Goal: Task Accomplishment & Management: Use online tool/utility

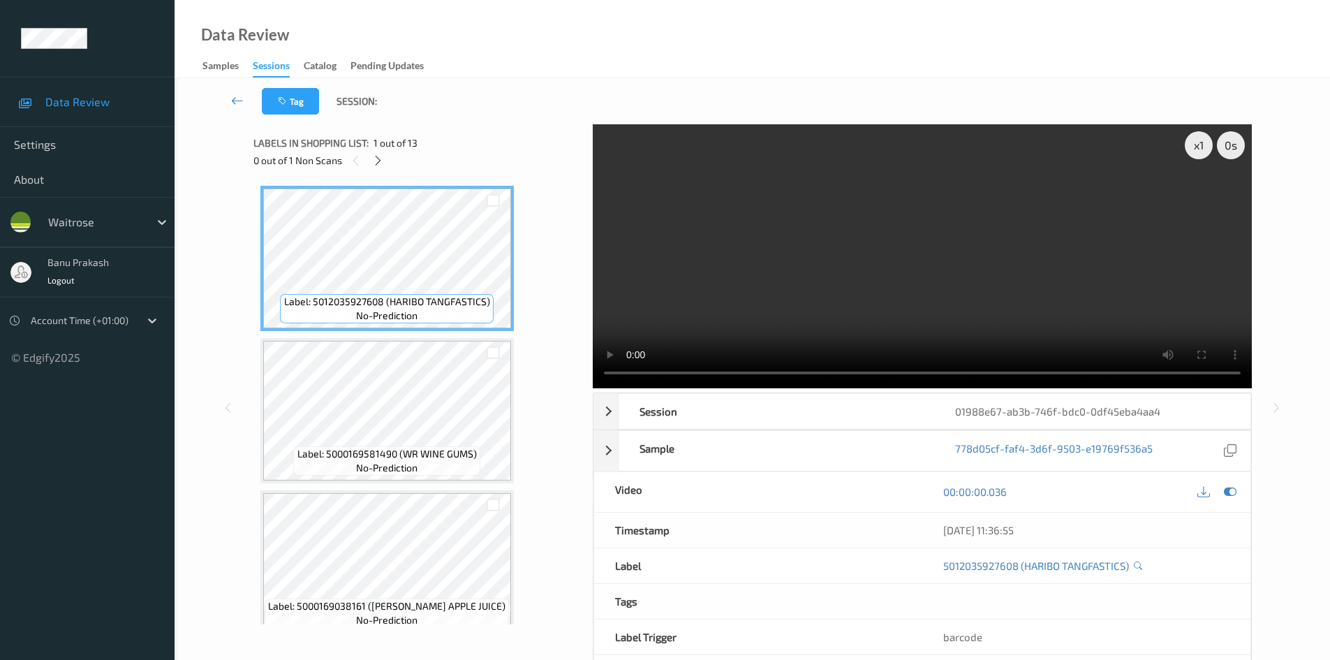
click at [383, 161] on icon at bounding box center [378, 160] width 12 height 13
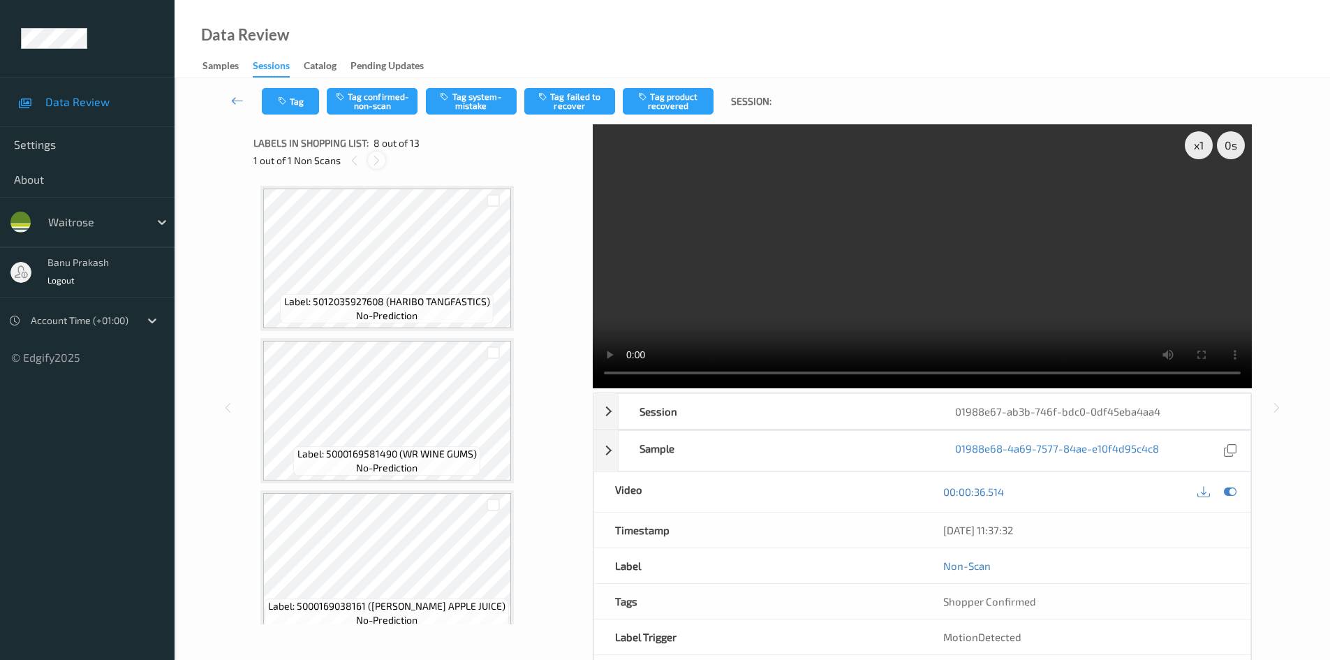
scroll to position [920, 0]
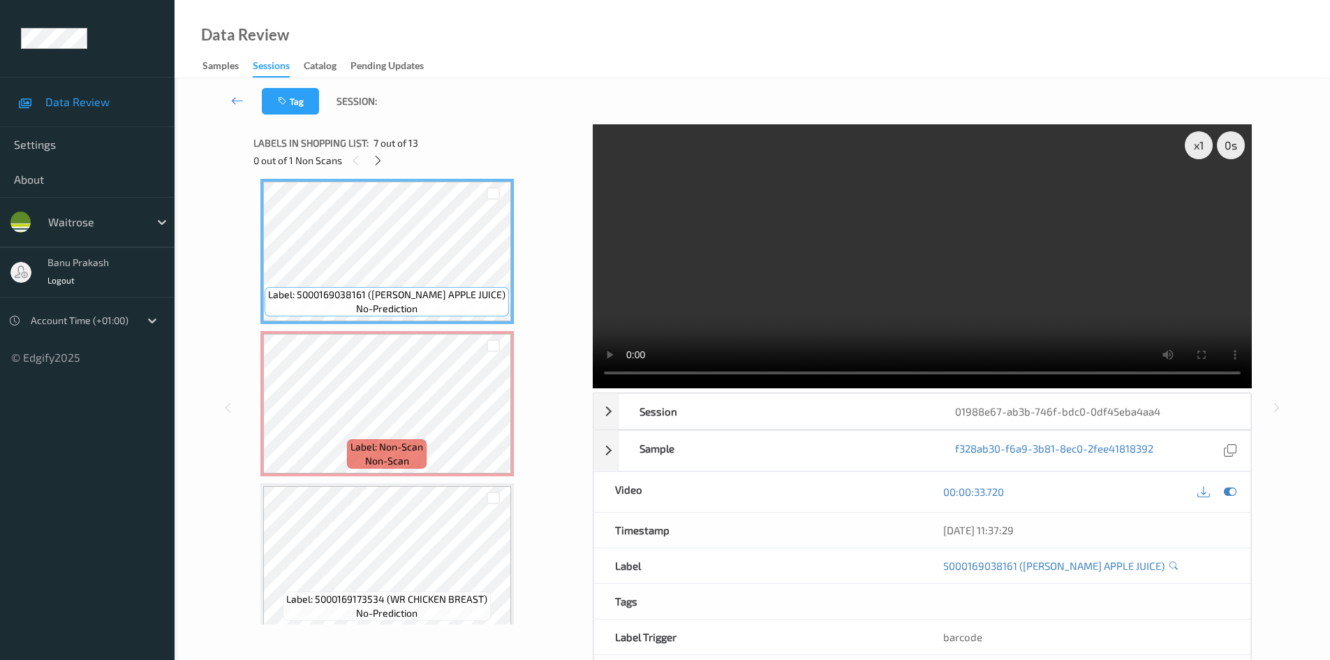
click at [790, 262] on video at bounding box center [922, 256] width 659 height 264
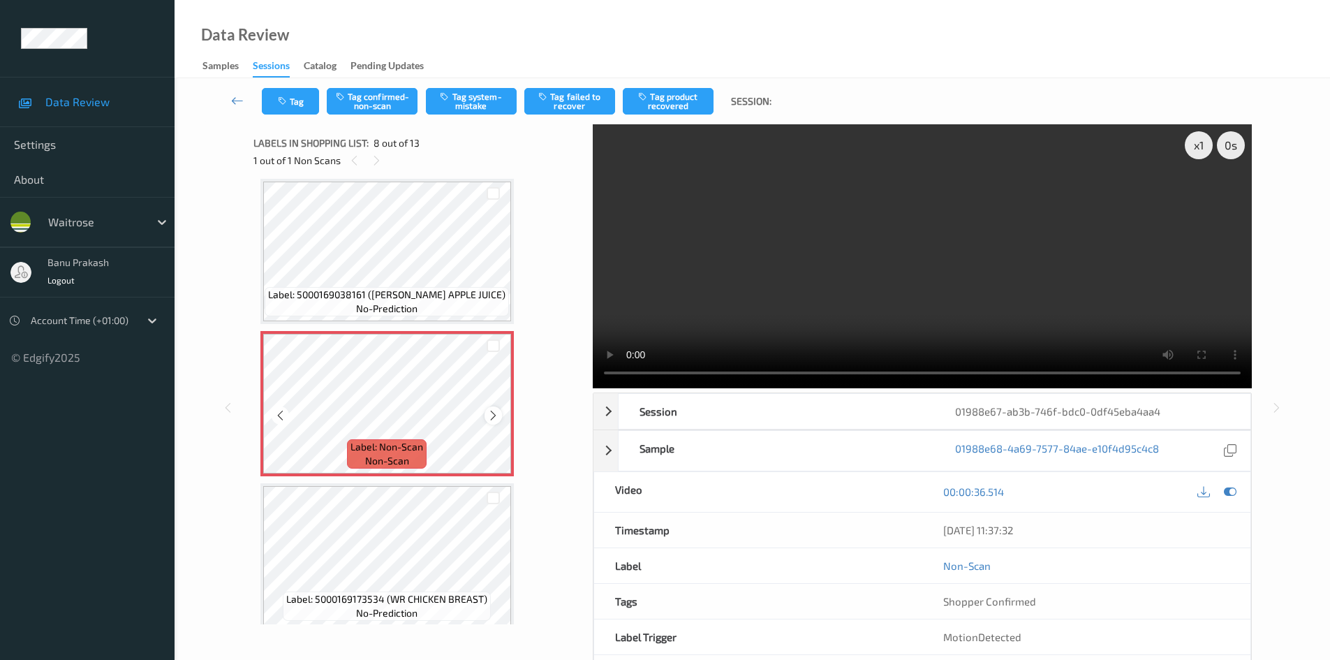
click at [498, 415] on icon at bounding box center [493, 415] width 12 height 13
click at [496, 412] on icon at bounding box center [493, 415] width 12 height 13
click at [492, 417] on icon at bounding box center [493, 415] width 12 height 13
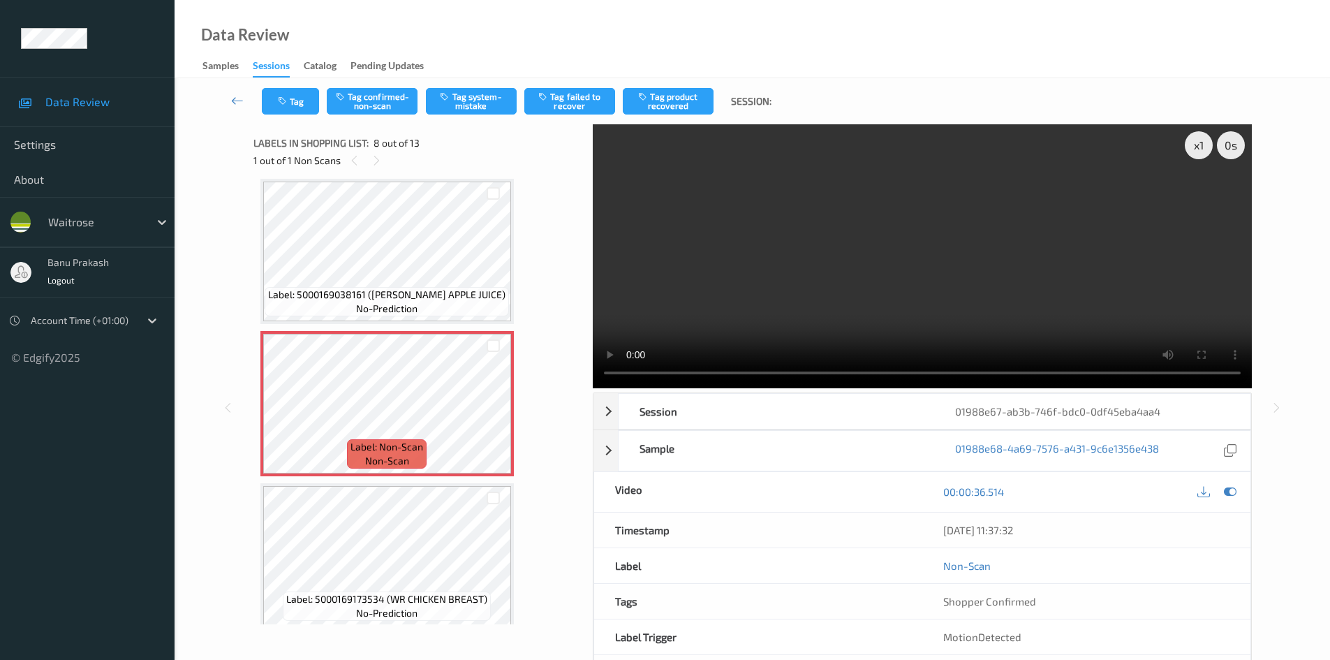
click at [776, 213] on video at bounding box center [922, 256] width 659 height 264
click at [494, 414] on icon at bounding box center [493, 415] width 12 height 13
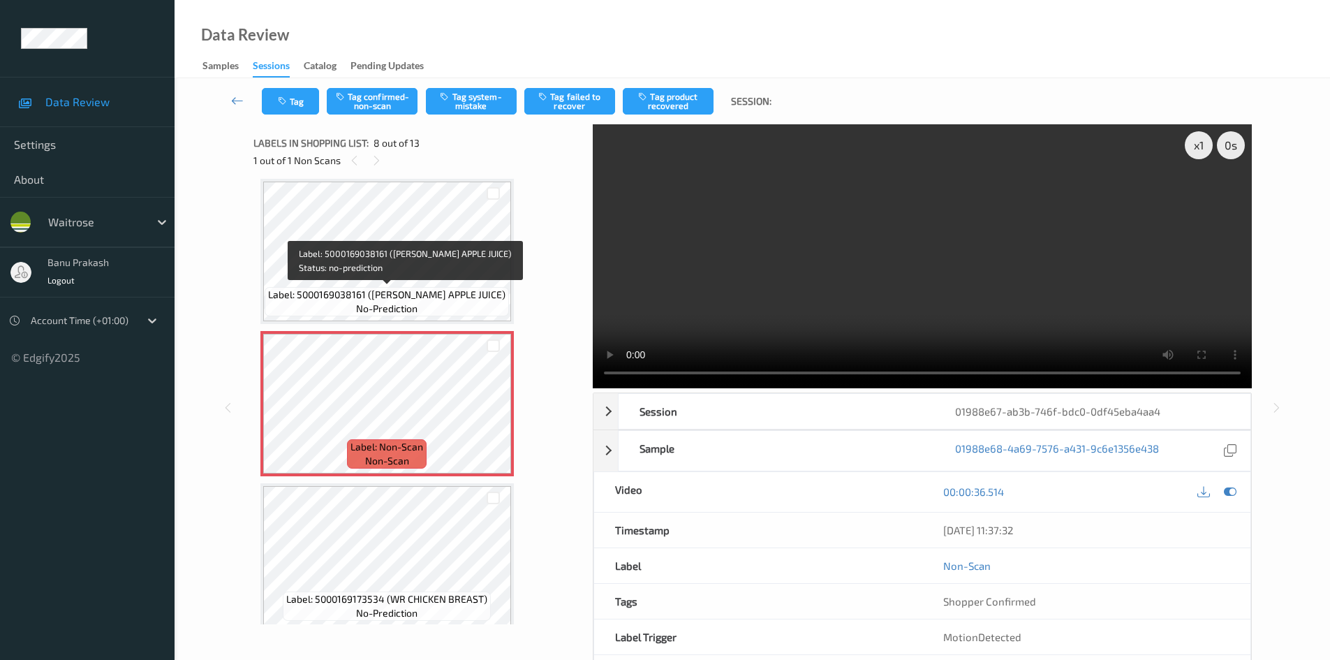
click at [482, 299] on span "Label: 5000169038161 (WR ESS APPLE JUICE)" at bounding box center [386, 295] width 237 height 14
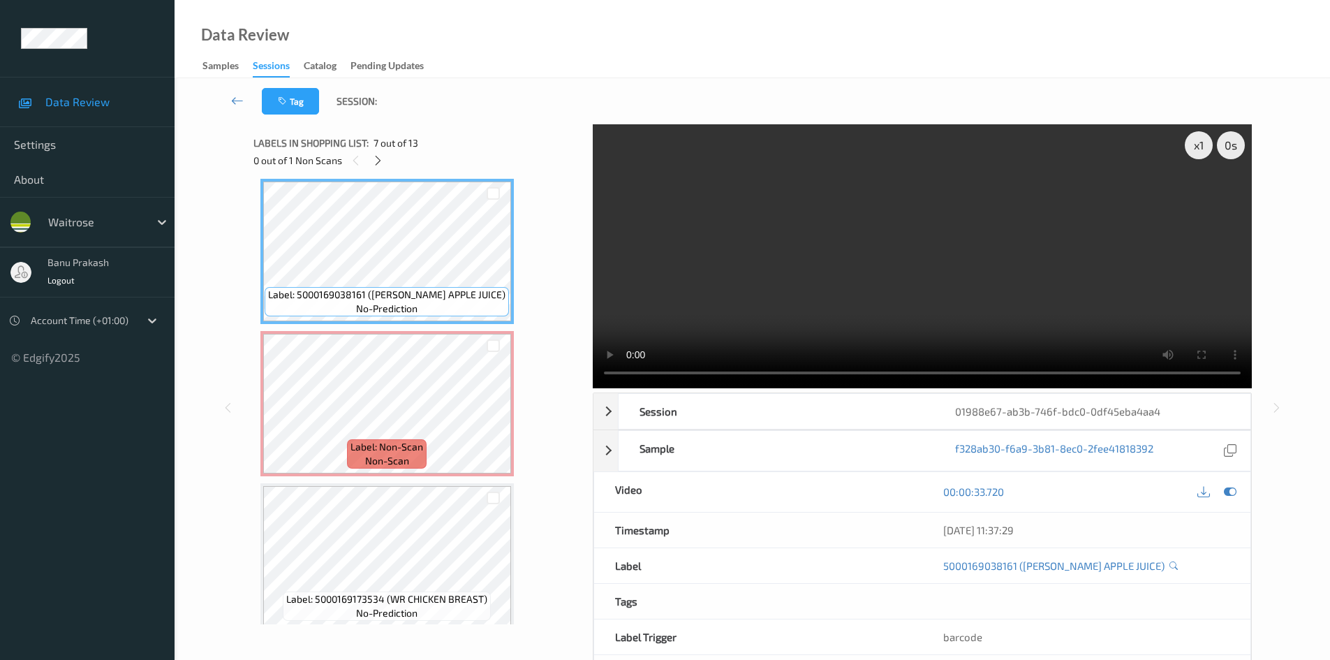
click at [679, 323] on video at bounding box center [922, 256] width 659 height 264
click at [669, 313] on video at bounding box center [922, 256] width 659 height 264
click at [651, 245] on video at bounding box center [922, 256] width 659 height 264
click at [811, 261] on video at bounding box center [922, 256] width 659 height 264
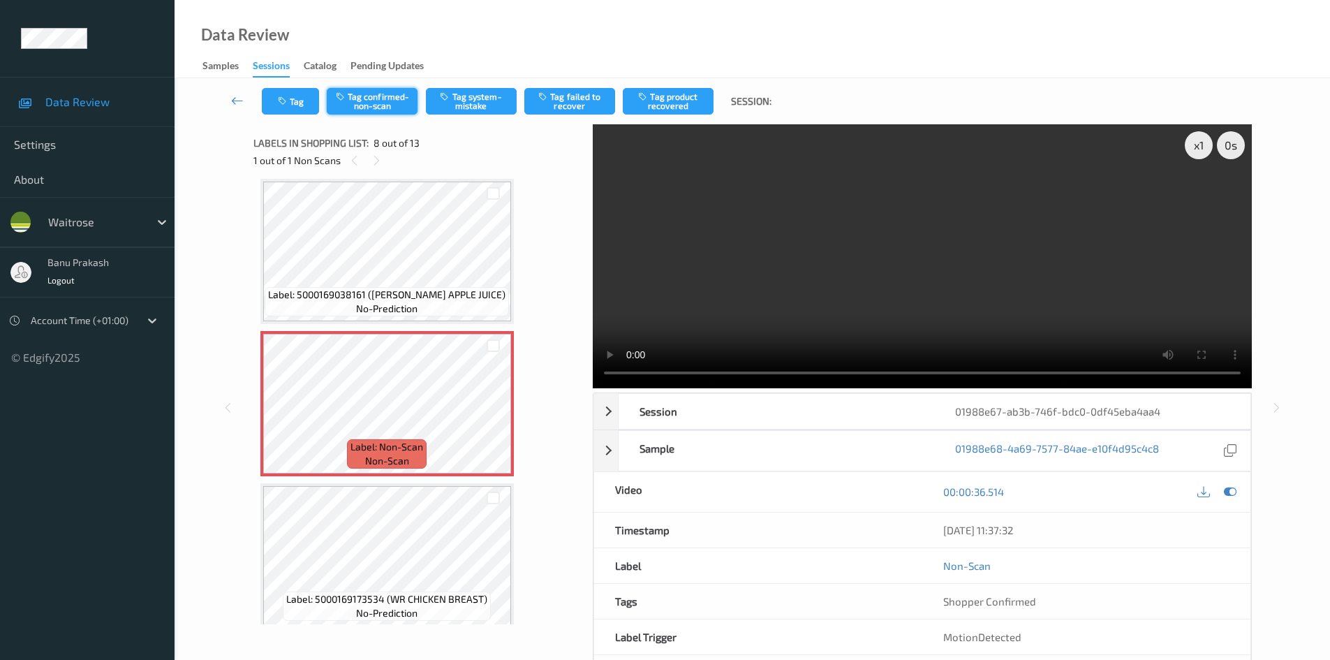
click at [345, 98] on icon "button" at bounding box center [342, 96] width 12 height 10
click at [660, 109] on button "Tag product recovered" at bounding box center [668, 101] width 91 height 27
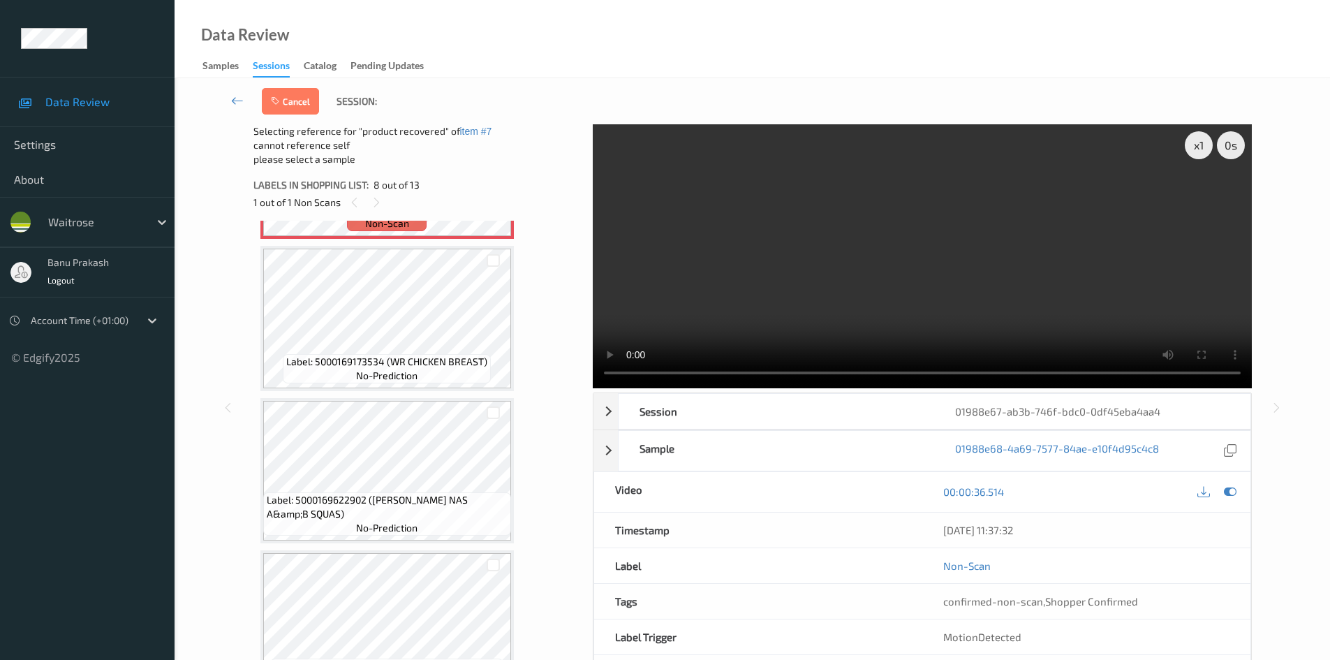
scroll to position [1130, 0]
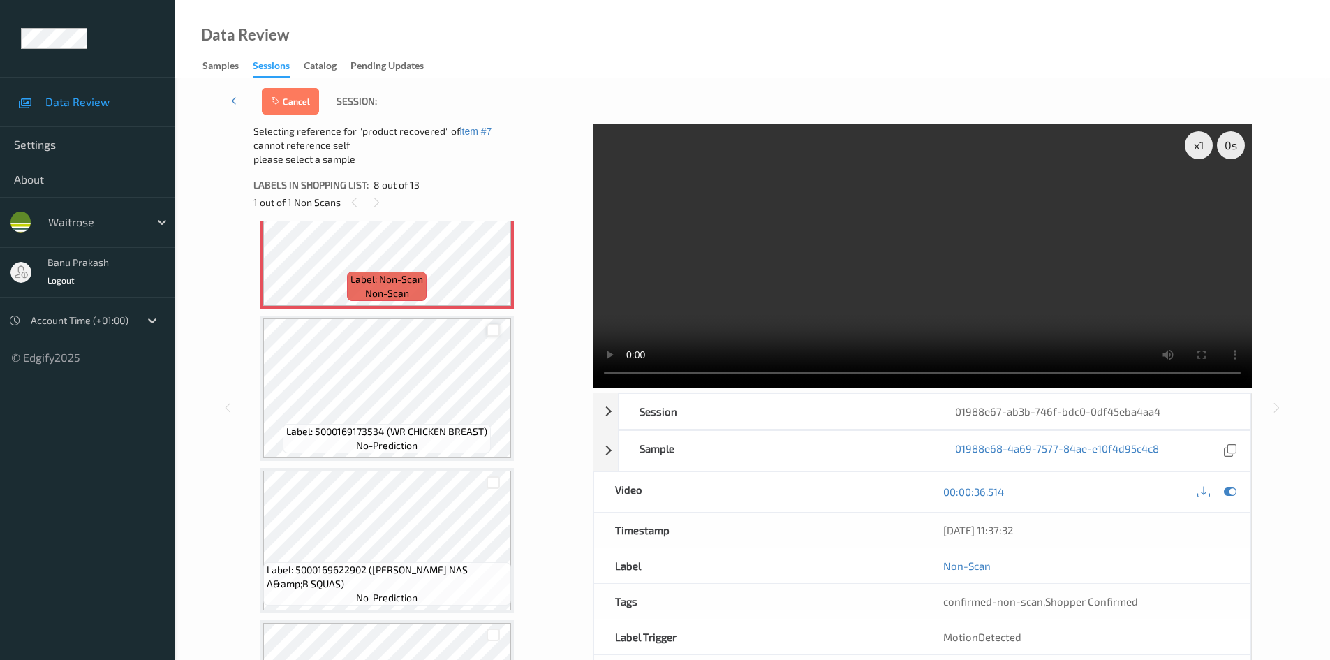
click at [489, 330] on div at bounding box center [493, 330] width 13 height 13
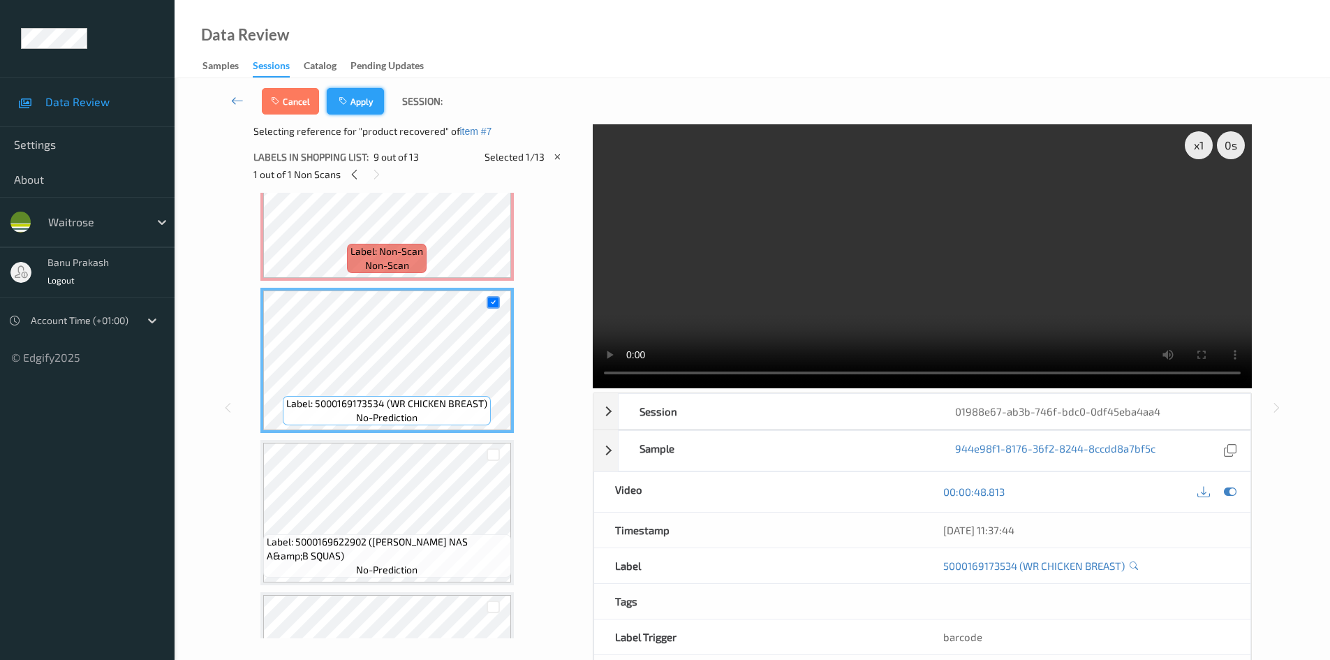
click at [379, 110] on button "Apply" at bounding box center [355, 101] width 57 height 27
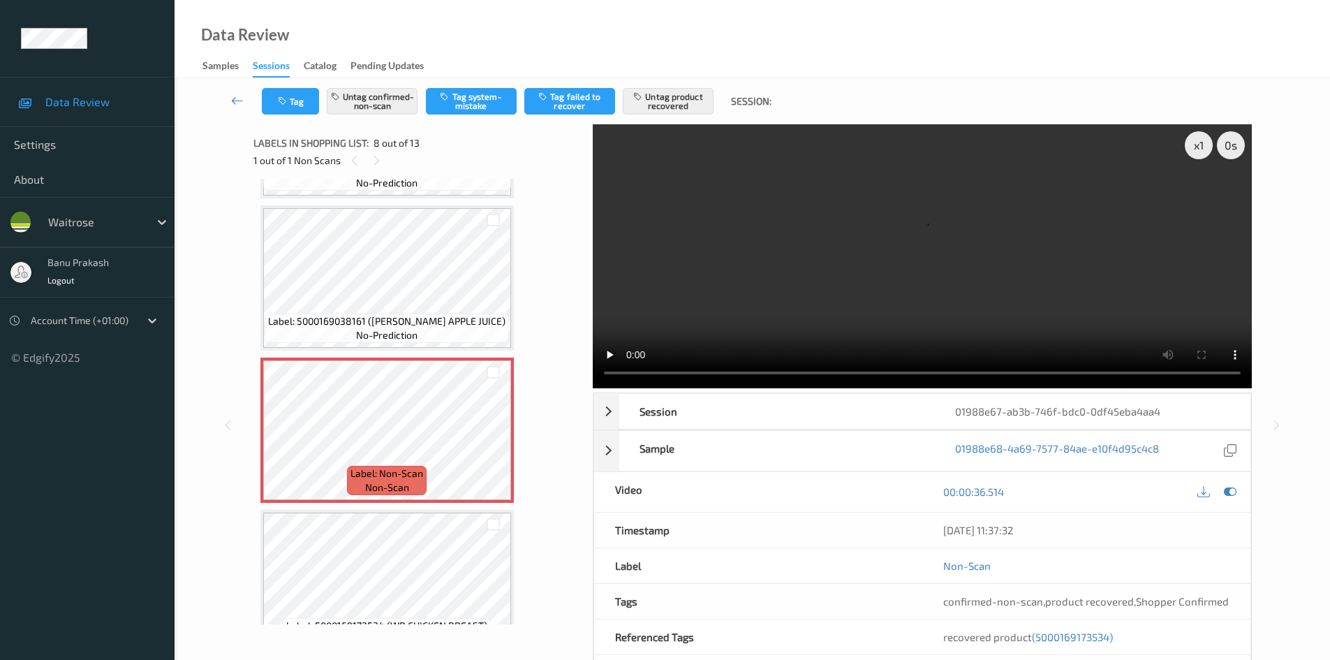
scroll to position [501, 0]
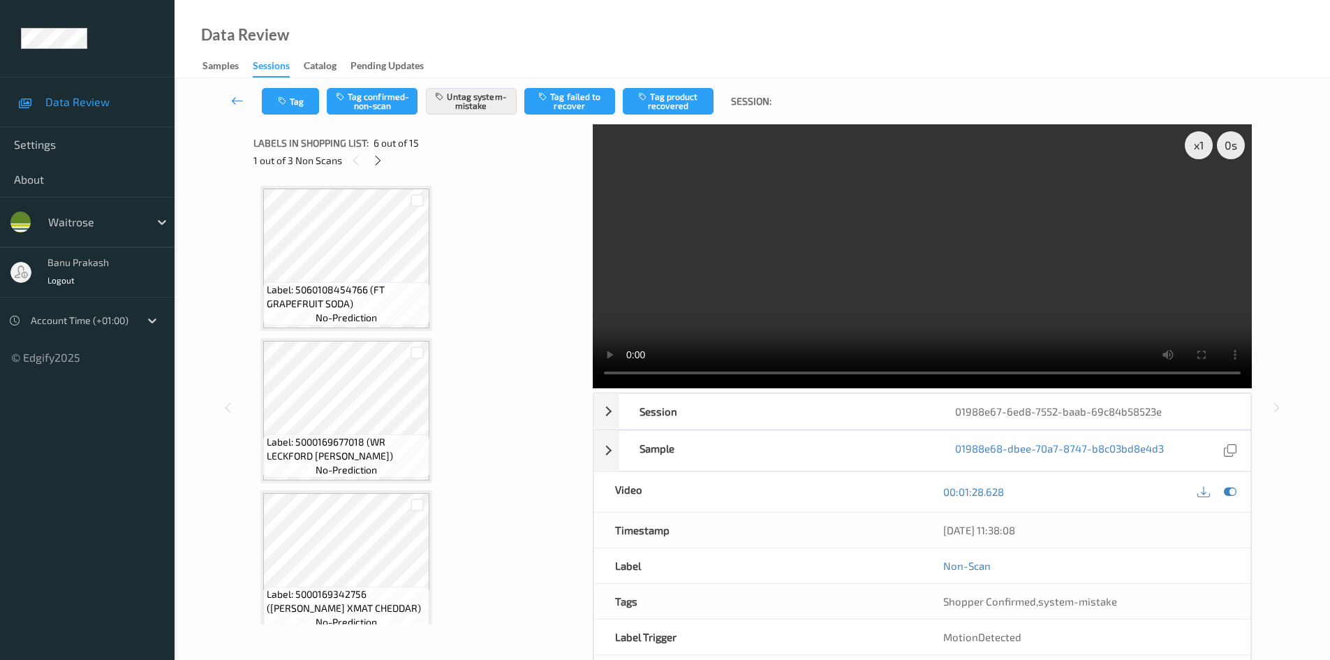
scroll to position [546, 0]
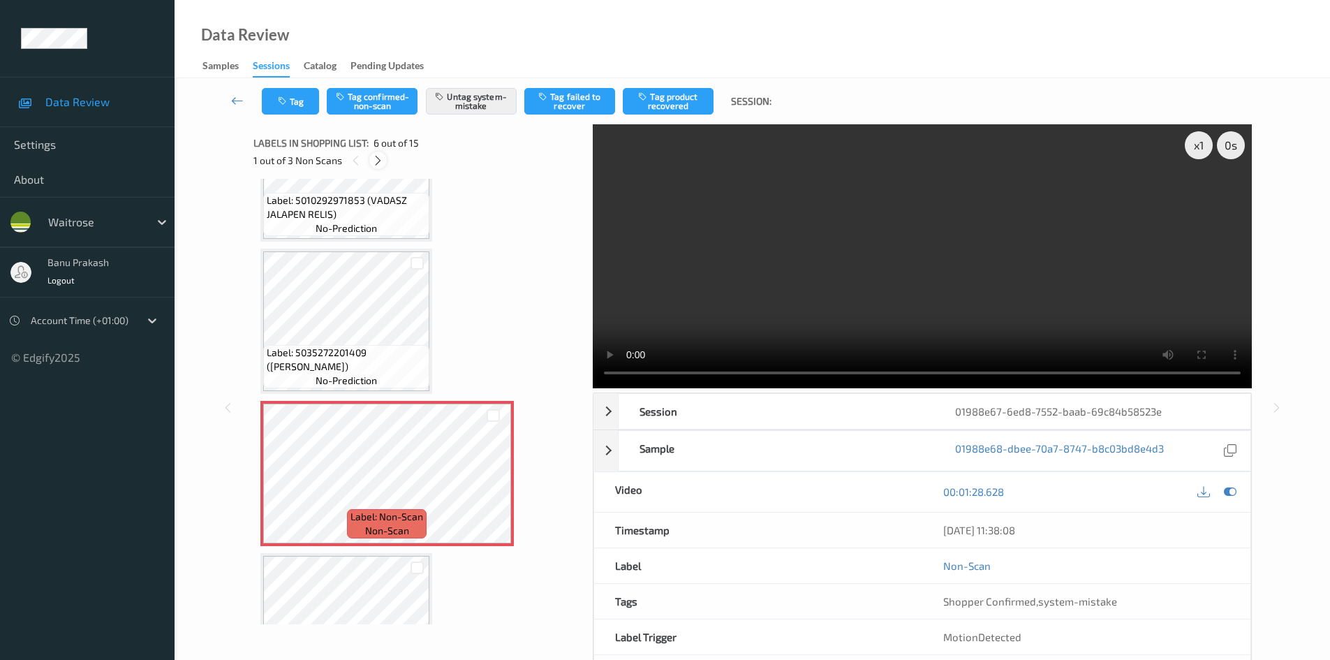
click at [380, 161] on icon at bounding box center [378, 160] width 12 height 13
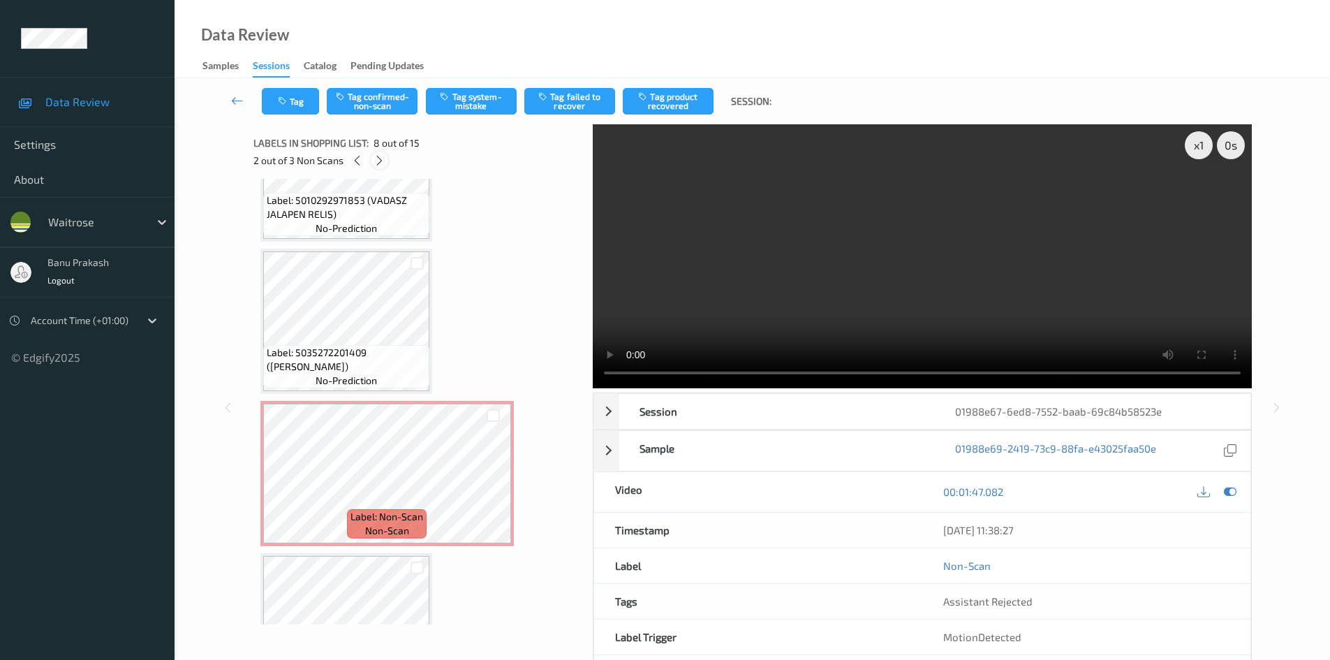
scroll to position [920, 0]
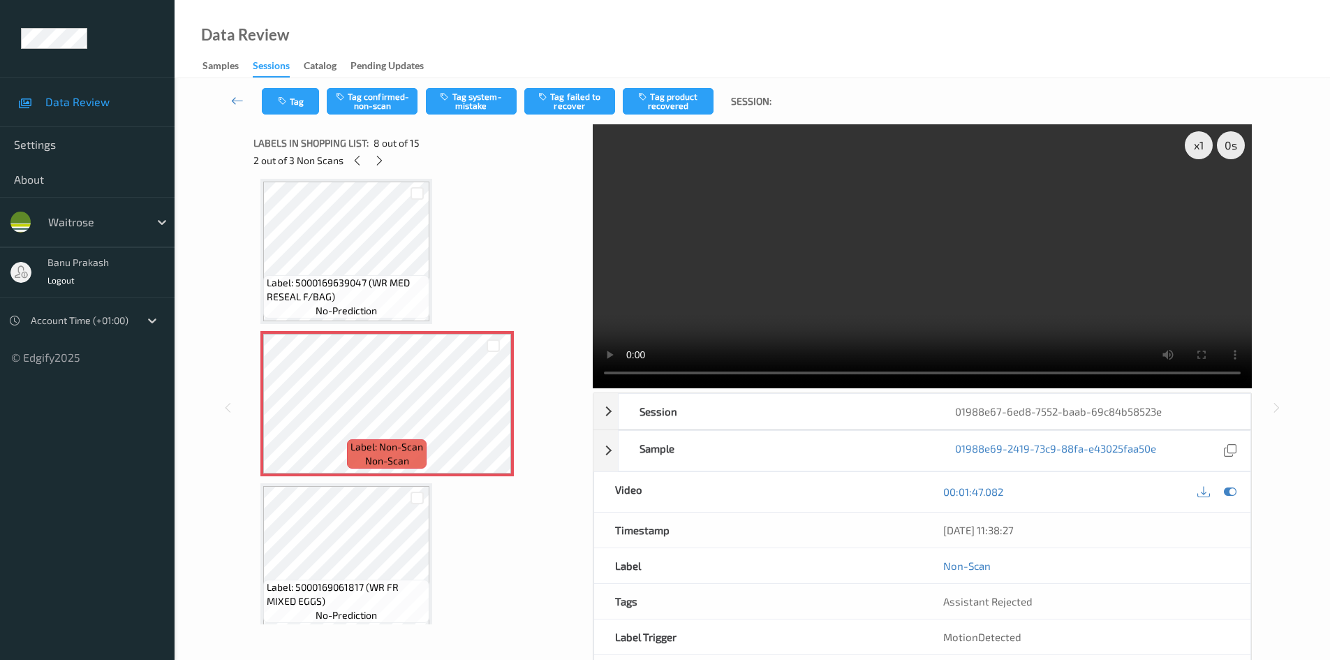
click at [688, 294] on video at bounding box center [922, 256] width 659 height 264
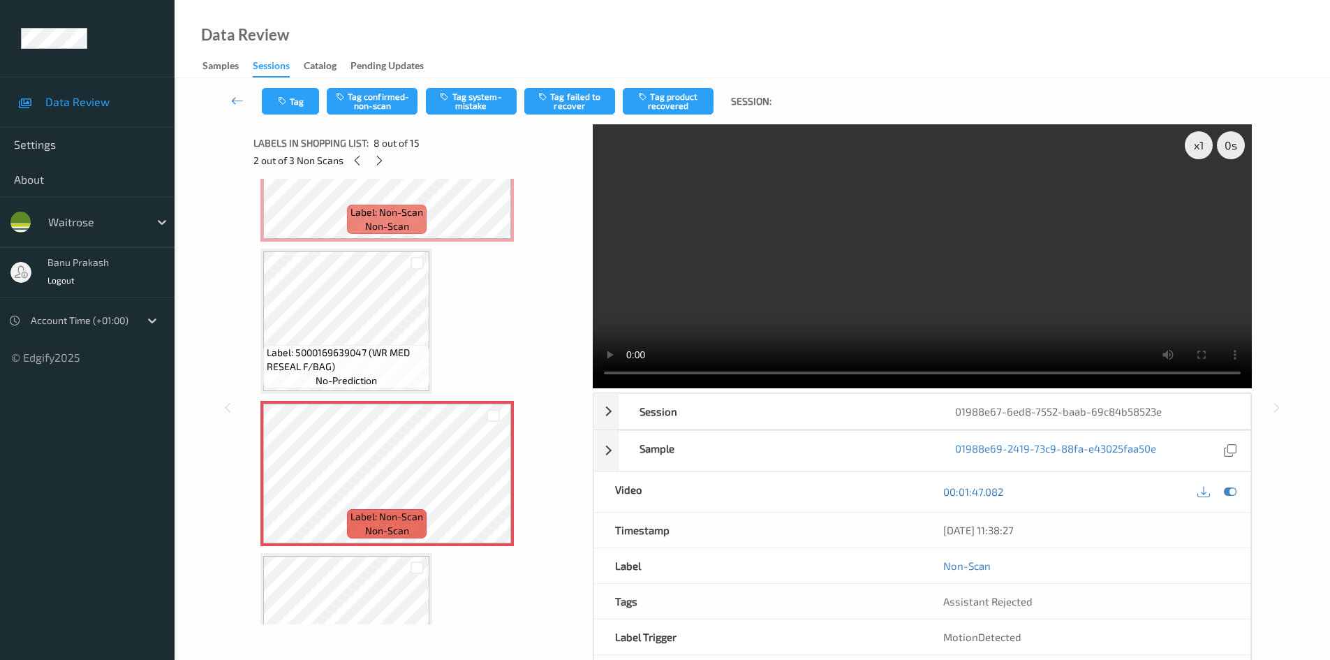
click at [778, 302] on video at bounding box center [922, 256] width 659 height 264
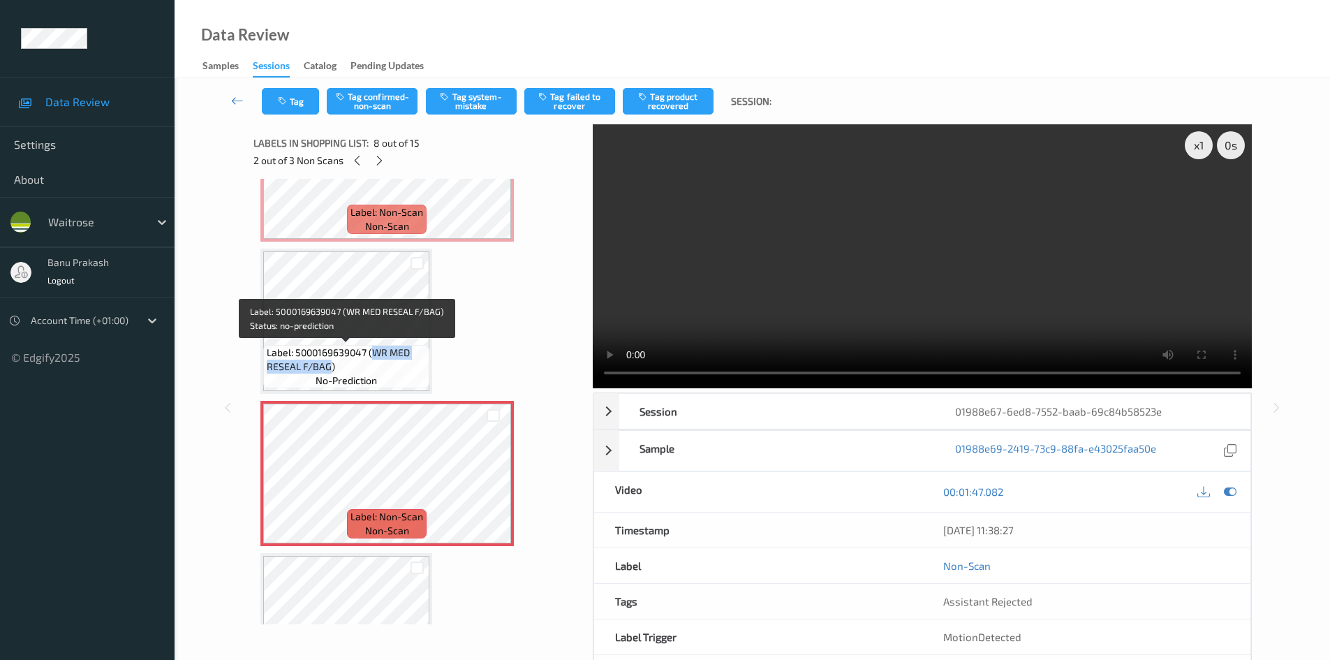
drag, startPoint x: 373, startPoint y: 348, endPoint x: 327, endPoint y: 369, distance: 50.0
click at [327, 369] on span "Label: 5000169639047 (WR MED RESEAL F/BAG)" at bounding box center [346, 360] width 159 height 28
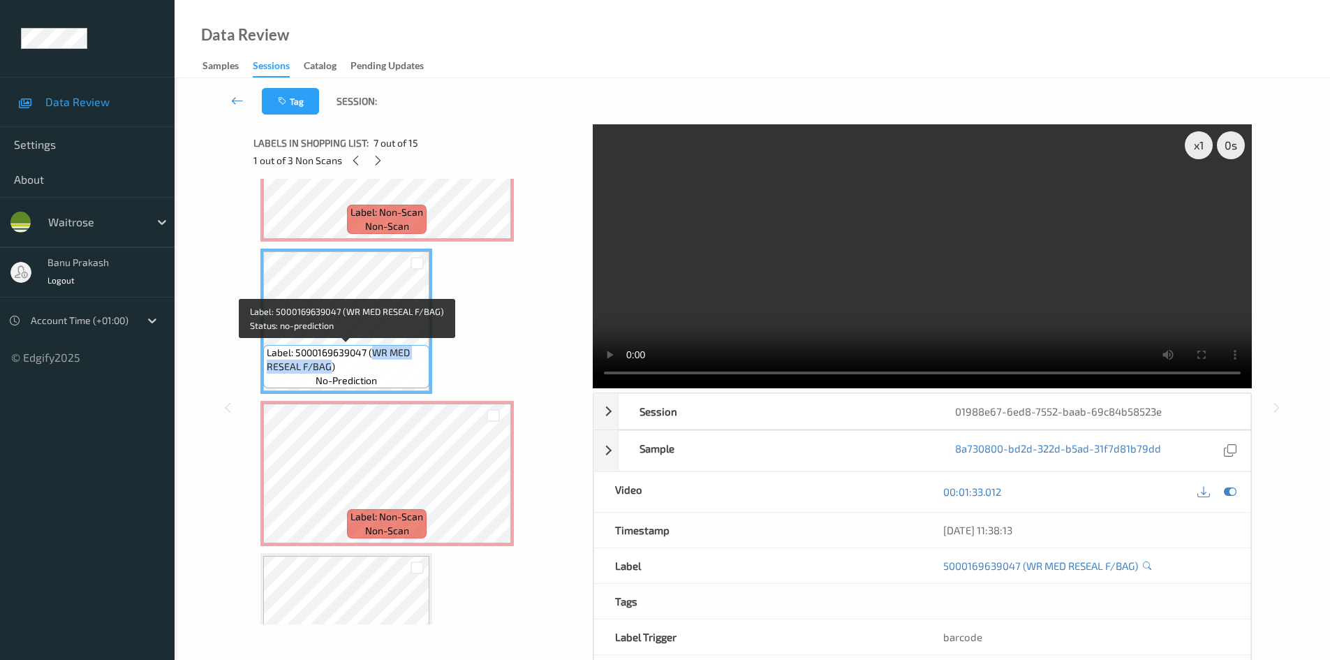
copy span "WR MED RESEAL F/BAG"
click at [820, 268] on video at bounding box center [922, 256] width 659 height 264
click at [747, 304] on video at bounding box center [922, 256] width 659 height 264
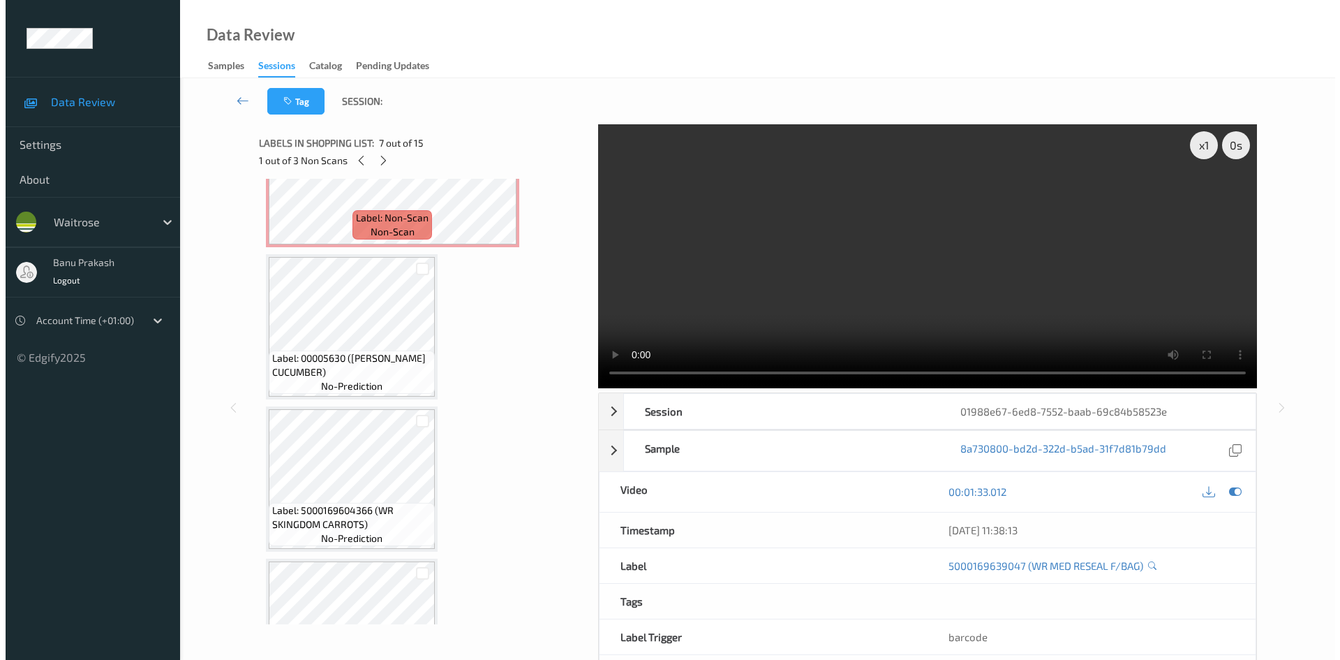
scroll to position [1548, 0]
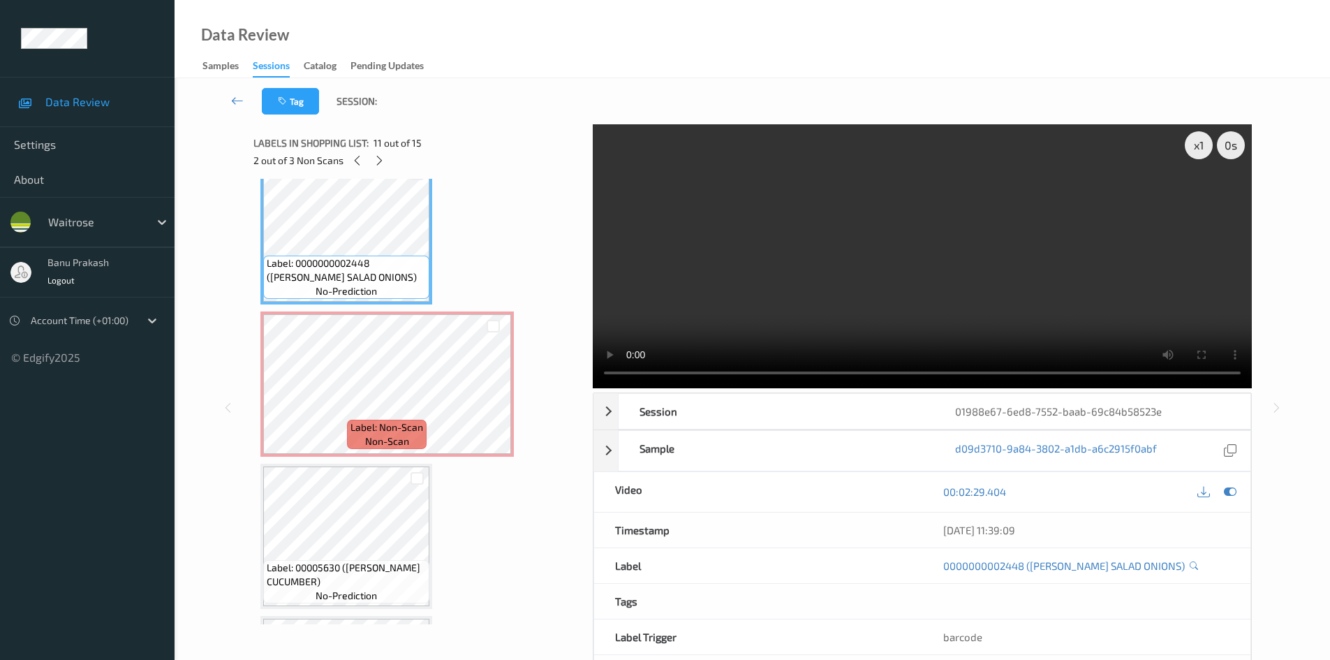
drag, startPoint x: 881, startPoint y: 263, endPoint x: 901, endPoint y: 265, distance: 19.7
click at [884, 262] on video at bounding box center [922, 256] width 659 height 264
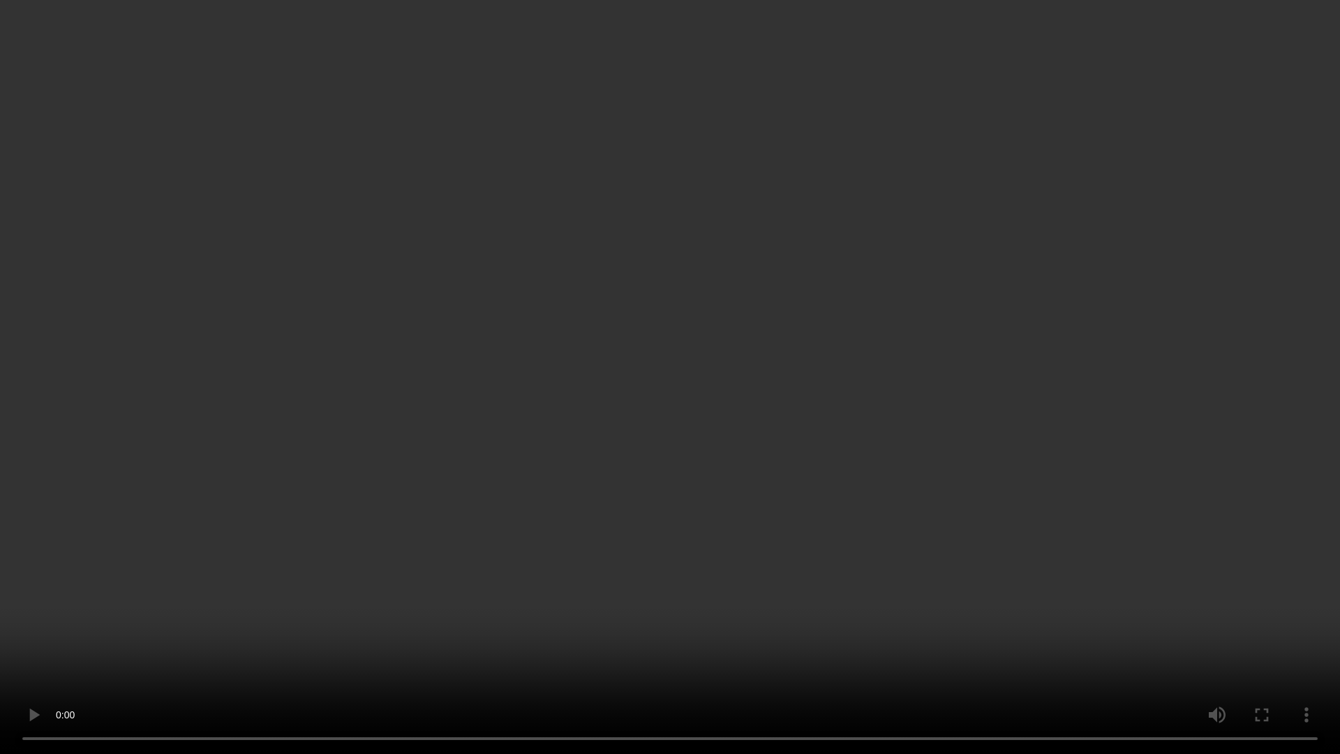
click at [642, 262] on video at bounding box center [670, 377] width 1340 height 754
click at [1031, 466] on video at bounding box center [670, 377] width 1340 height 754
click at [782, 412] on video at bounding box center [670, 377] width 1340 height 754
click at [679, 389] on video at bounding box center [670, 377] width 1340 height 754
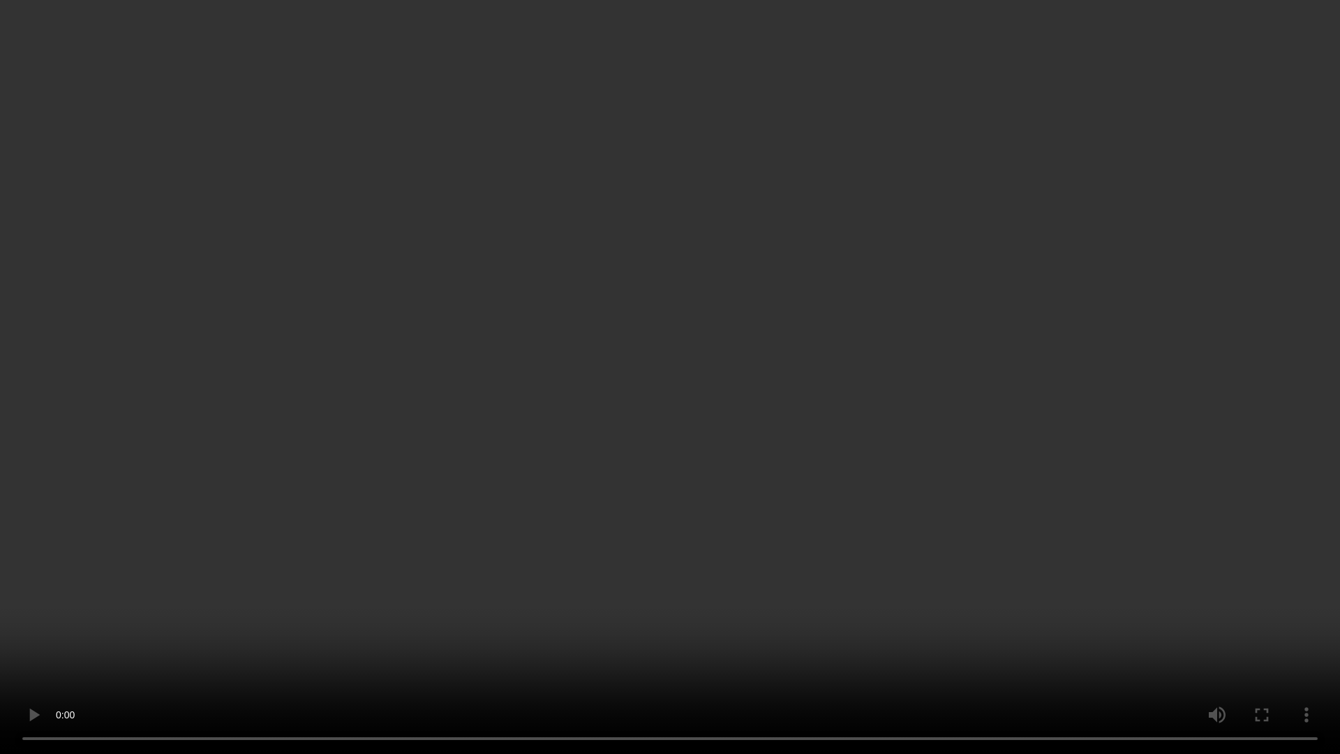
click at [679, 389] on video at bounding box center [670, 377] width 1340 height 754
click at [605, 364] on video at bounding box center [670, 377] width 1340 height 754
click at [591, 274] on video at bounding box center [670, 377] width 1340 height 754
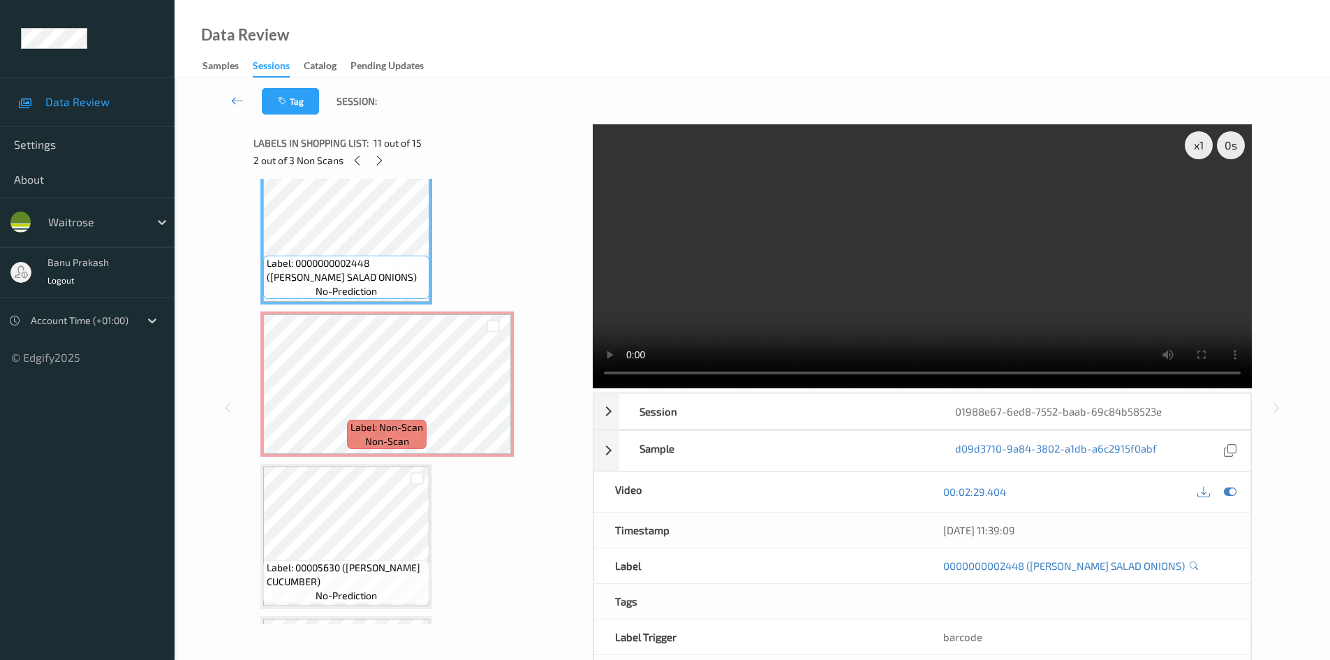
click at [887, 274] on video at bounding box center [922, 256] width 659 height 264
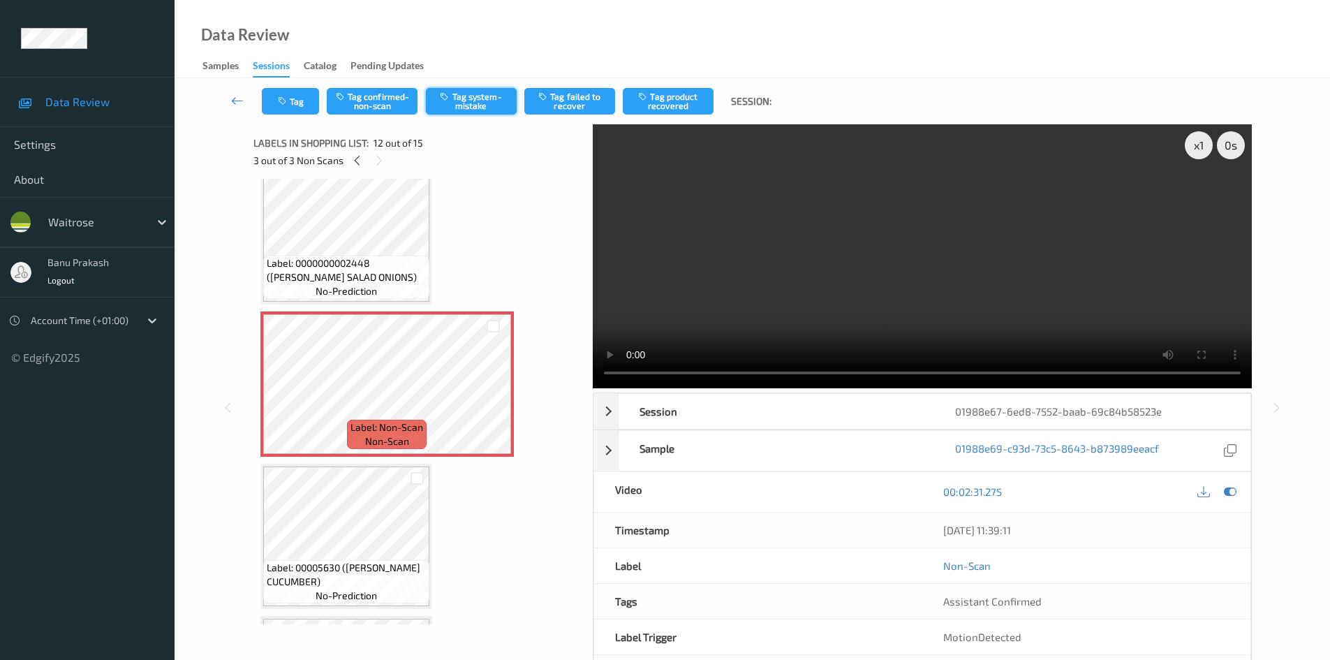
click at [478, 99] on button "Tag system-mistake" at bounding box center [471, 101] width 91 height 27
click at [288, 100] on icon "button" at bounding box center [284, 101] width 12 height 10
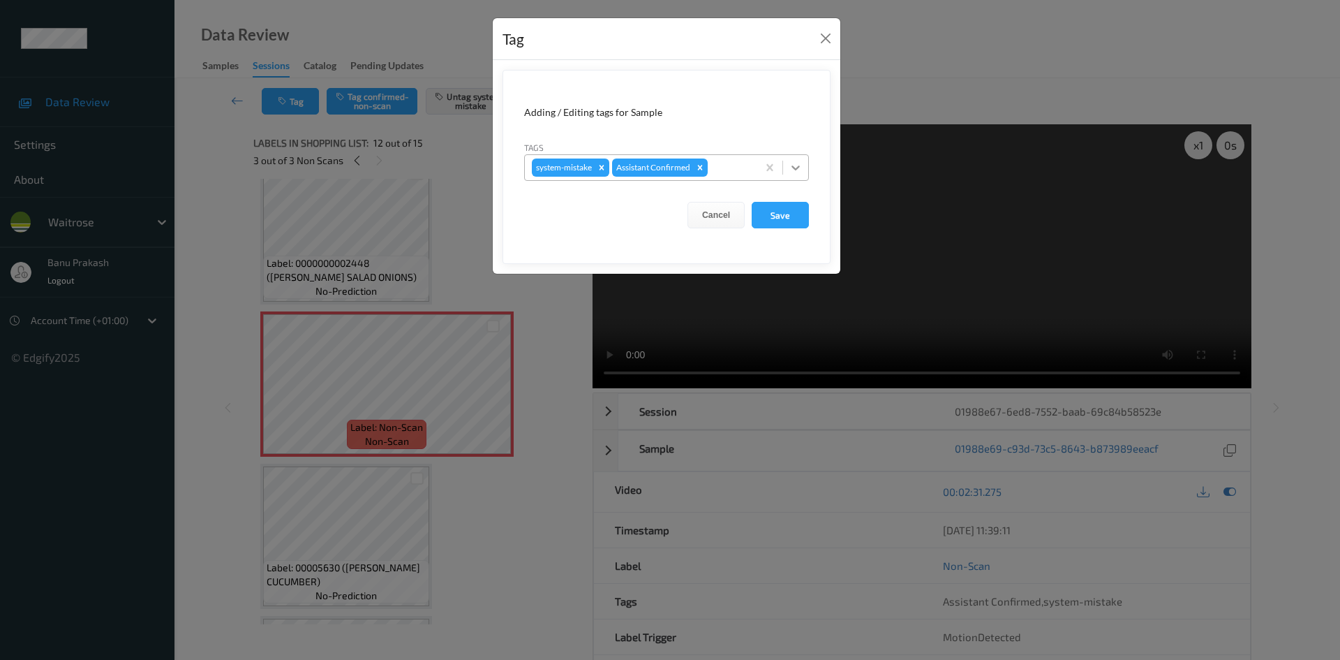
click at [804, 168] on div at bounding box center [795, 167] width 25 height 25
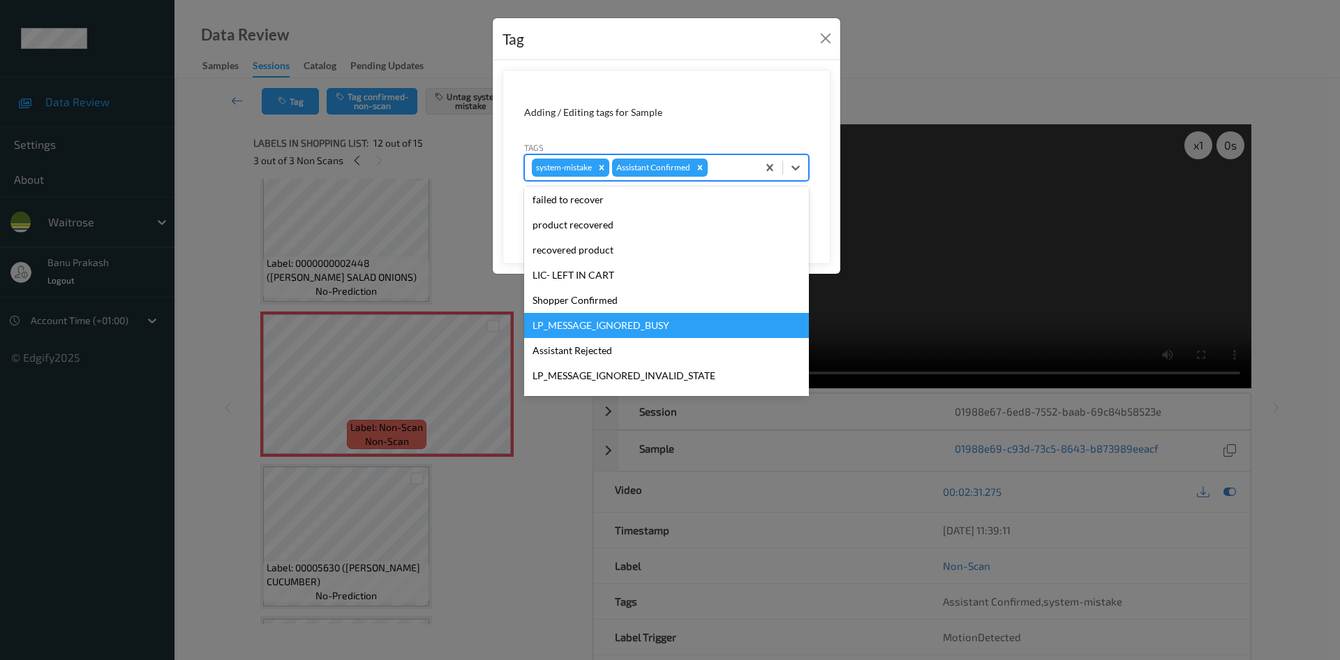
scroll to position [274, 0]
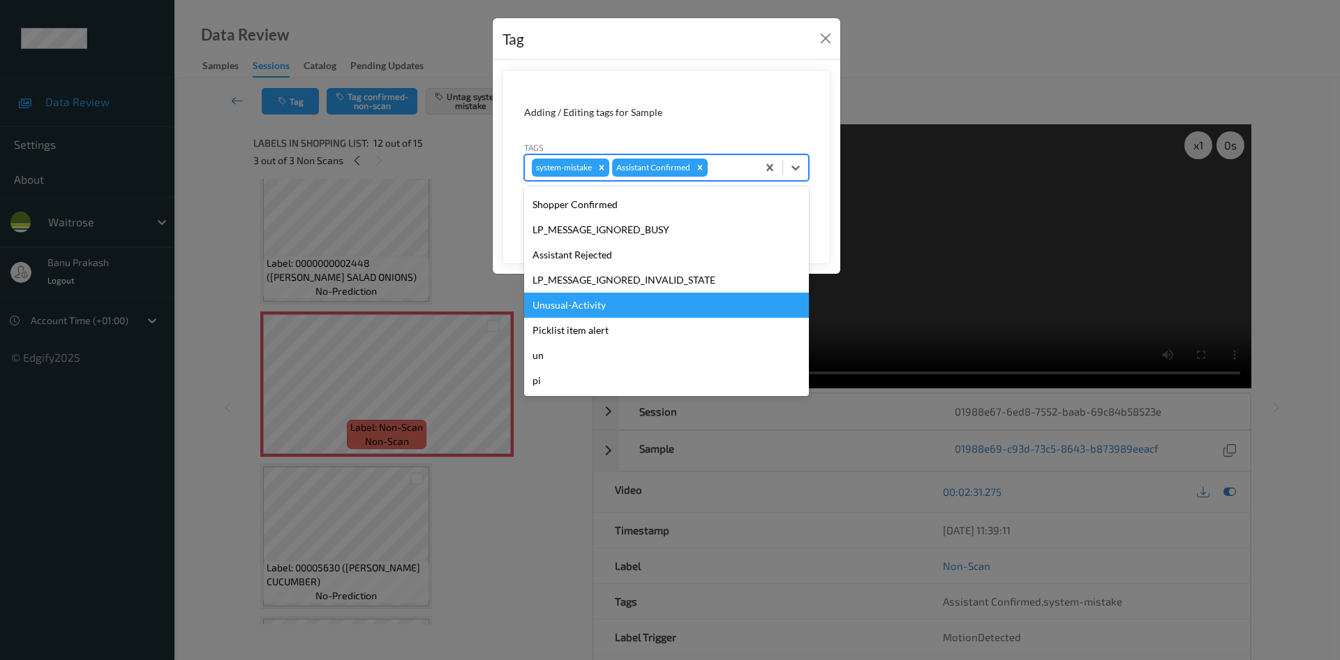
click at [609, 316] on div "Unusual-Activity" at bounding box center [666, 305] width 285 height 25
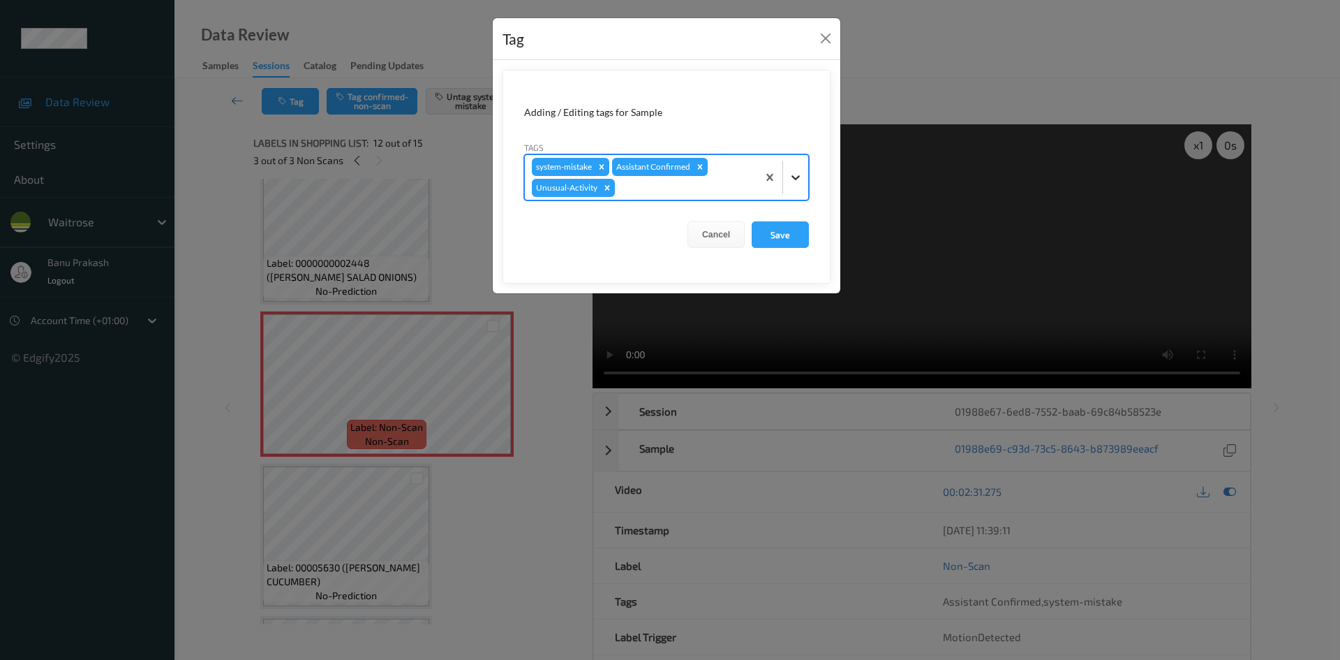
click at [795, 179] on icon at bounding box center [796, 177] width 8 height 5
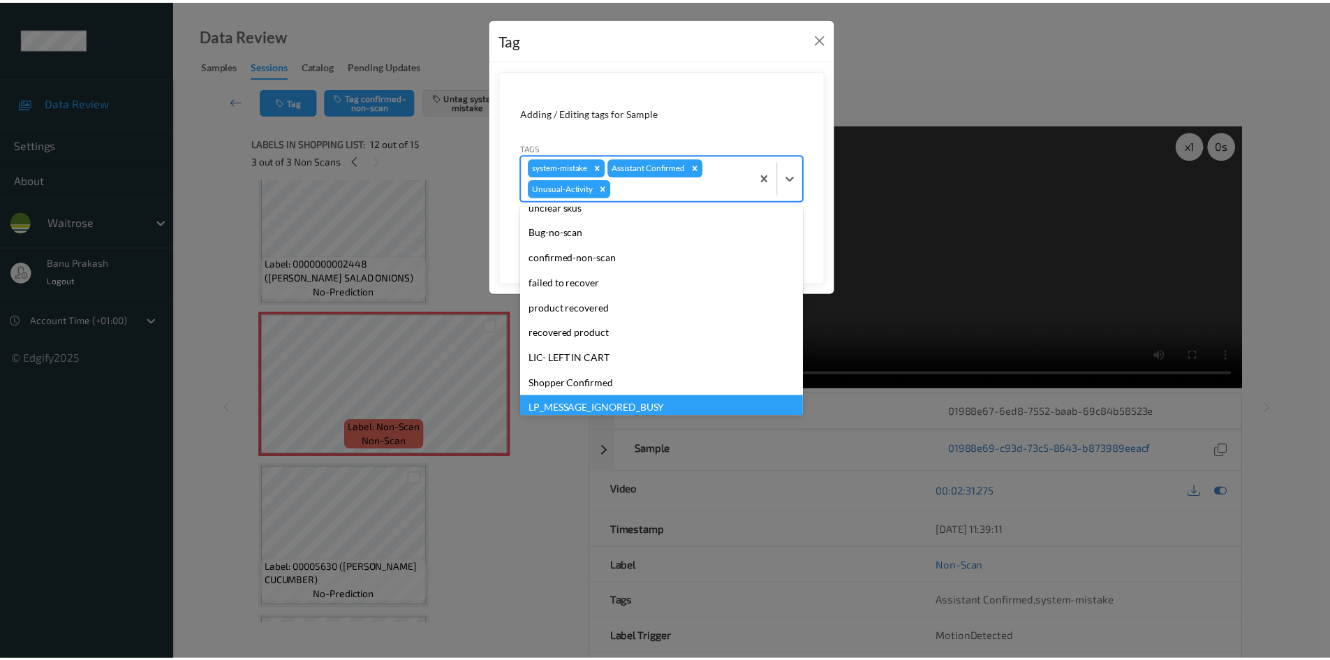
scroll to position [249, 0]
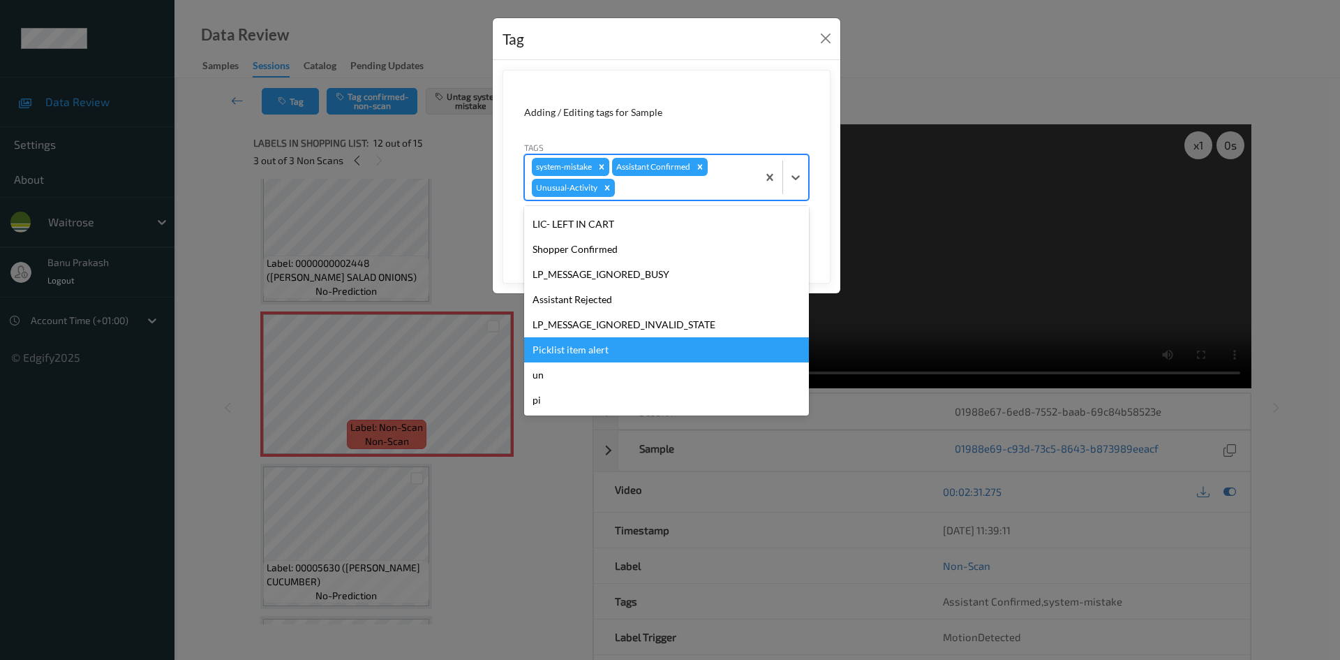
click at [638, 352] on div "Picklist item alert" at bounding box center [666, 349] width 285 height 25
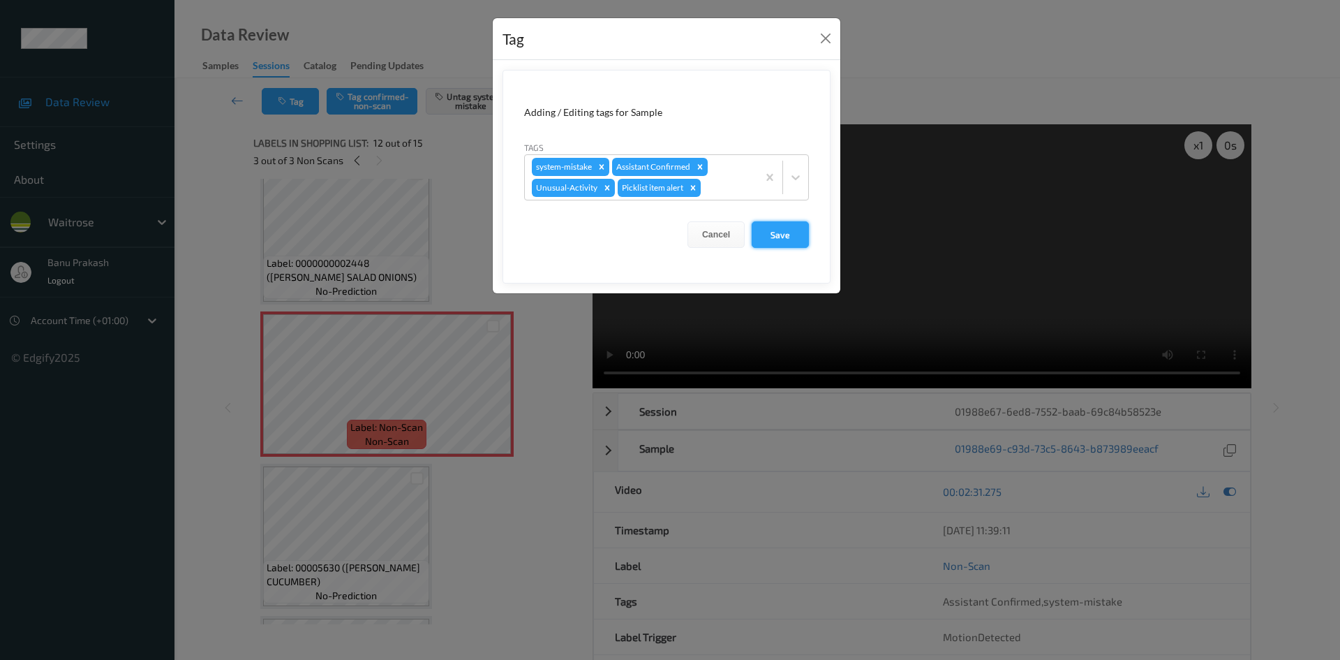
click at [765, 244] on button "Save" at bounding box center [780, 234] width 57 height 27
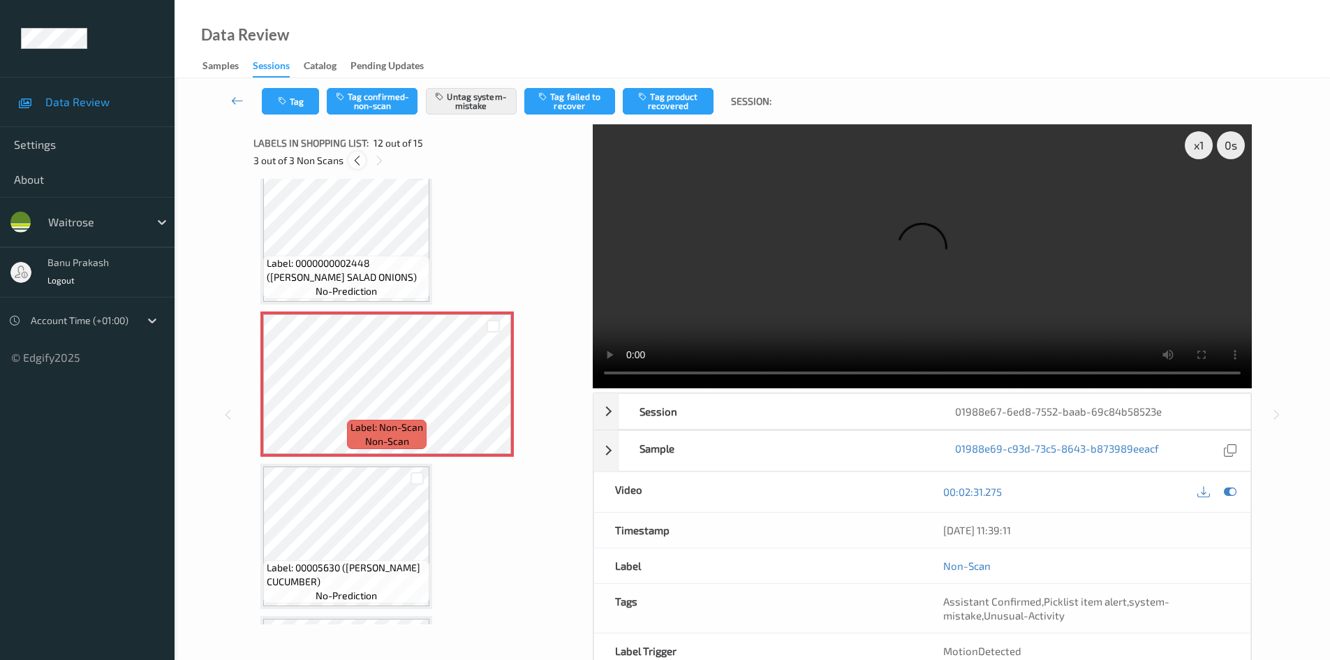
click at [354, 159] on icon at bounding box center [357, 160] width 12 height 13
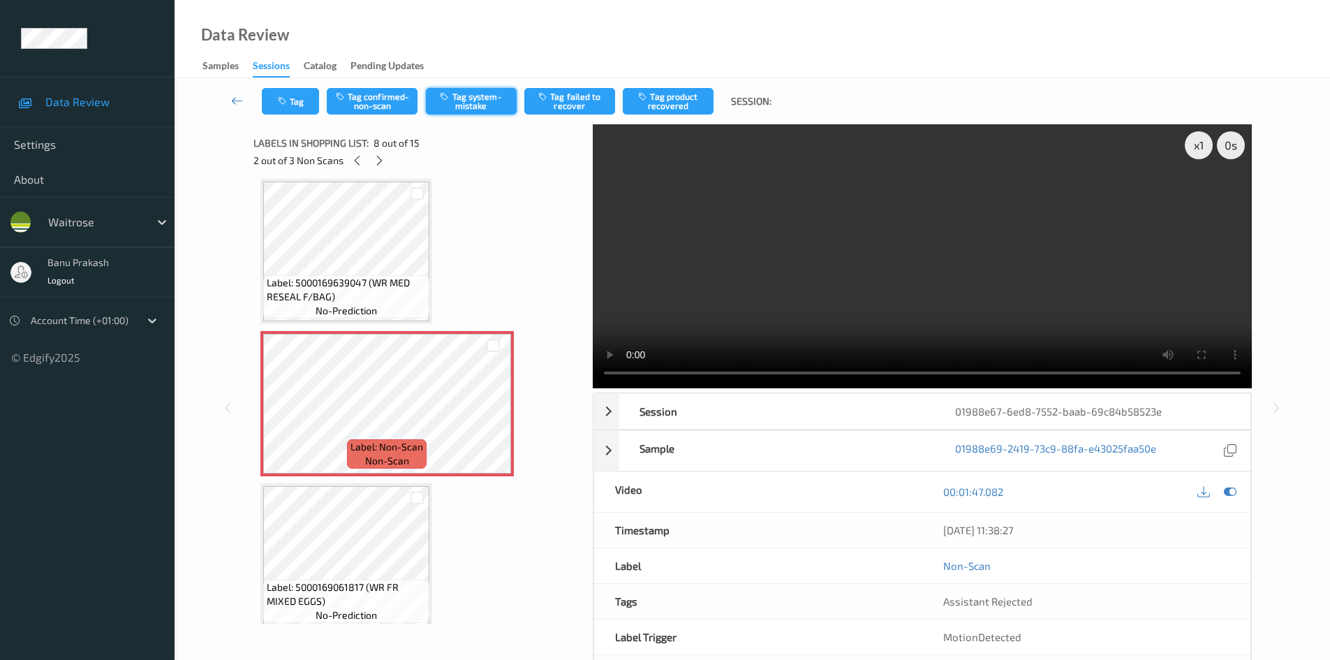
click at [427, 102] on button "Tag system-mistake" at bounding box center [471, 101] width 91 height 27
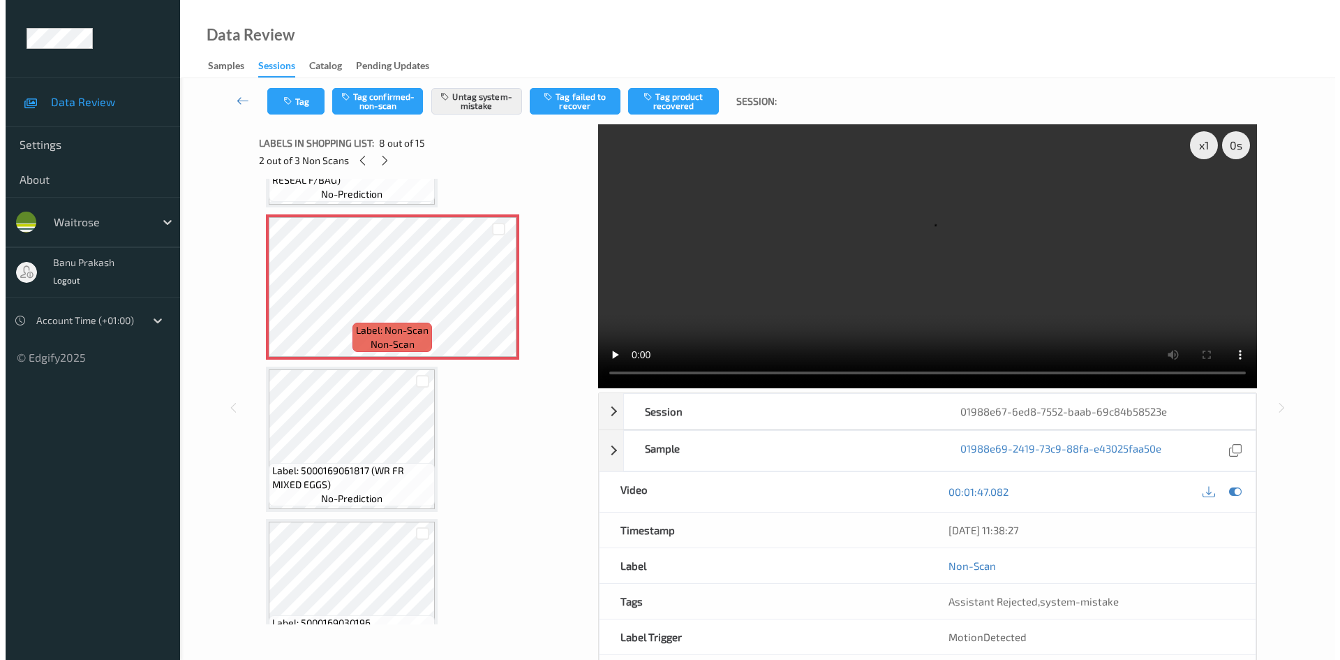
scroll to position [780, 0]
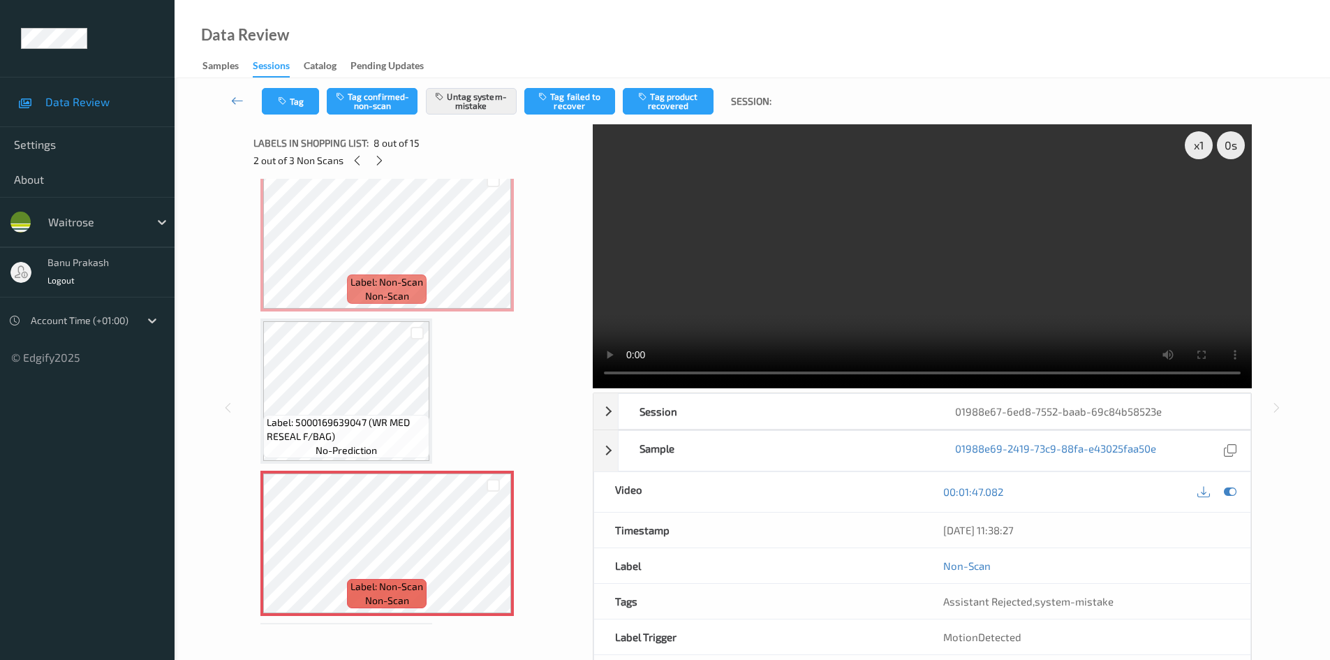
click at [722, 320] on video at bounding box center [922, 256] width 659 height 264
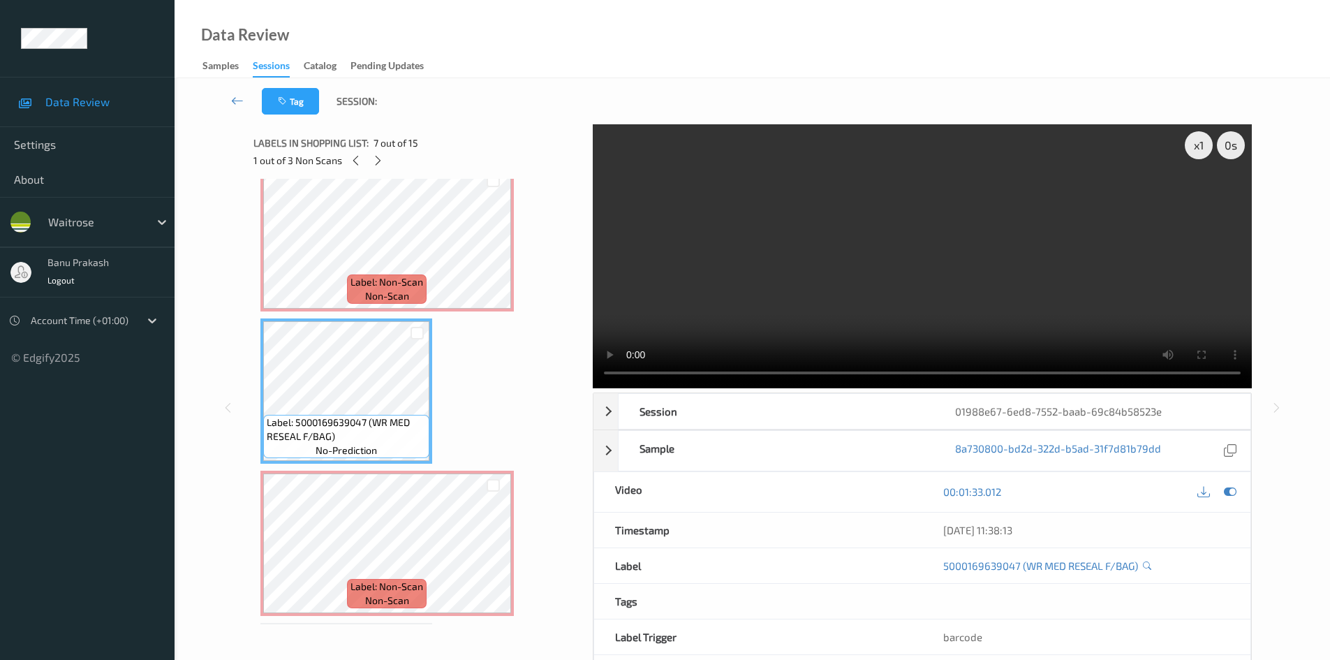
click at [813, 263] on video at bounding box center [922, 256] width 659 height 264
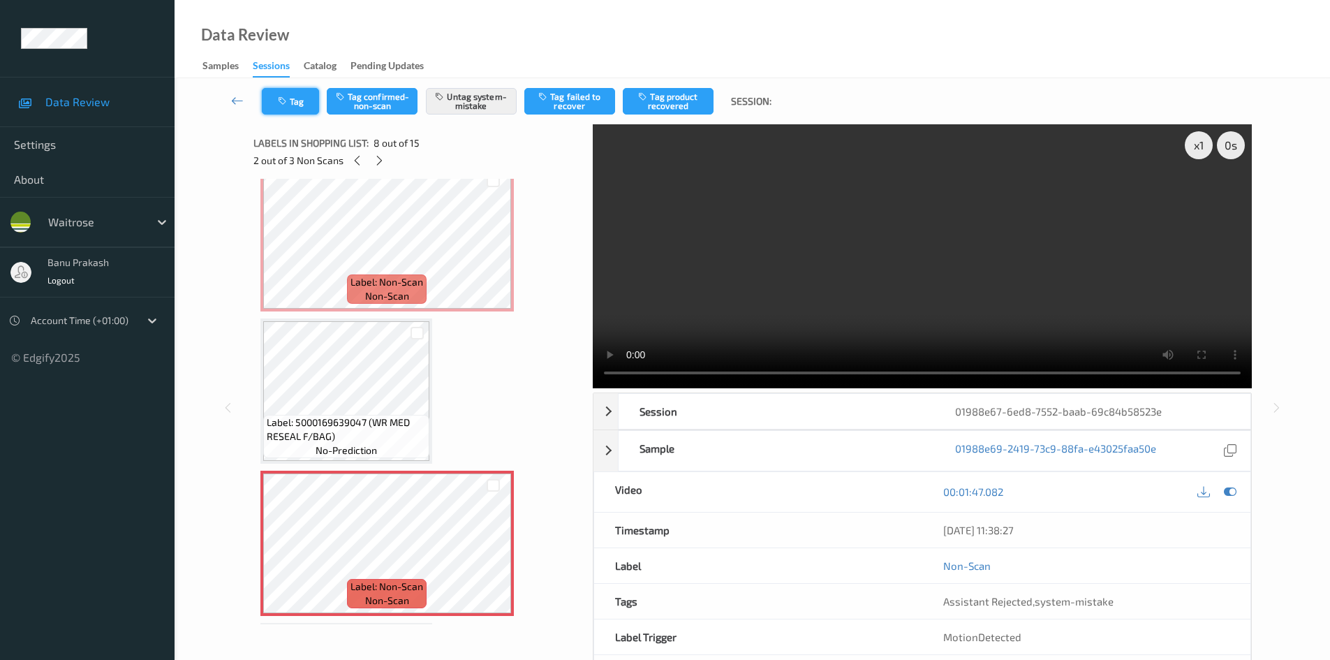
click at [272, 105] on button "Tag" at bounding box center [290, 101] width 57 height 27
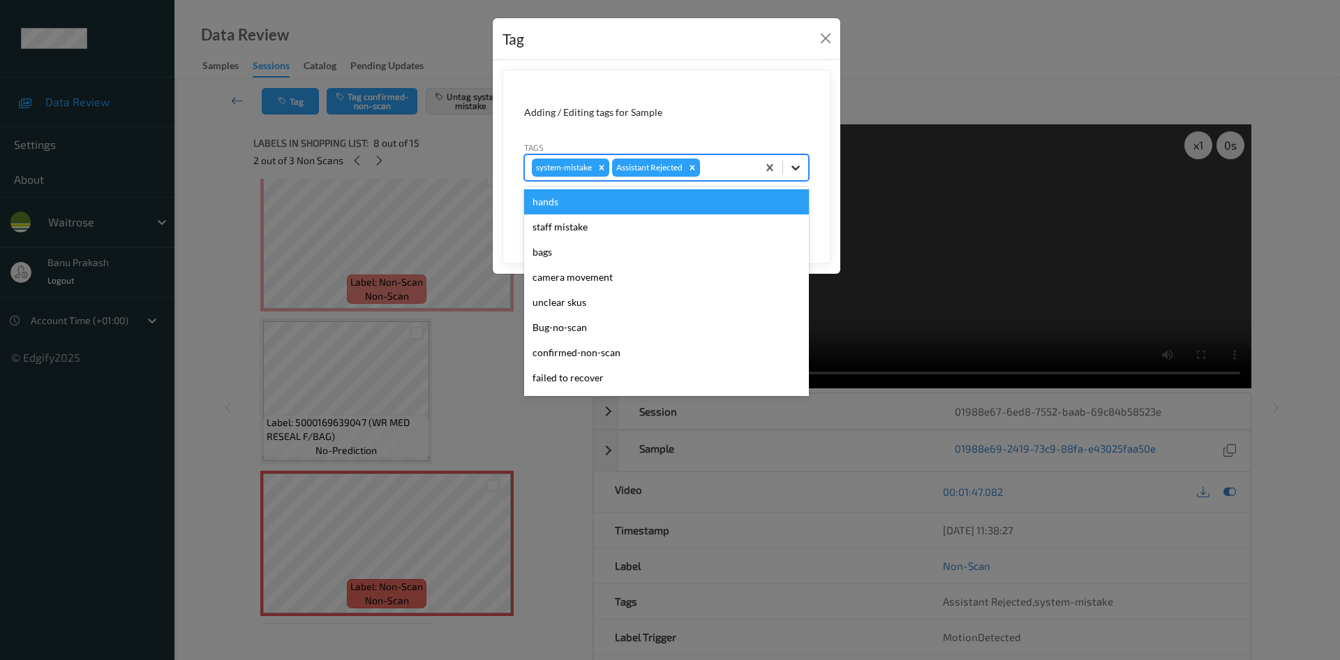
click at [792, 170] on icon at bounding box center [796, 168] width 14 height 14
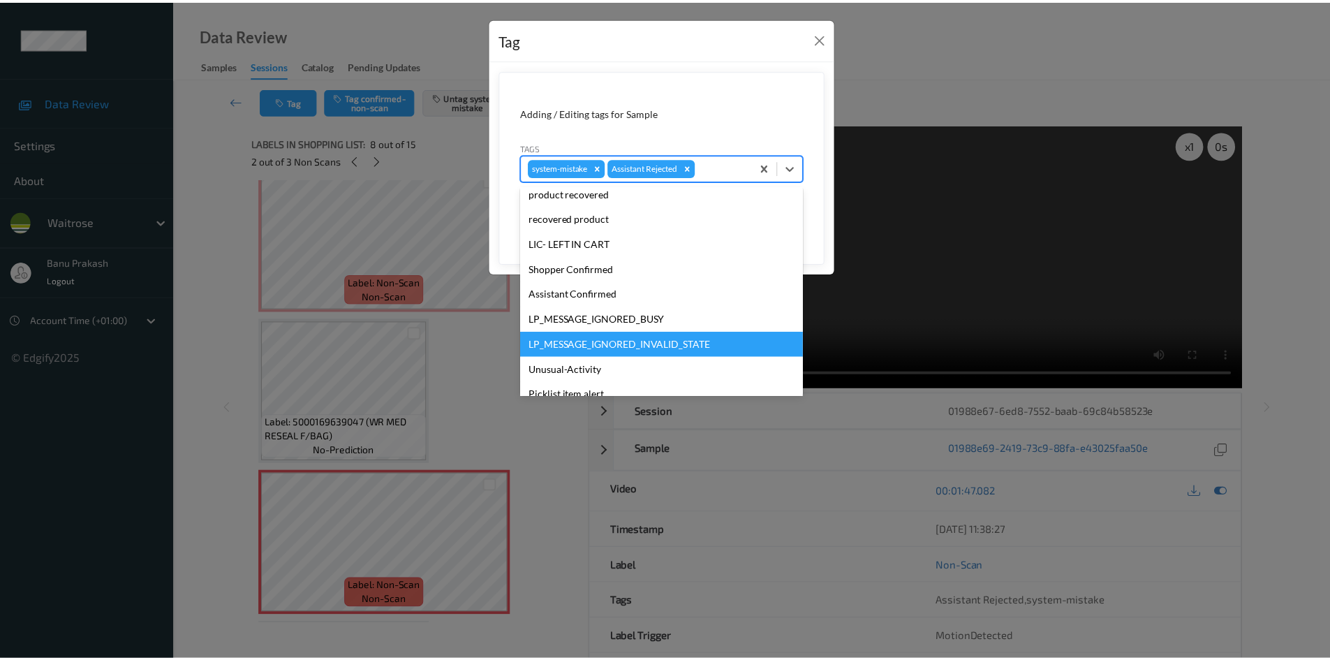
scroll to position [274, 0]
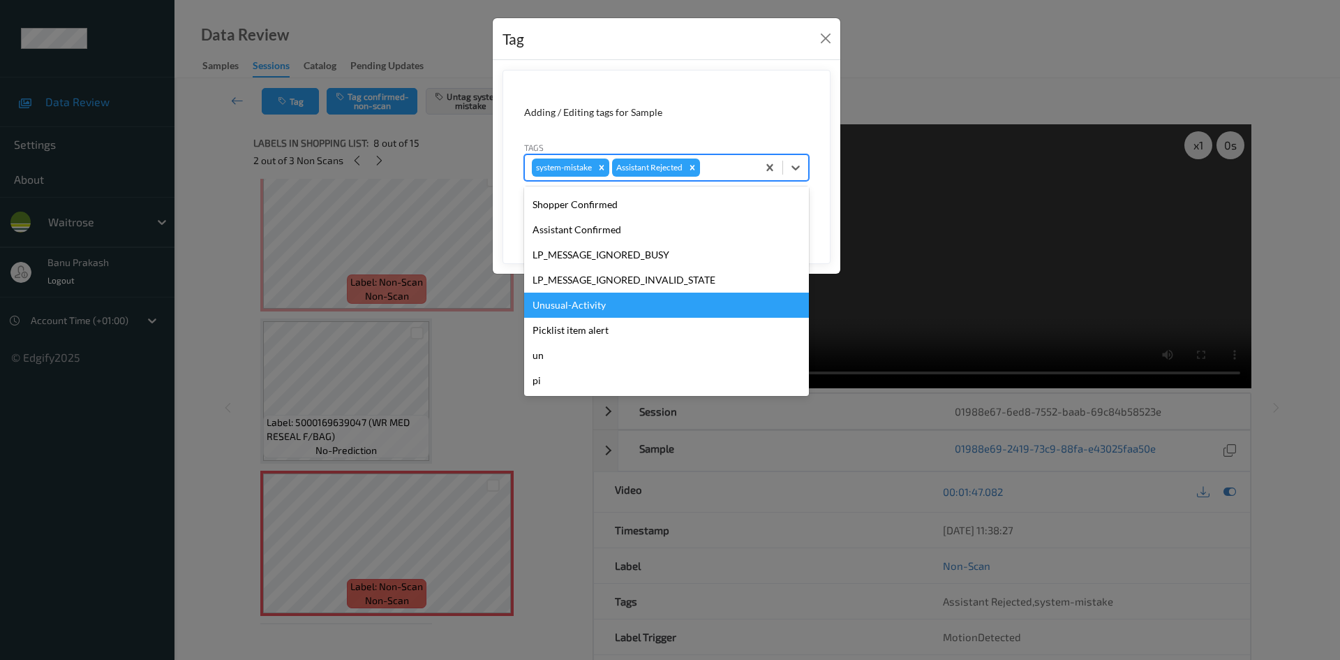
click at [660, 293] on div "Unusual-Activity" at bounding box center [666, 305] width 285 height 25
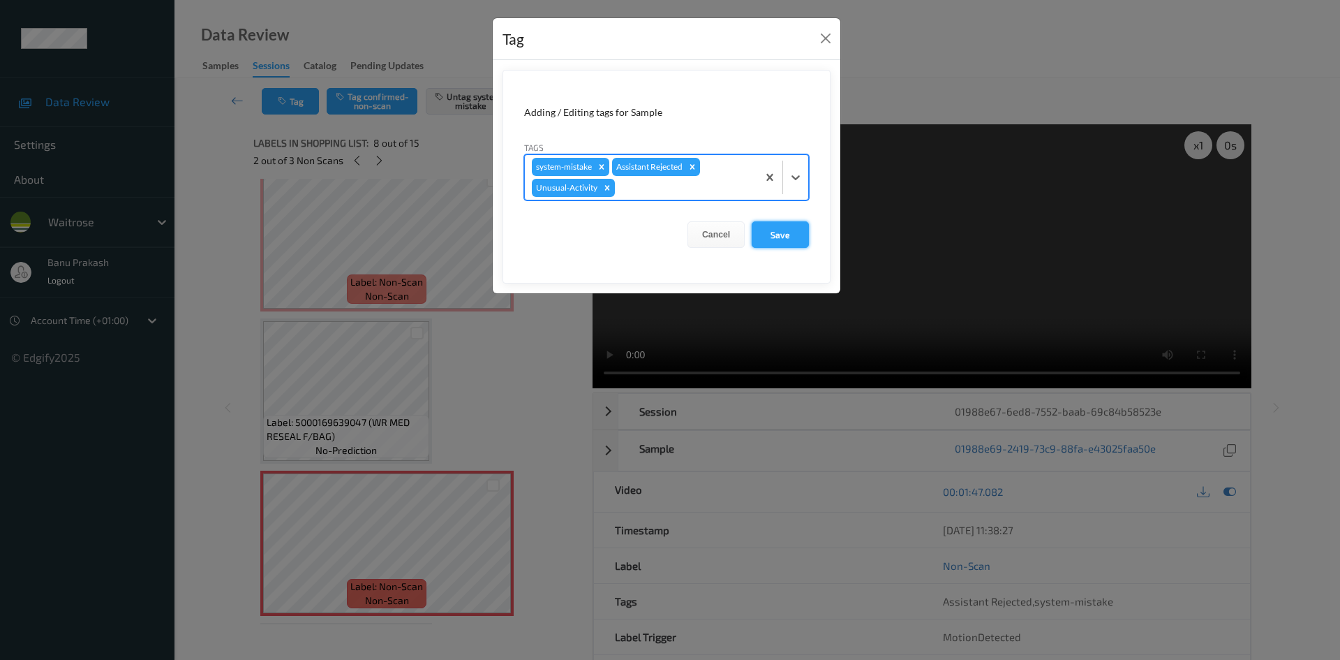
click at [773, 231] on button "Save" at bounding box center [780, 234] width 57 height 27
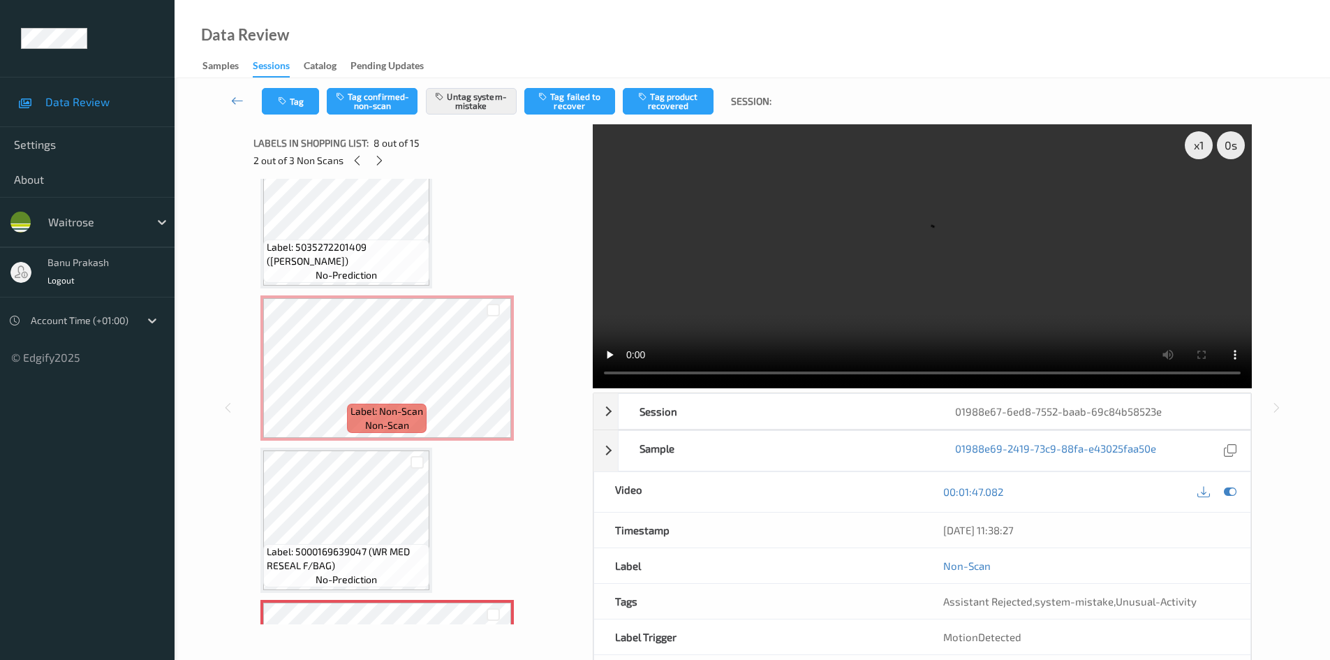
scroll to position [641, 0]
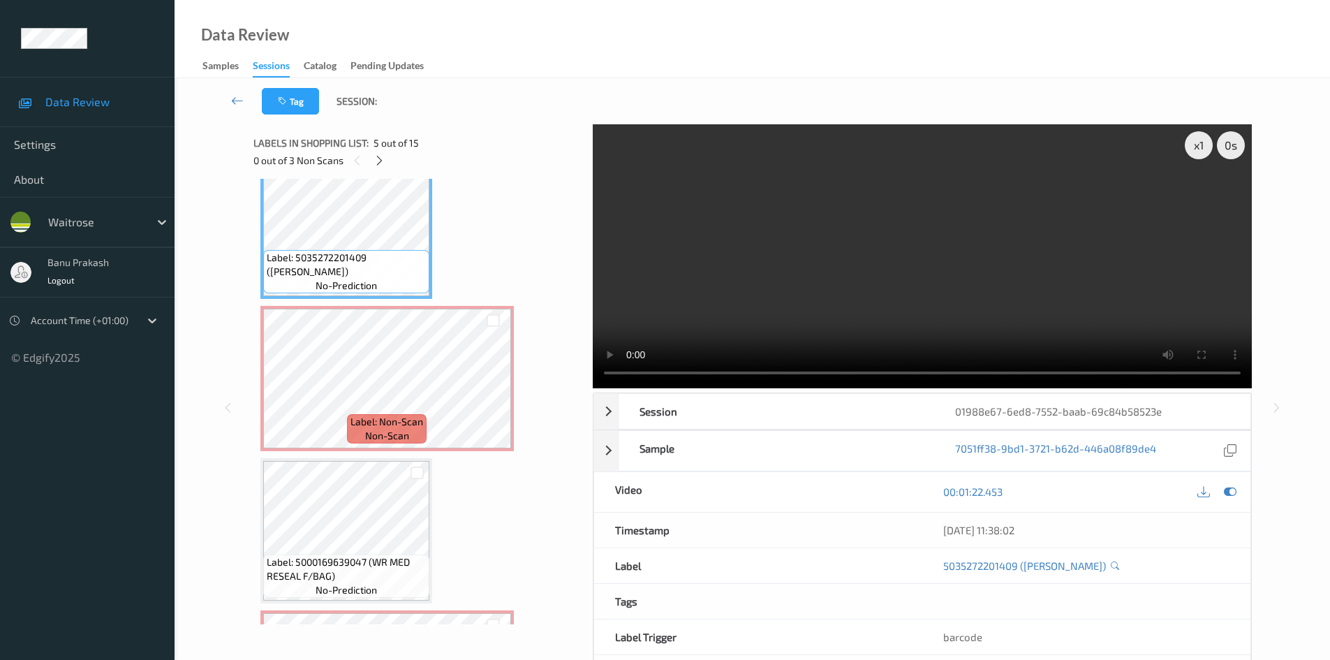
click at [757, 279] on video at bounding box center [922, 256] width 659 height 264
click at [847, 276] on video at bounding box center [922, 256] width 659 height 264
click at [378, 159] on icon at bounding box center [379, 160] width 12 height 13
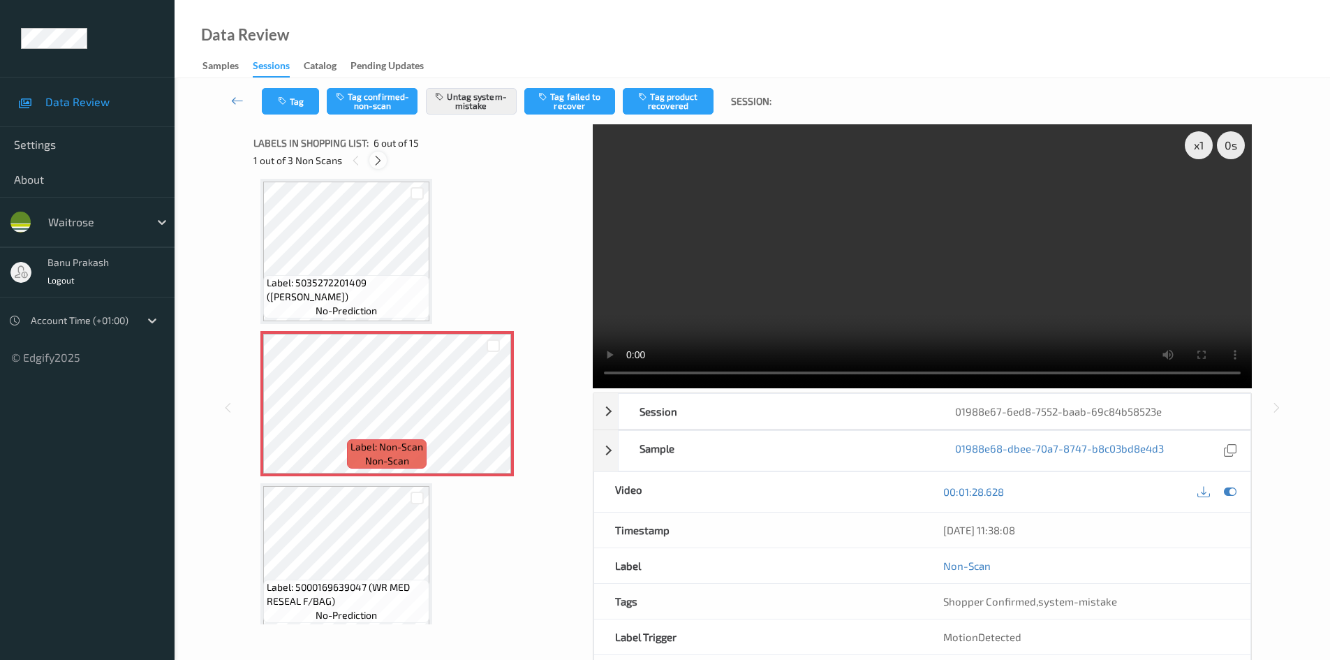
click at [380, 160] on icon at bounding box center [378, 160] width 12 height 13
click at [379, 160] on icon at bounding box center [379, 160] width 12 height 13
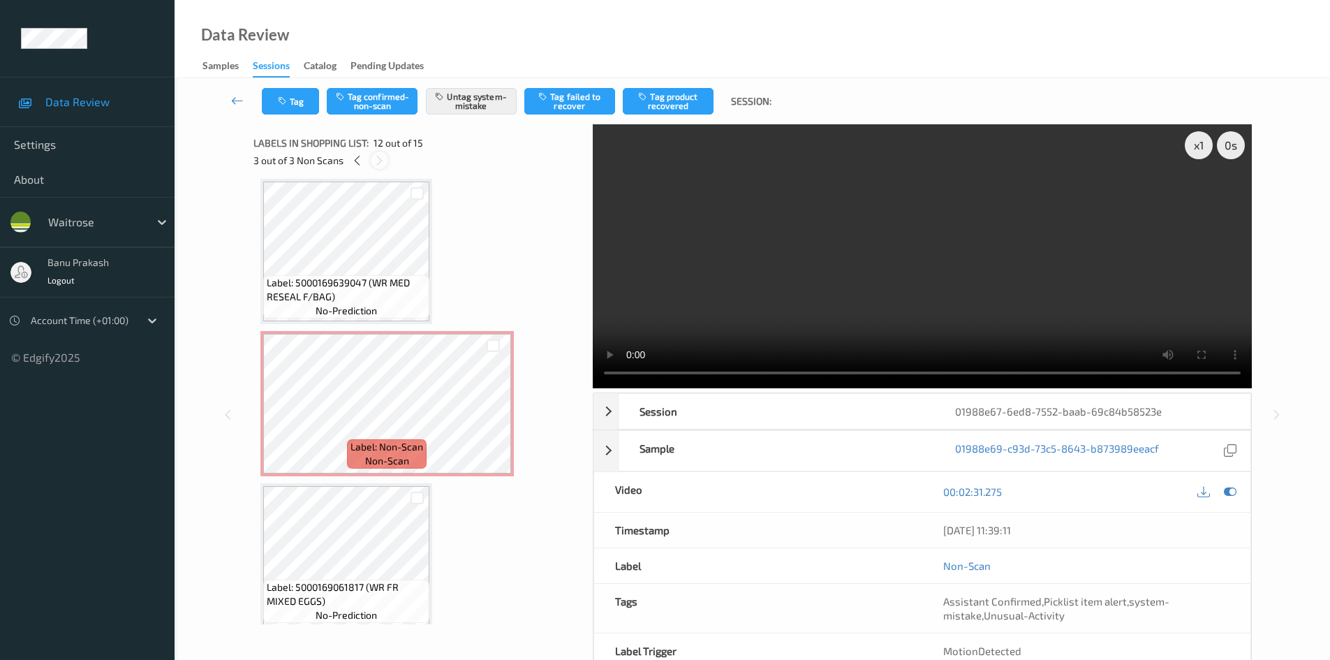
scroll to position [1529, 0]
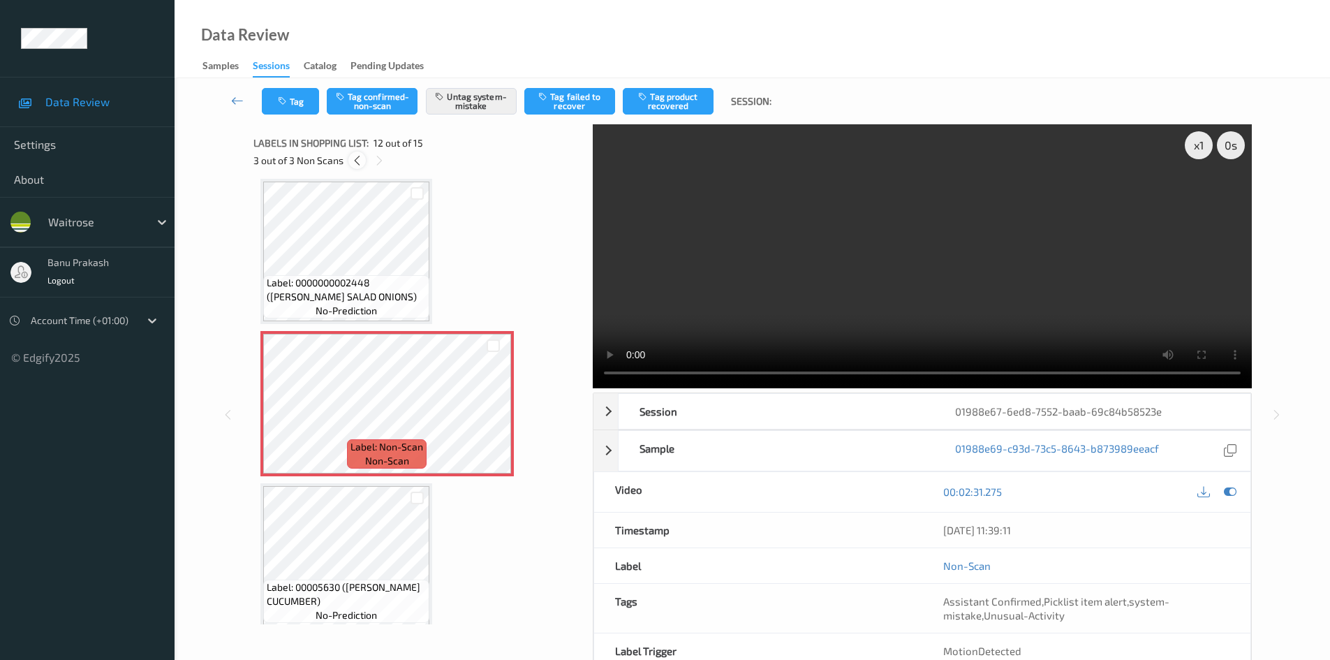
click at [357, 161] on icon at bounding box center [357, 160] width 12 height 13
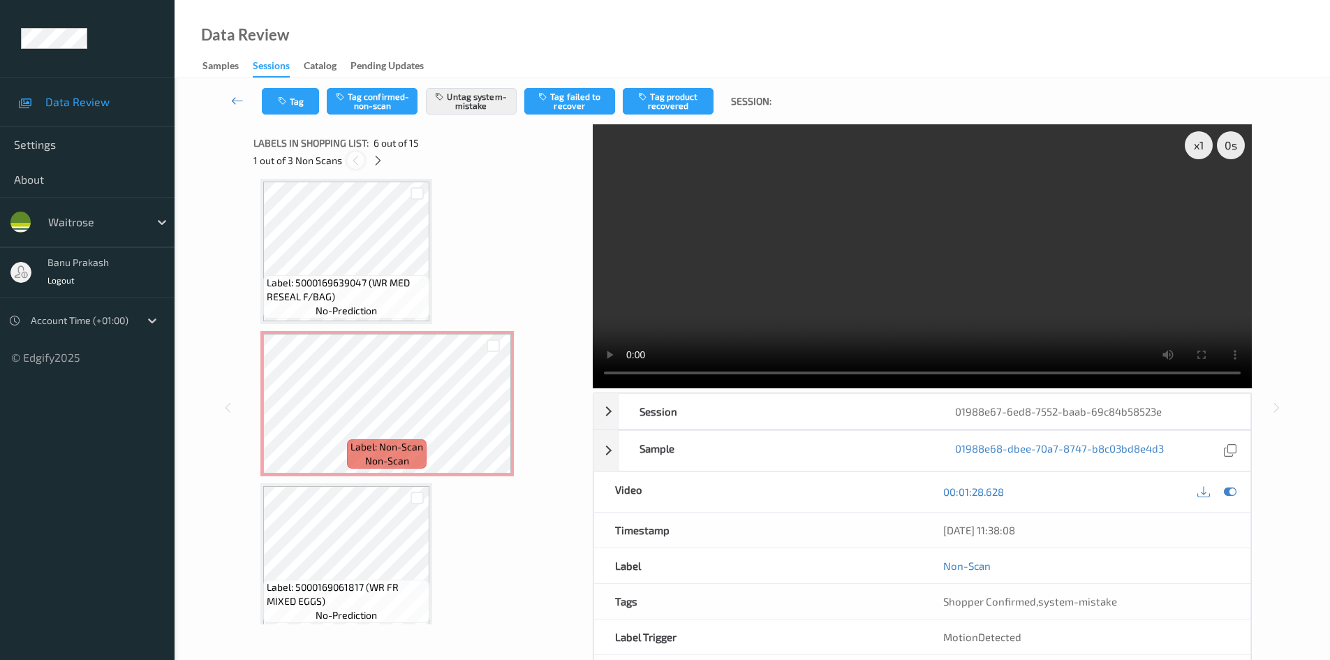
scroll to position [616, 0]
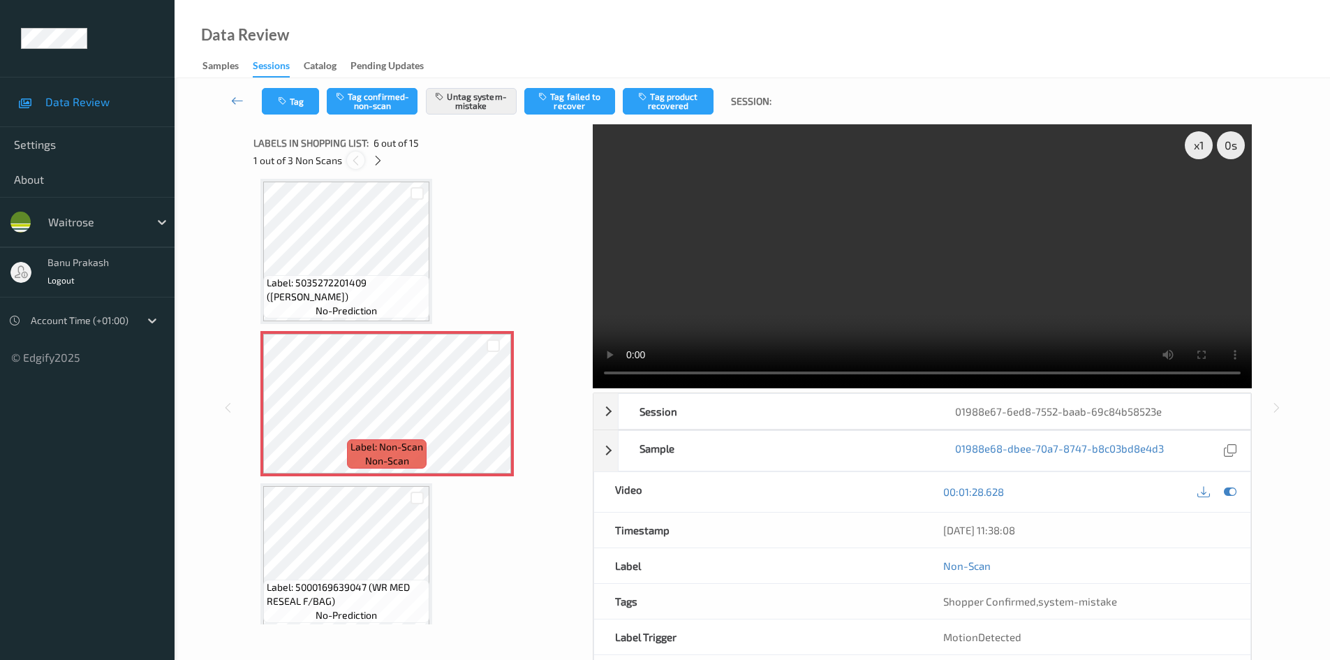
click at [357, 161] on icon at bounding box center [356, 160] width 12 height 13
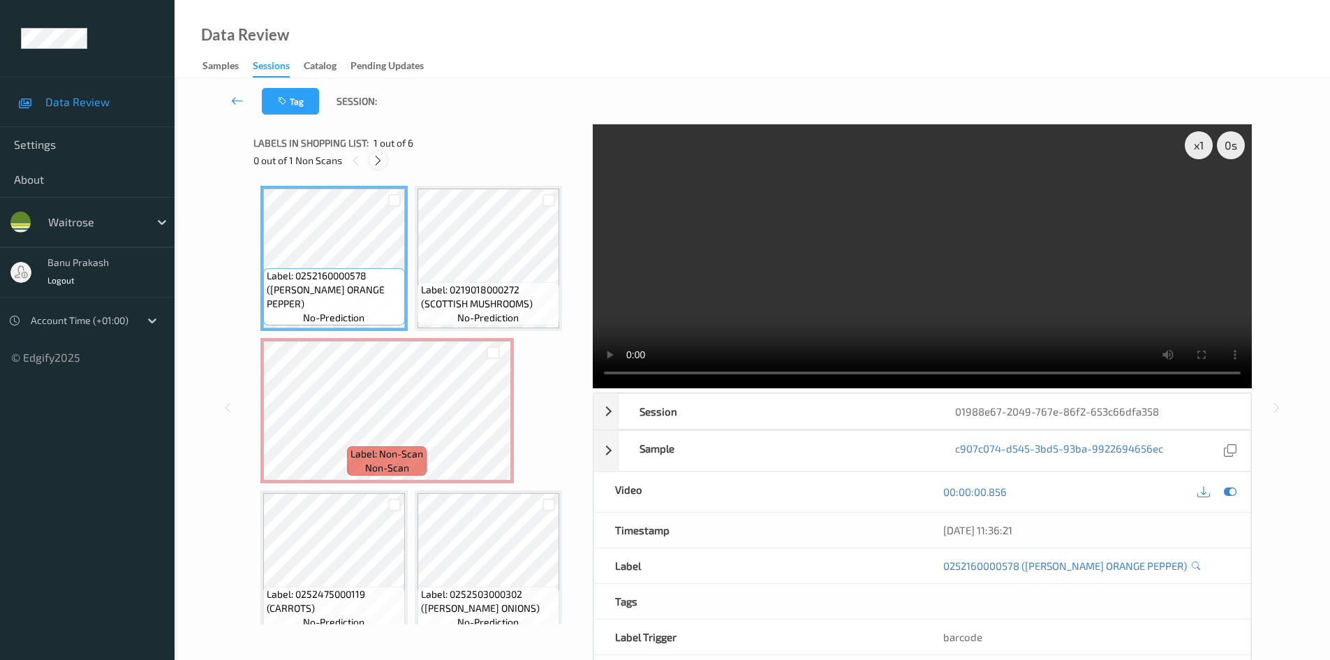
click at [380, 161] on icon at bounding box center [378, 160] width 12 height 13
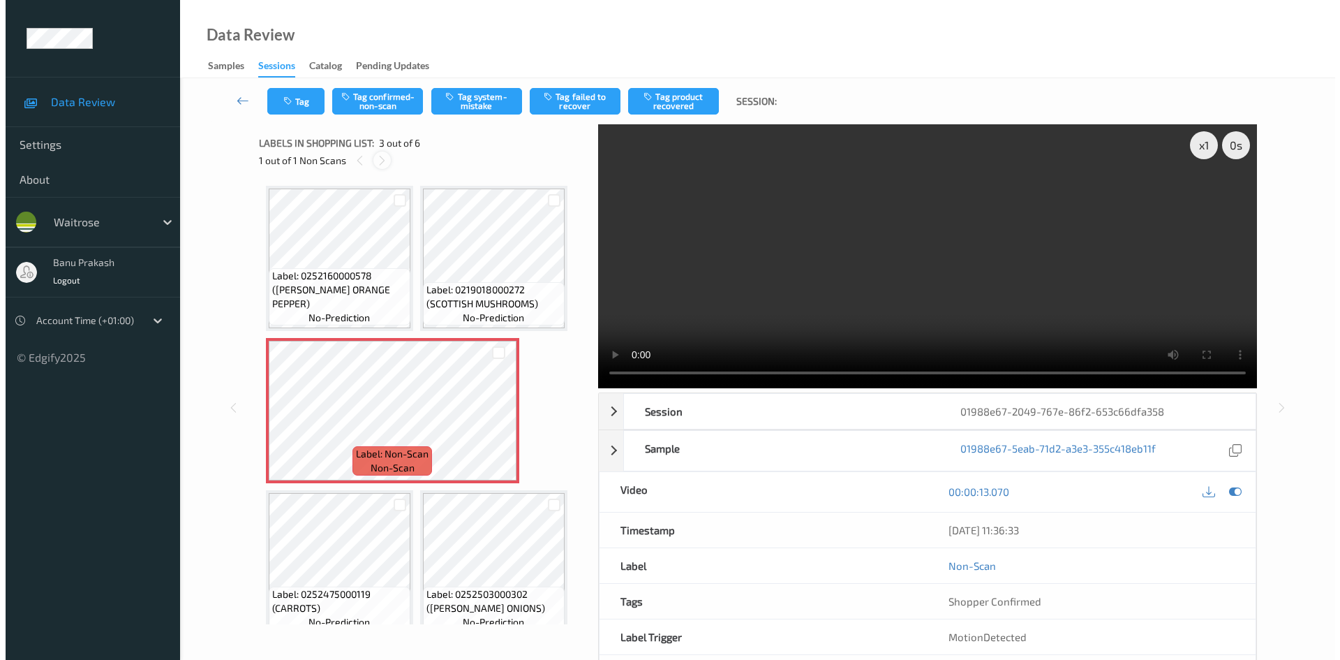
scroll to position [7, 0]
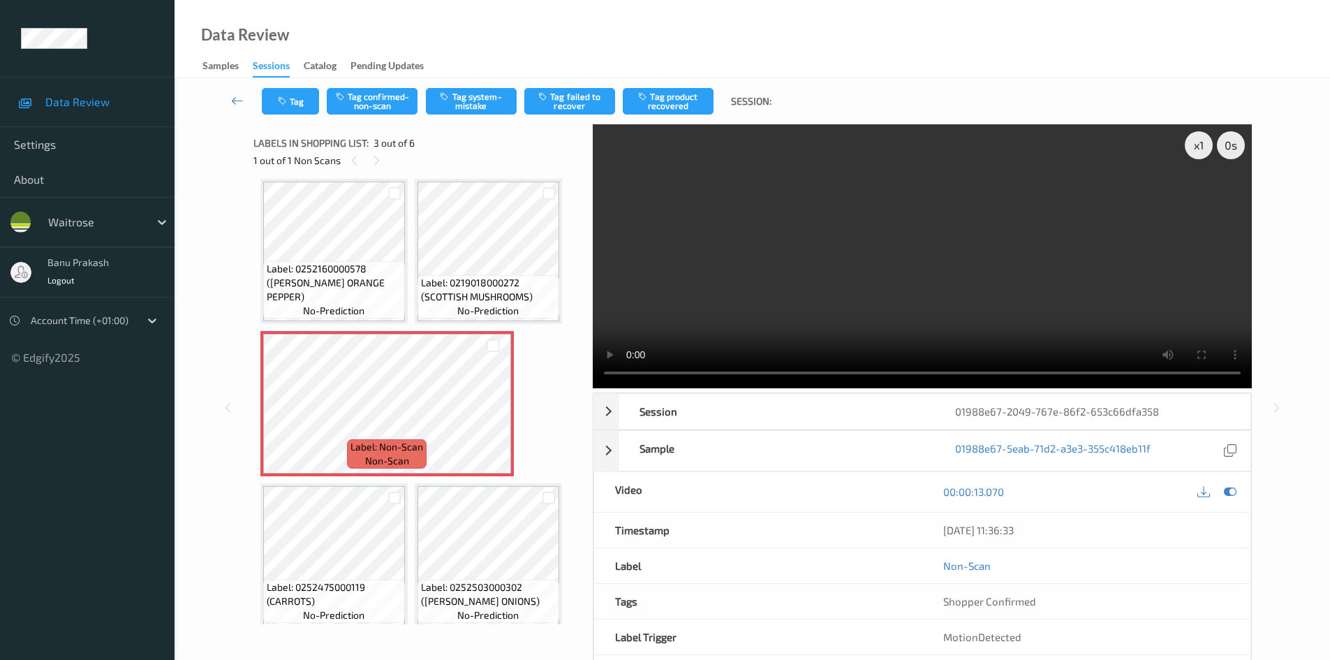
click at [494, 286] on span "Label: 0219018000272 (SCOTTISH MUSHROOMS)" at bounding box center [488, 290] width 135 height 28
click at [482, 298] on span "Label: 0219018000272 (SCOTTISH MUSHROOMS)" at bounding box center [488, 290] width 135 height 28
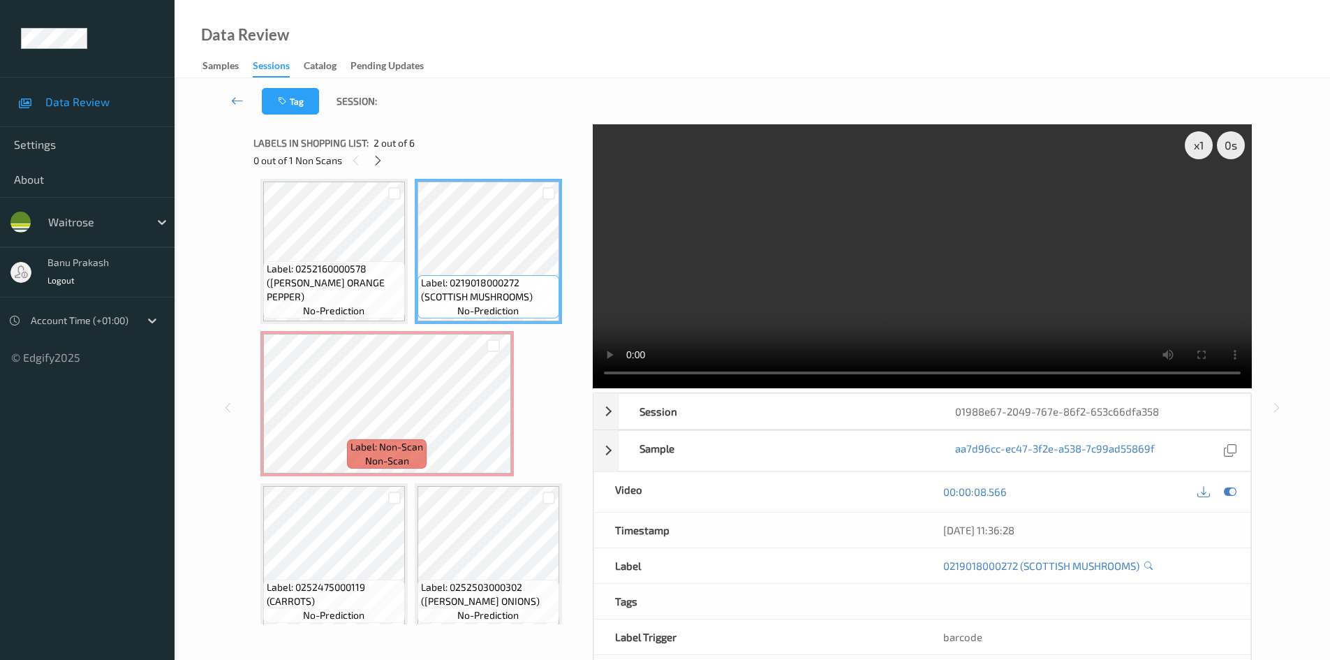
click at [894, 264] on video at bounding box center [922, 256] width 659 height 264
click at [935, 306] on video at bounding box center [922, 256] width 659 height 264
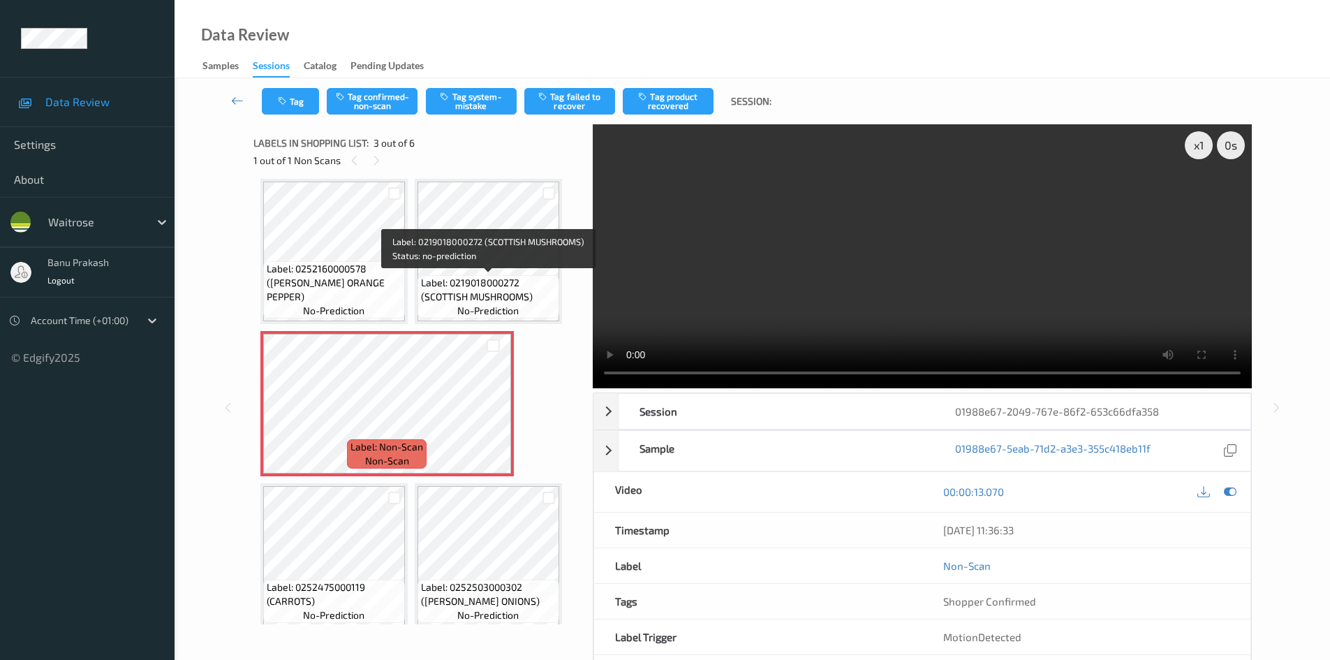
click at [498, 290] on span "Label: 0219018000272 (SCOTTISH MUSHROOMS)" at bounding box center [488, 290] width 135 height 28
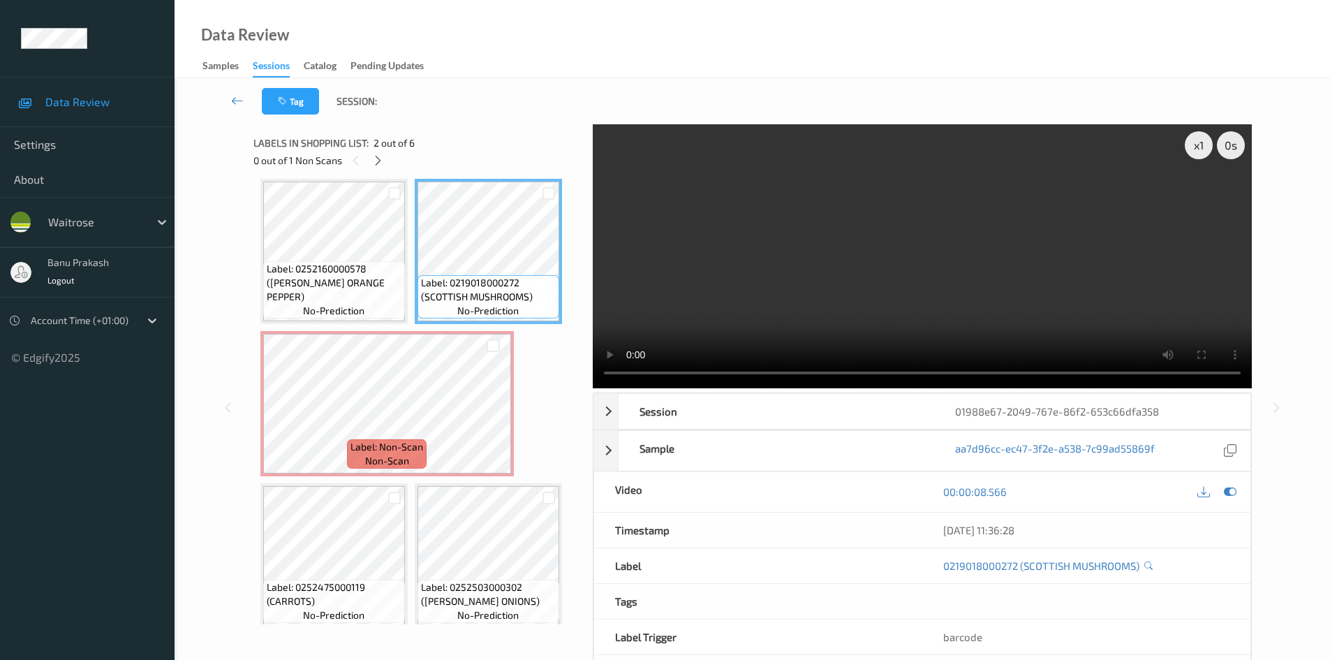
click at [897, 281] on video at bounding box center [922, 256] width 659 height 264
click at [872, 288] on video at bounding box center [922, 256] width 659 height 264
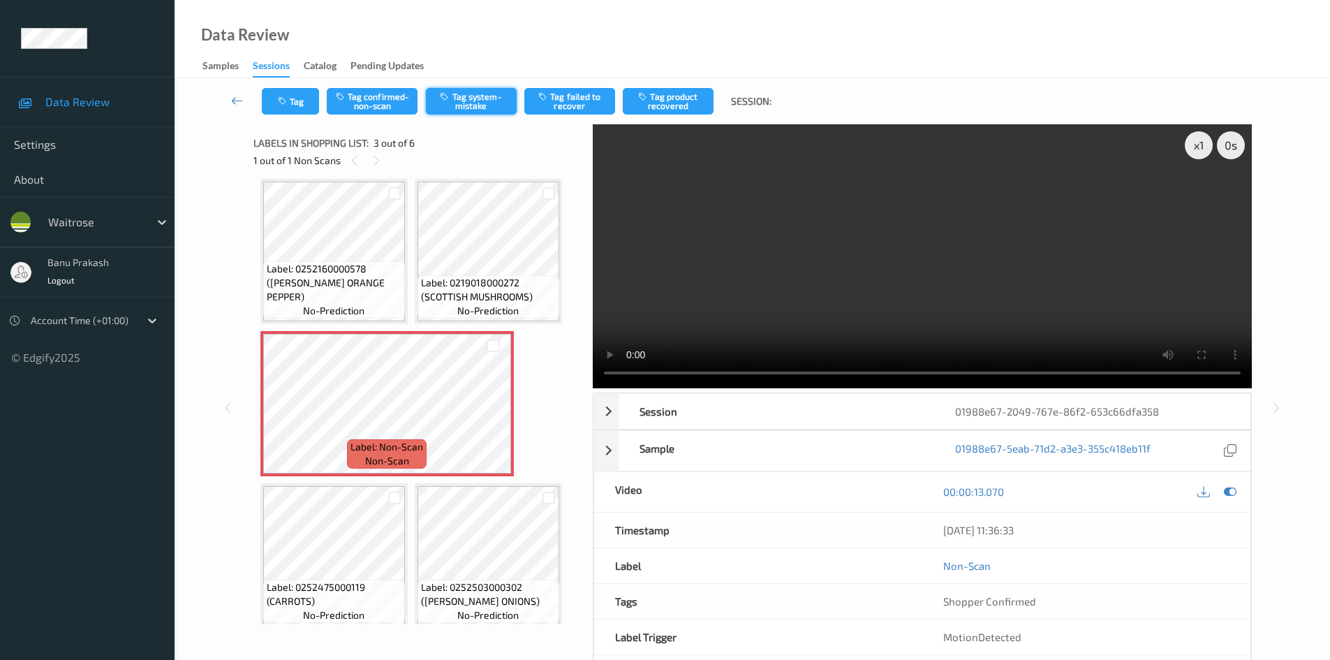
click at [467, 113] on button "Tag system-mistake" at bounding box center [471, 101] width 91 height 27
click at [290, 108] on button "Tag" at bounding box center [290, 101] width 57 height 27
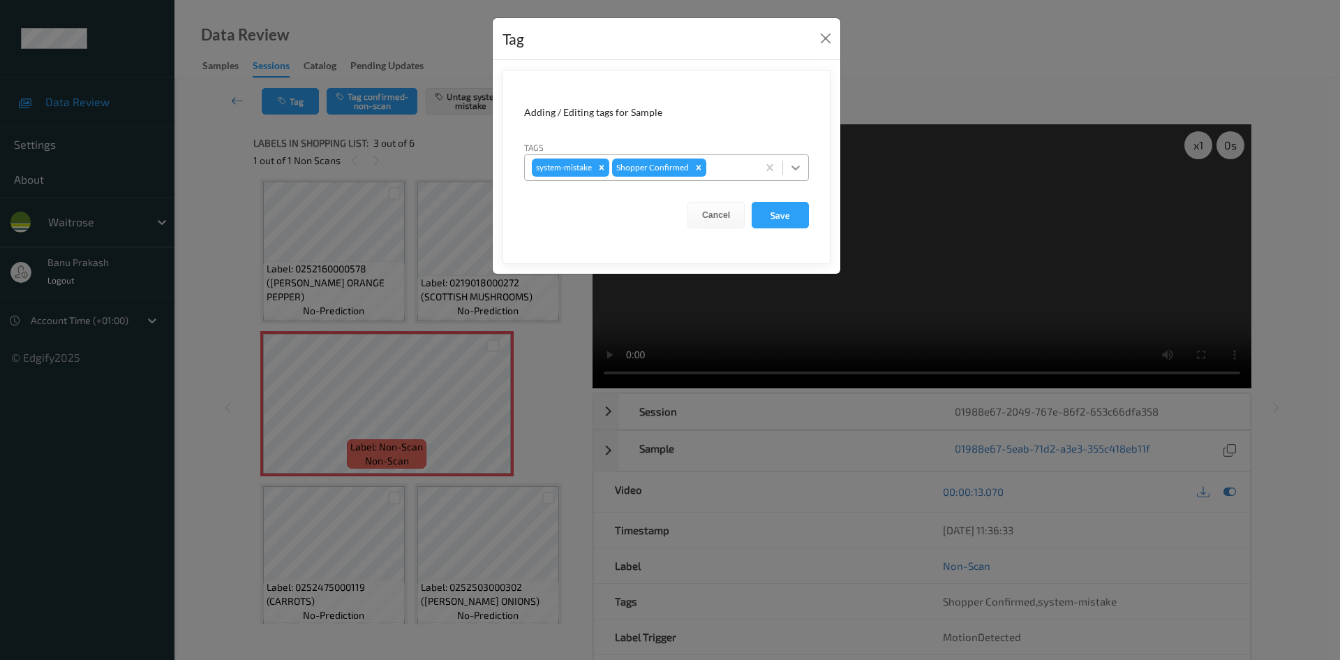
click at [799, 163] on icon at bounding box center [796, 168] width 14 height 14
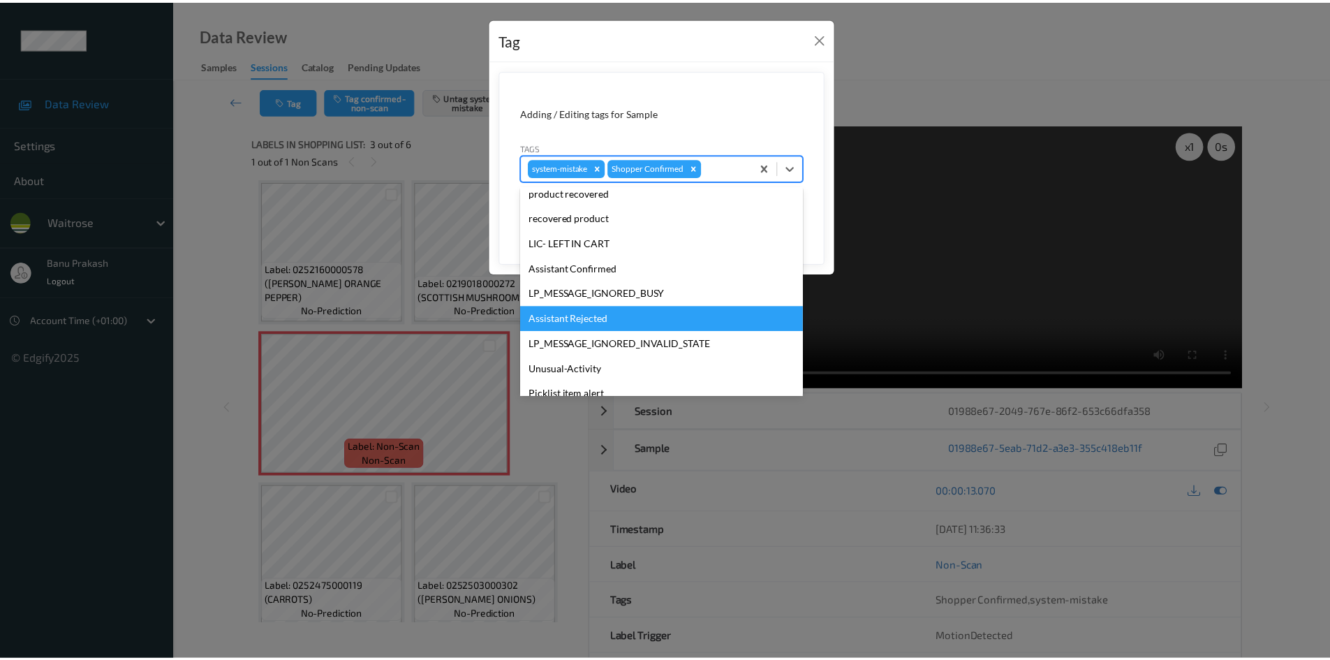
scroll to position [274, 0]
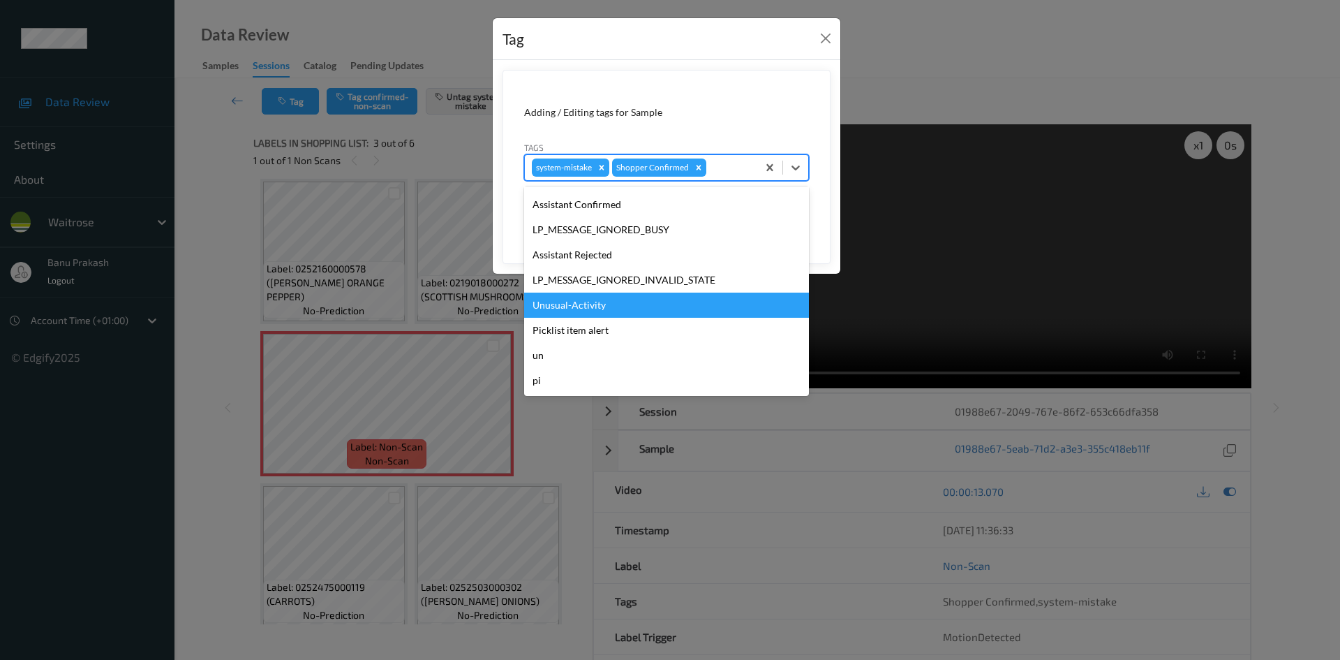
click at [653, 304] on div "Unusual-Activity" at bounding box center [666, 305] width 285 height 25
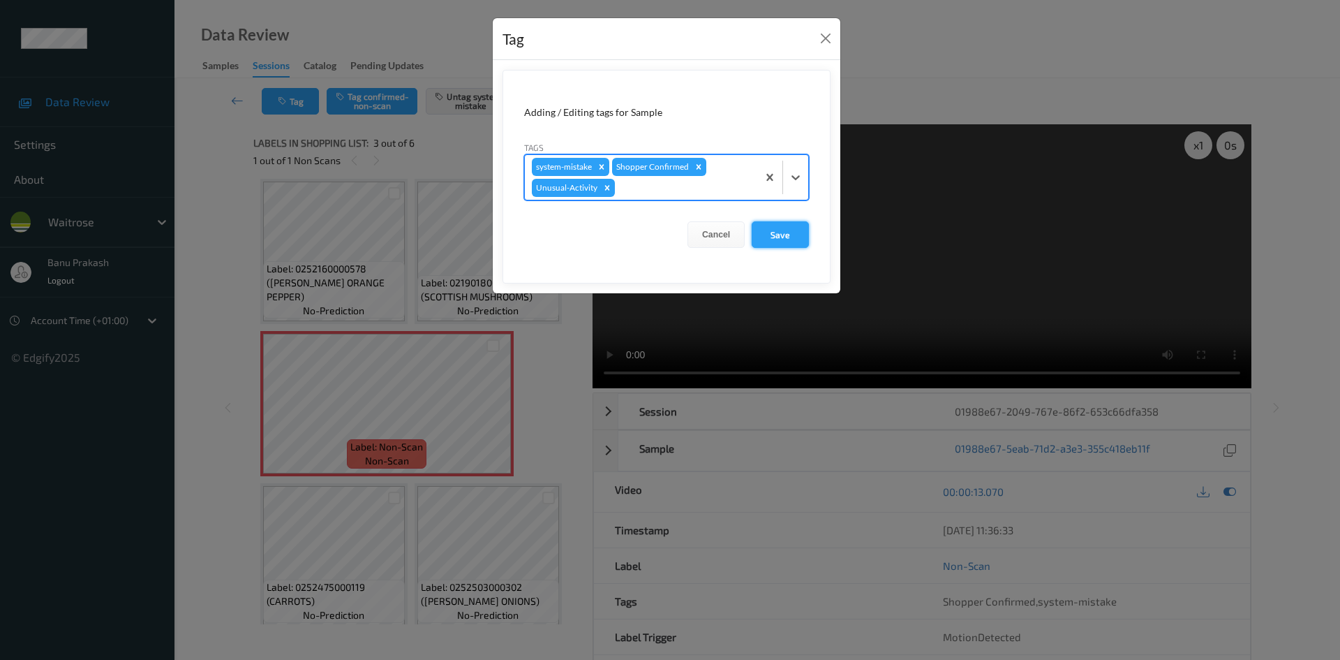
click at [791, 234] on button "Save" at bounding box center [780, 234] width 57 height 27
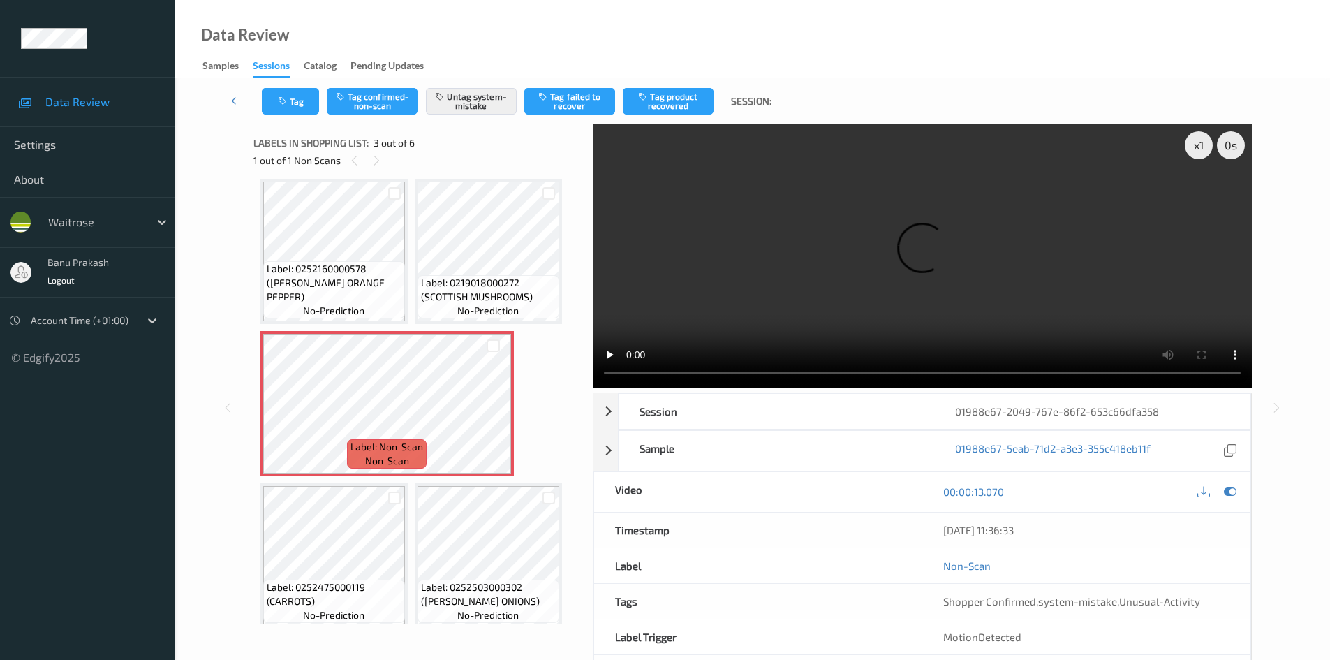
scroll to position [0, 0]
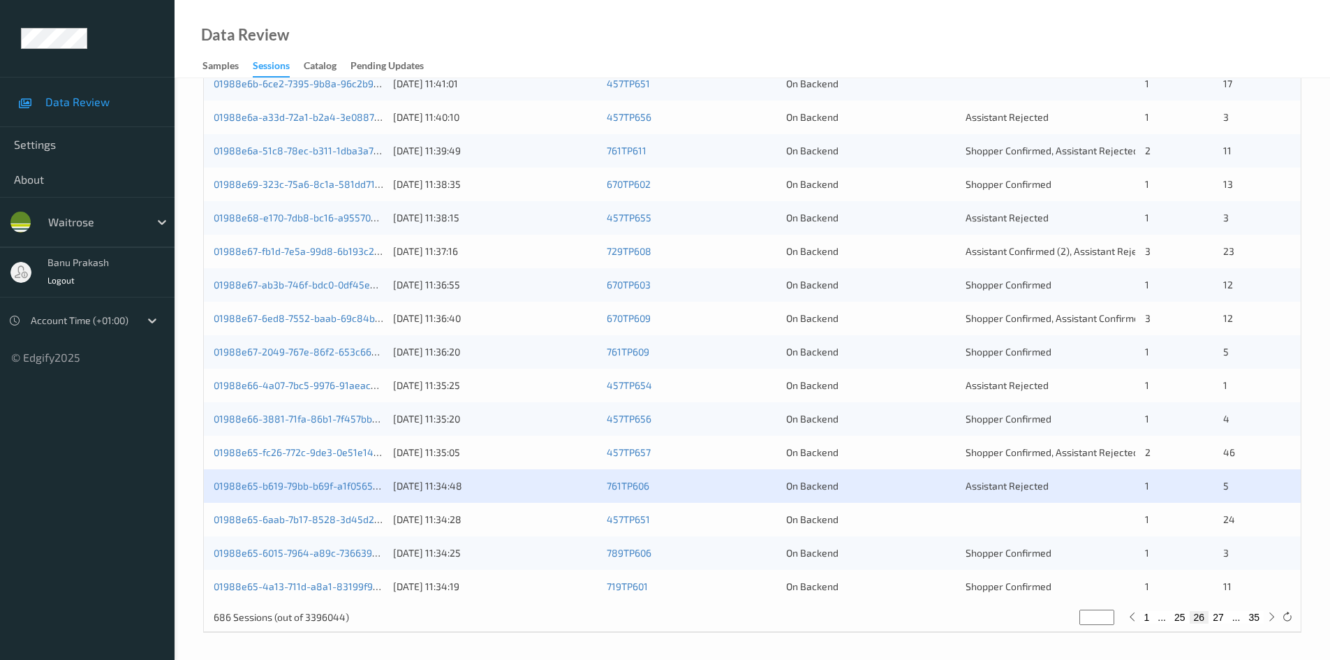
scroll to position [391, 0]
click at [363, 519] on link "01988e65-6aab-7b17-8528-3d45d27c4cd8" at bounding box center [310, 518] width 193 height 12
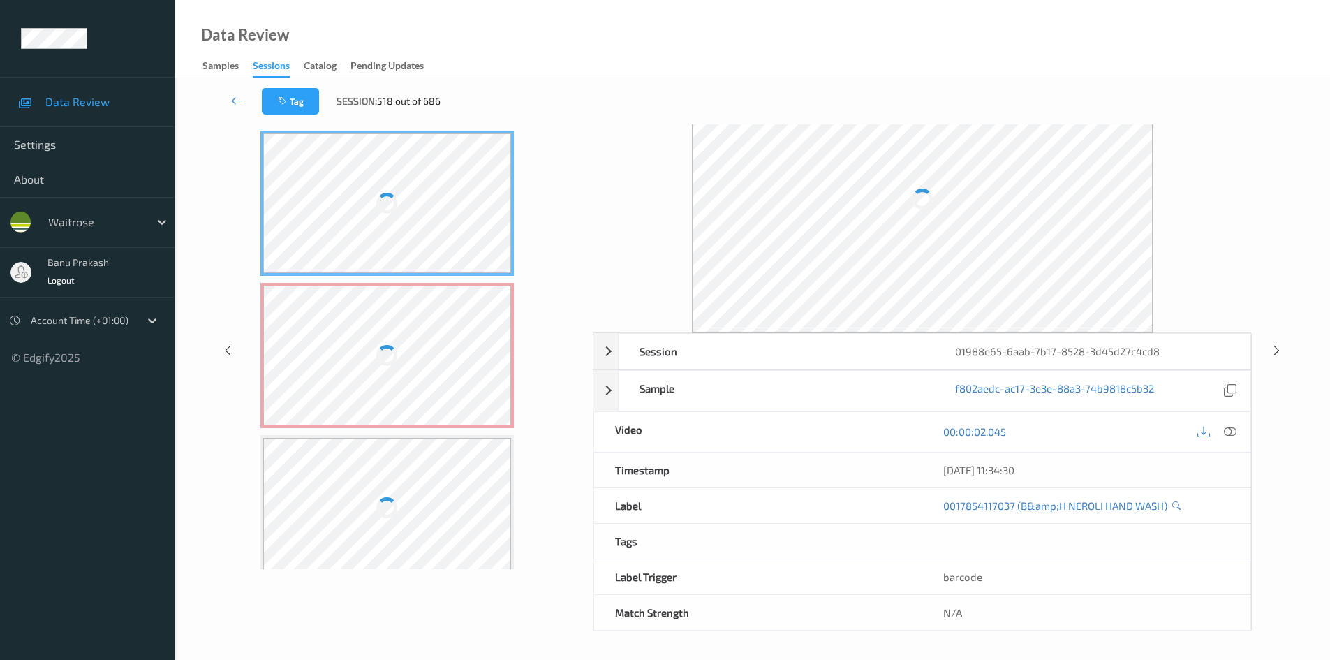
scroll to position [60, 0]
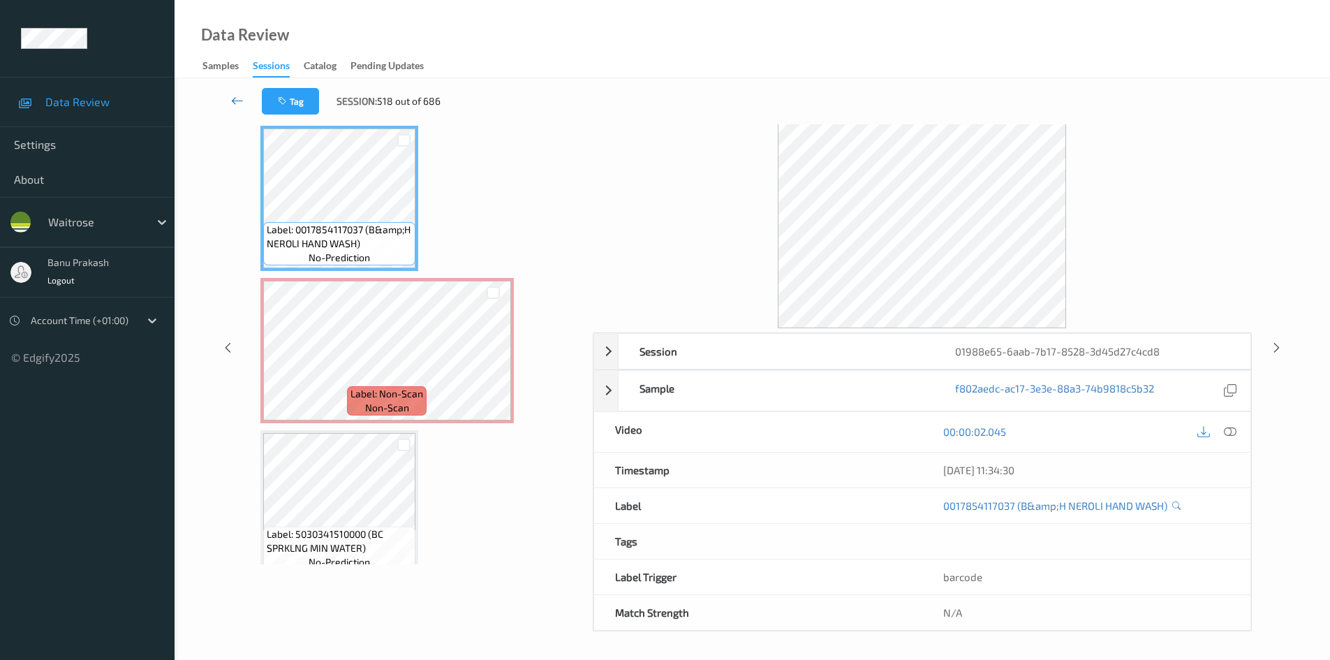
click at [235, 101] on icon at bounding box center [237, 101] width 13 height 14
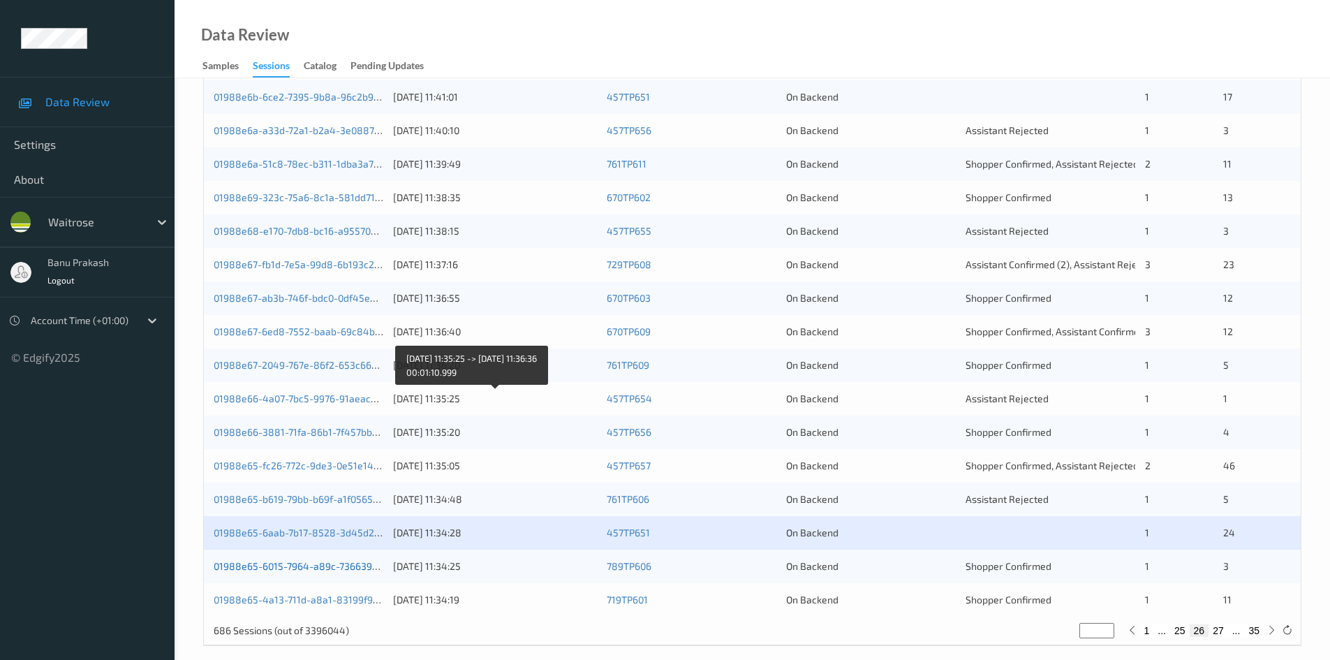
scroll to position [391, 0]
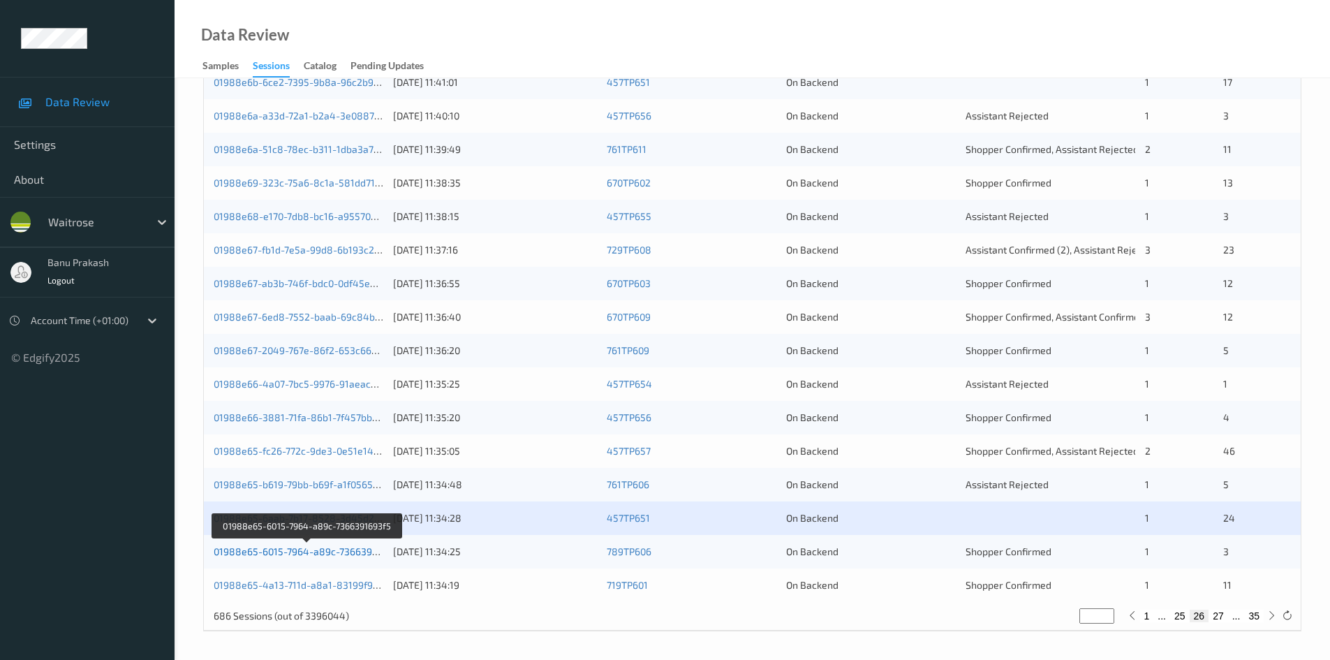
click at [332, 546] on link "01988e65-6015-7964-a89c-7366391693f5" at bounding box center [308, 551] width 188 height 12
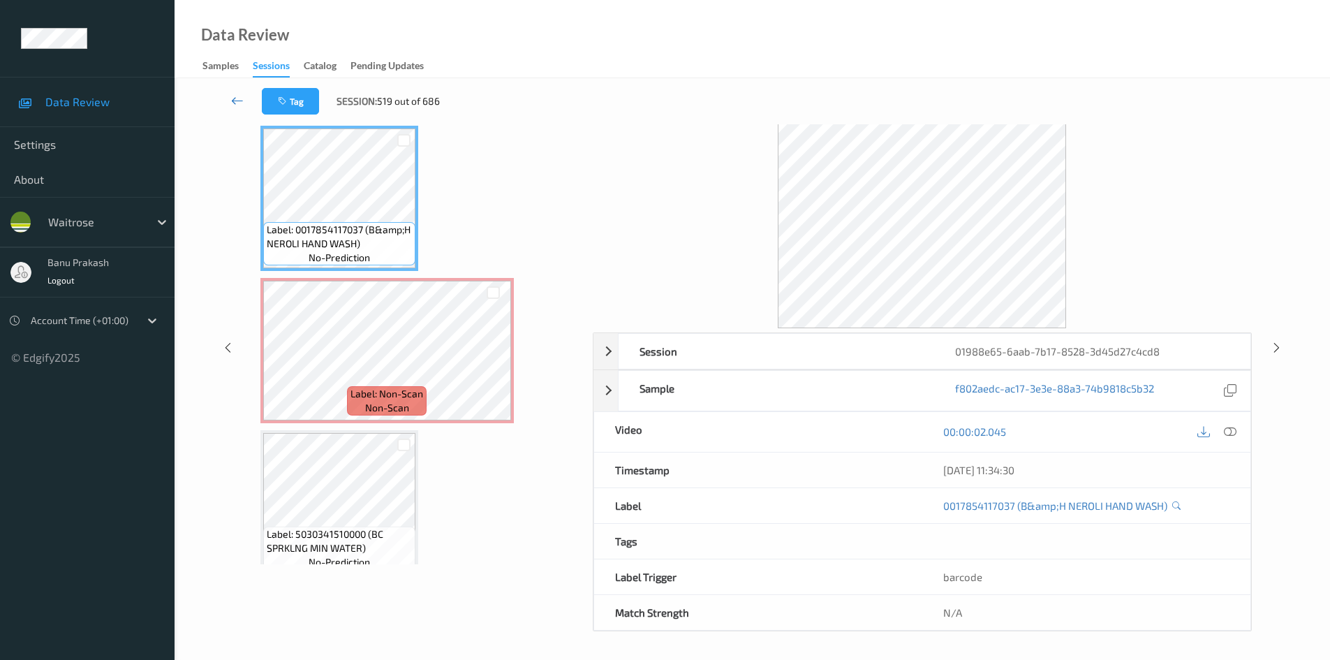
click at [230, 98] on link at bounding box center [237, 101] width 49 height 27
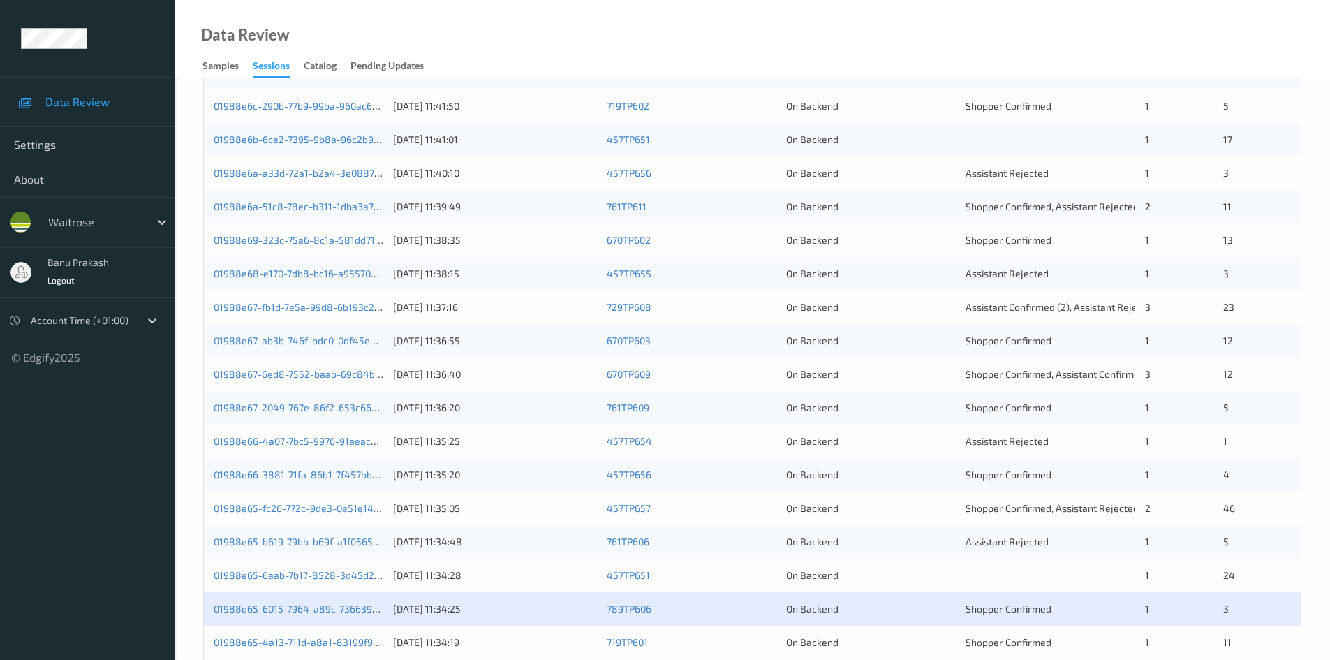
scroll to position [391, 0]
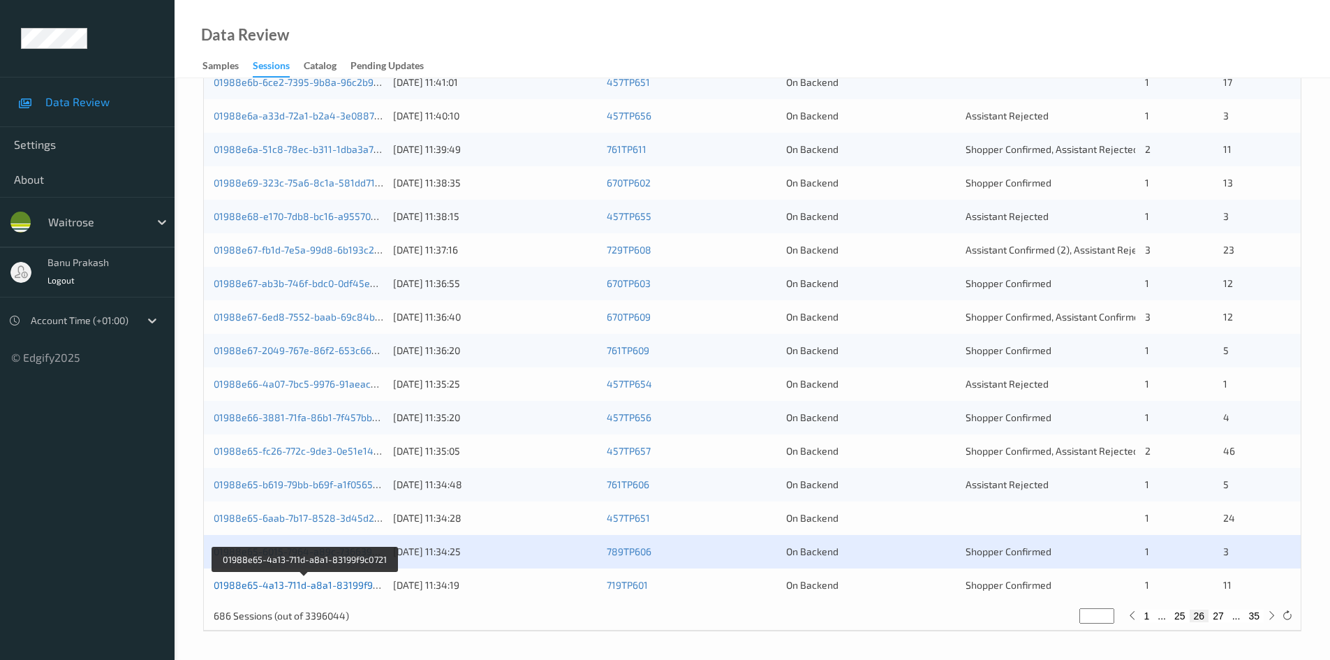
click at [353, 587] on link "01988e65-4a13-711d-a8a1-83199f9c0721" at bounding box center [306, 585] width 184 height 12
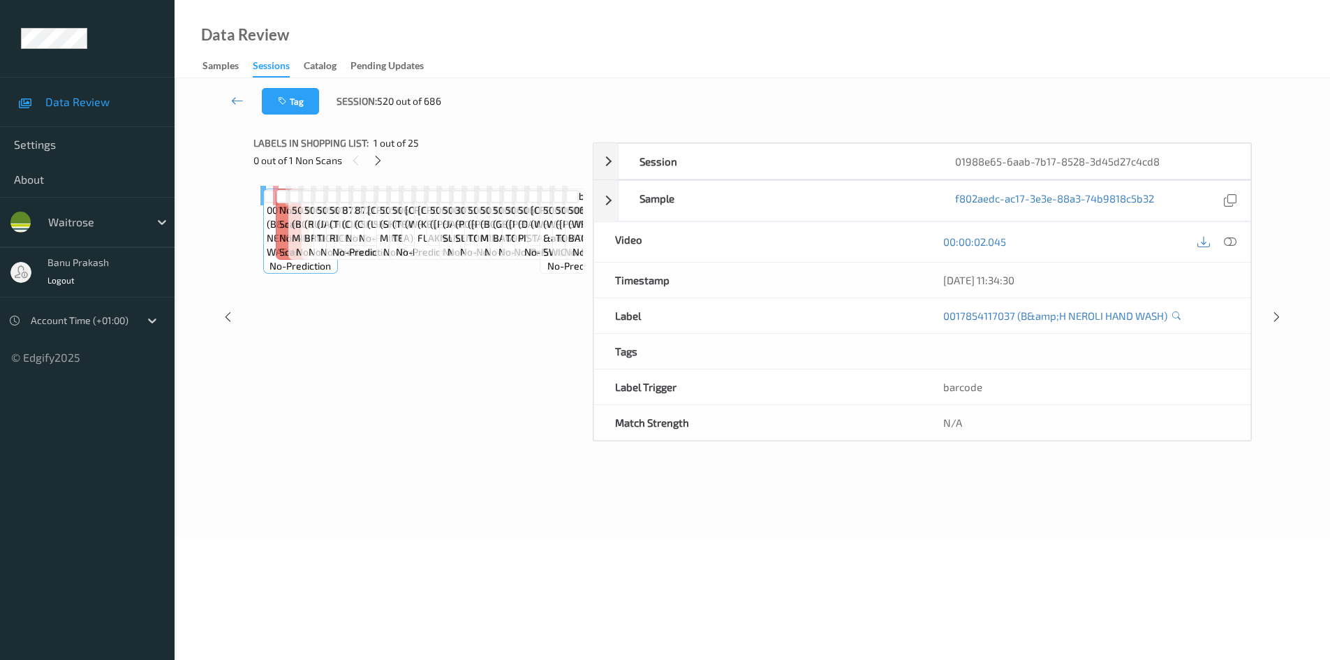
scroll to position [60, 0]
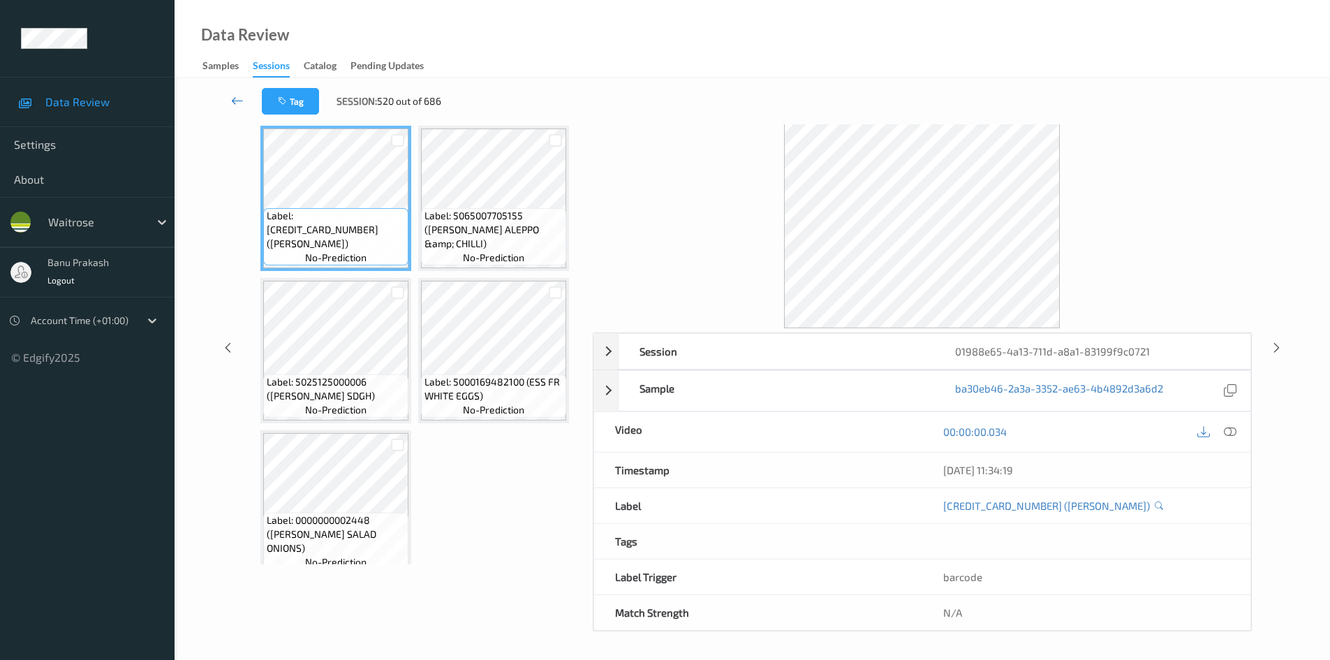
click at [238, 98] on icon at bounding box center [237, 101] width 13 height 14
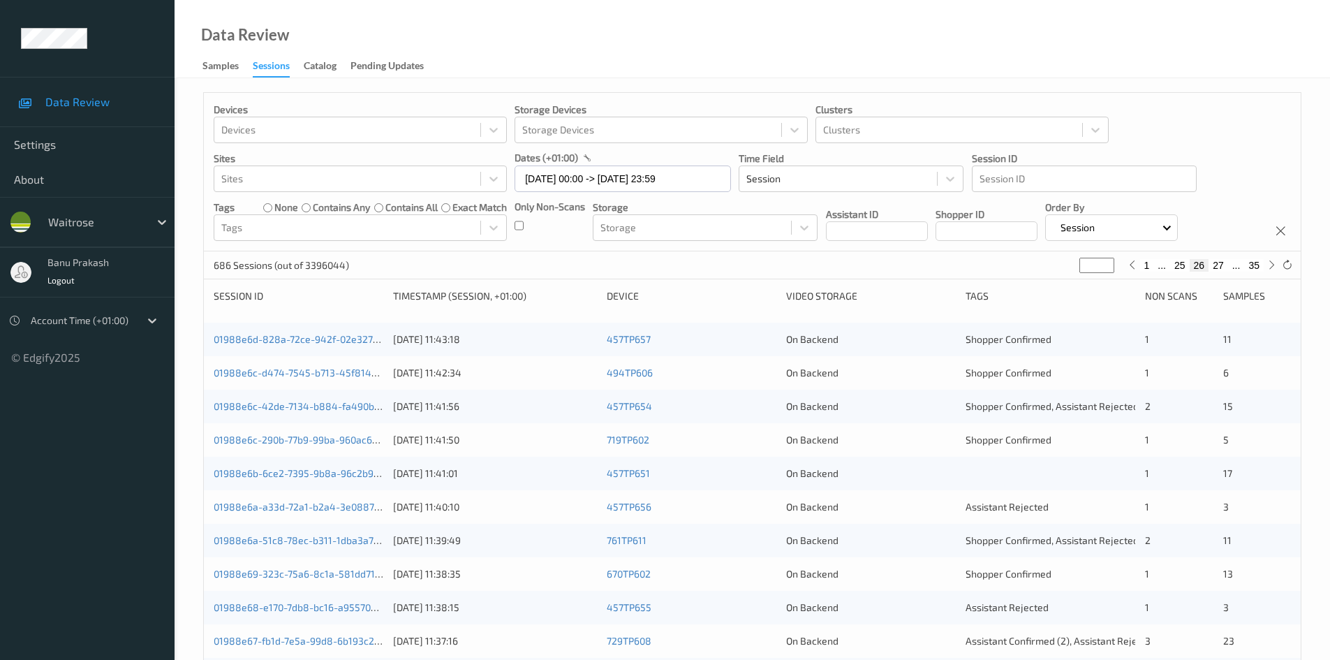
click at [1215, 262] on button "27" at bounding box center [1218, 265] width 20 height 13
type input "**"
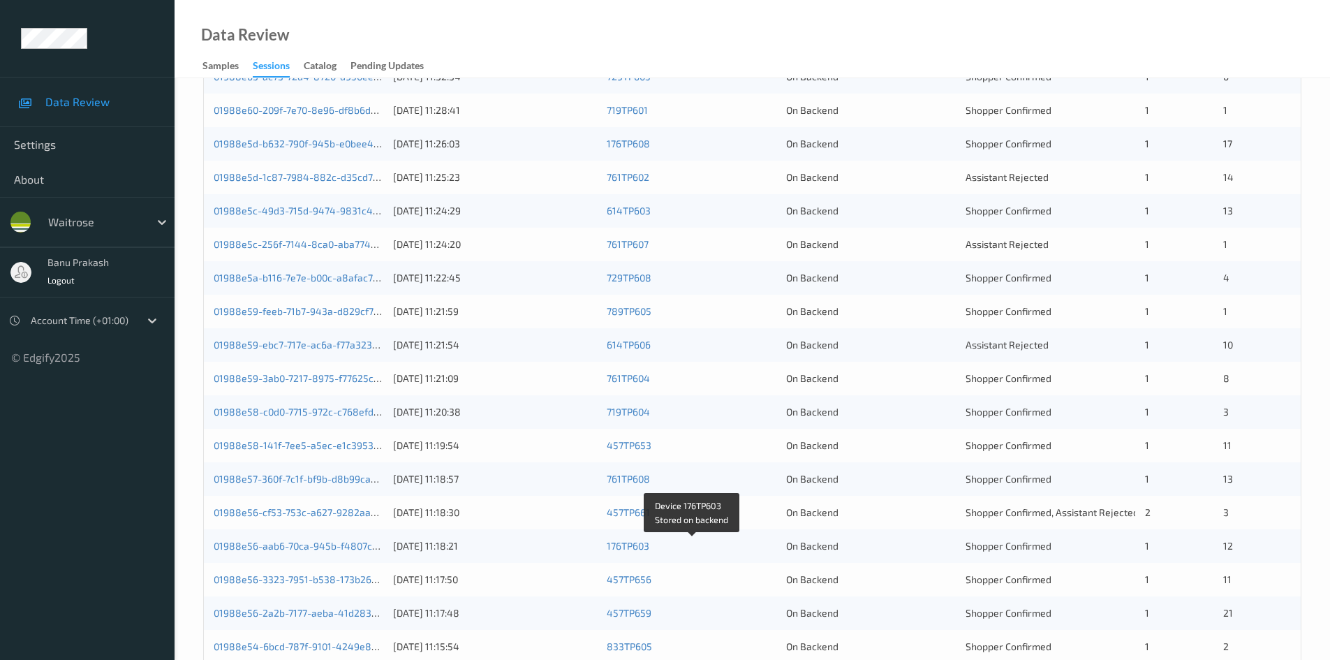
scroll to position [42, 0]
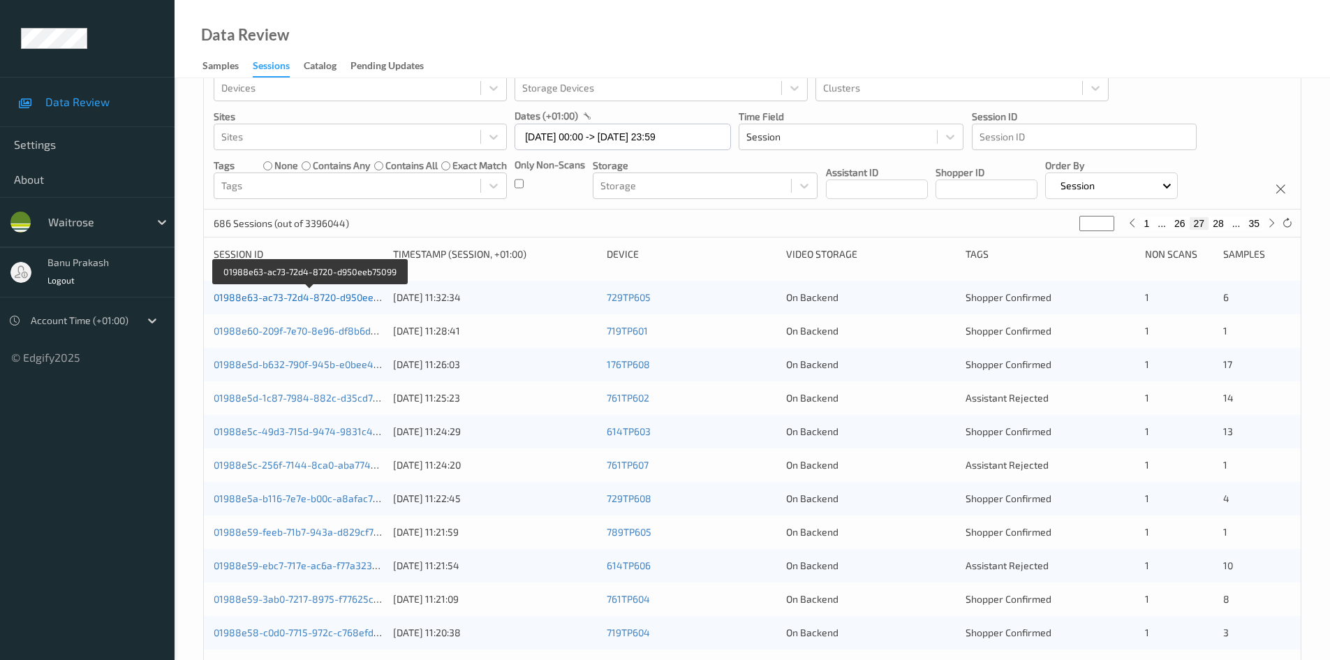
click at [315, 297] on link "01988e63-ac73-72d4-8720-d950eeb75099" at bounding box center [310, 297] width 193 height 12
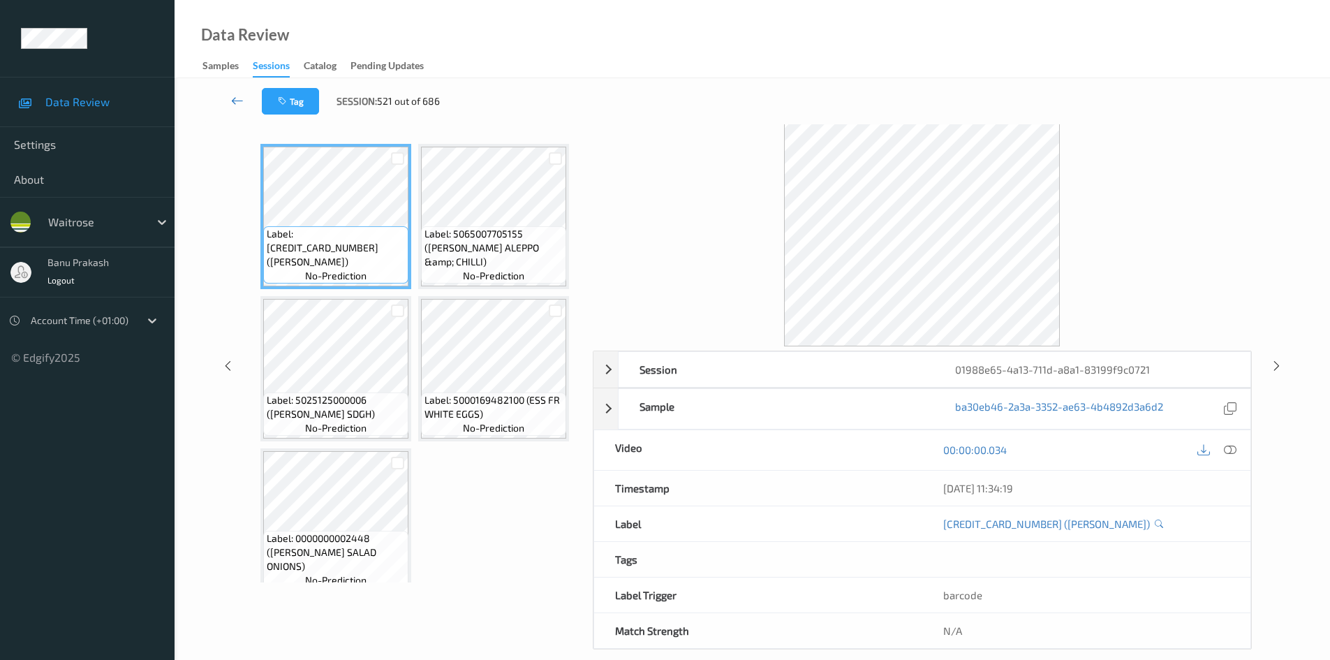
click at [239, 98] on icon at bounding box center [237, 101] width 13 height 14
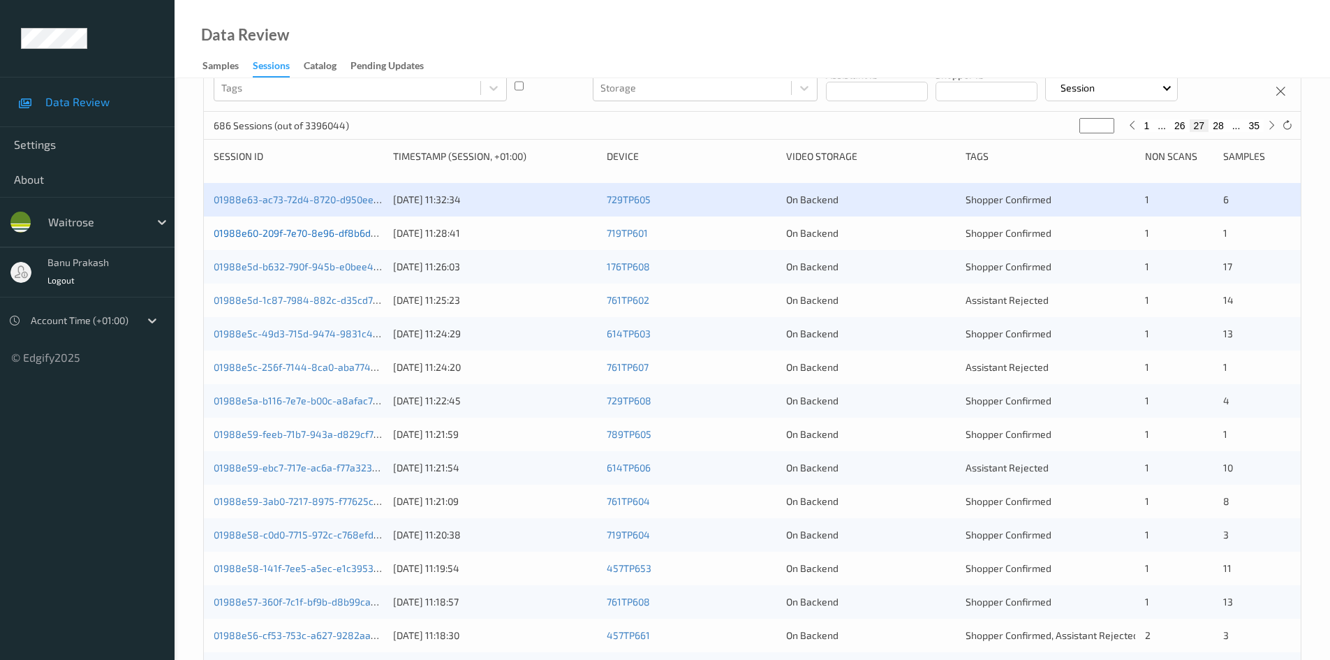
click at [336, 237] on link "01988e60-209f-7e70-8e96-df8b6ddae862" at bounding box center [309, 233] width 191 height 12
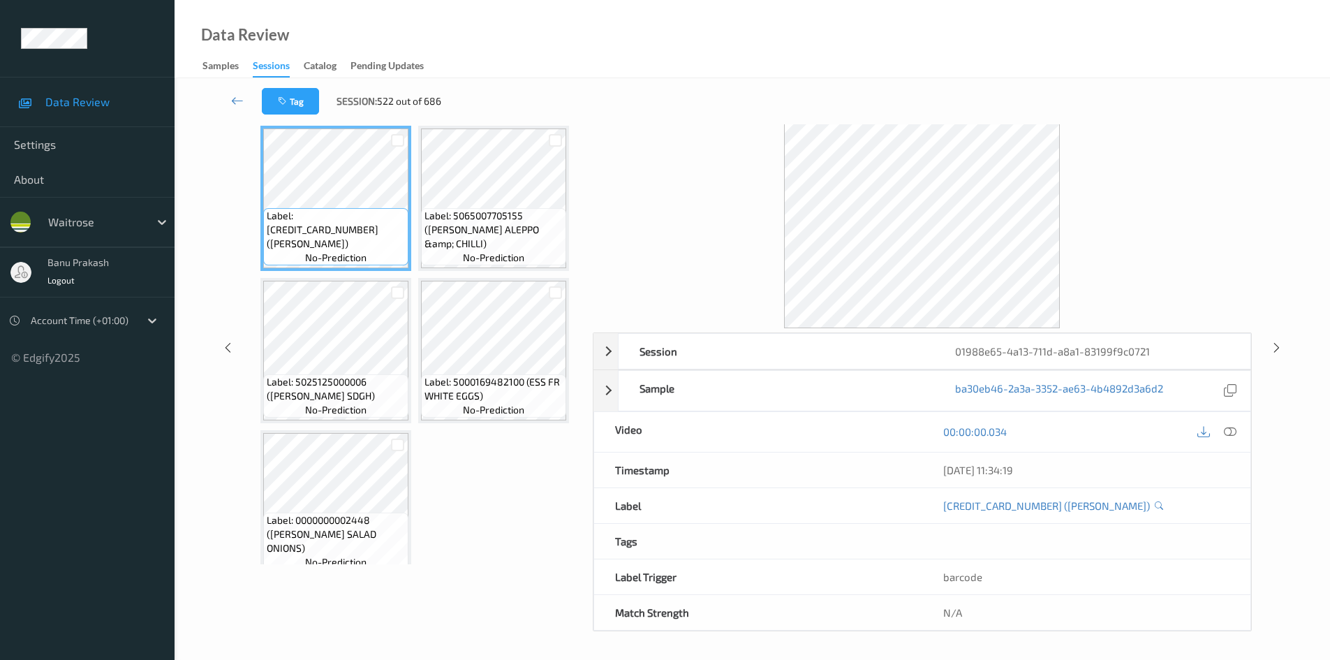
scroll to position [55, 0]
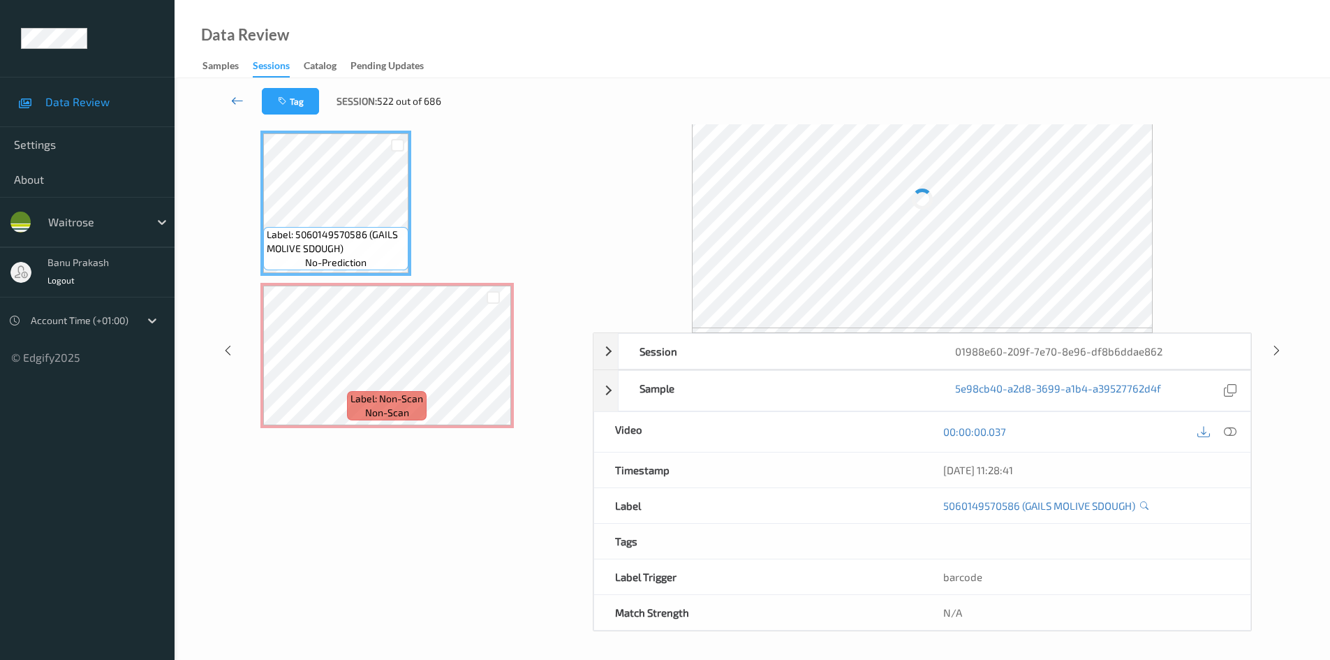
click at [243, 98] on icon at bounding box center [237, 101] width 13 height 14
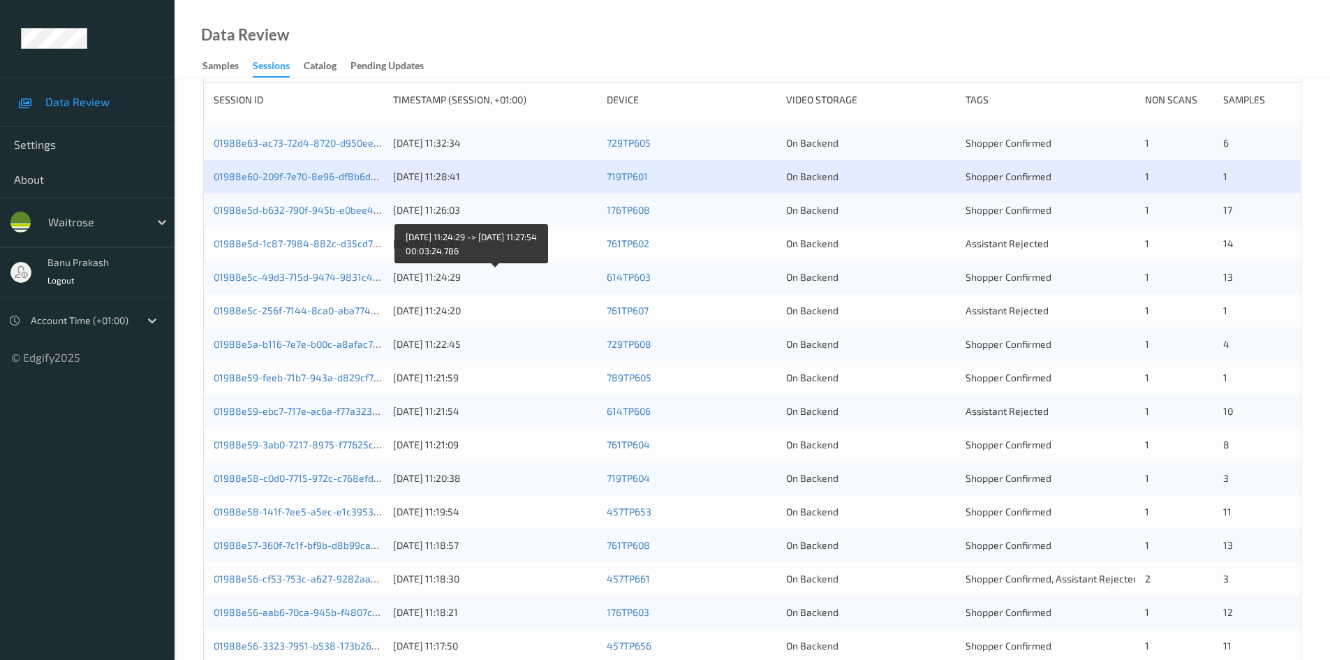
scroll to position [209, 0]
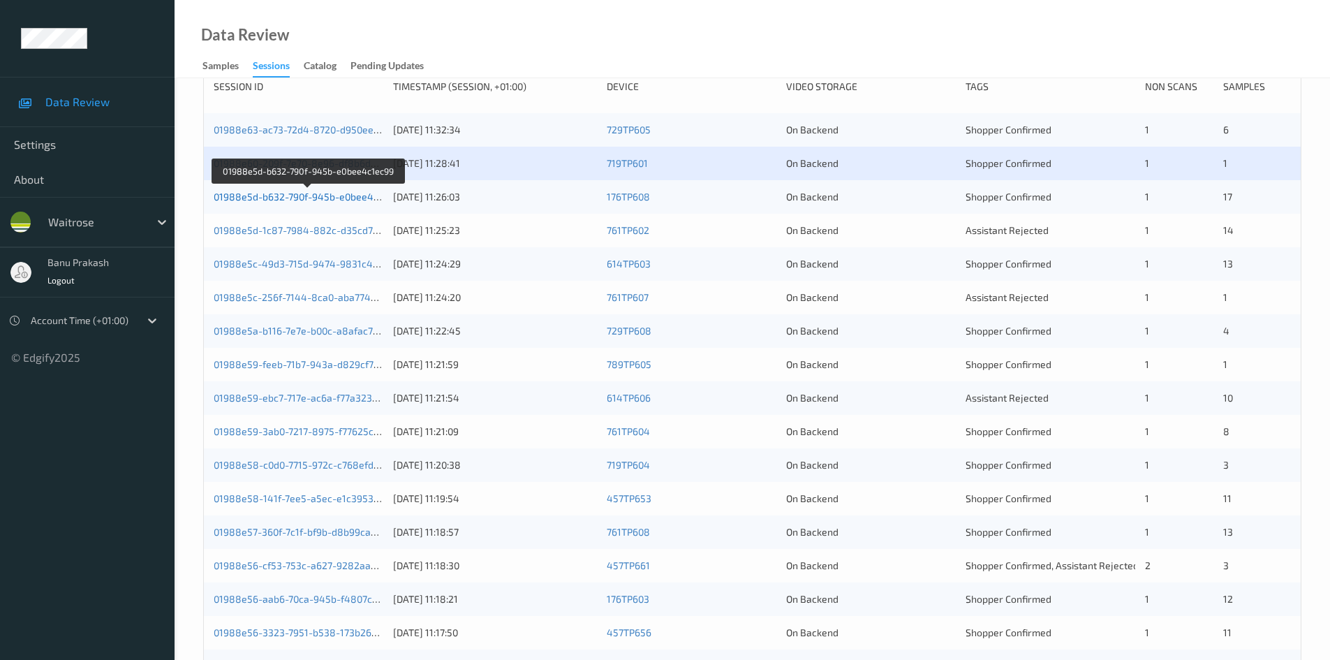
click at [370, 198] on link "01988e5d-b632-790f-945b-e0bee4c1ec99" at bounding box center [309, 197] width 191 height 12
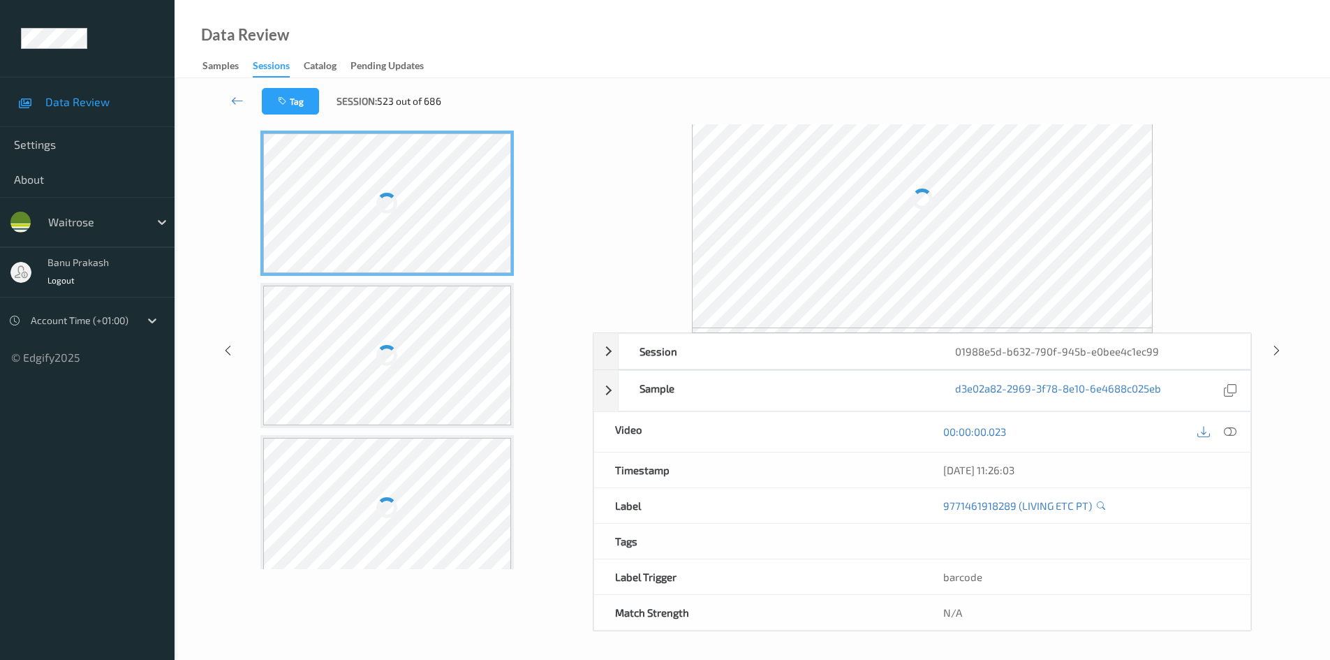
scroll to position [60, 0]
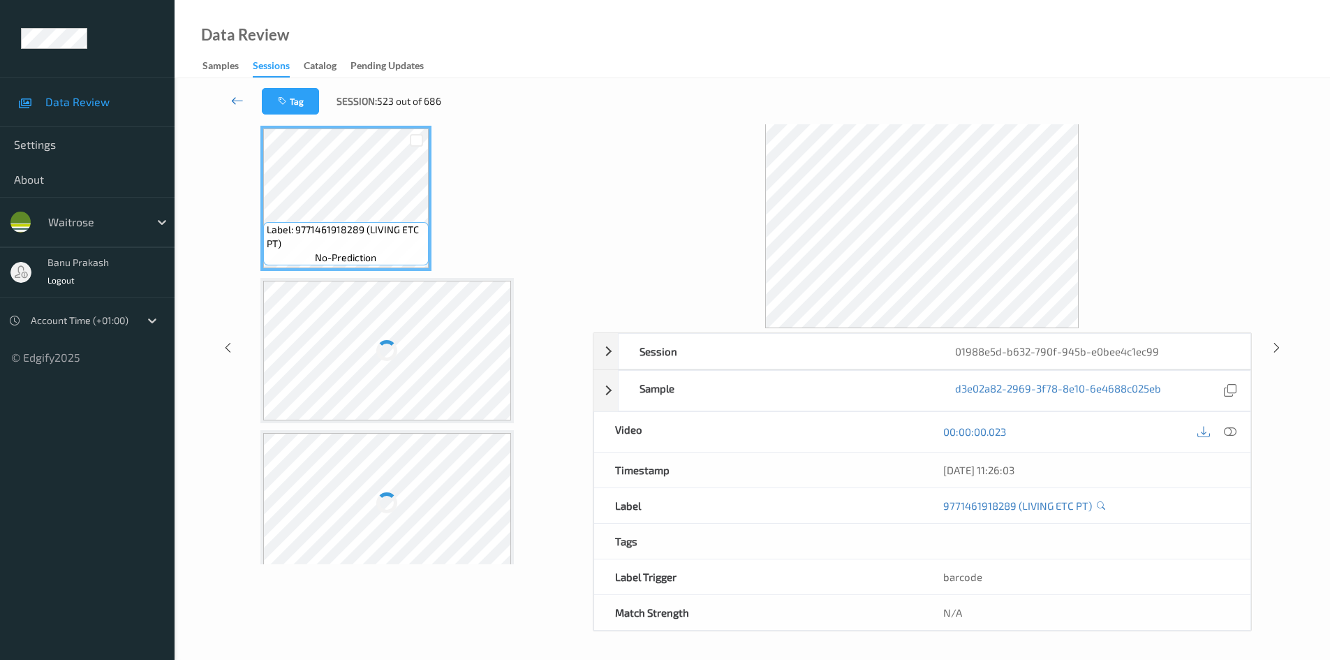
click at [237, 96] on icon at bounding box center [237, 101] width 13 height 14
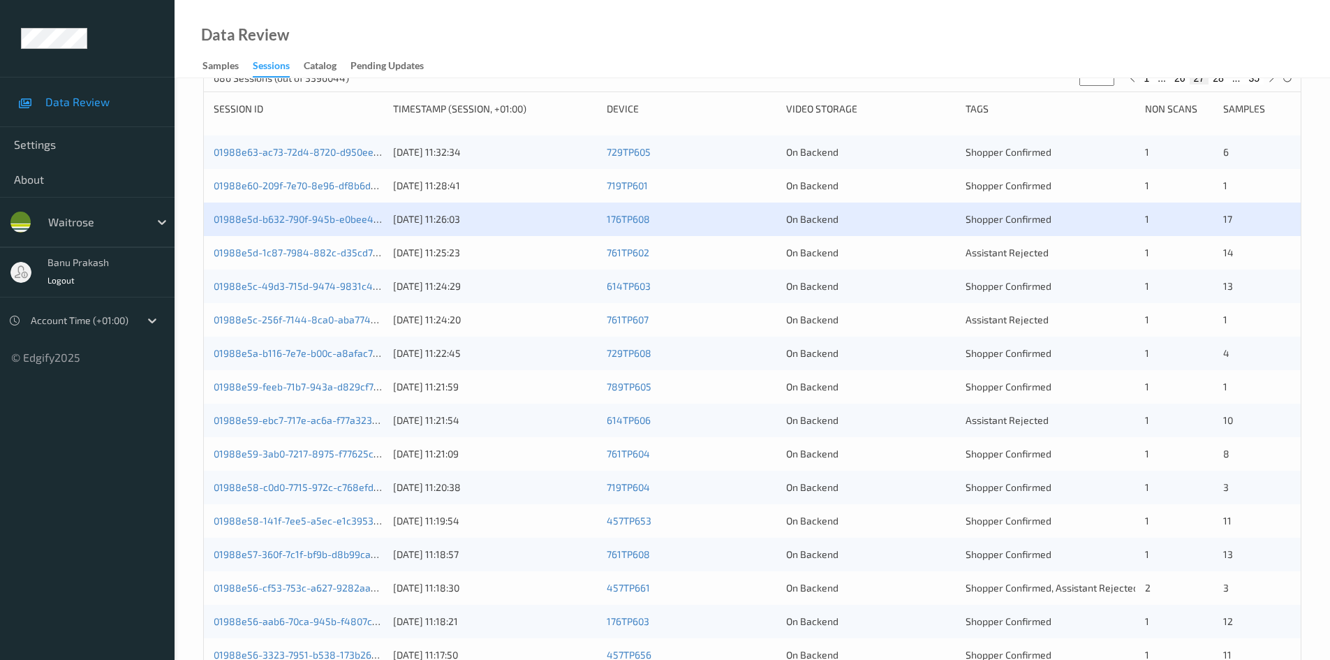
scroll to position [209, 0]
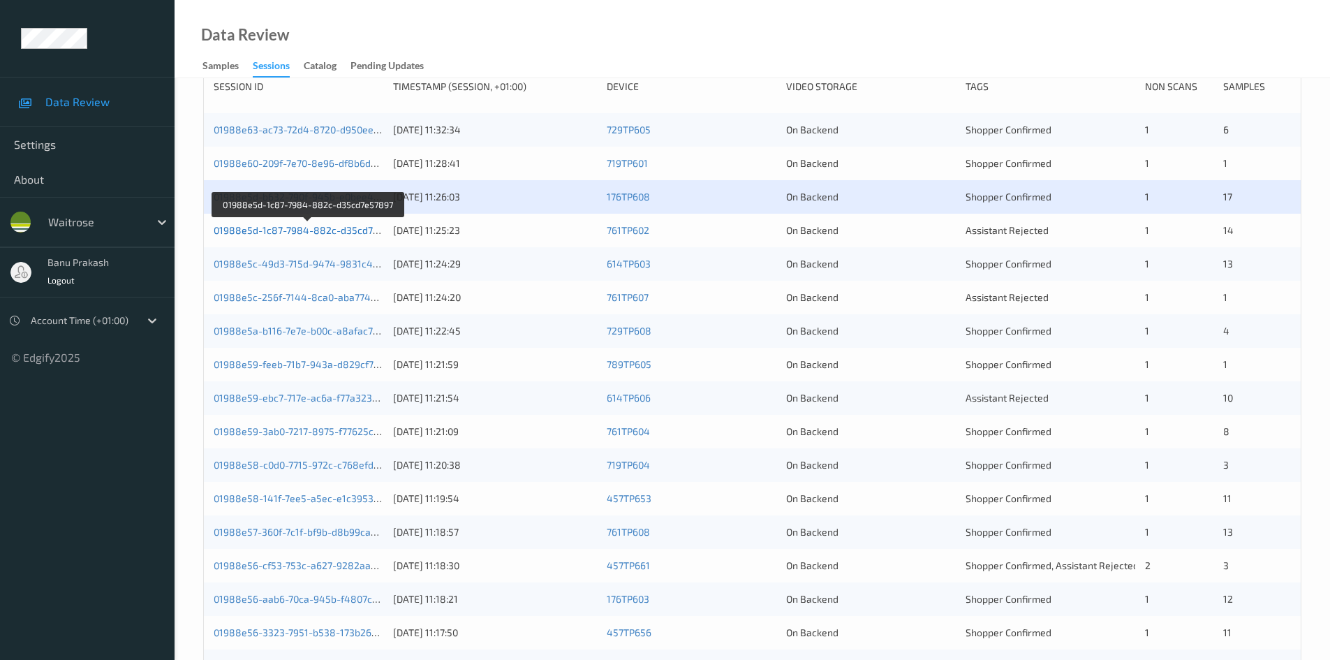
click at [330, 228] on link "01988e5d-1c87-7984-882c-d35cd7e57897" at bounding box center [310, 230] width 192 height 12
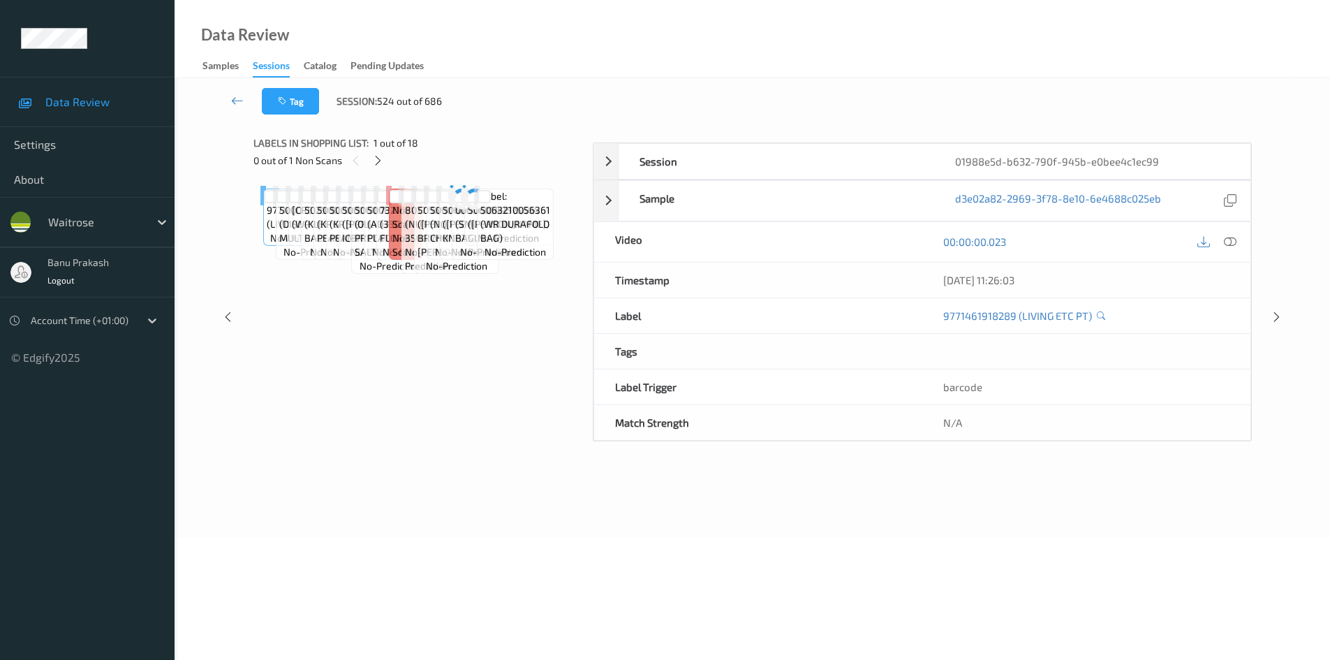
scroll to position [60, 0]
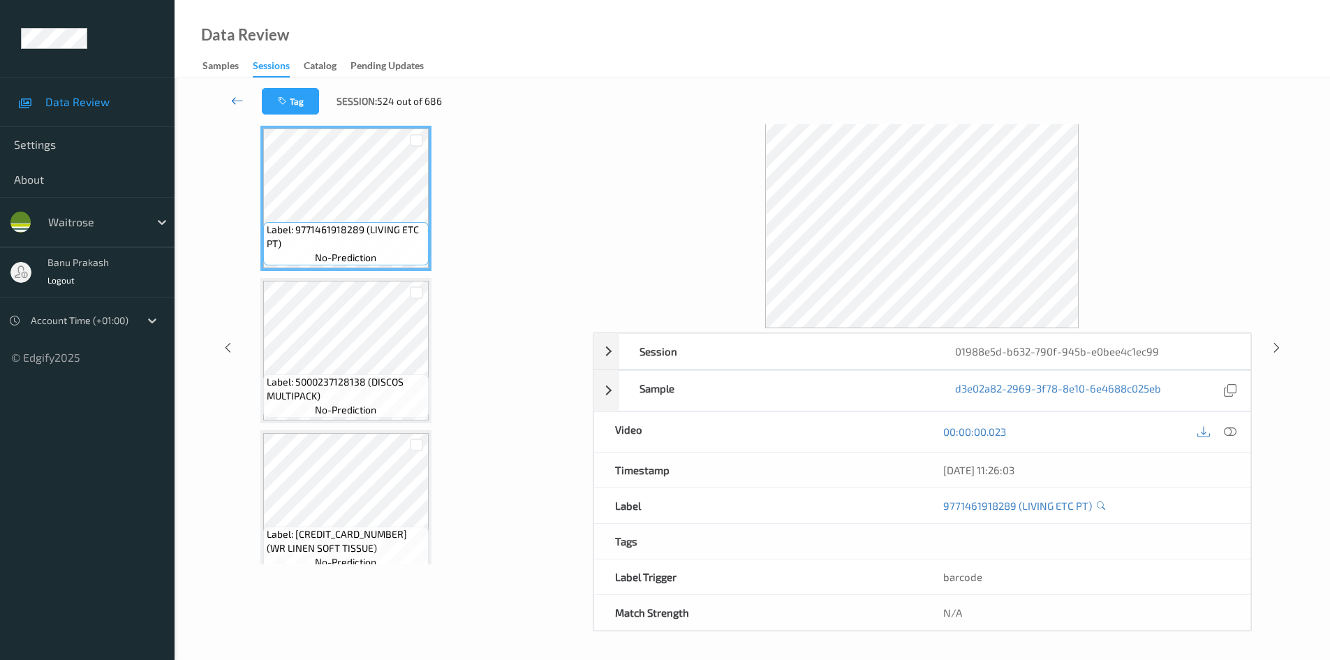
click at [240, 98] on icon at bounding box center [237, 101] width 13 height 14
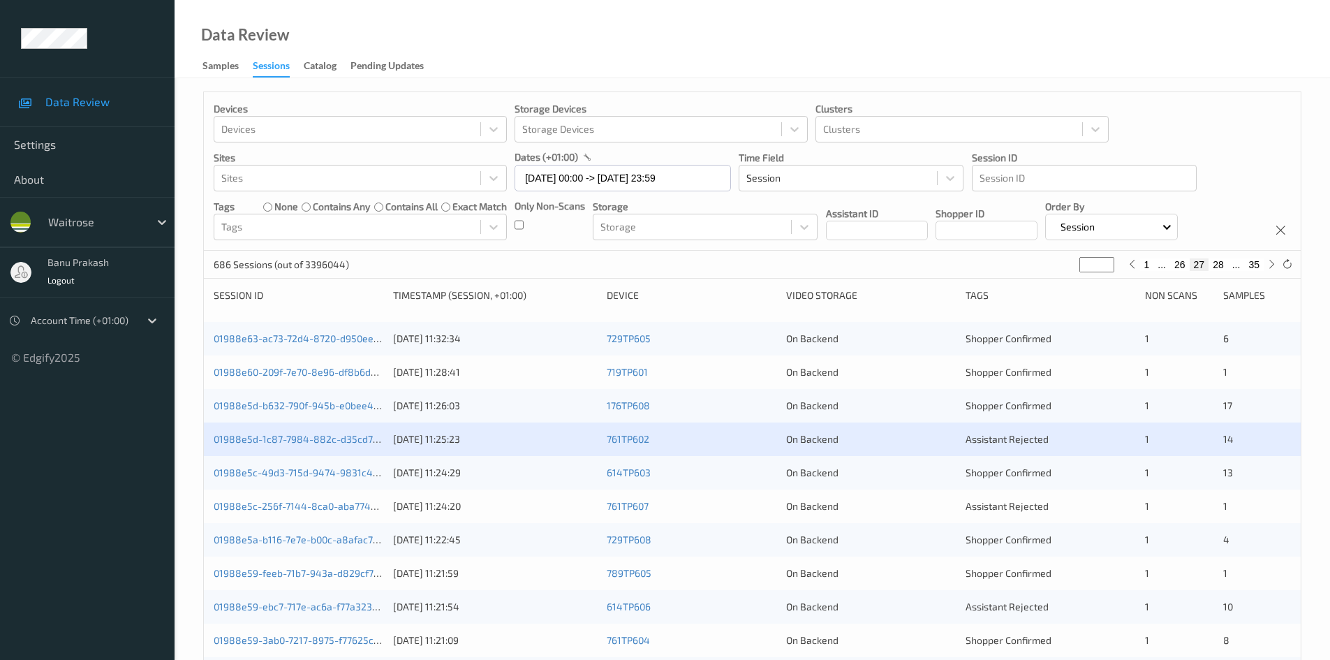
scroll to position [279, 0]
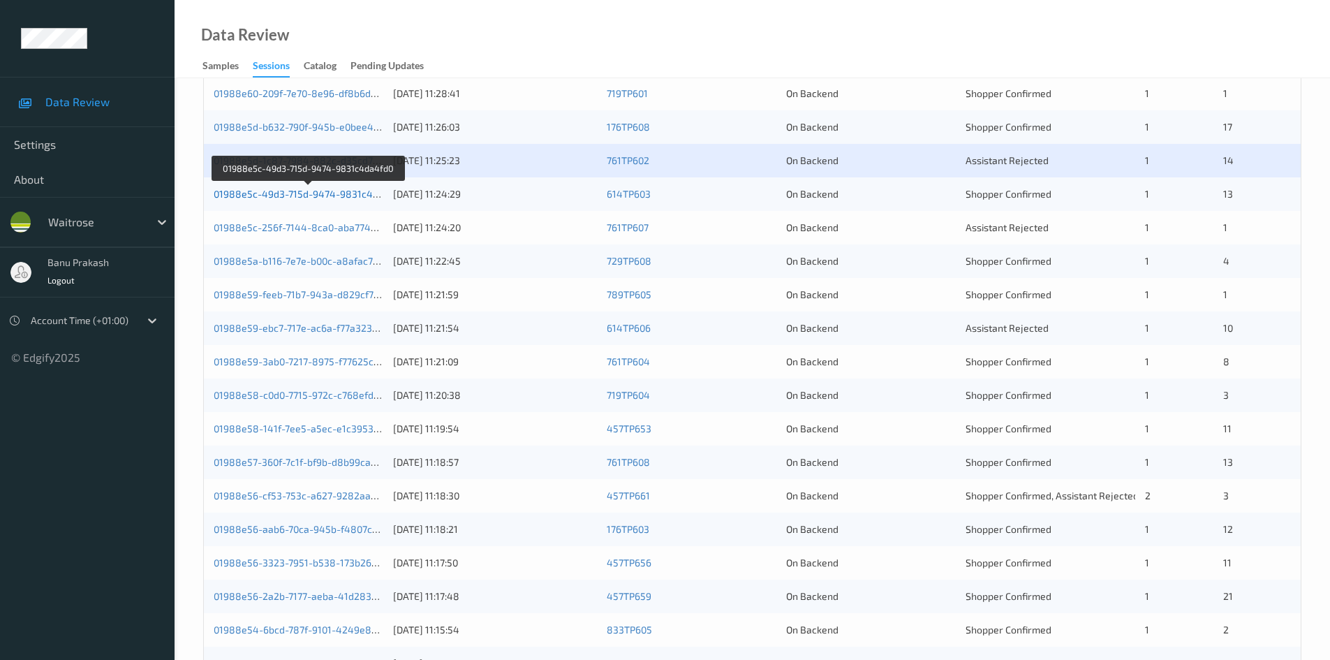
click at [360, 195] on link "01988e5c-49d3-715d-9474-9831c4da4fd0" at bounding box center [309, 194] width 191 height 12
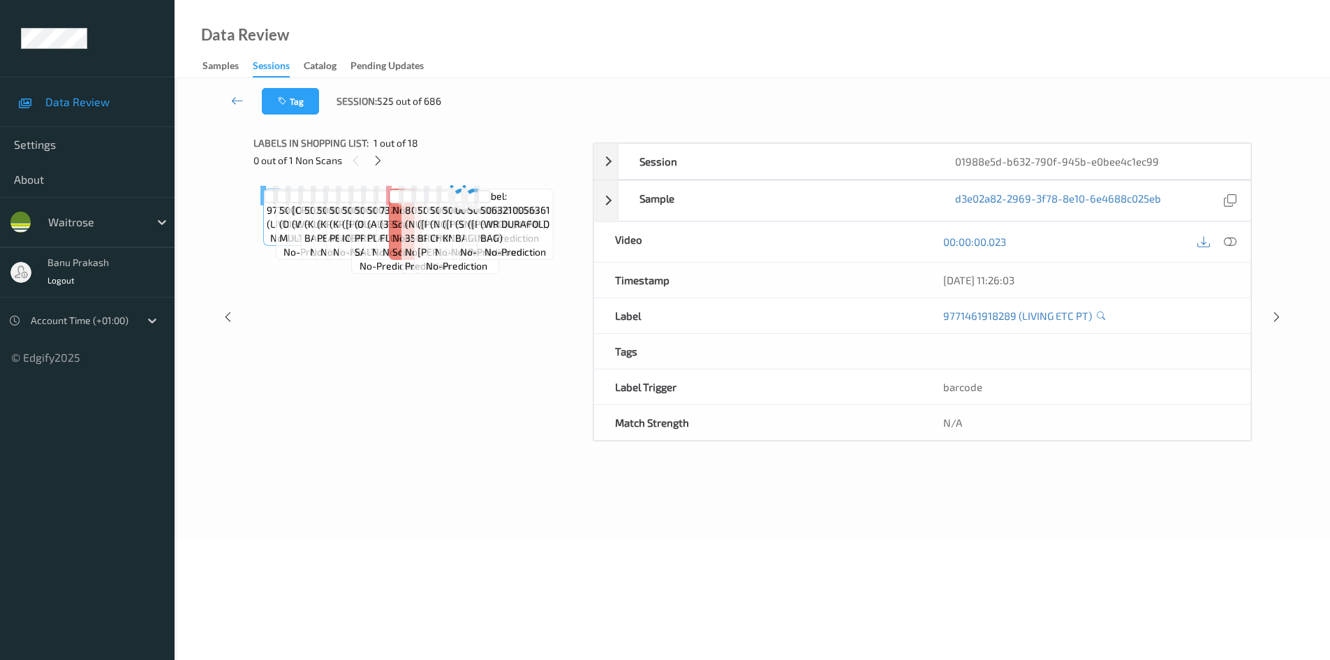
scroll to position [60, 0]
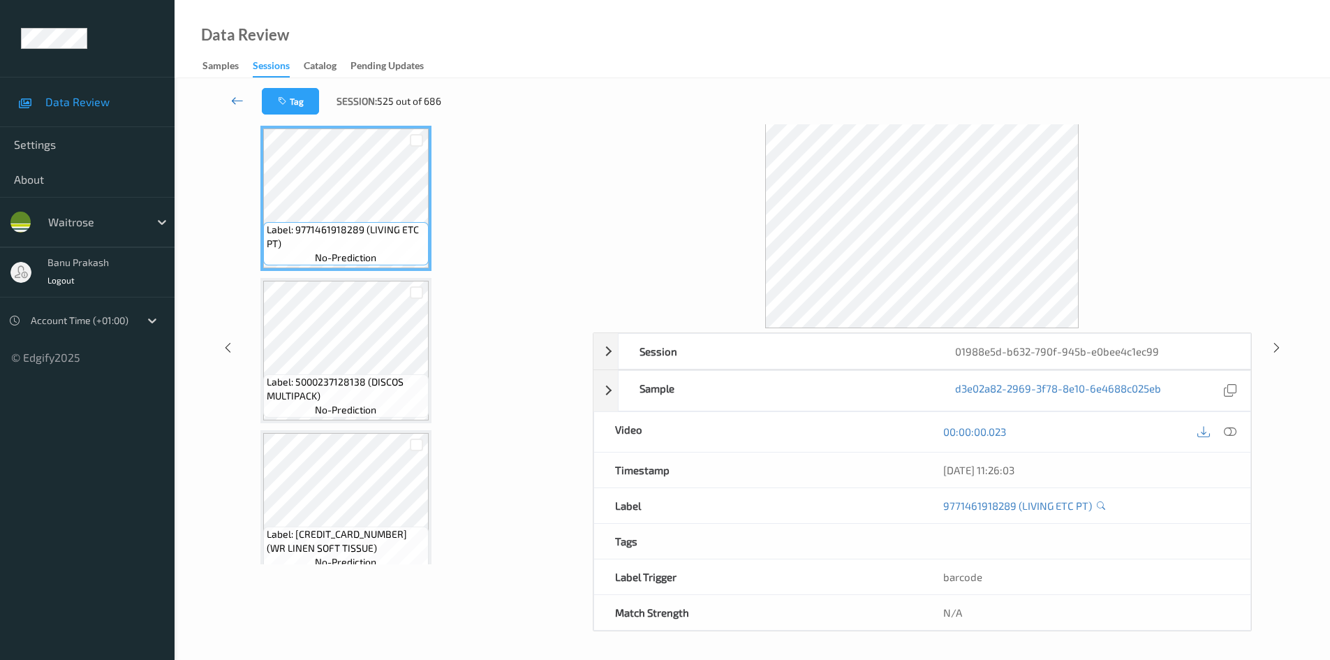
click at [227, 98] on link at bounding box center [237, 101] width 49 height 27
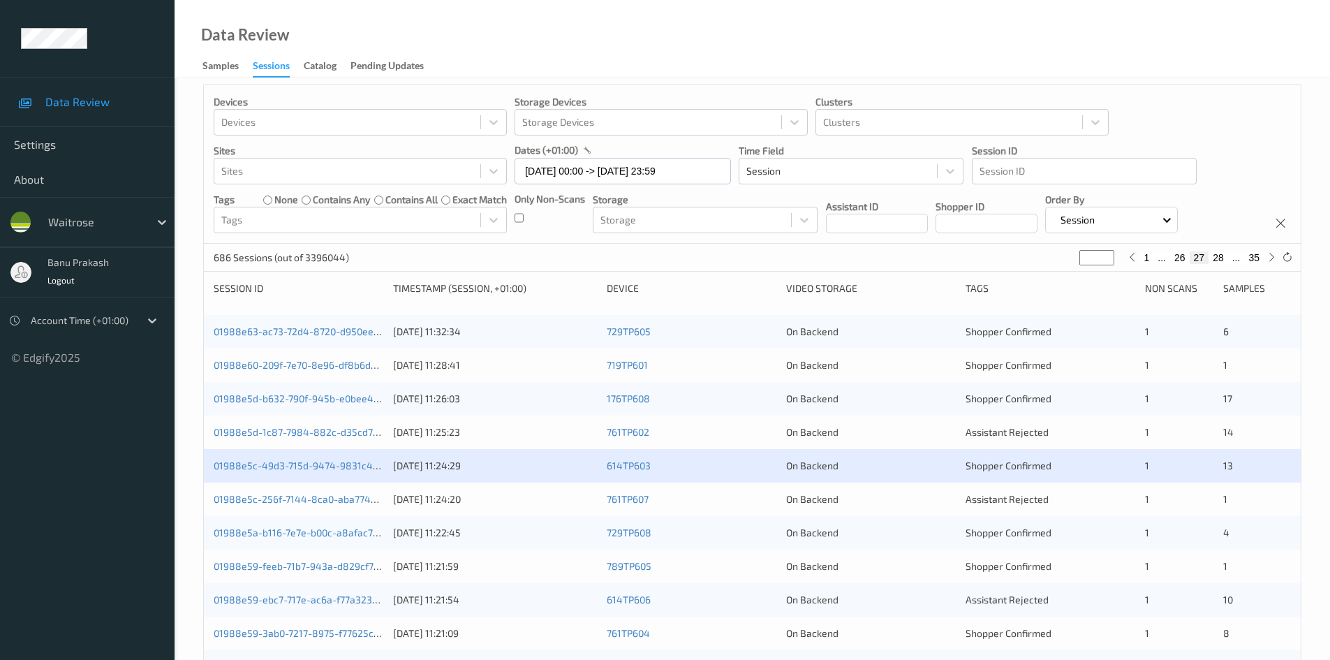
scroll to position [279, 0]
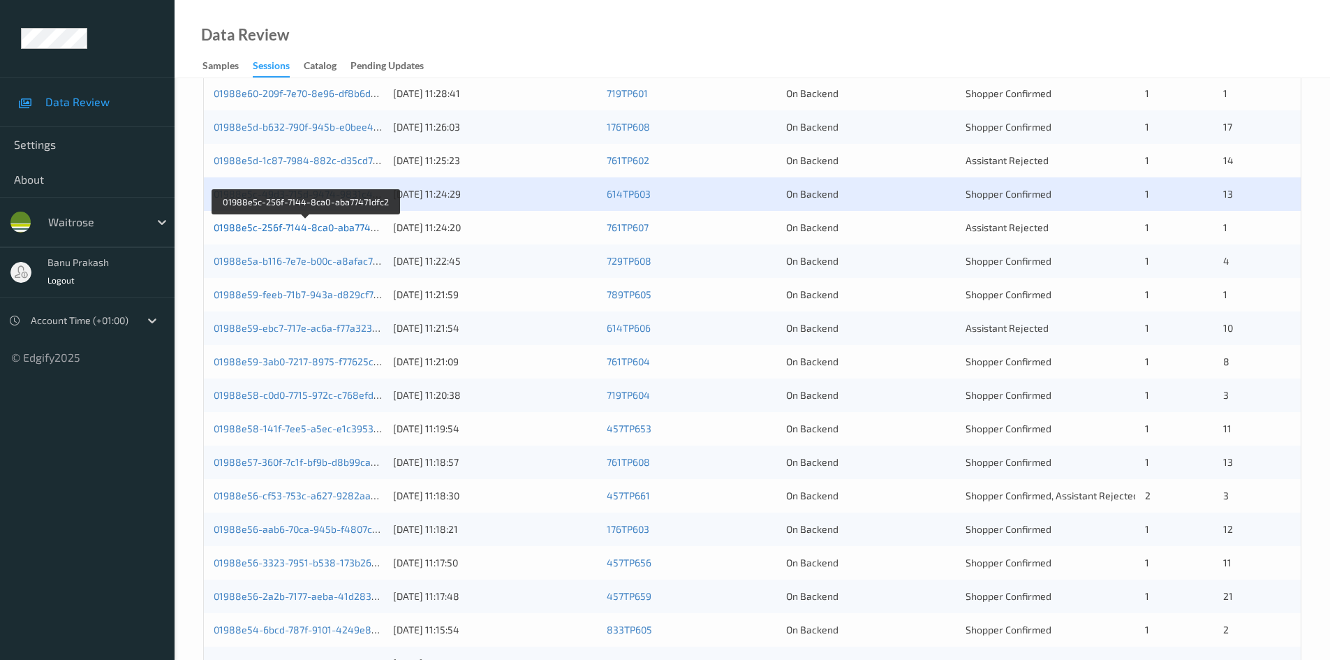
click at [363, 228] on link "01988e5c-256f-7144-8ca0-aba77471dfc2" at bounding box center [307, 227] width 186 height 12
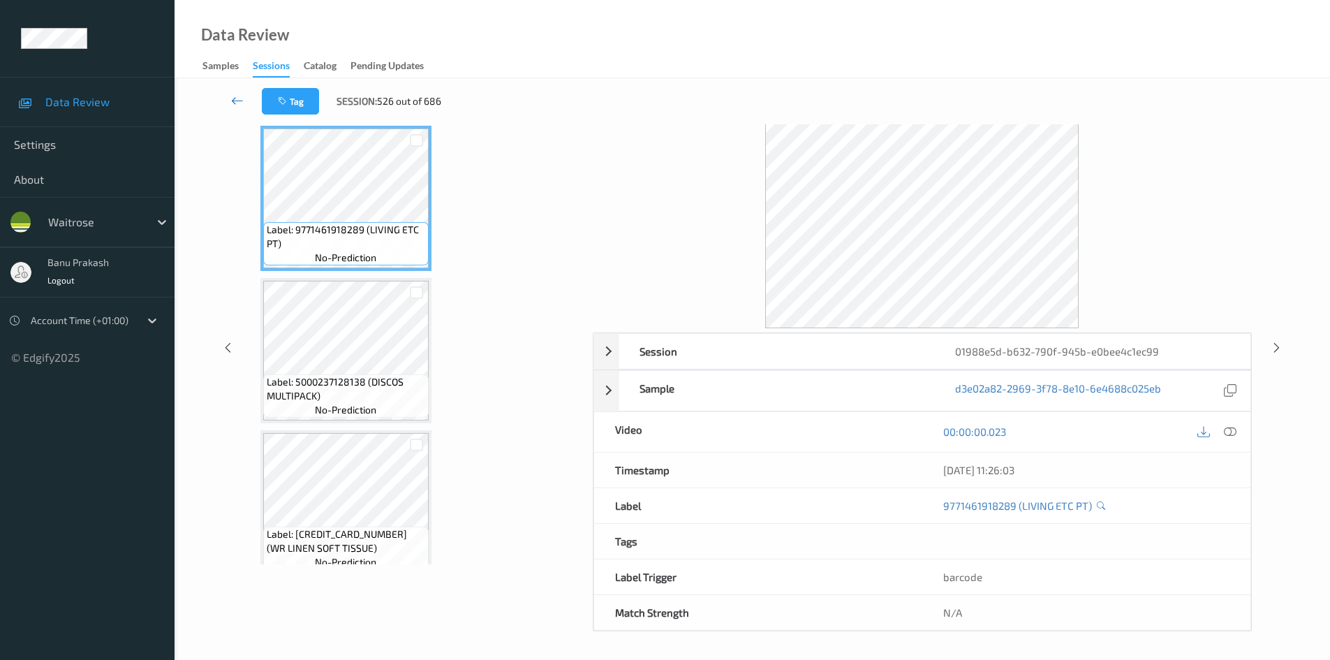
click at [237, 102] on icon at bounding box center [237, 101] width 13 height 14
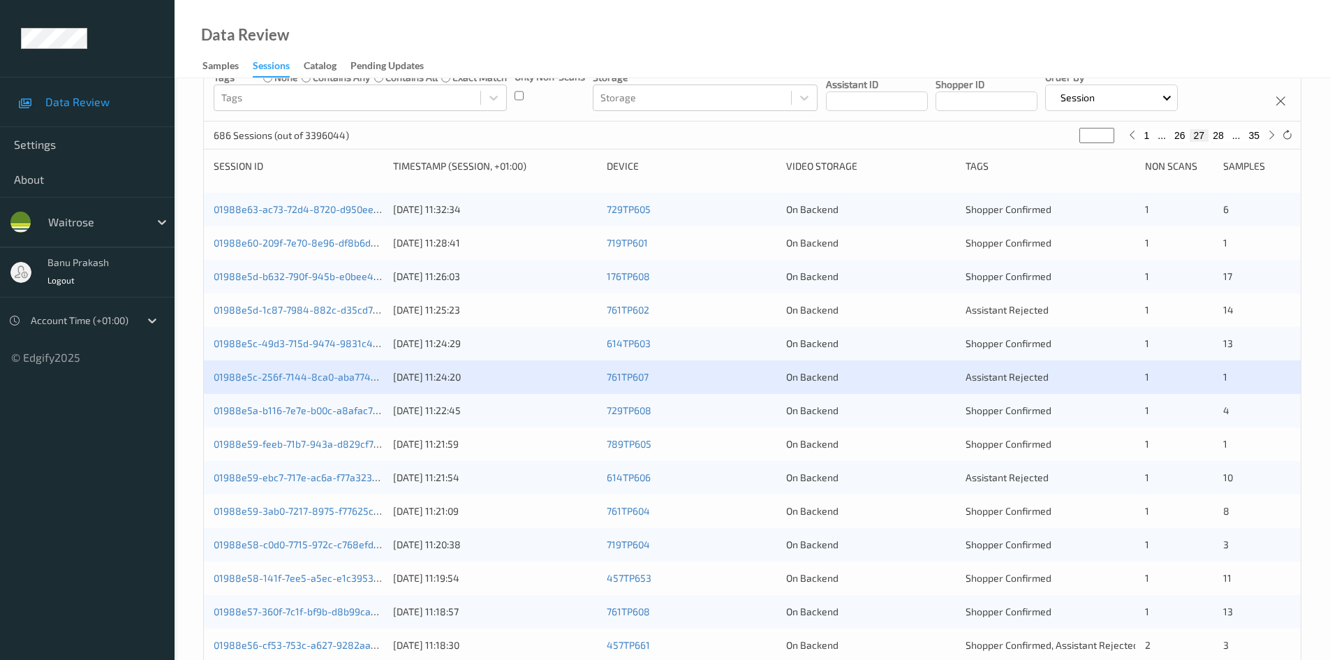
scroll to position [279, 0]
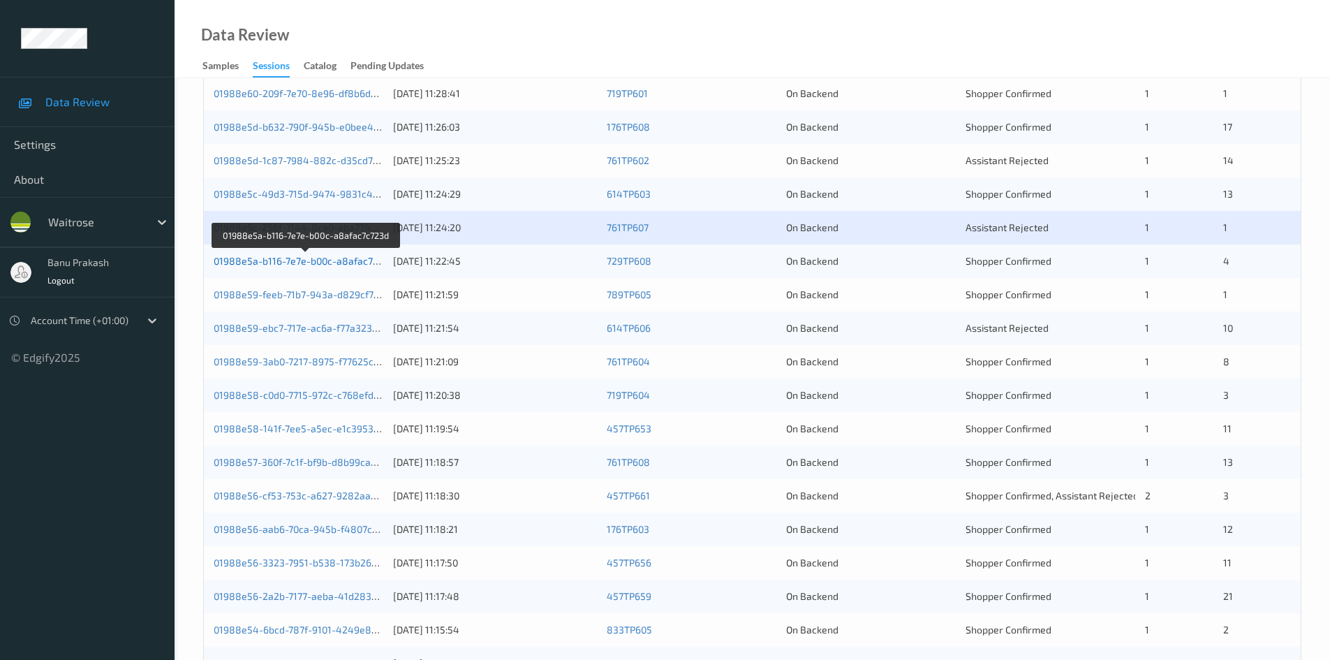
click at [358, 262] on link "01988e5a-b116-7e7e-b00c-a8afac7c723d" at bounding box center [307, 261] width 186 height 12
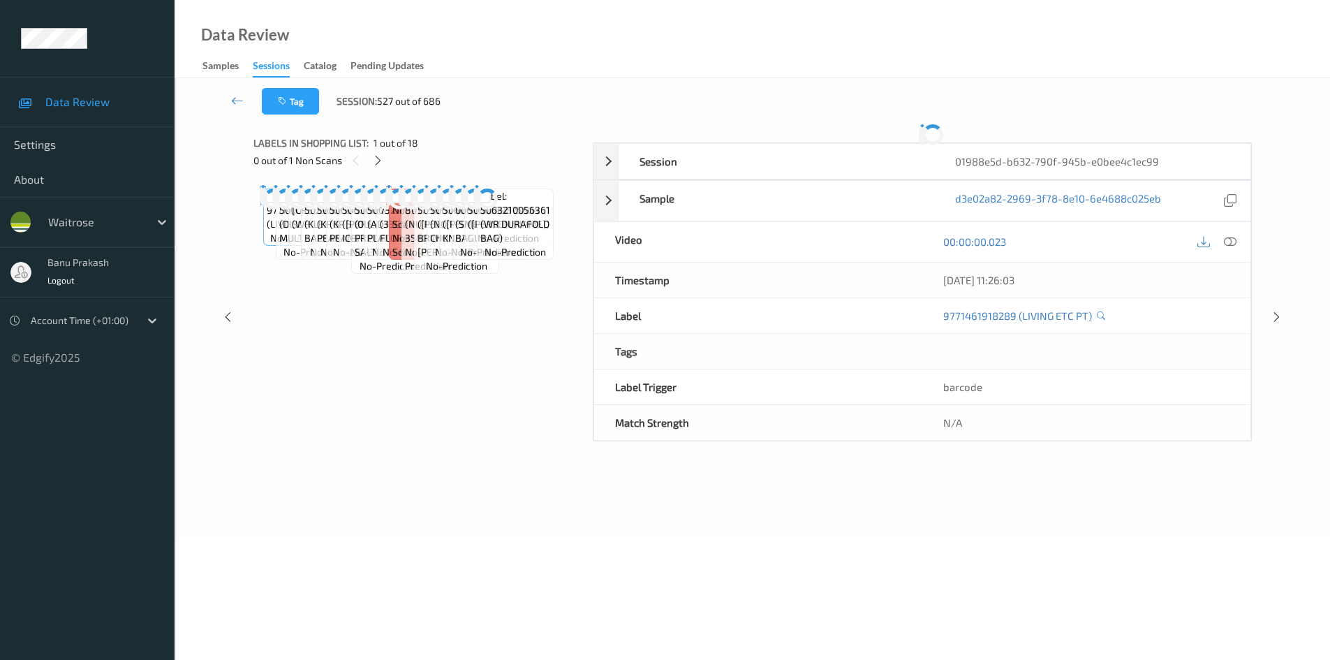
scroll to position [60, 0]
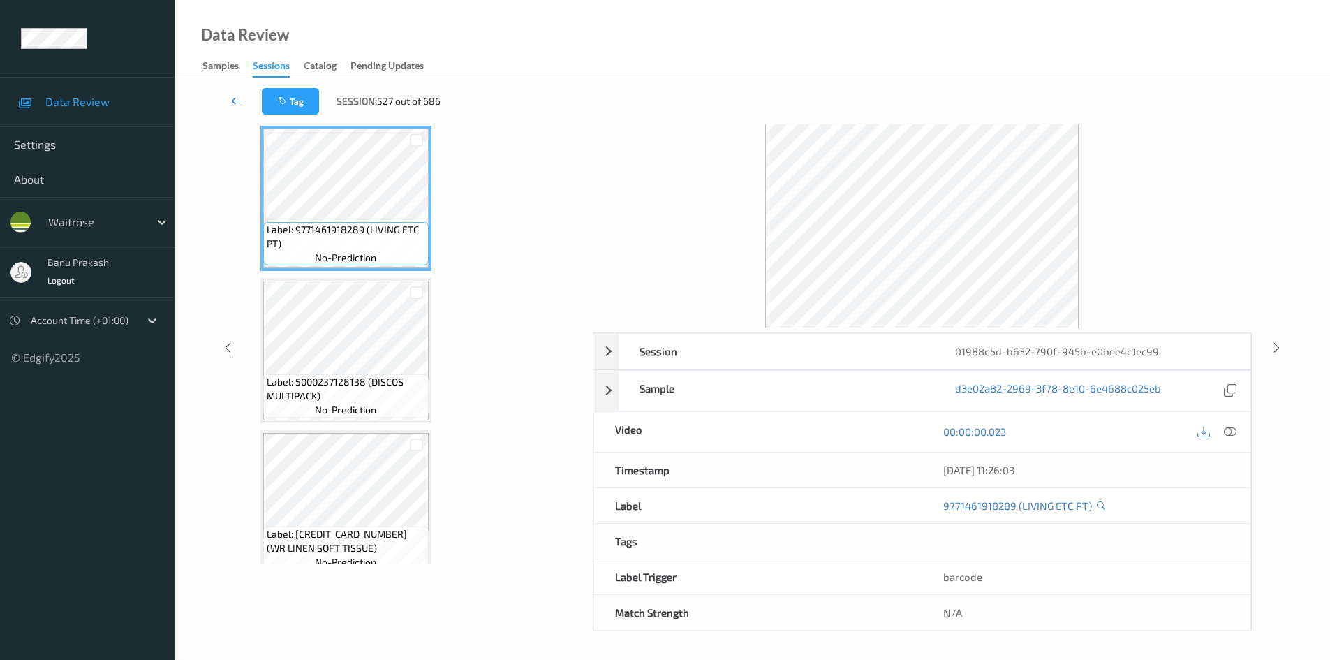
click at [235, 96] on icon at bounding box center [237, 101] width 13 height 14
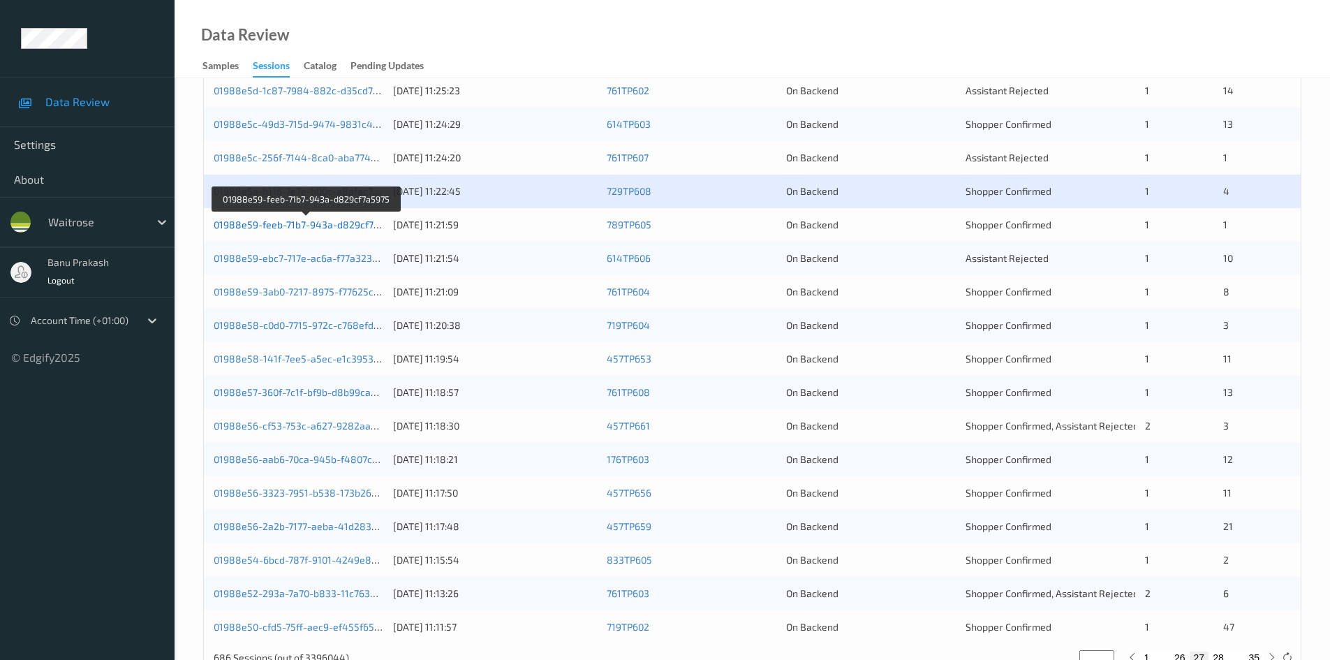
click at [361, 221] on link "01988e59-feeb-71b7-943a-d829cf7a5975" at bounding box center [307, 225] width 187 height 12
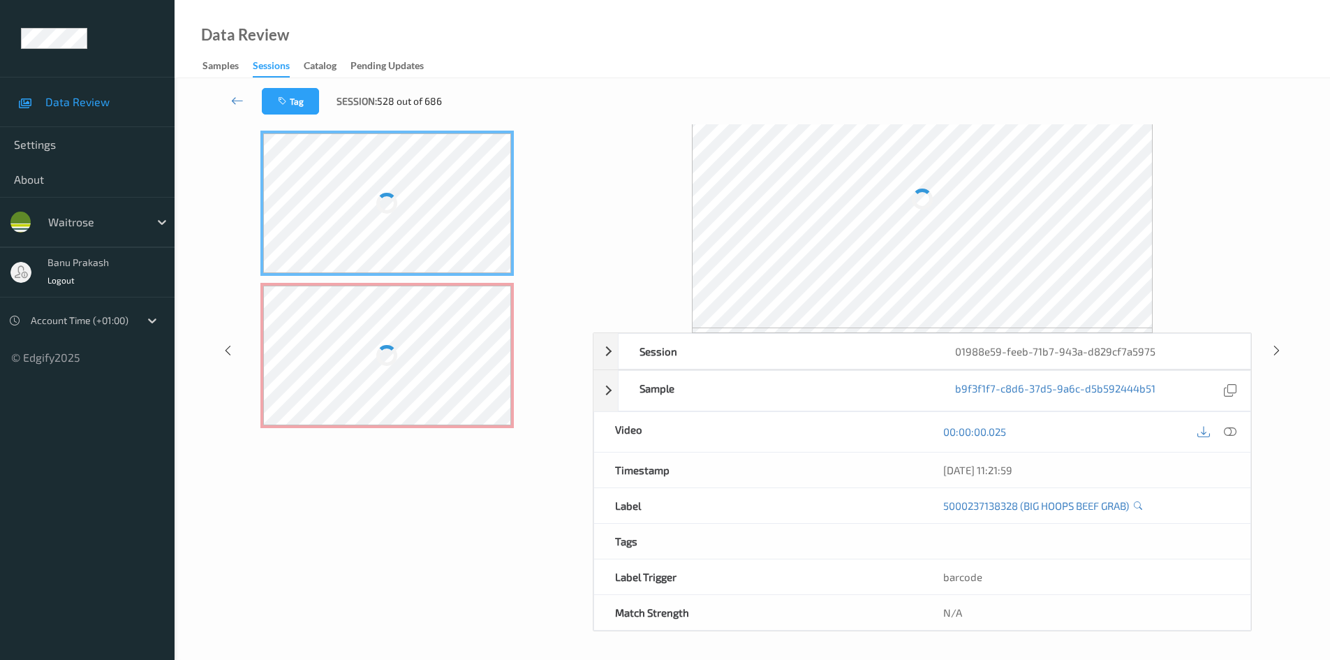
scroll to position [55, 0]
click at [239, 98] on icon at bounding box center [237, 101] width 13 height 14
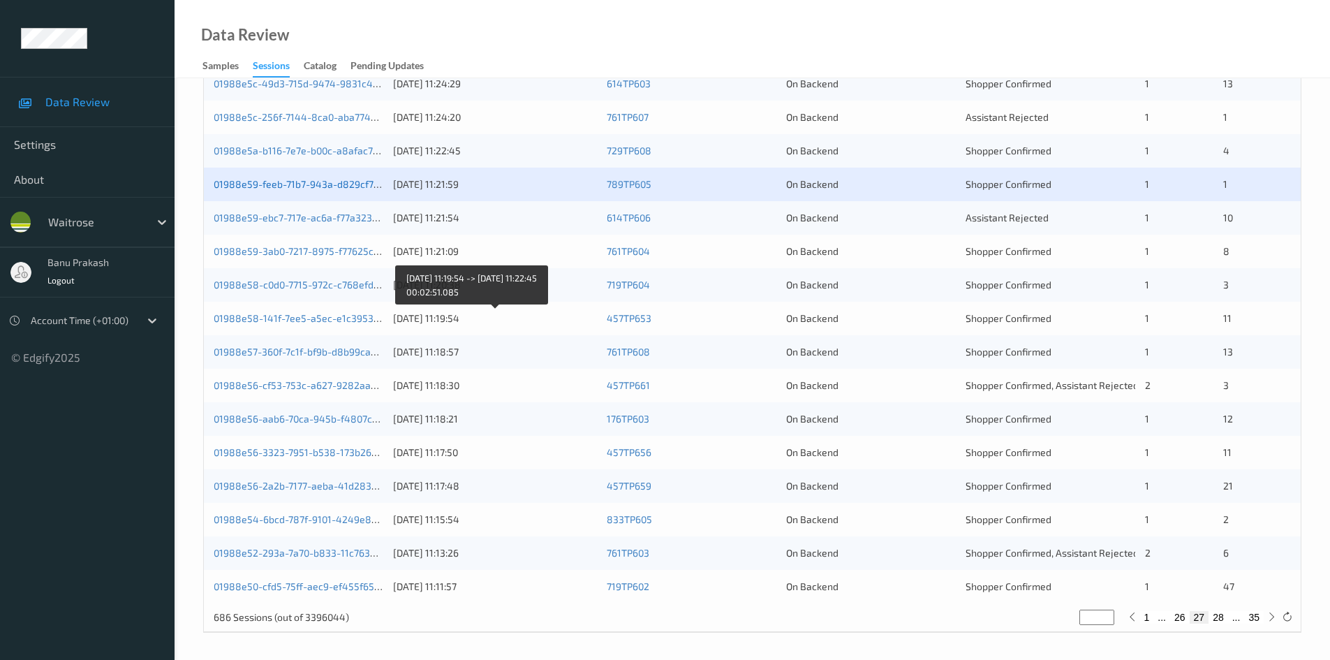
scroll to position [391, 0]
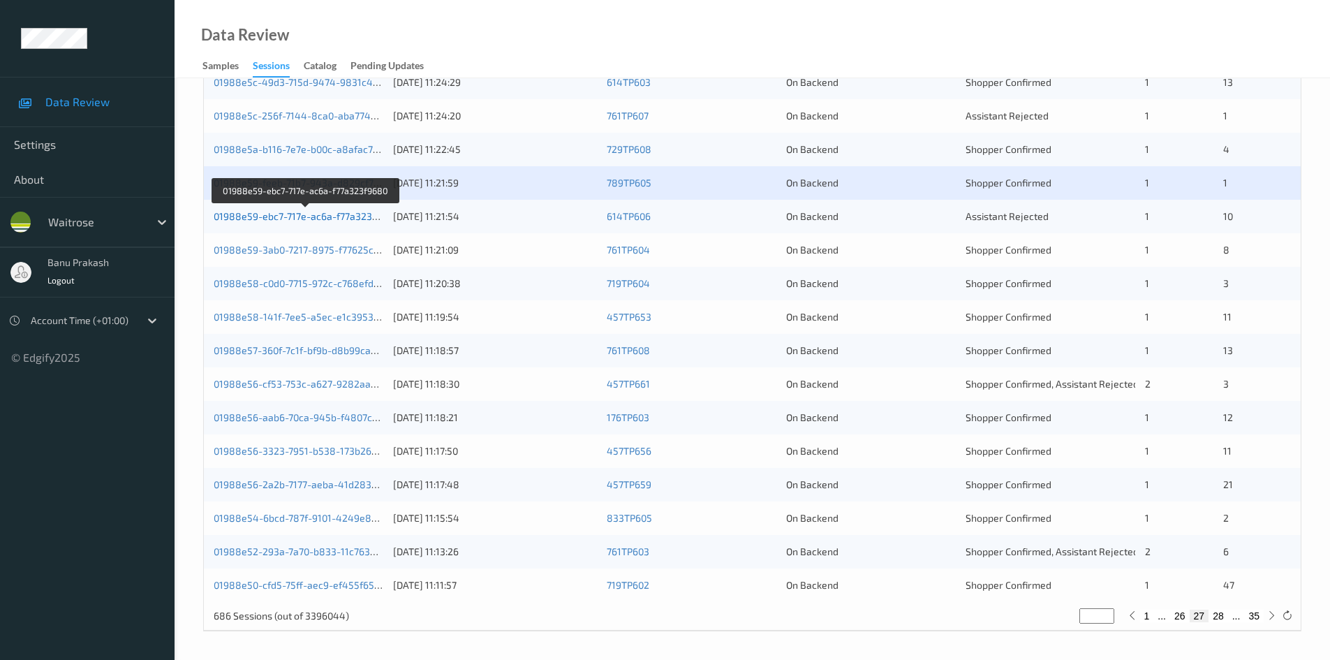
click at [334, 217] on link "01988e59-ebc7-717e-ac6a-f77a323f9680" at bounding box center [306, 216] width 185 height 12
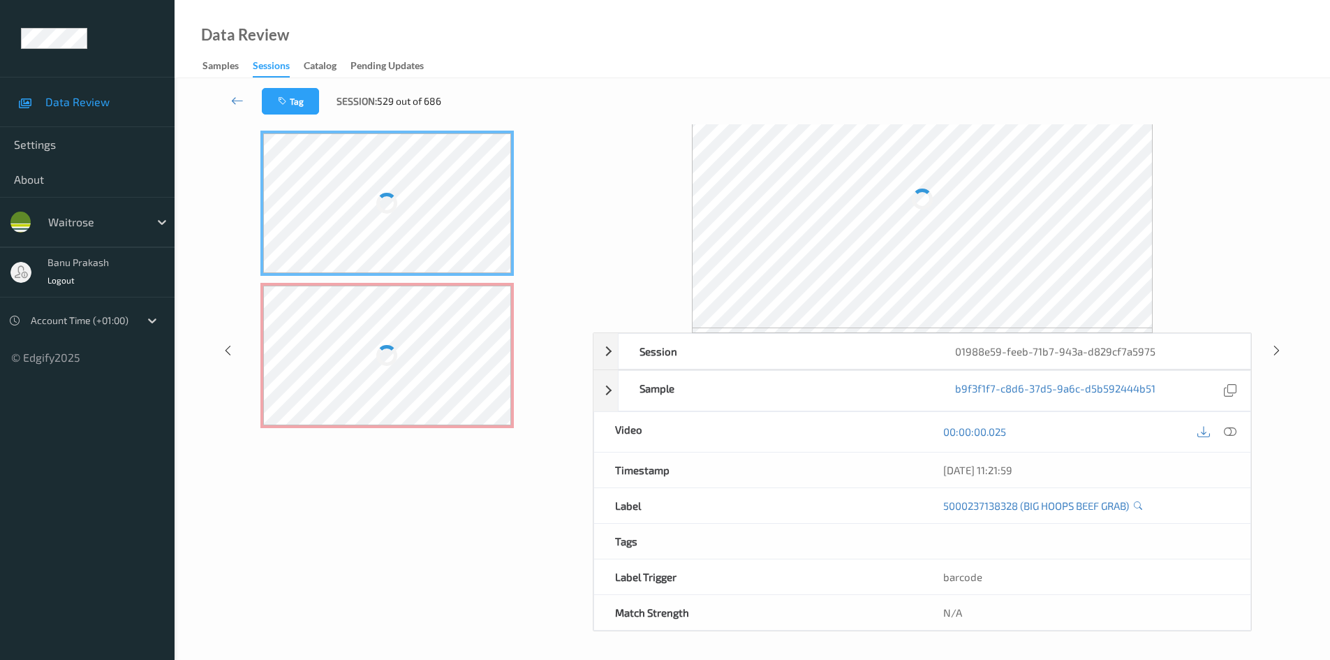
scroll to position [55, 0]
click at [232, 101] on icon at bounding box center [237, 101] width 13 height 14
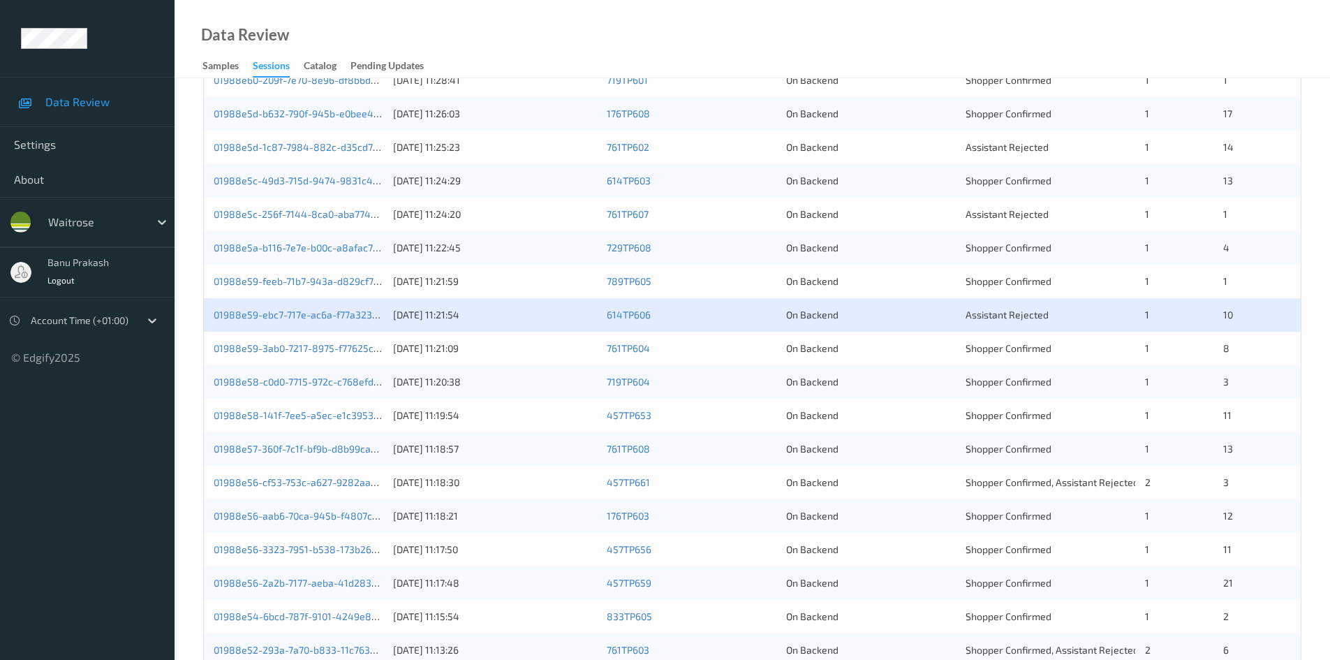
scroll to position [391, 0]
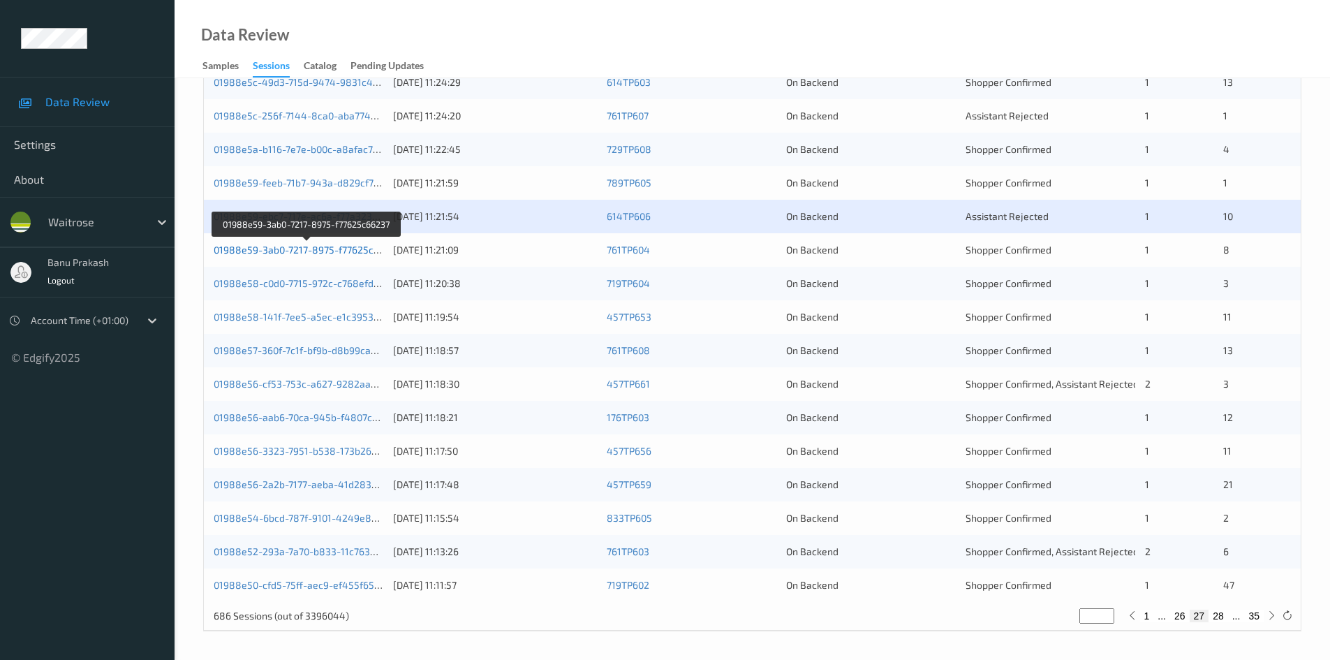
click at [369, 251] on link "01988e59-3ab0-7217-8975-f77625c66237" at bounding box center [307, 250] width 187 height 12
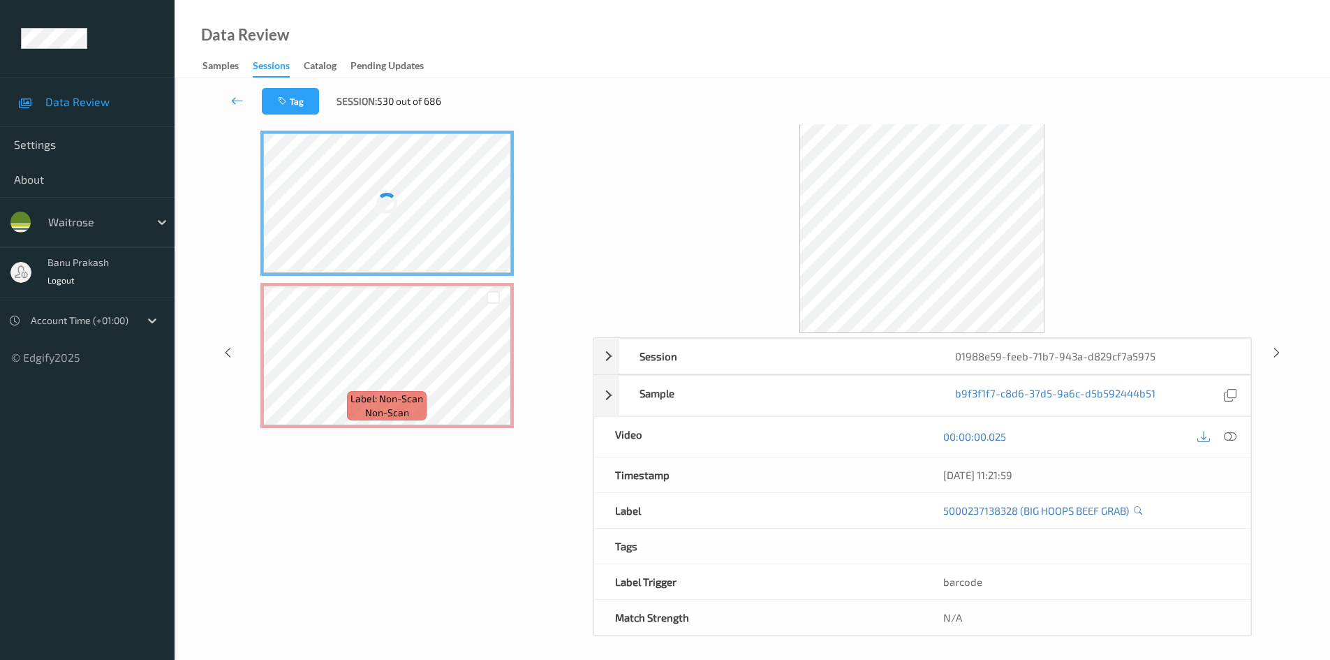
scroll to position [60, 0]
click at [237, 99] on icon at bounding box center [237, 101] width 13 height 14
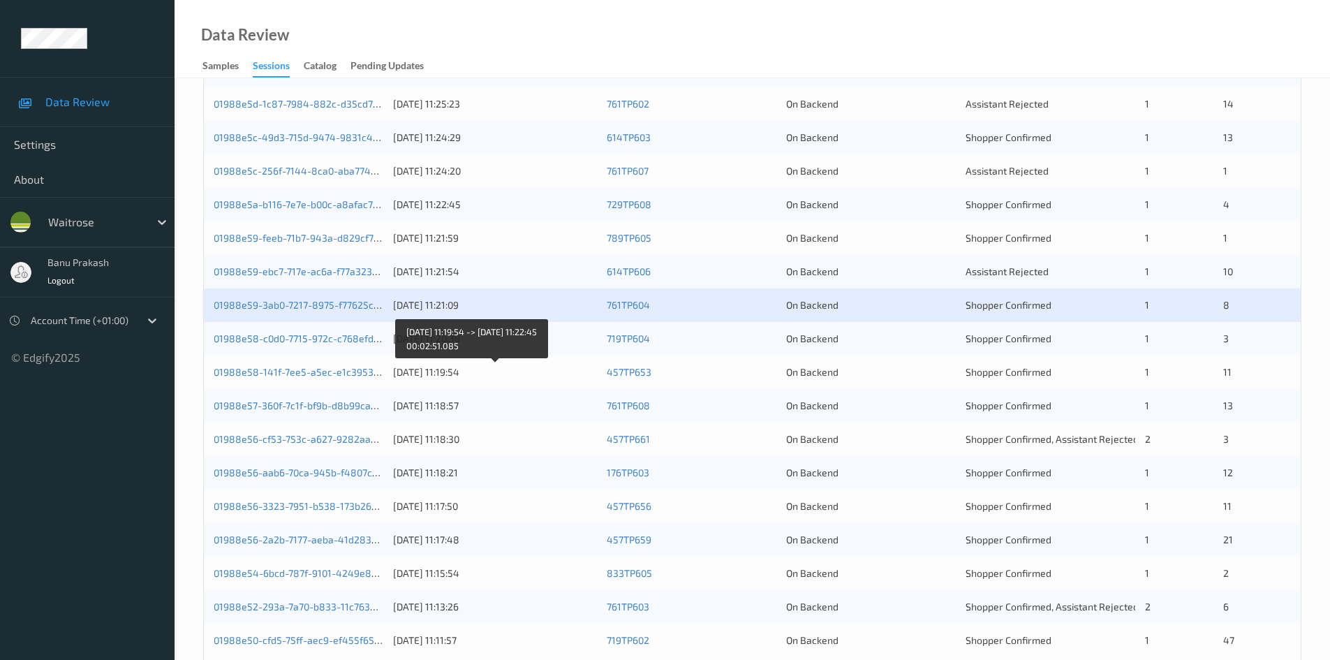
scroll to position [391, 0]
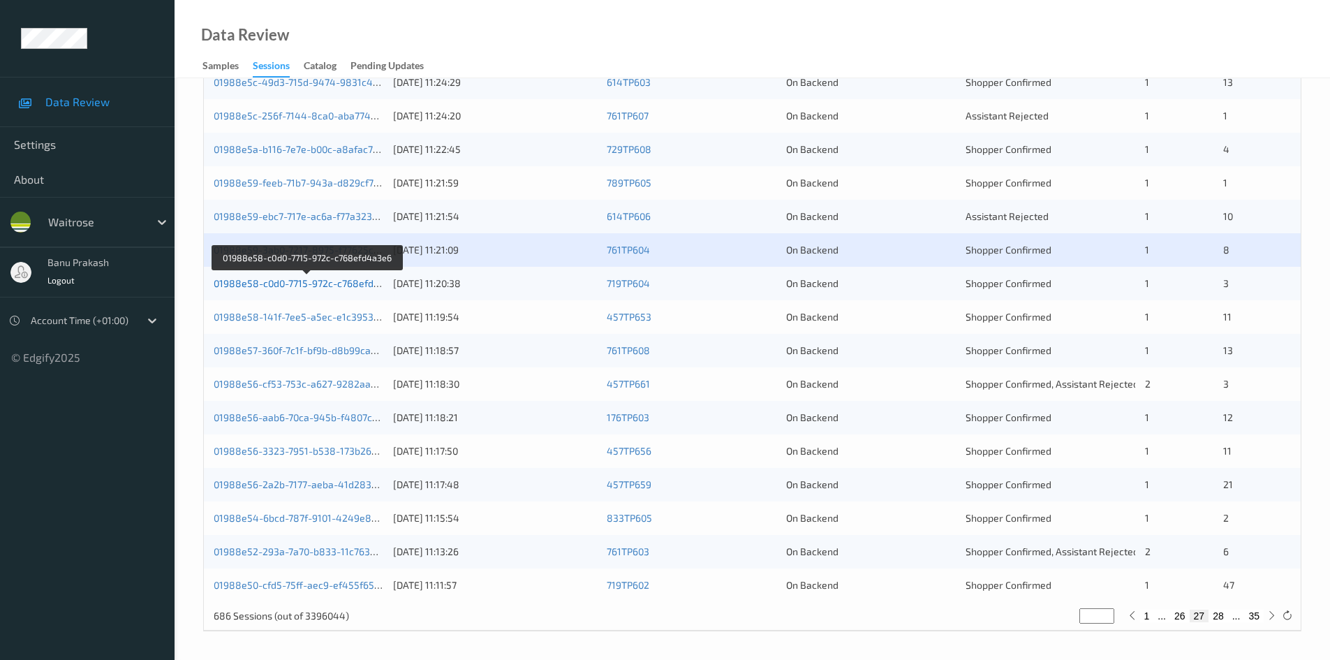
click at [343, 283] on link "01988e58-c0d0-7715-972c-c768efd4a3e6" at bounding box center [308, 283] width 188 height 12
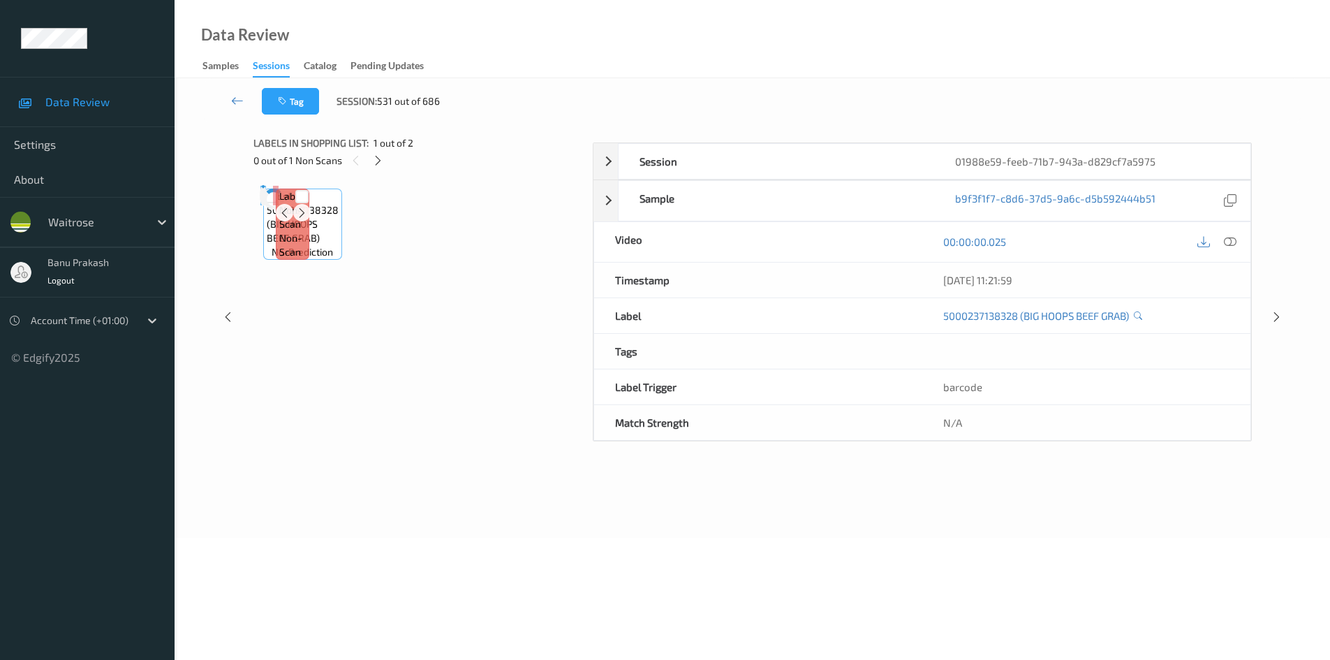
scroll to position [60, 0]
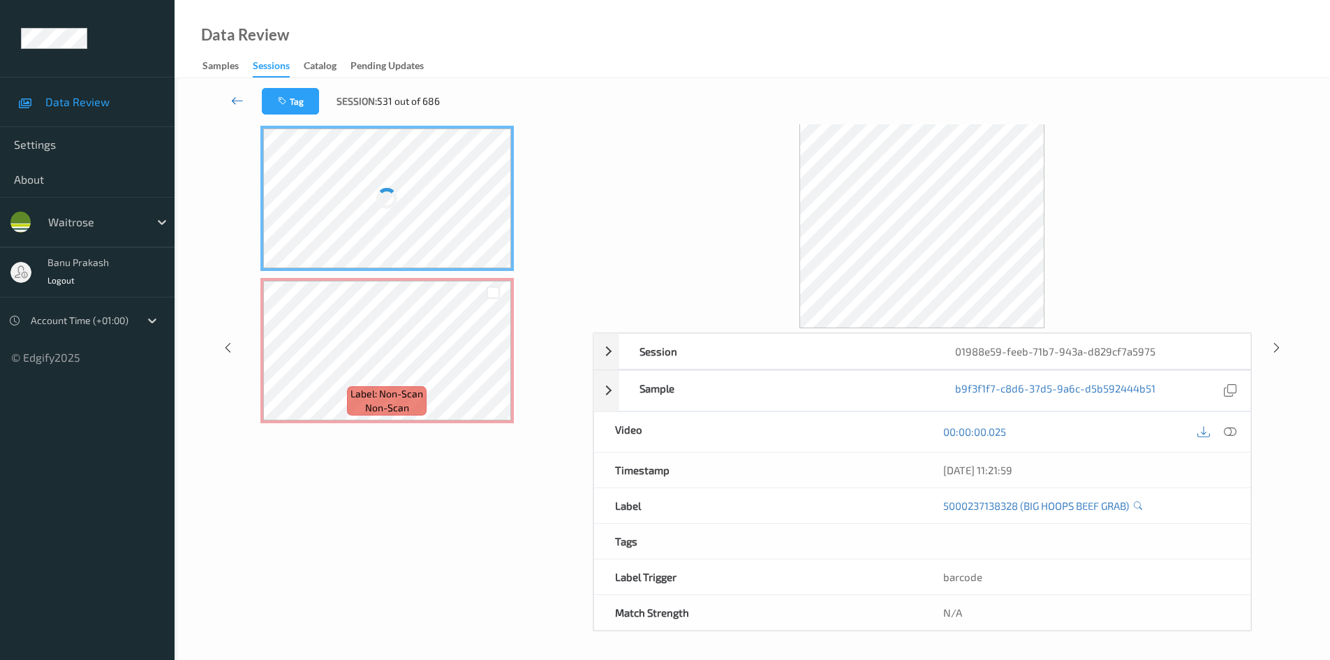
click at [242, 101] on icon at bounding box center [237, 101] width 13 height 14
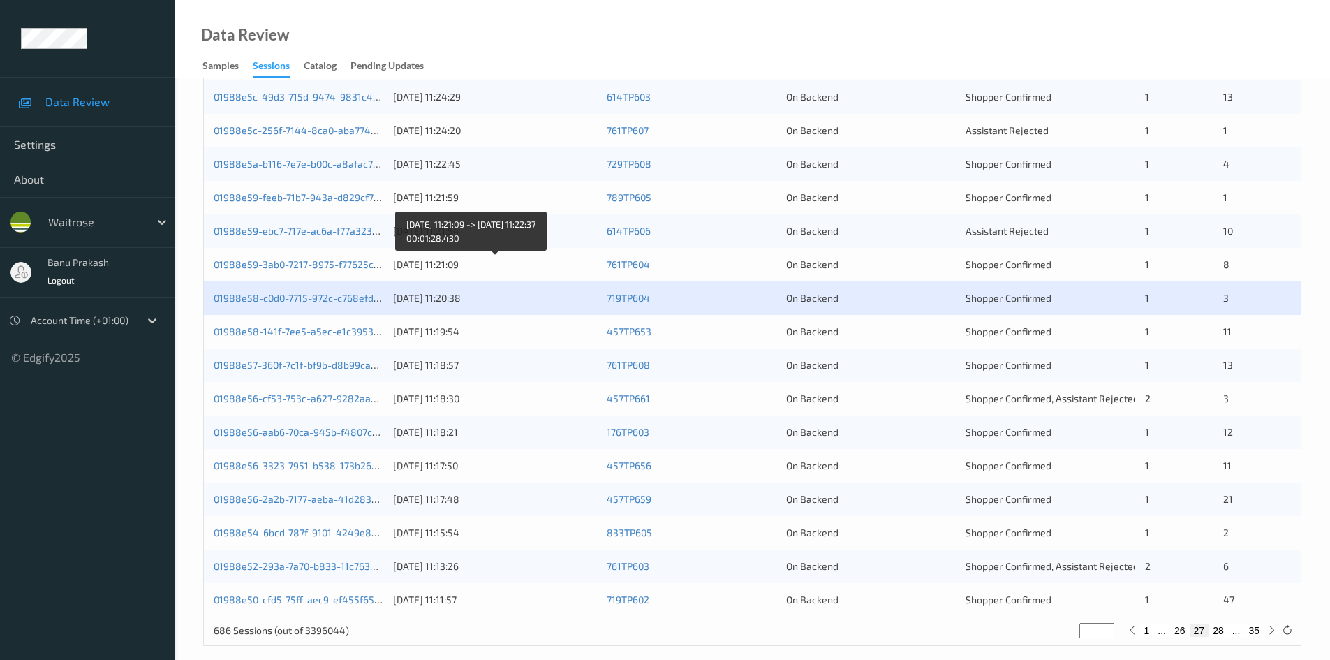
scroll to position [391, 0]
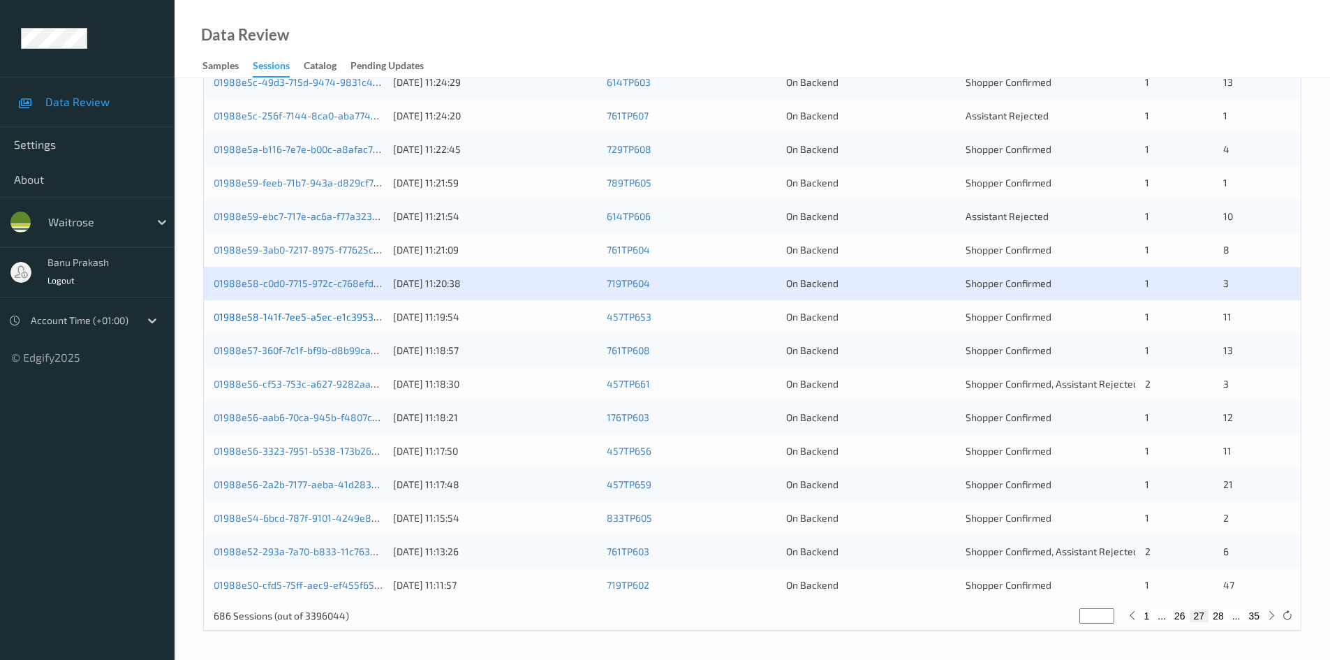
click at [343, 318] on link "01988e58-141f-7ee5-a5ec-e1c3953337d4" at bounding box center [308, 317] width 188 height 12
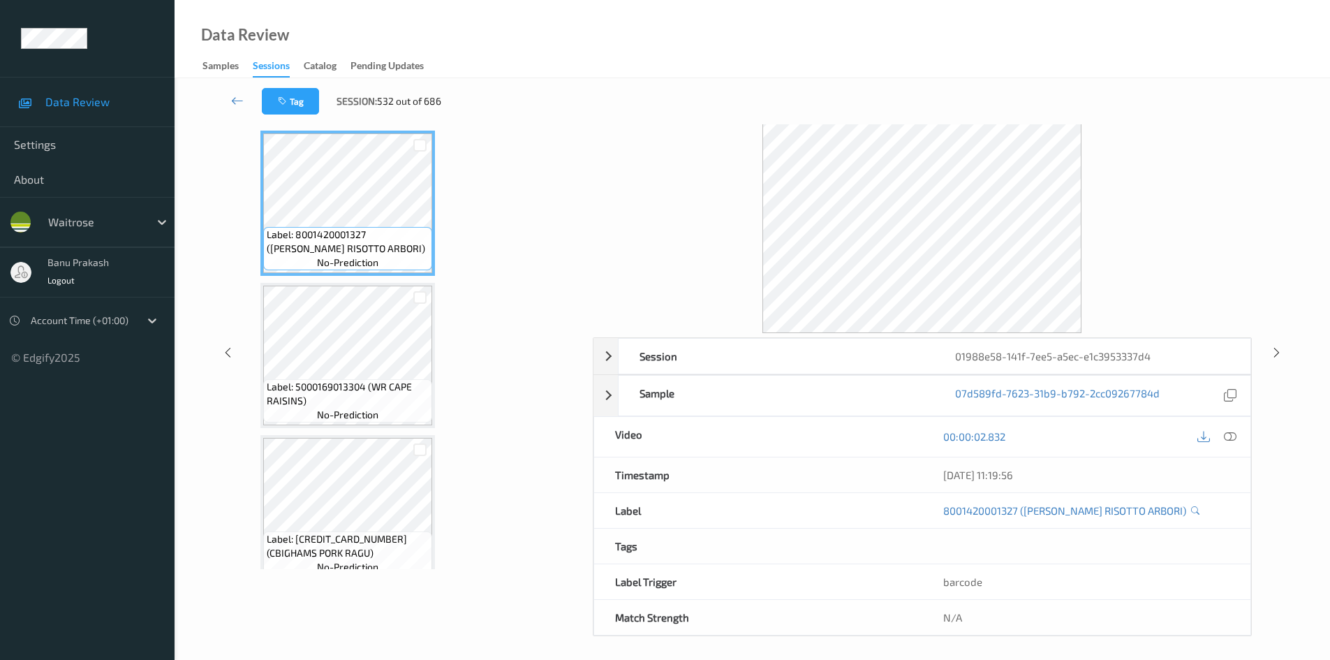
scroll to position [60, 0]
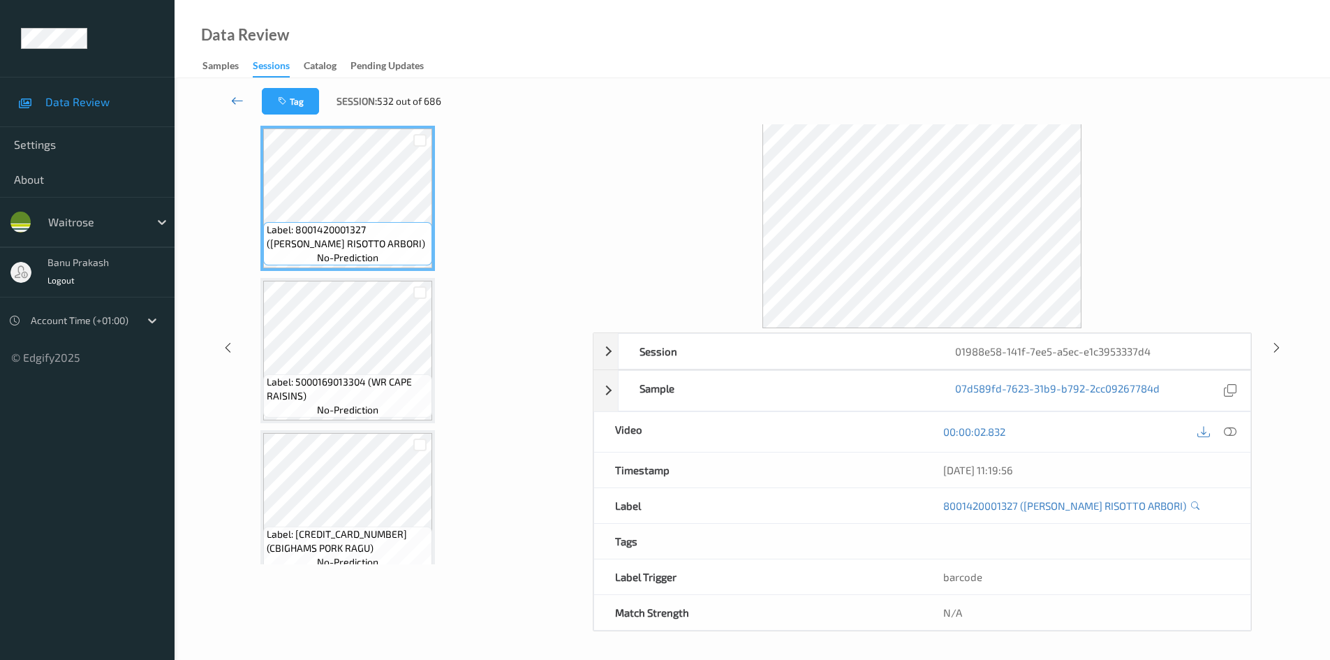
click at [229, 99] on link at bounding box center [237, 101] width 49 height 27
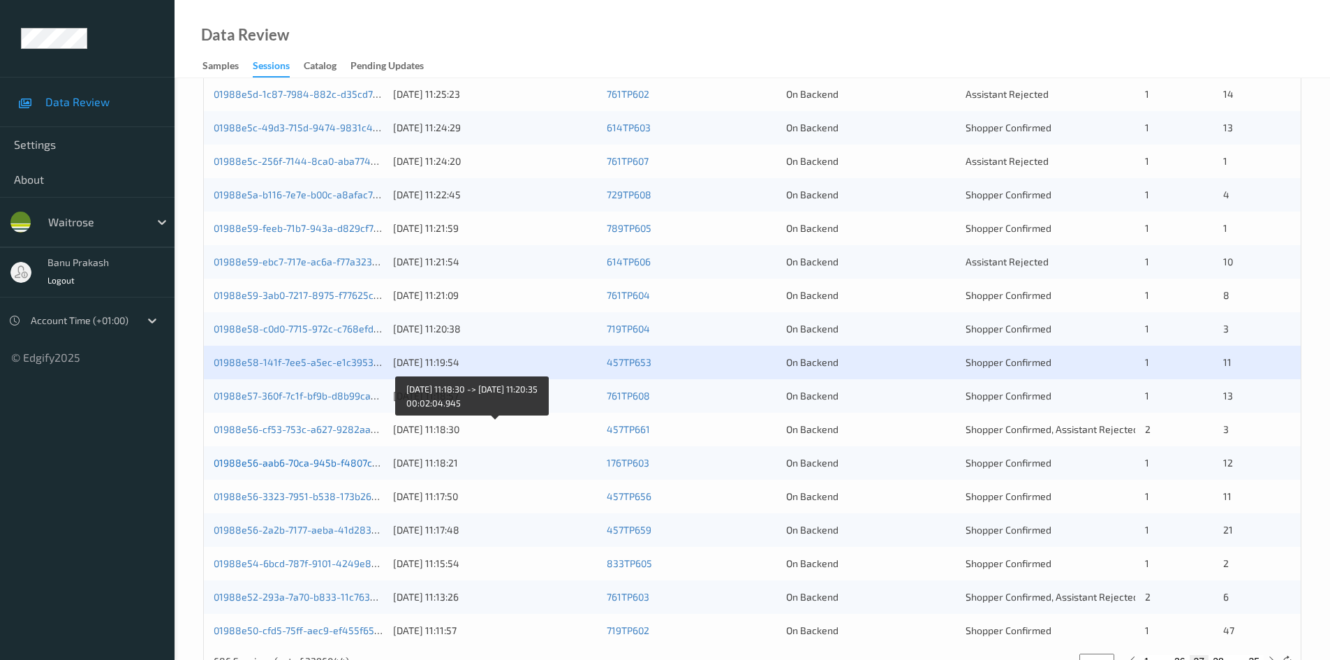
scroll to position [391, 0]
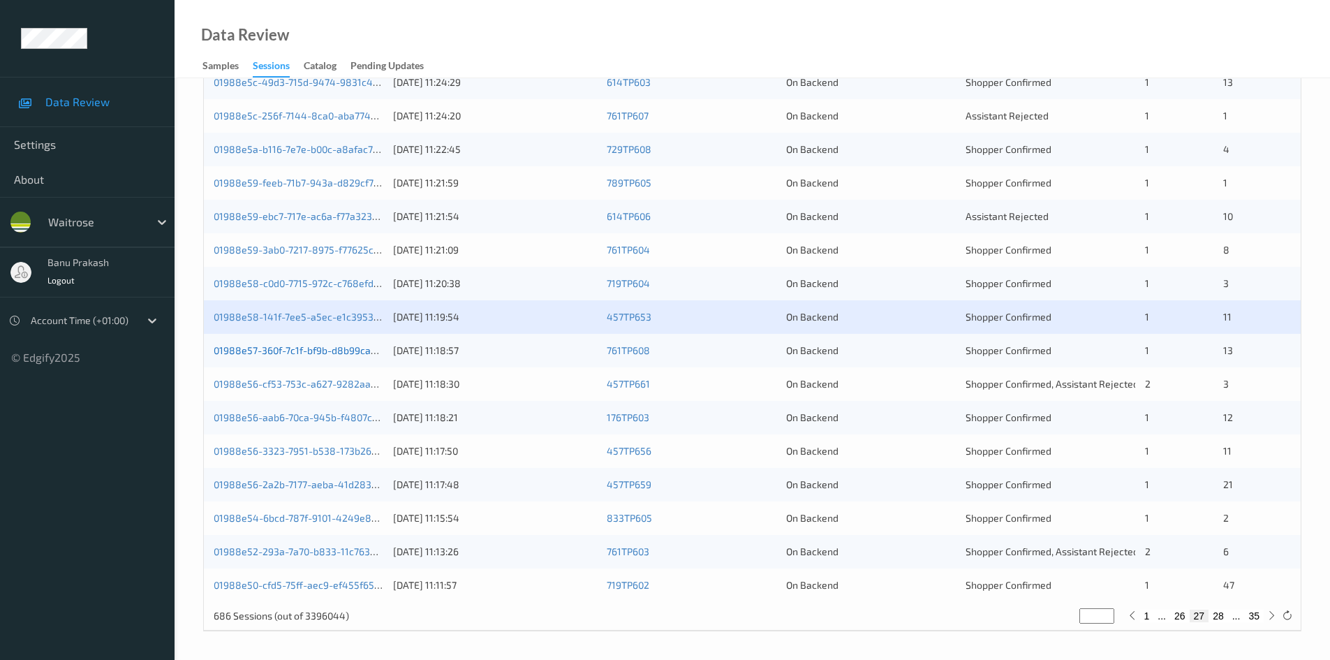
click at [283, 350] on link "01988e57-360f-7c1f-bf9b-d8b99ca45ebe" at bounding box center [307, 350] width 186 height 12
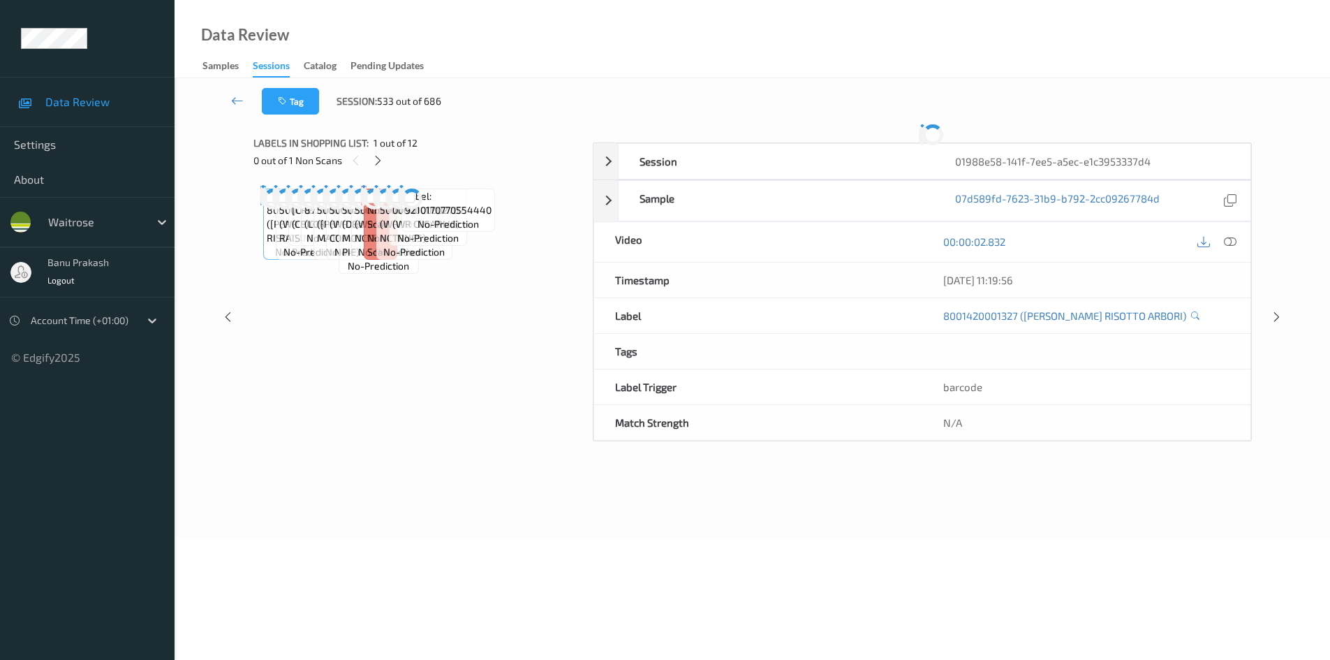
scroll to position [60, 0]
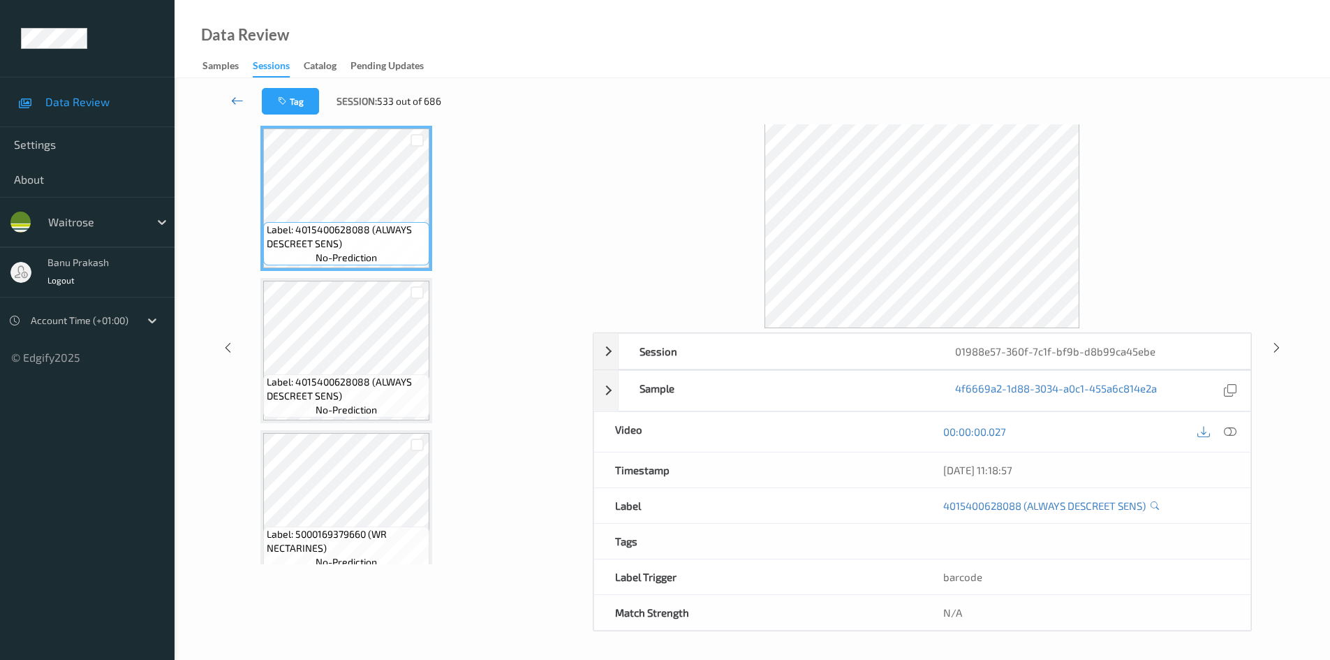
click at [233, 102] on icon at bounding box center [237, 101] width 13 height 14
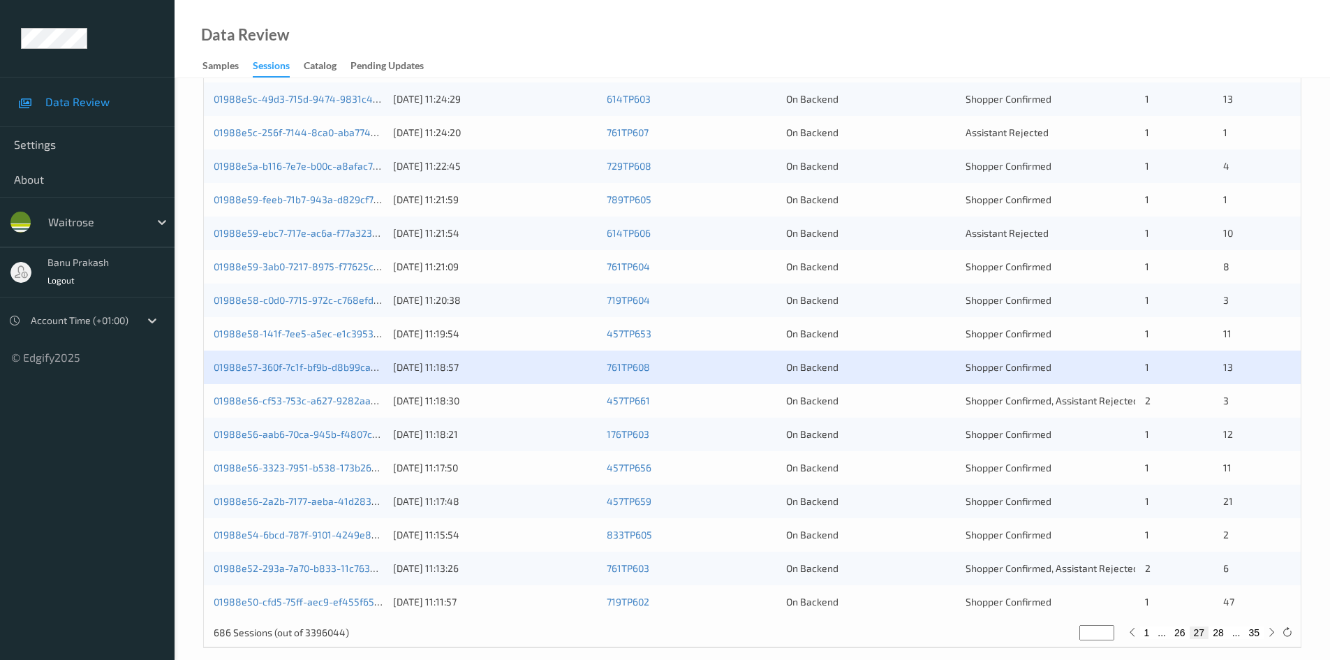
scroll to position [391, 0]
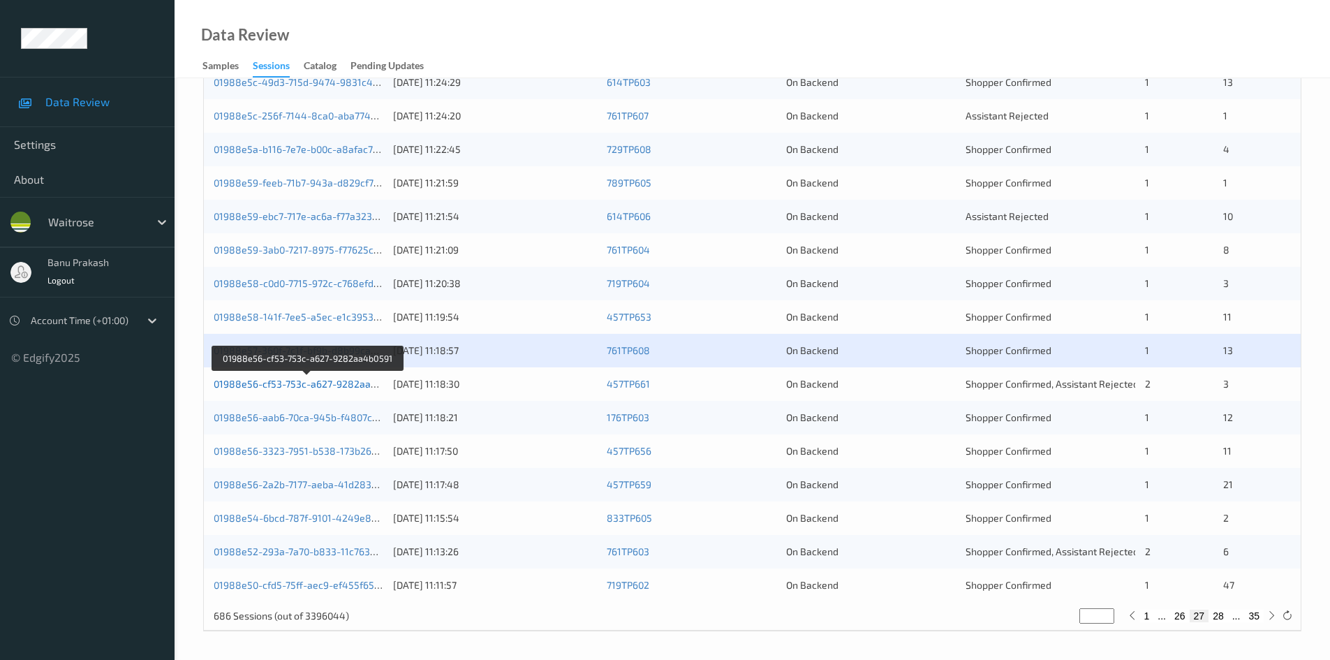
click at [360, 385] on link "01988e56-cf53-753c-a627-9282aa4b0591" at bounding box center [309, 384] width 190 height 12
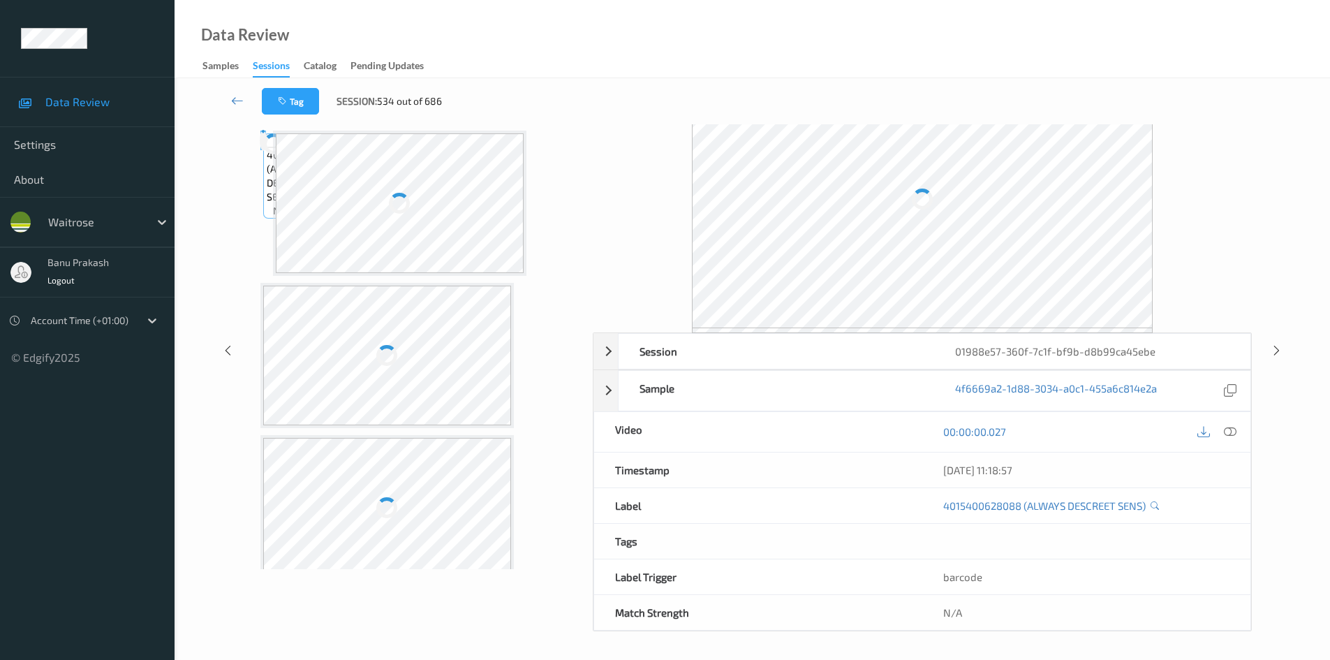
scroll to position [55, 0]
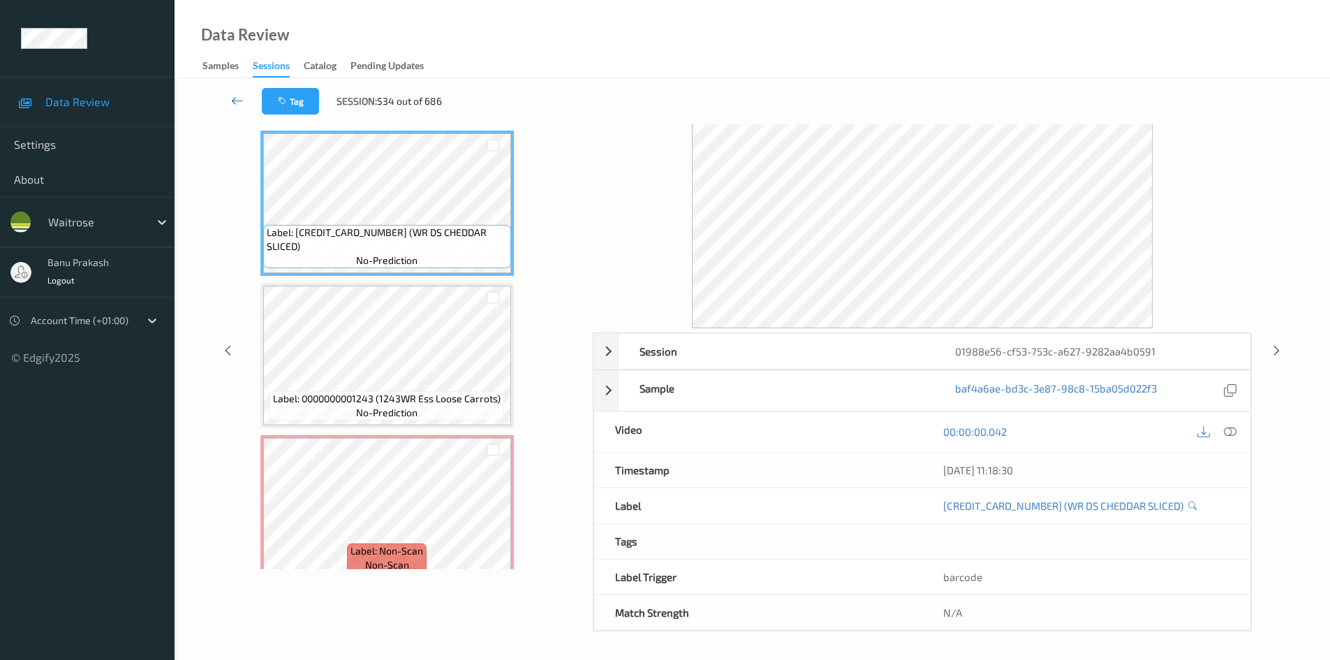
click at [233, 100] on icon at bounding box center [237, 101] width 13 height 14
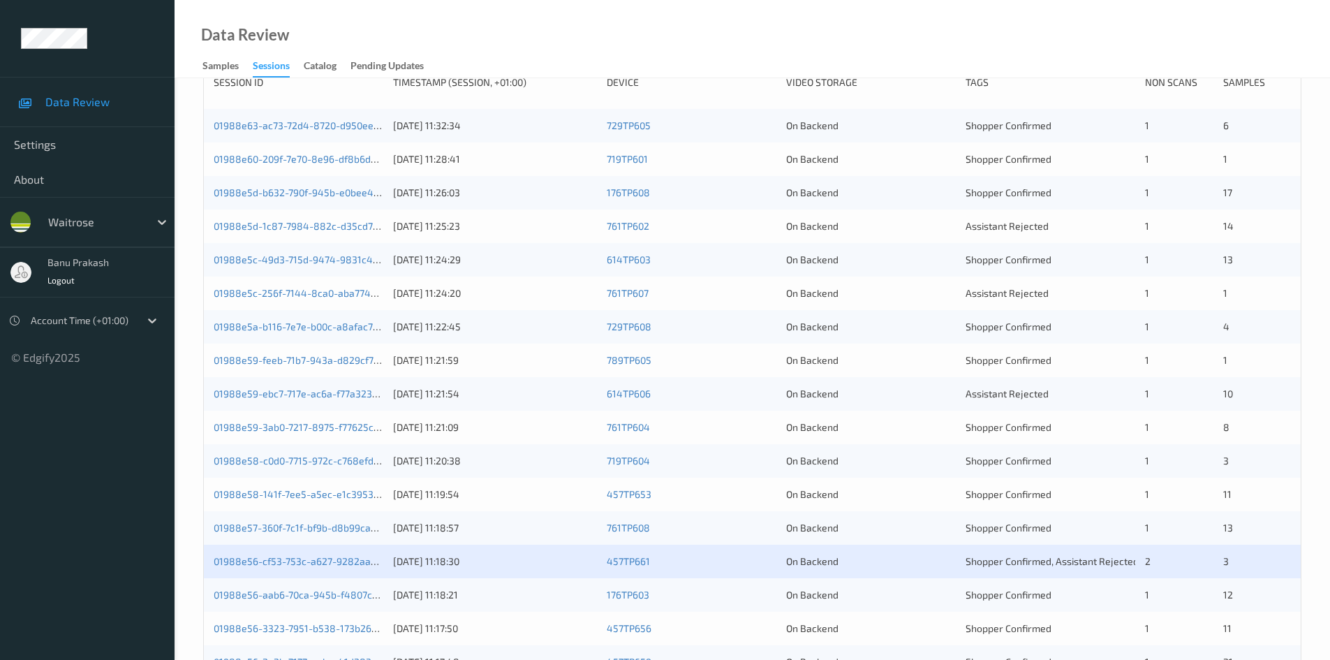
scroll to position [391, 0]
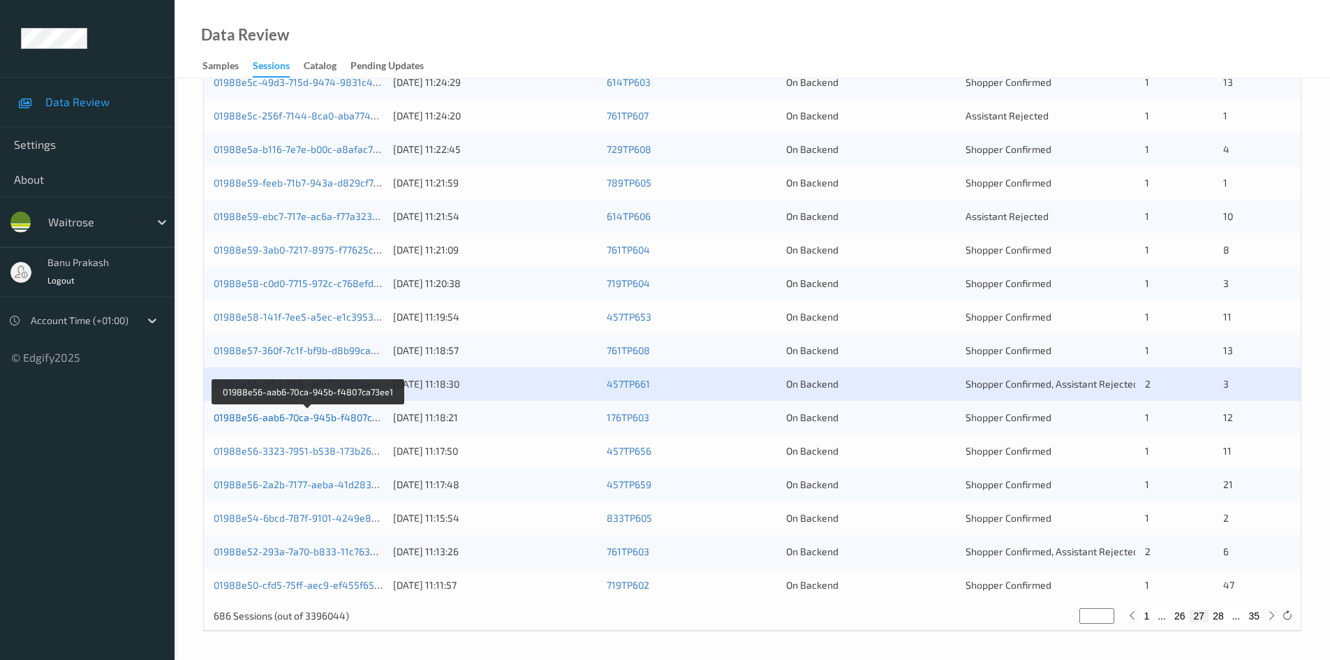
click at [339, 420] on link "01988e56-aab6-70ca-945b-f4807ca73ee1" at bounding box center [309, 417] width 190 height 12
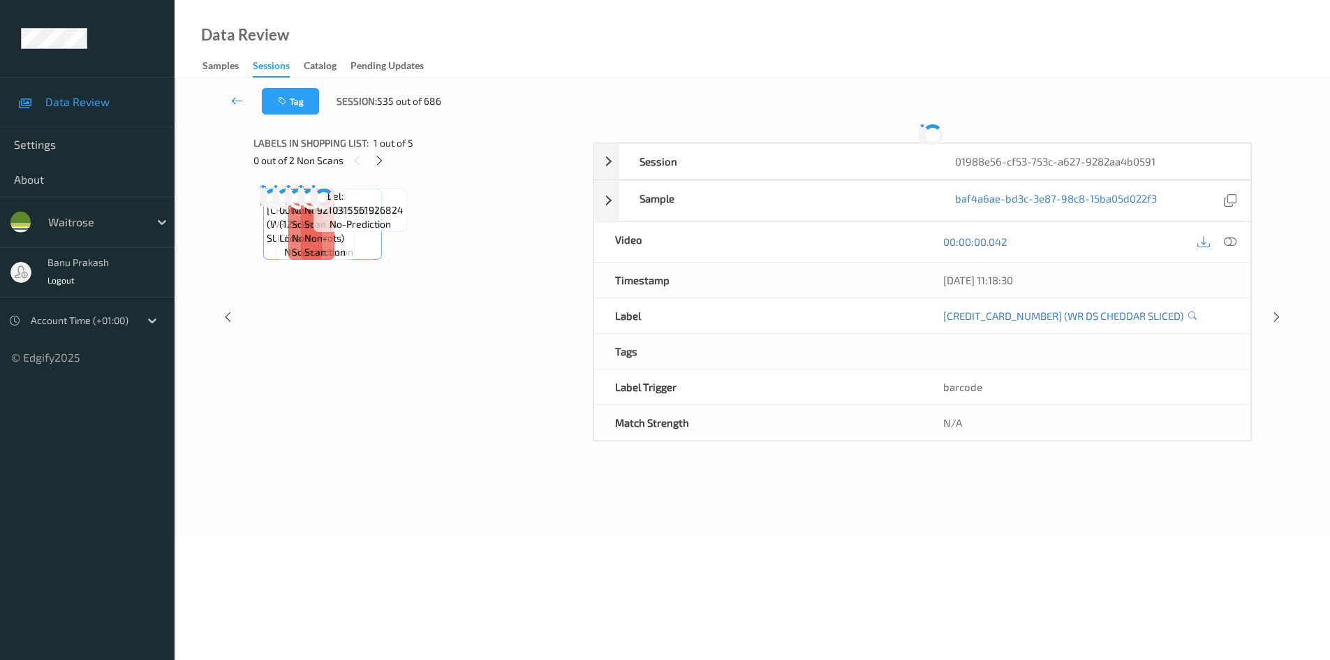
scroll to position [55, 0]
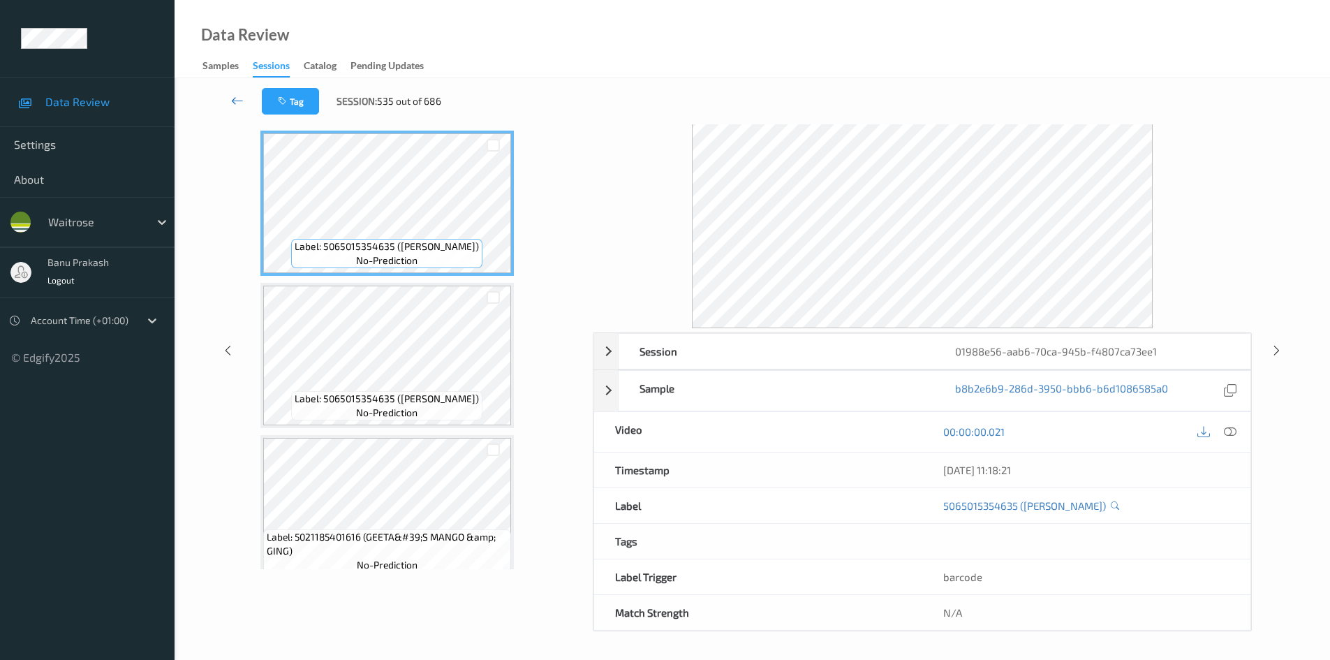
click at [230, 102] on link at bounding box center [237, 101] width 49 height 27
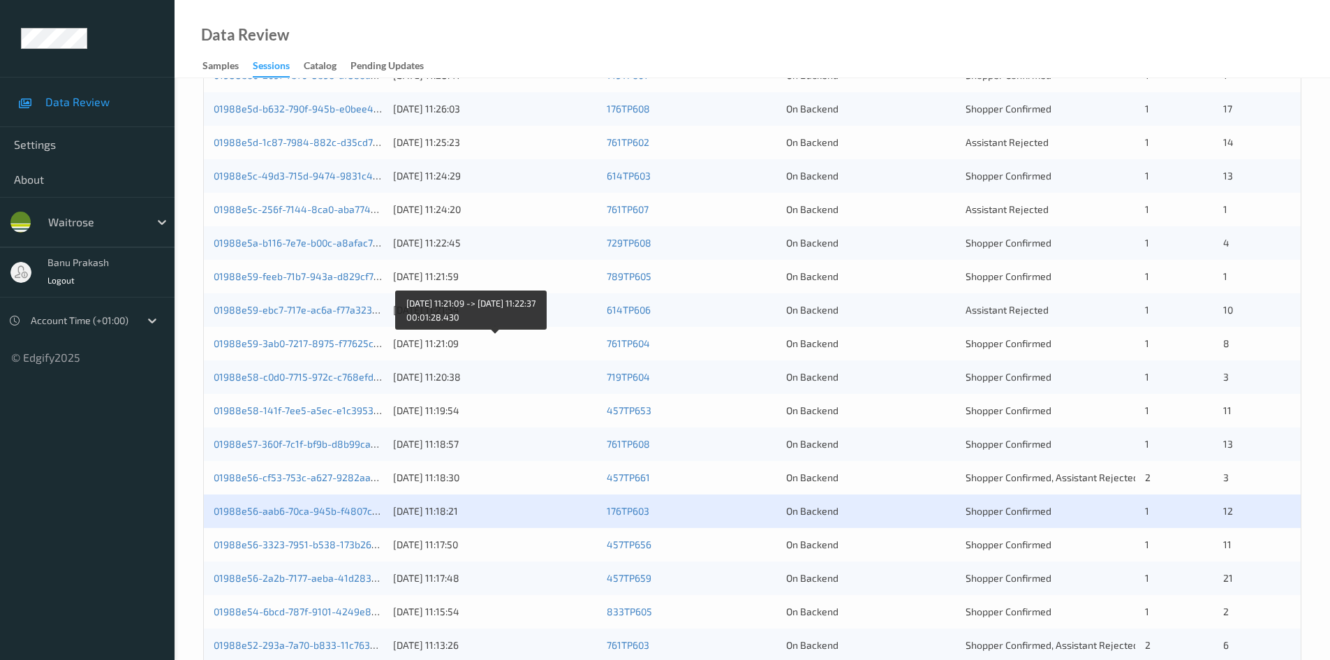
scroll to position [391, 0]
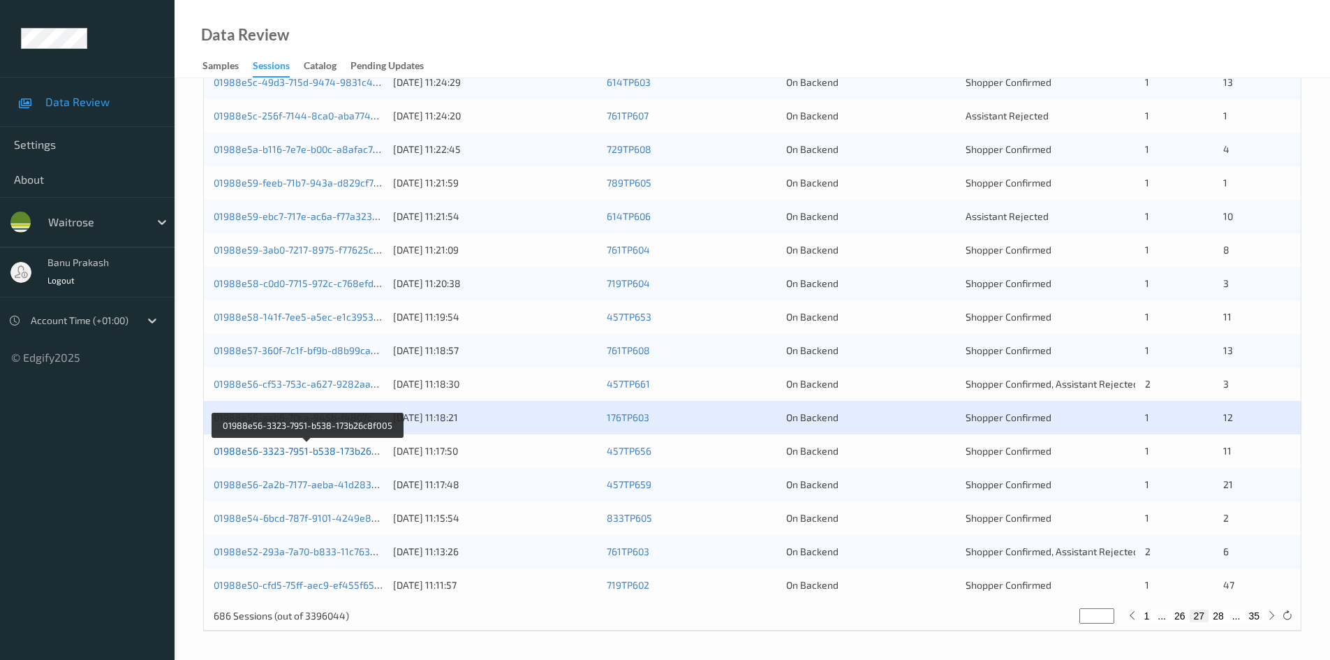
click at [339, 447] on link "01988e56-3323-7951-b538-173b26c8f005" at bounding box center [308, 451] width 189 height 12
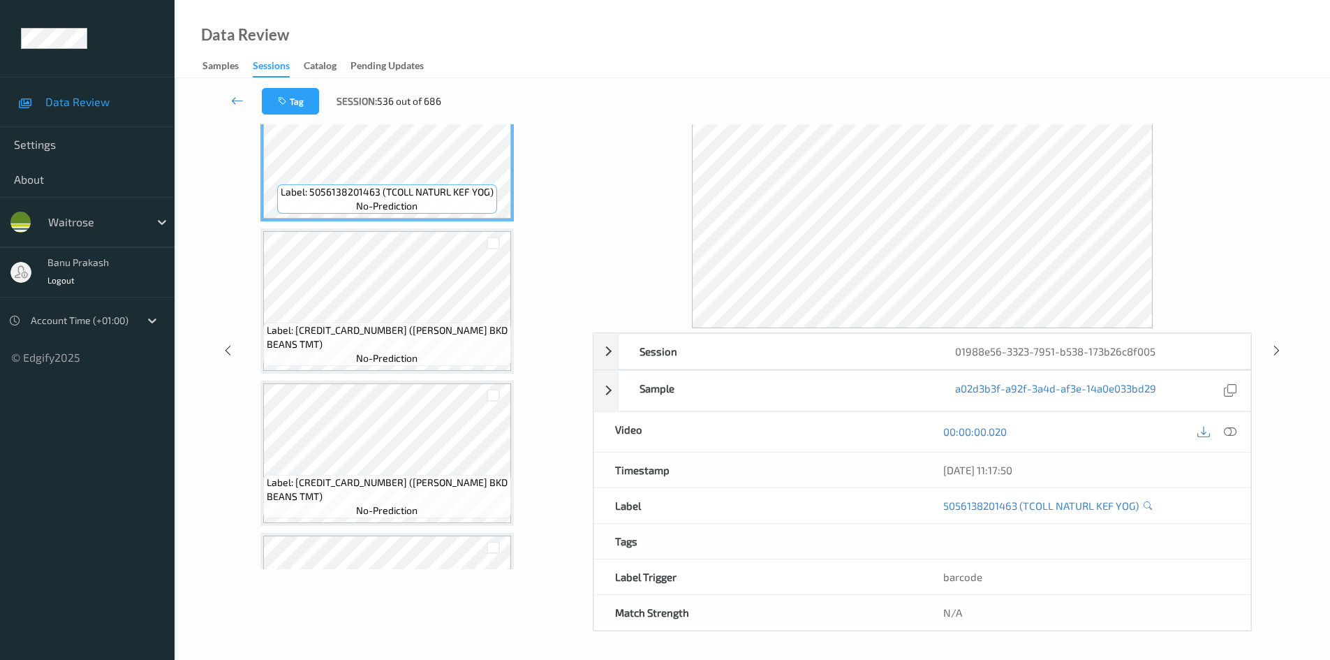
scroll to position [70, 0]
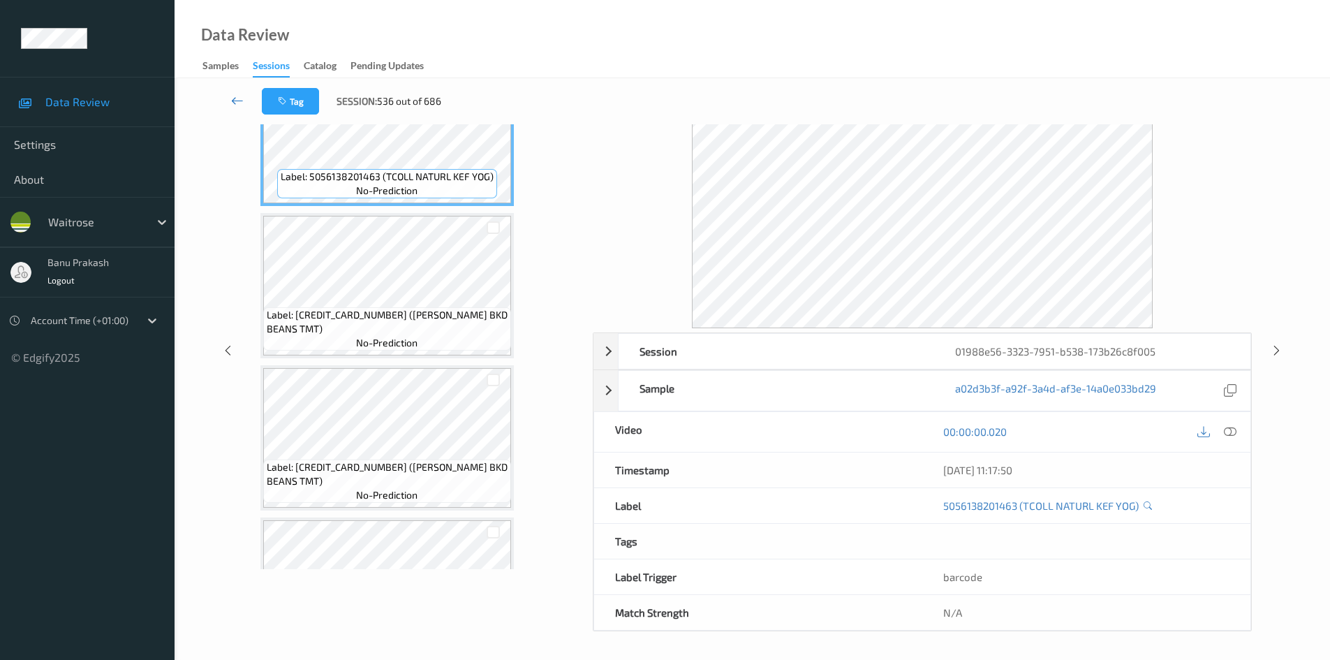
click at [238, 98] on icon at bounding box center [237, 101] width 13 height 14
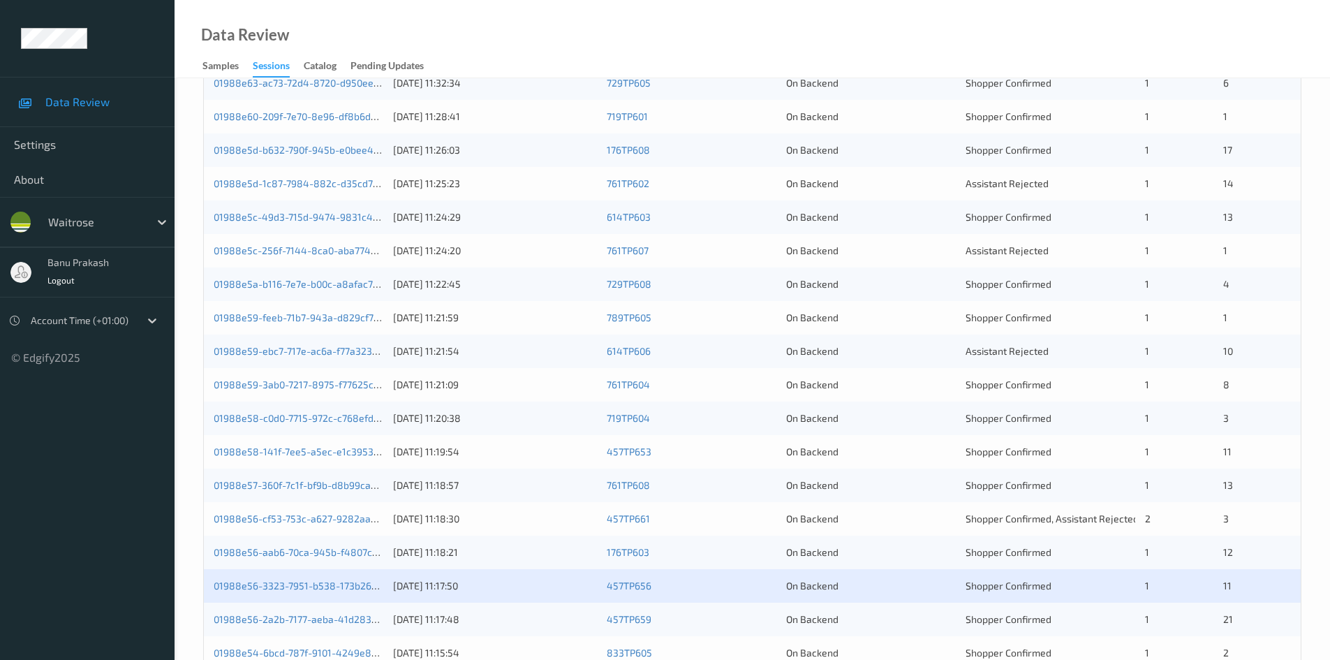
scroll to position [391, 0]
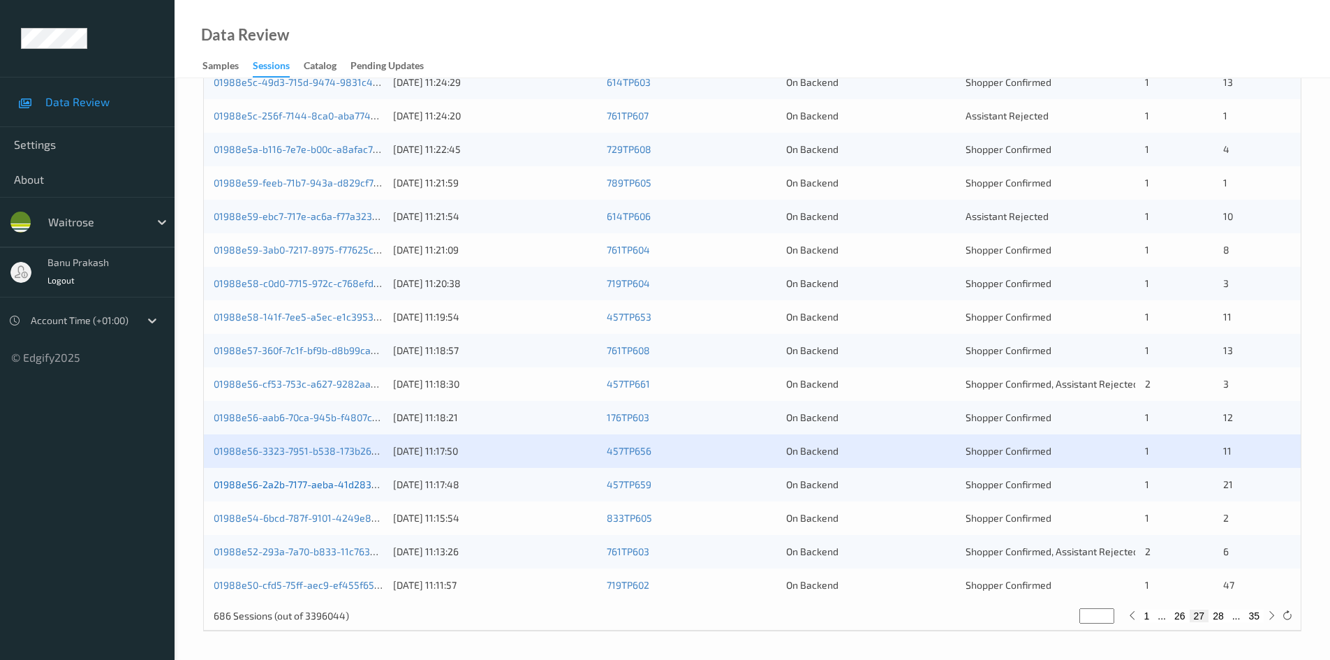
click at [364, 488] on link "01988e56-2a2b-7177-aeba-41d28318784c" at bounding box center [309, 484] width 191 height 12
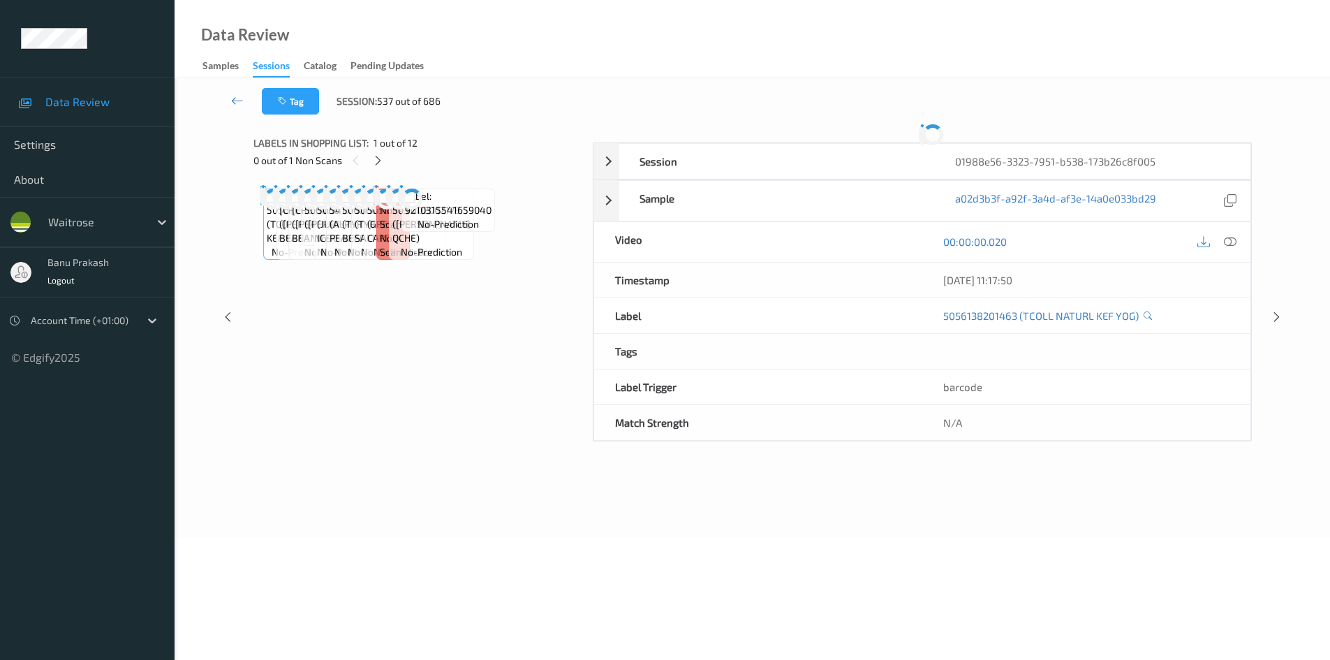
scroll to position [55, 0]
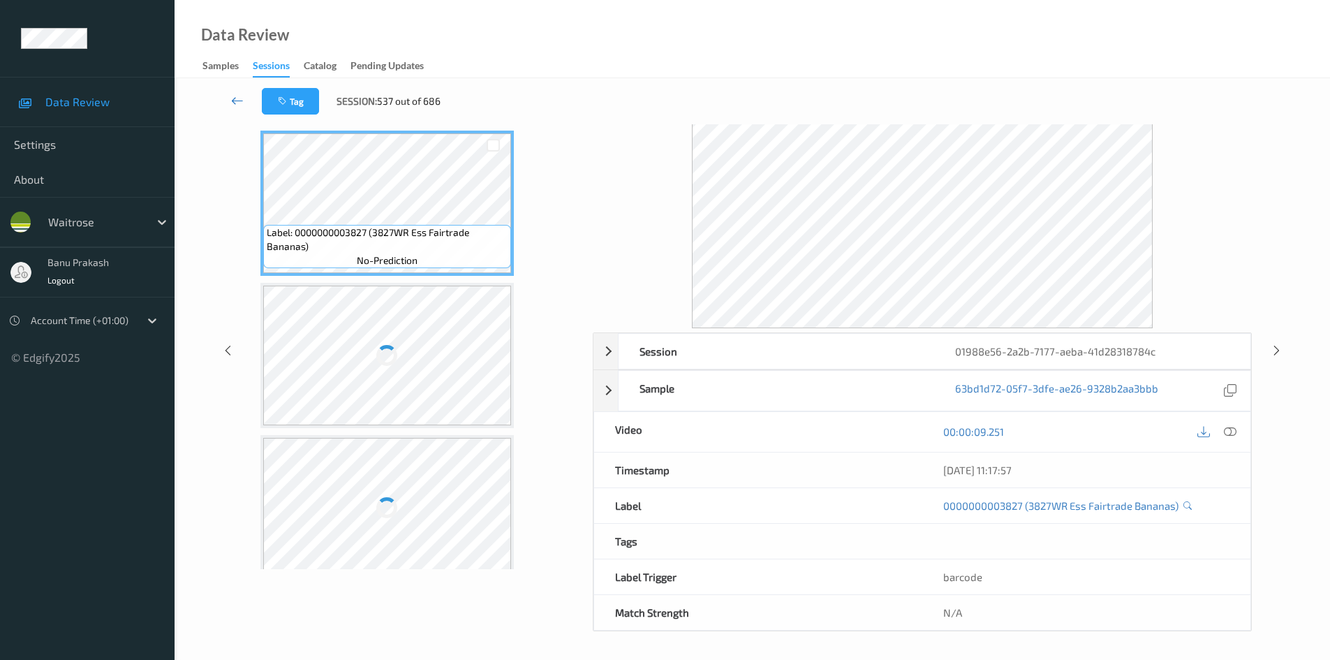
click at [227, 99] on link at bounding box center [237, 101] width 49 height 27
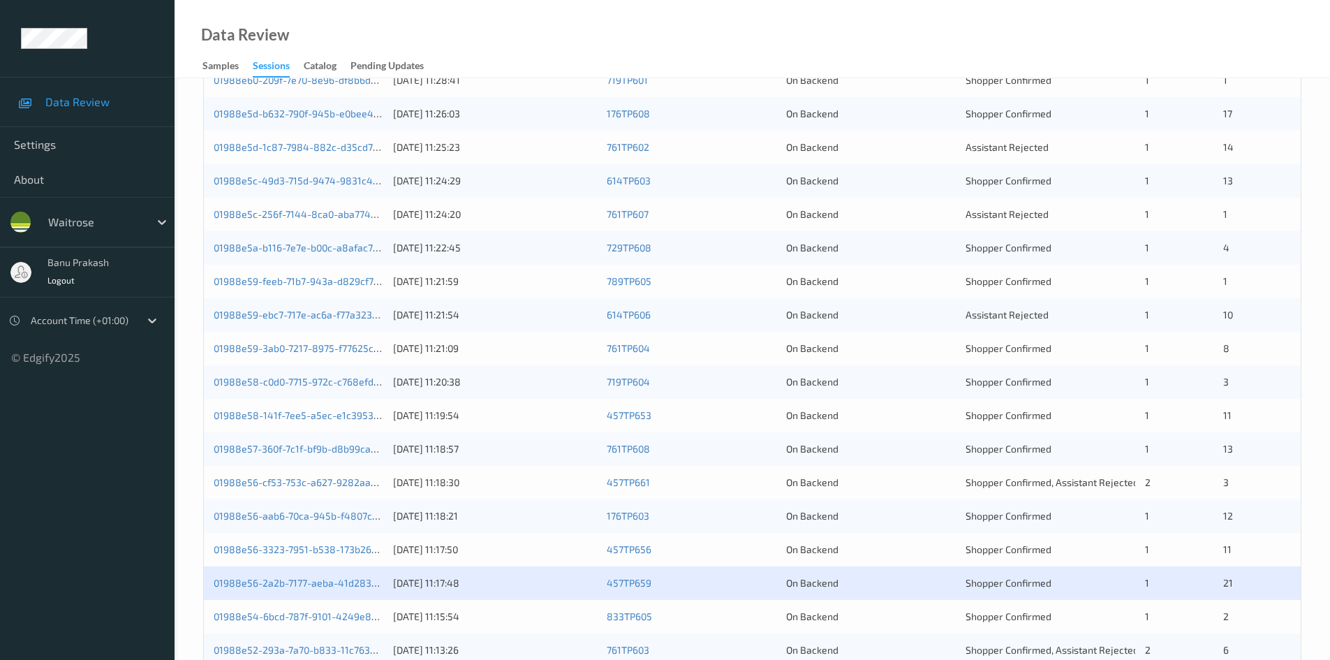
scroll to position [391, 0]
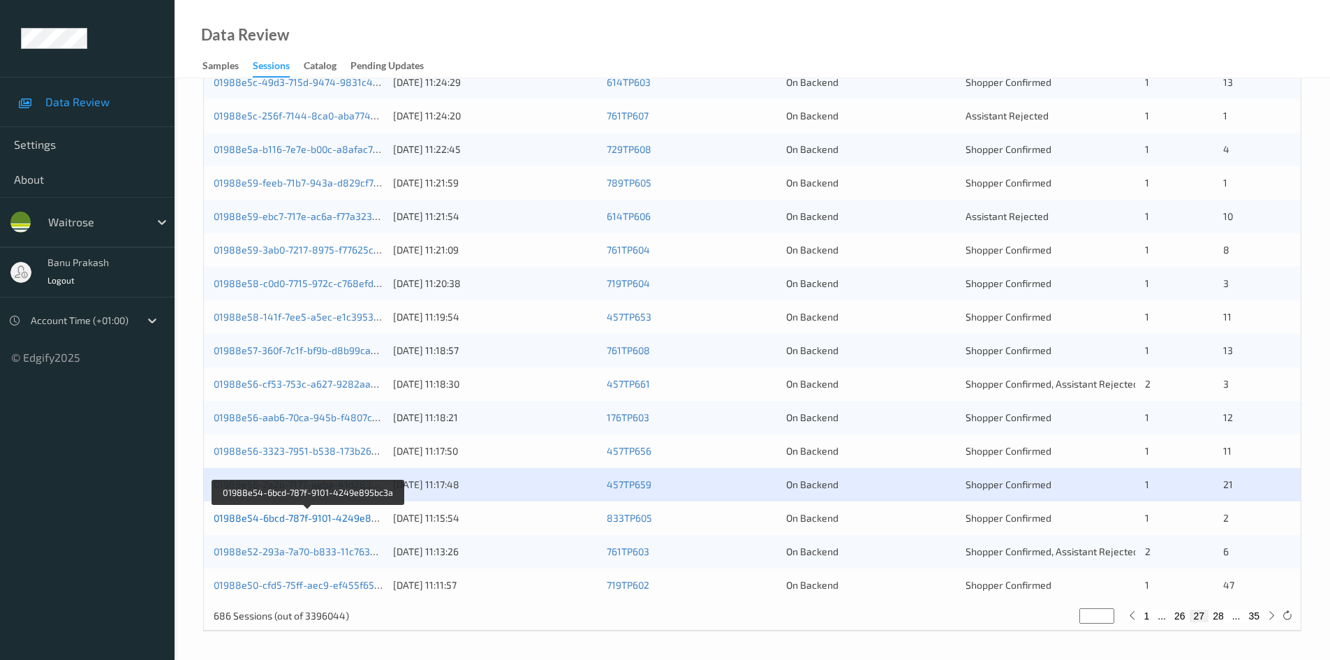
click at [356, 513] on link "01988e54-6bcd-787f-9101-4249e895bc3a" at bounding box center [309, 518] width 191 height 12
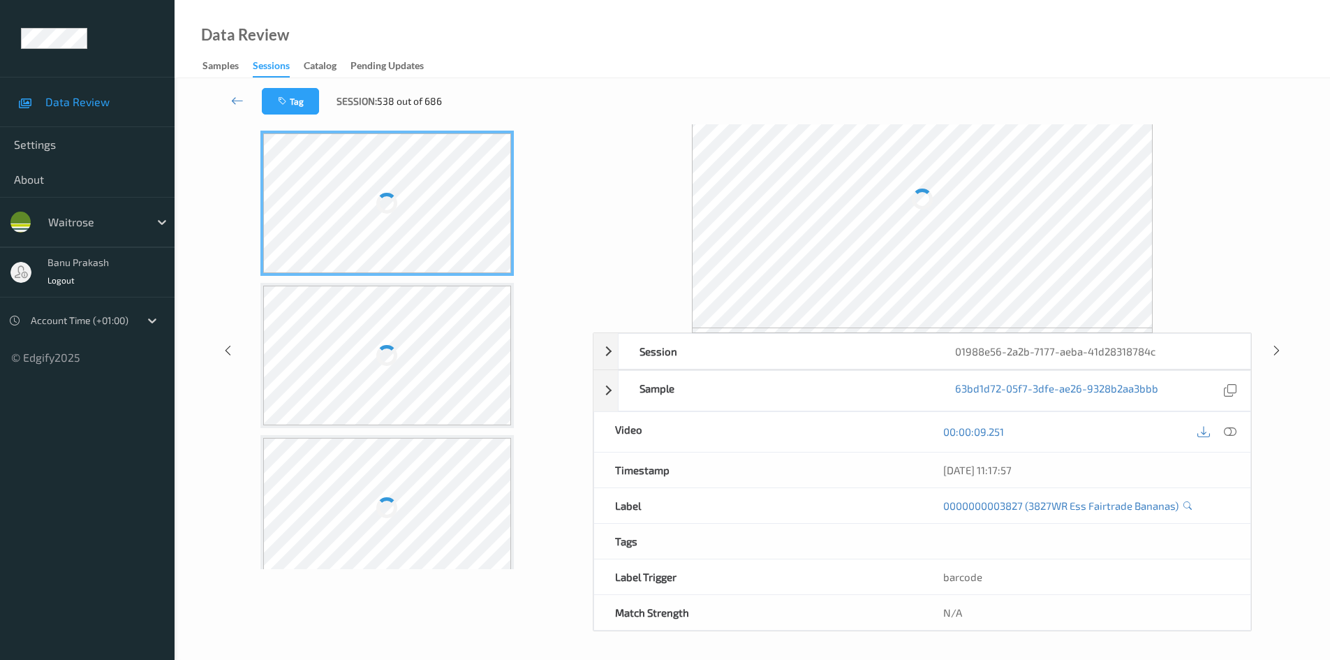
scroll to position [55, 0]
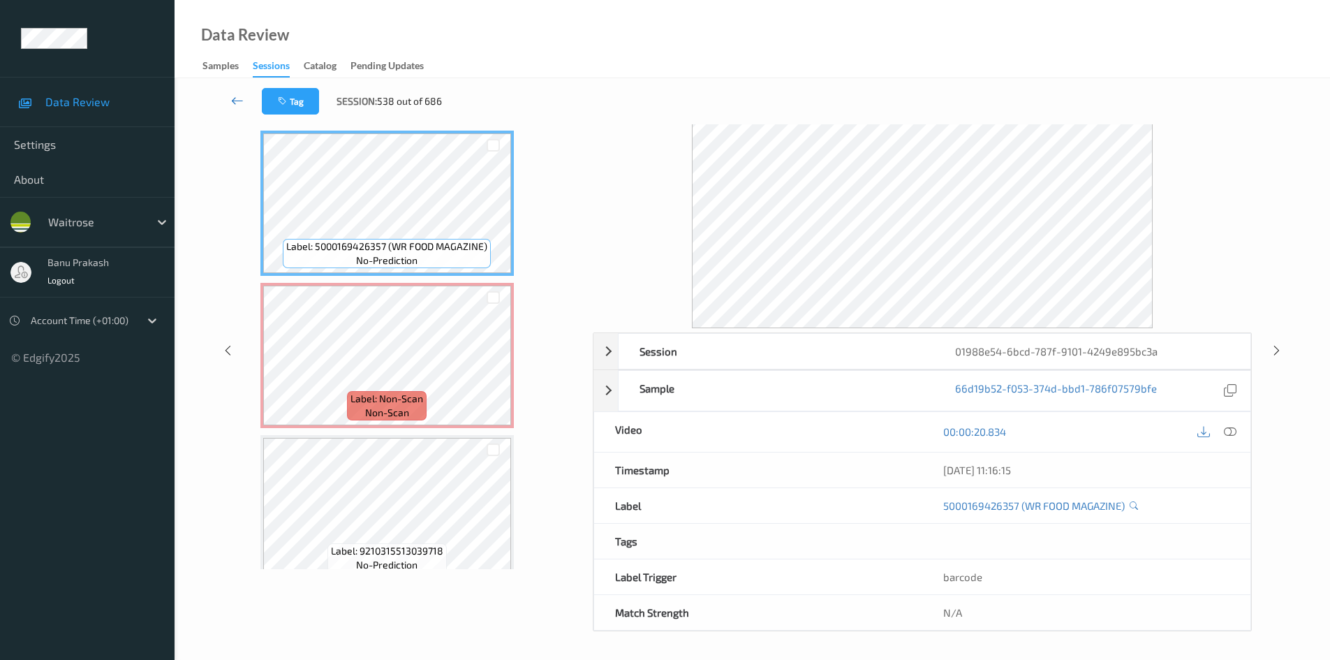
click at [233, 101] on icon at bounding box center [237, 101] width 13 height 14
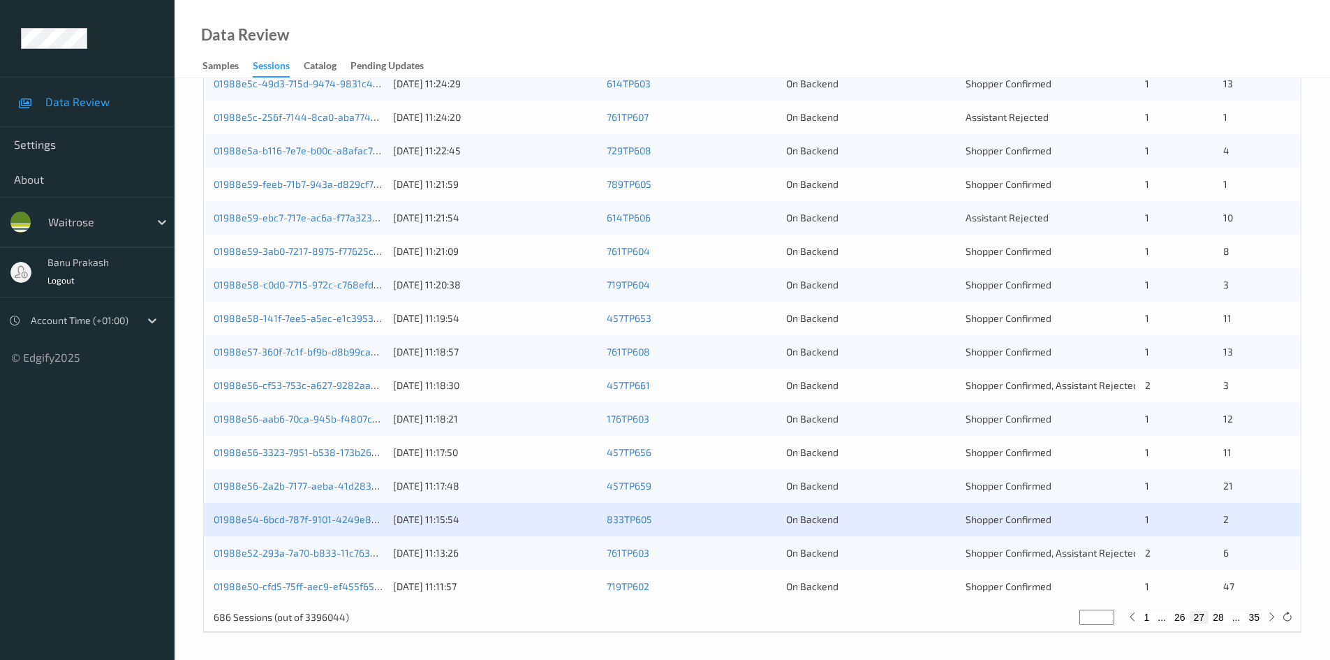
scroll to position [391, 0]
click at [380, 554] on link "01988e52-293a-7a70-b833-11c7633fd339" at bounding box center [308, 551] width 188 height 12
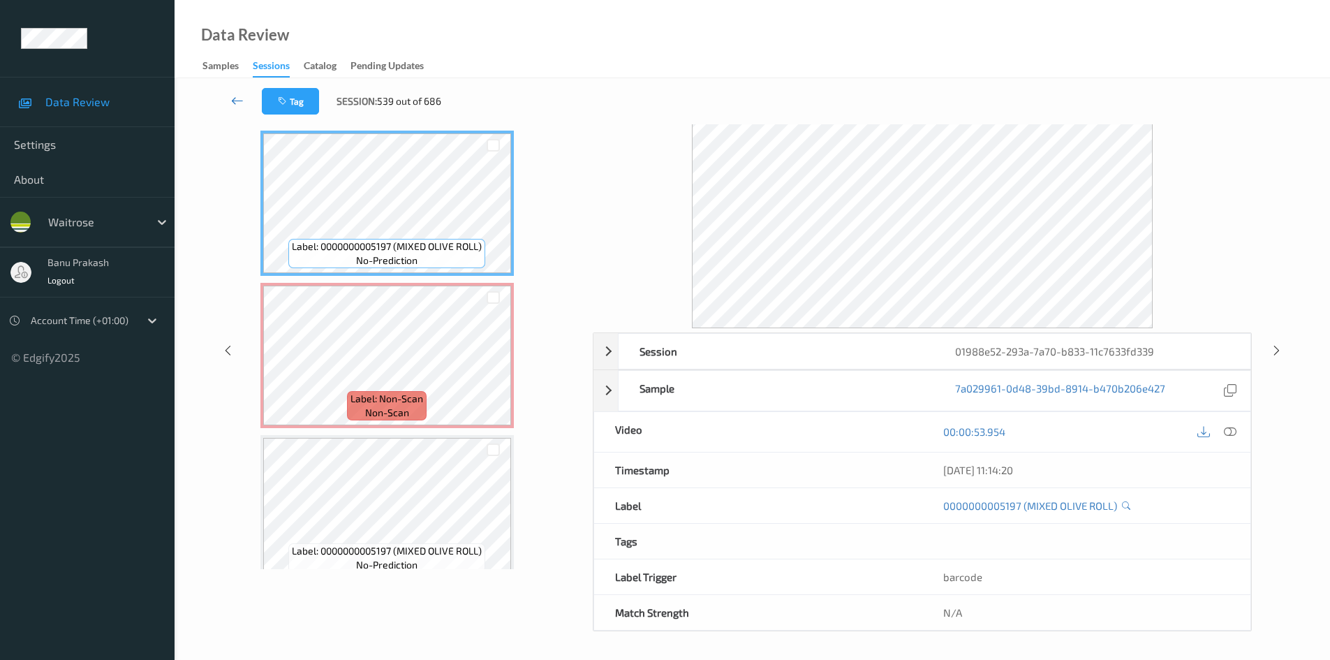
click at [239, 103] on icon at bounding box center [237, 101] width 13 height 14
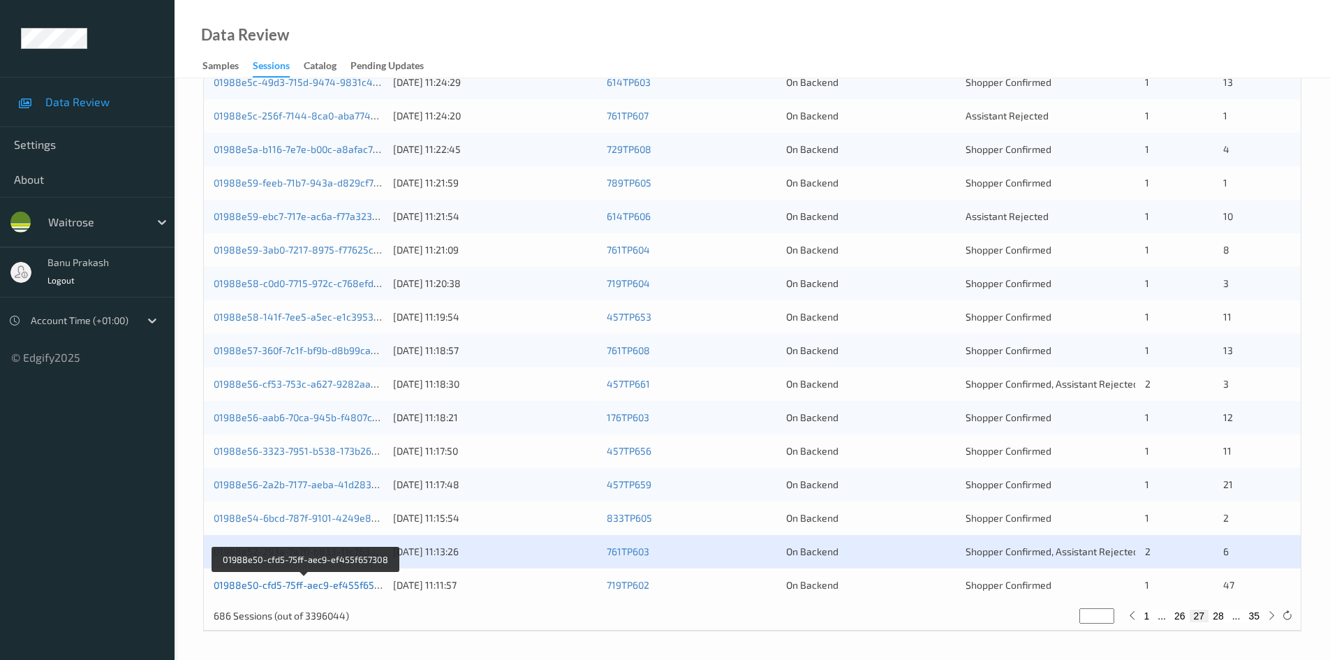
click at [363, 589] on link "01988e50-cfd5-75ff-aec9-ef455f657308" at bounding box center [305, 585] width 183 height 12
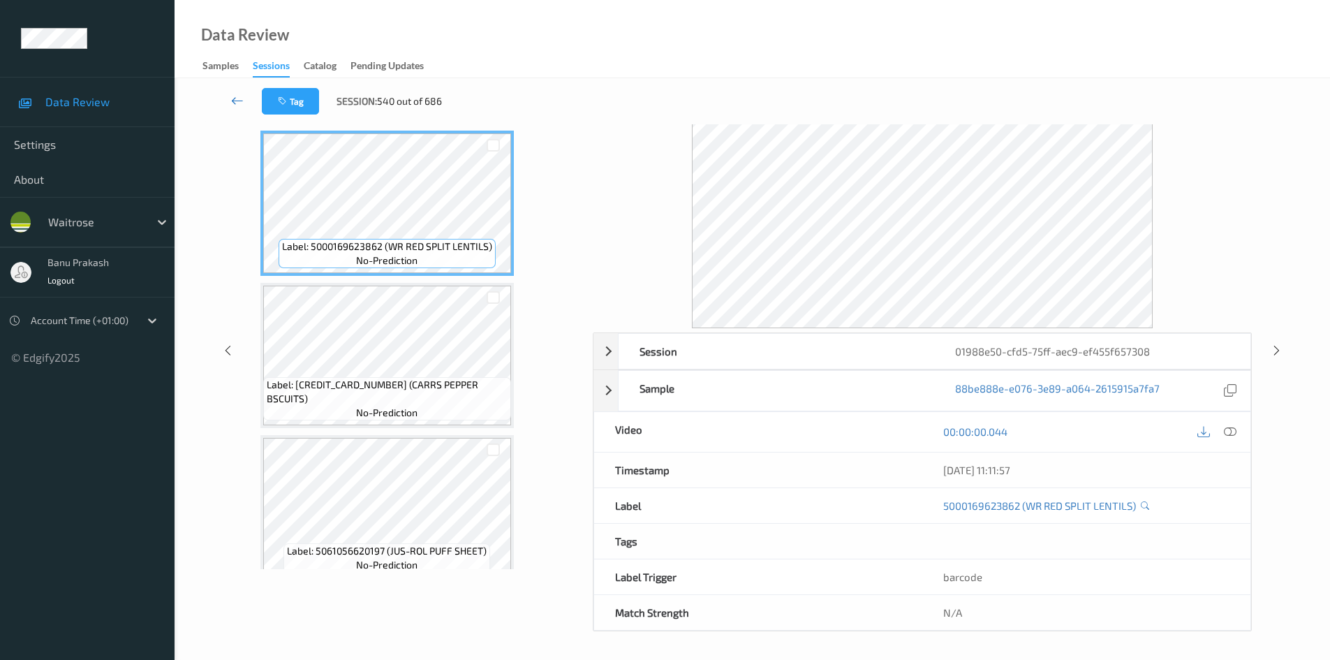
click at [235, 99] on icon at bounding box center [237, 101] width 13 height 14
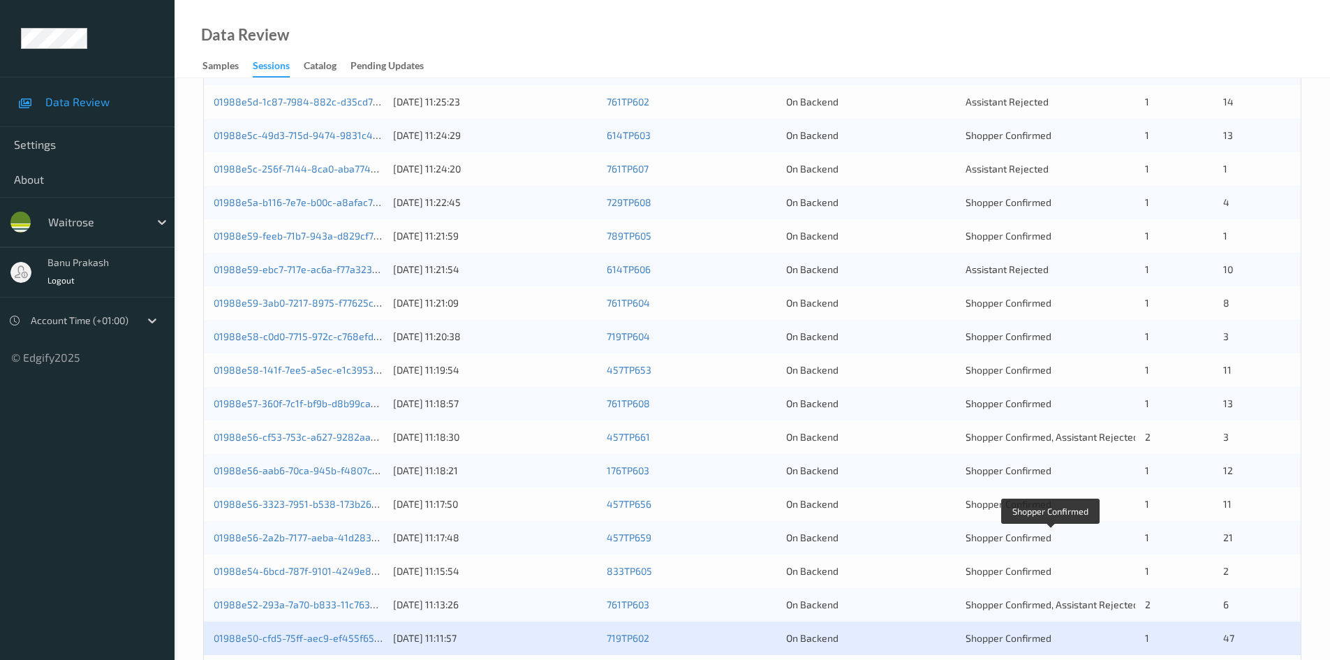
scroll to position [391, 0]
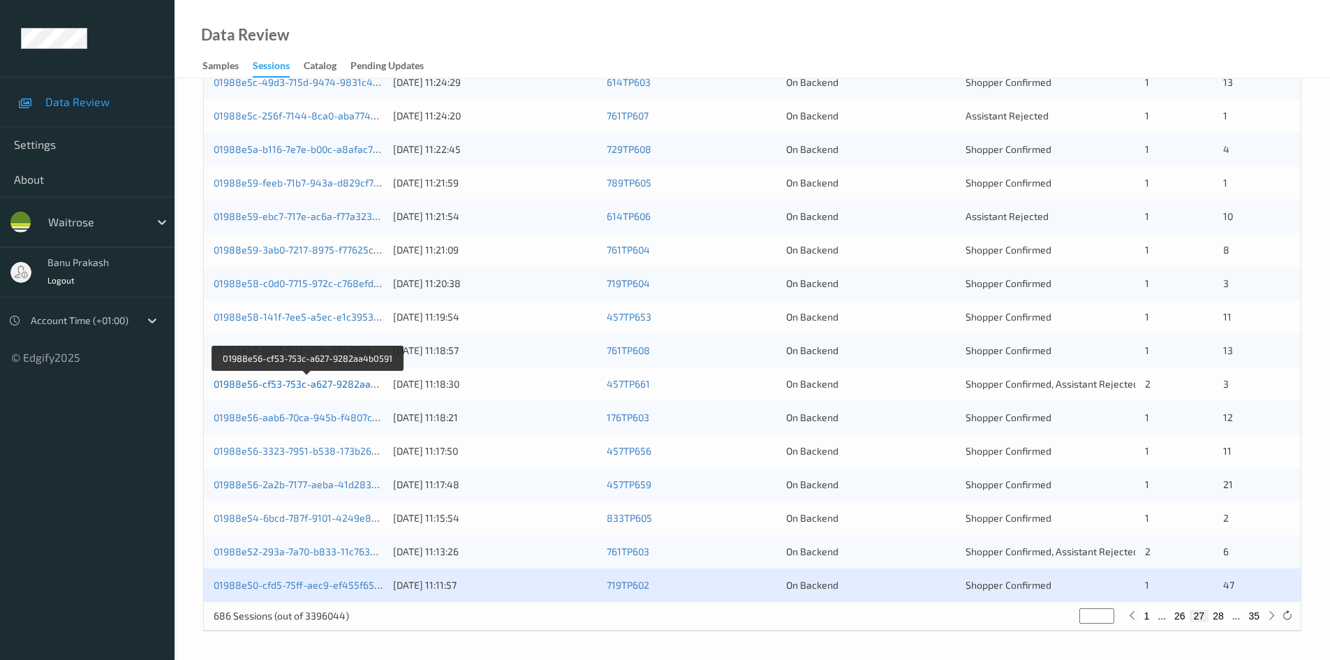
click at [365, 384] on link "01988e56-cf53-753c-a627-9282aa4b0591" at bounding box center [309, 384] width 190 height 12
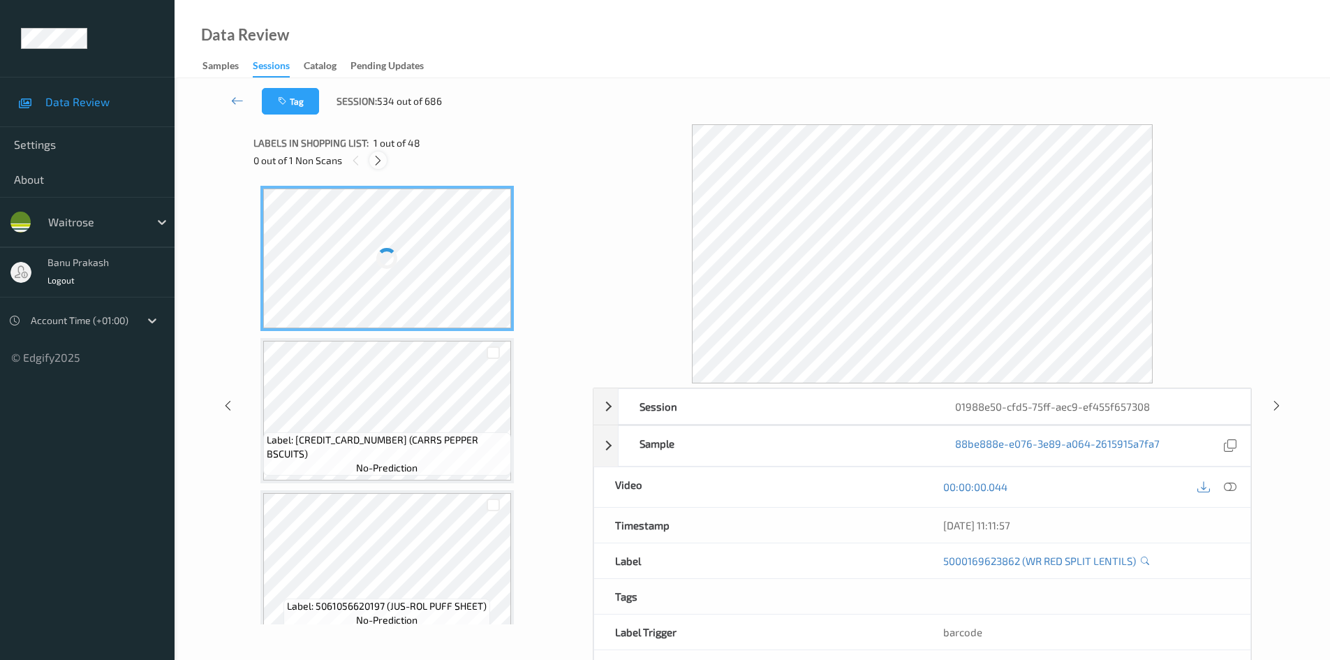
click at [373, 163] on icon at bounding box center [378, 160] width 12 height 13
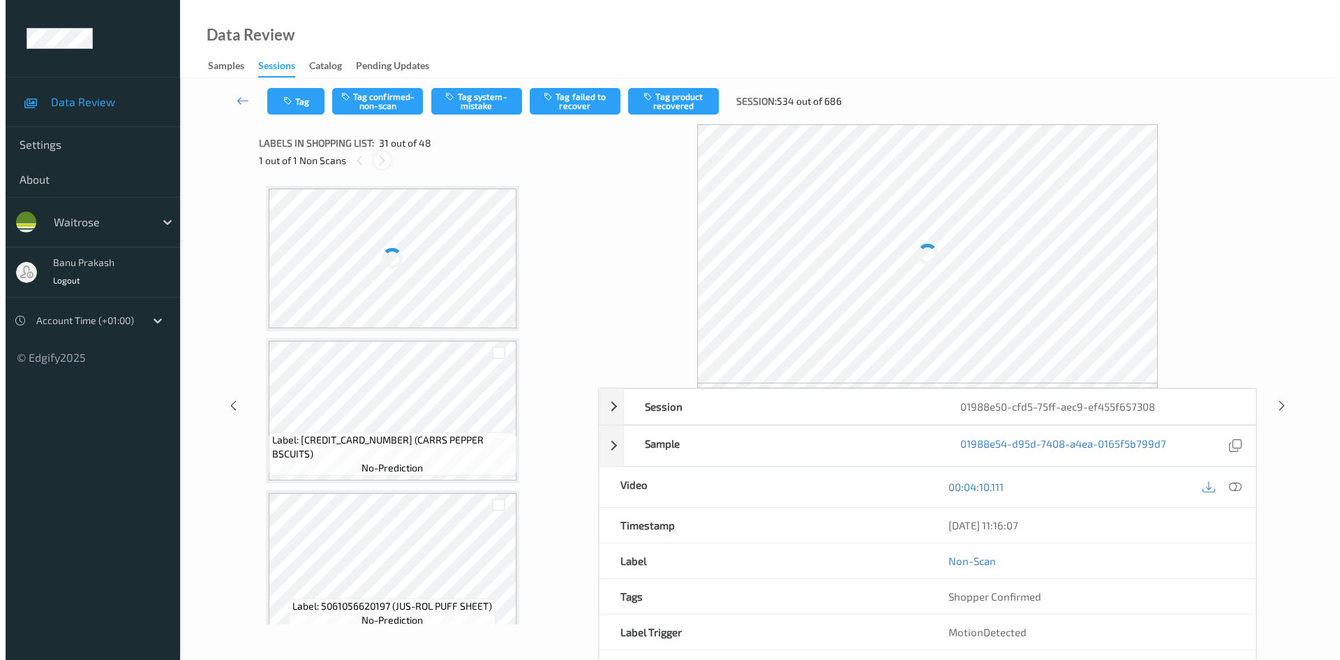
scroll to position [4420, 0]
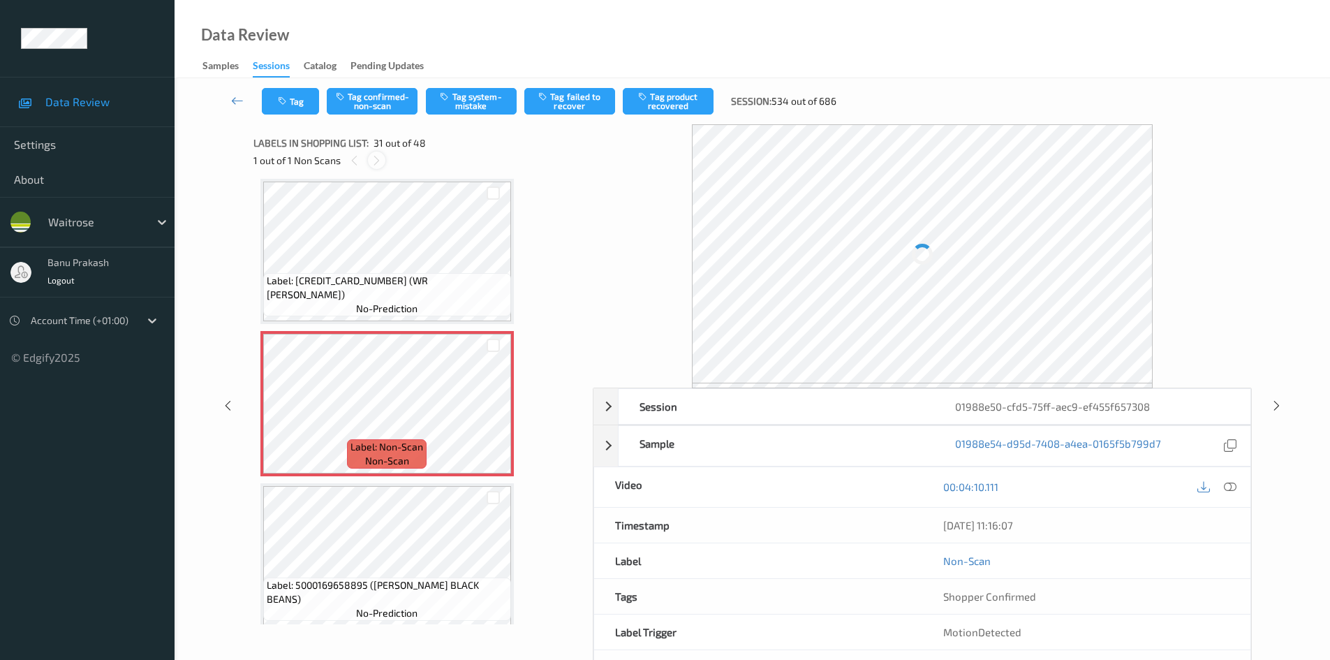
click at [375, 161] on icon at bounding box center [377, 160] width 12 height 13
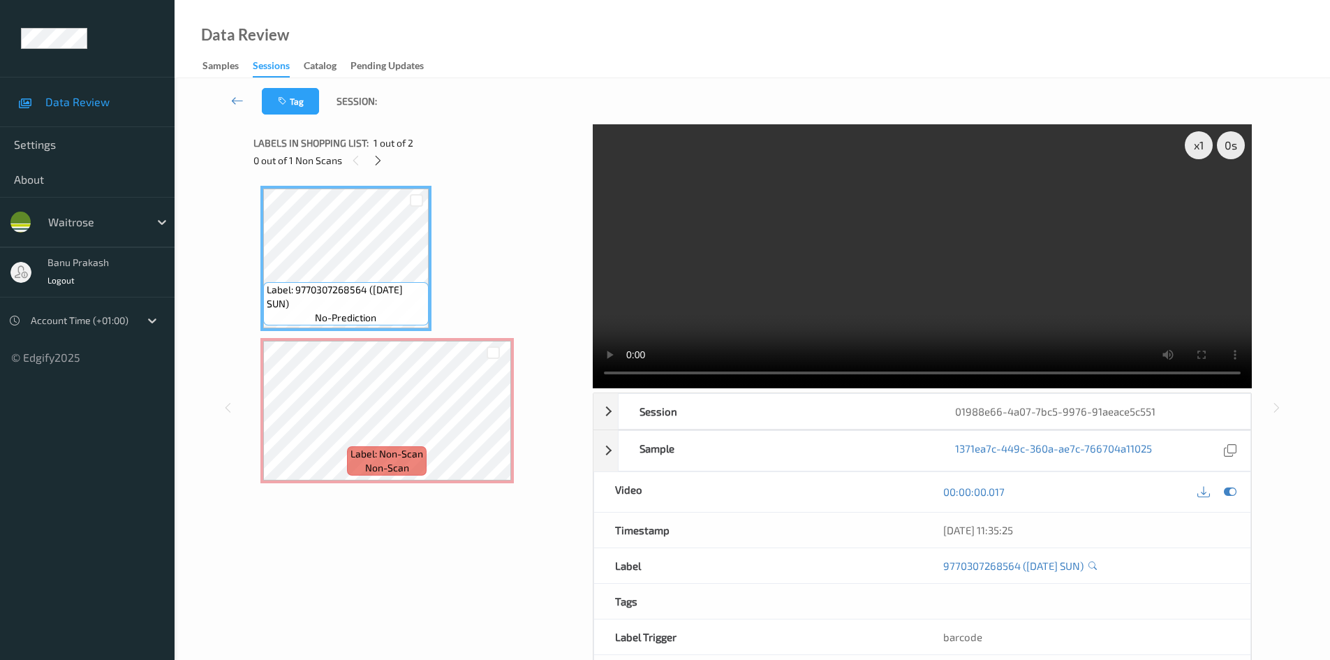
click at [804, 278] on video at bounding box center [922, 256] width 659 height 264
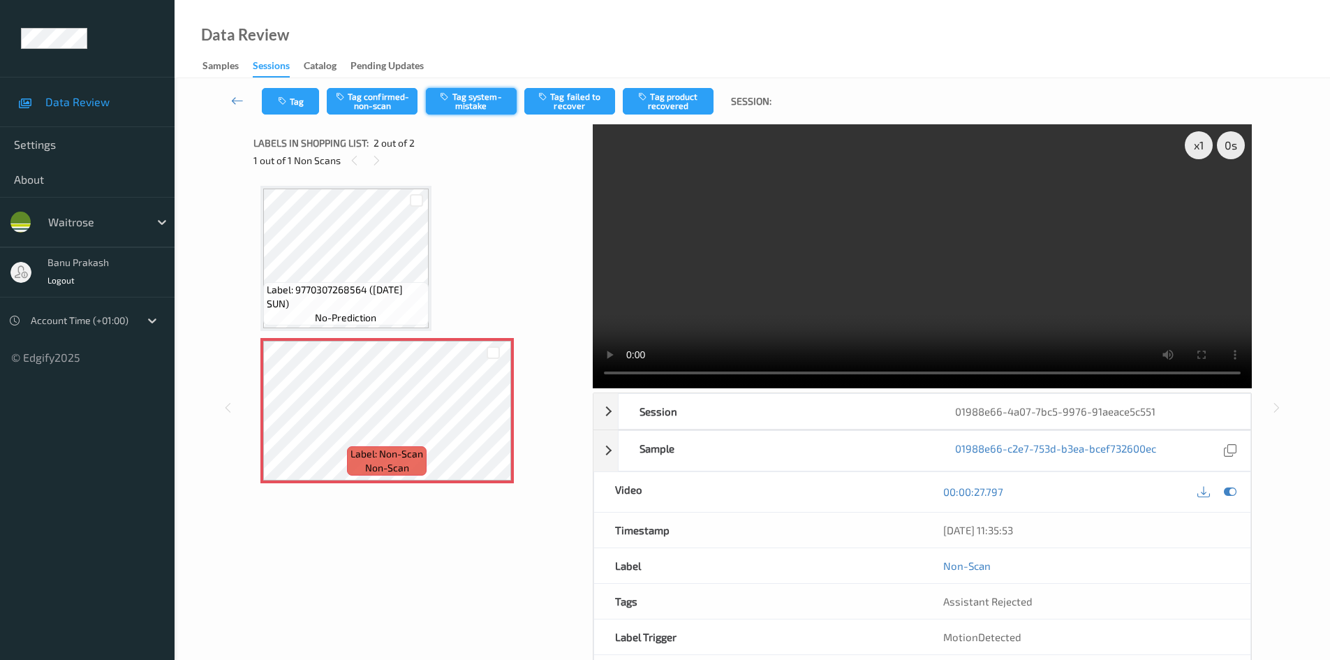
click at [450, 105] on button "Tag system-mistake" at bounding box center [471, 101] width 91 height 27
click at [292, 117] on div "Tag Tag confirmed-non-scan Untag system-mistake Tag failed to recover Tag produ…" at bounding box center [752, 101] width 1098 height 46
click at [279, 96] on icon "button" at bounding box center [284, 101] width 12 height 10
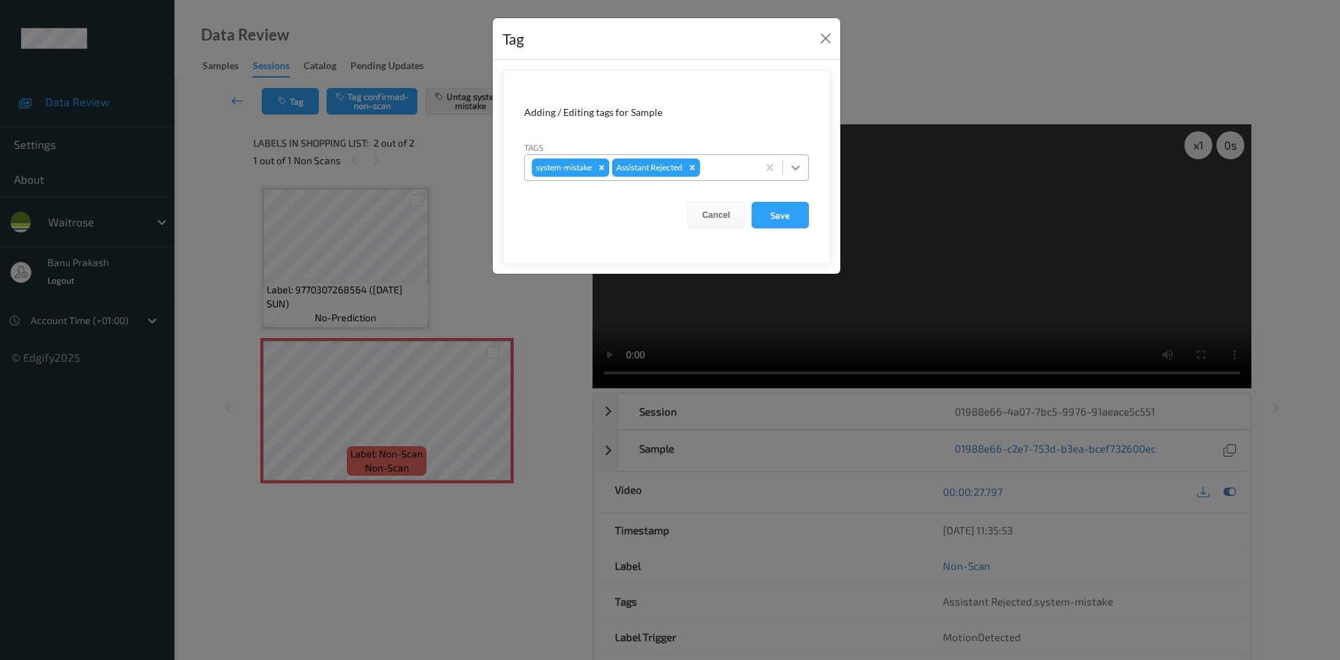
click at [804, 169] on div at bounding box center [795, 167] width 25 height 25
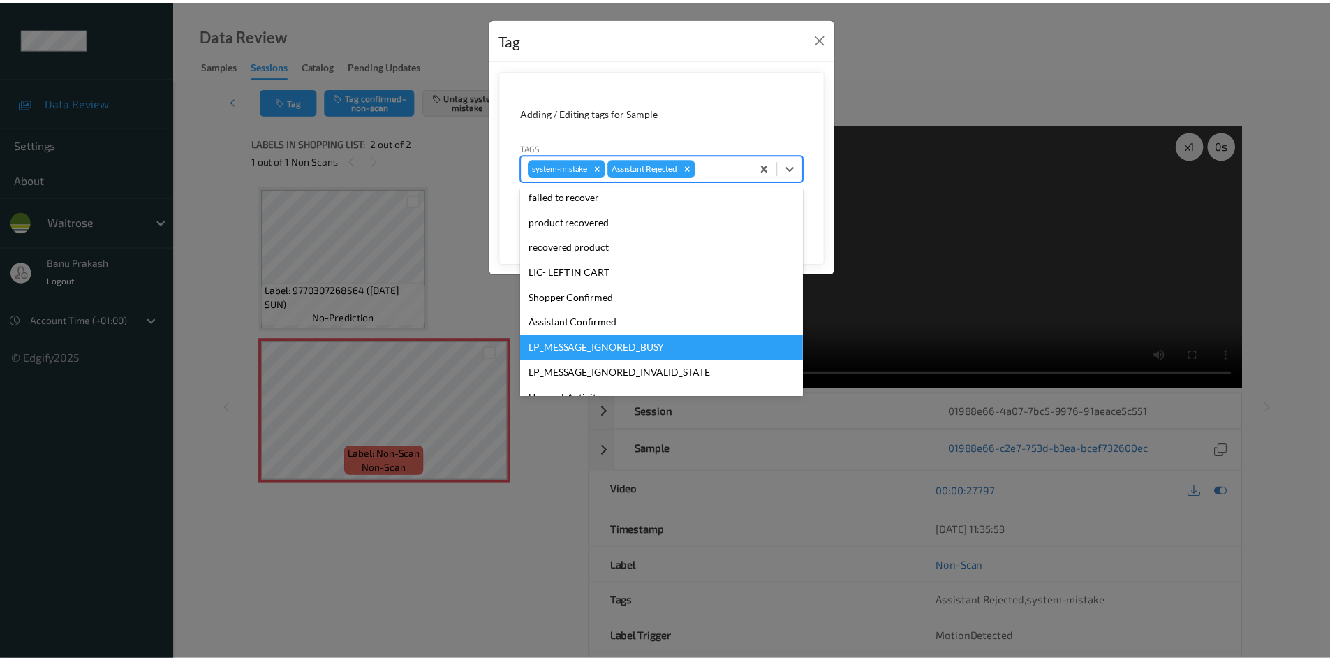
scroll to position [274, 0]
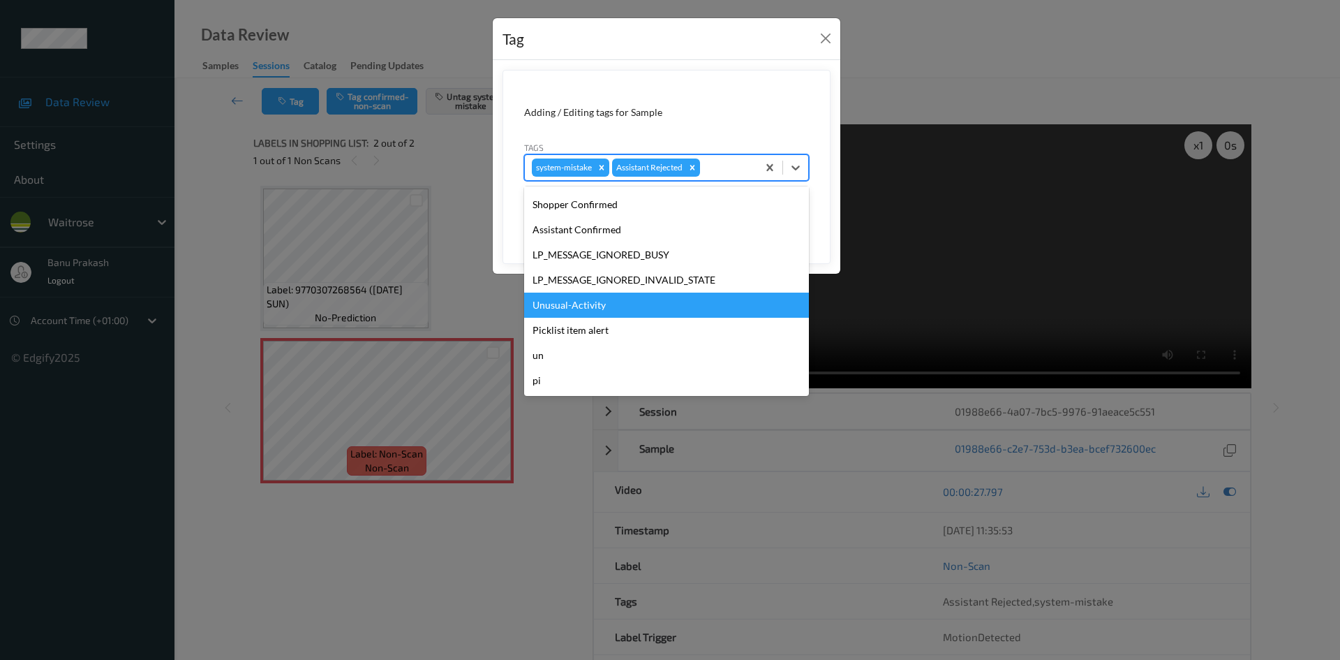
click at [597, 302] on div "Unusual-Activity" at bounding box center [666, 305] width 285 height 25
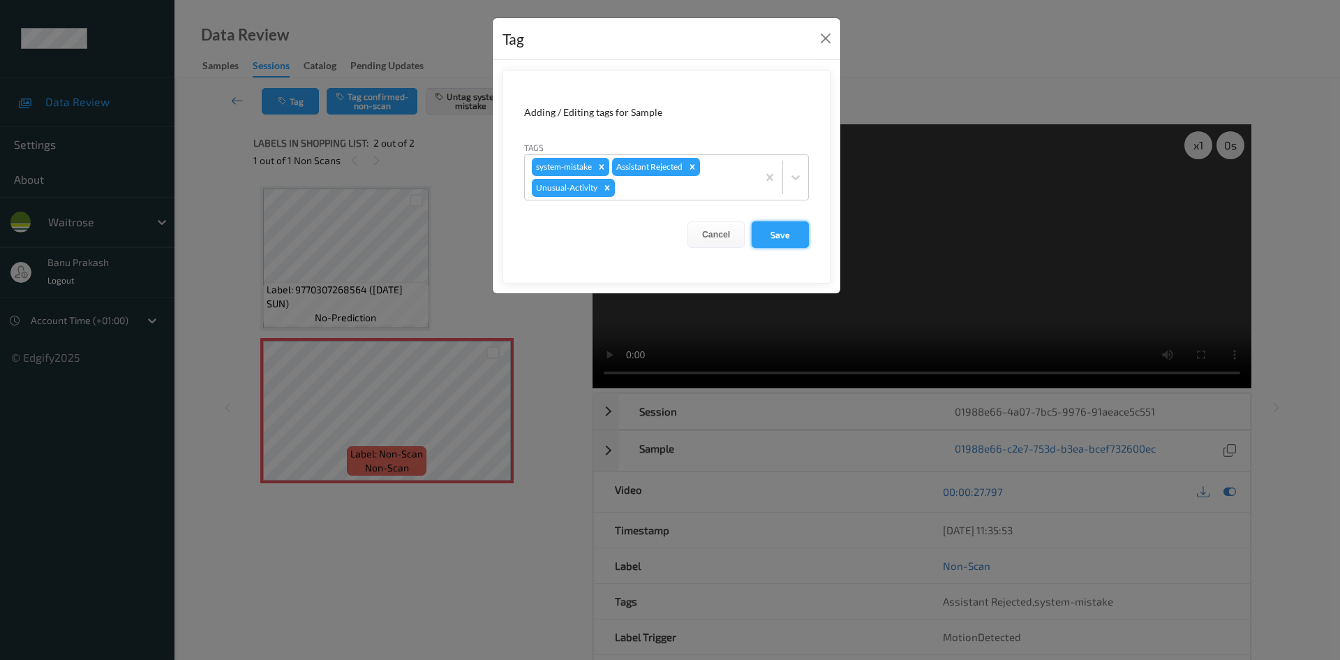
click at [797, 238] on button "Save" at bounding box center [780, 234] width 57 height 27
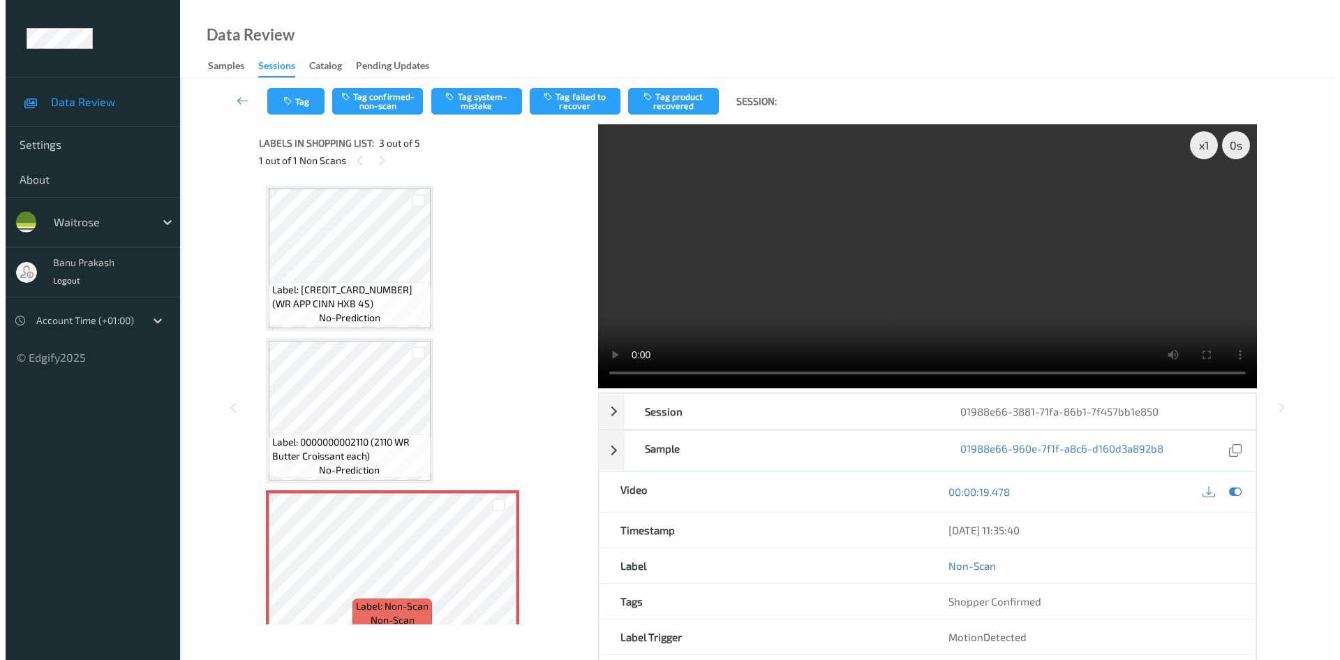
scroll to position [159, 0]
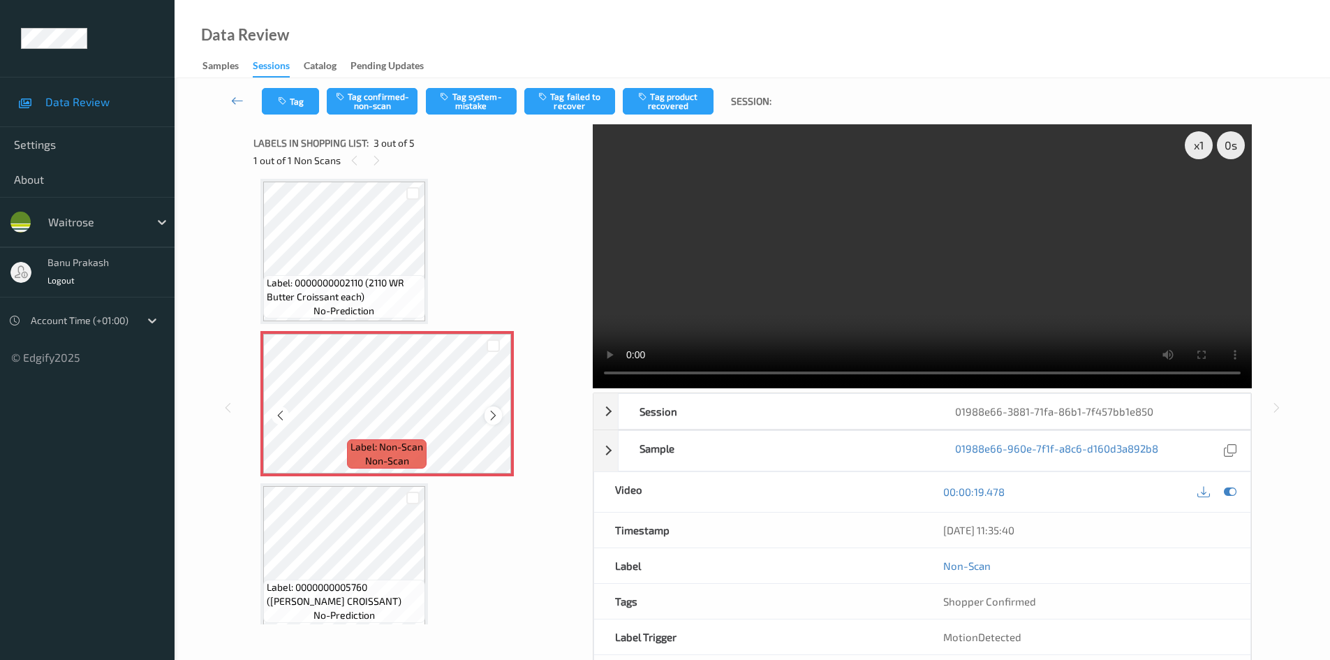
click at [494, 417] on icon at bounding box center [493, 415] width 12 height 13
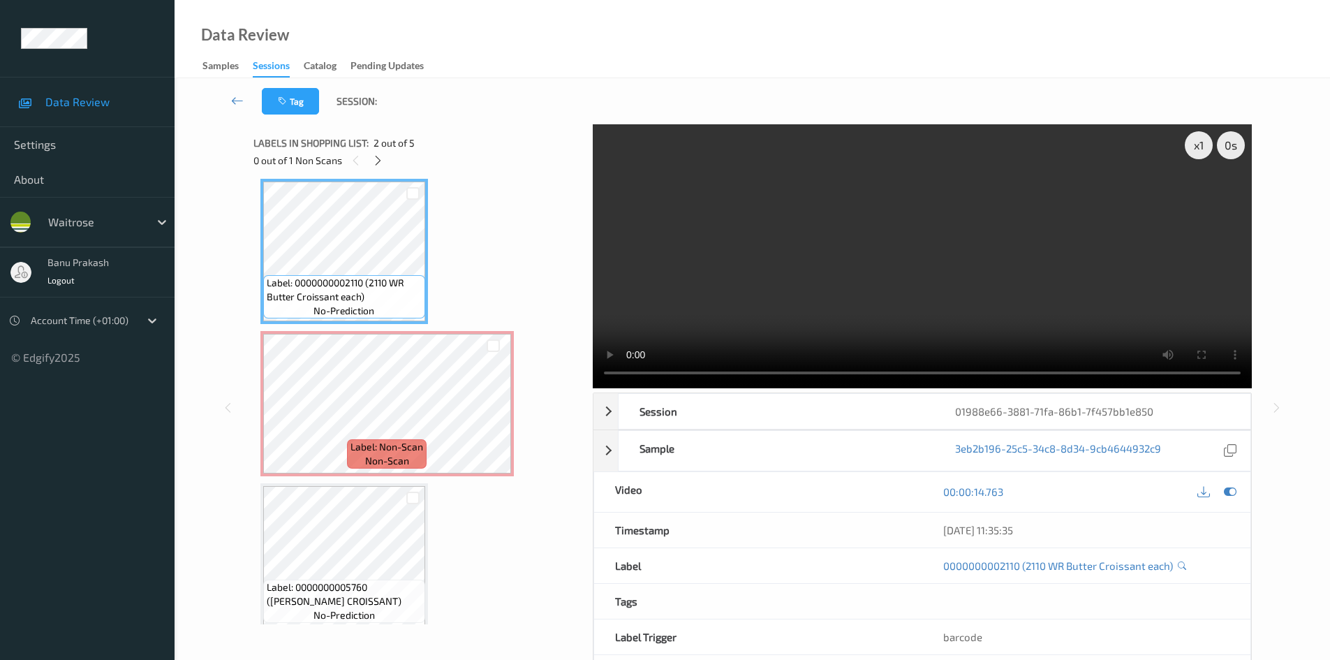
click at [759, 278] on video at bounding box center [922, 256] width 659 height 264
click at [864, 252] on video at bounding box center [922, 256] width 659 height 264
click at [490, 417] on icon at bounding box center [493, 415] width 12 height 13
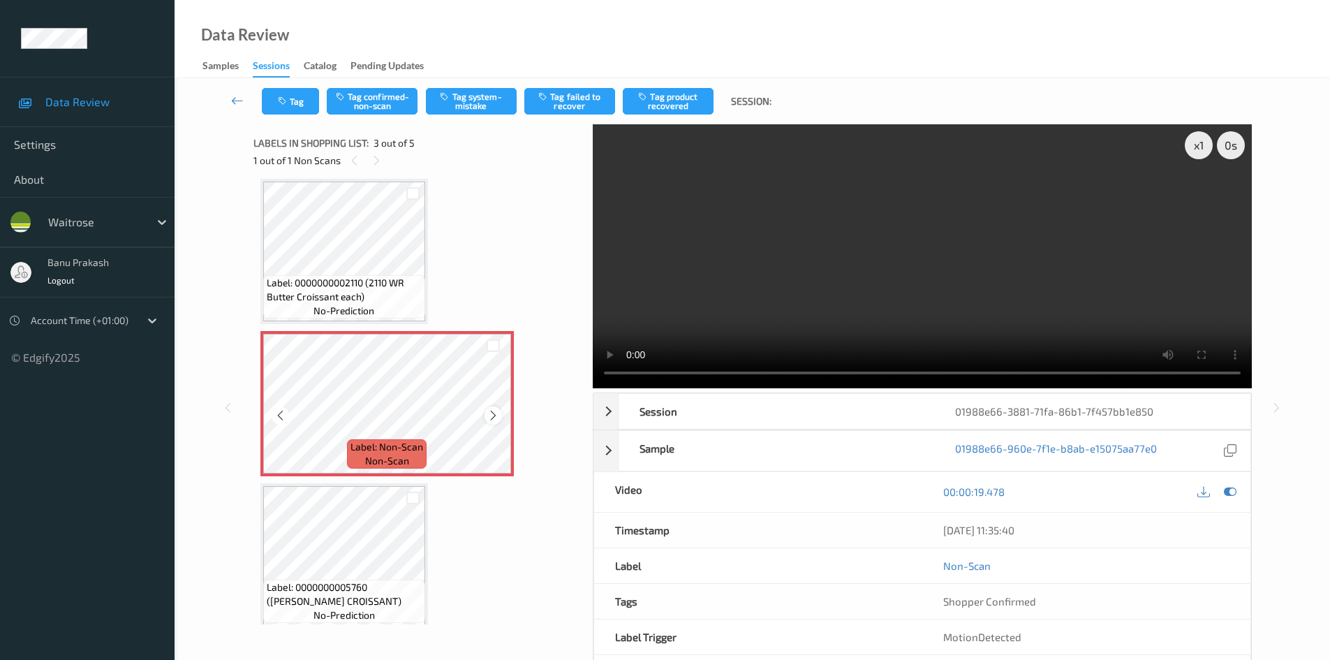
click at [488, 416] on icon at bounding box center [493, 415] width 12 height 13
click at [470, 101] on button "Tag system-mistake" at bounding box center [471, 101] width 91 height 27
click at [289, 101] on icon "button" at bounding box center [284, 101] width 12 height 10
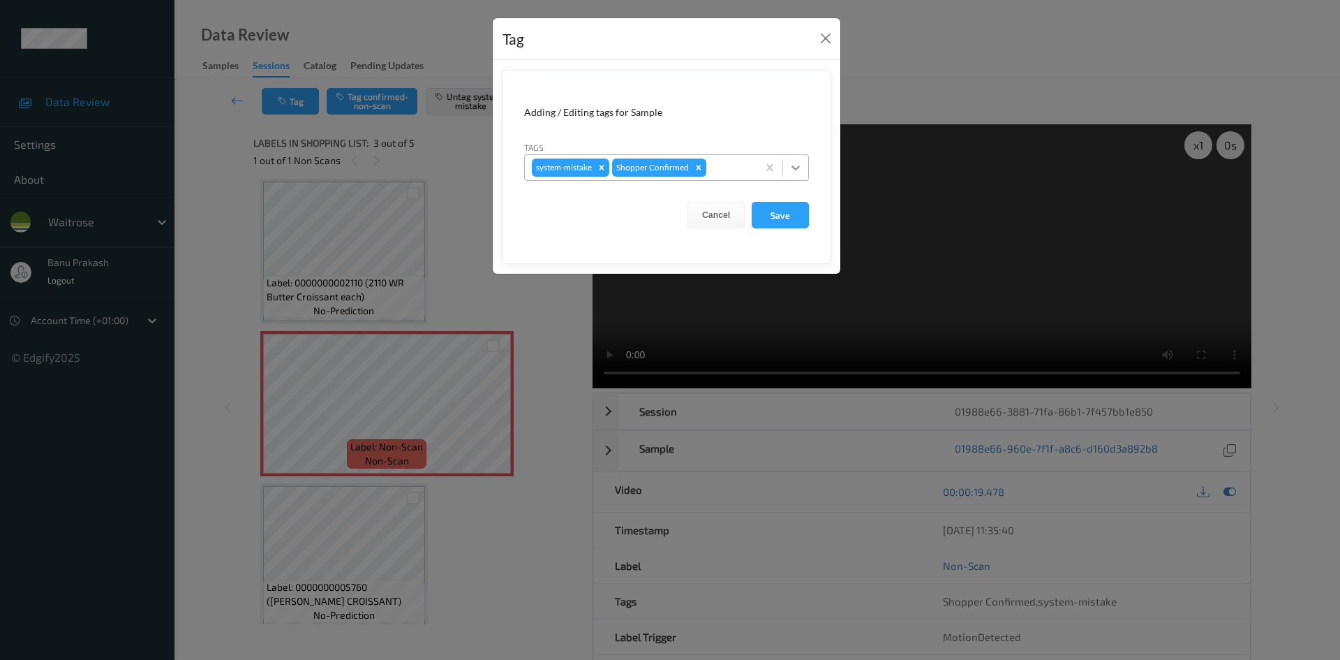
click at [788, 168] on div at bounding box center [795, 167] width 25 height 25
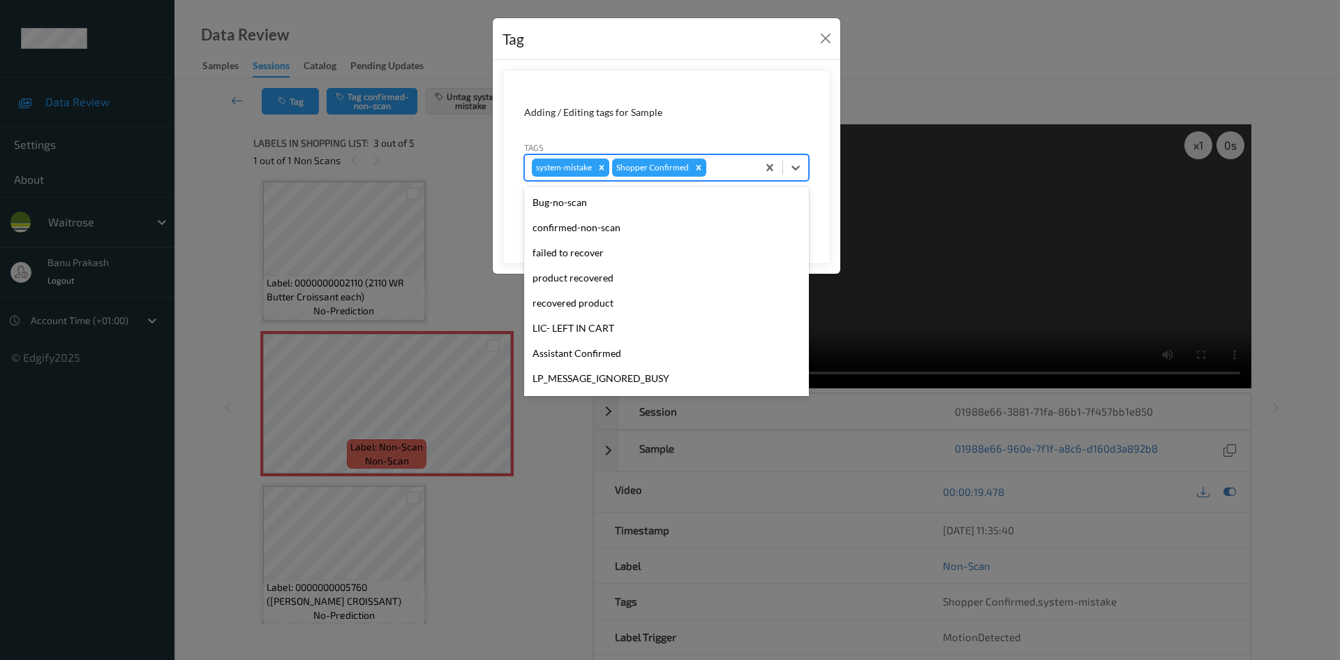
scroll to position [274, 0]
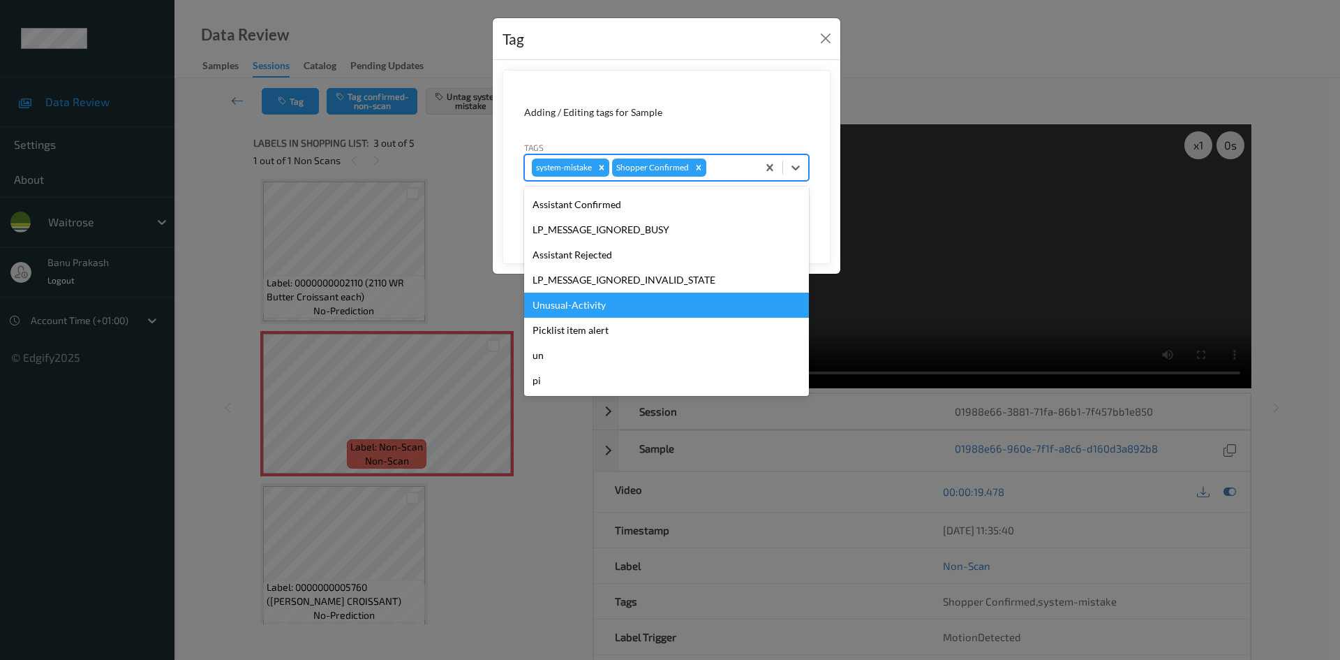
click at [613, 306] on div "Unusual-Activity" at bounding box center [666, 305] width 285 height 25
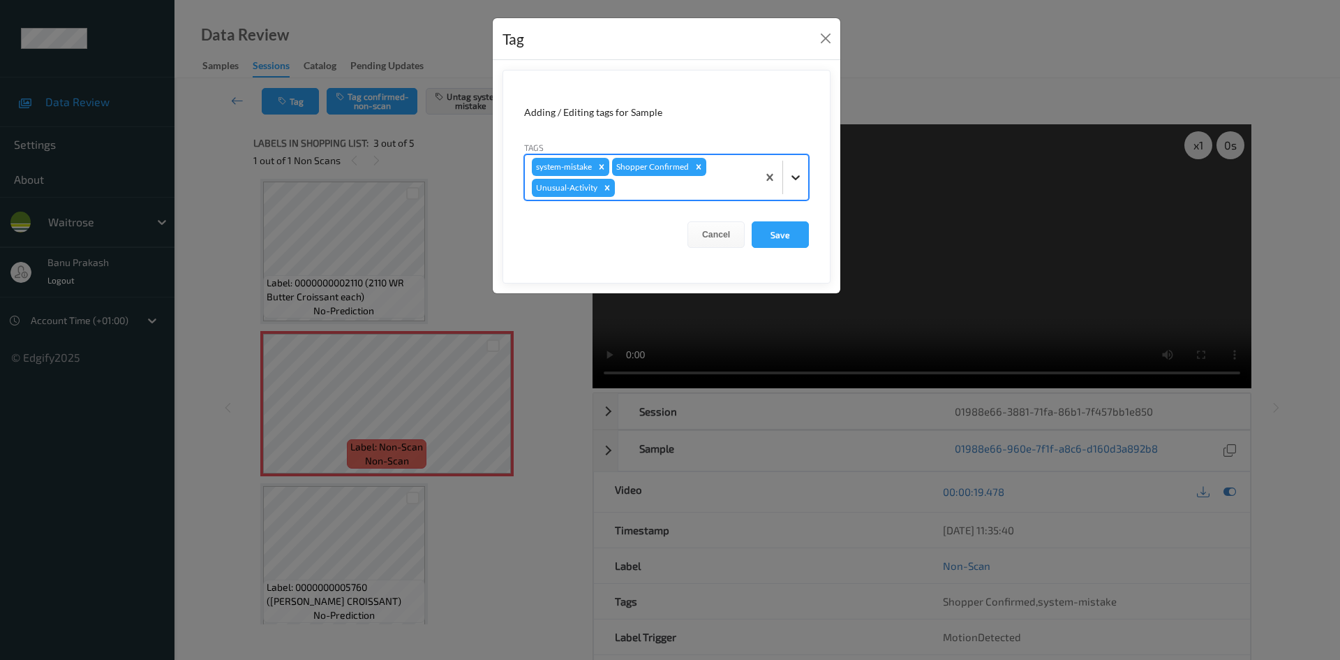
click at [799, 174] on icon at bounding box center [796, 177] width 14 height 14
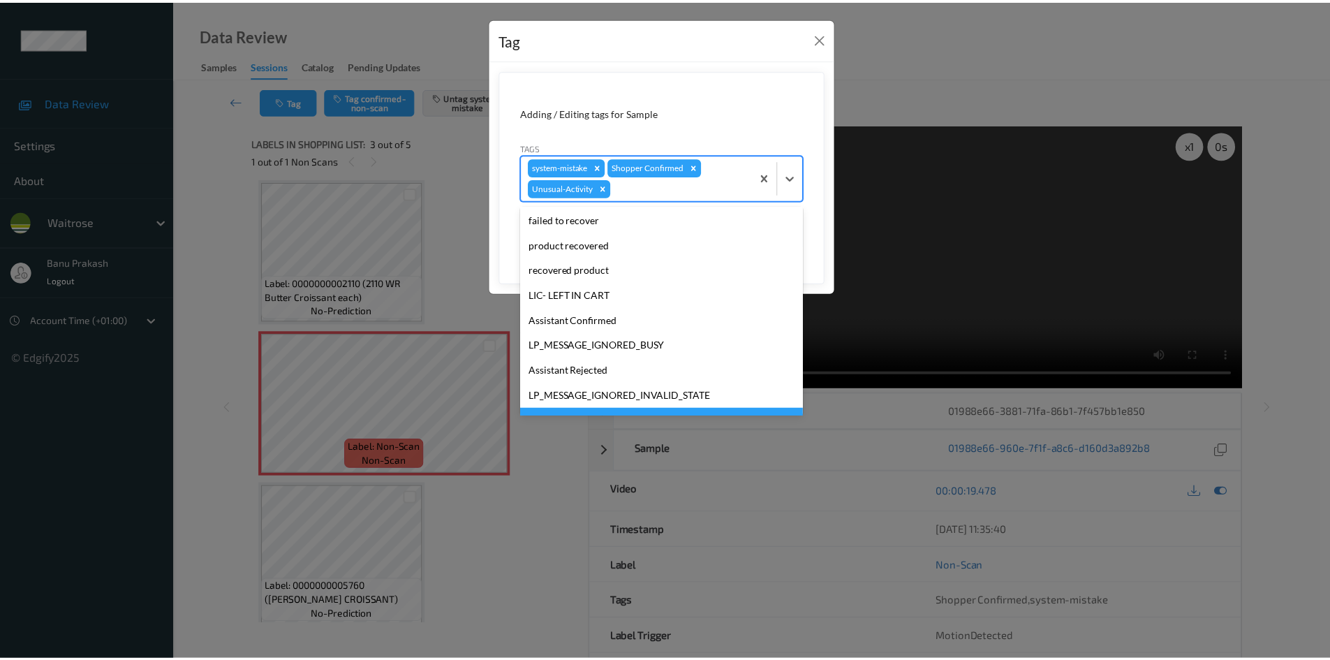
scroll to position [249, 0]
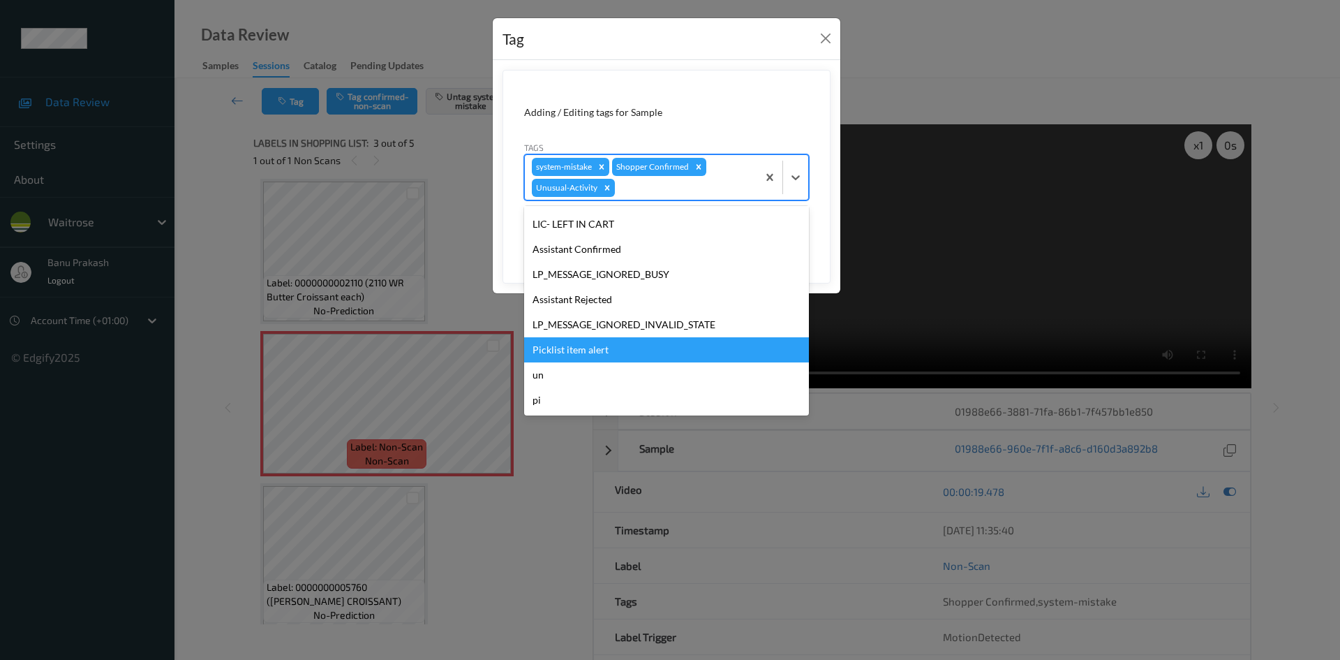
click at [570, 353] on div "Picklist item alert" at bounding box center [666, 349] width 285 height 25
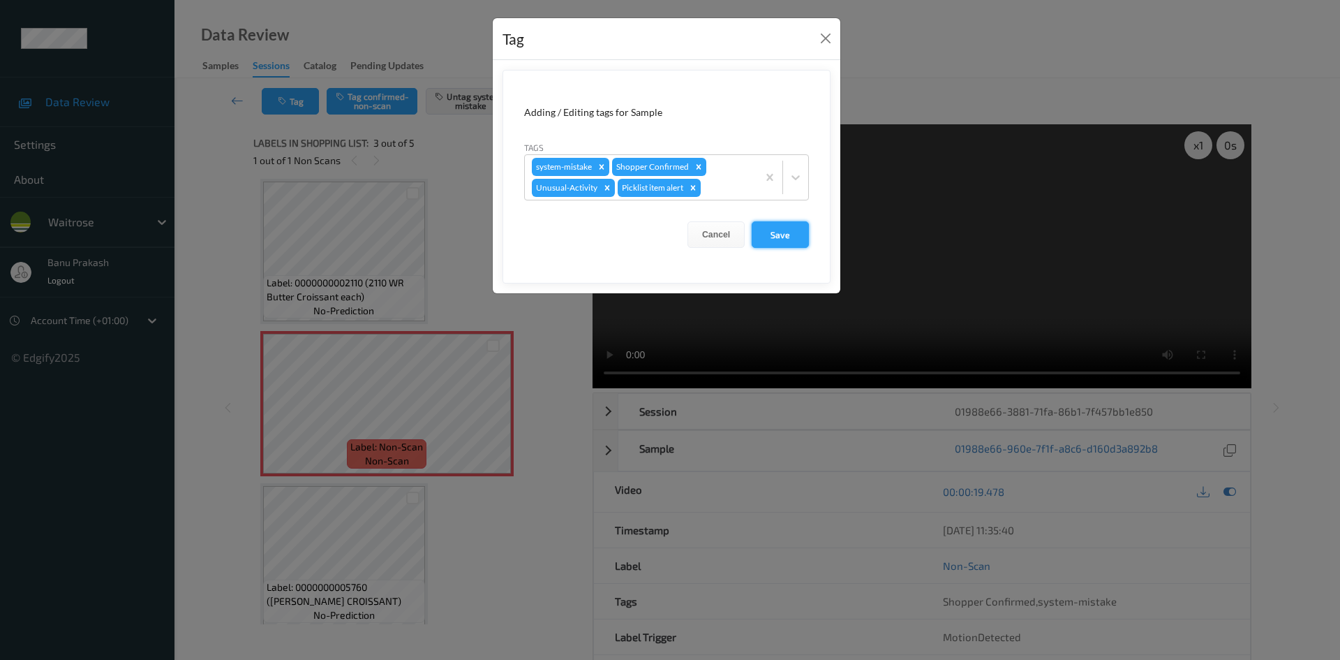
click at [790, 235] on button "Save" at bounding box center [780, 234] width 57 height 27
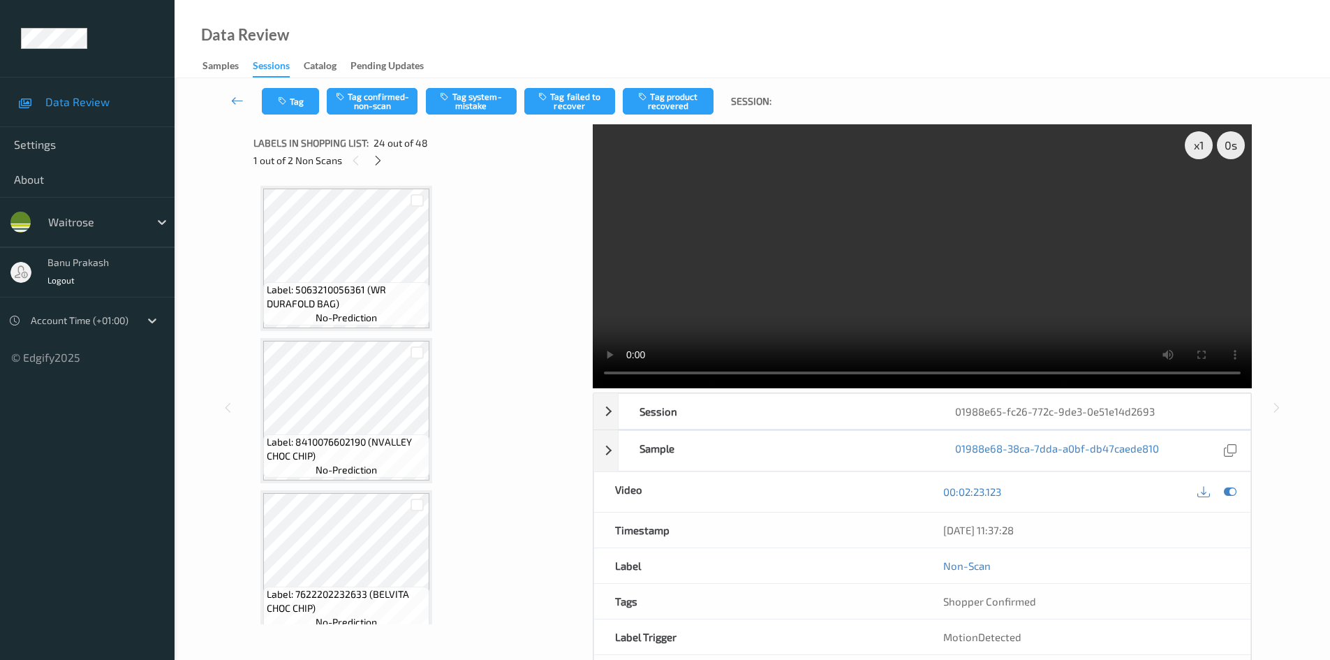
scroll to position [3355, 0]
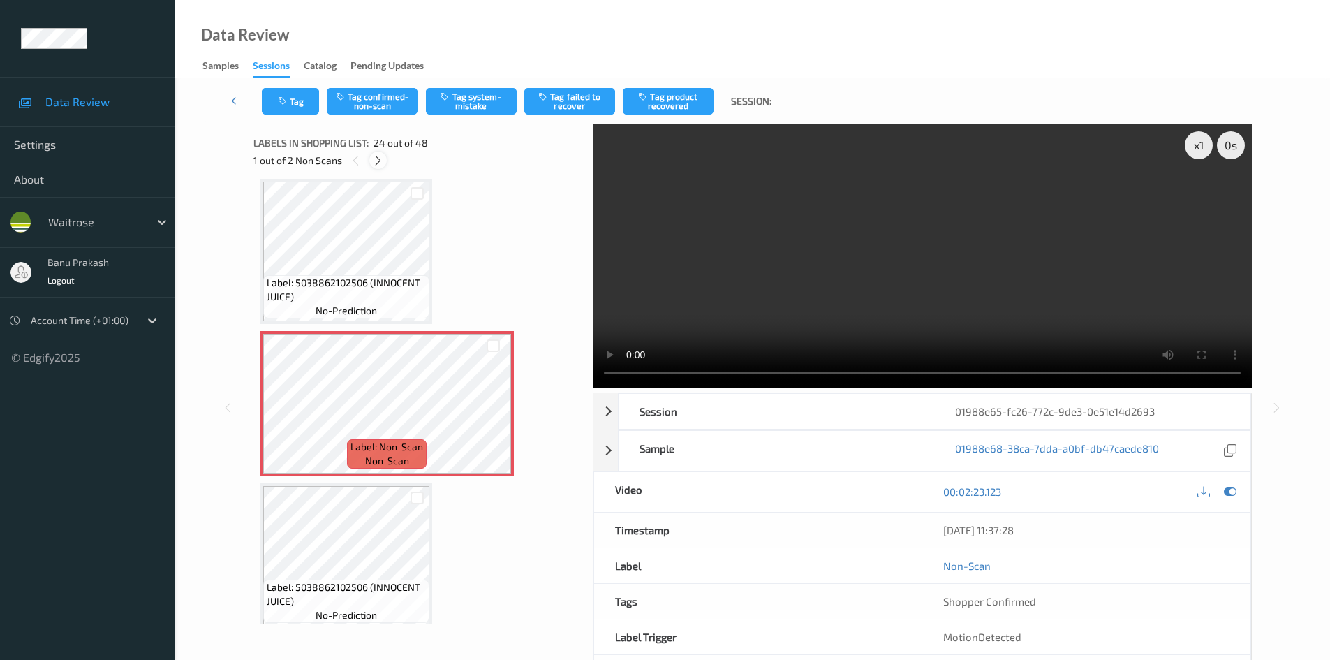
click at [380, 165] on icon at bounding box center [378, 160] width 12 height 13
click at [354, 165] on icon at bounding box center [357, 160] width 12 height 13
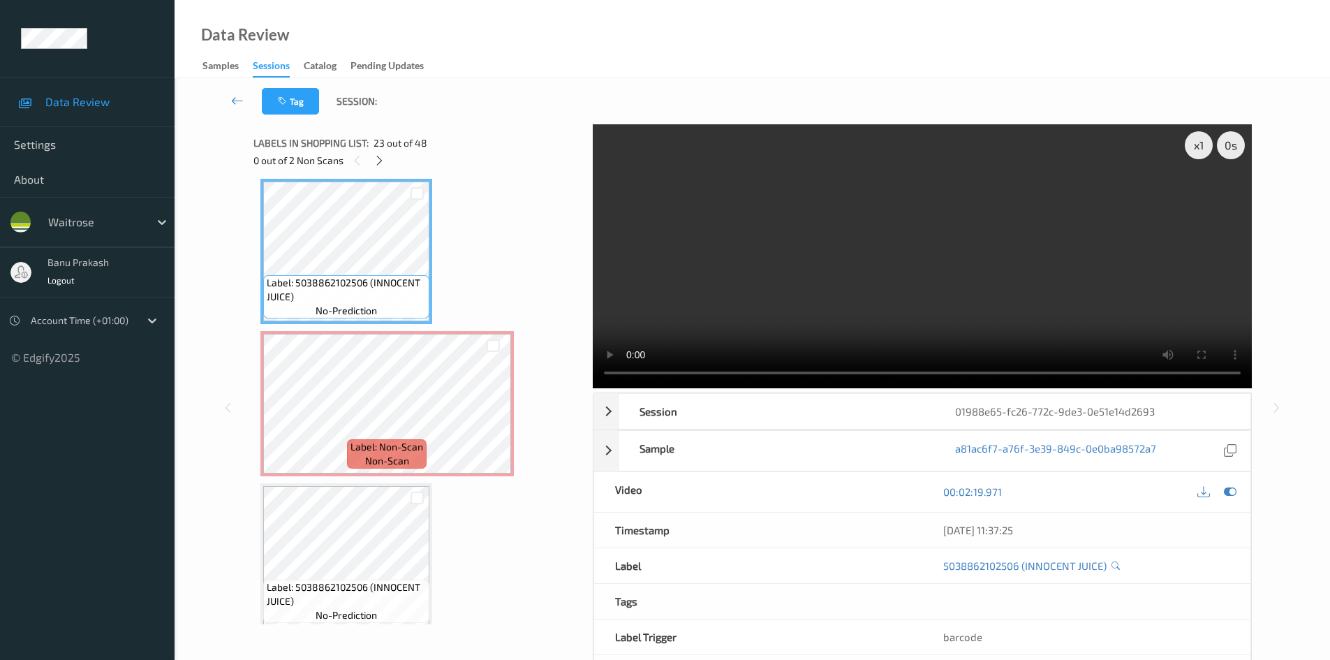
click at [984, 256] on video at bounding box center [922, 256] width 659 height 264
click at [808, 267] on video at bounding box center [922, 256] width 659 height 264
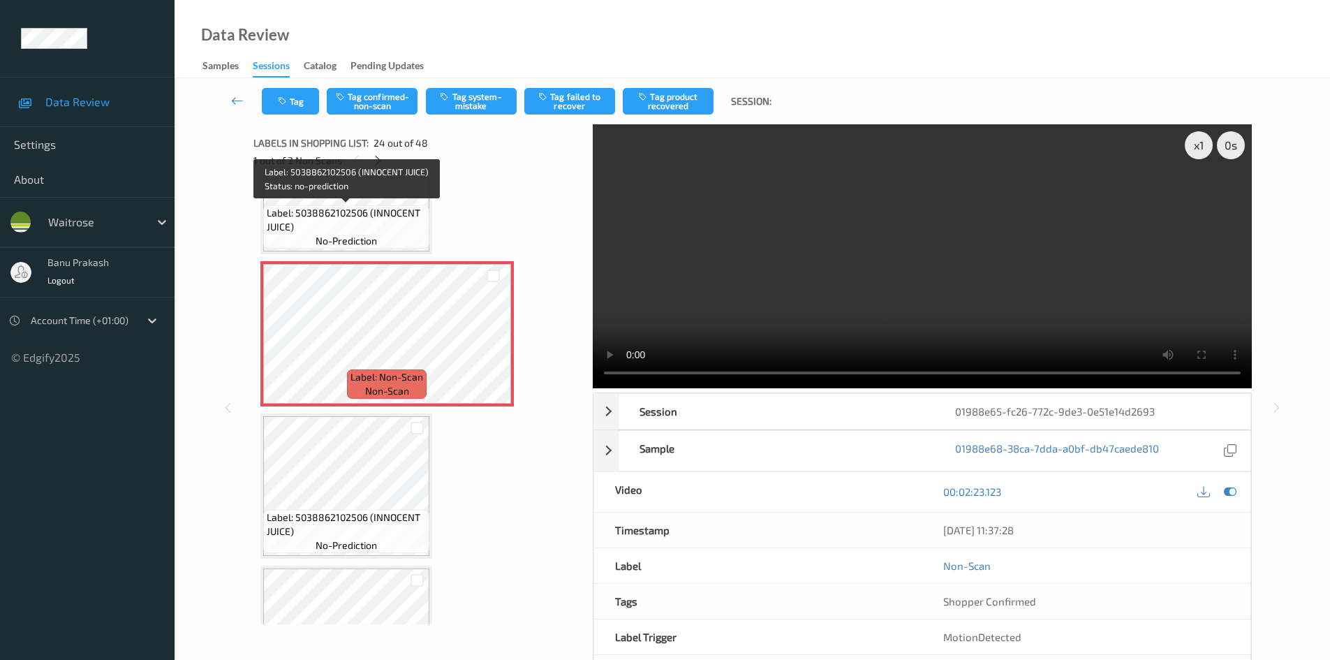
click at [363, 222] on span "Label: 5038862102506 (INNOCENT JUICE)" at bounding box center [346, 220] width 159 height 28
click at [971, 277] on video at bounding box center [922, 256] width 659 height 264
click at [873, 283] on video at bounding box center [922, 256] width 659 height 264
click at [500, 342] on div at bounding box center [492, 344] width 17 height 17
click at [498, 342] on icon at bounding box center [493, 345] width 12 height 13
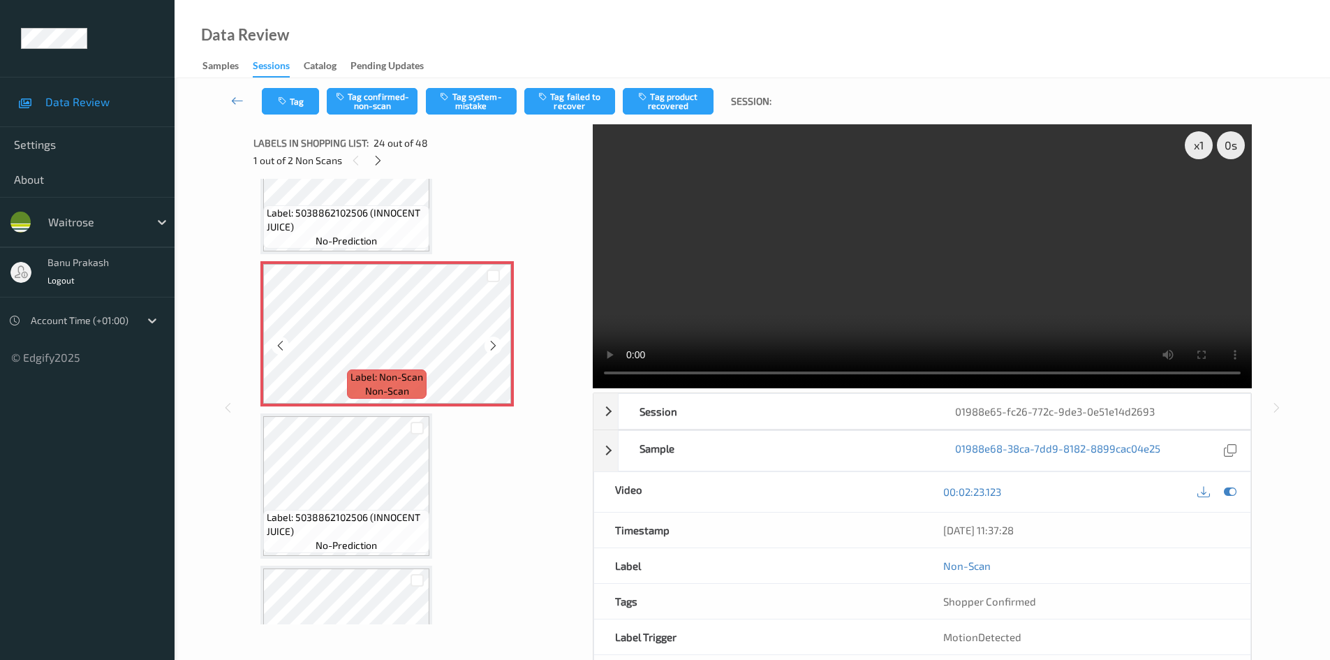
click at [498, 342] on icon at bounding box center [493, 345] width 12 height 13
click at [376, 161] on icon at bounding box center [378, 160] width 12 height 13
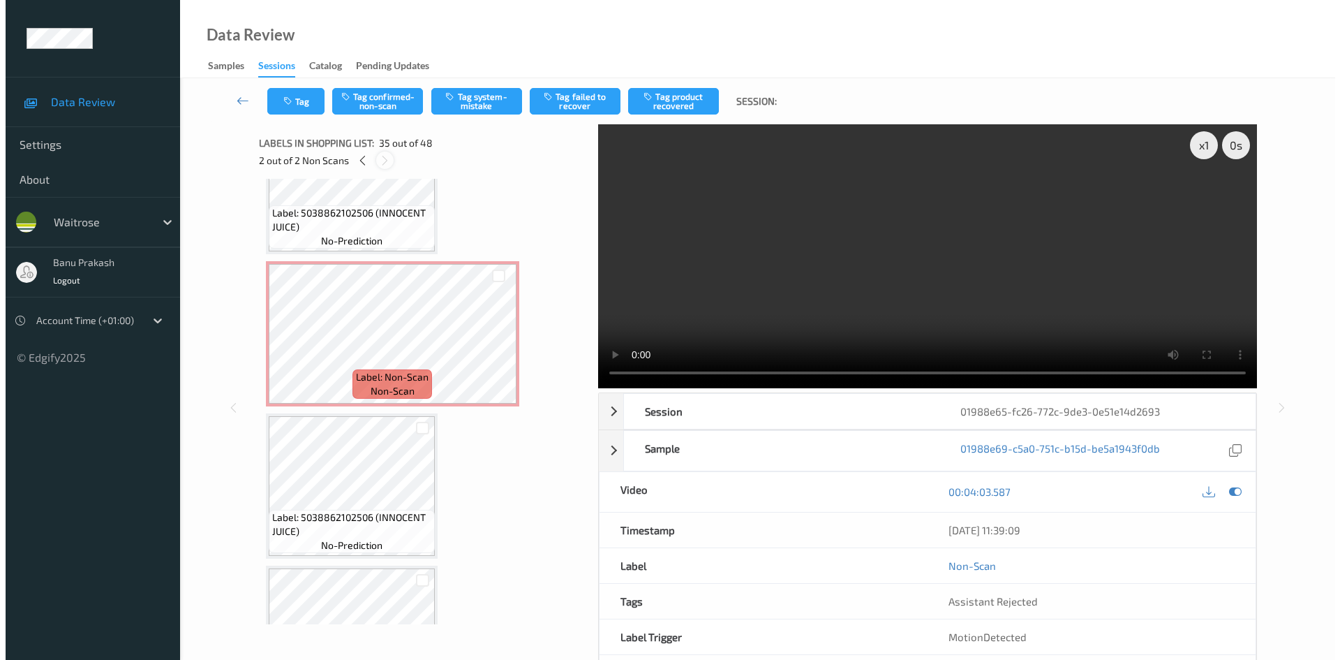
scroll to position [5029, 0]
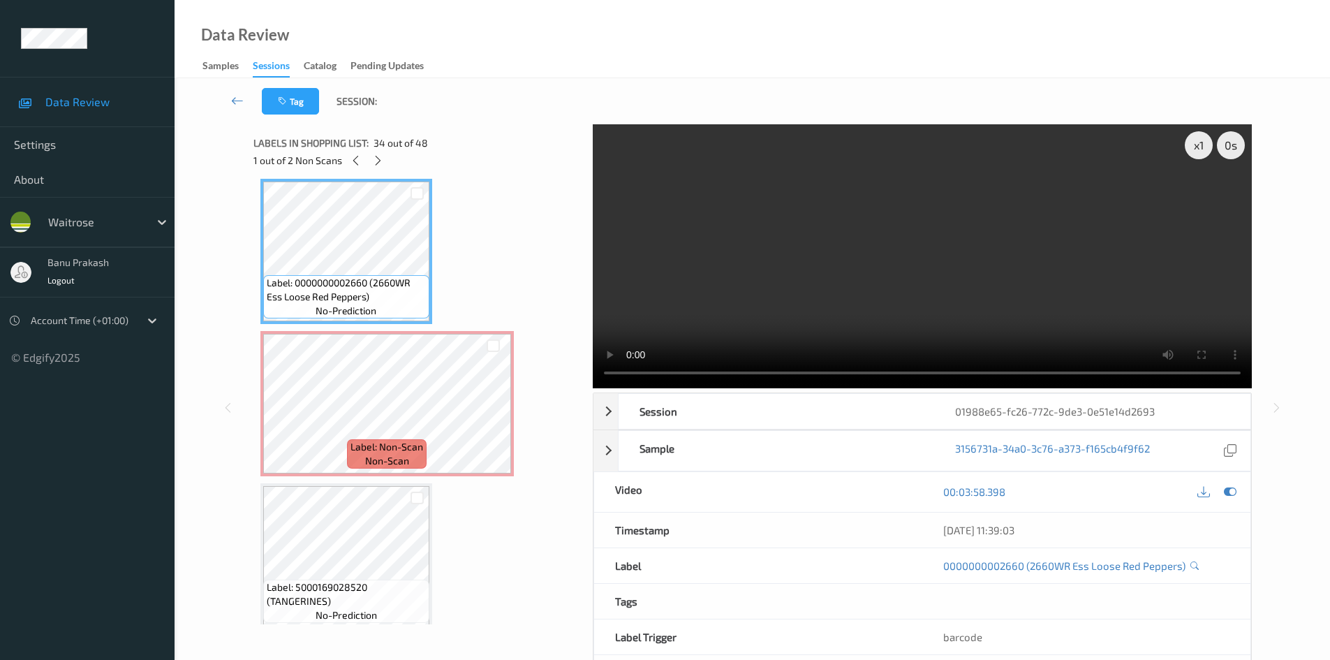
click at [1006, 280] on video at bounding box center [922, 256] width 659 height 264
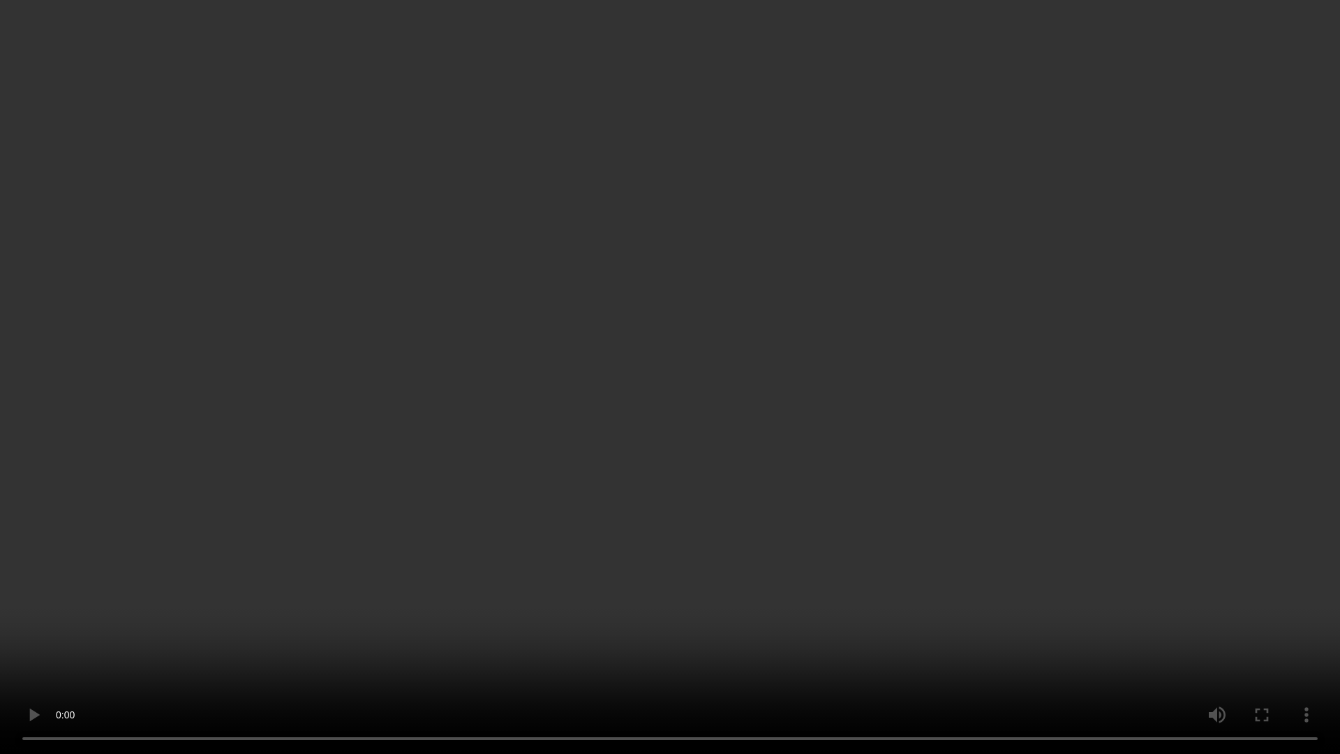
click at [1170, 498] on video at bounding box center [670, 377] width 1340 height 754
click at [901, 296] on video at bounding box center [670, 377] width 1340 height 754
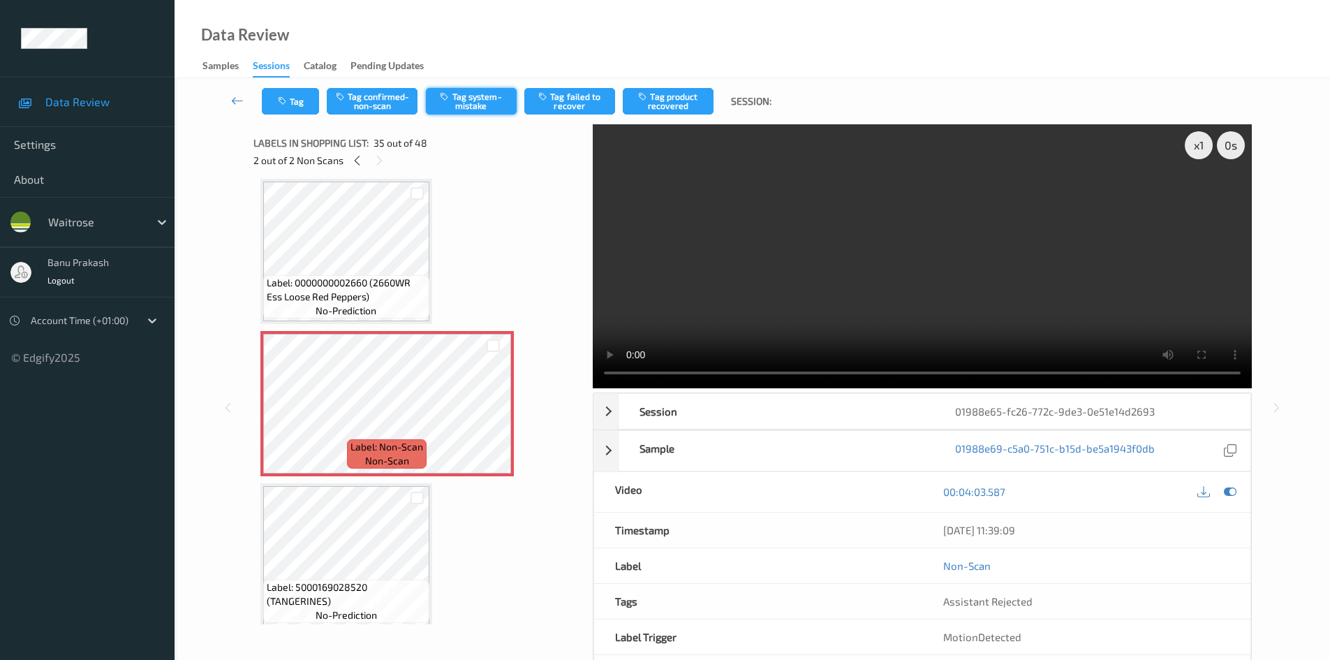
click at [461, 99] on button "Tag system-mistake" at bounding box center [471, 101] width 91 height 27
click at [295, 115] on div "Tag Tag confirmed-non-scan Untag system-mistake Tag failed to recover Tag produ…" at bounding box center [752, 101] width 1098 height 46
click at [310, 105] on button "Tag" at bounding box center [290, 101] width 57 height 27
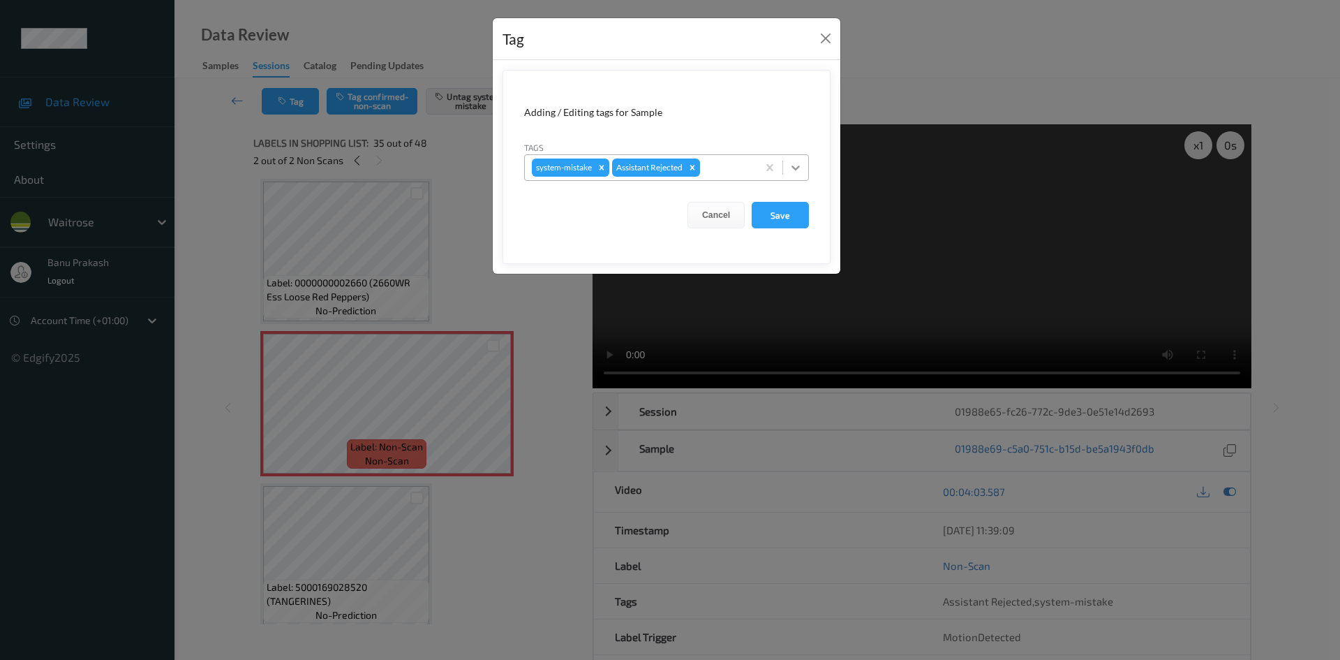
click at [798, 163] on icon at bounding box center [796, 168] width 14 height 14
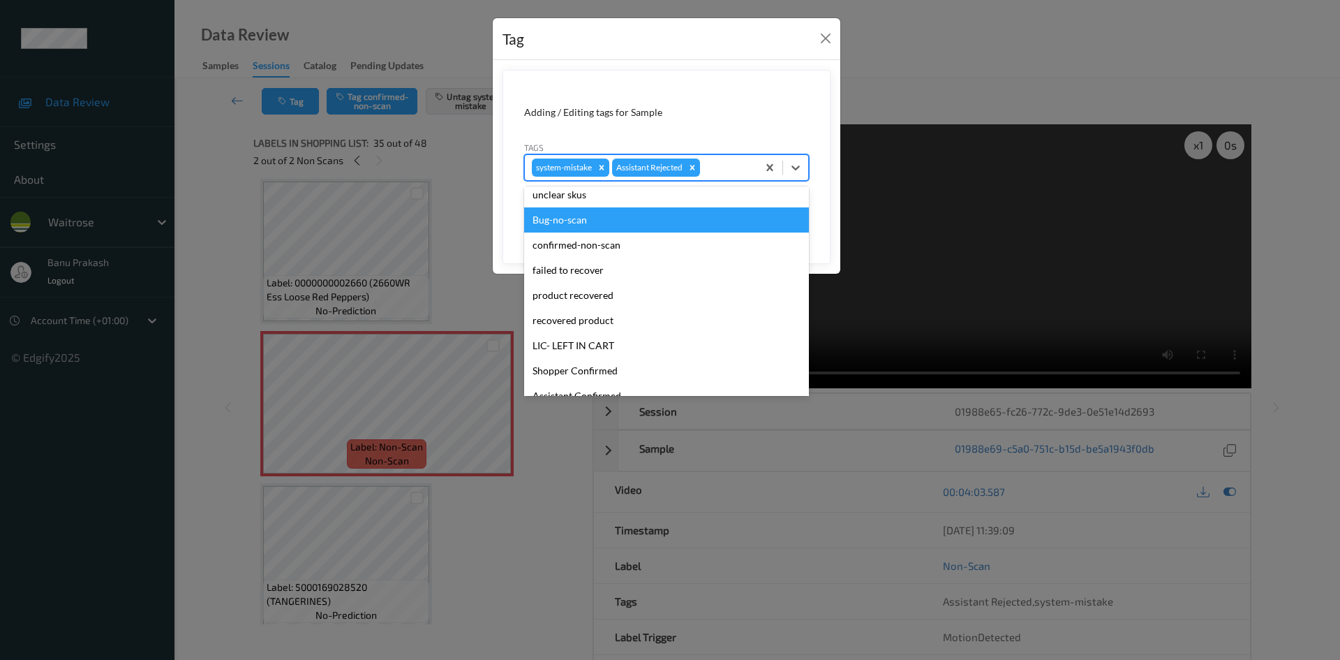
scroll to position [274, 0]
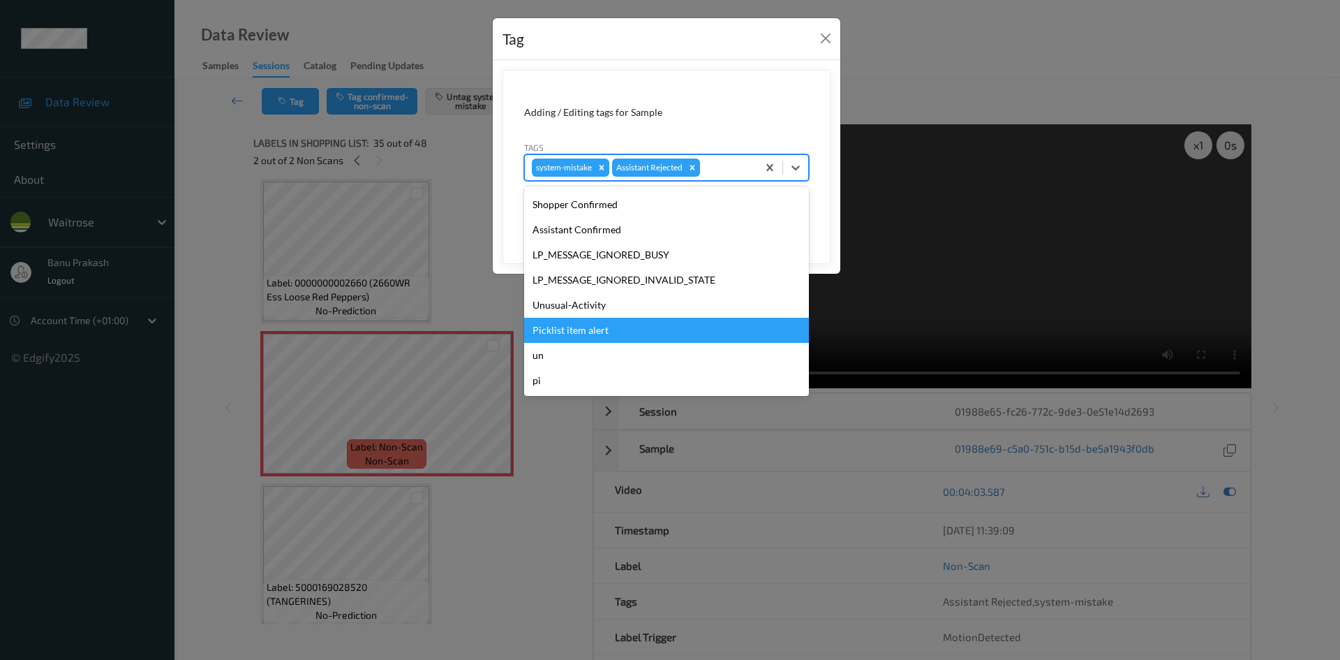
click at [638, 318] on div "Picklist item alert" at bounding box center [666, 330] width 285 height 25
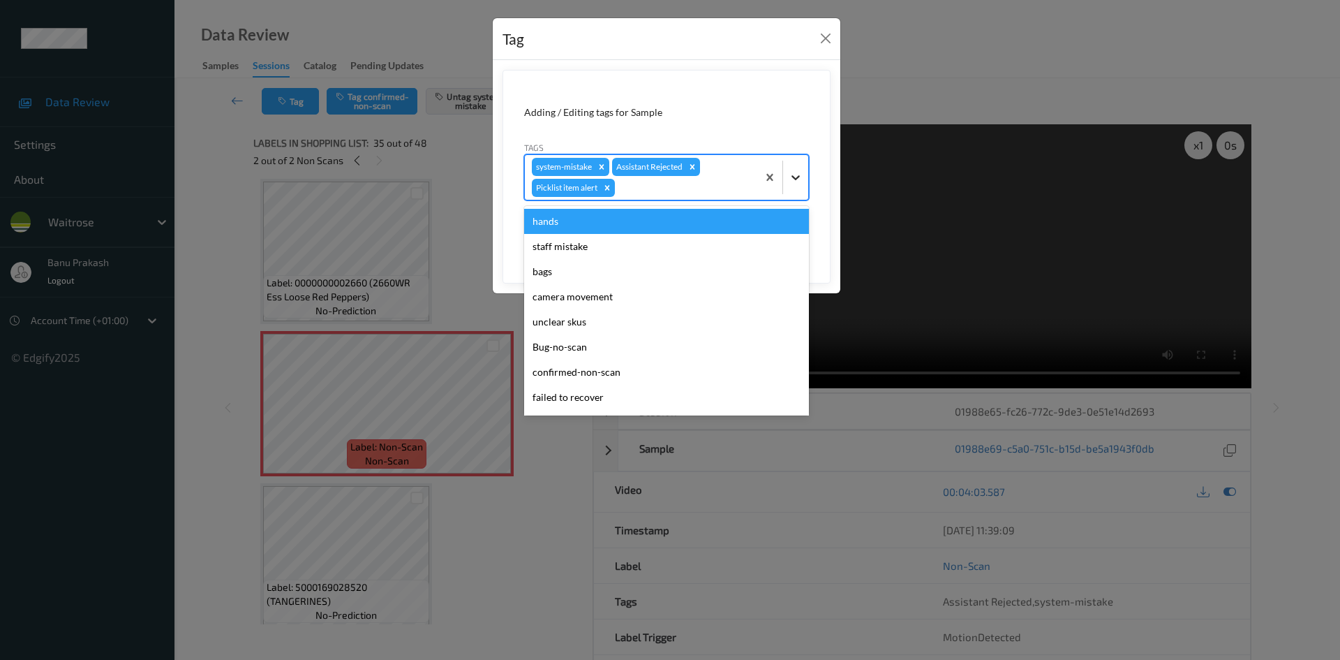
click at [790, 175] on icon at bounding box center [796, 177] width 14 height 14
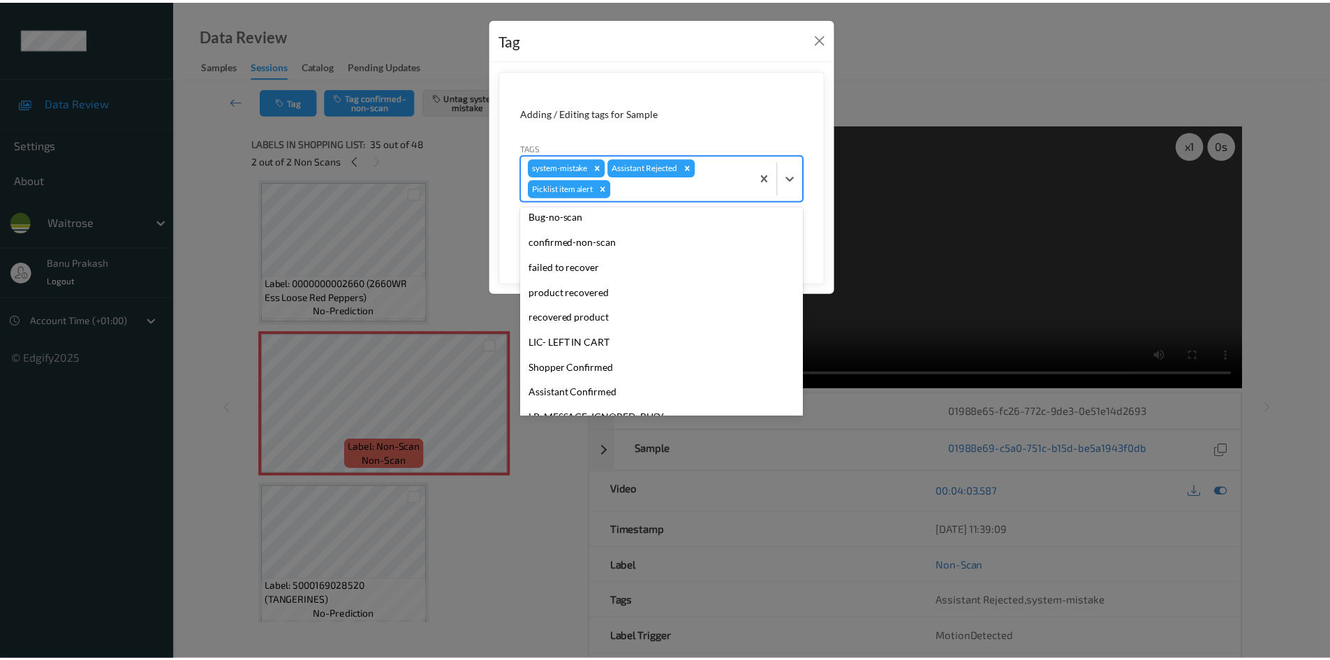
scroll to position [249, 0]
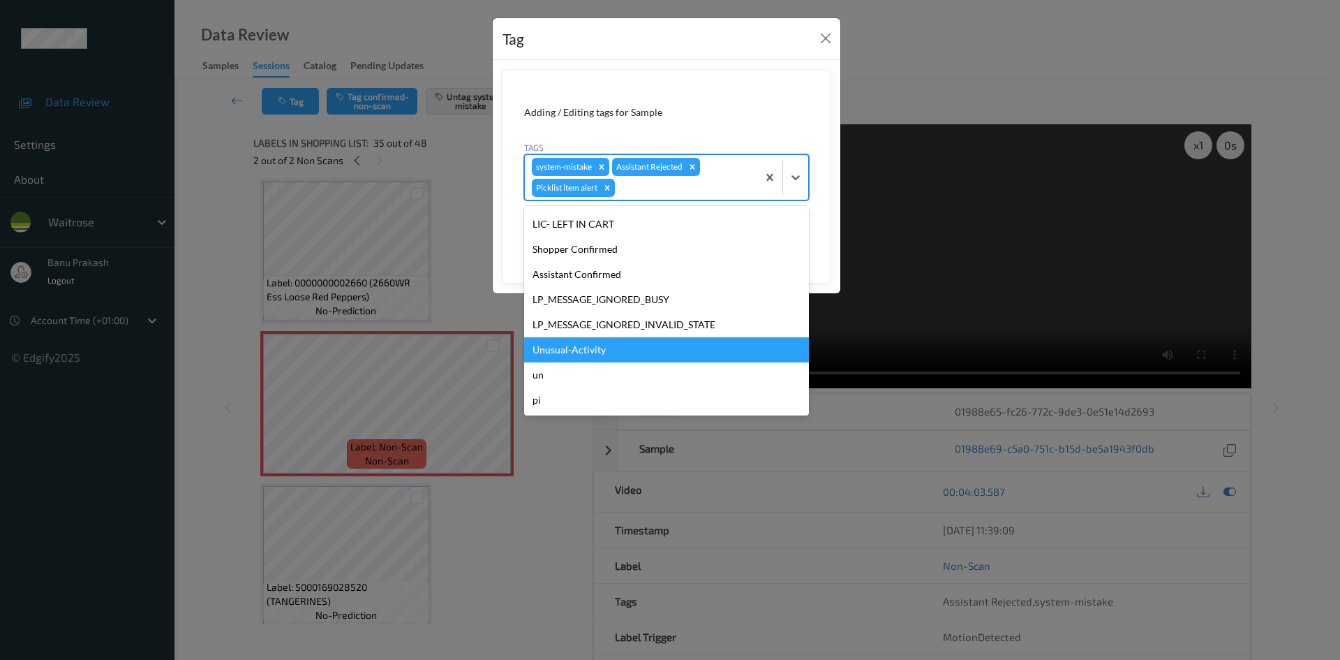
click at [579, 354] on div "Unusual-Activity" at bounding box center [666, 349] width 285 height 25
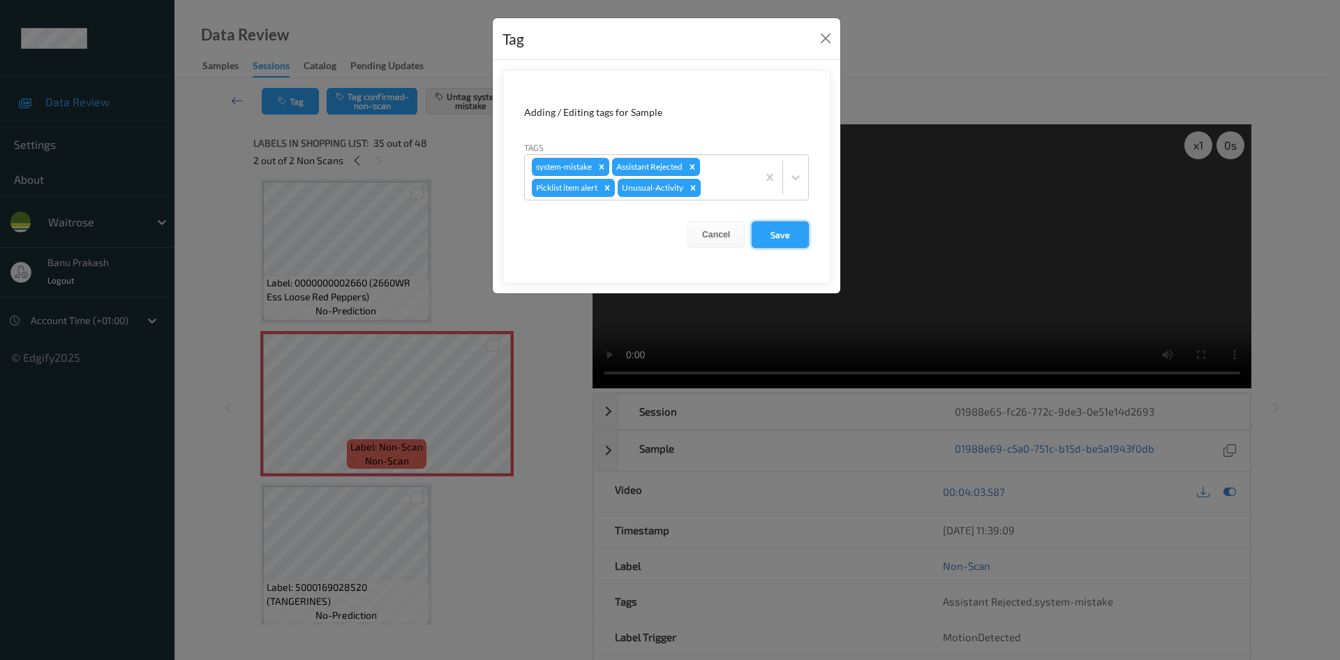
click at [784, 240] on button "Save" at bounding box center [780, 234] width 57 height 27
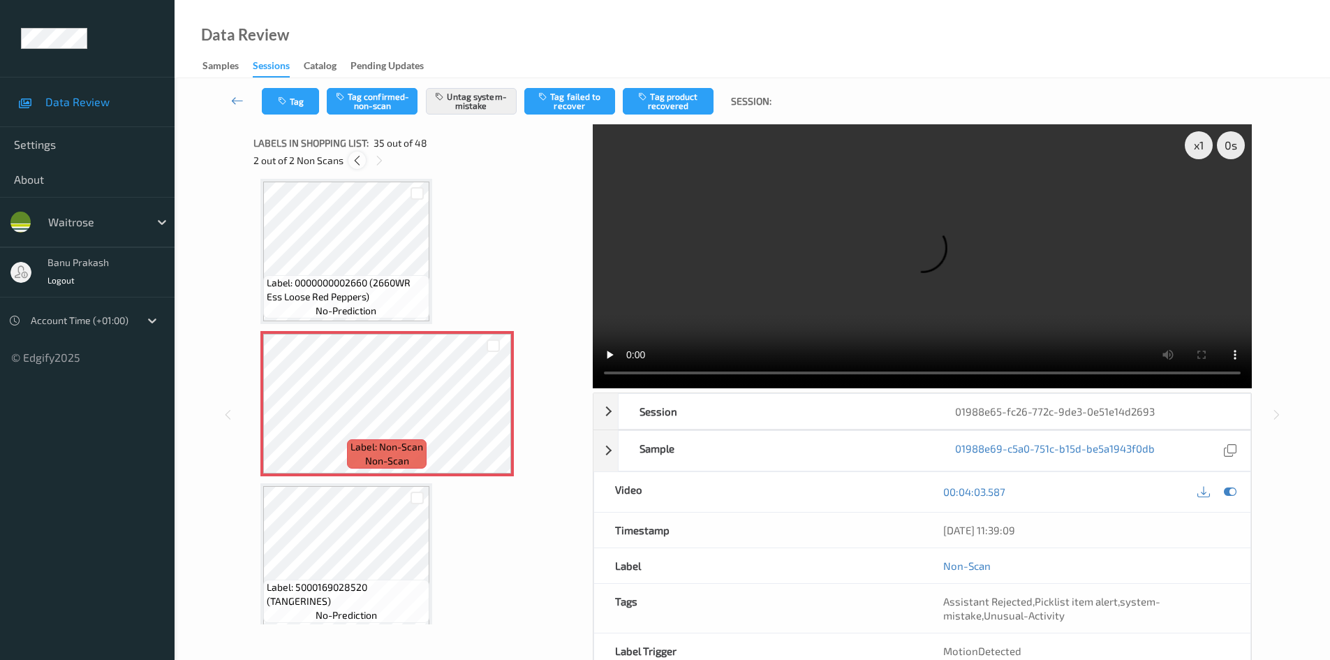
click at [353, 160] on icon at bounding box center [357, 160] width 12 height 13
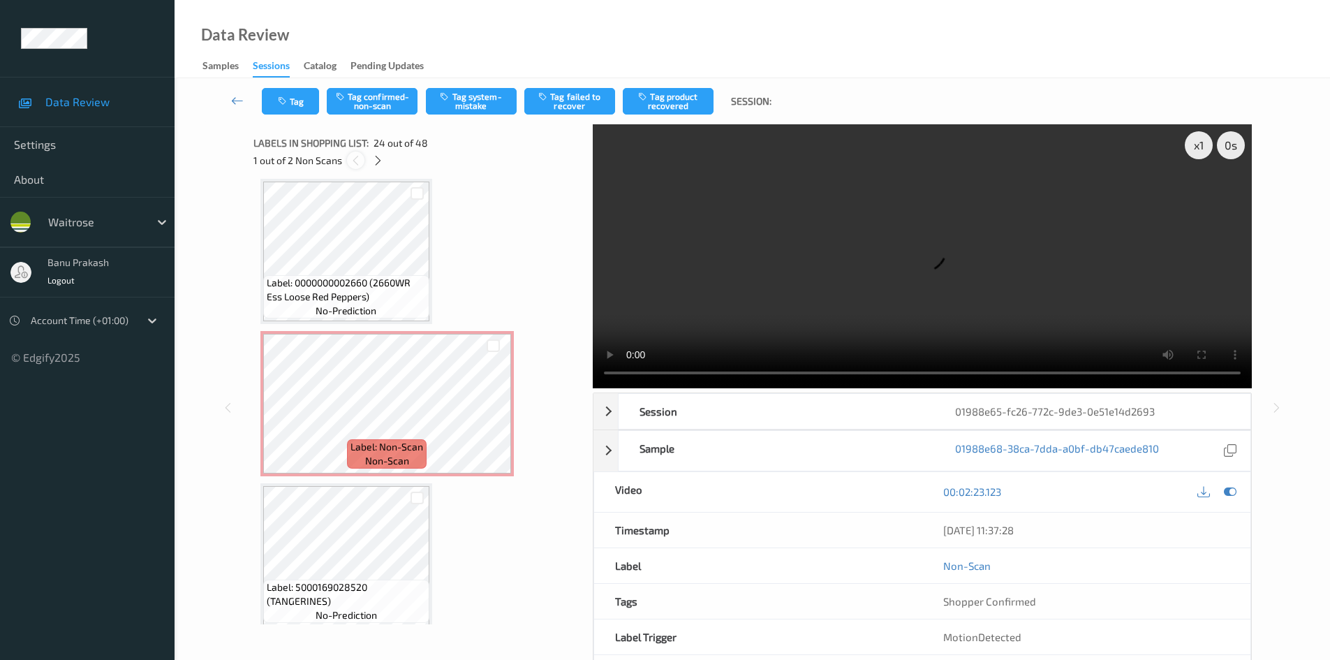
scroll to position [3355, 0]
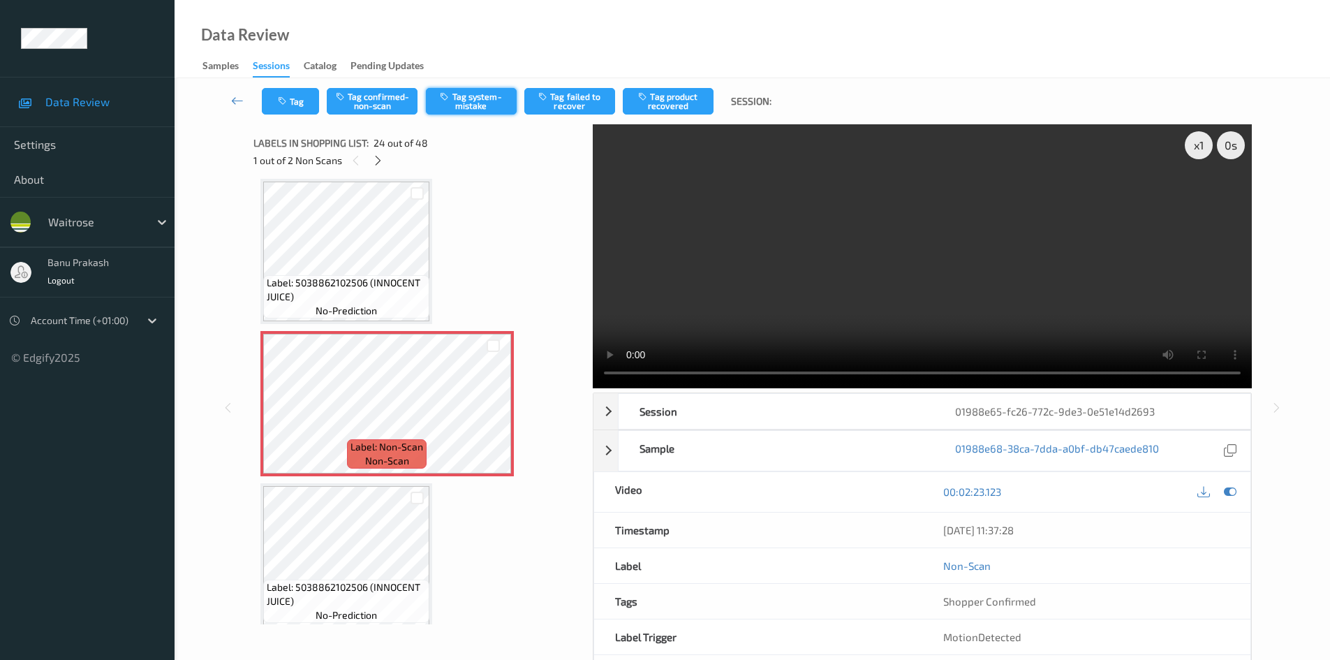
click at [450, 94] on icon "button" at bounding box center [446, 96] width 12 height 10
click at [379, 159] on icon at bounding box center [378, 160] width 12 height 13
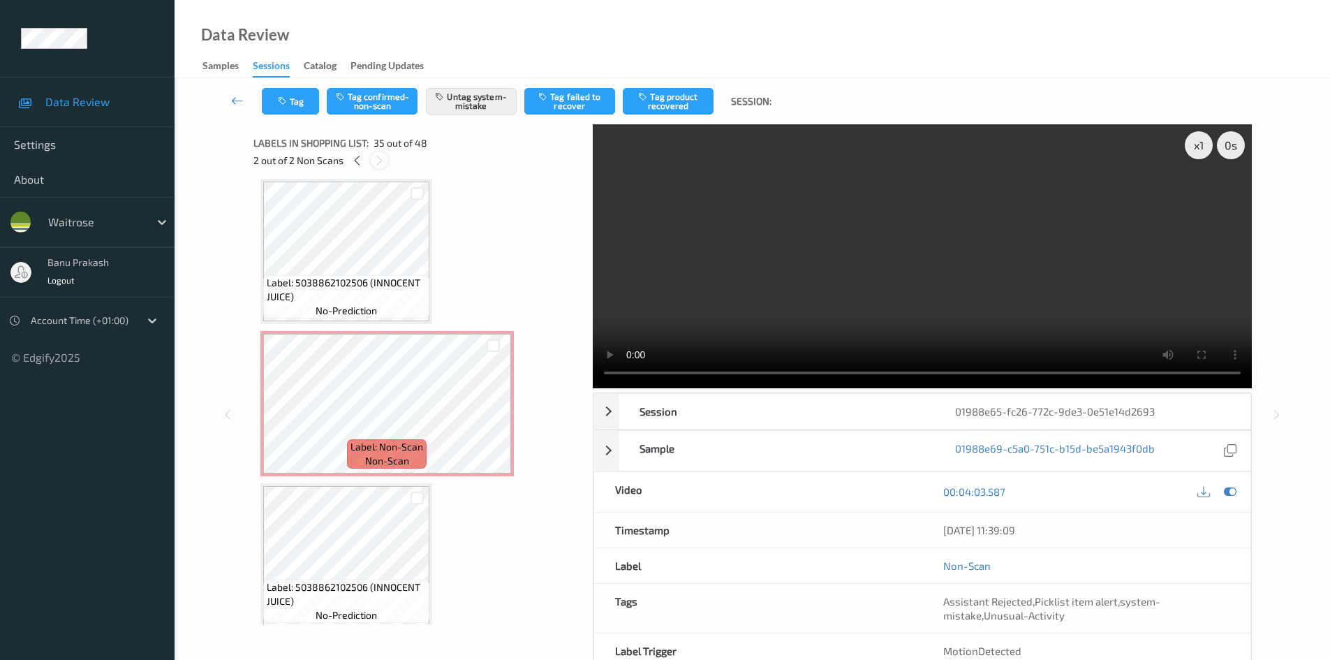
scroll to position [5029, 0]
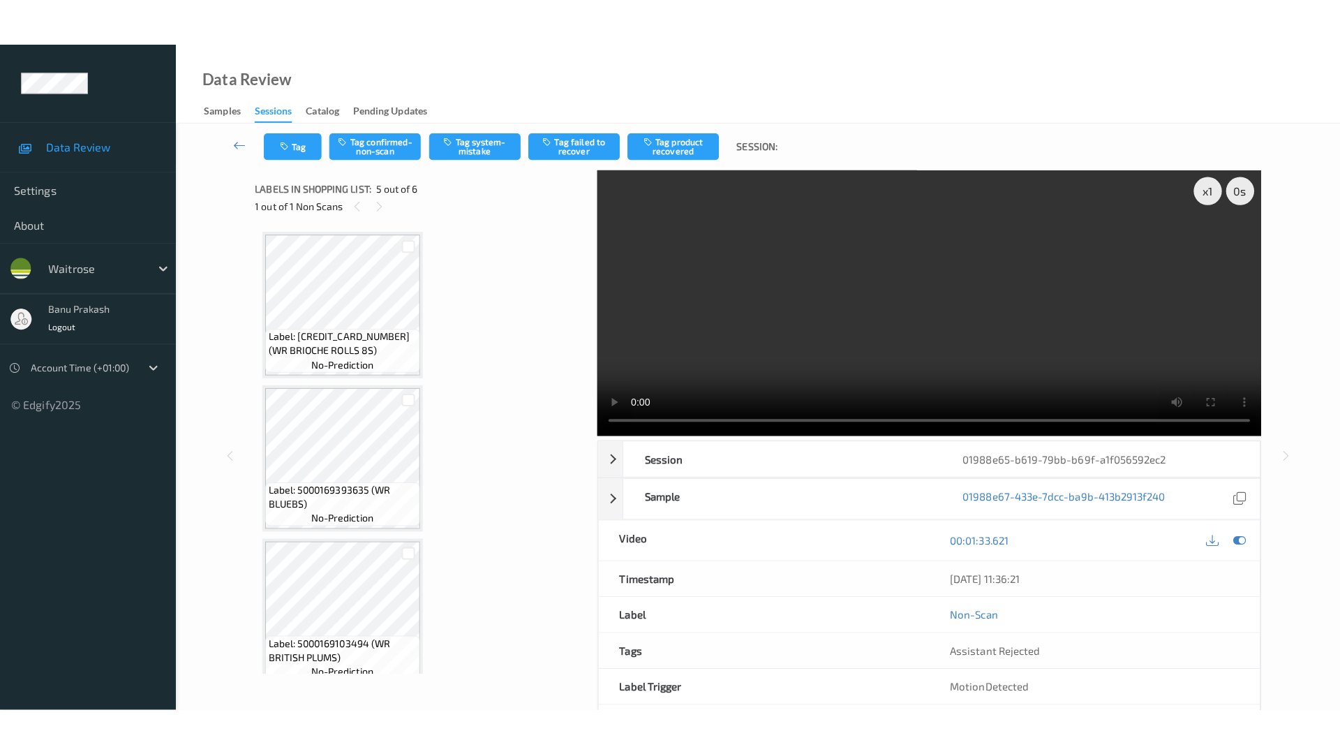
scroll to position [464, 0]
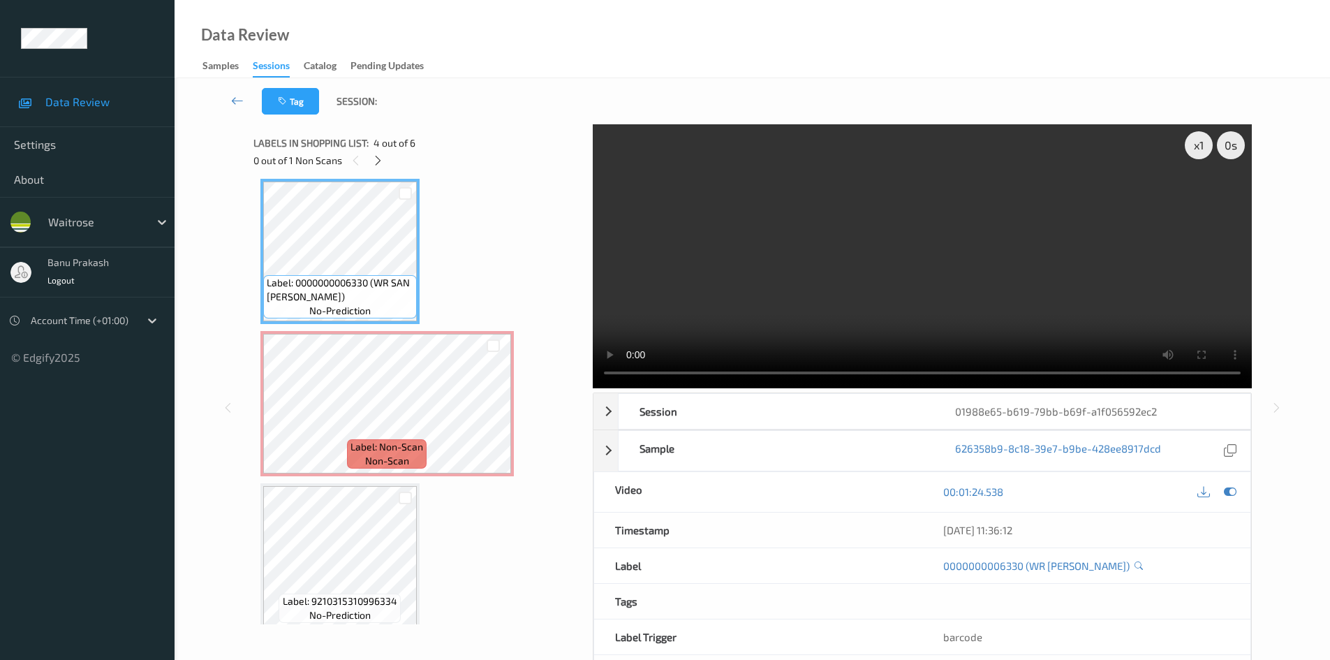
click at [738, 281] on video at bounding box center [922, 256] width 659 height 264
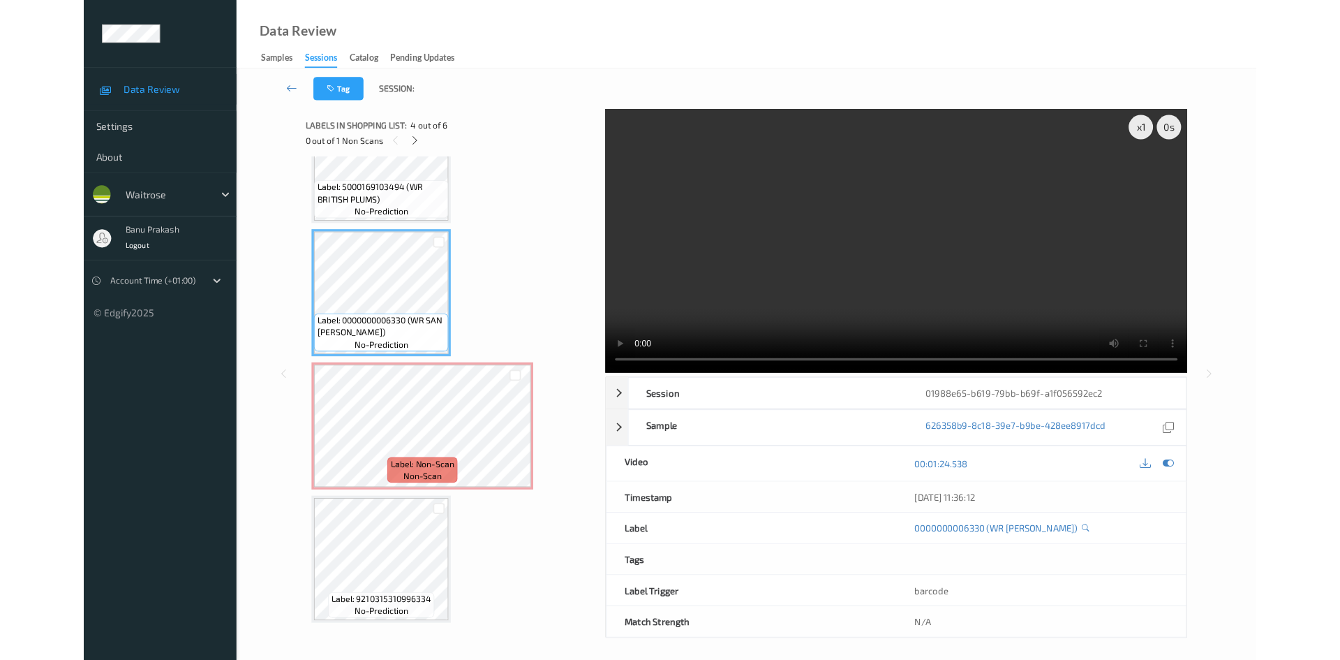
scroll to position [380, 0]
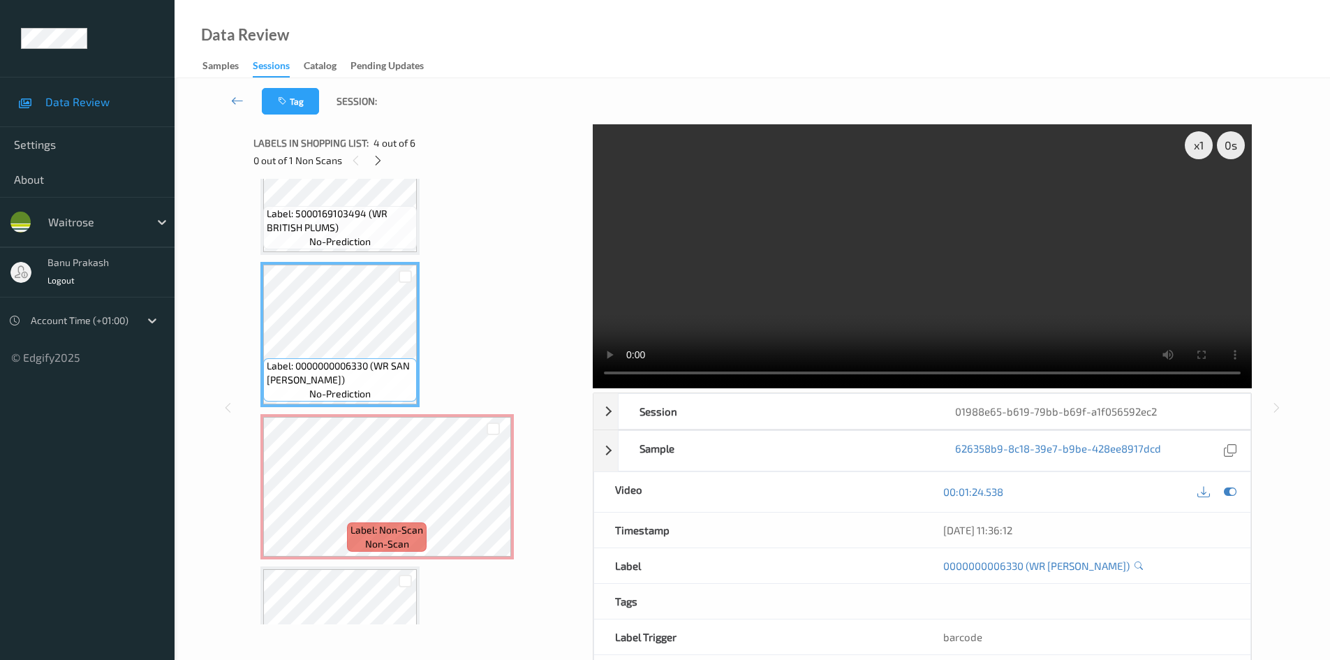
click at [889, 272] on video at bounding box center [922, 256] width 659 height 264
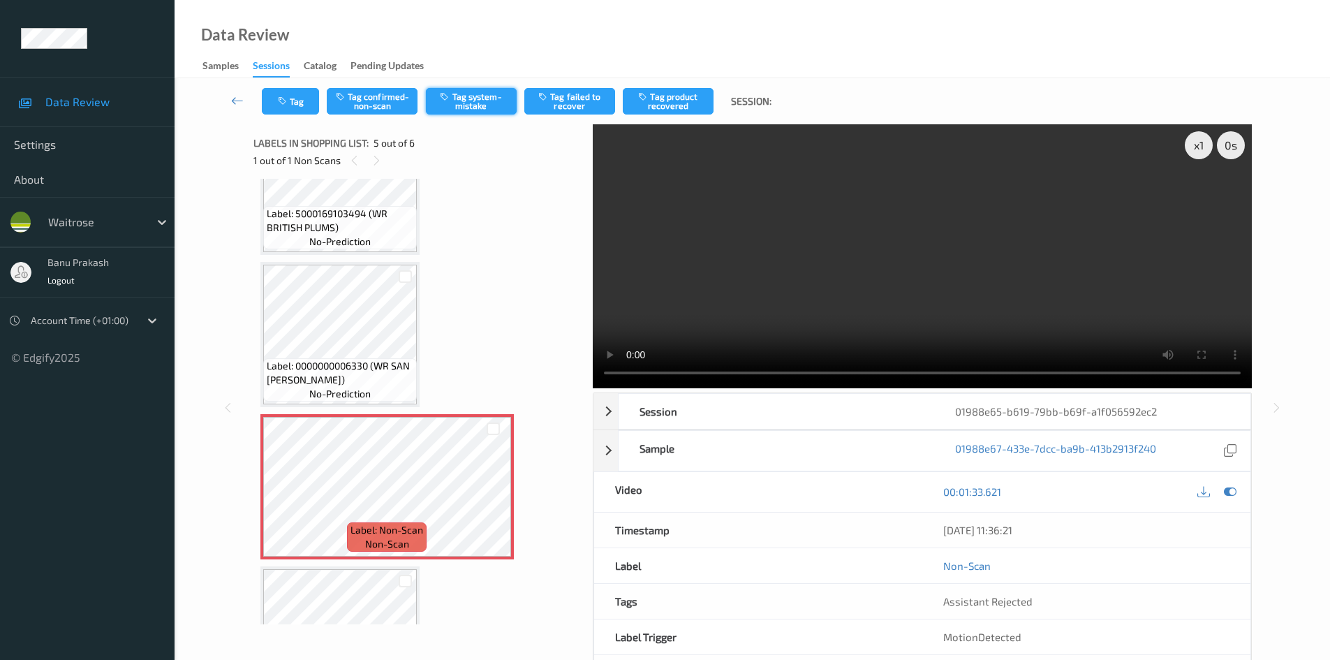
click at [491, 95] on button "Tag system-mistake" at bounding box center [471, 101] width 91 height 27
click at [296, 103] on button "Tag" at bounding box center [290, 101] width 57 height 27
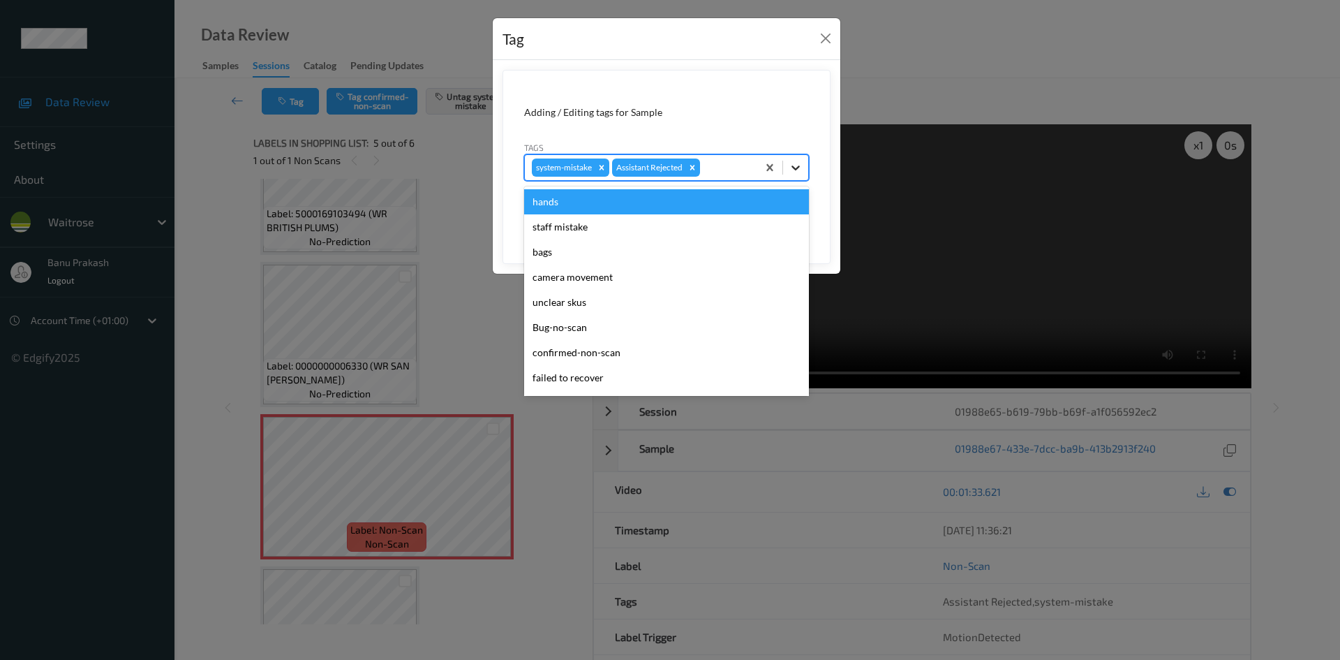
click at [793, 165] on icon at bounding box center [796, 168] width 14 height 14
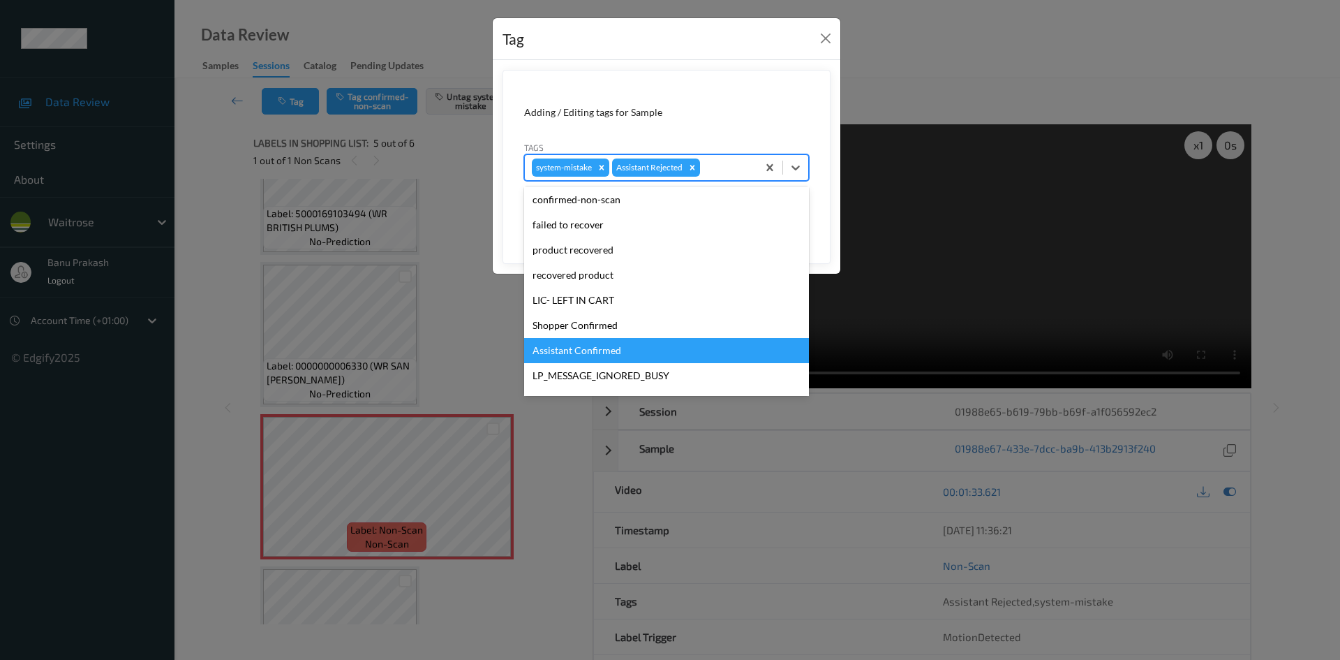
scroll to position [274, 0]
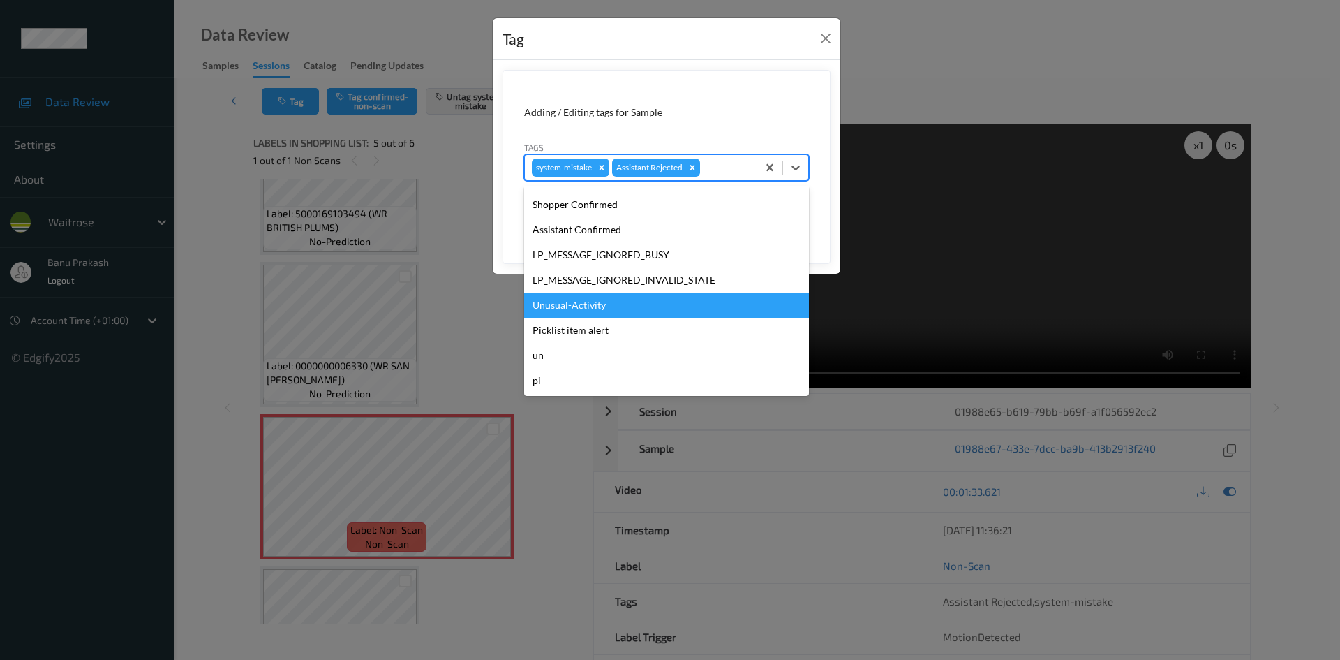
click at [575, 311] on div "Unusual-Activity" at bounding box center [666, 305] width 285 height 25
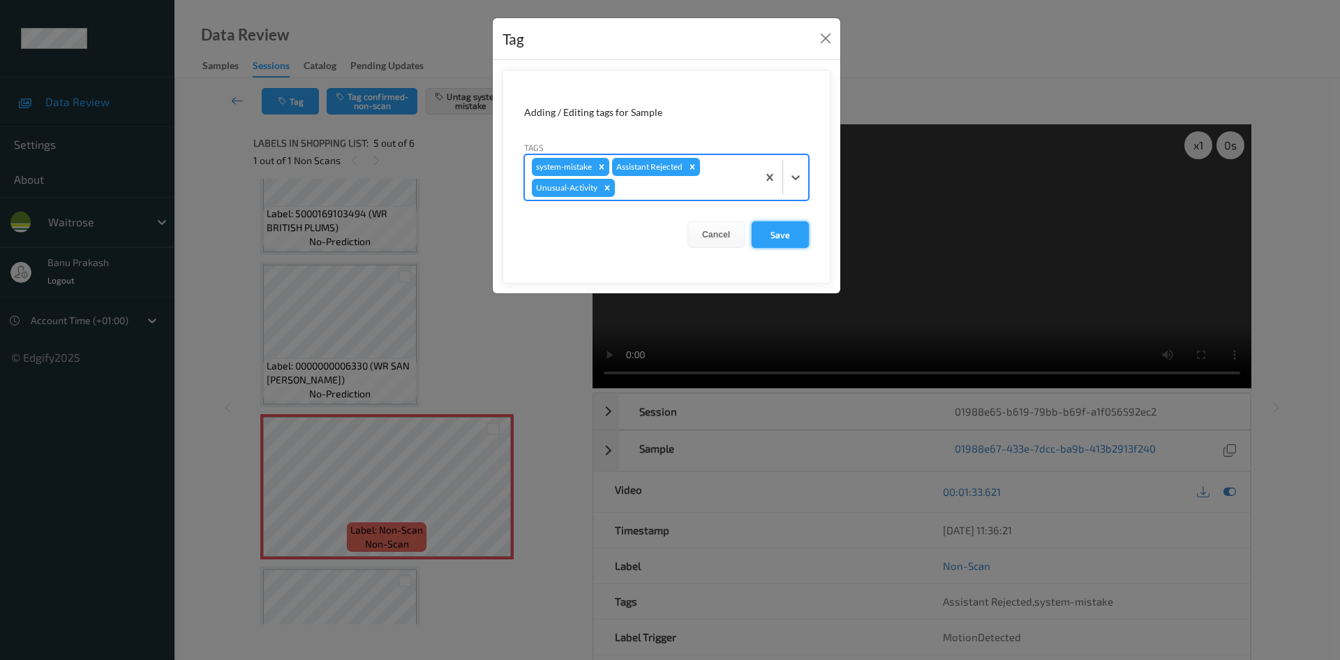
click at [807, 229] on button "Save" at bounding box center [780, 234] width 57 height 27
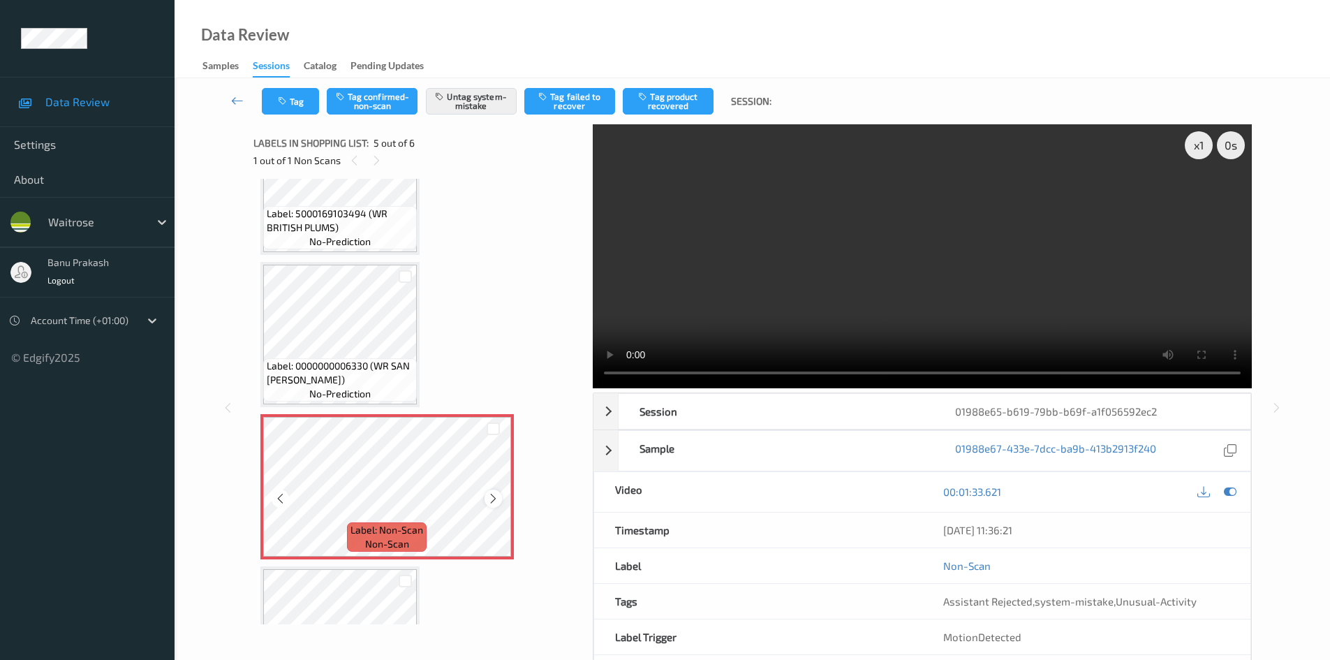
click at [495, 500] on icon at bounding box center [493, 498] width 12 height 13
click at [778, 257] on video at bounding box center [922, 256] width 659 height 264
click at [683, 288] on video at bounding box center [922, 256] width 659 height 264
click at [943, 303] on video at bounding box center [922, 256] width 659 height 264
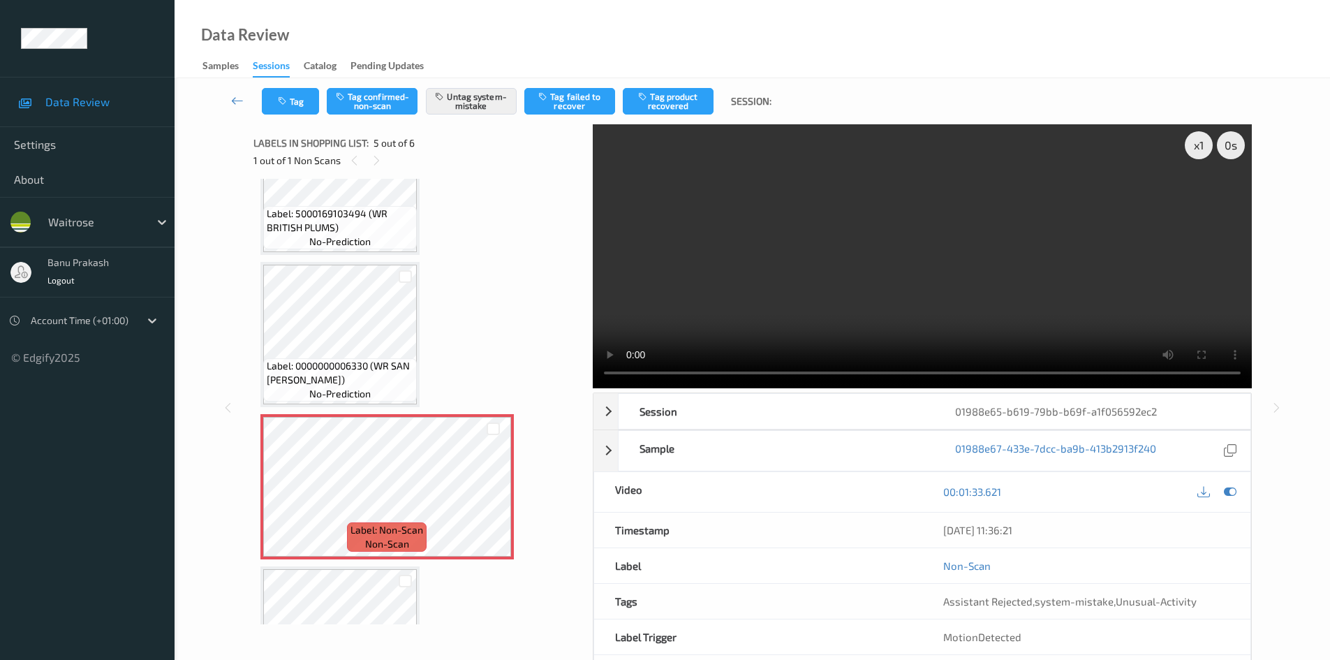
click at [760, 283] on video at bounding box center [922, 256] width 659 height 264
click at [855, 263] on video at bounding box center [922, 256] width 659 height 264
click at [922, 267] on video at bounding box center [922, 256] width 659 height 264
click at [283, 103] on icon "button" at bounding box center [284, 101] width 12 height 10
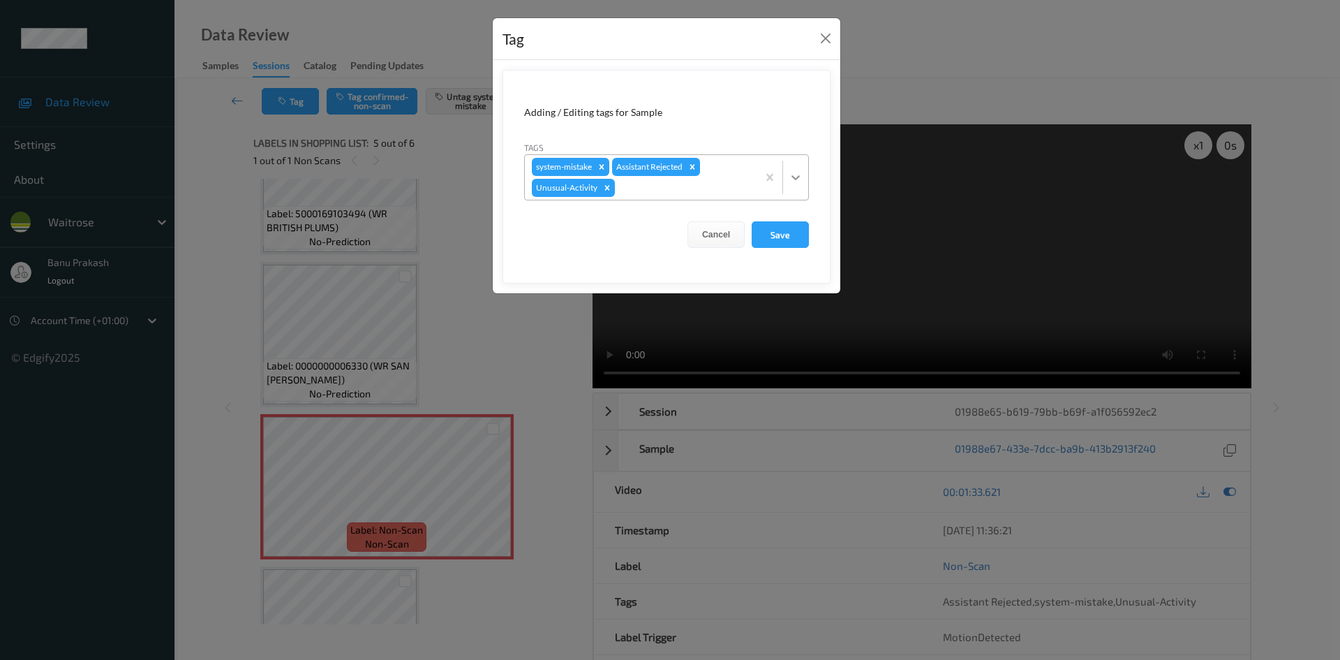
click at [787, 172] on div at bounding box center [795, 177] width 25 height 25
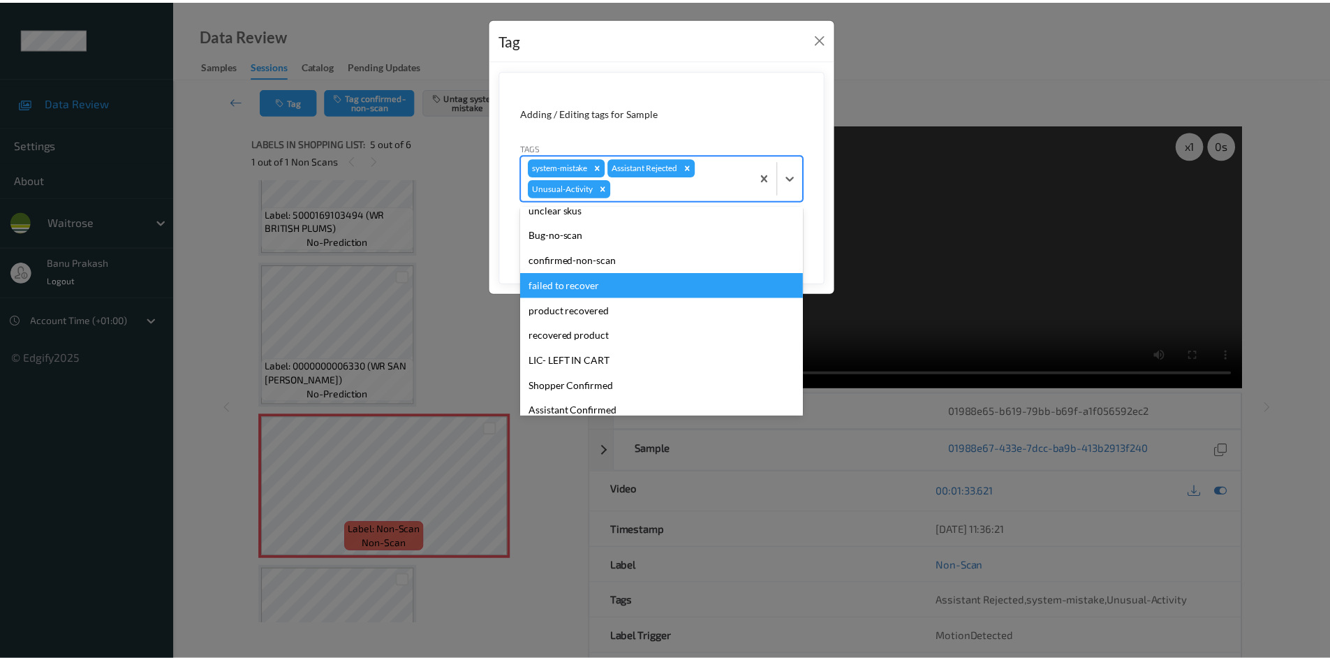
scroll to position [209, 0]
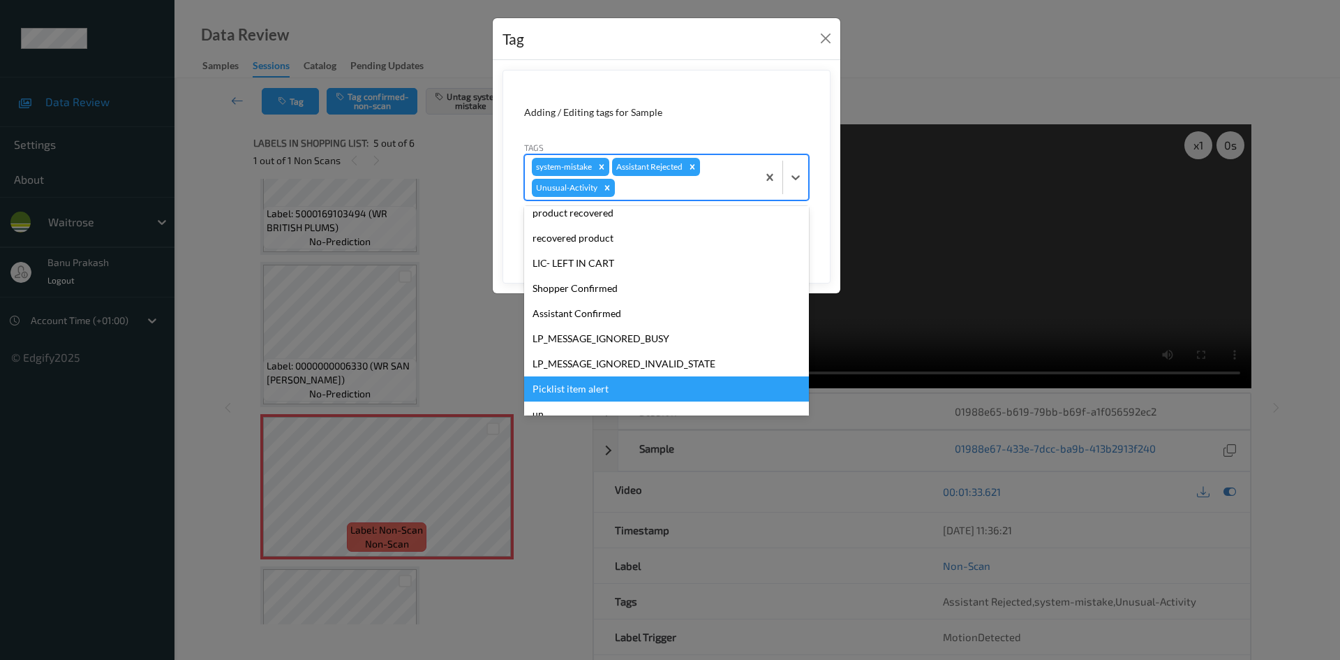
drag, startPoint x: 605, startPoint y: 383, endPoint x: 648, endPoint y: 336, distance: 63.3
click at [604, 383] on div "Picklist item alert" at bounding box center [666, 388] width 285 height 25
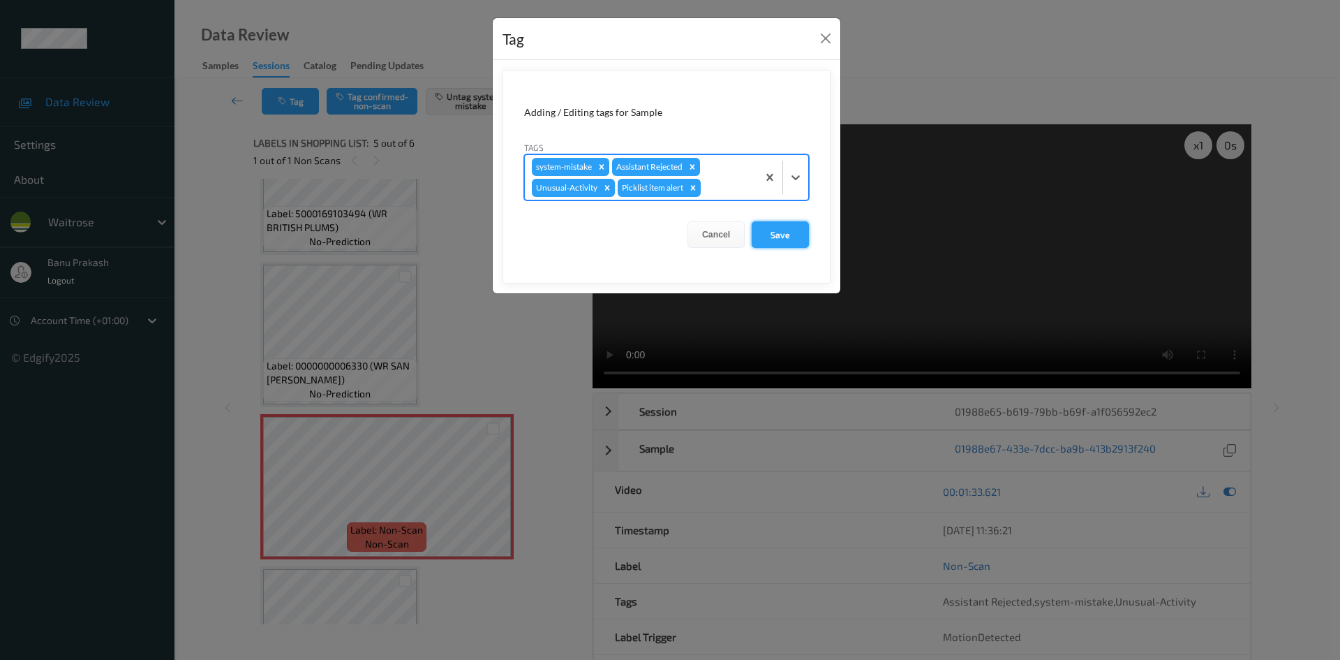
click at [791, 239] on button "Save" at bounding box center [780, 234] width 57 height 27
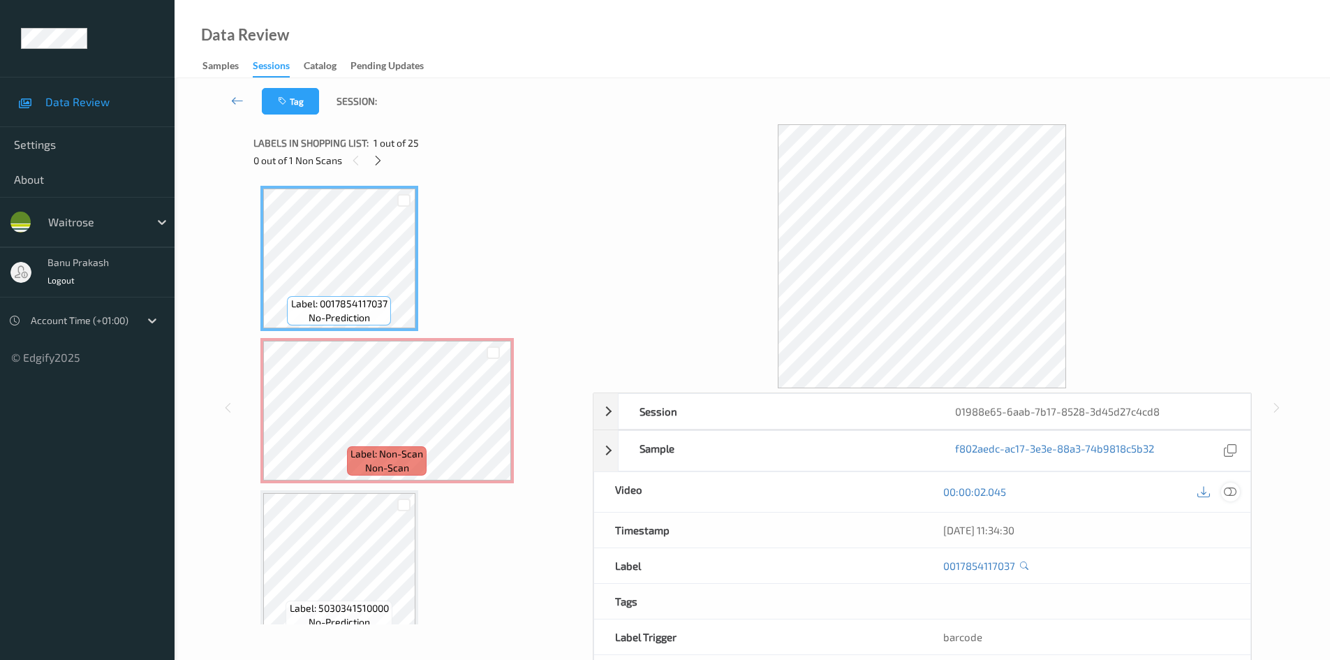
click at [1236, 494] on div at bounding box center [1230, 491] width 19 height 19
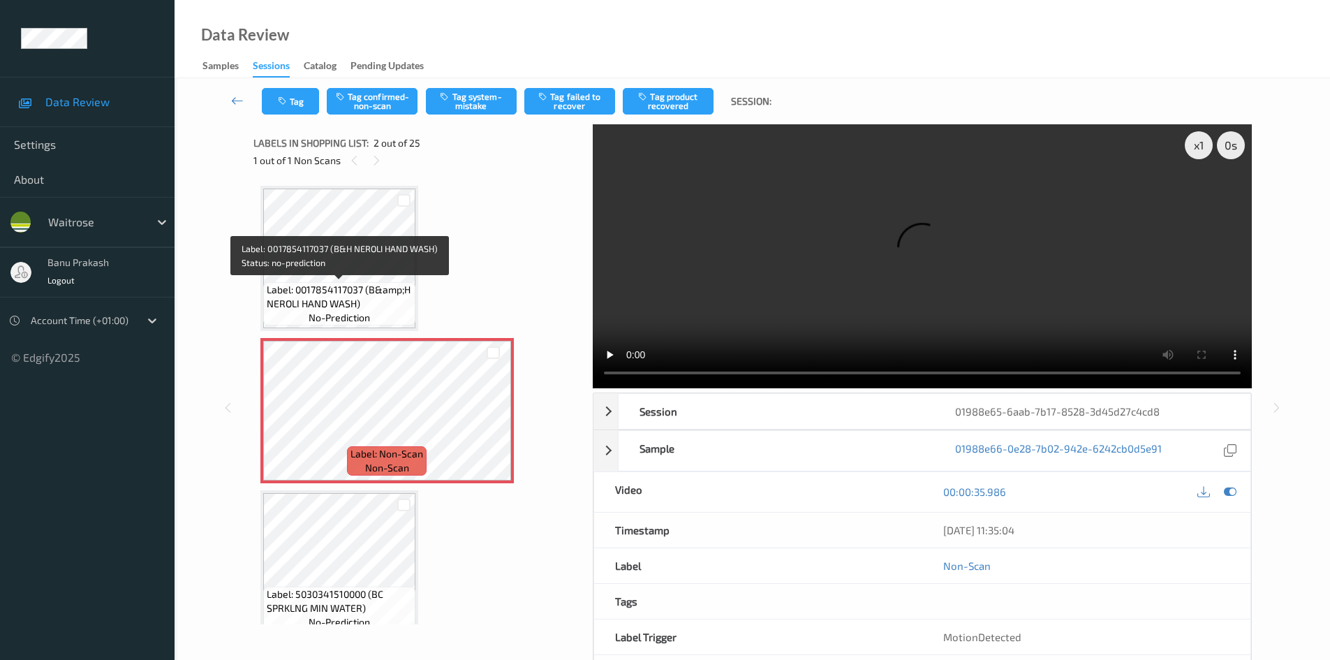
click at [350, 298] on span "Label: 0017854117037 (B&amp;H NEROLI HAND WASH)" at bounding box center [339, 297] width 145 height 28
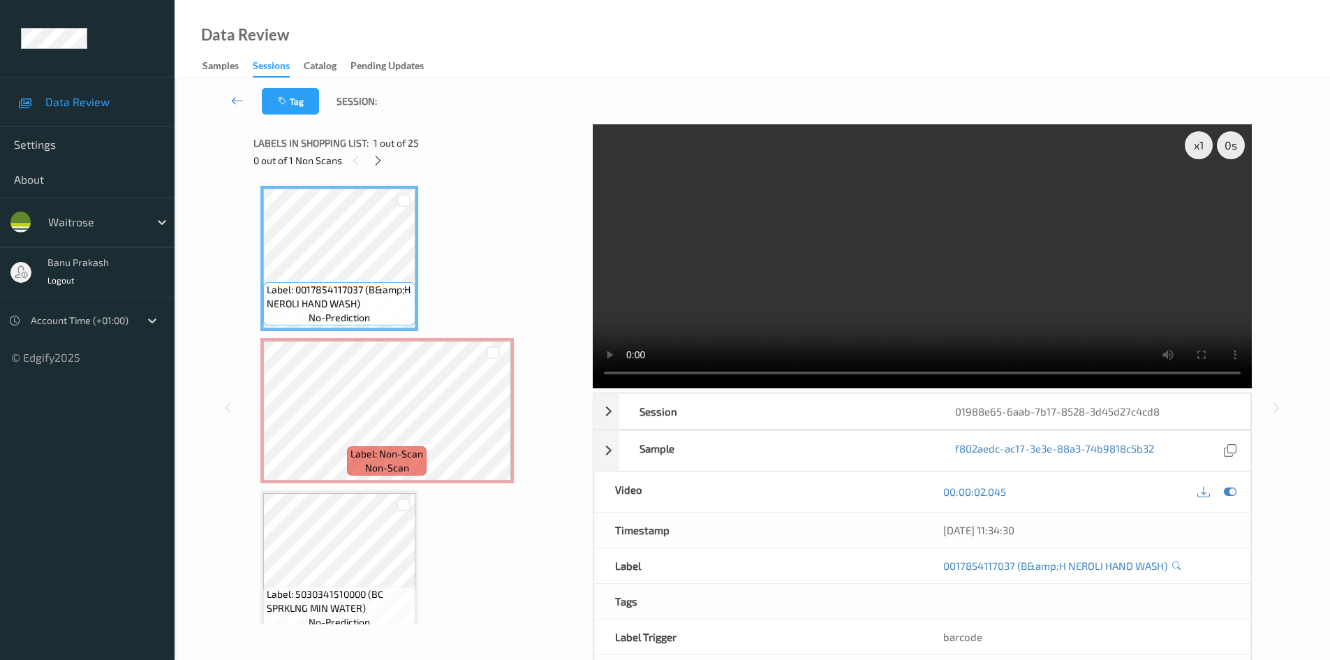
click at [930, 332] on video at bounding box center [922, 256] width 659 height 264
click at [750, 265] on video at bounding box center [922, 256] width 659 height 264
click at [487, 424] on icon at bounding box center [493, 422] width 12 height 13
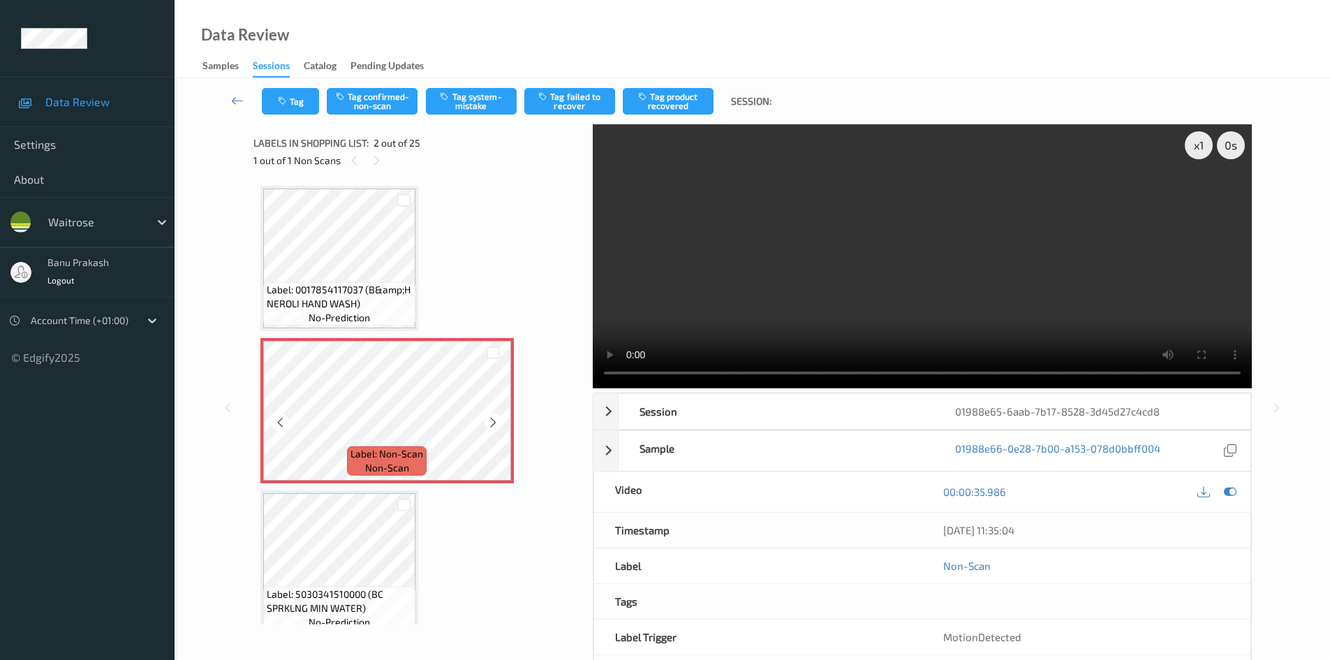
click at [487, 424] on icon at bounding box center [493, 422] width 12 height 13
click at [874, 282] on video at bounding box center [922, 256] width 659 height 264
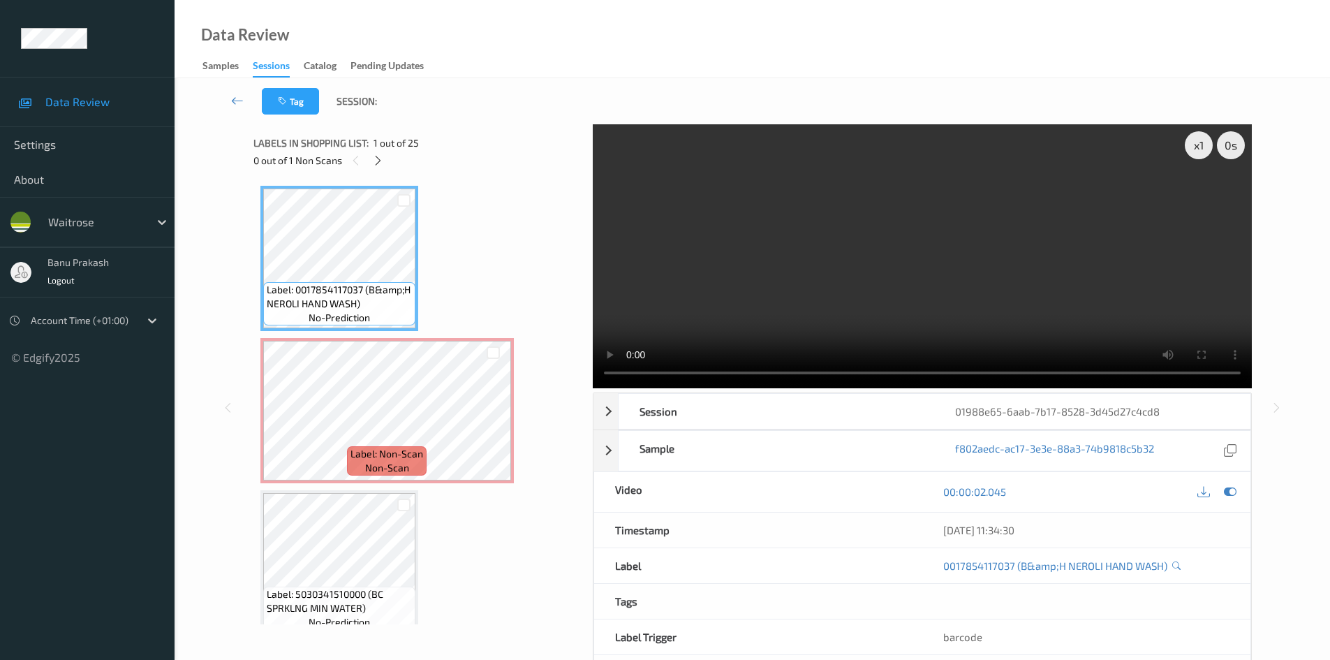
click at [840, 265] on video at bounding box center [922, 256] width 659 height 264
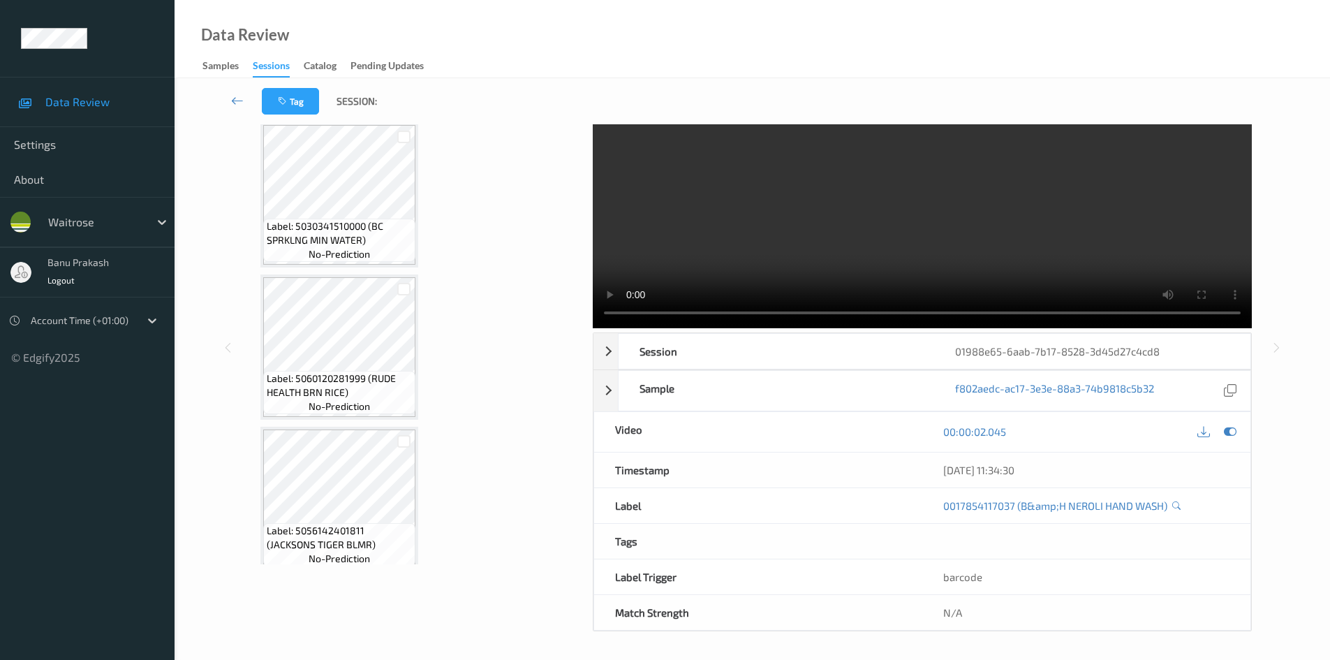
scroll to position [349, 0]
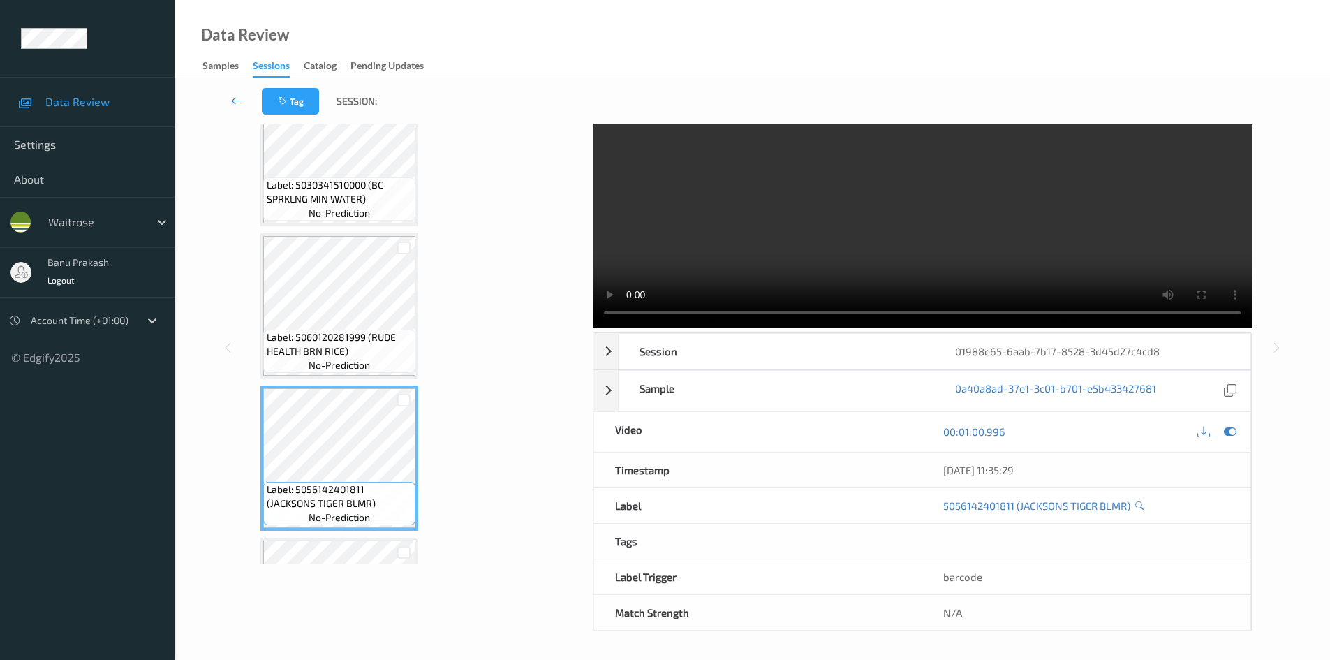
click at [743, 236] on video at bounding box center [922, 196] width 659 height 264
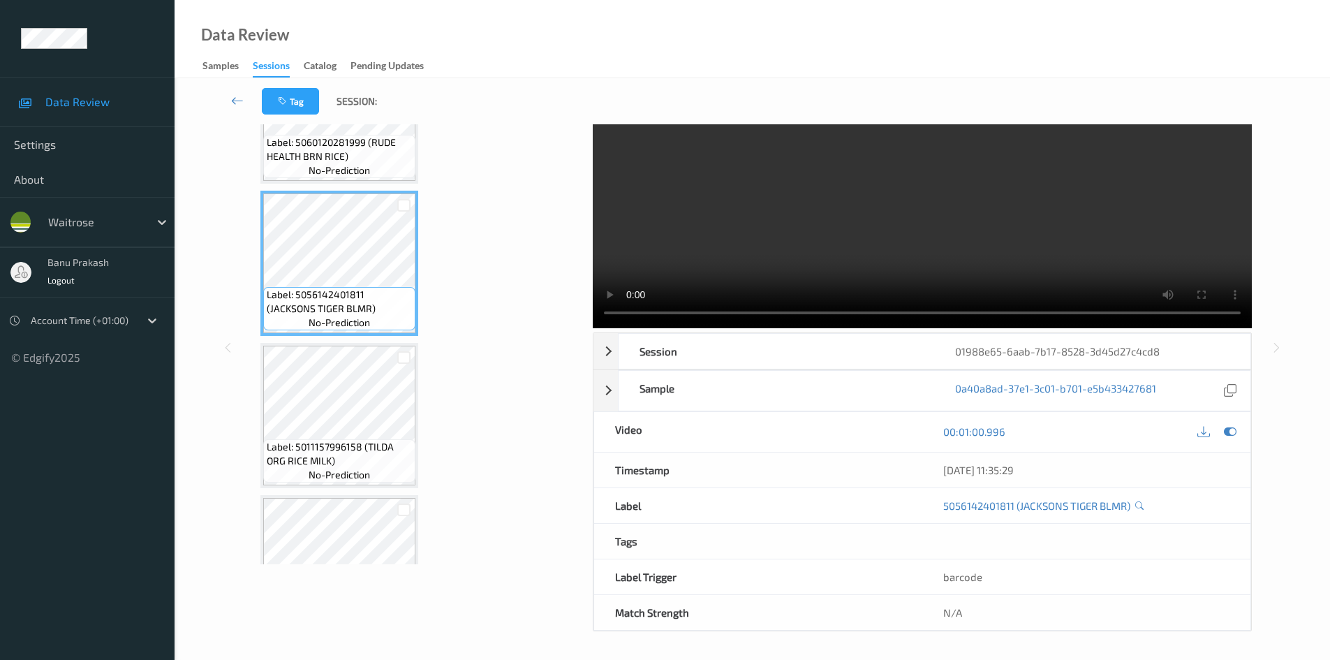
scroll to position [558, 0]
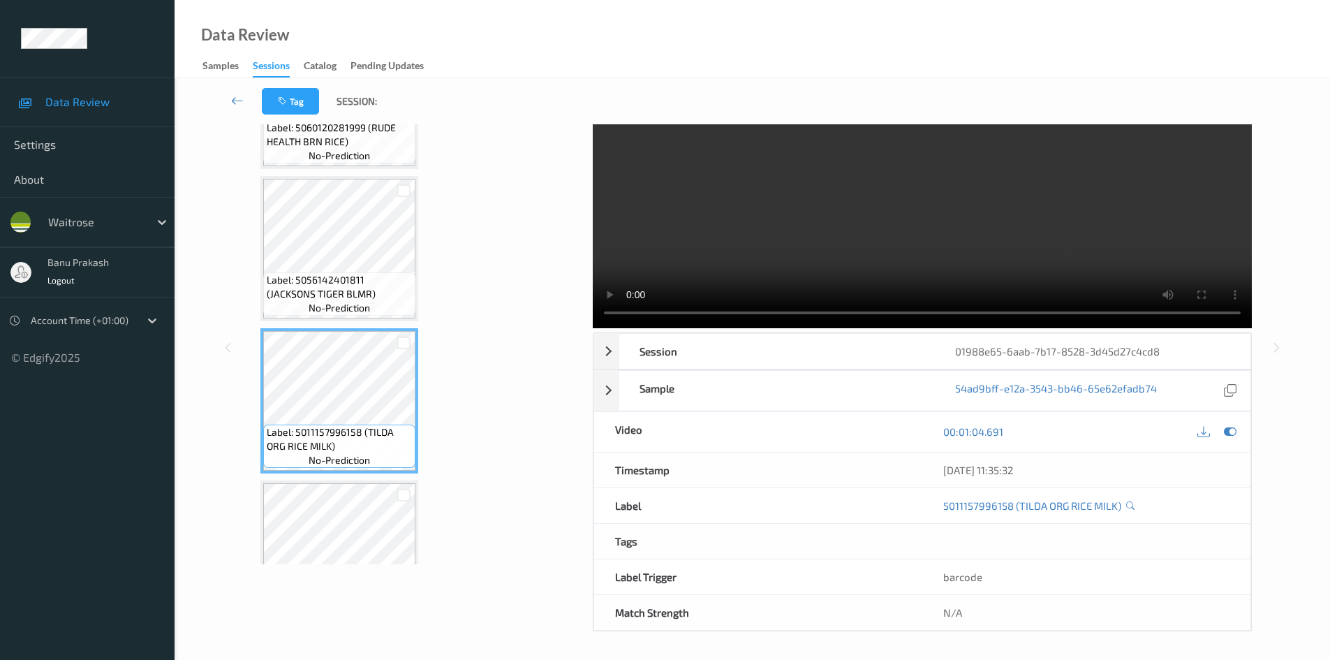
click at [938, 229] on video at bounding box center [922, 196] width 659 height 264
click at [935, 229] on video at bounding box center [922, 196] width 659 height 264
click at [732, 233] on video at bounding box center [922, 196] width 659 height 264
click at [787, 265] on video at bounding box center [922, 196] width 659 height 264
click at [971, 214] on video at bounding box center [922, 196] width 659 height 264
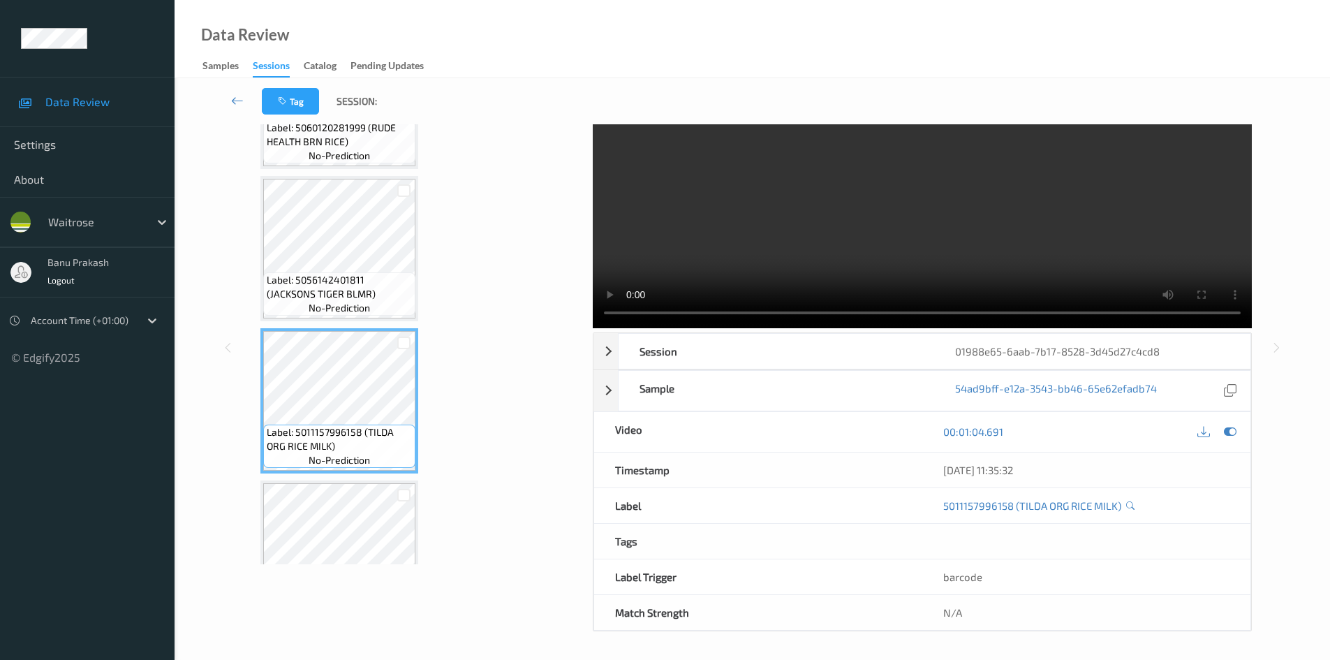
click at [971, 214] on video at bounding box center [922, 196] width 659 height 264
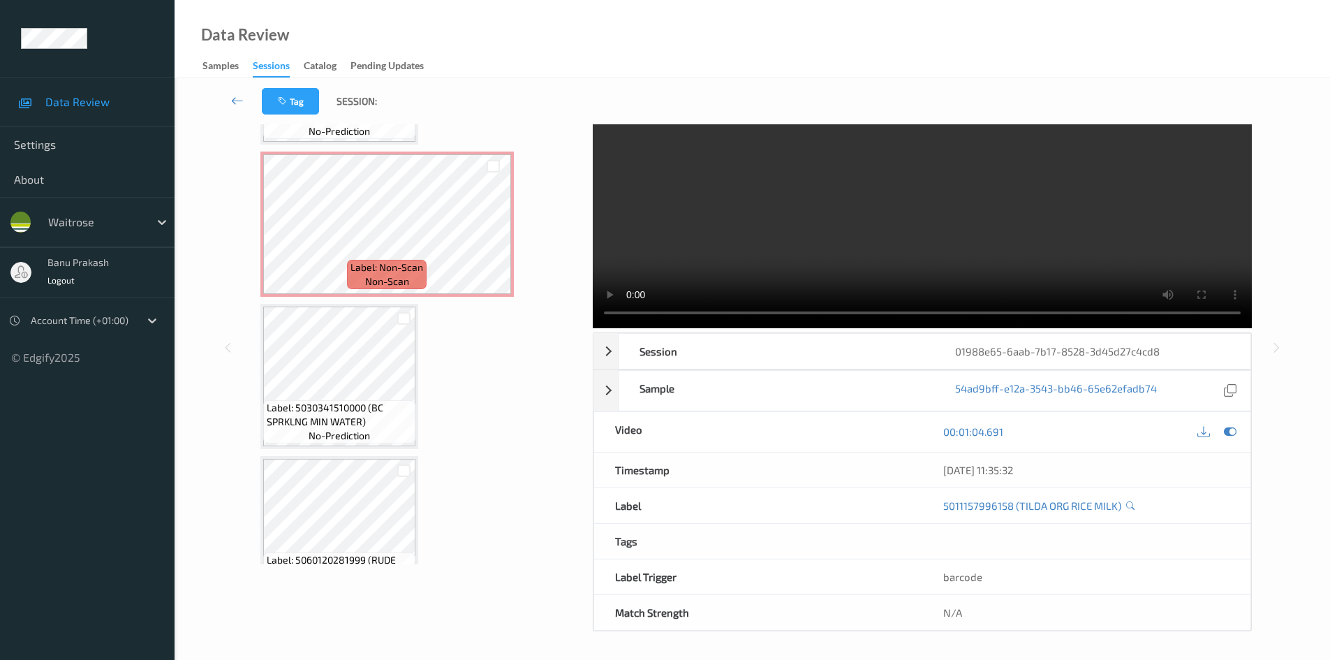
scroll to position [0, 0]
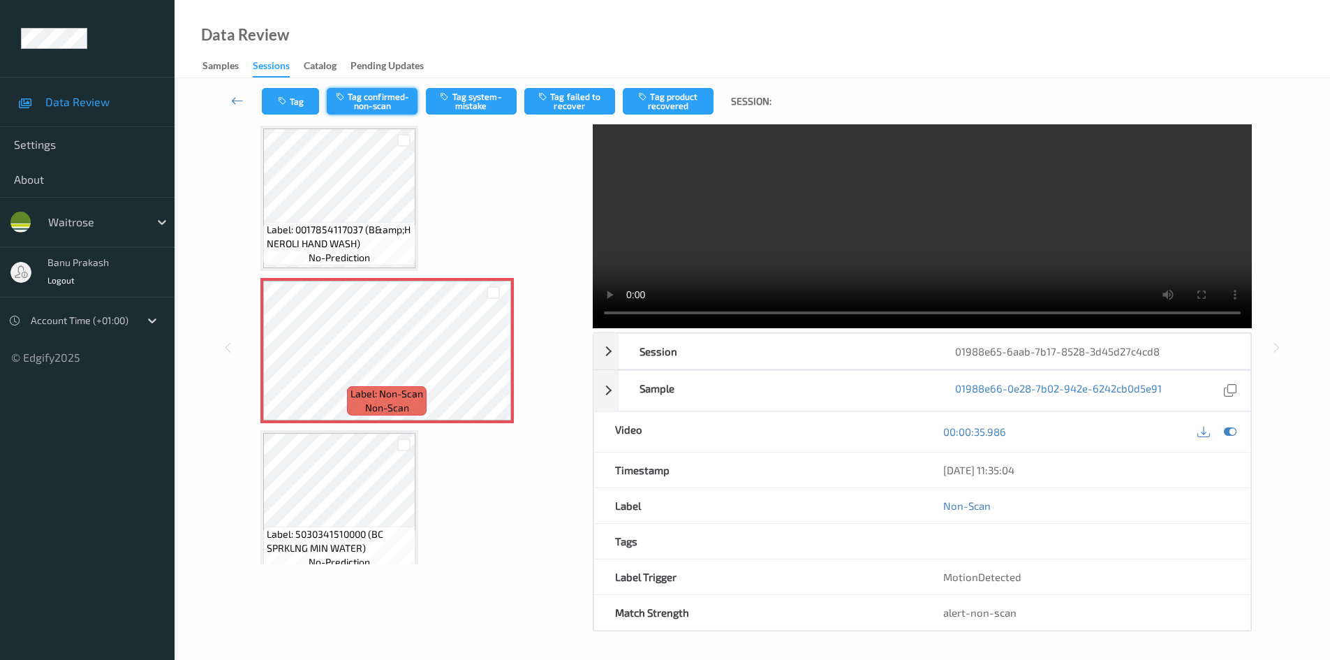
click at [365, 109] on button "Tag confirmed-non-scan" at bounding box center [372, 101] width 91 height 27
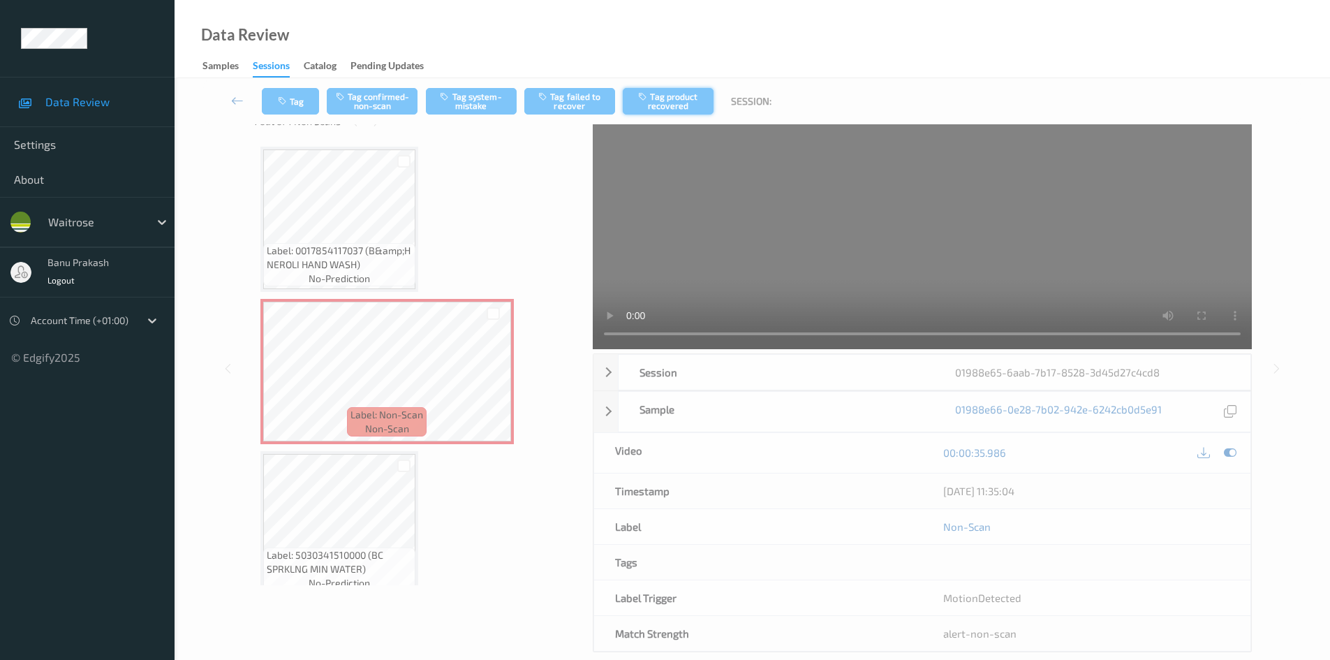
click at [673, 103] on button "Tag product recovered" at bounding box center [668, 101] width 91 height 27
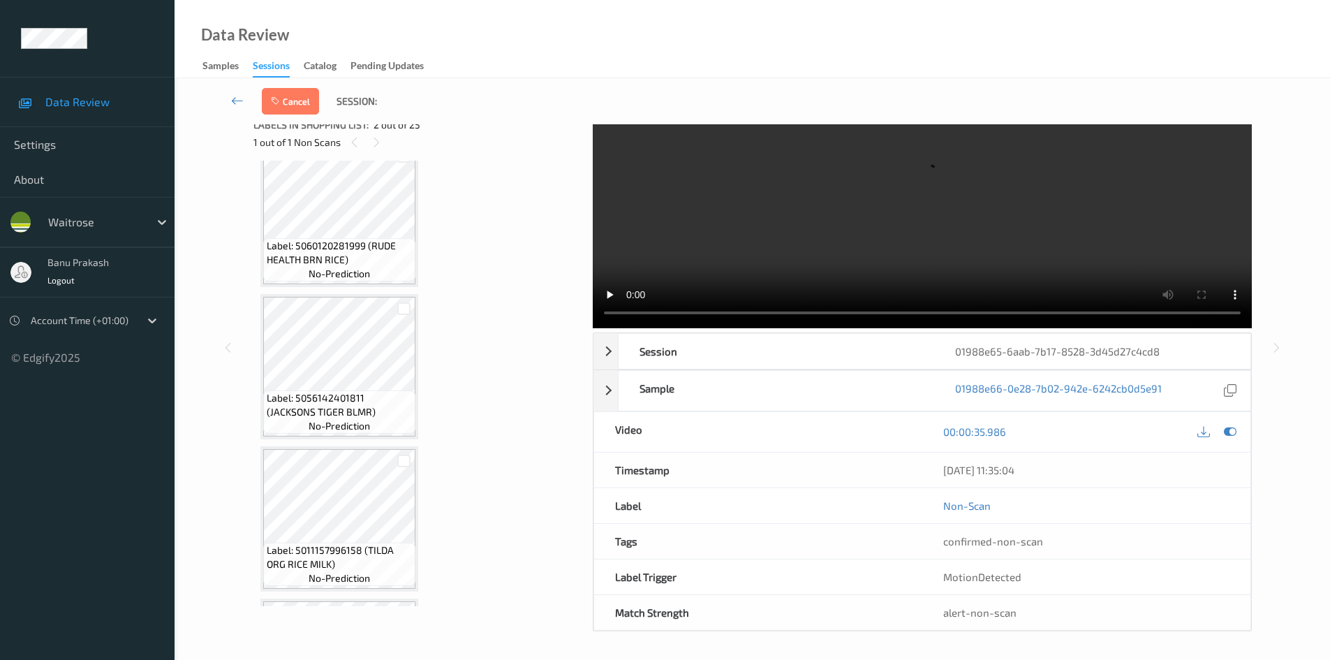
scroll to position [558, 0]
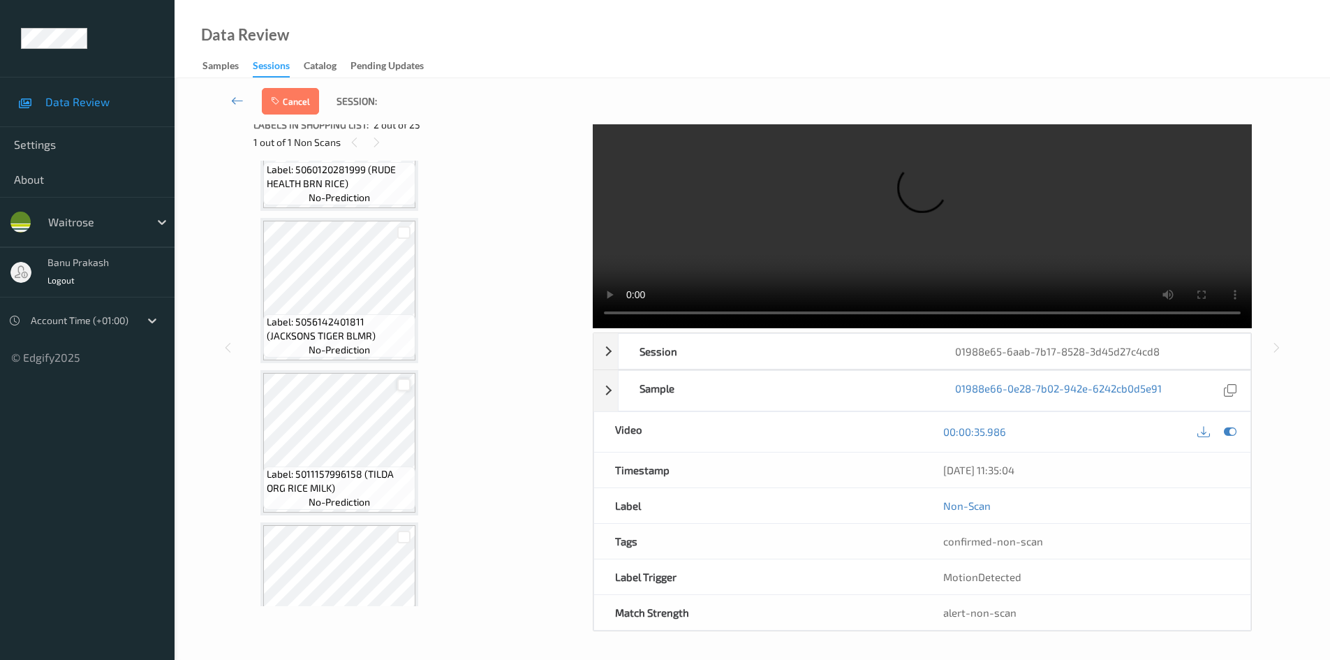
click at [404, 384] on div at bounding box center [403, 384] width 13 height 13
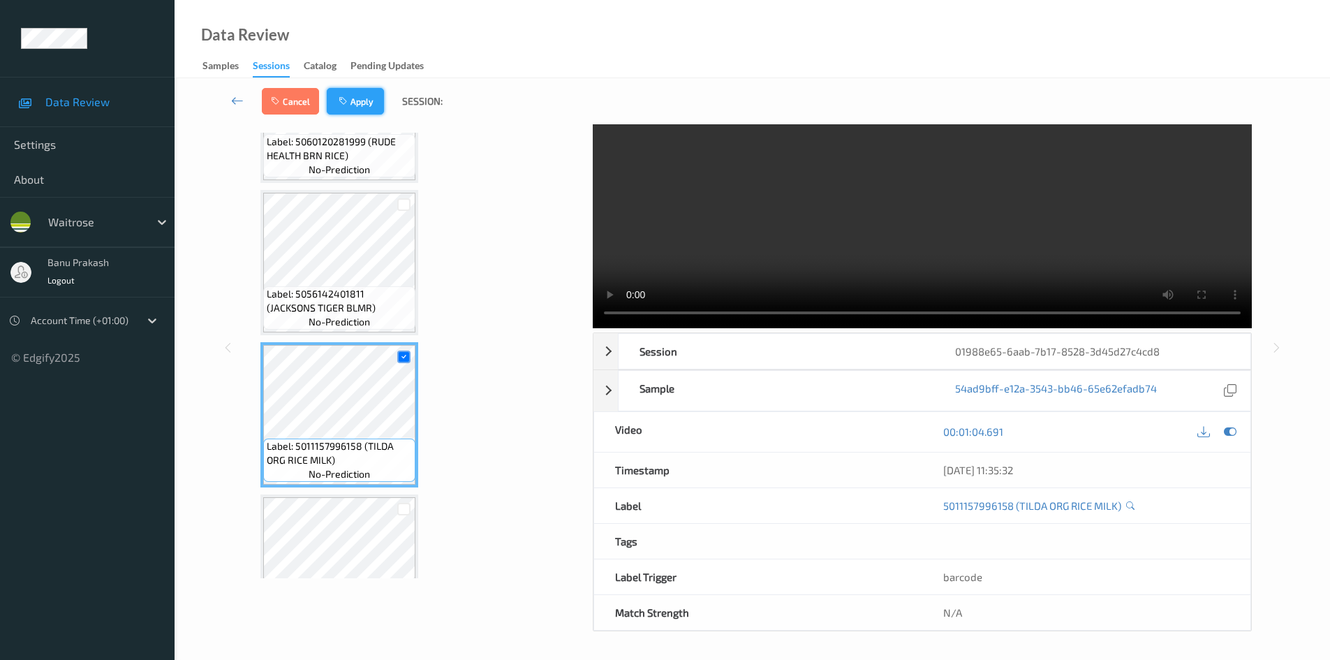
click at [375, 106] on button "Apply" at bounding box center [355, 101] width 57 height 27
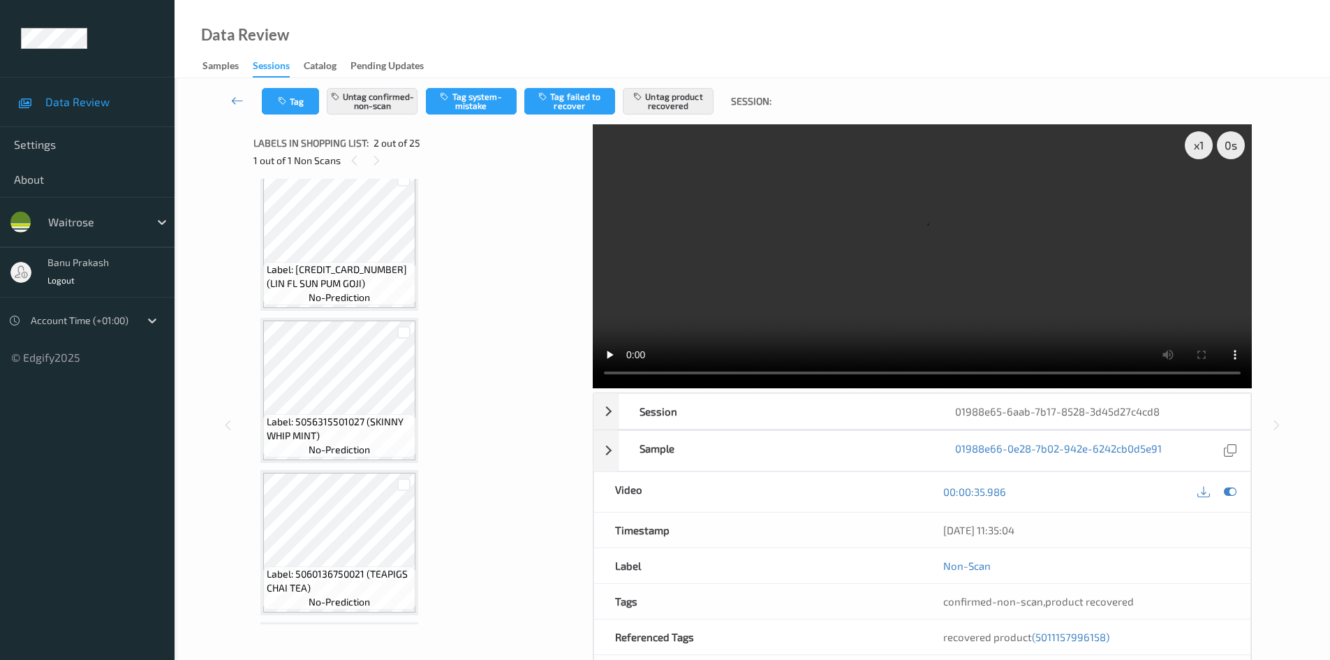
scroll to position [1264, 0]
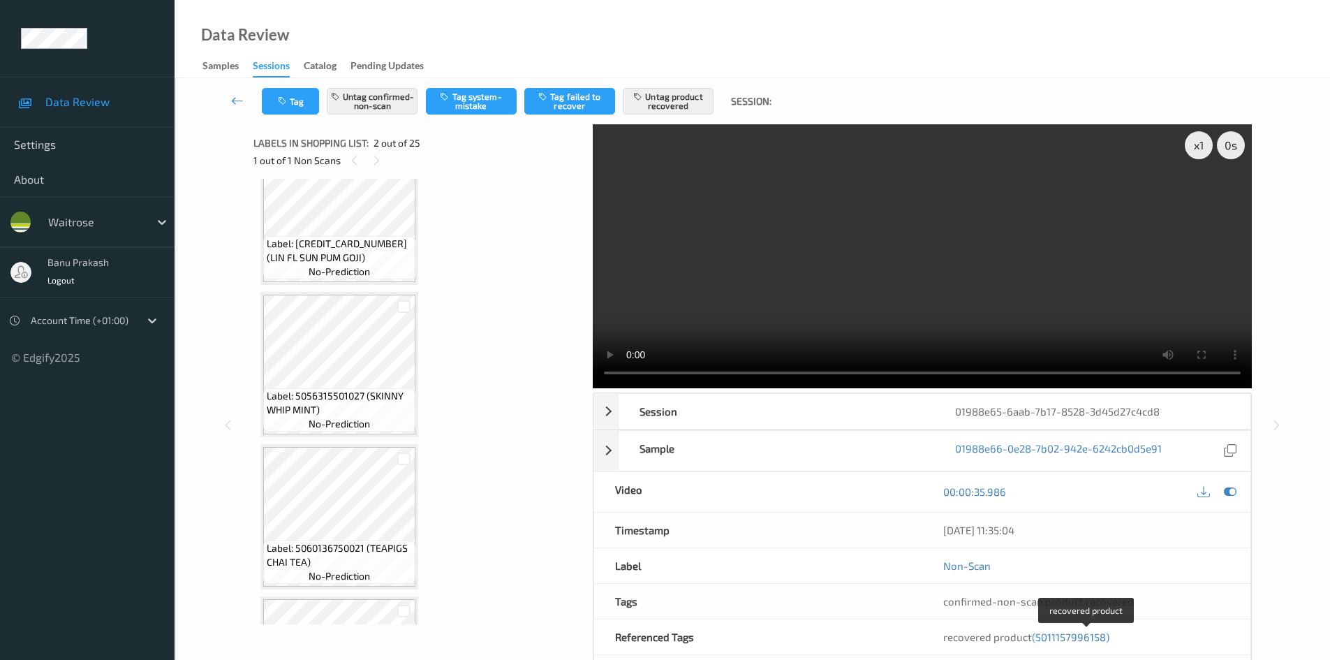
click at [1086, 635] on span "(5011157996158)" at bounding box center [1070, 636] width 77 height 13
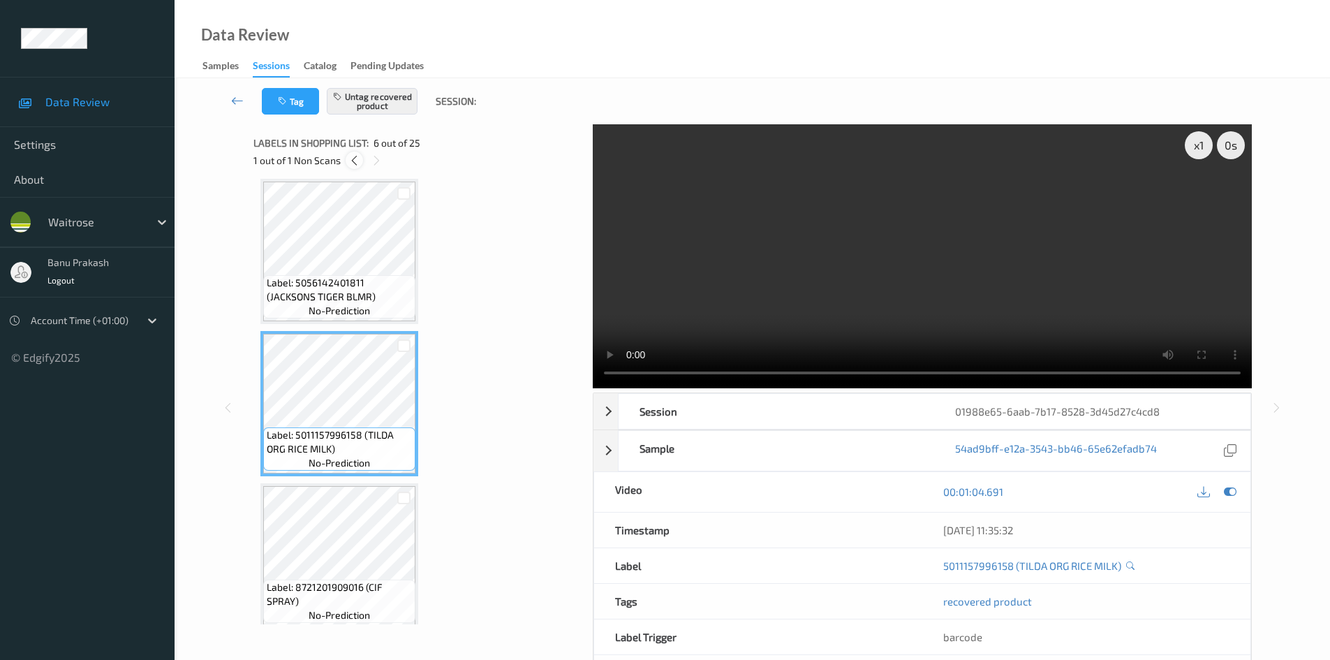
click at [356, 161] on icon at bounding box center [354, 160] width 12 height 13
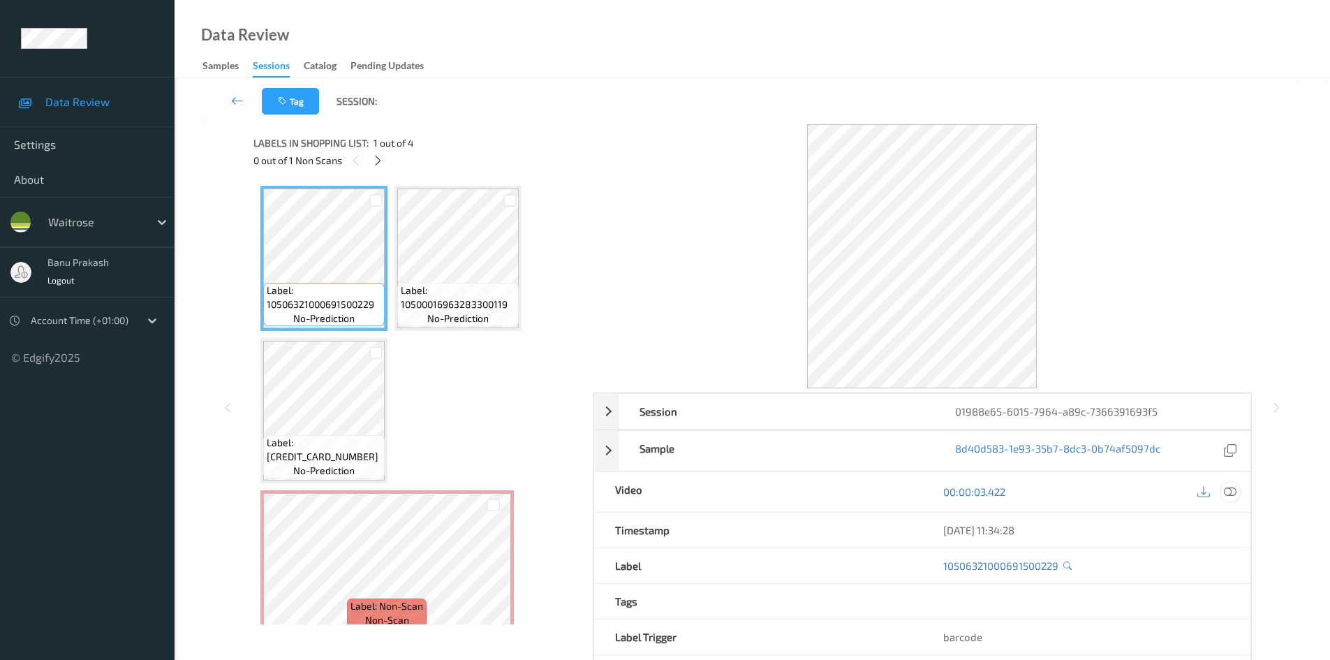
click at [1231, 493] on icon at bounding box center [1230, 491] width 13 height 13
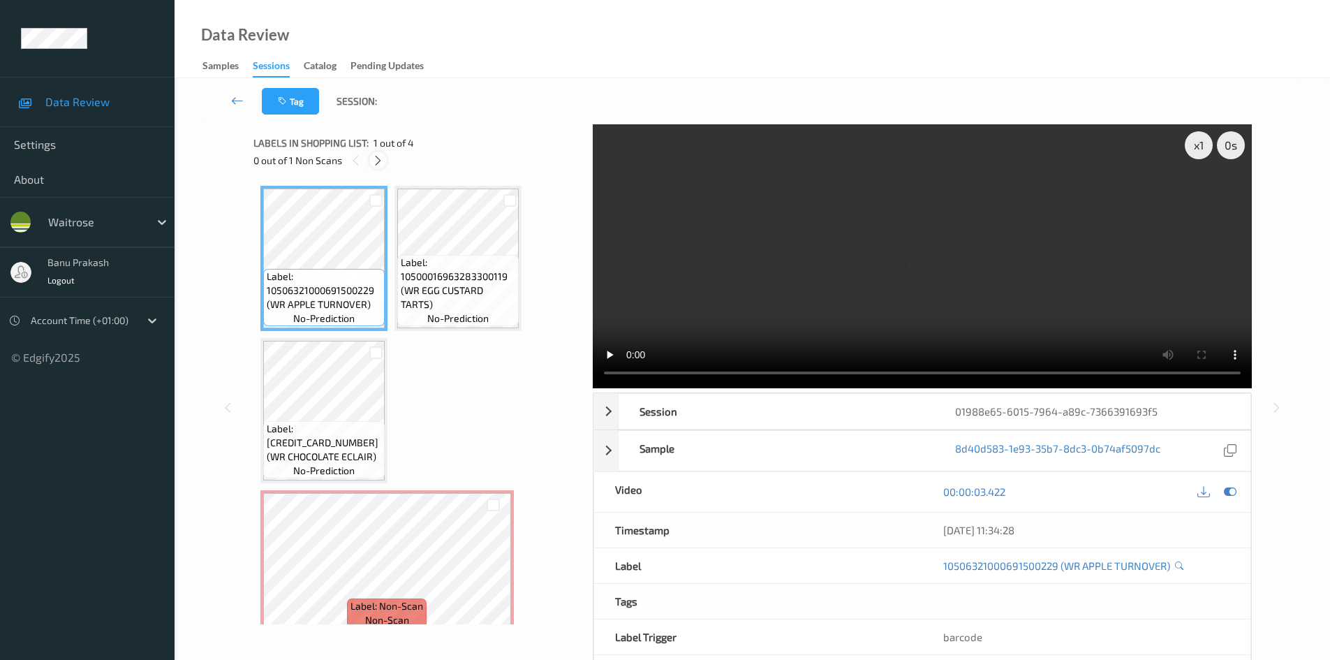
click at [380, 168] on div at bounding box center [377, 159] width 17 height 17
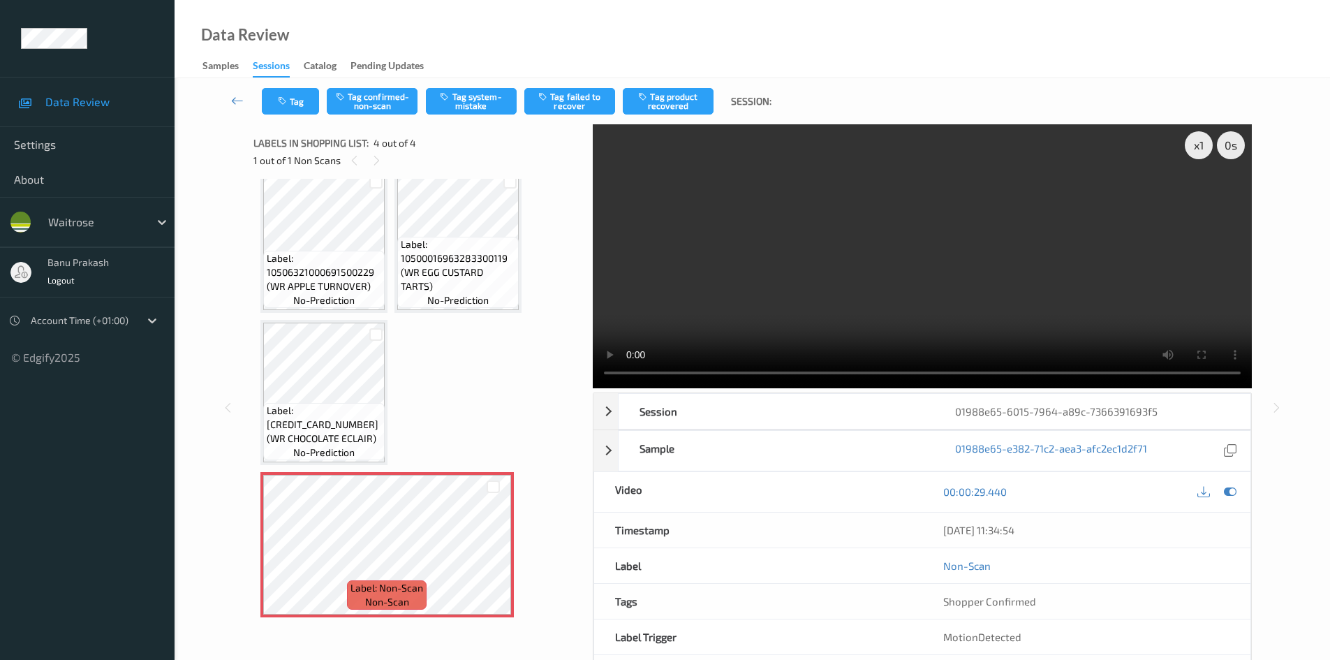
click at [394, 444] on div "Label: 10506321000691500229 (WR APPLE TURNOVER) no-prediction Label: 1050001696…" at bounding box center [418, 393] width 316 height 450
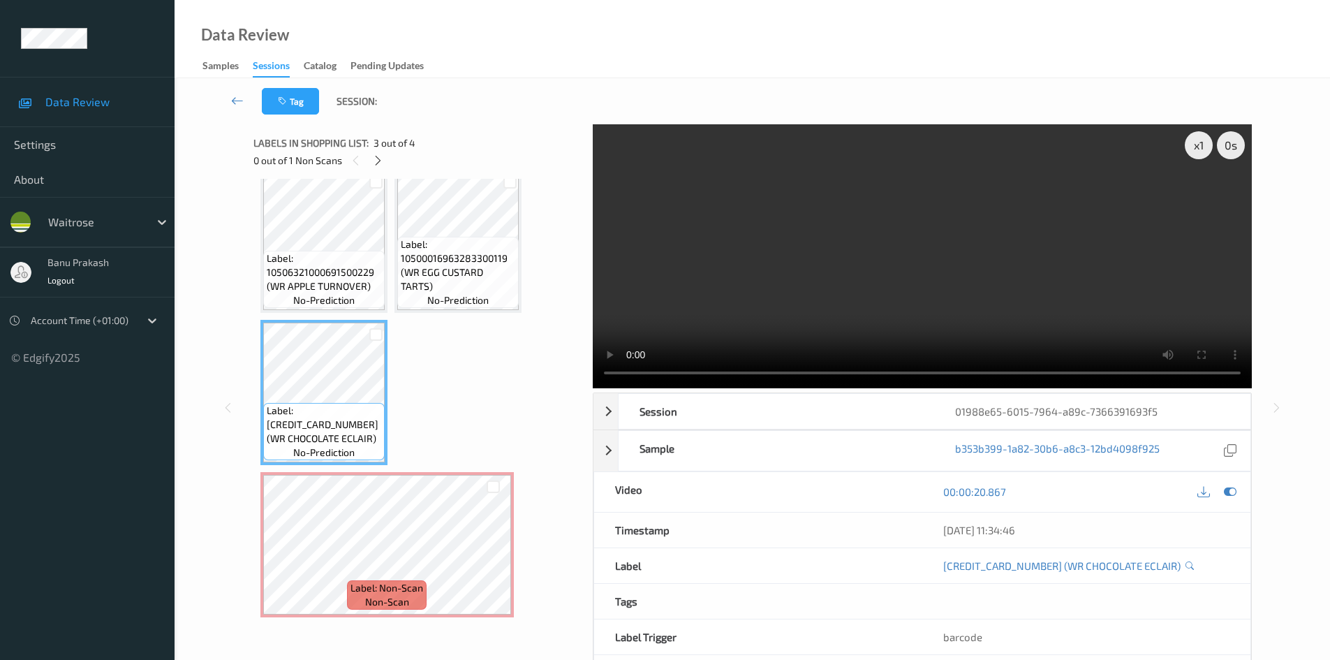
click at [688, 267] on video at bounding box center [922, 256] width 659 height 264
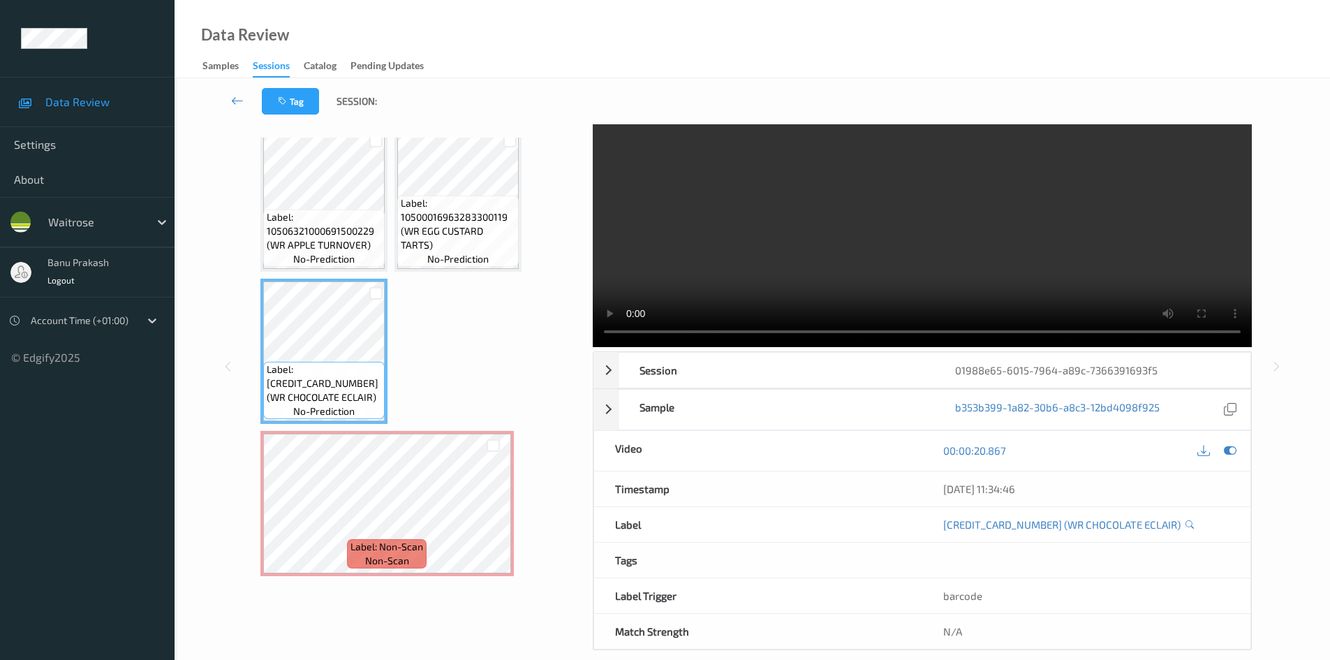
scroll to position [60, 0]
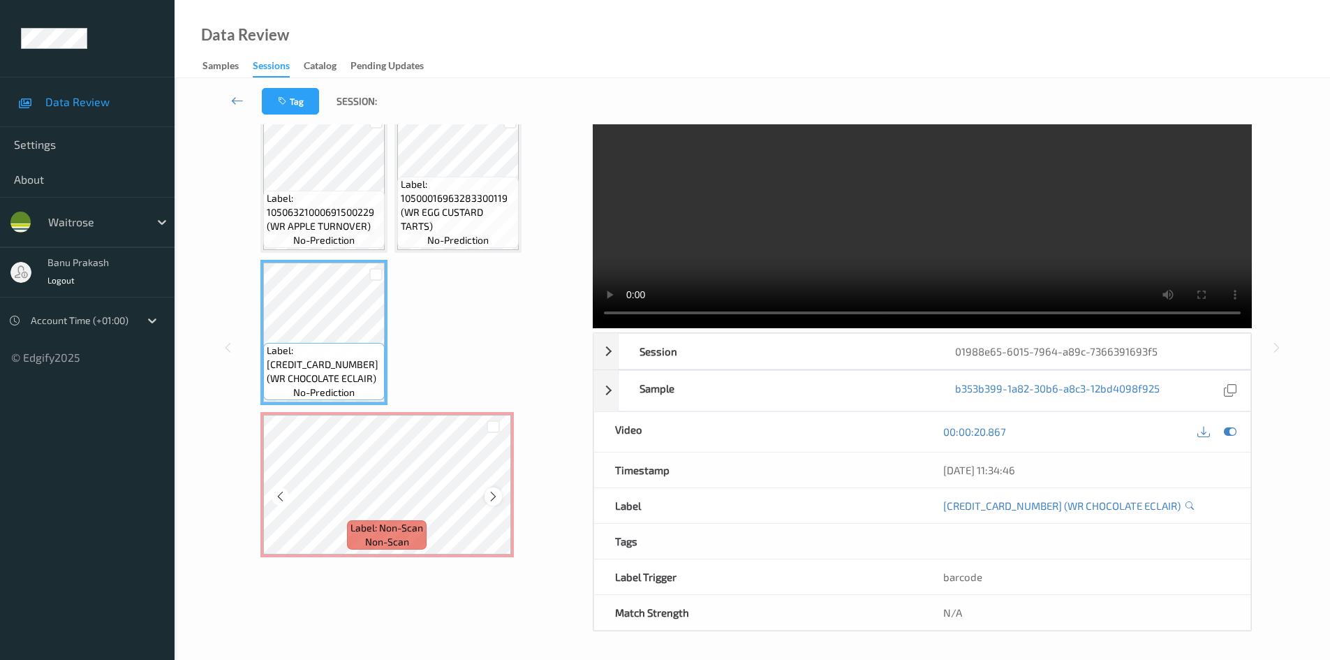
click at [492, 503] on div at bounding box center [492, 495] width 17 height 17
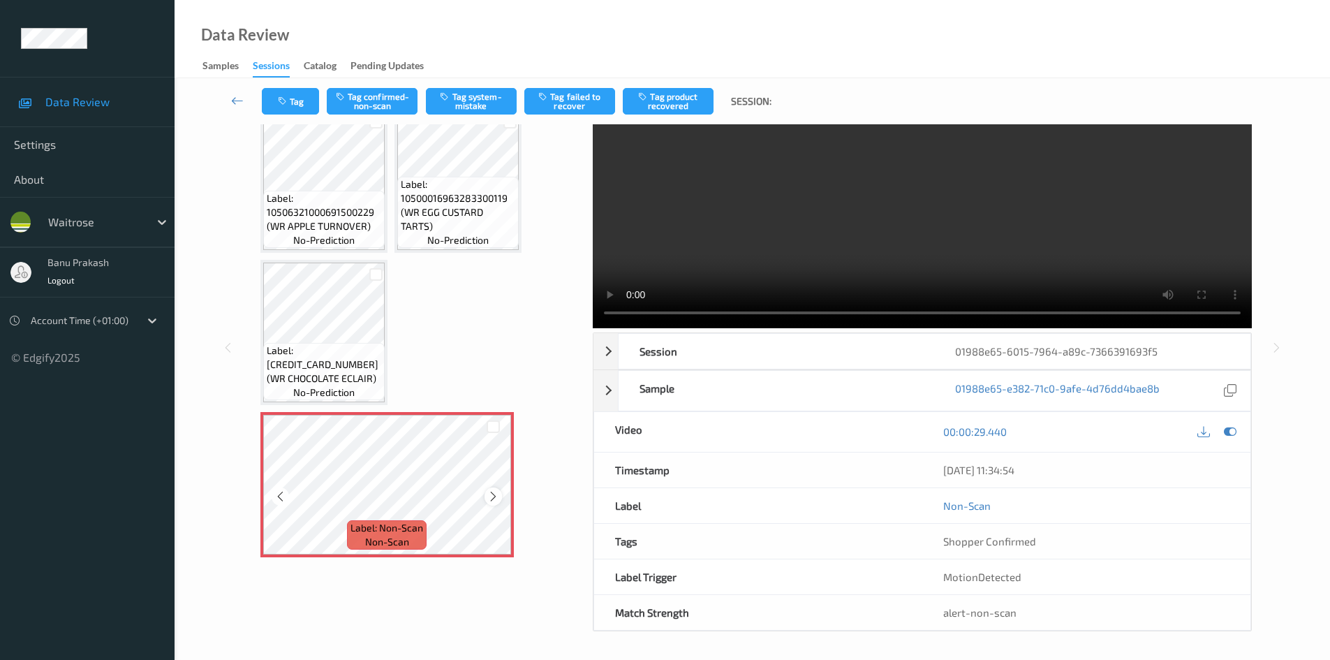
click at [492, 503] on div at bounding box center [492, 495] width 17 height 17
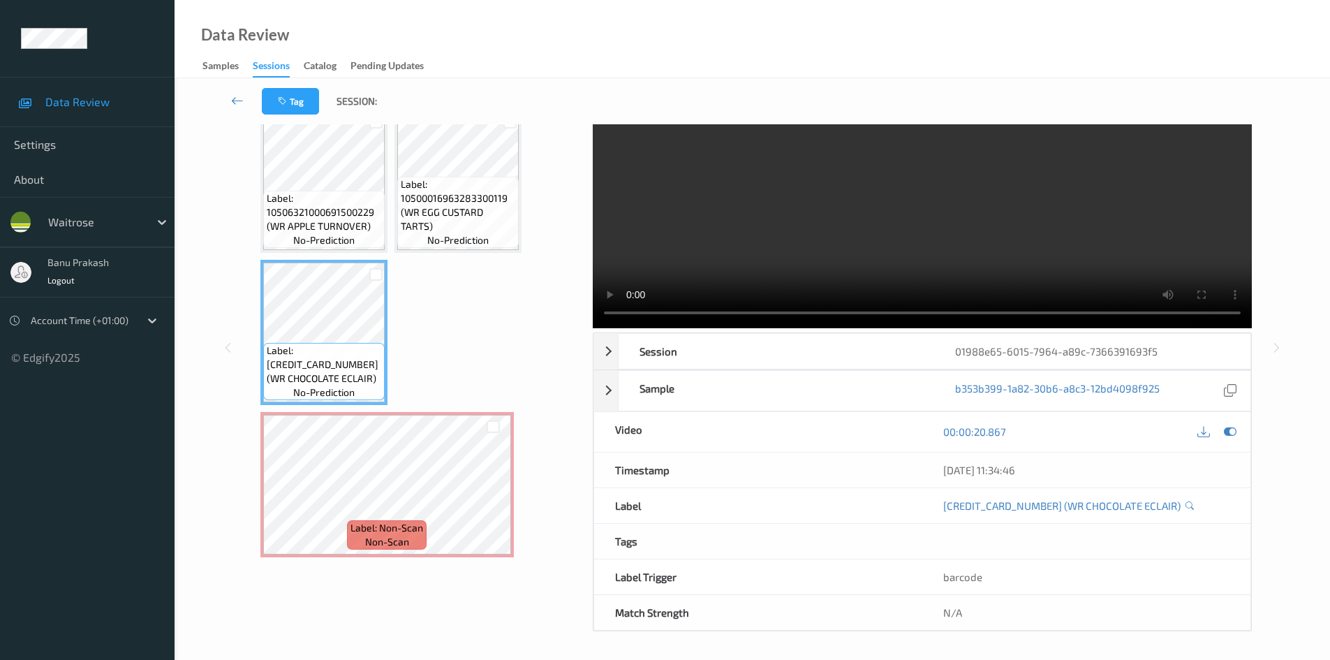
click at [965, 247] on video at bounding box center [922, 196] width 659 height 264
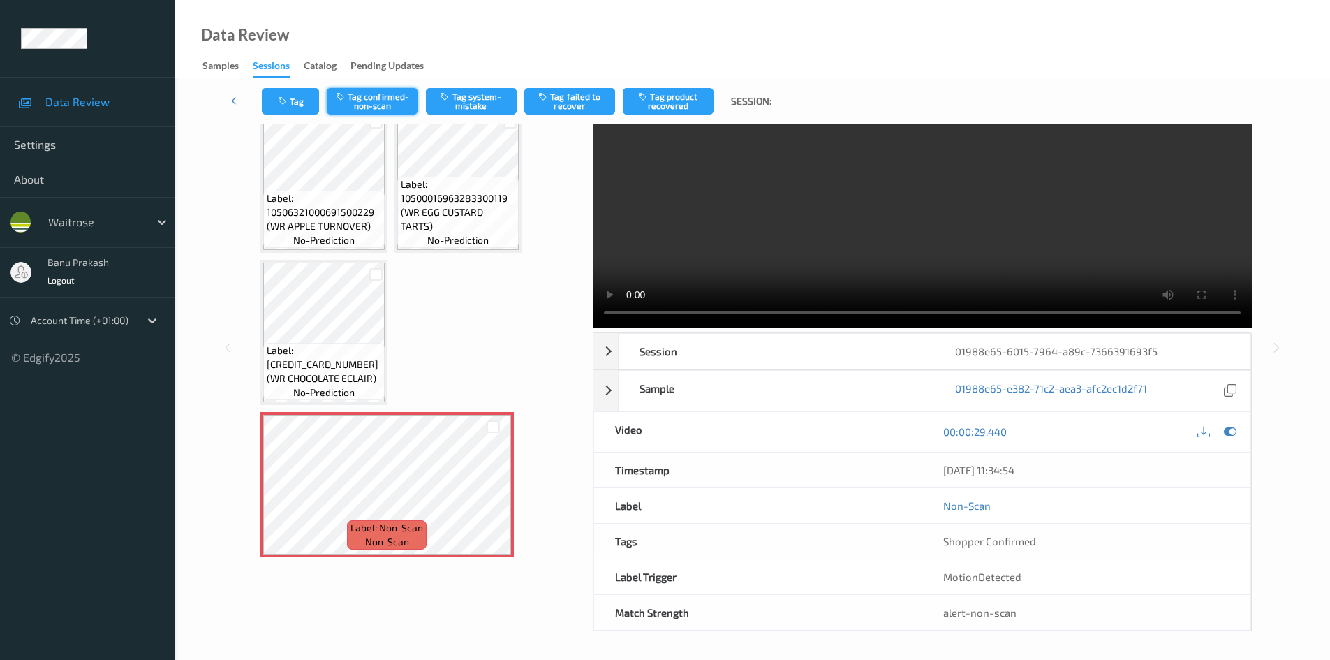
click at [380, 108] on button "Tag confirmed-non-scan" at bounding box center [372, 101] width 91 height 27
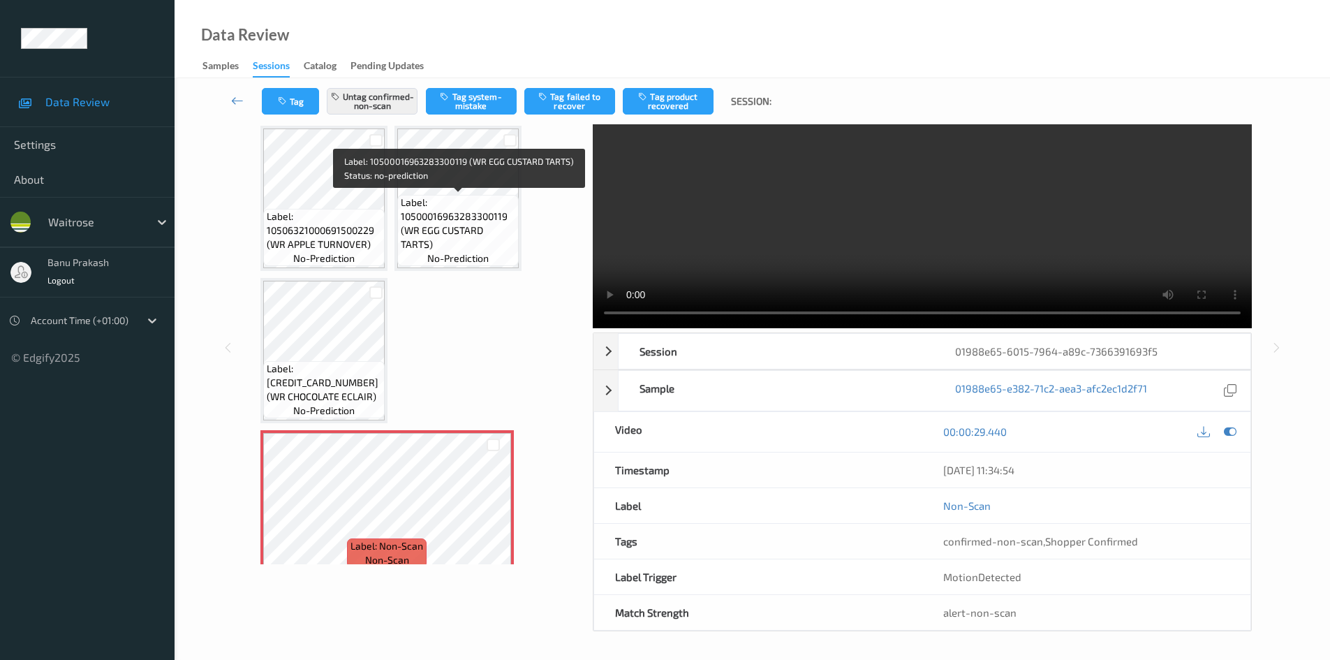
scroll to position [0, 0]
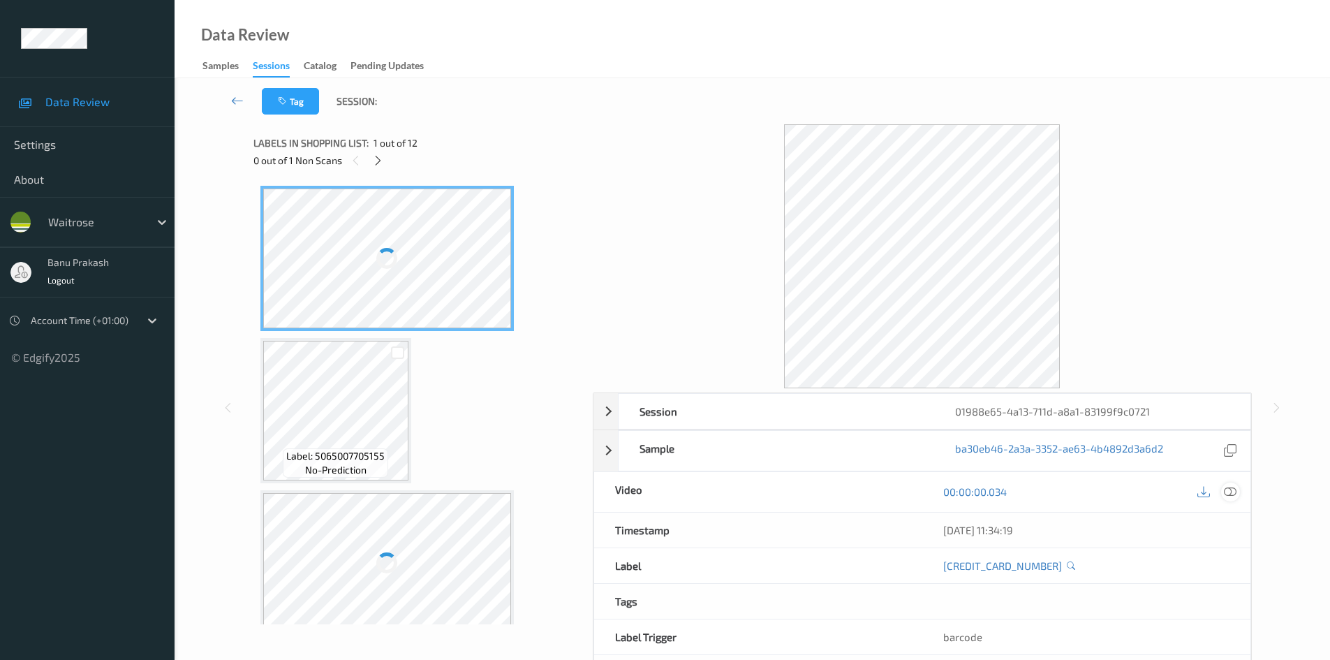
click at [1227, 489] on icon at bounding box center [1230, 491] width 13 height 13
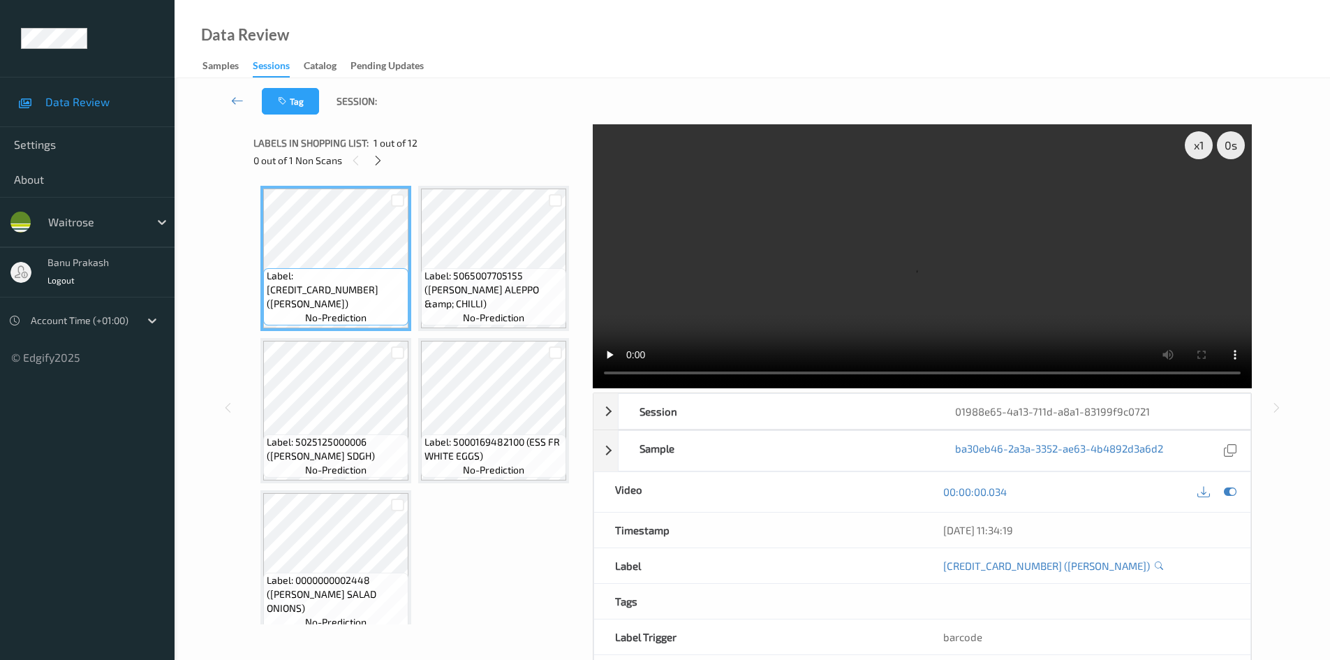
click at [375, 148] on span "1 out of 12" at bounding box center [395, 143] width 44 height 14
click at [378, 161] on icon at bounding box center [378, 160] width 12 height 13
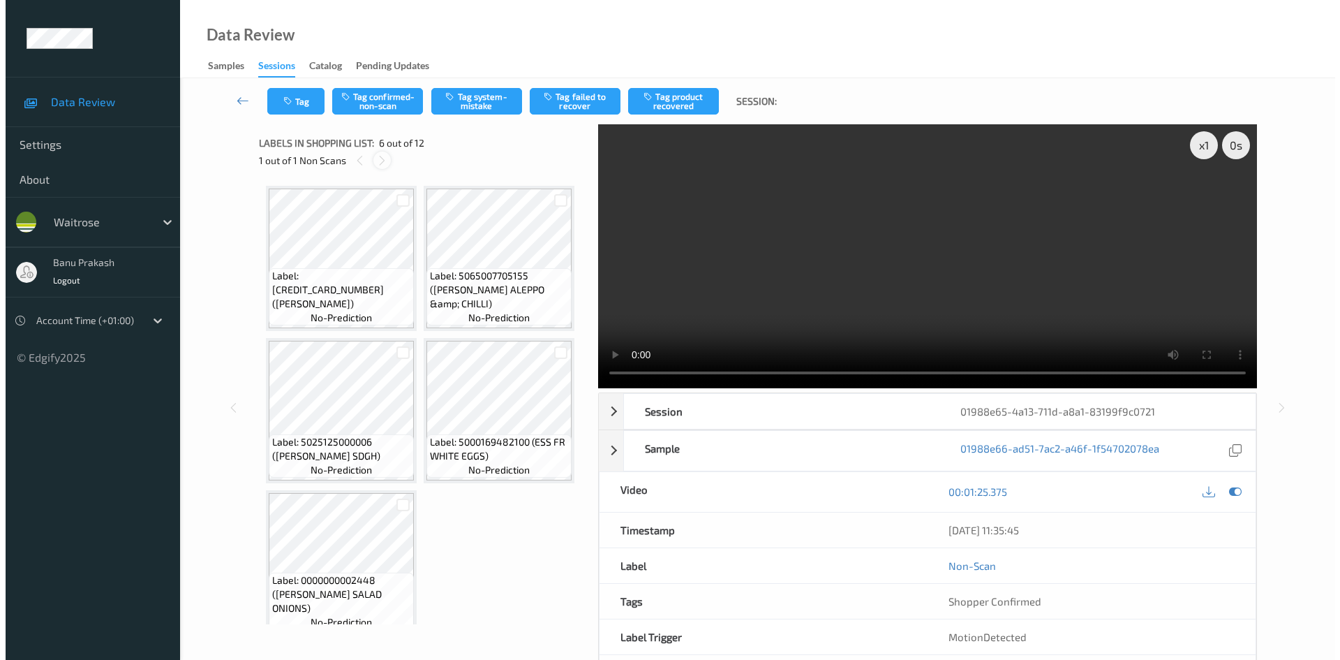
scroll to position [311, 0]
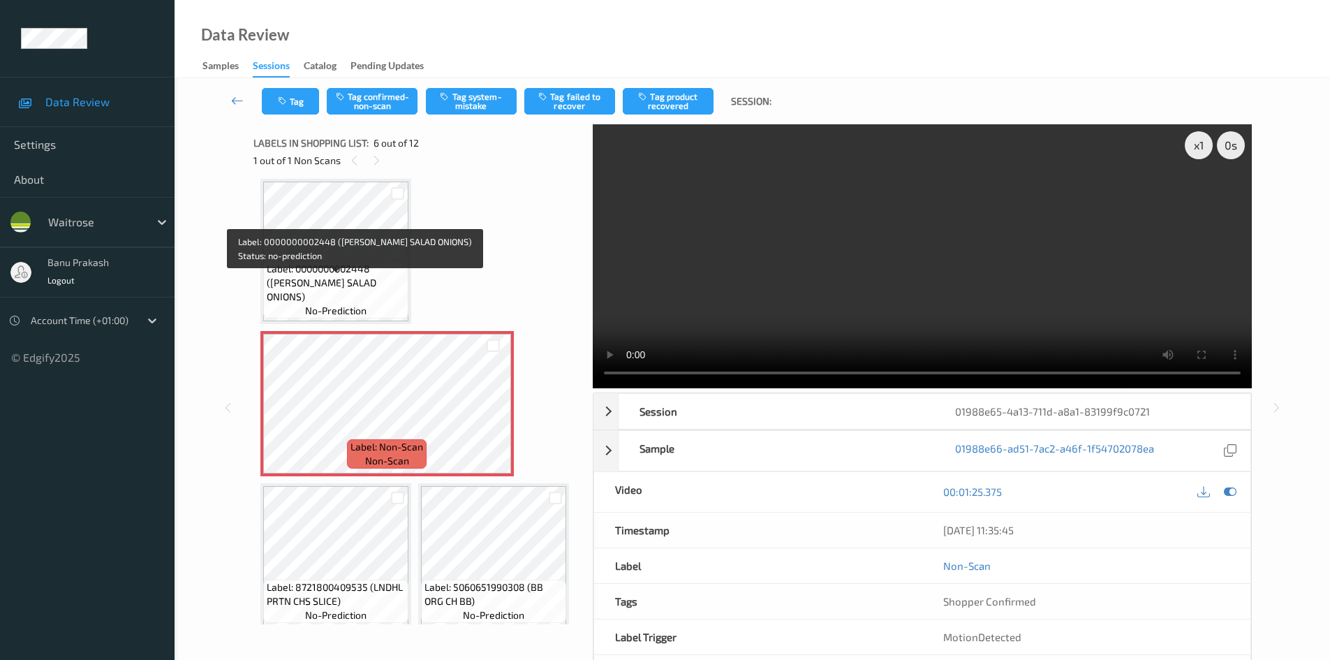
click at [367, 281] on span "Label: 0000000002448 ([PERSON_NAME] SALAD ONIONS)" at bounding box center [336, 283] width 138 height 42
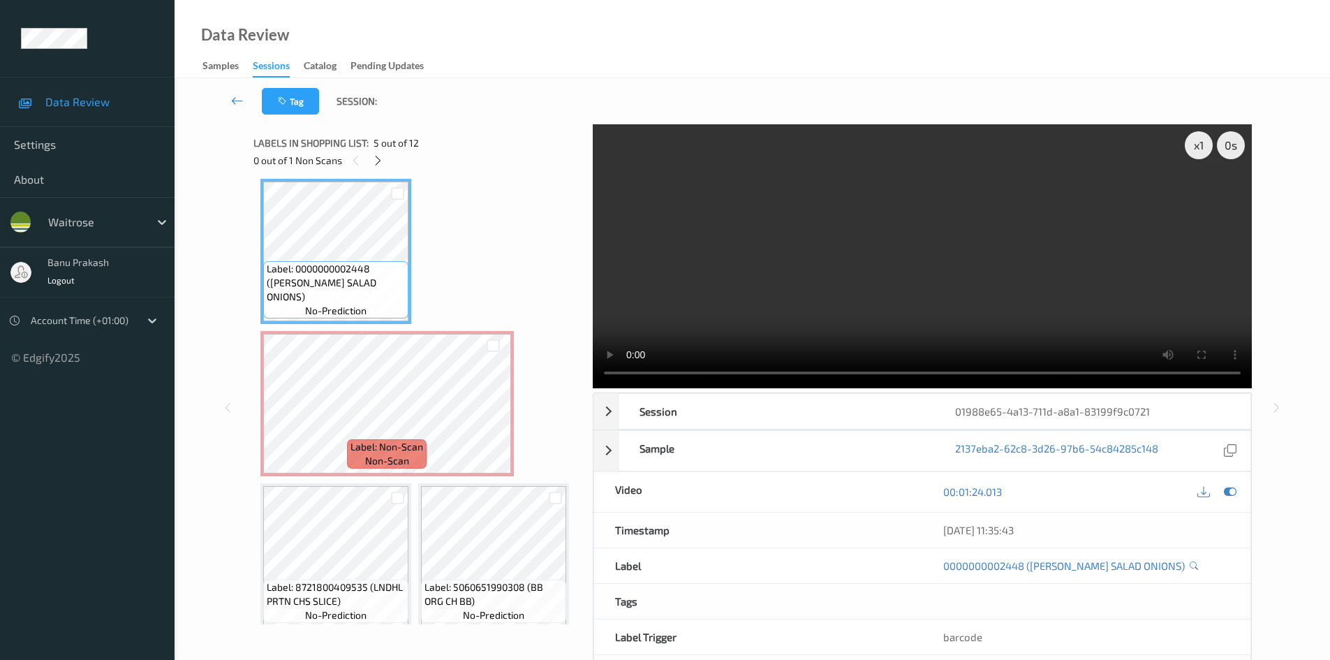
click at [896, 269] on video at bounding box center [922, 256] width 659 height 264
click at [864, 301] on video at bounding box center [922, 256] width 659 height 264
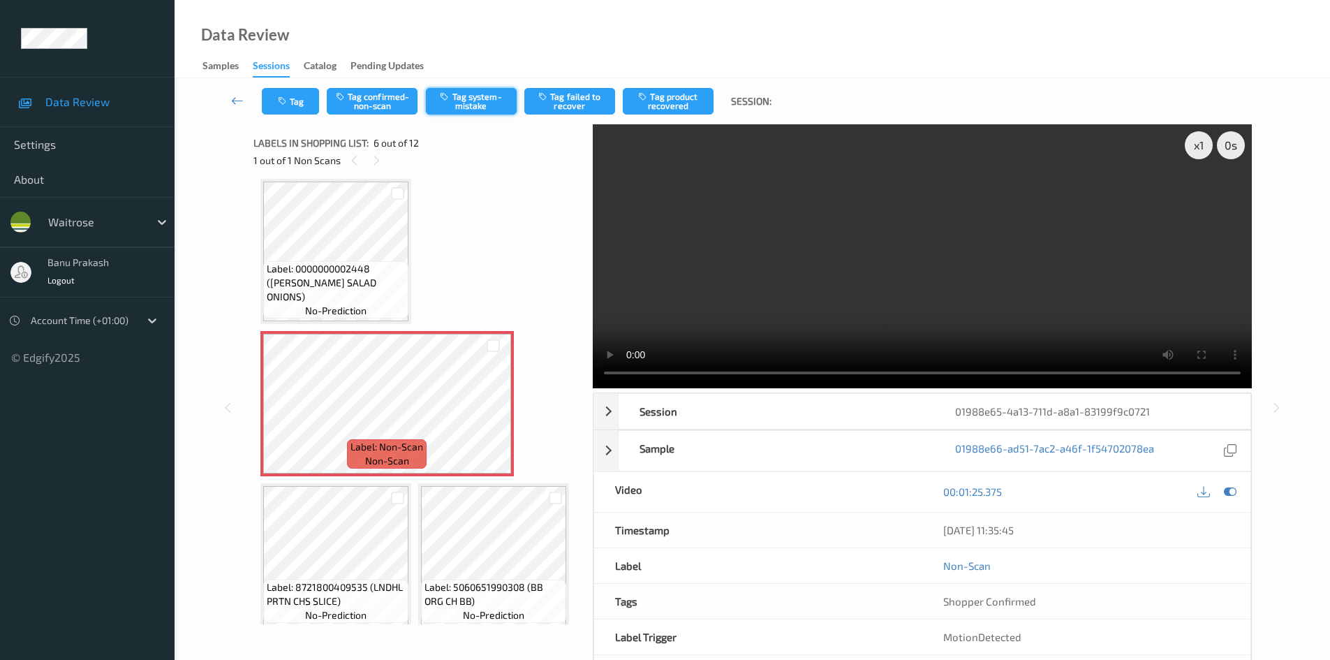
click at [471, 101] on button "Tag system-mistake" at bounding box center [471, 101] width 91 height 27
click at [289, 103] on icon "button" at bounding box center [284, 101] width 12 height 10
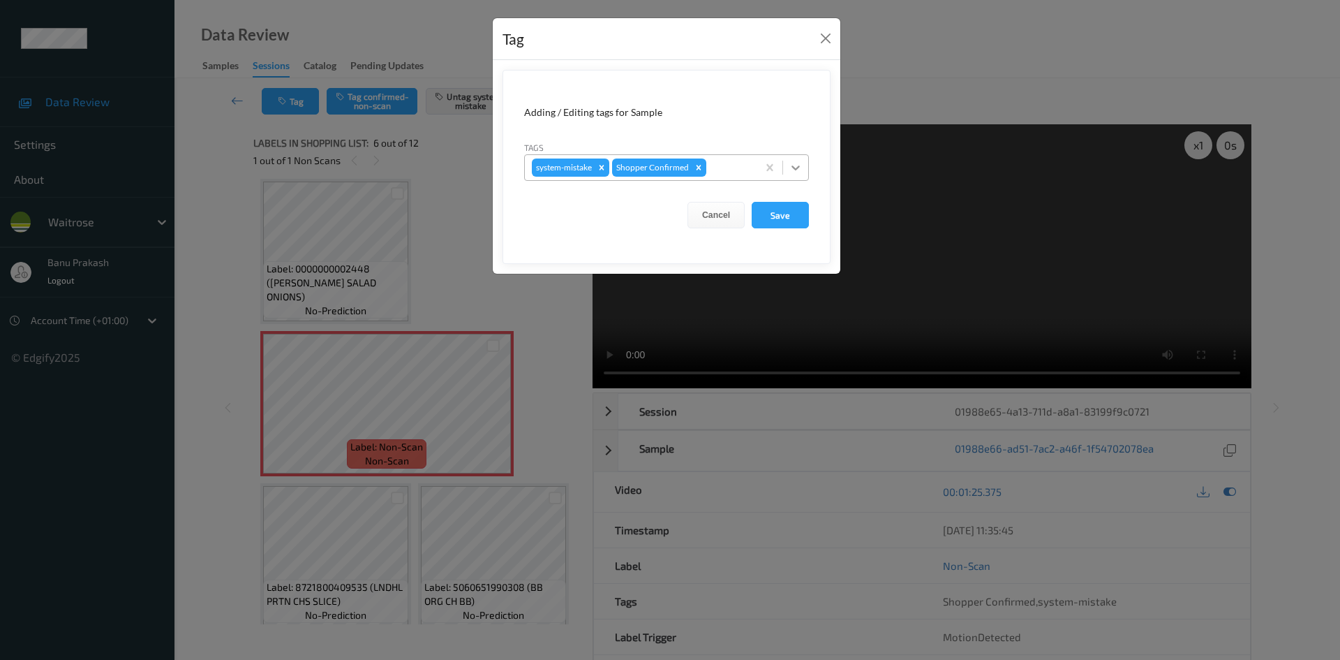
click at [797, 161] on icon at bounding box center [796, 168] width 14 height 14
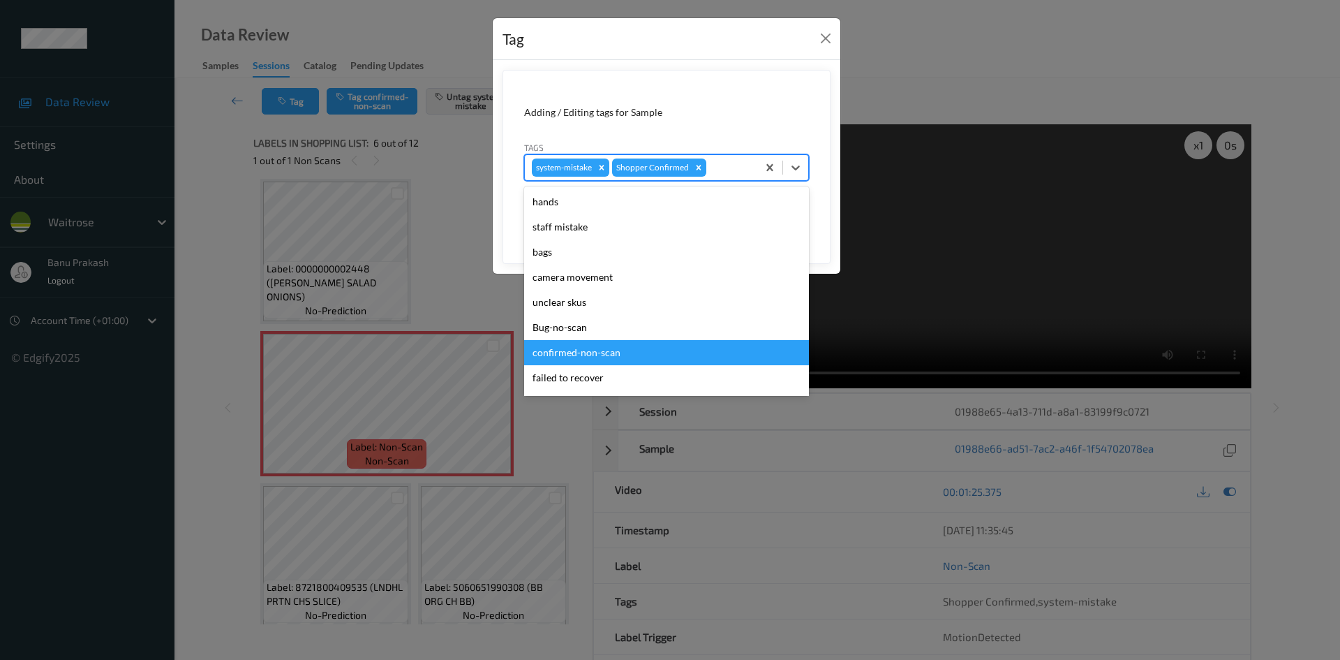
scroll to position [274, 0]
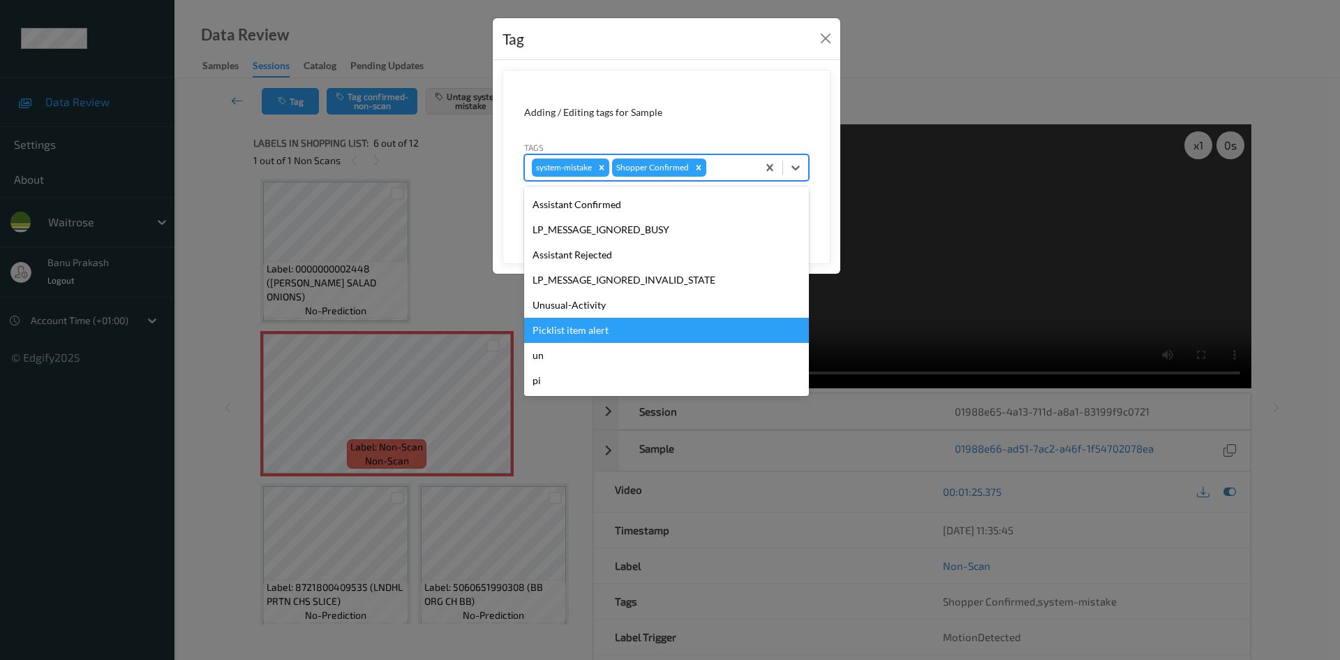
click at [613, 323] on div "Picklist item alert" at bounding box center [666, 330] width 285 height 25
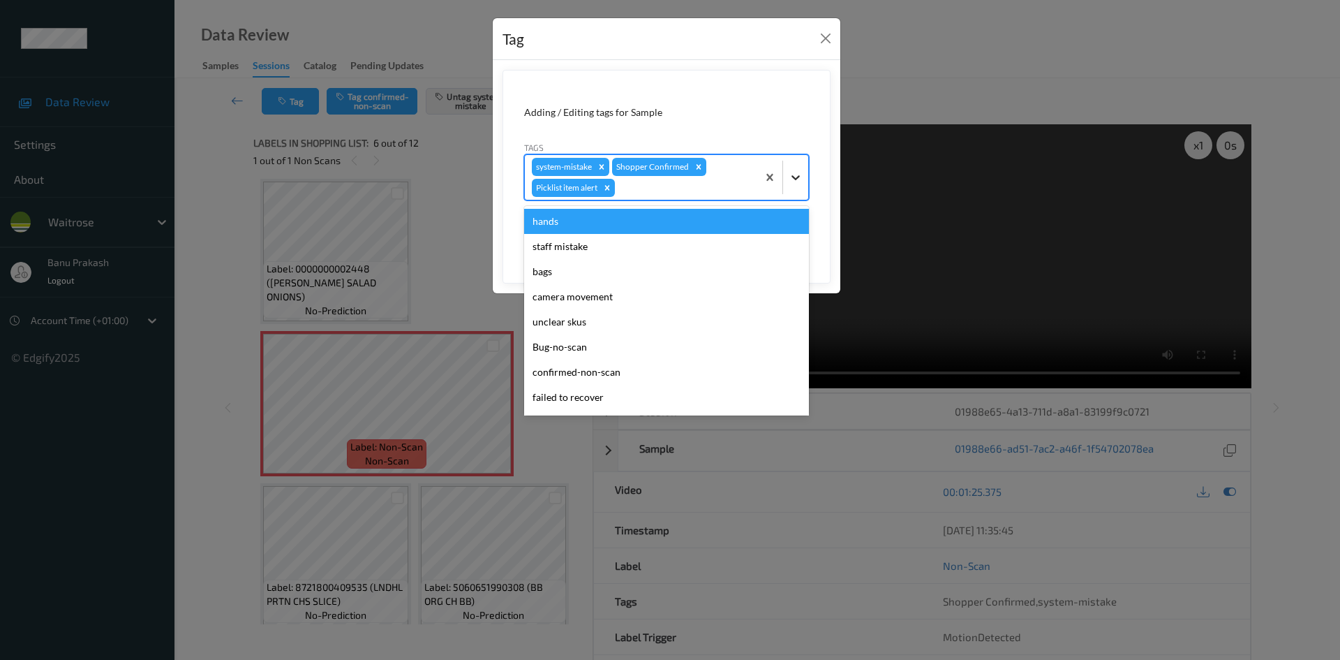
click at [797, 179] on icon at bounding box center [796, 177] width 8 height 5
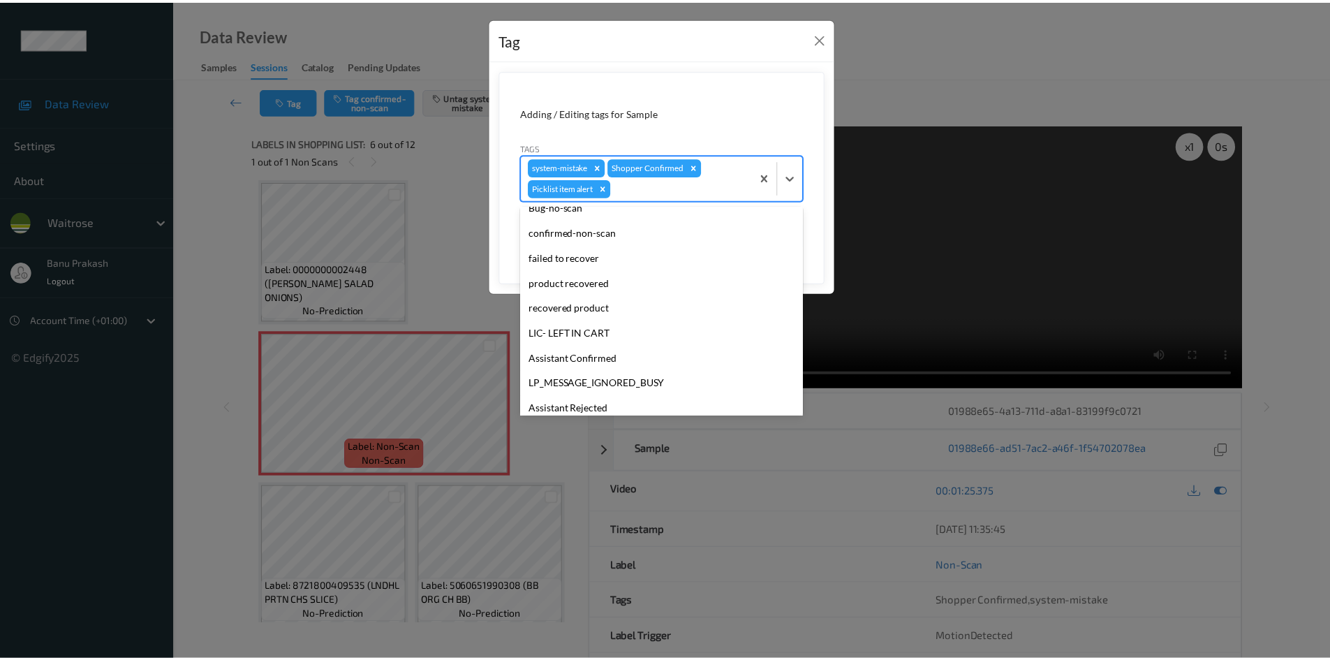
scroll to position [249, 0]
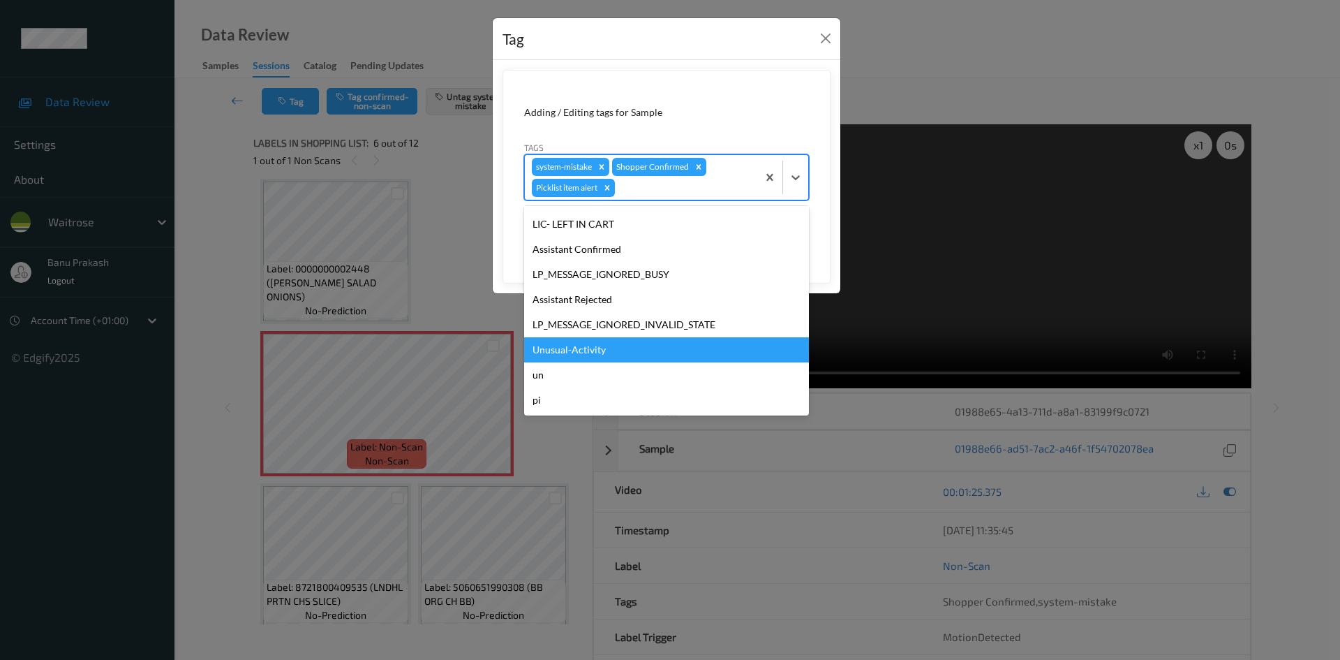
click at [646, 348] on div "Unusual-Activity" at bounding box center [666, 349] width 285 height 25
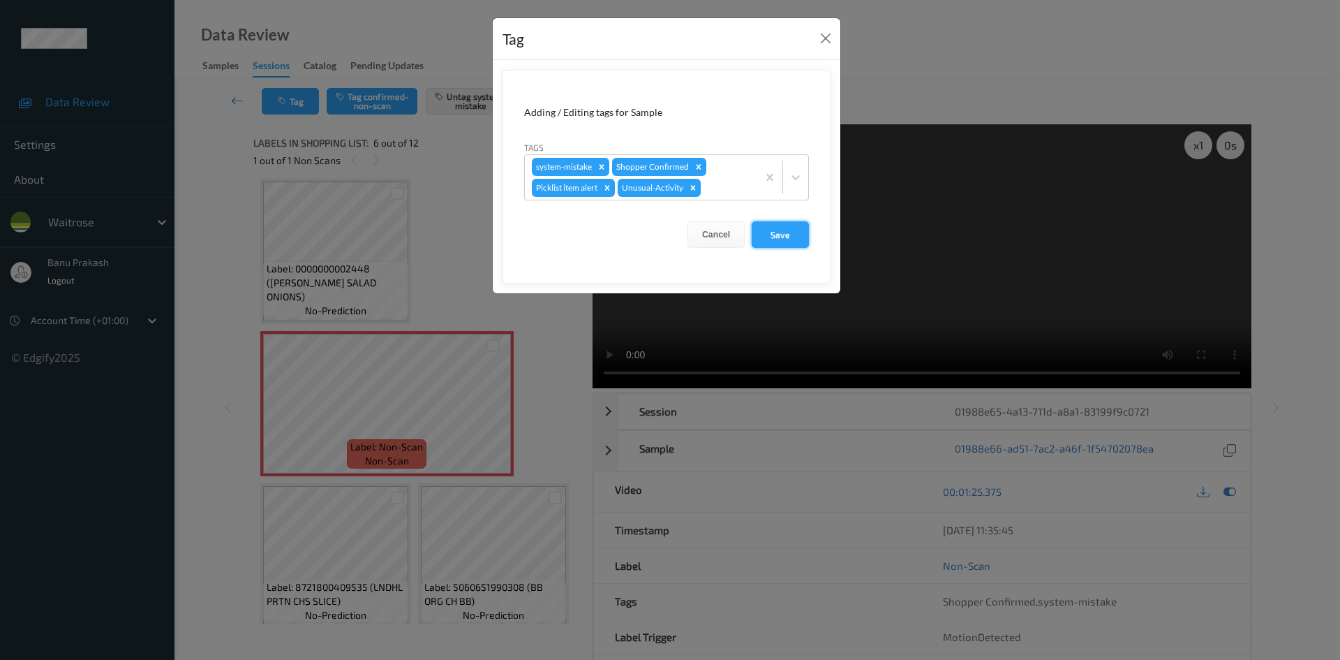
click at [792, 223] on button "Save" at bounding box center [780, 234] width 57 height 27
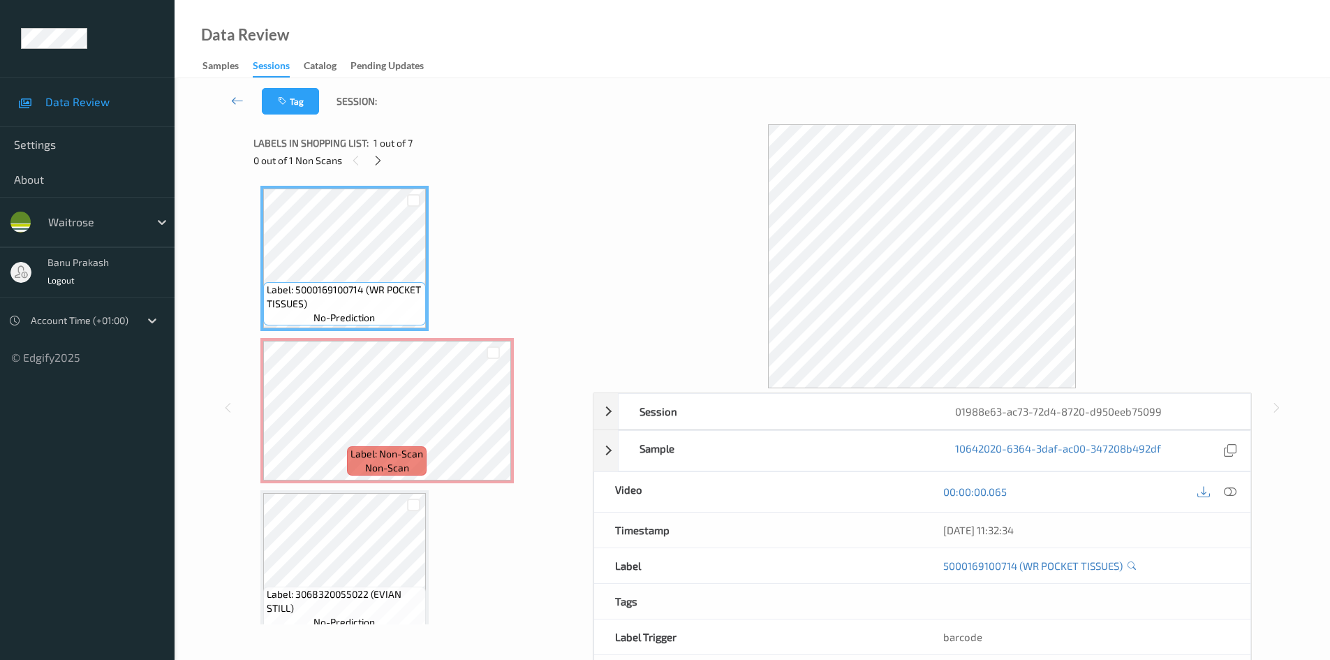
click at [1227, 485] on icon at bounding box center [1230, 491] width 13 height 13
click at [1227, 487] on icon at bounding box center [1230, 491] width 13 height 13
click at [1228, 491] on icon at bounding box center [1230, 491] width 13 height 13
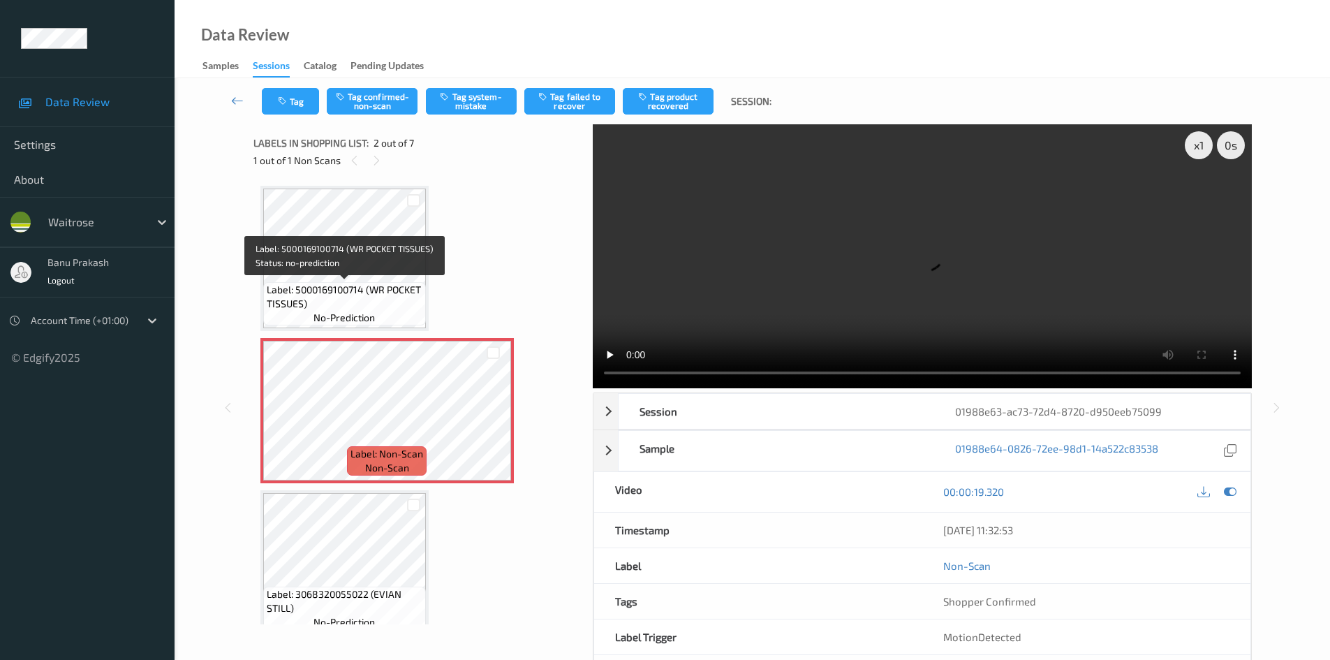
click at [306, 283] on span "Label: 5000169100714 (WR POCKET TISSUES)" at bounding box center [345, 297] width 156 height 28
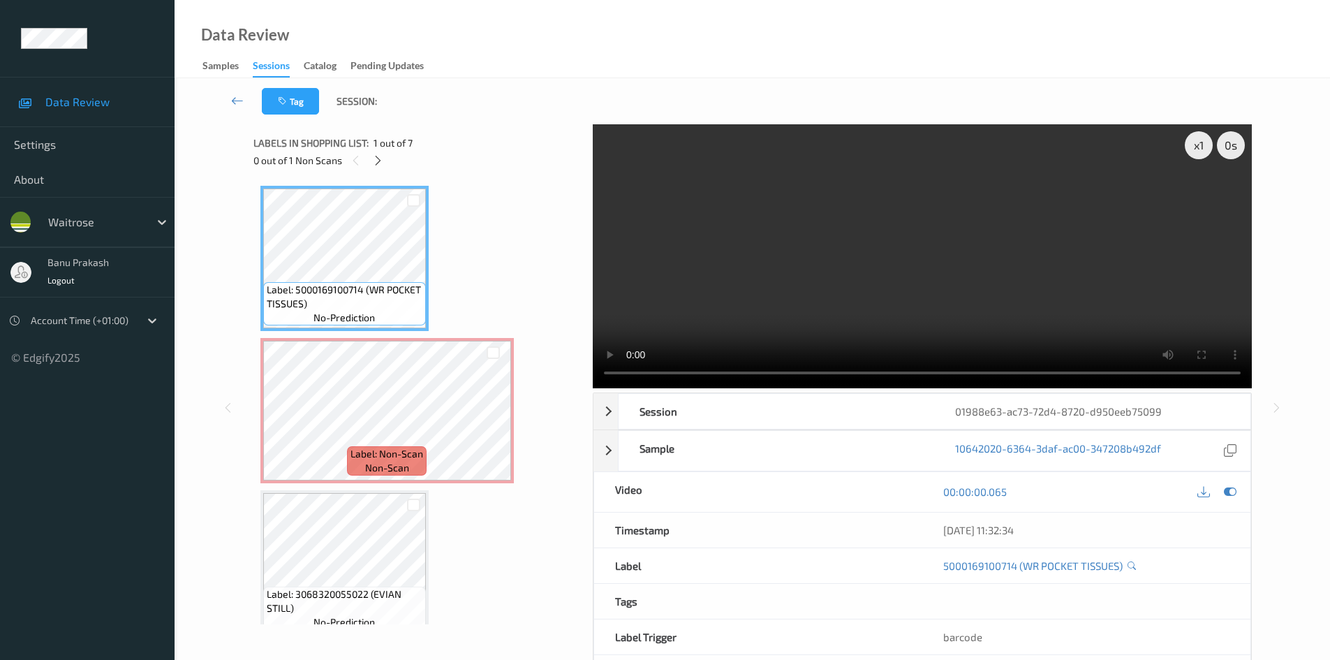
click at [843, 221] on video at bounding box center [922, 256] width 659 height 264
click at [664, 281] on video at bounding box center [922, 256] width 659 height 264
click at [1012, 304] on video at bounding box center [922, 256] width 659 height 264
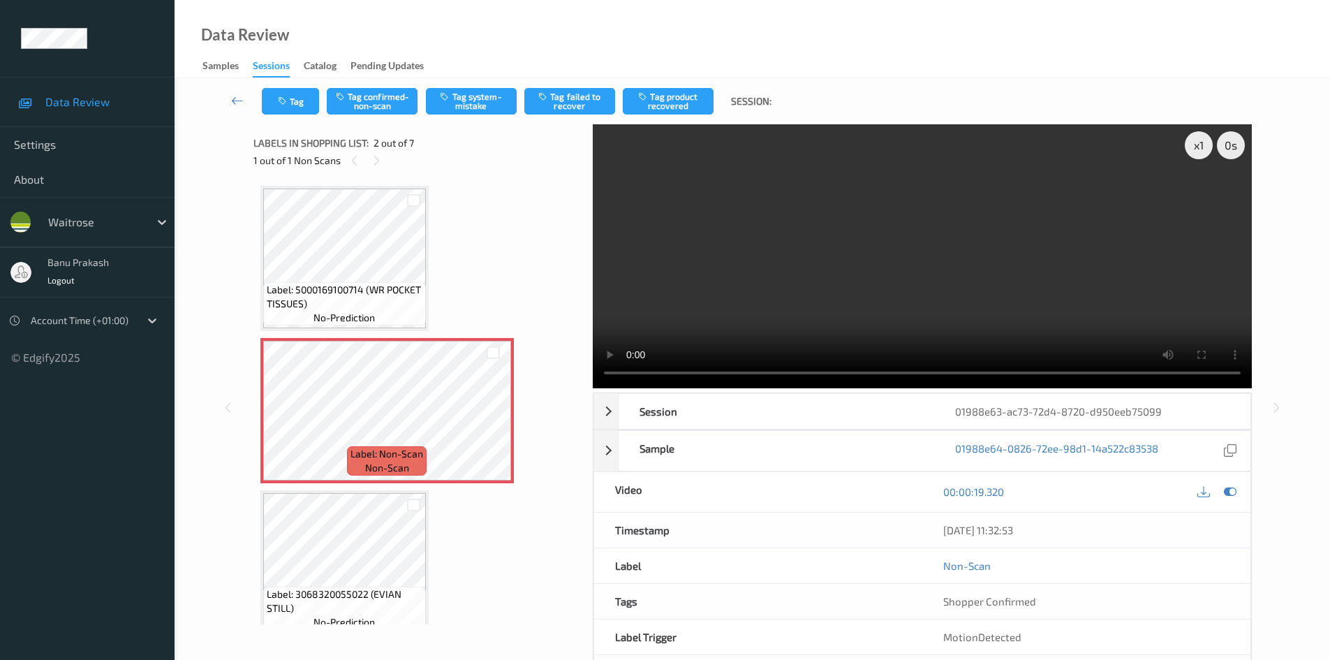
click at [346, 297] on span "Label: 5000169100714 (WR POCKET TISSUES)" at bounding box center [345, 297] width 156 height 28
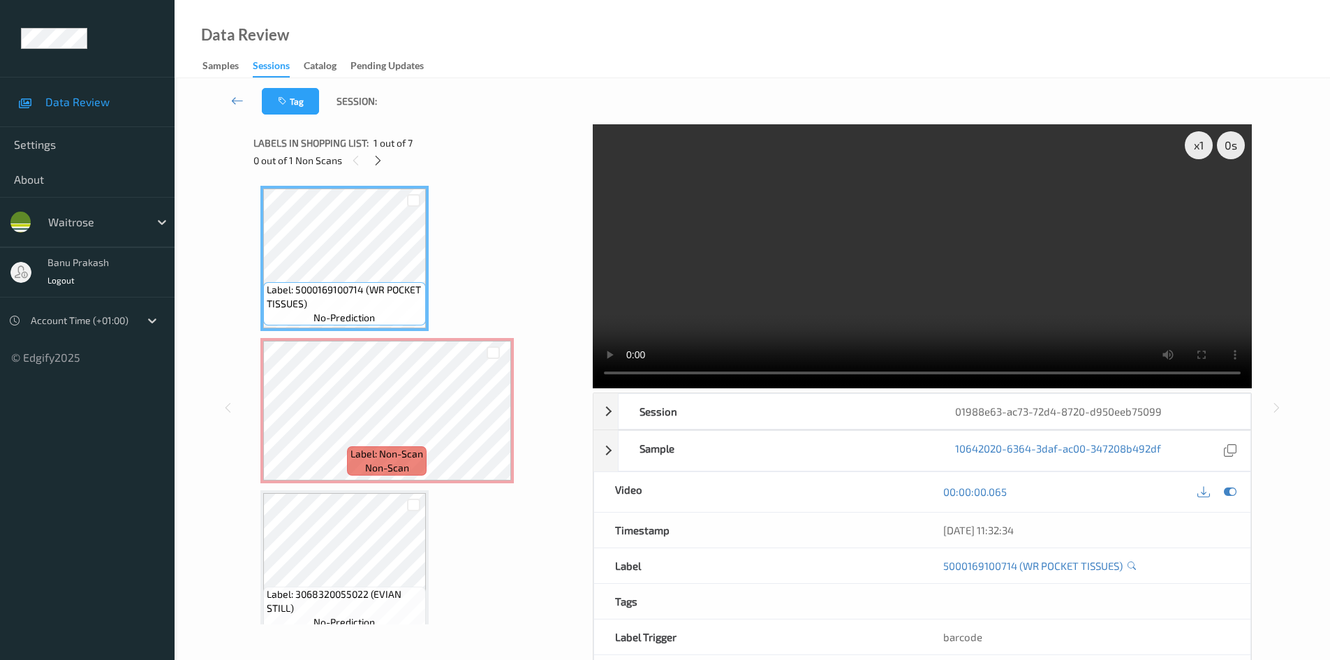
click at [343, 302] on span "Label: 5000169100714 (WR POCKET TISSUES)" at bounding box center [345, 297] width 156 height 28
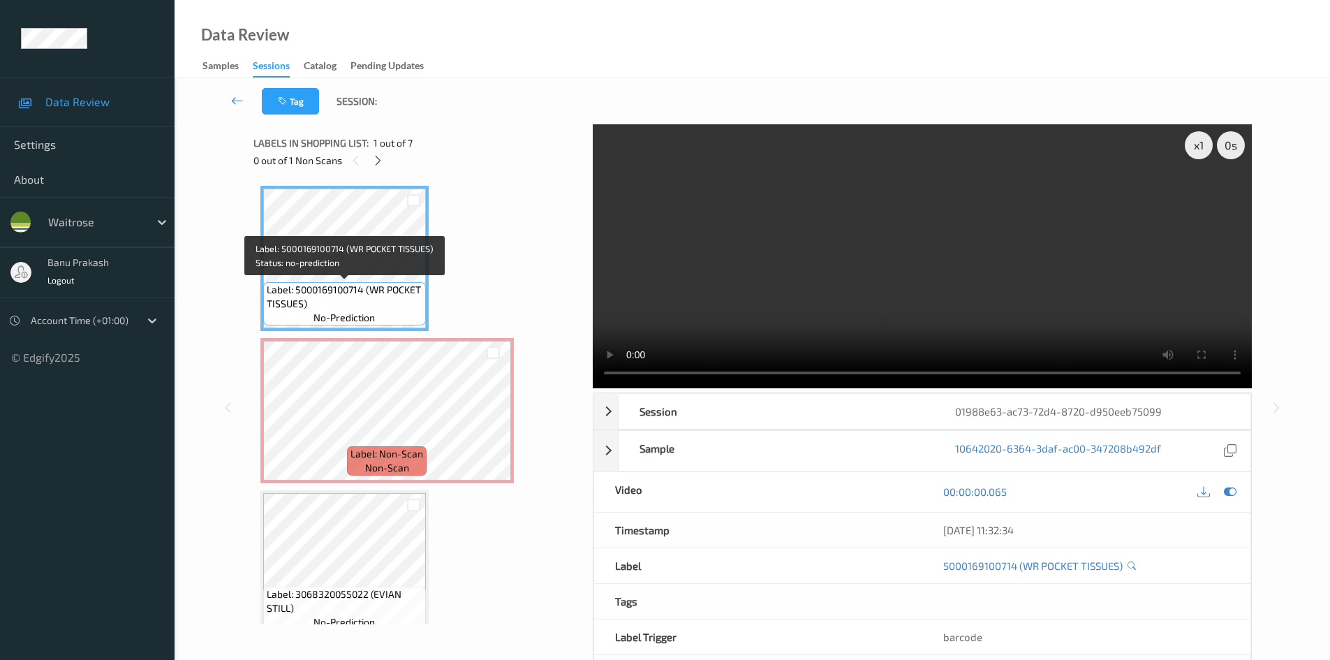
click at [325, 293] on span "Label: 5000169100714 (WR POCKET TISSUES)" at bounding box center [345, 297] width 156 height 28
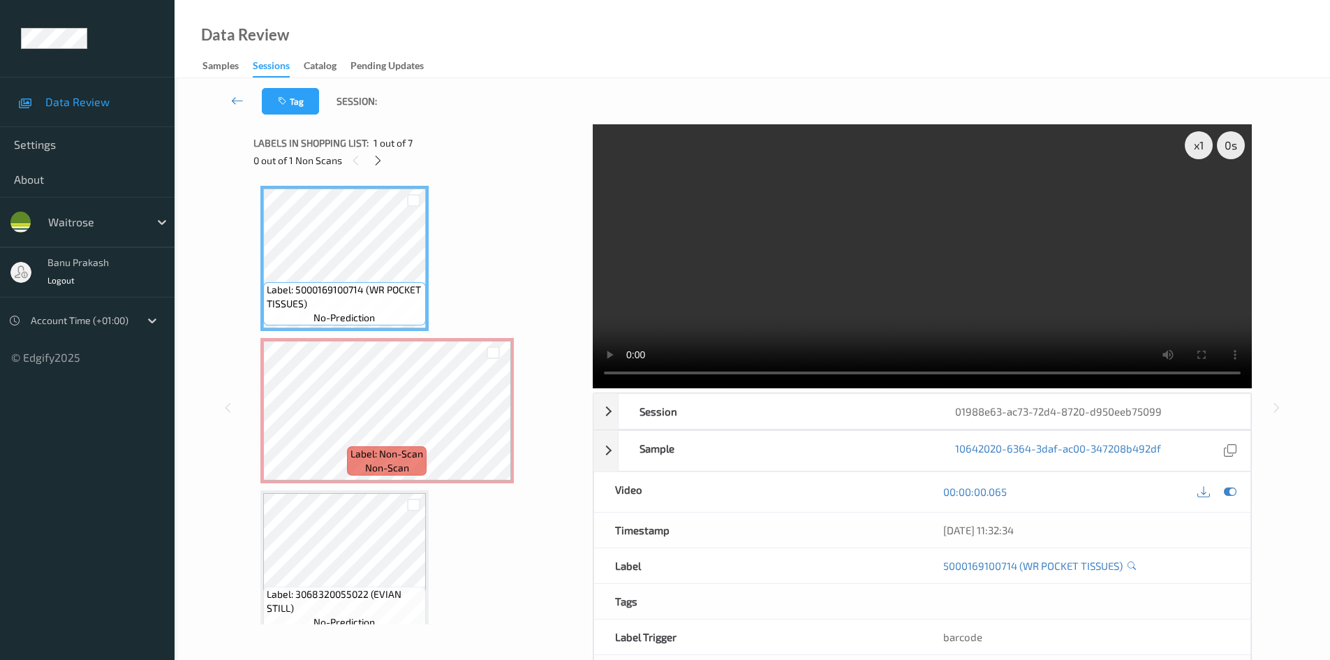
click at [706, 302] on video at bounding box center [922, 256] width 659 height 264
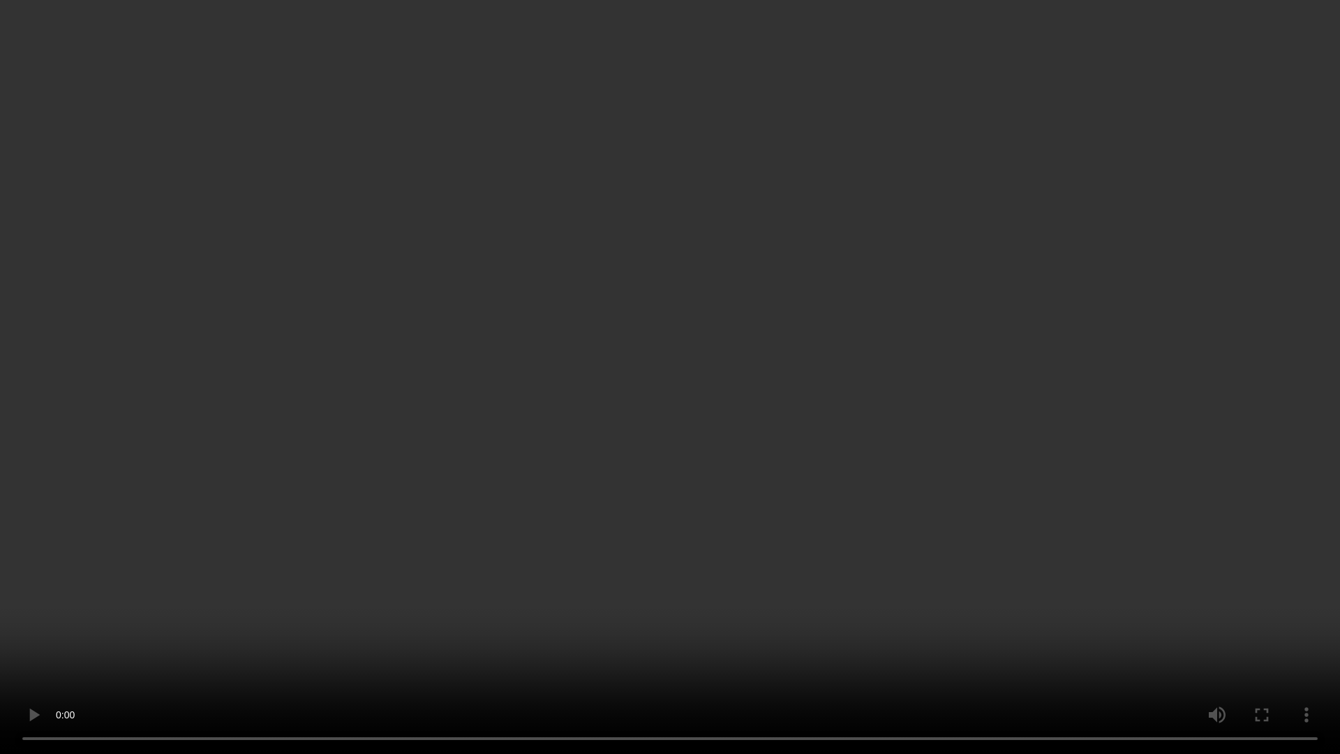
click at [230, 466] on video at bounding box center [670, 377] width 1340 height 754
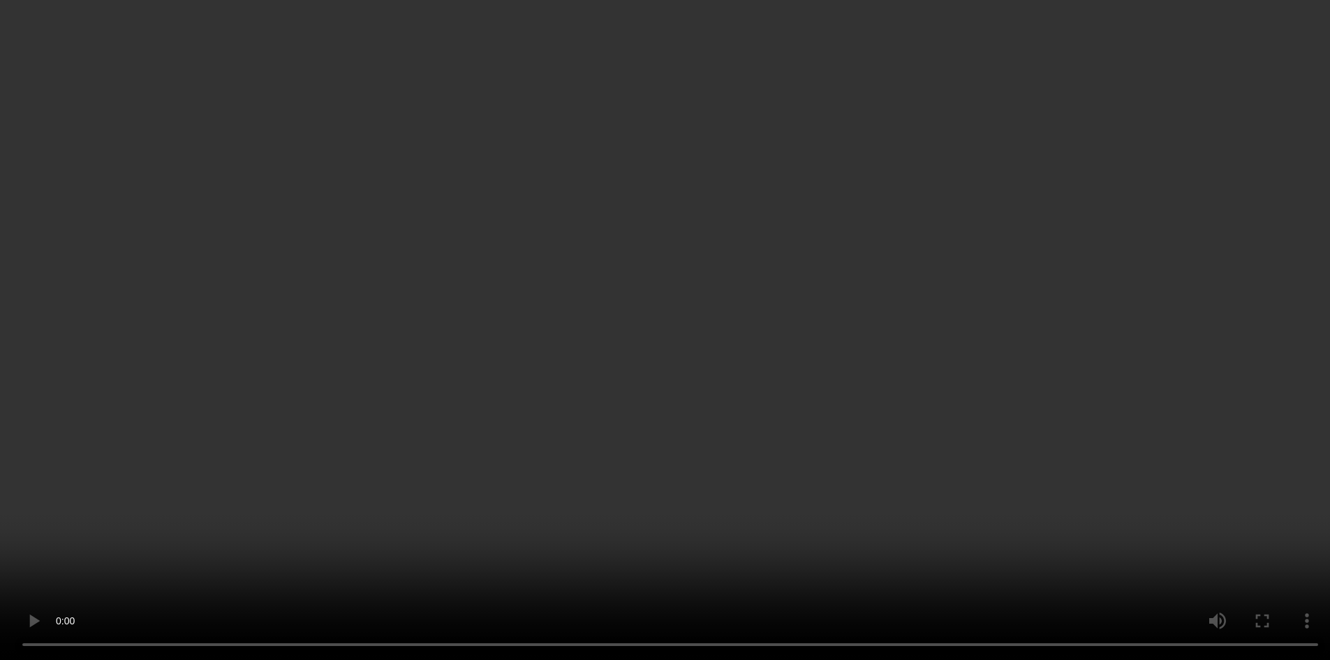
scroll to position [419, 0]
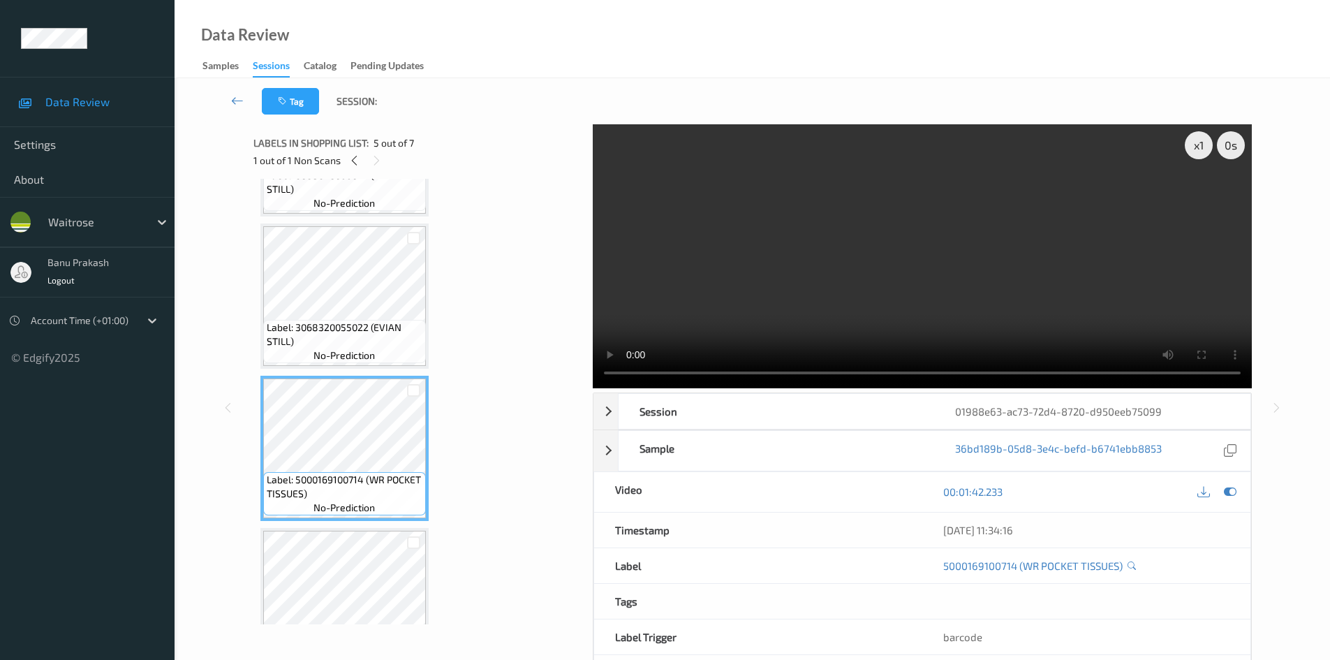
click at [895, 314] on video at bounding box center [922, 256] width 659 height 264
click at [972, 259] on video at bounding box center [922, 256] width 659 height 264
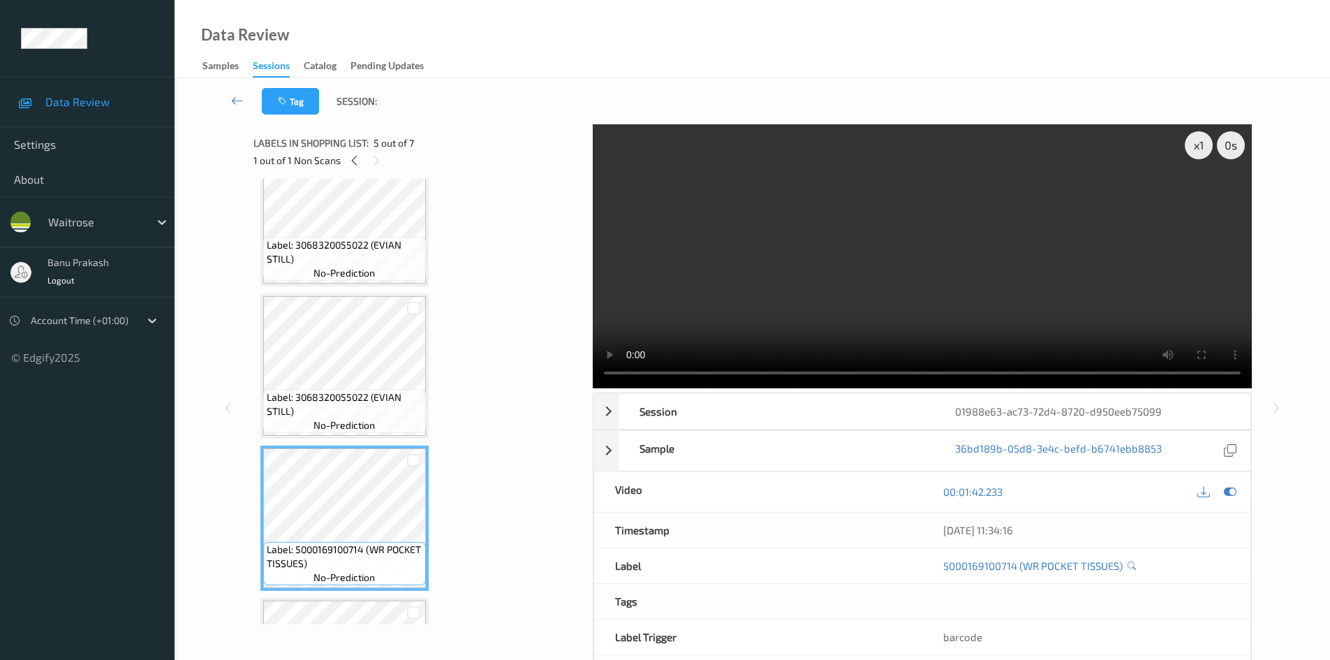
scroll to position [0, 0]
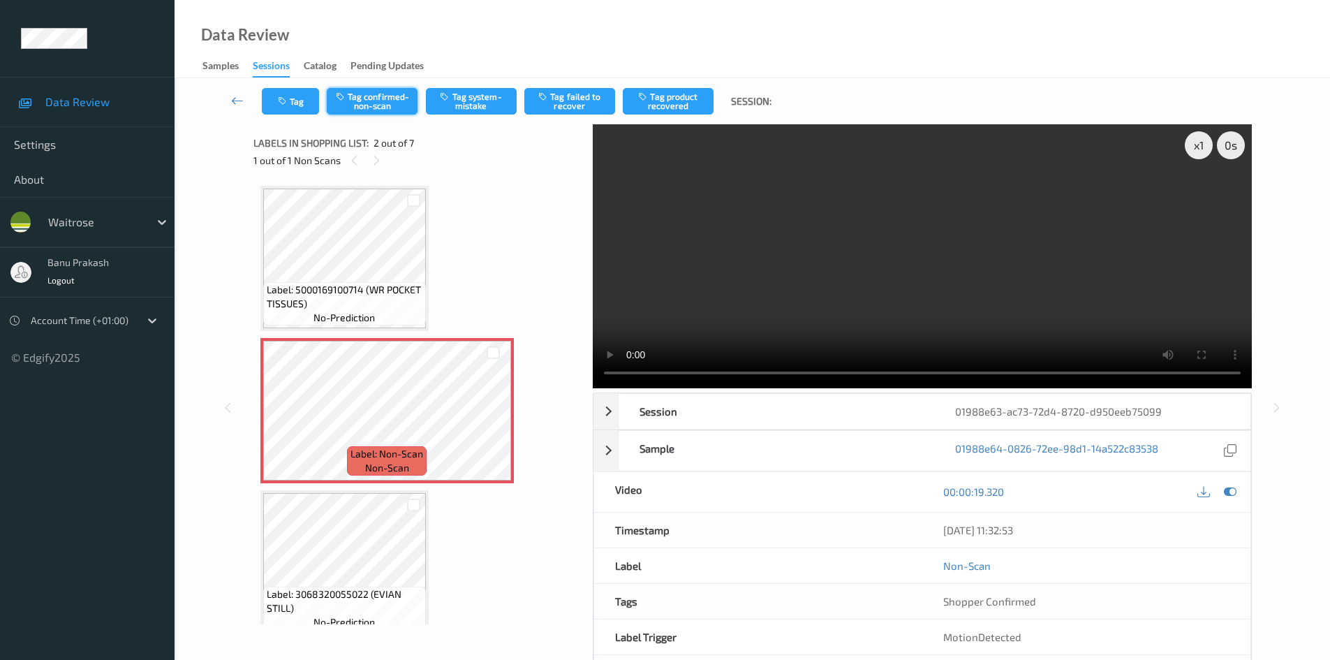
click at [367, 96] on button "Tag confirmed-non-scan" at bounding box center [372, 101] width 91 height 27
click at [667, 105] on button "Tag product recovered" at bounding box center [668, 101] width 91 height 27
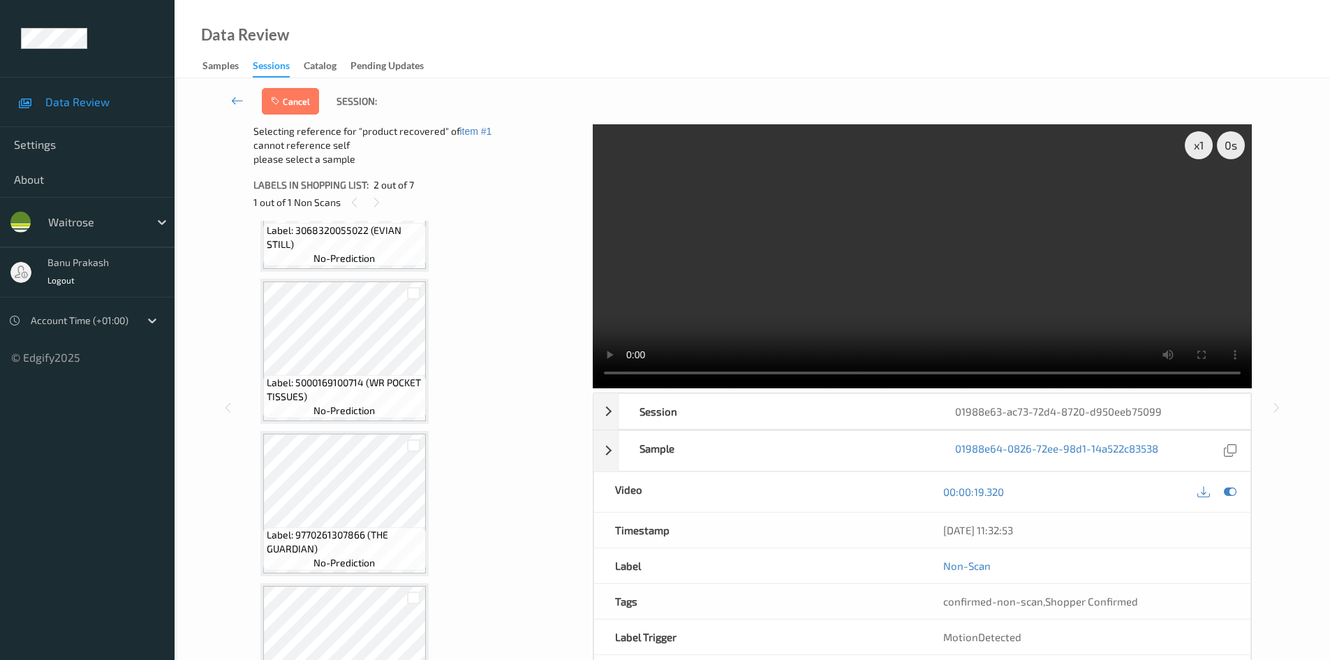
scroll to position [558, 0]
click at [411, 293] on div at bounding box center [413, 292] width 13 height 13
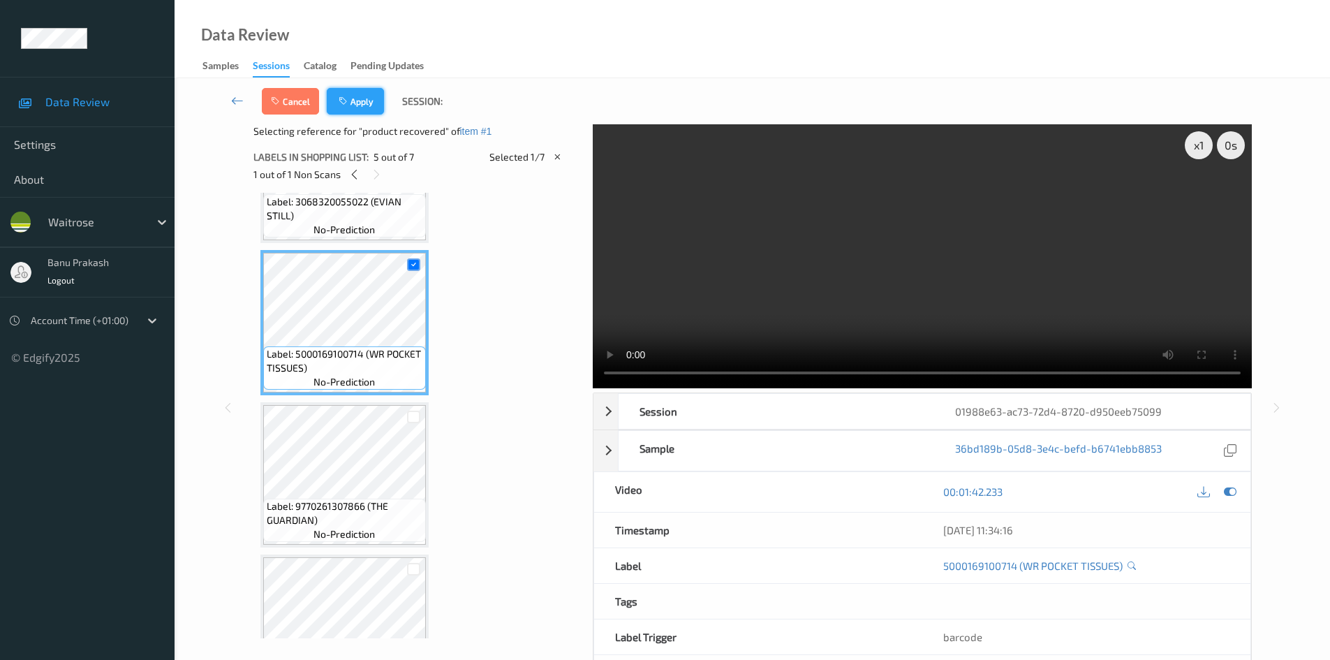
click at [345, 94] on button "Apply" at bounding box center [355, 101] width 57 height 27
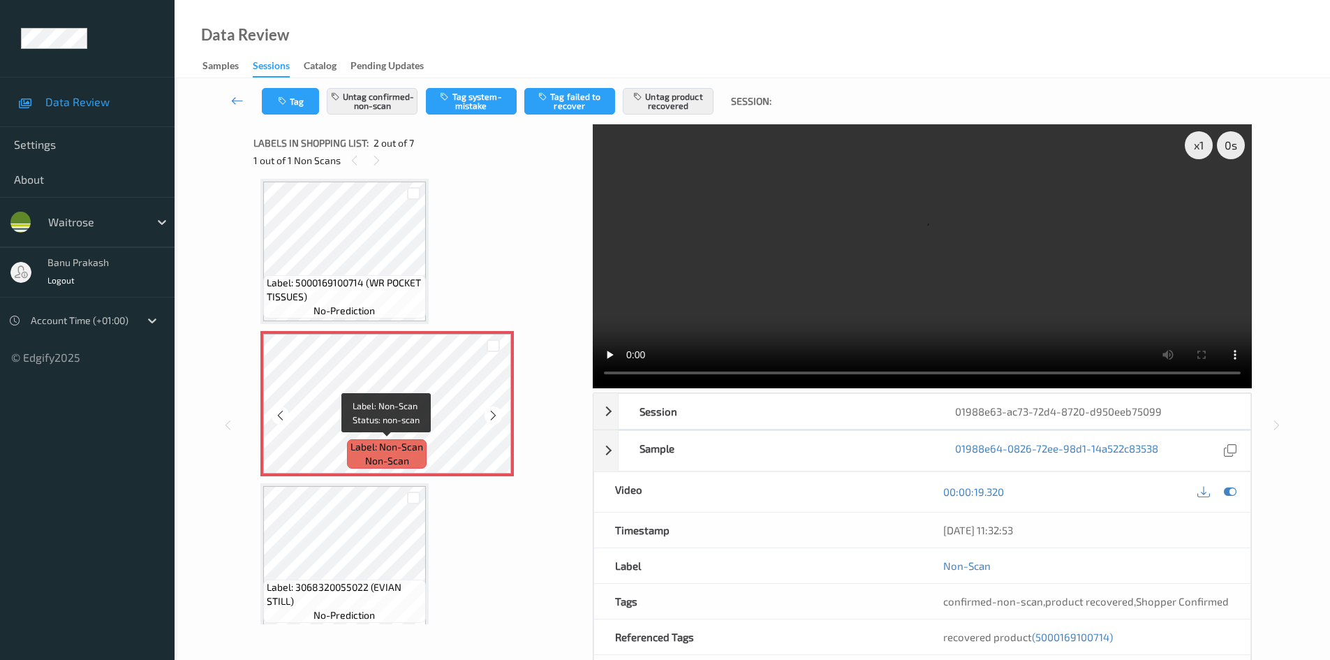
scroll to position [0, 0]
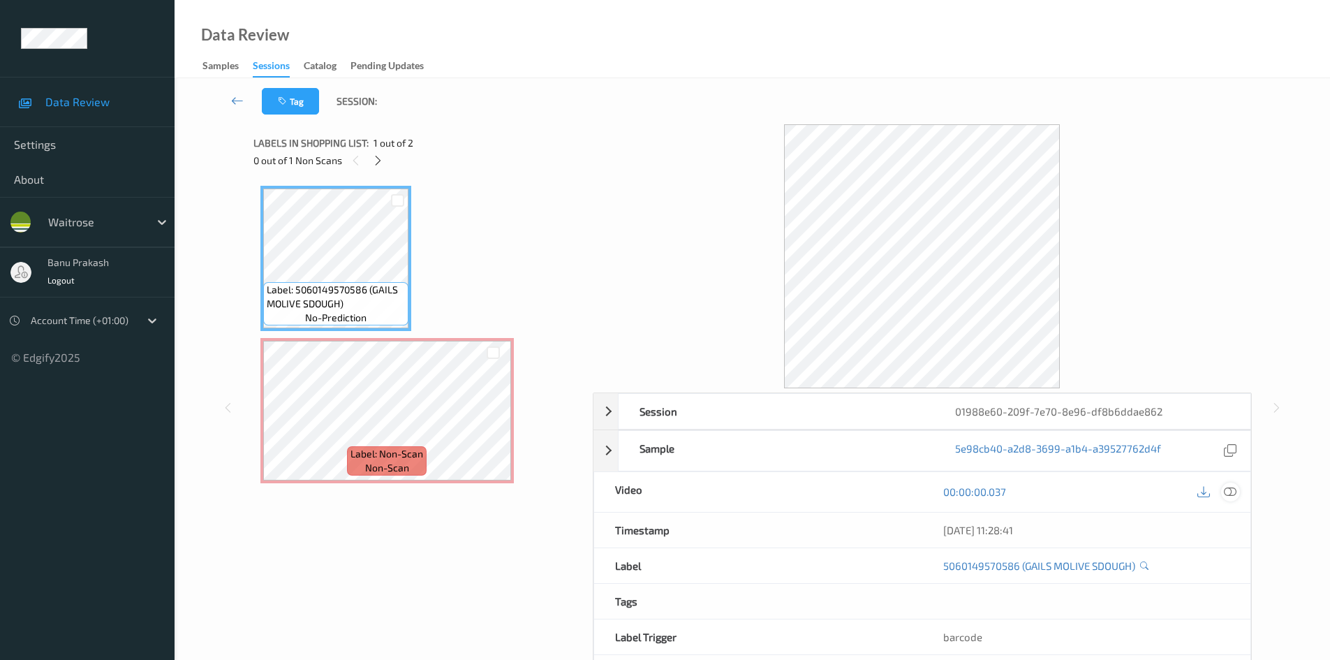
click at [1236, 496] on icon at bounding box center [1230, 491] width 13 height 13
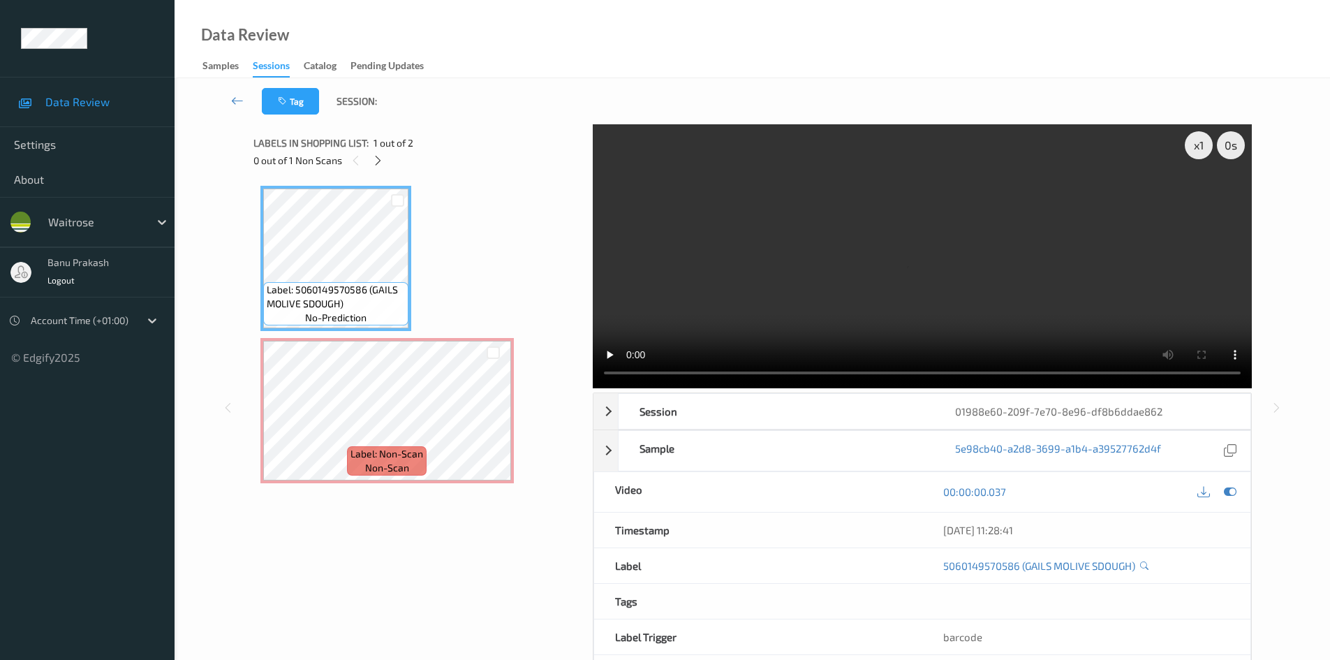
click at [660, 240] on video at bounding box center [922, 256] width 659 height 264
click at [739, 288] on video at bounding box center [922, 256] width 659 height 264
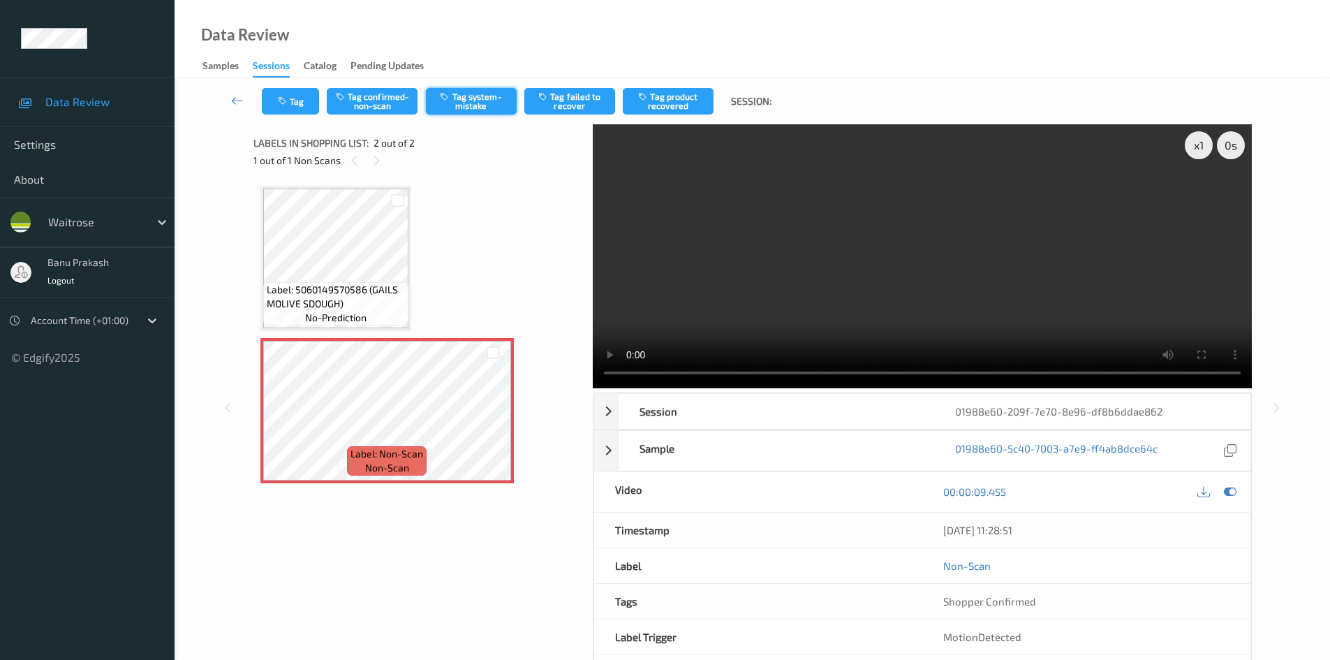
click at [486, 91] on button "Tag system-mistake" at bounding box center [471, 101] width 91 height 27
click at [290, 108] on button "Tag" at bounding box center [290, 101] width 57 height 27
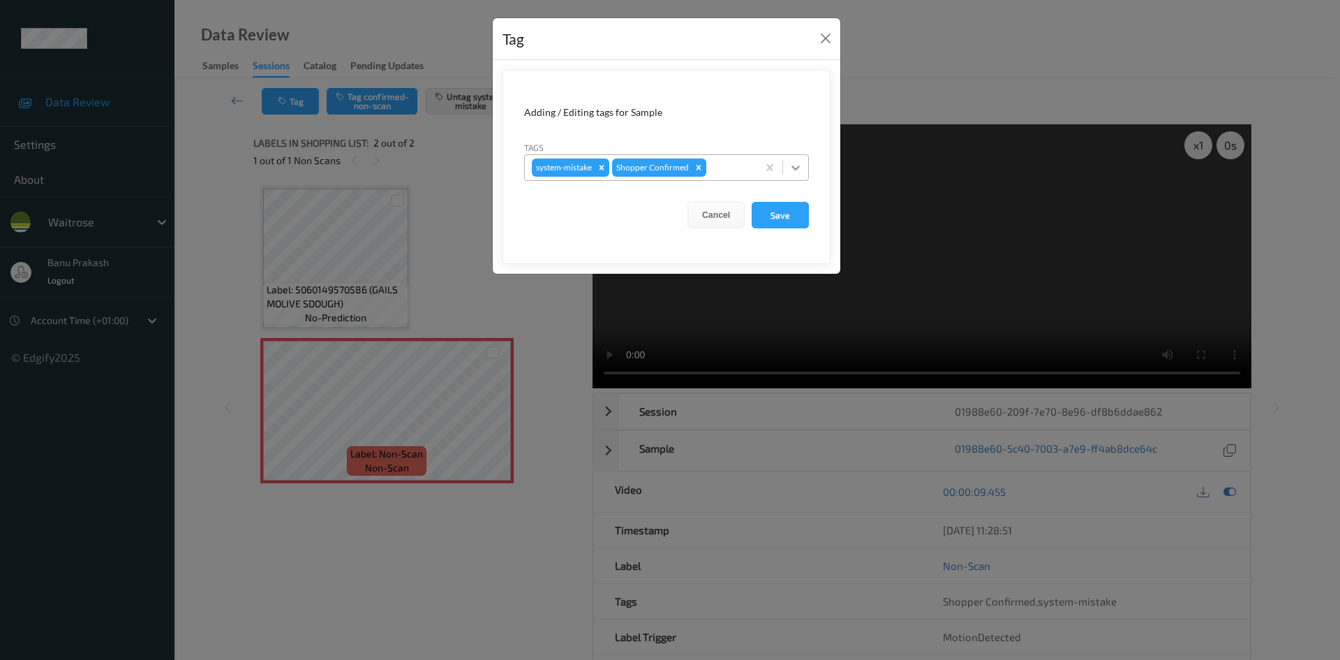
click at [792, 158] on div at bounding box center [795, 167] width 25 height 25
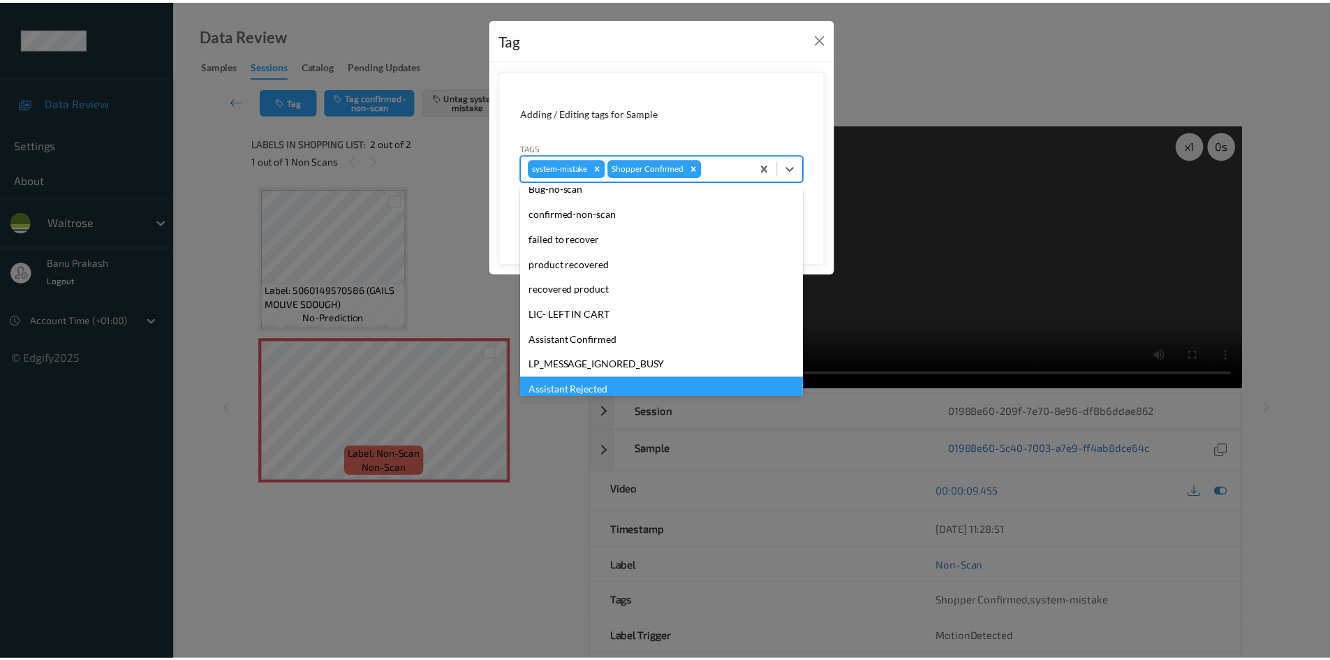
scroll to position [274, 0]
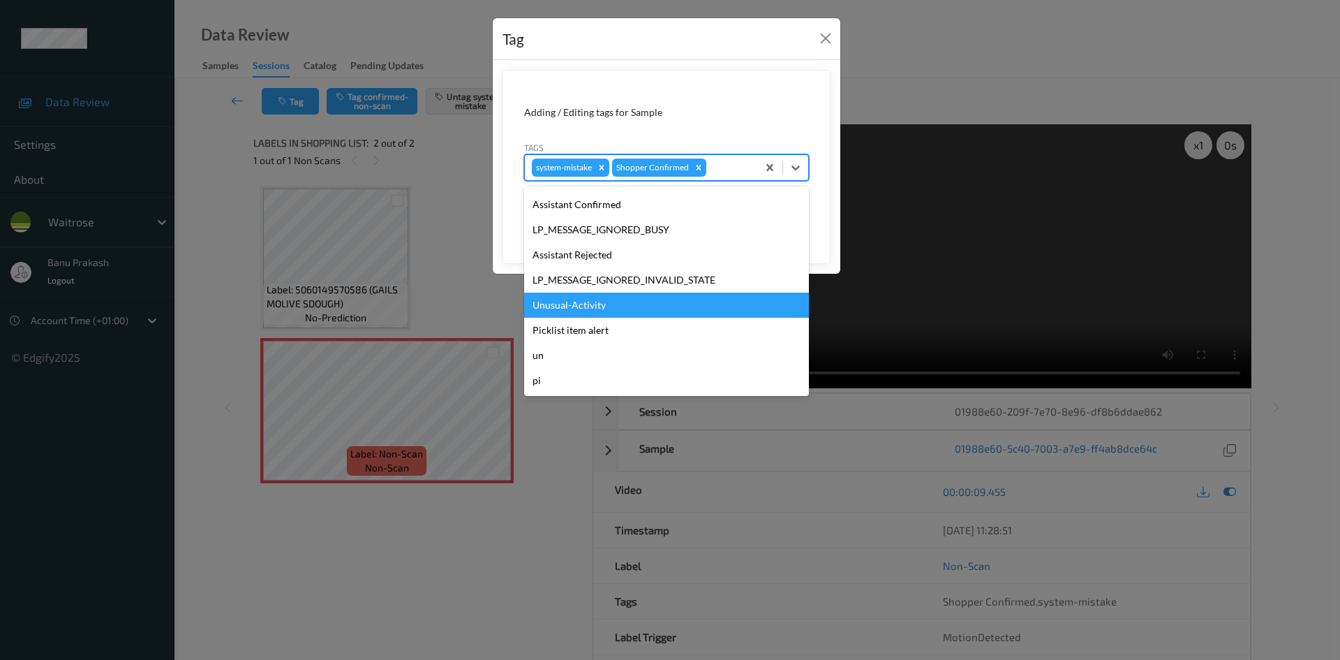
click at [642, 309] on div "Unusual-Activity" at bounding box center [666, 305] width 285 height 25
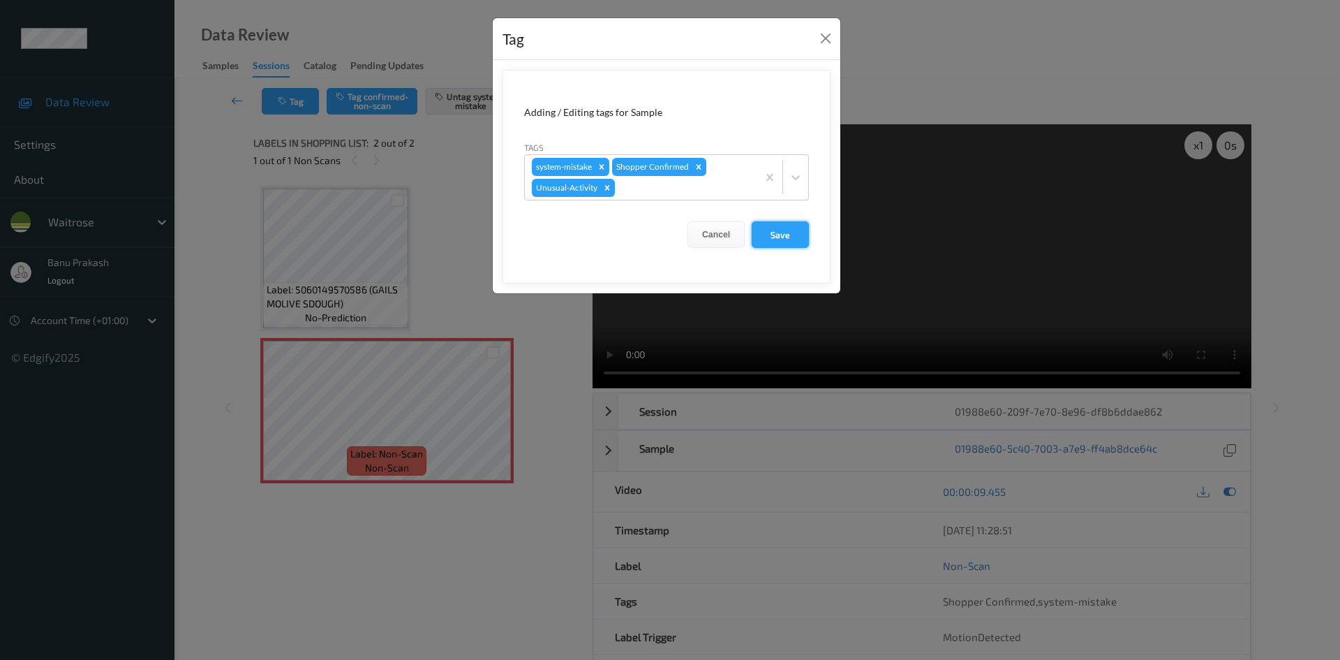
click at [774, 226] on button "Save" at bounding box center [780, 234] width 57 height 27
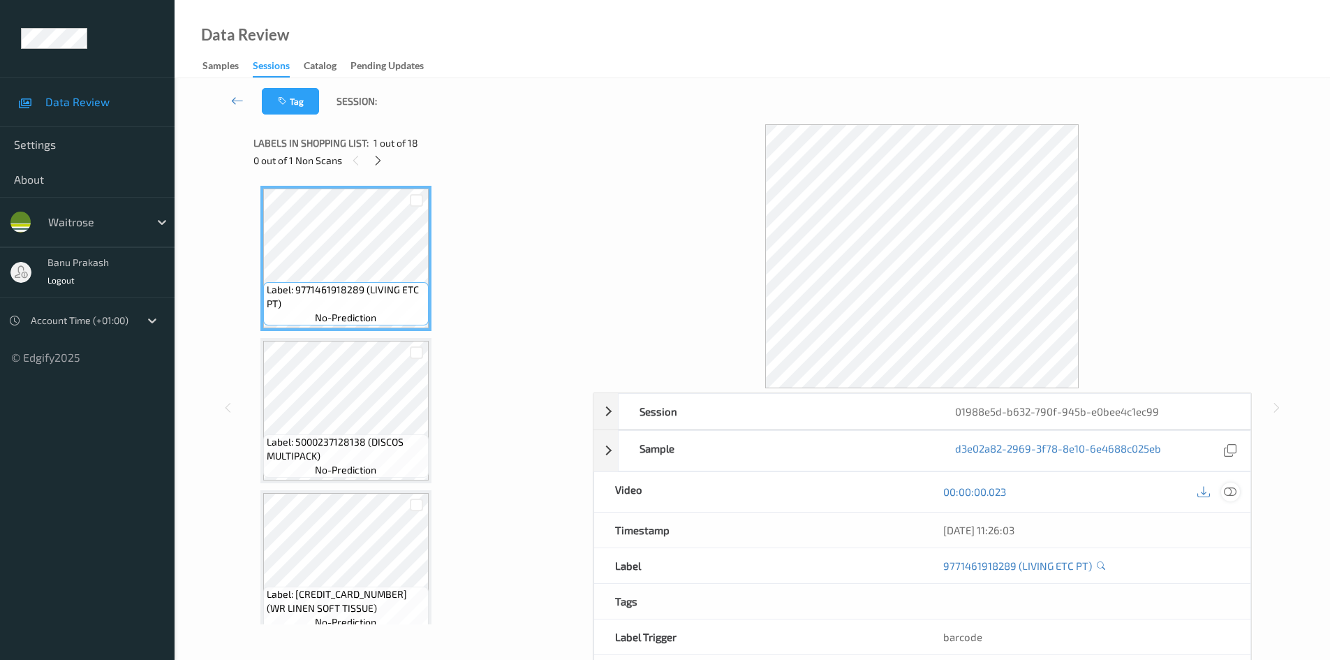
click at [1227, 491] on icon at bounding box center [1230, 491] width 13 height 13
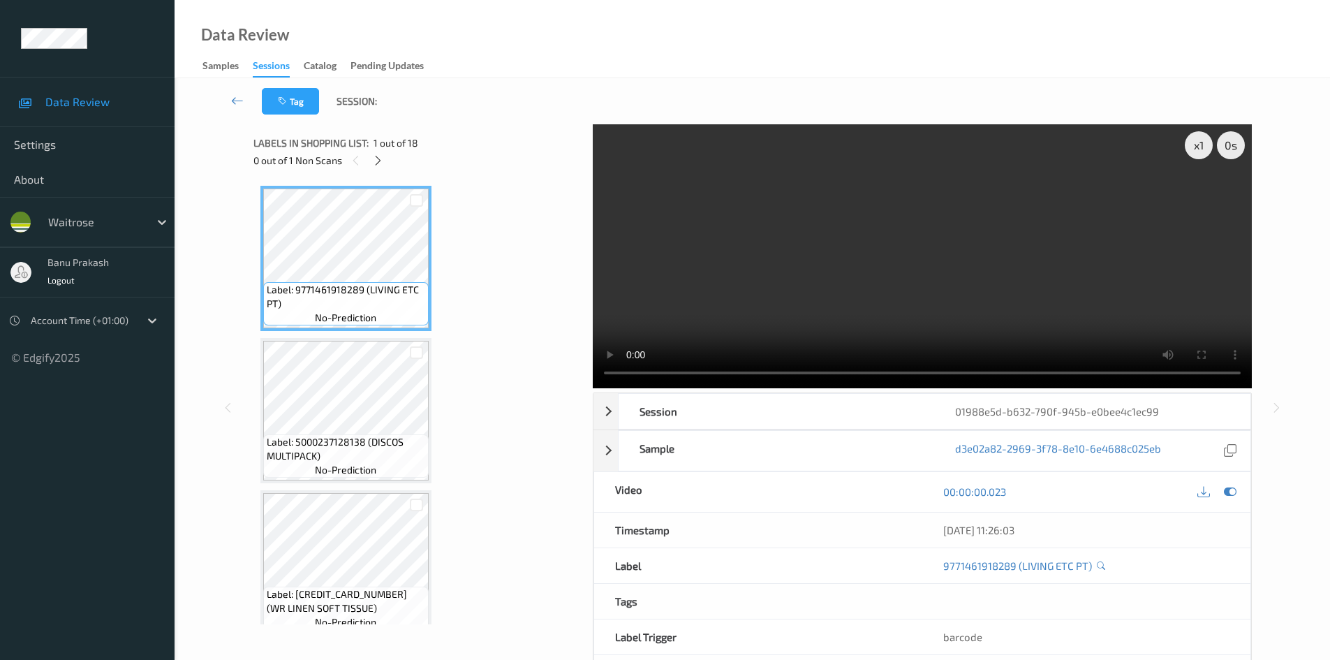
click at [369, 163] on div "0 out of 1 Non Scans" at bounding box center [418, 159] width 330 height 17
click at [374, 165] on icon at bounding box center [378, 160] width 12 height 13
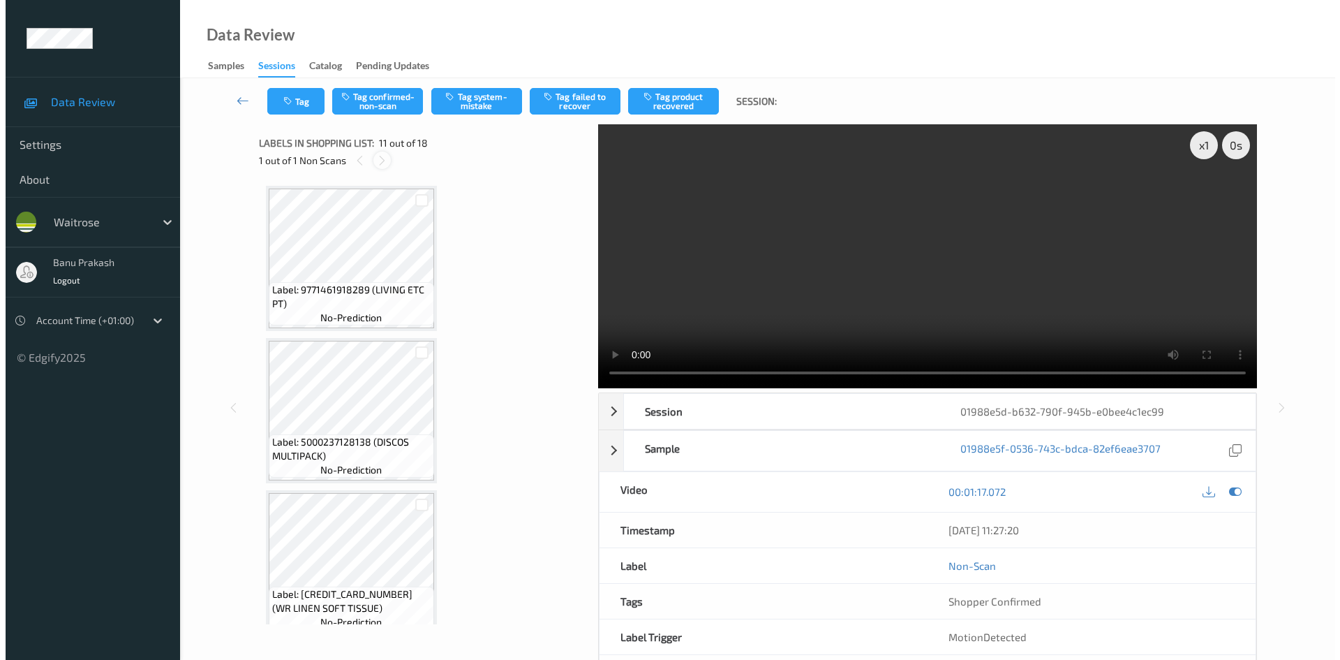
scroll to position [1377, 0]
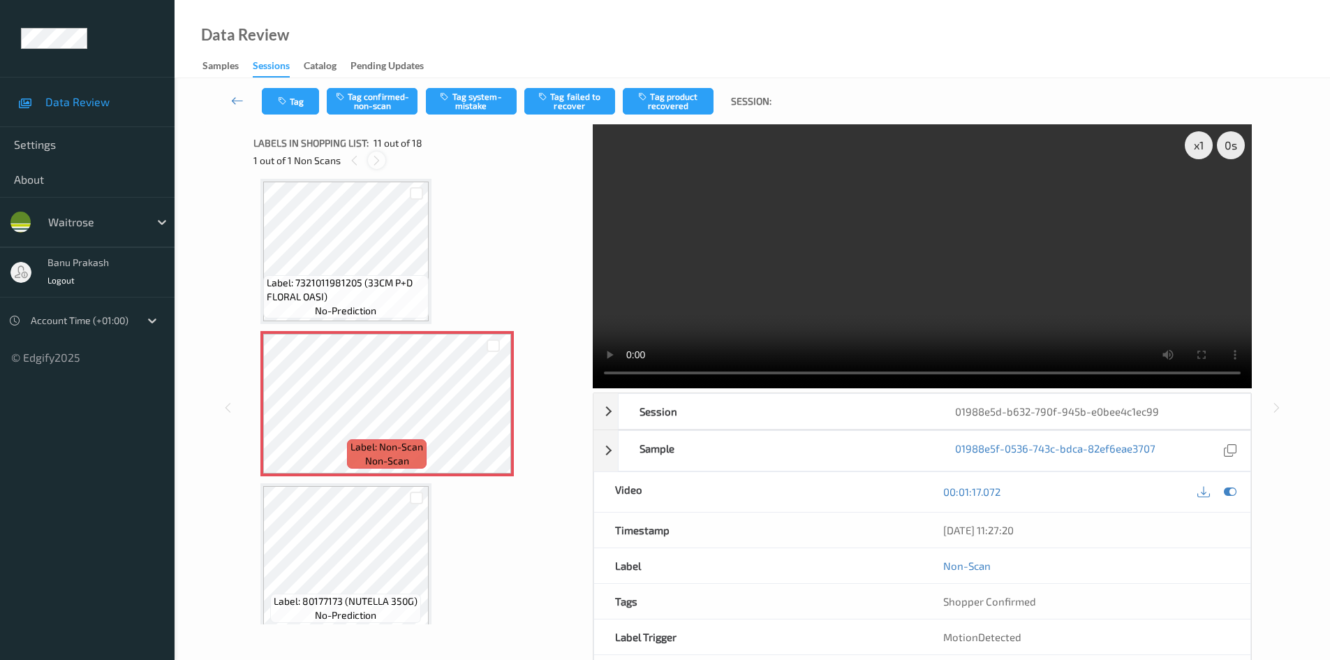
click at [375, 158] on icon at bounding box center [377, 160] width 12 height 13
click at [489, 414] on icon at bounding box center [493, 415] width 12 height 13
click at [491, 414] on icon at bounding box center [493, 415] width 12 height 13
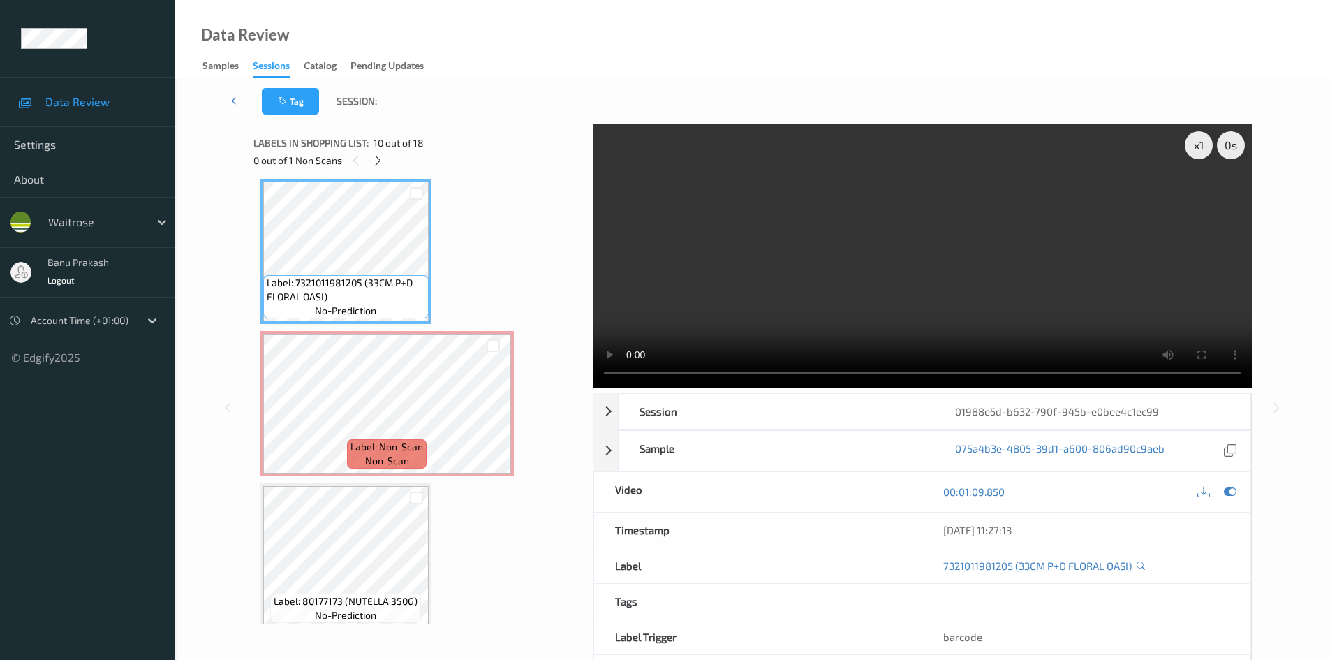
click at [677, 269] on video at bounding box center [922, 256] width 659 height 264
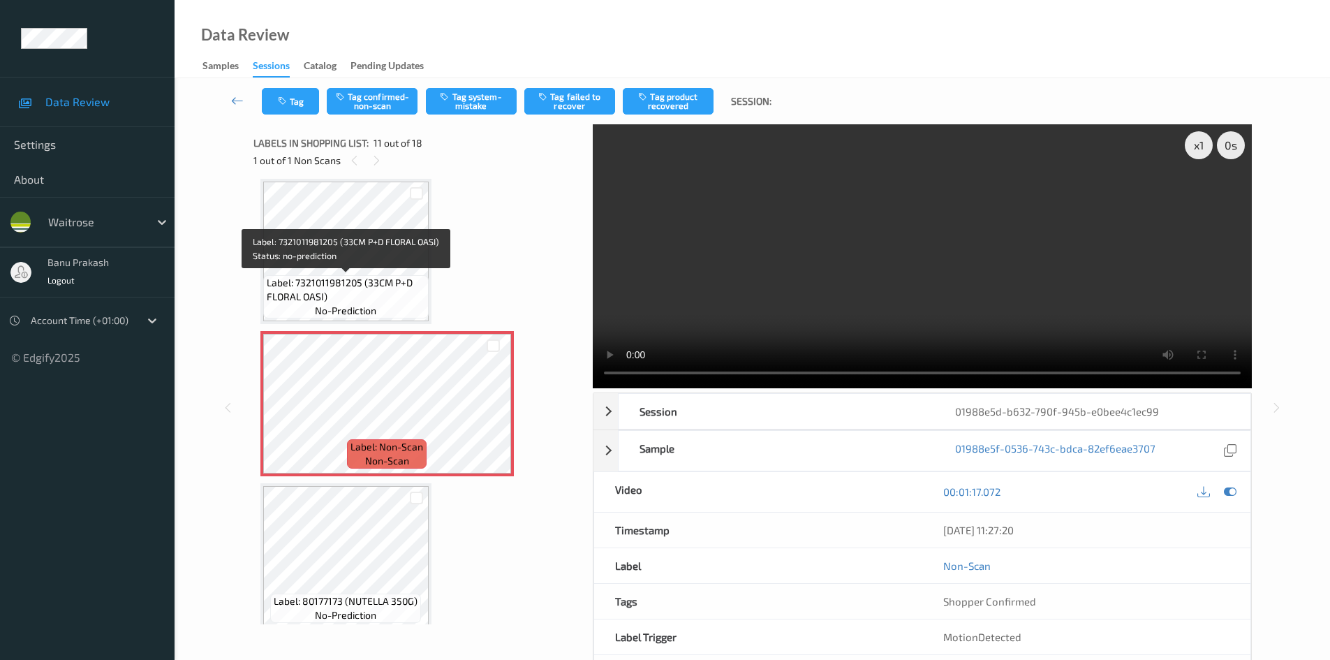
click at [364, 283] on span "Label: 7321011981205 (33CM P+D FLORAL OASI)" at bounding box center [346, 290] width 158 height 28
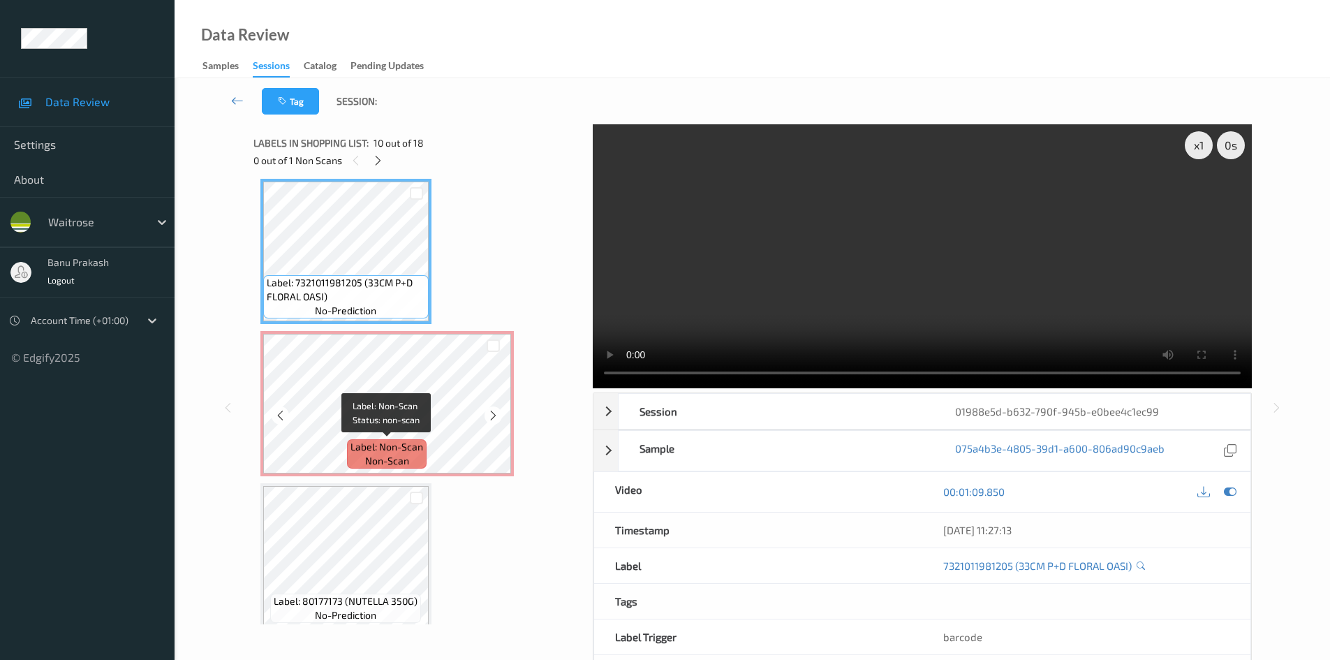
click at [376, 442] on span "Label: Non-Scan" at bounding box center [386, 447] width 73 height 14
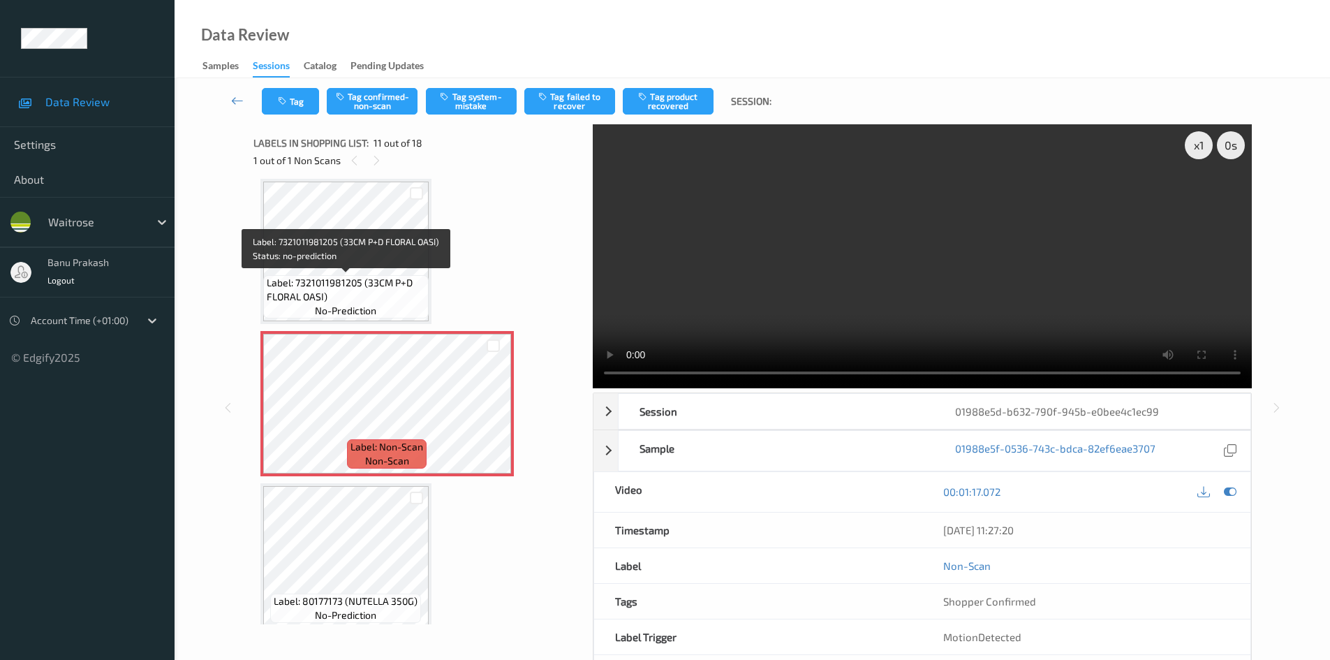
click at [353, 283] on span "Label: 7321011981205 (33CM P+D FLORAL OASI)" at bounding box center [346, 290] width 158 height 28
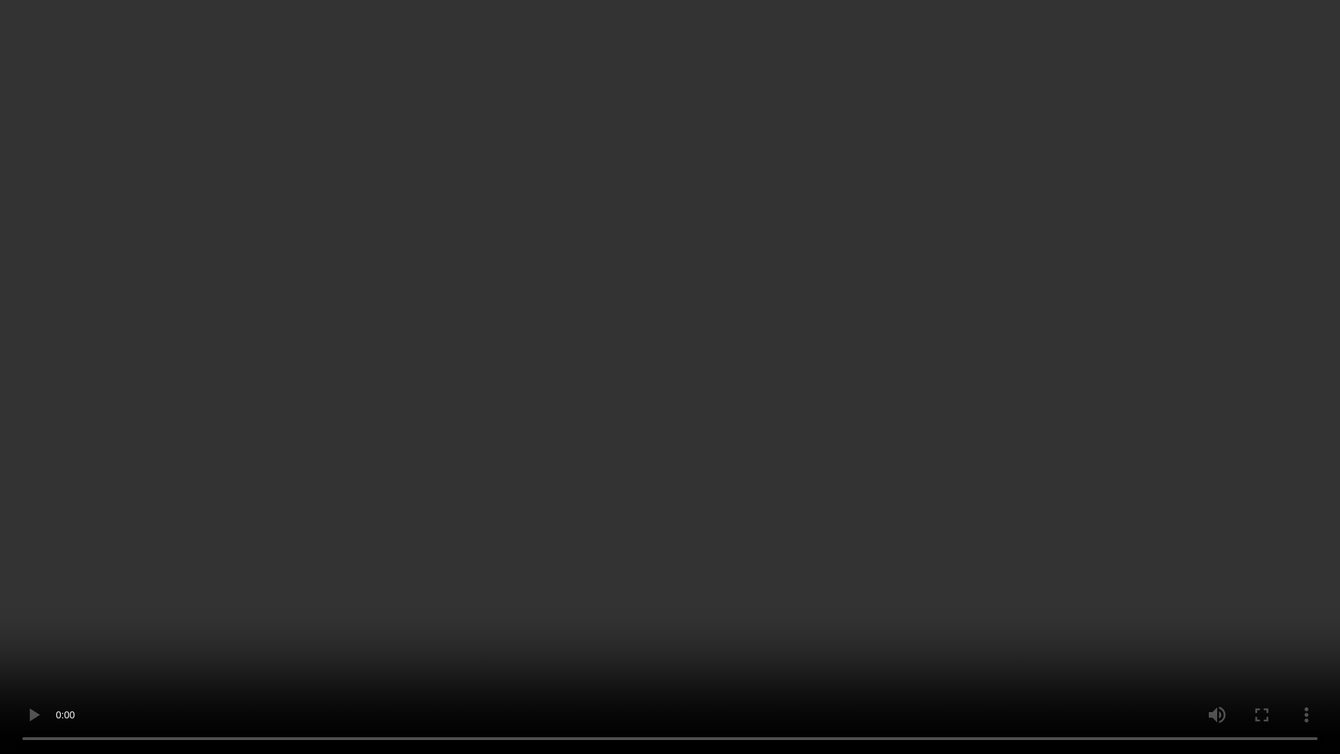
click at [650, 547] on video at bounding box center [670, 377] width 1340 height 754
click at [341, 341] on video at bounding box center [670, 377] width 1340 height 754
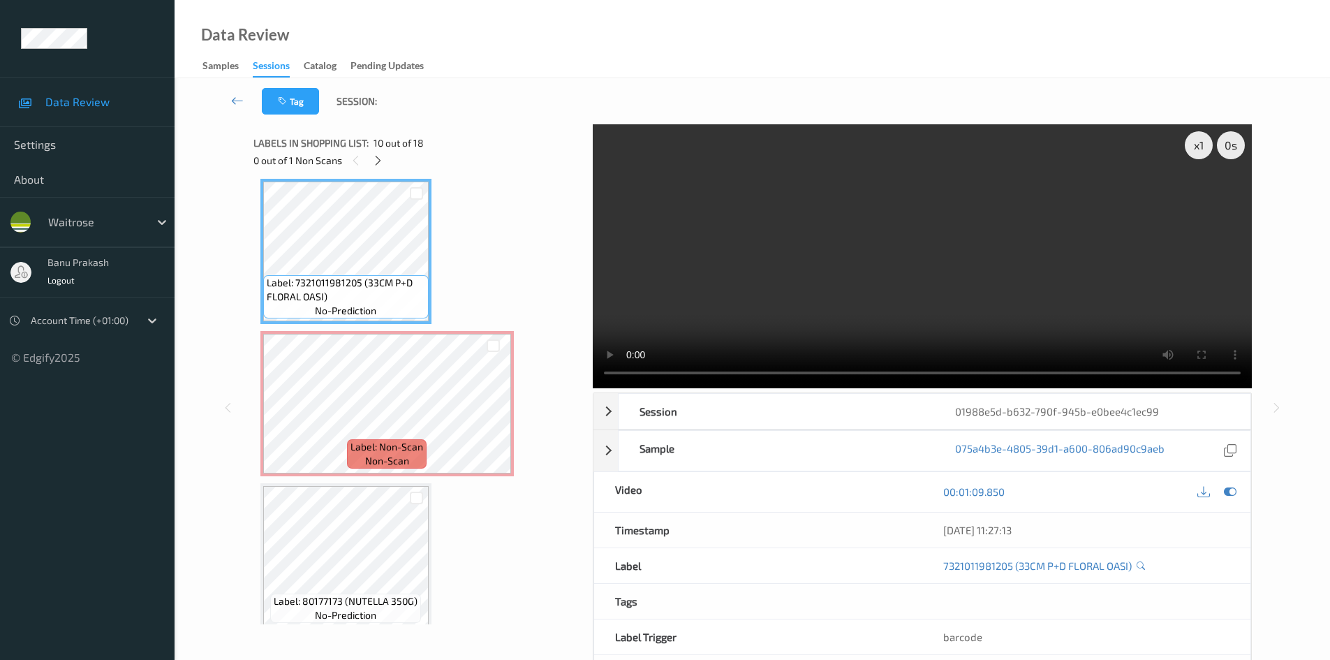
click at [1176, 295] on video at bounding box center [922, 256] width 659 height 264
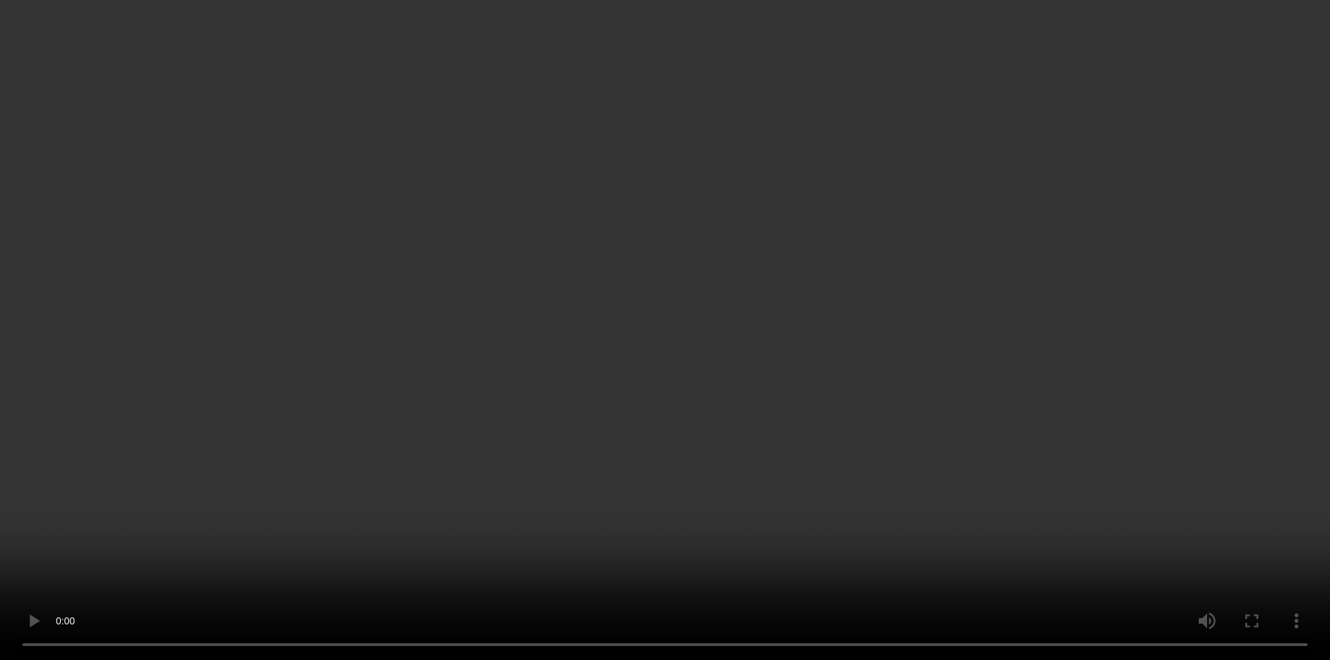
click at [1198, 420] on video at bounding box center [665, 330] width 1330 height 660
click at [1197, 417] on video at bounding box center [665, 330] width 1330 height 660
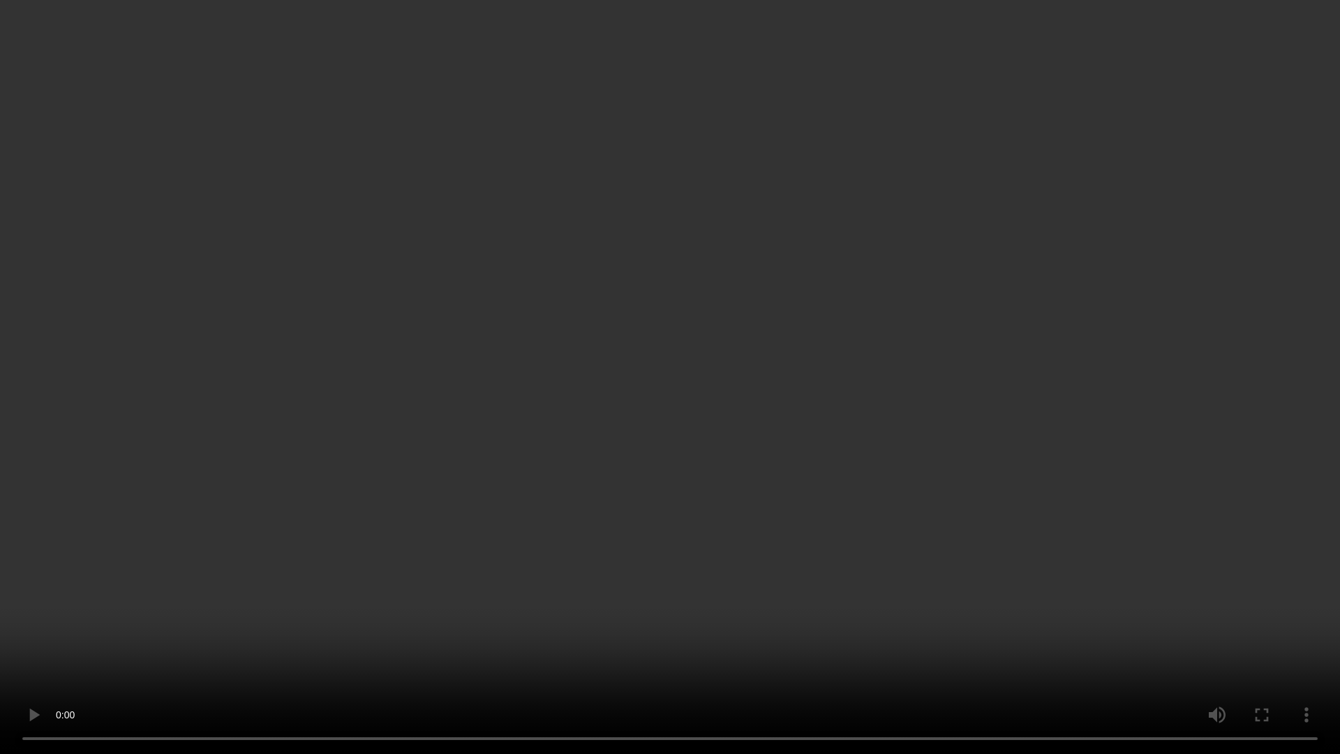
click at [837, 578] on video at bounding box center [670, 377] width 1340 height 754
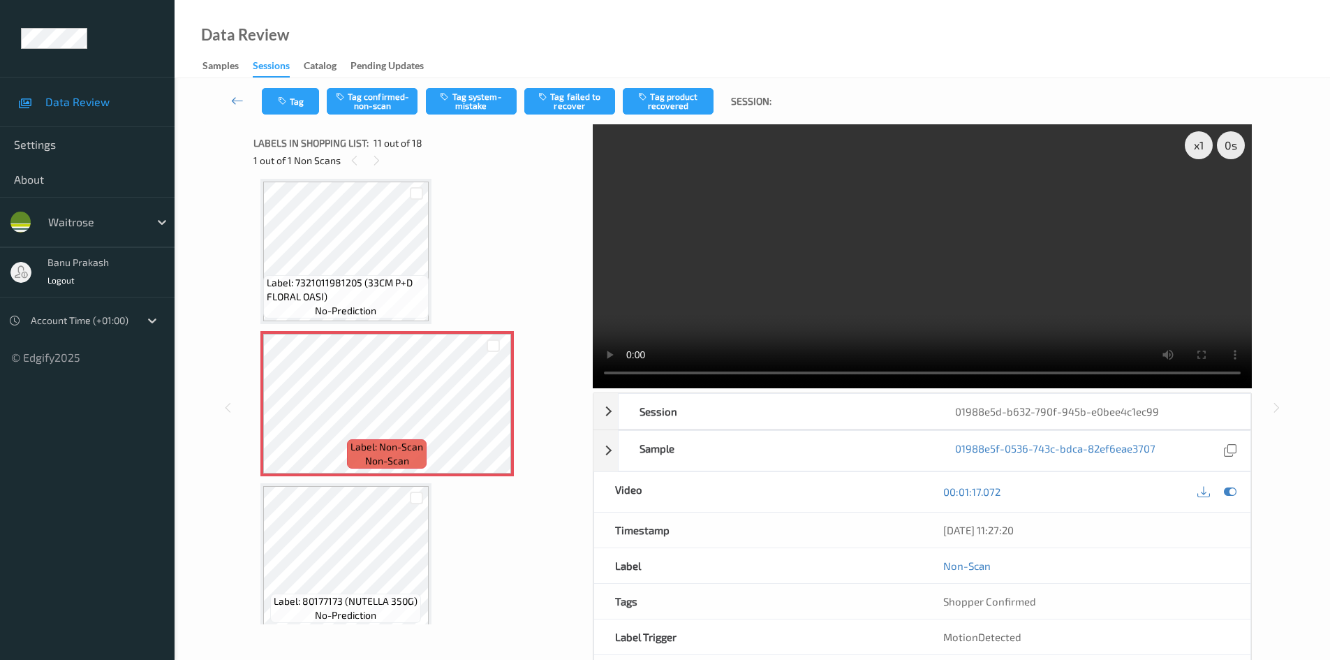
click at [837, 306] on video at bounding box center [922, 256] width 659 height 264
click at [828, 295] on video at bounding box center [922, 256] width 659 height 264
click at [501, 105] on button "Tag system-mistake" at bounding box center [471, 101] width 91 height 27
click at [286, 107] on button "Tag" at bounding box center [290, 101] width 57 height 27
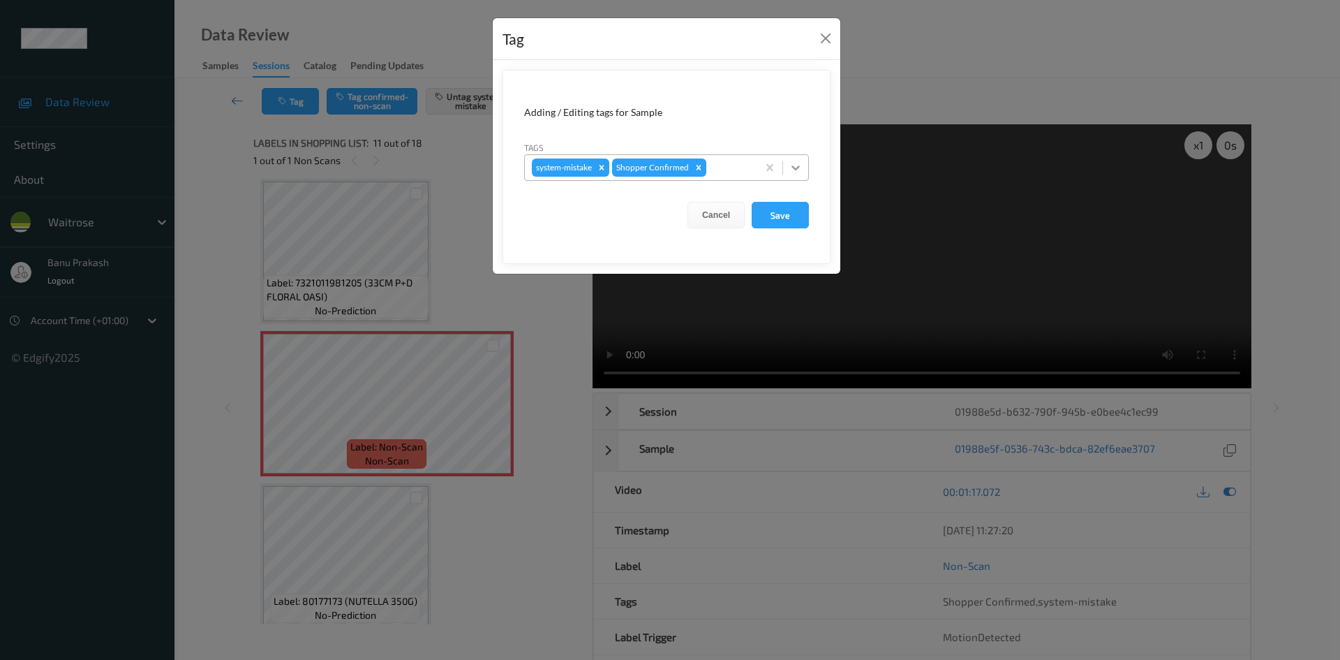
click at [804, 168] on div at bounding box center [795, 167] width 25 height 25
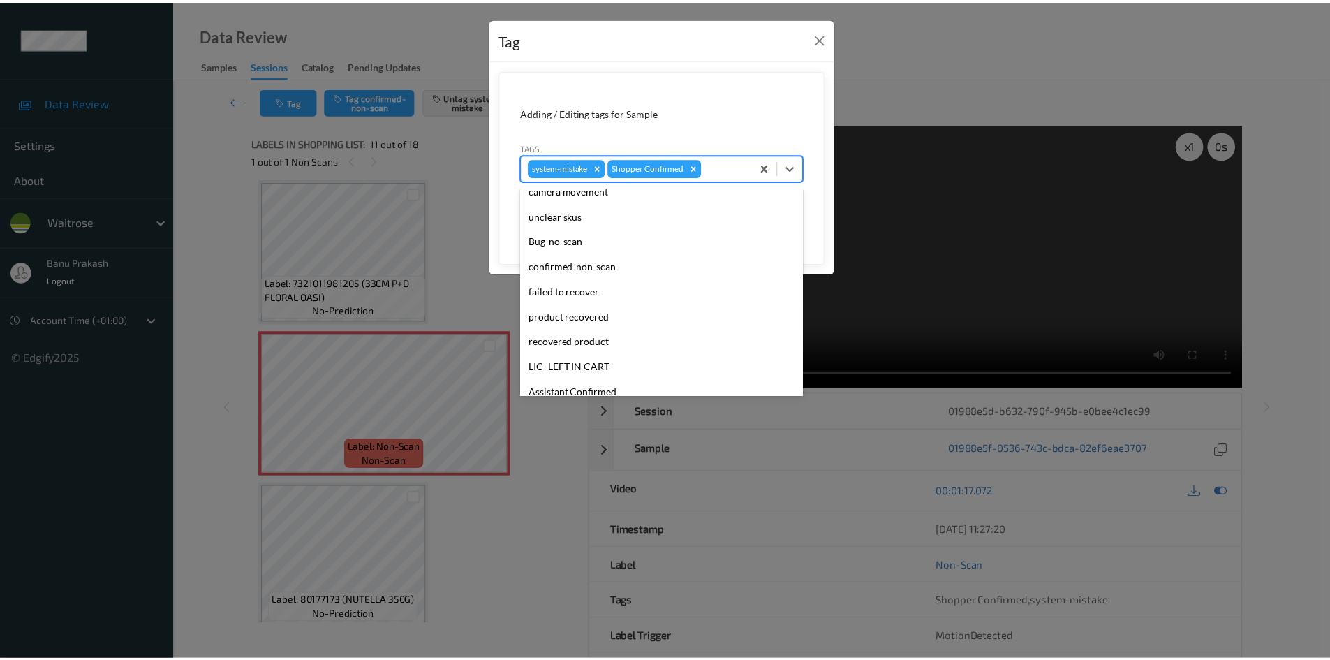
scroll to position [209, 0]
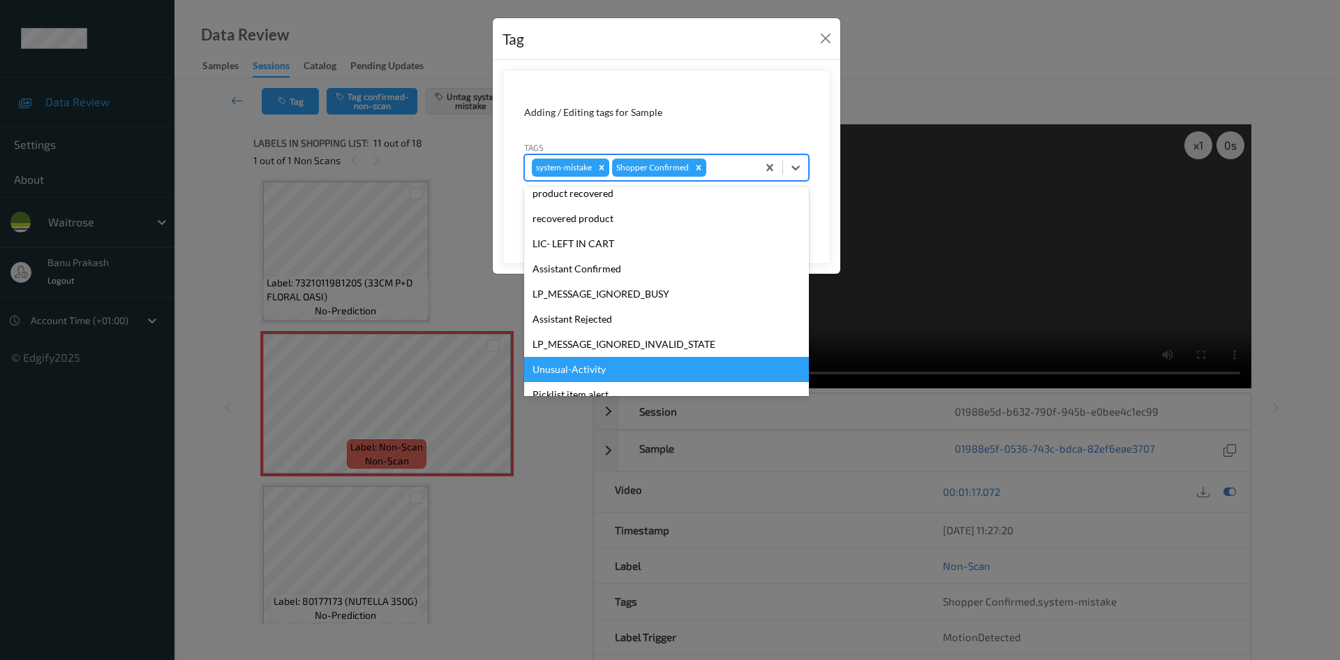
click at [595, 375] on div "Unusual-Activity" at bounding box center [666, 369] width 285 height 25
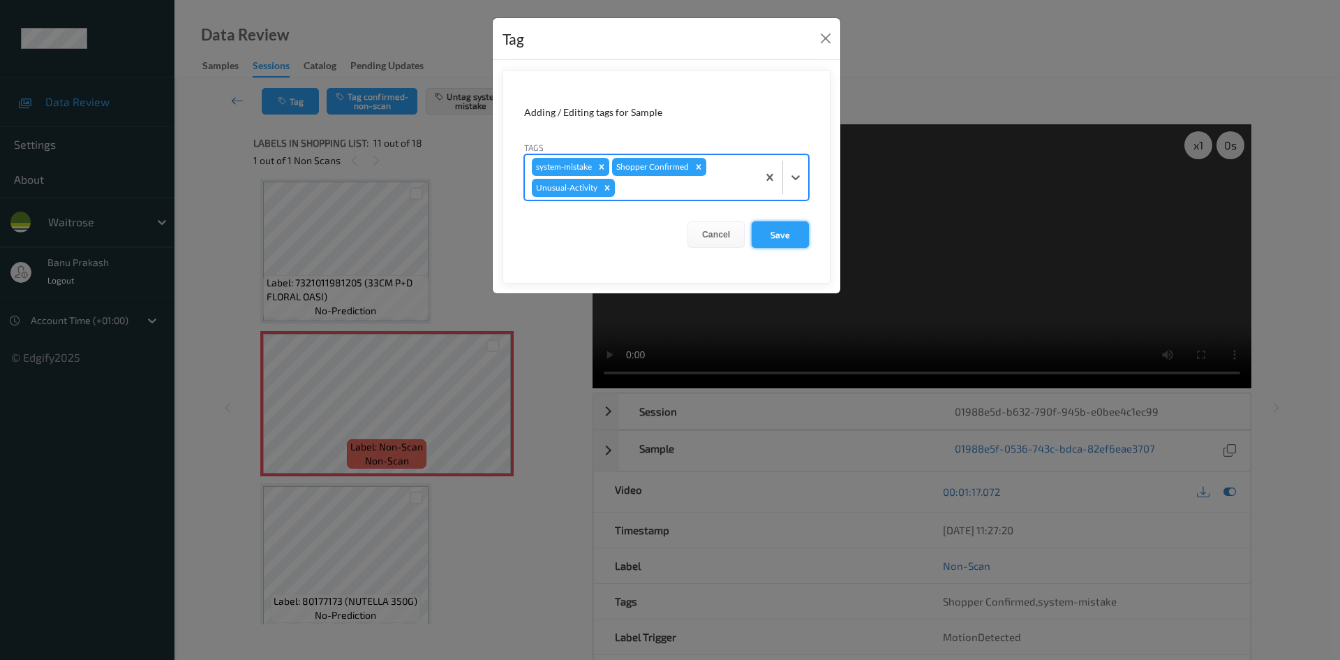
click at [780, 237] on button "Save" at bounding box center [780, 234] width 57 height 27
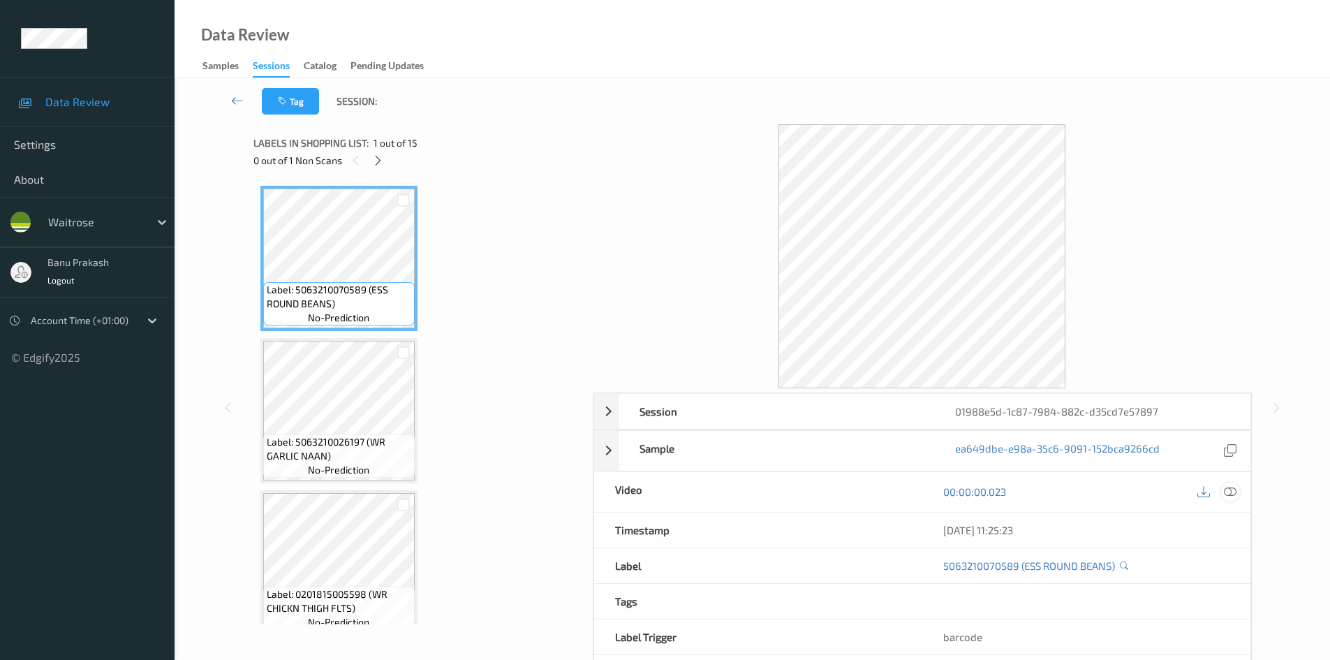
click at [1231, 498] on icon at bounding box center [1230, 491] width 13 height 13
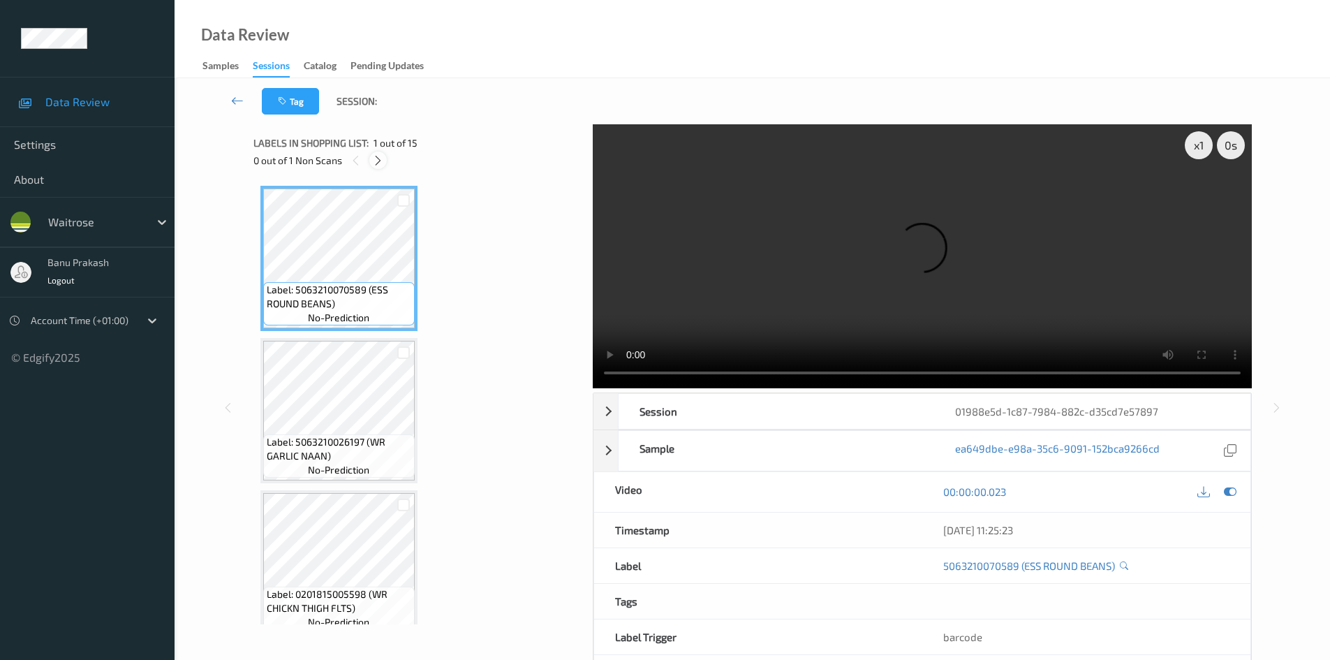
click at [376, 158] on icon at bounding box center [378, 160] width 12 height 13
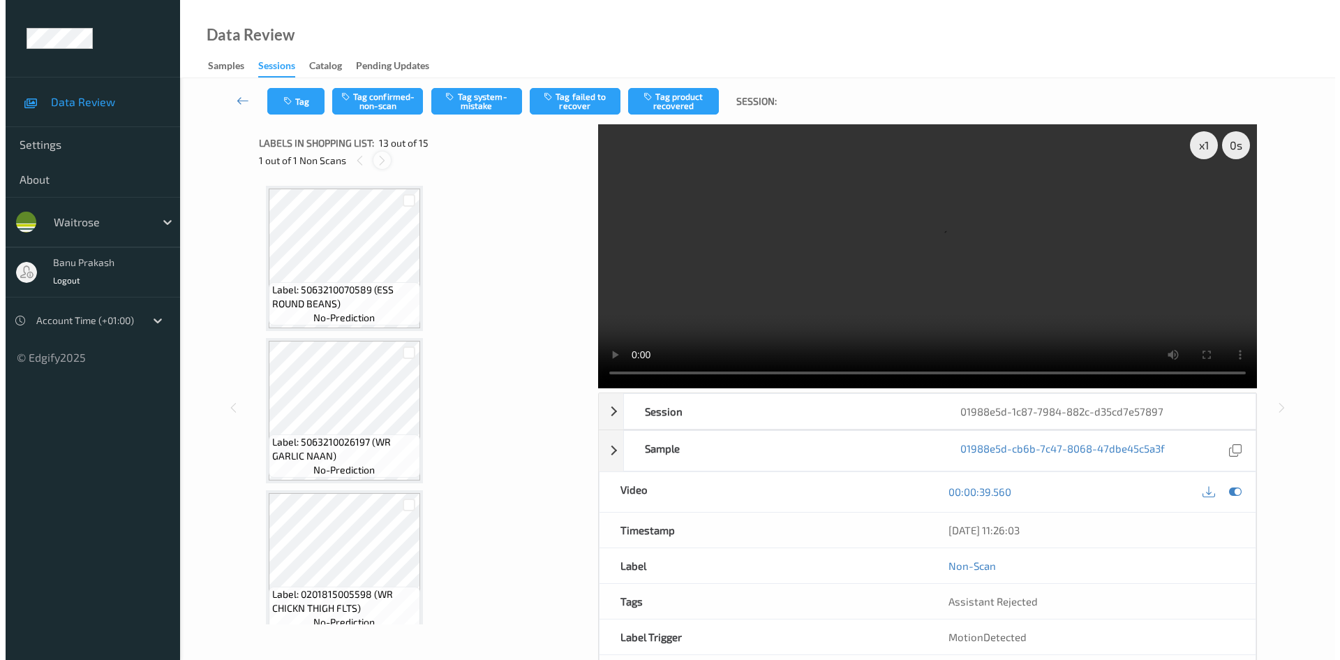
scroll to position [1681, 0]
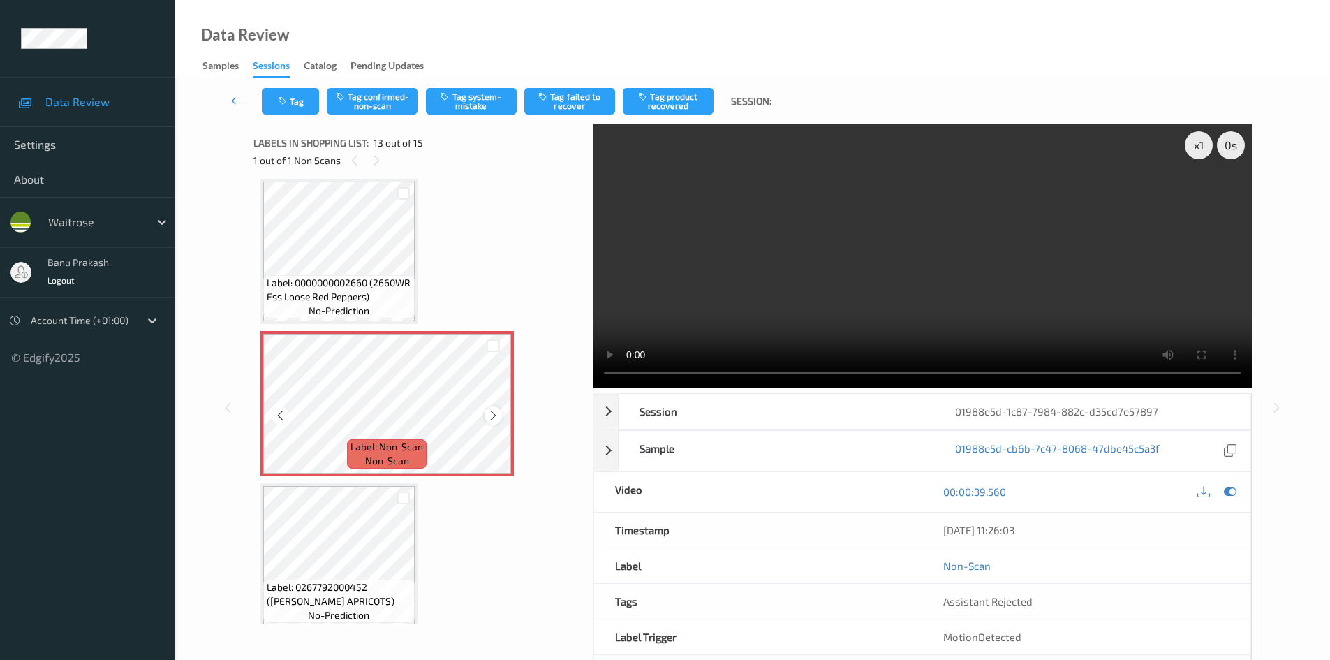
click at [487, 413] on icon at bounding box center [493, 415] width 12 height 13
click at [493, 414] on icon at bounding box center [493, 415] width 12 height 13
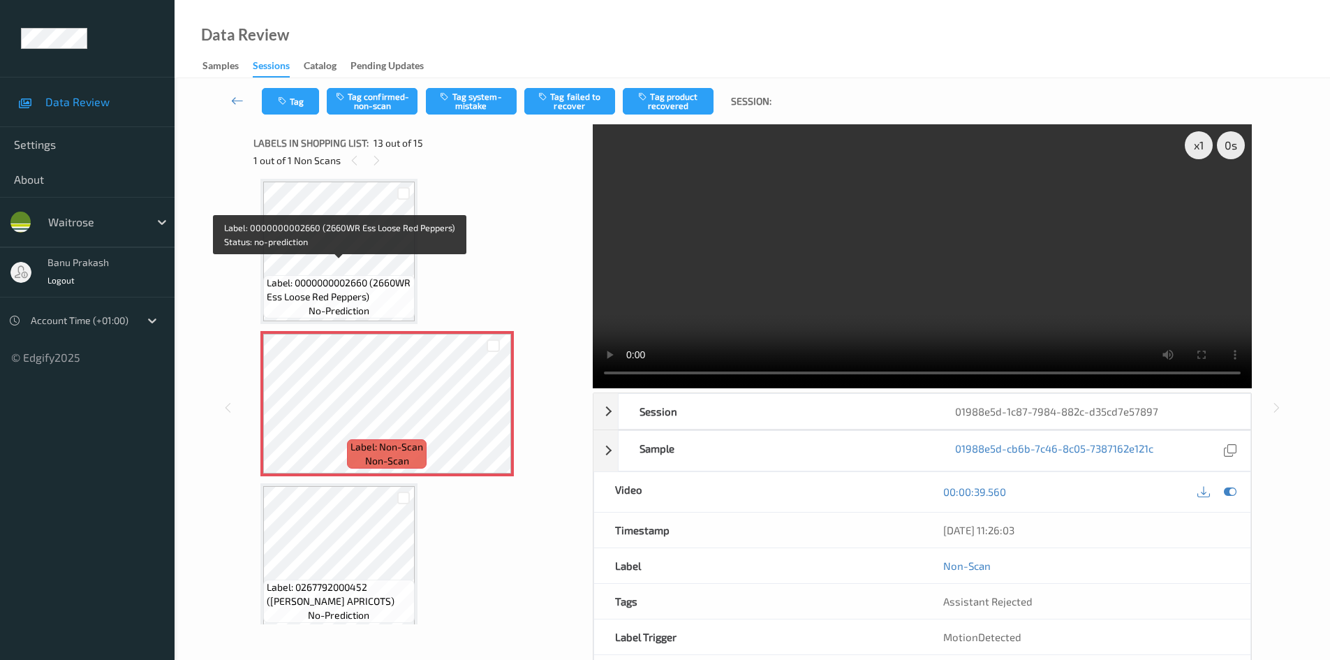
click at [370, 276] on span "Label: 0000000002660 (2660WR Ess Loose Red Peppers)" at bounding box center [339, 290] width 145 height 28
click at [390, 276] on span "Label: 0000000002660 (2660WR Ess Loose Red Peppers)" at bounding box center [339, 290] width 145 height 28
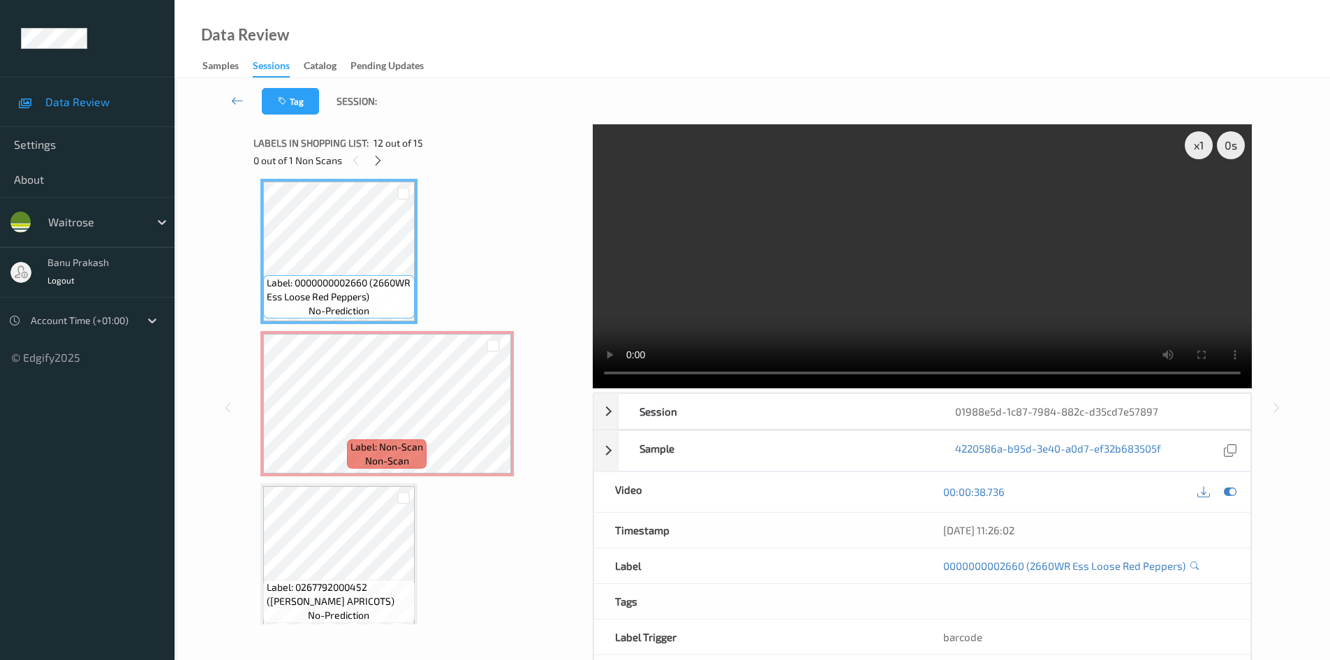
click at [686, 279] on video at bounding box center [922, 256] width 659 height 264
click at [912, 290] on video at bounding box center [922, 256] width 659 height 264
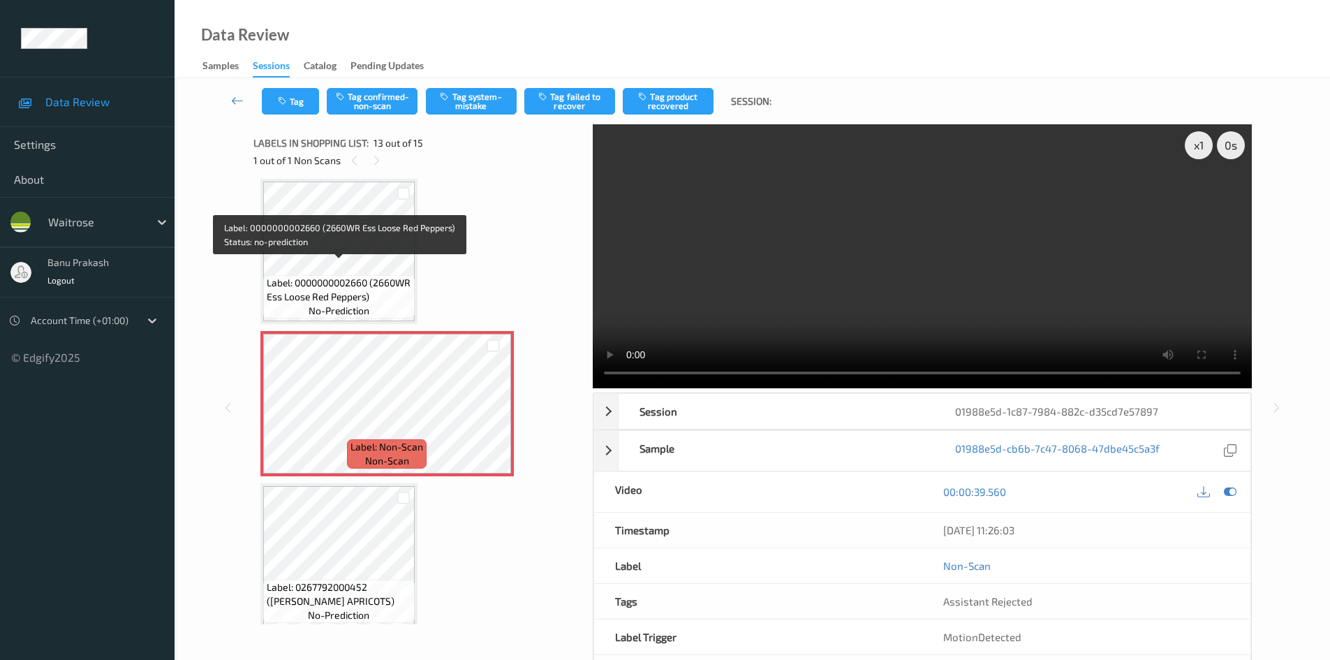
click at [267, 299] on span "Label: 0000000002660 (2660WR Ess Loose Red Peppers)" at bounding box center [339, 290] width 145 height 28
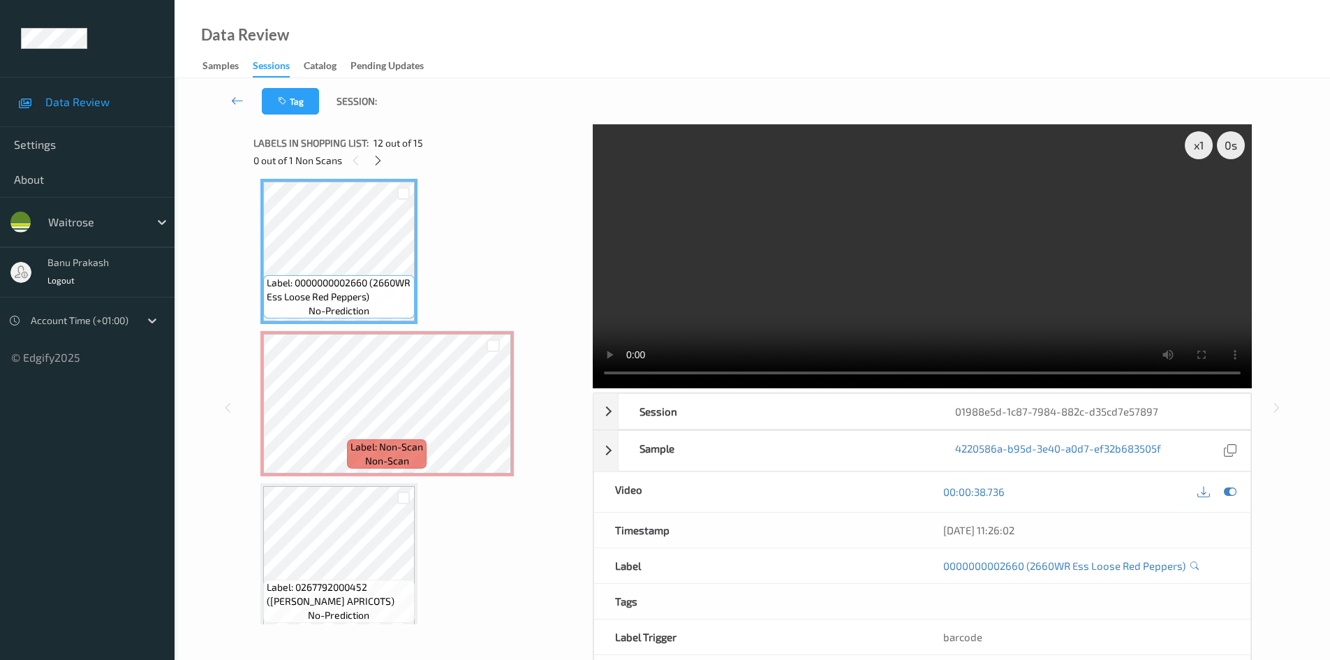
click at [753, 253] on video at bounding box center [922, 256] width 659 height 264
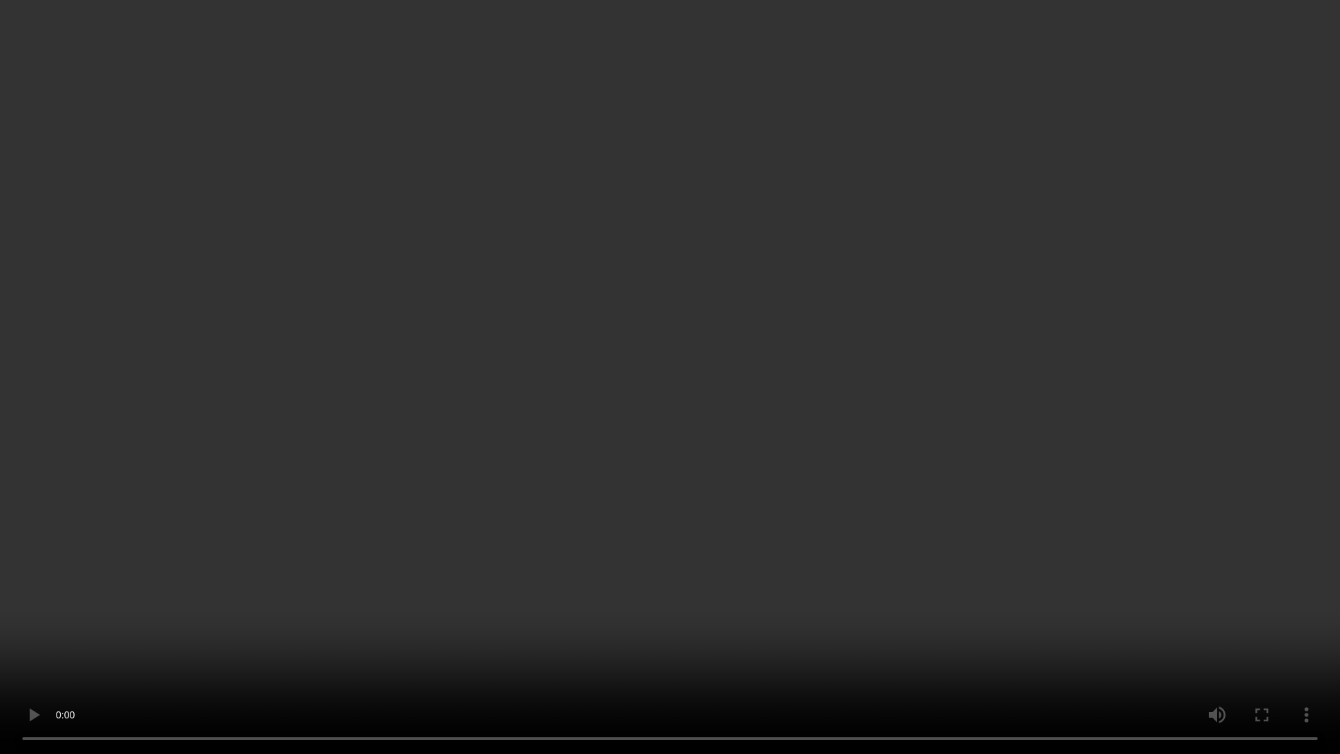
click at [589, 584] on video at bounding box center [670, 377] width 1340 height 754
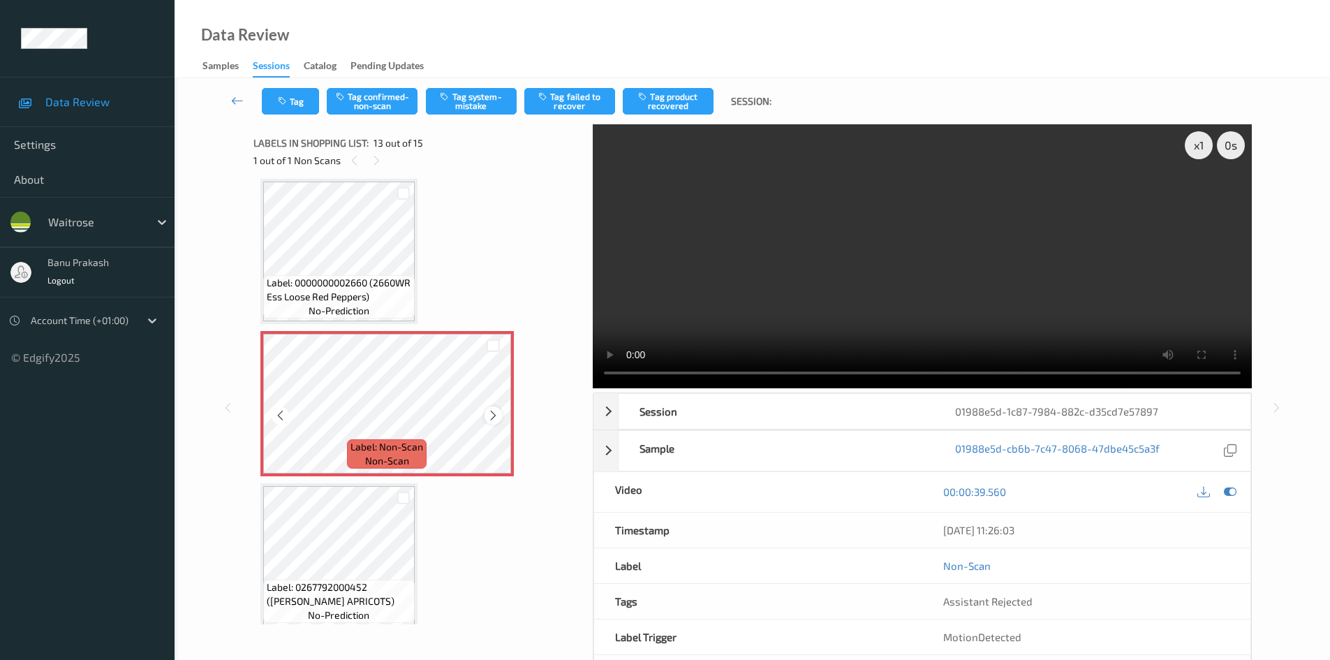
click at [487, 417] on icon at bounding box center [493, 415] width 12 height 13
click at [459, 85] on div "Tag Tag confirmed-non-scan Tag system-mistake Tag failed to recover Tag product…" at bounding box center [752, 101] width 1098 height 46
click at [461, 105] on button "Tag system-mistake" at bounding box center [471, 101] width 91 height 27
click at [295, 105] on button "Tag" at bounding box center [290, 101] width 57 height 27
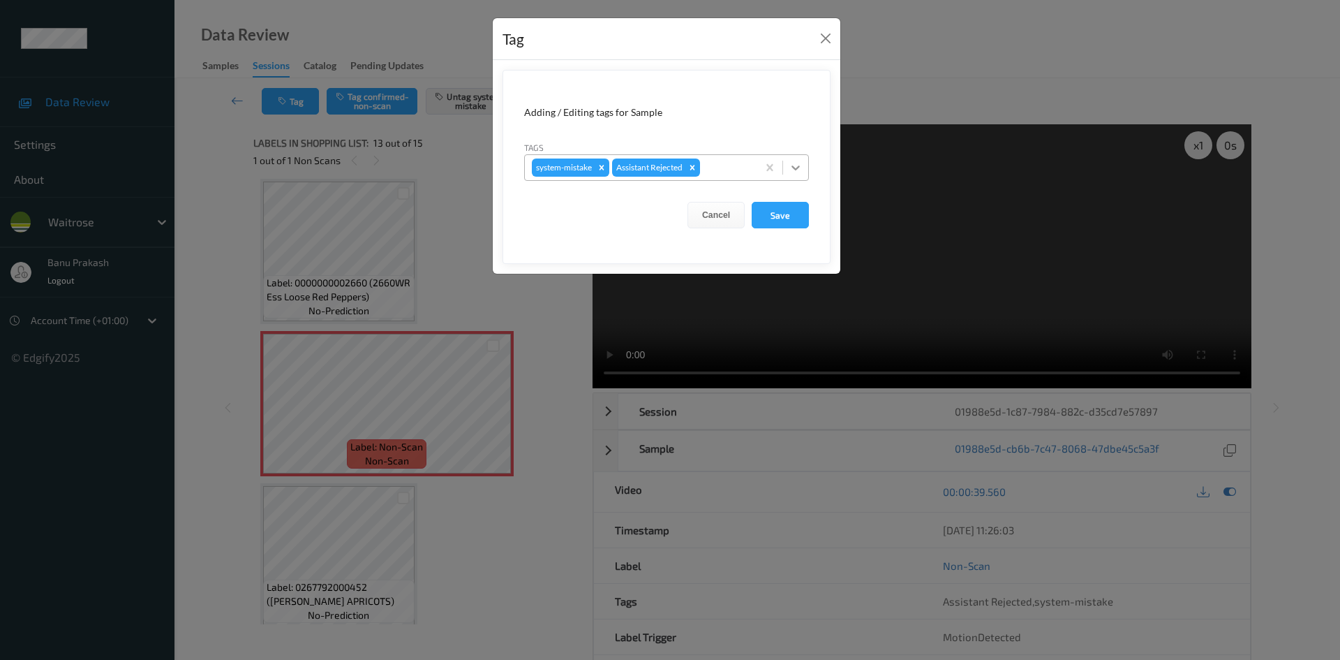
click at [797, 163] on icon at bounding box center [796, 168] width 14 height 14
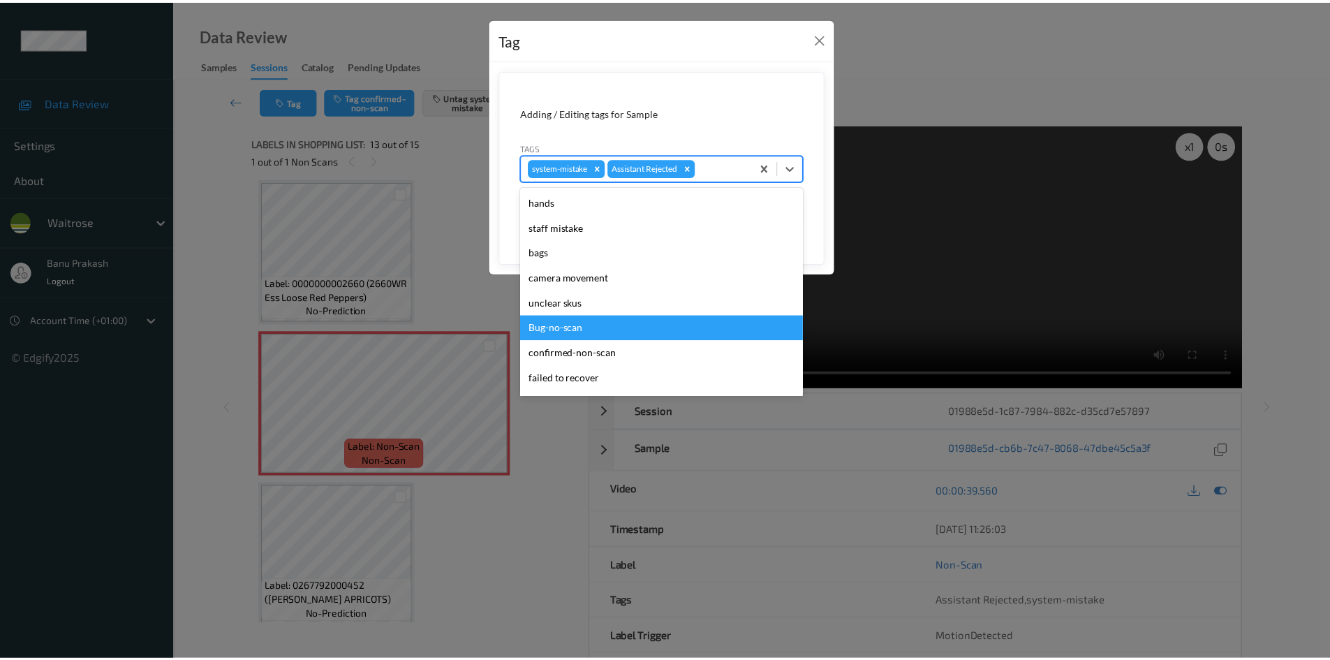
scroll to position [274, 0]
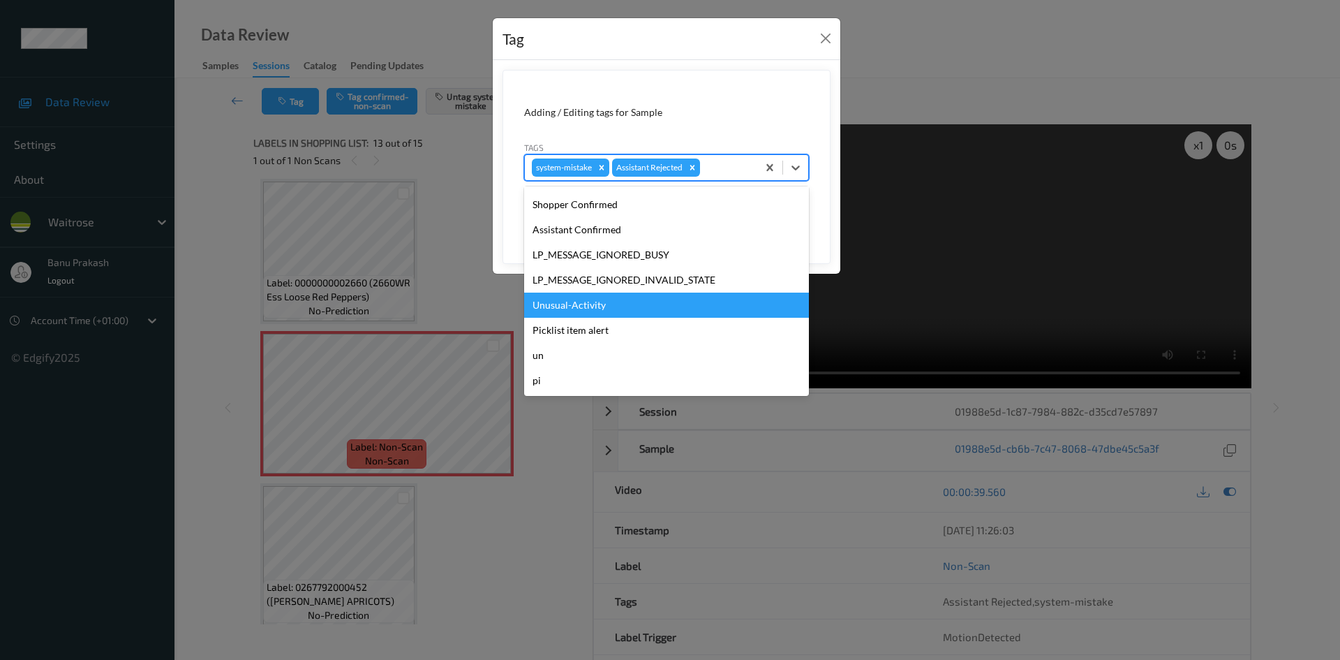
click at [648, 311] on div "Unusual-Activity" at bounding box center [666, 305] width 285 height 25
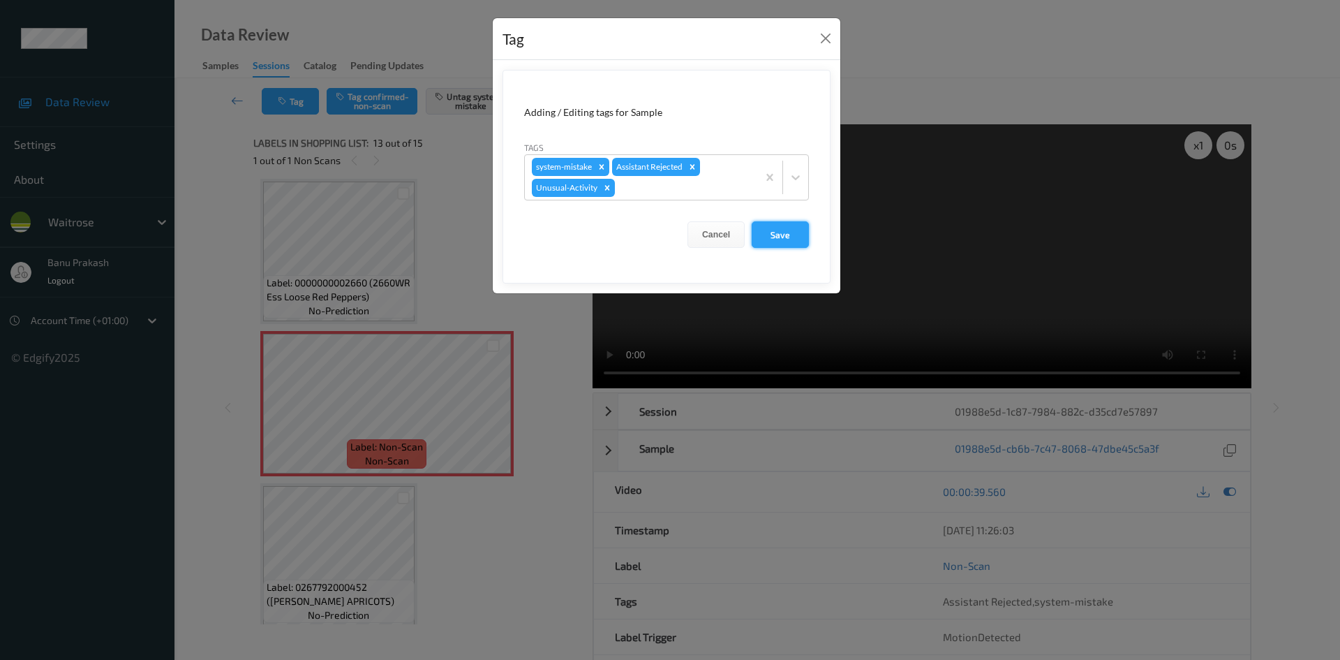
click at [771, 228] on button "Save" at bounding box center [780, 234] width 57 height 27
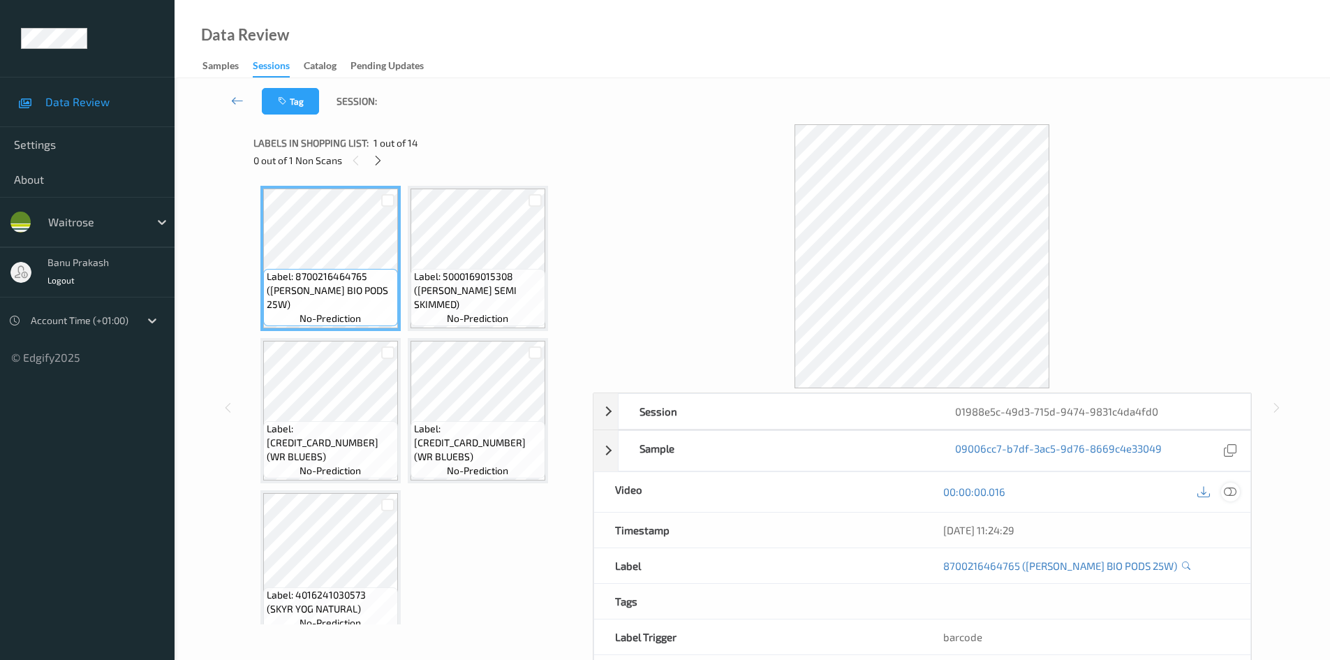
click at [1226, 496] on icon at bounding box center [1230, 491] width 13 height 13
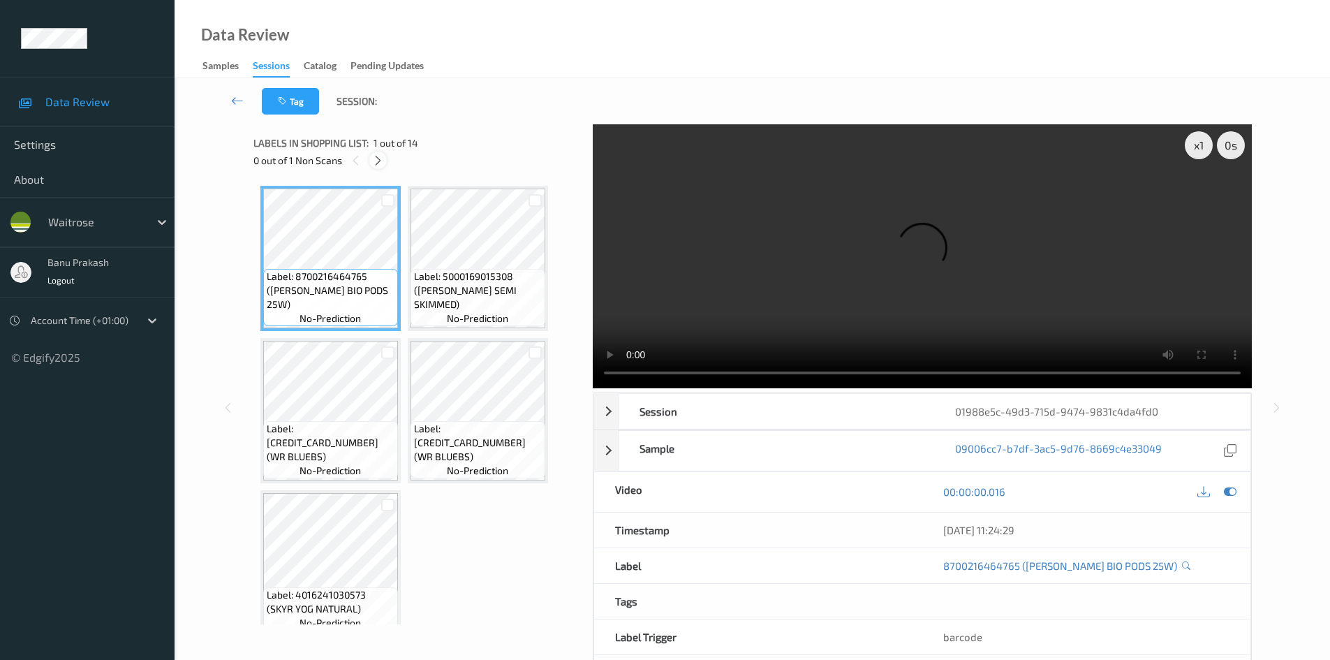
click at [380, 158] on icon at bounding box center [378, 160] width 12 height 13
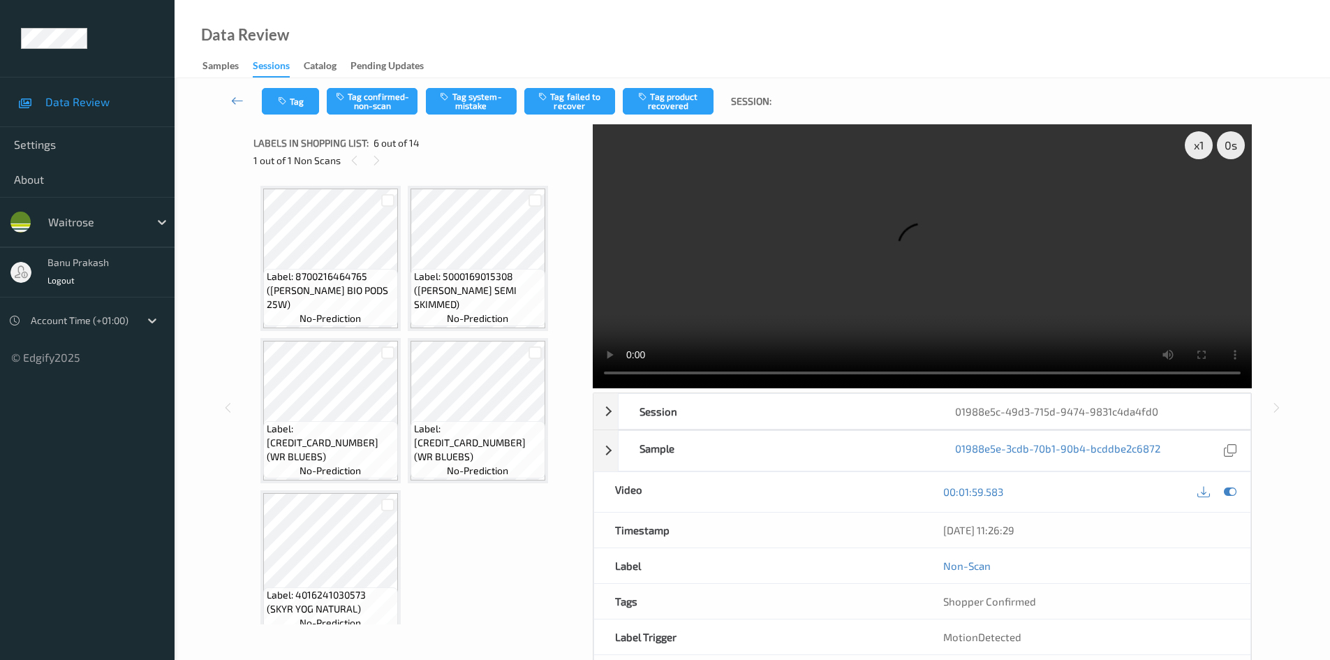
scroll to position [311, 0]
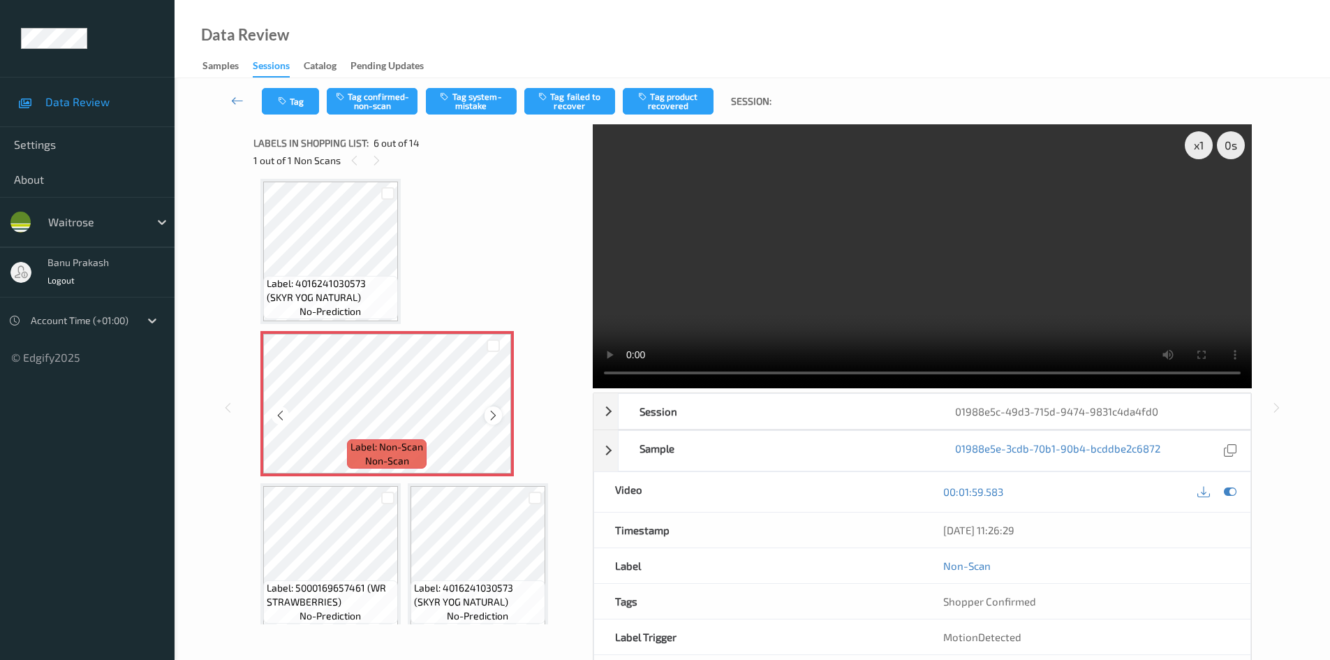
click at [484, 418] on div at bounding box center [492, 414] width 17 height 17
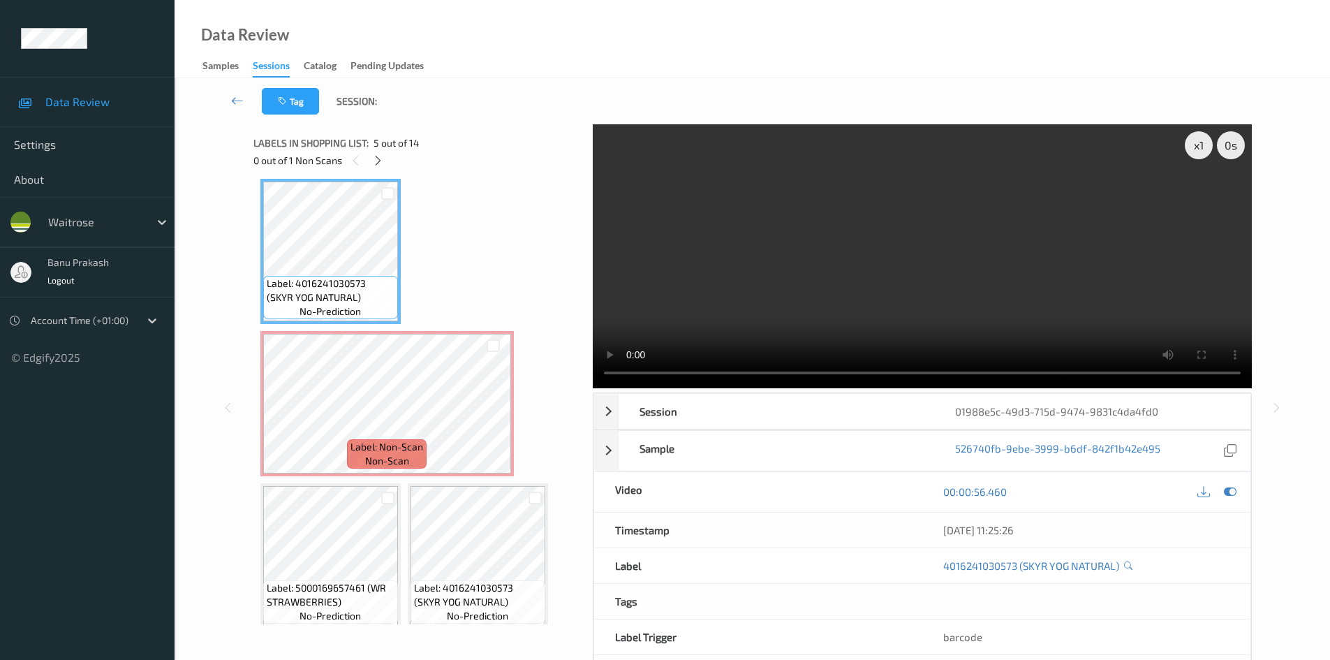
click at [737, 276] on video at bounding box center [922, 256] width 659 height 264
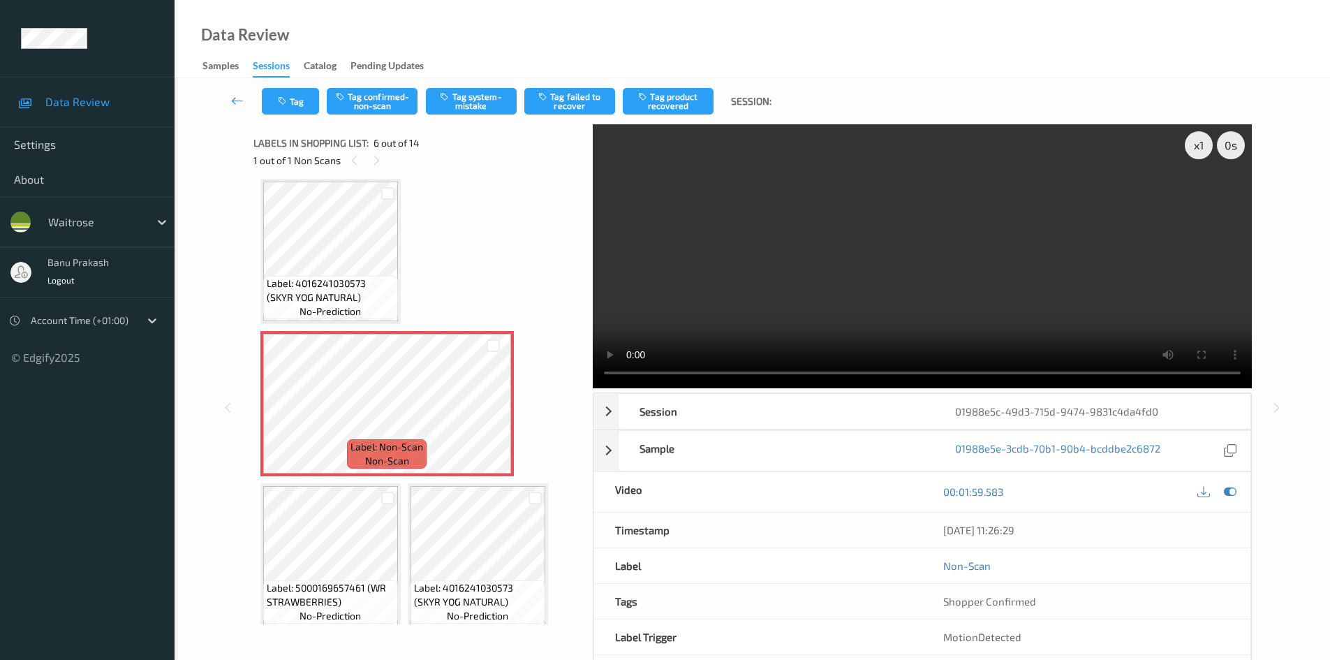
click at [770, 316] on video at bounding box center [922, 256] width 659 height 264
click at [346, 283] on span "Label: 4016241030573 (SKYR YOG NATURAL)" at bounding box center [331, 290] width 128 height 28
click at [311, 279] on span "Label: 4016241030573 (SKYR YOG NATURAL)" at bounding box center [331, 290] width 128 height 28
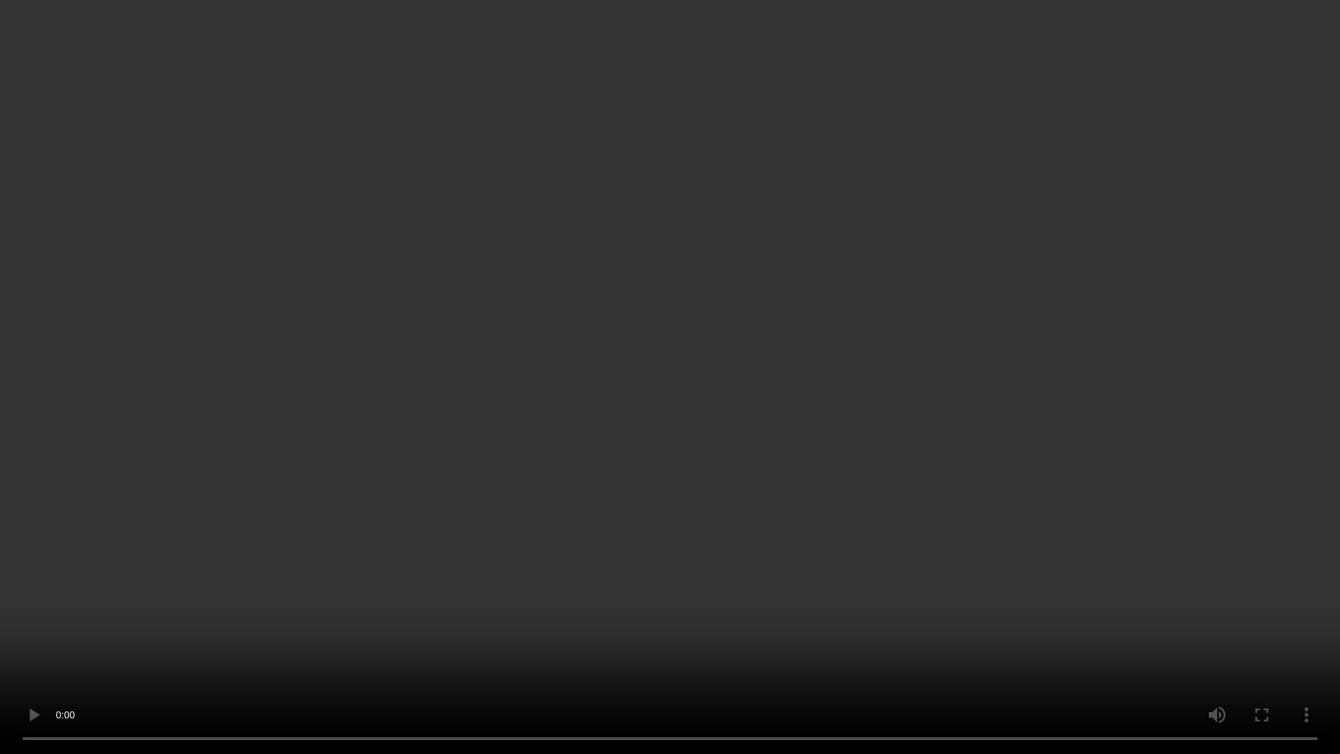
click at [357, 656] on video at bounding box center [670, 377] width 1340 height 754
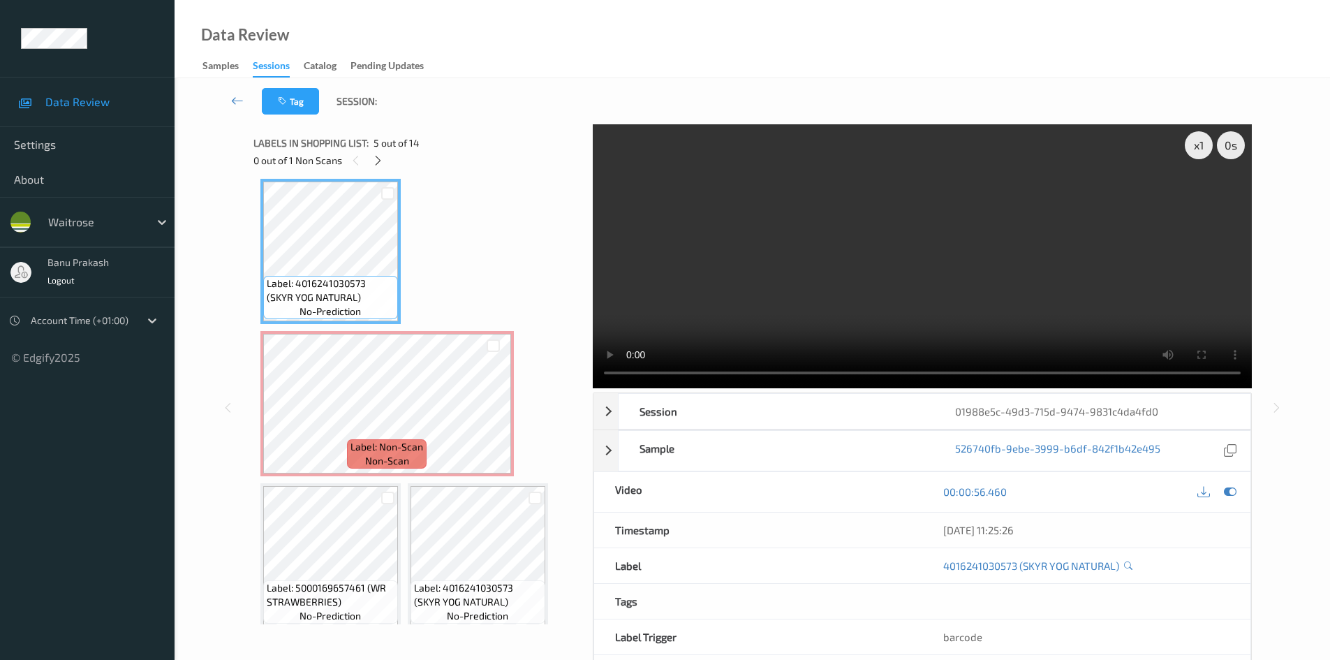
click at [757, 326] on video at bounding box center [922, 256] width 659 height 264
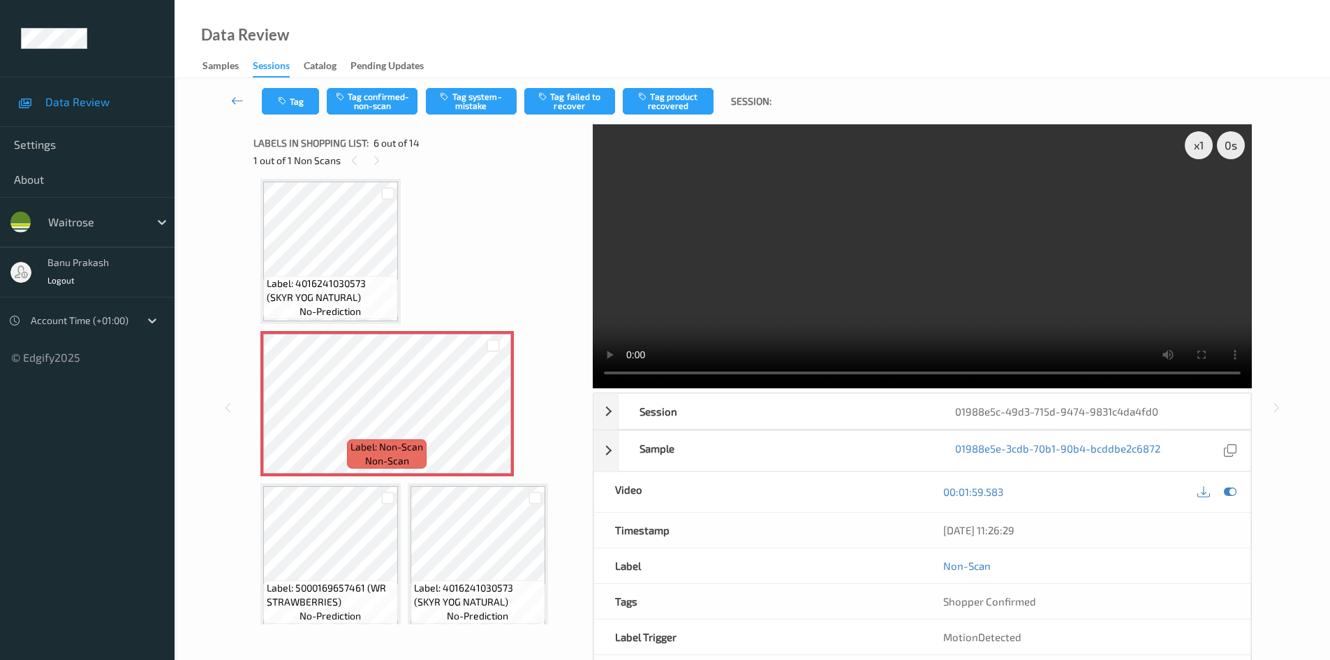
click at [882, 311] on video at bounding box center [922, 256] width 659 height 264
click at [964, 320] on video at bounding box center [922, 256] width 659 height 264
click at [369, 106] on button "Tag confirmed-non-scan" at bounding box center [372, 101] width 91 height 27
click at [649, 93] on icon "button" at bounding box center [644, 96] width 12 height 10
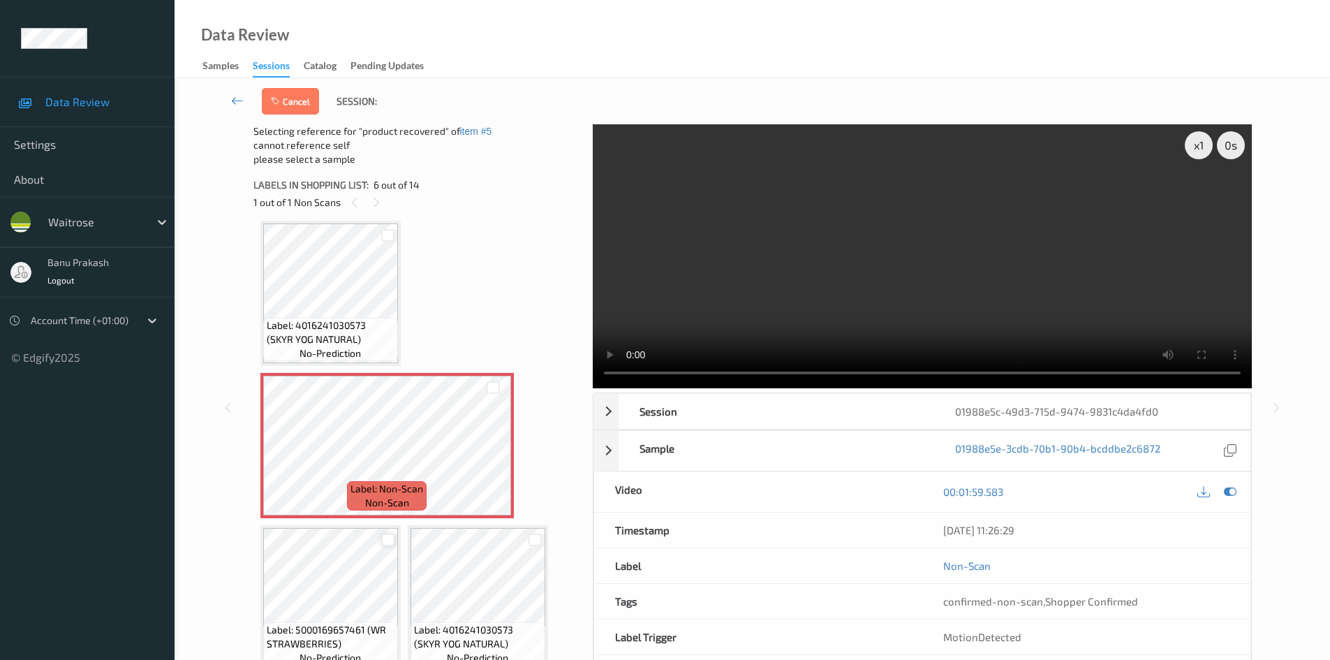
click at [385, 539] on div at bounding box center [387, 539] width 13 height 13
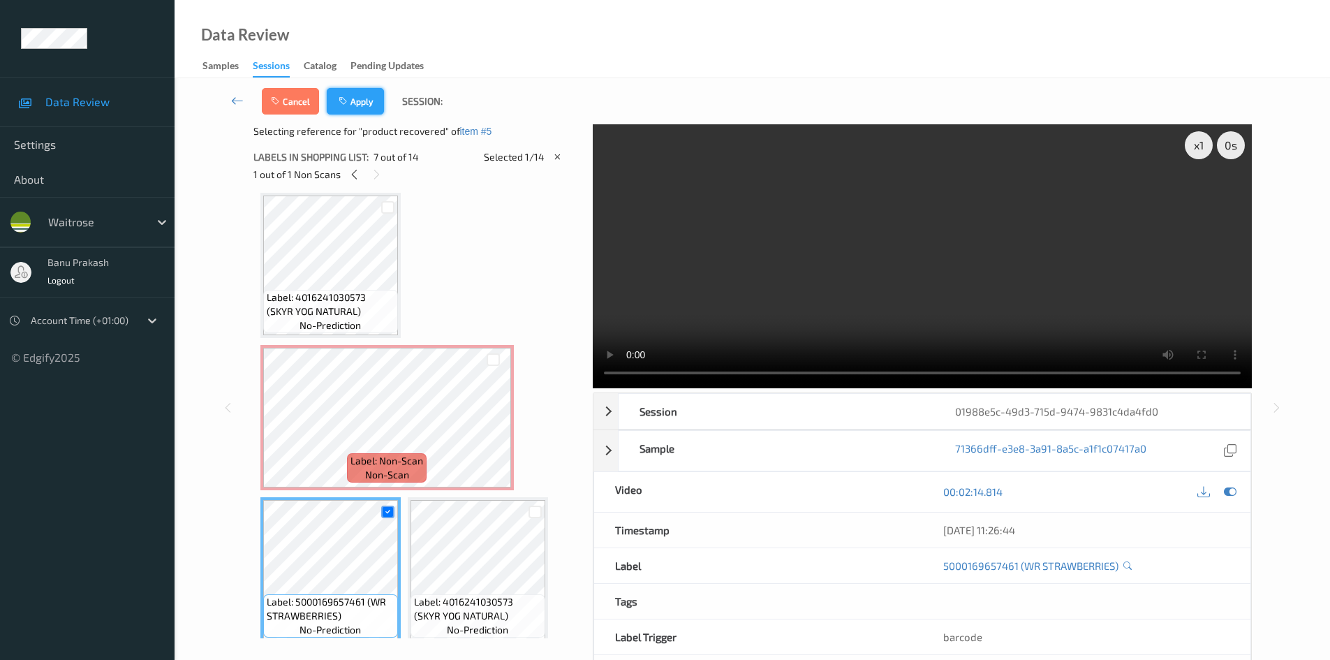
click at [361, 105] on button "Apply" at bounding box center [355, 101] width 57 height 27
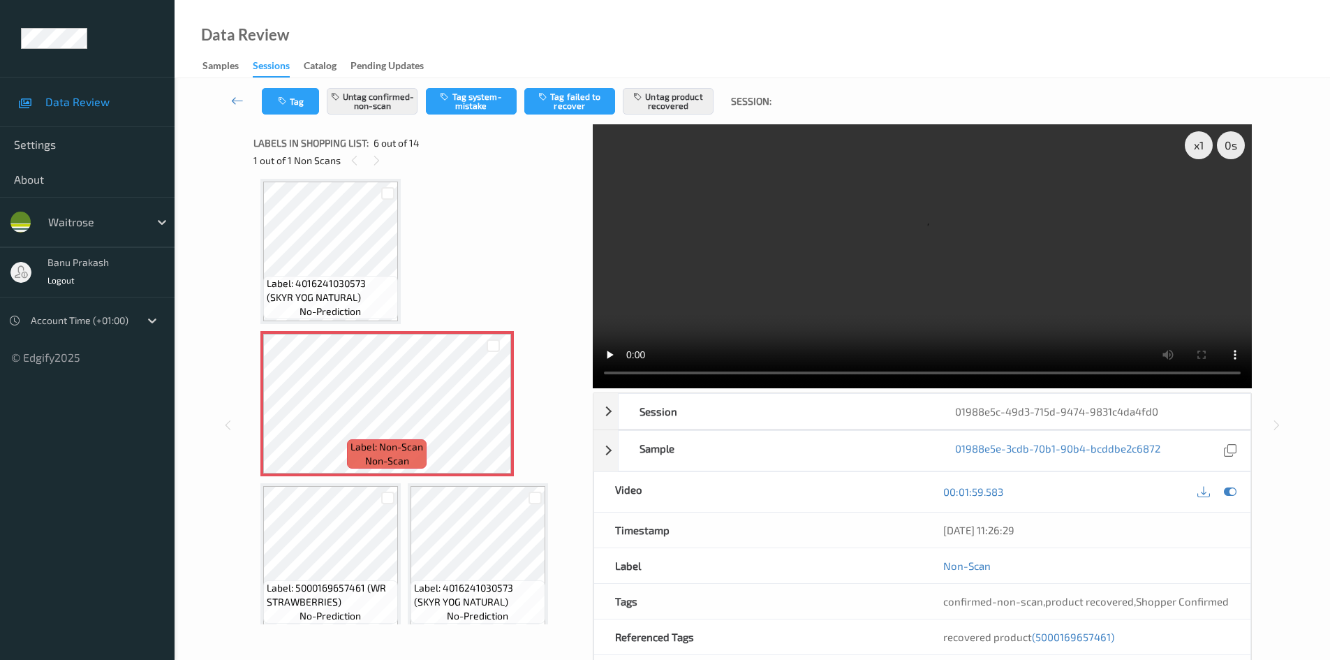
scroll to position [172, 0]
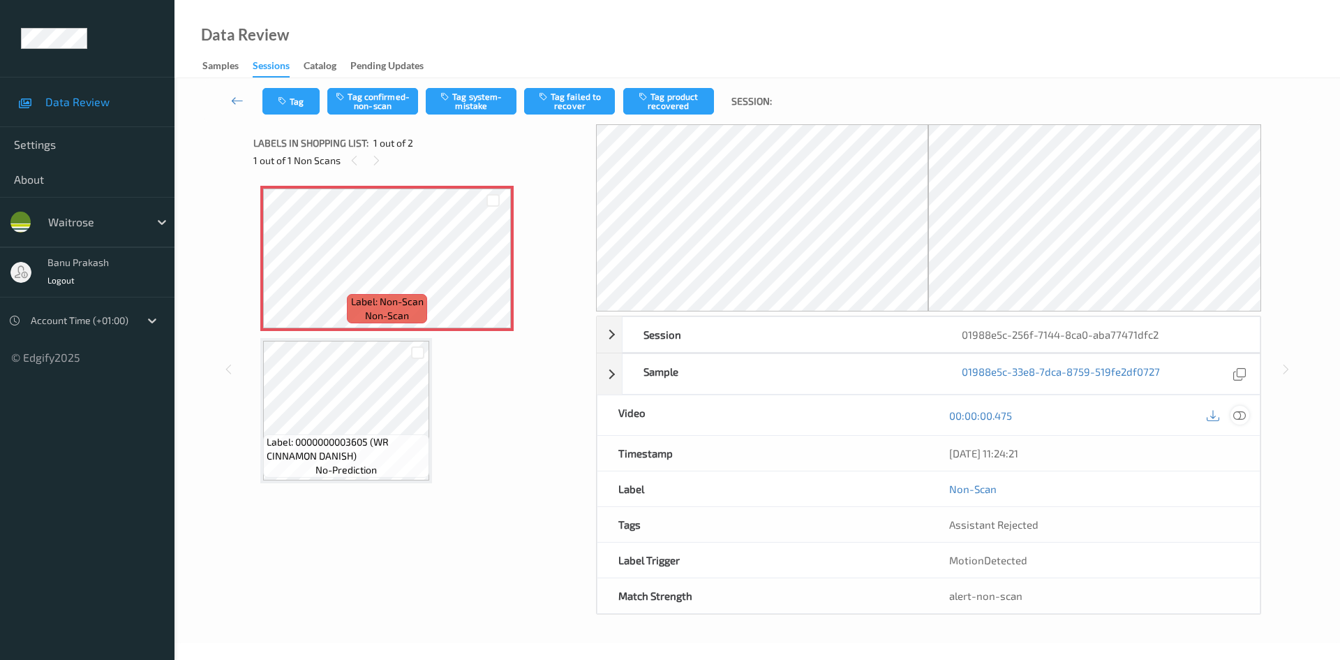
click at [1241, 411] on icon at bounding box center [1240, 414] width 13 height 13
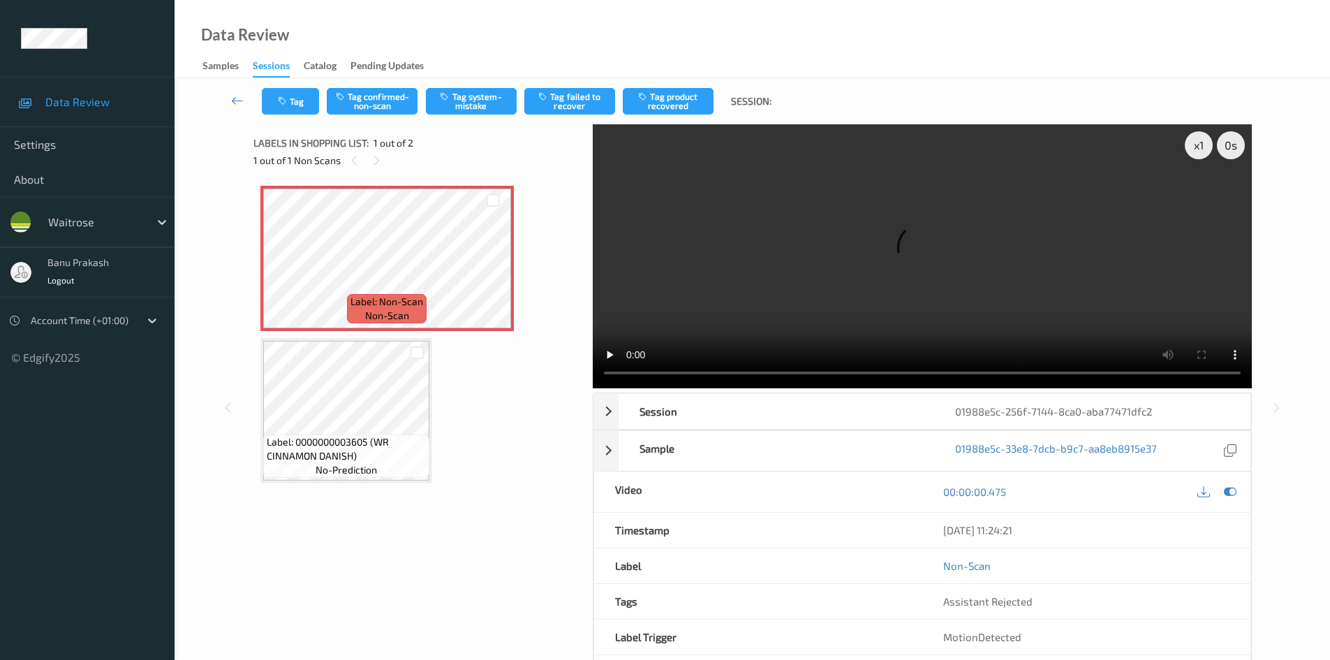
click at [434, 397] on div "Label: Non-Scan non-scan Label: Non-Scan non-scan Label: 0000000003605 (WR CINN…" at bounding box center [418, 334] width 316 height 297
click at [708, 290] on video at bounding box center [922, 256] width 659 height 264
click at [861, 329] on video at bounding box center [922, 256] width 659 height 264
click at [374, 108] on button "Tag confirmed-non-scan" at bounding box center [372, 101] width 91 height 27
click at [636, 100] on button "Tag product recovered" at bounding box center [668, 101] width 91 height 27
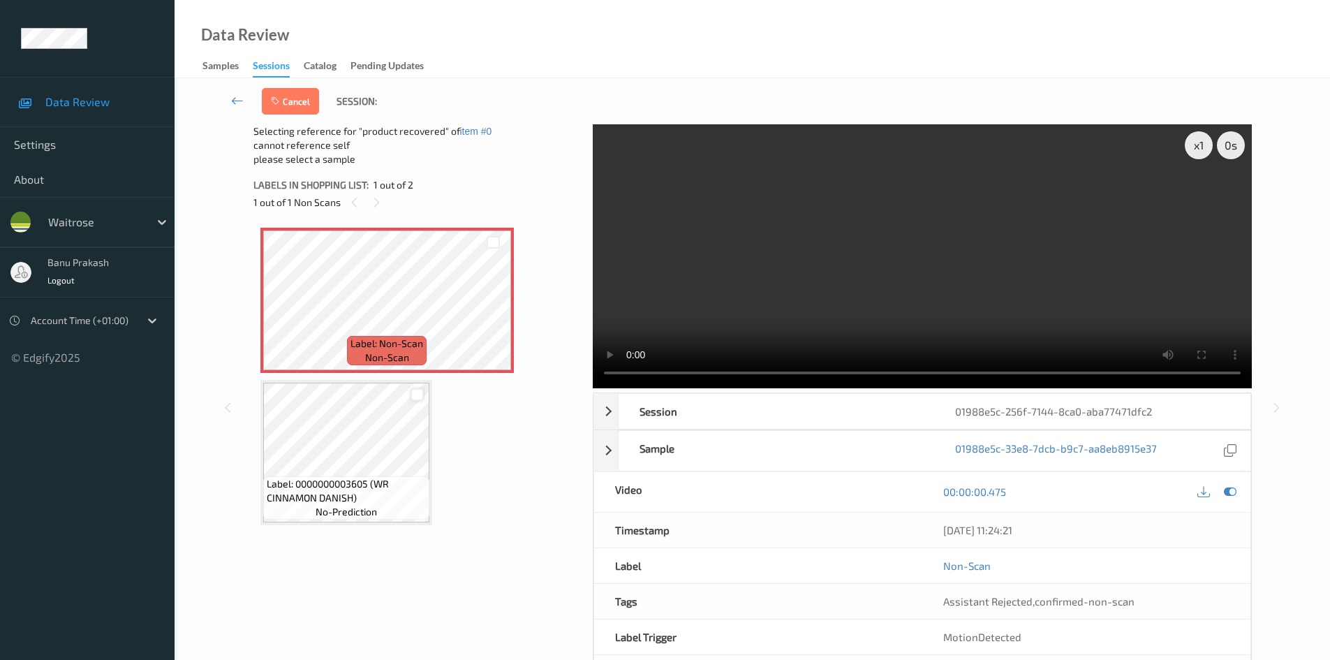
click at [418, 398] on div at bounding box center [416, 394] width 13 height 13
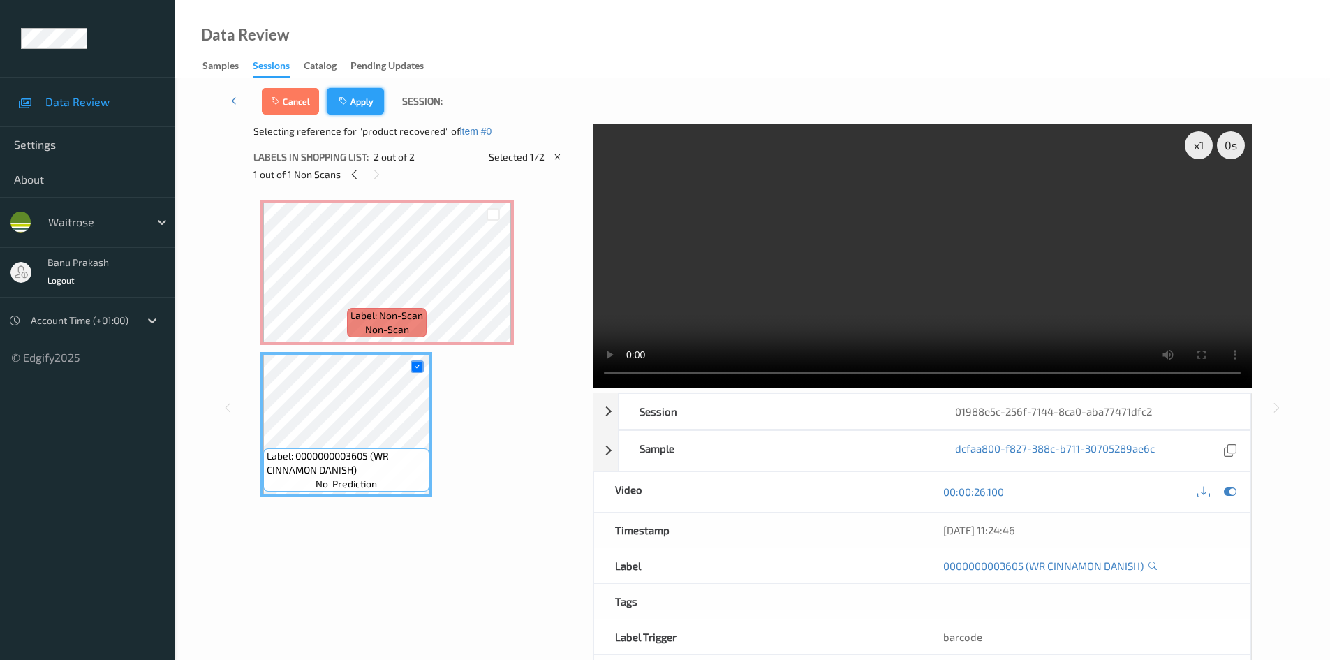
click at [368, 113] on button "Apply" at bounding box center [355, 101] width 57 height 27
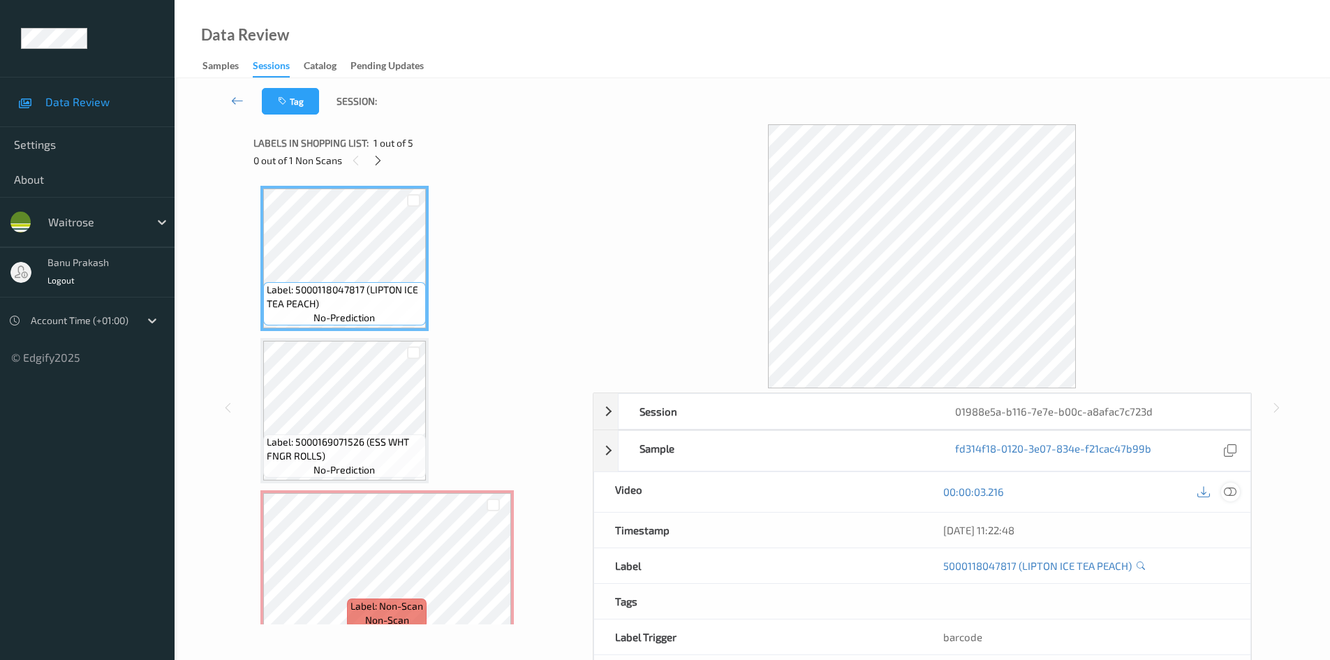
click at [1231, 498] on icon at bounding box center [1230, 491] width 13 height 13
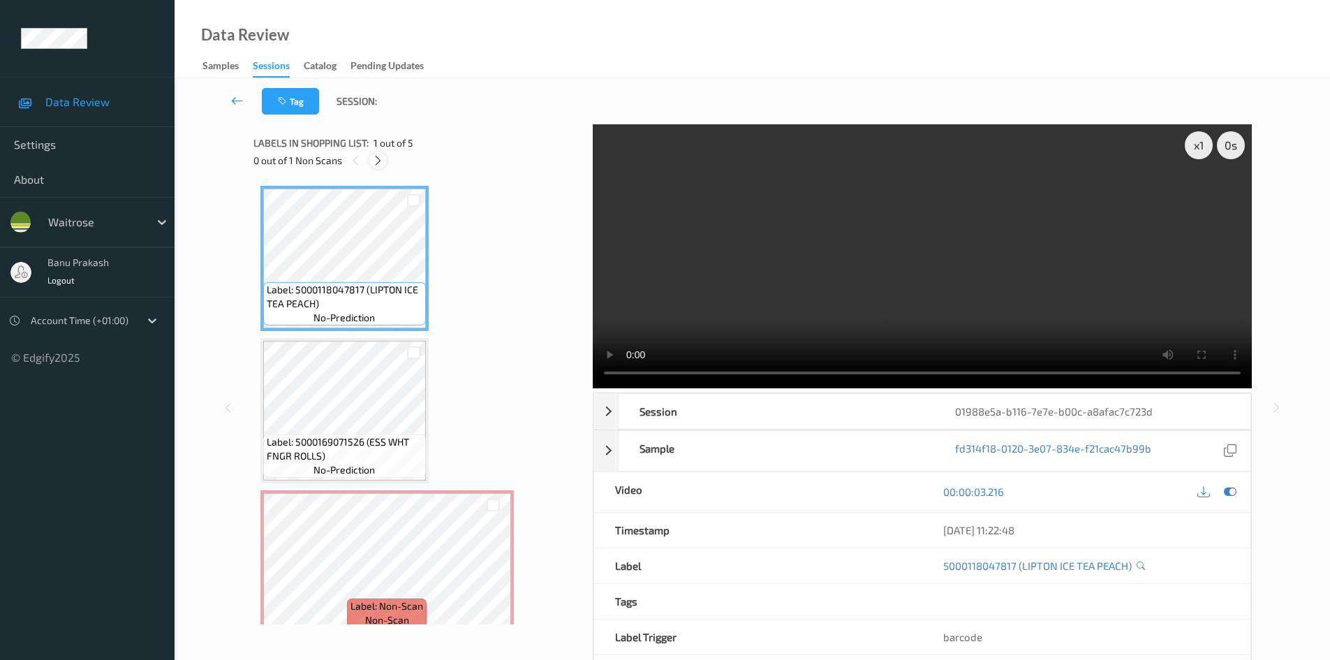
click at [370, 159] on div at bounding box center [377, 159] width 17 height 17
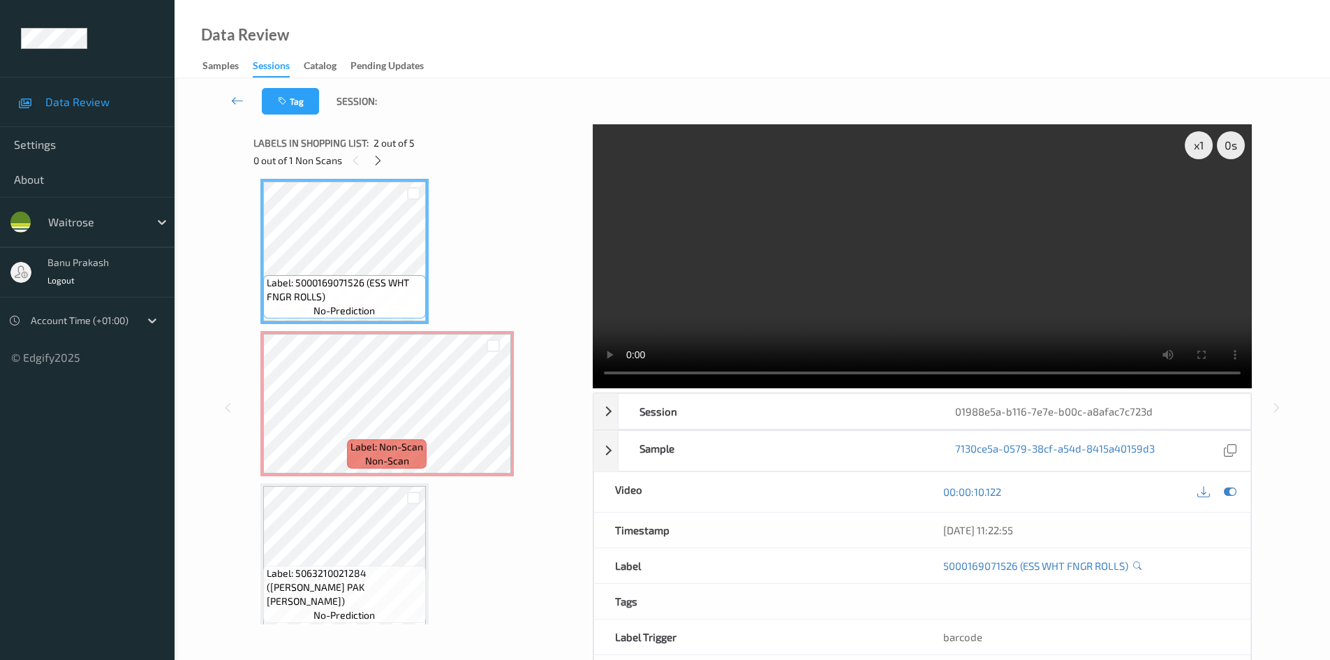
click at [732, 222] on video at bounding box center [922, 256] width 659 height 264
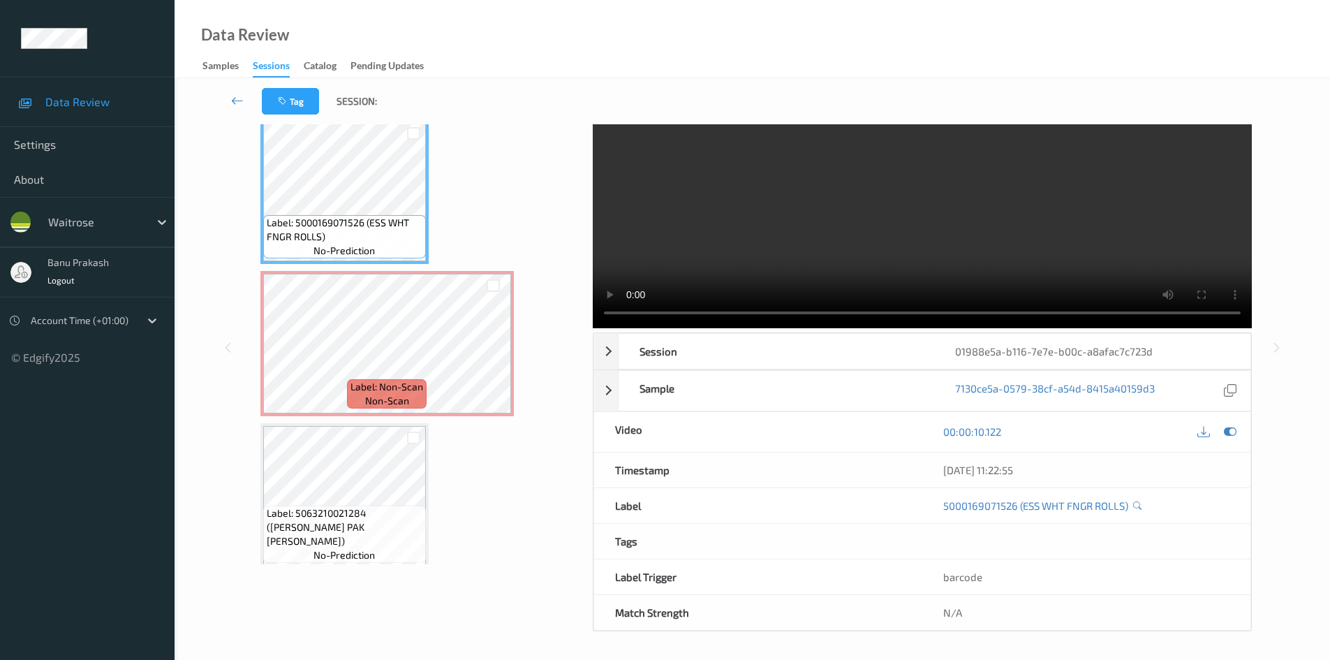
click at [726, 211] on video at bounding box center [922, 196] width 659 height 264
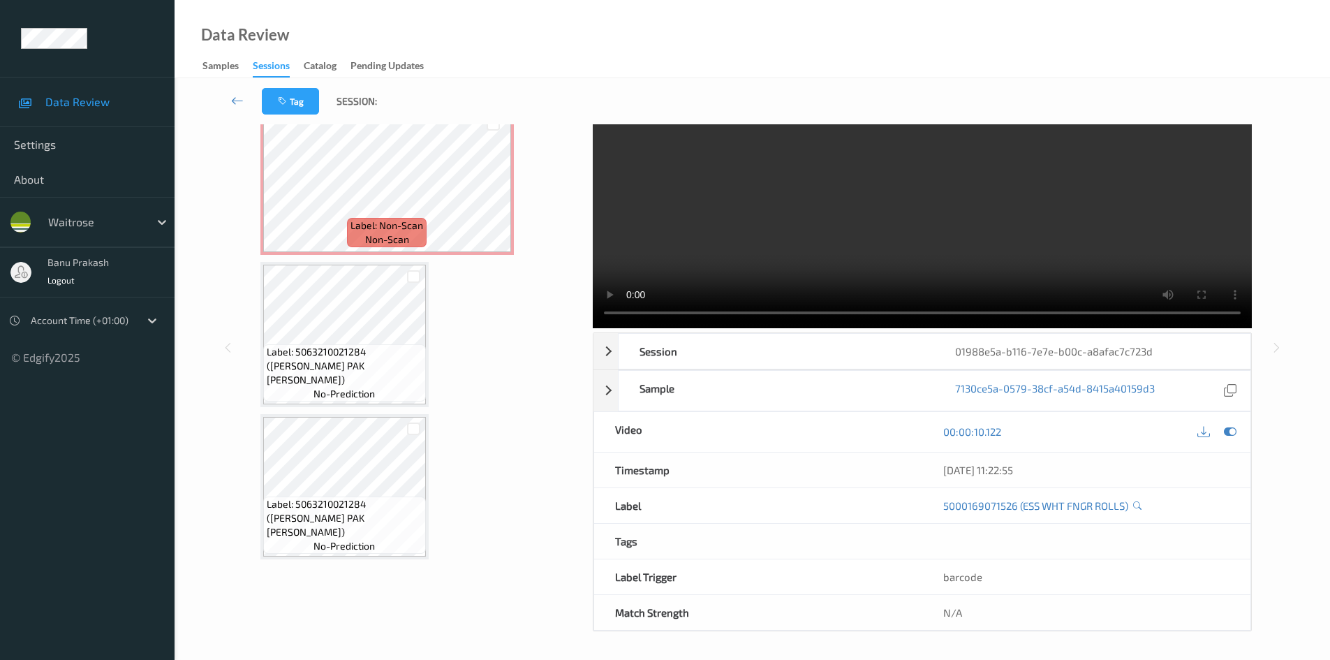
scroll to position [323, 0]
click at [772, 183] on video at bounding box center [922, 196] width 659 height 264
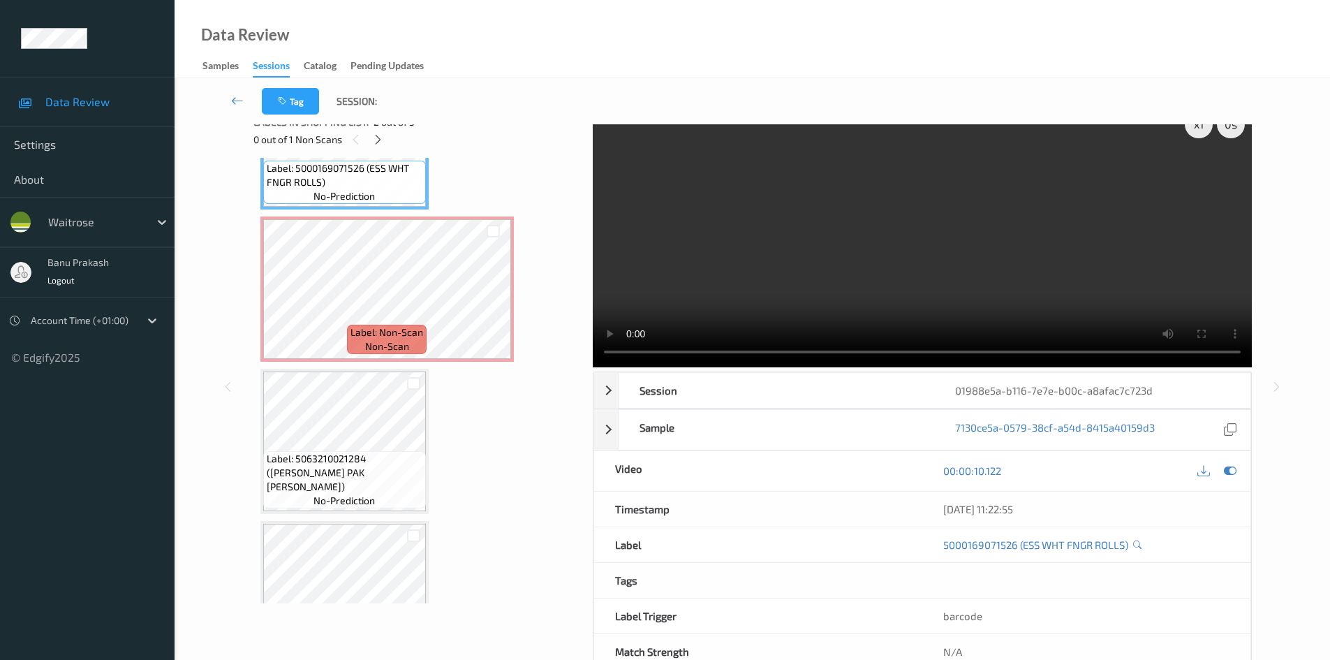
scroll to position [0, 0]
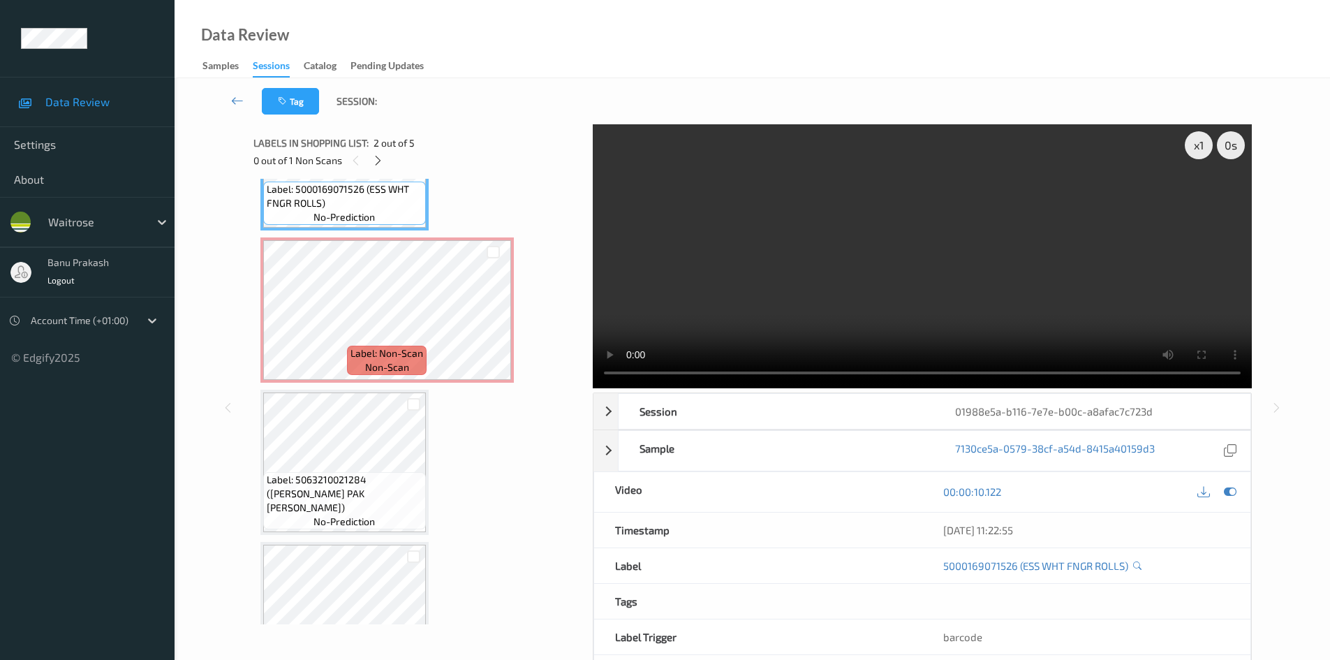
click at [820, 277] on video at bounding box center [922, 256] width 659 height 264
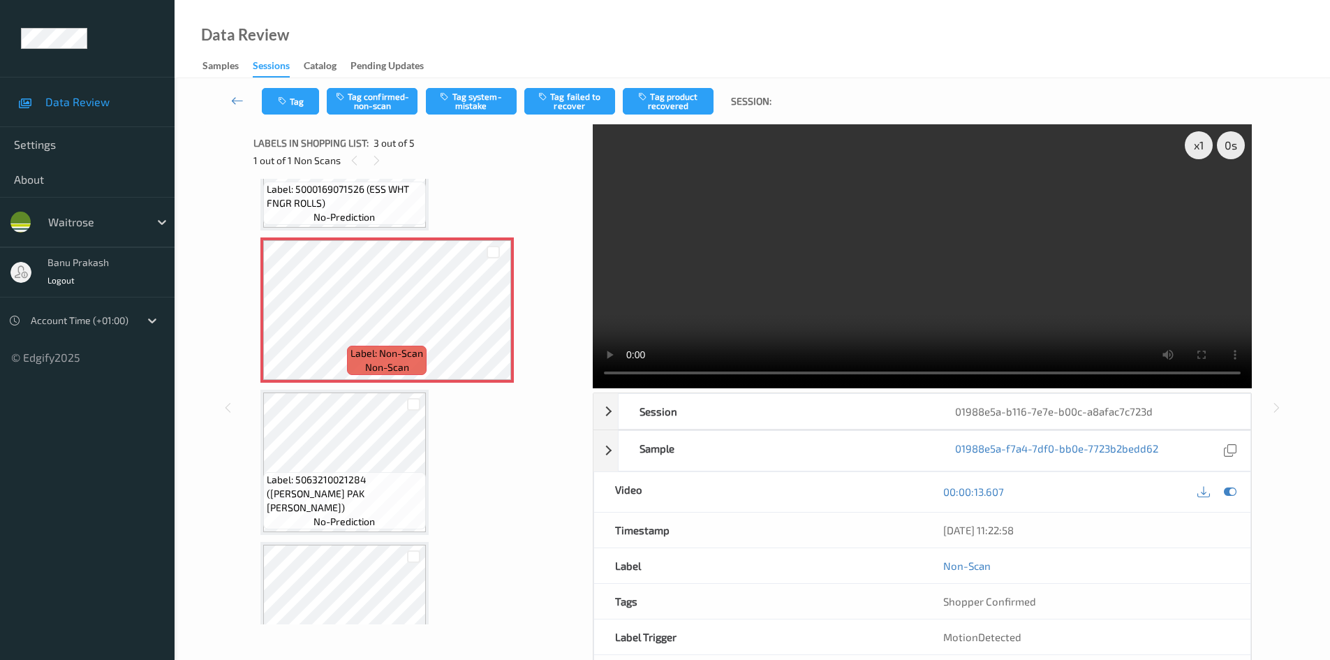
click at [833, 273] on video at bounding box center [922, 256] width 659 height 264
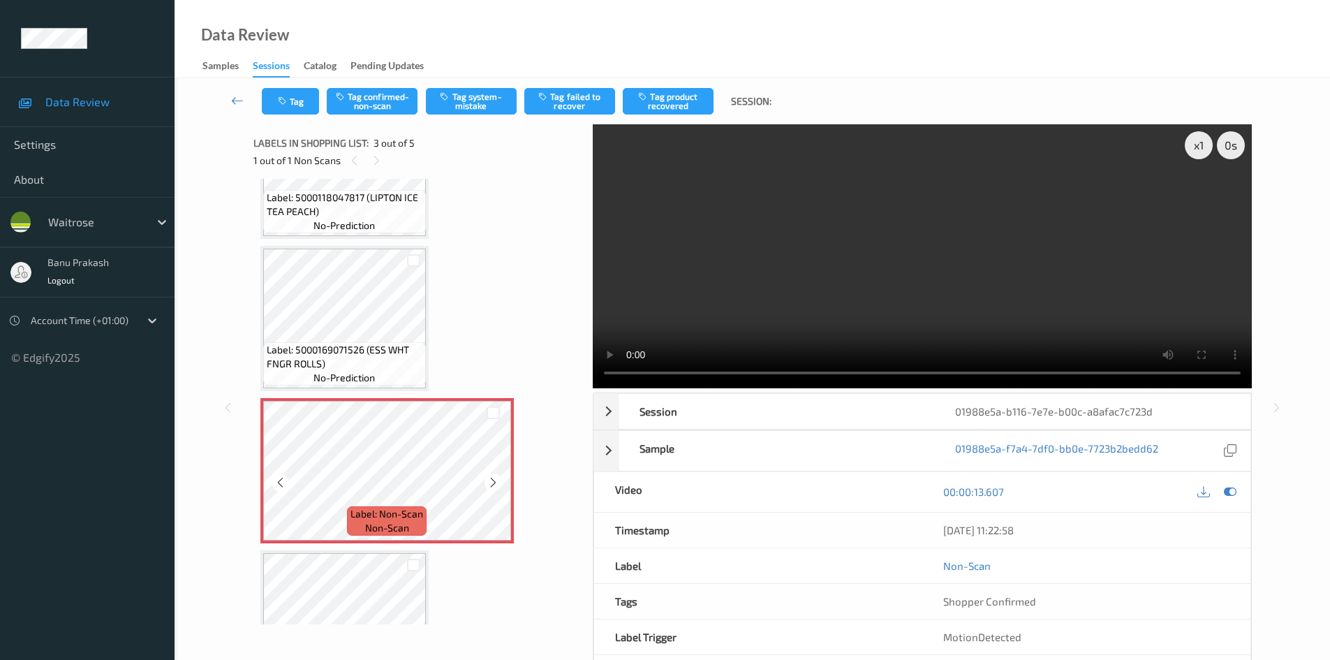
scroll to position [43, 0]
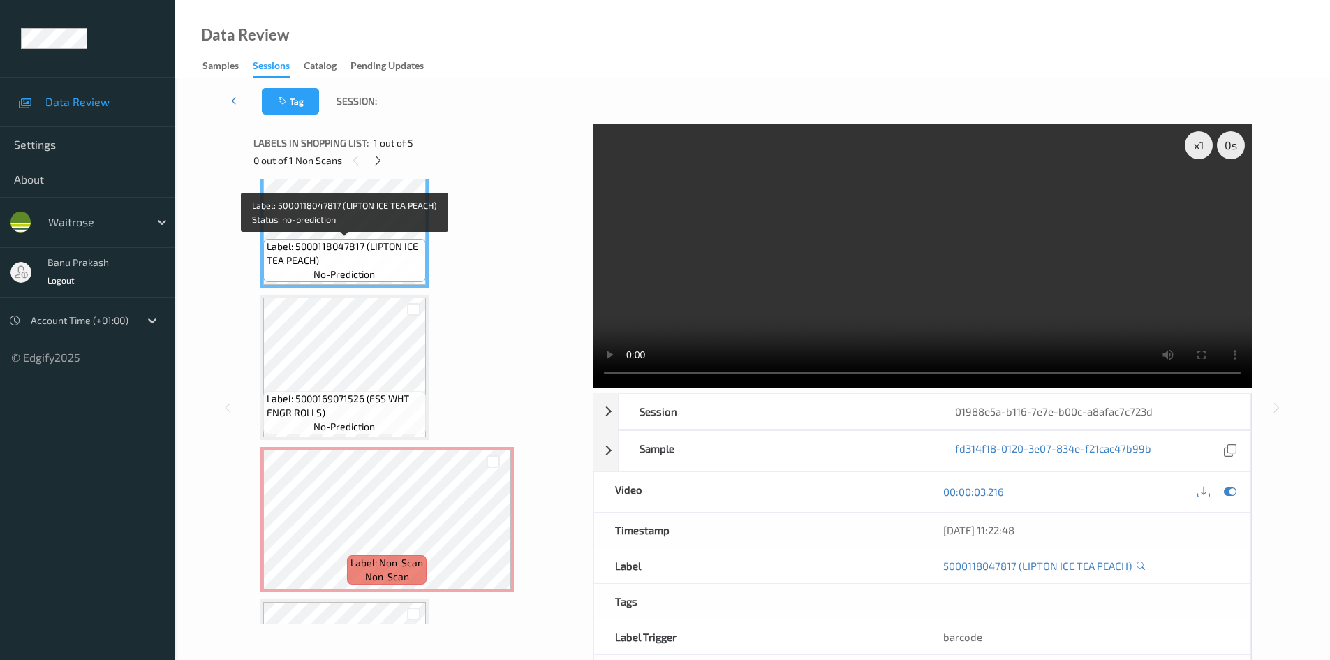
click at [360, 239] on span "Label: 5000118047817 (LIPTON ICE TEA PEACH)" at bounding box center [345, 253] width 156 height 28
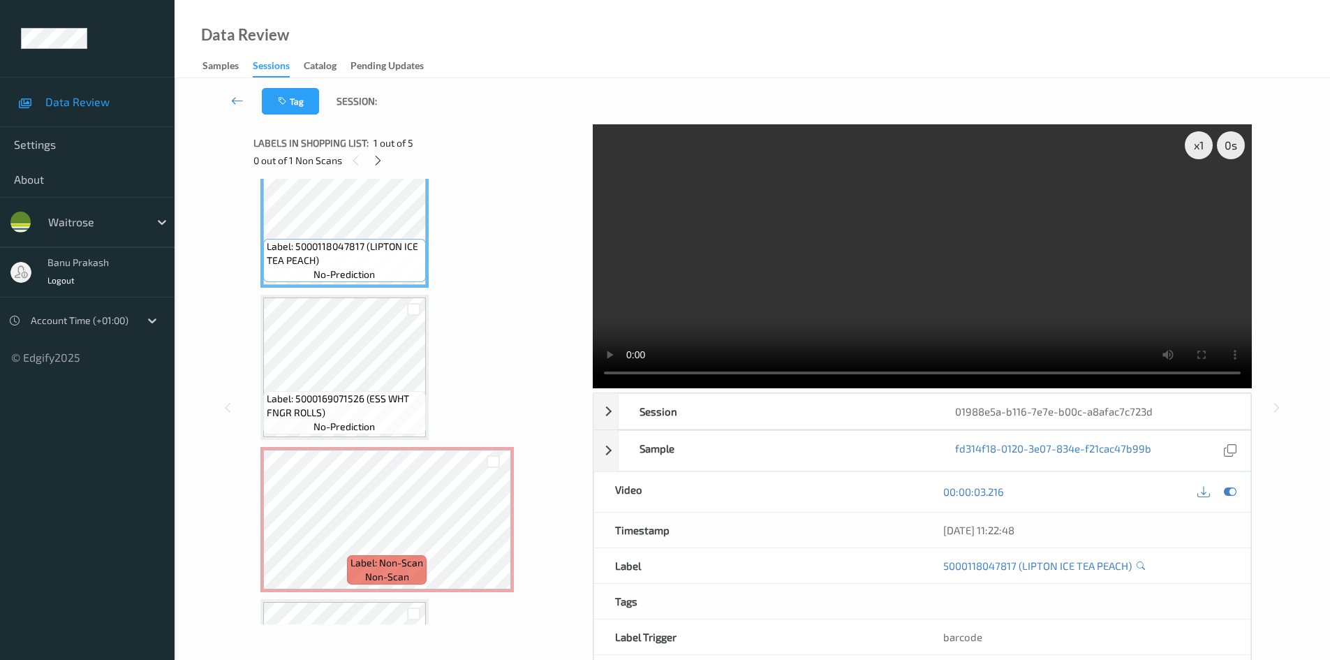
click at [695, 262] on video at bounding box center [922, 256] width 659 height 264
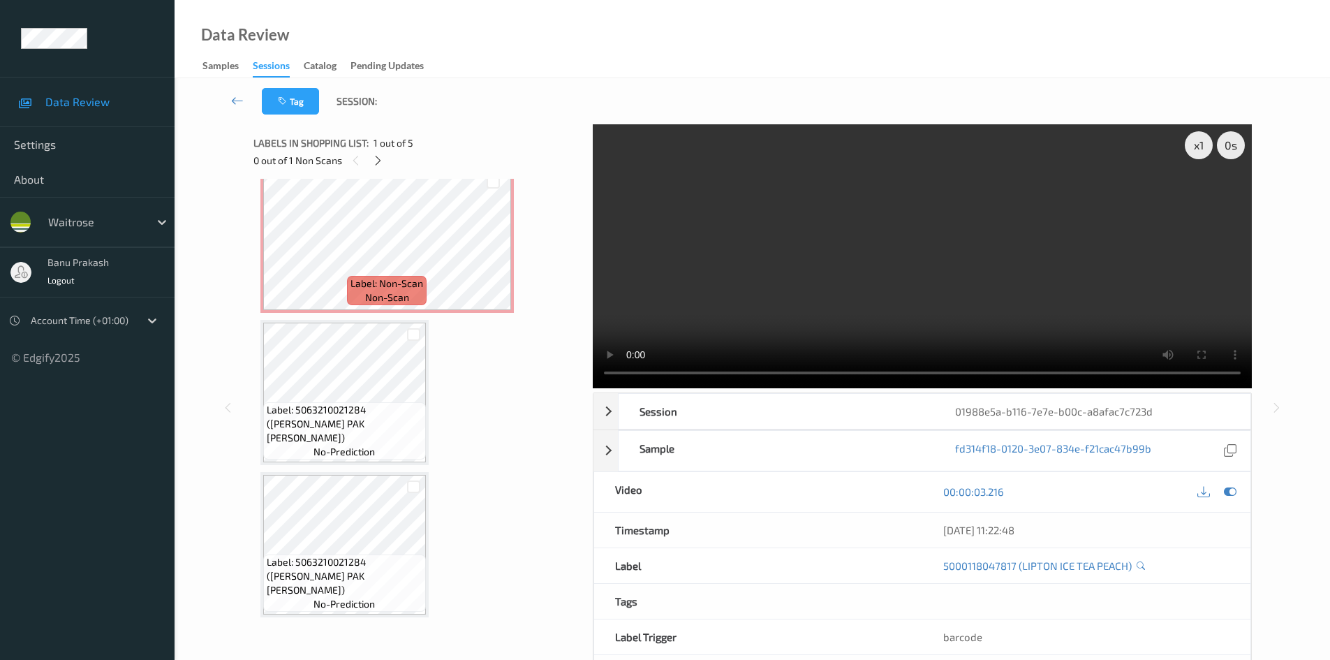
click at [882, 306] on video at bounding box center [922, 256] width 659 height 264
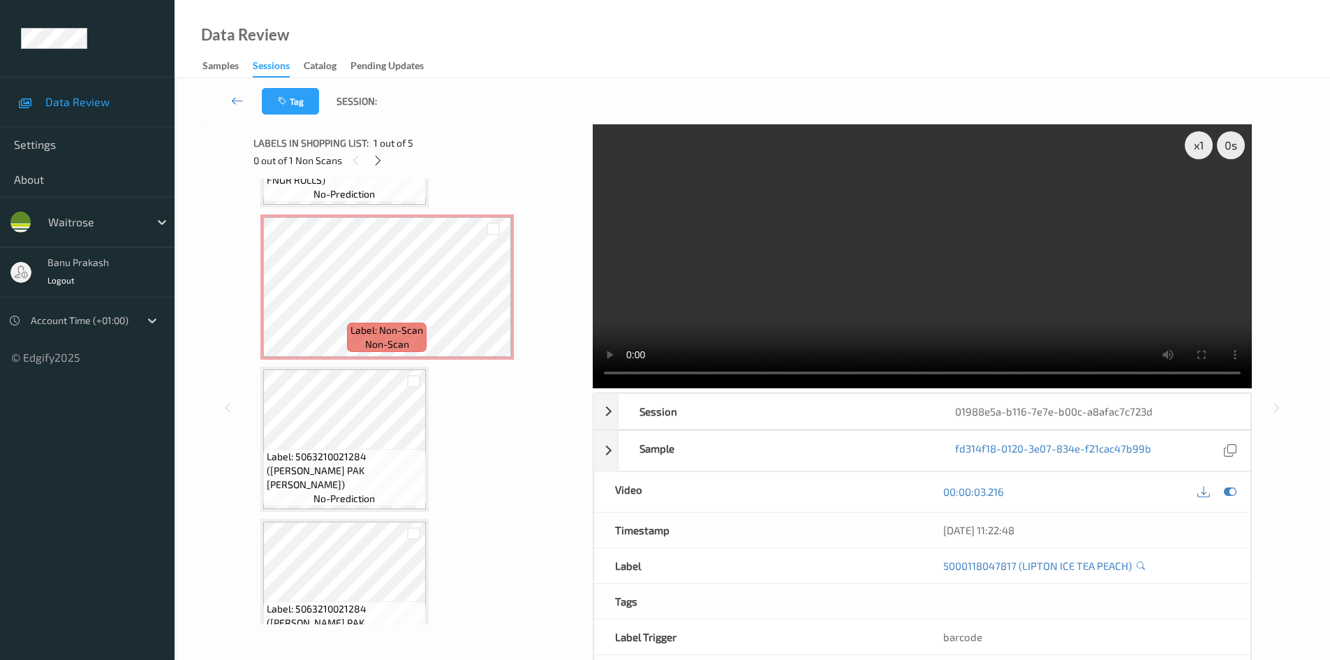
scroll to position [183, 0]
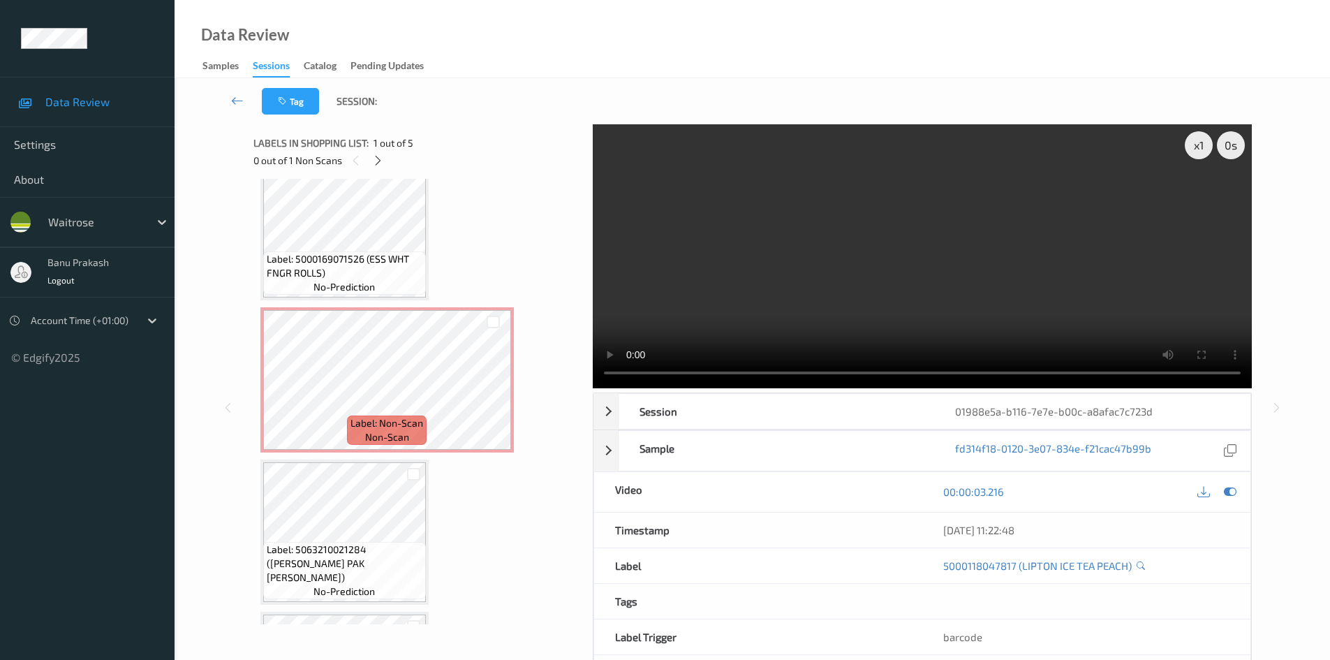
click at [1009, 214] on video at bounding box center [922, 256] width 659 height 264
click at [952, 249] on video at bounding box center [922, 256] width 659 height 264
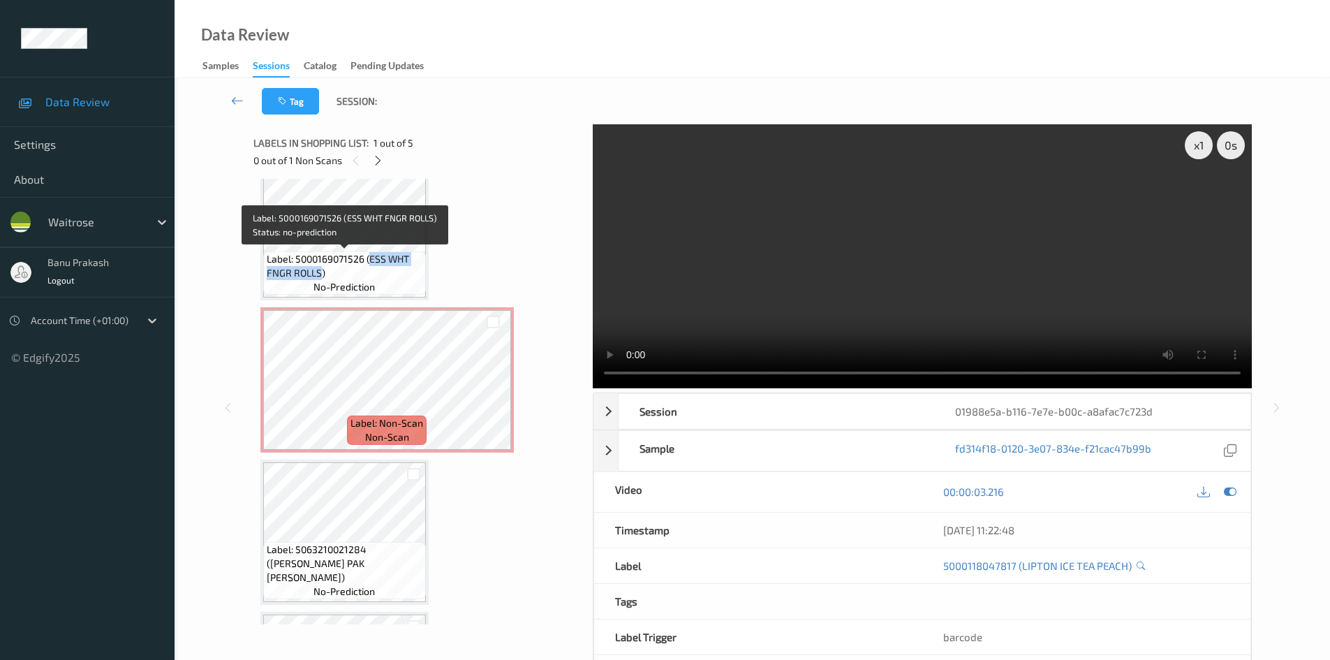
drag, startPoint x: 370, startPoint y: 258, endPoint x: 320, endPoint y: 275, distance: 52.5
click at [320, 275] on span "Label: 5000169071526 (ESS WHT FNGR ROLLS)" at bounding box center [345, 266] width 156 height 28
copy span "ESS WHT FNGR ROLLS"
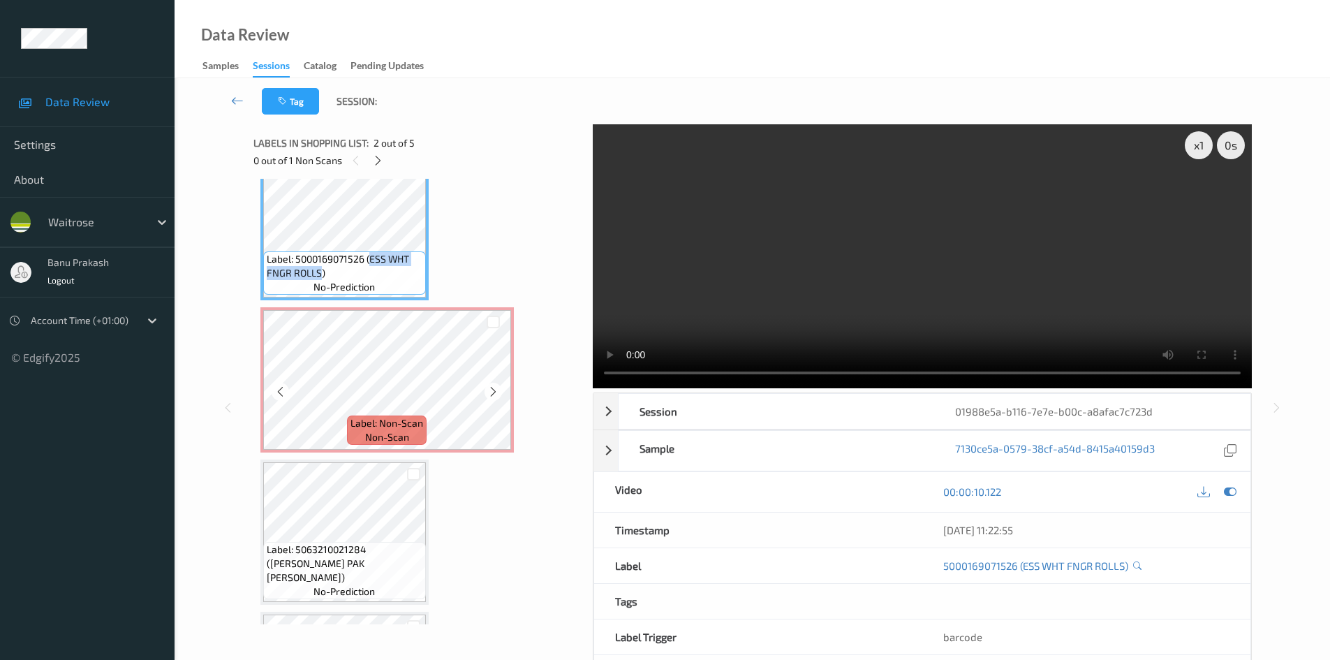
scroll to position [323, 0]
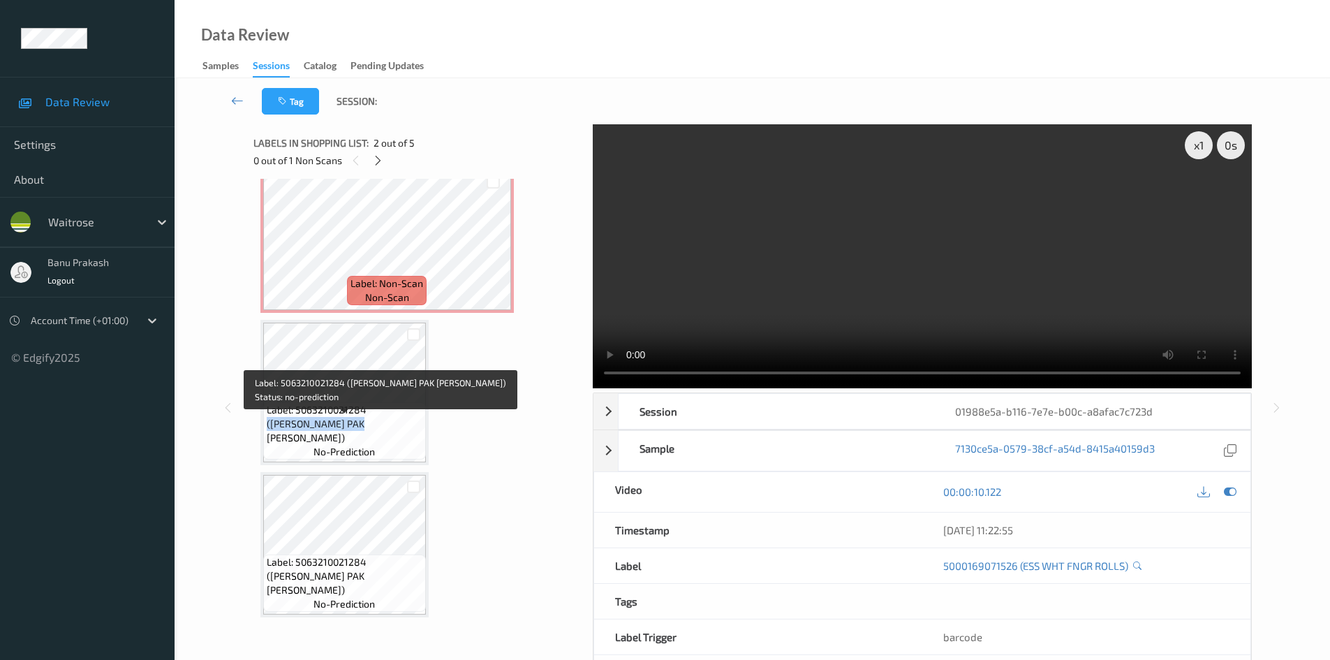
drag, startPoint x: 369, startPoint y: 422, endPoint x: 307, endPoint y: 436, distance: 63.0
click at [307, 436] on span "Label: 5063210021284 (WR GREEN PAK CHOI)" at bounding box center [345, 424] width 156 height 42
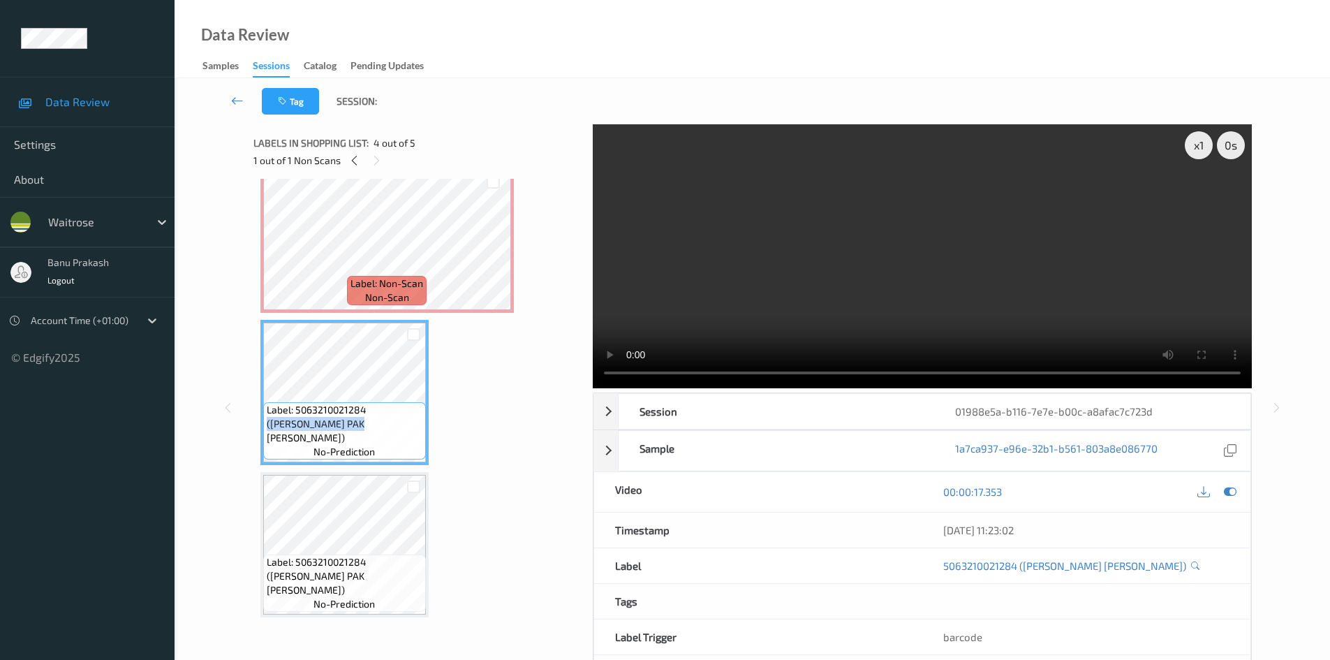
copy span "(WR GREEN PAK CHOI"
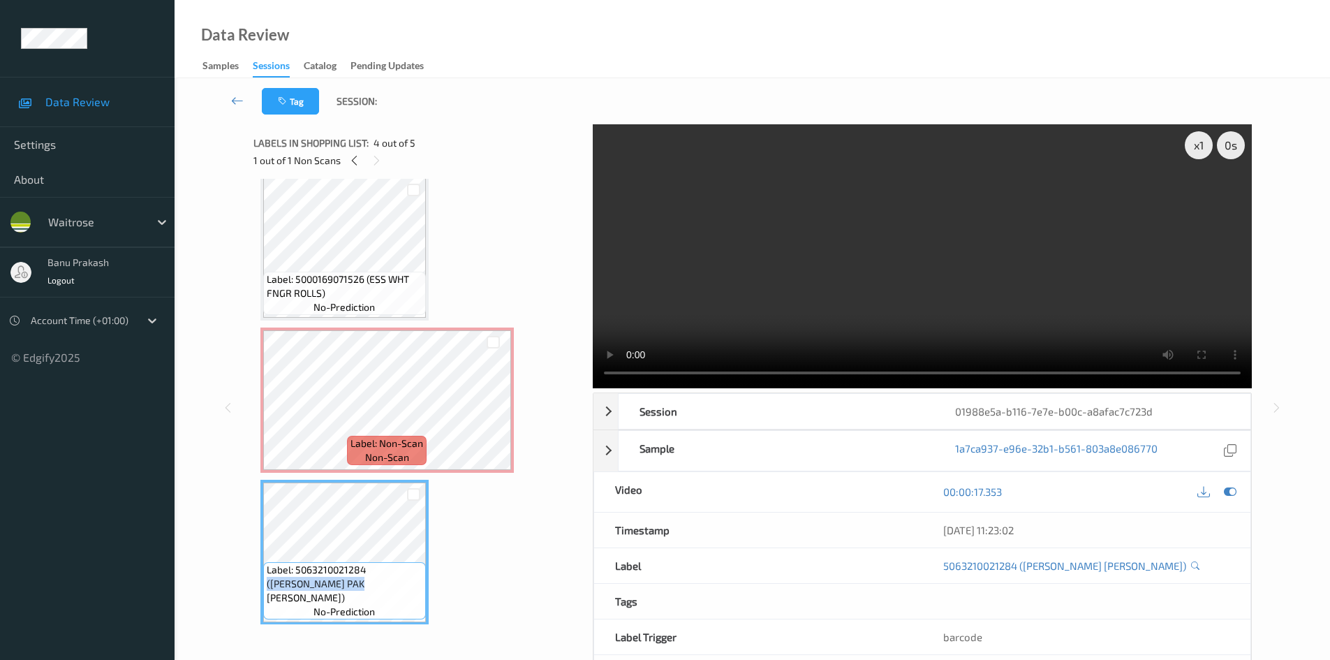
scroll to position [209, 0]
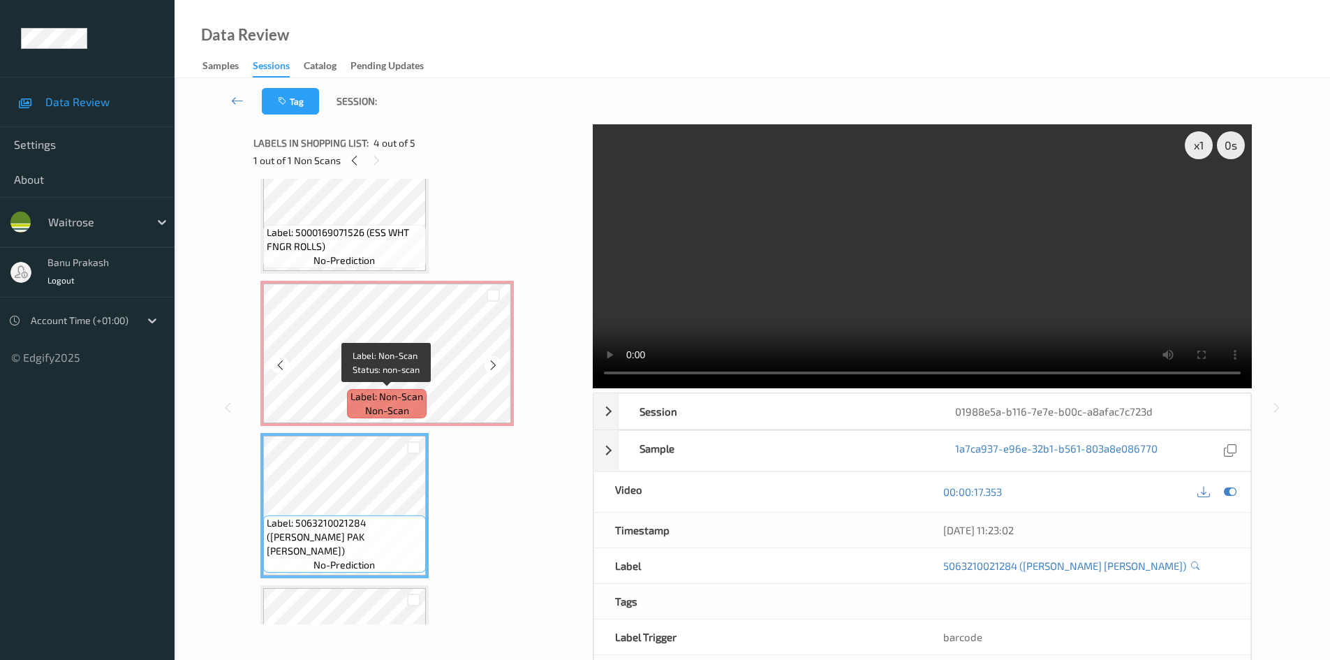
click at [420, 418] on div "Label: Non-Scan non-scan" at bounding box center [387, 403] width 80 height 29
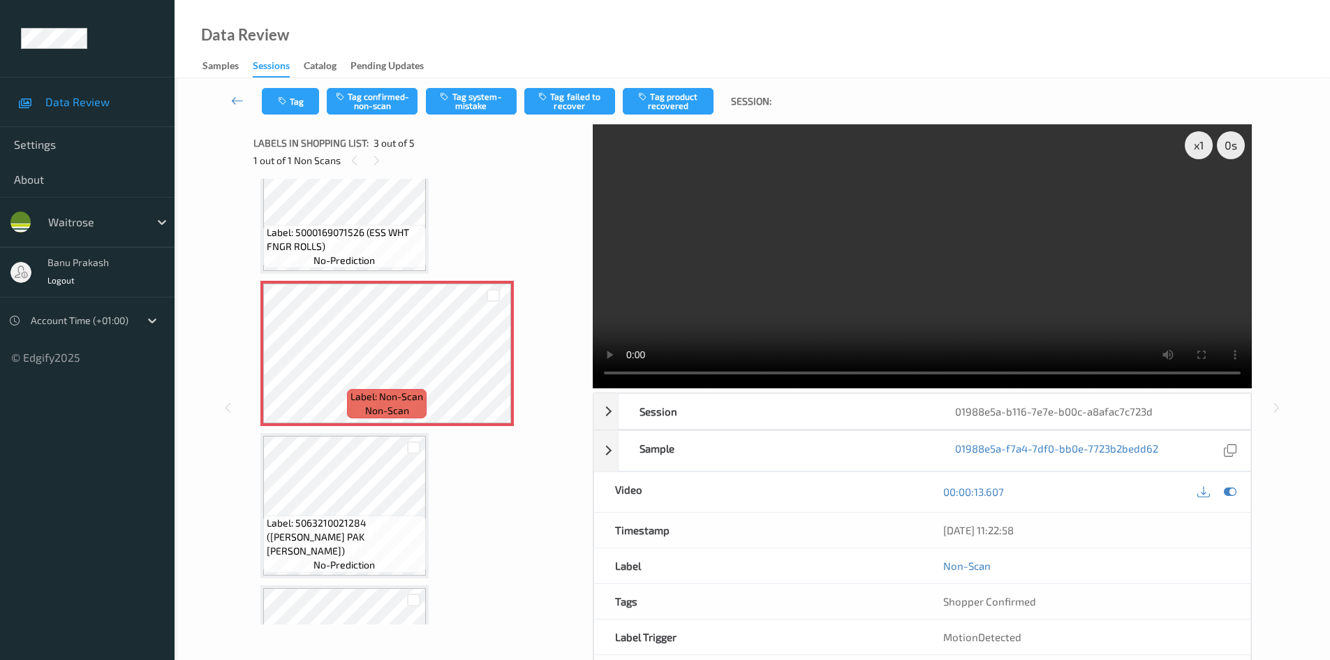
click at [843, 279] on video at bounding box center [922, 256] width 659 height 264
click at [709, 287] on video at bounding box center [922, 256] width 659 height 264
click at [363, 226] on span "Label: 5000169071526 (ESS WHT FNGR ROLLS)" at bounding box center [345, 239] width 156 height 28
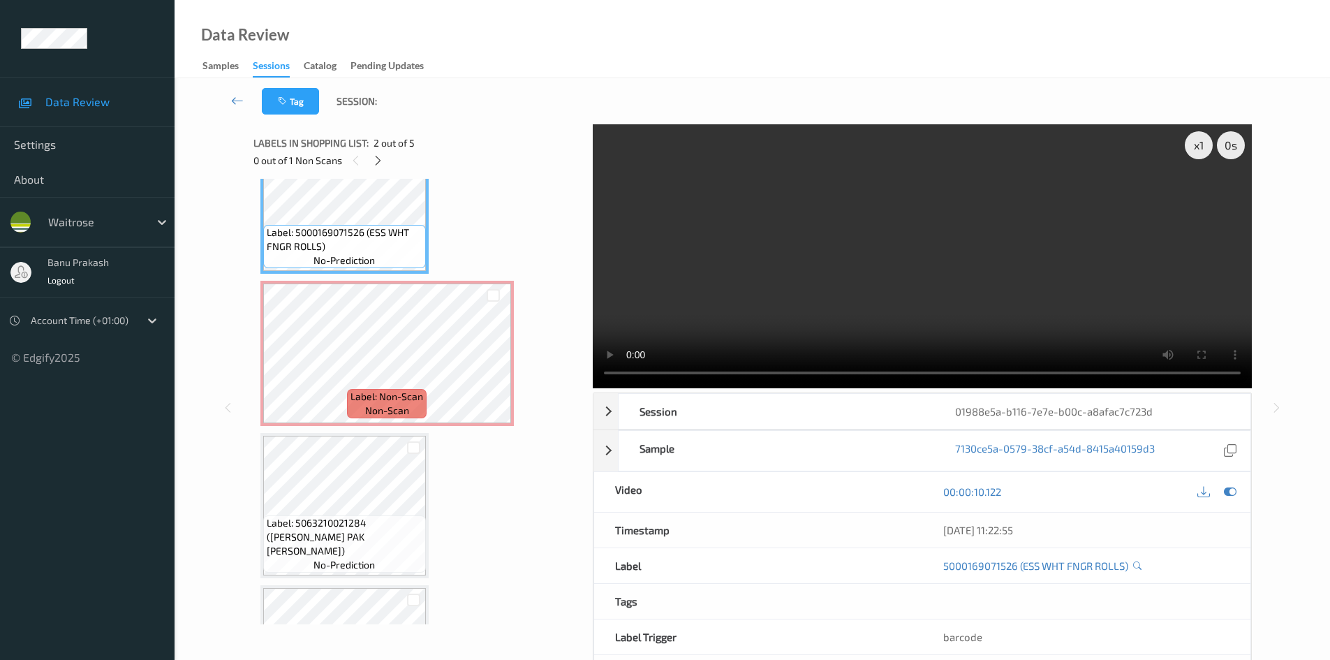
click at [816, 267] on video at bounding box center [922, 256] width 659 height 264
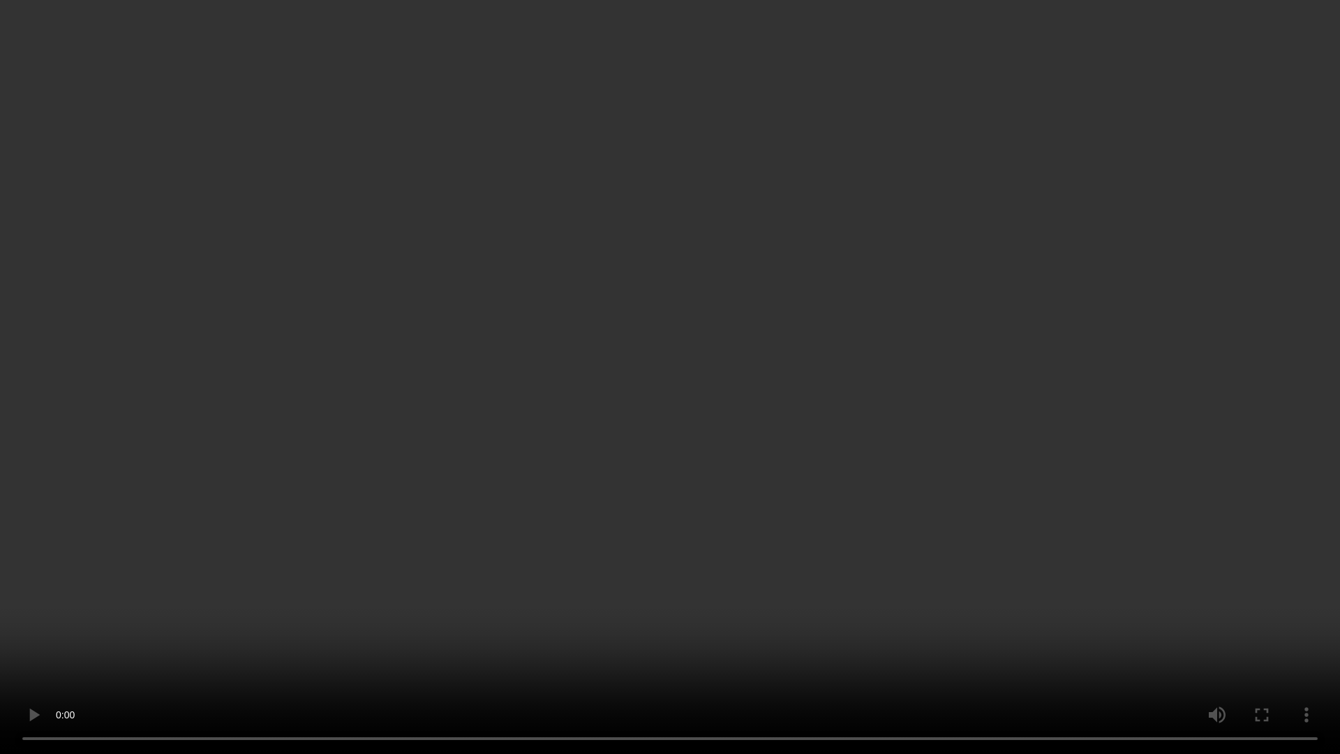
drag, startPoint x: 510, startPoint y: 596, endPoint x: 517, endPoint y: 599, distance: 8.2
click at [510, 596] on video at bounding box center [670, 377] width 1340 height 754
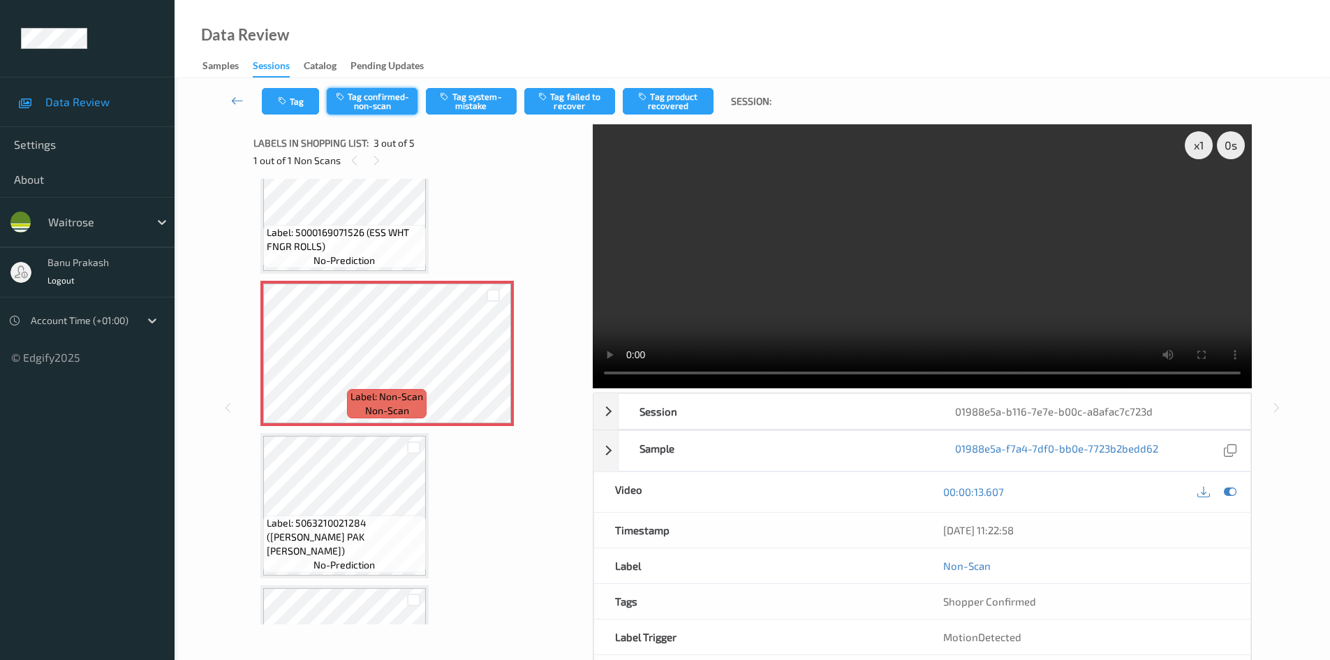
click at [397, 106] on button "Tag confirmed-non-scan" at bounding box center [372, 101] width 91 height 27
click at [582, 105] on button "Tag failed to recover" at bounding box center [569, 101] width 91 height 27
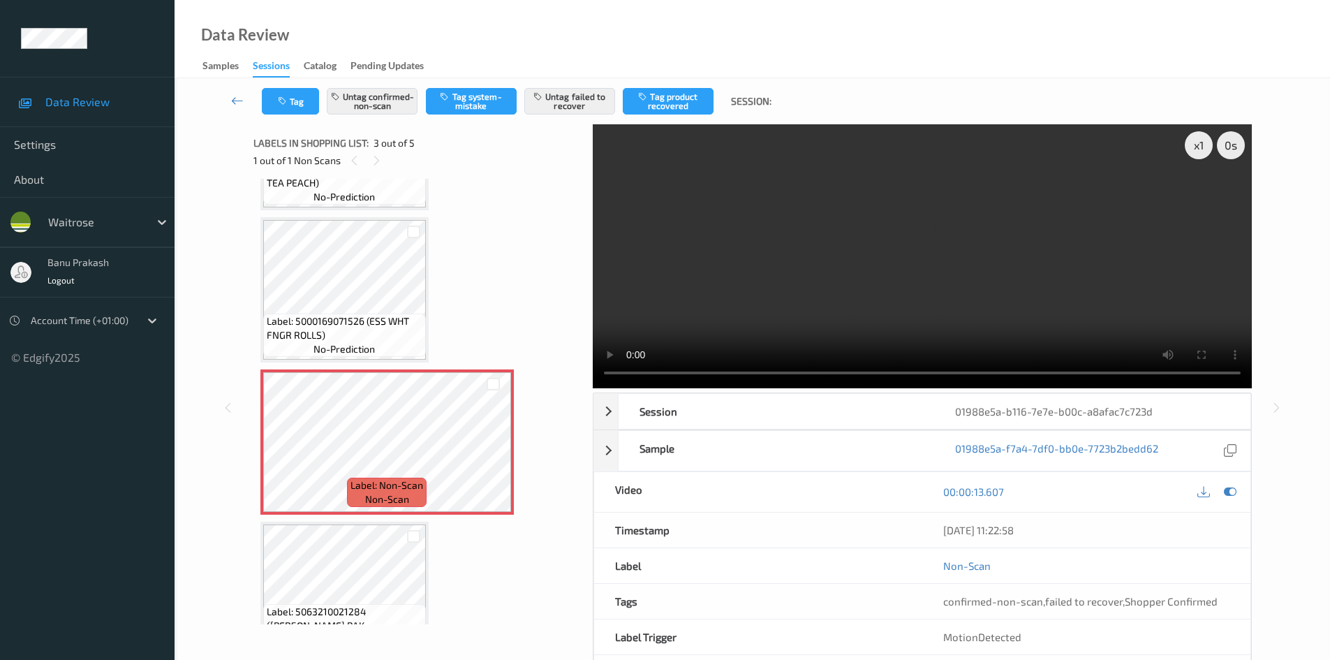
scroll to position [0, 0]
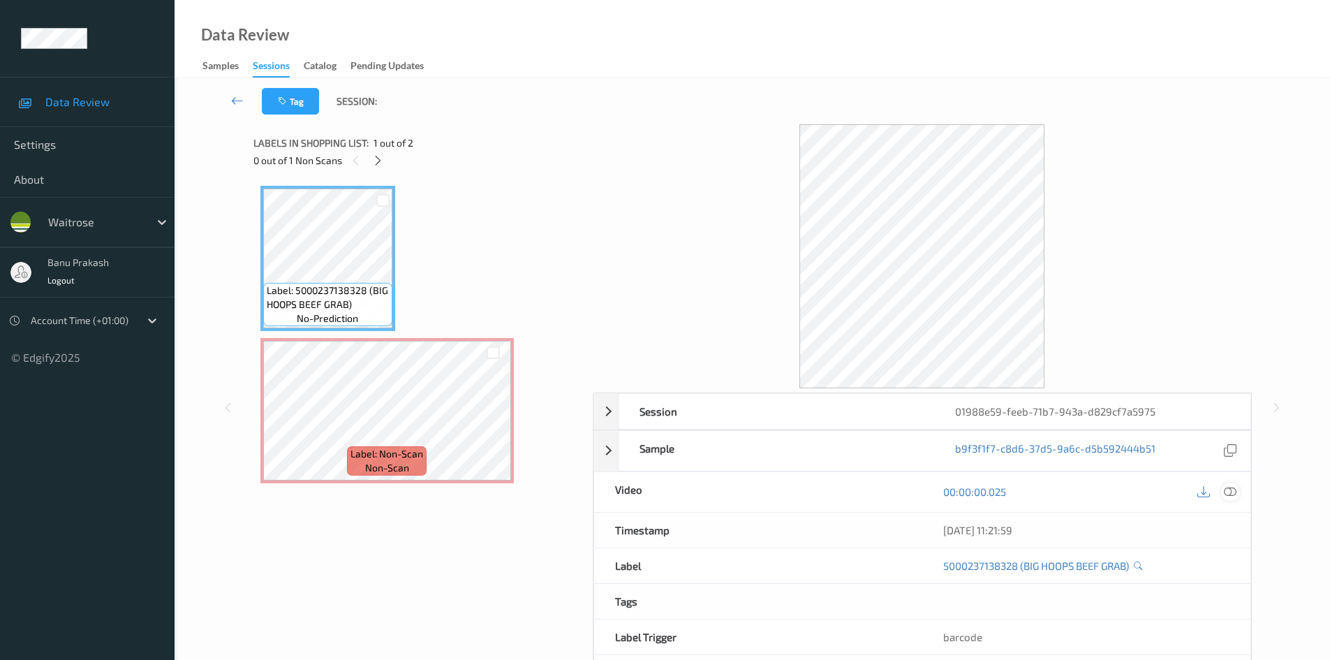
click at [1233, 491] on icon at bounding box center [1230, 491] width 13 height 13
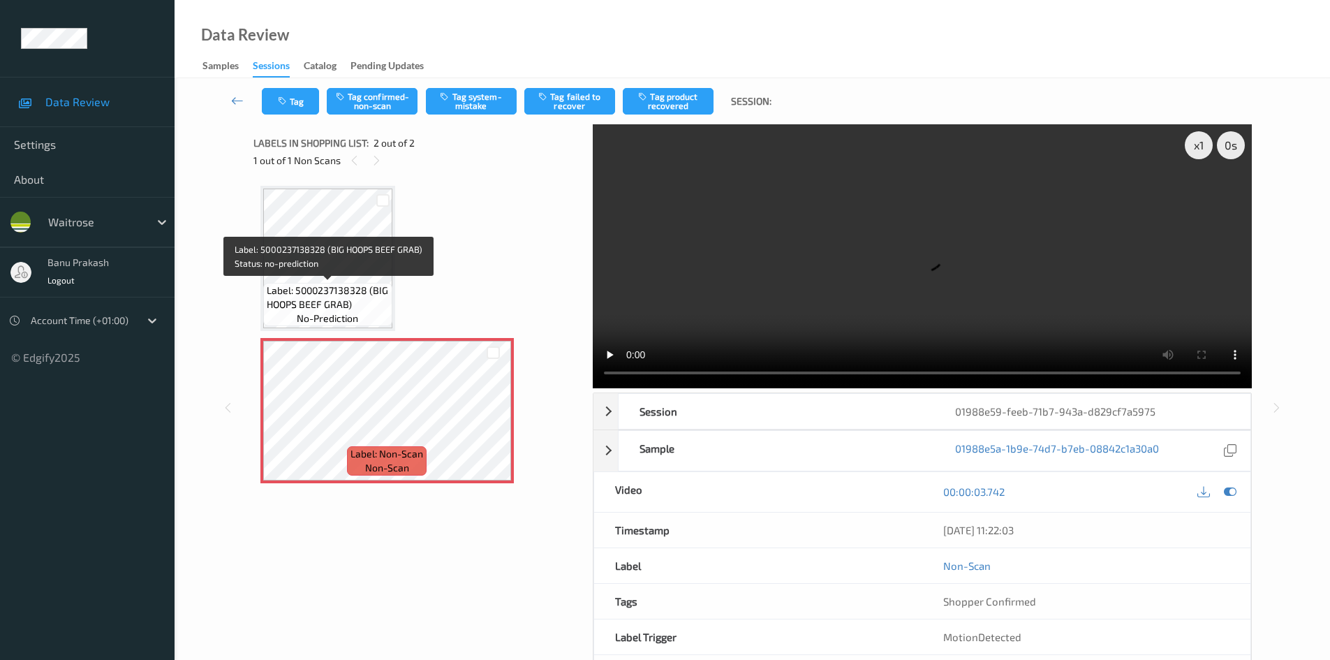
click at [347, 283] on span "Label: 5000237138328 (BIG HOOPS BEEF GRAB)" at bounding box center [328, 297] width 122 height 28
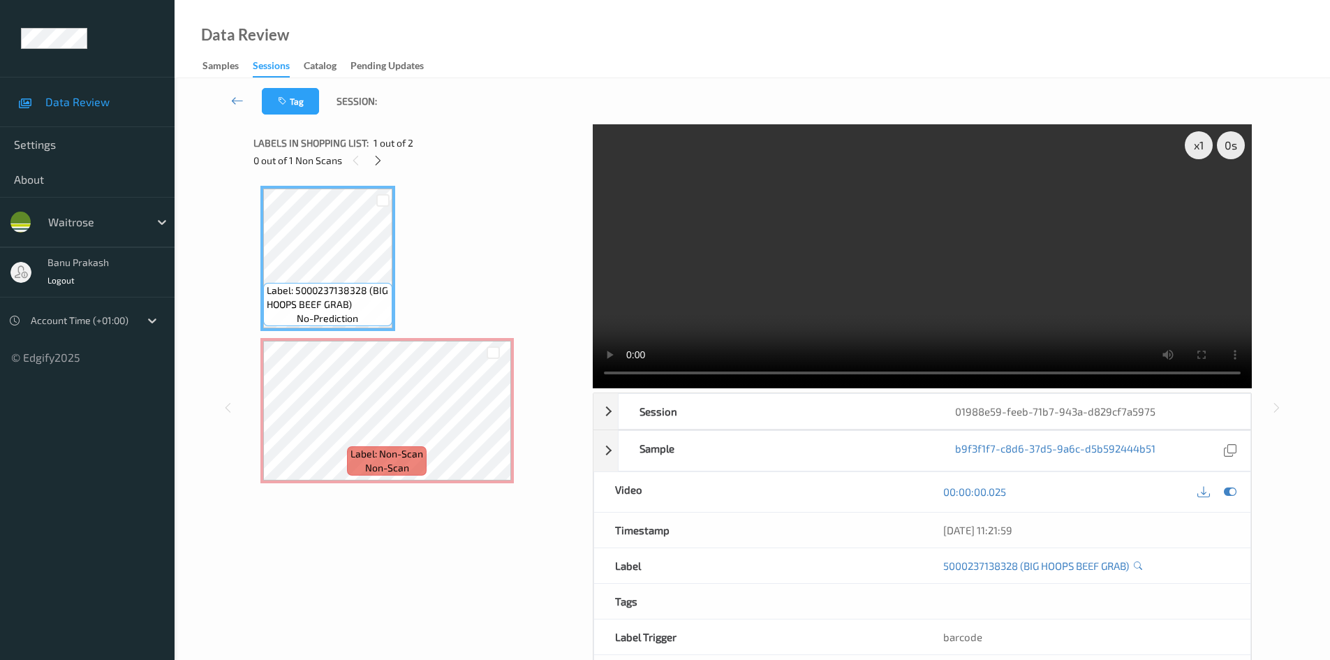
click at [804, 251] on video at bounding box center [922, 256] width 659 height 264
click at [941, 294] on video at bounding box center [922, 256] width 659 height 264
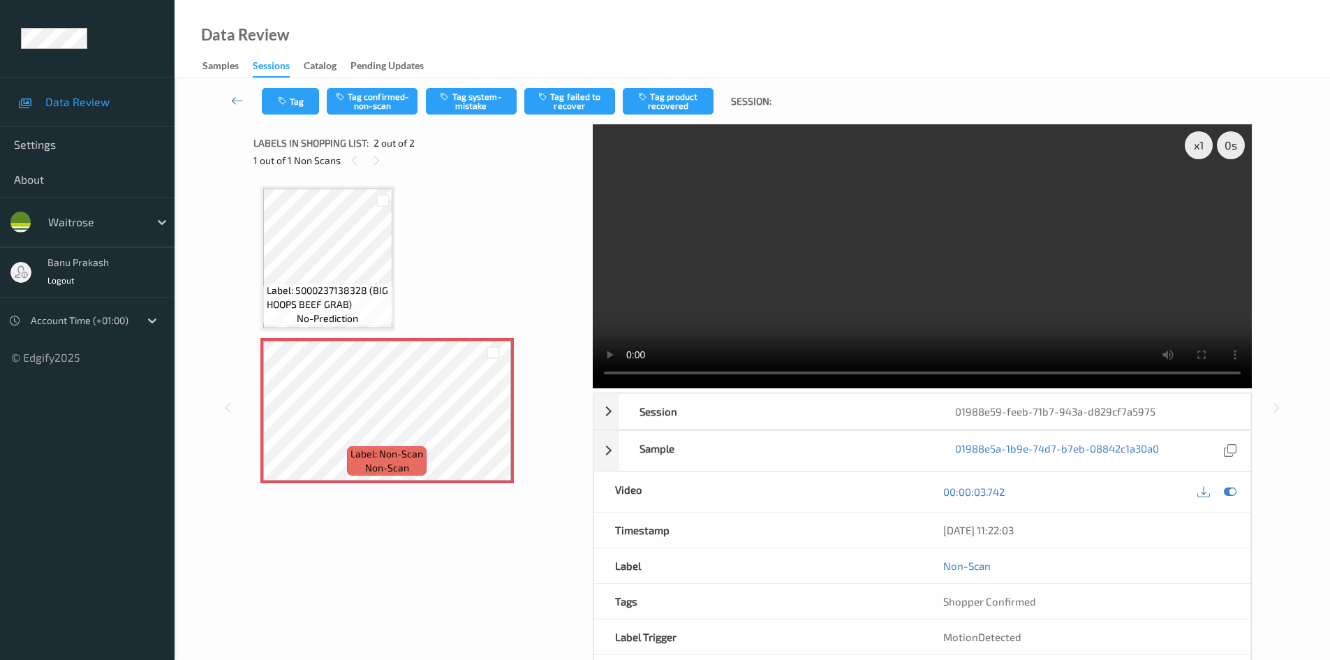
click at [453, 114] on div "Tag Tag confirmed-non-scan Tag system-mistake Tag failed to recover Tag product…" at bounding box center [752, 101] width 1098 height 46
click at [456, 103] on button "Tag system-mistake" at bounding box center [471, 101] width 91 height 27
click at [291, 107] on button "Tag" at bounding box center [290, 101] width 57 height 27
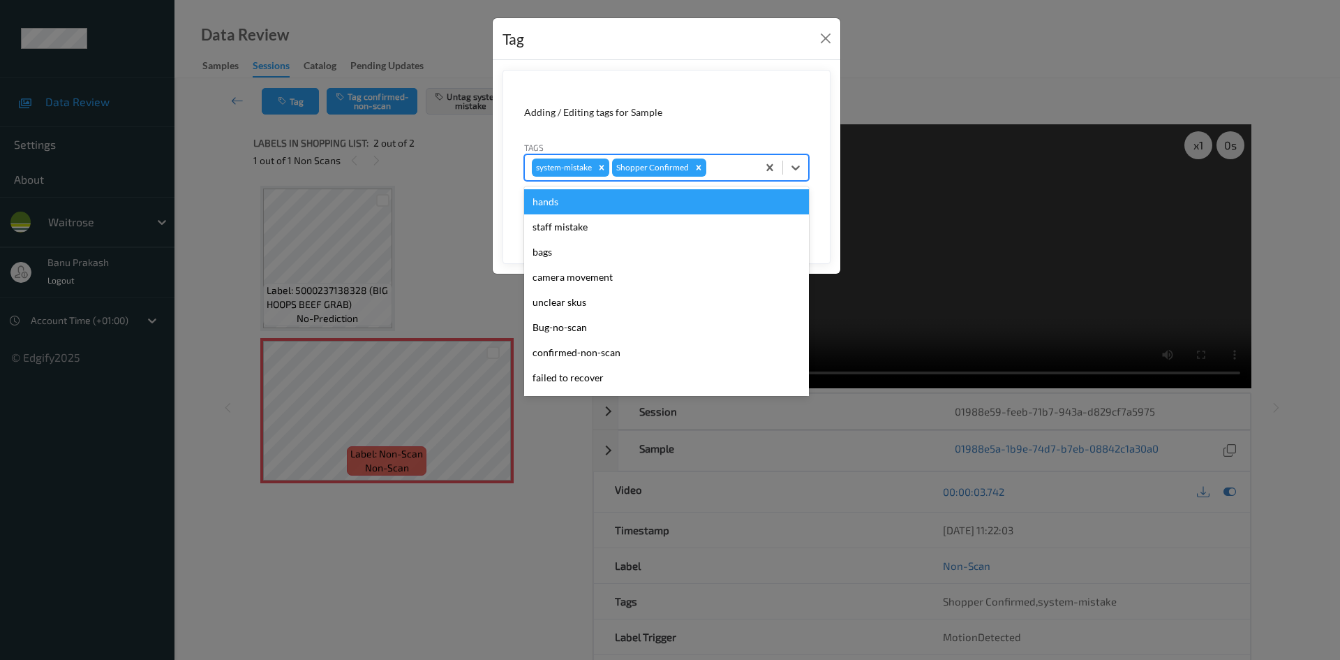
drag, startPoint x: 797, startPoint y: 171, endPoint x: 765, endPoint y: 186, distance: 34.7
click at [796, 171] on icon at bounding box center [796, 168] width 14 height 14
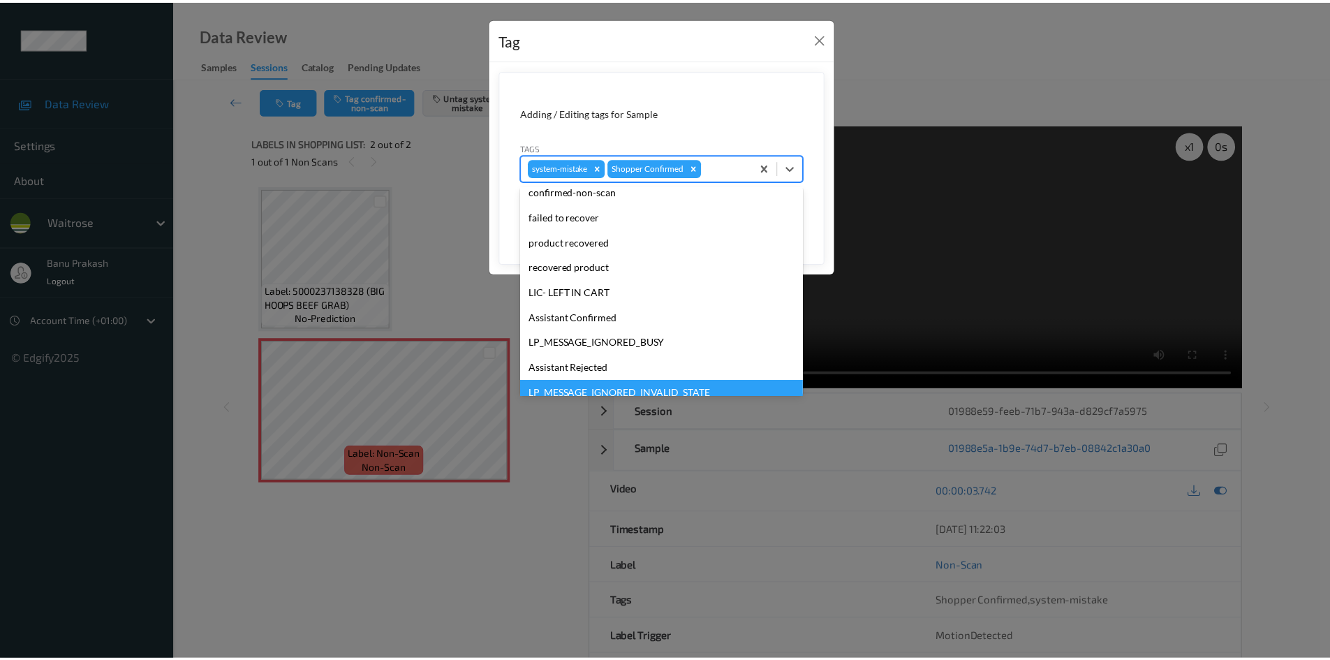
scroll to position [274, 0]
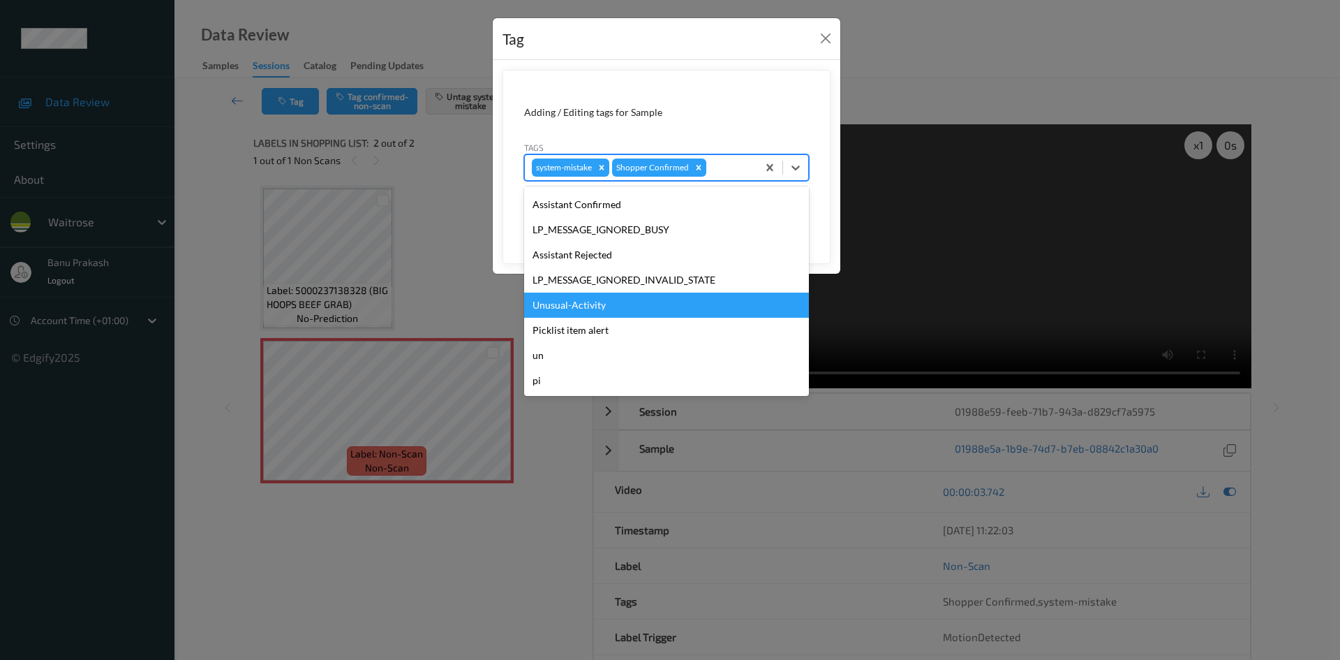
click at [646, 302] on div "Unusual-Activity" at bounding box center [666, 305] width 285 height 25
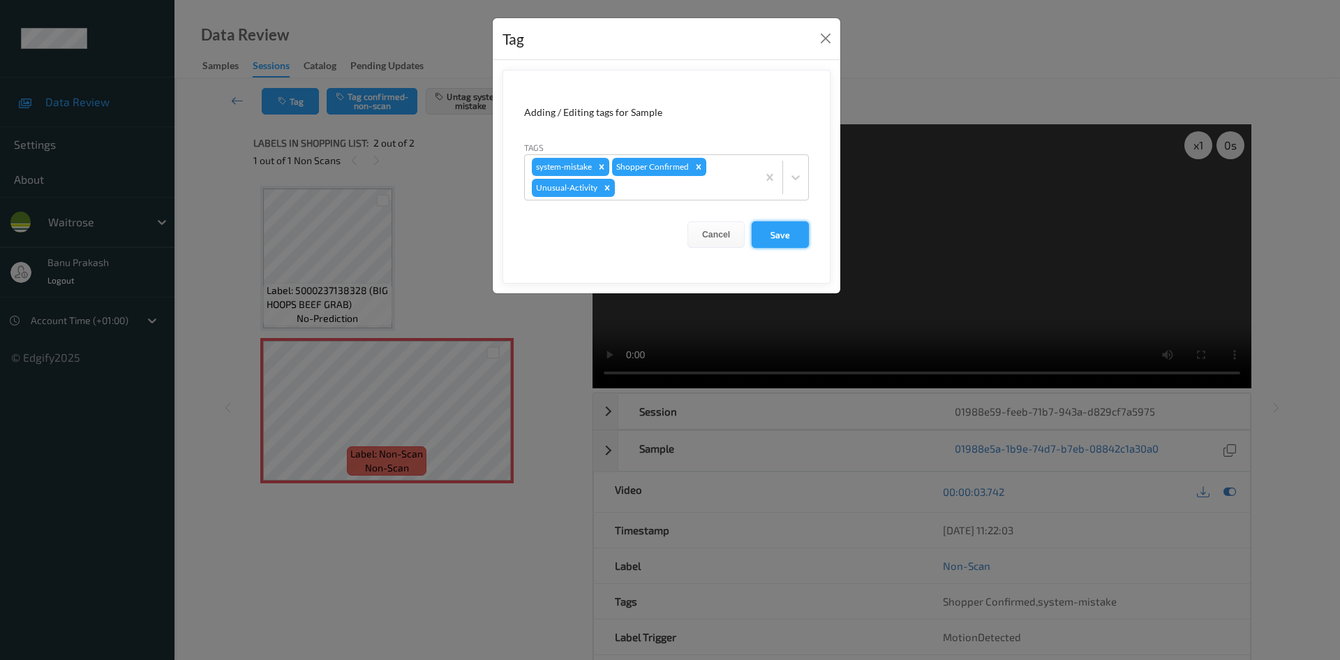
click at [770, 236] on button "Save" at bounding box center [780, 234] width 57 height 27
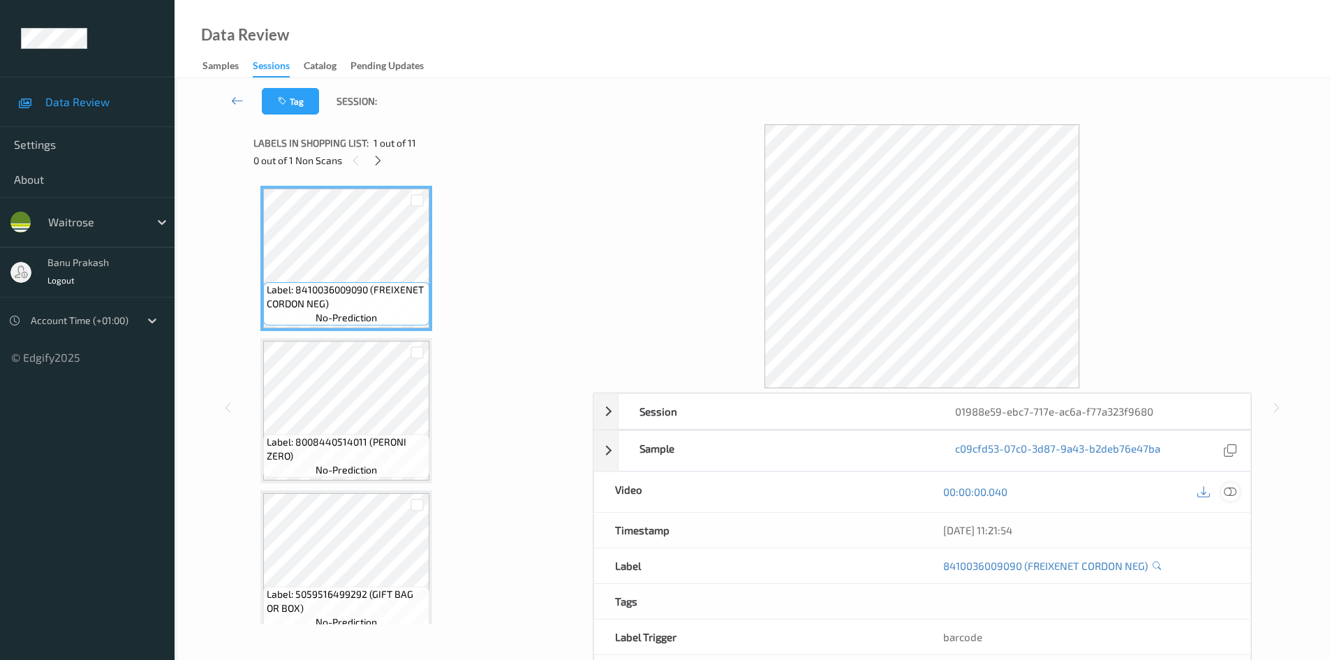
click at [1232, 491] on icon at bounding box center [1230, 491] width 13 height 13
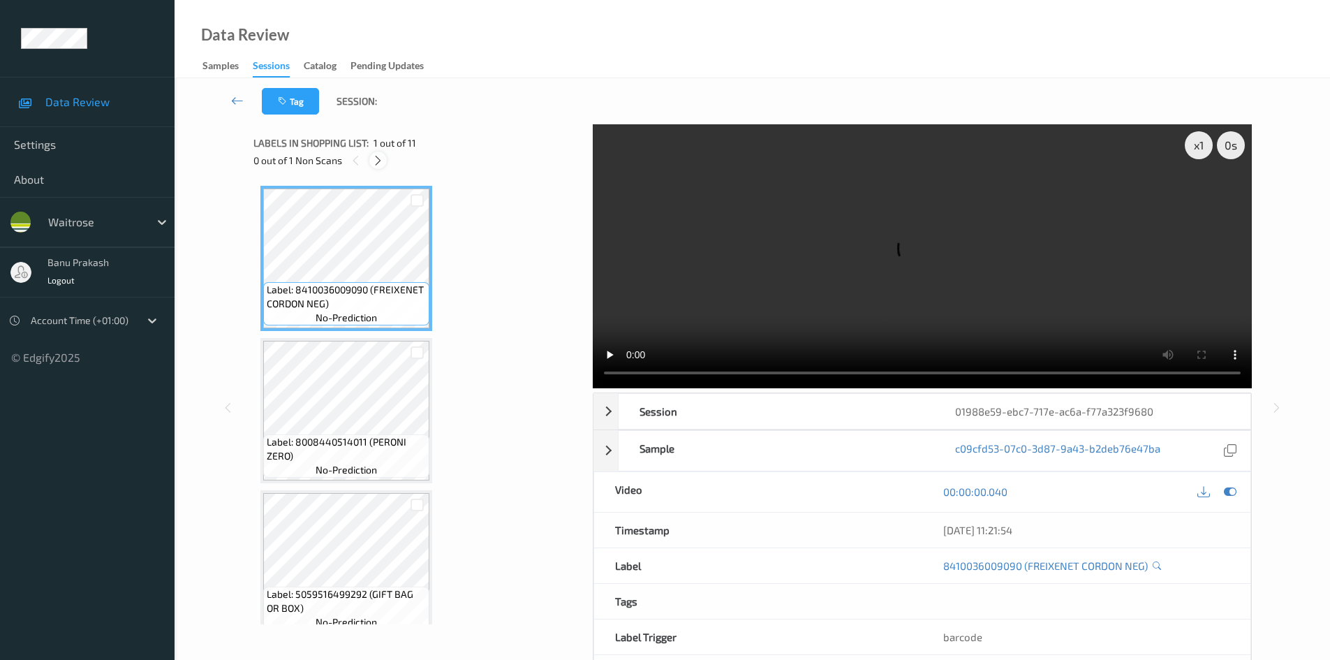
click at [380, 163] on icon at bounding box center [378, 160] width 12 height 13
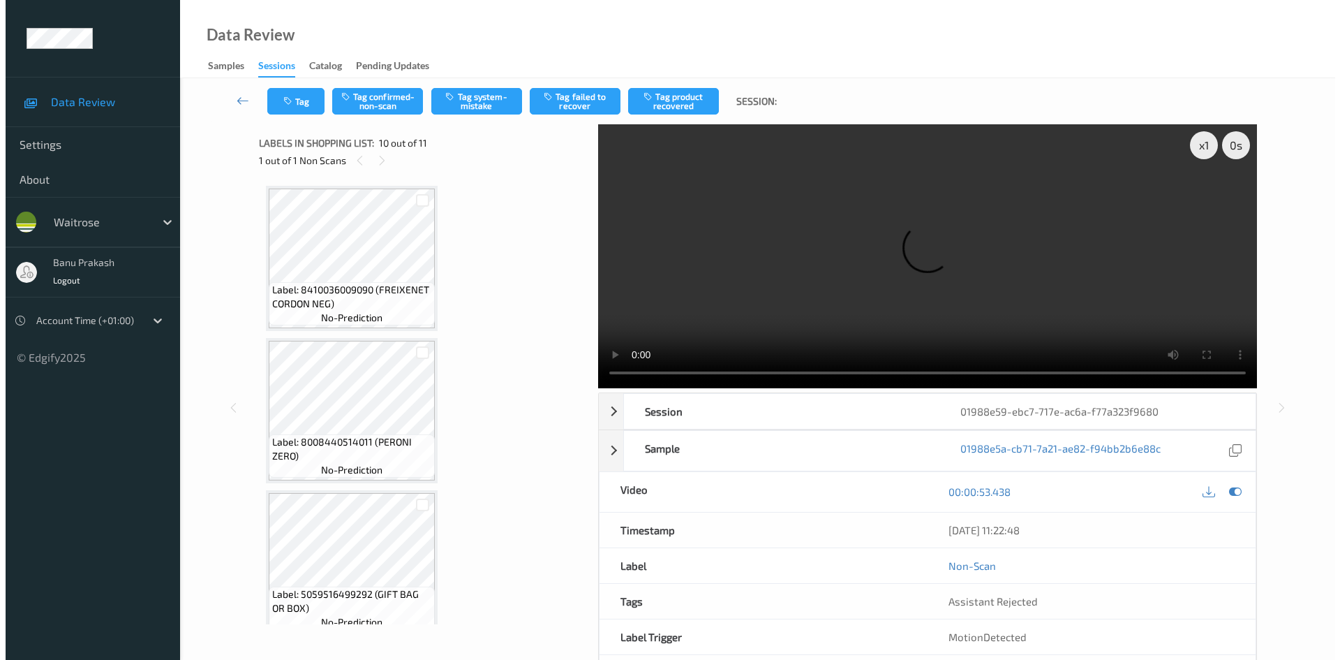
scroll to position [1224, 0]
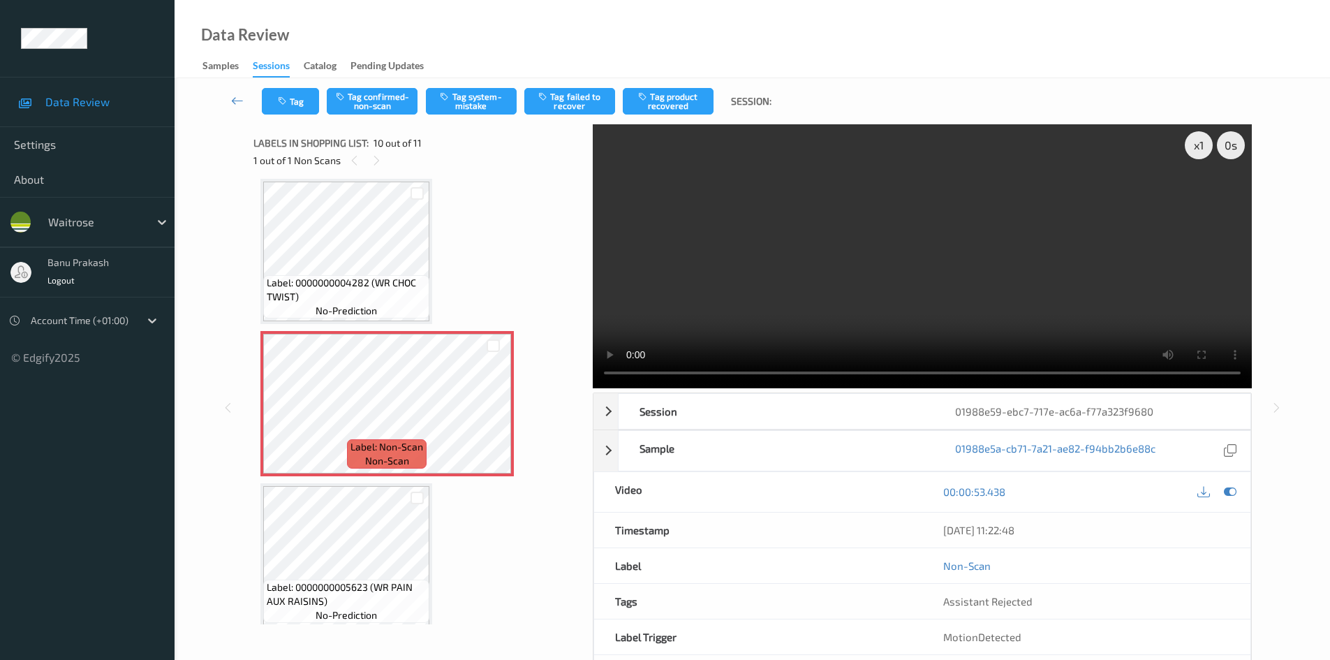
click at [764, 253] on video at bounding box center [922, 256] width 659 height 264
click at [793, 226] on video at bounding box center [922, 256] width 659 height 264
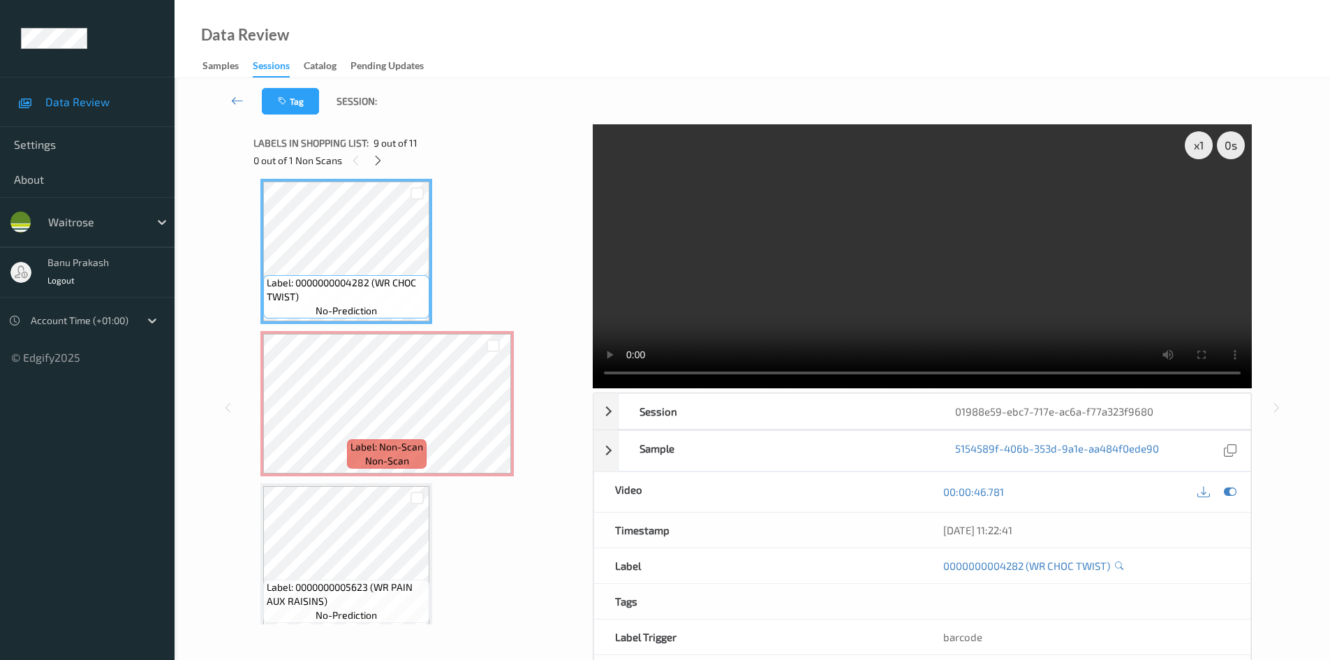
click at [746, 265] on video at bounding box center [922, 256] width 659 height 264
click at [762, 232] on video at bounding box center [922, 256] width 659 height 264
click at [851, 303] on video at bounding box center [922, 256] width 659 height 264
click at [860, 311] on video at bounding box center [922, 256] width 659 height 264
click at [351, 460] on div "Label: Non-Scan non-scan" at bounding box center [387, 453] width 80 height 29
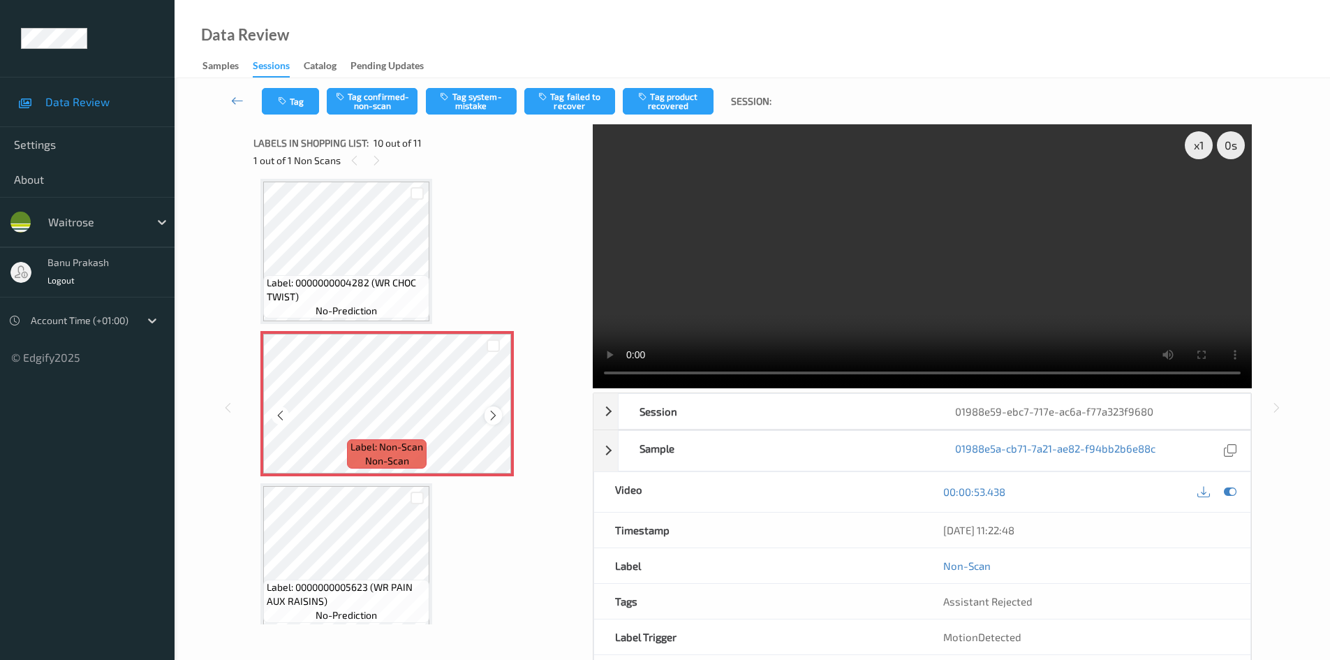
click at [491, 412] on icon at bounding box center [493, 415] width 12 height 13
click at [895, 268] on video at bounding box center [922, 256] width 659 height 264
click at [862, 291] on video at bounding box center [922, 256] width 659 height 264
click at [512, 399] on div "Label: Non-Scan non-scan" at bounding box center [386, 403] width 253 height 145
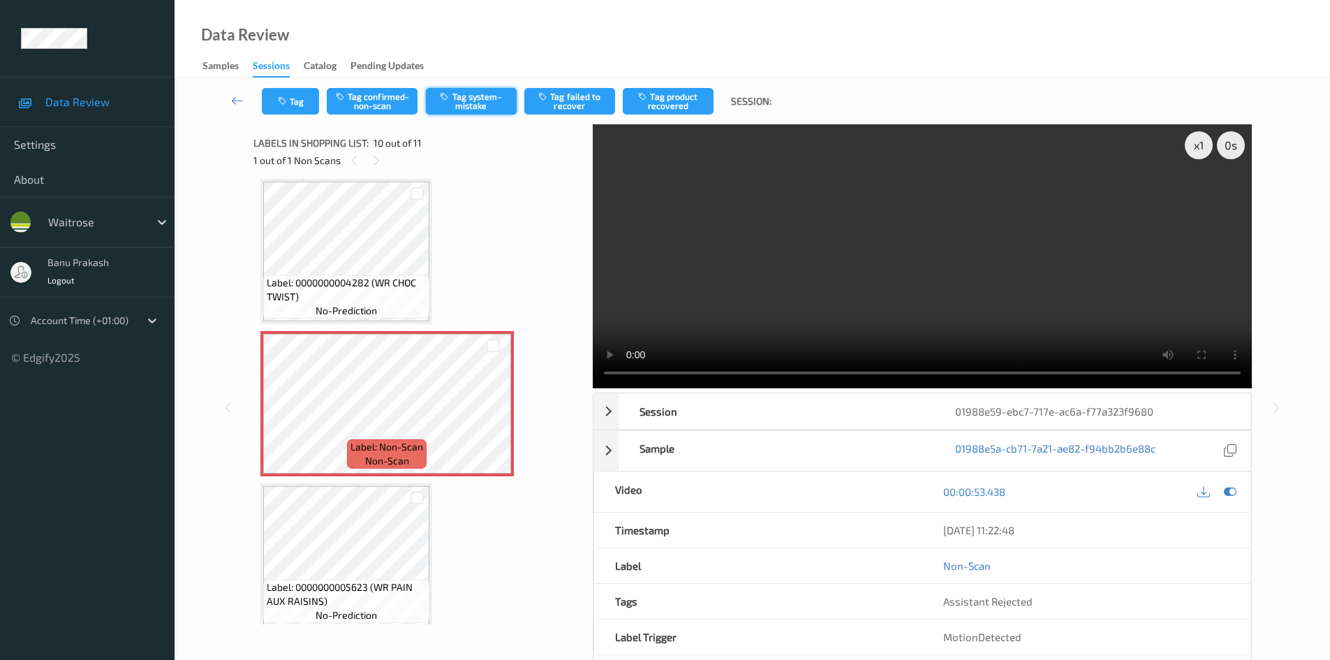
click at [468, 96] on button "Tag system-mistake" at bounding box center [471, 101] width 91 height 27
click at [286, 113] on button "Tag" at bounding box center [290, 101] width 57 height 27
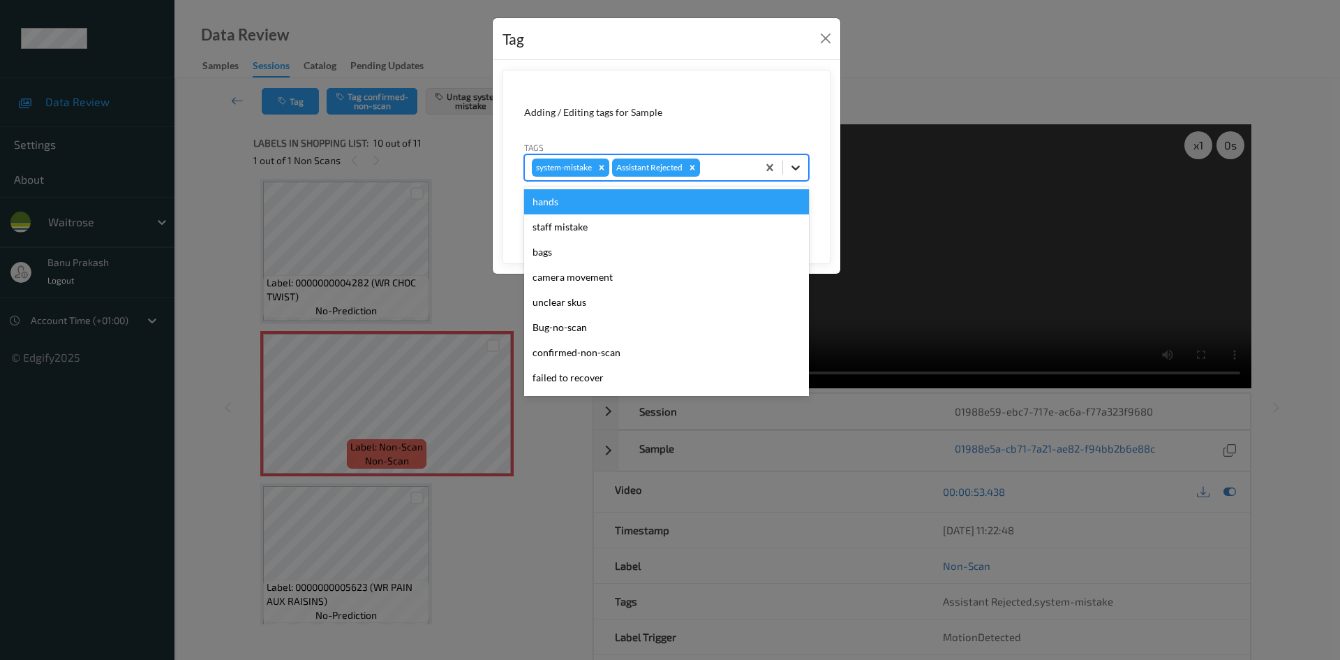
click at [802, 172] on icon at bounding box center [796, 168] width 14 height 14
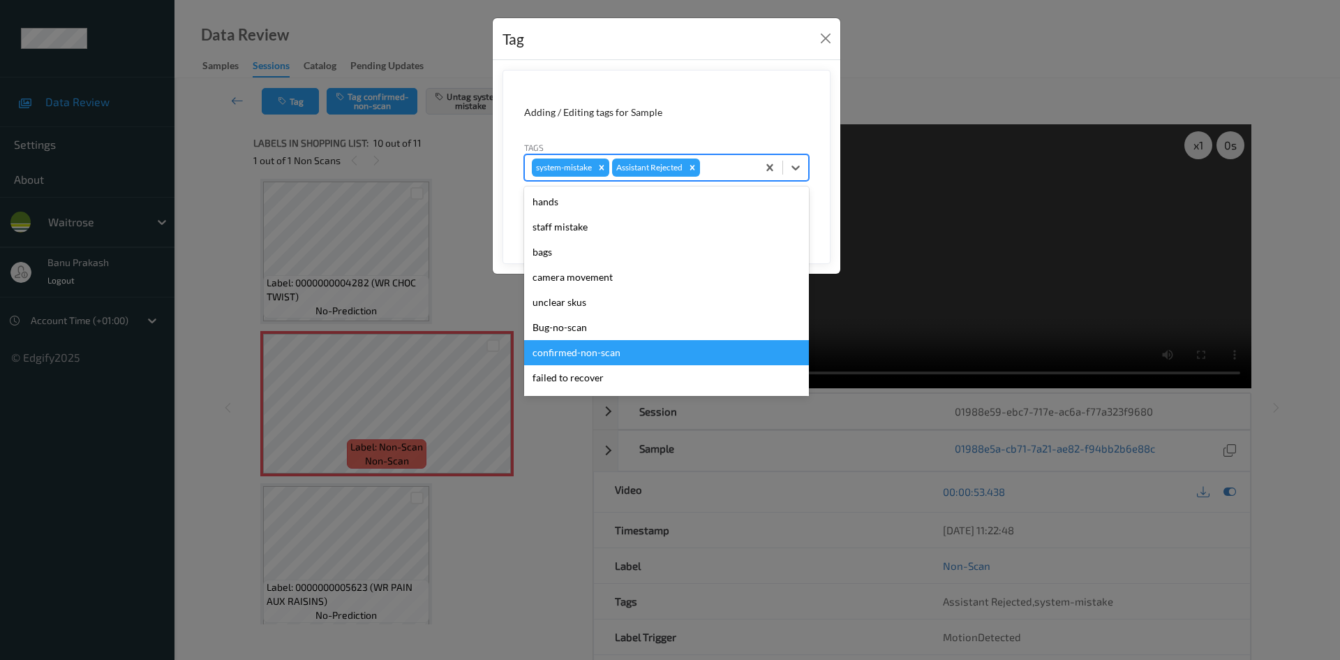
scroll to position [209, 0]
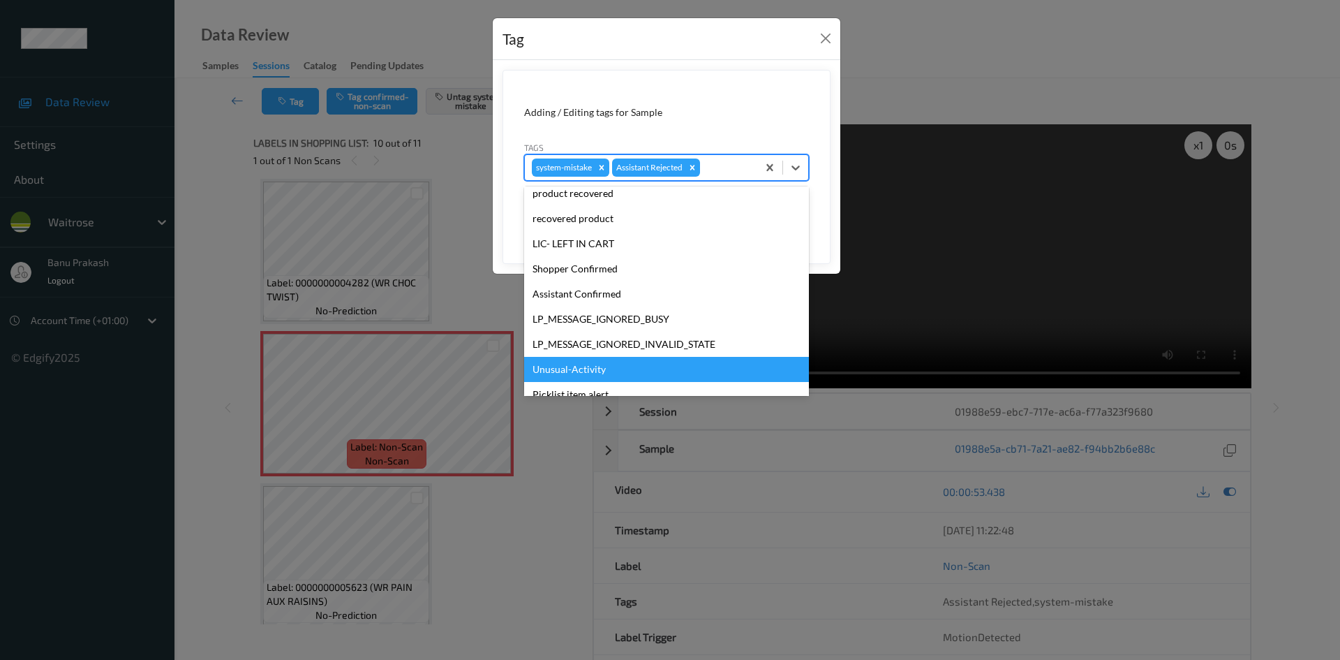
click at [591, 373] on div "Unusual-Activity" at bounding box center [666, 369] width 285 height 25
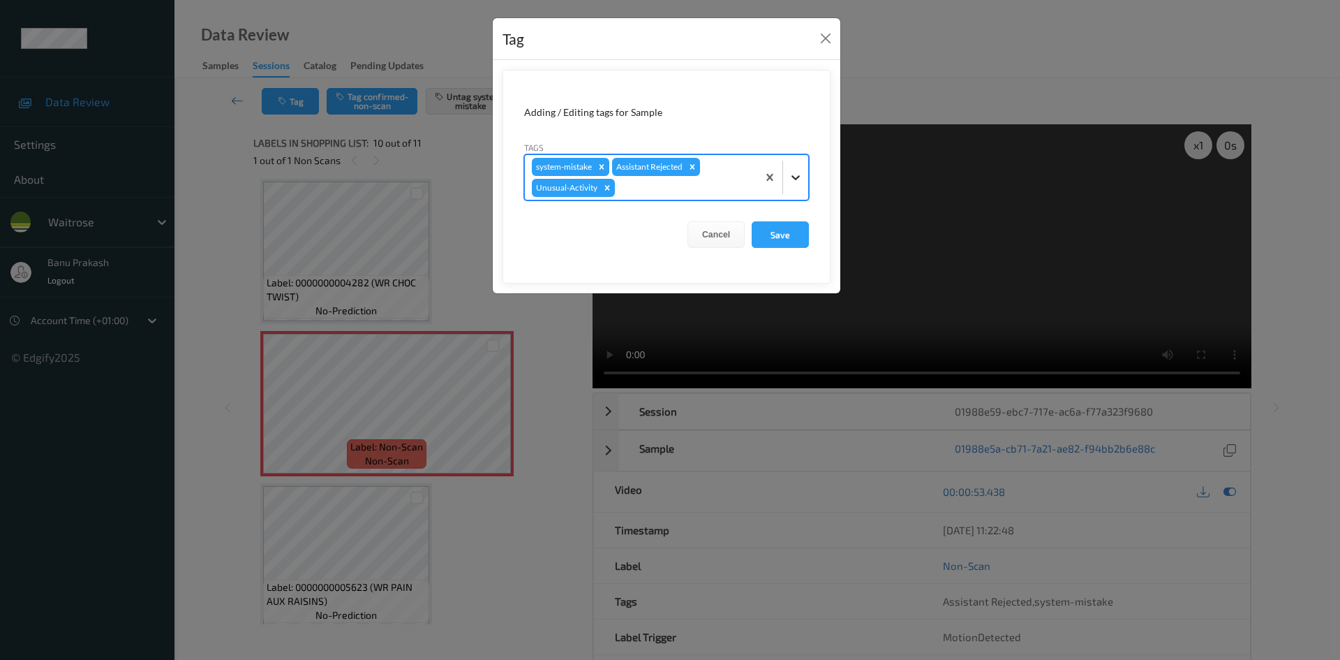
click at [799, 173] on icon at bounding box center [796, 177] width 14 height 14
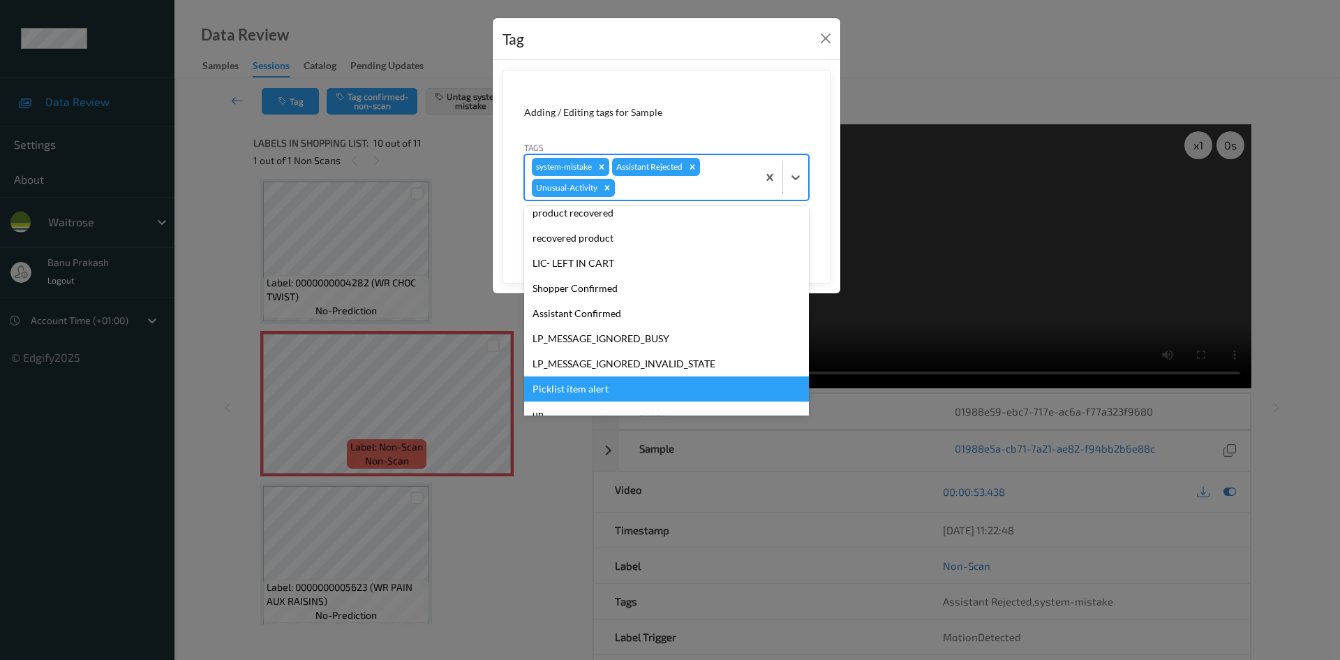
click at [583, 394] on div "Picklist item alert" at bounding box center [666, 388] width 285 height 25
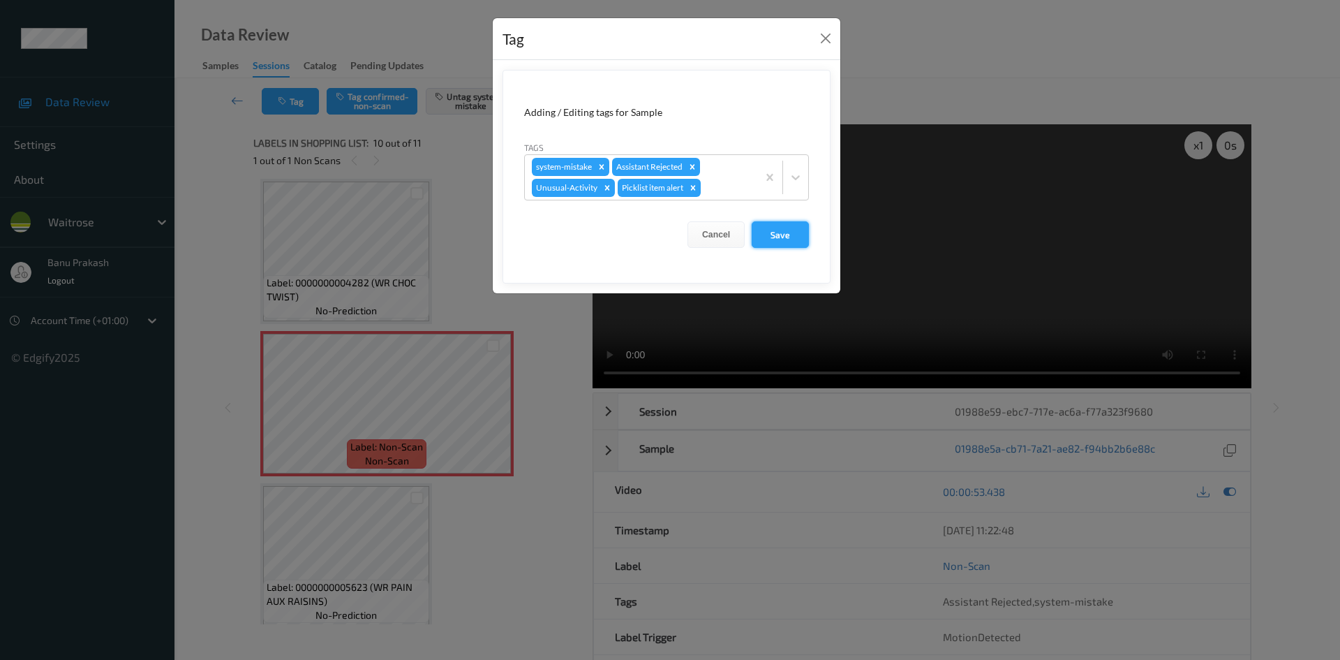
click at [787, 236] on button "Save" at bounding box center [780, 234] width 57 height 27
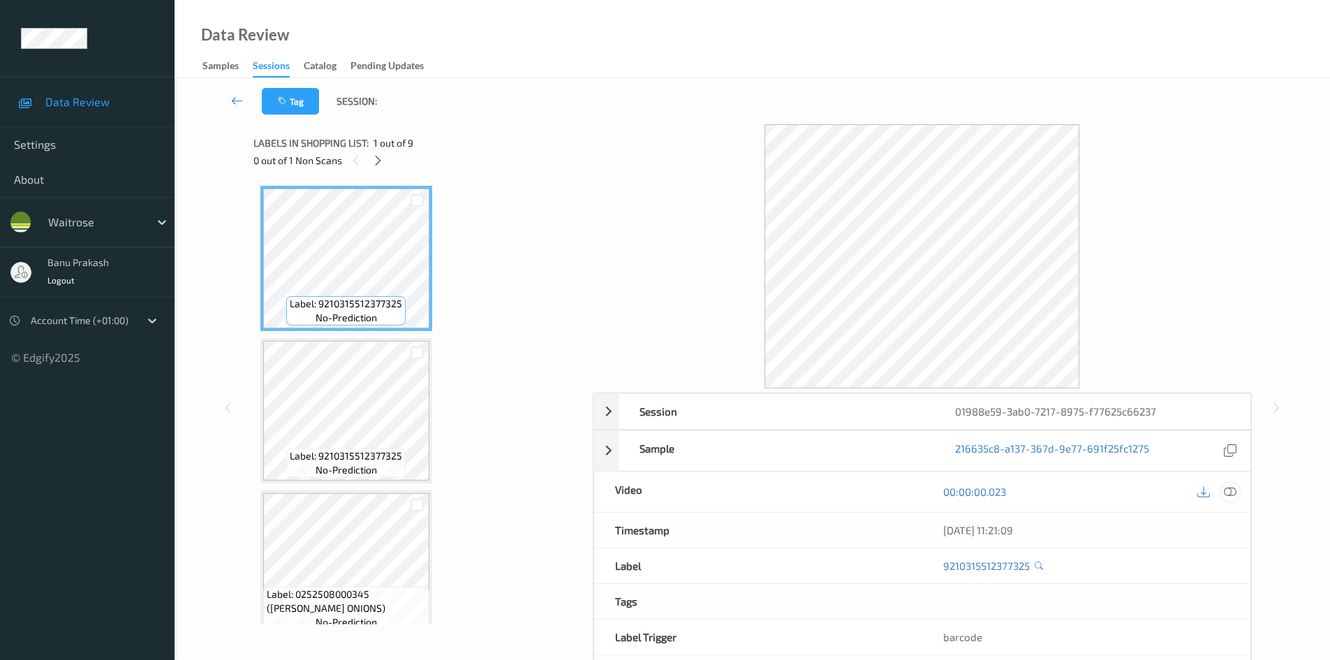
click at [1232, 493] on icon at bounding box center [1230, 491] width 13 height 13
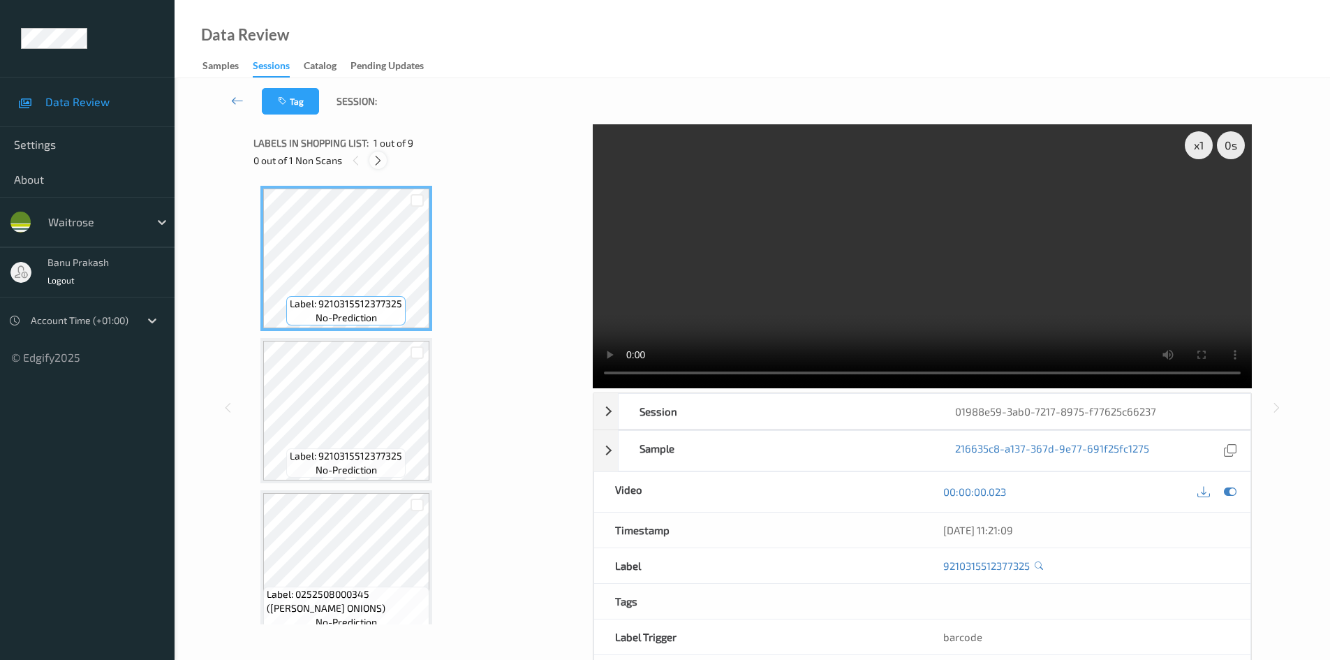
click at [376, 163] on icon at bounding box center [378, 160] width 12 height 13
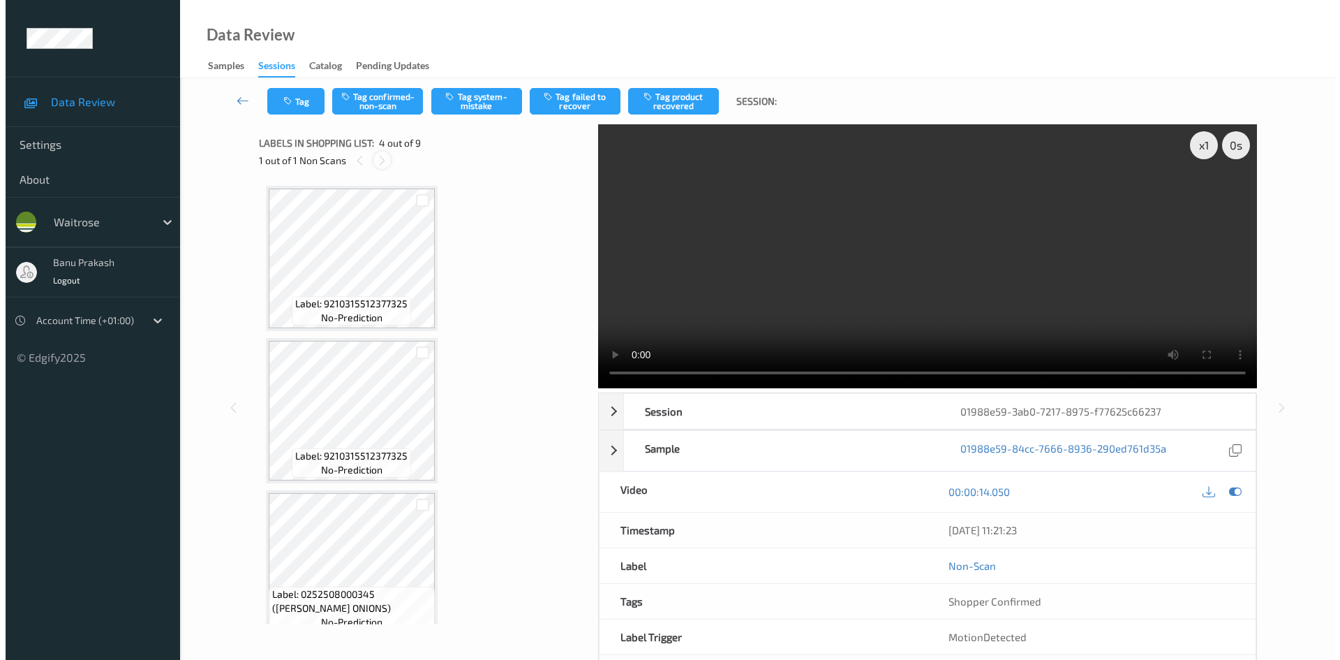
scroll to position [311, 0]
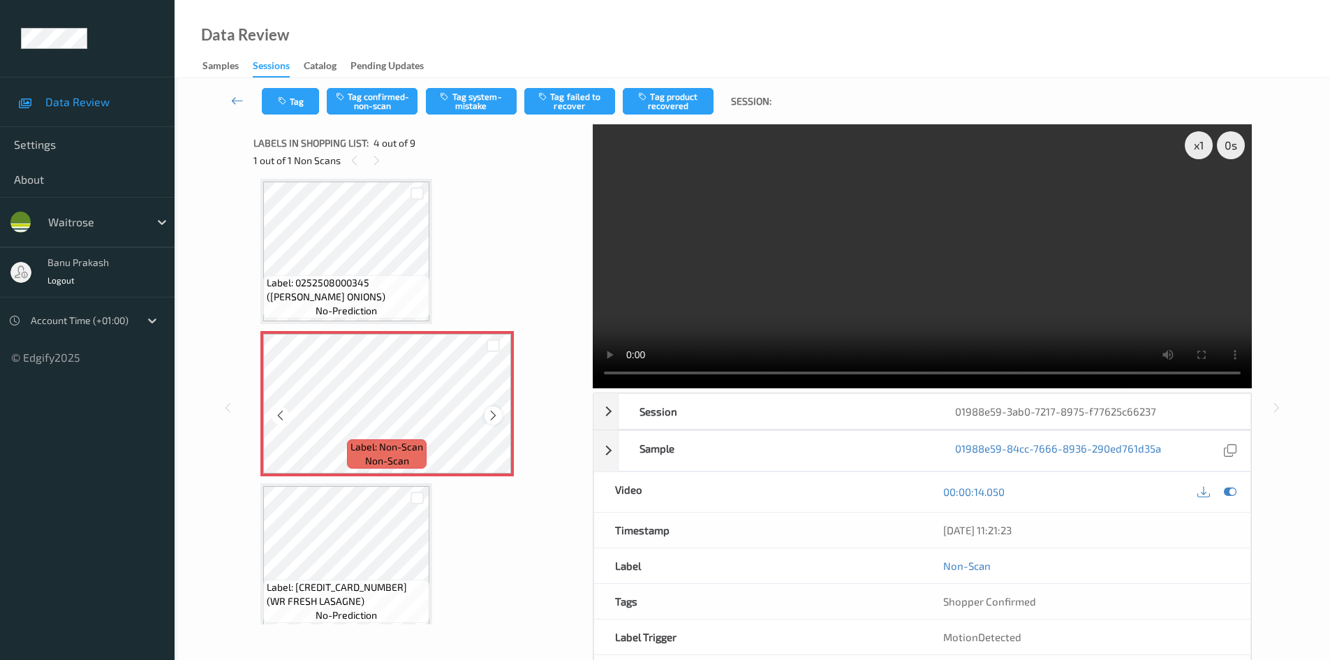
click at [497, 413] on icon at bounding box center [493, 415] width 12 height 13
click at [828, 272] on video at bounding box center [922, 256] width 659 height 264
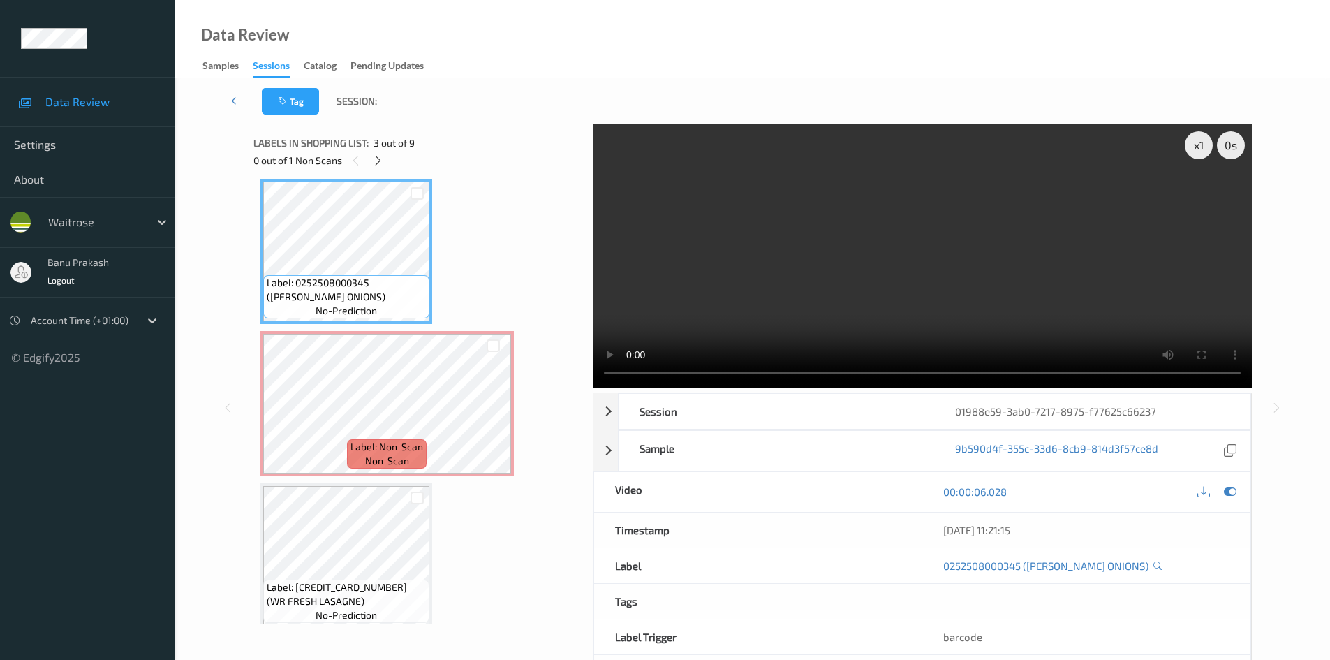
click at [729, 295] on video at bounding box center [922, 256] width 659 height 264
click at [766, 323] on video at bounding box center [922, 256] width 659 height 264
click at [487, 412] on icon at bounding box center [493, 415] width 12 height 13
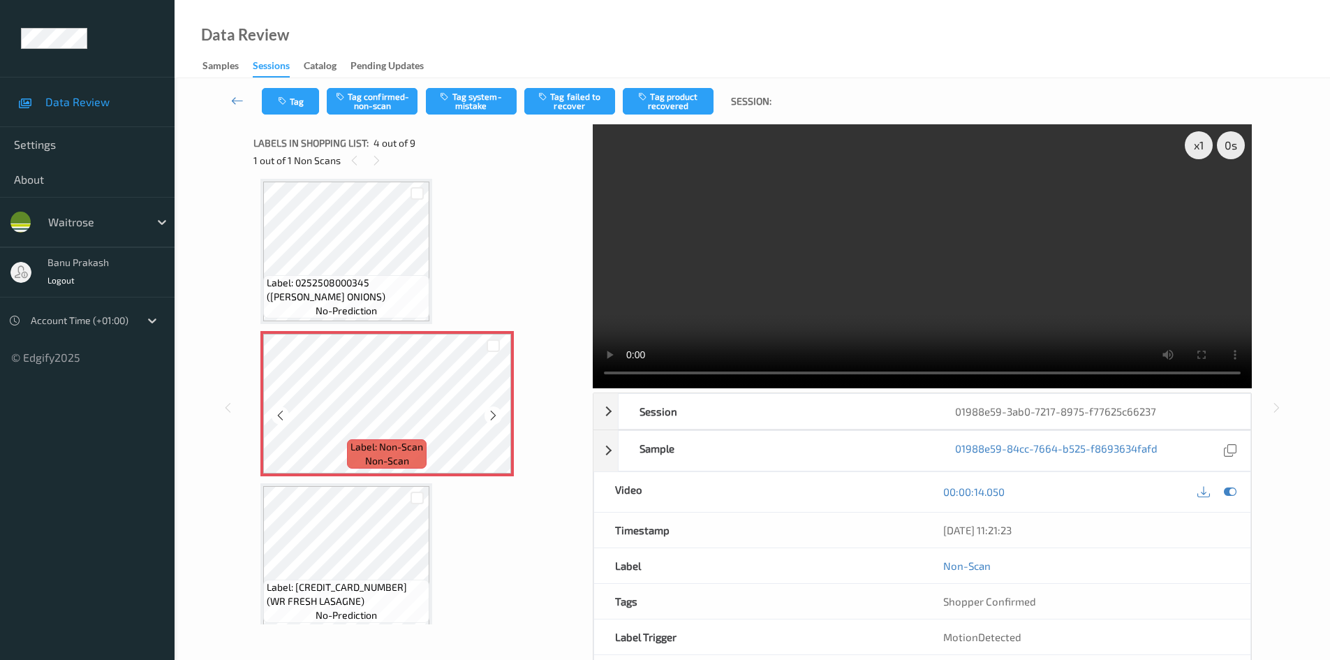
click at [487, 412] on icon at bounding box center [493, 415] width 12 height 13
click at [482, 95] on button "Tag system-mistake" at bounding box center [471, 101] width 91 height 27
click at [288, 101] on icon "button" at bounding box center [284, 101] width 12 height 10
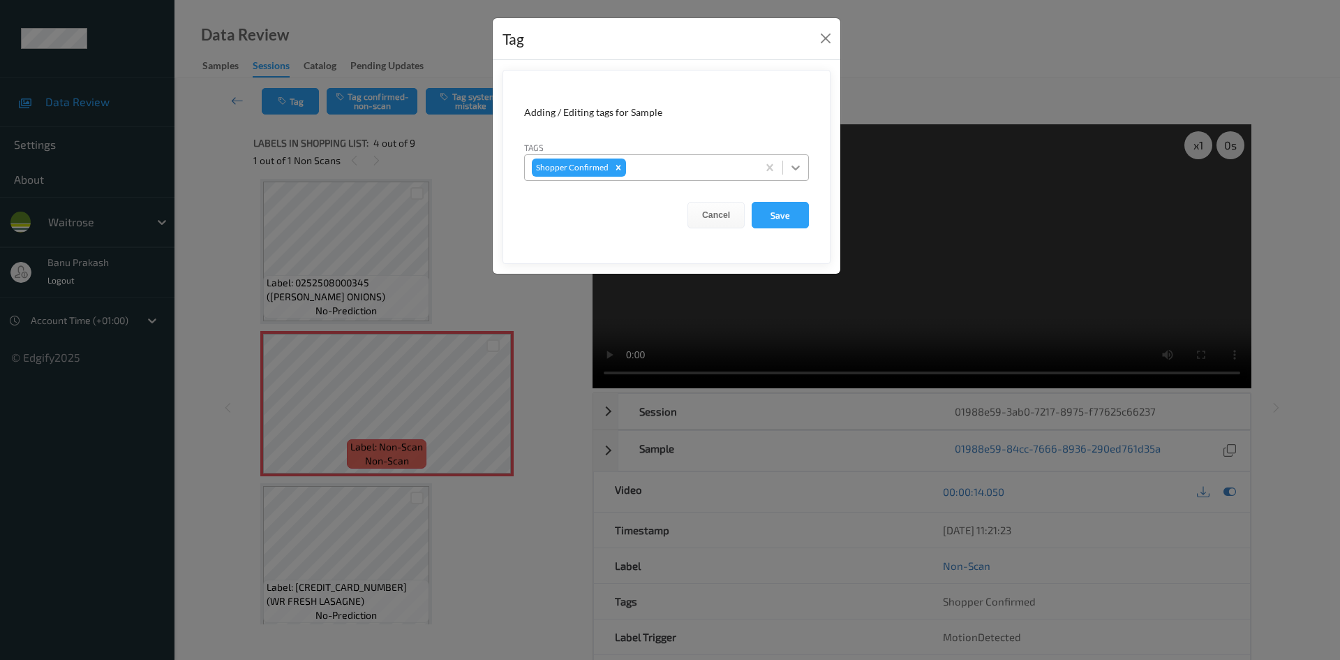
click at [792, 167] on icon at bounding box center [796, 167] width 8 height 5
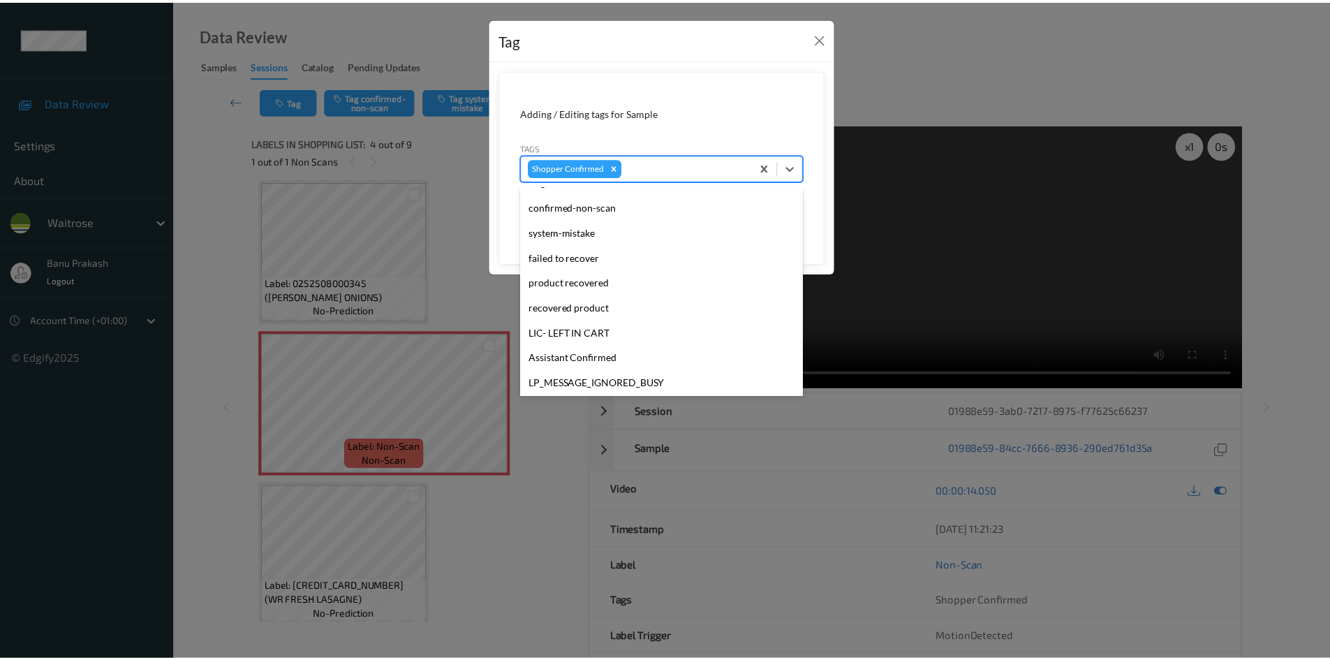
scroll to position [279, 0]
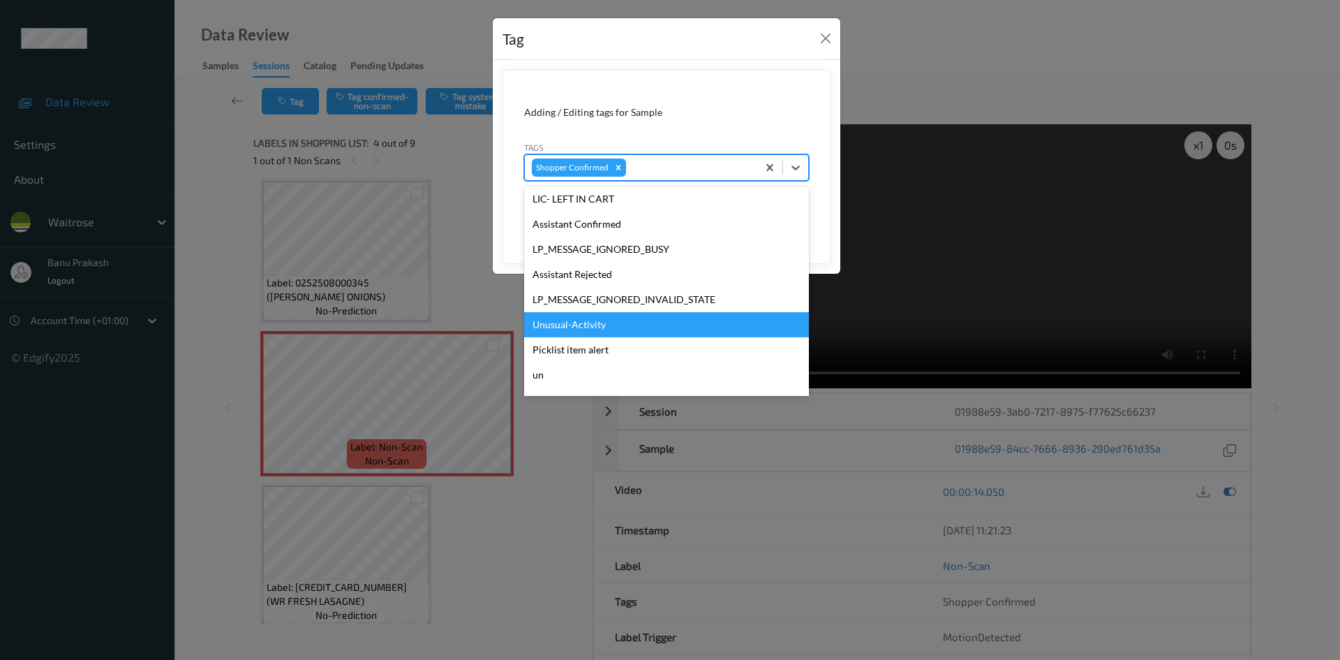
click at [626, 330] on div "Unusual-Activity" at bounding box center [666, 324] width 285 height 25
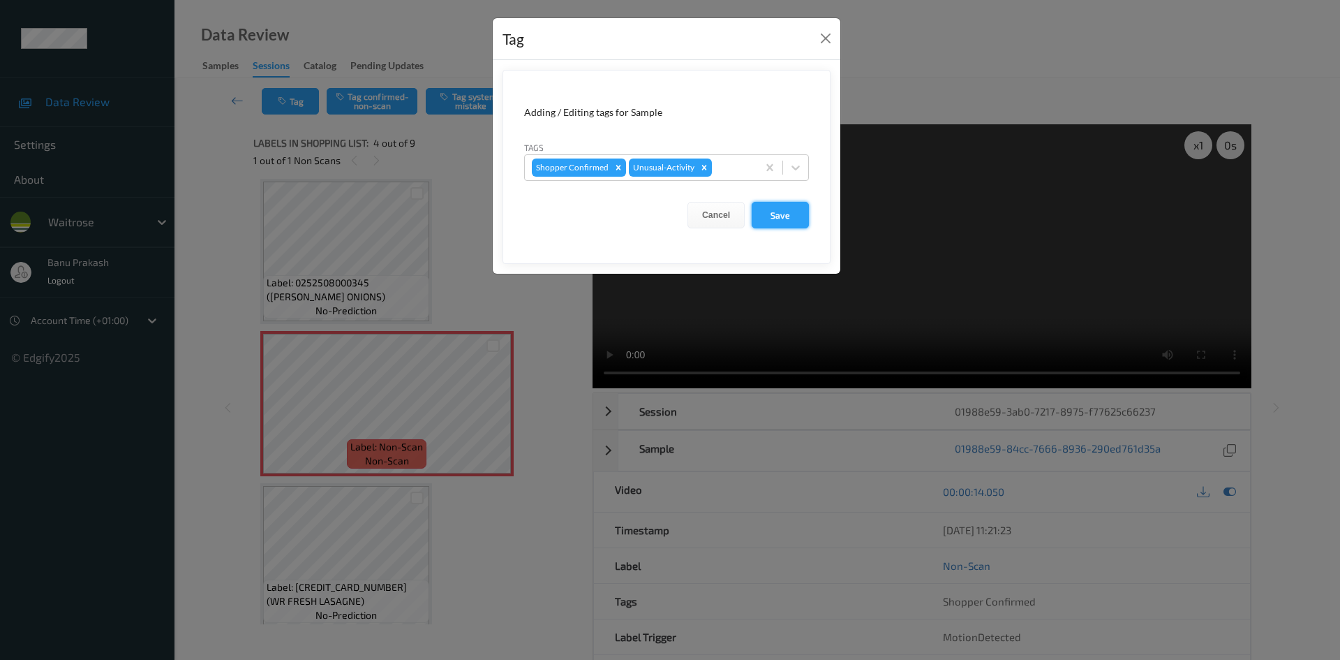
click at [774, 217] on button "Save" at bounding box center [780, 215] width 57 height 27
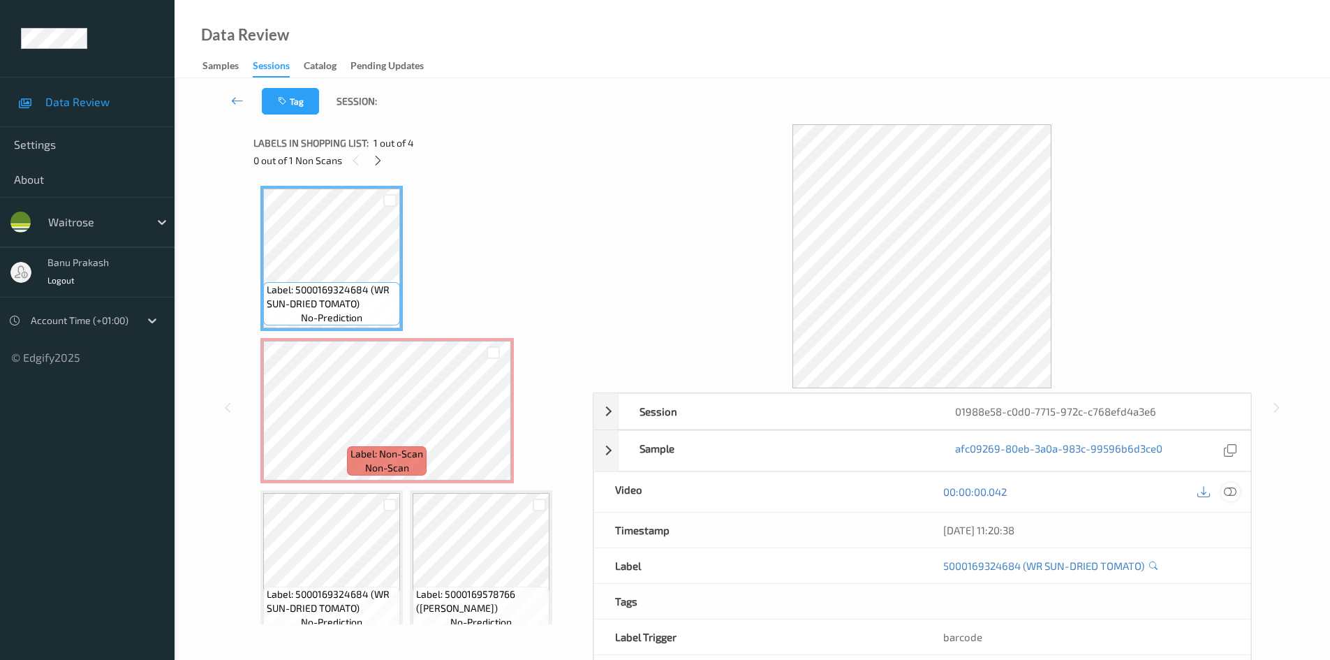
click at [1227, 494] on icon at bounding box center [1230, 491] width 13 height 13
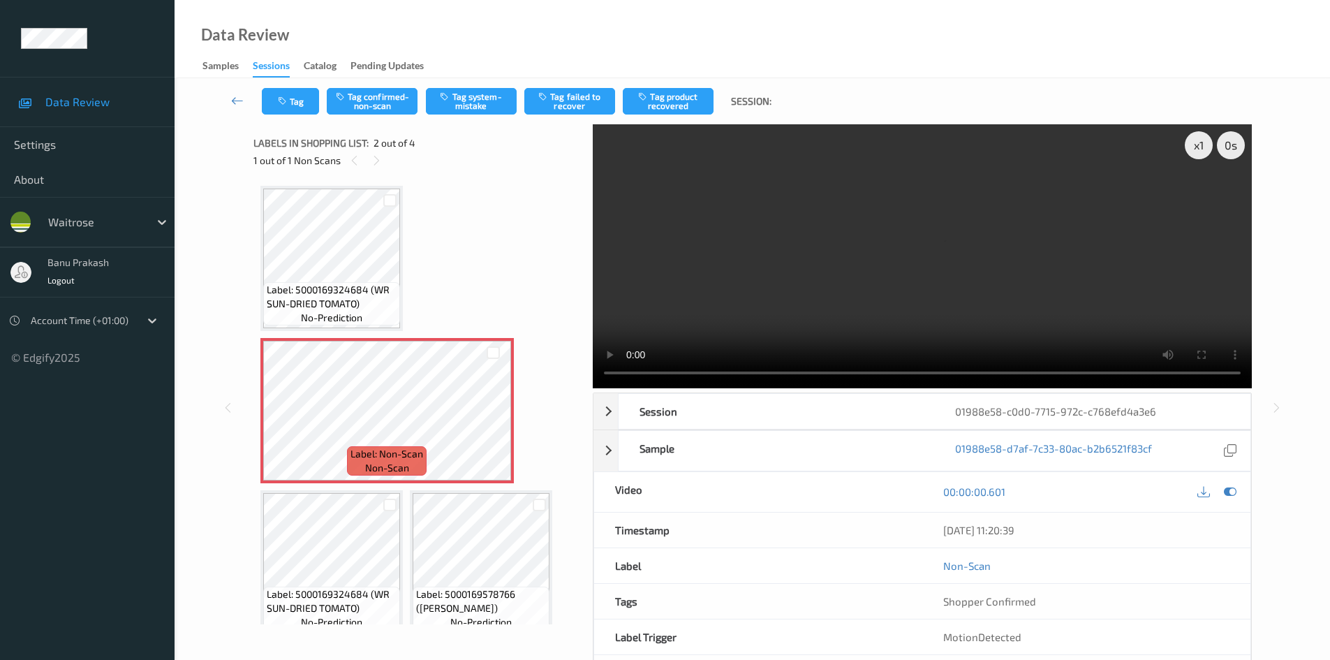
click at [838, 267] on video at bounding box center [922, 256] width 659 height 264
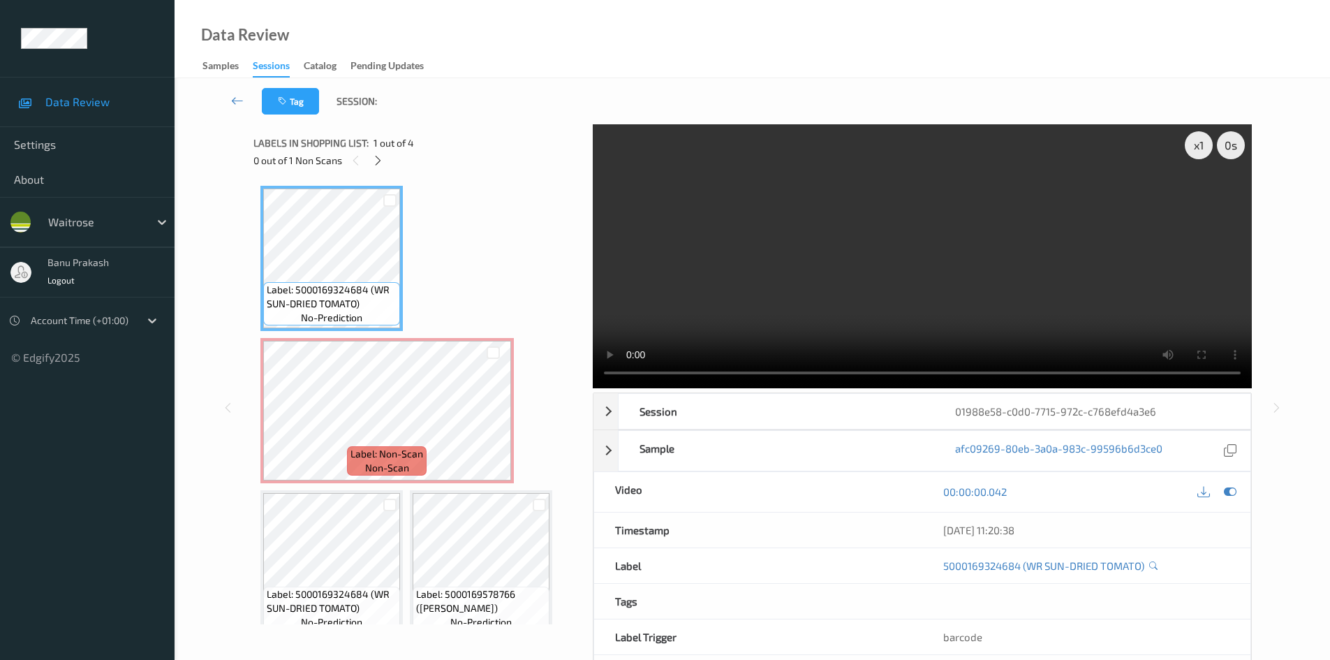
click at [827, 305] on video at bounding box center [922, 256] width 659 height 264
click at [814, 269] on video at bounding box center [922, 256] width 659 height 264
click at [488, 423] on icon at bounding box center [493, 422] width 12 height 13
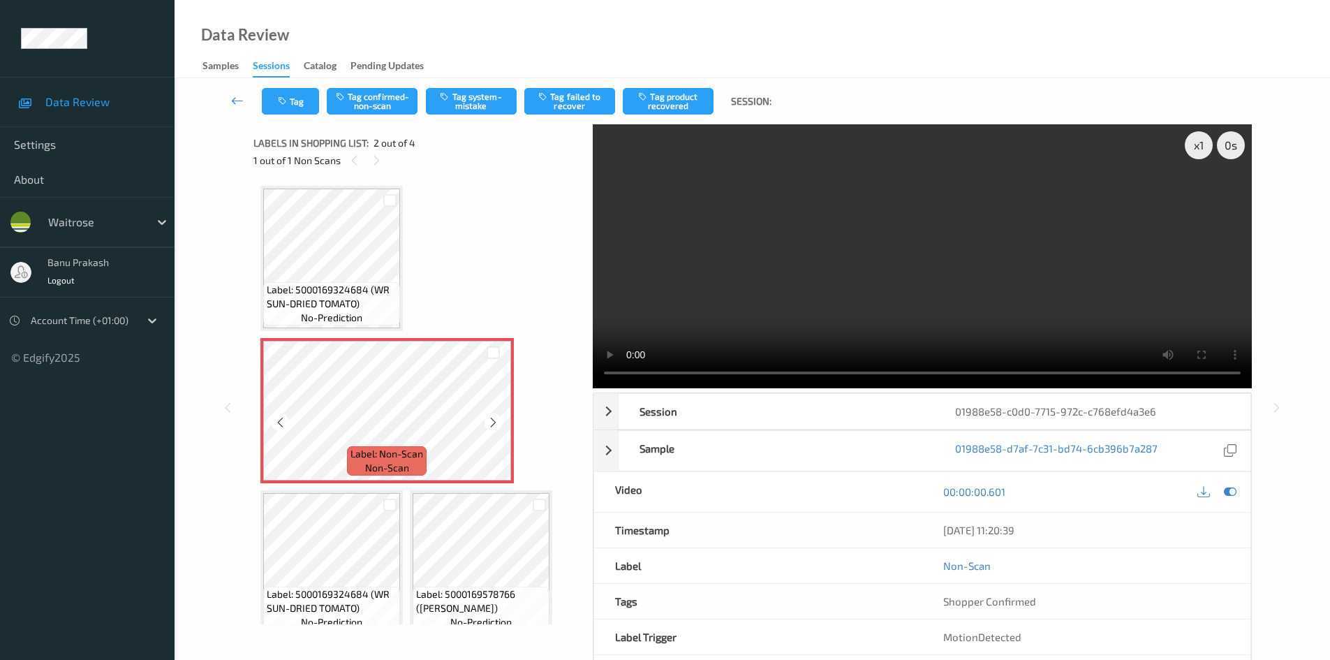
click at [488, 423] on icon at bounding box center [493, 422] width 12 height 13
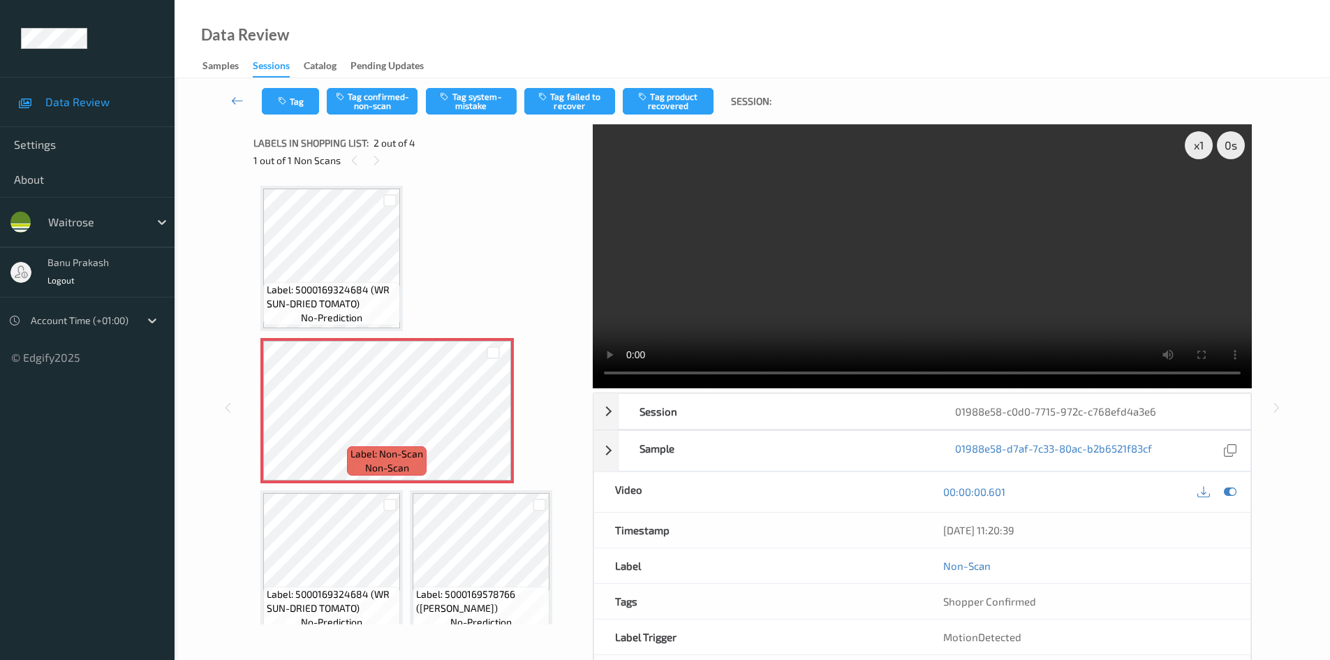
click at [824, 225] on video at bounding box center [922, 256] width 659 height 264
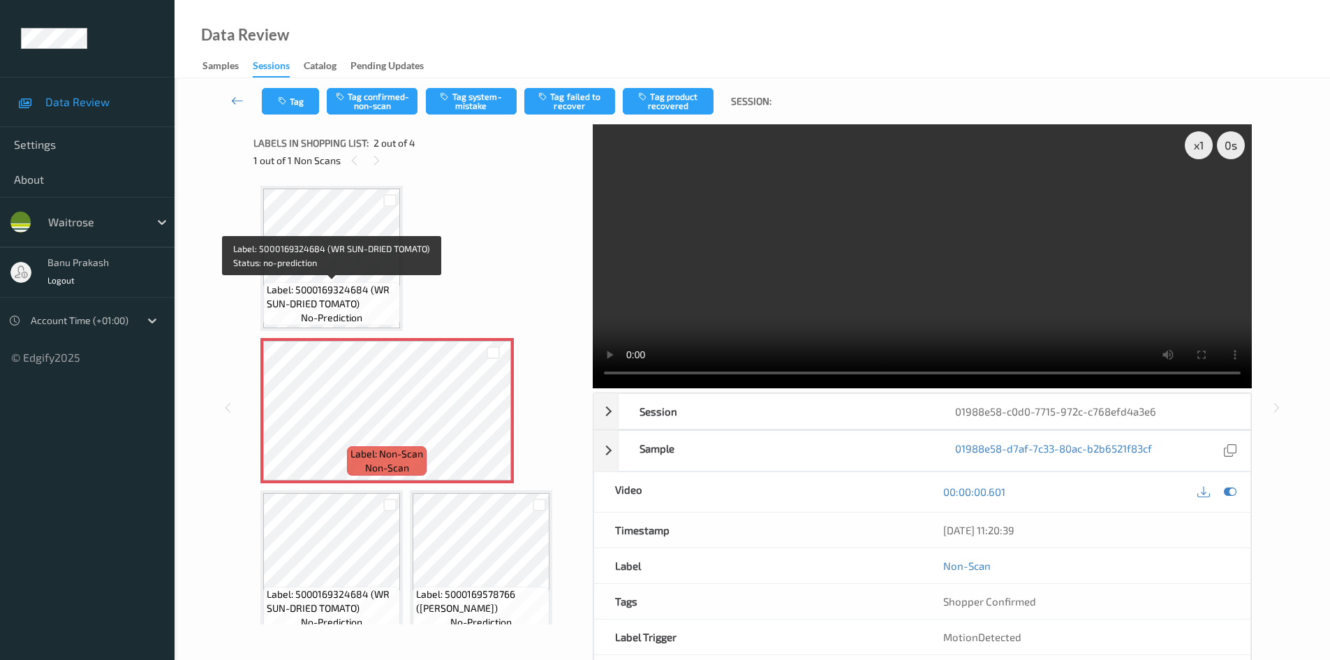
click at [385, 303] on span "Label: 5000169324684 (WR SUN-DRIED TOMATO)" at bounding box center [332, 297] width 130 height 28
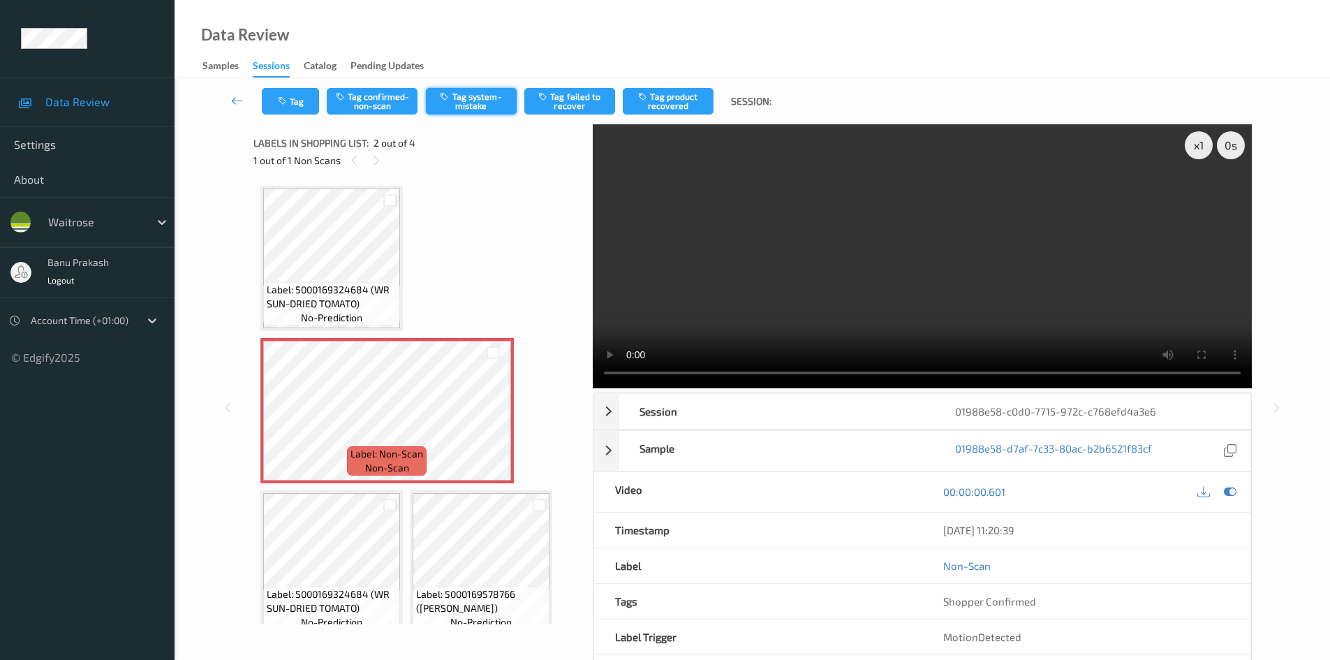
click at [496, 100] on button "Tag system-mistake" at bounding box center [471, 101] width 91 height 27
click at [498, 99] on button "Tag system-mistake" at bounding box center [471, 101] width 91 height 27
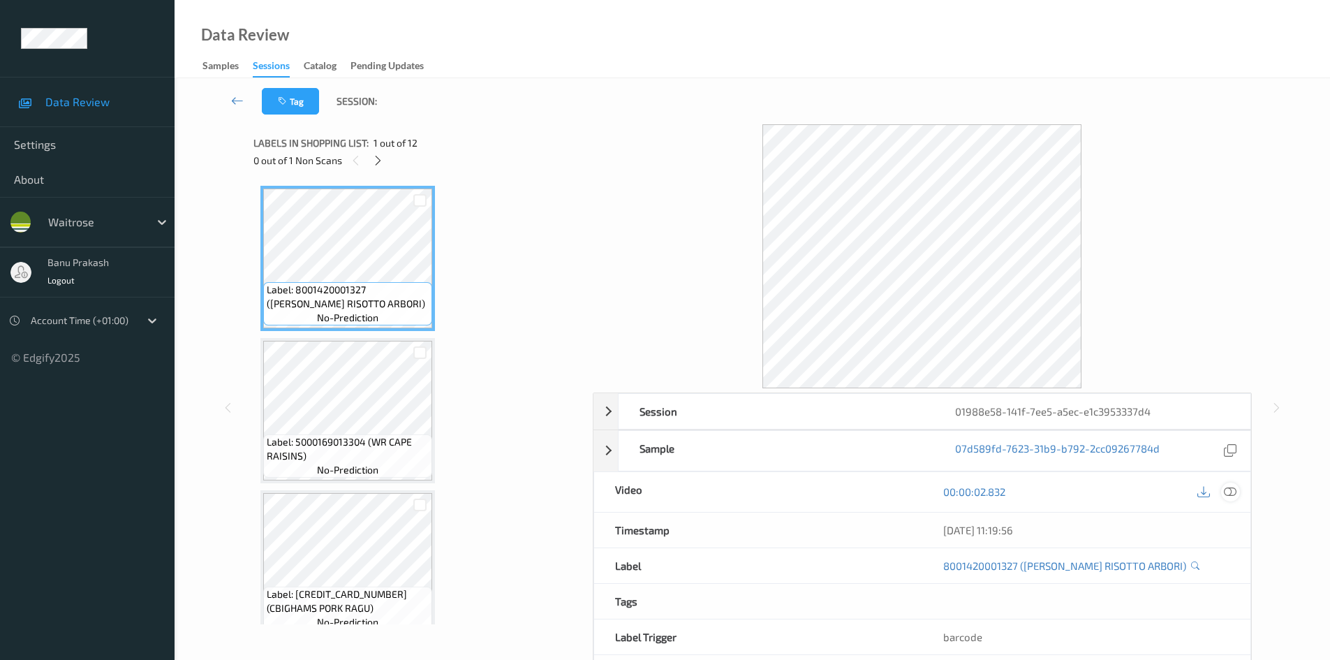
click at [1230, 494] on icon at bounding box center [1230, 491] width 13 height 13
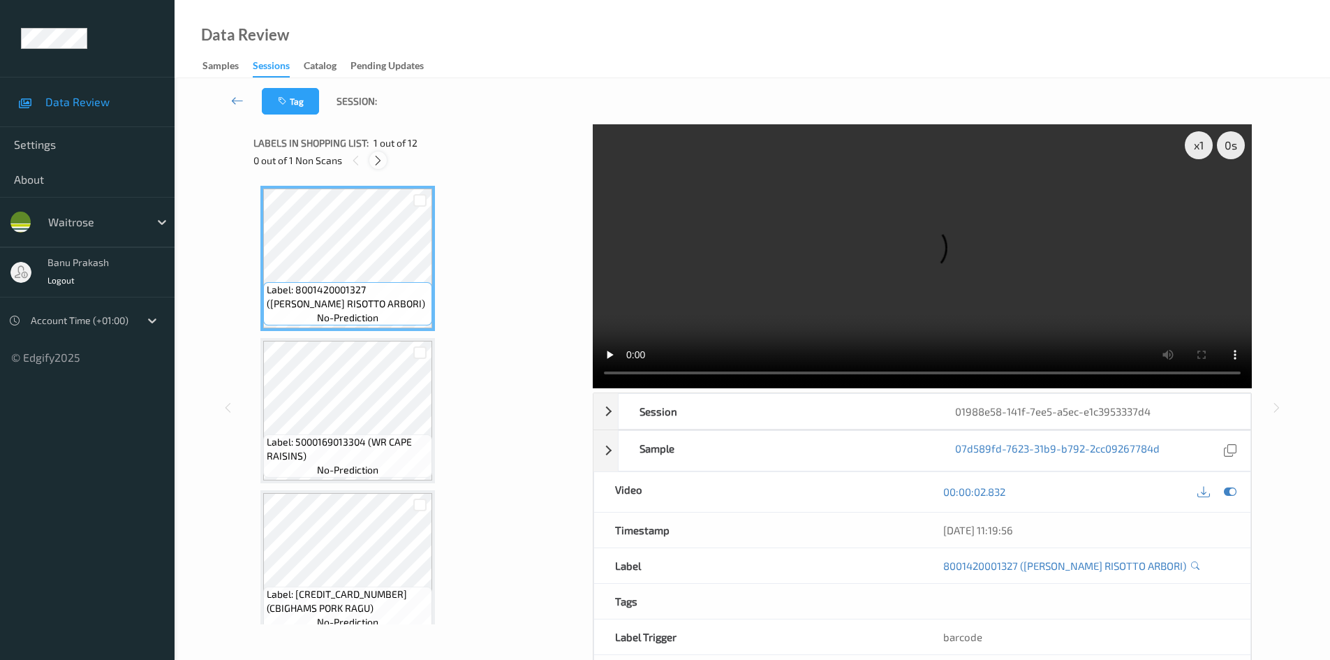
click at [383, 158] on icon at bounding box center [378, 160] width 12 height 13
click at [378, 161] on icon at bounding box center [378, 160] width 12 height 13
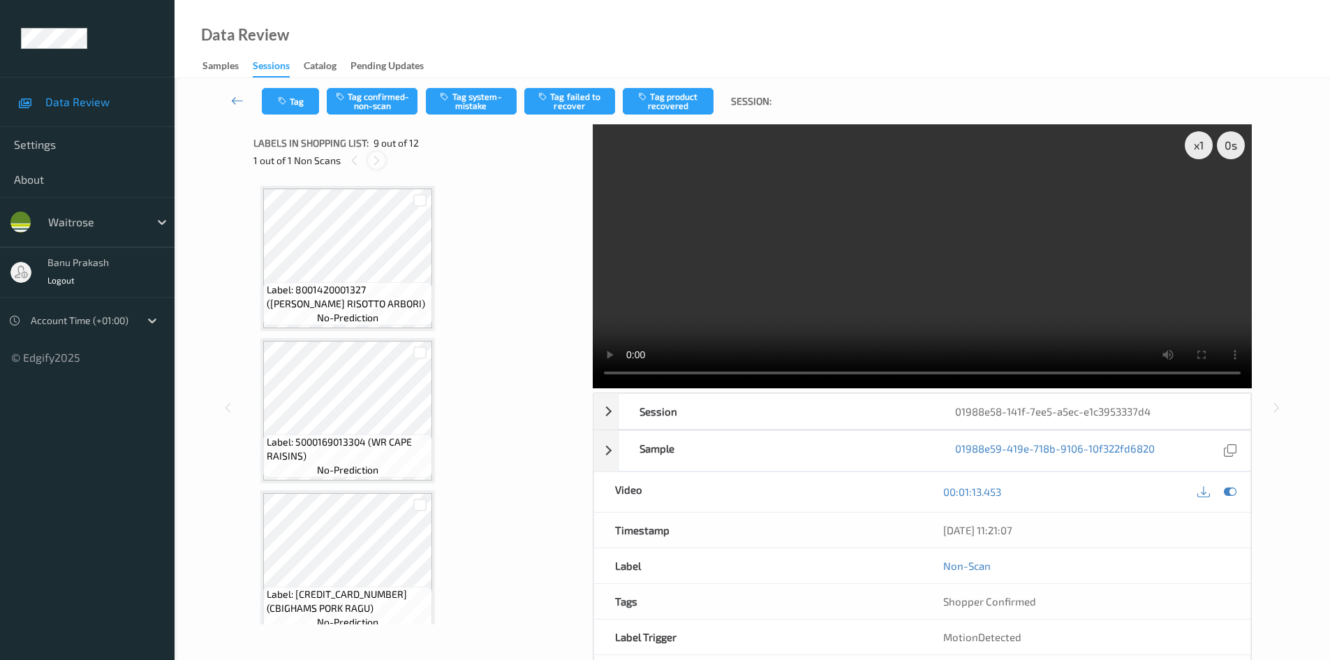
scroll to position [1072, 0]
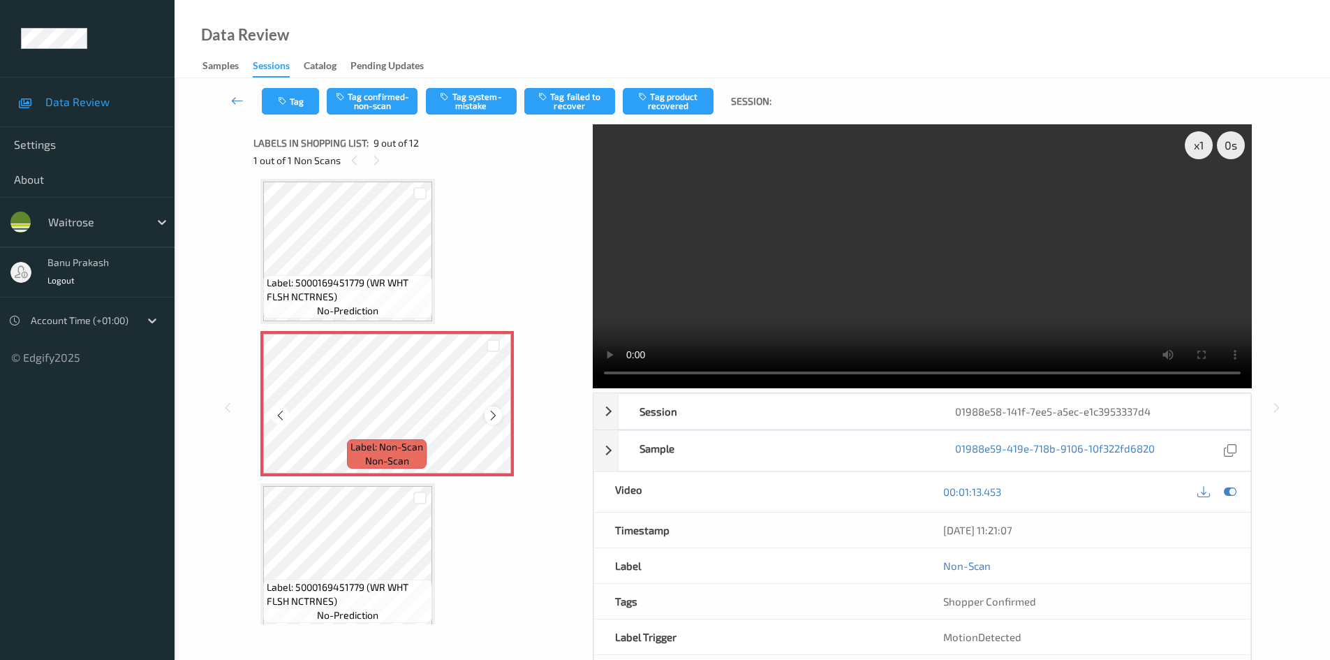
click at [493, 410] on icon at bounding box center [493, 415] width 12 height 13
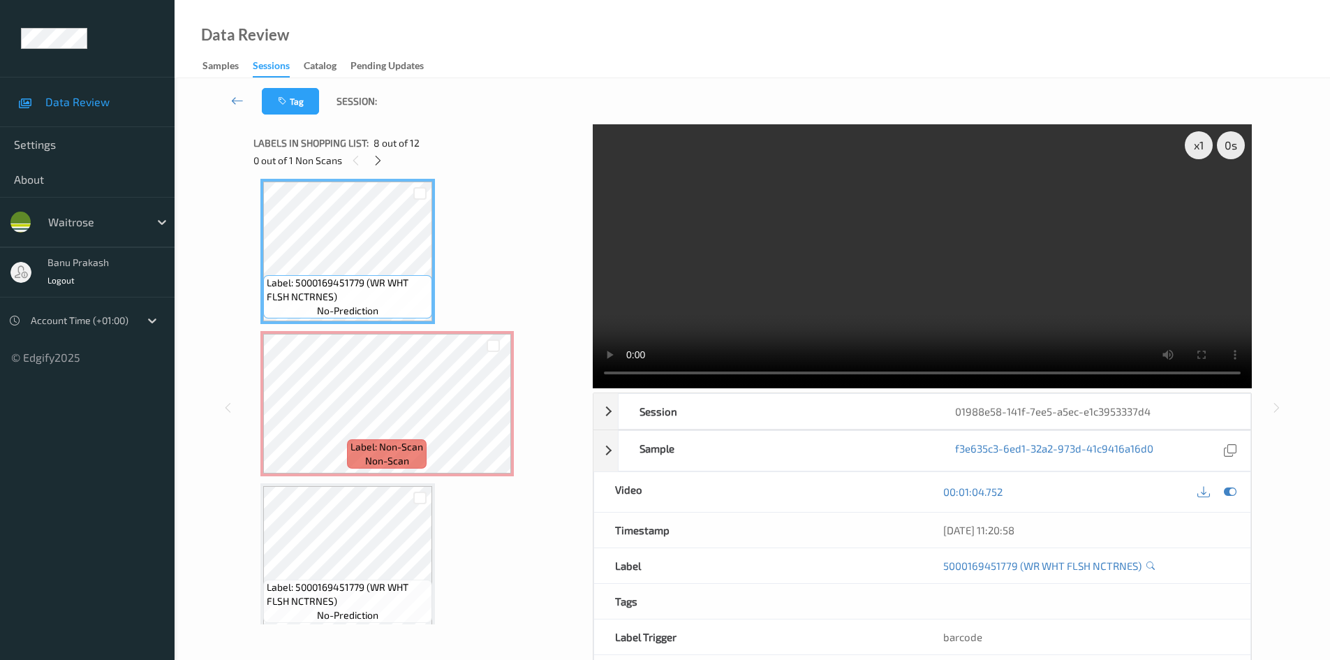
click at [862, 311] on video at bounding box center [922, 256] width 659 height 264
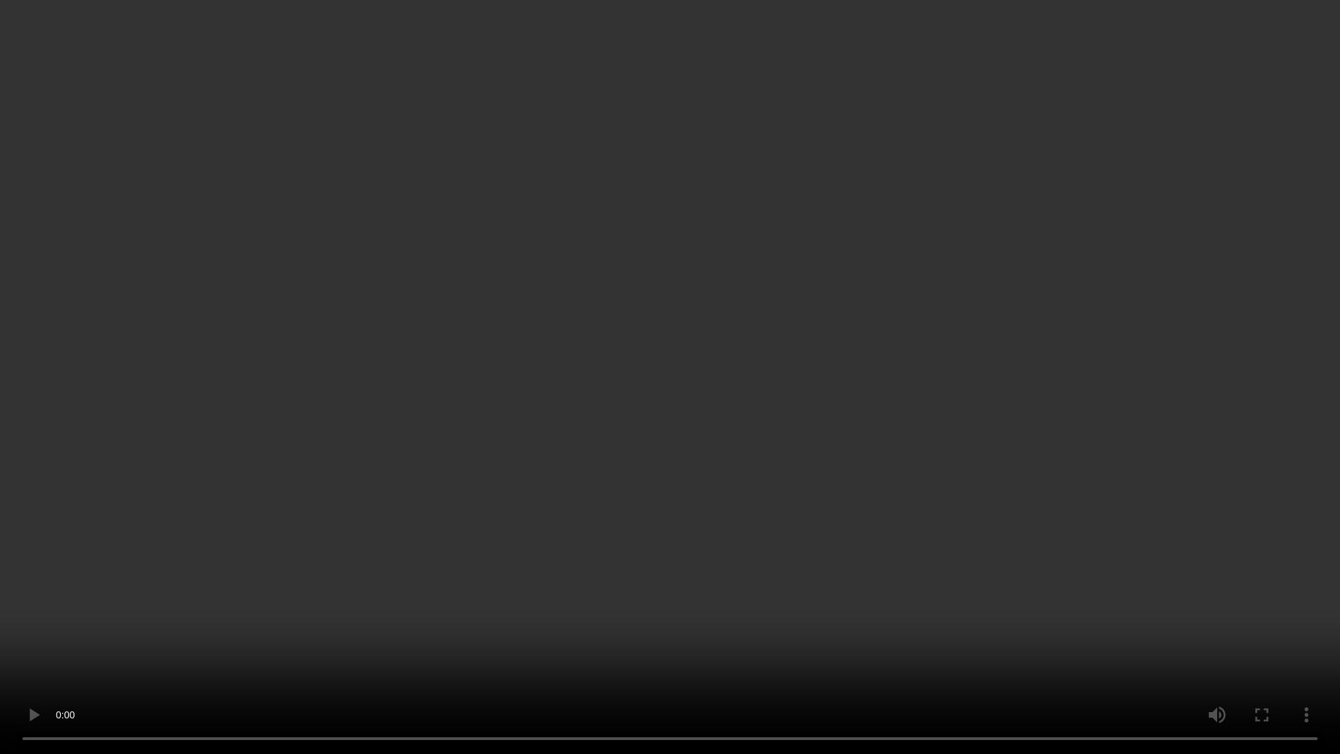
click at [747, 378] on video at bounding box center [670, 377] width 1340 height 754
click at [904, 417] on video at bounding box center [670, 377] width 1340 height 754
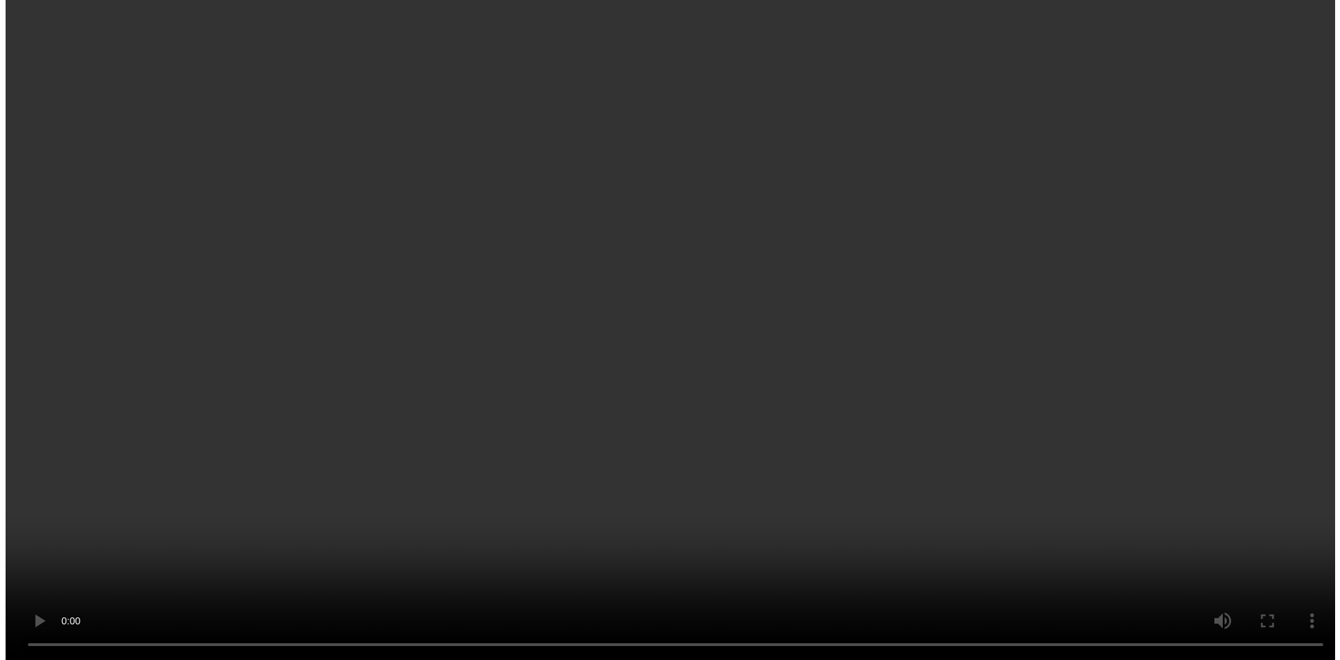
scroll to position [1142, 0]
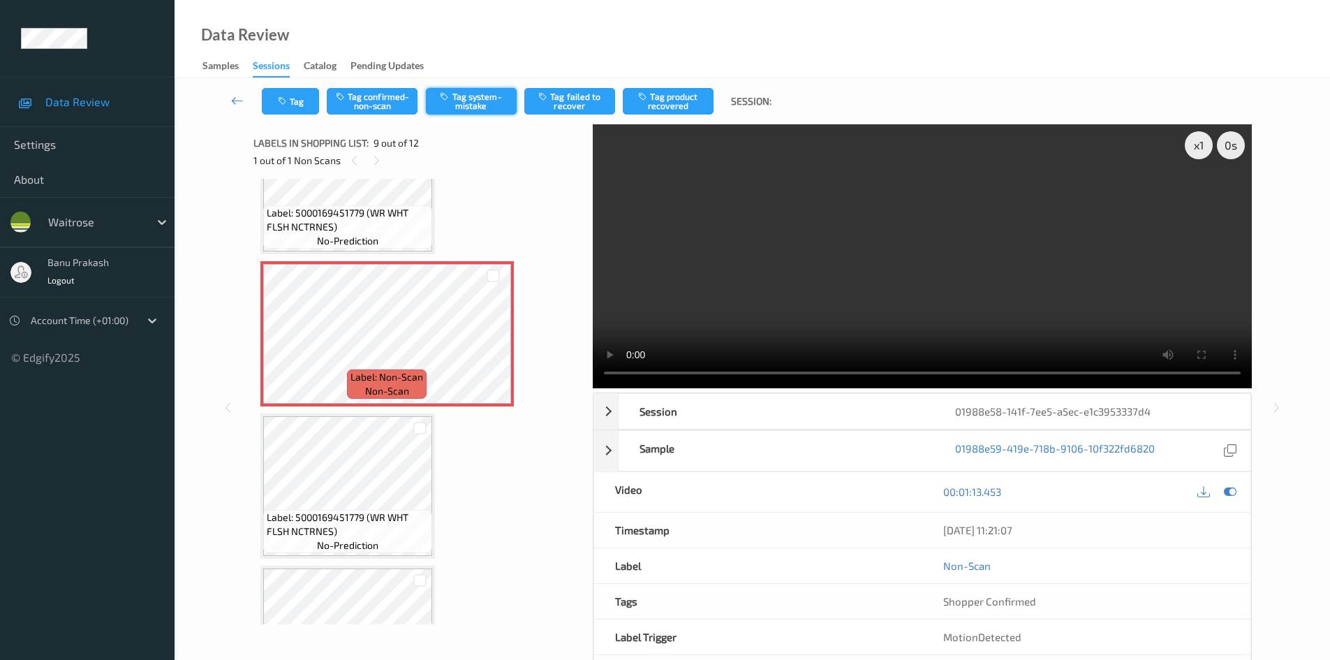
click at [461, 98] on button "Tag system-mistake" at bounding box center [471, 101] width 91 height 27
click at [295, 122] on div "Tag Tag confirmed-non-scan Untag system-mistake Tag failed to recover Tag produ…" at bounding box center [752, 101] width 1098 height 46
click at [264, 103] on button "Tag" at bounding box center [290, 101] width 57 height 27
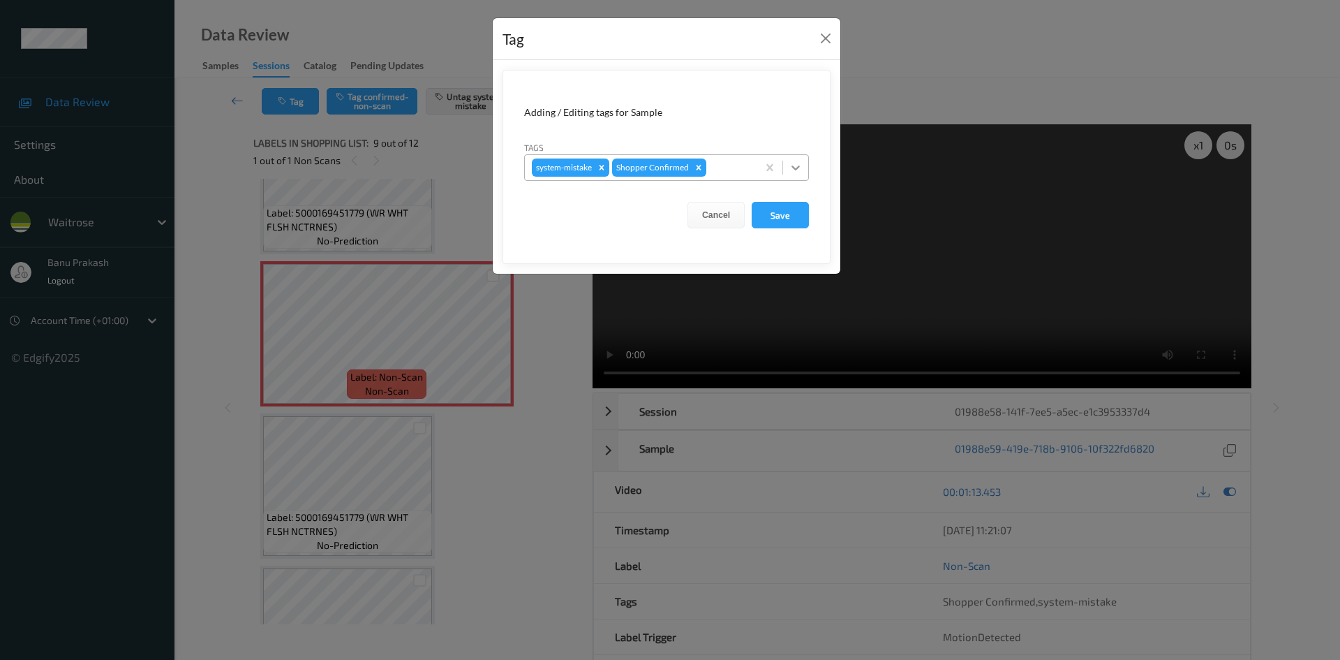
click at [794, 159] on div at bounding box center [795, 167] width 25 height 25
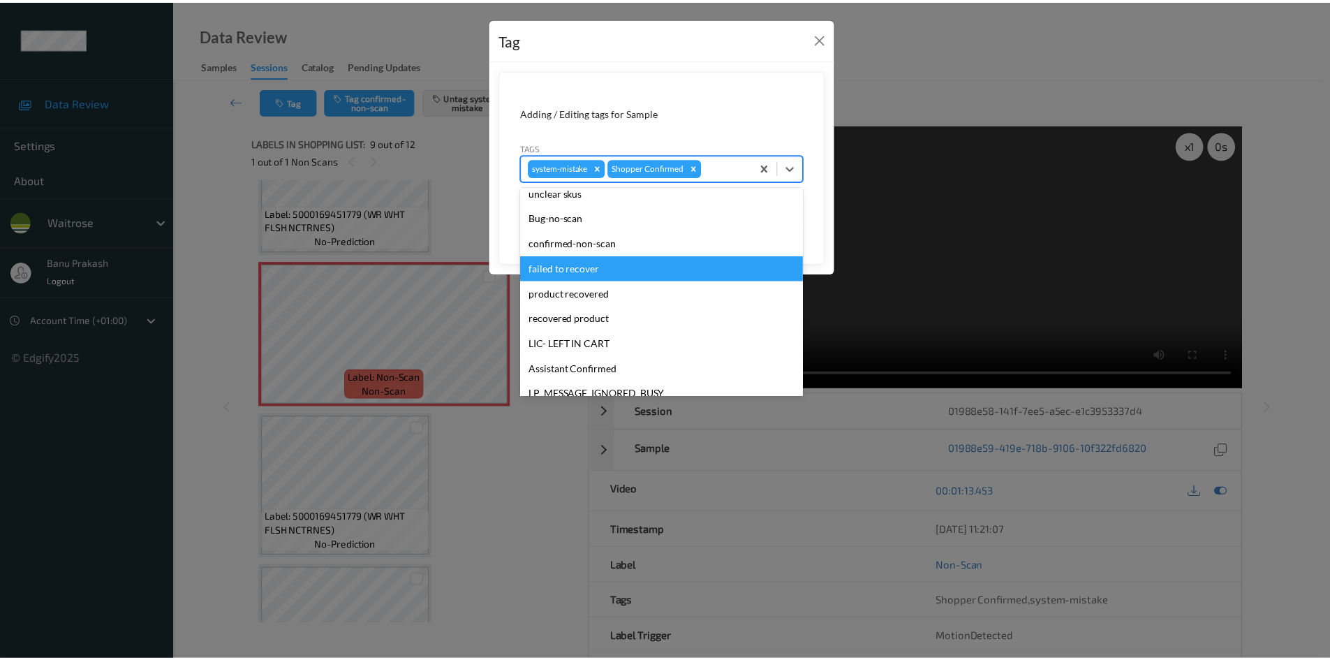
scroll to position [209, 0]
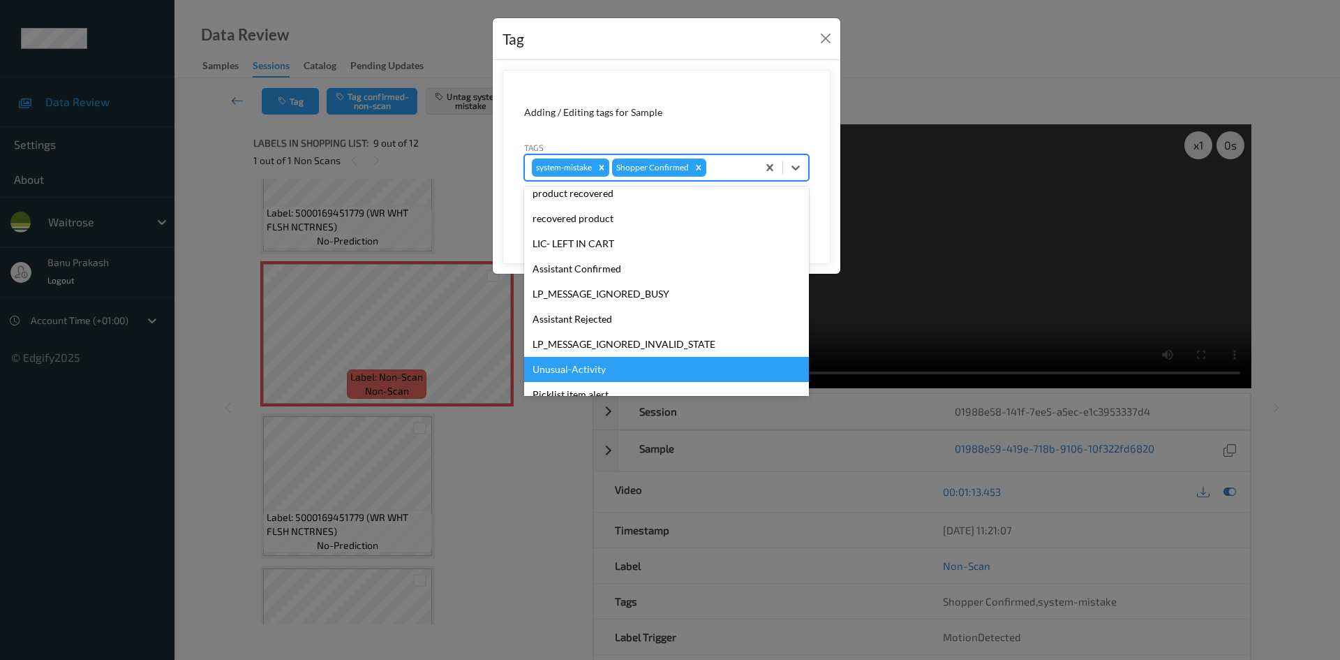
click at [585, 361] on div "Unusual-Activity" at bounding box center [666, 369] width 285 height 25
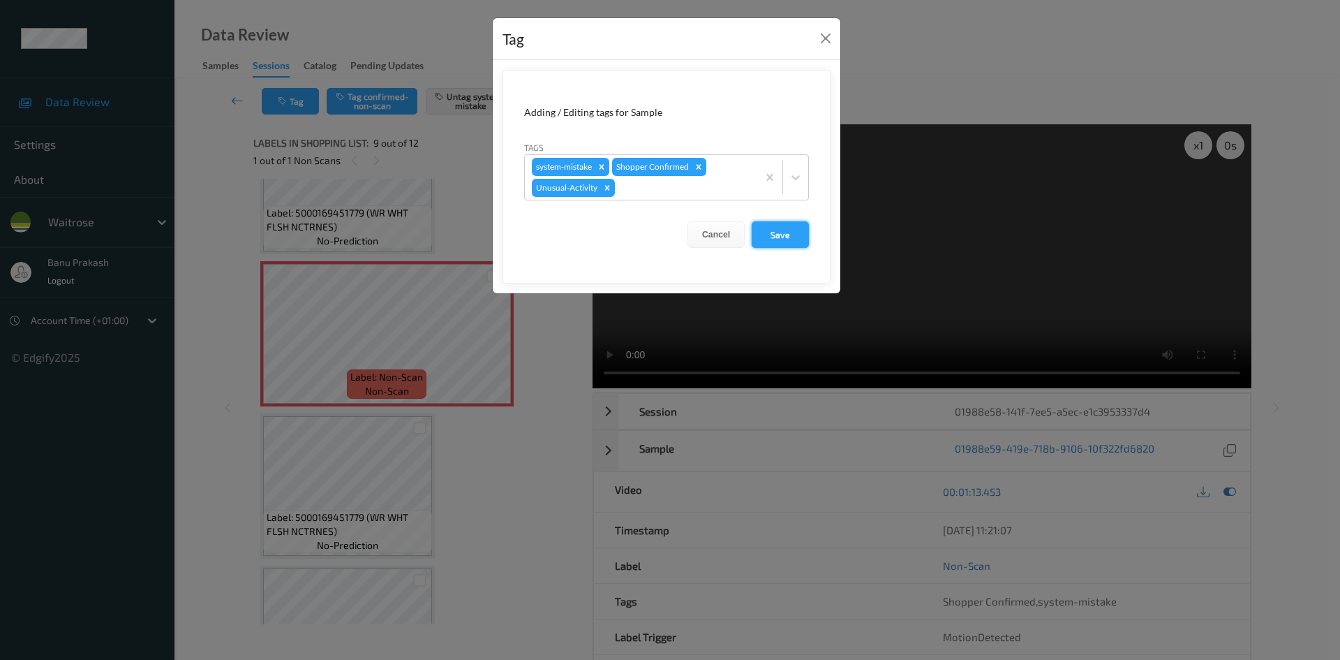
click at [760, 226] on button "Save" at bounding box center [780, 234] width 57 height 27
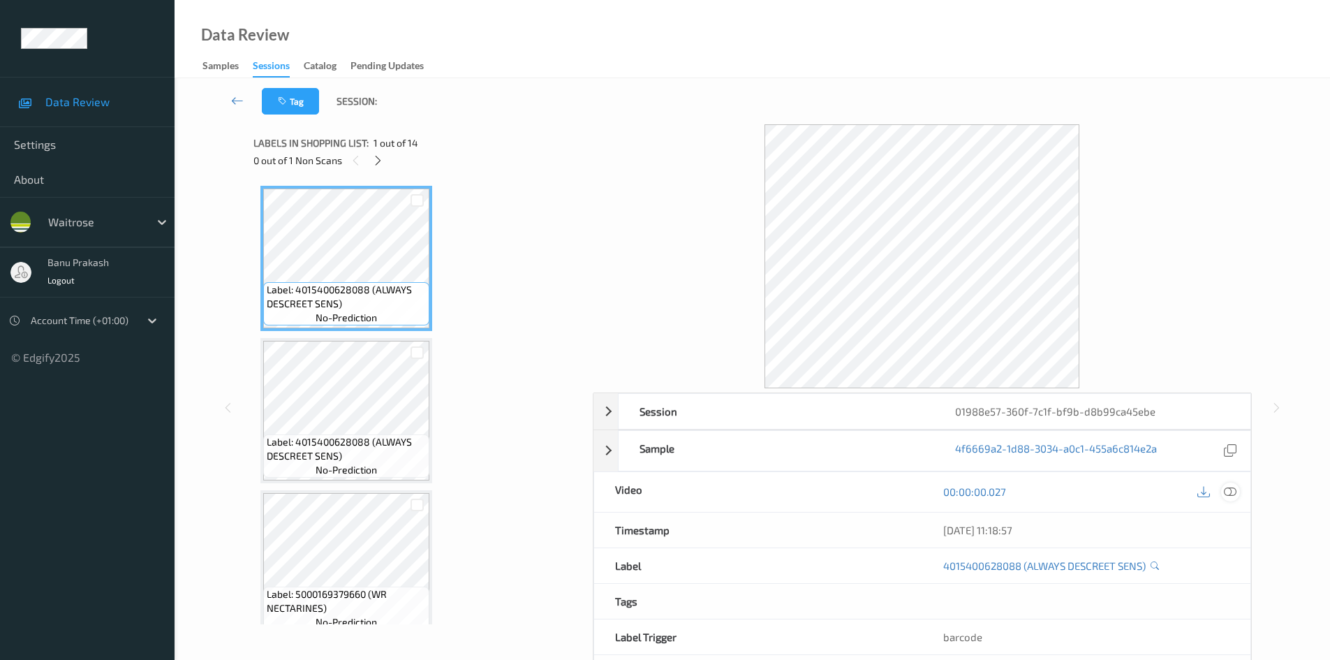
click at [1229, 490] on icon at bounding box center [1230, 491] width 13 height 13
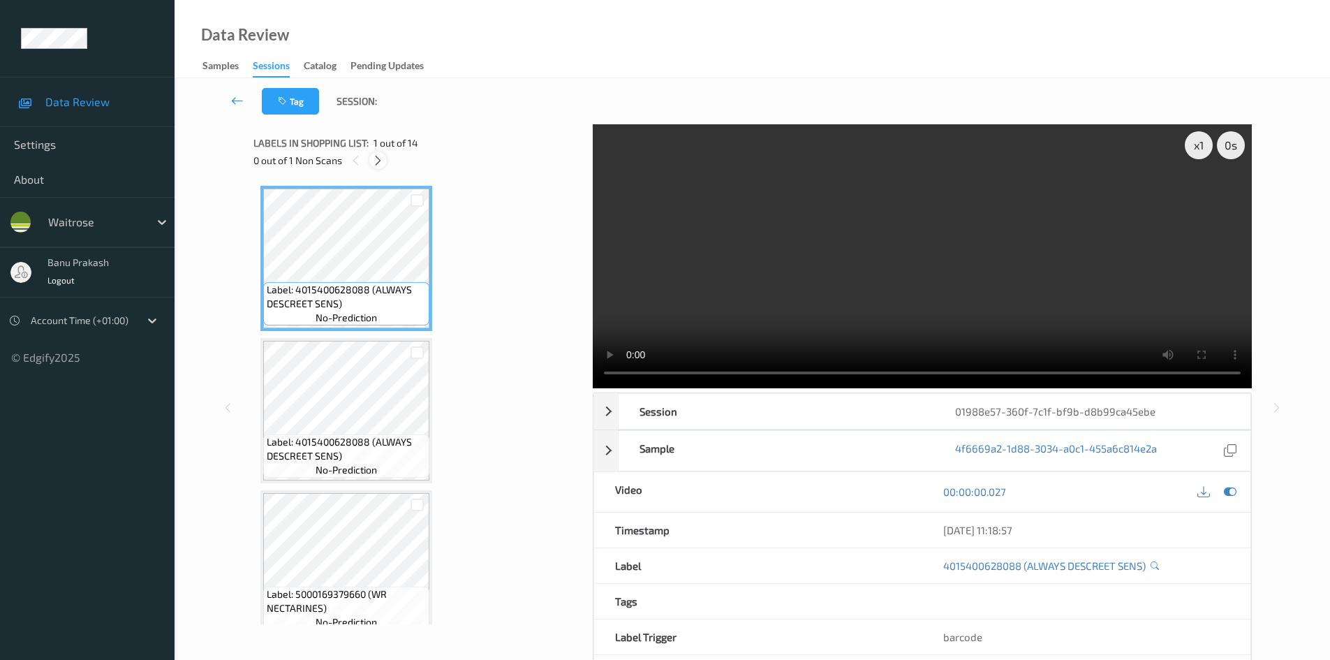
click at [378, 154] on icon at bounding box center [378, 160] width 12 height 13
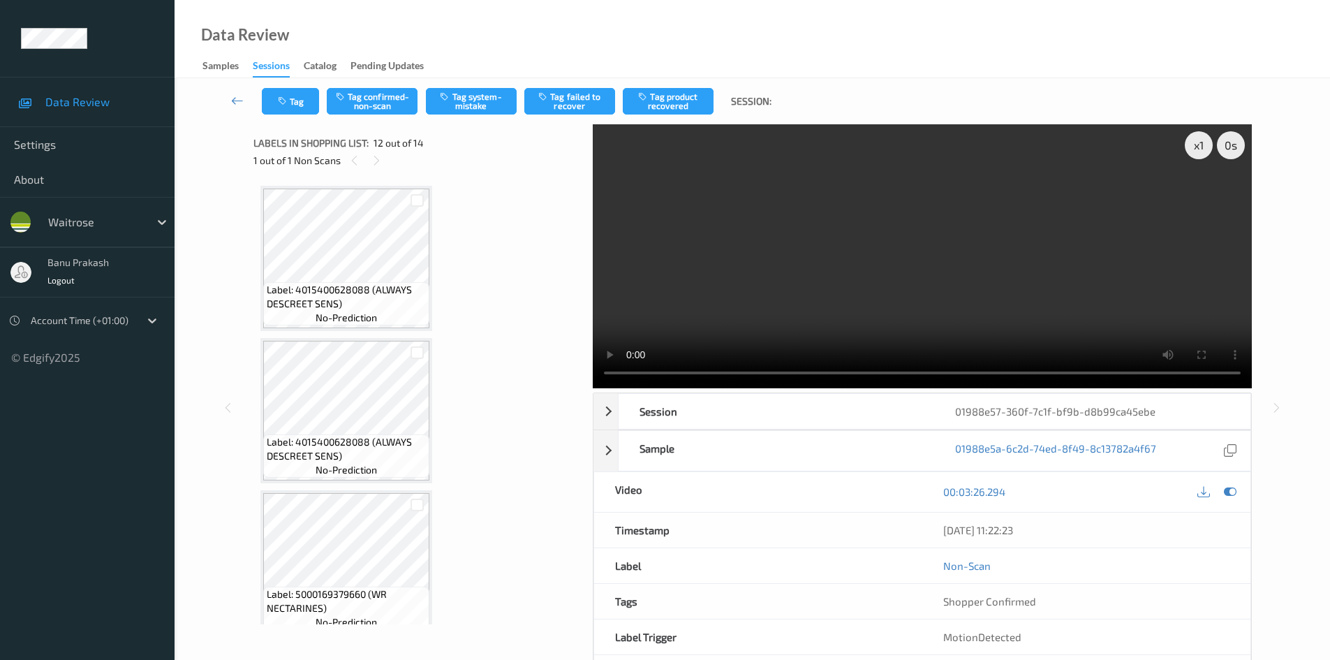
scroll to position [1529, 0]
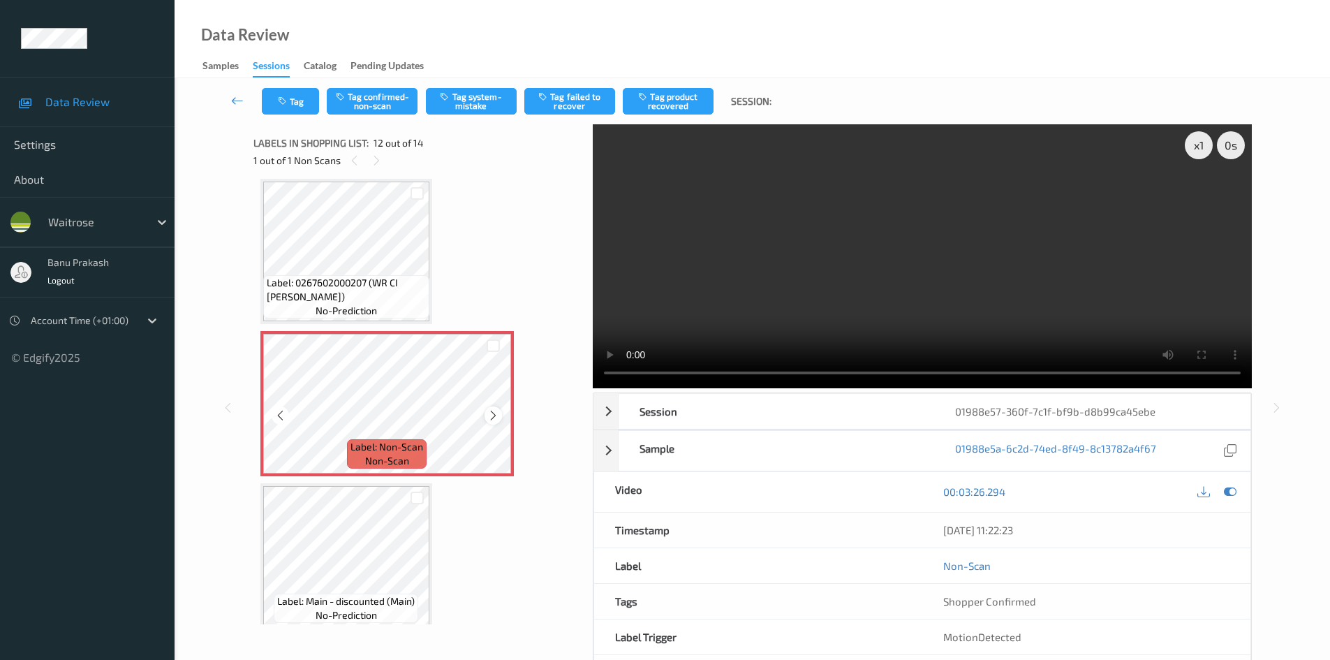
click at [494, 416] on icon at bounding box center [493, 415] width 12 height 13
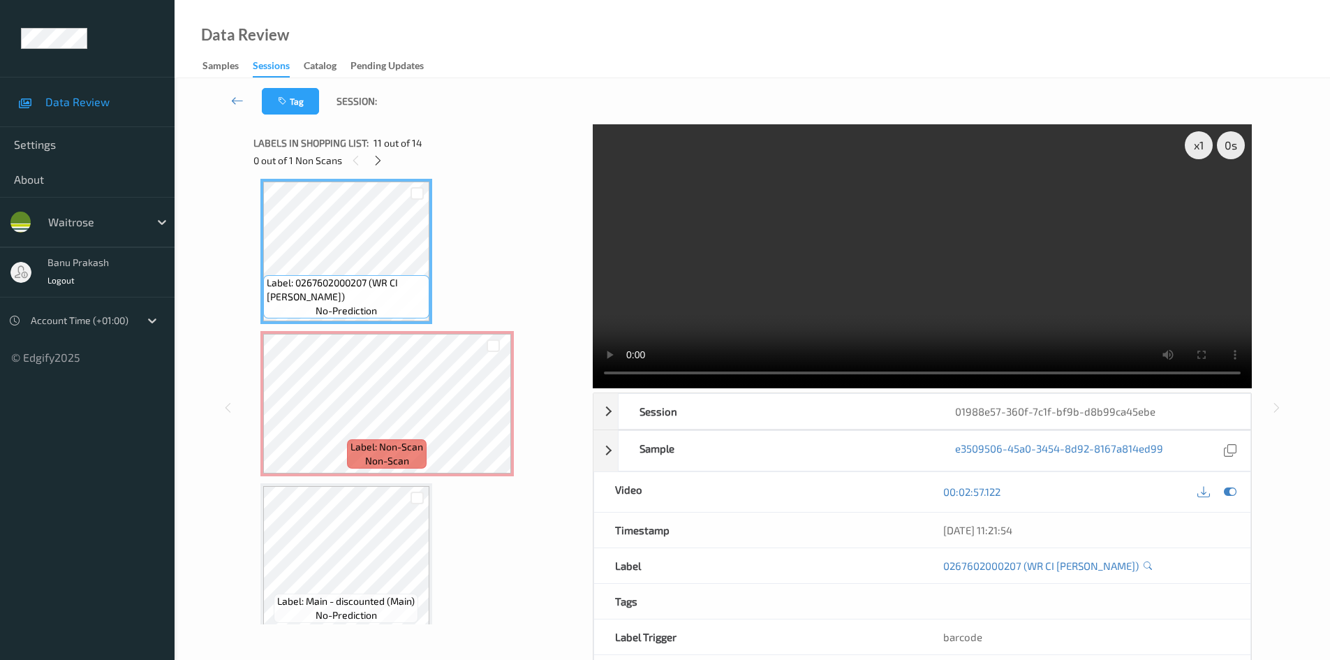
click at [628, 267] on video at bounding box center [922, 256] width 659 height 264
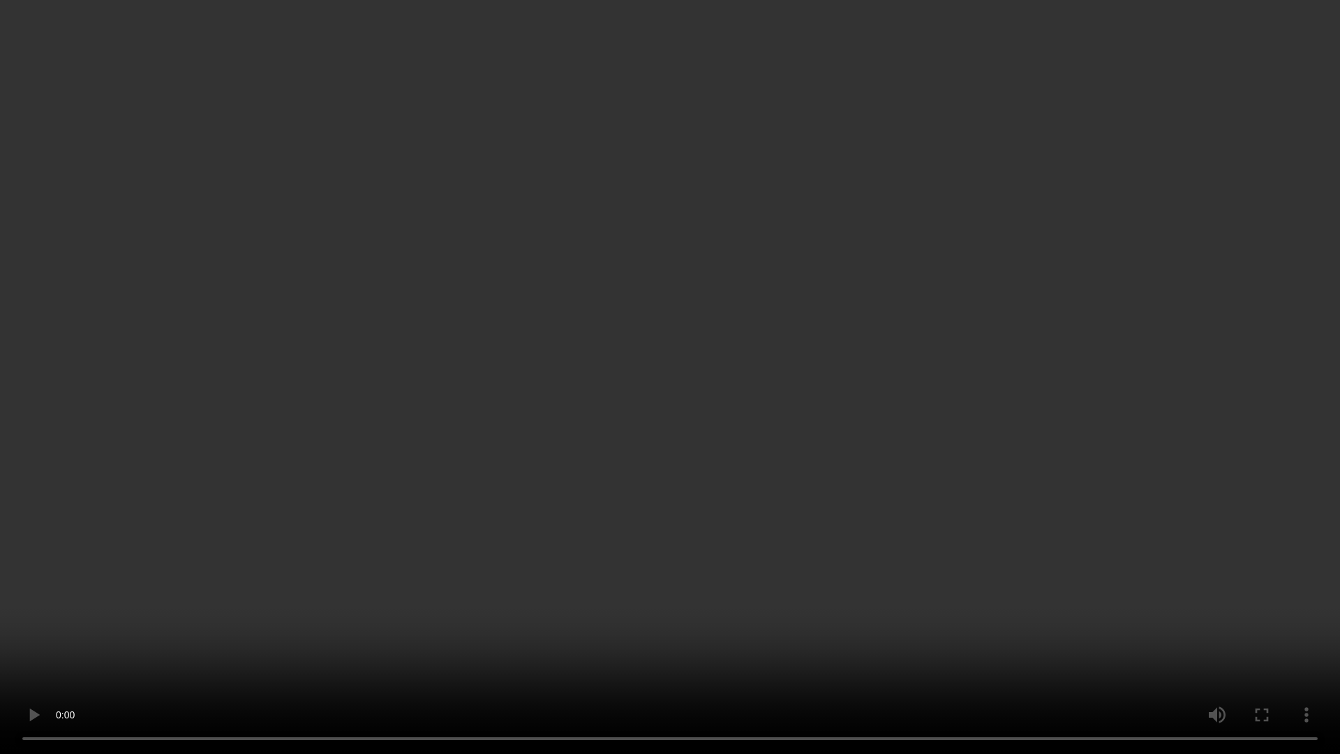
click at [1021, 379] on video at bounding box center [670, 377] width 1340 height 754
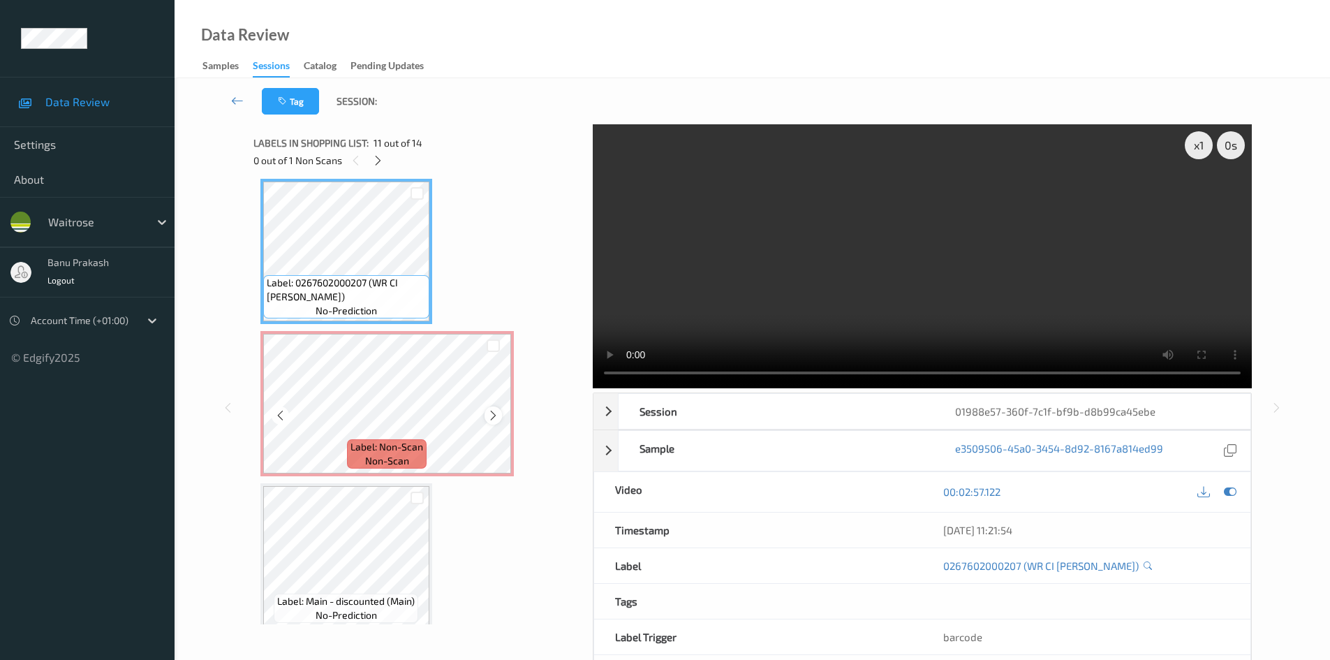
click at [489, 414] on icon at bounding box center [493, 415] width 12 height 13
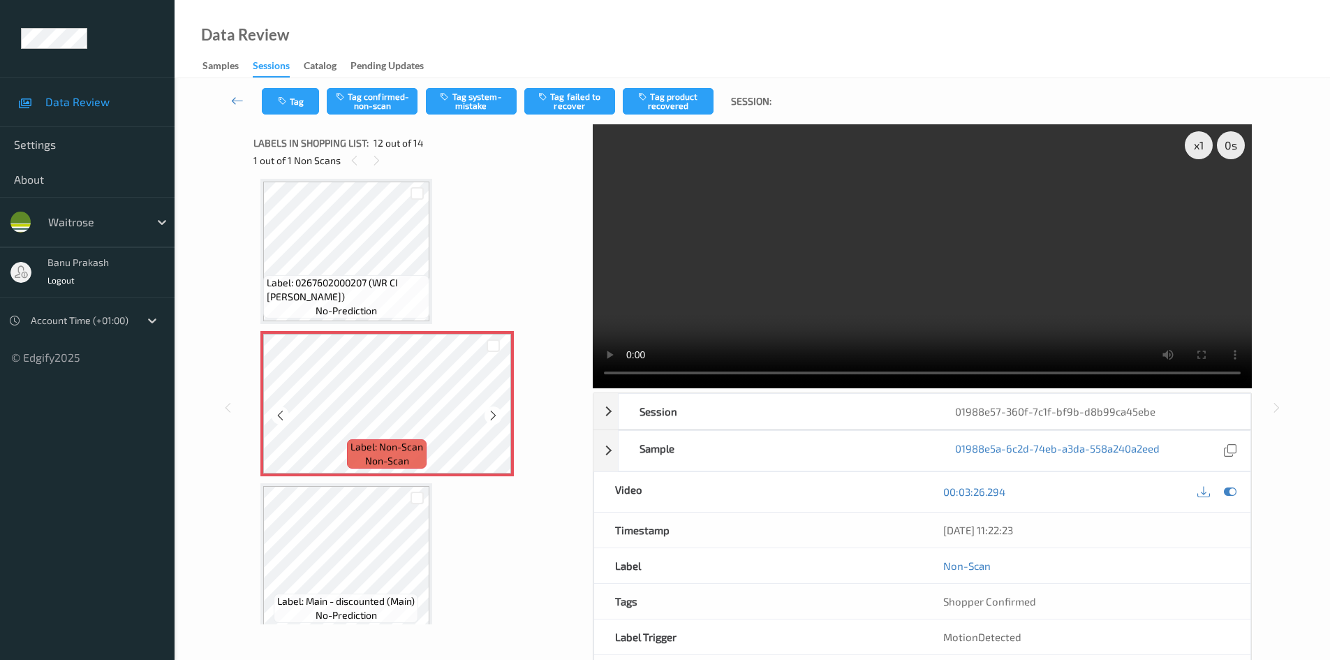
click at [489, 414] on icon at bounding box center [493, 415] width 12 height 13
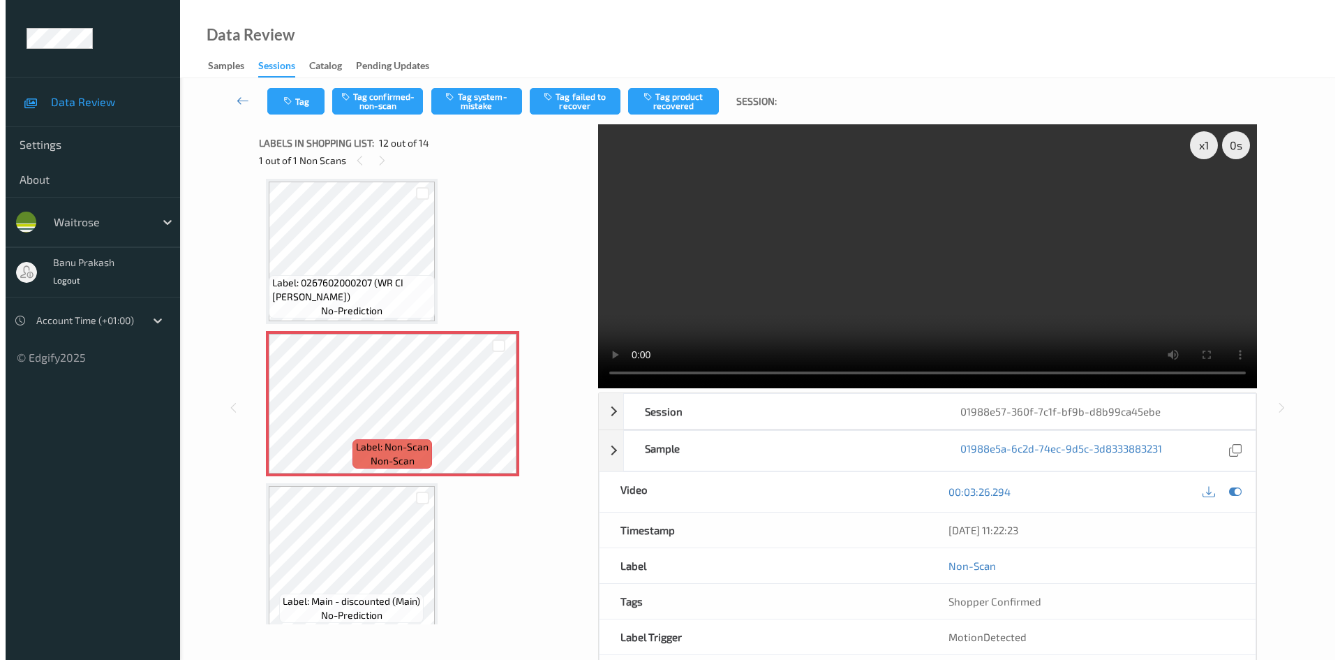
scroll to position [1599, 0]
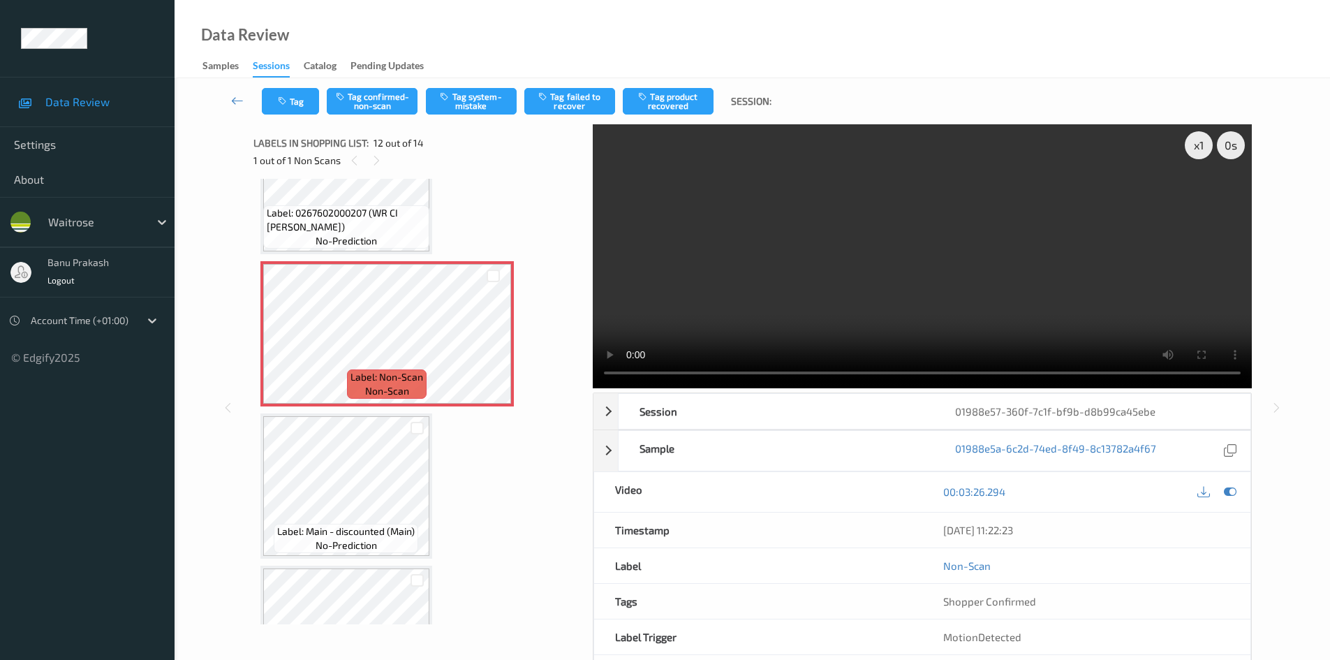
click at [798, 279] on video at bounding box center [922, 256] width 659 height 264
click at [729, 281] on video at bounding box center [922, 256] width 659 height 264
click at [461, 105] on button "Tag system-mistake" at bounding box center [471, 101] width 91 height 27
click at [292, 102] on button "Tag" at bounding box center [290, 101] width 57 height 27
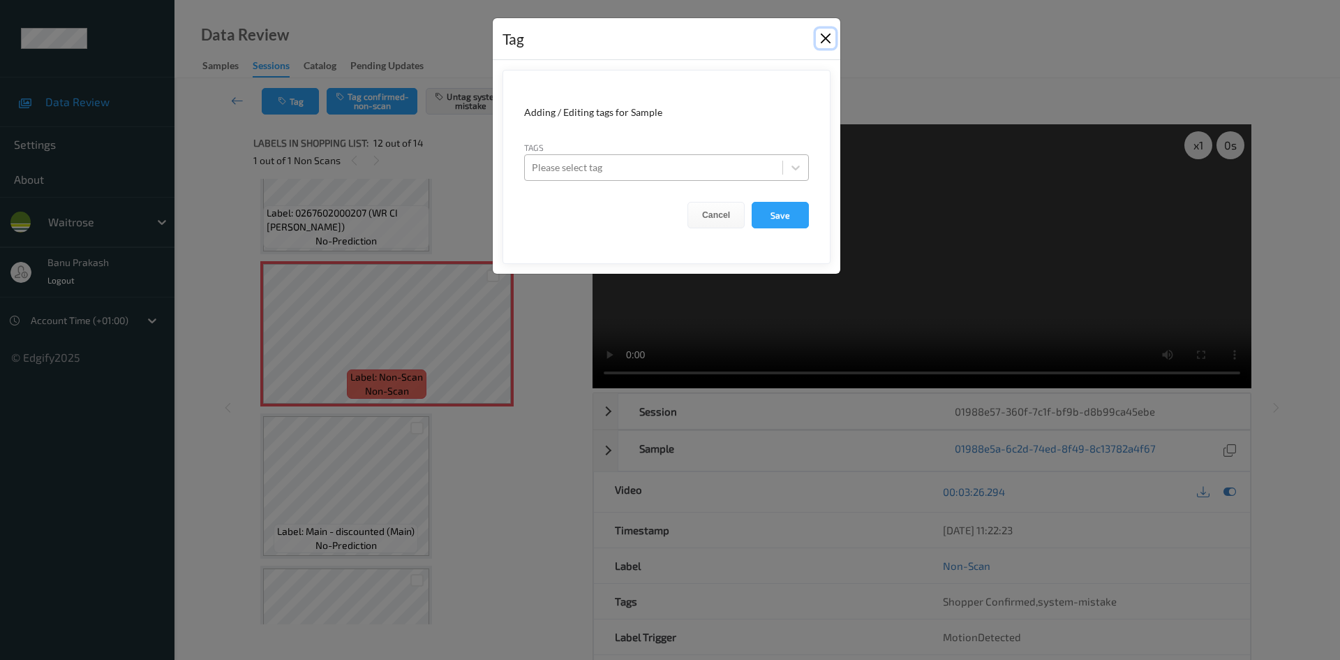
click at [819, 40] on button "Close" at bounding box center [826, 39] width 20 height 20
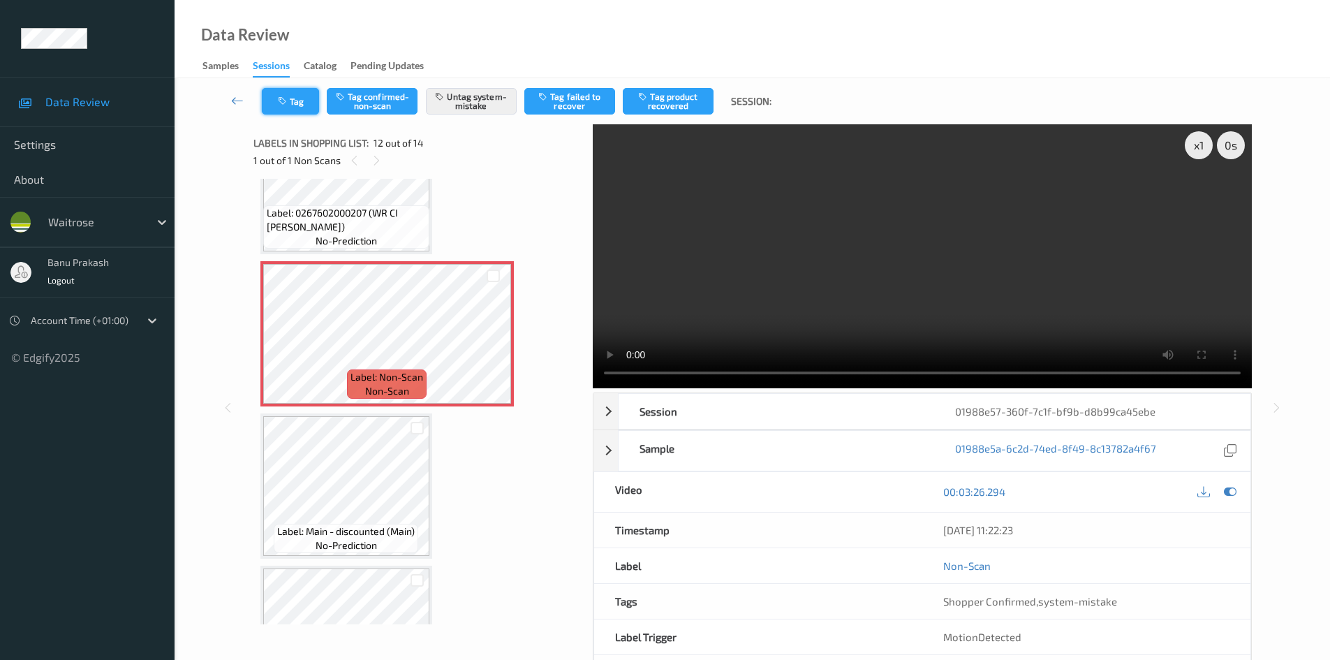
click at [306, 100] on button "Tag" at bounding box center [290, 101] width 57 height 27
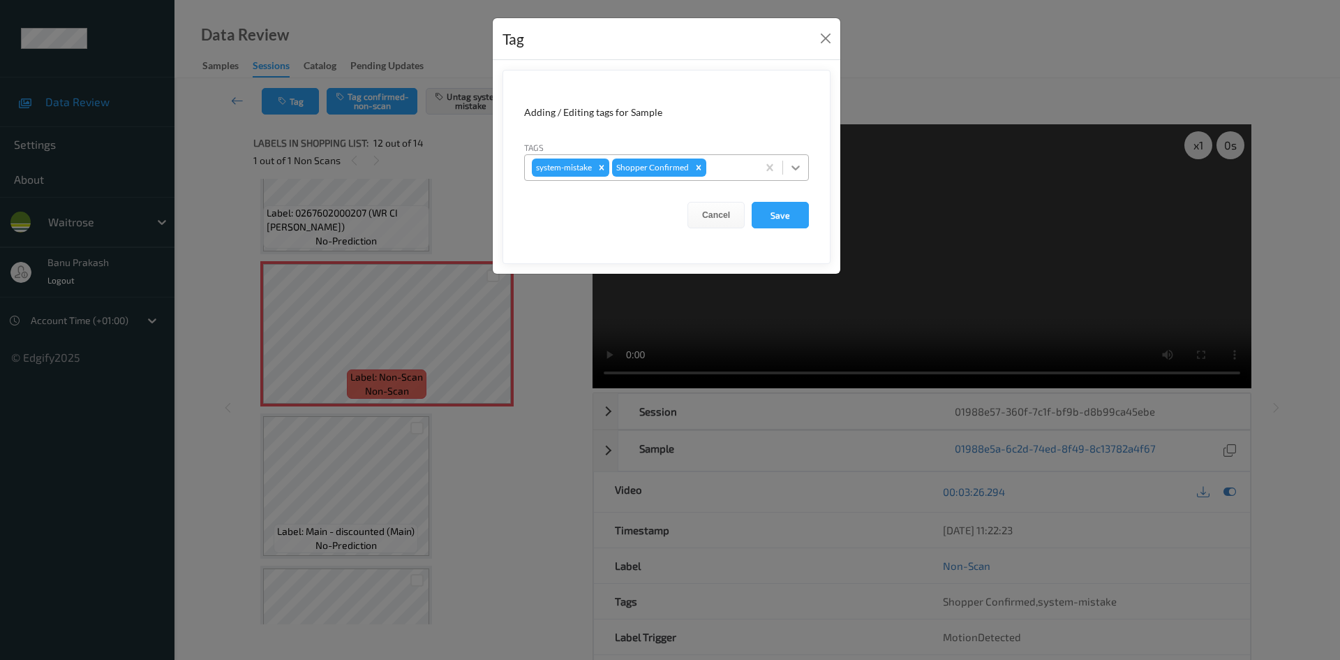
click at [800, 169] on icon at bounding box center [796, 168] width 14 height 14
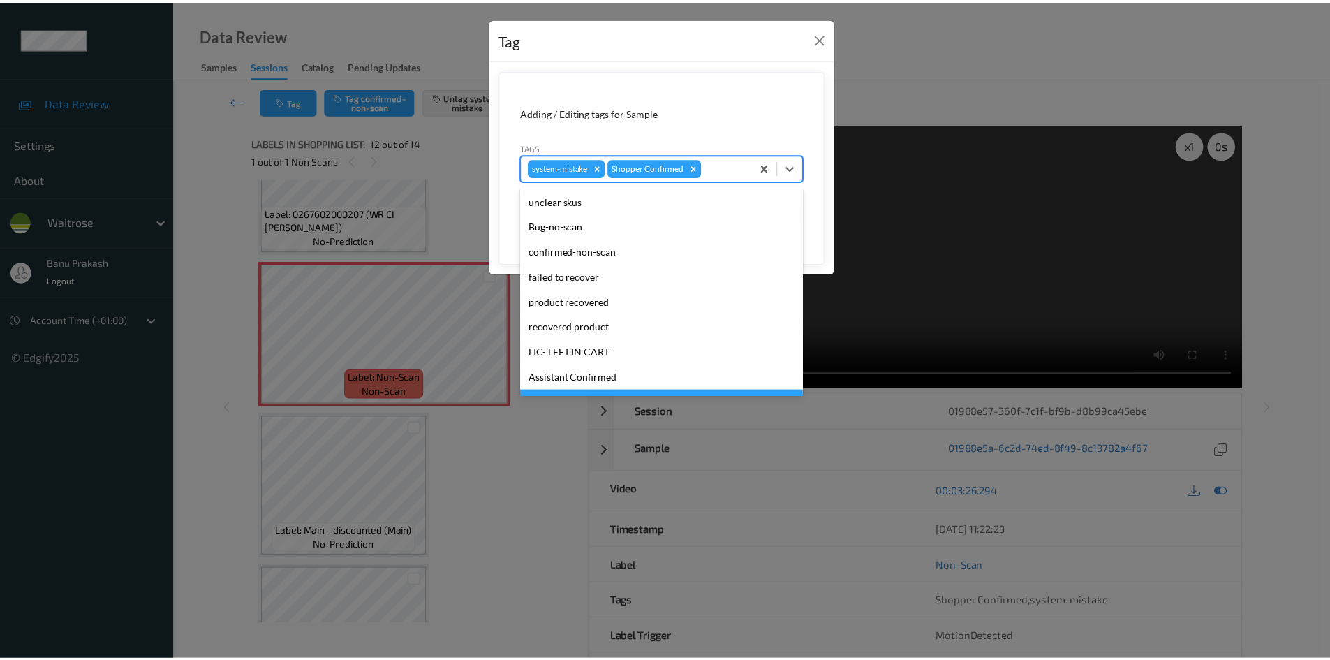
scroll to position [209, 0]
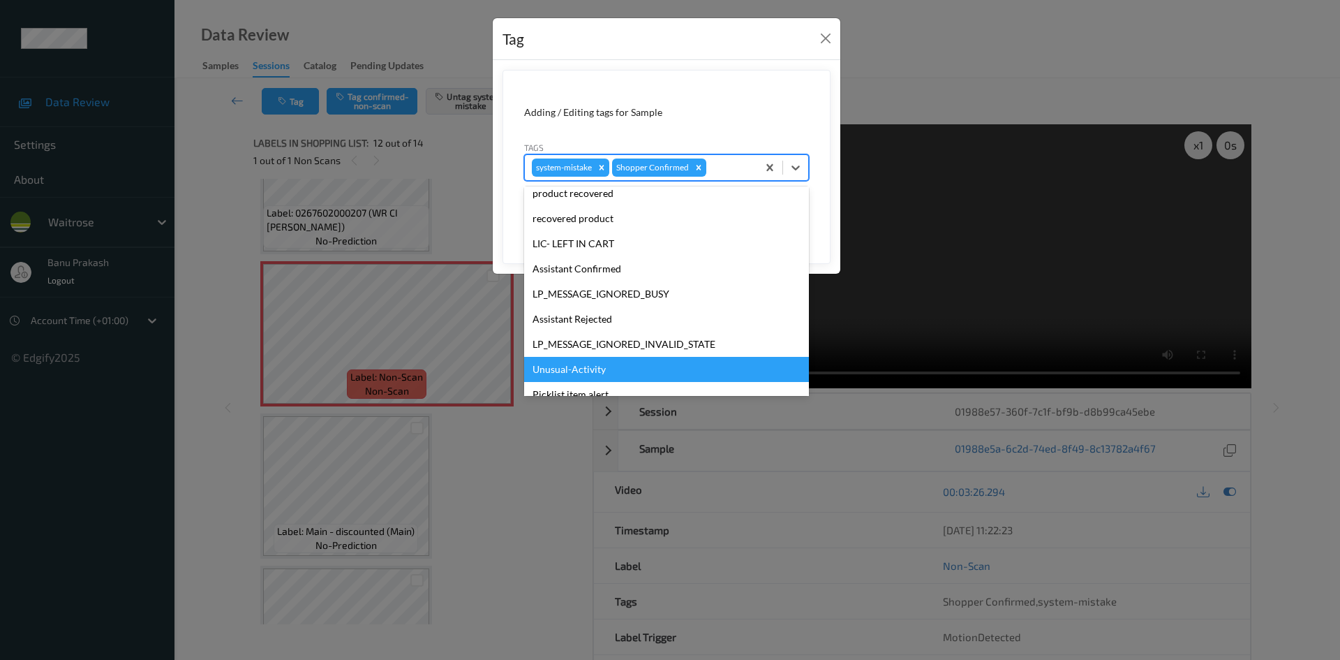
click at [646, 362] on div "Unusual-Activity" at bounding box center [666, 369] width 285 height 25
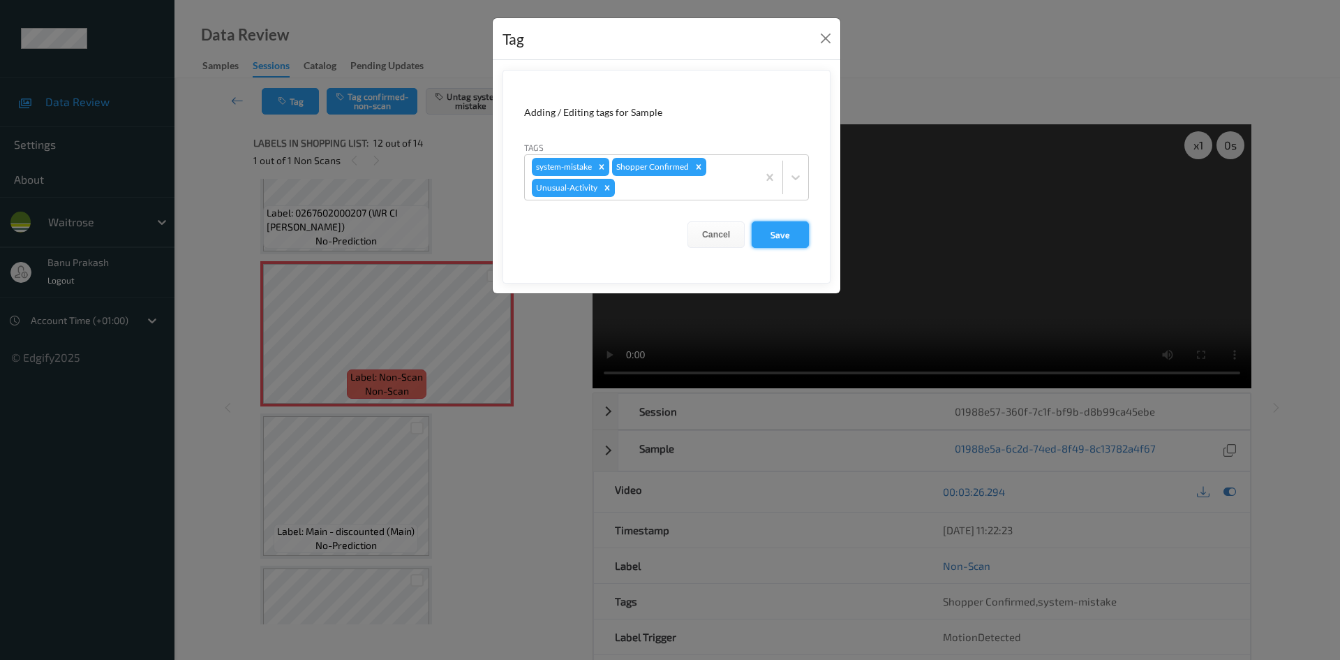
click at [773, 246] on button "Save" at bounding box center [780, 234] width 57 height 27
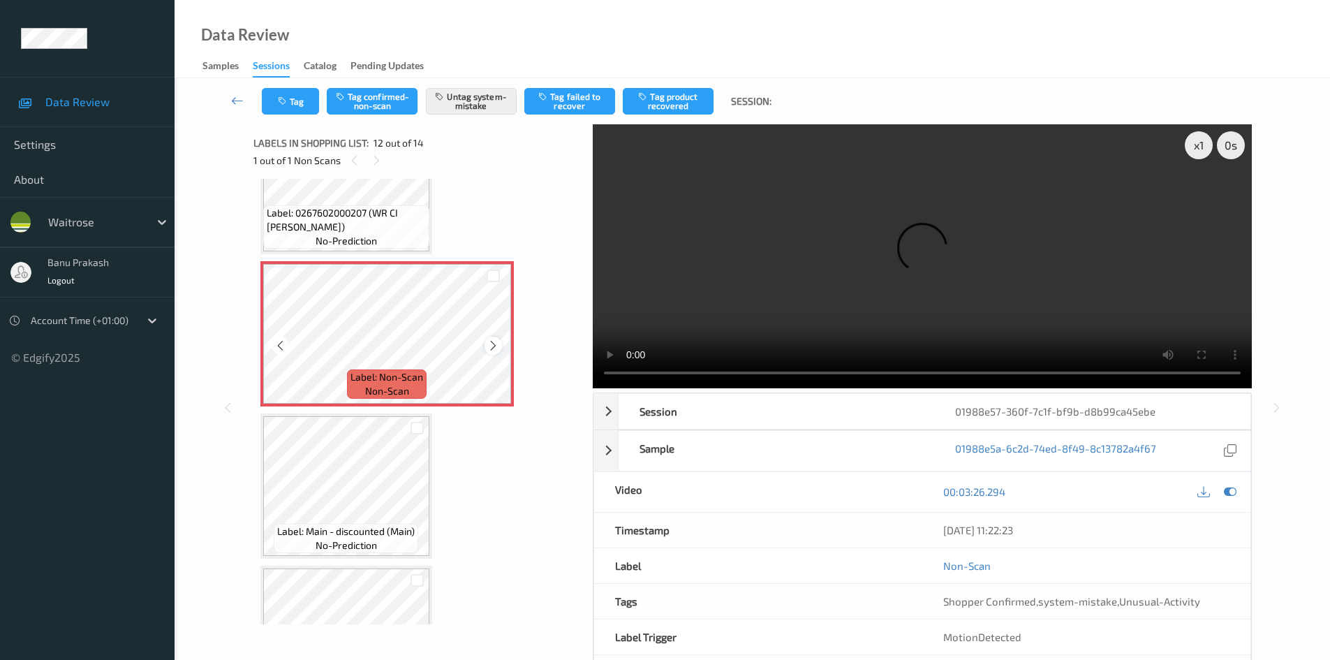
click at [495, 349] on icon at bounding box center [493, 345] width 12 height 13
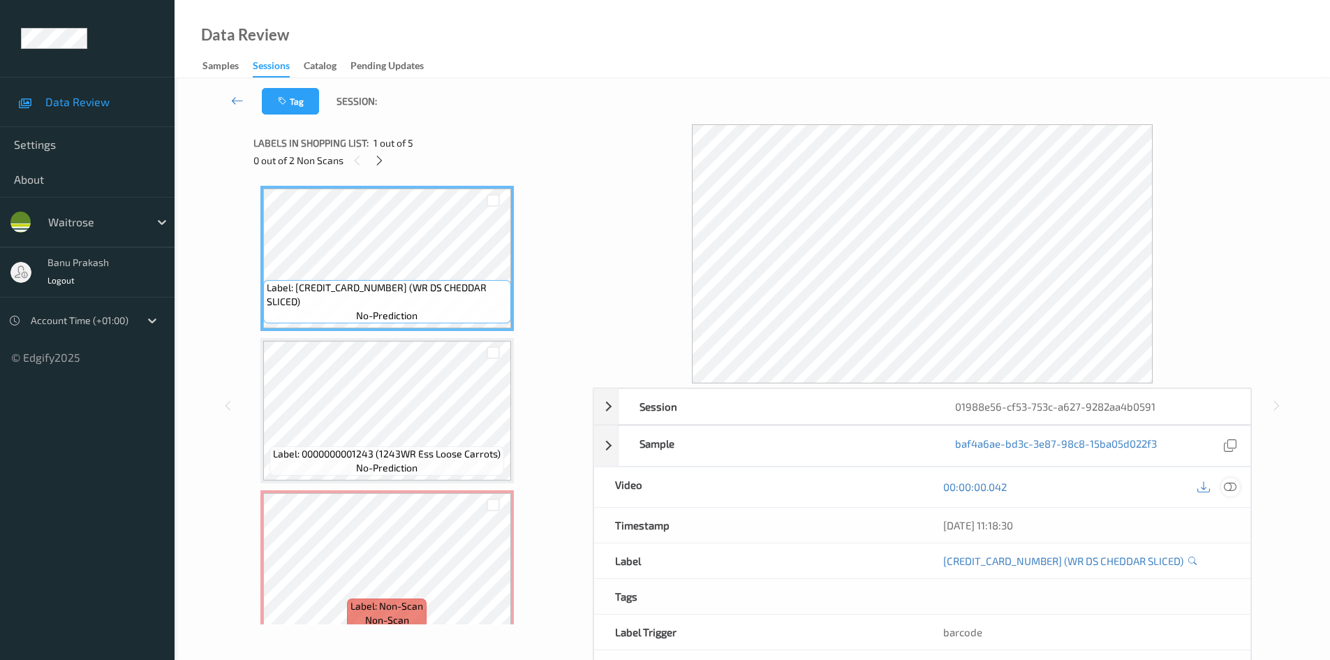
click at [1236, 480] on icon at bounding box center [1230, 486] width 13 height 13
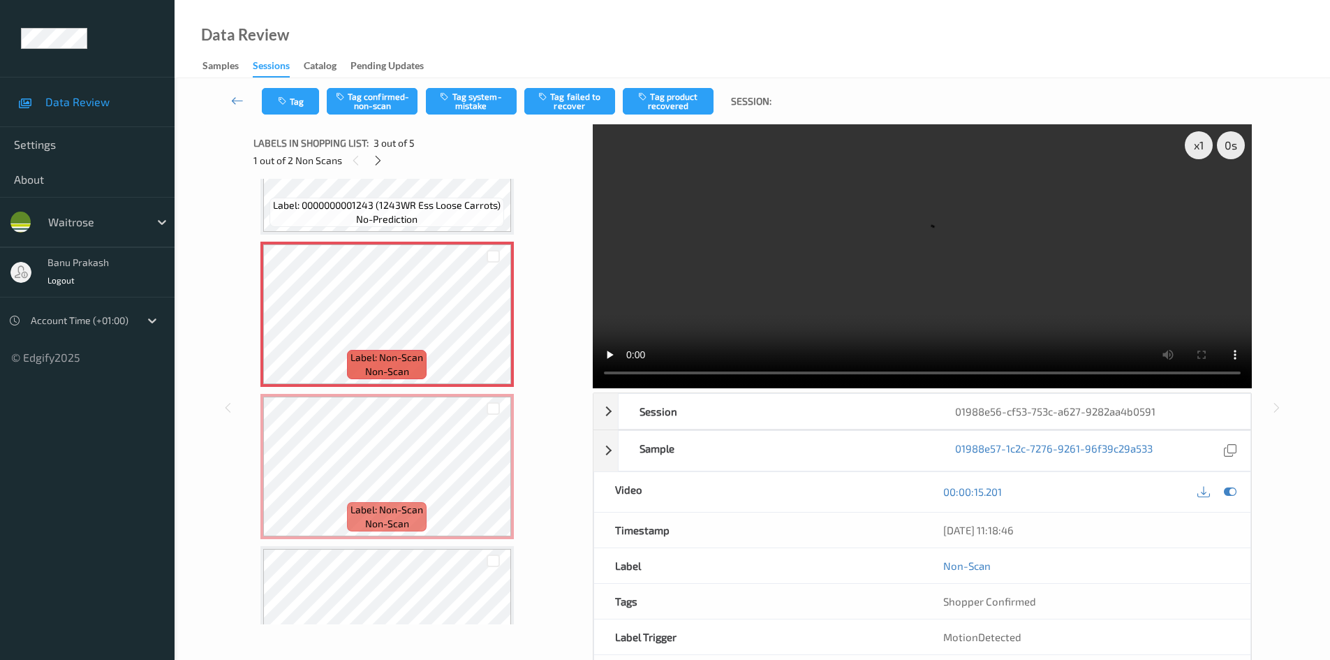
scroll to position [183, 0]
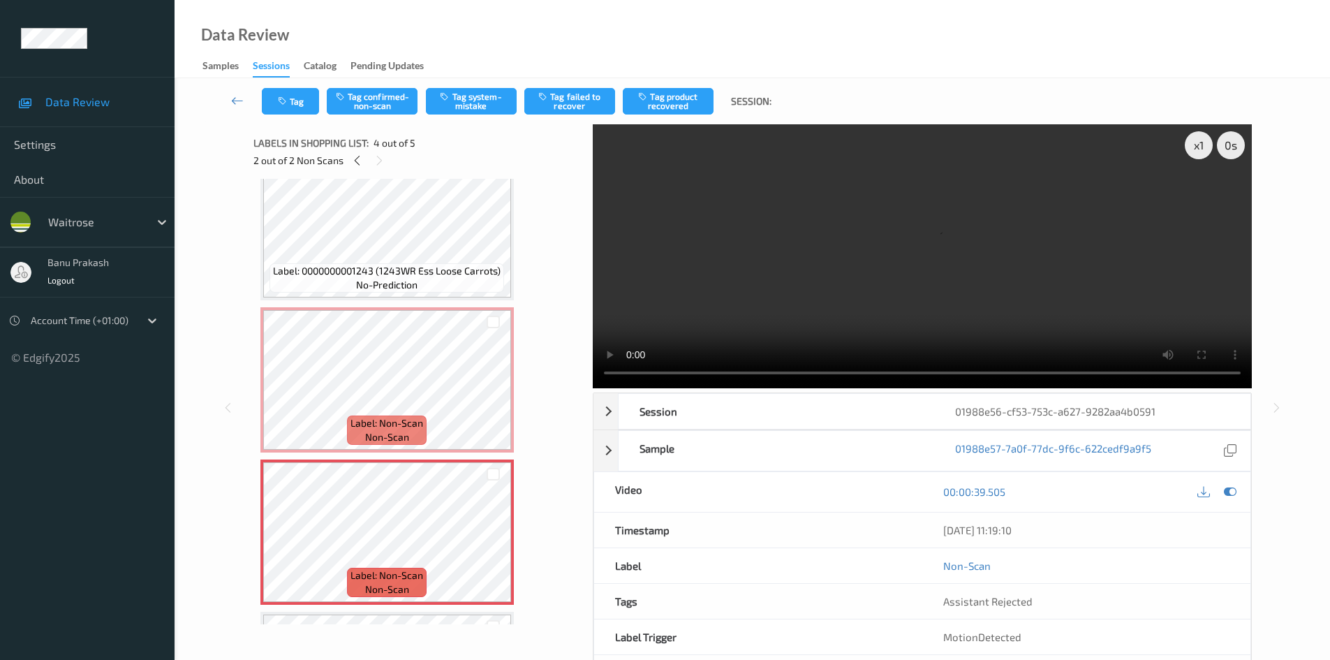
click at [698, 267] on video at bounding box center [922, 256] width 659 height 264
click at [846, 274] on video at bounding box center [922, 256] width 659 height 264
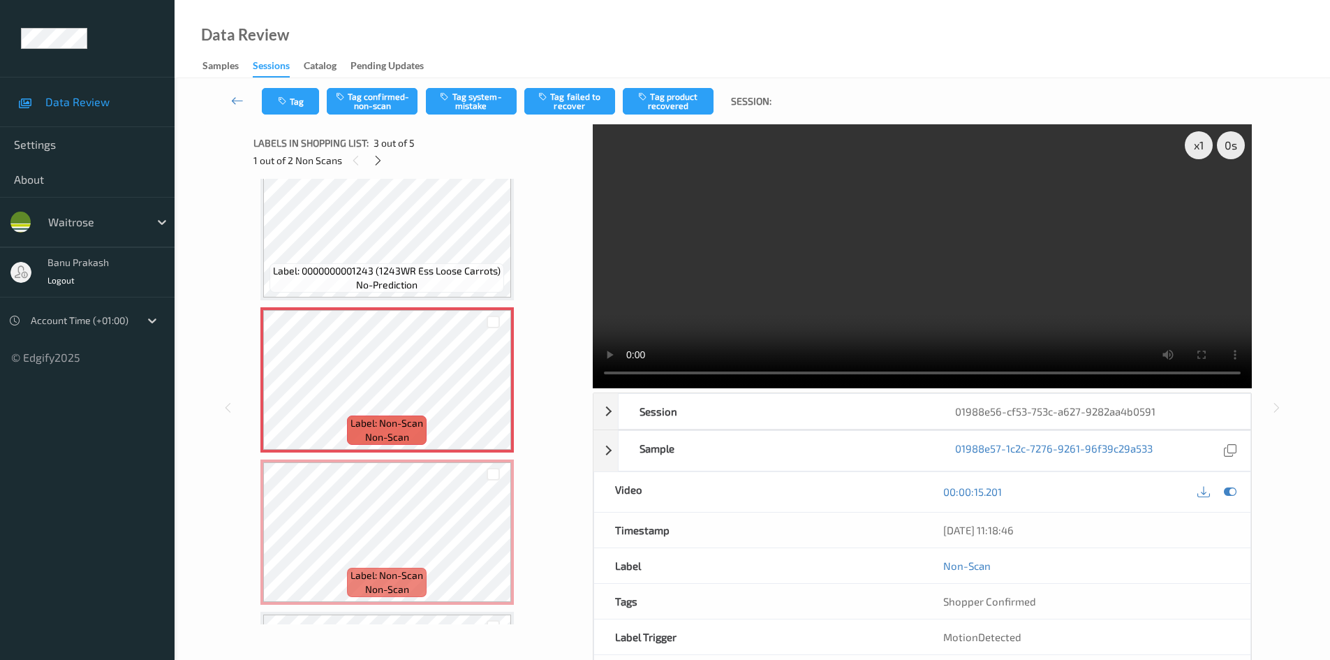
click at [767, 281] on video at bounding box center [922, 256] width 659 height 264
click at [825, 265] on video at bounding box center [922, 256] width 659 height 264
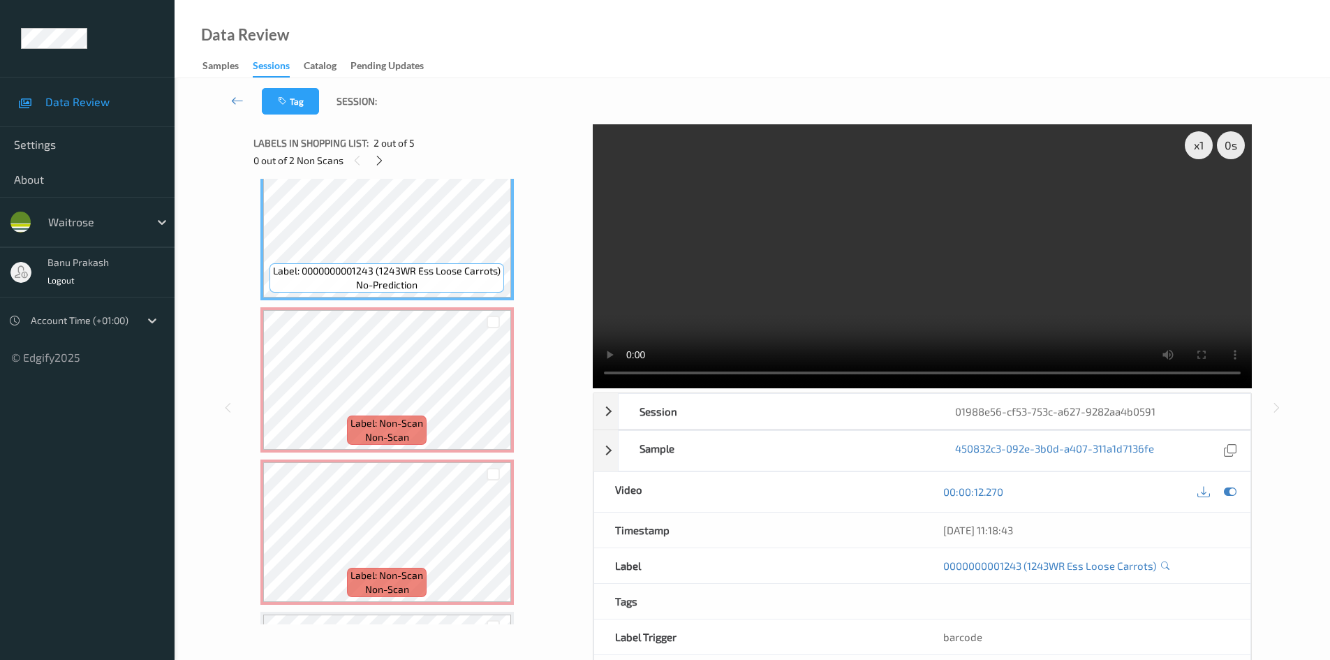
click at [742, 294] on video at bounding box center [922, 256] width 659 height 264
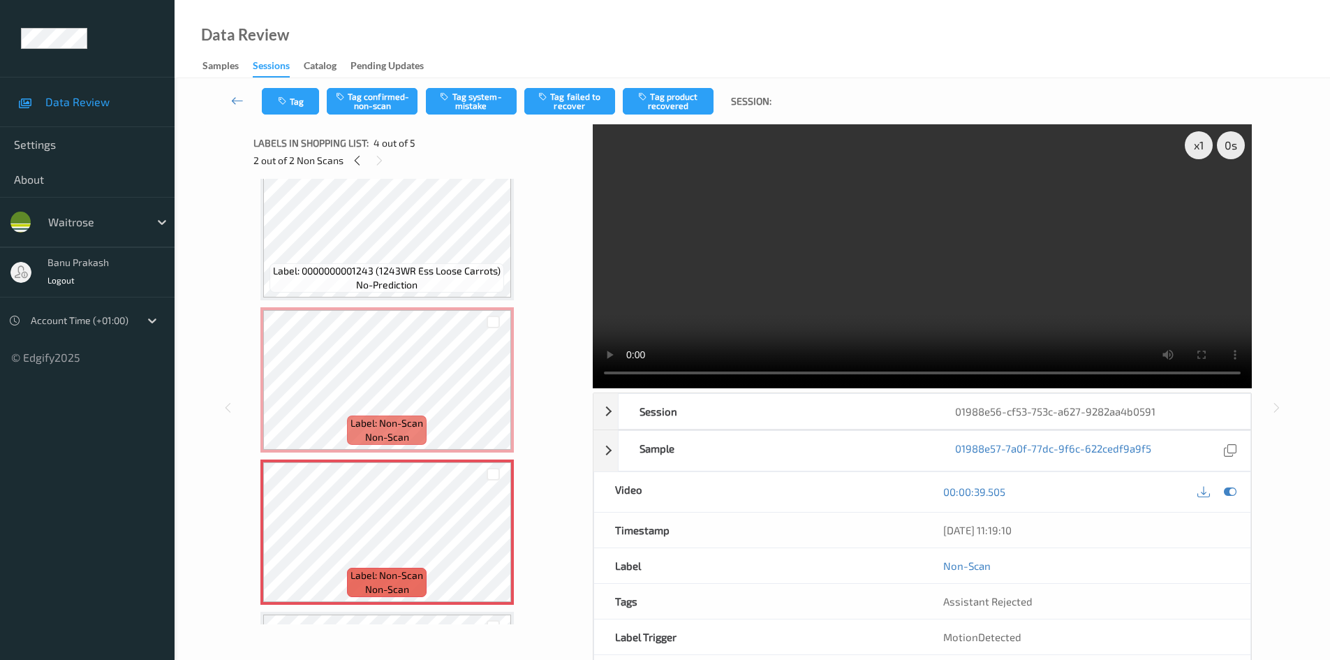
click at [766, 325] on video at bounding box center [922, 256] width 659 height 264
click at [771, 300] on video at bounding box center [922, 256] width 659 height 264
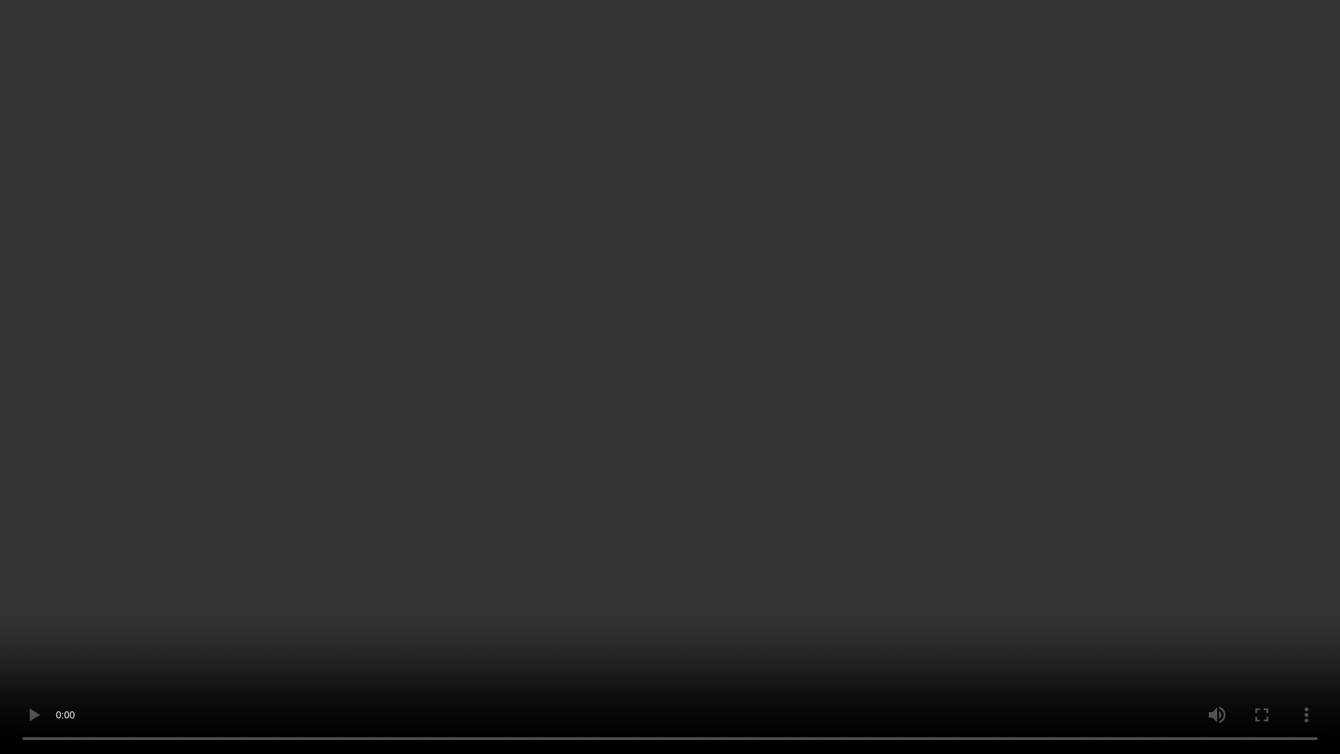
click at [880, 485] on video at bounding box center [670, 377] width 1340 height 754
click at [730, 260] on video at bounding box center [670, 377] width 1340 height 754
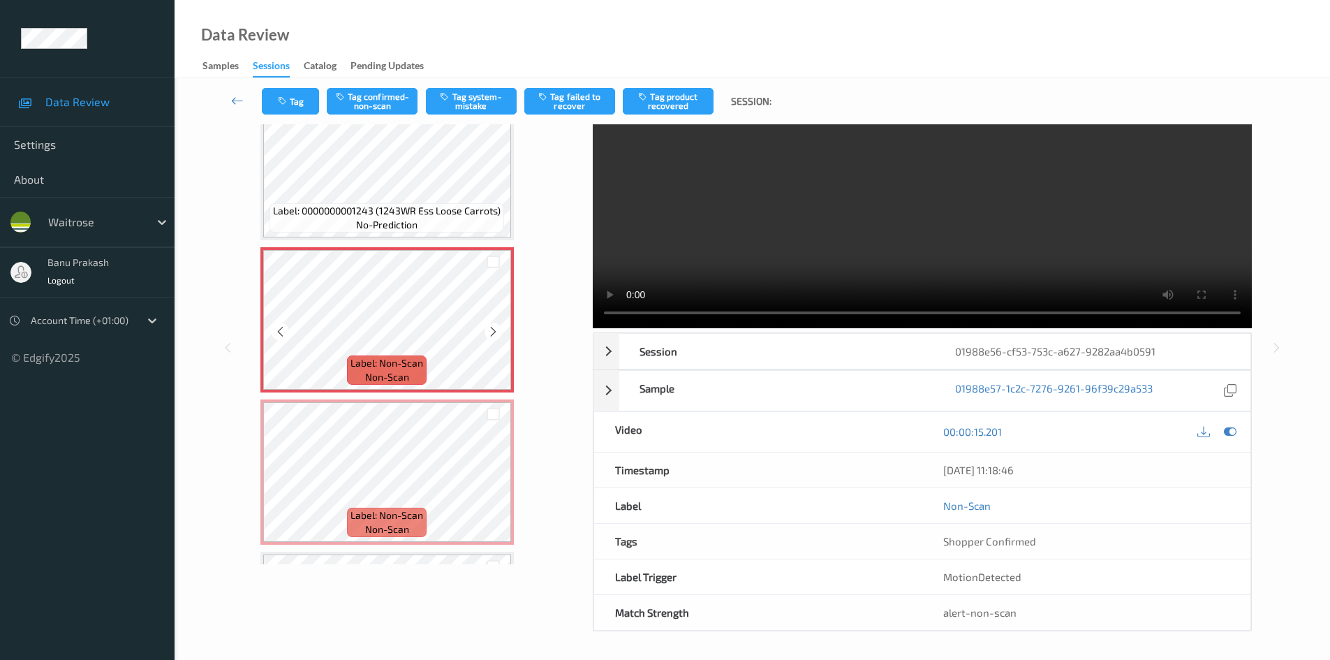
click at [378, 249] on div "Label: Non-Scan non-scan" at bounding box center [387, 319] width 254 height 145
click at [473, 98] on button "Tag system-mistake" at bounding box center [471, 101] width 91 height 27
click at [287, 108] on button "Tag" at bounding box center [290, 101] width 57 height 27
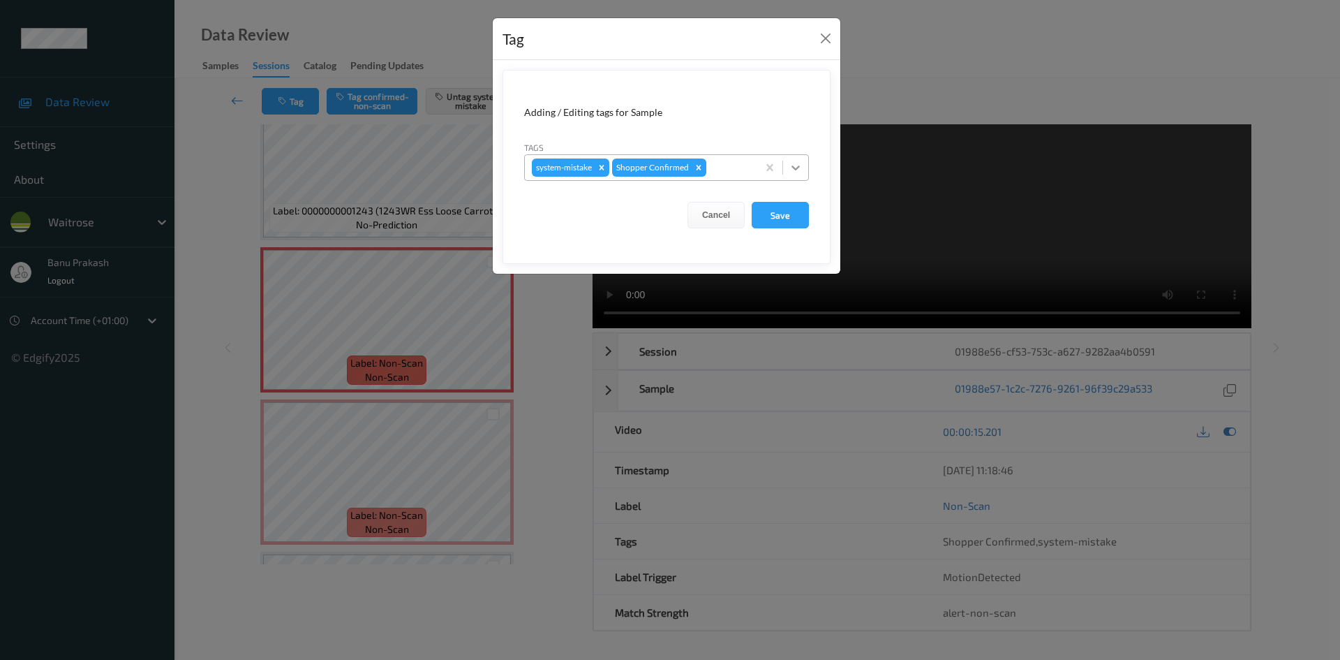
click at [795, 168] on icon at bounding box center [796, 168] width 14 height 14
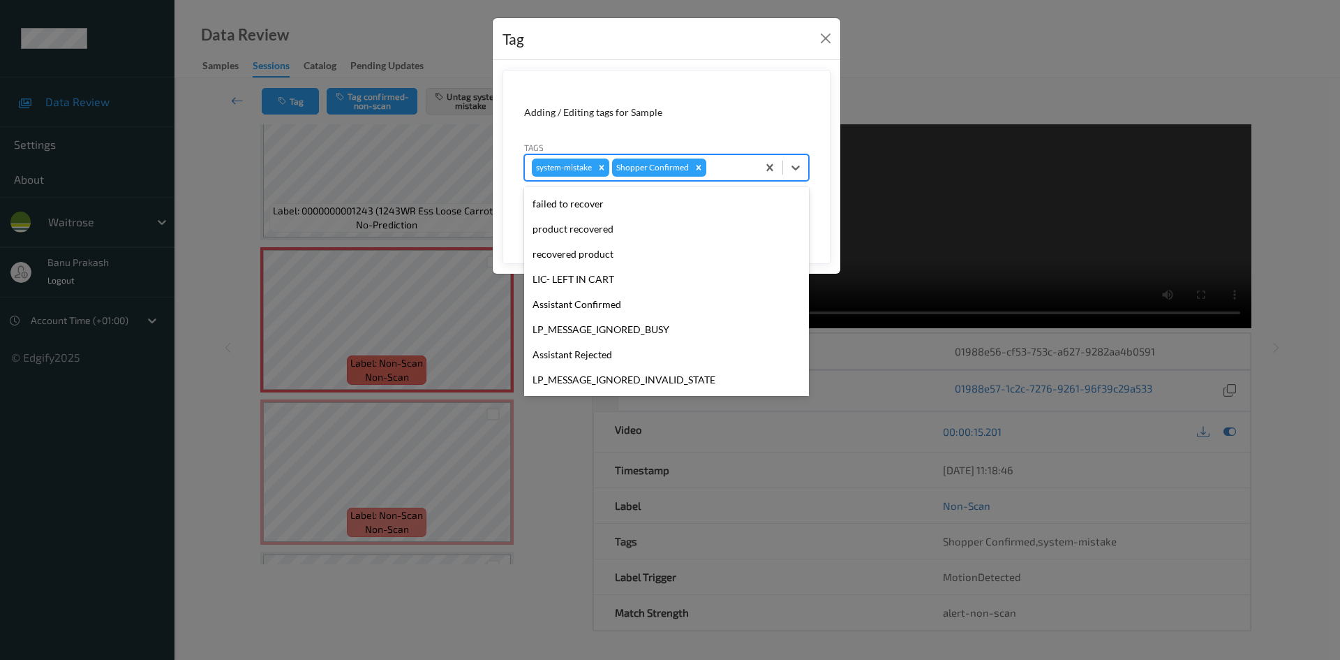
scroll to position [274, 0]
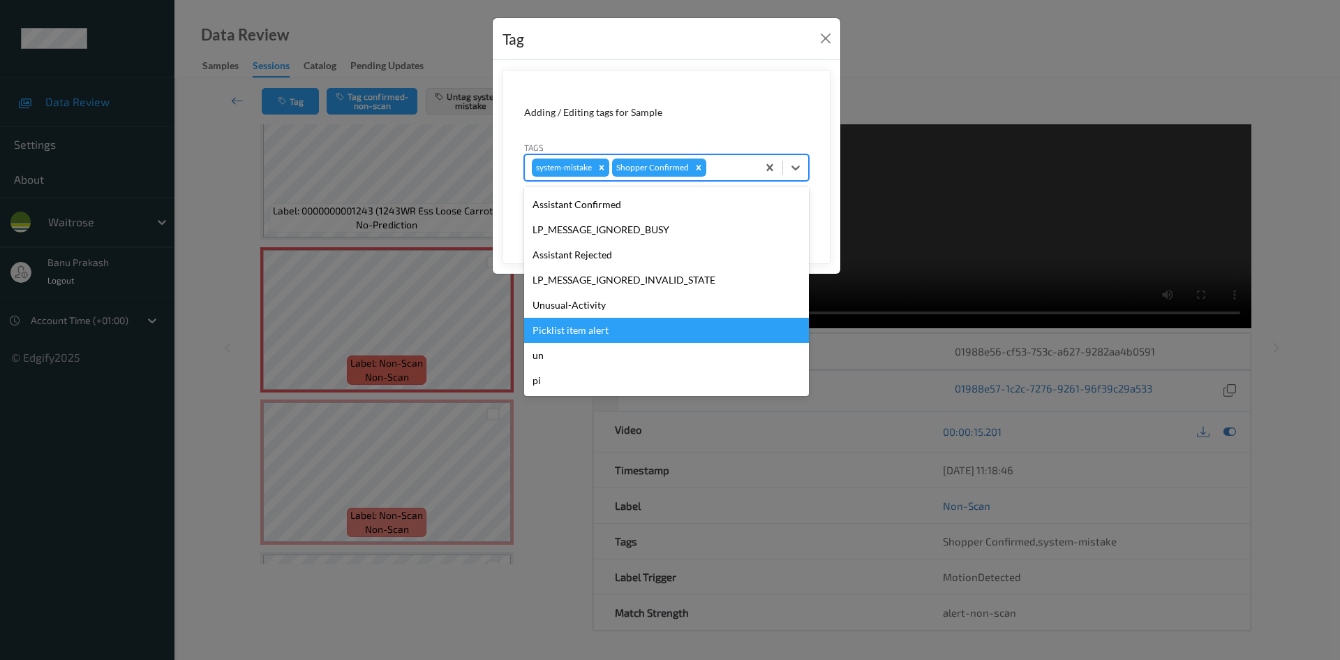
click at [619, 331] on div "Picklist item alert" at bounding box center [666, 330] width 285 height 25
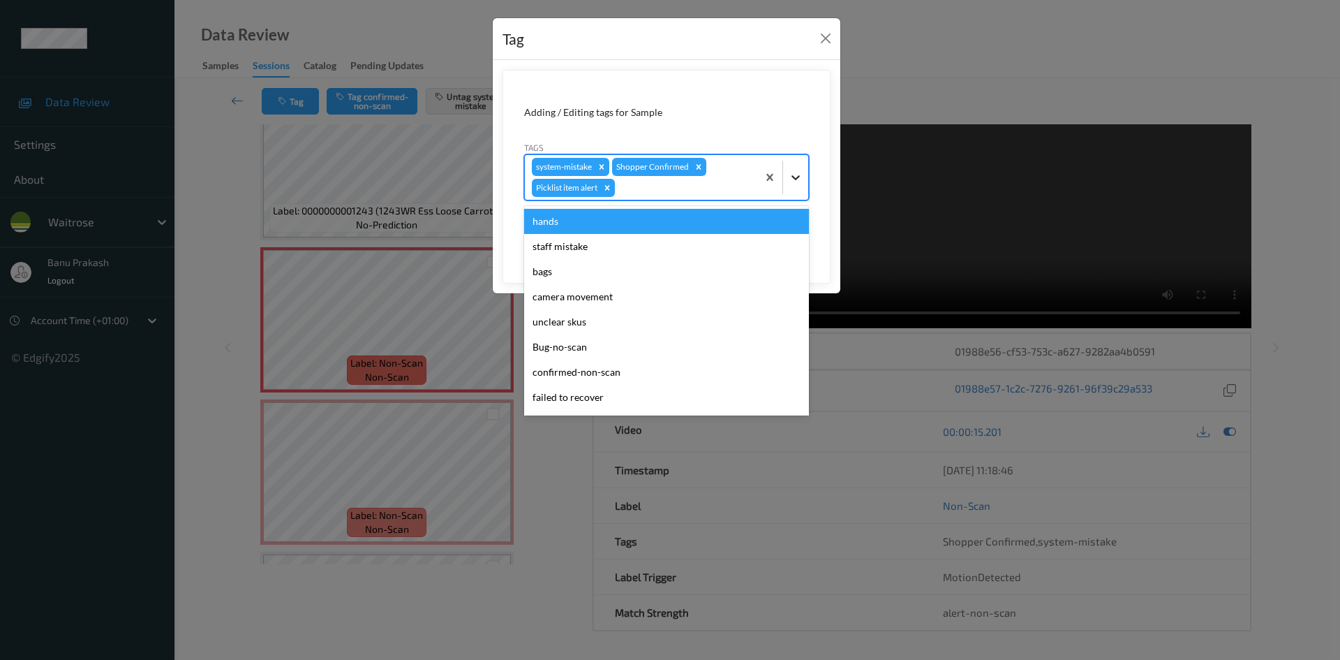
click at [794, 177] on icon at bounding box center [796, 177] width 14 height 14
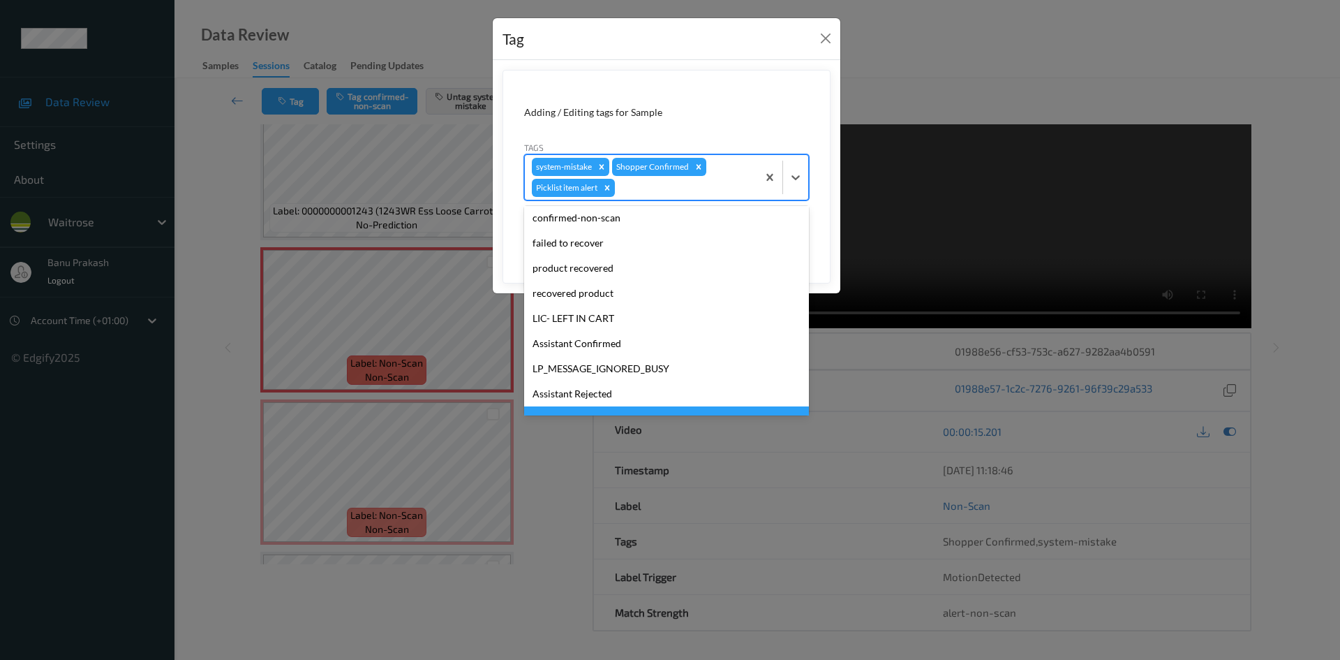
scroll to position [249, 0]
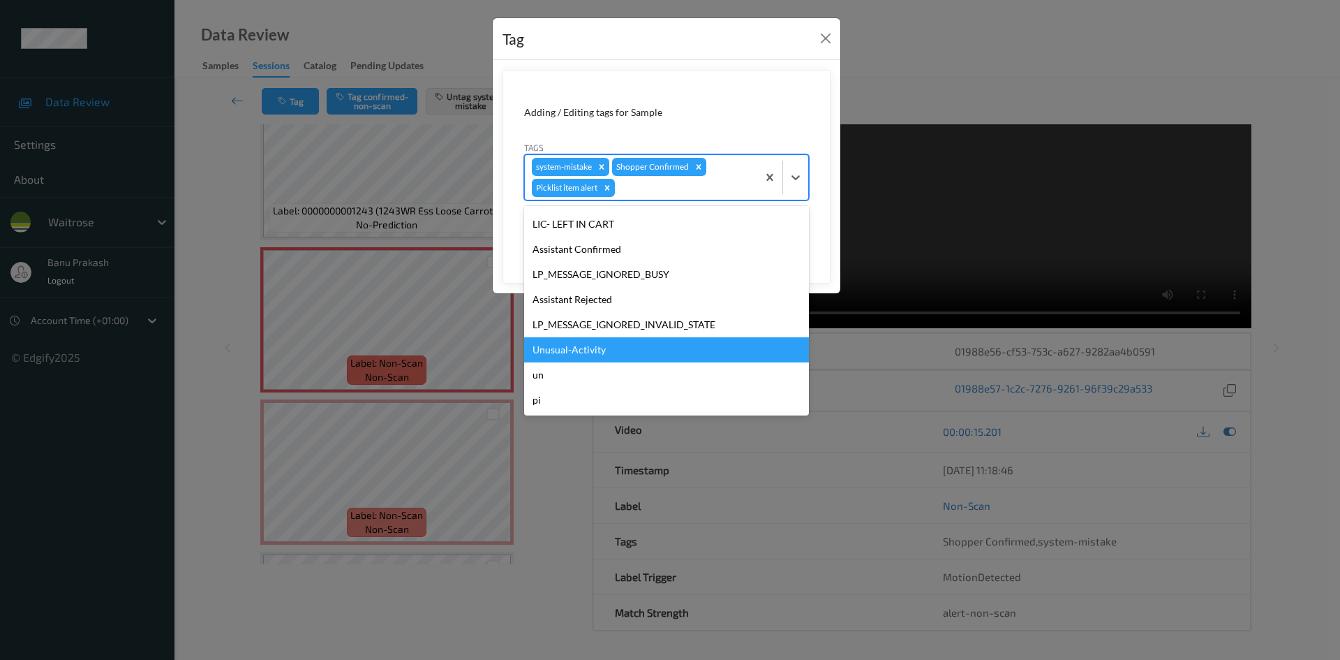
drag, startPoint x: 597, startPoint y: 353, endPoint x: 627, endPoint y: 314, distance: 49.3
click at [598, 353] on div "Unusual-Activity" at bounding box center [666, 349] width 285 height 25
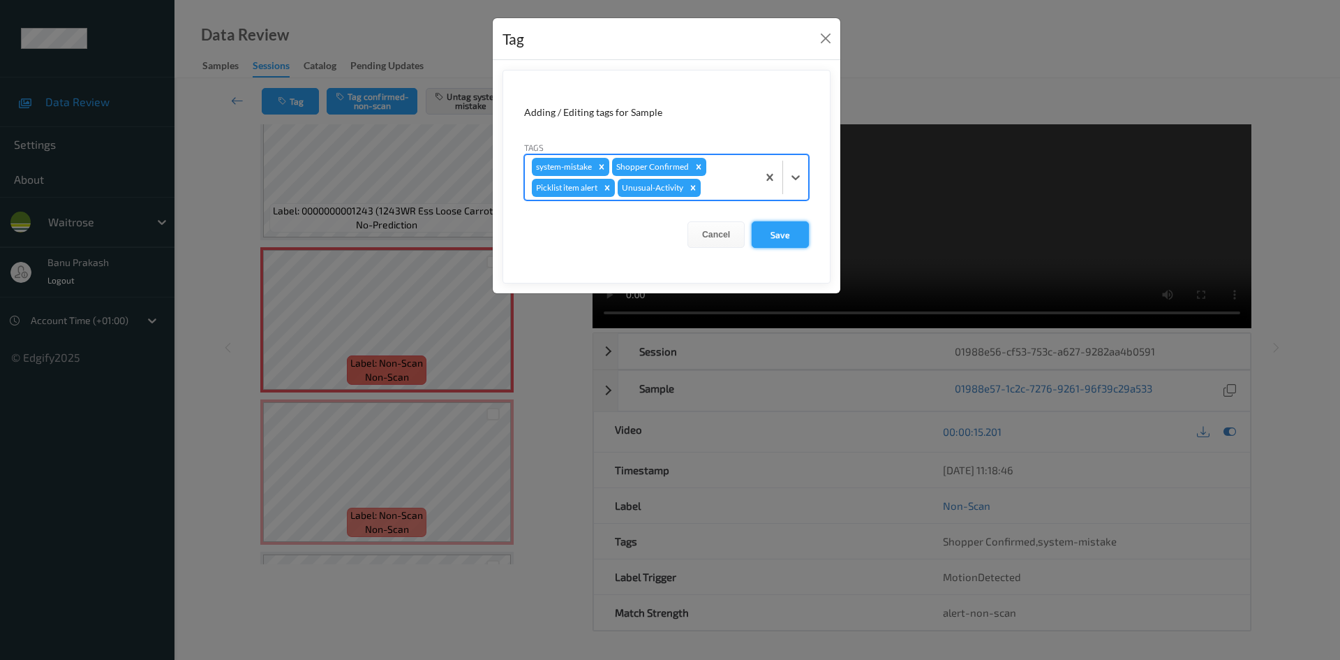
click at [777, 232] on button "Save" at bounding box center [780, 234] width 57 height 27
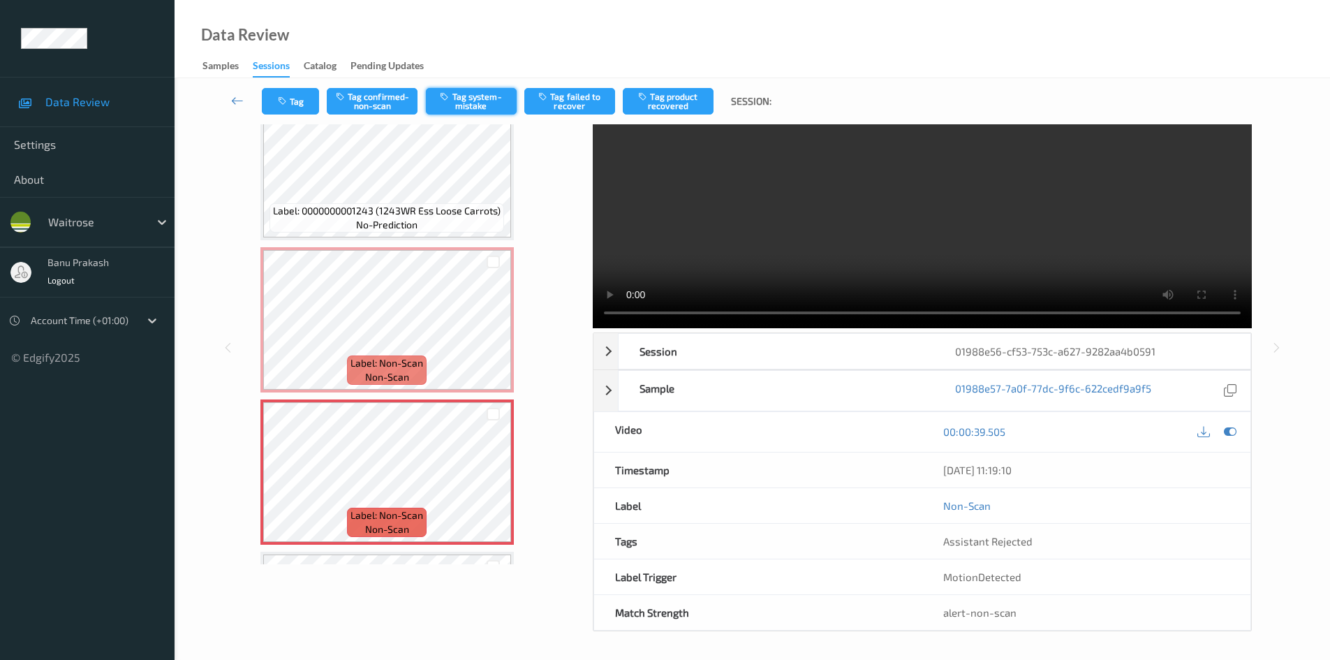
click at [470, 103] on button "Tag system-mistake" at bounding box center [471, 101] width 91 height 27
click at [281, 89] on button "Tag" at bounding box center [290, 101] width 57 height 27
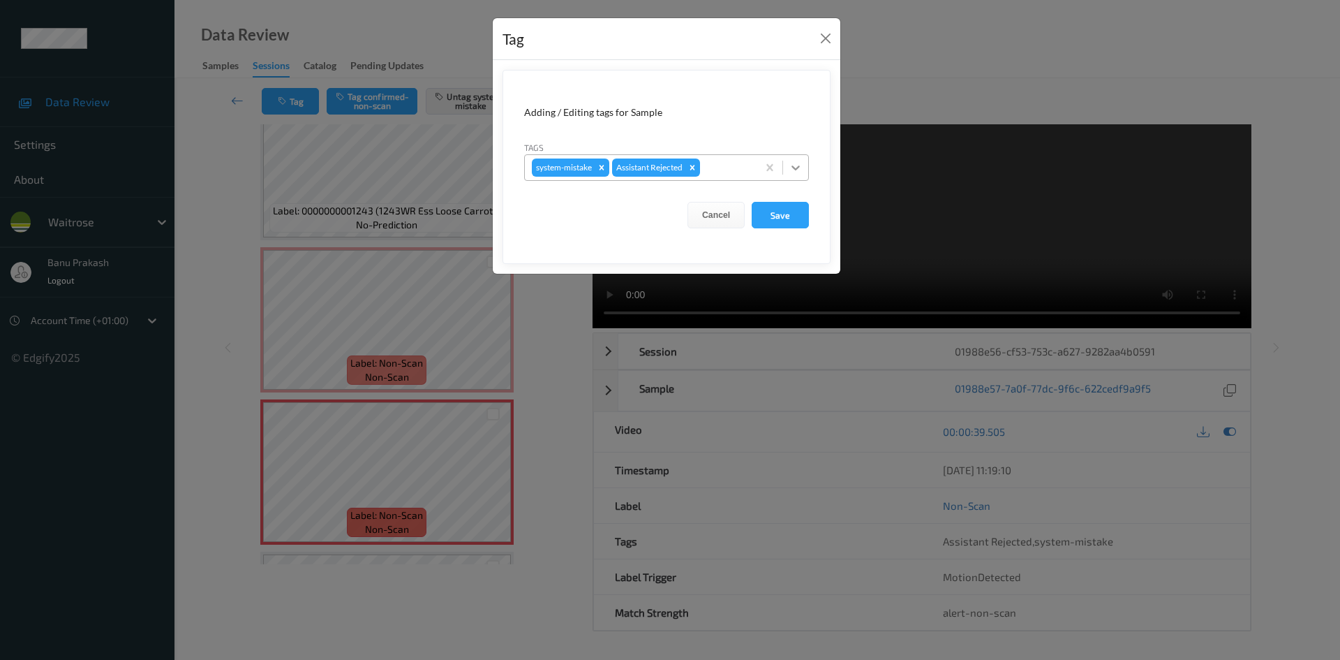
click at [802, 168] on icon at bounding box center [796, 168] width 14 height 14
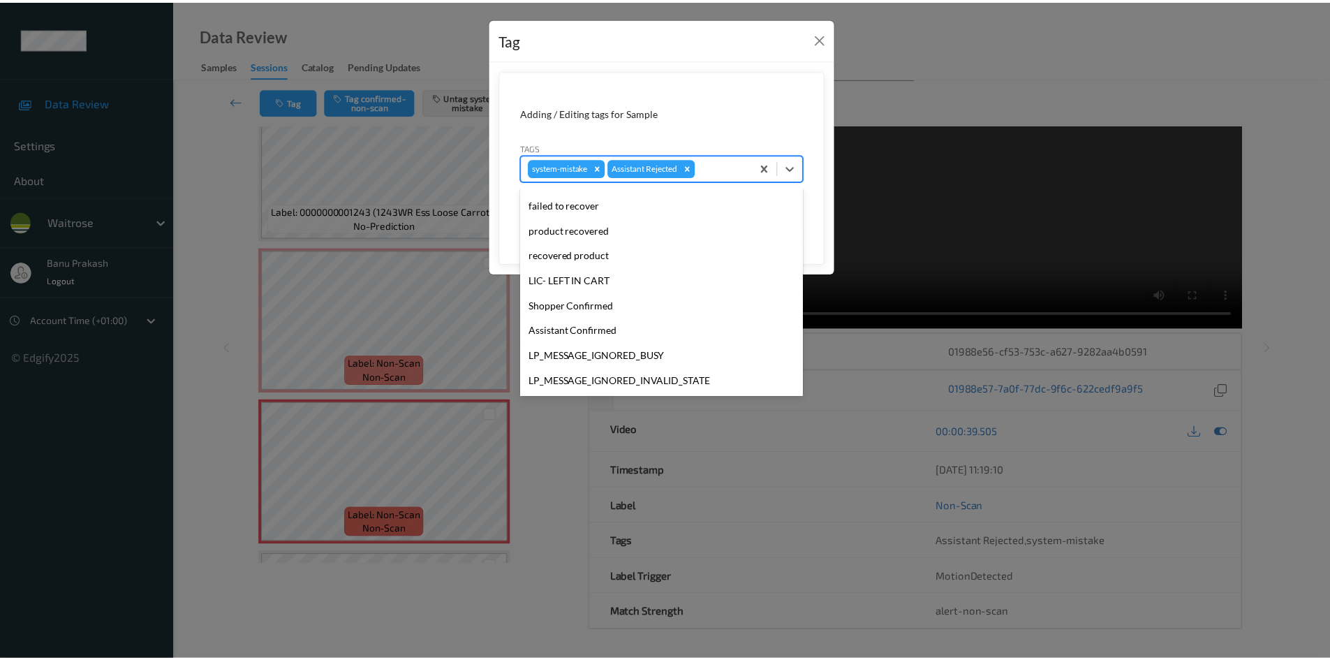
scroll to position [274, 0]
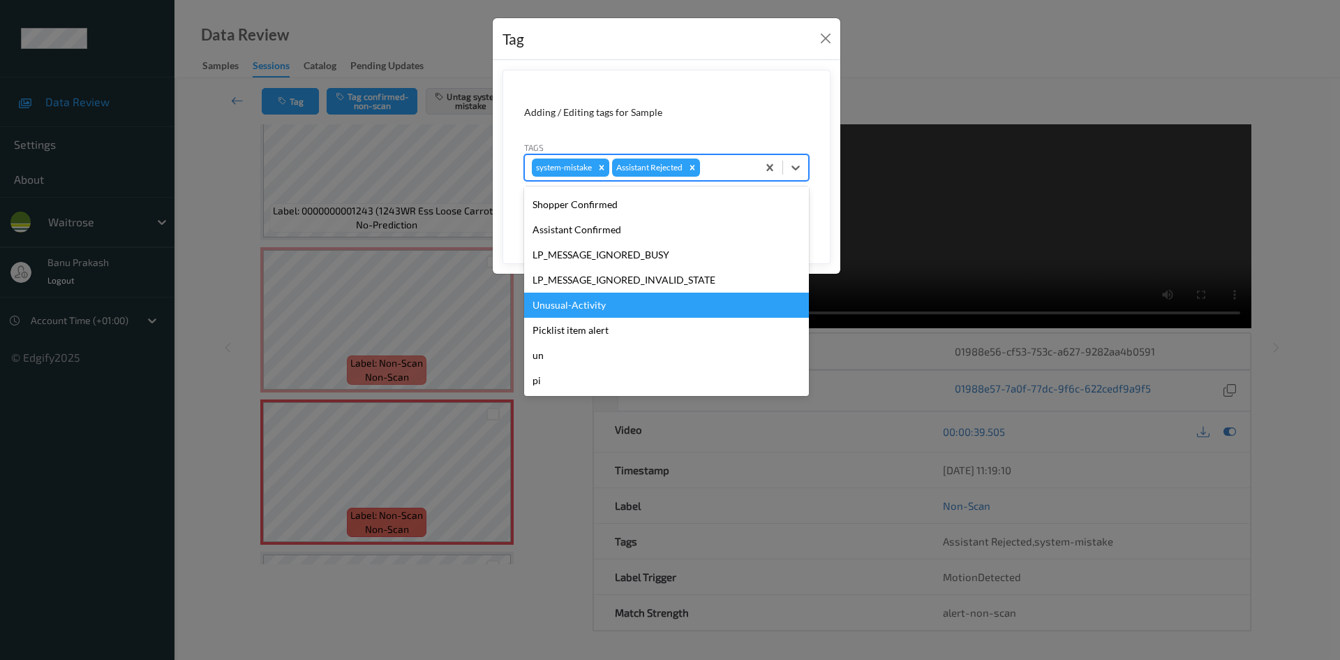
drag, startPoint x: 609, startPoint y: 318, endPoint x: 619, endPoint y: 312, distance: 12.2
click at [619, 312] on div "hands staff mistake bags camera movement unclear skus Bug-no-scan confirmed-non…" at bounding box center [666, 290] width 285 height 209
click at [658, 309] on div "Unusual-Activity" at bounding box center [666, 305] width 285 height 25
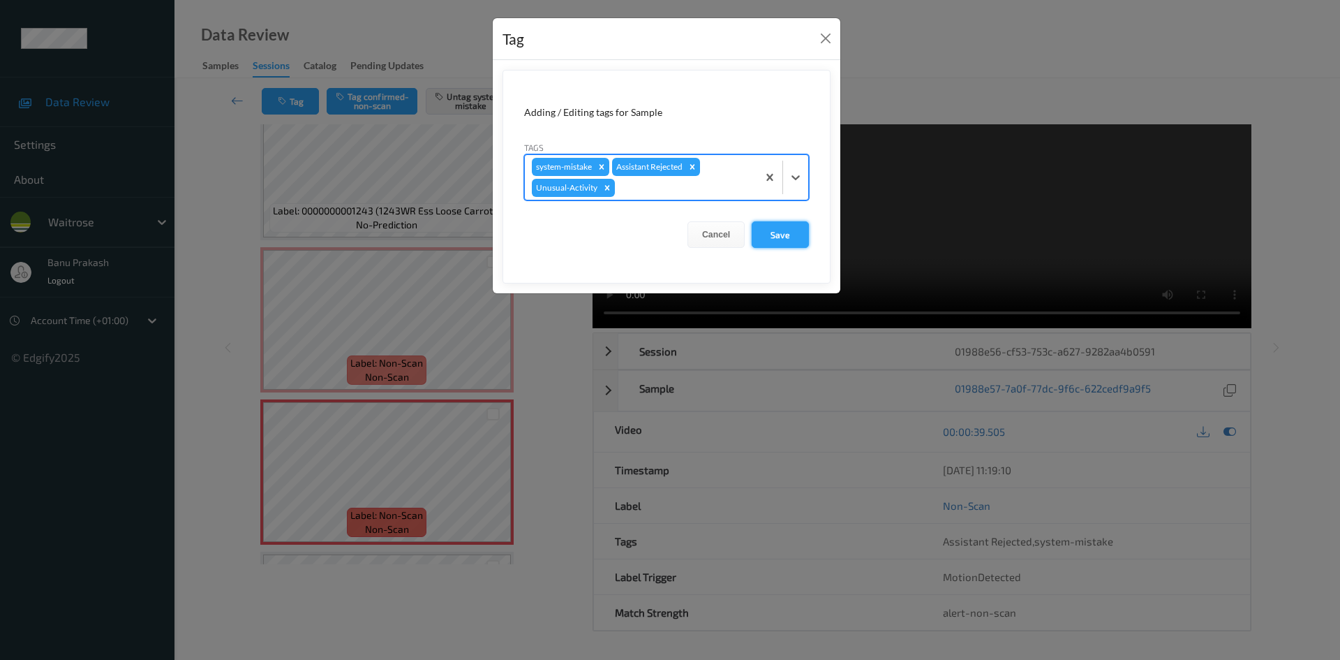
click at [780, 238] on button "Save" at bounding box center [780, 234] width 57 height 27
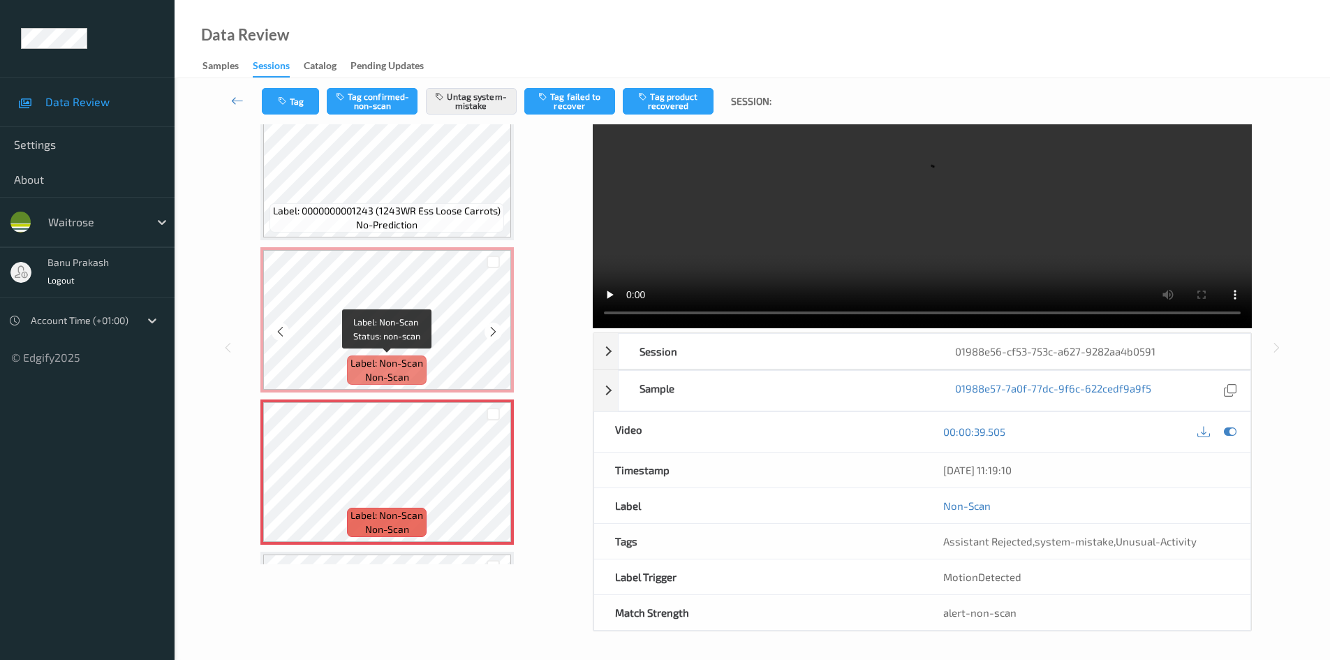
click at [352, 356] on span "Label: Non-Scan" at bounding box center [386, 363] width 73 height 14
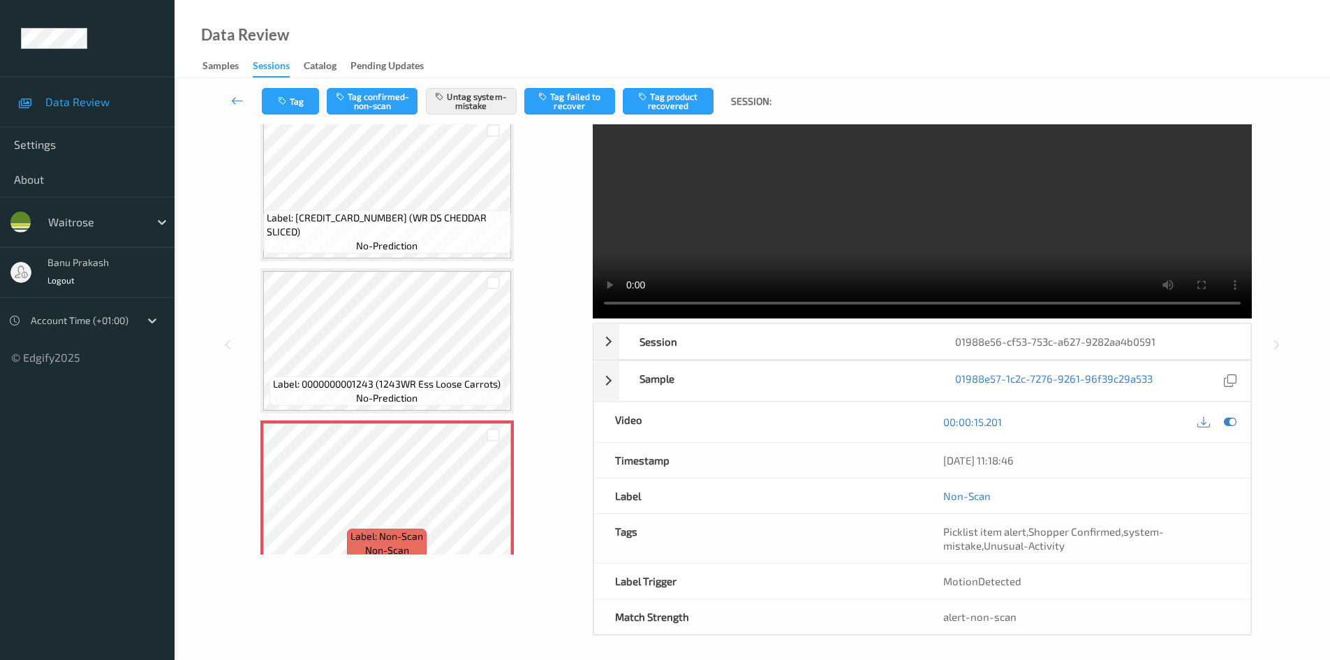
scroll to position [0, 0]
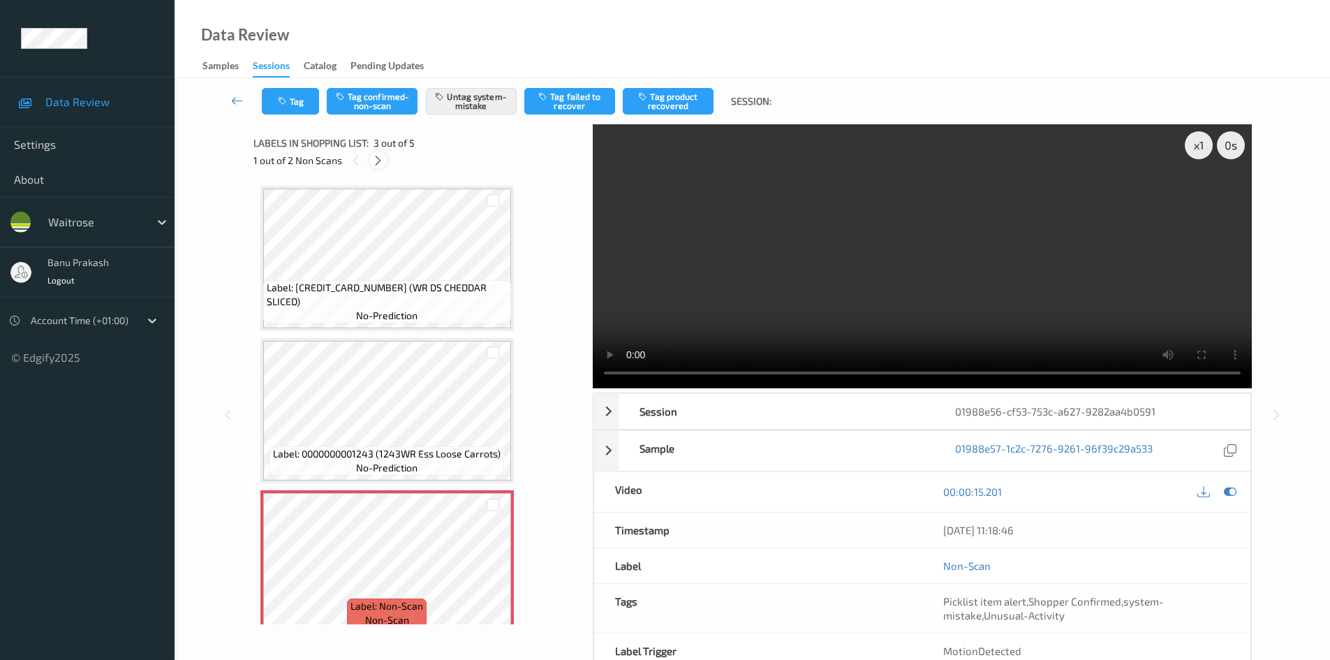
click at [375, 165] on icon at bounding box center [378, 160] width 12 height 13
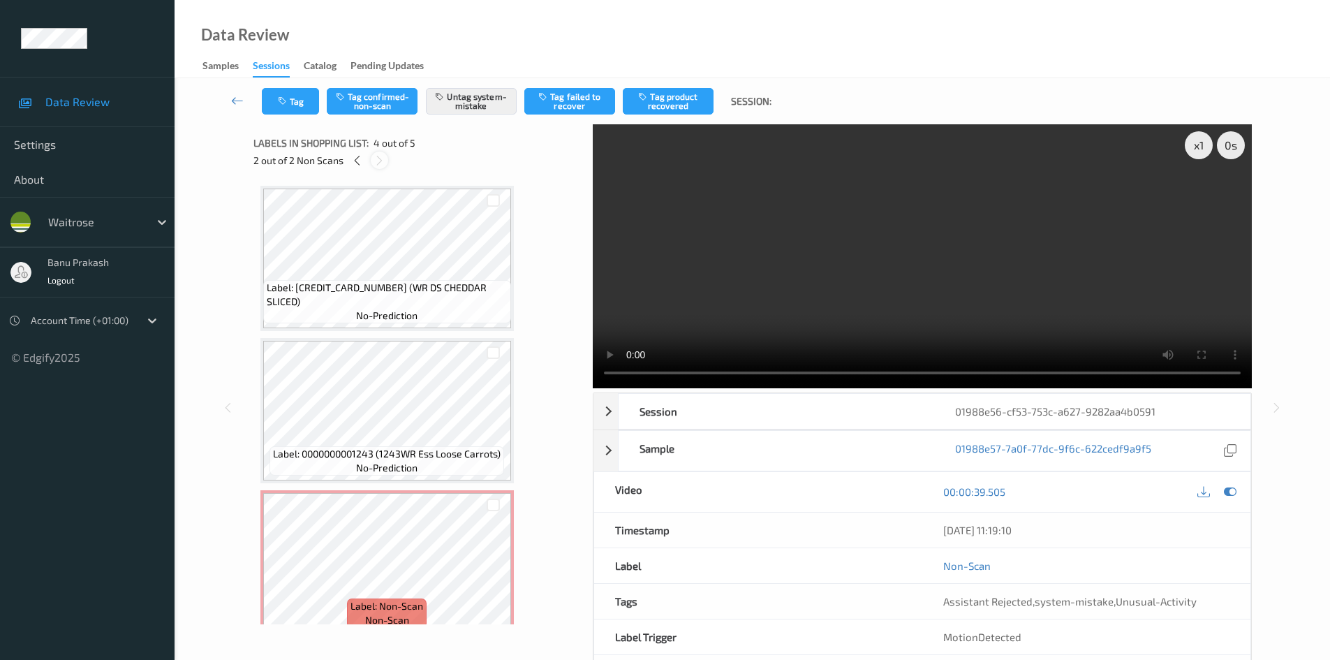
scroll to position [311, 0]
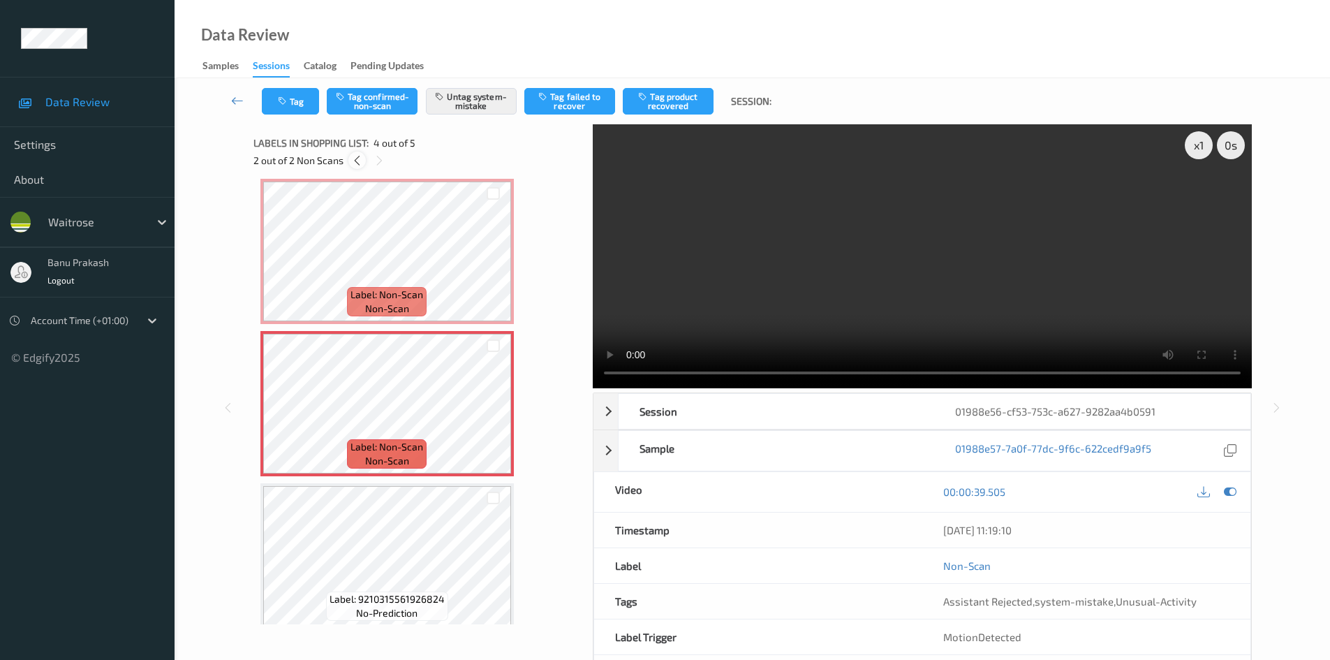
click at [357, 164] on icon at bounding box center [357, 160] width 12 height 13
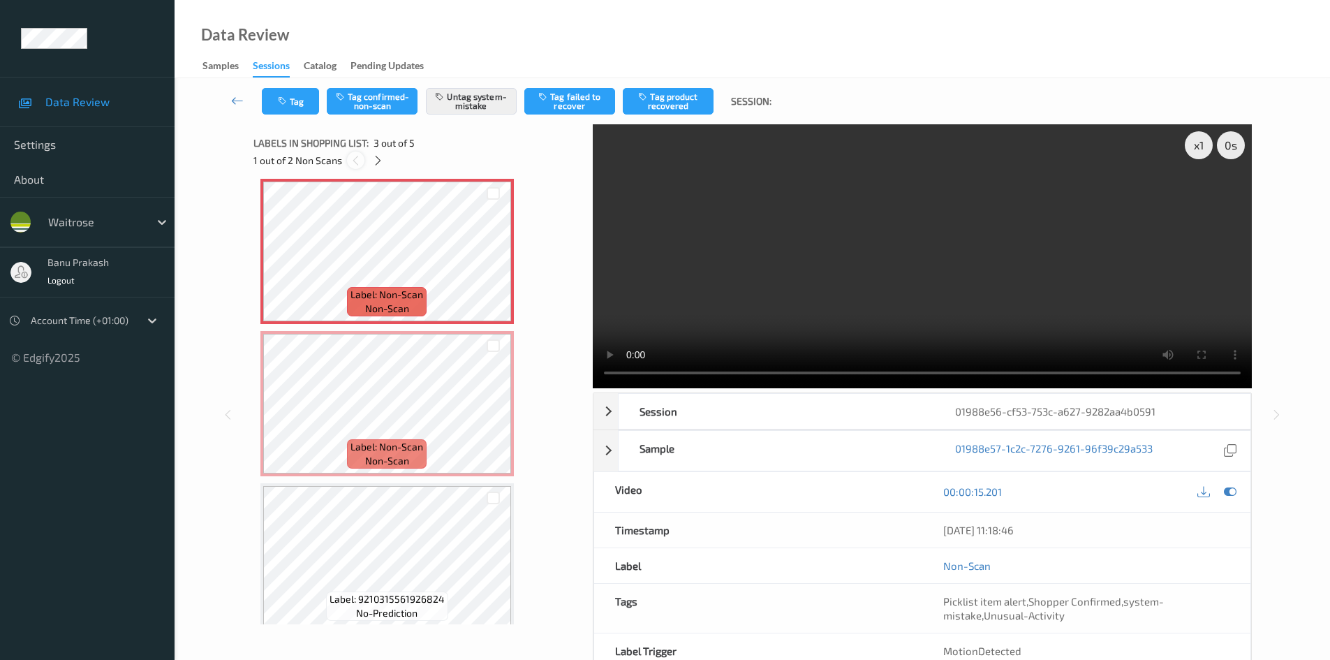
scroll to position [159, 0]
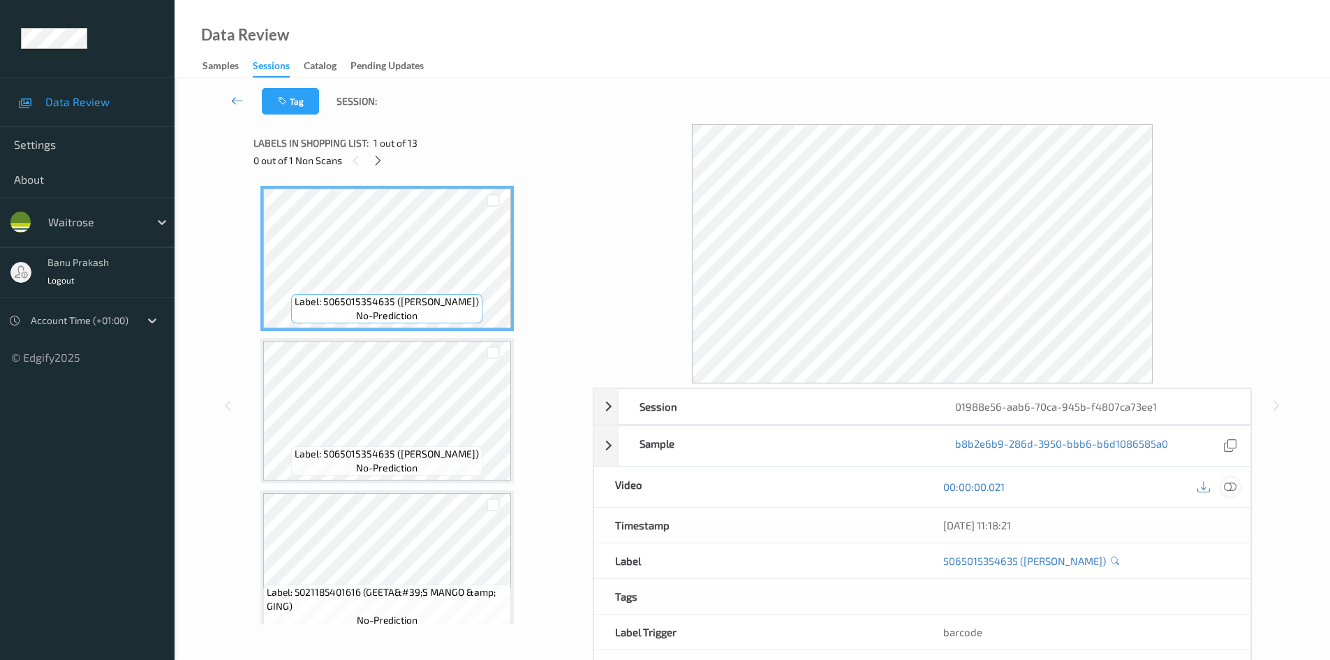
click at [1228, 482] on icon at bounding box center [1230, 486] width 13 height 13
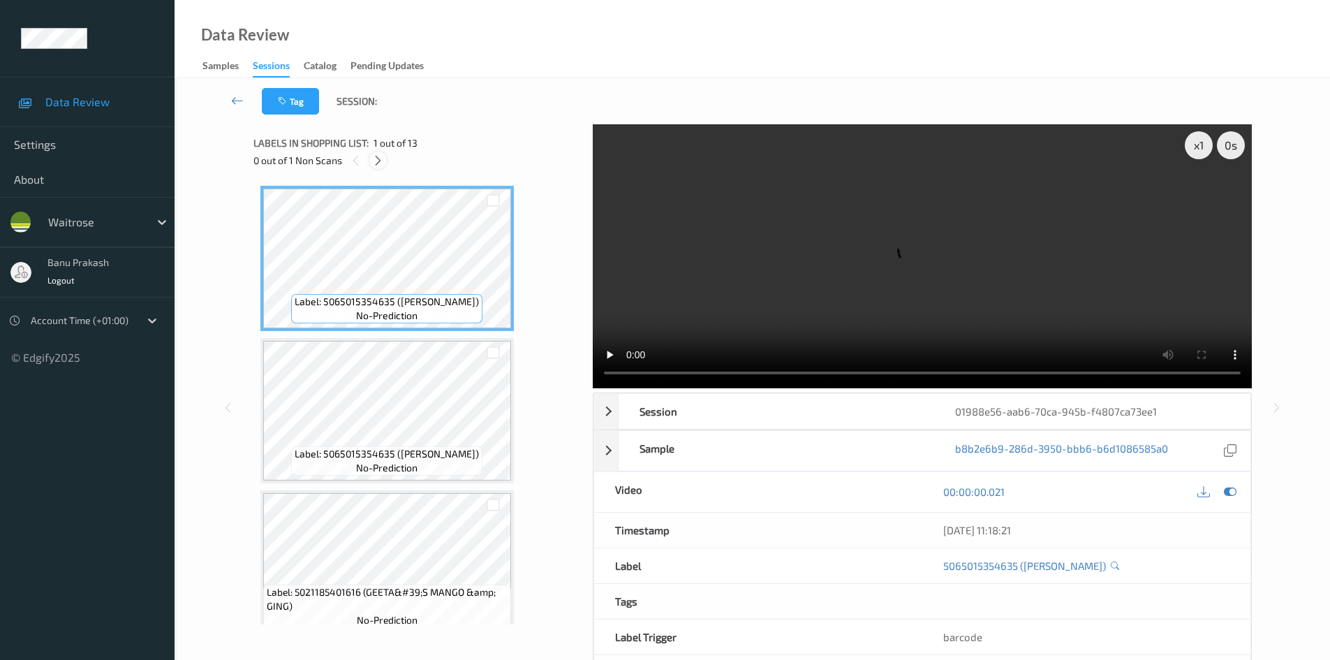
click at [376, 162] on icon at bounding box center [378, 160] width 12 height 13
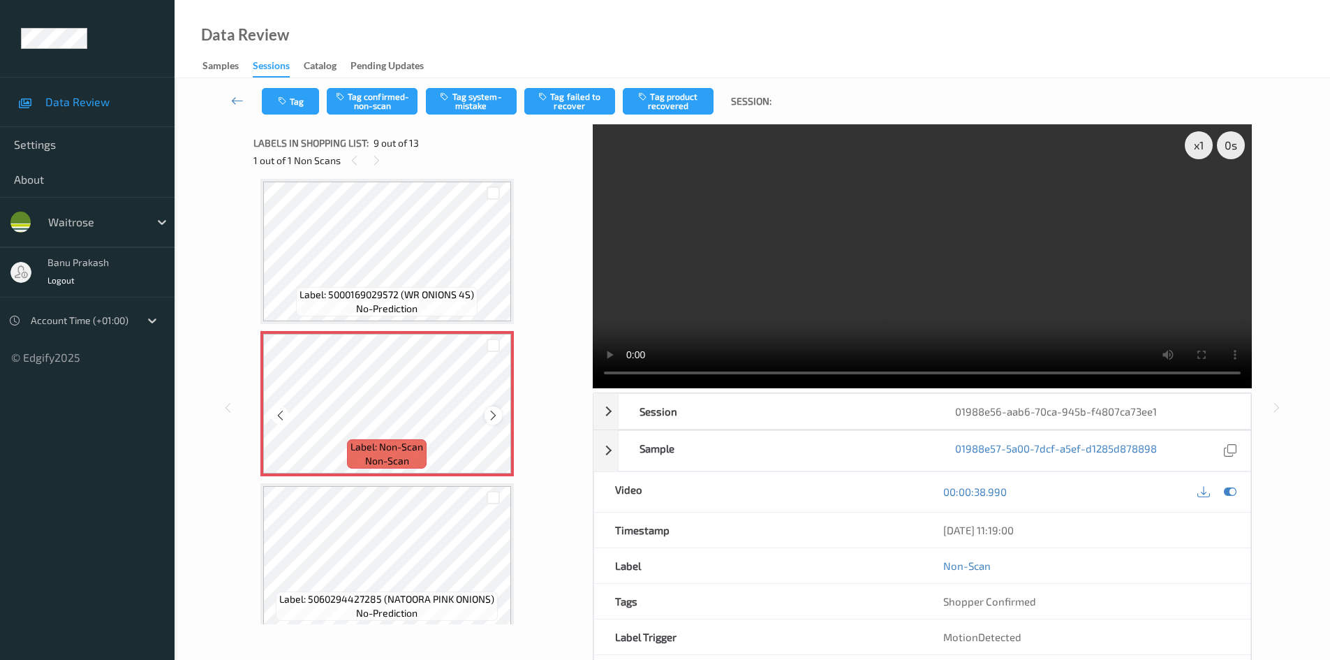
click at [490, 417] on icon at bounding box center [493, 415] width 12 height 13
click at [486, 415] on div at bounding box center [492, 414] width 17 height 17
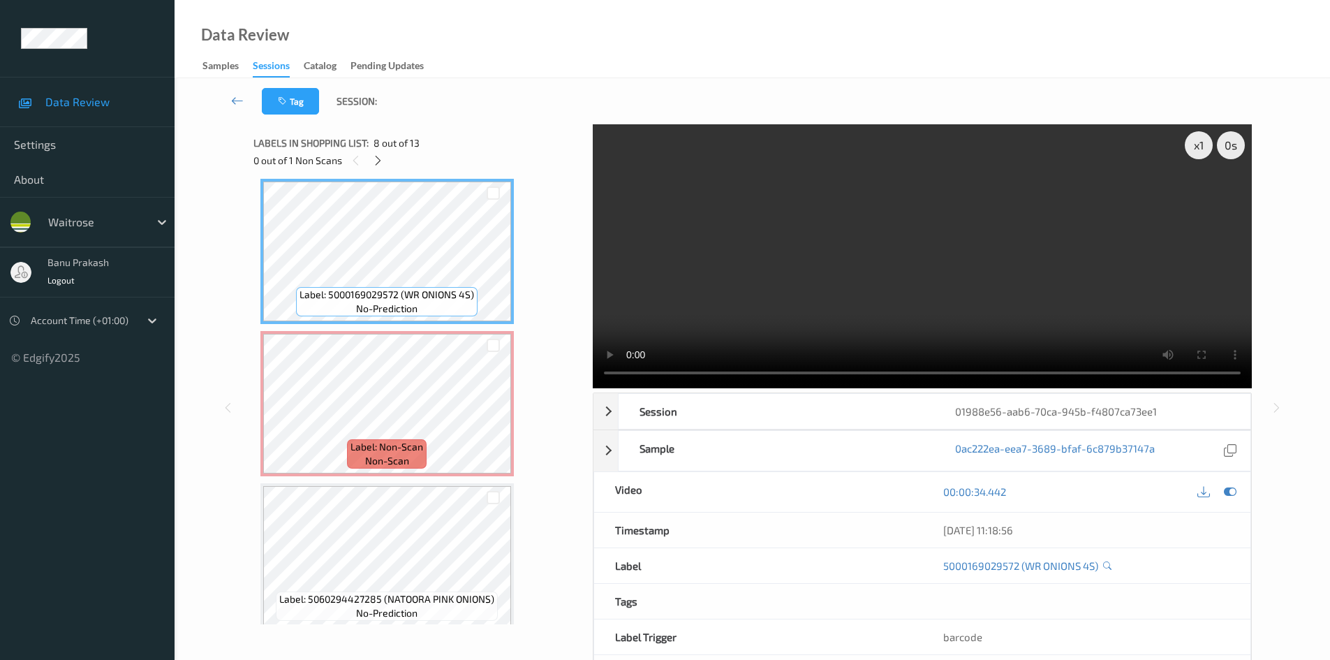
click at [751, 272] on video at bounding box center [922, 256] width 659 height 264
click at [719, 296] on video at bounding box center [922, 256] width 659 height 264
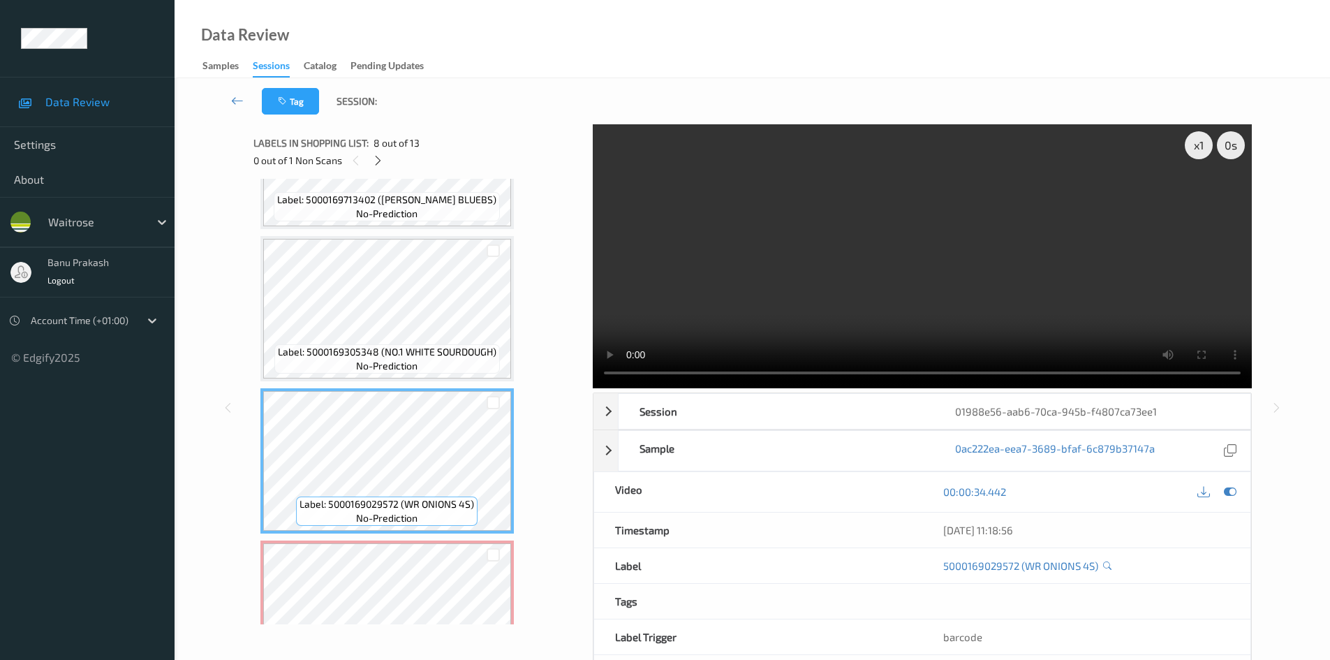
click at [414, 625] on div "Labels in shopping list: 8 out of 13 0 out of 1 Non Scans Label: 5065015354635 …" at bounding box center [418, 407] width 330 height 567
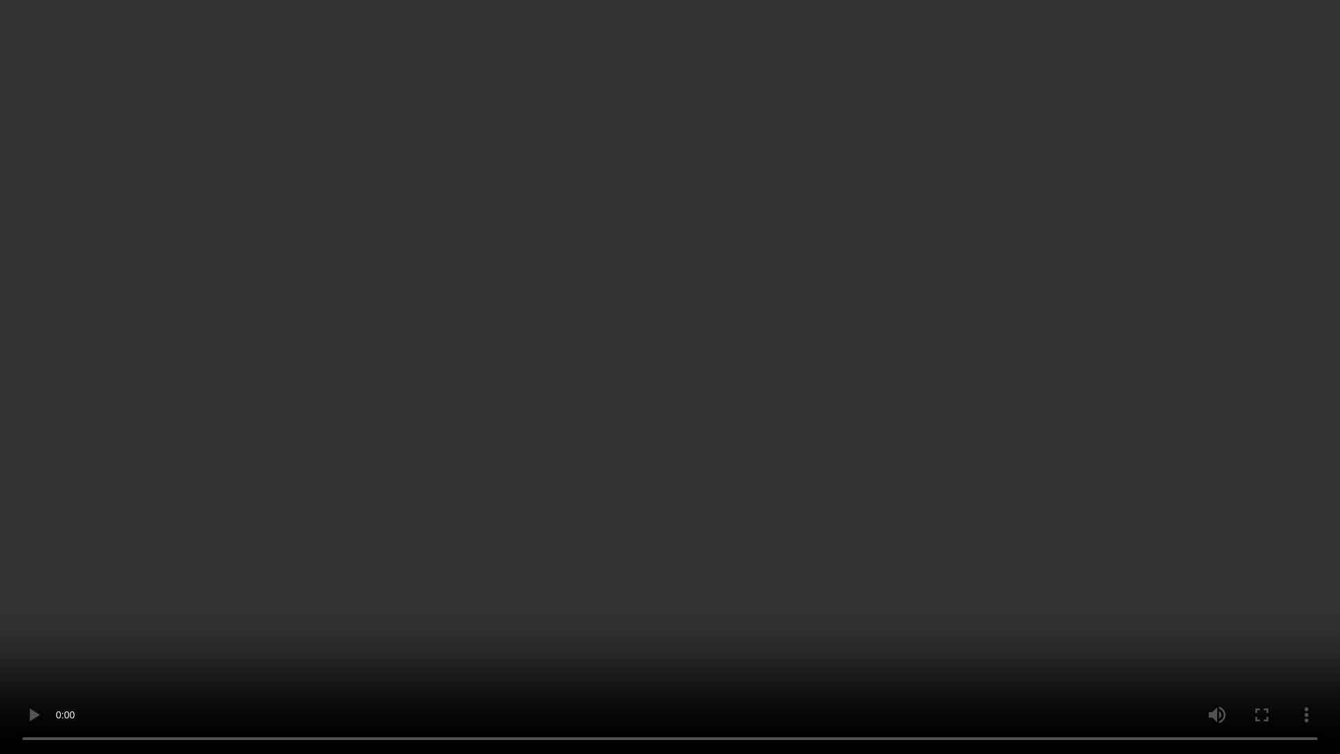
click at [758, 623] on video at bounding box center [670, 377] width 1340 height 754
click at [1258, 659] on video at bounding box center [670, 377] width 1340 height 754
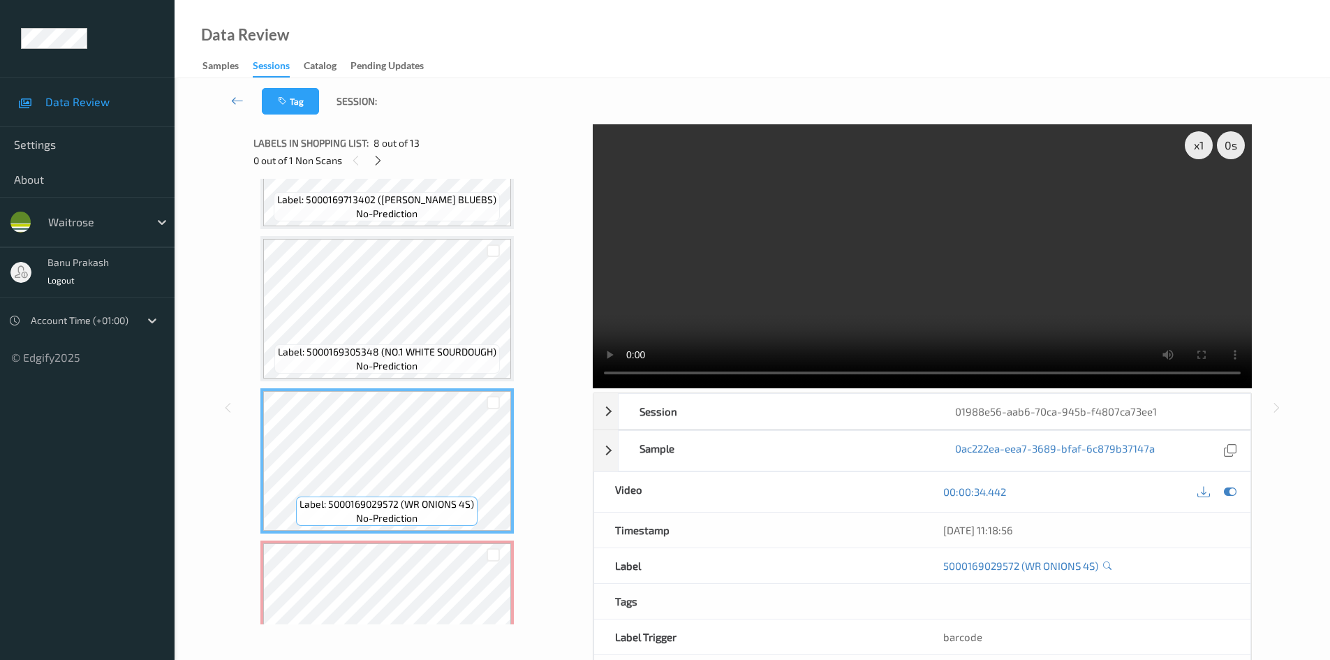
click at [680, 281] on video at bounding box center [922, 256] width 659 height 264
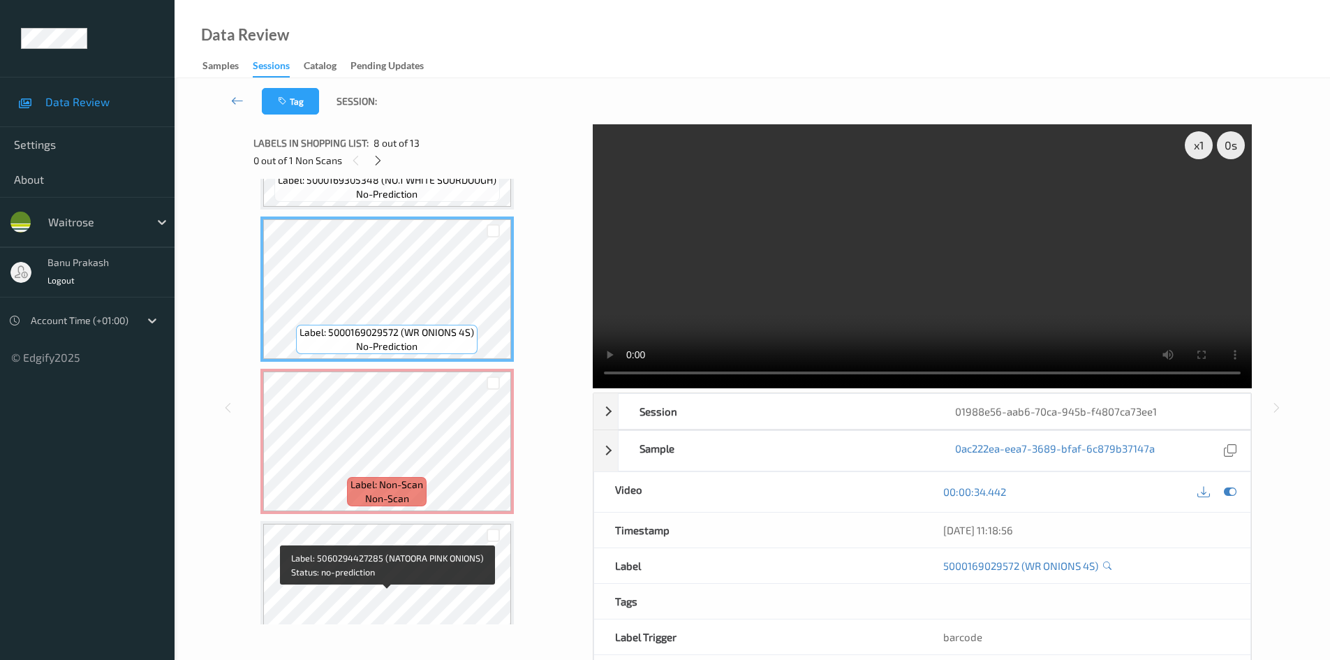
scroll to position [1002, 0]
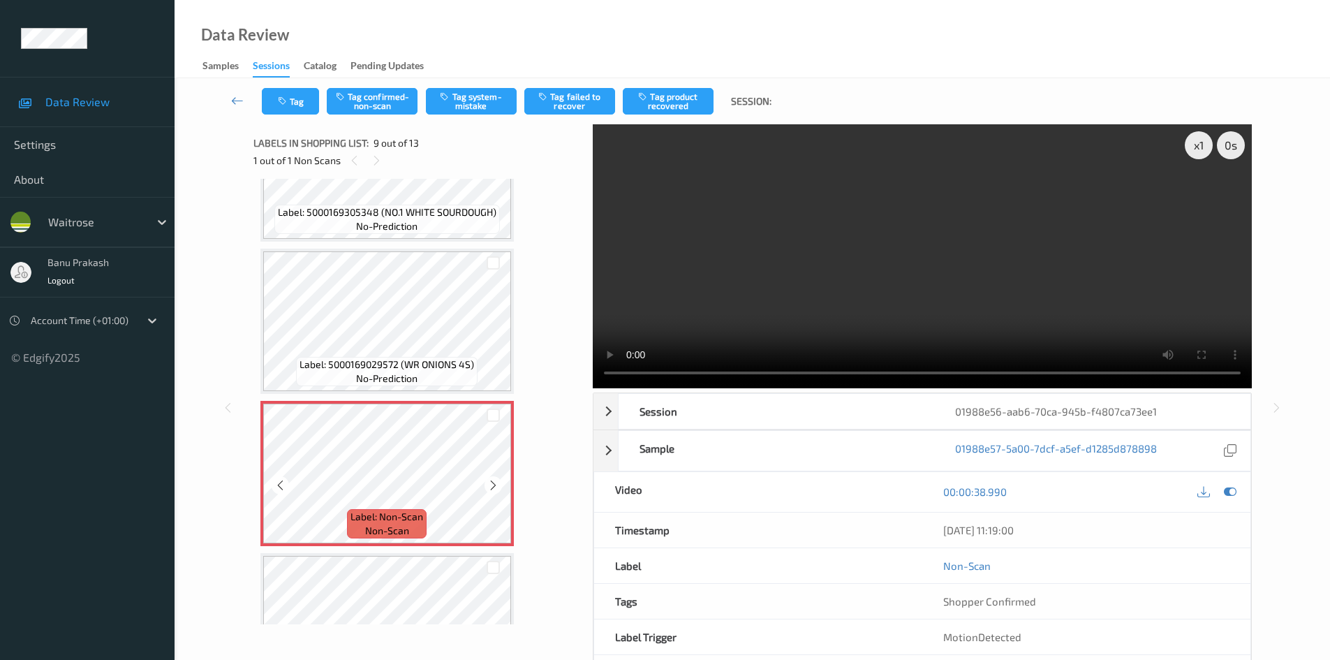
click at [408, 545] on div "Label: Non-Scan non-scan" at bounding box center [387, 473] width 254 height 145
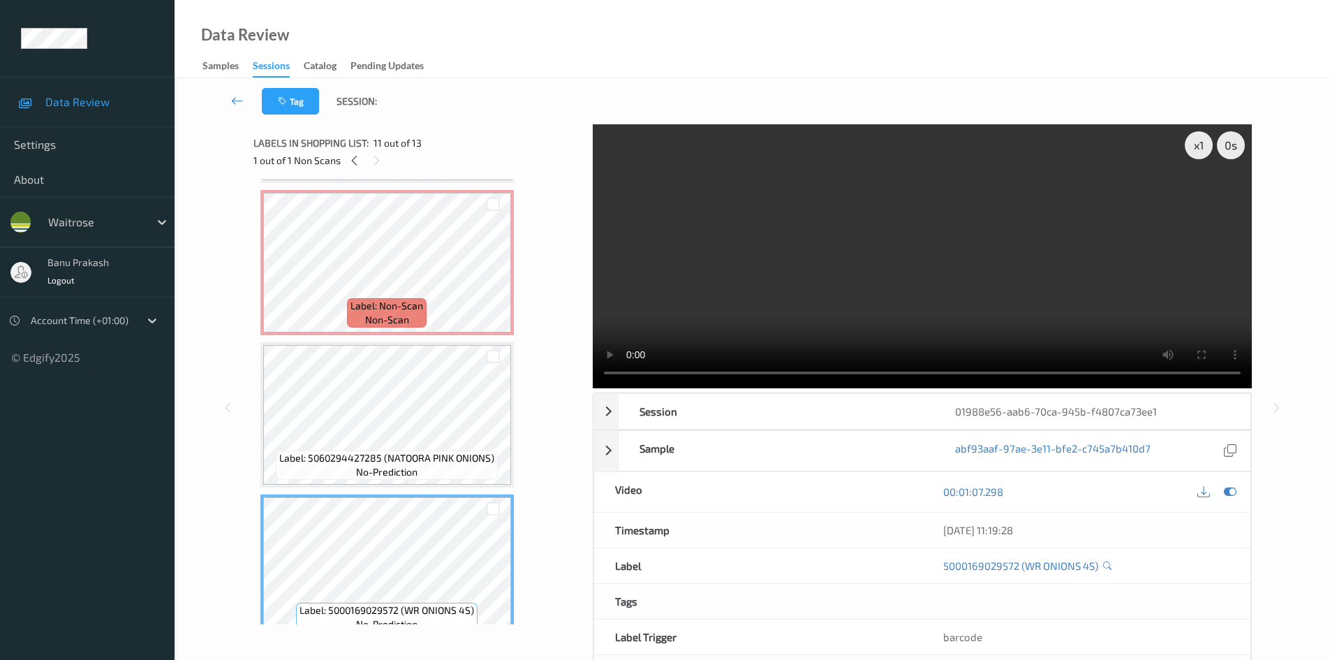
scroll to position [1212, 0]
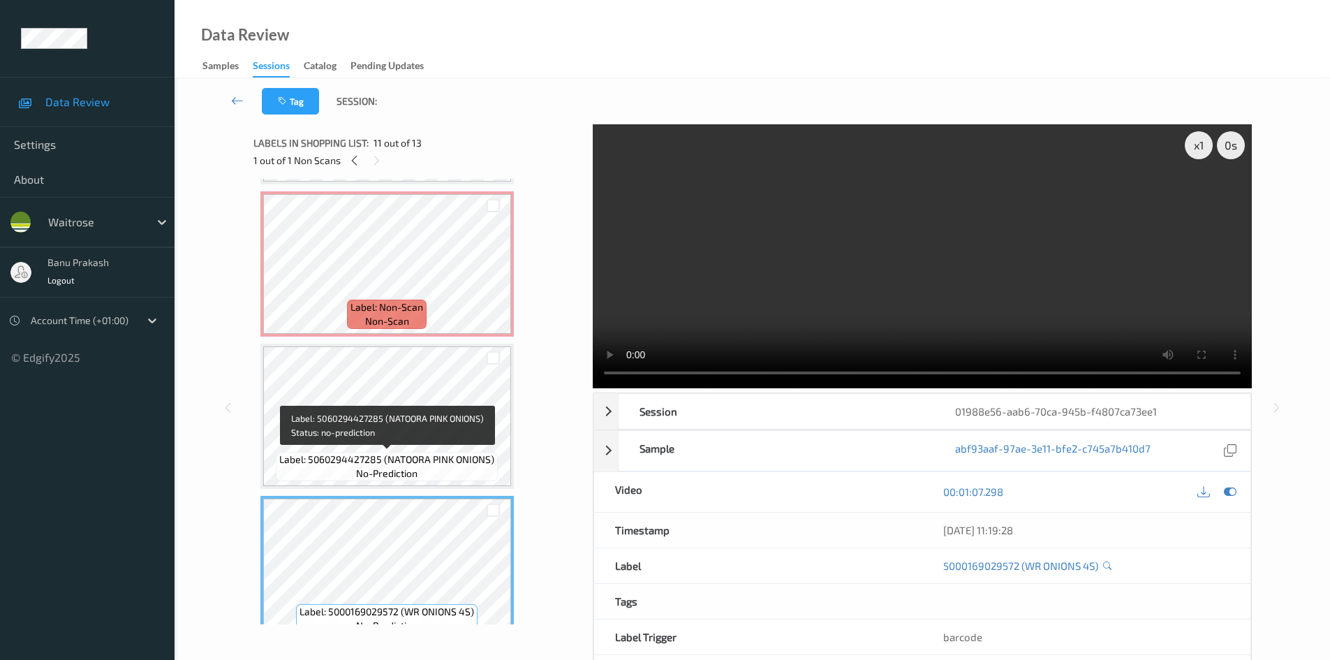
click at [431, 464] on span "Label: 5060294427285 (NATOORA PINK ONIONS)" at bounding box center [386, 459] width 215 height 14
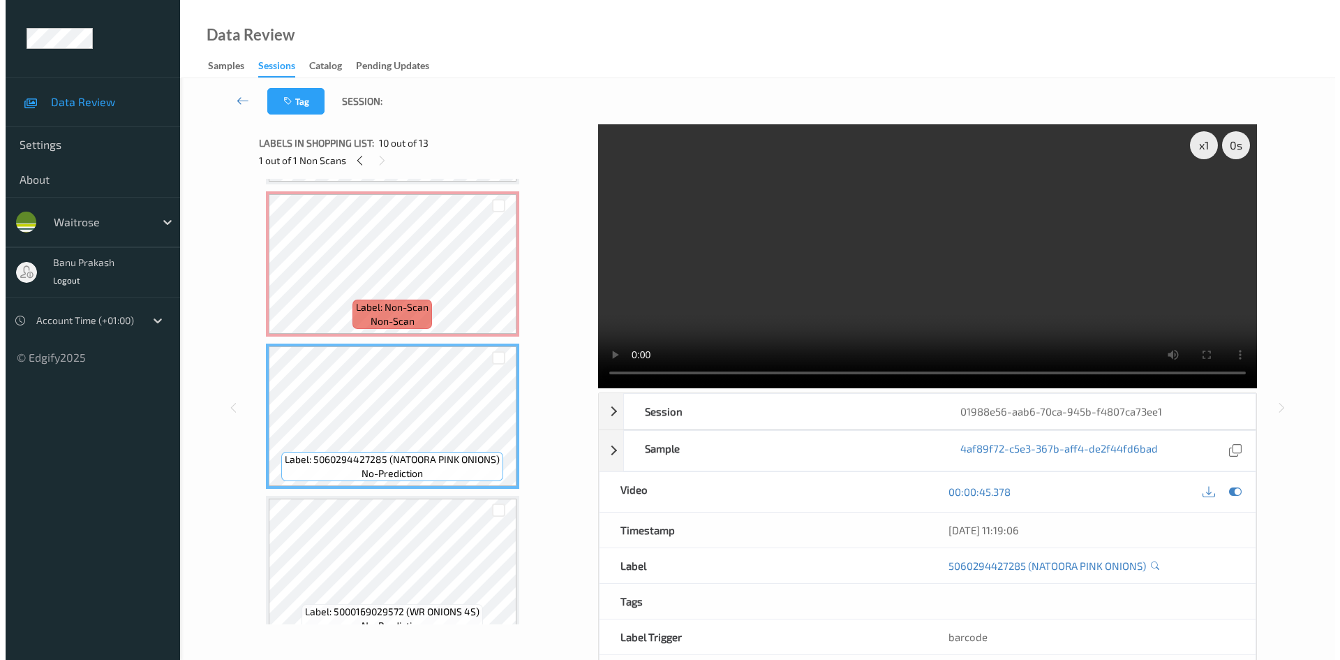
scroll to position [1072, 0]
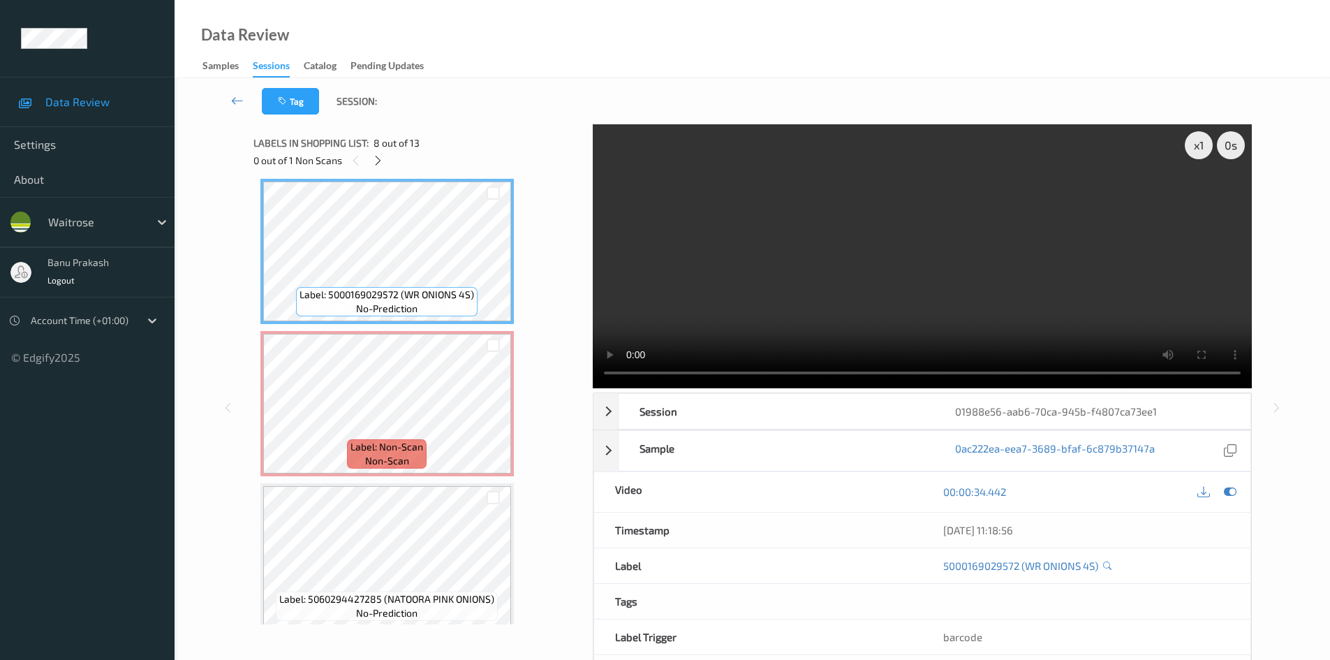
click at [799, 262] on video at bounding box center [922, 256] width 659 height 264
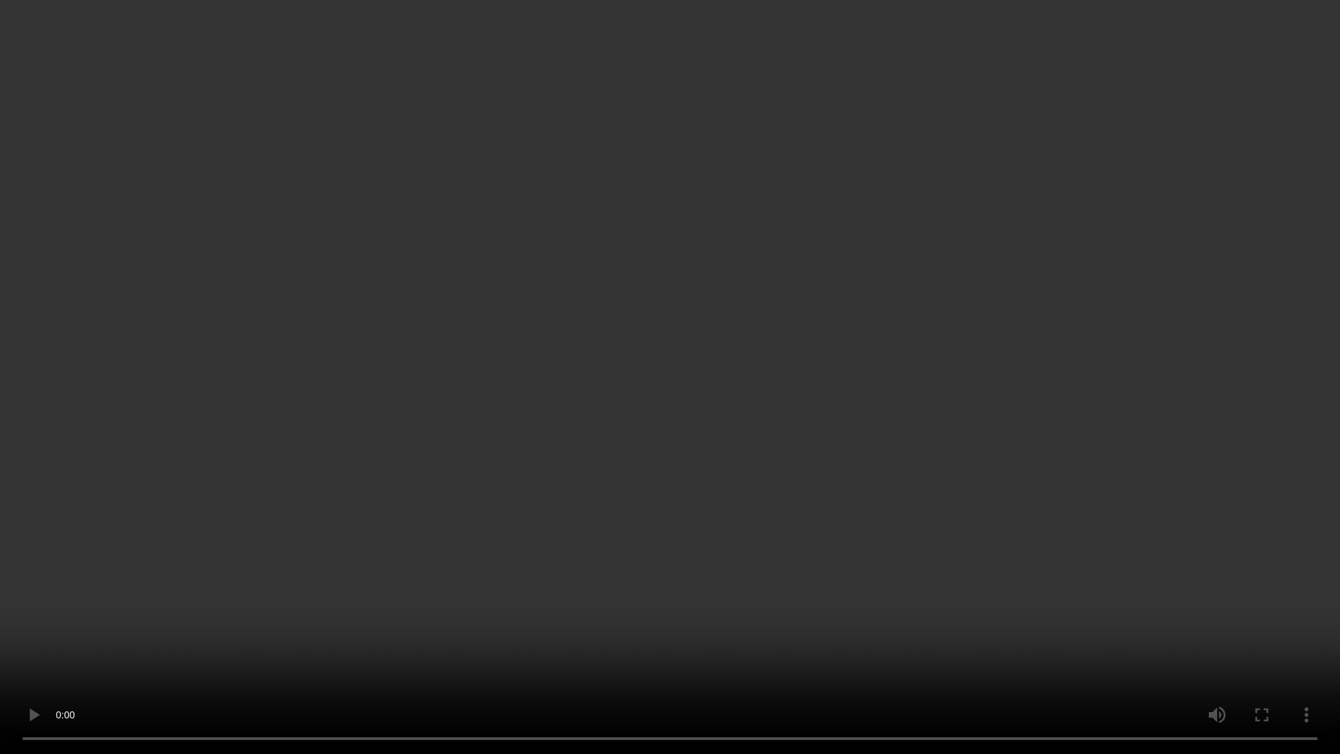
click at [873, 489] on video at bounding box center [670, 377] width 1340 height 754
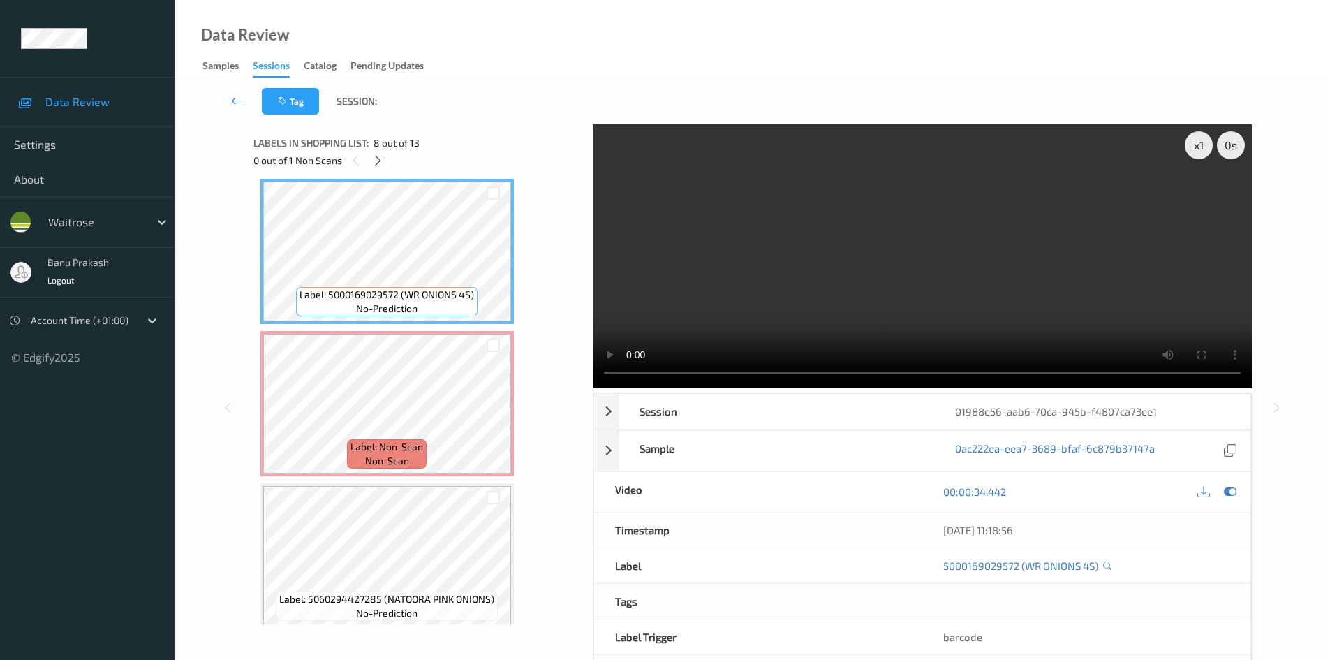
click at [919, 258] on video at bounding box center [922, 256] width 659 height 264
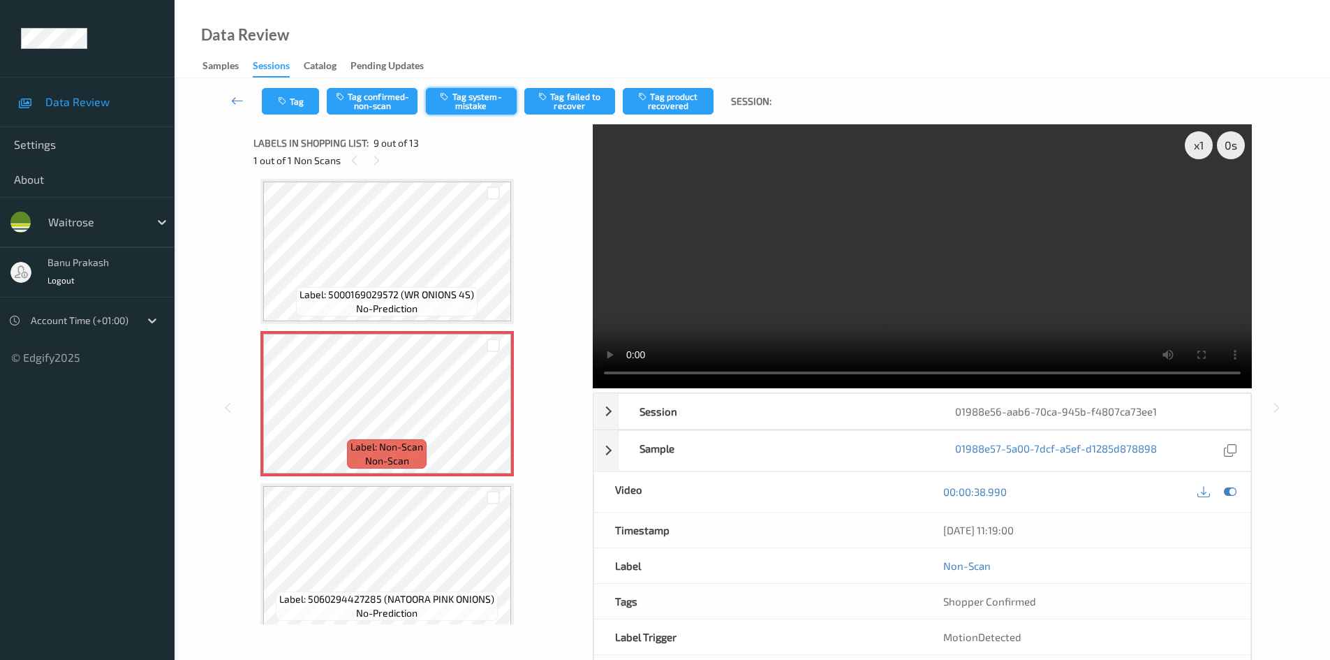
click at [479, 89] on button "Tag system-mistake" at bounding box center [471, 101] width 91 height 27
click at [269, 104] on button "Tag" at bounding box center [290, 101] width 57 height 27
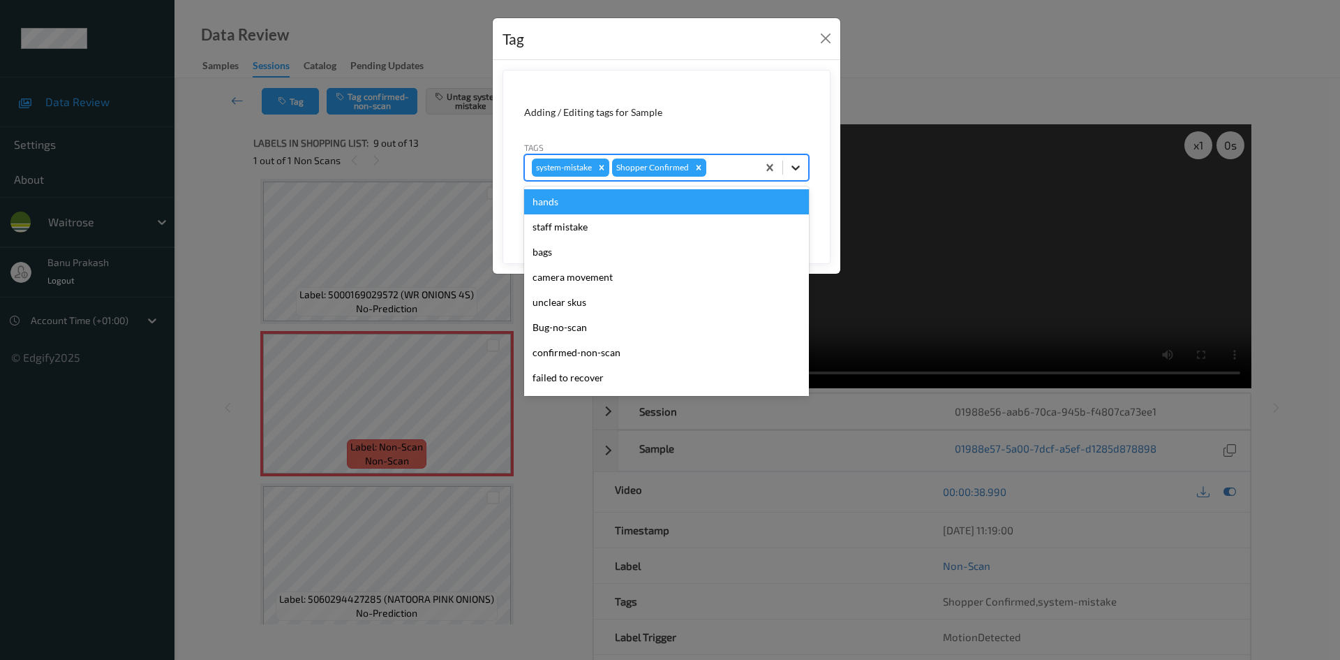
click at [790, 165] on icon at bounding box center [796, 168] width 14 height 14
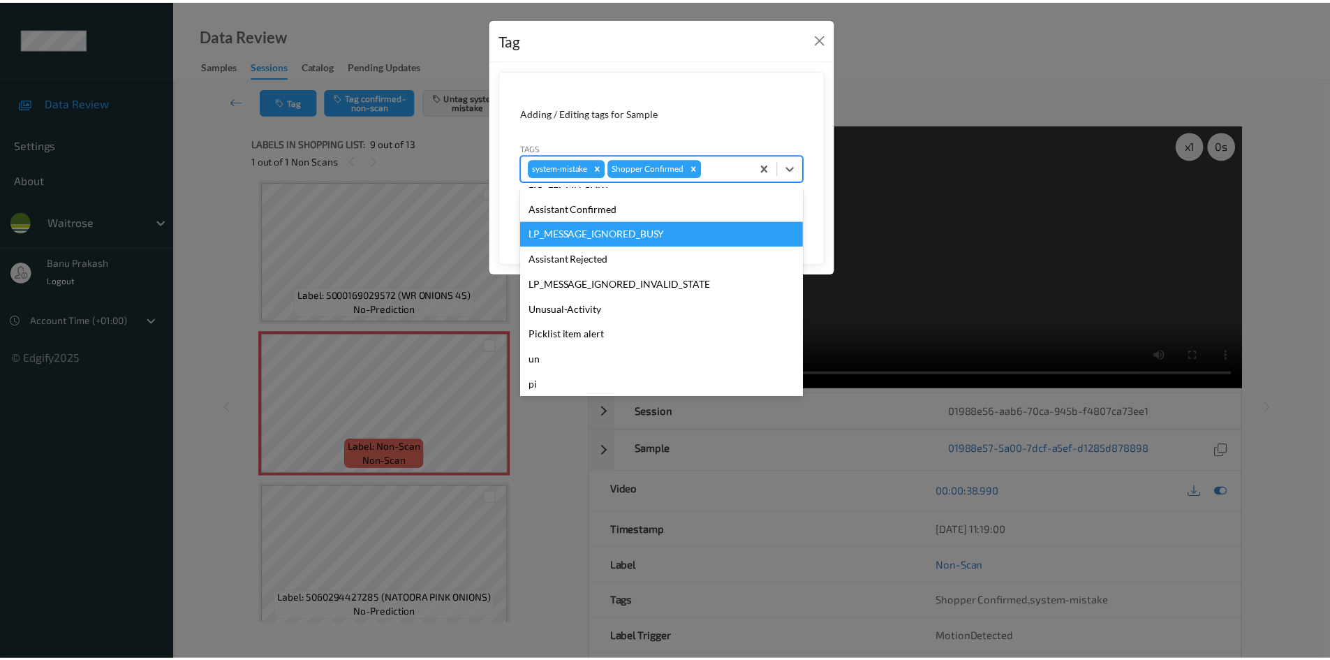
scroll to position [274, 0]
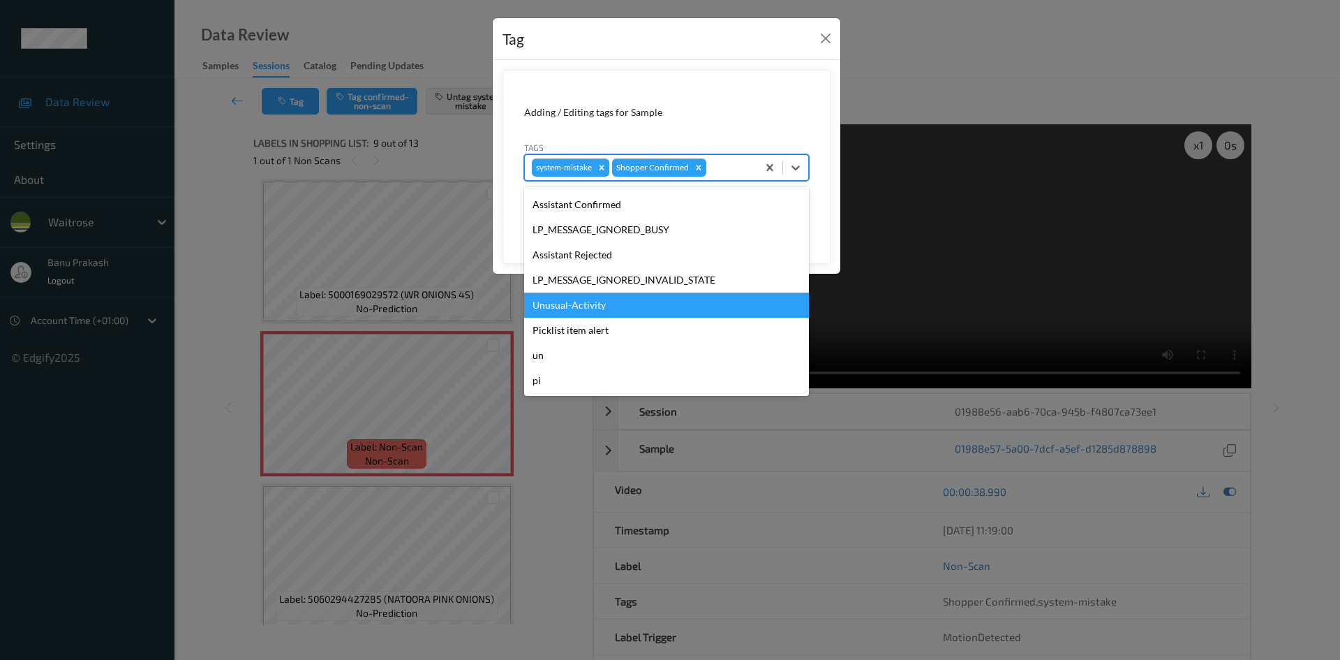
click at [590, 309] on div "Unusual-Activity" at bounding box center [666, 305] width 285 height 25
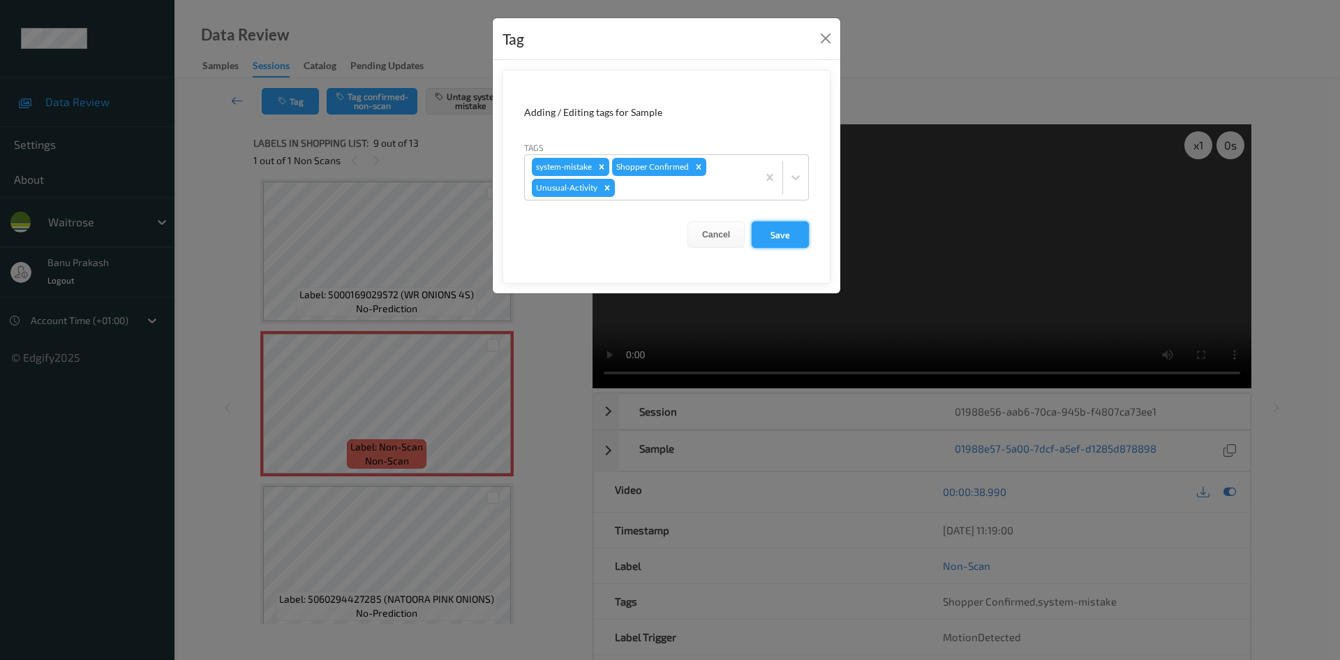
click at [792, 242] on button "Save" at bounding box center [780, 234] width 57 height 27
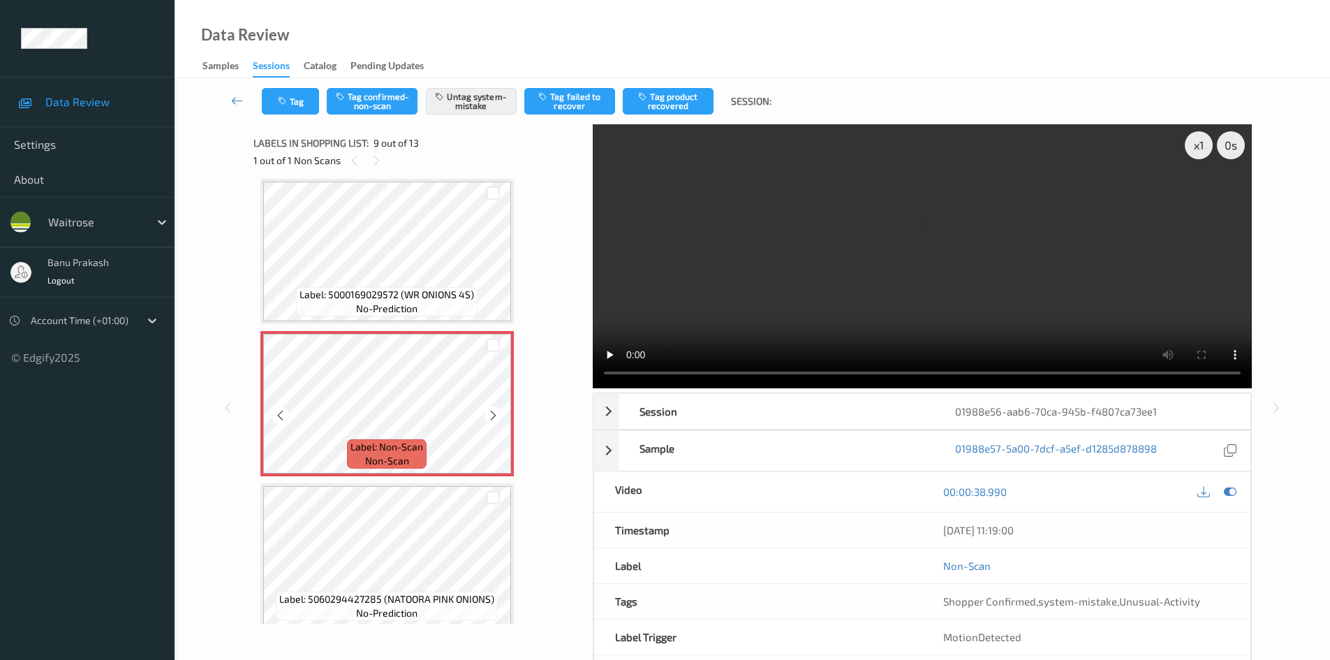
scroll to position [933, 0]
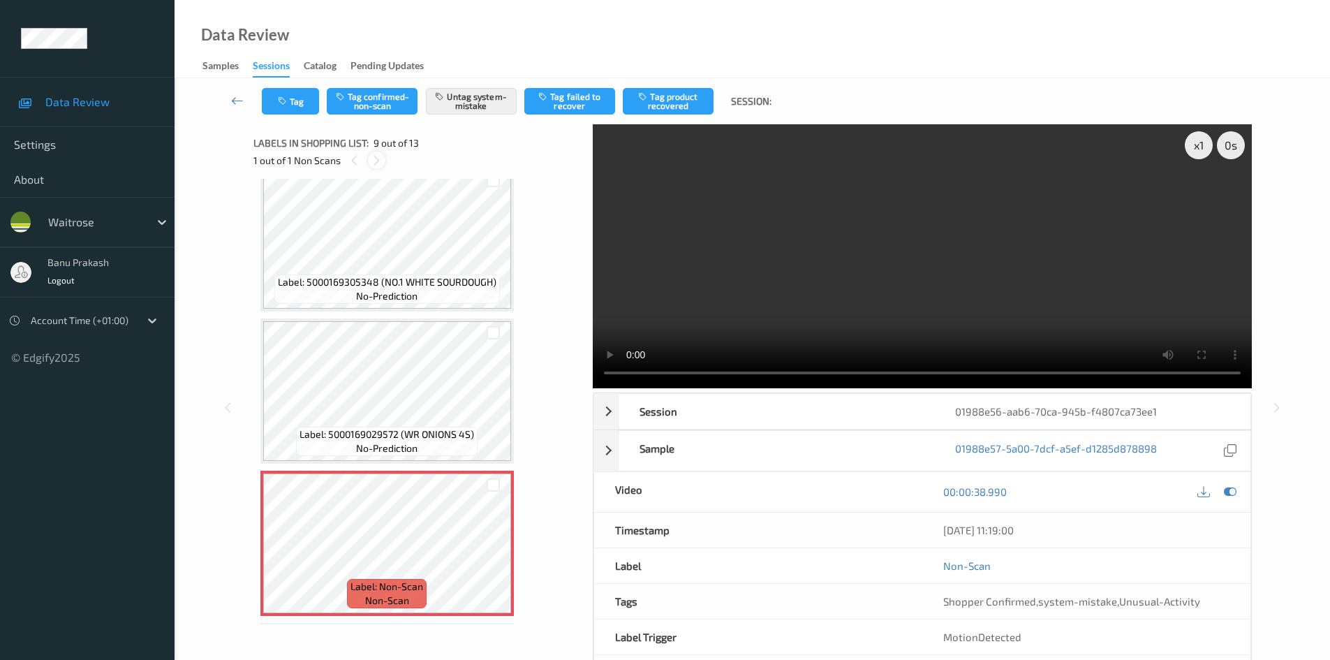
click at [376, 158] on icon at bounding box center [377, 160] width 12 height 13
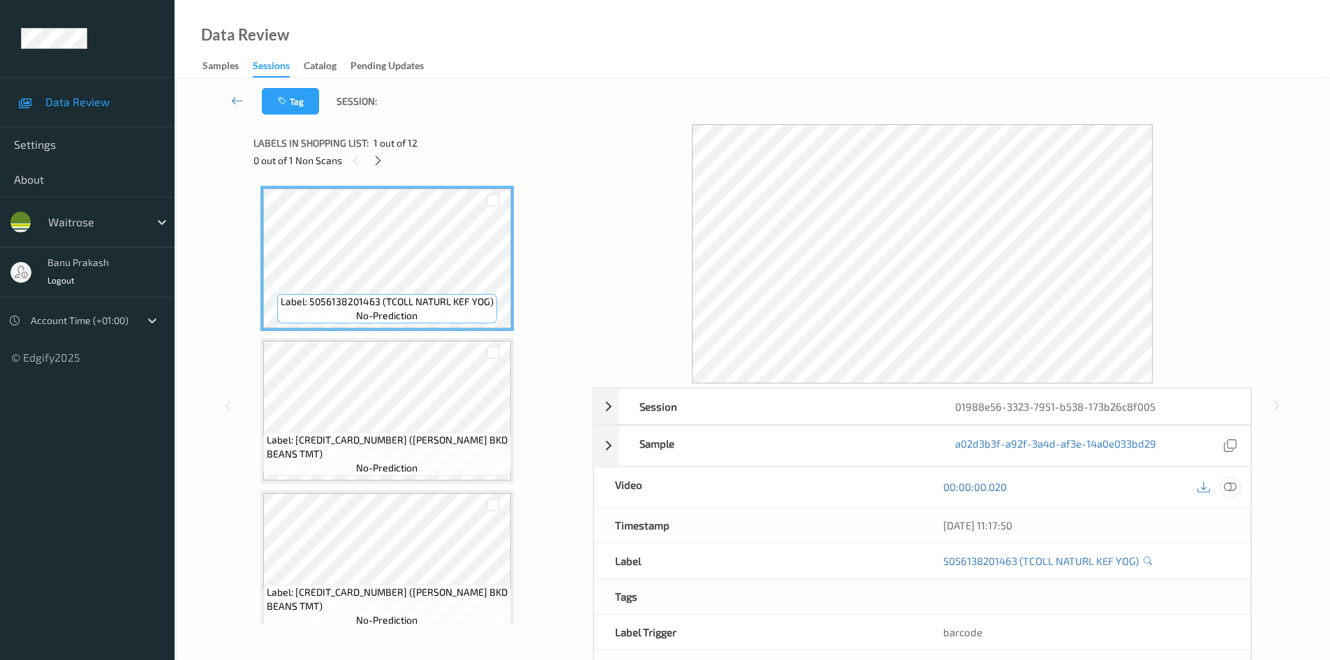
click at [1235, 484] on icon at bounding box center [1230, 486] width 13 height 13
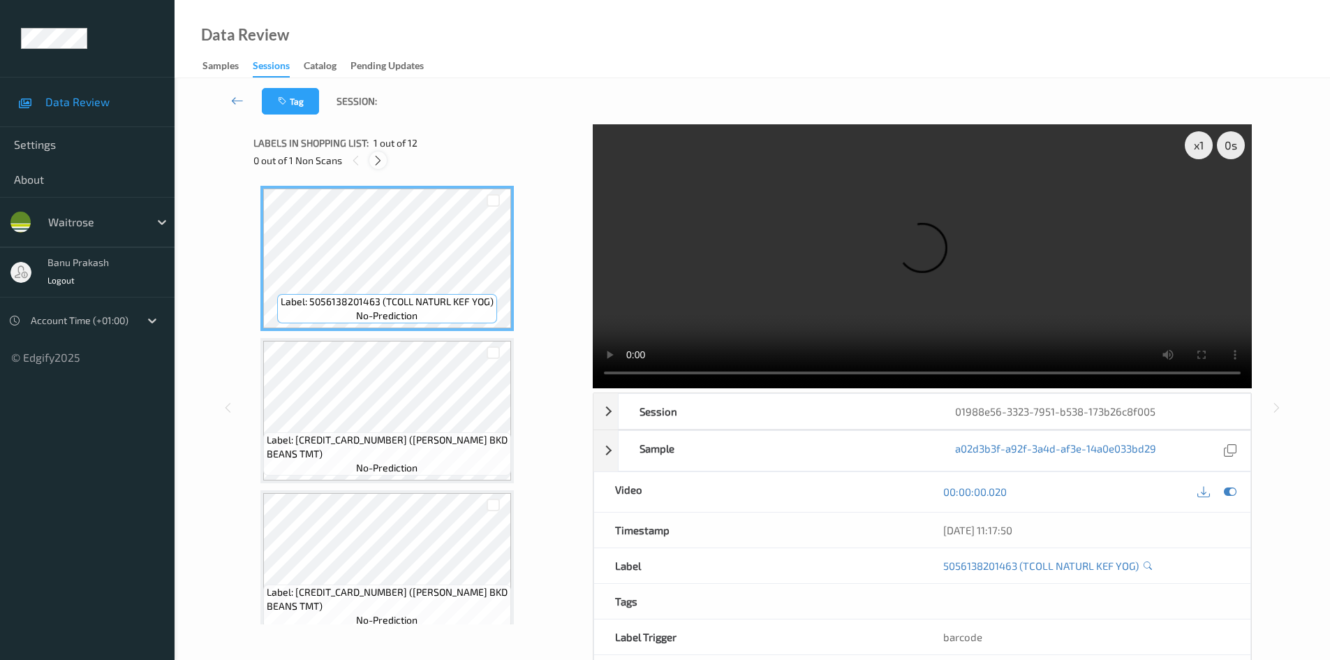
click at [378, 161] on icon at bounding box center [378, 160] width 12 height 13
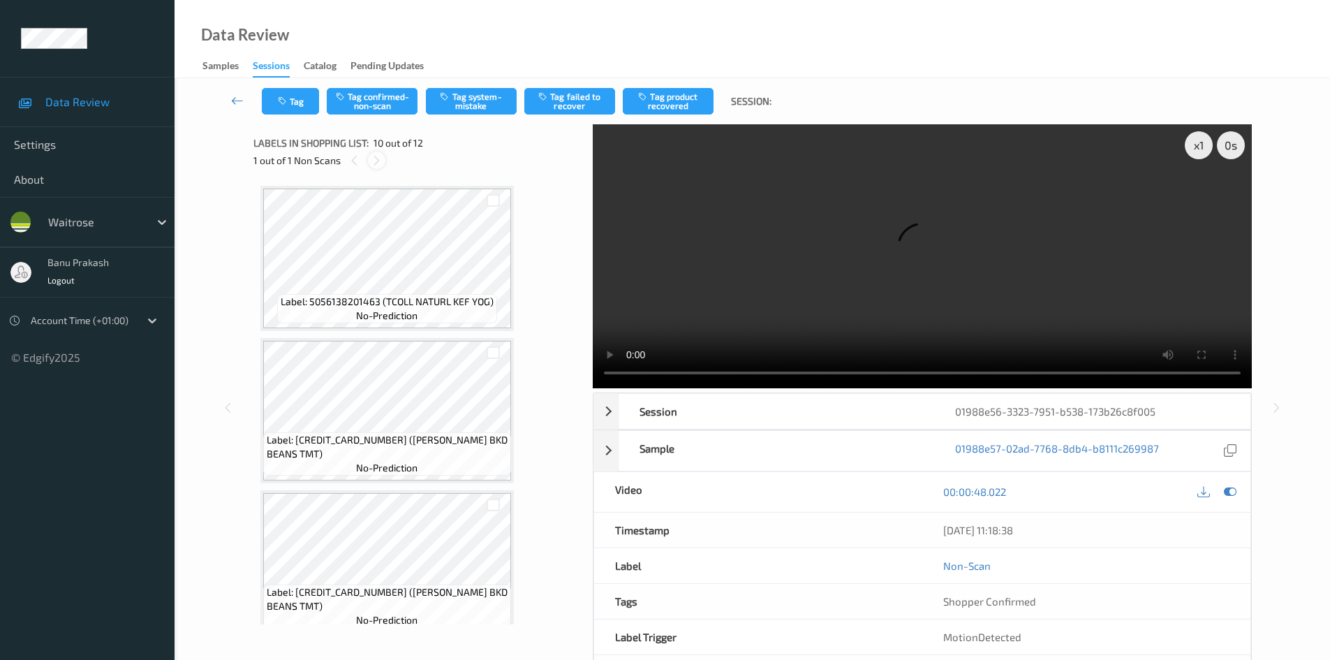
scroll to position [1224, 0]
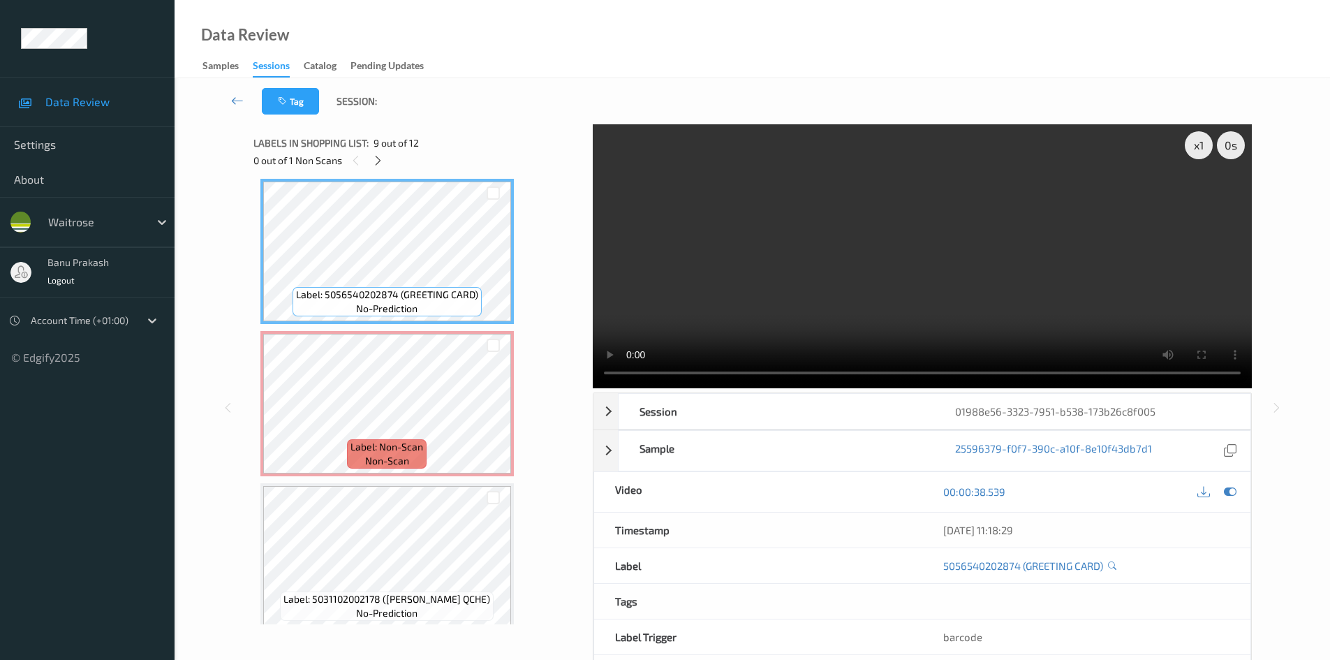
click at [725, 293] on video at bounding box center [922, 256] width 659 height 264
click at [801, 291] on video at bounding box center [922, 256] width 659 height 264
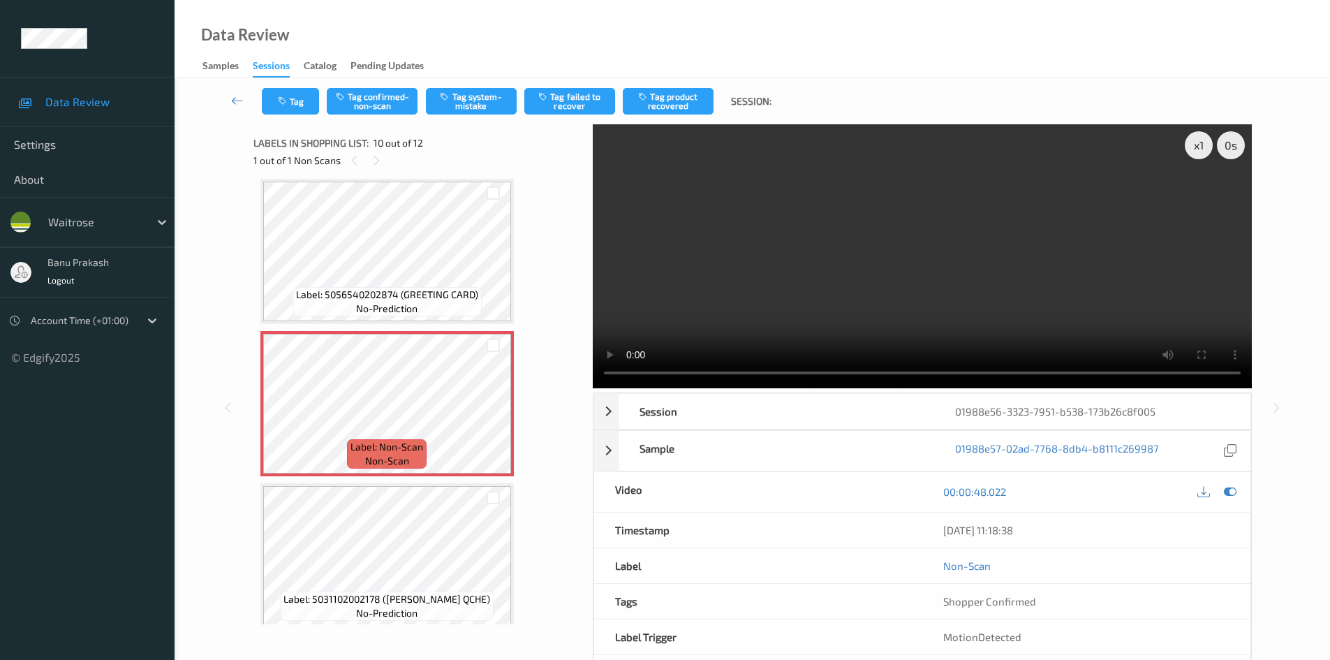
click at [947, 296] on video at bounding box center [922, 256] width 659 height 264
click at [755, 320] on video at bounding box center [922, 256] width 659 height 264
click at [805, 308] on video at bounding box center [922, 256] width 659 height 264
click at [769, 318] on video at bounding box center [922, 256] width 659 height 264
click at [329, 301] on span "Label: 5056540202874 (GREETING CARD)" at bounding box center [387, 295] width 182 height 14
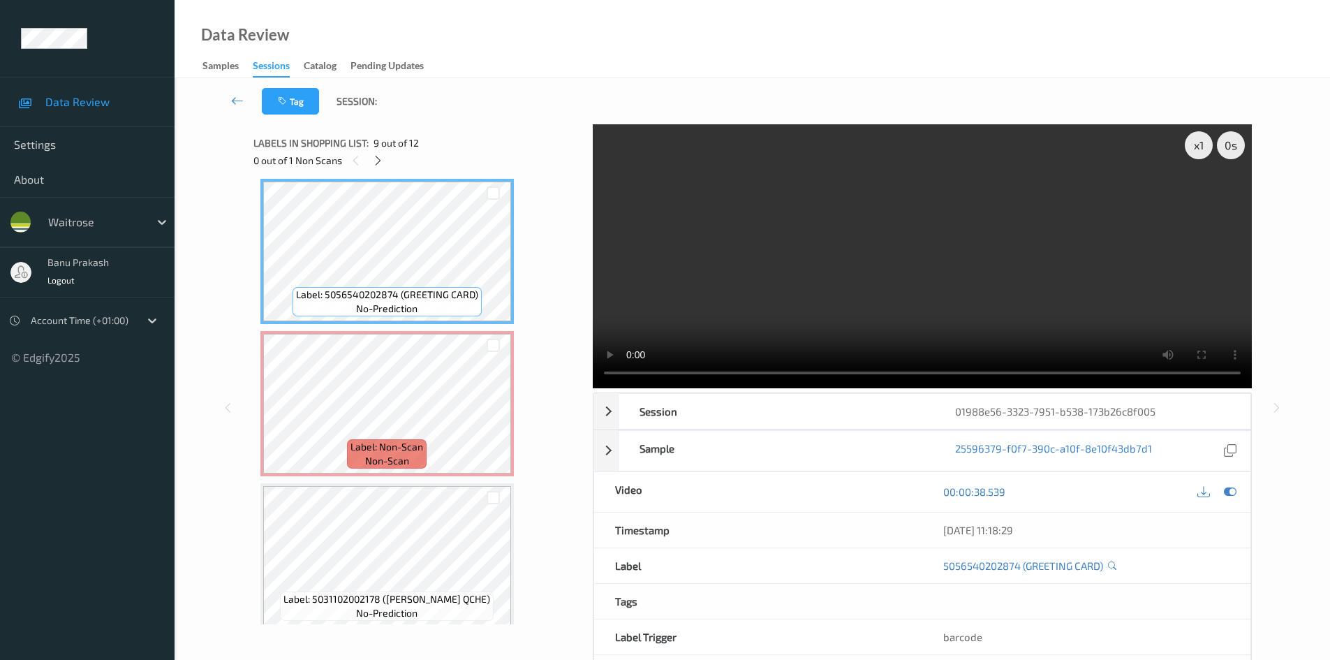
click at [804, 275] on video at bounding box center [922, 256] width 659 height 264
click at [780, 282] on video at bounding box center [922, 256] width 659 height 264
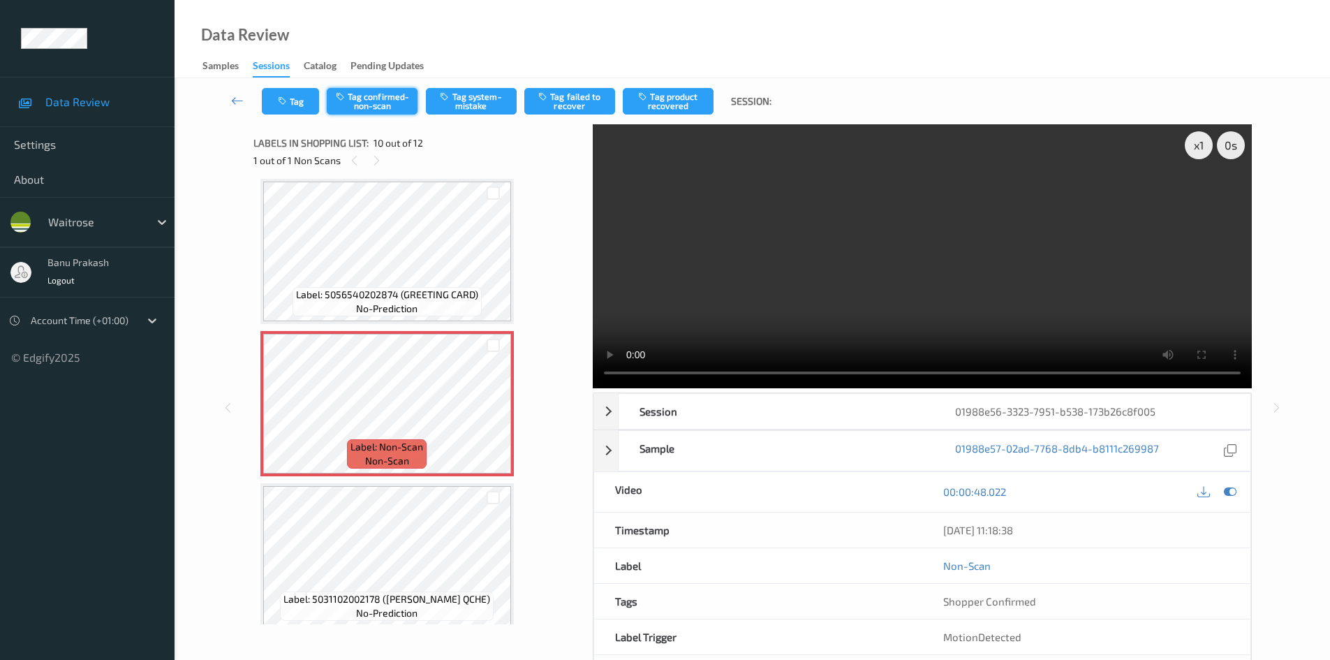
click at [385, 102] on button "Tag confirmed-non-scan" at bounding box center [372, 101] width 91 height 27
click at [655, 98] on button "Tag product recovered" at bounding box center [668, 101] width 91 height 27
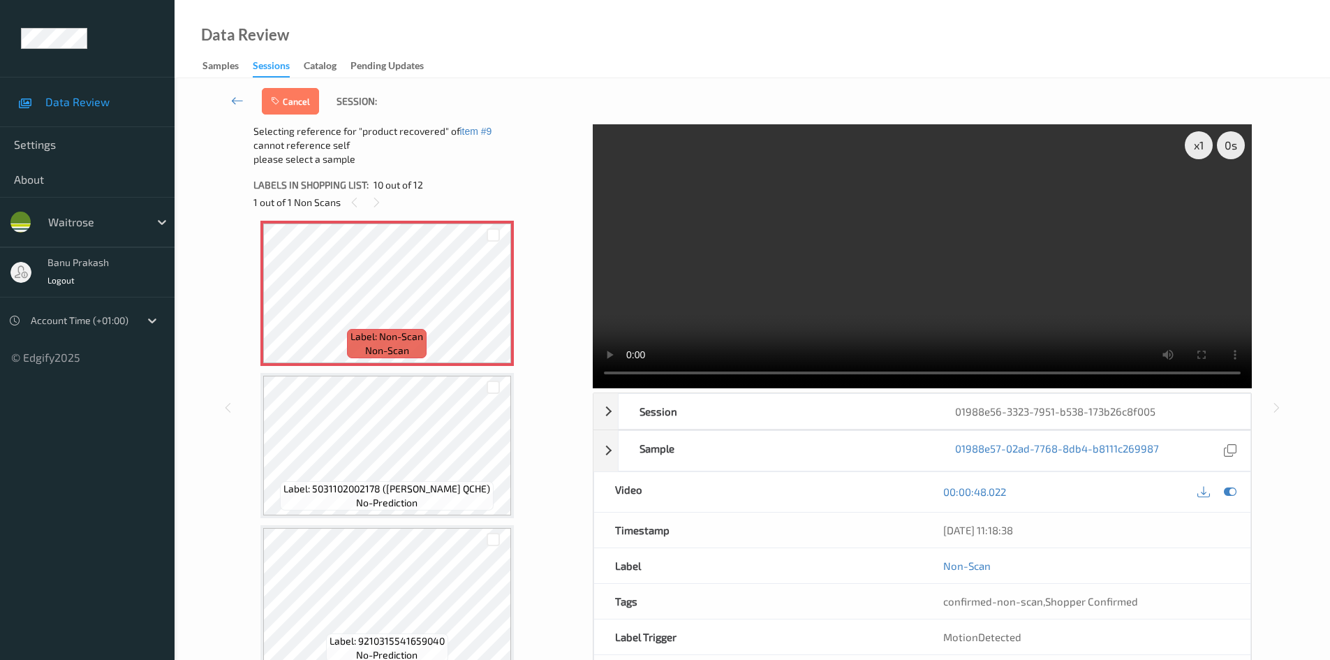
scroll to position [1388, 0]
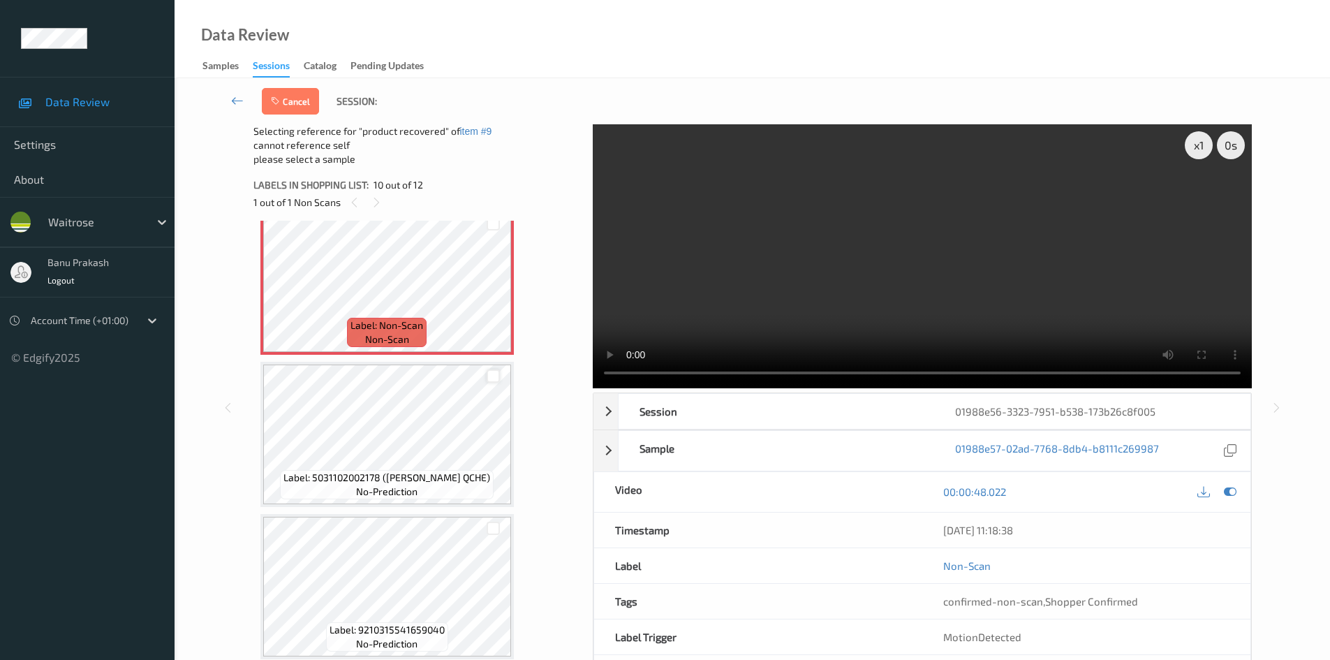
click at [490, 378] on div at bounding box center [493, 375] width 13 height 13
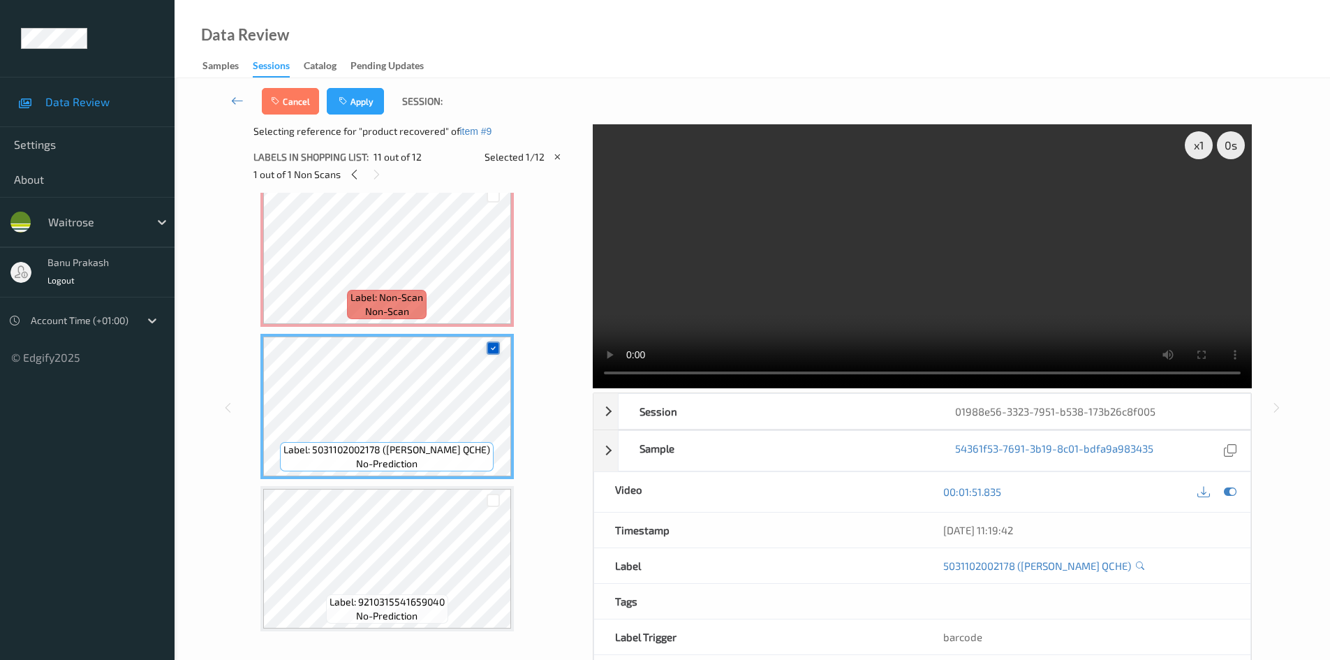
scroll to position [60, 0]
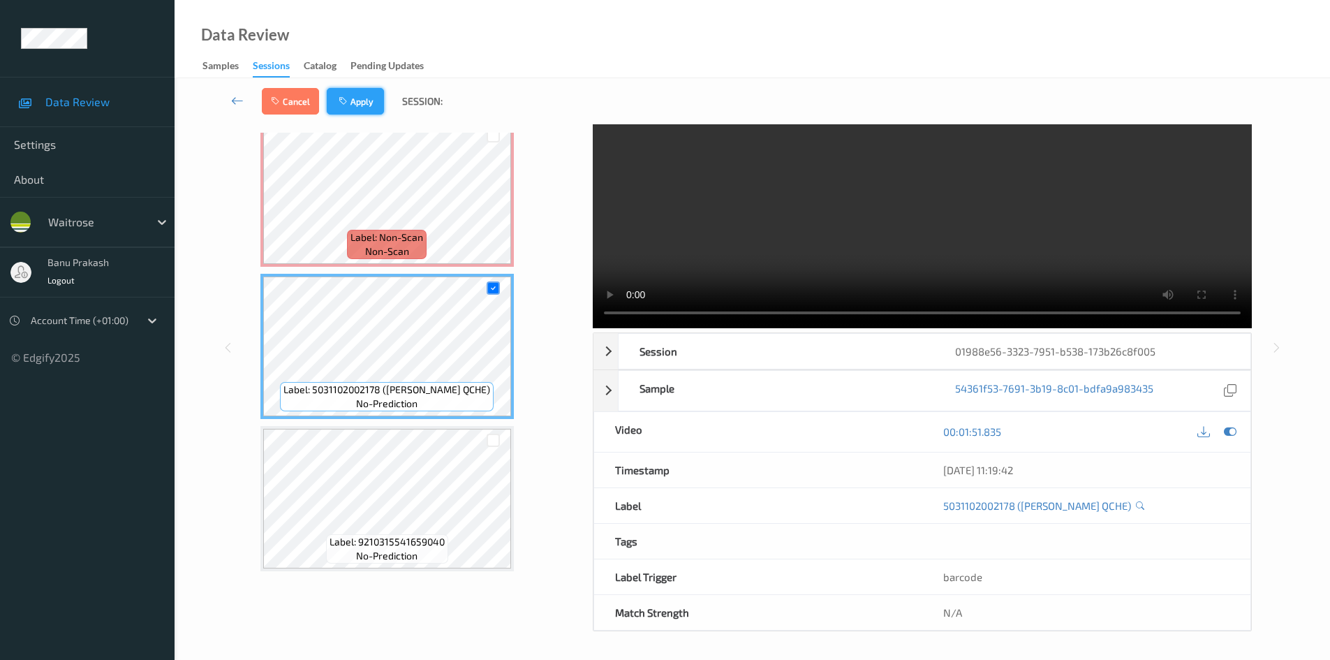
click at [376, 96] on button "Apply" at bounding box center [355, 101] width 57 height 27
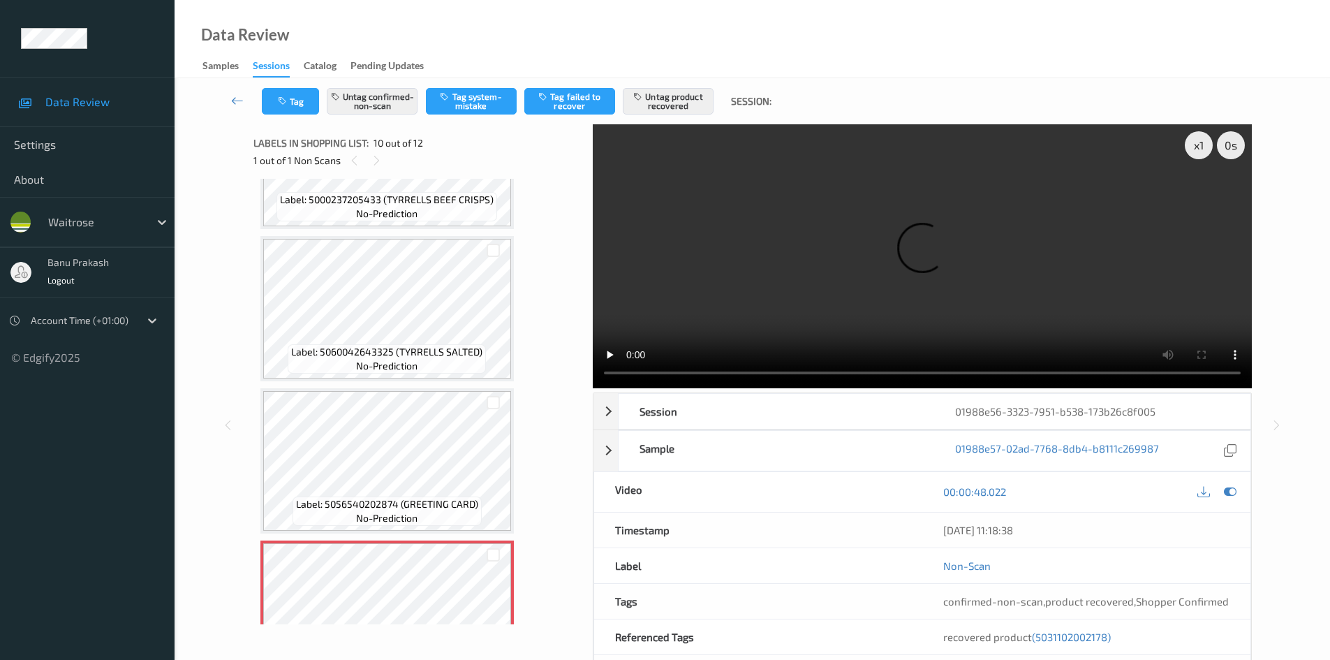
scroll to position [736, 0]
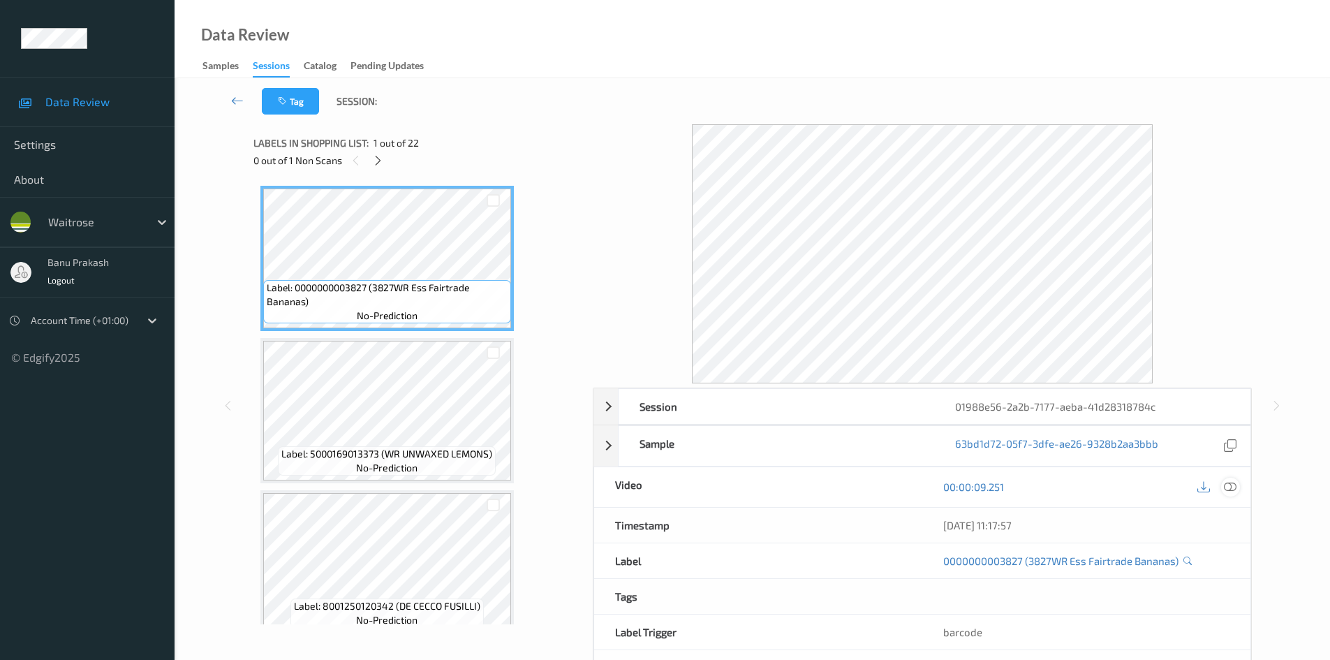
click at [1221, 486] on div at bounding box center [1230, 487] width 19 height 19
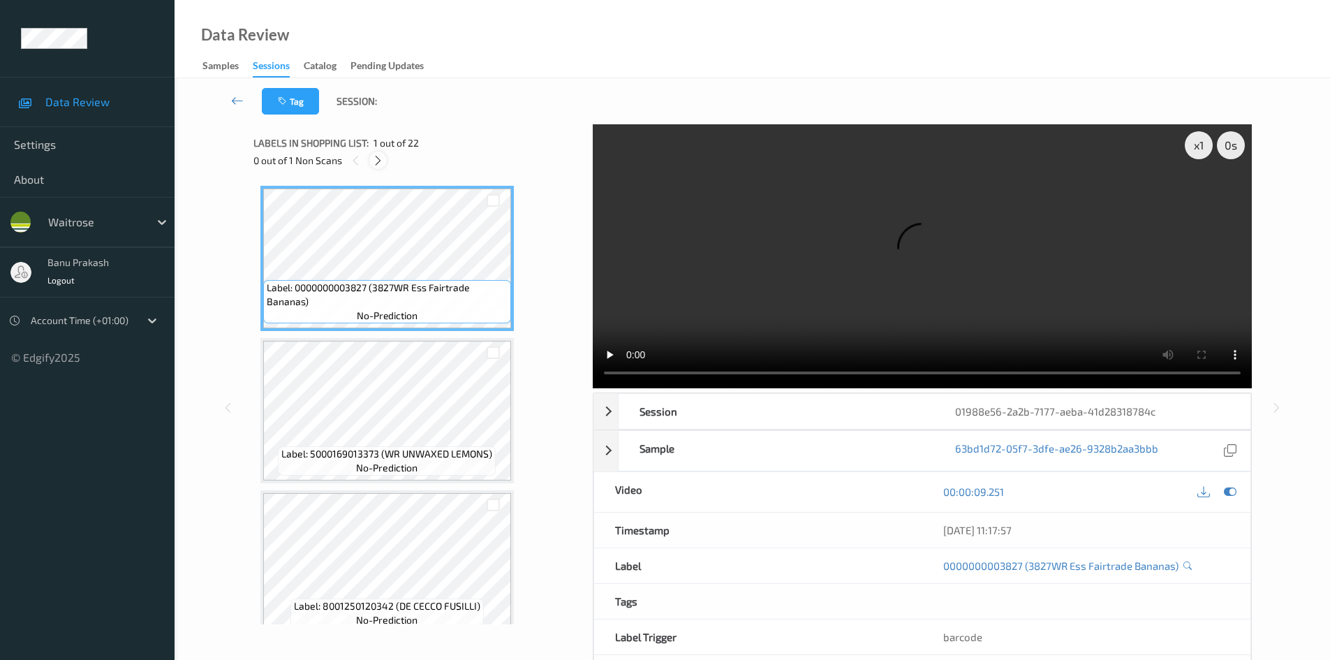
click at [374, 160] on icon at bounding box center [378, 160] width 12 height 13
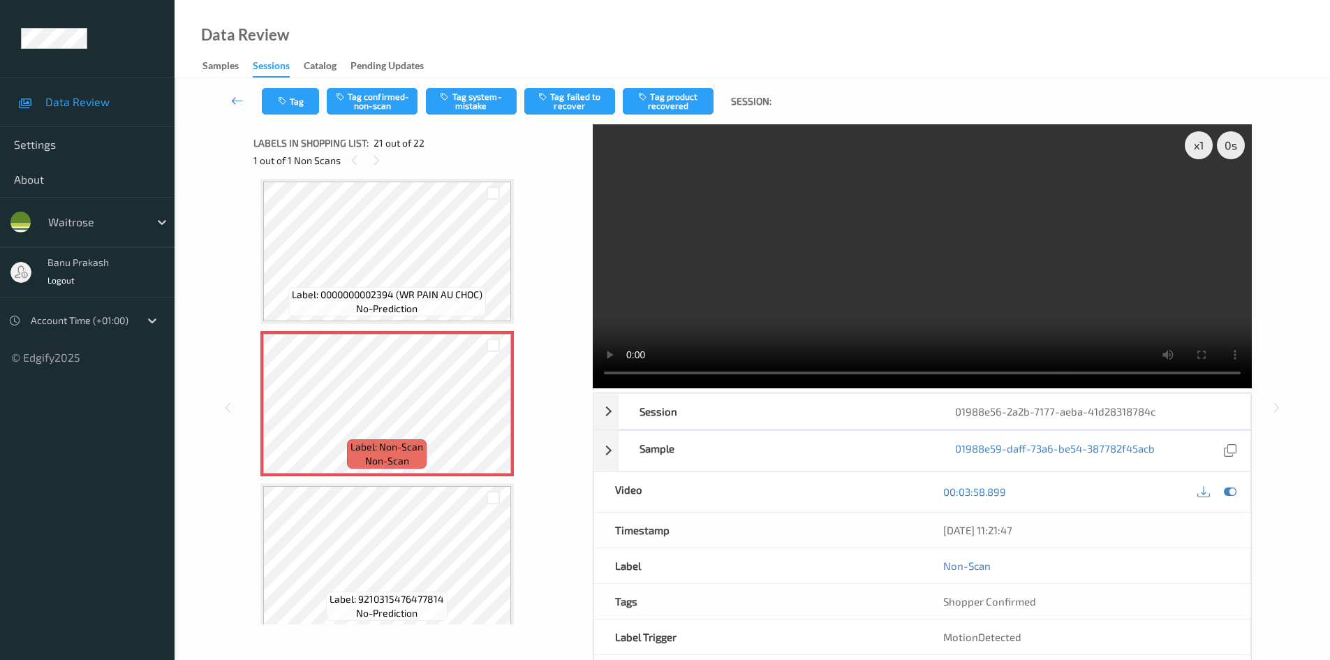
click at [995, 214] on video at bounding box center [922, 256] width 659 height 264
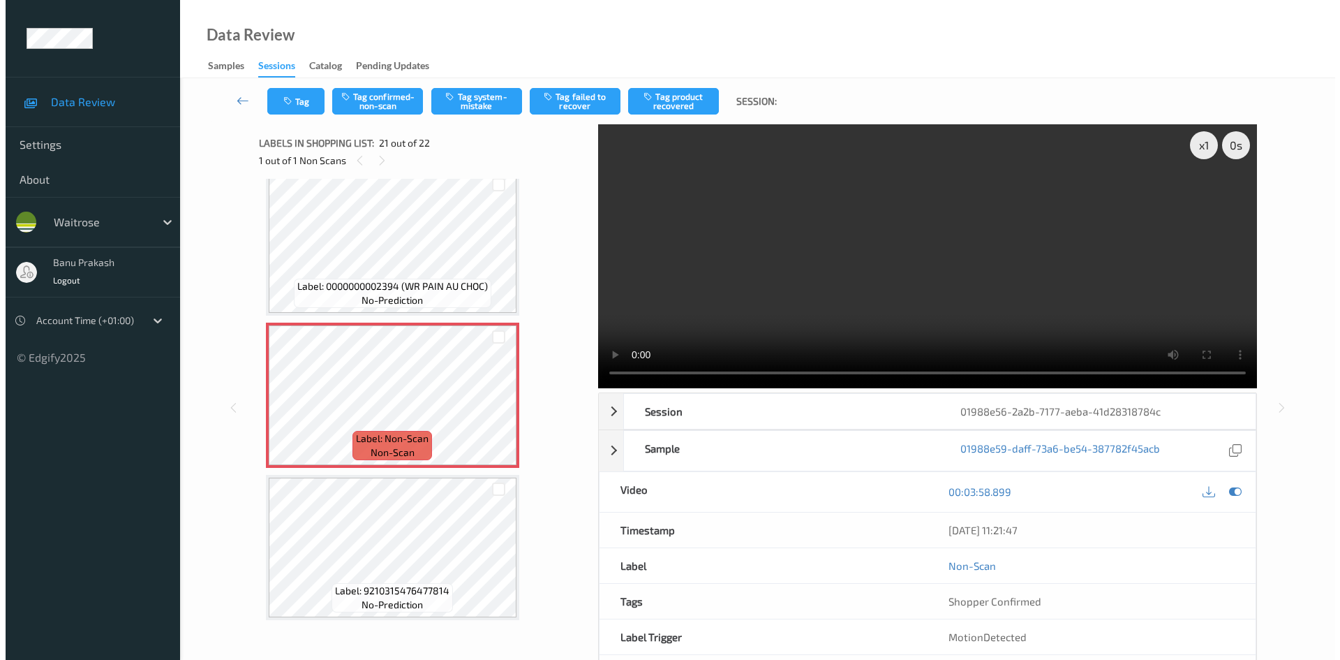
scroll to position [2910, 0]
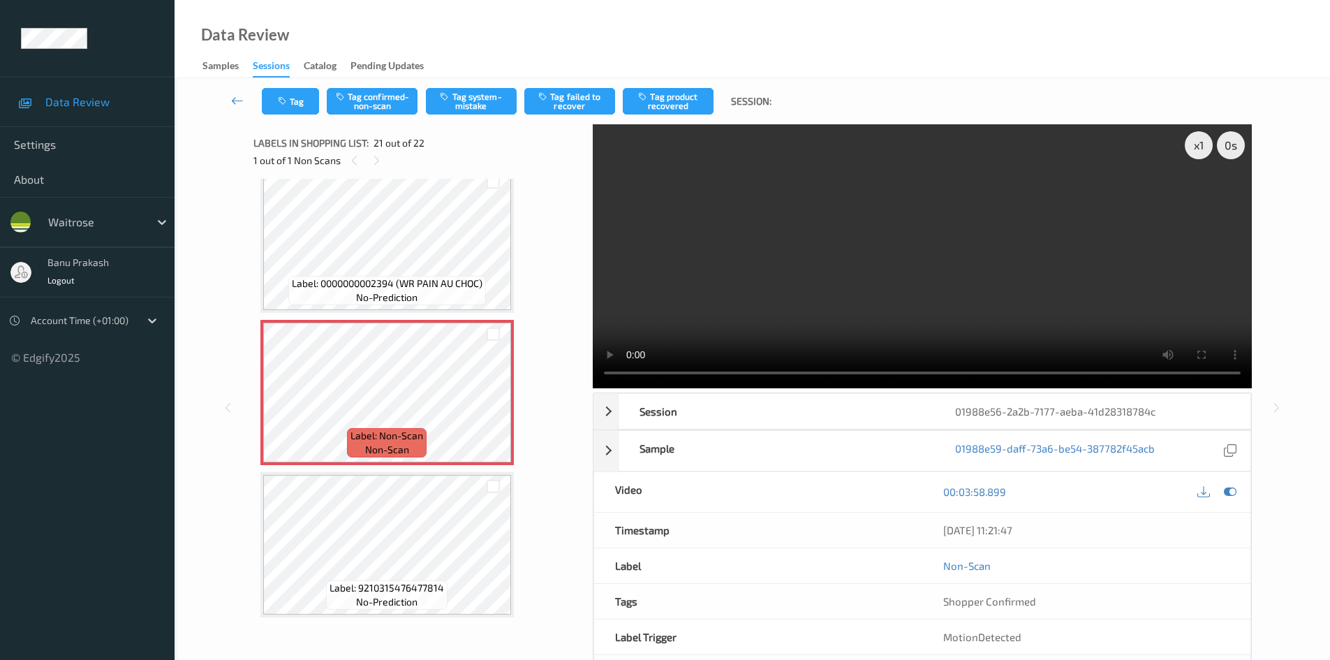
click at [910, 237] on video at bounding box center [922, 256] width 659 height 264
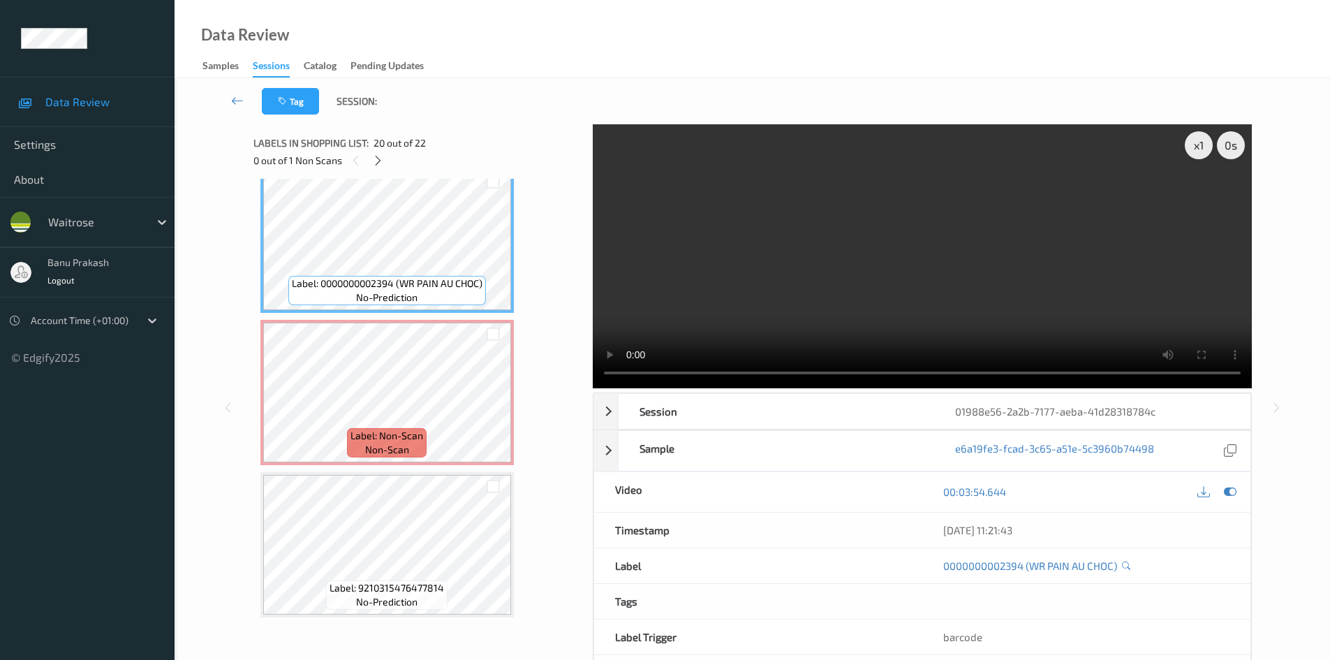
click at [1084, 318] on video at bounding box center [922, 256] width 659 height 264
click at [976, 319] on video at bounding box center [922, 256] width 659 height 264
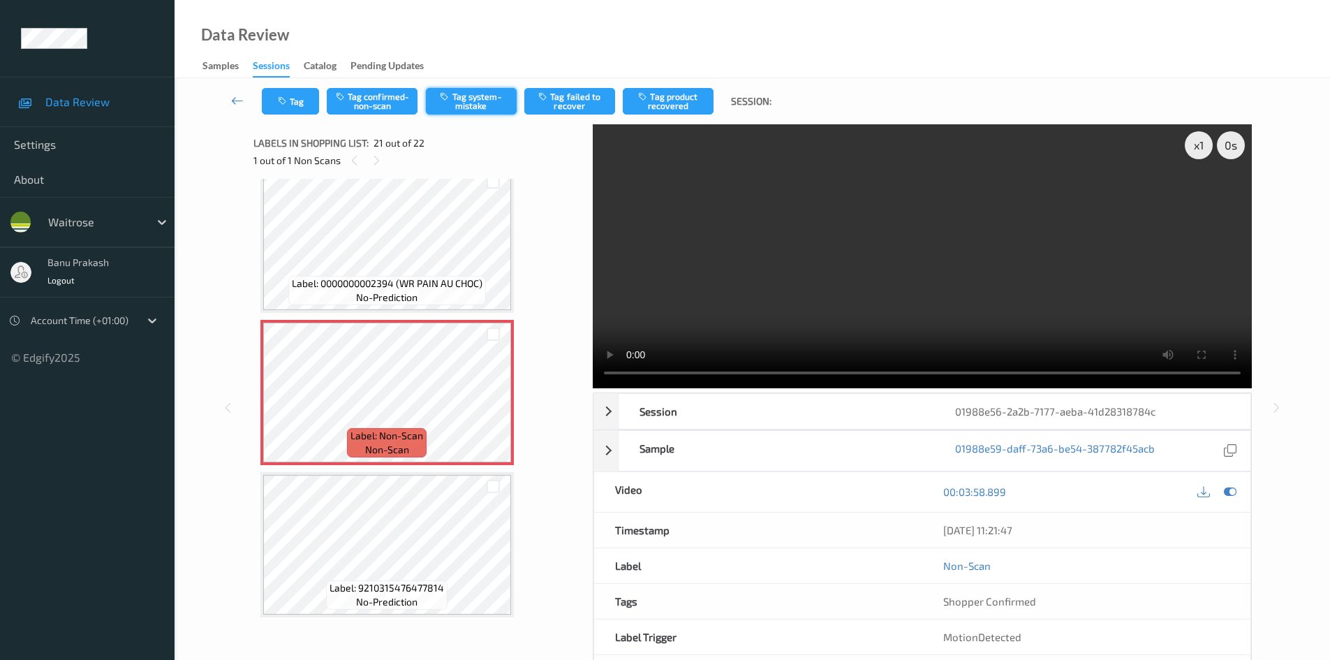
click at [457, 97] on button "Tag system-mistake" at bounding box center [471, 101] width 91 height 27
click at [290, 113] on button "Tag" at bounding box center [290, 101] width 57 height 27
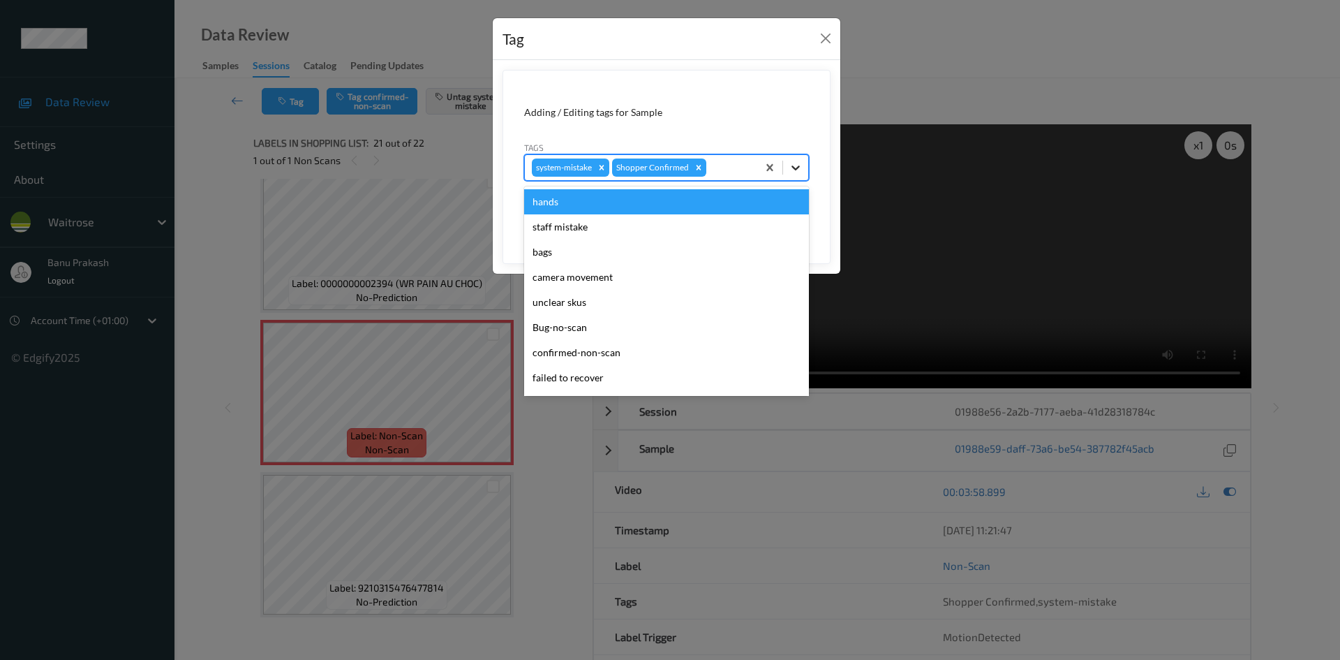
click at [796, 160] on div at bounding box center [795, 167] width 25 height 25
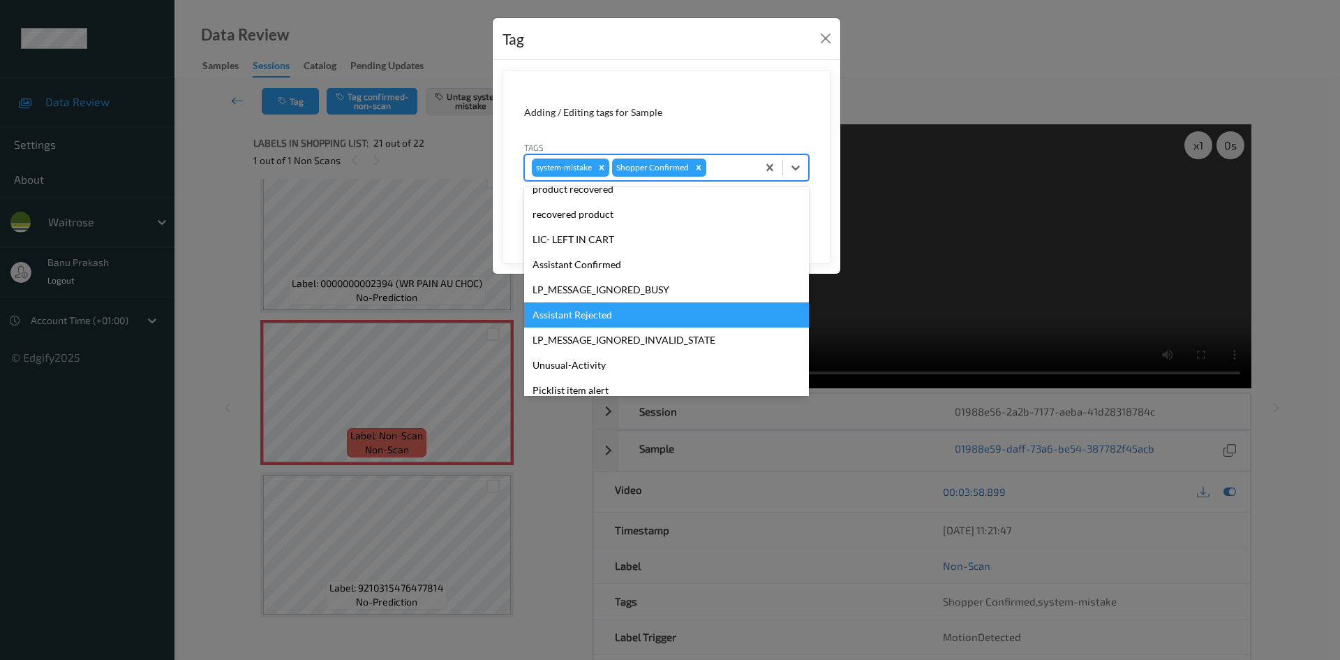
scroll to position [274, 0]
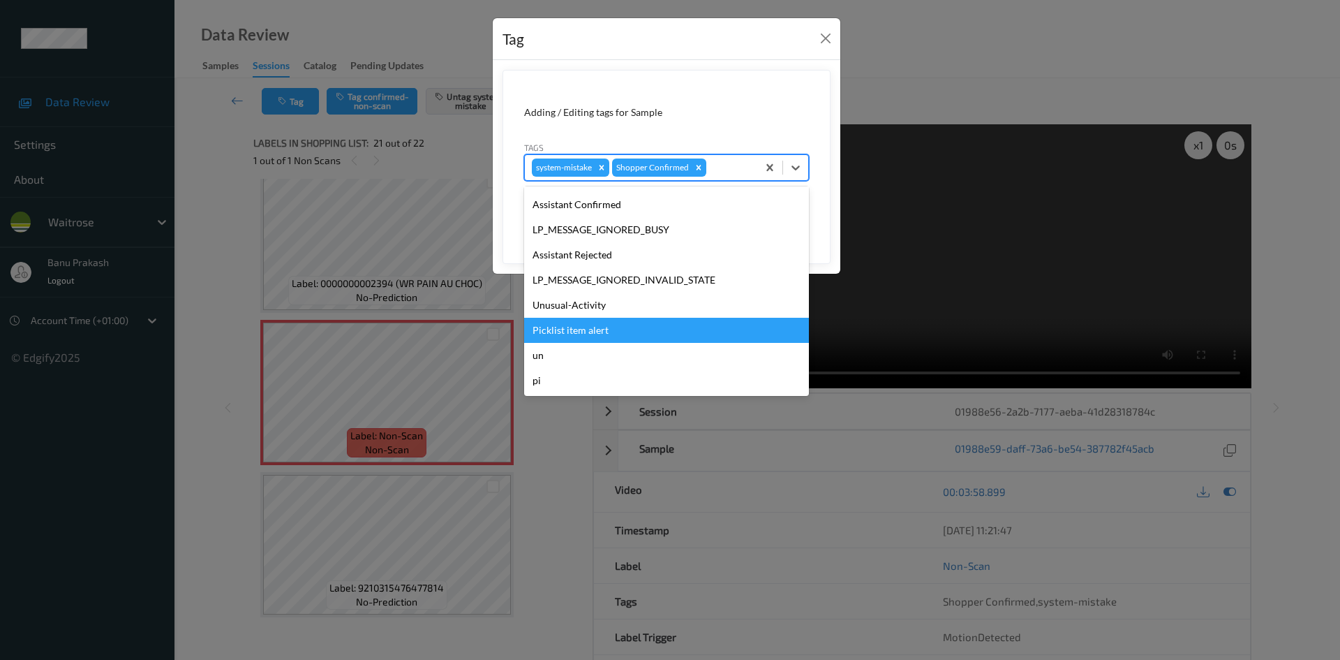
click at [614, 342] on div "Picklist item alert" at bounding box center [666, 330] width 285 height 25
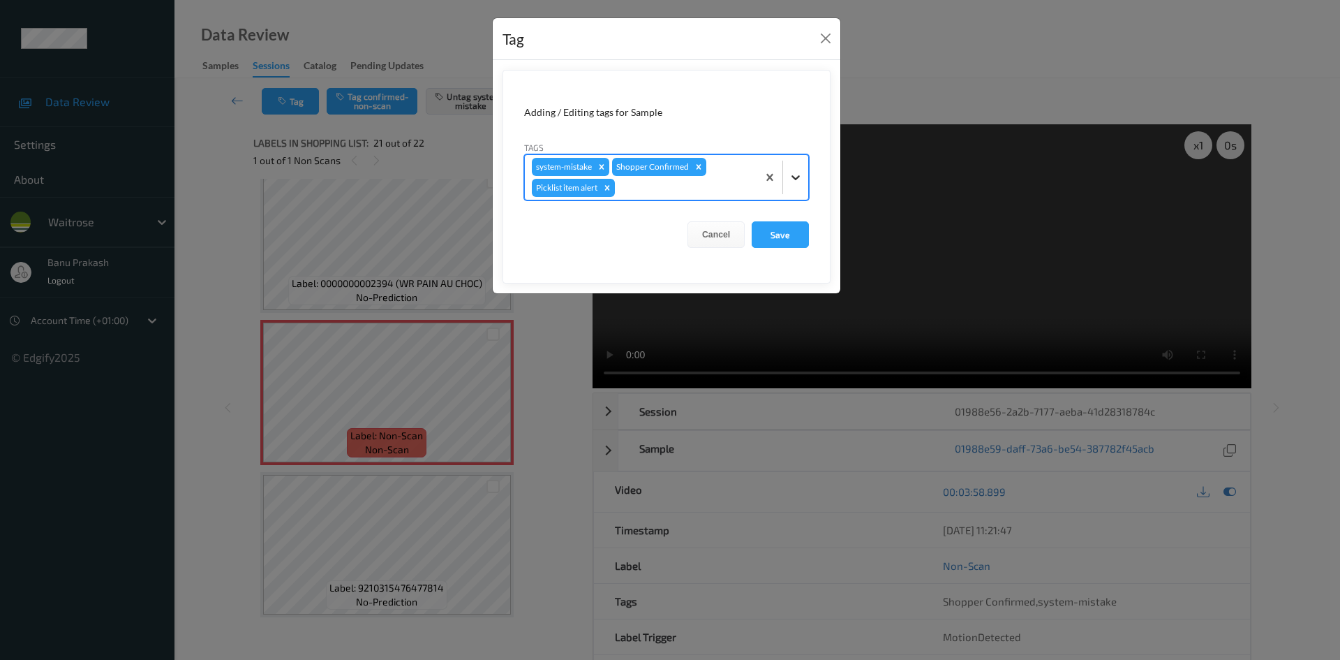
click at [797, 177] on icon at bounding box center [796, 177] width 14 height 14
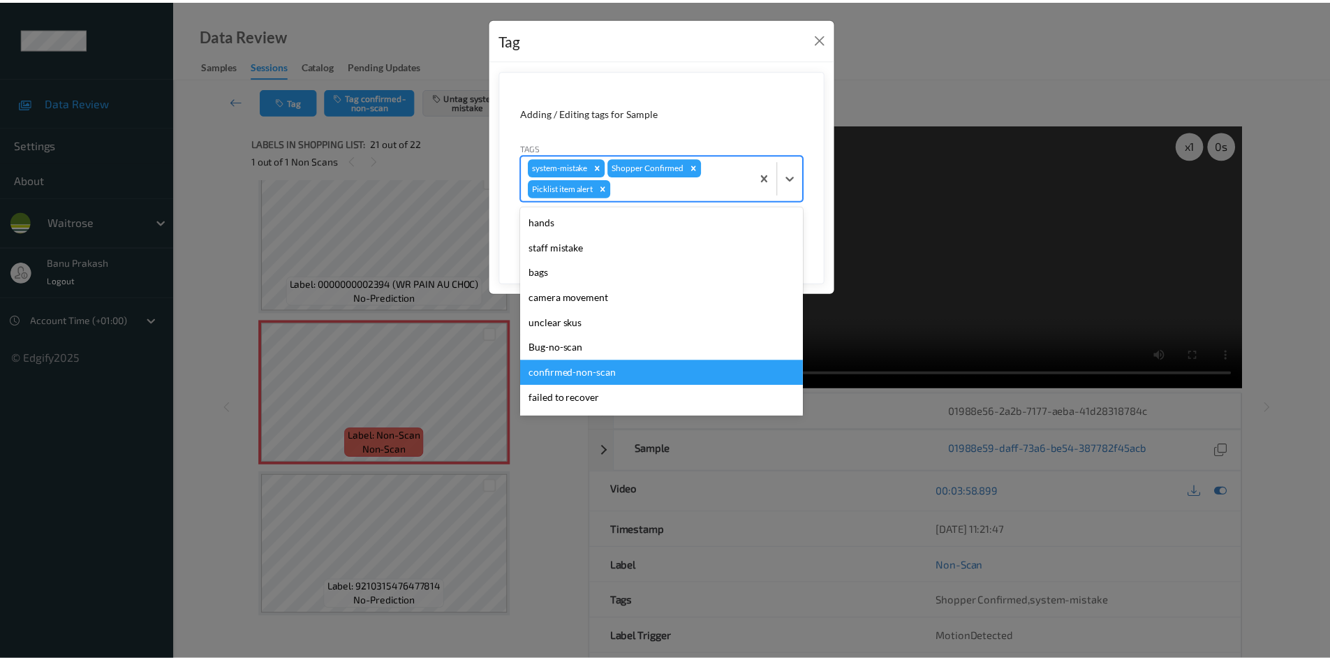
scroll to position [249, 0]
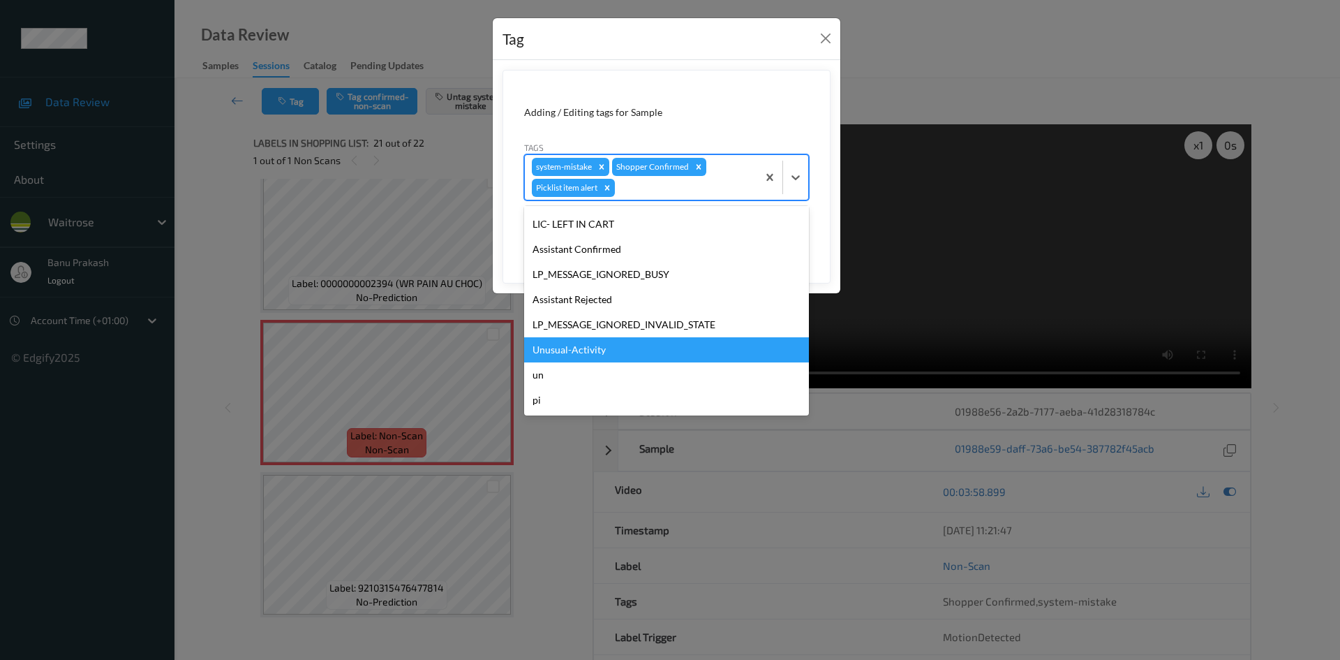
click at [635, 350] on div "Unusual-Activity" at bounding box center [666, 349] width 285 height 25
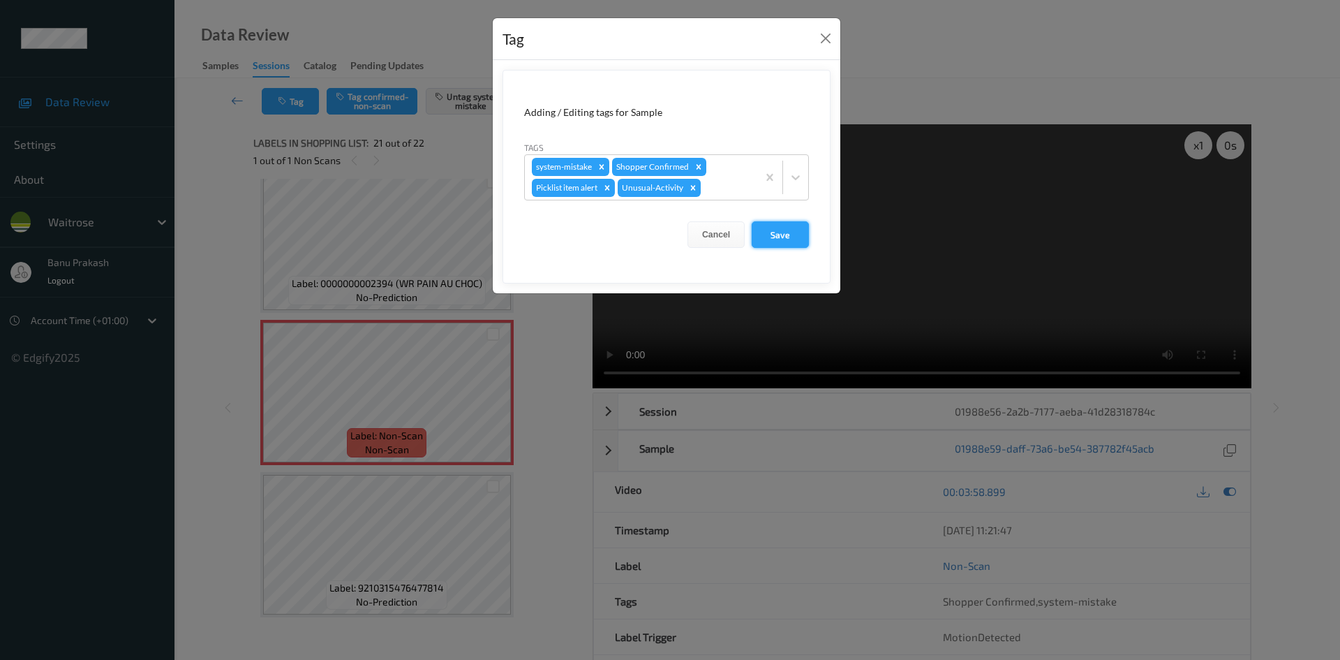
click at [780, 232] on button "Save" at bounding box center [780, 234] width 57 height 27
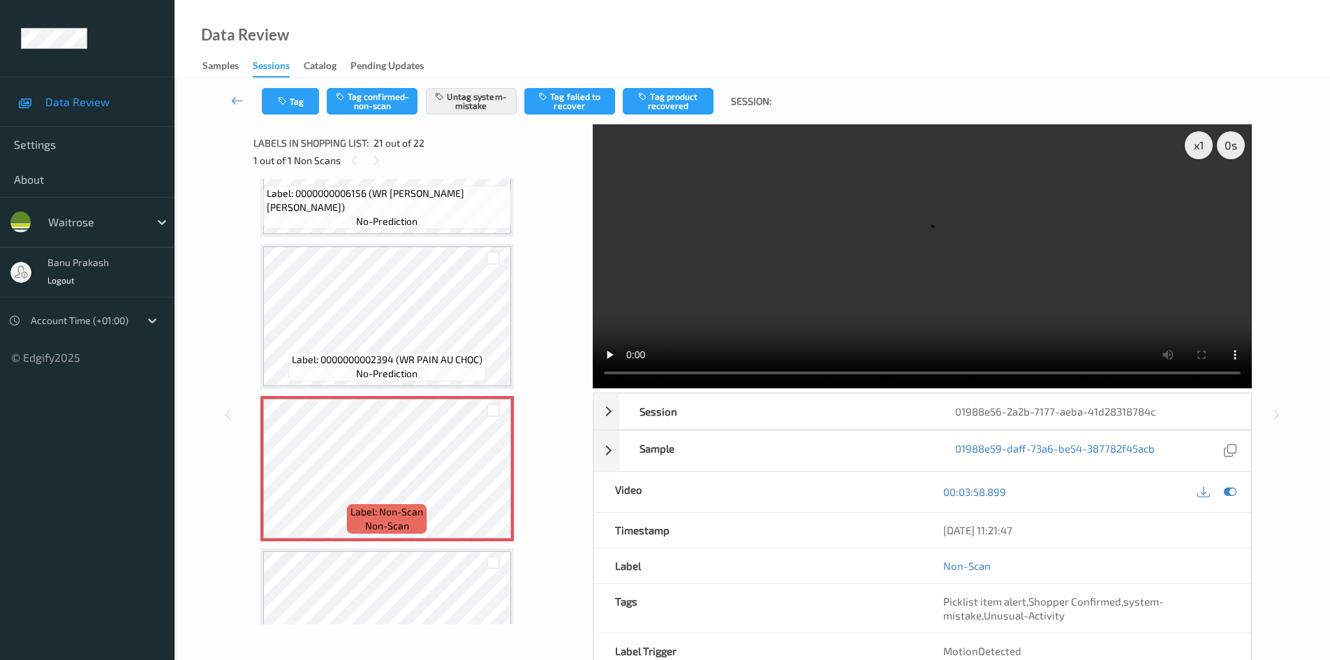
scroll to position [2700, 0]
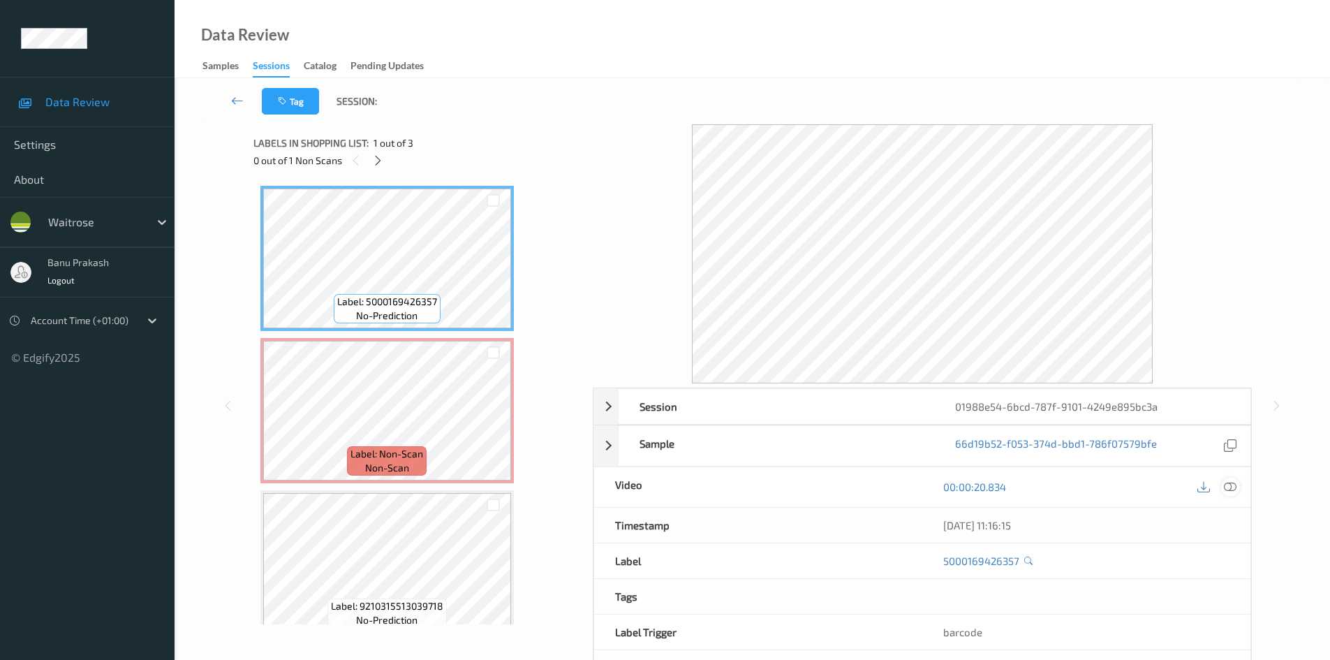
click at [1231, 487] on icon at bounding box center [1230, 486] width 13 height 13
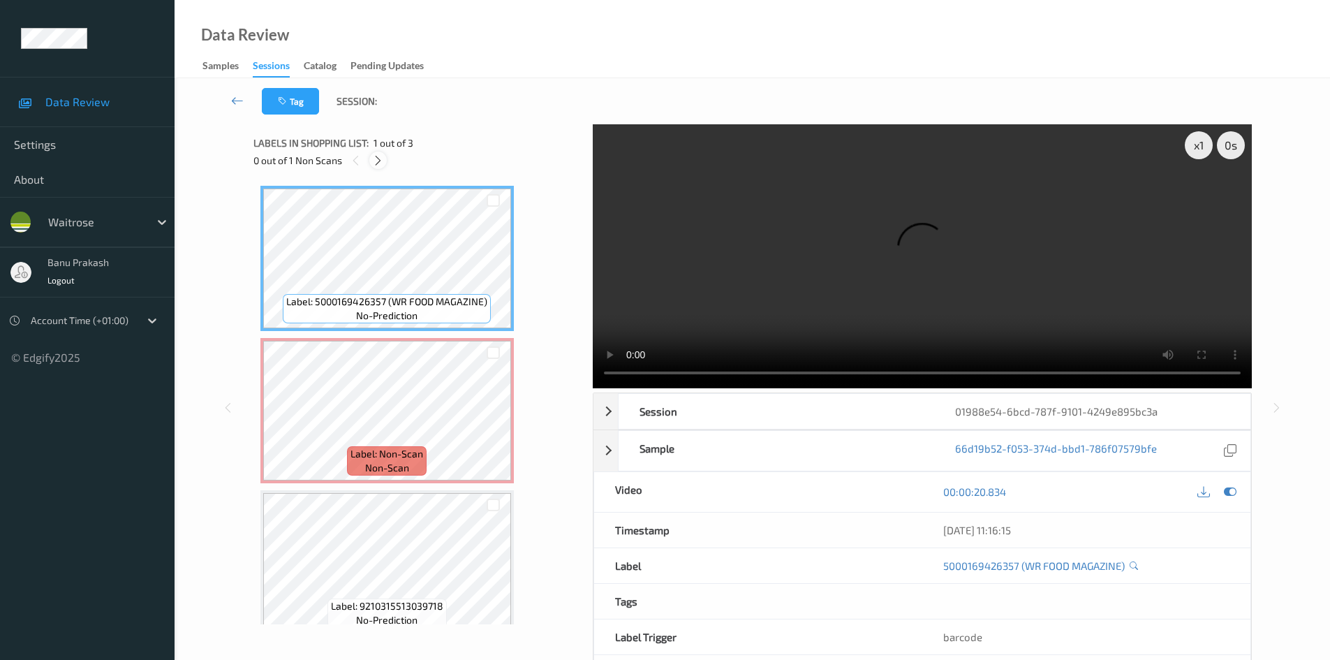
click at [379, 155] on icon at bounding box center [378, 160] width 12 height 13
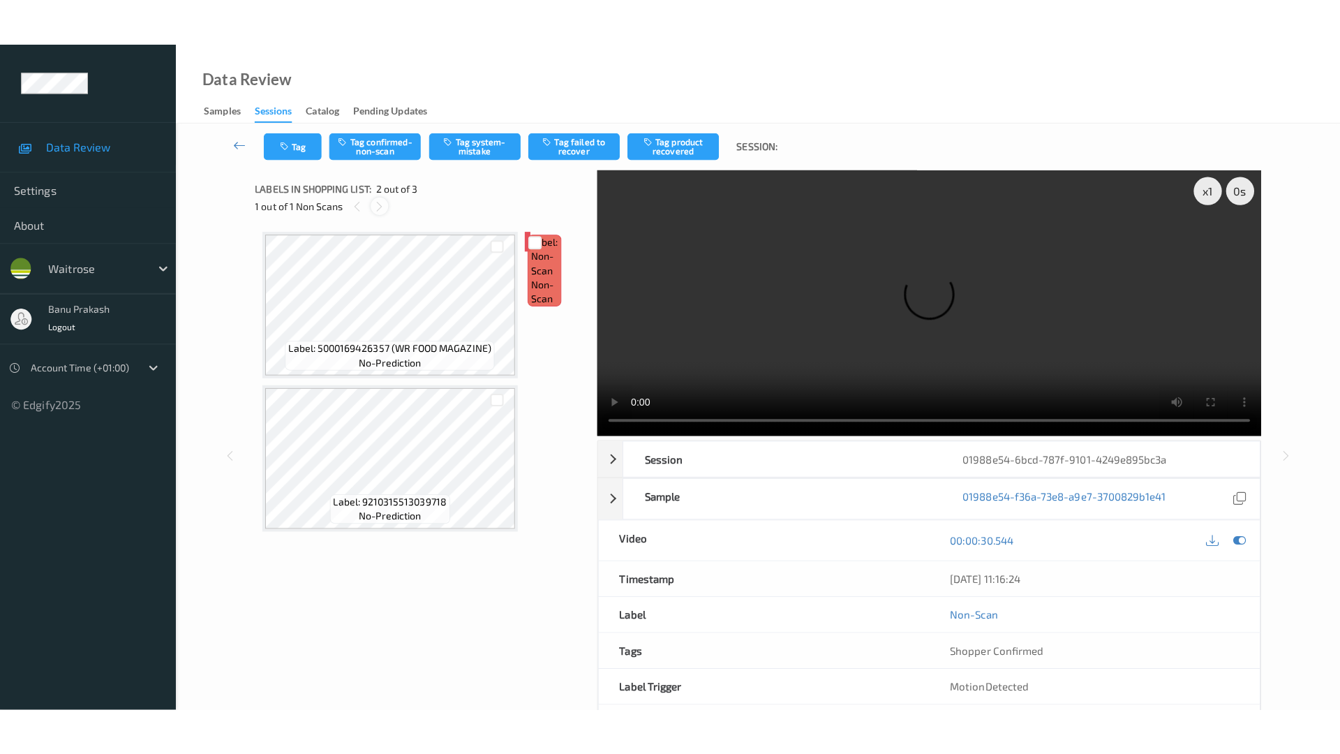
scroll to position [7, 0]
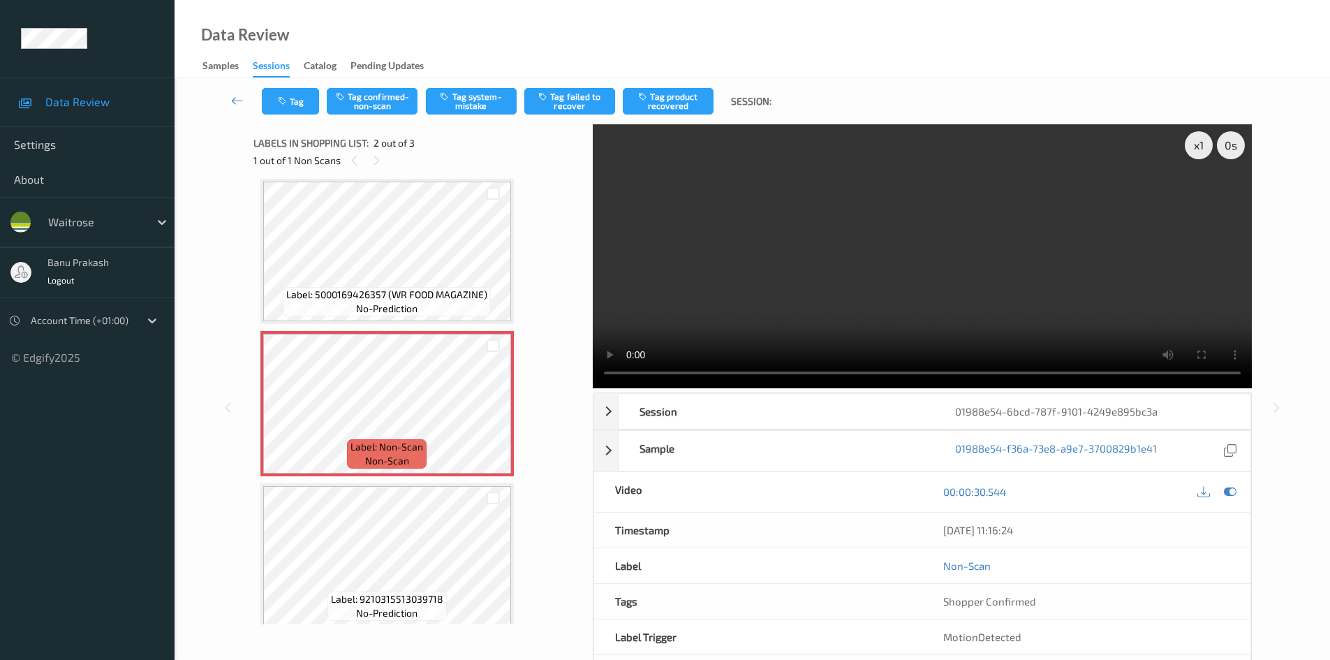
click at [367, 313] on span "no-prediction" at bounding box center [386, 309] width 61 height 14
click at [396, 288] on div "Label: 5000169426357 (WR FOOD MAGAZINE) no-prediction" at bounding box center [387, 251] width 254 height 145
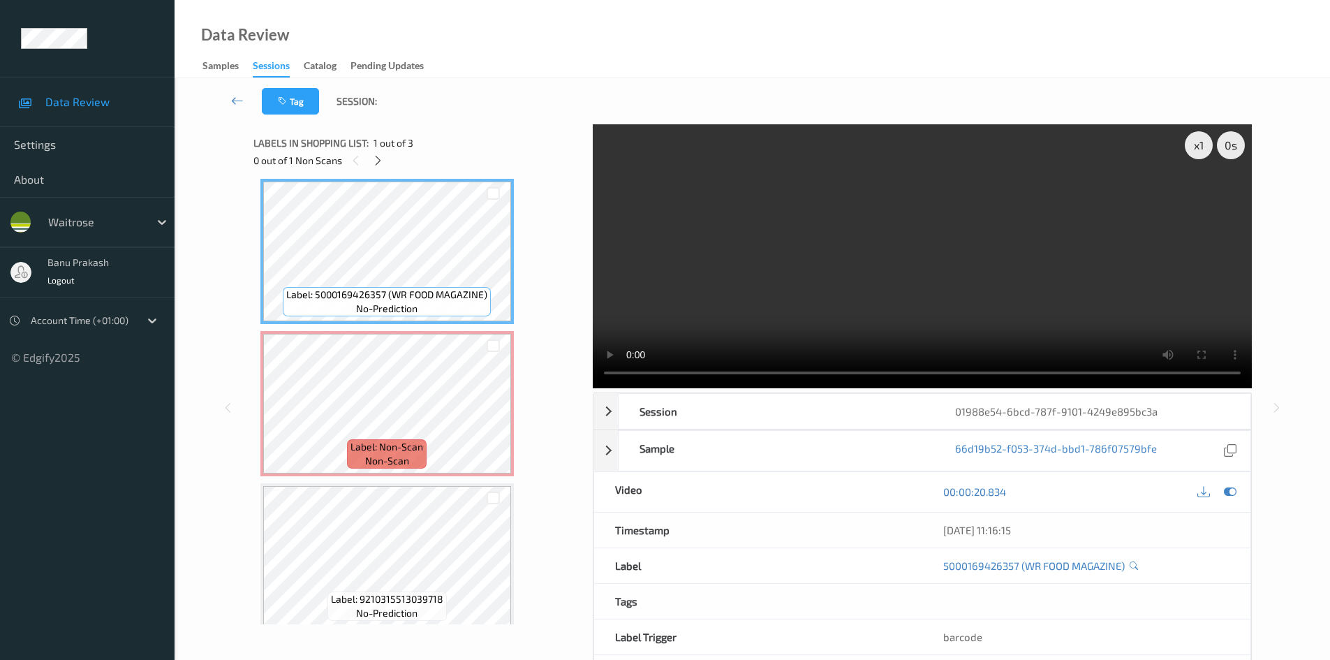
click at [876, 305] on video at bounding box center [922, 256] width 659 height 264
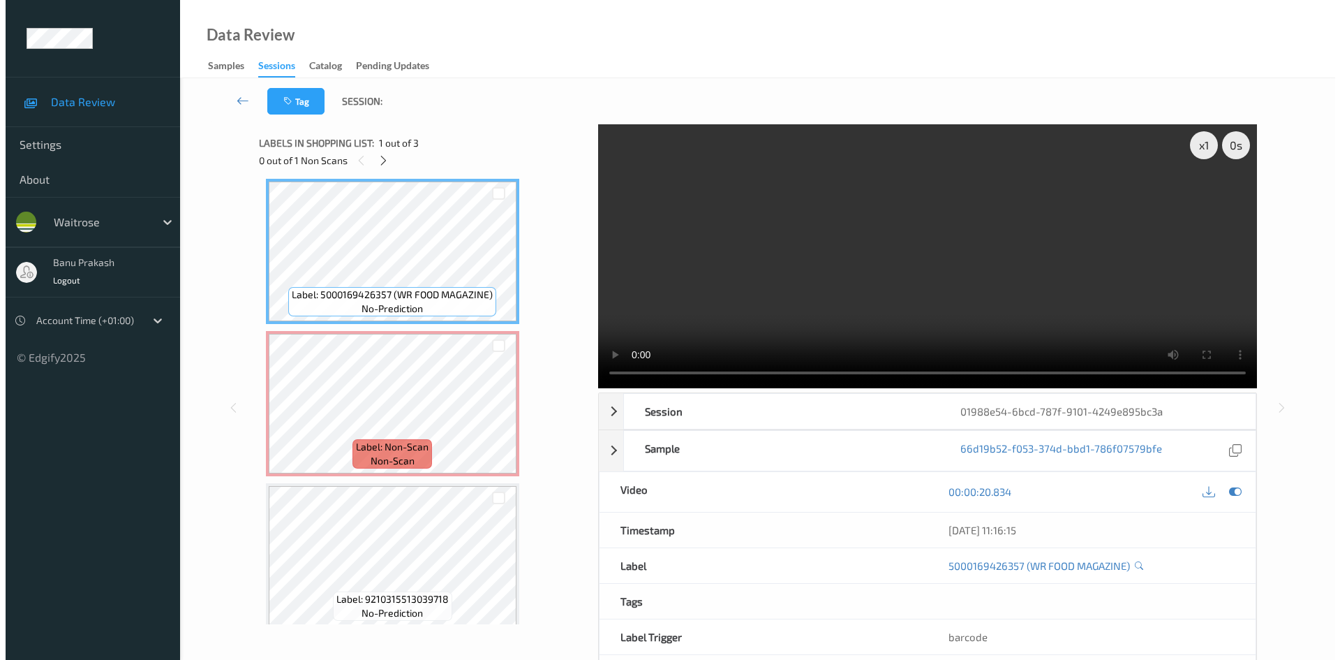
scroll to position [0, 0]
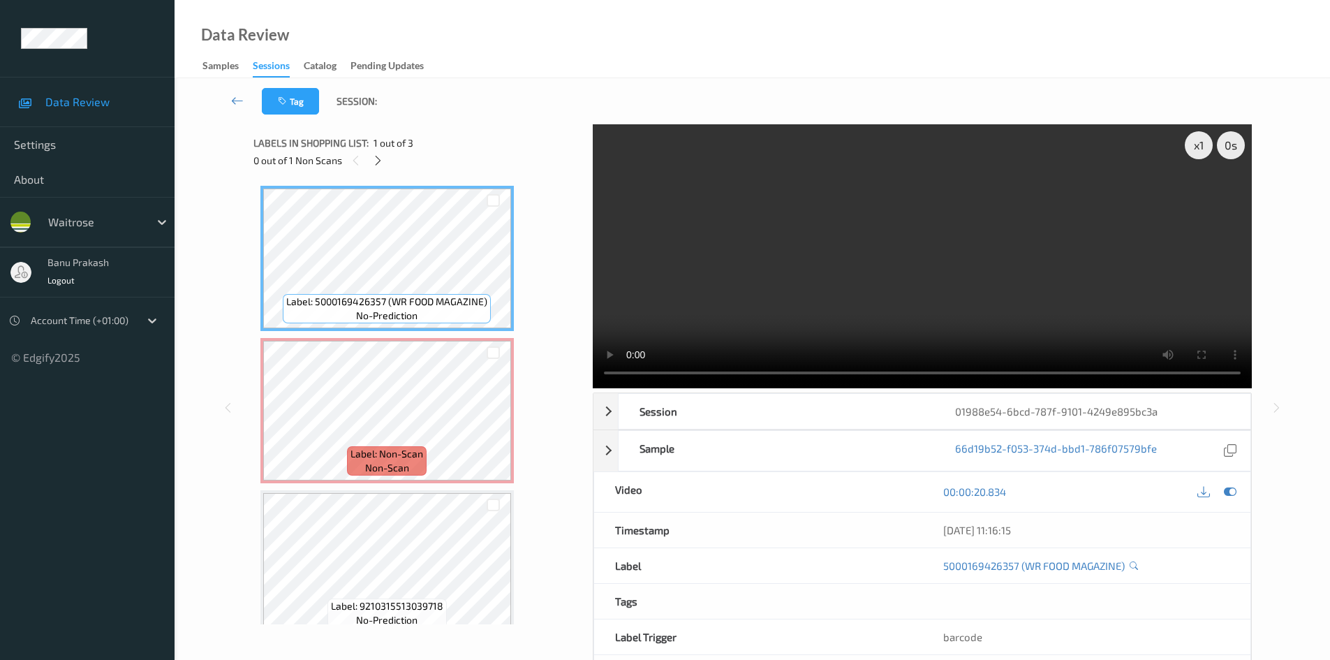
click at [882, 295] on video at bounding box center [922, 256] width 659 height 264
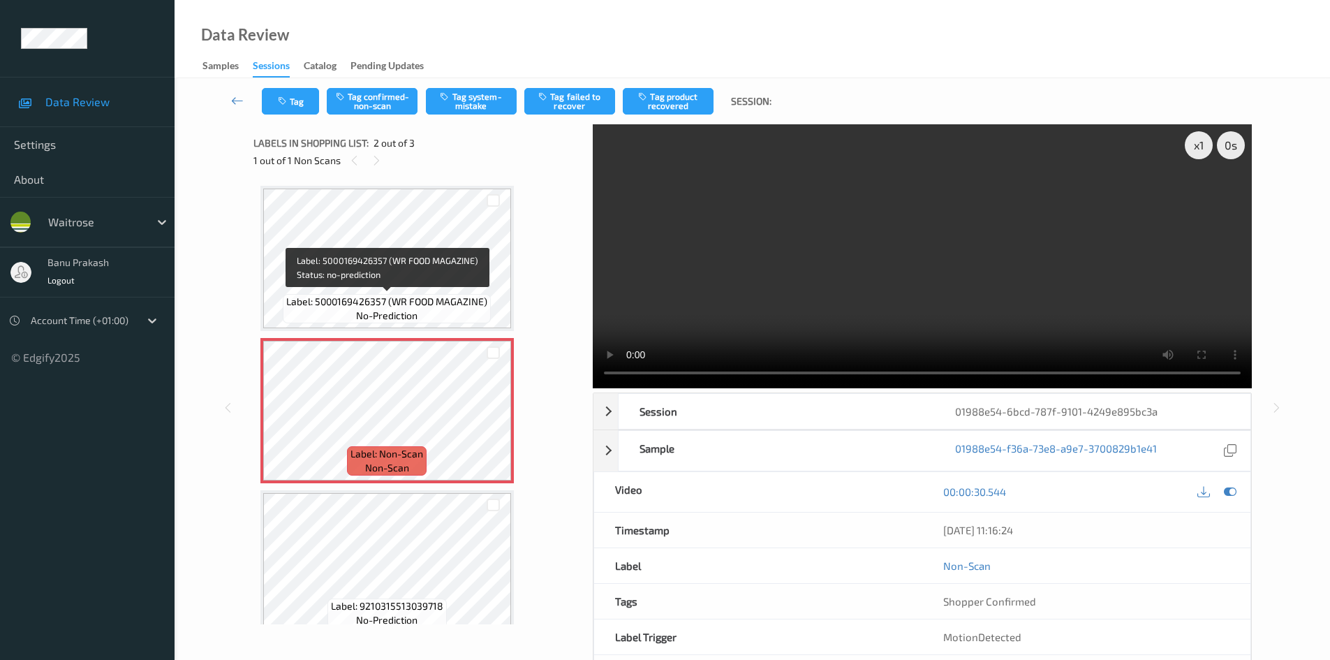
click at [342, 304] on span "Label: 5000169426357 (WR FOOD MAGAZINE)" at bounding box center [386, 302] width 201 height 14
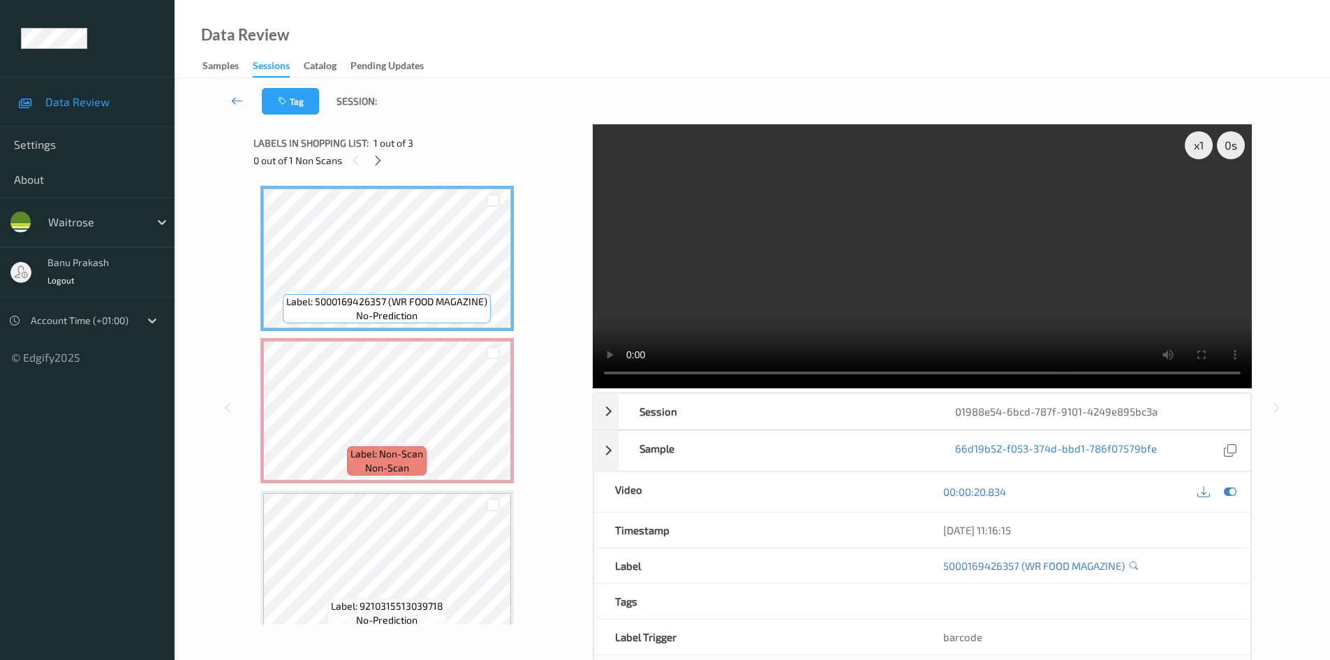
click at [783, 309] on video at bounding box center [922, 256] width 659 height 264
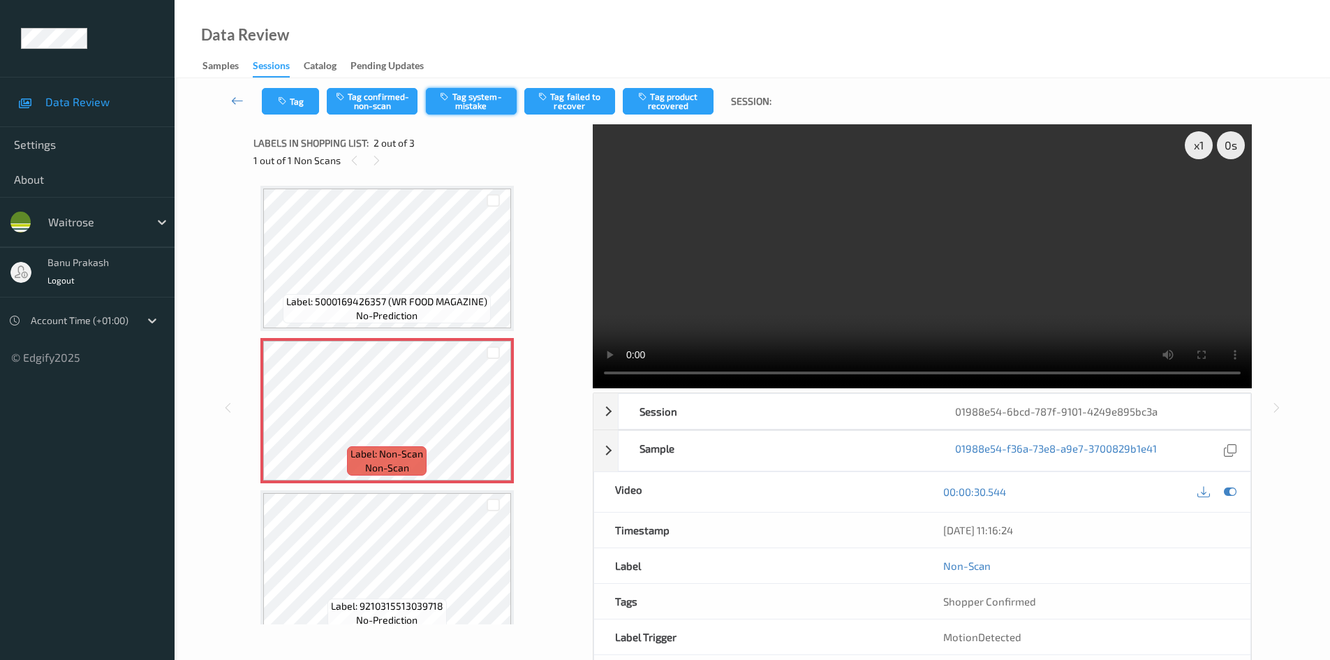
click at [494, 98] on button "Tag system-mistake" at bounding box center [471, 101] width 91 height 27
click at [295, 110] on button "Tag" at bounding box center [290, 101] width 57 height 27
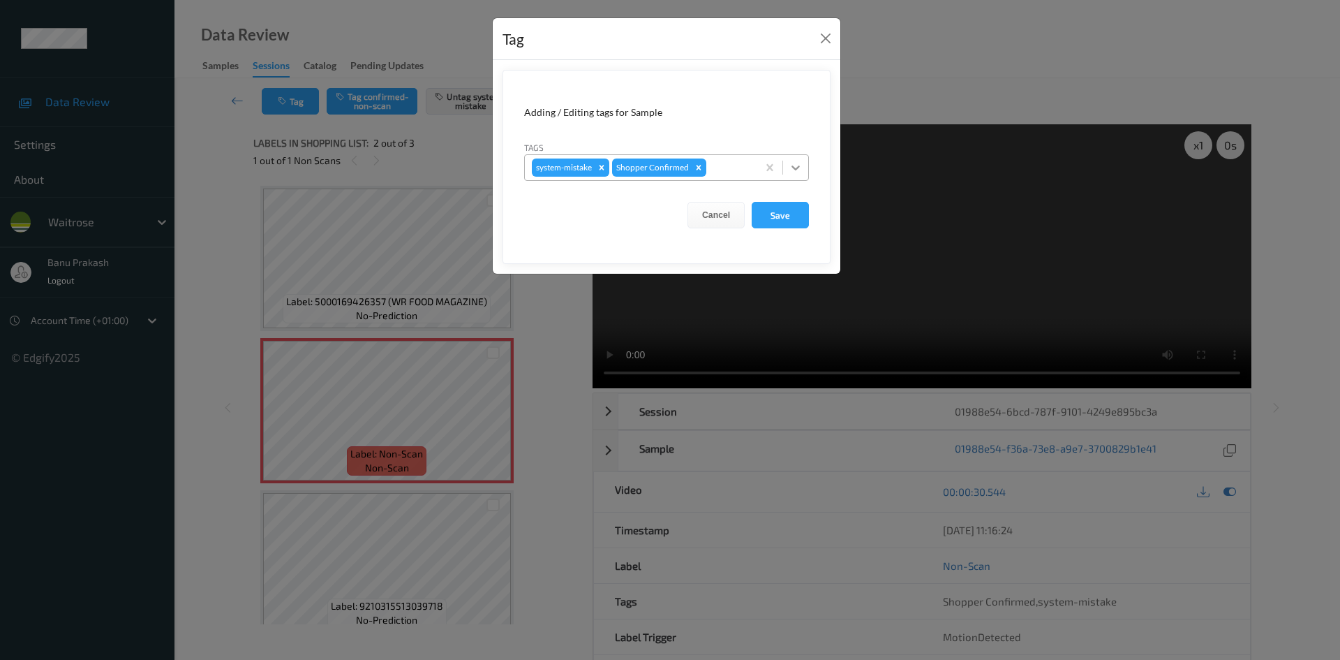
click at [792, 161] on icon at bounding box center [796, 168] width 14 height 14
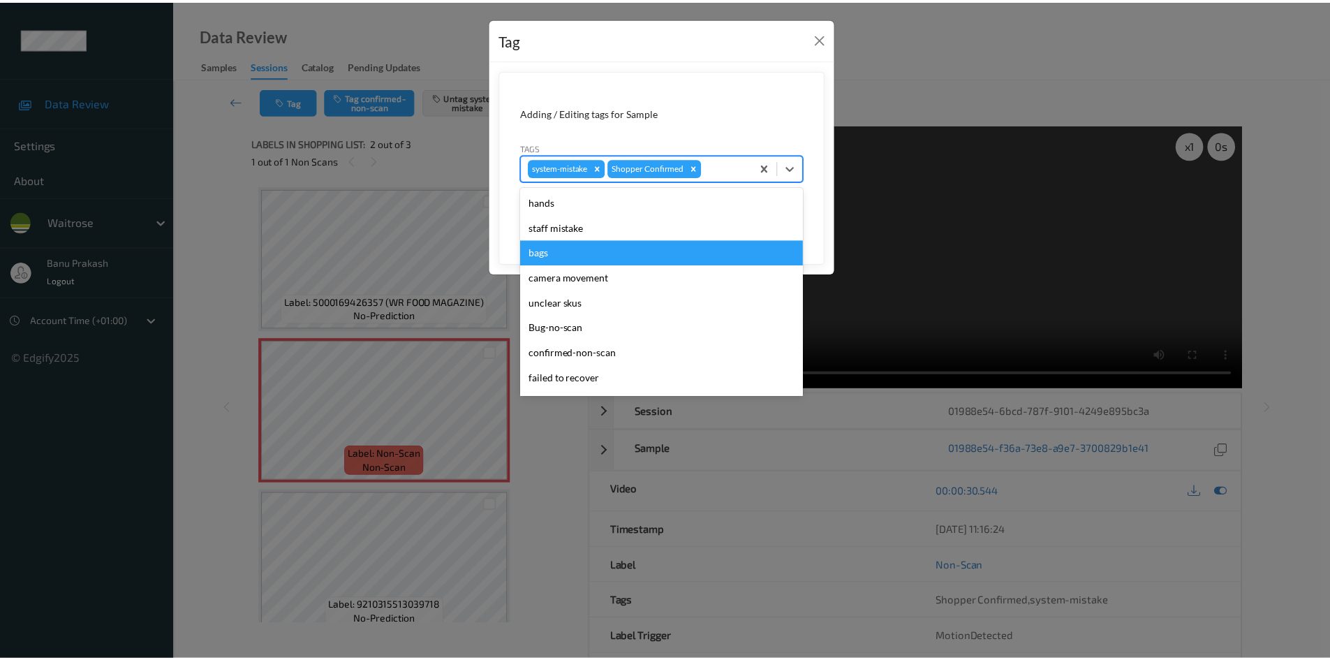
scroll to position [274, 0]
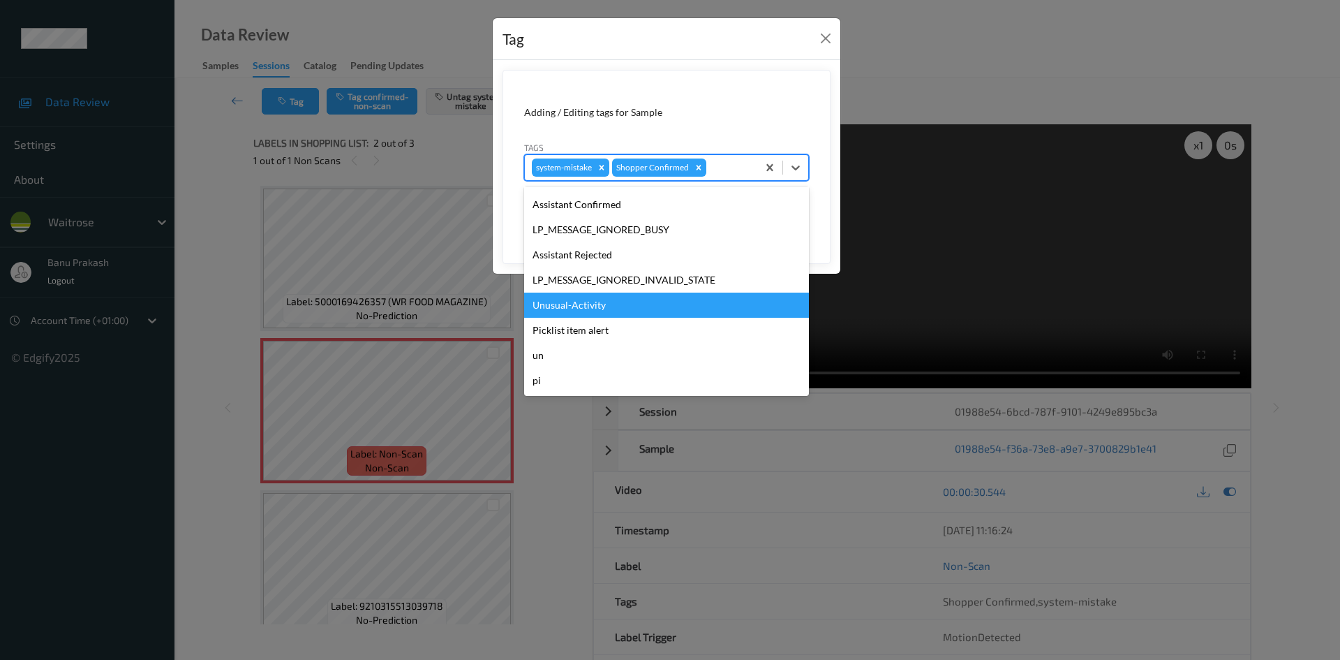
click at [605, 306] on div "Unusual-Activity" at bounding box center [666, 305] width 285 height 25
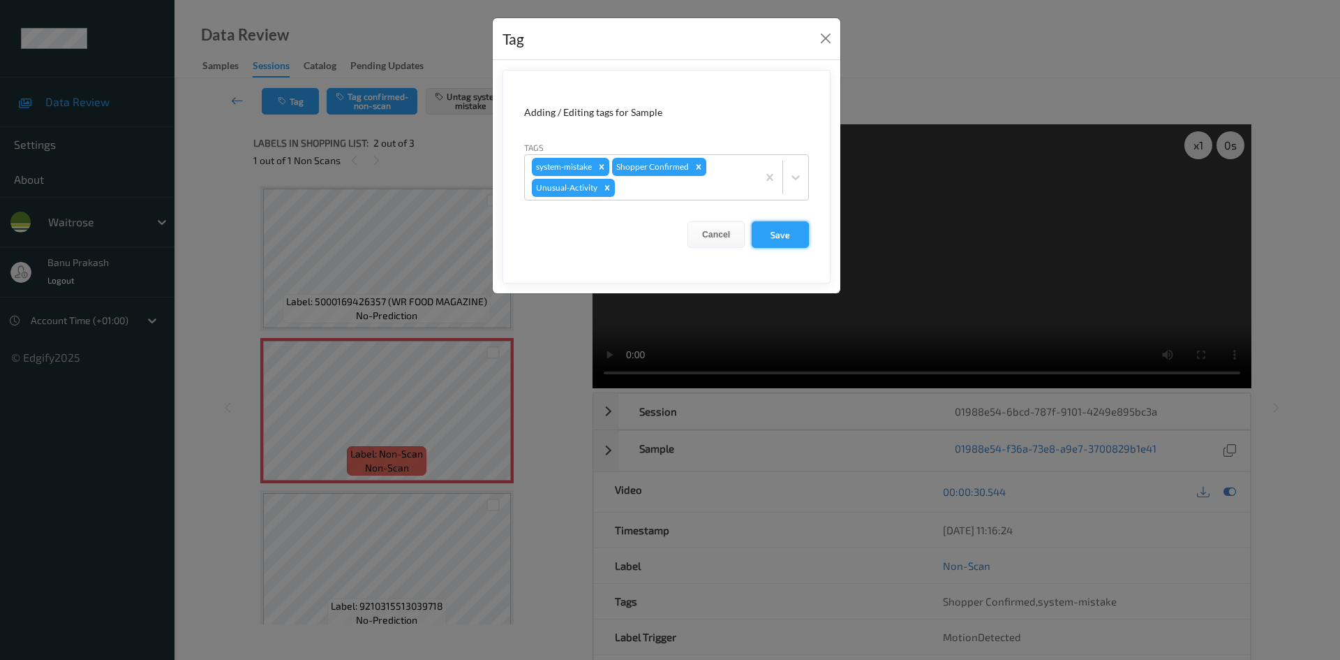
click at [774, 232] on button "Save" at bounding box center [780, 234] width 57 height 27
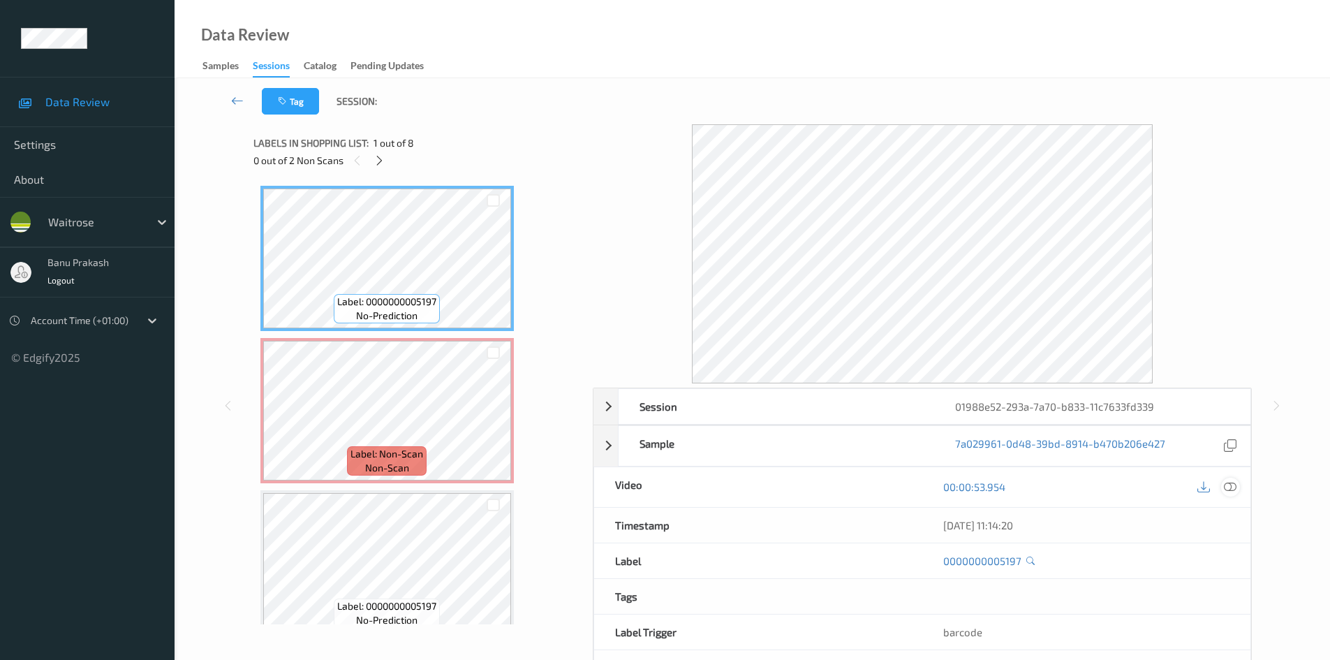
click at [1231, 485] on icon at bounding box center [1230, 486] width 13 height 13
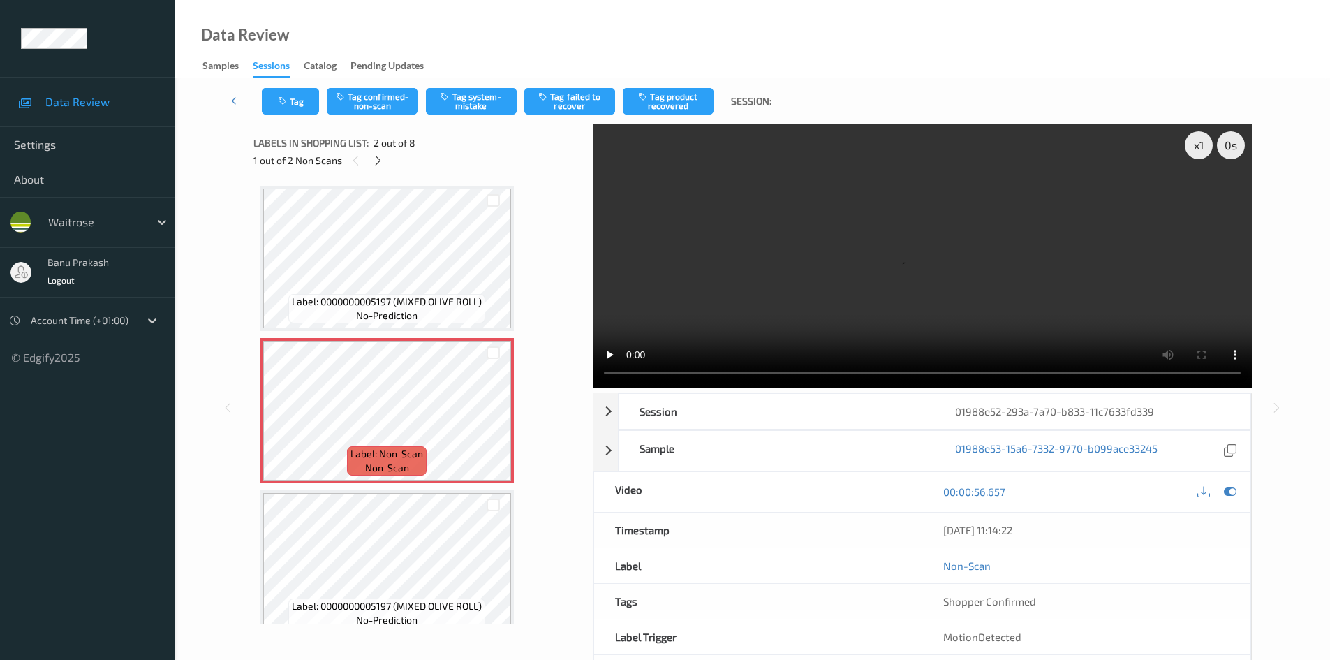
click at [369, 301] on span "Label: 0000000005197 (MIXED OLIVE ROLL)" at bounding box center [387, 302] width 190 height 14
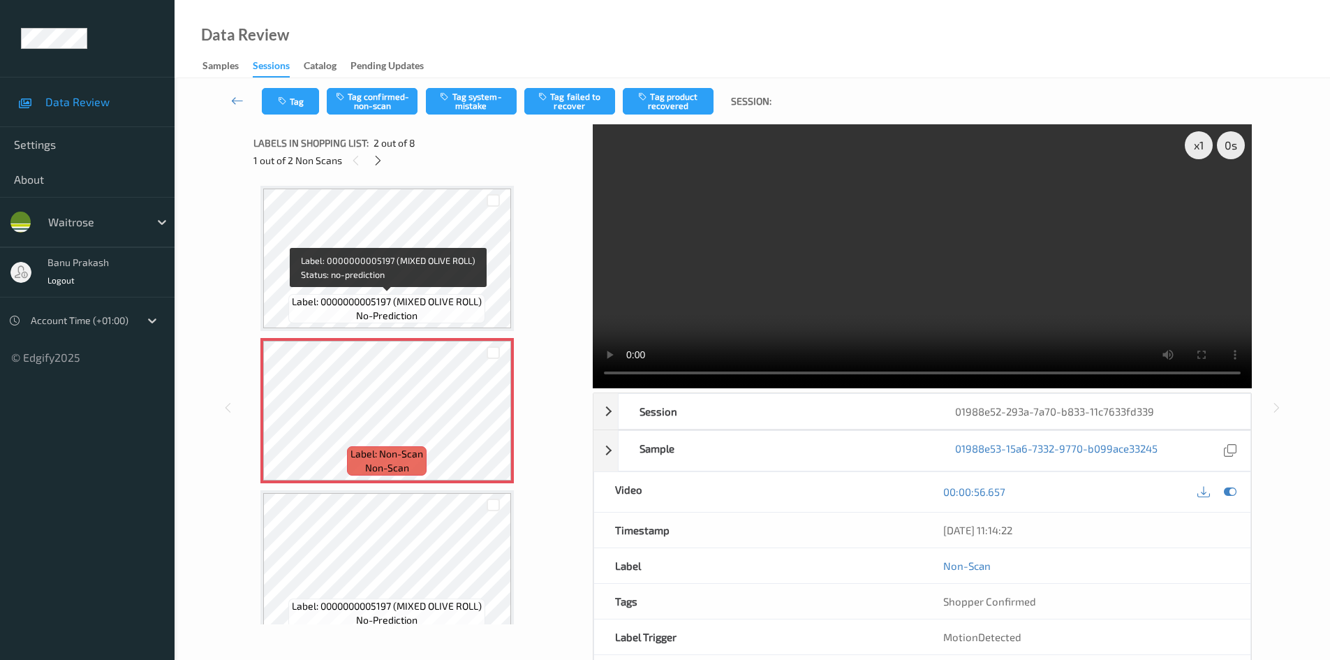
click at [377, 297] on span "Label: 0000000005197 (MIXED OLIVE ROLL)" at bounding box center [387, 302] width 190 height 14
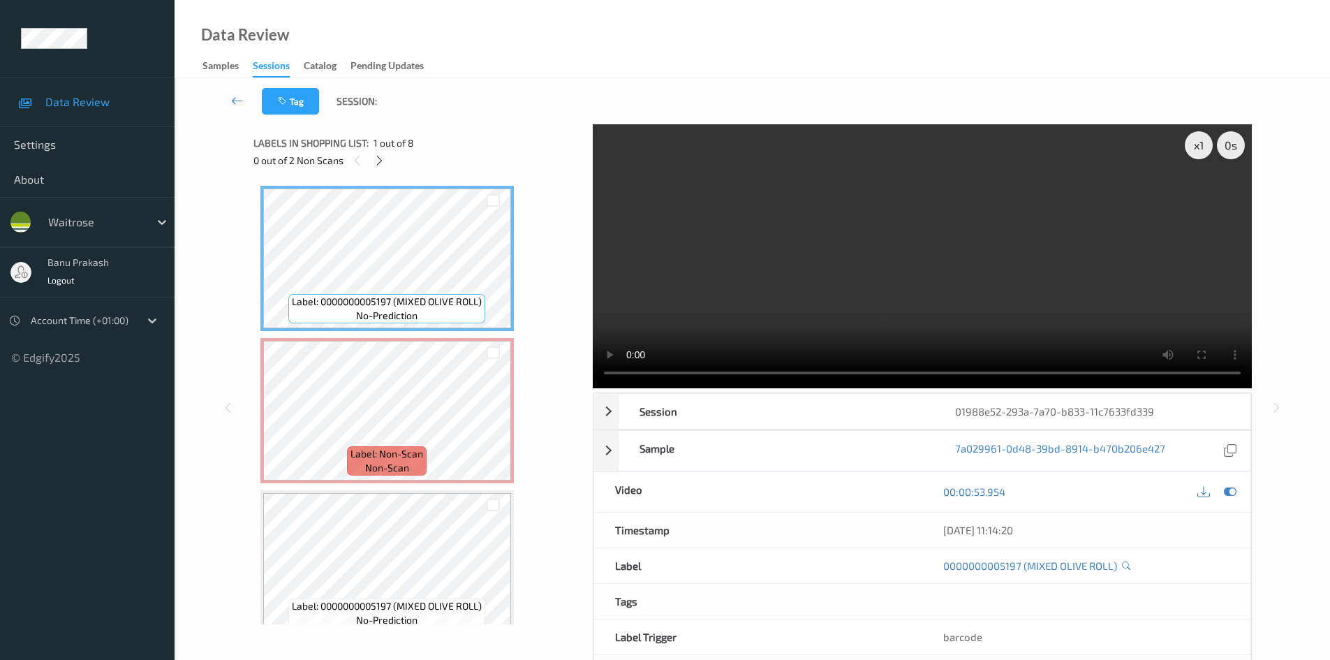
click at [836, 230] on video at bounding box center [922, 256] width 659 height 264
click at [866, 280] on video at bounding box center [922, 256] width 659 height 264
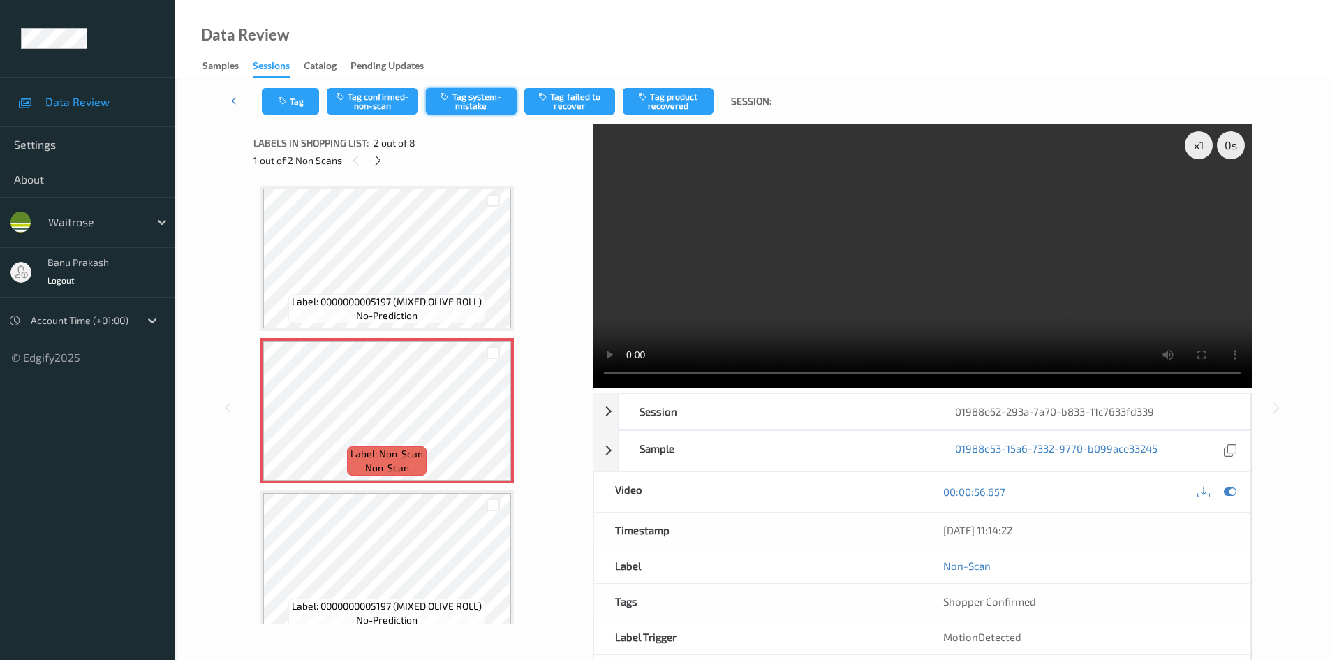
click at [480, 90] on button "Tag system-mistake" at bounding box center [471, 101] width 91 height 27
click at [274, 110] on button "Tag" at bounding box center [290, 101] width 57 height 27
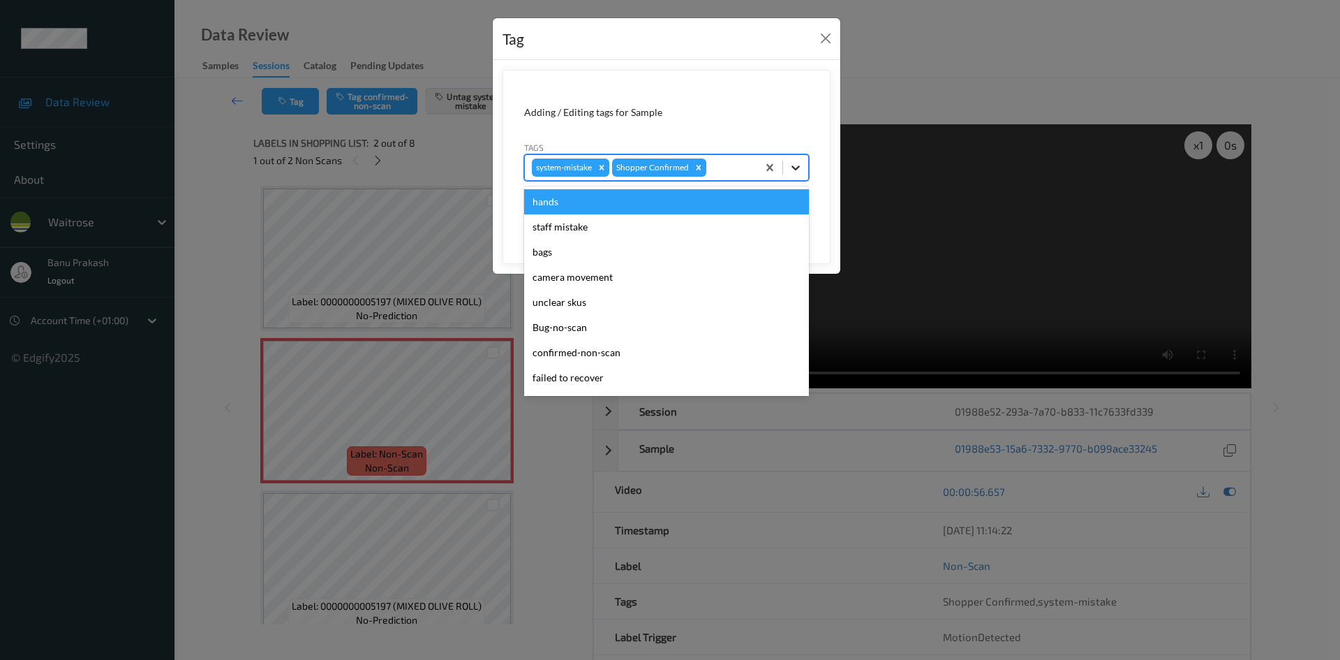
click at [806, 167] on div at bounding box center [795, 167] width 25 height 25
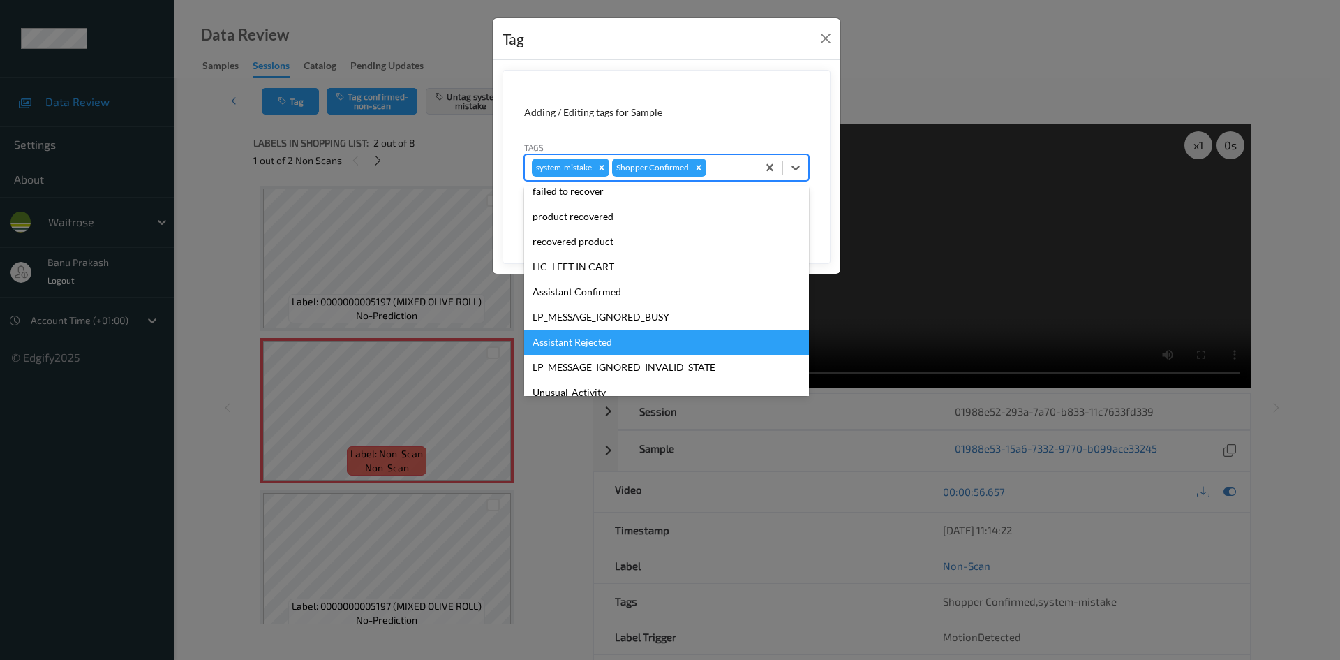
scroll to position [209, 0]
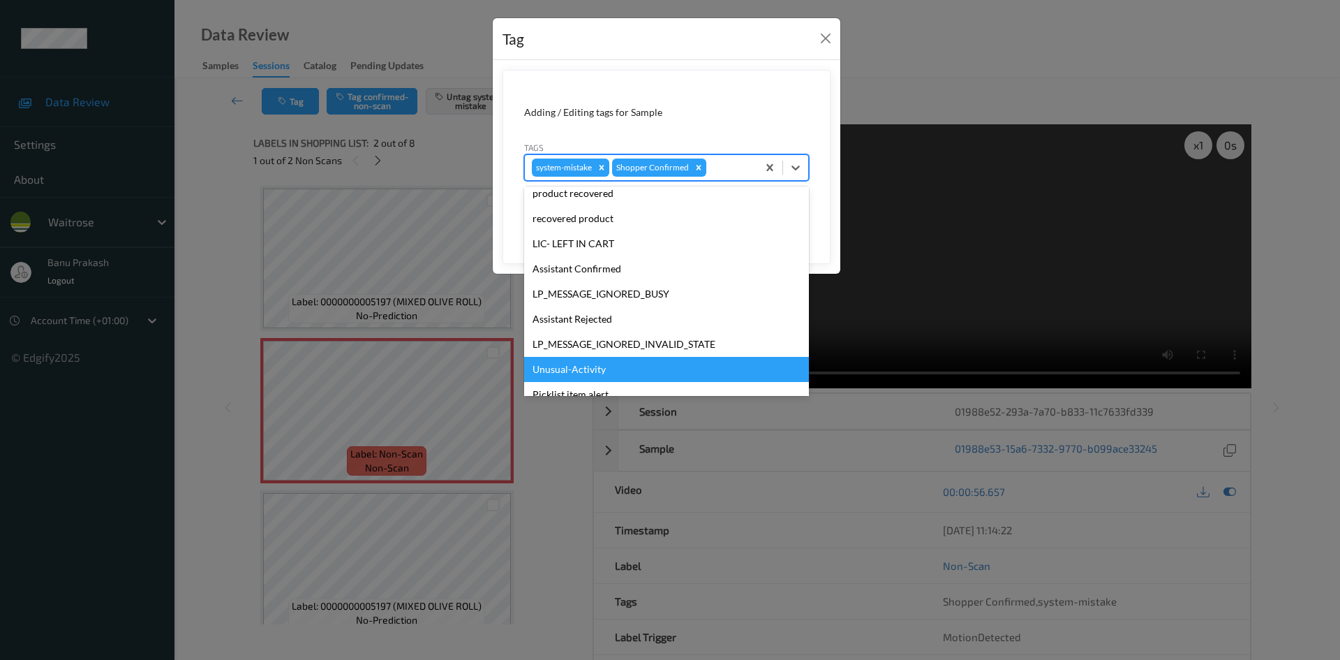
click at [586, 373] on div "Unusual-Activity" at bounding box center [666, 369] width 285 height 25
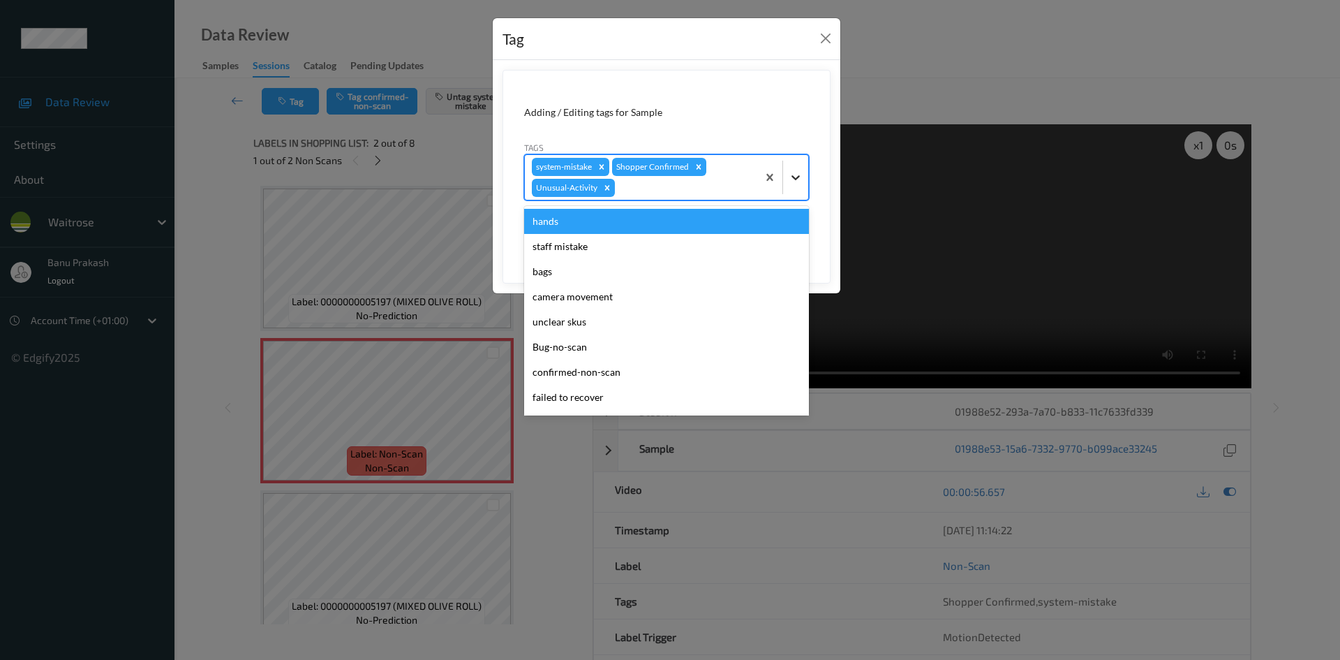
click at [797, 183] on icon at bounding box center [796, 177] width 14 height 14
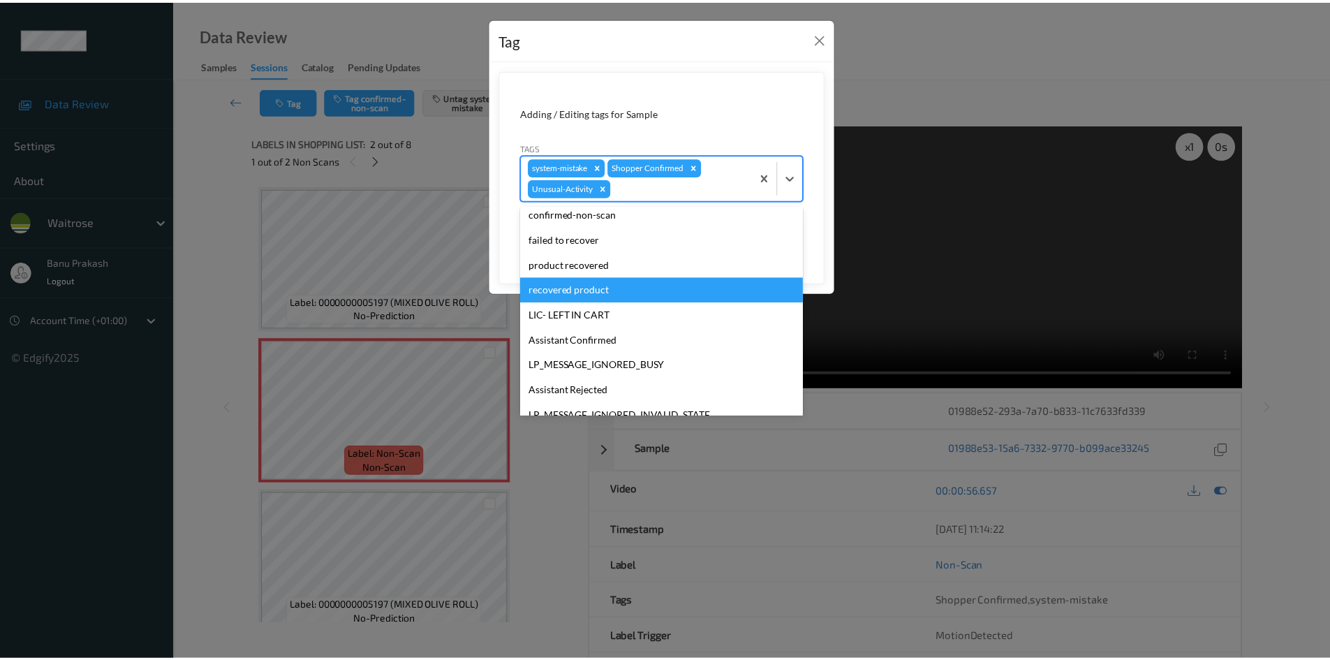
scroll to position [249, 0]
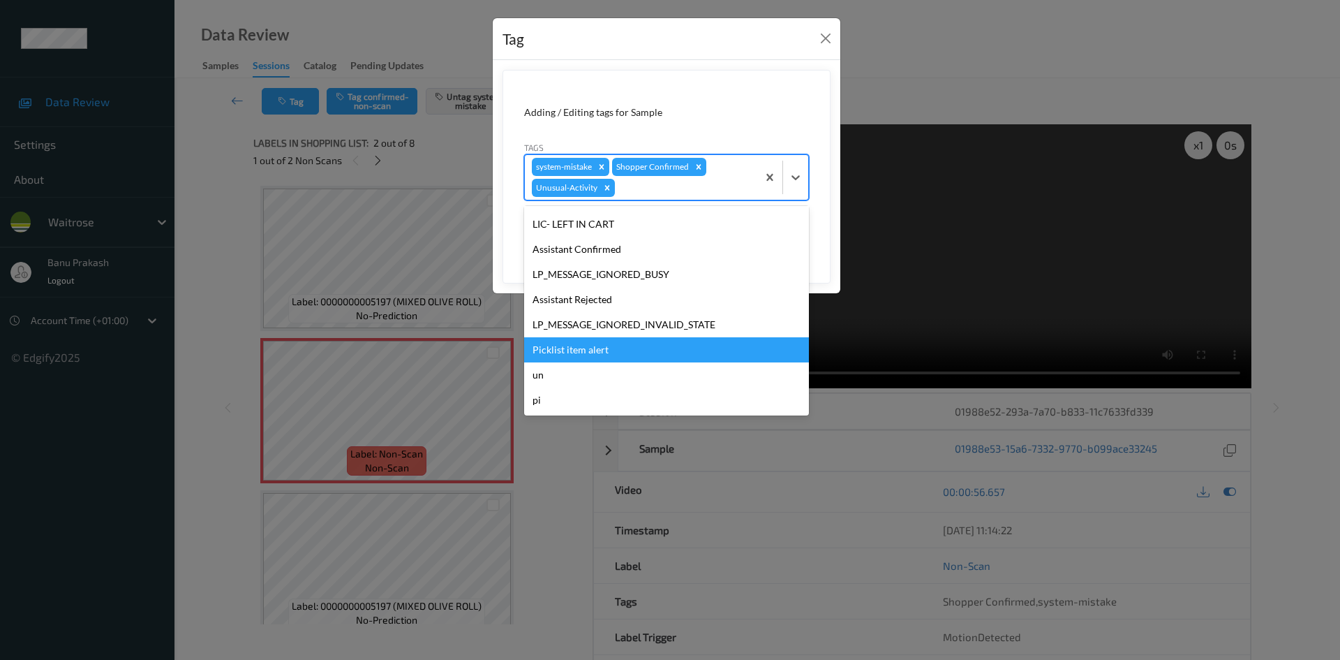
click at [645, 348] on div "Picklist item alert" at bounding box center [666, 349] width 285 height 25
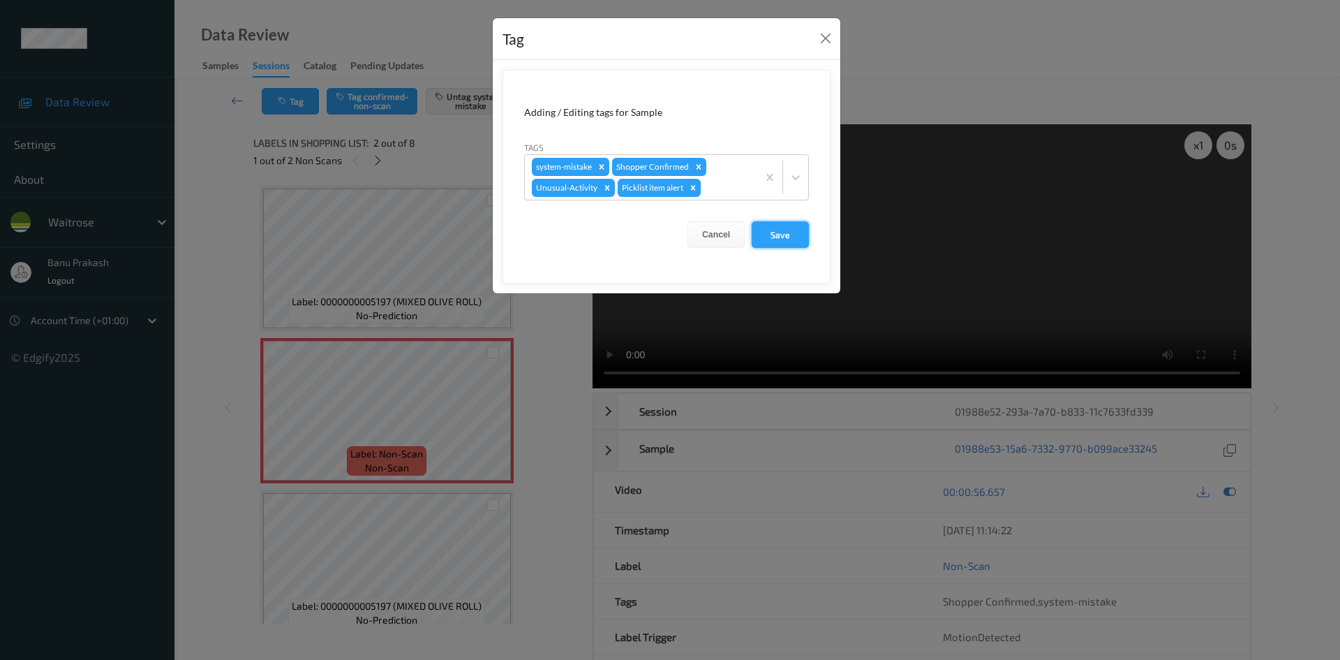
click at [769, 235] on button "Save" at bounding box center [780, 234] width 57 height 27
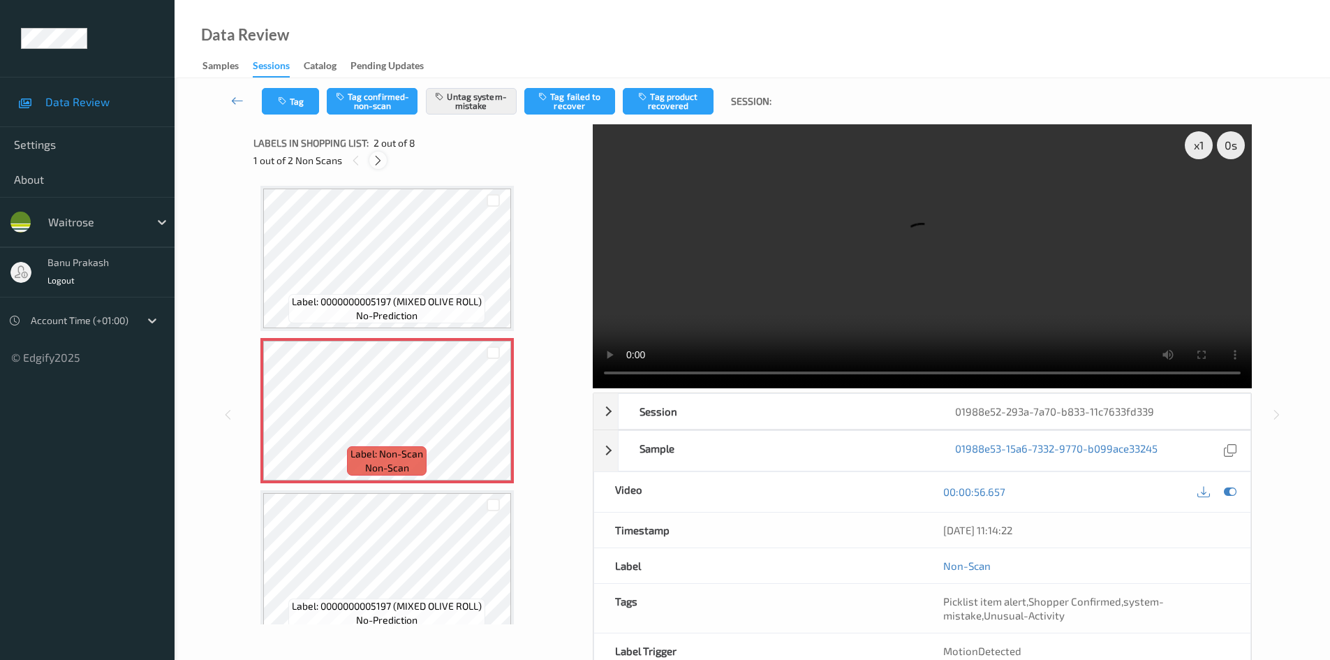
click at [380, 168] on div at bounding box center [377, 159] width 17 height 17
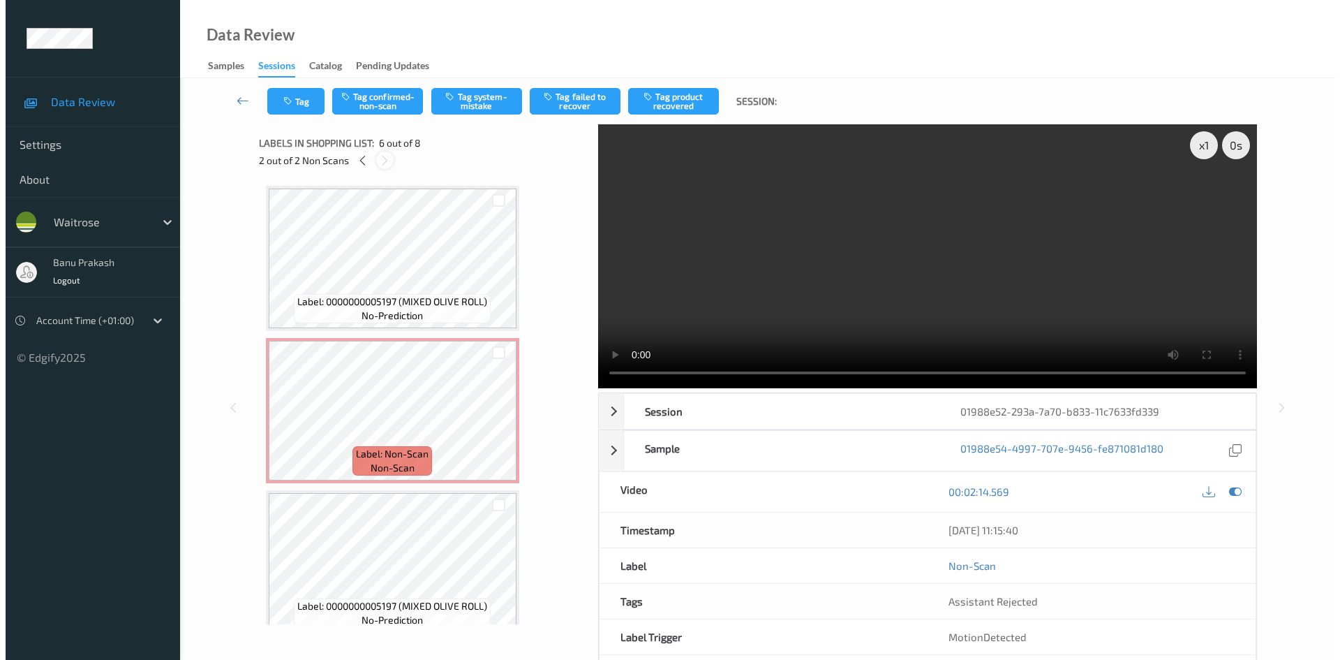
scroll to position [616, 0]
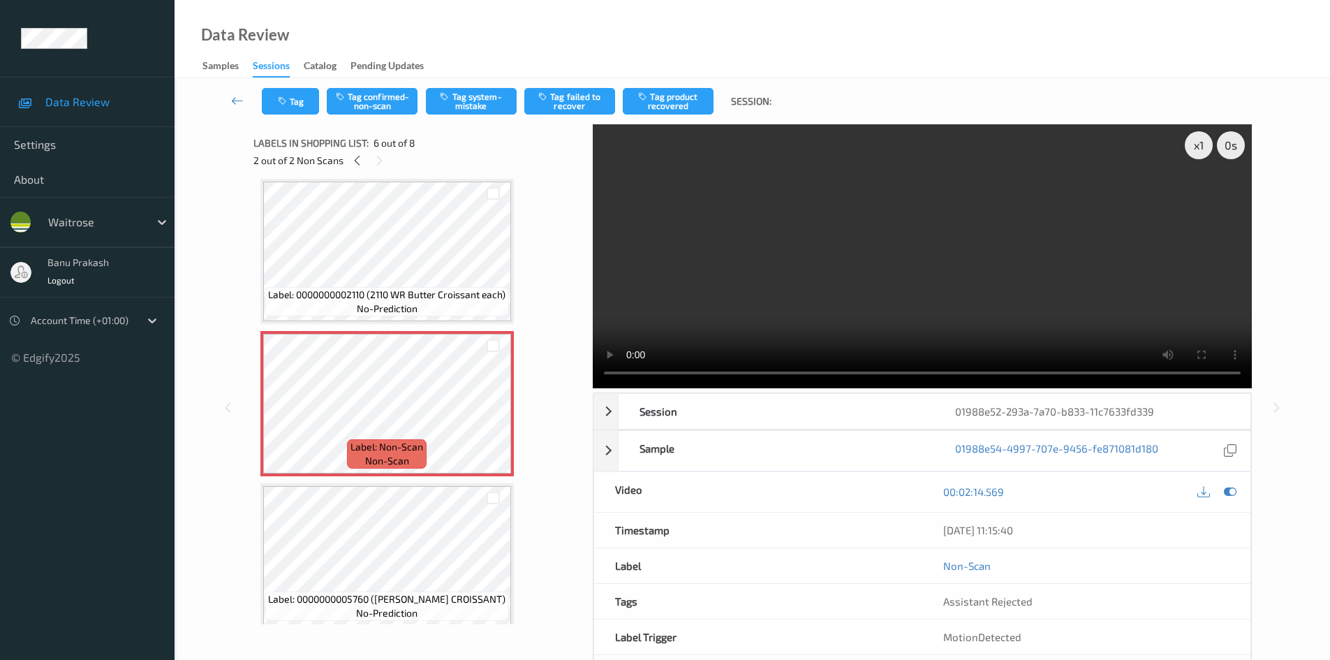
click at [422, 298] on span "Label: 0000000002110 (2110 WR Butter Croissant each)" at bounding box center [386, 295] width 237 height 14
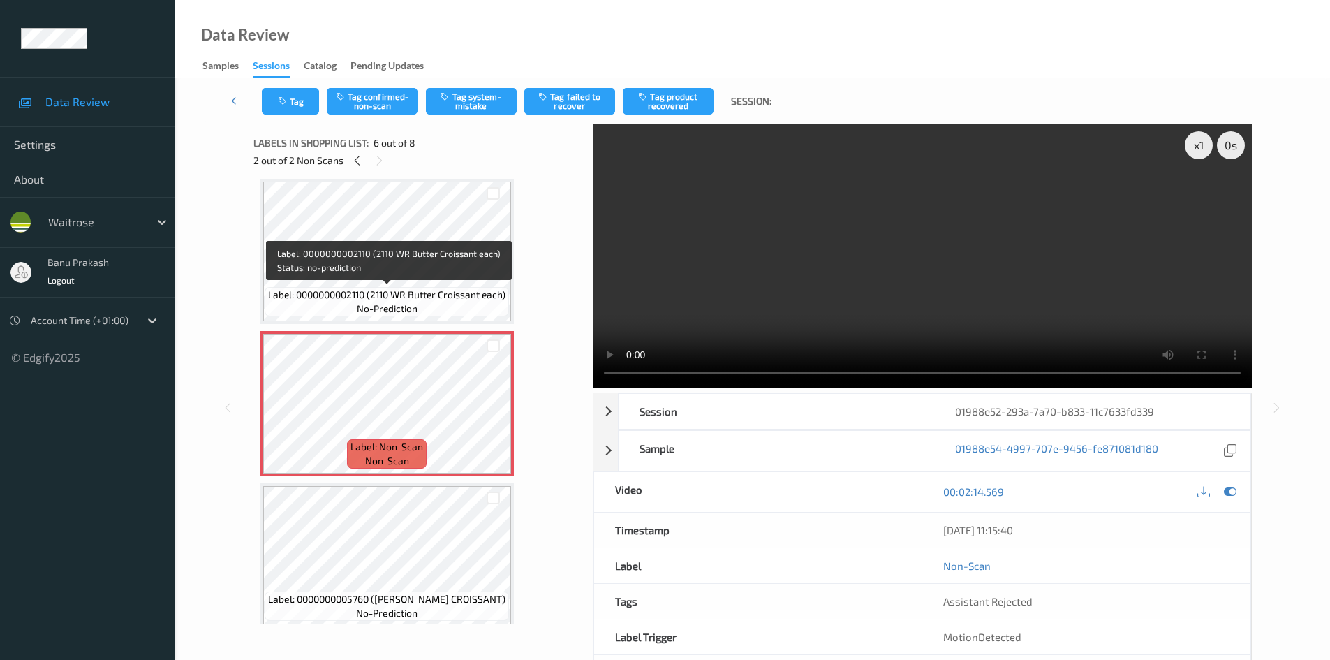
click at [405, 295] on span "Label: 0000000002110 (2110 WR Butter Croissant each)" at bounding box center [386, 295] width 237 height 14
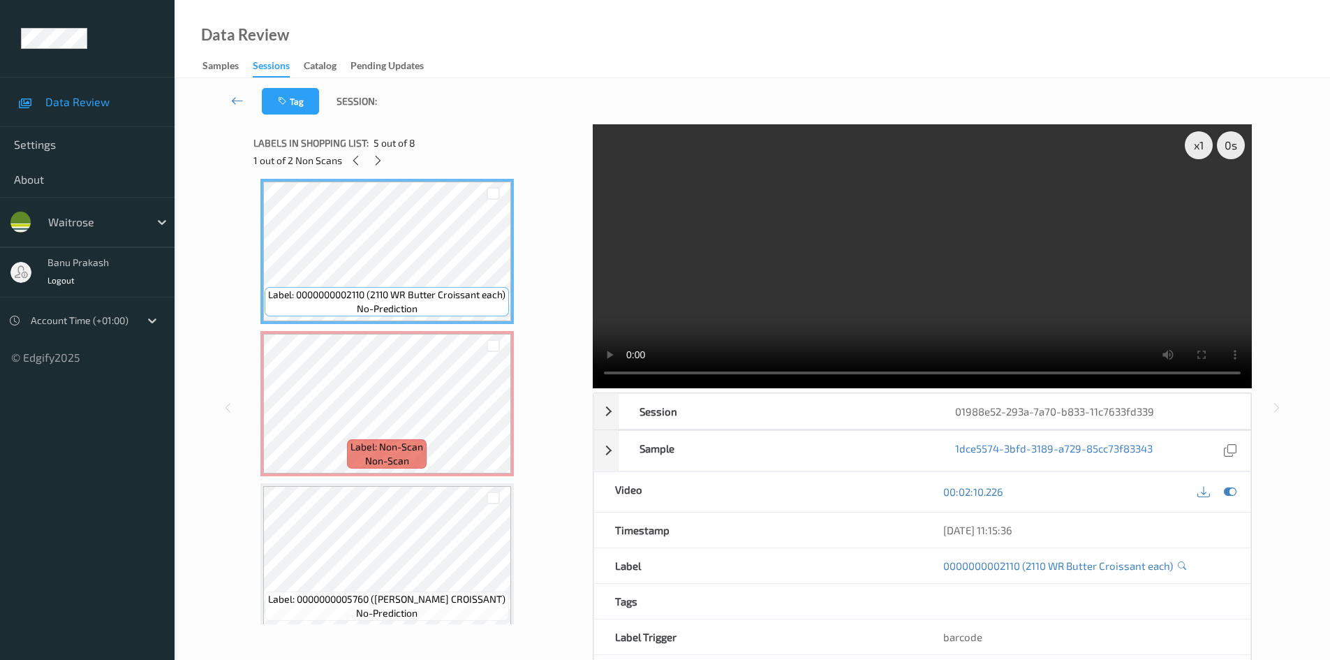
click at [688, 335] on video at bounding box center [922, 256] width 659 height 264
click at [691, 285] on video at bounding box center [922, 256] width 659 height 264
click at [494, 408] on div at bounding box center [492, 414] width 17 height 17
click at [781, 283] on video at bounding box center [922, 256] width 659 height 264
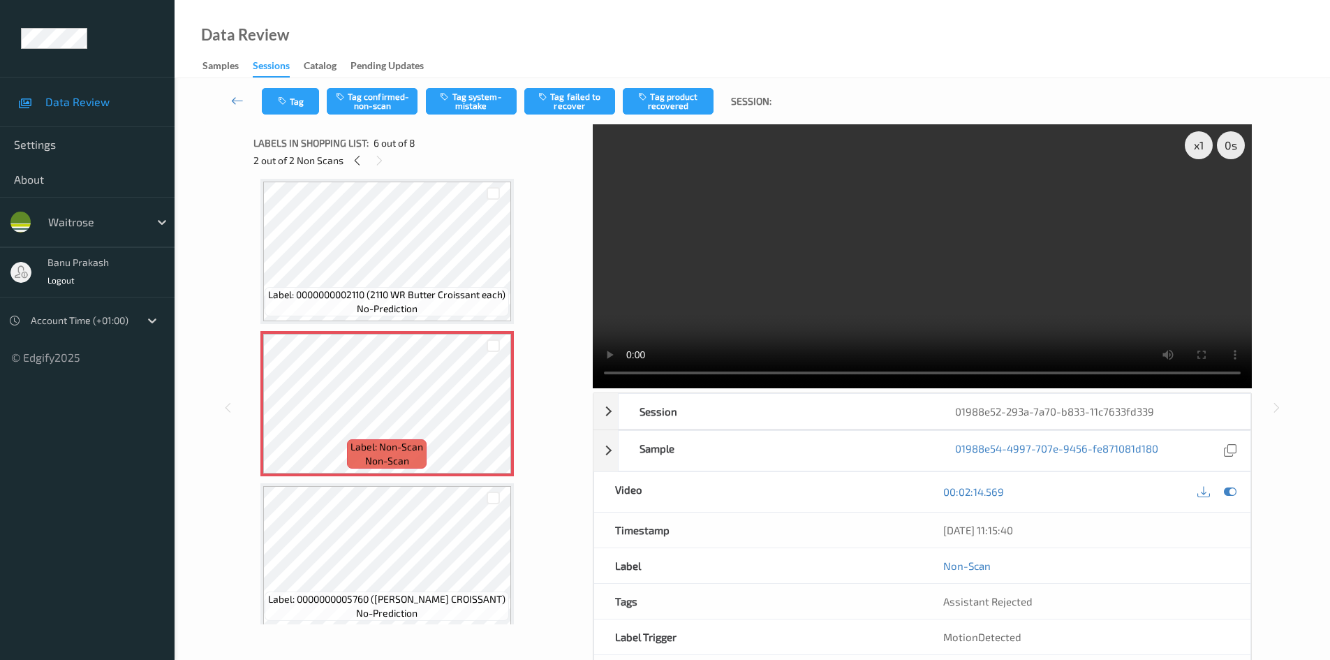
click at [905, 272] on video at bounding box center [922, 256] width 659 height 264
click at [448, 96] on icon "button" at bounding box center [446, 96] width 12 height 10
click at [470, 101] on button "Tag system-mistake" at bounding box center [471, 101] width 91 height 27
click at [284, 100] on icon "button" at bounding box center [284, 101] width 12 height 10
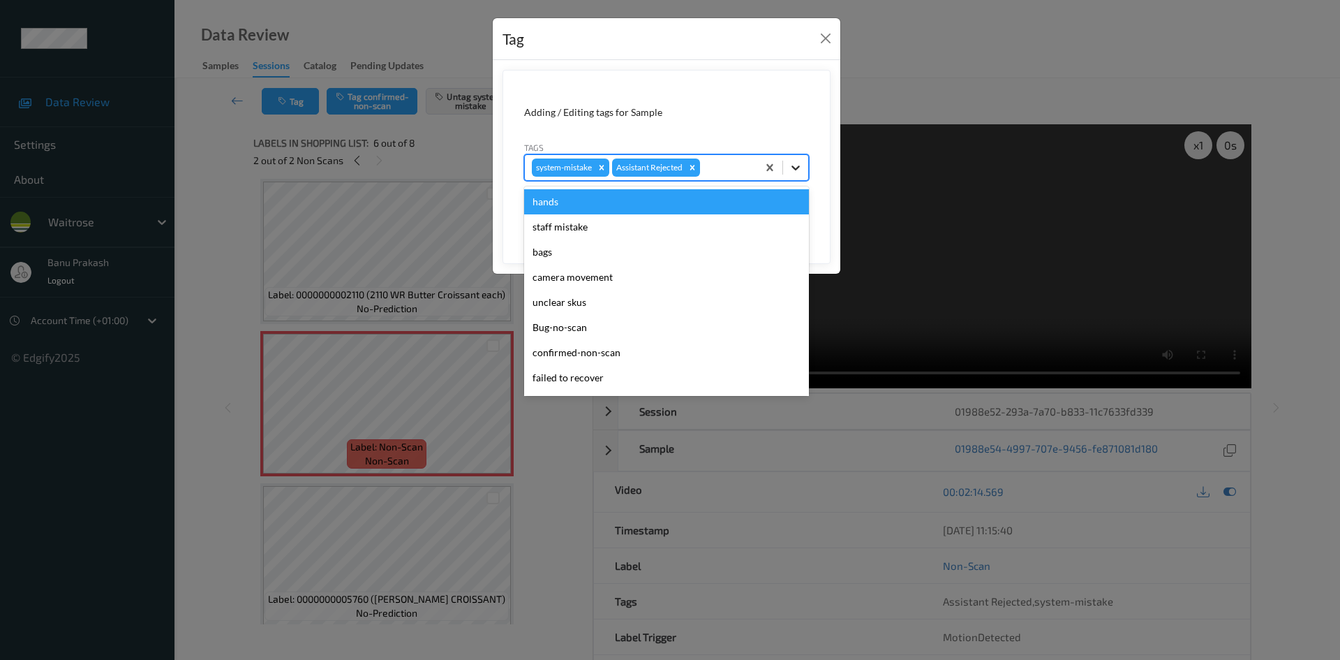
click at [806, 163] on div at bounding box center [795, 167] width 25 height 25
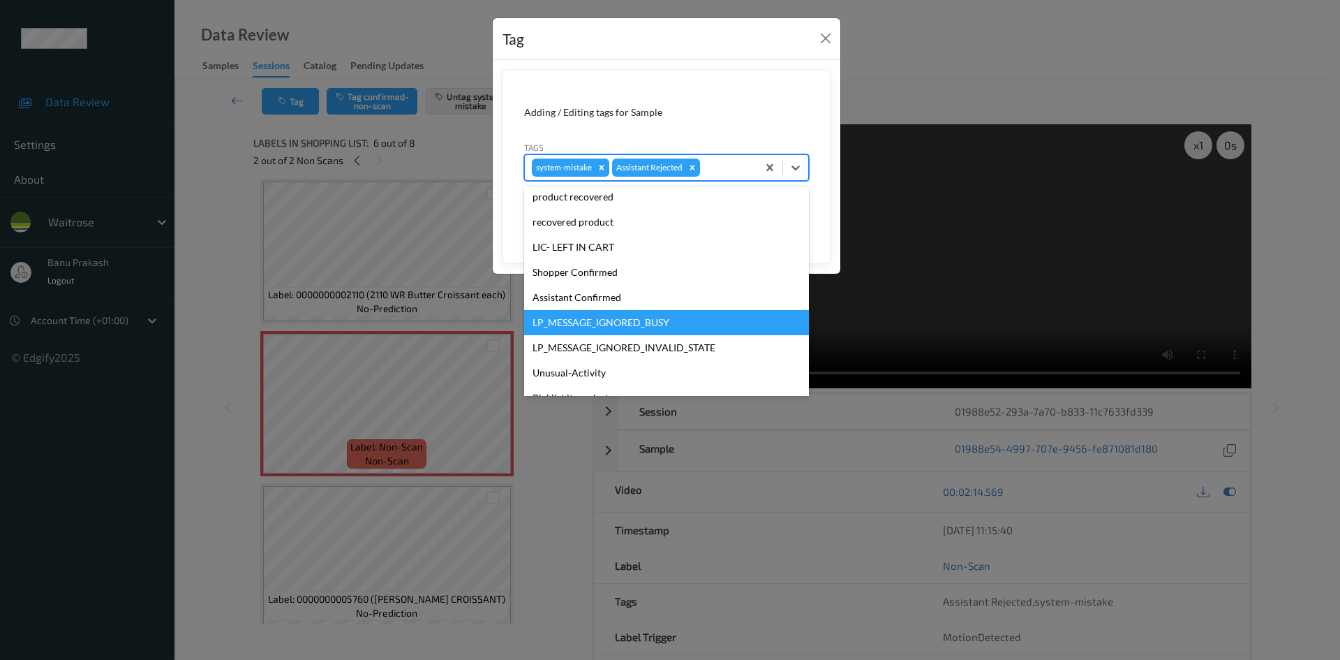
scroll to position [209, 0]
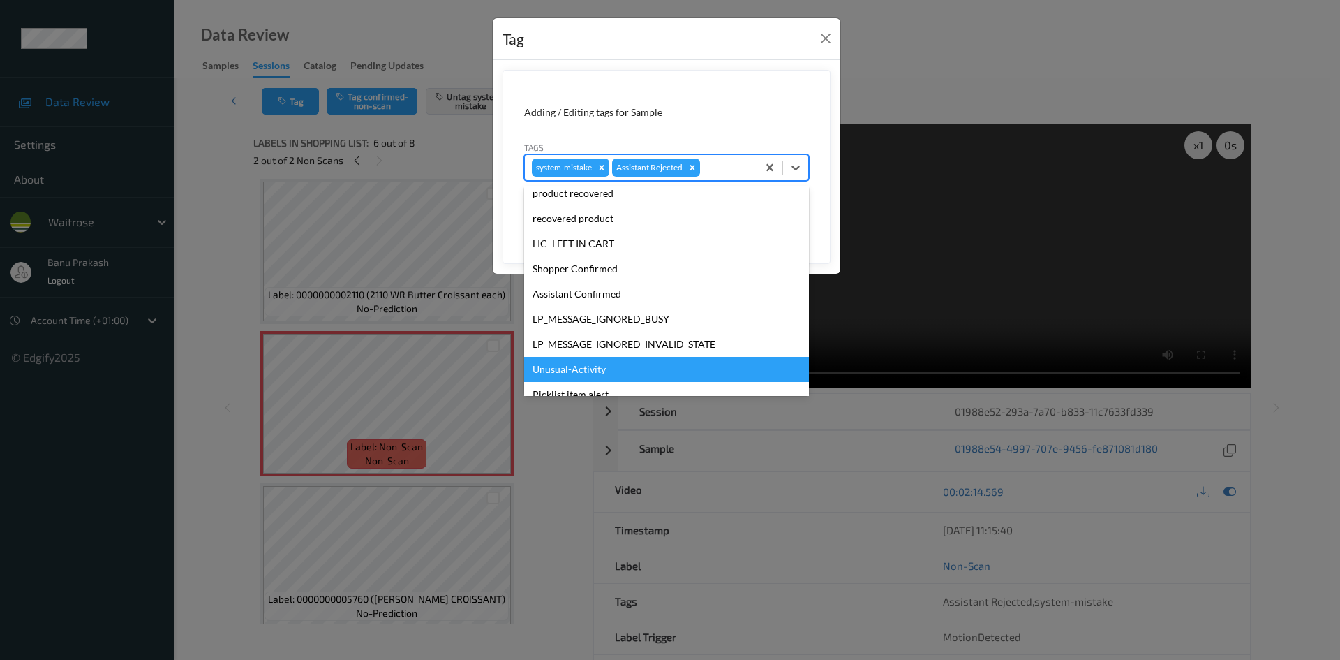
click at [622, 367] on div "Unusual-Activity" at bounding box center [666, 369] width 285 height 25
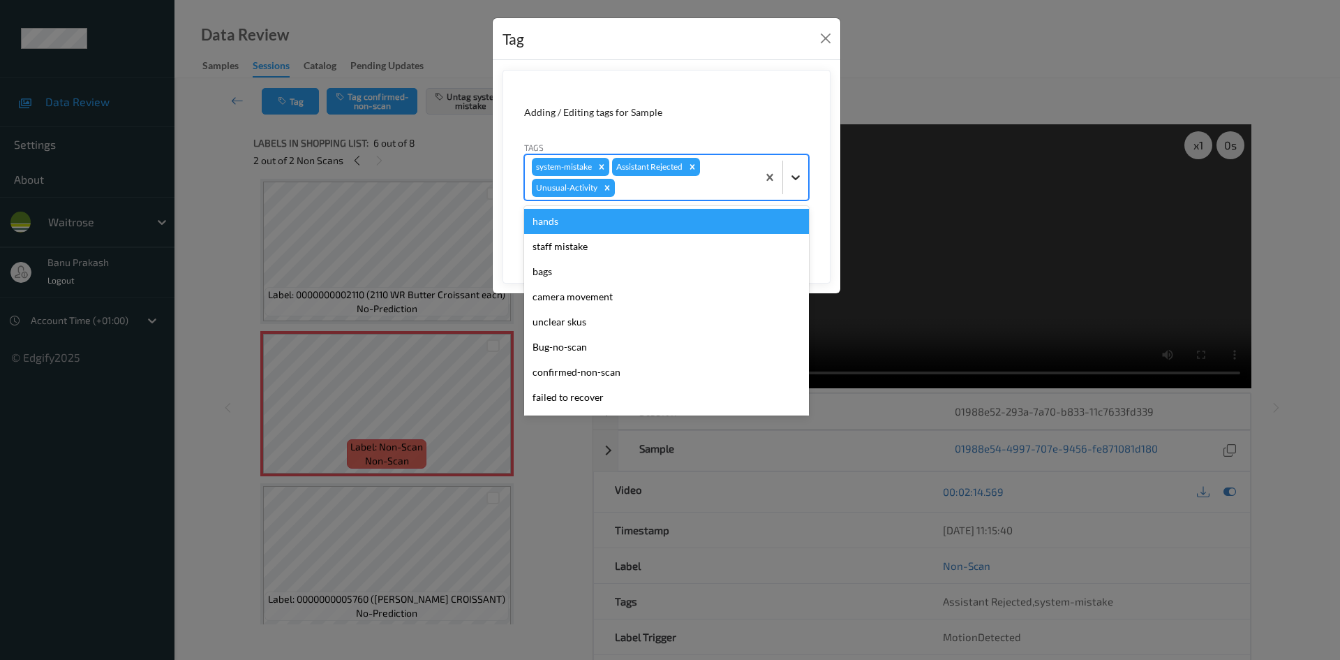
click at [795, 175] on icon at bounding box center [796, 177] width 14 height 14
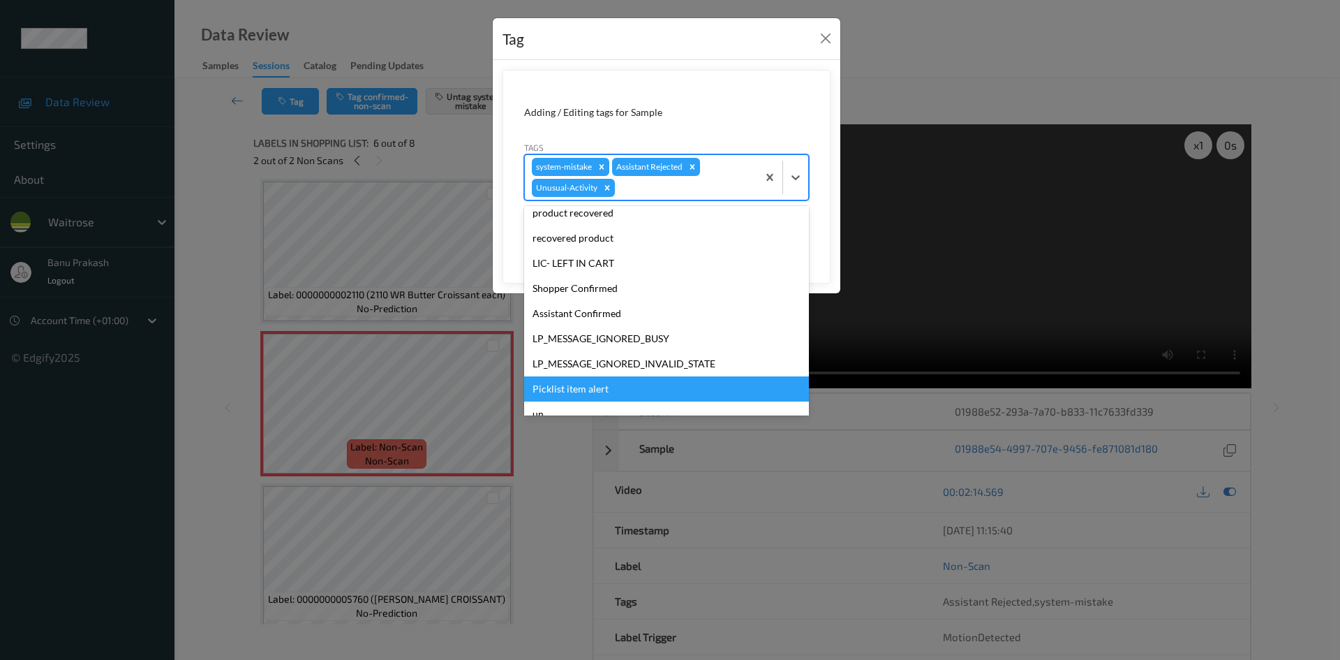
click at [667, 394] on div "Picklist item alert" at bounding box center [666, 388] width 285 height 25
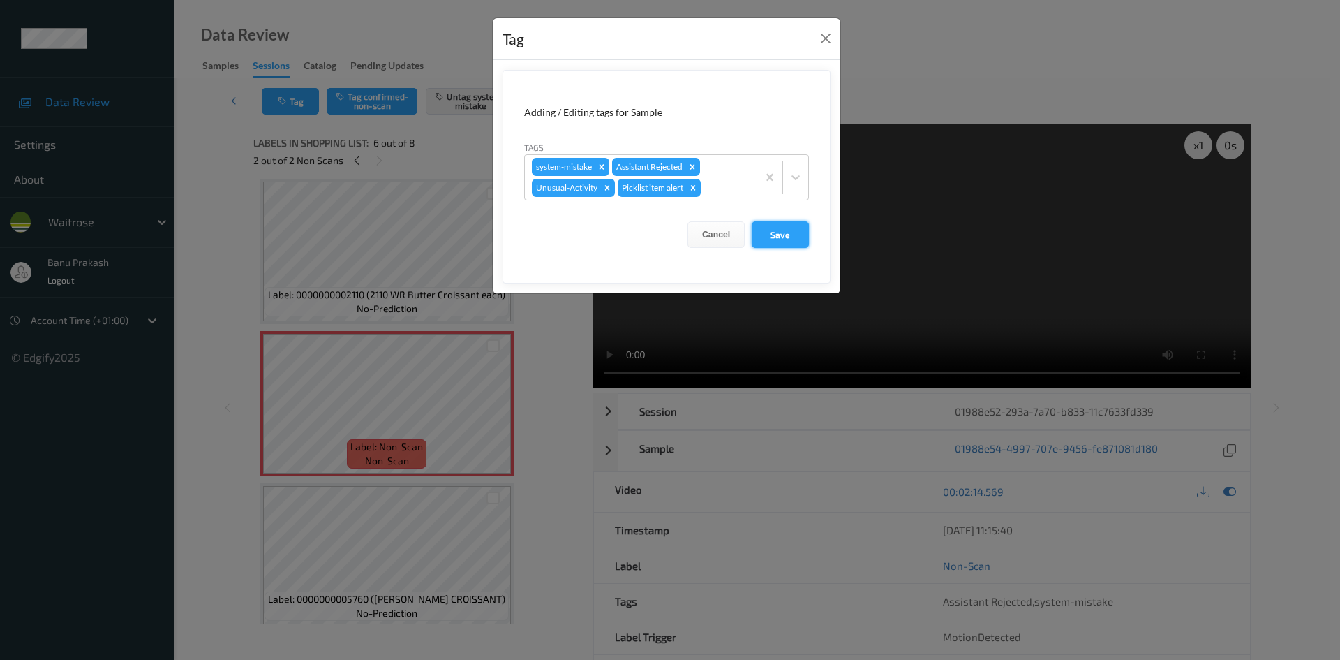
click at [802, 239] on button "Save" at bounding box center [780, 234] width 57 height 27
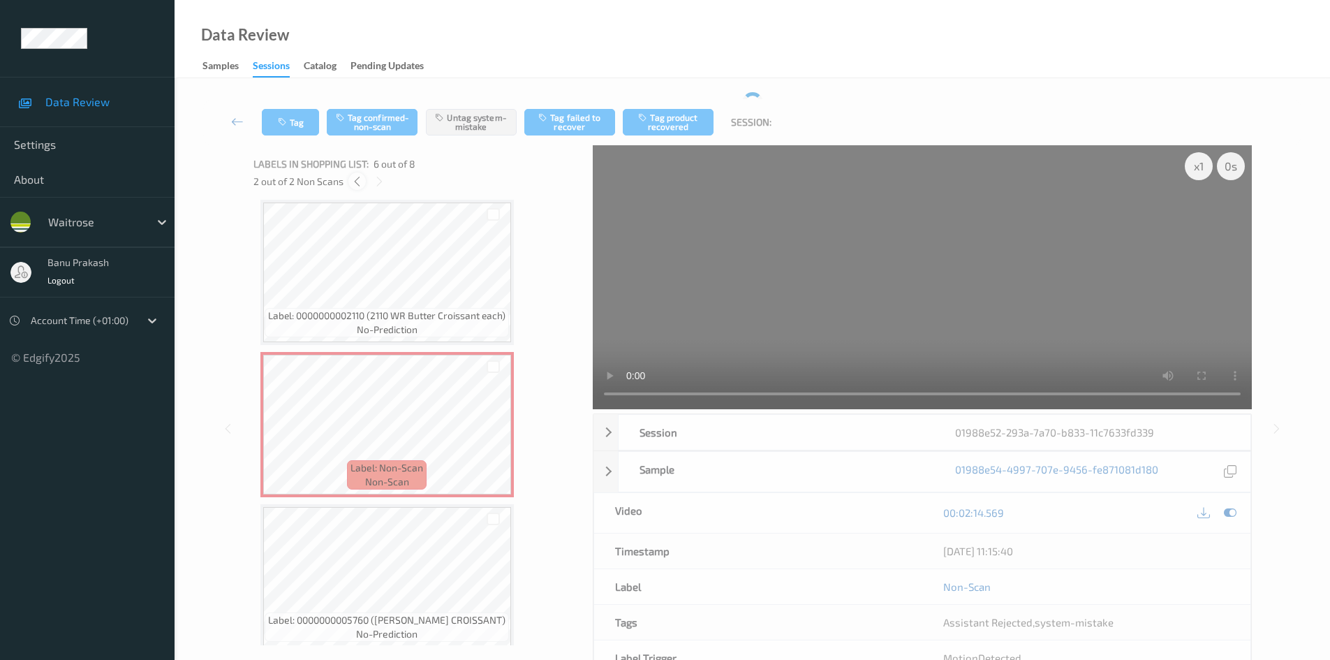
click at [355, 180] on icon at bounding box center [357, 181] width 12 height 13
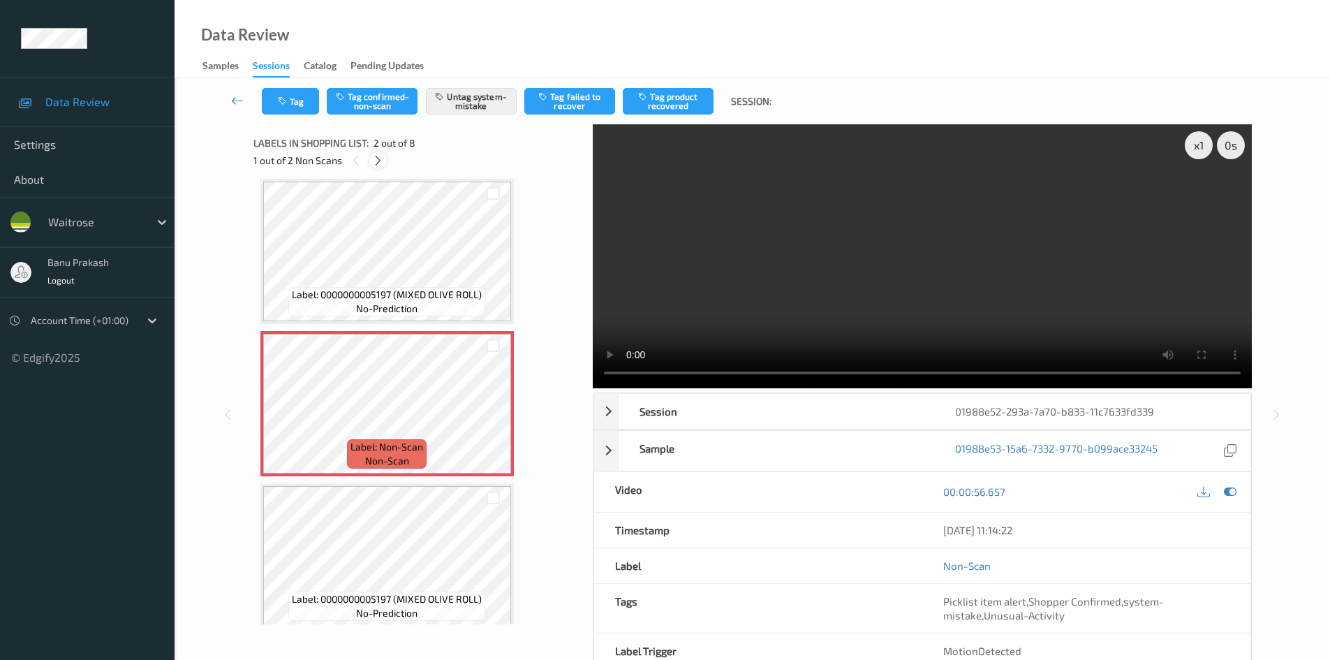
click at [373, 160] on icon at bounding box center [378, 160] width 12 height 13
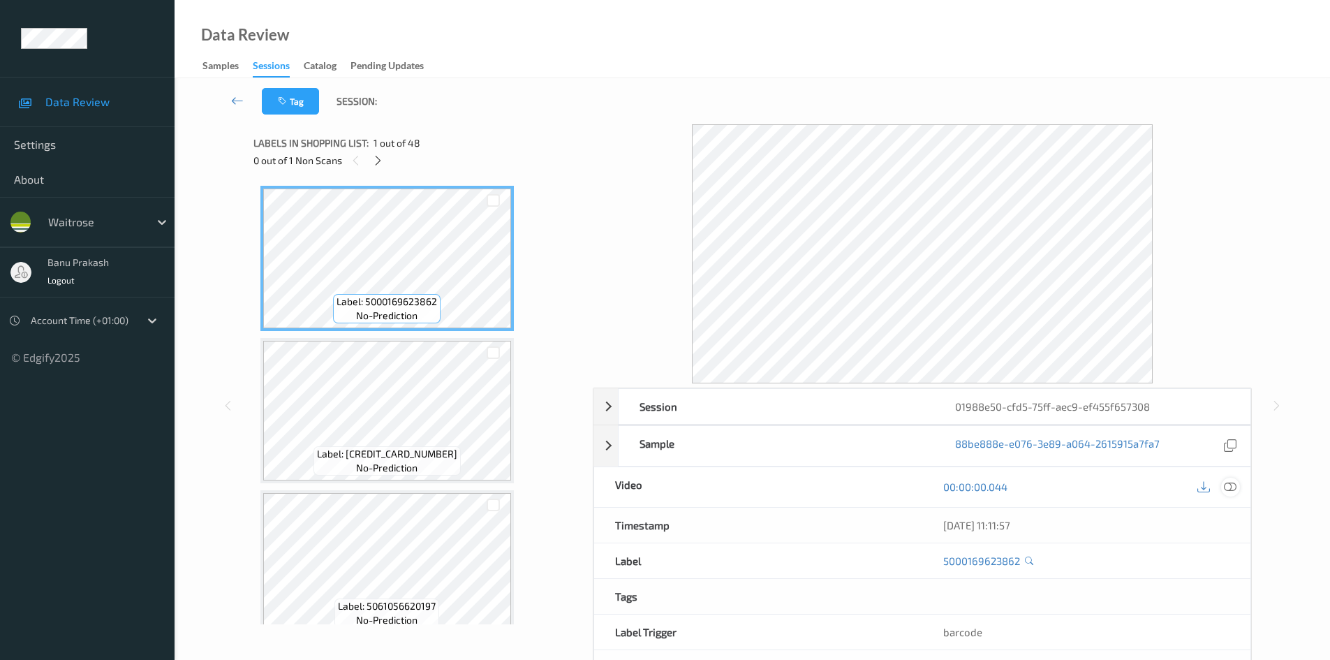
click at [1233, 491] on icon at bounding box center [1230, 486] width 13 height 13
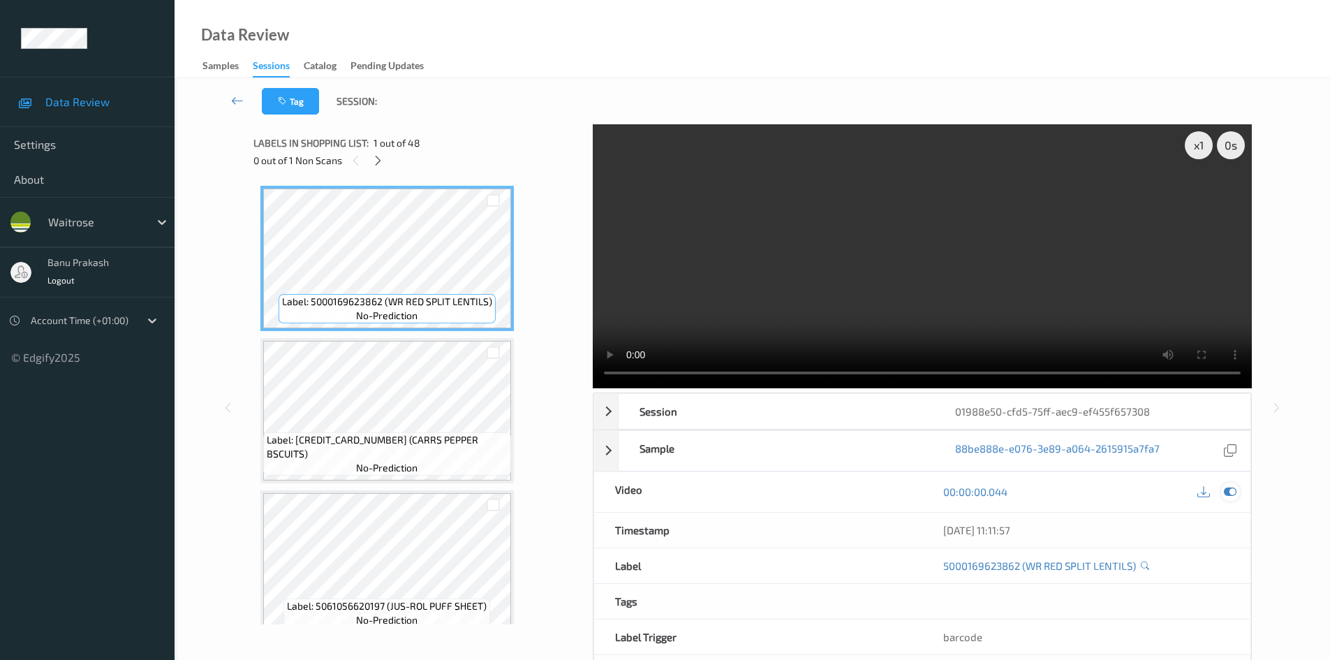
click at [1227, 492] on icon at bounding box center [1230, 491] width 13 height 13
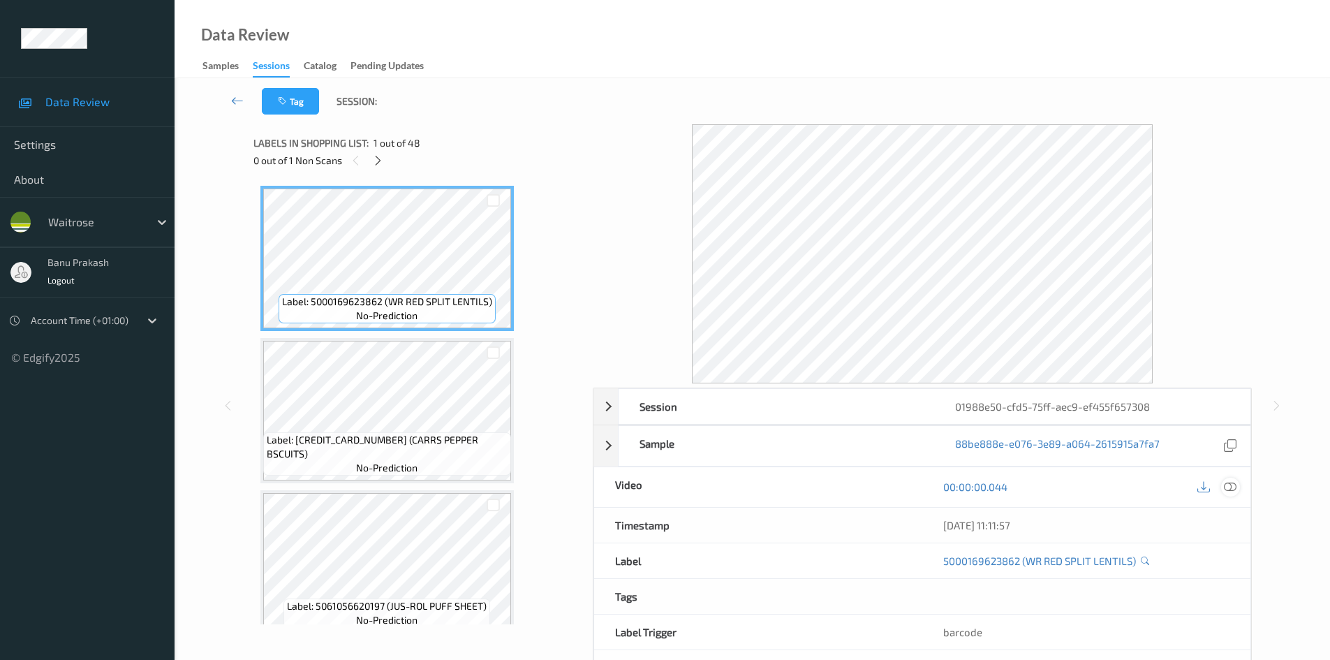
click at [1227, 490] on icon at bounding box center [1230, 486] width 13 height 13
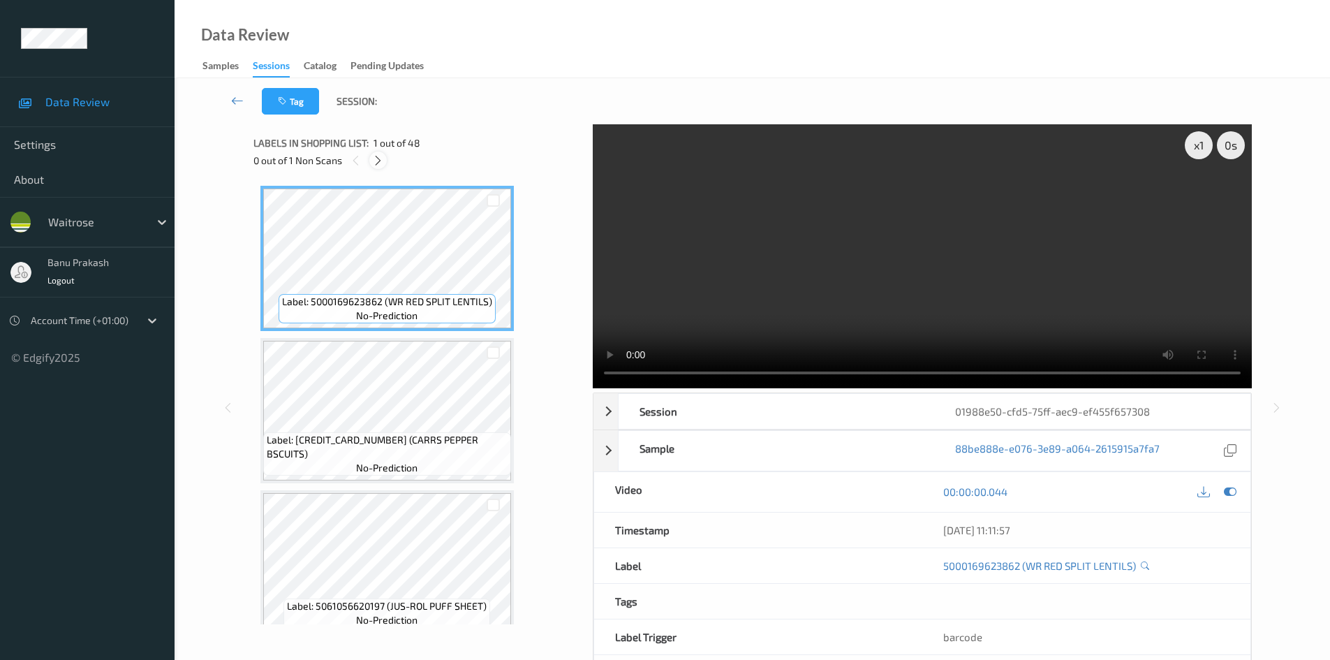
click at [378, 168] on div at bounding box center [377, 159] width 17 height 17
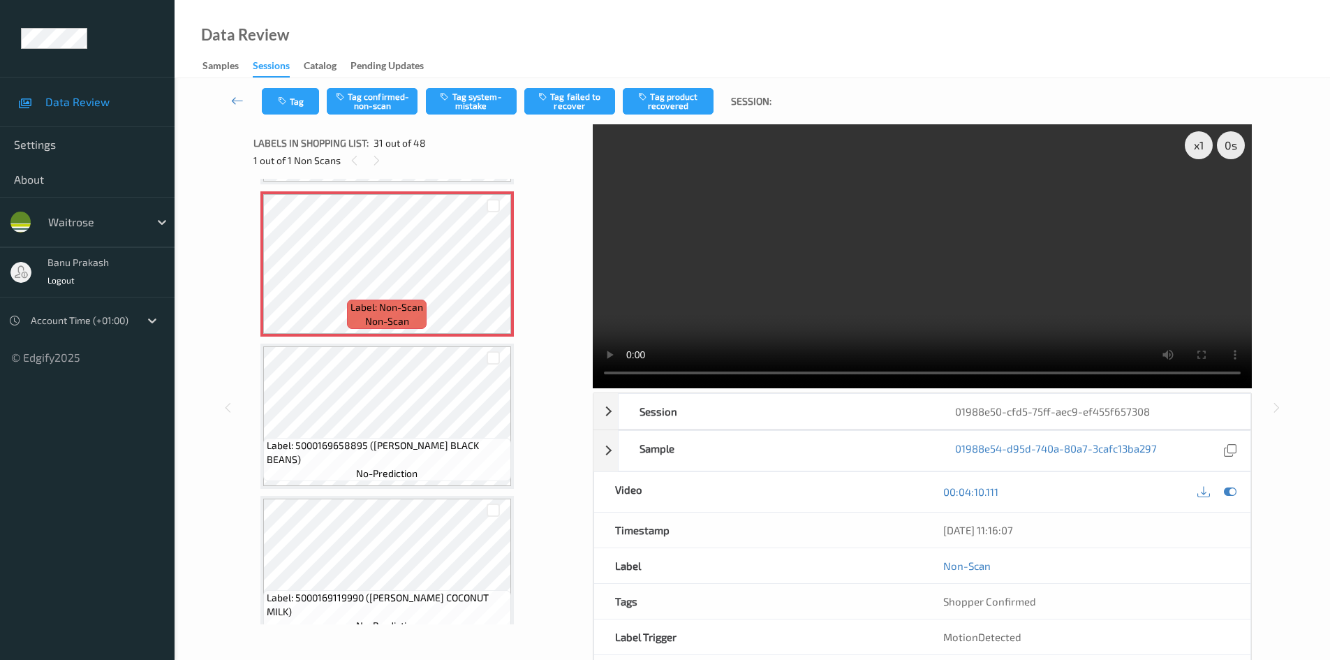
scroll to position [4490, 0]
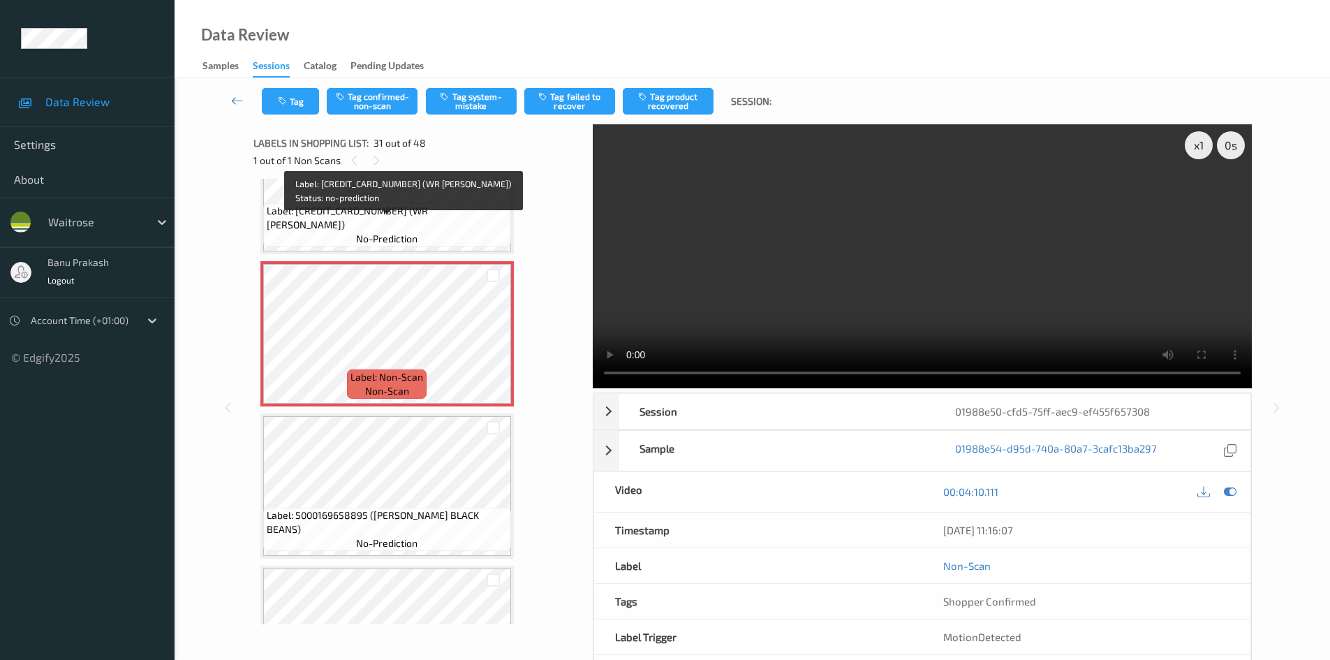
click at [362, 216] on div "Label: 5063210062454 (WR TSTEM BROCCOLI) no-prediction" at bounding box center [387, 224] width 249 height 43
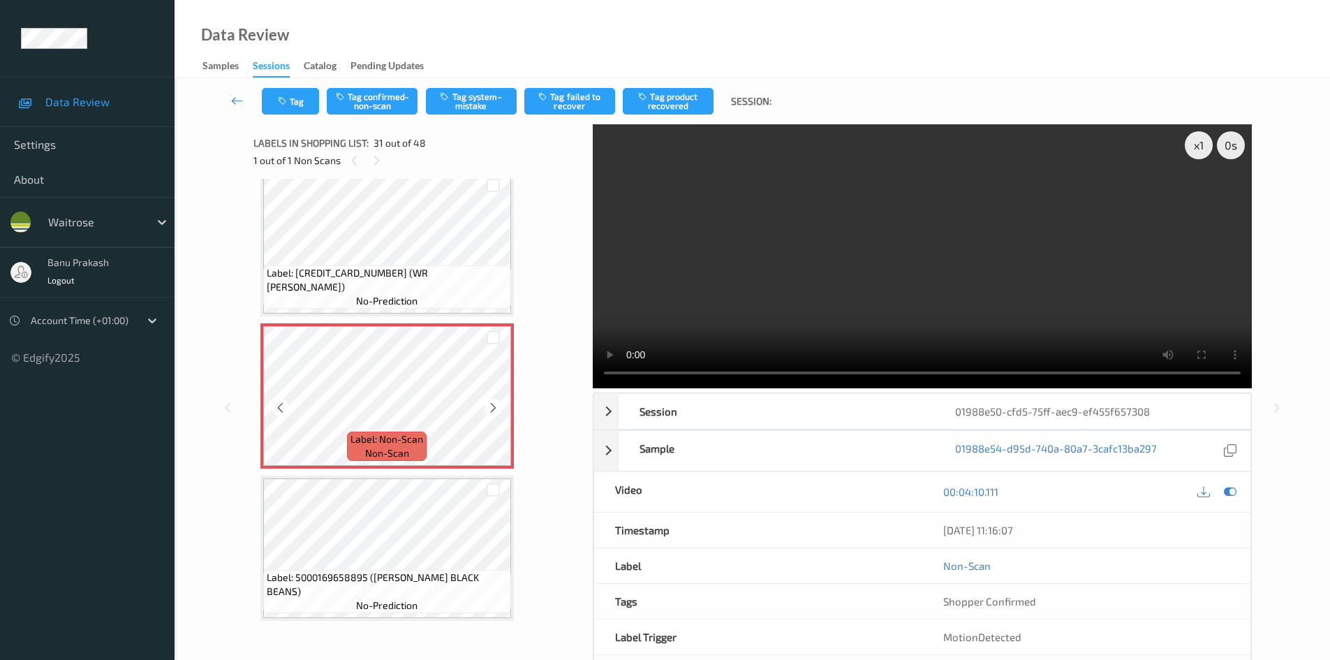
scroll to position [4351, 0]
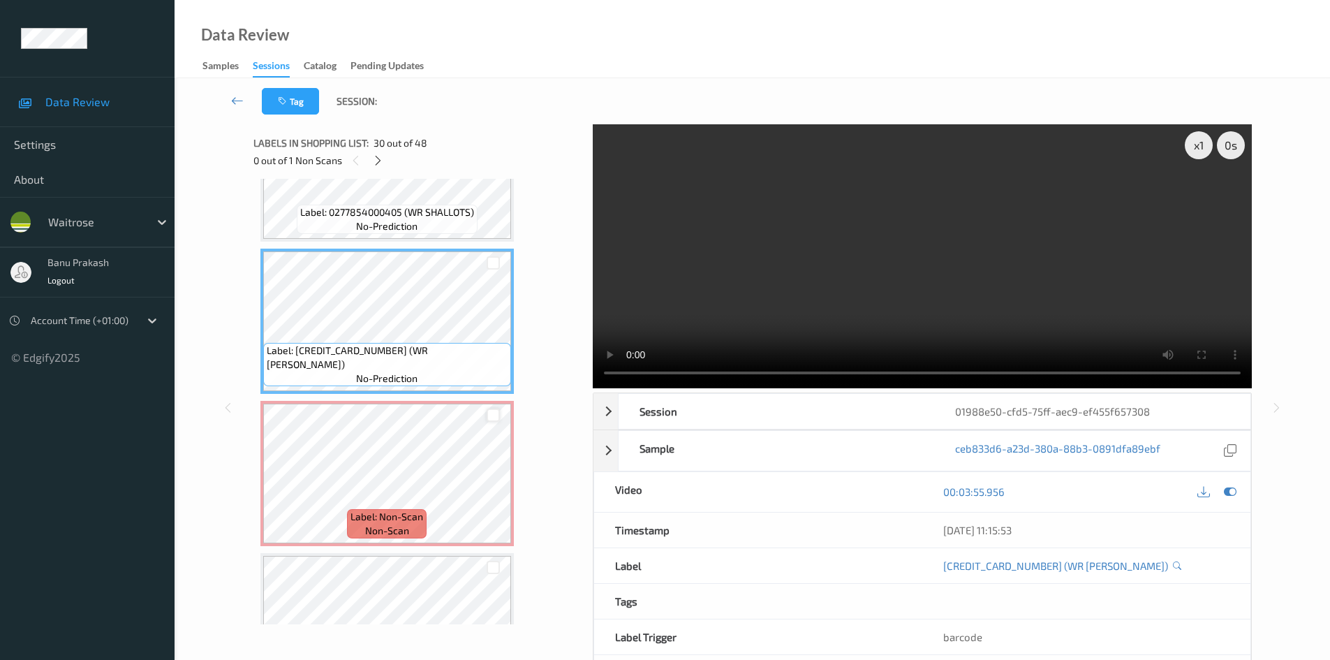
click at [490, 419] on div at bounding box center [493, 414] width 13 height 13
click at [880, 313] on video at bounding box center [922, 256] width 659 height 264
click at [485, 415] on div at bounding box center [493, 415] width 36 height 23
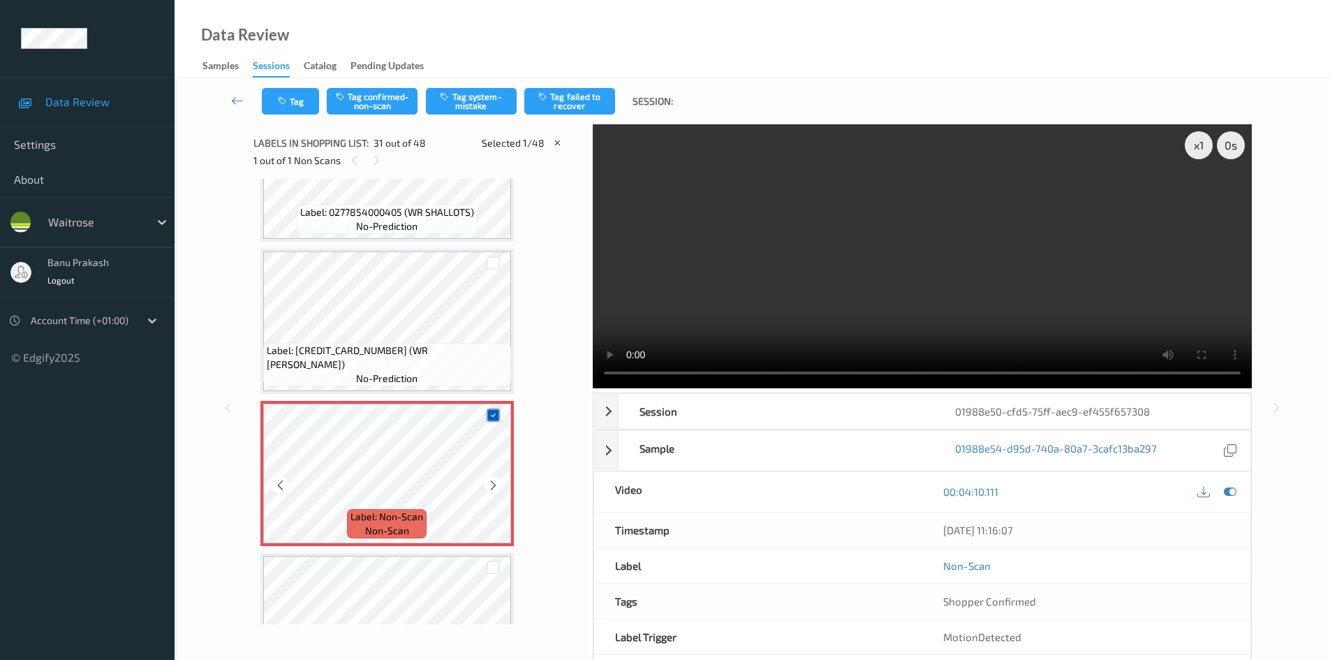
click at [491, 415] on icon at bounding box center [493, 414] width 9 height 9
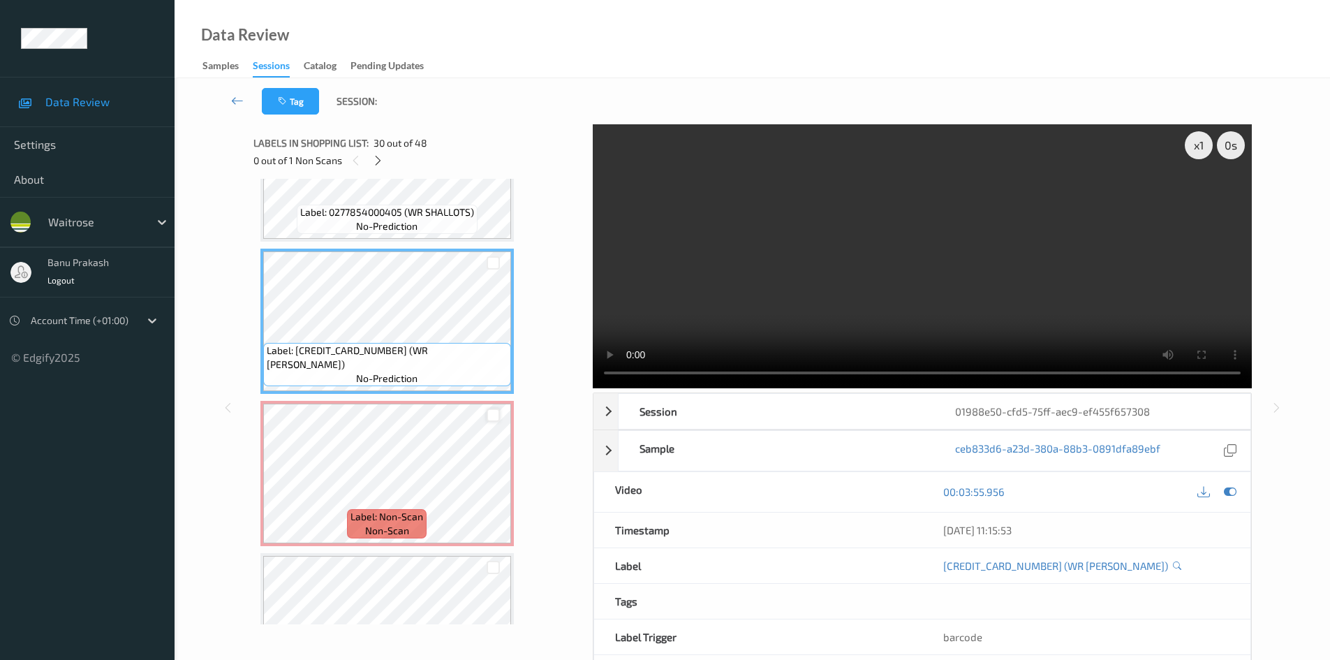
click at [829, 264] on video at bounding box center [922, 256] width 659 height 264
click at [962, 287] on video at bounding box center [922, 256] width 659 height 264
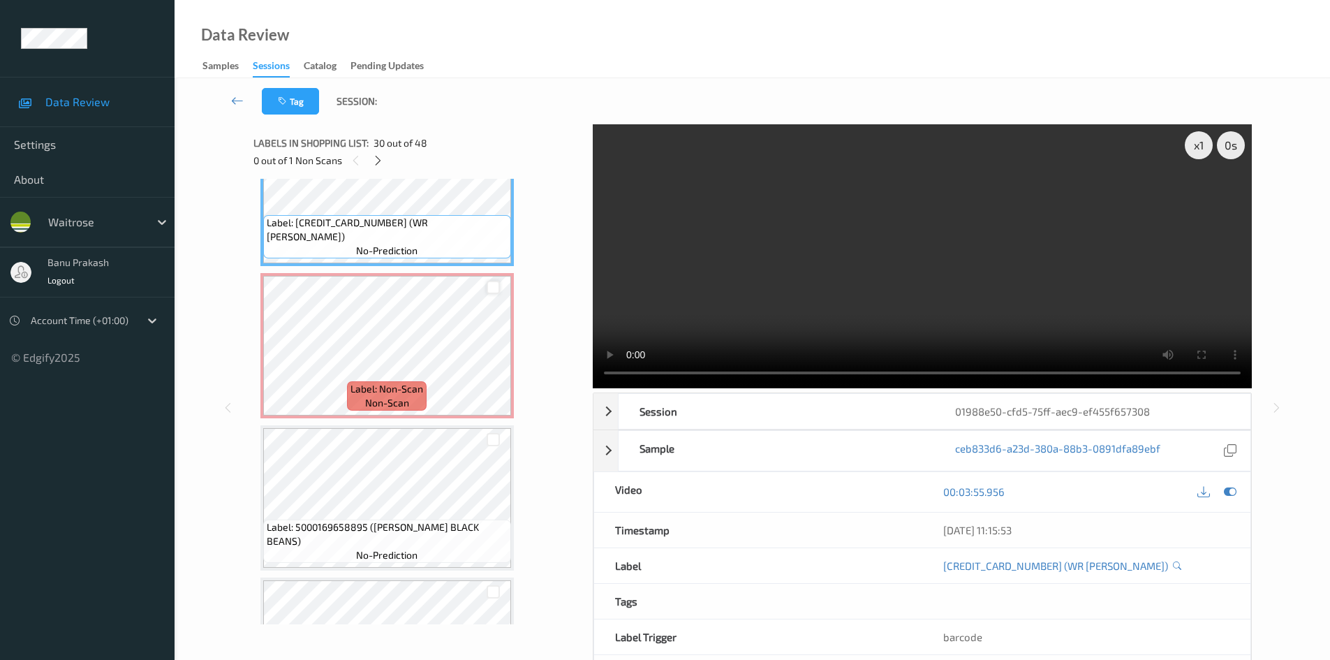
scroll to position [4490, 0]
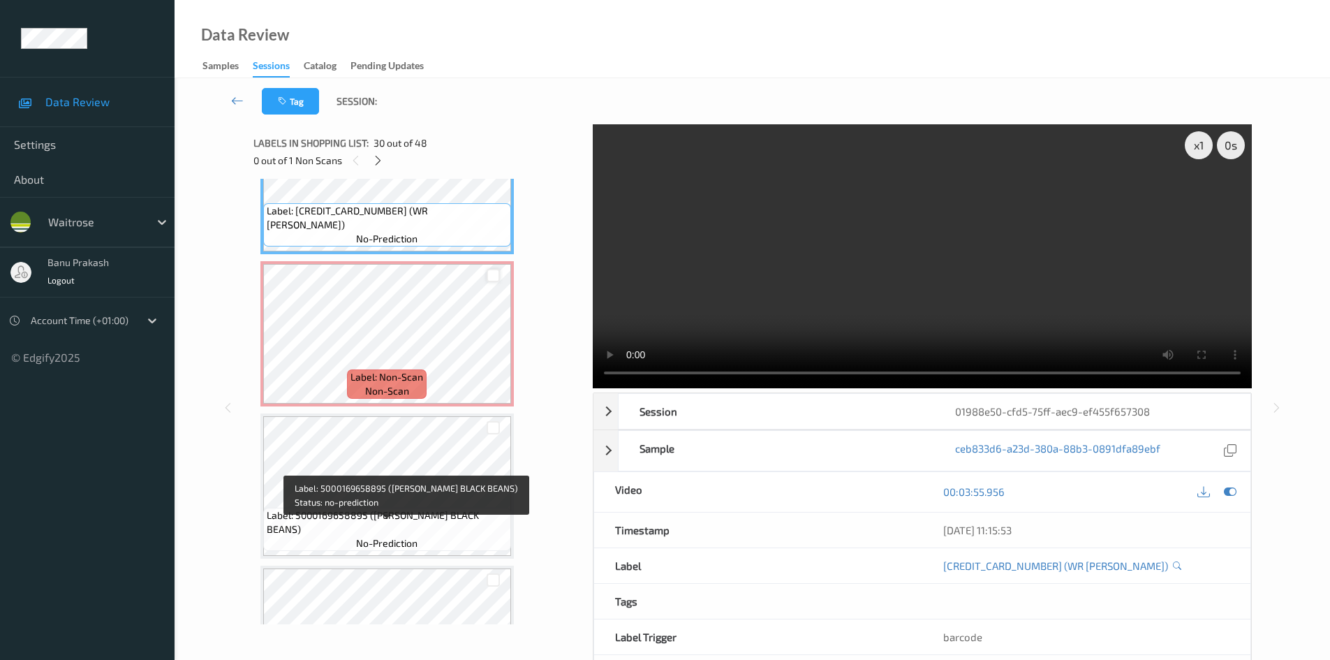
click at [413, 538] on span "no-prediction" at bounding box center [386, 543] width 61 height 14
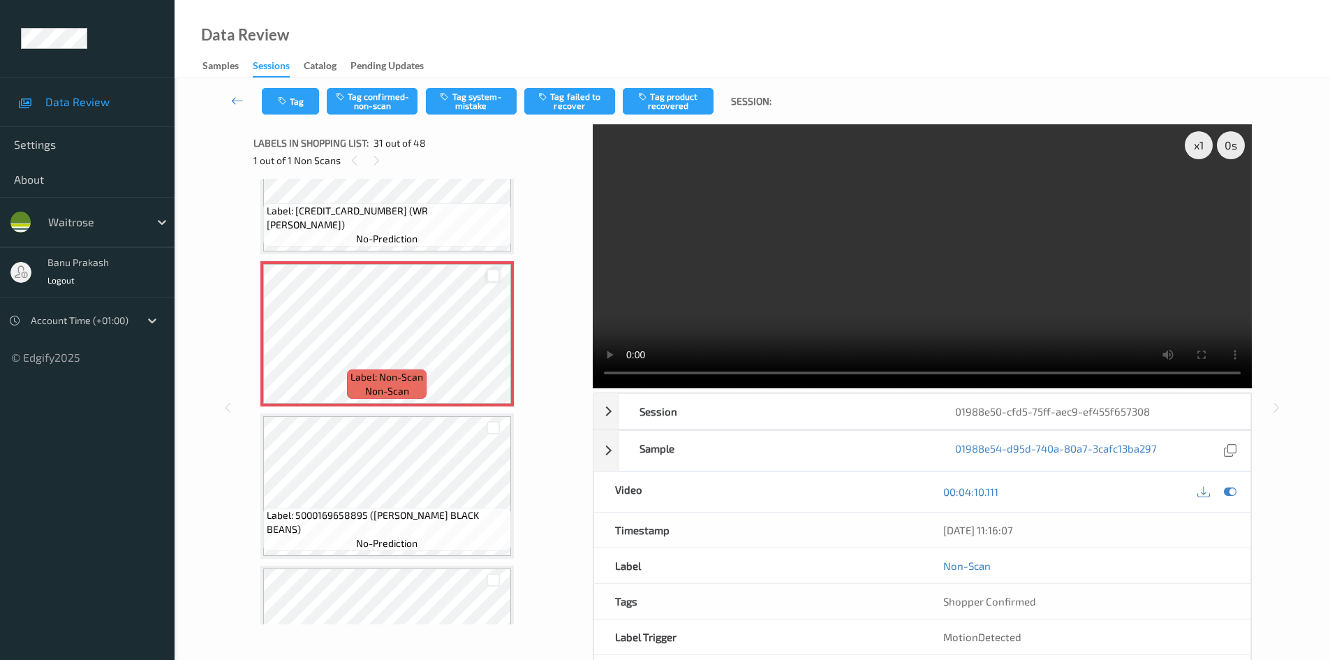
click at [794, 289] on video at bounding box center [922, 256] width 659 height 264
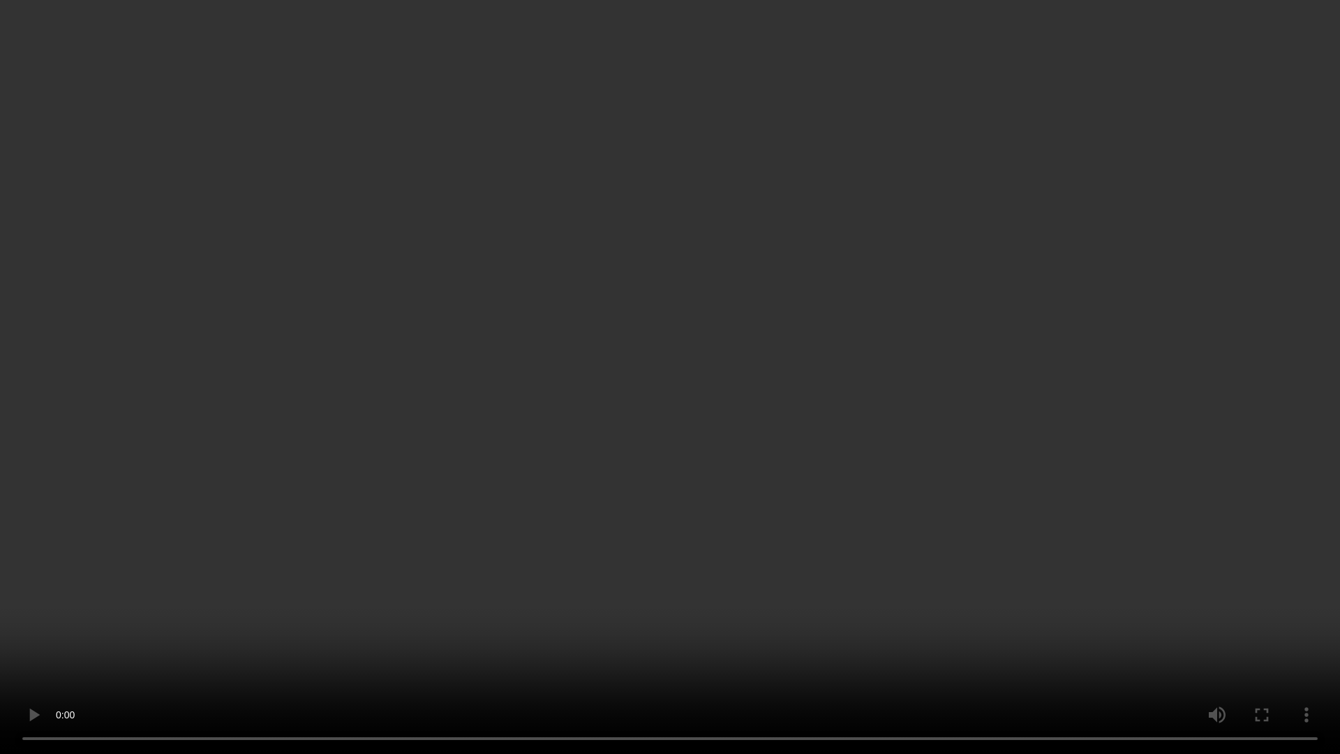
click at [886, 468] on video at bounding box center [670, 377] width 1340 height 754
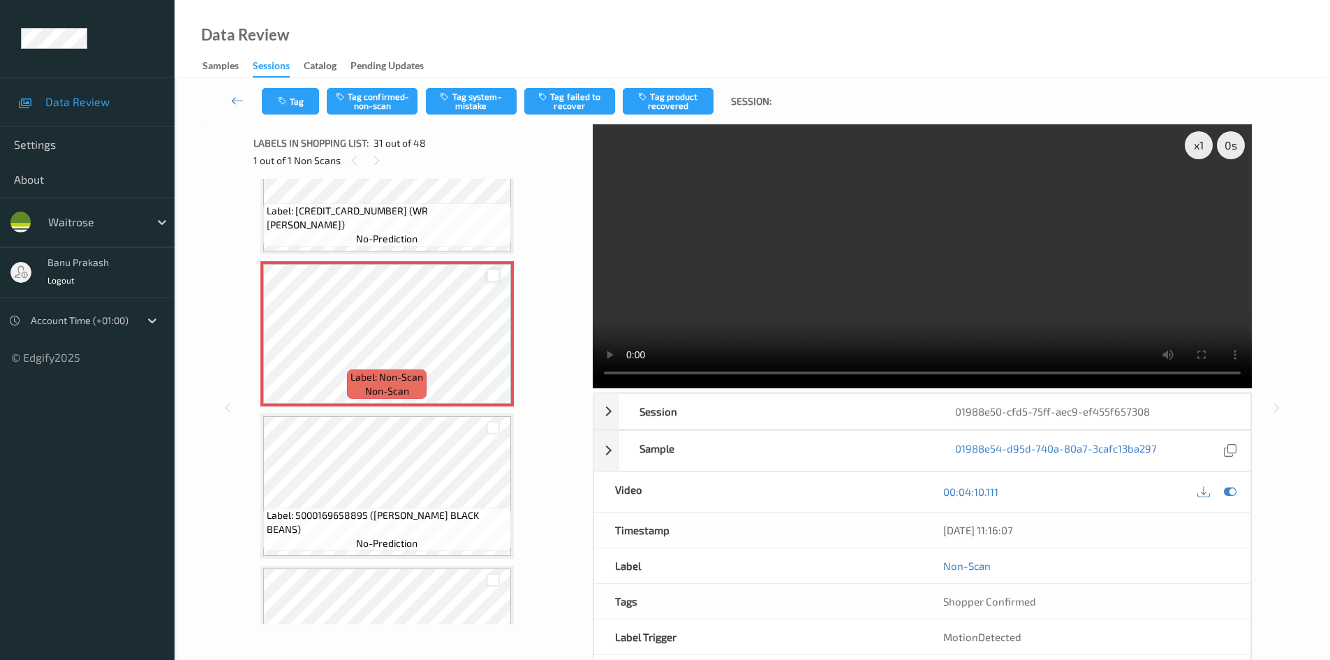
click at [876, 280] on video at bounding box center [922, 256] width 659 height 264
click at [364, 89] on button "Tag confirmed-non-scan" at bounding box center [372, 101] width 91 height 27
click at [367, 102] on div "Tag Tag confirmed-non-scan Tag system-mistake Tag failed to recover Tag product…" at bounding box center [752, 101] width 1098 height 46
click at [653, 105] on button "Tag product recovered" at bounding box center [668, 101] width 91 height 27
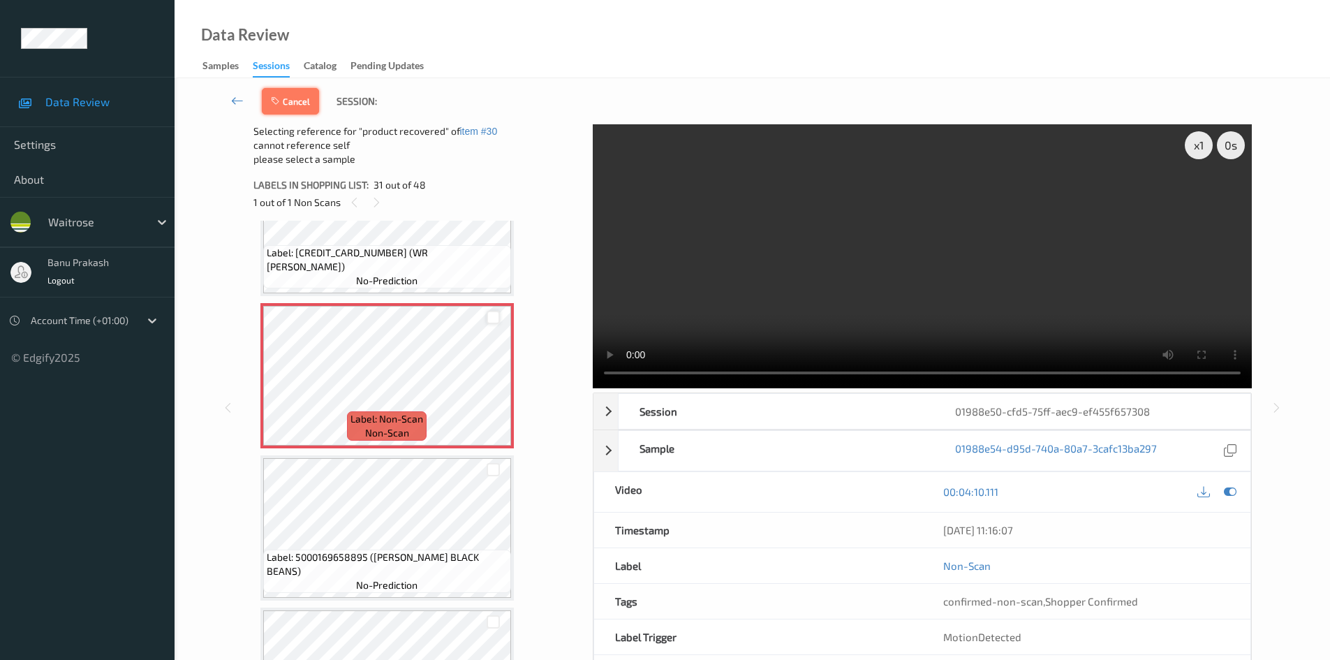
click at [289, 101] on button "Cancel" at bounding box center [290, 101] width 57 height 27
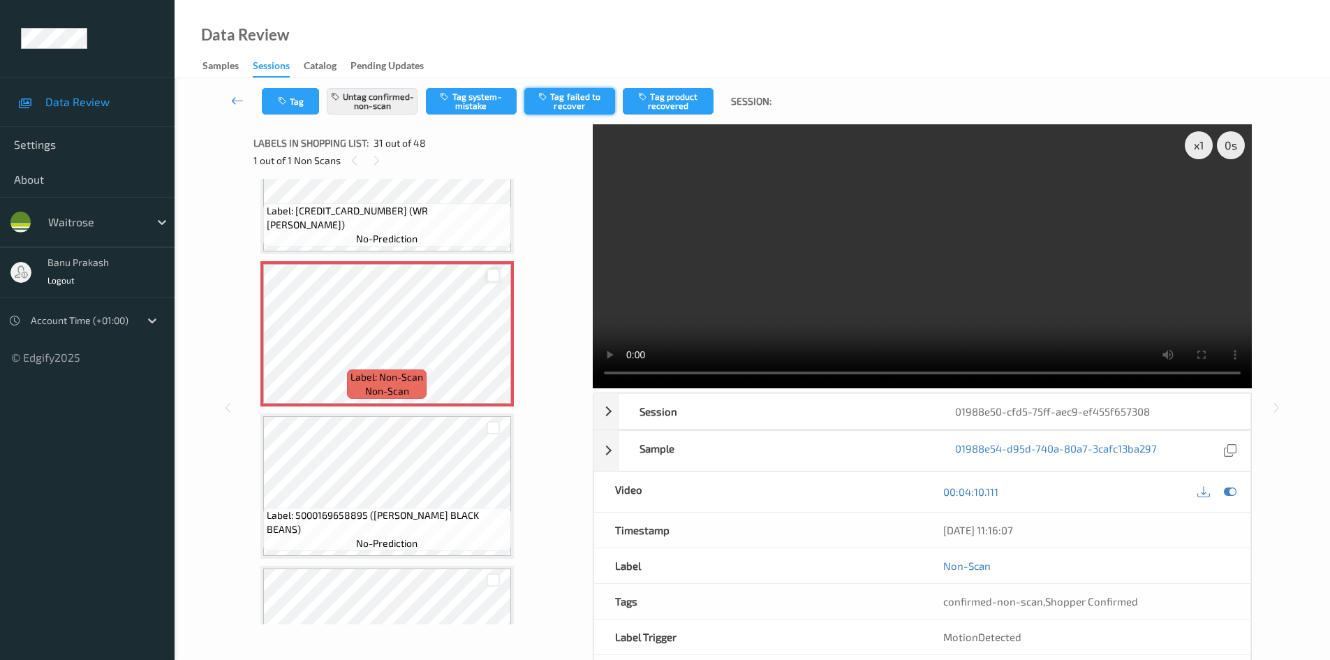
click at [535, 91] on button "Tag failed to recover" at bounding box center [569, 101] width 91 height 27
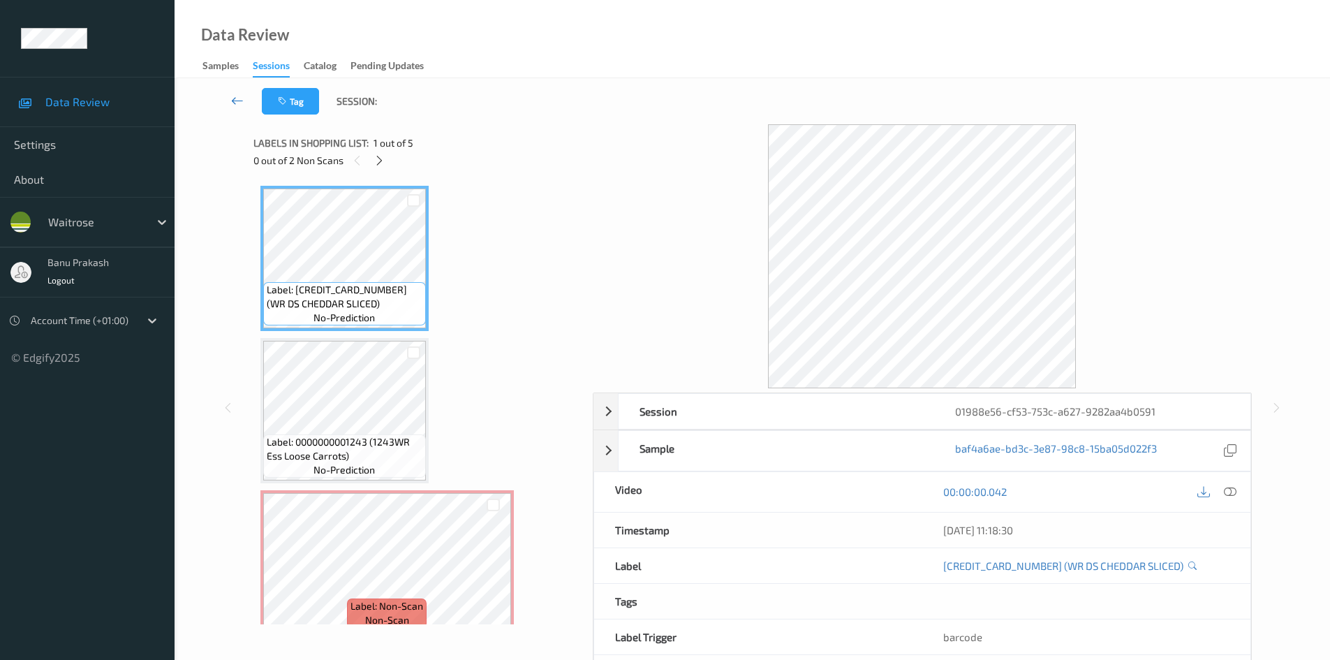
click at [226, 96] on link at bounding box center [237, 101] width 49 height 27
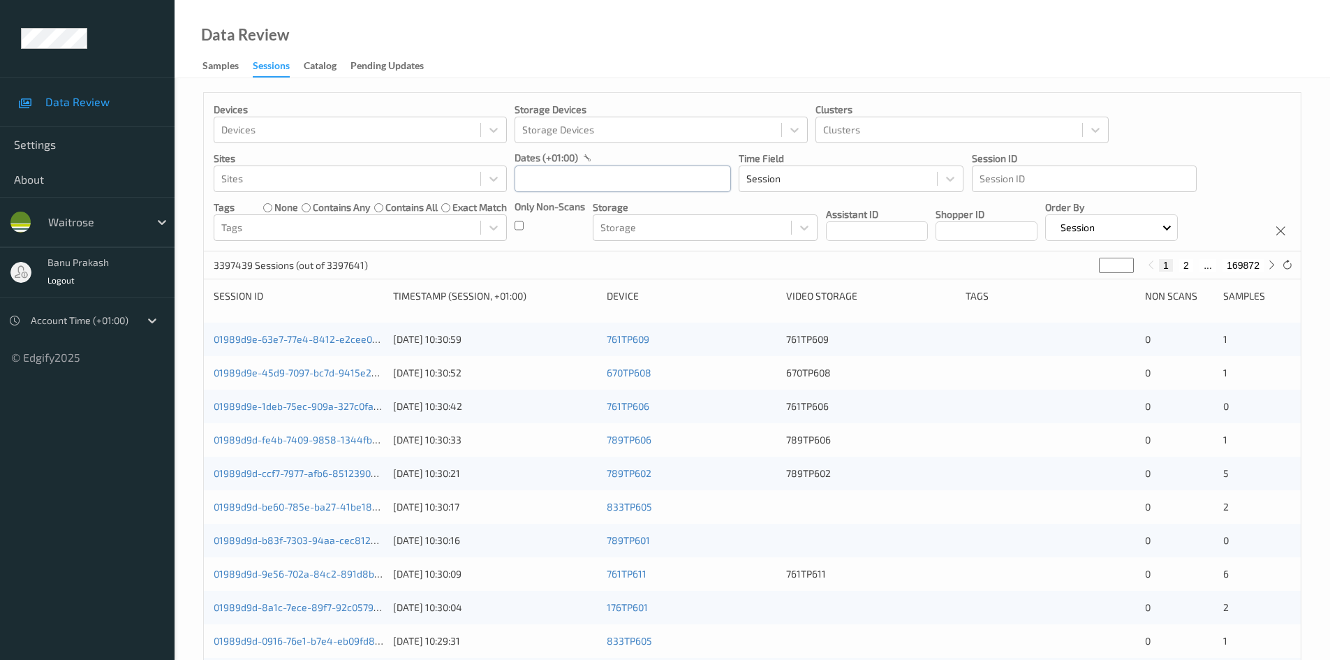
click at [632, 178] on input "text" at bounding box center [623, 178] width 216 height 27
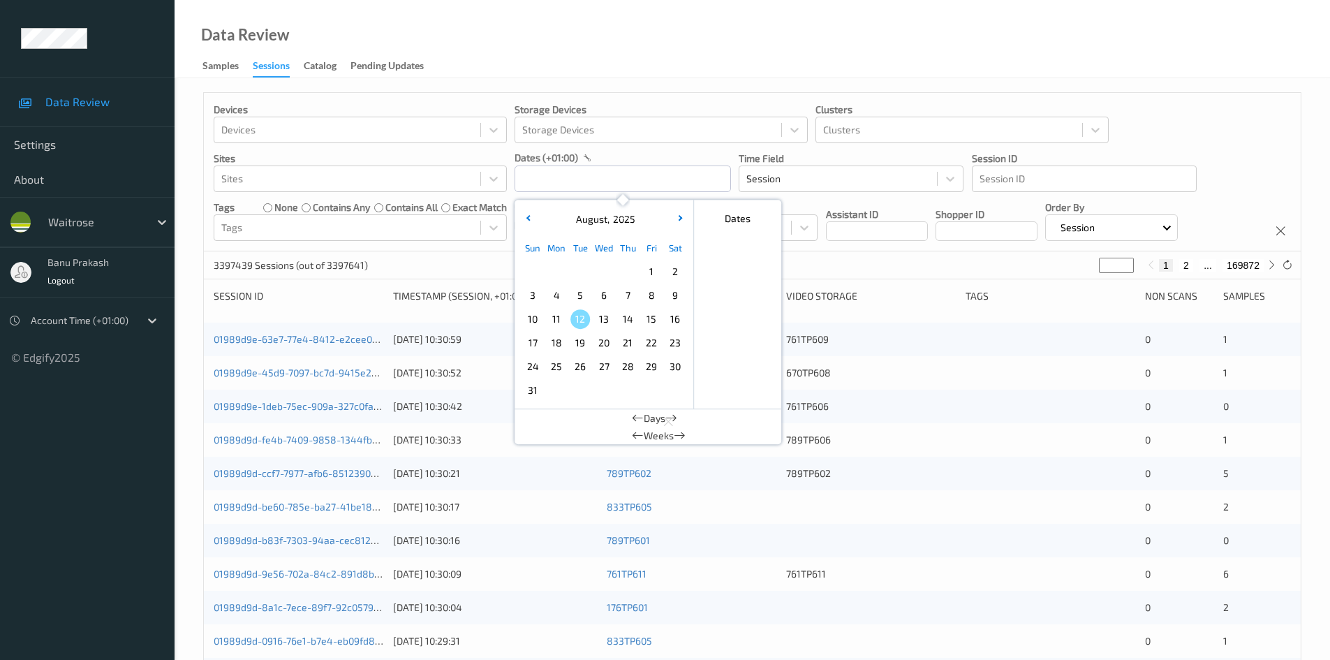
click at [684, 294] on span "9" at bounding box center [675, 296] width 20 height 20
click at [681, 294] on span "9" at bounding box center [675, 296] width 20 height 20
type input "09/08/2025 00:00 -> 09/08/2025 23:59"
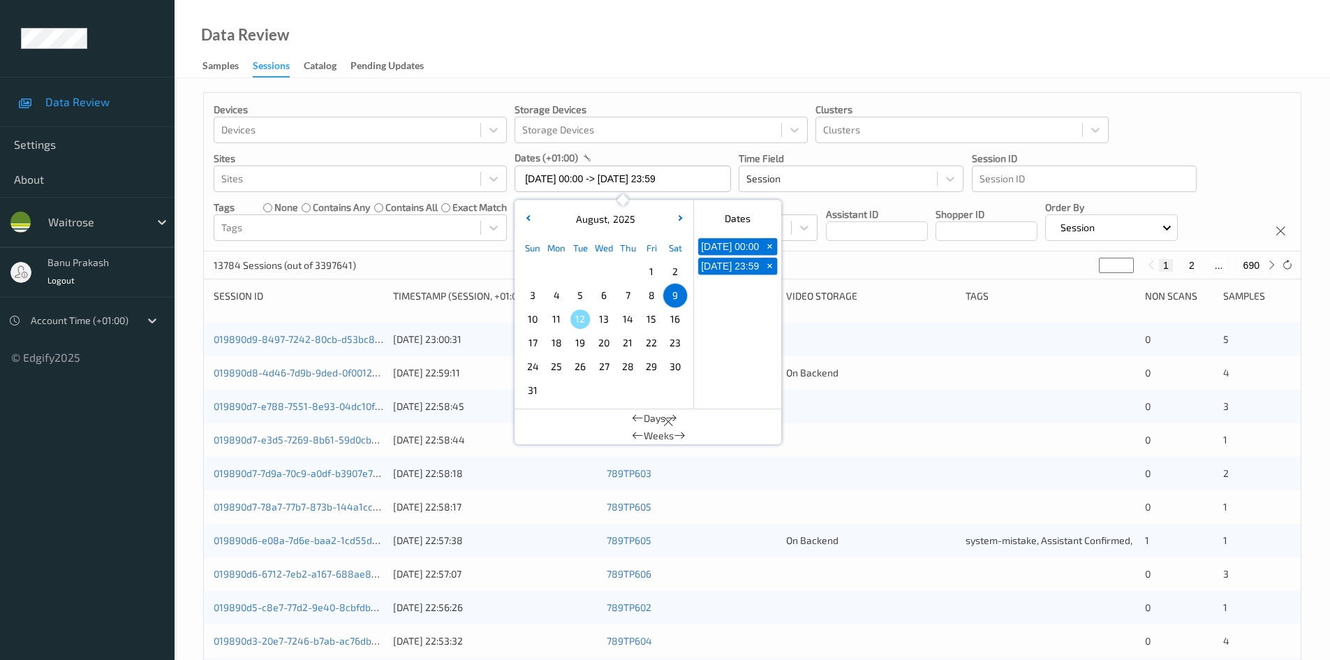
click at [40, 397] on ul "Data Review Settings About waitrose banu prakash Logout Account Time (+01:00) ©…" at bounding box center [87, 330] width 175 height 660
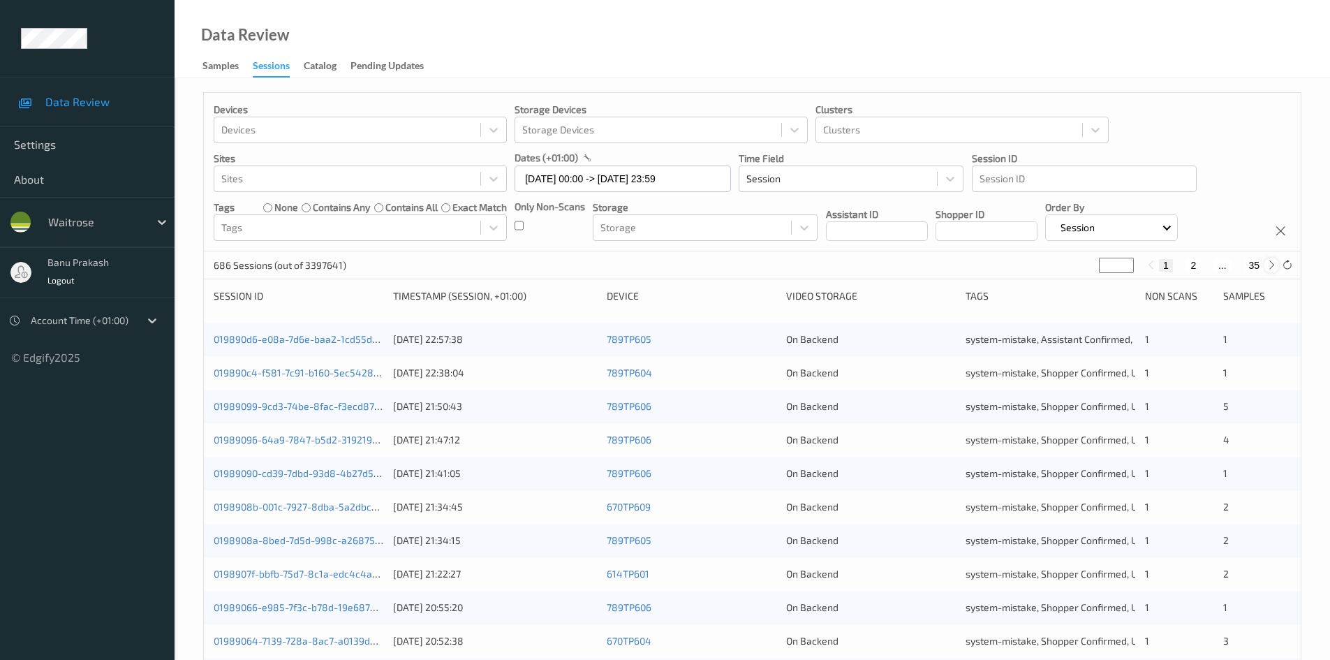
click at [1271, 267] on icon at bounding box center [1271, 265] width 10 height 10
type input "*"
click at [1271, 267] on icon at bounding box center [1271, 265] width 10 height 10
type input "*"
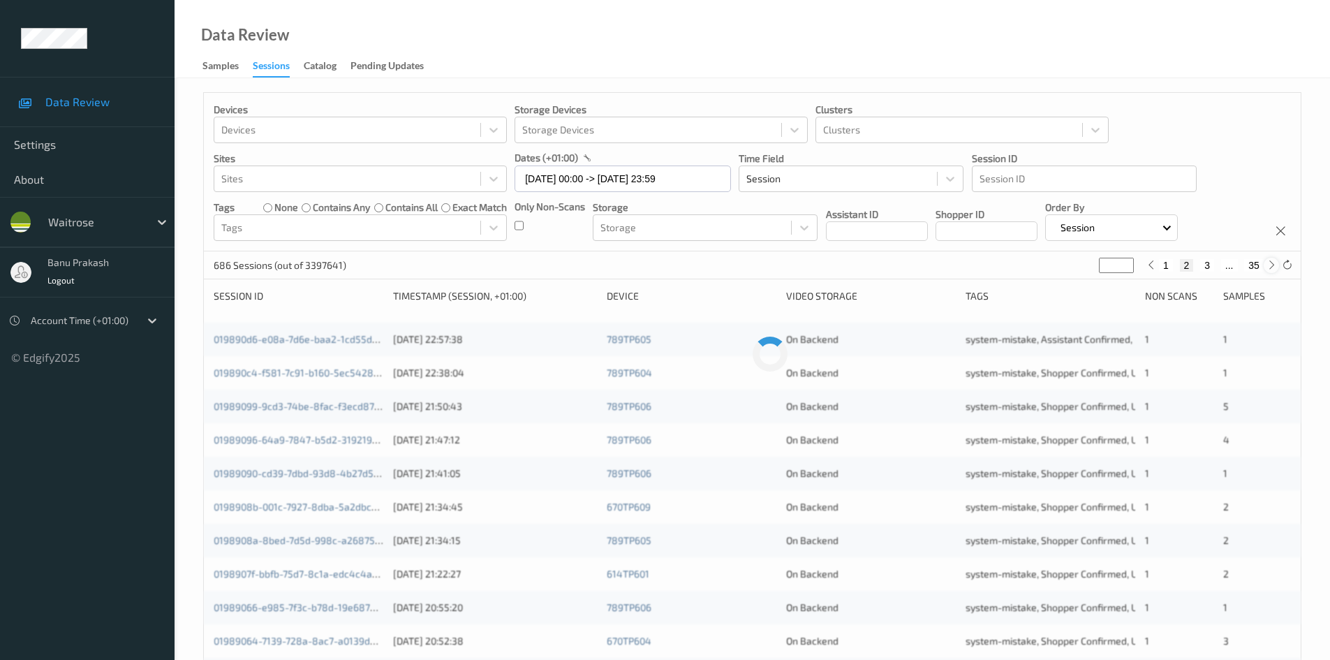
type input "*"
click at [1271, 267] on icon at bounding box center [1271, 265] width 10 height 10
type input "*"
click at [1271, 267] on icon at bounding box center [1271, 265] width 10 height 10
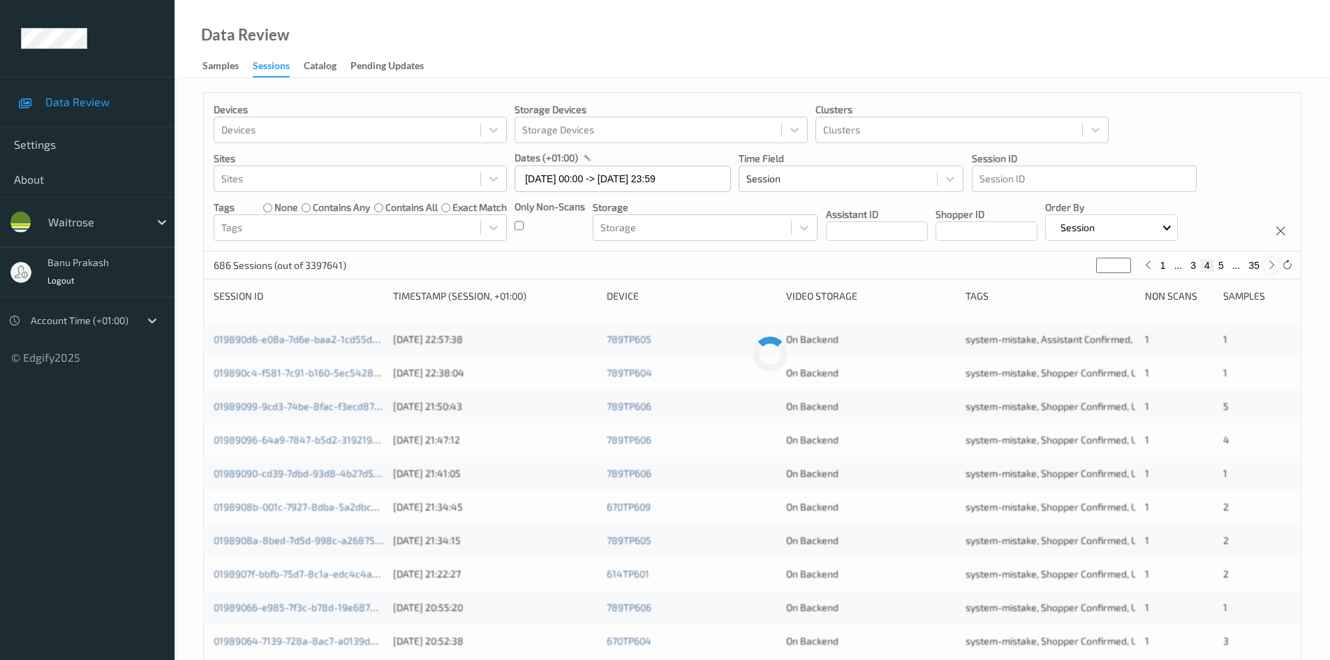
type input "*"
click at [1271, 267] on icon at bounding box center [1271, 265] width 10 height 10
type input "*"
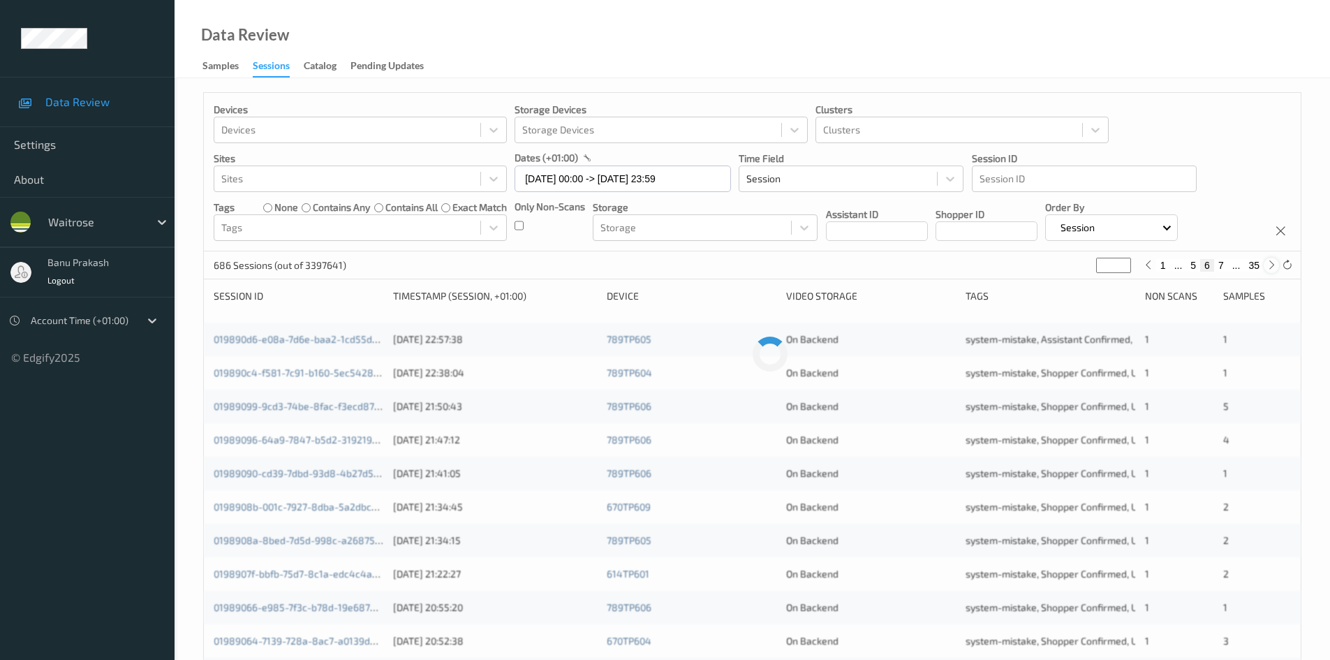
click at [1271, 267] on icon at bounding box center [1271, 265] width 10 height 10
type input "*"
click at [1271, 267] on icon at bounding box center [1271, 265] width 10 height 10
type input "*"
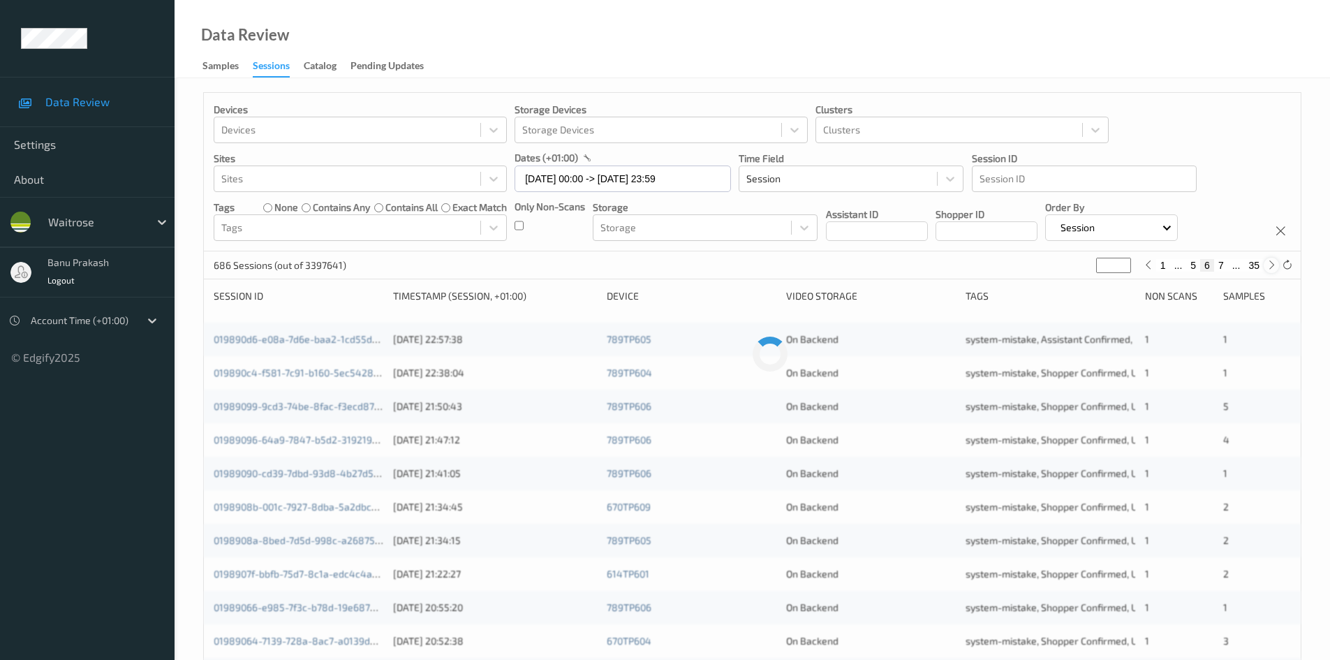
type input "*"
click at [1271, 267] on icon at bounding box center [1271, 265] width 10 height 10
type input "*"
click at [1271, 267] on icon at bounding box center [1271, 265] width 10 height 10
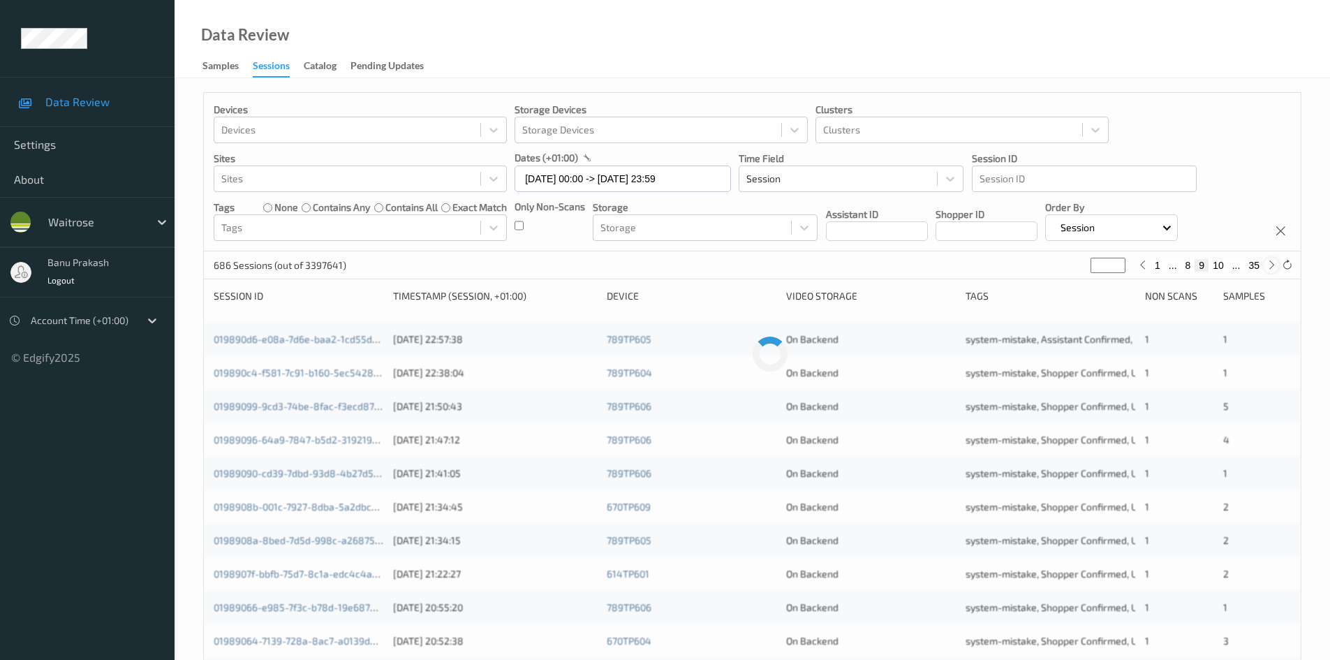
type input "**"
click at [1271, 267] on icon at bounding box center [1271, 265] width 10 height 10
type input "**"
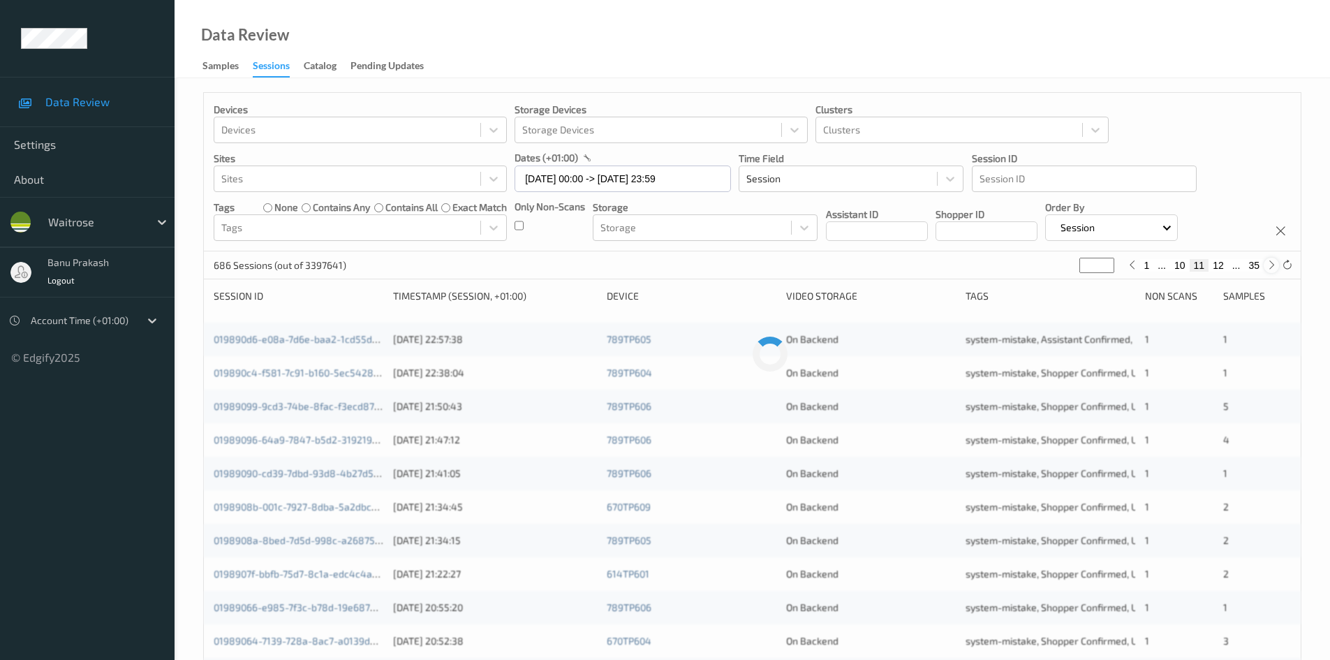
click at [1271, 267] on icon at bounding box center [1271, 265] width 10 height 10
type input "**"
click at [1271, 267] on icon at bounding box center [1271, 265] width 10 height 10
type input "**"
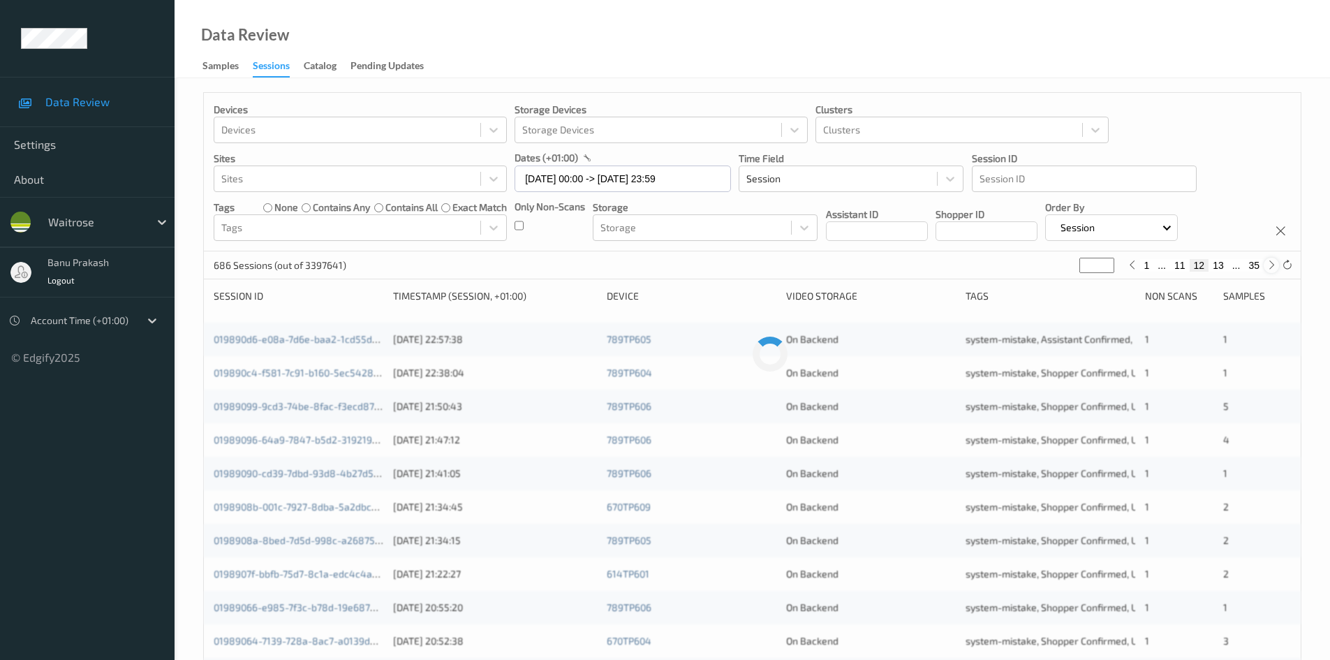
type input "**"
click at [1271, 267] on icon at bounding box center [1271, 265] width 10 height 10
type input "**"
click at [1271, 267] on icon at bounding box center [1271, 265] width 10 height 10
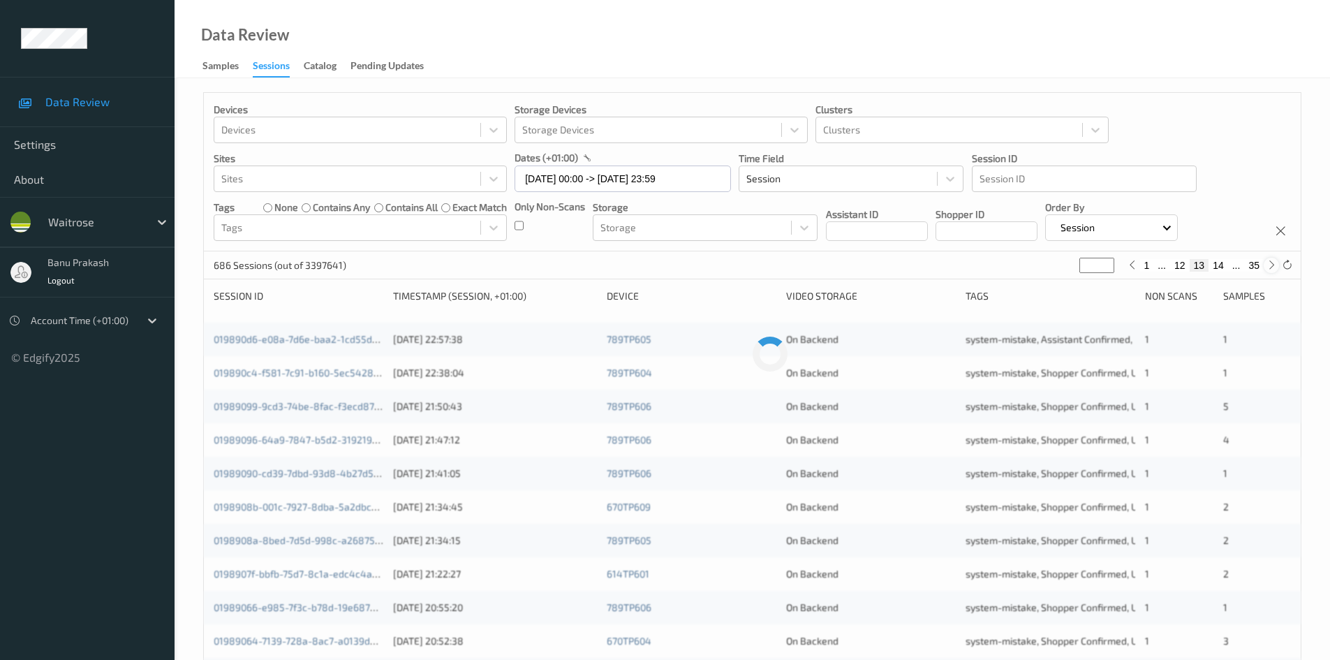
type input "**"
click at [1271, 267] on icon at bounding box center [1271, 265] width 10 height 10
type input "**"
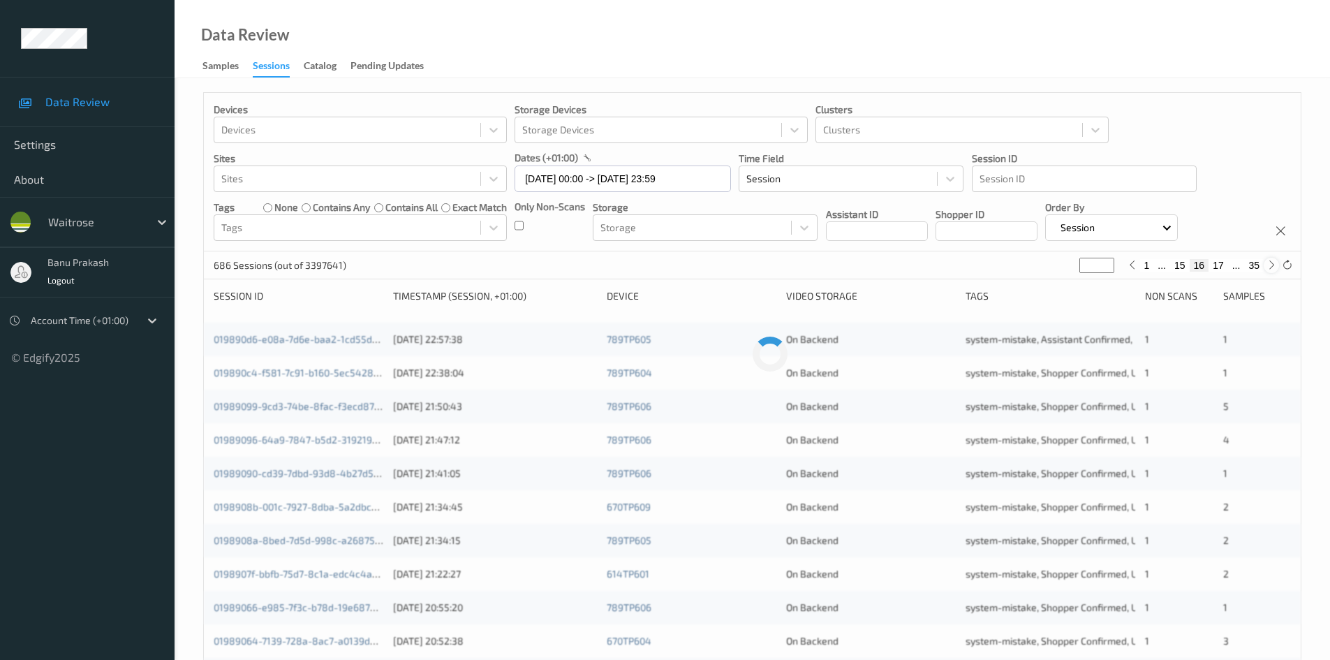
click at [1271, 267] on icon at bounding box center [1271, 265] width 10 height 10
type input "**"
click at [1271, 267] on icon at bounding box center [1271, 265] width 10 height 10
type input "**"
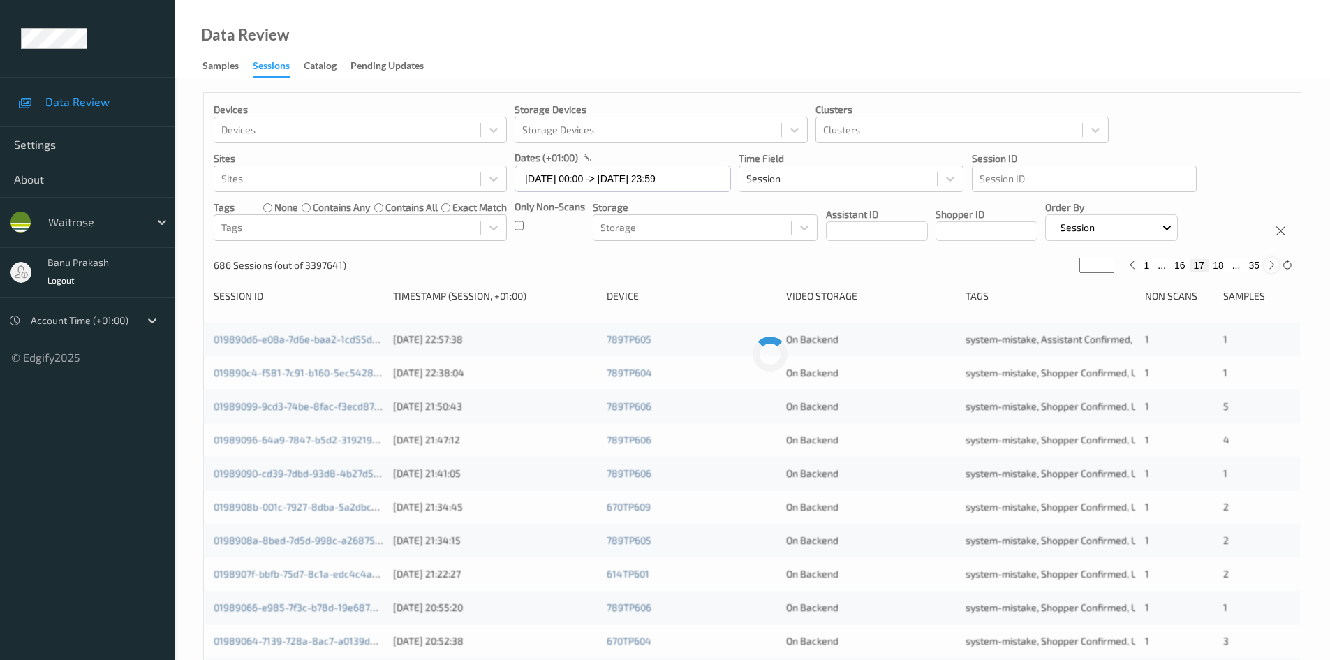
type input "**"
click at [1271, 267] on icon at bounding box center [1271, 265] width 10 height 10
type input "**"
click at [1271, 267] on icon at bounding box center [1271, 265] width 10 height 10
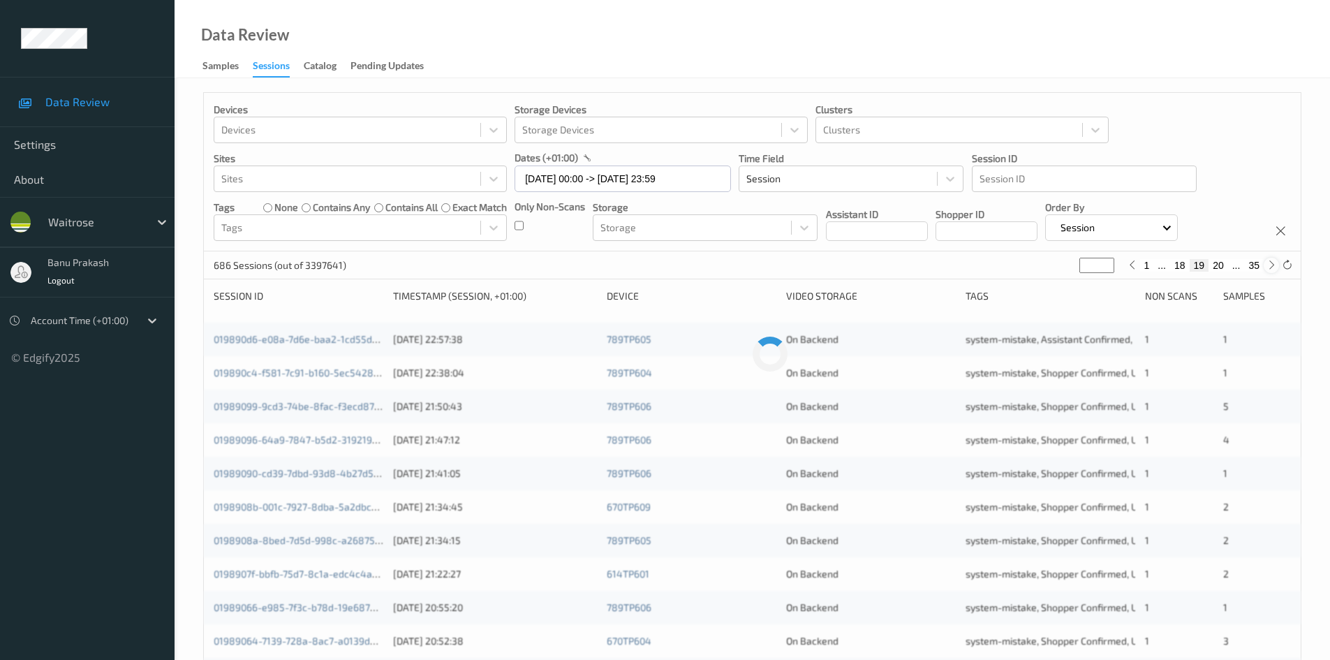
type input "**"
click at [1271, 267] on icon at bounding box center [1271, 265] width 10 height 10
type input "**"
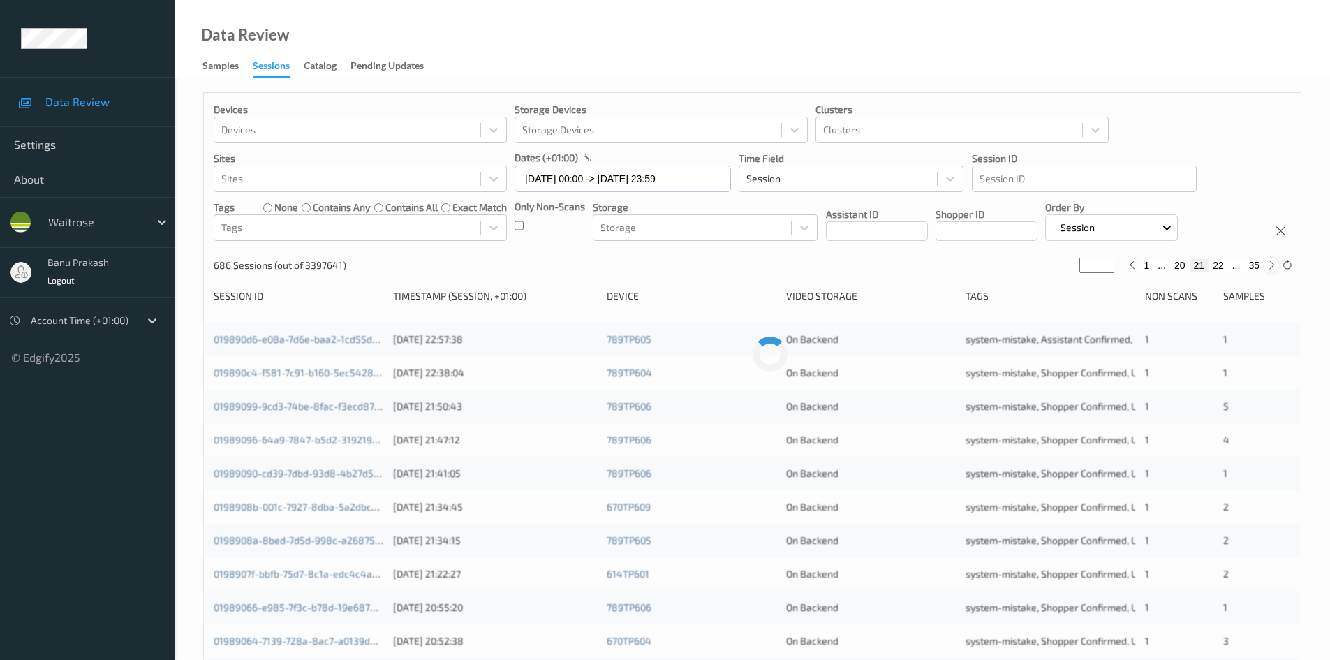
click at [1271, 267] on icon at bounding box center [1271, 265] width 10 height 10
type input "**"
click at [1271, 267] on icon at bounding box center [1271, 265] width 10 height 10
type input "**"
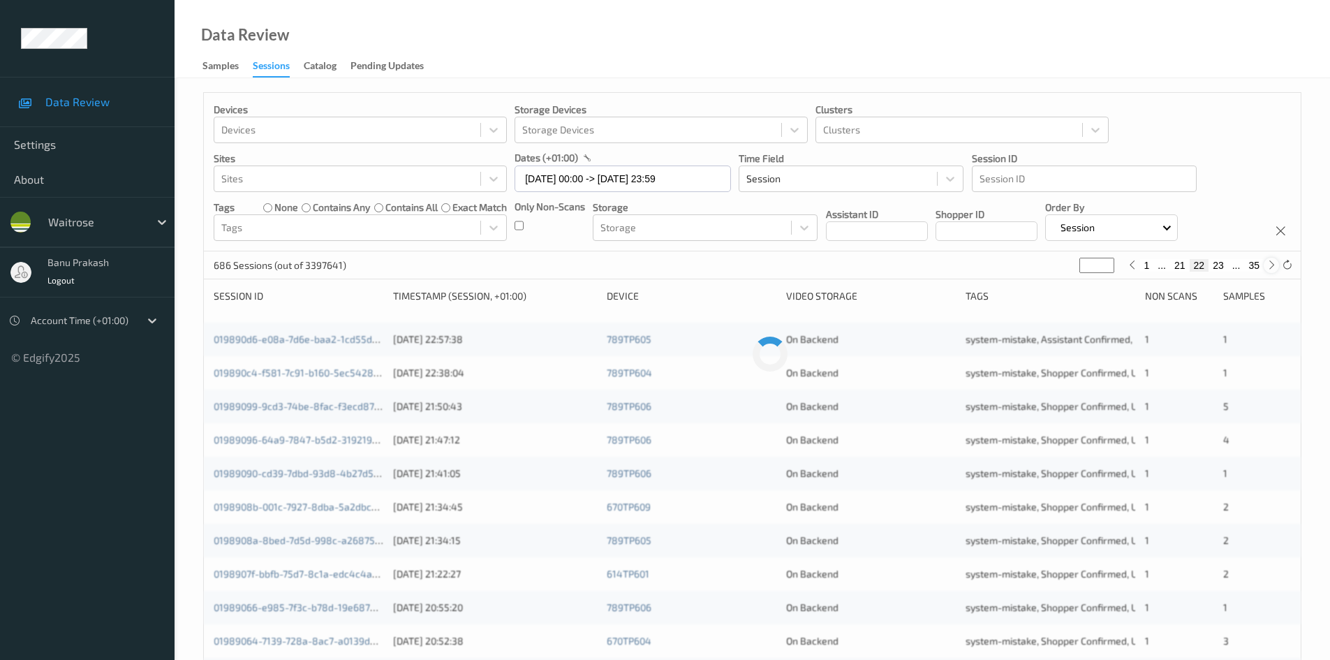
type input "**"
click at [1271, 267] on icon at bounding box center [1271, 265] width 10 height 10
type input "**"
click at [1271, 267] on icon at bounding box center [1271, 265] width 10 height 10
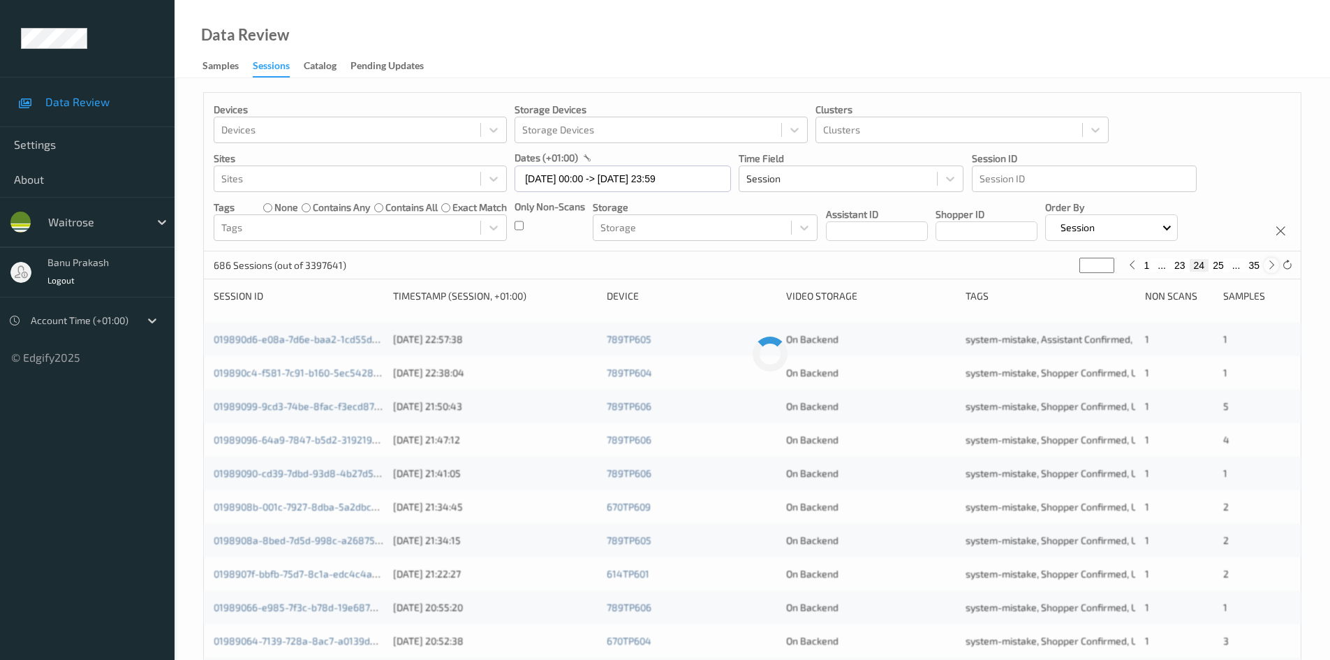
type input "**"
click at [1271, 267] on icon at bounding box center [1271, 265] width 10 height 10
type input "**"
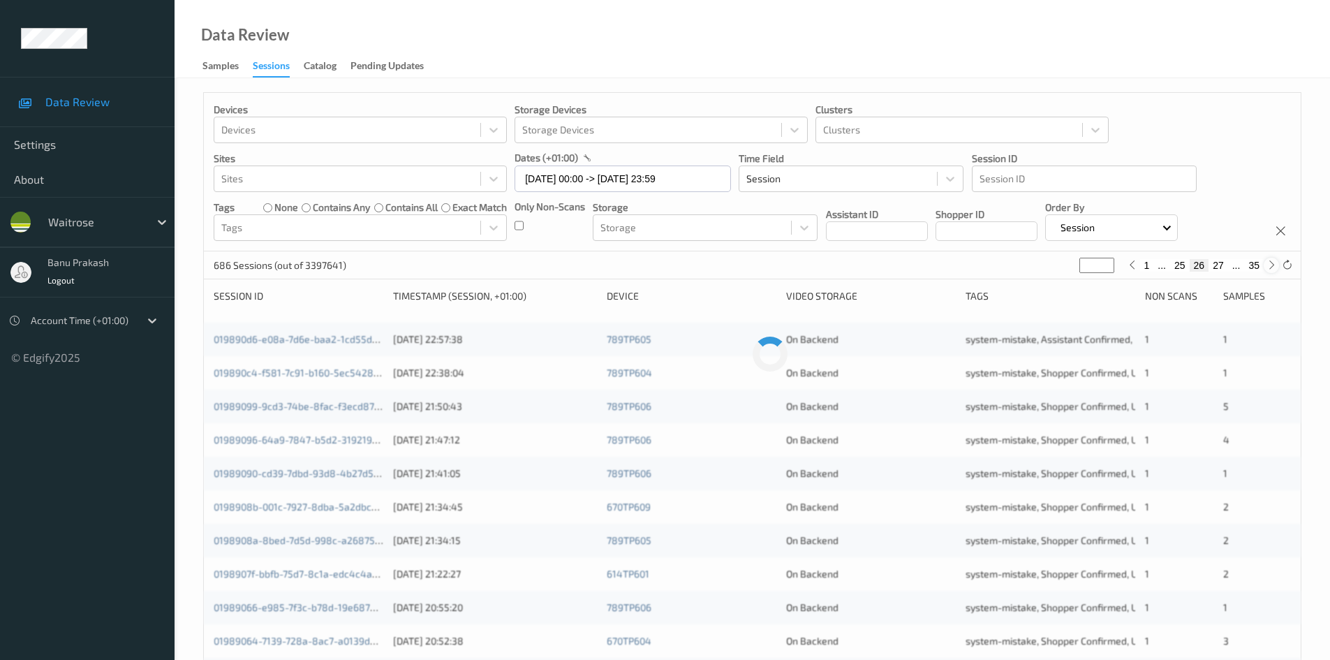
click at [1271, 267] on icon at bounding box center [1271, 265] width 10 height 10
type input "**"
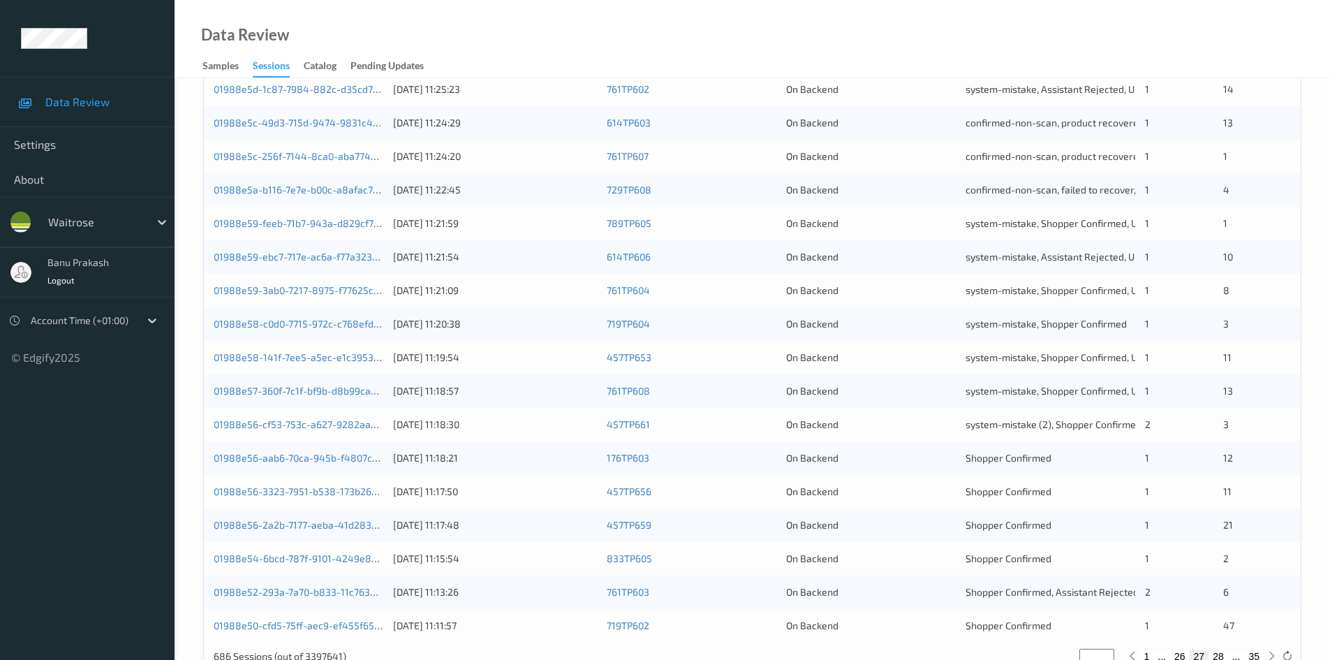
scroll to position [391, 0]
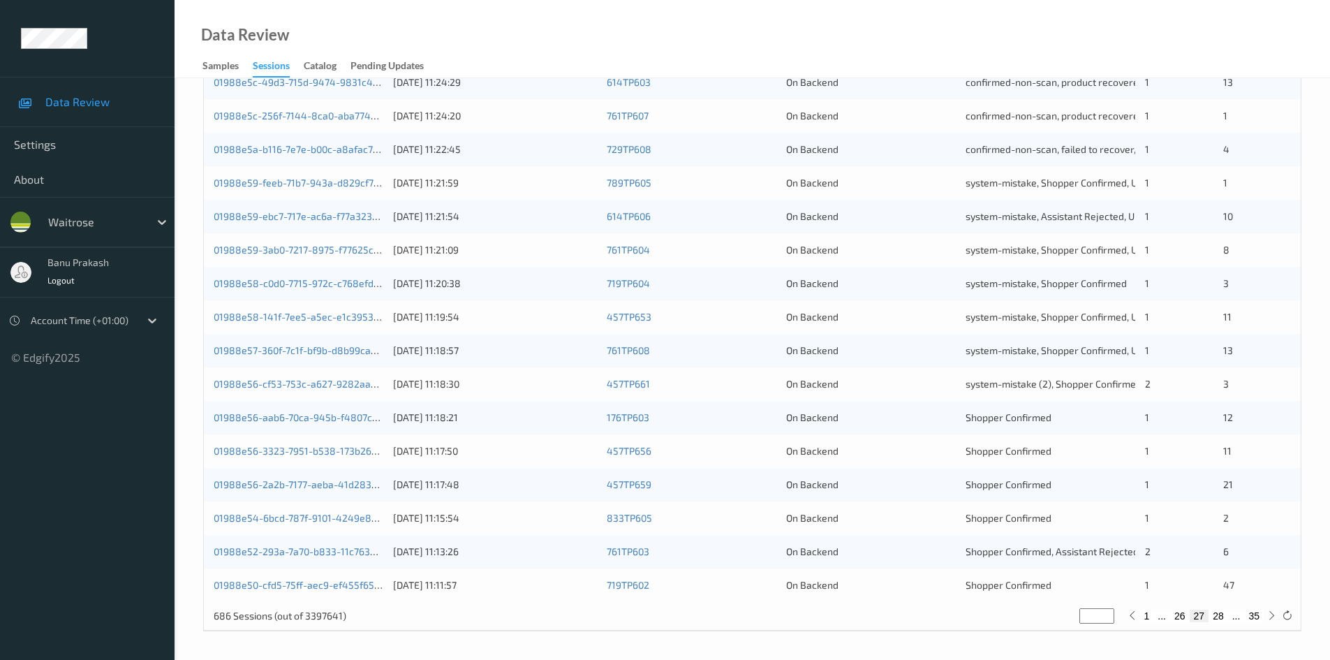
click at [991, 408] on div "01988e56-aab6-70ca-945b-f4807ca73ee1 09/08/2025 11:18:21 176TP603 On Backend Sh…" at bounding box center [752, 418] width 1097 height 34
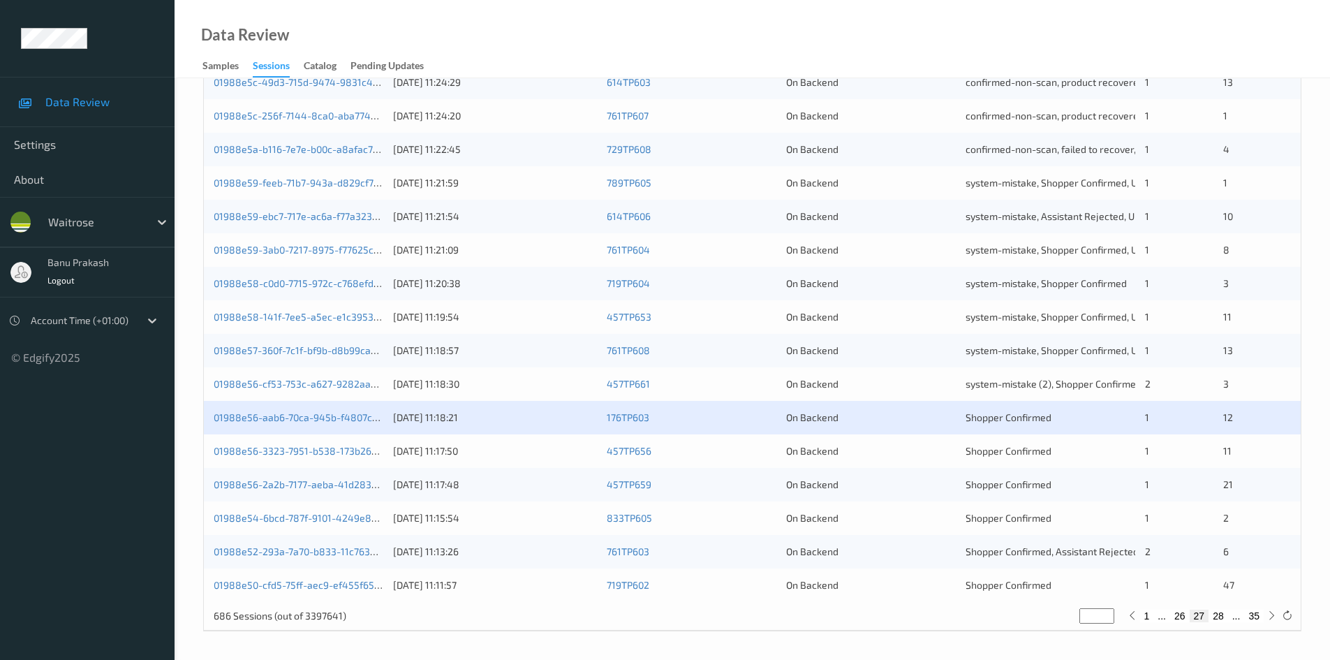
click at [310, 410] on div "01988e56-aab6-70ca-945b-f4807ca73ee1 09/08/2025 11:18:21 176TP603 On Backend Sh…" at bounding box center [752, 418] width 1097 height 34
click at [310, 420] on link "01988e56-aab6-70ca-945b-f4807ca73ee1" at bounding box center [309, 417] width 190 height 12
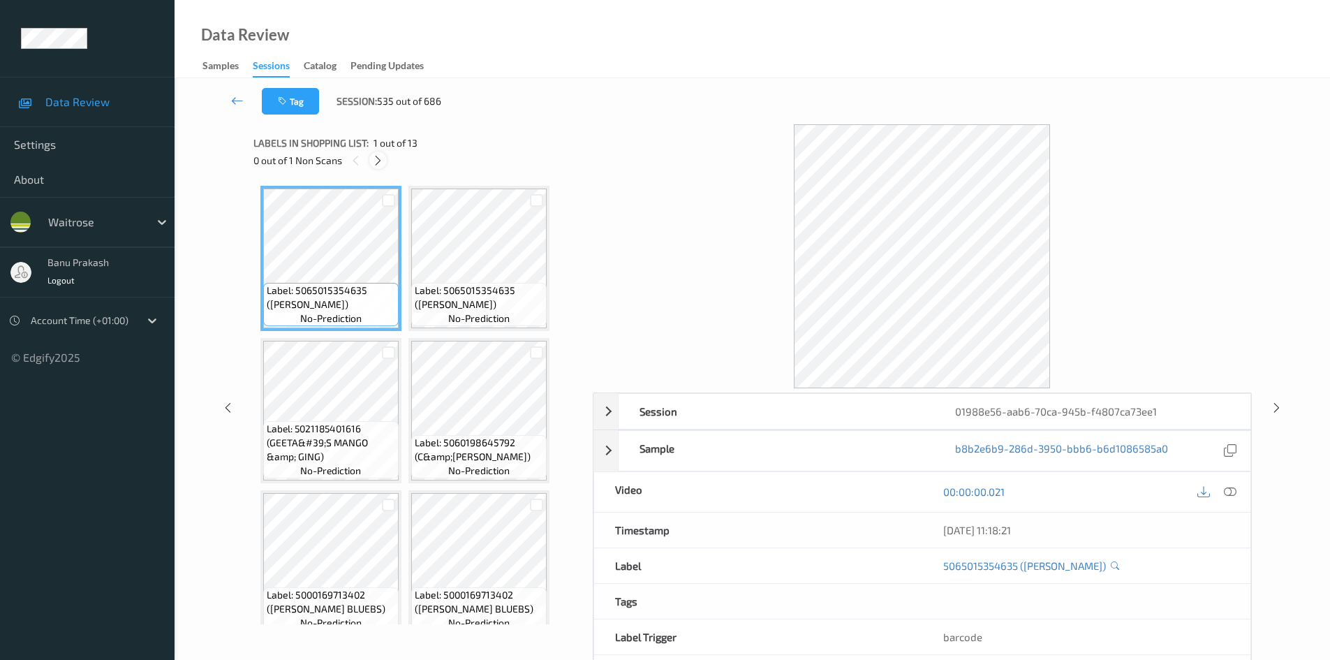
click at [378, 162] on icon at bounding box center [378, 160] width 12 height 13
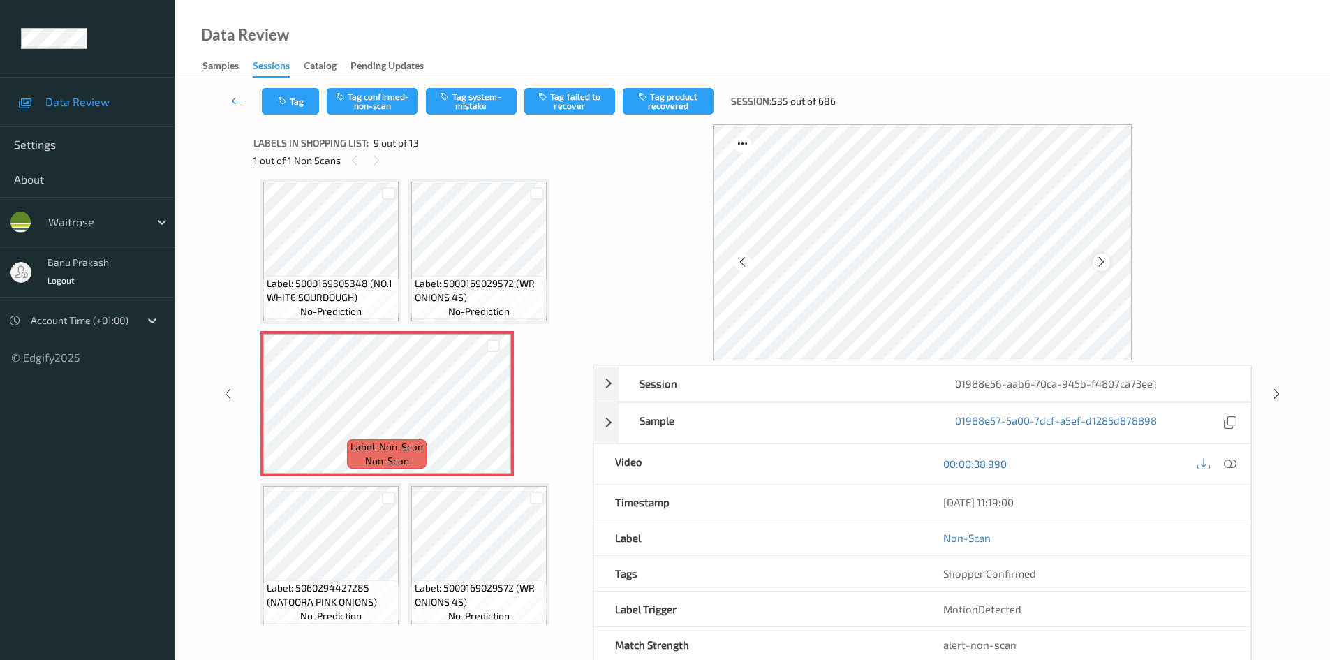
click at [1109, 266] on div at bounding box center [1101, 261] width 17 height 17
click at [1102, 263] on icon at bounding box center [1101, 262] width 12 height 13
click at [241, 97] on icon at bounding box center [237, 101] width 13 height 14
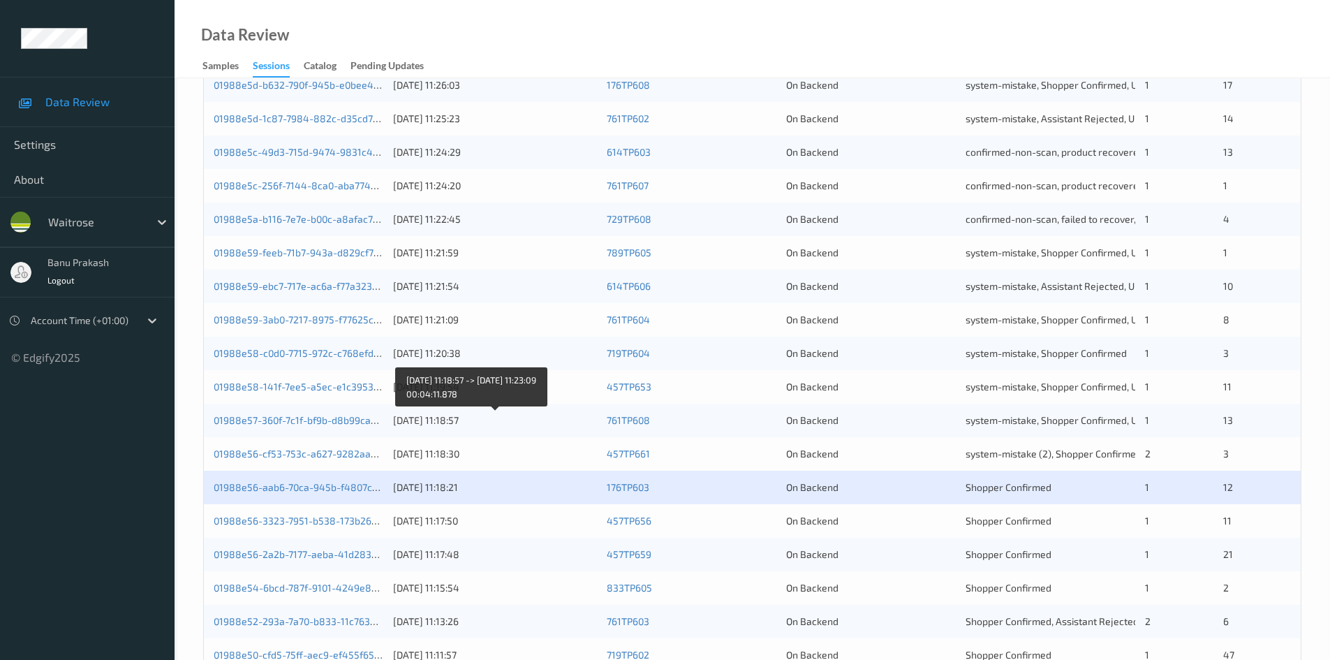
scroll to position [391, 0]
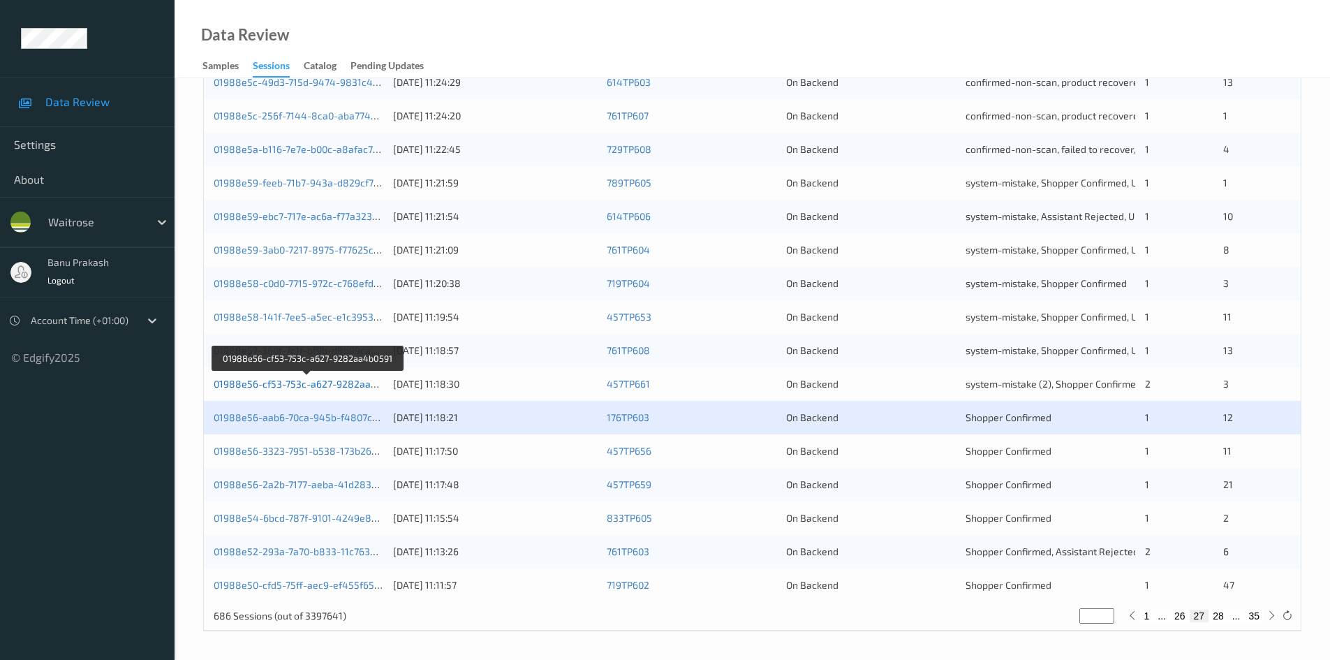
click at [334, 386] on link "01988e56-cf53-753c-a627-9282aa4b0591" at bounding box center [309, 384] width 190 height 12
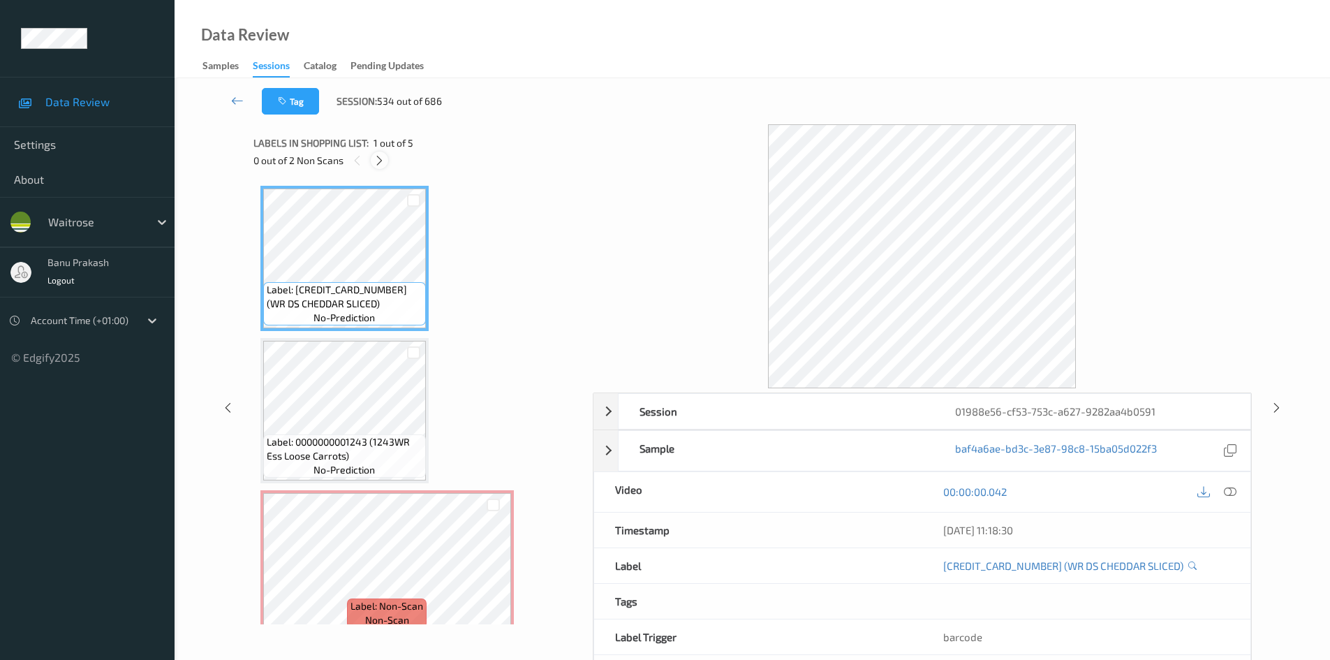
click at [378, 163] on icon at bounding box center [379, 160] width 12 height 13
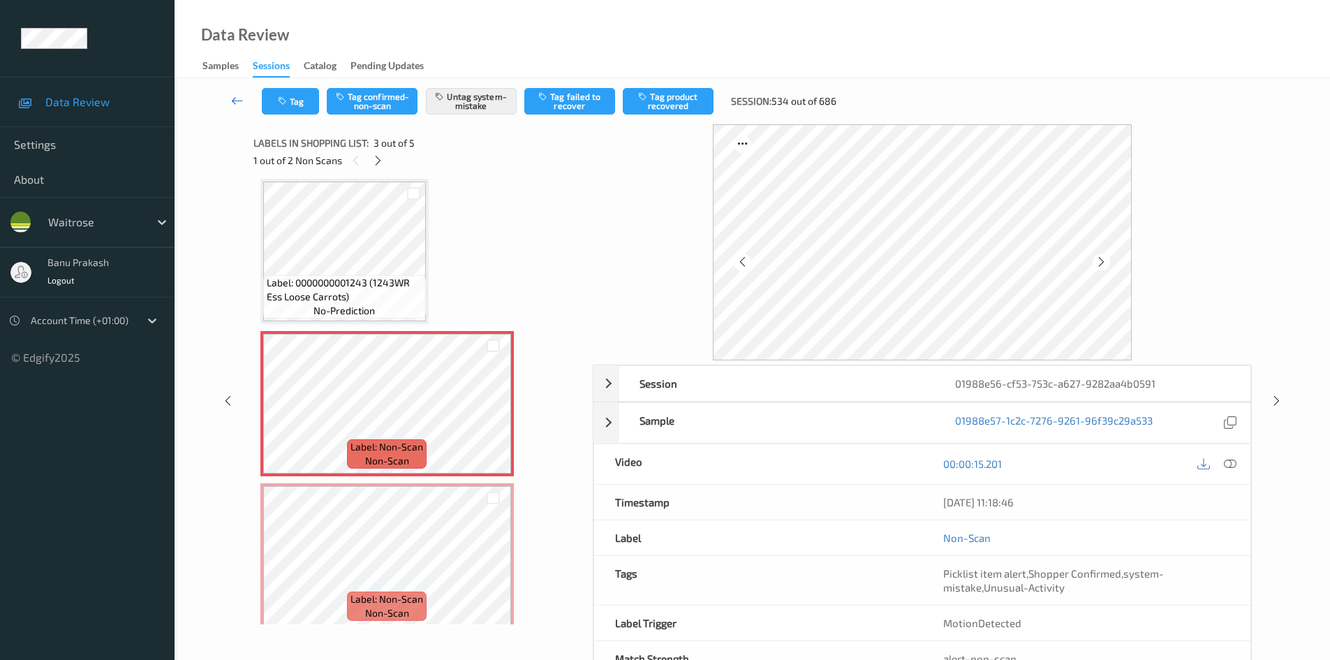
click at [233, 105] on icon at bounding box center [237, 101] width 13 height 14
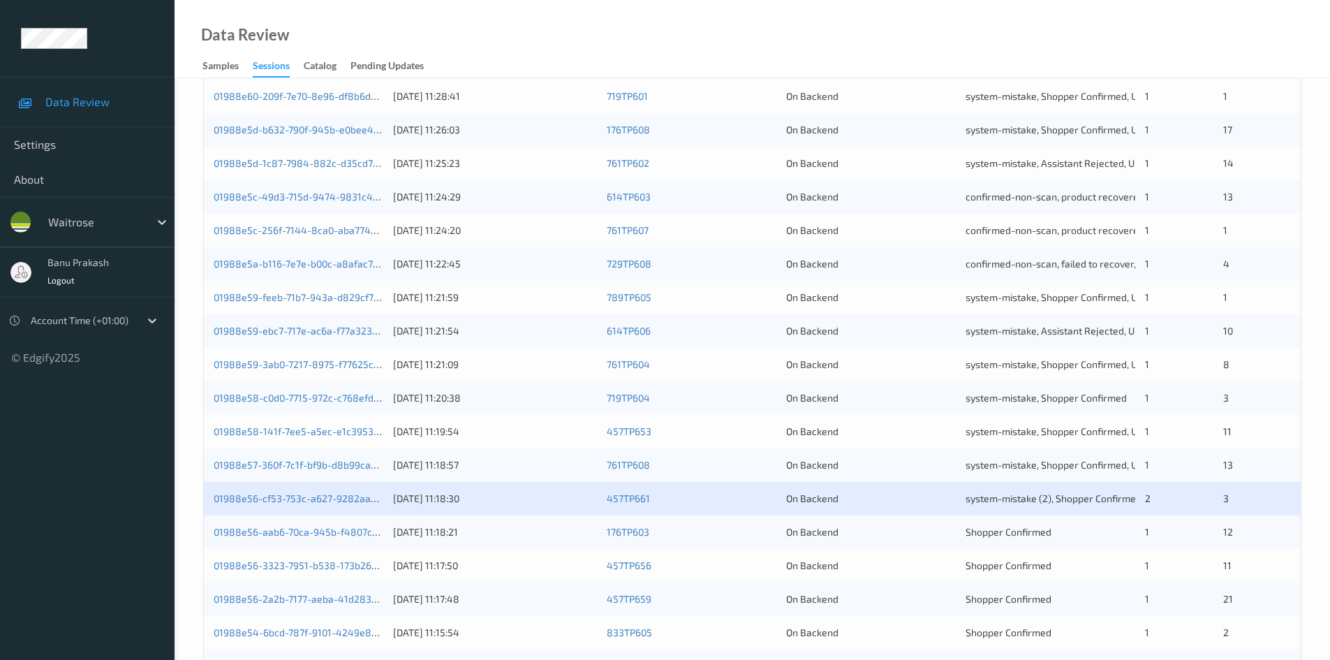
scroll to position [391, 0]
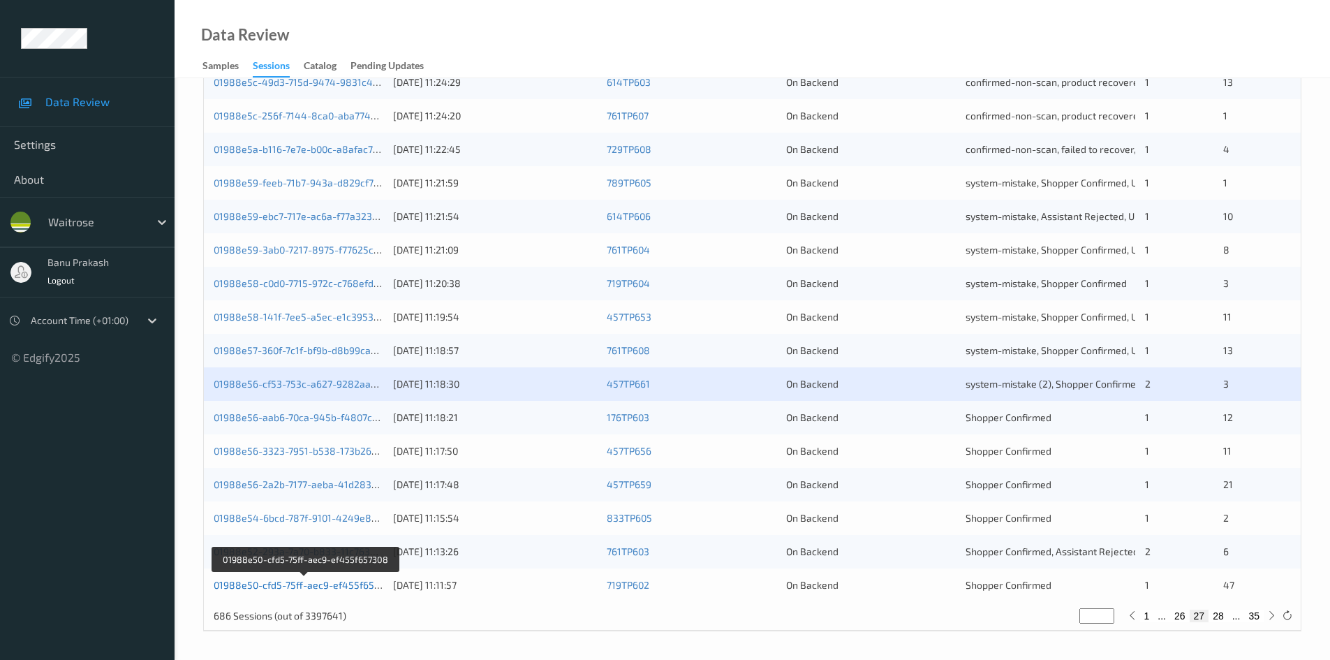
click at [341, 584] on link "01988e50-cfd5-75ff-aec9-ef455f657308" at bounding box center [305, 585] width 183 height 12
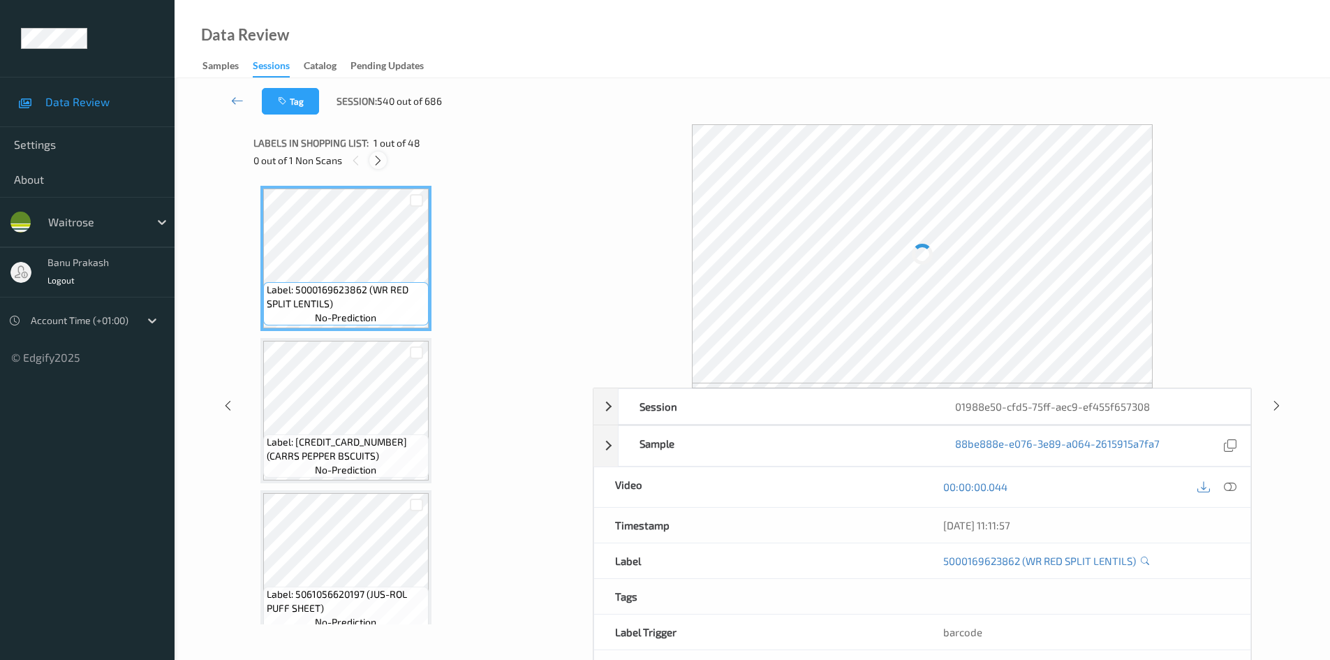
click at [375, 163] on icon at bounding box center [378, 160] width 12 height 13
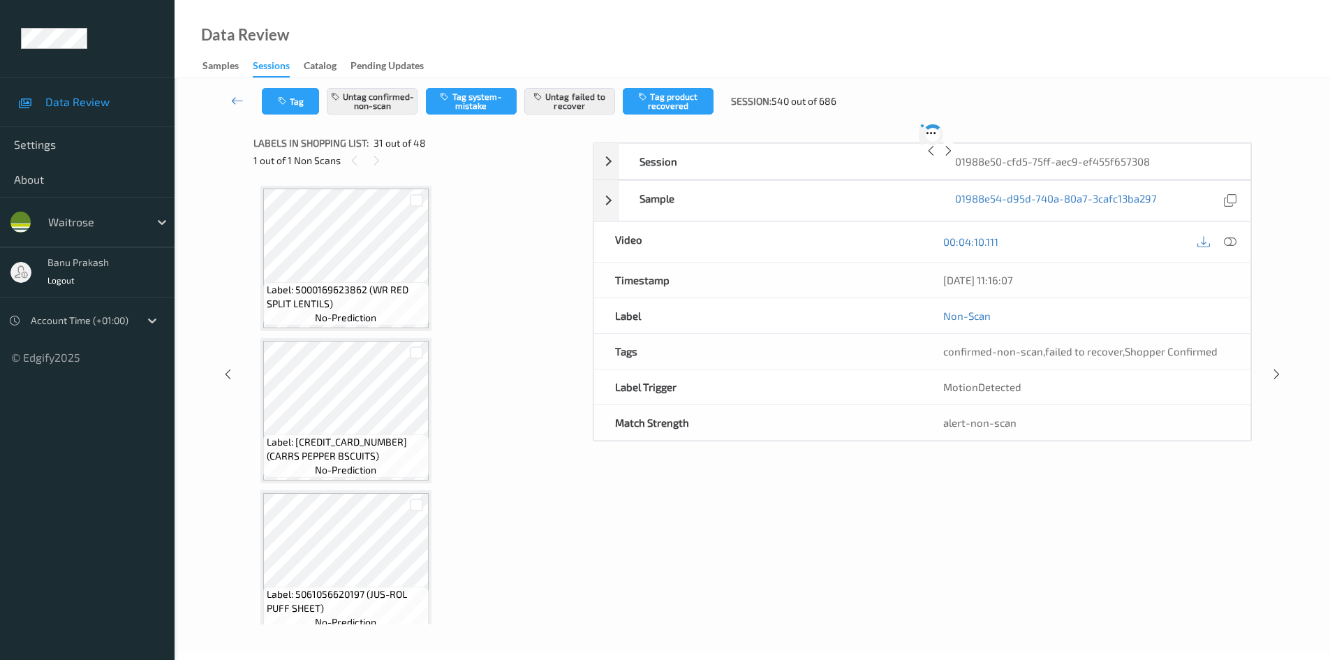
scroll to position [4420, 0]
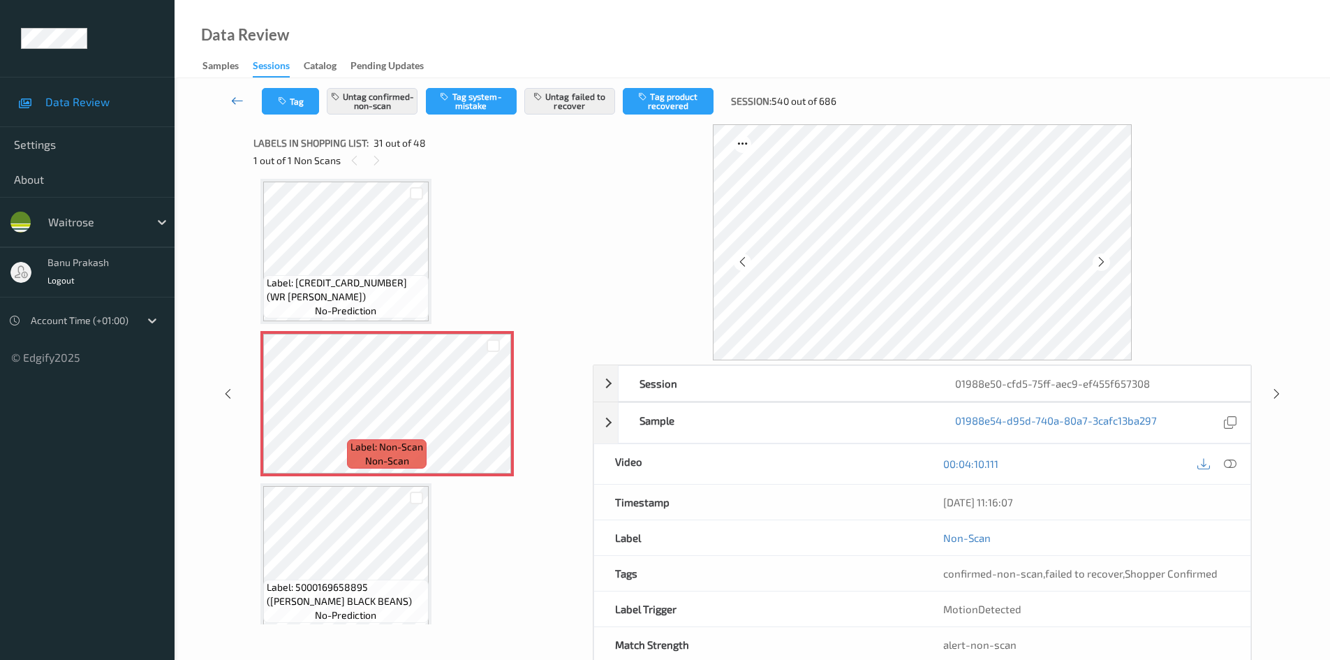
click at [234, 100] on icon at bounding box center [237, 101] width 13 height 14
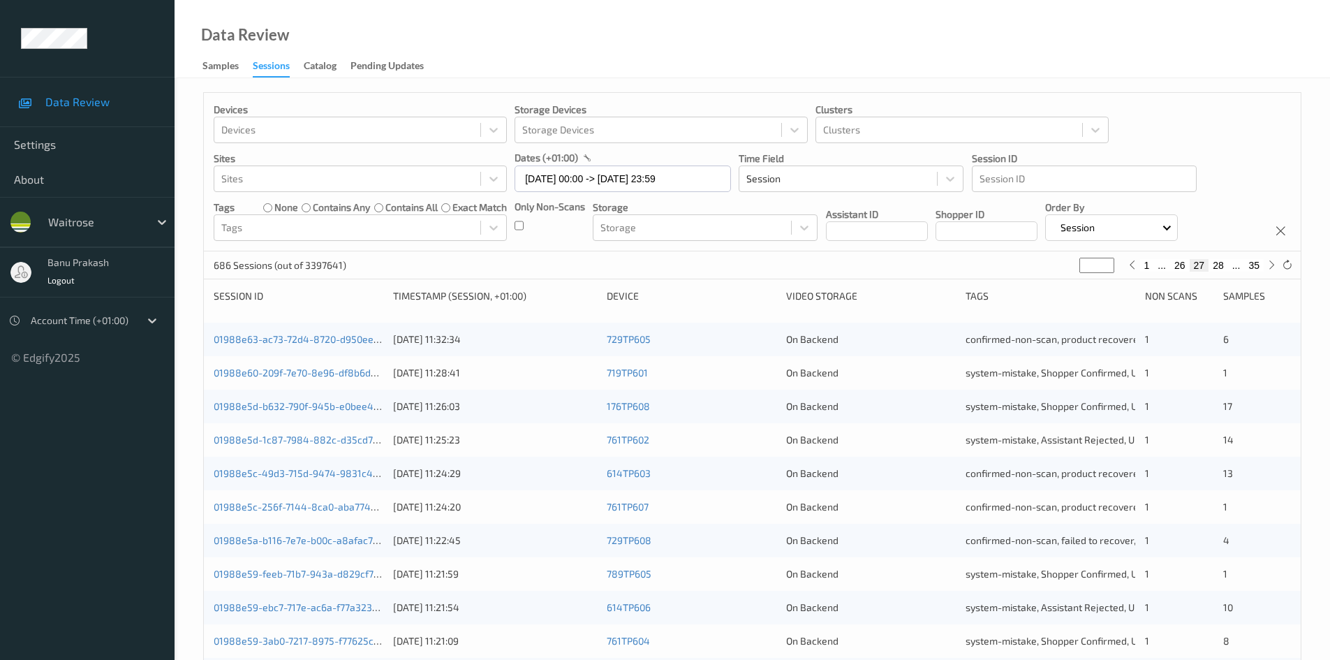
click at [1224, 265] on button "28" at bounding box center [1218, 265] width 20 height 13
type input "**"
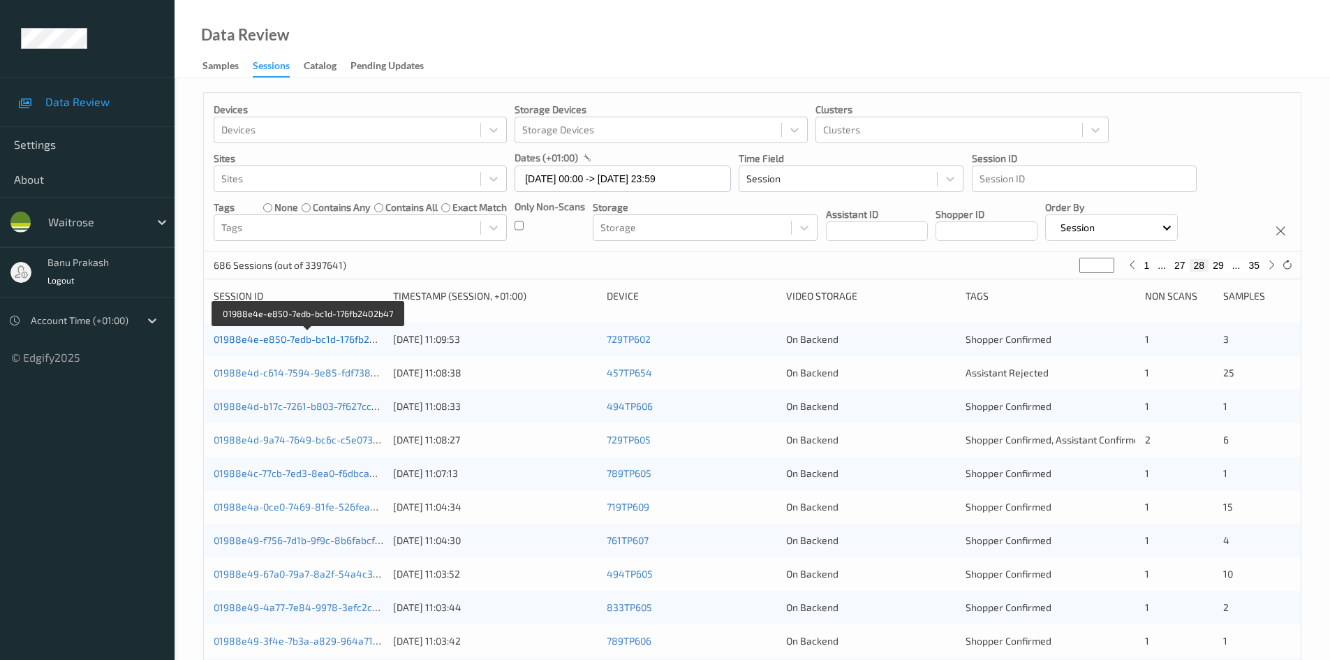
click at [343, 337] on link "01988e4e-e850-7edb-bc1d-176fb2402b47" at bounding box center [309, 339] width 190 height 12
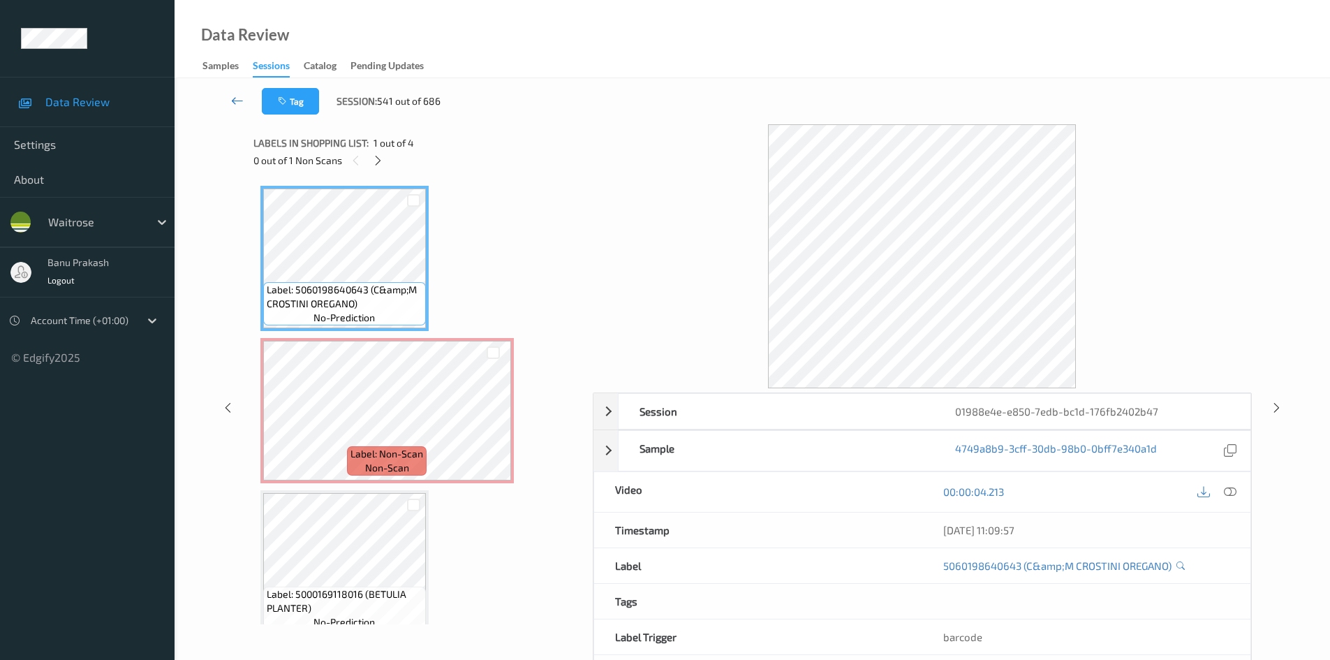
click at [224, 95] on link at bounding box center [237, 101] width 49 height 27
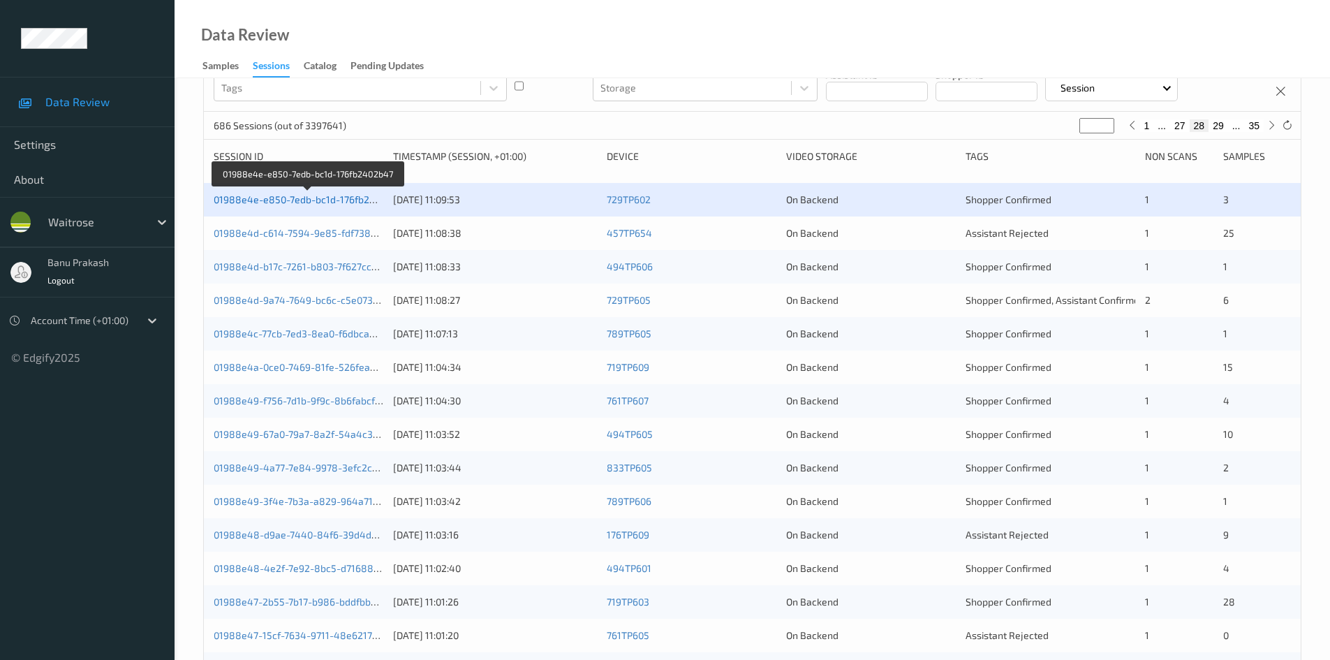
click at [310, 195] on link "01988e4e-e850-7edb-bc1d-176fb2402b47" at bounding box center [309, 199] width 190 height 12
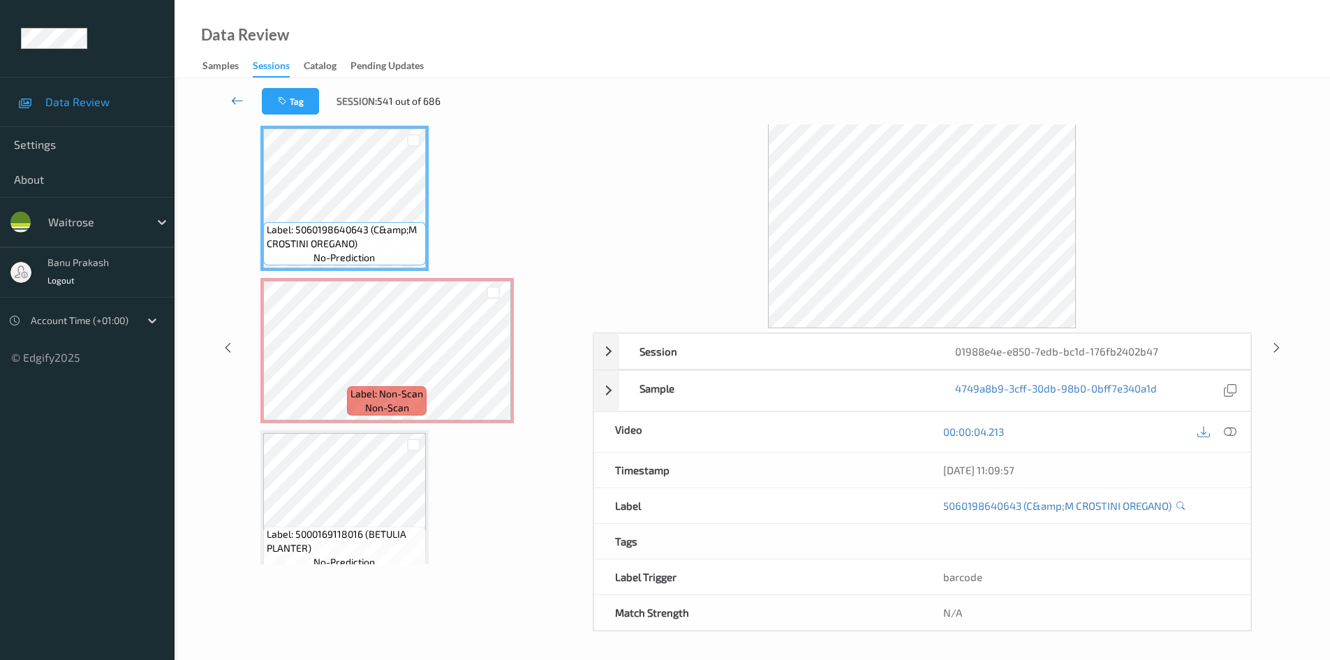
click at [240, 99] on icon at bounding box center [237, 101] width 13 height 14
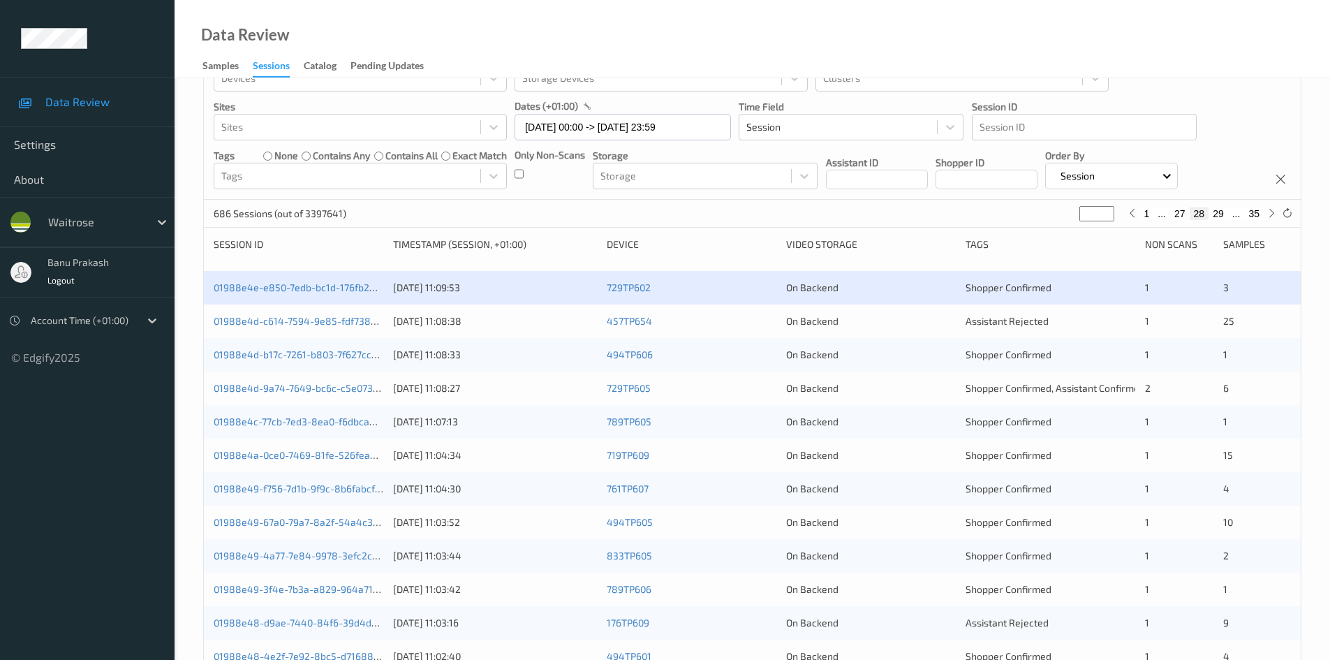
scroll to position [140, 0]
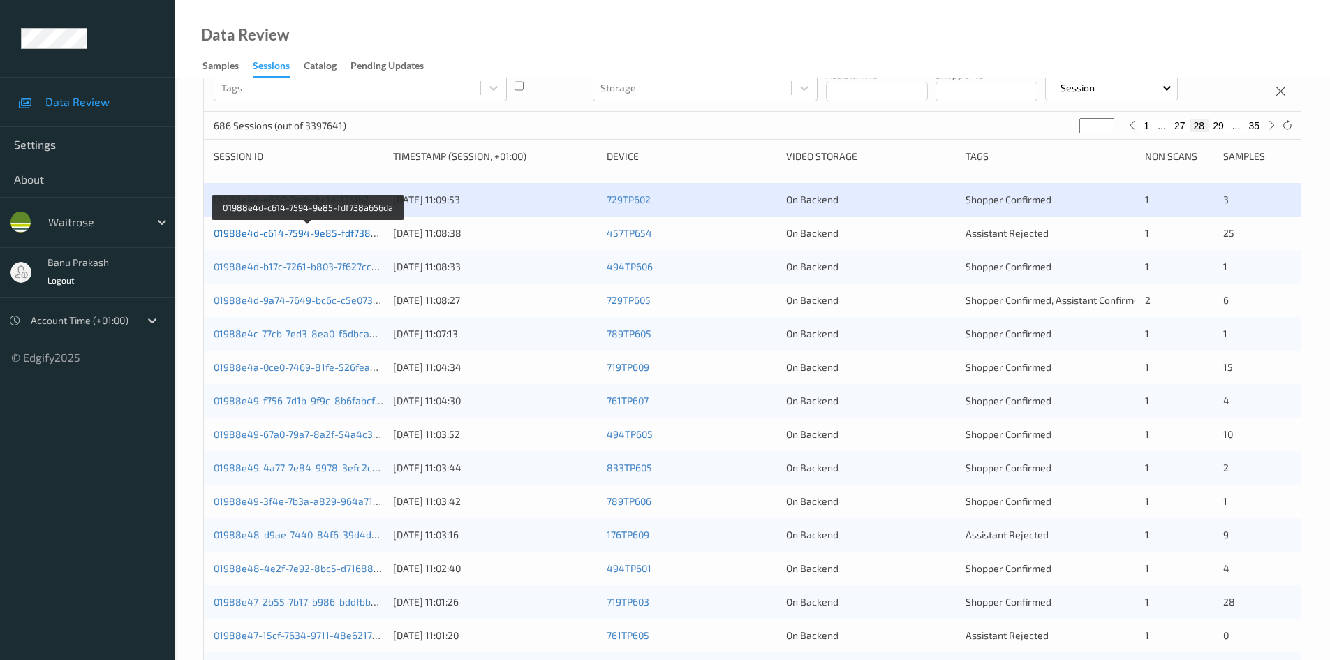
click at [320, 232] on link "01988e4d-c614-7594-9e85-fdf738a656da" at bounding box center [309, 233] width 191 height 12
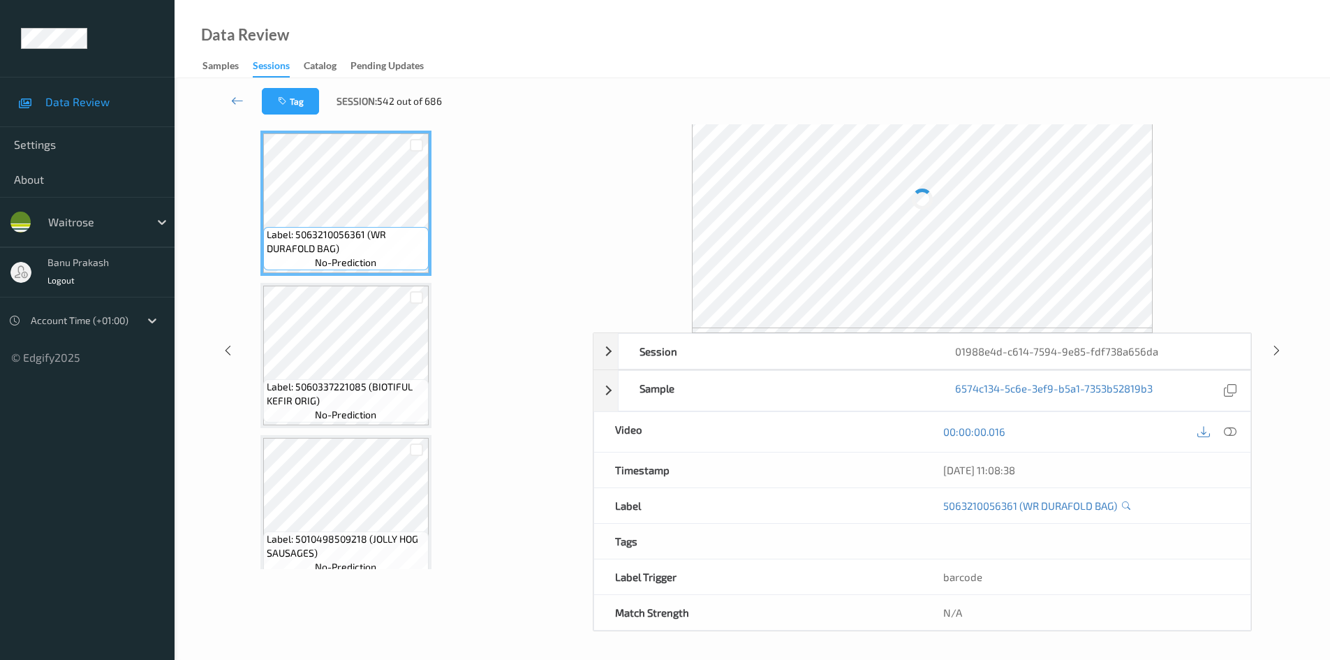
scroll to position [60, 0]
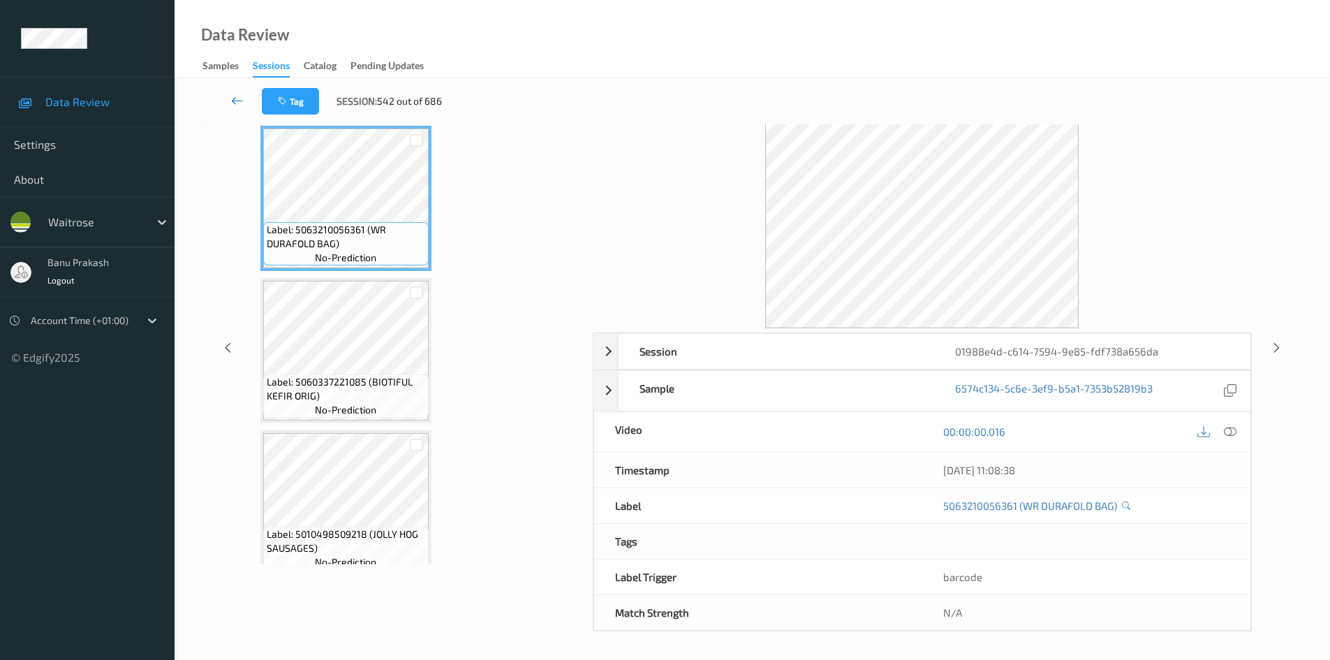
click at [235, 101] on icon at bounding box center [237, 101] width 13 height 14
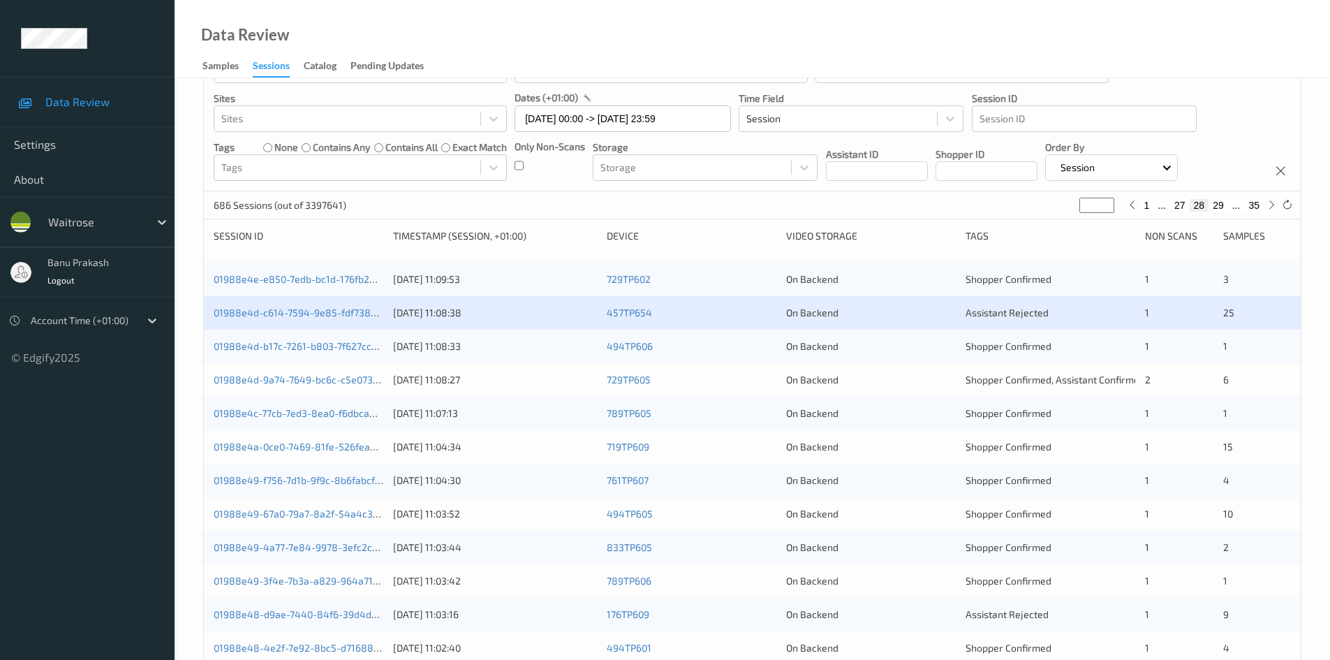
scroll to position [140, 0]
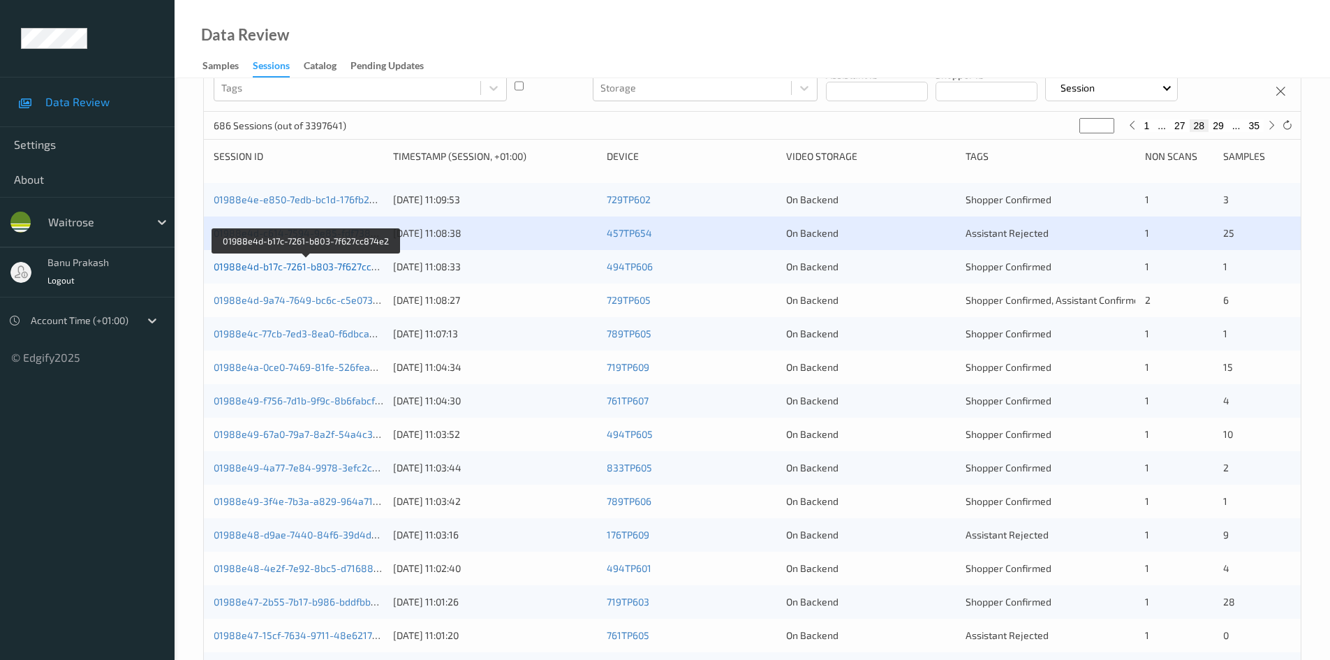
click at [344, 262] on link "01988e4d-b17c-7261-b803-7f627cc874e2" at bounding box center [307, 266] width 186 height 12
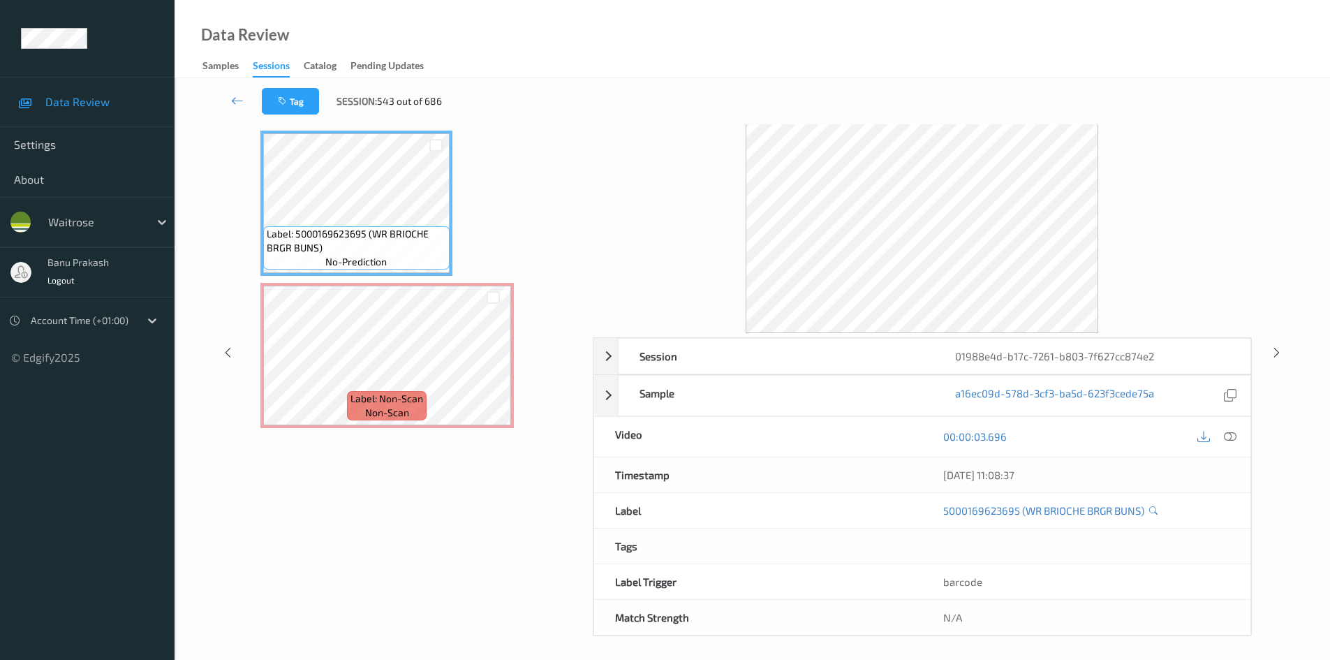
scroll to position [60, 0]
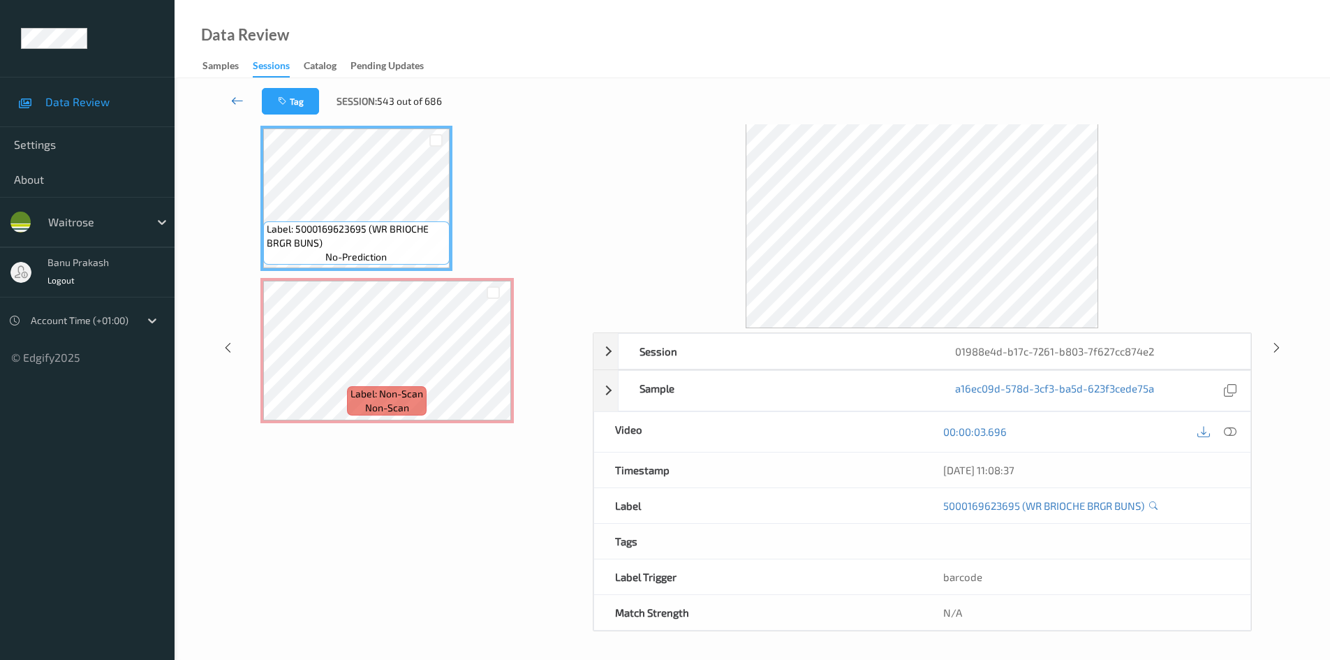
click at [240, 96] on icon at bounding box center [237, 101] width 13 height 14
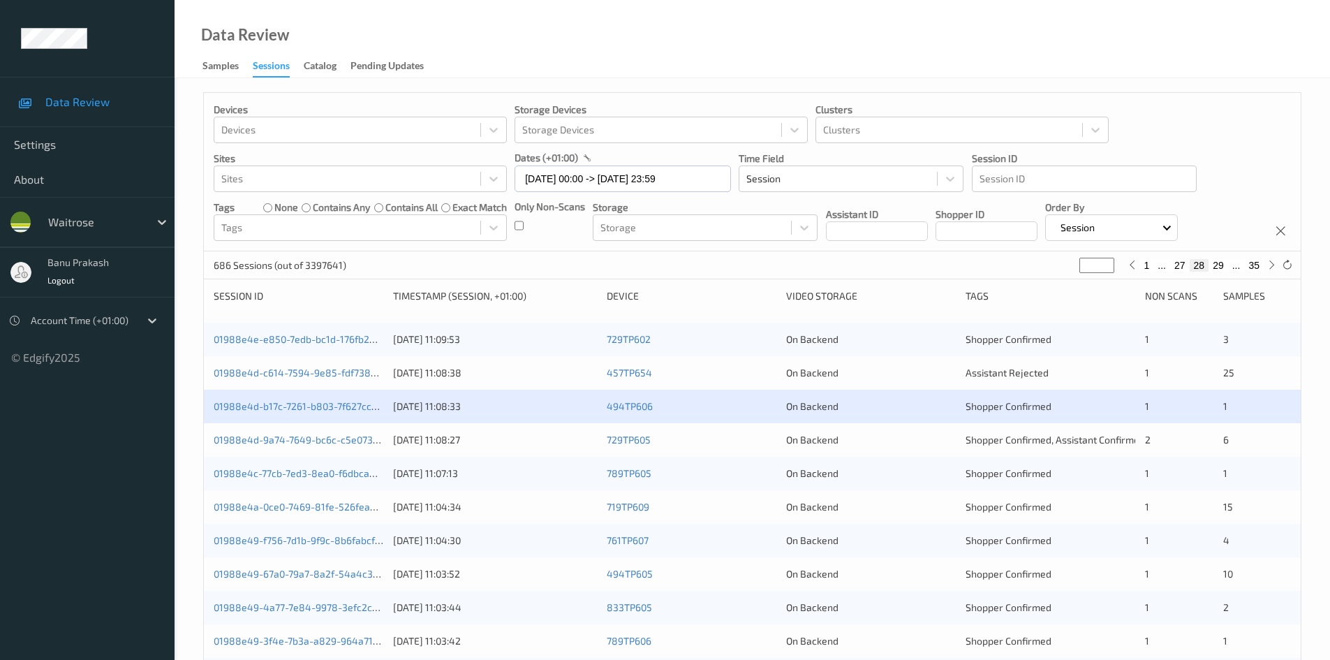
scroll to position [140, 0]
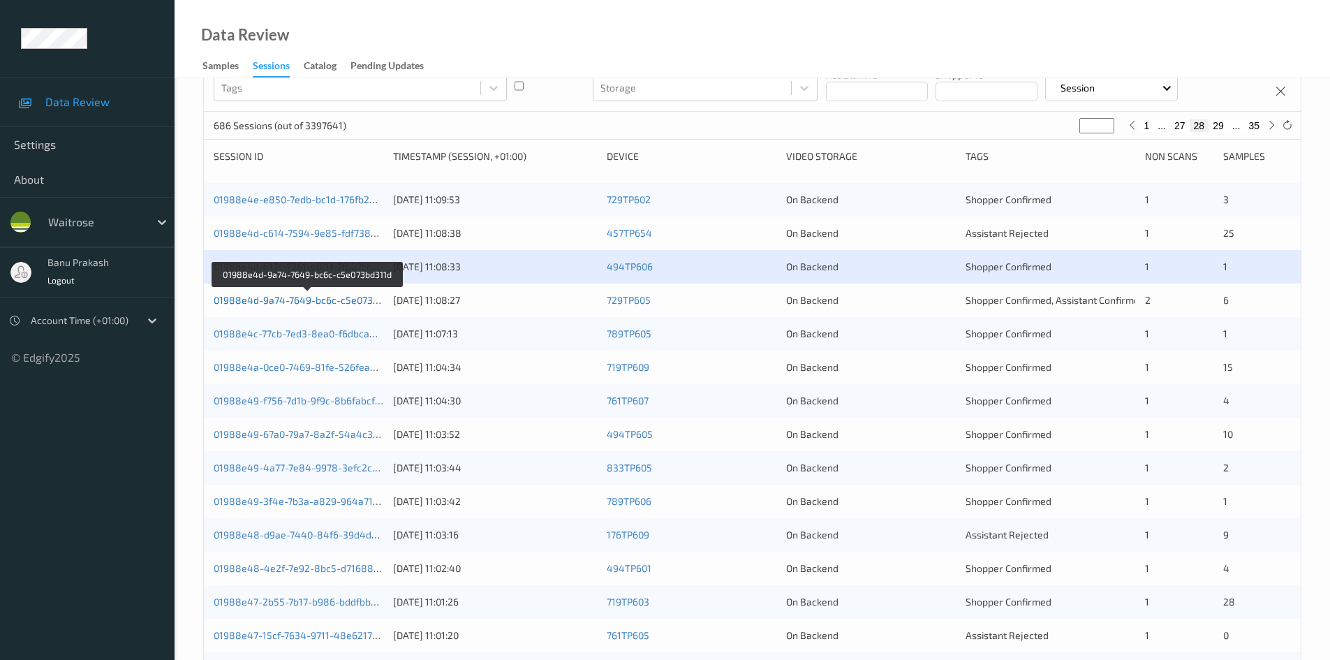
click at [345, 302] on link "01988e4d-9a74-7649-bc6c-c5e073bd311d" at bounding box center [309, 300] width 190 height 12
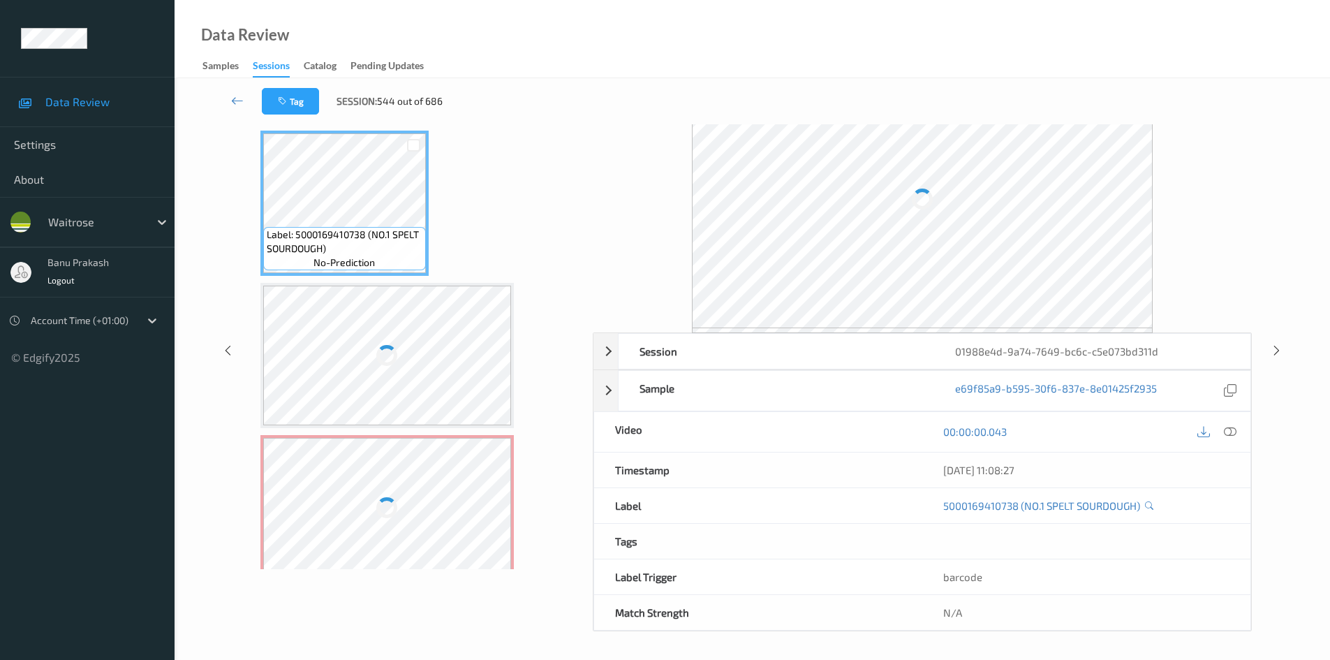
scroll to position [60, 0]
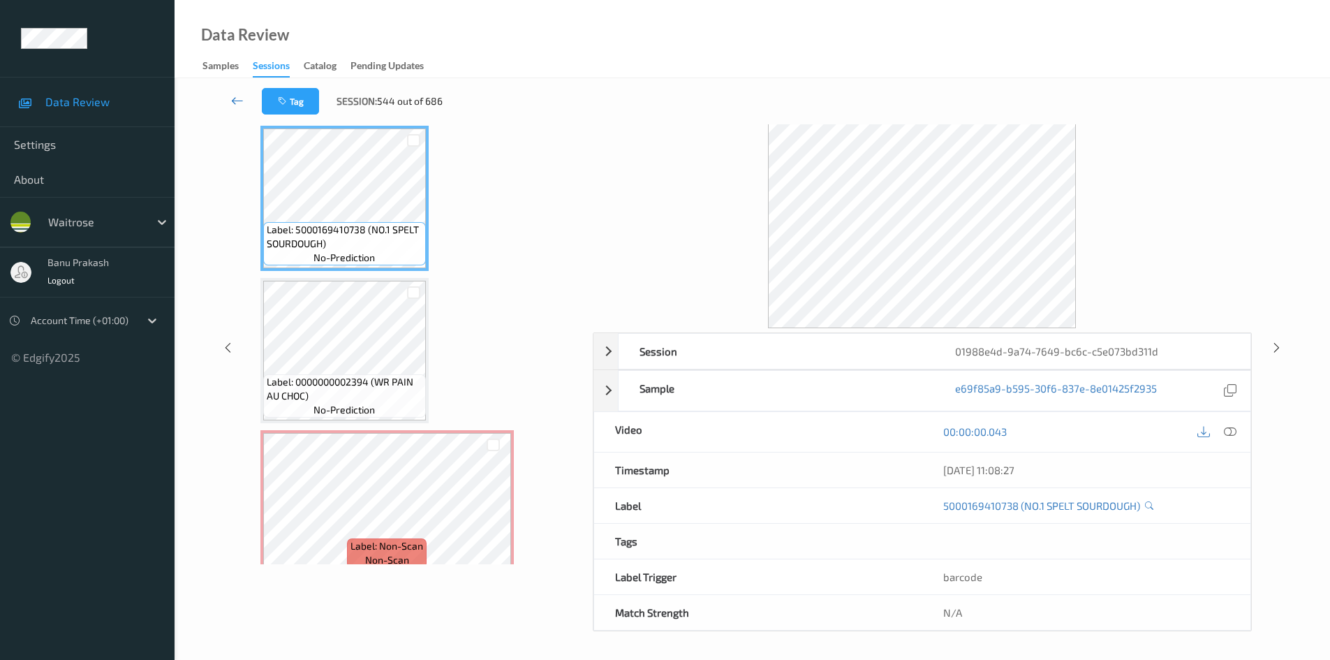
click at [234, 101] on icon at bounding box center [237, 101] width 13 height 14
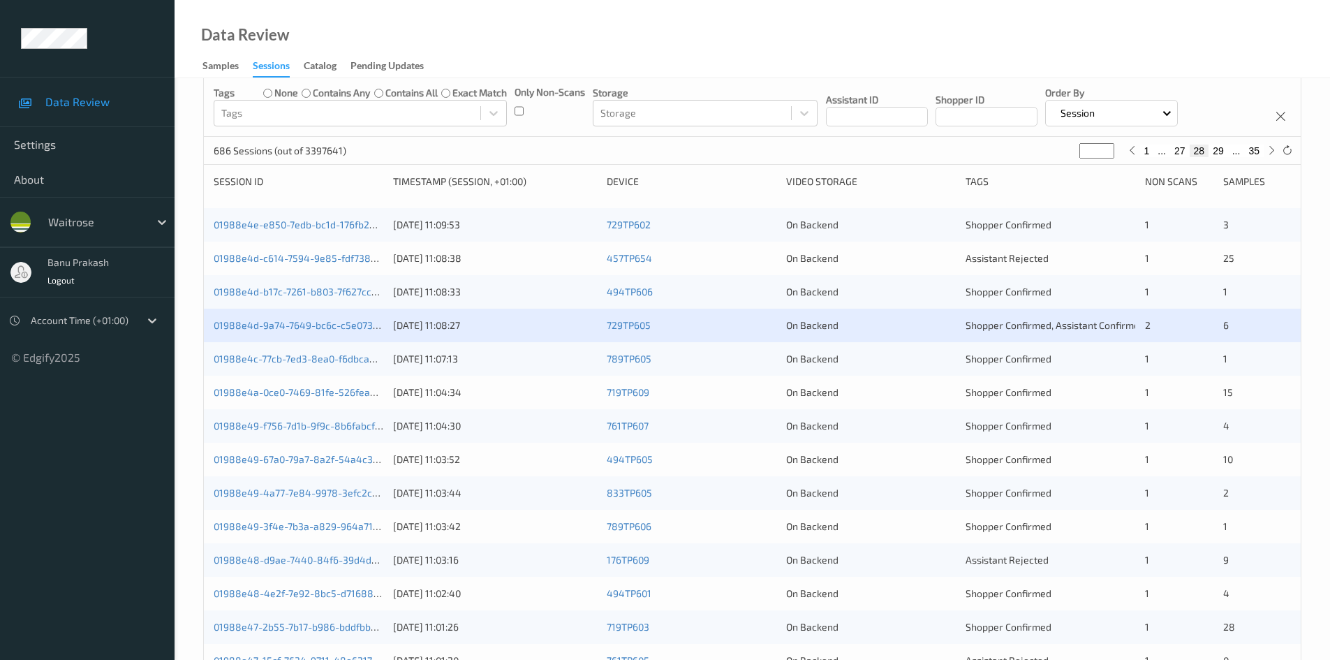
scroll to position [209, 0]
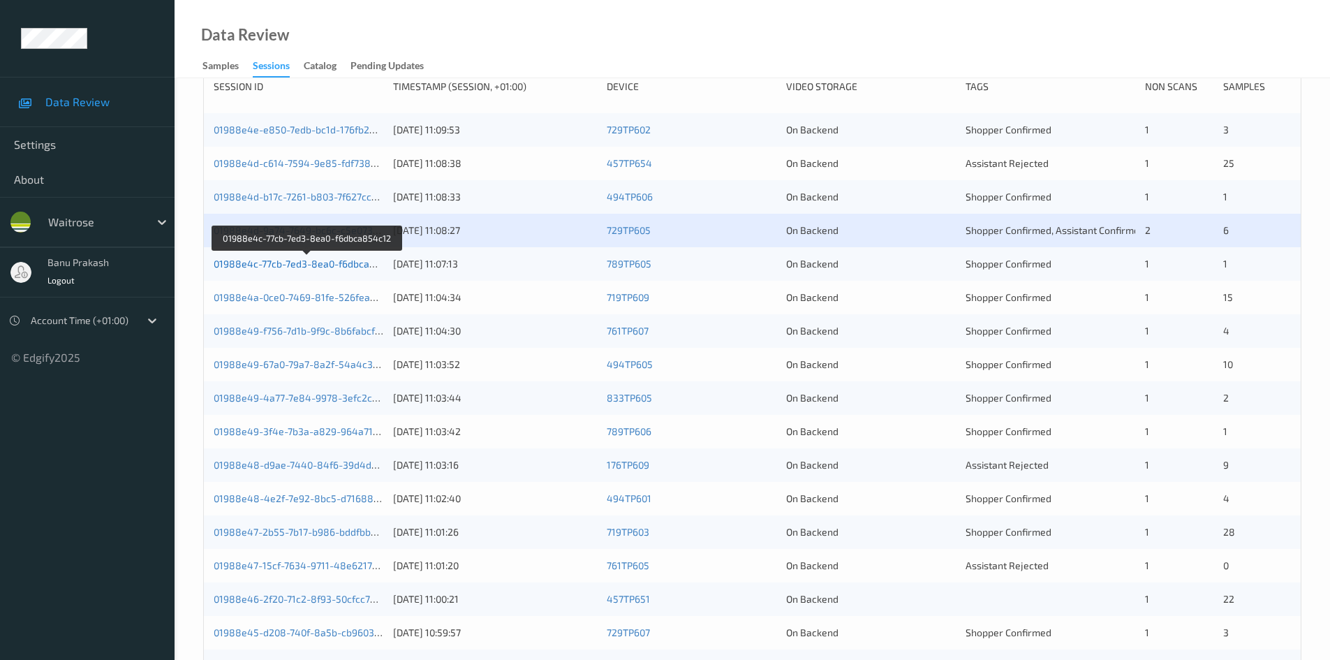
click at [295, 265] on link "01988e4c-77cb-7ed3-8ea0-f6dbca854c12" at bounding box center [308, 264] width 188 height 12
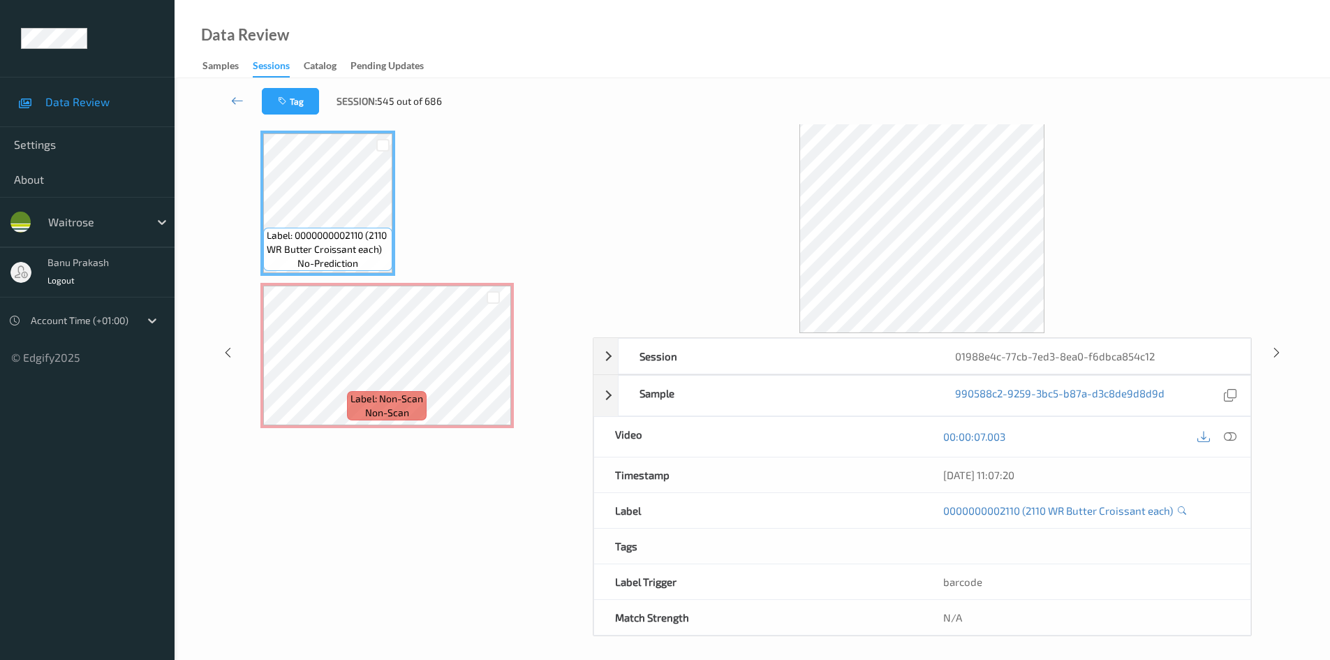
scroll to position [60, 0]
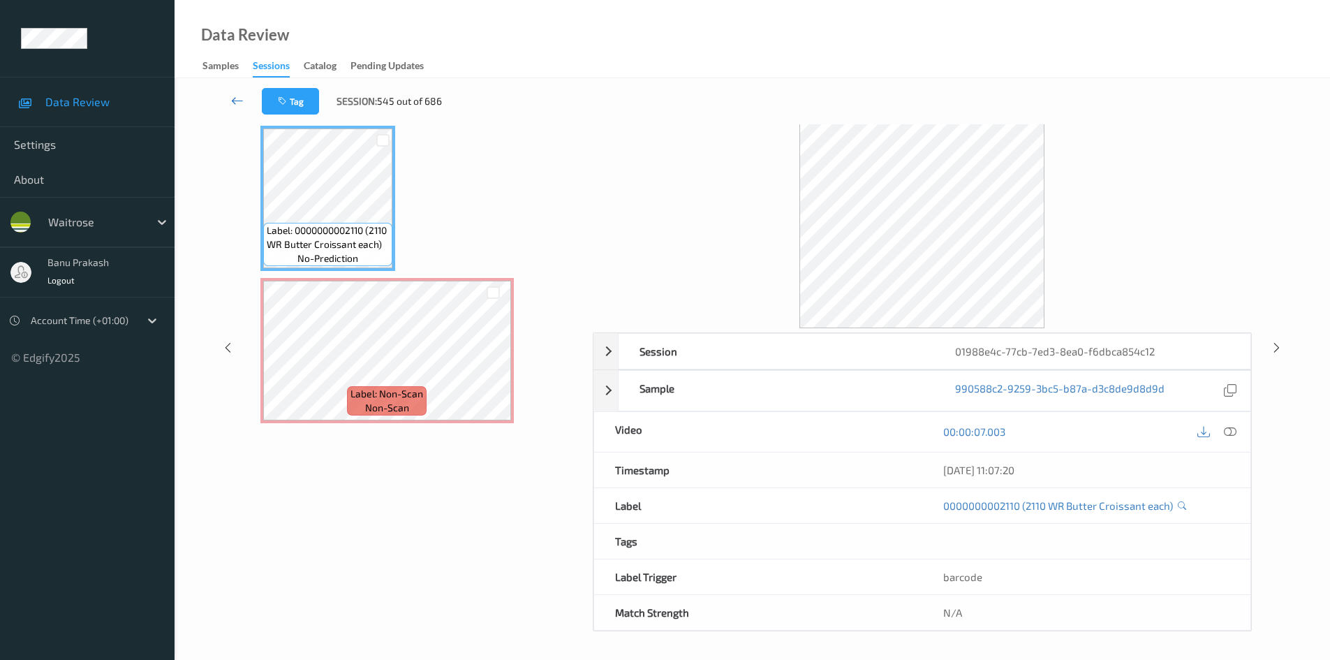
click at [235, 100] on icon at bounding box center [237, 101] width 13 height 14
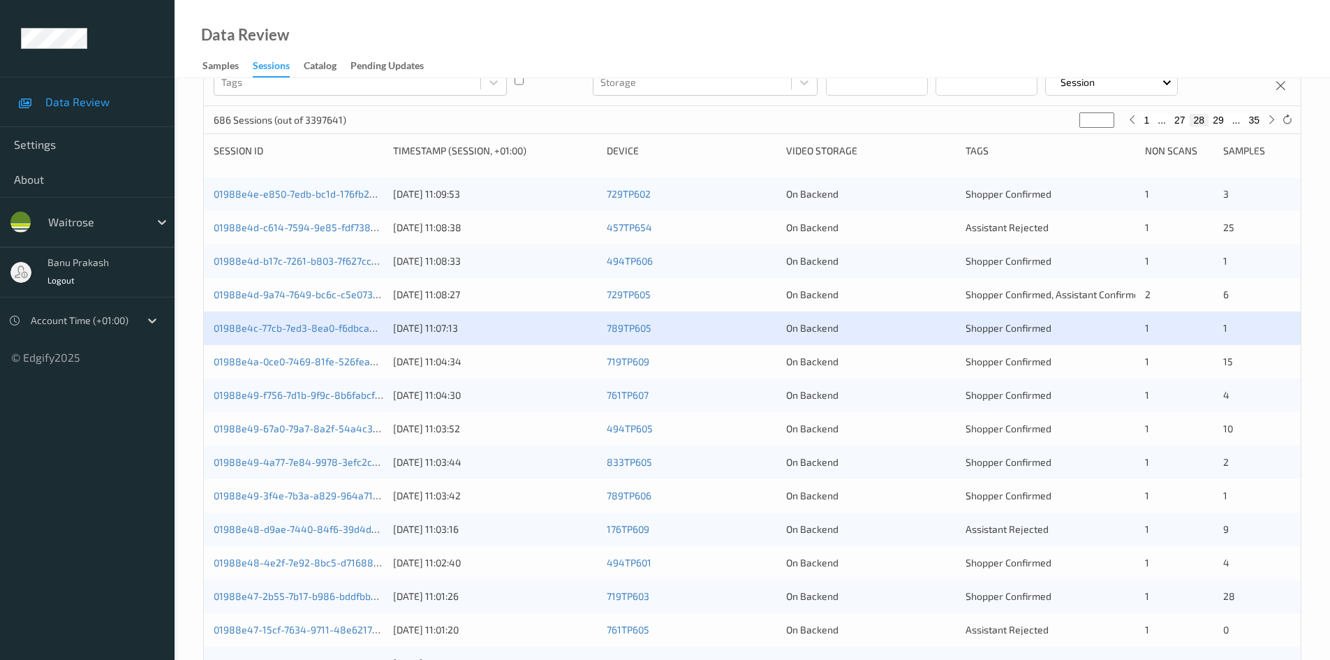
scroll to position [279, 0]
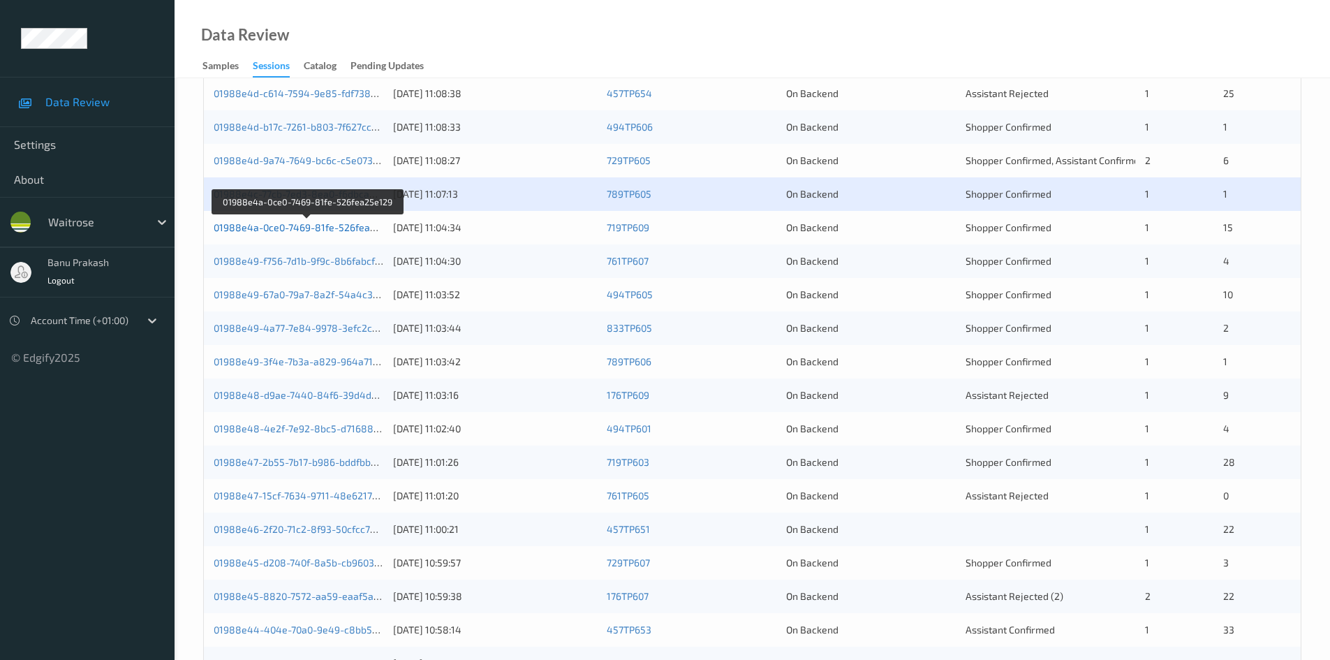
click at [315, 230] on link "01988e4a-0ce0-7469-81fe-526fea25e129" at bounding box center [308, 227] width 188 height 12
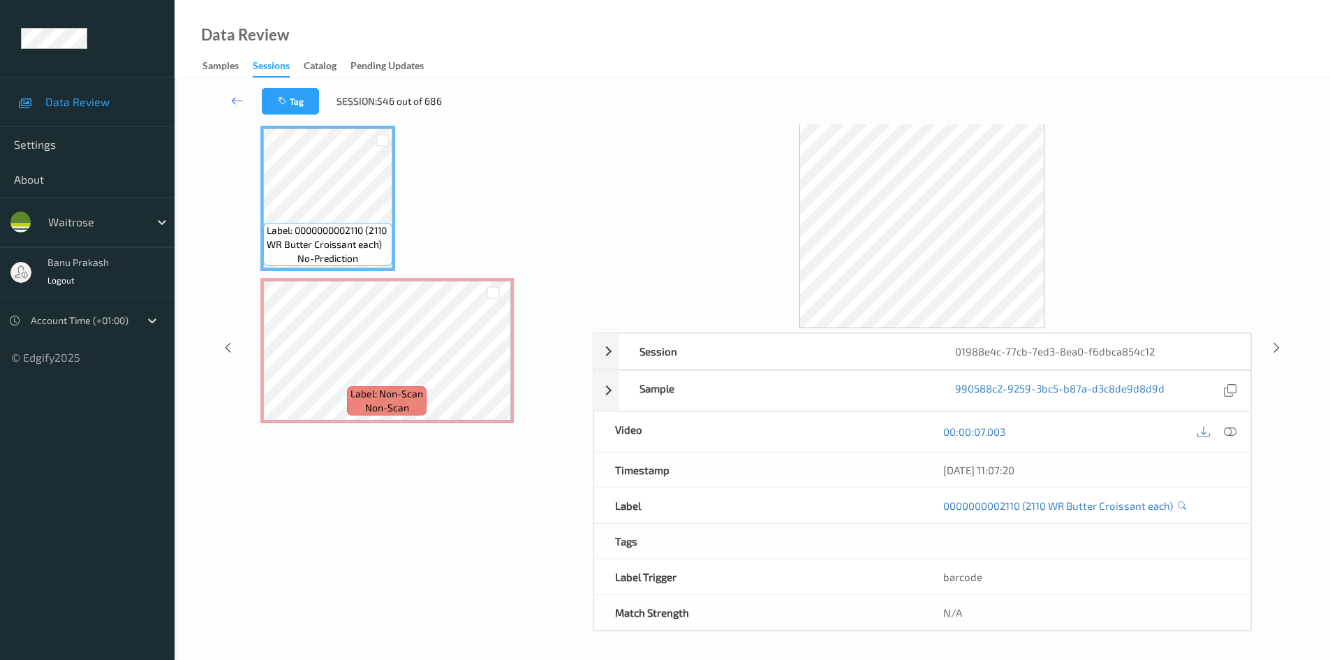
scroll to position [60, 0]
click at [239, 101] on icon at bounding box center [237, 101] width 13 height 14
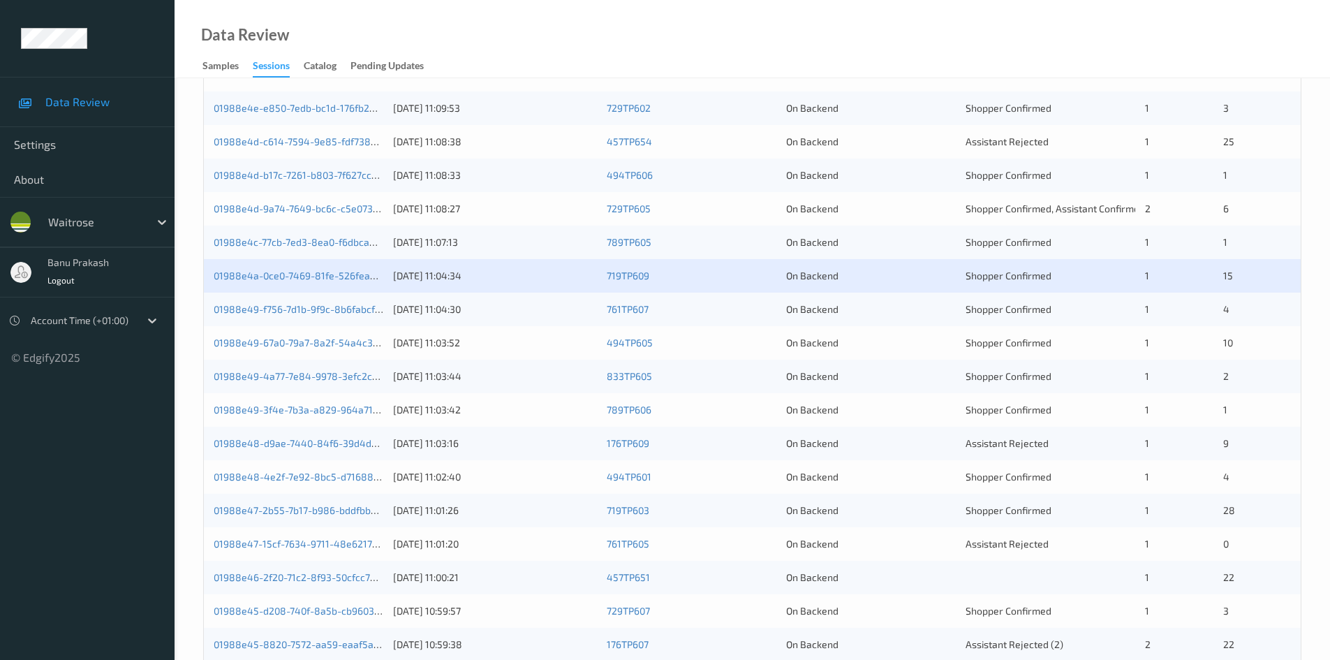
scroll to position [391, 0]
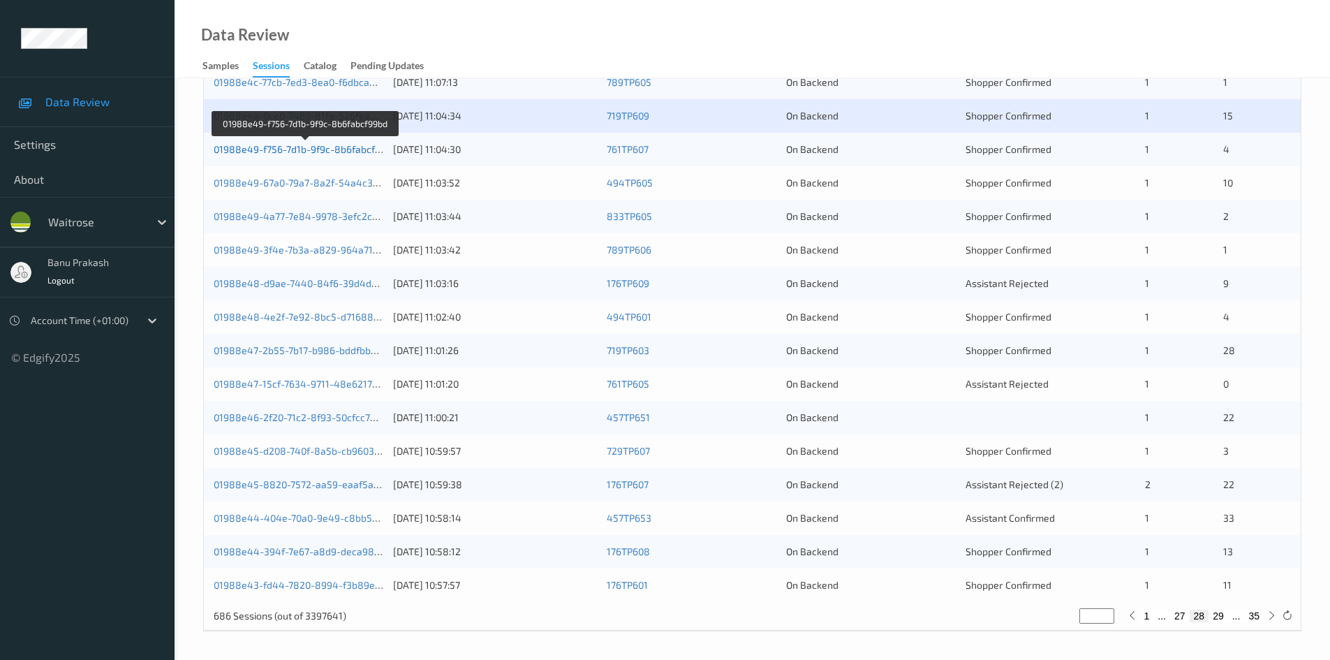
click at [337, 152] on link "01988e49-f756-7d1b-9f9c-8b6fabcf99bd" at bounding box center [306, 149] width 184 height 12
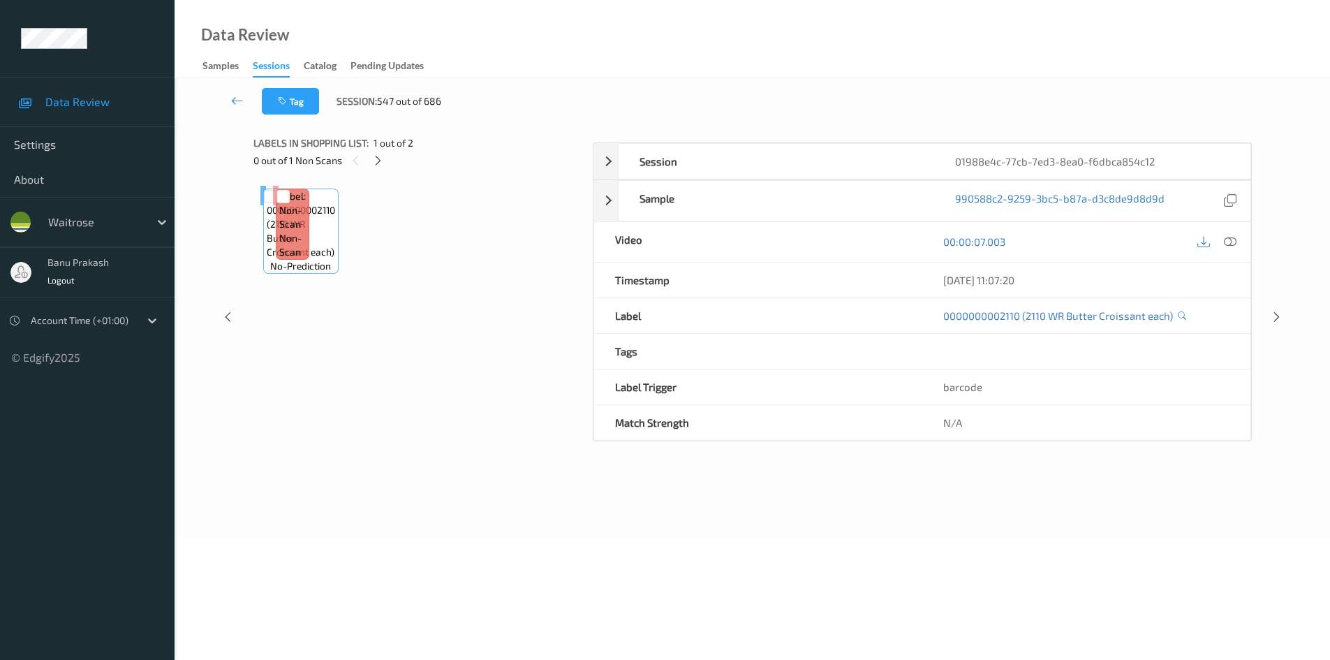
scroll to position [60, 0]
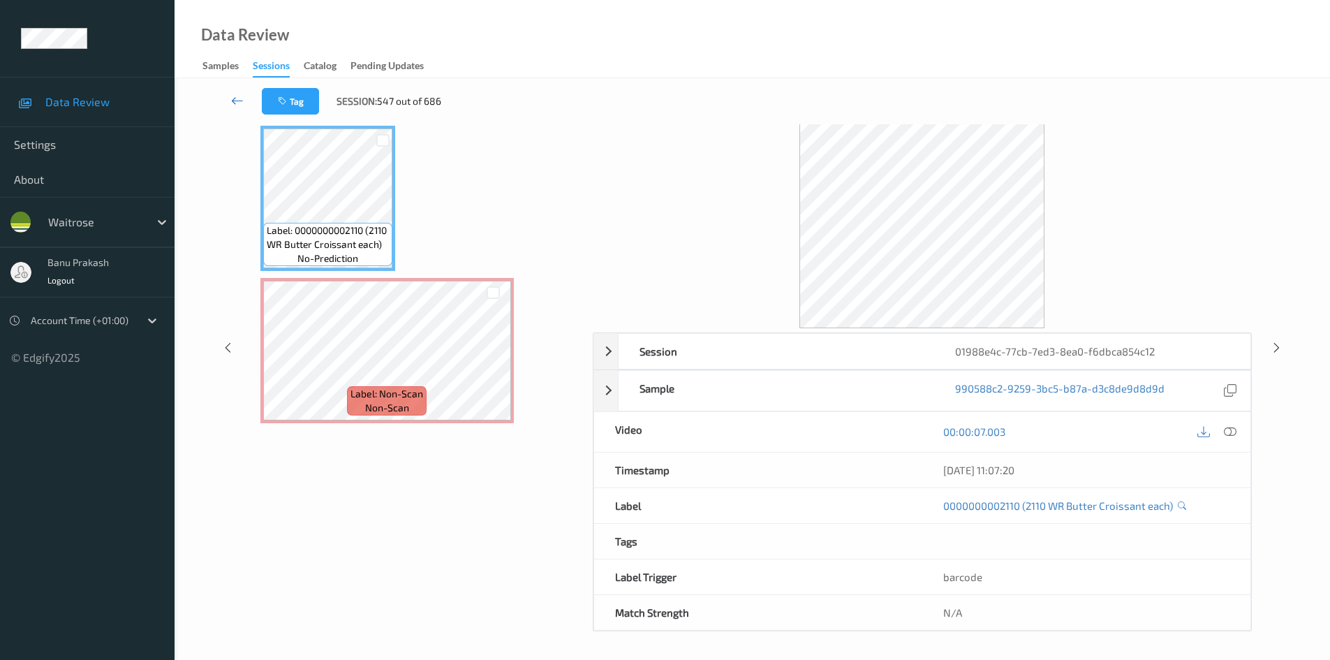
click at [242, 103] on icon at bounding box center [237, 101] width 13 height 14
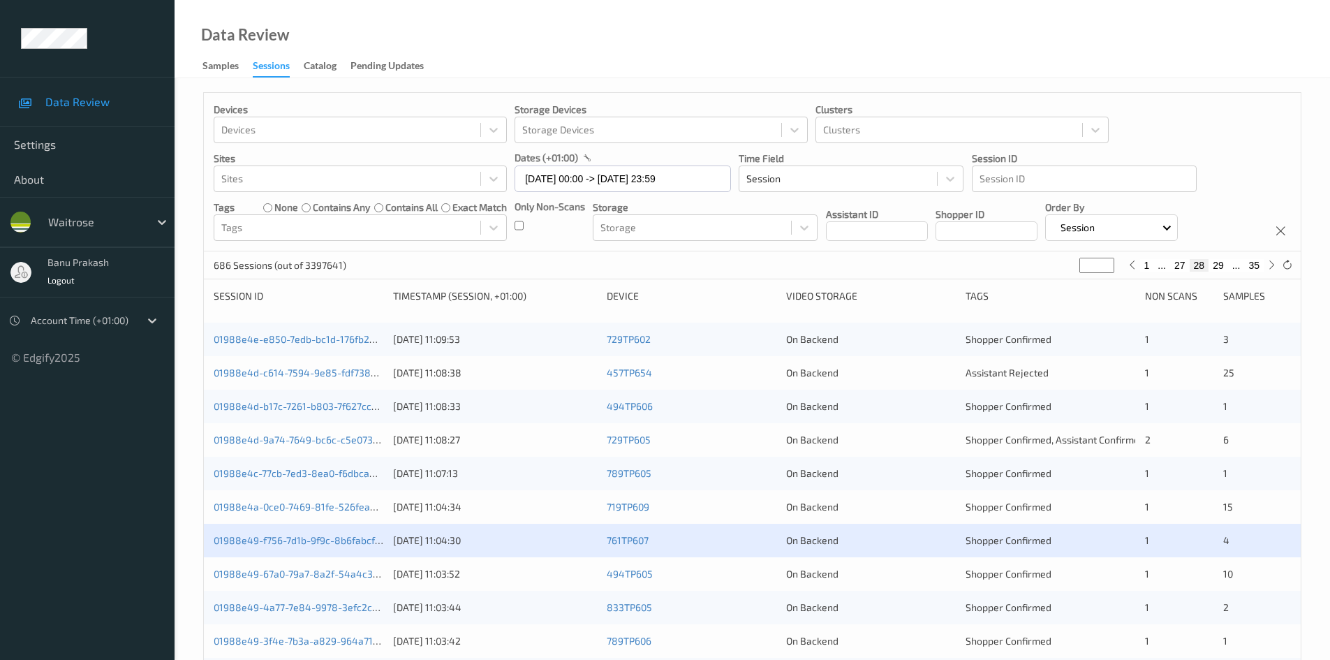
scroll to position [391, 0]
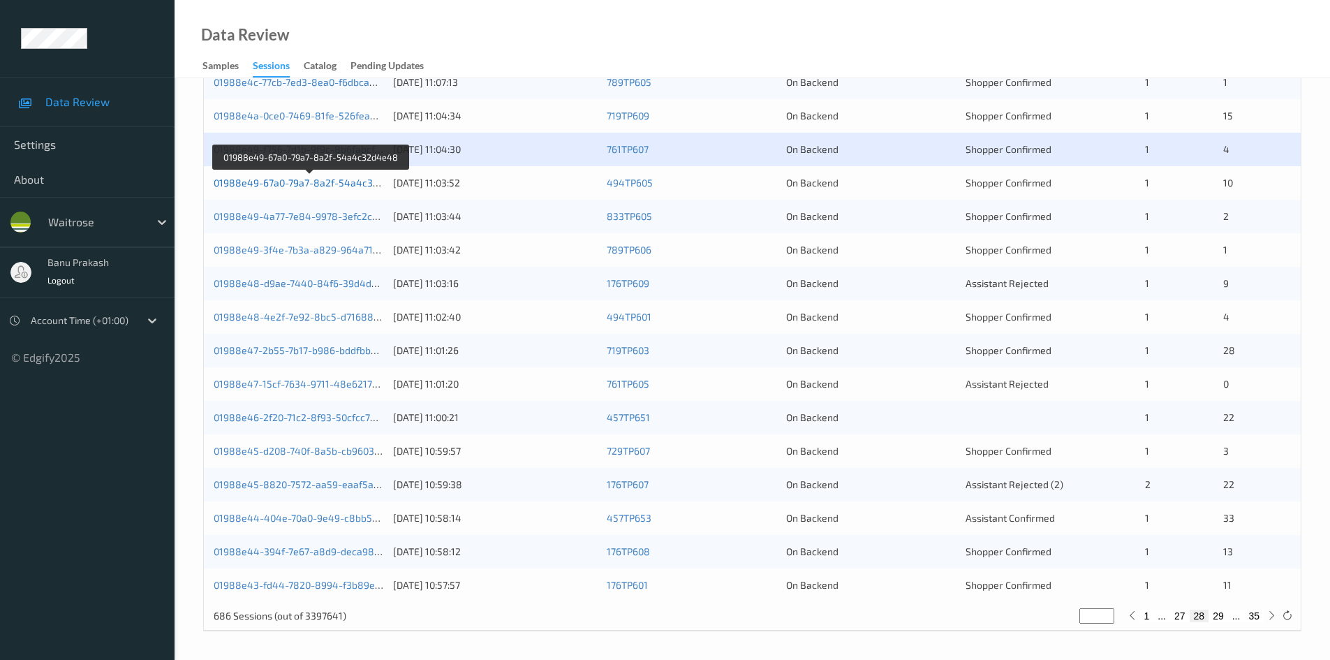
click at [351, 184] on link "01988e49-67a0-79a7-8a2f-54a4c32d4e48" at bounding box center [311, 183] width 195 height 12
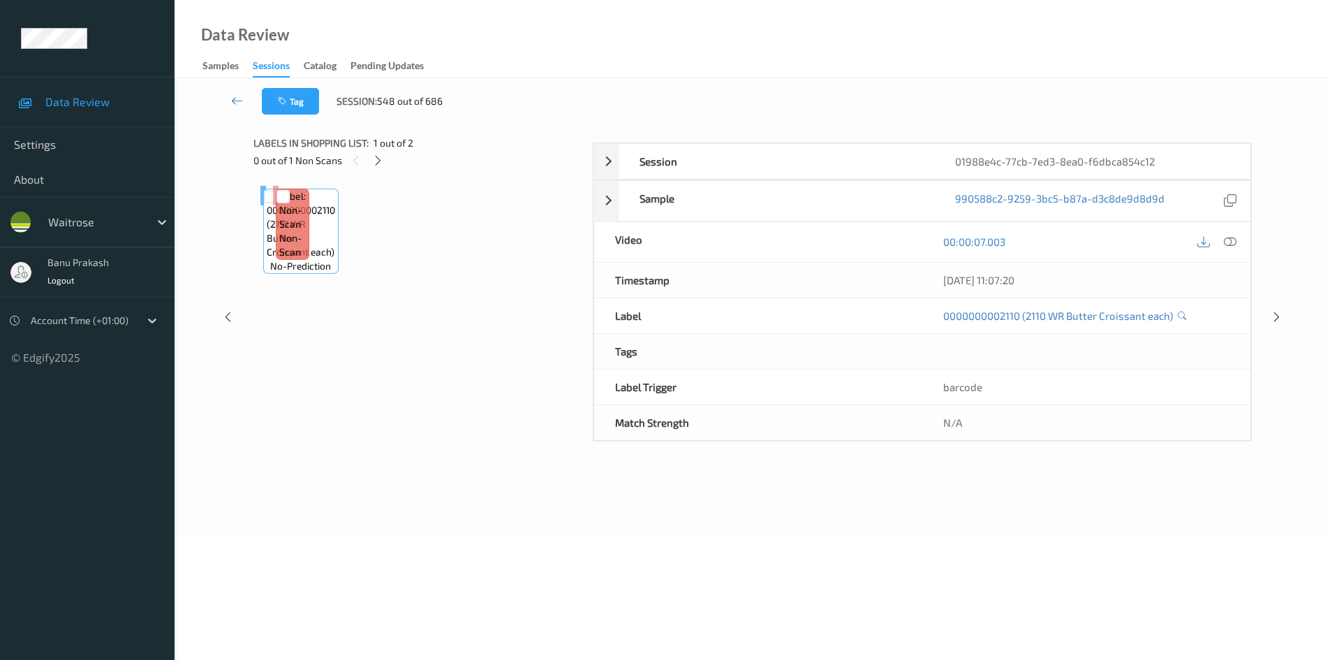
scroll to position [60, 0]
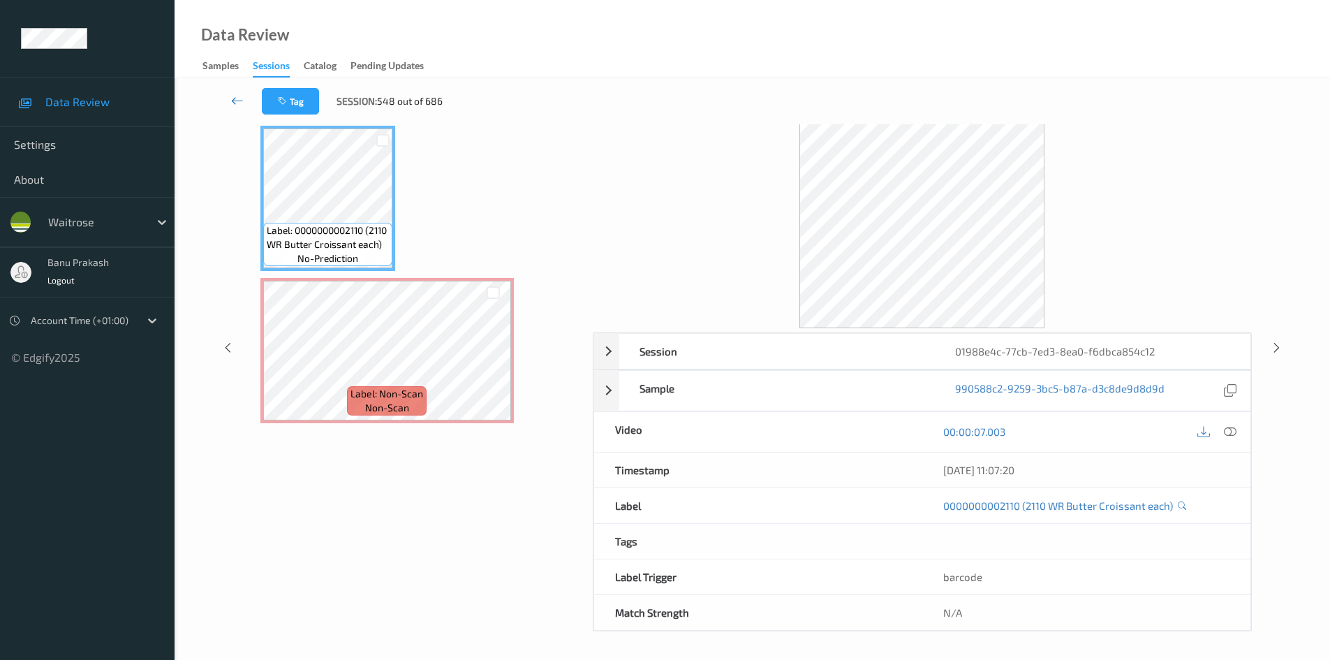
click at [234, 99] on icon at bounding box center [237, 101] width 13 height 14
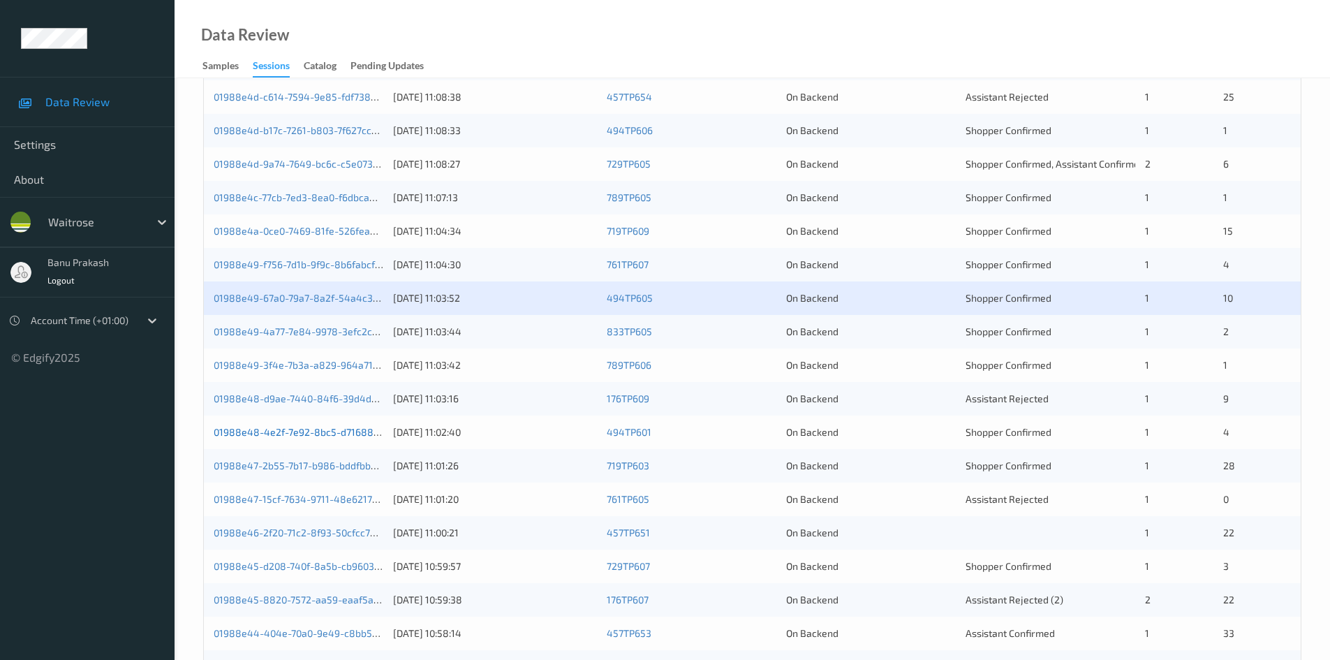
scroll to position [391, 0]
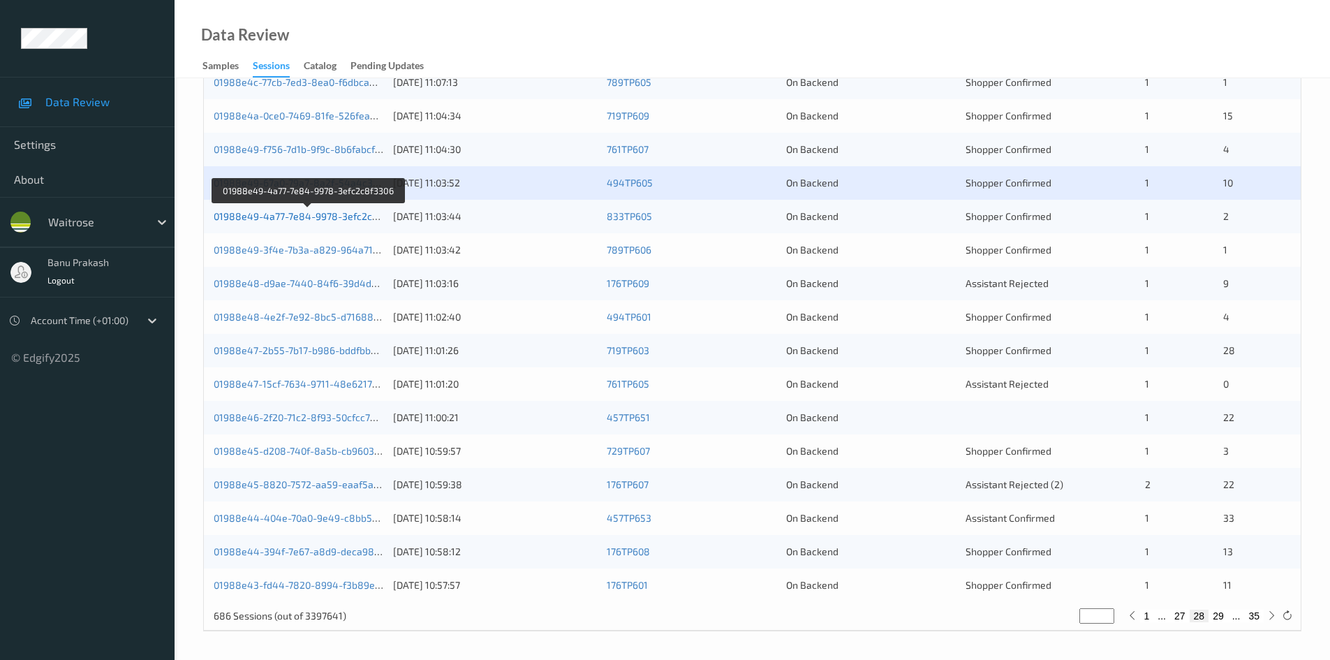
click at [357, 216] on link "01988e49-4a77-7e84-9978-3efc2c8f3306" at bounding box center [309, 216] width 191 height 12
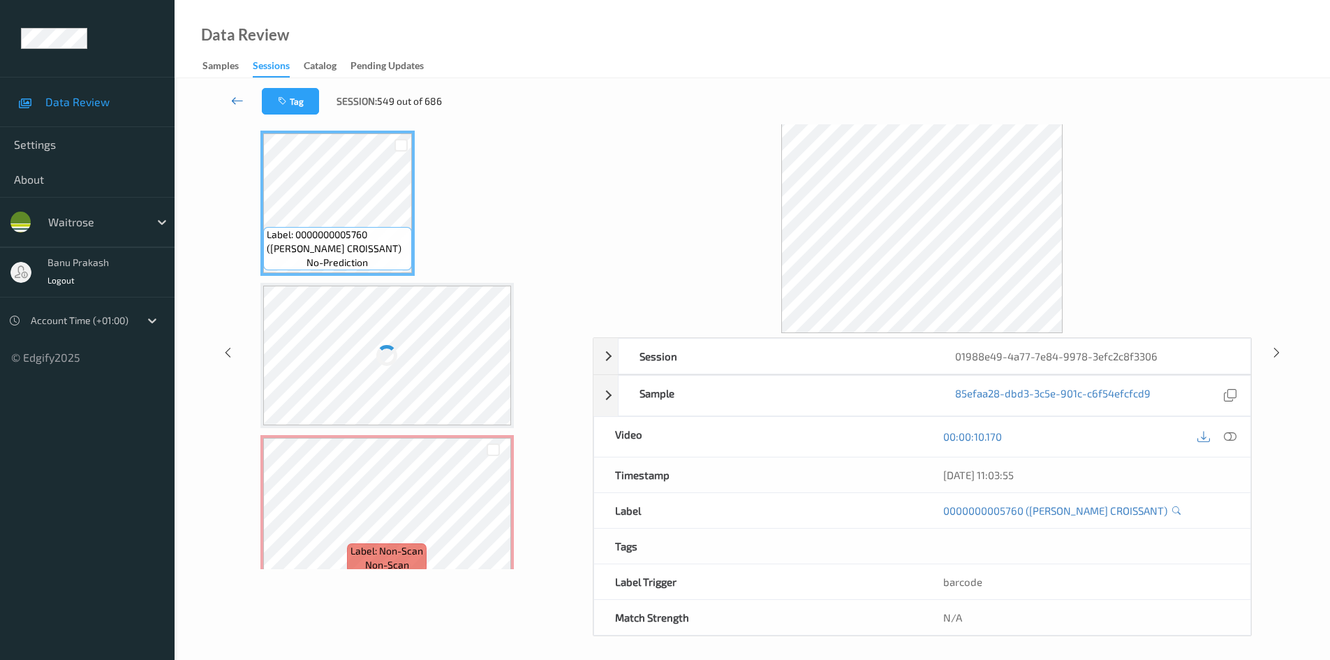
scroll to position [60, 0]
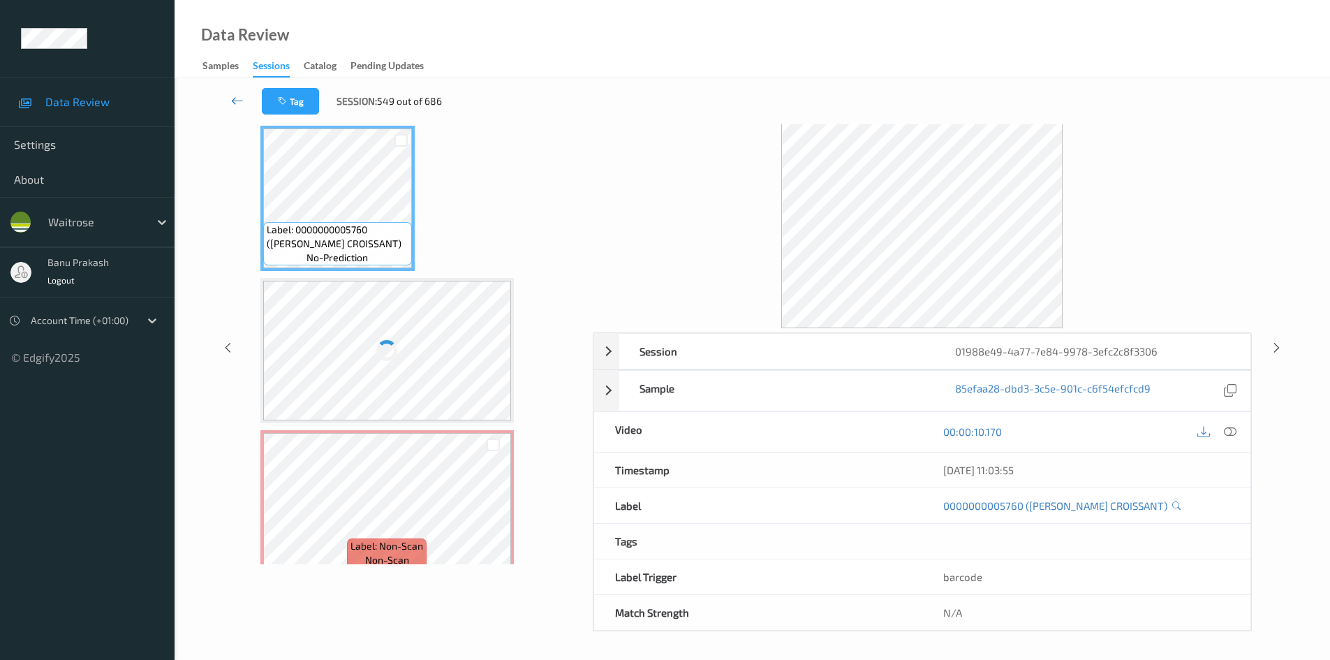
click at [234, 98] on icon at bounding box center [237, 101] width 13 height 14
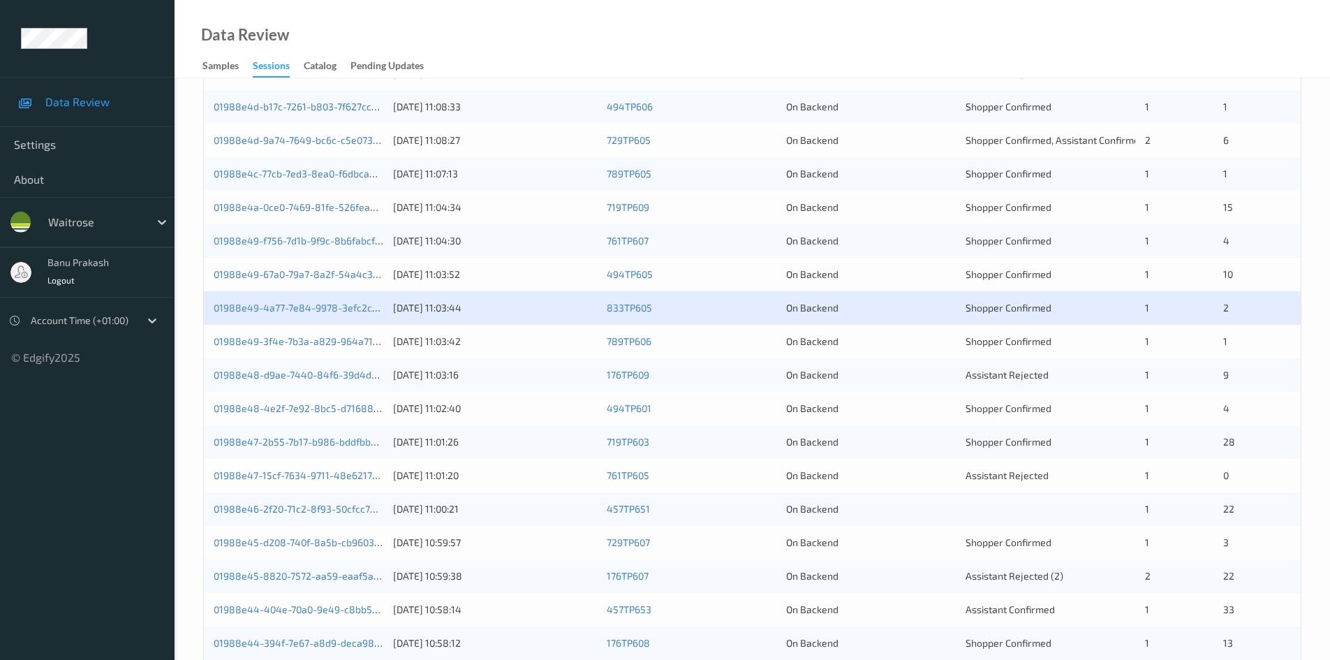
scroll to position [391, 0]
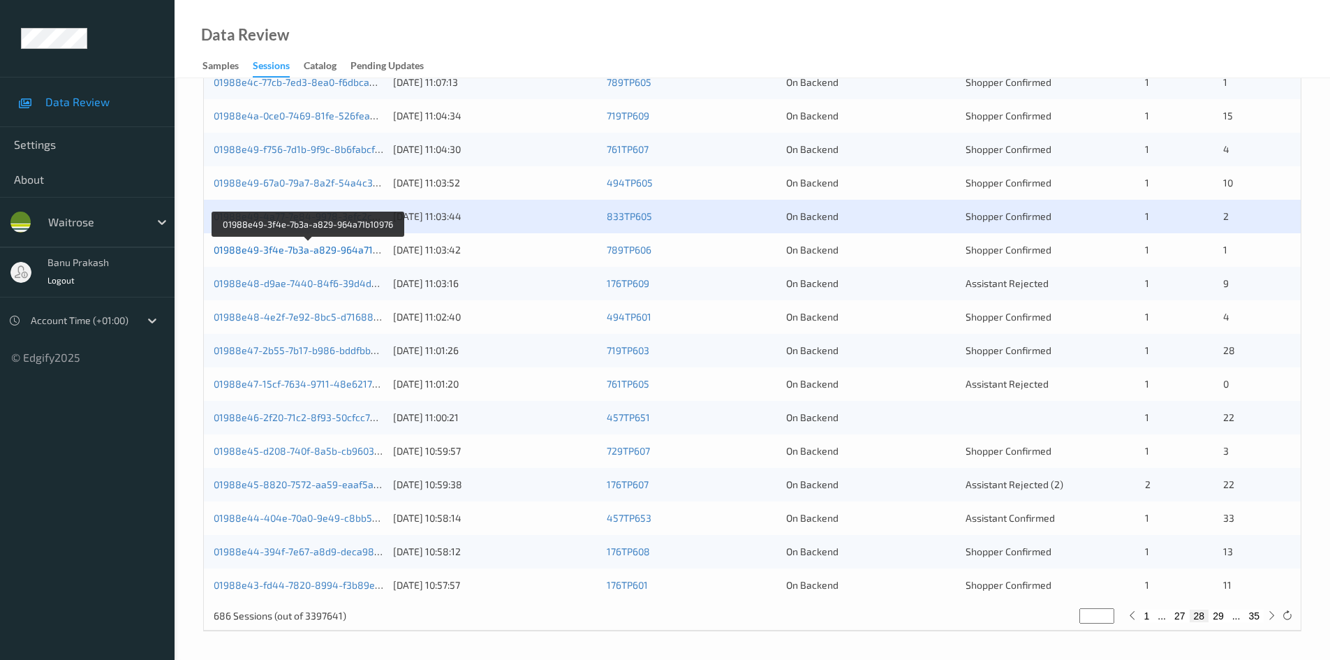
click at [341, 251] on link "01988e49-3f4e-7b3a-a829-964a71b10976" at bounding box center [309, 250] width 191 height 12
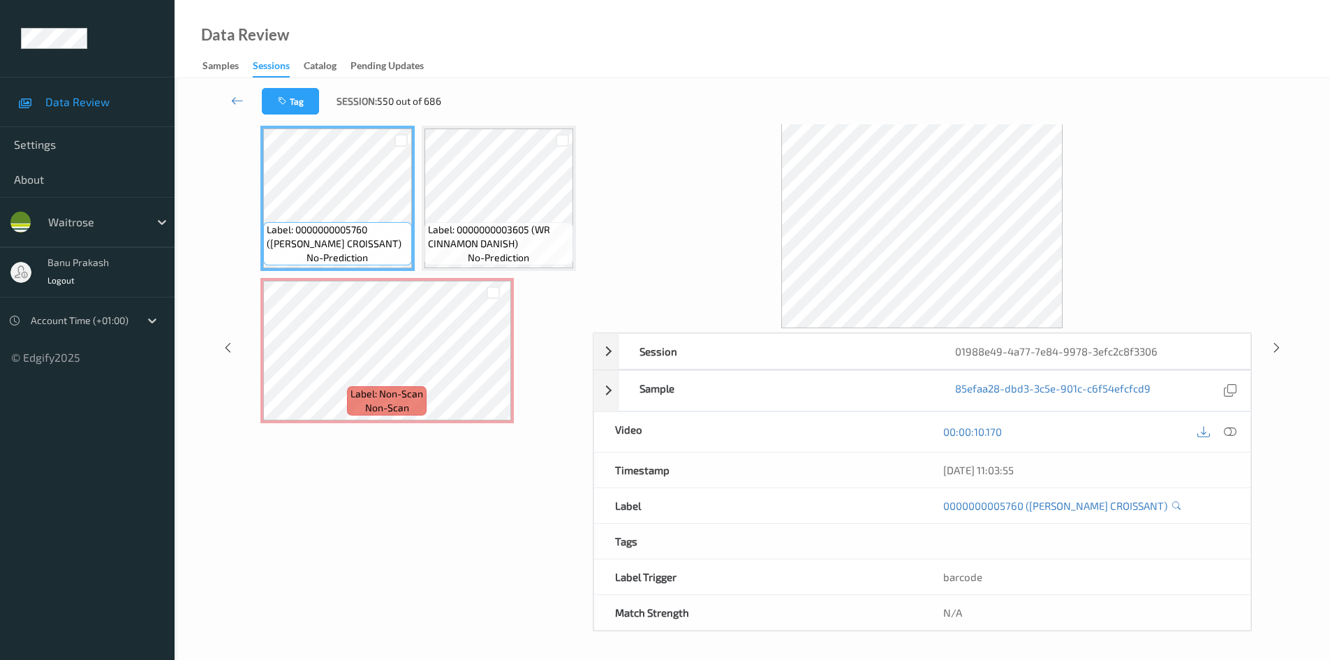
scroll to position [55, 0]
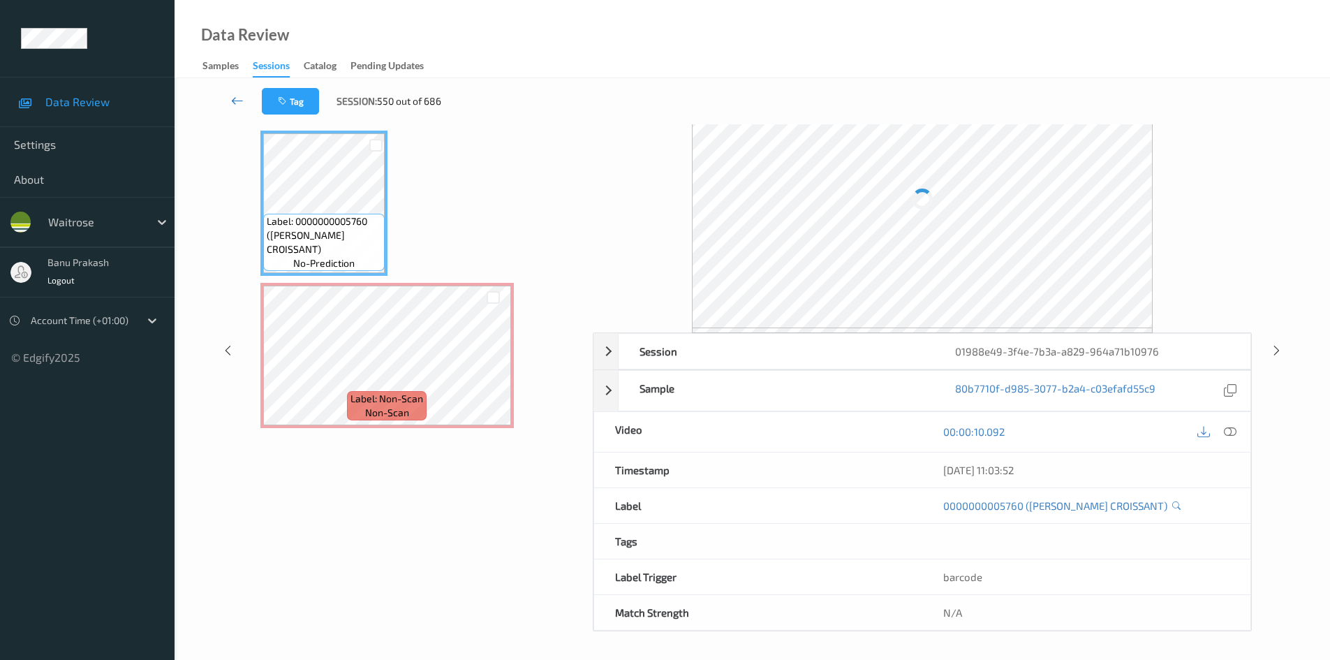
click at [249, 103] on link at bounding box center [237, 101] width 49 height 27
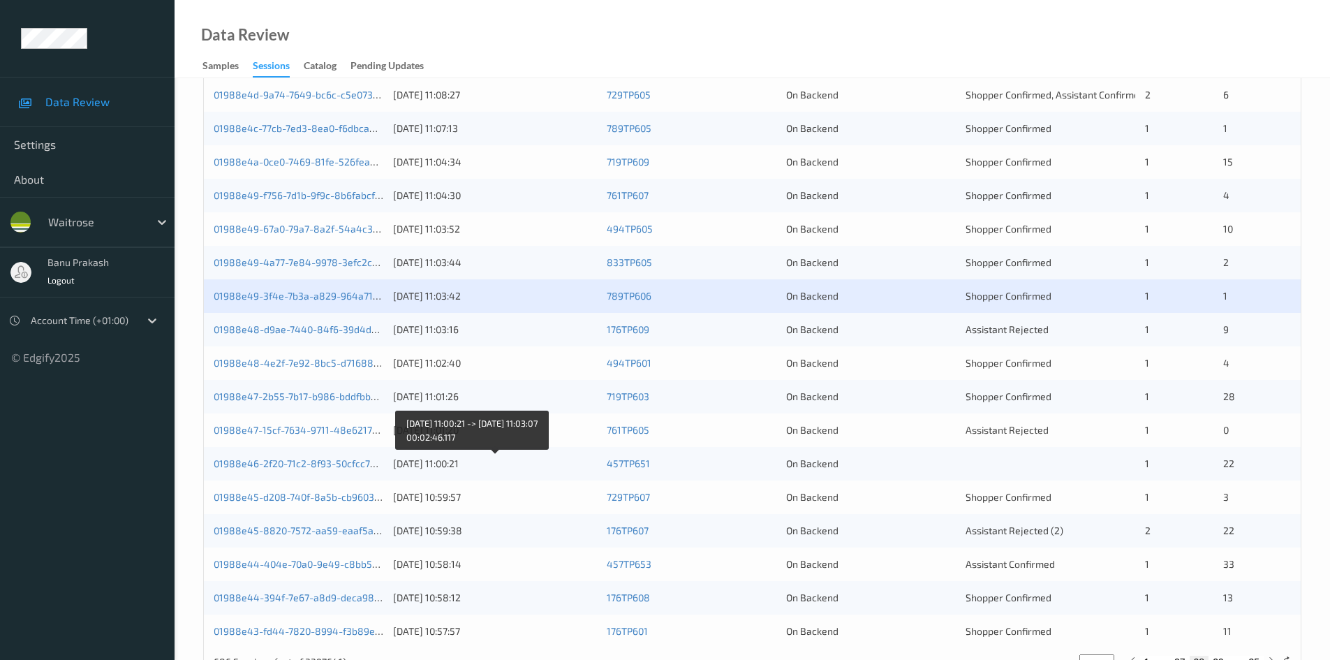
scroll to position [391, 0]
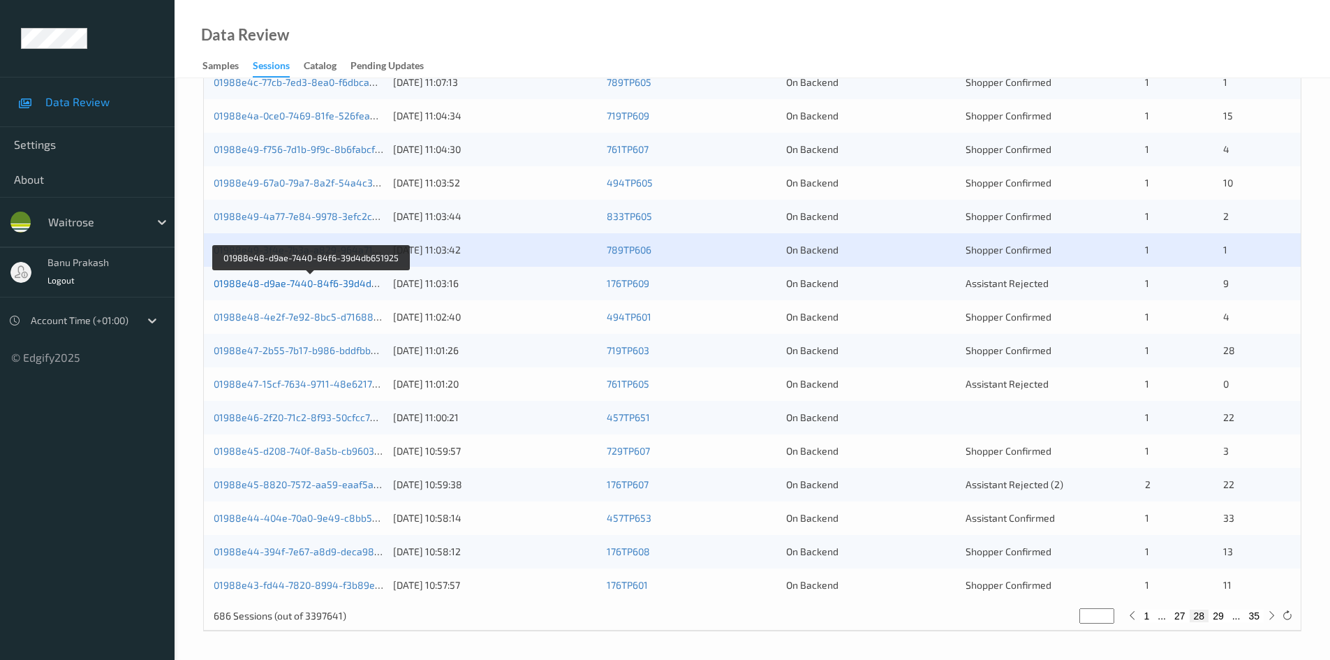
click at [374, 281] on link "01988e48-d9ae-7440-84f6-39d4db651925" at bounding box center [311, 283] width 195 height 12
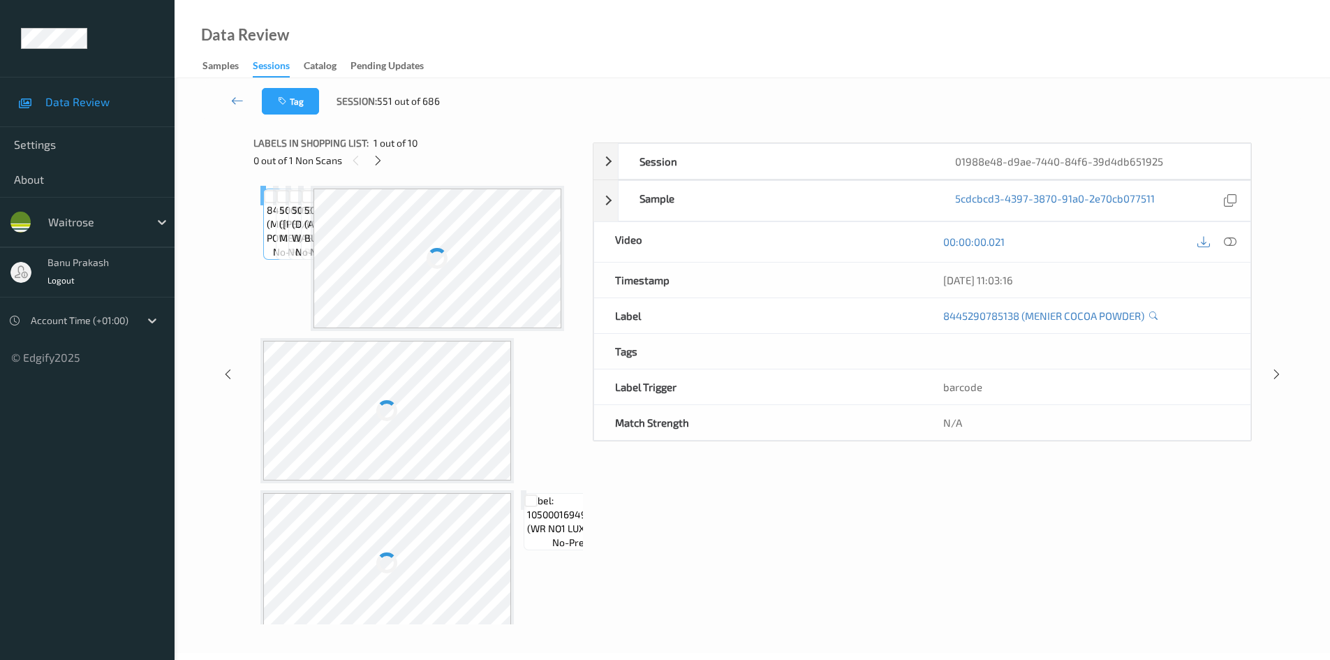
scroll to position [60, 0]
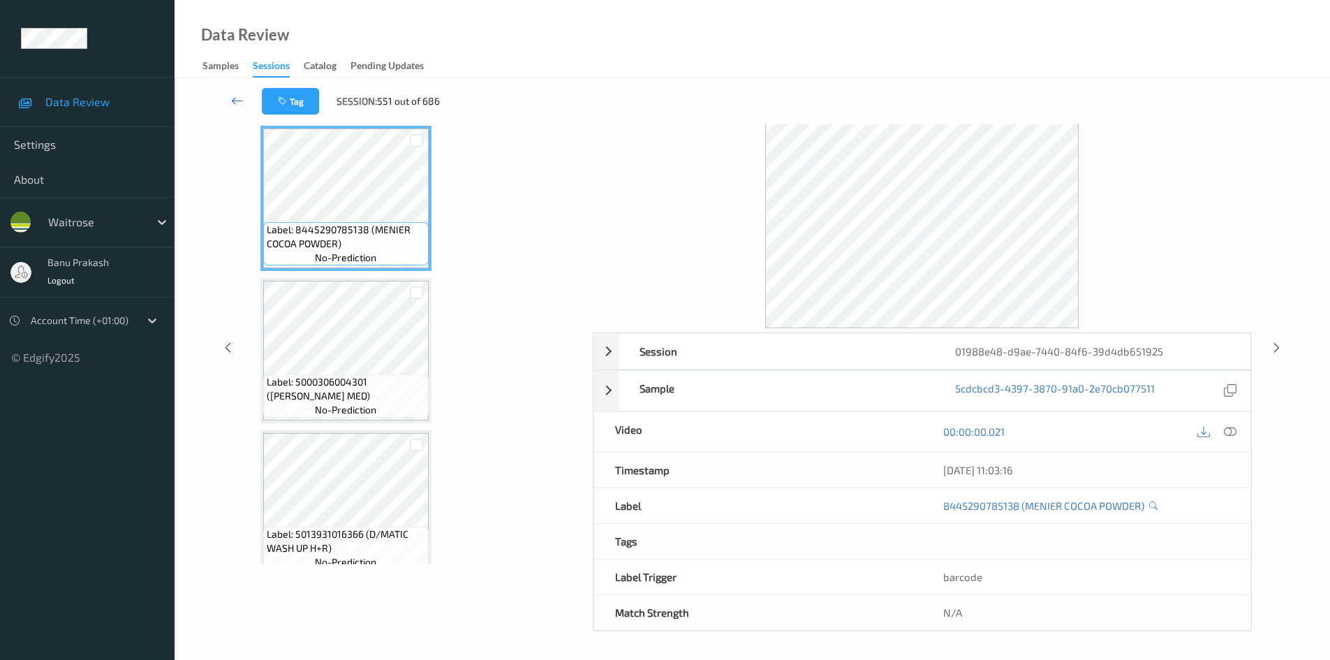
click at [240, 99] on icon at bounding box center [237, 101] width 13 height 14
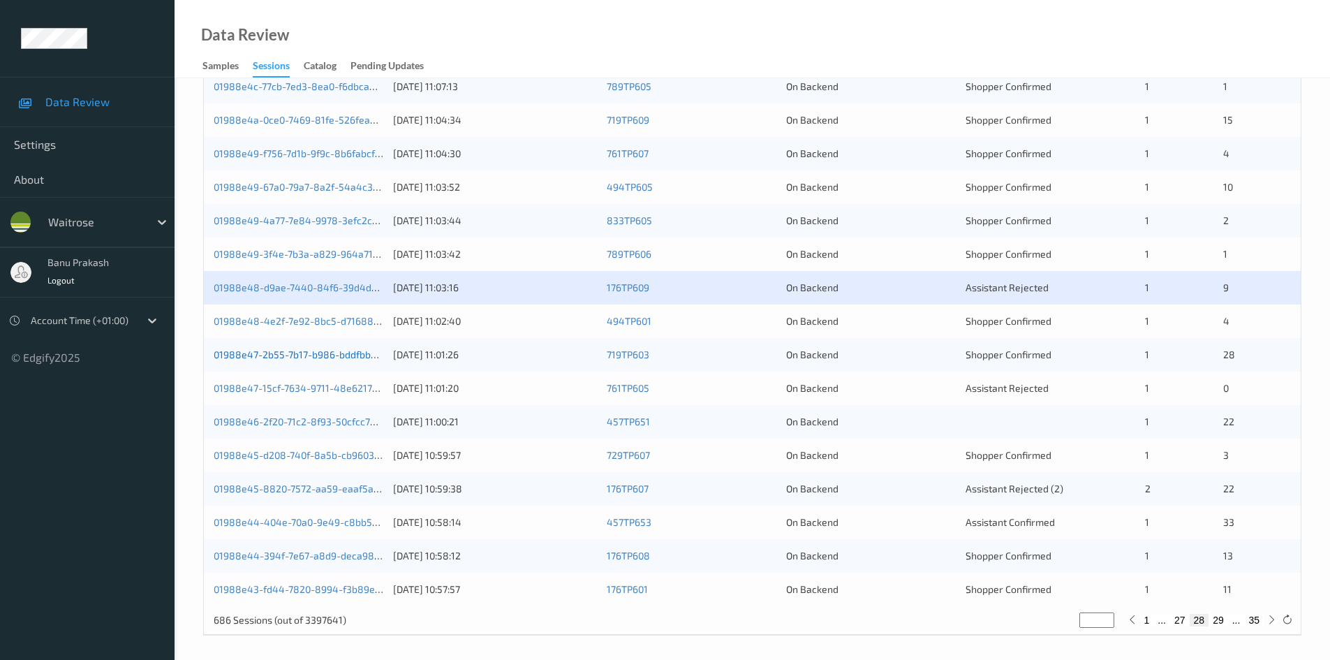
scroll to position [391, 0]
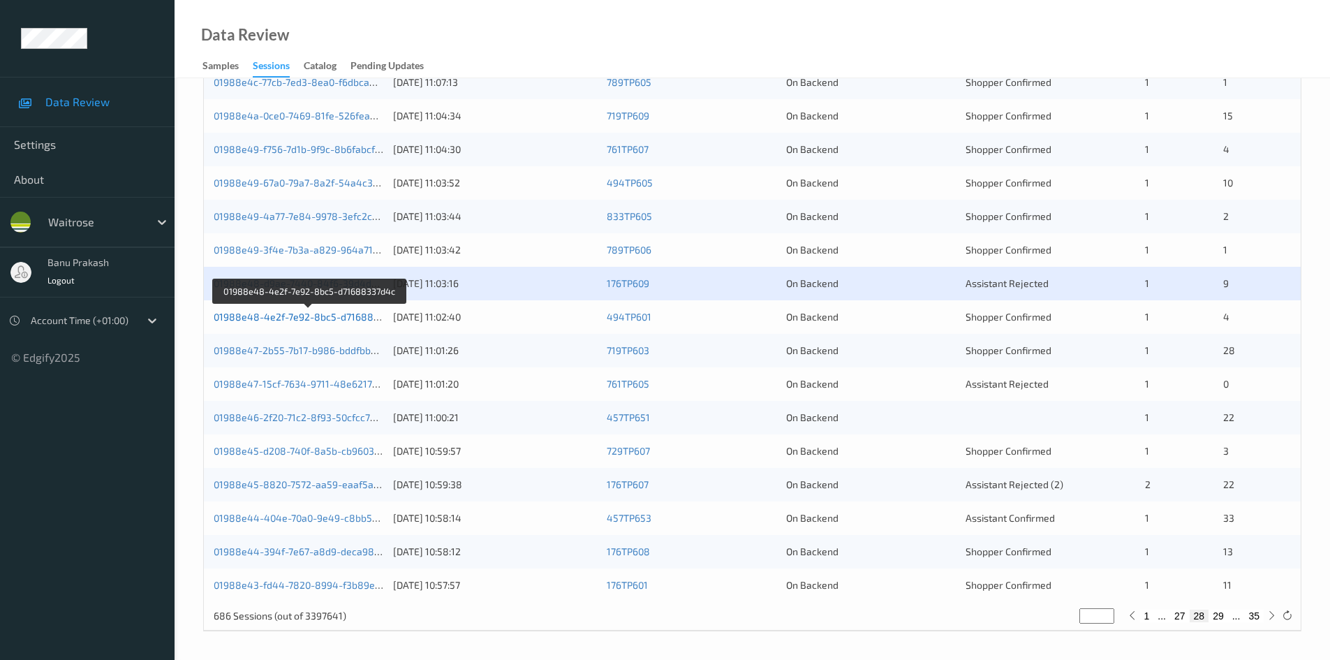
click at [338, 316] on link "01988e48-4e2f-7e92-8bc5-d71688337d4c" at bounding box center [310, 317] width 193 height 12
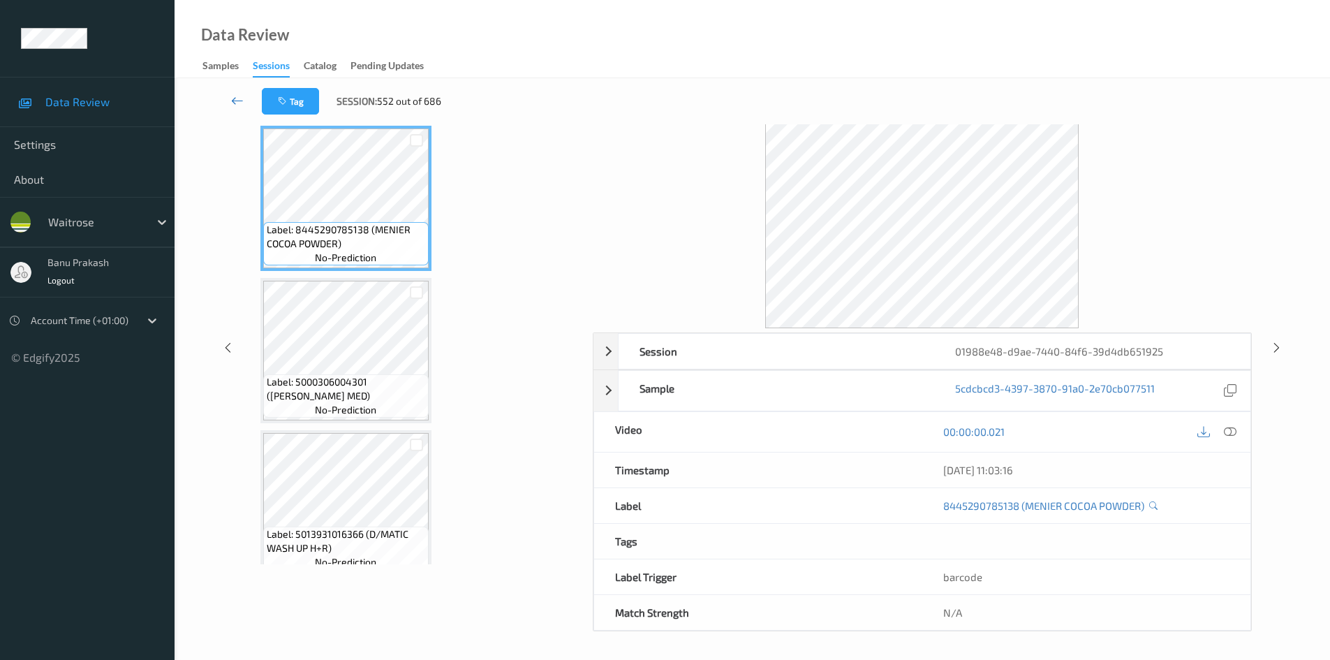
click at [232, 98] on icon at bounding box center [237, 101] width 13 height 14
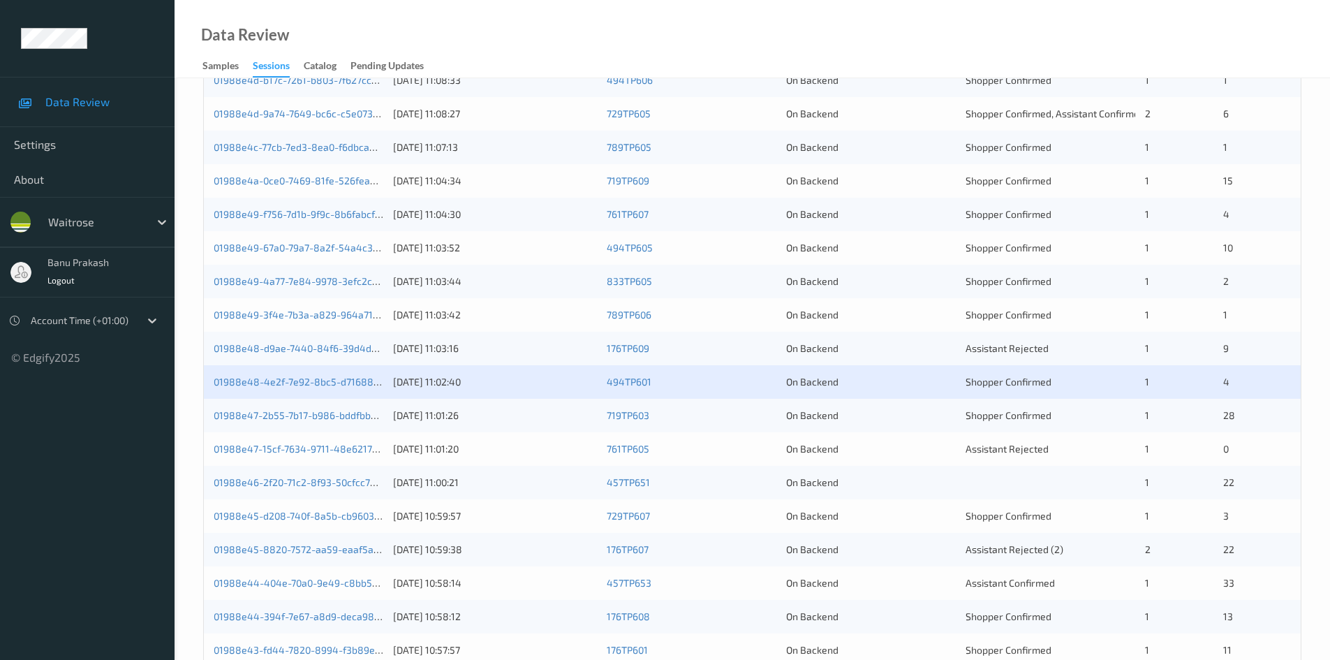
scroll to position [391, 0]
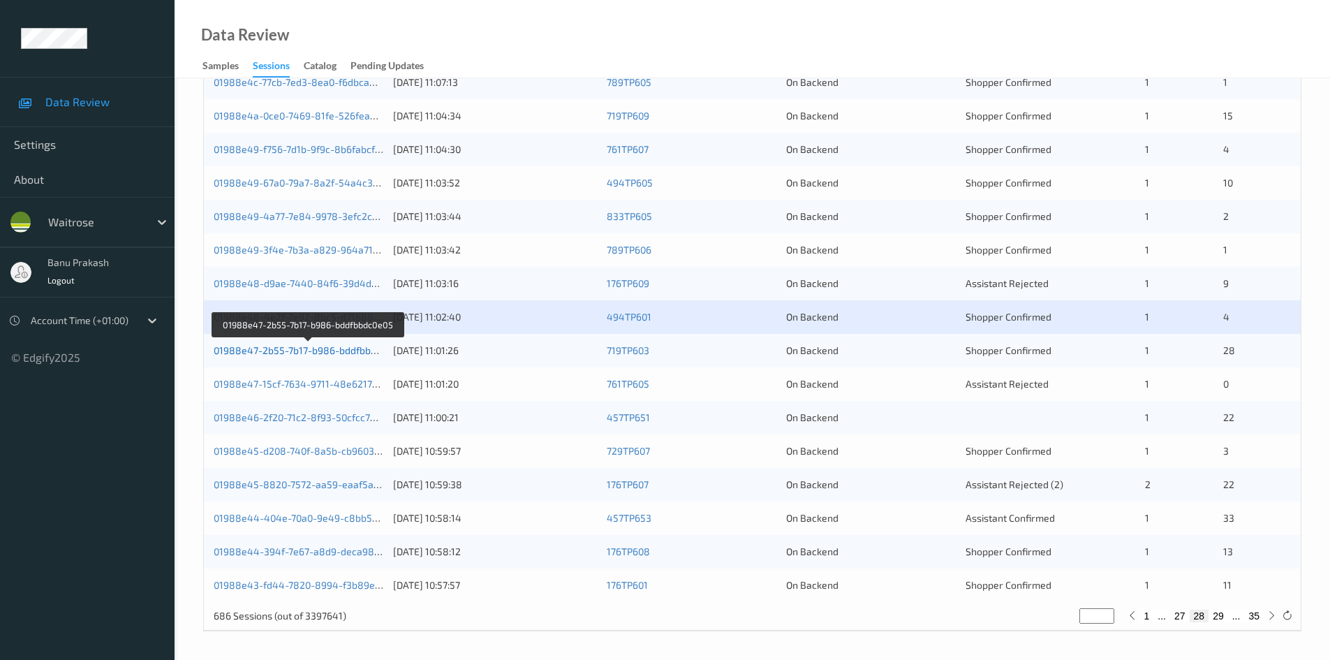
click at [354, 348] on link "01988e47-2b55-7b17-b986-bddfbbdc0e05" at bounding box center [309, 350] width 190 height 12
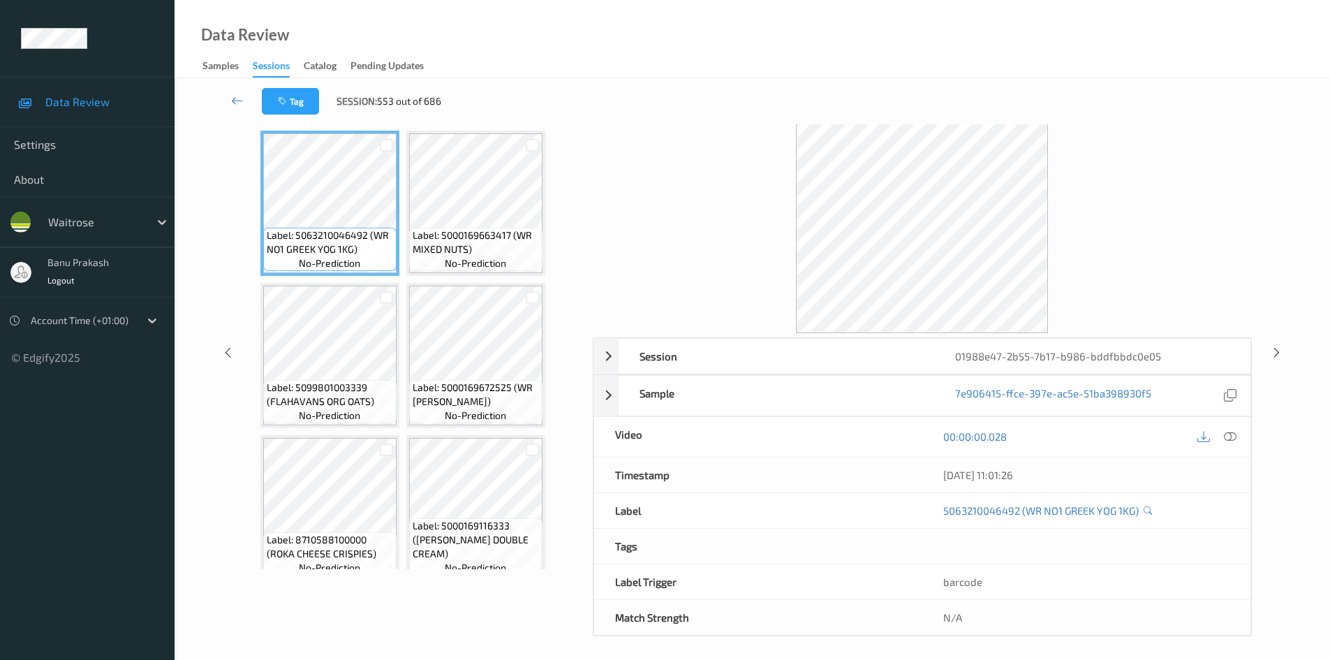
scroll to position [60, 0]
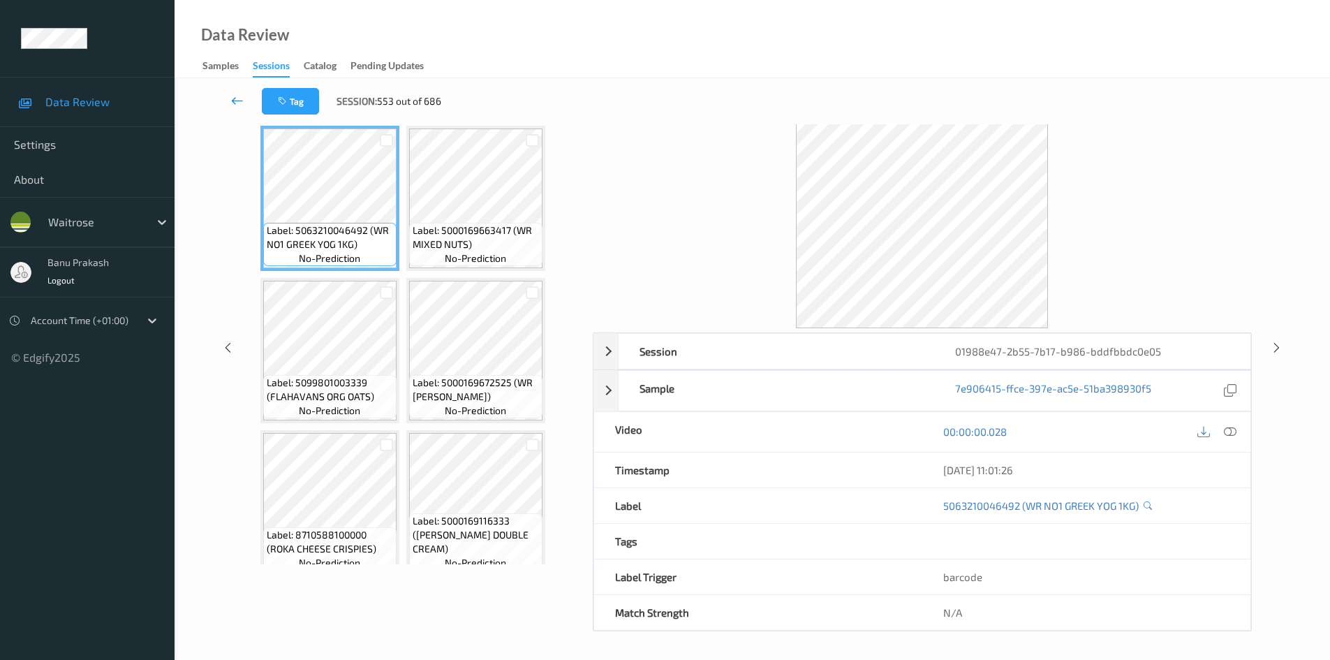
click at [240, 103] on icon at bounding box center [237, 101] width 13 height 14
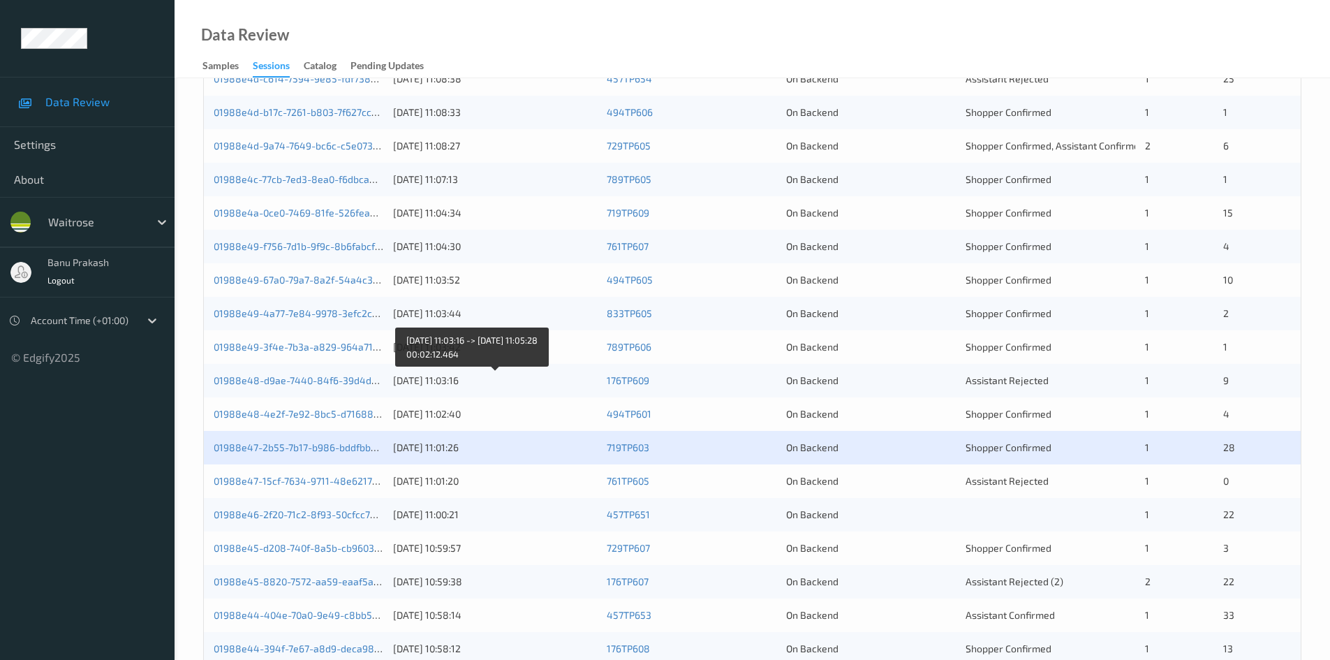
scroll to position [391, 0]
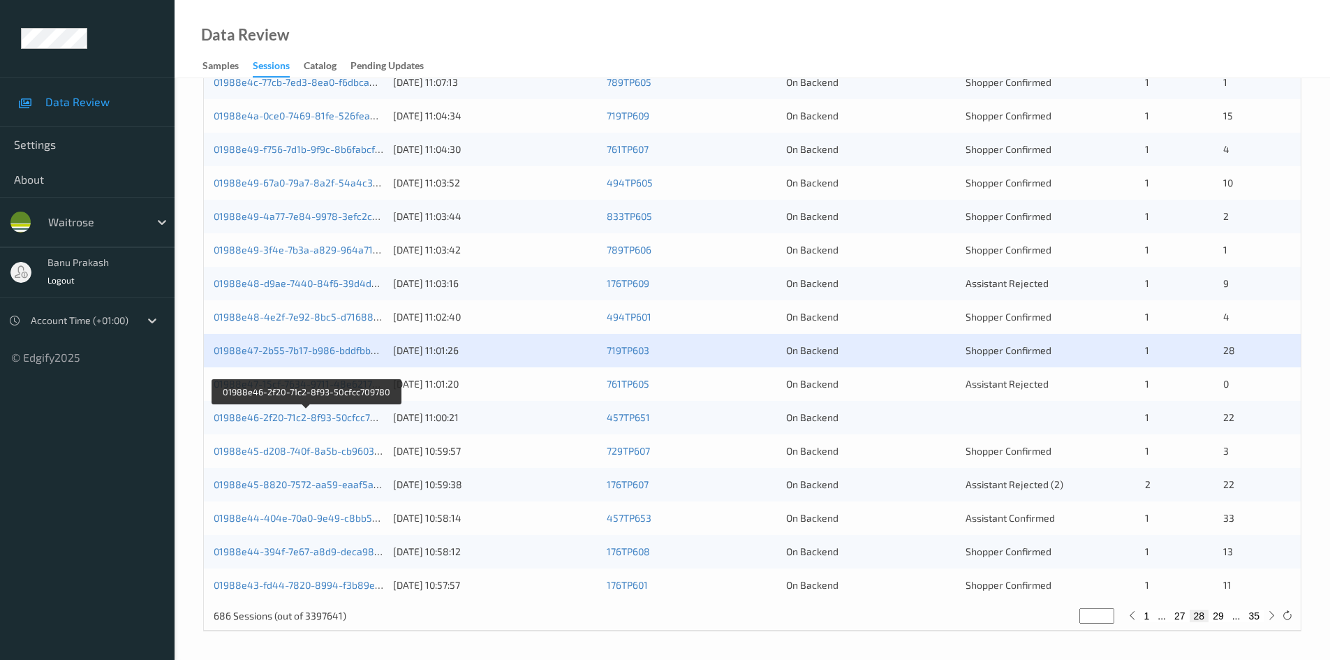
click at [281, 385] on link "01988e47-15cf-7634-9711-48e62179352f" at bounding box center [306, 384] width 184 height 12
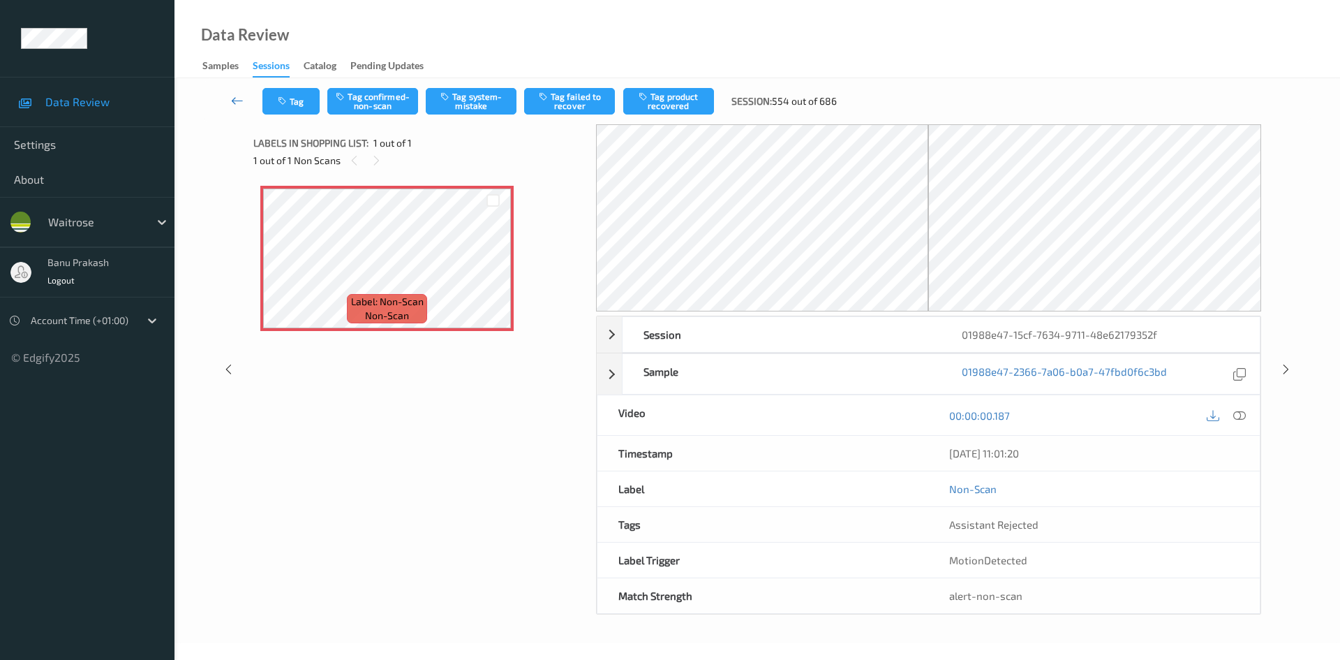
click at [235, 97] on icon at bounding box center [237, 101] width 13 height 14
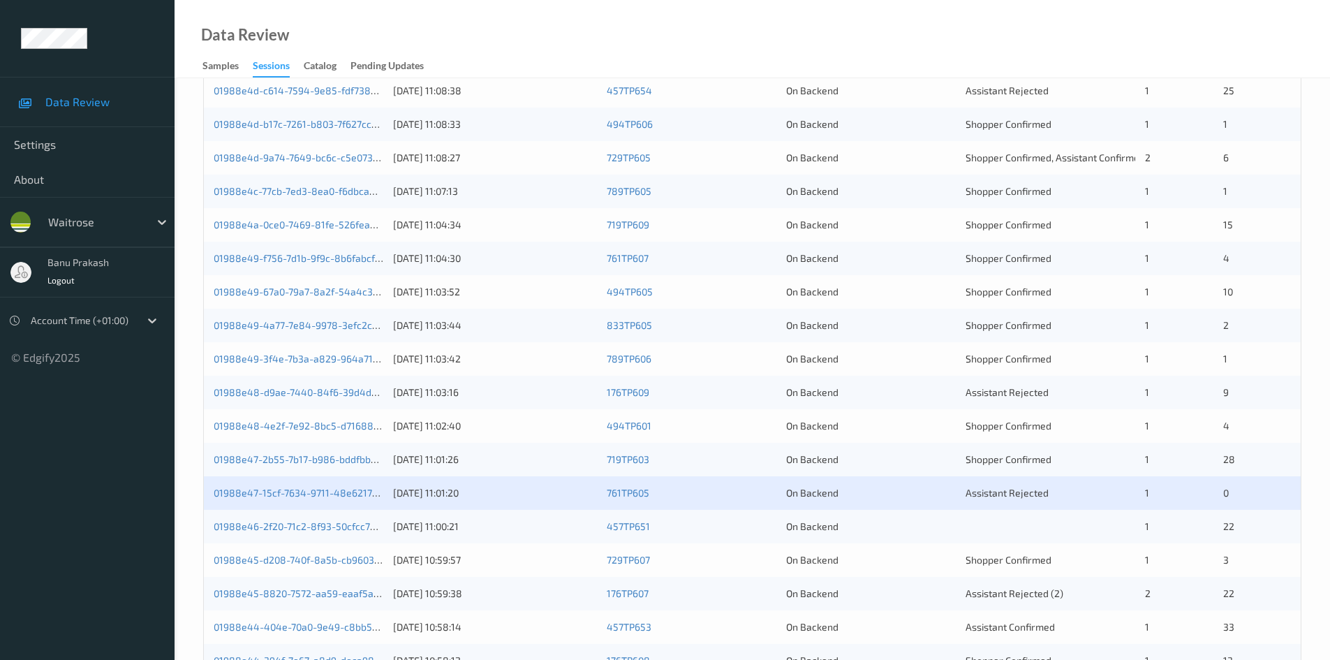
scroll to position [391, 0]
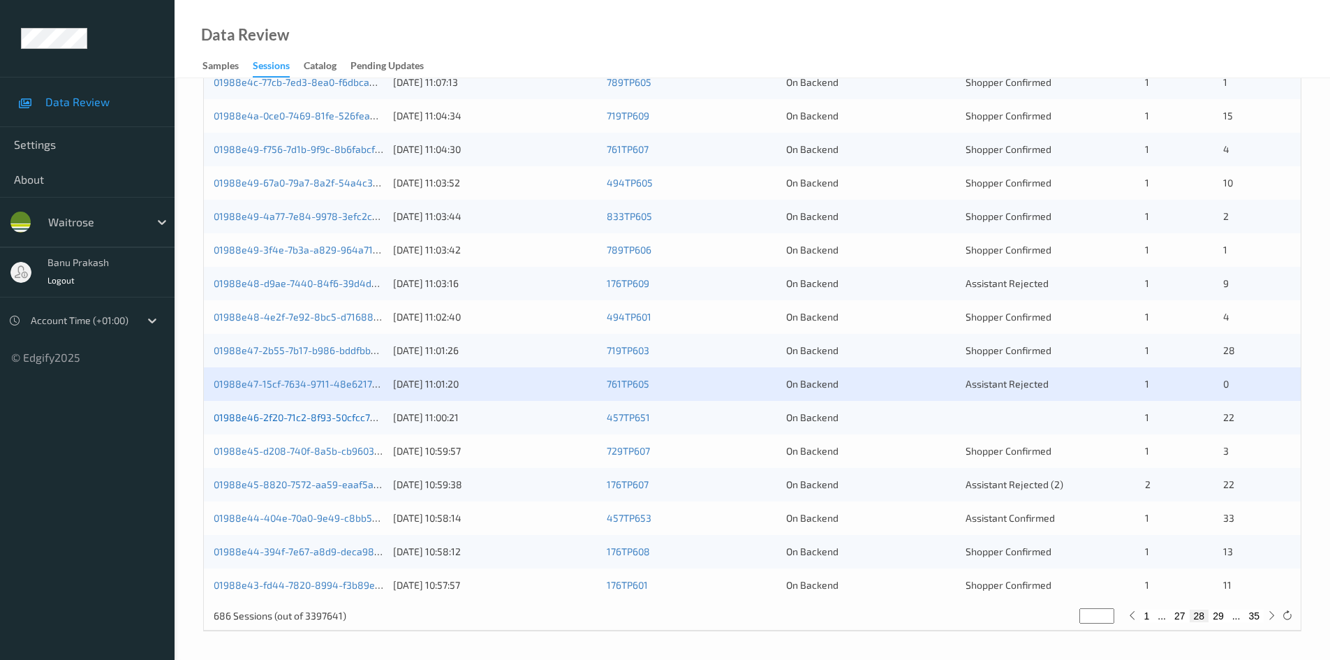
click at [327, 420] on link "01988e46-2f20-71c2-8f93-50cfcc709780" at bounding box center [306, 417] width 184 height 12
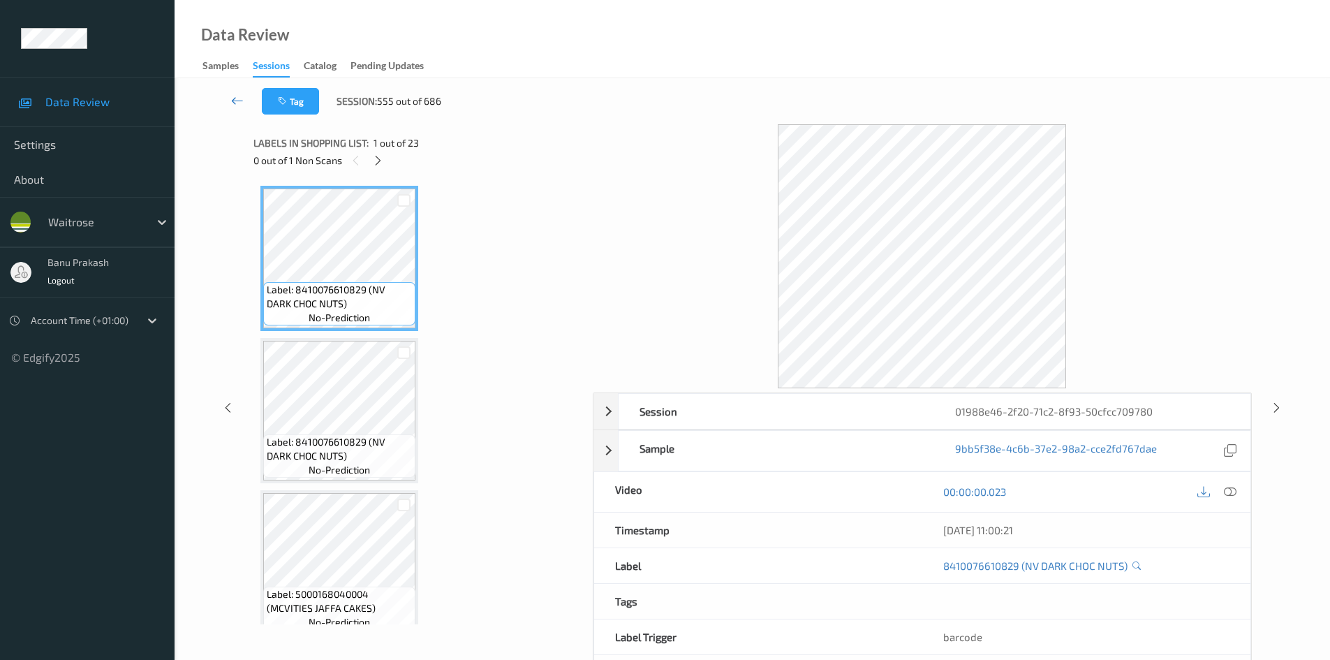
click at [234, 98] on icon at bounding box center [237, 101] width 13 height 14
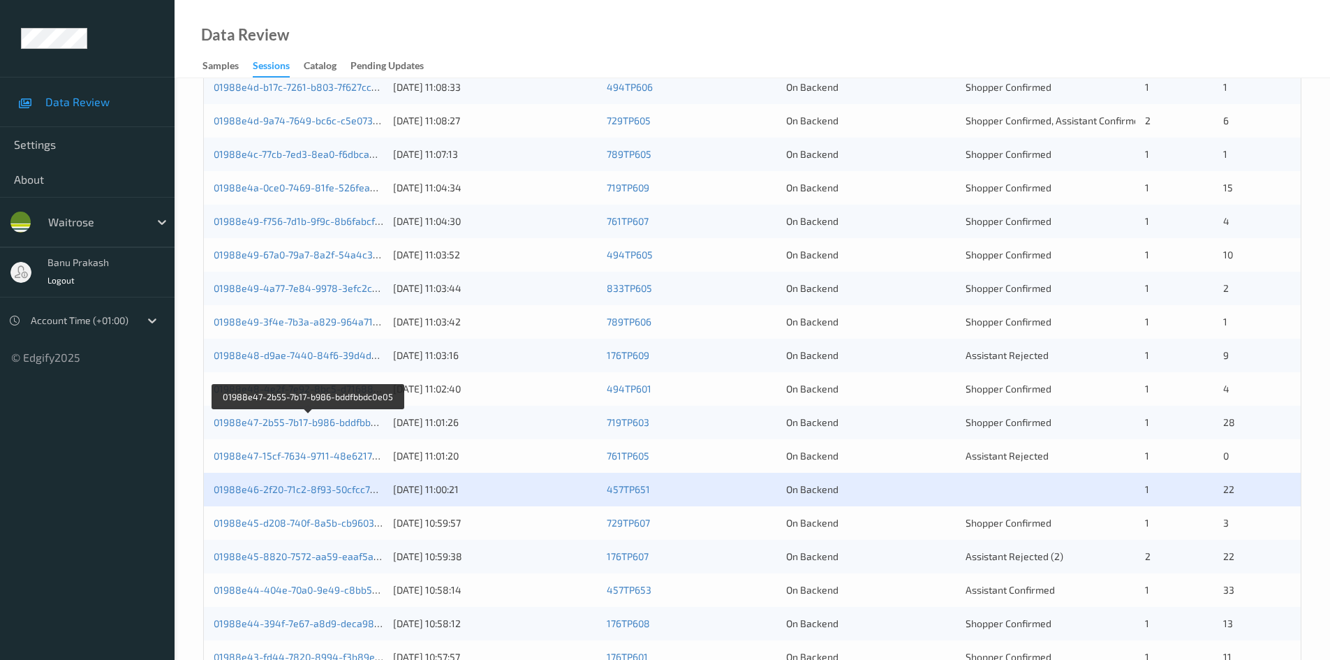
scroll to position [391, 0]
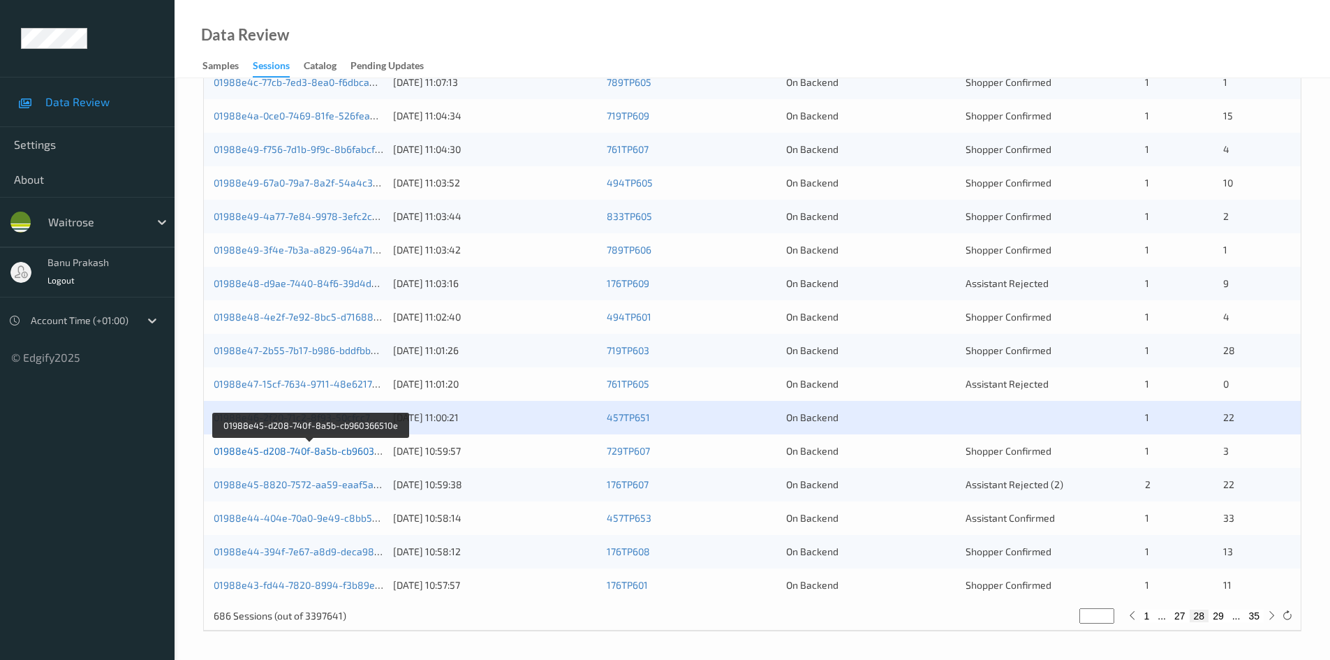
click at [274, 454] on link "01988e45-d208-740f-8a5b-cb960366510e" at bounding box center [310, 451] width 193 height 12
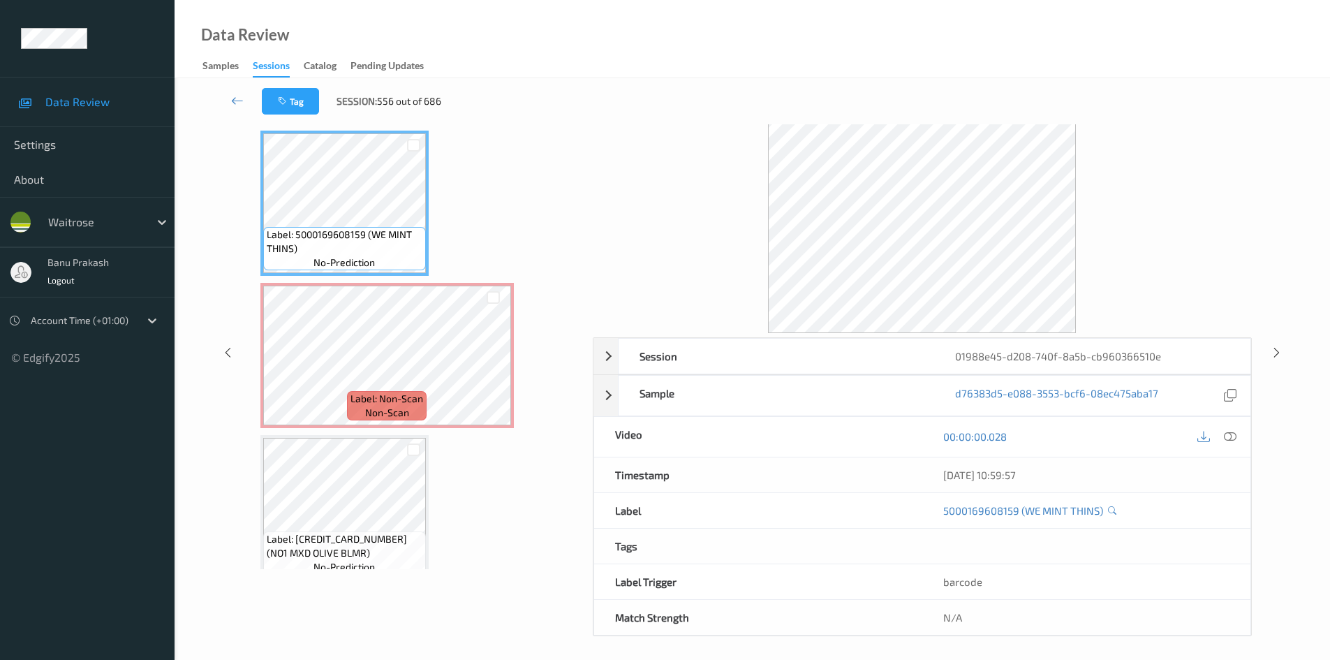
scroll to position [60, 0]
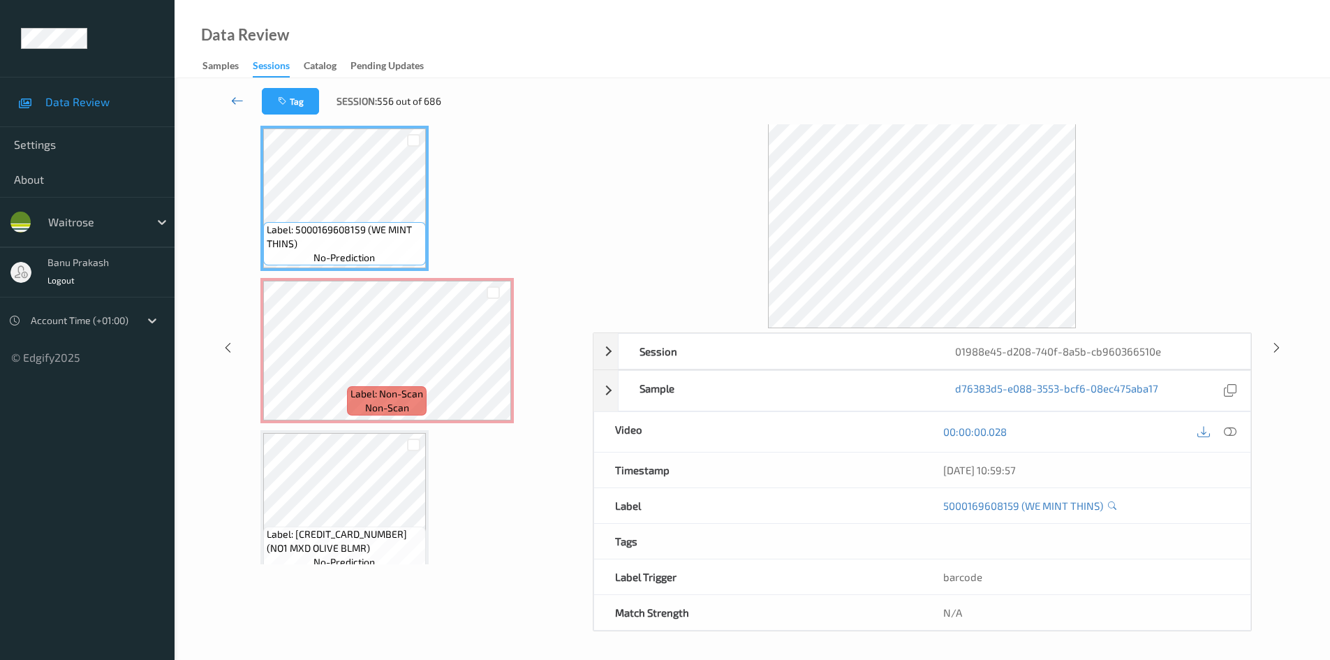
click at [230, 100] on link at bounding box center [237, 101] width 49 height 27
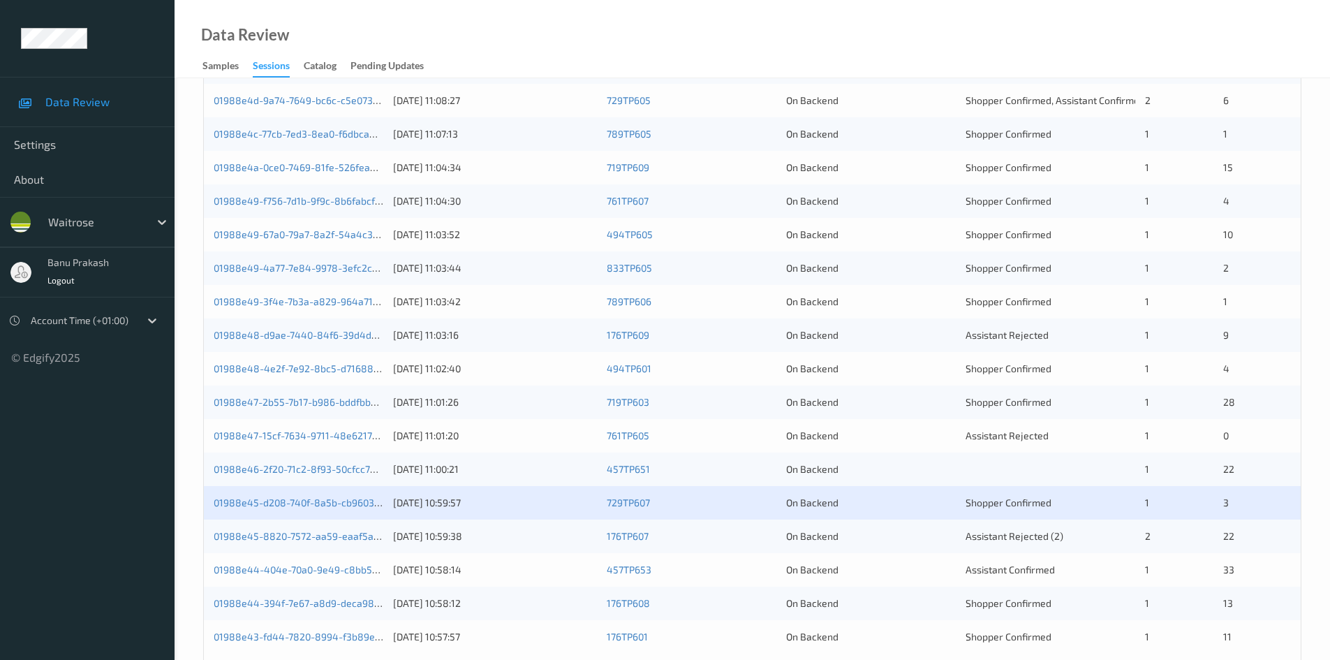
scroll to position [391, 0]
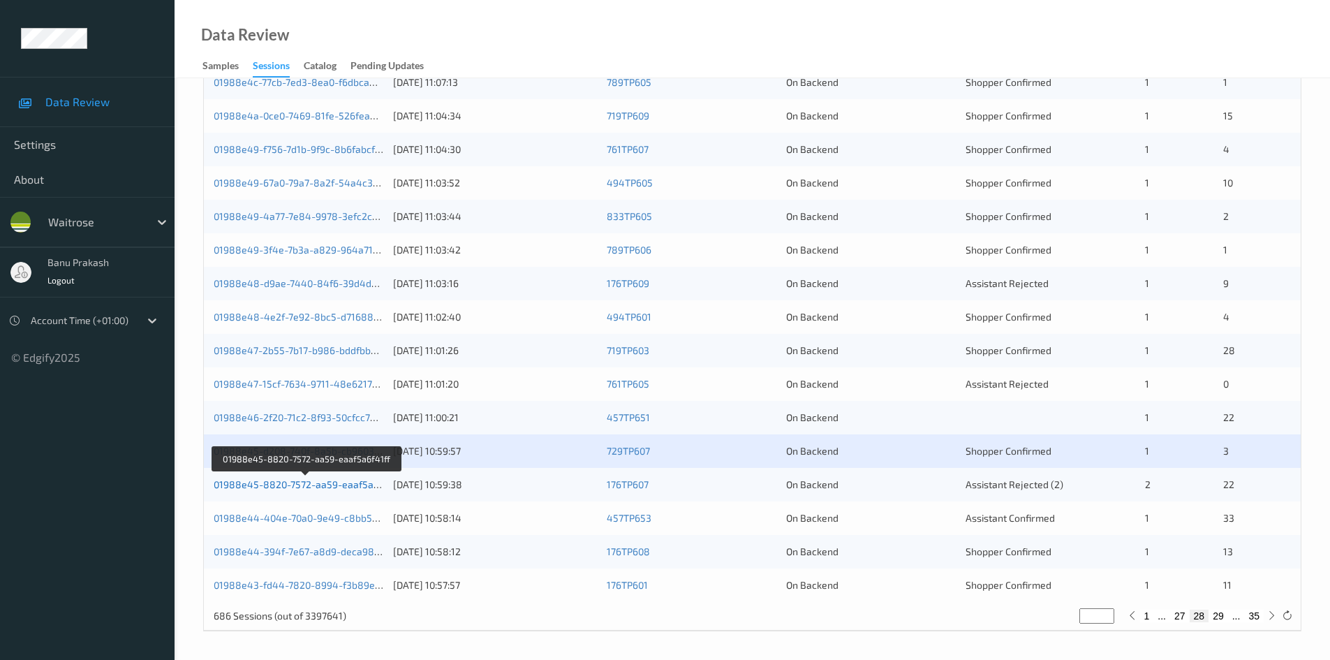
click at [322, 488] on link "01988e45-8820-7572-aa59-eaaf5a6f41ff" at bounding box center [307, 484] width 186 height 12
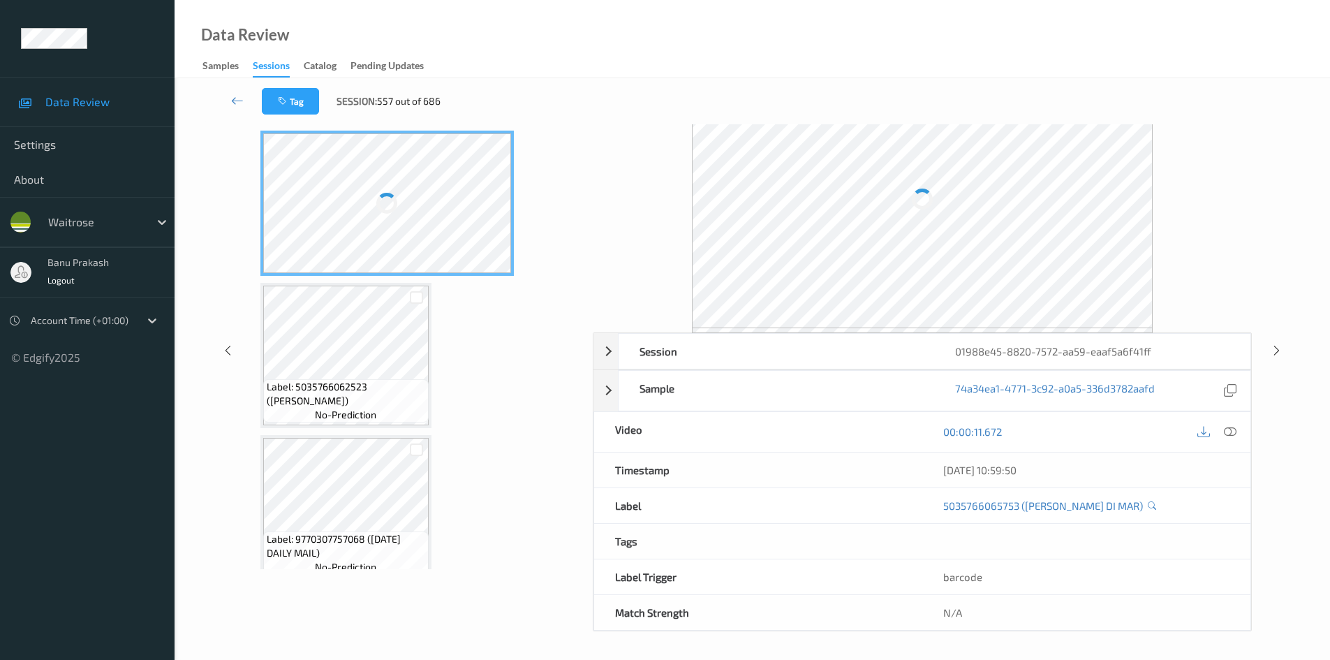
scroll to position [60, 0]
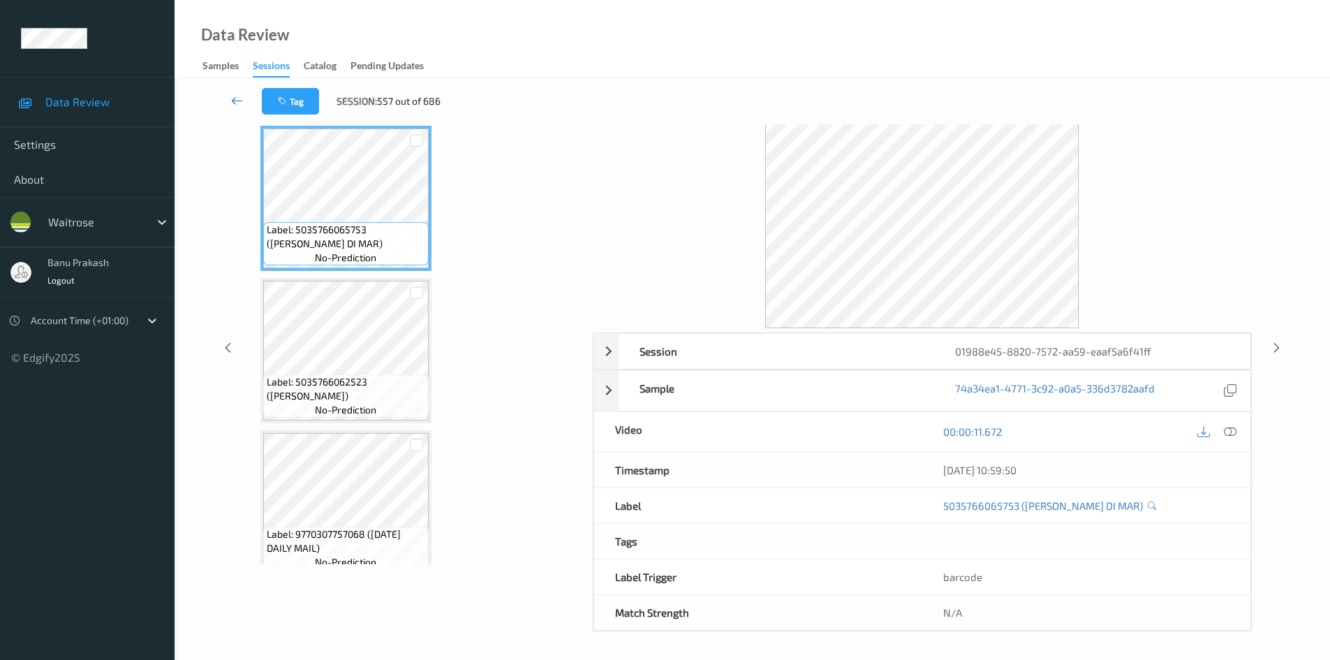
click at [237, 97] on icon at bounding box center [237, 101] width 13 height 14
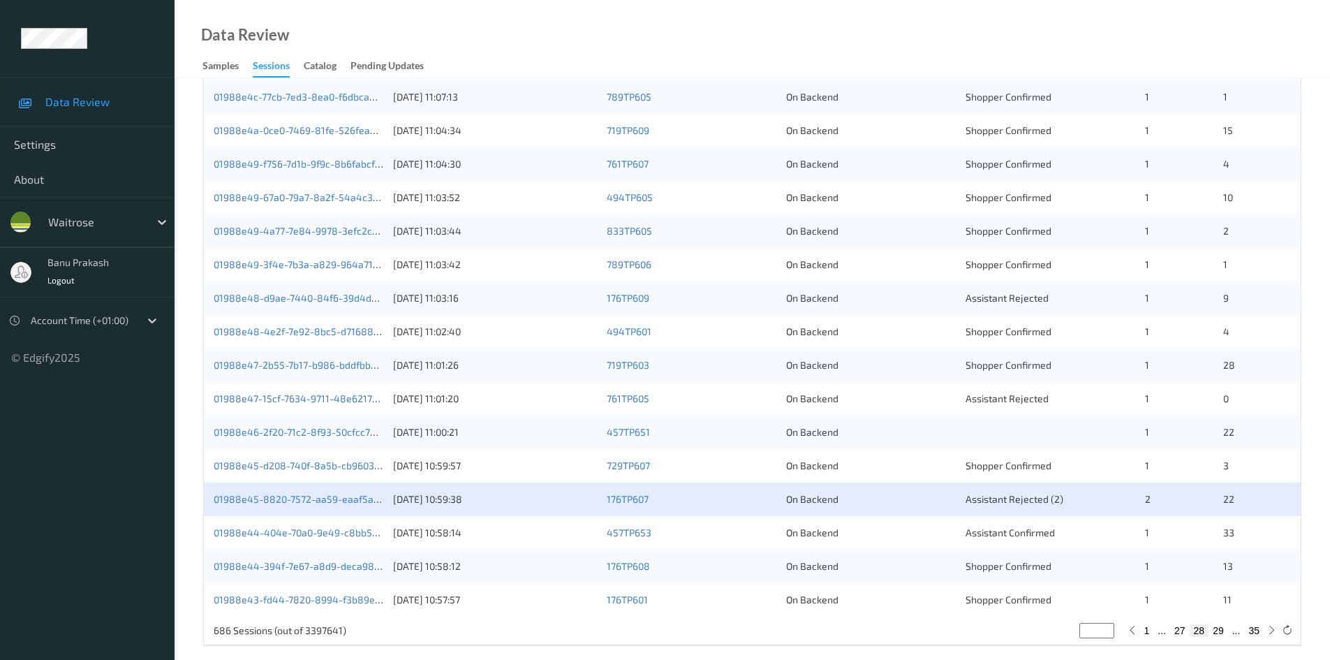
scroll to position [391, 0]
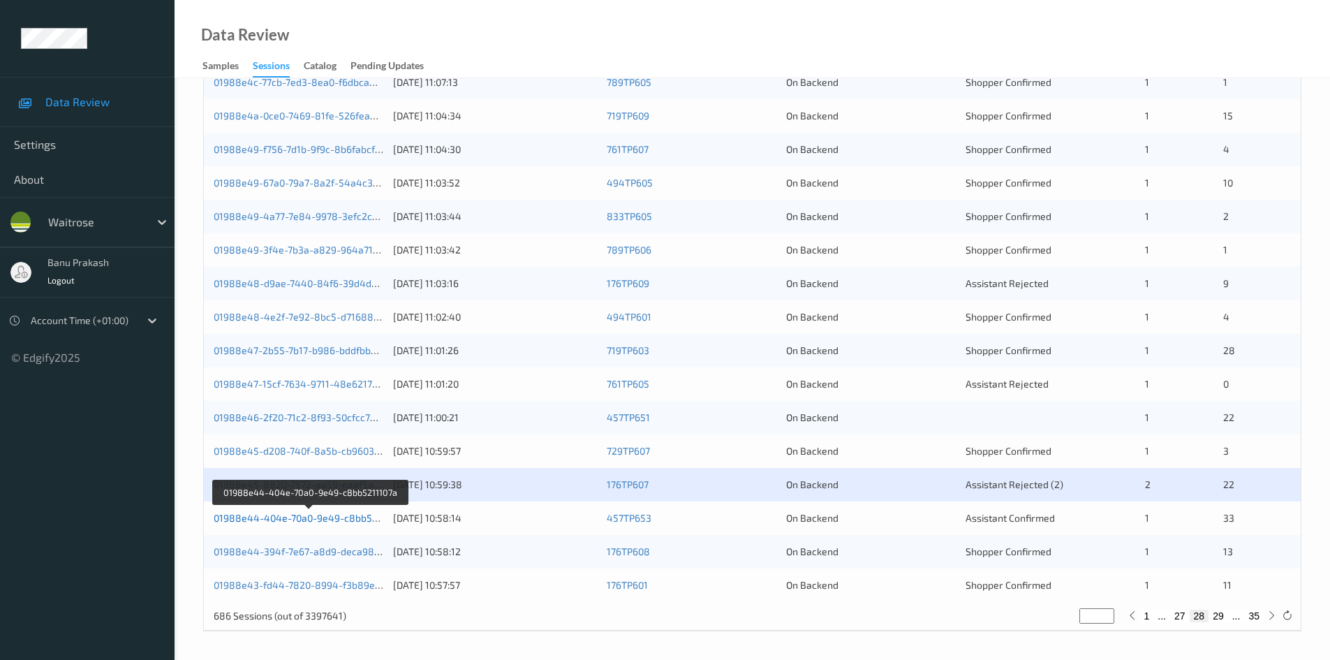
click at [339, 521] on link "01988e44-404e-70a0-9e49-c8bb5211107a" at bounding box center [310, 518] width 193 height 12
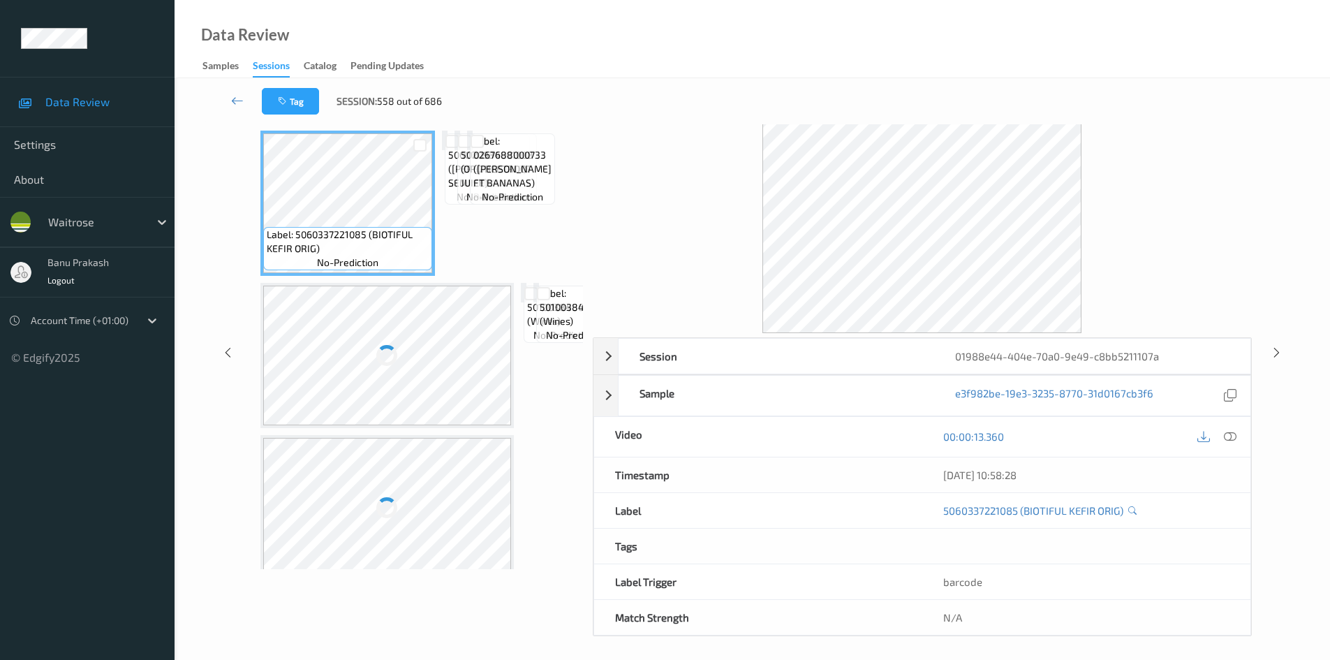
scroll to position [60, 0]
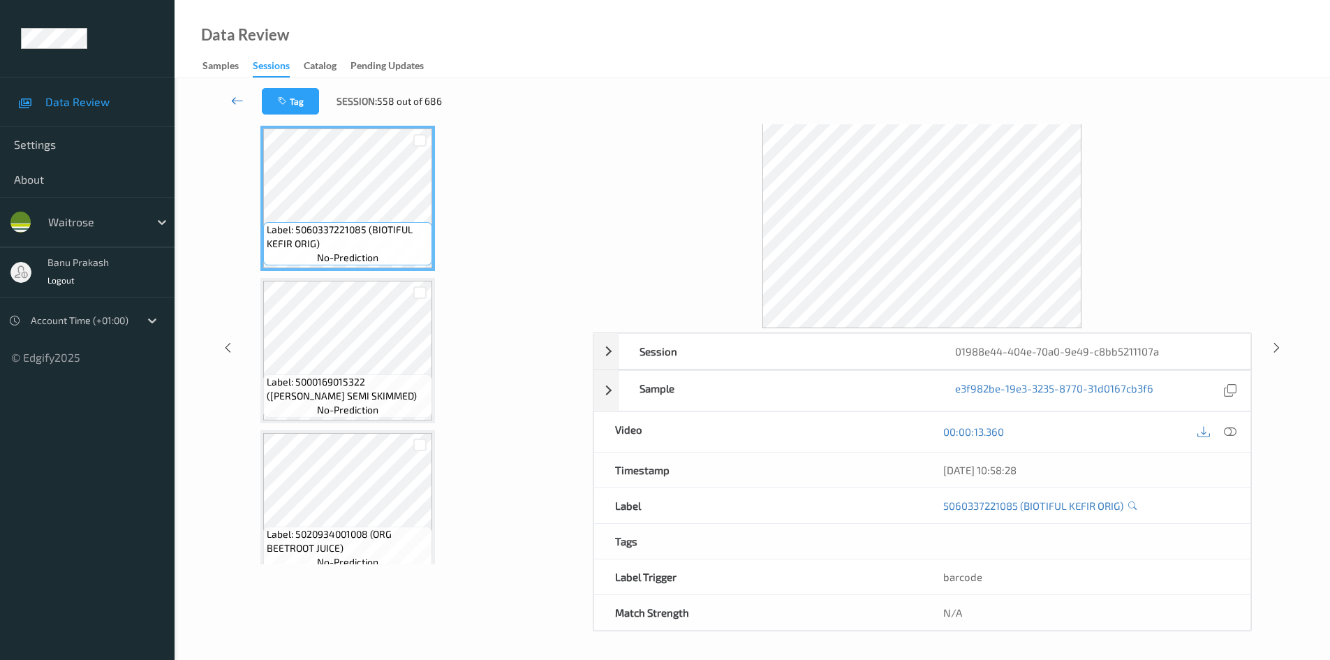
click at [232, 91] on link at bounding box center [237, 101] width 49 height 27
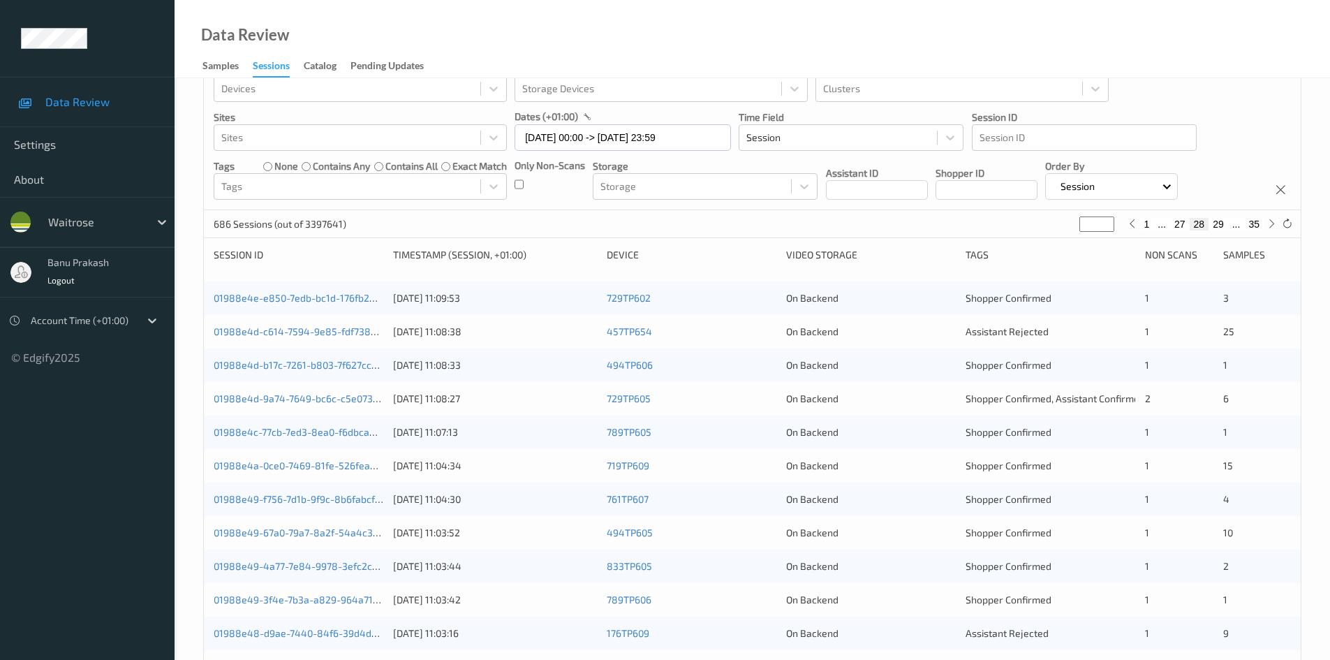
scroll to position [391, 0]
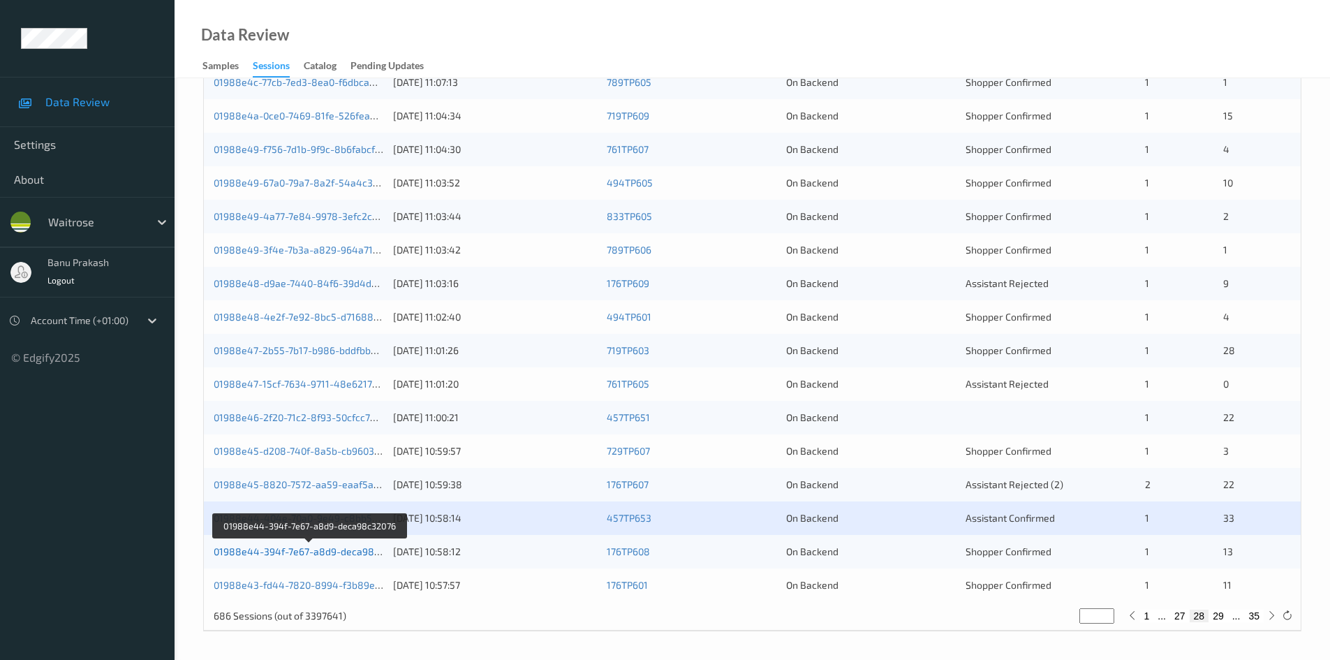
click at [305, 555] on link "01988e44-394f-7e67-a8d9-deca98c32076" at bounding box center [310, 551] width 193 height 12
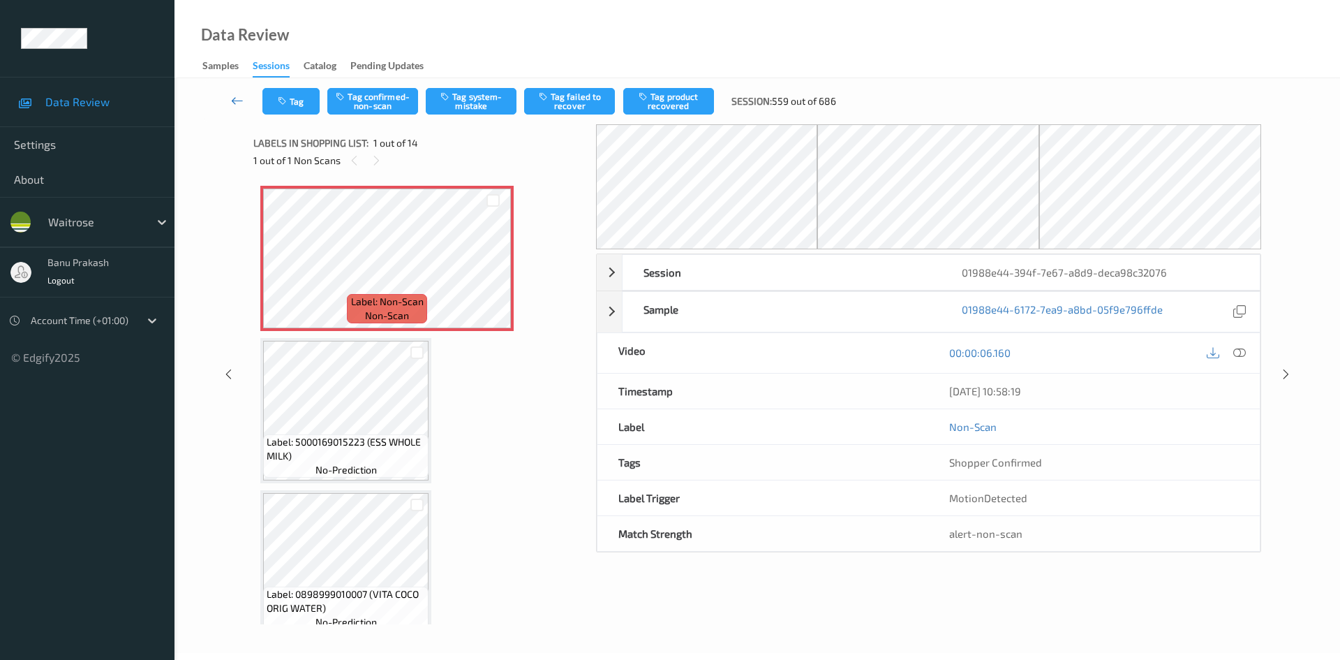
click at [234, 105] on icon at bounding box center [237, 101] width 13 height 14
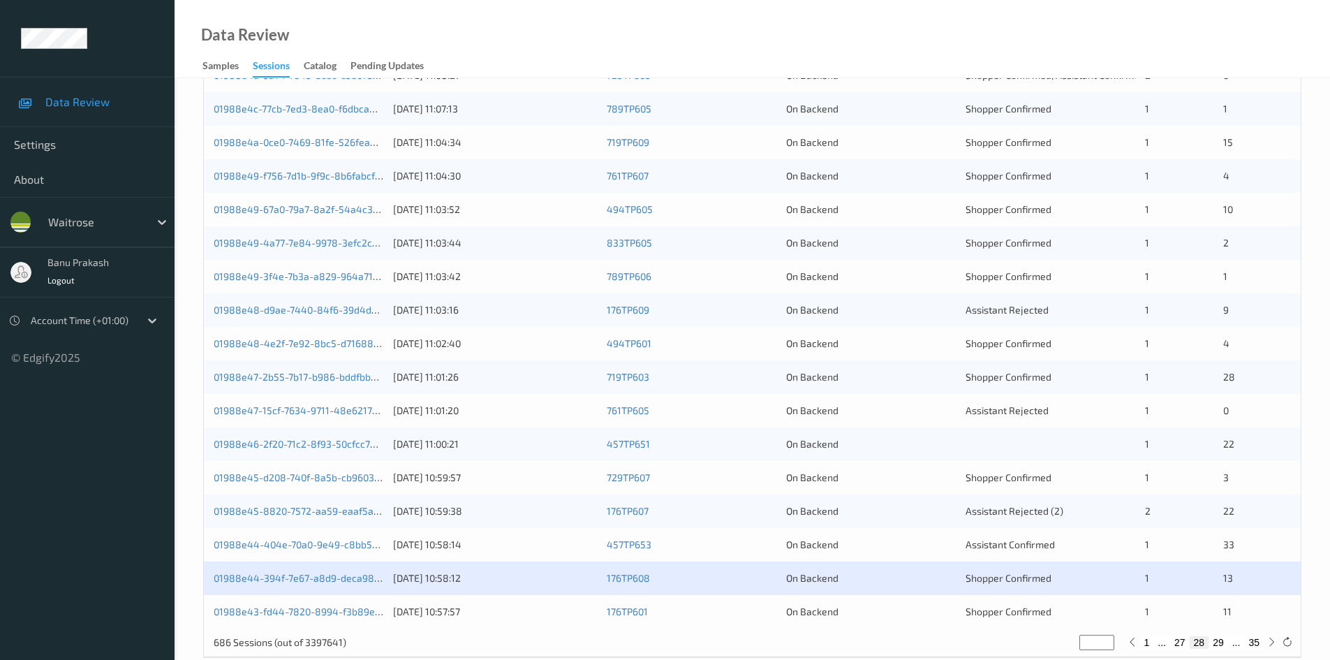
scroll to position [391, 0]
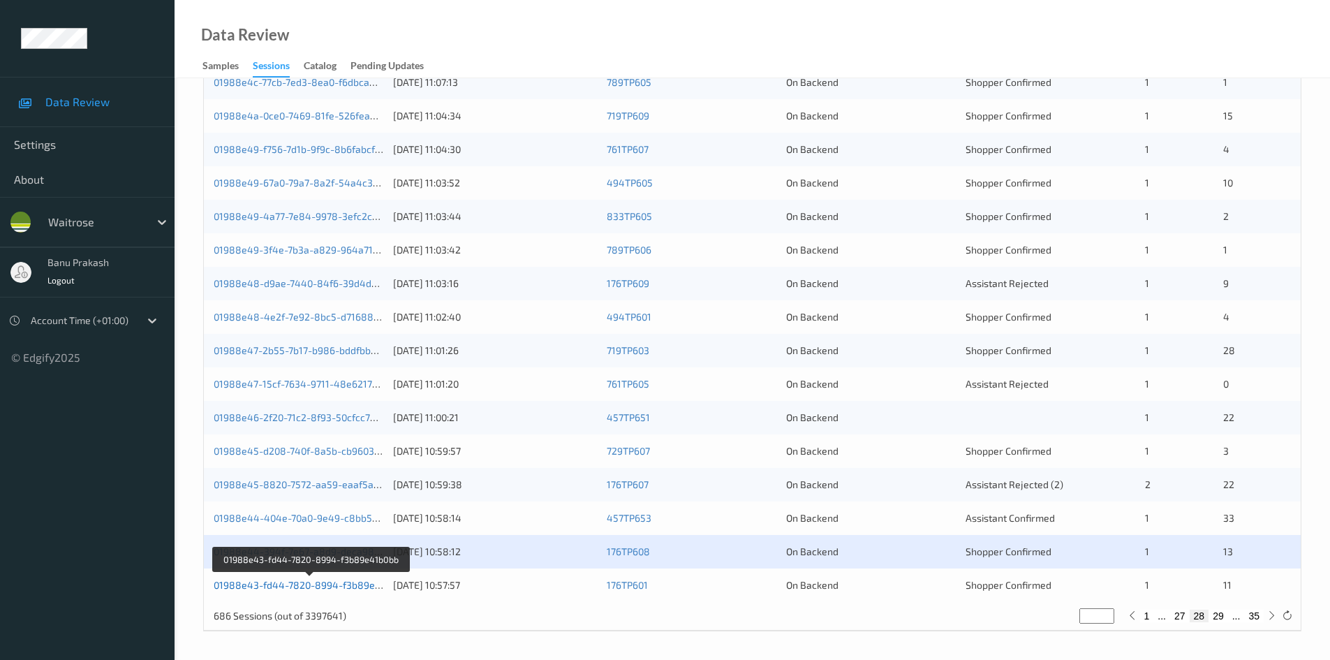
click at [341, 581] on link "01988e43-fd44-7820-8994-f3b89e41b0bb" at bounding box center [311, 585] width 194 height 12
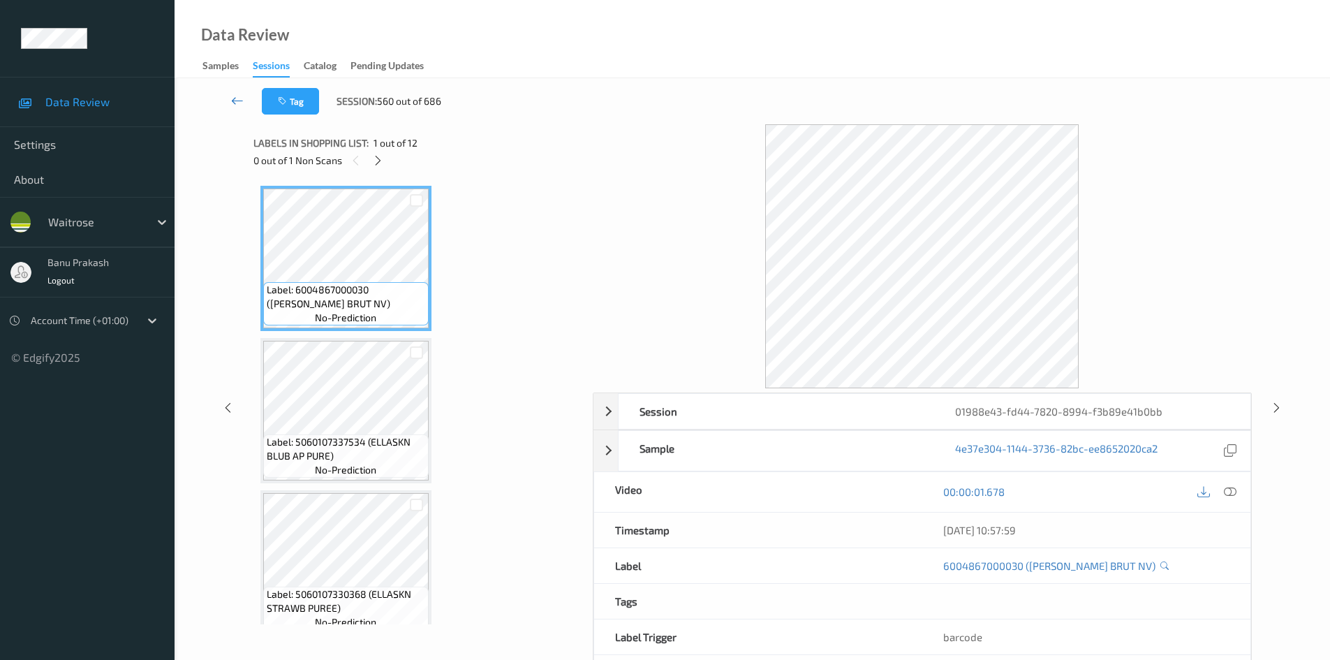
click at [232, 97] on icon at bounding box center [237, 101] width 13 height 14
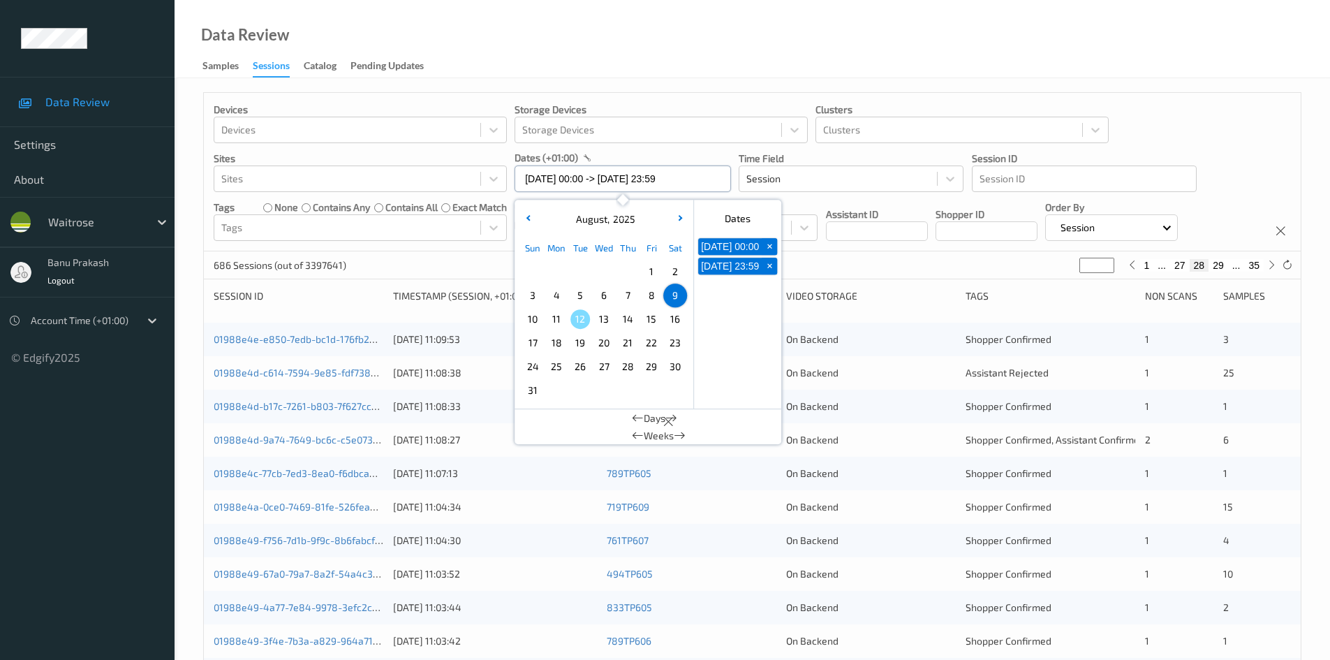
click at [592, 179] on input "09/08/2025 00:00 -> 09/08/2025 23:59" at bounding box center [623, 178] width 216 height 27
click at [559, 317] on span "11" at bounding box center [557, 319] width 20 height 20
type input "11/08/2025 00:00"
type input "*"
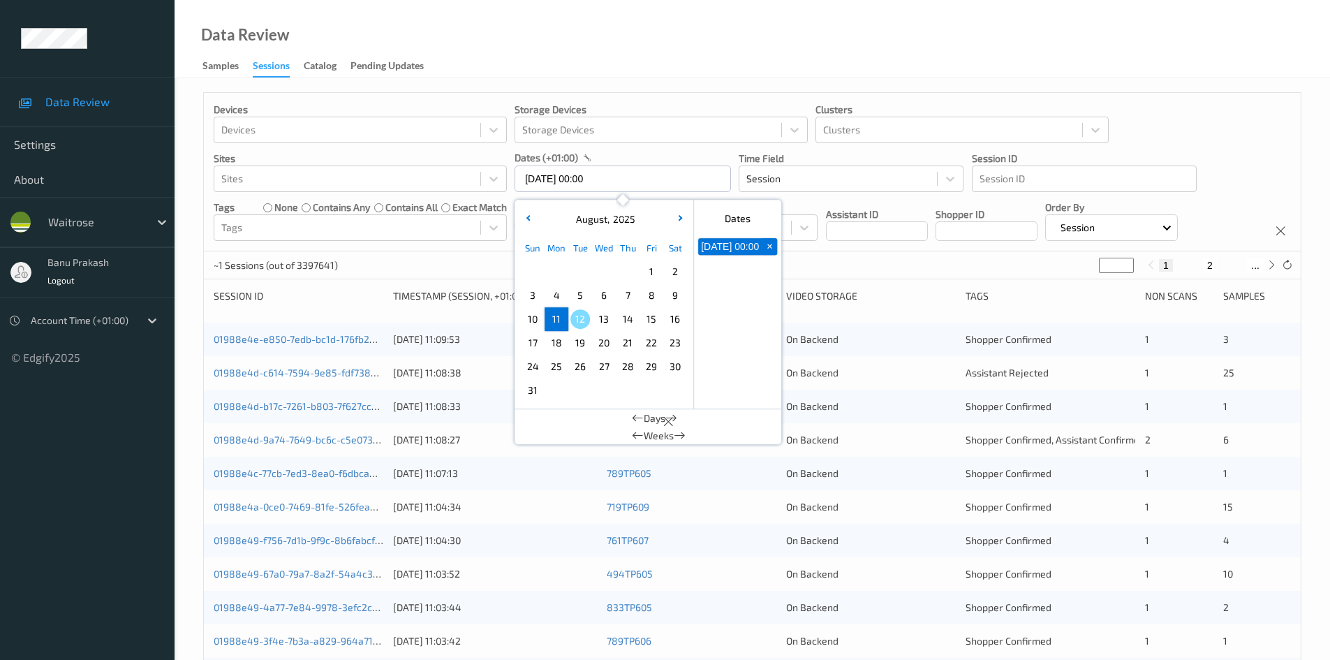
click at [559, 317] on span "11" at bounding box center [557, 319] width 20 height 20
type input "11/08/2025 00:00 -> 11/08/2025 23:59"
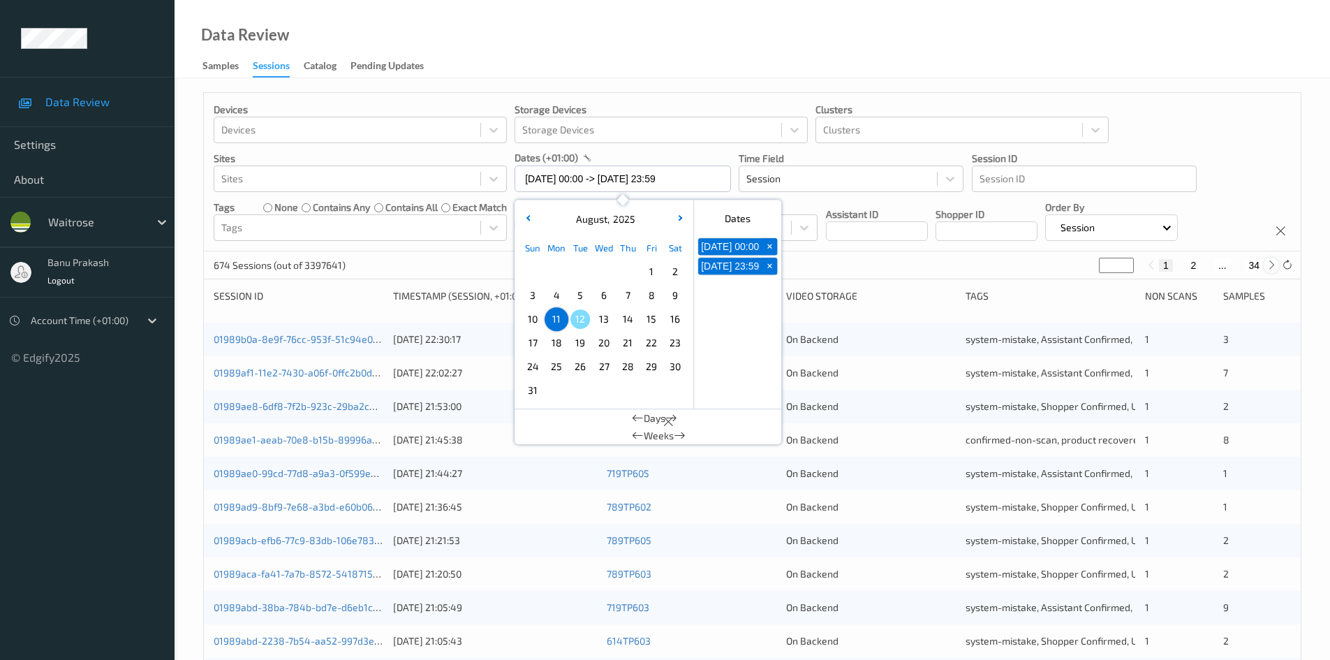
click at [1268, 266] on icon at bounding box center [1271, 265] width 10 height 10
type input "*"
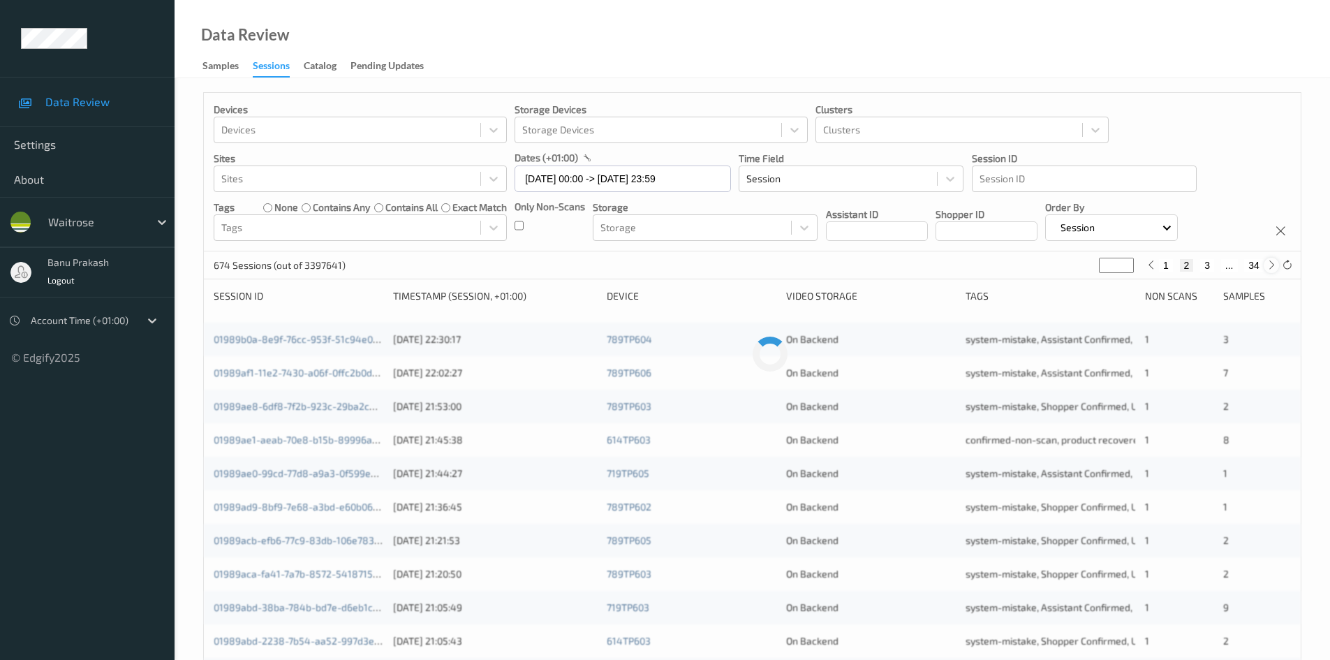
click at [1266, 266] on icon at bounding box center [1271, 265] width 10 height 10
type input "*"
click at [1266, 266] on icon at bounding box center [1271, 265] width 10 height 10
type input "*"
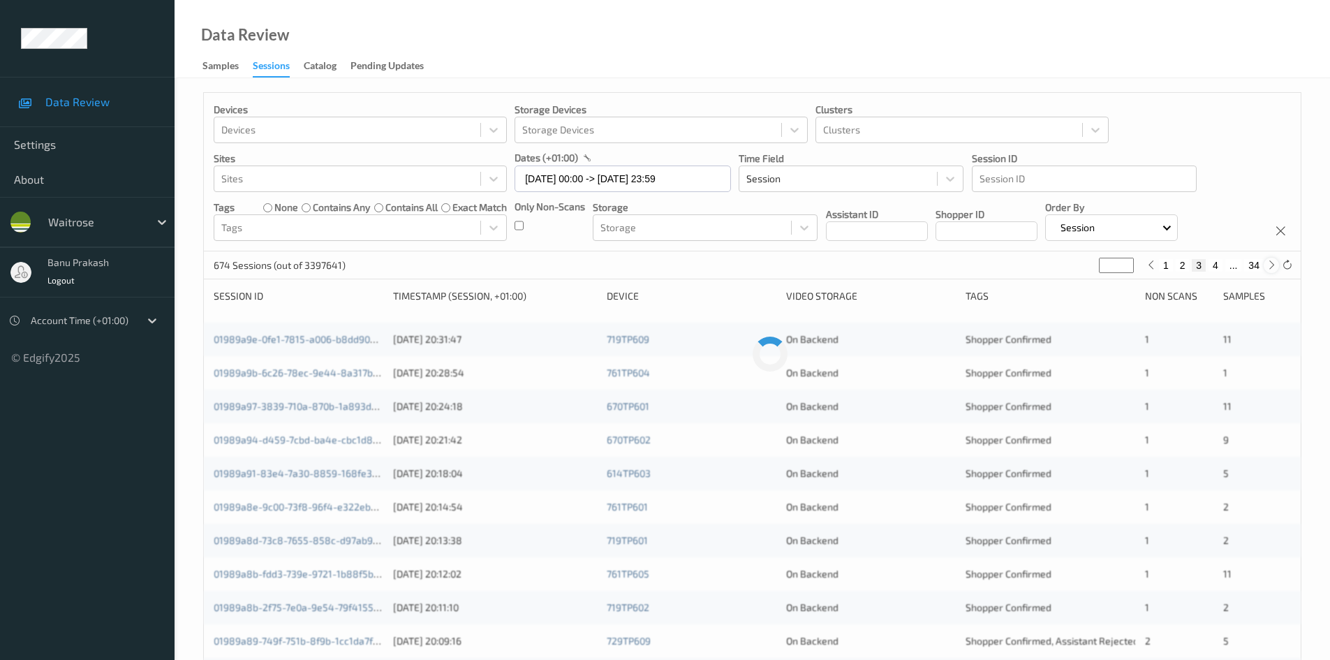
type input "*"
click at [1266, 266] on icon at bounding box center [1271, 265] width 10 height 10
type input "*"
click at [1266, 266] on icon at bounding box center [1271, 265] width 10 height 10
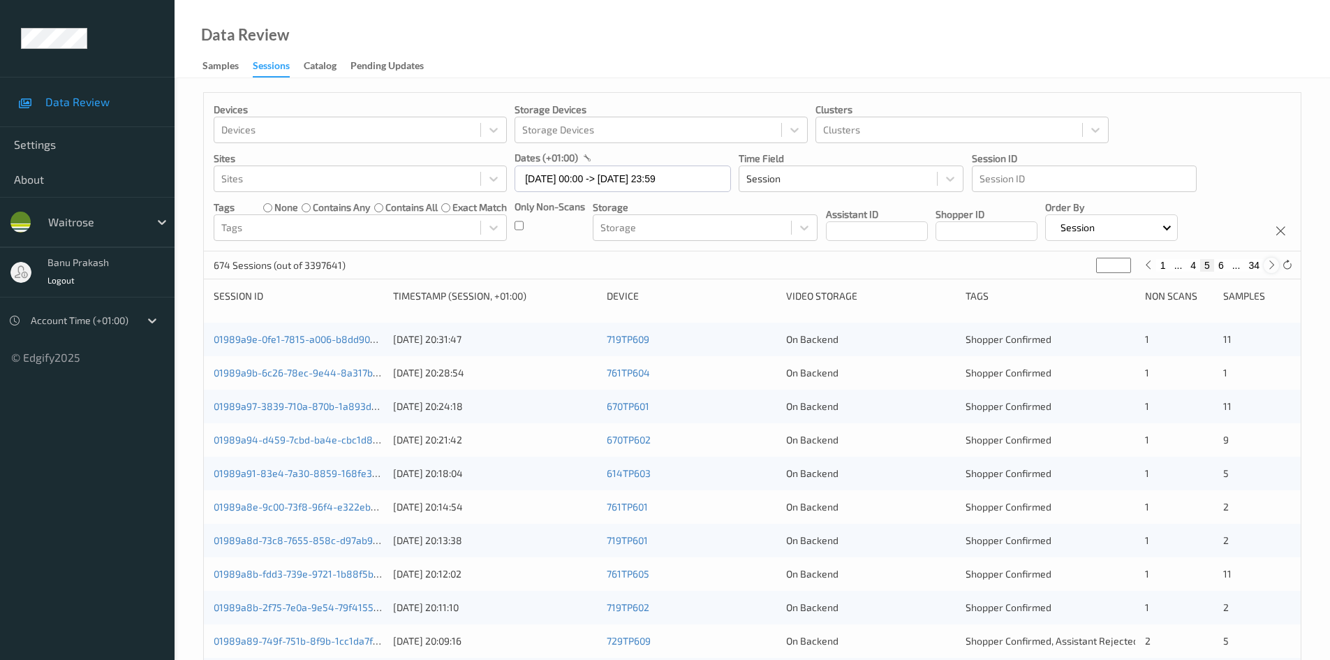
type input "*"
click at [1265, 265] on div at bounding box center [1271, 265] width 15 height 15
type input "*"
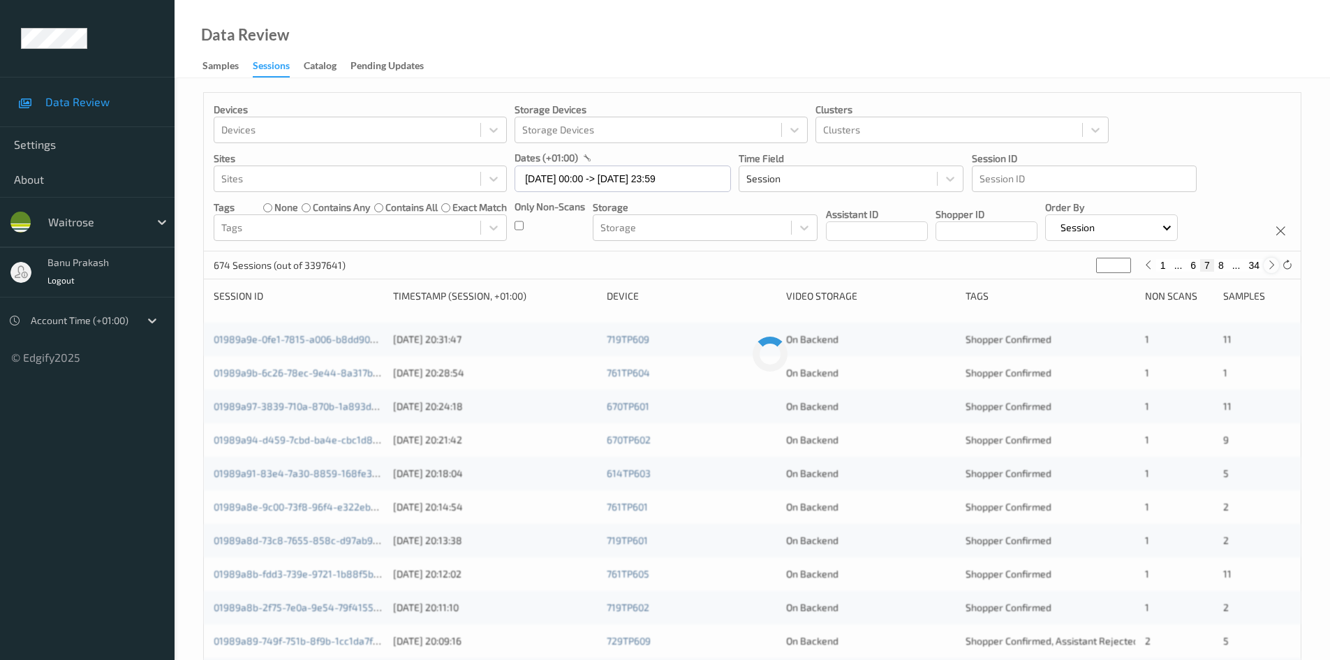
click at [1264, 263] on div at bounding box center [1271, 265] width 15 height 15
type input "*"
click at [1264, 263] on div at bounding box center [1271, 265] width 15 height 15
type input "*"
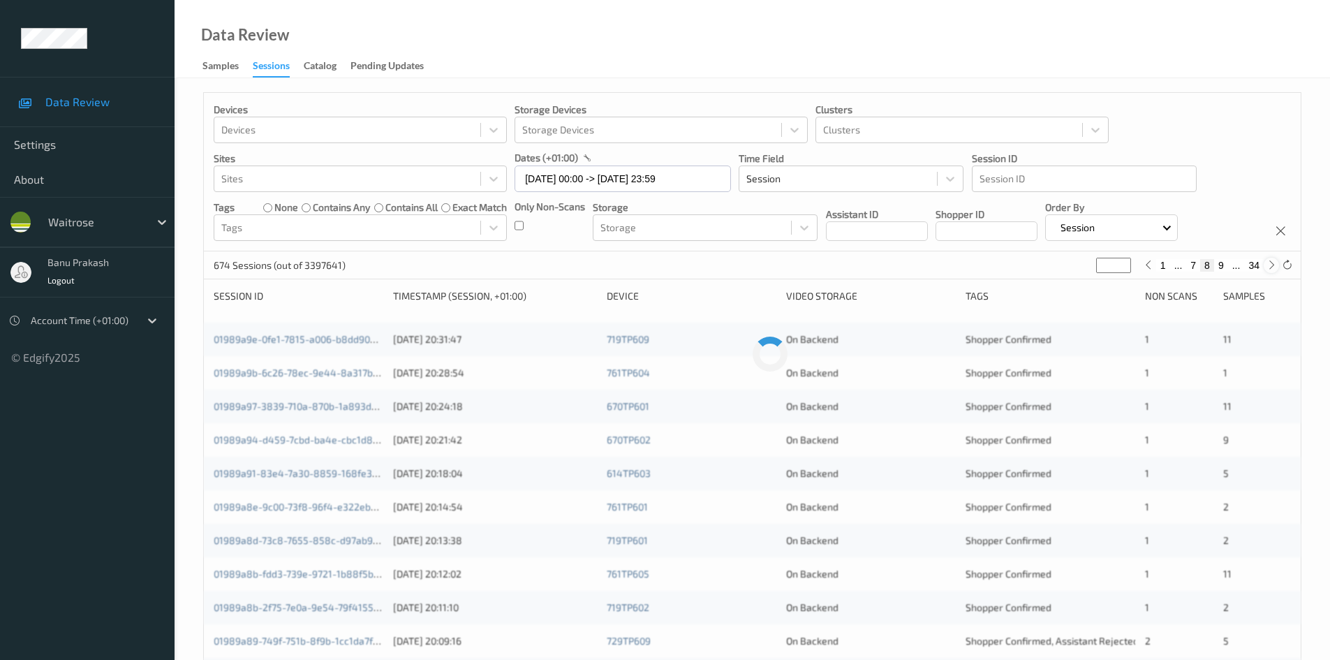
type input "*"
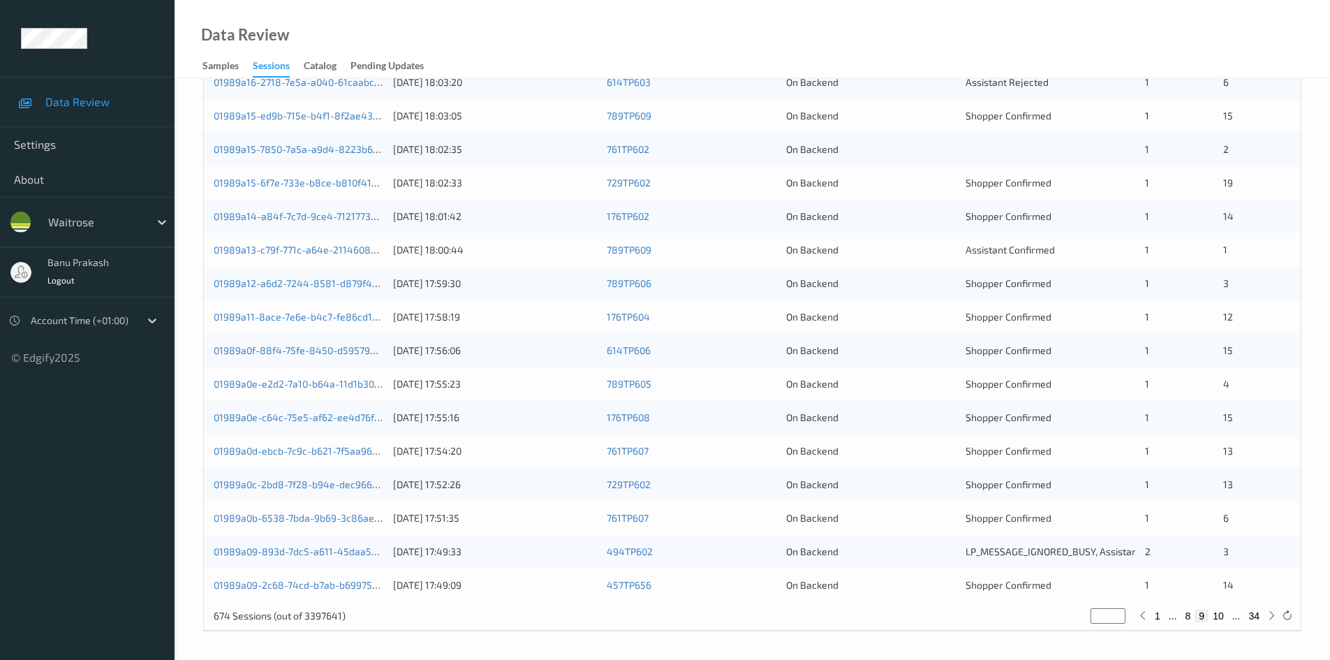
scroll to position [112, 0]
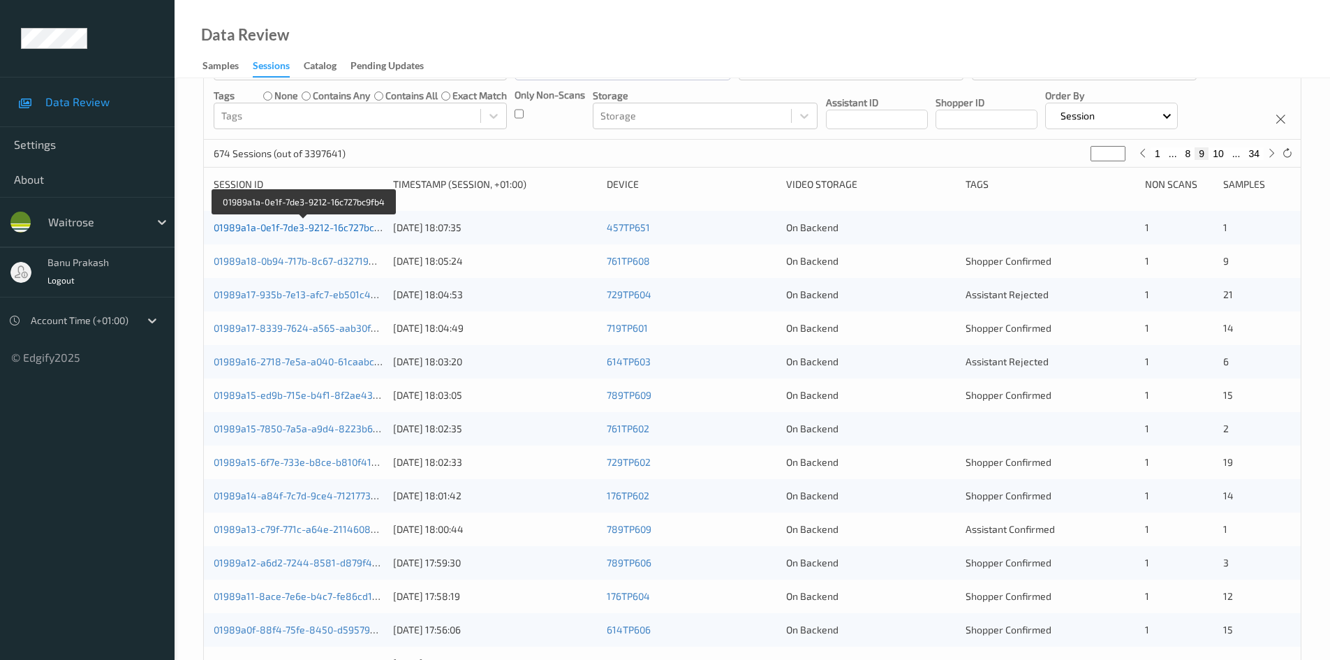
click at [342, 226] on link "01989a1a-0e1f-7de3-9212-16c727bc9fb4" at bounding box center [305, 227] width 182 height 12
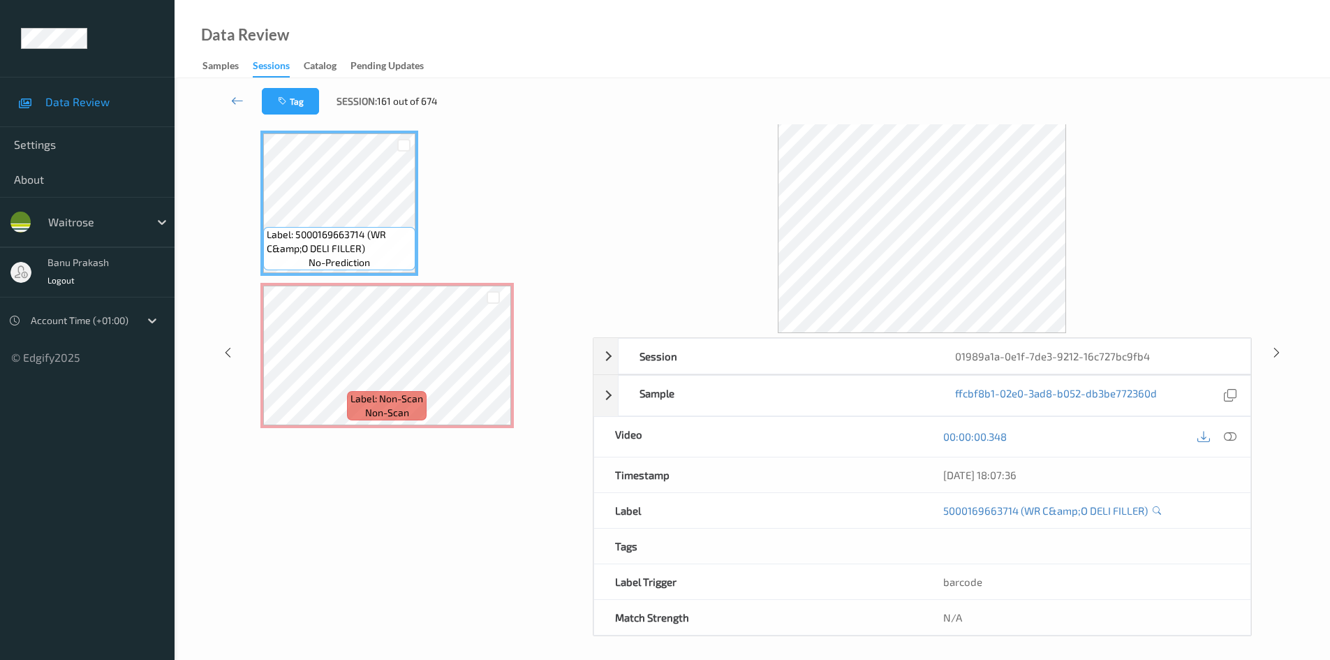
scroll to position [60, 0]
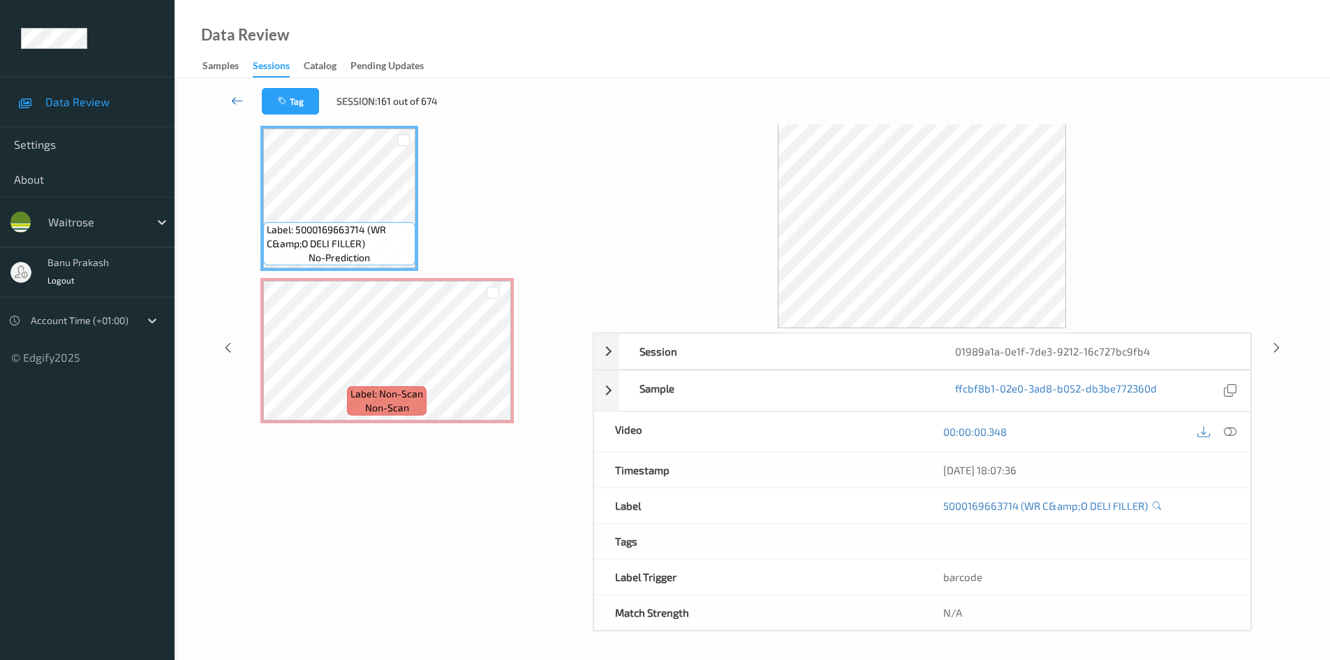
click at [245, 105] on link at bounding box center [237, 101] width 49 height 27
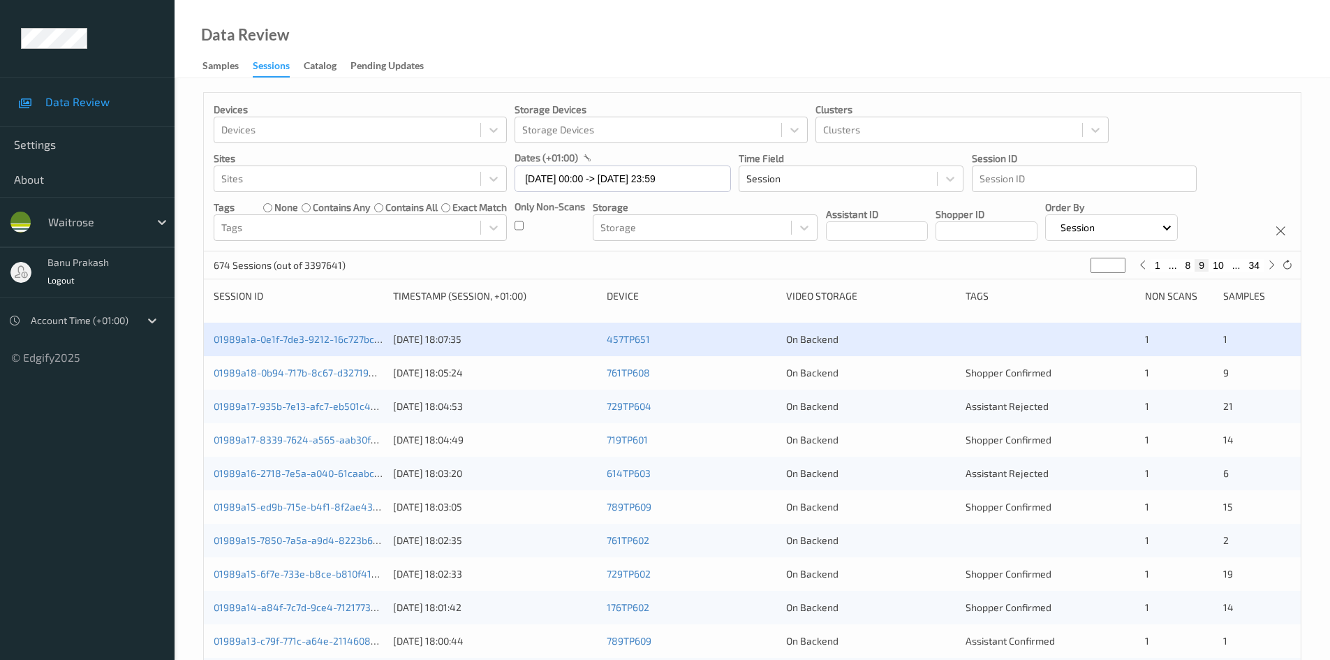
scroll to position [70, 0]
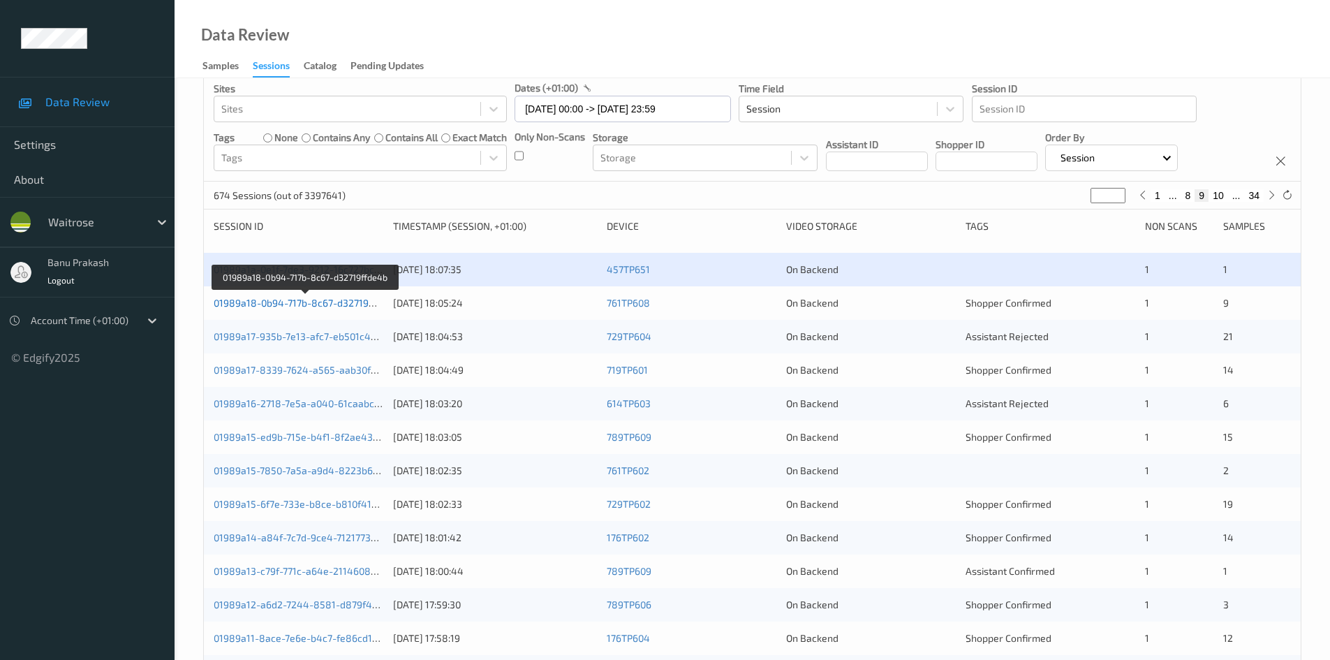
click at [373, 300] on link "01989a18-0b94-717b-8c67-d32719ffde4b" at bounding box center [306, 303] width 185 height 12
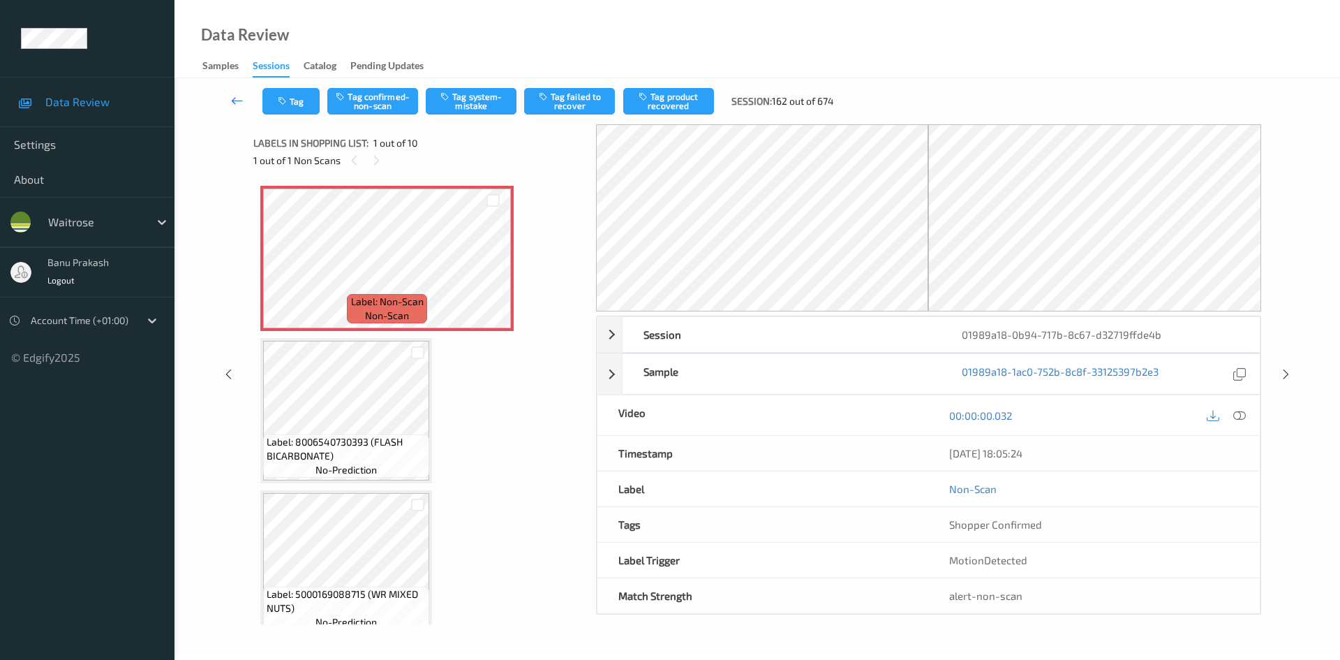
click at [238, 98] on icon at bounding box center [237, 101] width 13 height 14
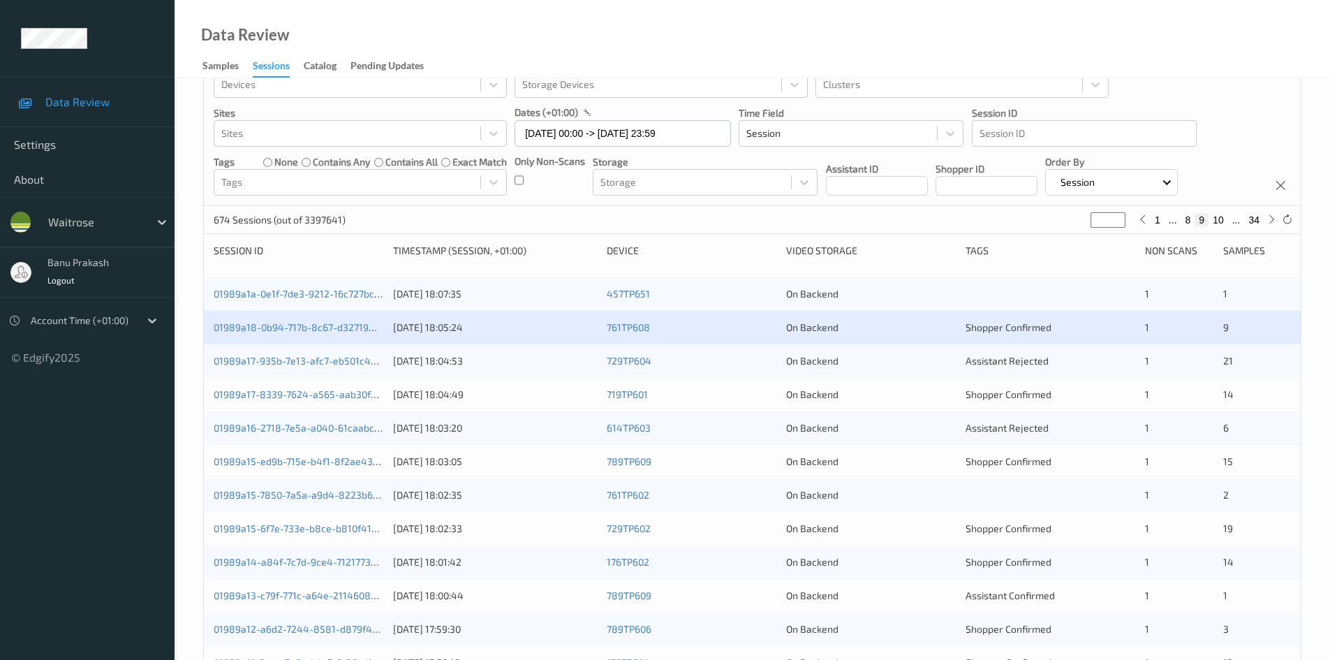
scroll to position [70, 0]
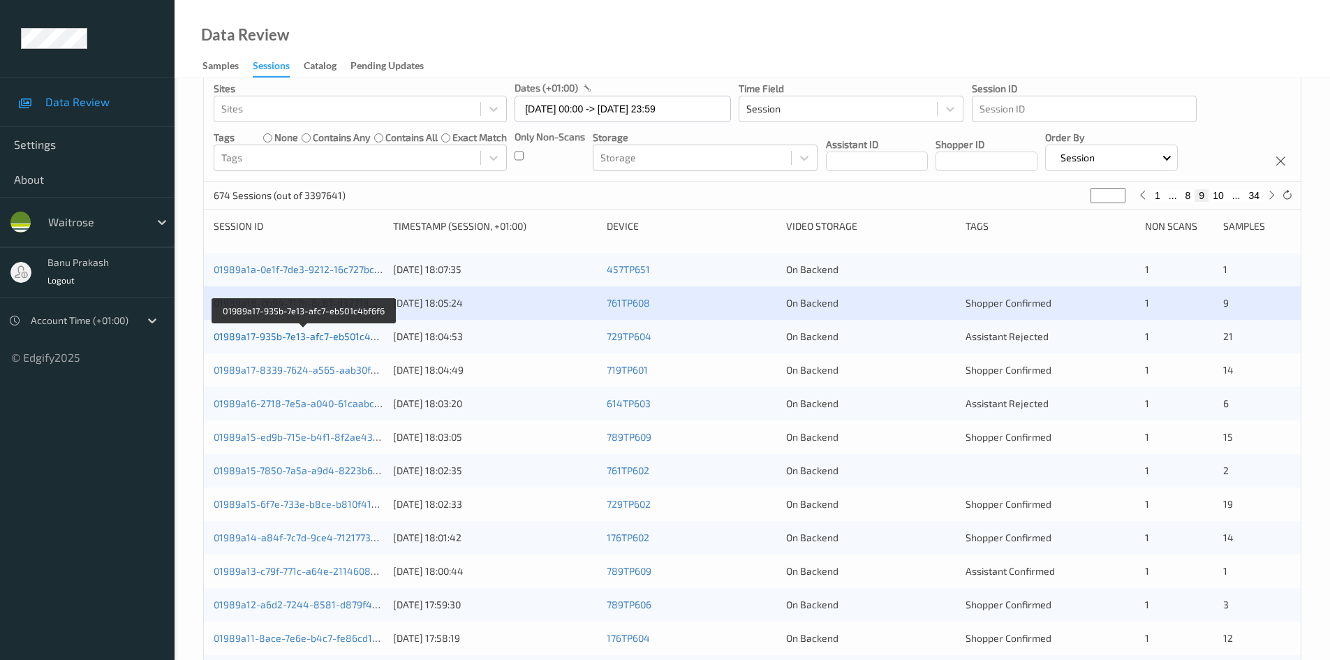
click at [378, 337] on link "01989a17-935b-7e13-afc7-eb501c4bf6f6" at bounding box center [304, 336] width 181 height 12
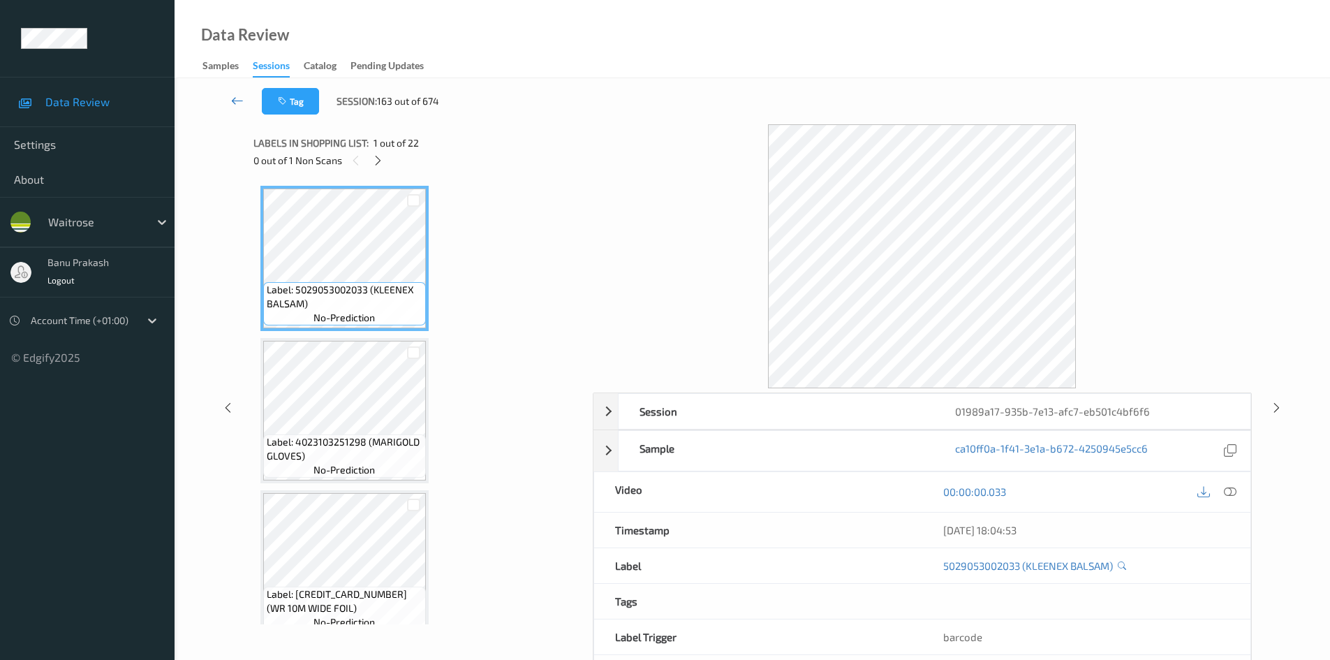
click at [235, 98] on icon at bounding box center [237, 101] width 13 height 14
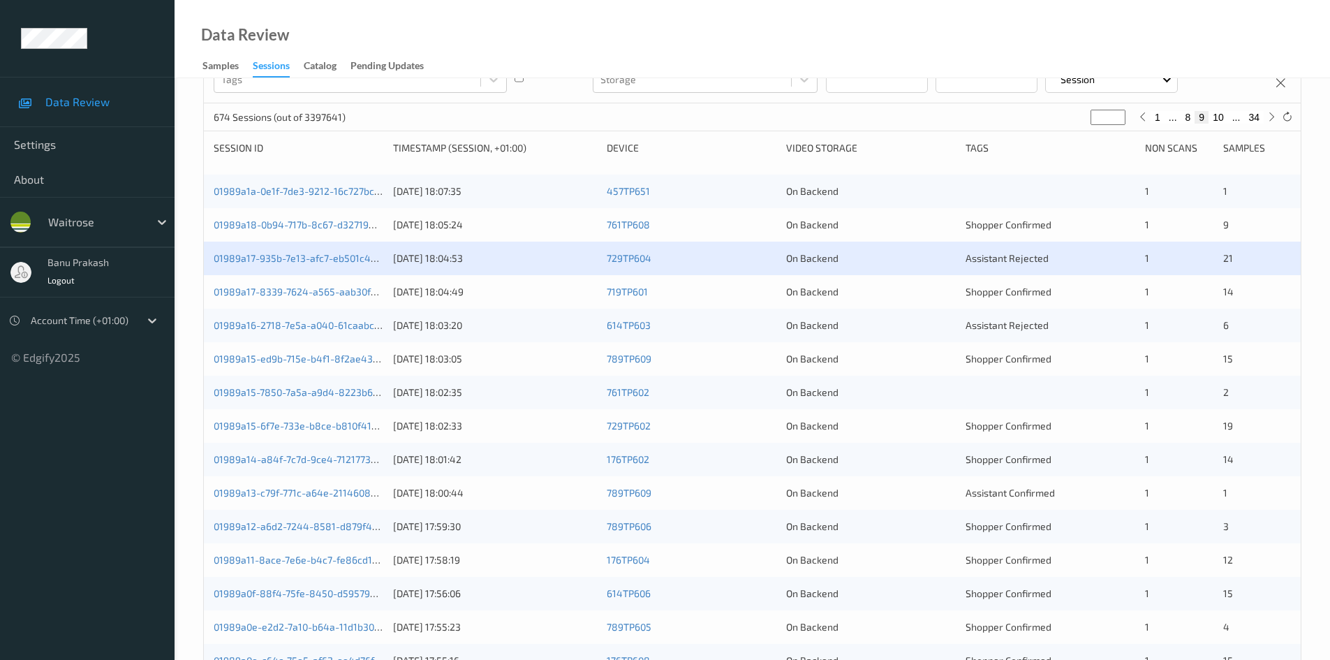
scroll to position [209, 0]
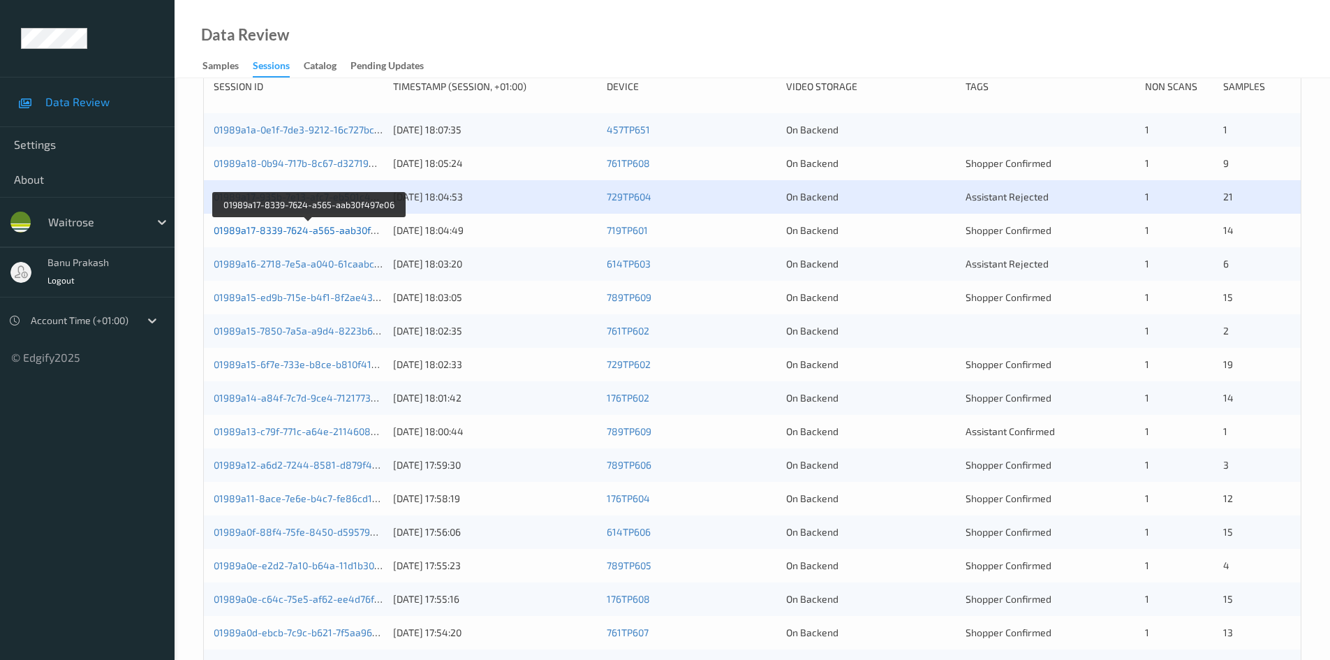
click at [313, 230] on link "01989a17-8339-7624-a565-aab30f497e06" at bounding box center [309, 230] width 191 height 12
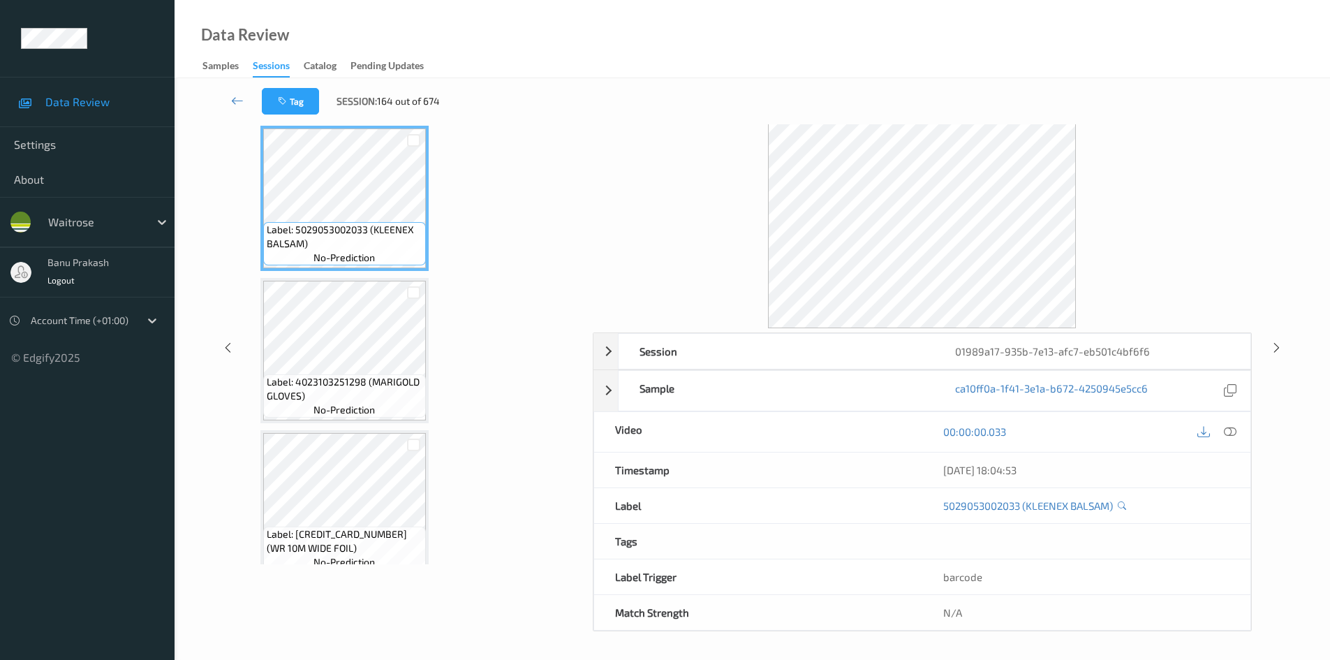
click at [436, 5] on div "Data Review Samples Sessions Catalog Pending Updates" at bounding box center [752, 39] width 1155 height 78
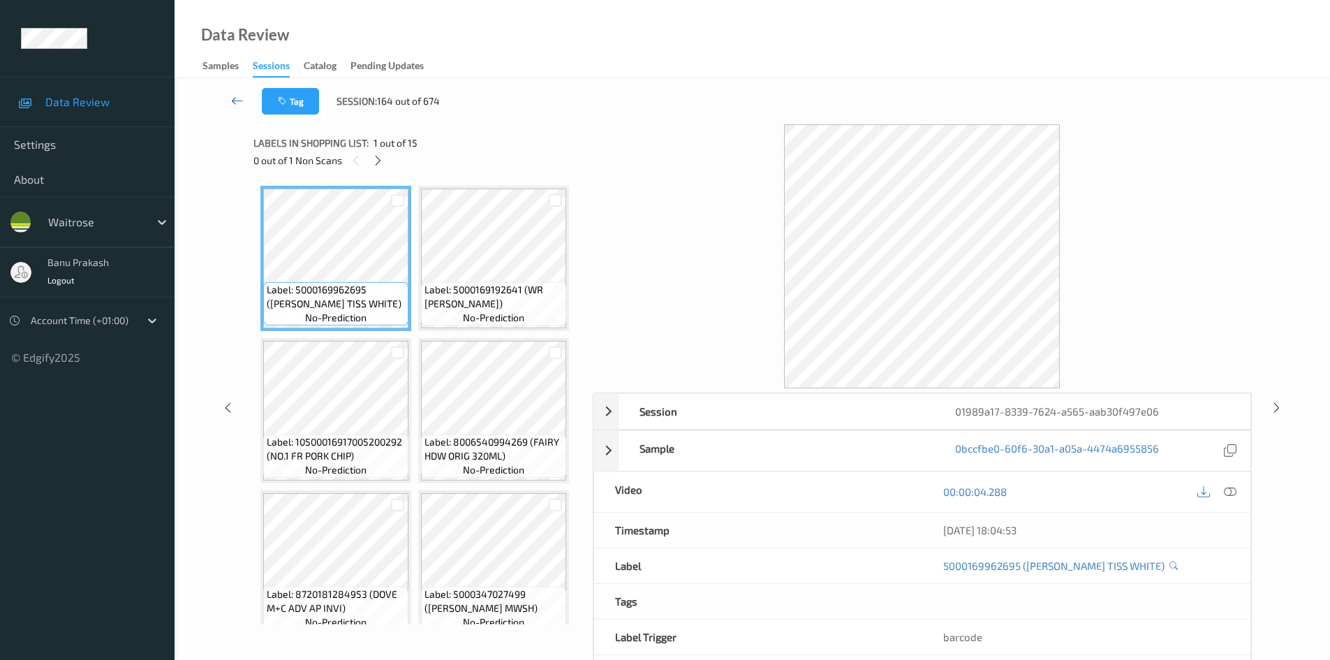
click at [244, 103] on link at bounding box center [237, 101] width 49 height 27
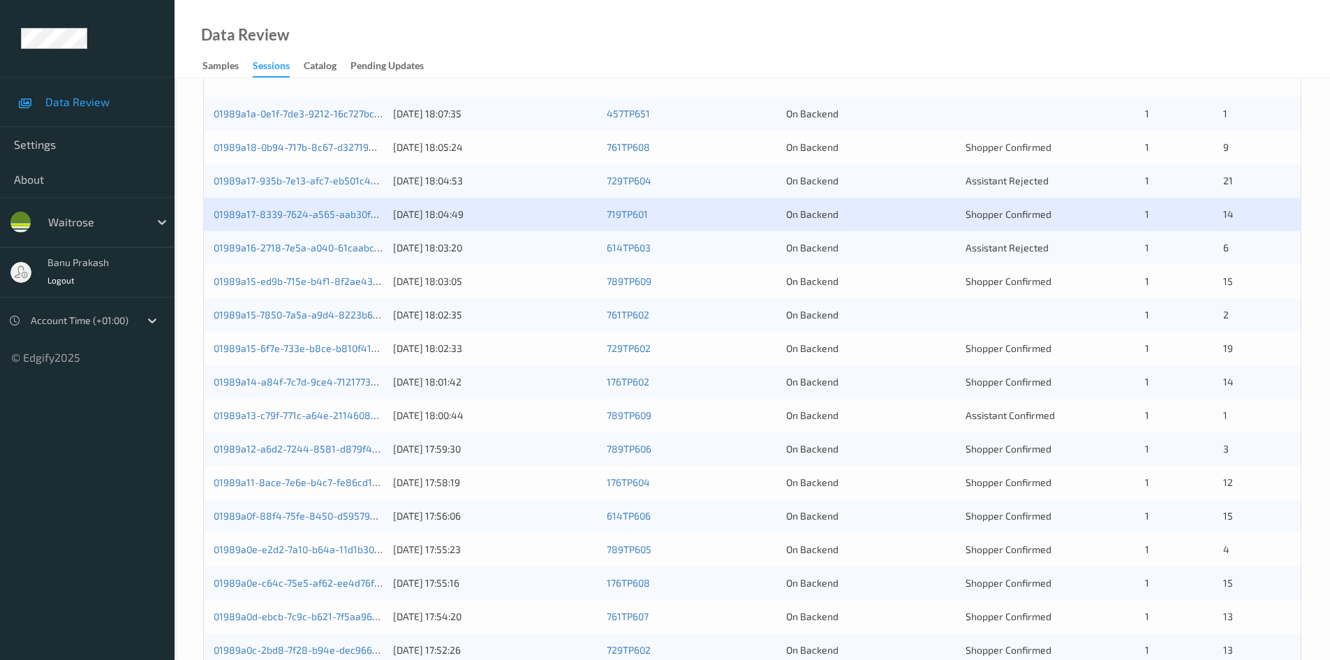
scroll to position [279, 0]
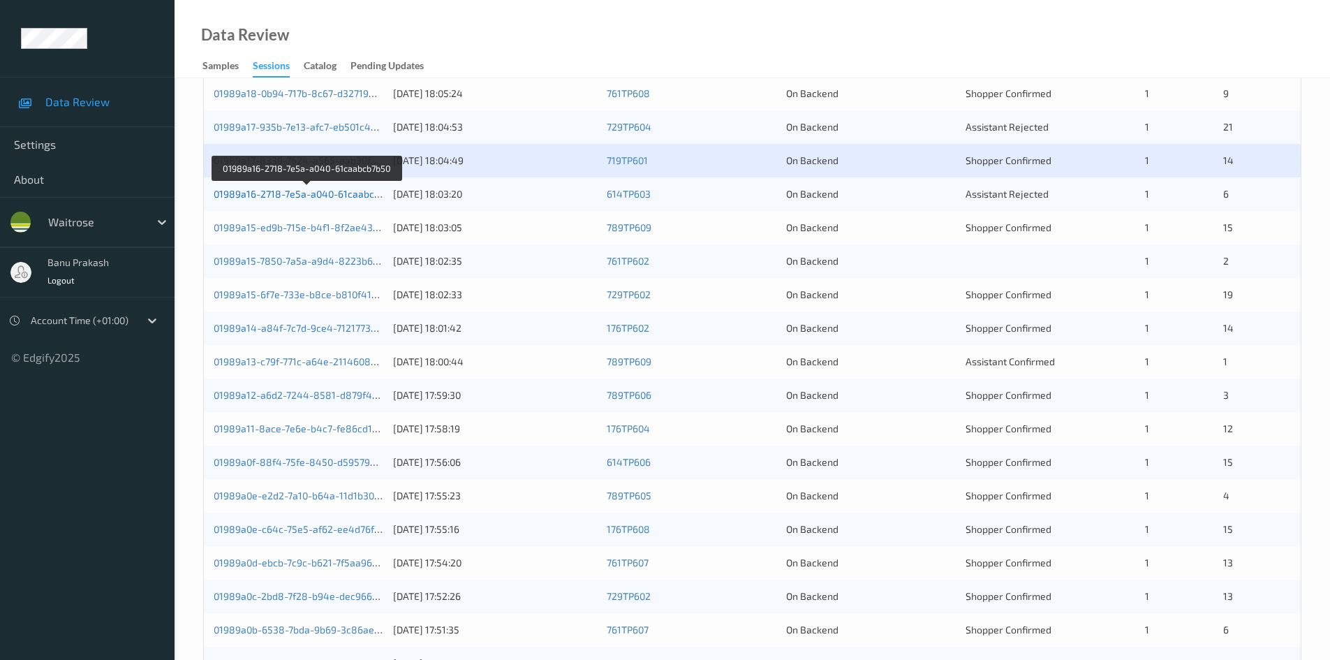
click at [343, 193] on link "01989a16-2718-7e5a-a040-61caabcb7b50" at bounding box center [308, 194] width 188 height 12
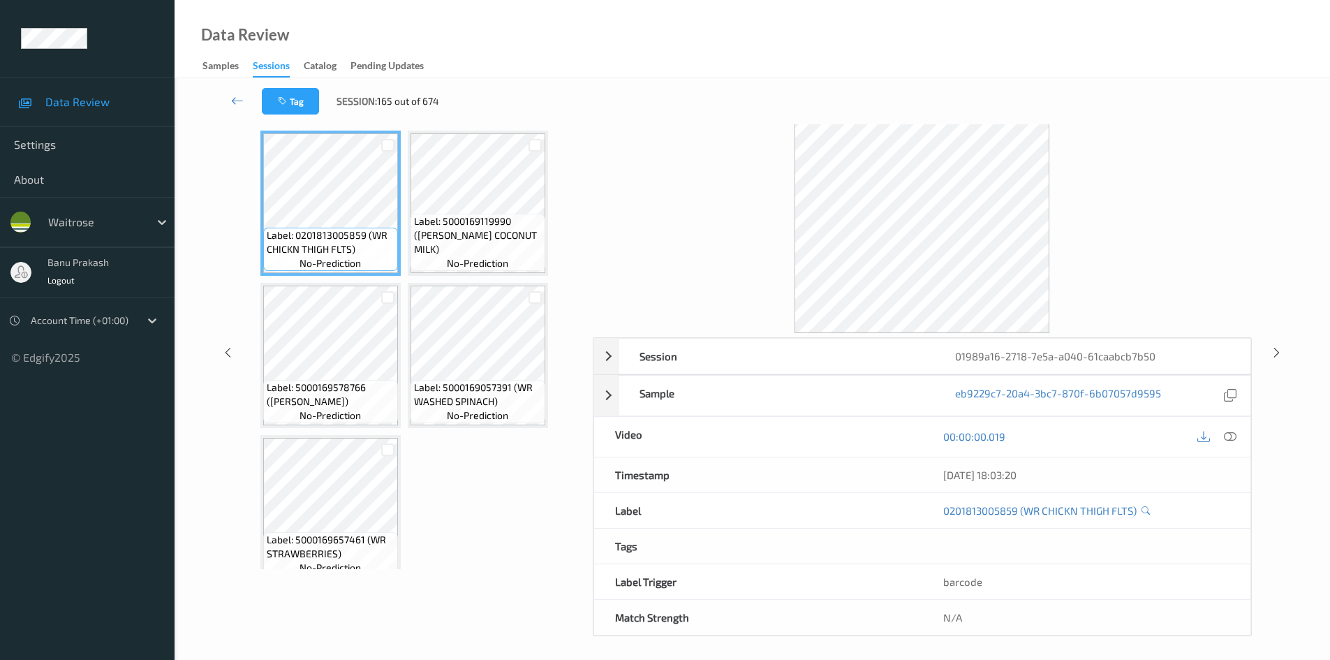
scroll to position [60, 0]
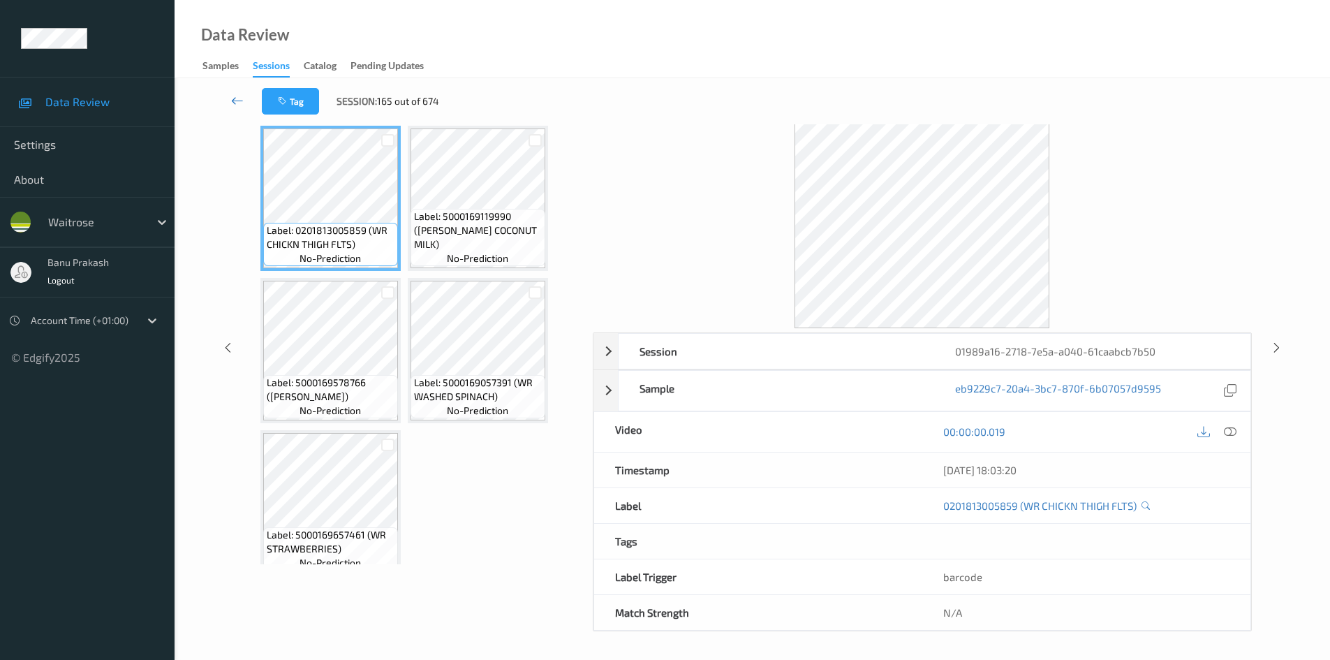
click at [237, 100] on icon at bounding box center [237, 101] width 13 height 14
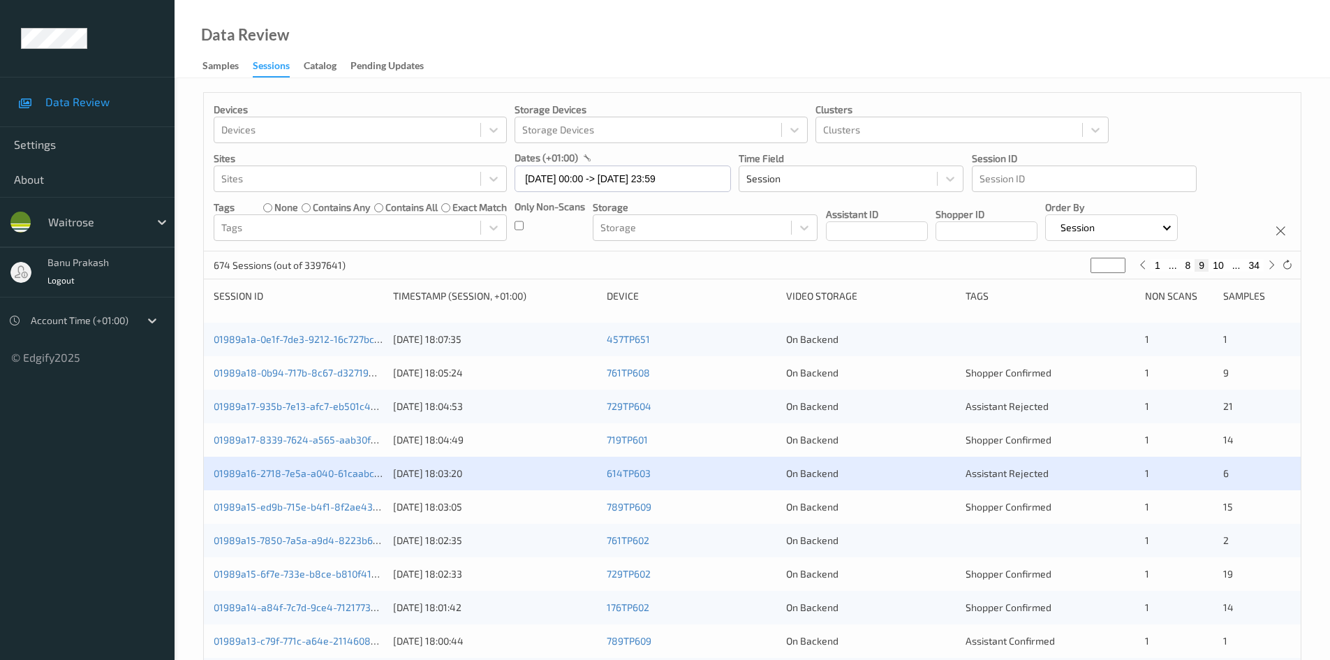
scroll to position [140, 0]
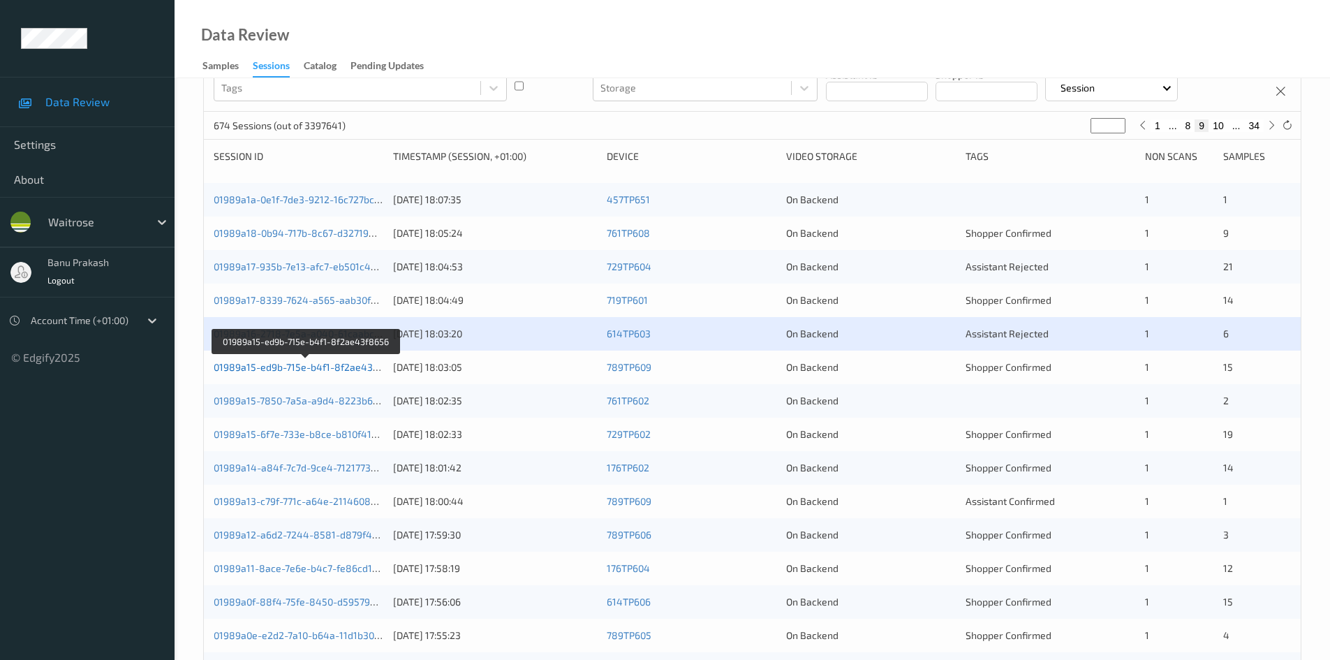
click at [338, 370] on link "01989a15-ed9b-715e-b4f1-8f2ae43f8656" at bounding box center [307, 367] width 186 height 12
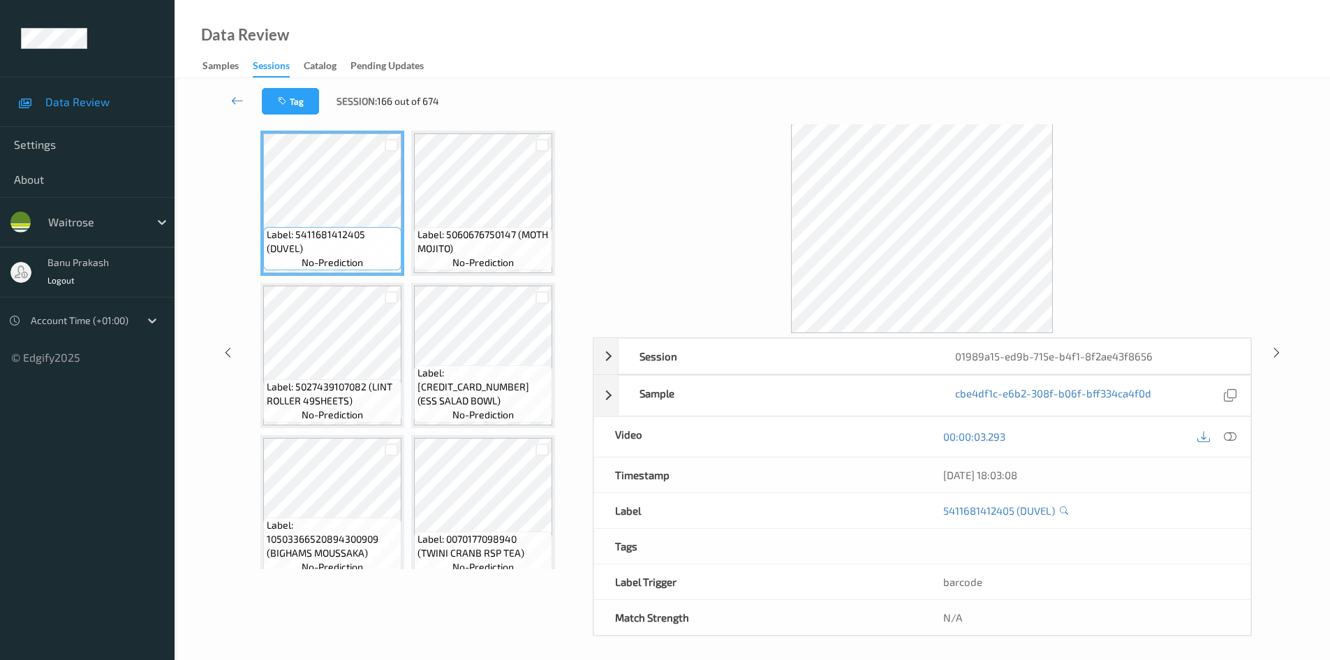
scroll to position [60, 0]
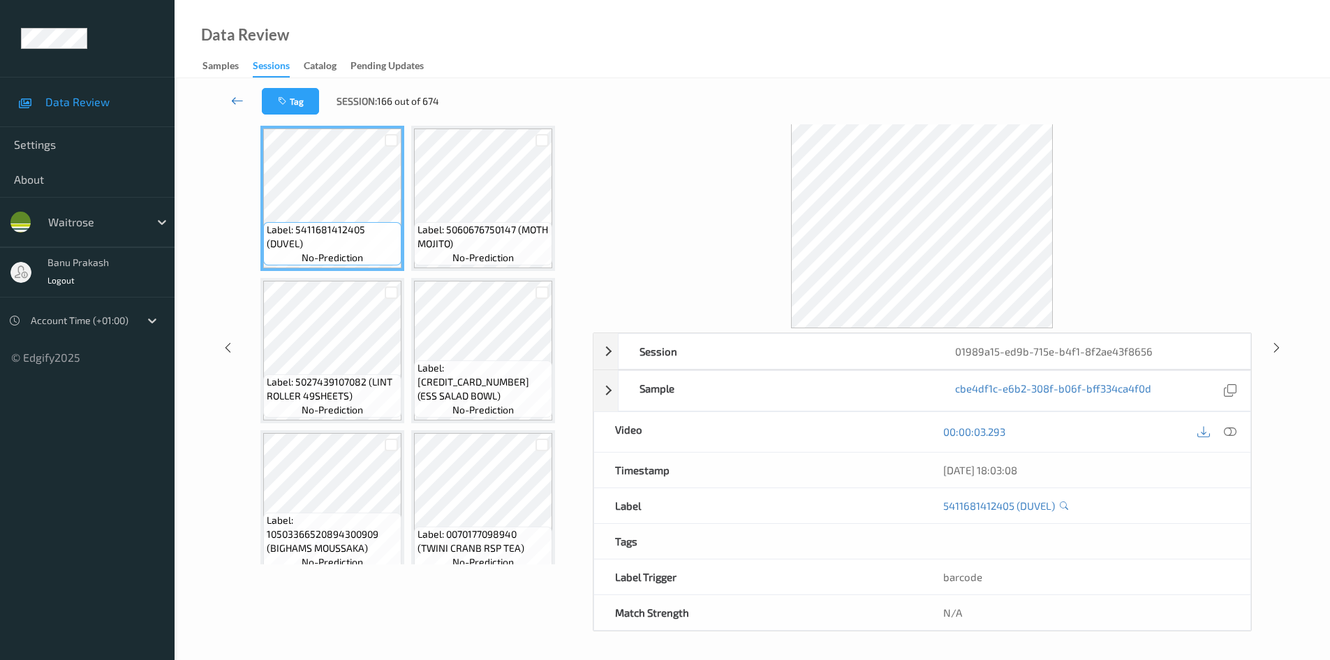
click at [236, 95] on icon at bounding box center [237, 101] width 13 height 14
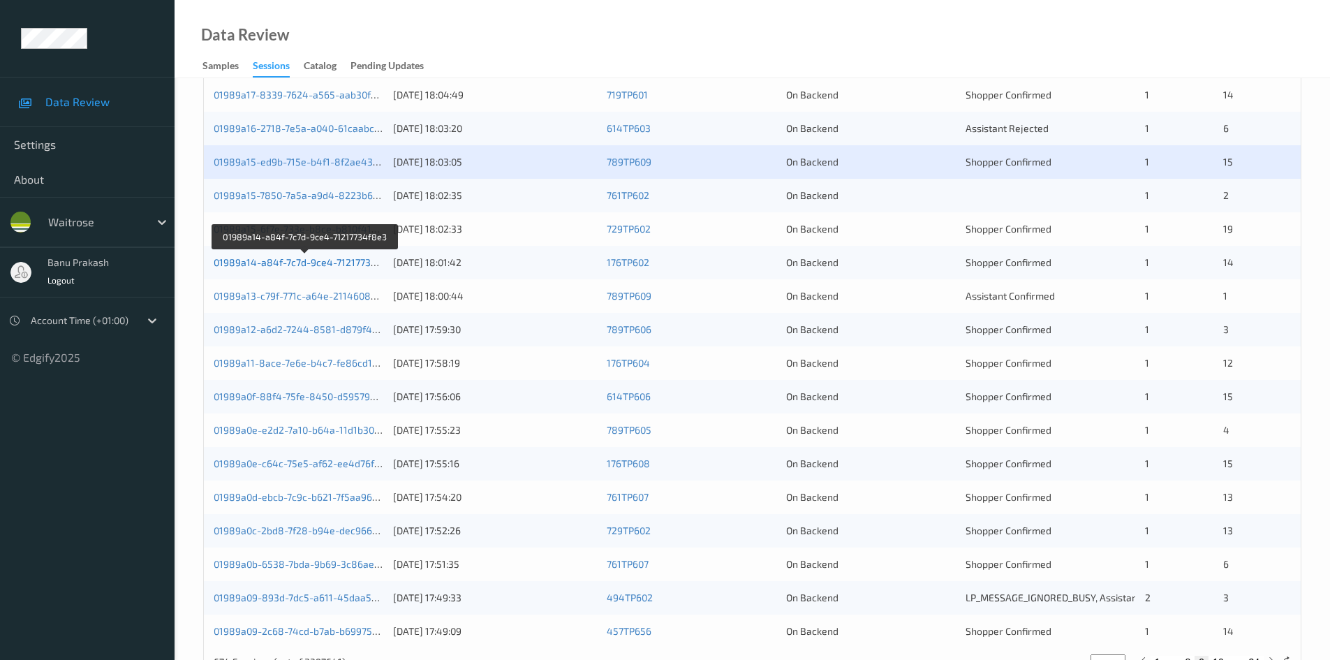
scroll to position [251, 0]
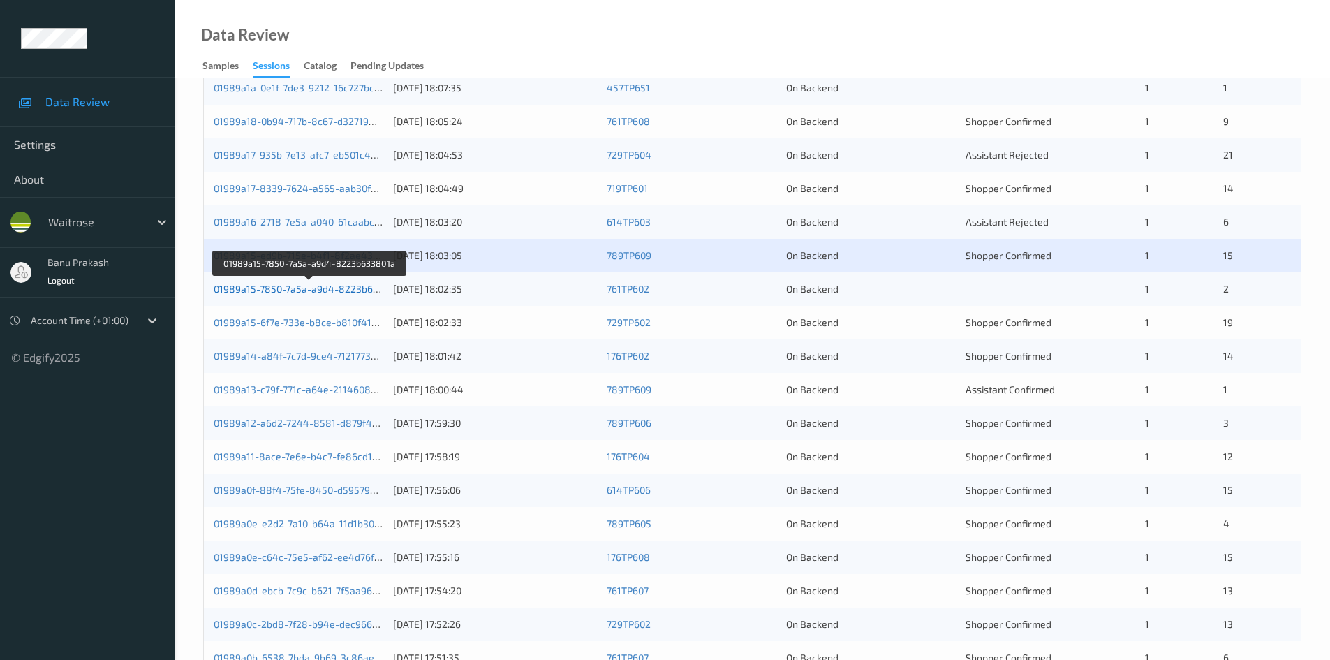
click at [346, 290] on link "01989a15-7850-7a5a-a9d4-8223b633801a" at bounding box center [310, 289] width 192 height 12
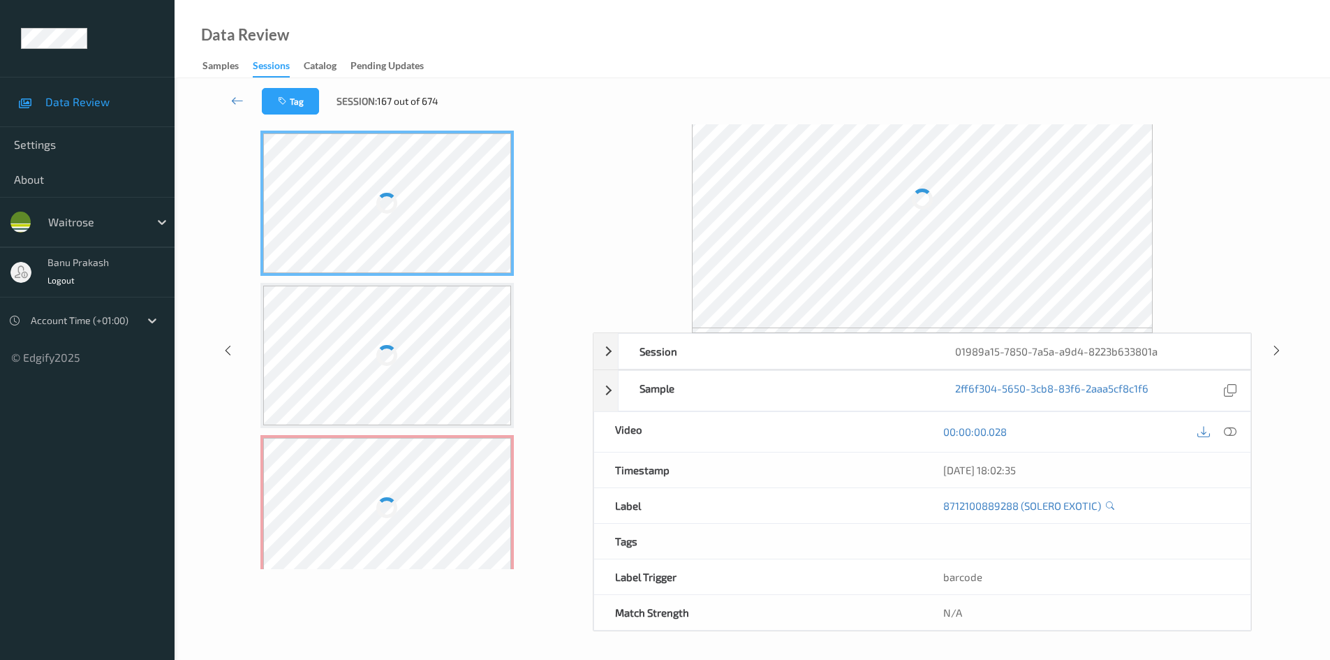
scroll to position [60, 0]
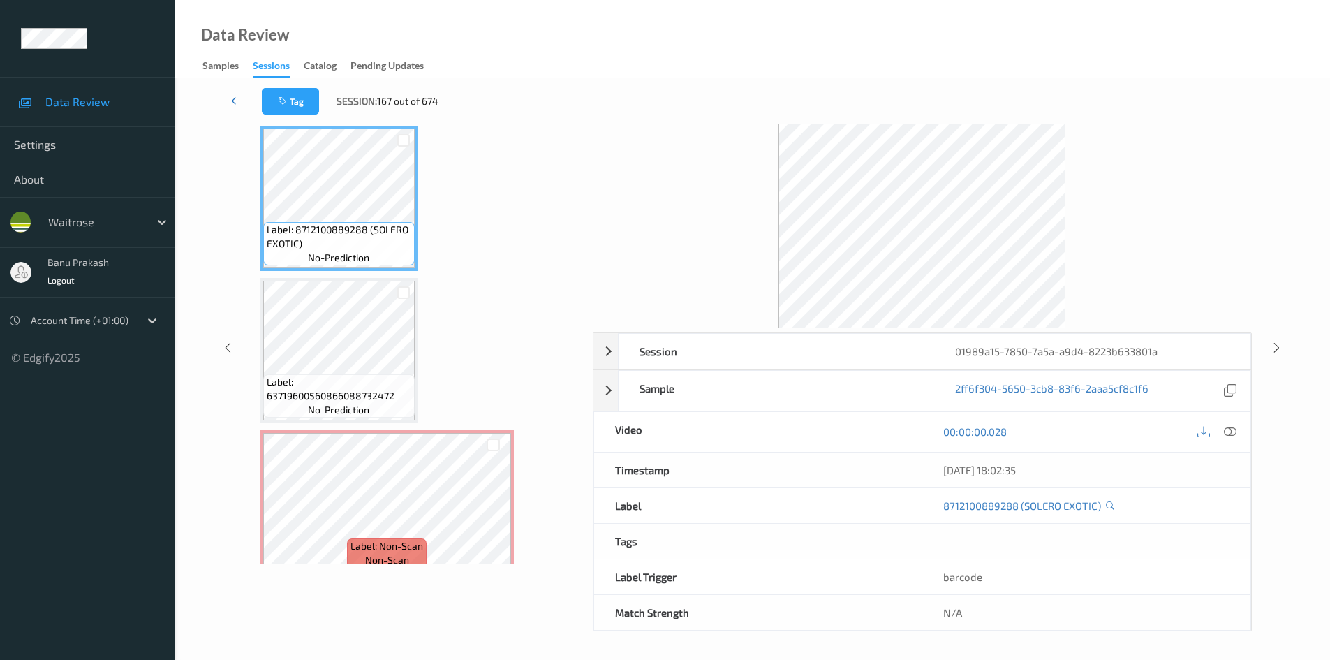
click at [239, 101] on icon at bounding box center [237, 101] width 13 height 14
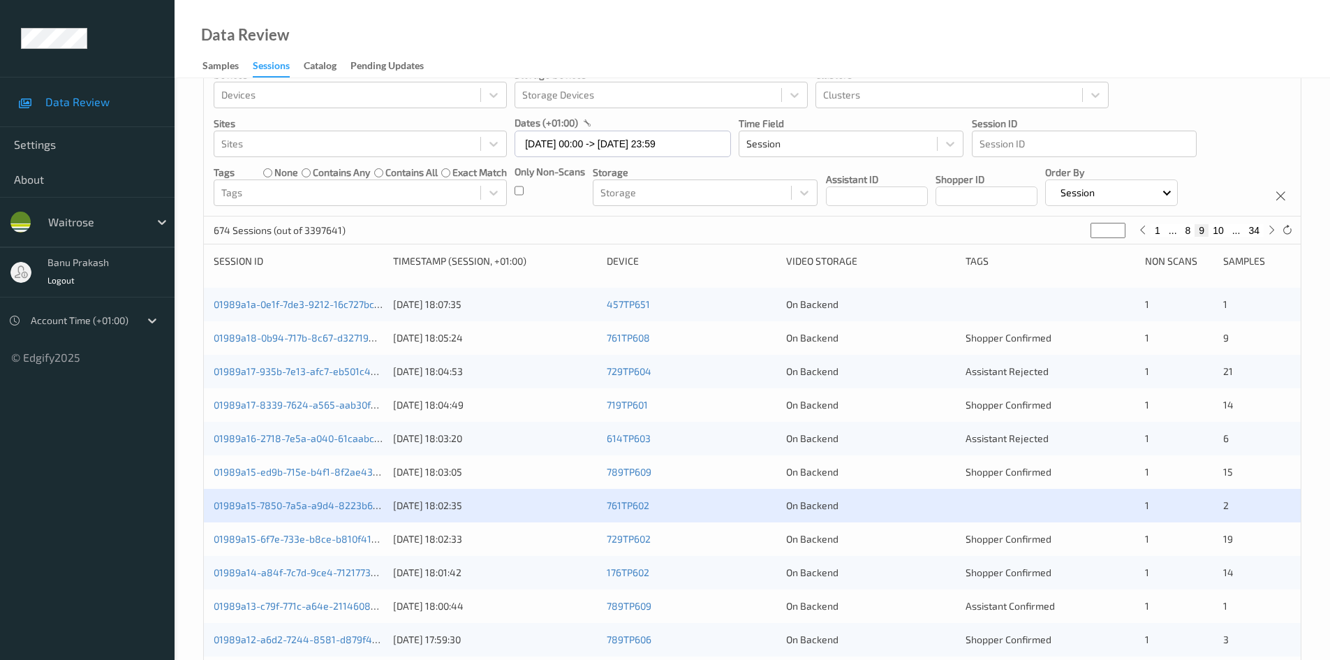
scroll to position [209, 0]
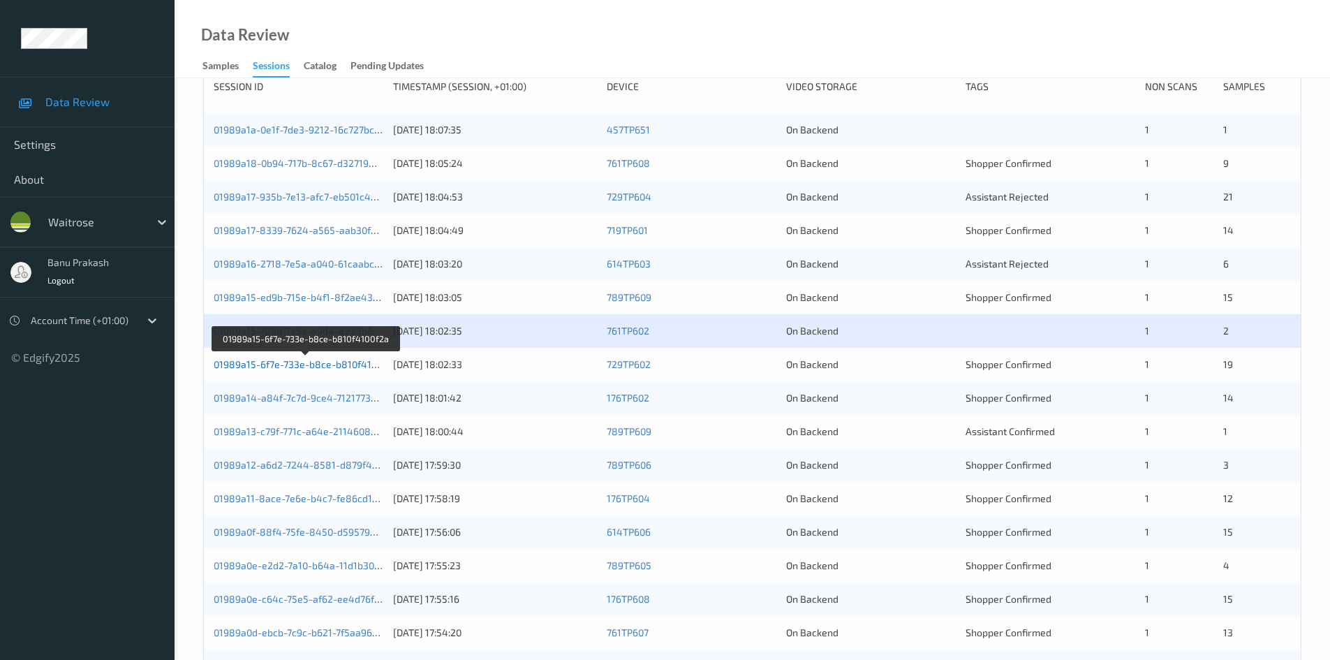
click at [302, 364] on link "01989a15-6f7e-733e-b8ce-b810f4100f2a" at bounding box center [306, 364] width 184 height 12
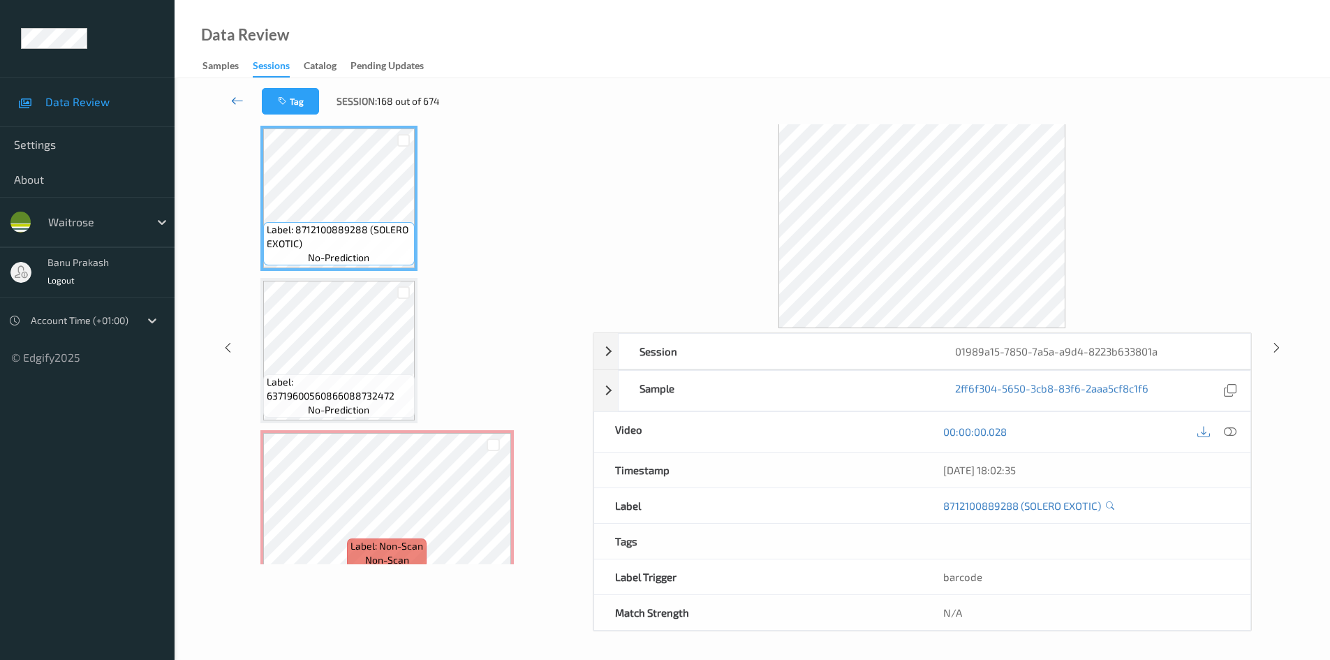
click at [241, 101] on icon at bounding box center [237, 101] width 13 height 14
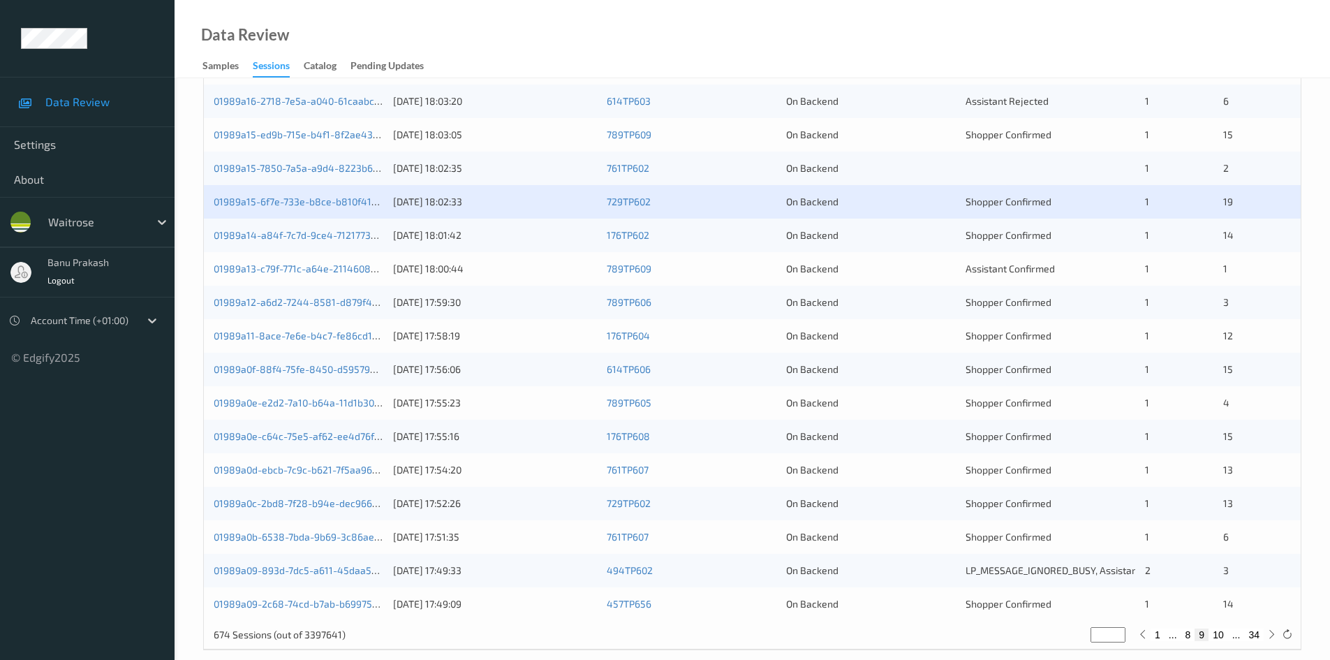
scroll to position [391, 0]
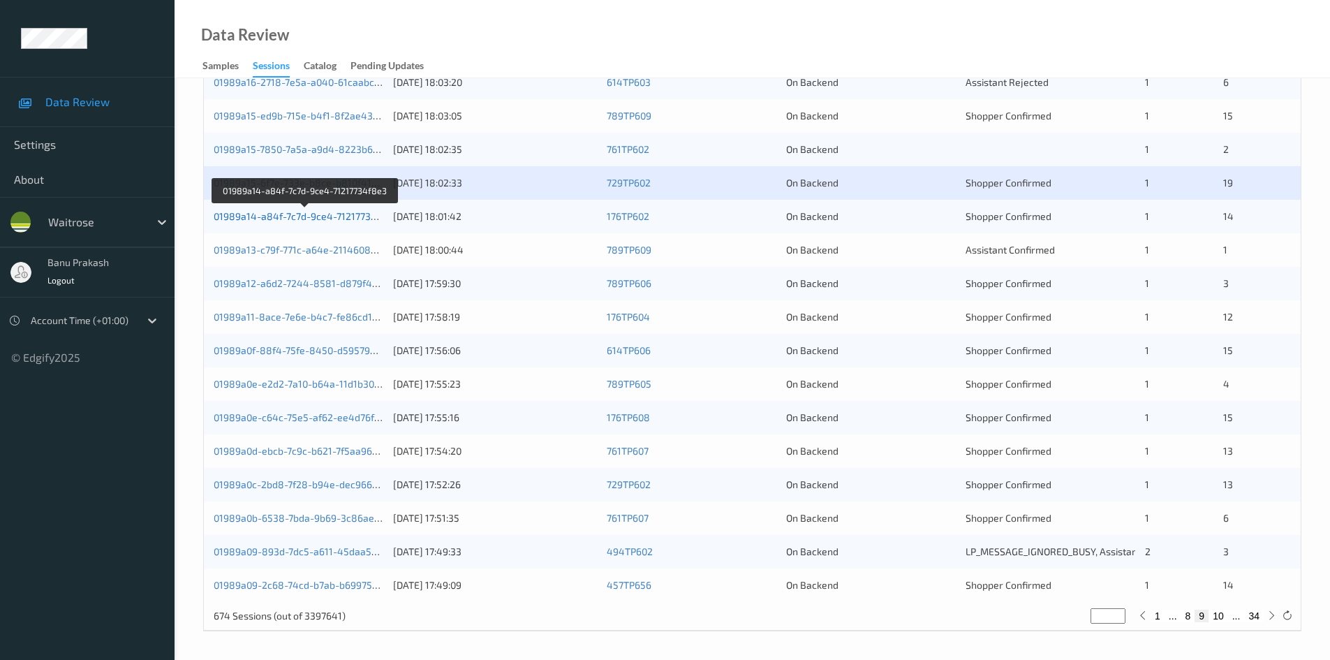
click at [316, 213] on link "01989a14-a84f-7c7d-9ce4-71217734f8e3" at bounding box center [306, 216] width 184 height 12
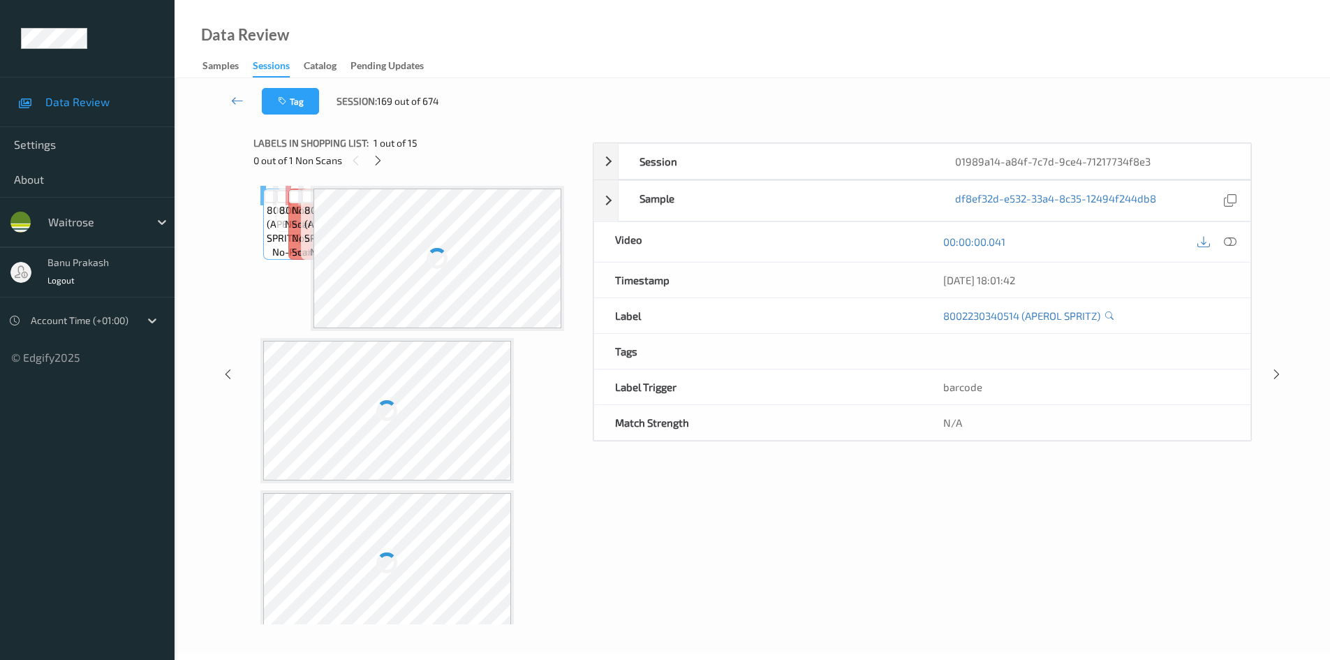
scroll to position [60, 0]
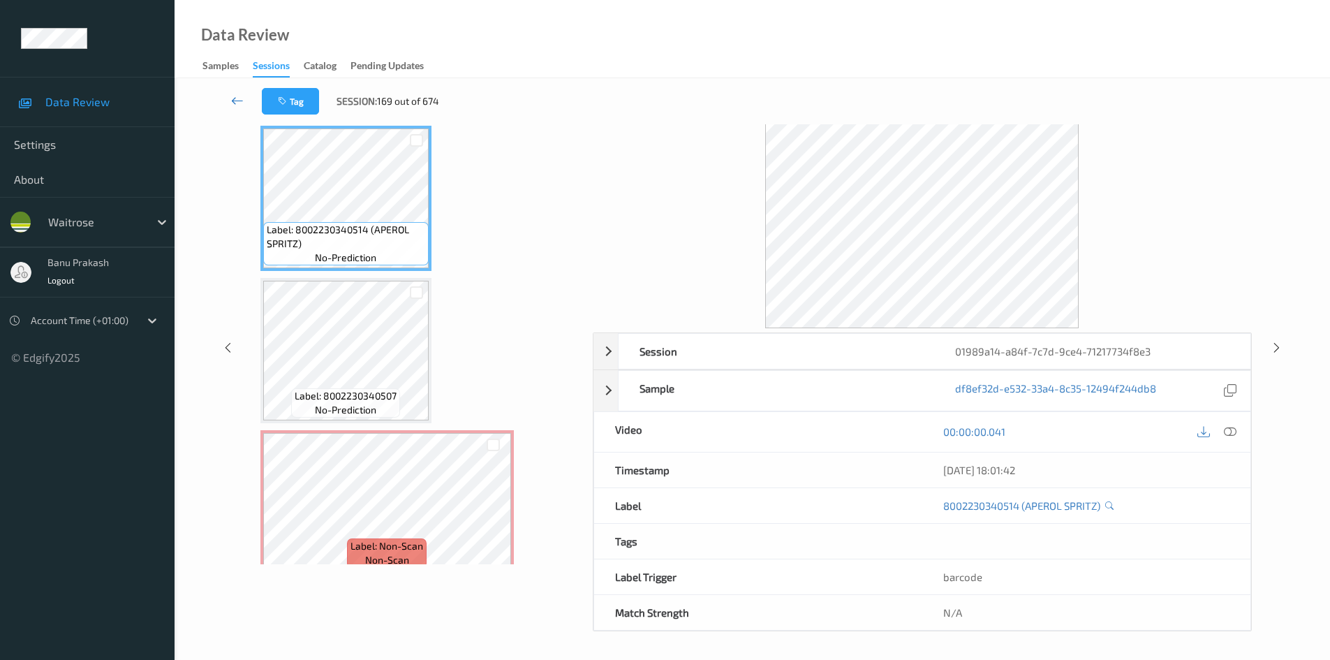
click at [240, 95] on icon at bounding box center [237, 101] width 13 height 14
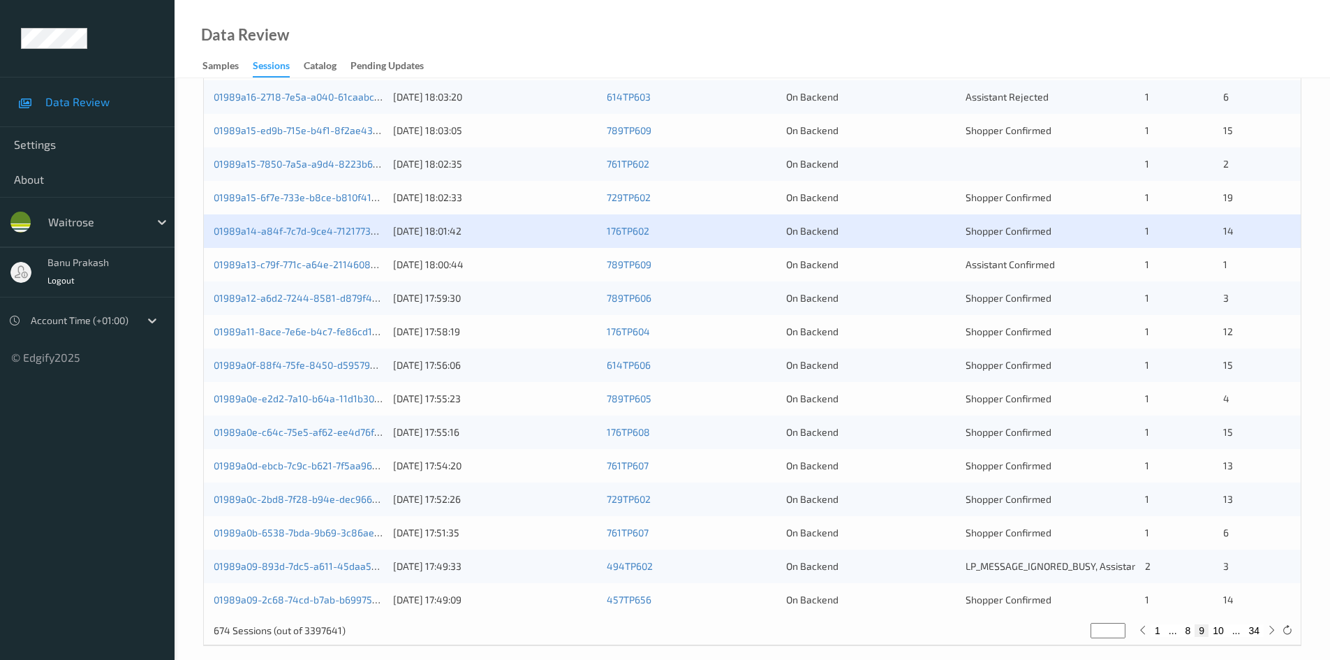
scroll to position [391, 0]
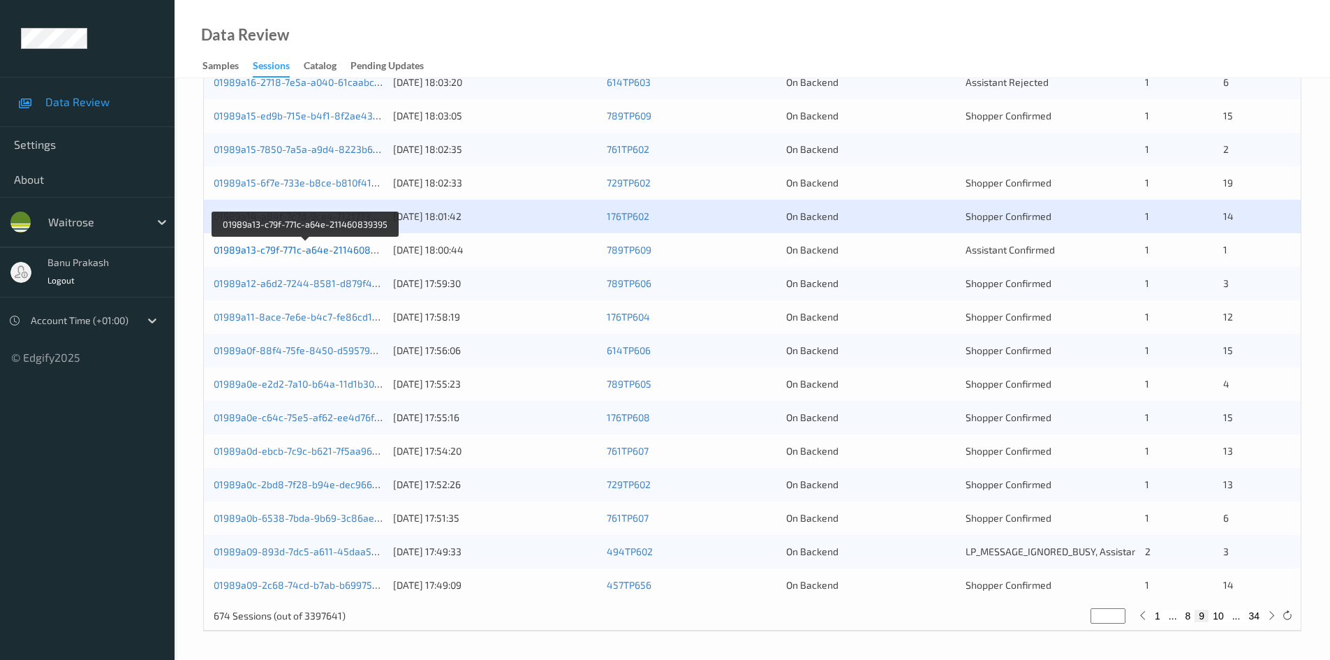
click at [350, 253] on link "01989a13-c79f-771c-a64e-211460839395" at bounding box center [306, 250] width 185 height 12
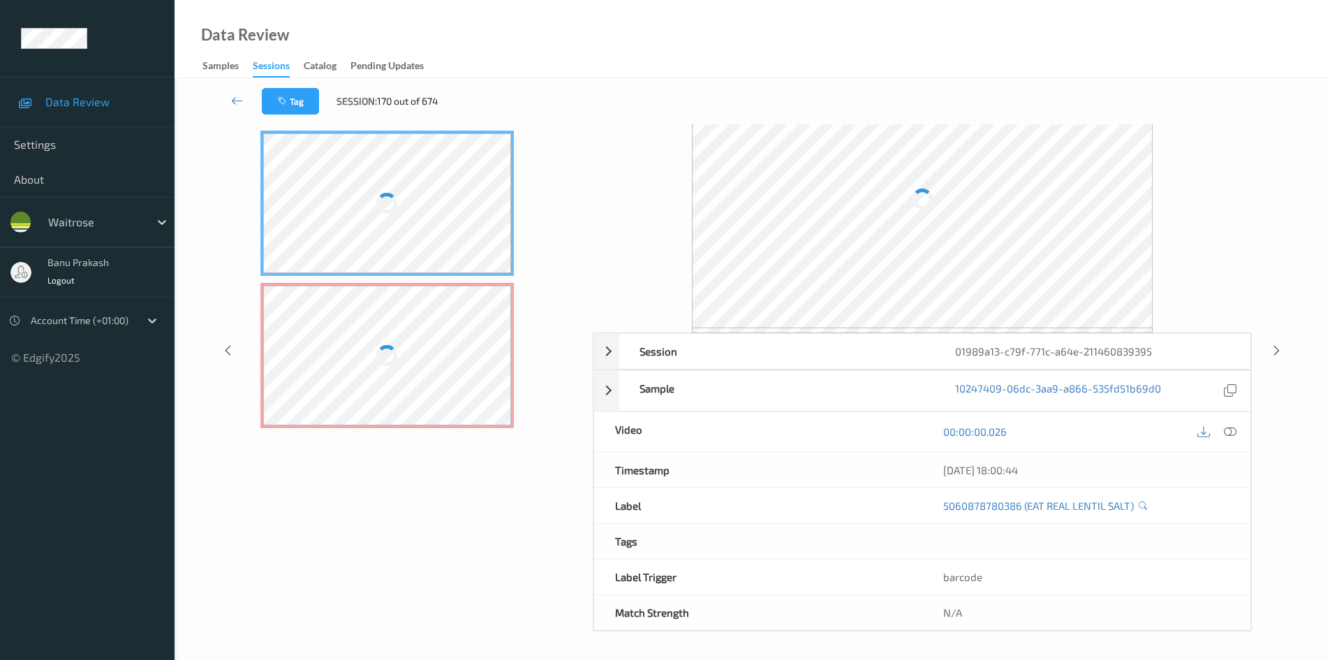
scroll to position [60, 0]
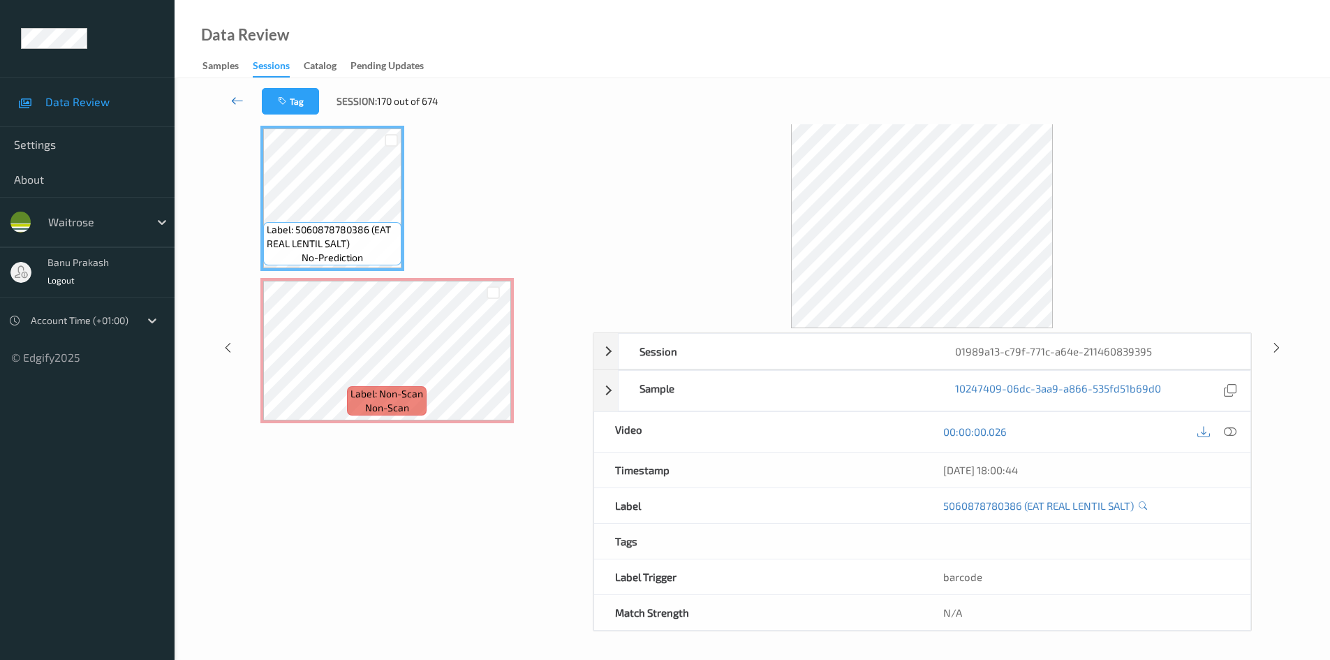
click at [233, 100] on icon at bounding box center [237, 101] width 13 height 14
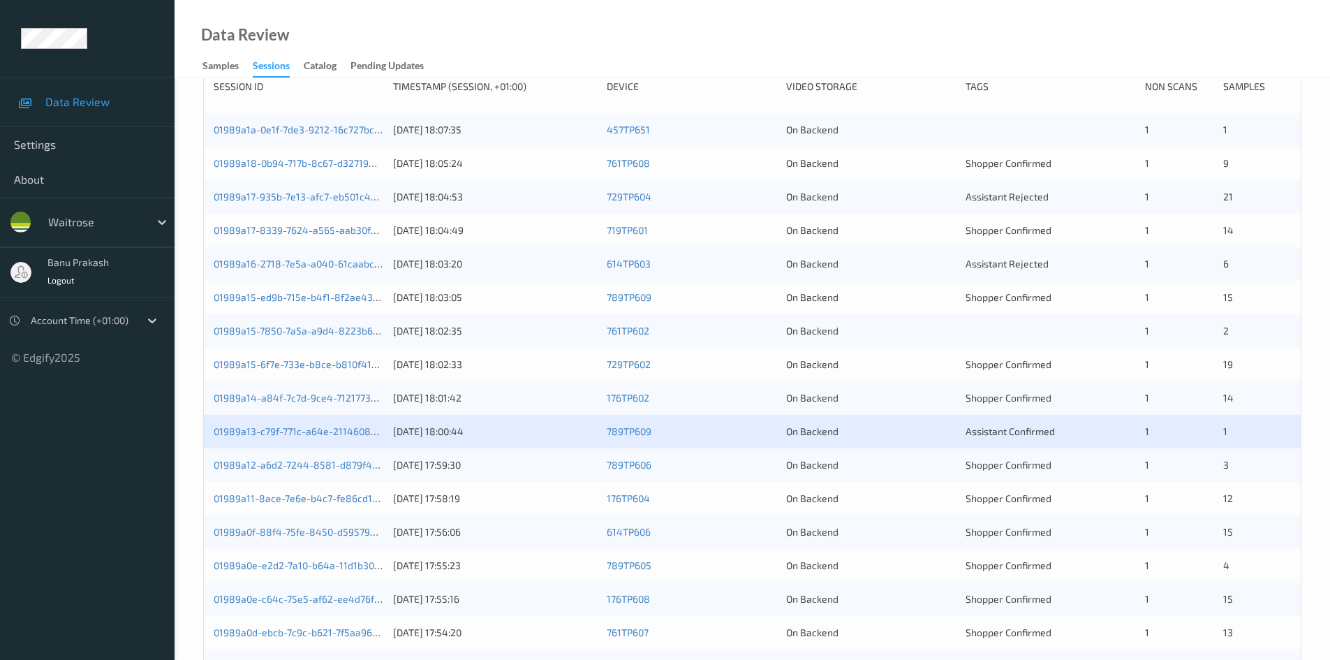
scroll to position [391, 0]
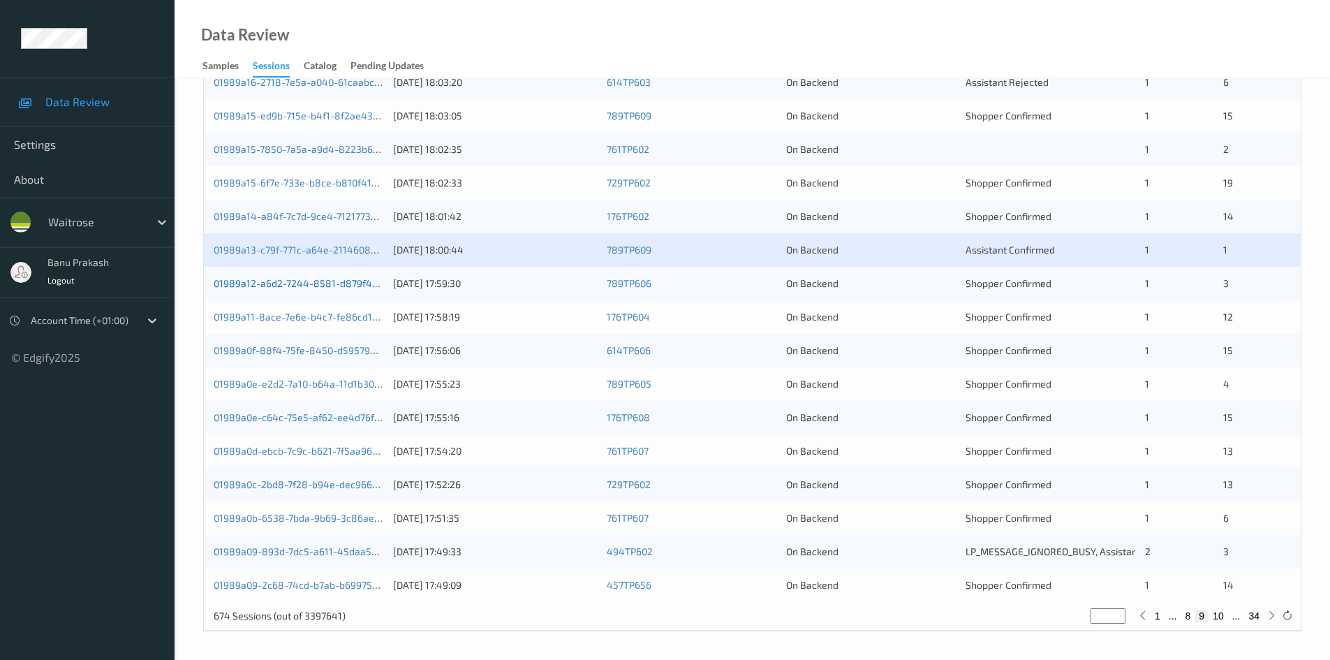
click at [318, 284] on link "01989a12-a6d2-7244-8581-d879f490fa57" at bounding box center [308, 283] width 189 height 12
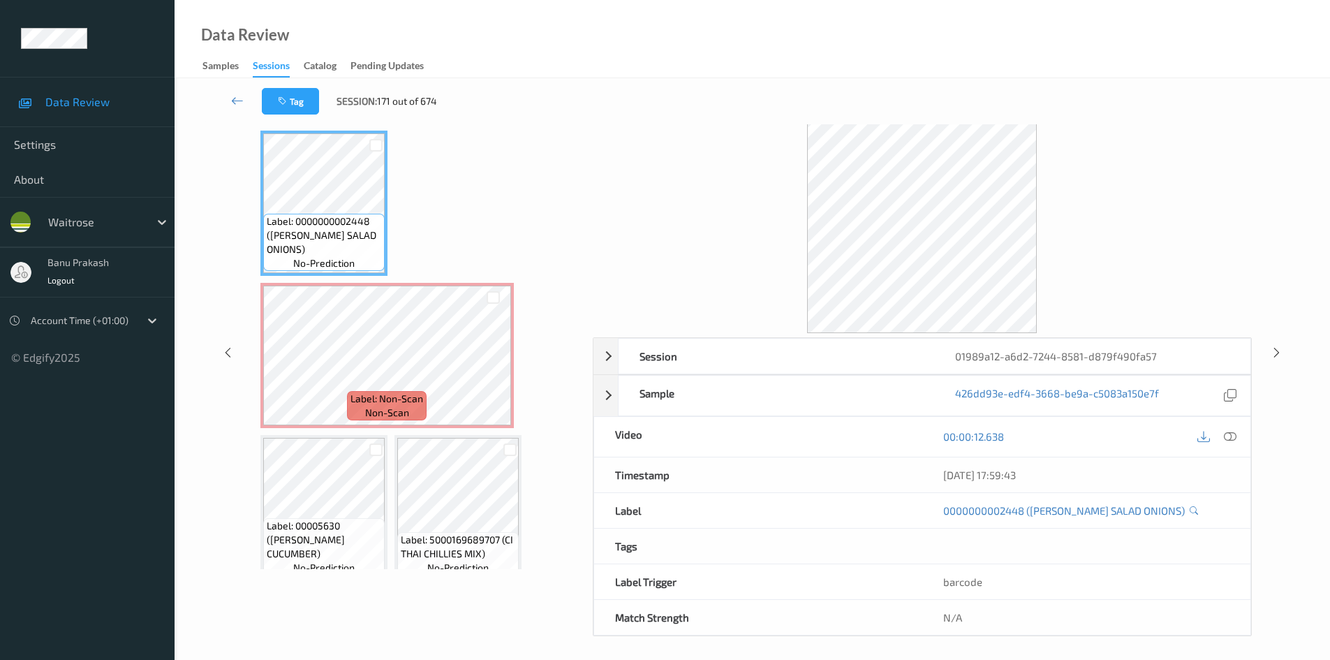
scroll to position [60, 0]
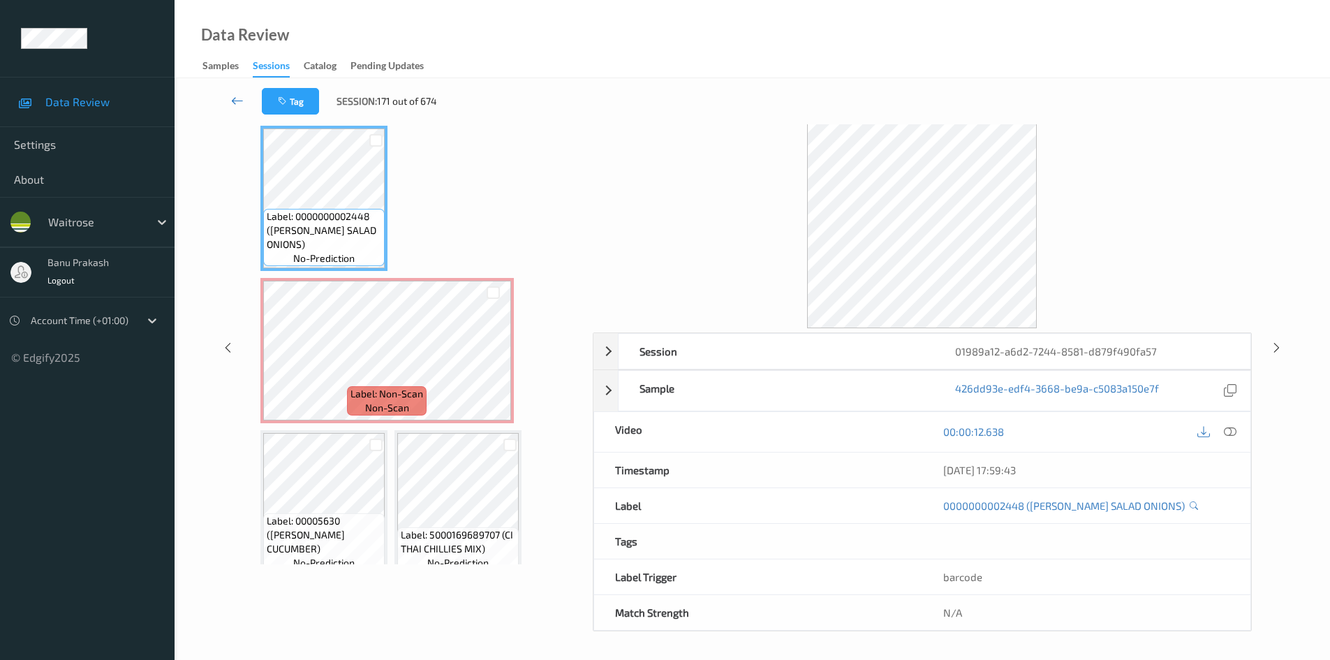
click at [227, 96] on link at bounding box center [237, 101] width 49 height 27
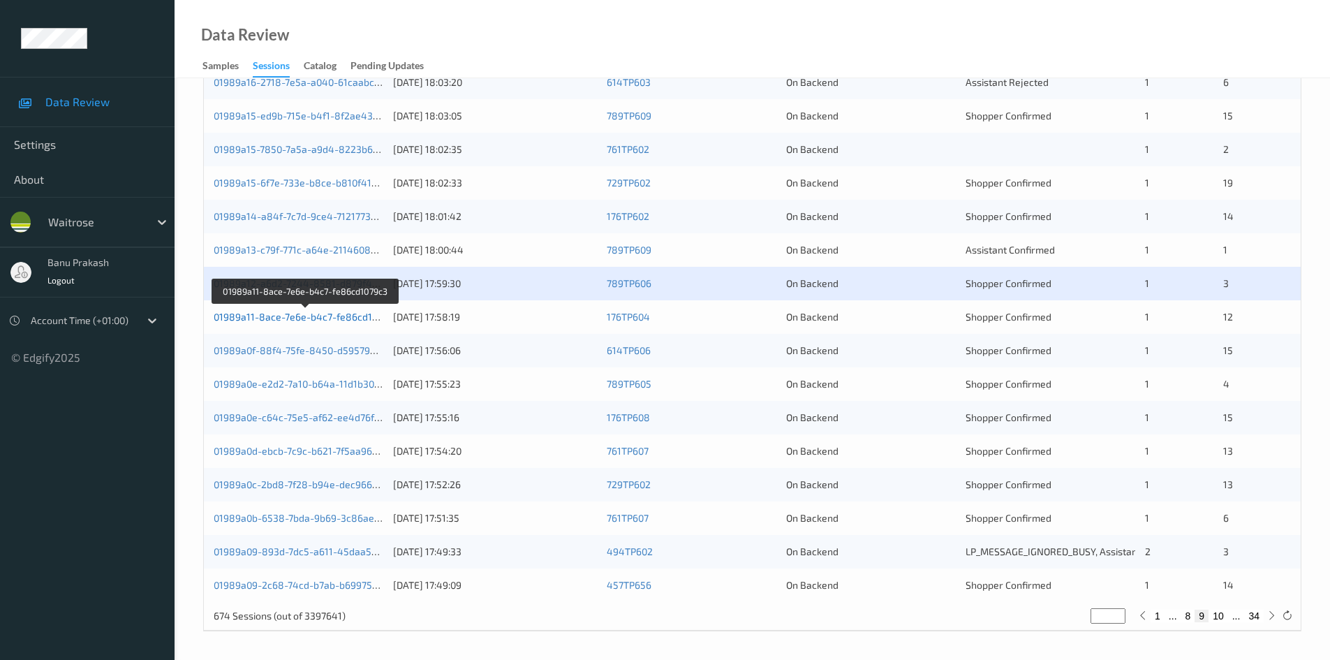
click at [283, 318] on link "01989a11-8ace-7e6e-b4c7-fe86cd1079c3" at bounding box center [306, 317] width 185 height 12
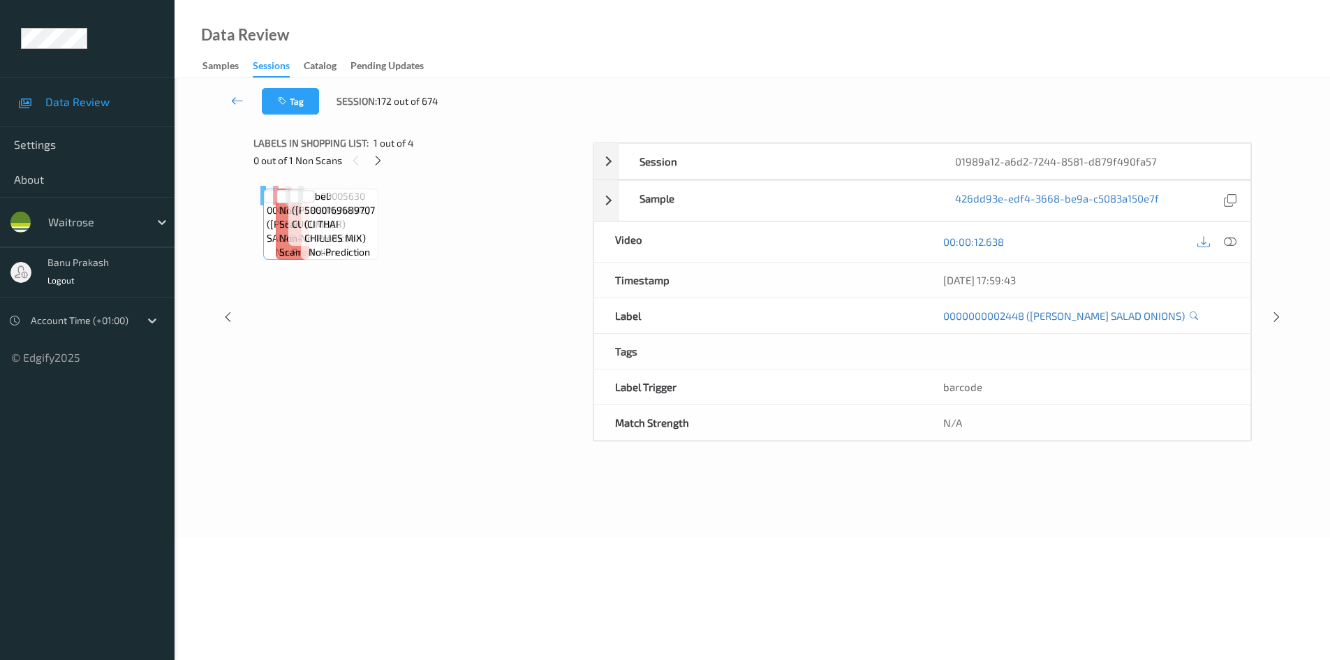
scroll to position [60, 0]
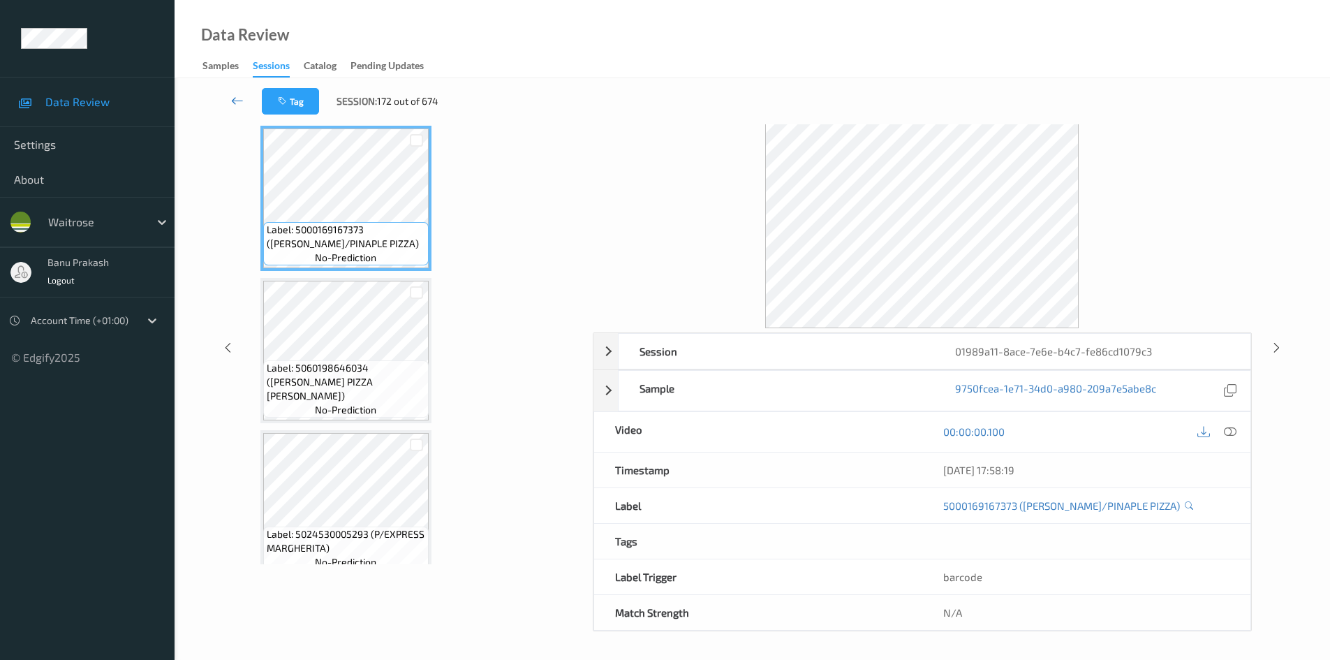
click at [235, 98] on icon at bounding box center [237, 101] width 13 height 14
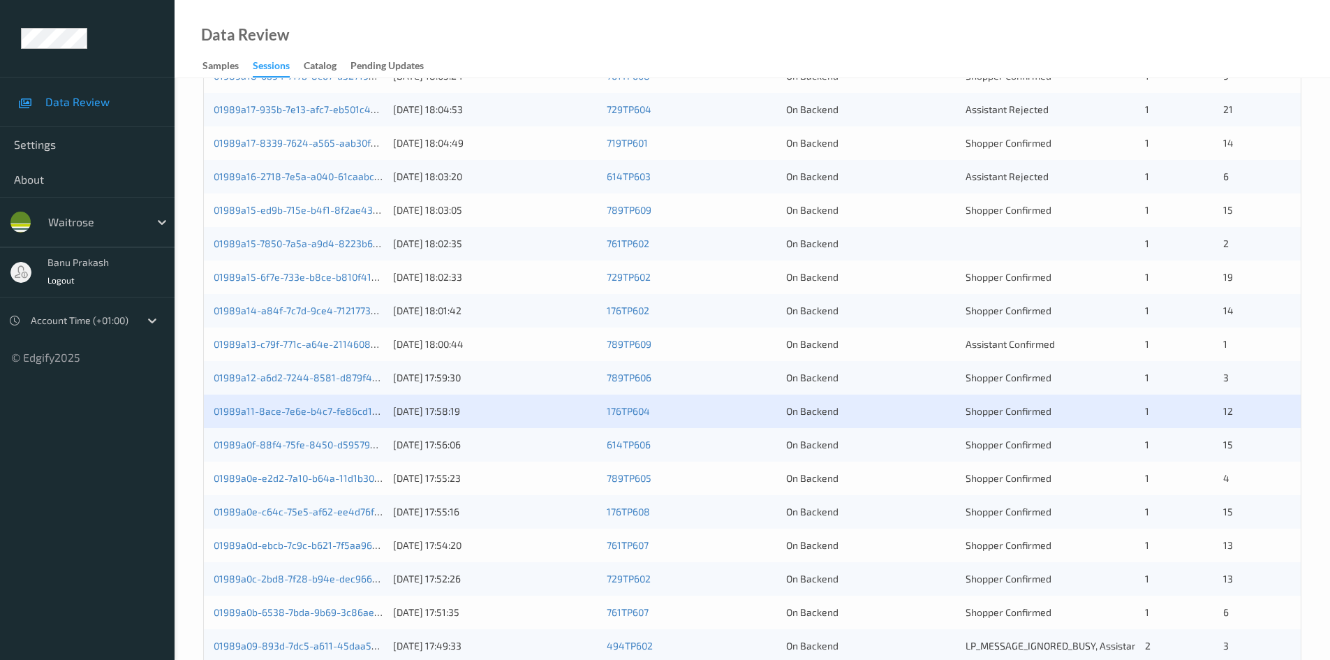
scroll to position [391, 0]
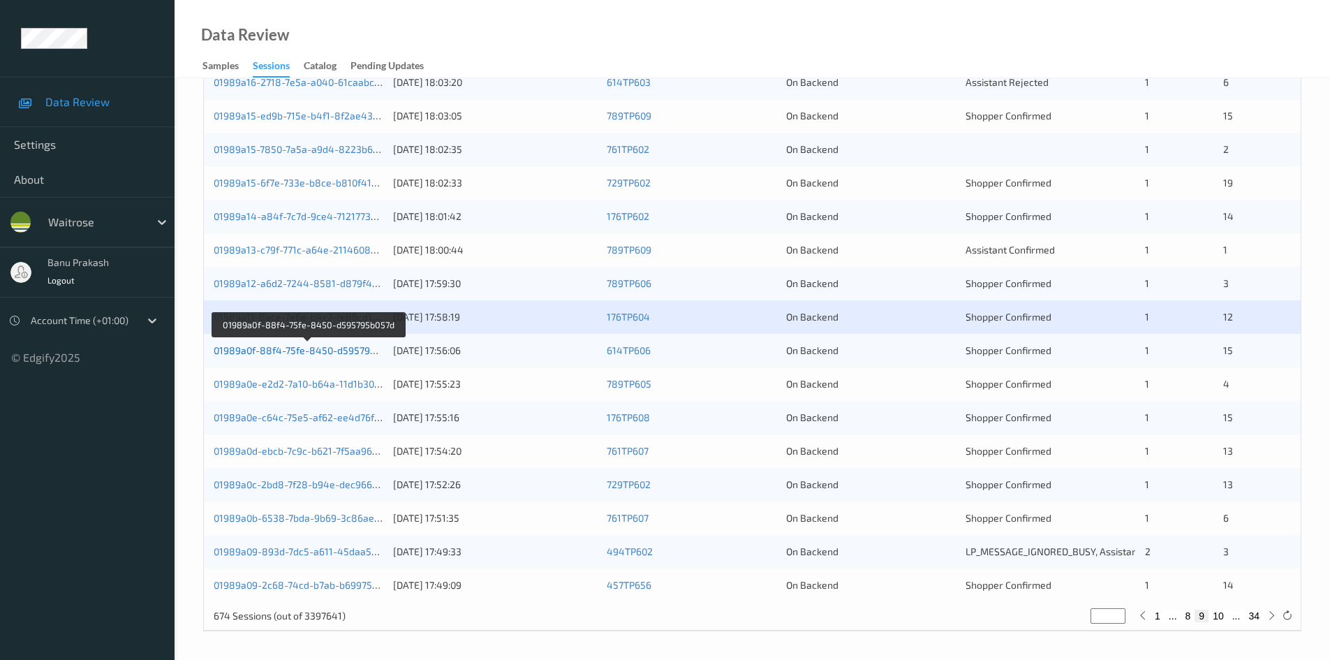
click at [370, 349] on link "01989a0f-88f4-75fe-8450-d595795b057d" at bounding box center [308, 350] width 189 height 12
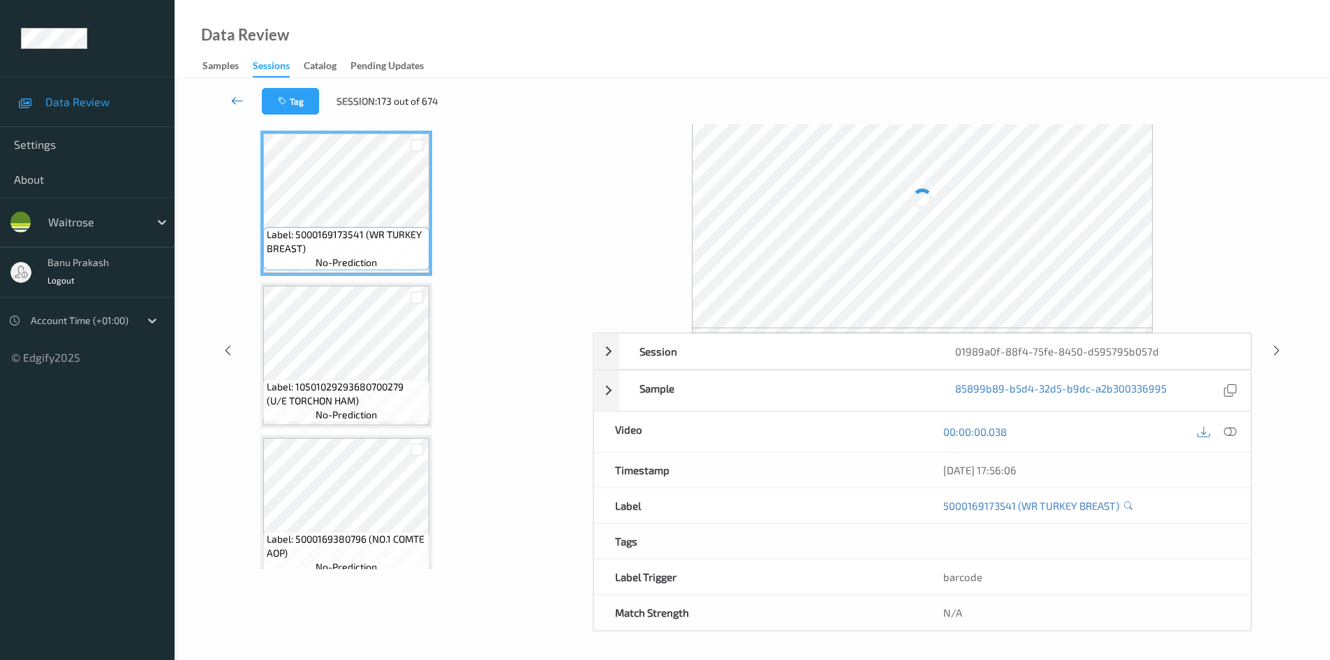
scroll to position [60, 0]
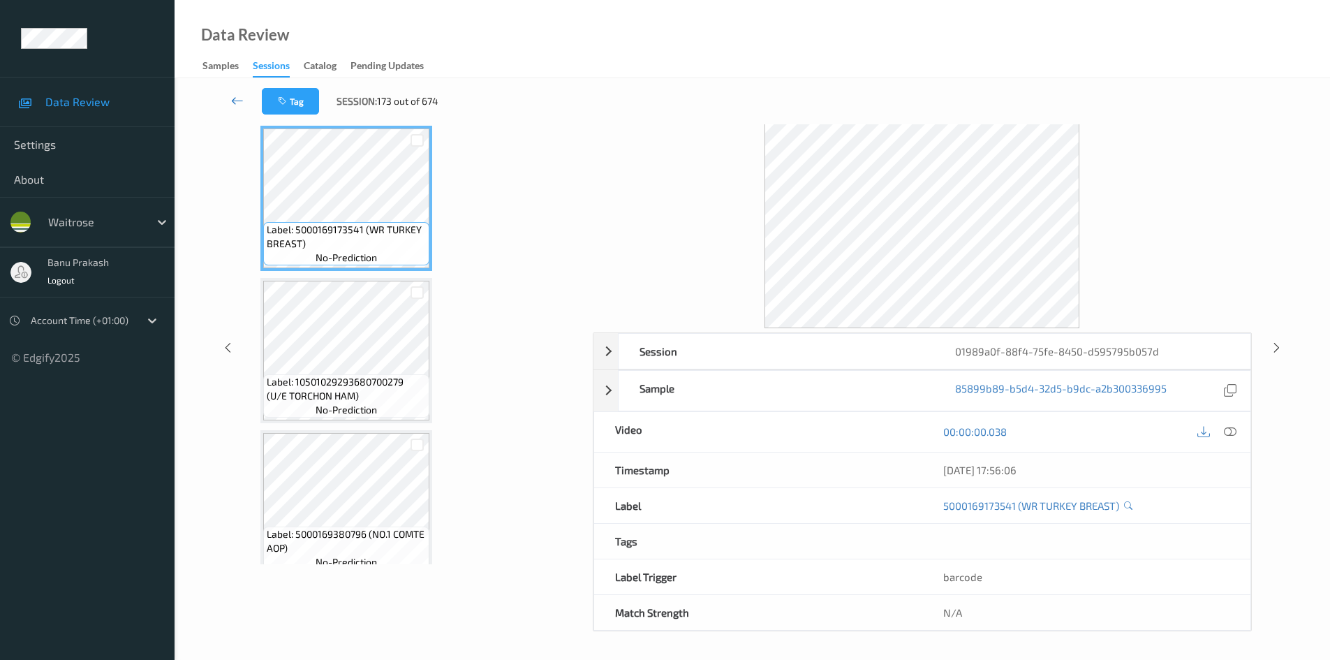
click at [237, 96] on icon at bounding box center [237, 101] width 13 height 14
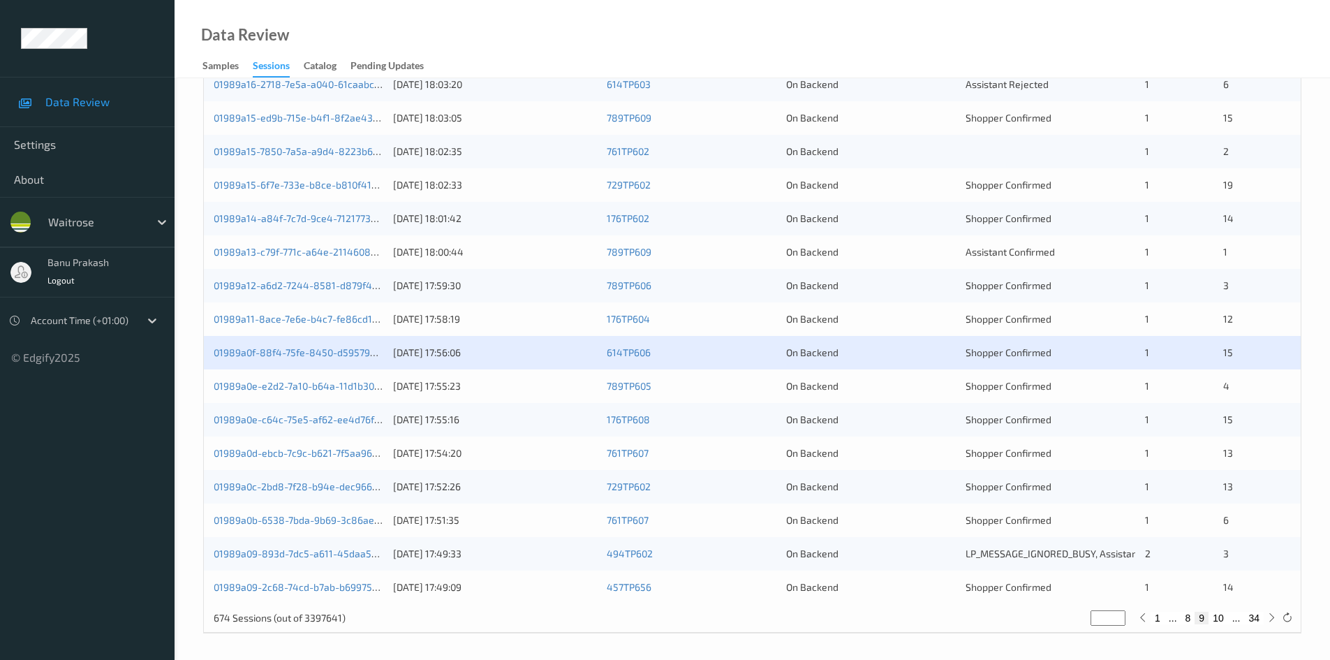
scroll to position [391, 0]
click at [345, 384] on link "01989a0e-e2d2-7a10-b64a-11d1b300ce57" at bounding box center [307, 384] width 187 height 12
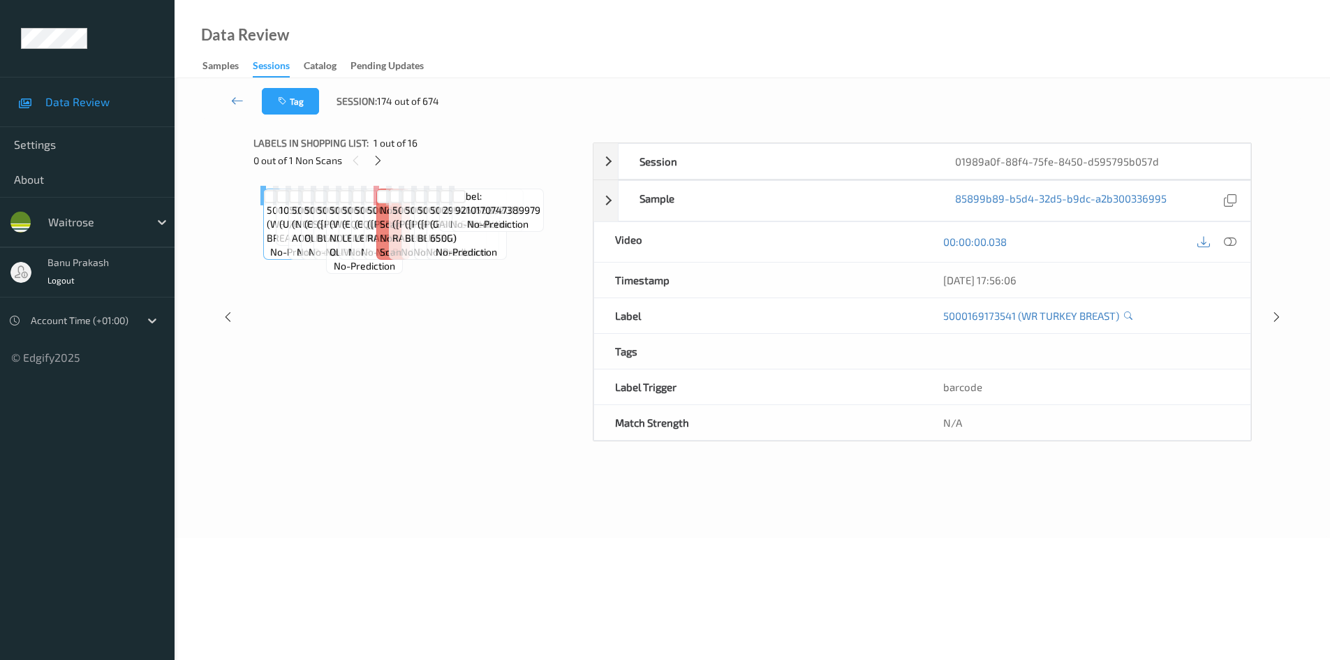
scroll to position [60, 0]
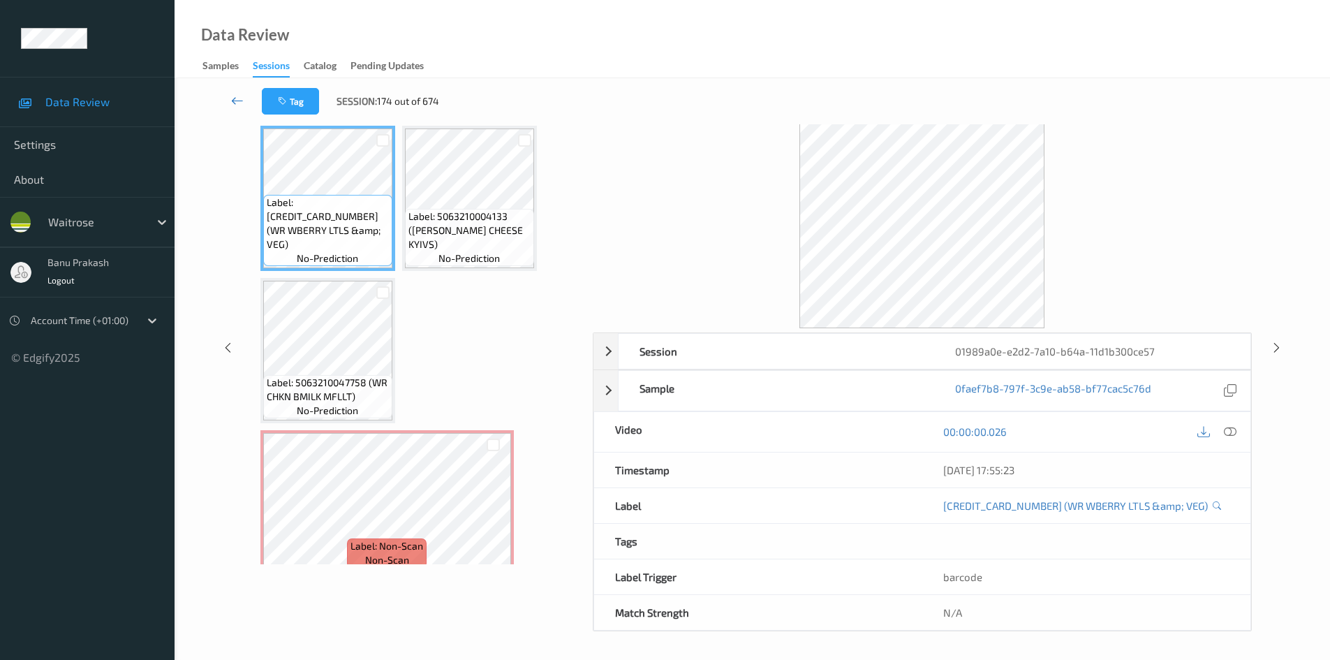
click at [234, 97] on icon at bounding box center [237, 101] width 13 height 14
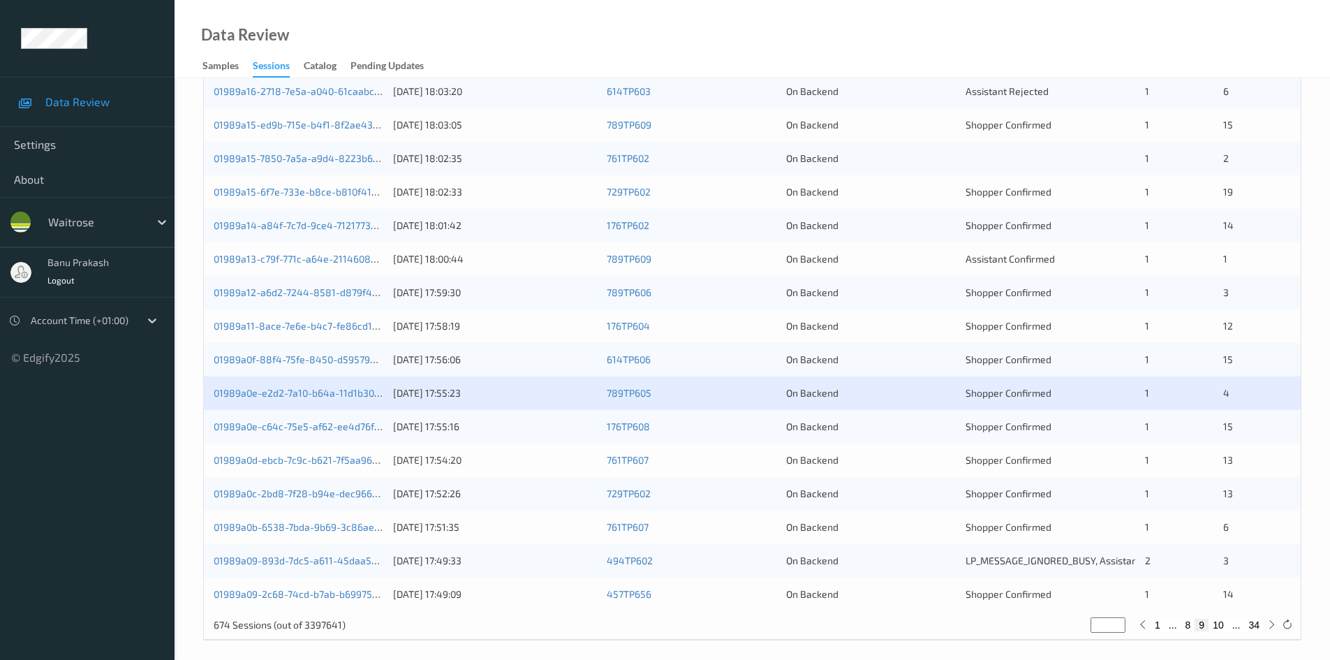
scroll to position [391, 0]
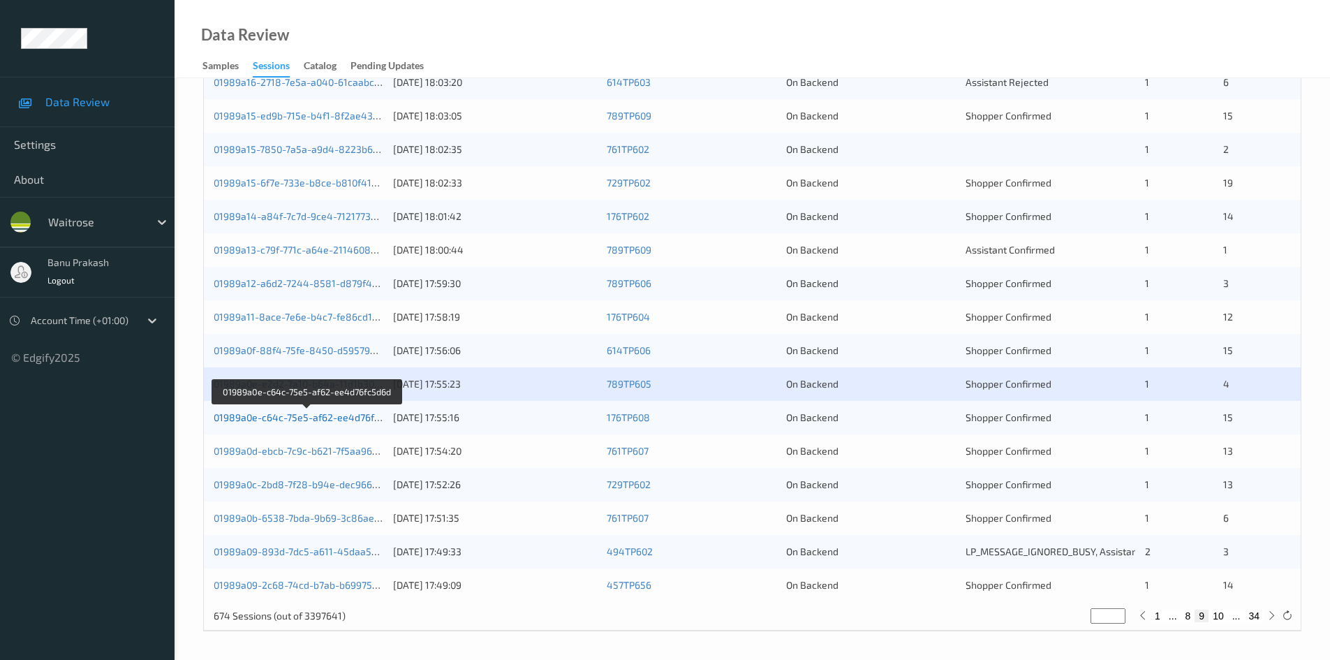
click at [371, 416] on link "01989a0e-c64c-75e5-af62-ee4d76fc5d6d" at bounding box center [308, 417] width 188 height 12
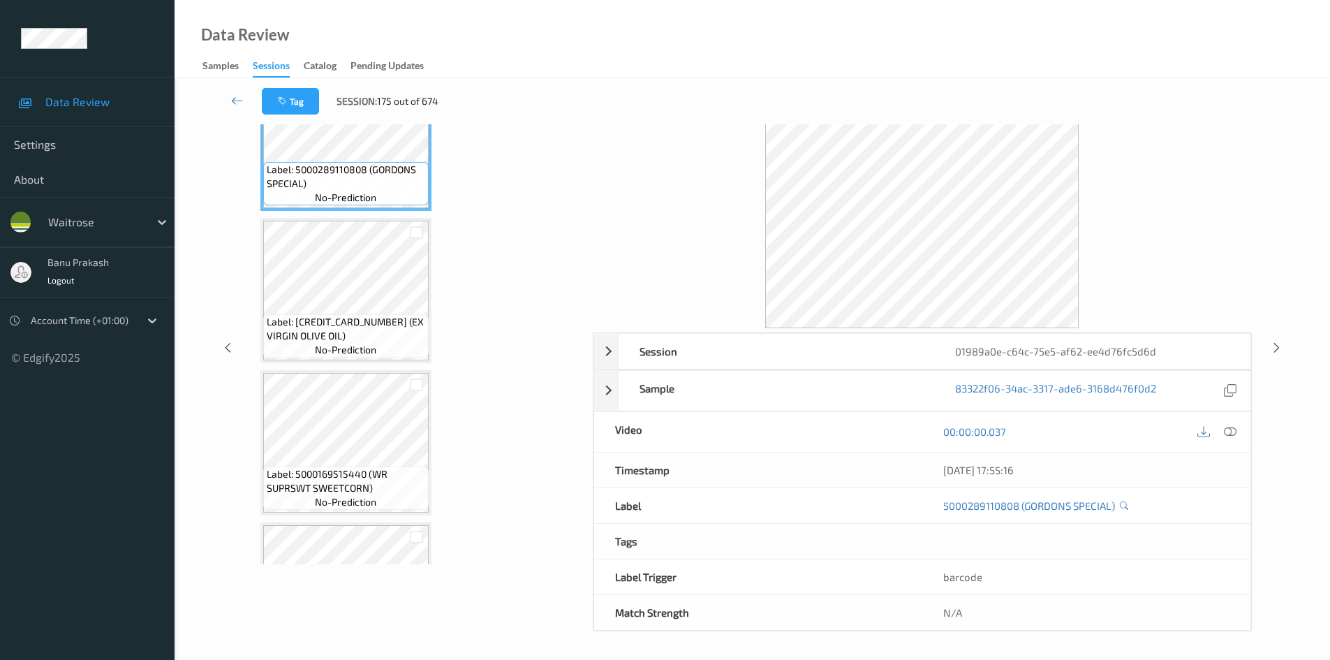
scroll to position [140, 0]
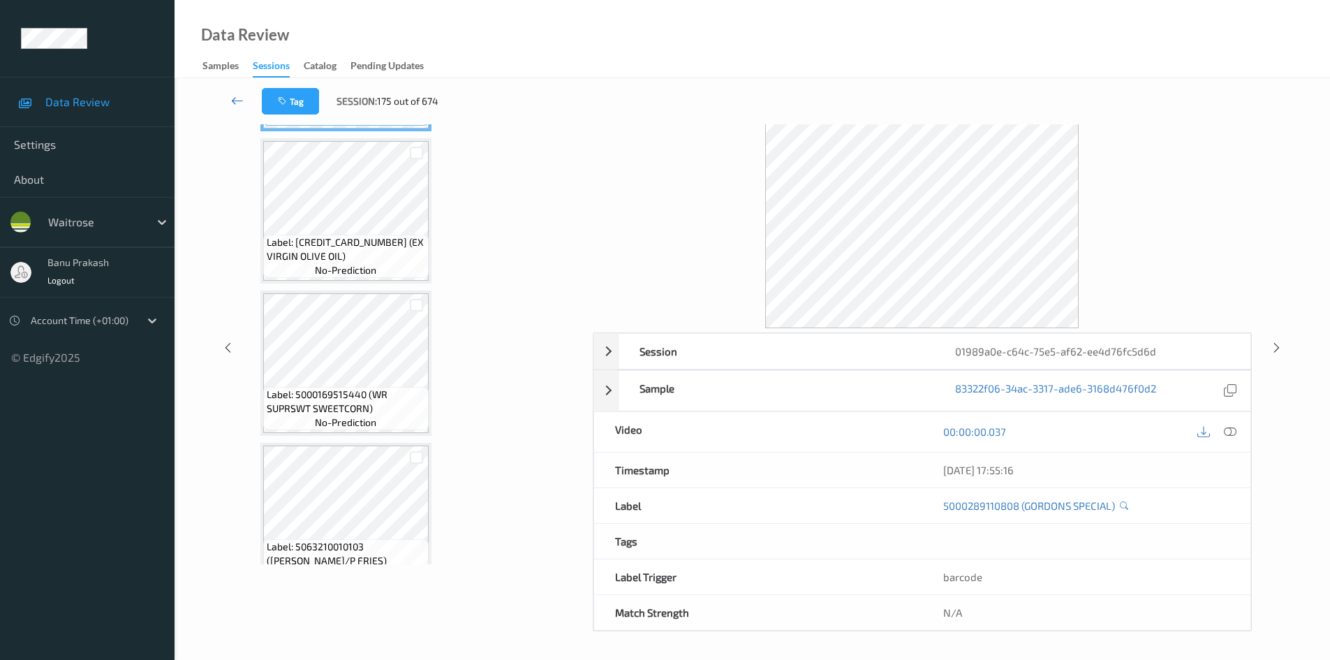
click at [237, 98] on icon at bounding box center [237, 101] width 13 height 14
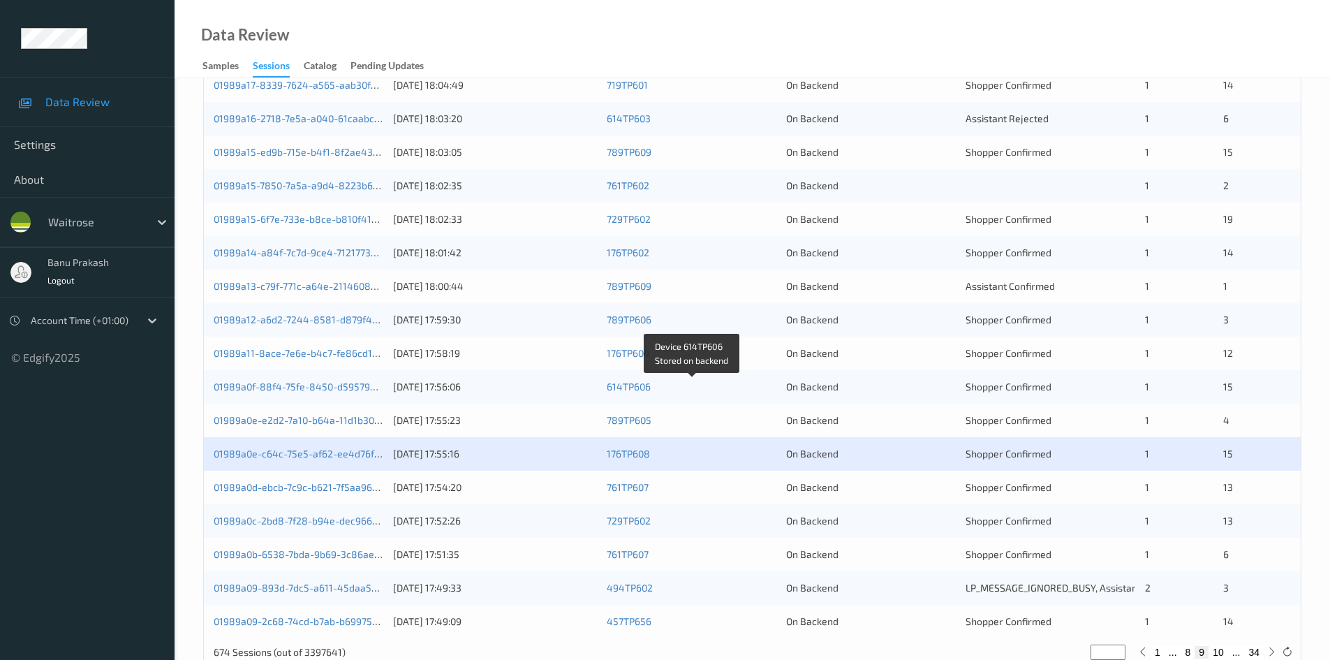
scroll to position [391, 0]
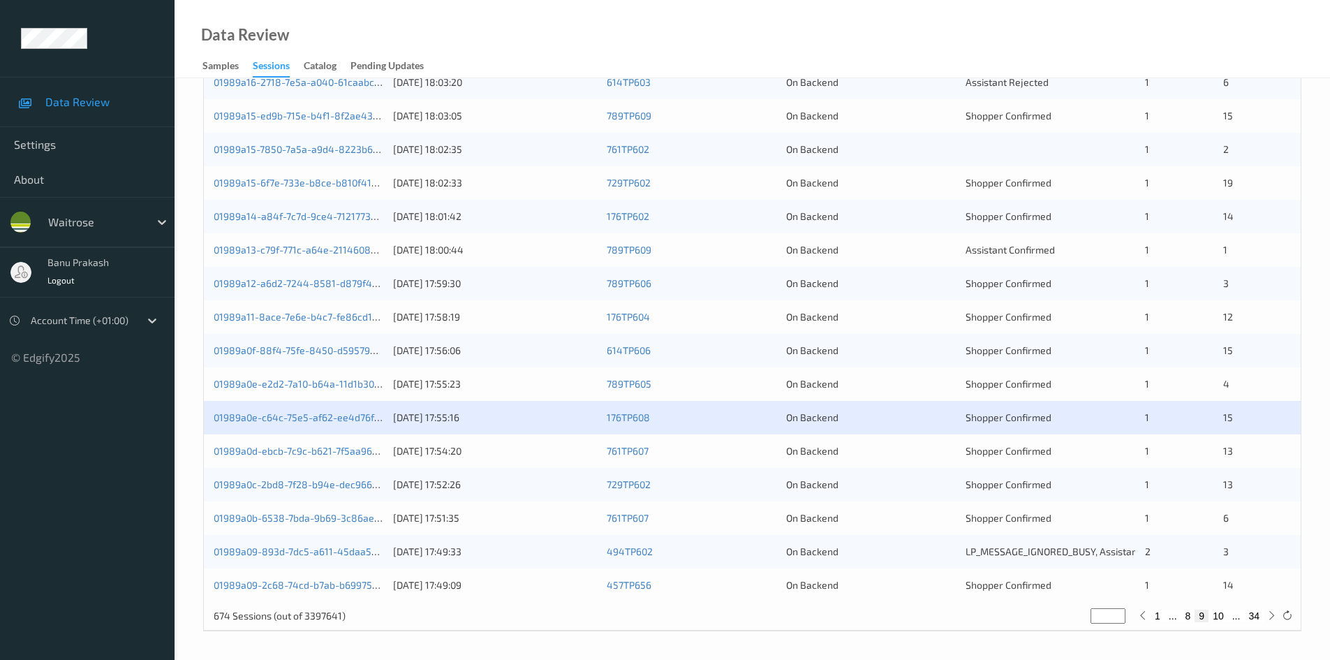
click at [269, 460] on div "01989a0d-ebcb-7c9c-b621-7f5aa96ab489 11/08/2025 17:54:20 761TP607 On Backend Sh…" at bounding box center [752, 451] width 1097 height 34
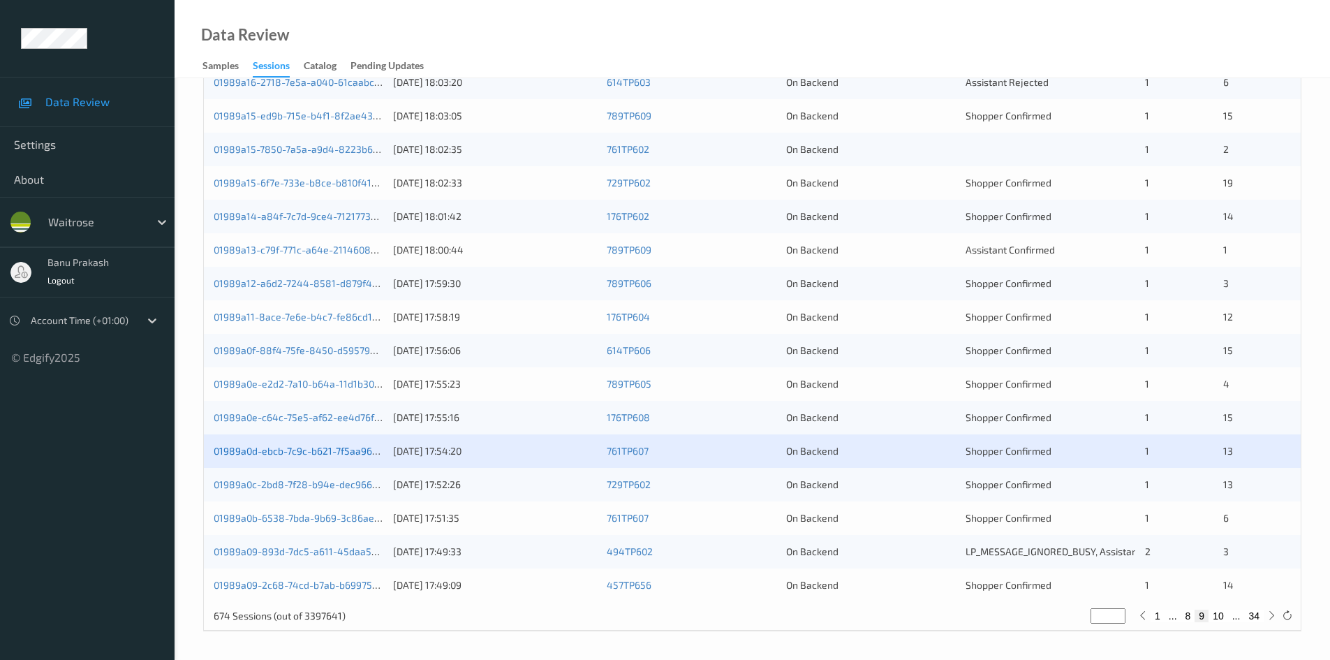
click at [271, 456] on link "01989a0d-ebcb-7c9c-b621-7f5aa96ab489" at bounding box center [308, 451] width 188 height 12
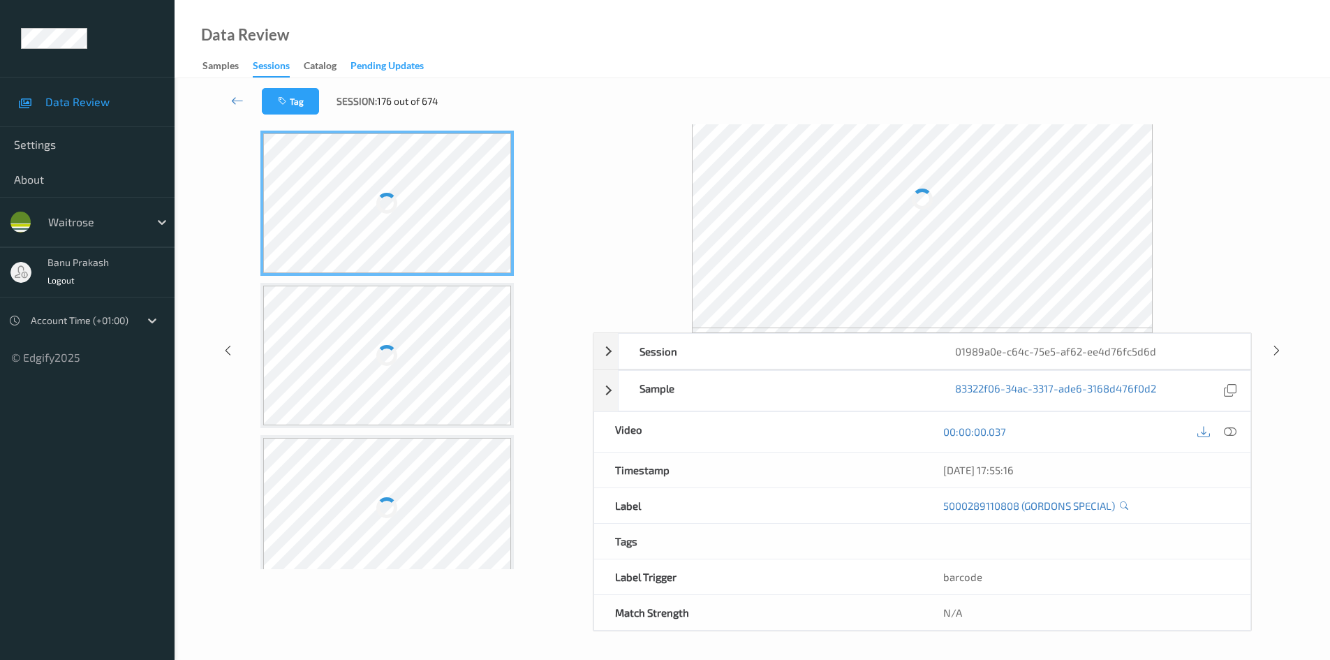
scroll to position [60, 0]
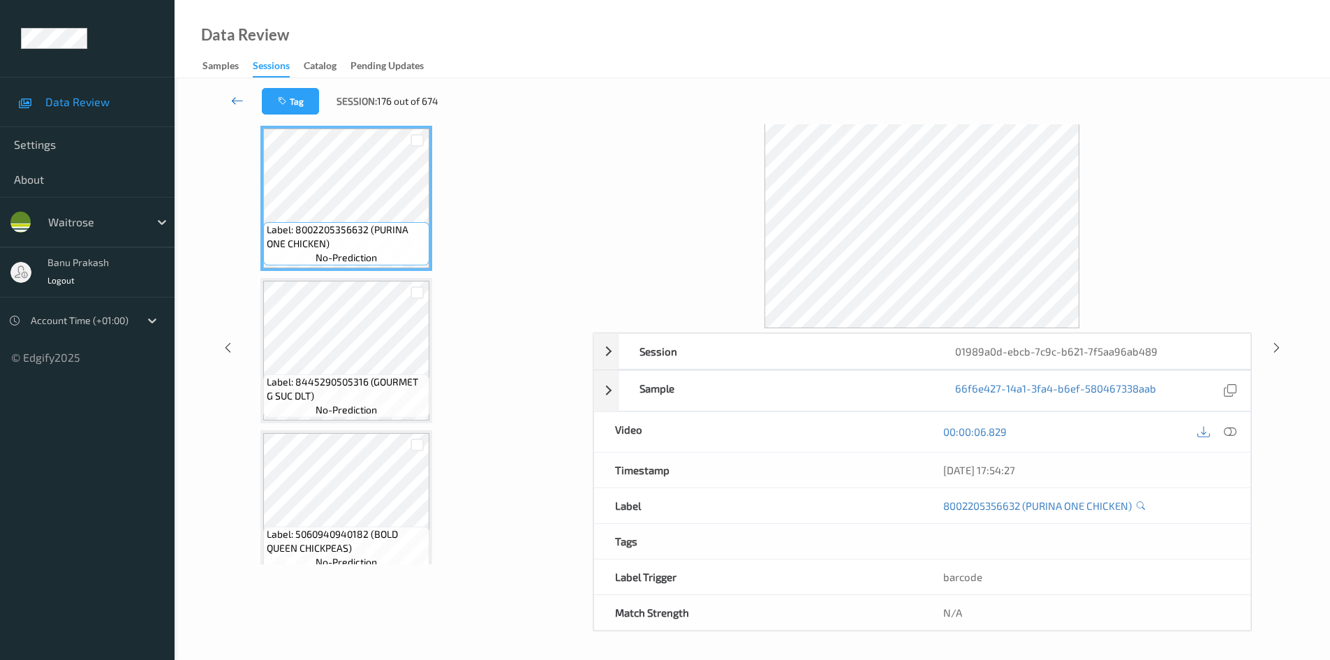
click at [241, 102] on icon at bounding box center [237, 101] width 13 height 14
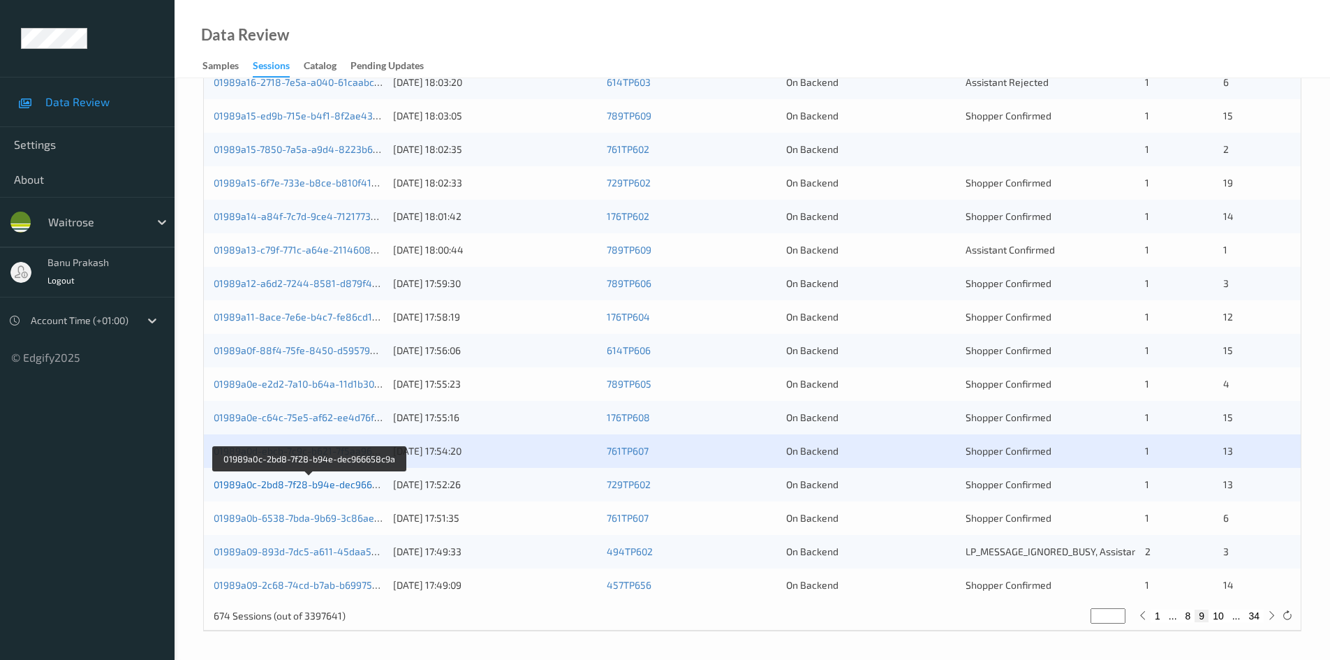
click at [353, 484] on link "01989a0c-2bd8-7f28-b94e-dec966658c9a" at bounding box center [310, 484] width 192 height 12
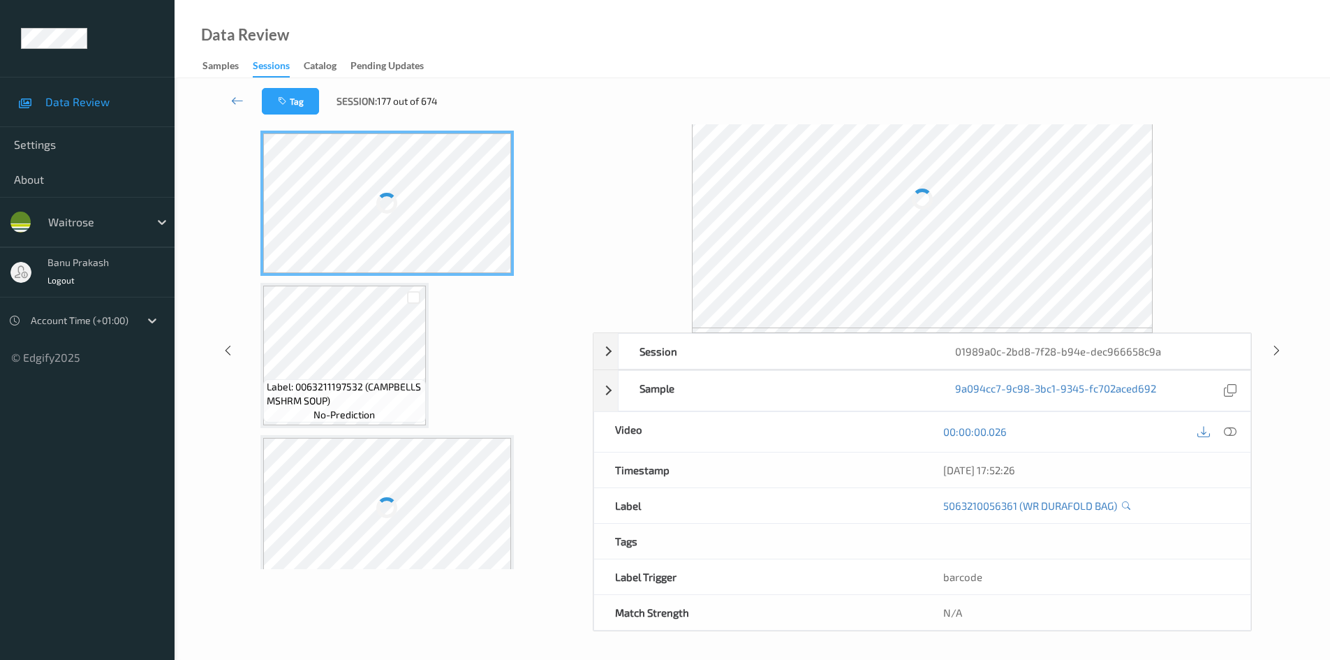
scroll to position [60, 0]
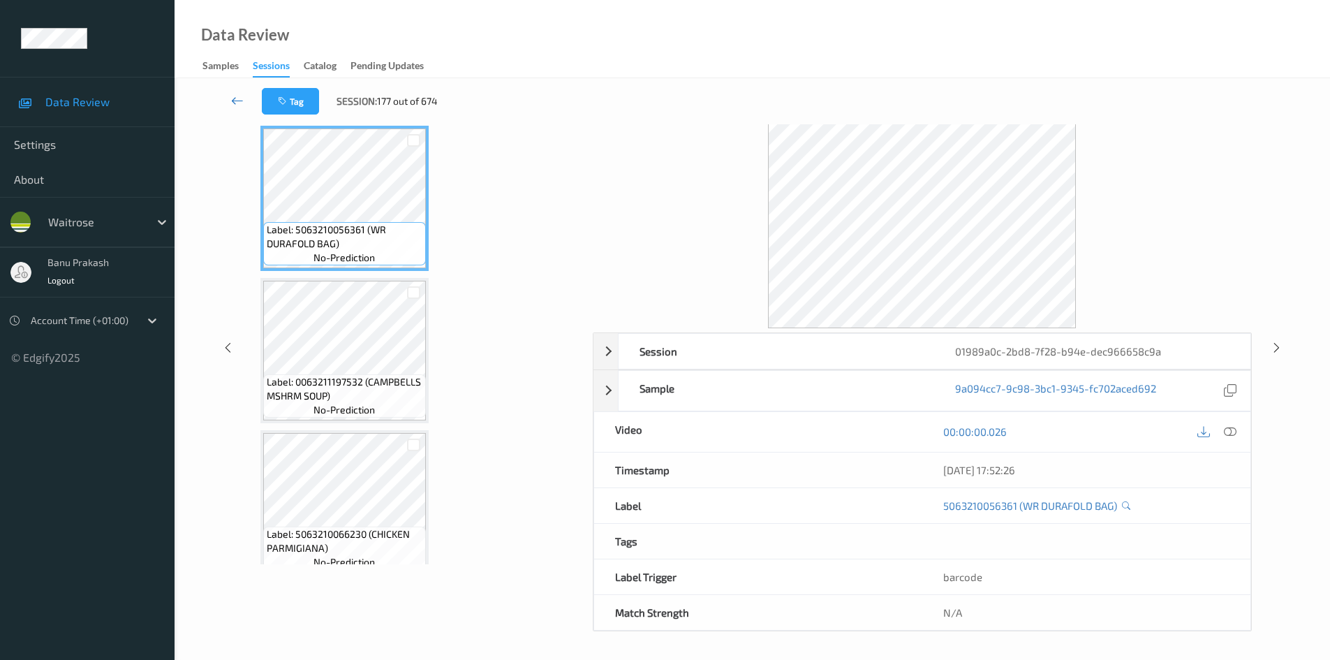
click at [238, 102] on icon at bounding box center [237, 101] width 13 height 14
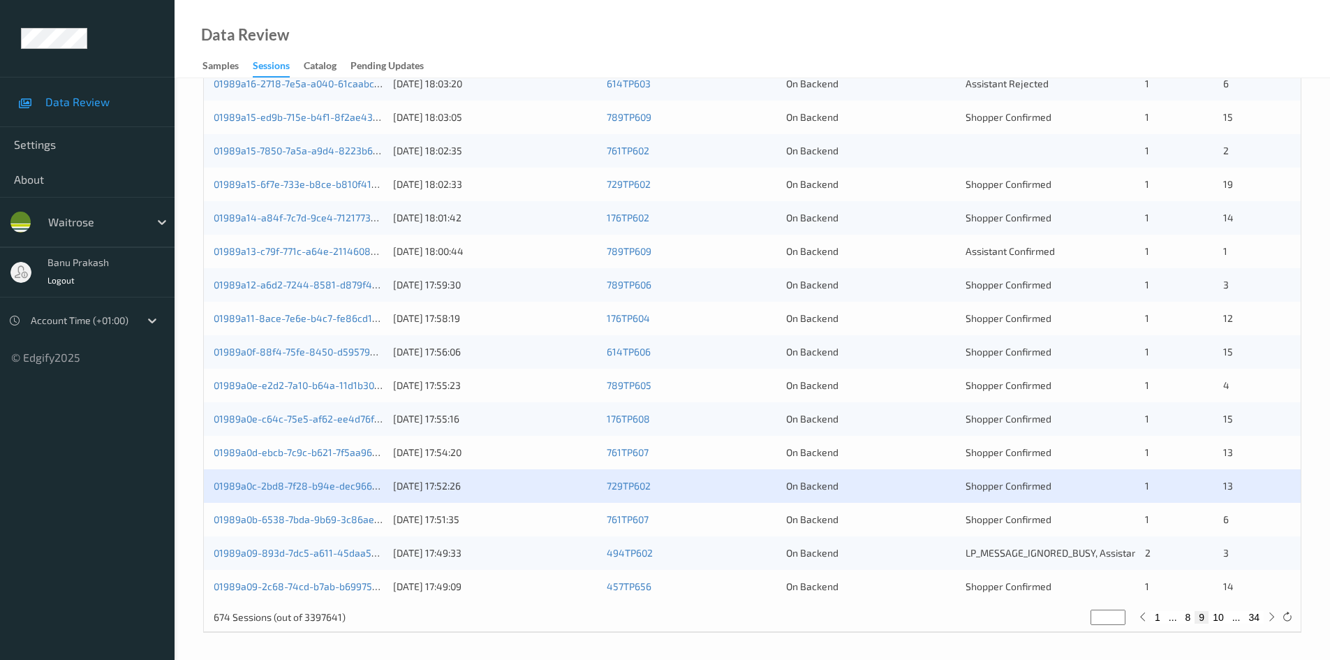
scroll to position [391, 0]
click at [354, 515] on link "01989a0b-6538-7bda-9b69-3c86ae1f3cf0" at bounding box center [308, 518] width 188 height 12
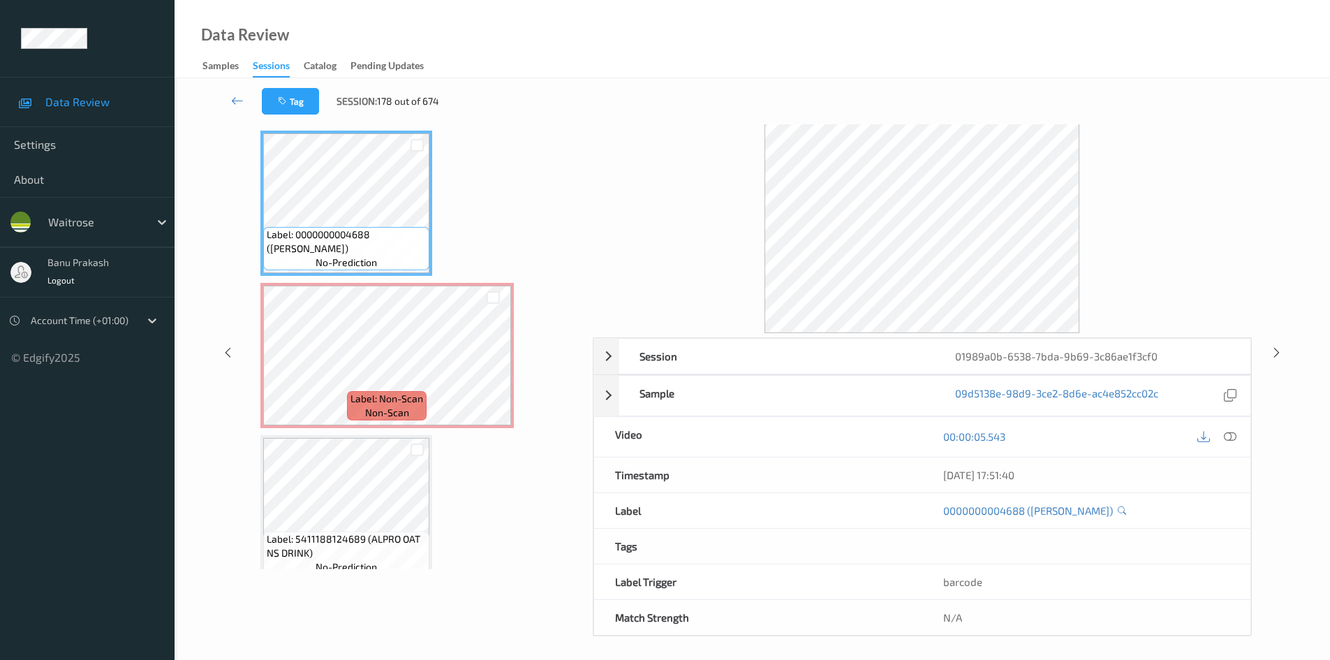
scroll to position [60, 0]
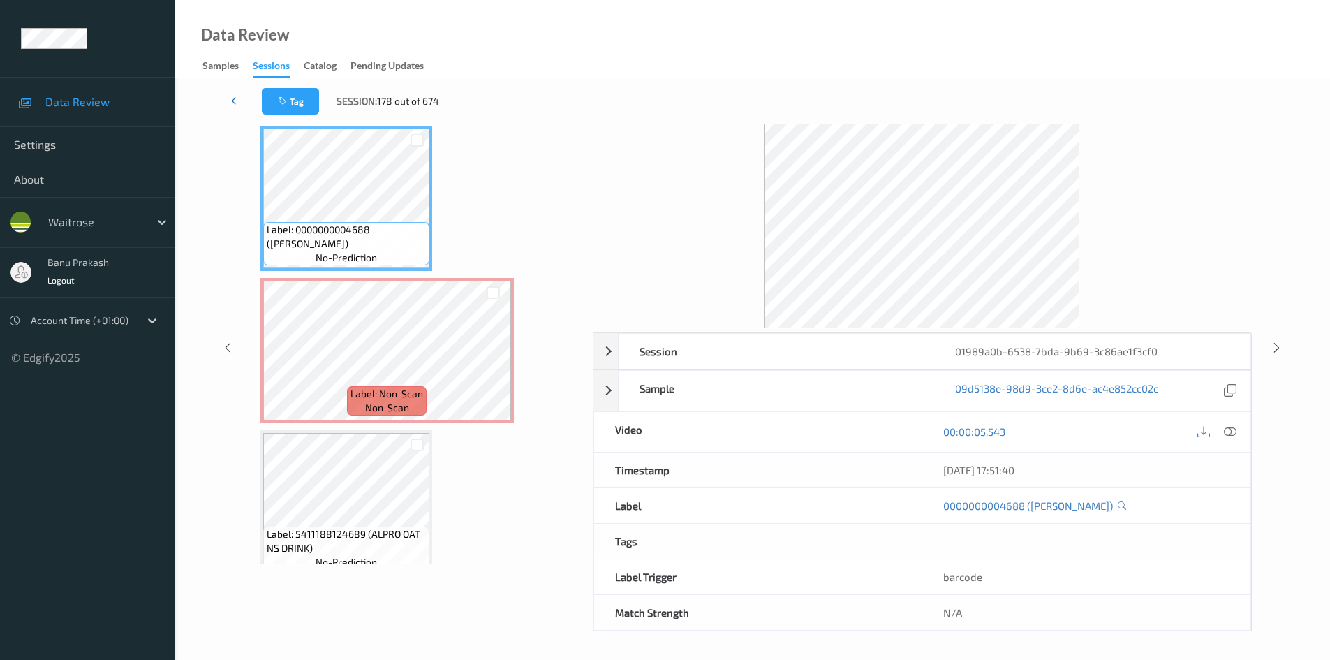
click at [235, 100] on icon at bounding box center [237, 101] width 13 height 14
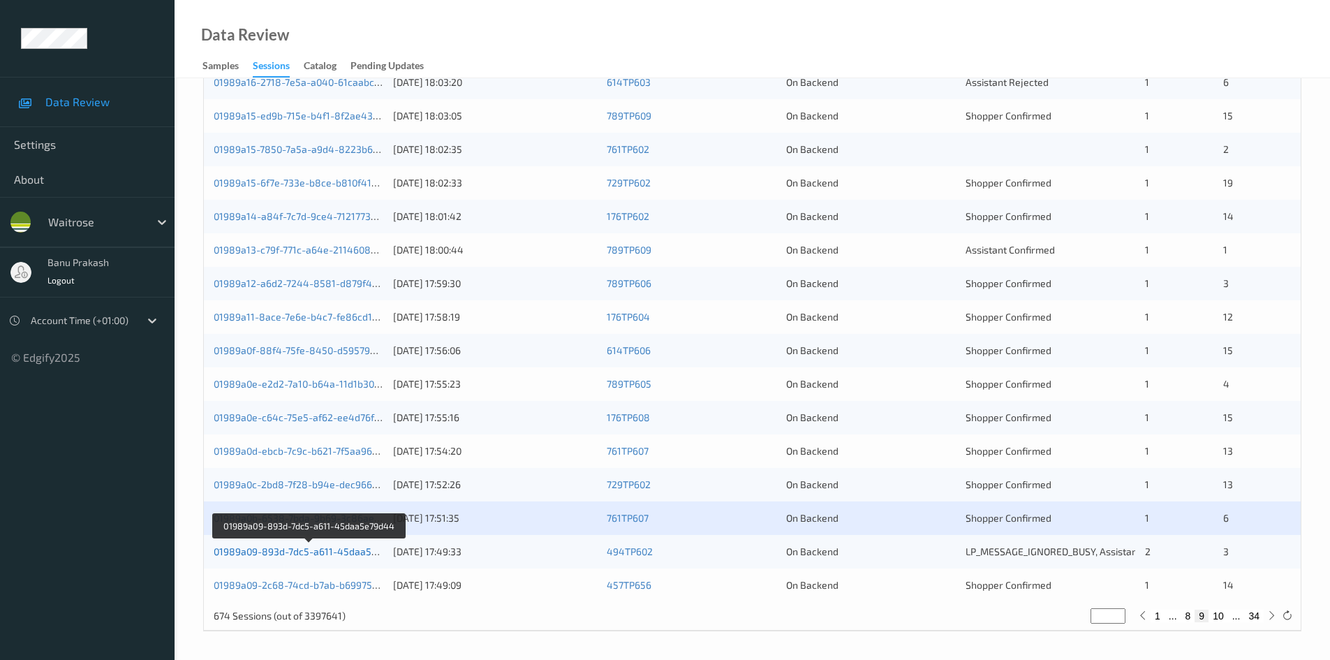
click at [343, 551] on link "01989a09-893d-7dc5-a611-45daa5e79d44" at bounding box center [310, 551] width 192 height 12
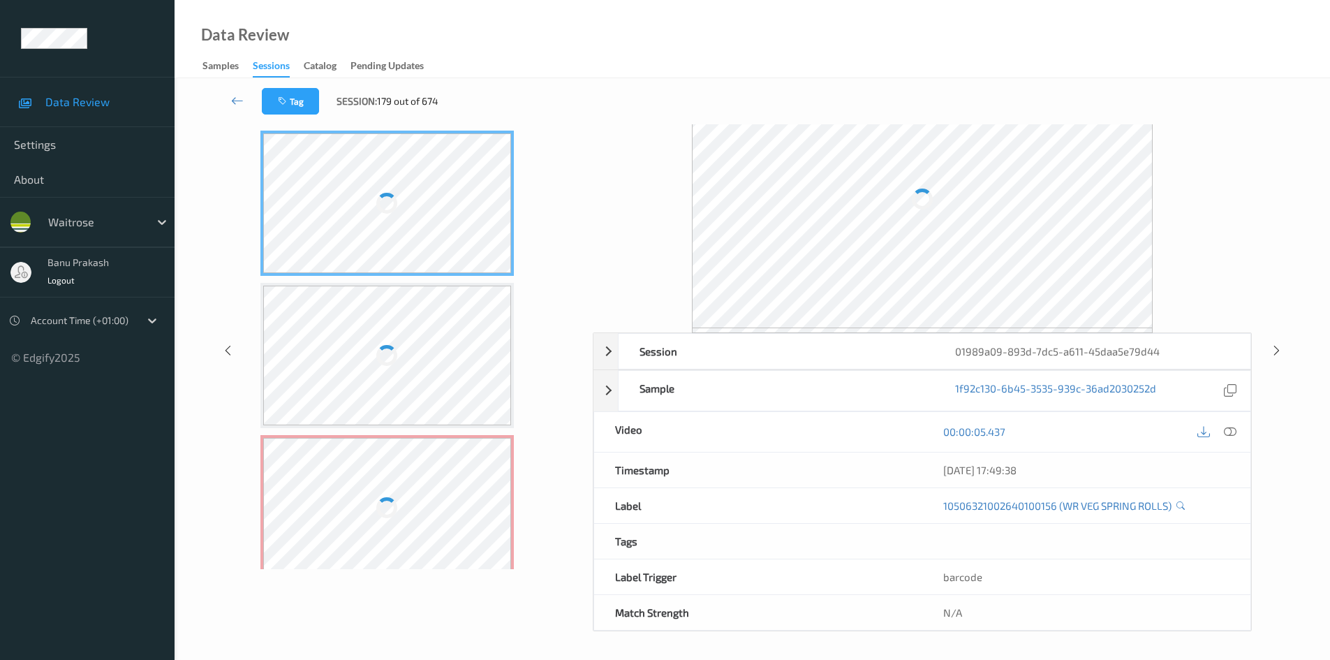
scroll to position [55, 0]
click at [238, 110] on link at bounding box center [237, 101] width 49 height 27
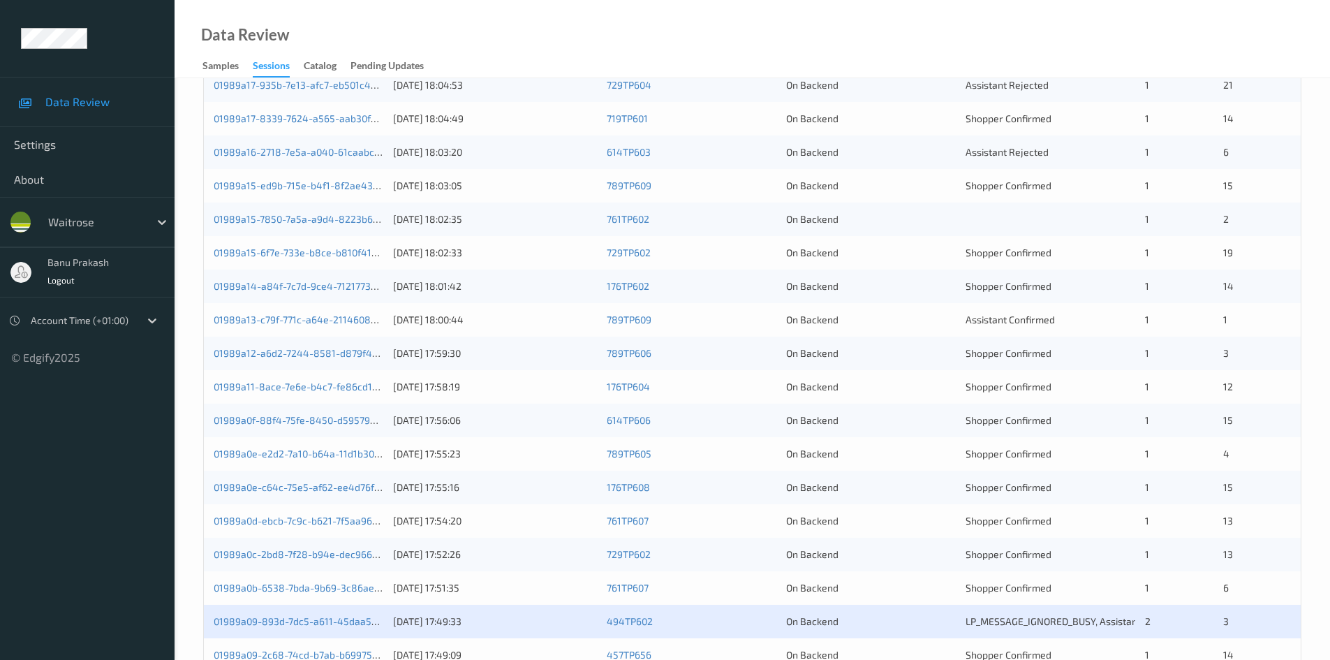
scroll to position [391, 0]
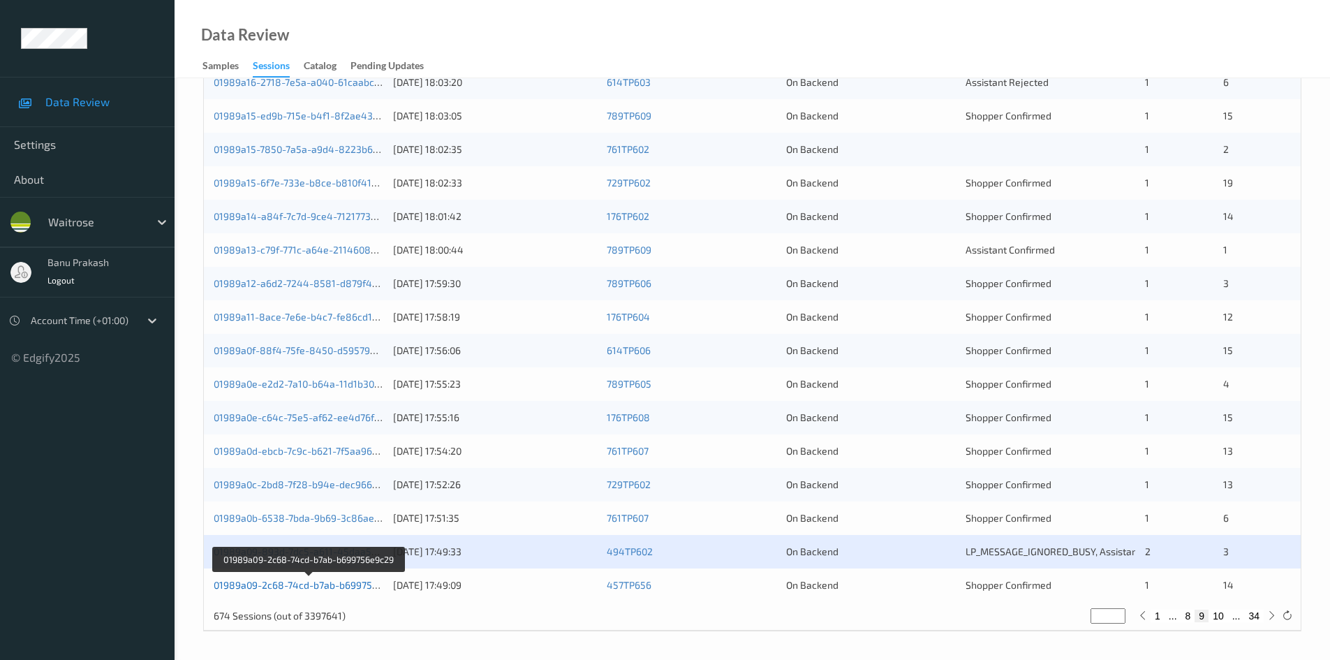
click at [378, 586] on link "01989a09-2c68-74cd-b7ab-b699756e9c29" at bounding box center [309, 585] width 191 height 12
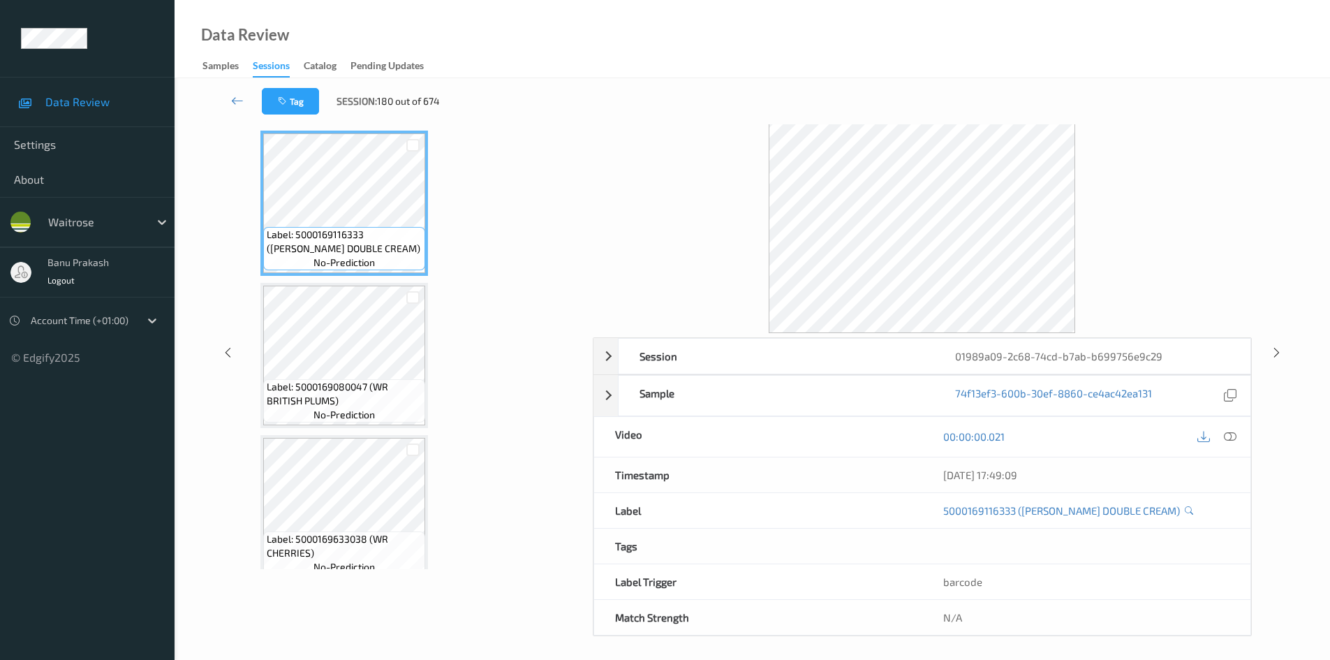
scroll to position [60, 0]
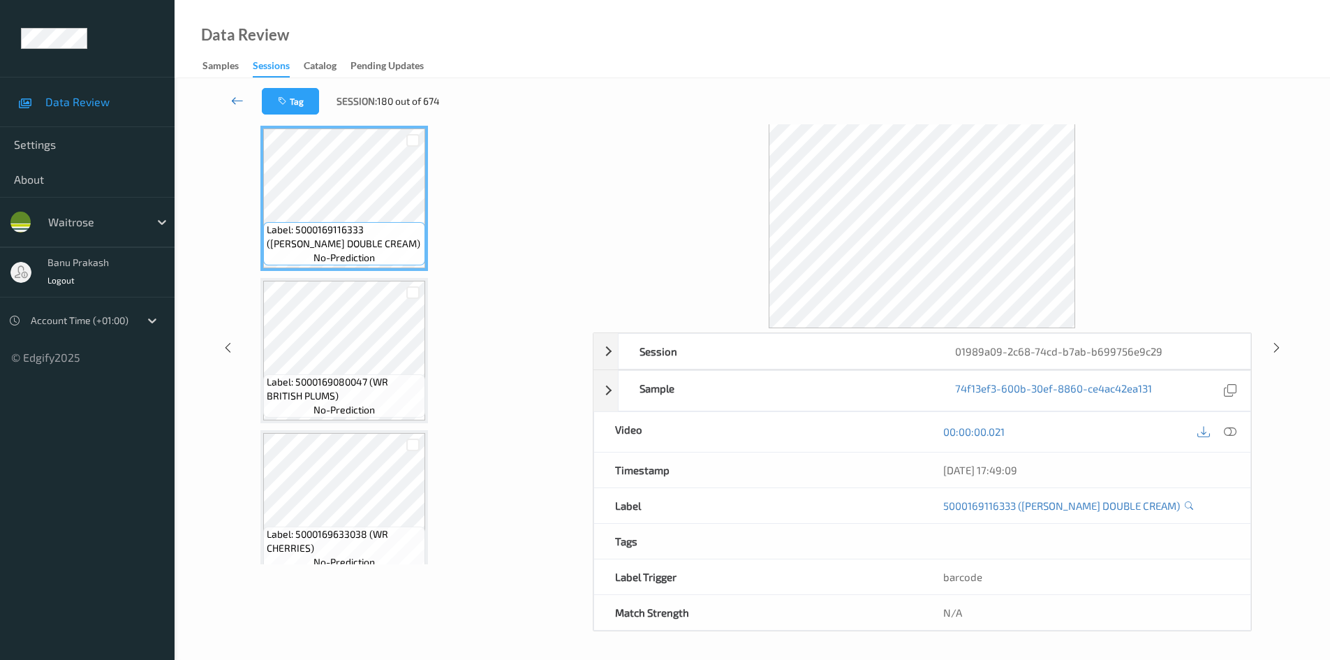
click at [239, 95] on icon at bounding box center [237, 101] width 13 height 14
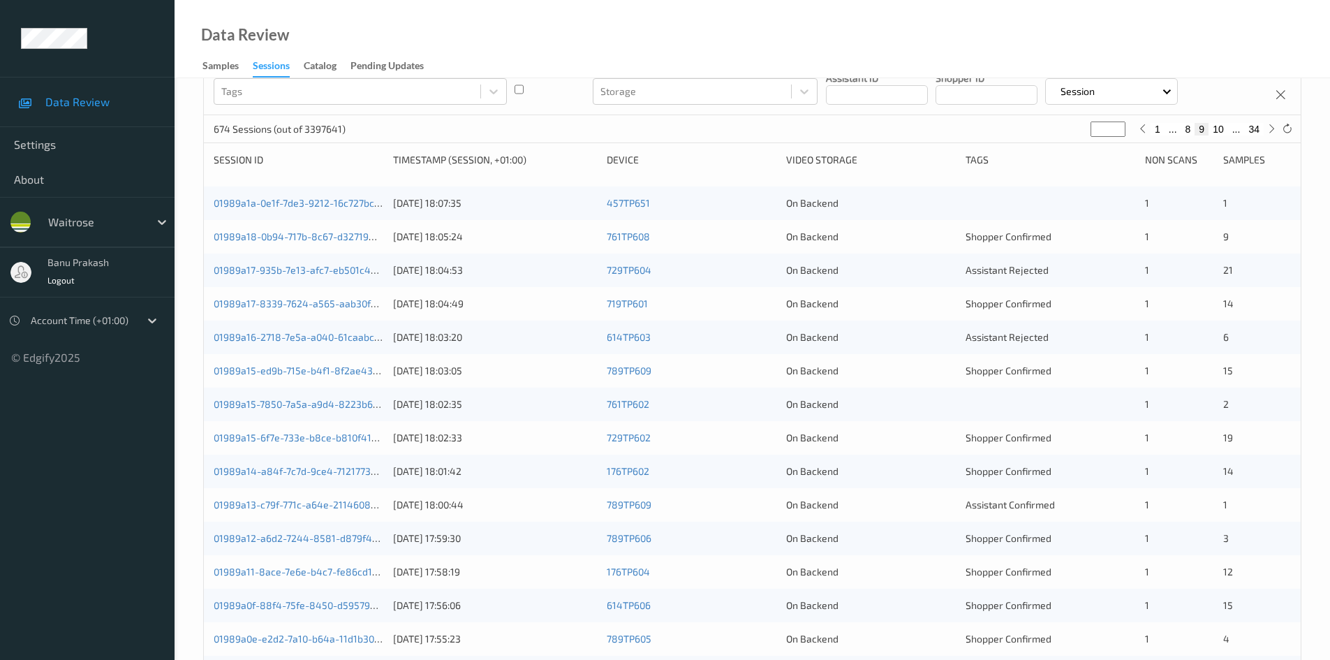
scroll to position [42, 0]
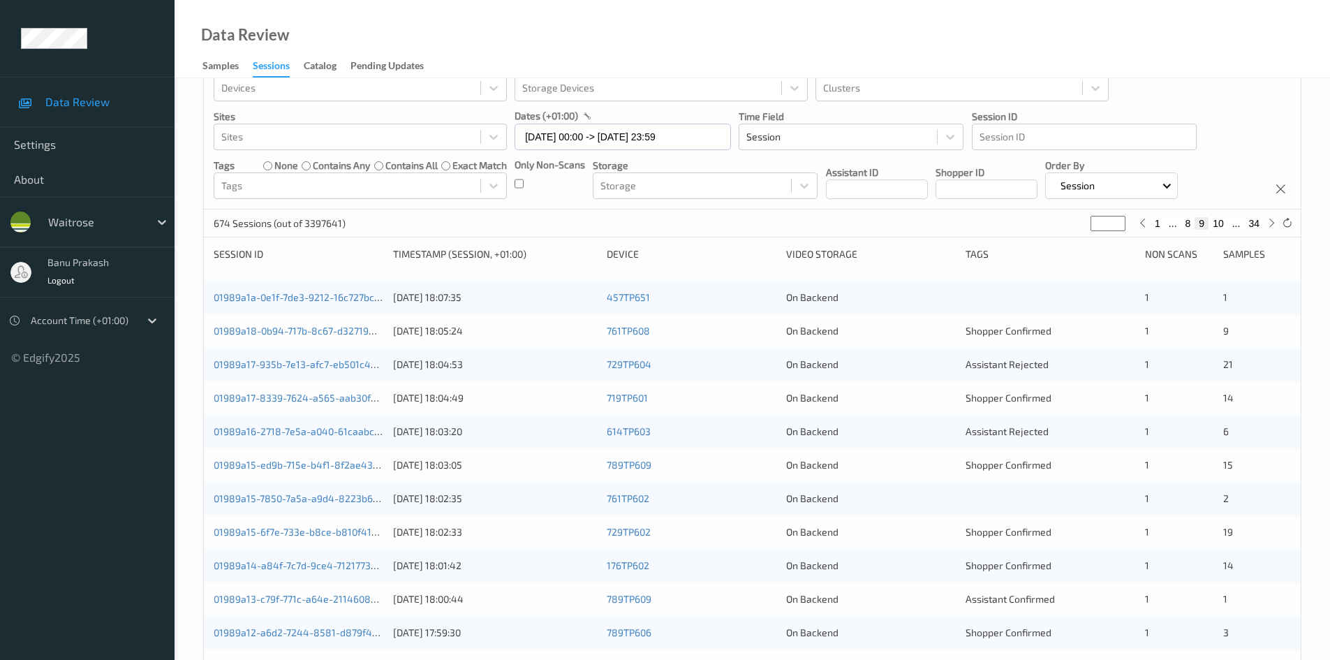
click at [1219, 221] on button "10" at bounding box center [1218, 223] width 20 height 13
type input "**"
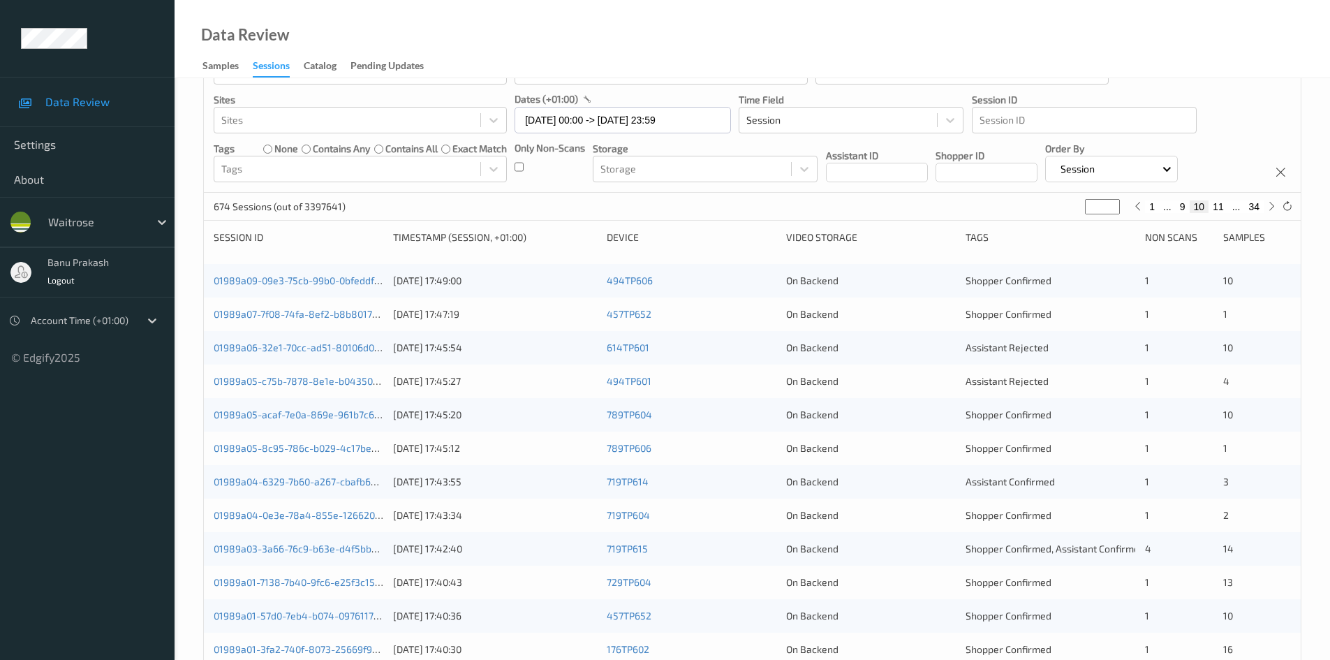
scroll to position [140, 0]
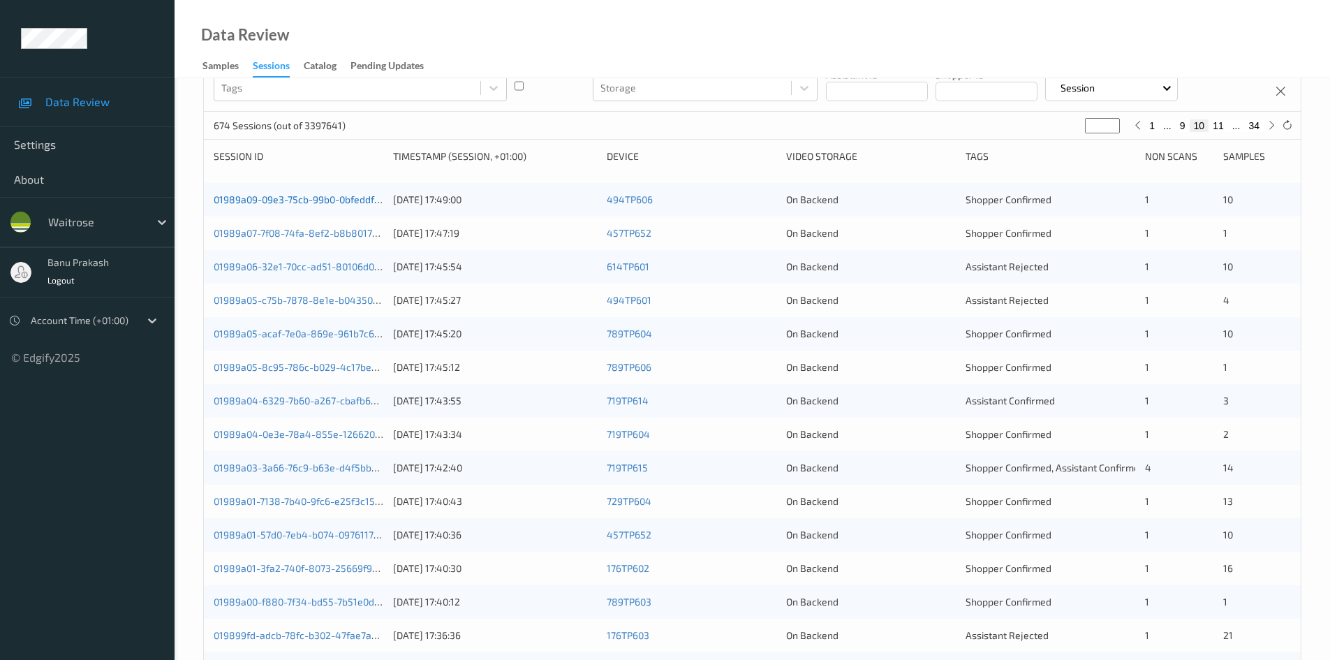
click at [363, 202] on link "01989a09-09e3-75cb-99b0-0bfeddf9b4b3" at bounding box center [308, 199] width 189 height 12
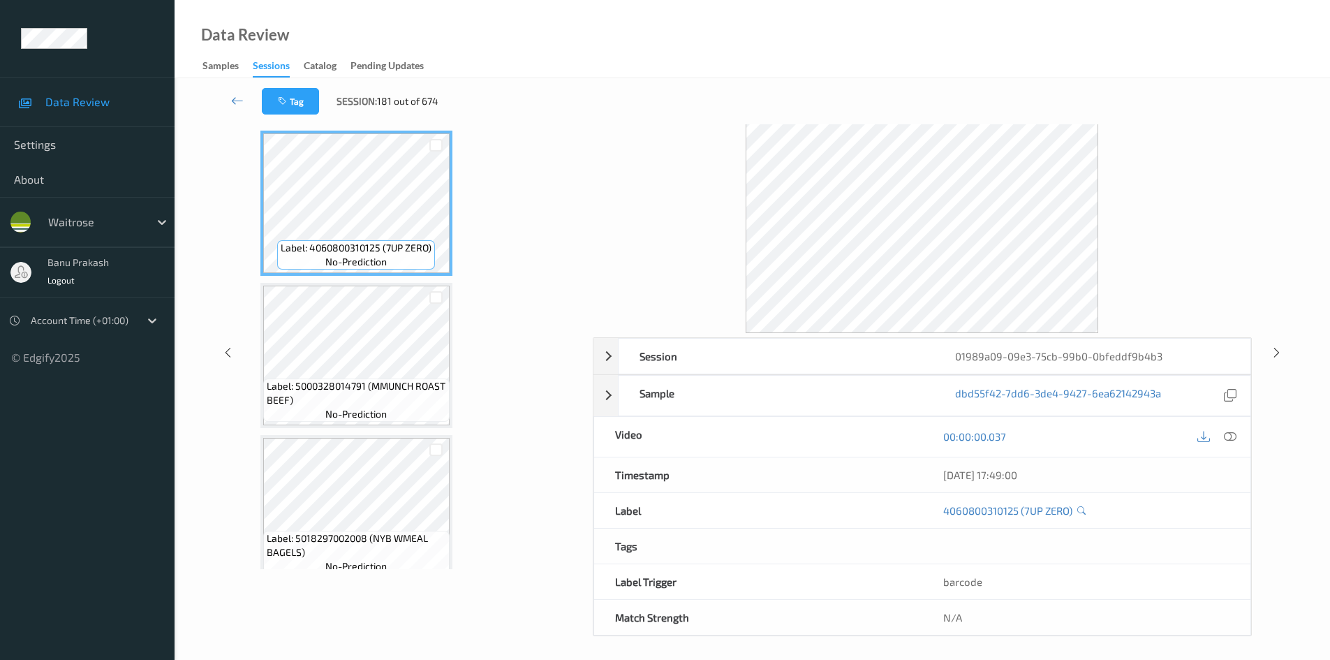
scroll to position [60, 0]
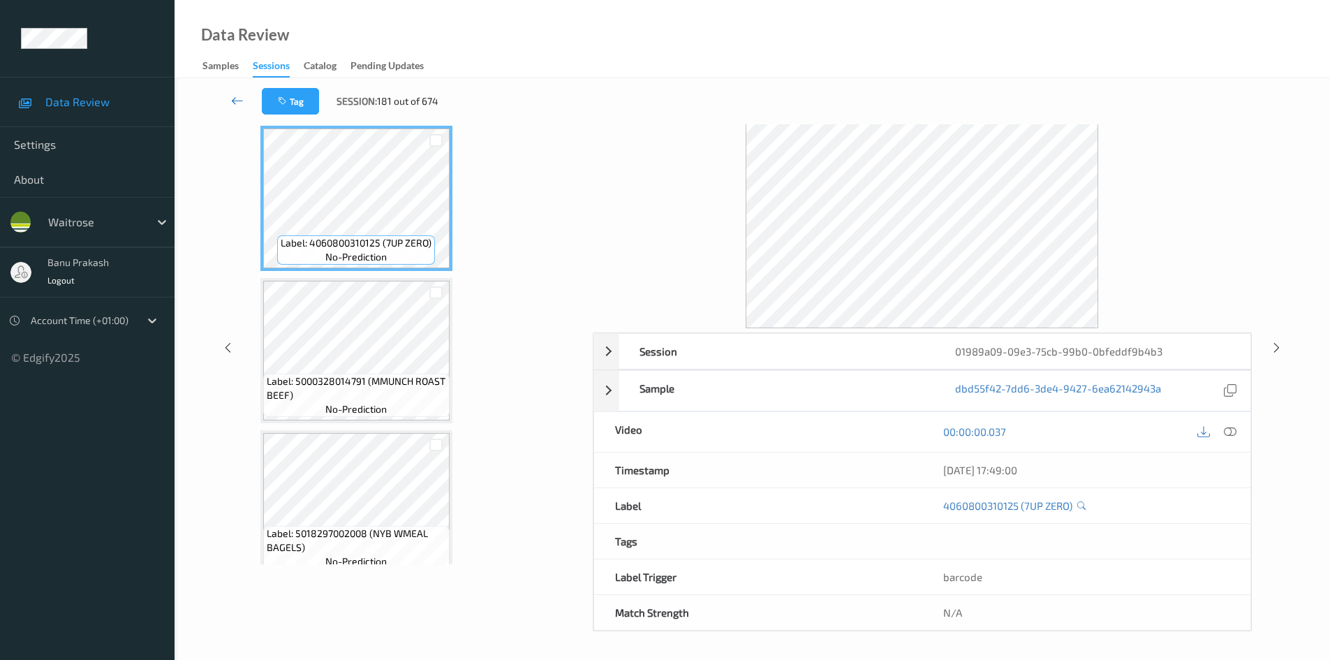
click at [230, 101] on link at bounding box center [237, 101] width 49 height 27
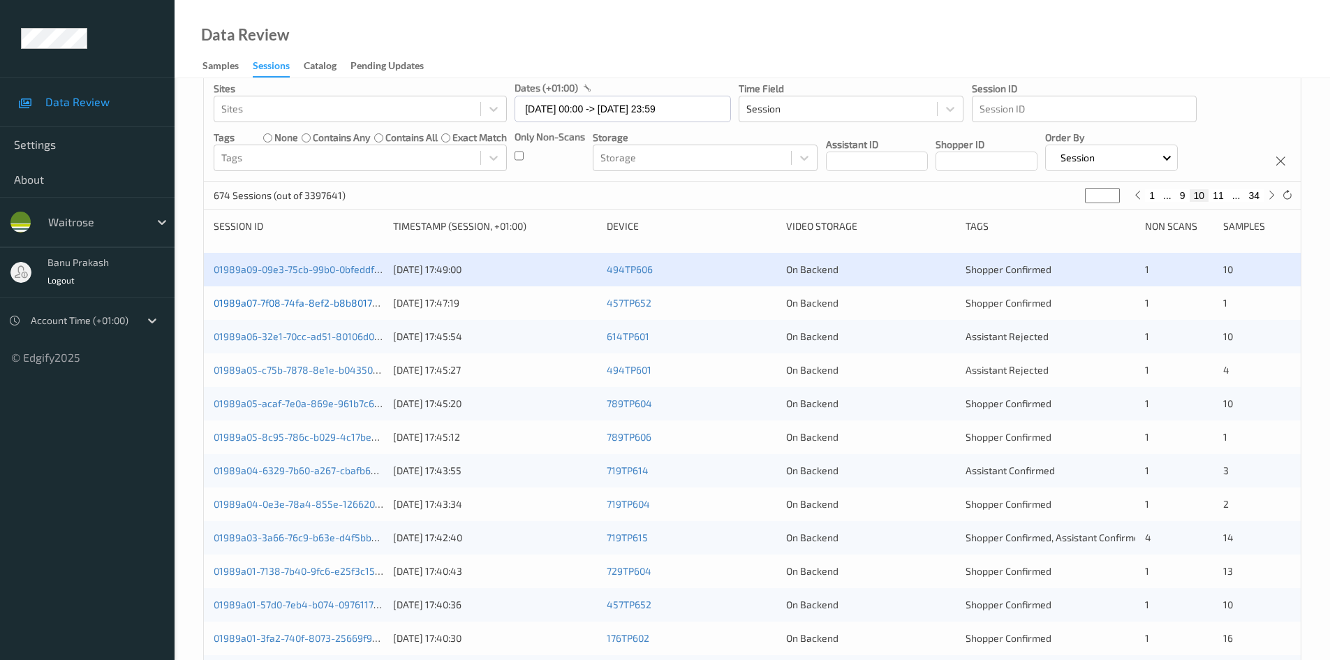
click at [343, 309] on link "01989a07-7f08-74fa-8ef2-b8b80173a50c" at bounding box center [307, 303] width 186 height 12
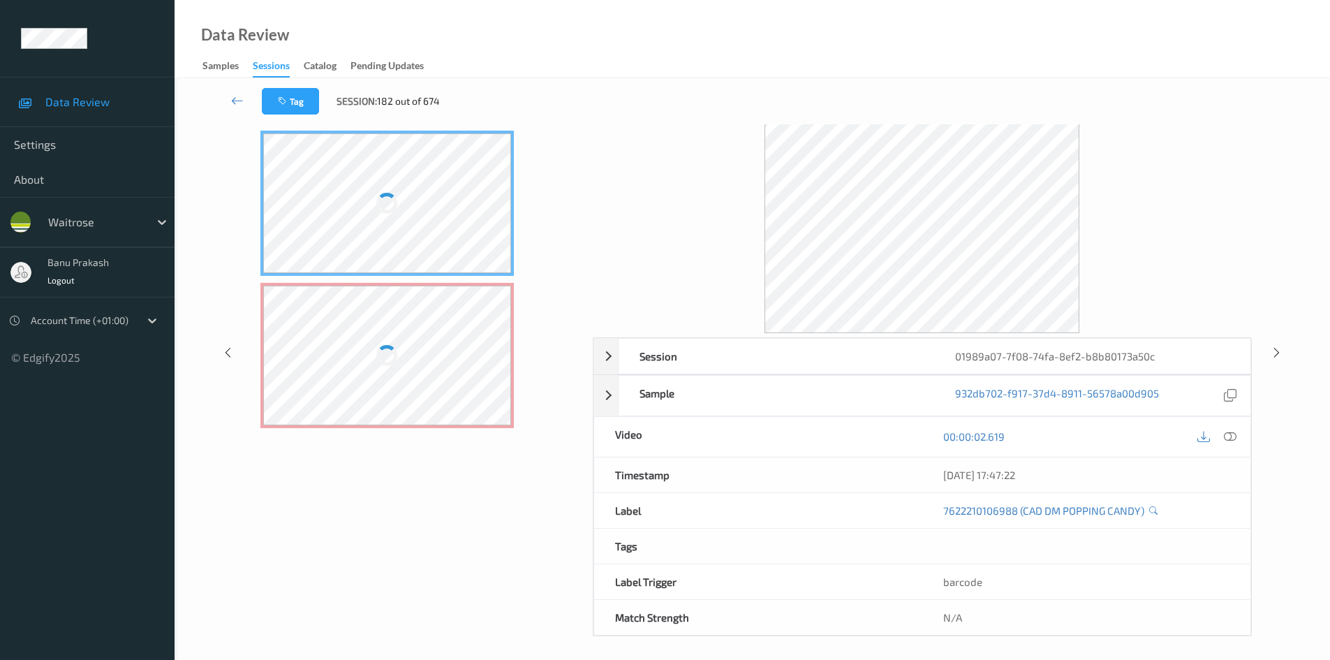
scroll to position [60, 0]
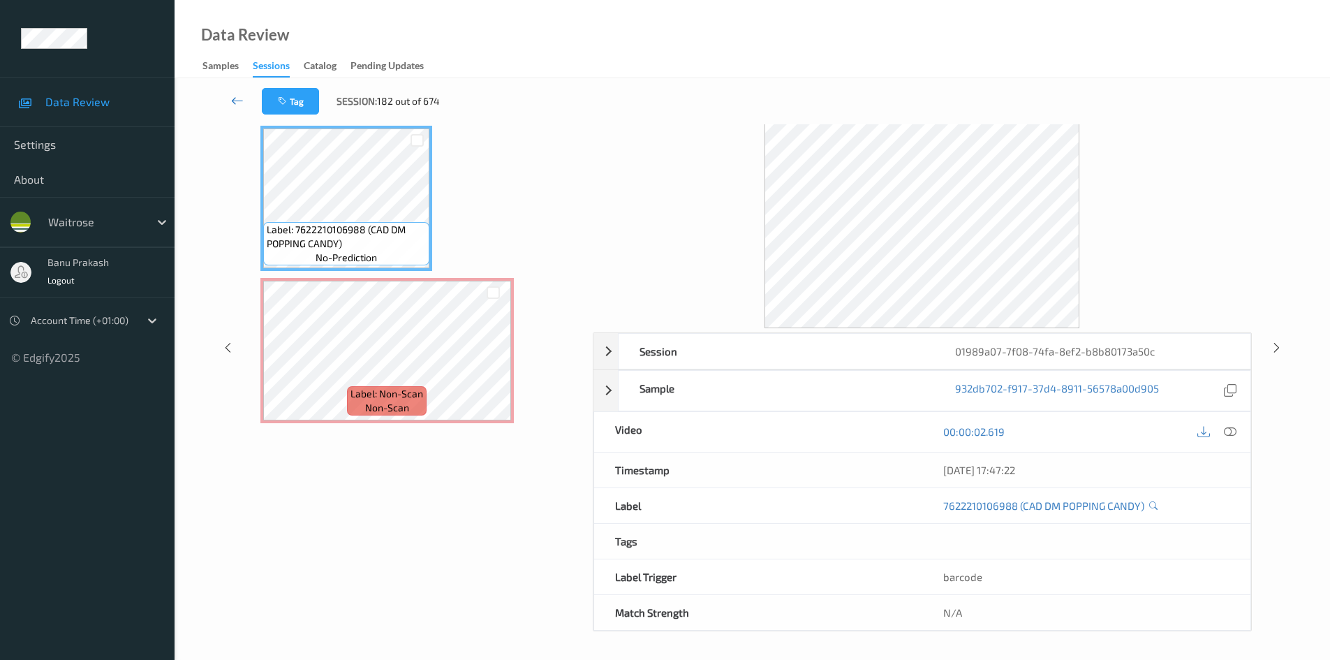
click at [237, 100] on icon at bounding box center [237, 101] width 13 height 14
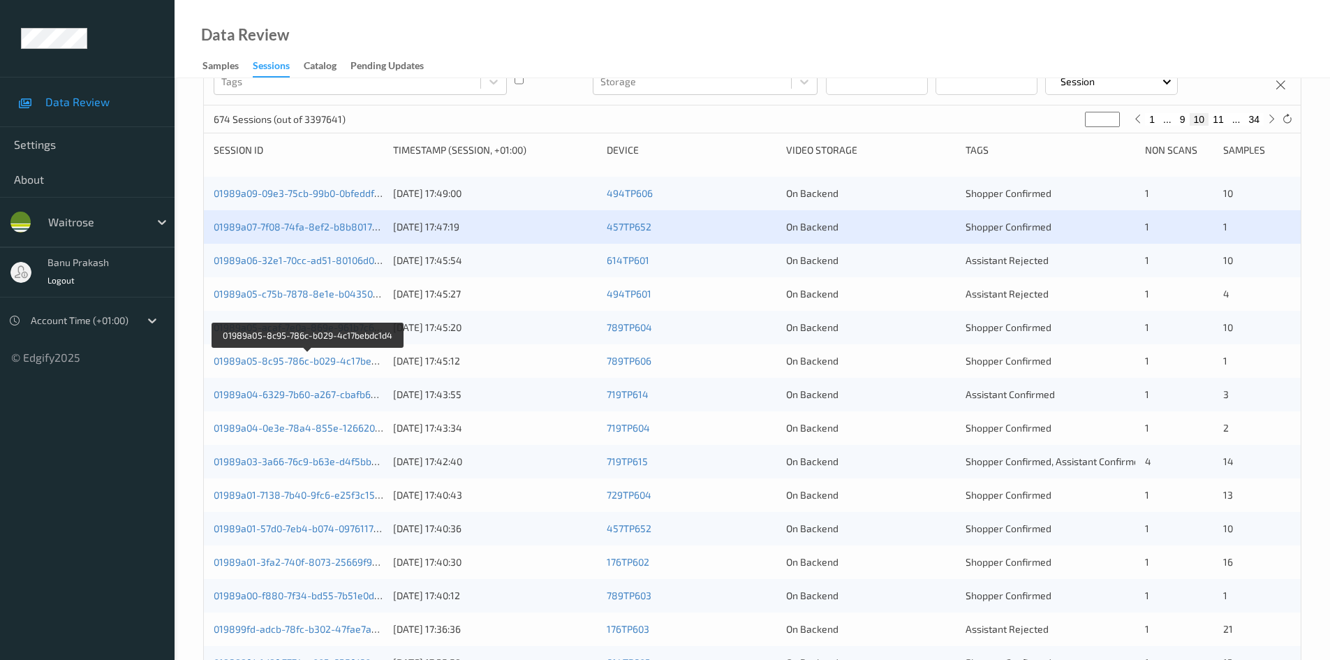
scroll to position [209, 0]
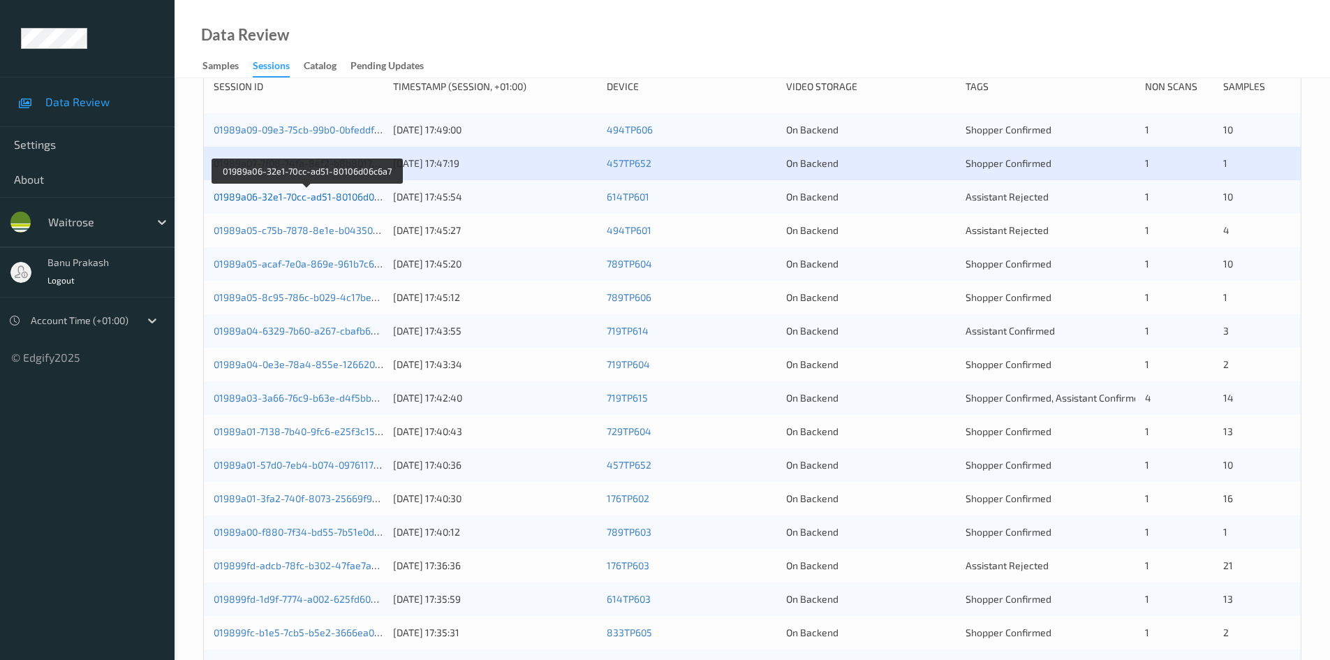
click at [276, 196] on link "01989a06-32e1-70cc-ad51-80106d06c6a7" at bounding box center [307, 197] width 187 height 12
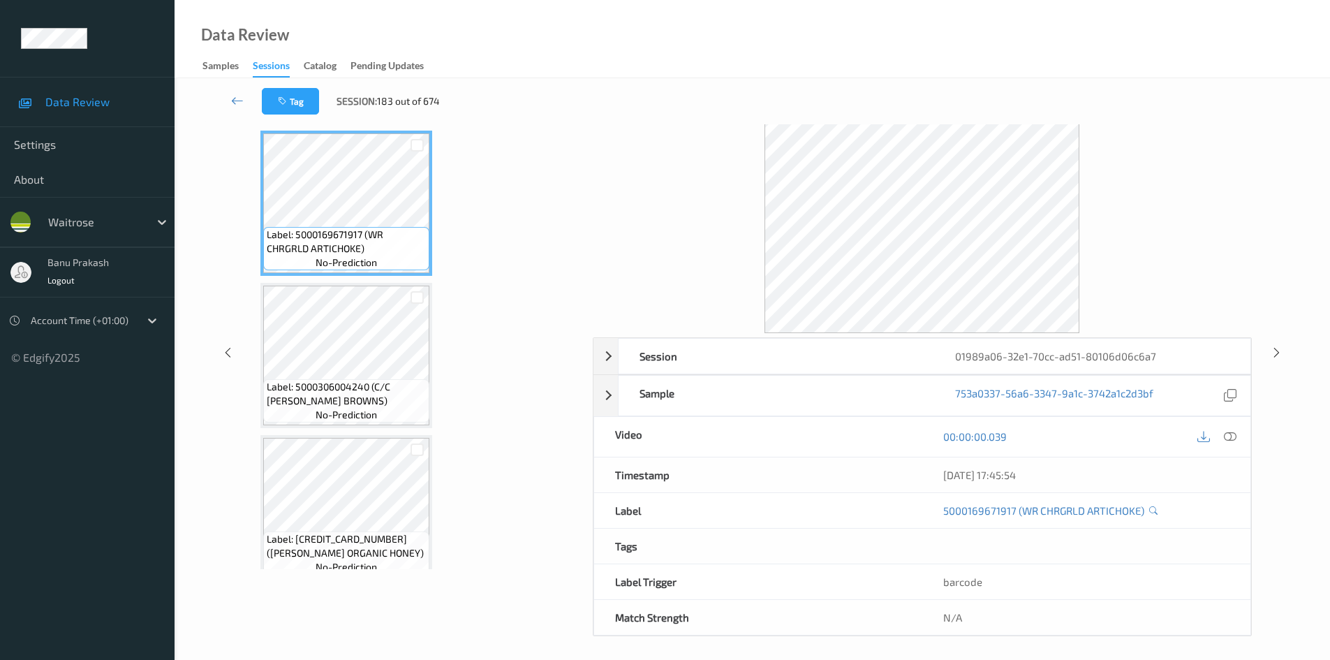
scroll to position [60, 0]
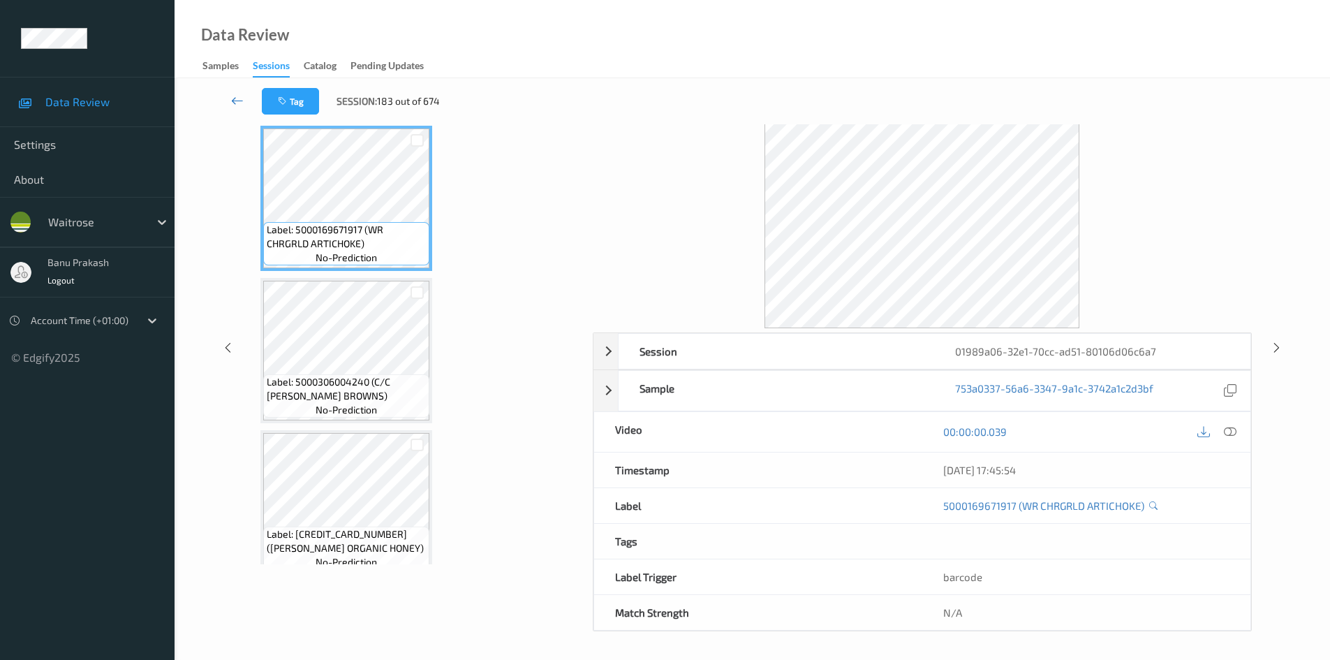
click at [242, 94] on icon at bounding box center [237, 101] width 13 height 14
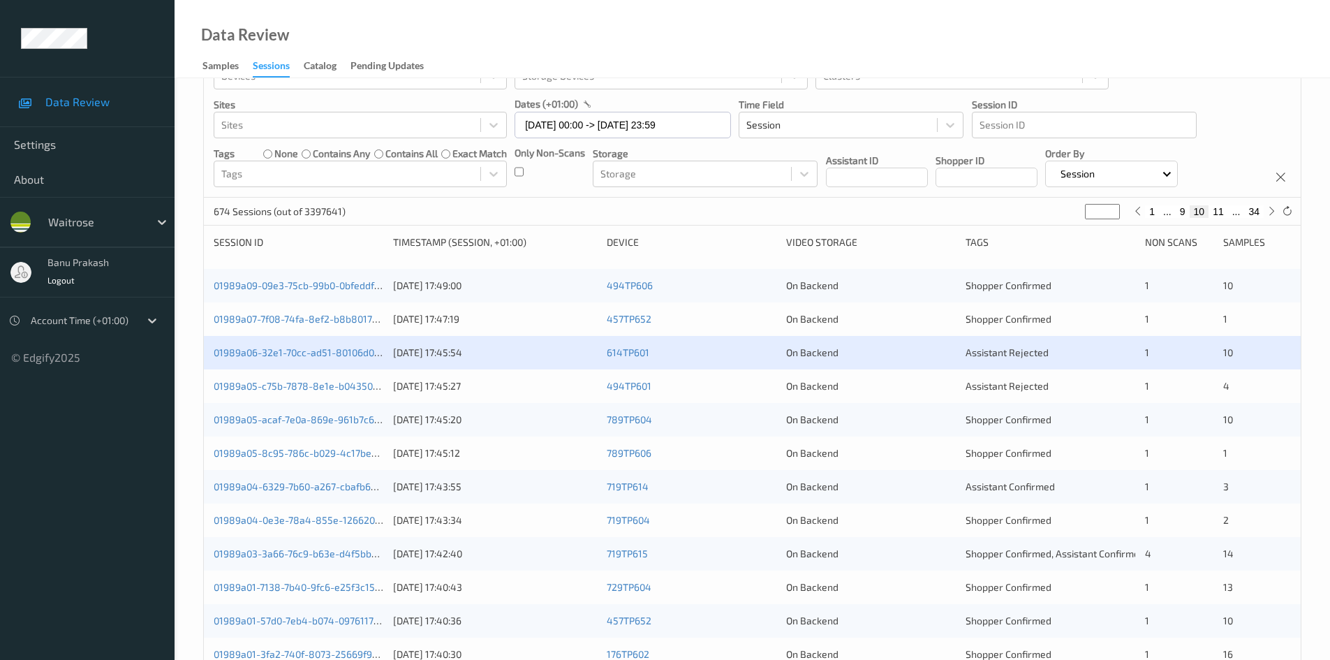
scroll to position [70, 0]
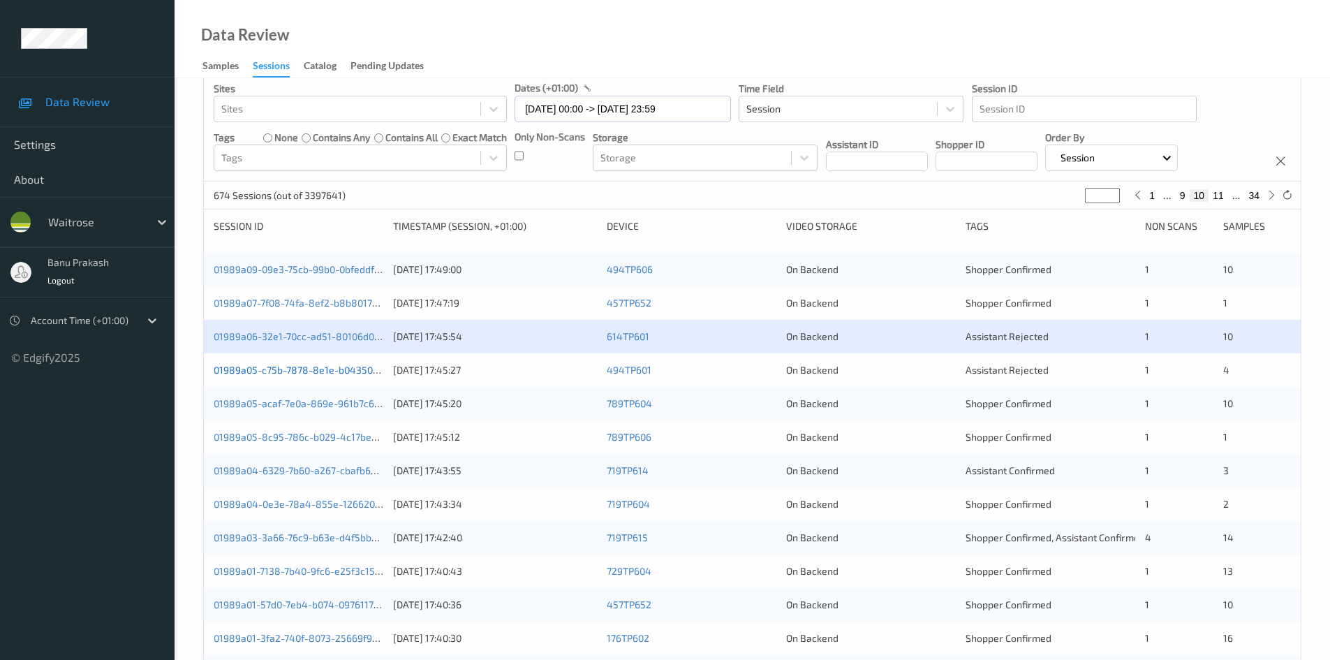
click at [355, 371] on link "01989a05-c75b-7878-8e1e-b04350f7db5c" at bounding box center [308, 370] width 189 height 12
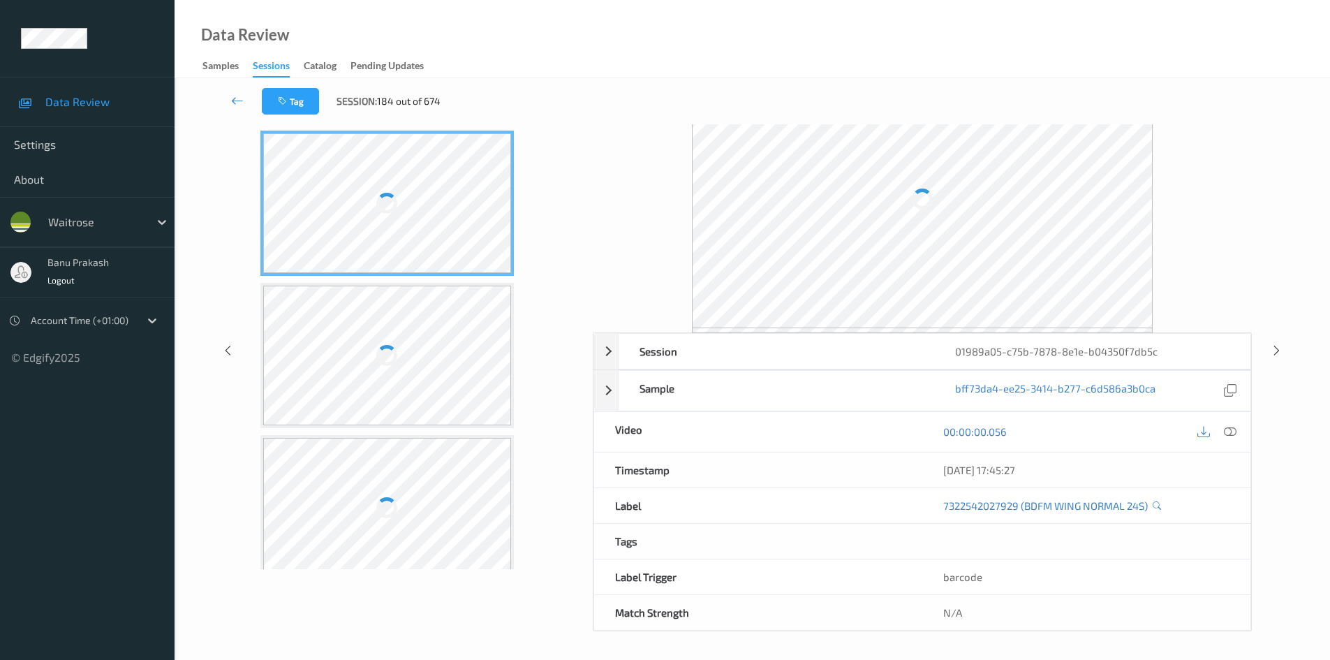
scroll to position [55, 0]
click at [237, 101] on icon at bounding box center [237, 101] width 13 height 14
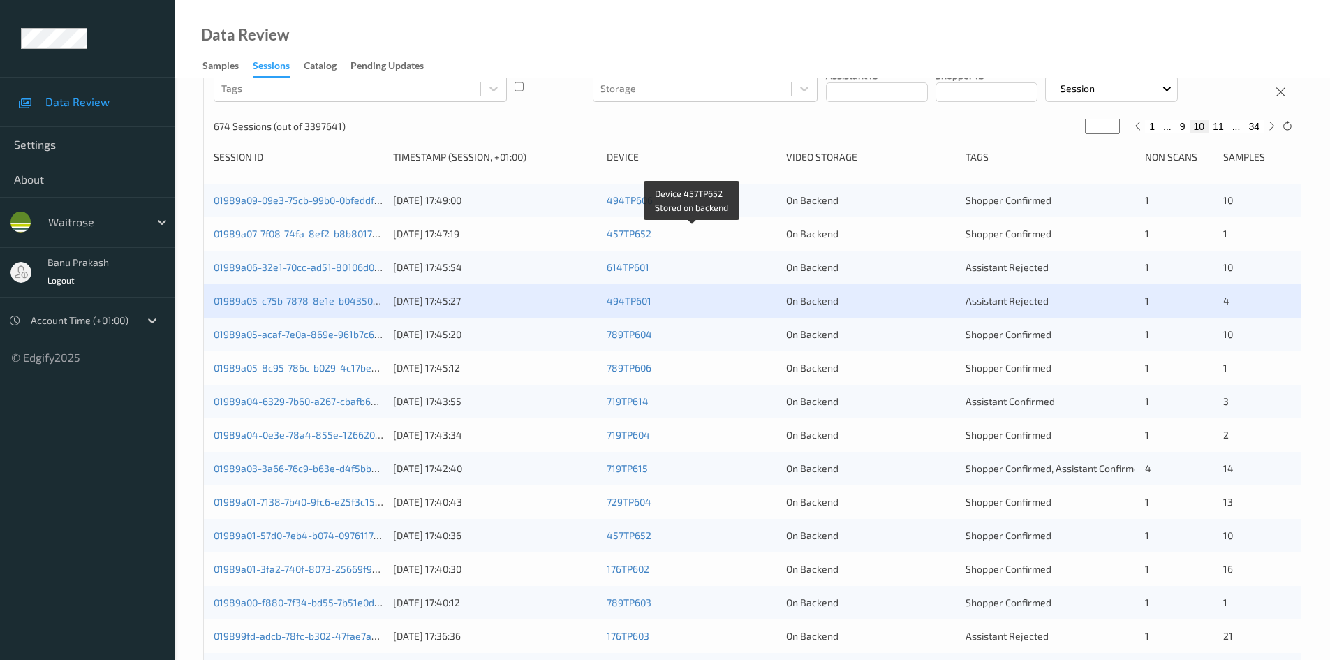
scroll to position [279, 0]
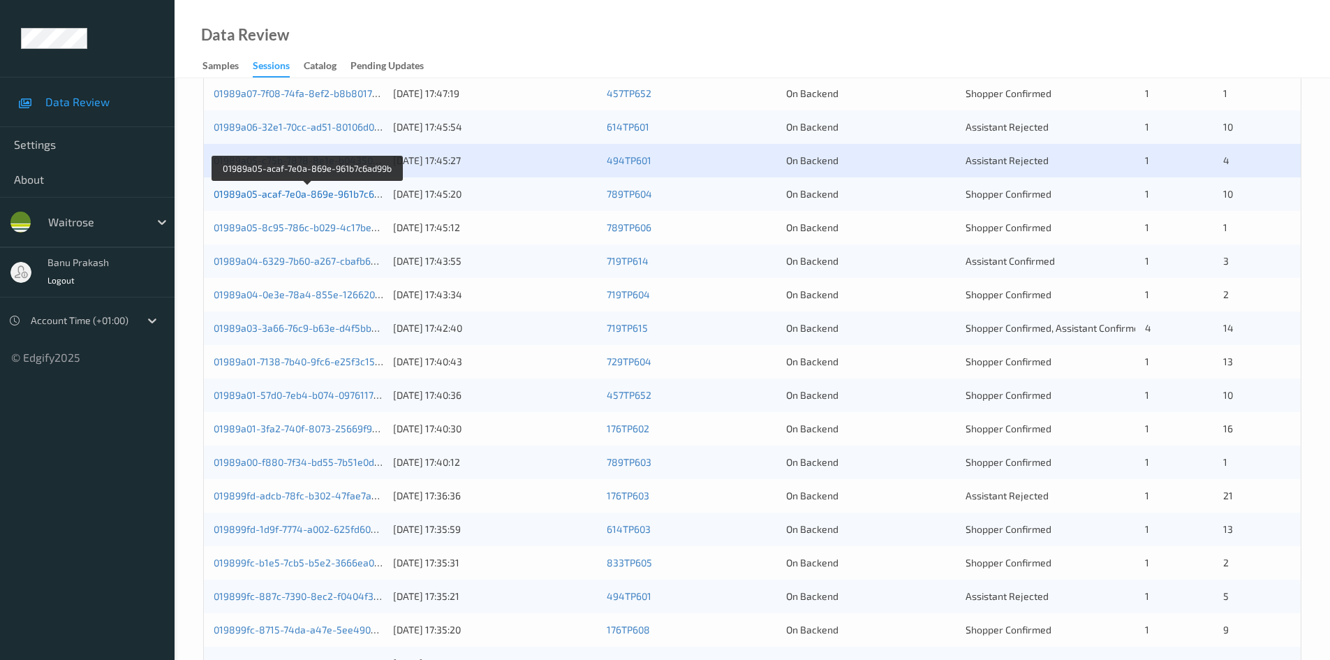
click at [370, 195] on link "01989a05-acaf-7e0a-869e-961b7c6ad99b" at bounding box center [308, 194] width 188 height 12
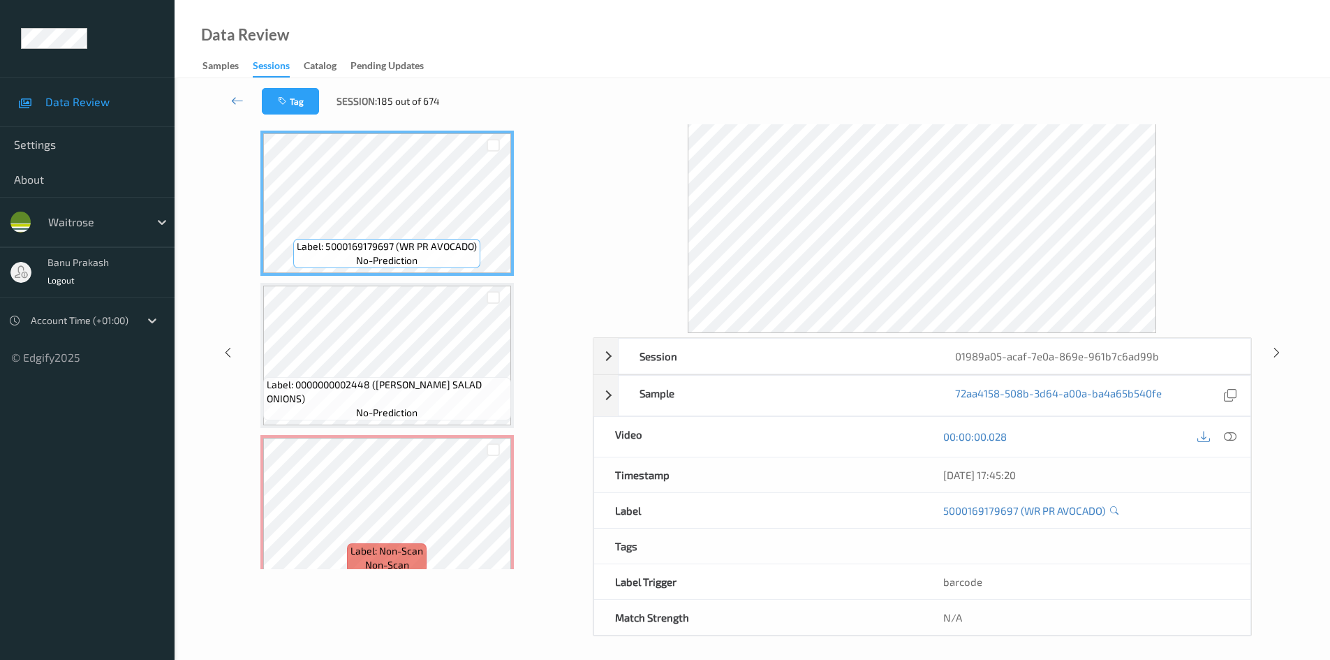
scroll to position [60, 0]
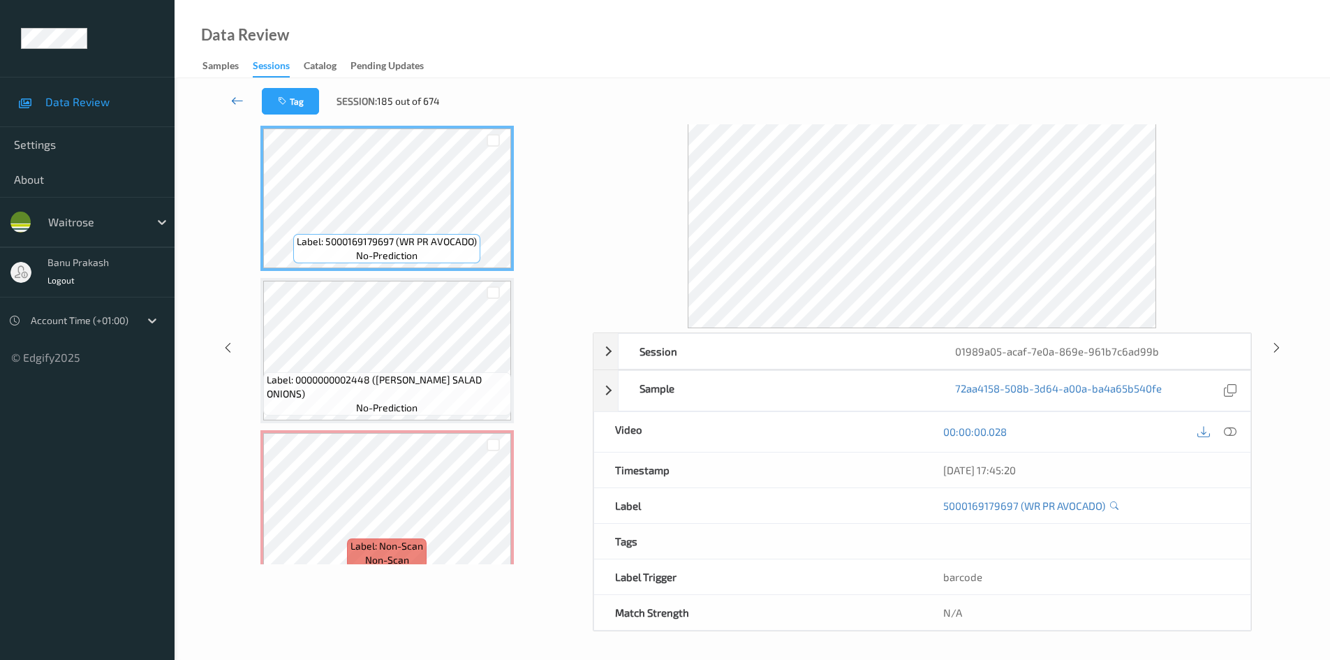
click at [239, 96] on icon at bounding box center [237, 101] width 13 height 14
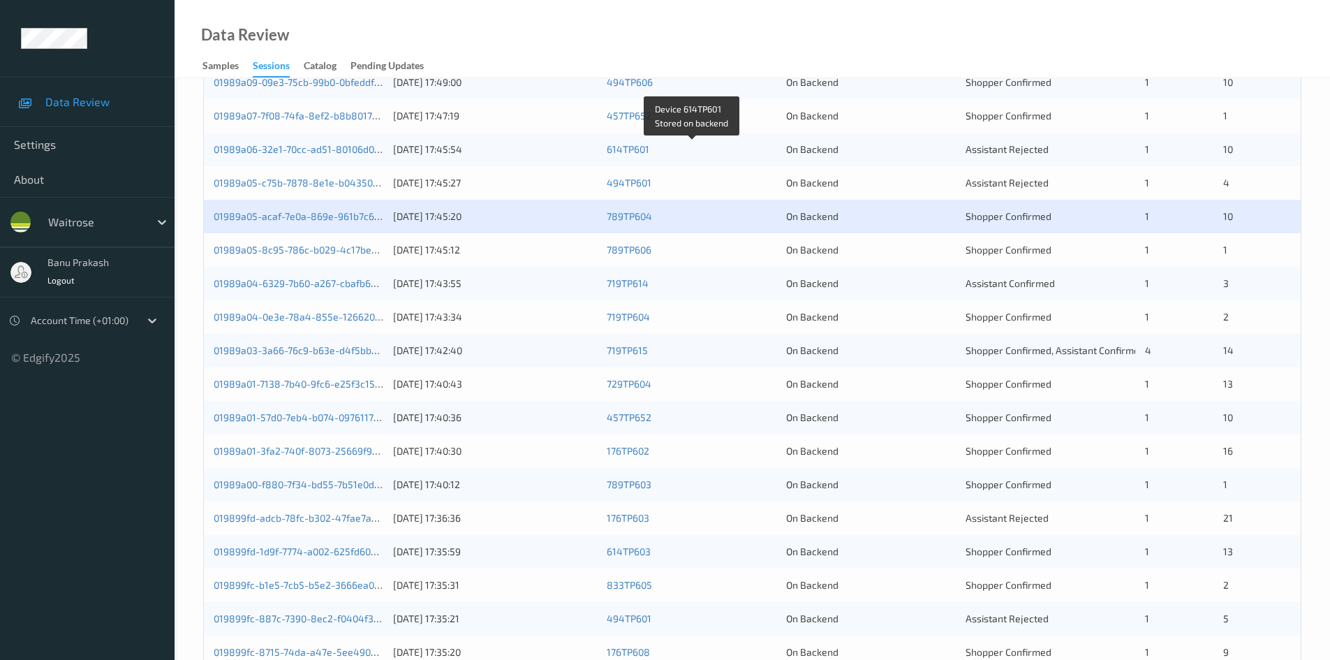
scroll to position [279, 0]
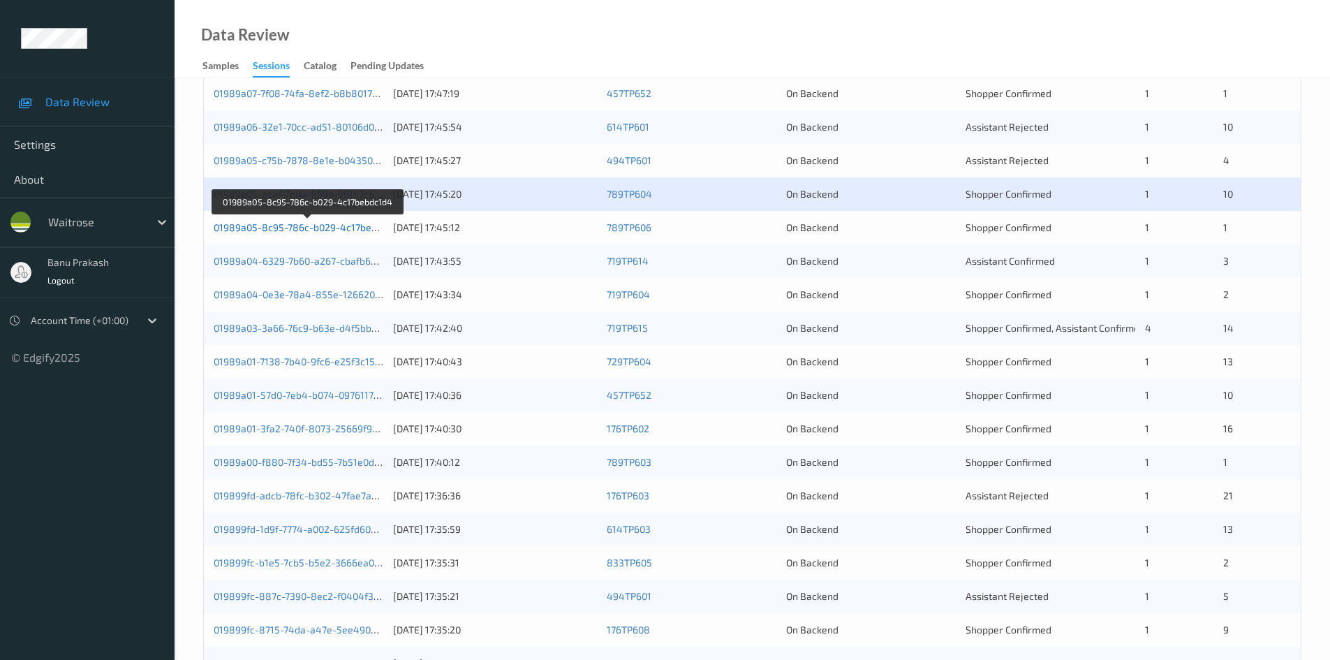
click at [371, 231] on link "01989a05-8c95-786c-b029-4c17bebdc1d4" at bounding box center [309, 227] width 190 height 12
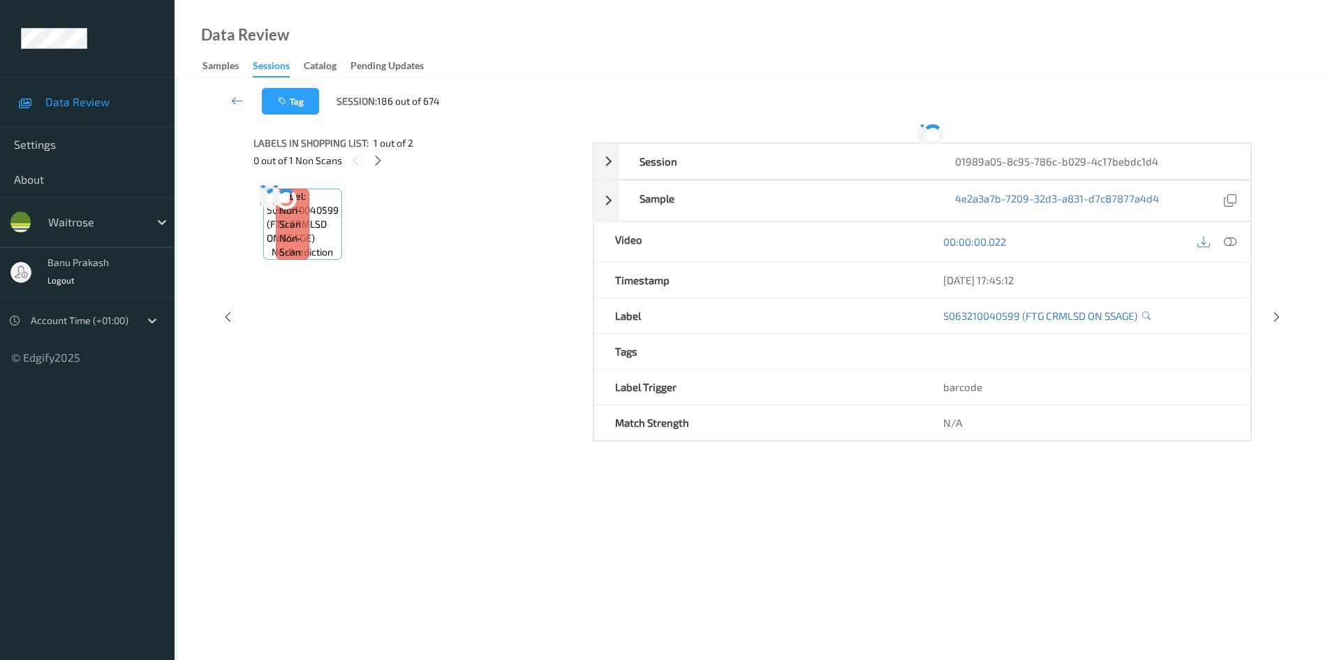
scroll to position [55, 0]
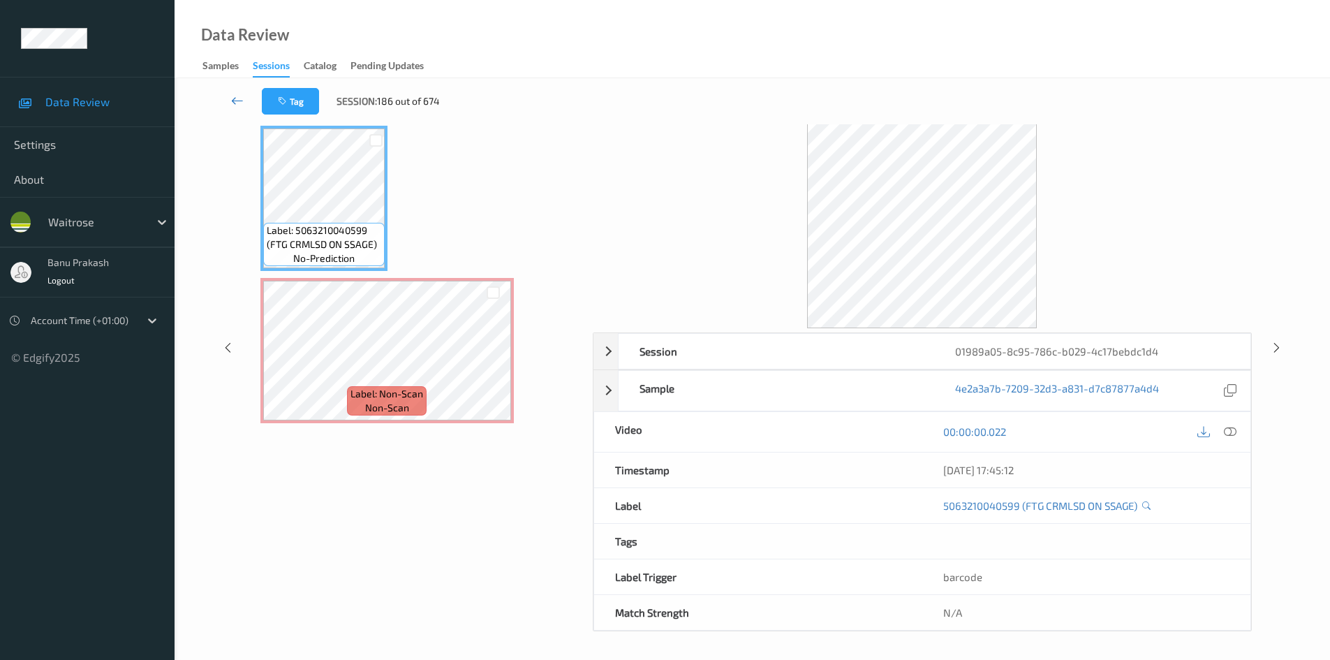
click at [237, 101] on icon at bounding box center [237, 101] width 13 height 14
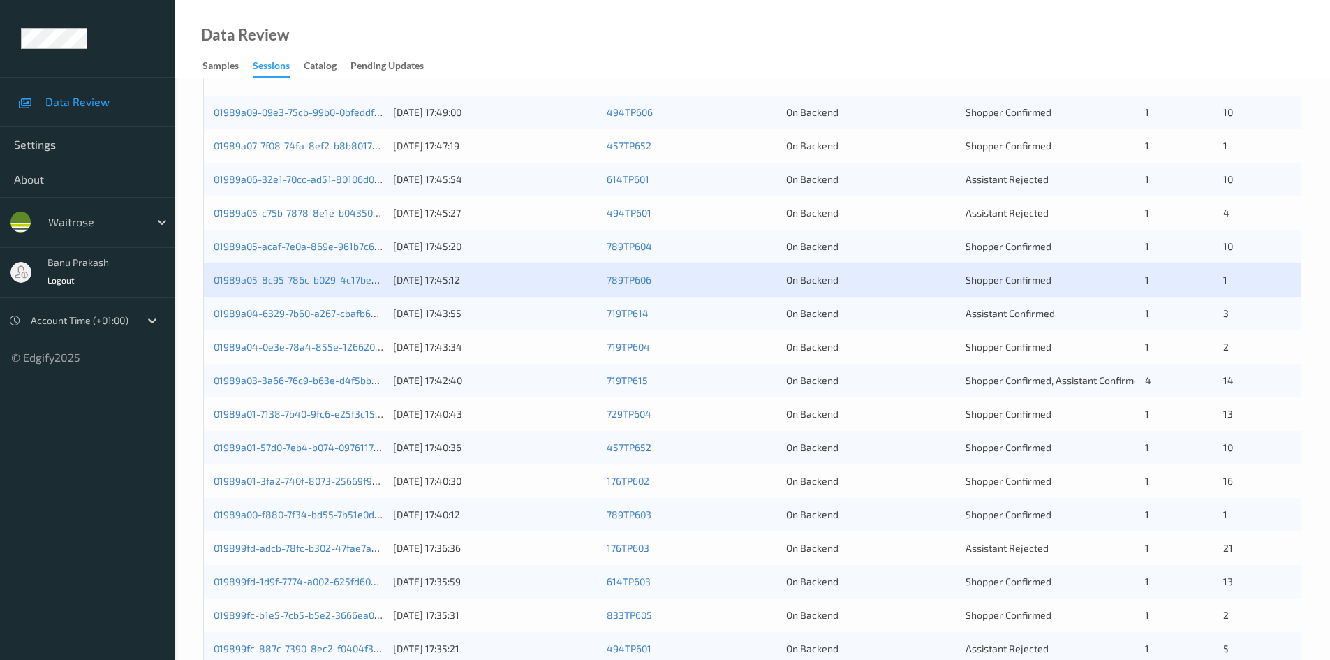
scroll to position [349, 0]
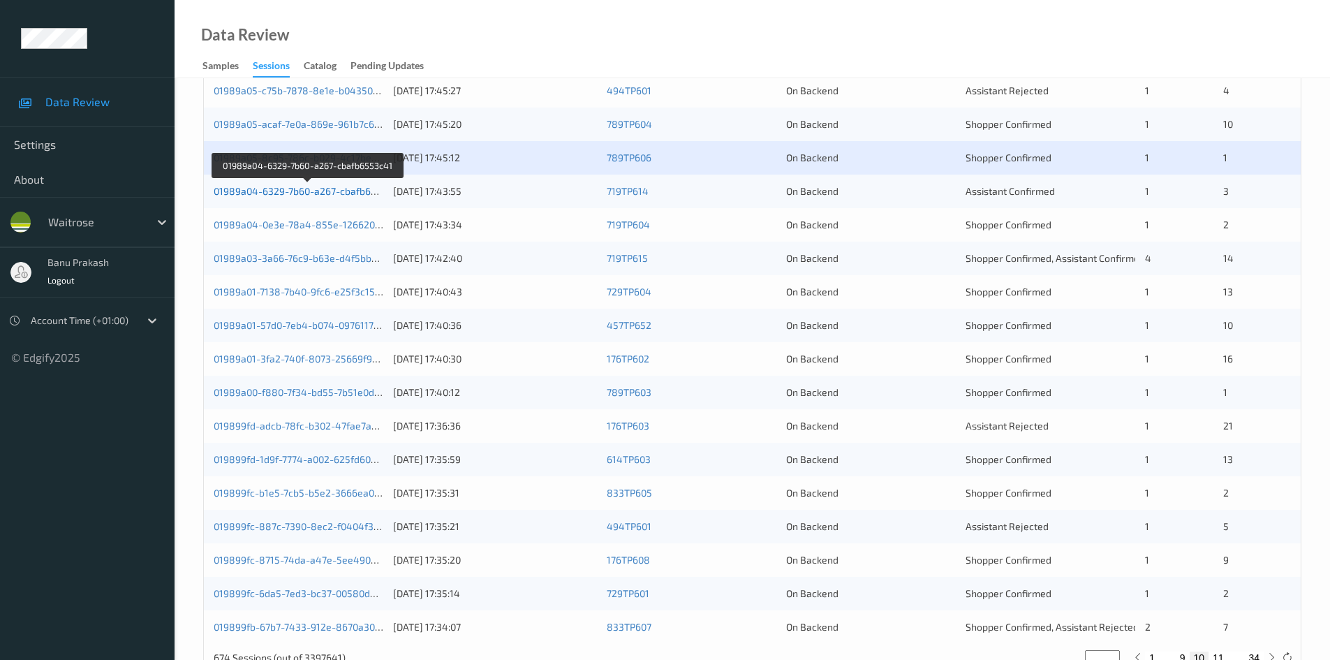
click at [357, 194] on link "01989a04-6329-7b60-a267-cbafb6553c41" at bounding box center [308, 191] width 189 height 12
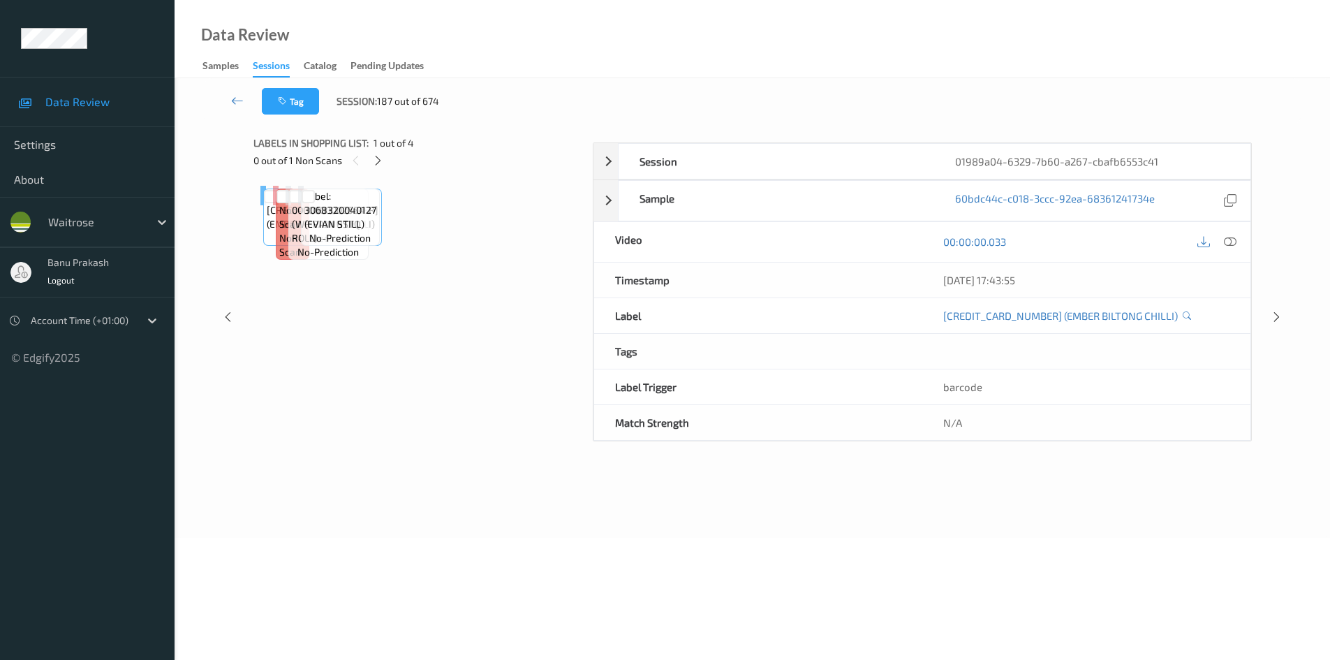
scroll to position [60, 0]
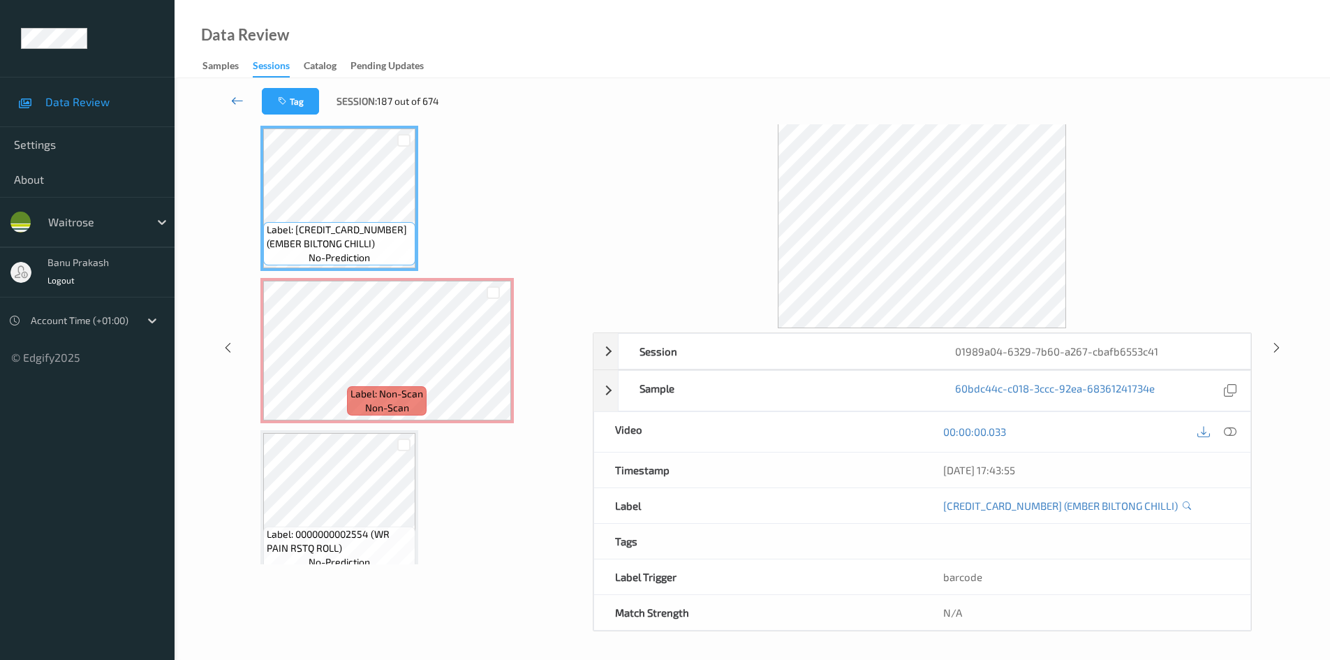
click at [234, 93] on link at bounding box center [237, 101] width 49 height 27
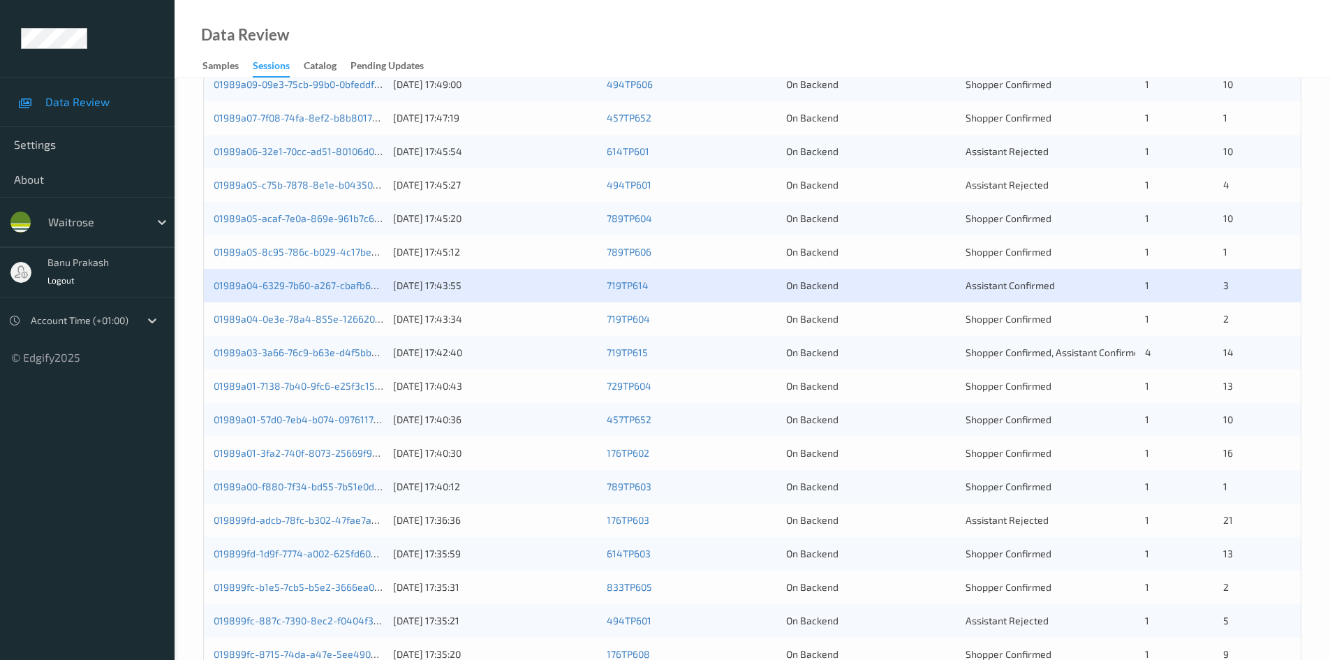
scroll to position [279, 0]
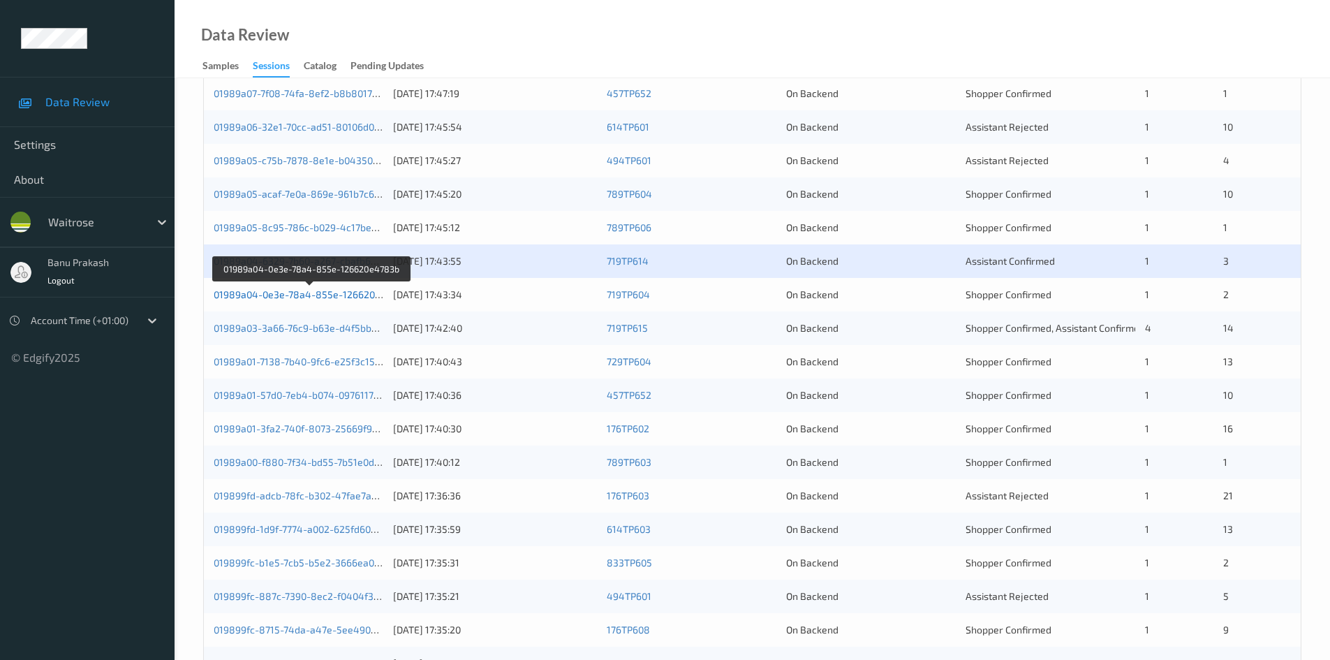
click at [287, 293] on link "01989a04-0e3e-78a4-855e-126620e4783b" at bounding box center [311, 294] width 195 height 12
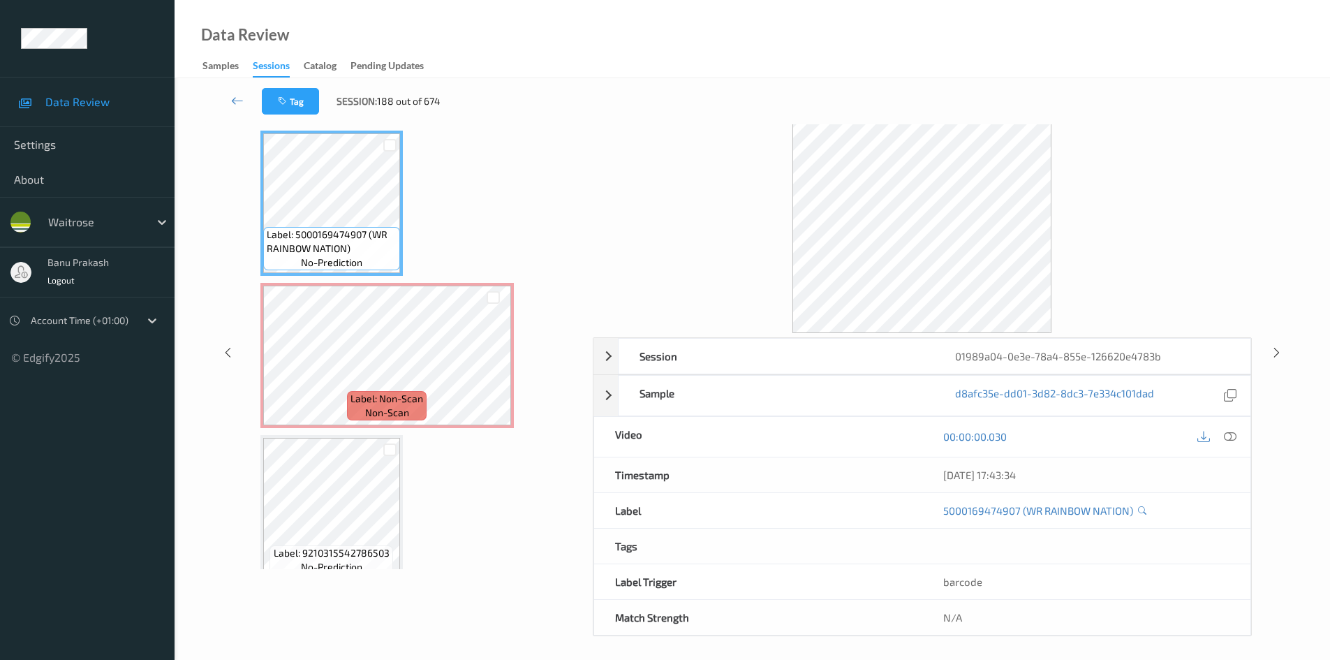
scroll to position [60, 0]
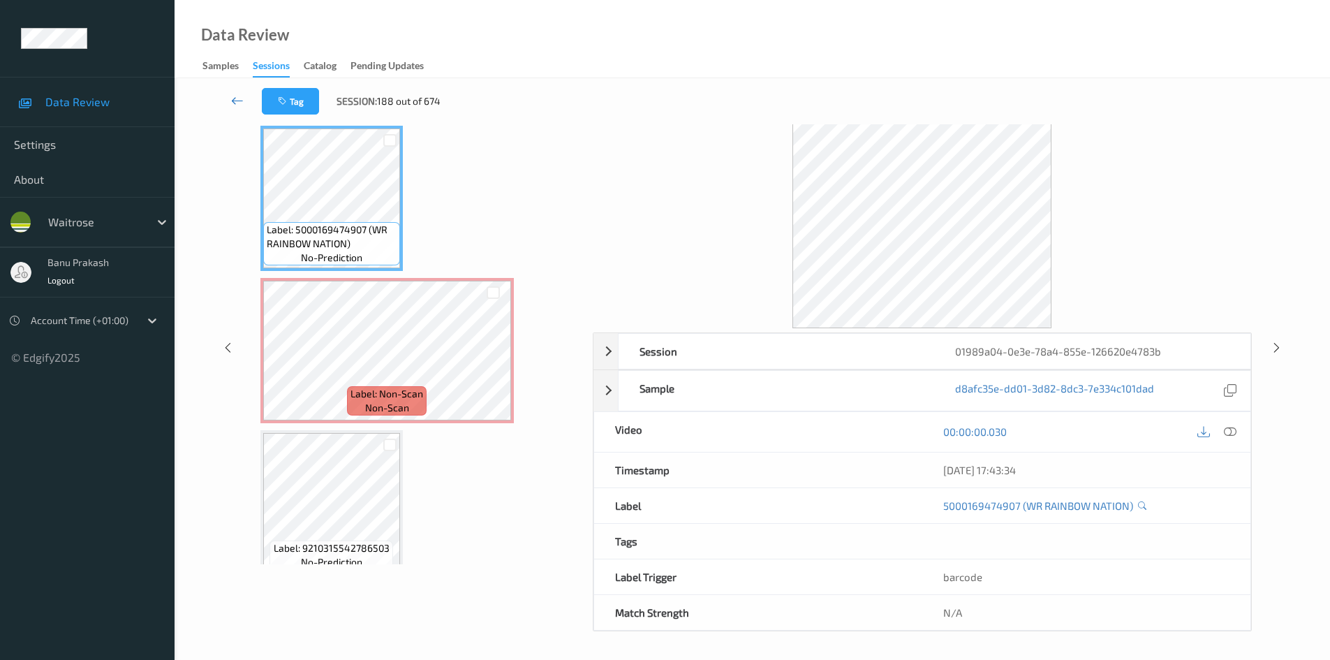
click at [239, 98] on icon at bounding box center [237, 101] width 13 height 14
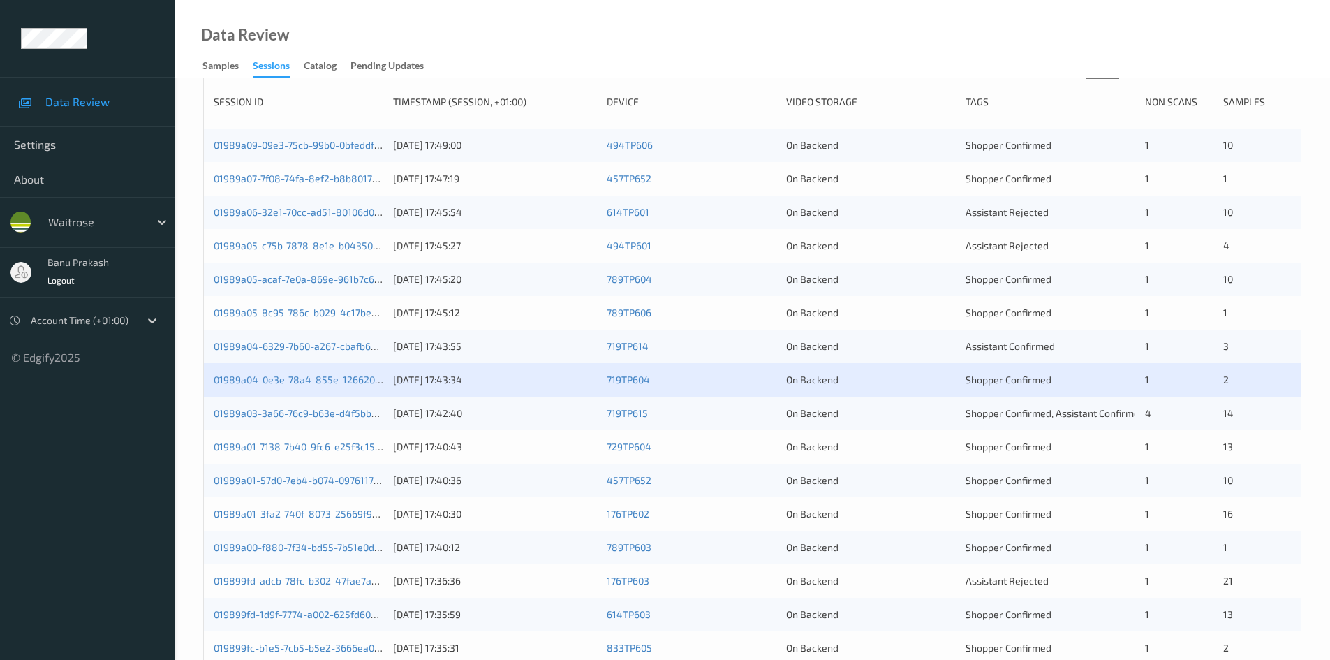
scroll to position [209, 0]
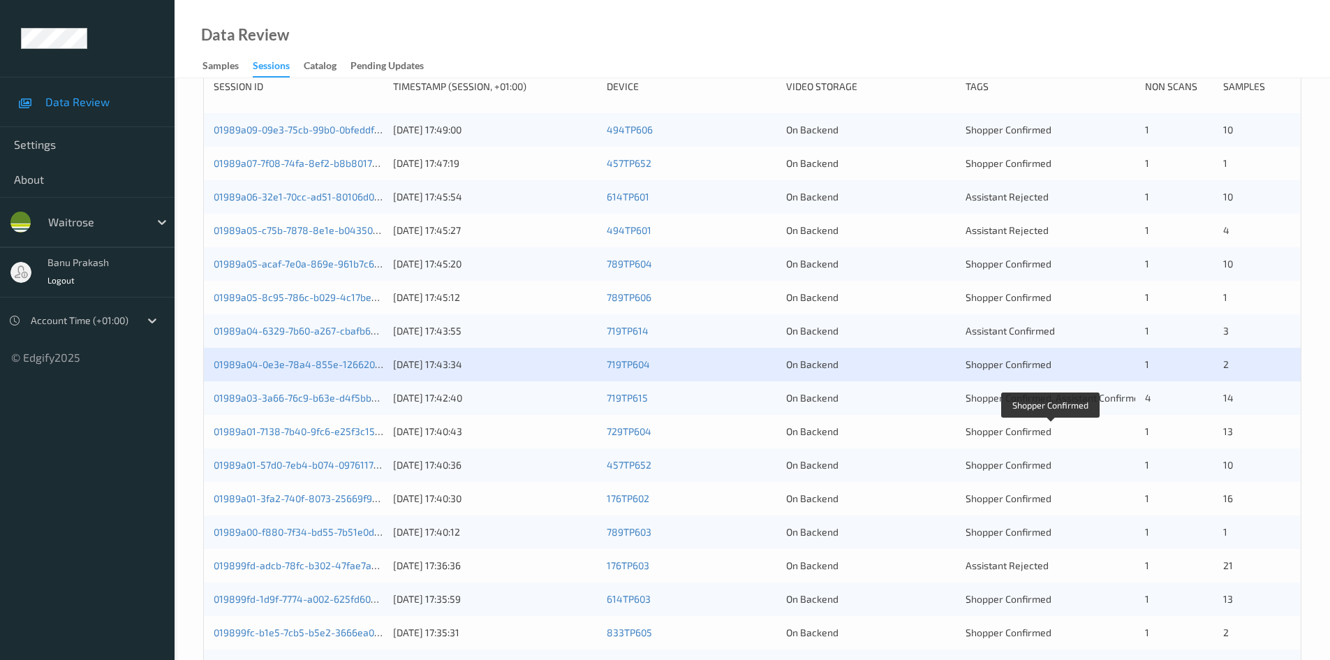
click at [1077, 434] on div "Shopper Confirmed" at bounding box center [1050, 431] width 170 height 14
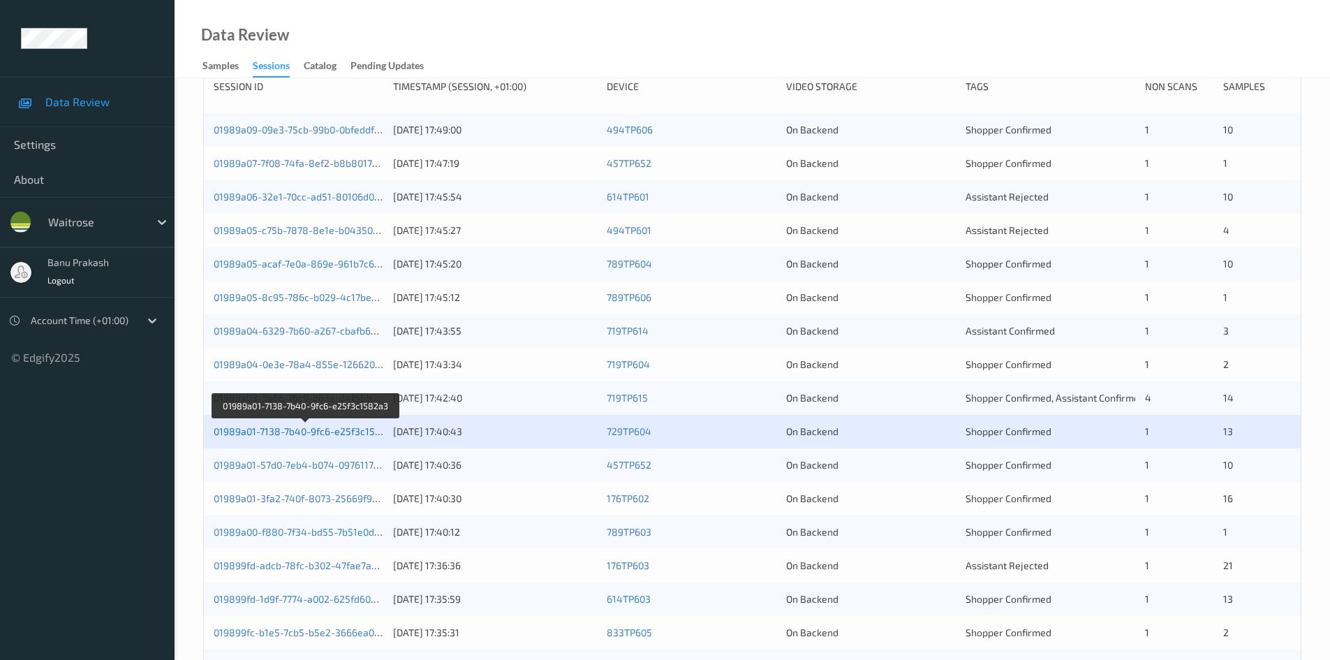
click at [338, 430] on link "01989a01-7138-7b40-9fc6-e25f3c1582a3" at bounding box center [306, 431] width 184 height 12
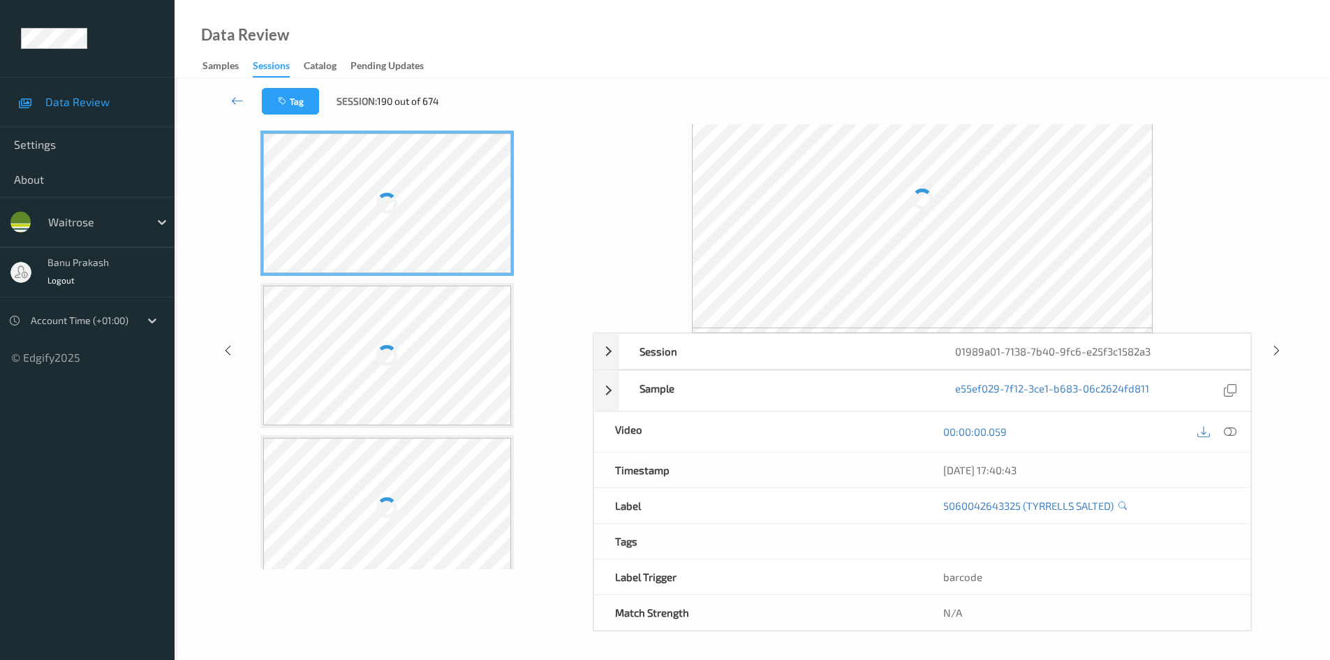
scroll to position [60, 0]
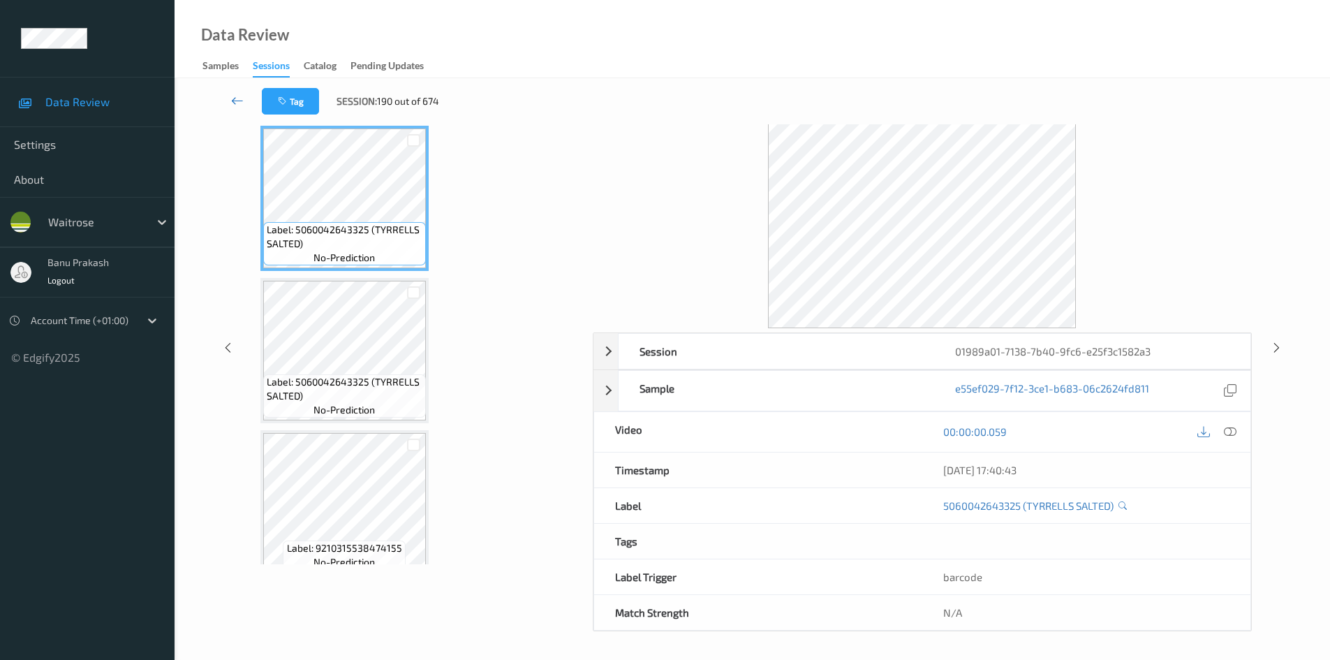
click at [235, 98] on icon at bounding box center [237, 101] width 13 height 14
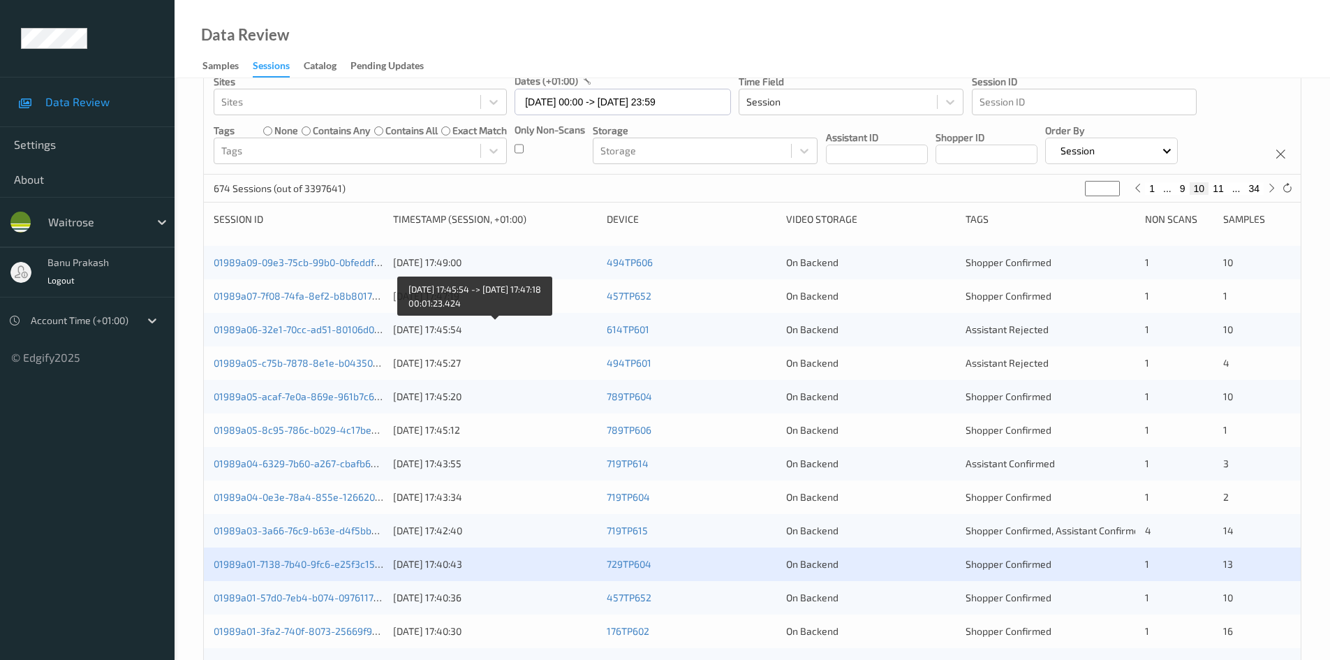
scroll to position [140, 0]
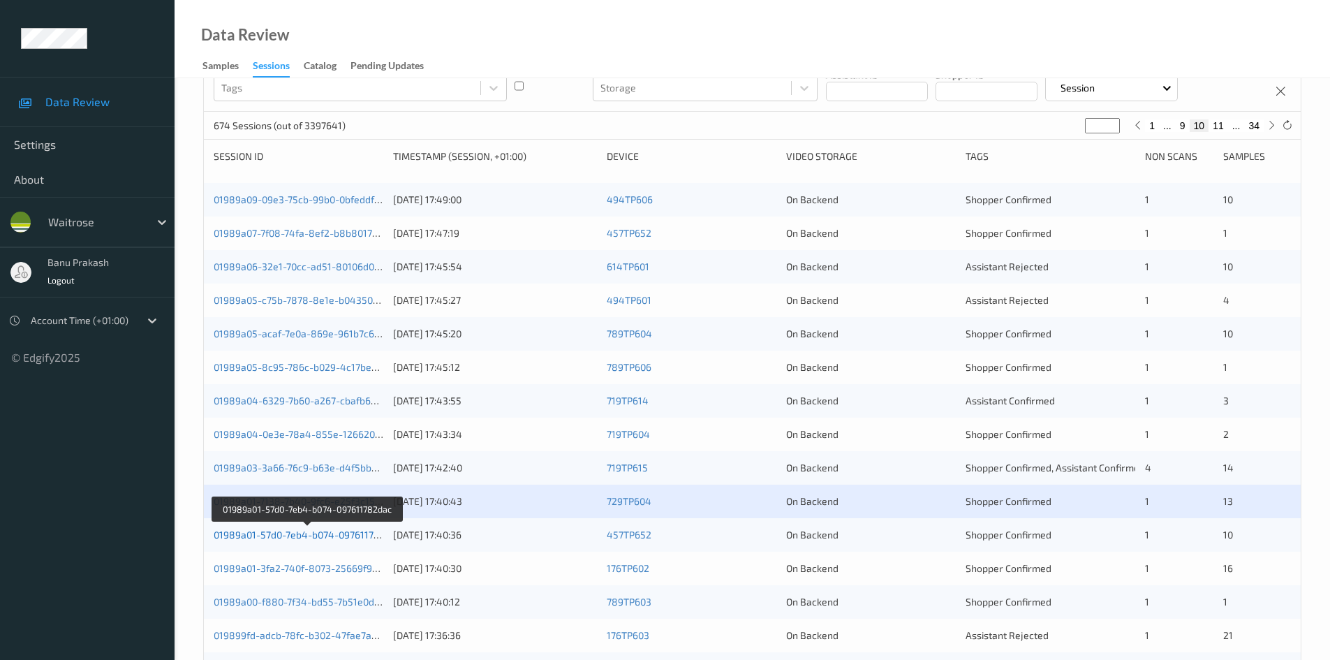
click at [351, 535] on link "01989a01-57d0-7eb4-b074-097611782dac" at bounding box center [308, 534] width 188 height 12
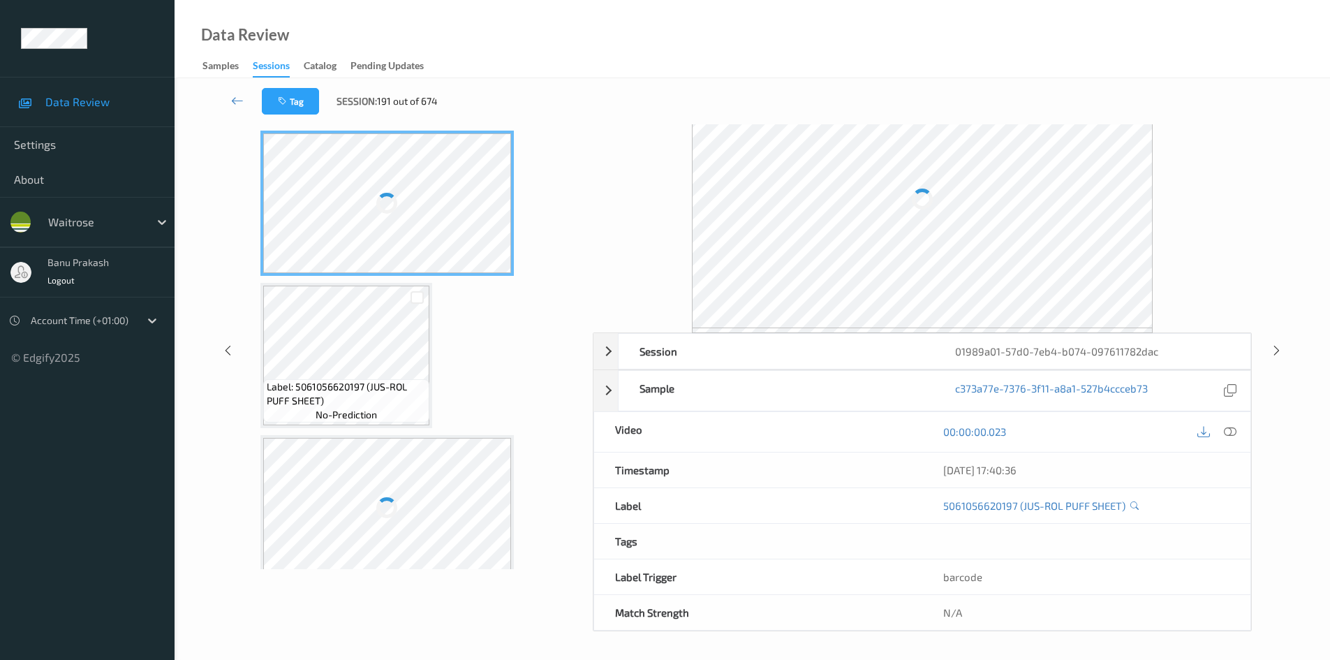
scroll to position [60, 0]
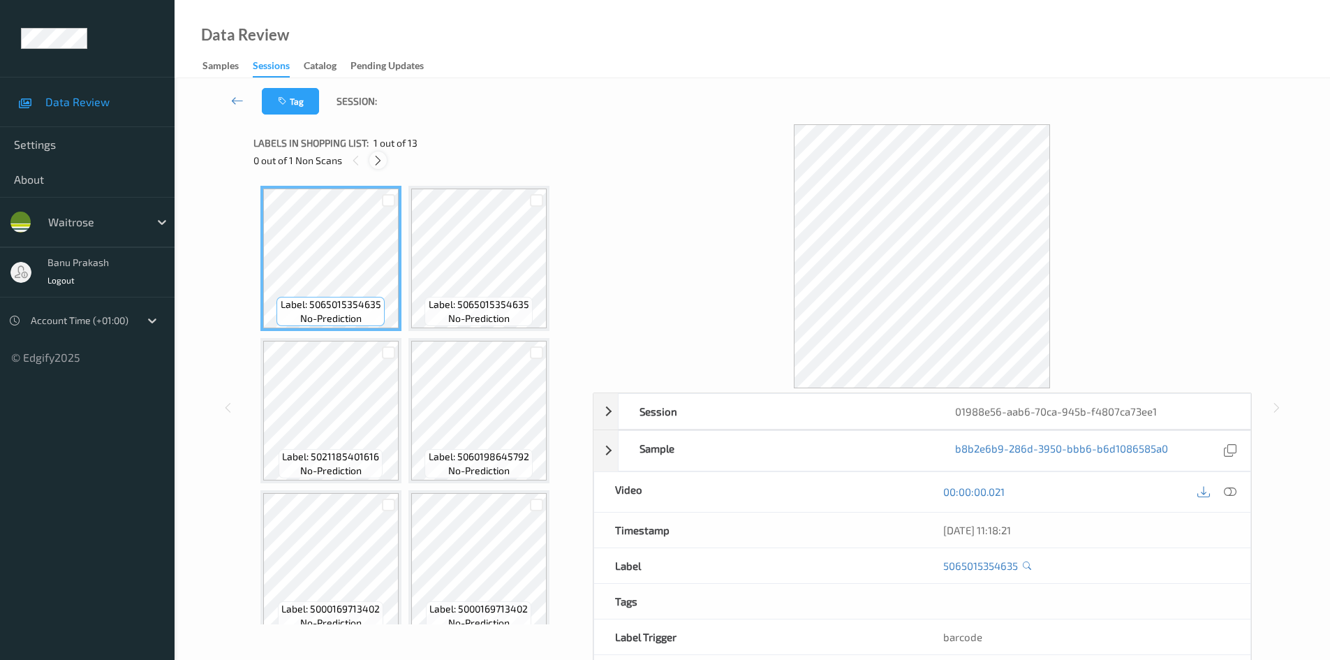
click at [374, 163] on icon at bounding box center [378, 160] width 12 height 13
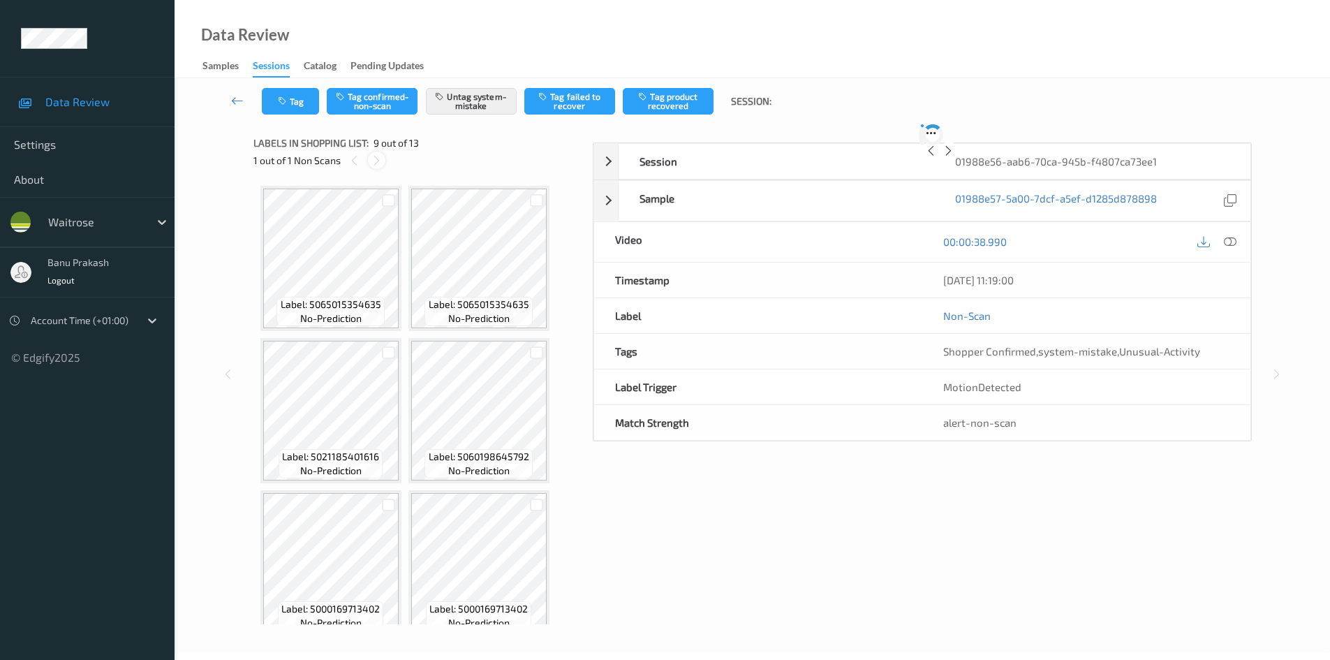
scroll to position [464, 0]
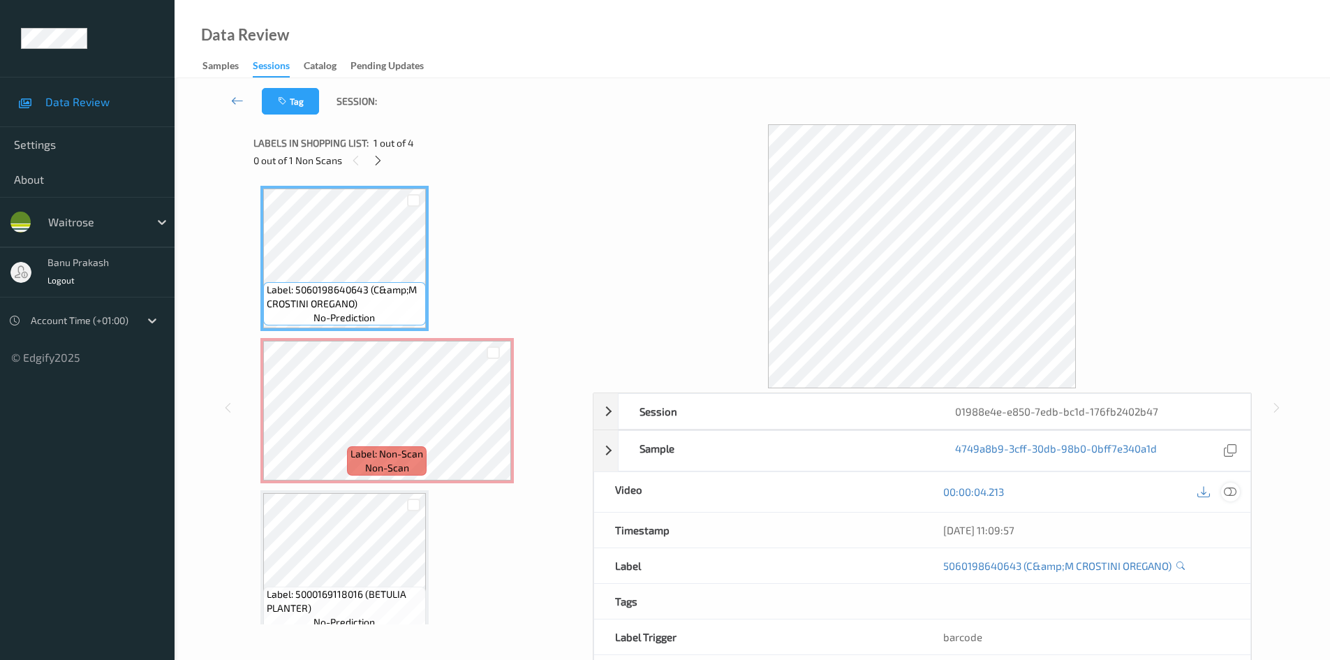
click at [1234, 487] on icon at bounding box center [1230, 491] width 13 height 13
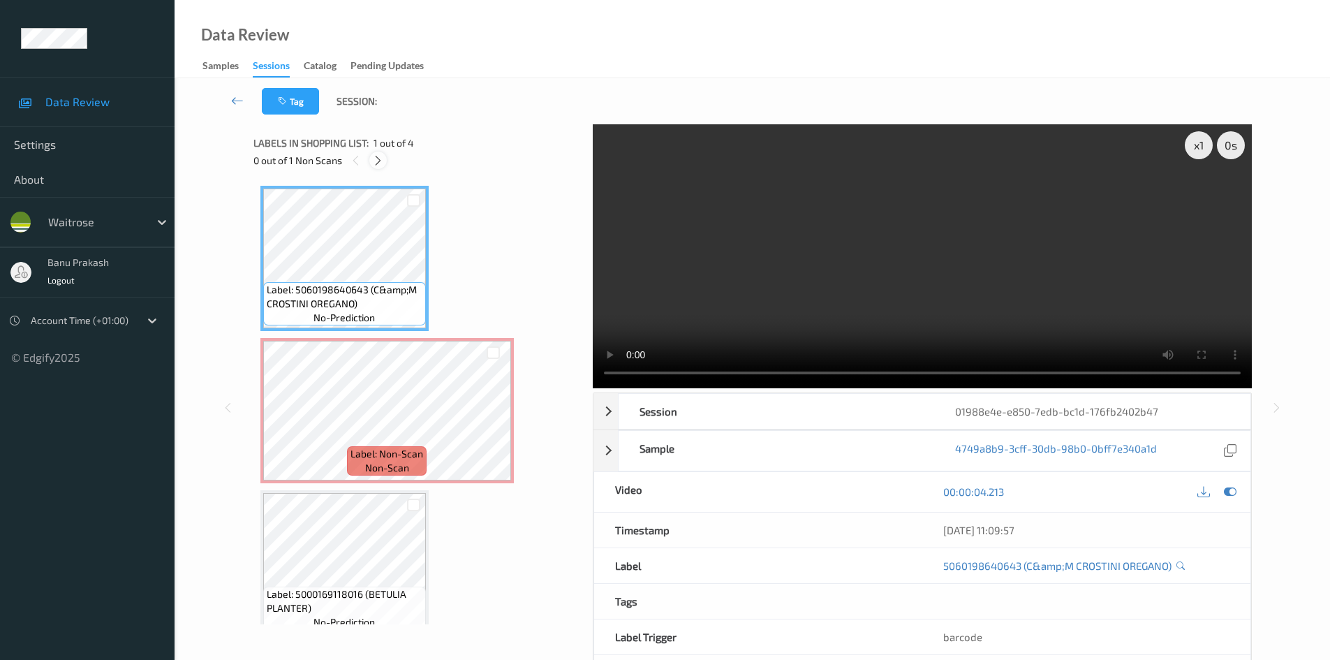
click at [384, 158] on icon at bounding box center [378, 160] width 12 height 13
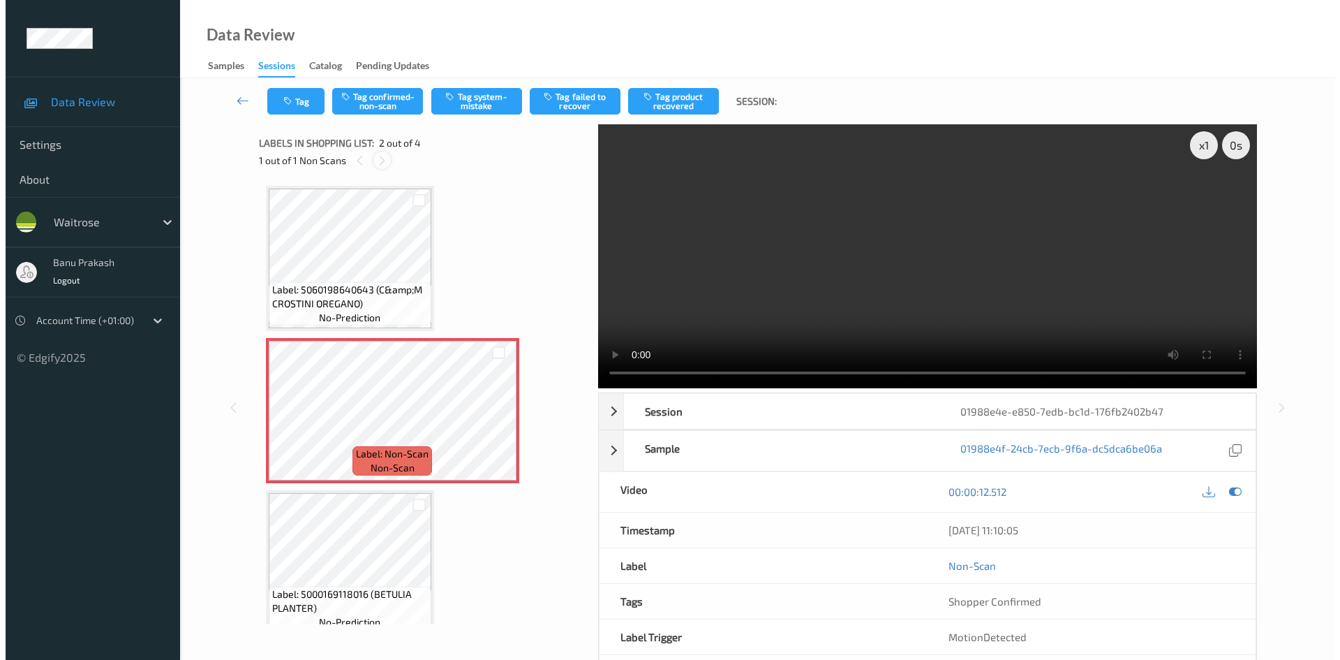
scroll to position [7, 0]
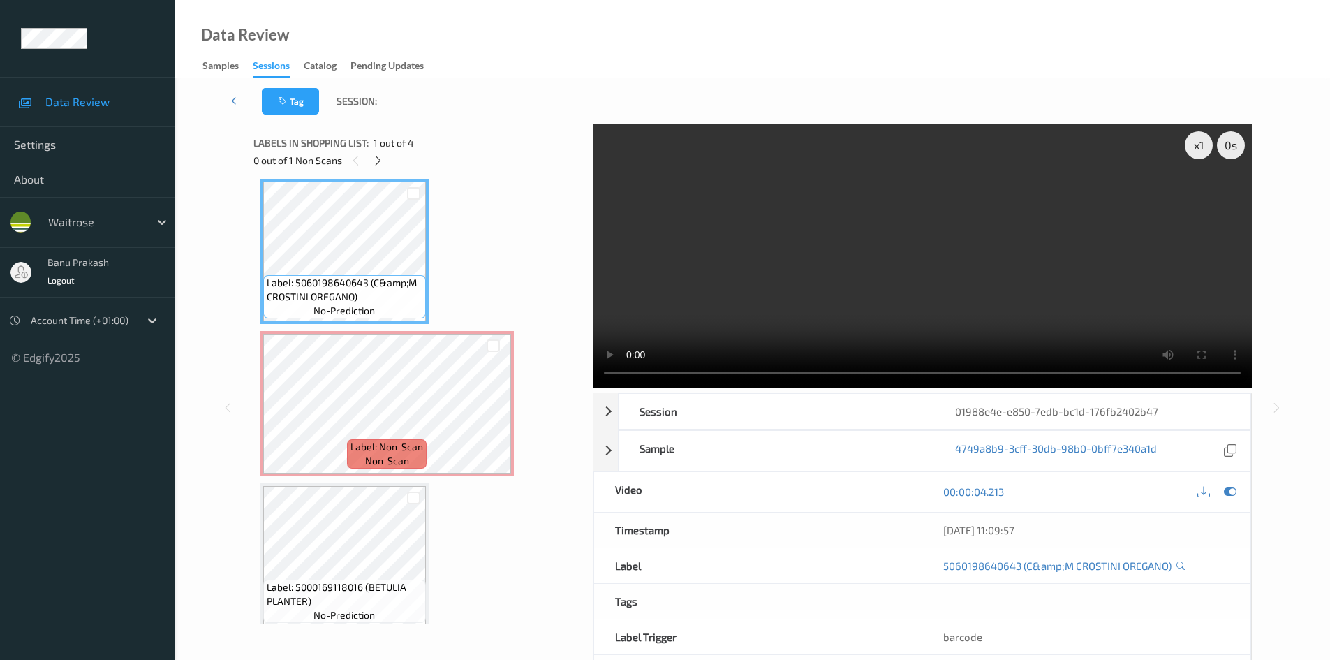
click at [679, 246] on video at bounding box center [922, 256] width 659 height 264
click at [683, 269] on video at bounding box center [922, 256] width 659 height 264
click at [1090, 337] on video at bounding box center [922, 256] width 659 height 264
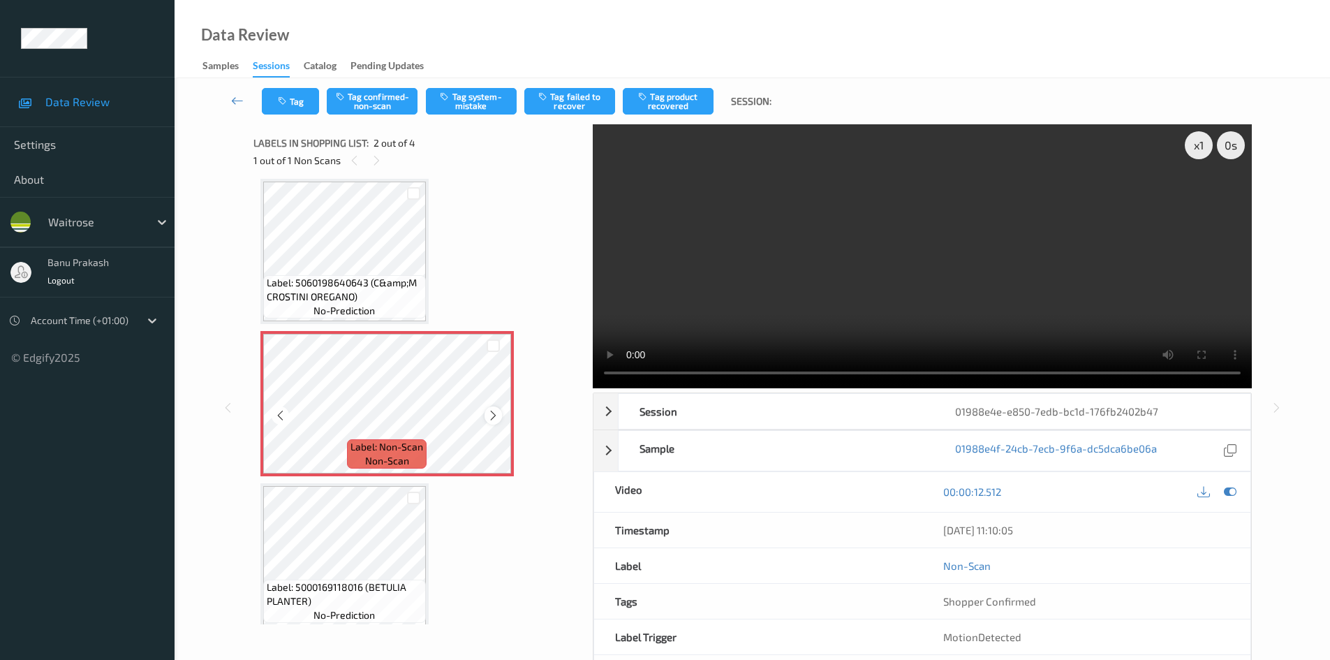
click at [492, 414] on icon at bounding box center [493, 415] width 12 height 13
click at [492, 413] on icon at bounding box center [493, 415] width 12 height 13
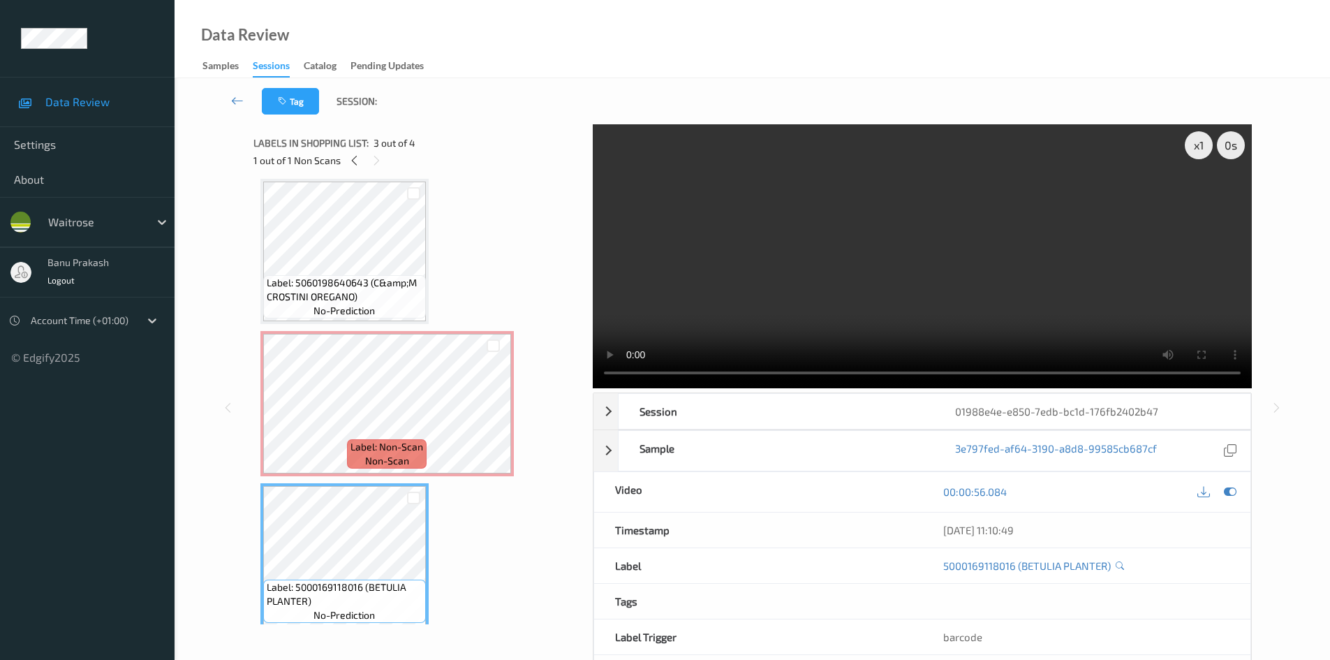
click at [871, 308] on video at bounding box center [922, 256] width 659 height 264
click at [808, 296] on video at bounding box center [922, 256] width 659 height 264
click at [1044, 320] on video at bounding box center [922, 256] width 659 height 264
click at [898, 285] on video at bounding box center [922, 256] width 659 height 264
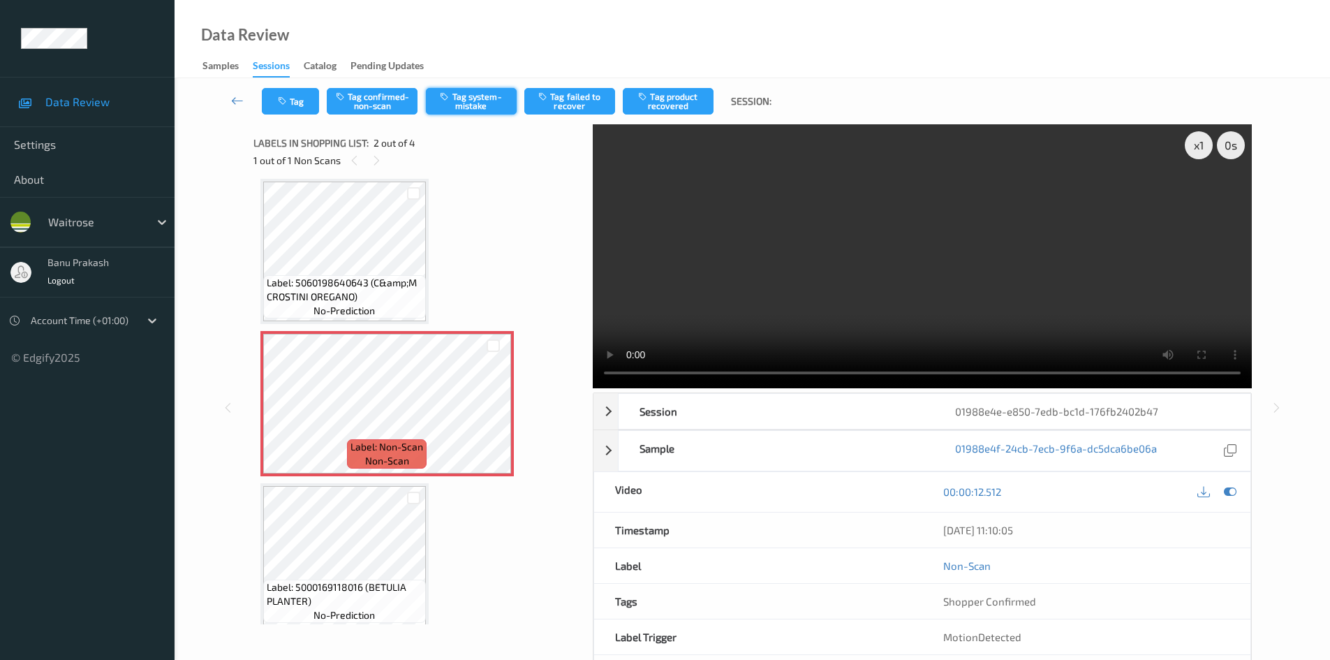
click at [456, 97] on button "Tag system-mistake" at bounding box center [471, 101] width 91 height 27
click at [290, 98] on button "Tag" at bounding box center [290, 101] width 57 height 27
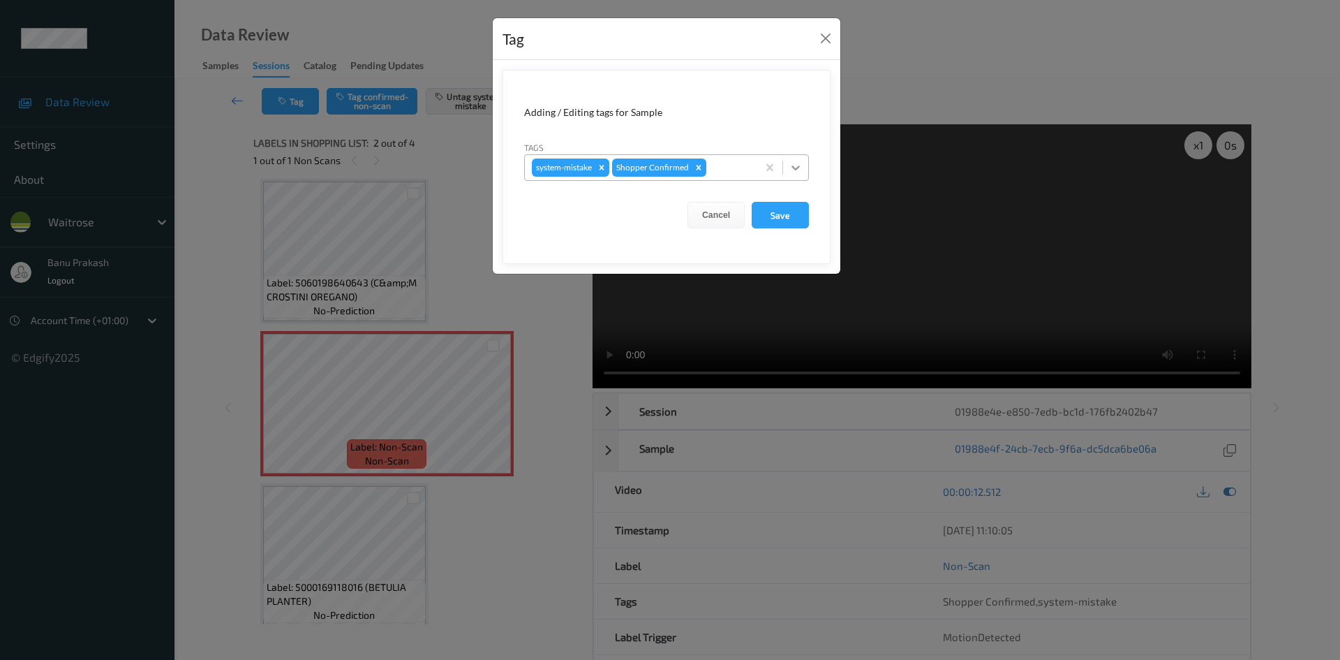
click at [790, 160] on div at bounding box center [795, 167] width 25 height 25
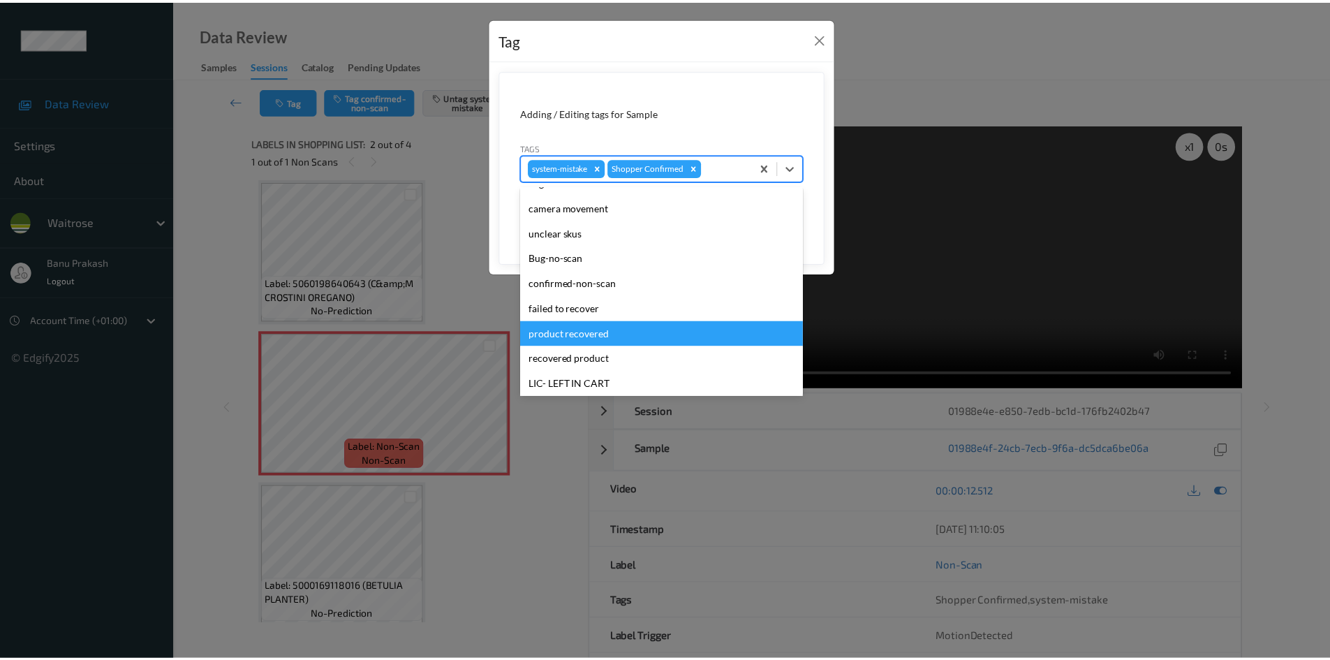
scroll to position [274, 0]
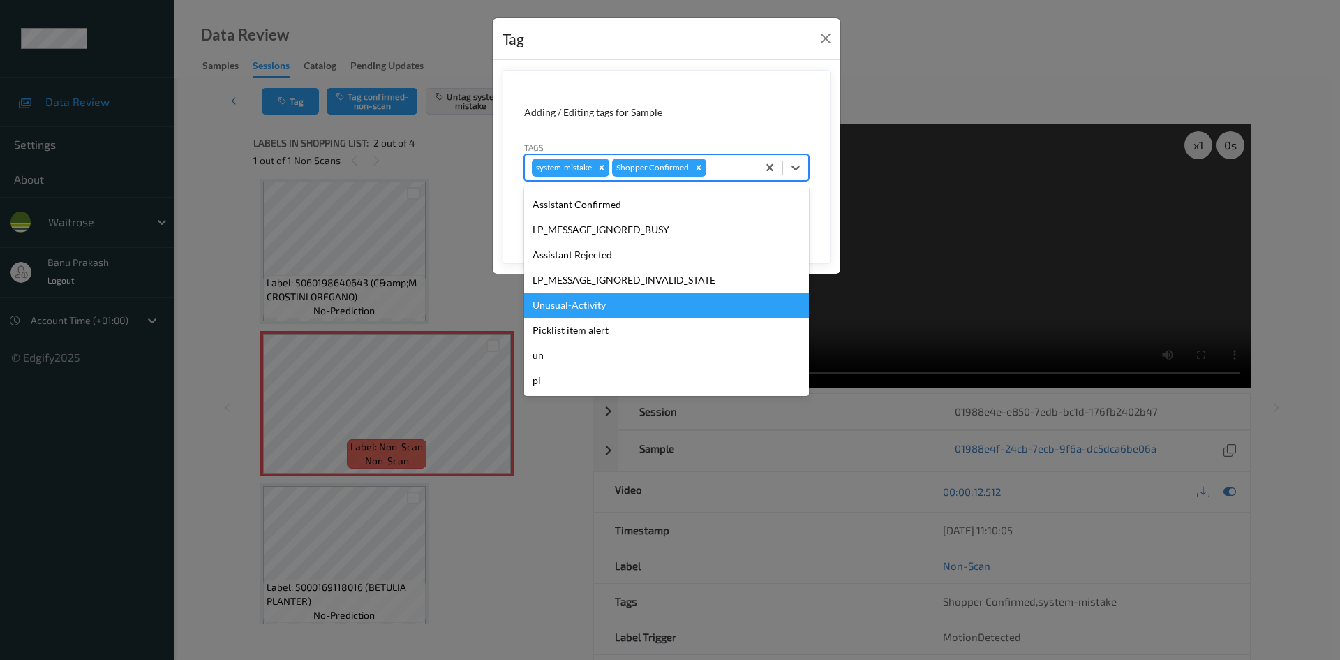
click at [579, 298] on div "Unusual-Activity" at bounding box center [666, 305] width 285 height 25
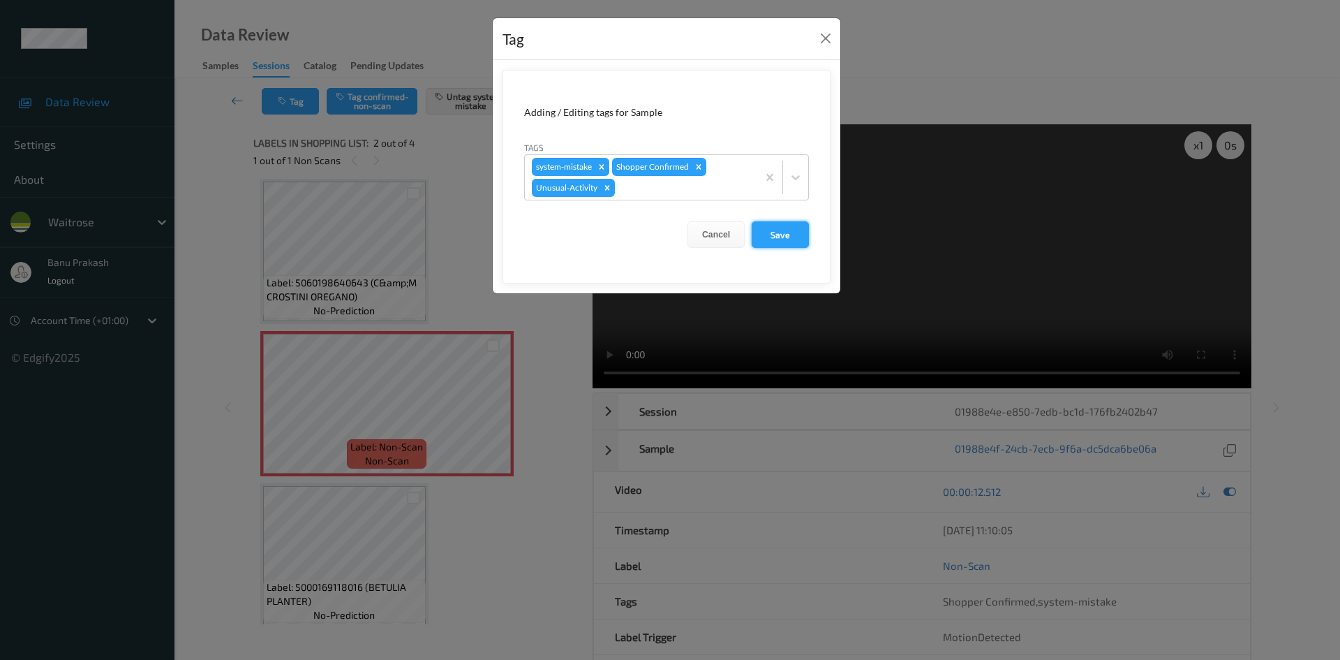
click at [787, 226] on button "Save" at bounding box center [780, 234] width 57 height 27
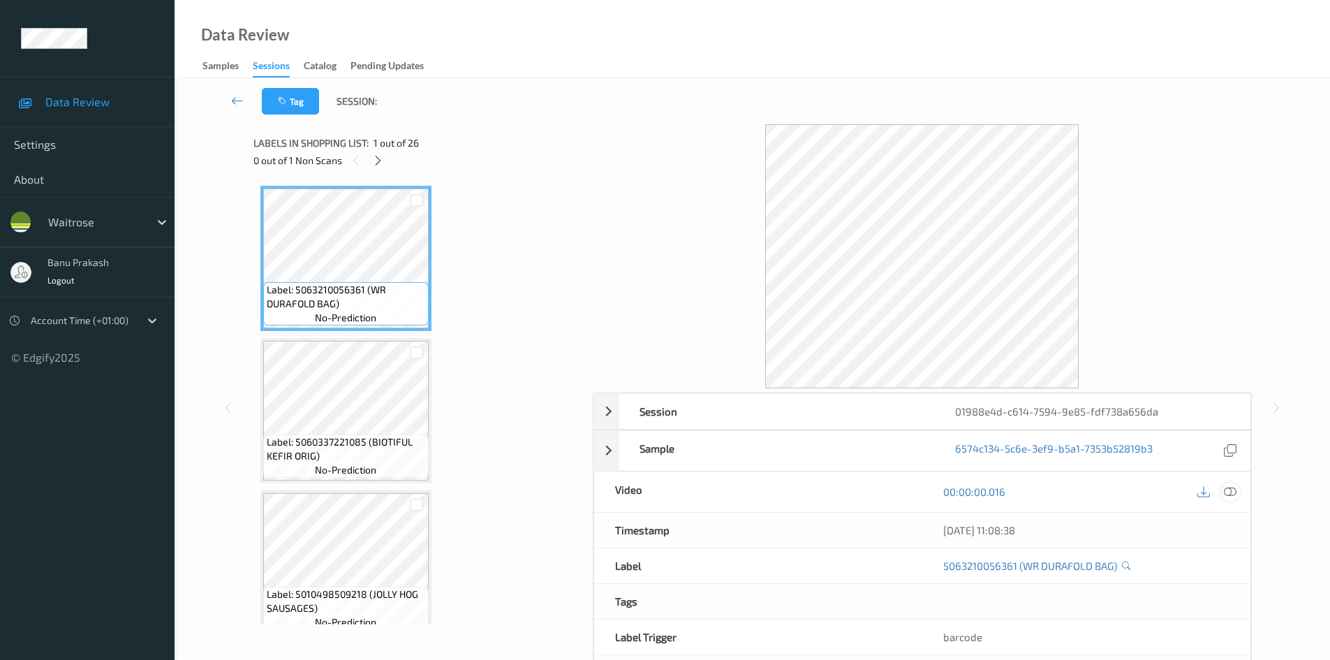
click at [1233, 494] on icon at bounding box center [1230, 491] width 13 height 13
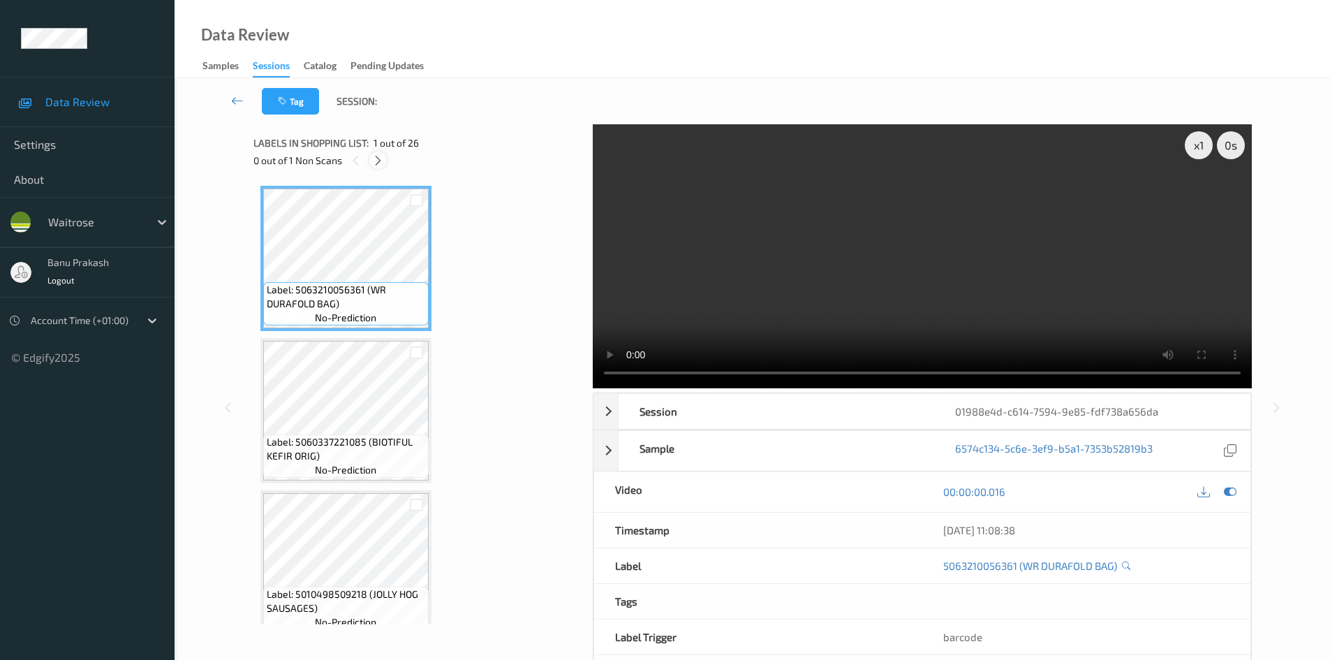
click at [382, 164] on icon at bounding box center [378, 160] width 12 height 13
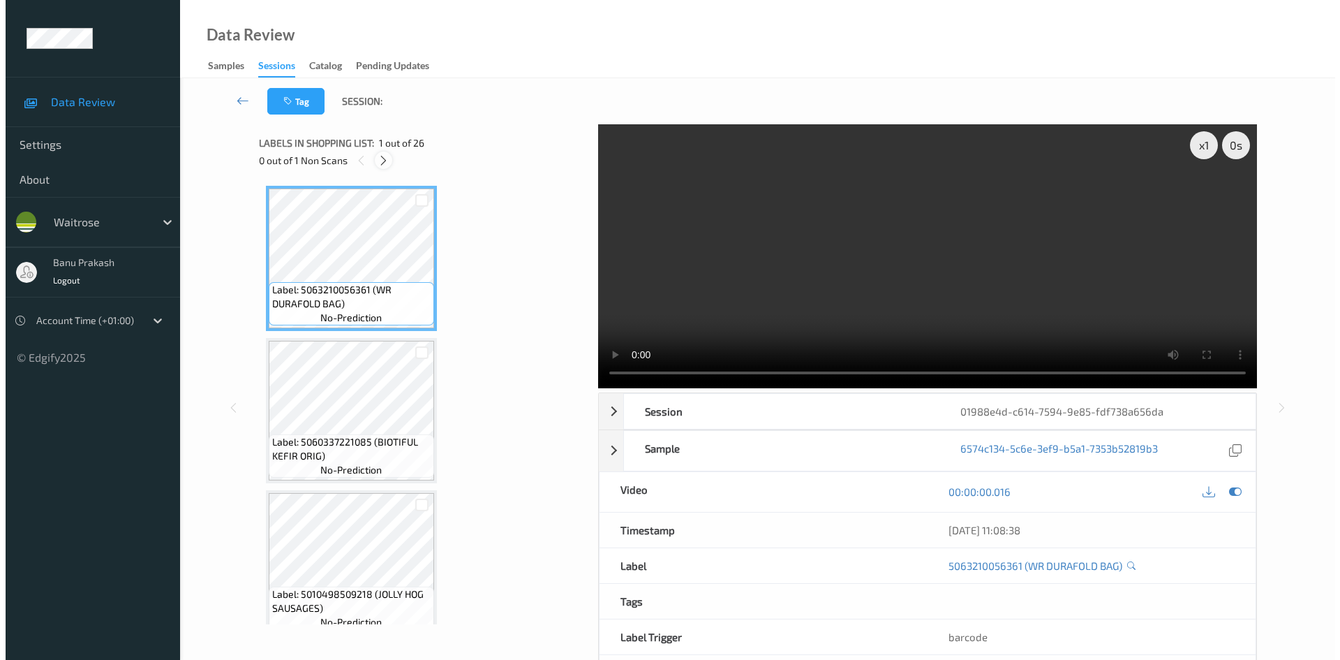
scroll to position [1072, 0]
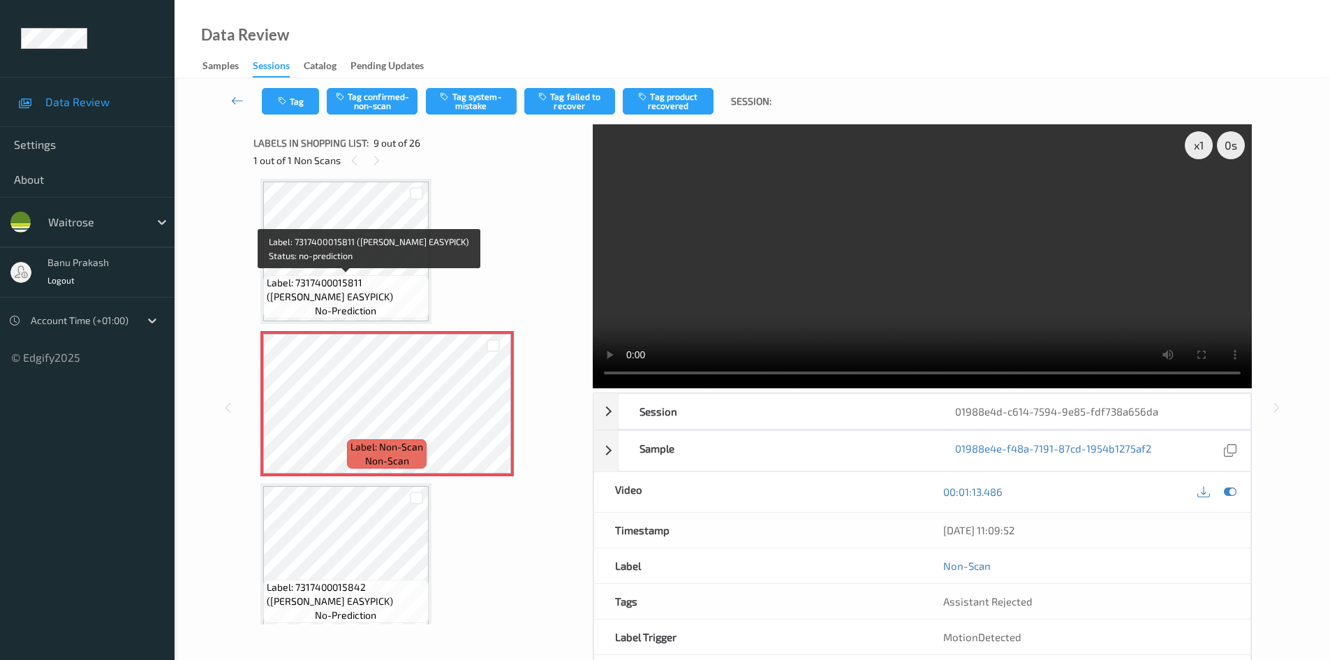
click at [378, 276] on span "Label: 7317400015811 ([PERSON_NAME] EASYPICK)" at bounding box center [346, 290] width 158 height 28
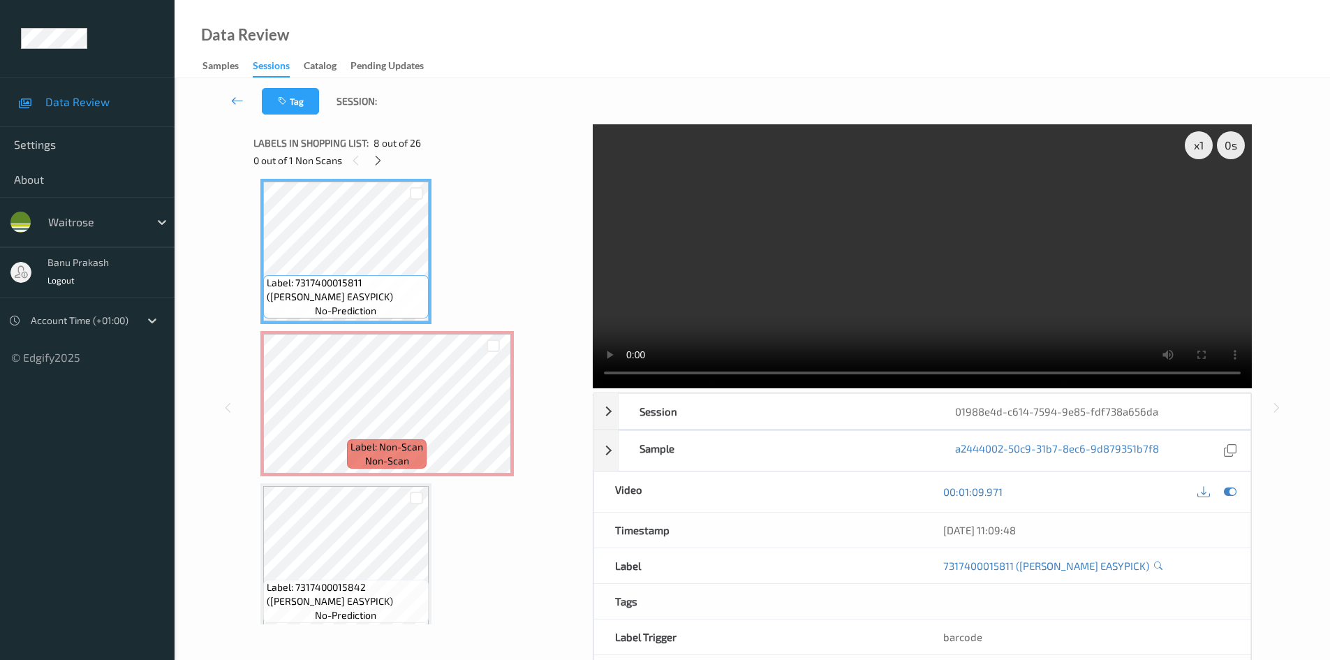
click at [799, 276] on video at bounding box center [922, 256] width 659 height 264
click at [783, 318] on video at bounding box center [922, 256] width 659 height 264
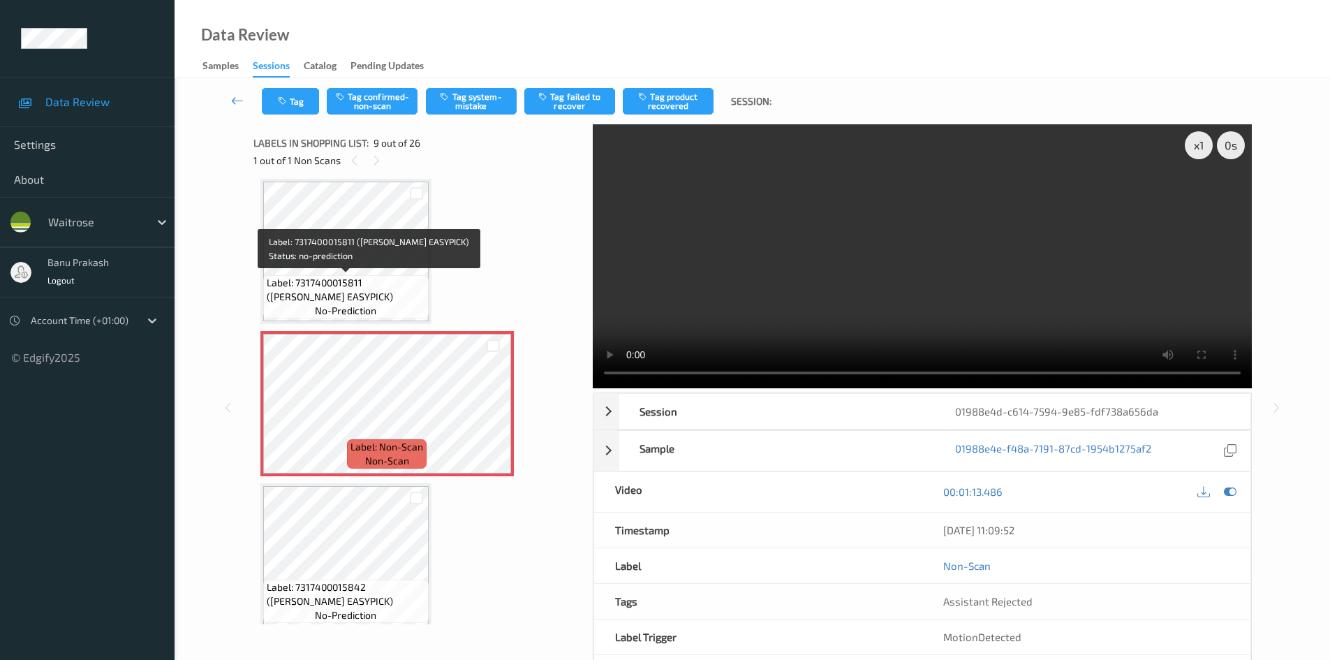
click at [340, 276] on span "Label: 7317400015811 (TEPE EASYPICK)" at bounding box center [346, 290] width 158 height 28
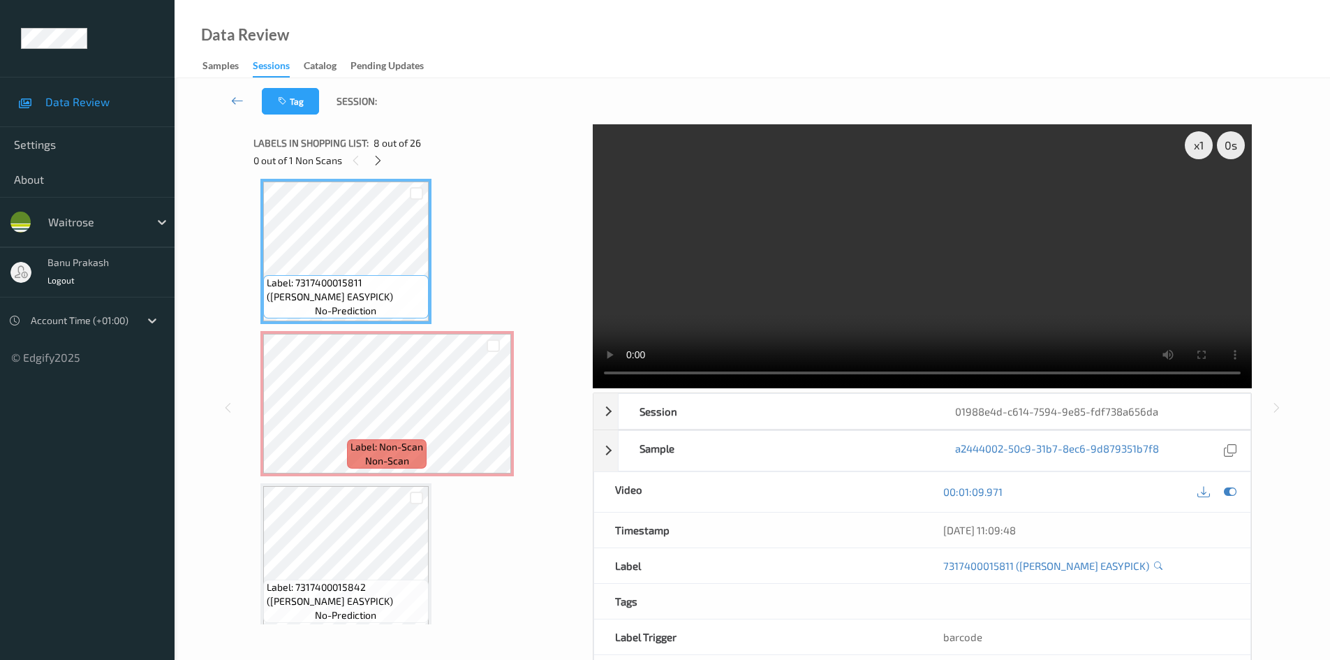
click at [761, 251] on video at bounding box center [922, 256] width 659 height 264
click at [706, 242] on video at bounding box center [922, 256] width 659 height 264
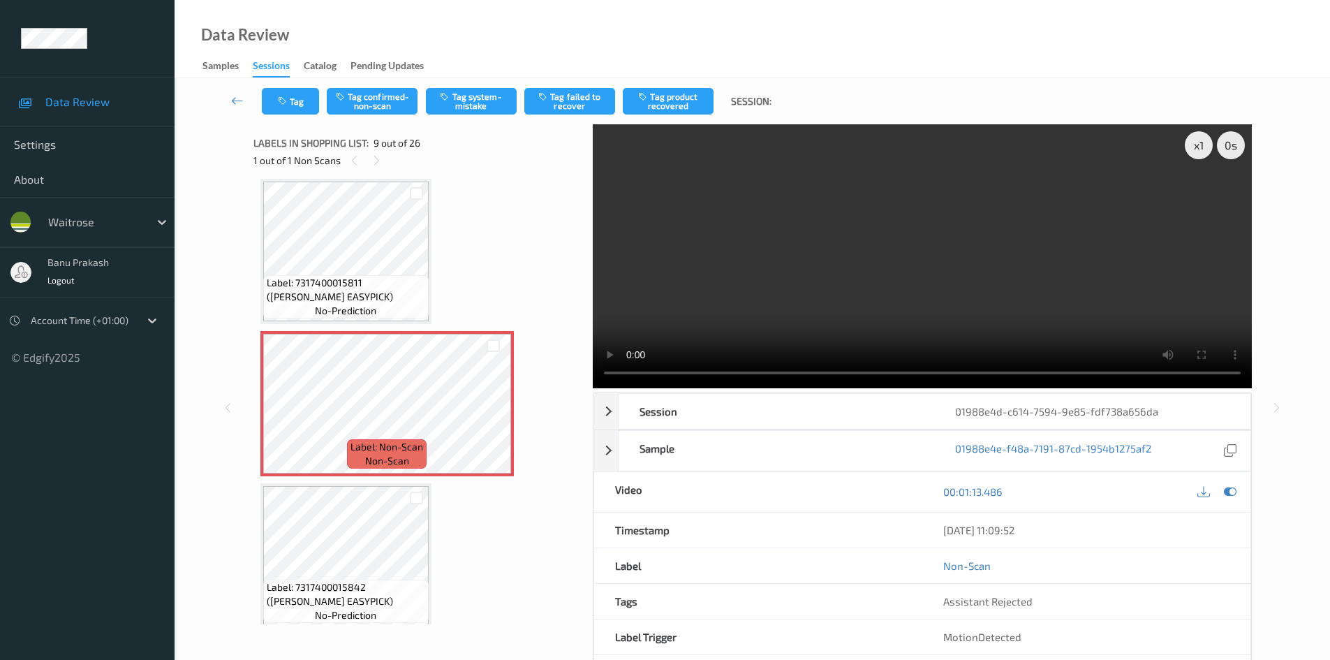
click at [901, 235] on video at bounding box center [922, 256] width 659 height 264
click at [896, 233] on video at bounding box center [922, 256] width 659 height 264
click at [467, 102] on button "Tag system-mistake" at bounding box center [471, 101] width 91 height 27
click at [299, 99] on button "Tag" at bounding box center [290, 101] width 57 height 27
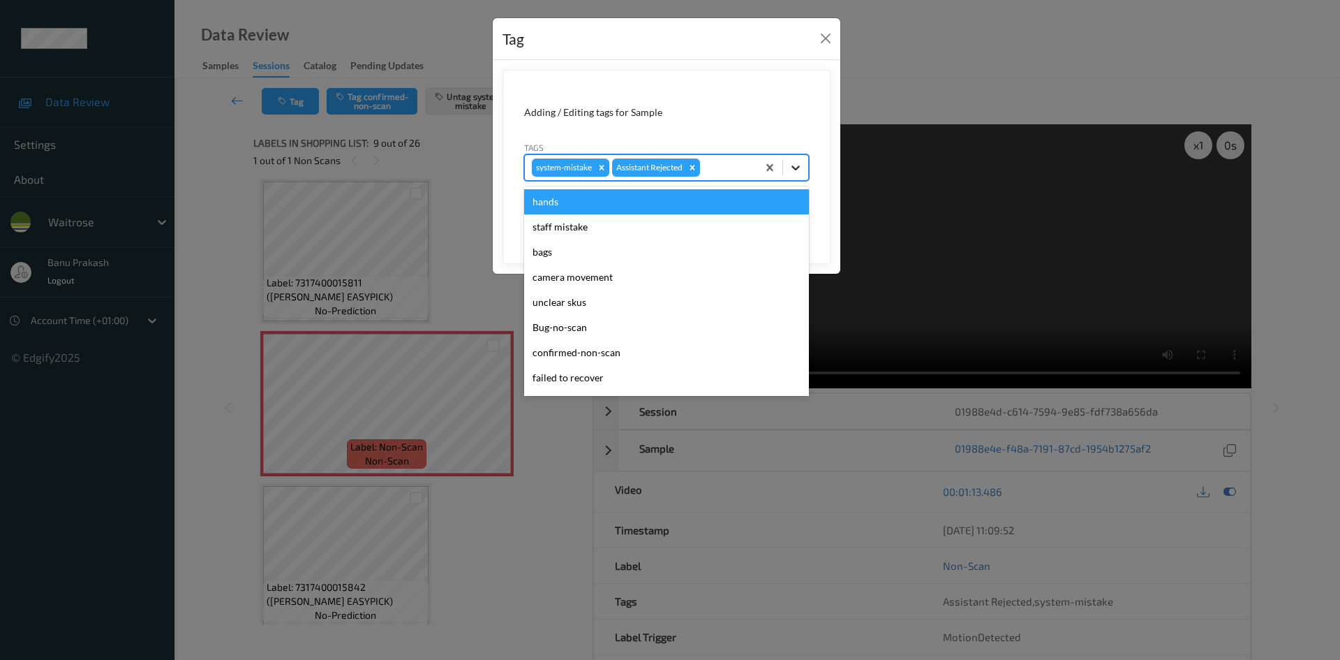
click at [797, 168] on icon at bounding box center [796, 167] width 8 height 5
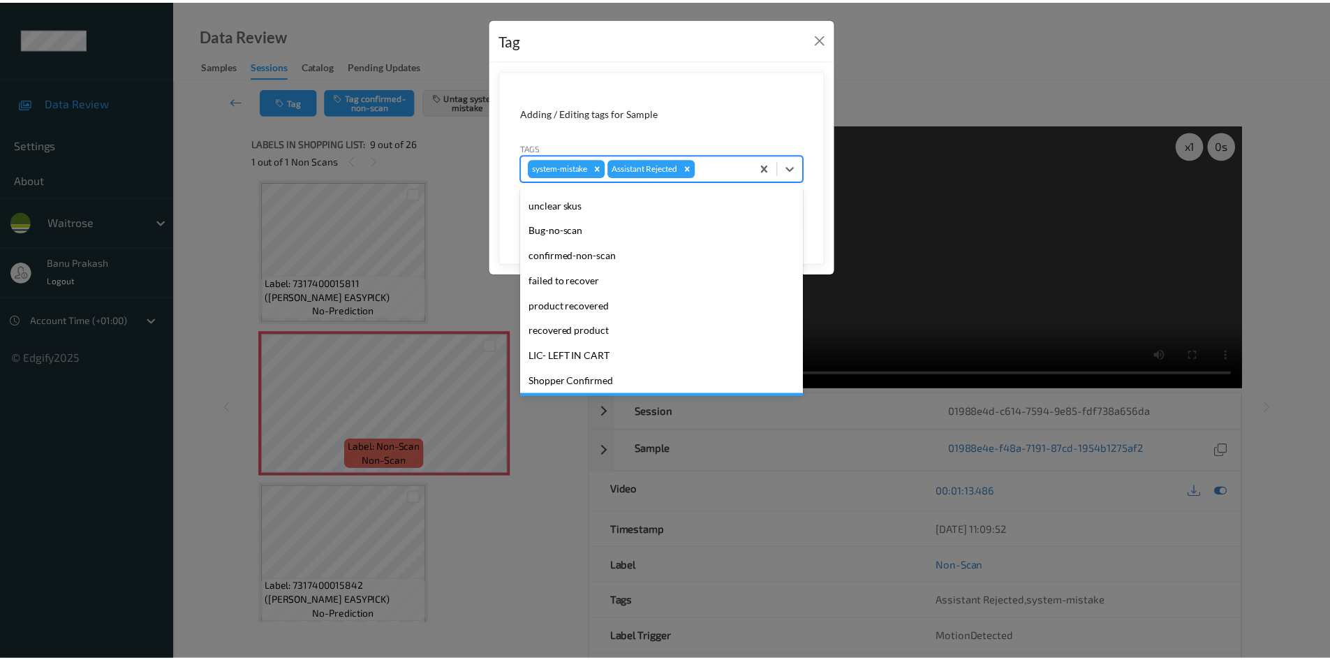
scroll to position [209, 0]
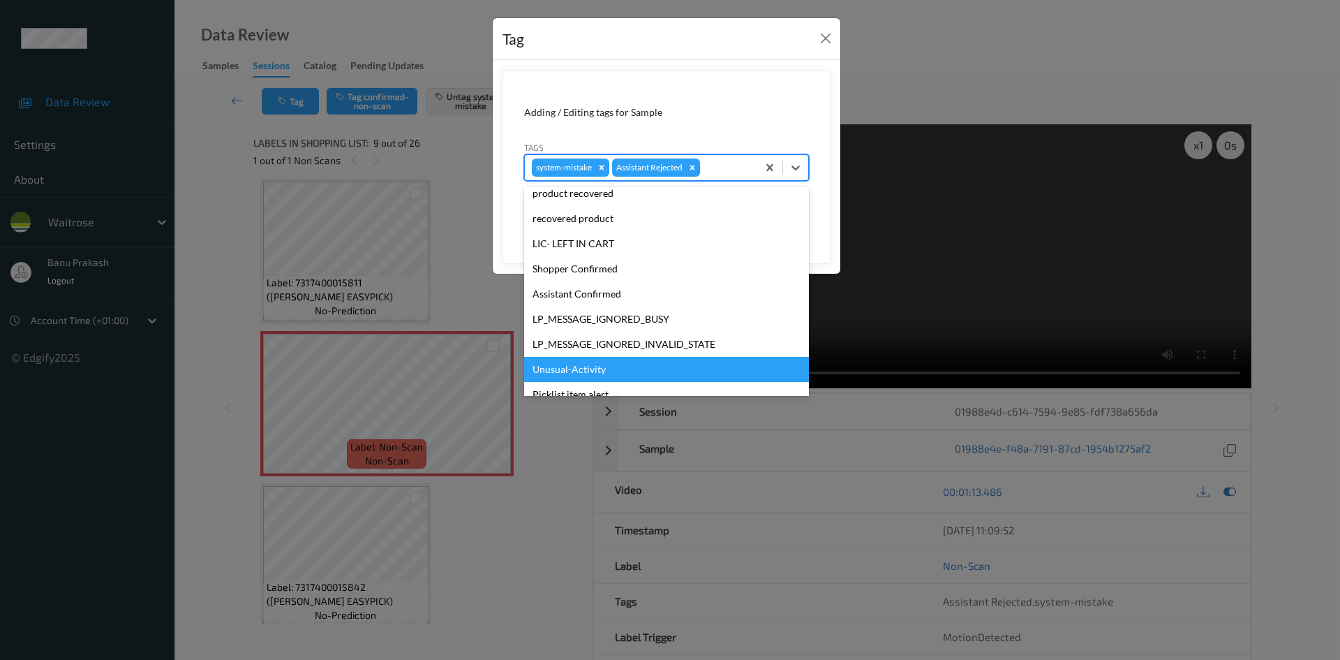
click at [558, 365] on div "Unusual-Activity" at bounding box center [666, 369] width 285 height 25
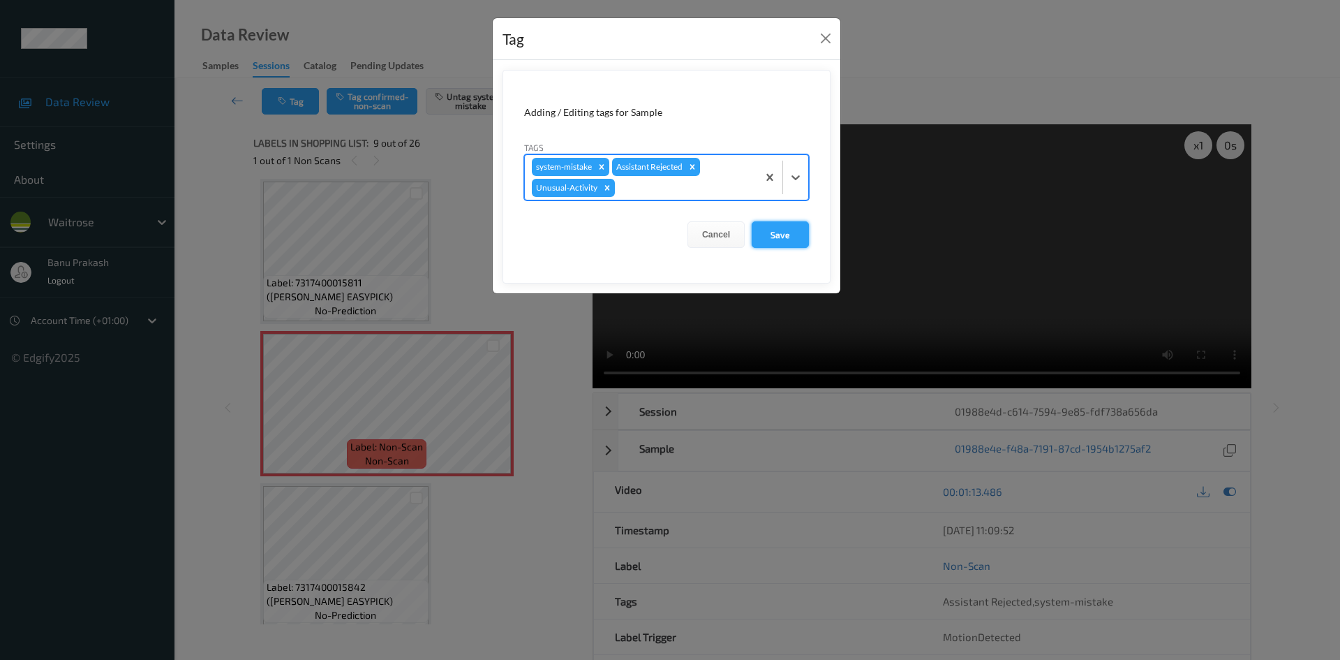
click at [787, 233] on button "Save" at bounding box center [780, 234] width 57 height 27
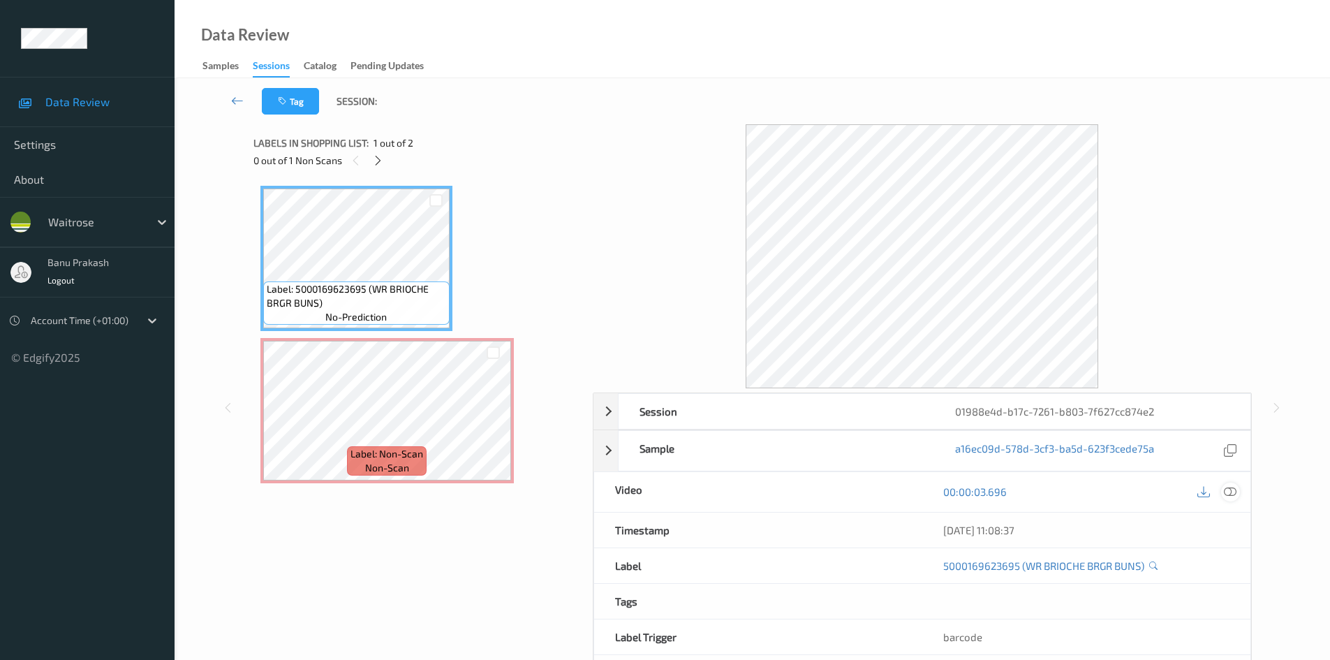
click at [1230, 490] on icon at bounding box center [1230, 491] width 13 height 13
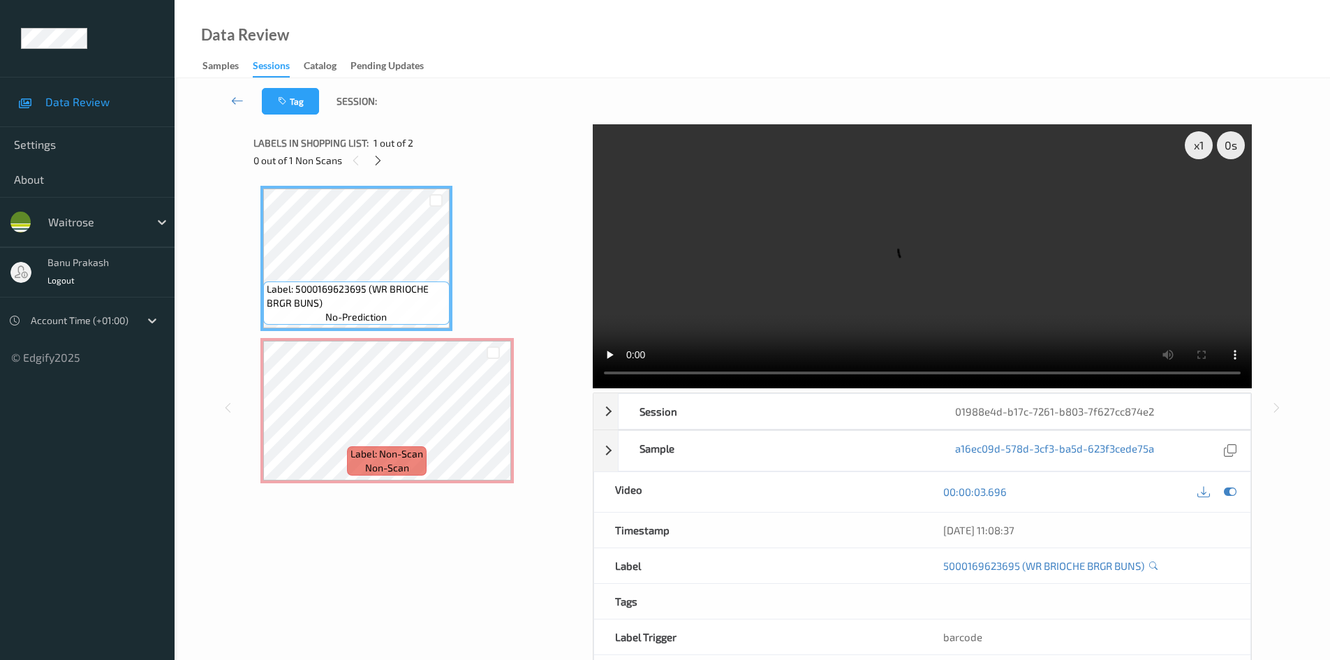
click at [790, 212] on video at bounding box center [922, 256] width 659 height 264
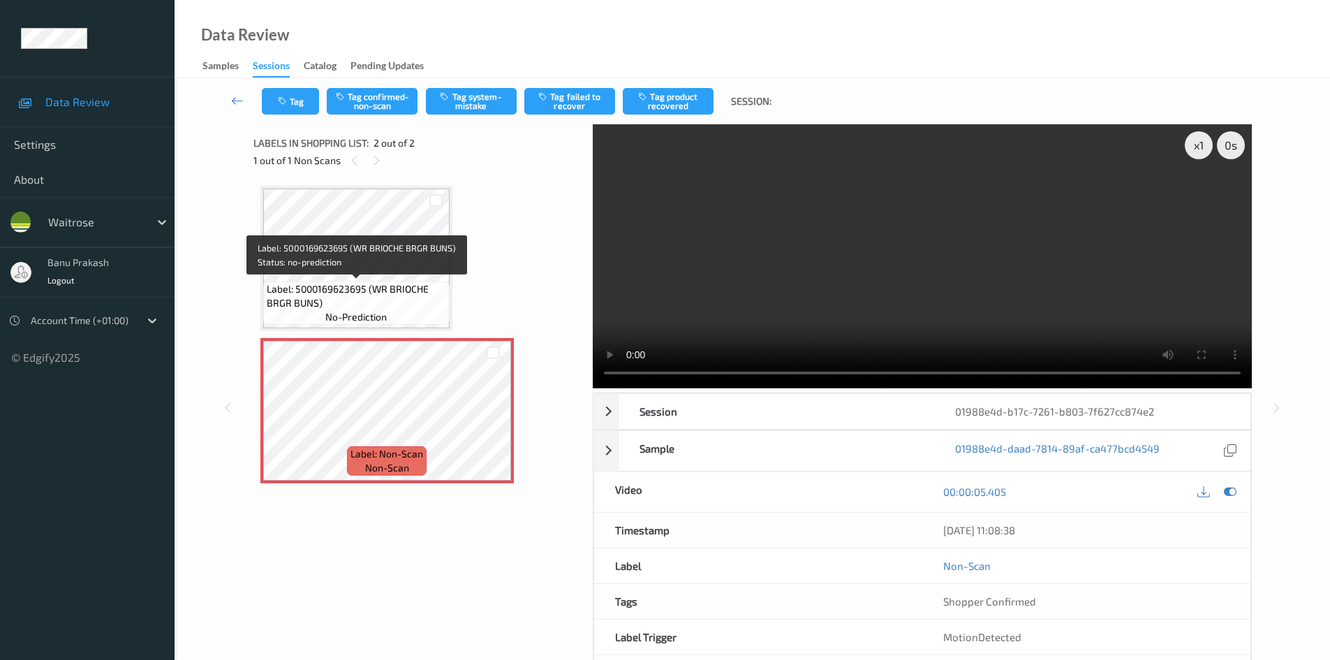
click at [427, 295] on span "Label: 5000169623695 (WR BRIOCHE BRGR BUNS)" at bounding box center [356, 296] width 179 height 28
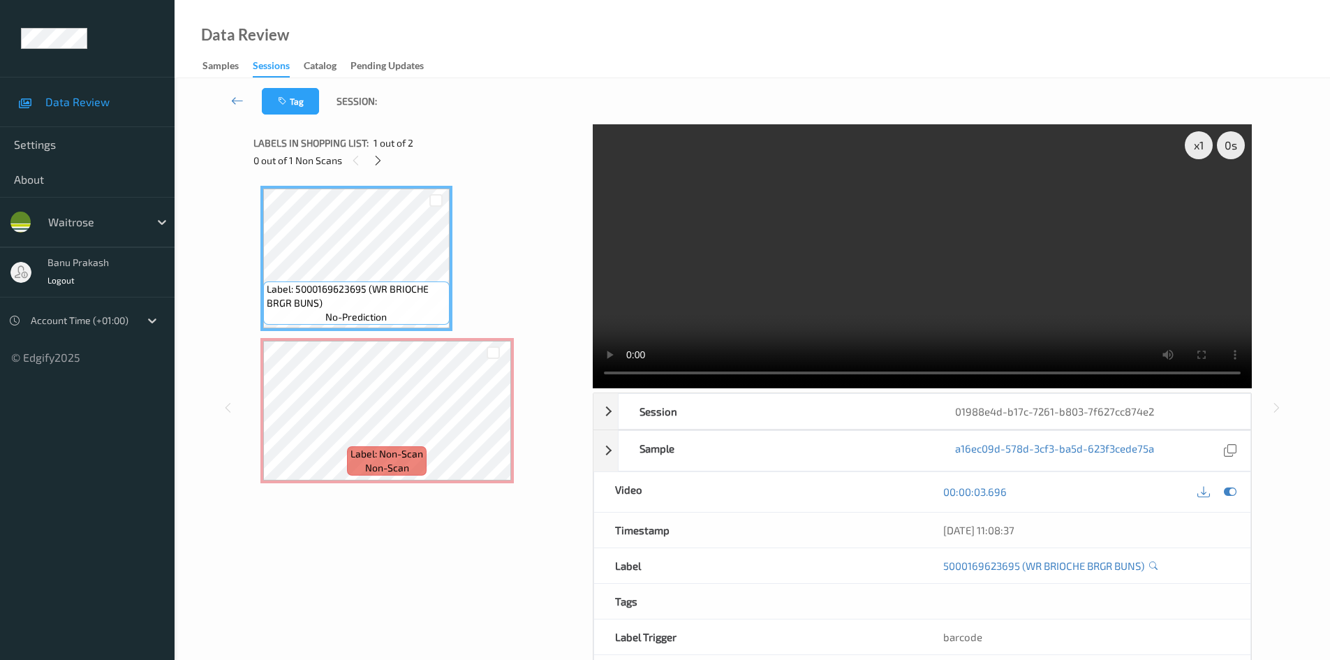
click at [873, 267] on video at bounding box center [922, 256] width 659 height 264
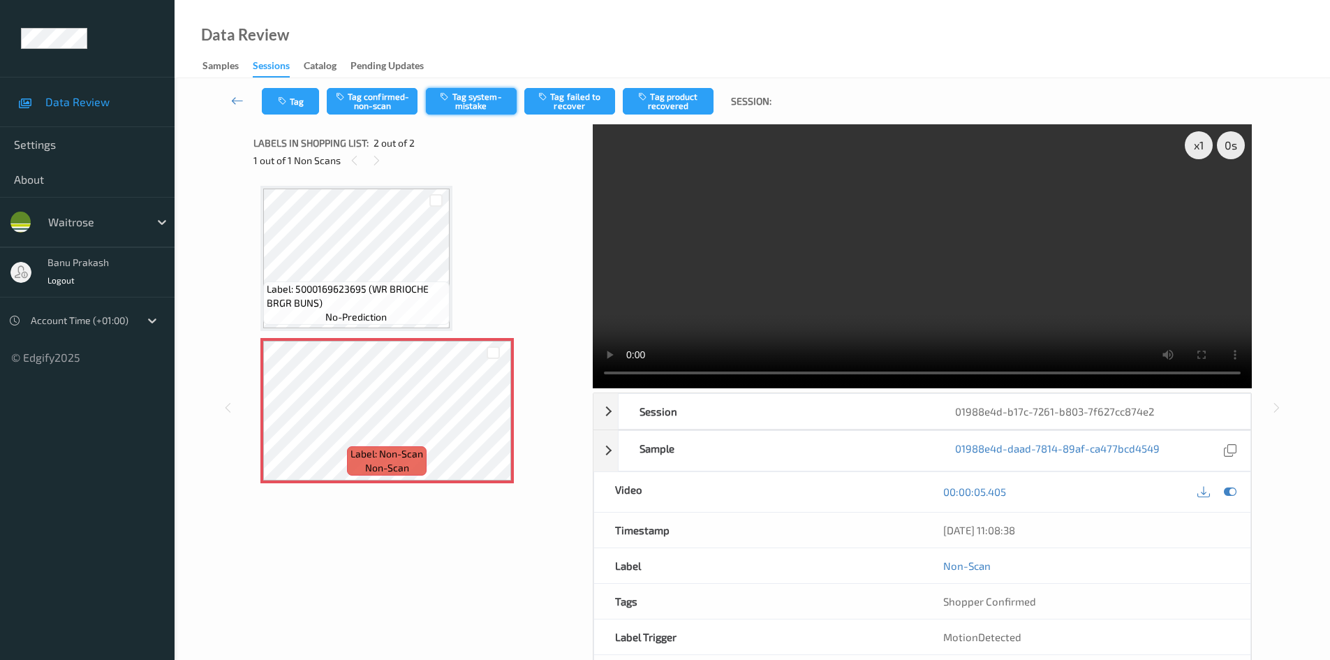
click at [478, 100] on button "Tag system-mistake" at bounding box center [471, 101] width 91 height 27
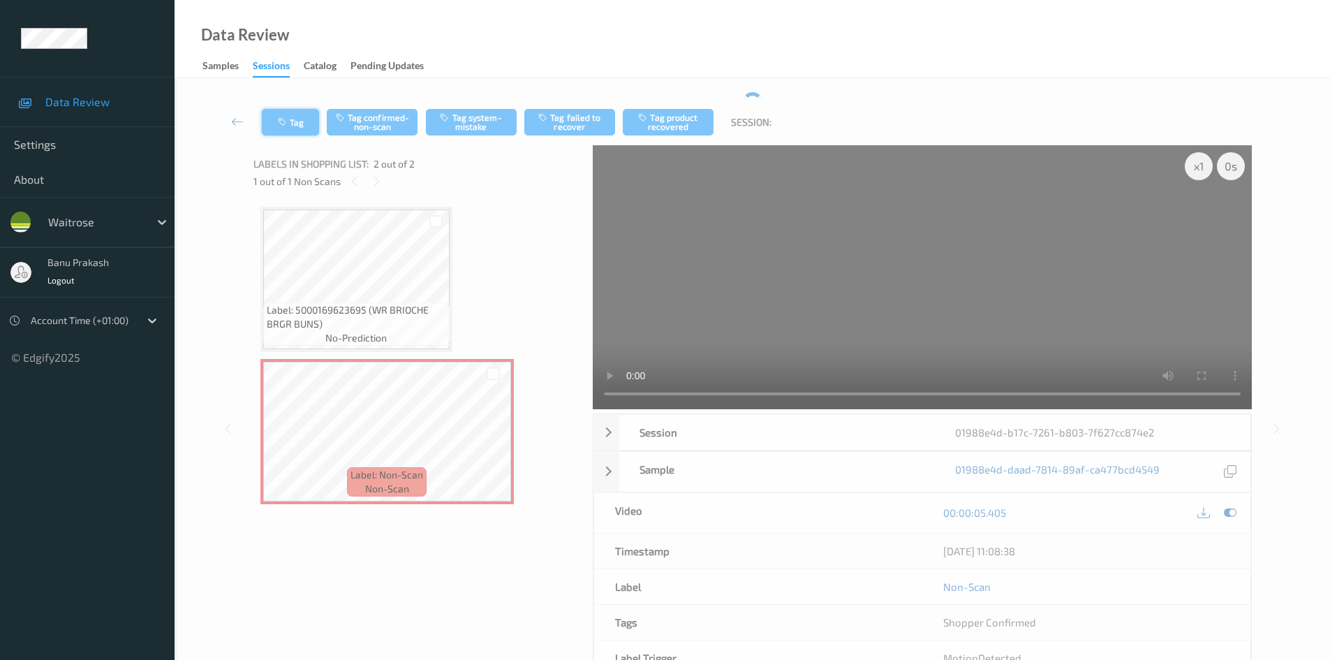
click at [292, 122] on div "Tag Tag confirmed-non-scan Tag system-mistake Tag failed to recover Tag product…" at bounding box center [752, 122] width 1098 height 46
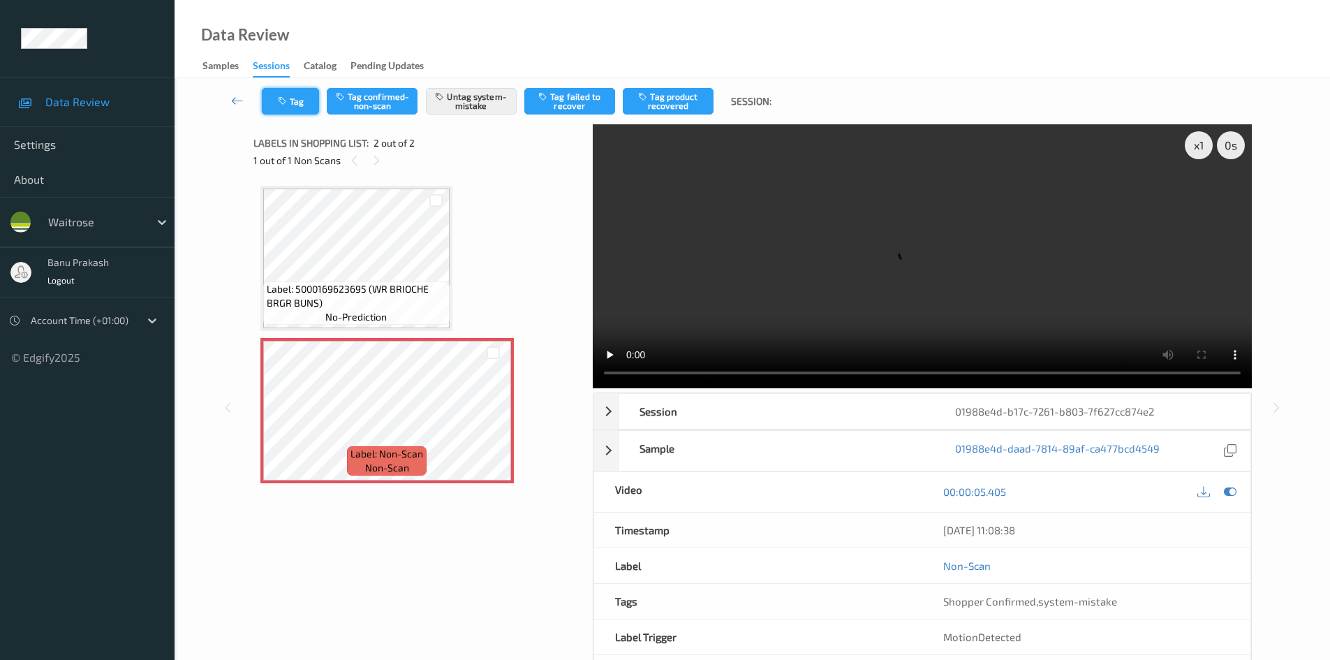
click at [290, 106] on button "Tag" at bounding box center [290, 101] width 57 height 27
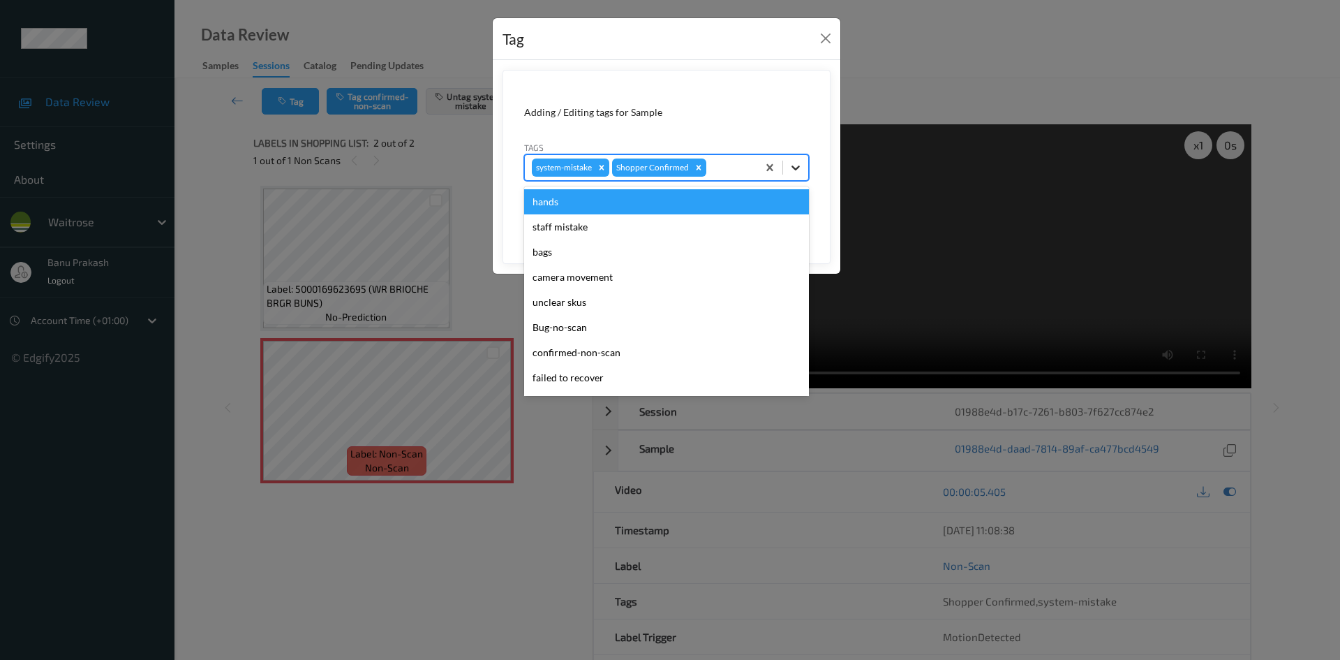
click at [804, 168] on div at bounding box center [795, 167] width 25 height 25
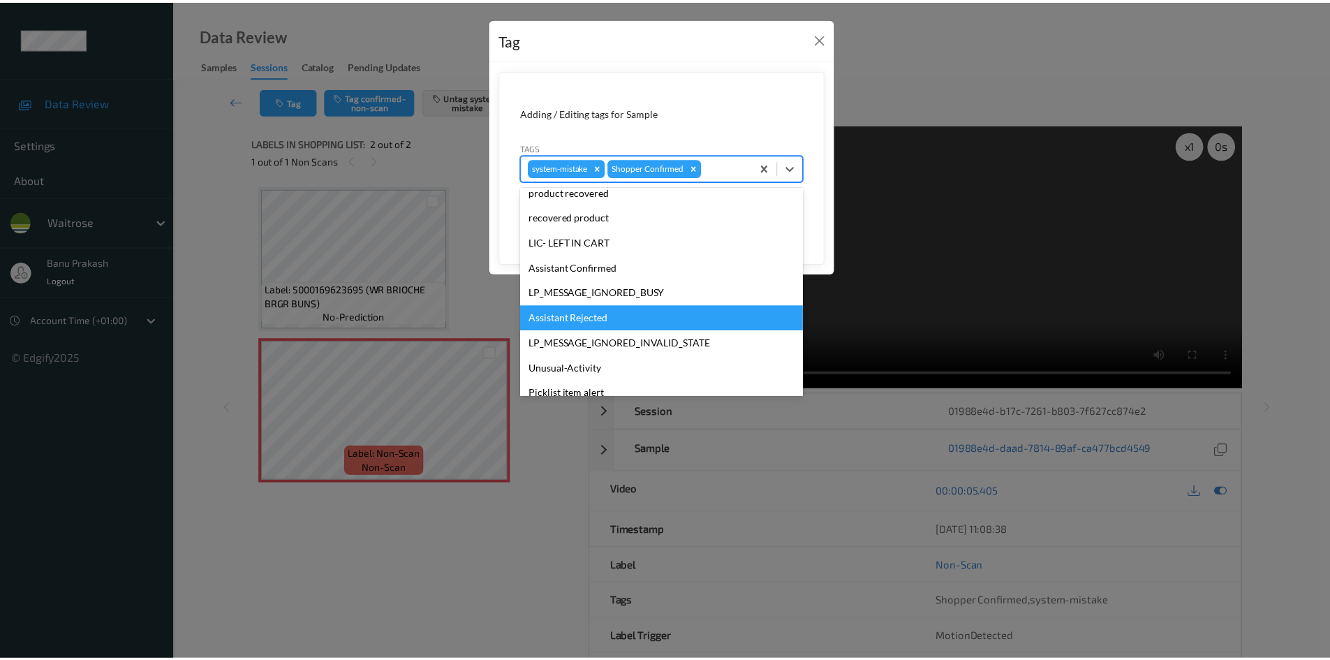
scroll to position [274, 0]
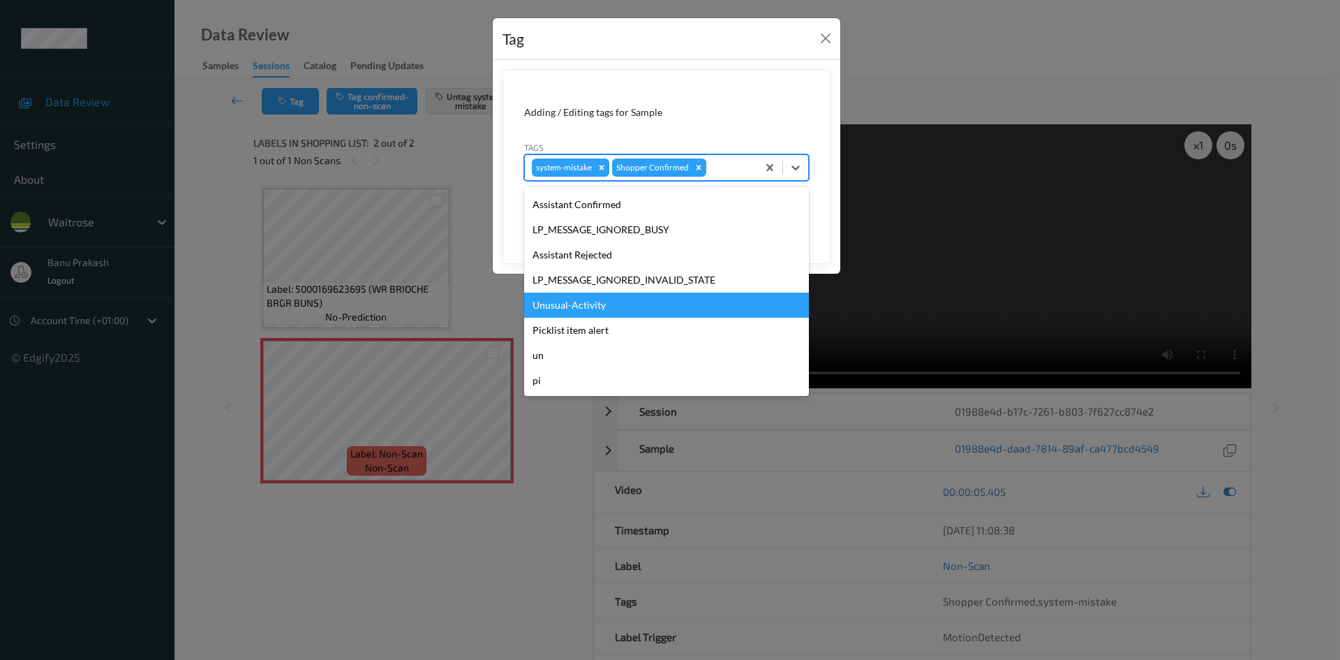
click at [576, 307] on div "Unusual-Activity" at bounding box center [666, 305] width 285 height 25
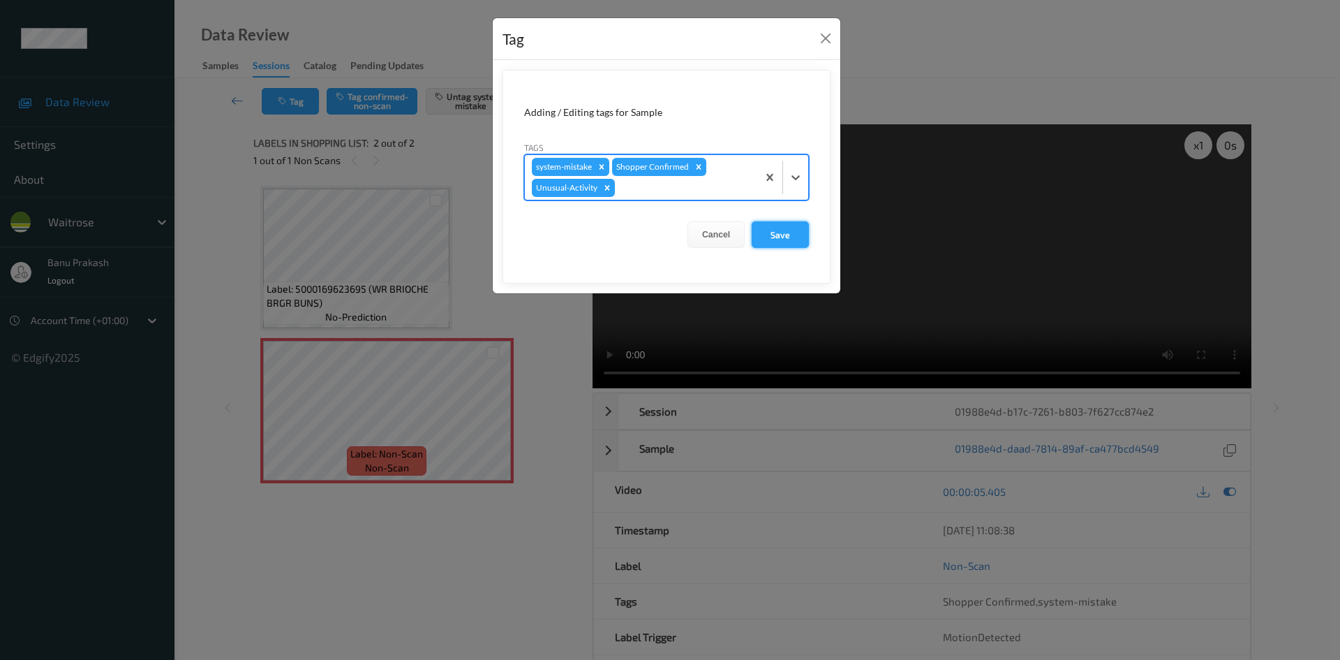
click at [769, 232] on button "Save" at bounding box center [780, 234] width 57 height 27
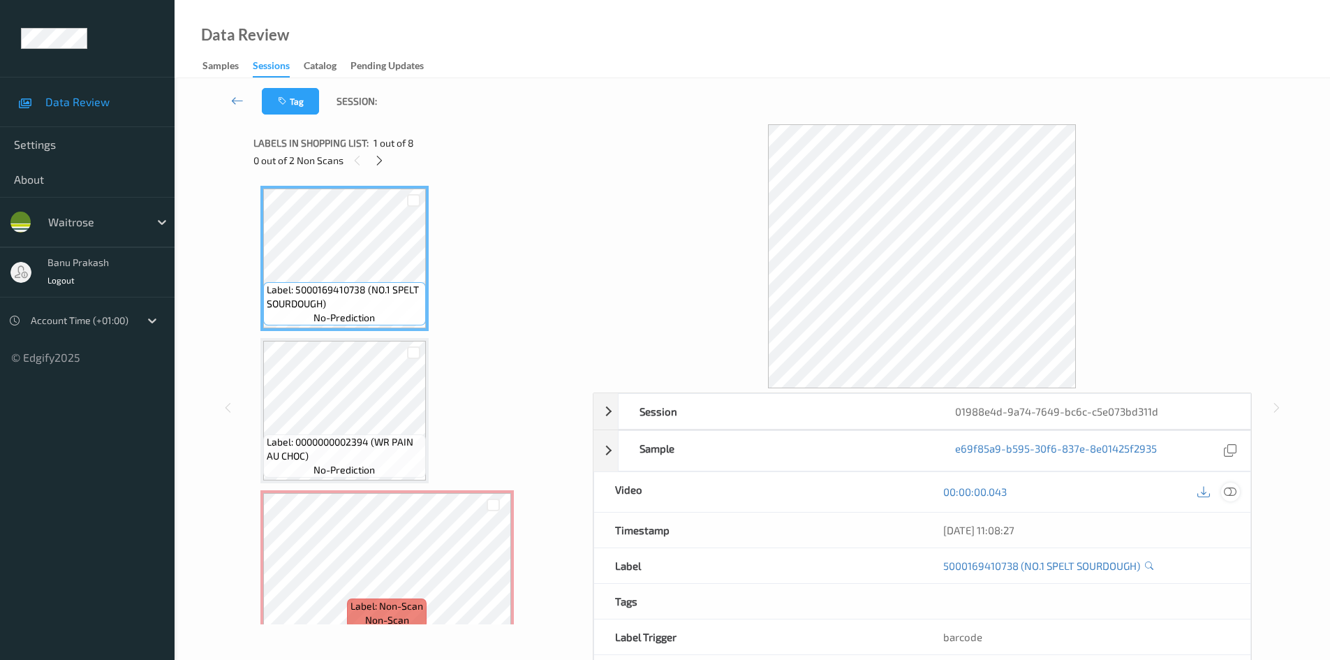
click at [1227, 490] on icon at bounding box center [1230, 491] width 13 height 13
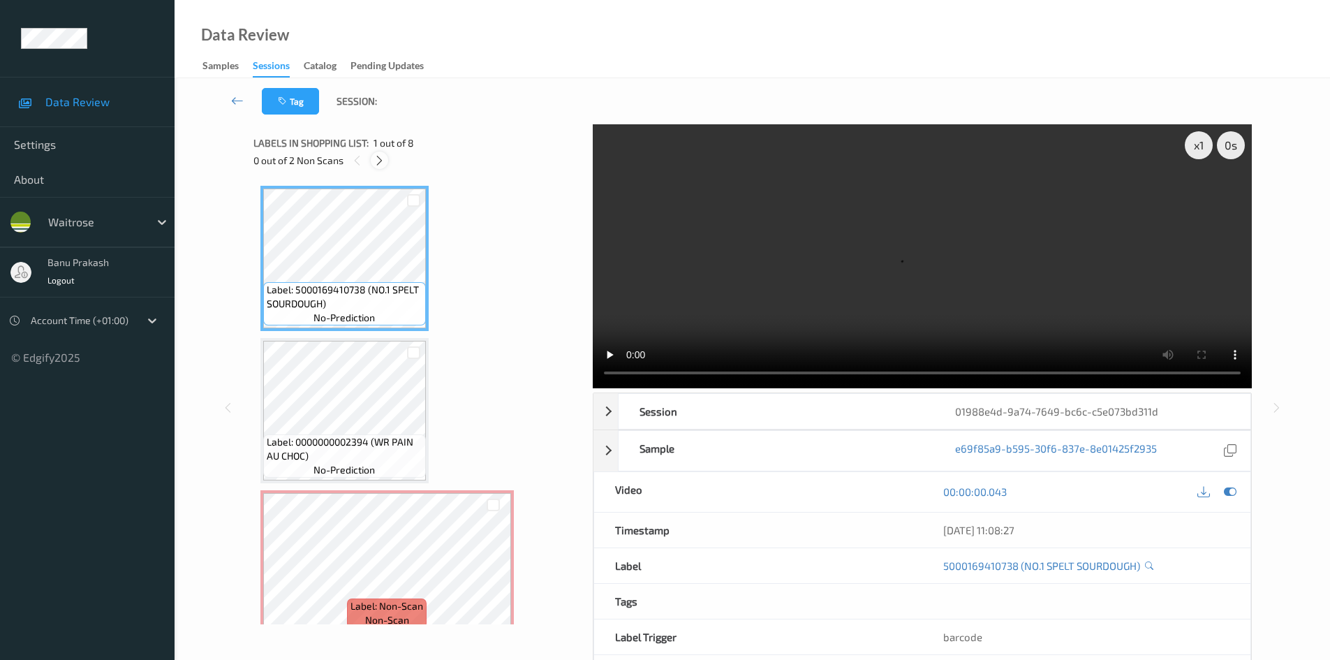
click at [387, 159] on div at bounding box center [379, 159] width 17 height 17
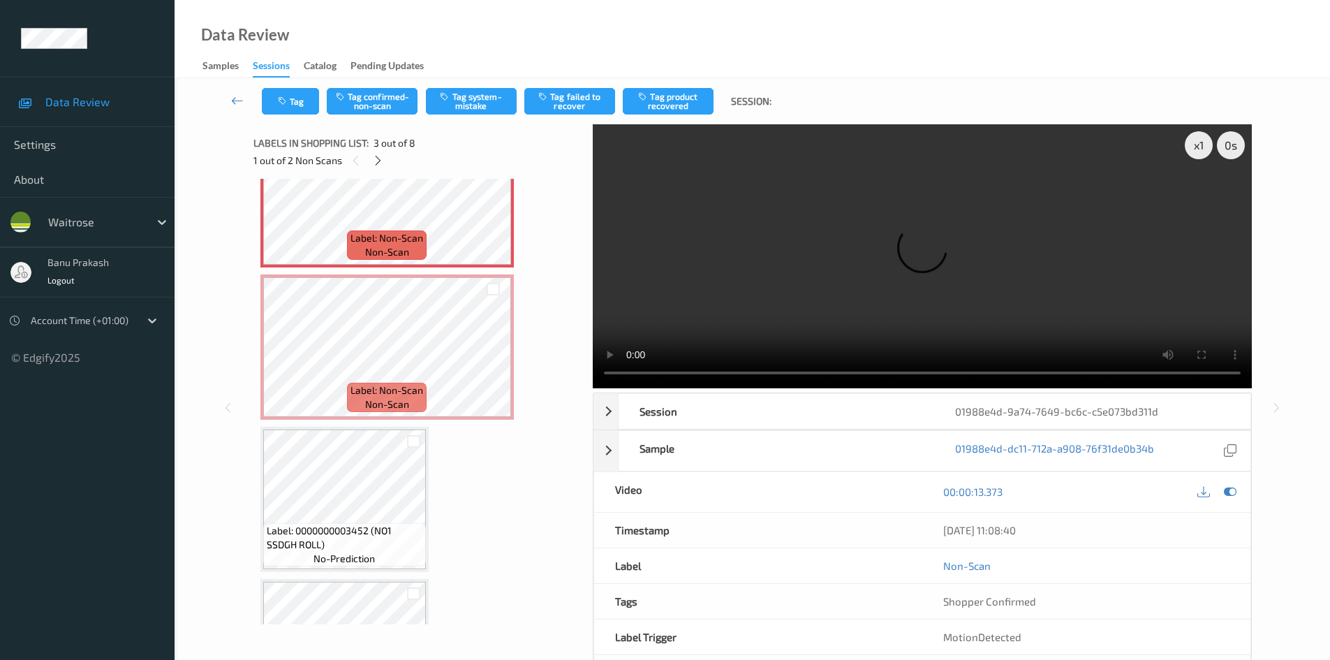
scroll to position [369, 0]
click at [390, 387] on span "Label: Non-Scan" at bounding box center [386, 390] width 73 height 14
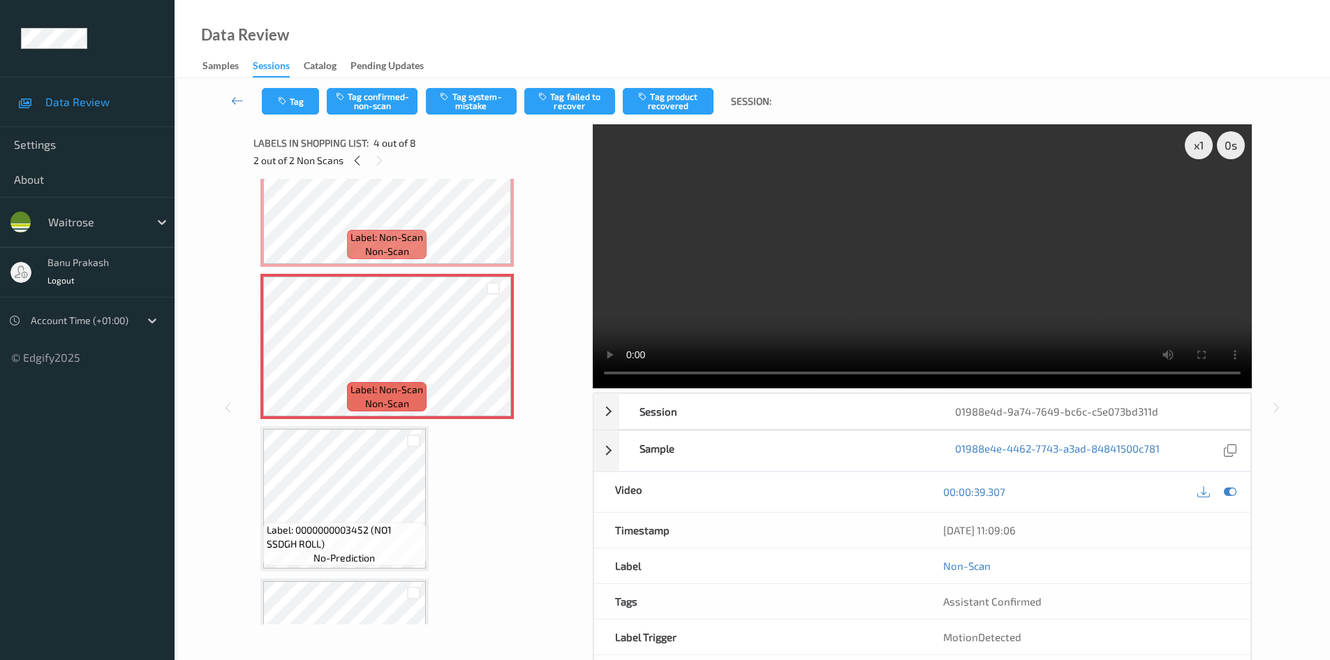
scroll to position [229, 0]
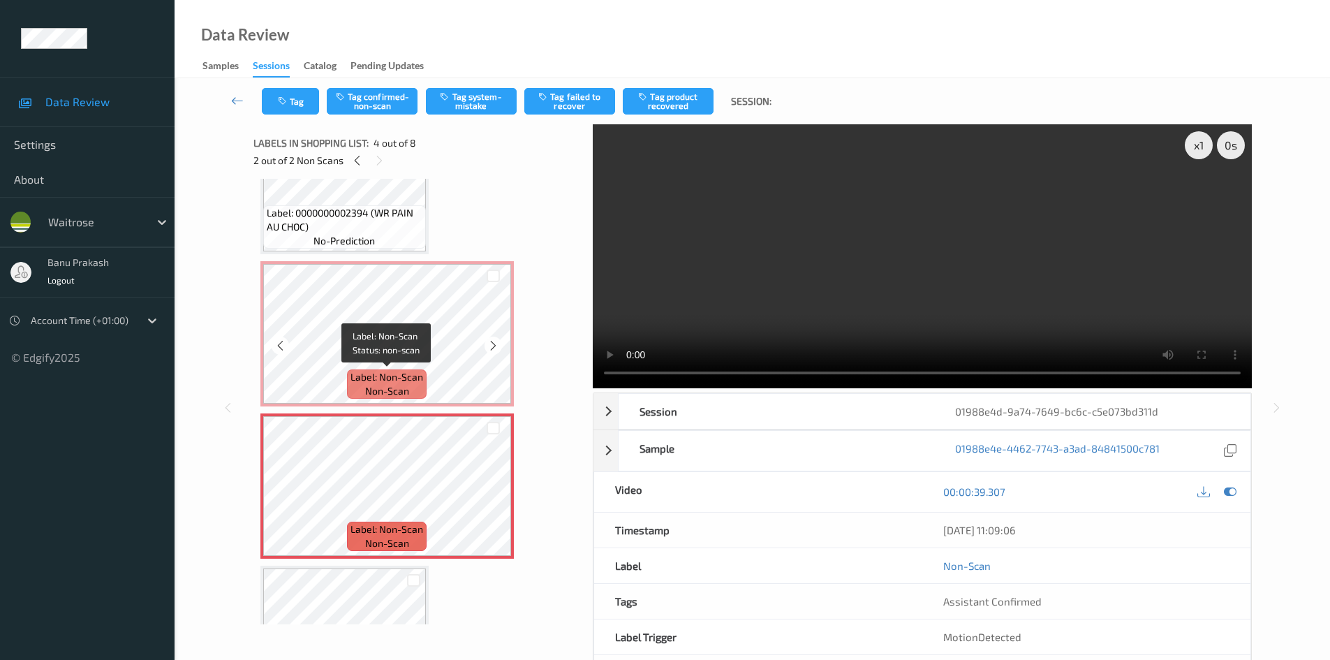
click at [381, 385] on span "non-scan" at bounding box center [387, 391] width 44 height 14
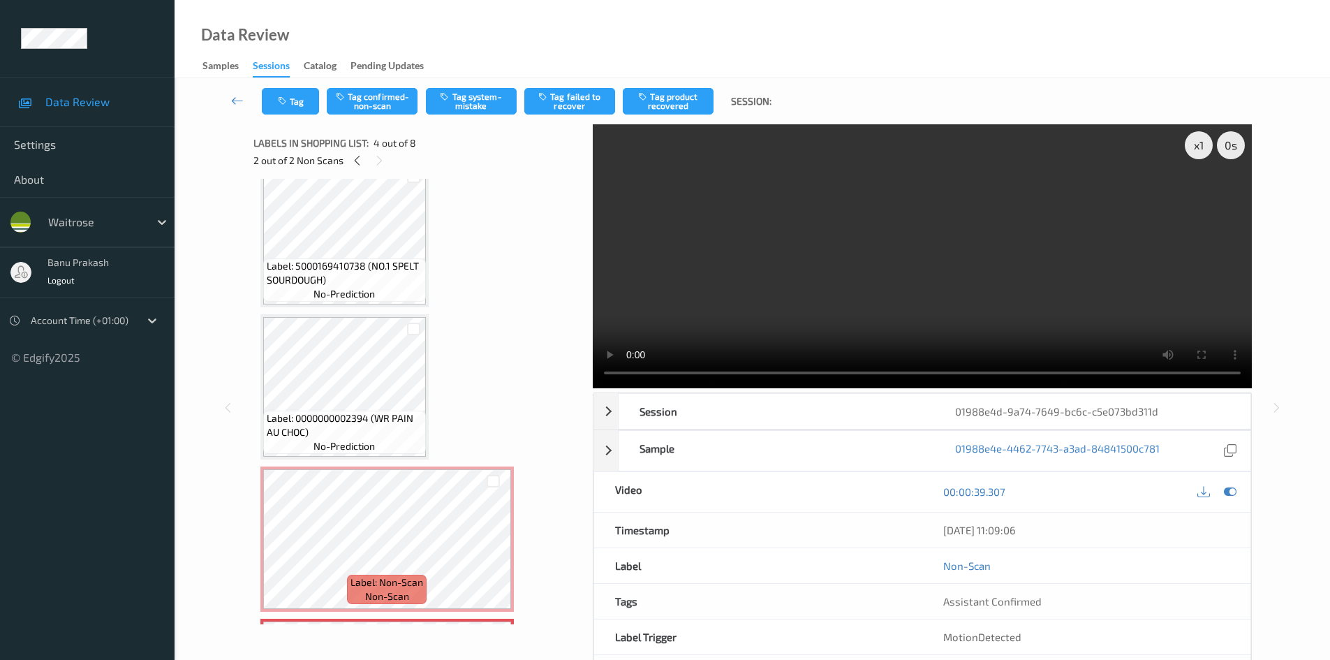
scroll to position [20, 0]
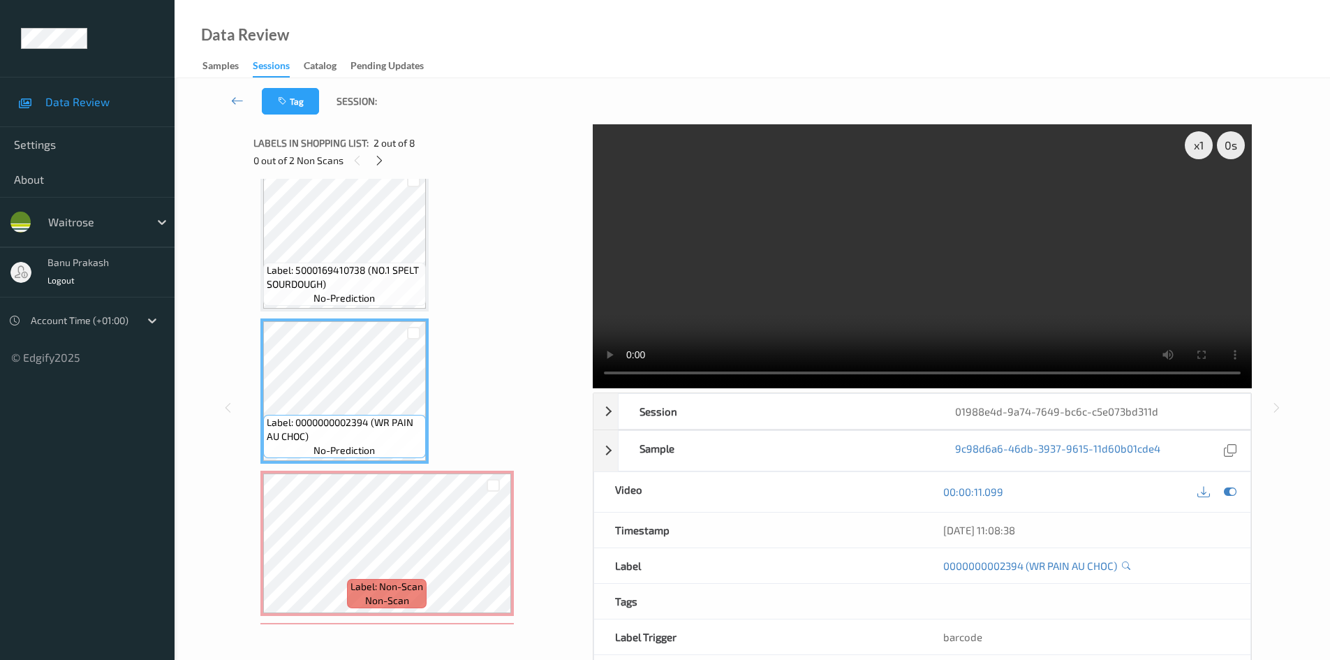
click at [774, 285] on video at bounding box center [922, 256] width 659 height 264
click at [844, 262] on video at bounding box center [922, 256] width 659 height 264
click at [686, 322] on video at bounding box center [922, 256] width 659 height 264
click at [668, 276] on video at bounding box center [922, 256] width 659 height 264
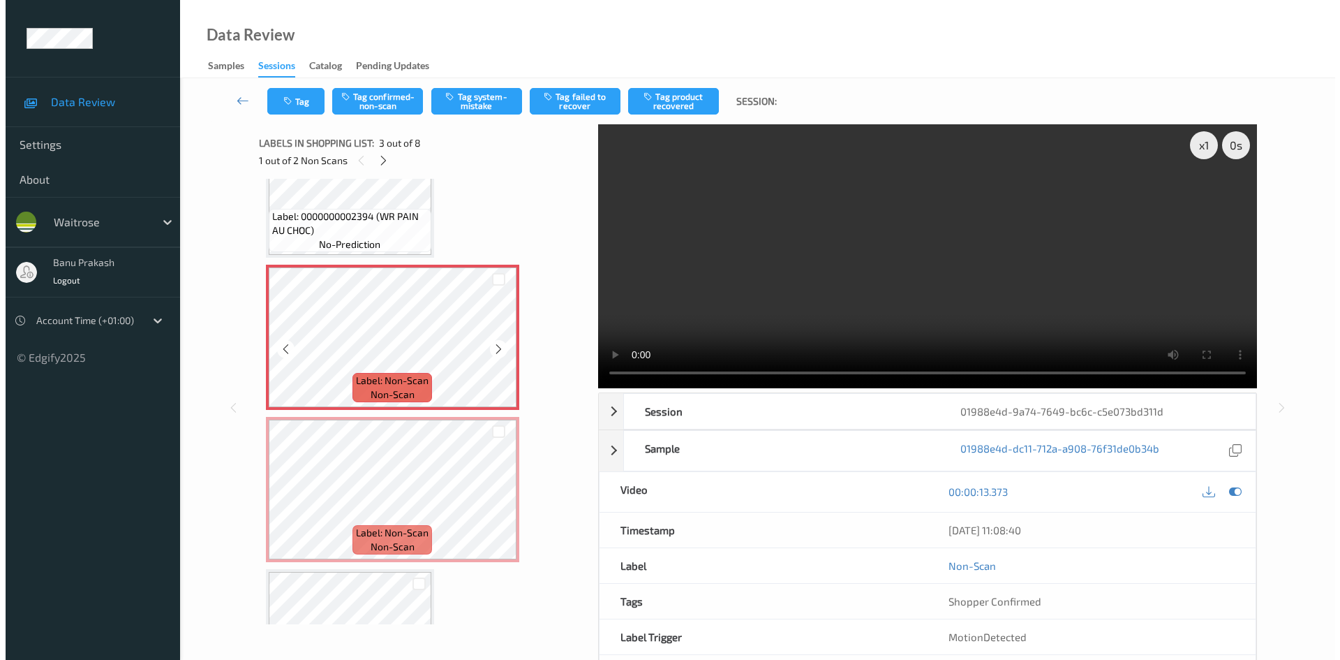
scroll to position [299, 0]
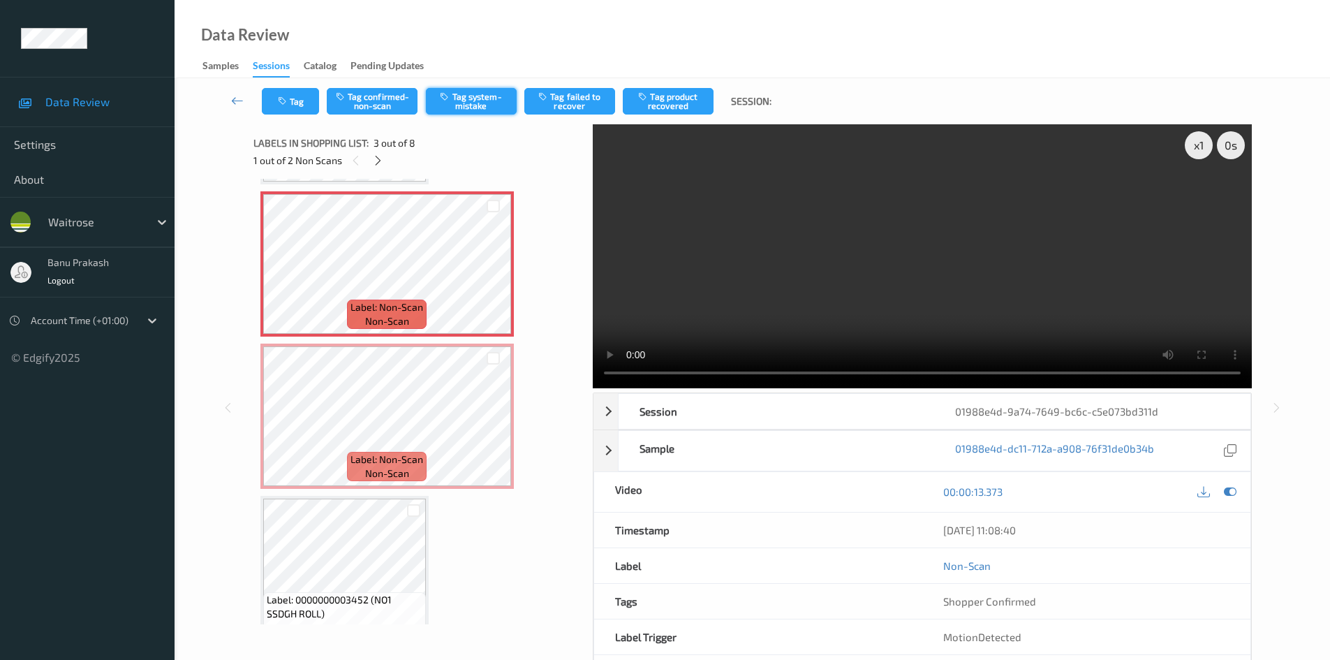
click at [480, 98] on button "Tag system-mistake" at bounding box center [471, 101] width 91 height 27
click at [295, 108] on button "Tag" at bounding box center [290, 101] width 57 height 27
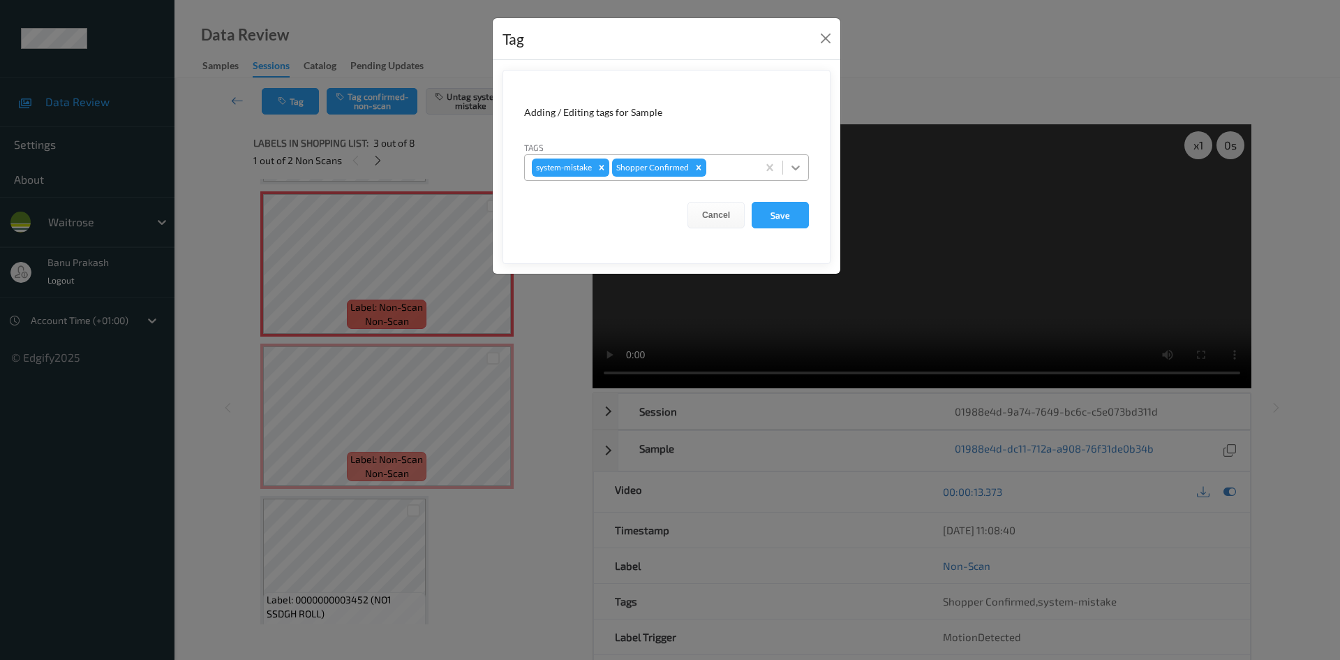
click at [804, 172] on div at bounding box center [795, 167] width 25 height 25
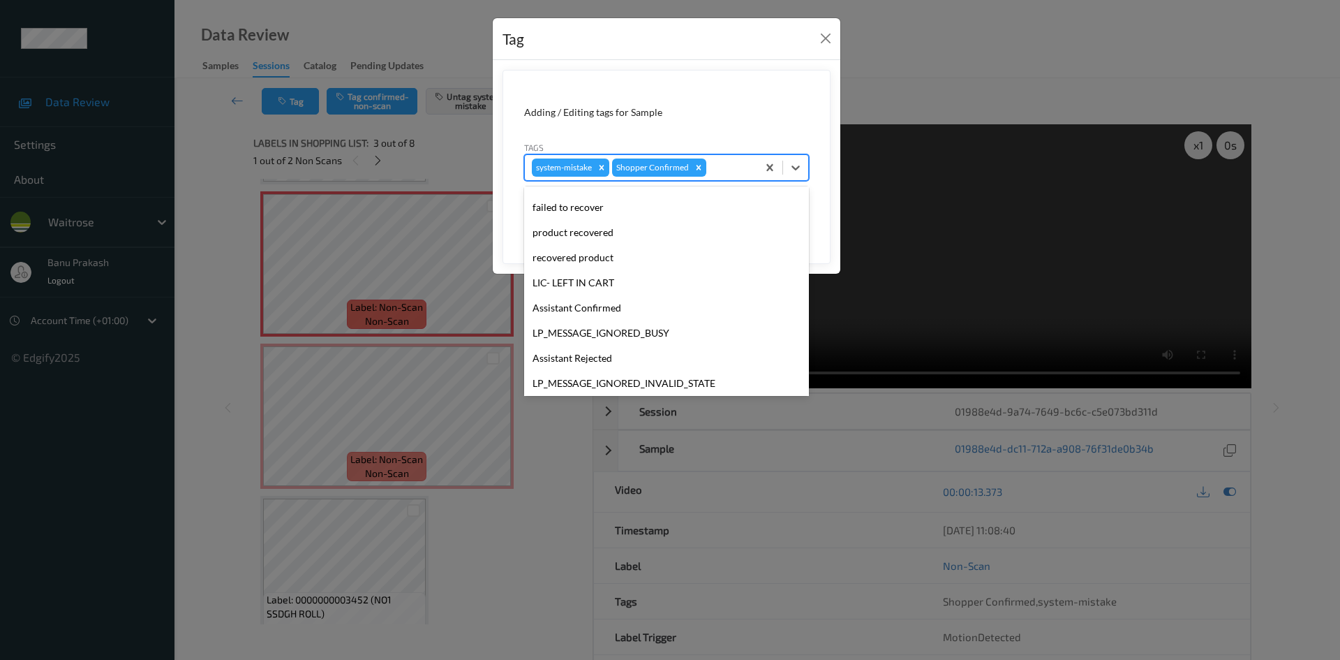
scroll to position [274, 0]
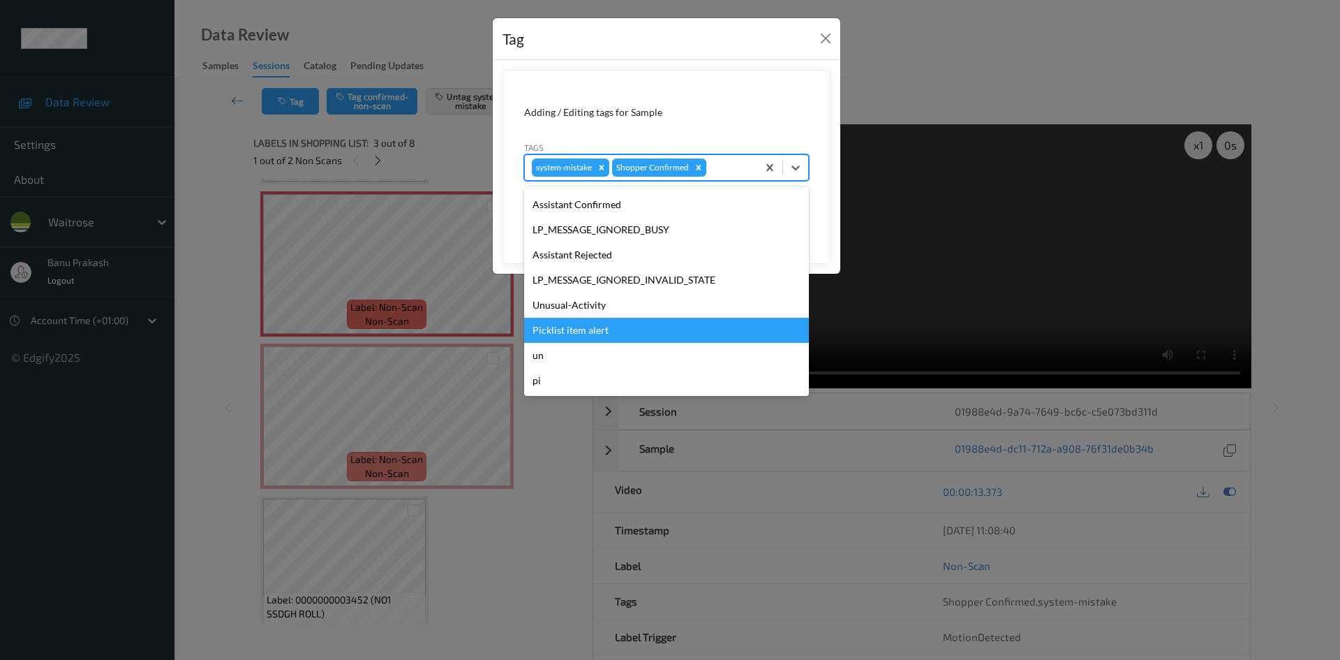
click at [554, 334] on div "Picklist item alert" at bounding box center [666, 330] width 285 height 25
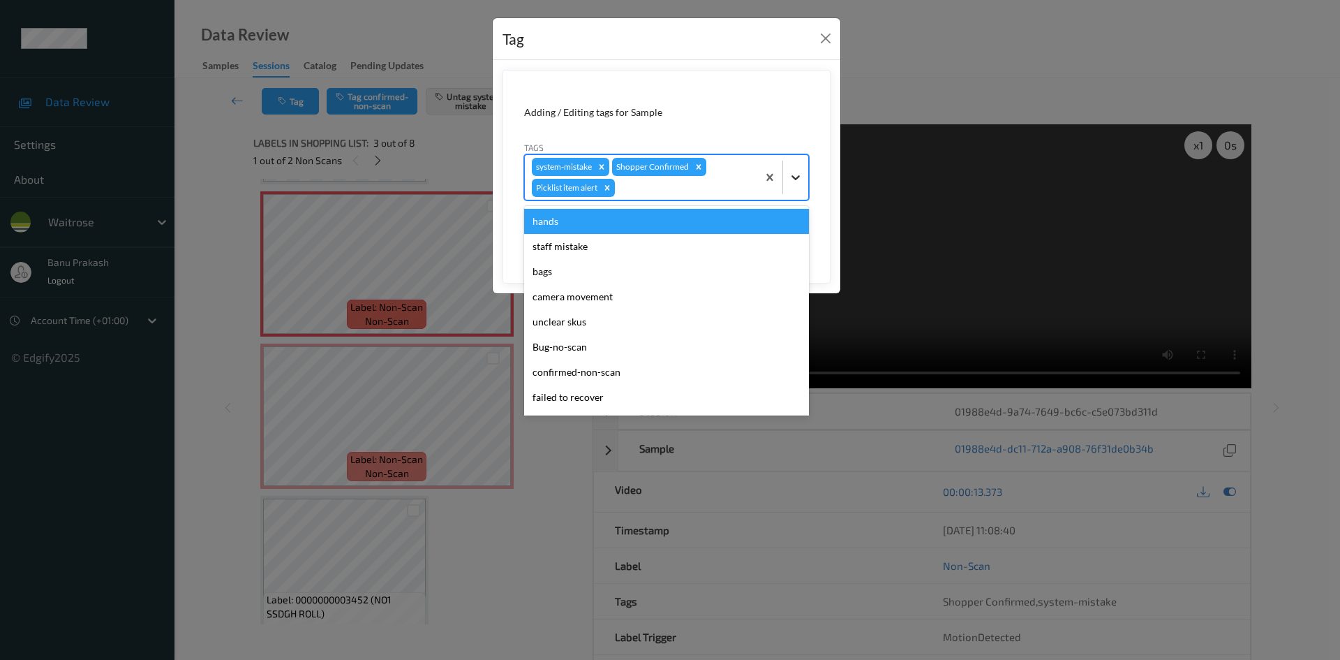
click at [799, 181] on icon at bounding box center [796, 177] width 14 height 14
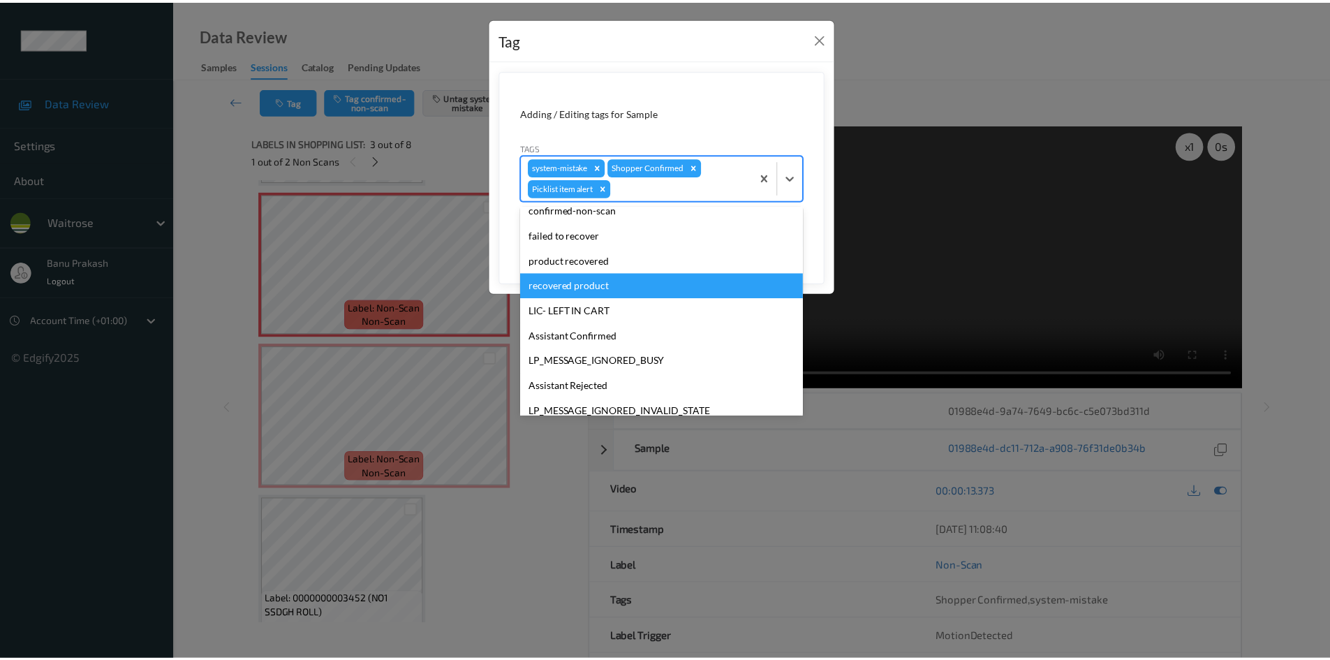
scroll to position [249, 0]
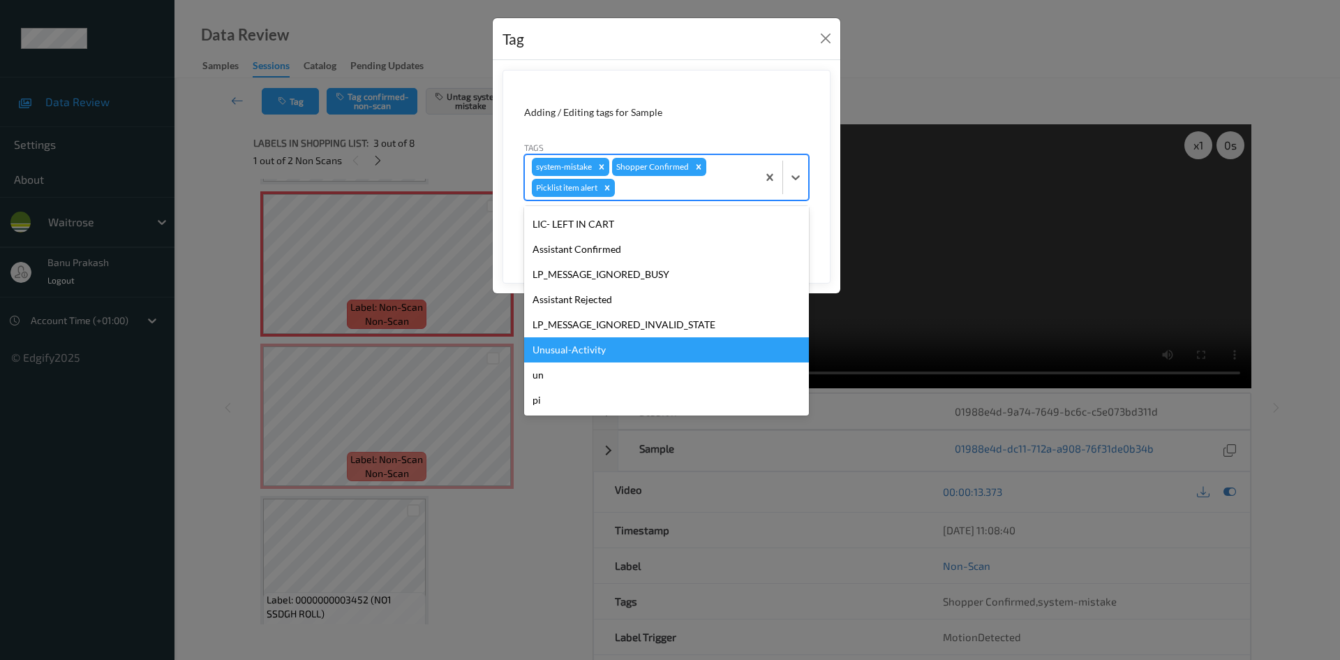
click at [604, 355] on div "Unusual-Activity" at bounding box center [666, 349] width 285 height 25
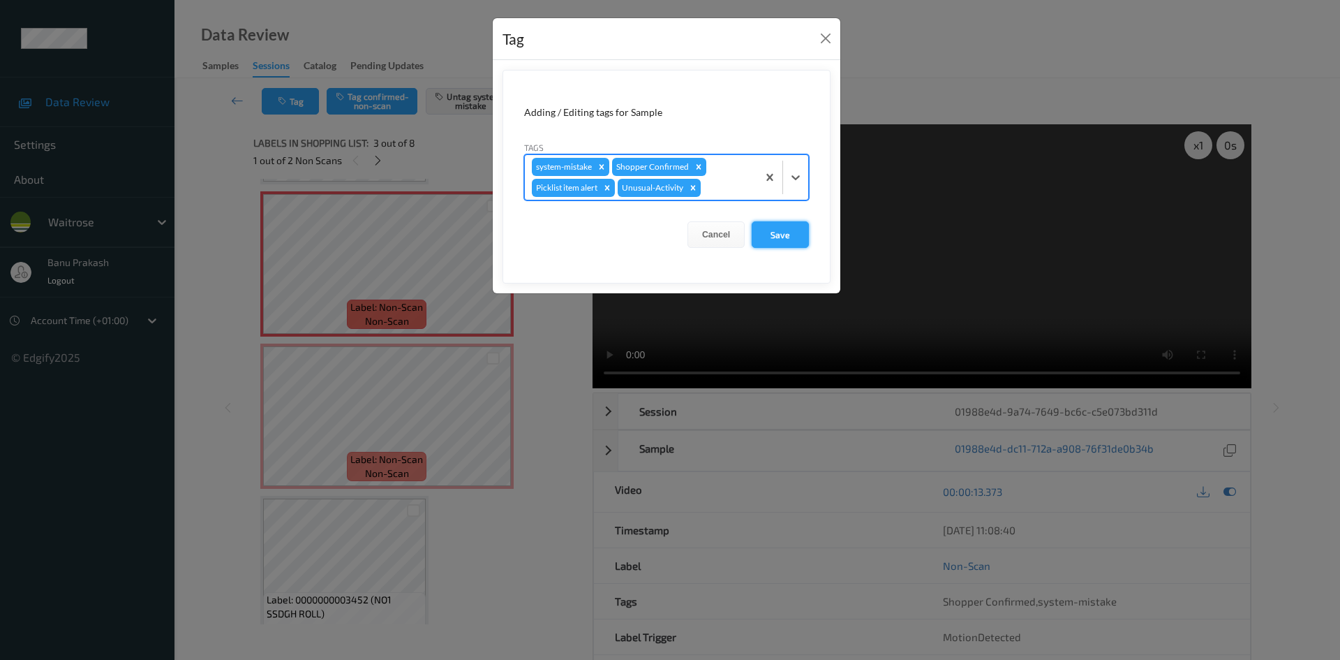
click at [786, 240] on button "Save" at bounding box center [780, 234] width 57 height 27
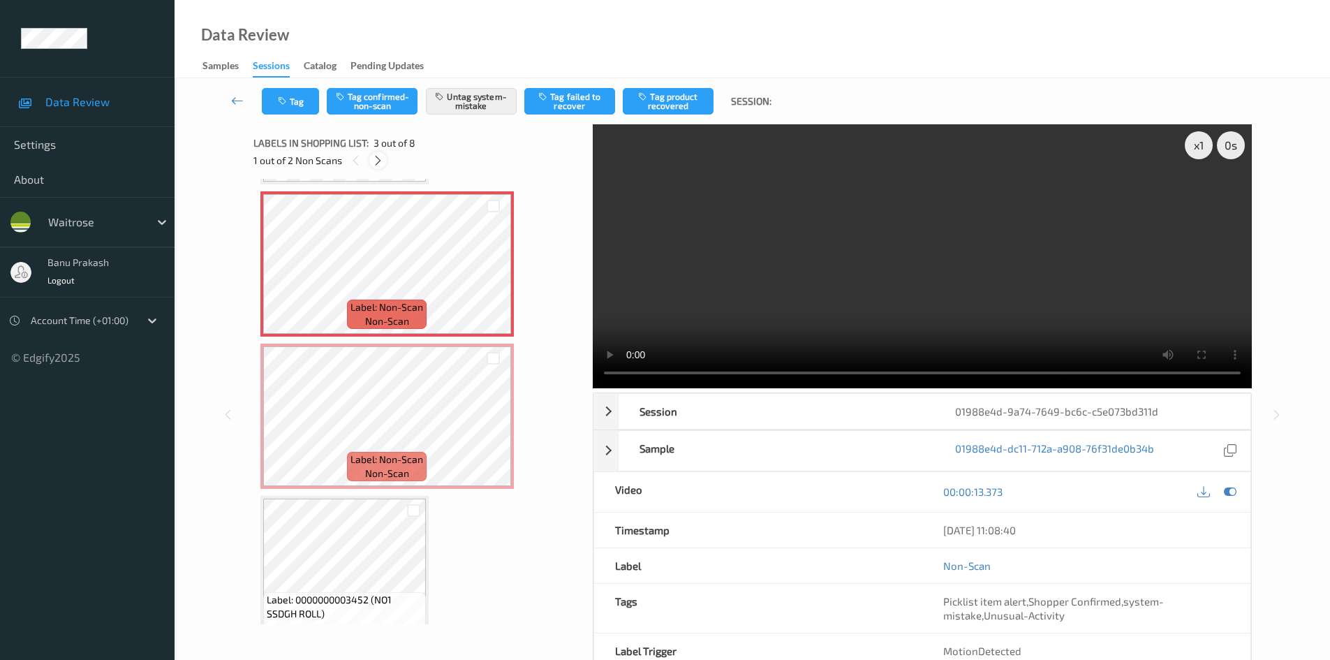
click at [378, 161] on icon at bounding box center [378, 160] width 12 height 13
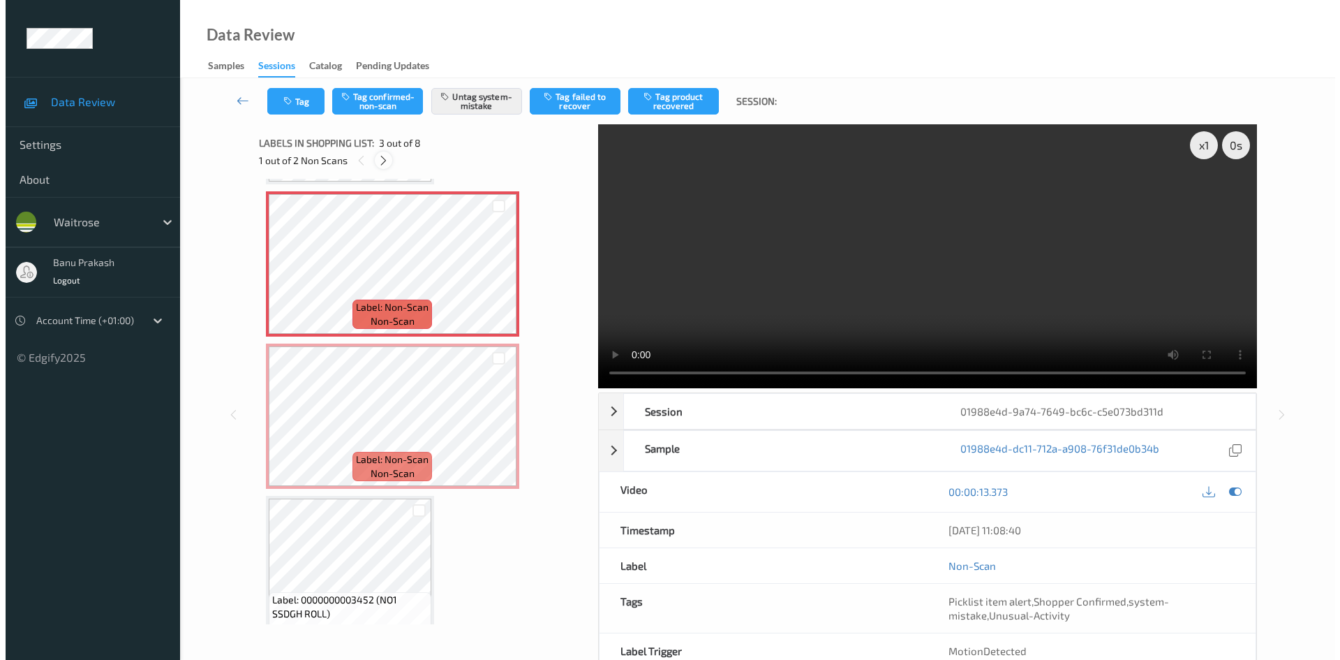
scroll to position [311, 0]
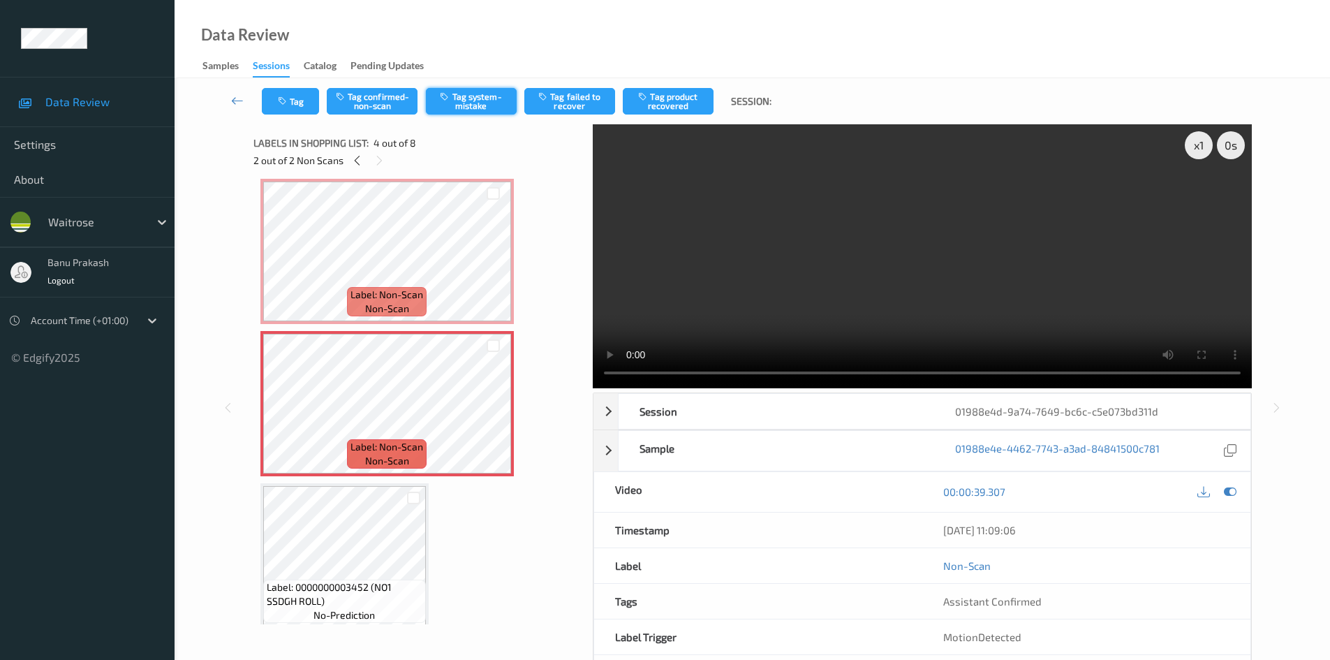
click at [460, 98] on button "Tag system-mistake" at bounding box center [471, 101] width 91 height 27
click at [271, 112] on button "Tag" at bounding box center [290, 101] width 57 height 27
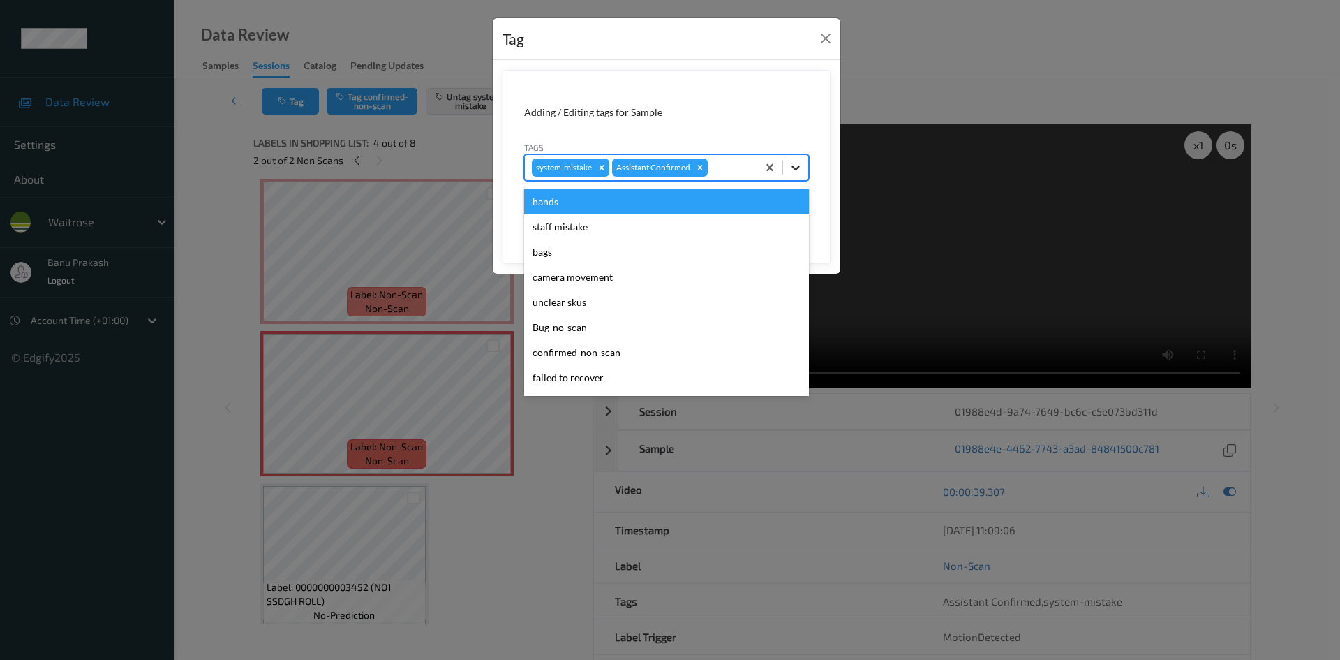
click at [800, 175] on div at bounding box center [795, 167] width 25 height 25
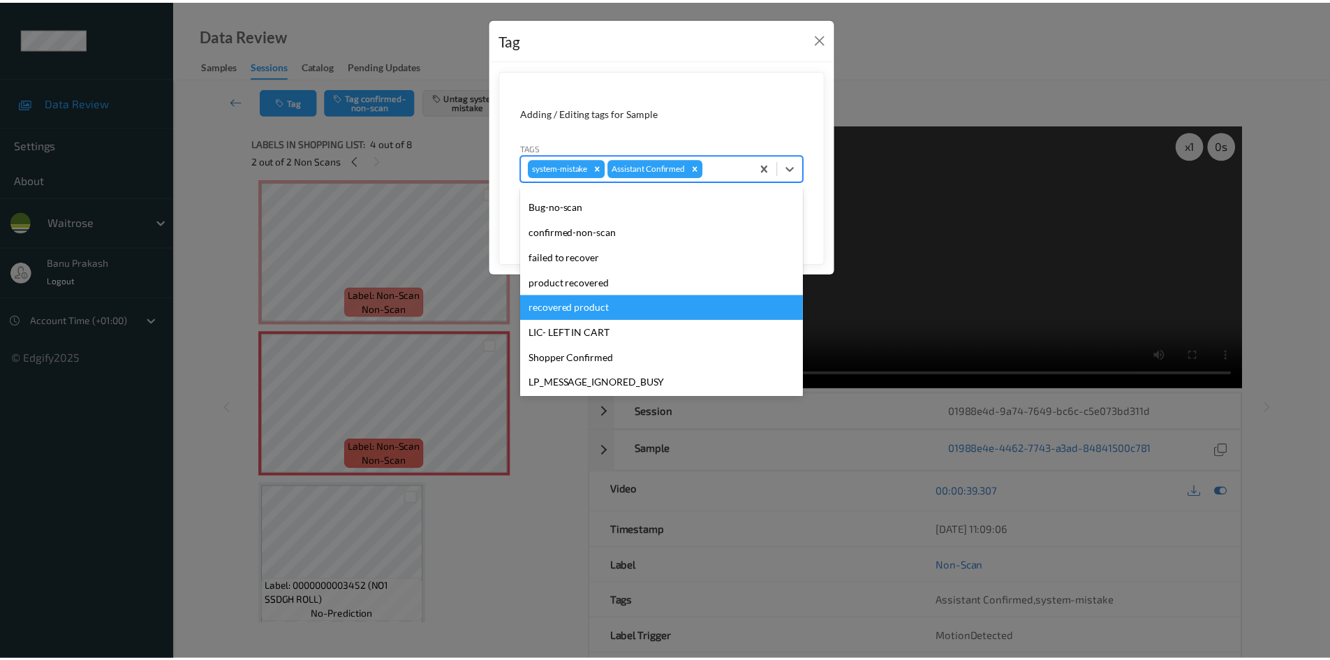
scroll to position [274, 0]
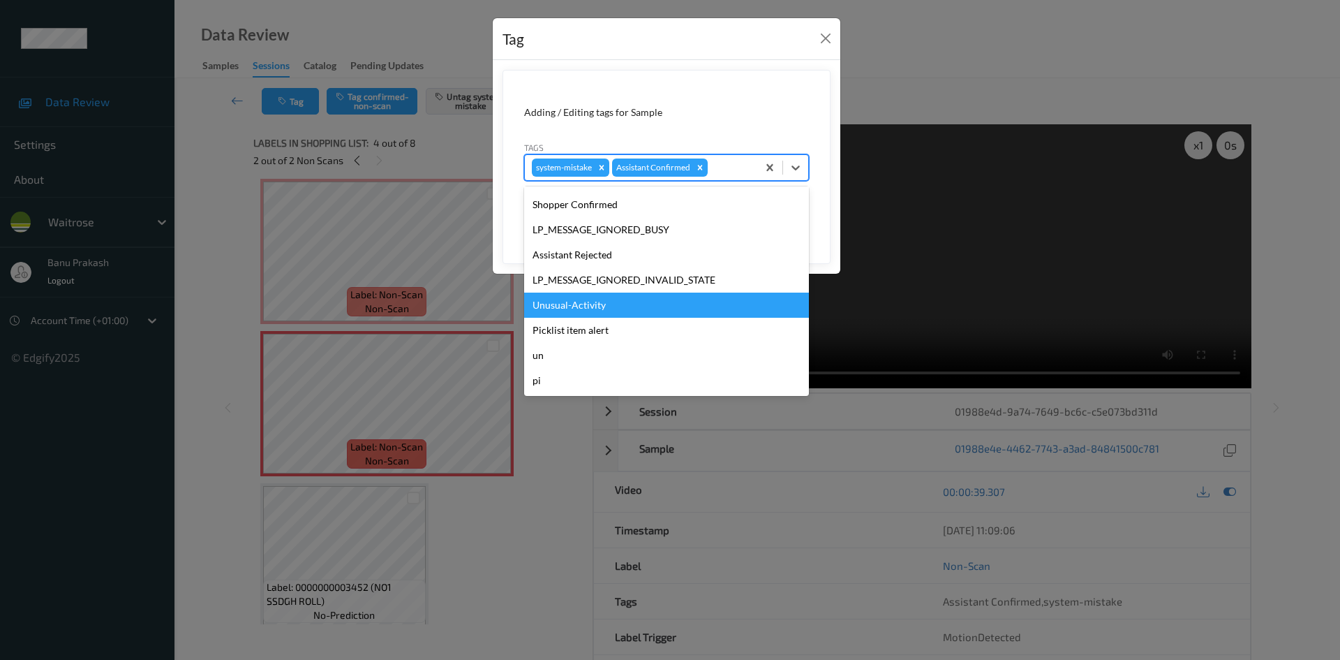
click at [644, 312] on div "Unusual-Activity" at bounding box center [666, 305] width 285 height 25
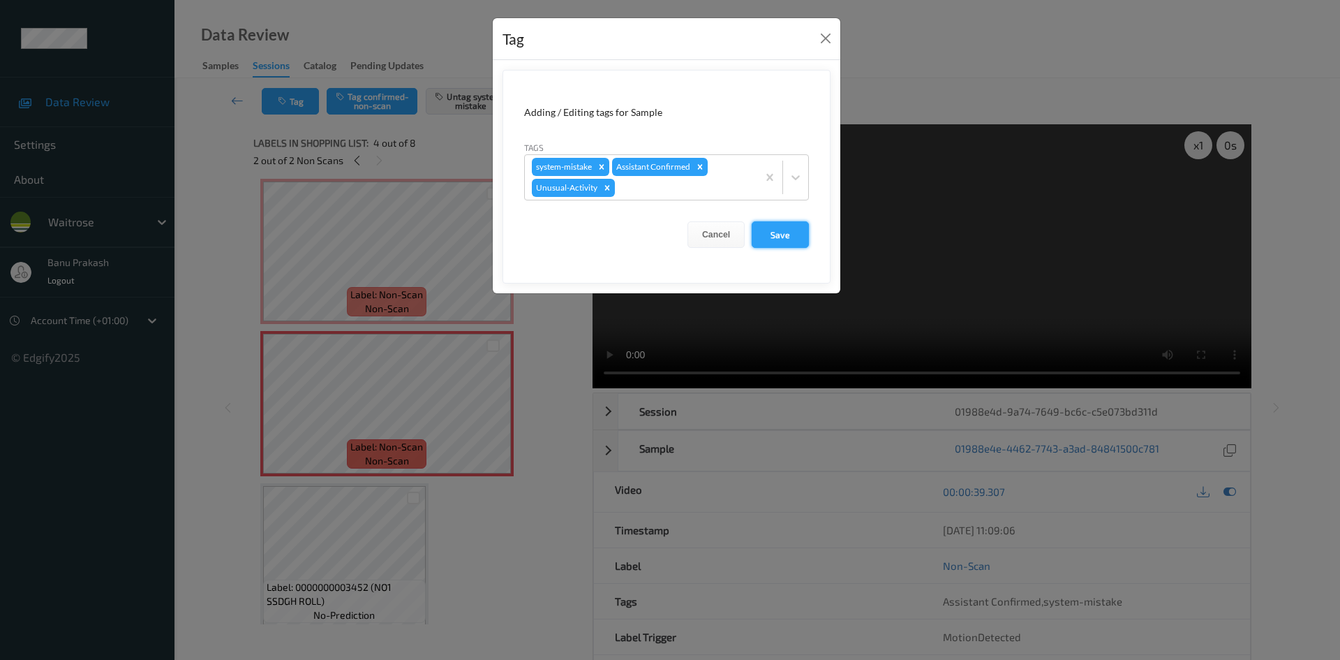
click at [790, 234] on button "Save" at bounding box center [780, 234] width 57 height 27
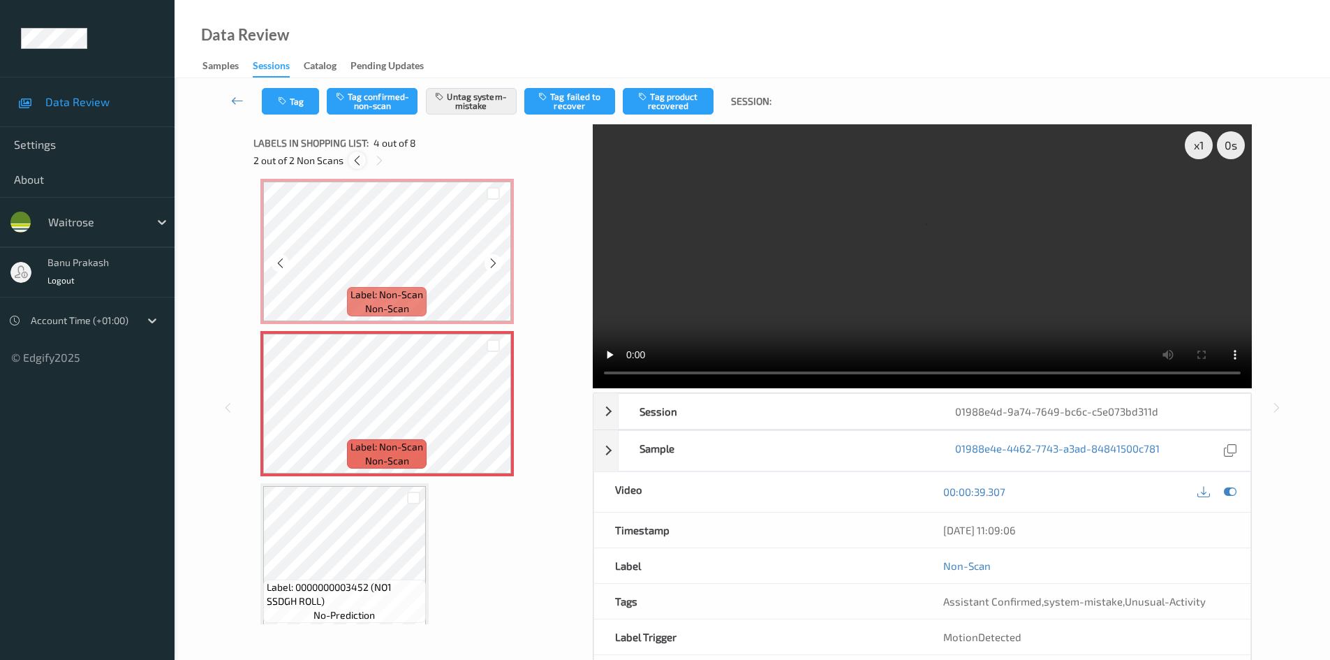
click at [364, 158] on div at bounding box center [356, 159] width 17 height 17
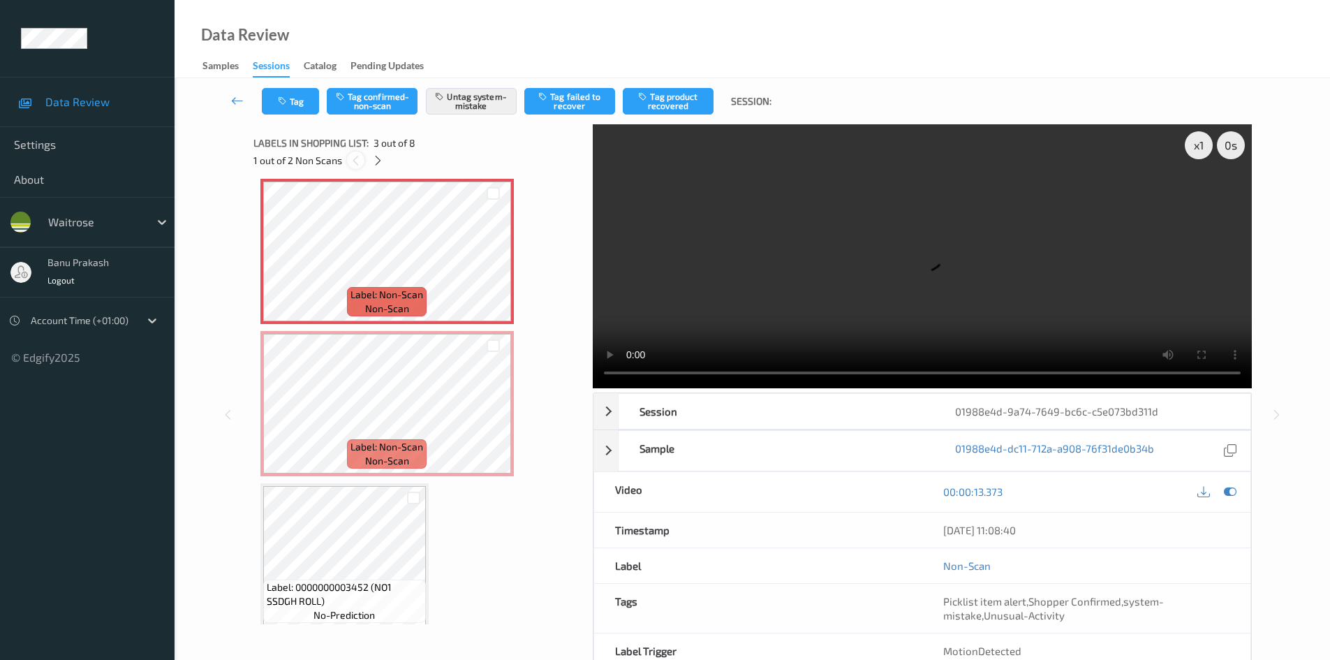
scroll to position [159, 0]
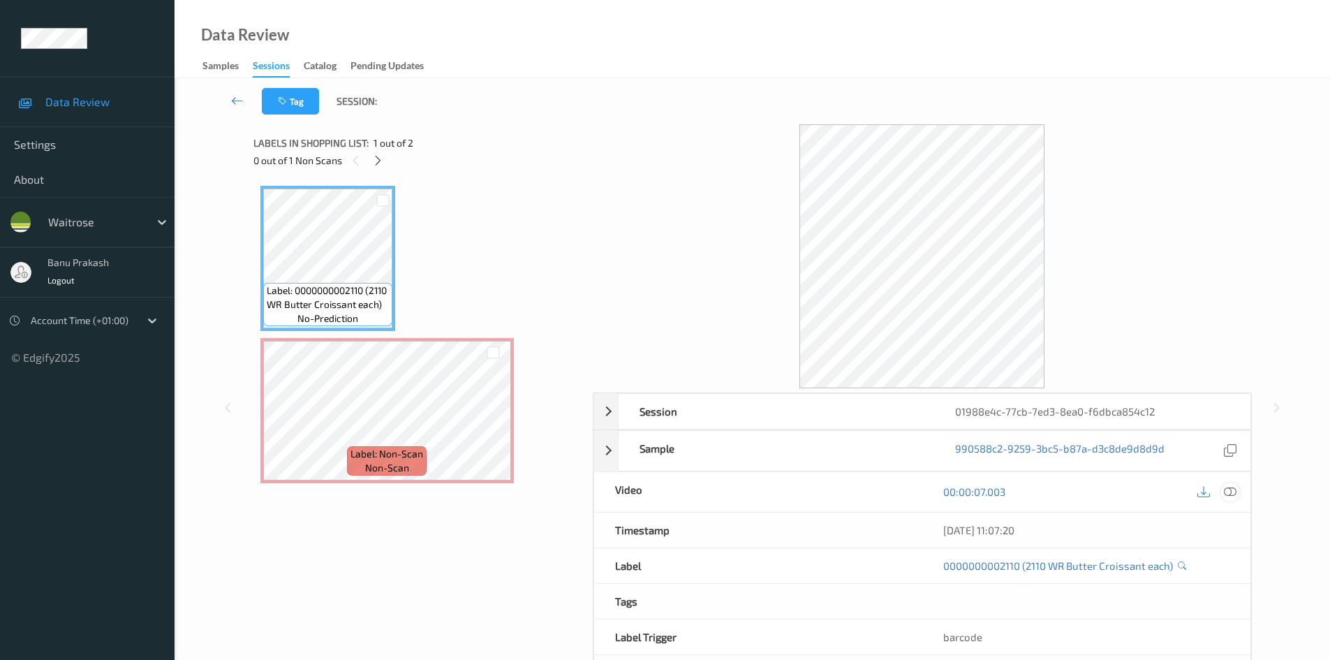
click at [1232, 487] on icon at bounding box center [1230, 491] width 13 height 13
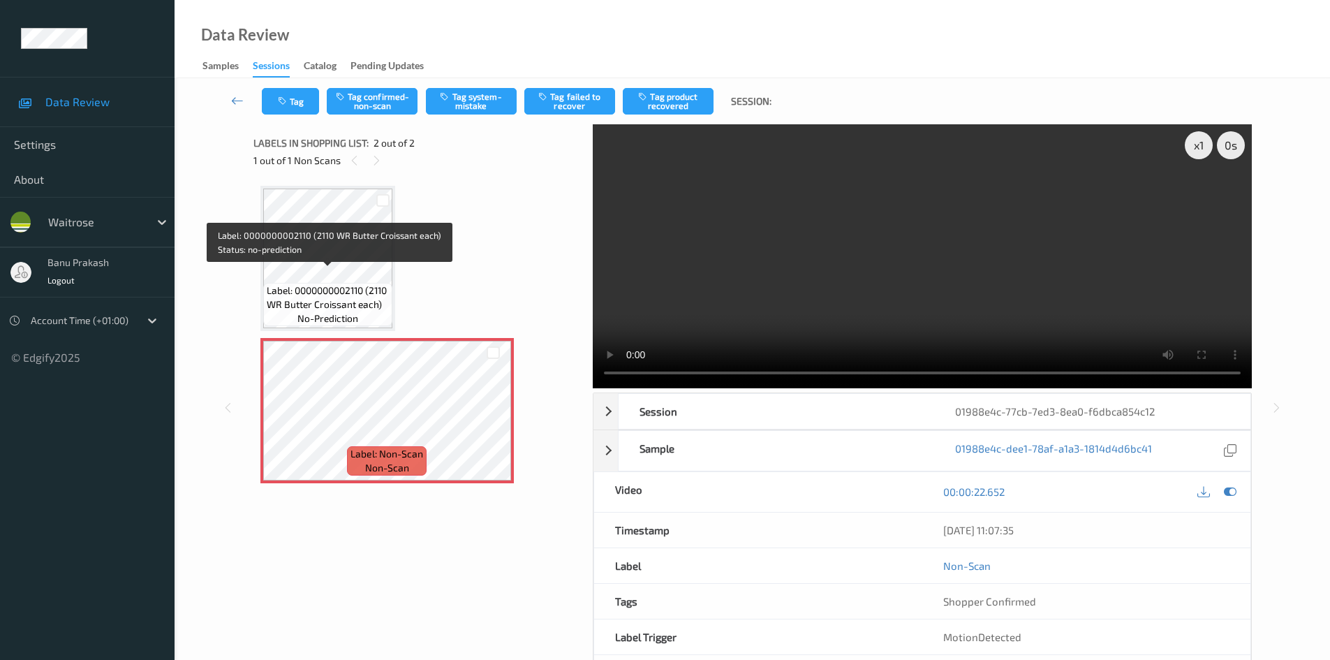
click at [329, 283] on span "Label: 0000000002110 (2110 WR Butter Croissant each)" at bounding box center [328, 297] width 122 height 28
click at [293, 283] on span "Label: 0000000002110 (2110 WR Butter Croissant each)" at bounding box center [328, 297] width 122 height 28
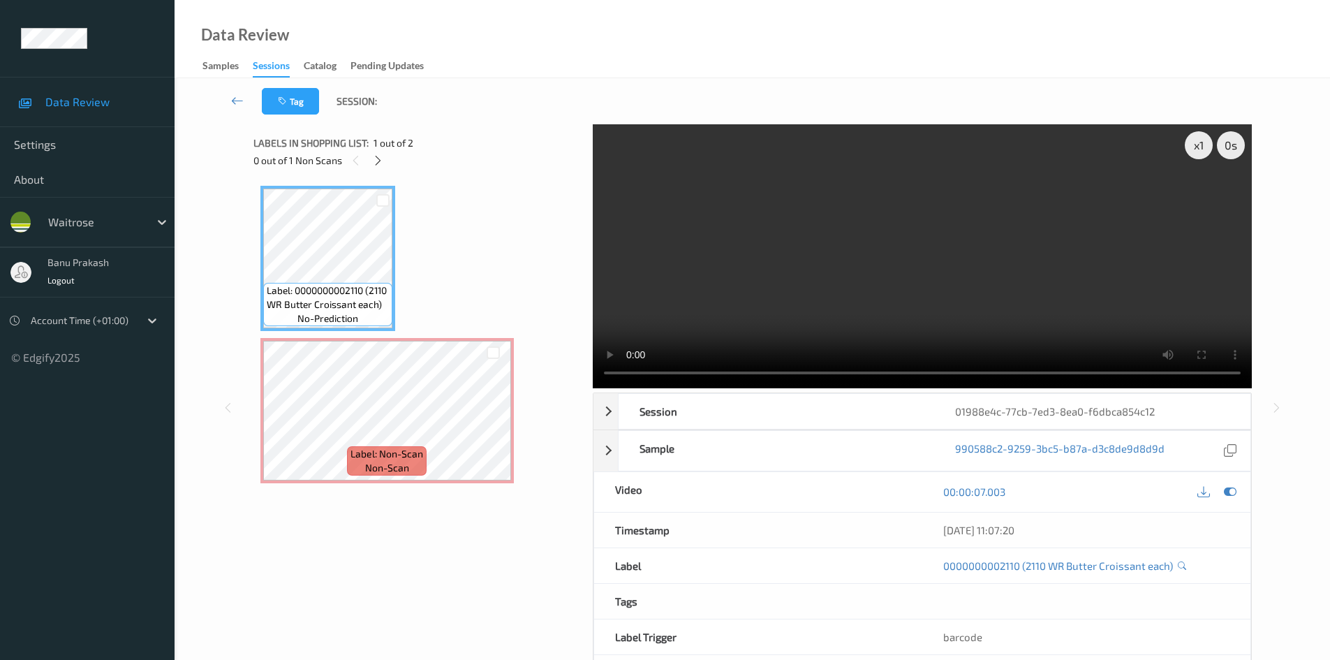
click at [757, 298] on video at bounding box center [922, 256] width 659 height 264
click at [804, 285] on video at bounding box center [922, 256] width 659 height 264
click at [762, 300] on video at bounding box center [922, 256] width 659 height 264
click at [803, 313] on video at bounding box center [922, 256] width 659 height 264
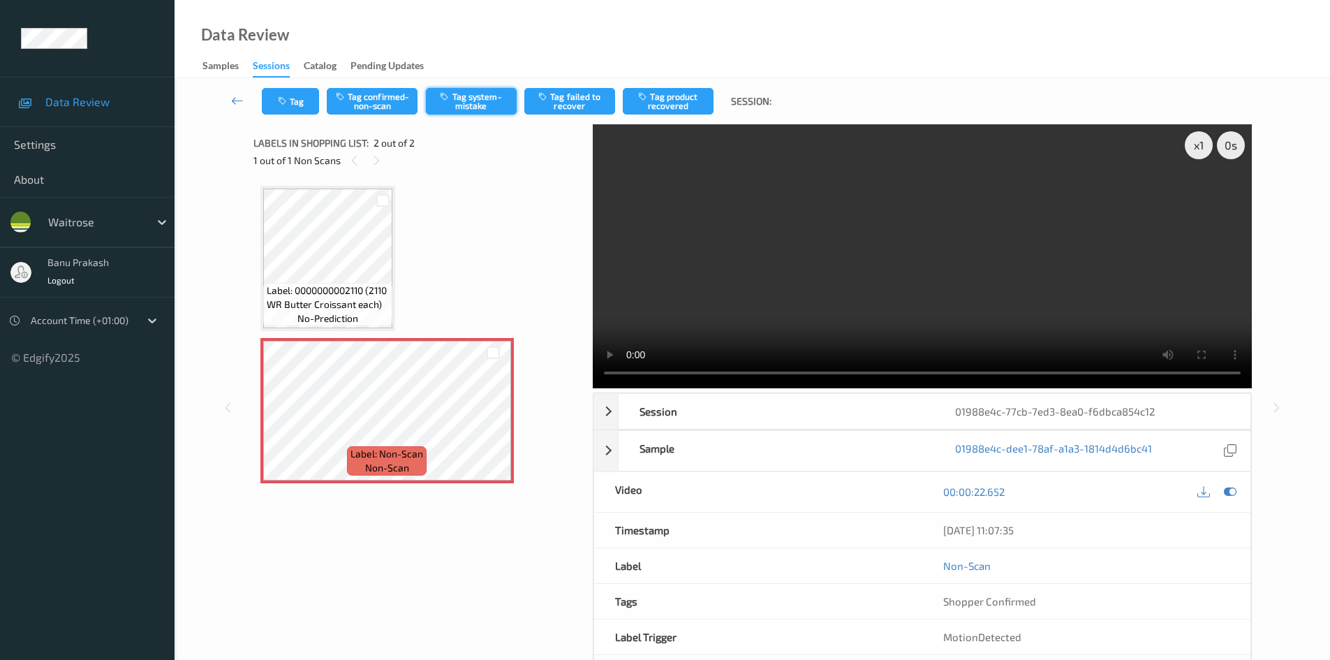
click at [484, 110] on button "Tag system-mistake" at bounding box center [471, 101] width 91 height 27
click at [293, 121] on div "Tag Tag confirmed-non-scan Untag system-mistake Tag failed to recover Tag produ…" at bounding box center [752, 101] width 1098 height 46
click at [289, 106] on button "Tag" at bounding box center [290, 101] width 57 height 27
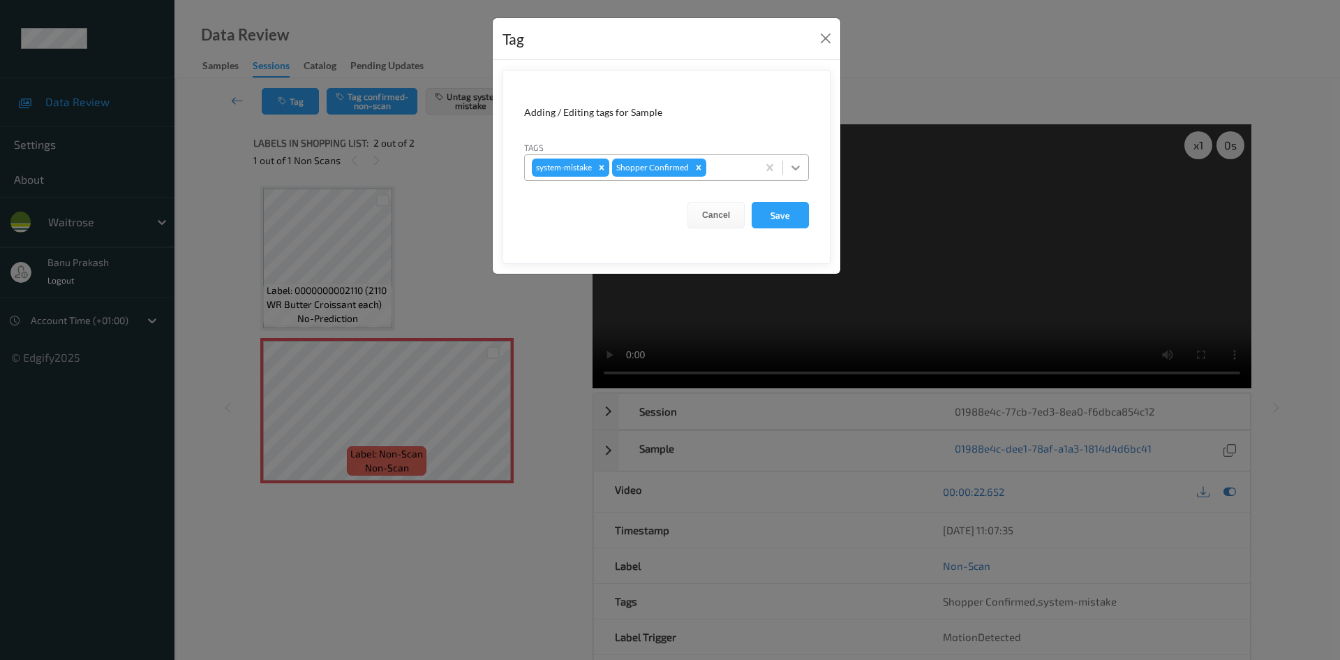
click at [790, 162] on icon at bounding box center [796, 168] width 14 height 14
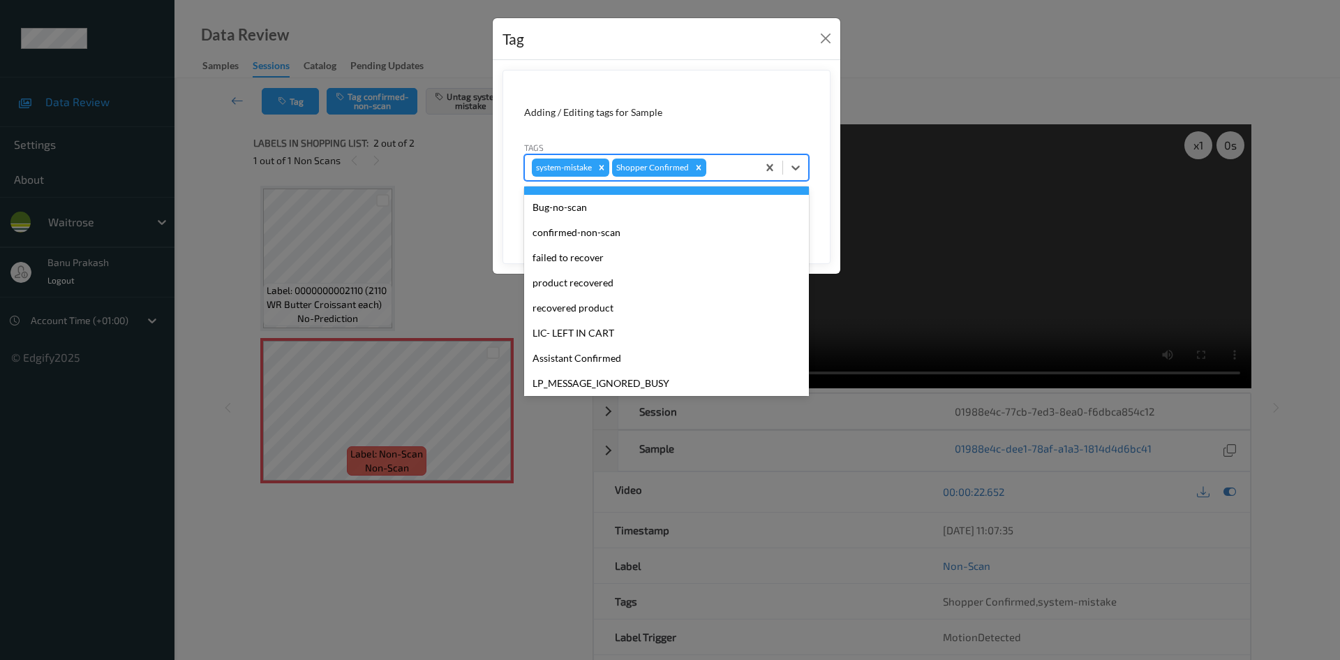
scroll to position [274, 0]
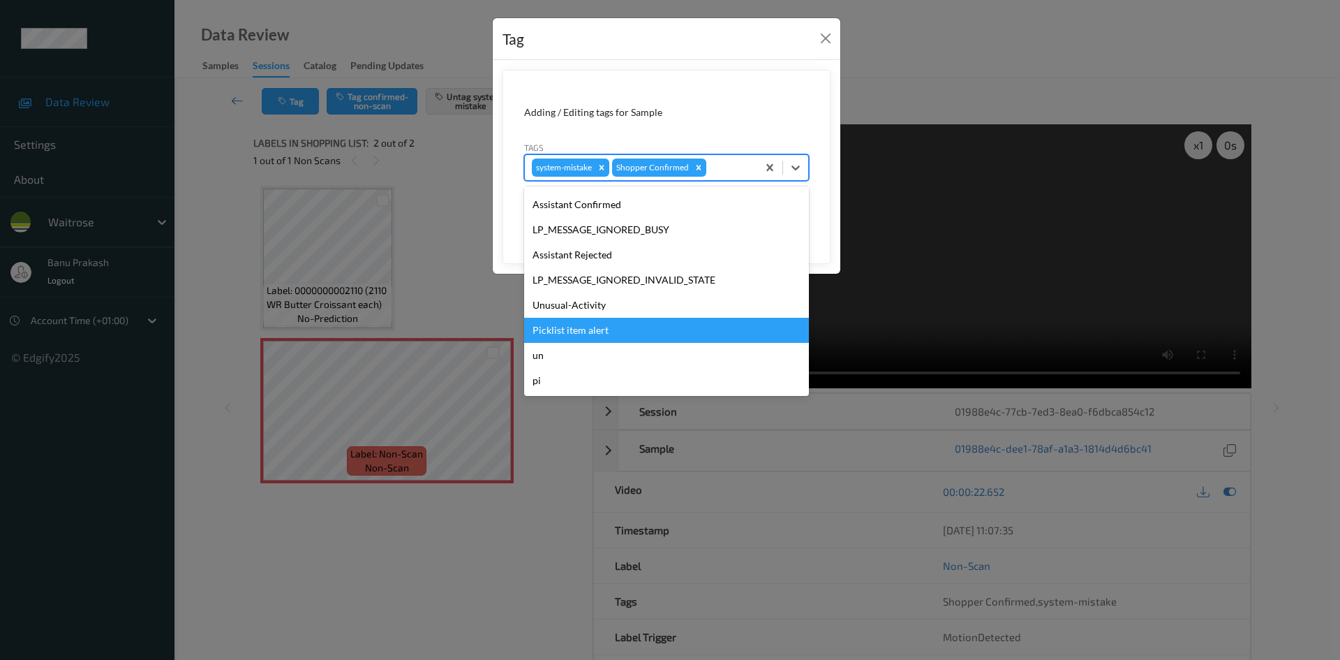
click at [602, 339] on div "Picklist item alert" at bounding box center [666, 330] width 285 height 25
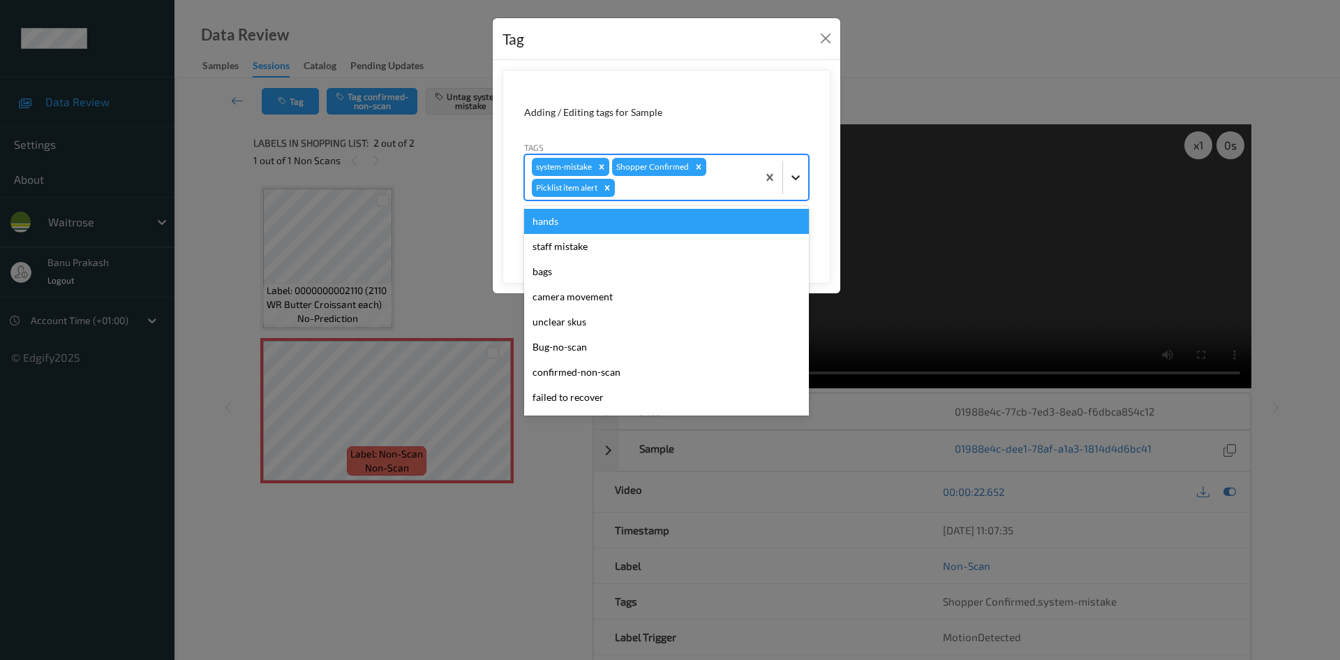
click at [797, 179] on icon at bounding box center [796, 177] width 8 height 5
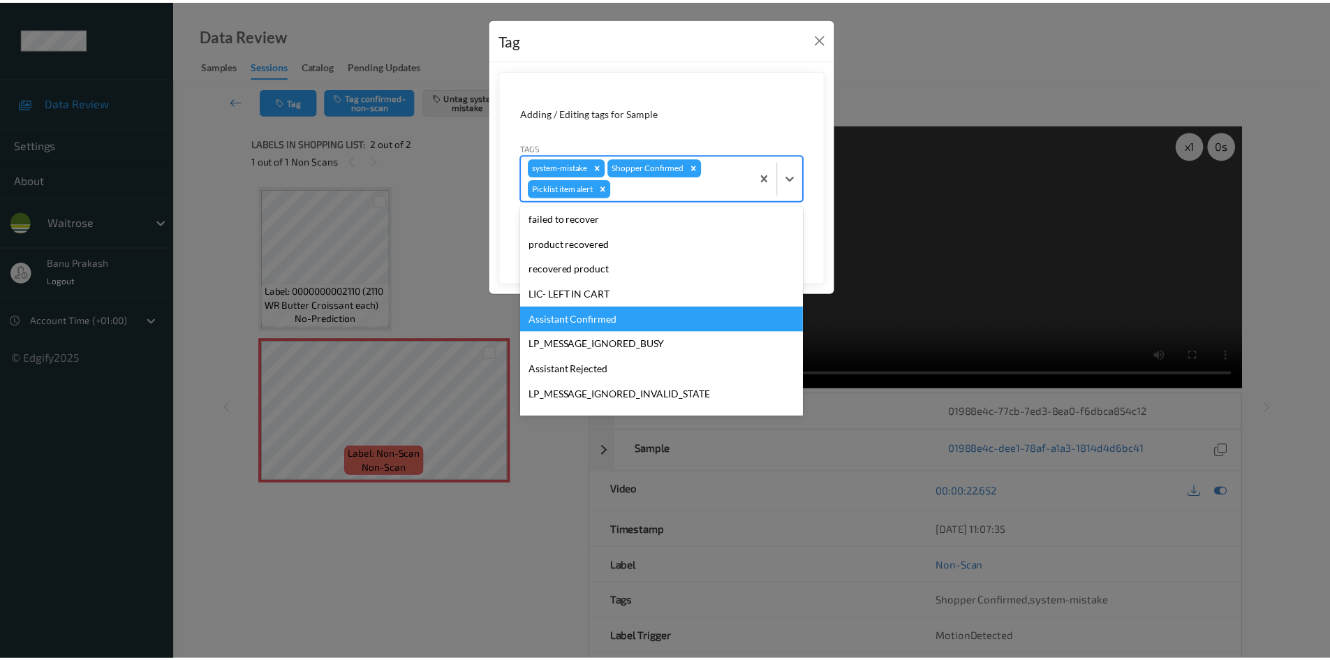
scroll to position [249, 0]
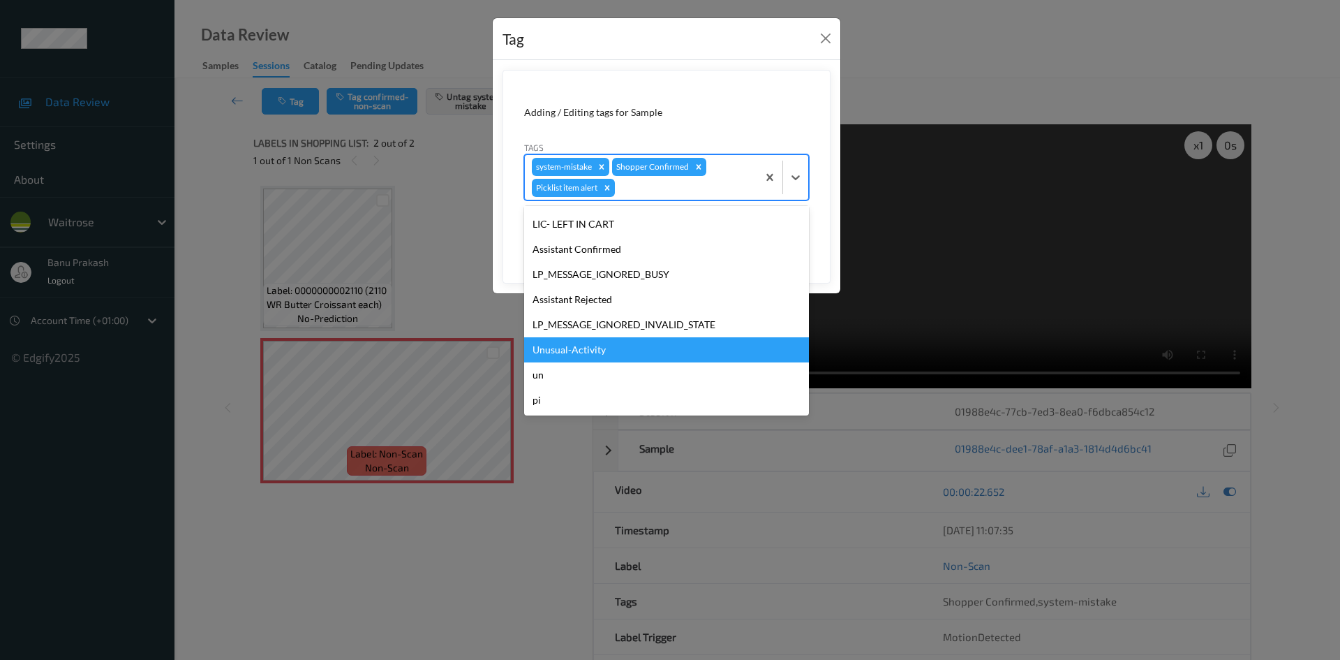
click at [642, 353] on div "Unusual-Activity" at bounding box center [666, 349] width 285 height 25
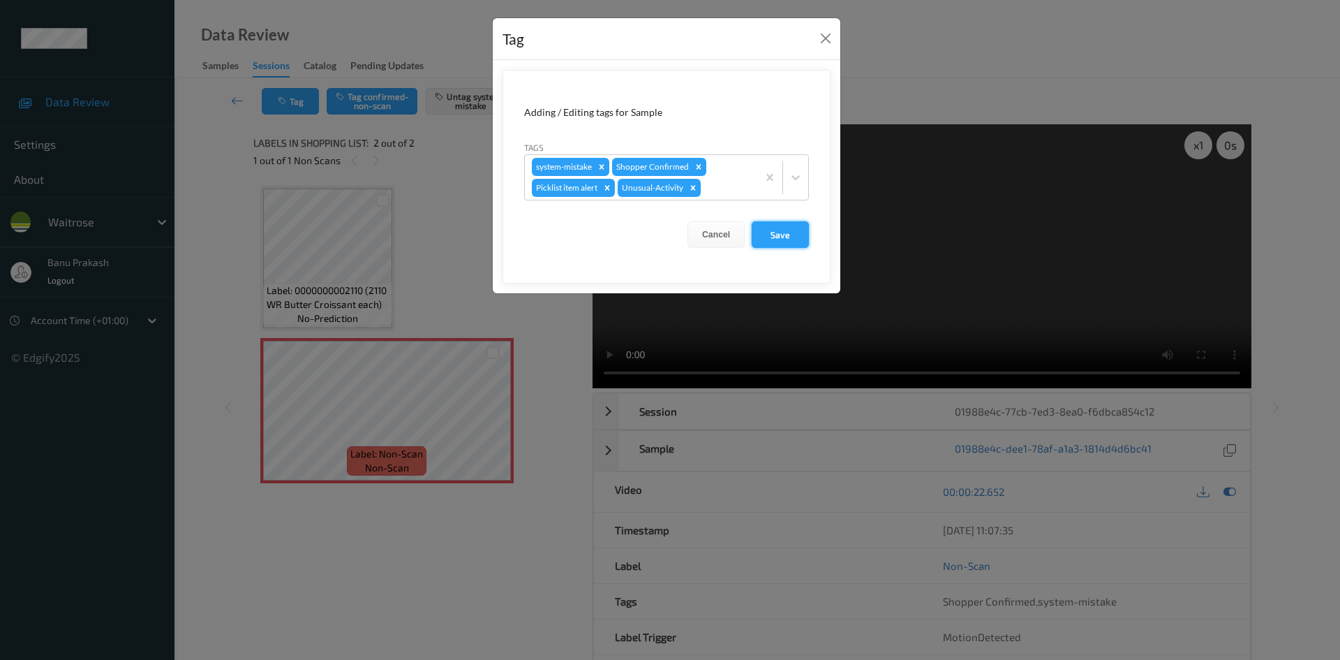
click at [779, 232] on button "Save" at bounding box center [780, 234] width 57 height 27
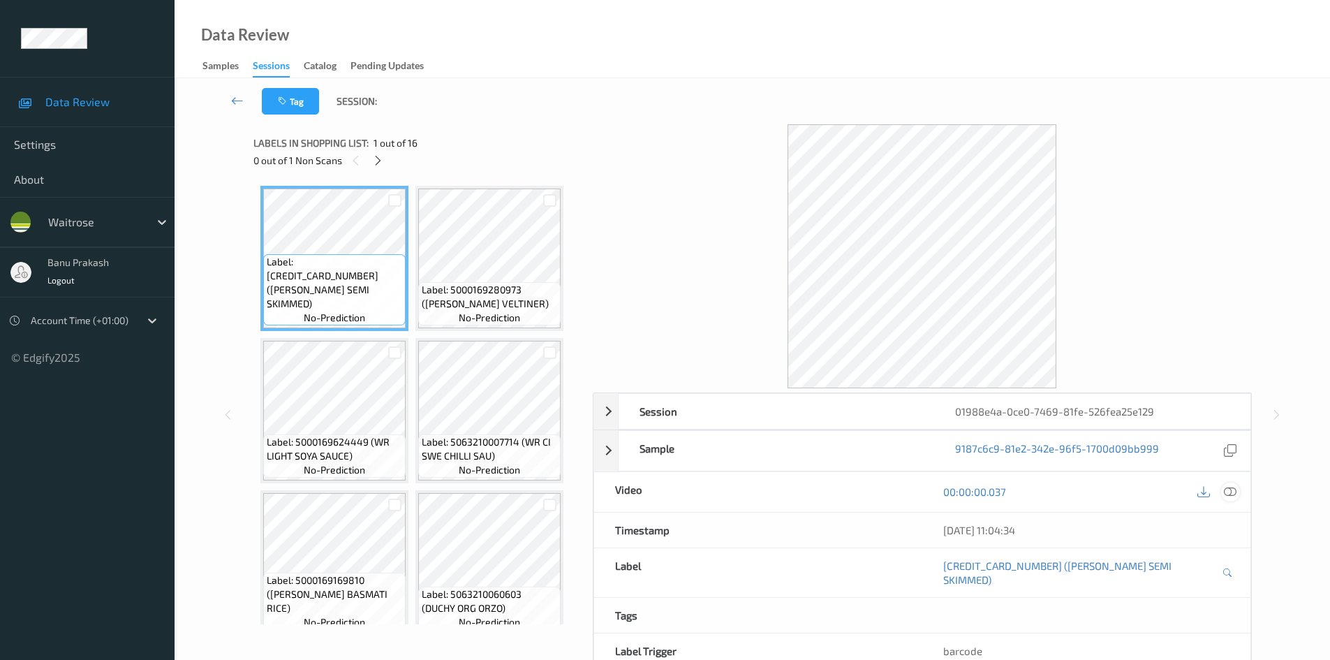
click at [1227, 491] on icon at bounding box center [1230, 491] width 13 height 13
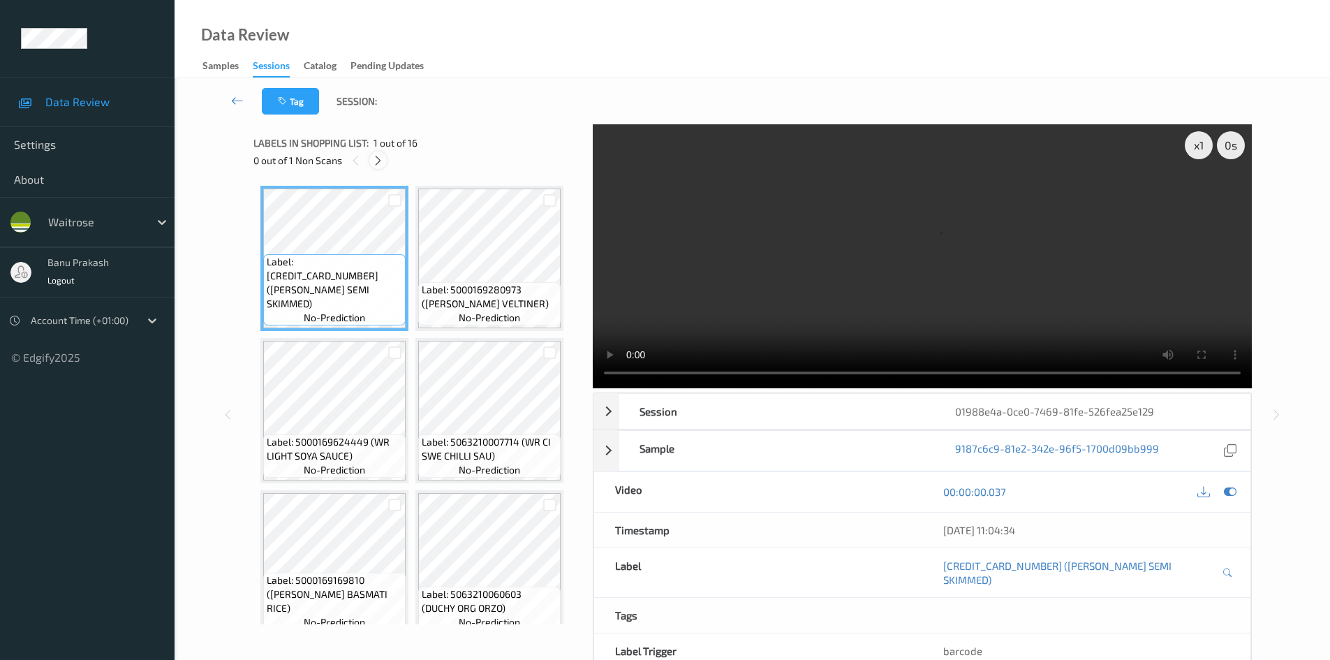
click at [380, 158] on icon at bounding box center [378, 160] width 12 height 13
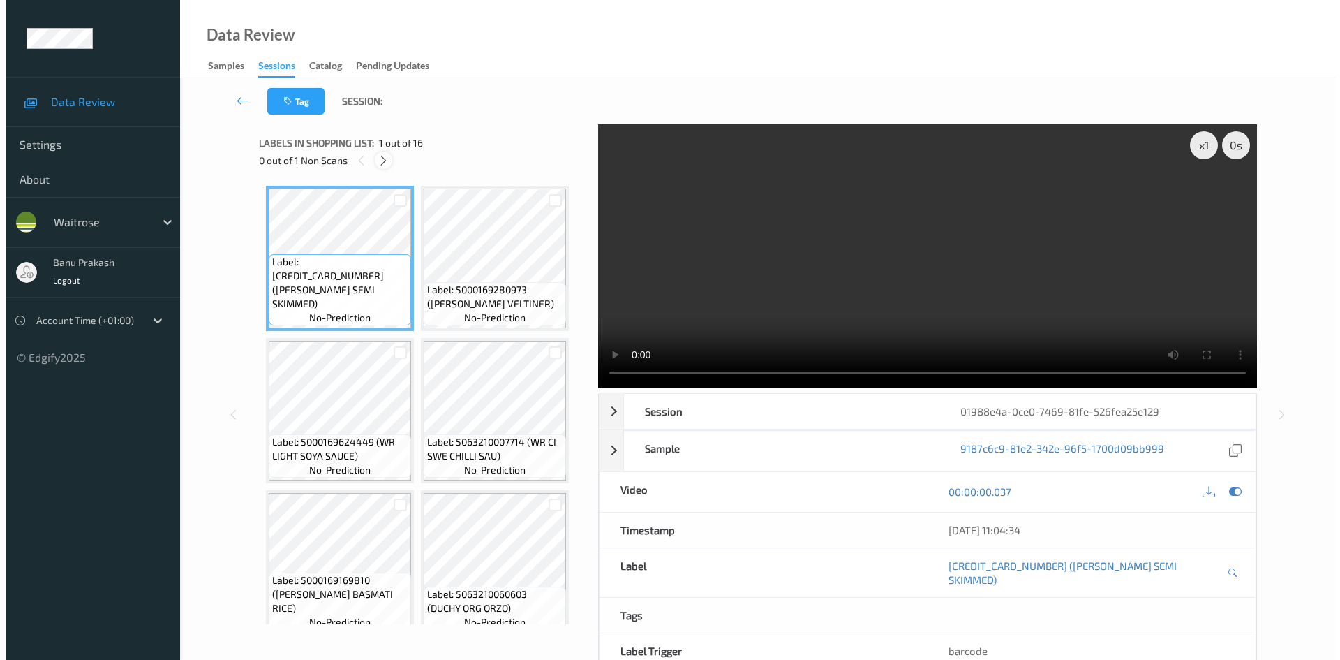
scroll to position [920, 0]
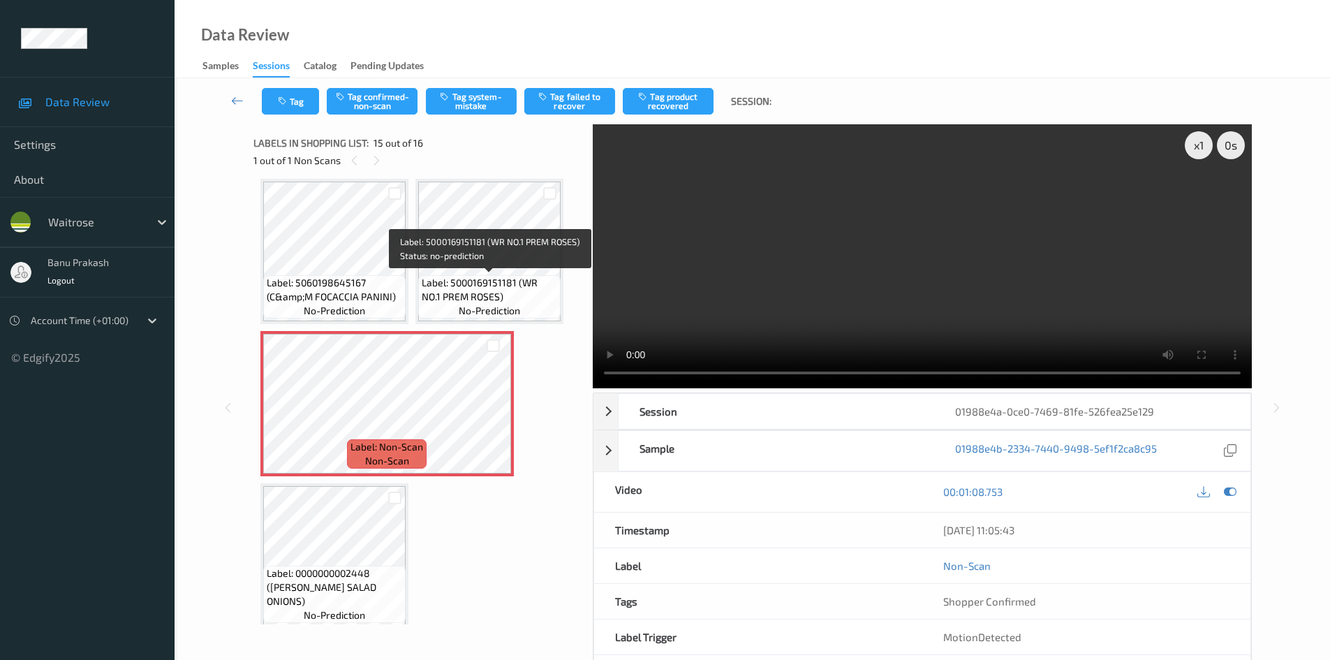
click at [475, 288] on span "Label: 5000169151181 (WR NO.1 PREM ROSES)" at bounding box center [489, 290] width 135 height 28
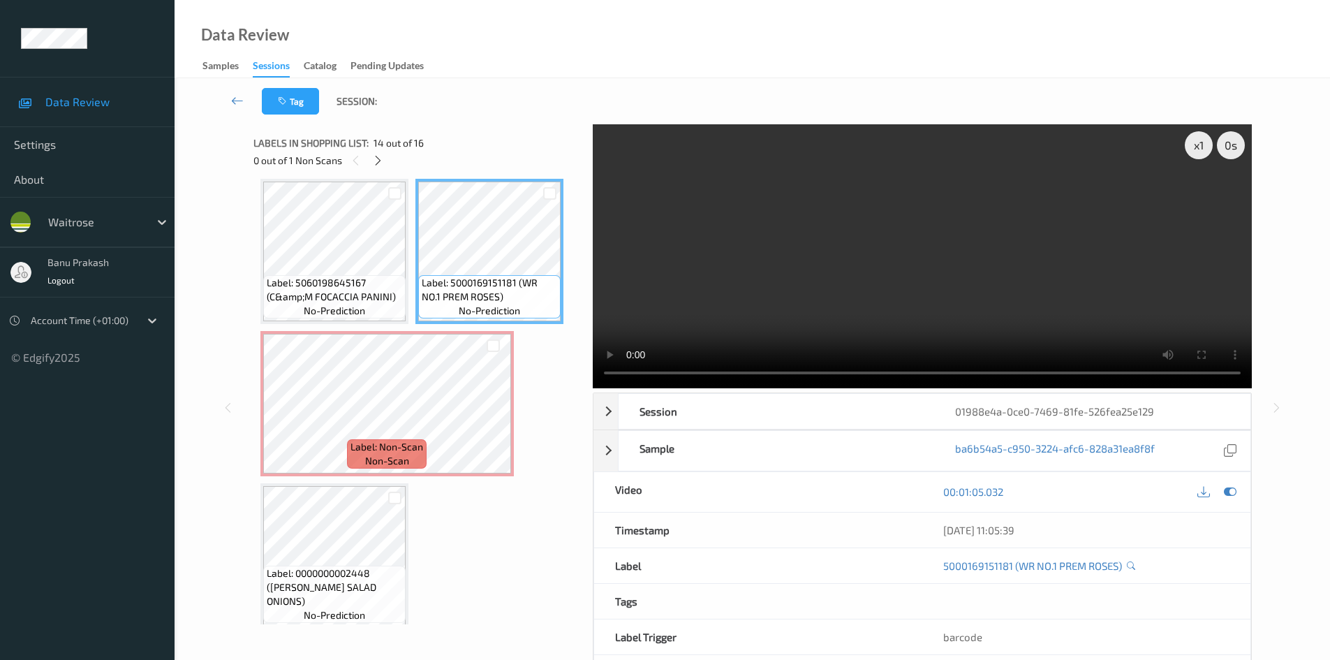
click at [760, 272] on video at bounding box center [922, 256] width 659 height 264
click at [741, 258] on video at bounding box center [922, 256] width 659 height 264
click at [801, 309] on video at bounding box center [922, 256] width 659 height 264
click at [922, 266] on video at bounding box center [922, 256] width 659 height 264
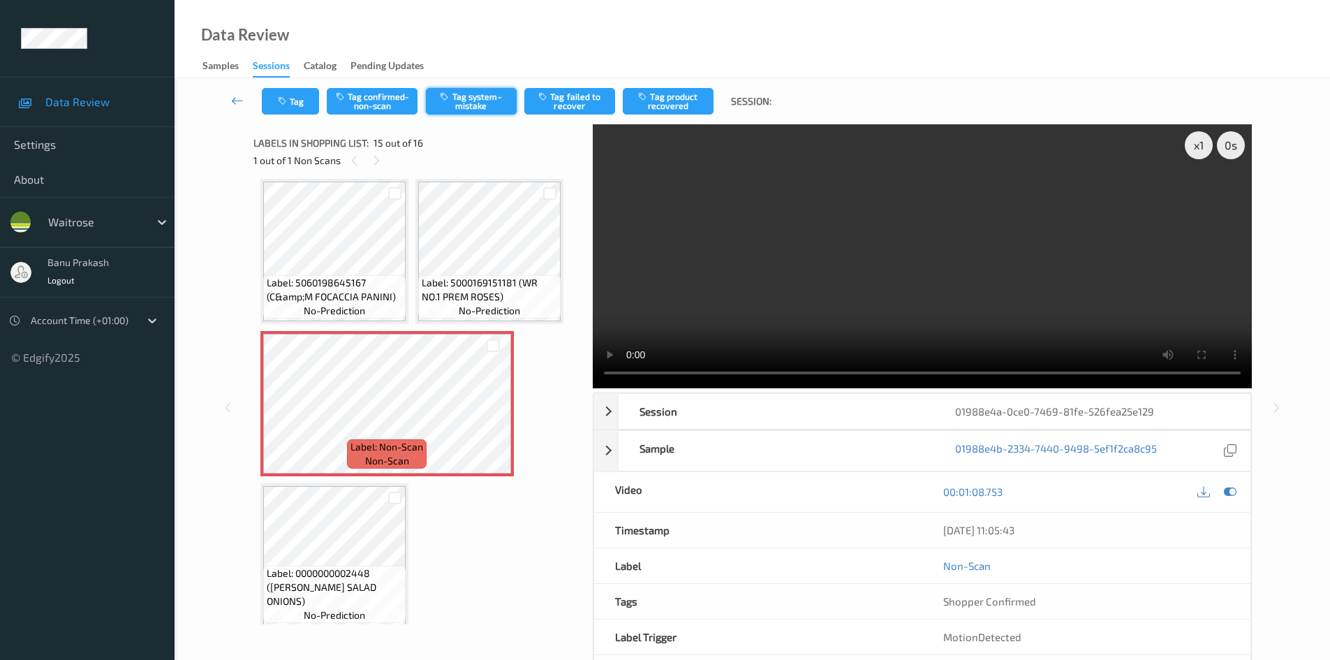
click at [475, 91] on button "Tag system-mistake" at bounding box center [471, 101] width 91 height 27
click at [281, 87] on div "Tag Tag confirmed-non-scan Untag system-mistake Tag failed to recover Tag produ…" at bounding box center [752, 101] width 1098 height 46
click at [292, 110] on button "Tag" at bounding box center [290, 101] width 57 height 27
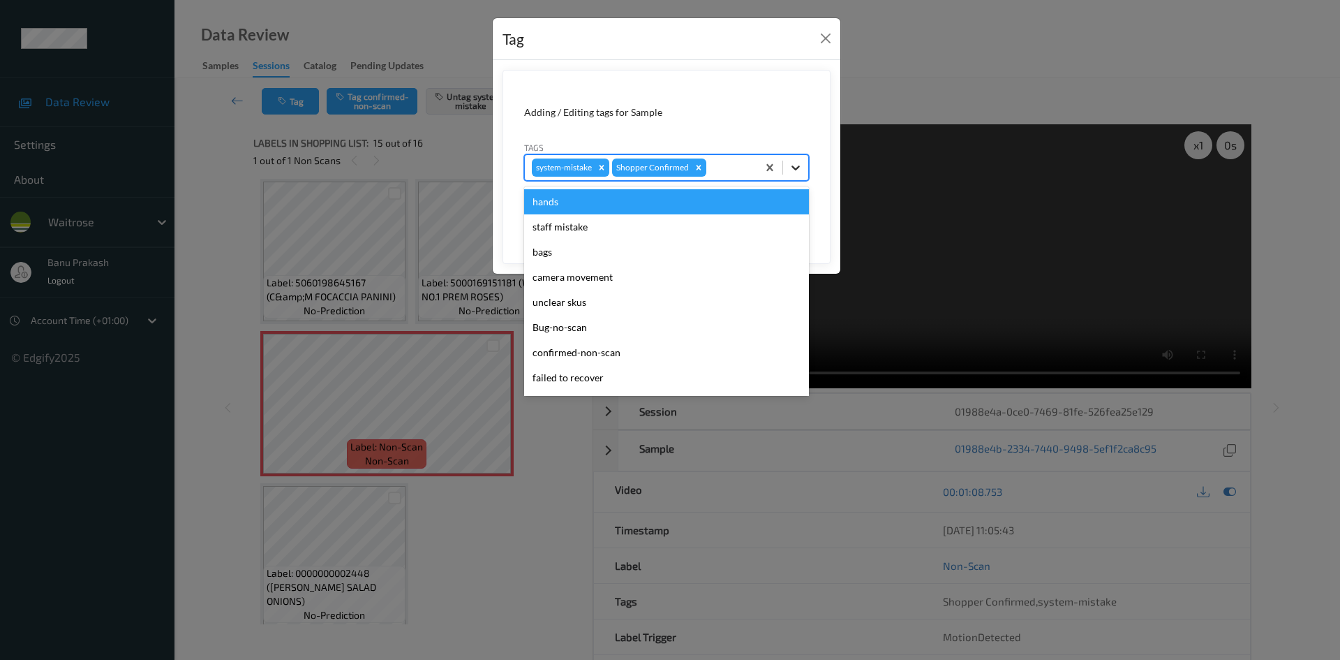
click at [791, 171] on icon at bounding box center [796, 168] width 14 height 14
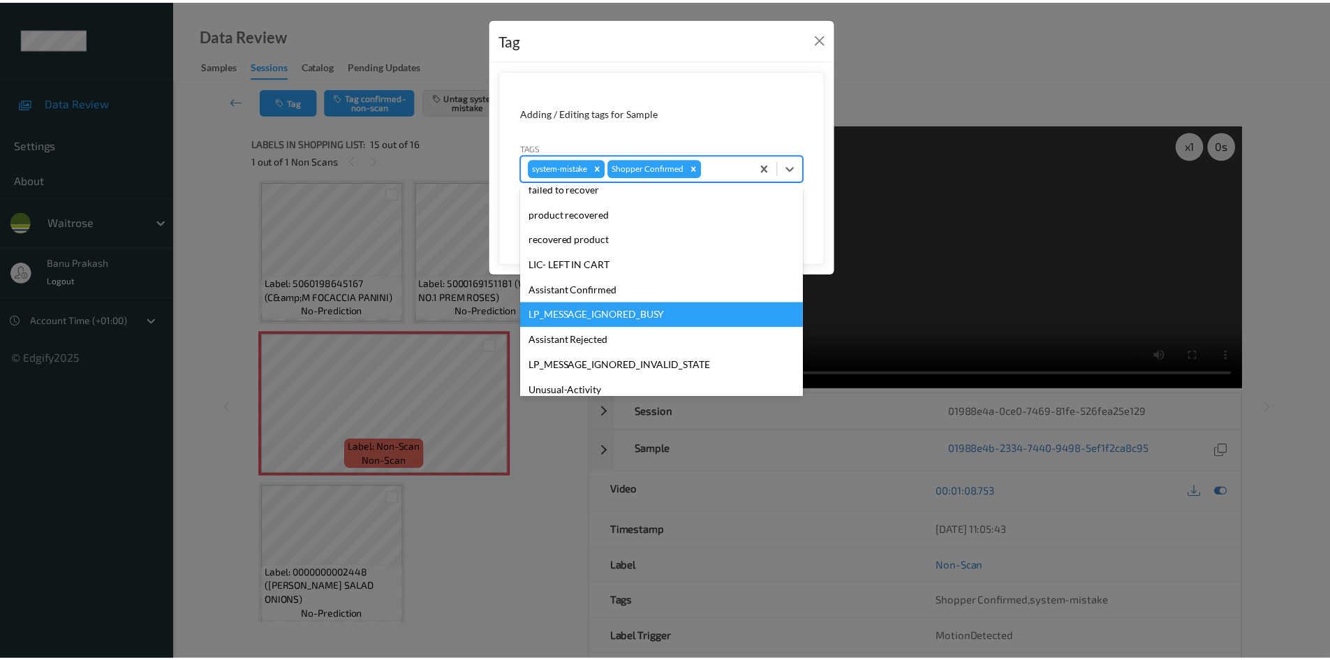
scroll to position [209, 0]
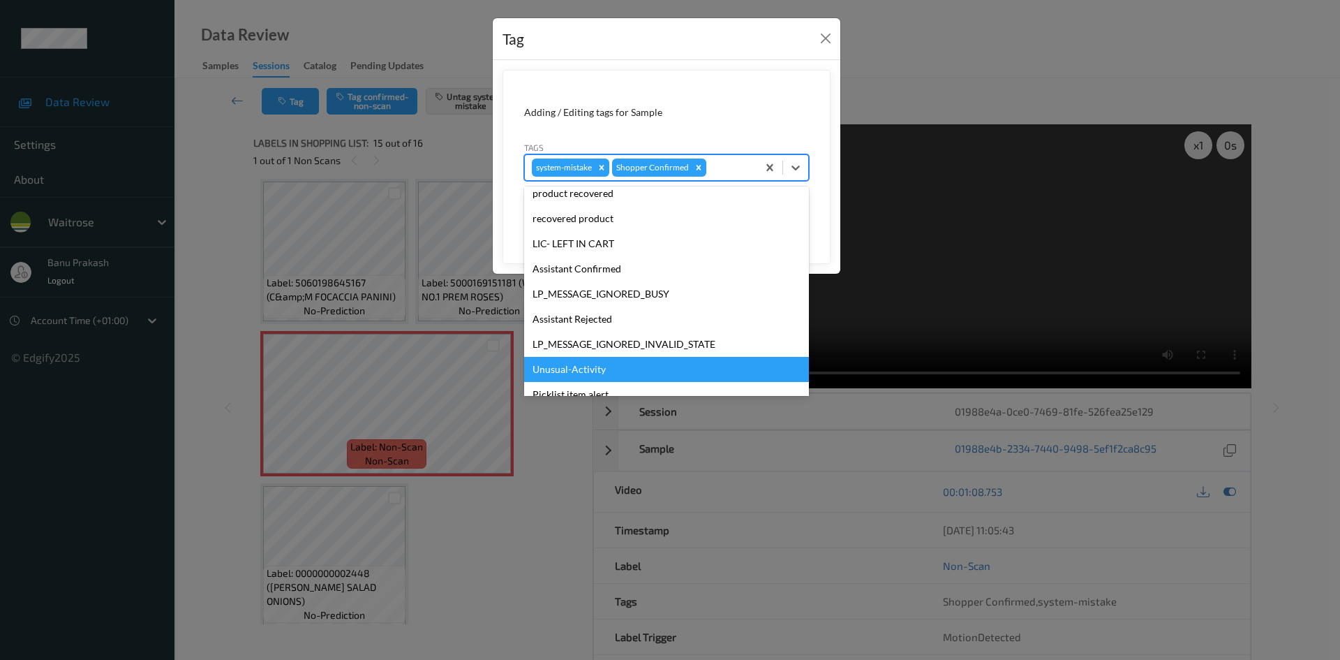
click at [580, 360] on div "Unusual-Activity" at bounding box center [666, 369] width 285 height 25
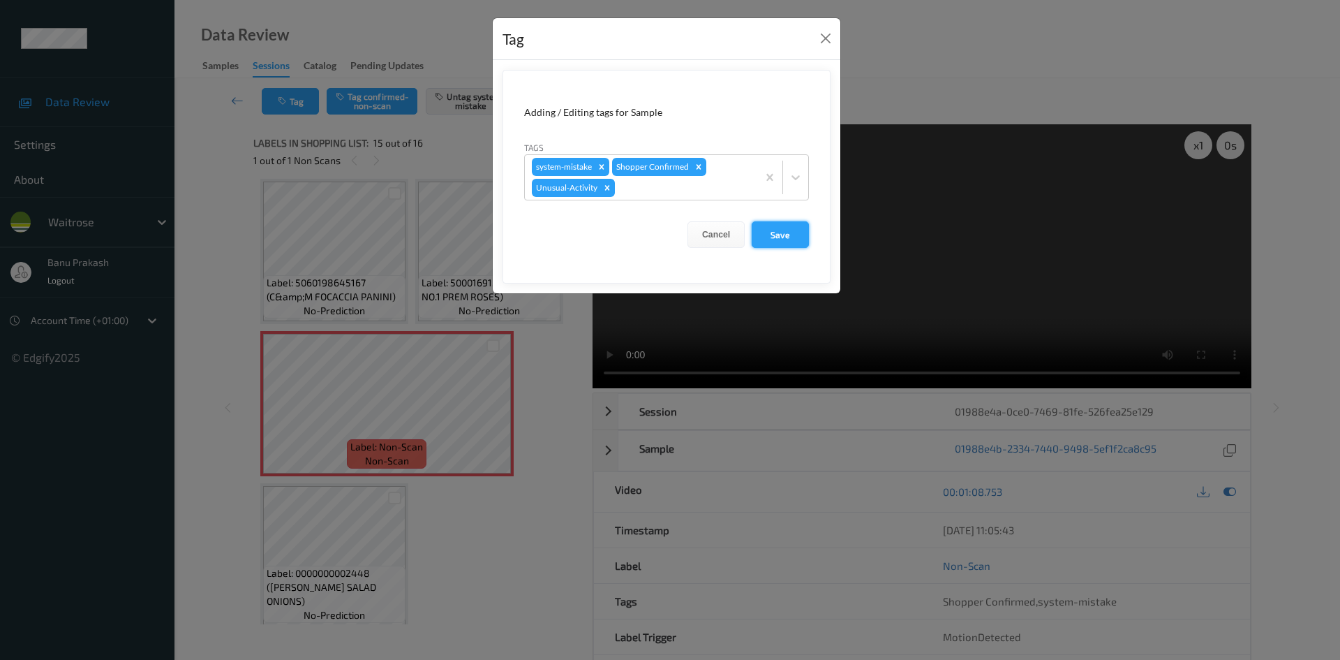
click at [780, 228] on button "Save" at bounding box center [780, 234] width 57 height 27
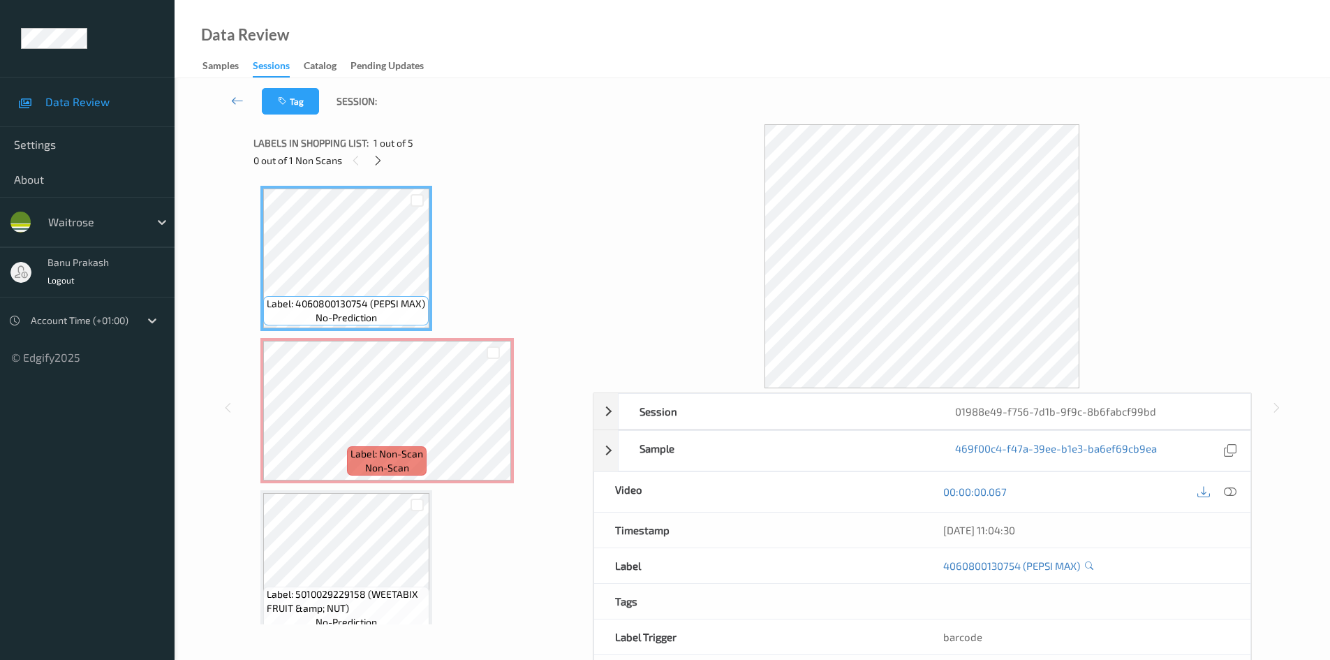
click at [1232, 493] on icon at bounding box center [1230, 491] width 13 height 13
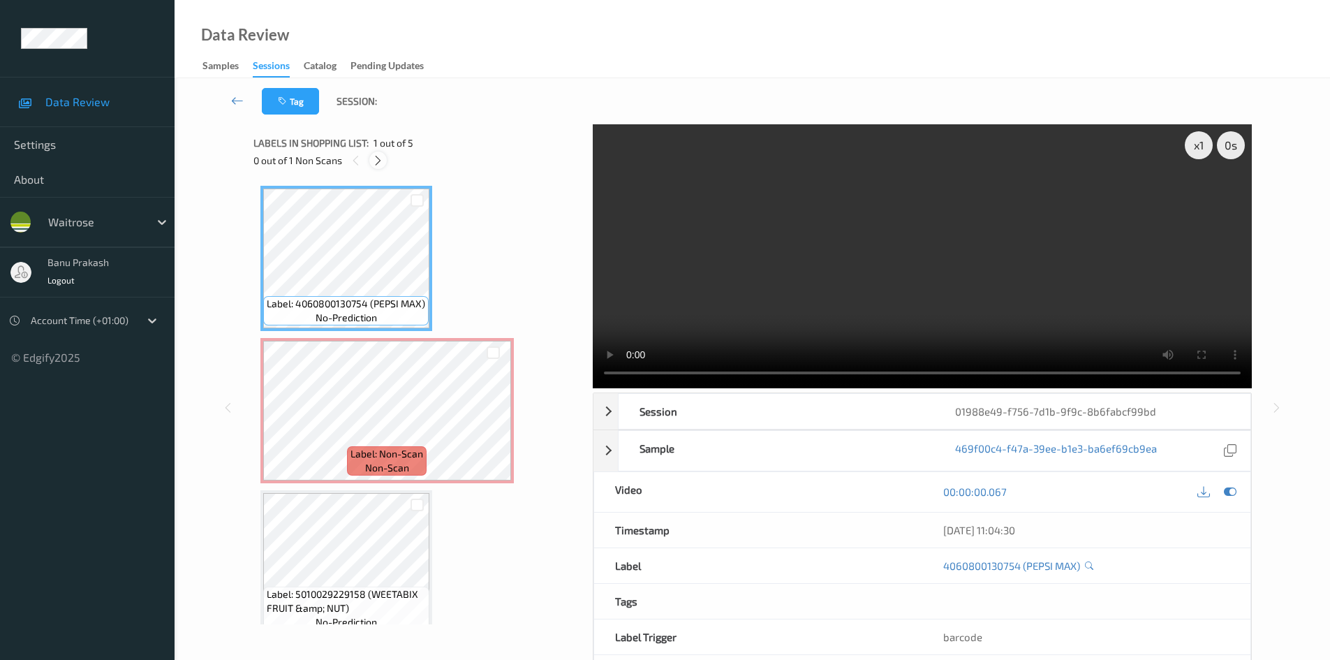
click at [386, 163] on div at bounding box center [377, 159] width 17 height 17
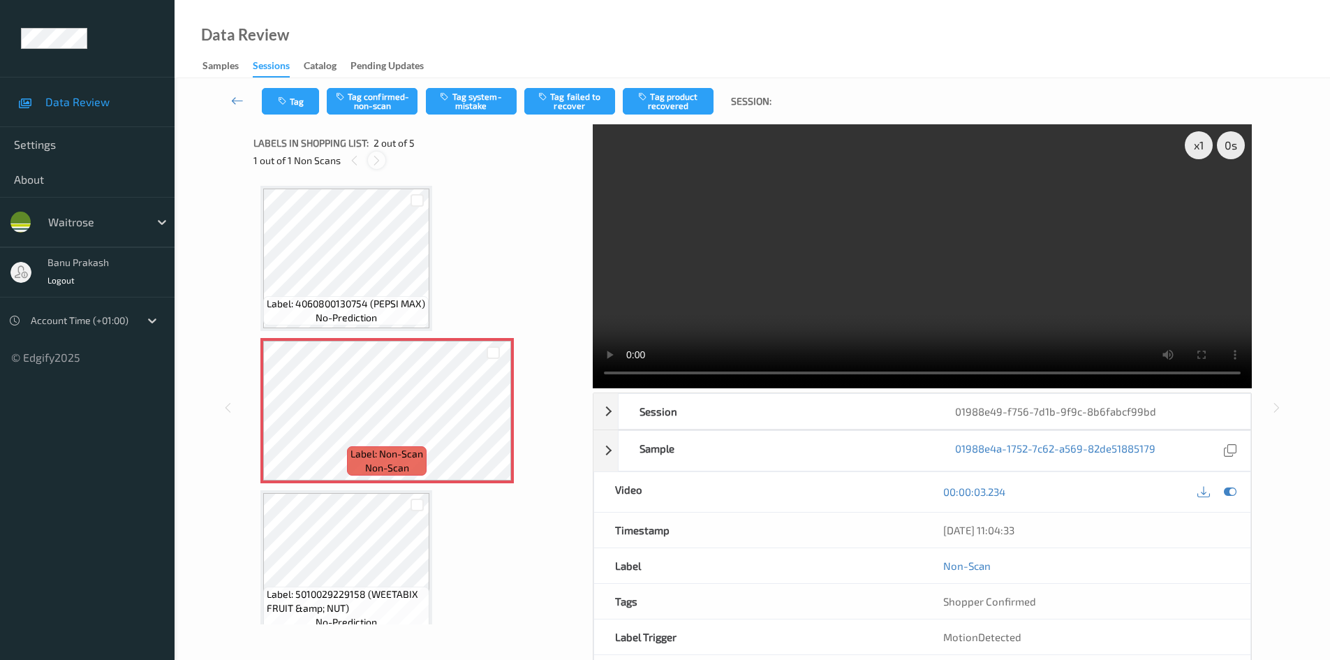
scroll to position [7, 0]
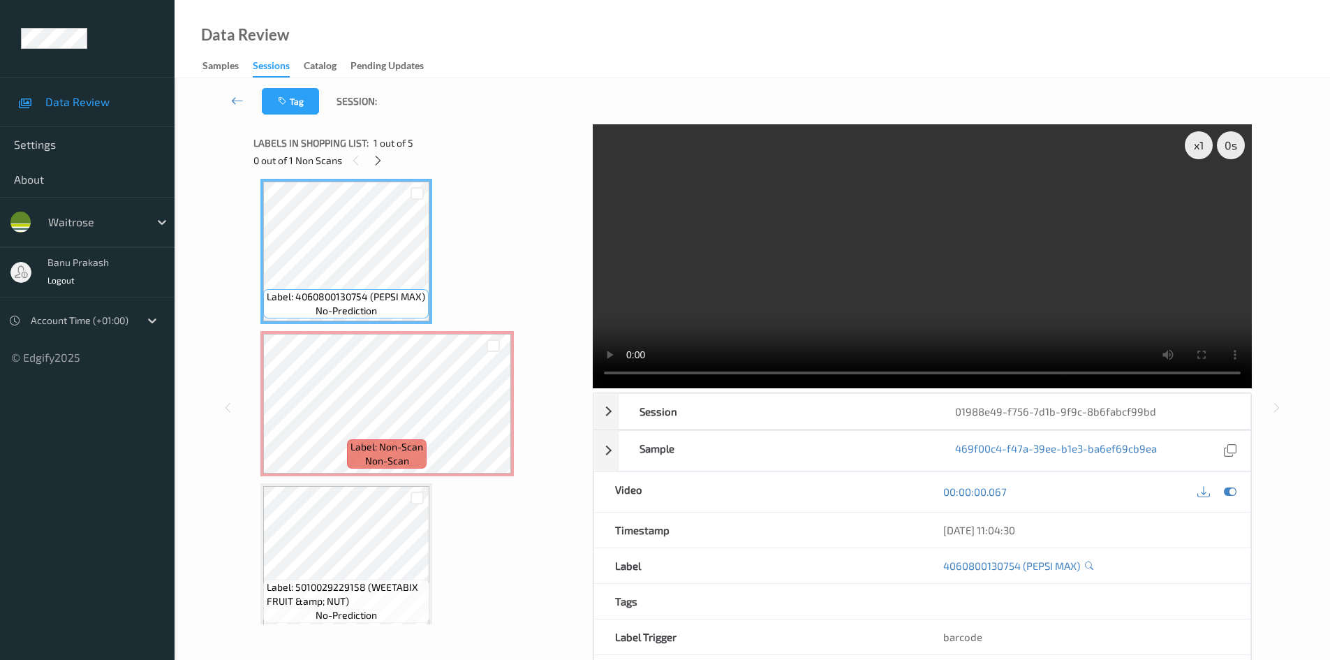
click at [656, 281] on video at bounding box center [922, 256] width 659 height 264
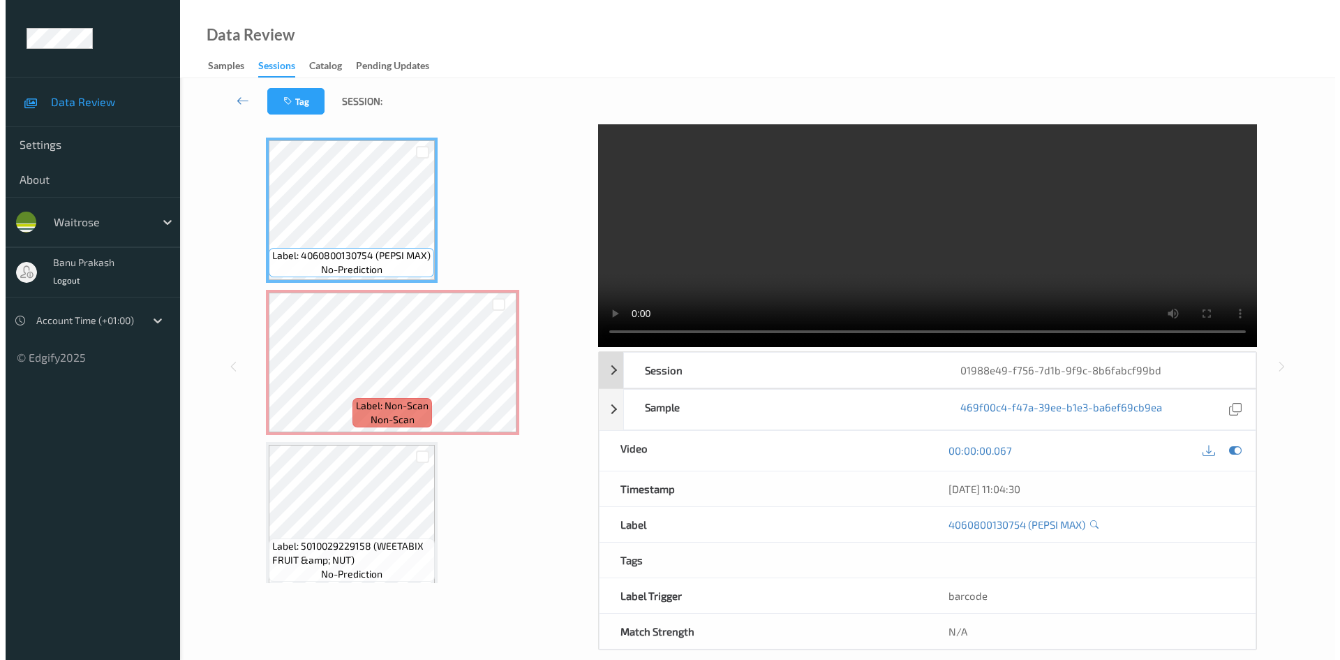
scroll to position [60, 0]
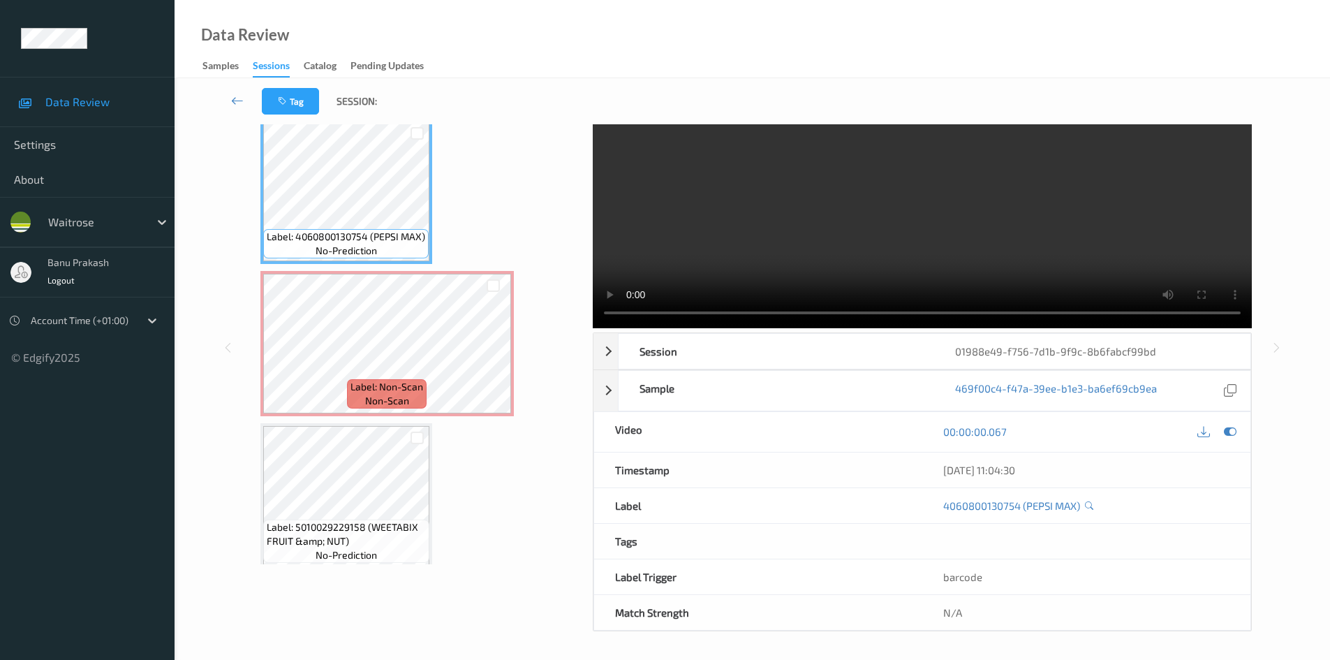
click at [838, 241] on video at bounding box center [922, 196] width 659 height 264
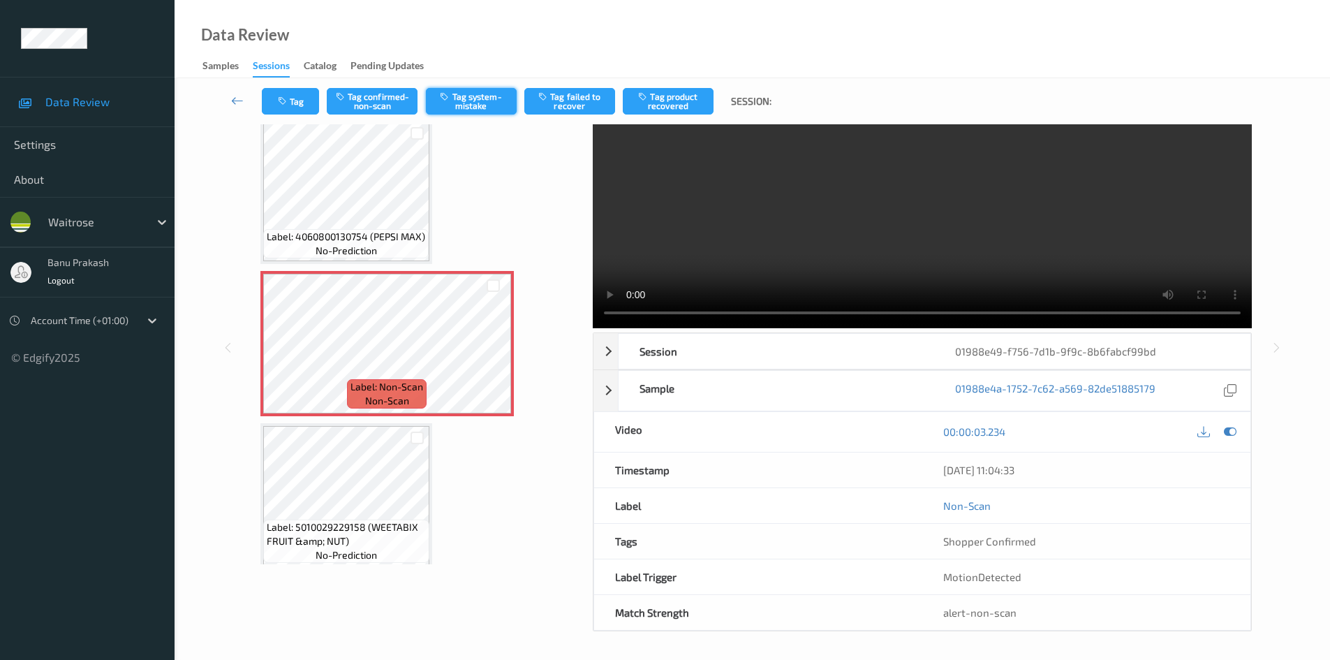
click at [448, 105] on button "Tag system-mistake" at bounding box center [471, 101] width 91 height 27
click at [312, 100] on button "Tag" at bounding box center [290, 101] width 57 height 27
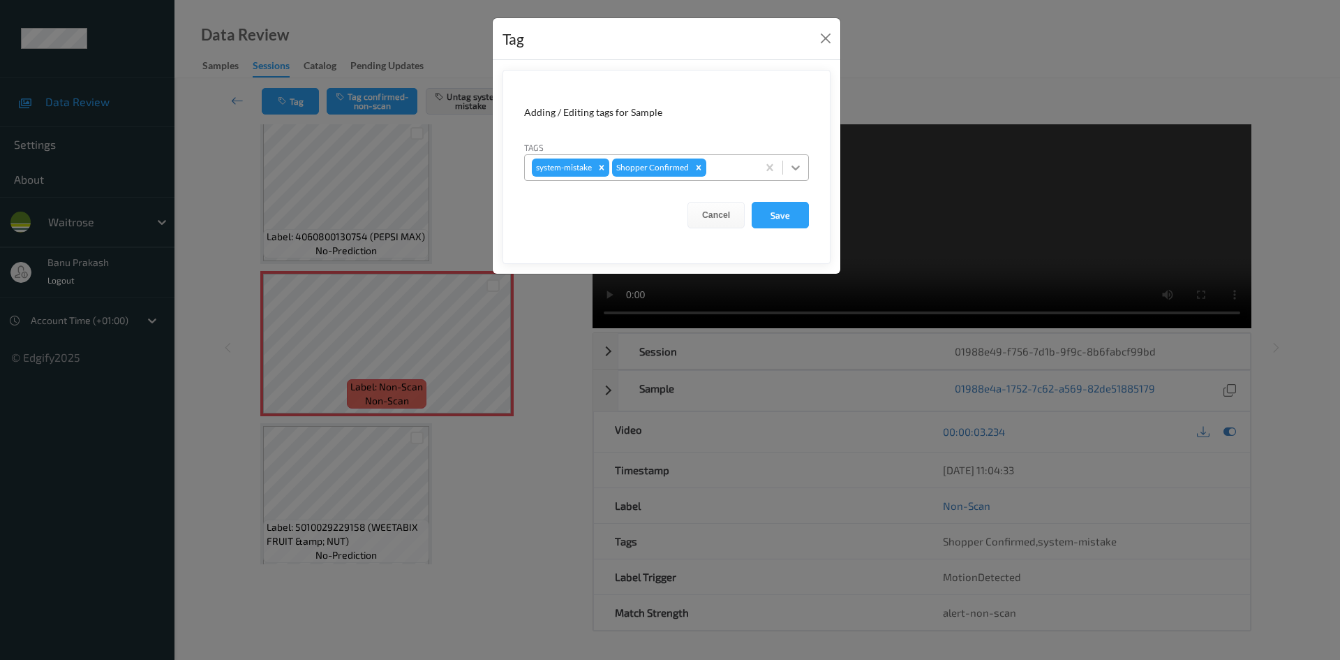
click at [789, 163] on icon at bounding box center [796, 168] width 14 height 14
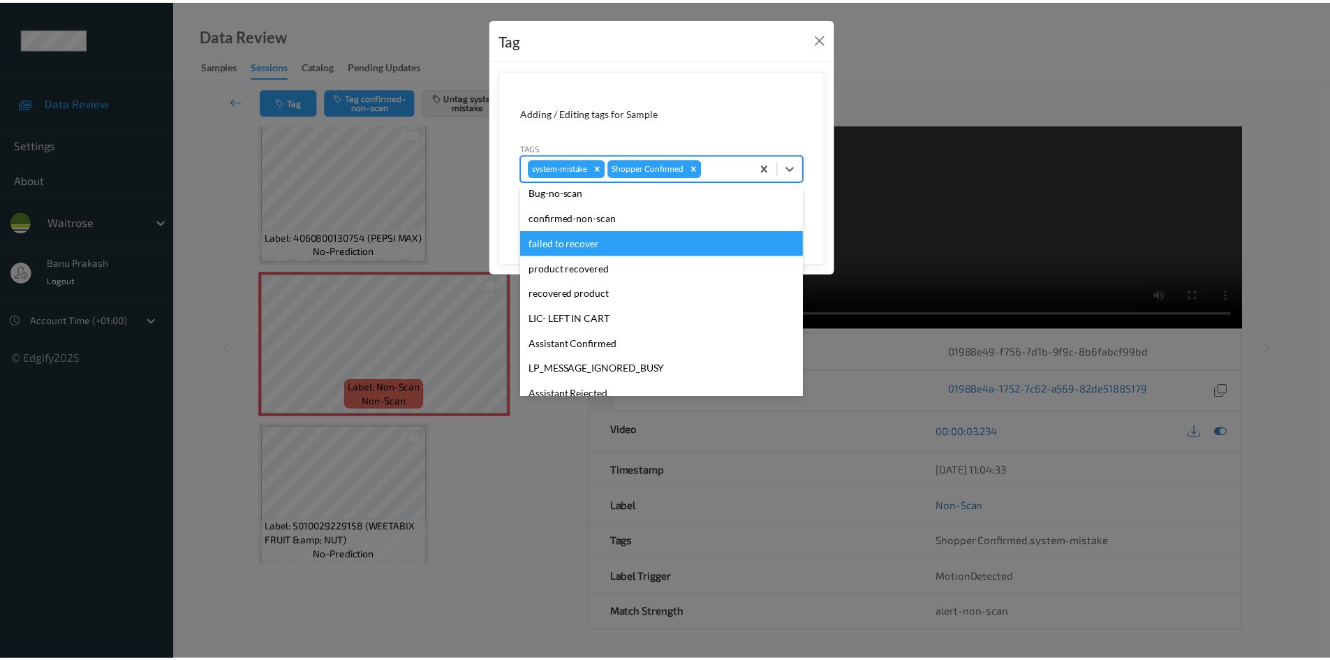
scroll to position [274, 0]
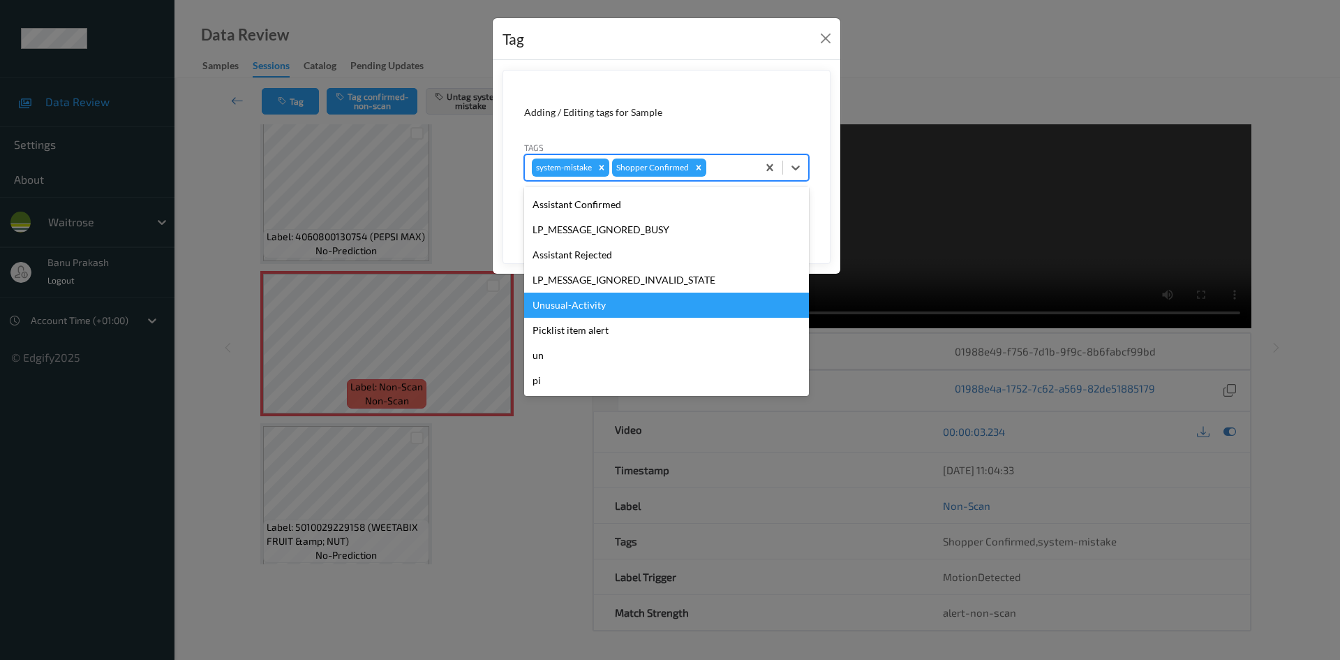
click at [679, 309] on div "Unusual-Activity" at bounding box center [666, 305] width 285 height 25
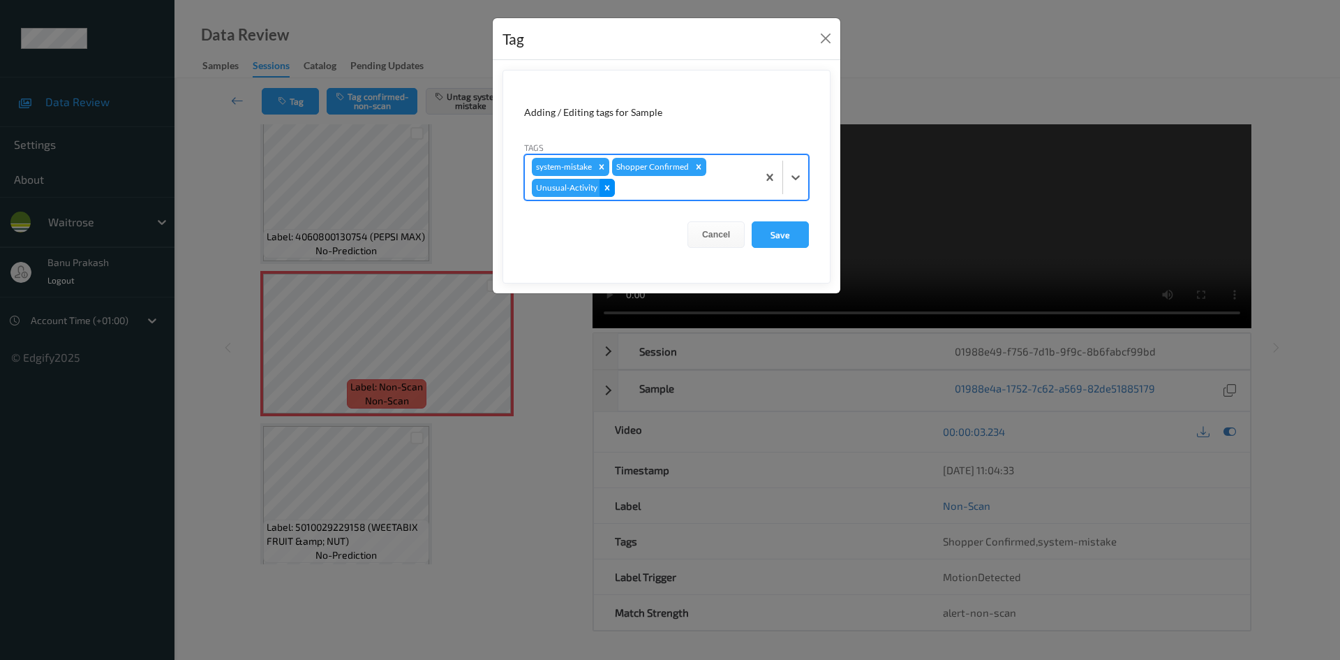
click at [609, 186] on icon "Remove Unusual-Activity" at bounding box center [607, 187] width 5 height 5
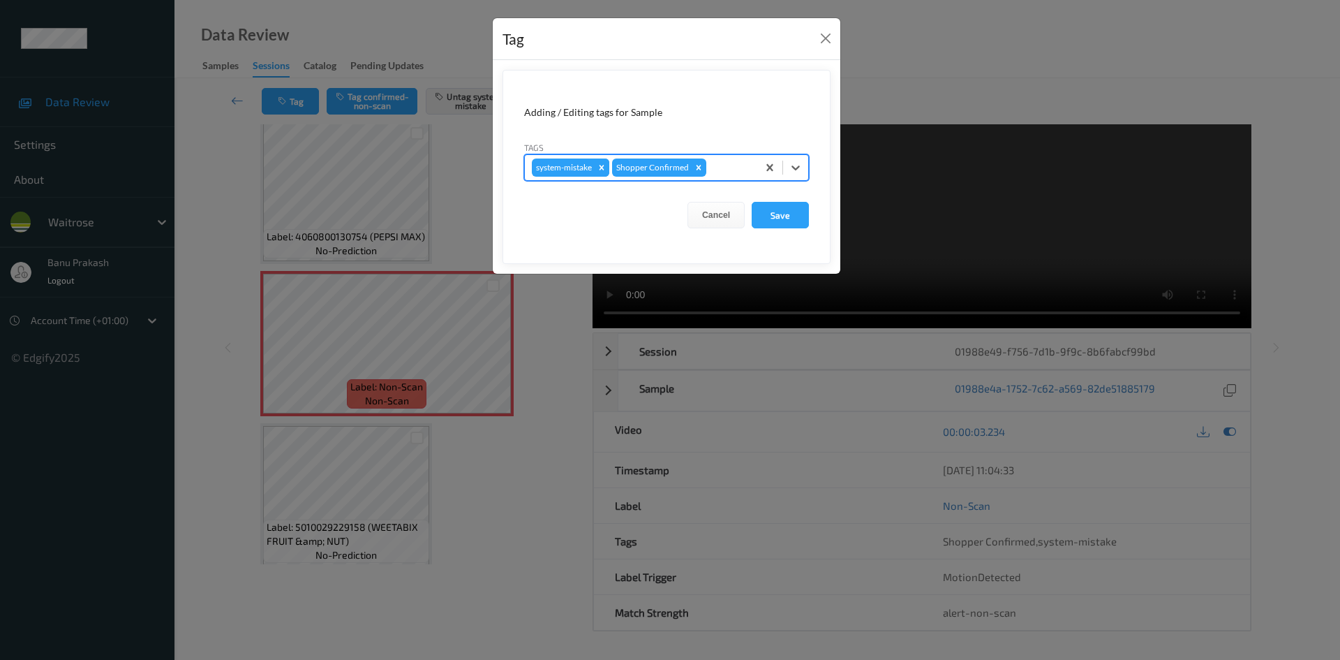
click at [602, 172] on icon "Remove system-mistake" at bounding box center [602, 168] width 10 height 10
click at [369, 96] on div "Tag Adding / Editing tags for Sample Tags option system-mistake, deselected. Se…" at bounding box center [670, 330] width 1340 height 660
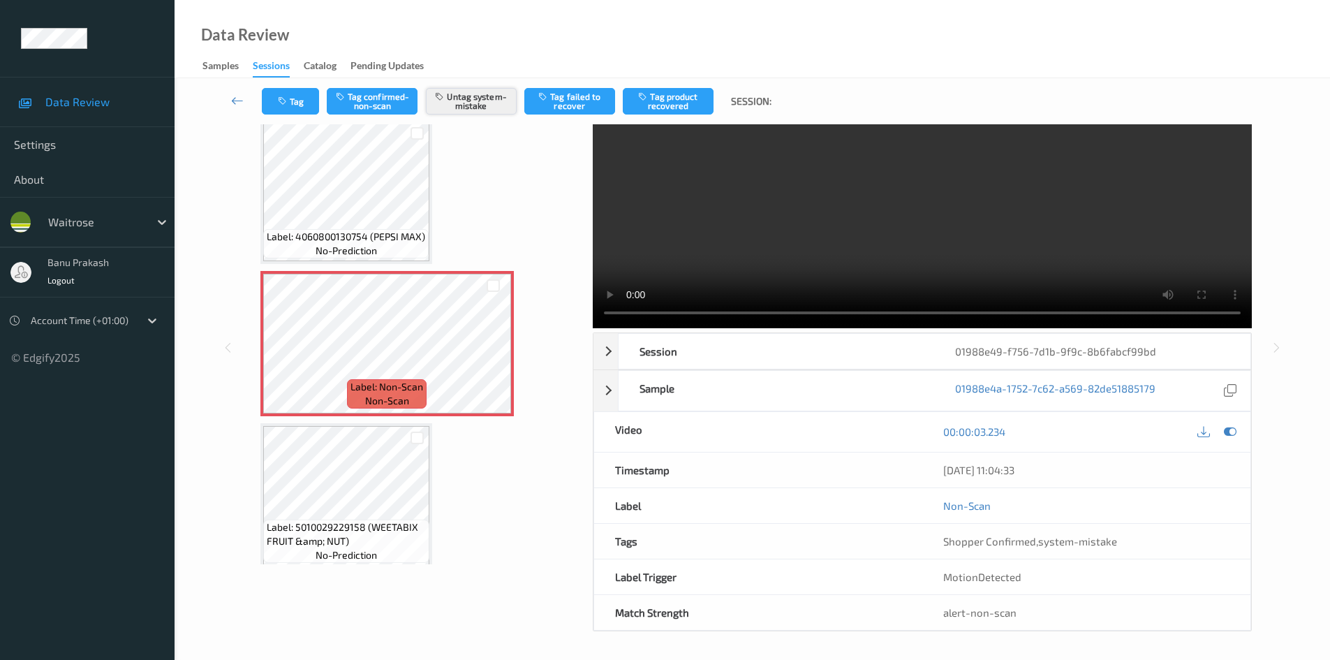
click at [458, 107] on button "Untag system-mistake" at bounding box center [471, 101] width 91 height 27
click at [399, 98] on button "Tag confirmed-non-scan" at bounding box center [372, 101] width 91 height 27
click at [635, 96] on button "Tag product recovered" at bounding box center [668, 101] width 91 height 27
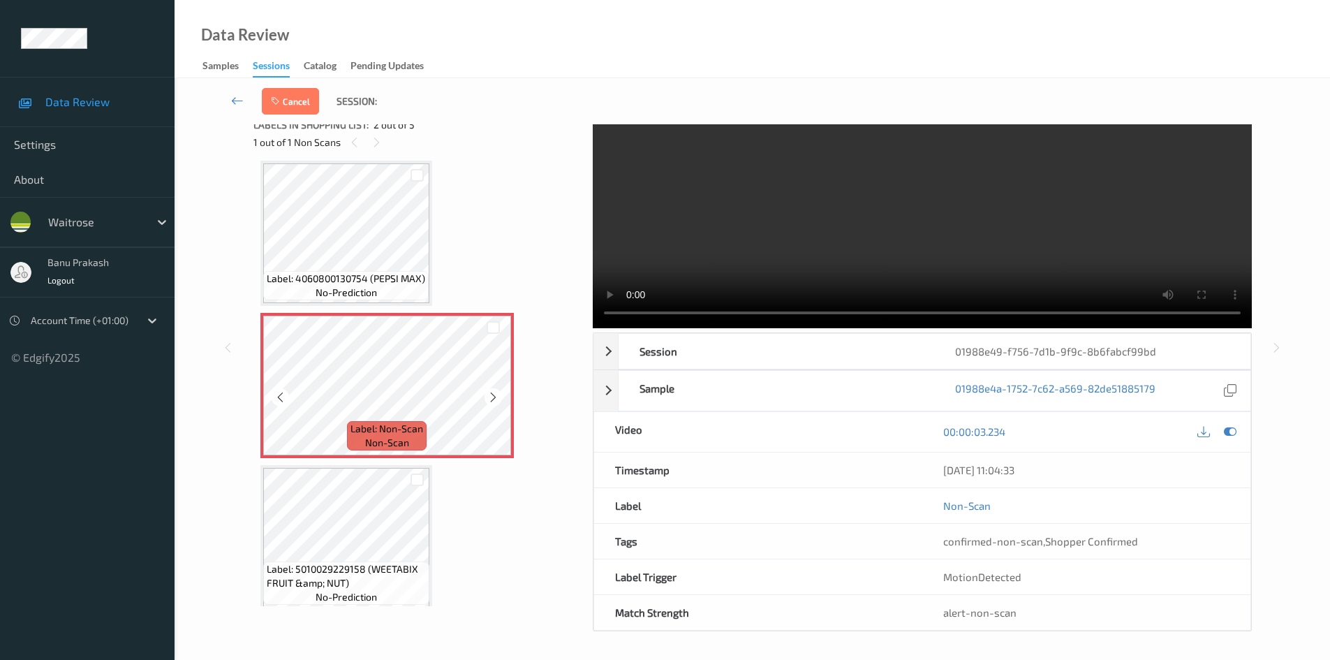
scroll to position [77, 0]
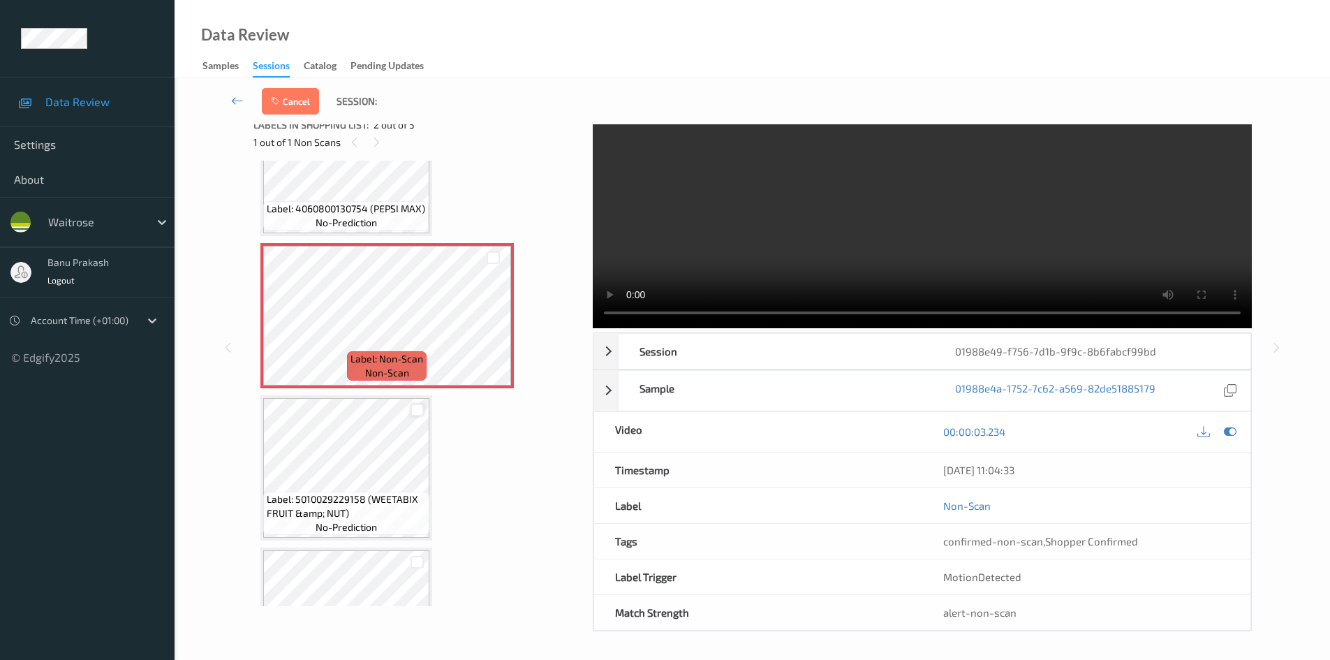
click at [414, 409] on div at bounding box center [416, 410] width 13 height 13
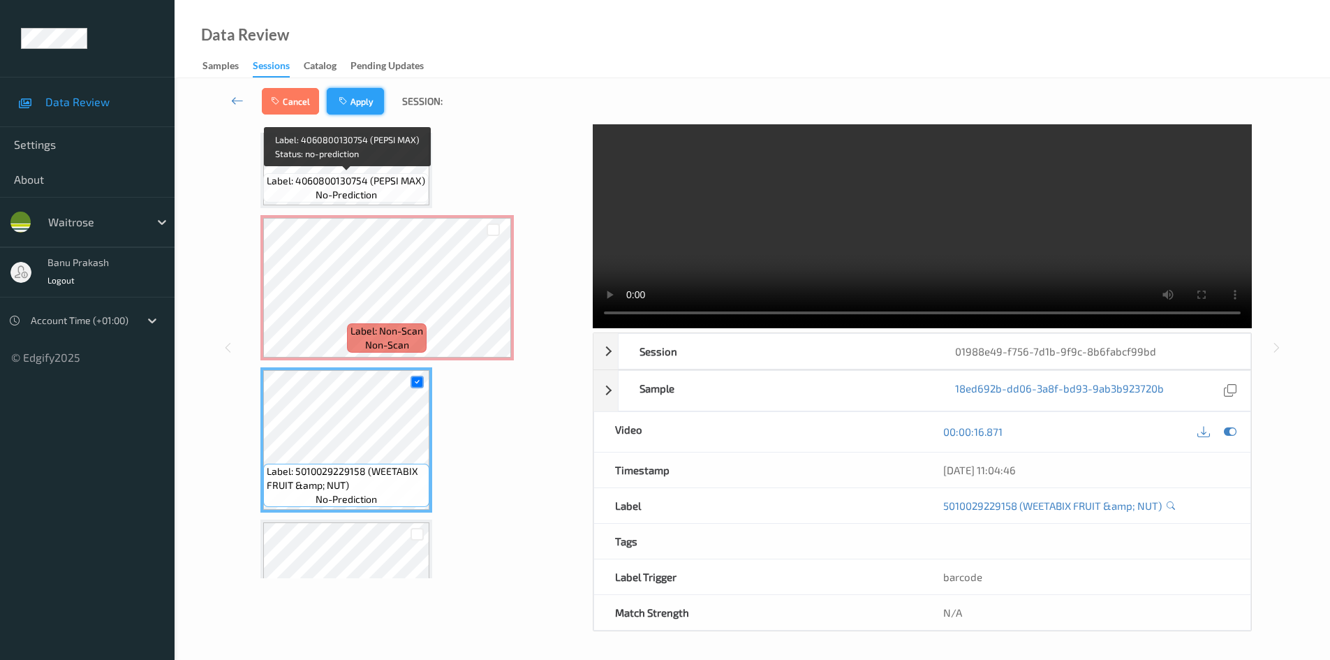
click at [375, 97] on button "Apply" at bounding box center [355, 101] width 57 height 27
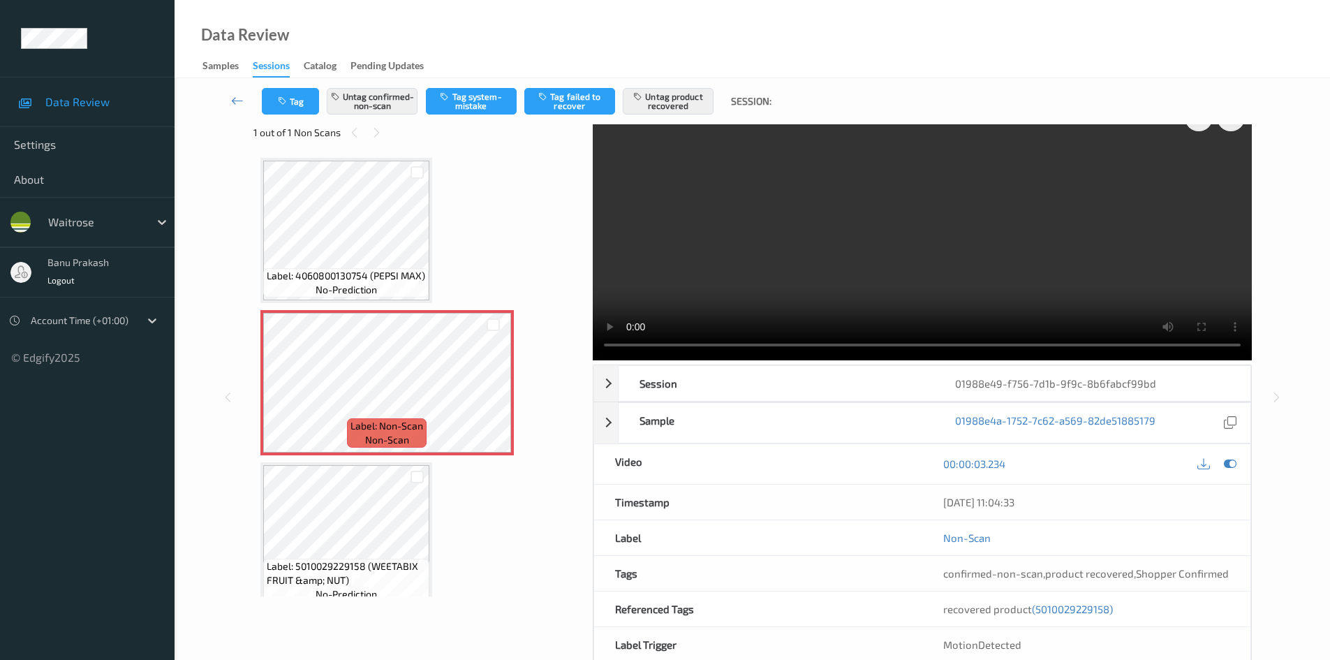
scroll to position [0, 0]
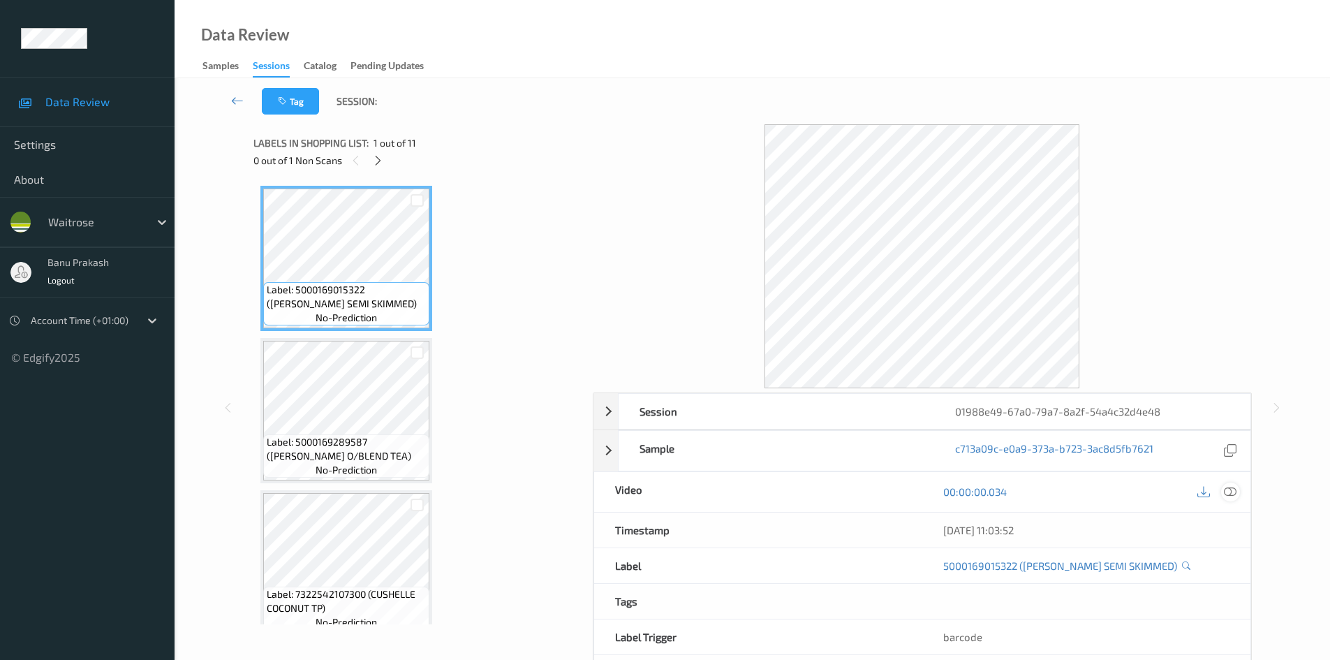
click at [1230, 493] on icon at bounding box center [1230, 491] width 13 height 13
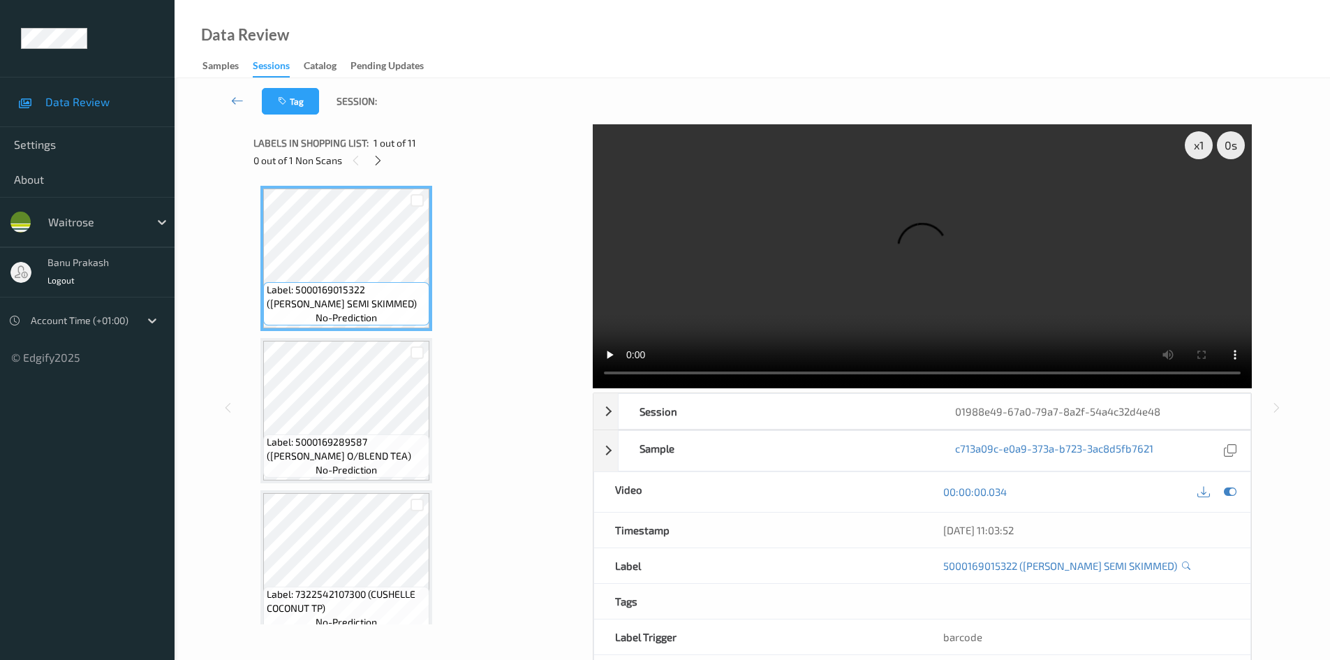
click at [370, 152] on div "0 out of 1 Non Scans" at bounding box center [418, 159] width 330 height 17
click at [376, 159] on icon at bounding box center [378, 160] width 12 height 13
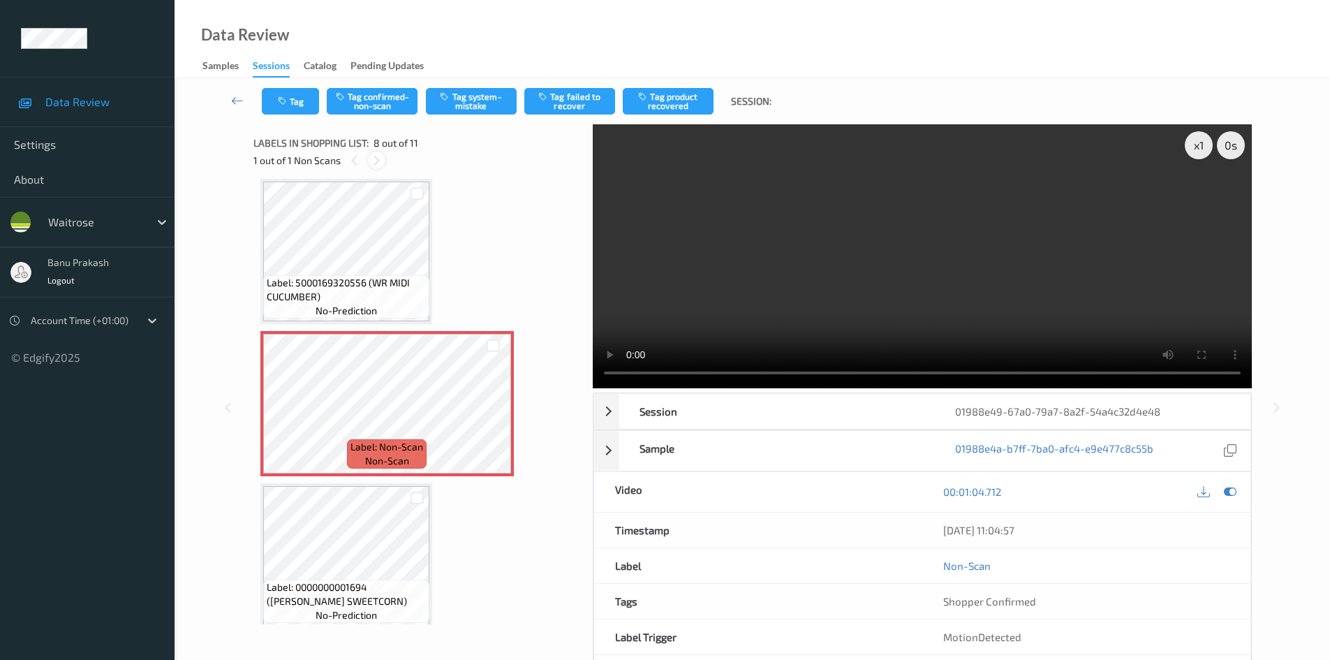
click at [376, 159] on icon at bounding box center [377, 160] width 12 height 13
click at [350, 447] on span "Label: Non-Scan" at bounding box center [386, 447] width 73 height 14
click at [335, 287] on span "Label: 5000169320556 (WR MIDI CUCUMBER)" at bounding box center [346, 290] width 159 height 28
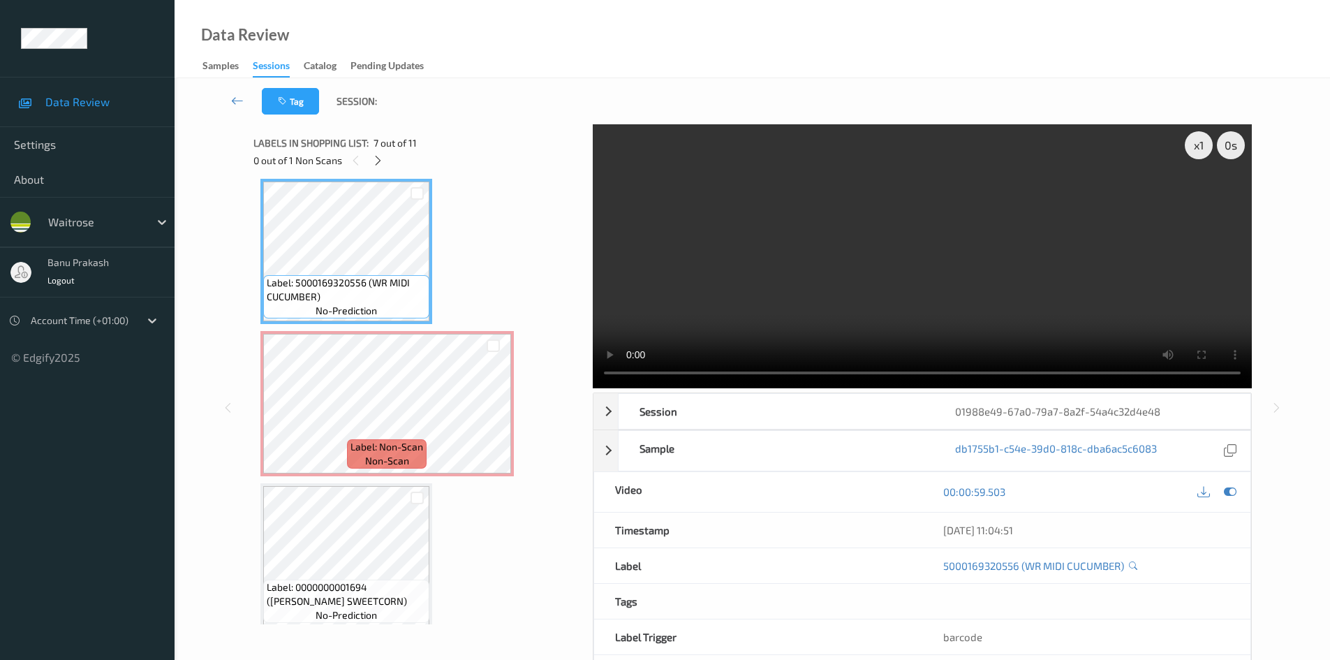
click at [261, 399] on div "Label: Non-Scan non-scan" at bounding box center [386, 403] width 253 height 145
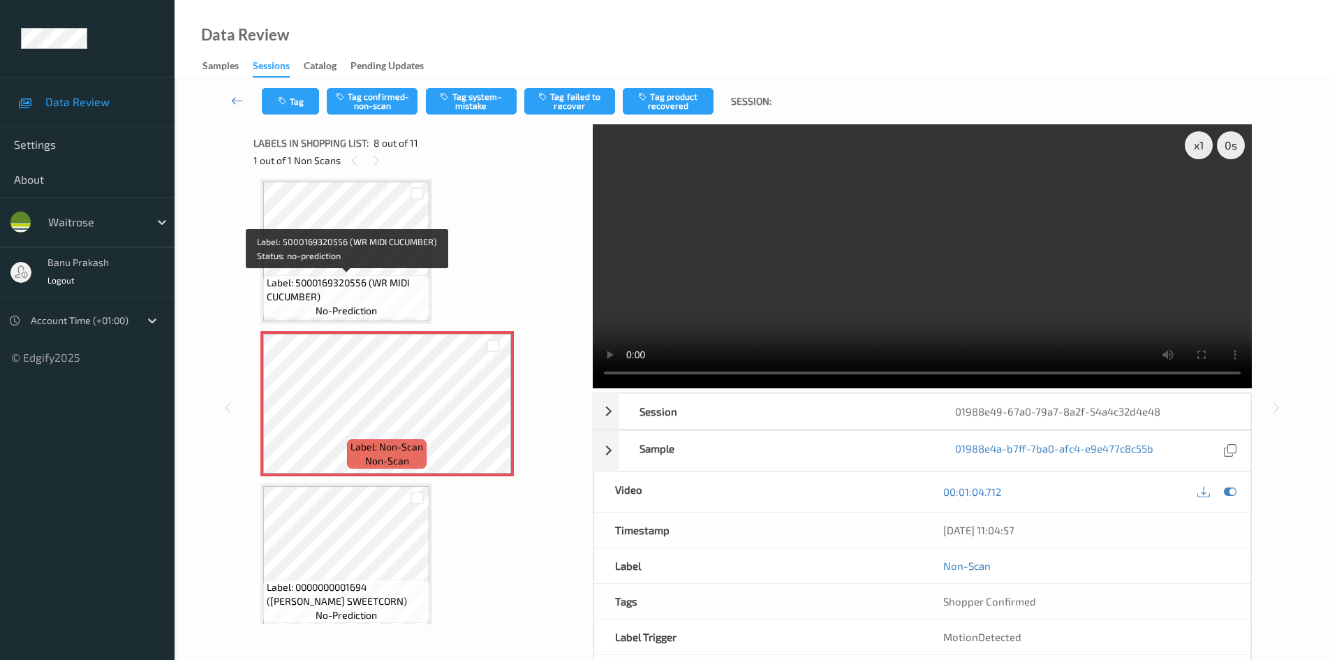
click at [326, 277] on span "Label: 5000169320556 (WR MIDI CUCUMBER)" at bounding box center [346, 290] width 159 height 28
click at [489, 422] on div at bounding box center [492, 414] width 17 height 17
click at [357, 278] on span "Label: 5000169320556 (WR MIDI CUCUMBER)" at bounding box center [346, 290] width 159 height 28
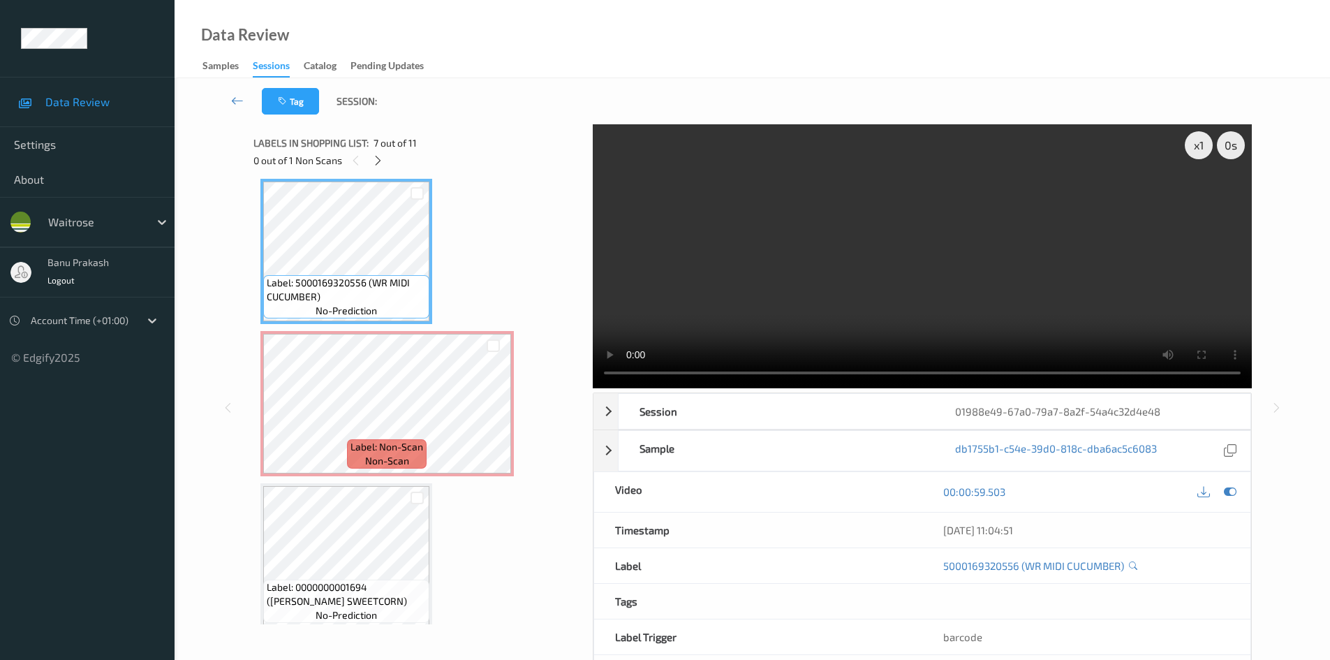
click at [908, 260] on video at bounding box center [922, 256] width 659 height 264
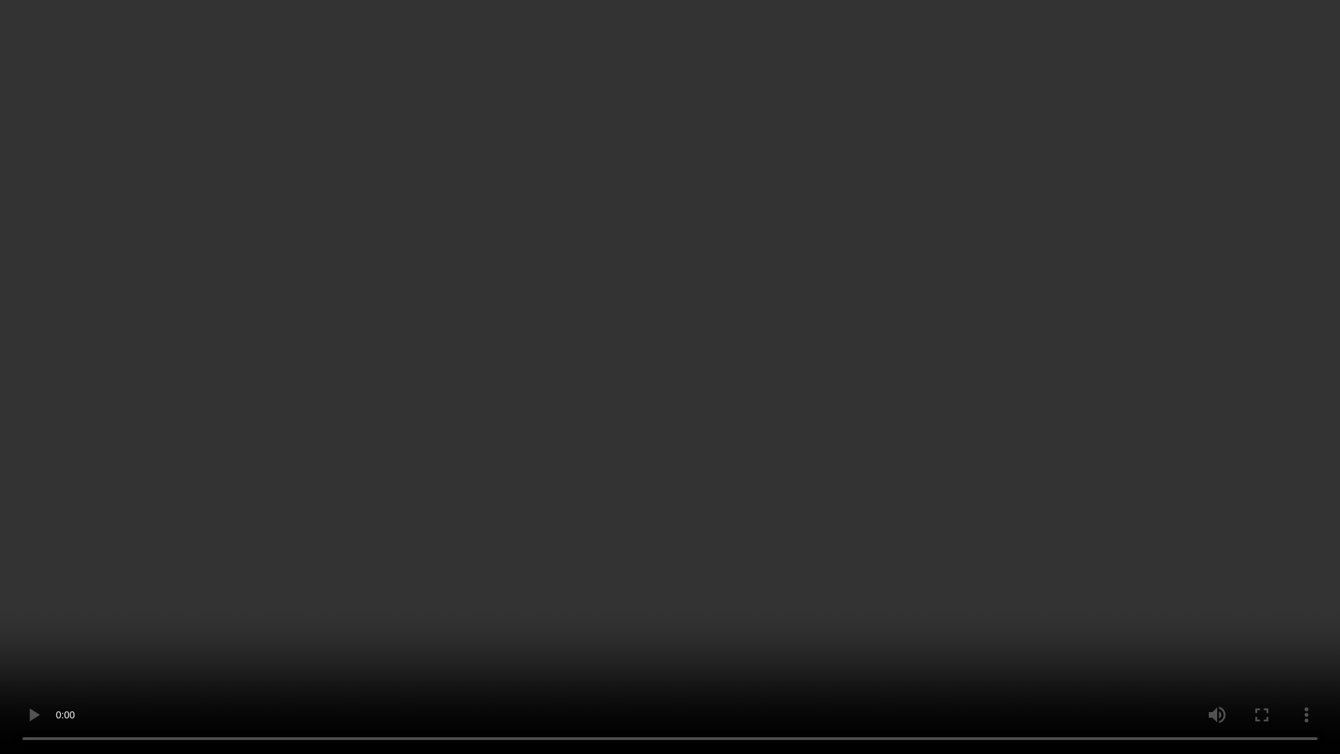
click at [734, 628] on video at bounding box center [670, 377] width 1340 height 754
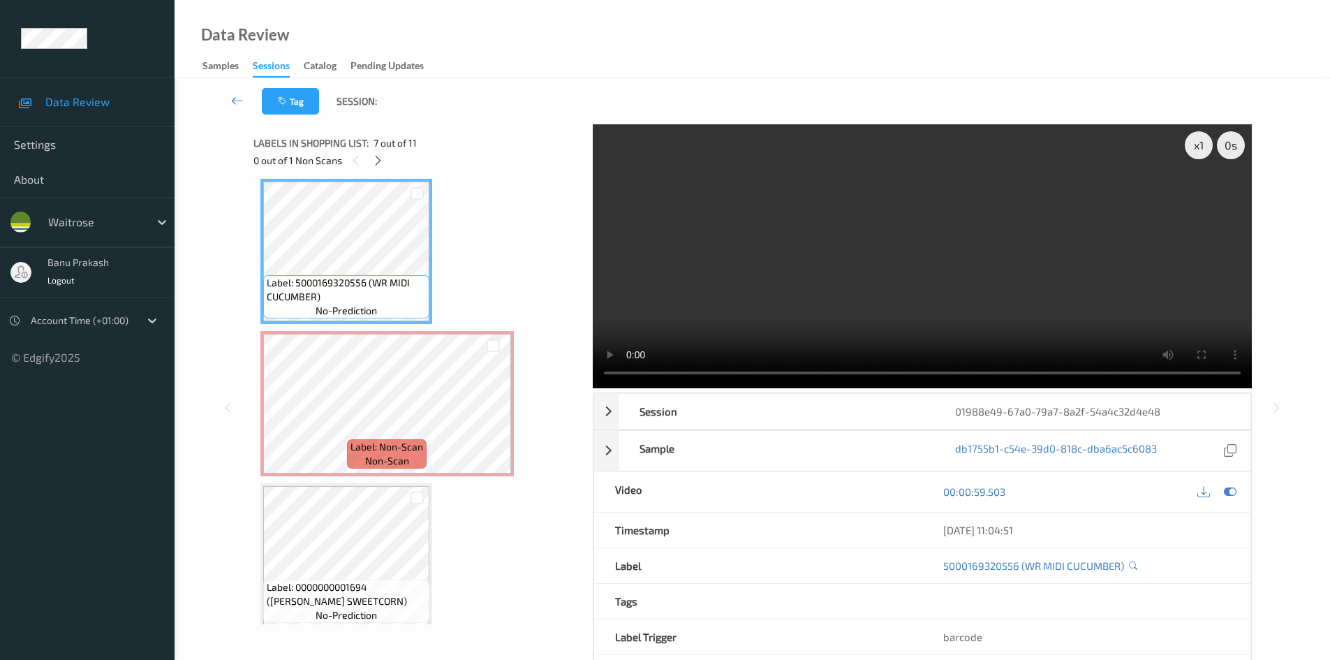
click at [1077, 492] on div "00:00:59.503" at bounding box center [1086, 491] width 286 height 19
click at [1063, 468] on div "db1755b1-c54e-39d0-818c-dba6ac5c6083" at bounding box center [1092, 451] width 316 height 40
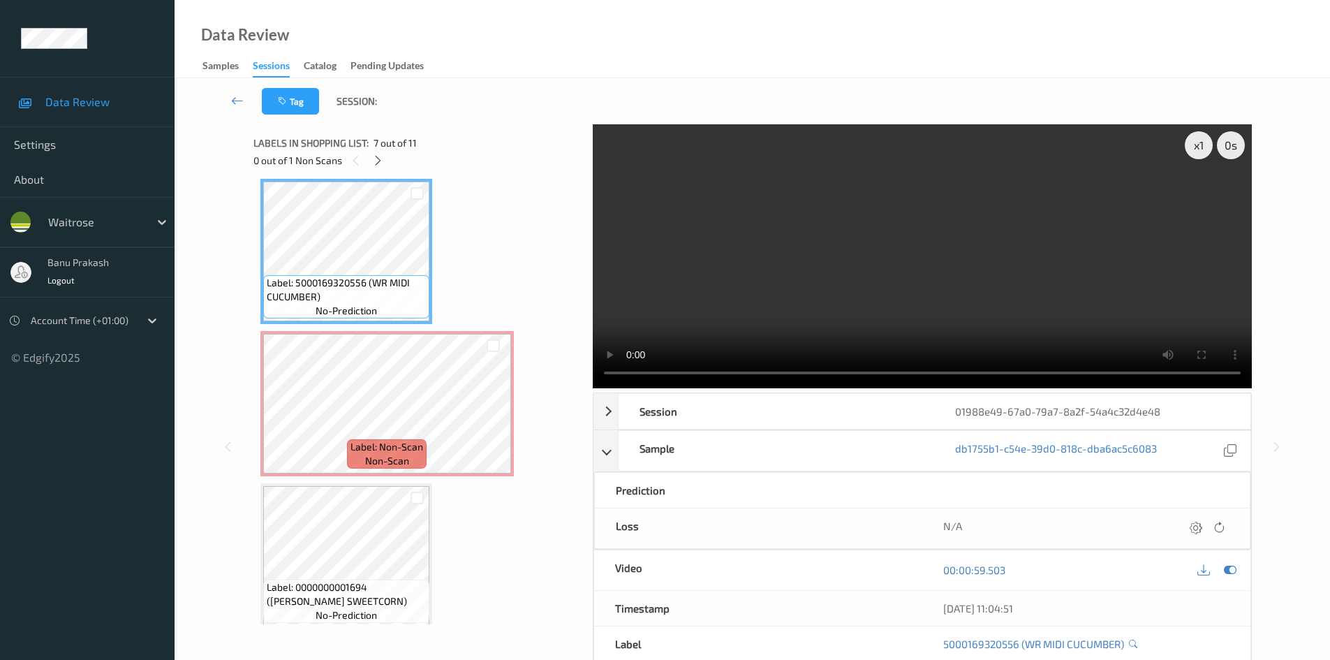
click at [907, 243] on video at bounding box center [922, 256] width 659 height 264
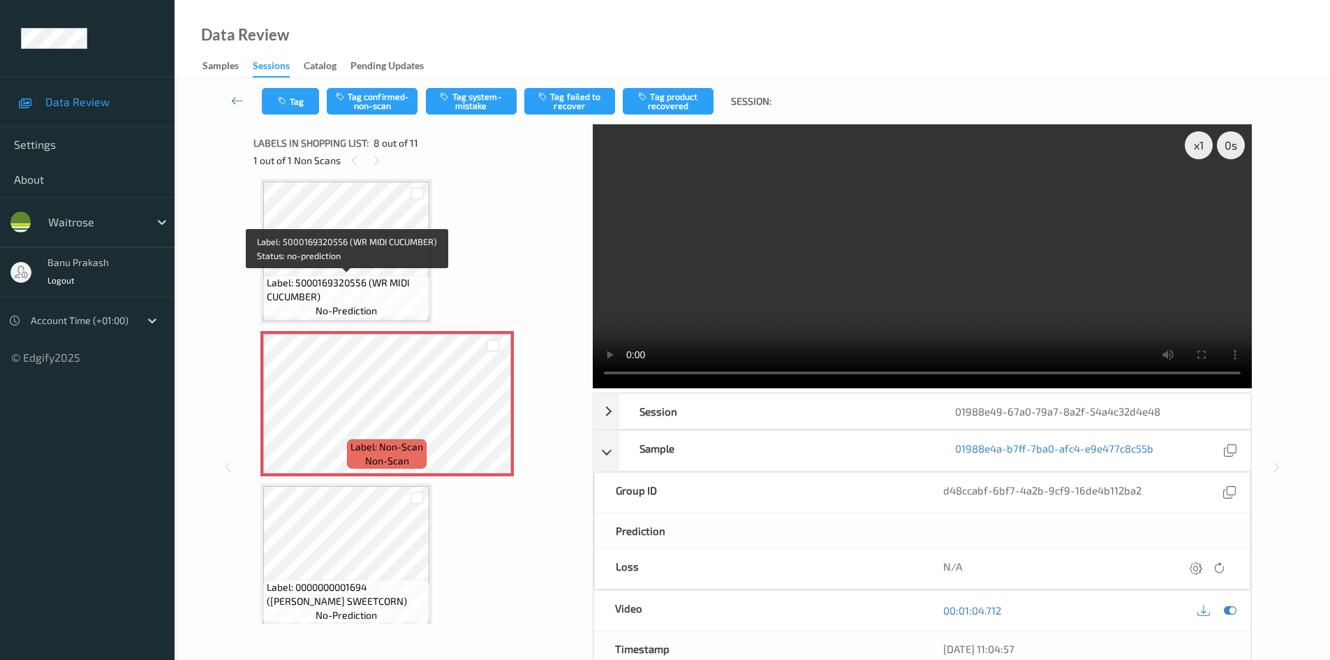
click at [320, 277] on span "Label: 5000169320556 (WR MIDI CUCUMBER)" at bounding box center [346, 290] width 159 height 28
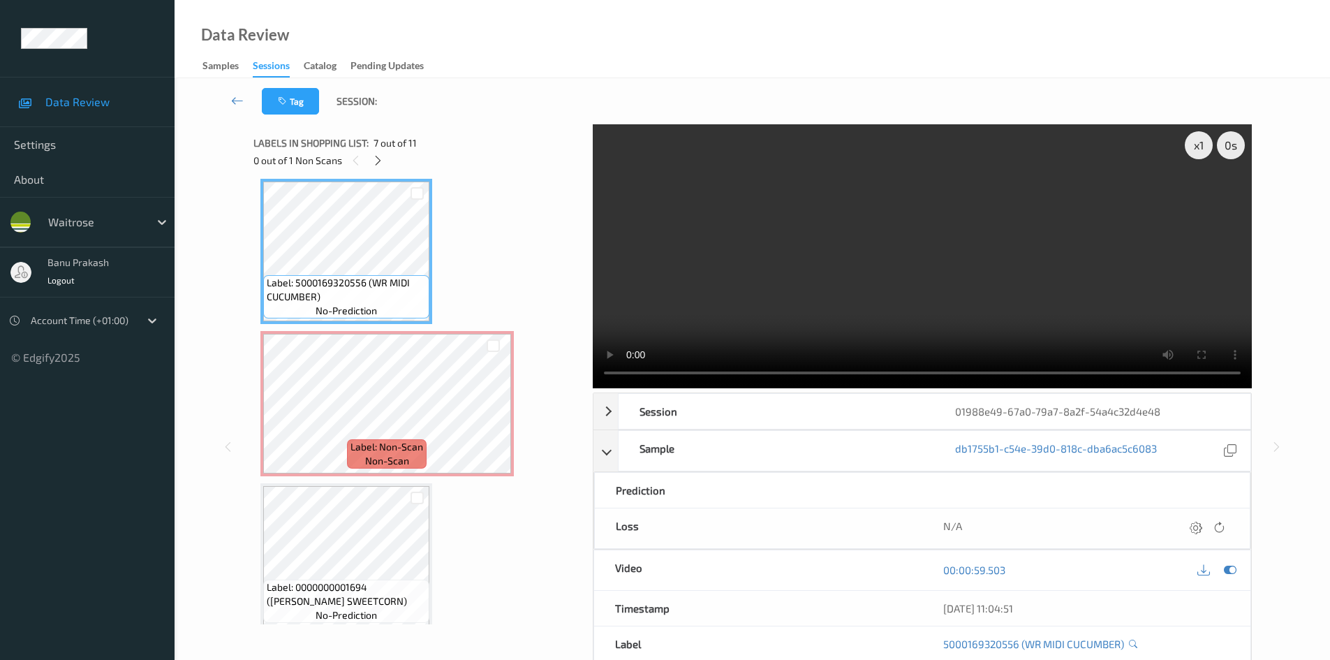
click at [790, 311] on video at bounding box center [922, 256] width 659 height 264
click at [1097, 312] on video at bounding box center [922, 256] width 659 height 264
click at [336, 276] on span "Label: 5000169320556 (WR MIDI CUCUMBER)" at bounding box center [346, 290] width 159 height 28
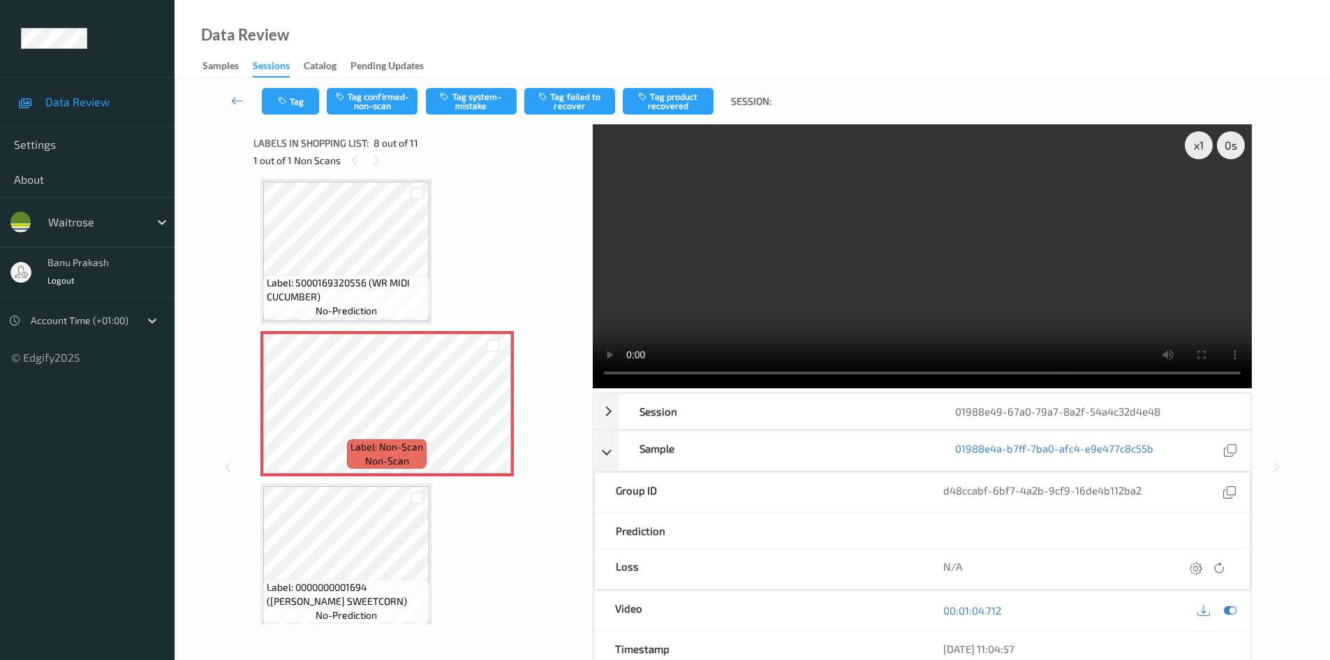
scroll to position [531, 0]
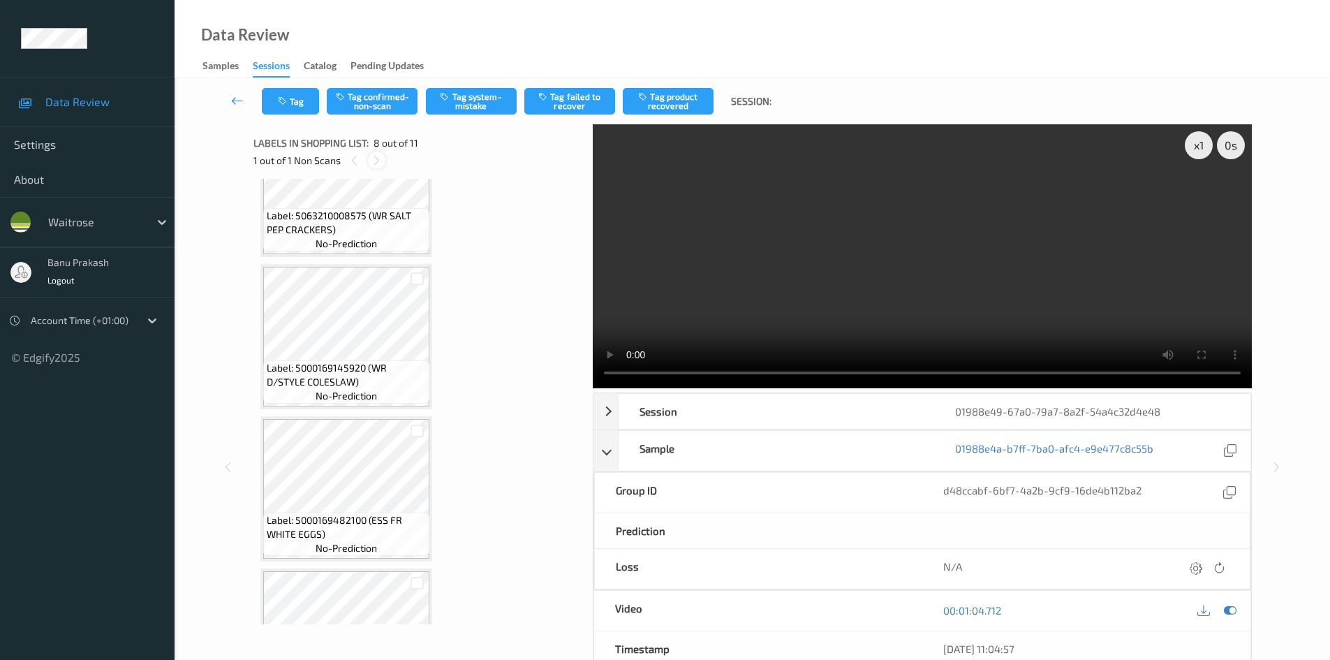
click at [373, 154] on icon at bounding box center [377, 160] width 12 height 13
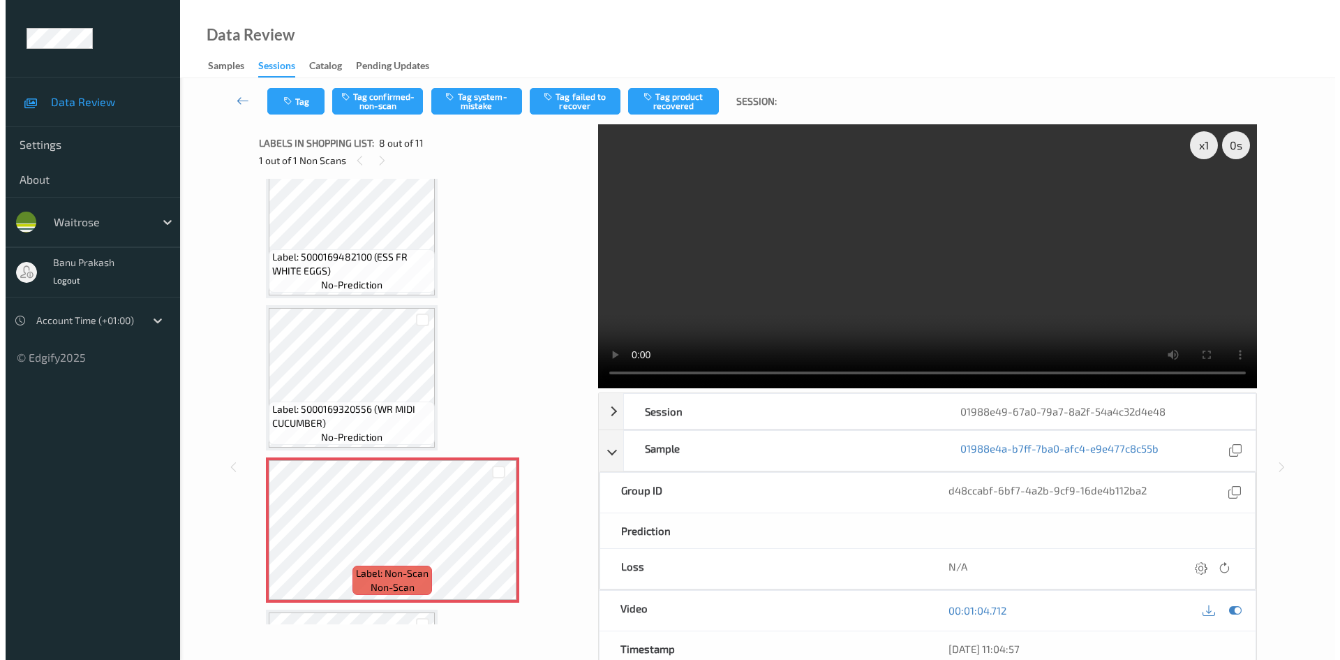
scroll to position [949, 0]
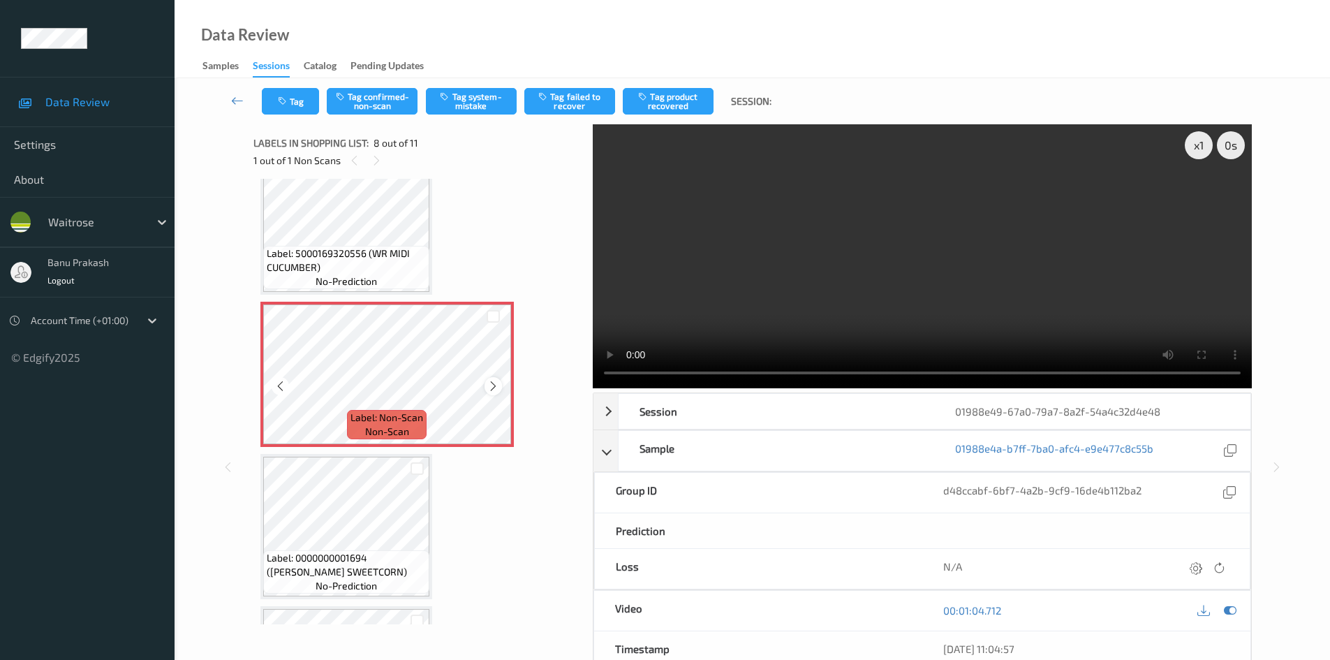
click at [489, 385] on icon at bounding box center [493, 386] width 12 height 13
click at [317, 246] on span "Label: 5000169320556 (WR MIDI CUCUMBER)" at bounding box center [346, 260] width 159 height 28
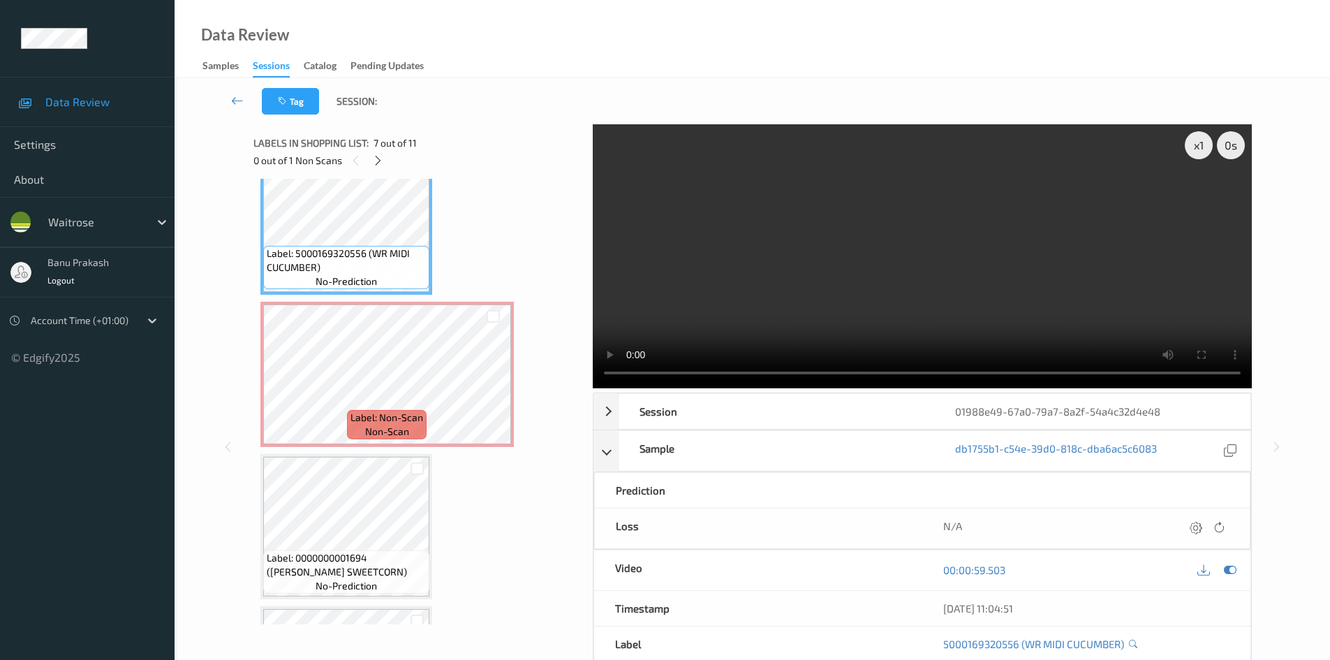
click at [727, 303] on video at bounding box center [922, 256] width 659 height 264
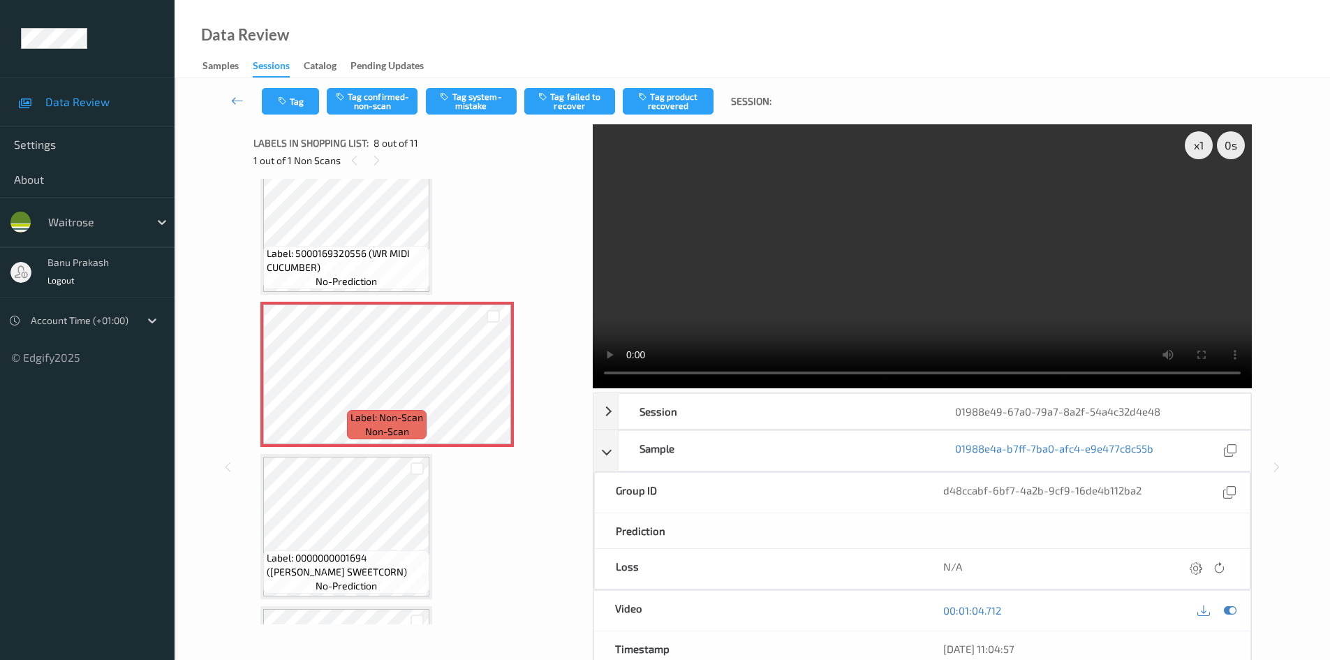
click at [709, 313] on video at bounding box center [922, 256] width 659 height 264
click at [494, 382] on icon at bounding box center [493, 386] width 12 height 13
click at [841, 267] on video at bounding box center [922, 256] width 659 height 264
click at [253, 520] on div "Label: 5000169015322 ([PERSON_NAME] SEMI SKIMMED) no-prediction Label: 50001692…" at bounding box center [418, 401] width 330 height 445
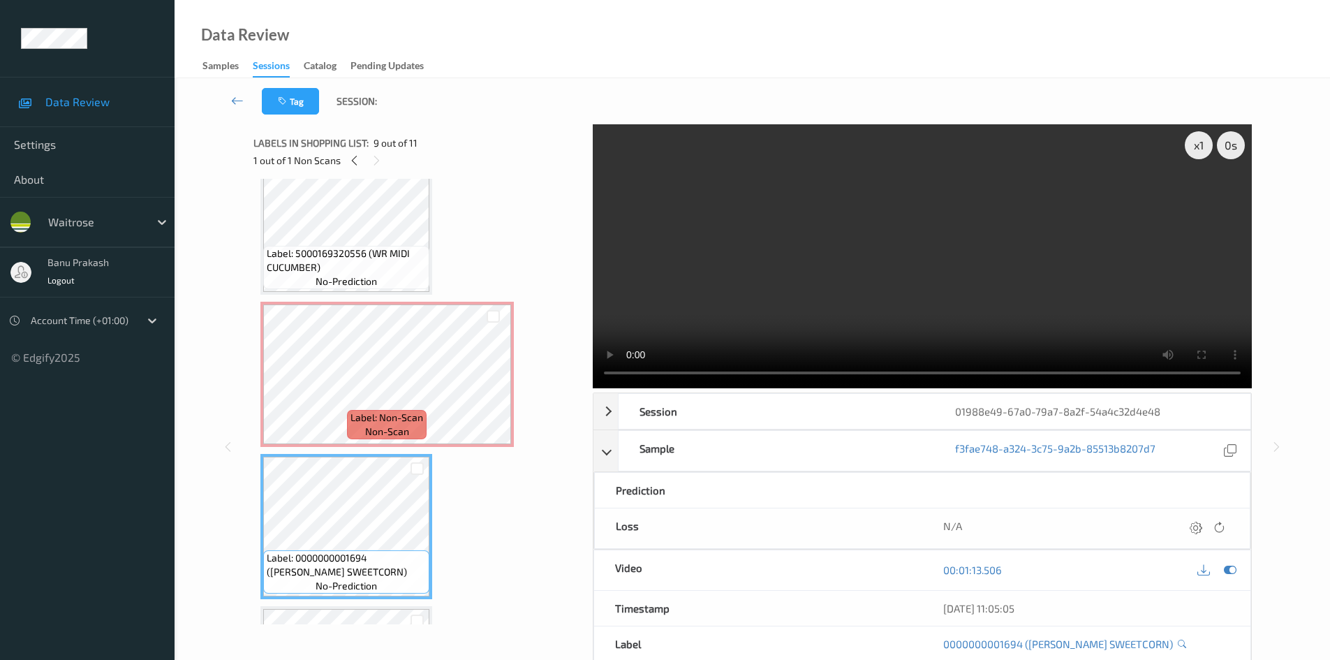
click at [704, 283] on video at bounding box center [922, 256] width 659 height 264
click at [327, 445] on div "Label: Non-Scan non-scan" at bounding box center [386, 374] width 253 height 145
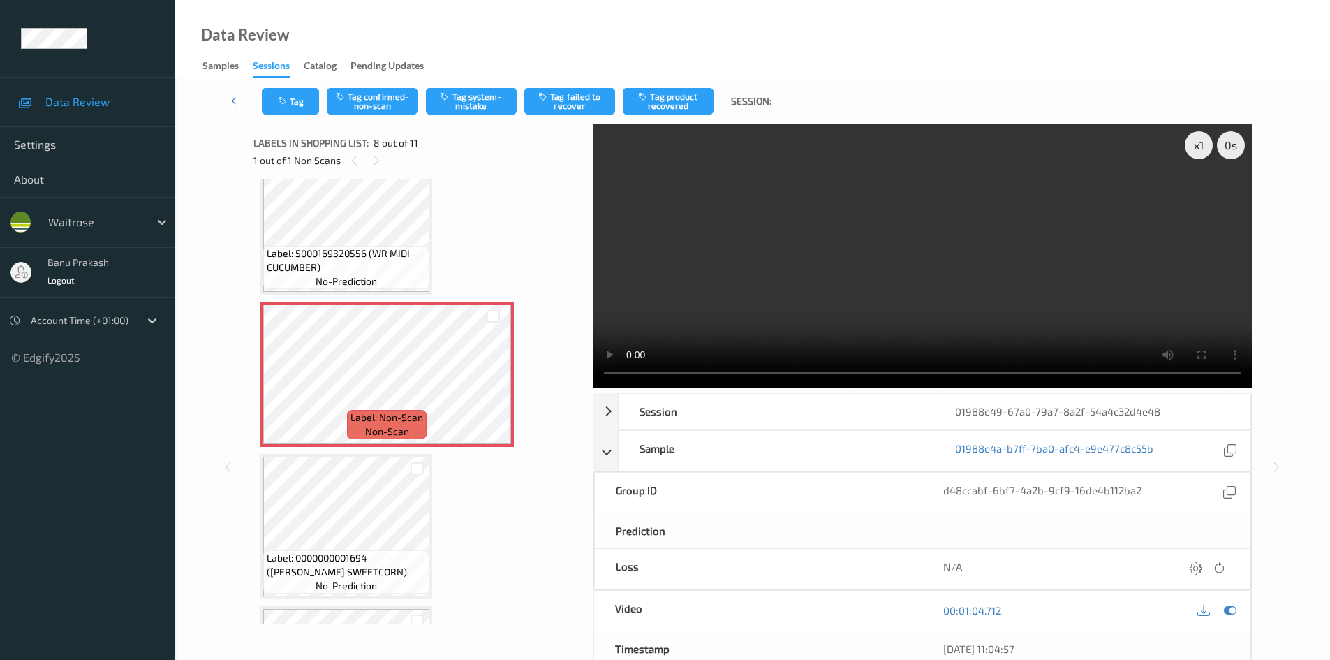
click at [856, 302] on video at bounding box center [922, 256] width 659 height 264
click at [942, 232] on video at bounding box center [922, 256] width 659 height 264
click at [454, 102] on button "Tag system-mistake" at bounding box center [471, 101] width 91 height 27
click at [295, 126] on div "Labels in shopping list: 8 out of 11 1 out of 1 Non Scans" at bounding box center [418, 151] width 330 height 54
click at [299, 101] on button "Tag" at bounding box center [290, 101] width 57 height 27
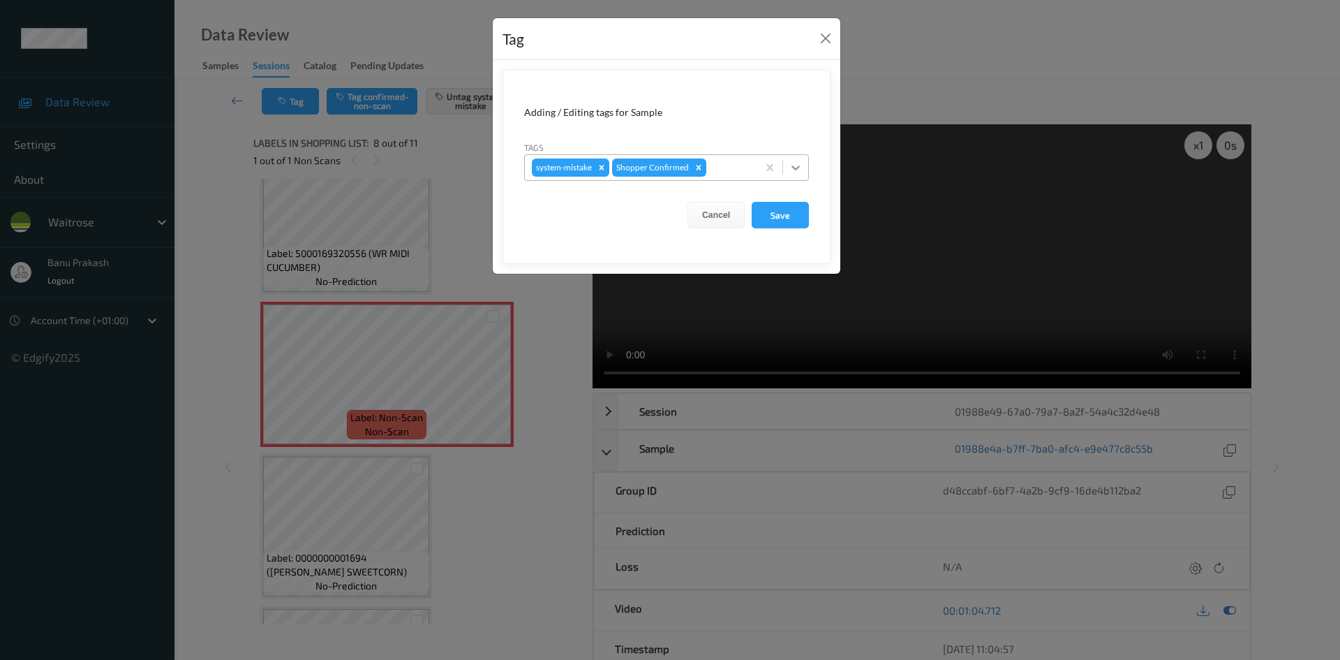
click at [799, 161] on icon at bounding box center [796, 168] width 14 height 14
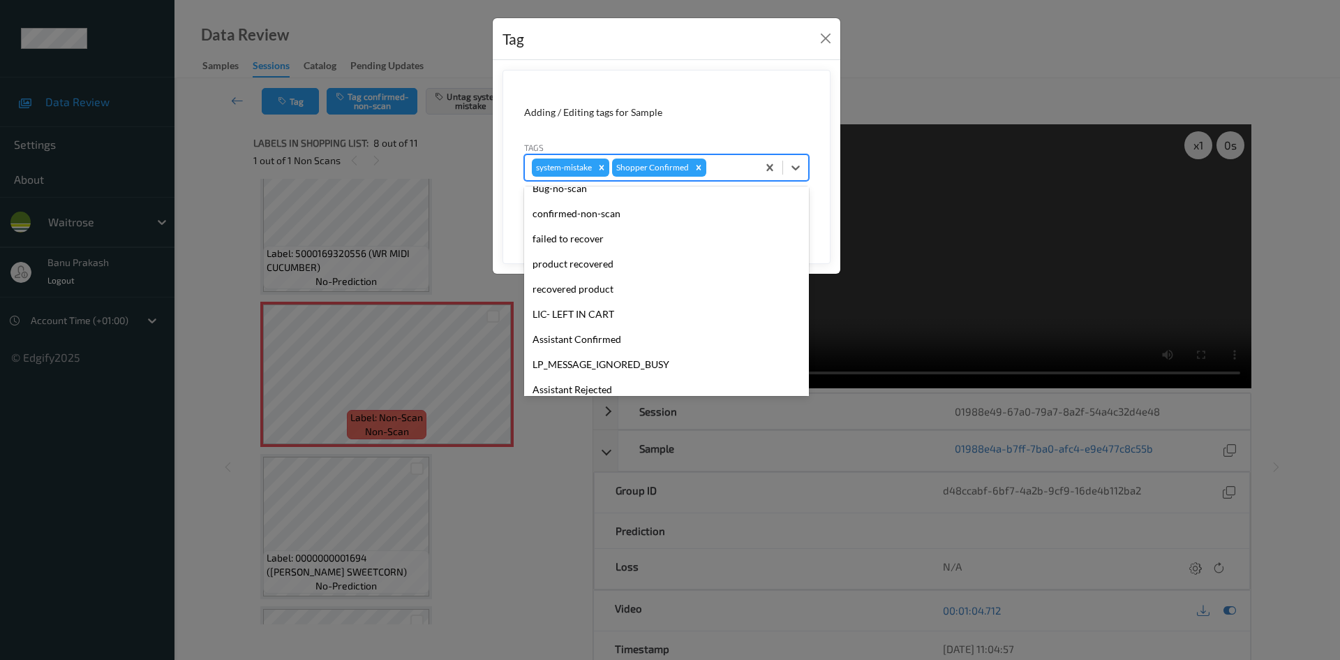
scroll to position [274, 0]
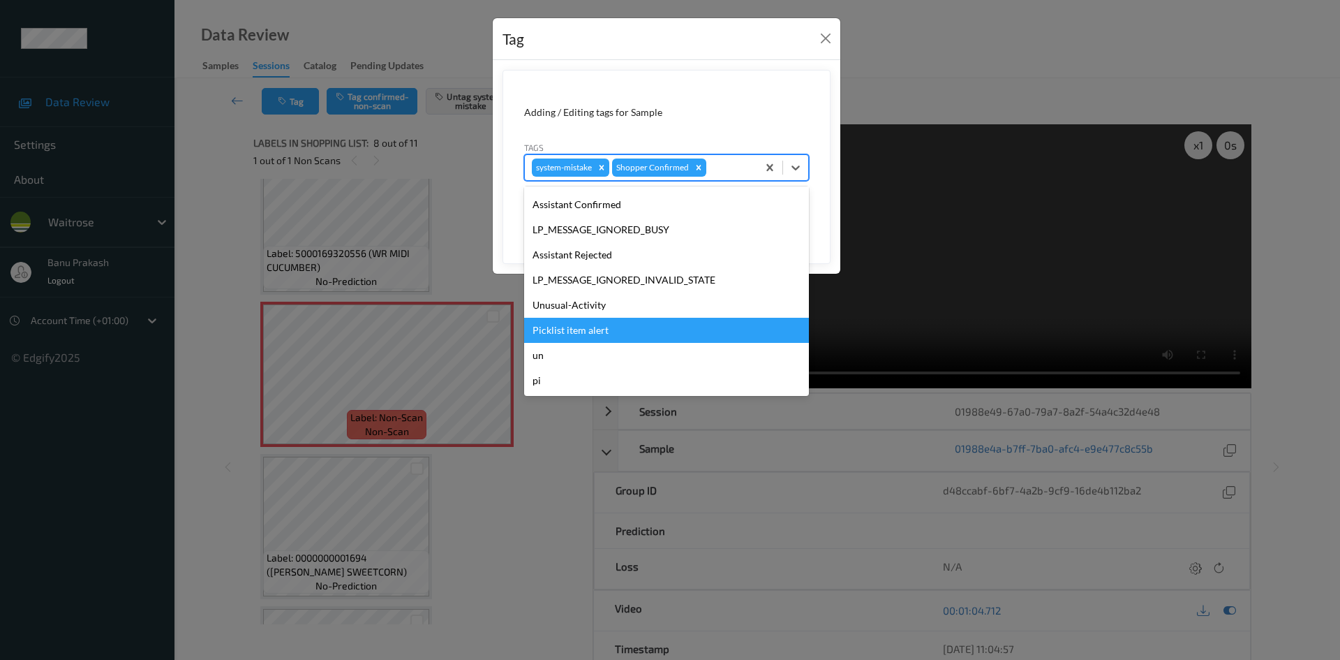
click at [575, 329] on div "Picklist item alert" at bounding box center [666, 330] width 285 height 25
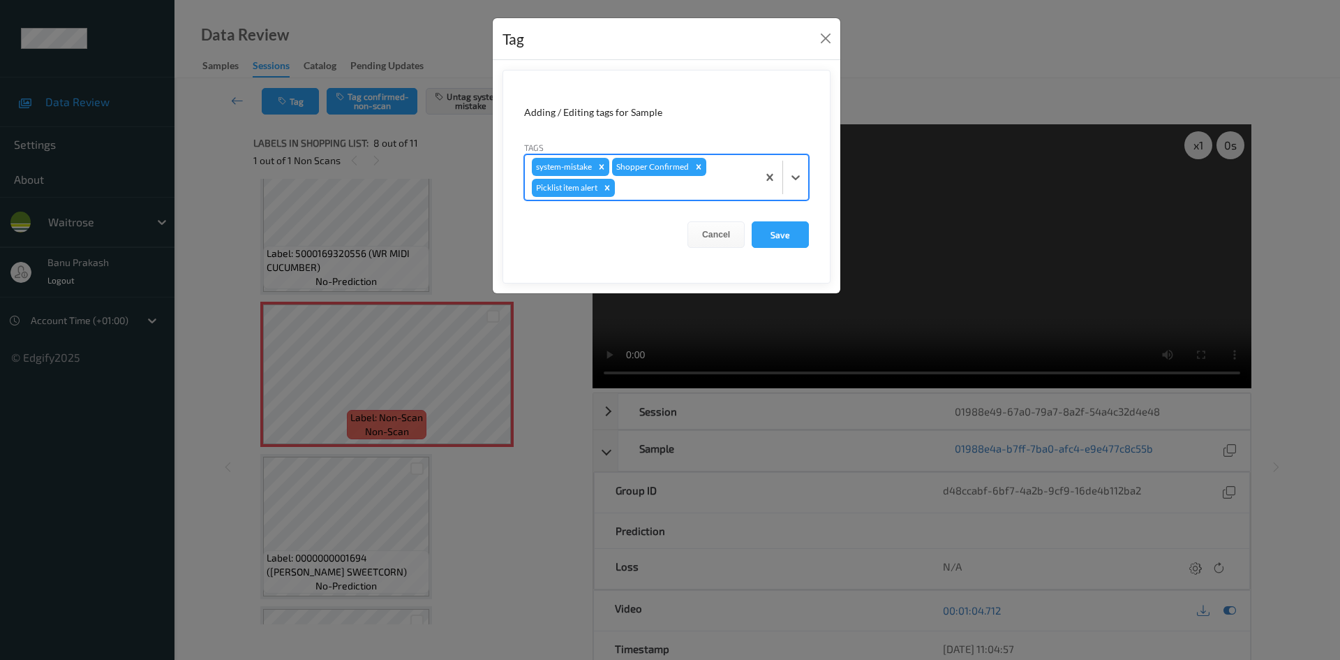
click at [799, 190] on div at bounding box center [782, 177] width 51 height 45
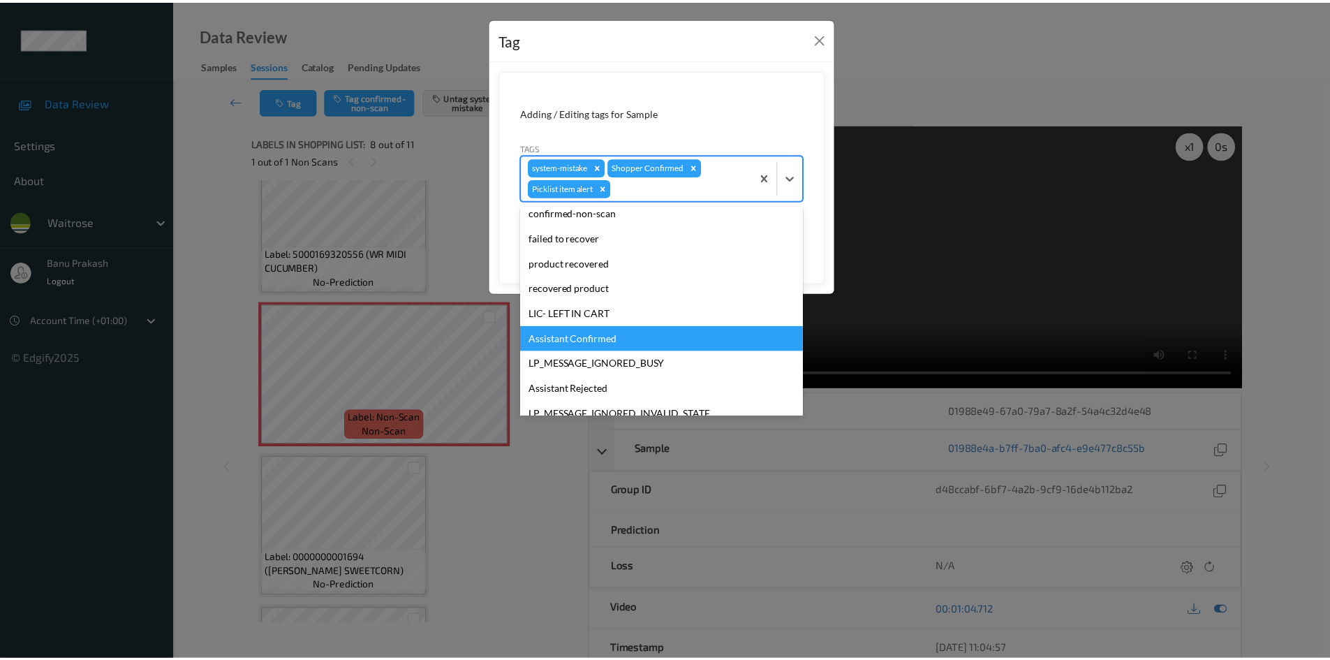
scroll to position [249, 0]
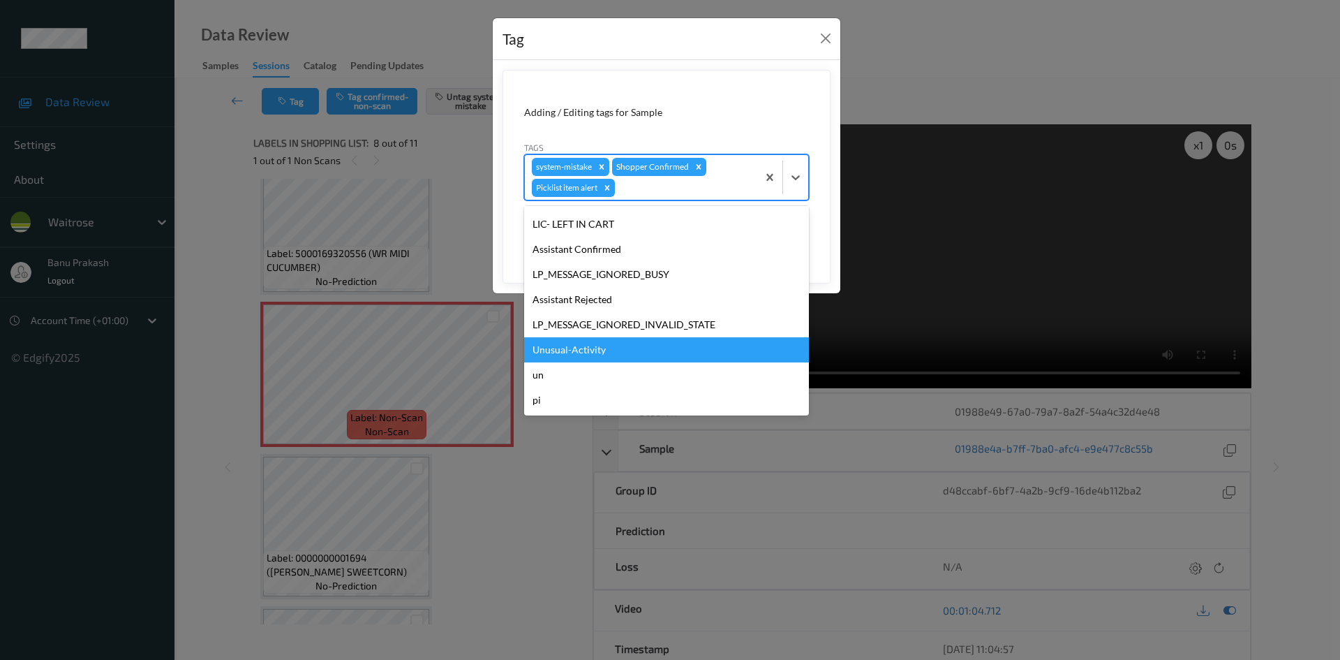
click at [613, 347] on div "Unusual-Activity" at bounding box center [666, 349] width 285 height 25
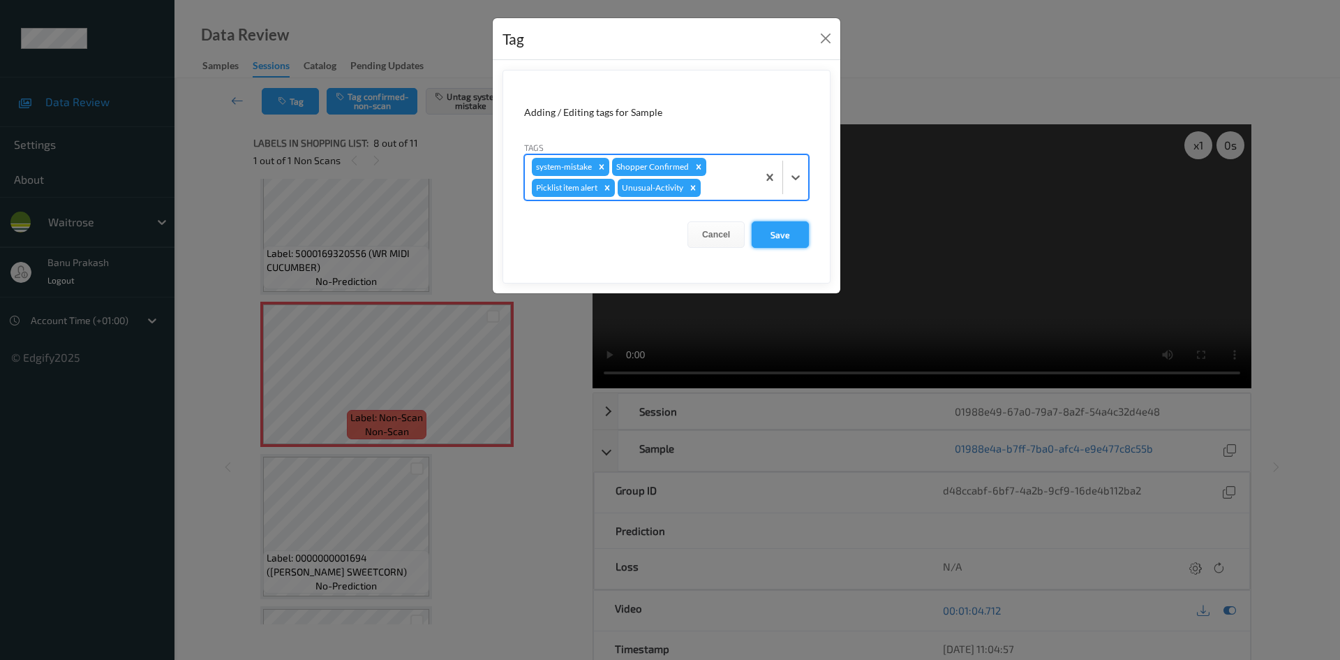
click at [786, 239] on button "Save" at bounding box center [780, 234] width 57 height 27
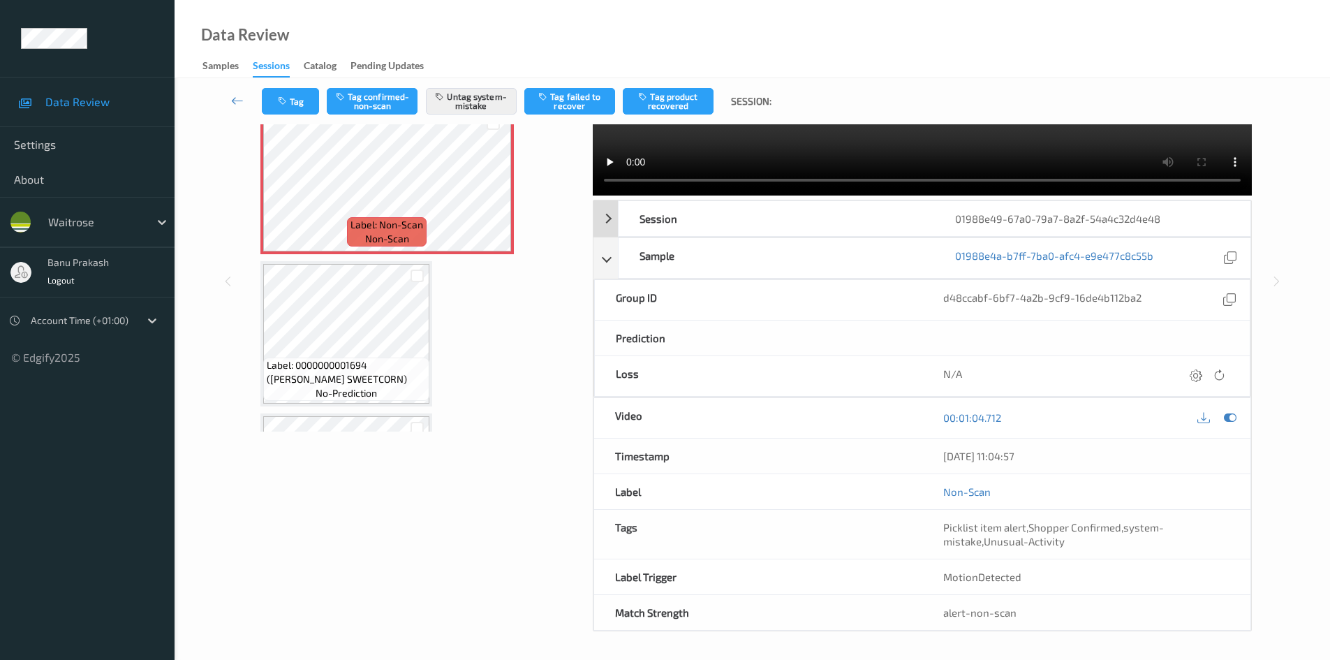
scroll to position [0, 0]
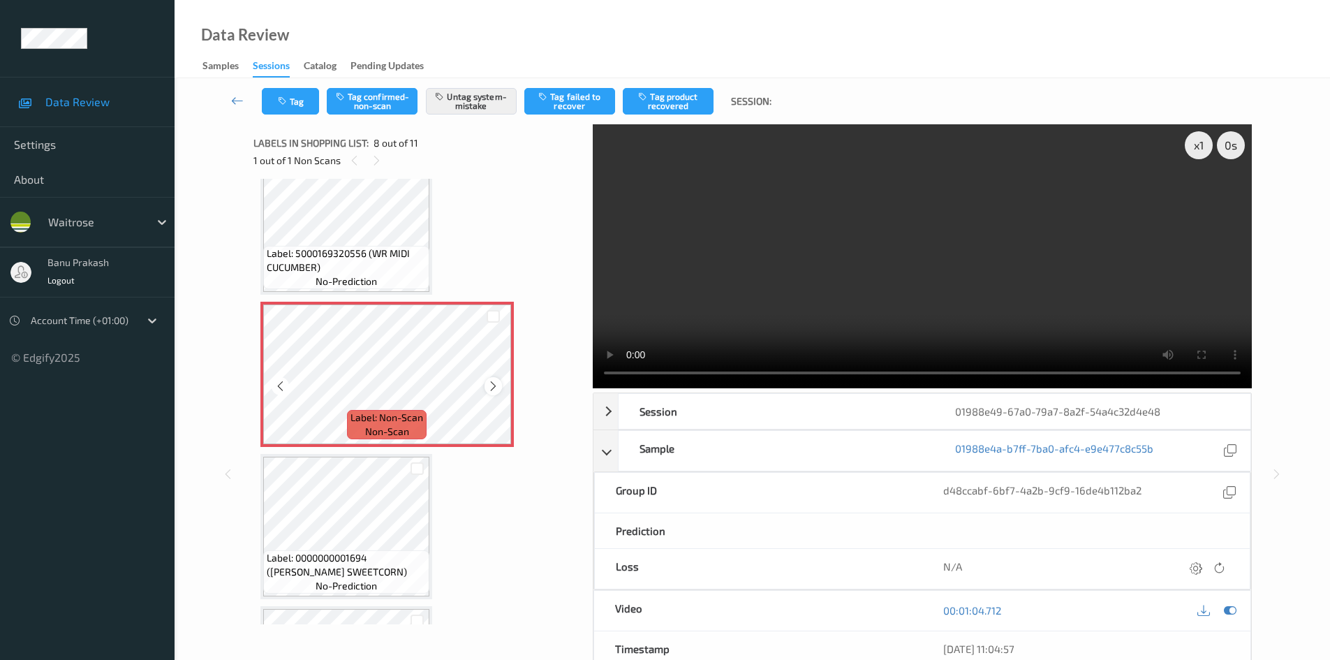
click at [496, 394] on div at bounding box center [492, 385] width 17 height 17
click at [494, 390] on icon at bounding box center [493, 386] width 12 height 13
click at [379, 413] on span "Label: Non-Scan" at bounding box center [386, 417] width 73 height 14
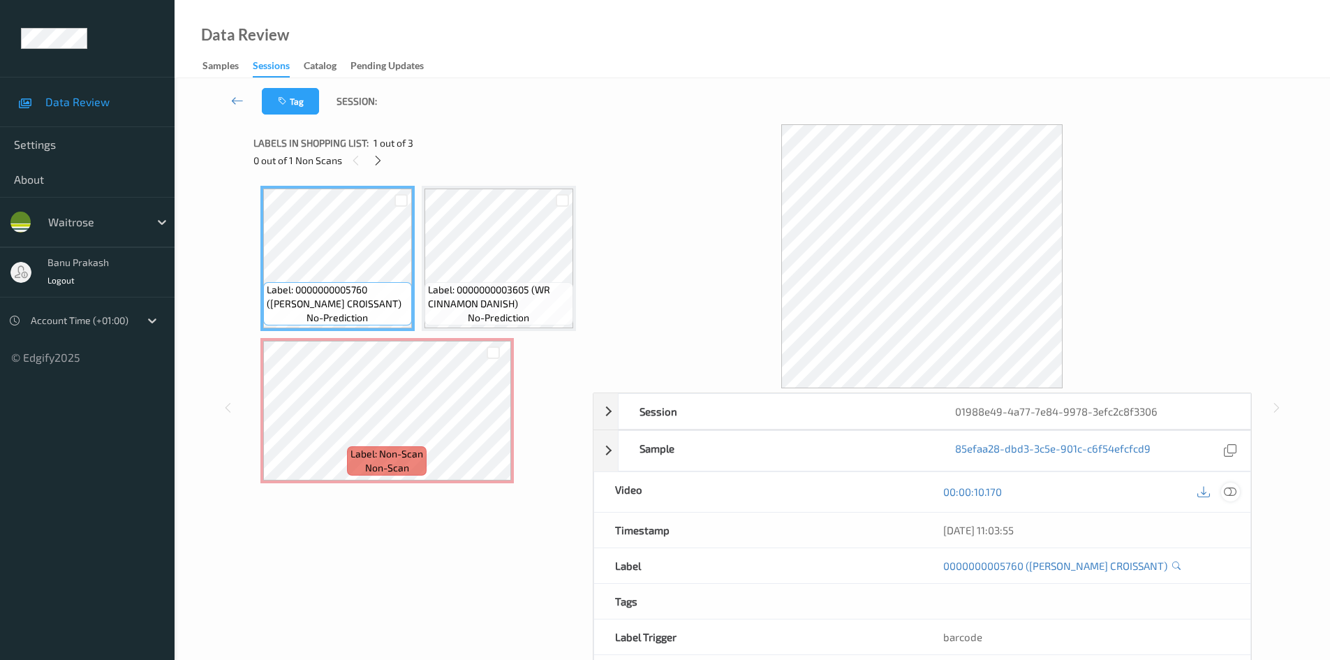
click at [1227, 492] on icon at bounding box center [1230, 491] width 13 height 13
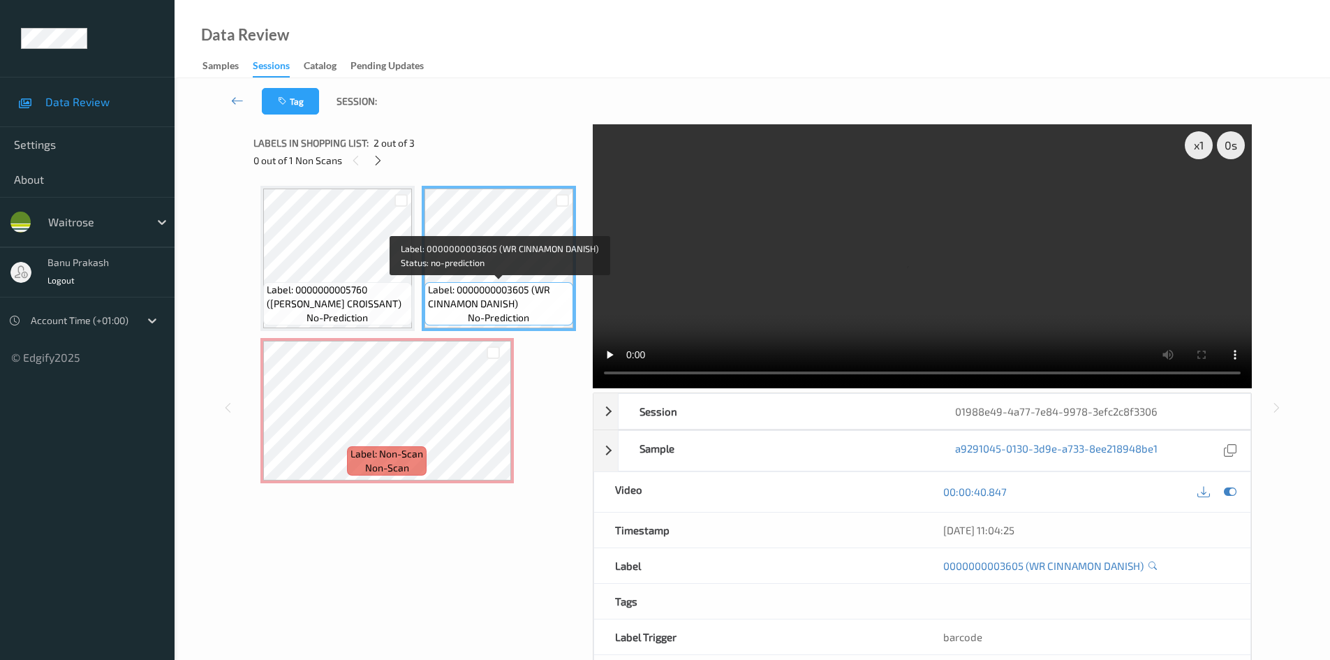
click at [437, 288] on span "Label: 0000000003605 (WR CINNAMON DANISH)" at bounding box center [499, 297] width 142 height 28
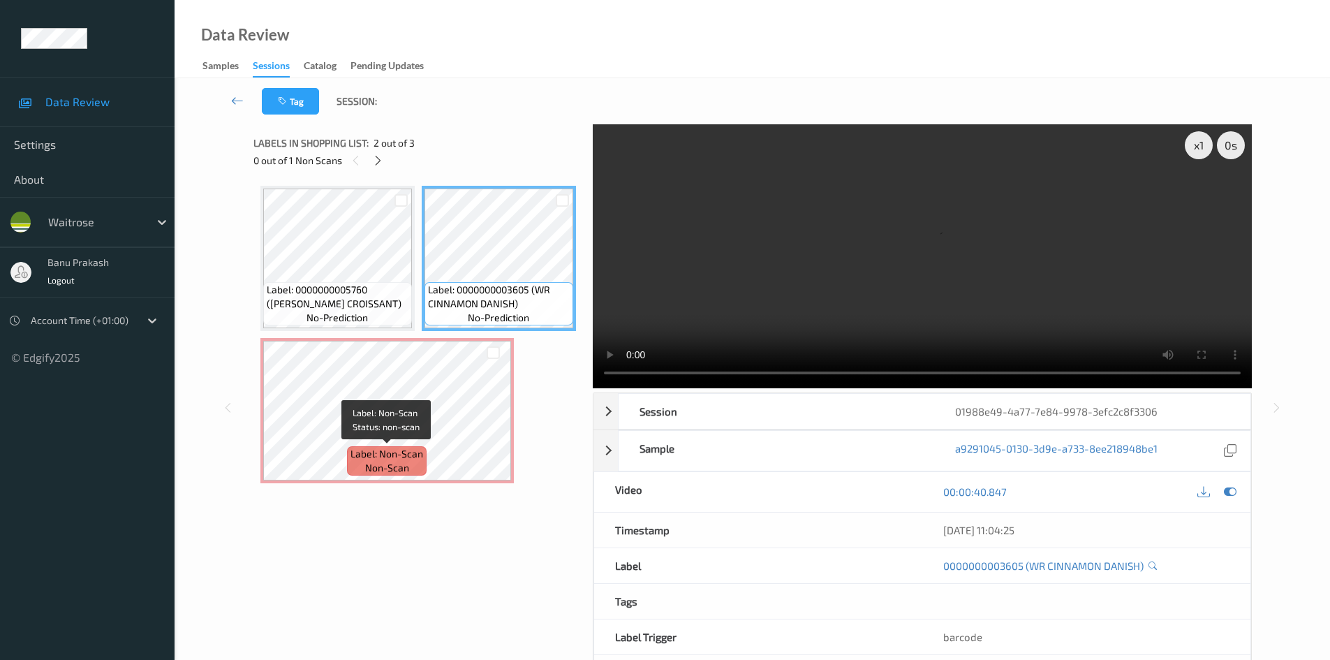
drag, startPoint x: 406, startPoint y: 464, endPoint x: 422, endPoint y: 464, distance: 16.8
click at [408, 464] on span "non-scan" at bounding box center [387, 468] width 44 height 14
click at [957, 295] on video at bounding box center [922, 256] width 659 height 264
click at [801, 302] on video at bounding box center [922, 256] width 659 height 264
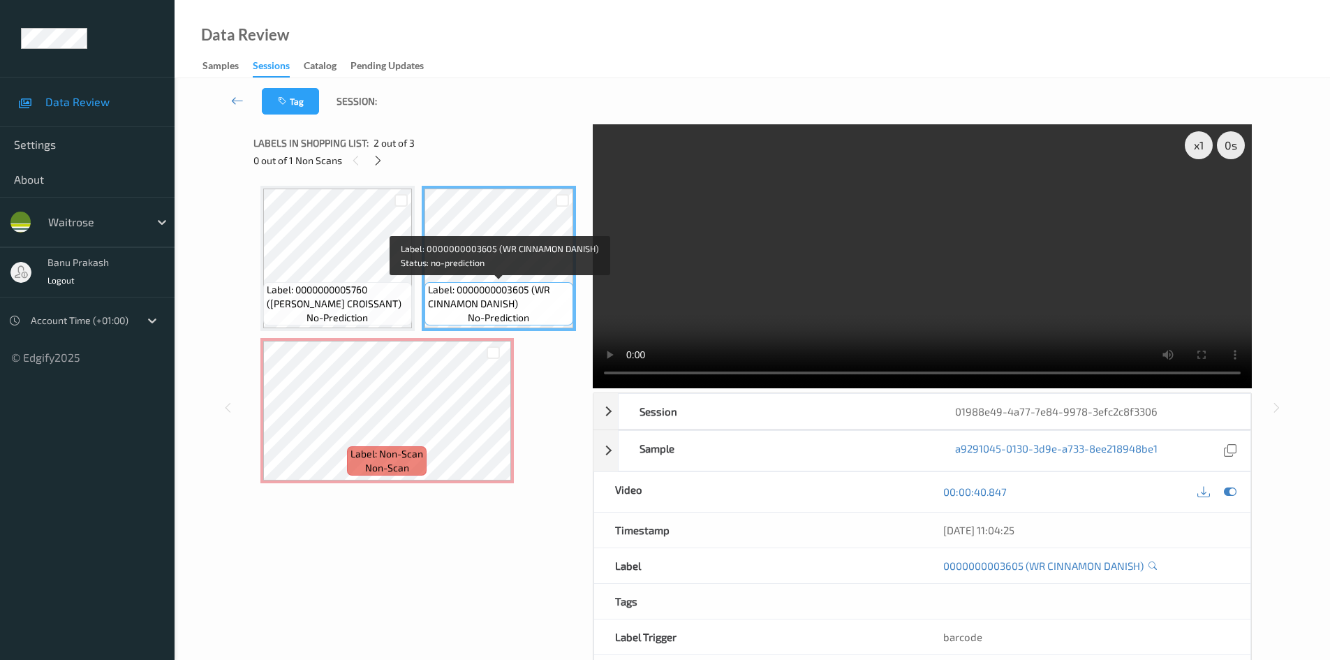
click at [485, 285] on span "Label: 0000000003605 (WR CINNAMON DANISH)" at bounding box center [499, 297] width 142 height 28
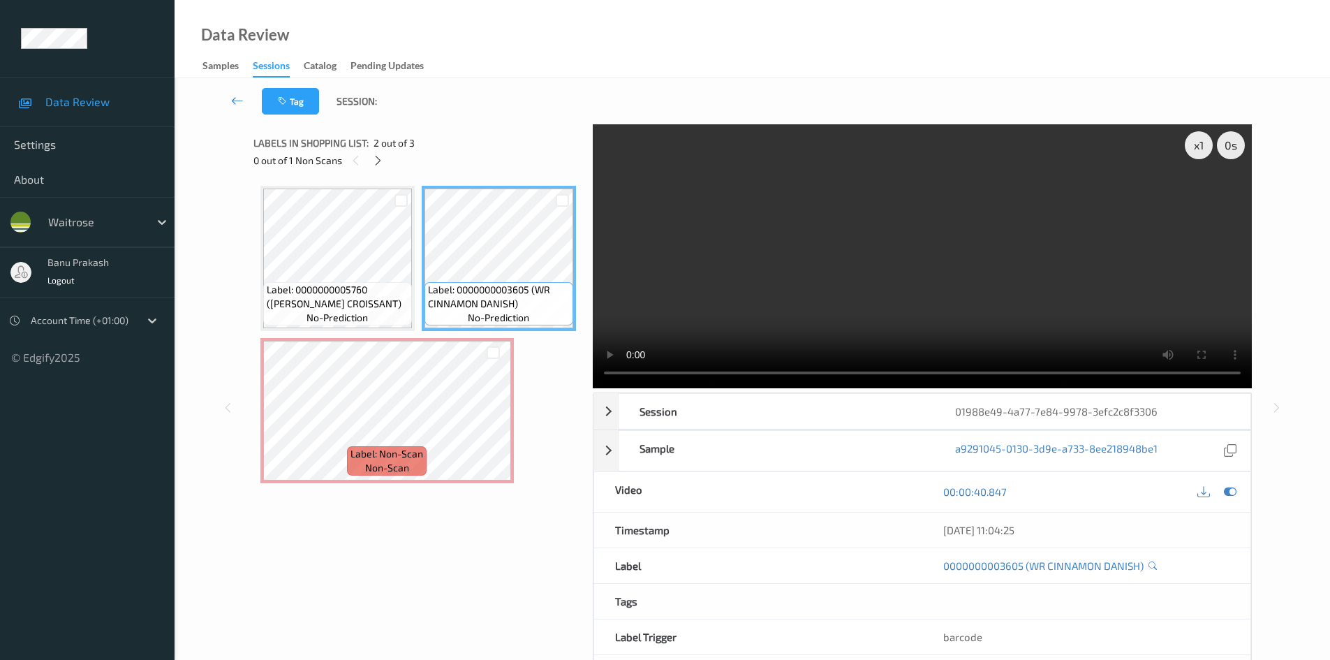
click at [986, 273] on video at bounding box center [922, 256] width 659 height 264
click at [350, 446] on div "Label: Non-Scan non-scan" at bounding box center [387, 460] width 80 height 29
click at [926, 288] on video at bounding box center [922, 256] width 659 height 264
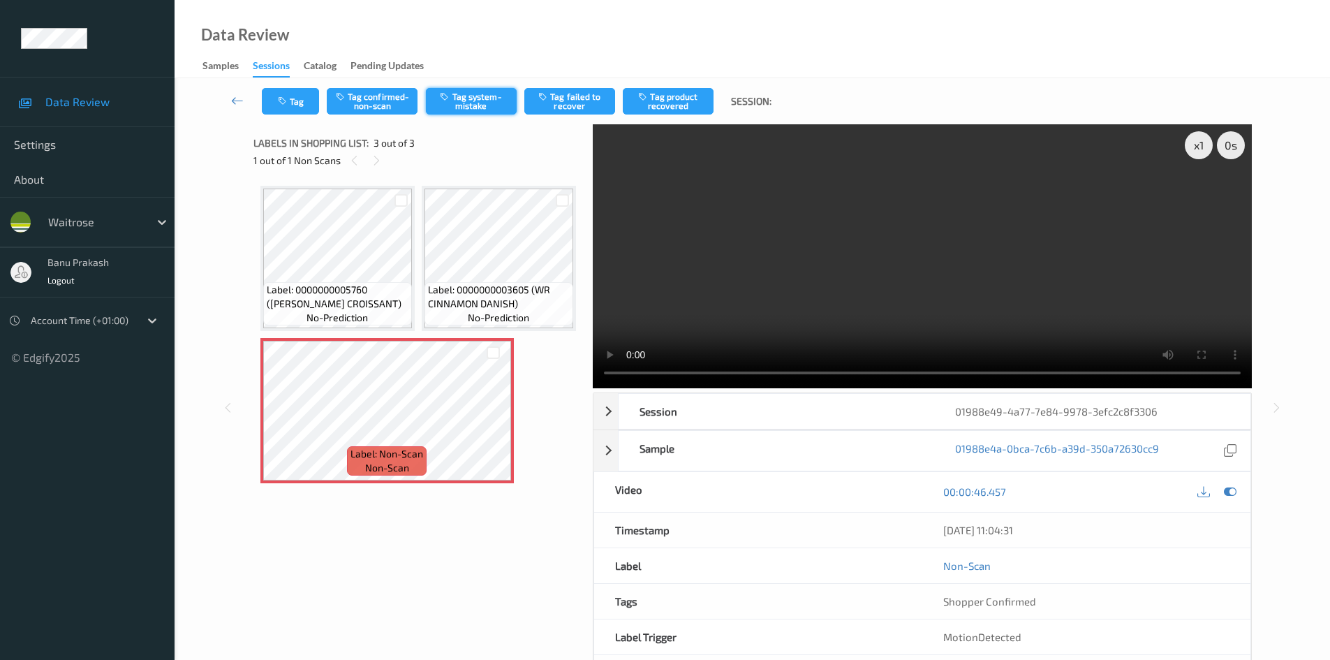
click at [484, 108] on button "Tag system-mistake" at bounding box center [471, 101] width 91 height 27
click at [297, 103] on button "Tag" at bounding box center [290, 101] width 57 height 27
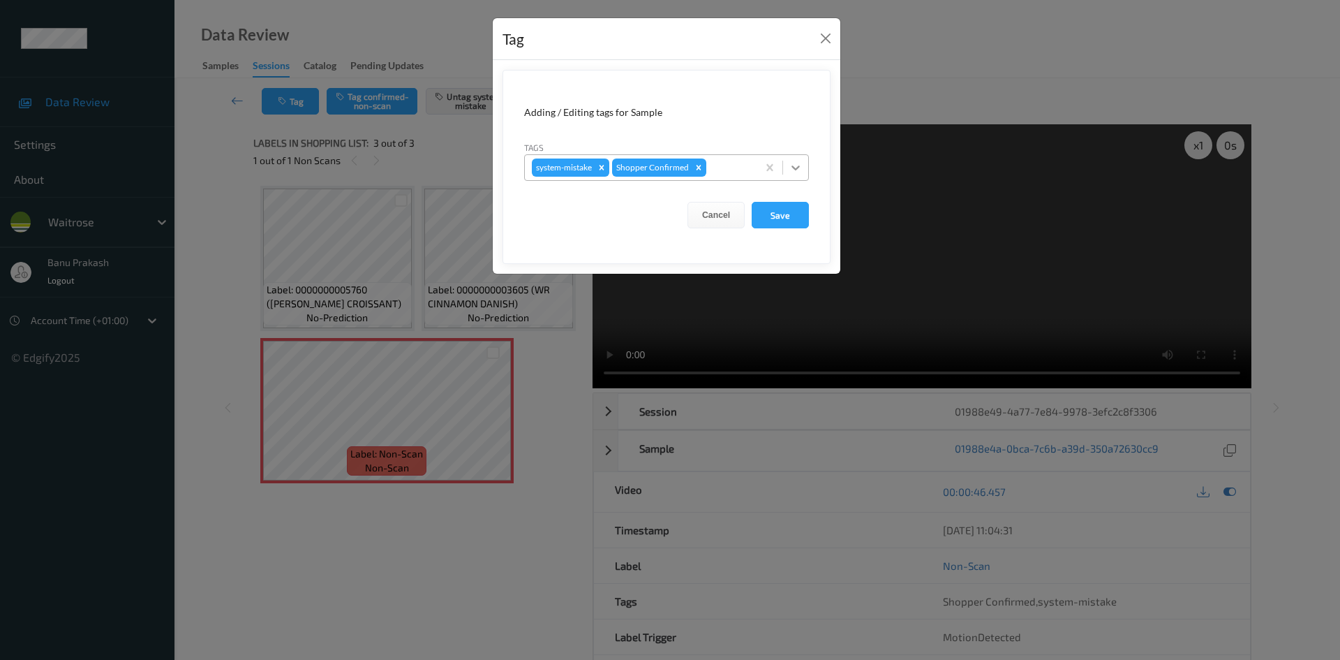
click at [786, 169] on div at bounding box center [795, 167] width 25 height 25
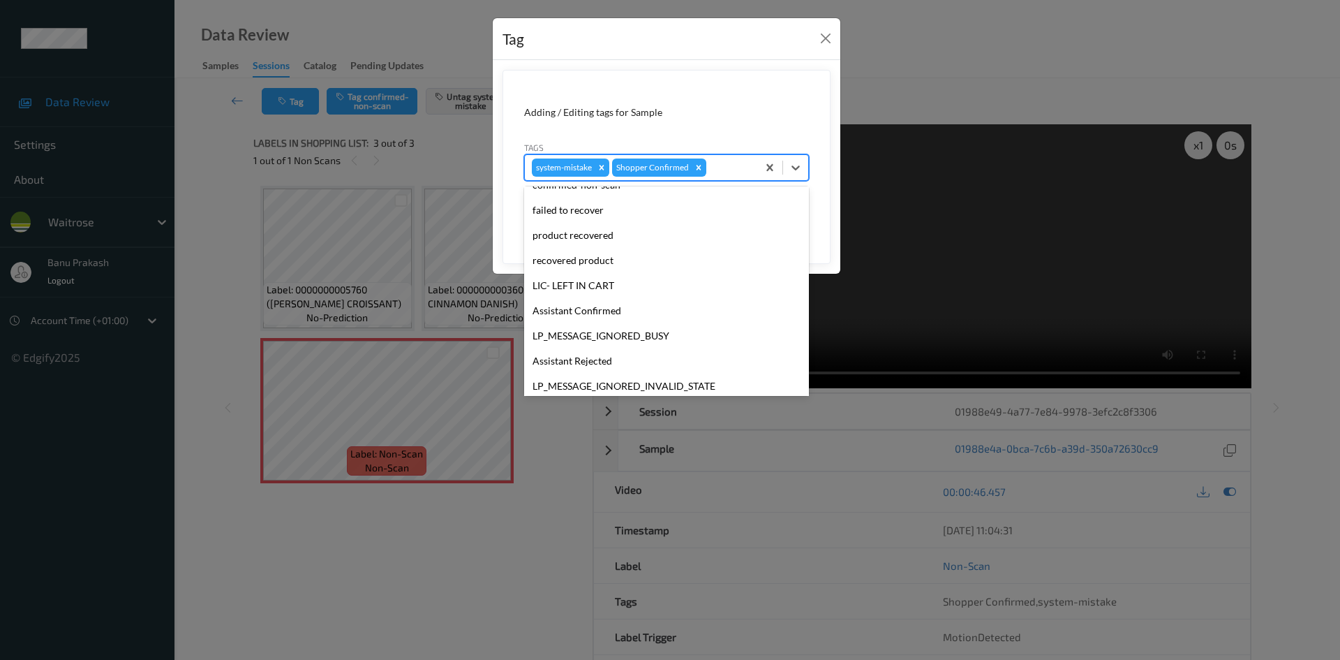
scroll to position [274, 0]
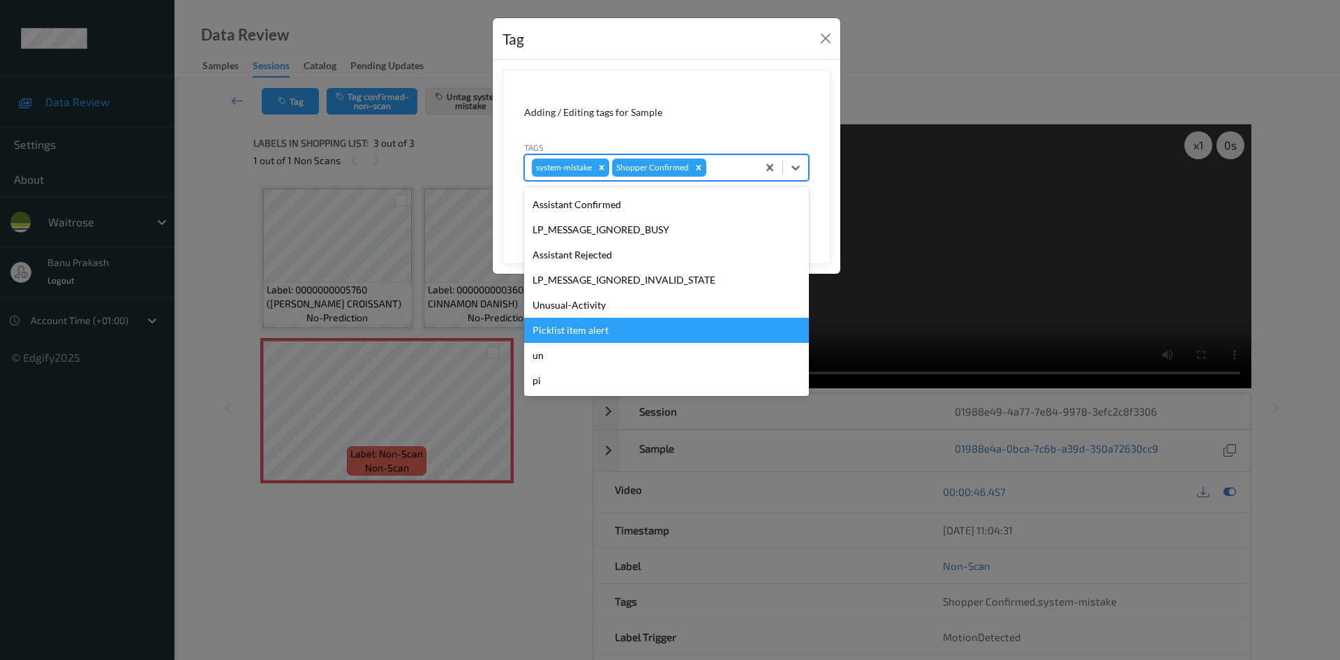
click at [579, 318] on div "Picklist item alert" at bounding box center [666, 330] width 285 height 25
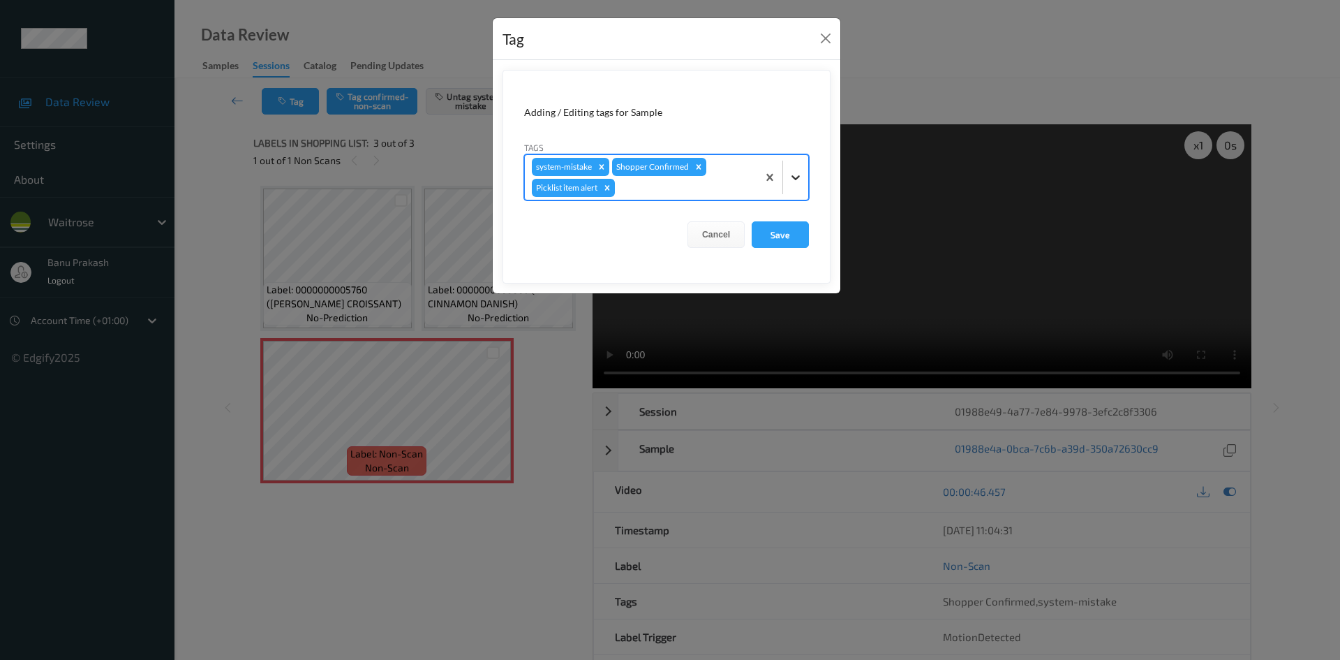
click at [793, 184] on div at bounding box center [795, 177] width 25 height 25
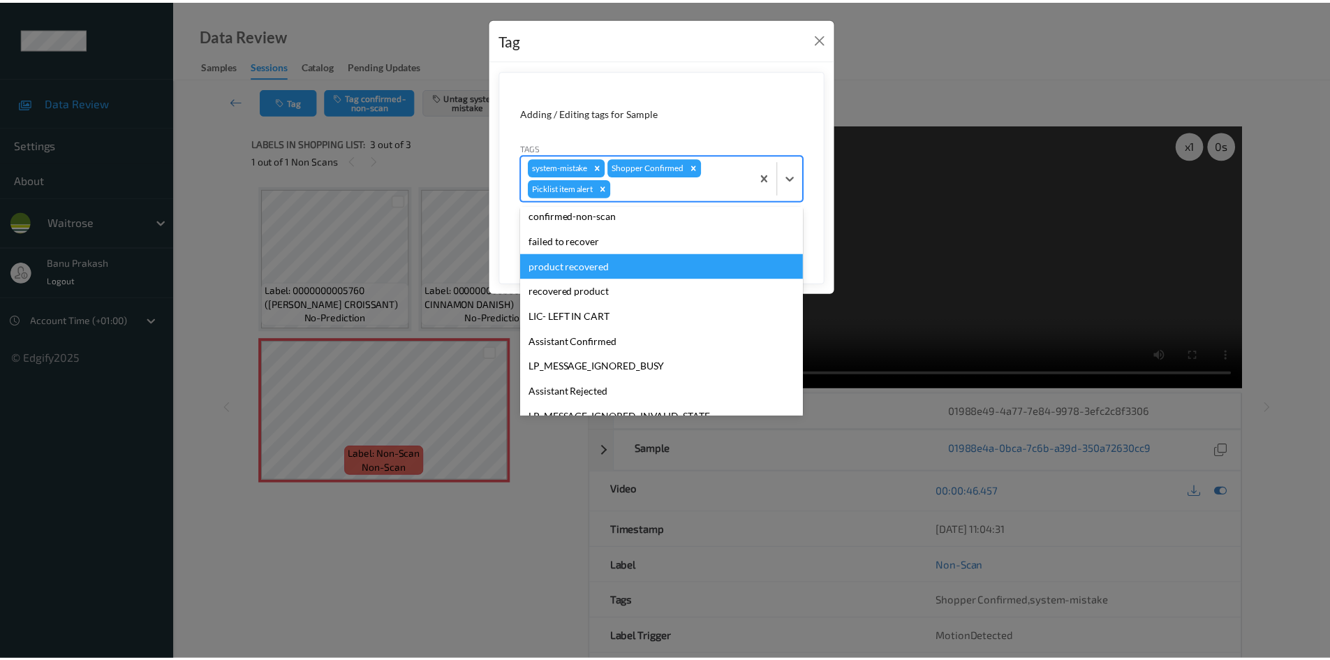
scroll to position [249, 0]
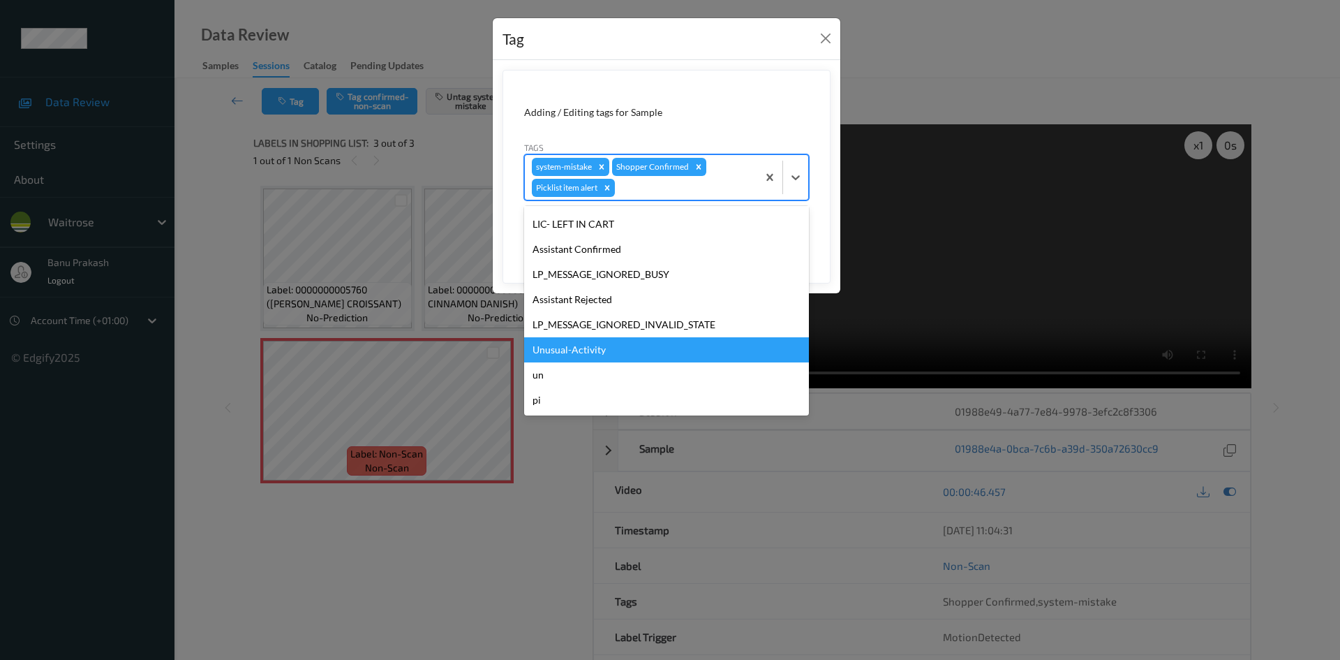
click at [636, 345] on div "Unusual-Activity" at bounding box center [666, 349] width 285 height 25
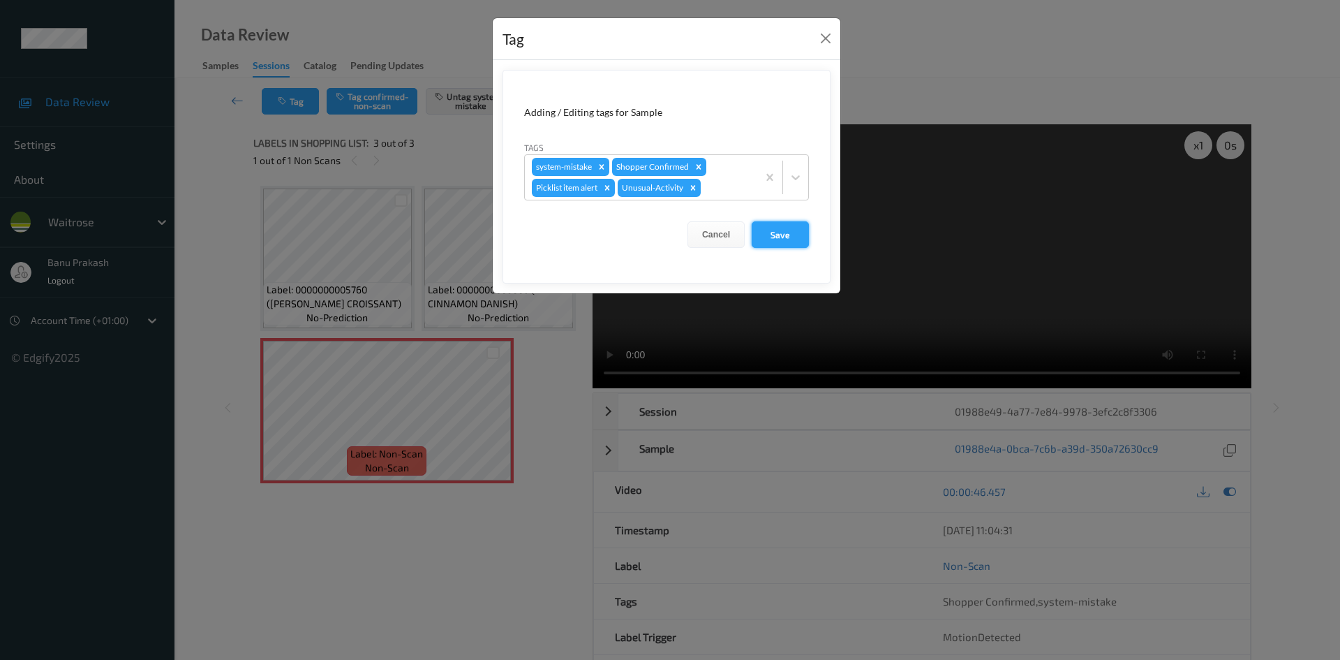
click at [764, 243] on button "Save" at bounding box center [780, 234] width 57 height 27
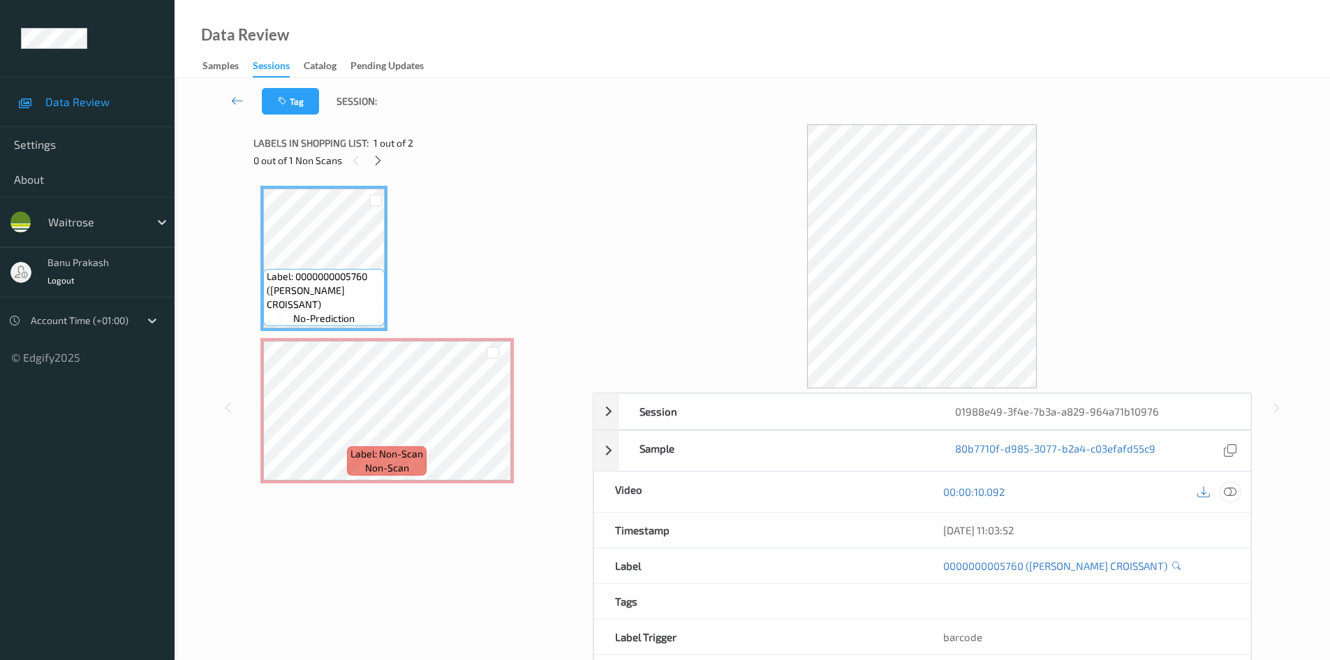
click at [1239, 489] on div at bounding box center [1230, 491] width 19 height 19
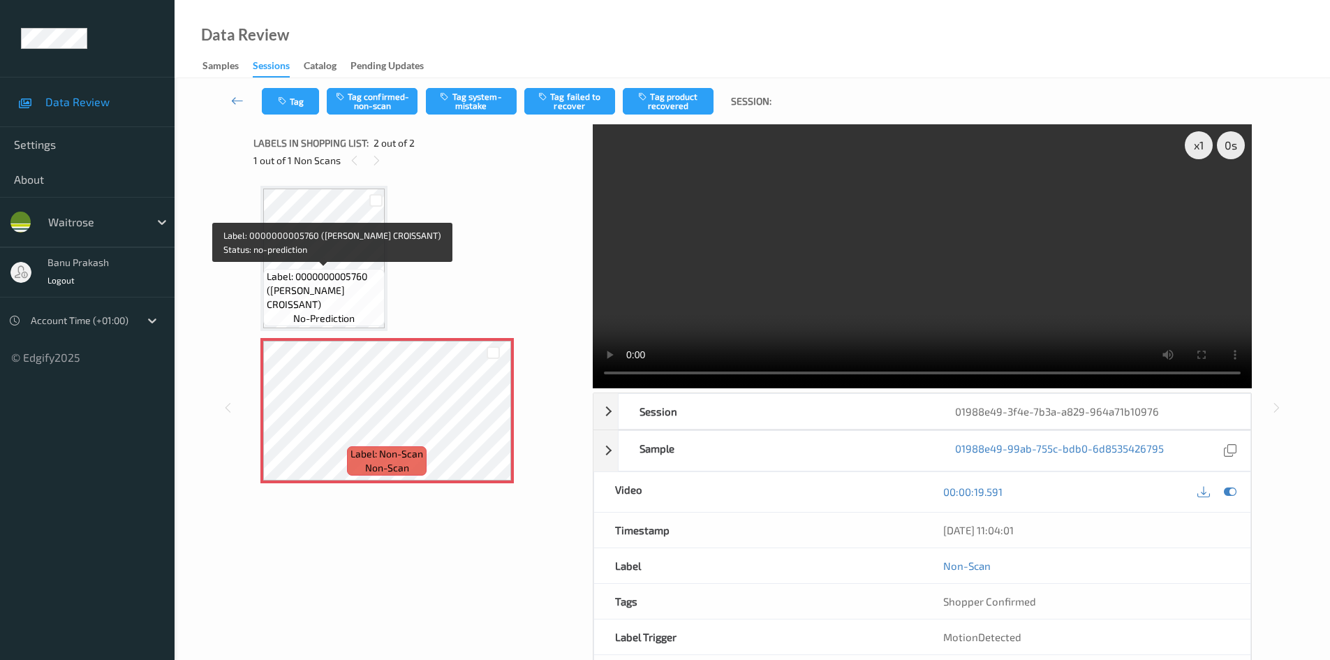
click at [318, 288] on span "Label: 0000000005760 ([PERSON_NAME] CROISSANT)" at bounding box center [324, 290] width 114 height 42
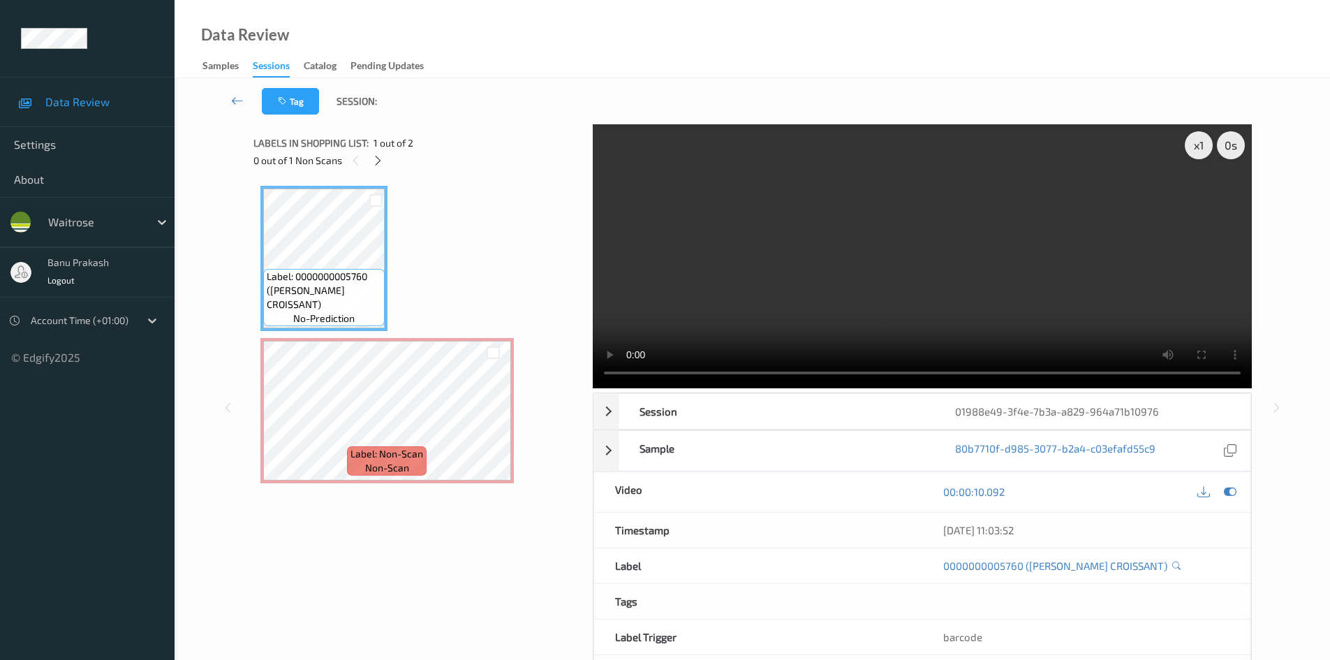
click at [931, 320] on video at bounding box center [922, 256] width 659 height 264
click at [912, 288] on video at bounding box center [922, 256] width 659 height 264
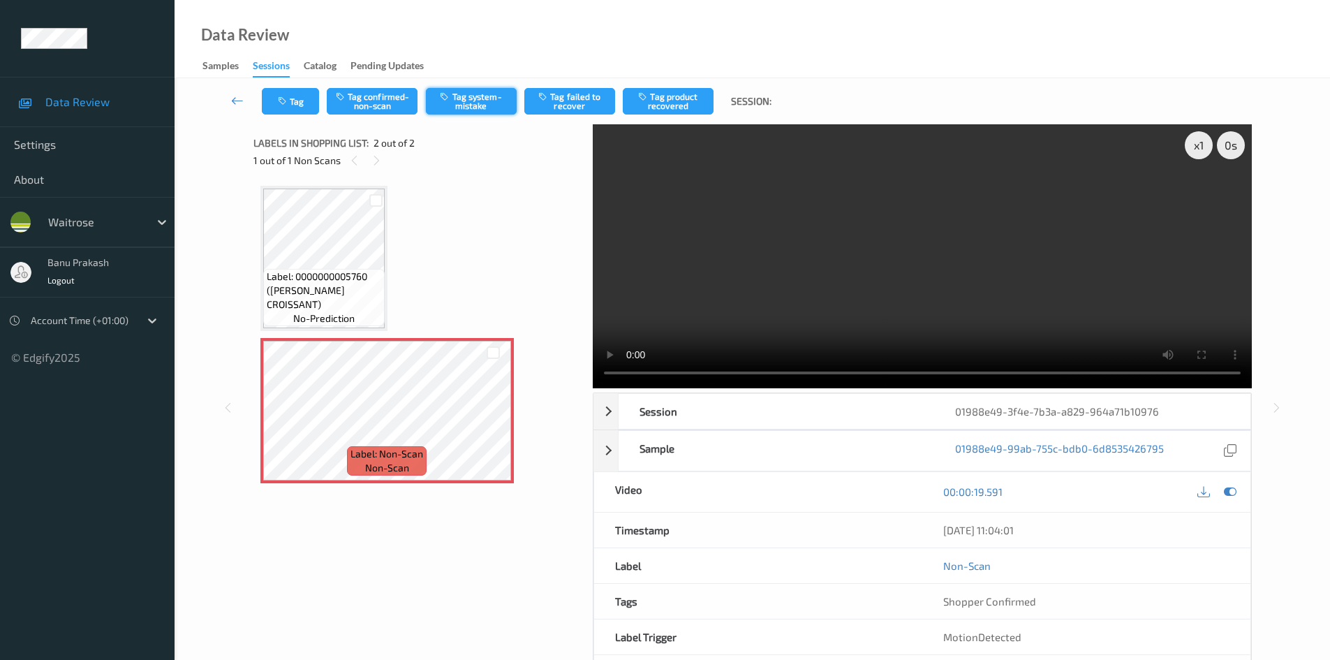
click at [515, 96] on button "Tag system-mistake" at bounding box center [471, 101] width 91 height 27
click at [285, 117] on div "Tag Tag confirmed-non-scan Untag system-mistake Tag failed to recover Tag produ…" at bounding box center [752, 101] width 1098 height 46
click at [293, 105] on button "Tag" at bounding box center [290, 101] width 57 height 27
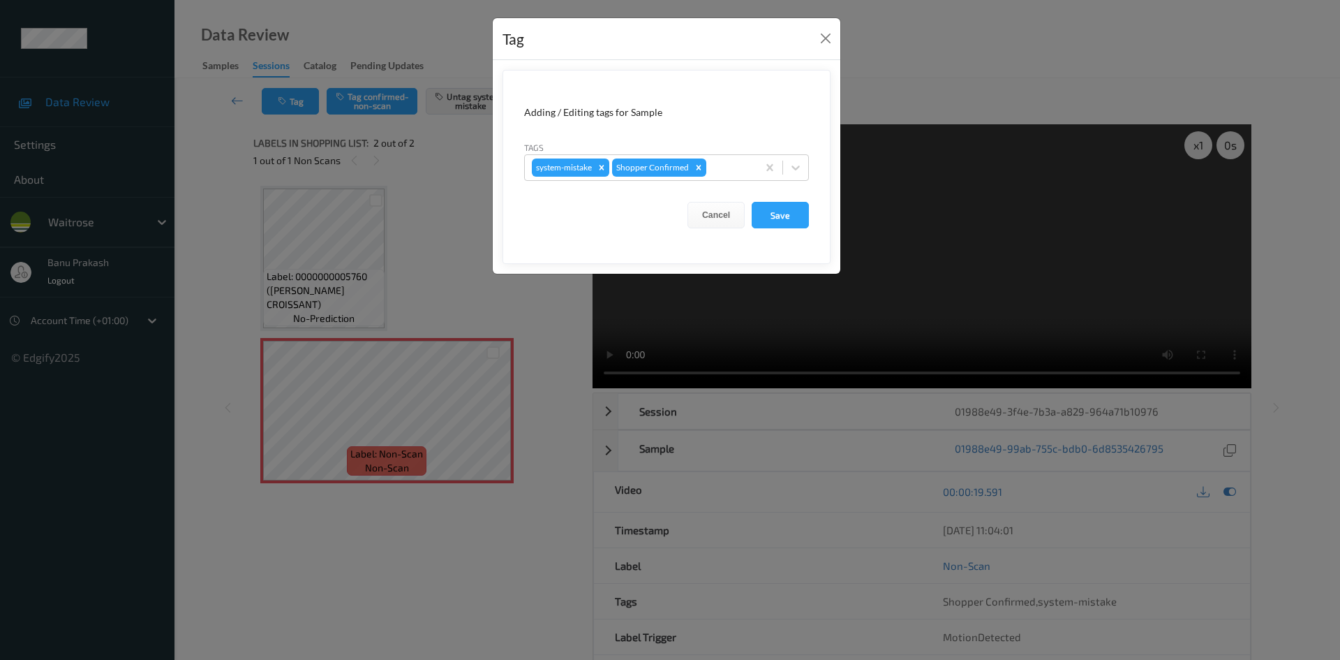
click at [813, 162] on form "Adding / Editing tags for Sample Tags system-mistake Shopper Confirmed Cancel S…" at bounding box center [667, 167] width 328 height 194
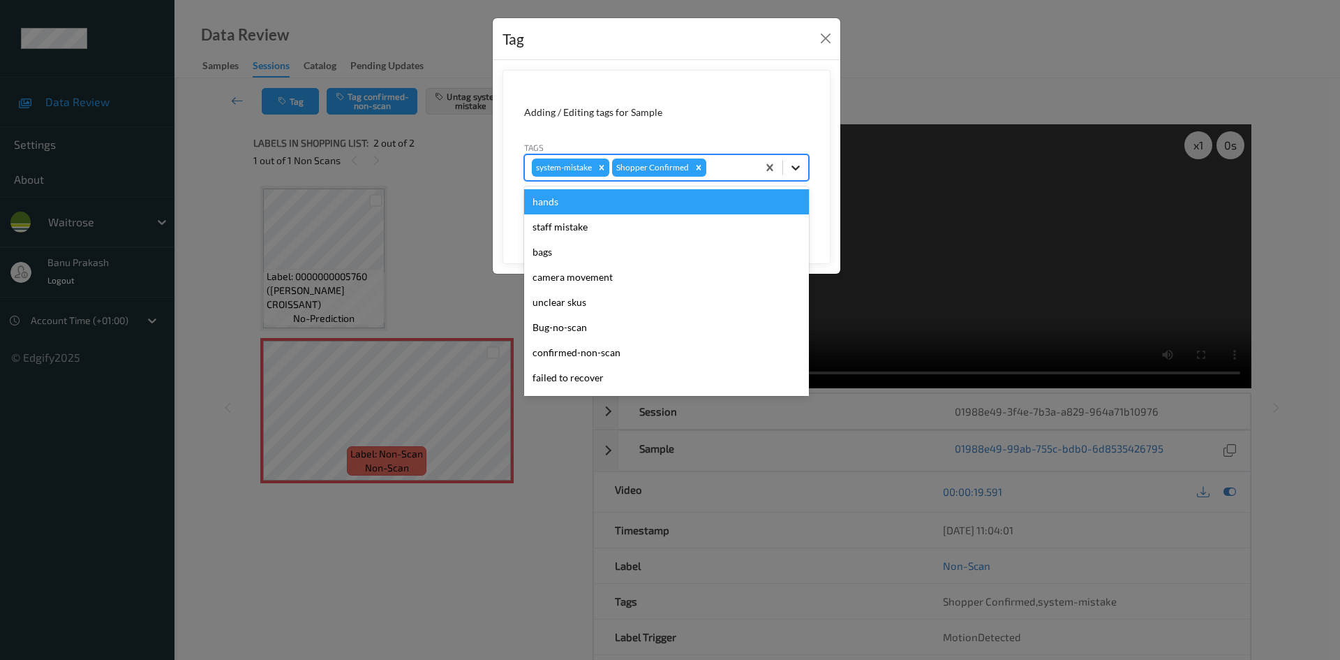
click at [805, 162] on div at bounding box center [795, 167] width 25 height 25
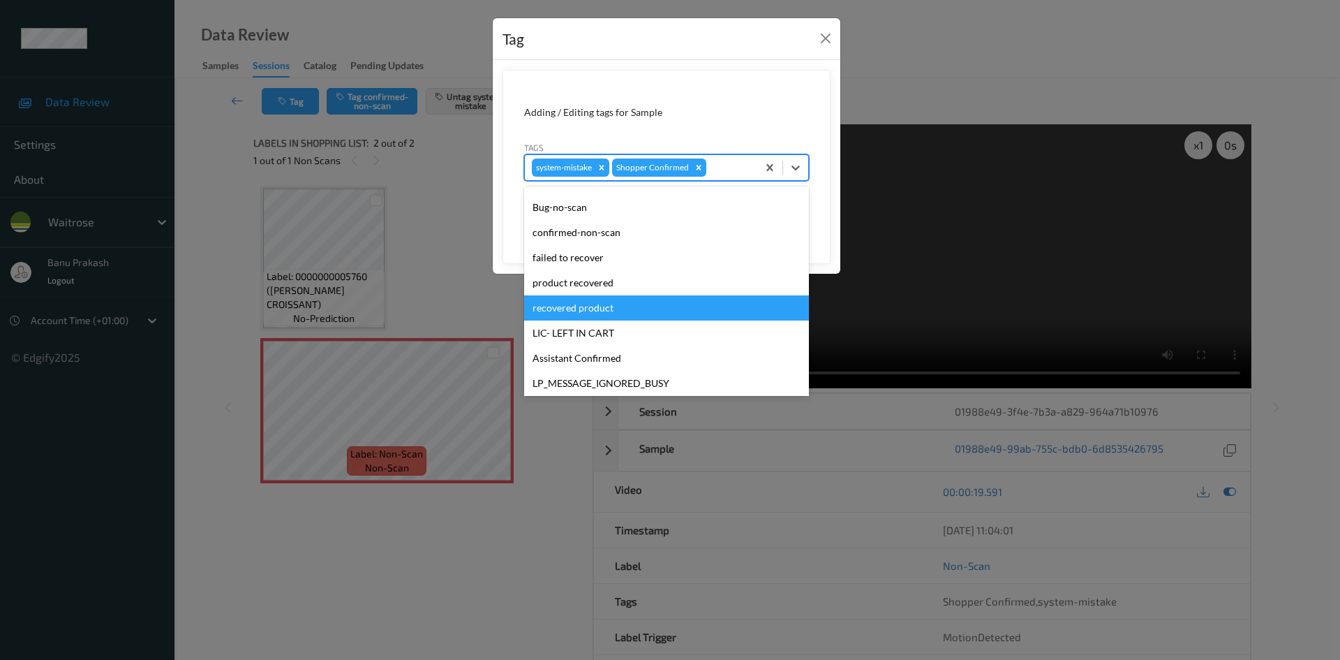
scroll to position [209, 0]
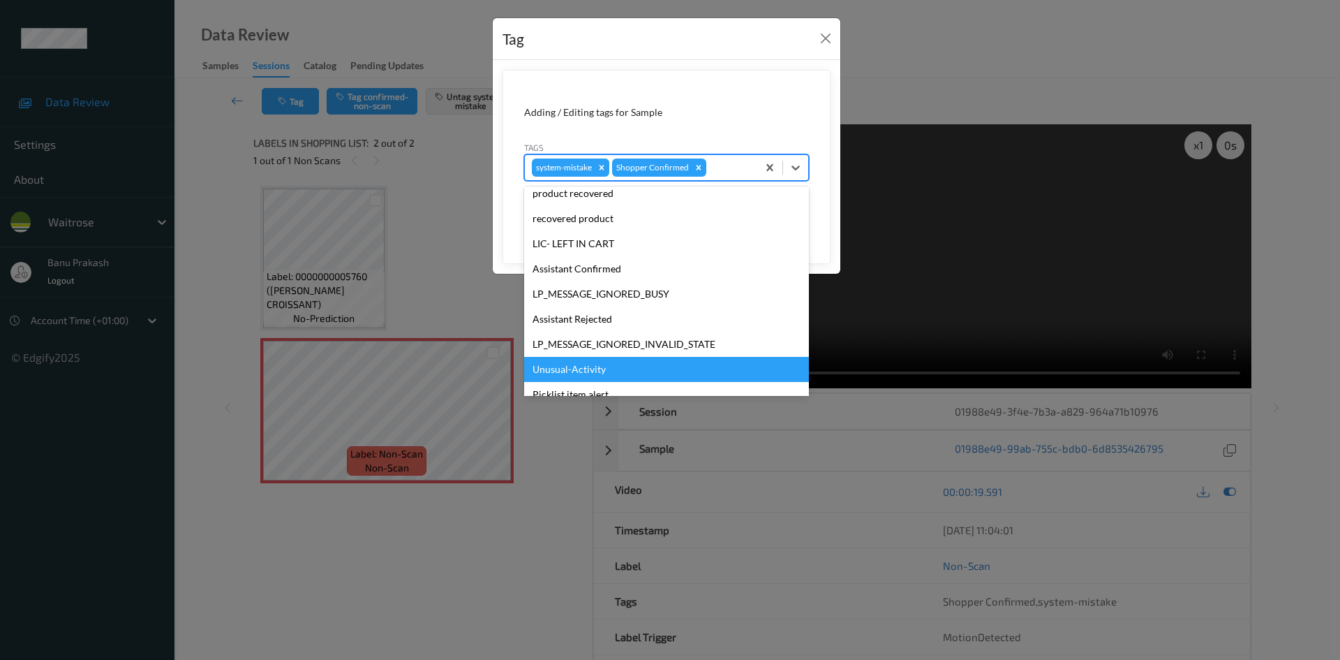
click at [592, 360] on div "Unusual-Activity" at bounding box center [666, 369] width 285 height 25
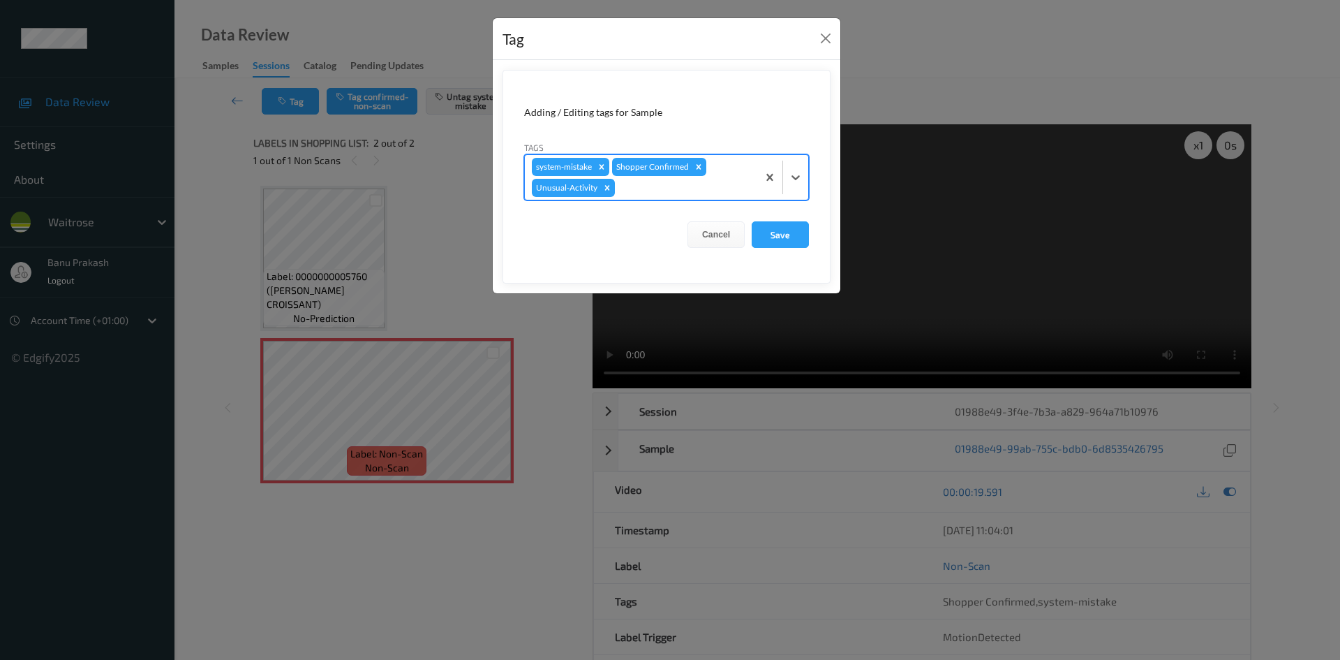
click at [797, 164] on div at bounding box center [782, 177] width 51 height 45
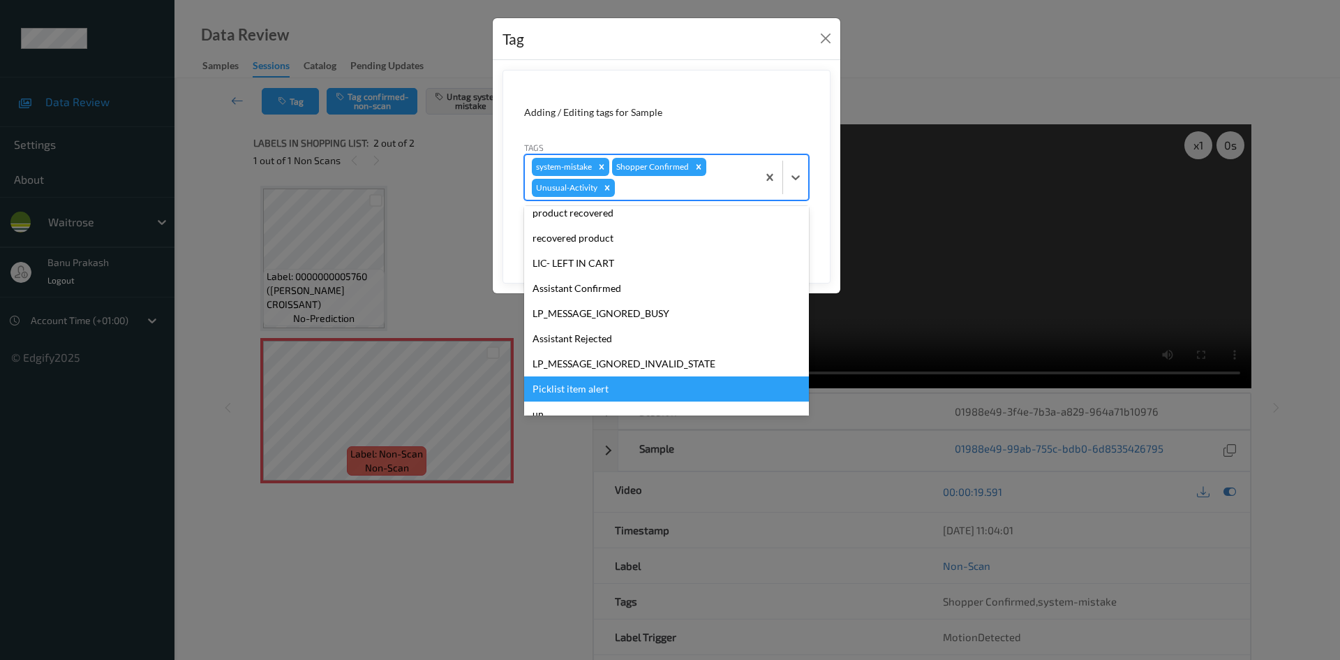
click at [603, 383] on div "Picklist item alert" at bounding box center [666, 388] width 285 height 25
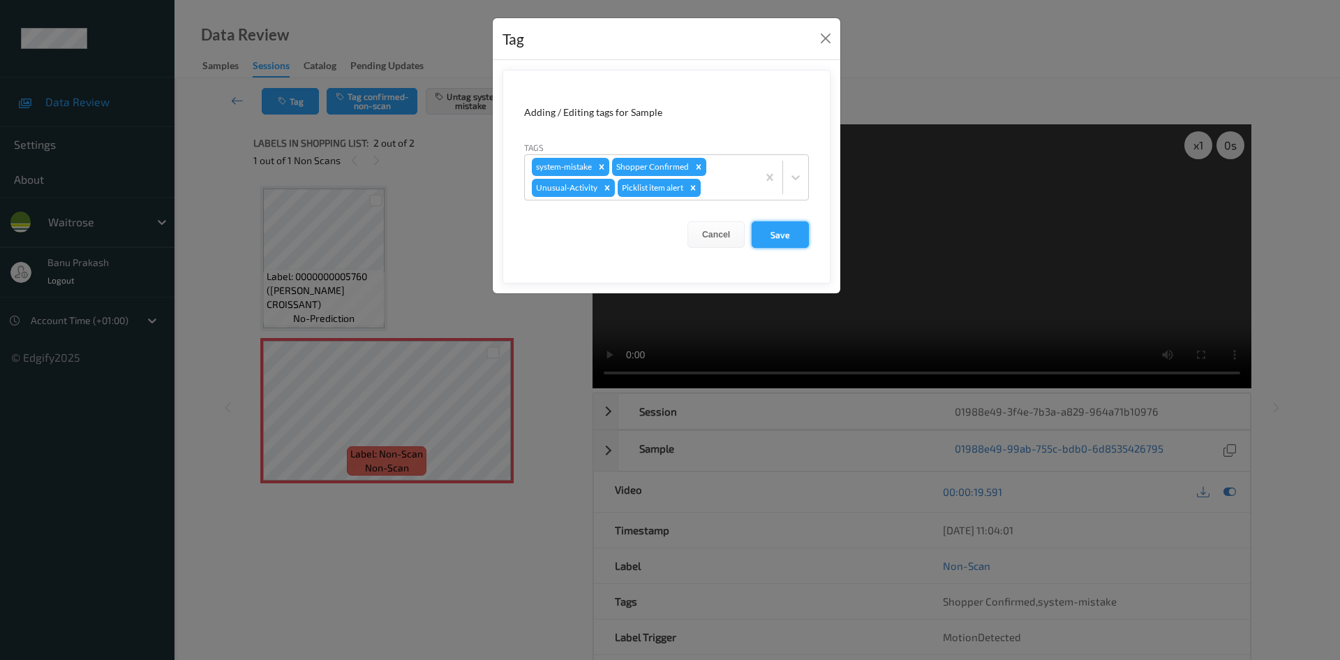
click at [776, 233] on button "Save" at bounding box center [780, 234] width 57 height 27
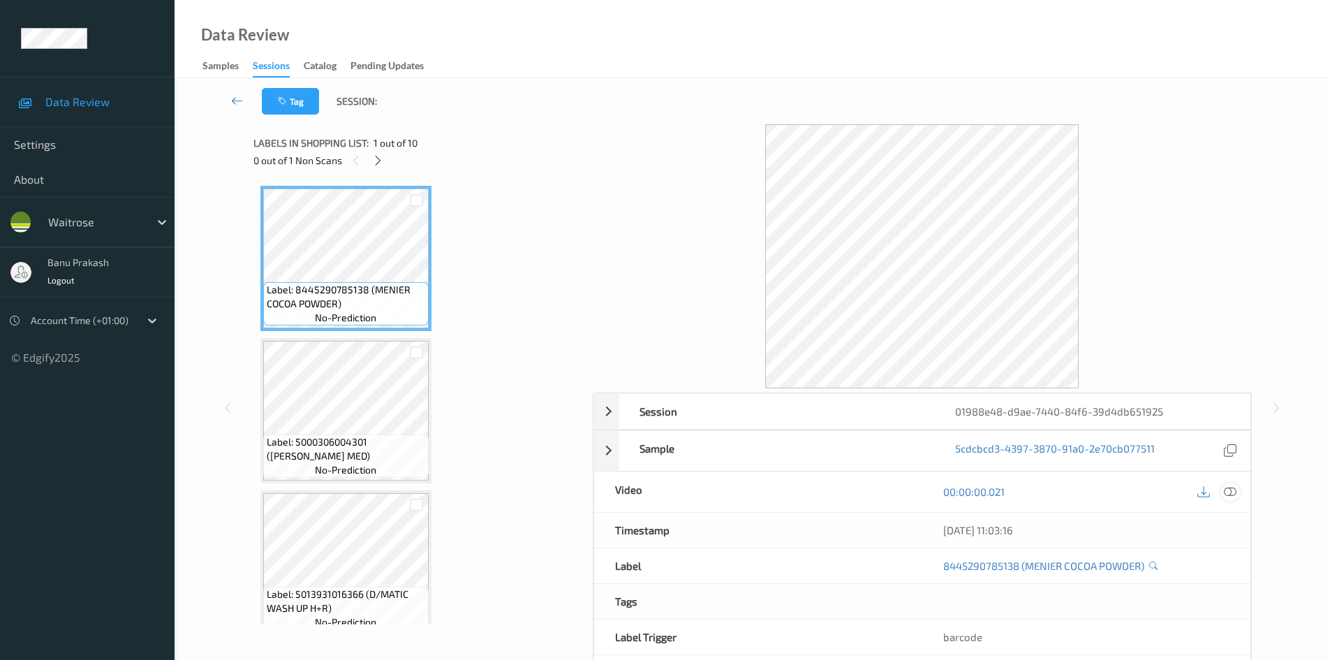
click at [1224, 493] on icon at bounding box center [1230, 491] width 13 height 13
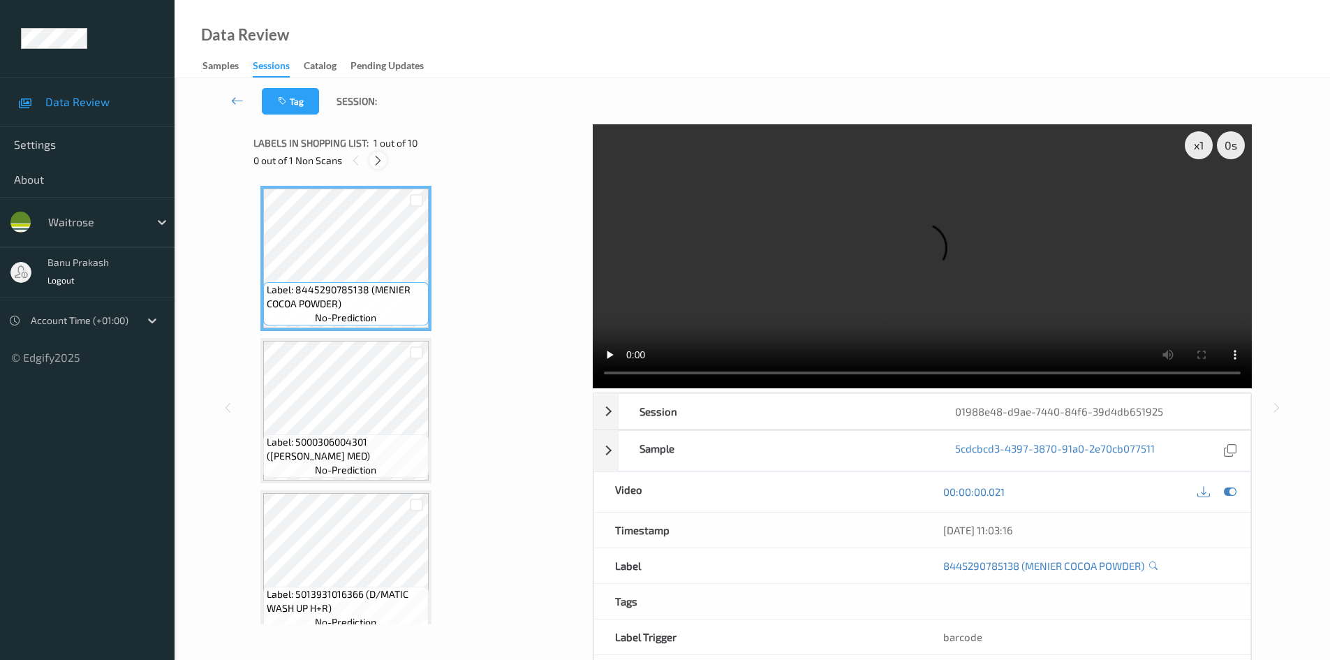
click at [381, 161] on icon at bounding box center [378, 160] width 12 height 13
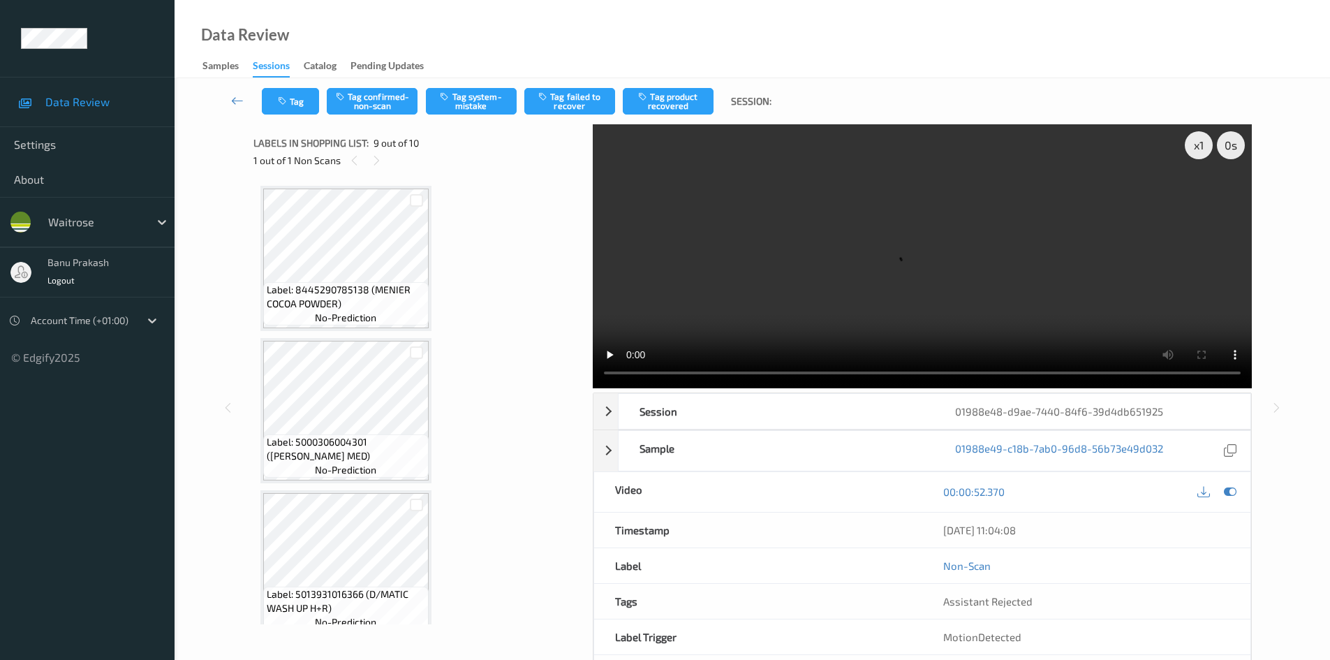
scroll to position [1072, 0]
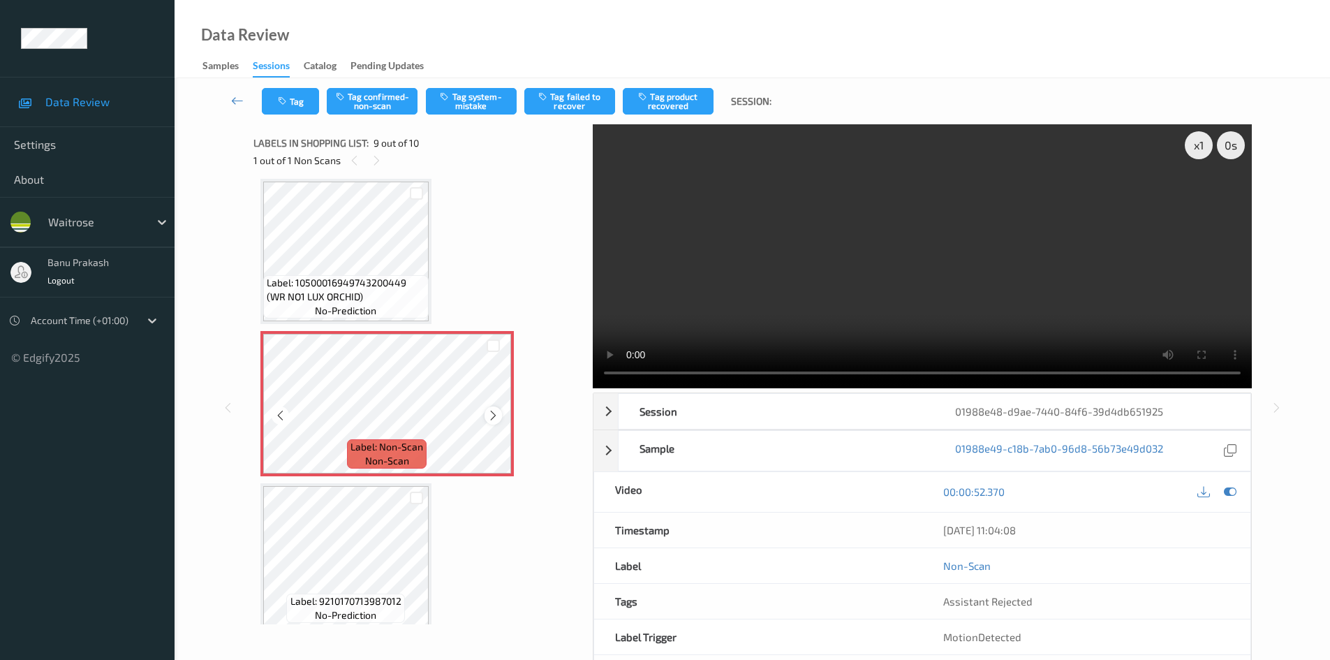
click at [490, 414] on icon at bounding box center [493, 415] width 12 height 13
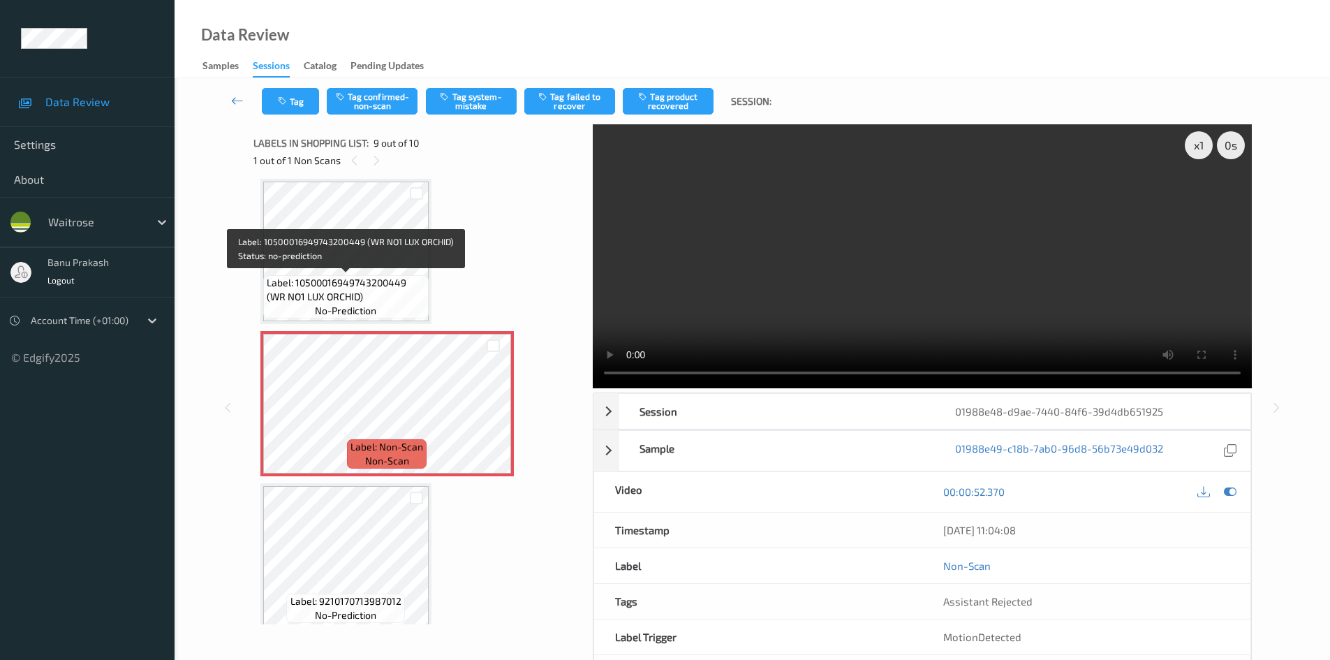
click at [348, 284] on span "Label: 10500016949743200449 (WR NO1 LUX ORCHID)" at bounding box center [346, 290] width 158 height 28
click at [346, 284] on span "Label: 10500016949743200449 (WR NO1 LUX ORCHID)" at bounding box center [346, 290] width 158 height 28
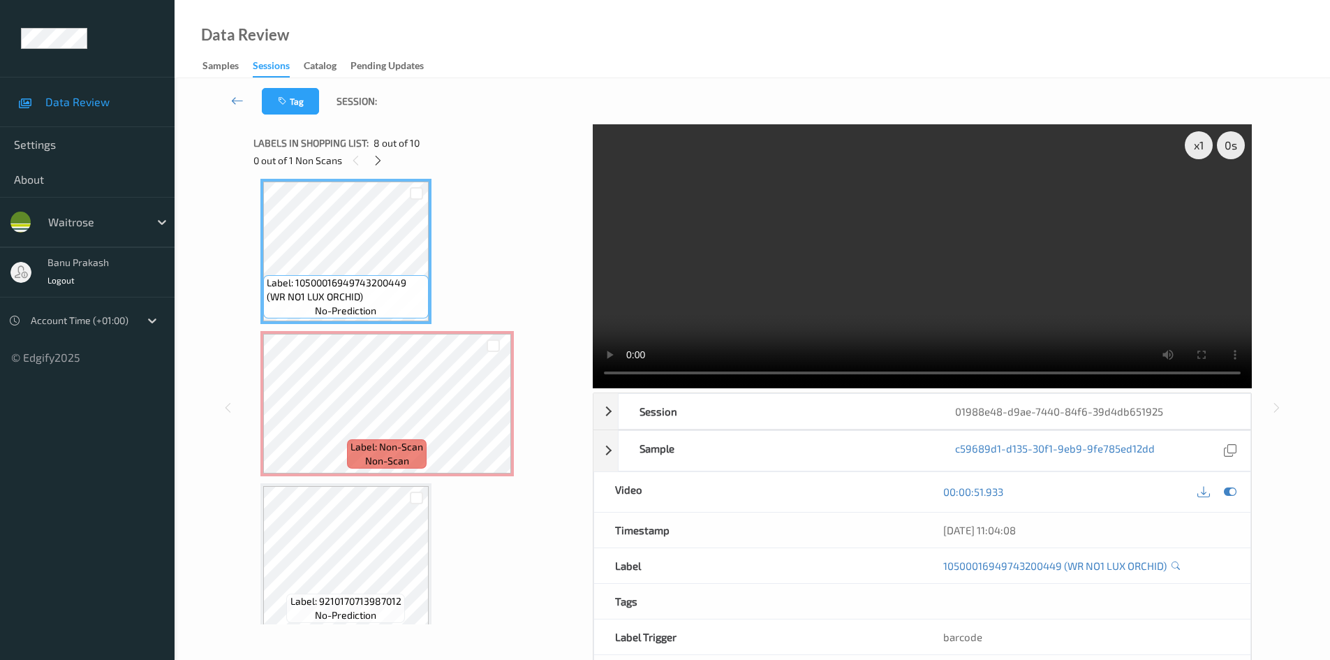
click at [711, 293] on video at bounding box center [922, 256] width 659 height 264
click at [767, 283] on video at bounding box center [922, 256] width 659 height 264
click at [736, 267] on video at bounding box center [922, 256] width 659 height 264
click at [737, 318] on video at bounding box center [922, 256] width 659 height 264
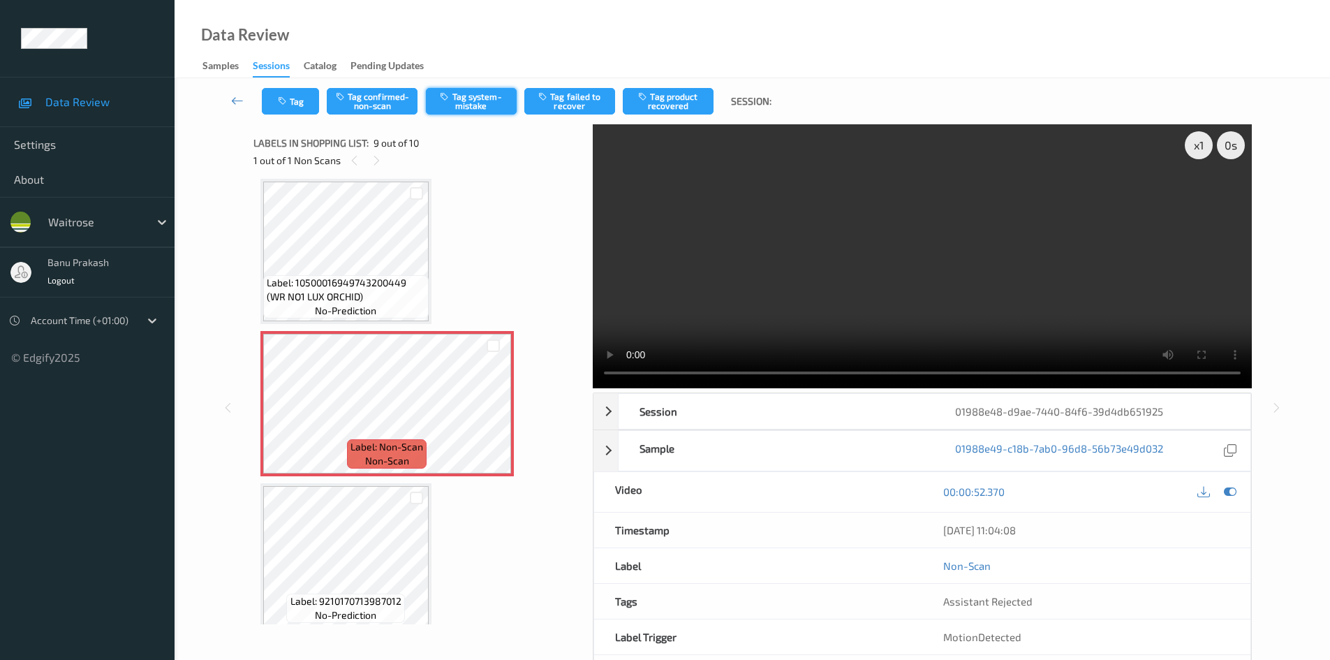
click at [453, 106] on button "Tag system-mistake" at bounding box center [471, 101] width 91 height 27
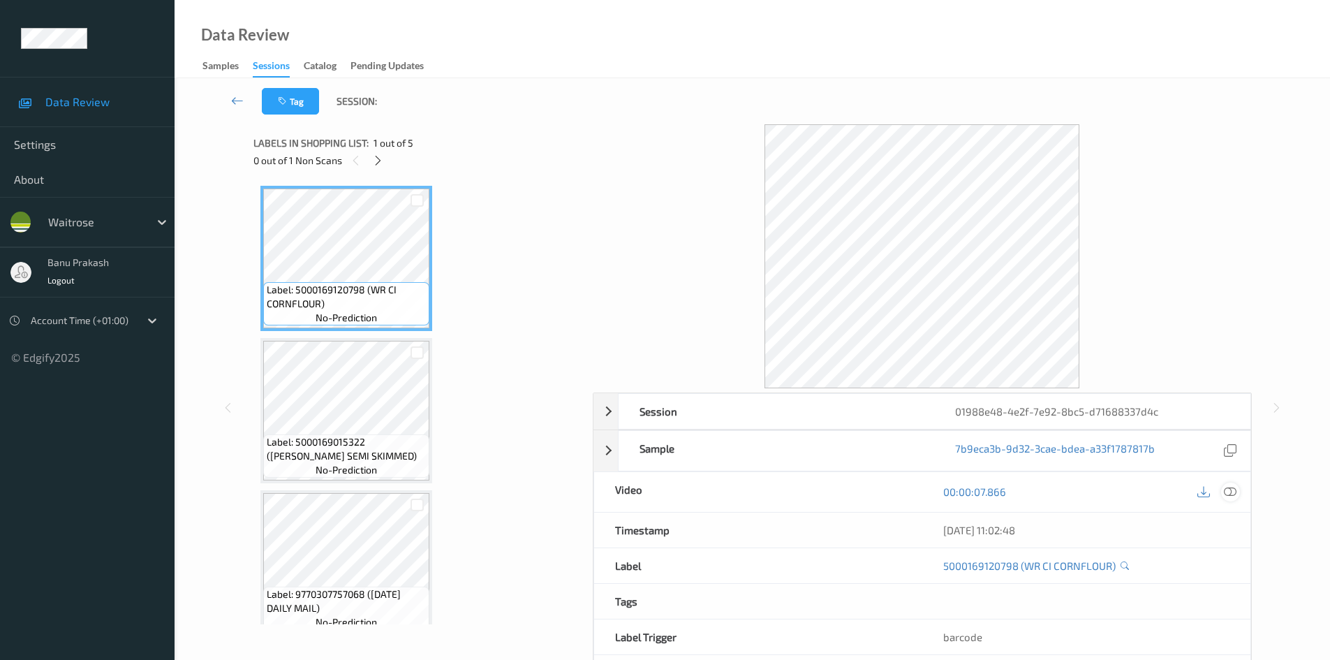
click at [1229, 491] on icon at bounding box center [1230, 491] width 13 height 13
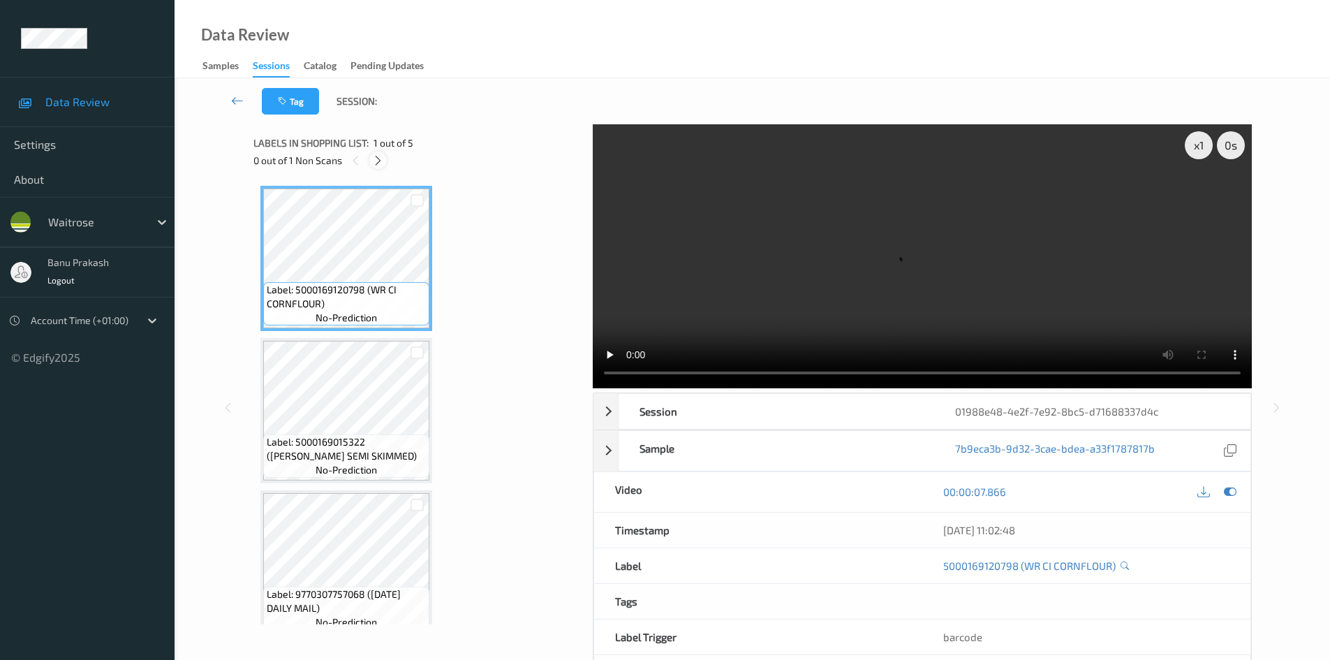
click at [376, 160] on icon at bounding box center [378, 160] width 12 height 13
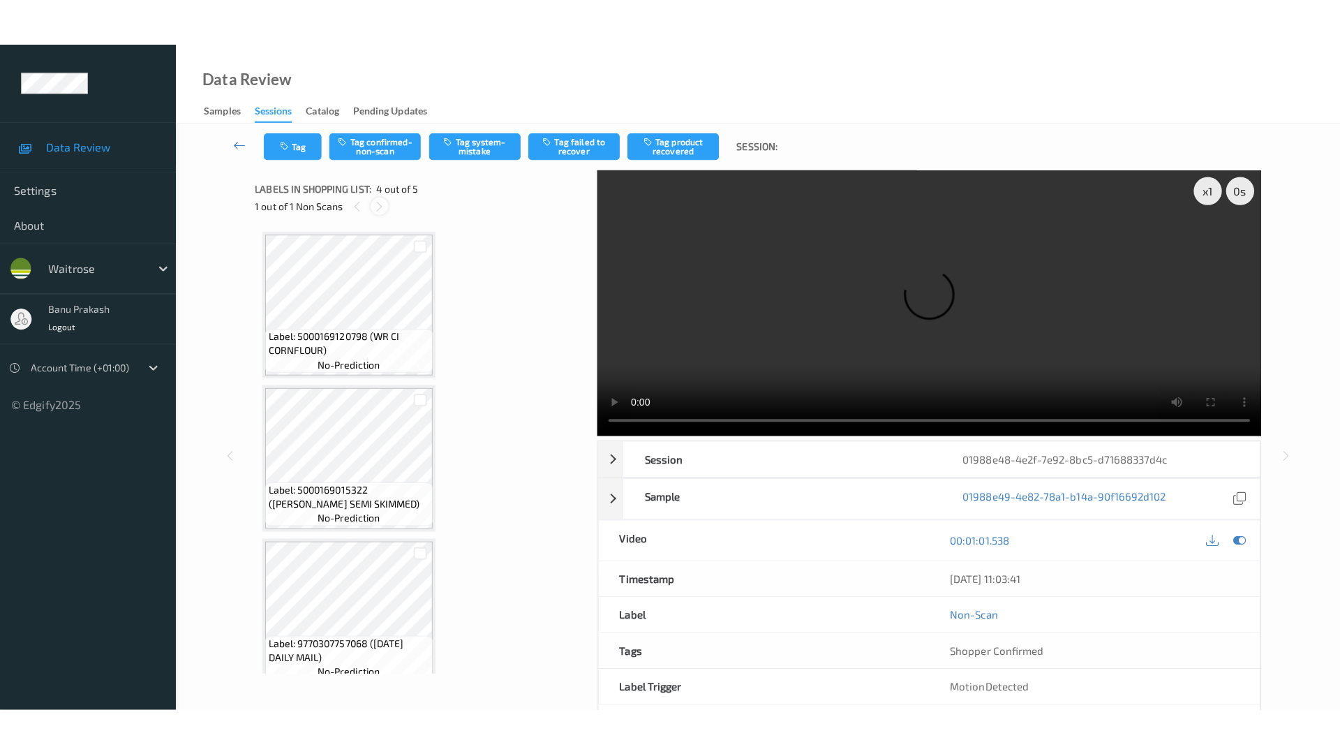
scroll to position [311, 0]
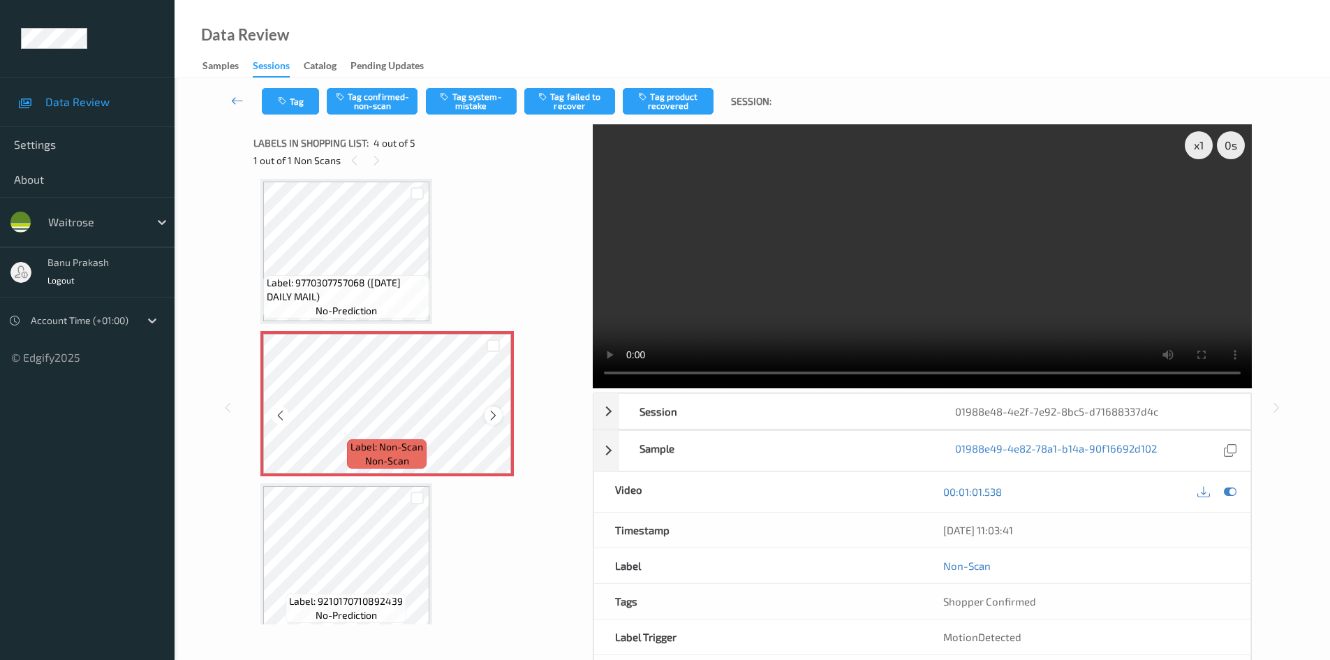
click at [489, 410] on icon at bounding box center [493, 415] width 12 height 13
click at [1013, 286] on video at bounding box center [922, 256] width 659 height 264
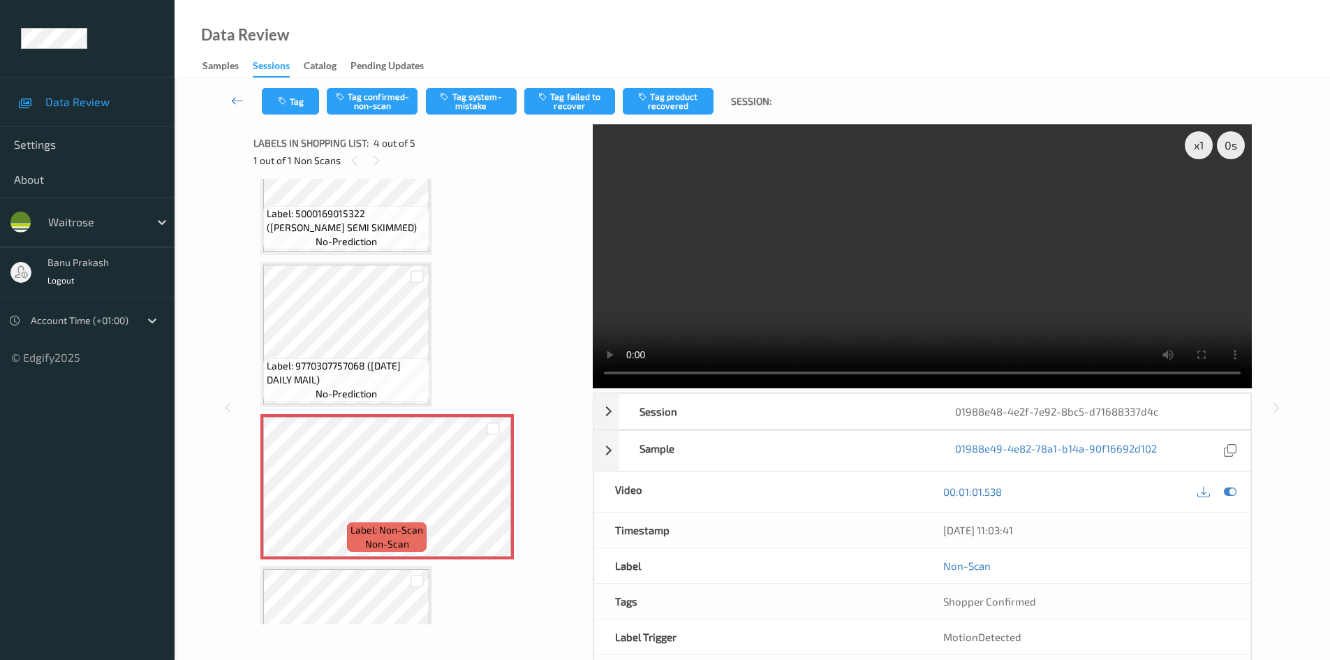
click at [720, 254] on video at bounding box center [922, 256] width 659 height 264
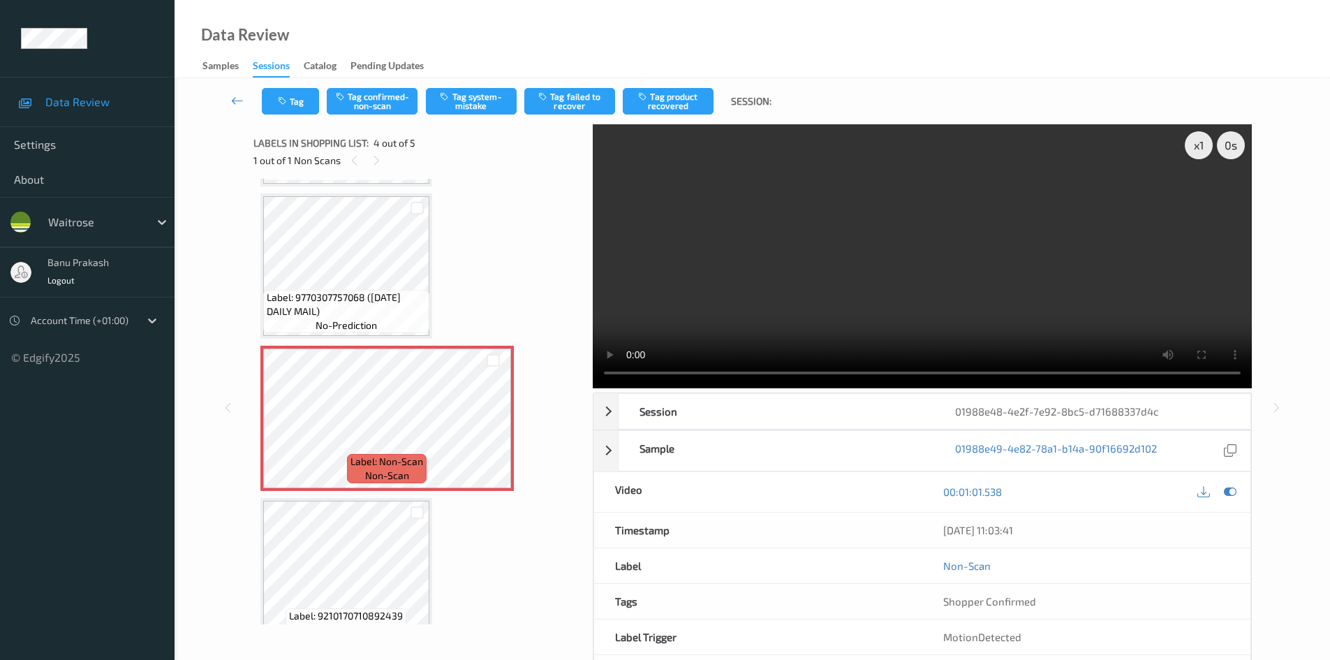
scroll to position [298, 0]
click at [978, 267] on video at bounding box center [922, 256] width 659 height 264
click at [854, 284] on video at bounding box center [922, 256] width 659 height 264
click at [1012, 290] on video at bounding box center [922, 256] width 659 height 264
click at [910, 300] on video at bounding box center [922, 256] width 659 height 264
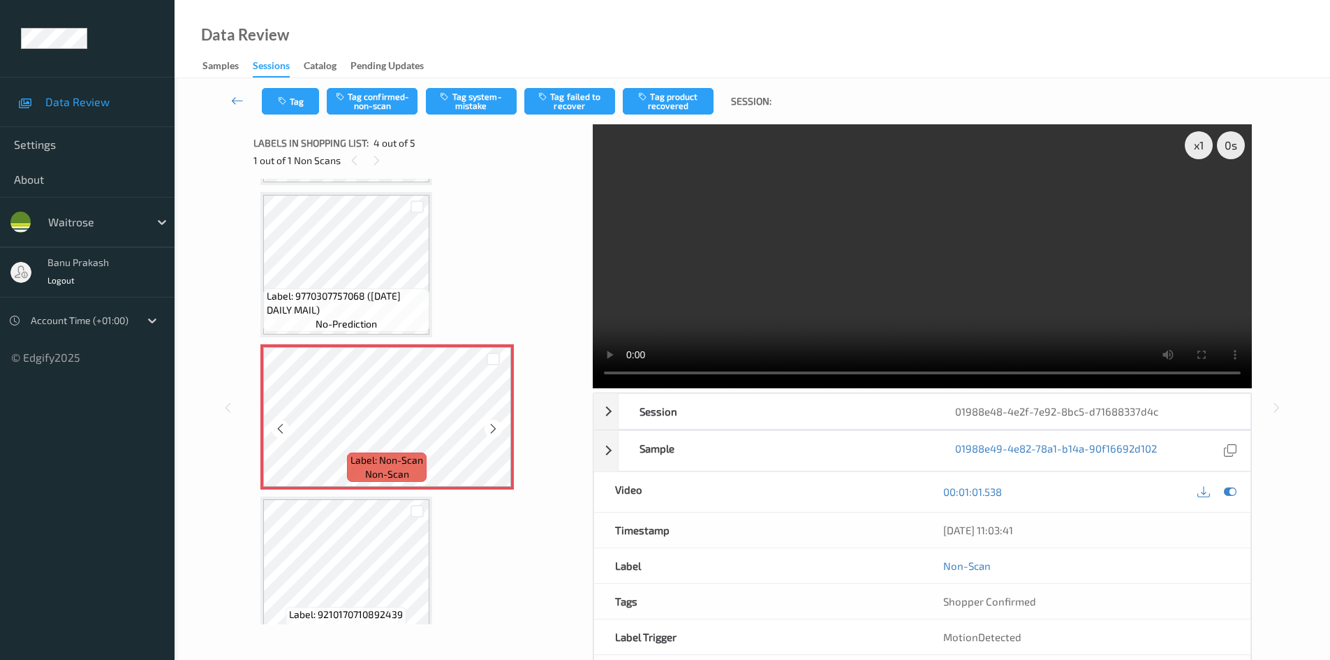
scroll to position [158, 0]
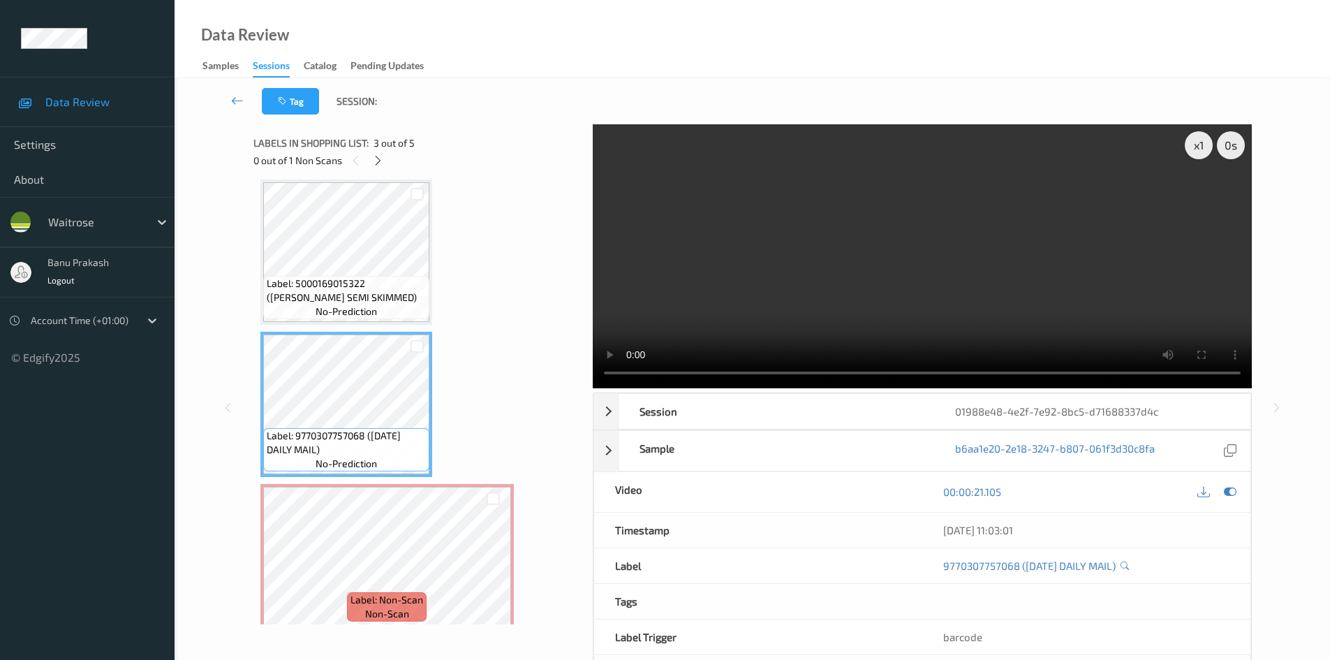
click at [941, 290] on video at bounding box center [922, 256] width 659 height 264
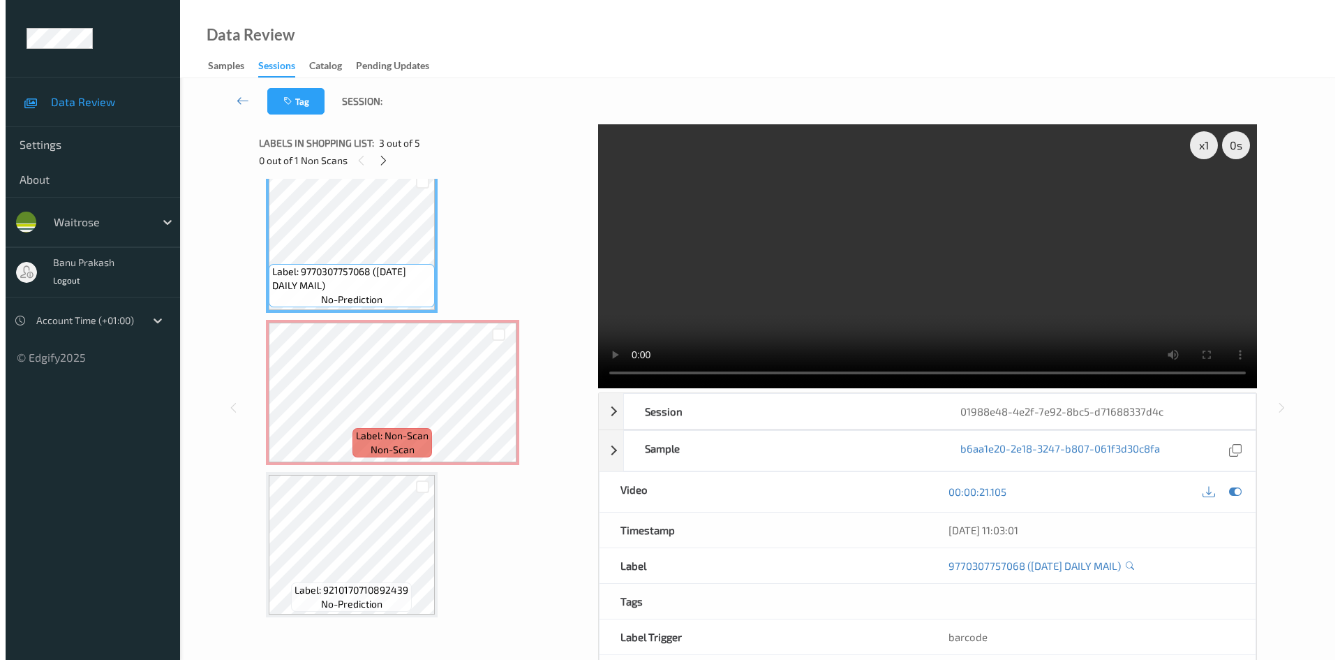
scroll to position [60, 0]
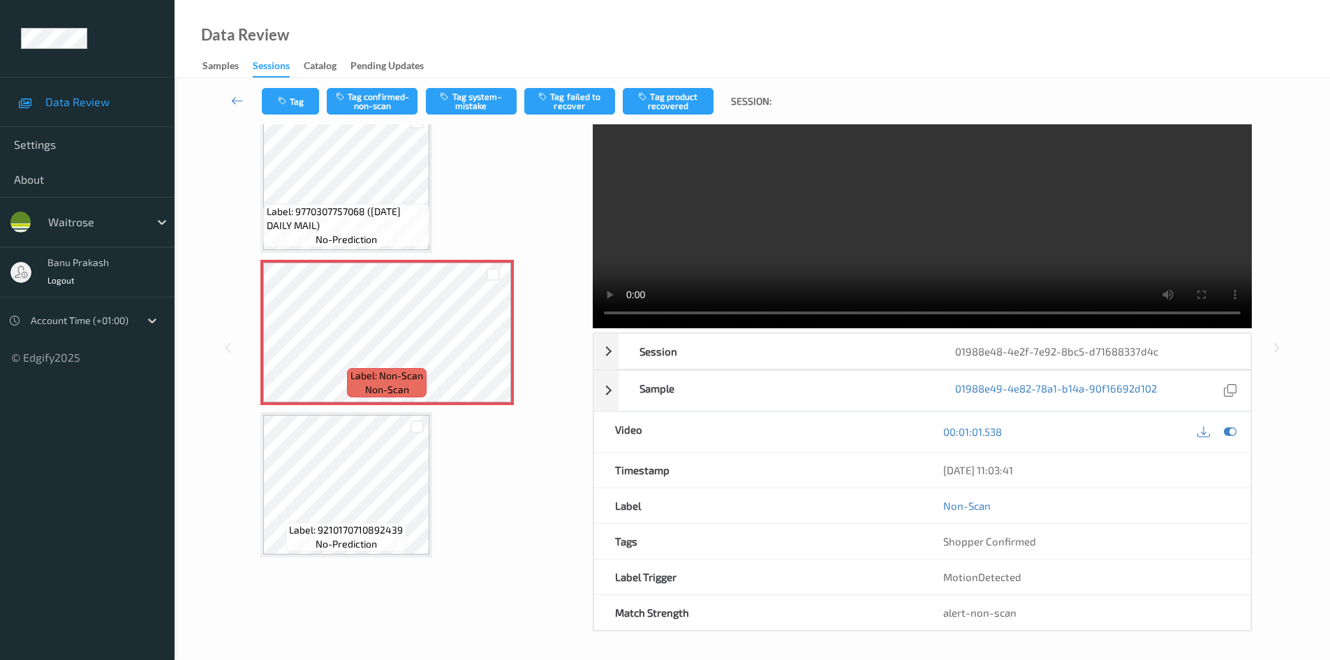
click at [453, 79] on div "Tag Tag confirmed-non-scan Tag system-mistake Tag failed to recover Tag product…" at bounding box center [752, 101] width 1098 height 46
click at [469, 116] on div "Tag Tag confirmed-non-scan Tag system-mistake Tag failed to recover Tag product…" at bounding box center [752, 101] width 1098 height 46
click at [477, 105] on button "Tag system-mistake" at bounding box center [471, 101] width 91 height 27
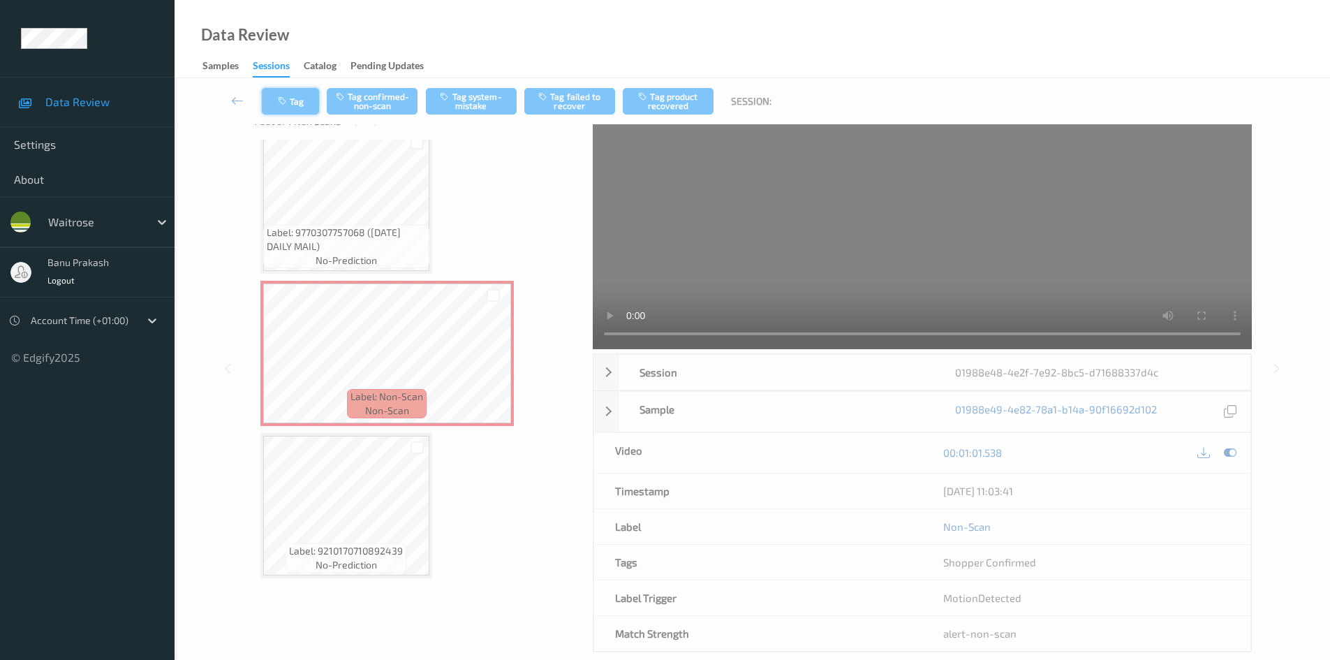
click at [276, 107] on button "Tag" at bounding box center [290, 101] width 57 height 27
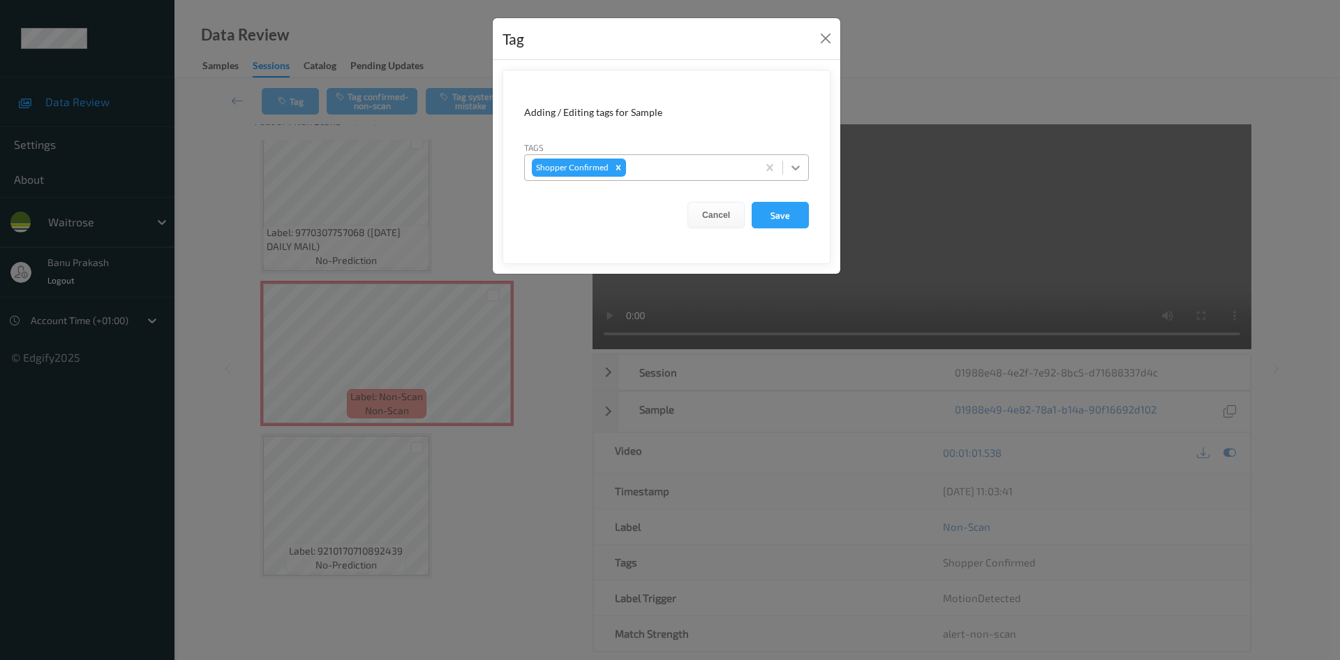
click at [799, 172] on icon at bounding box center [796, 168] width 14 height 14
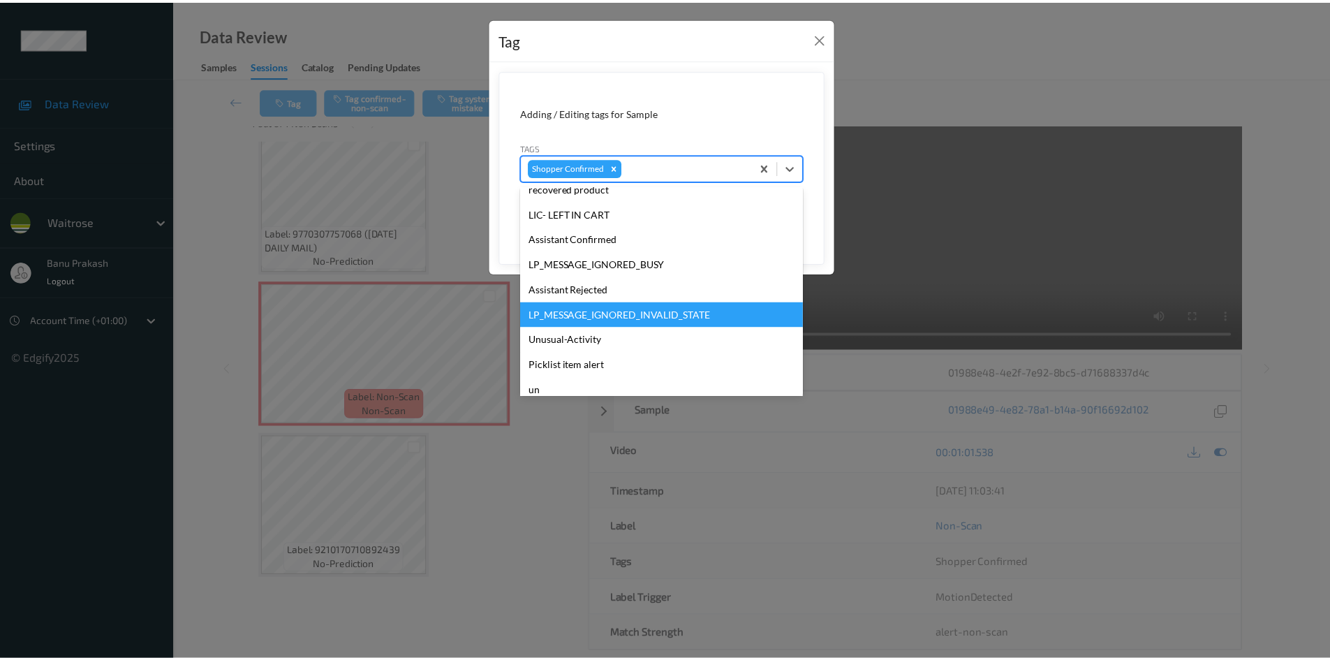
scroll to position [299, 0]
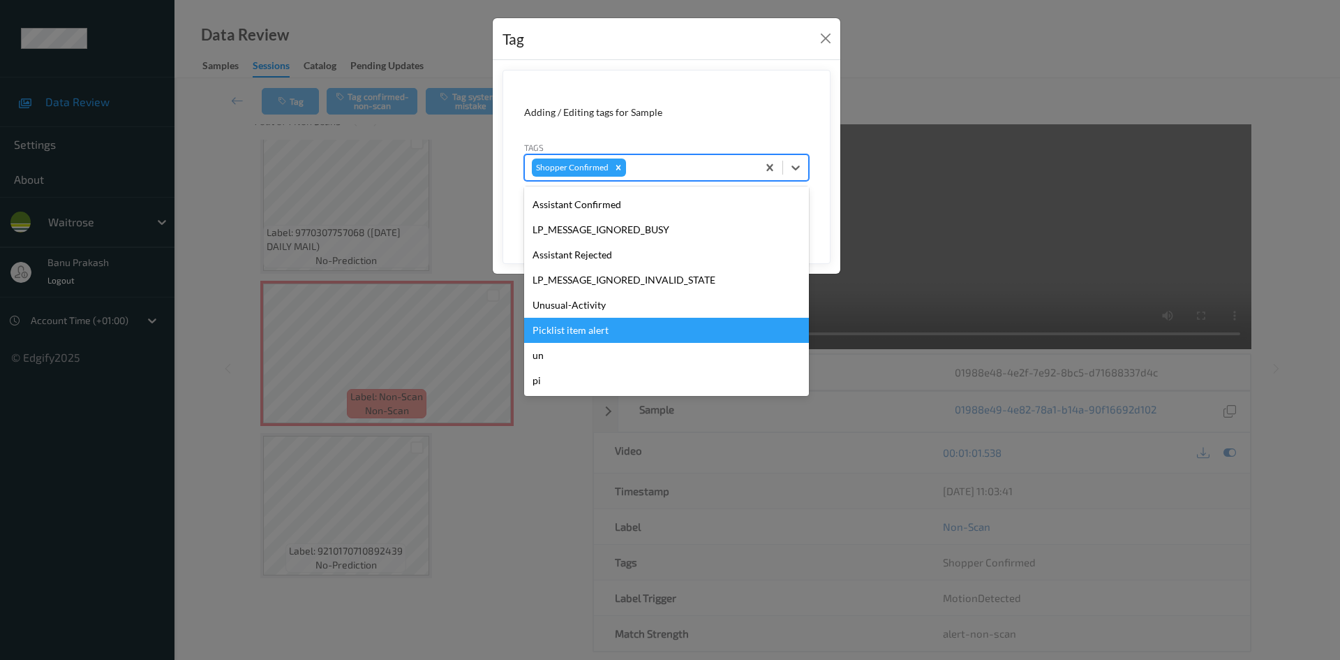
click at [603, 306] on div "Unusual-Activity" at bounding box center [666, 305] width 285 height 25
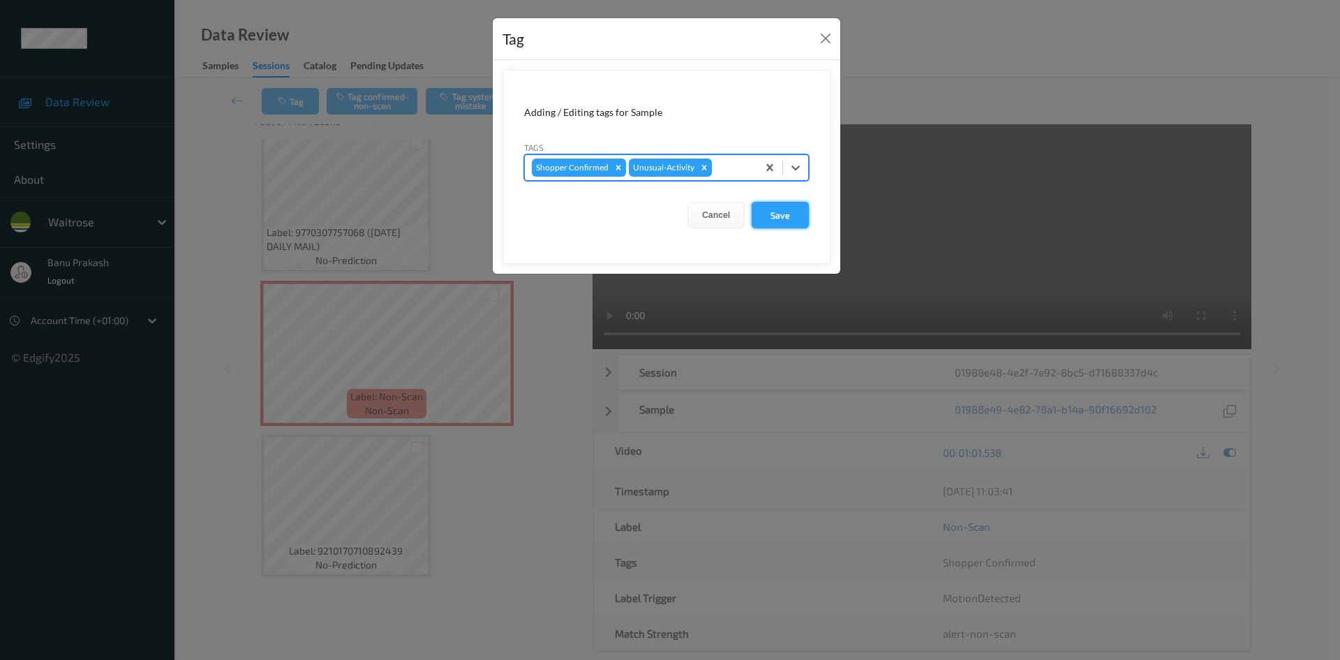
click at [787, 212] on button "Save" at bounding box center [780, 215] width 57 height 27
click at [773, 214] on button "Save" at bounding box center [780, 215] width 57 height 27
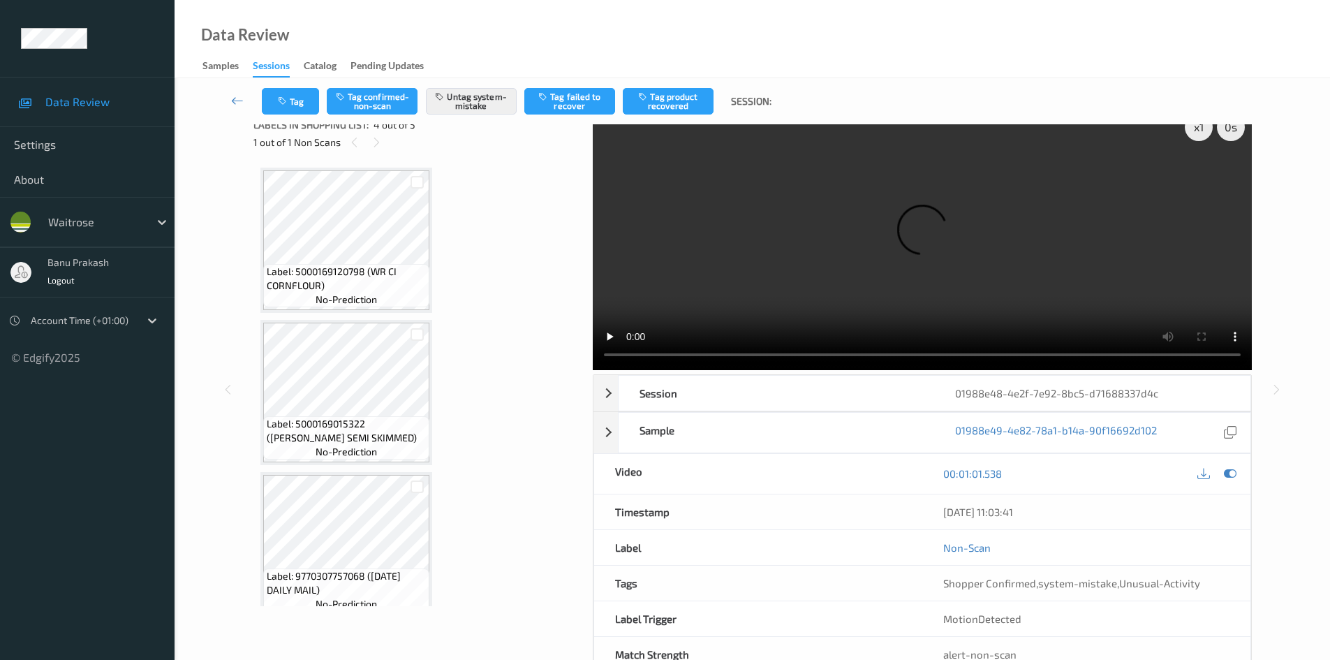
scroll to position [0, 0]
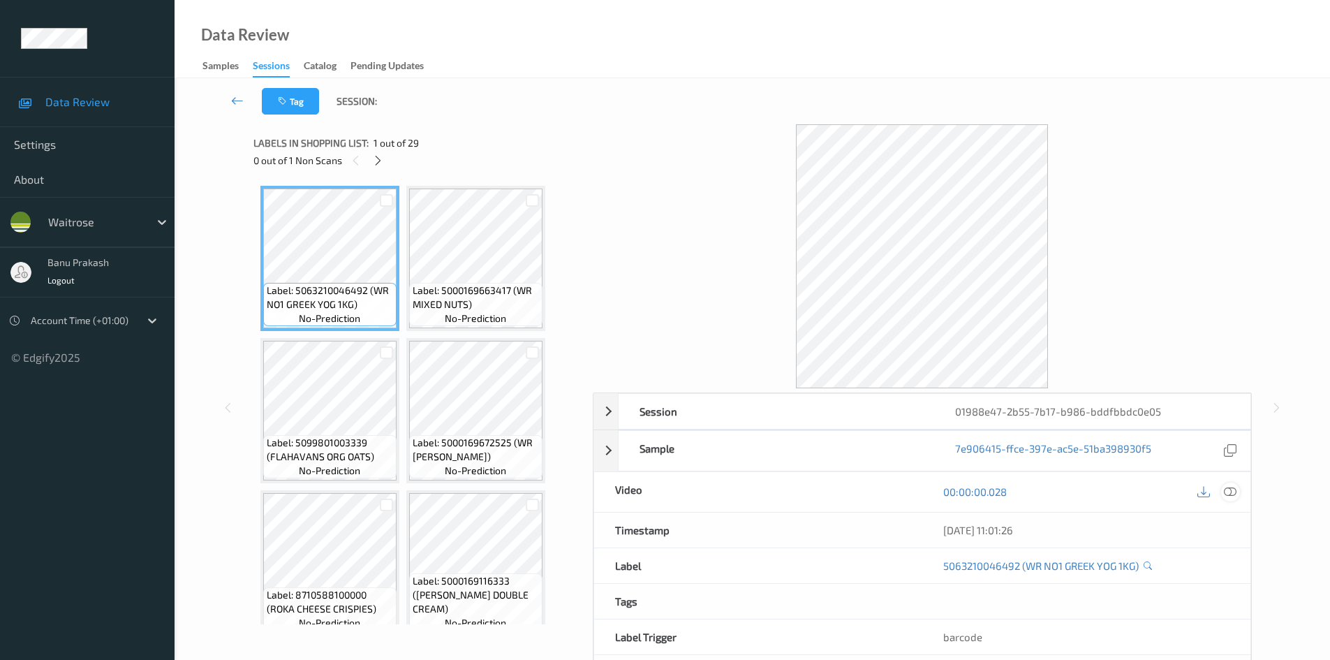
click at [1232, 497] on icon at bounding box center [1230, 491] width 13 height 13
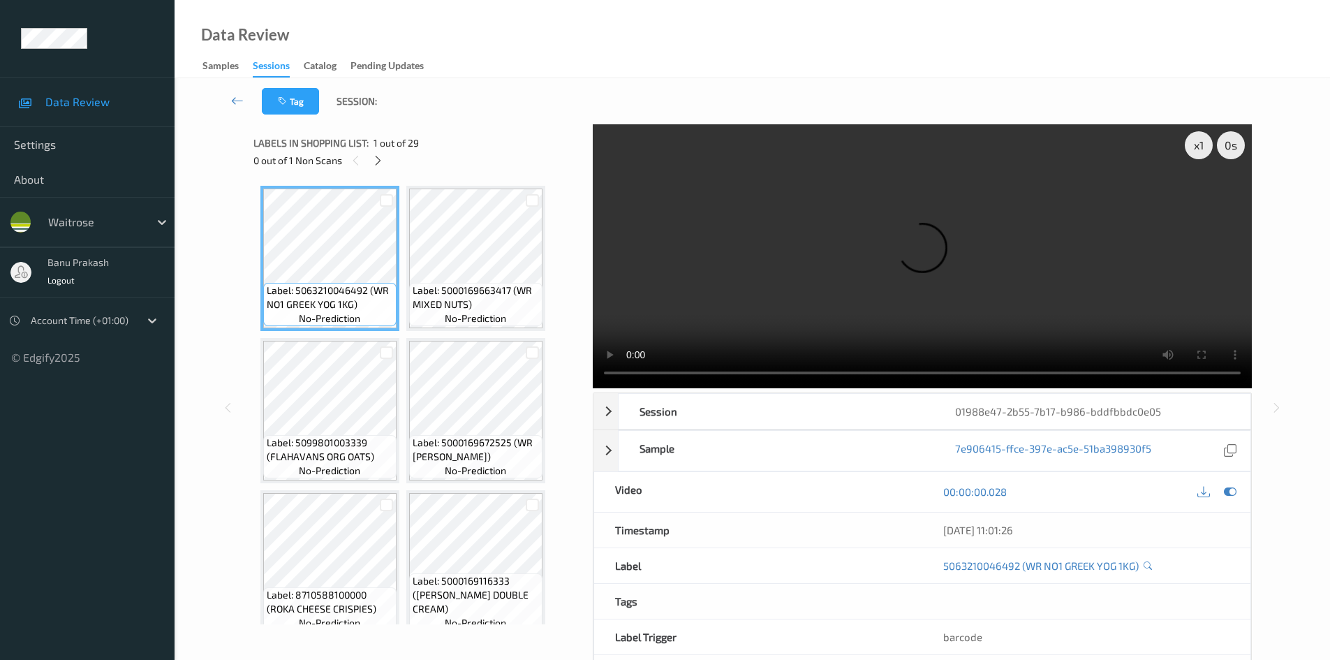
click at [382, 160] on icon at bounding box center [378, 160] width 12 height 13
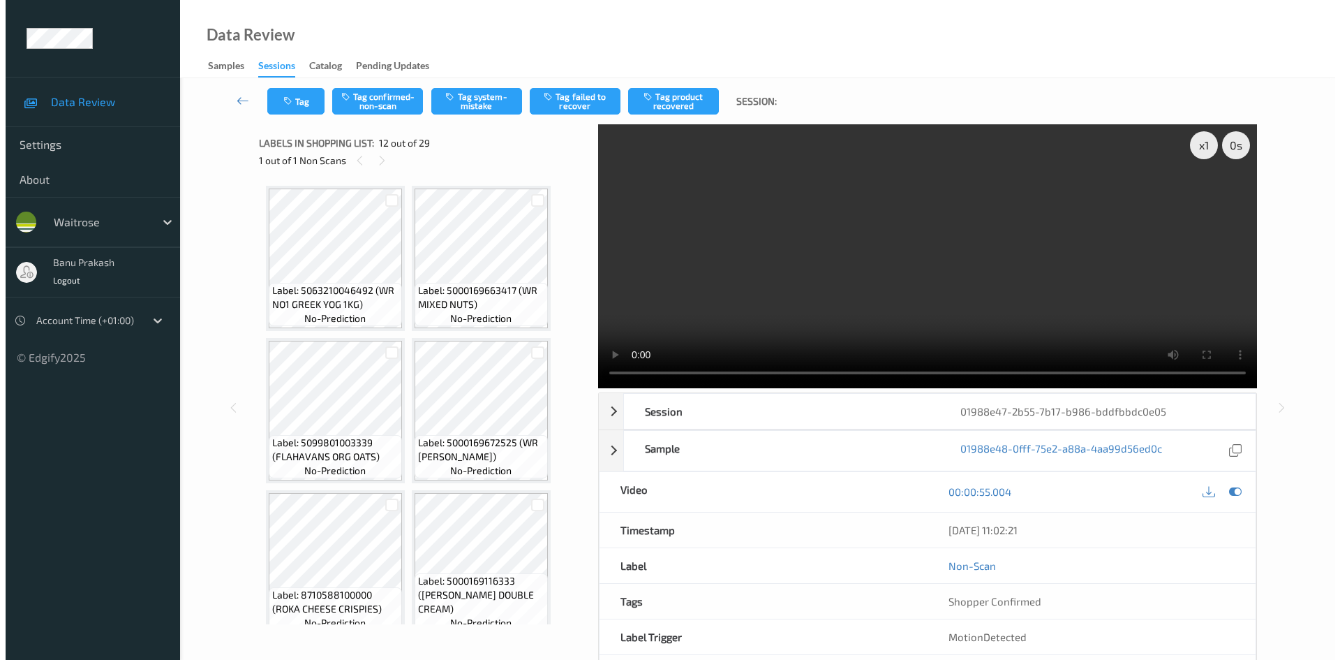
scroll to position [768, 0]
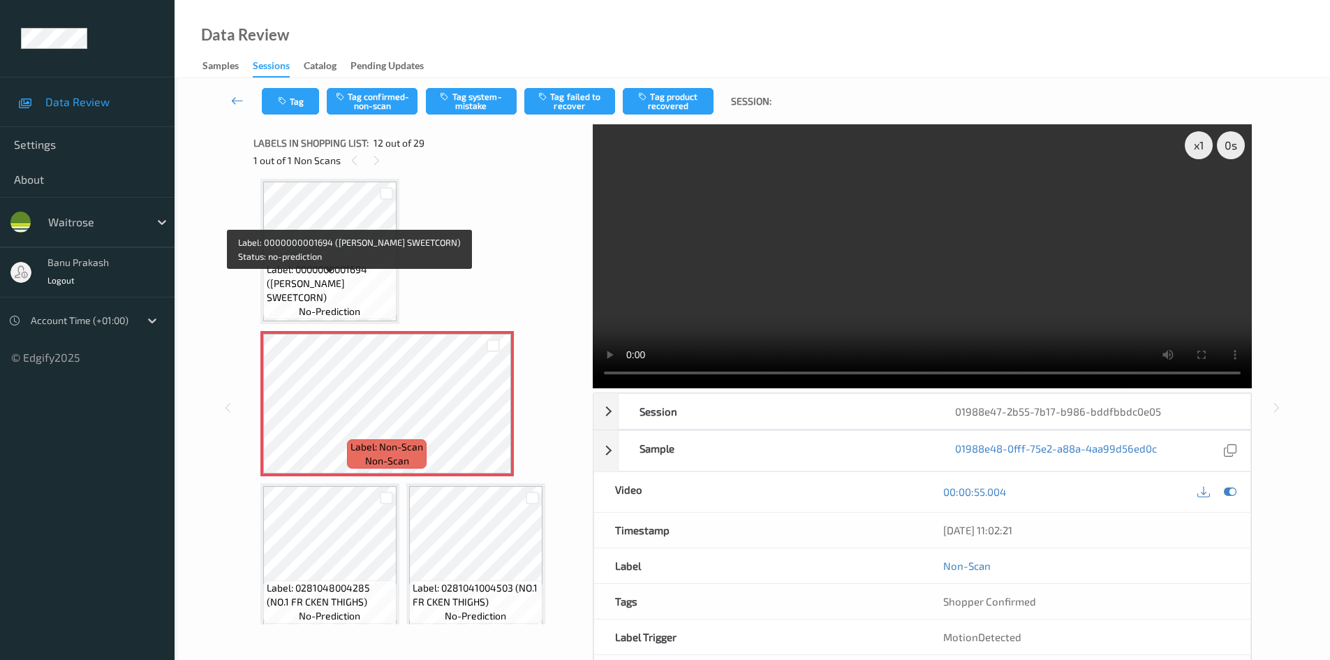
click at [367, 281] on span "Label: 0000000001694 ([PERSON_NAME] SWEETCORN)" at bounding box center [330, 283] width 126 height 42
click at [351, 285] on span "Label: 0000000001694 ([PERSON_NAME] SWEETCORN)" at bounding box center [330, 283] width 126 height 42
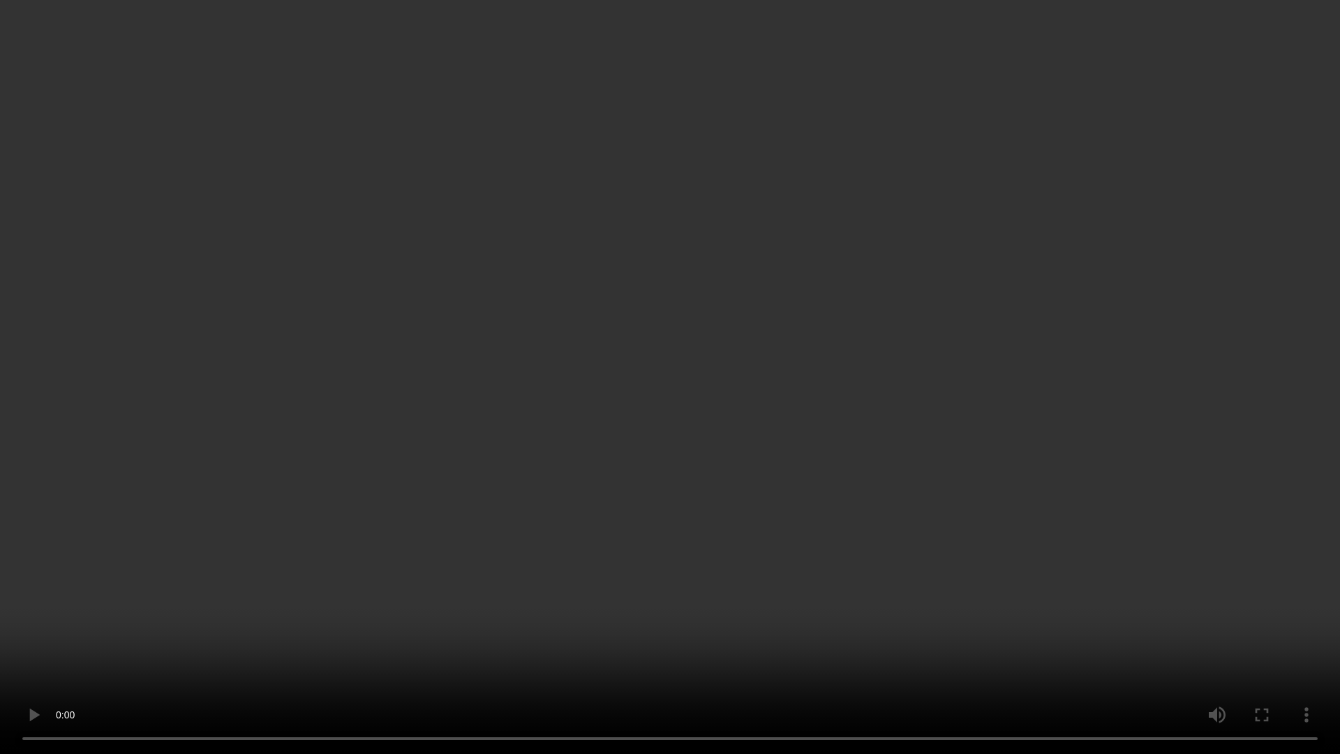
click at [316, 536] on video at bounding box center [670, 377] width 1340 height 754
click at [336, 519] on video at bounding box center [670, 377] width 1340 height 754
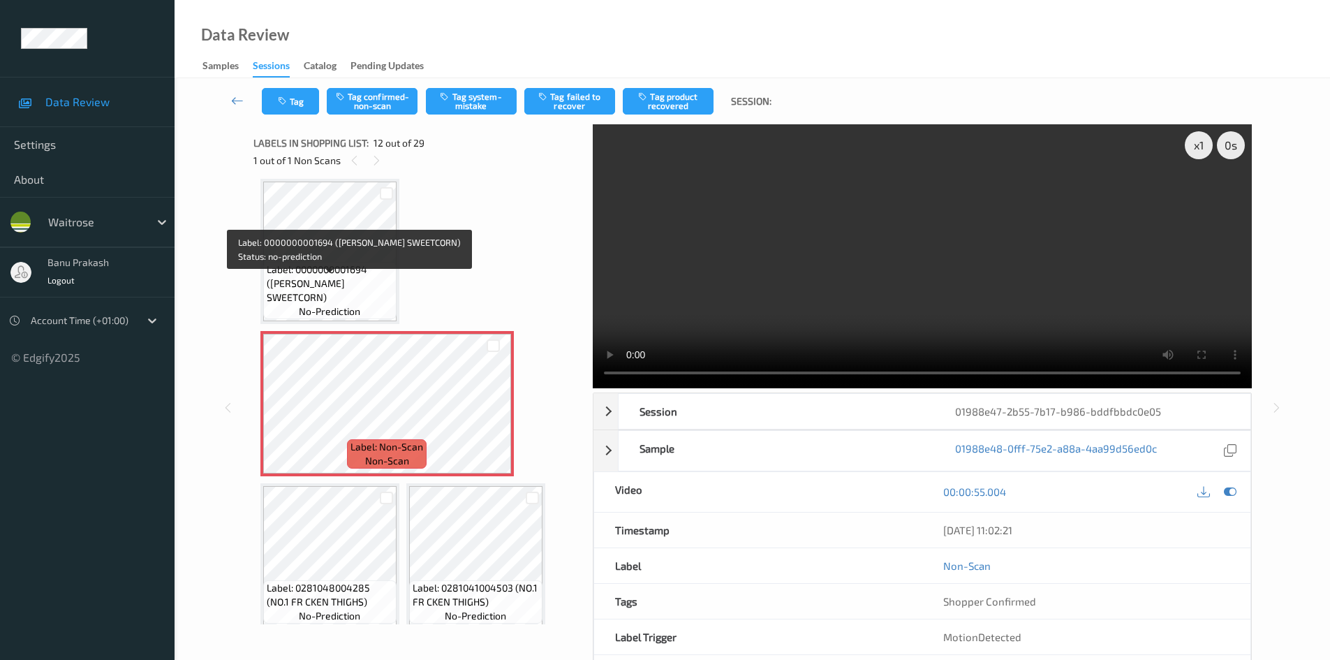
click at [325, 281] on span "Label: 0000000001694 ([PERSON_NAME] SWEETCORN)" at bounding box center [330, 283] width 126 height 42
click at [327, 284] on span "Label: 0000000001694 ([PERSON_NAME] SWEETCORN)" at bounding box center [330, 283] width 126 height 42
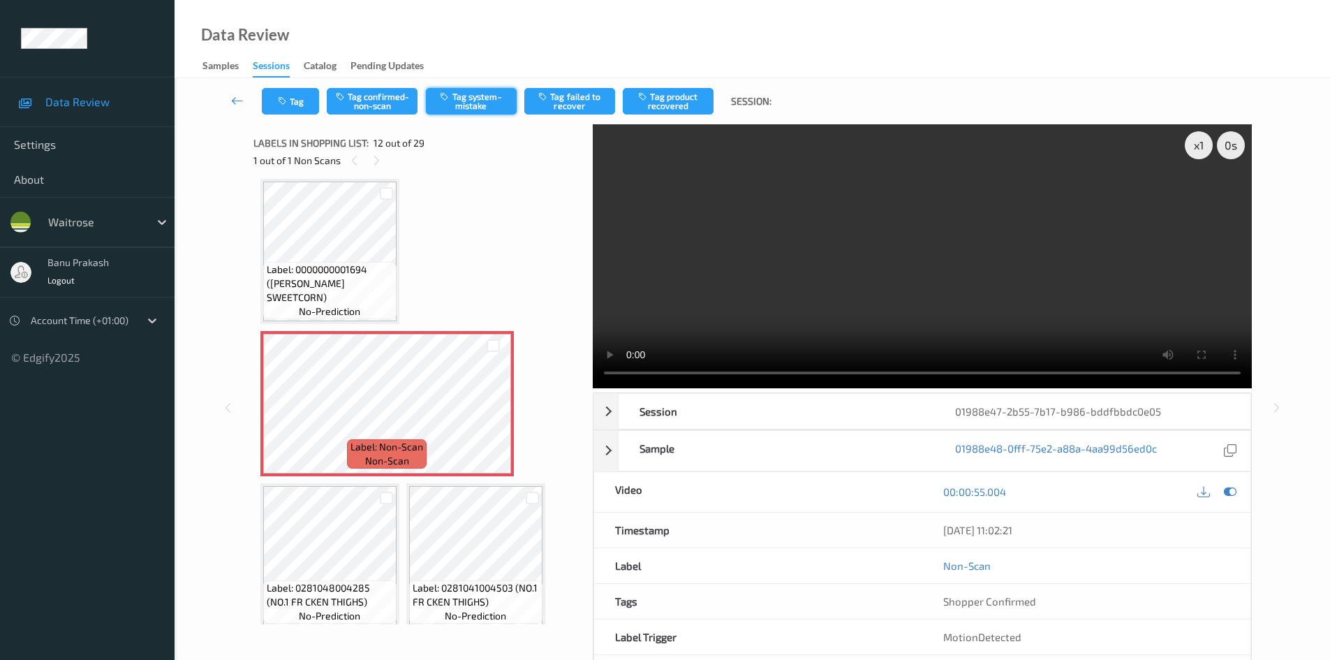
click at [456, 102] on button "Tag system-mistake" at bounding box center [471, 101] width 91 height 27
click at [291, 92] on button "Tag" at bounding box center [290, 101] width 57 height 27
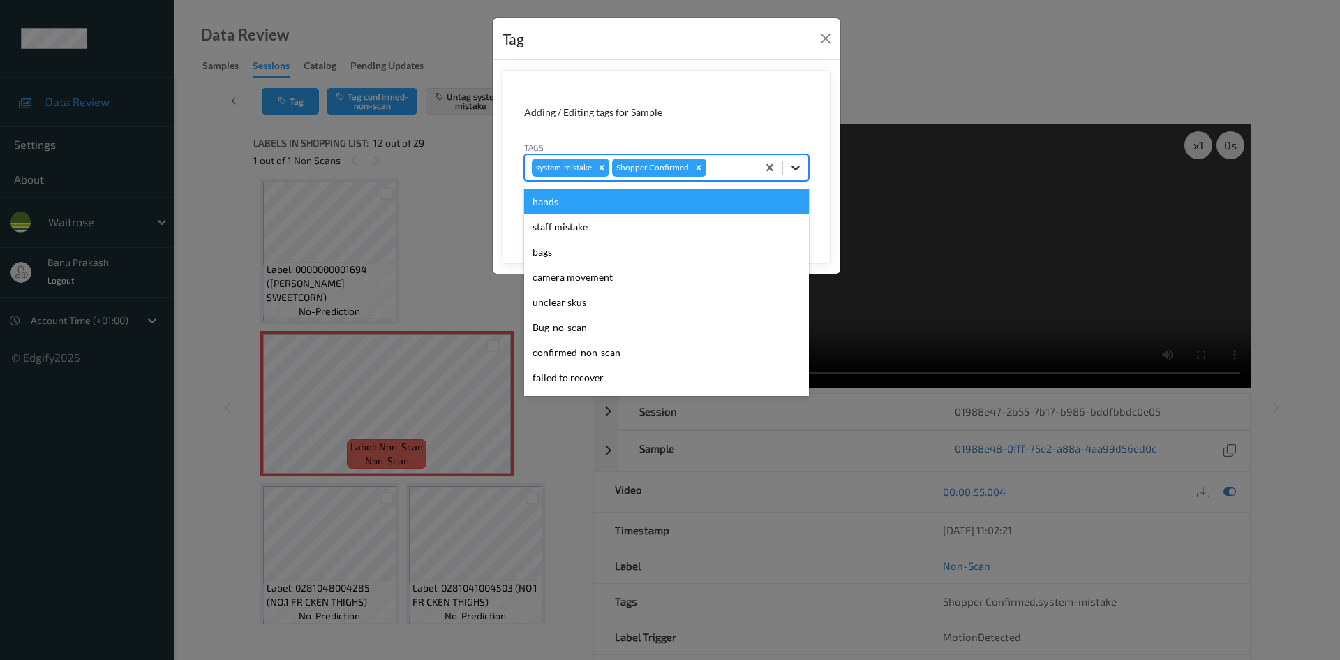
drag, startPoint x: 800, startPoint y: 165, endPoint x: 799, endPoint y: 178, distance: 12.6
click at [801, 163] on icon at bounding box center [796, 168] width 14 height 14
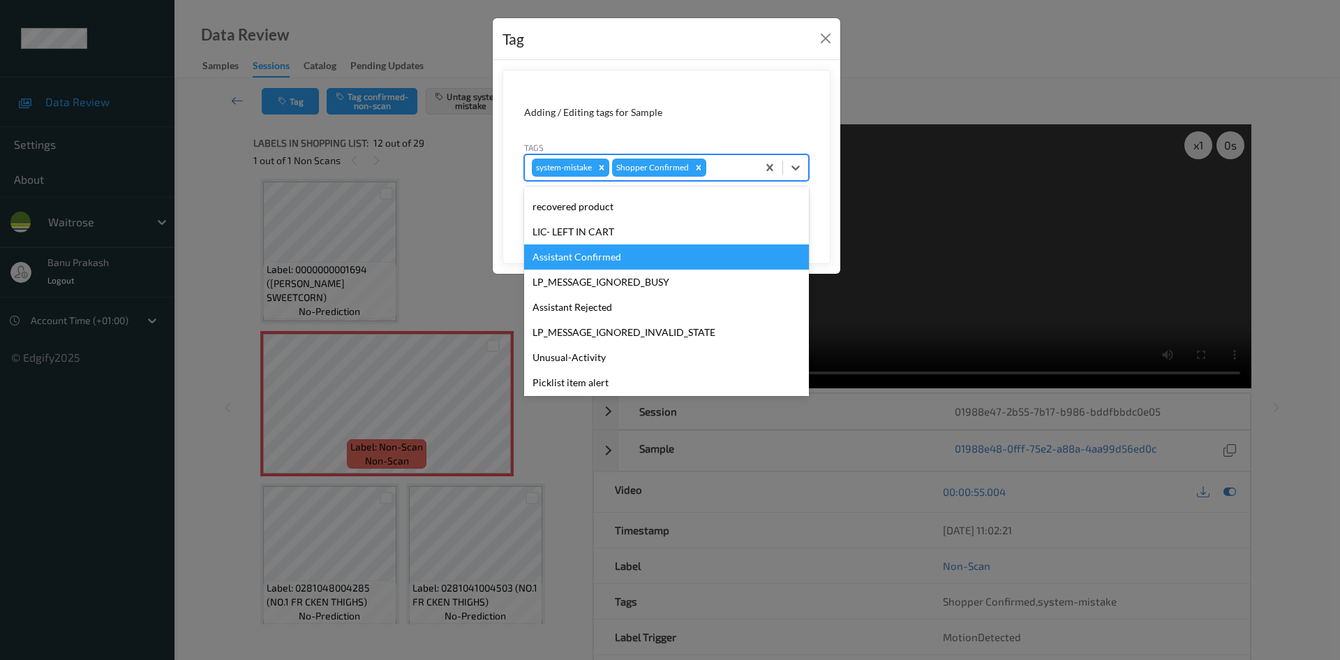
scroll to position [274, 0]
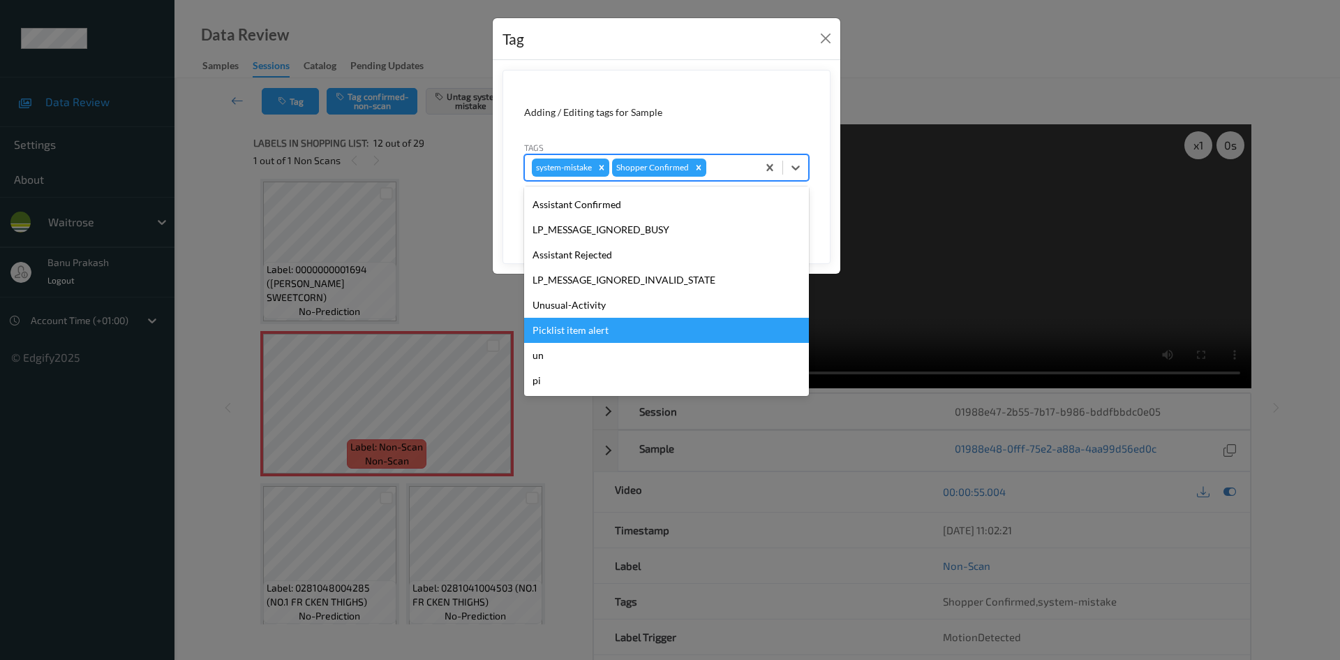
click at [644, 332] on div "Picklist item alert" at bounding box center [666, 330] width 285 height 25
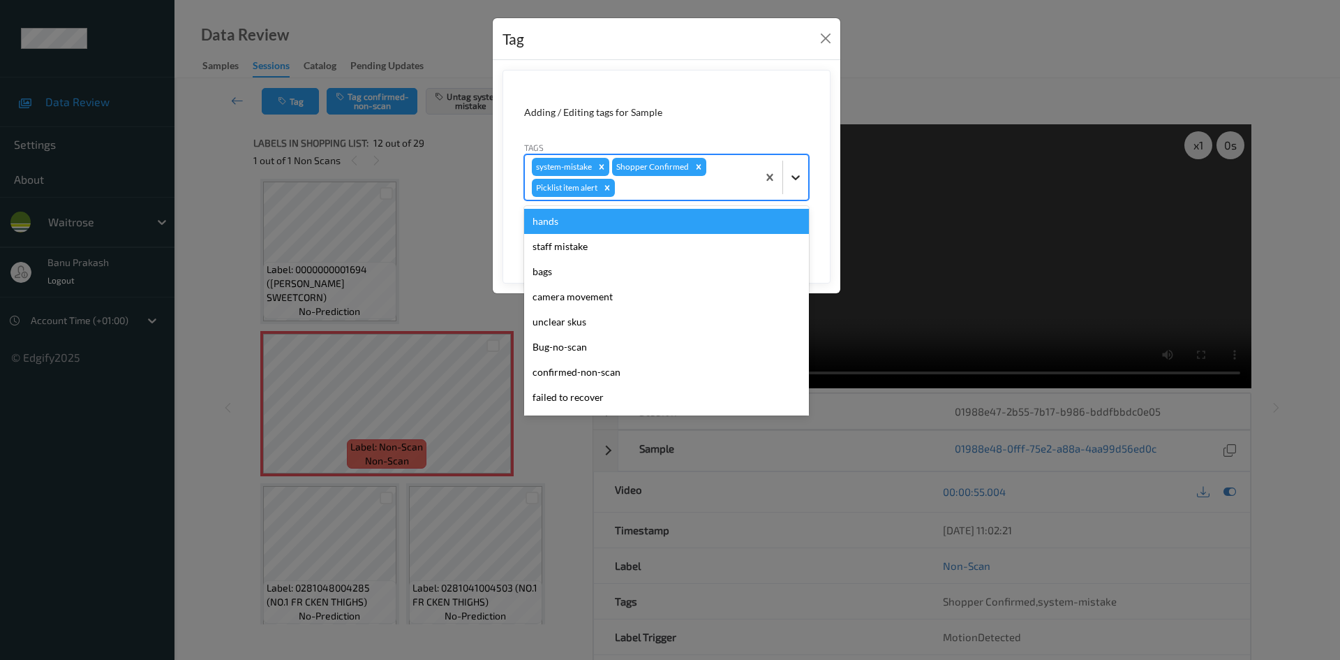
click at [794, 179] on icon at bounding box center [796, 177] width 14 height 14
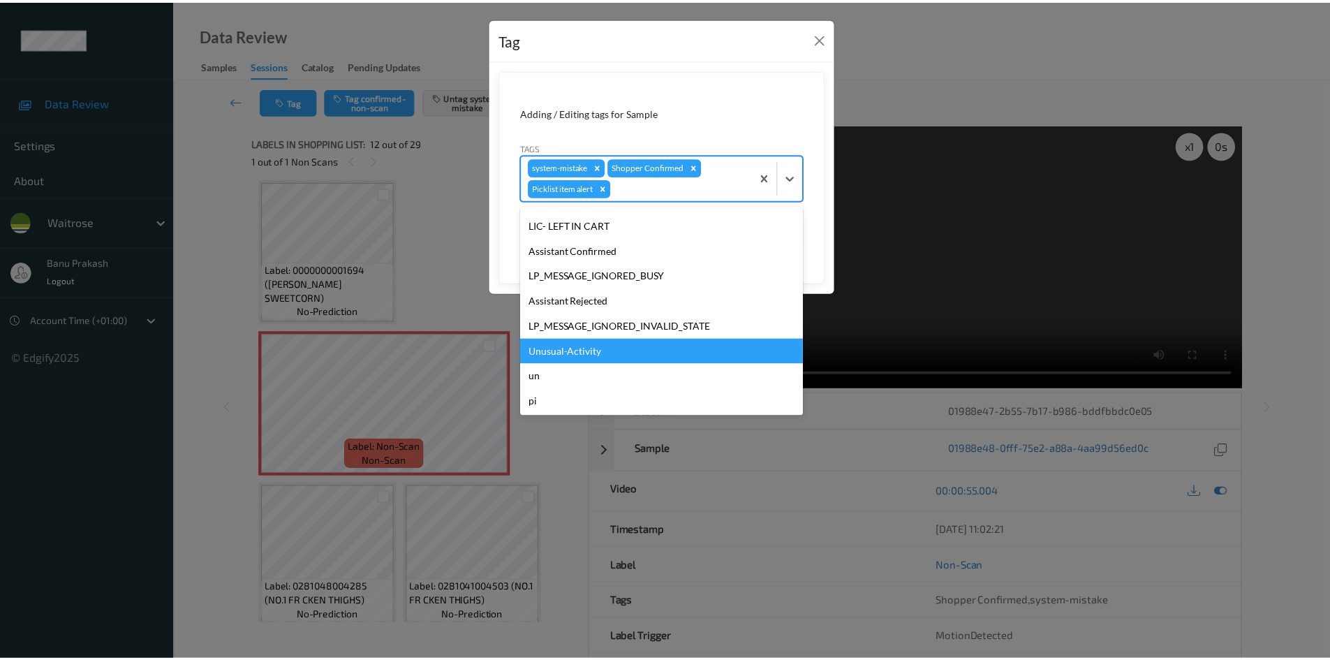
scroll to position [249, 0]
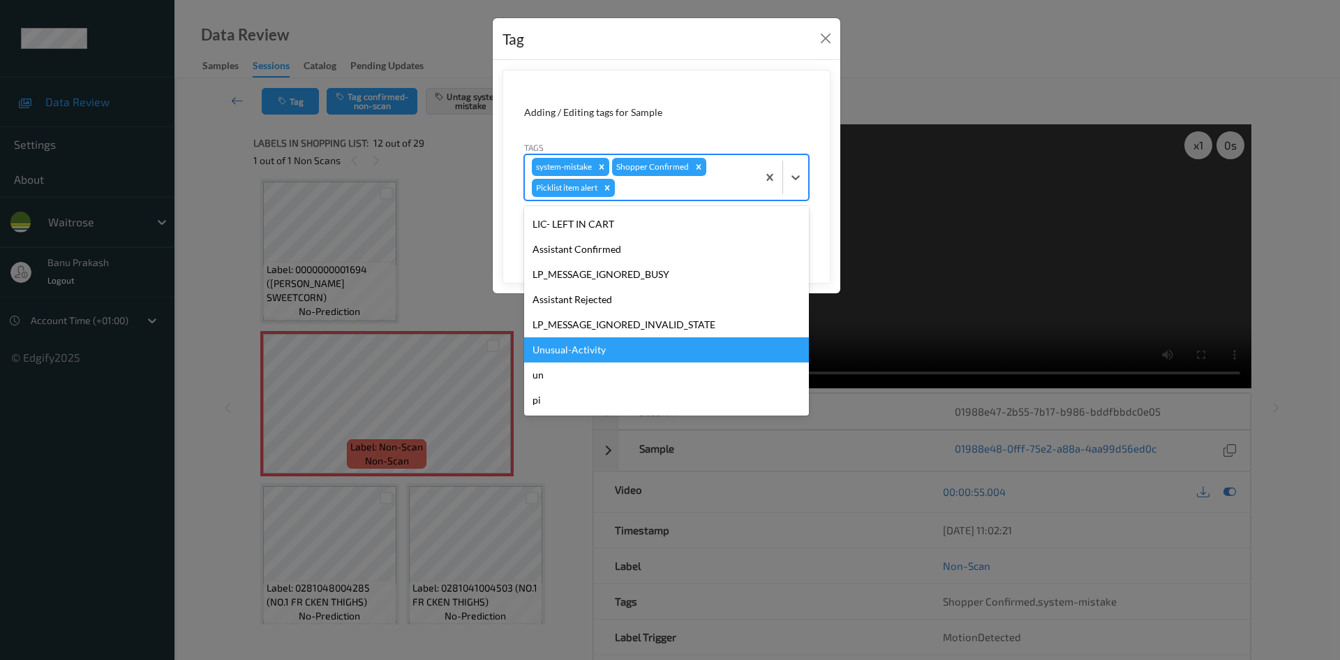
click at [670, 360] on div "Unusual-Activity" at bounding box center [666, 349] width 285 height 25
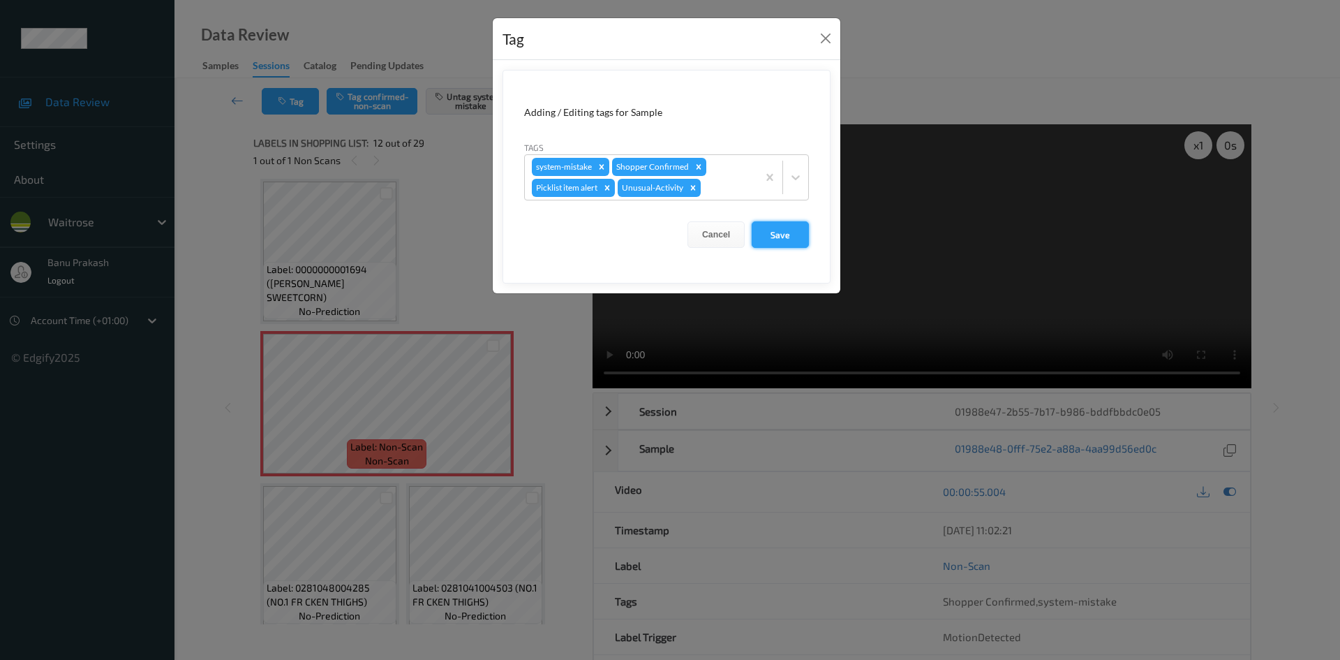
click at [779, 228] on button "Save" at bounding box center [780, 234] width 57 height 27
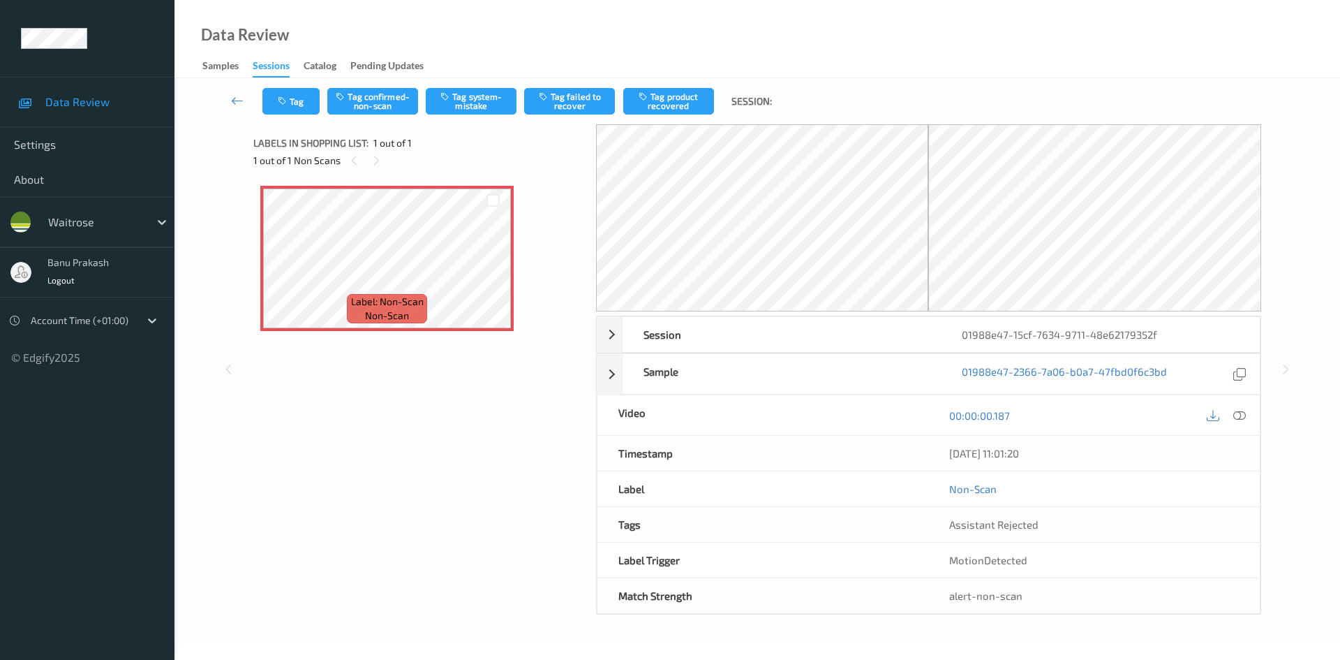
click at [1234, 414] on icon at bounding box center [1240, 414] width 13 height 13
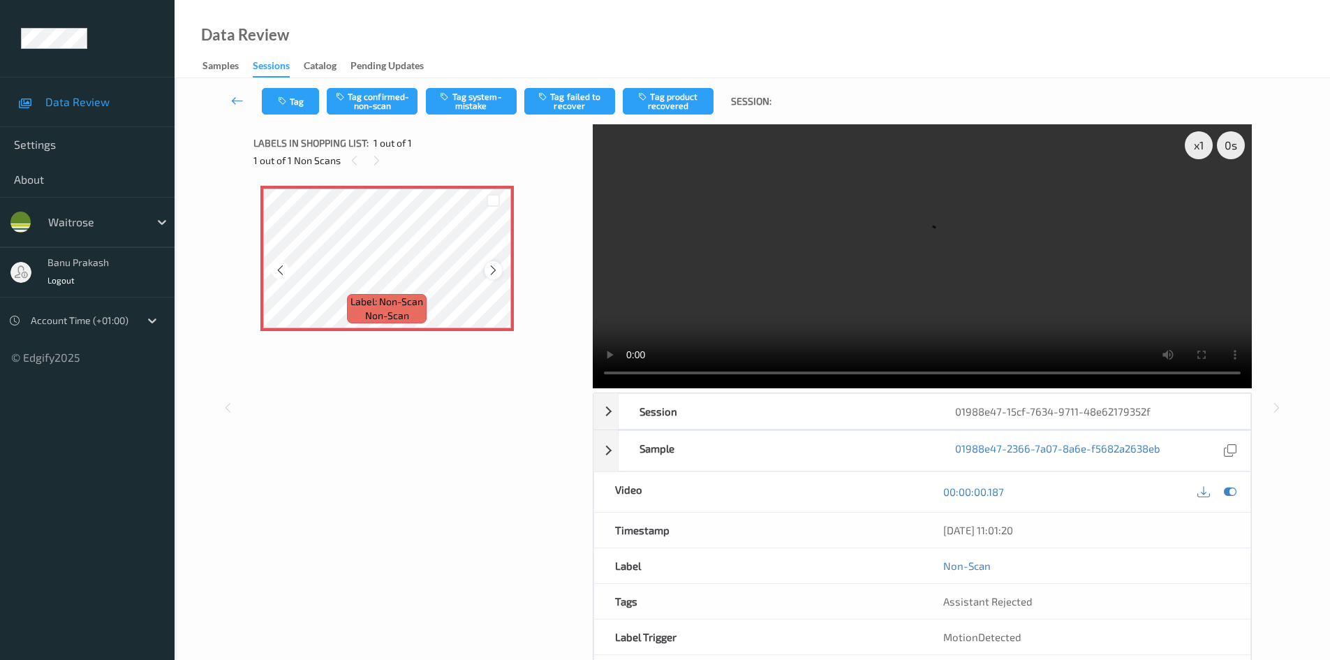
click at [490, 272] on icon at bounding box center [493, 270] width 12 height 13
click at [488, 269] on icon at bounding box center [493, 270] width 12 height 13
click at [658, 221] on video at bounding box center [922, 256] width 659 height 264
click at [461, 83] on div "Tag Tag confirmed-non-scan Tag system-mistake Tag failed to recover Tag product…" at bounding box center [752, 101] width 1098 height 46
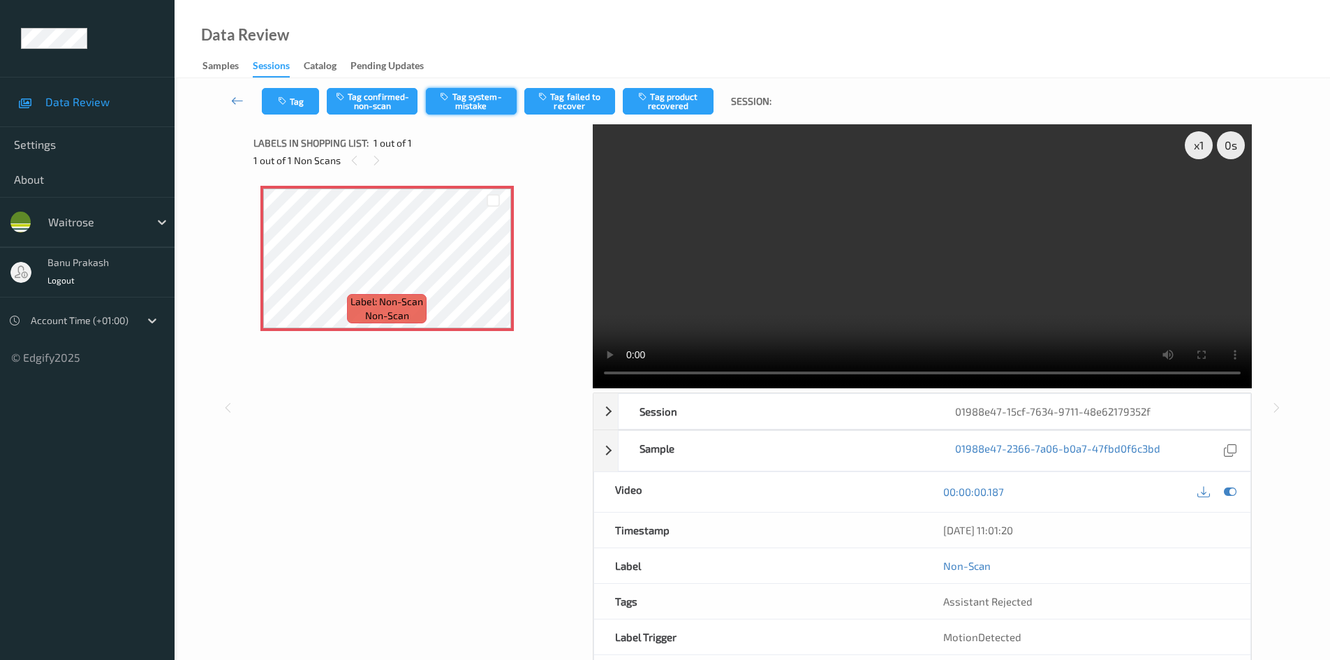
click at [472, 97] on button "Tag system-mistake" at bounding box center [471, 101] width 91 height 27
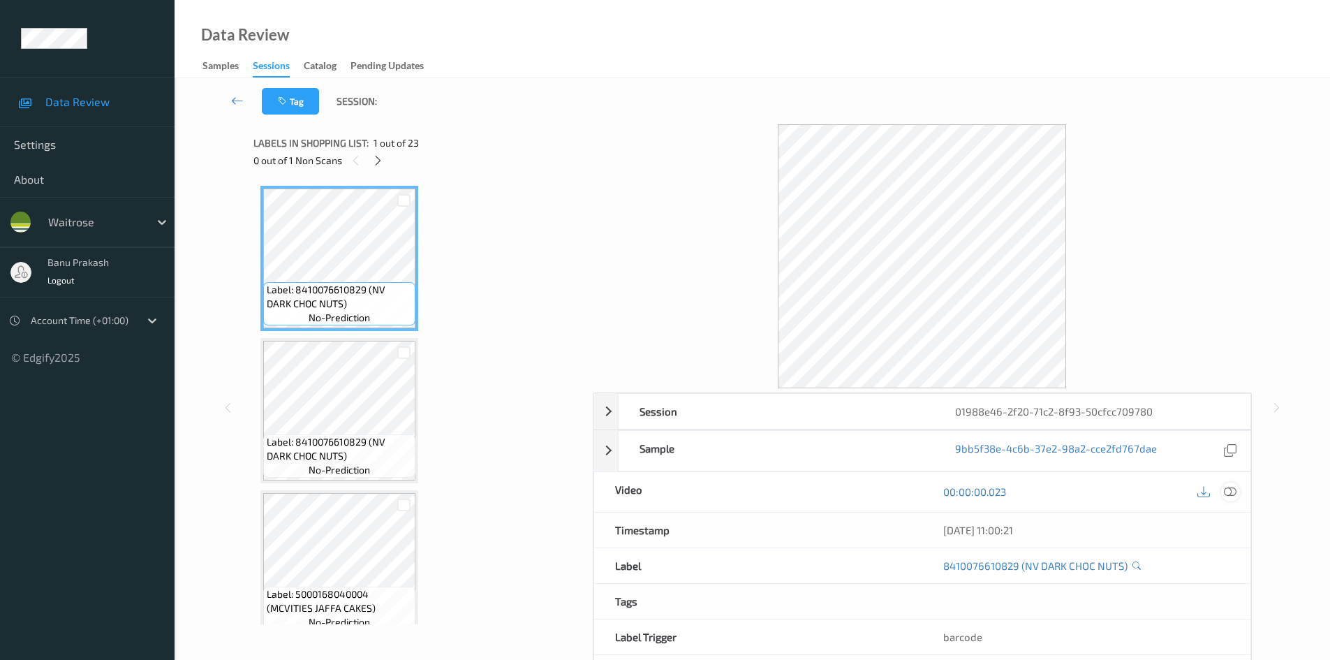
click at [1225, 490] on icon at bounding box center [1230, 491] width 13 height 13
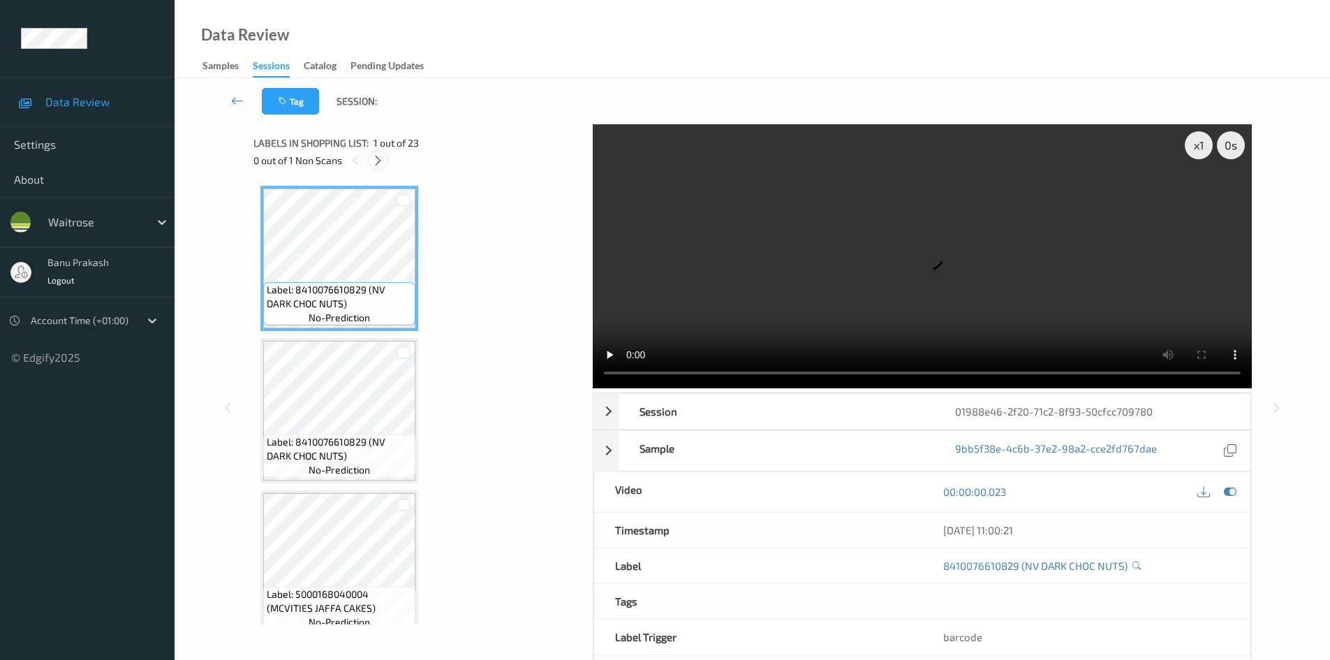
click at [372, 166] on icon at bounding box center [378, 160] width 12 height 13
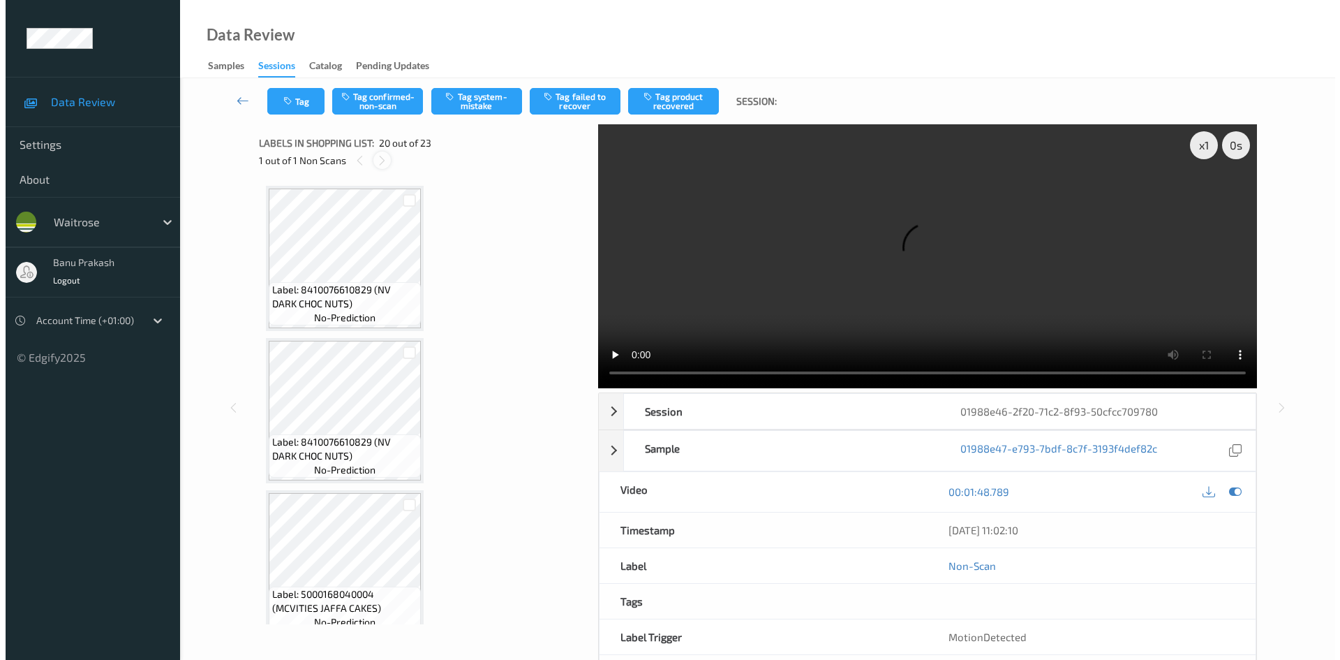
scroll to position [2746, 0]
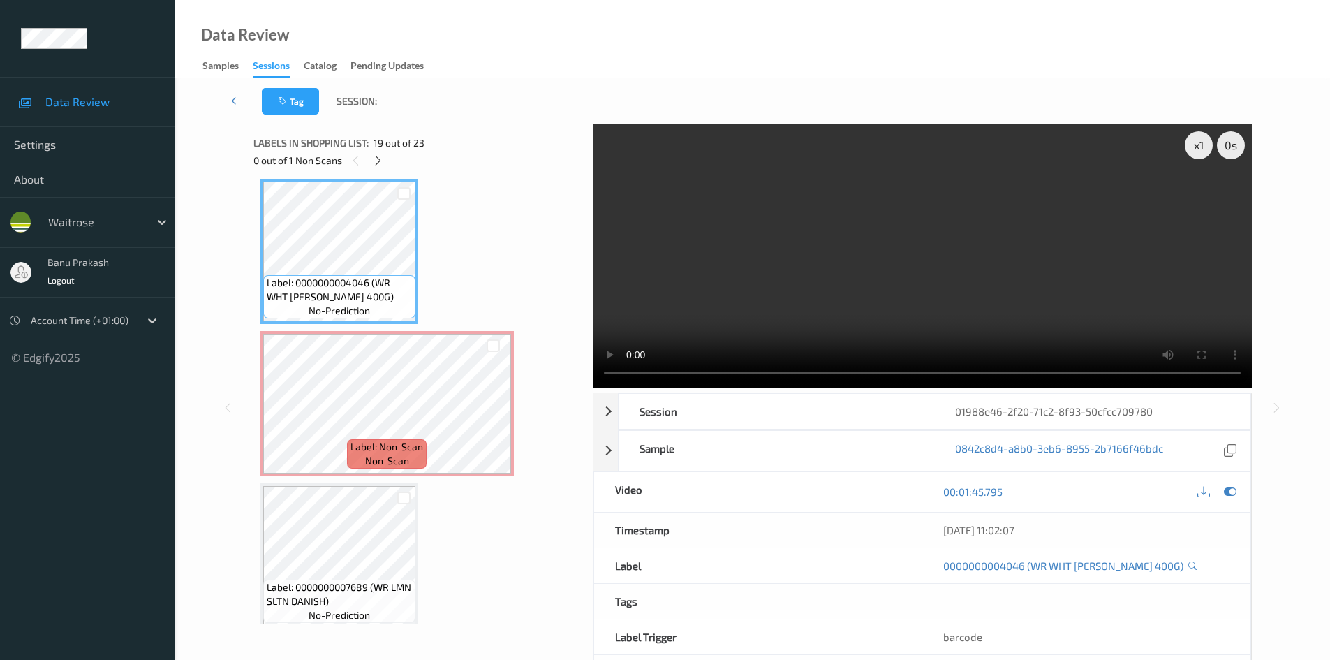
click at [781, 251] on video at bounding box center [922, 256] width 659 height 264
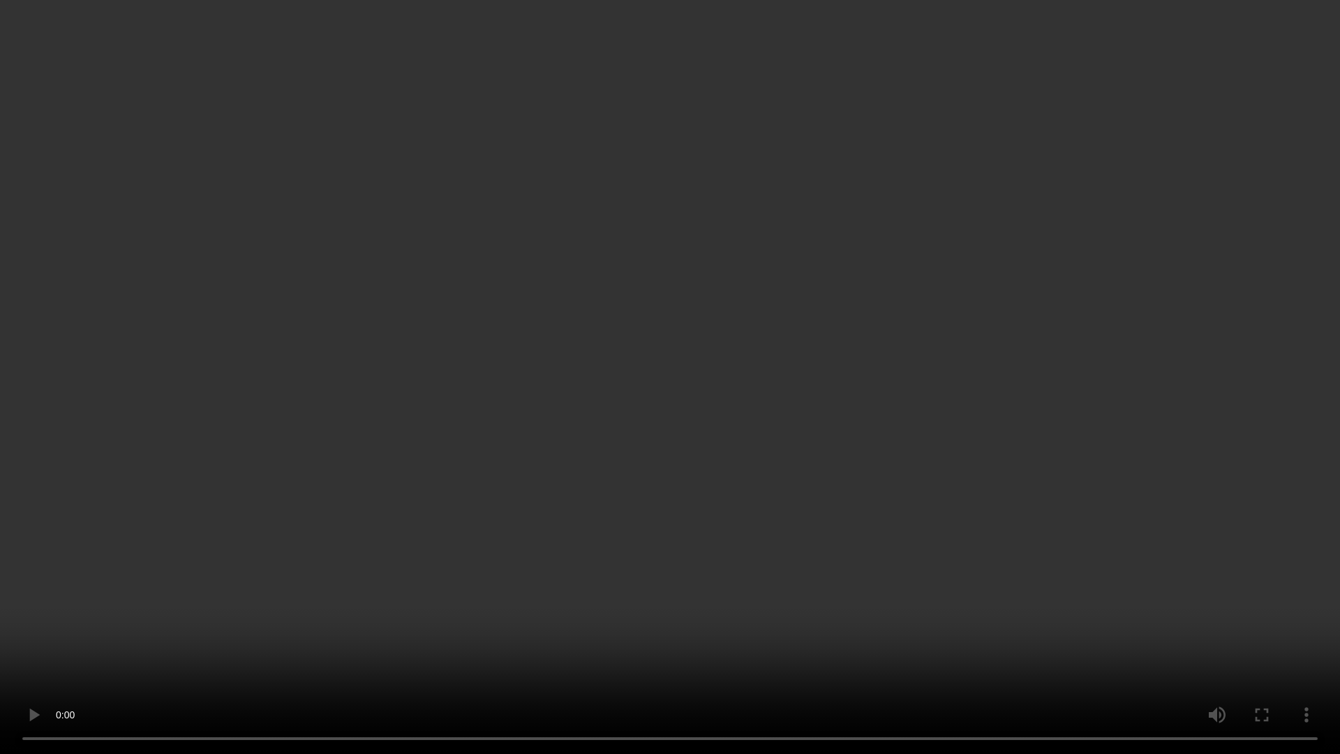
click at [690, 549] on video at bounding box center [670, 377] width 1340 height 754
click at [527, 644] on video at bounding box center [670, 377] width 1340 height 754
click at [475, 192] on video at bounding box center [670, 377] width 1340 height 754
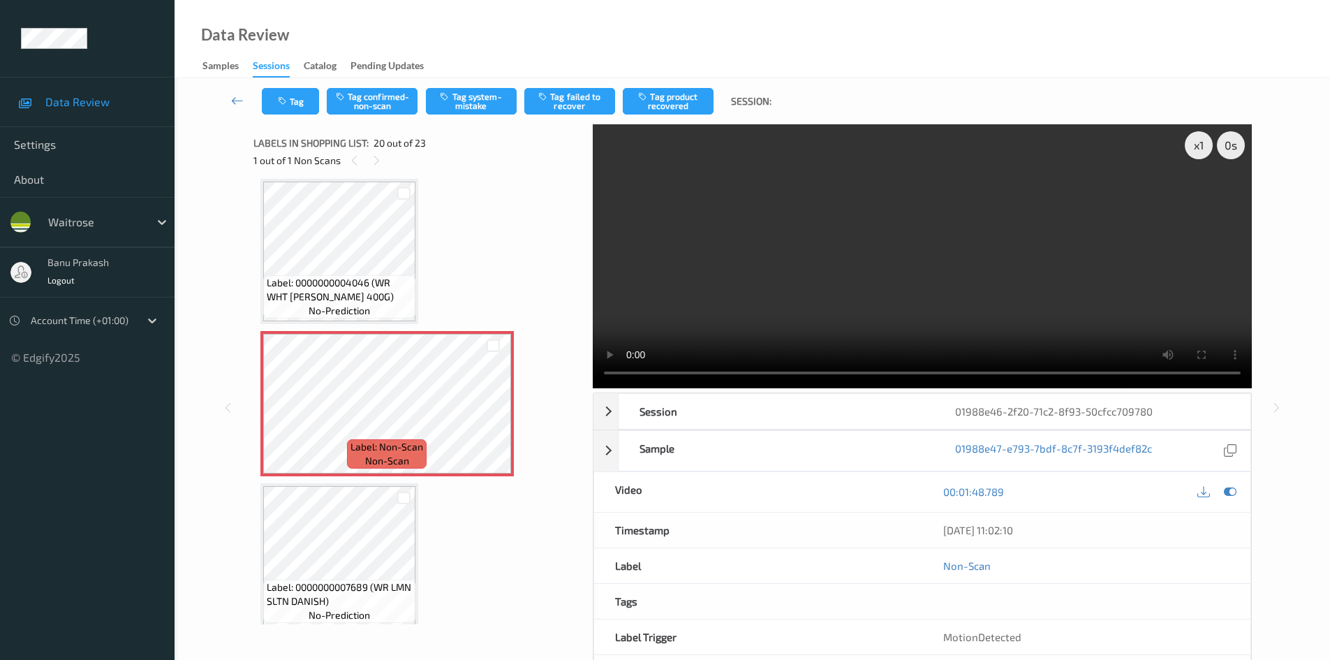
click at [437, 117] on div "Tag Tag confirmed-non-scan Tag system-mistake Tag failed to recover Tag product…" at bounding box center [752, 101] width 1098 height 46
click at [449, 102] on button "Tag system-mistake" at bounding box center [471, 101] width 91 height 27
click at [299, 101] on button "Tag" at bounding box center [290, 101] width 57 height 27
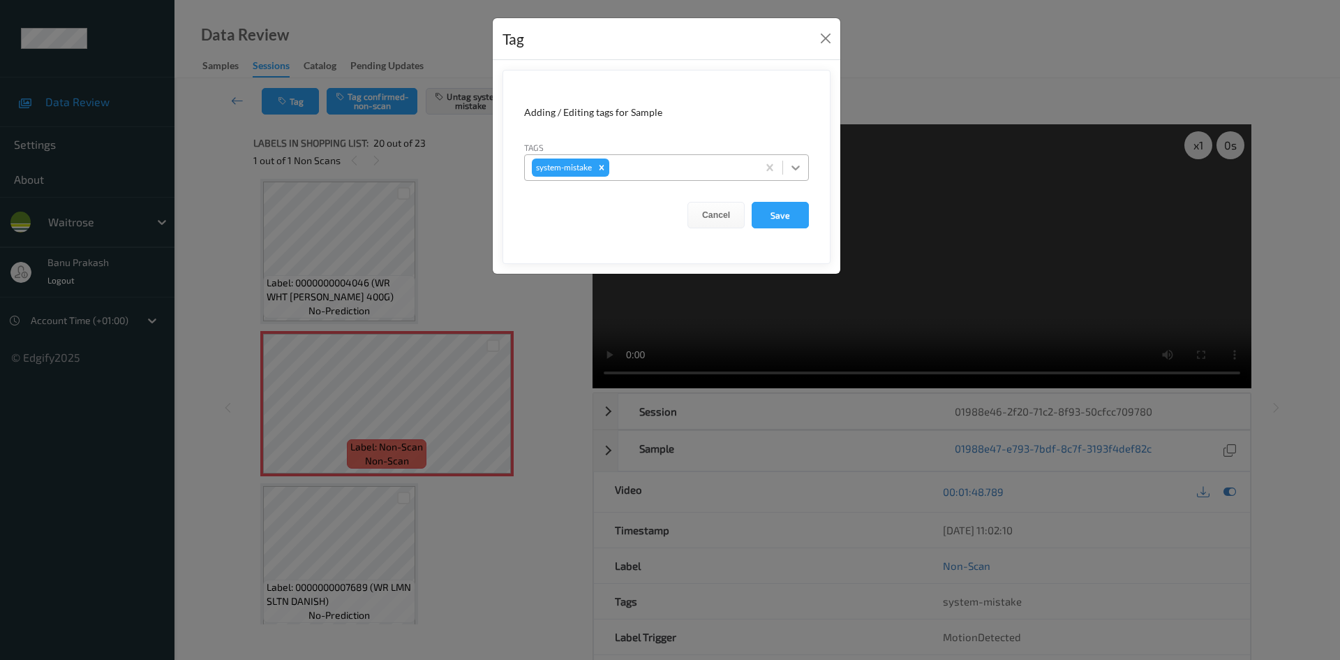
click at [805, 167] on div at bounding box center [795, 167] width 25 height 25
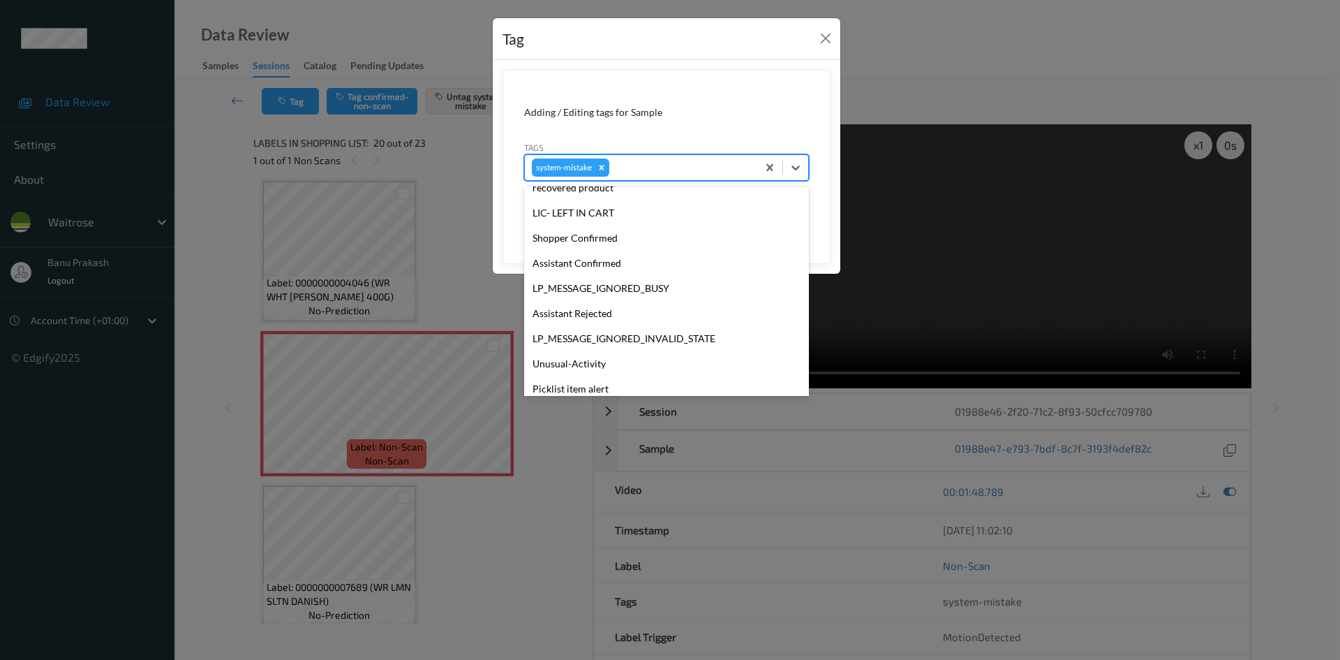
scroll to position [279, 0]
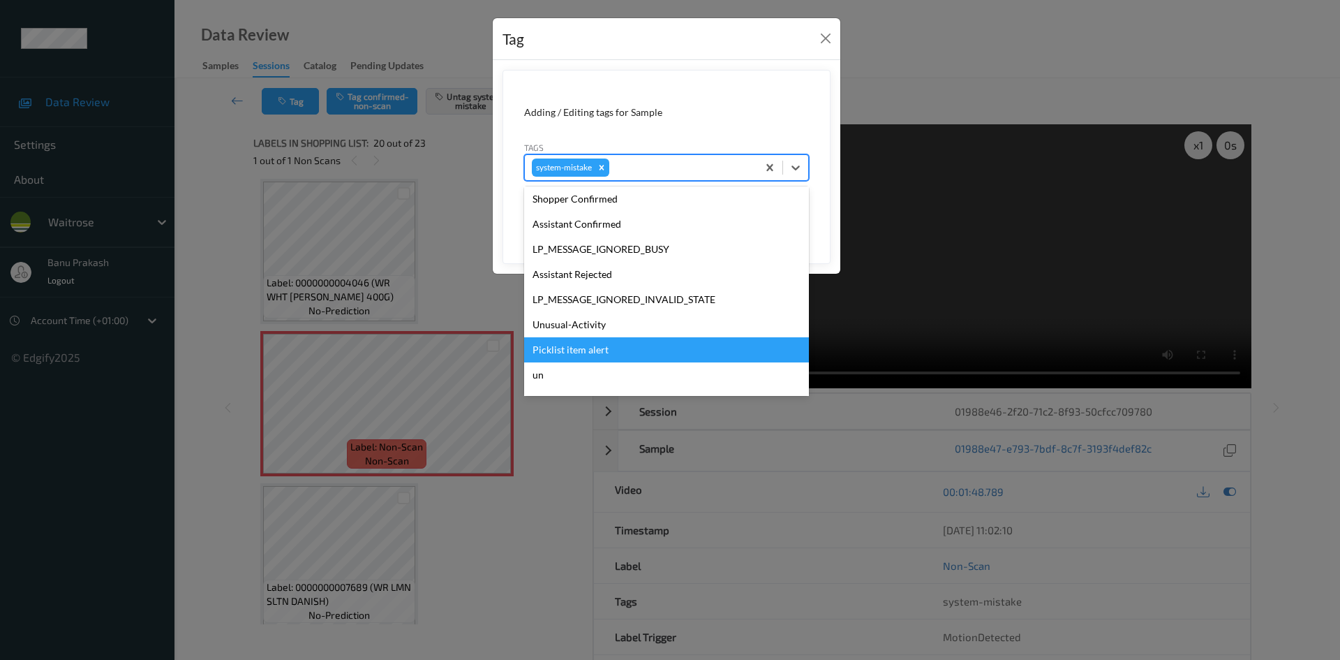
click at [633, 351] on div "Picklist item alert" at bounding box center [666, 349] width 285 height 25
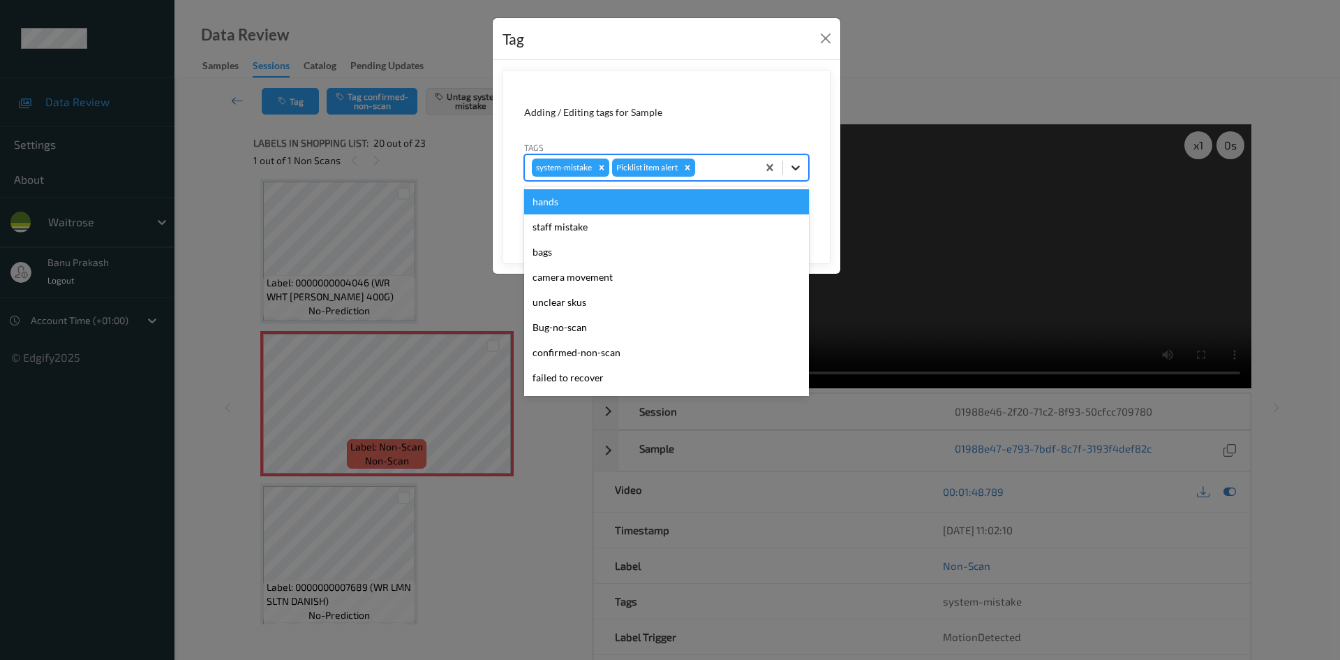
click at [791, 167] on icon at bounding box center [796, 168] width 14 height 14
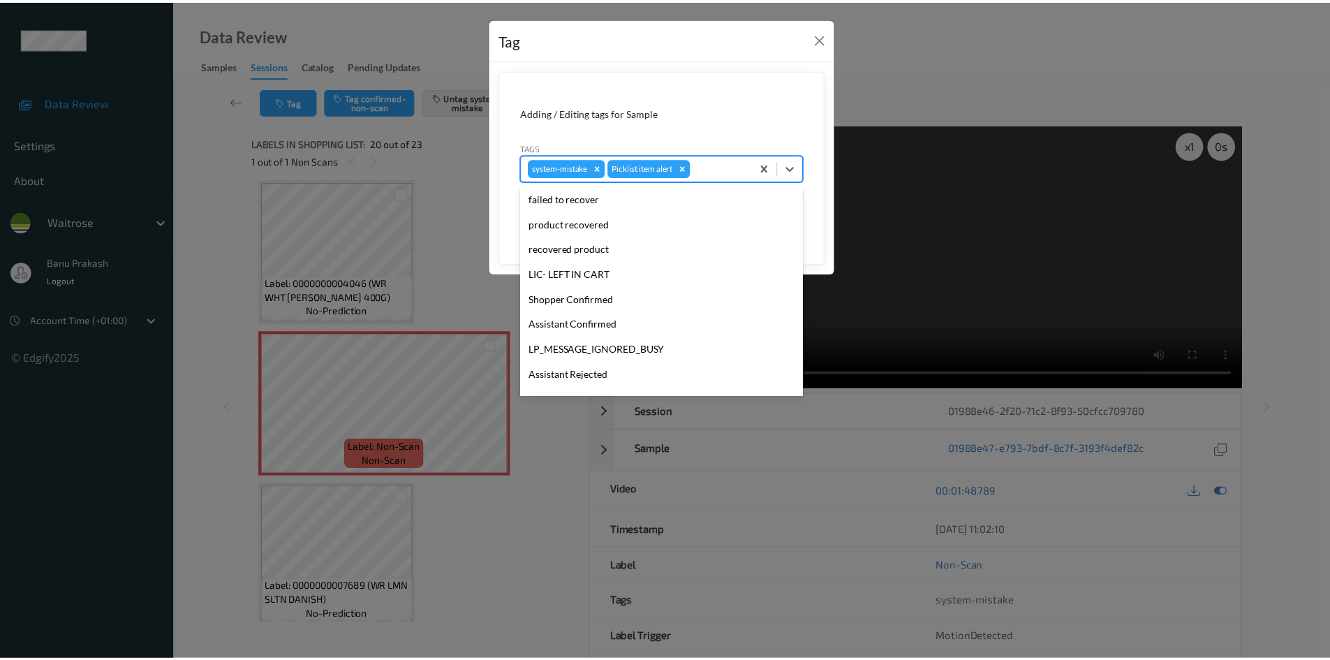
scroll to position [274, 0]
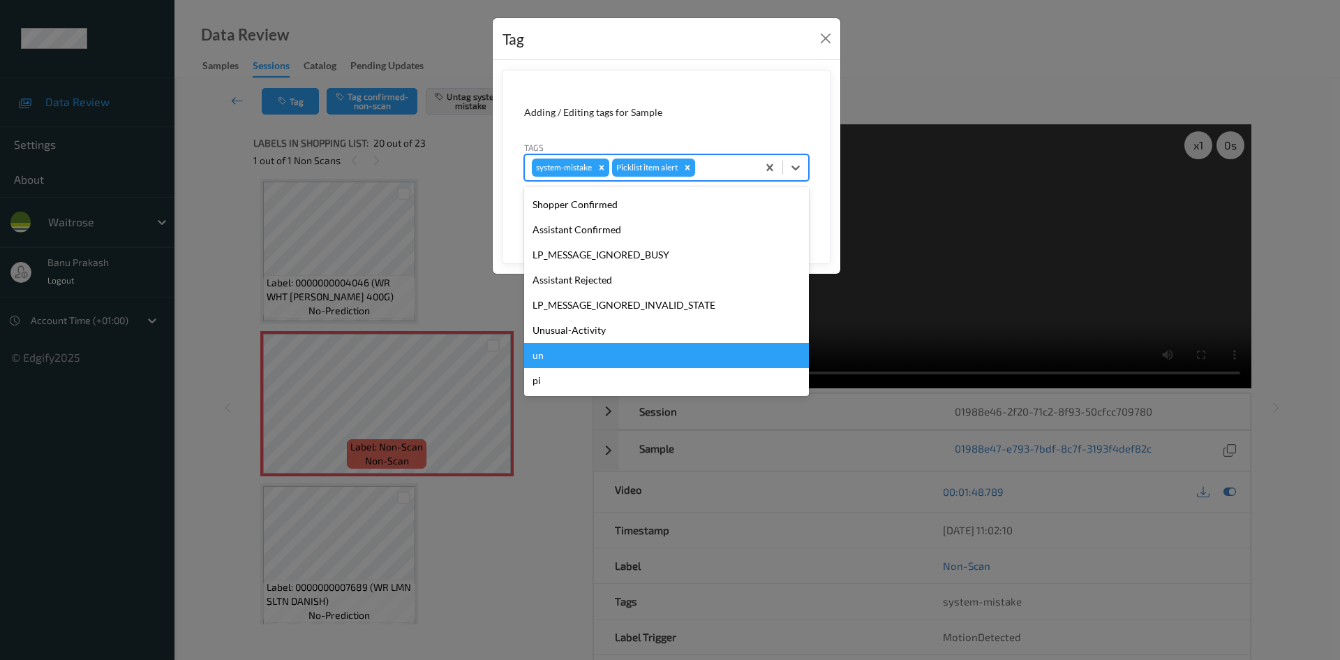
click at [591, 332] on div "Unusual-Activity" at bounding box center [666, 330] width 285 height 25
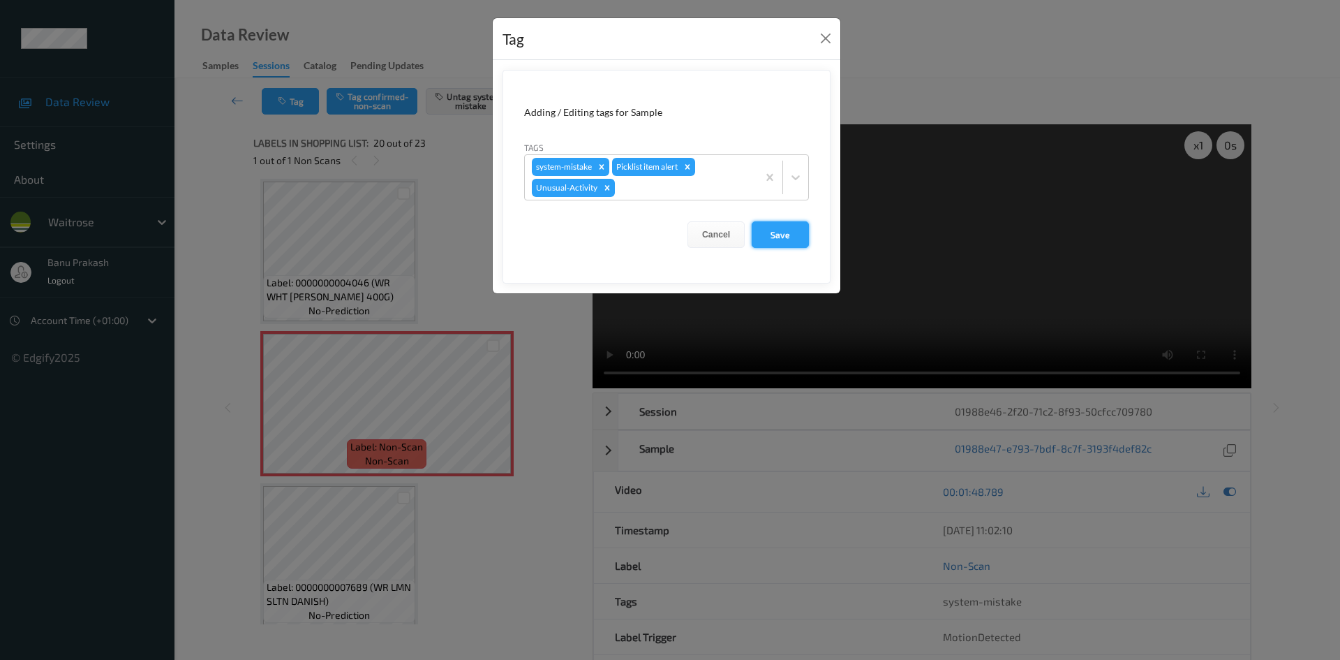
click at [786, 241] on button "Save" at bounding box center [780, 234] width 57 height 27
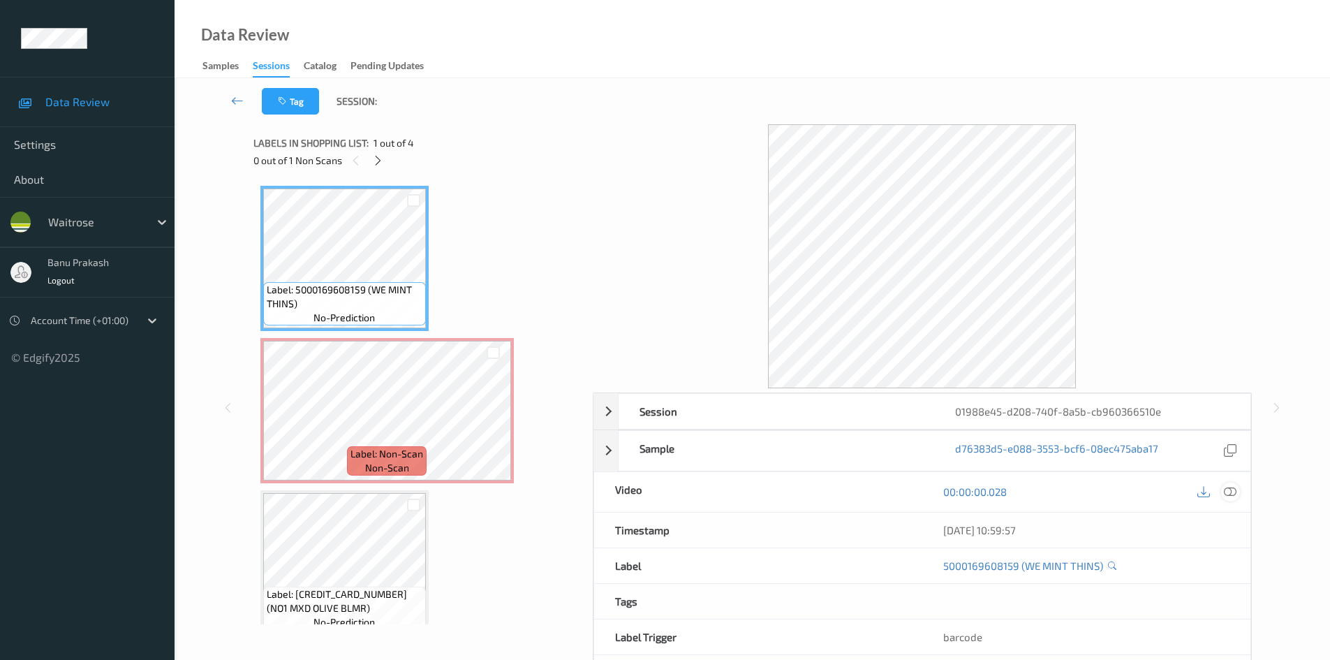
click at [1224, 490] on icon at bounding box center [1230, 491] width 13 height 13
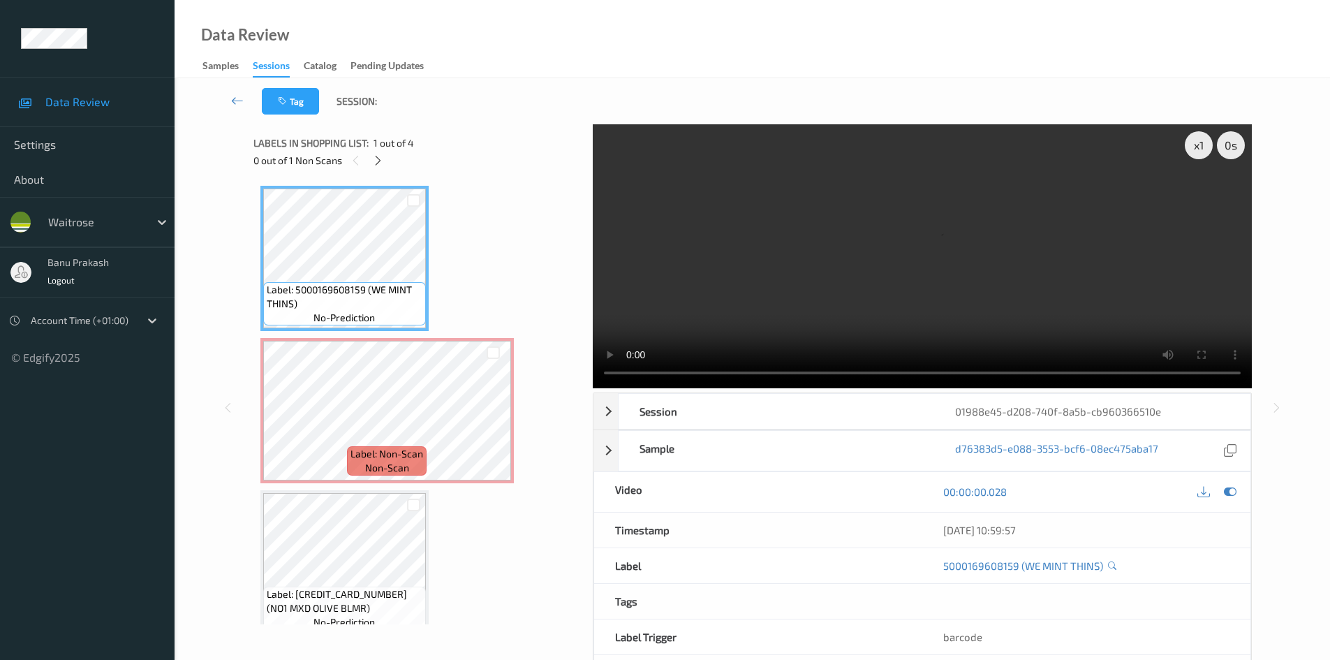
click at [867, 268] on video at bounding box center [922, 256] width 659 height 264
click at [846, 280] on video at bounding box center [922, 256] width 659 height 264
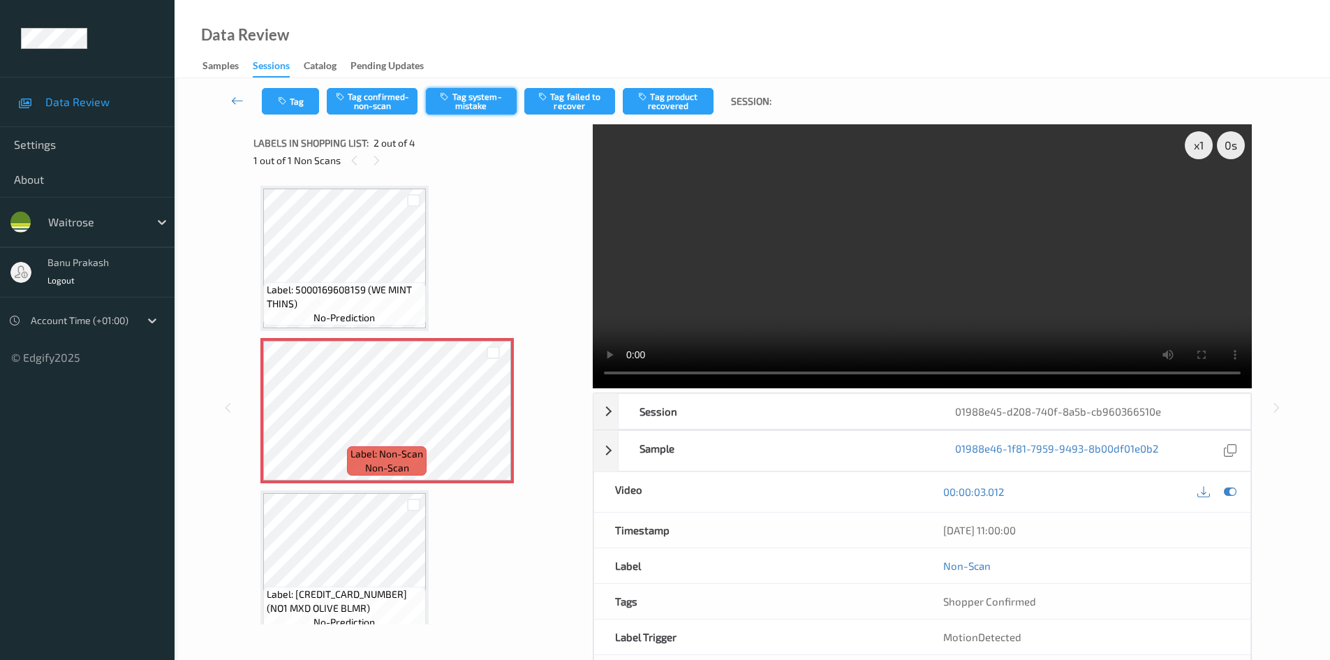
click at [470, 105] on button "Tag system-mistake" at bounding box center [471, 101] width 91 height 27
click at [302, 105] on button "Tag" at bounding box center [290, 101] width 57 height 27
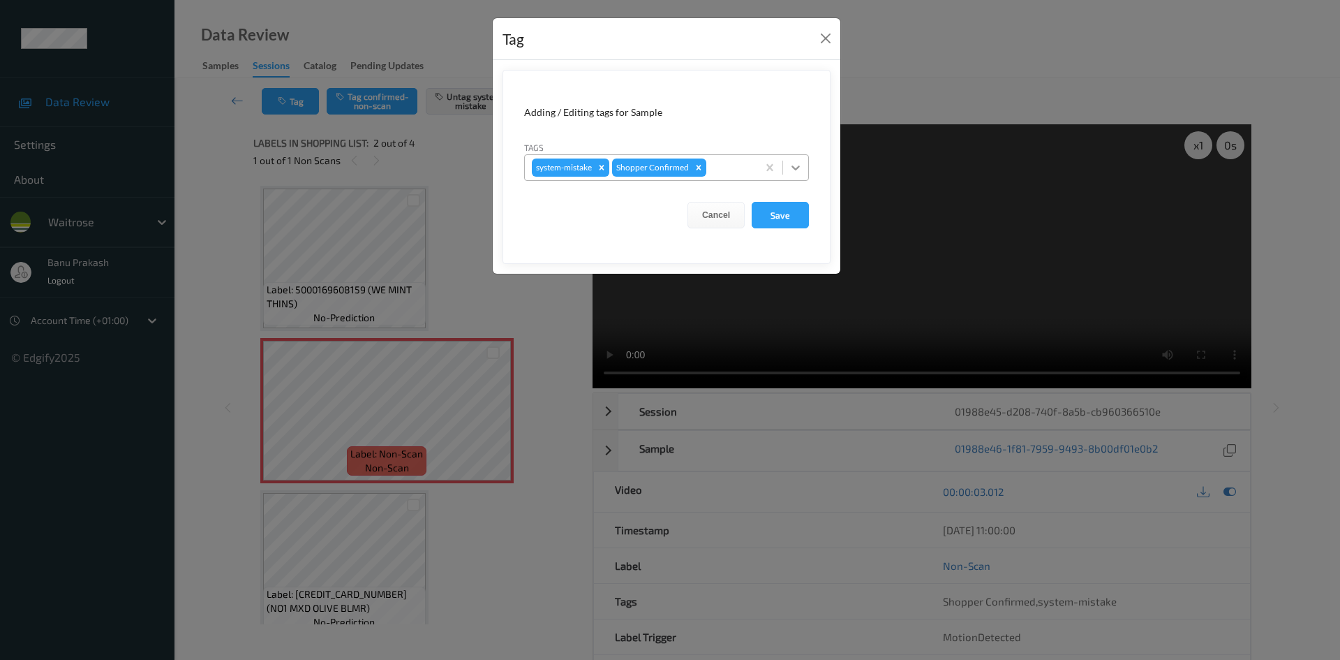
click at [788, 169] on div at bounding box center [795, 167] width 25 height 25
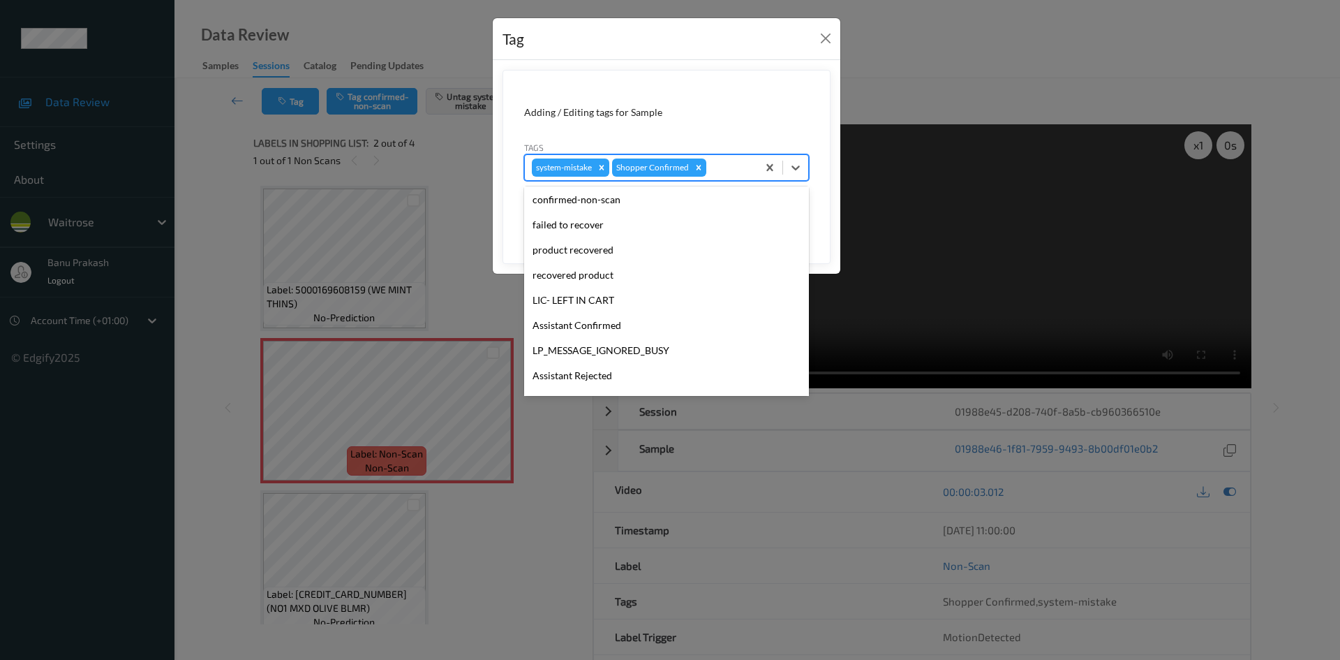
scroll to position [274, 0]
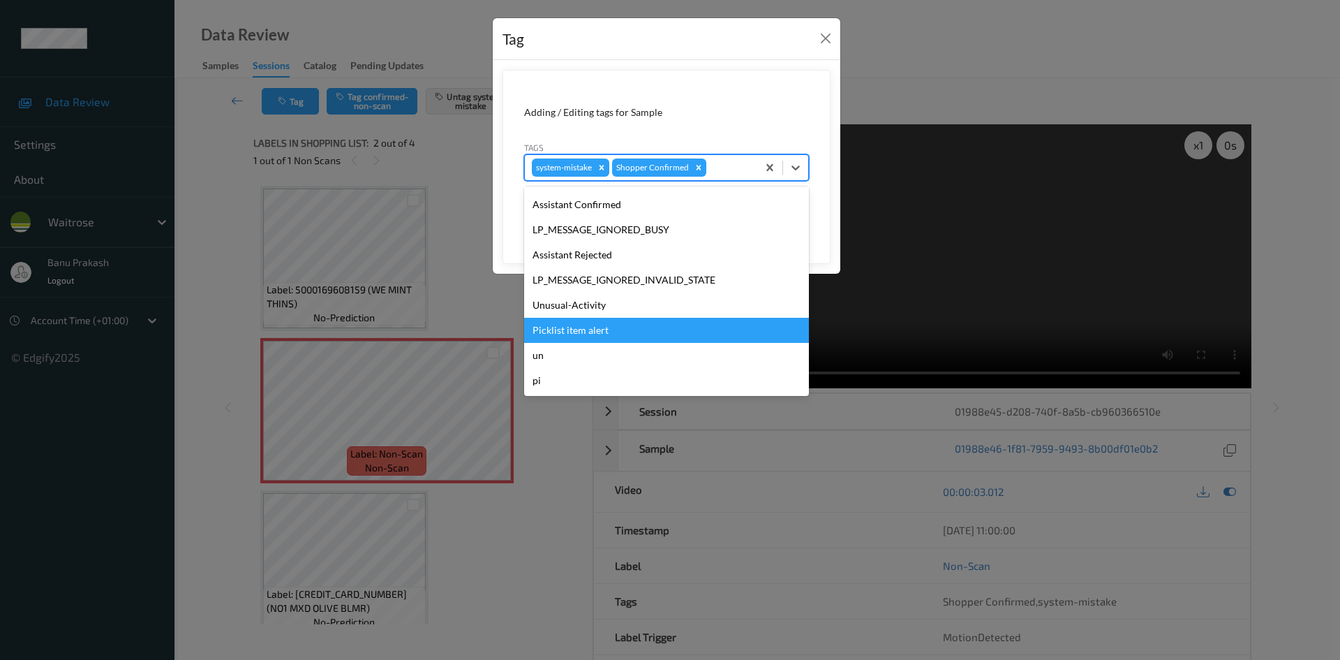
click at [599, 331] on div "Picklist item alert" at bounding box center [666, 330] width 285 height 25
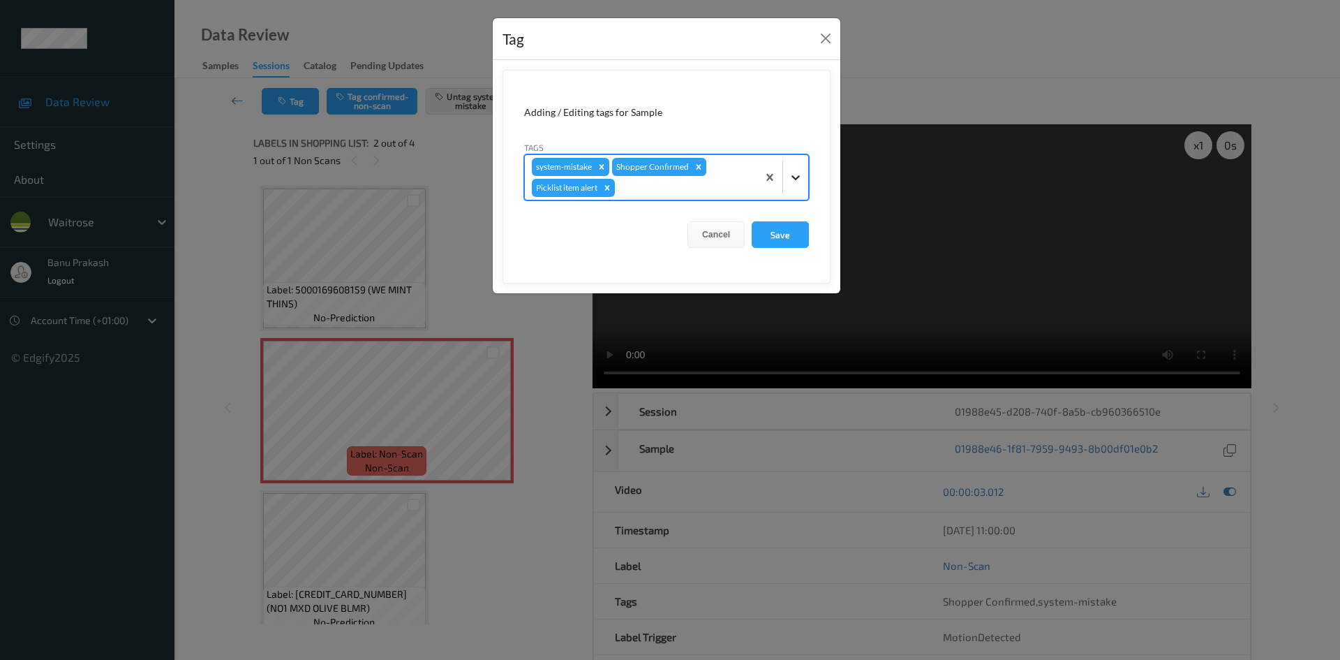
click at [786, 170] on div at bounding box center [795, 177] width 25 height 25
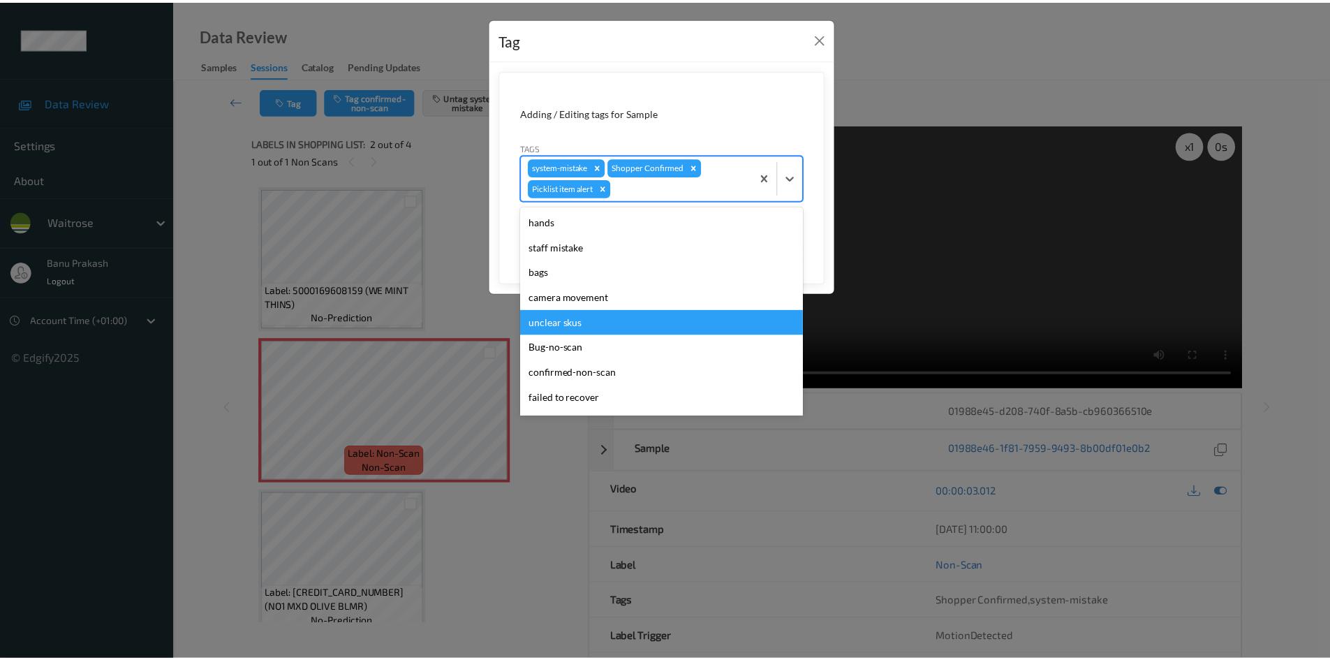
scroll to position [209, 0]
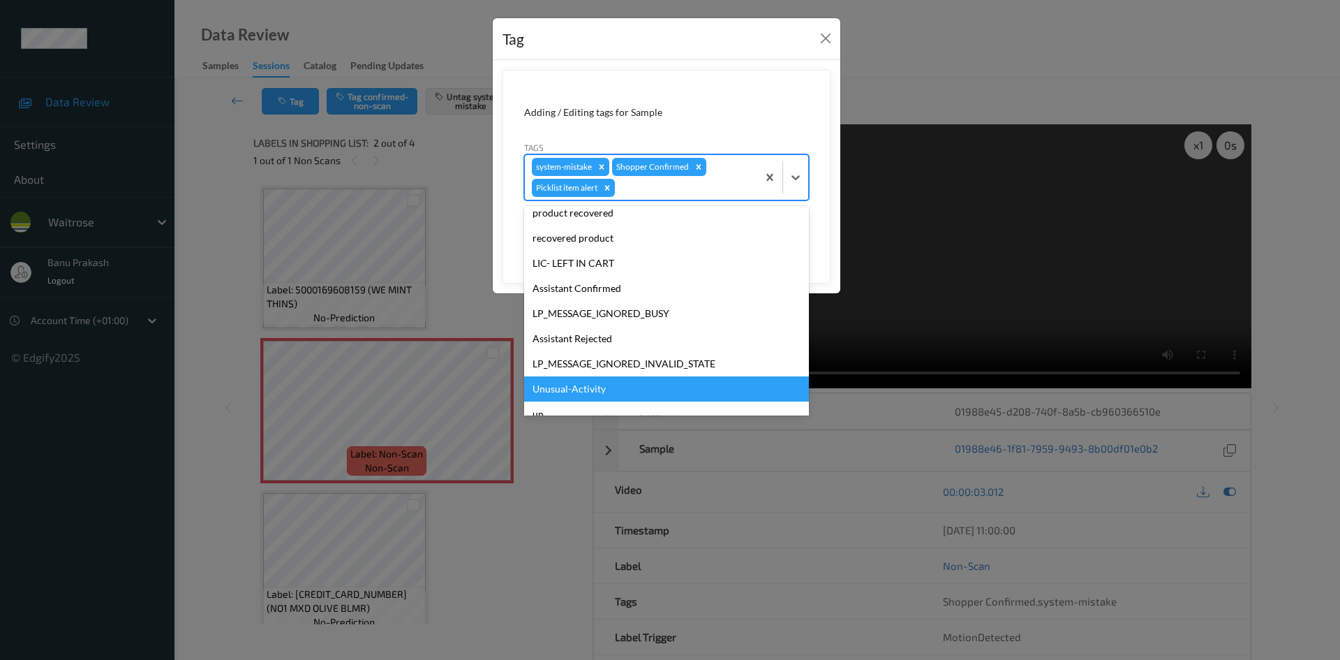
click at [651, 386] on div "Unusual-Activity" at bounding box center [666, 388] width 285 height 25
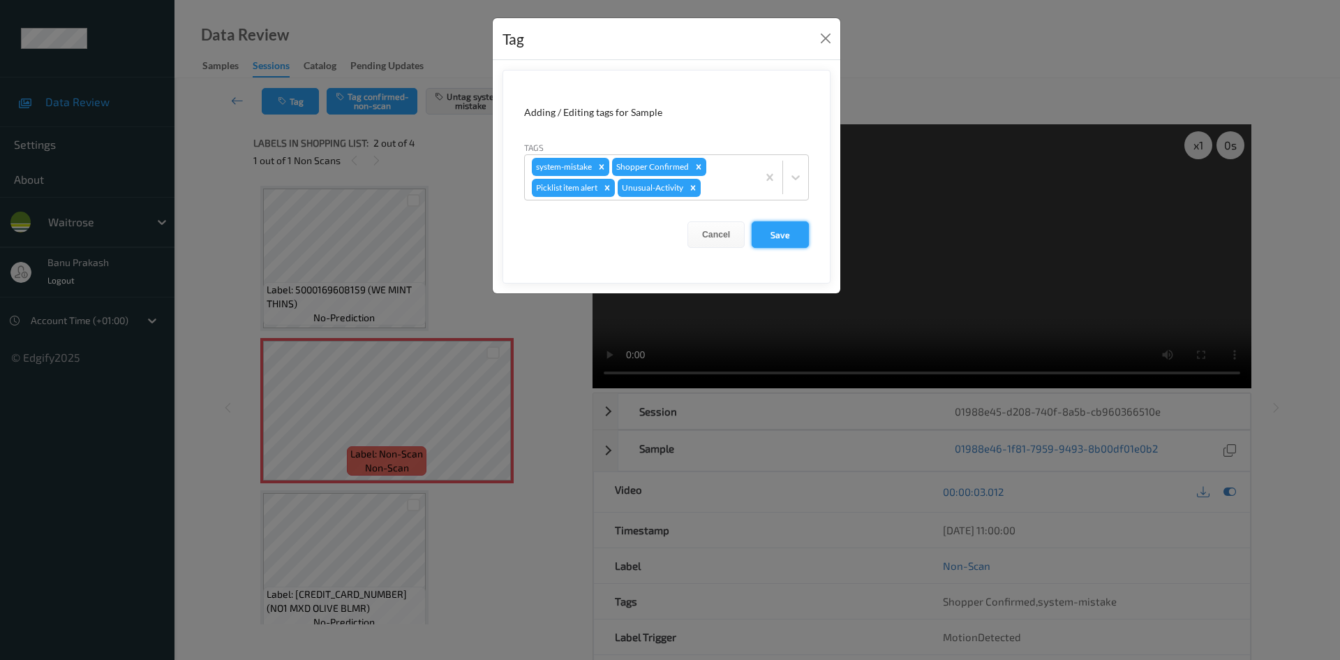
click at [794, 239] on button "Save" at bounding box center [780, 234] width 57 height 27
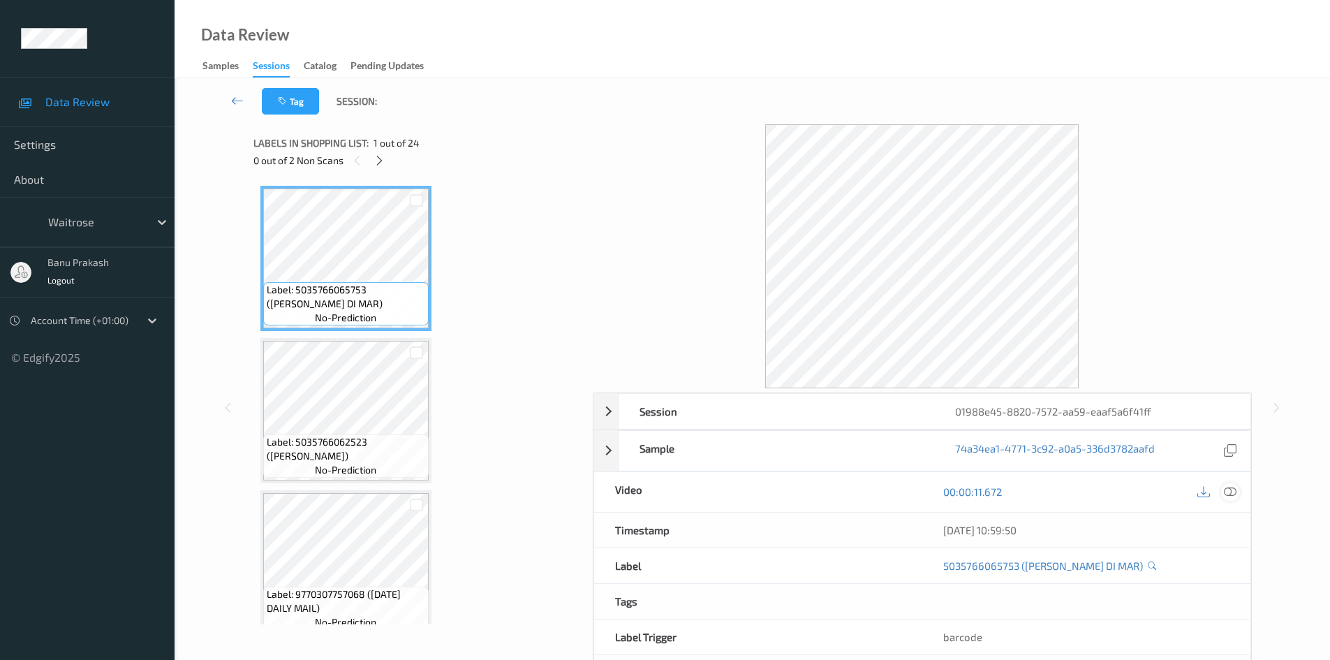
click at [1227, 491] on icon at bounding box center [1230, 491] width 13 height 13
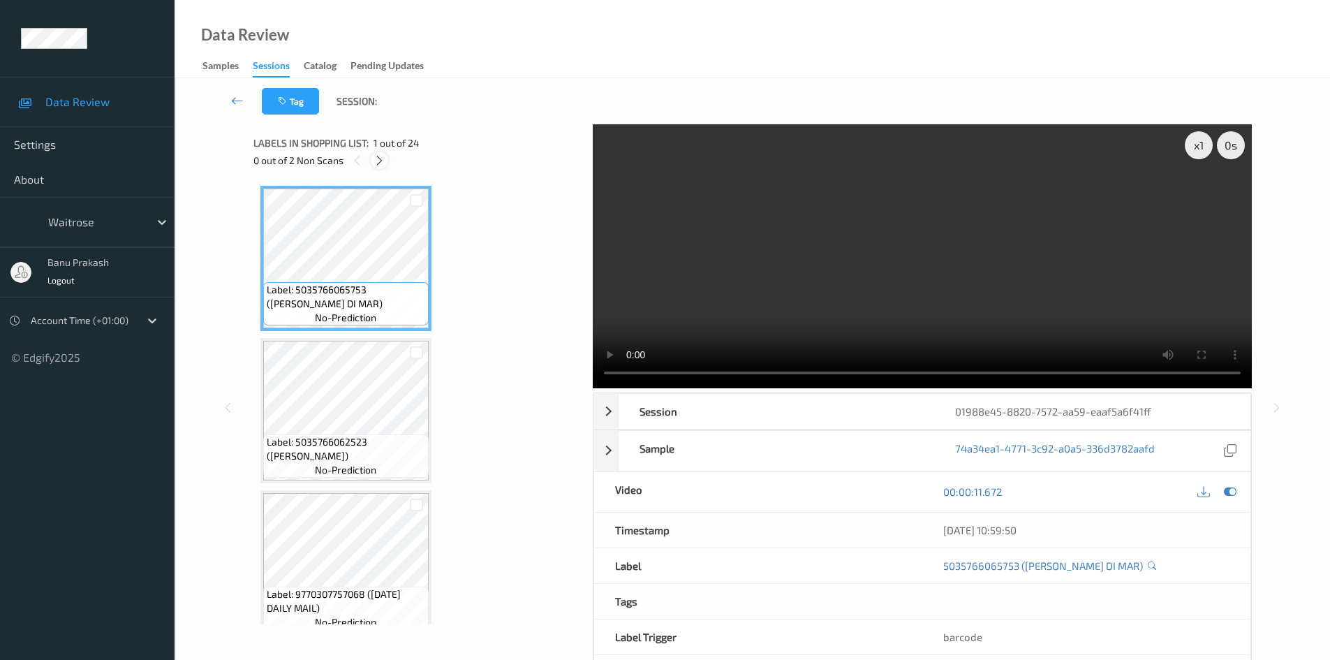
click at [380, 159] on icon at bounding box center [379, 160] width 12 height 13
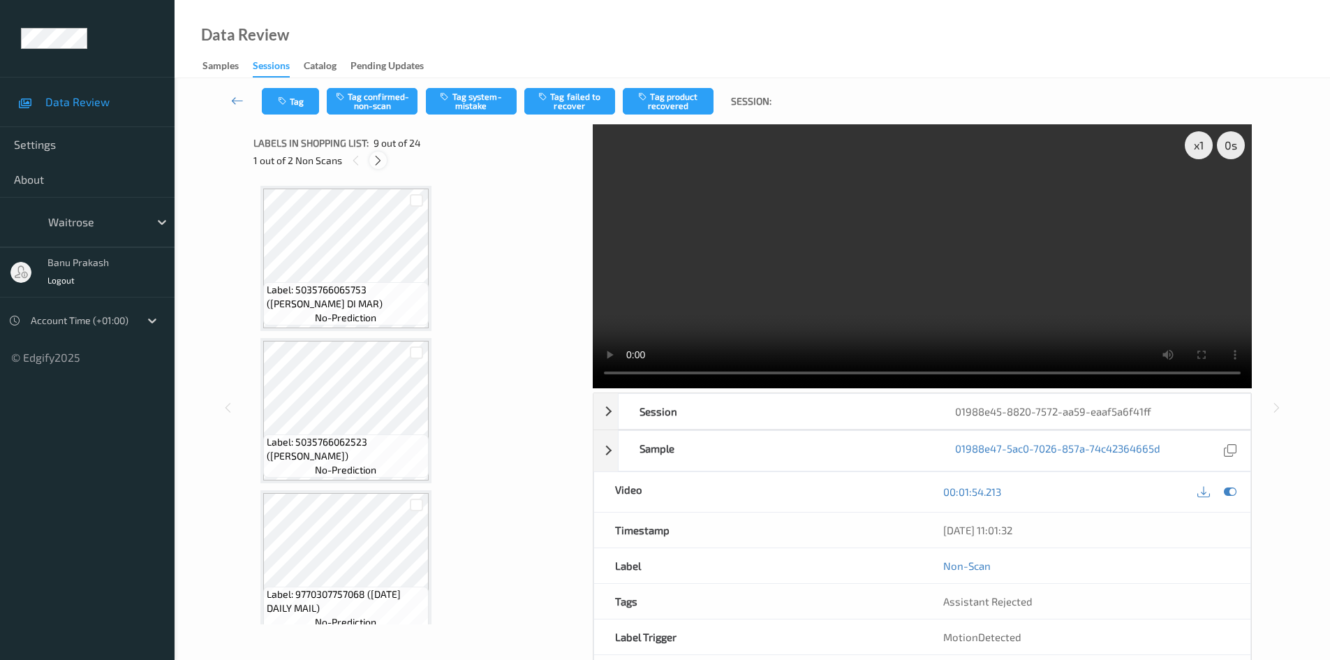
scroll to position [1072, 0]
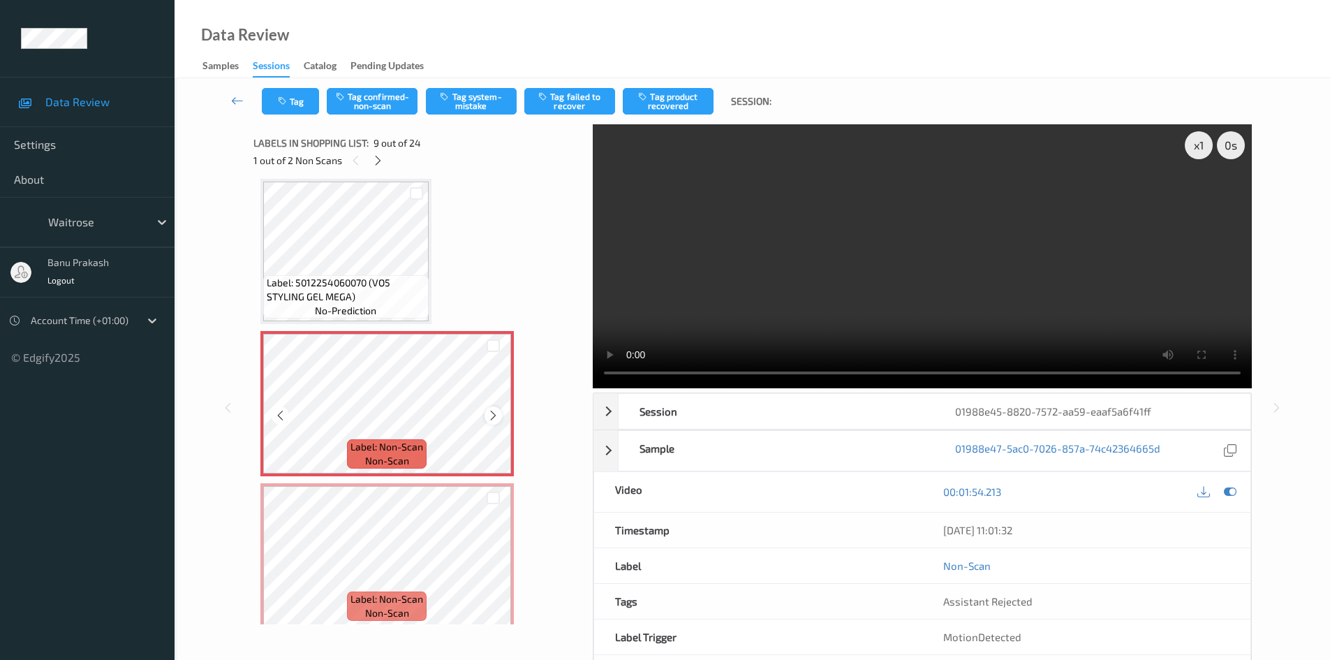
click at [488, 413] on icon at bounding box center [493, 415] width 12 height 13
click at [489, 408] on div at bounding box center [492, 414] width 17 height 17
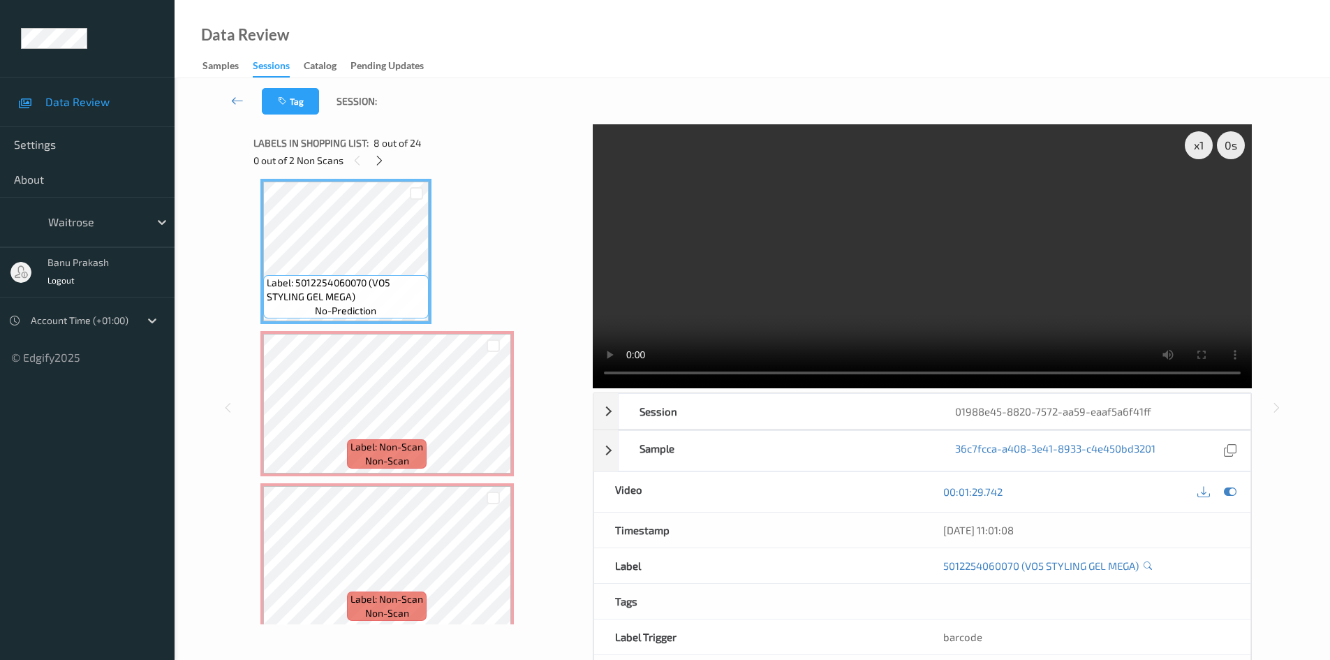
click at [851, 227] on video at bounding box center [922, 256] width 659 height 264
click at [321, 279] on span "Label: 5012254060070 (VO5 STYLING GEL MEGA)" at bounding box center [346, 290] width 158 height 28
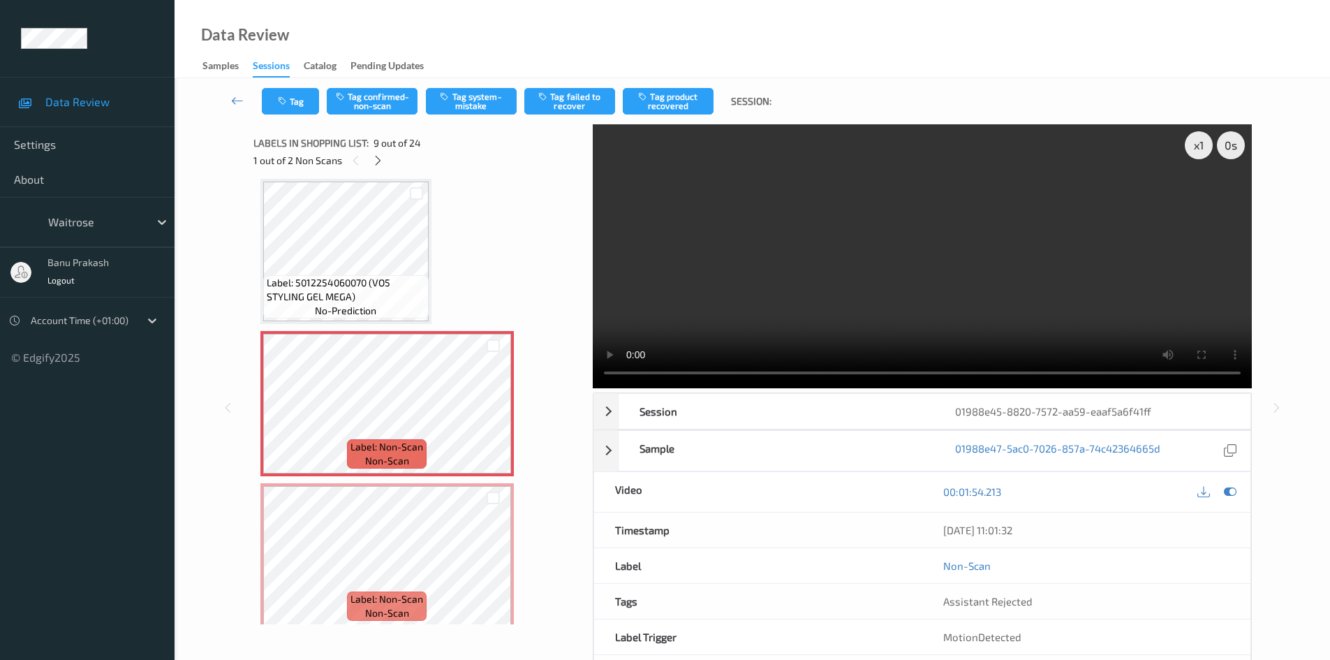
click at [696, 330] on video at bounding box center [922, 256] width 659 height 264
click at [378, 275] on div "Label: 5012254060070 (VO5 STYLING GEL MEGA) no-prediction" at bounding box center [345, 296] width 165 height 43
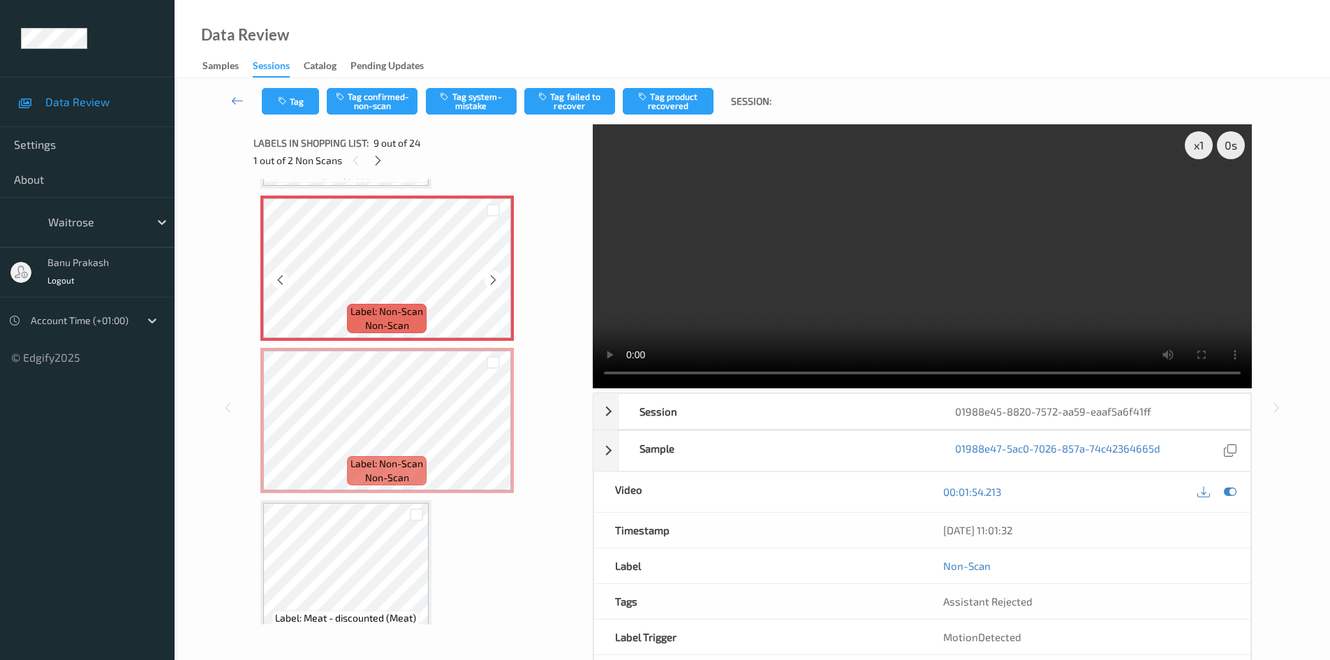
scroll to position [1212, 0]
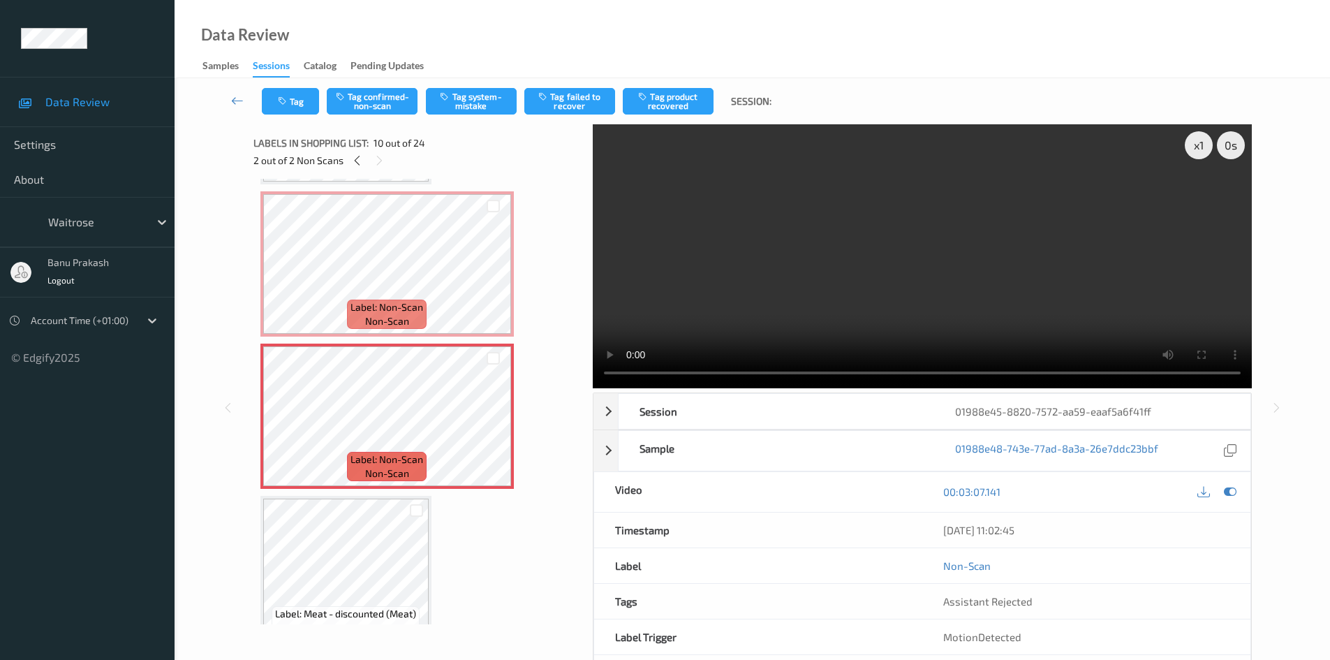
click at [986, 279] on video at bounding box center [922, 256] width 659 height 264
click at [863, 260] on video at bounding box center [922, 256] width 659 height 264
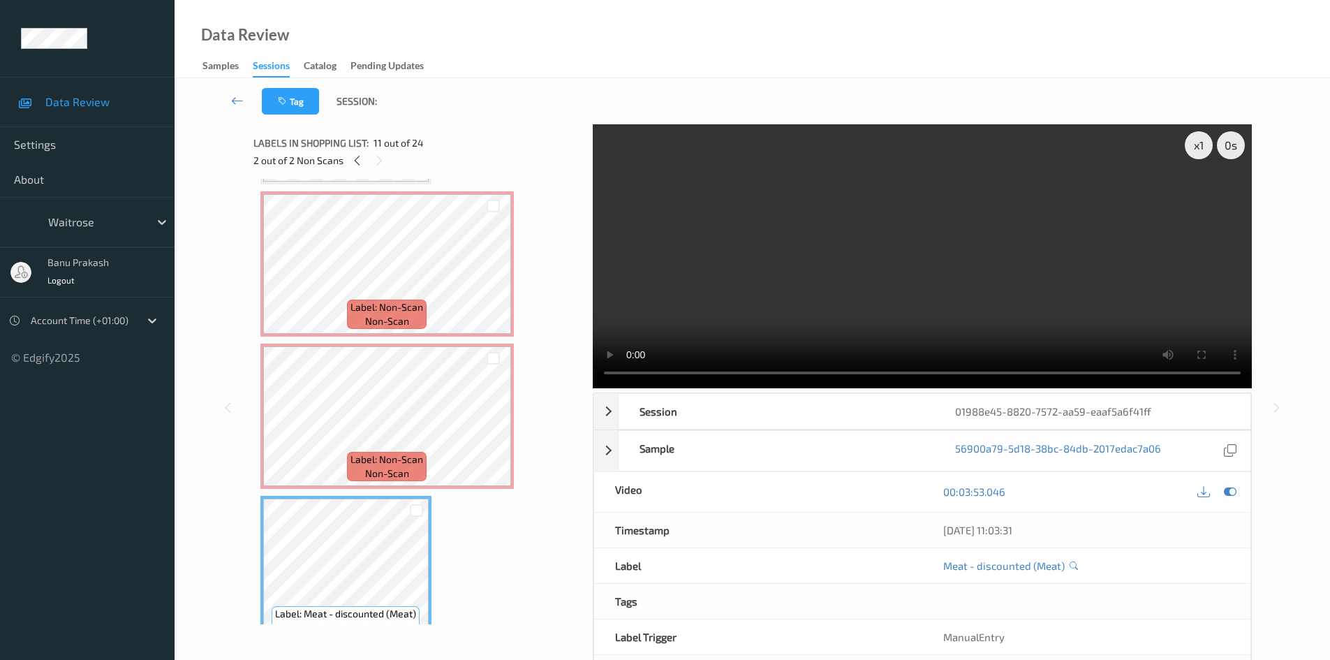
click at [940, 281] on video at bounding box center [922, 256] width 659 height 264
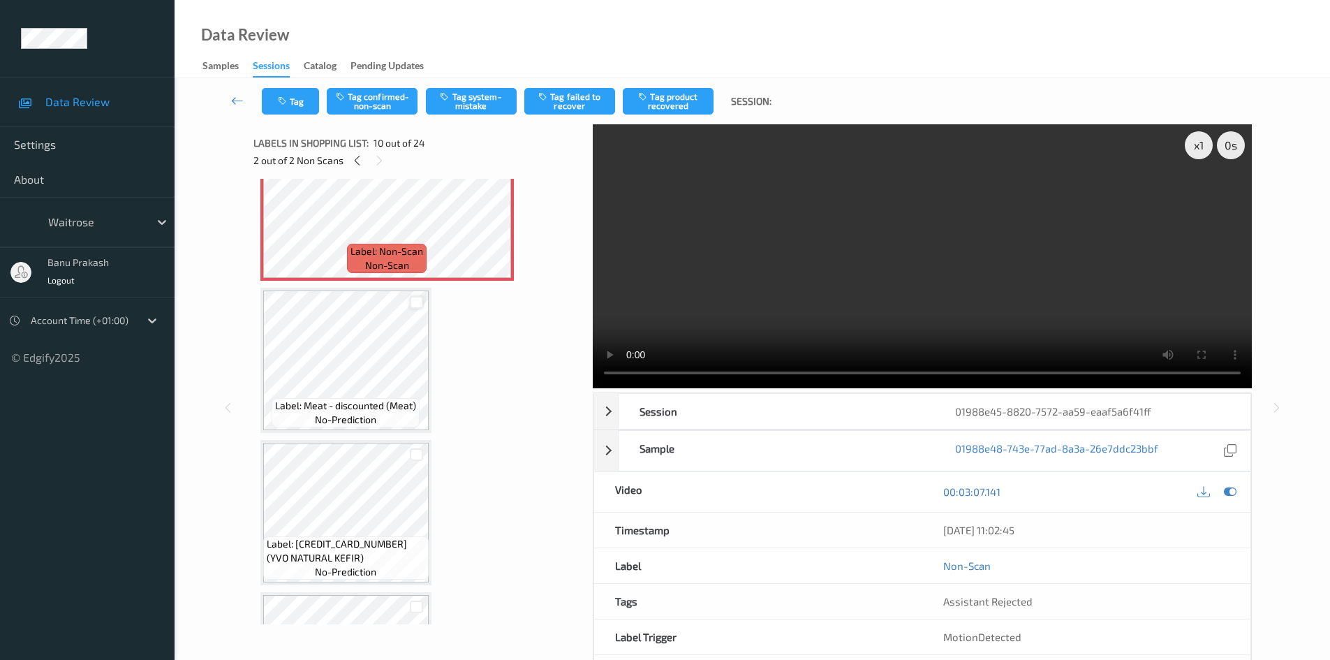
scroll to position [1421, 0]
click at [894, 283] on video at bounding box center [922, 256] width 659 height 264
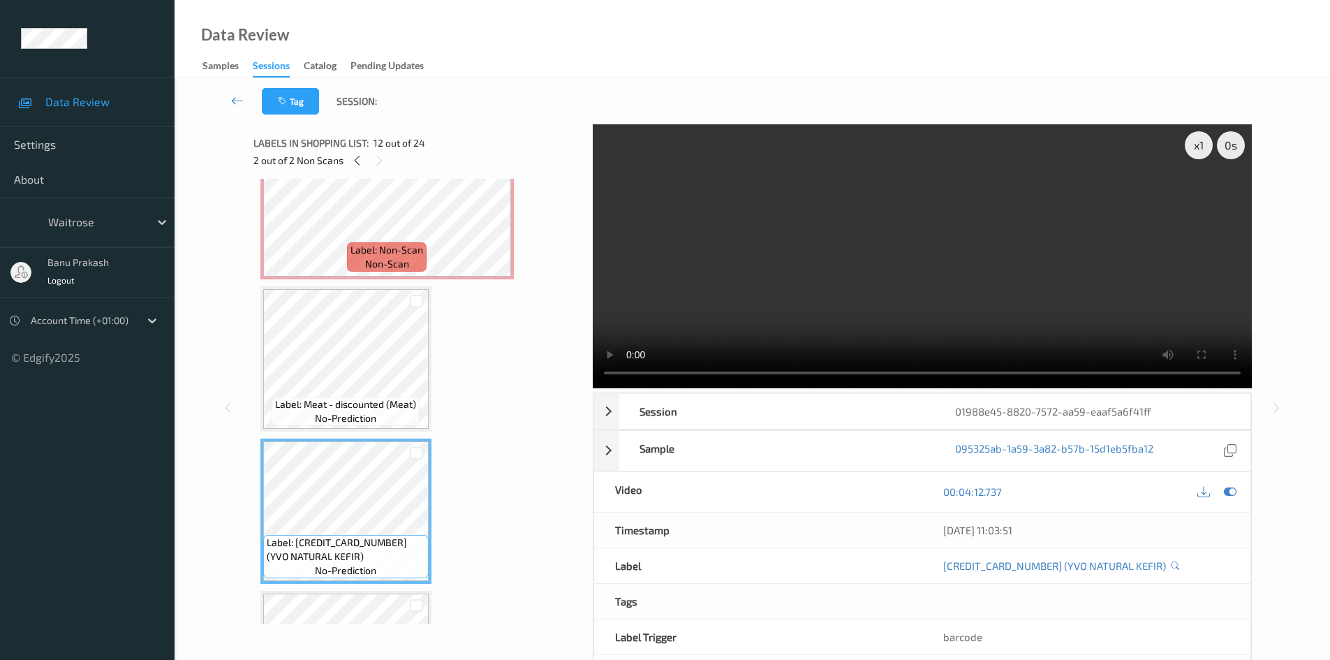
click at [830, 295] on video at bounding box center [922, 256] width 659 height 264
click at [815, 298] on video at bounding box center [922, 256] width 659 height 264
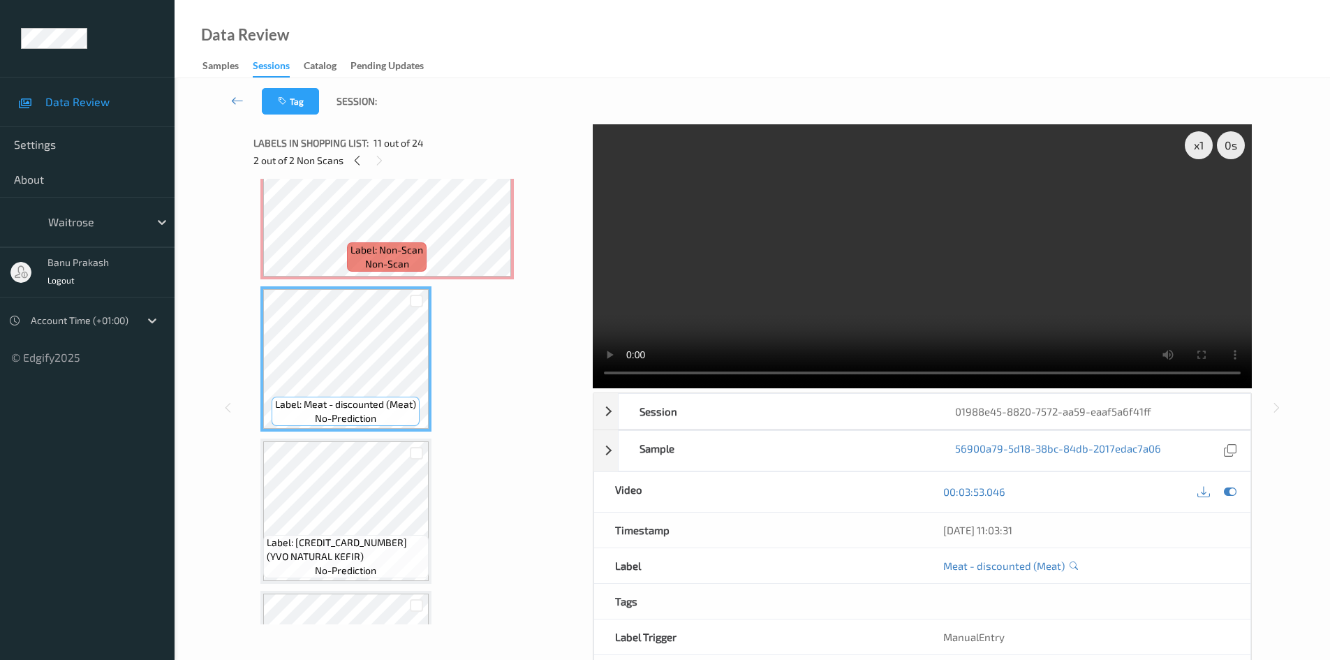
click at [885, 264] on video at bounding box center [922, 256] width 659 height 264
click at [855, 294] on video at bounding box center [922, 256] width 659 height 264
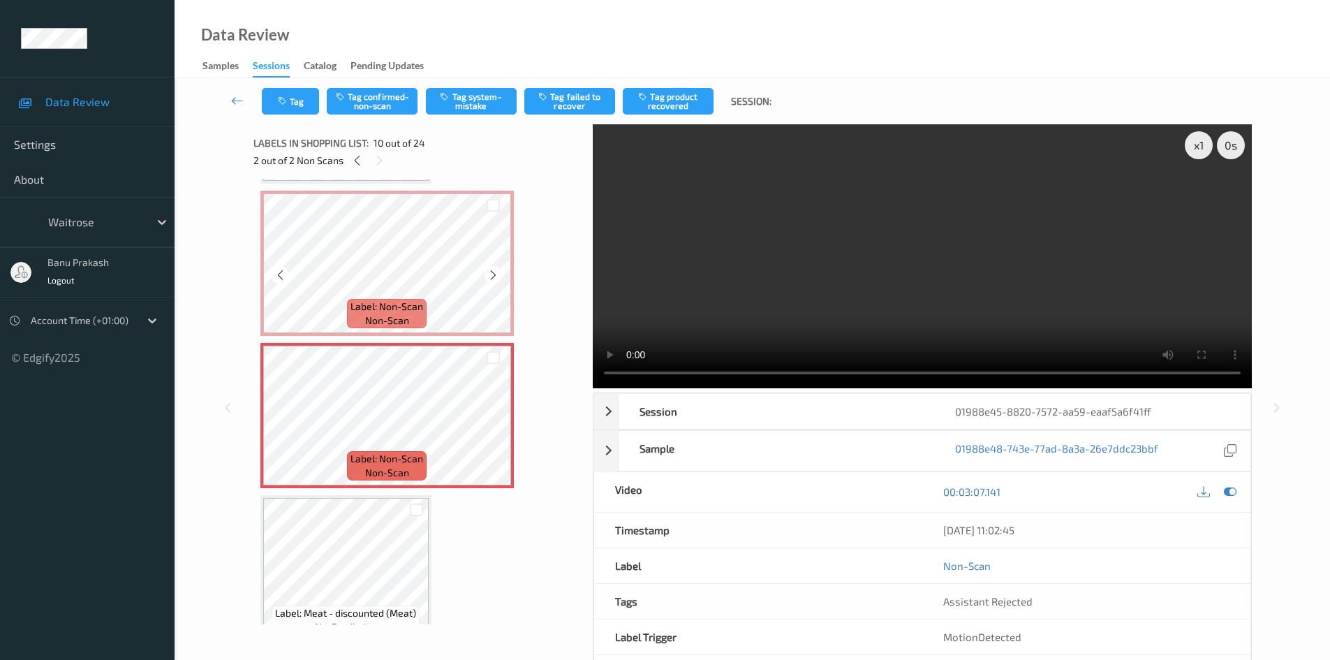
scroll to position [1212, 0]
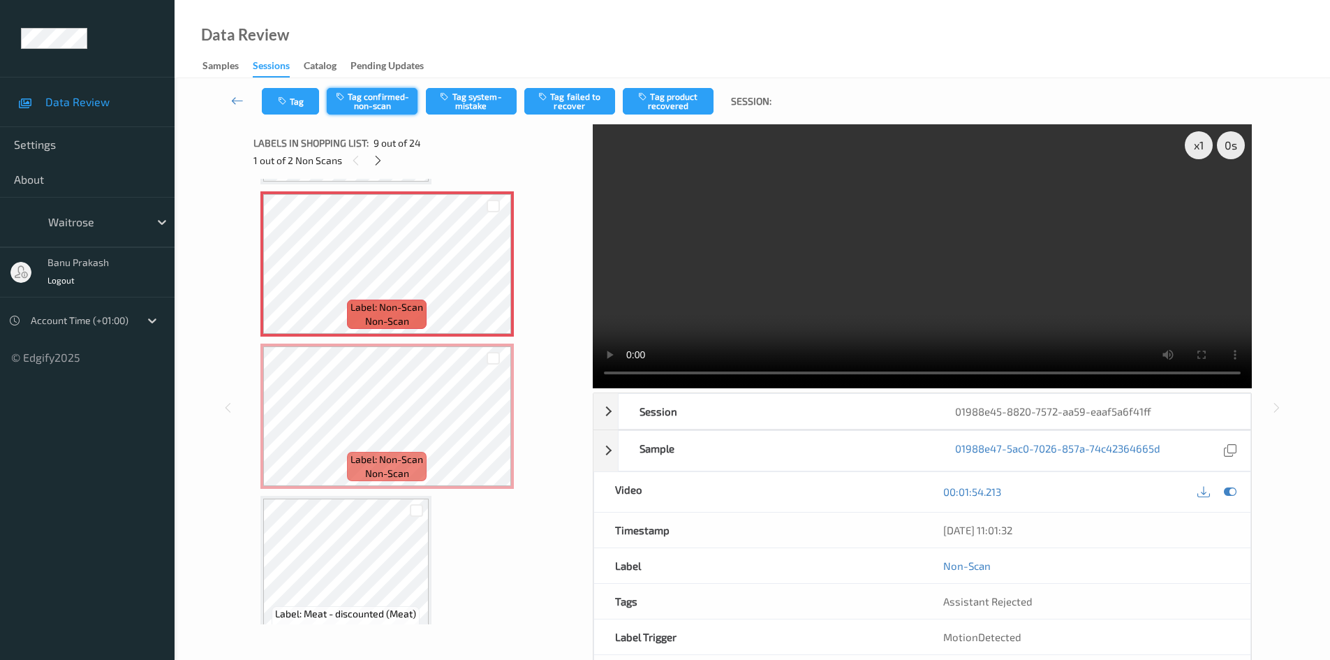
click at [369, 102] on button "Tag confirmed-non-scan" at bounding box center [372, 101] width 91 height 27
click at [678, 91] on button "Tag product recovered" at bounding box center [668, 101] width 91 height 27
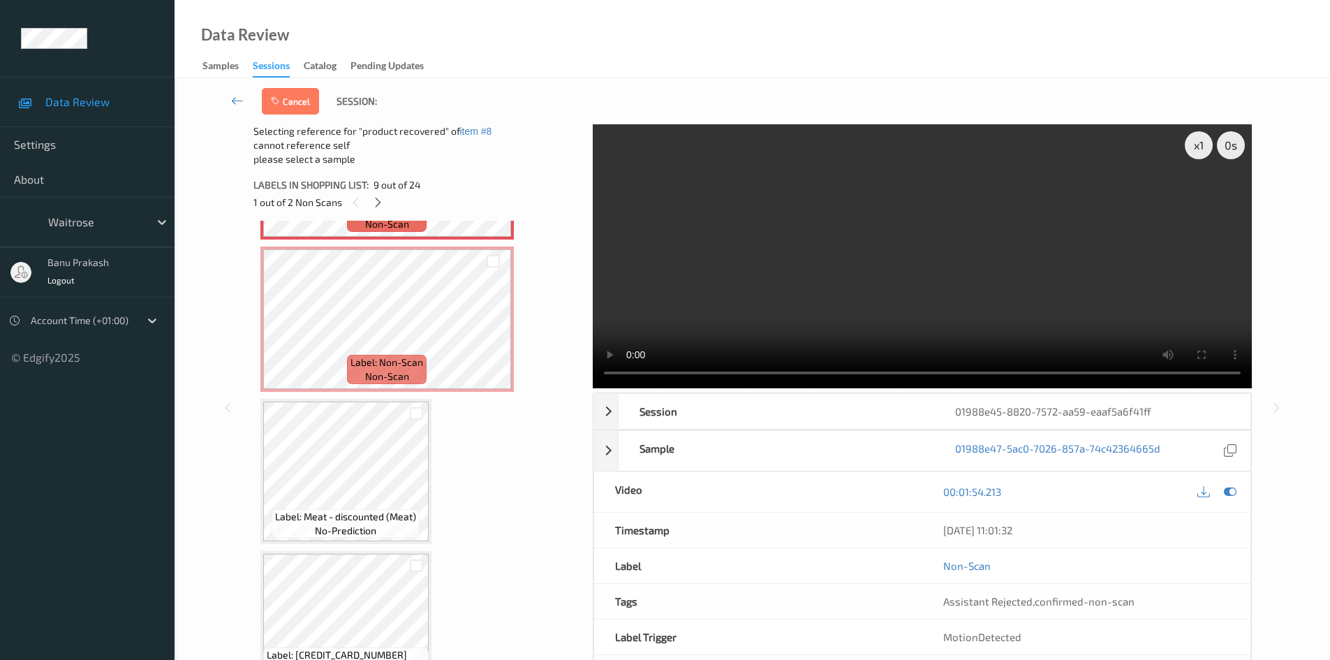
scroll to position [1352, 0]
click at [420, 419] on div at bounding box center [417, 412] width 24 height 23
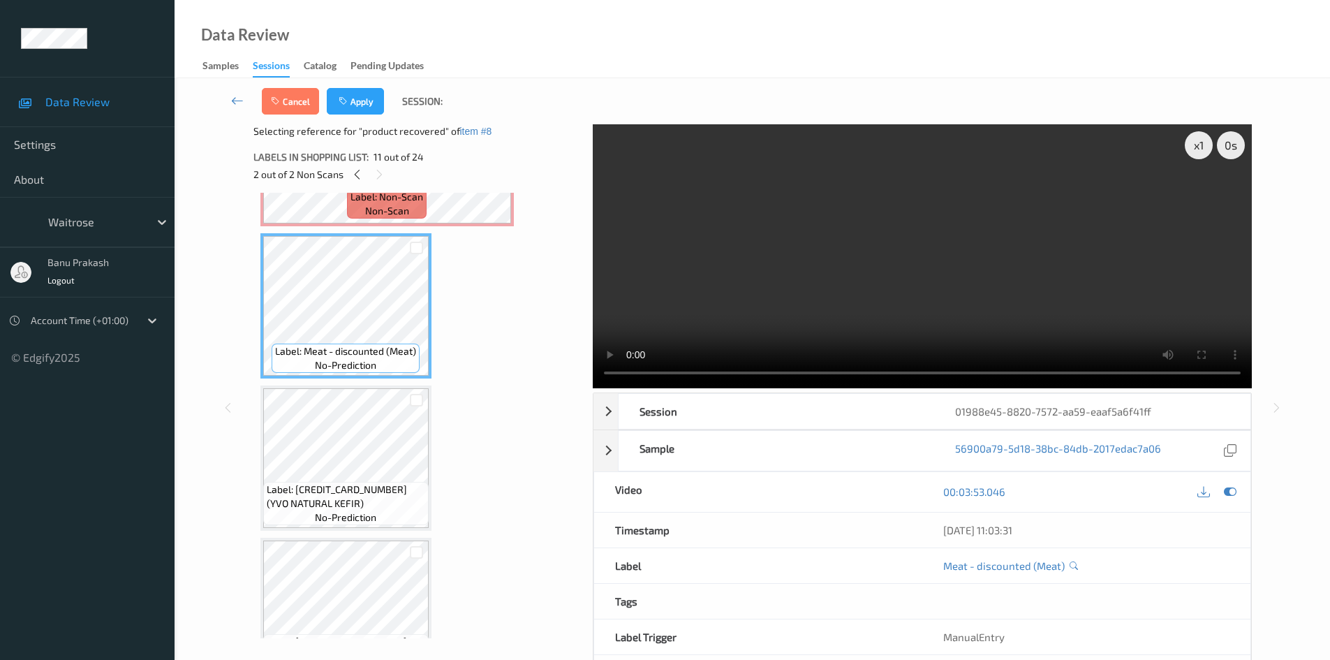
scroll to position [1491, 0]
click at [417, 246] on div at bounding box center [416, 245] width 13 height 13
click at [358, 96] on button "Apply" at bounding box center [355, 101] width 57 height 27
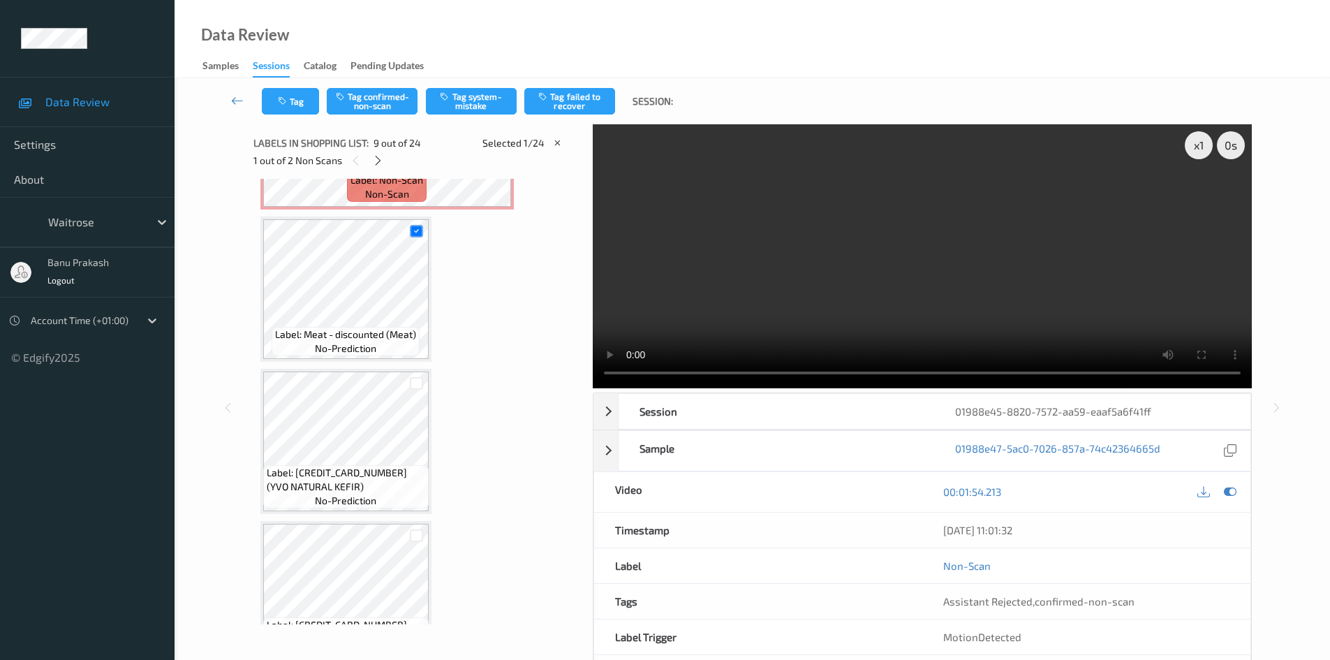
scroll to position [1072, 0]
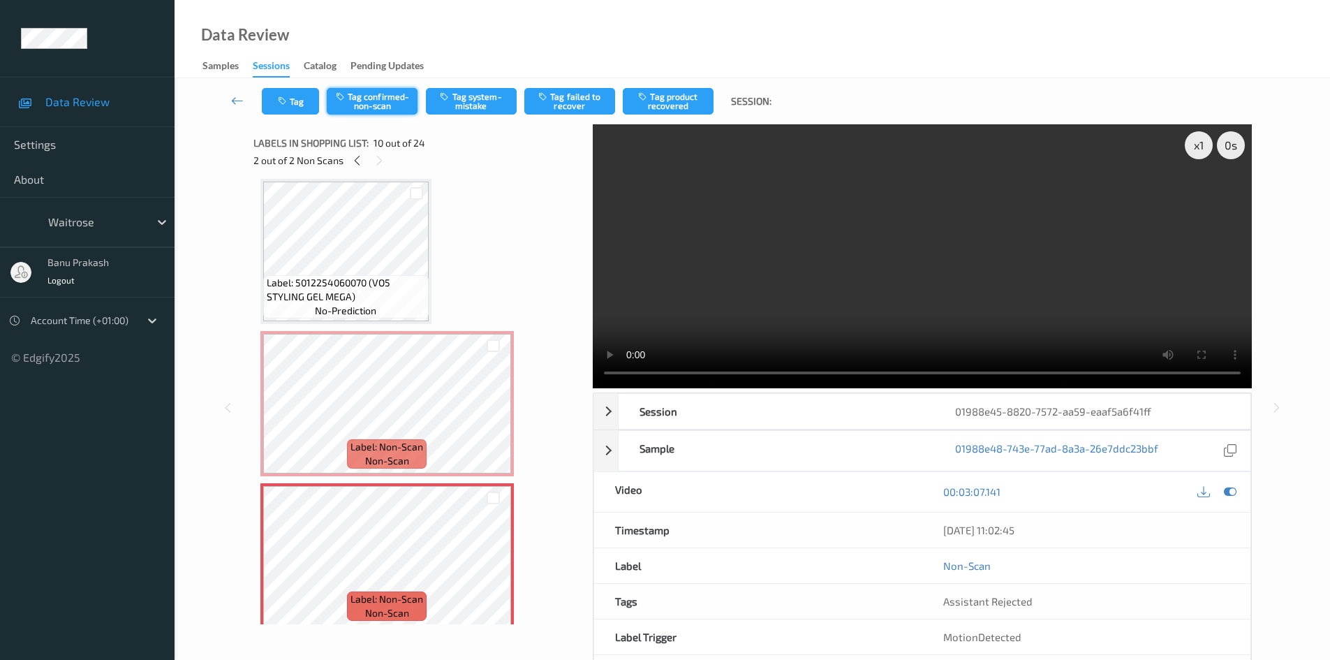
click at [383, 98] on button "Tag confirmed-non-scan" at bounding box center [372, 101] width 91 height 27
click at [660, 105] on button "Tag product recovered" at bounding box center [668, 101] width 91 height 27
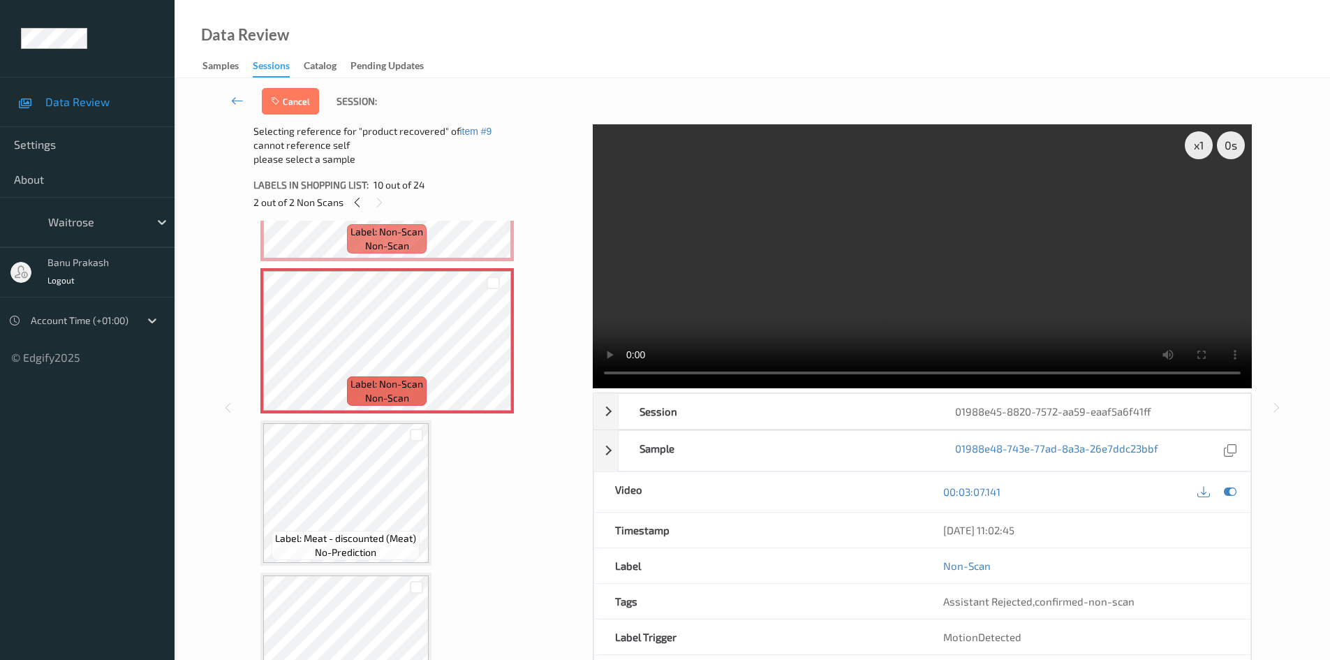
scroll to position [1352, 0]
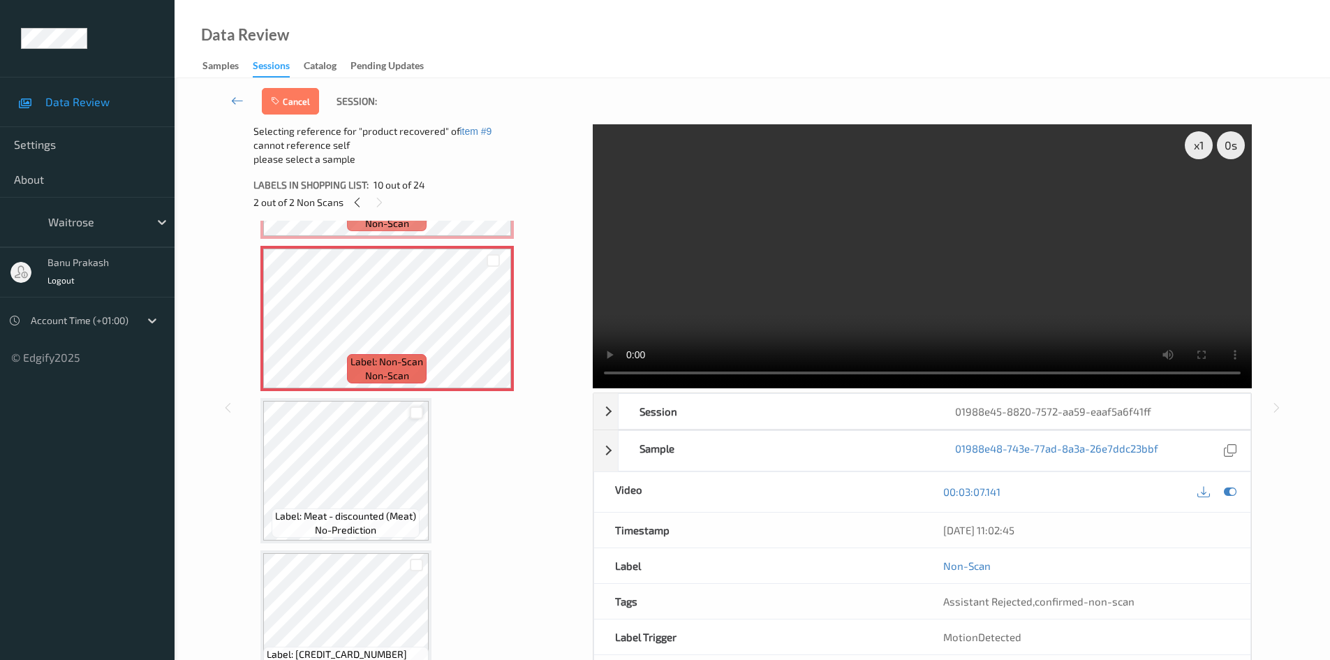
click at [415, 417] on div at bounding box center [416, 412] width 13 height 13
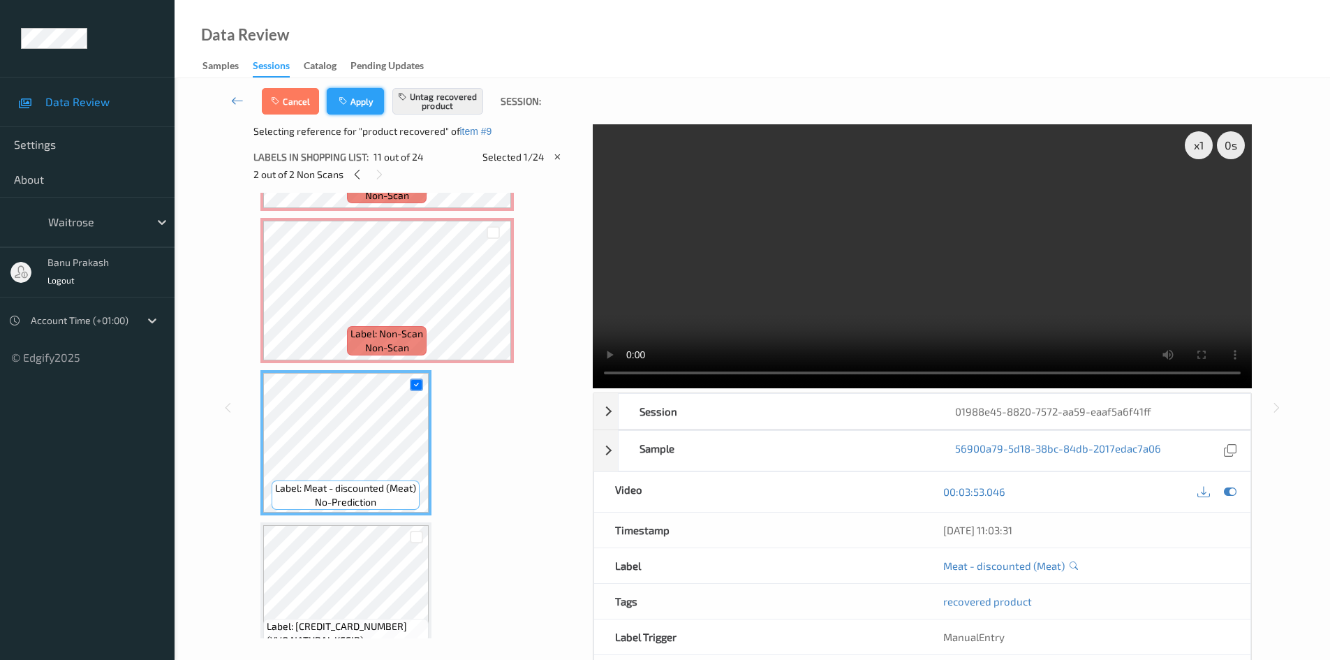
click at [366, 103] on button "Apply" at bounding box center [355, 101] width 57 height 27
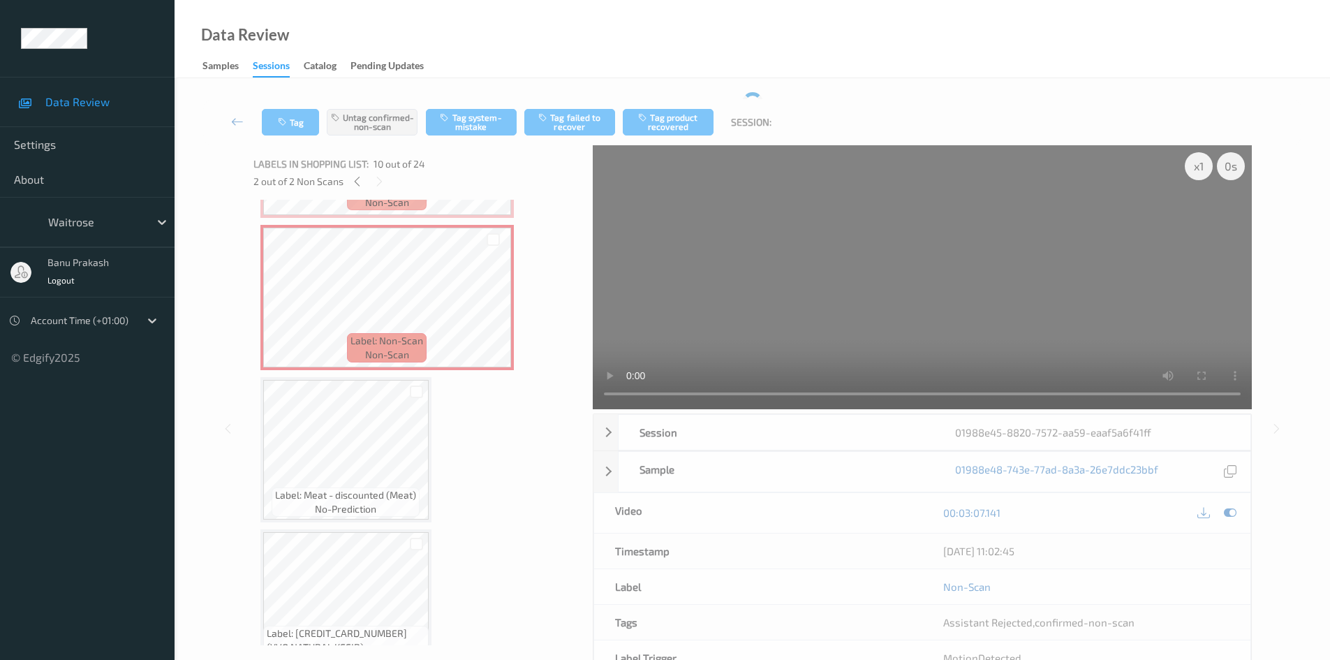
scroll to position [1224, 0]
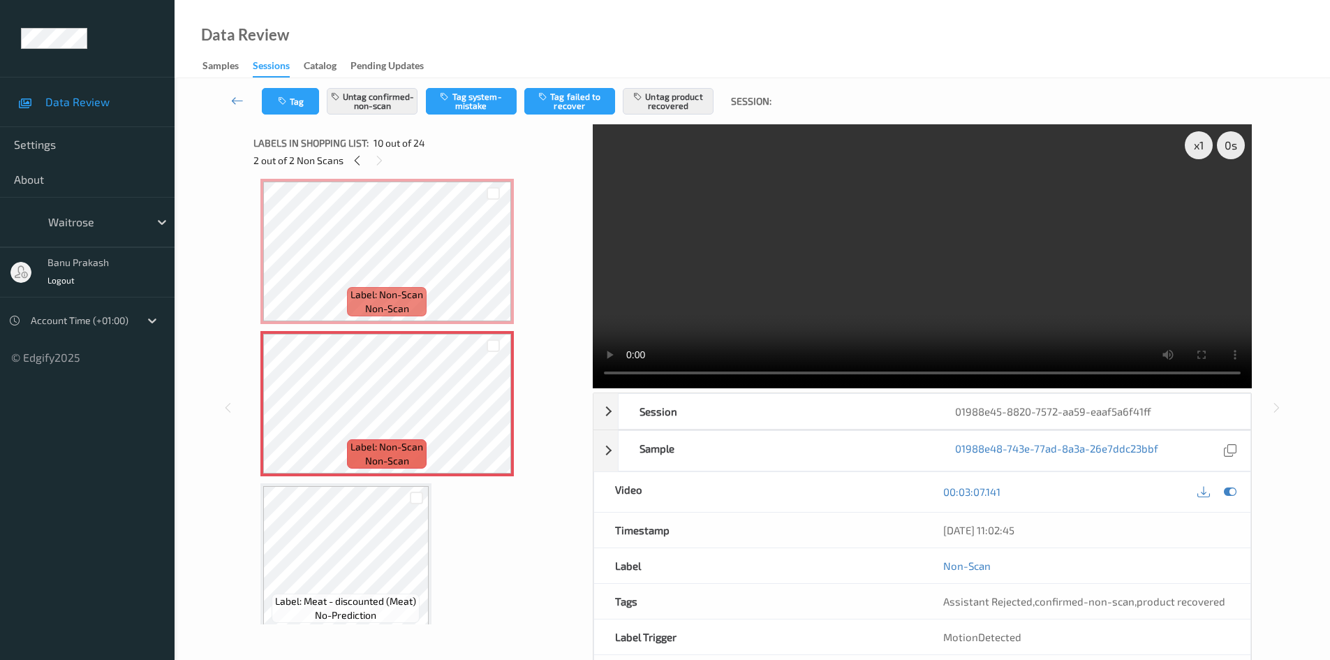
click at [348, 164] on div "2 out of 2 Non Scans" at bounding box center [418, 159] width 330 height 17
click at [358, 160] on icon at bounding box center [357, 160] width 12 height 13
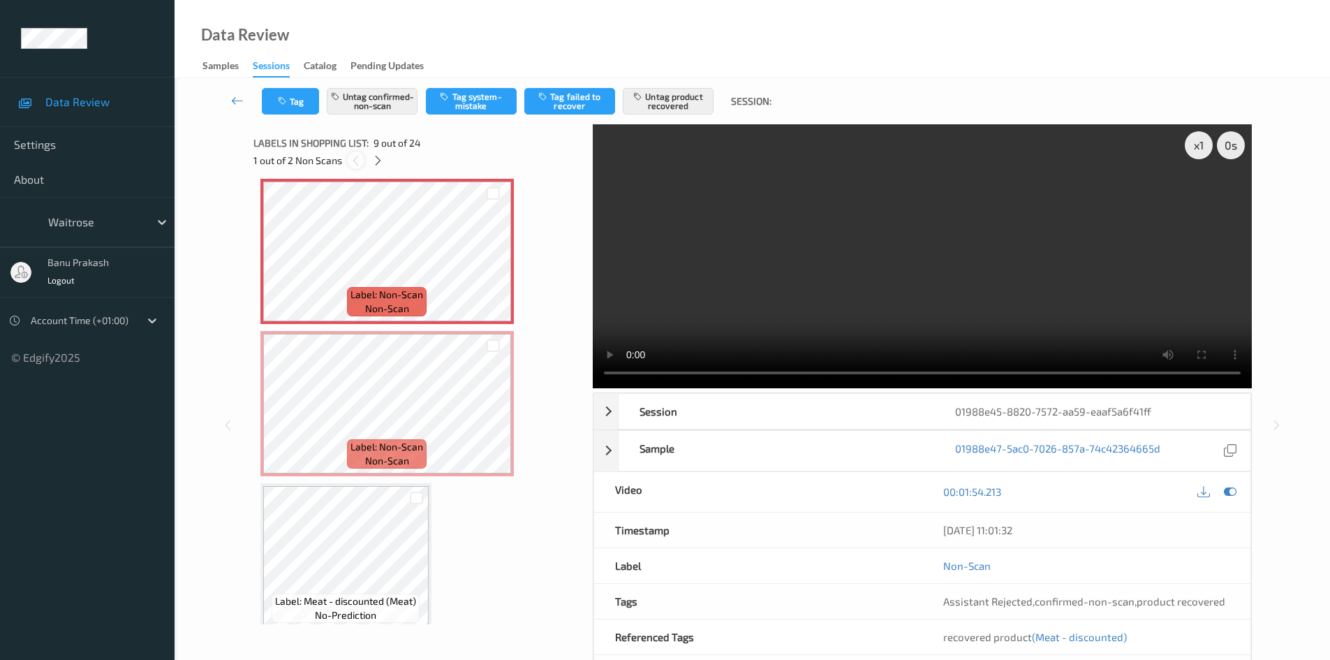
scroll to position [1072, 0]
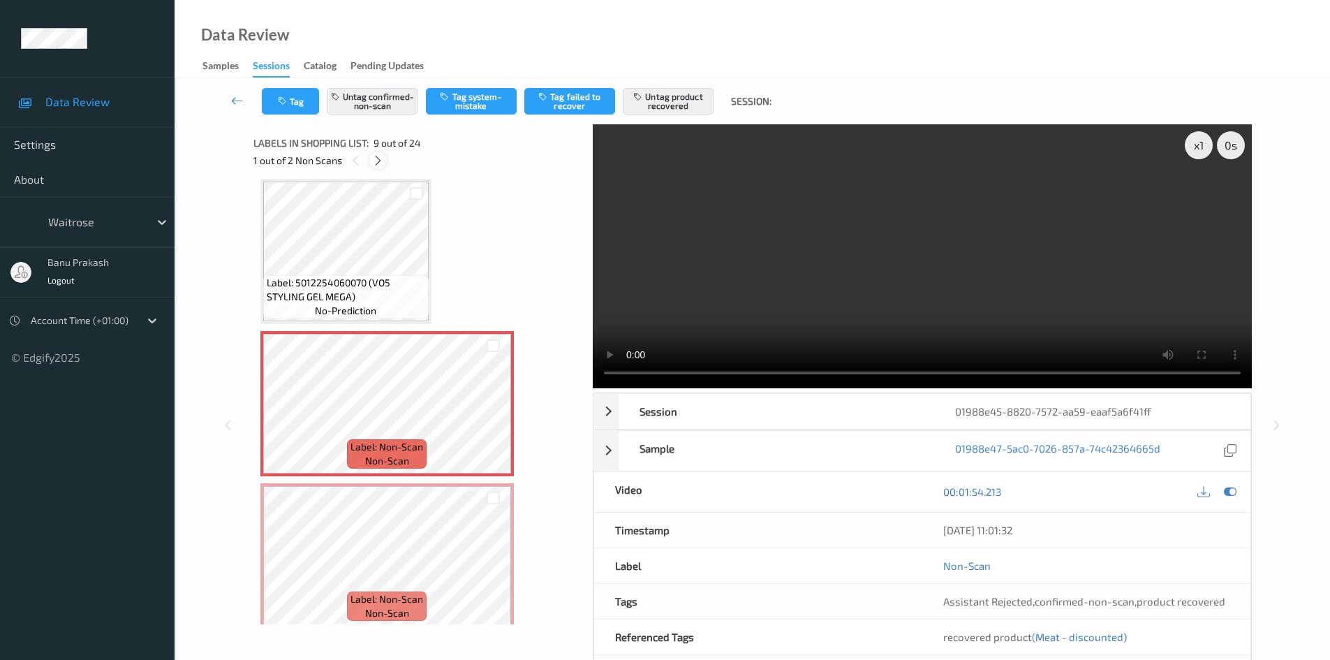
click at [376, 155] on icon at bounding box center [378, 160] width 12 height 13
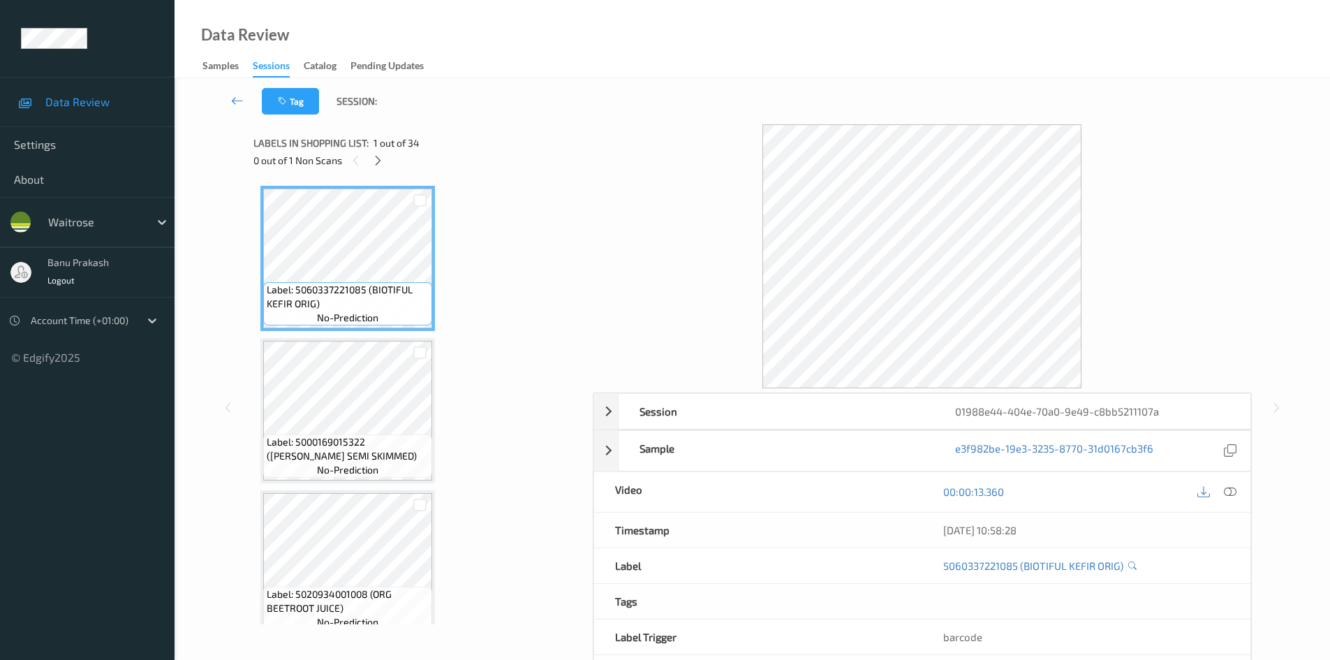
click at [1240, 492] on div "00:00:13.360" at bounding box center [1086, 492] width 328 height 40
click at [1225, 488] on icon at bounding box center [1230, 491] width 13 height 13
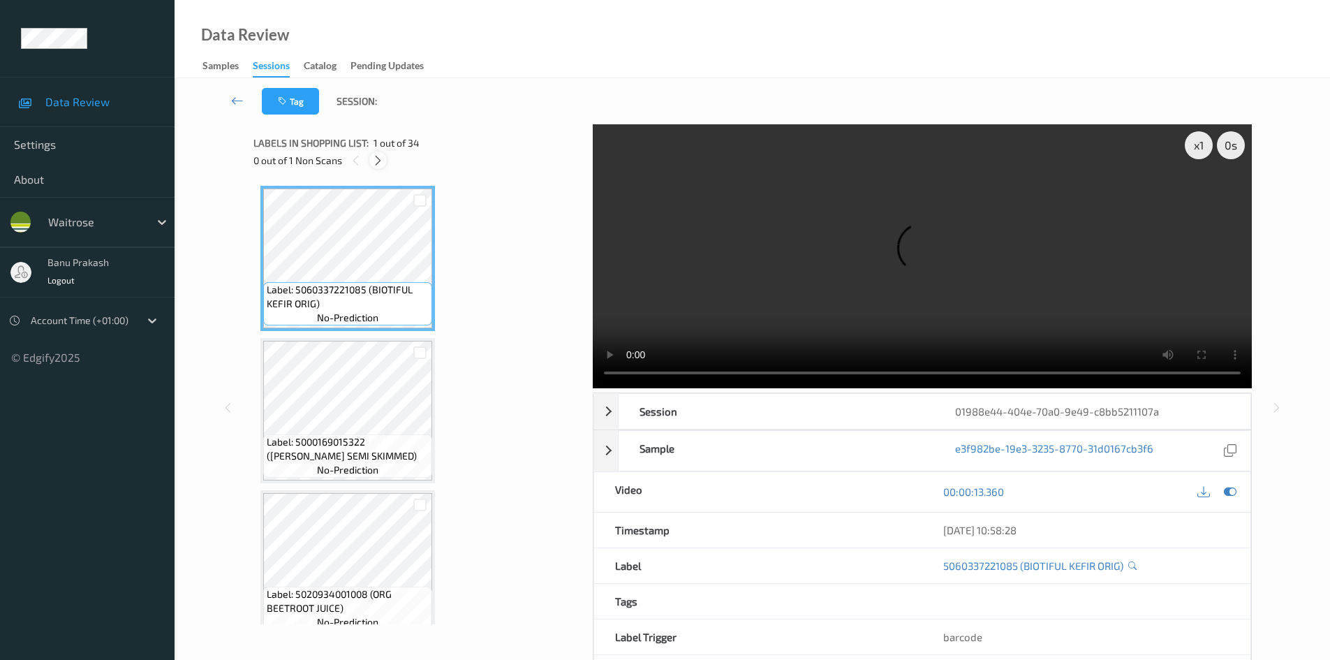
click at [376, 163] on icon at bounding box center [378, 160] width 12 height 13
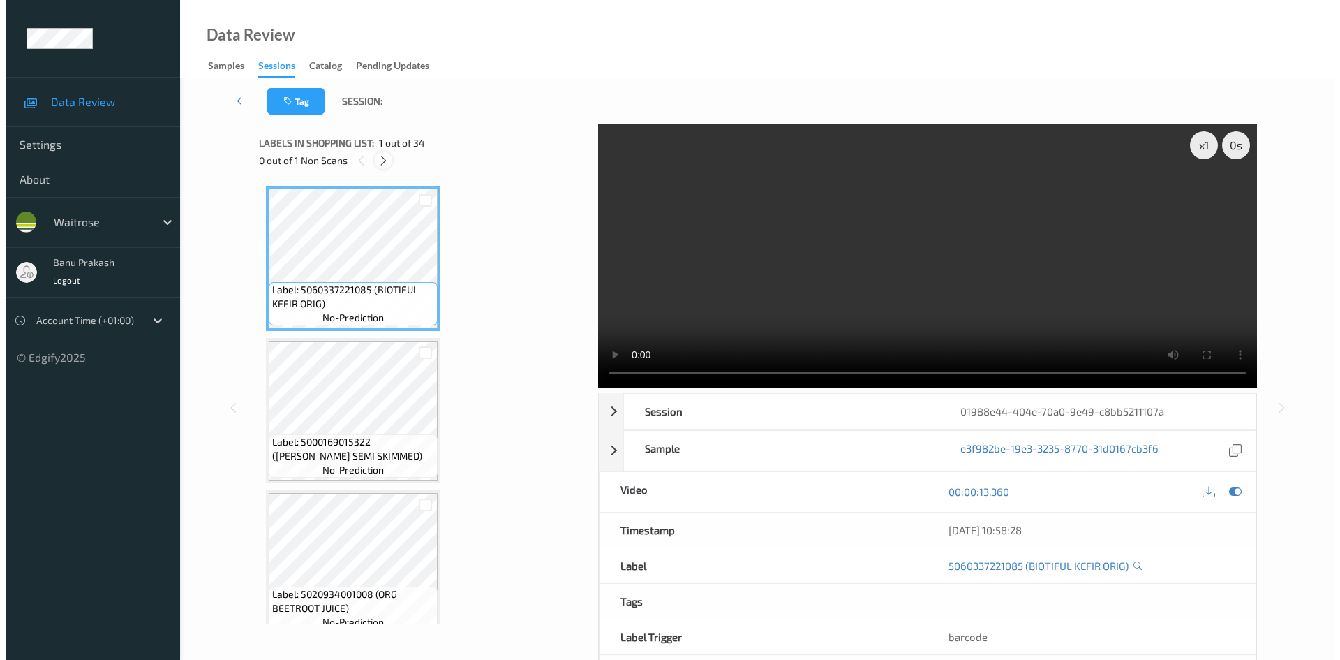
scroll to position [4116, 0]
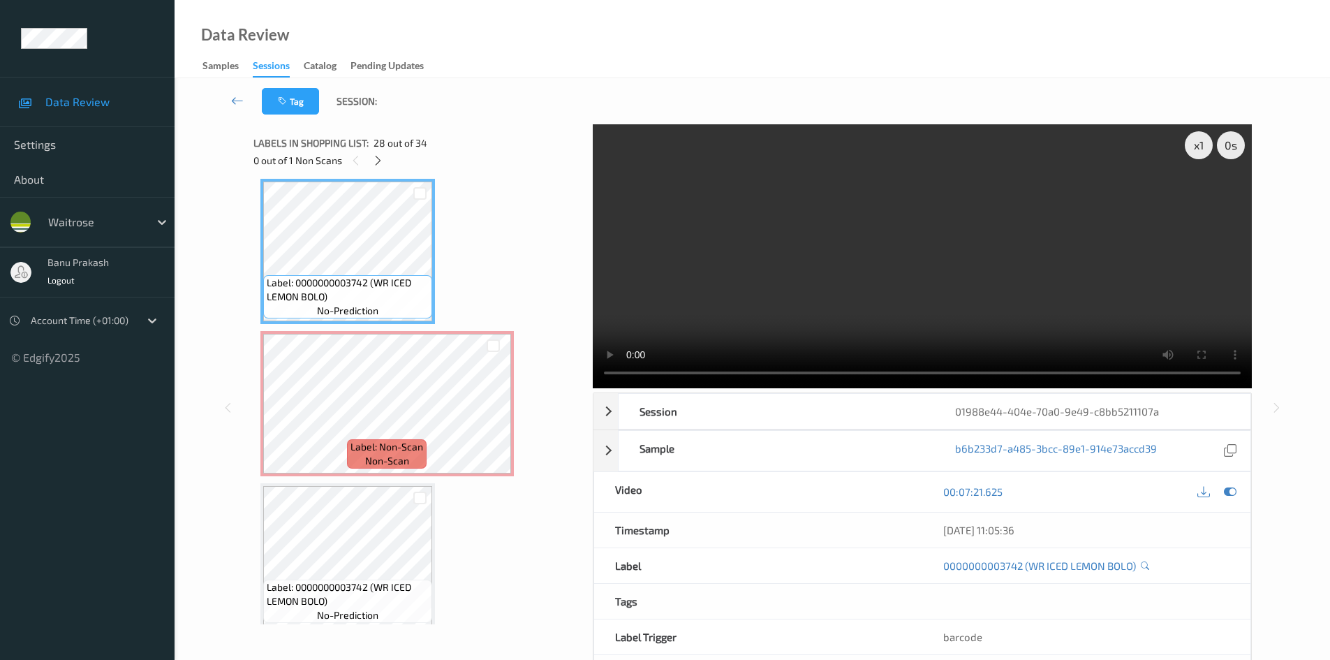
click at [937, 275] on video at bounding box center [922, 256] width 659 height 264
click at [825, 258] on video at bounding box center [922, 256] width 659 height 264
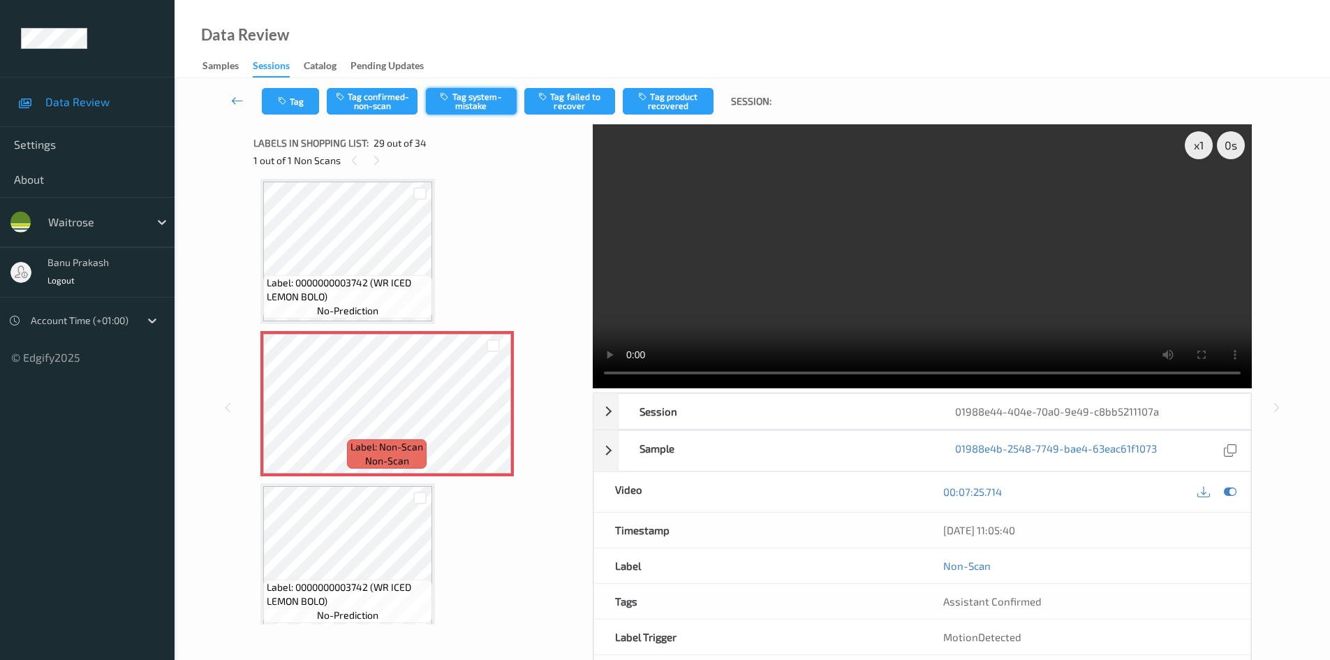
click at [489, 112] on button "Tag system-mistake" at bounding box center [471, 101] width 91 height 27
click at [297, 96] on button "Tag" at bounding box center [290, 101] width 57 height 27
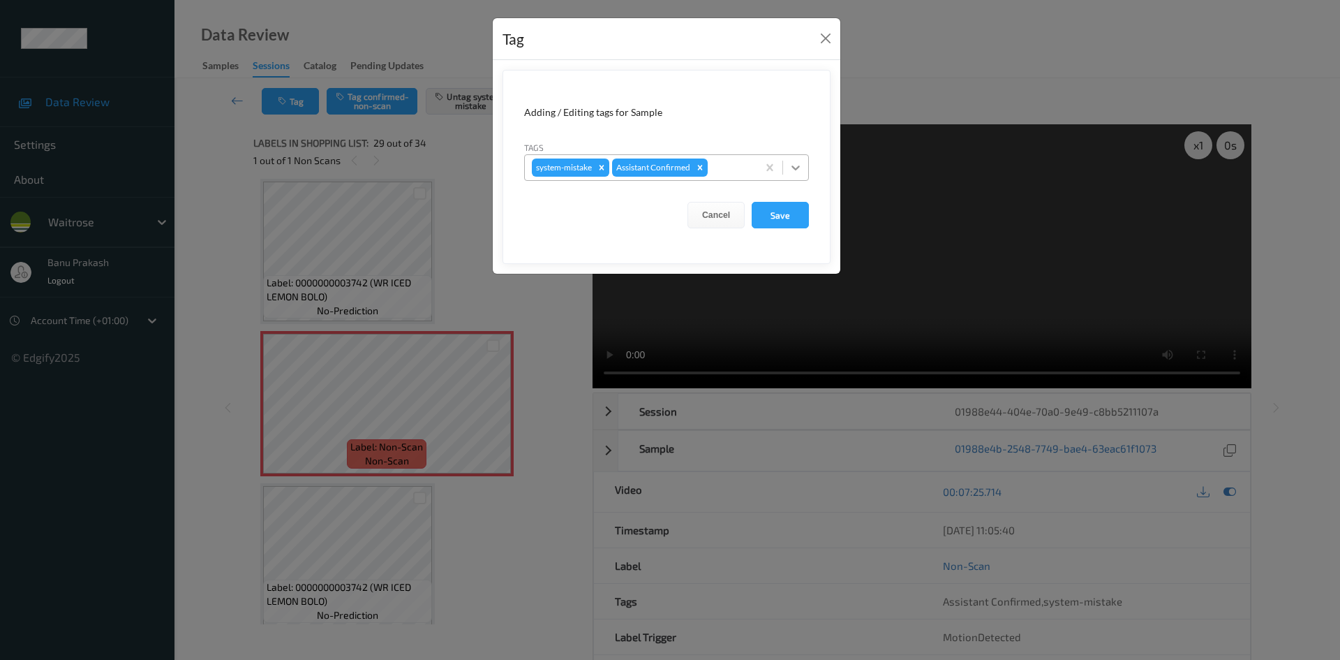
click at [796, 169] on icon at bounding box center [796, 167] width 8 height 5
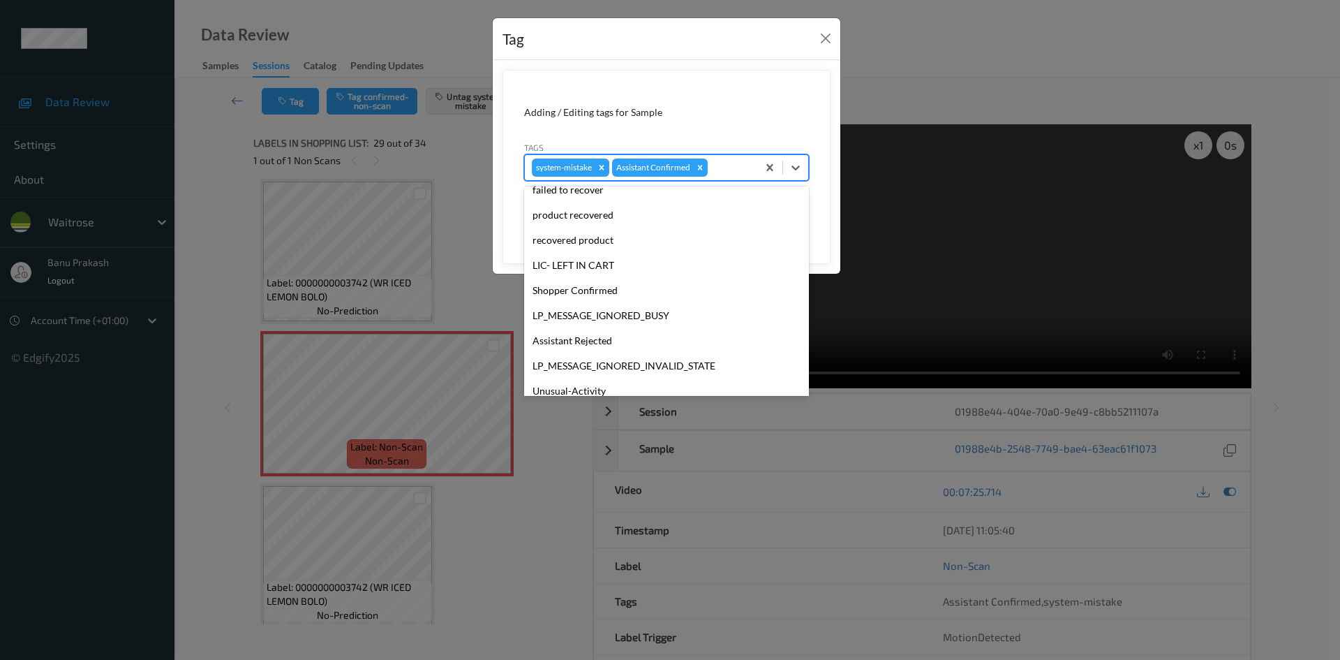
scroll to position [274, 0]
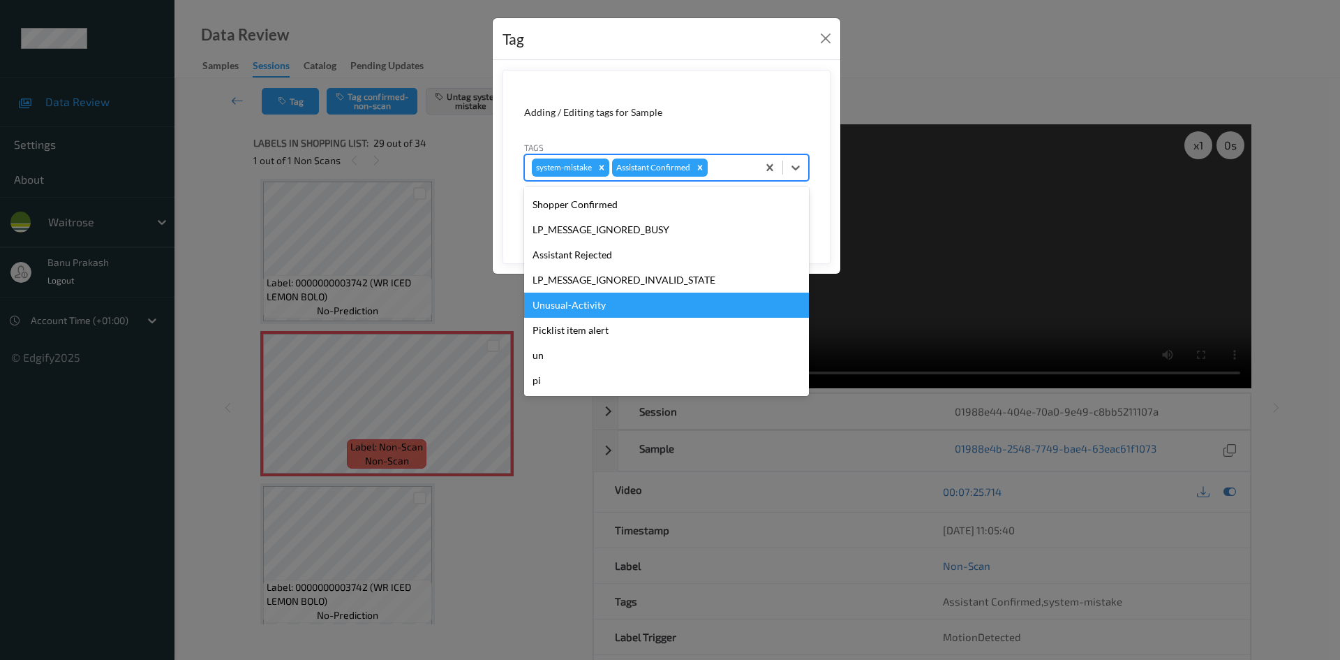
click at [603, 301] on div "Unusual-Activity" at bounding box center [666, 305] width 285 height 25
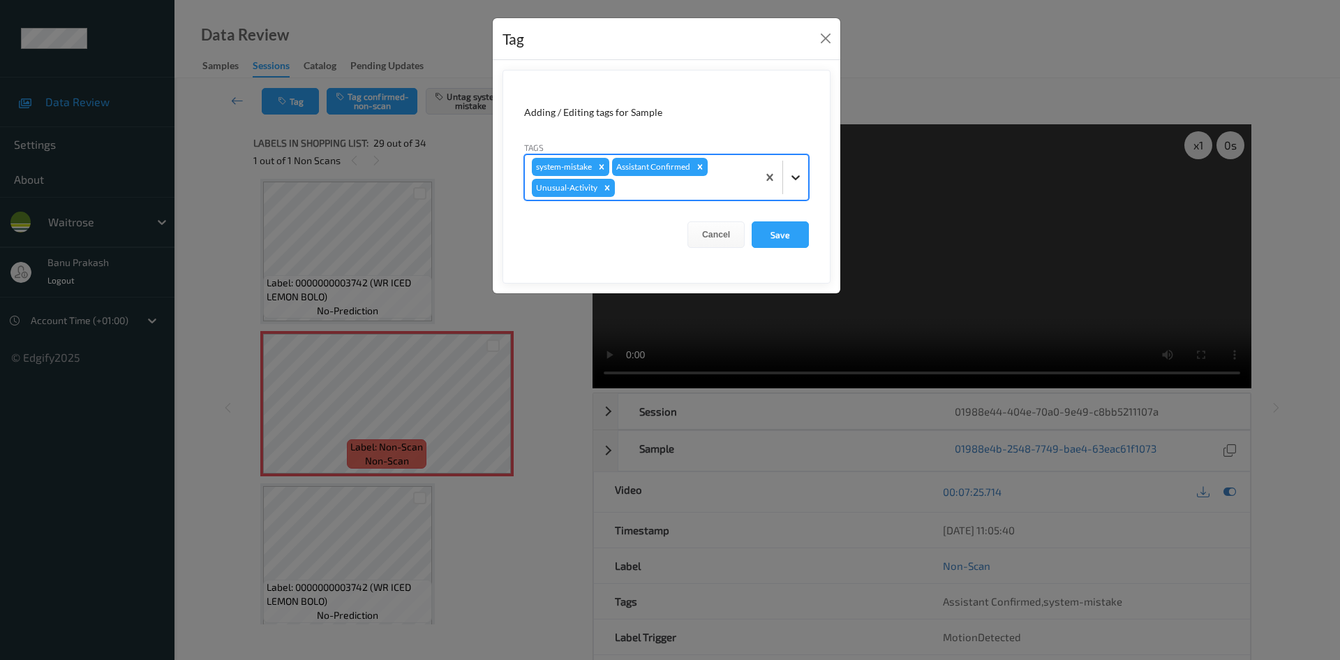
click at [794, 174] on icon at bounding box center [796, 177] width 14 height 14
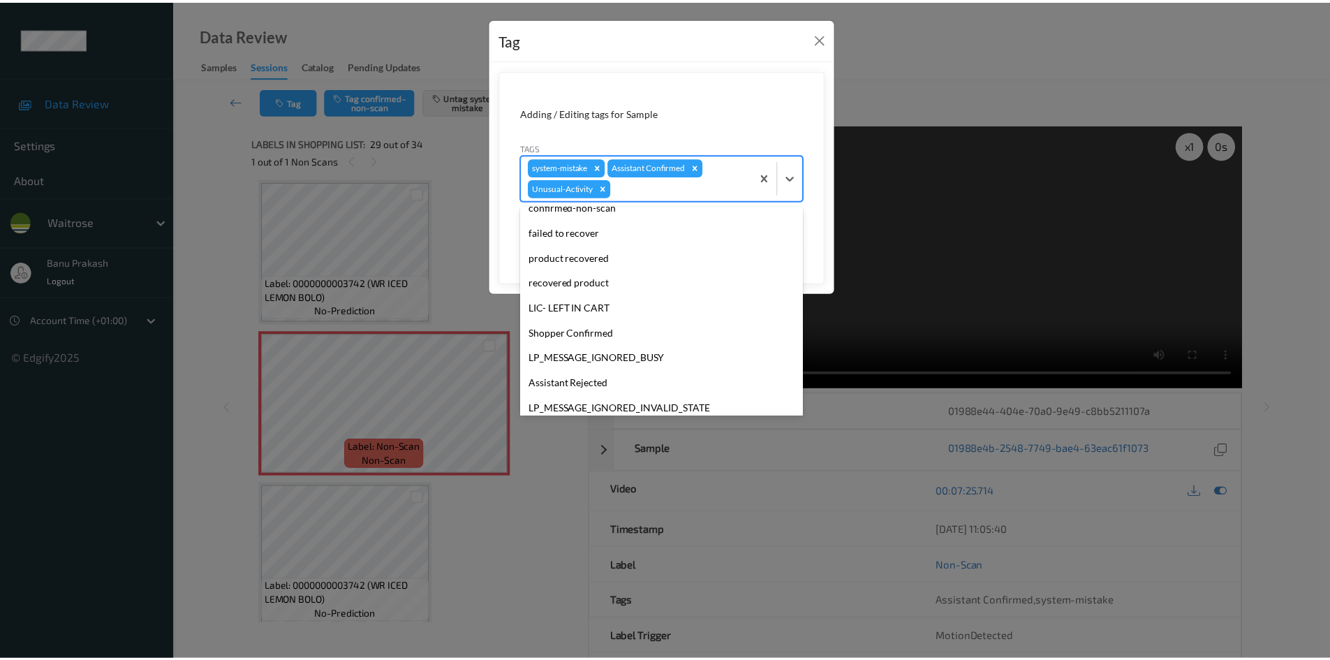
scroll to position [249, 0]
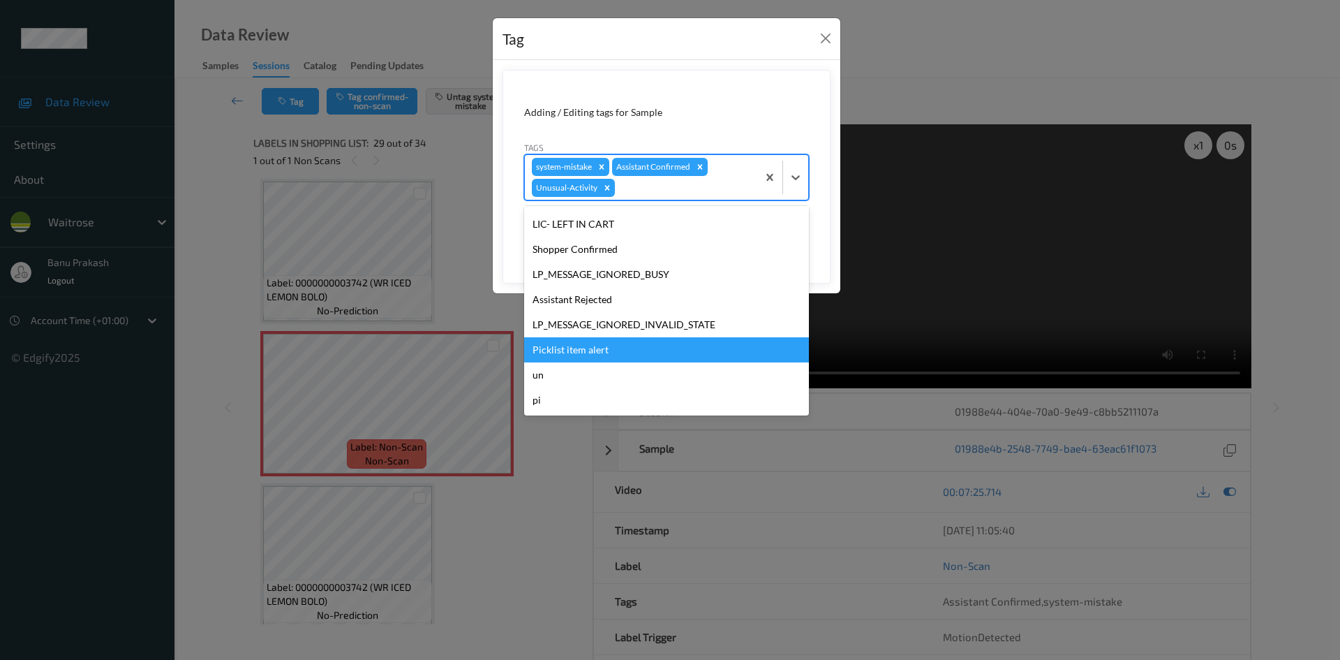
click at [591, 343] on div "Picklist item alert" at bounding box center [666, 349] width 285 height 25
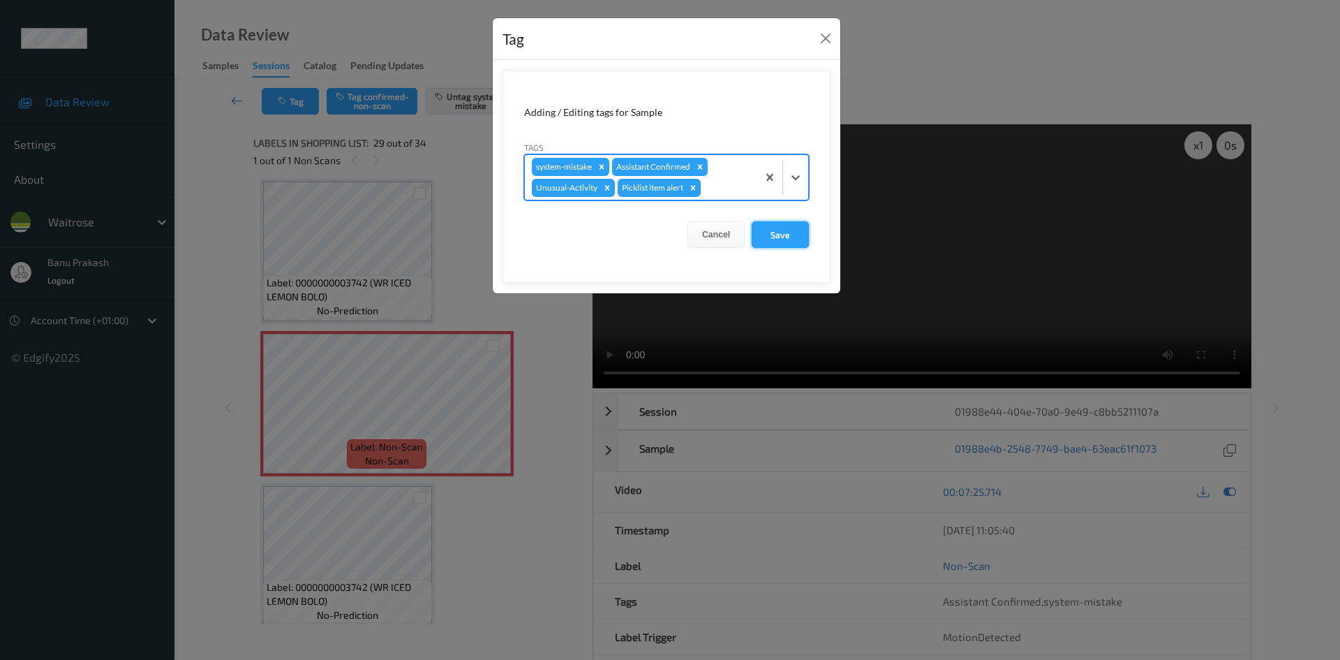
click at [790, 233] on button "Save" at bounding box center [780, 234] width 57 height 27
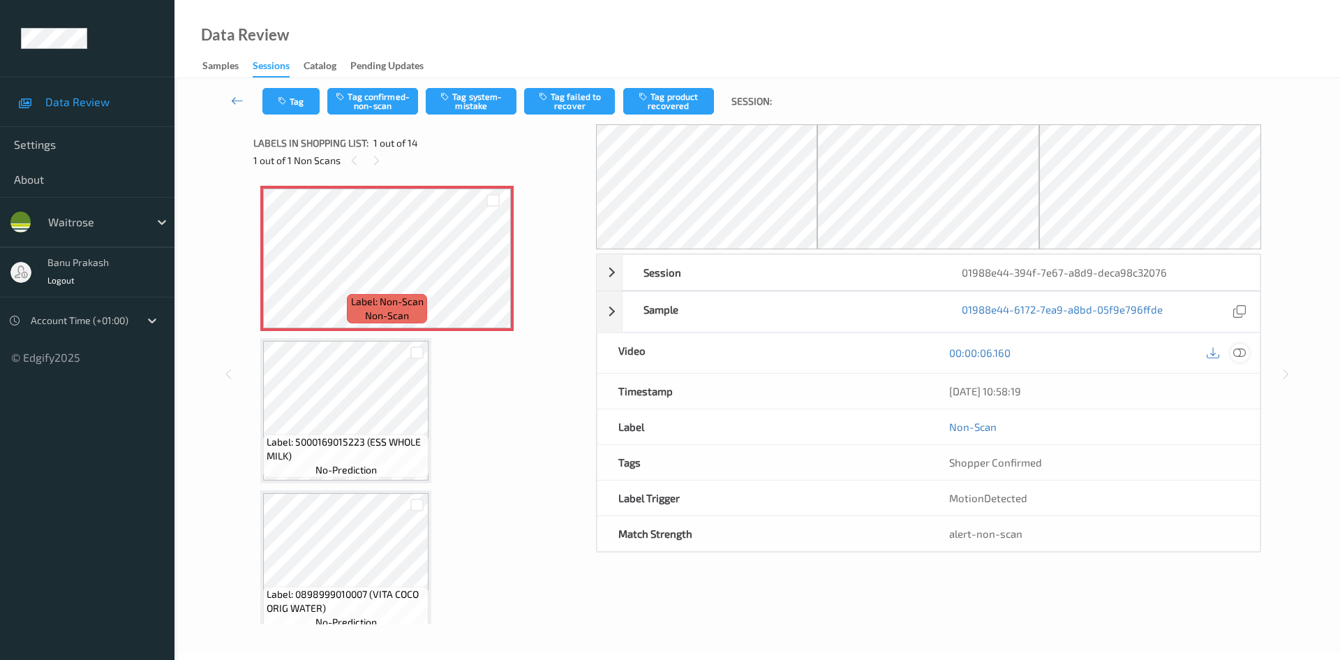
click at [1243, 355] on icon at bounding box center [1240, 352] width 13 height 13
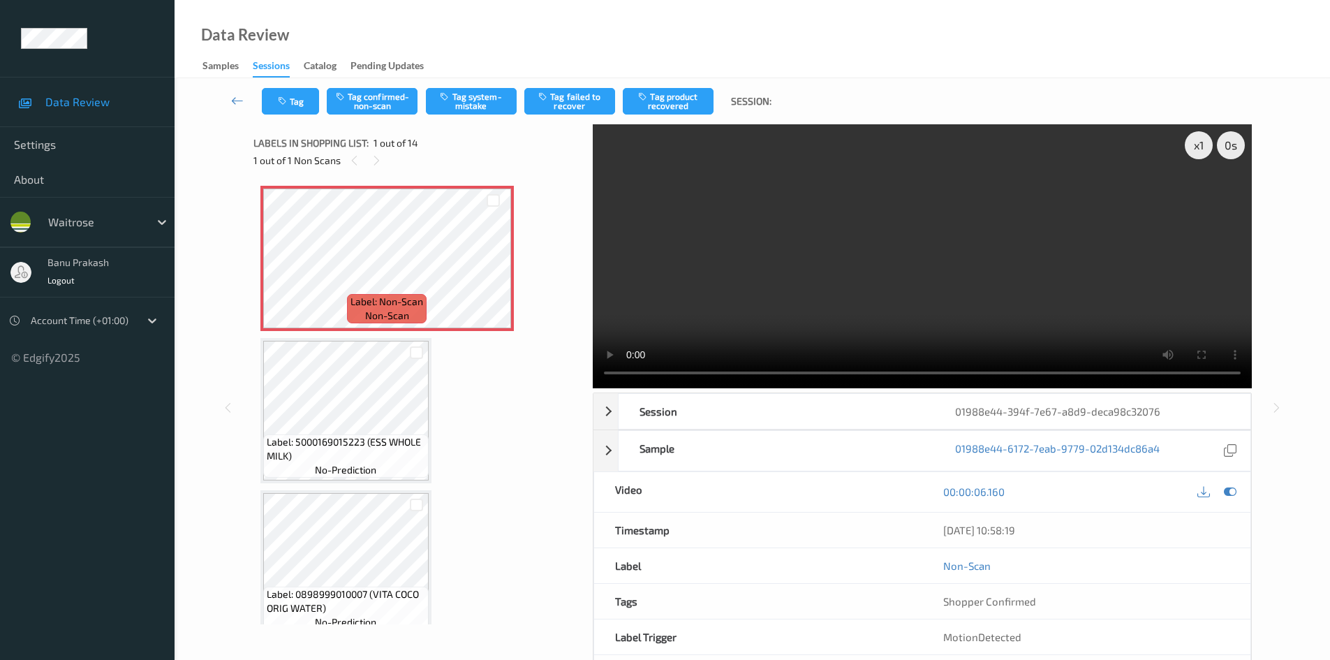
click at [790, 244] on video at bounding box center [922, 256] width 659 height 264
click at [773, 302] on video at bounding box center [922, 256] width 659 height 264
click at [484, 91] on button "Tag system-mistake" at bounding box center [471, 101] width 91 height 27
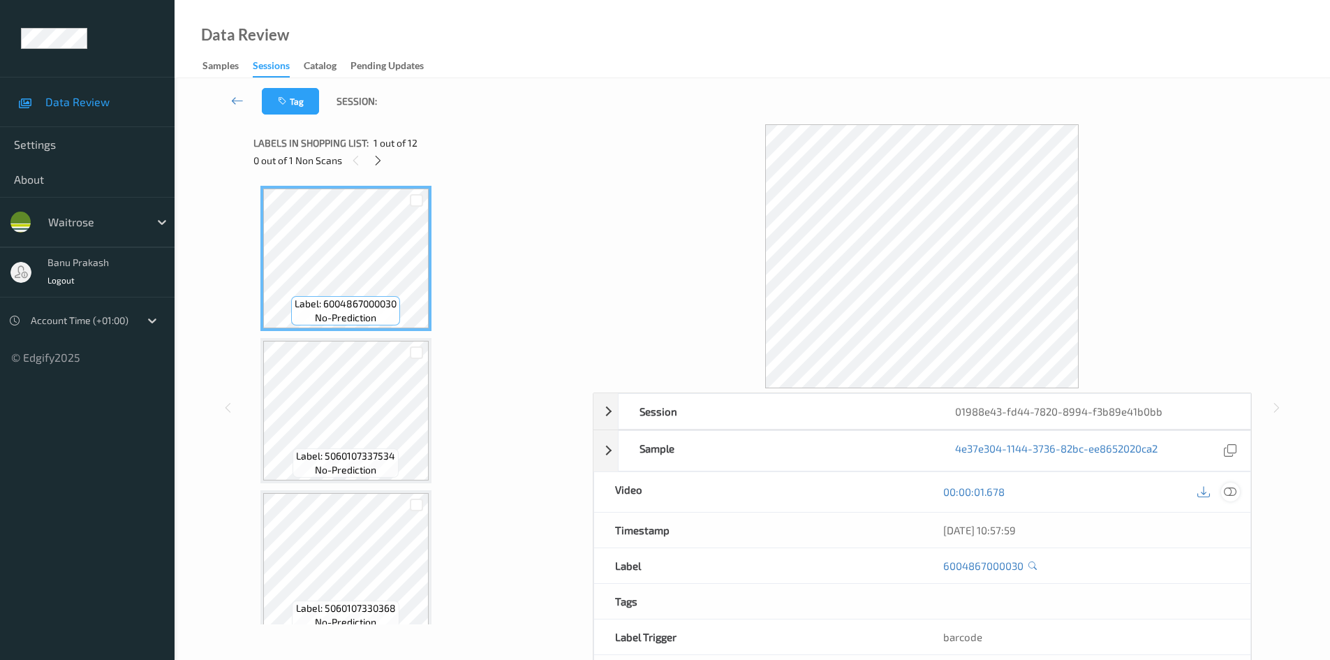
click at [1236, 491] on div at bounding box center [1230, 491] width 19 height 19
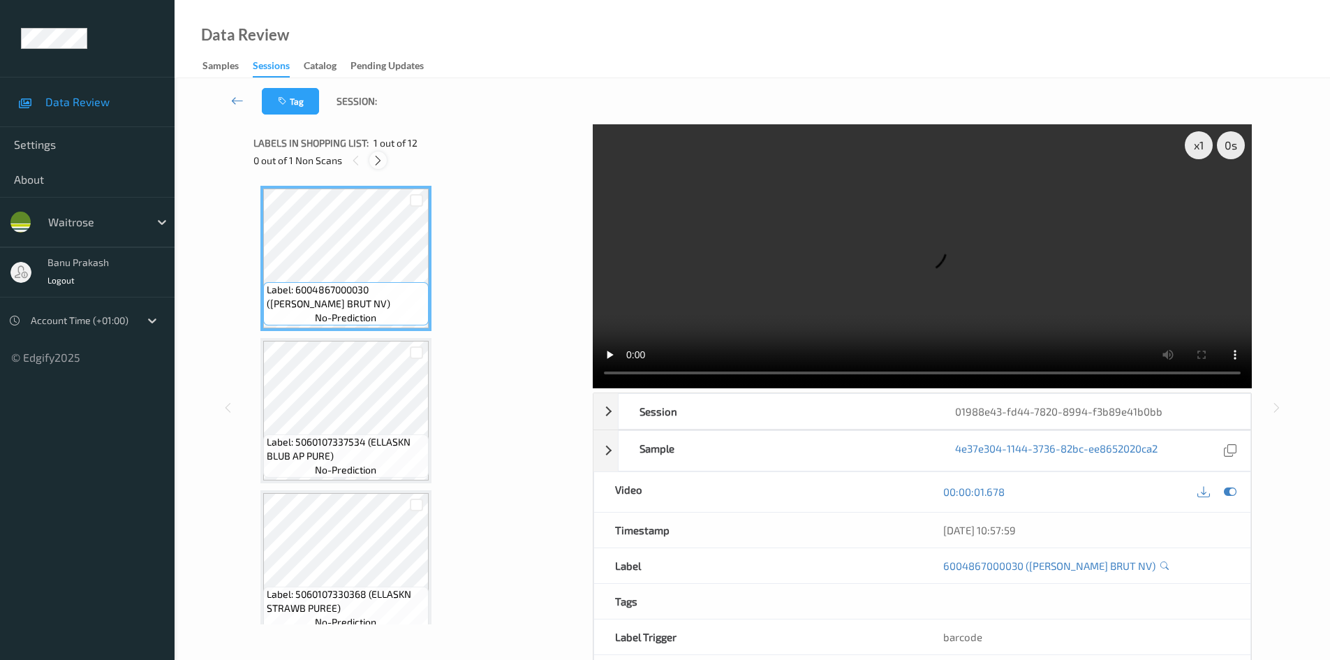
click at [377, 160] on icon at bounding box center [378, 160] width 12 height 13
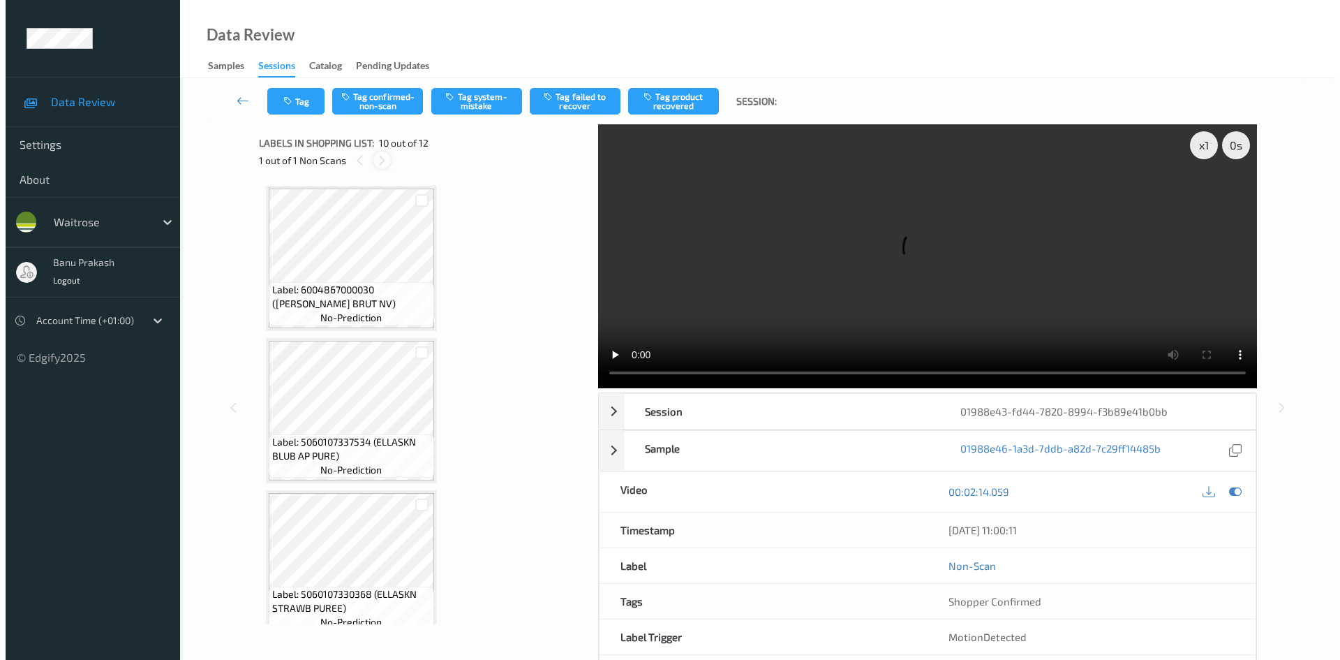
scroll to position [1224, 0]
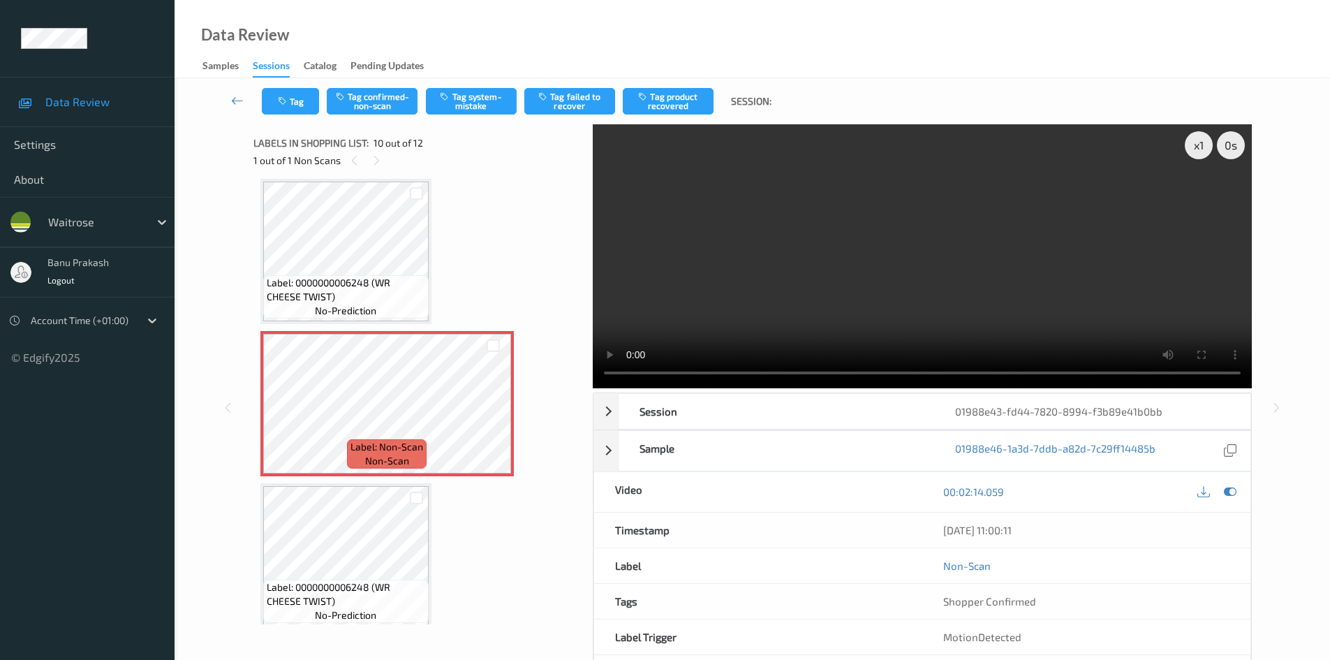
click at [306, 286] on span "Label: 0000000006248 (WR CHEESE TWIST)" at bounding box center [346, 290] width 158 height 28
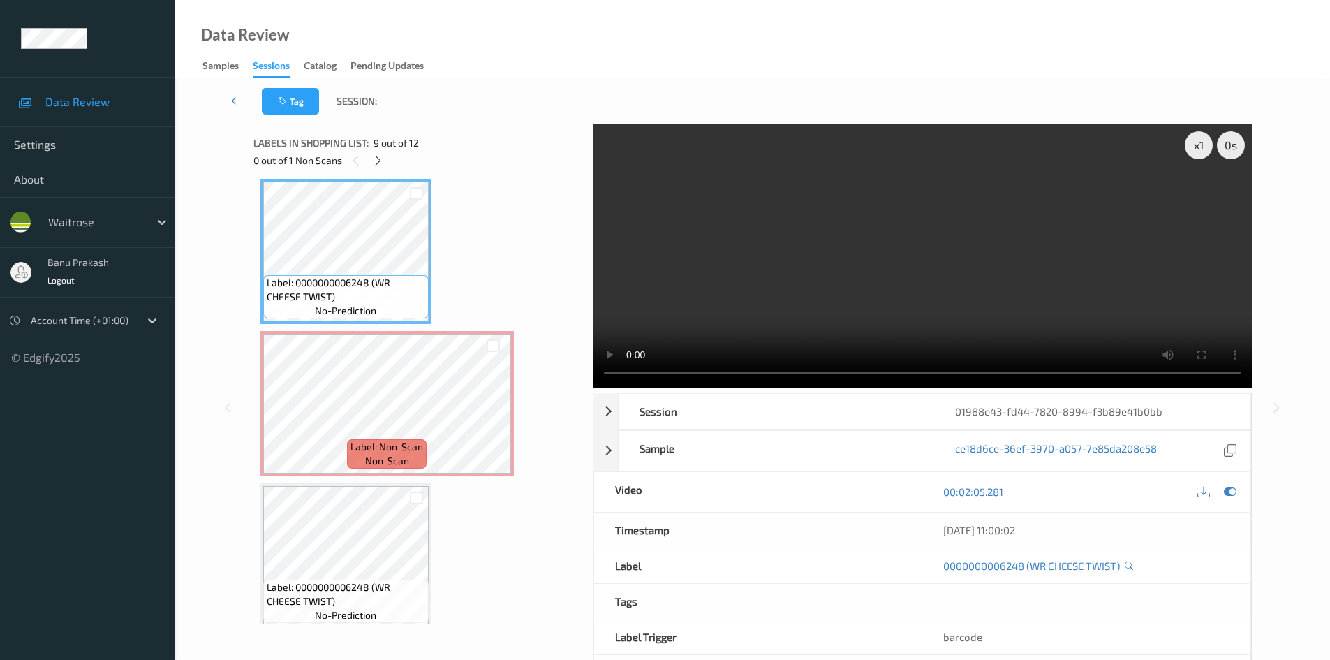
click at [822, 269] on video at bounding box center [922, 256] width 659 height 264
click at [748, 271] on video at bounding box center [922, 256] width 659 height 264
click at [489, 412] on icon at bounding box center [493, 415] width 12 height 13
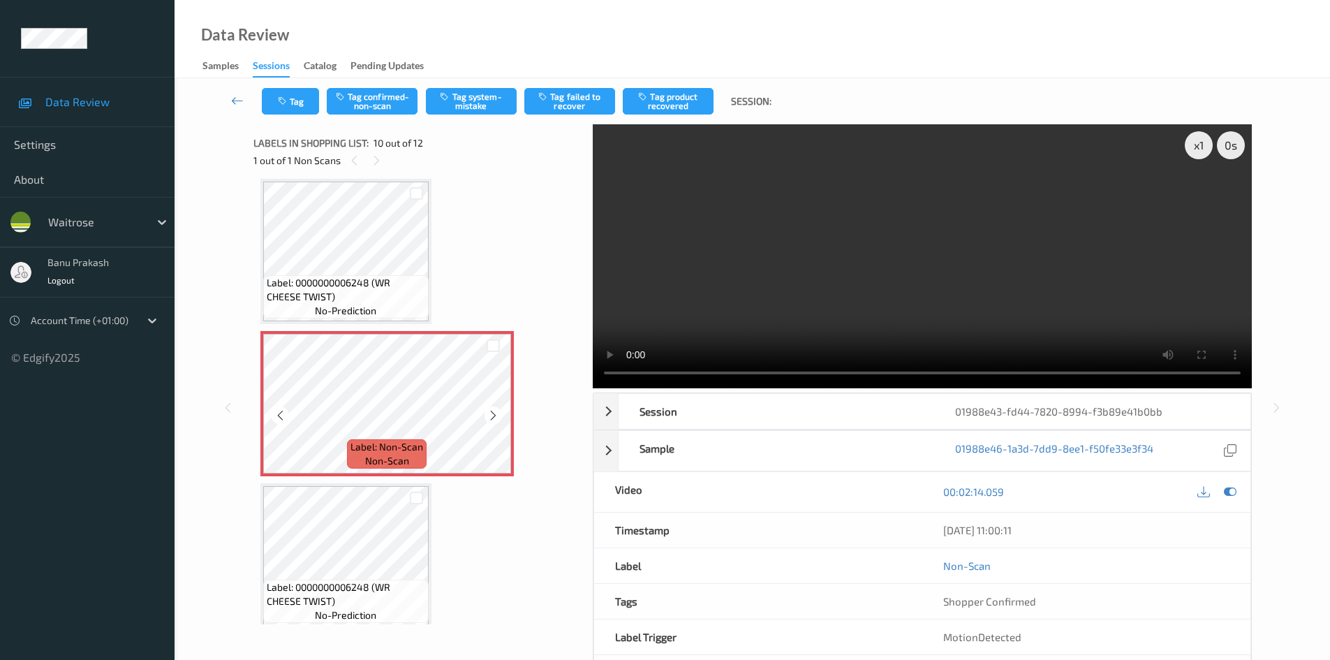
click at [489, 412] on icon at bounding box center [493, 415] width 12 height 13
click at [482, 92] on button "Tag system-mistake" at bounding box center [471, 101] width 91 height 27
click at [284, 105] on icon "button" at bounding box center [284, 101] width 12 height 10
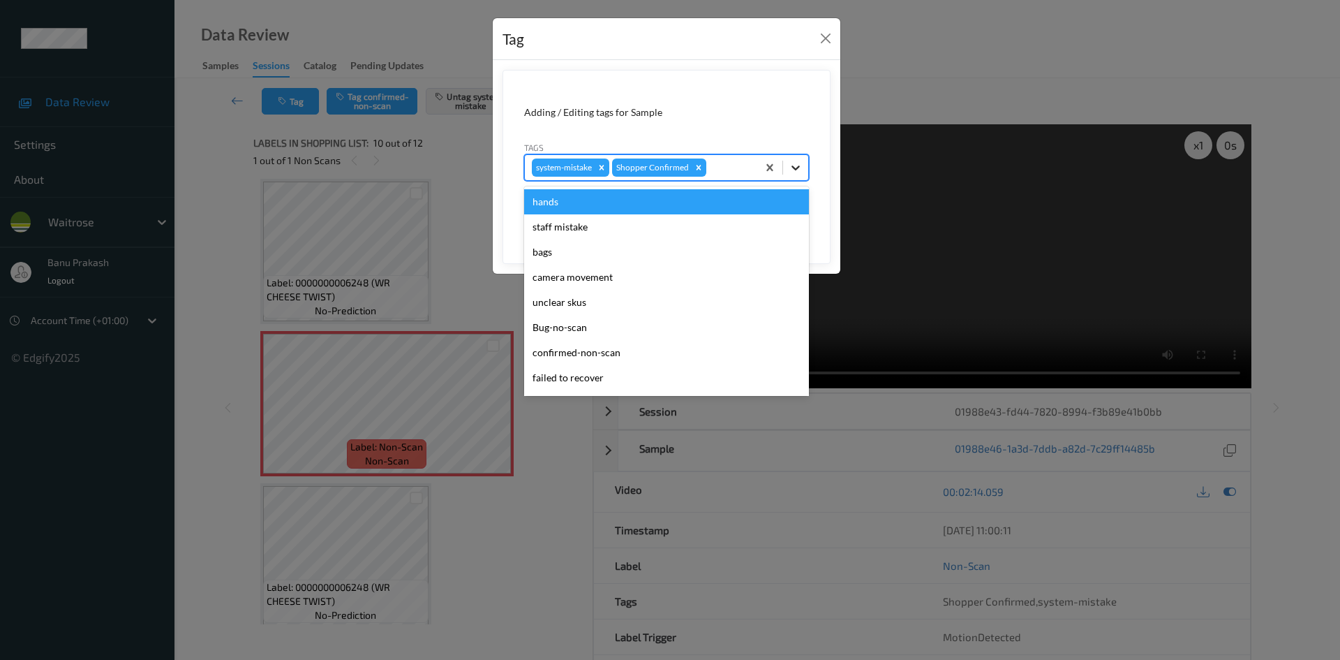
click at [792, 165] on icon at bounding box center [796, 168] width 14 height 14
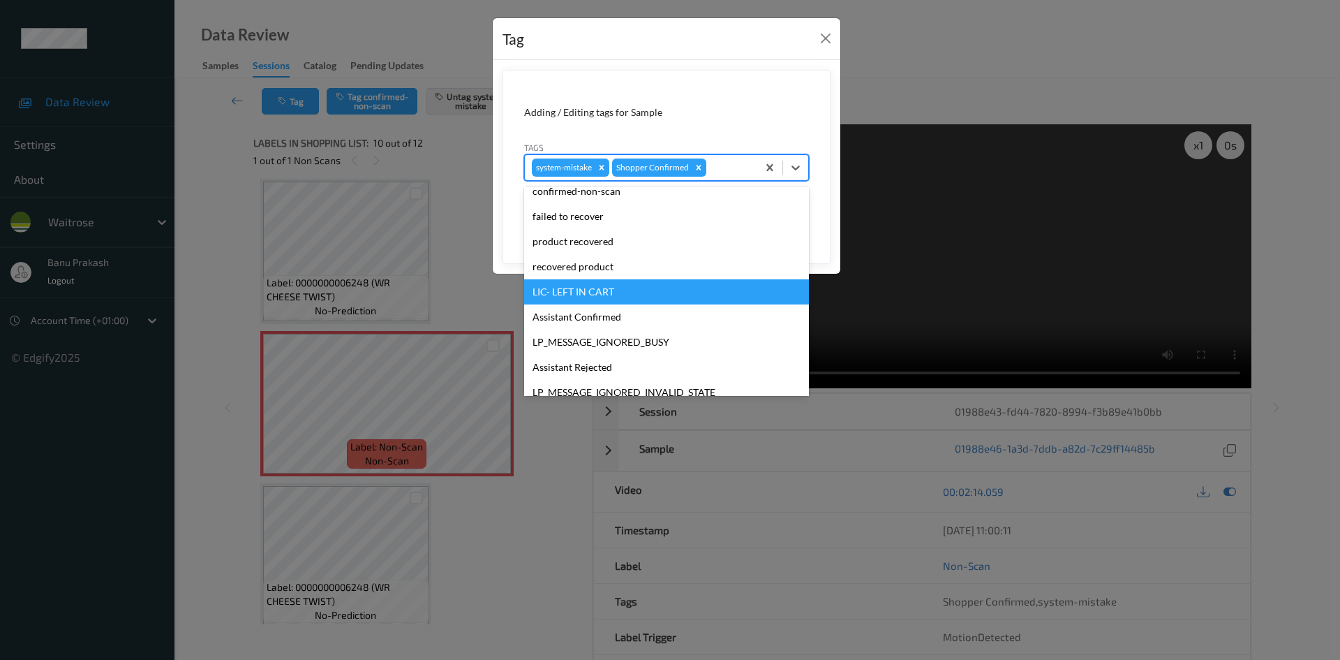
scroll to position [274, 0]
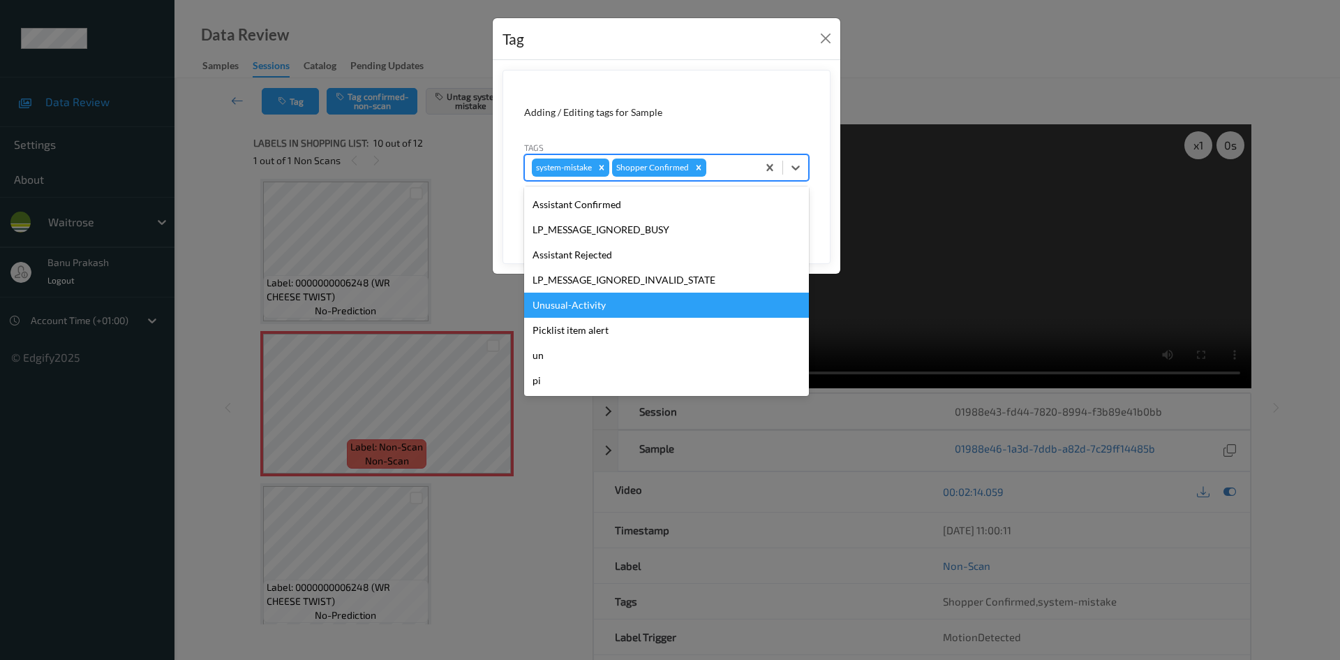
click at [604, 312] on div "Unusual-Activity" at bounding box center [666, 305] width 285 height 25
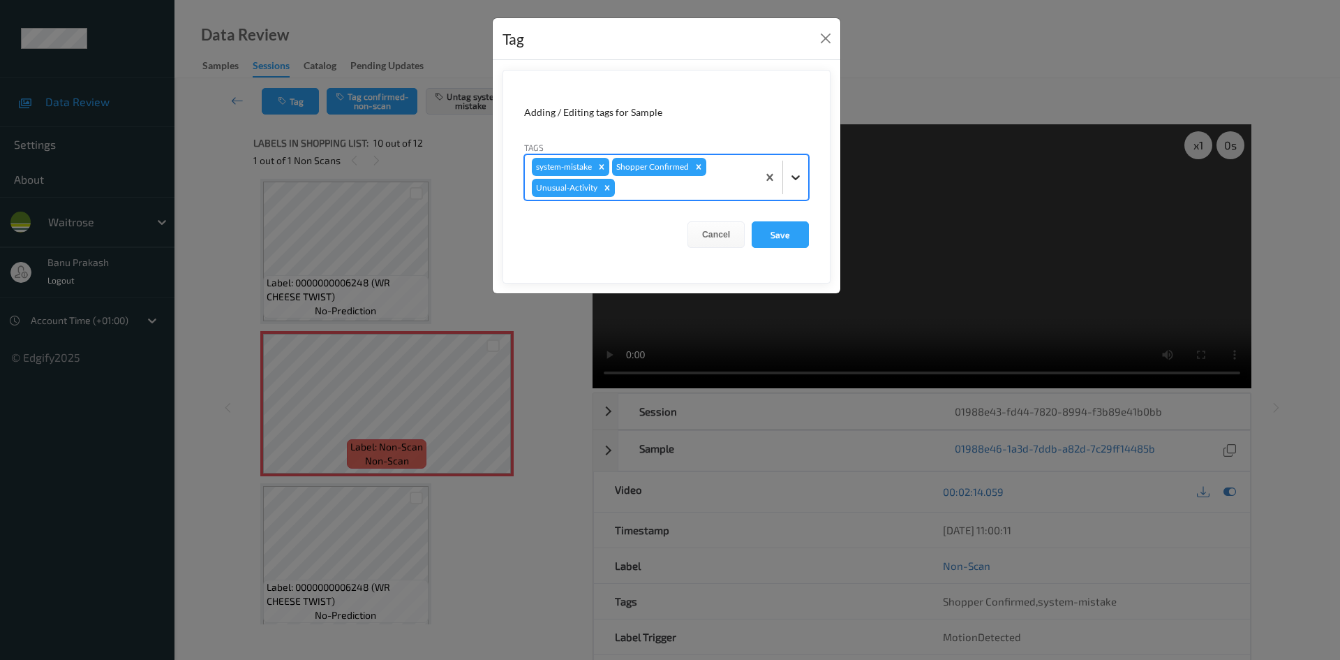
click at [804, 180] on div at bounding box center [795, 177] width 25 height 25
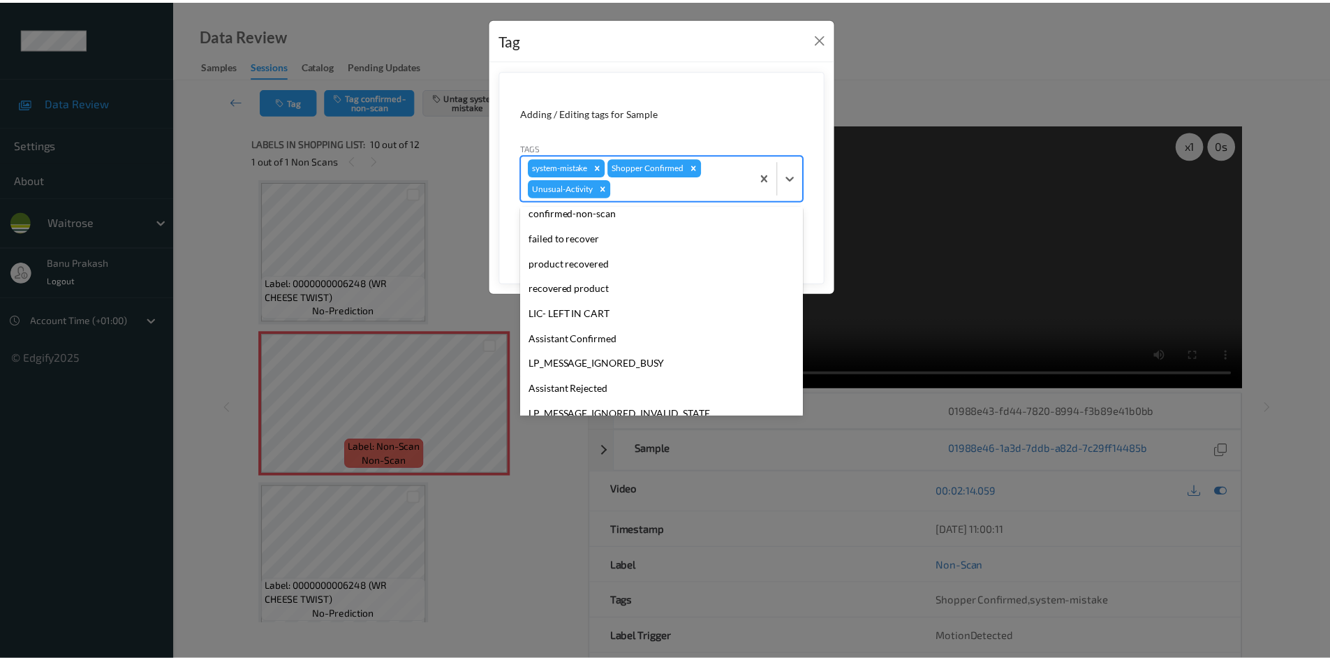
scroll to position [209, 0]
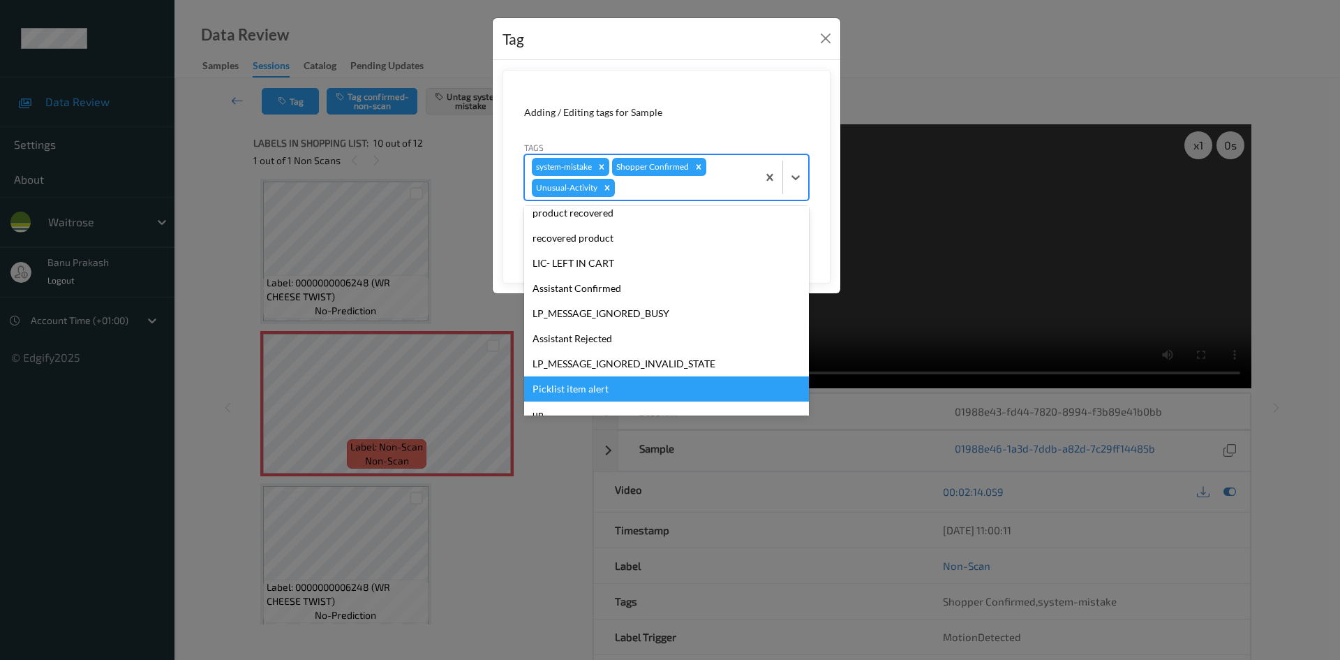
click at [609, 387] on div "Picklist item alert" at bounding box center [666, 388] width 285 height 25
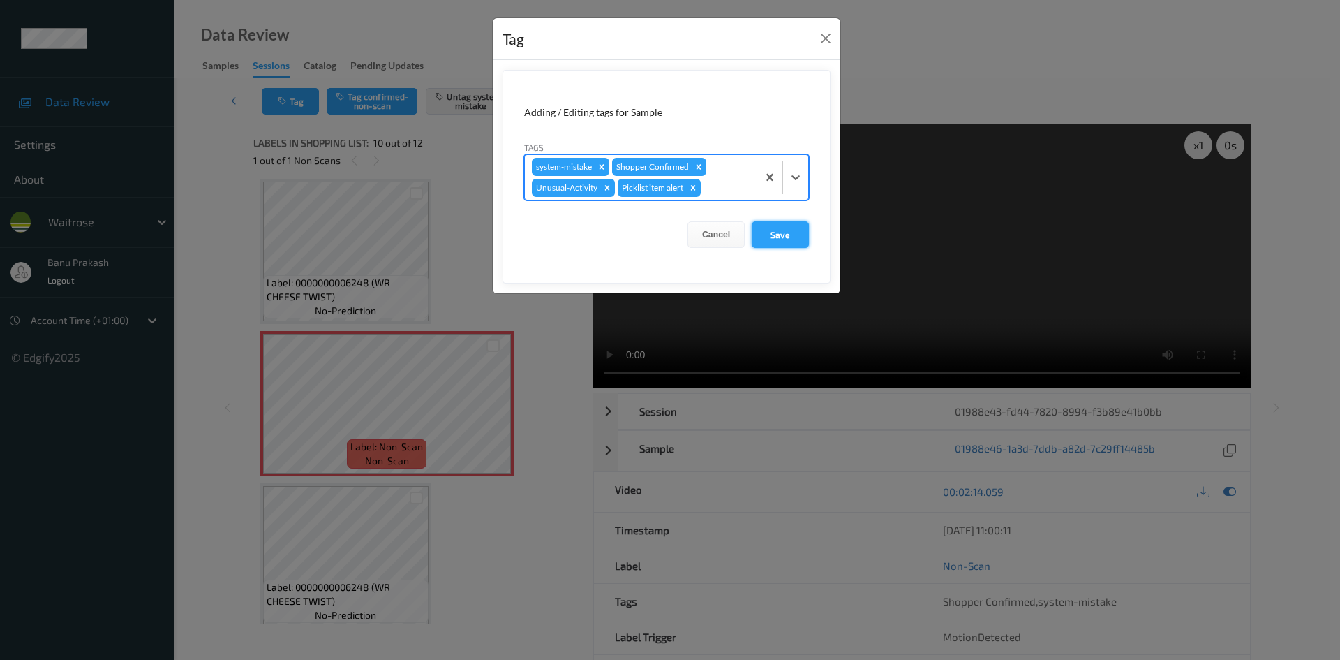
click at [781, 235] on button "Save" at bounding box center [780, 234] width 57 height 27
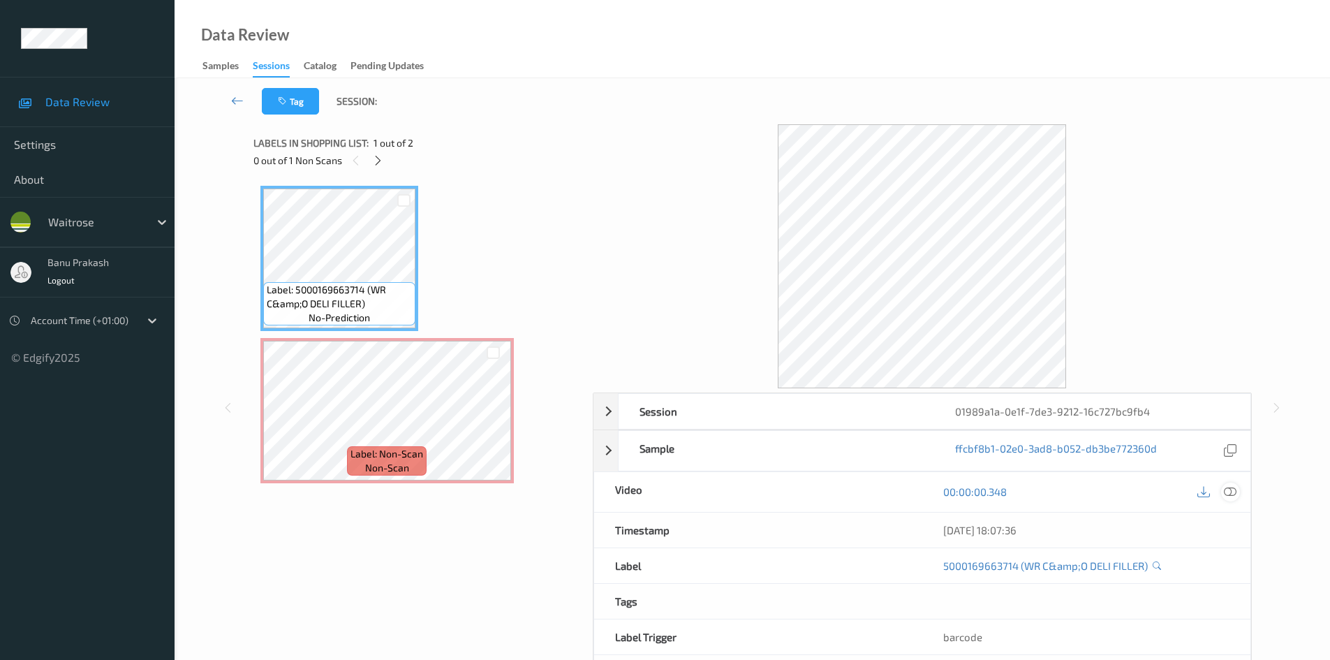
click at [1233, 489] on icon at bounding box center [1230, 491] width 13 height 13
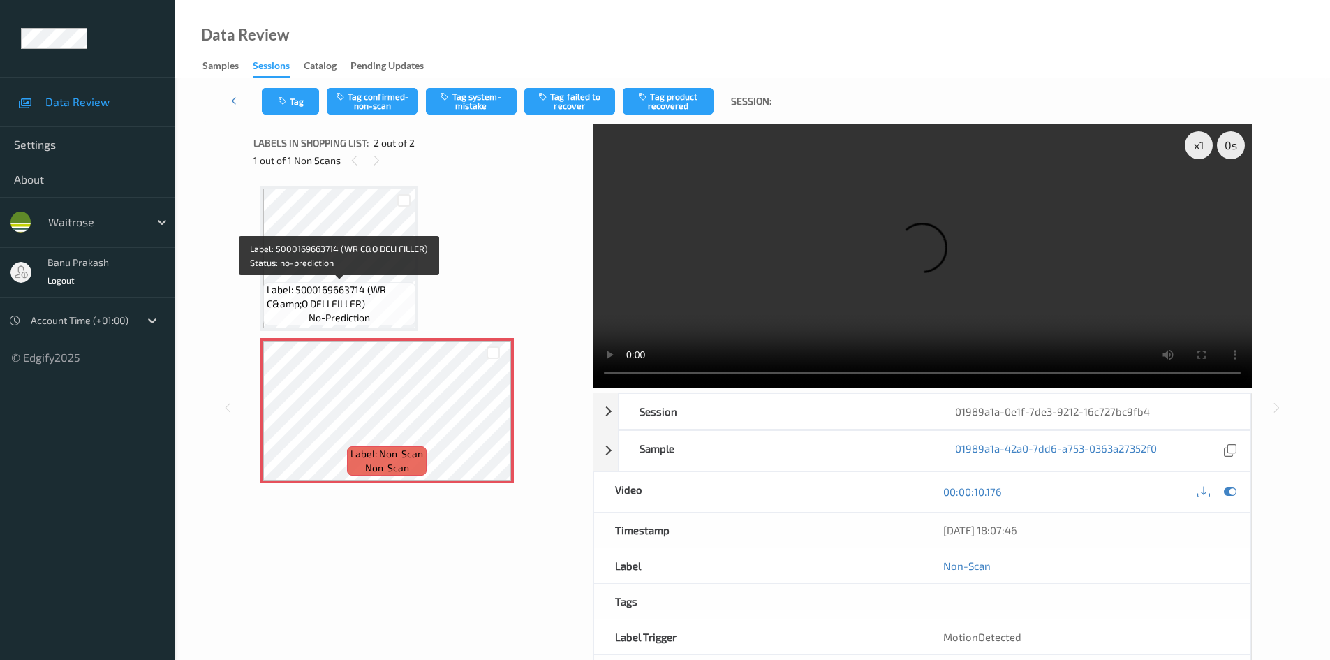
click at [363, 288] on span "Label: 5000169663714 (WR C&amp;O DELI FILLER)" at bounding box center [339, 297] width 145 height 28
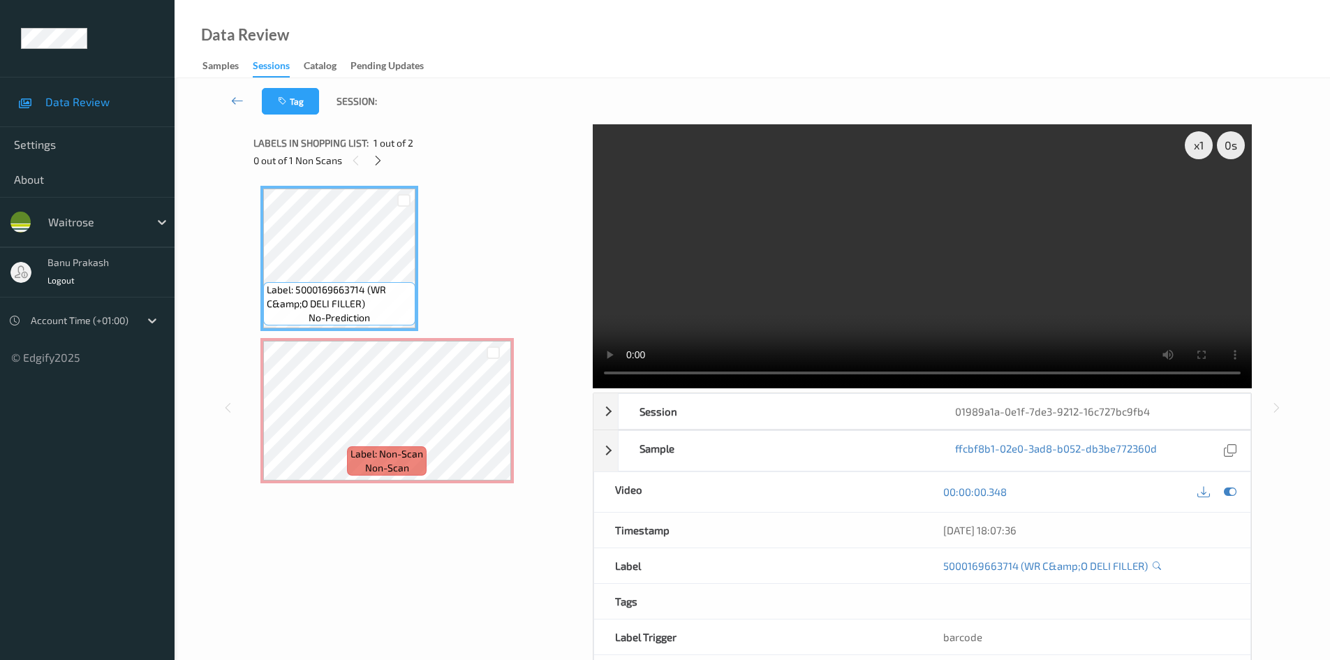
click at [943, 281] on video at bounding box center [922, 256] width 659 height 264
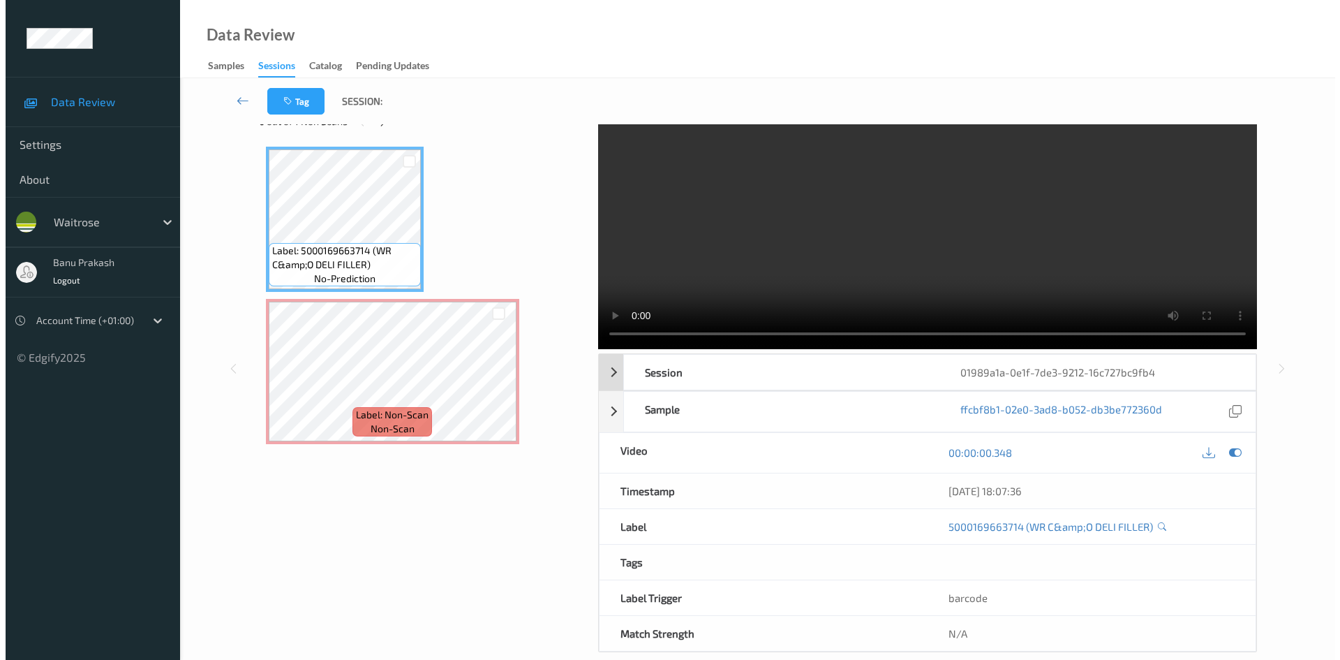
scroll to position [60, 0]
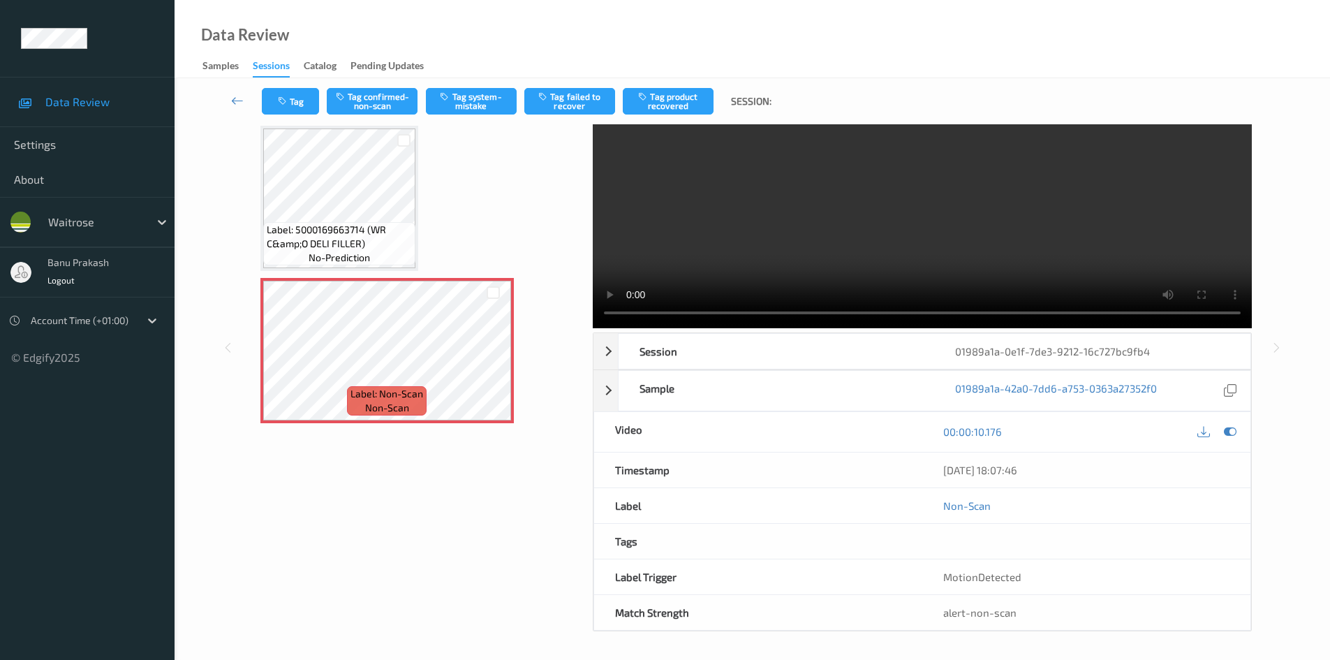
click at [766, 206] on video at bounding box center [922, 196] width 659 height 264
click at [436, 96] on button "Tag system-mistake" at bounding box center [471, 101] width 91 height 27
click at [296, 101] on button "Tag" at bounding box center [290, 101] width 57 height 27
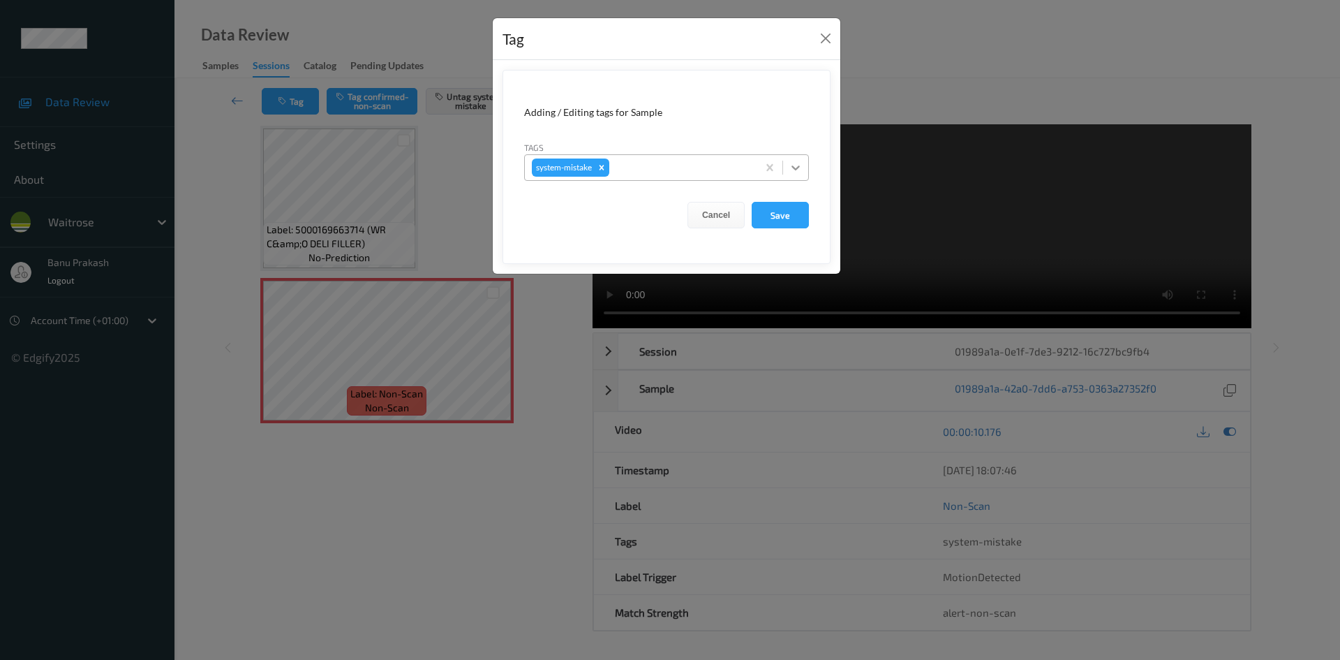
click at [794, 161] on icon at bounding box center [796, 168] width 14 height 14
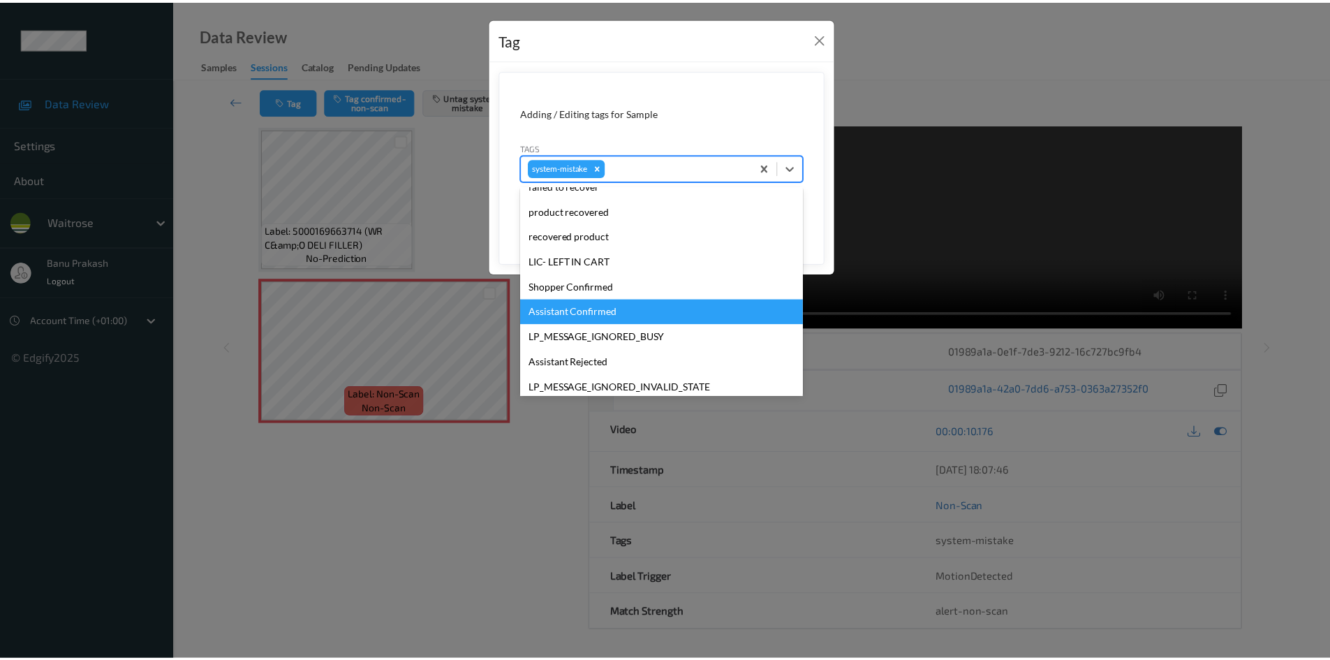
scroll to position [299, 0]
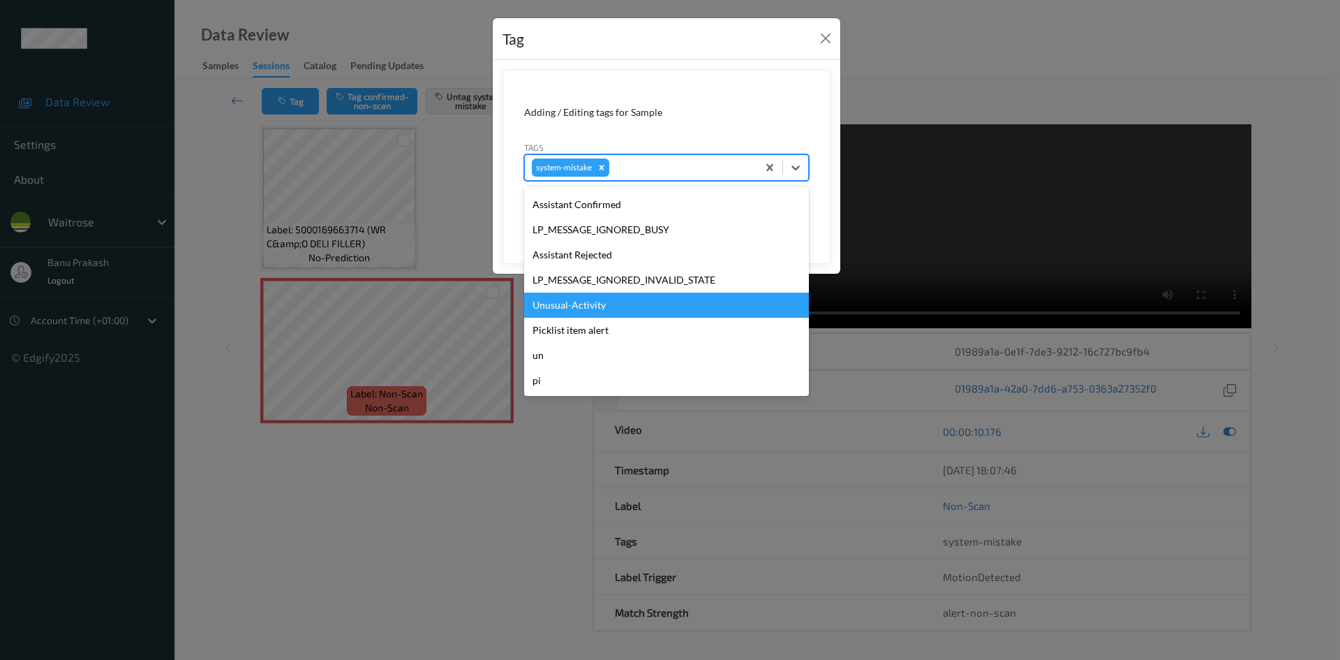
click at [603, 313] on div "Unusual-Activity" at bounding box center [666, 305] width 285 height 25
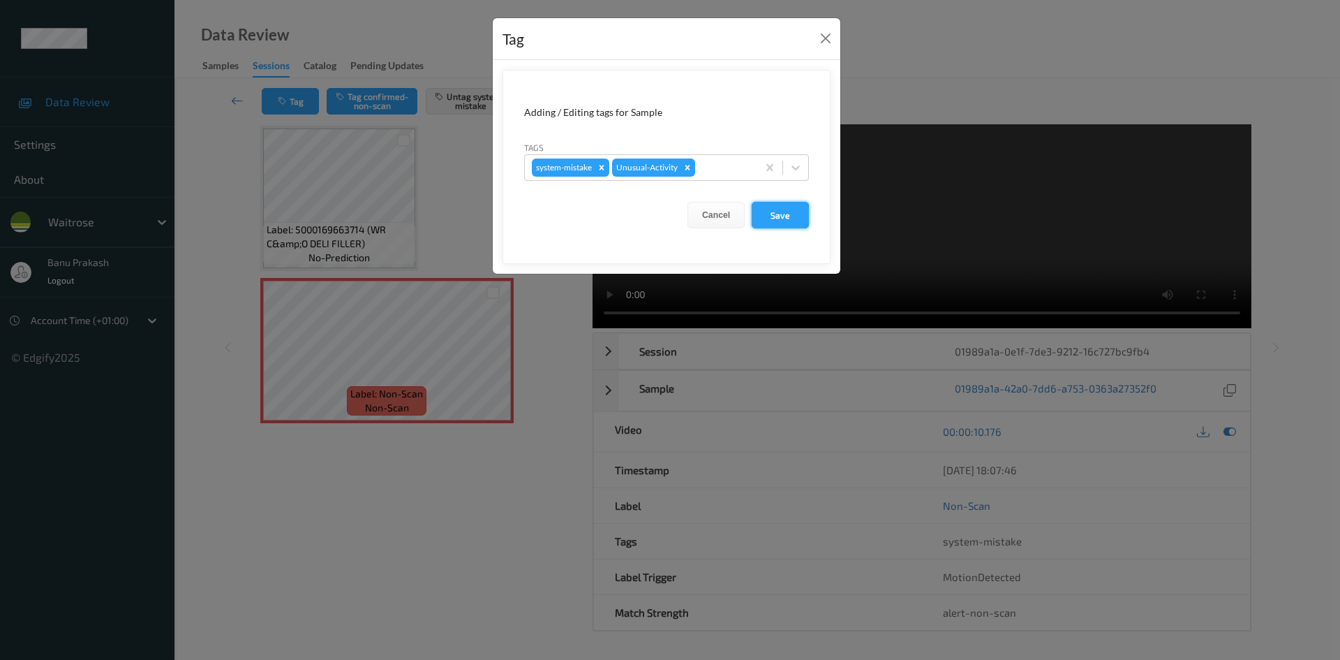
click at [778, 214] on button "Save" at bounding box center [780, 215] width 57 height 27
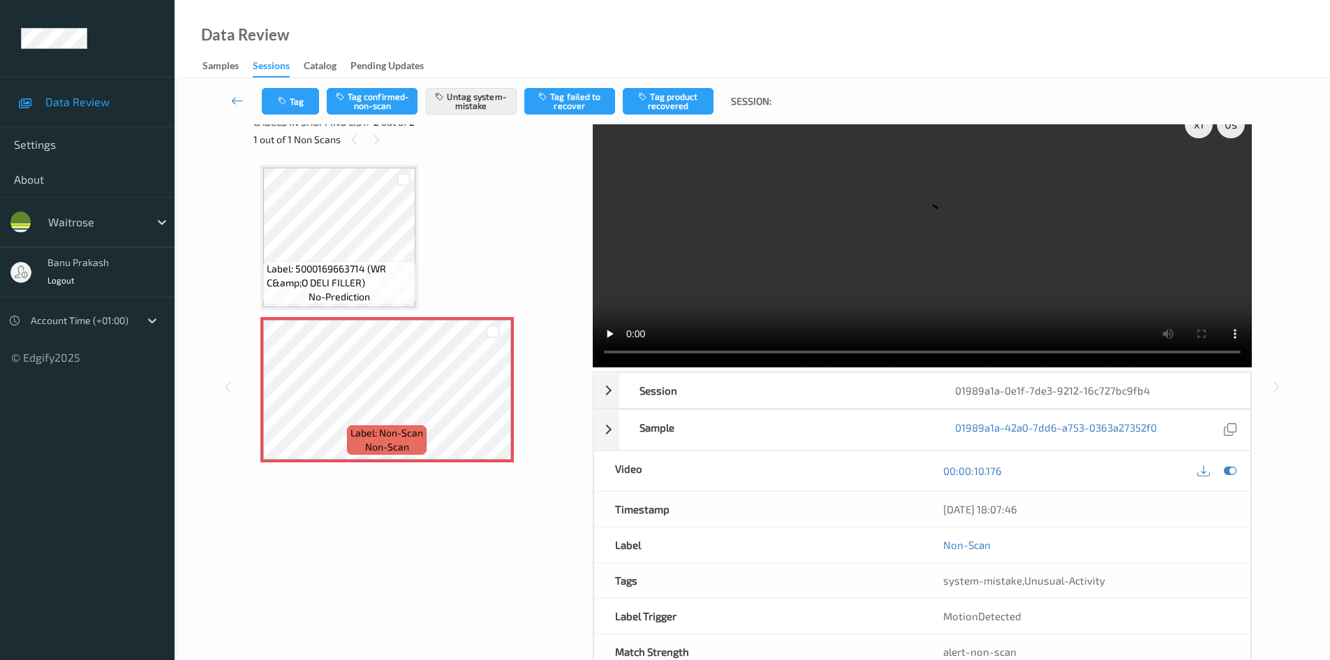
scroll to position [0, 0]
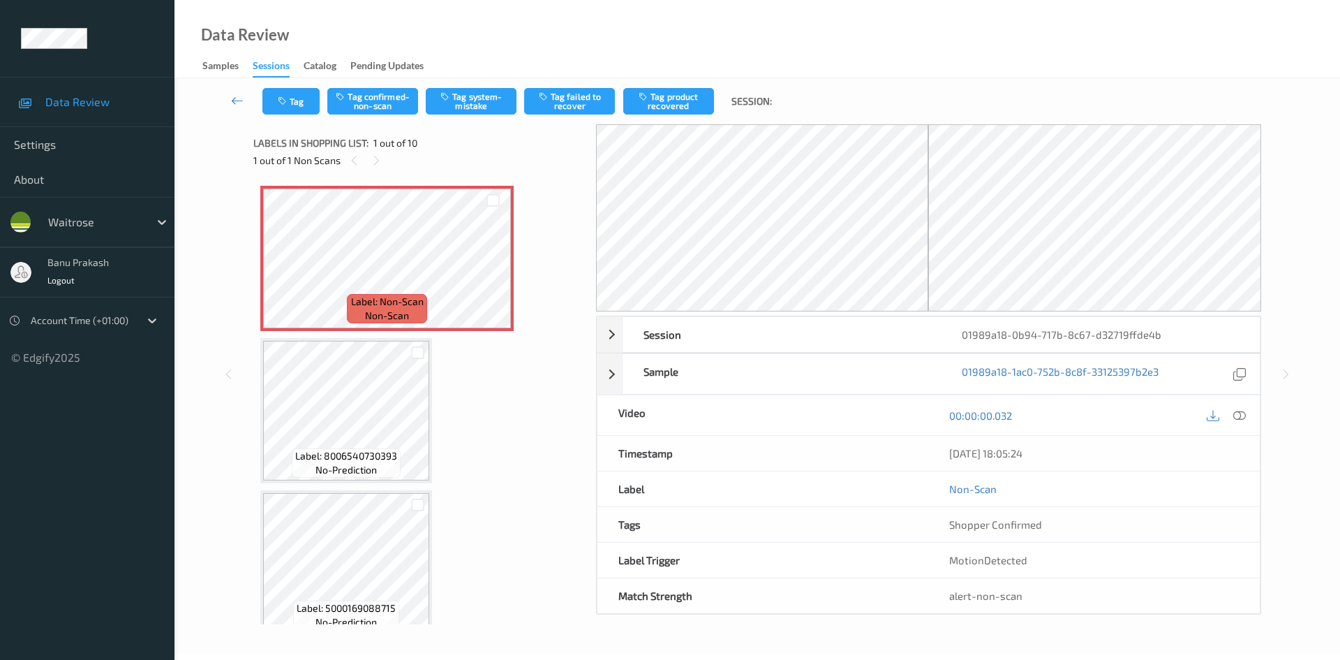
click at [1254, 417] on div "00:00:00.032" at bounding box center [1094, 415] width 332 height 40
click at [1243, 415] on icon at bounding box center [1240, 414] width 13 height 13
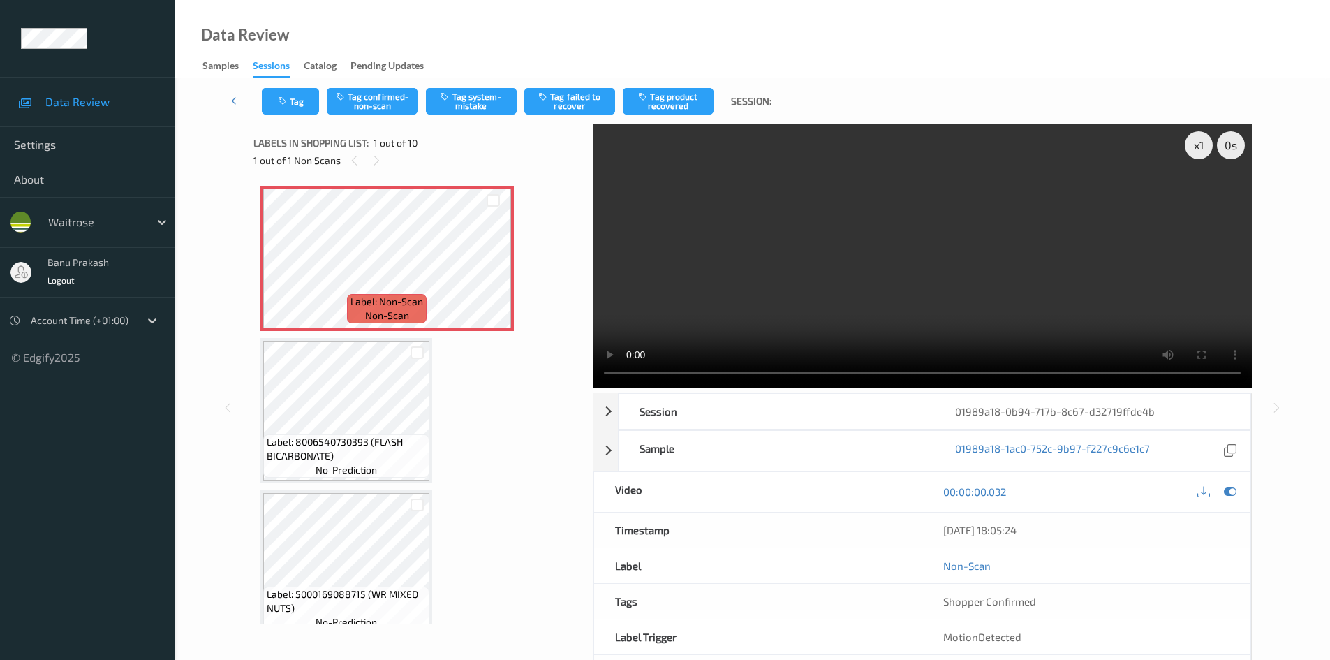
click at [1013, 295] on video at bounding box center [922, 256] width 659 height 264
click at [441, 101] on icon "button" at bounding box center [446, 96] width 12 height 10
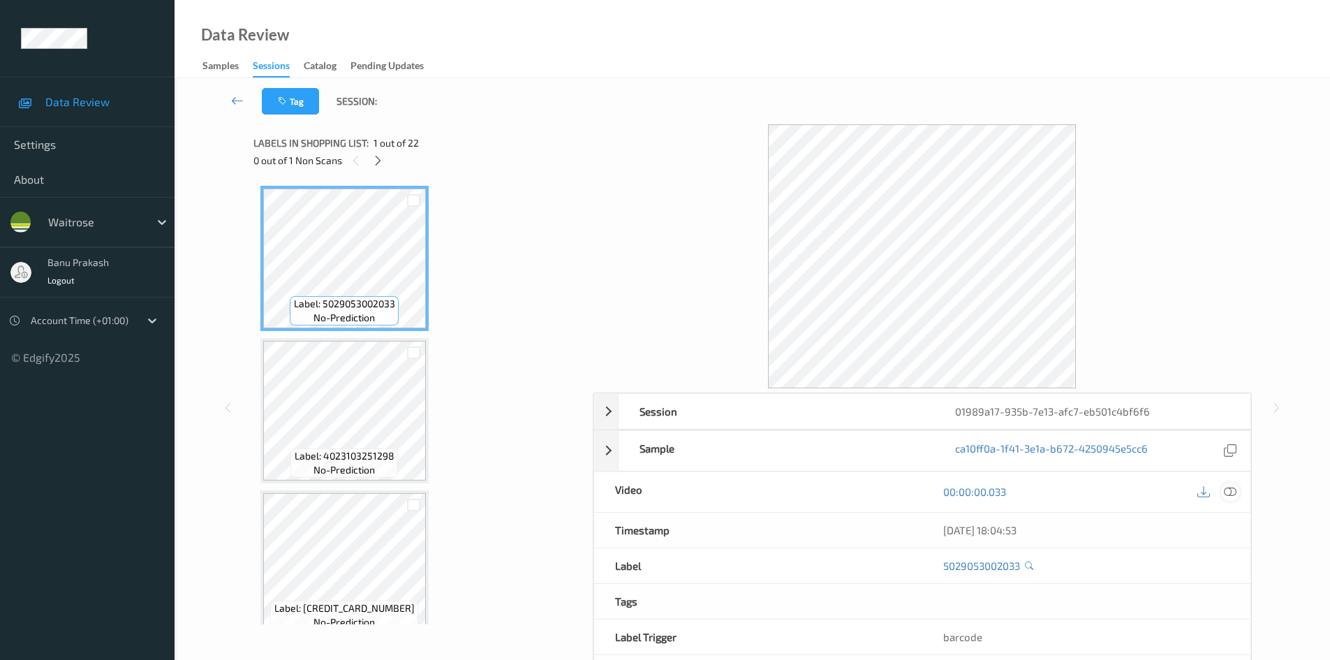
click at [1223, 489] on div at bounding box center [1230, 491] width 19 height 19
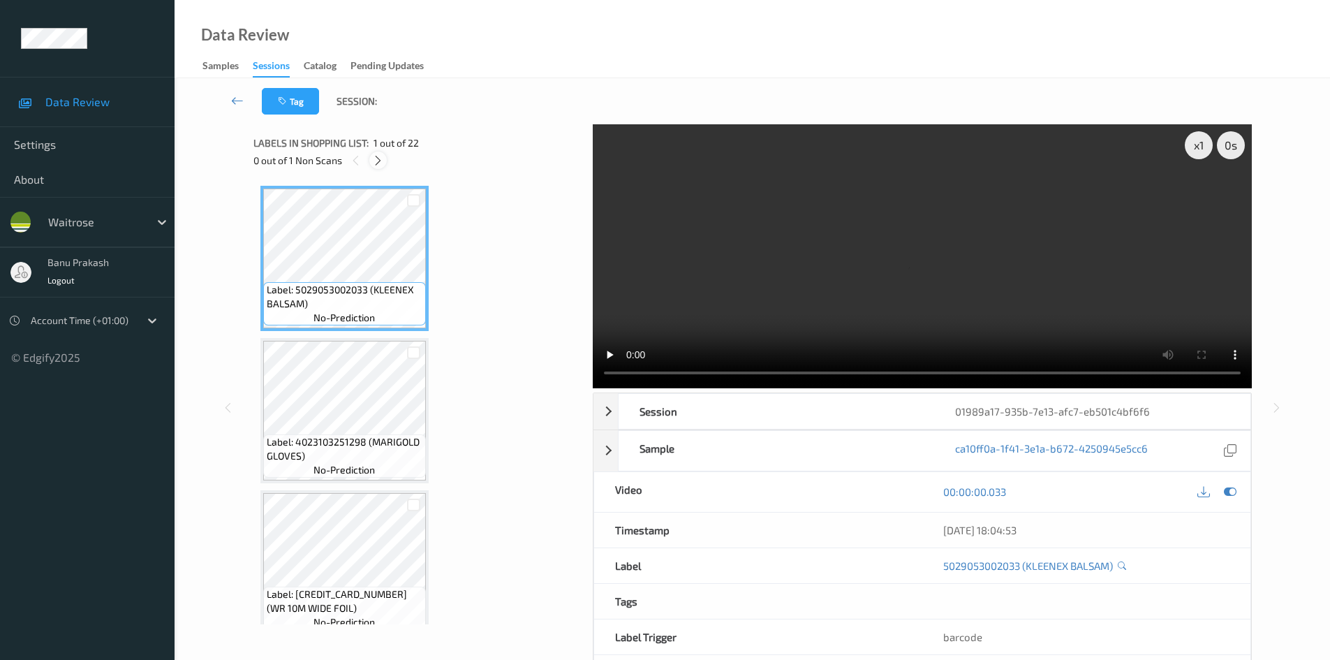
click at [381, 160] on icon at bounding box center [378, 160] width 12 height 13
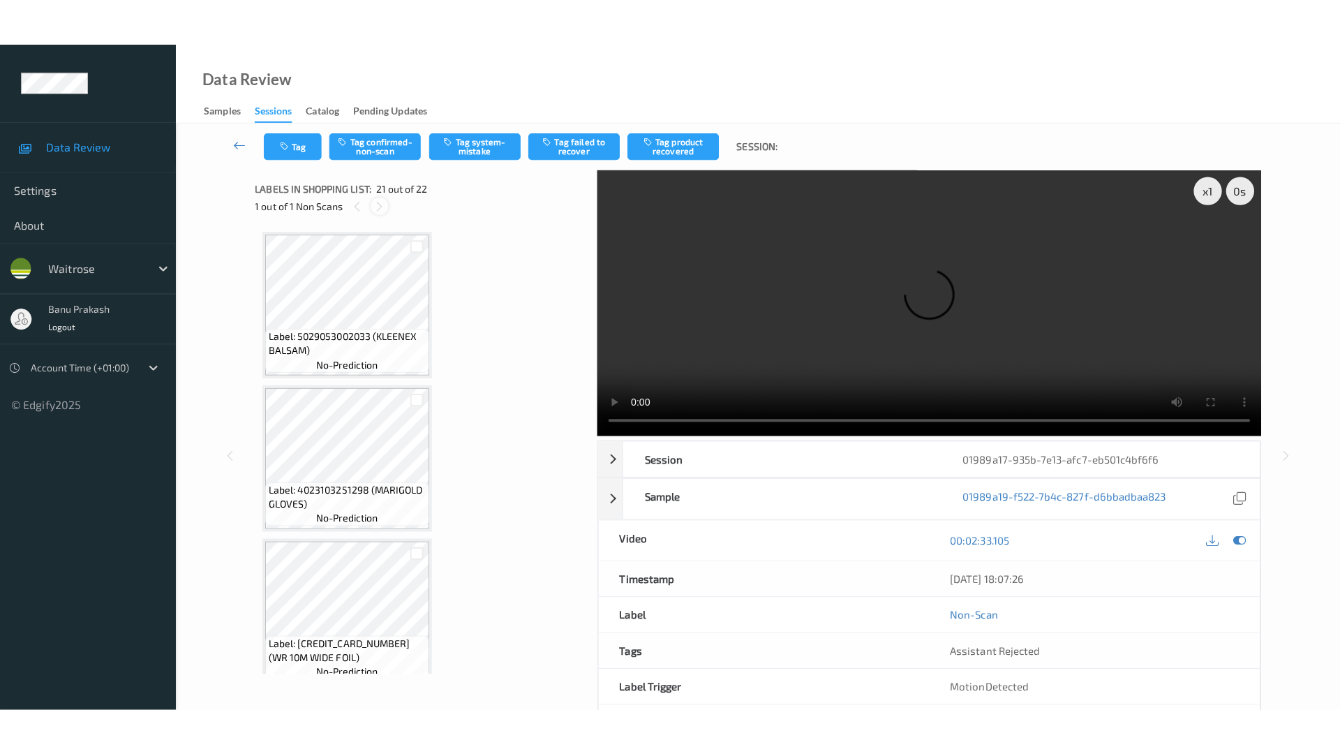
scroll to position [2899, 0]
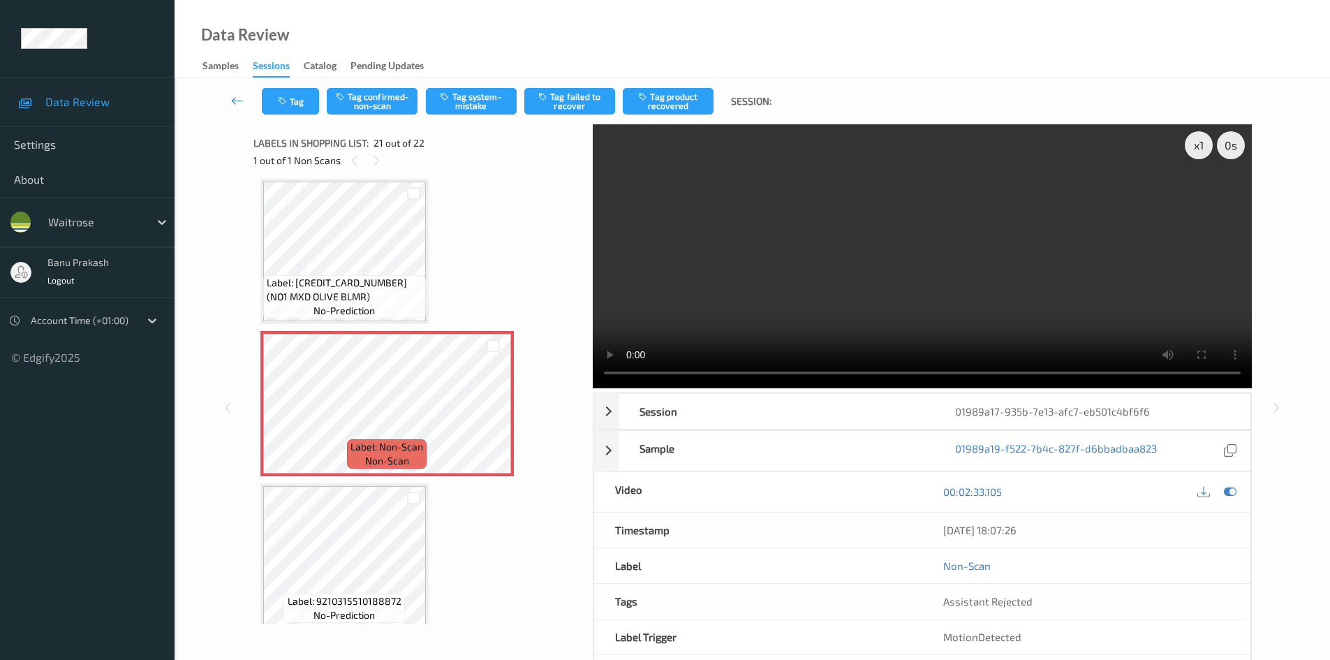
click at [368, 287] on span "Label: [CREDIT_CARD_NUMBER] (NO1 MXD OLIVE BLMR)" at bounding box center [345, 290] width 156 height 28
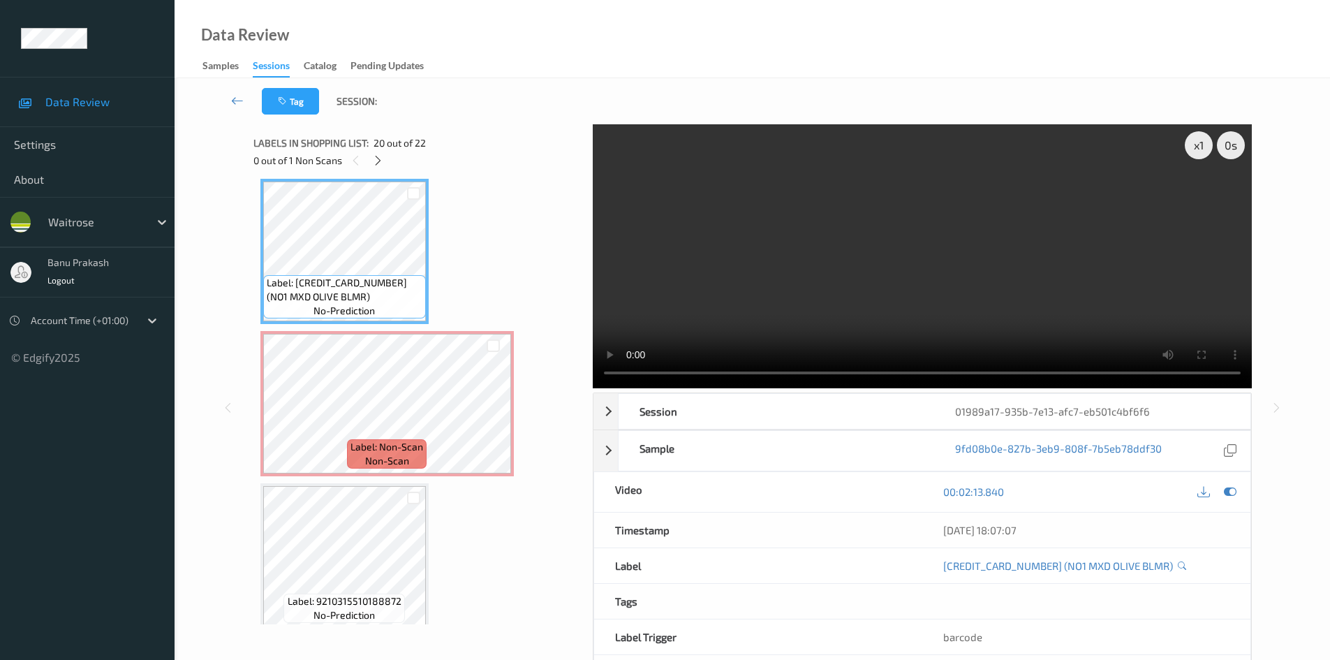
click at [786, 288] on video at bounding box center [922, 256] width 659 height 264
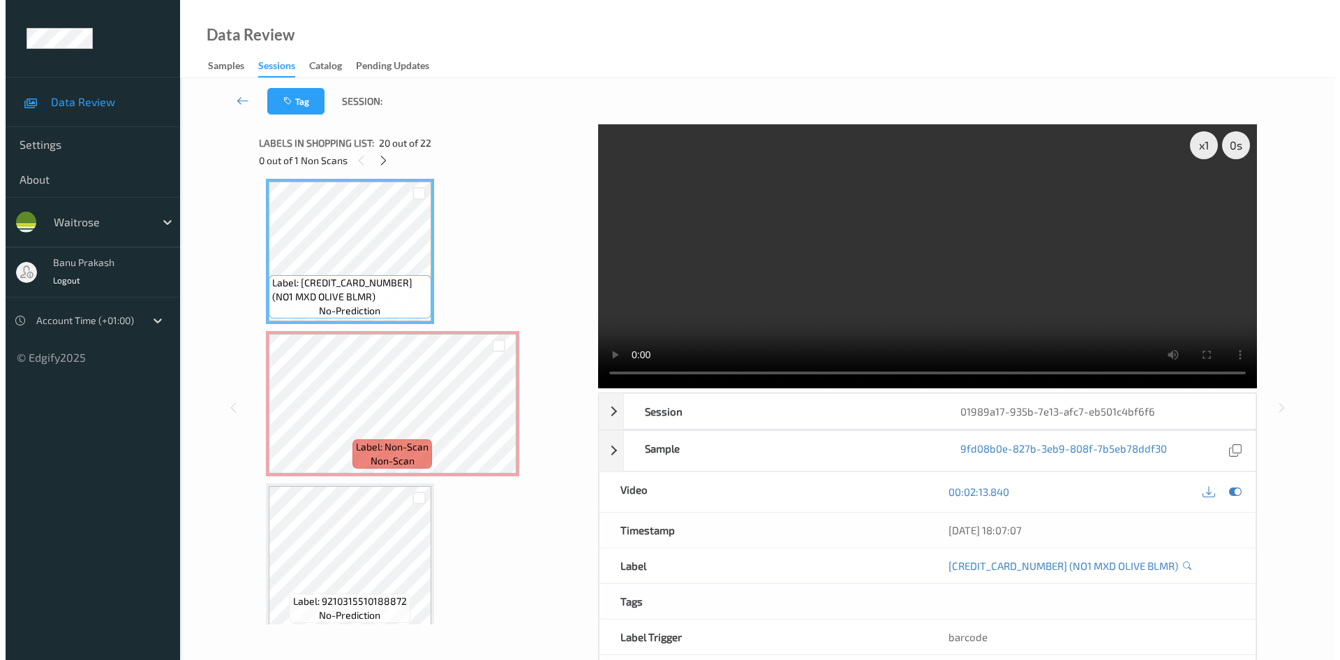
scroll to position [2815, 0]
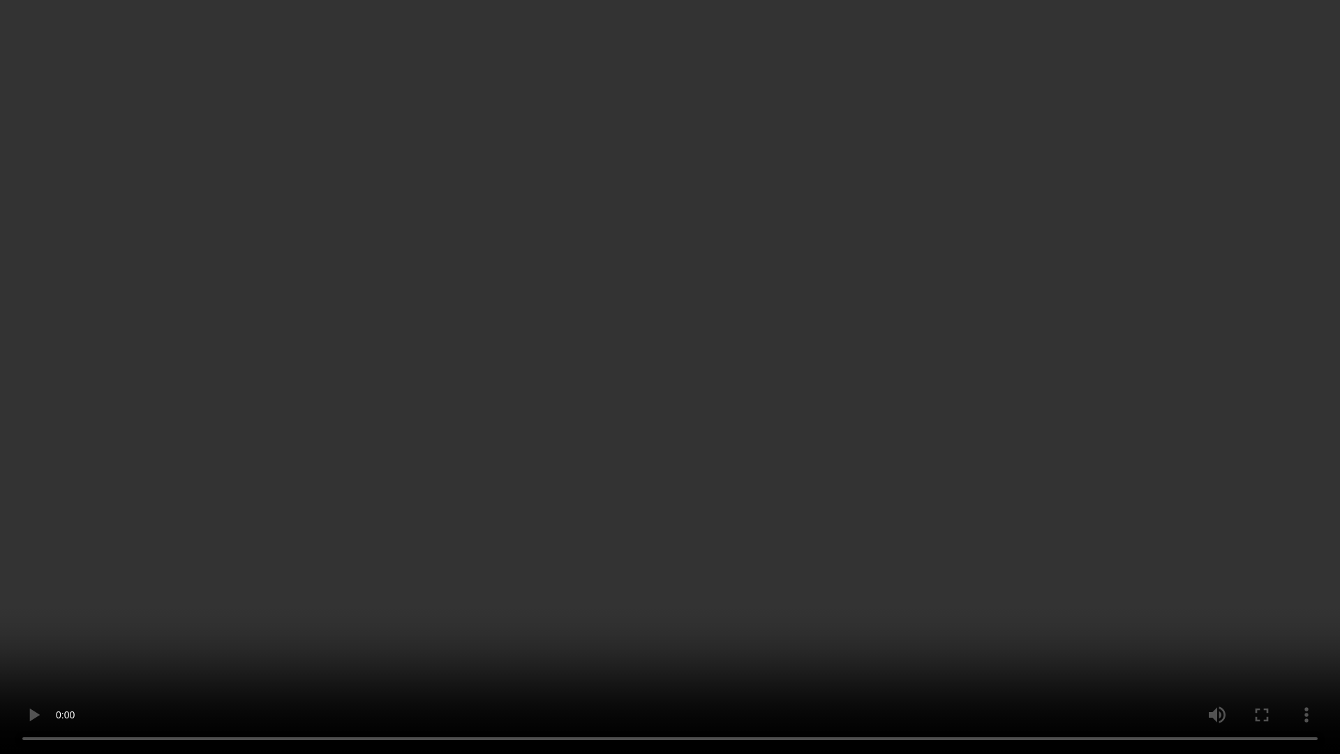
click at [760, 338] on video at bounding box center [670, 377] width 1340 height 754
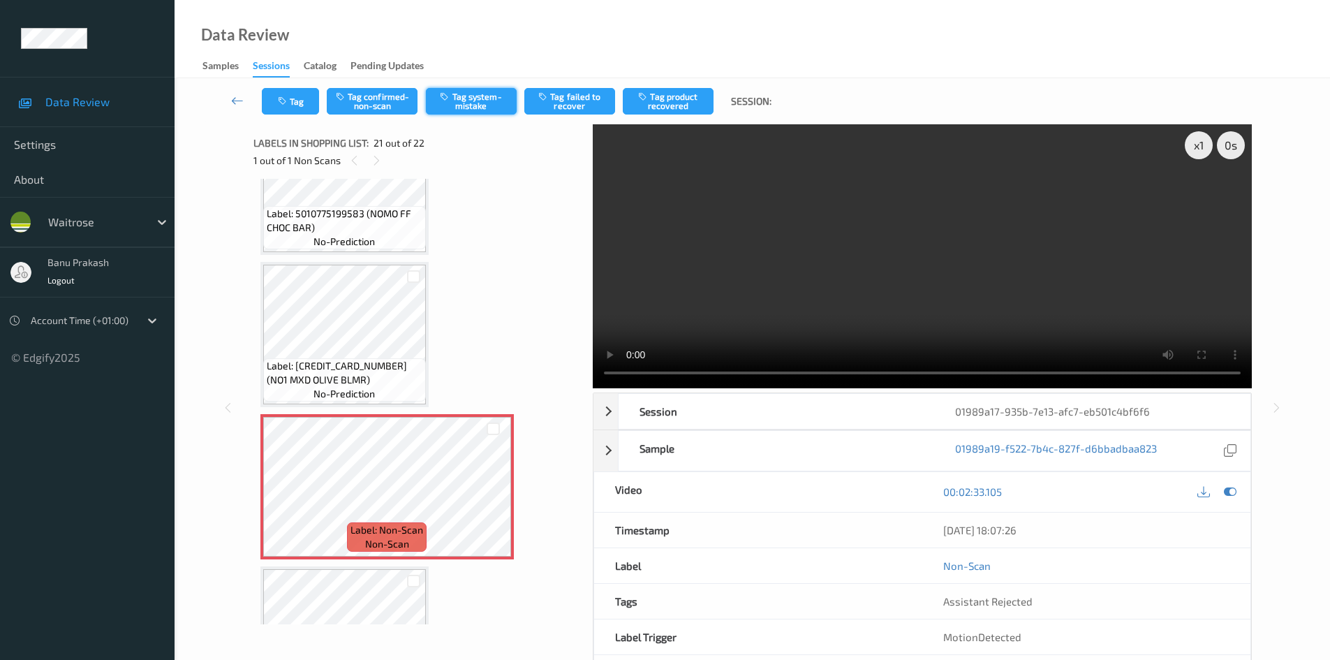
click at [457, 98] on button "Tag system-mistake" at bounding box center [471, 101] width 91 height 27
click at [302, 93] on button "Tag" at bounding box center [290, 101] width 57 height 27
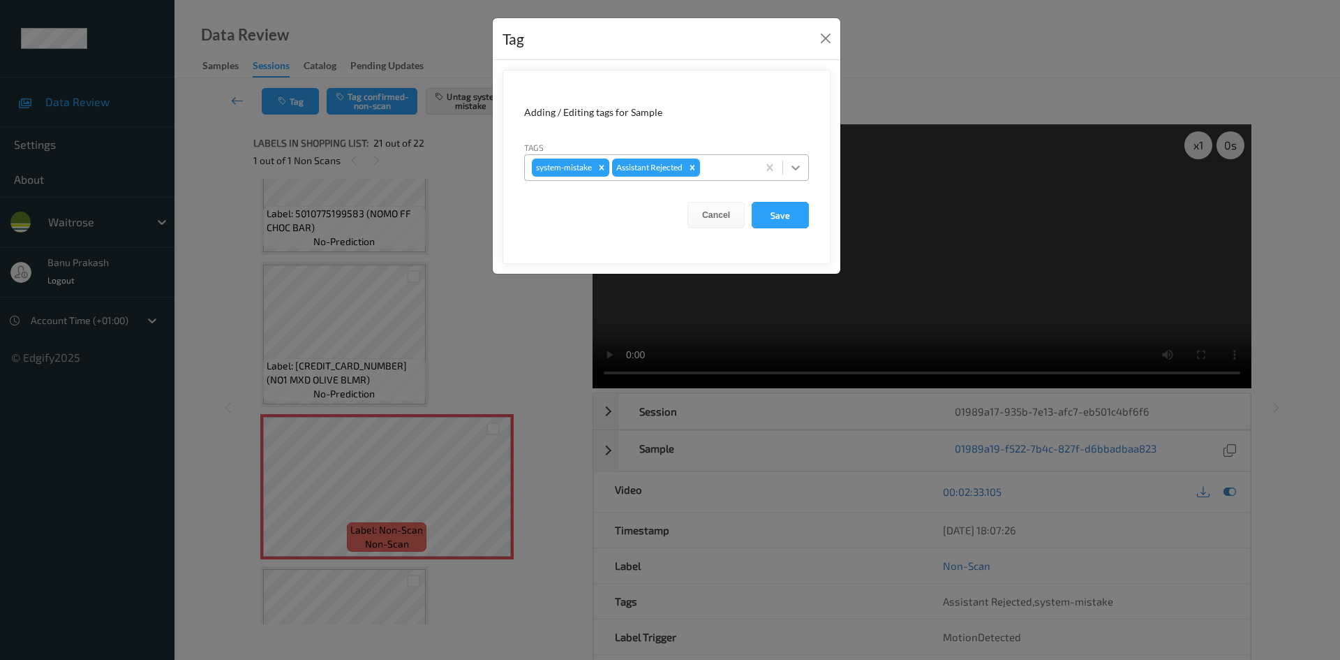
drag, startPoint x: 799, startPoint y: 165, endPoint x: 790, endPoint y: 183, distance: 20.3
click at [799, 165] on icon at bounding box center [796, 168] width 14 height 14
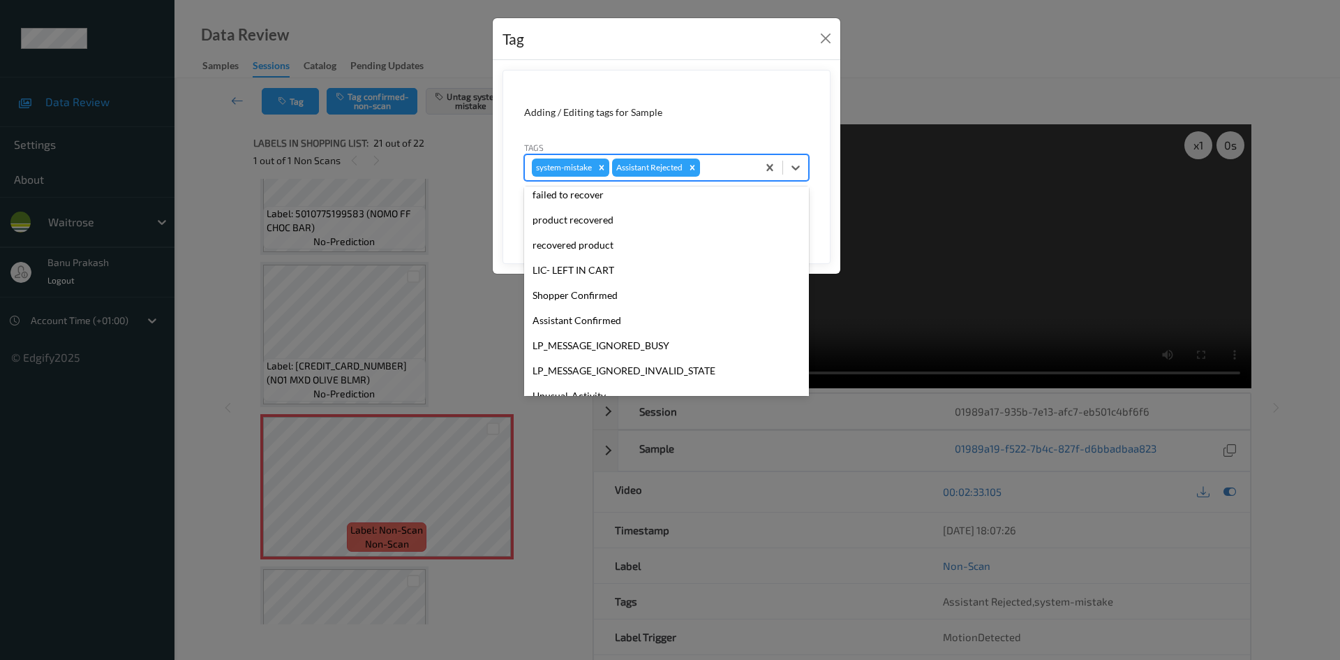
scroll to position [274, 0]
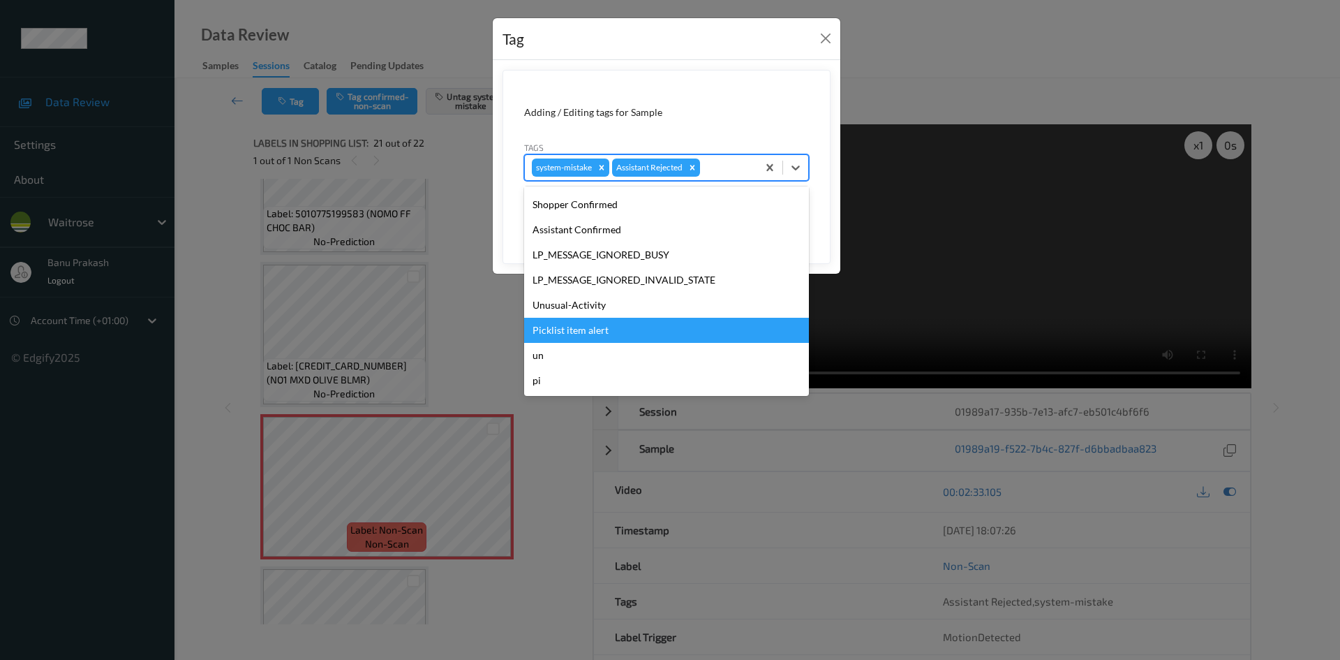
click at [614, 331] on div "Picklist item alert" at bounding box center [666, 330] width 285 height 25
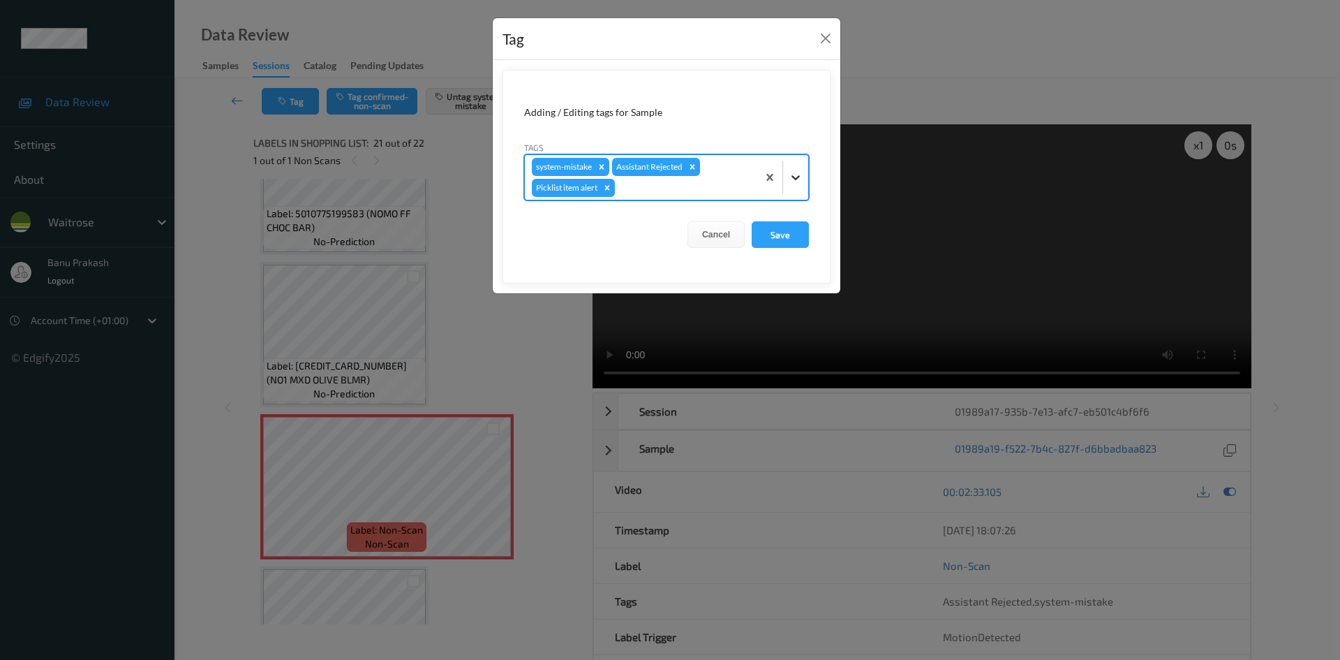
click at [792, 173] on icon at bounding box center [796, 177] width 14 height 14
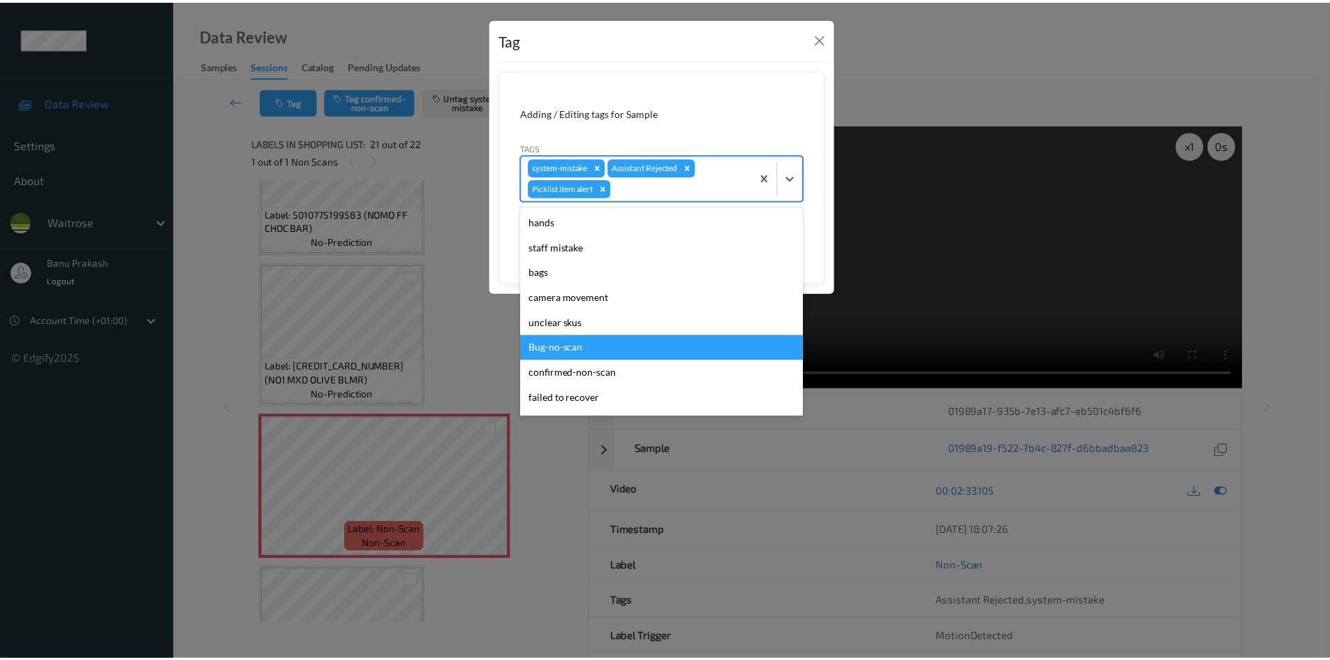
scroll to position [249, 0]
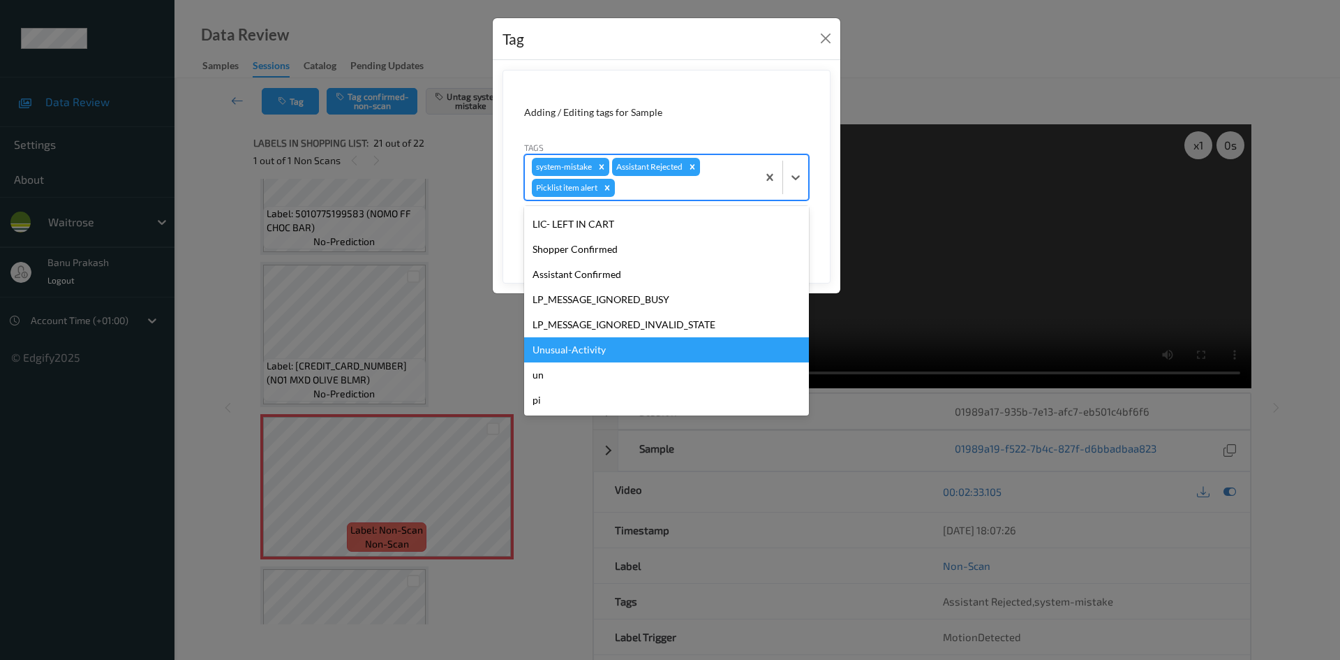
click at [624, 356] on div "Unusual-Activity" at bounding box center [666, 349] width 285 height 25
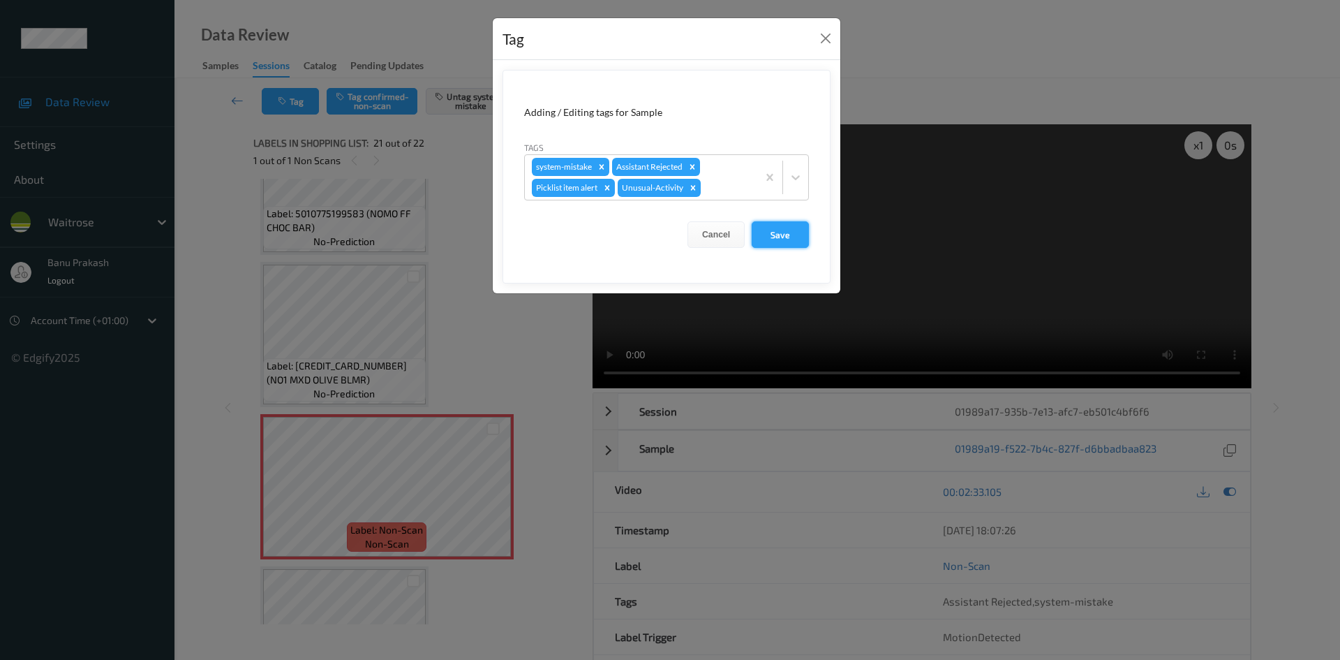
click at [784, 230] on button "Save" at bounding box center [780, 234] width 57 height 27
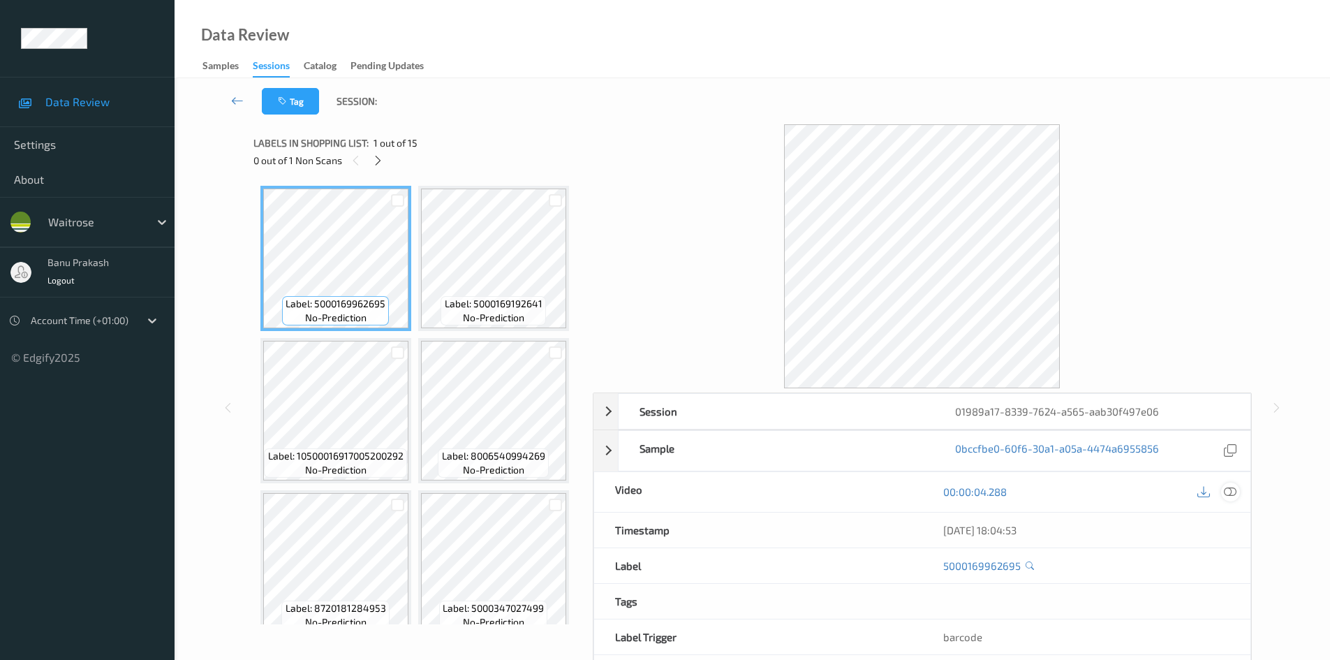
click at [1227, 487] on icon at bounding box center [1230, 491] width 13 height 13
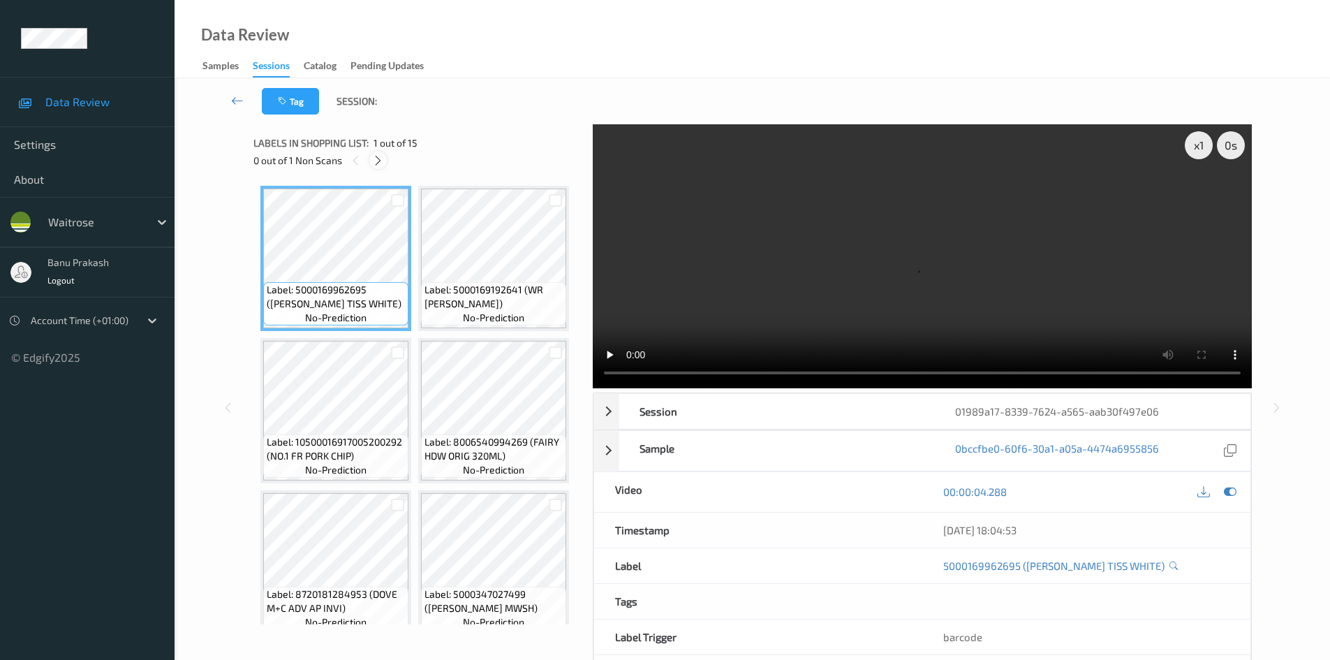
click at [376, 159] on icon at bounding box center [378, 160] width 12 height 13
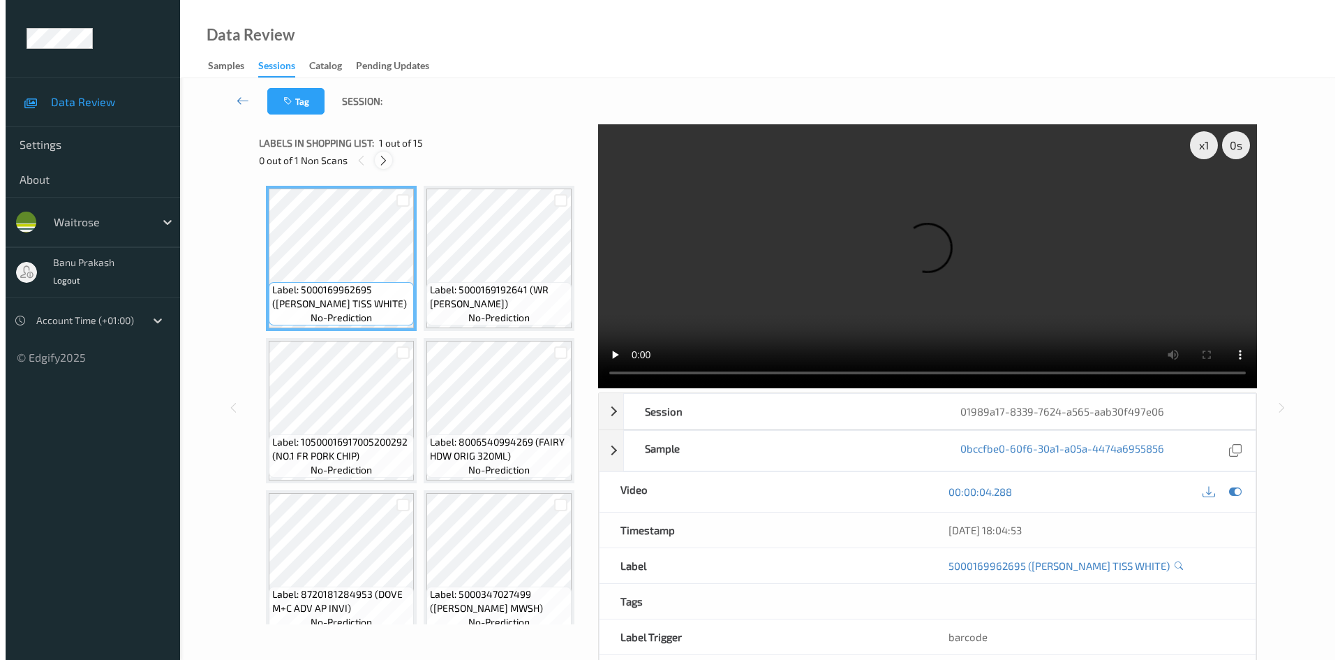
scroll to position [616, 0]
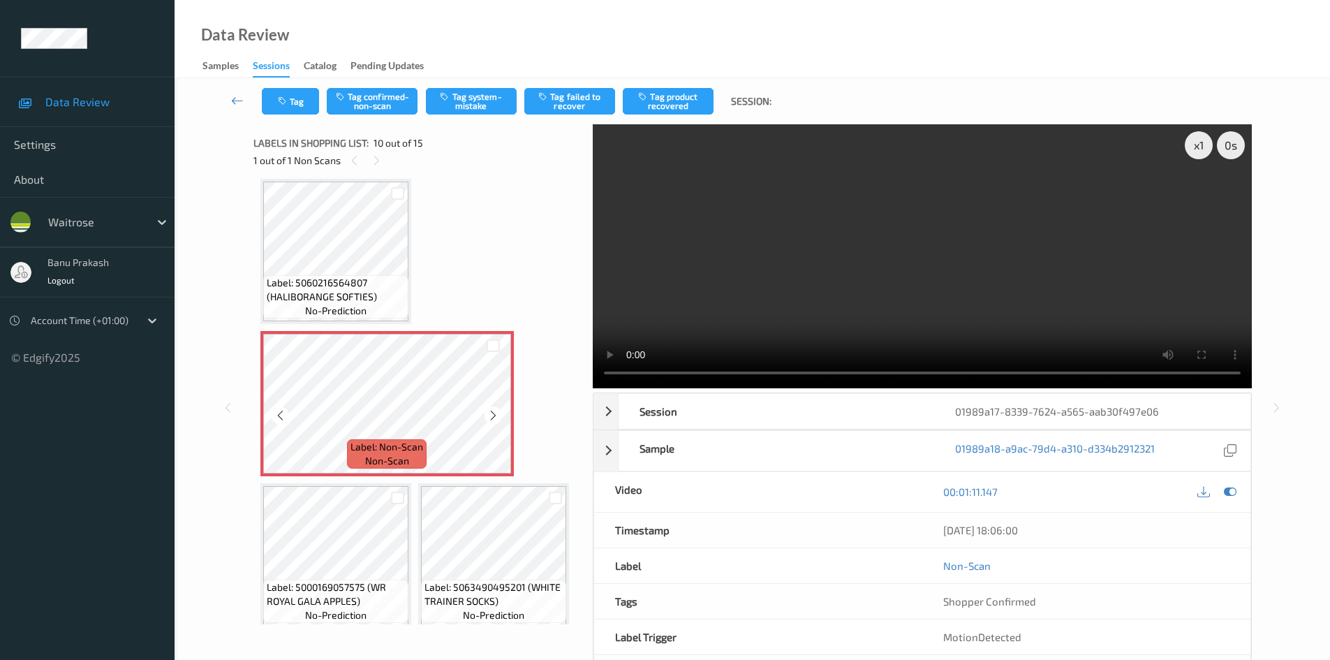
click at [491, 418] on icon at bounding box center [493, 415] width 12 height 13
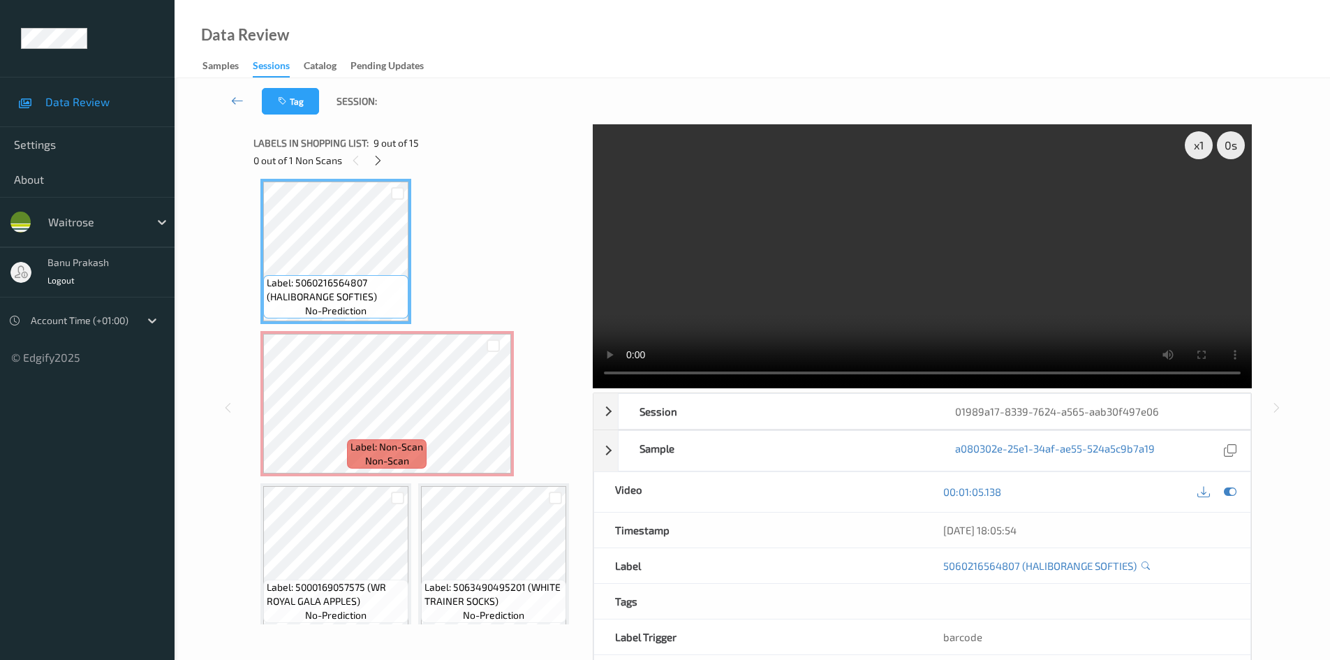
click at [797, 262] on video at bounding box center [922, 256] width 659 height 264
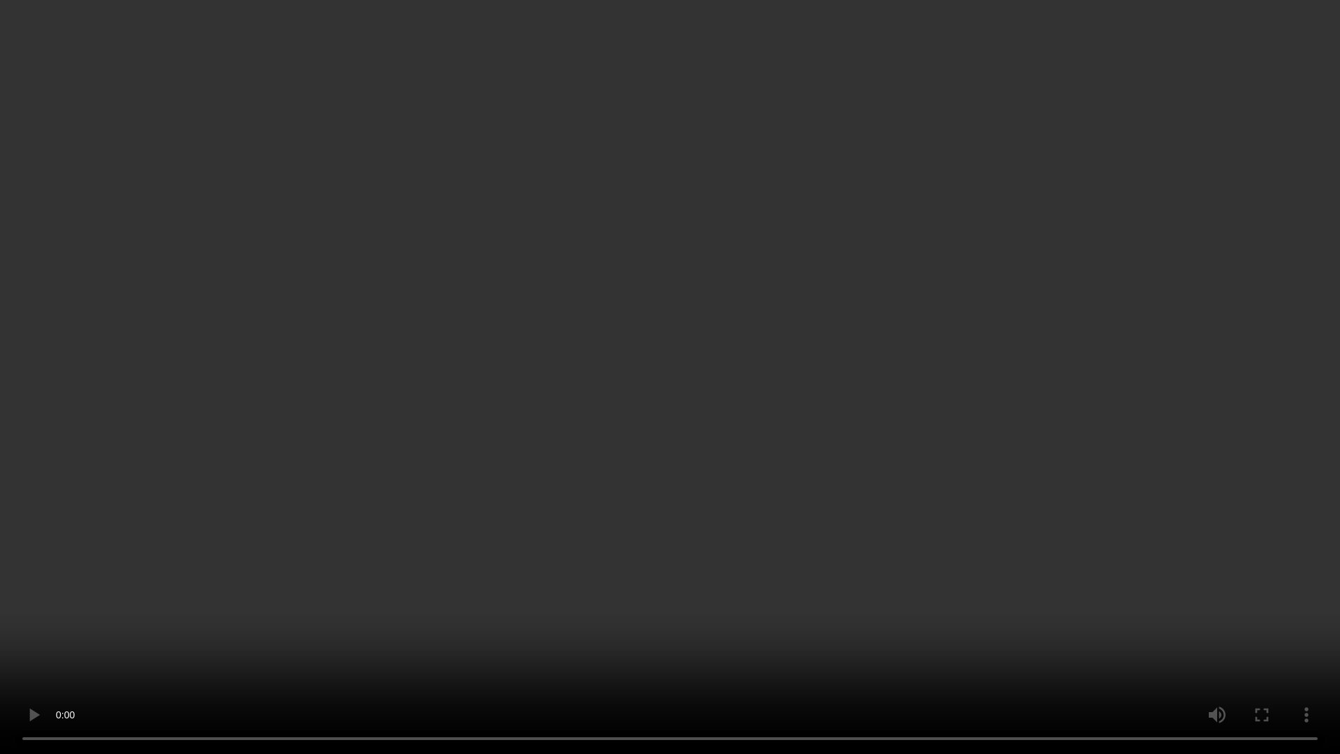
click at [743, 508] on video at bounding box center [670, 377] width 1340 height 754
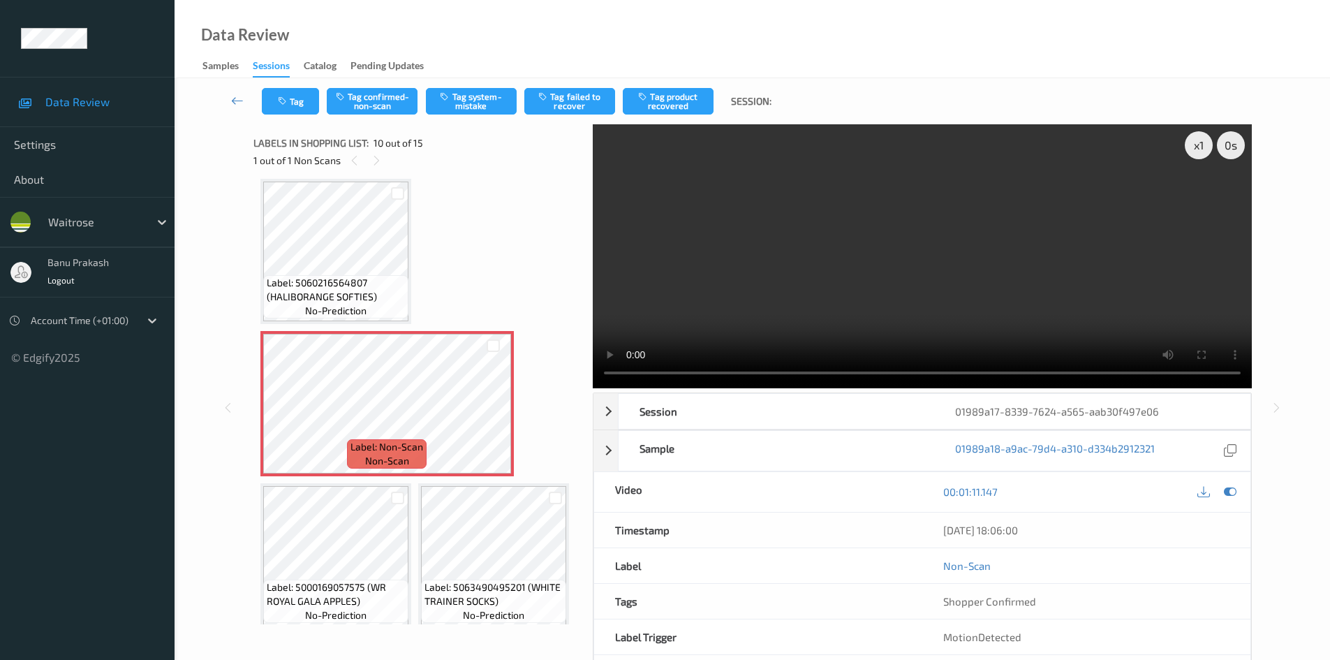
click at [420, 90] on div "Tag Tag confirmed-non-scan Tag system-mistake Tag failed to recover Tag product…" at bounding box center [521, 101] width 519 height 27
click at [446, 93] on icon "button" at bounding box center [446, 96] width 12 height 10
click at [270, 101] on button "Tag" at bounding box center [290, 101] width 57 height 27
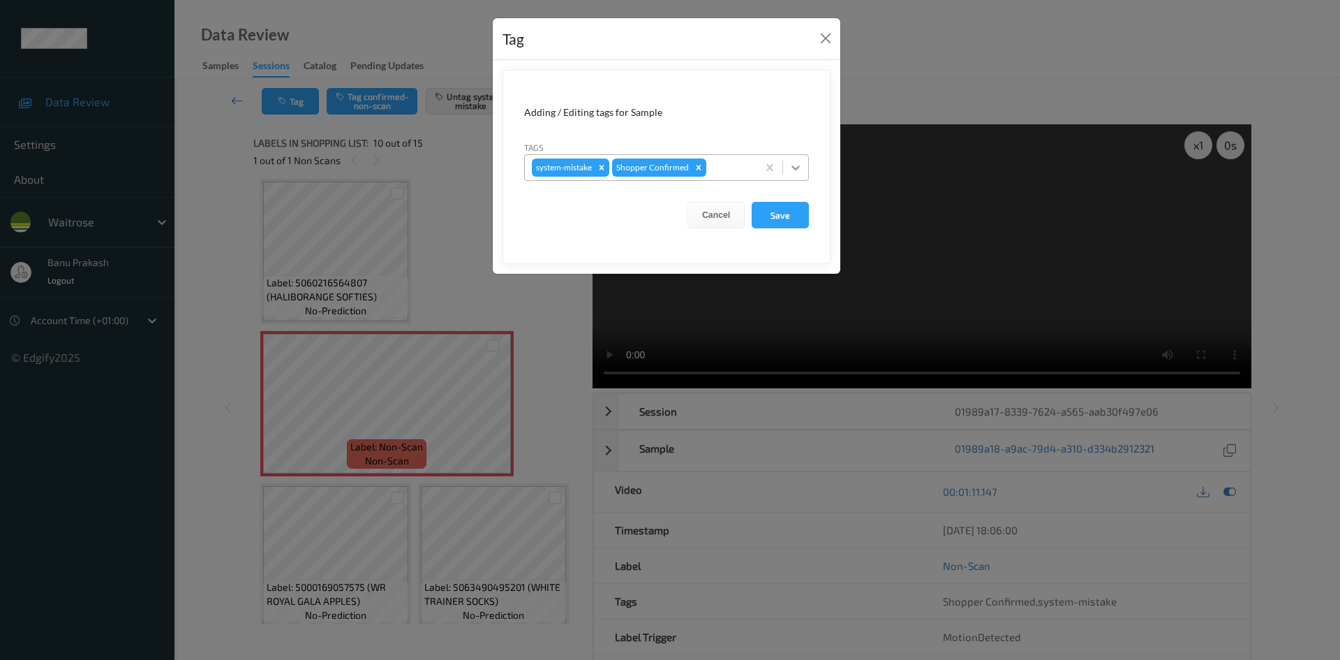
click at [796, 161] on icon at bounding box center [796, 168] width 14 height 14
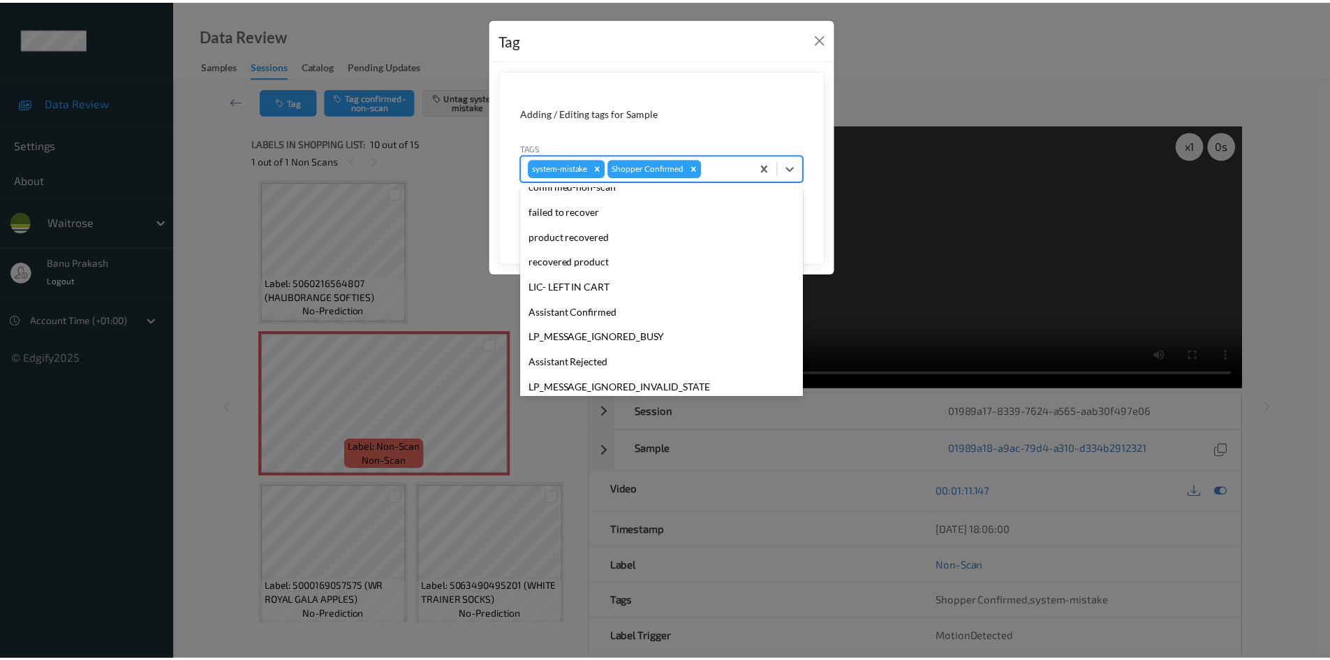
scroll to position [274, 0]
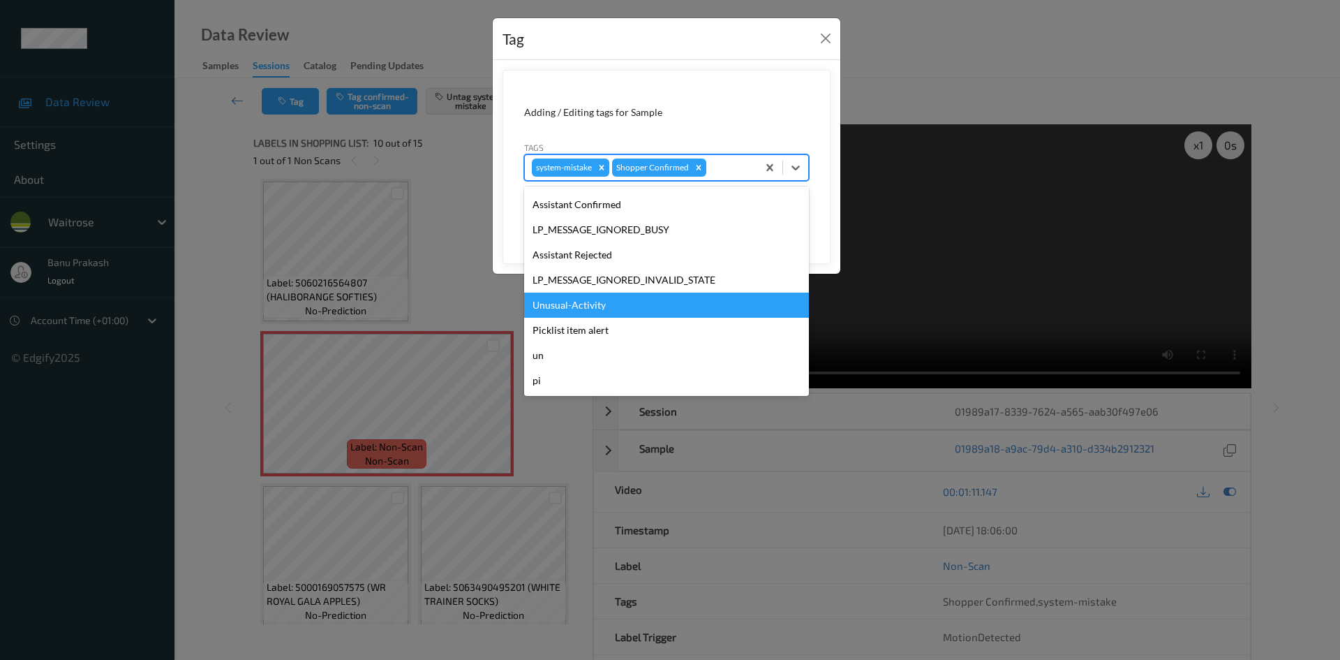
click at [634, 302] on div "Unusual-Activity" at bounding box center [666, 305] width 285 height 25
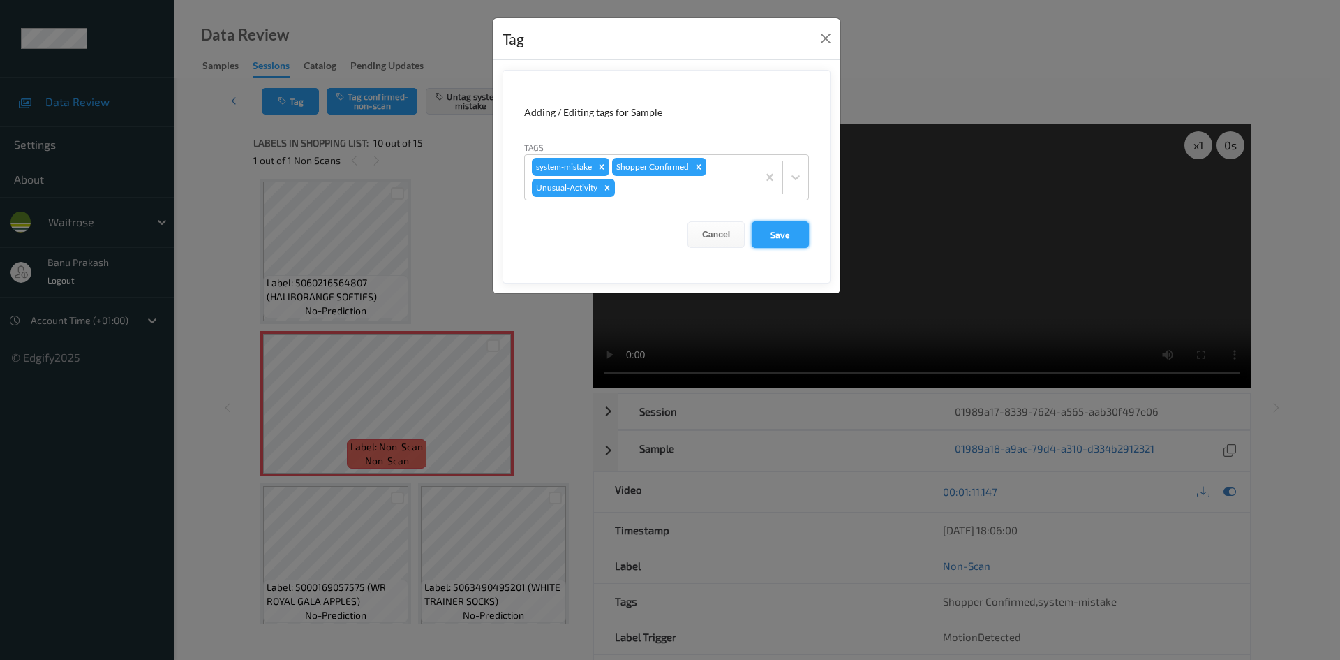
click at [771, 231] on button "Save" at bounding box center [780, 234] width 57 height 27
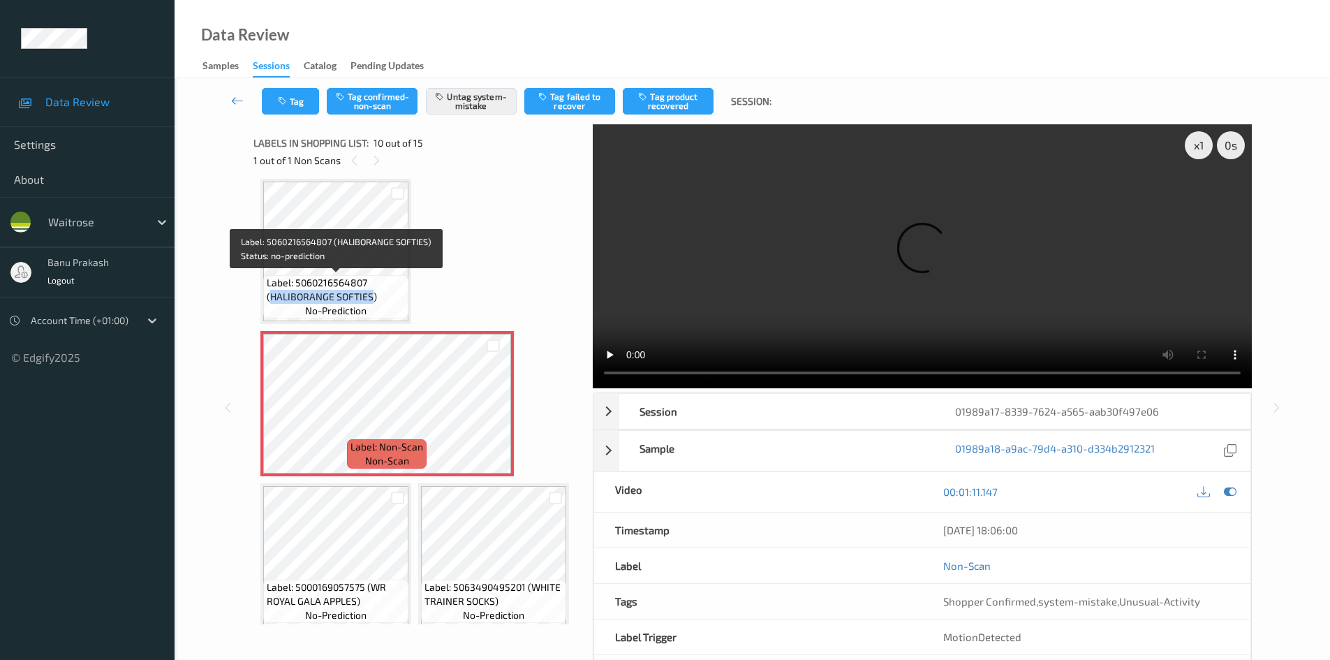
drag, startPoint x: 270, startPoint y: 300, endPoint x: 369, endPoint y: 299, distance: 99.1
click at [369, 299] on span "Label: 5060216564807 (HALIBORANGE SOFTIES)" at bounding box center [336, 290] width 138 height 28
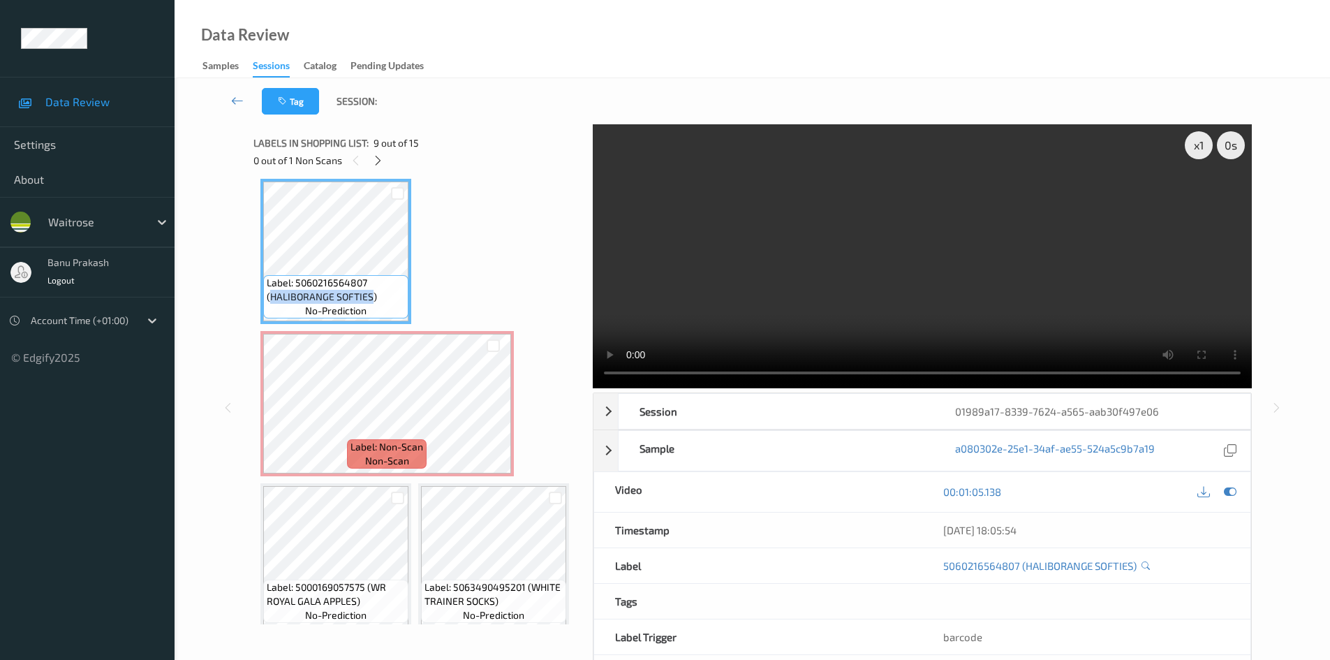
copy span "HALIBORANGE SOFTIES"
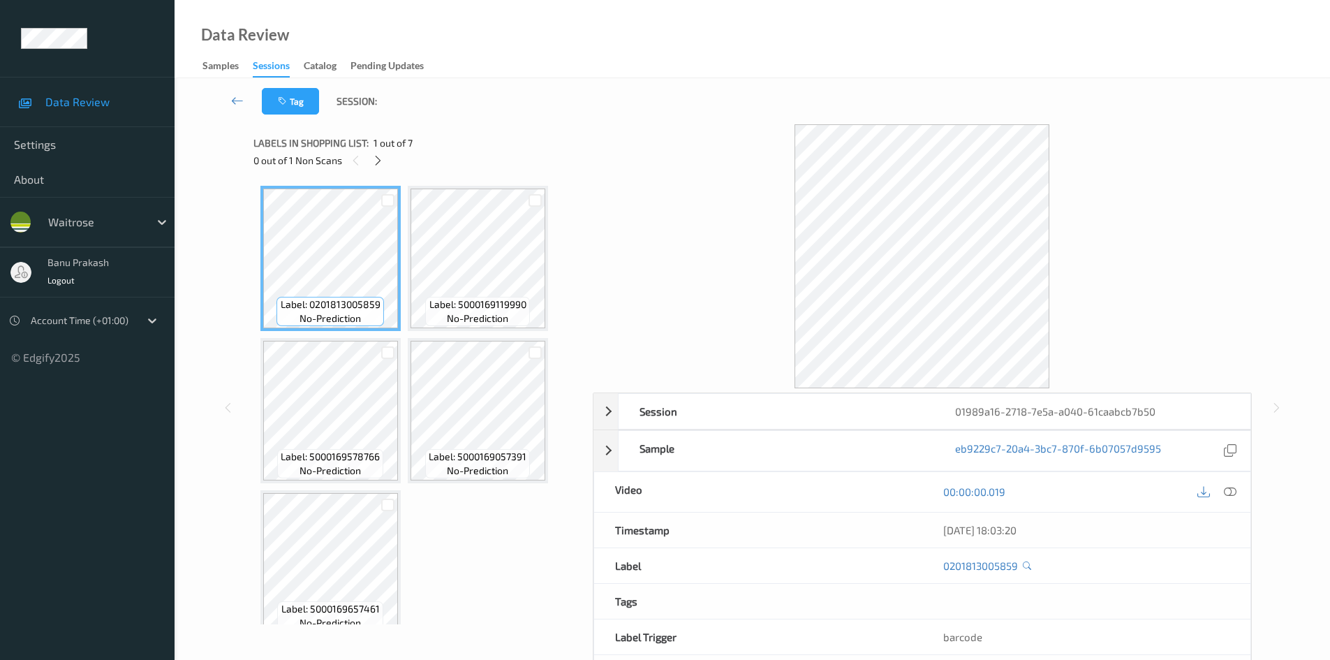
click at [1246, 488] on div "00:00:00.019" at bounding box center [1086, 492] width 328 height 40
click at [1228, 498] on div at bounding box center [1230, 491] width 19 height 19
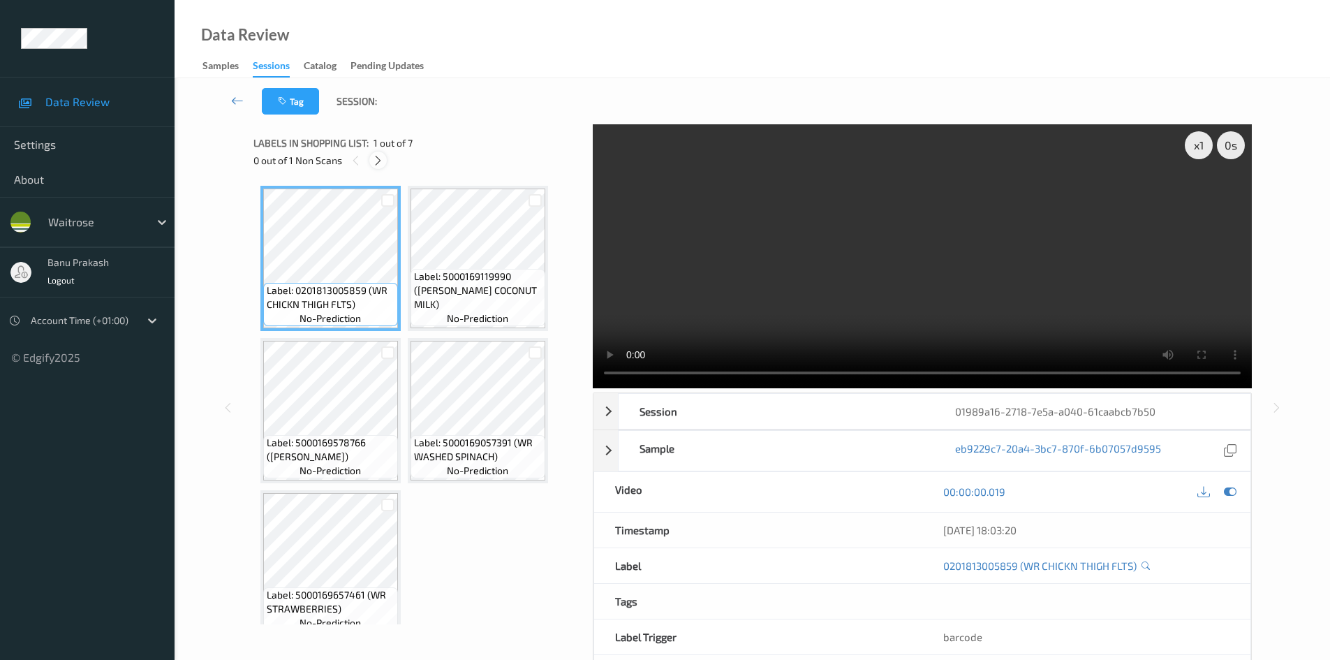
click at [382, 161] on icon at bounding box center [378, 160] width 12 height 13
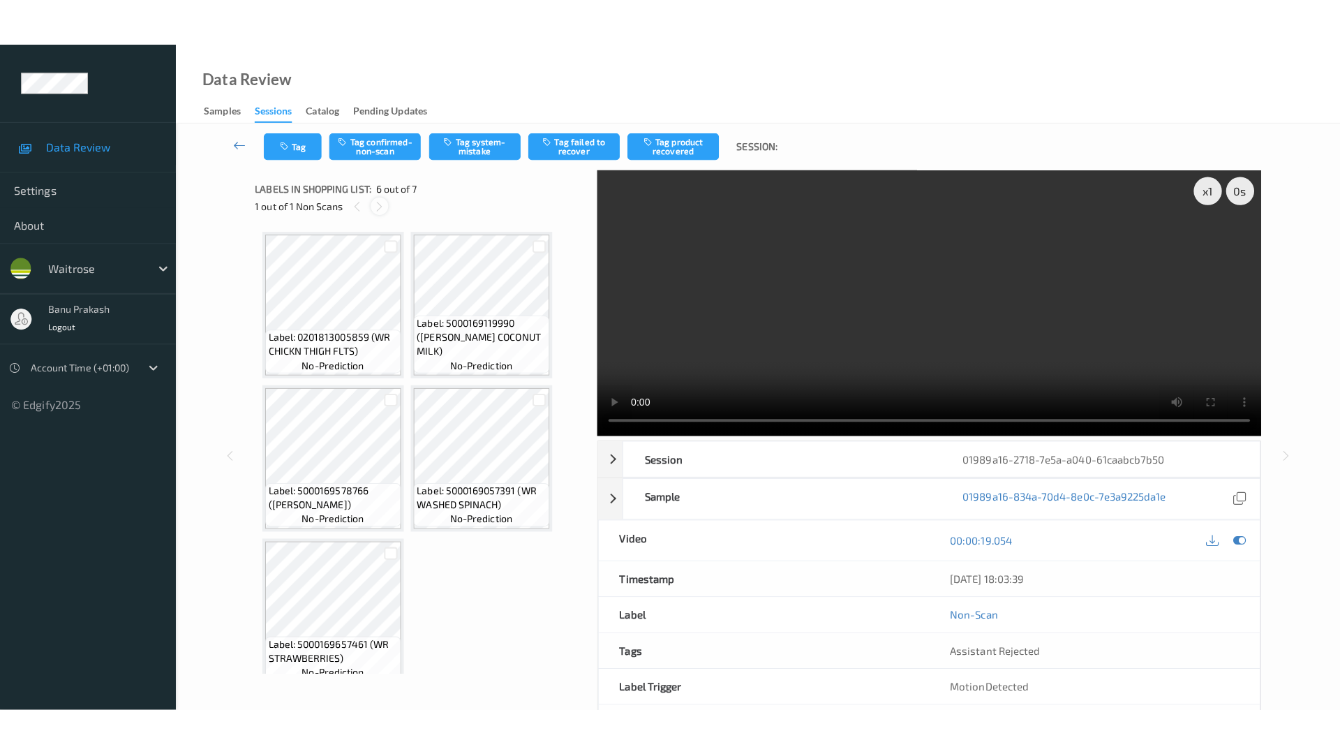
scroll to position [311, 0]
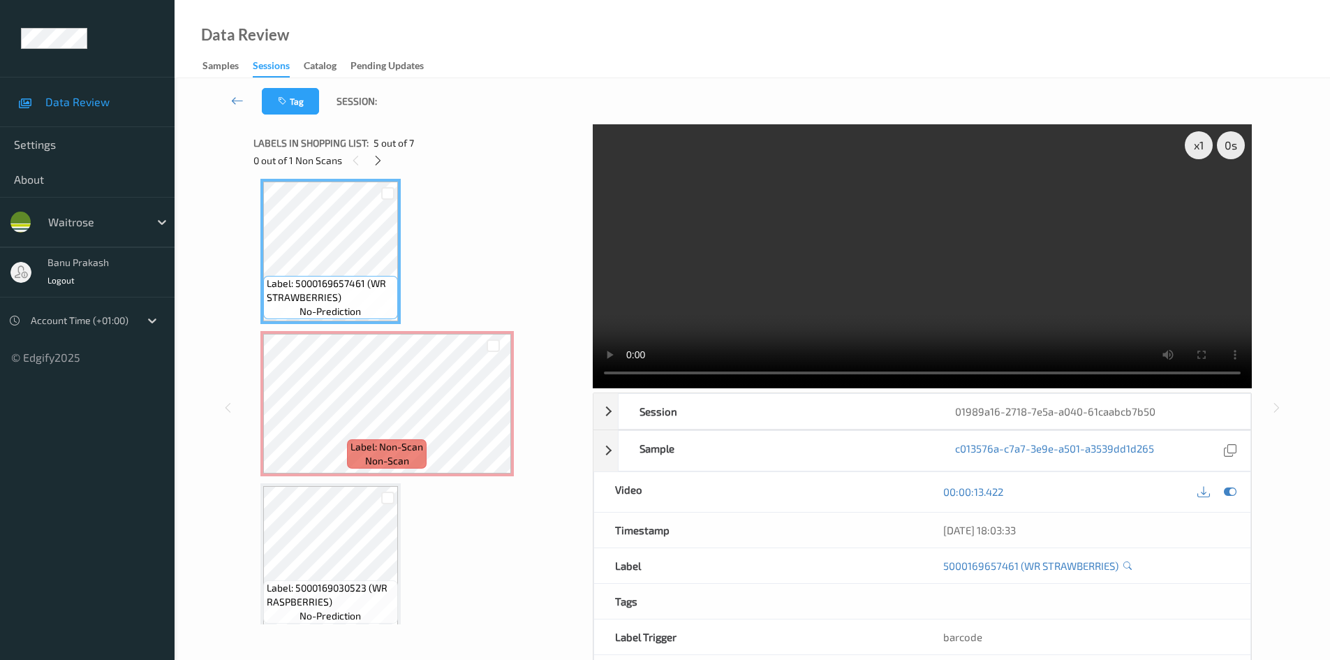
click at [854, 267] on video at bounding box center [922, 256] width 659 height 264
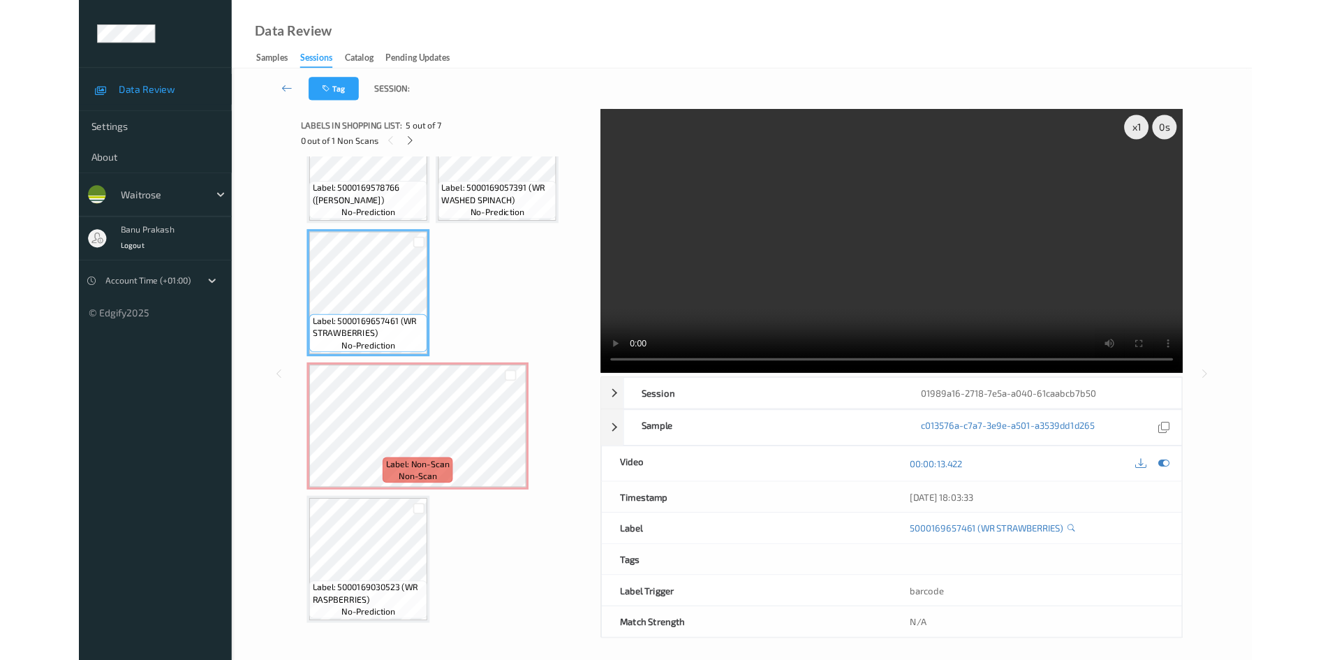
scroll to position [228, 0]
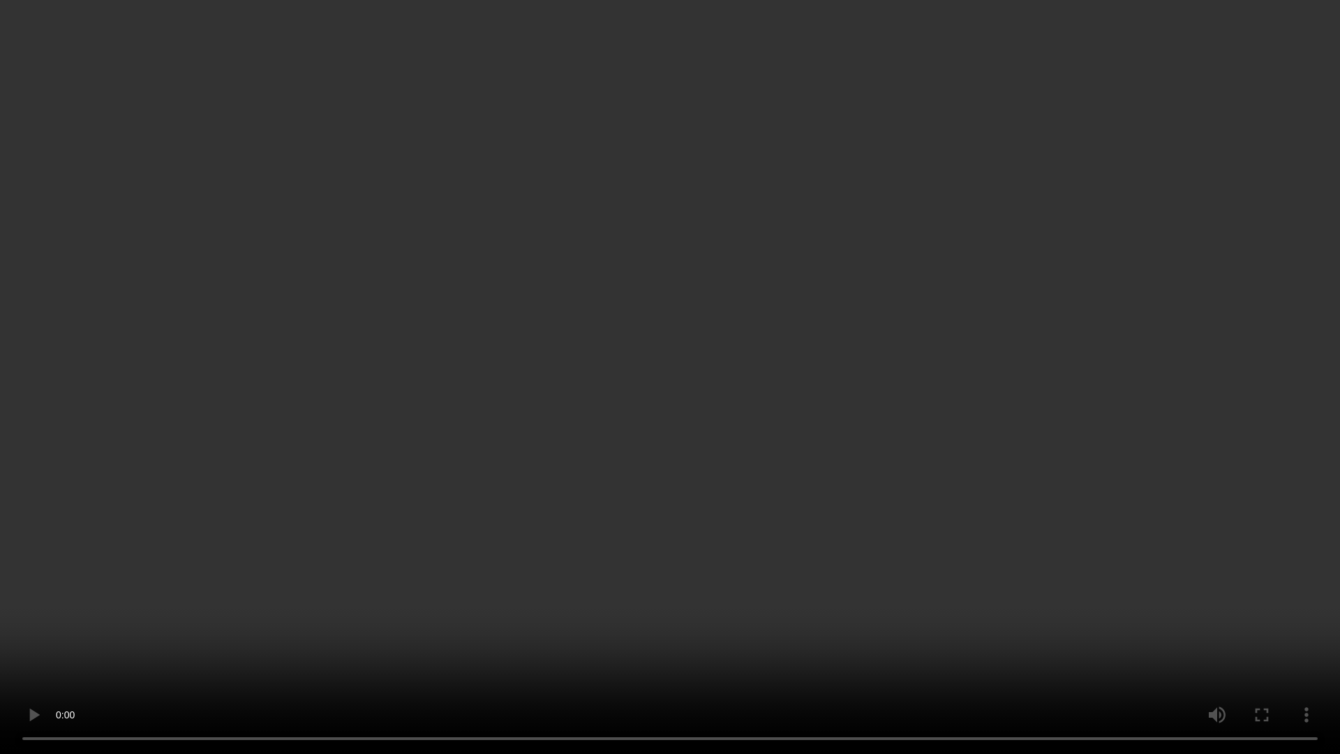
click at [761, 487] on video at bounding box center [670, 377] width 1340 height 754
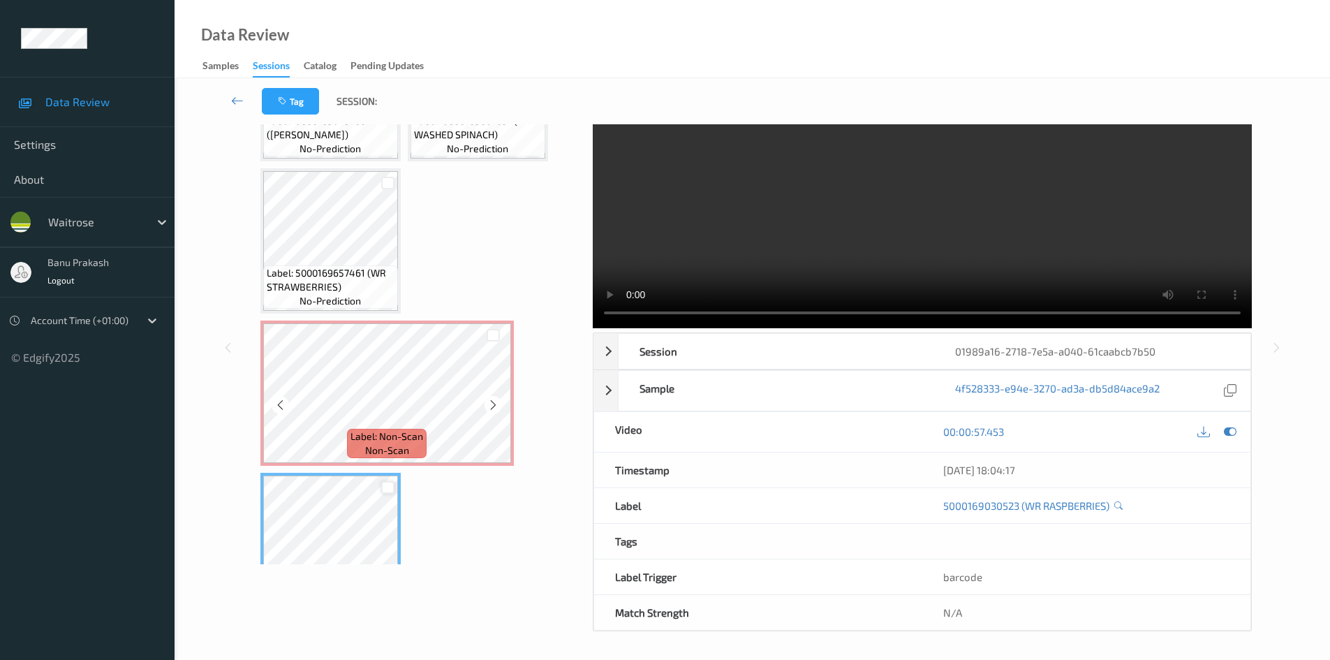
scroll to position [323, 0]
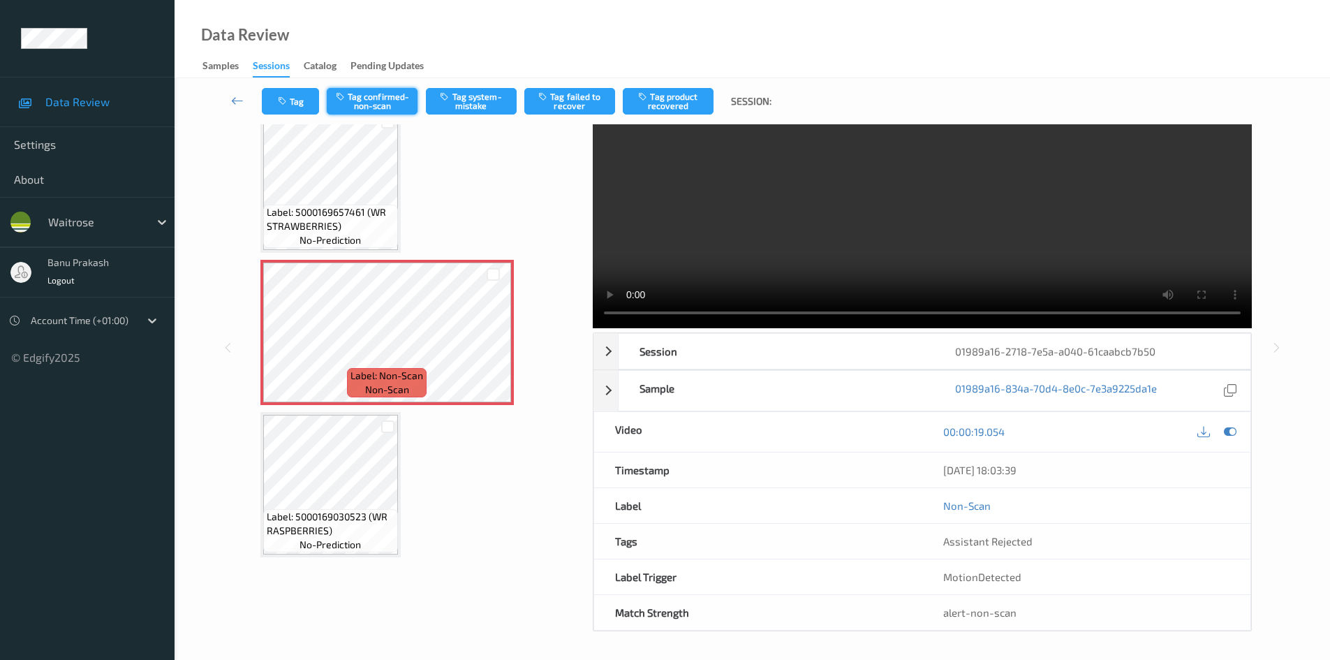
click at [377, 108] on button "Tag confirmed-non-scan" at bounding box center [372, 101] width 91 height 27
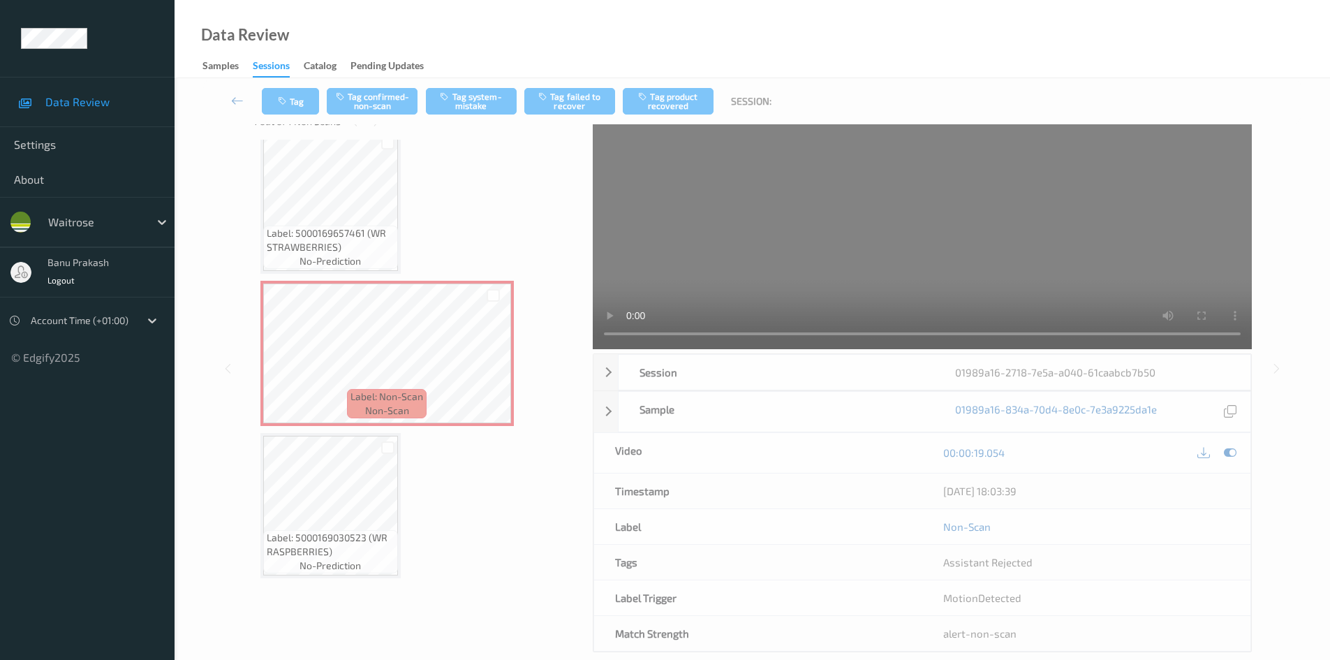
click at [655, 95] on button "Tag product recovered" at bounding box center [668, 101] width 91 height 27
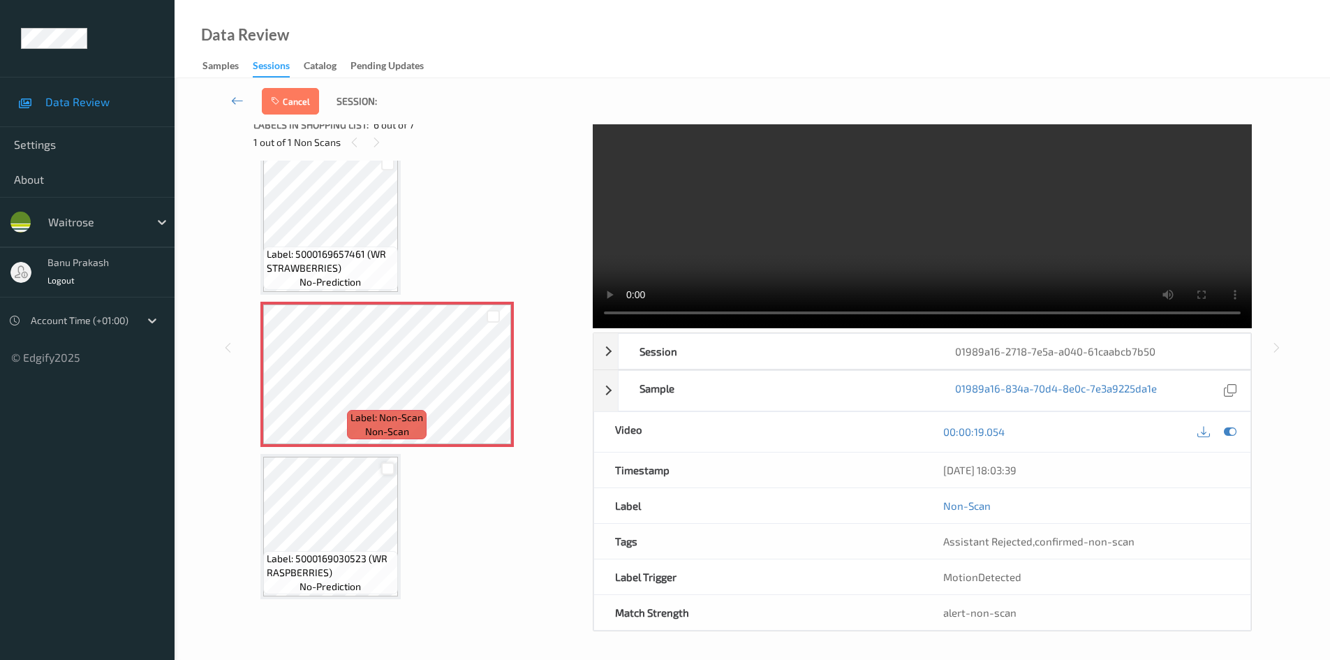
click at [387, 469] on div at bounding box center [387, 468] width 13 height 13
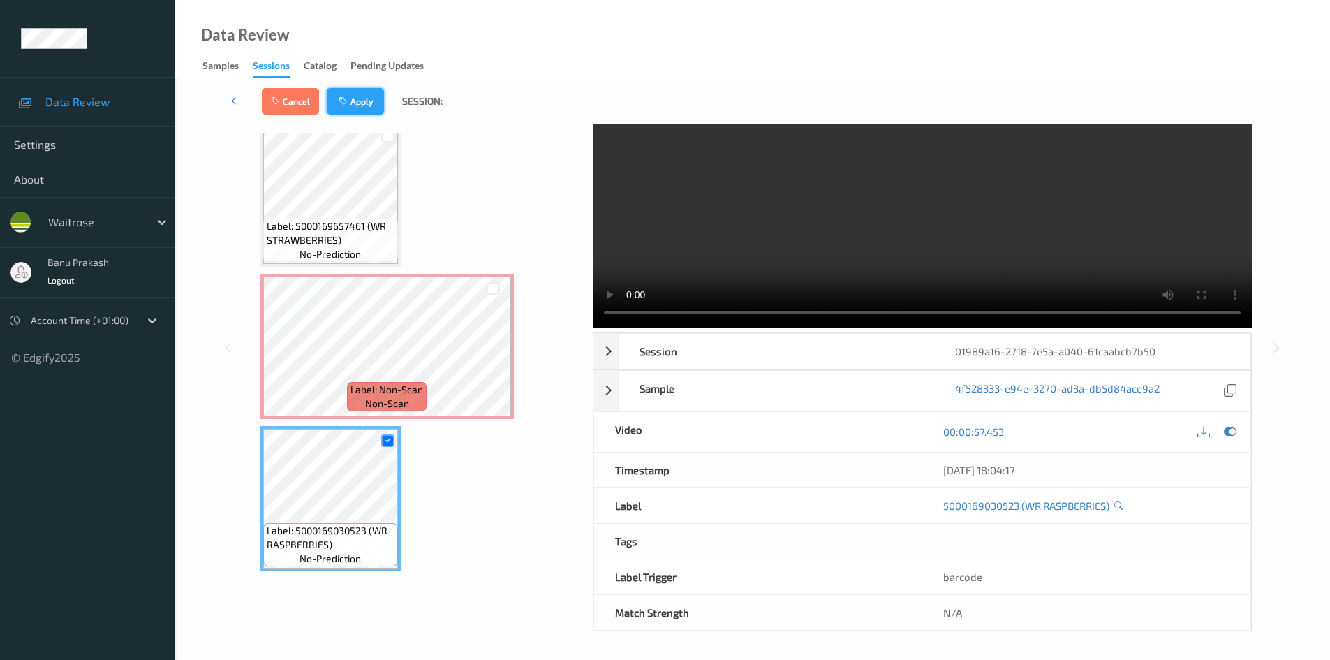
click at [341, 95] on button "Apply" at bounding box center [355, 101] width 57 height 27
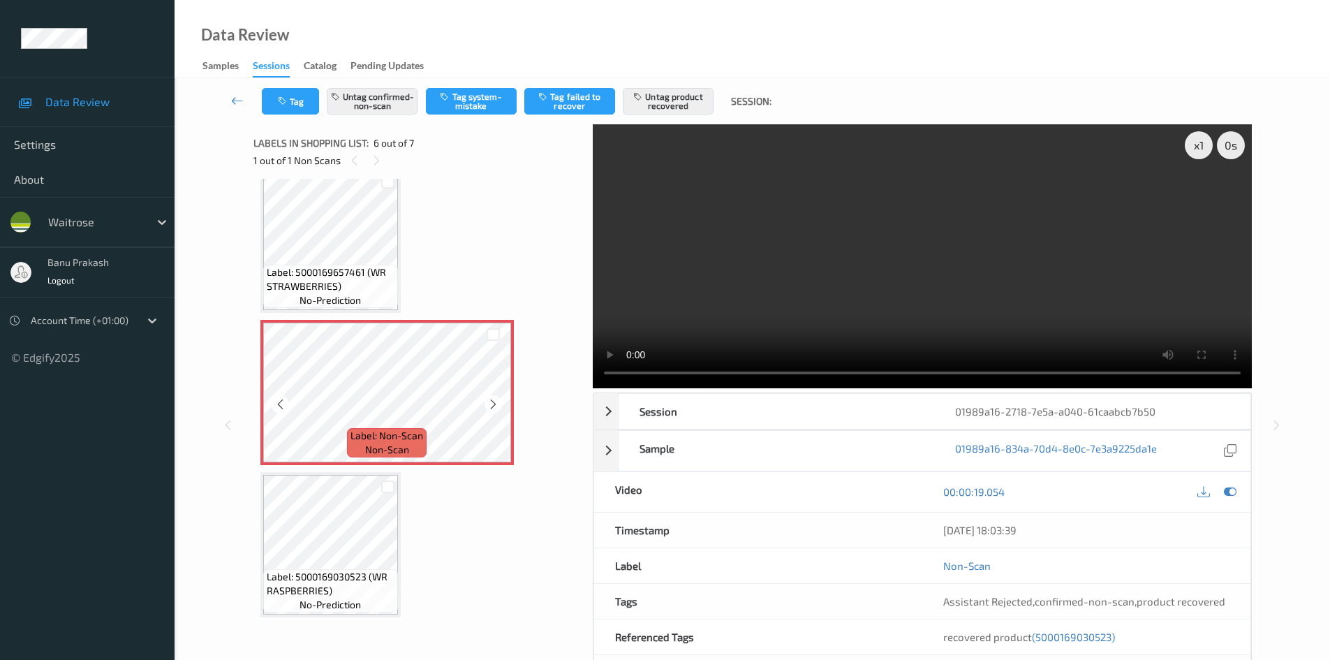
scroll to position [43, 0]
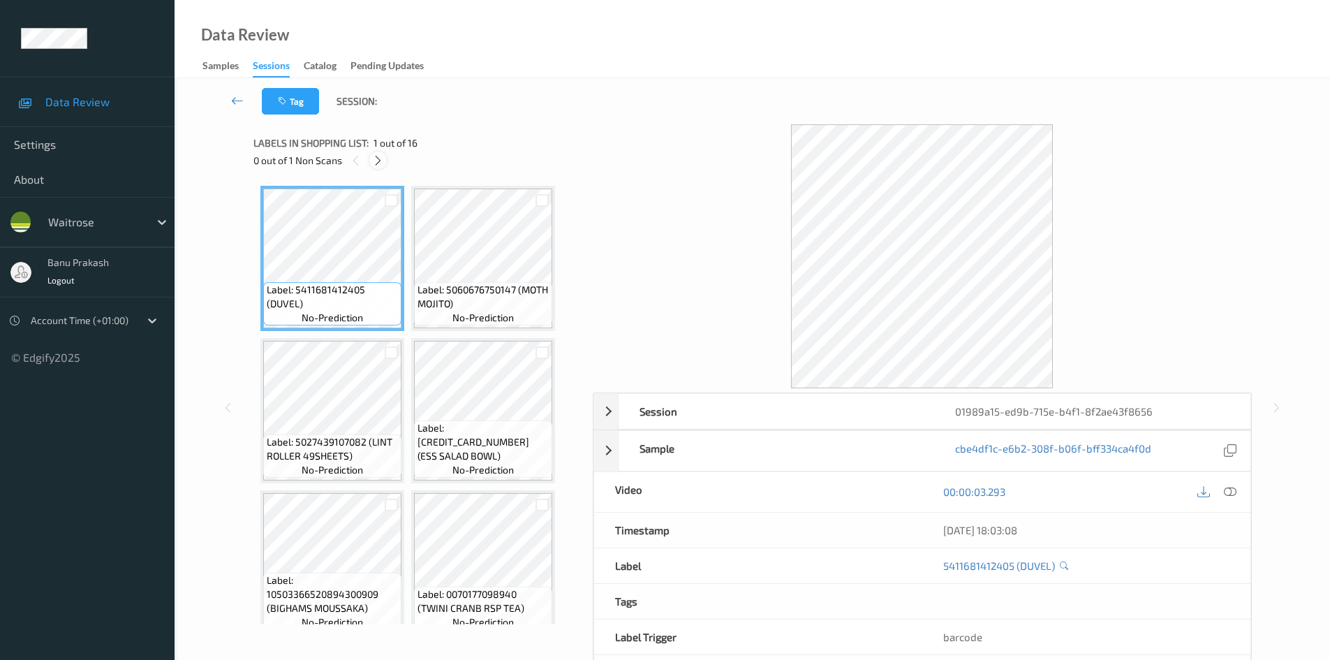
click at [383, 161] on icon at bounding box center [378, 160] width 12 height 13
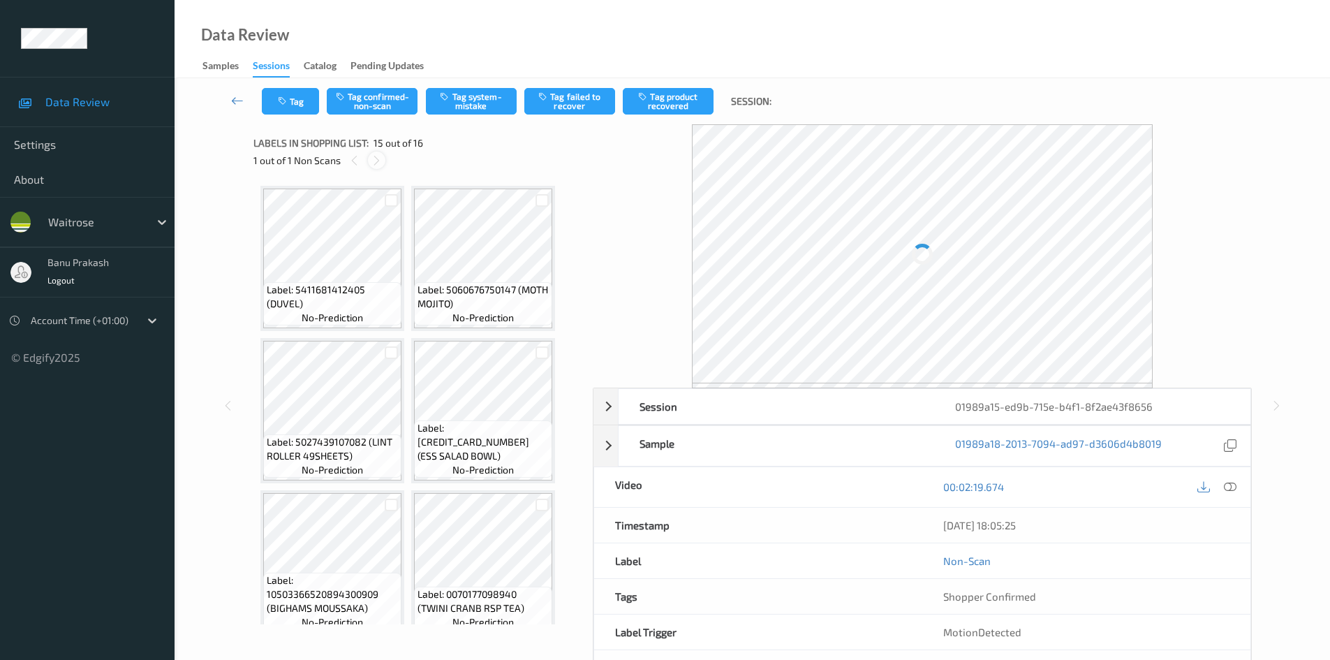
scroll to position [920, 0]
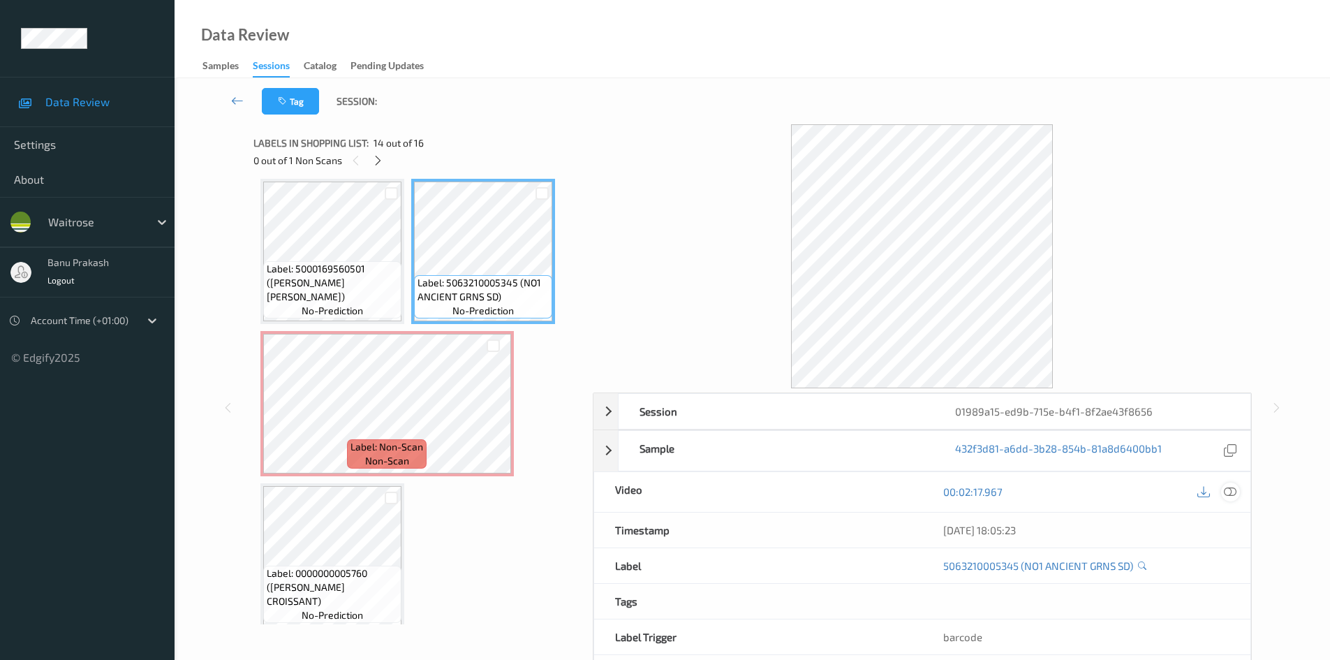
click at [1230, 495] on icon at bounding box center [1230, 491] width 13 height 13
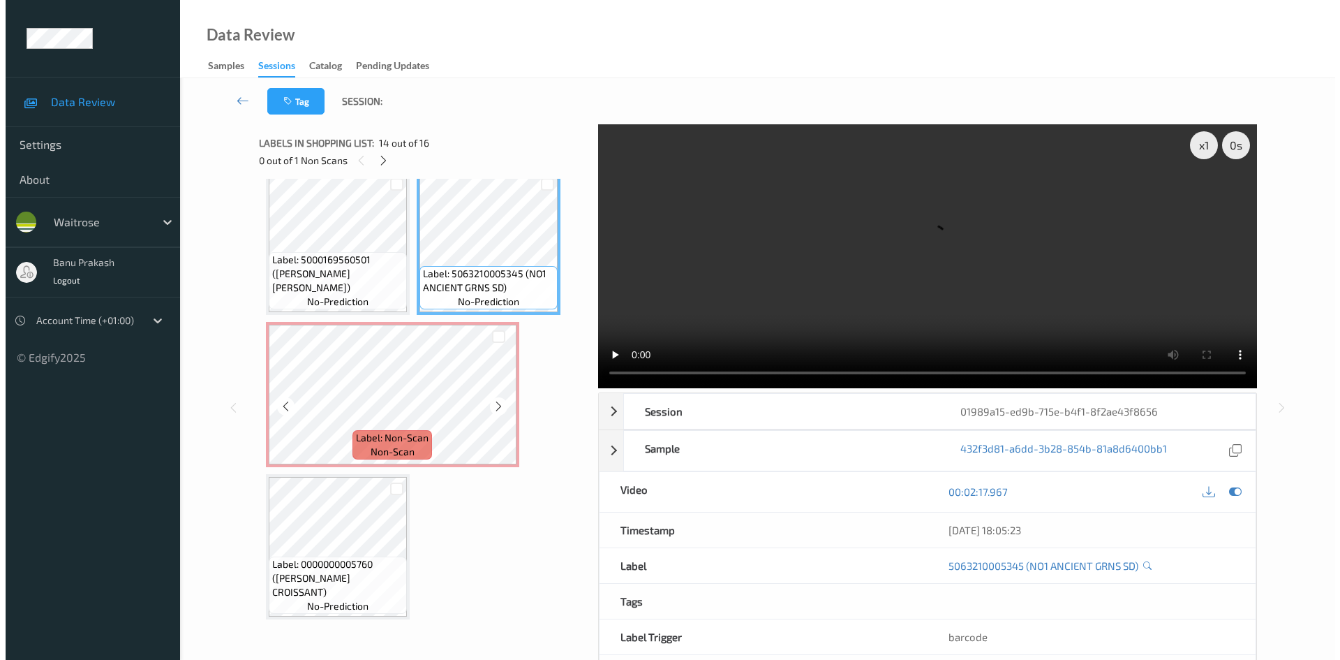
scroll to position [931, 0]
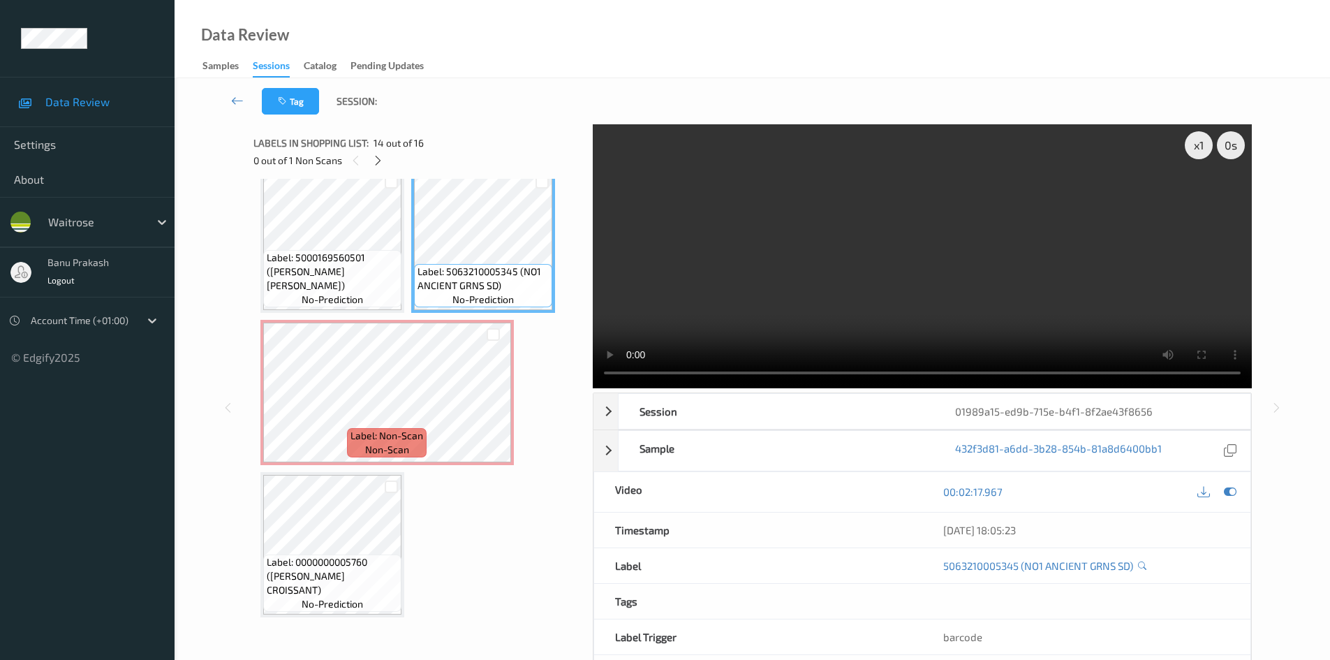
click at [792, 233] on video at bounding box center [922, 256] width 659 height 264
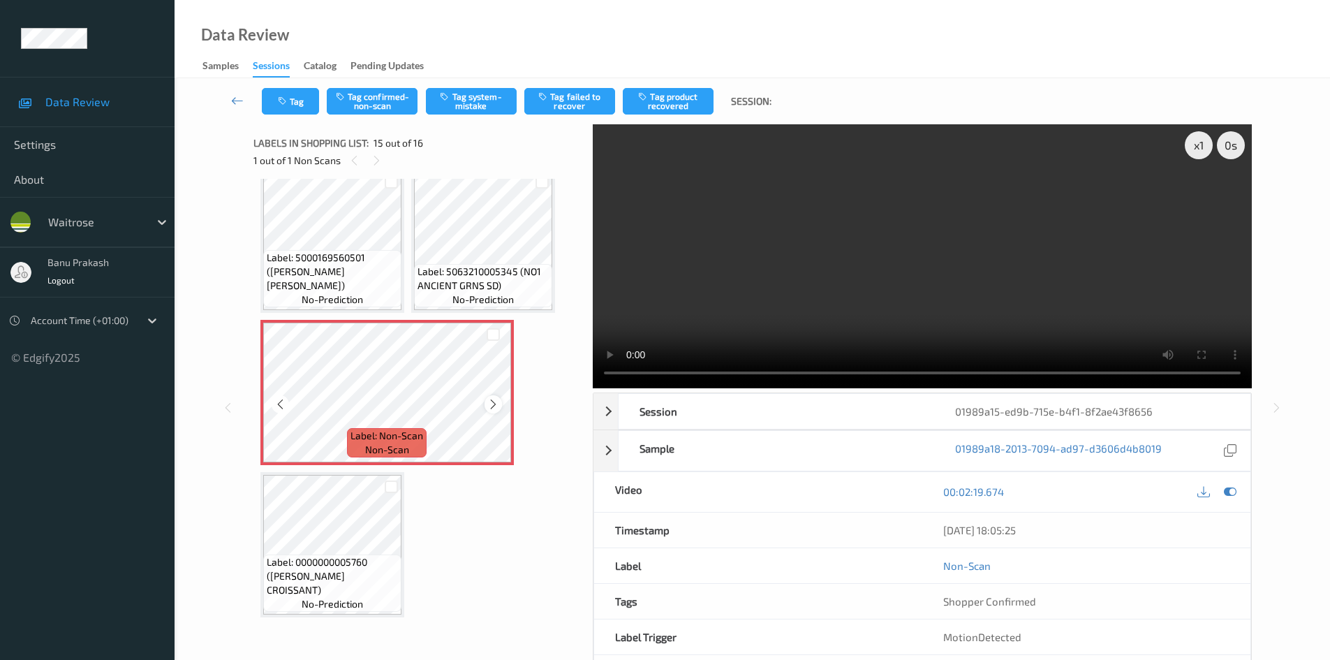
click at [498, 399] on icon at bounding box center [493, 404] width 12 height 13
click at [496, 399] on icon at bounding box center [493, 404] width 12 height 13
click at [810, 282] on video at bounding box center [922, 256] width 659 height 264
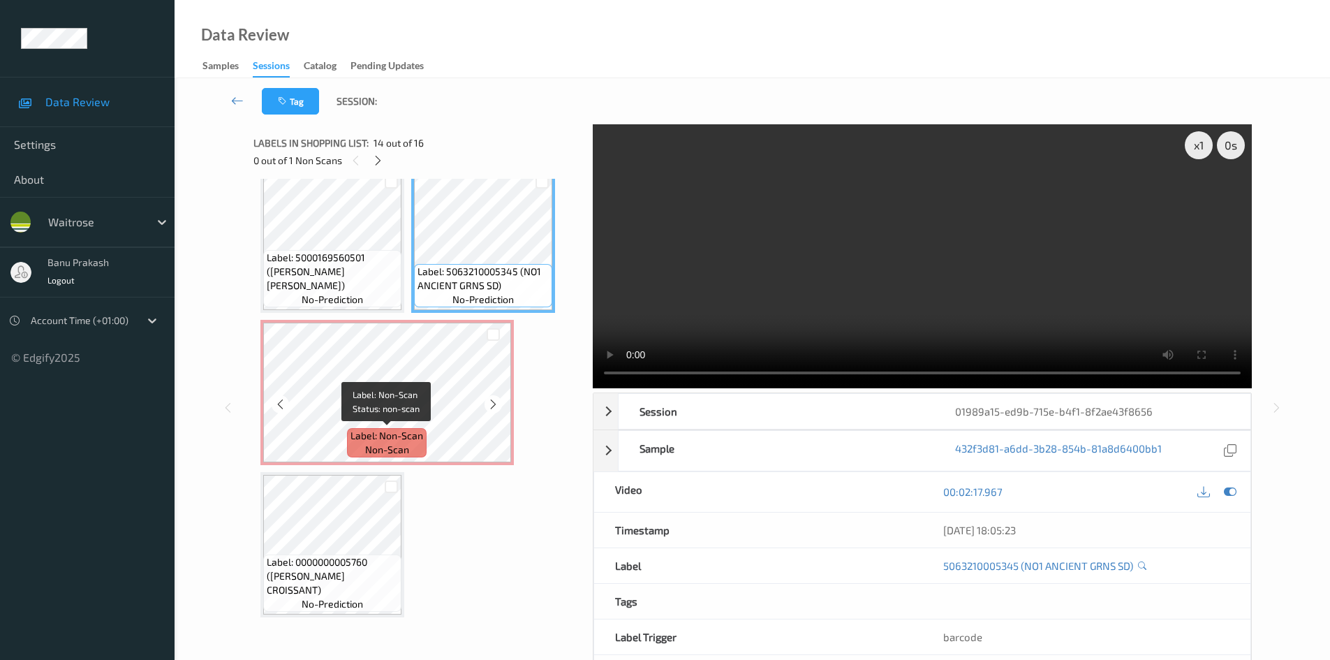
click at [374, 430] on span "Label: Non-Scan" at bounding box center [386, 436] width 73 height 14
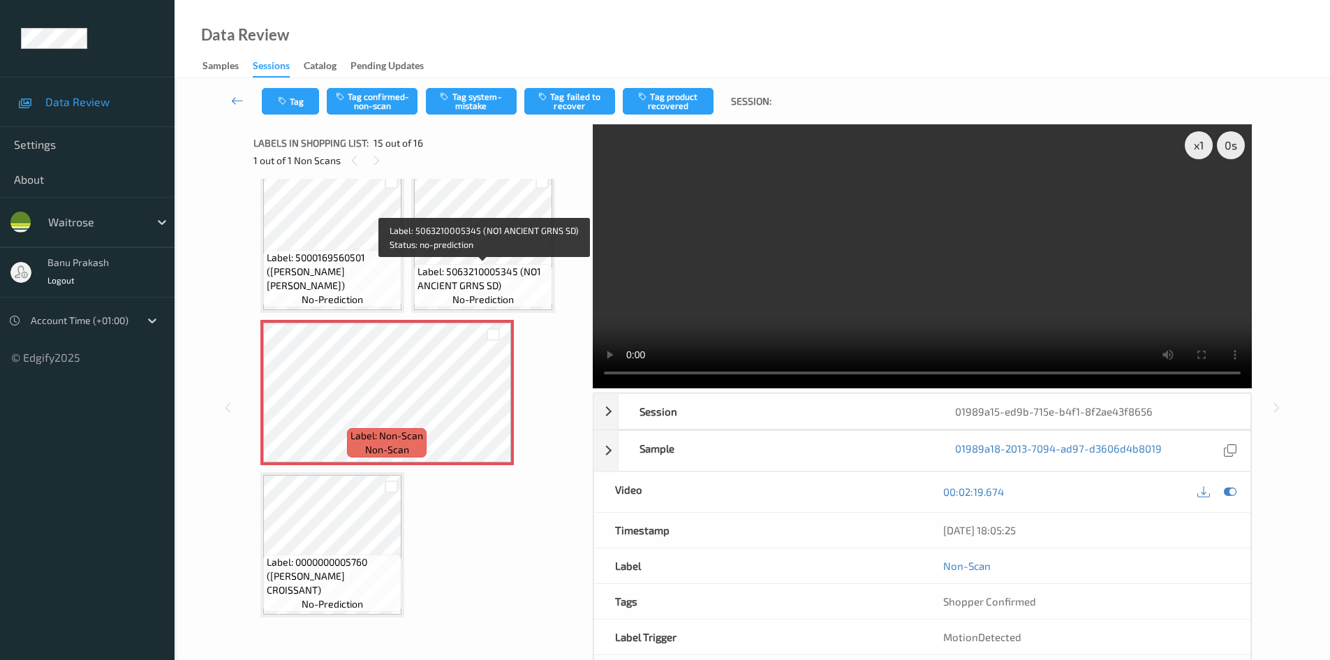
click at [478, 279] on span "Label: 5063210005345 (NO1 ANCIENT GRNS SD)" at bounding box center [482, 279] width 131 height 28
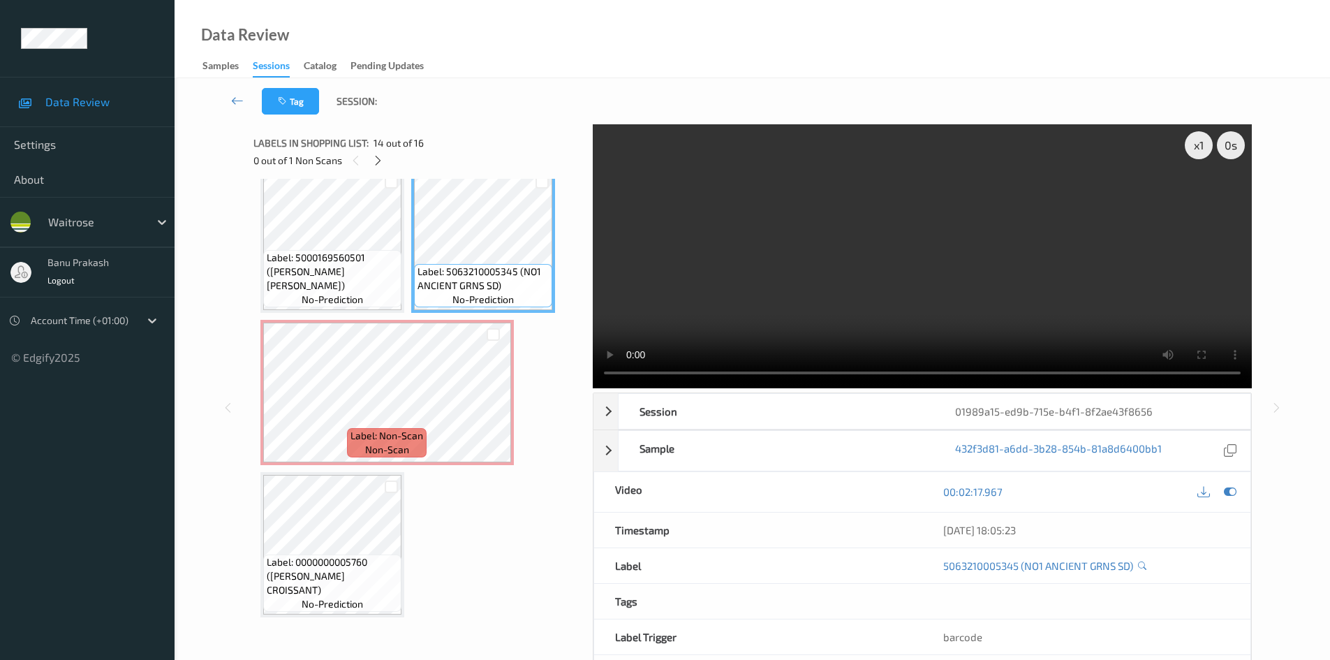
click at [806, 299] on video at bounding box center [922, 256] width 659 height 264
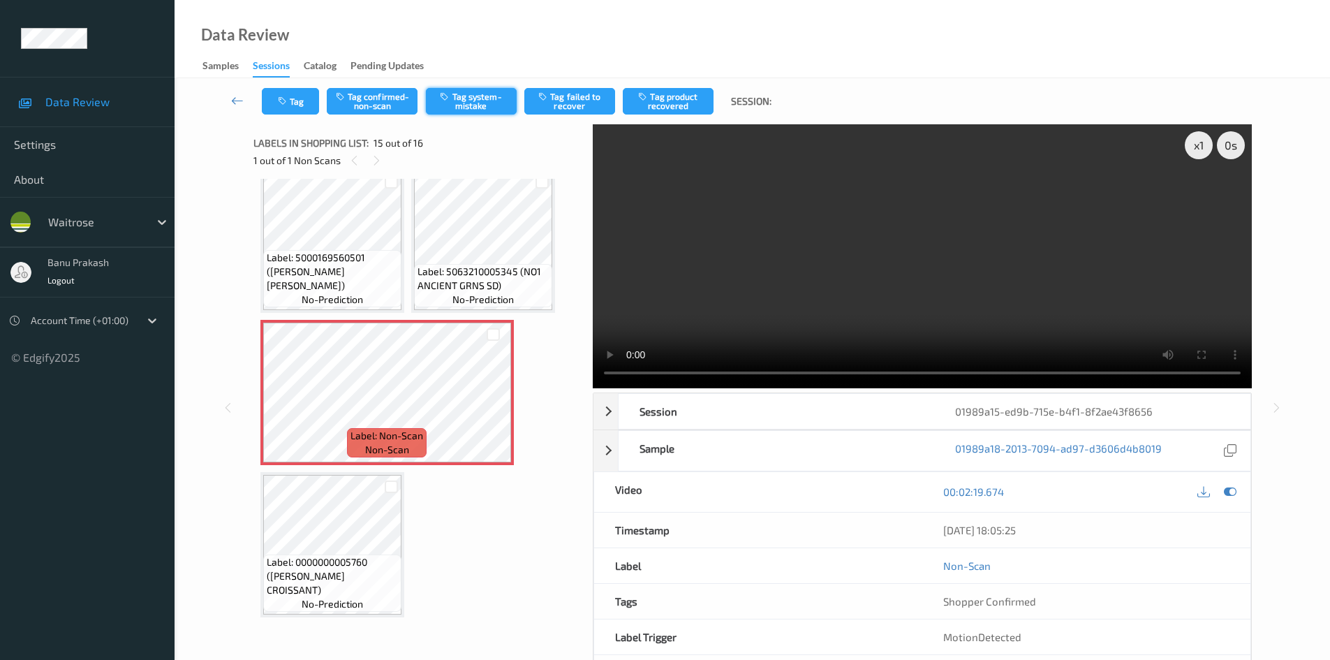
click at [486, 94] on button "Tag system-mistake" at bounding box center [471, 101] width 91 height 27
click at [286, 96] on button "Tag" at bounding box center [290, 101] width 57 height 27
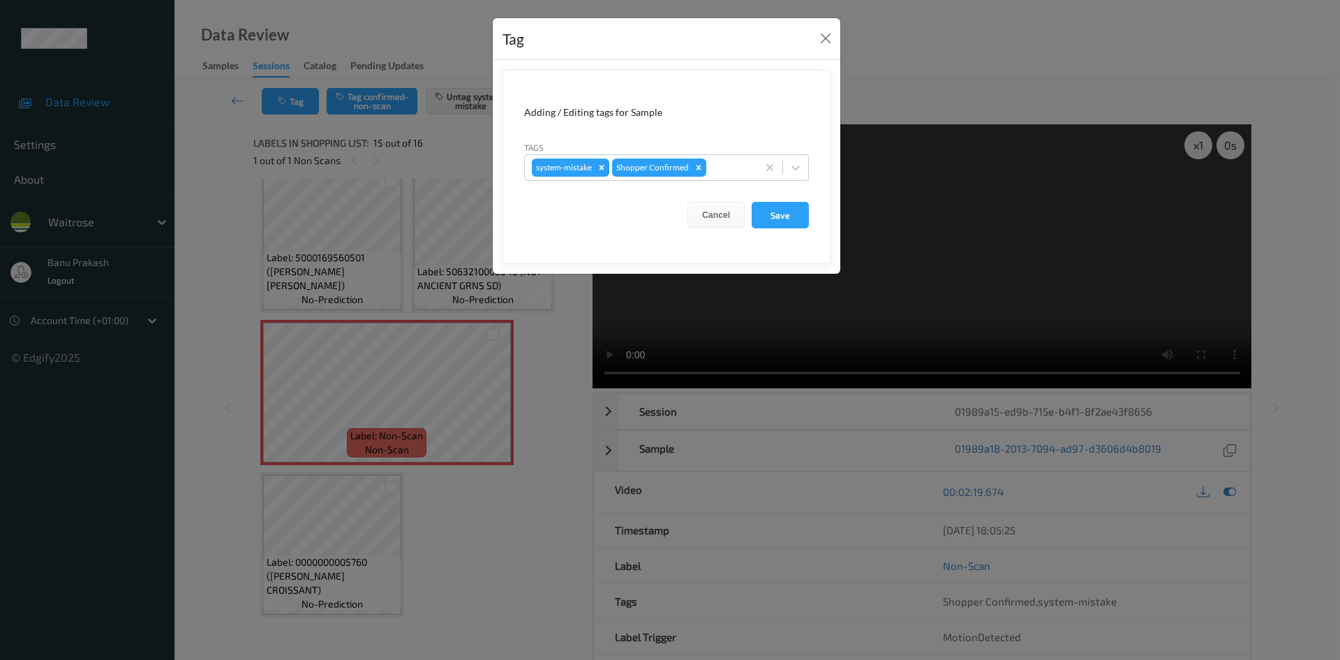
click at [813, 170] on form "Adding / Editing tags for Sample Tags system-mistake Shopper Confirmed Cancel S…" at bounding box center [667, 167] width 328 height 194
click at [803, 167] on div at bounding box center [795, 167] width 25 height 25
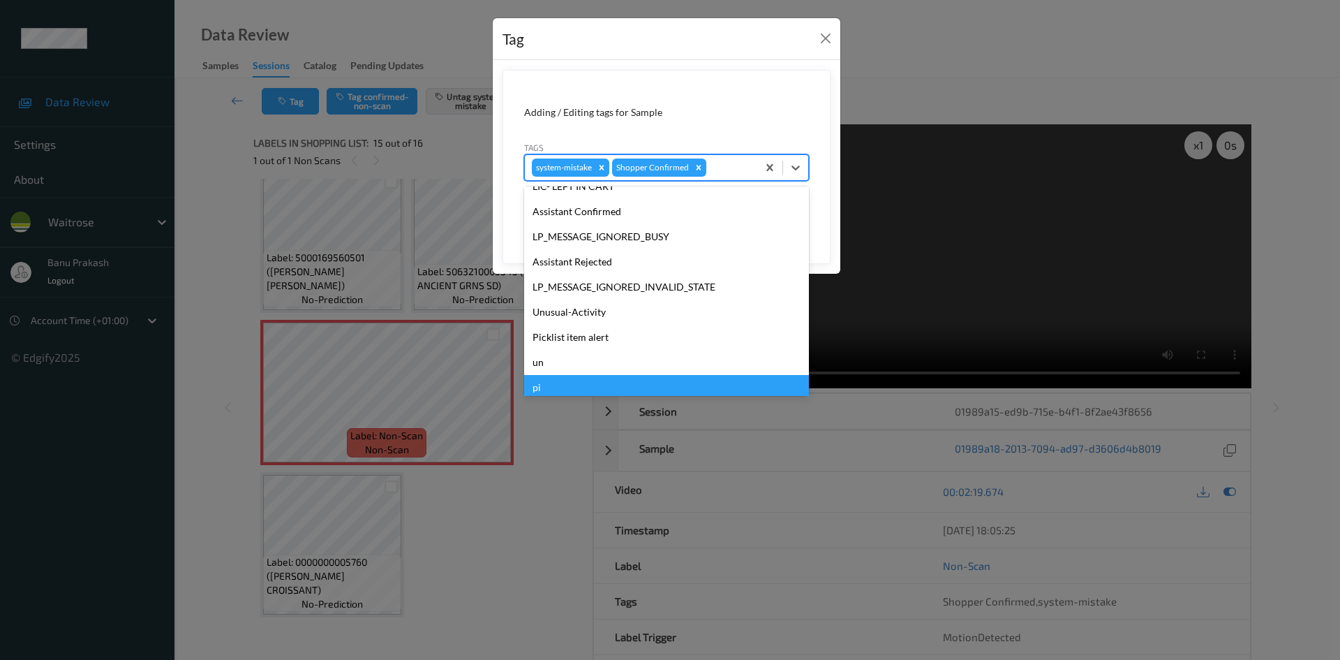
scroll to position [274, 0]
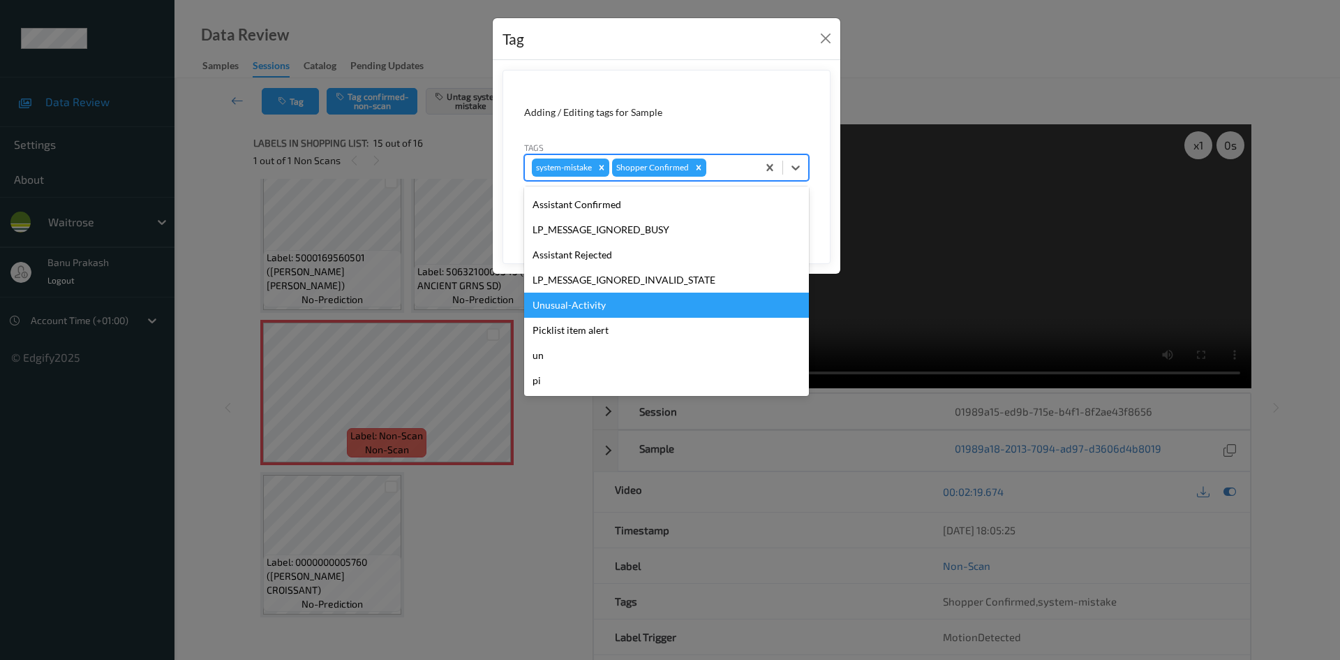
click at [601, 305] on div "Unusual-Activity" at bounding box center [666, 305] width 285 height 25
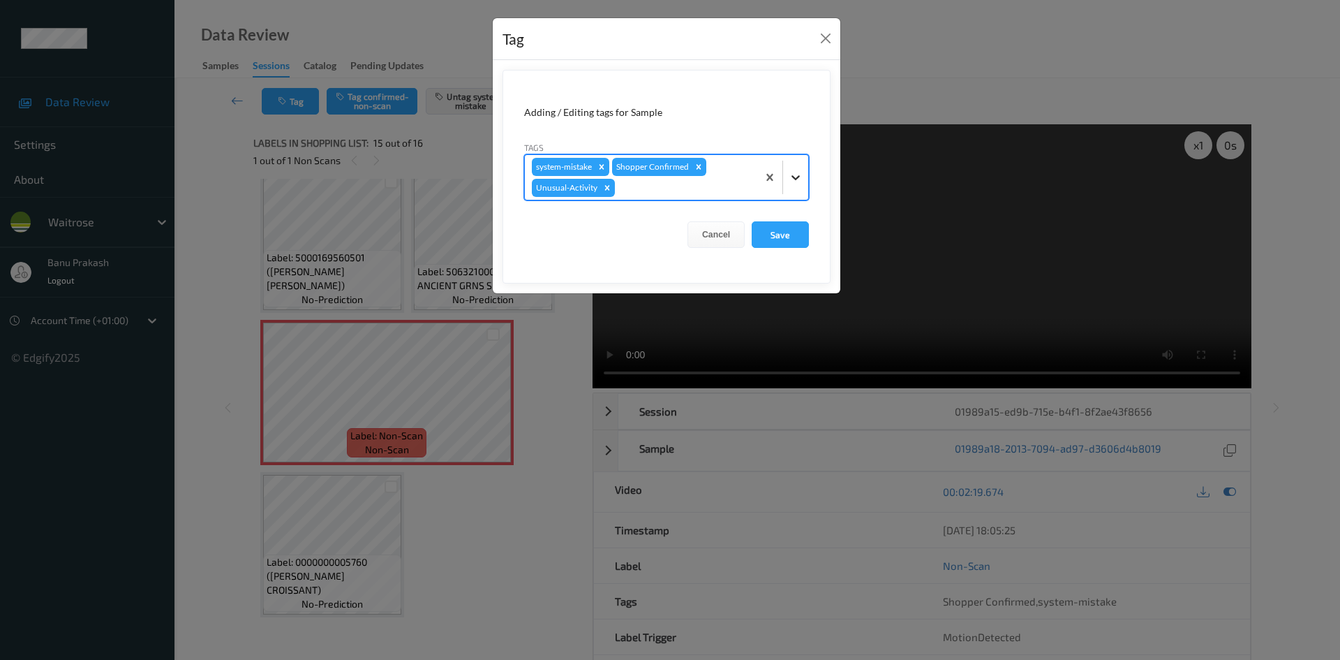
click at [801, 170] on div at bounding box center [795, 177] width 25 height 25
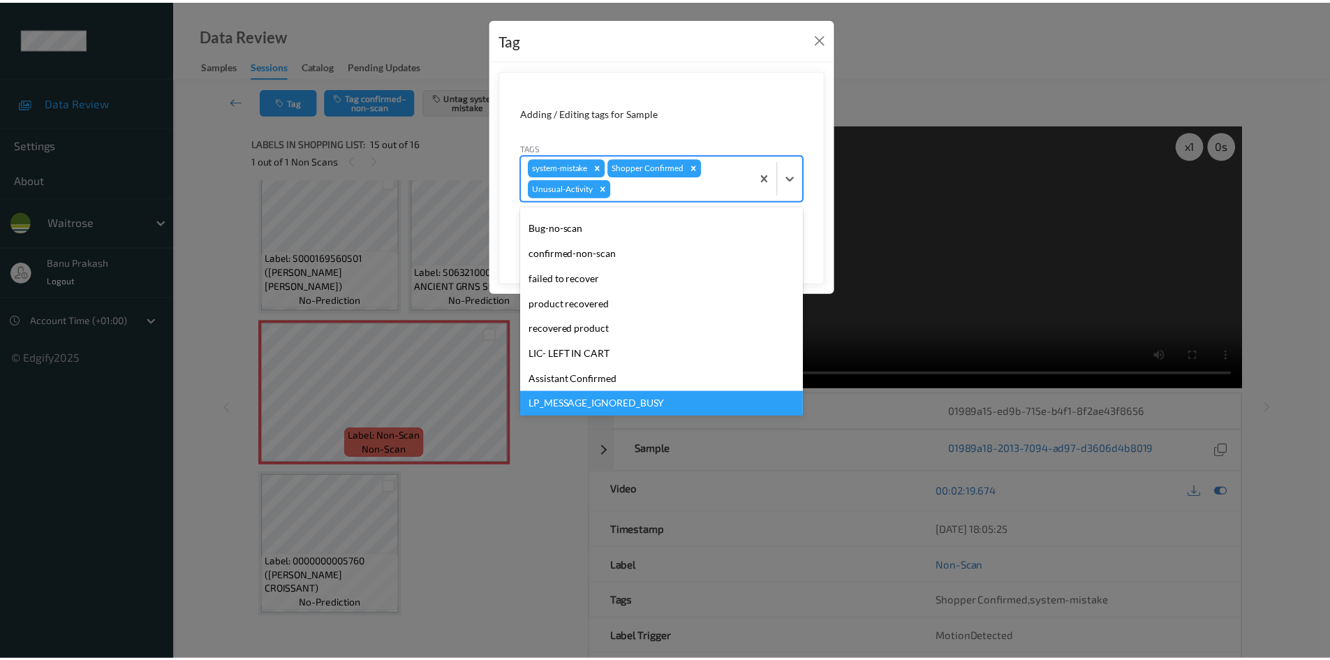
scroll to position [209, 0]
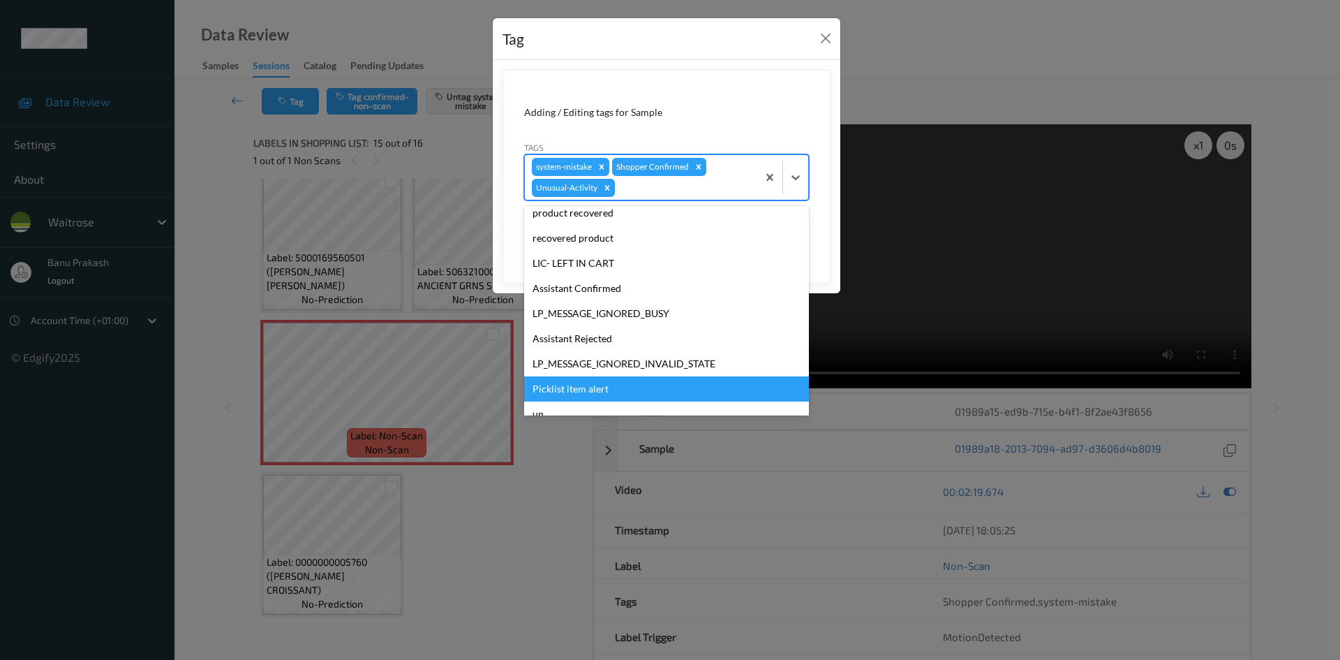
click at [615, 385] on div "Picklist item alert" at bounding box center [666, 388] width 285 height 25
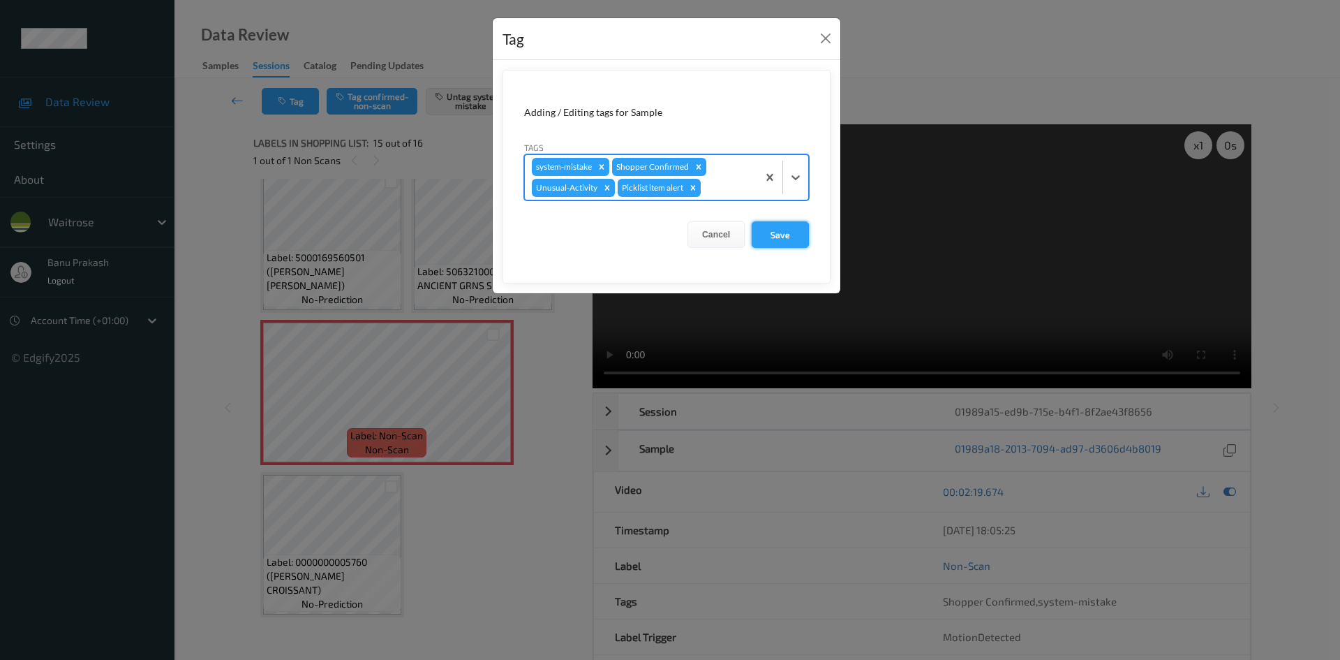
click at [767, 238] on button "Save" at bounding box center [780, 234] width 57 height 27
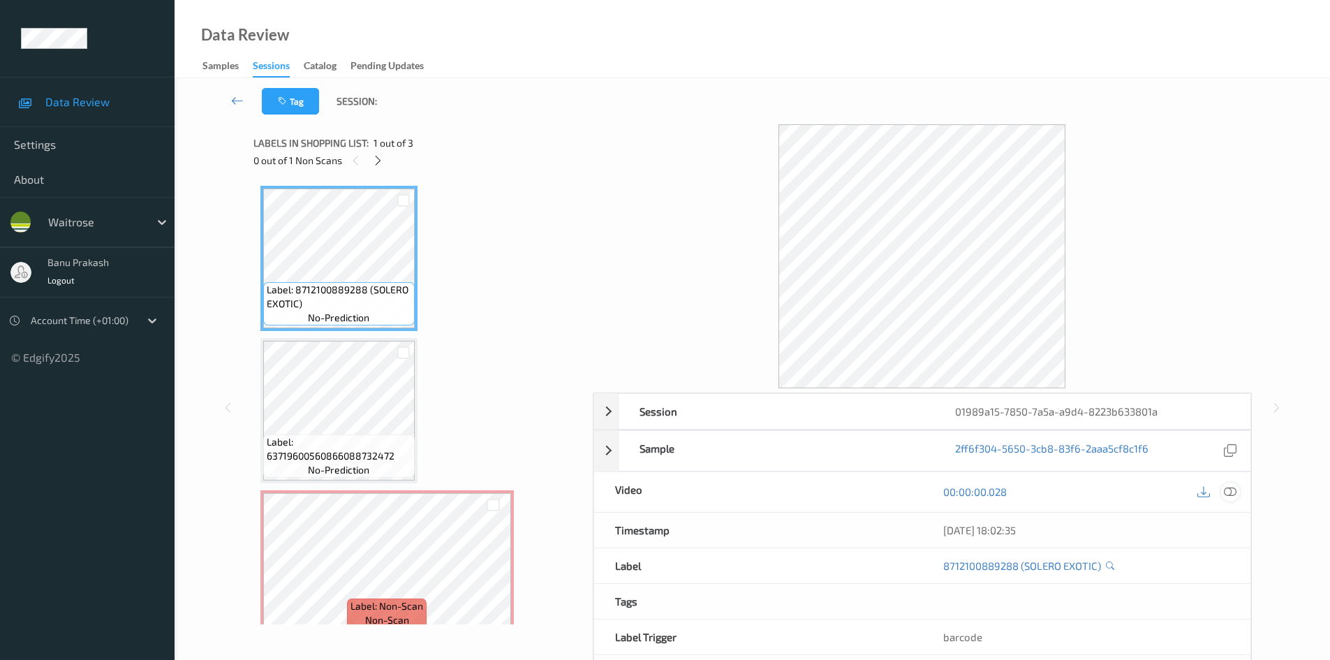
click at [1233, 497] on icon at bounding box center [1230, 491] width 13 height 13
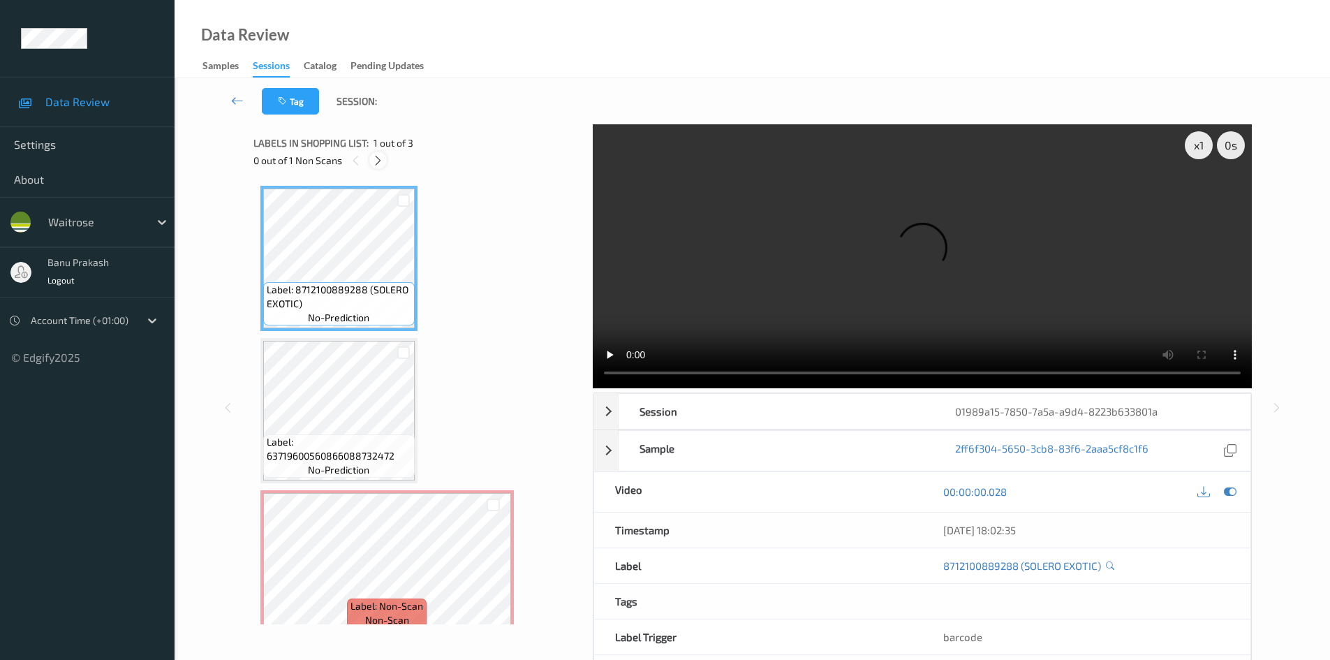
click at [378, 161] on icon at bounding box center [378, 160] width 12 height 13
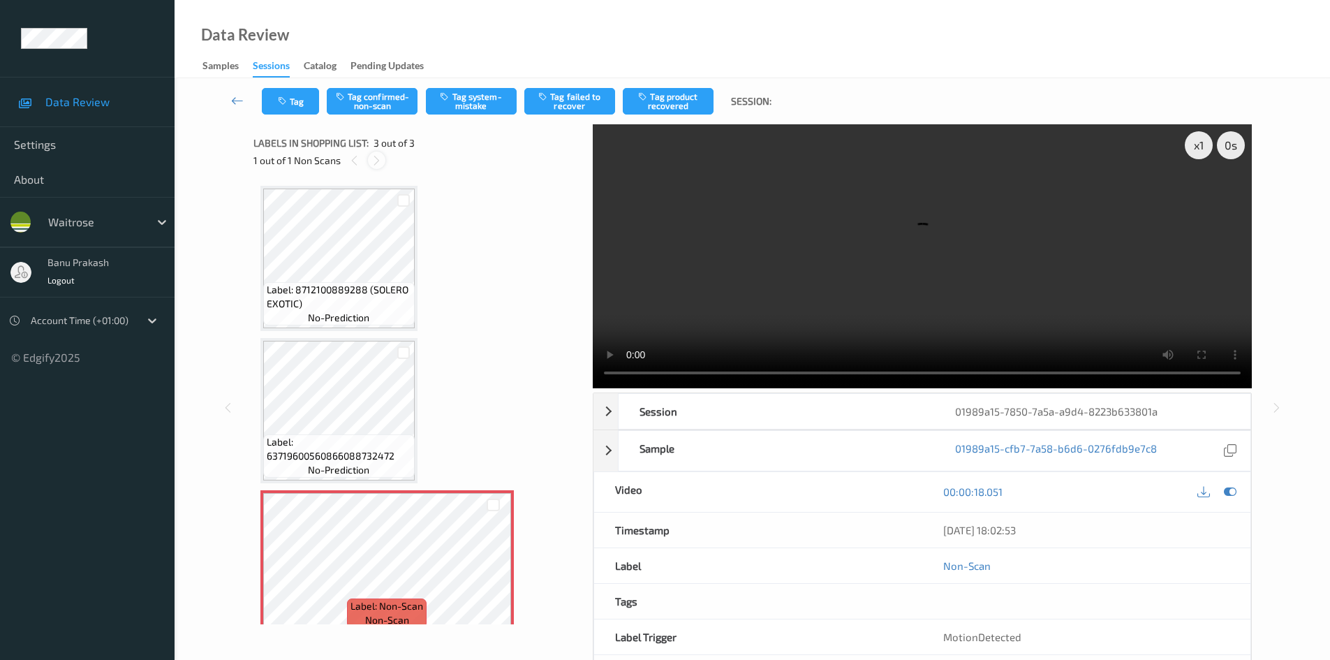
scroll to position [18, 0]
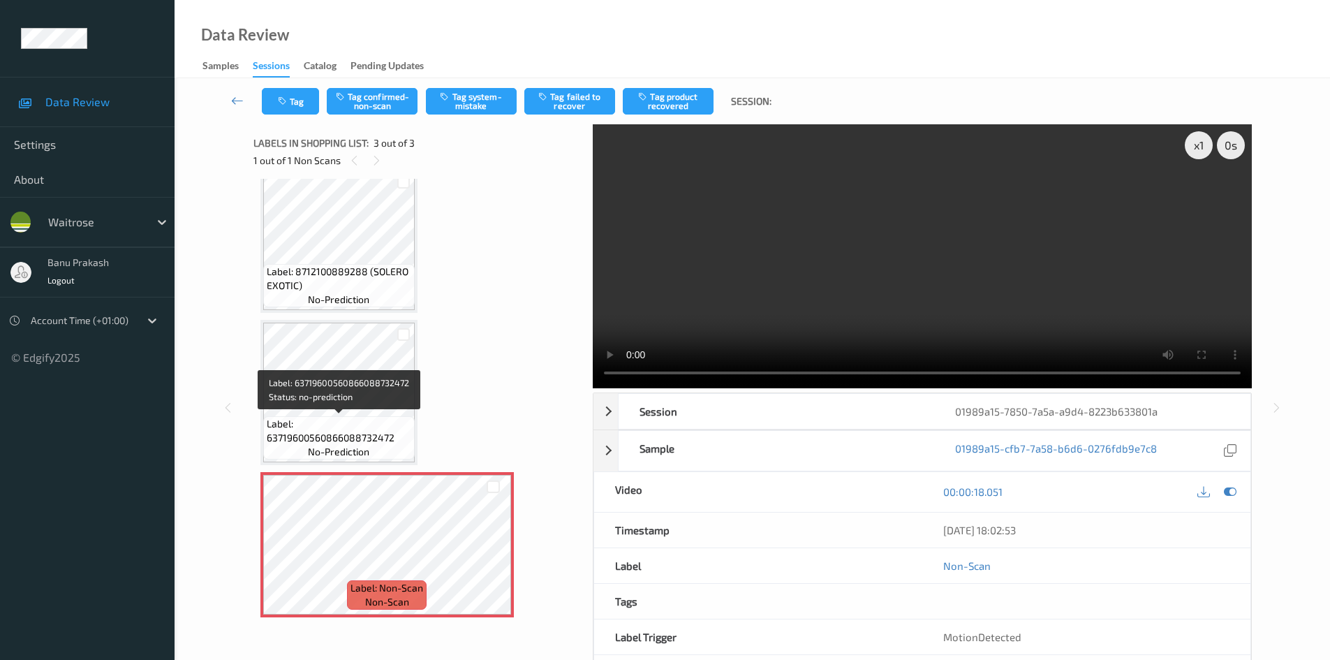
click at [332, 417] on span "Label: 63719600560866088732472" at bounding box center [339, 431] width 145 height 28
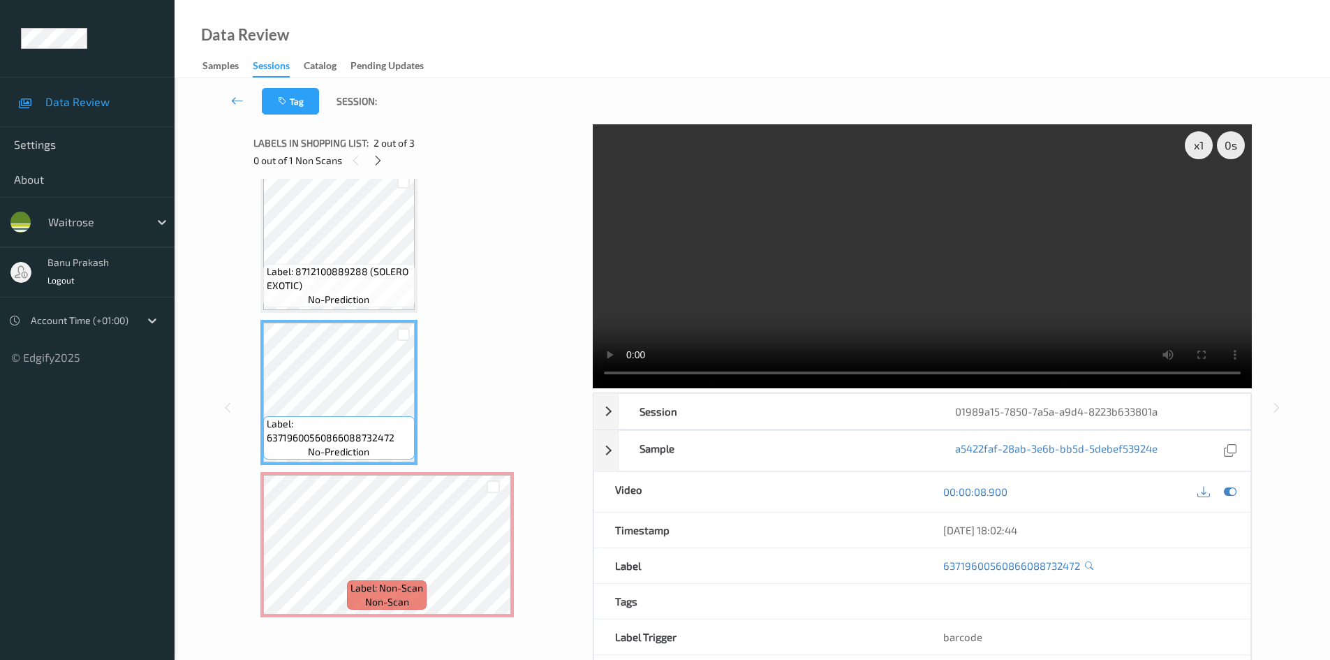
click at [900, 259] on video at bounding box center [922, 256] width 659 height 264
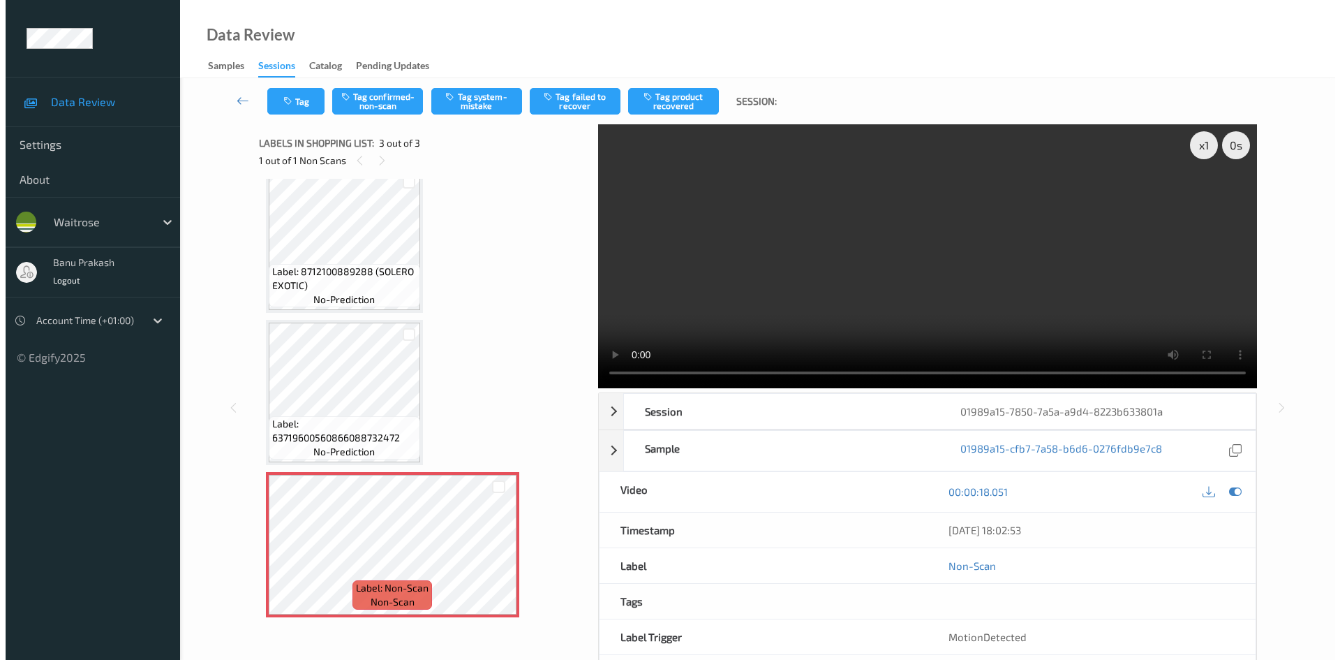
scroll to position [0, 0]
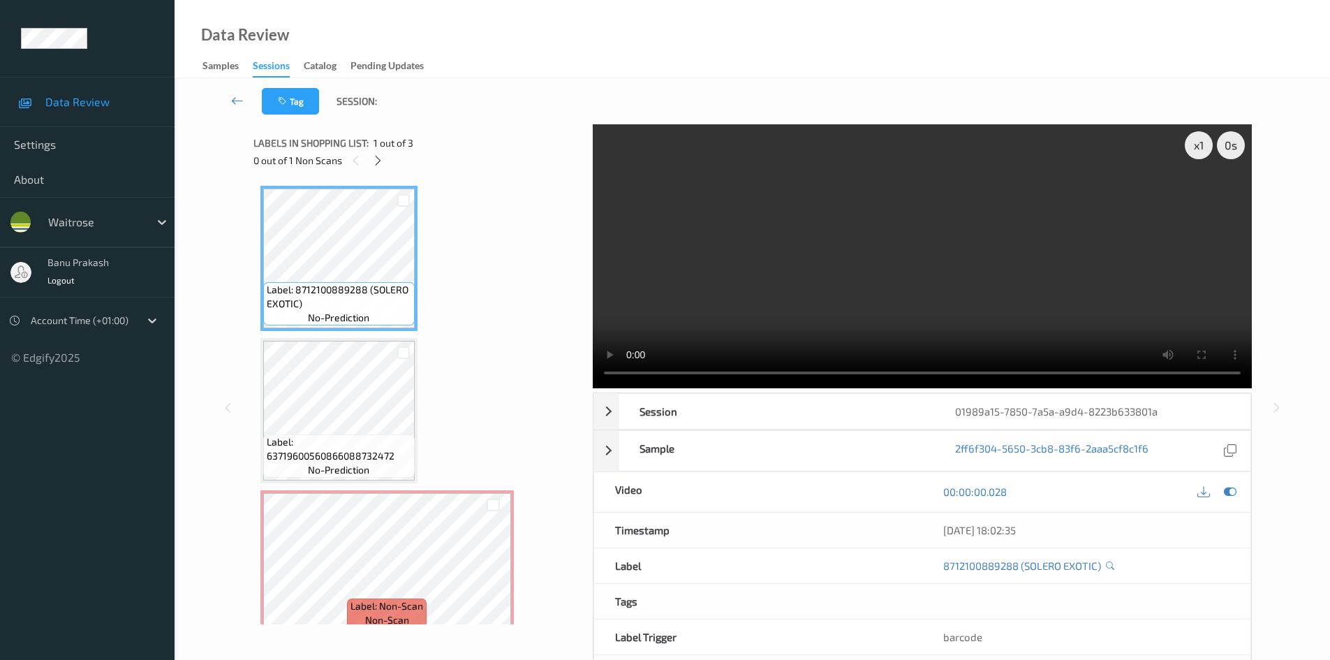
click at [934, 298] on video at bounding box center [922, 256] width 659 height 264
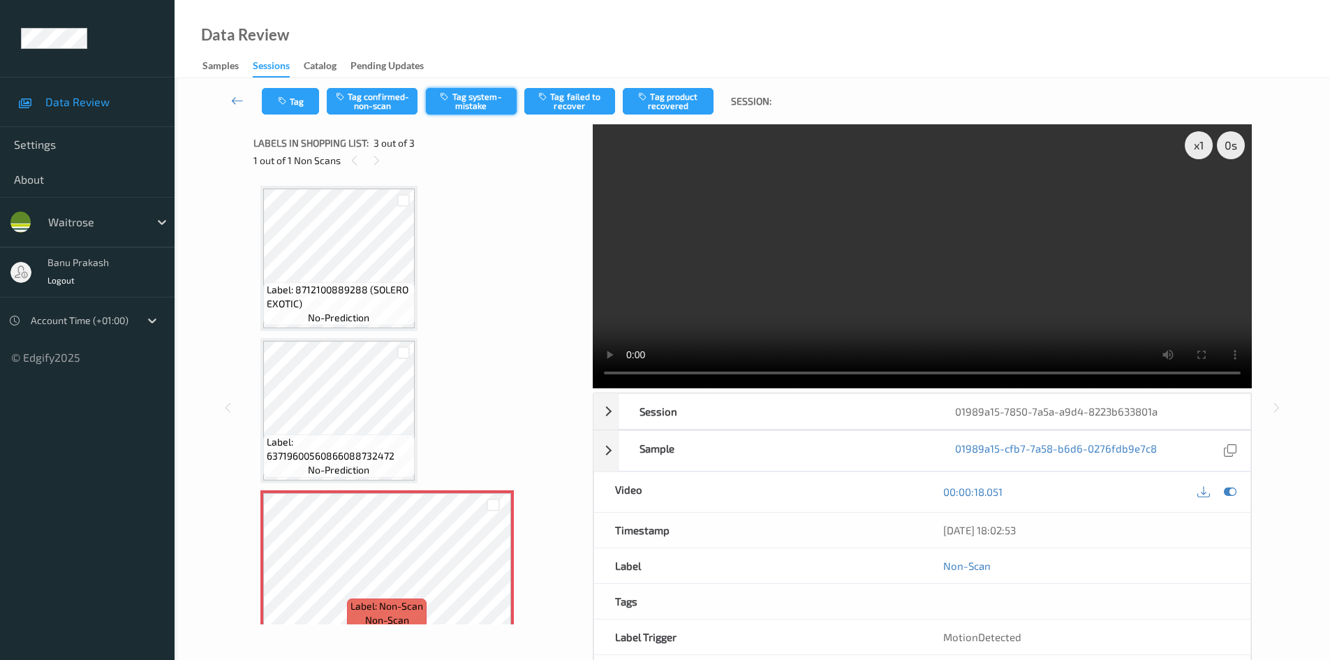
click at [468, 108] on button "Tag system-mistake" at bounding box center [471, 101] width 91 height 27
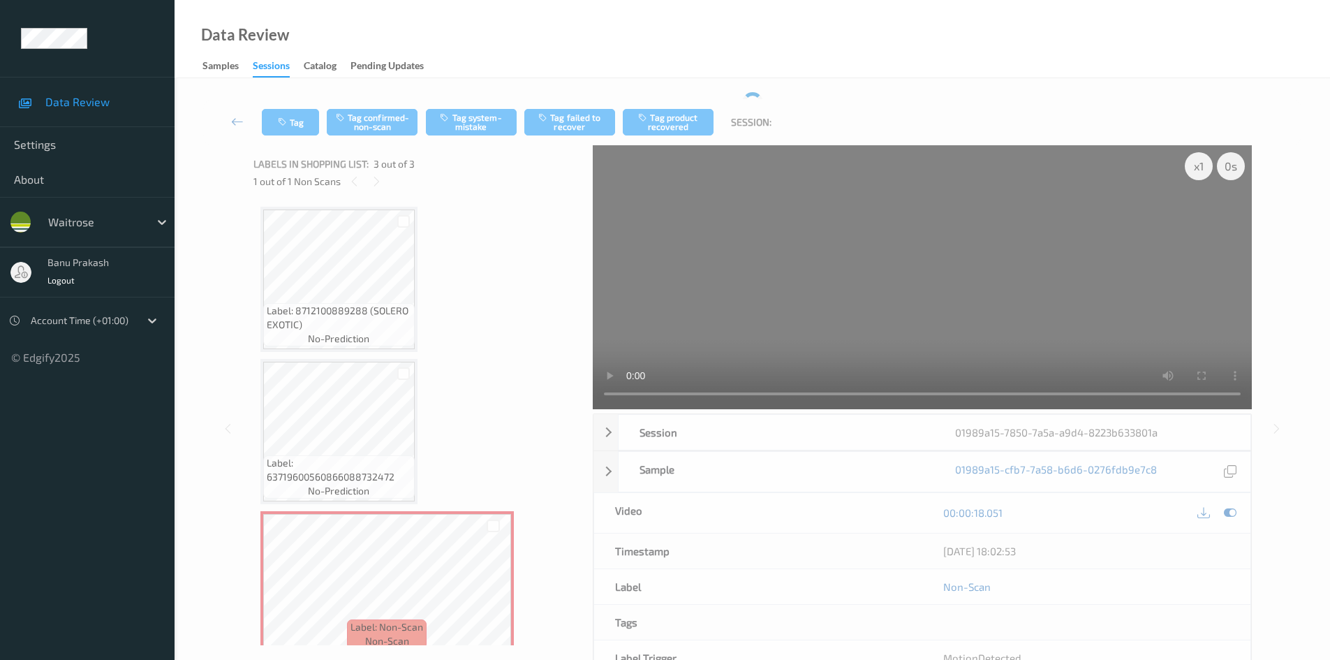
click at [295, 101] on div "Tag Tag confirmed-non-scan Tag system-mistake Tag failed to recover Tag product…" at bounding box center [752, 122] width 1098 height 46
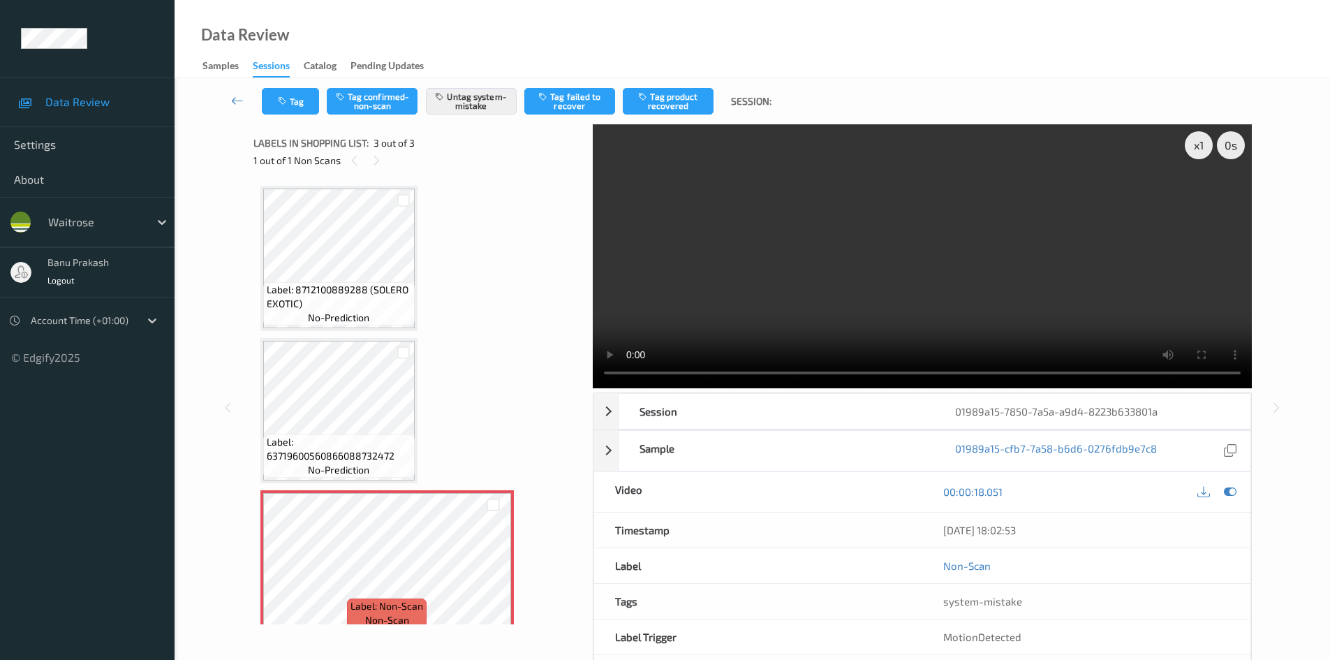
click at [293, 117] on div "Tag Tag confirmed-non-scan Untag system-mistake Tag failed to recover Tag produ…" at bounding box center [752, 101] width 1098 height 46
click at [293, 106] on button "Tag" at bounding box center [290, 101] width 57 height 27
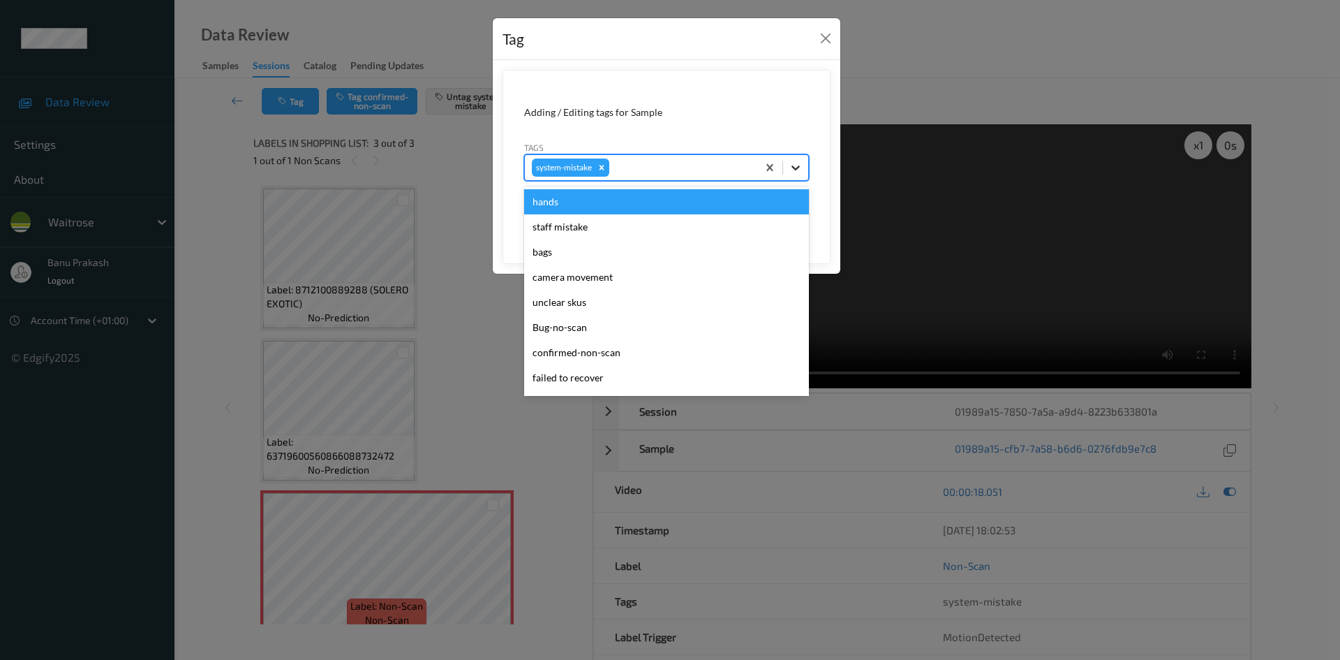
click at [804, 168] on div at bounding box center [795, 167] width 25 height 25
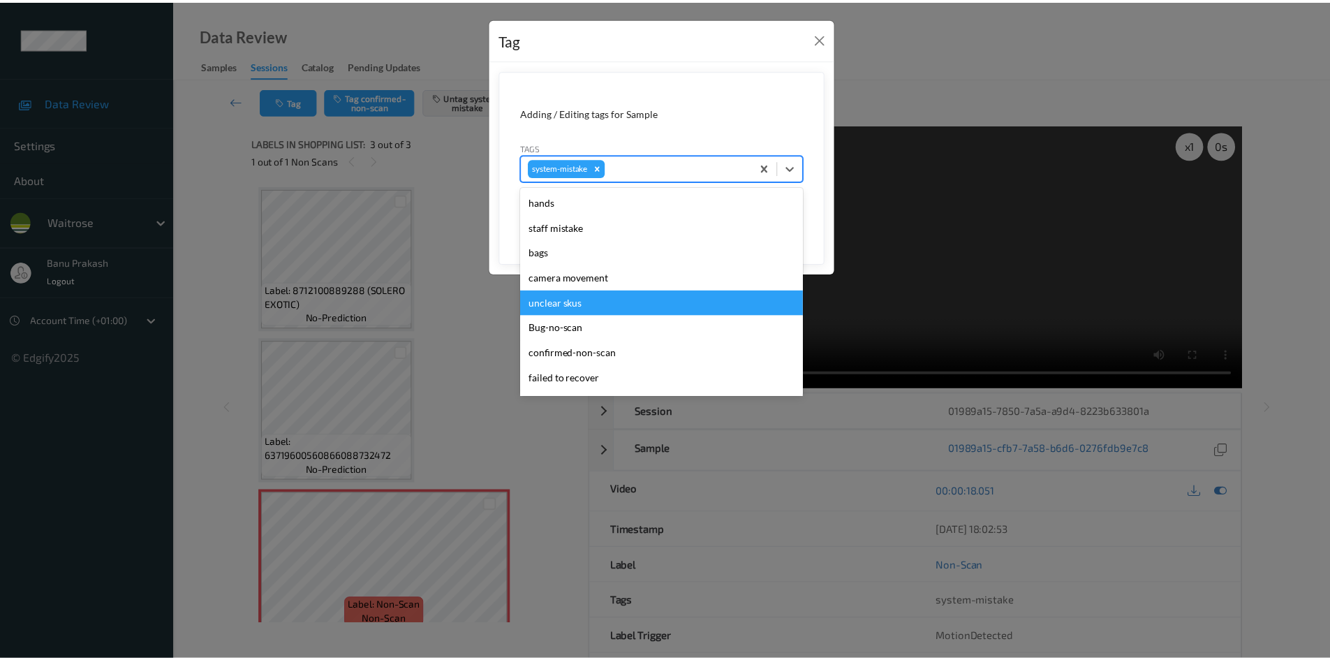
scroll to position [279, 0]
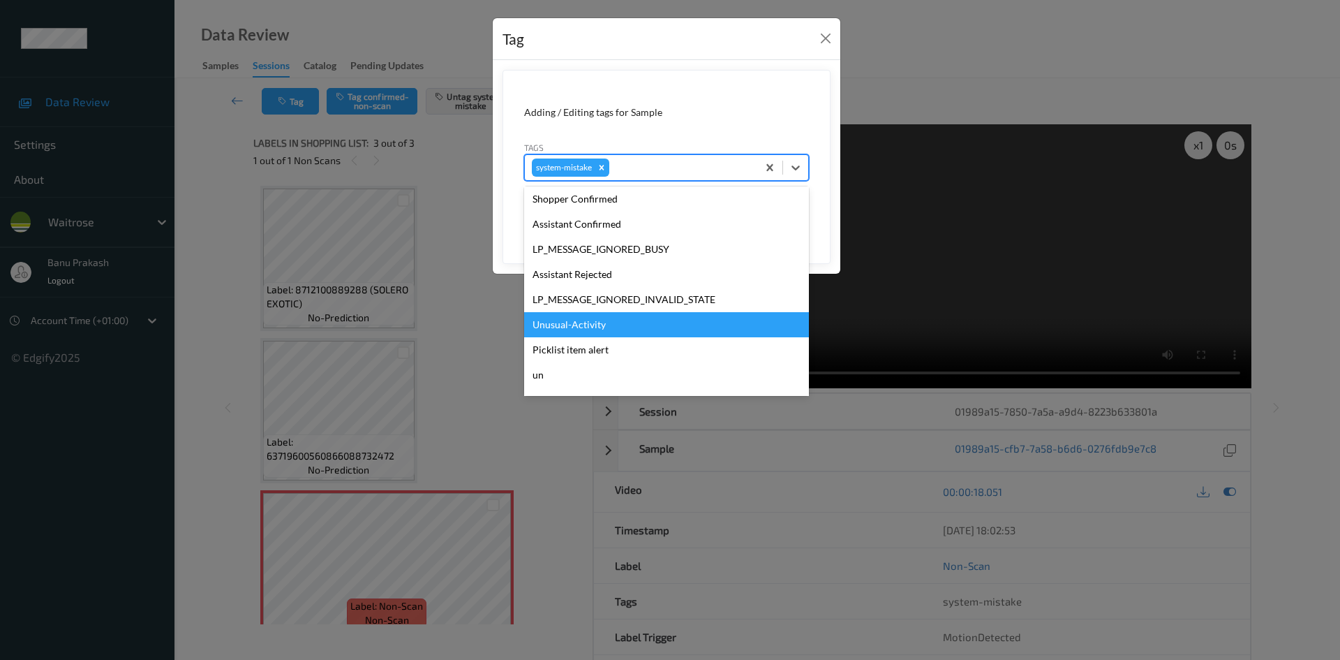
click at [616, 323] on div "Unusual-Activity" at bounding box center [666, 324] width 285 height 25
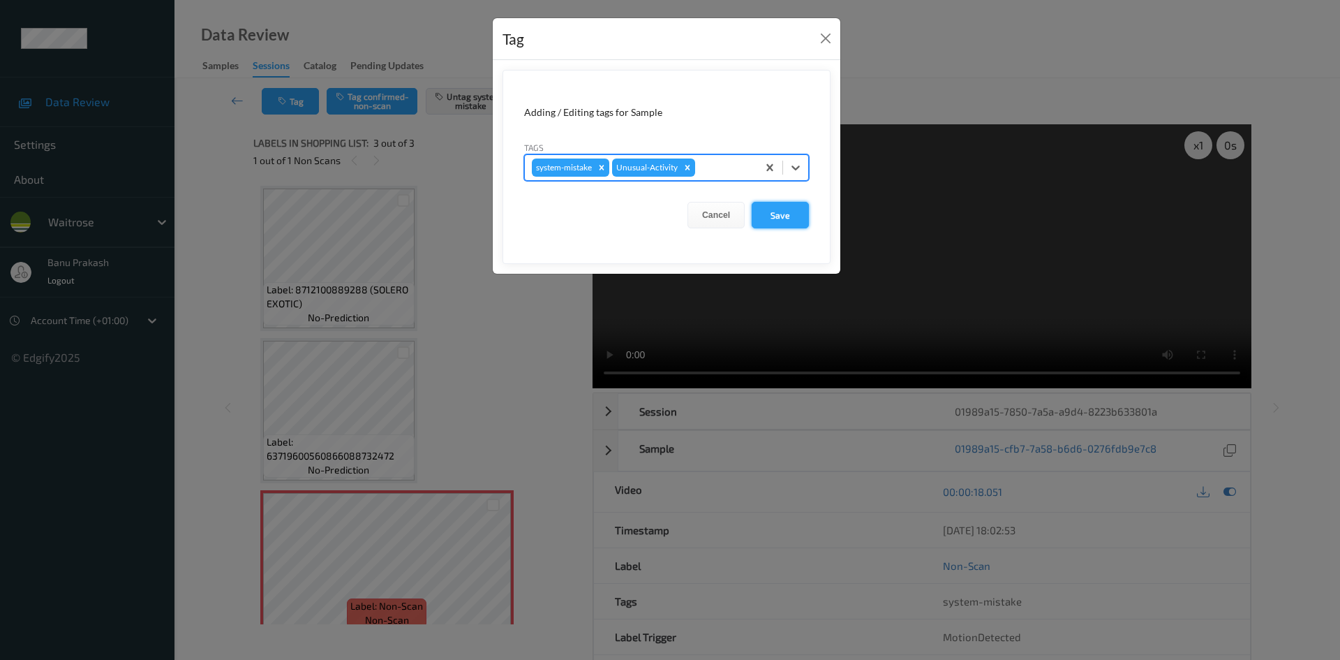
click at [771, 221] on button "Save" at bounding box center [780, 215] width 57 height 27
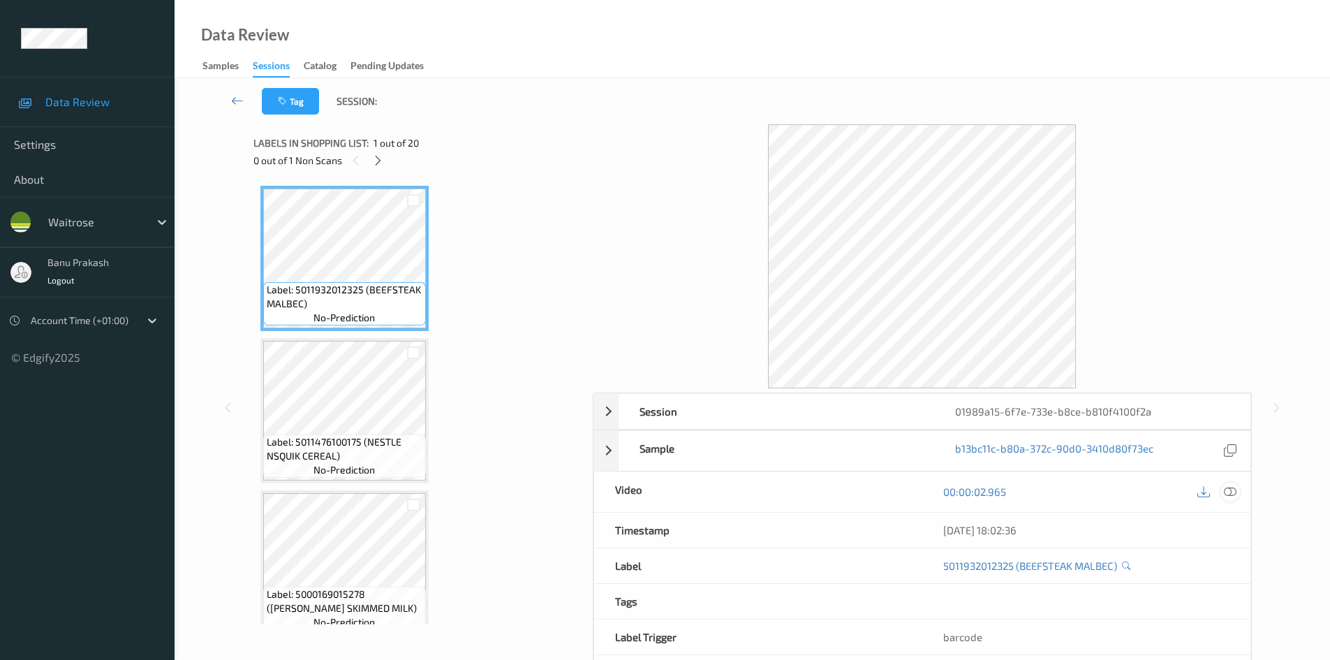
click at [1222, 490] on div at bounding box center [1230, 491] width 19 height 19
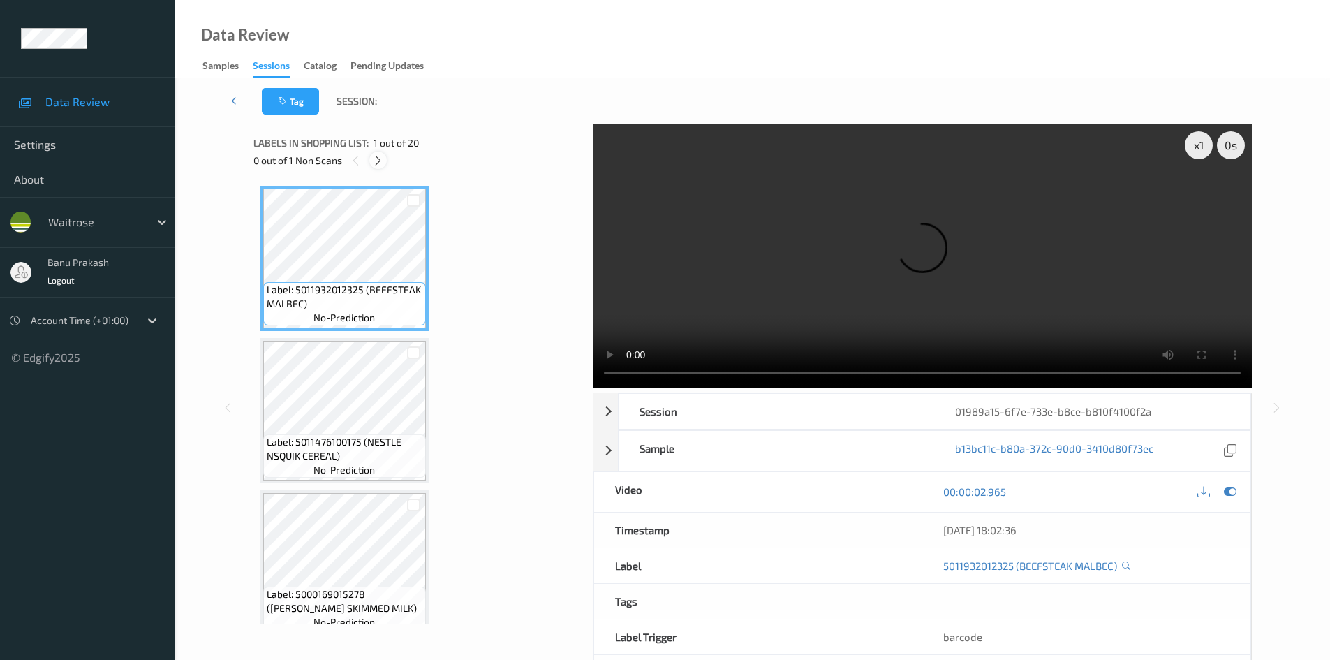
click at [374, 163] on icon at bounding box center [378, 160] width 12 height 13
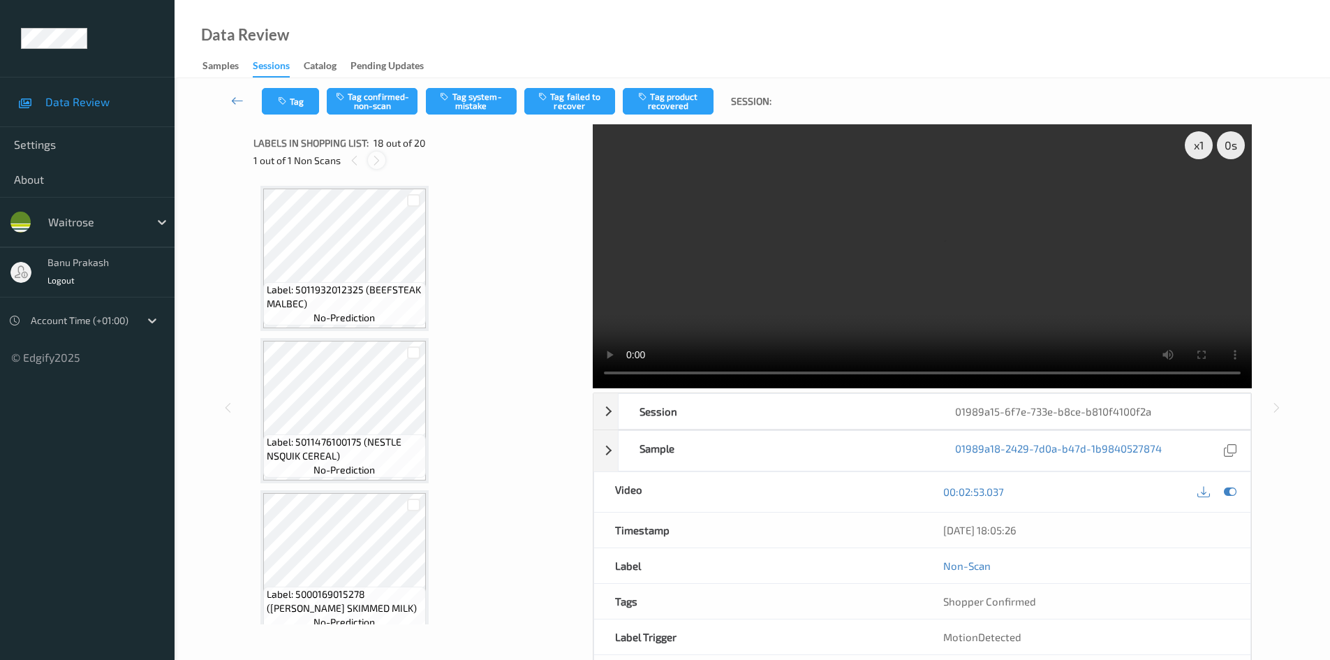
scroll to position [2442, 0]
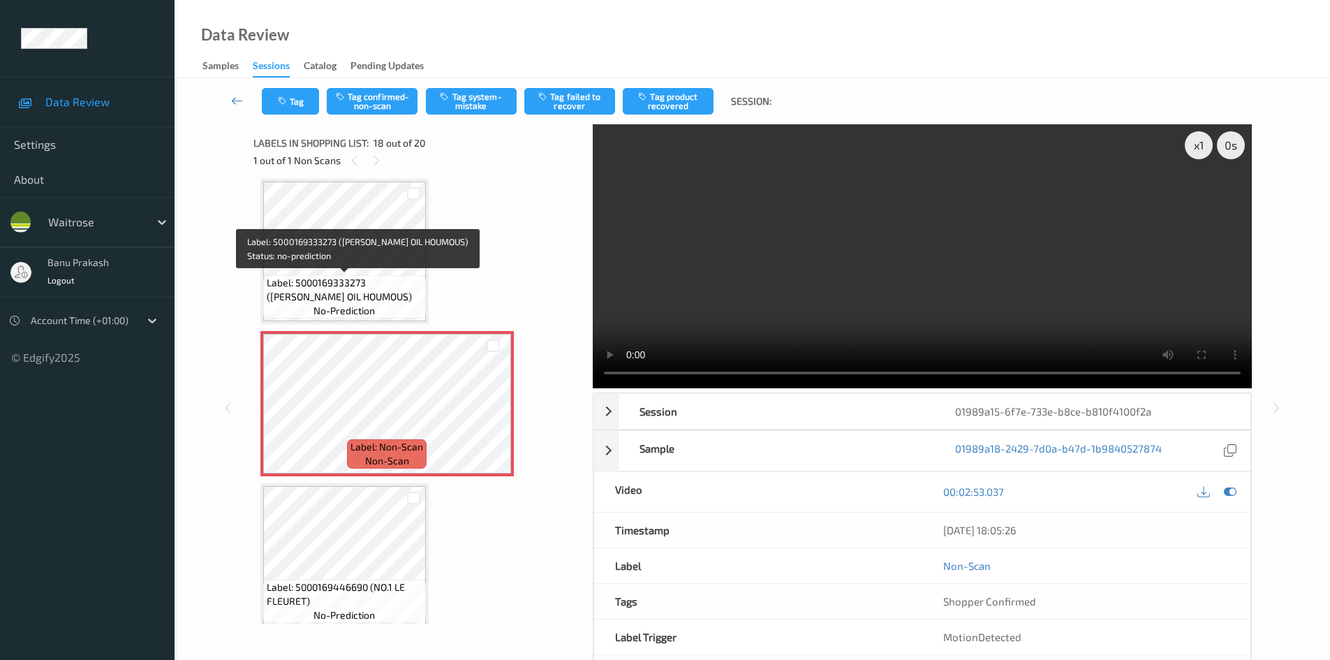
click at [369, 281] on span "Label: 5000169333273 ([PERSON_NAME] OIL HOUMOUS)" at bounding box center [345, 290] width 156 height 28
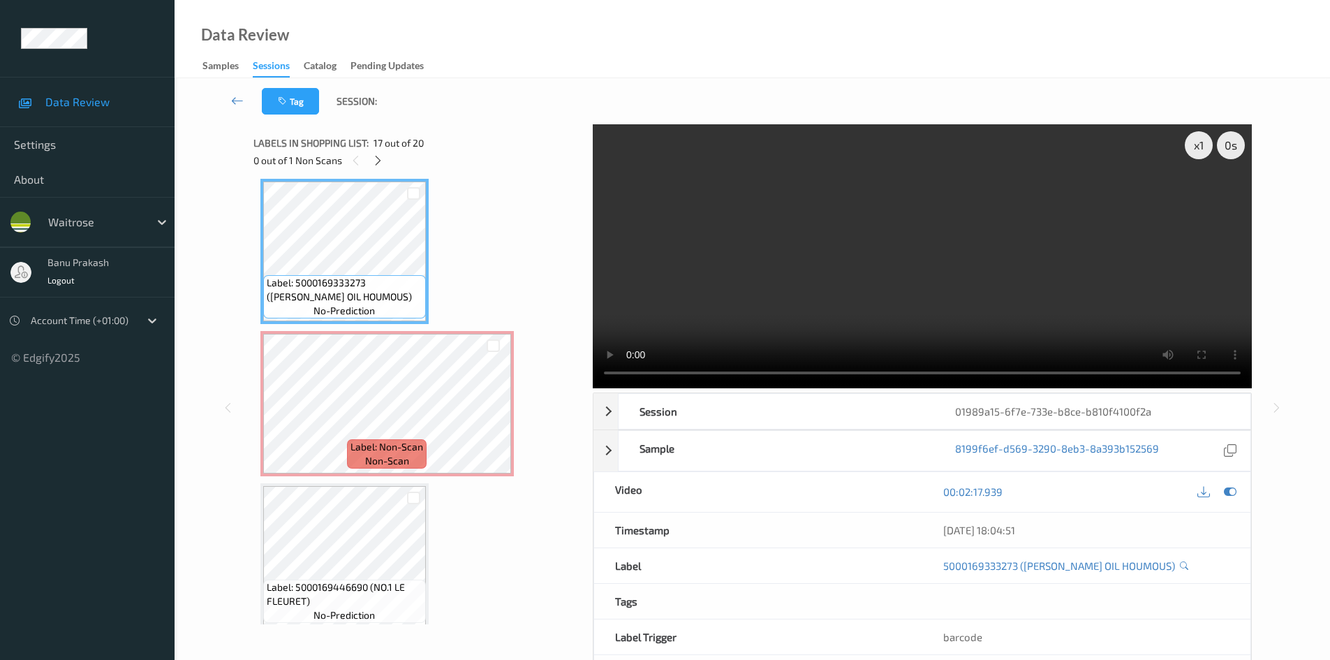
click at [785, 273] on video at bounding box center [922, 256] width 659 height 264
click at [940, 286] on video at bounding box center [922, 256] width 659 height 264
click at [819, 271] on video at bounding box center [922, 256] width 659 height 264
click at [850, 269] on video at bounding box center [922, 256] width 659 height 264
click at [963, 285] on video at bounding box center [922, 256] width 659 height 264
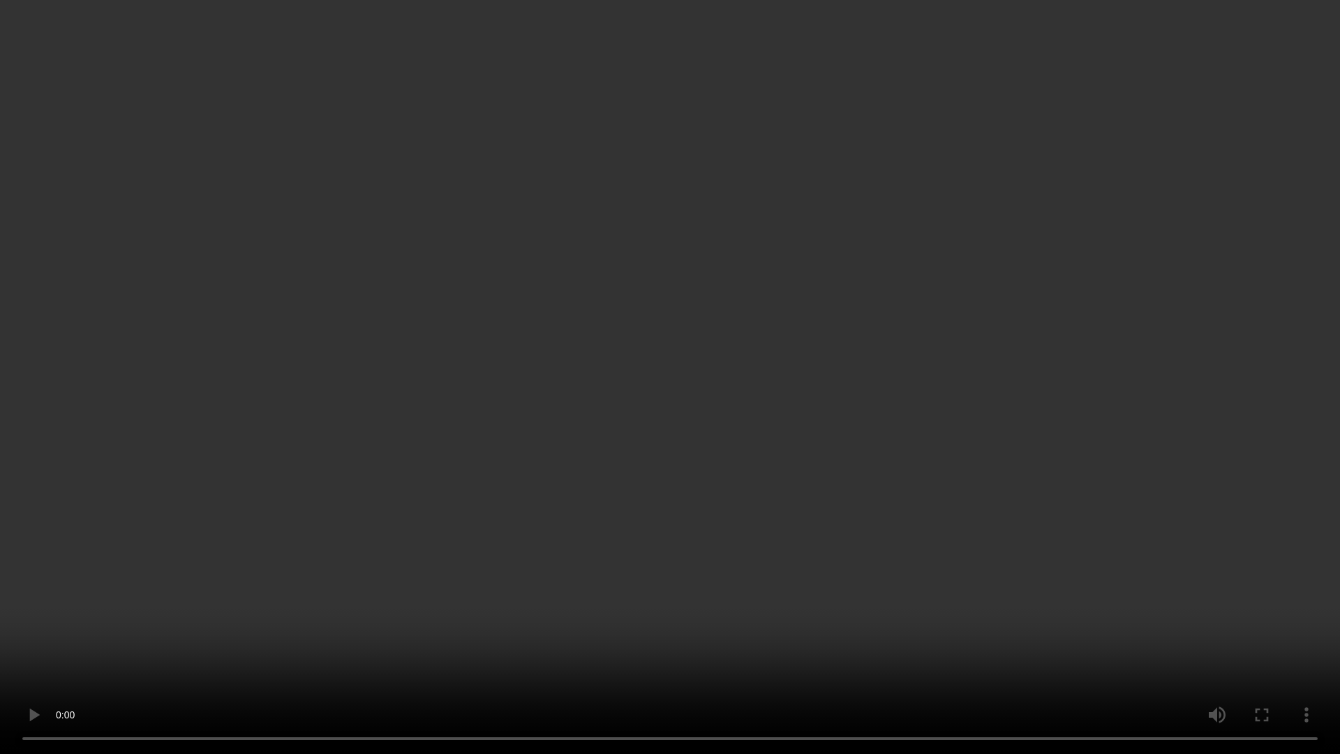
click at [1014, 659] on video at bounding box center [670, 377] width 1340 height 754
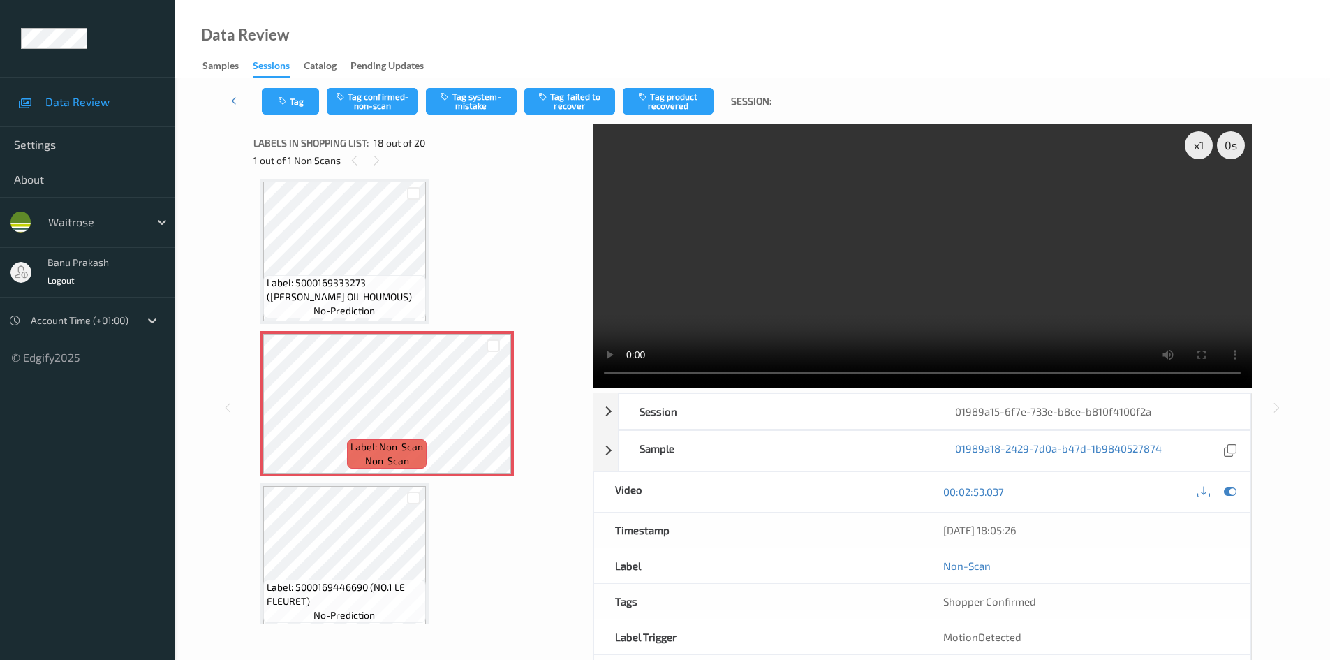
click at [887, 299] on video at bounding box center [922, 256] width 659 height 264
click at [489, 412] on icon at bounding box center [493, 415] width 12 height 13
click at [874, 283] on video at bounding box center [922, 256] width 659 height 264
click at [1074, 394] on div "01989a15-6f7e-733e-b8ce-b810f4100f2a" at bounding box center [1092, 411] width 316 height 35
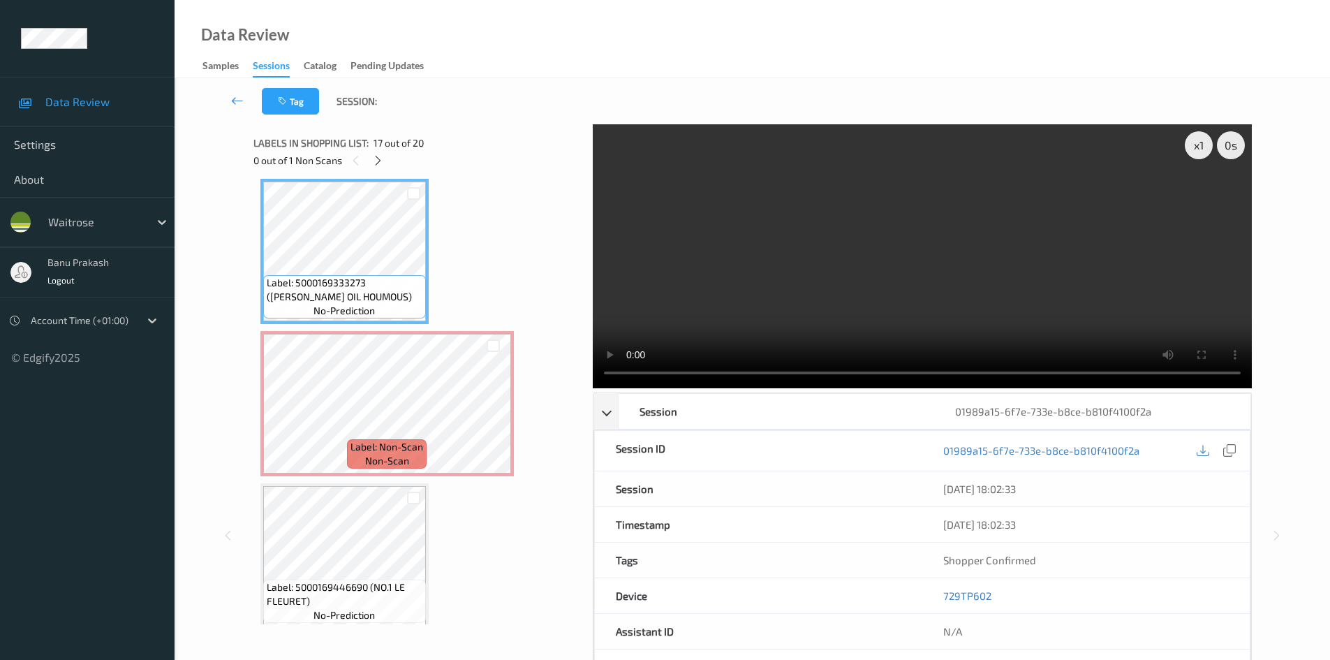
click at [1005, 313] on video at bounding box center [922, 256] width 659 height 264
click at [994, 331] on video at bounding box center [922, 256] width 659 height 264
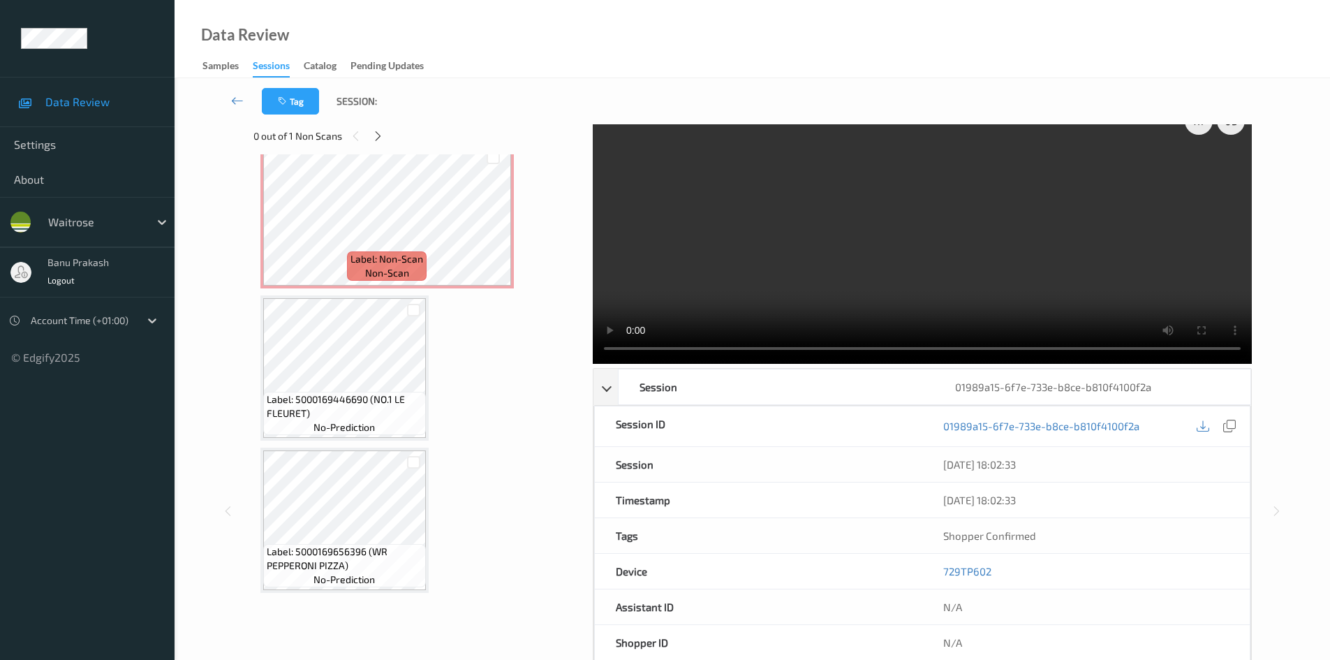
scroll to position [0, 0]
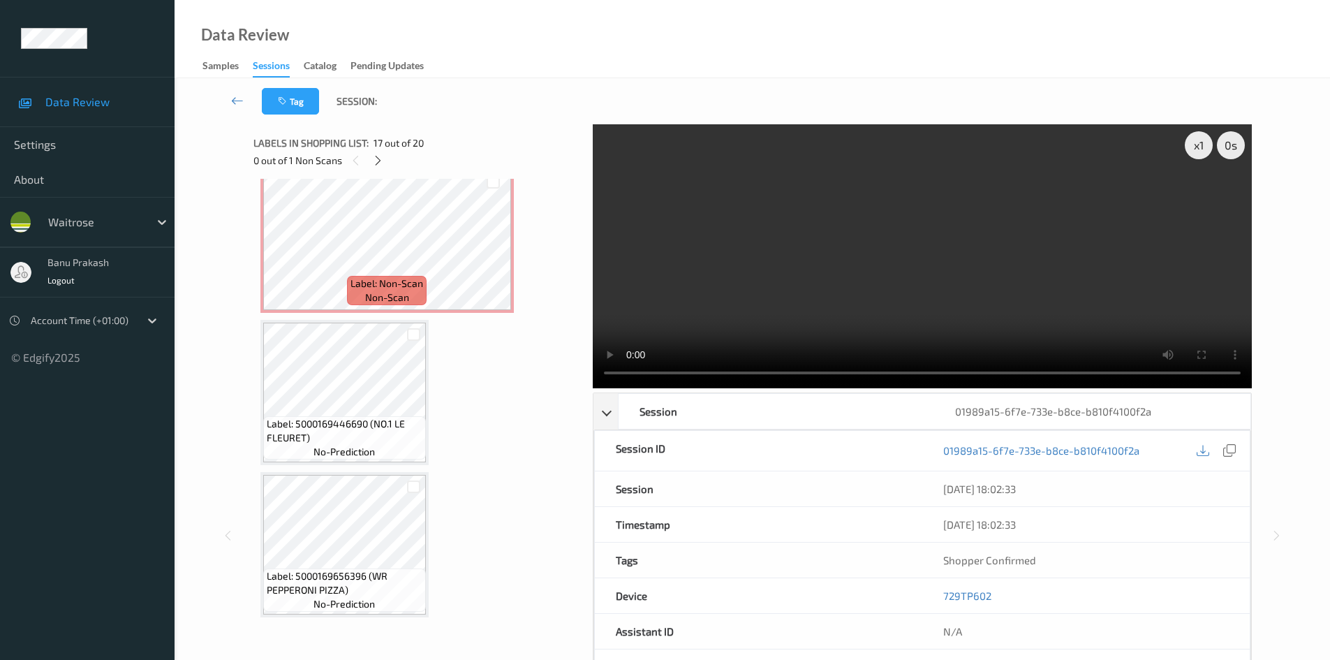
click at [977, 233] on video at bounding box center [922, 256] width 659 height 264
click at [961, 311] on video at bounding box center [922, 256] width 659 height 264
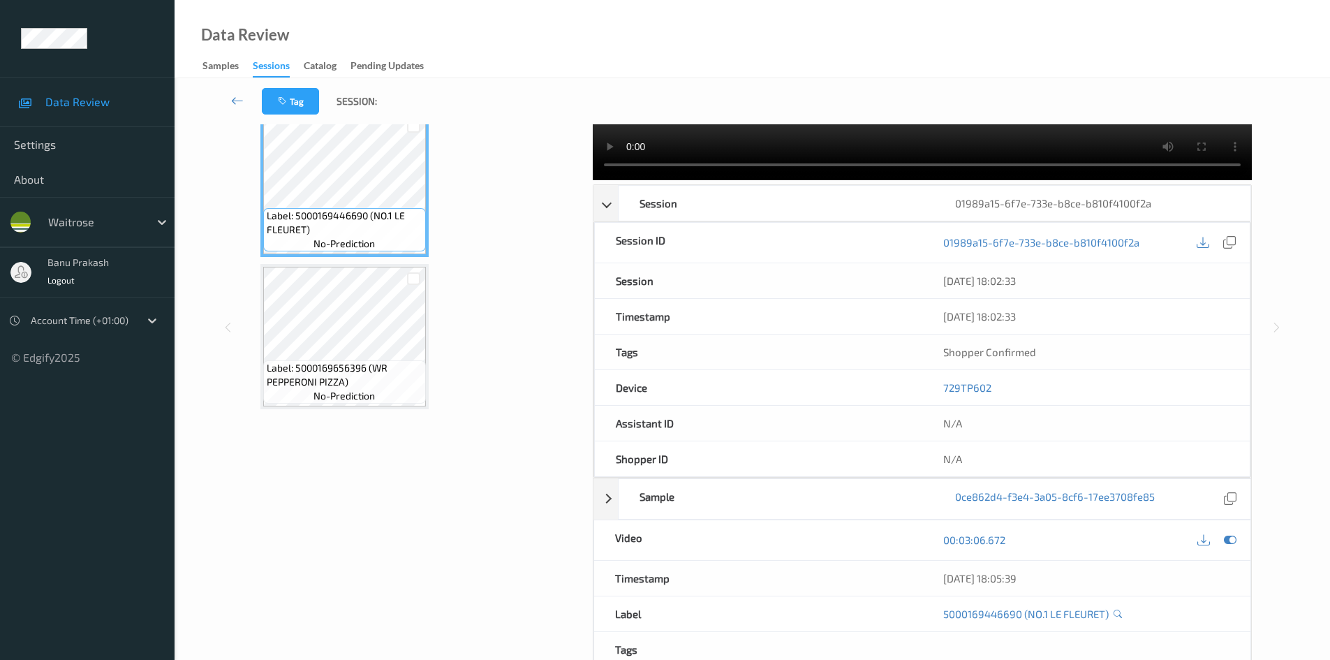
scroll to position [209, 0]
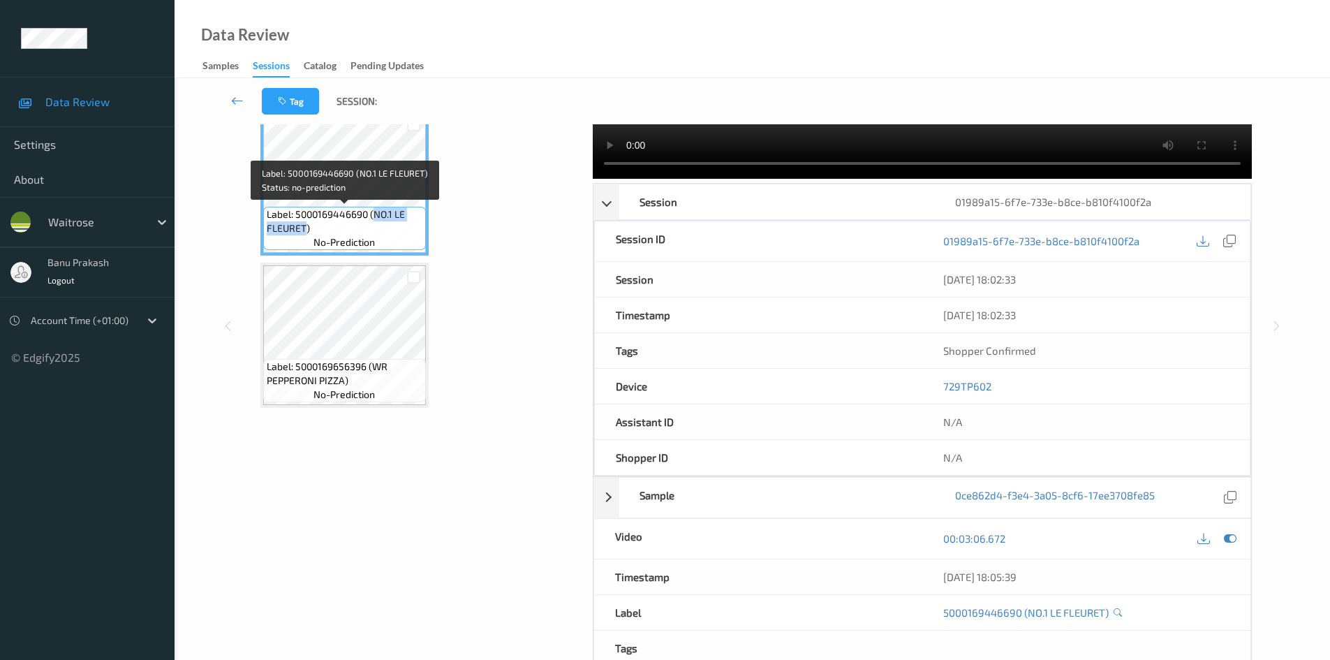
drag, startPoint x: 375, startPoint y: 212, endPoint x: 305, endPoint y: 225, distance: 71.1
click at [305, 225] on span "Label: 5000169446690 (NO.1 LE FLEURET)" at bounding box center [345, 221] width 156 height 28
copy span "NO.1 LE FLEURET"
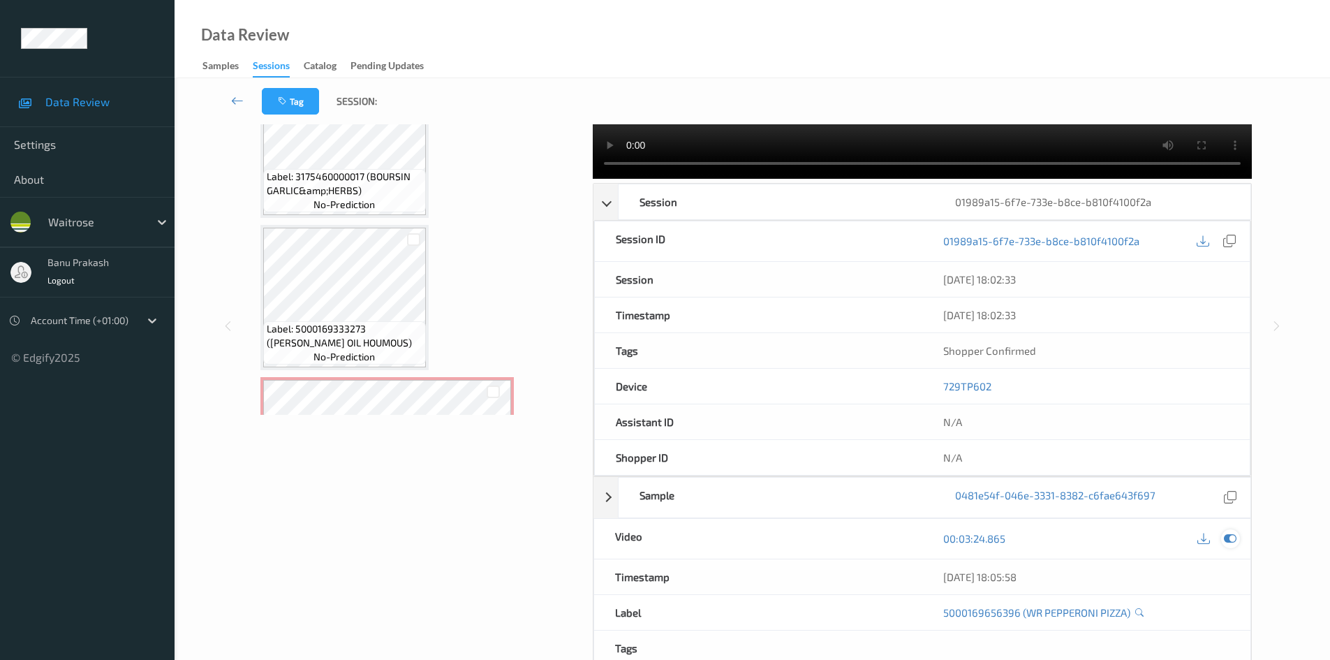
click at [1233, 542] on icon at bounding box center [1230, 538] width 13 height 13
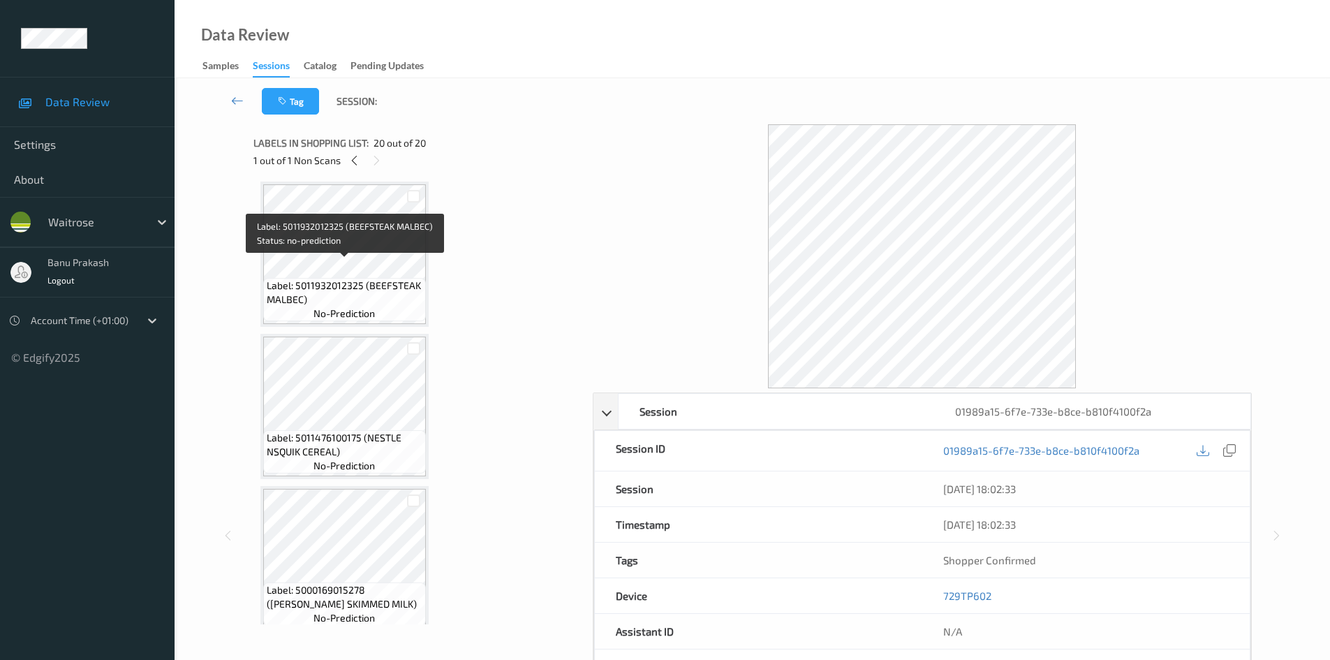
scroll to position [0, 0]
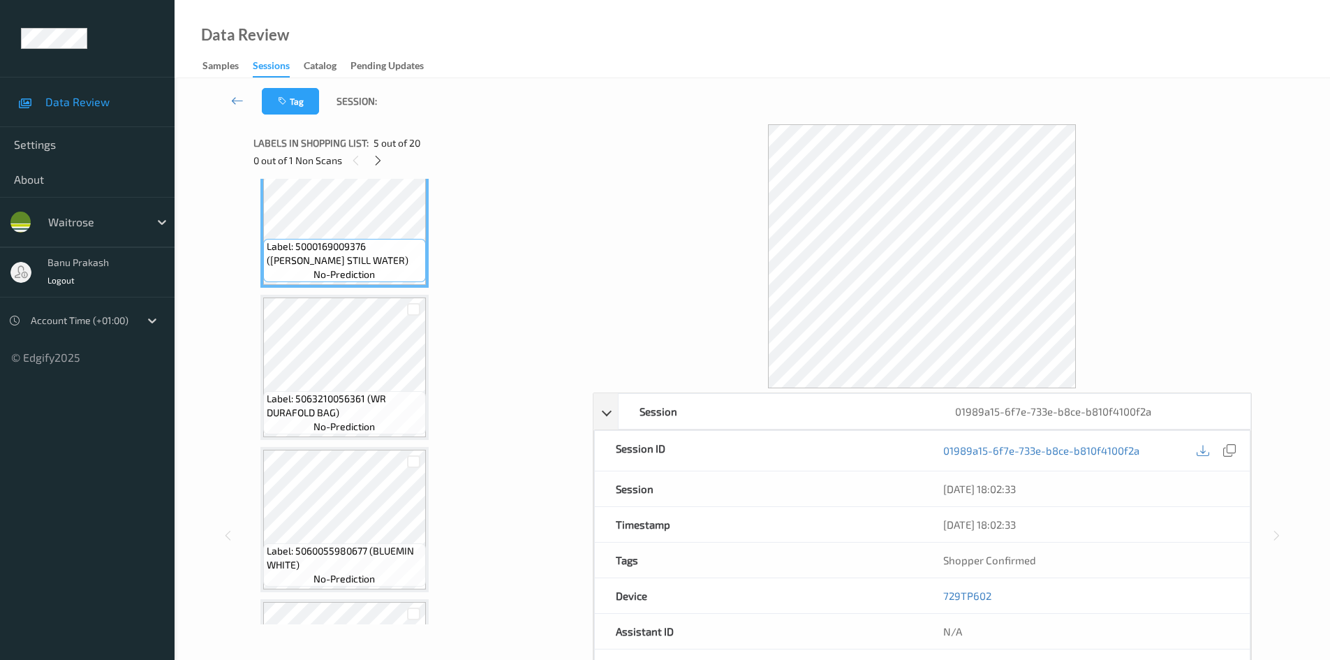
scroll to position [768, 0]
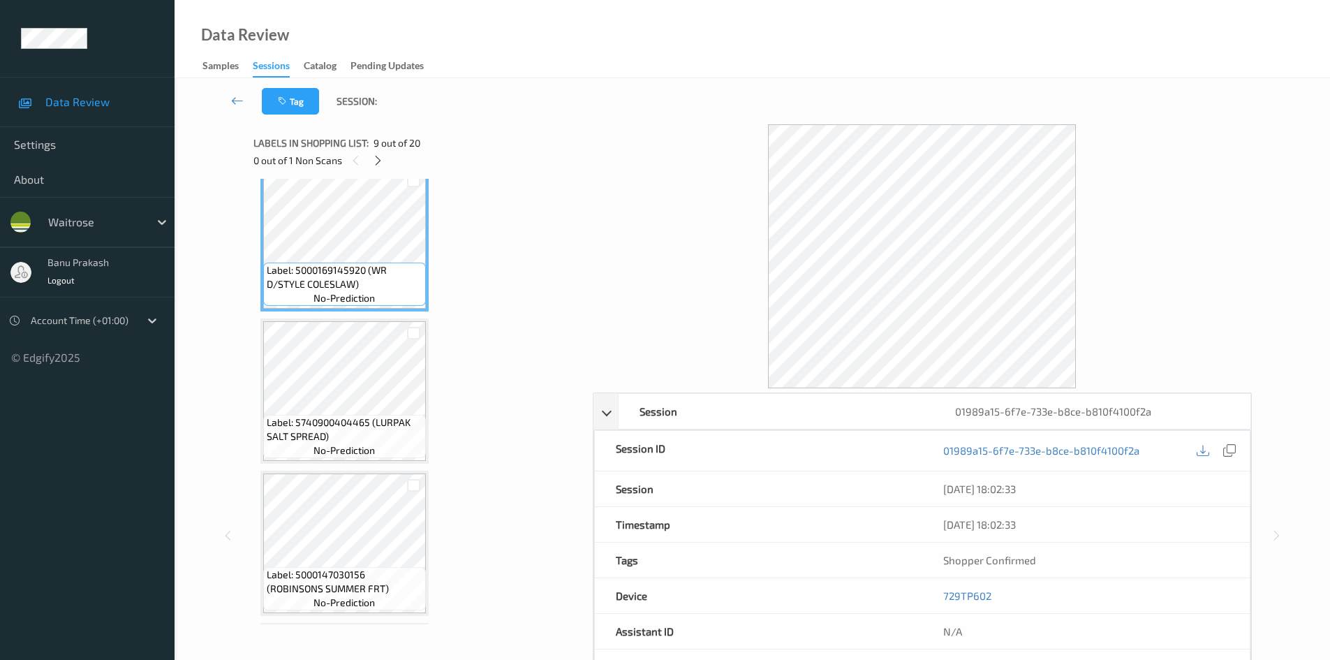
scroll to position [1257, 0]
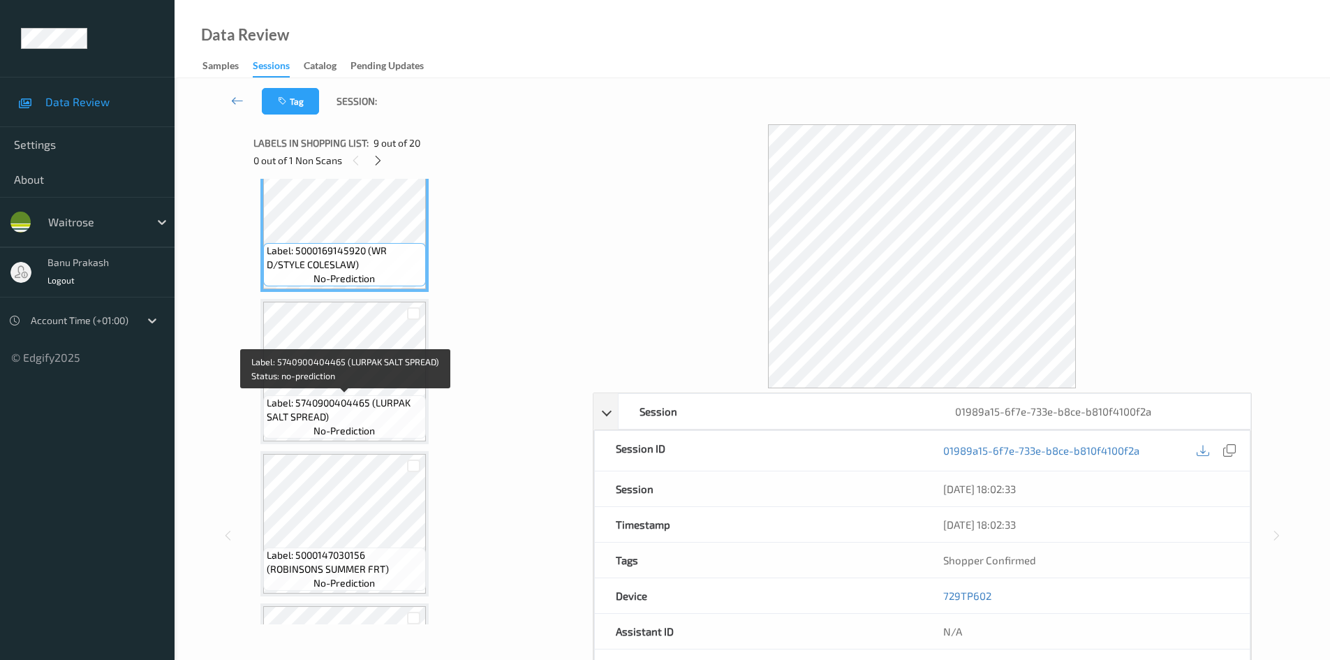
click at [369, 395] on div "Label: 5740900404465 (LURPAK SALT SPREAD) no-prediction" at bounding box center [344, 416] width 163 height 43
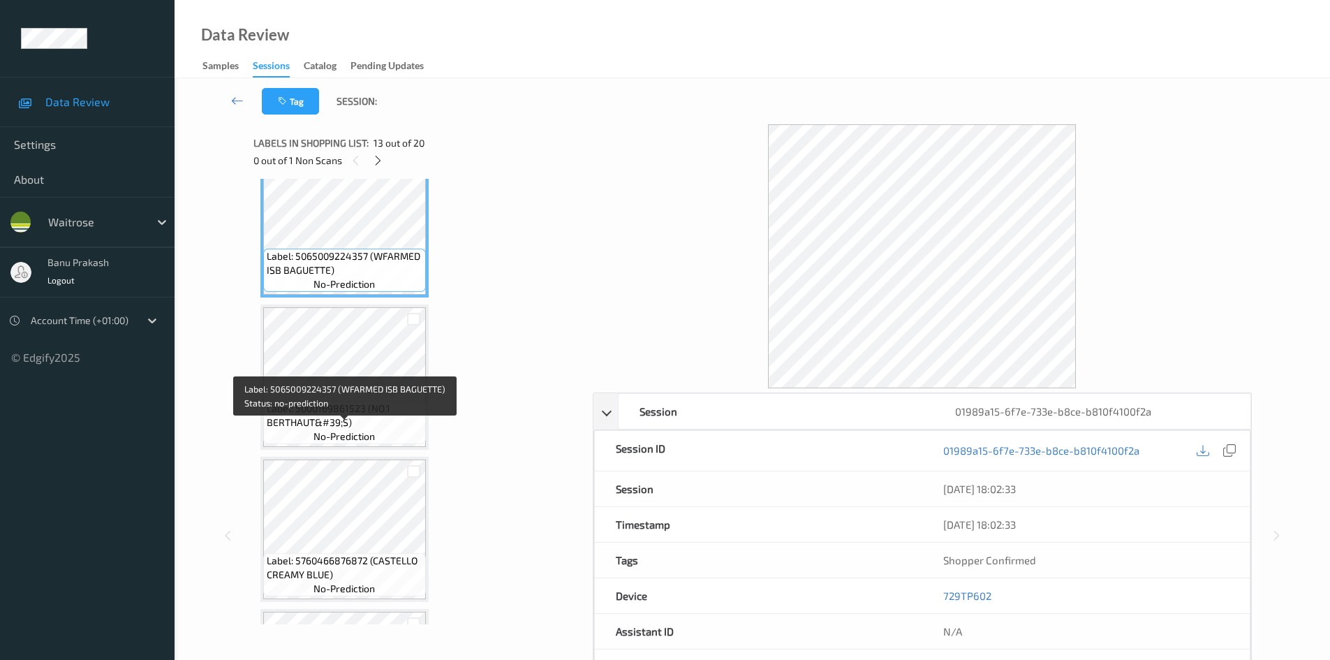
scroll to position [1885, 0]
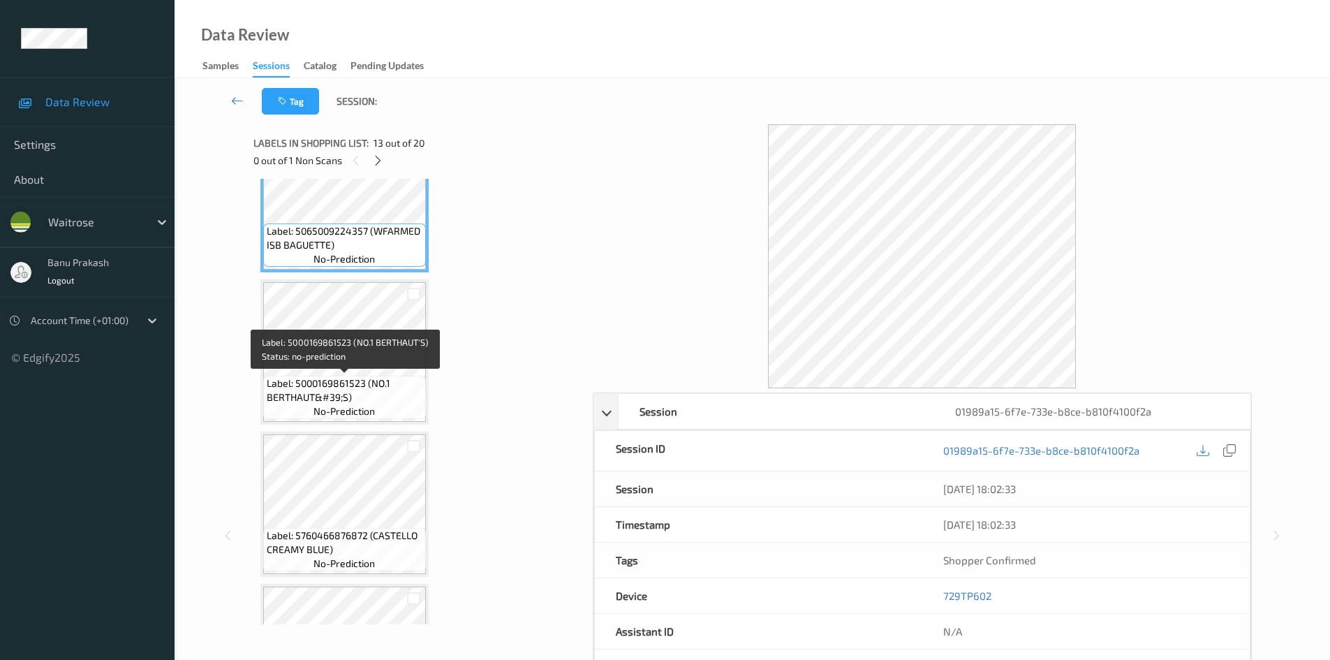
click at [355, 387] on span "Label: 5000169861523 (NO.1 BERTHAUT&#39;S)" at bounding box center [345, 390] width 156 height 28
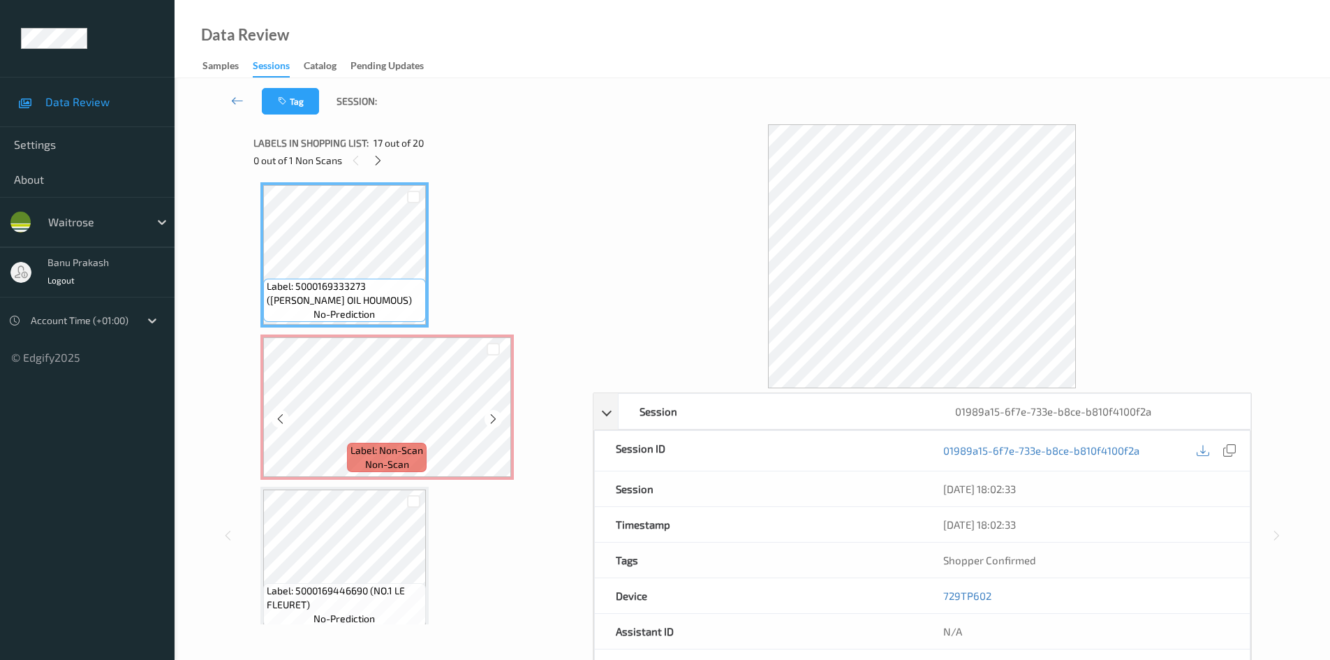
scroll to position [2443, 0]
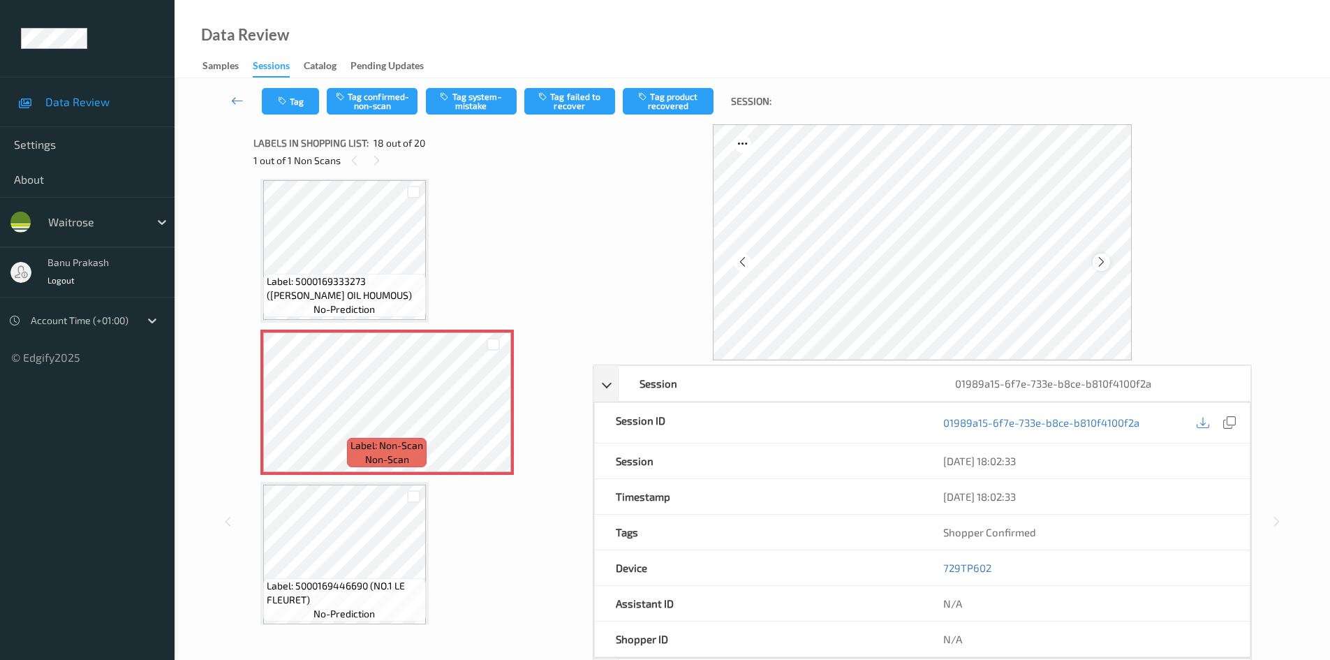
click at [1099, 265] on icon at bounding box center [1101, 262] width 12 height 13
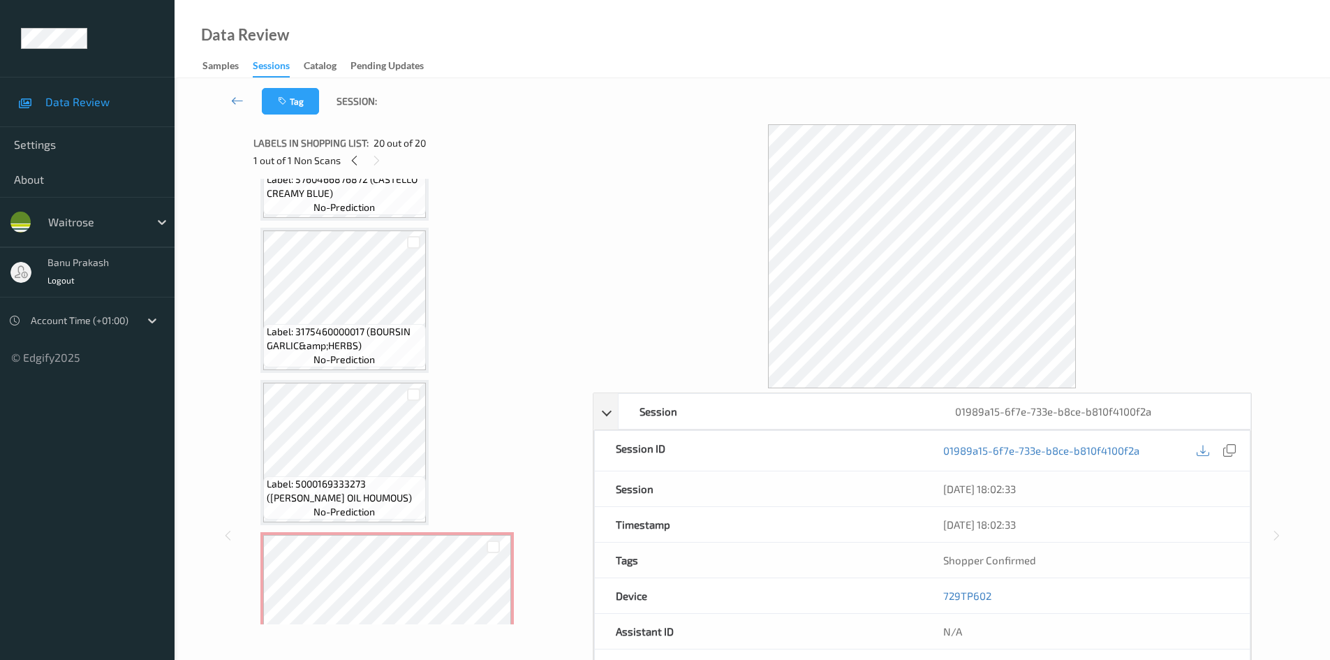
scroll to position [2304, 0]
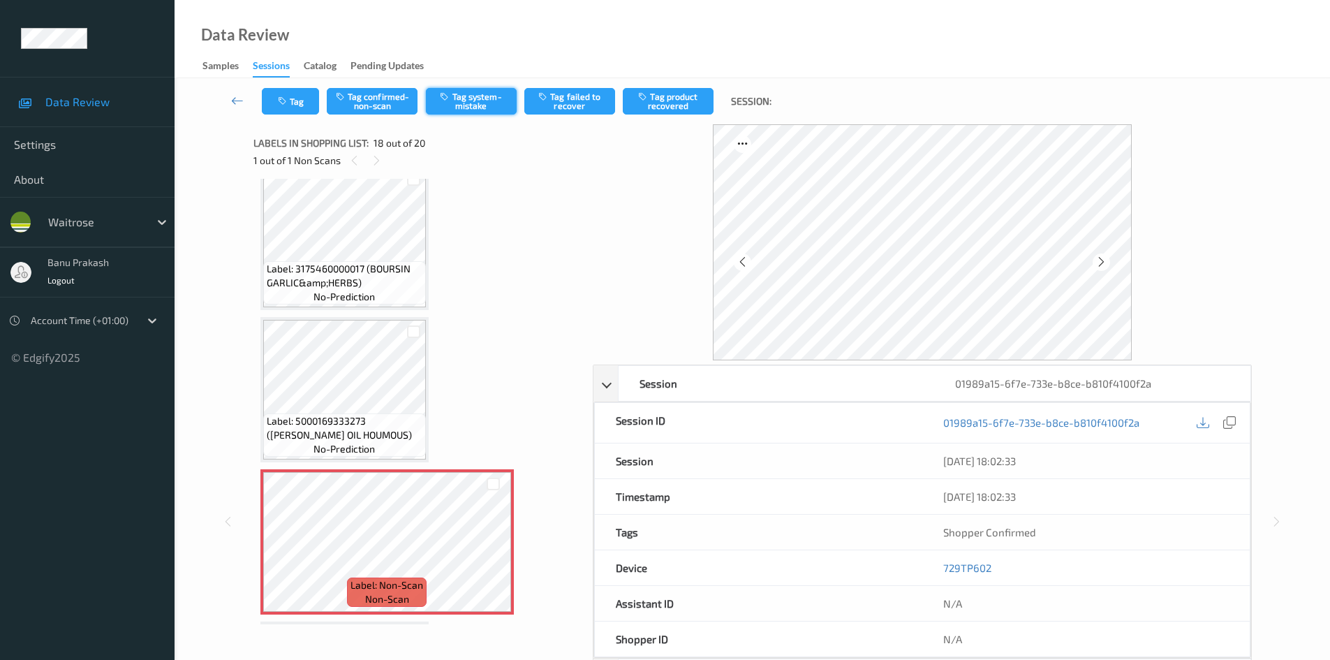
click at [472, 97] on button "Tag system-mistake" at bounding box center [471, 101] width 91 height 27
click at [472, 97] on button "Untag system-mistake" at bounding box center [471, 101] width 91 height 27
click at [408, 103] on button "Tag confirmed-non-scan" at bounding box center [372, 101] width 91 height 27
click at [589, 112] on button "Tag failed to recover" at bounding box center [569, 101] width 91 height 27
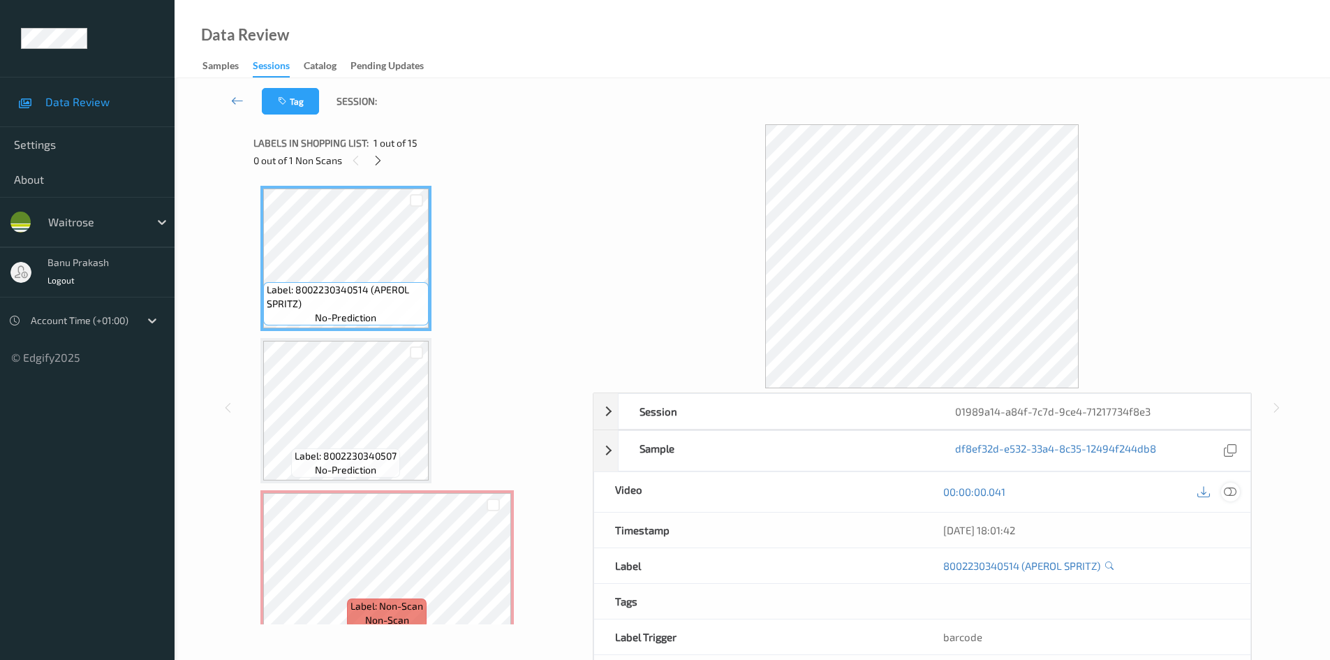
click at [1231, 486] on icon at bounding box center [1230, 491] width 13 height 13
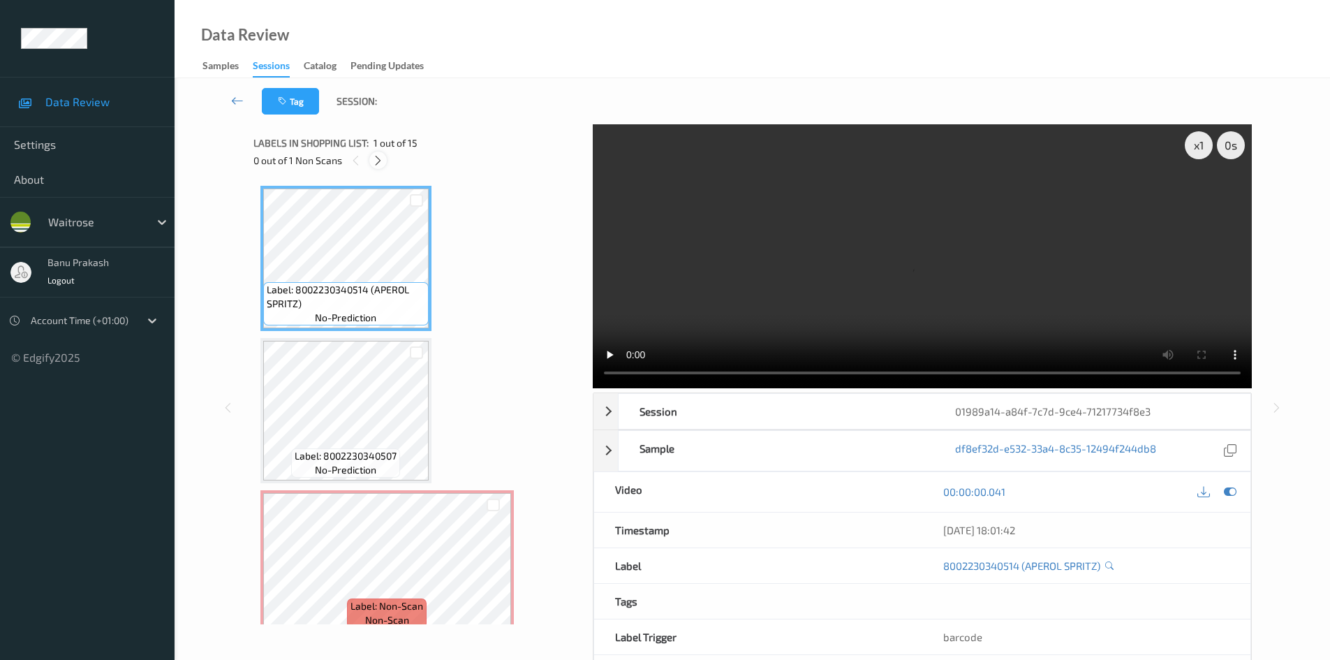
click at [376, 167] on div at bounding box center [377, 159] width 17 height 17
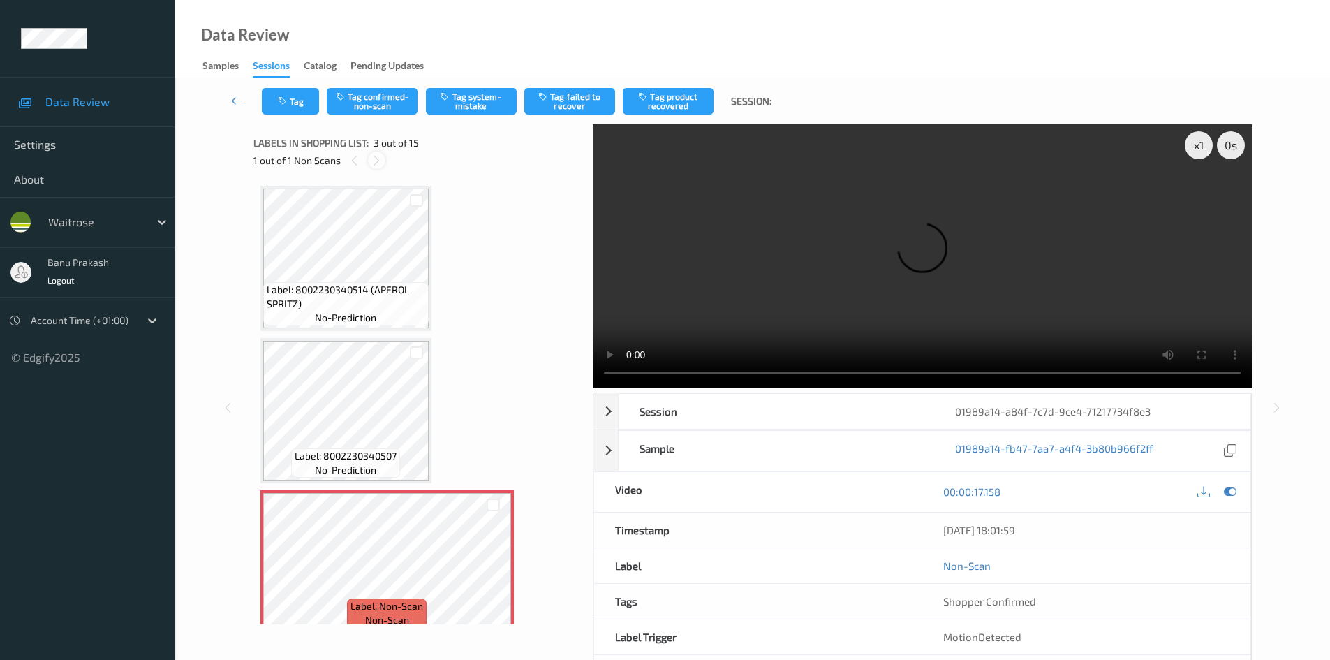
scroll to position [159, 0]
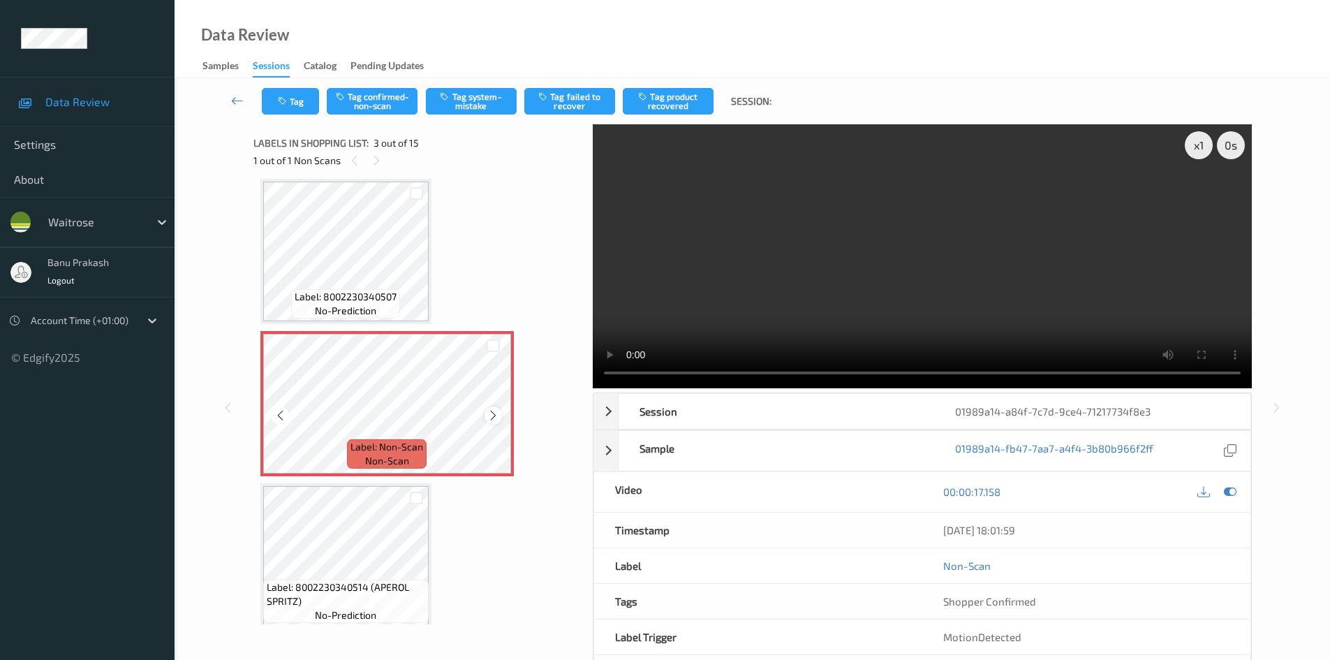
click at [501, 416] on div at bounding box center [492, 414] width 17 height 17
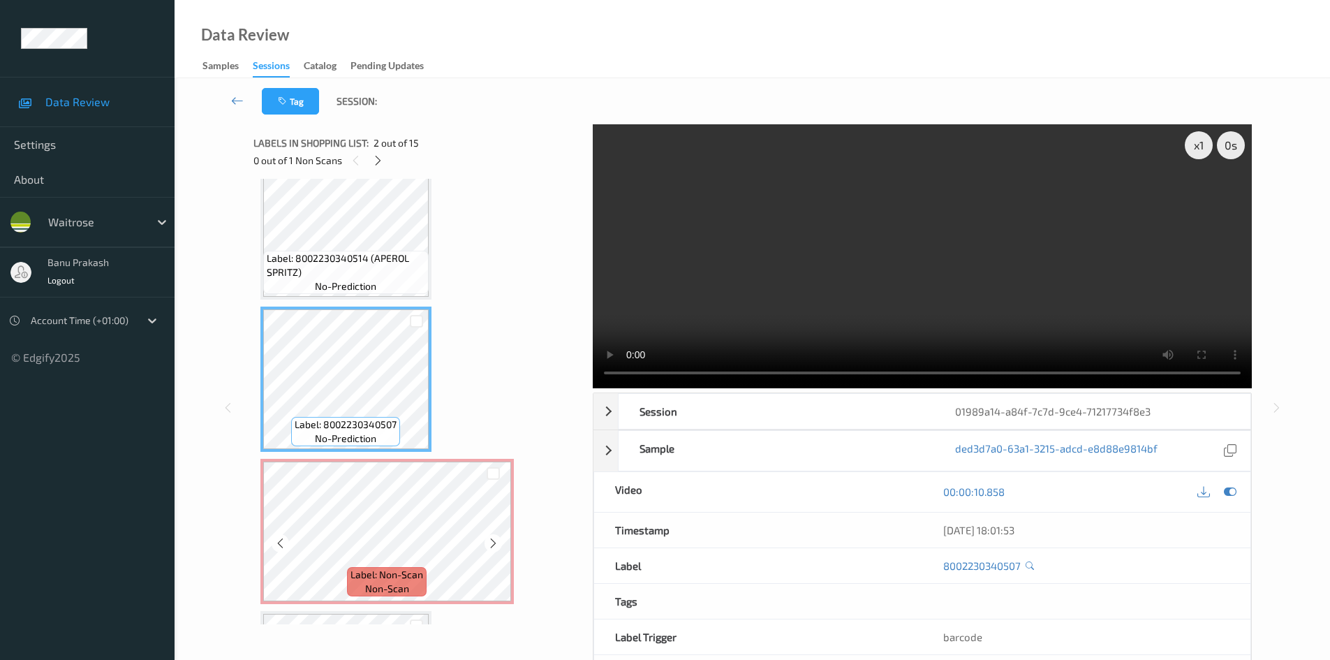
scroll to position [0, 0]
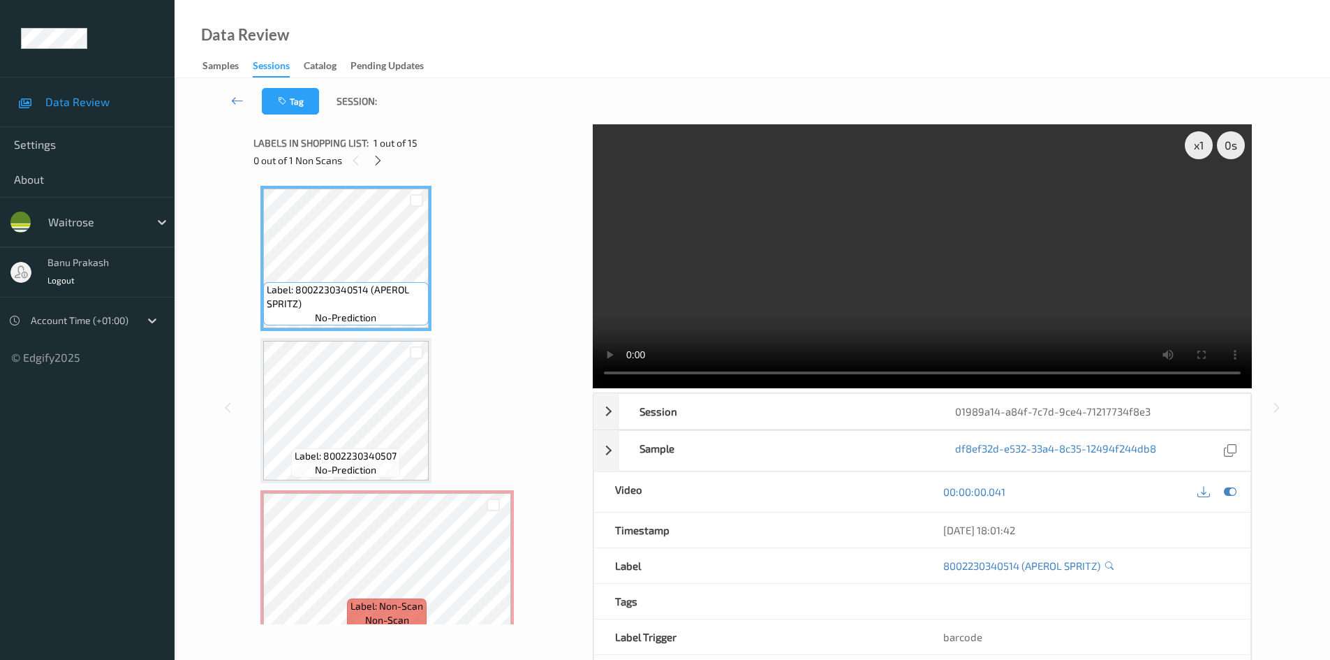
click at [787, 302] on video at bounding box center [922, 256] width 659 height 264
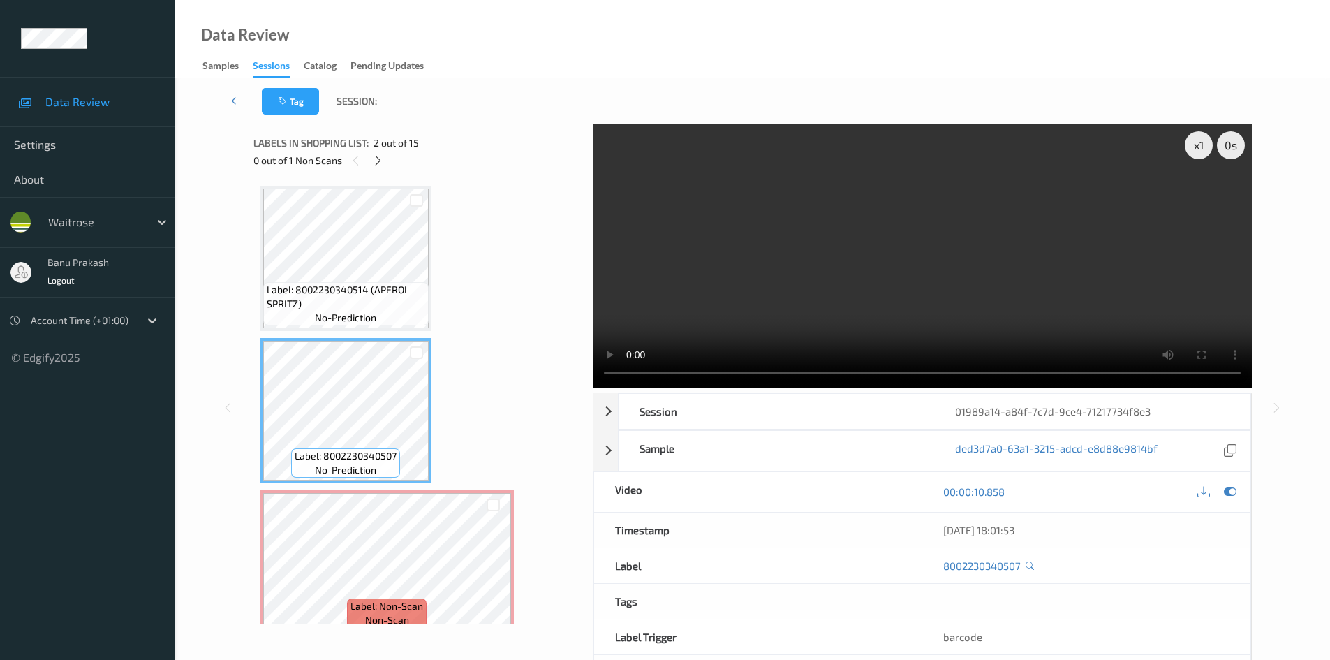
click at [835, 251] on video at bounding box center [922, 256] width 659 height 264
click at [799, 262] on video at bounding box center [922, 256] width 659 height 264
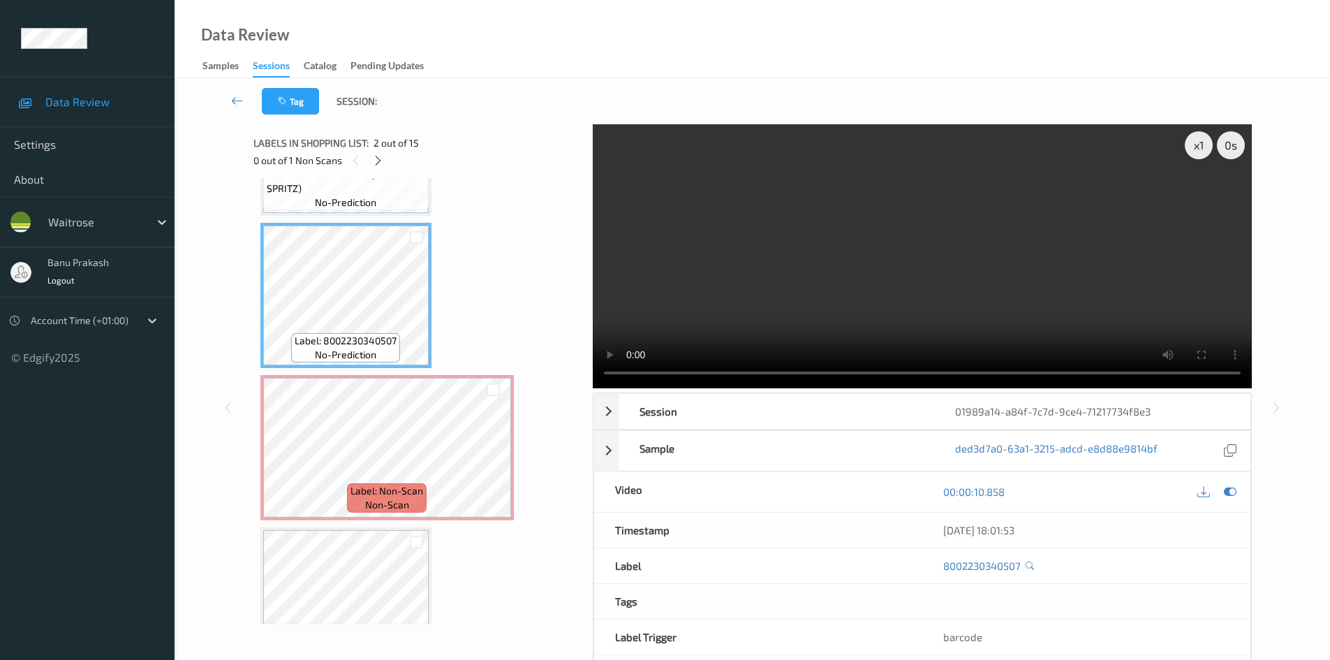
scroll to position [140, 0]
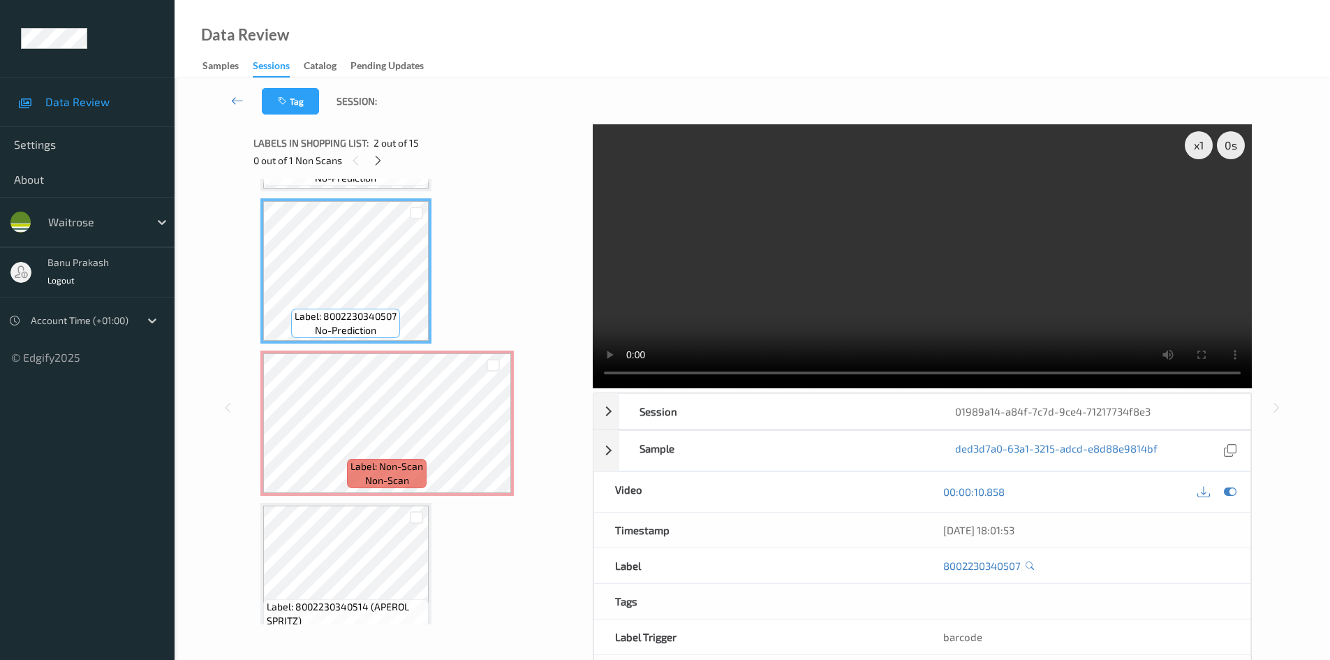
click at [847, 298] on video at bounding box center [922, 256] width 659 height 264
click at [838, 293] on video at bounding box center [922, 256] width 659 height 264
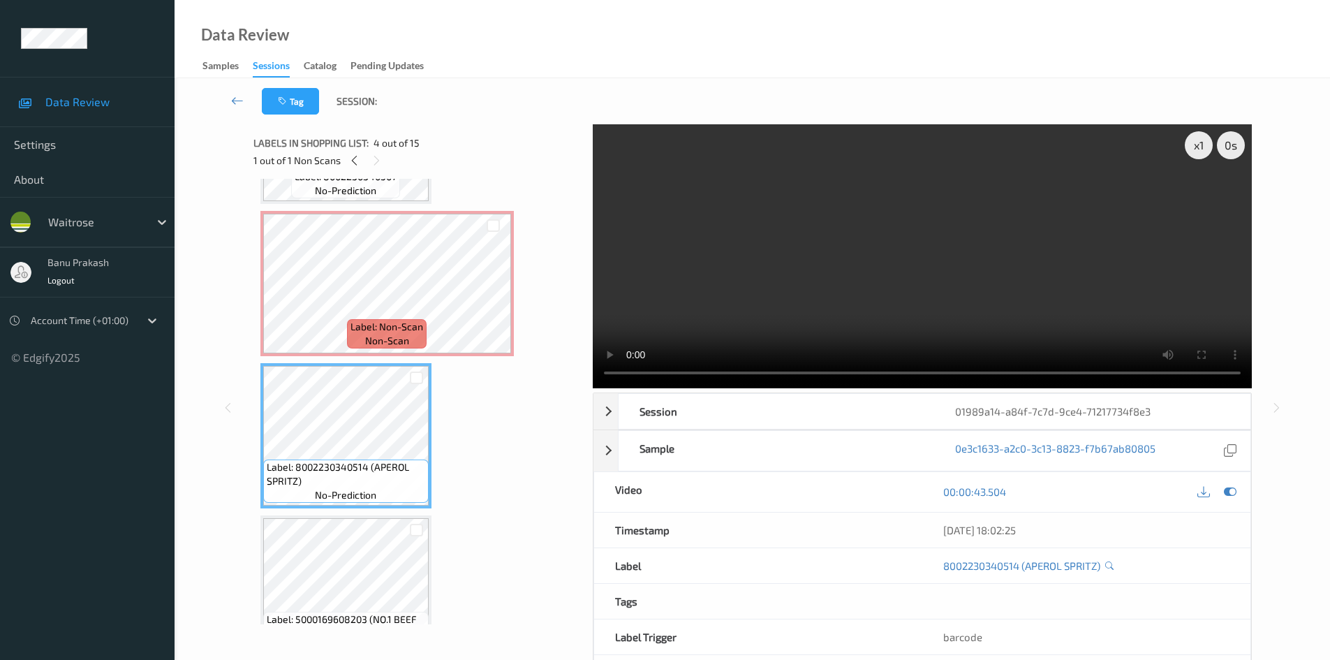
scroll to position [489, 0]
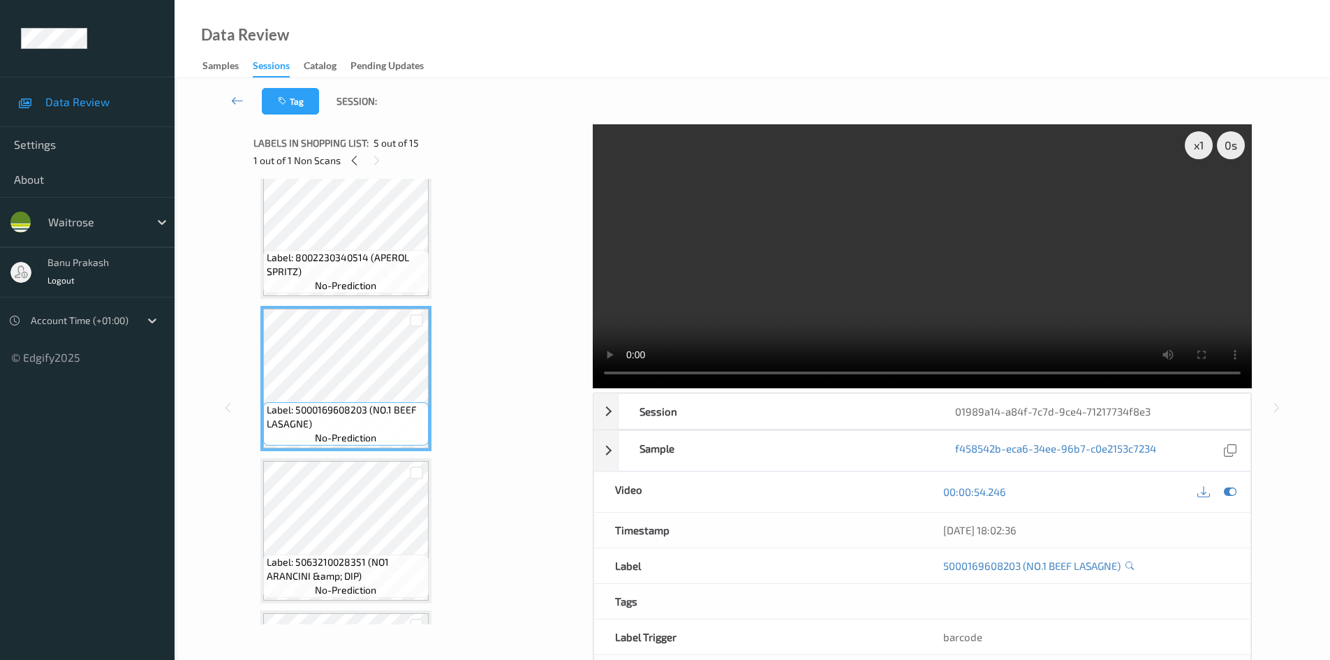
click at [821, 276] on video at bounding box center [922, 256] width 659 height 264
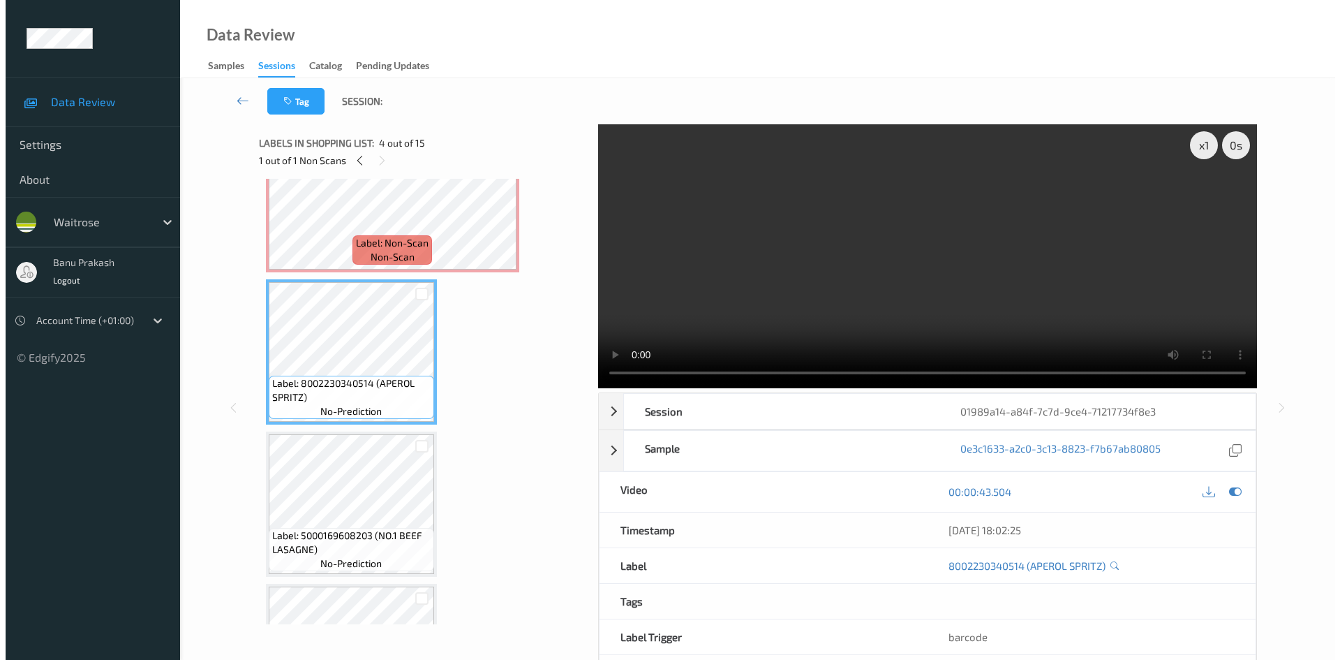
scroll to position [349, 0]
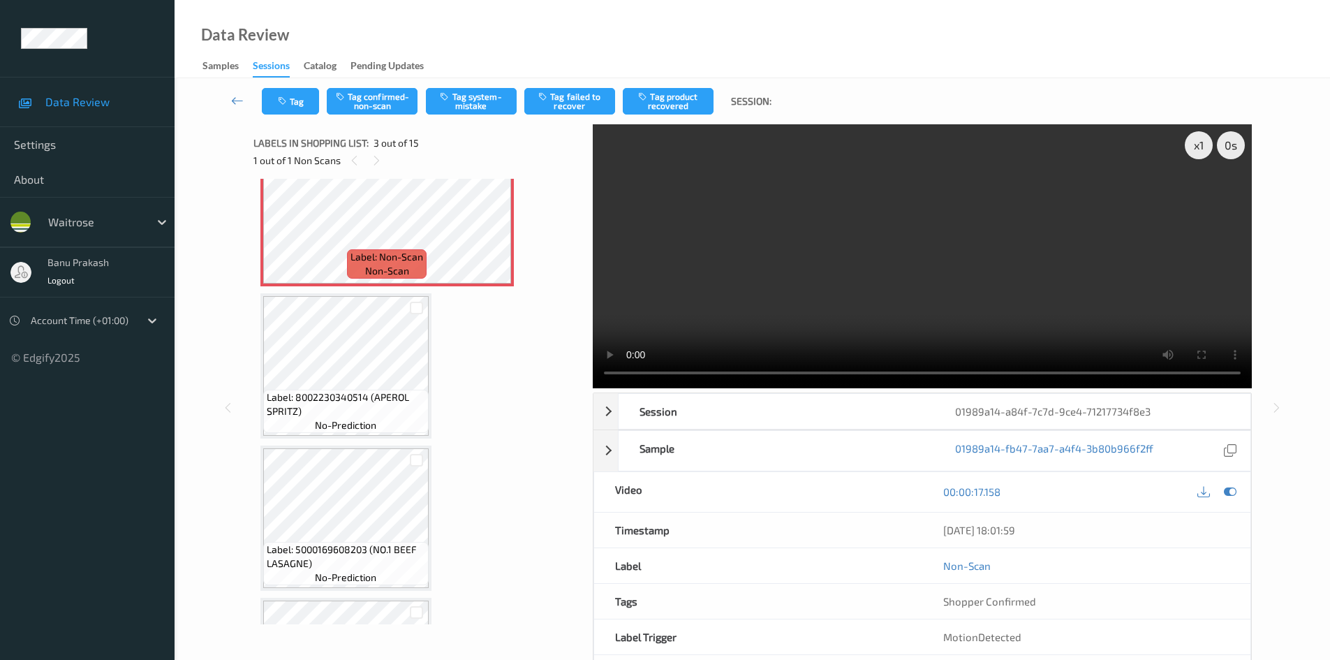
click at [866, 246] on video at bounding box center [922, 256] width 659 height 264
click at [792, 318] on video at bounding box center [922, 256] width 659 height 264
click at [734, 316] on video at bounding box center [922, 256] width 659 height 264
click at [464, 108] on button "Tag system-mistake" at bounding box center [471, 101] width 91 height 27
click at [304, 98] on button "Tag" at bounding box center [290, 101] width 57 height 27
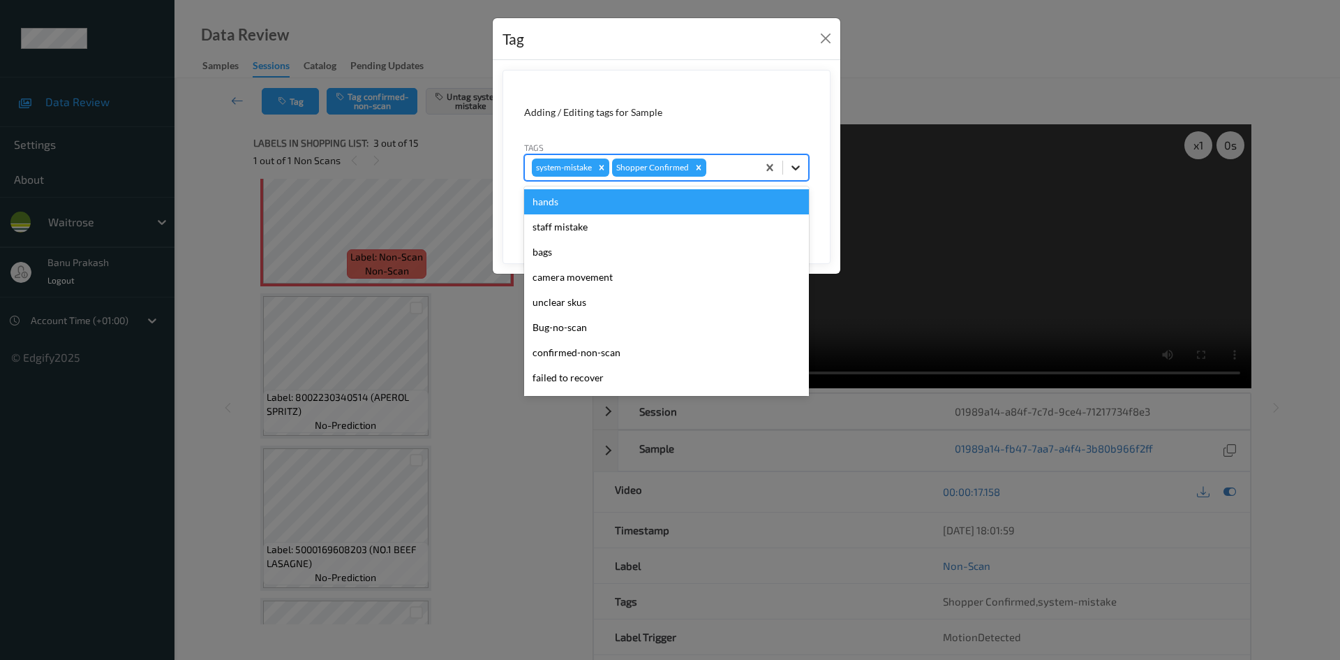
click at [807, 170] on div at bounding box center [795, 167] width 25 height 25
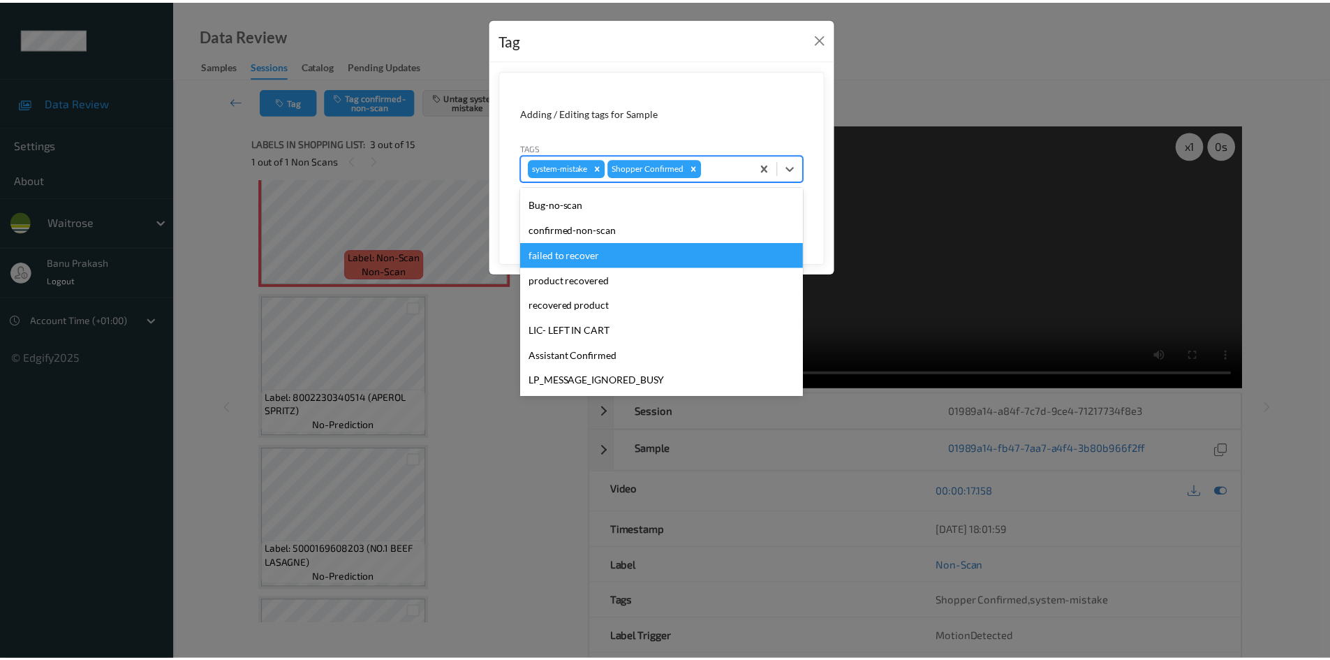
scroll to position [209, 0]
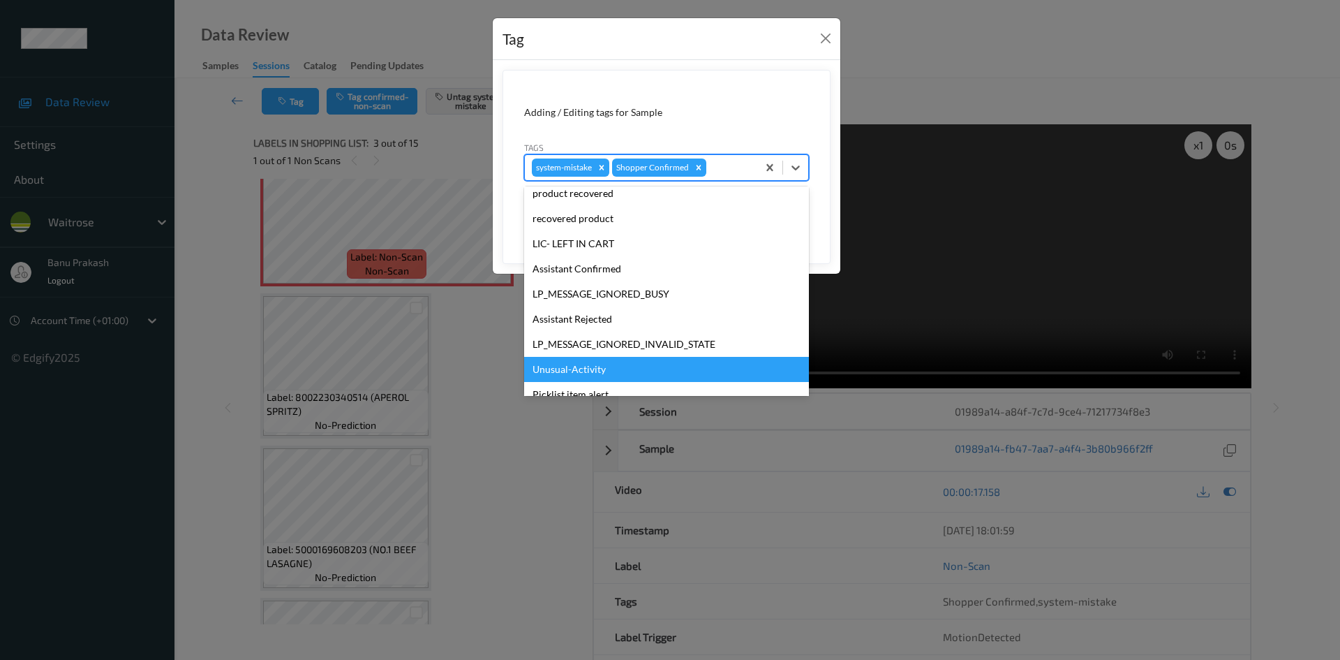
click at [591, 363] on div "Unusual-Activity" at bounding box center [666, 369] width 285 height 25
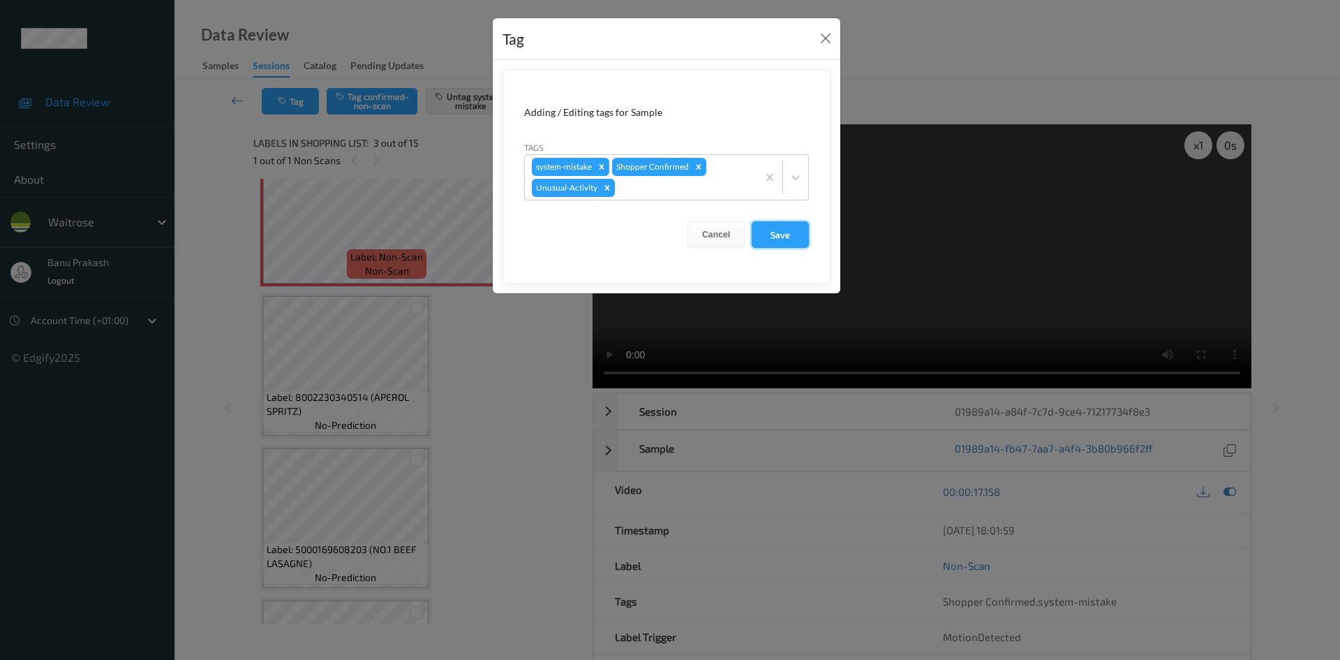
click at [790, 236] on button "Save" at bounding box center [780, 234] width 57 height 27
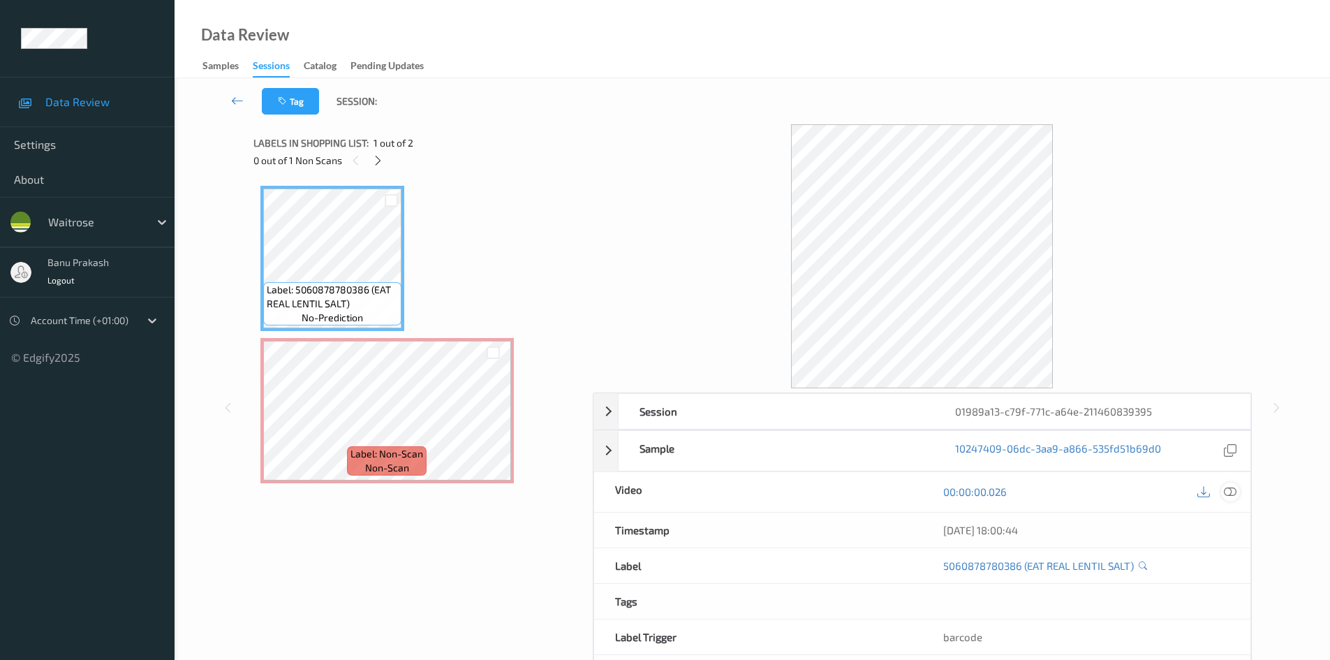
click at [1235, 485] on icon at bounding box center [1230, 491] width 13 height 13
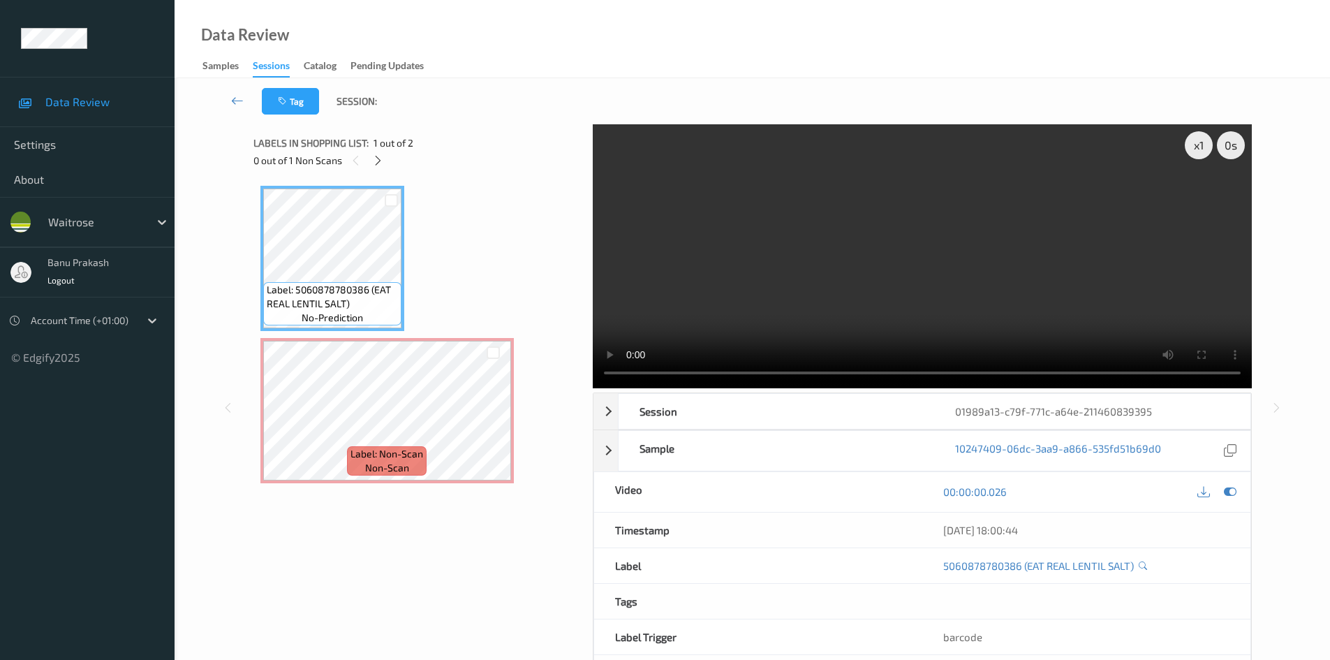
click at [859, 290] on video at bounding box center [922, 256] width 659 height 264
click at [849, 258] on video at bounding box center [922, 256] width 659 height 264
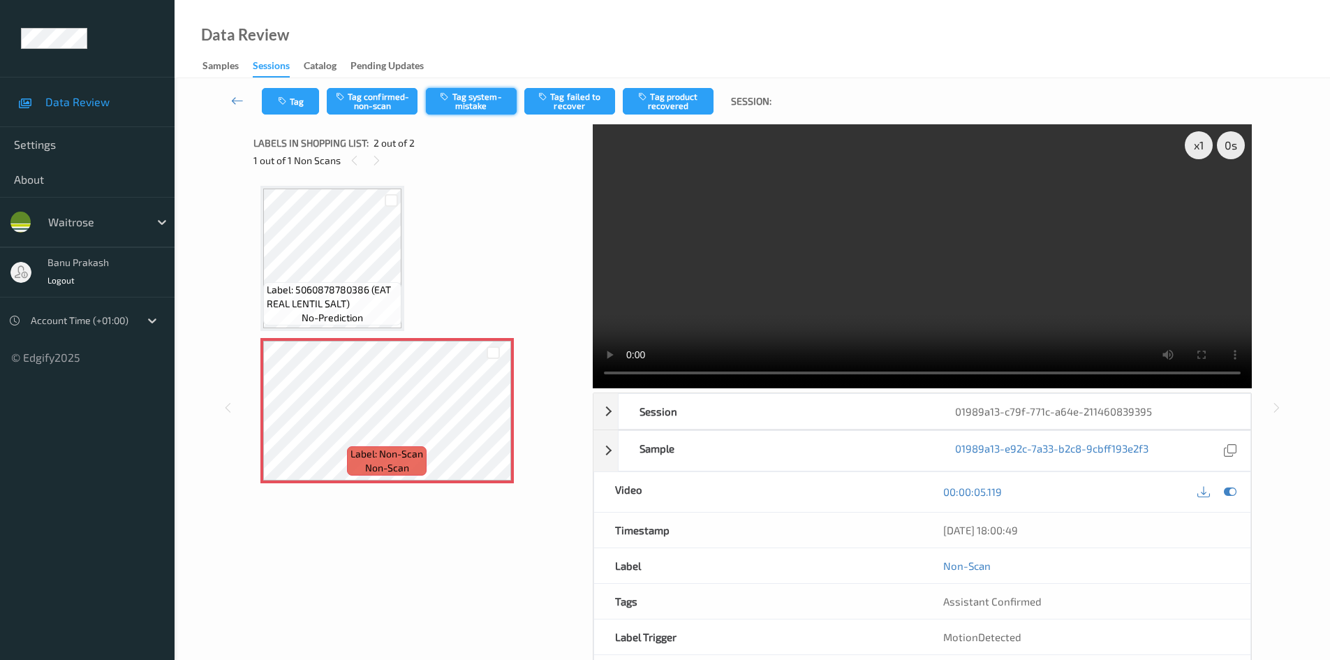
click at [461, 101] on button "Tag system-mistake" at bounding box center [471, 101] width 91 height 27
click at [285, 101] on icon "button" at bounding box center [284, 101] width 12 height 10
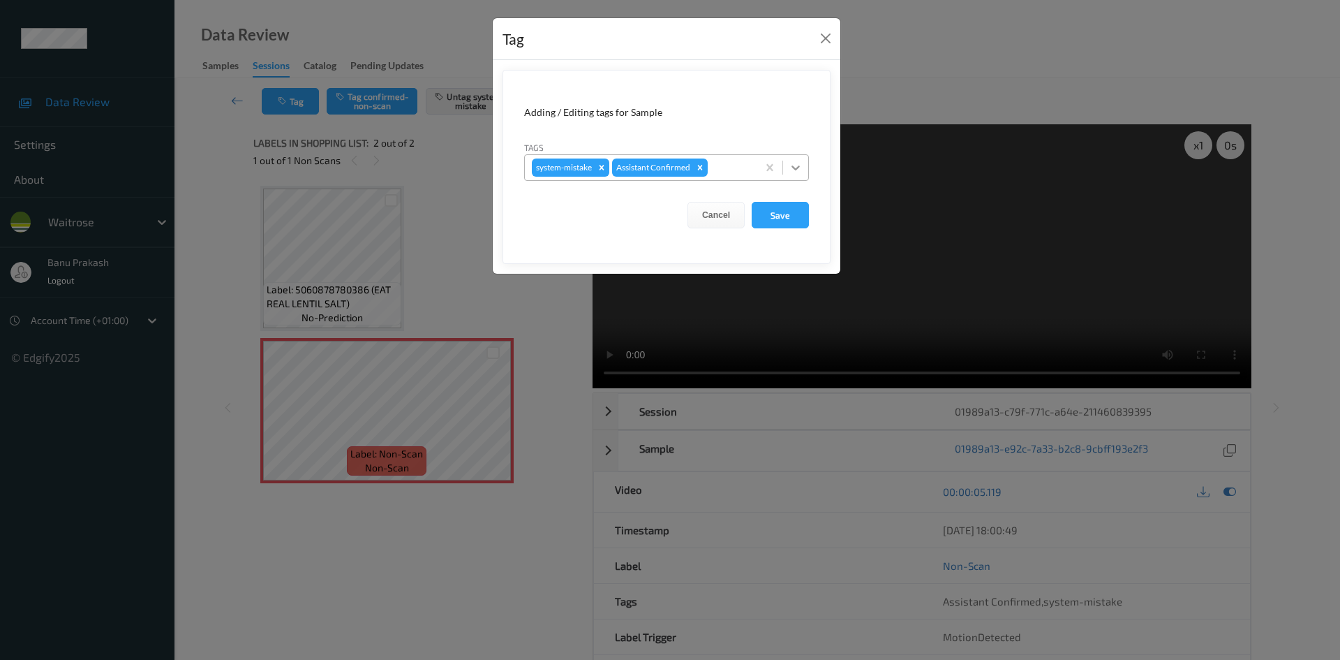
click at [804, 170] on div at bounding box center [795, 167] width 25 height 25
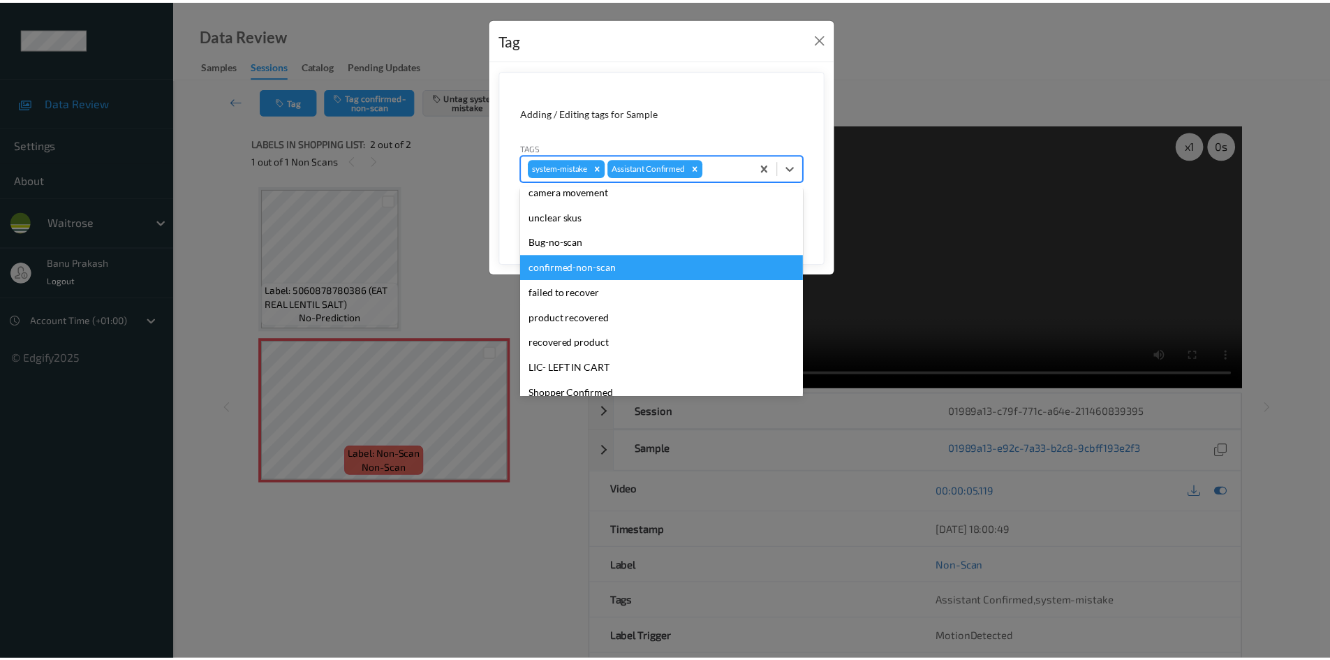
scroll to position [209, 0]
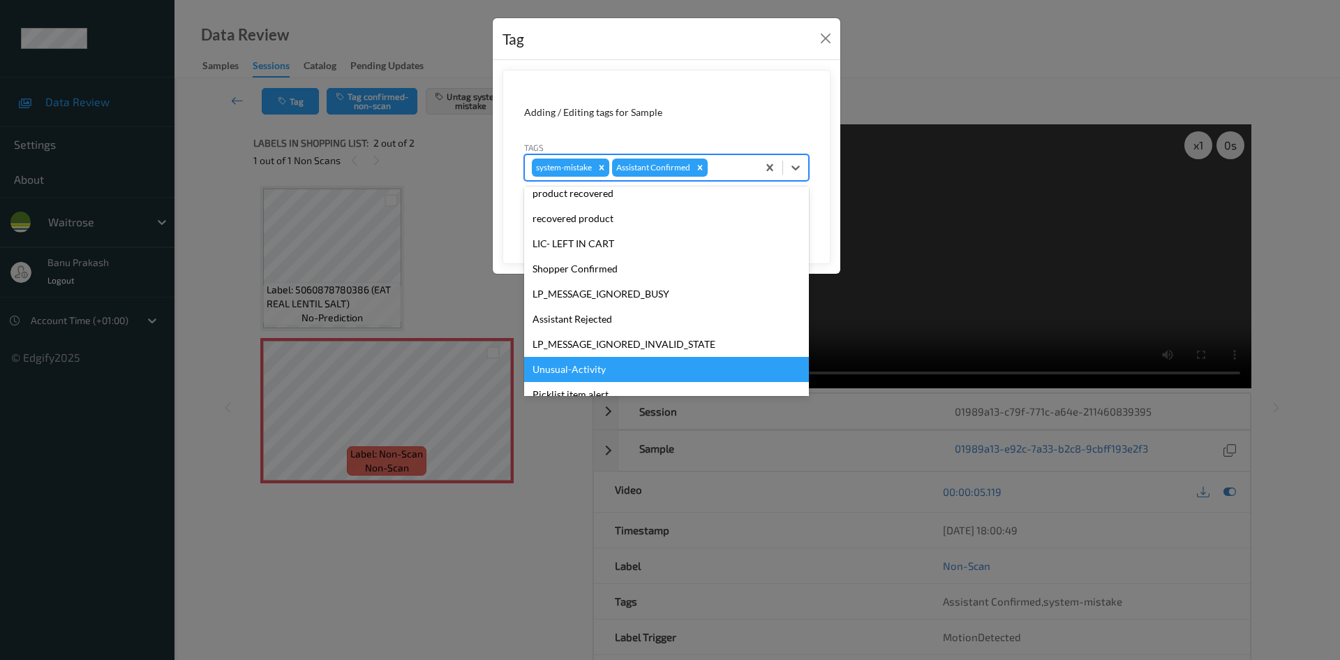
click at [579, 373] on div "Unusual-Activity" at bounding box center [666, 369] width 285 height 25
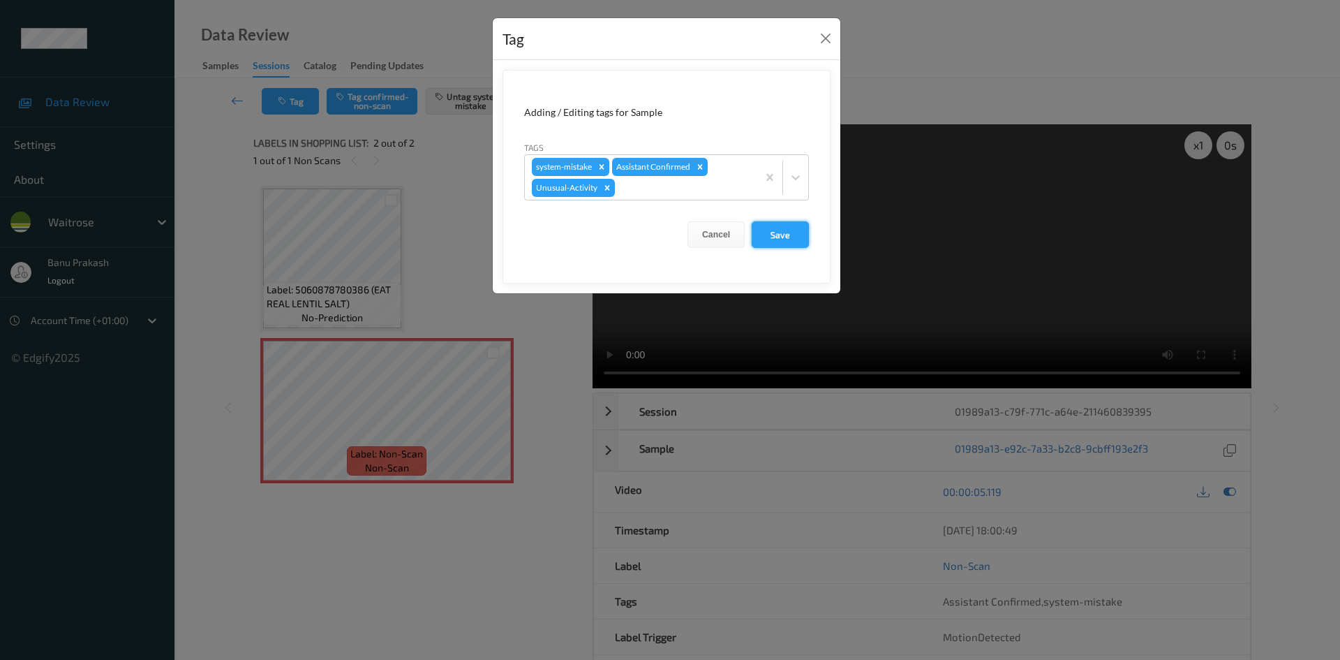
click at [777, 239] on button "Save" at bounding box center [780, 234] width 57 height 27
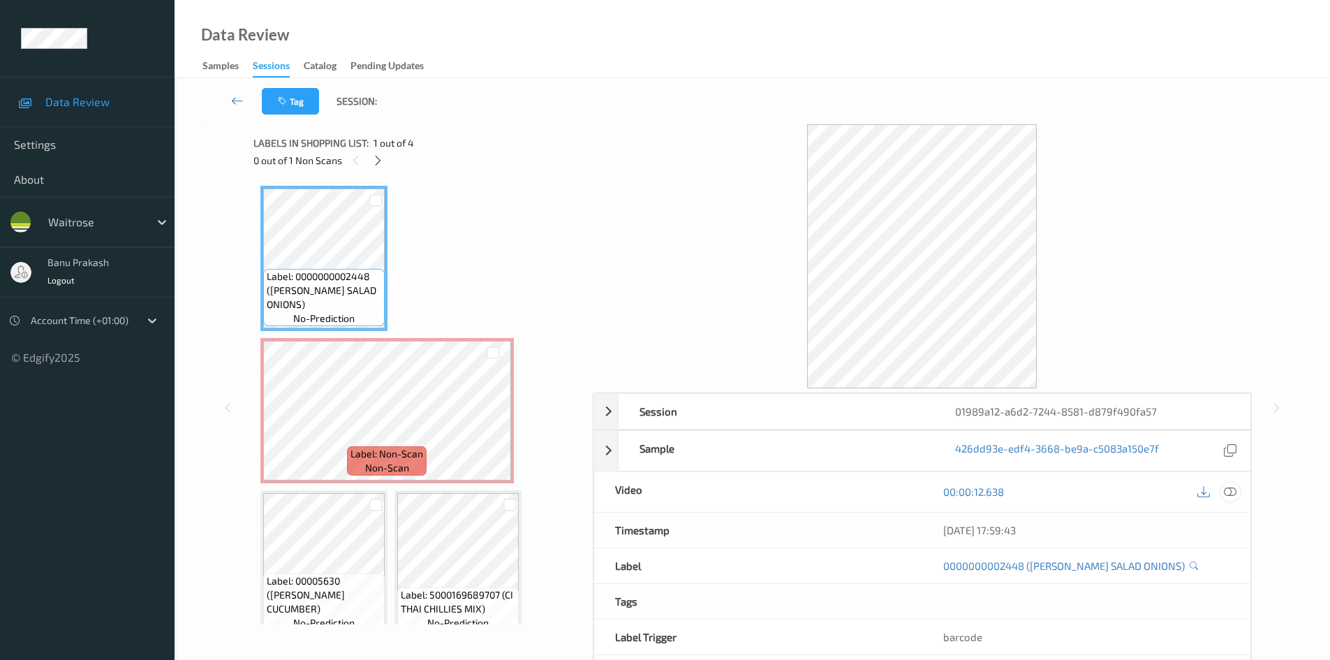
click at [1232, 494] on icon at bounding box center [1230, 491] width 13 height 13
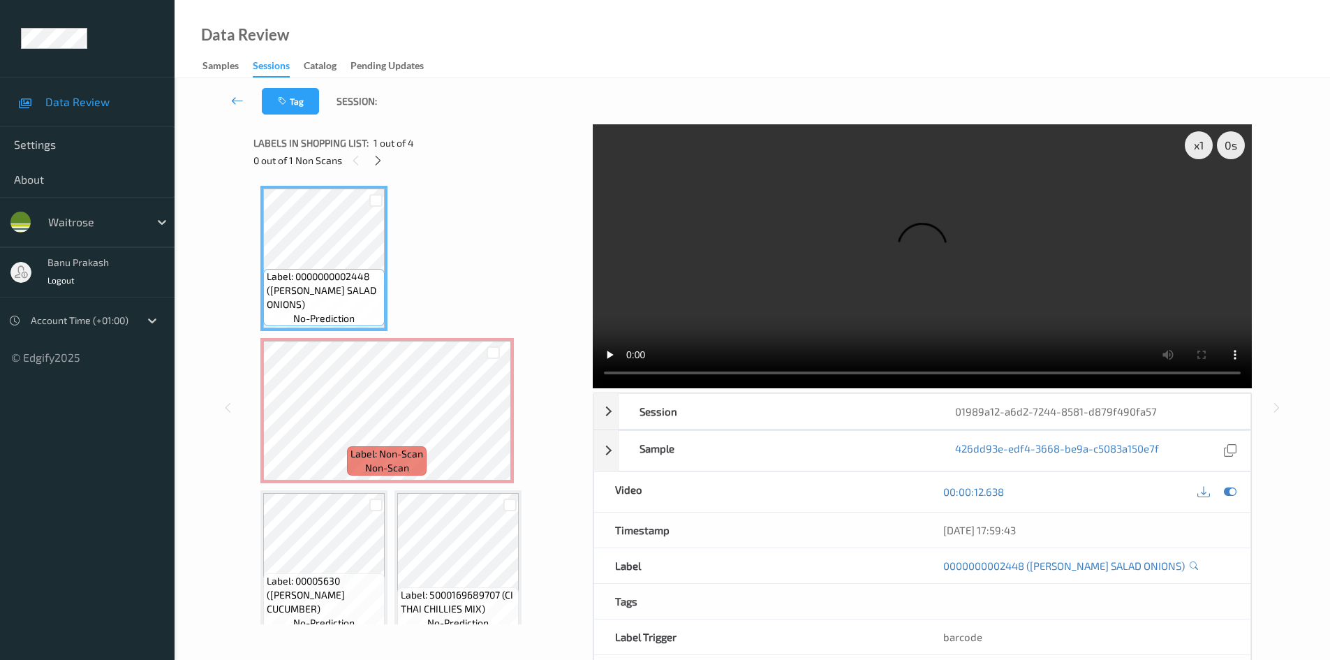
click at [839, 320] on video at bounding box center [922, 256] width 659 height 264
click at [704, 236] on video at bounding box center [922, 256] width 659 height 264
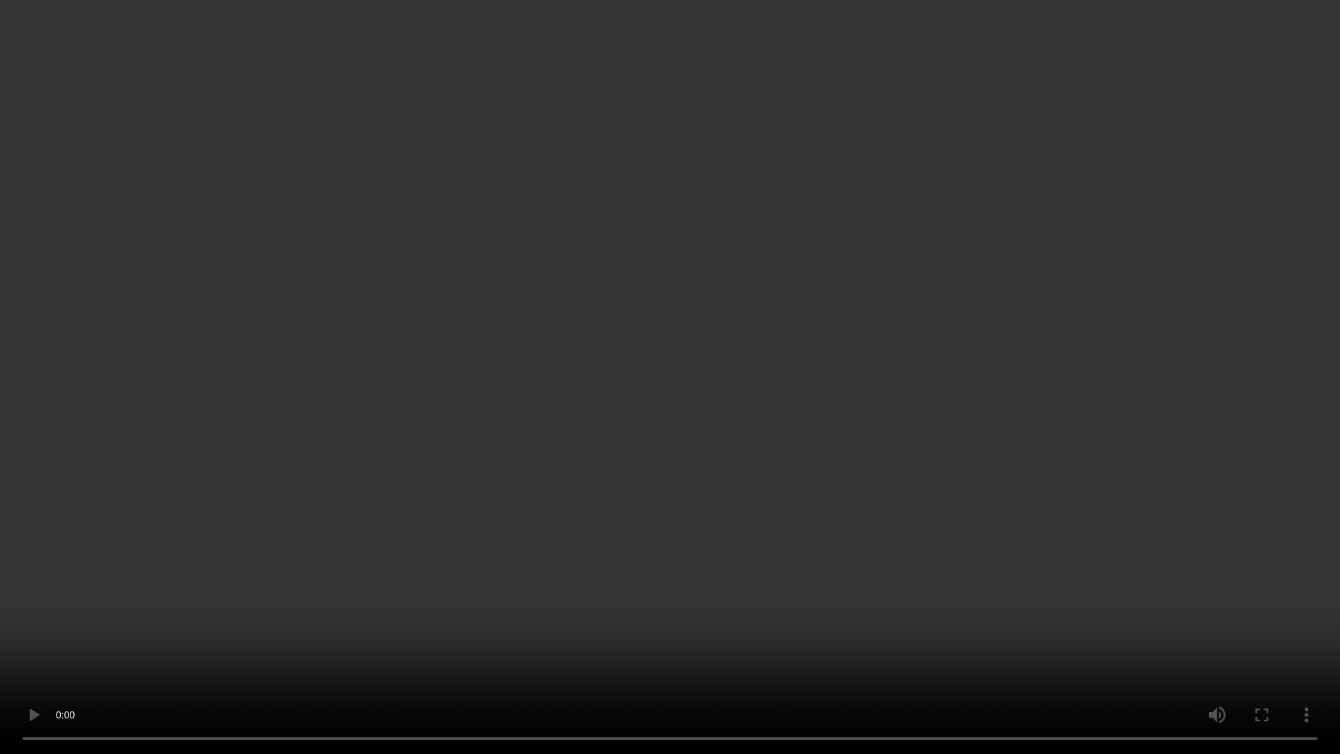
click at [797, 628] on video at bounding box center [670, 377] width 1340 height 754
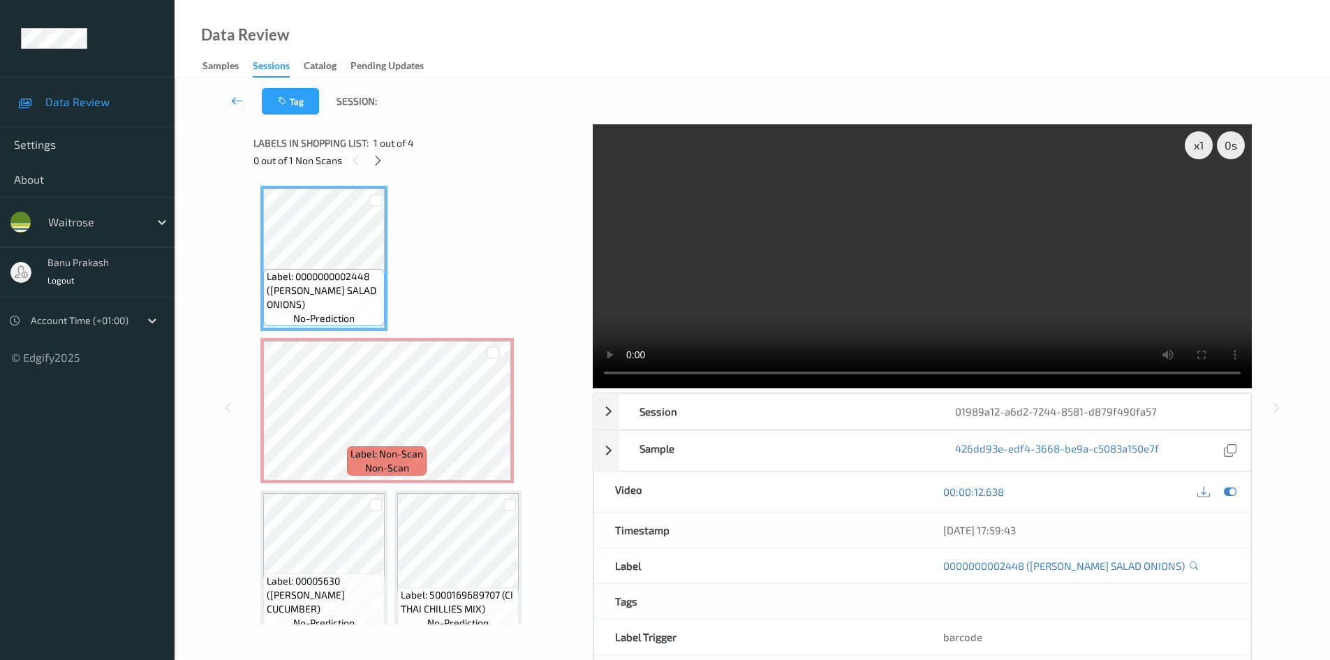
click at [394, 464] on span "non-scan" at bounding box center [387, 468] width 44 height 14
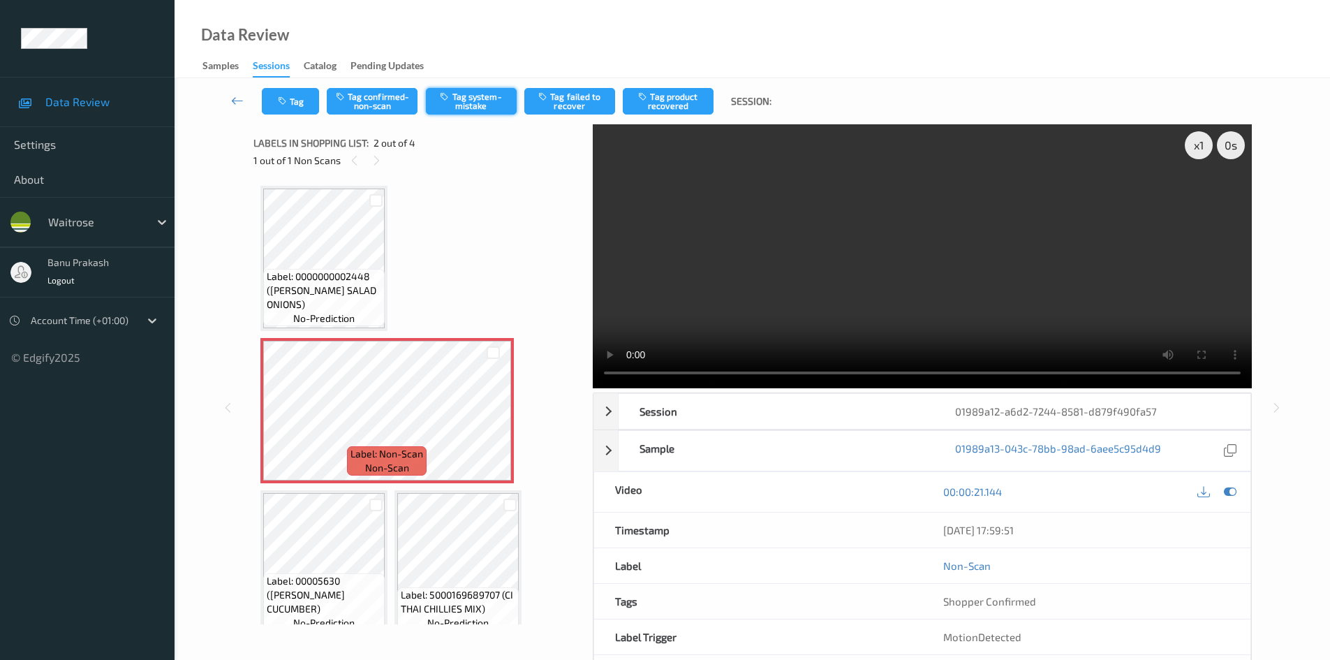
click at [444, 103] on button "Tag system-mistake" at bounding box center [471, 101] width 91 height 27
click at [281, 98] on icon "button" at bounding box center [284, 101] width 12 height 10
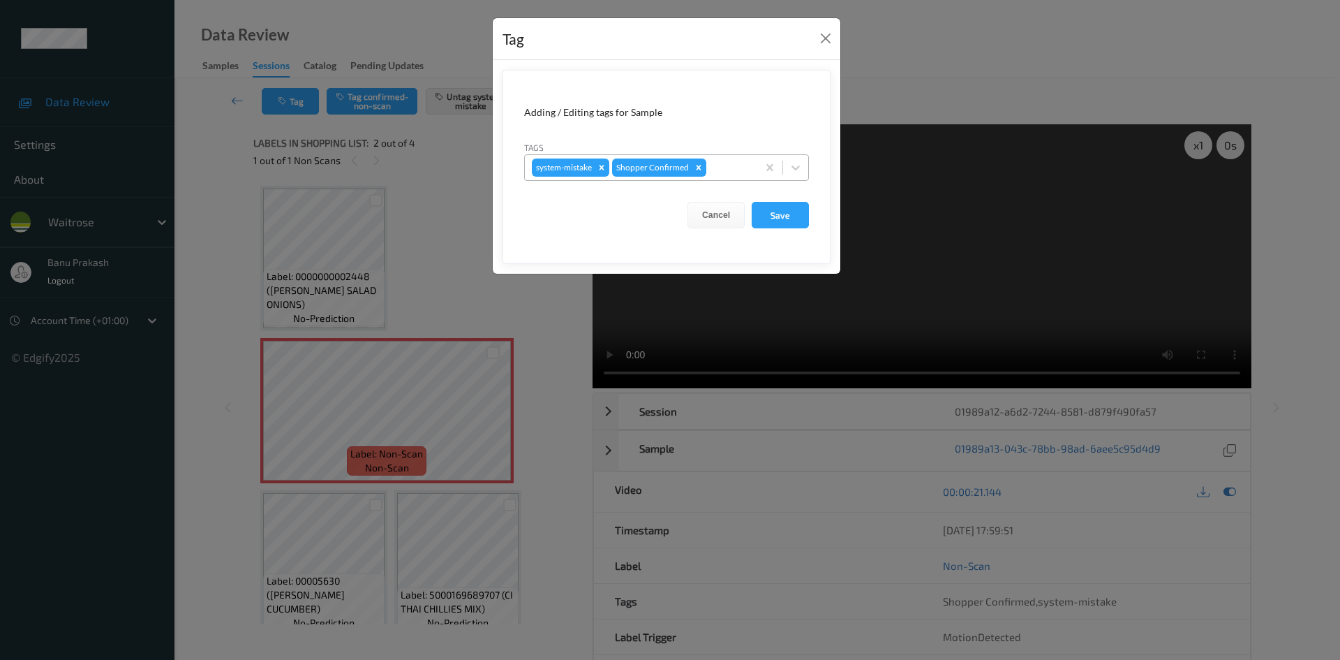
click at [783, 169] on span at bounding box center [783, 168] width 1 height 14
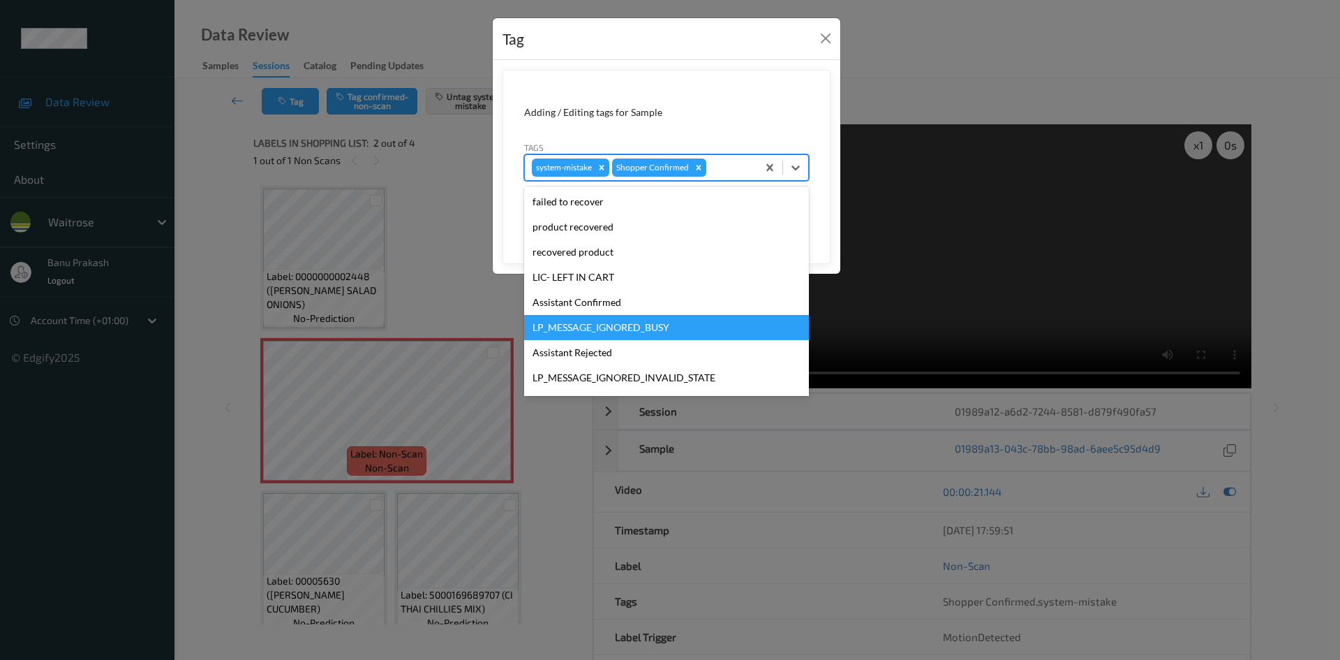
scroll to position [209, 0]
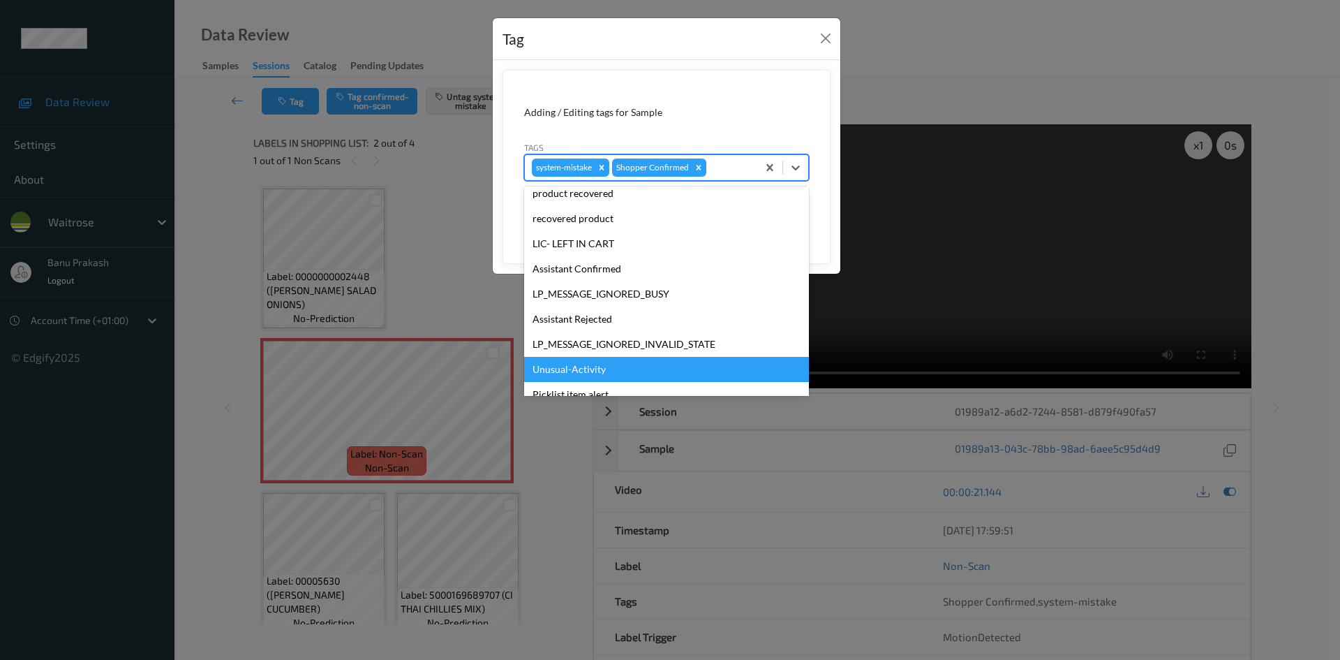
click at [590, 364] on div "Unusual-Activity" at bounding box center [666, 369] width 285 height 25
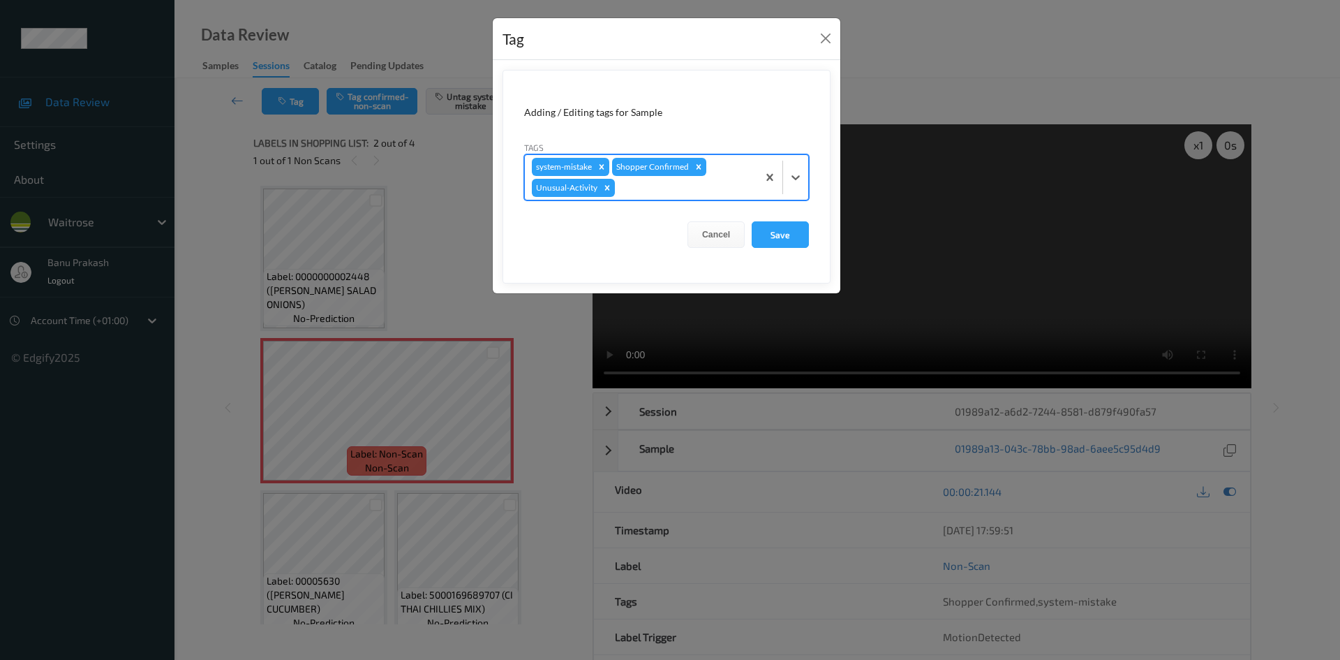
click at [813, 158] on form "Adding / Editing tags for Sample Tags option Unusual-Activity, selected. Select…" at bounding box center [667, 177] width 328 height 214
click at [799, 176] on icon at bounding box center [796, 177] width 8 height 5
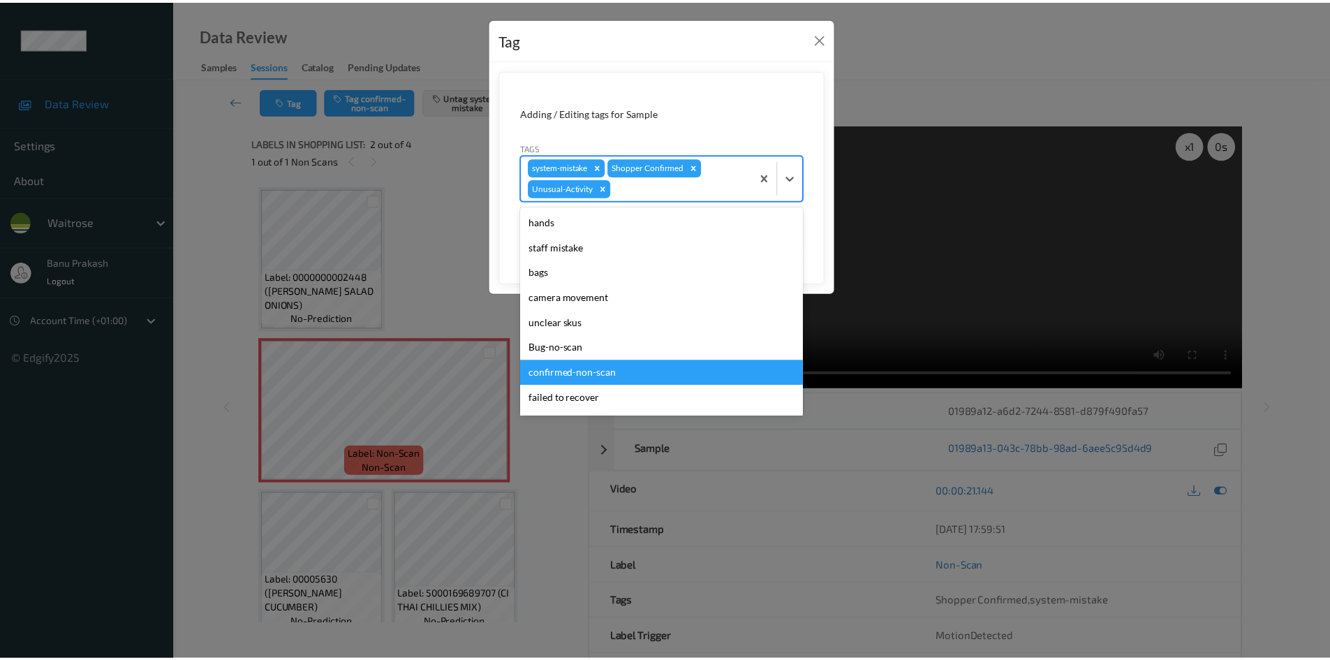
scroll to position [249, 0]
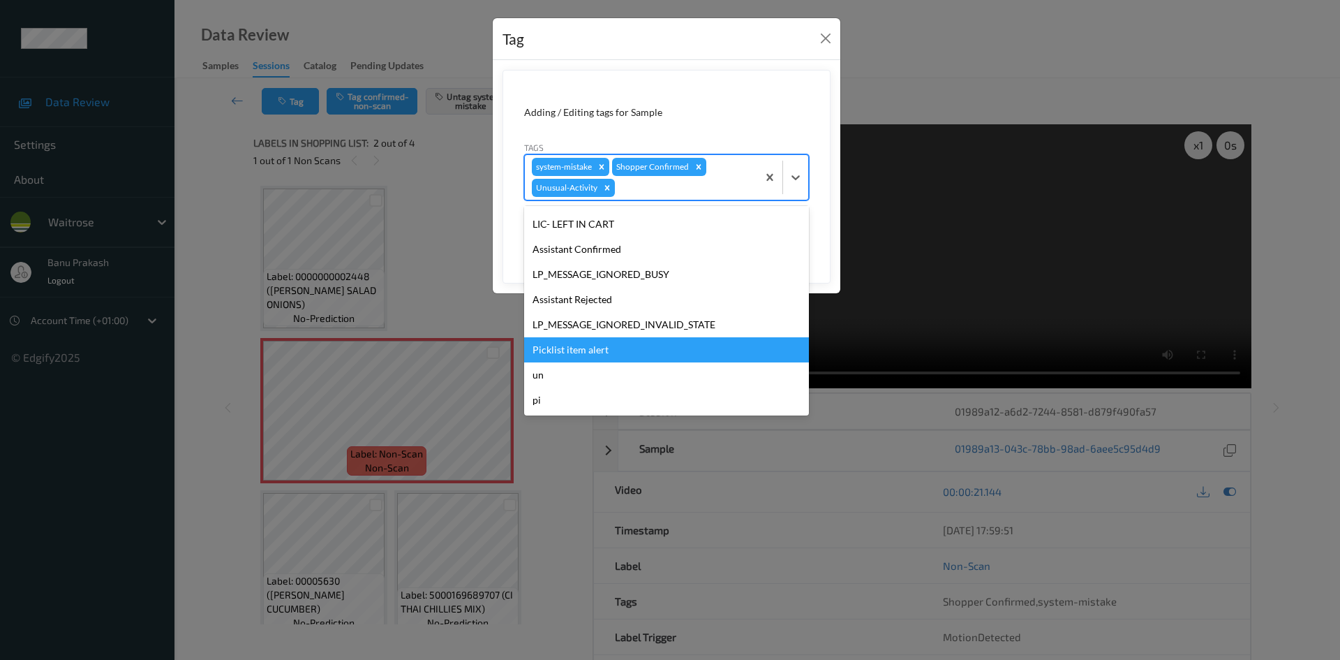
click at [589, 348] on div "Picklist item alert" at bounding box center [666, 349] width 285 height 25
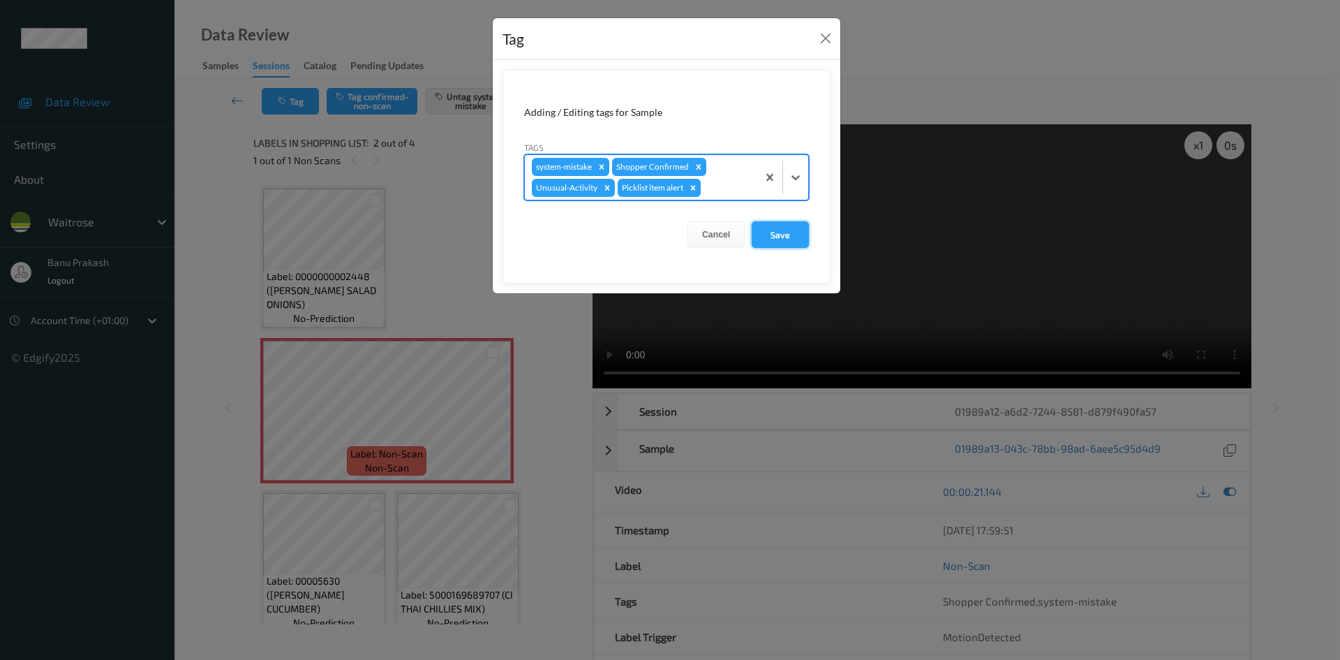
click at [777, 230] on button "Save" at bounding box center [780, 234] width 57 height 27
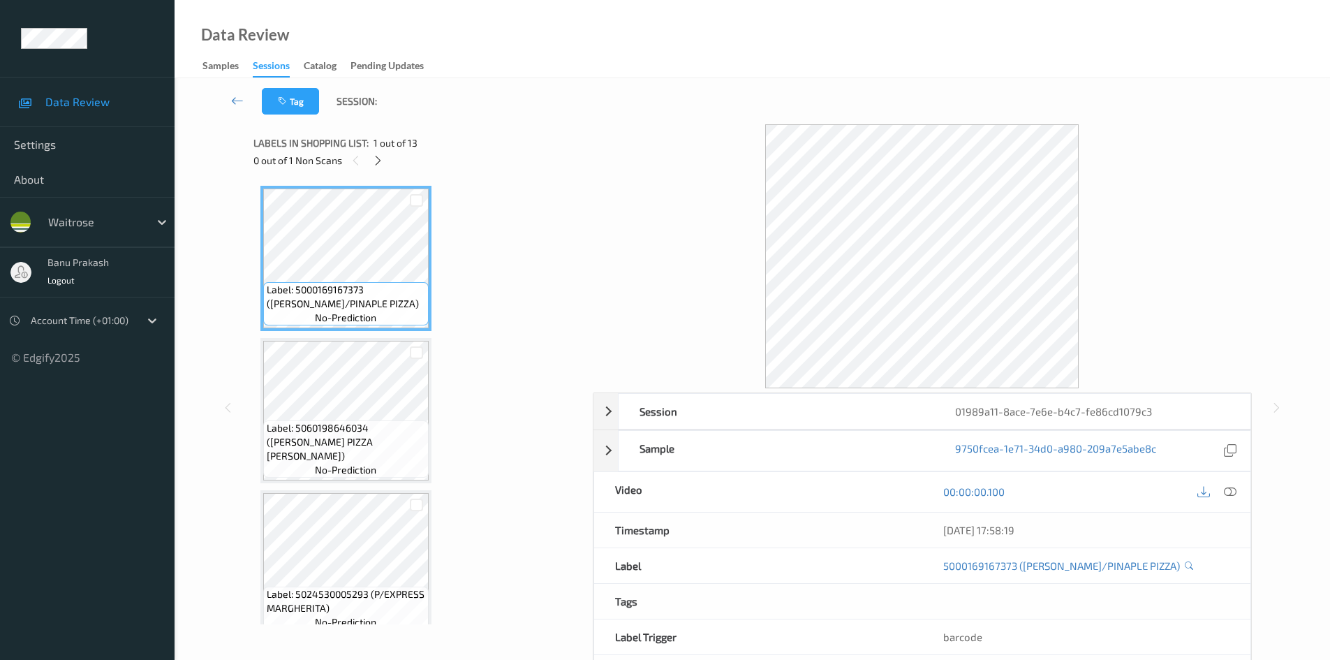
click at [1236, 500] on div at bounding box center [1216, 491] width 45 height 19
click at [1234, 484] on div at bounding box center [1230, 491] width 19 height 19
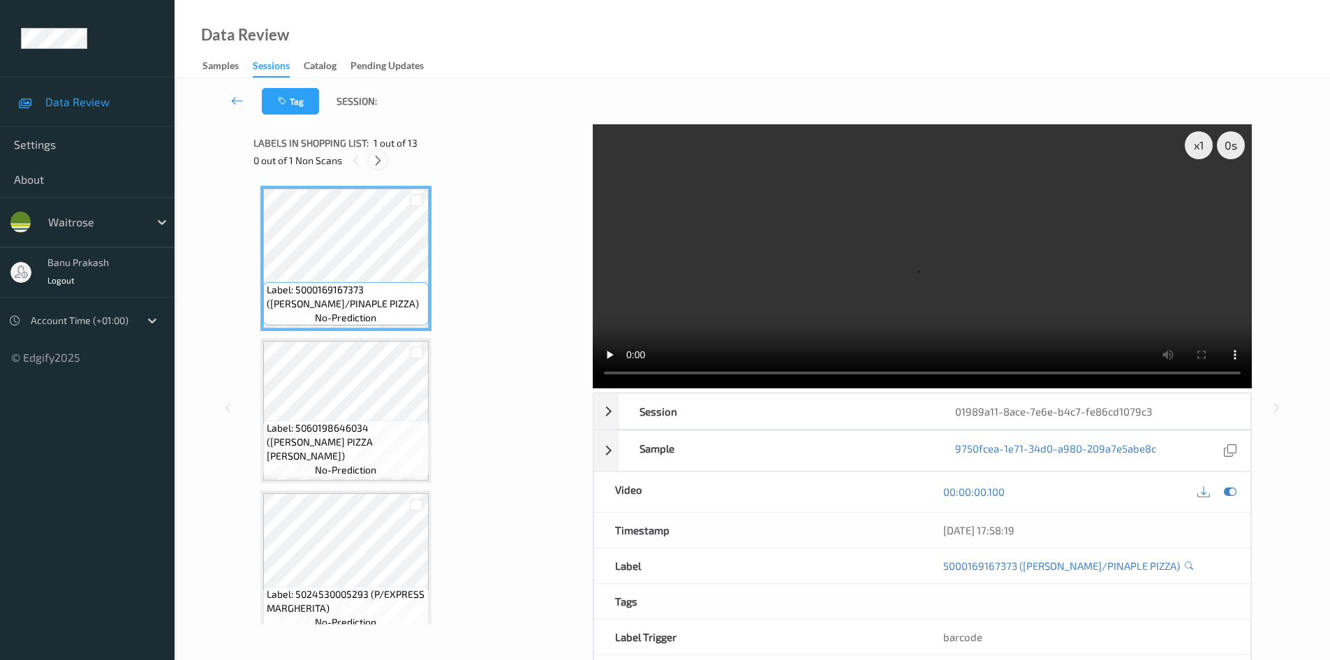
click at [375, 165] on icon at bounding box center [378, 160] width 12 height 13
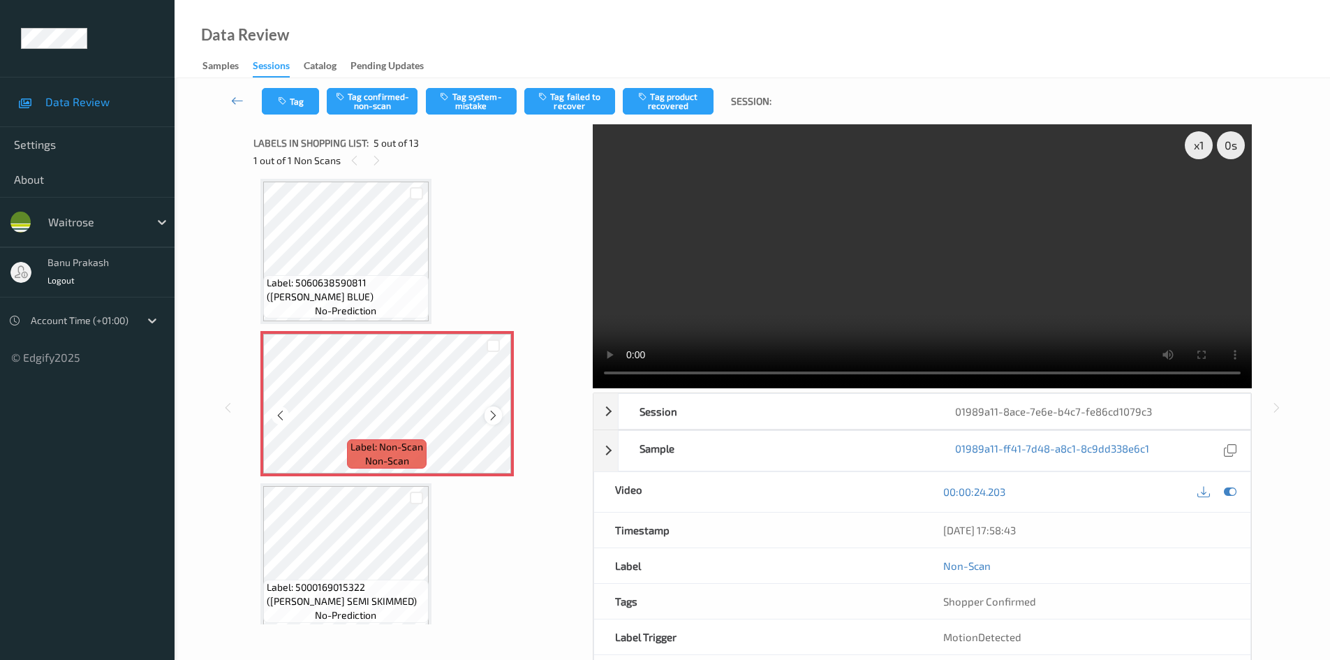
click at [495, 417] on icon at bounding box center [493, 415] width 12 height 13
click at [363, 299] on span "Label: 5060638590811 (HARRYS RAZOR BLUE)" at bounding box center [346, 290] width 158 height 28
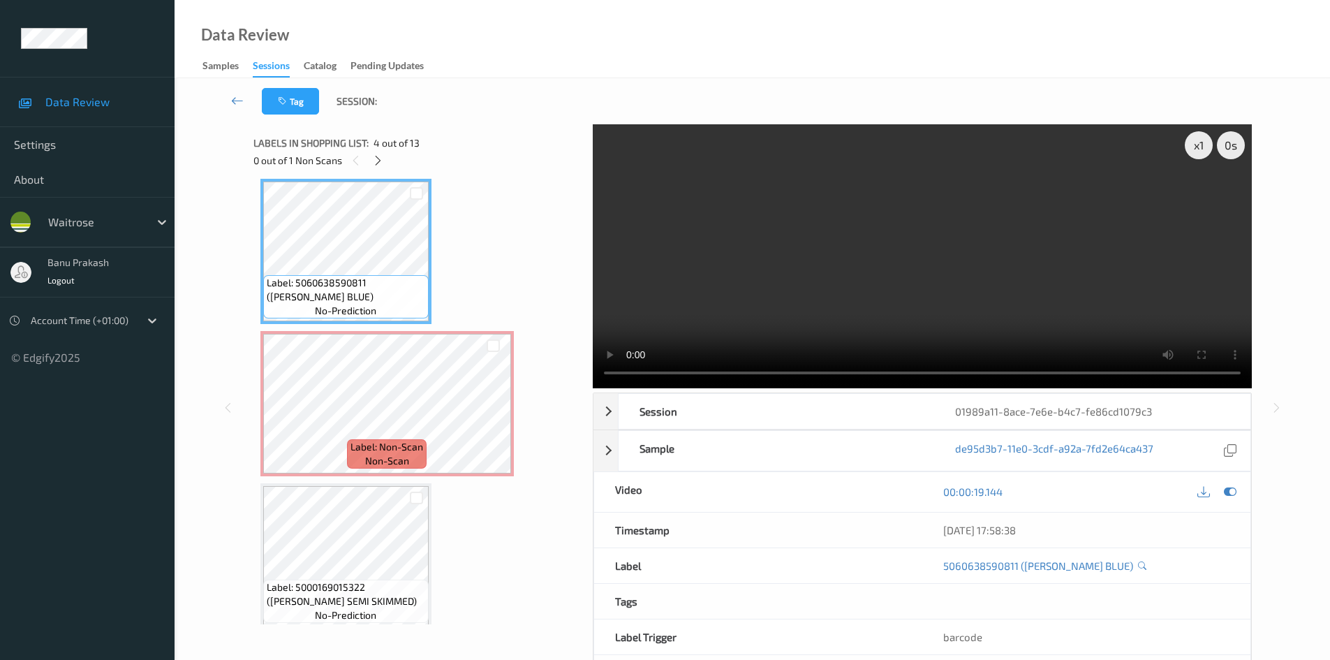
click at [959, 272] on video at bounding box center [922, 256] width 659 height 264
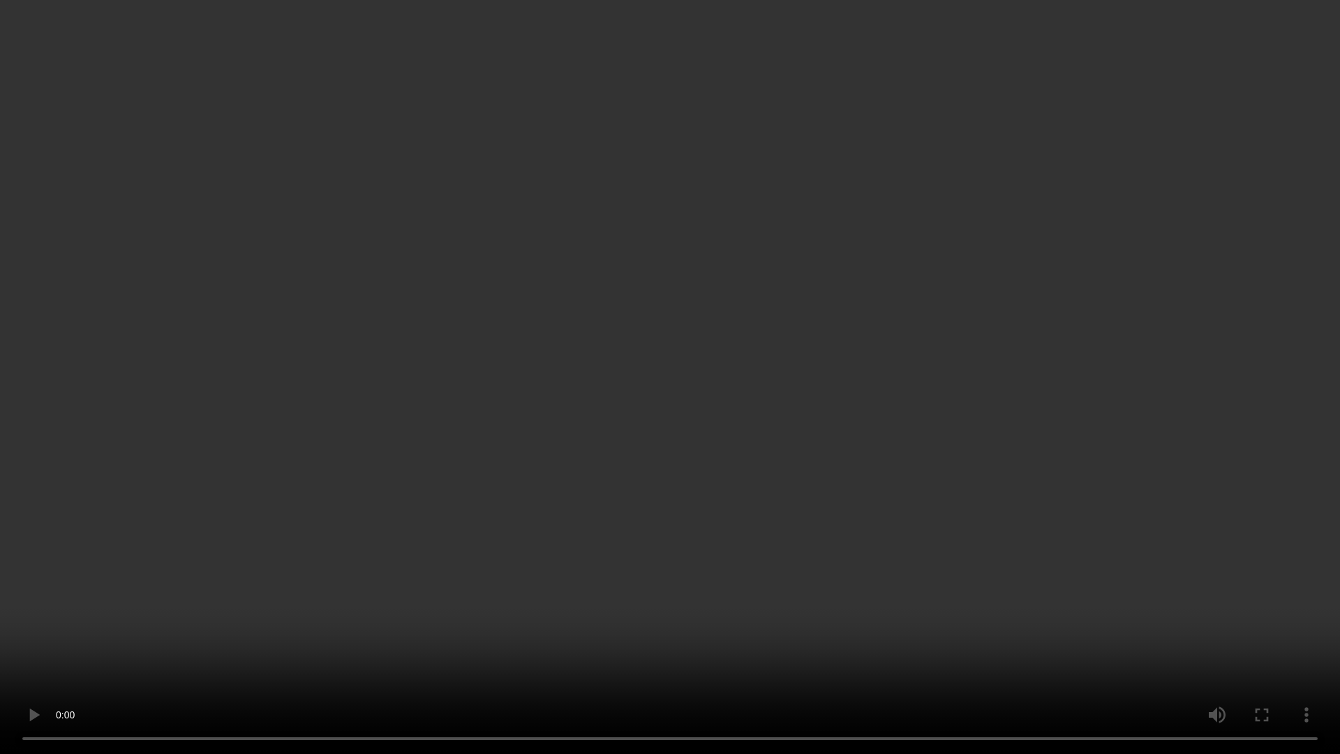
click at [471, 509] on video at bounding box center [670, 377] width 1340 height 754
drag, startPoint x: 572, startPoint y: 539, endPoint x: 907, endPoint y: 618, distance: 343.6
click at [580, 543] on video at bounding box center [670, 377] width 1340 height 754
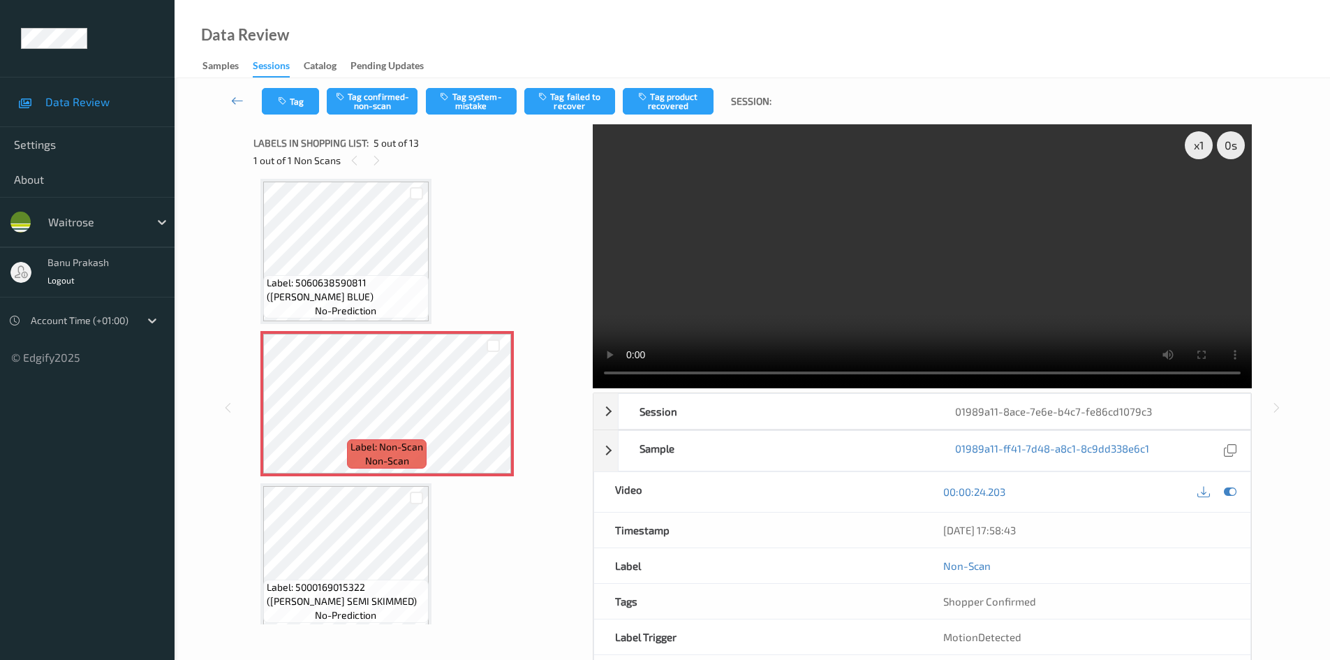
click at [831, 225] on video at bounding box center [922, 256] width 659 height 264
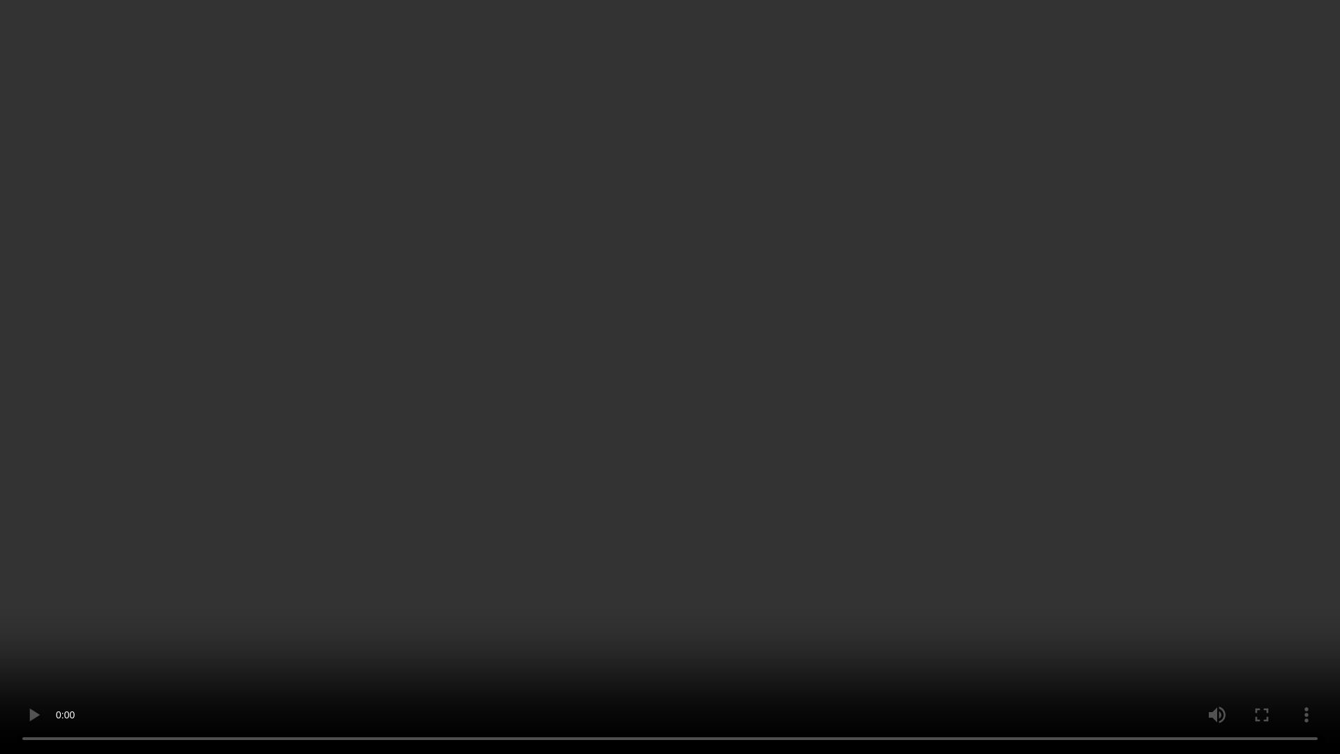
drag, startPoint x: 1061, startPoint y: 431, endPoint x: 1084, endPoint y: 453, distance: 31.6
click at [1061, 431] on video at bounding box center [670, 377] width 1340 height 754
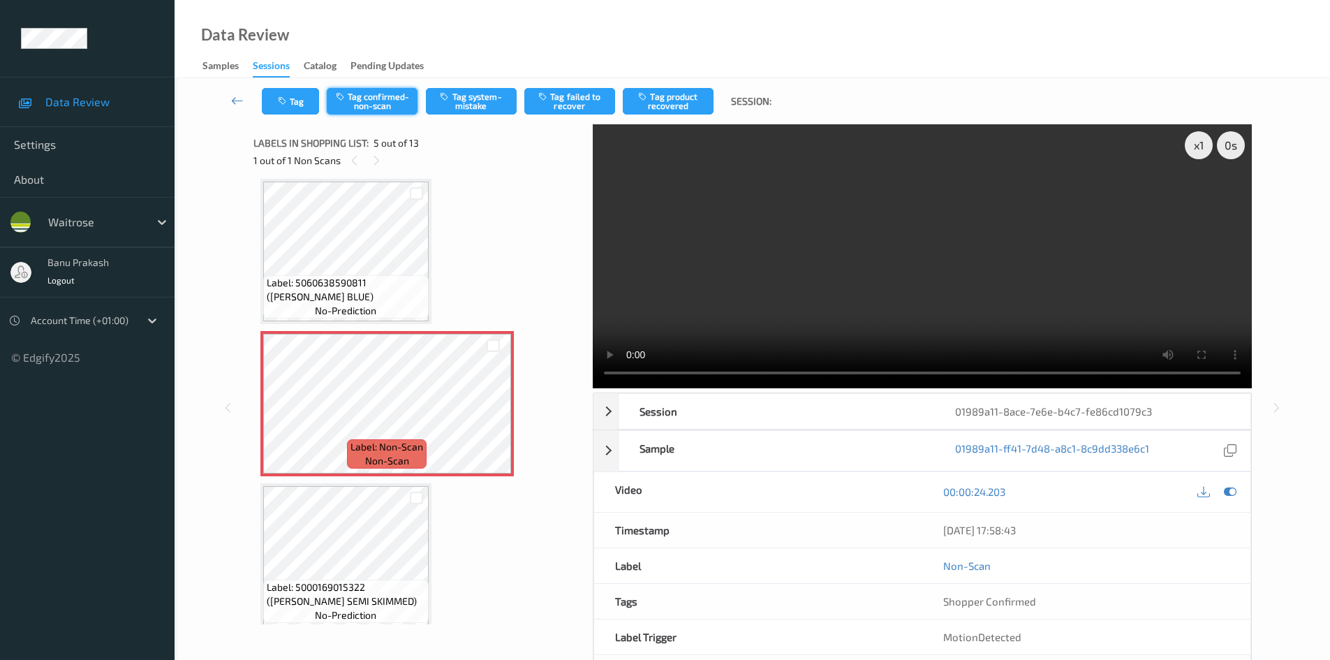
click at [364, 97] on button "Tag confirmed-non-scan" at bounding box center [372, 101] width 91 height 27
click at [676, 113] on button "Tag product recovered" at bounding box center [668, 101] width 91 height 27
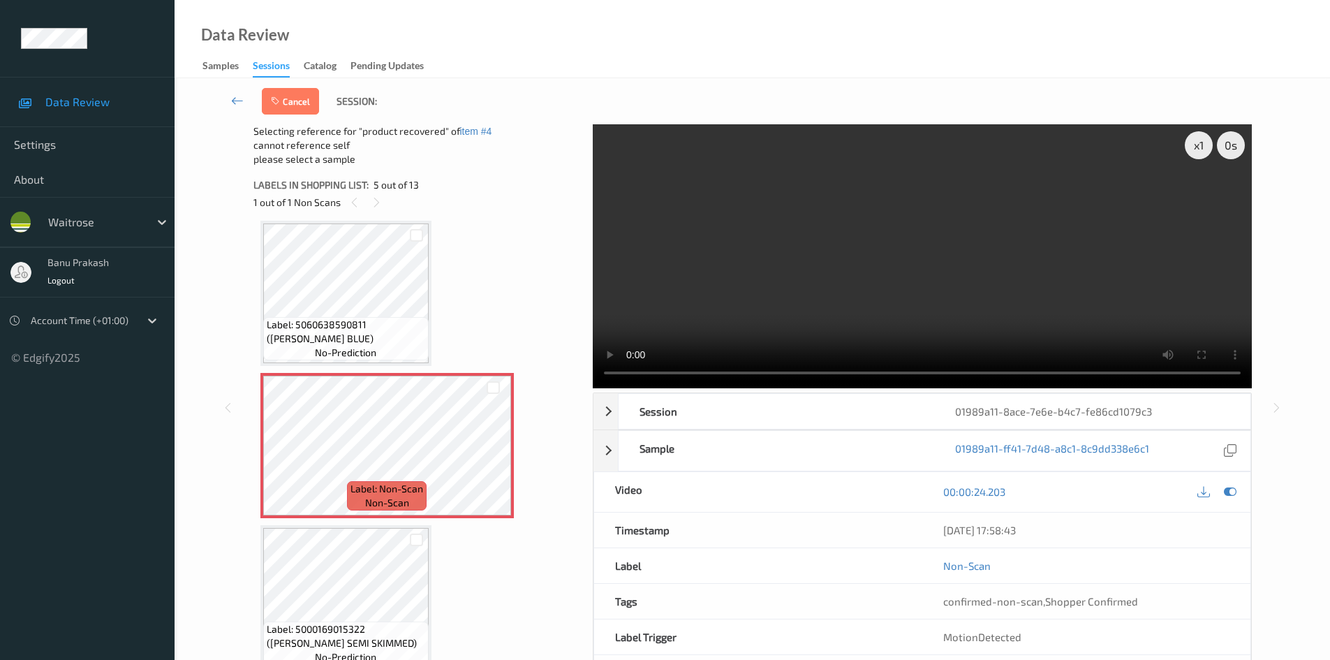
scroll to position [673, 0]
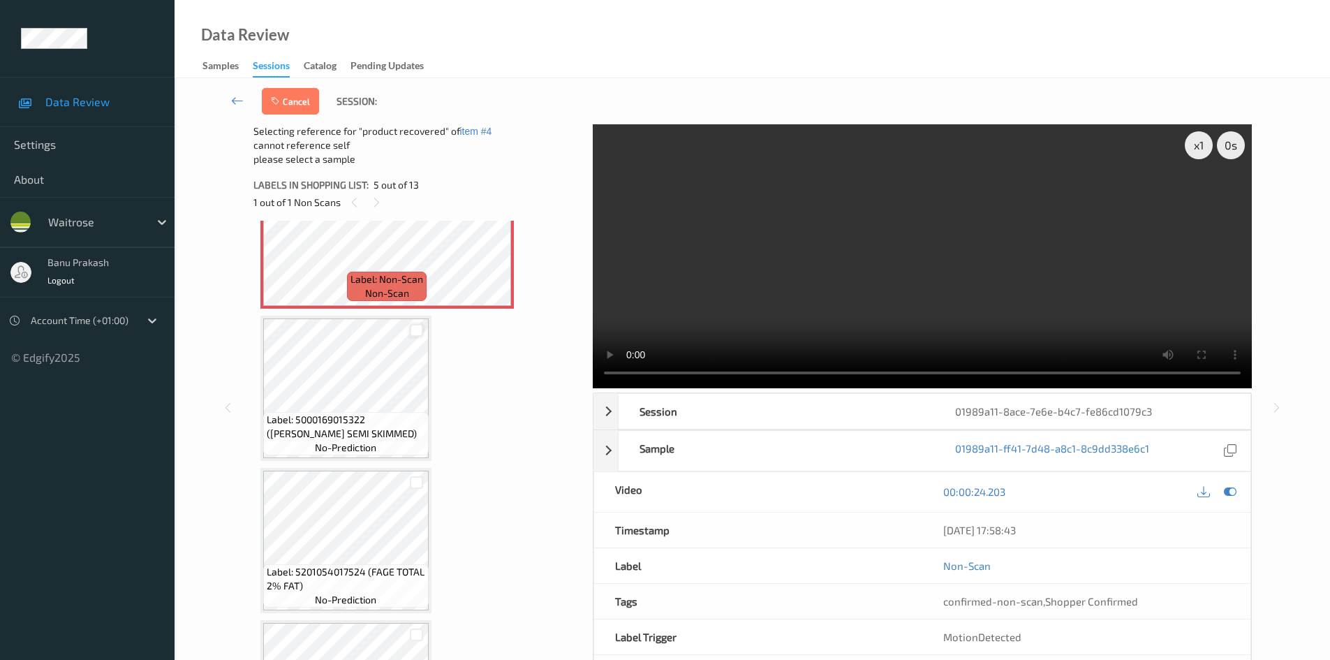
click at [414, 330] on div at bounding box center [416, 330] width 13 height 13
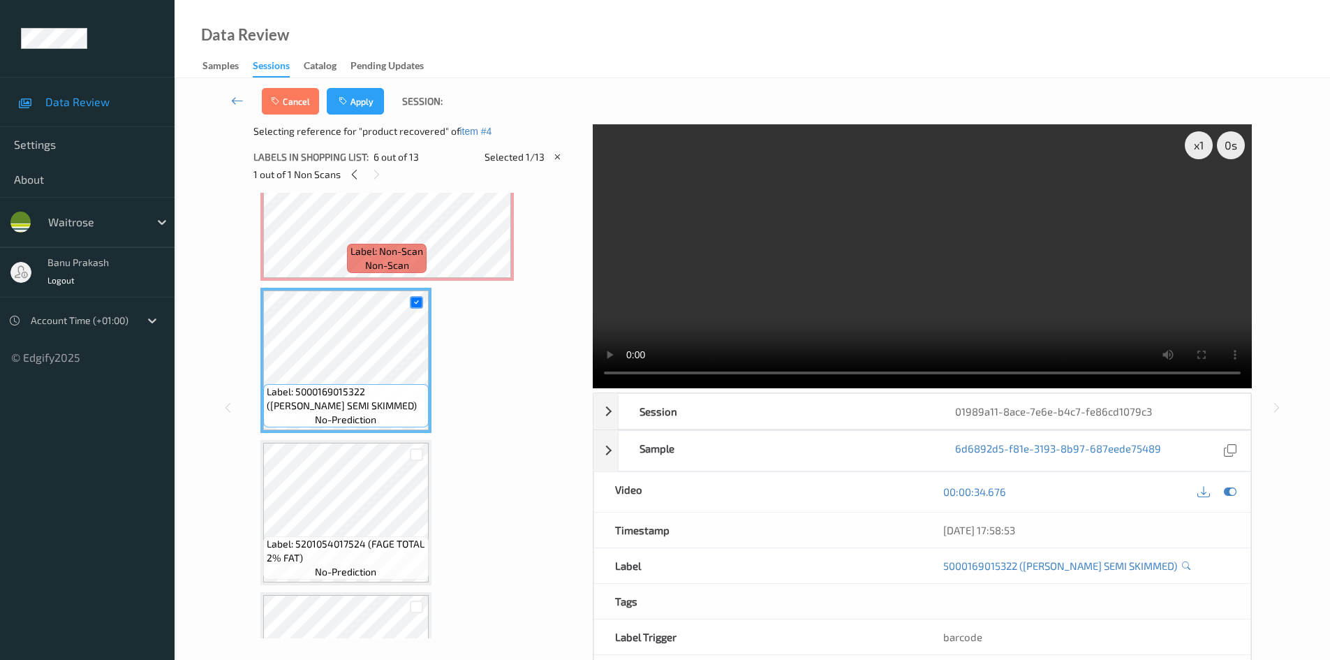
click at [364, 82] on div "Cancel Apply Session:" at bounding box center [752, 101] width 1098 height 46
click at [364, 99] on button "Apply" at bounding box center [355, 101] width 57 height 27
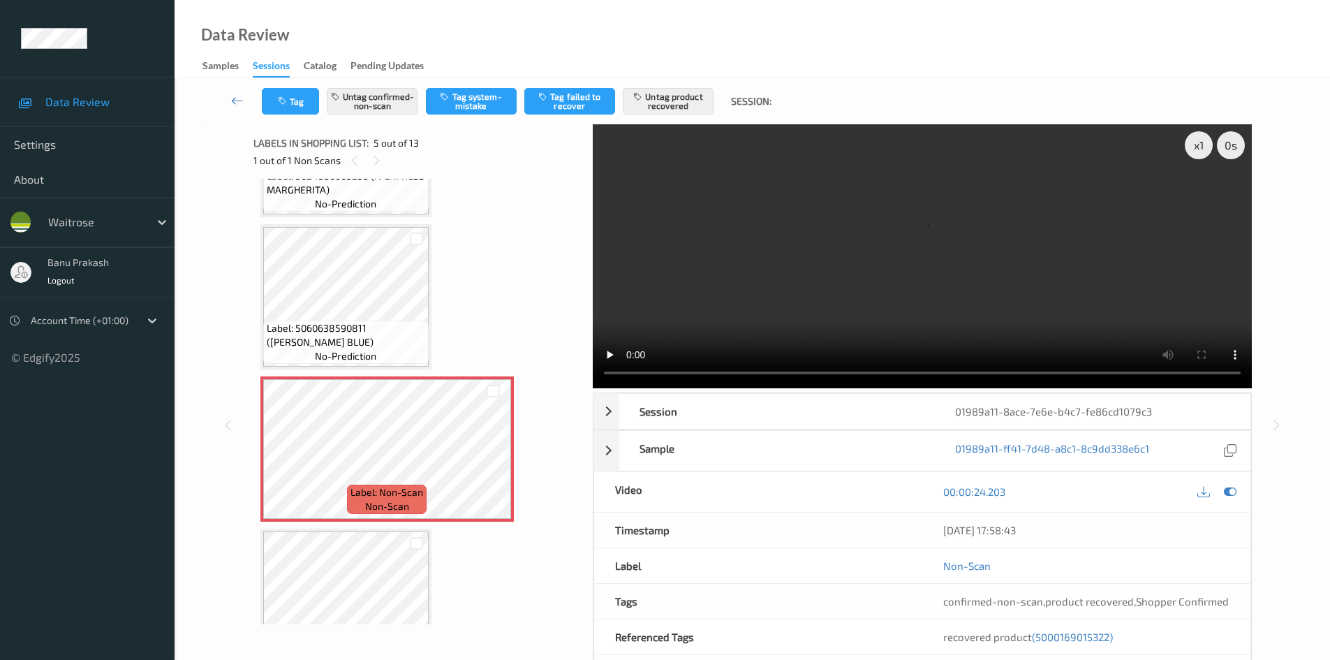
scroll to position [394, 0]
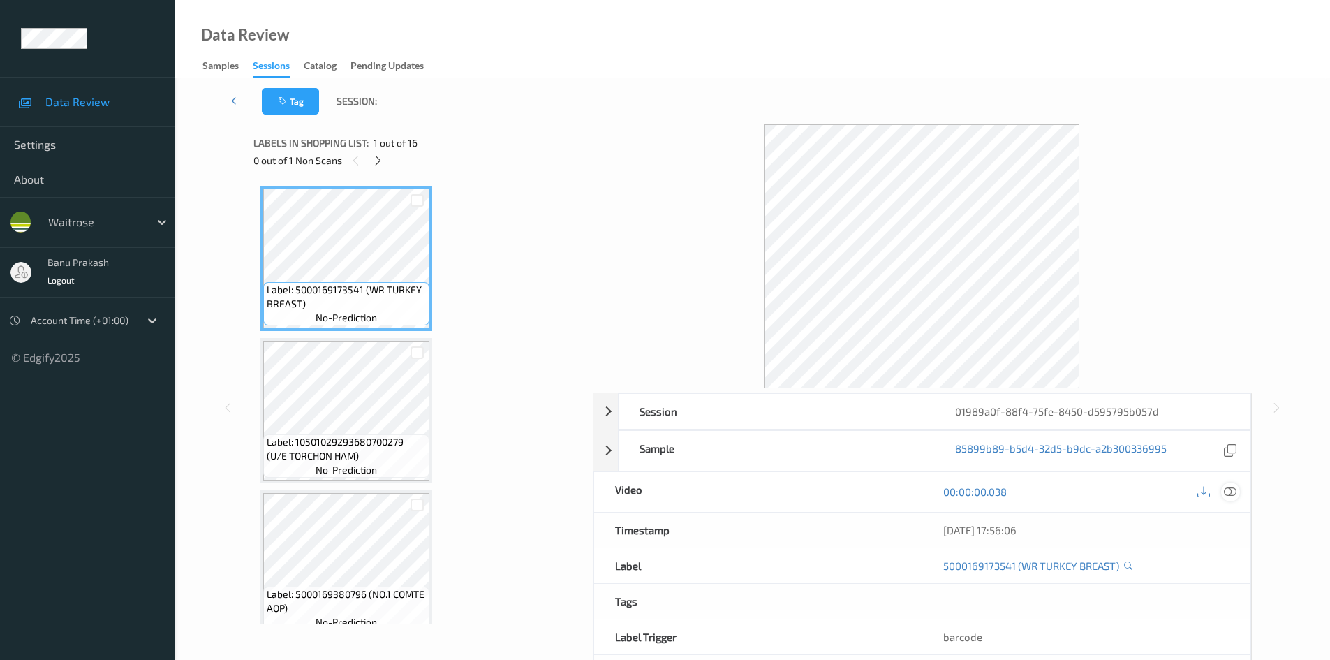
click at [1234, 492] on icon at bounding box center [1230, 491] width 13 height 13
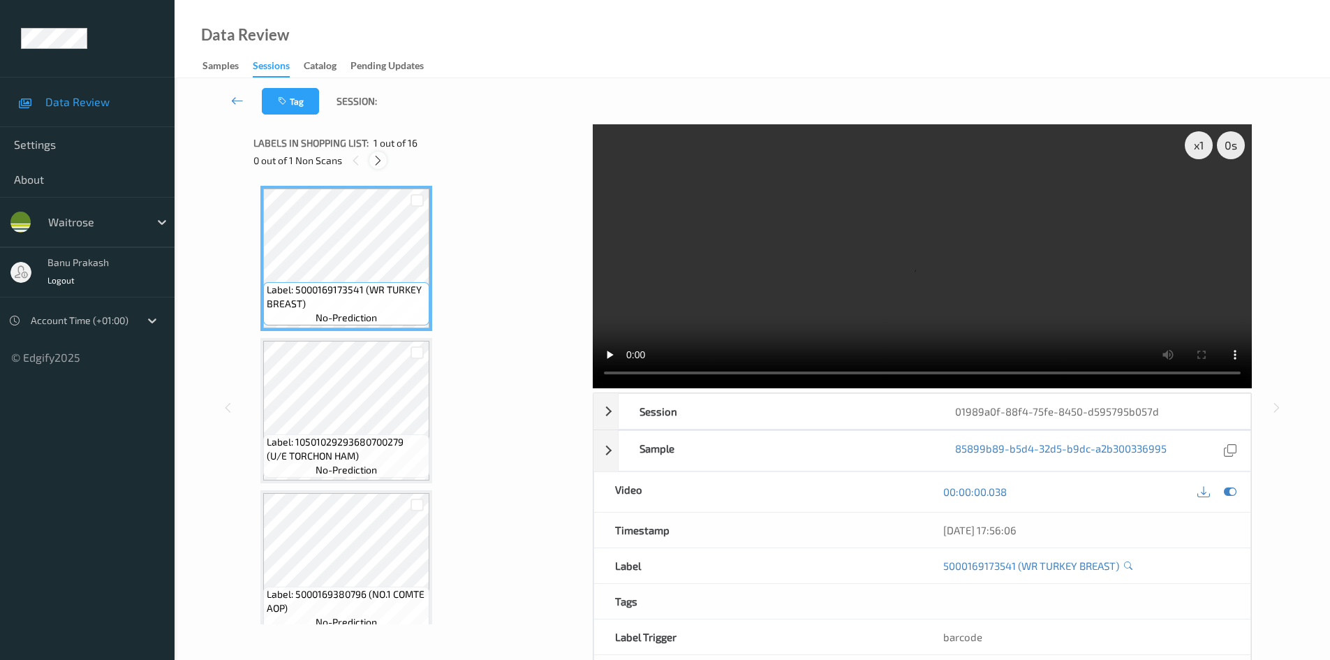
click at [380, 157] on icon at bounding box center [378, 160] width 12 height 13
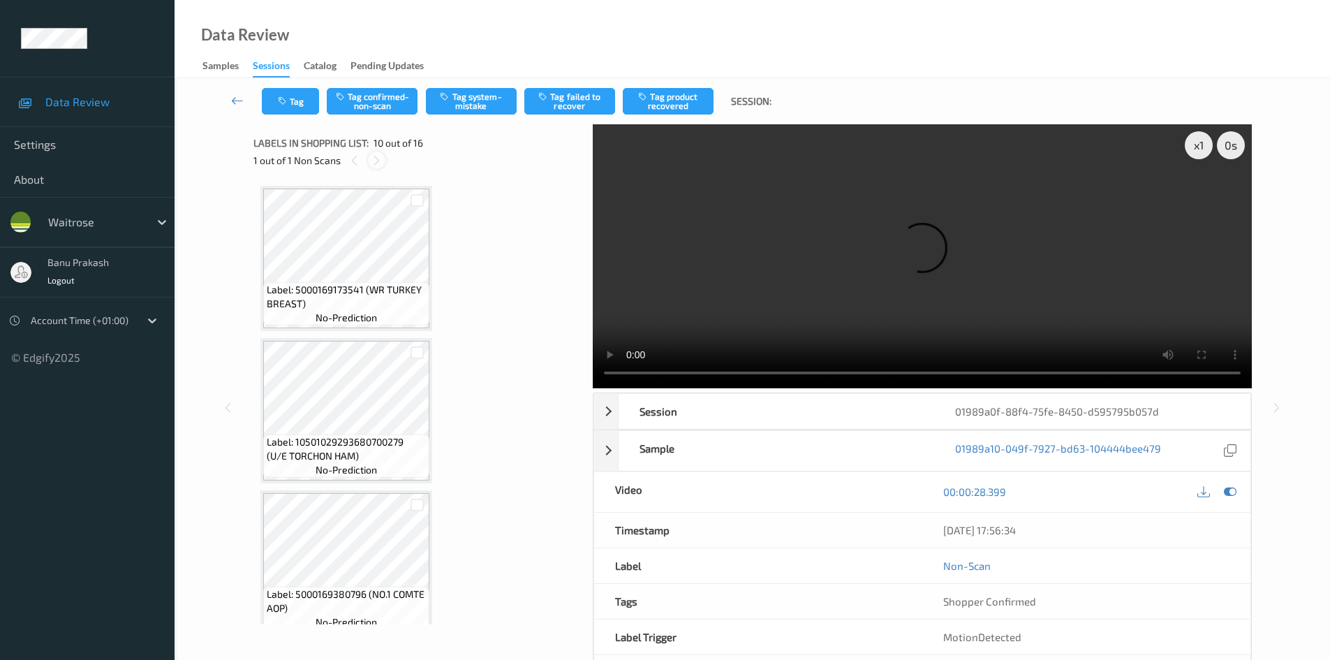
scroll to position [1224, 0]
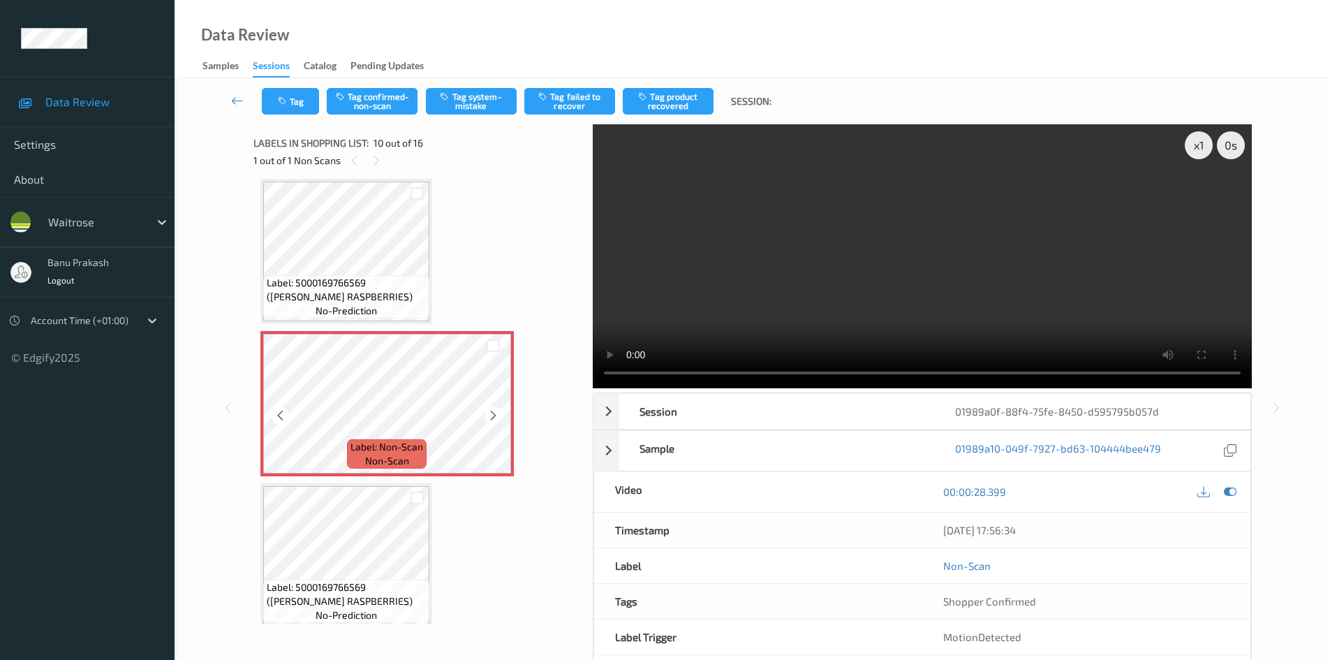
click at [495, 410] on icon at bounding box center [493, 415] width 12 height 13
click at [494, 422] on div at bounding box center [492, 414] width 17 height 17
click at [494, 420] on icon at bounding box center [493, 415] width 12 height 13
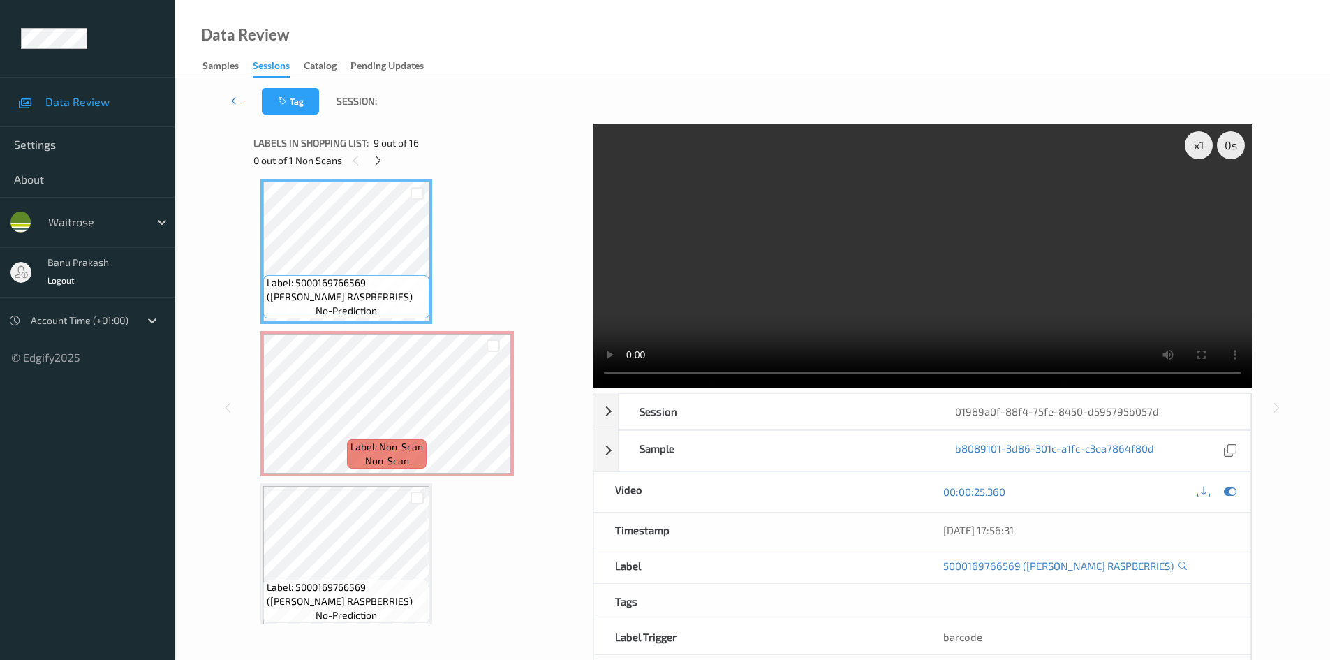
click at [785, 315] on video at bounding box center [922, 256] width 659 height 264
click at [899, 233] on video at bounding box center [922, 256] width 659 height 264
click at [919, 271] on video at bounding box center [922, 256] width 659 height 264
click at [915, 298] on video at bounding box center [922, 256] width 659 height 264
click at [1008, 306] on video at bounding box center [922, 256] width 659 height 264
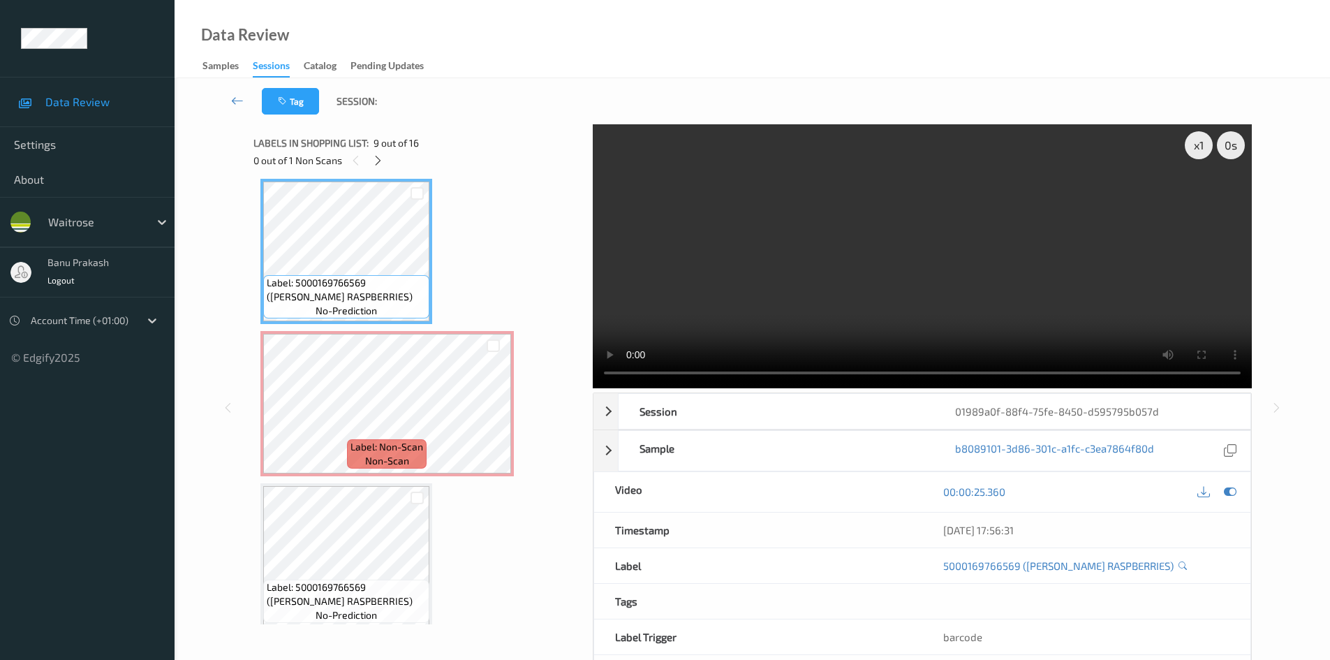
click at [1005, 301] on video at bounding box center [922, 256] width 659 height 264
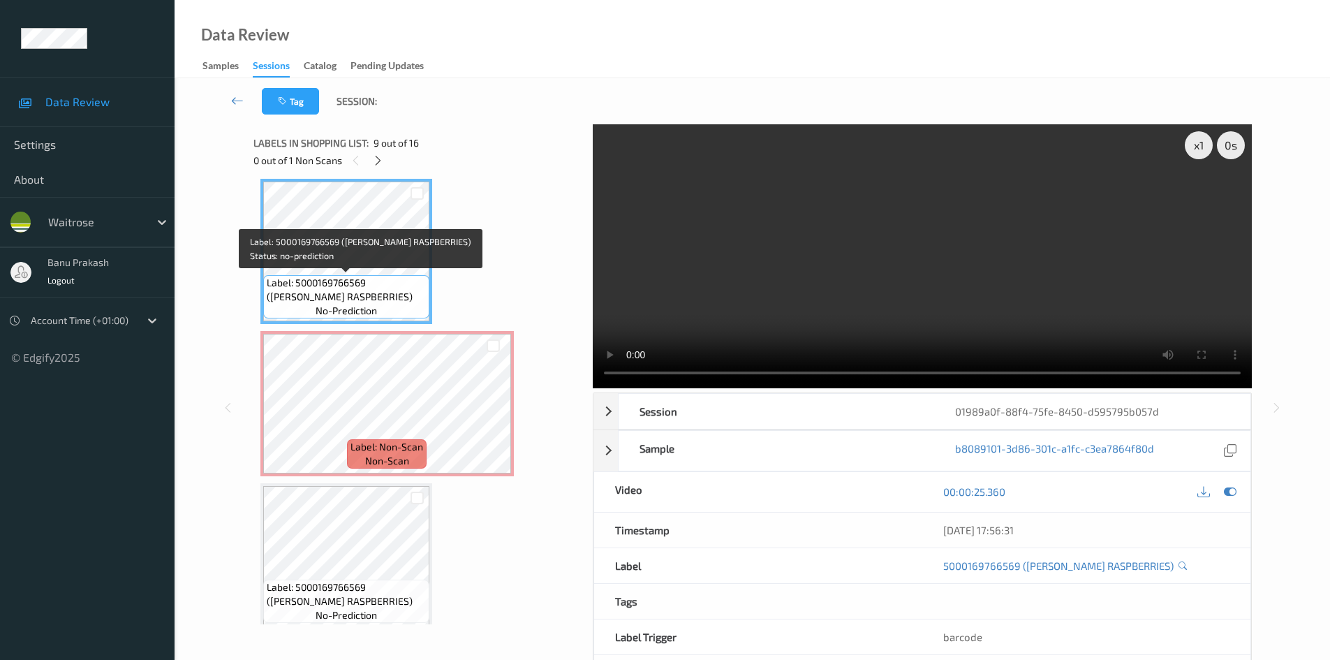
click at [407, 286] on span "Label: 5000169766569 (WR DORG RASPBERRIES)" at bounding box center [346, 290] width 159 height 28
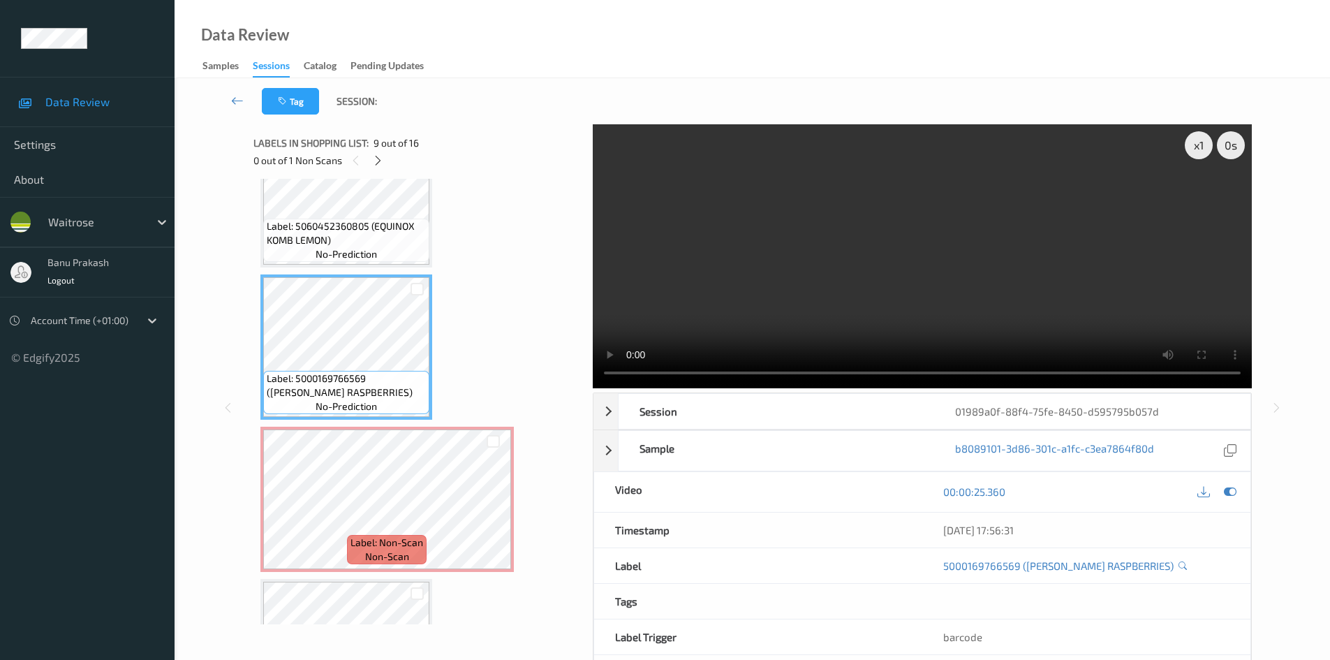
scroll to position [1085, 0]
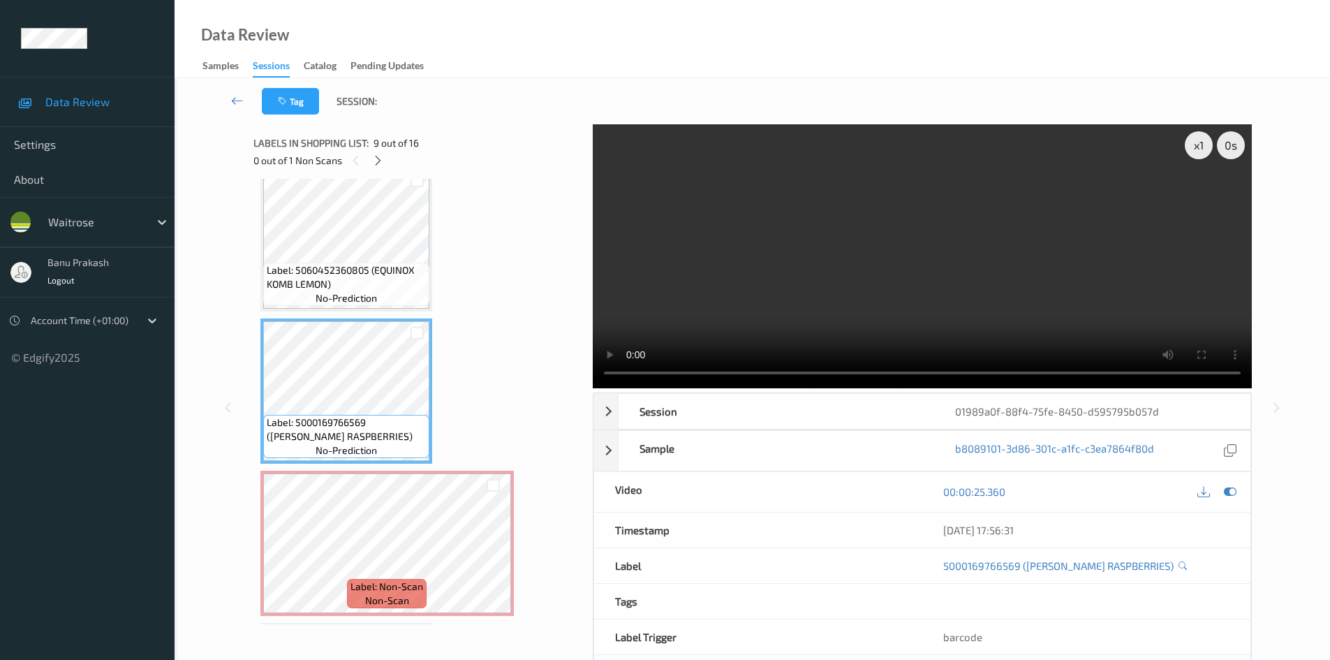
click at [809, 309] on video at bounding box center [922, 256] width 659 height 264
click at [802, 297] on video at bounding box center [922, 256] width 659 height 264
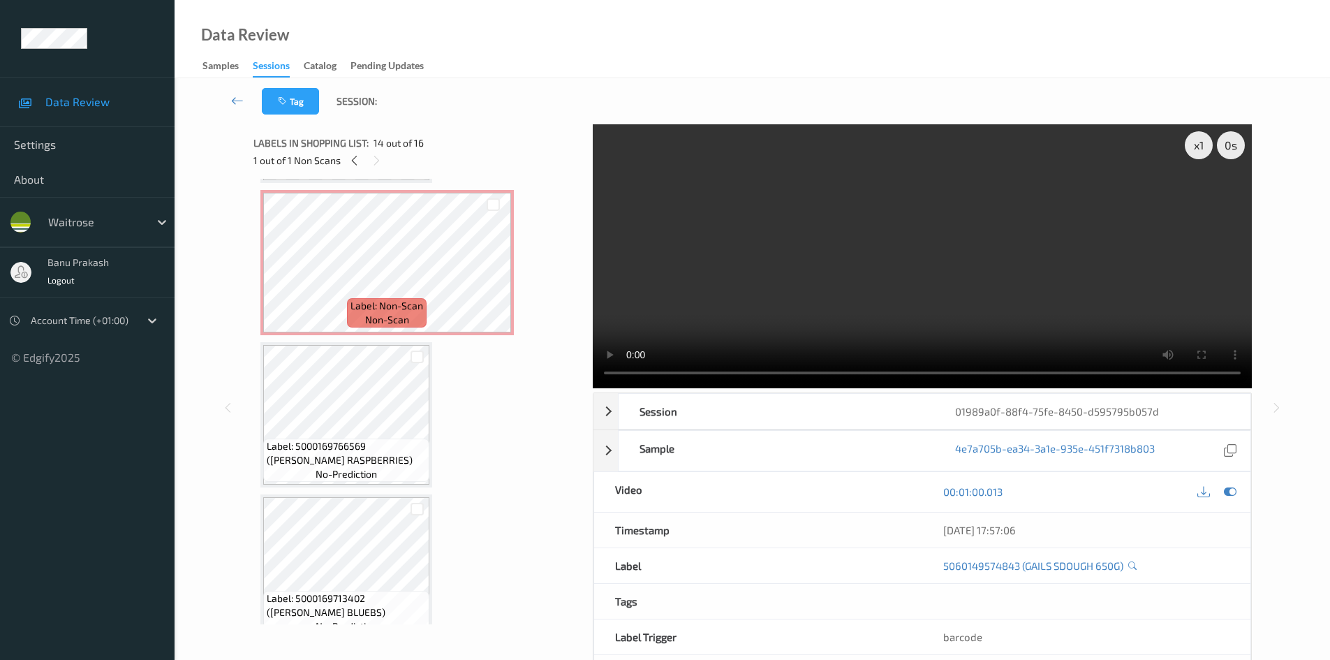
scroll to position [1364, 0]
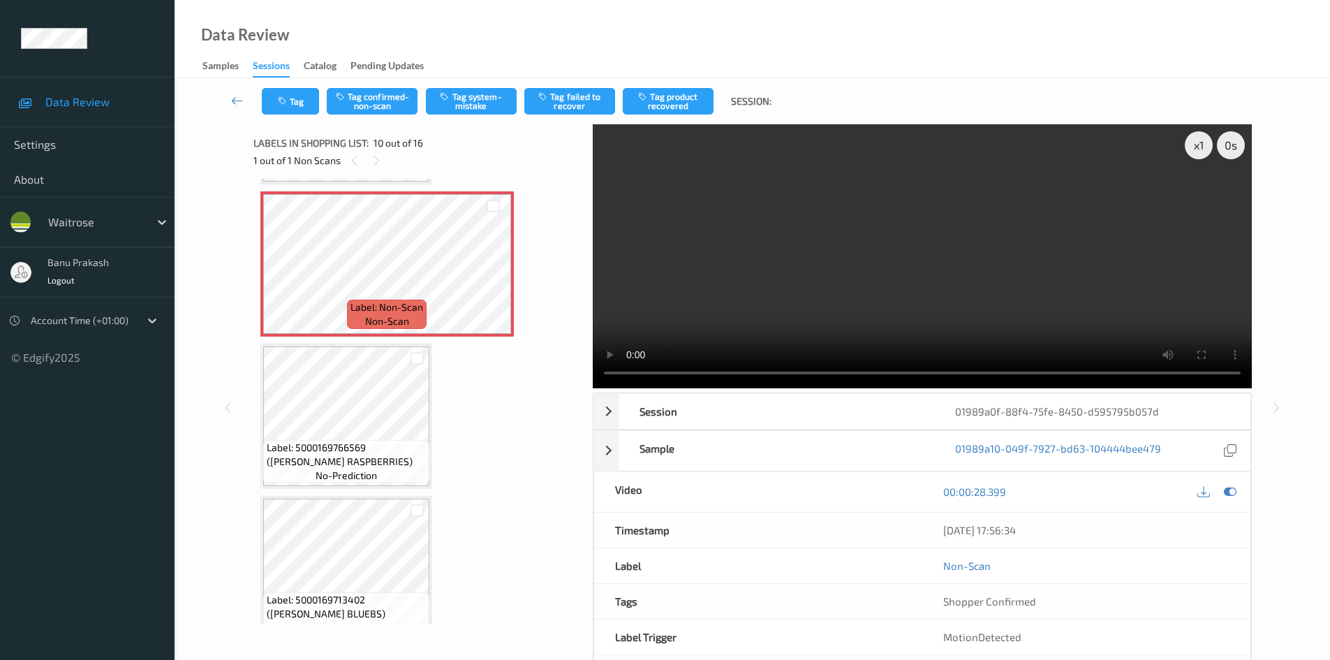
click at [909, 286] on video at bounding box center [922, 256] width 659 height 264
click at [910, 285] on video at bounding box center [922, 256] width 659 height 264
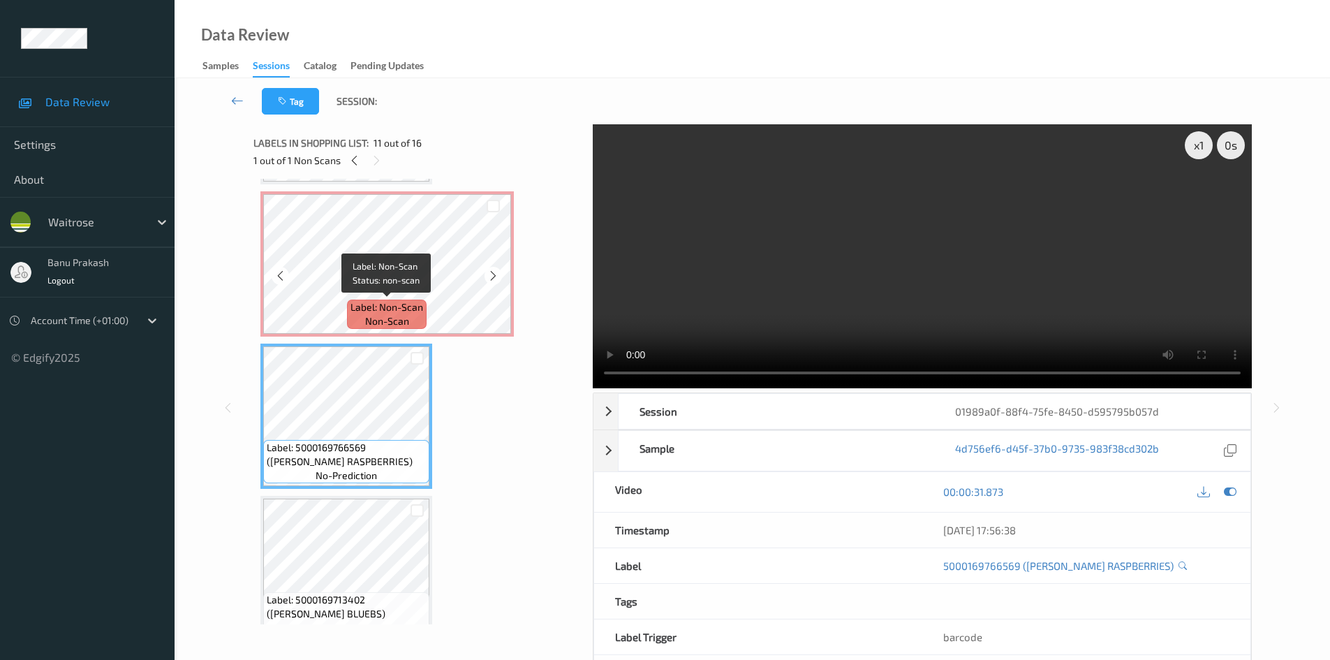
click at [415, 304] on span "Label: Non-Scan" at bounding box center [386, 307] width 73 height 14
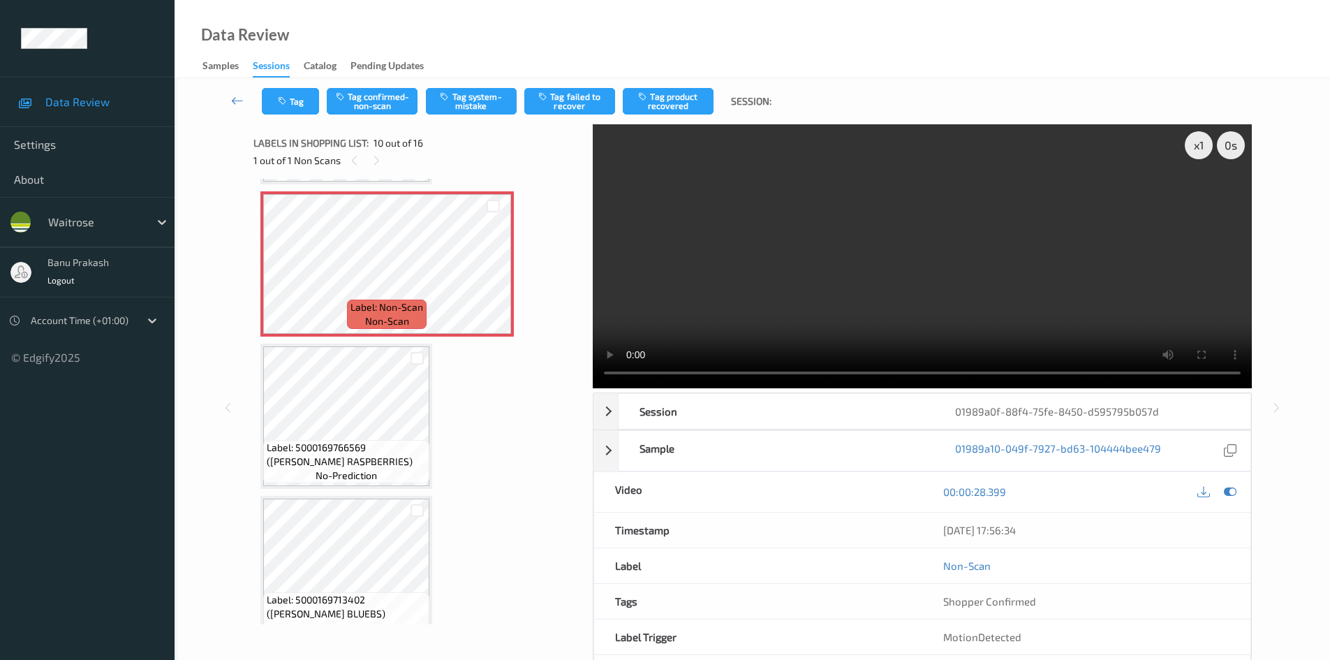
click at [862, 270] on video at bounding box center [922, 256] width 659 height 264
click at [904, 287] on video at bounding box center [922, 256] width 659 height 264
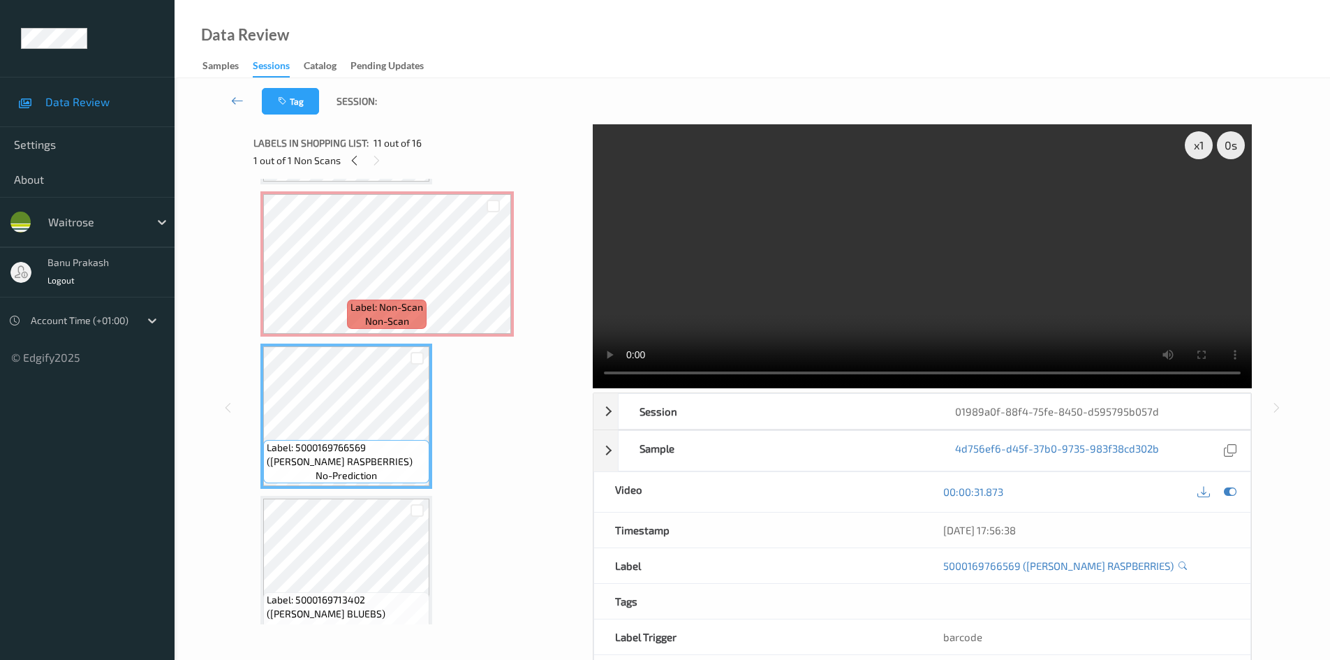
click at [897, 252] on video at bounding box center [922, 256] width 659 height 264
click at [1139, 293] on video at bounding box center [922, 256] width 659 height 264
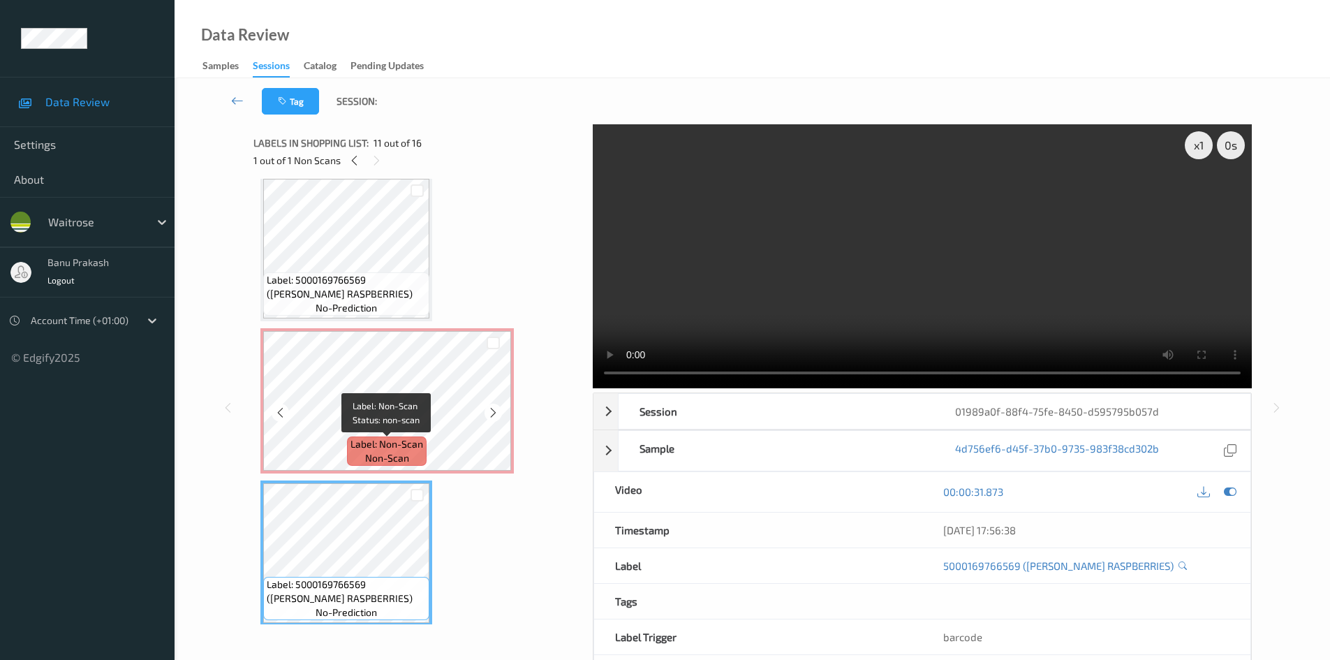
scroll to position [1224, 0]
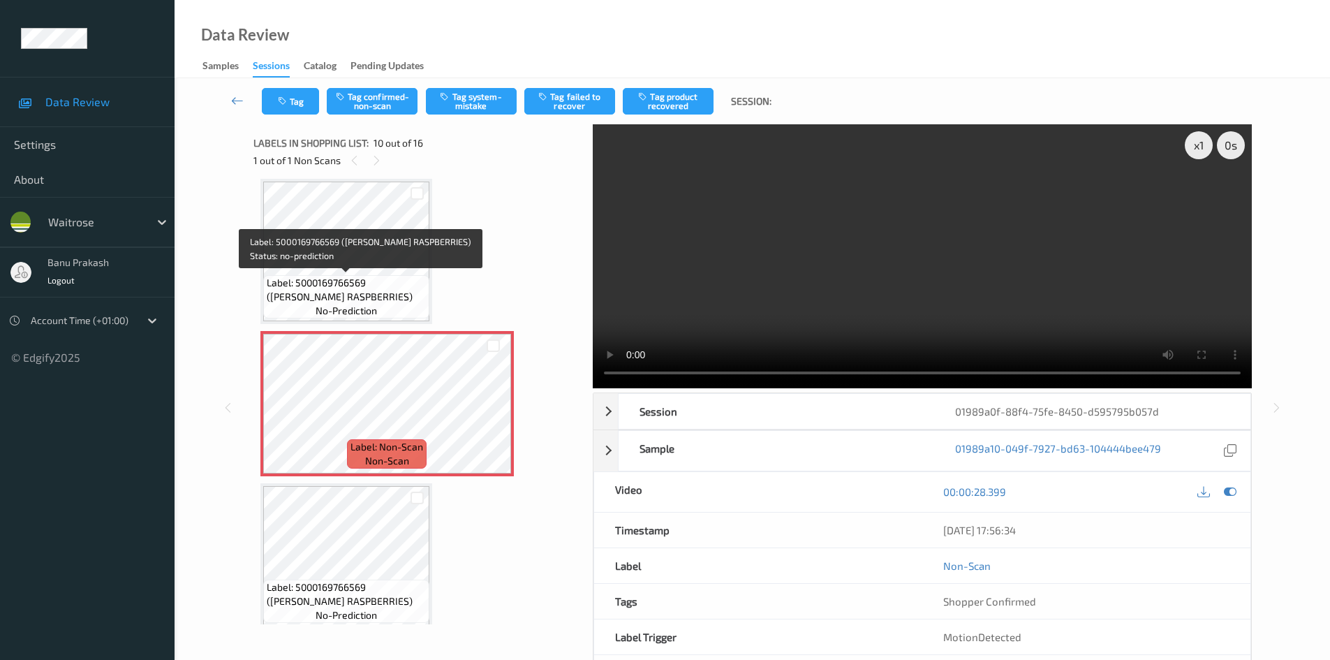
click at [349, 281] on span "Label: 5000169766569 (WR DORG RASPBERRIES)" at bounding box center [346, 290] width 159 height 28
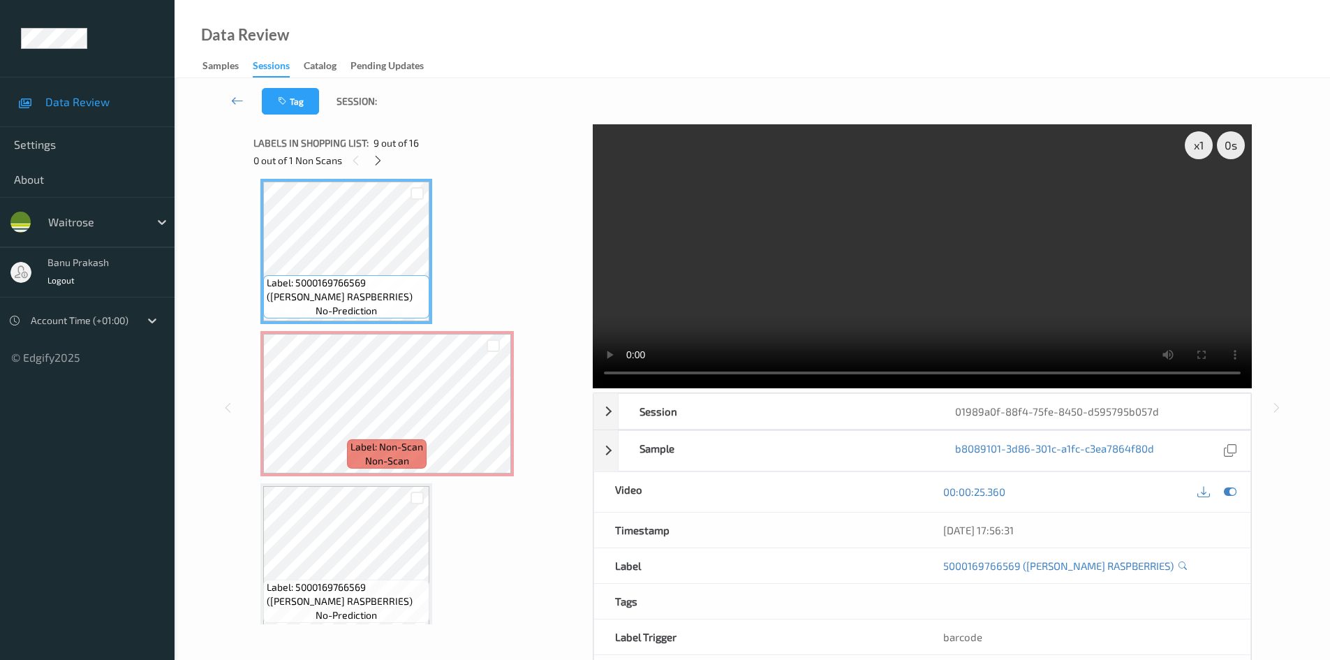
click at [711, 276] on video at bounding box center [922, 256] width 659 height 264
click at [898, 242] on video at bounding box center [922, 256] width 659 height 264
click at [783, 274] on video at bounding box center [922, 256] width 659 height 264
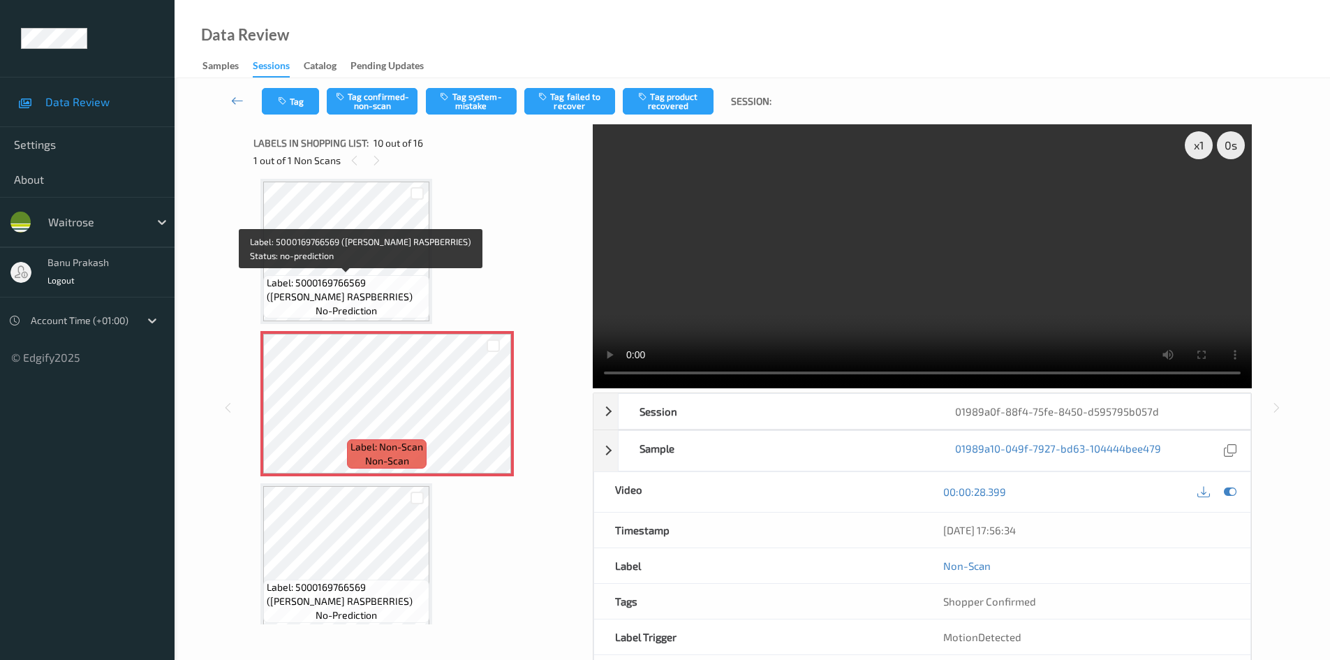
click at [366, 277] on span "Label: 5000169766569 (WR DORG RASPBERRIES)" at bounding box center [346, 290] width 159 height 28
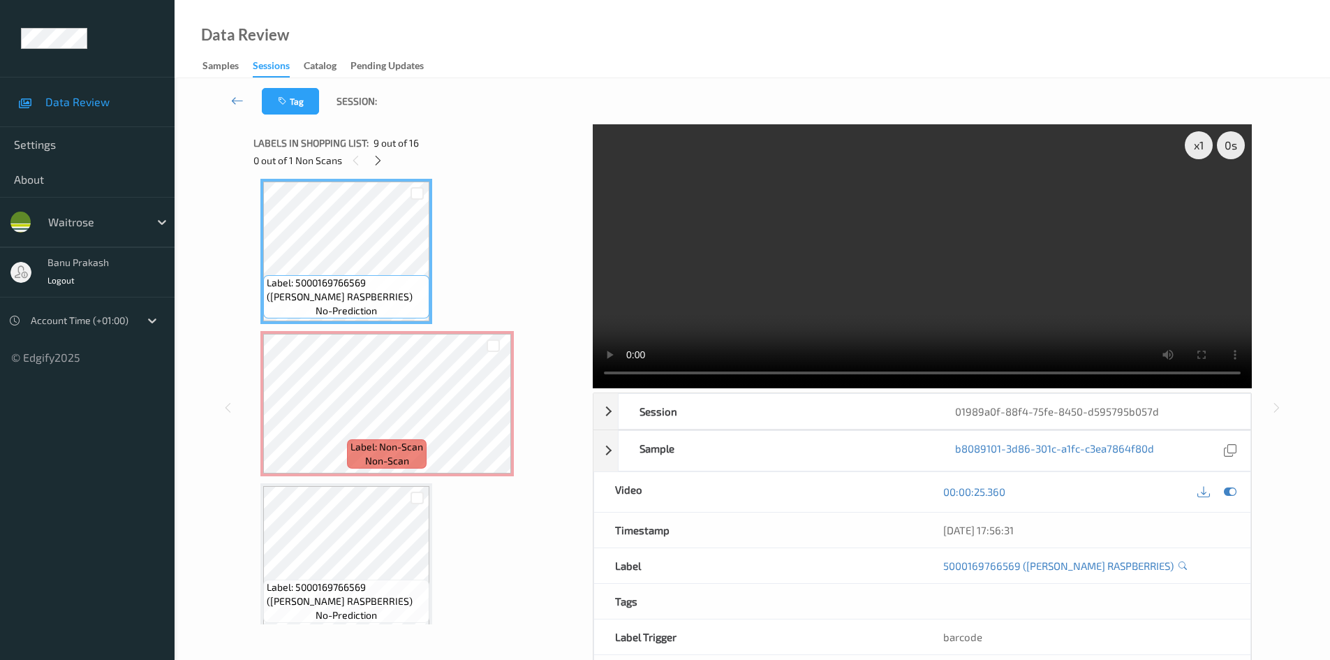
click at [866, 311] on video at bounding box center [922, 256] width 659 height 264
click at [742, 264] on video at bounding box center [922, 256] width 659 height 264
click at [946, 271] on video at bounding box center [922, 256] width 659 height 264
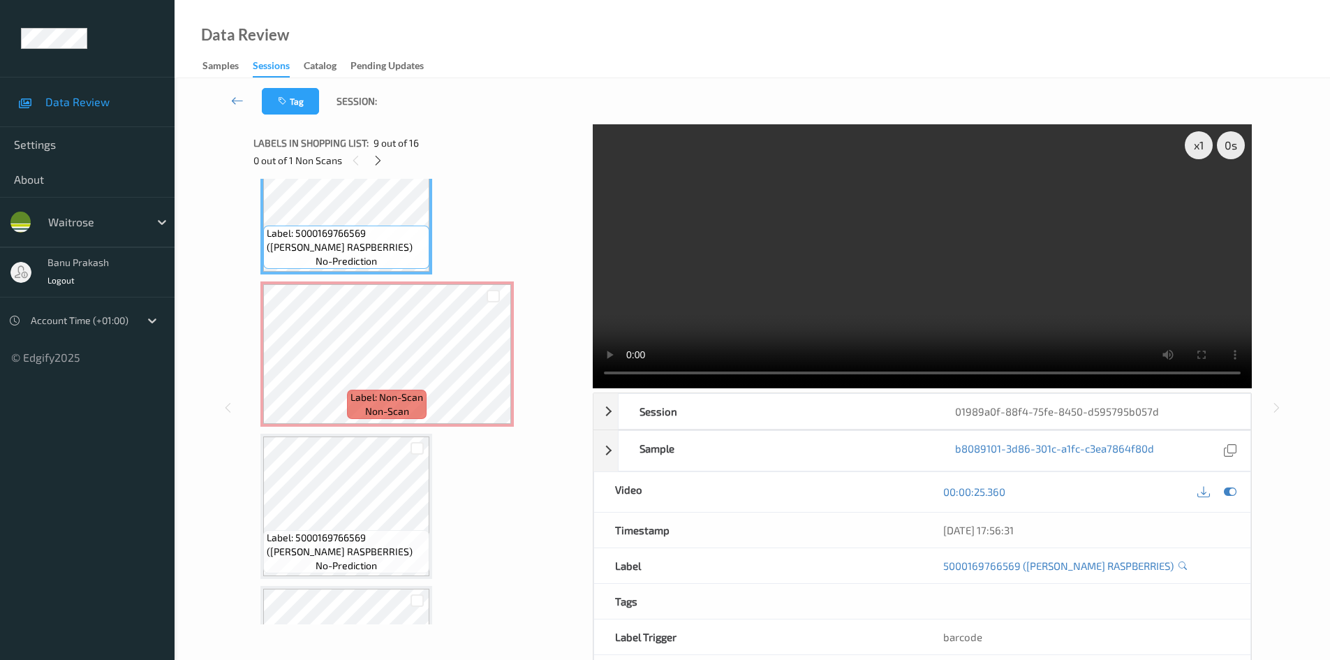
scroll to position [1364, 0]
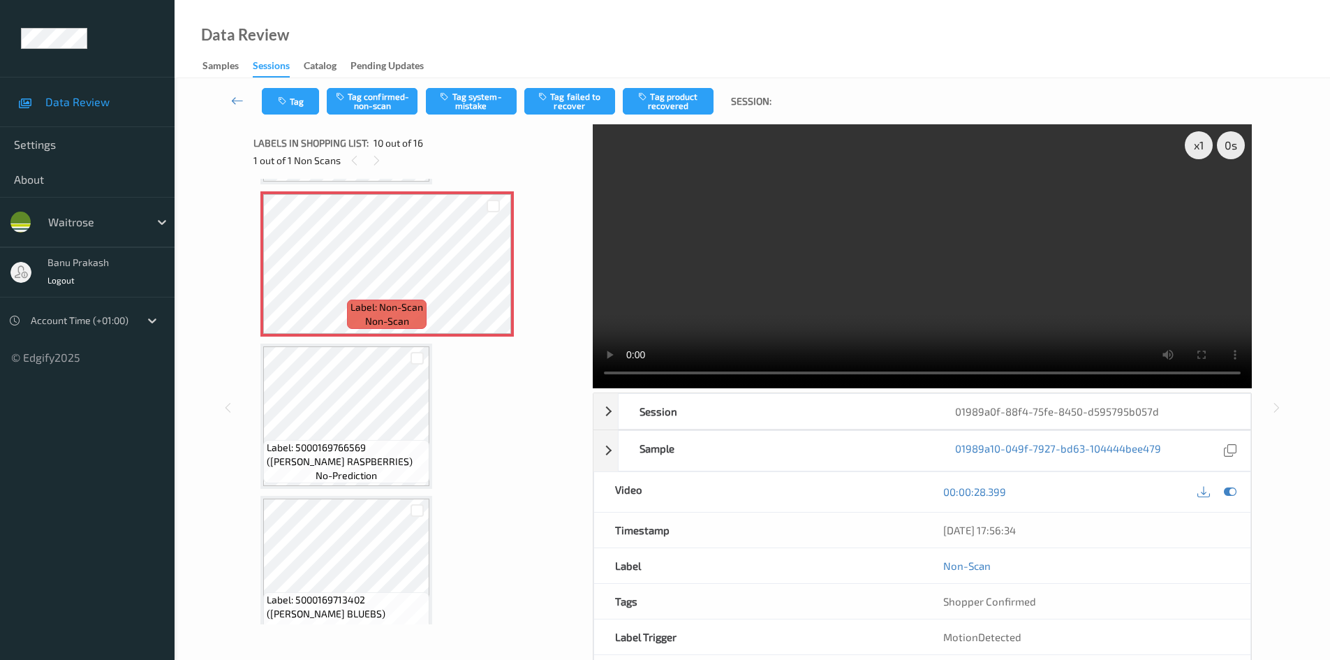
click at [343, 116] on div "Tag Tag confirmed-non-scan Tag system-mistake Tag failed to recover Tag product…" at bounding box center [752, 101] width 1098 height 46
click at [347, 108] on button "Tag confirmed-non-scan" at bounding box center [372, 101] width 91 height 27
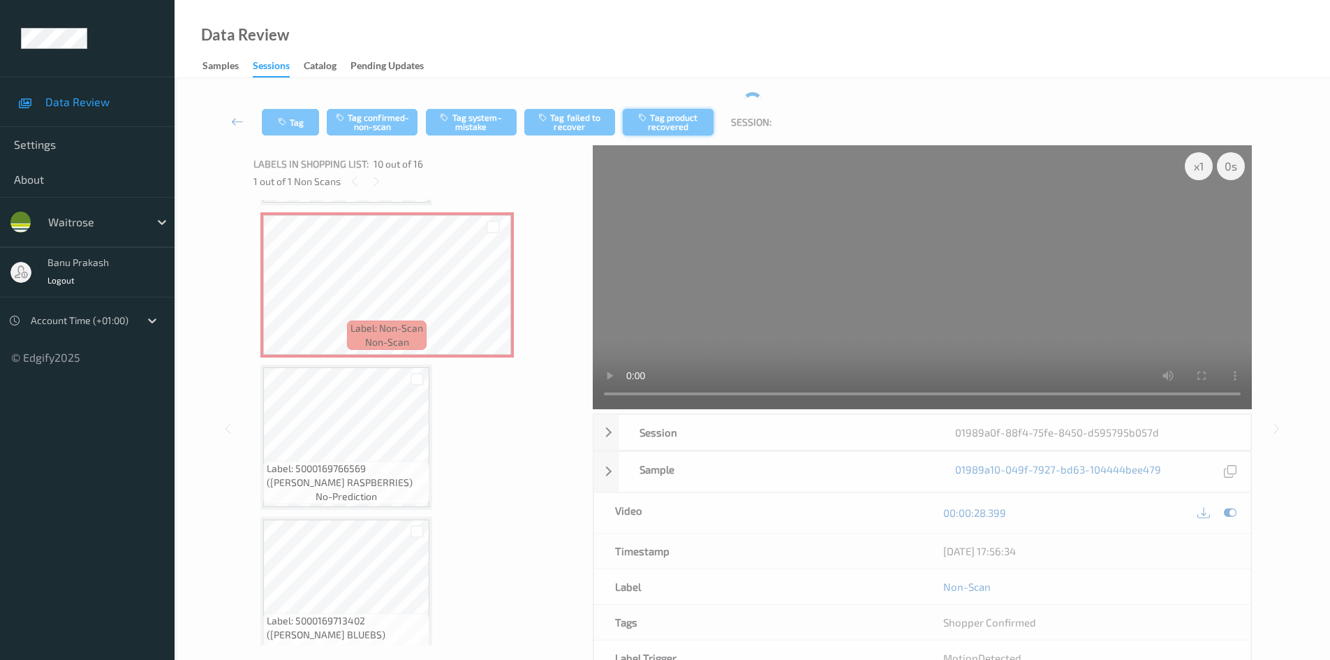
click at [686, 112] on button "Tag product recovered" at bounding box center [668, 122] width 91 height 27
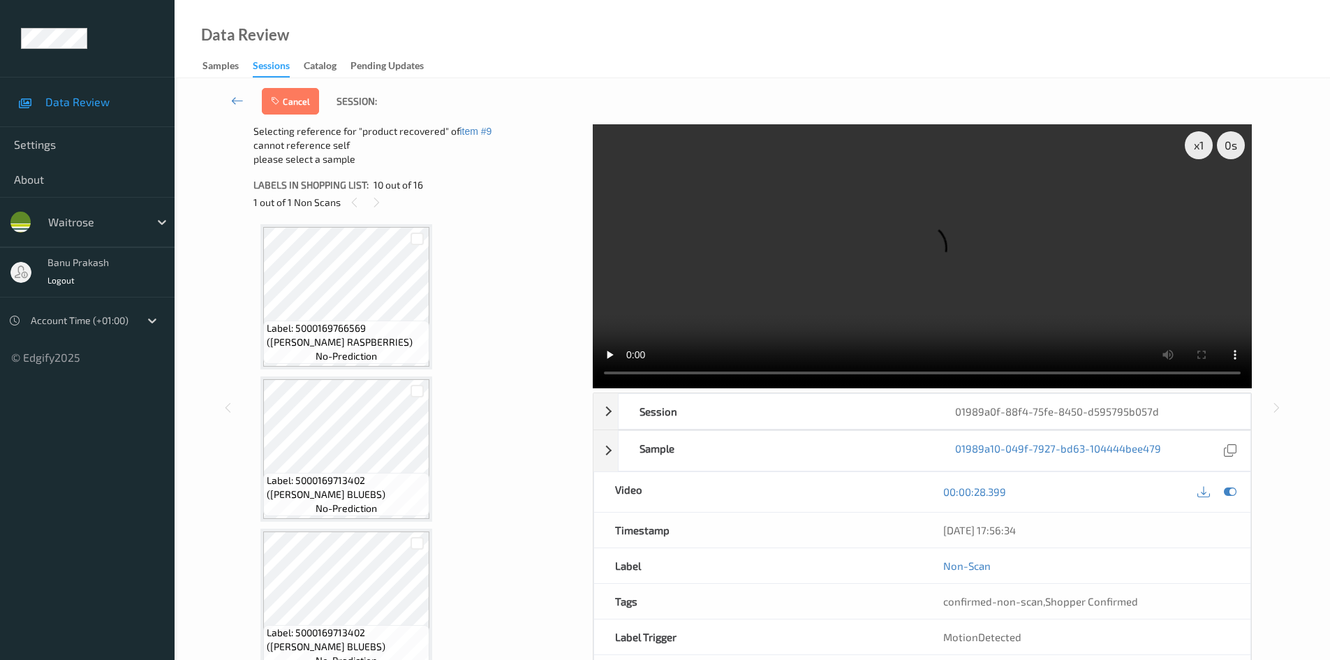
scroll to position [1504, 0]
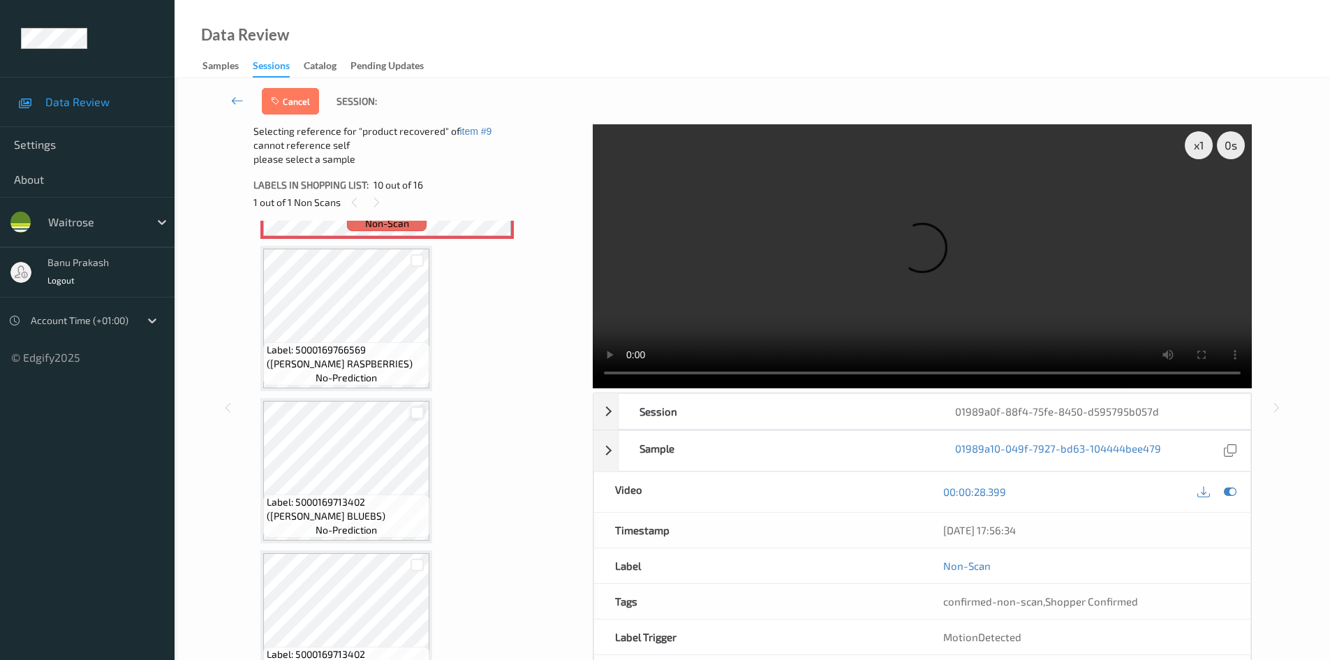
click at [413, 417] on div at bounding box center [416, 412] width 13 height 13
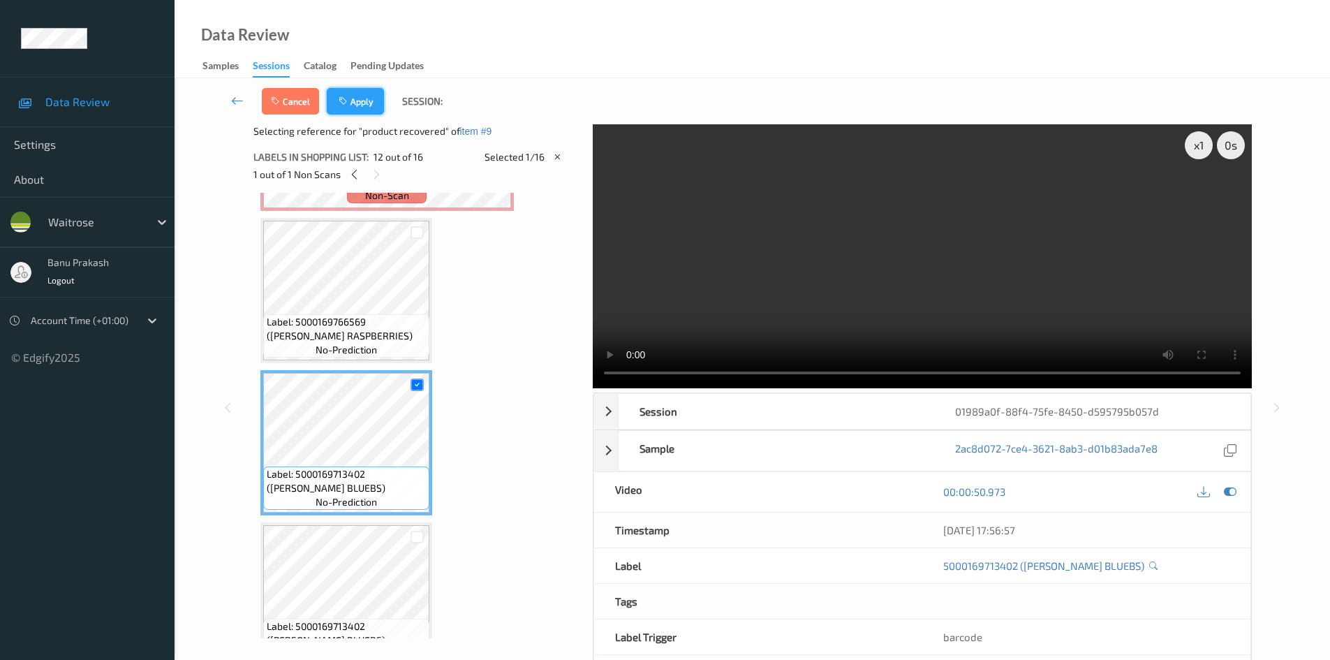
click at [373, 103] on button "Apply" at bounding box center [355, 101] width 57 height 27
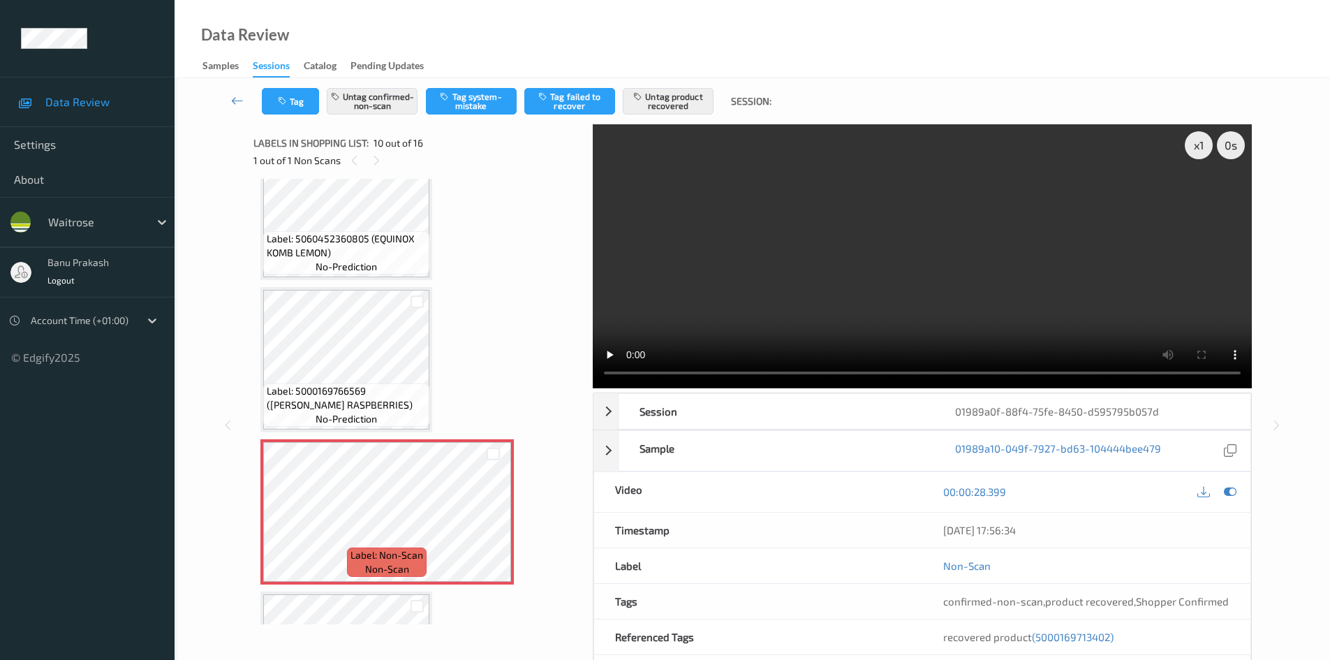
scroll to position [1015, 0]
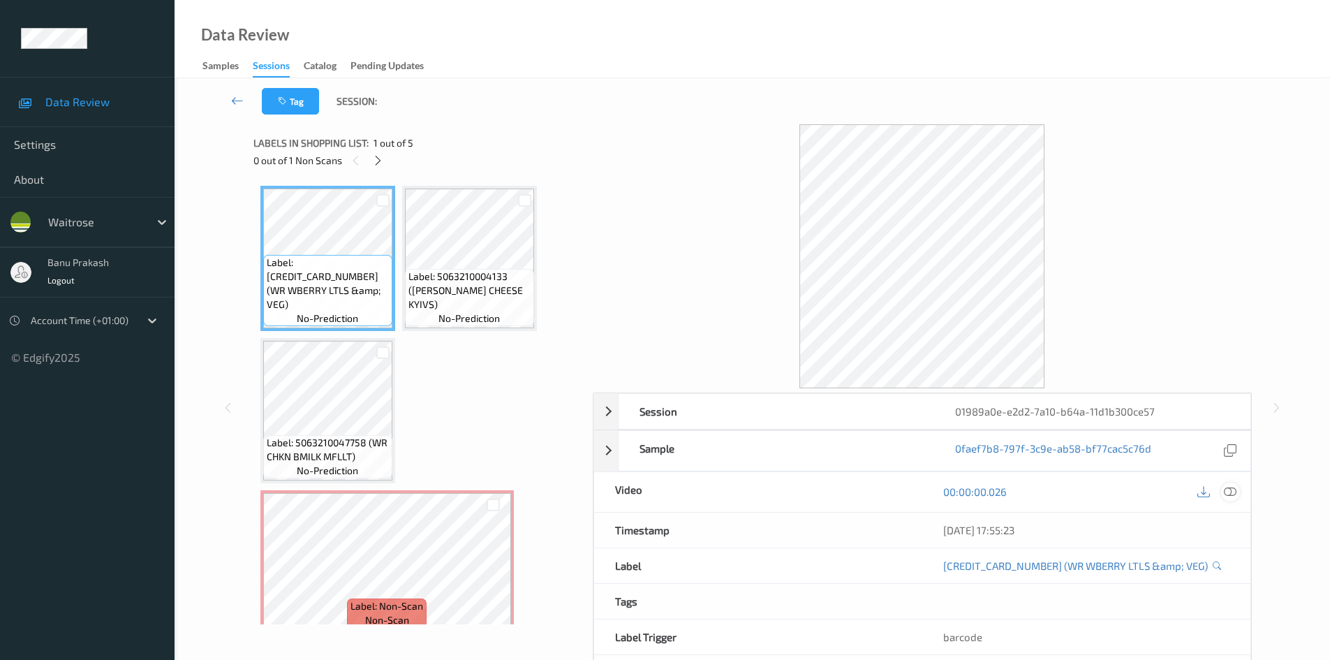
click at [1222, 494] on div at bounding box center [1230, 491] width 19 height 19
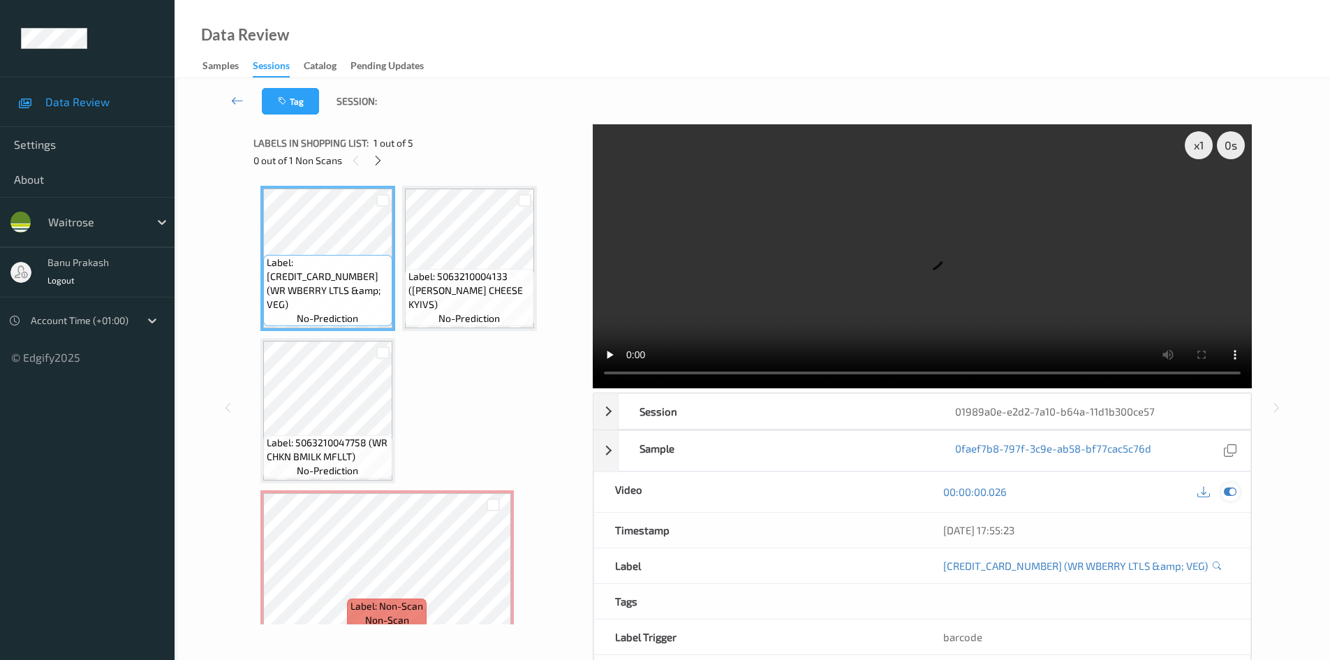
click at [1234, 493] on icon at bounding box center [1230, 491] width 13 height 13
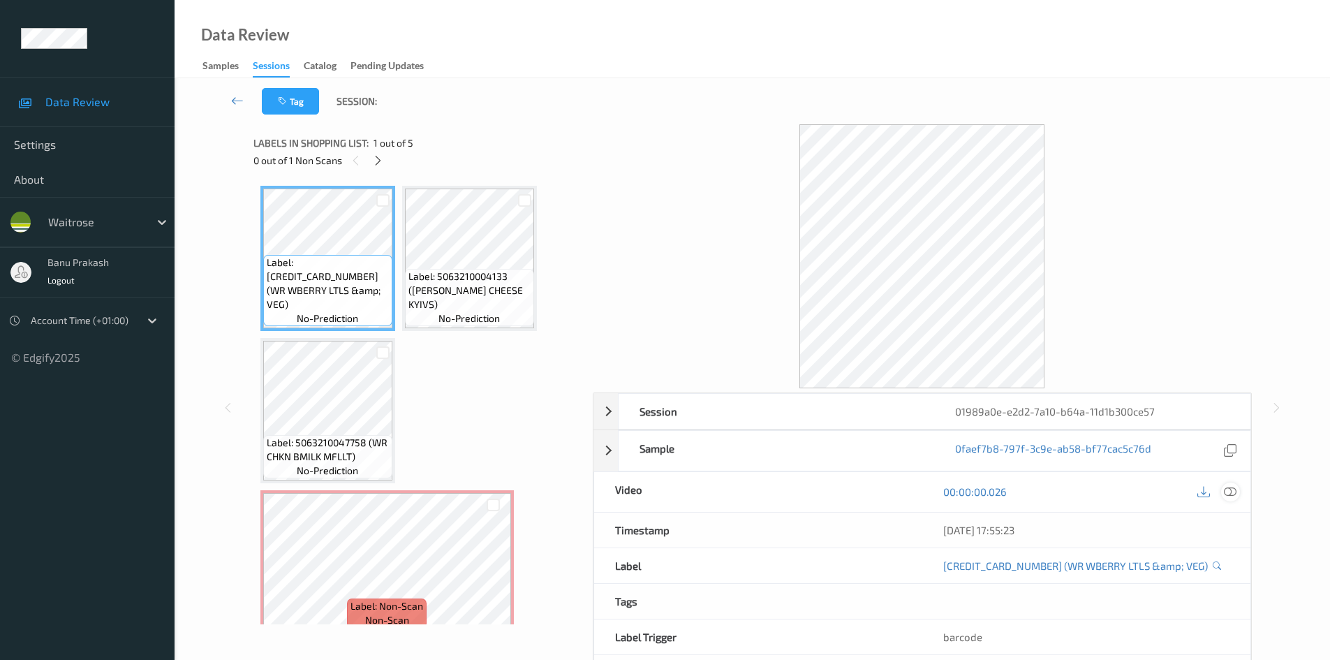
click at [1230, 496] on icon at bounding box center [1230, 491] width 13 height 13
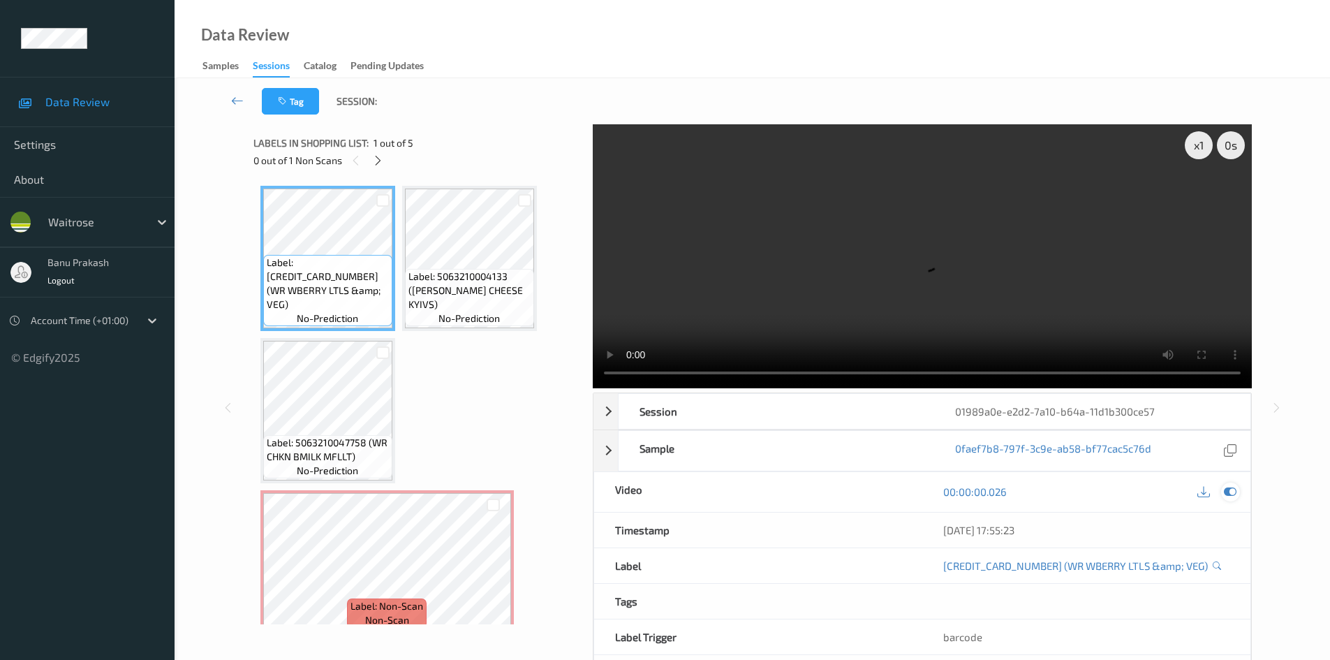
click at [1231, 491] on icon at bounding box center [1230, 491] width 13 height 13
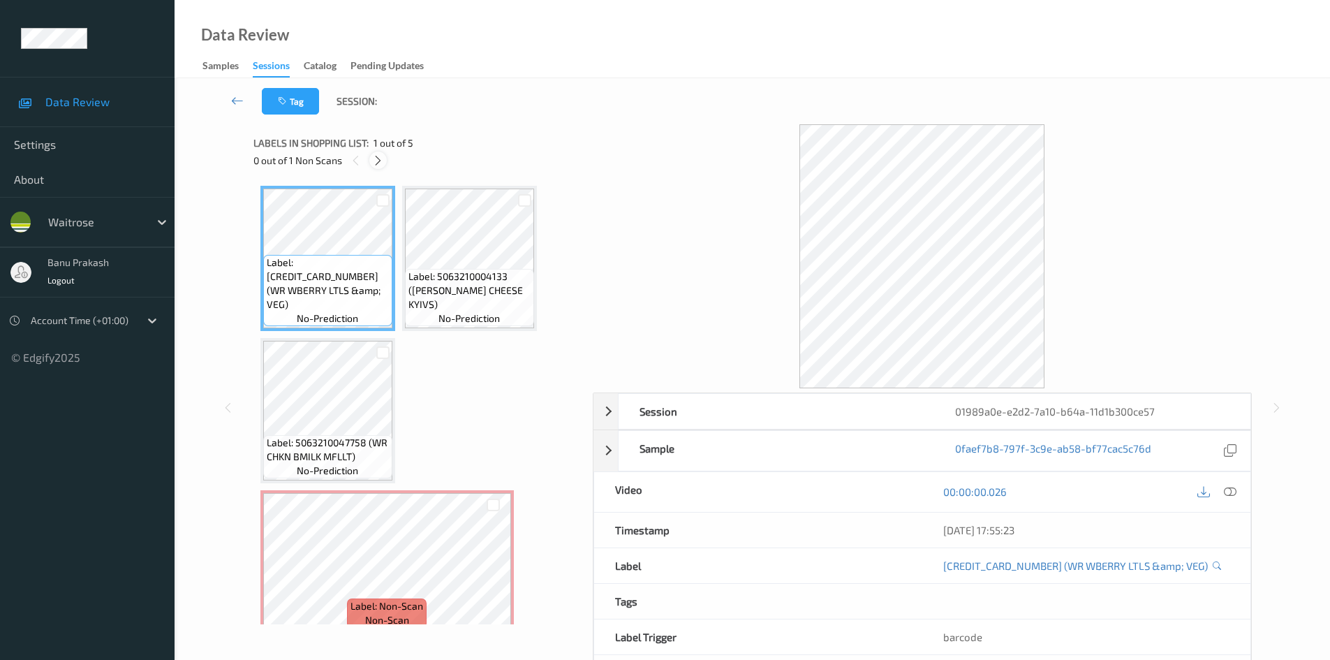
click at [374, 156] on icon at bounding box center [378, 160] width 12 height 13
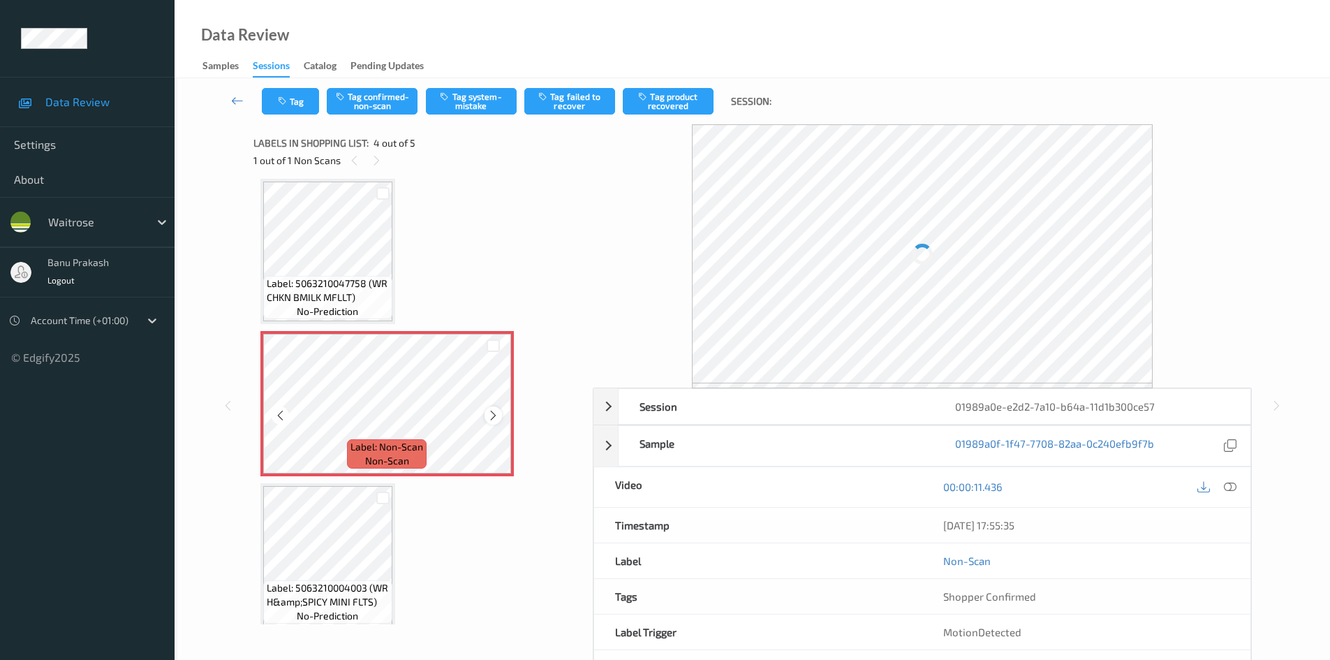
click at [494, 415] on icon at bounding box center [493, 415] width 12 height 13
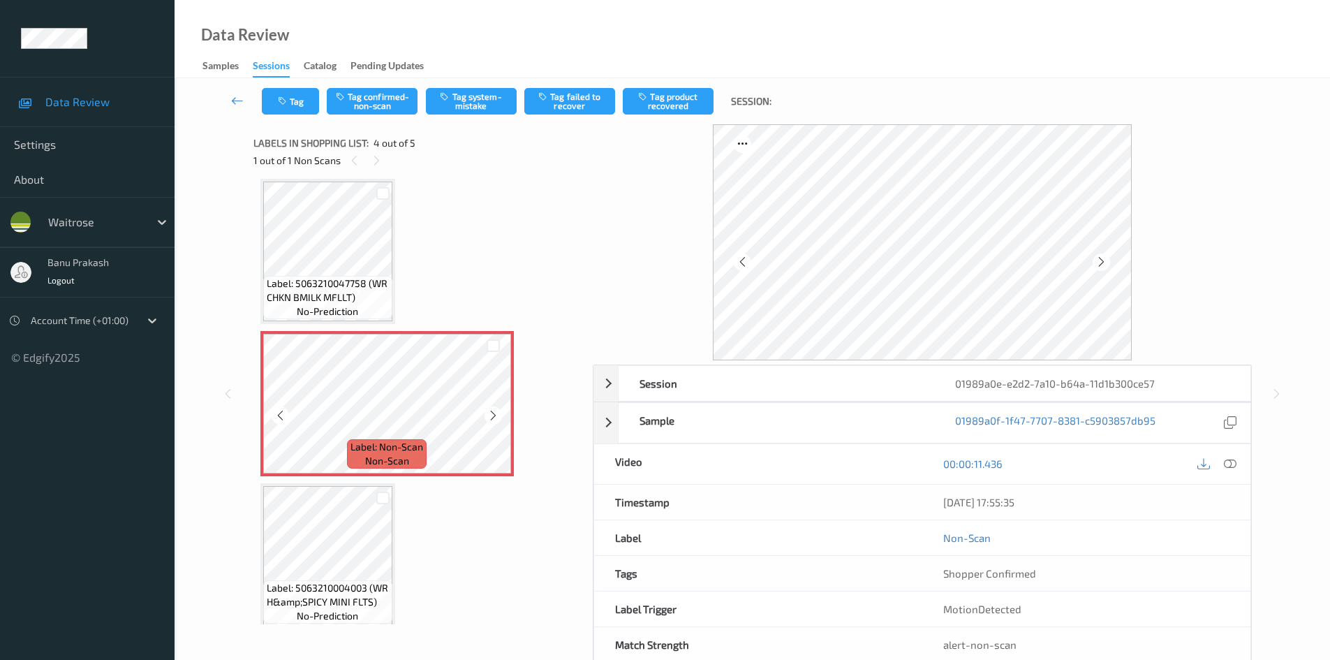
click at [494, 415] on icon at bounding box center [493, 415] width 12 height 13
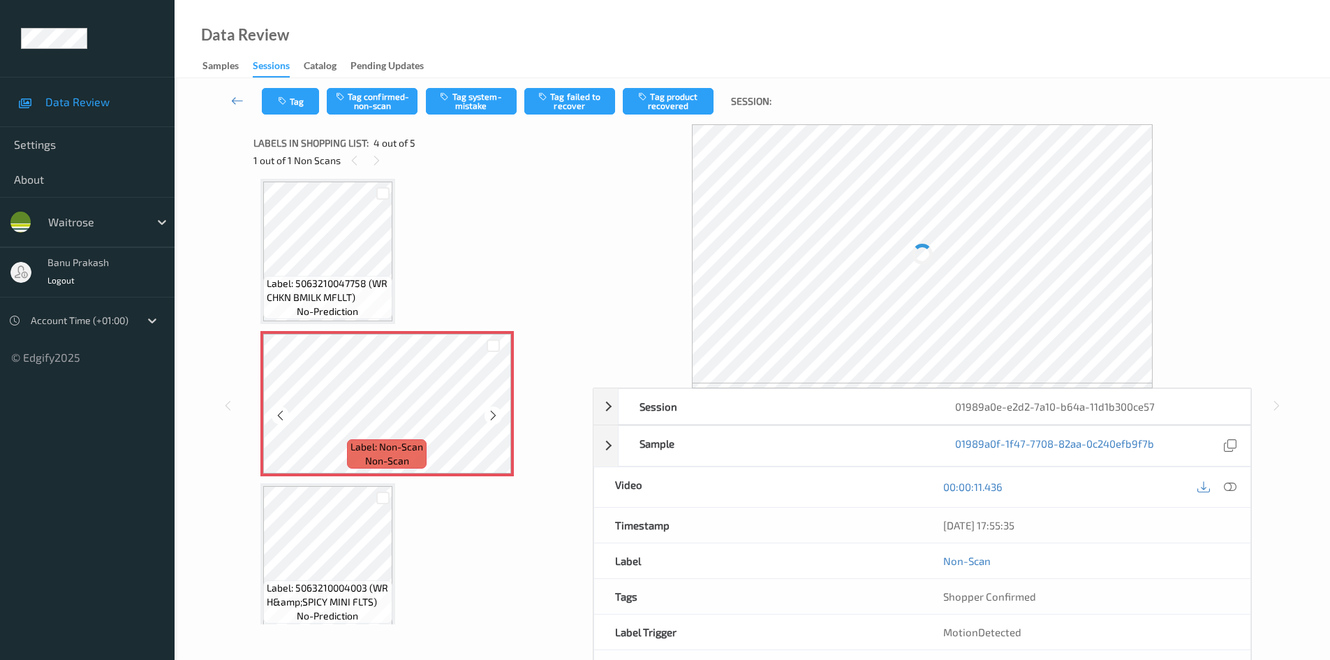
click at [494, 415] on icon at bounding box center [493, 415] width 12 height 13
click at [1230, 492] on icon at bounding box center [1230, 486] width 13 height 13
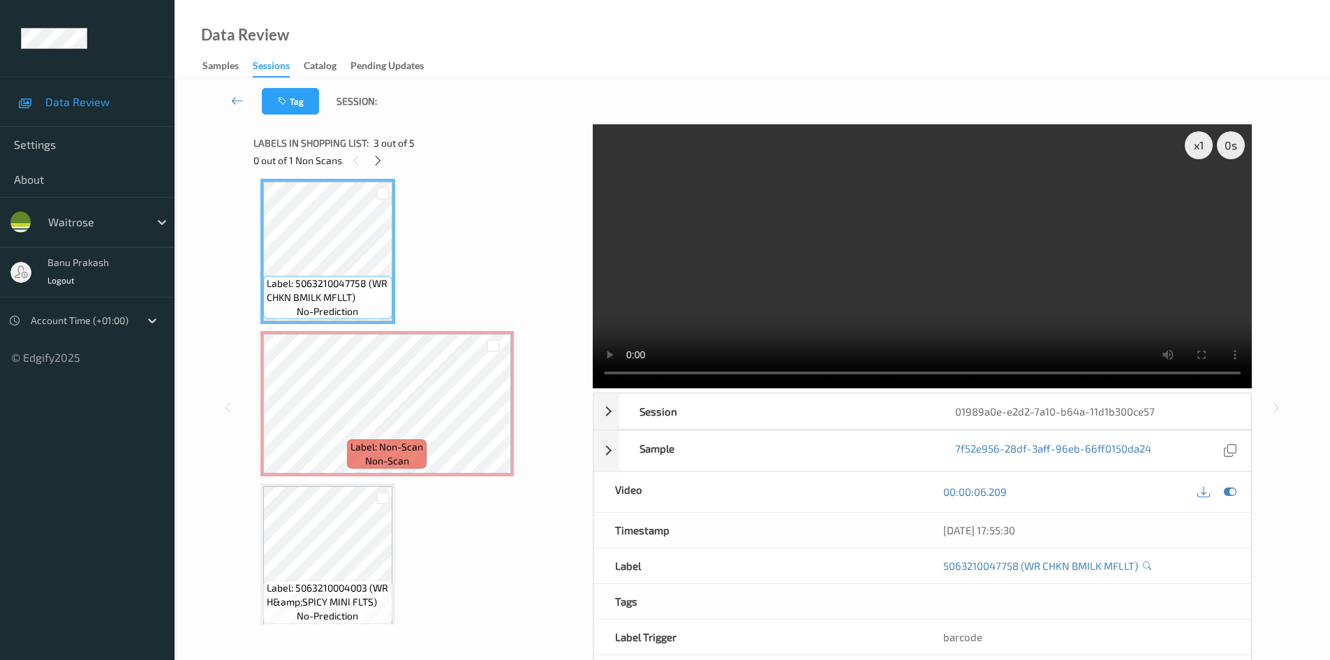
click at [798, 311] on video at bounding box center [922, 256] width 659 height 264
click at [922, 307] on video at bounding box center [922, 256] width 659 height 264
click at [332, 581] on span "Label: 5063210004003 (WR H&amp;SPICY MINI FLTS)" at bounding box center [328, 595] width 122 height 28
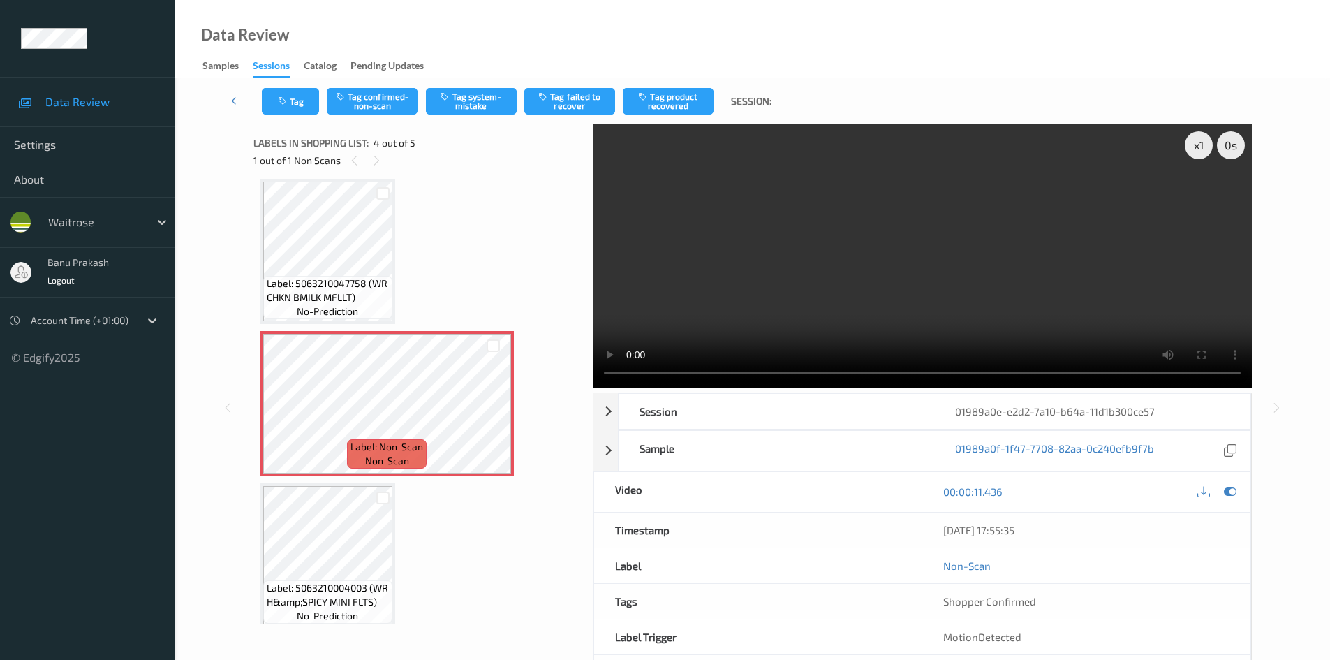
click at [787, 295] on video at bounding box center [922, 256] width 659 height 264
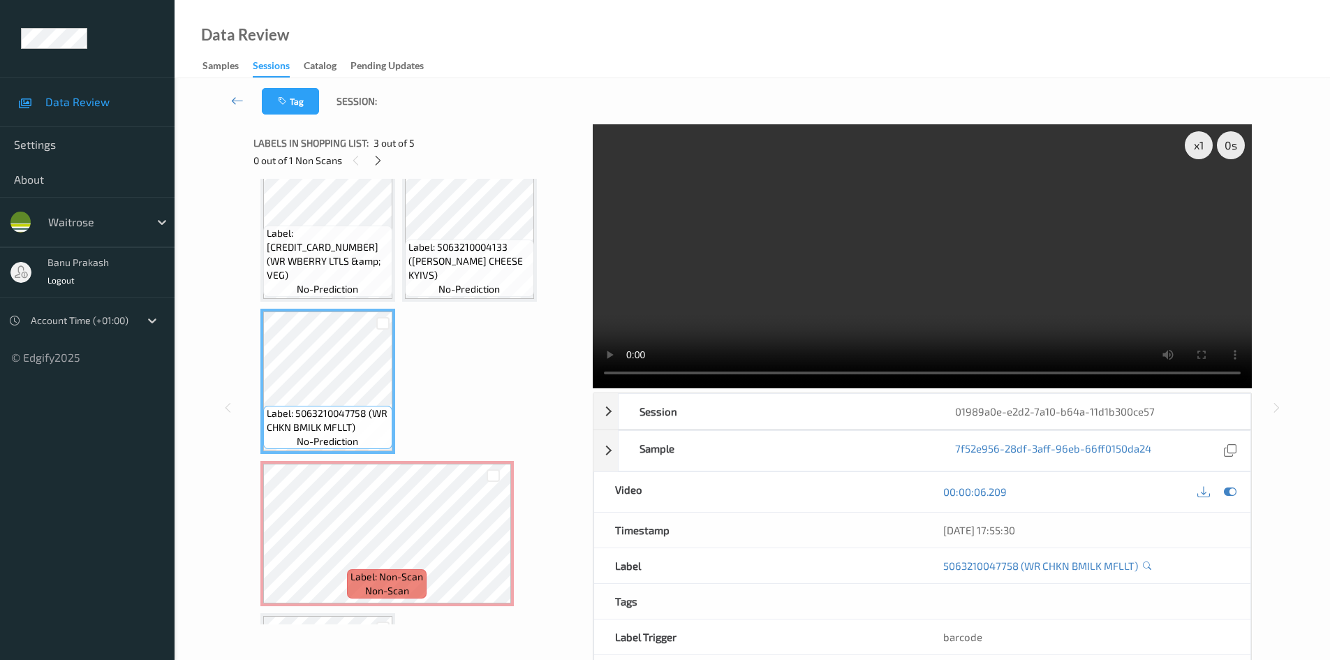
scroll to position [20, 0]
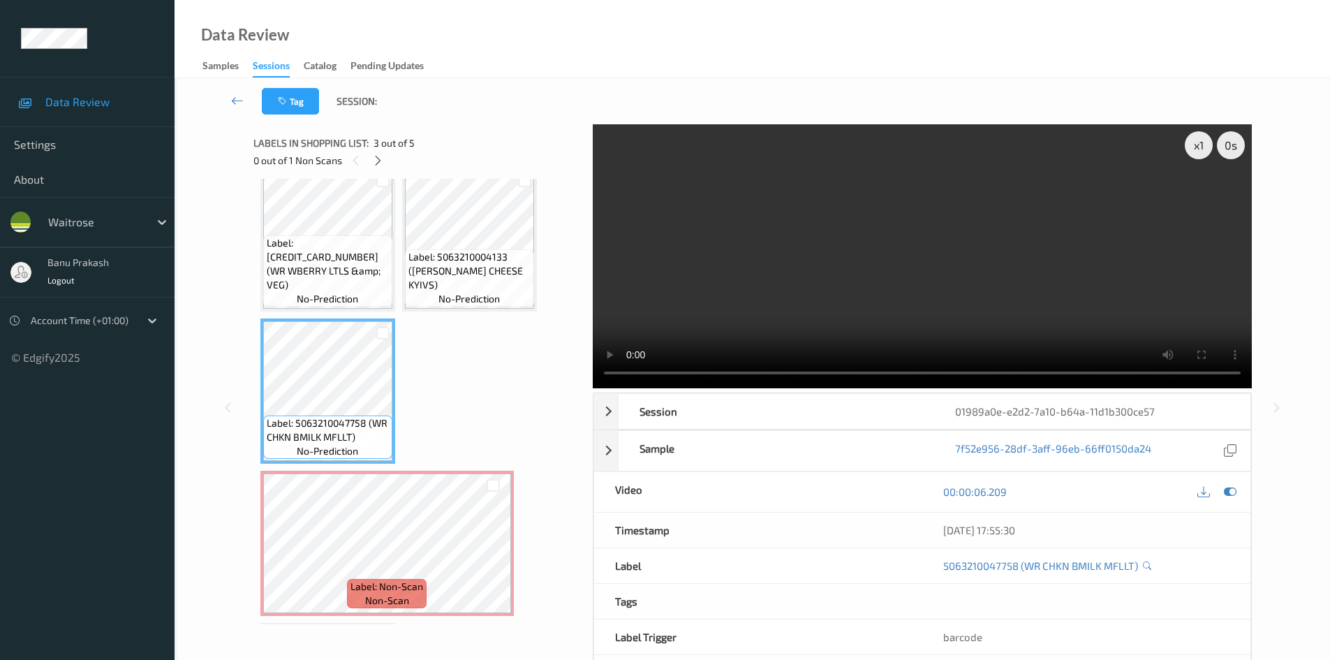
click at [866, 320] on video at bounding box center [922, 256] width 659 height 264
click at [939, 278] on video at bounding box center [922, 256] width 659 height 264
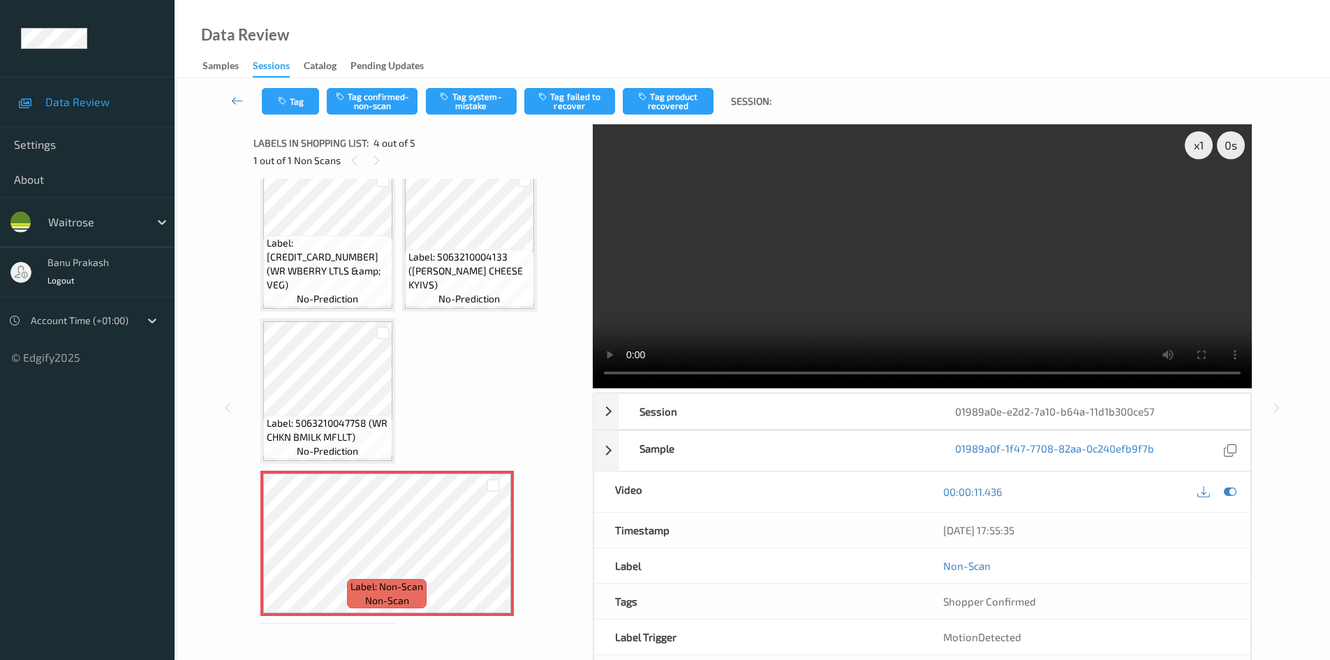
click at [795, 314] on video at bounding box center [922, 256] width 659 height 264
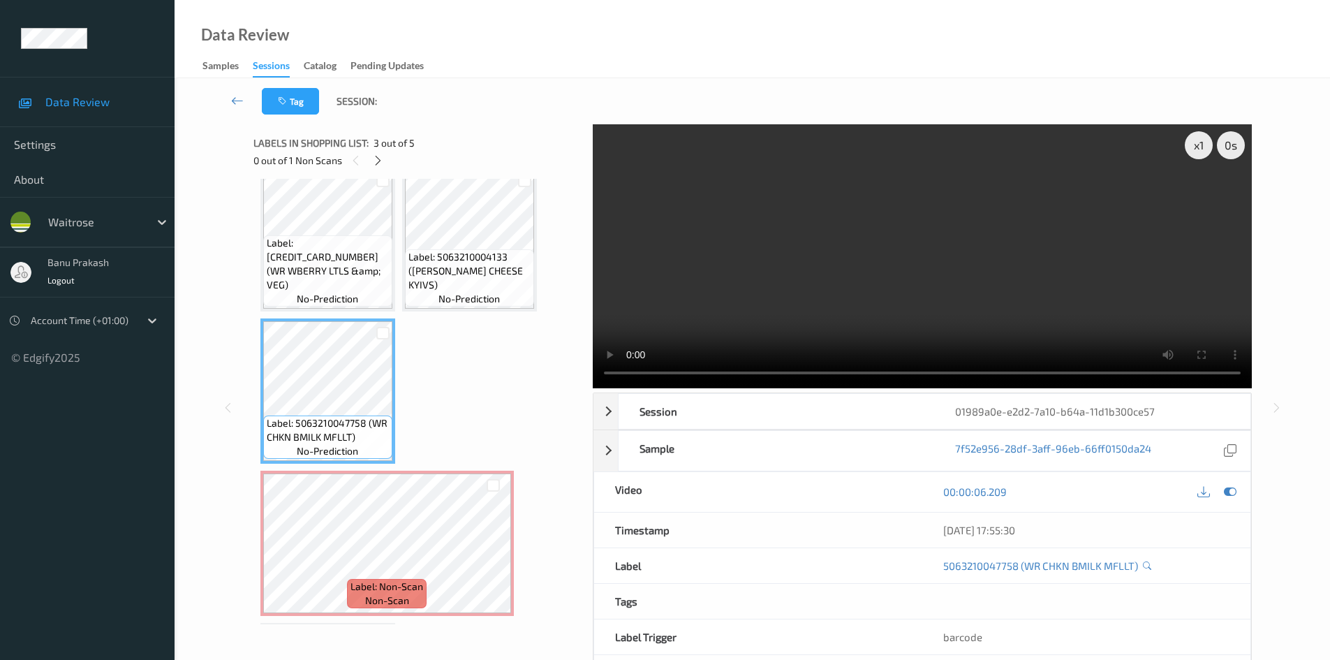
click at [811, 301] on video at bounding box center [922, 256] width 659 height 264
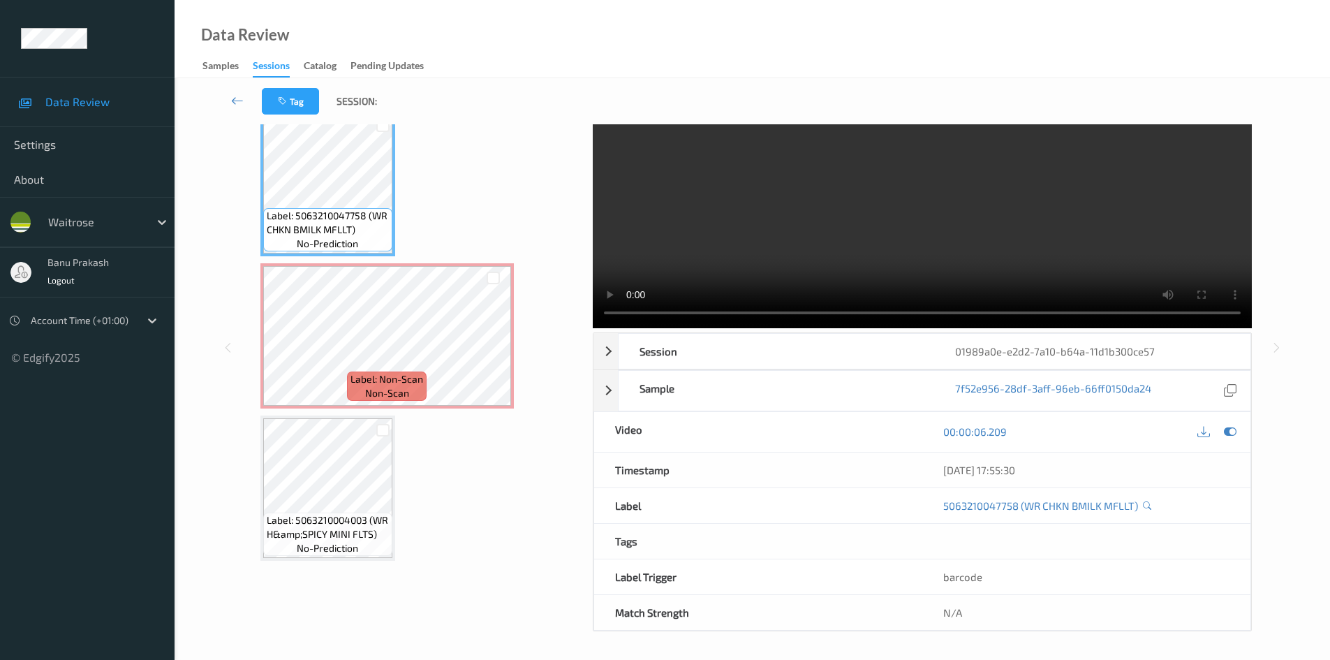
scroll to position [170, 0]
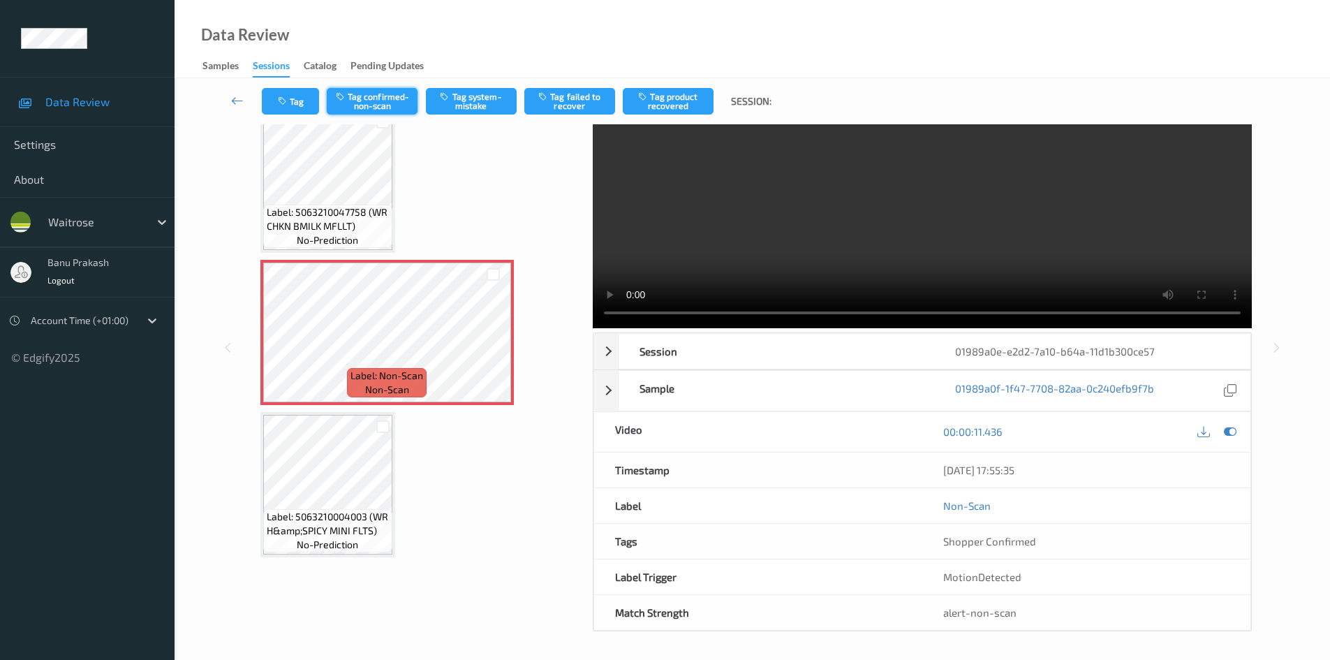
click at [396, 89] on button "Tag confirmed-non-scan" at bounding box center [372, 101] width 91 height 27
click at [700, 92] on button "Tag product recovered" at bounding box center [668, 101] width 91 height 27
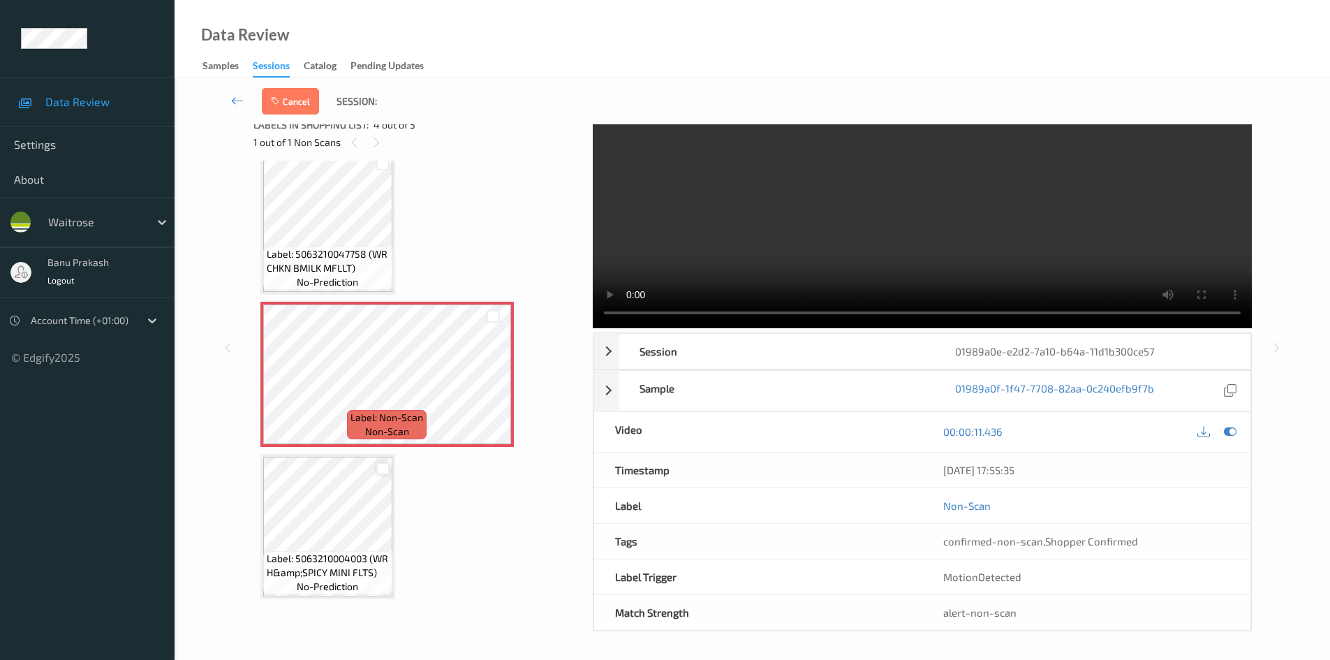
click at [384, 473] on div at bounding box center [382, 468] width 13 height 13
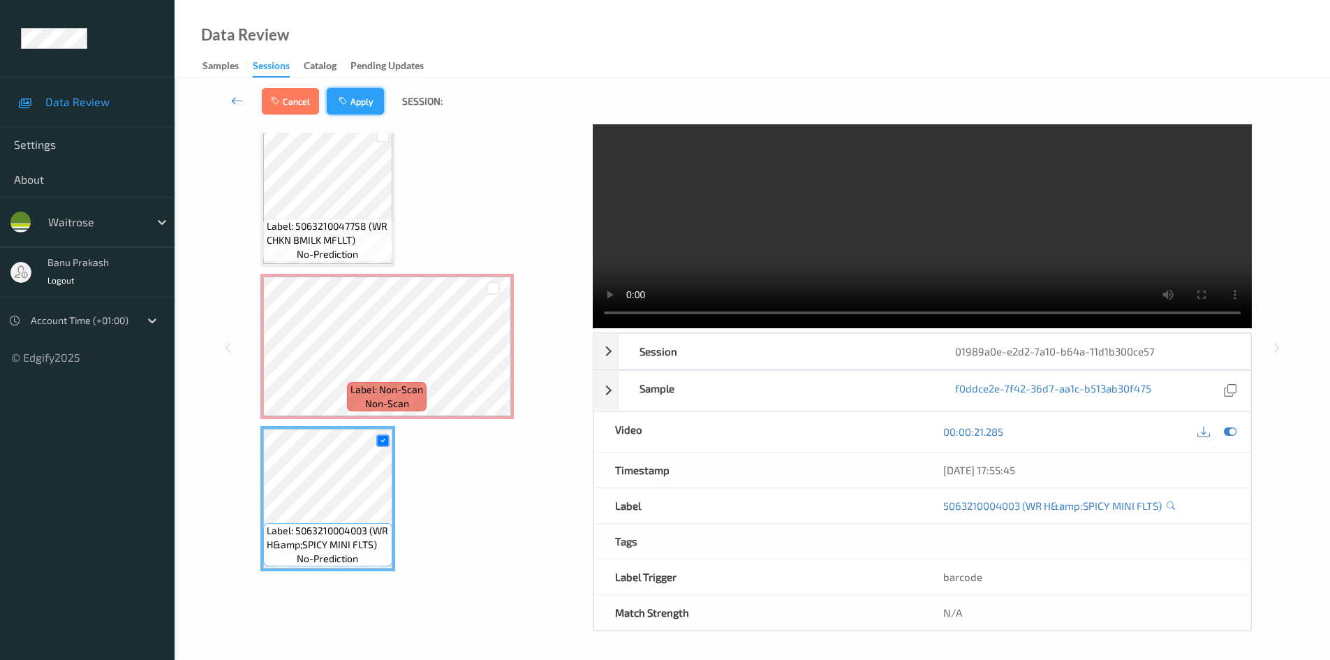
click at [367, 103] on button "Apply" at bounding box center [355, 101] width 57 height 27
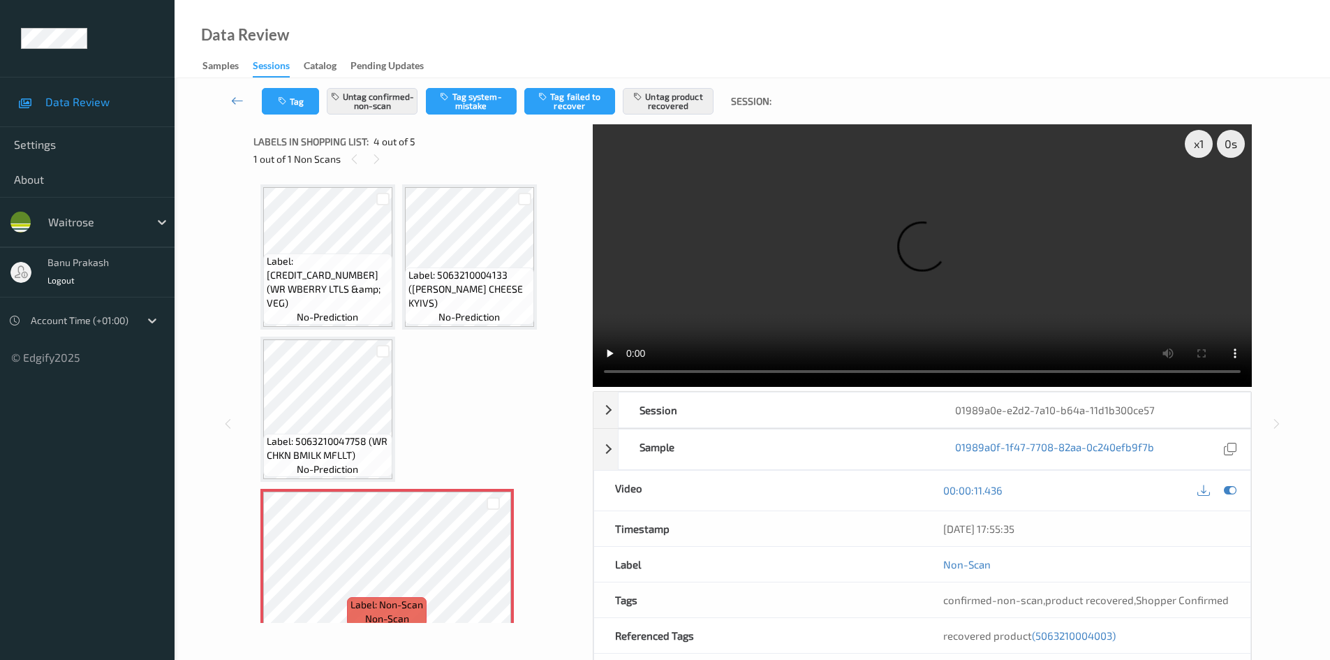
scroll to position [0, 0]
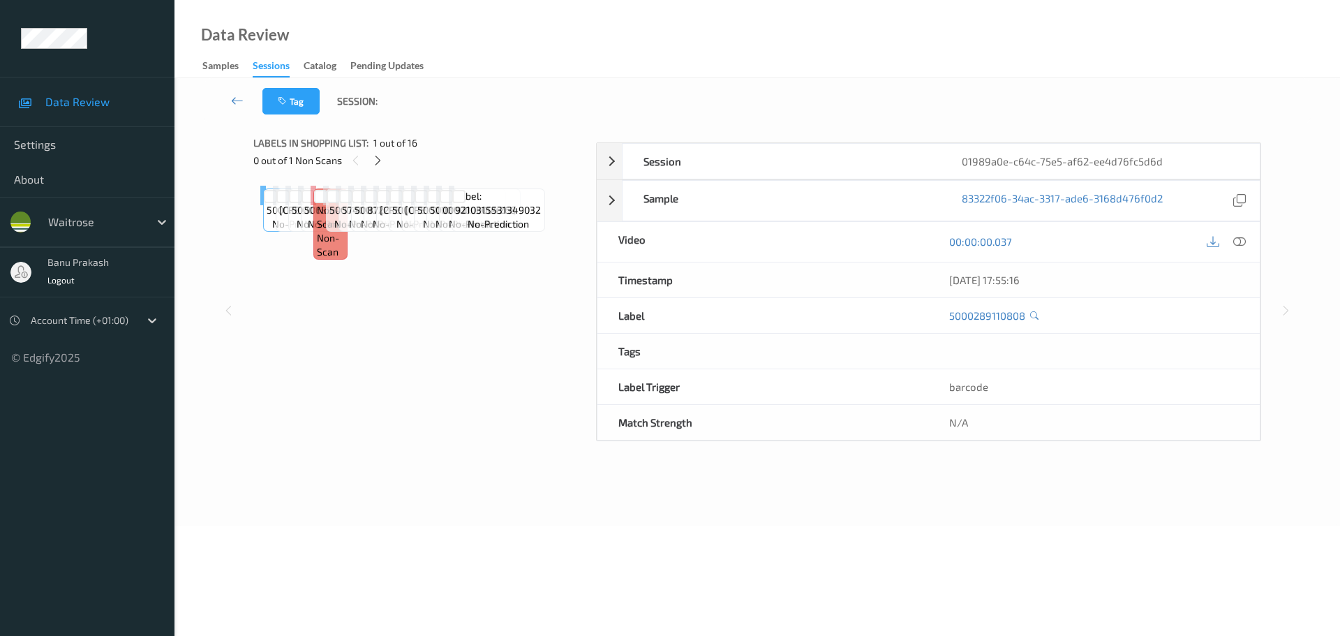
click at [1234, 248] on icon at bounding box center [1240, 241] width 13 height 13
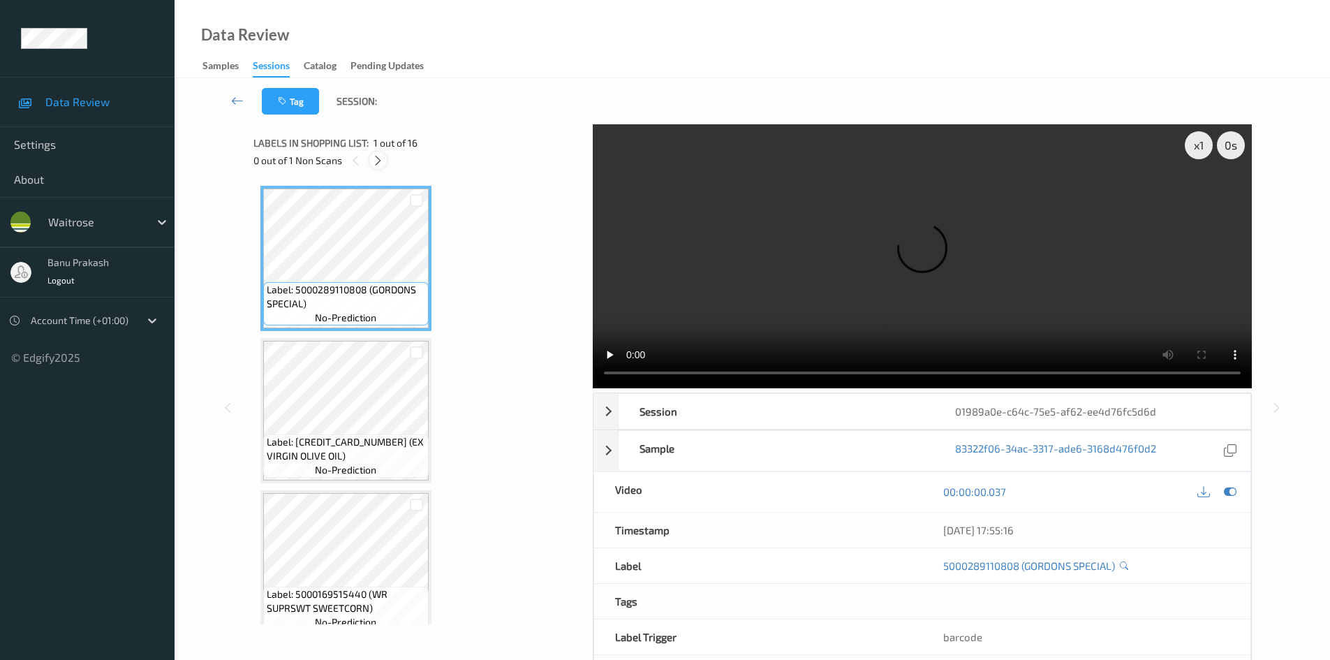
click at [383, 164] on icon at bounding box center [378, 160] width 12 height 13
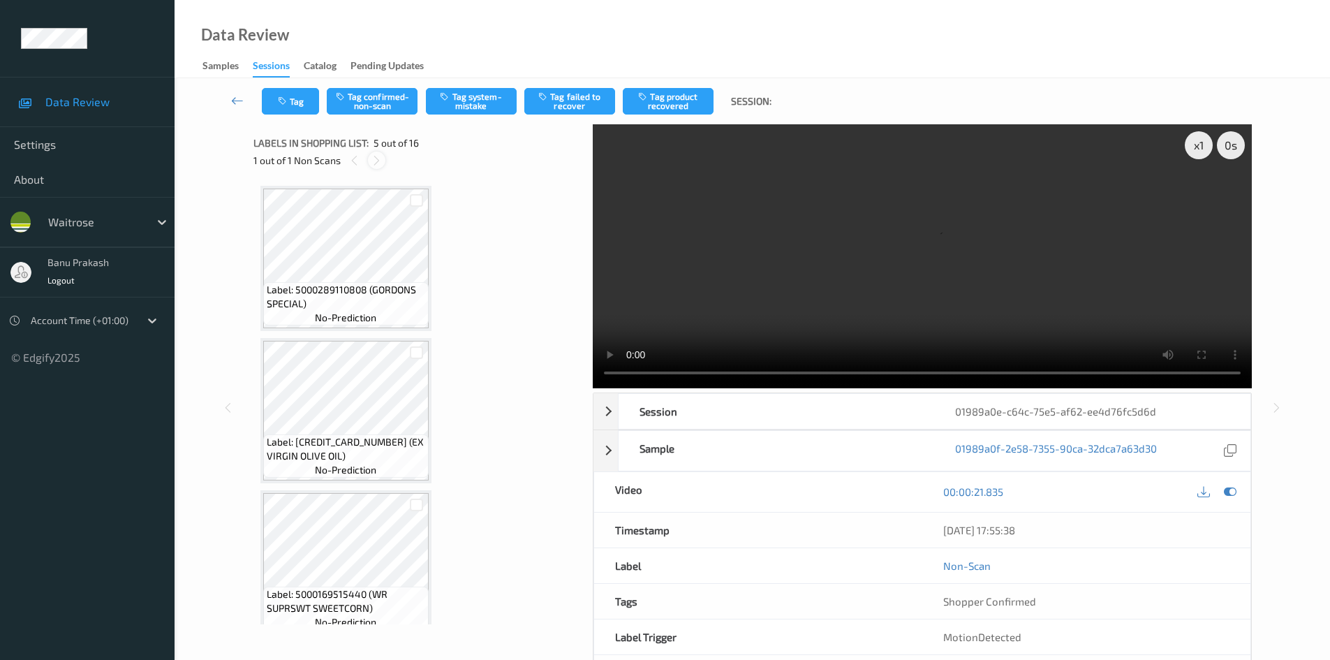
scroll to position [464, 0]
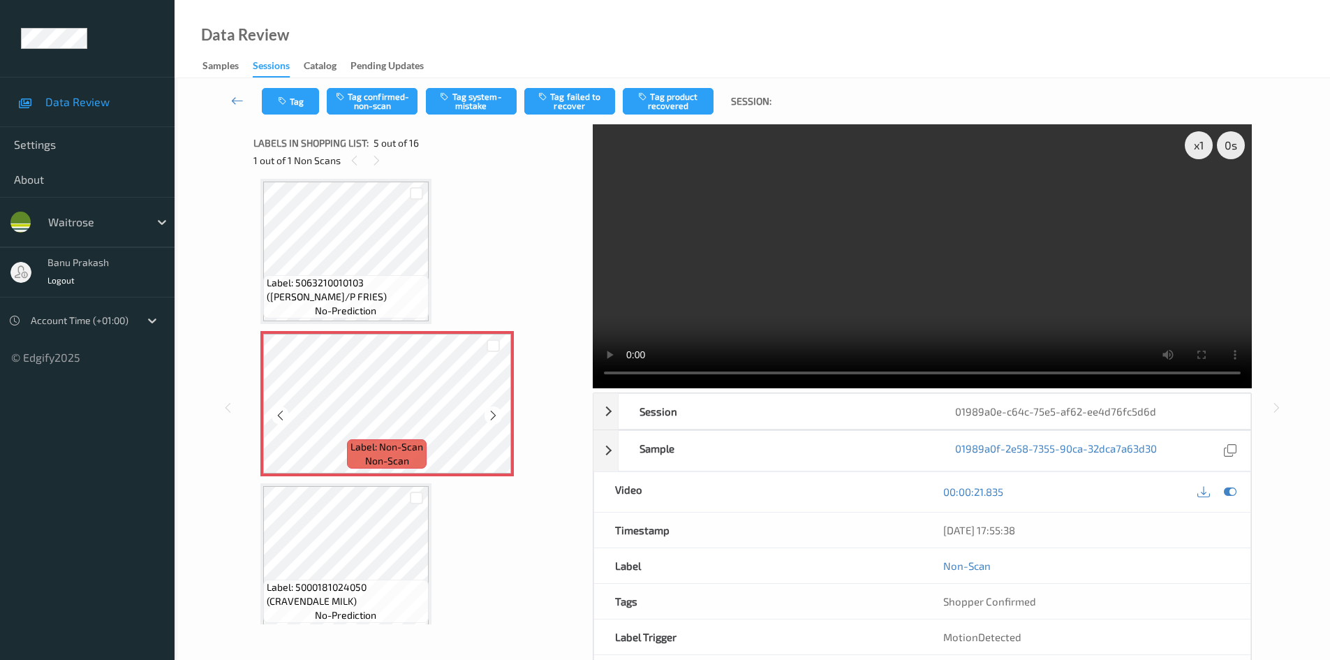
click at [487, 414] on icon at bounding box center [493, 415] width 12 height 13
click at [486, 413] on div at bounding box center [492, 414] width 17 height 17
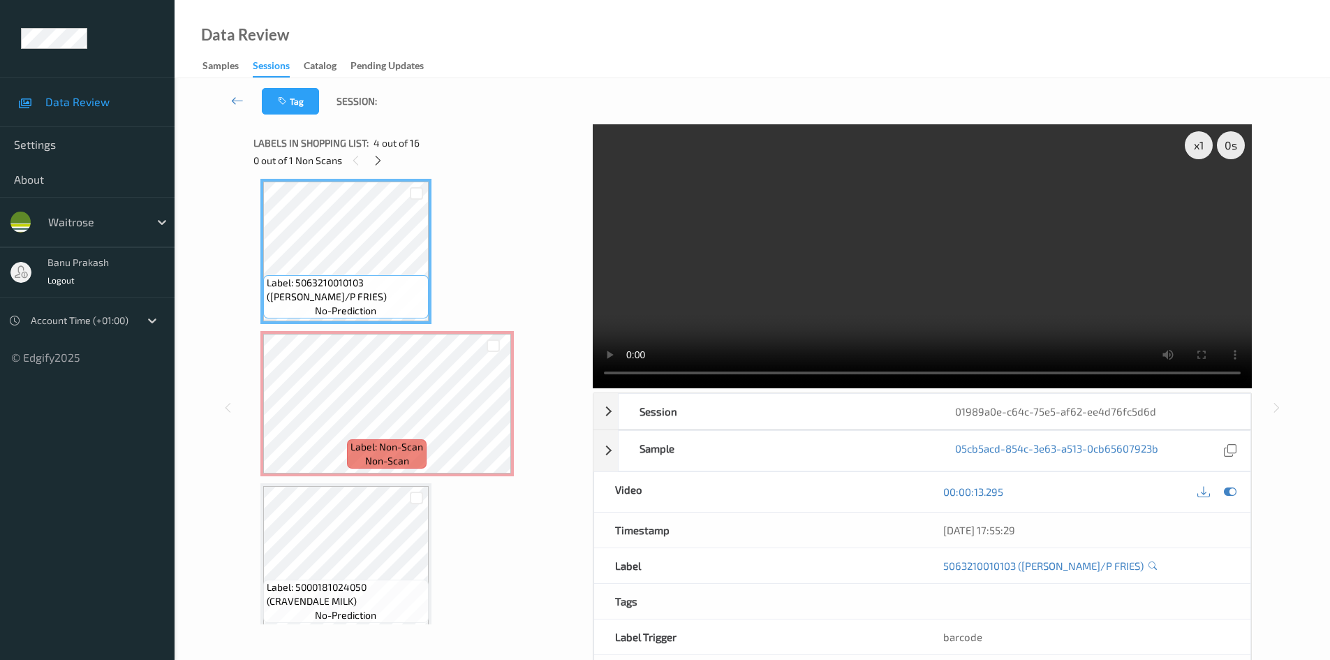
click at [706, 297] on video at bounding box center [922, 256] width 659 height 264
click at [835, 308] on video at bounding box center [922, 256] width 659 height 264
click at [1081, 283] on video at bounding box center [922, 256] width 659 height 264
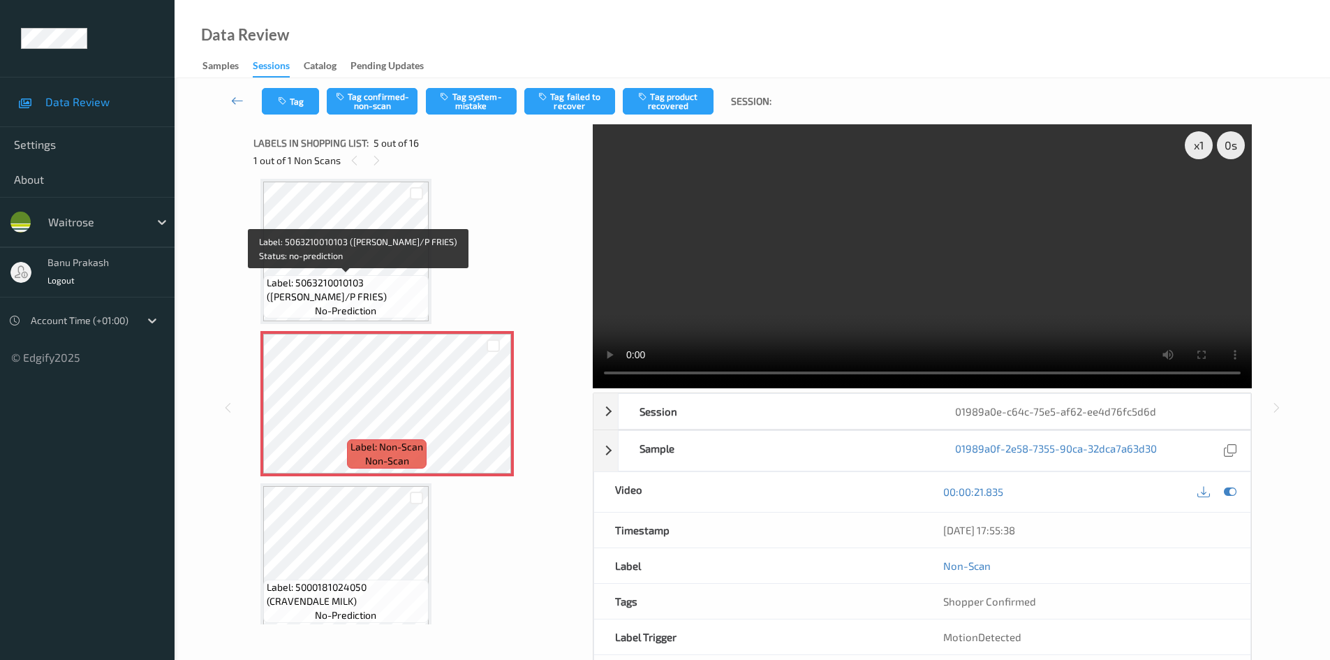
click at [372, 285] on span "Label: 5063210010103 ([PERSON_NAME]/P FRIES)" at bounding box center [346, 290] width 158 height 28
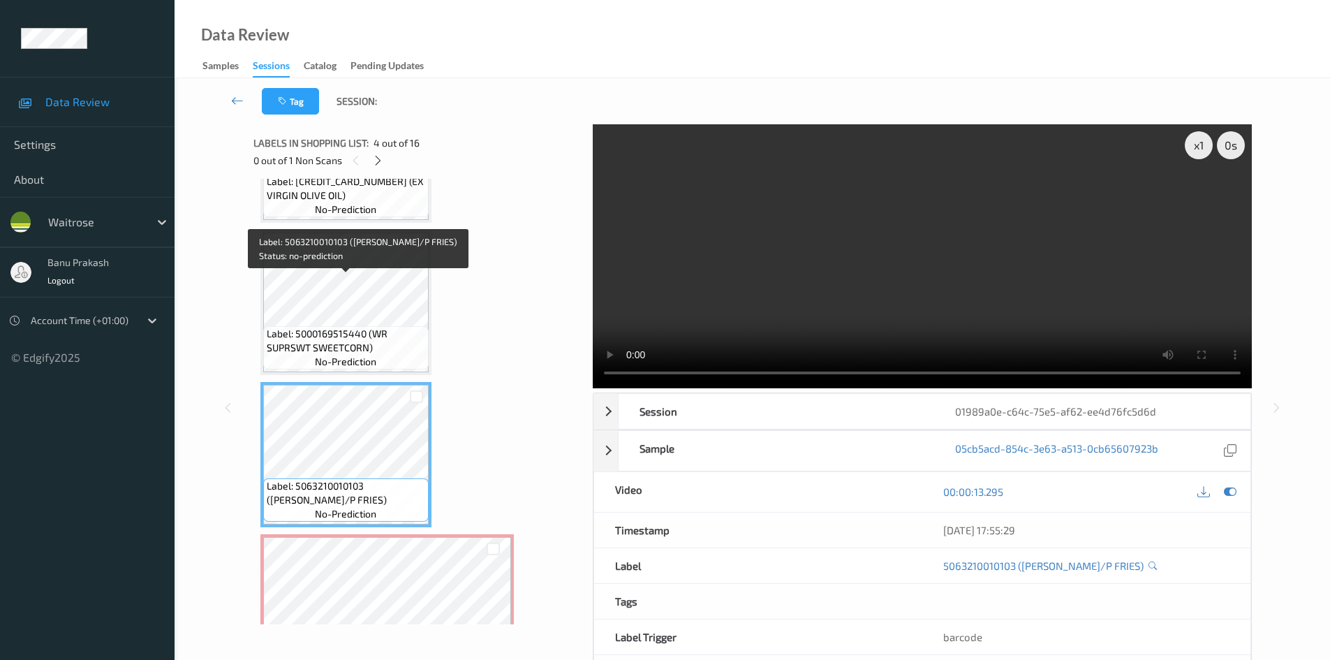
scroll to position [254, 0]
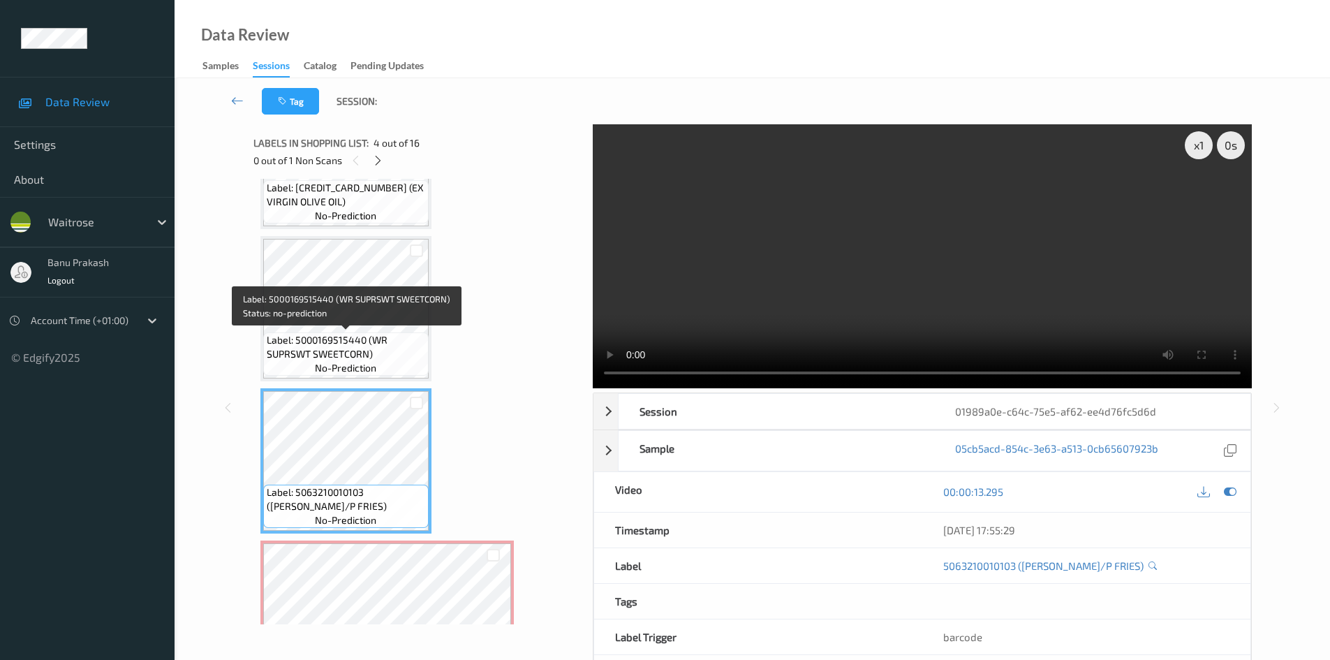
click at [350, 332] on div "Label: 5000169515440 (WR SUPRSWT SWEETCORN) no-prediction" at bounding box center [345, 353] width 165 height 43
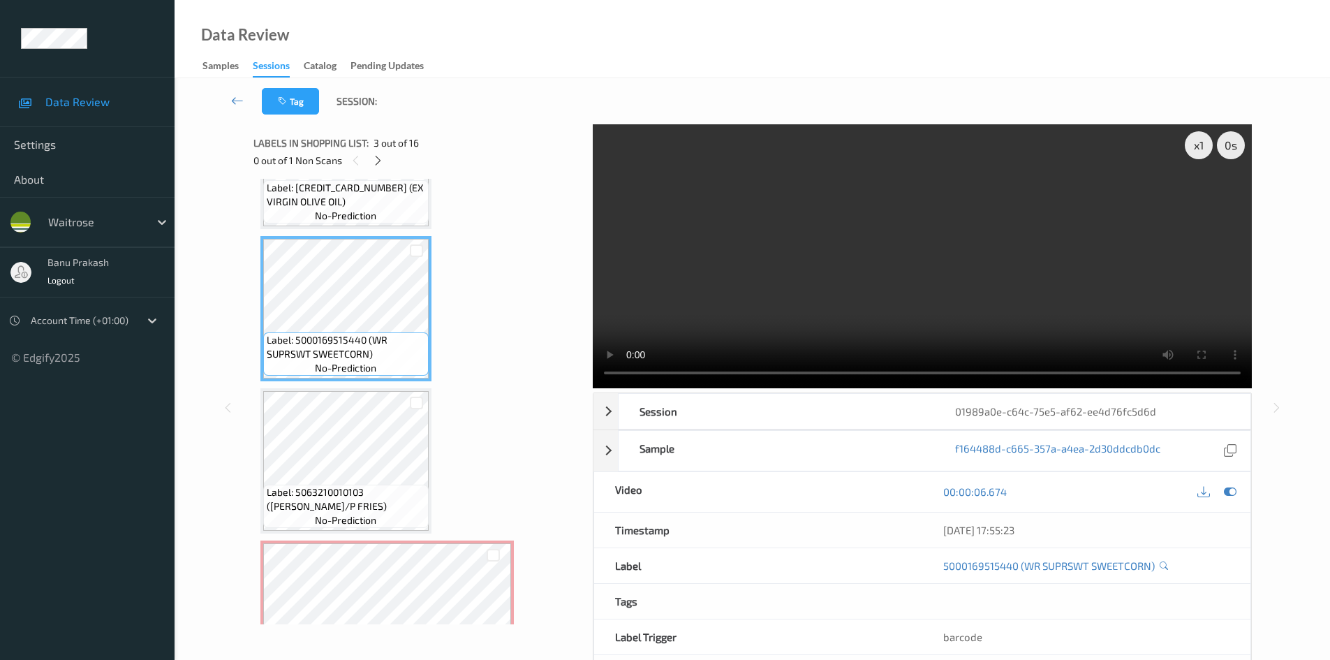
click at [860, 309] on video at bounding box center [922, 256] width 659 height 264
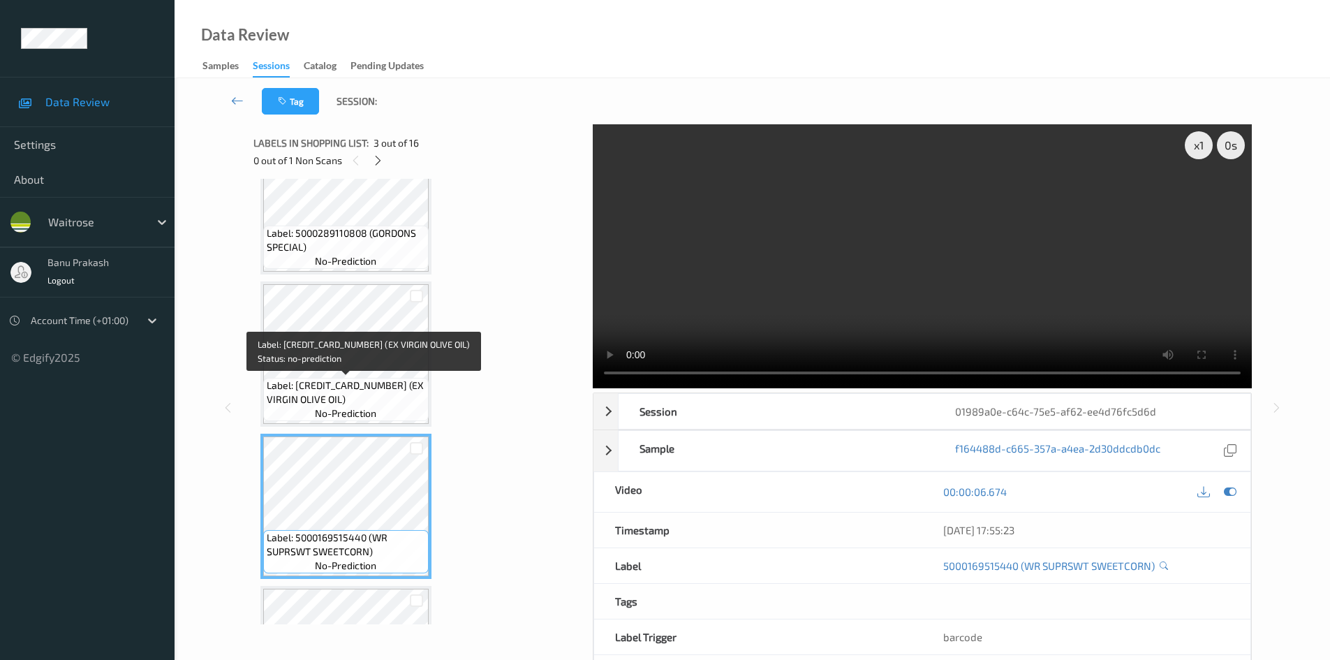
scroll to position [45, 0]
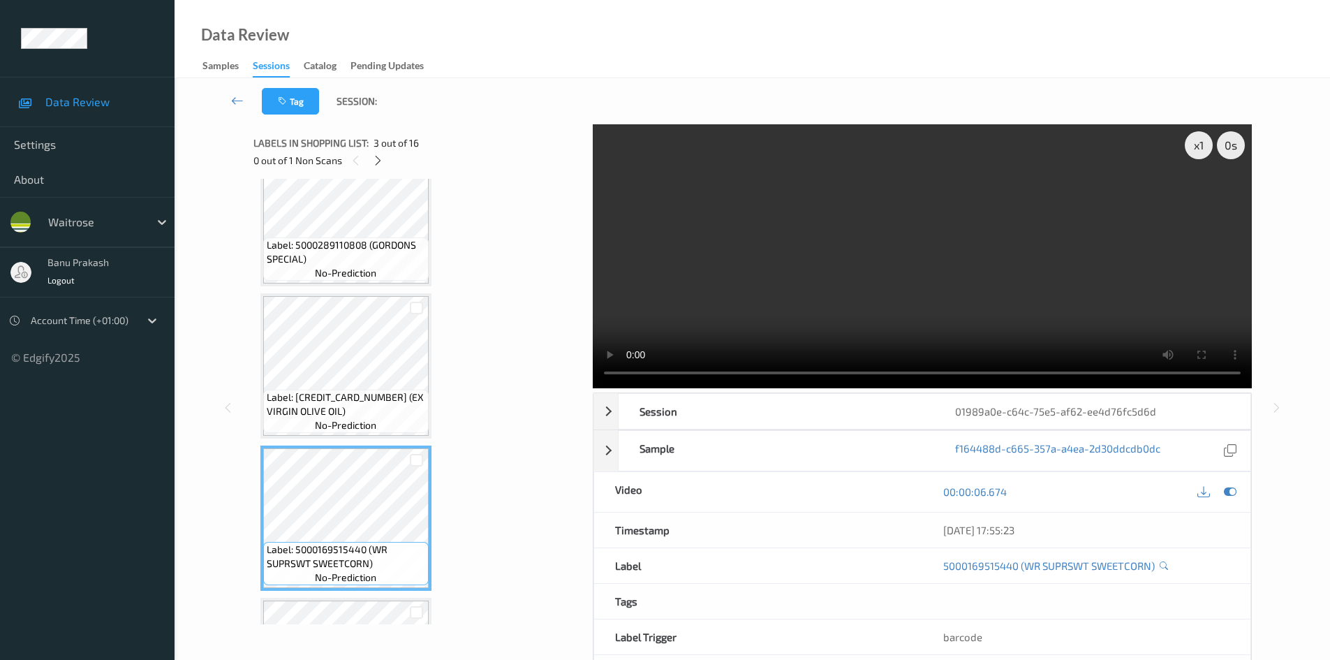
click at [916, 260] on video at bounding box center [922, 256] width 659 height 264
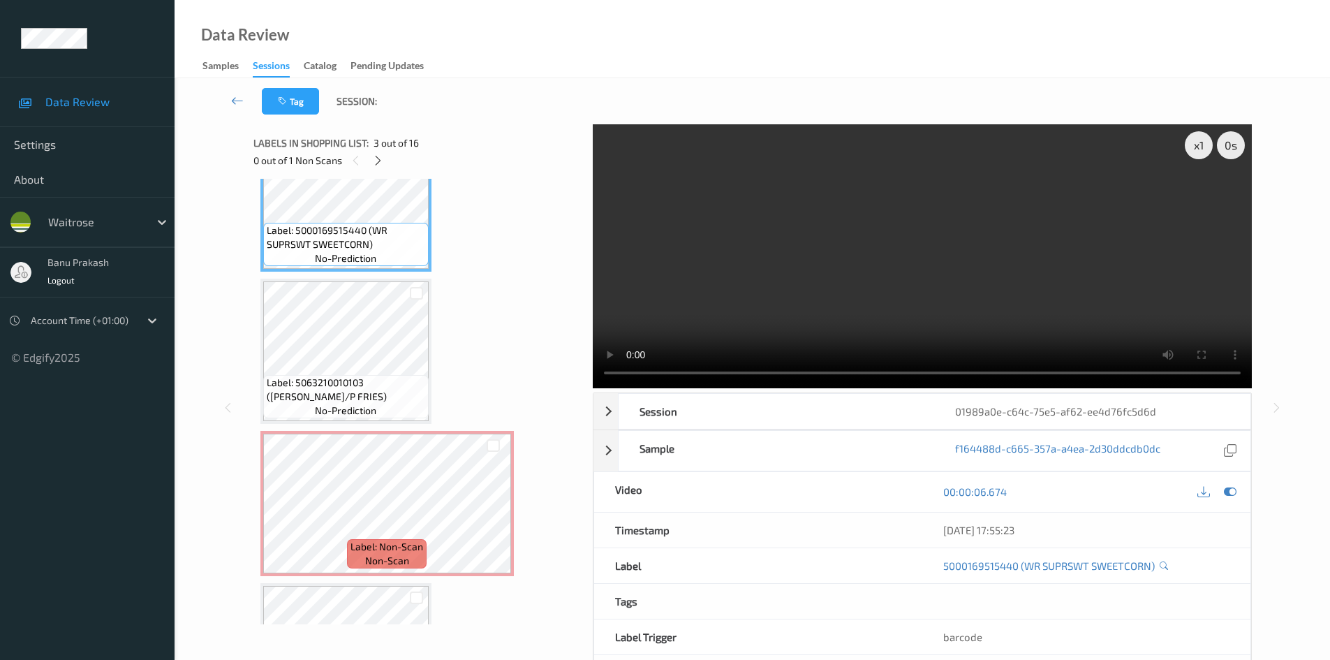
scroll to position [394, 0]
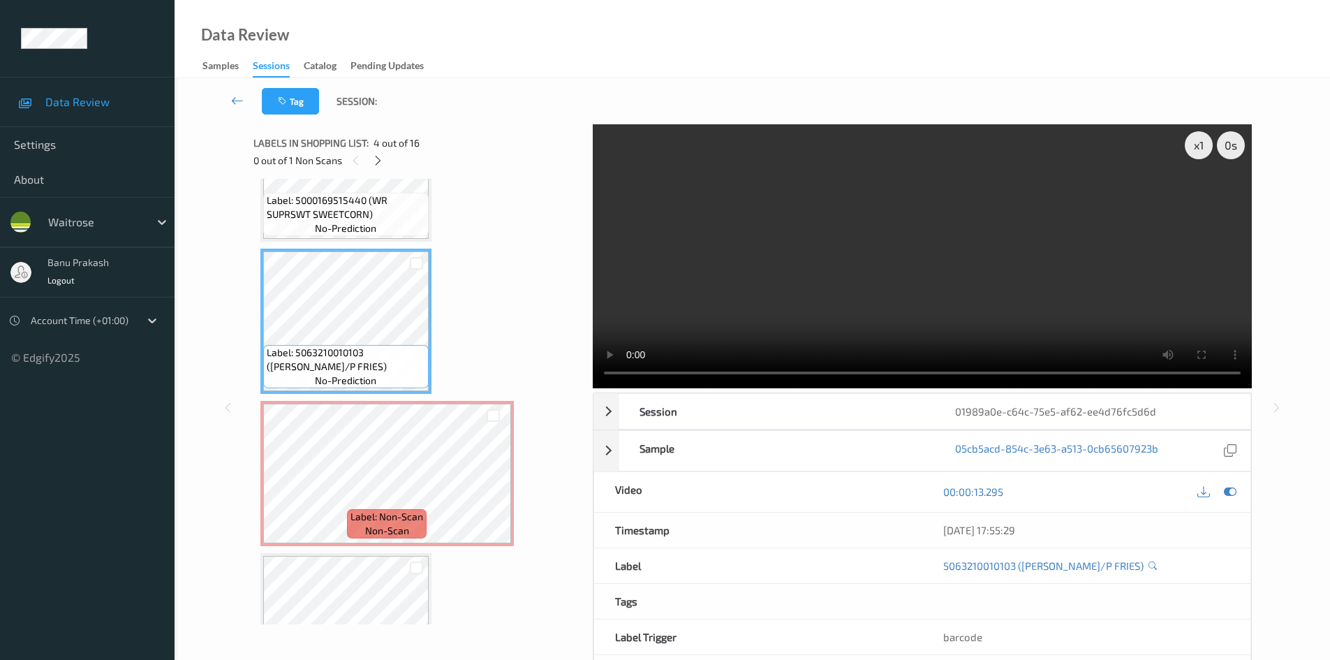
click at [855, 309] on video at bounding box center [922, 256] width 659 height 264
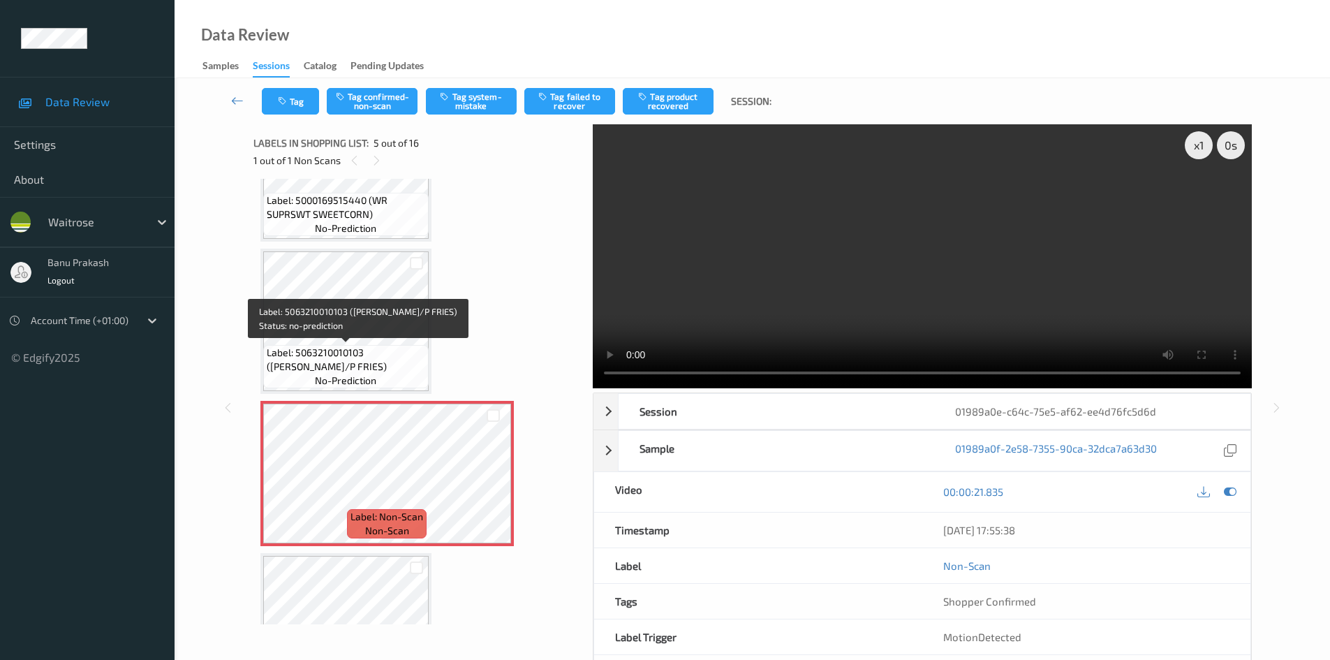
click at [360, 348] on span "Label: 5063210010103 ([PERSON_NAME]/P FRIES)" at bounding box center [346, 360] width 158 height 28
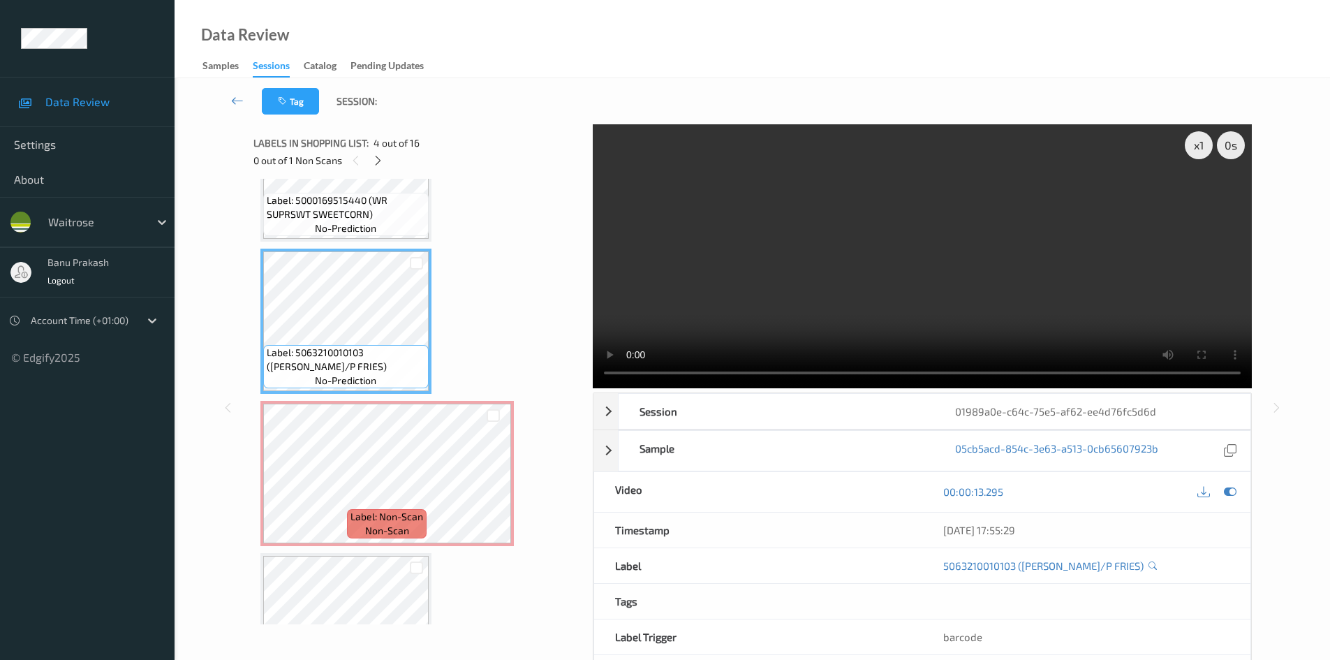
click at [823, 315] on video at bounding box center [922, 256] width 659 height 264
click at [779, 293] on video at bounding box center [922, 256] width 659 height 264
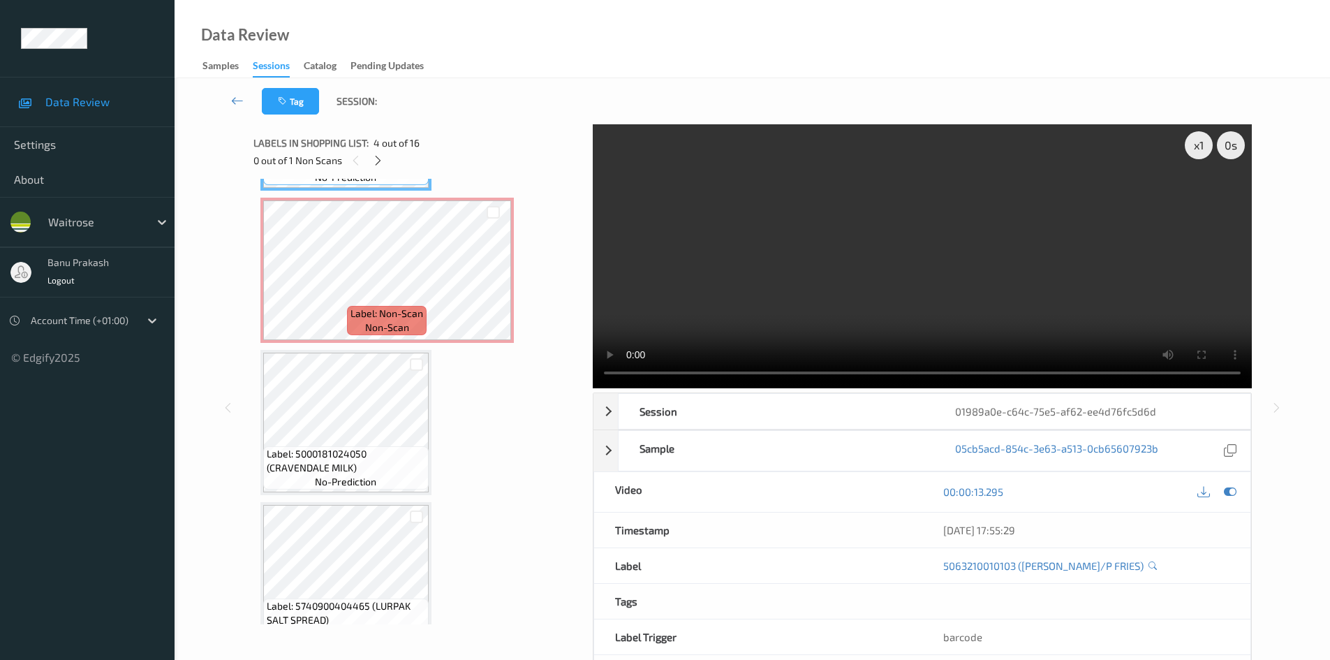
scroll to position [603, 0]
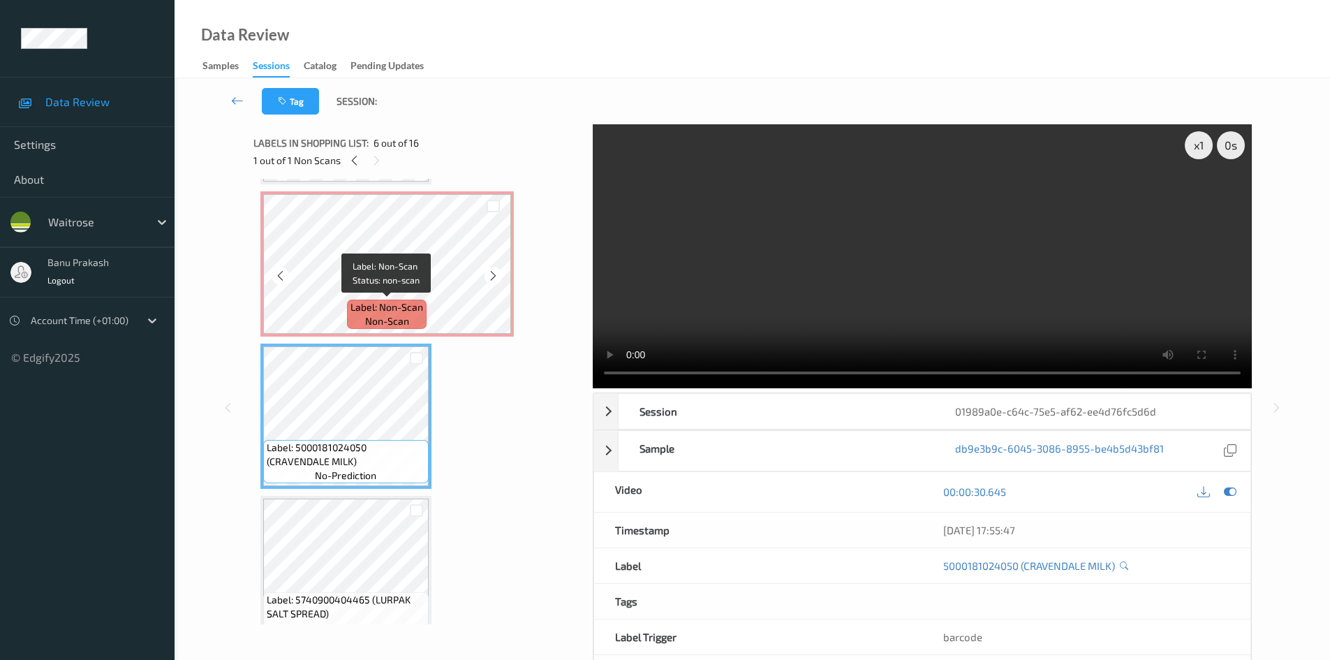
click at [385, 300] on span "Label: Non-Scan" at bounding box center [386, 307] width 73 height 14
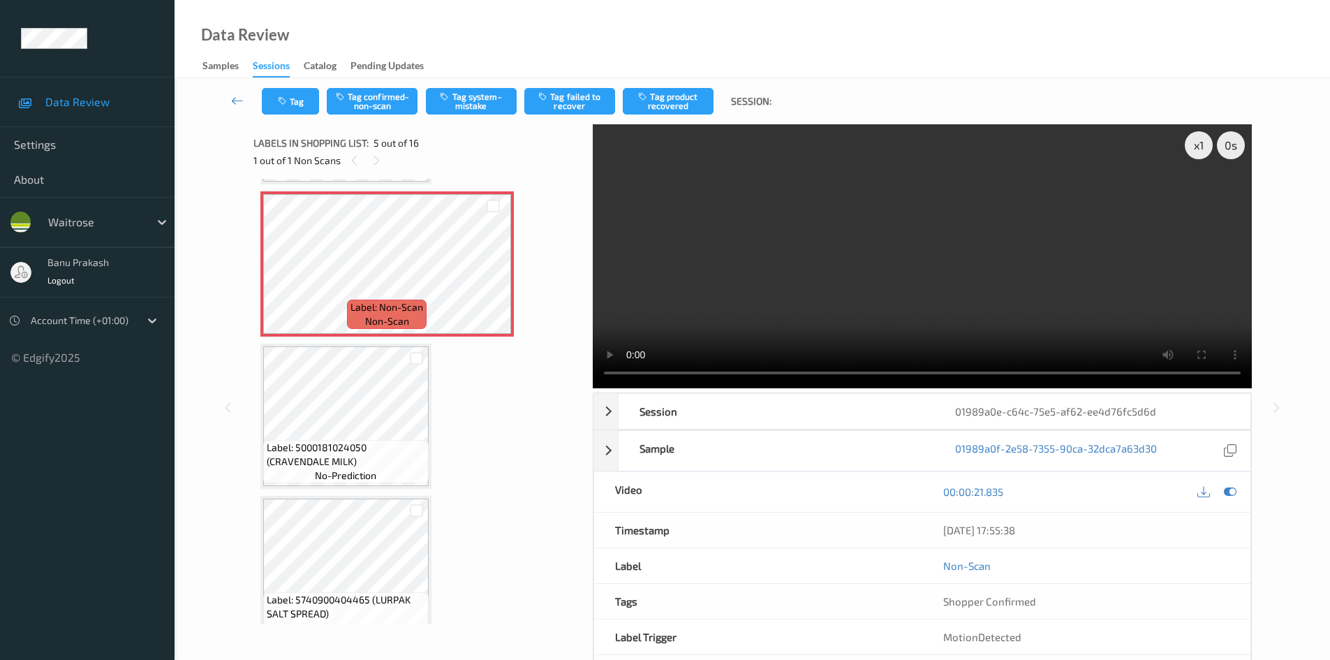
click at [982, 294] on video at bounding box center [922, 256] width 659 height 264
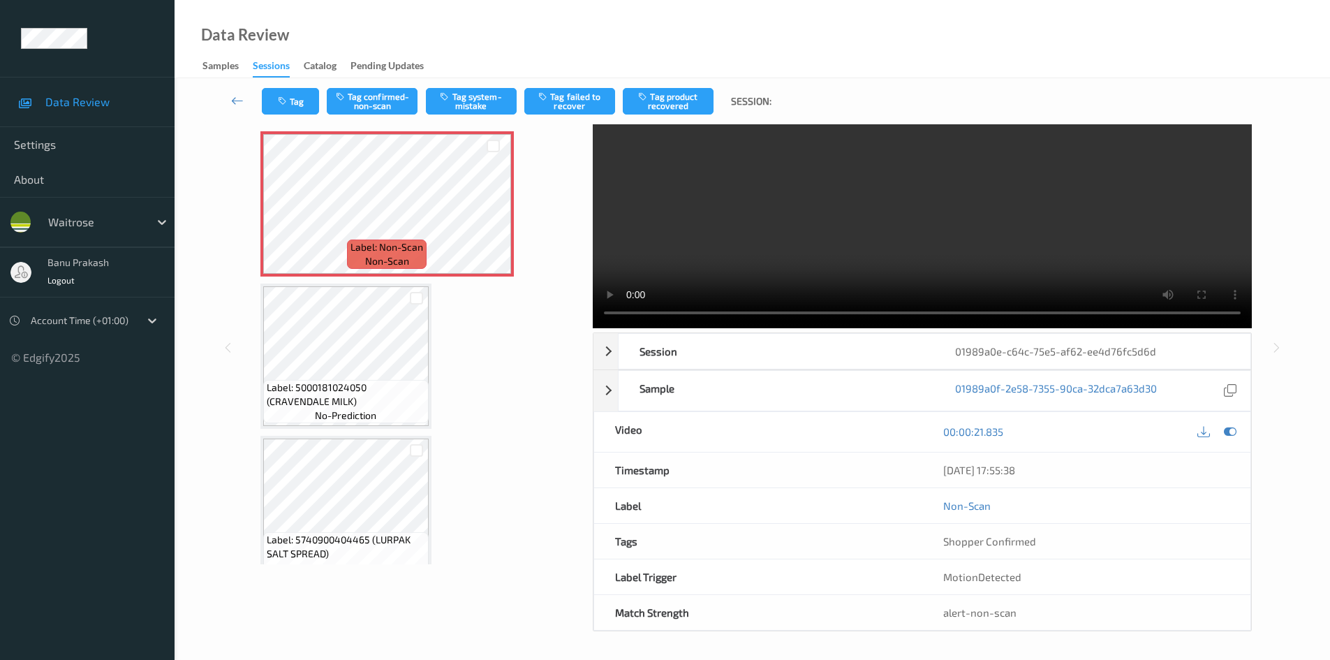
scroll to position [0, 0]
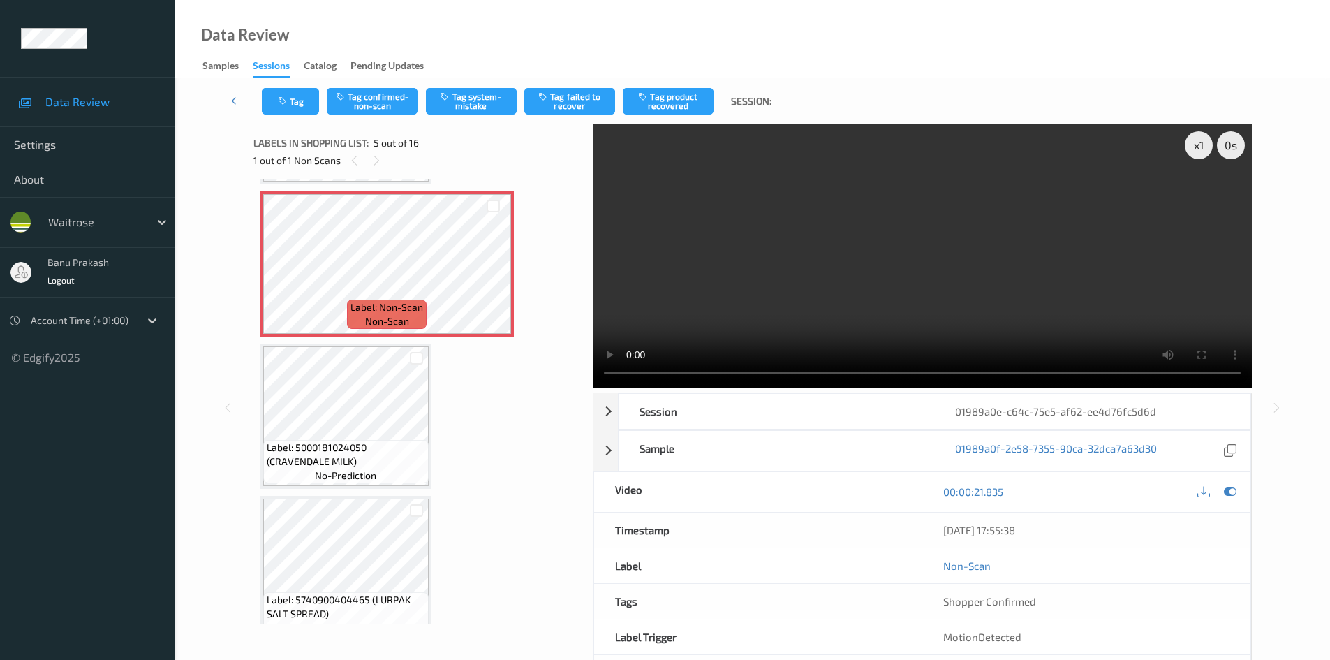
click at [887, 237] on video at bounding box center [922, 256] width 659 height 264
click at [1229, 491] on icon at bounding box center [1230, 491] width 13 height 13
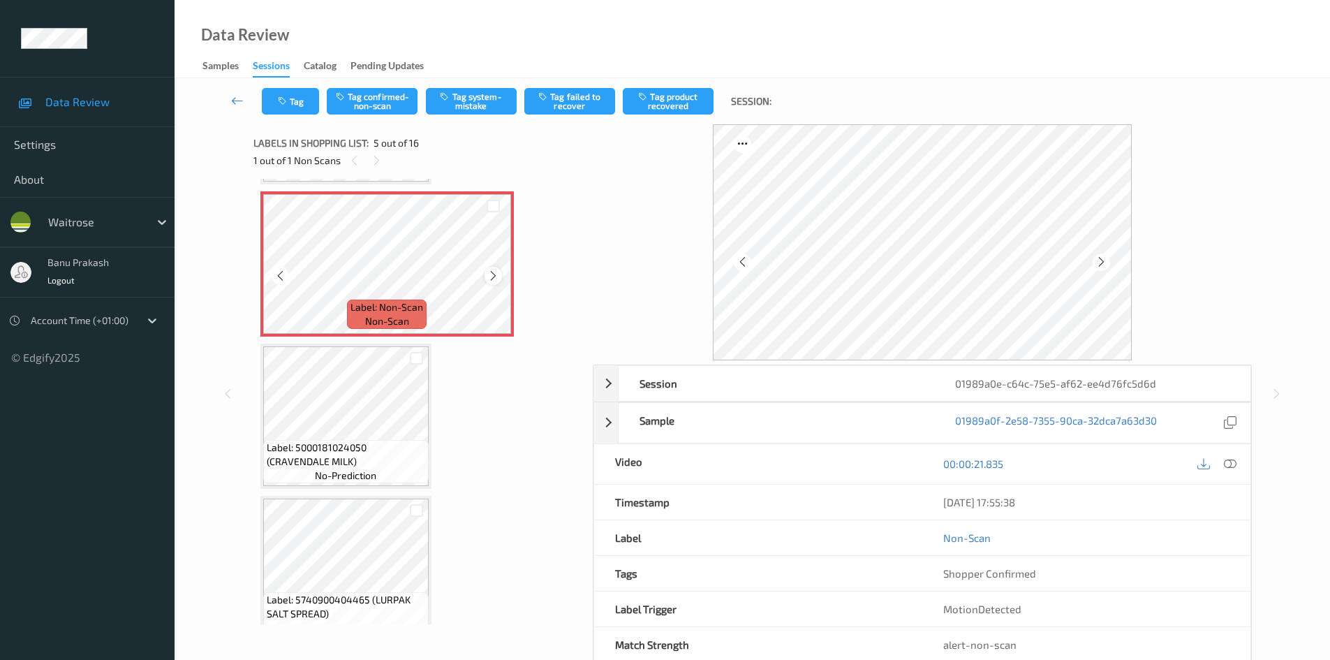
click at [487, 274] on icon at bounding box center [493, 275] width 12 height 13
click at [488, 273] on icon at bounding box center [493, 275] width 12 height 13
click at [360, 94] on button "Tag confirmed-non-scan" at bounding box center [372, 101] width 91 height 27
click at [554, 109] on button "Tag failed to recover" at bounding box center [569, 101] width 91 height 27
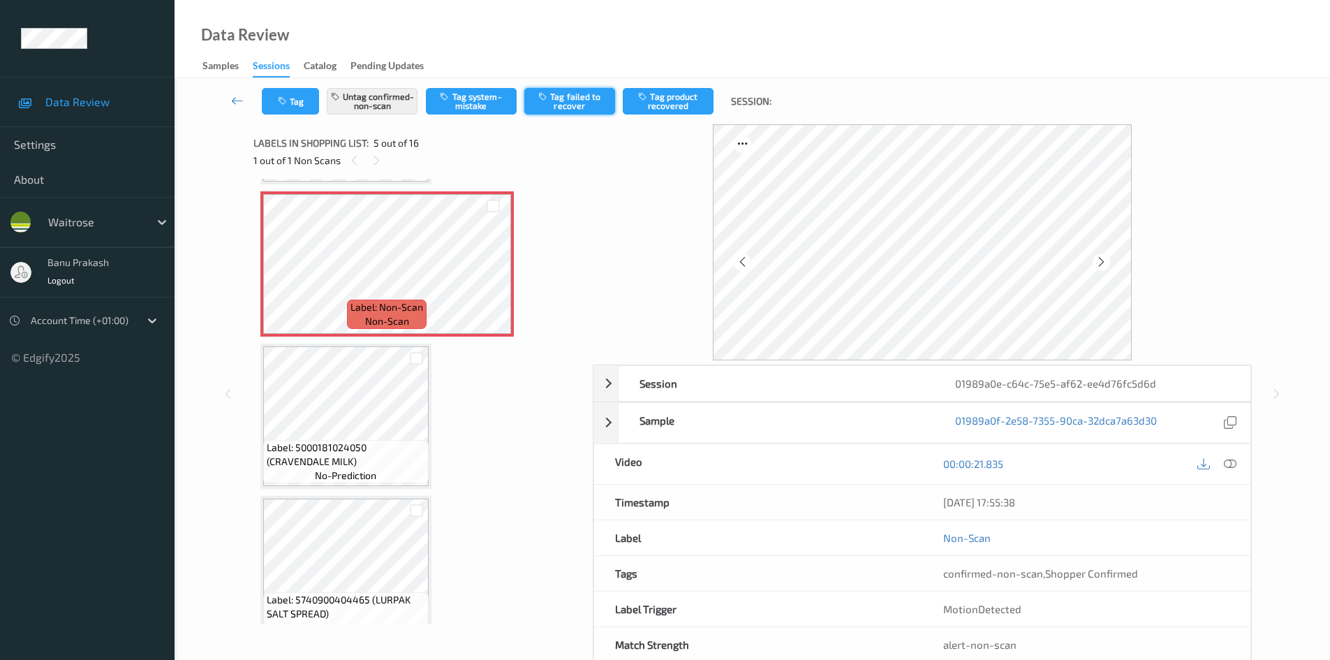
click at [554, 101] on div "Tag Untag confirmed-non-scan Tag system-mistake Tag failed to recover Tag produ…" at bounding box center [752, 101] width 1098 height 46
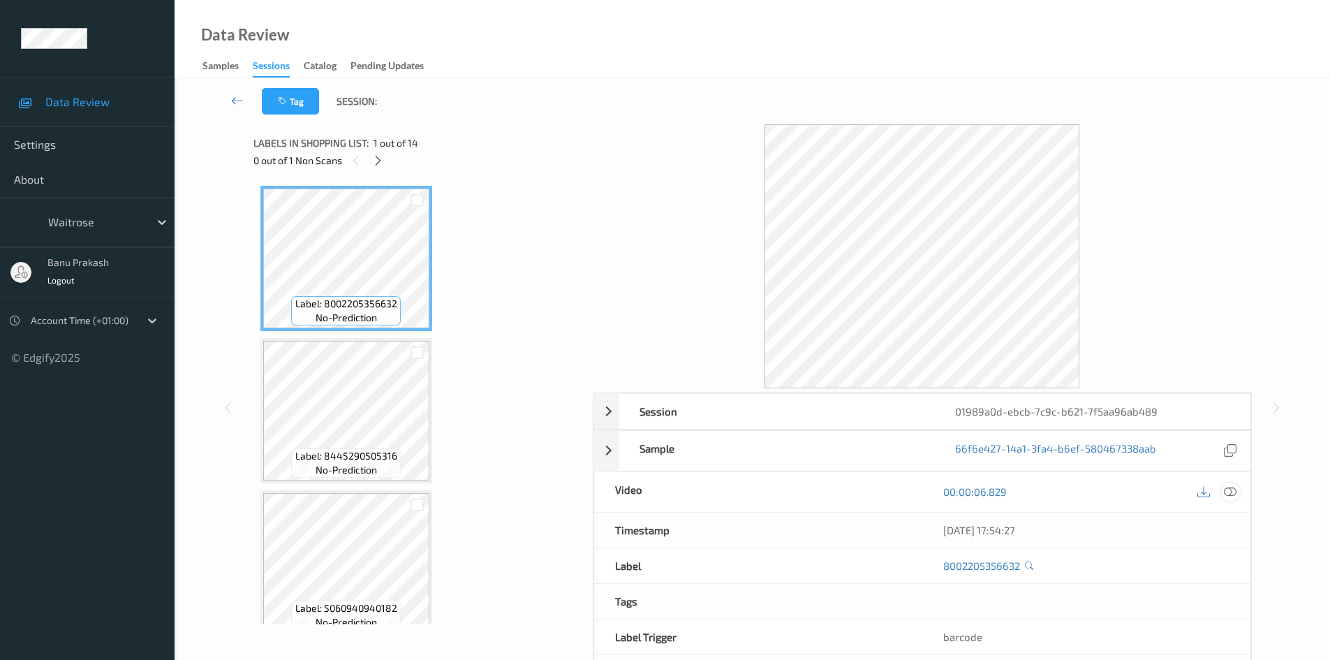
click at [1235, 492] on icon at bounding box center [1230, 491] width 13 height 13
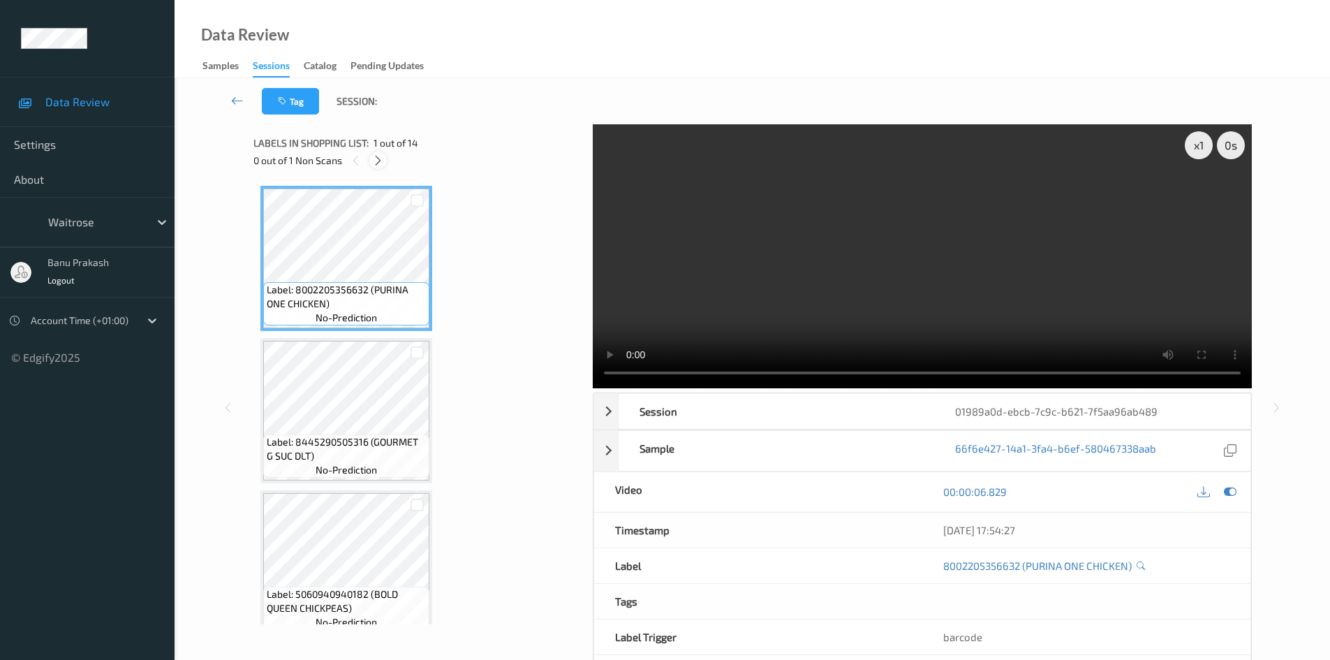
click at [378, 154] on icon at bounding box center [378, 160] width 12 height 13
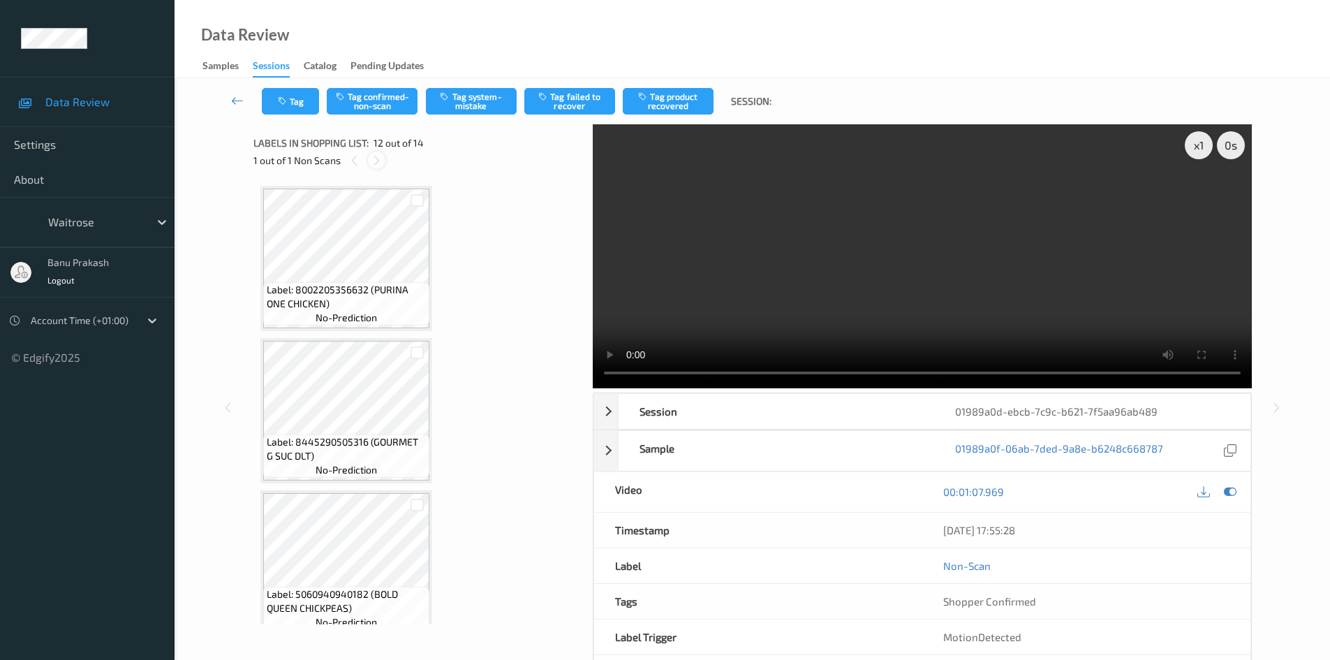
scroll to position [1529, 0]
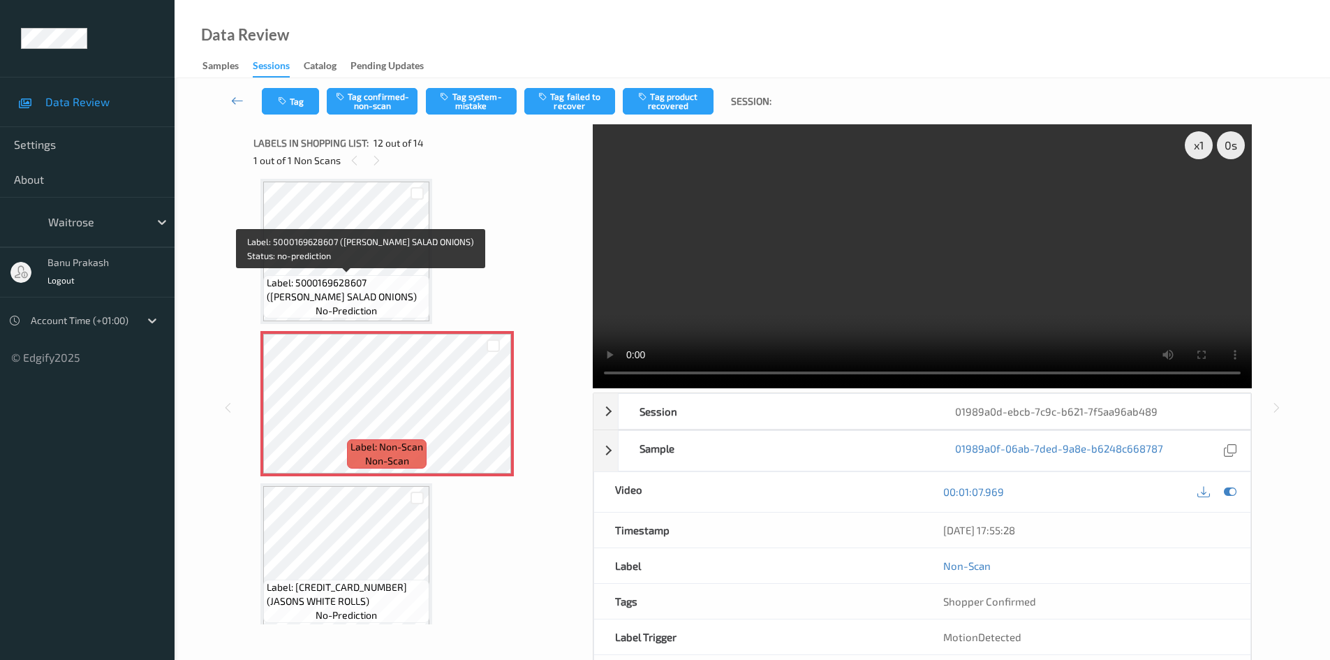
click at [372, 288] on span "Label: 5000169628607 ([PERSON_NAME] SALAD ONIONS)" at bounding box center [346, 290] width 159 height 28
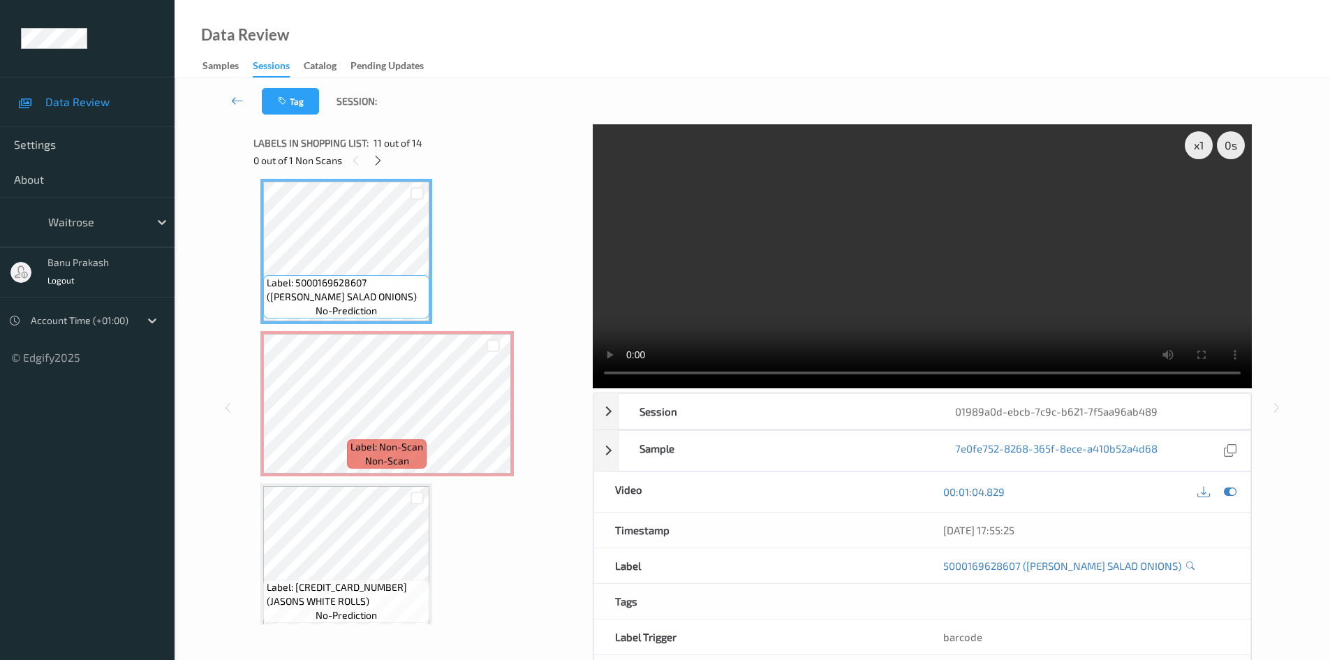
click at [799, 283] on video at bounding box center [922, 256] width 659 height 264
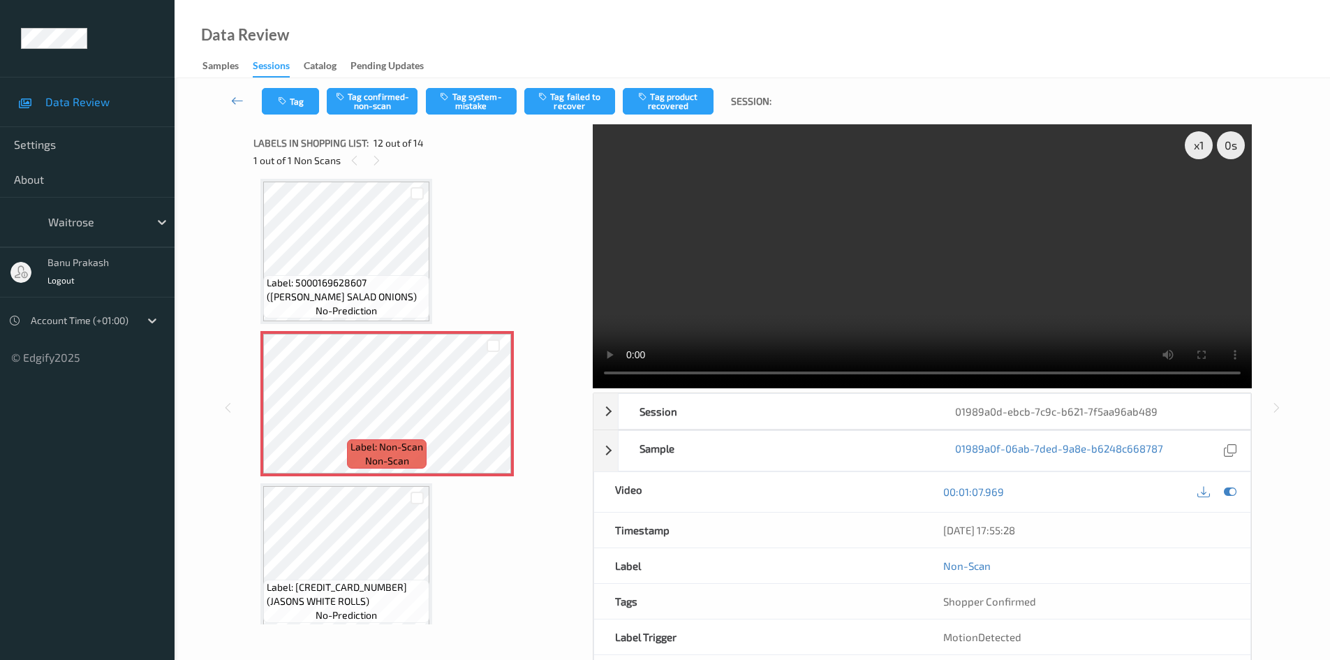
click at [742, 269] on video at bounding box center [922, 256] width 659 height 264
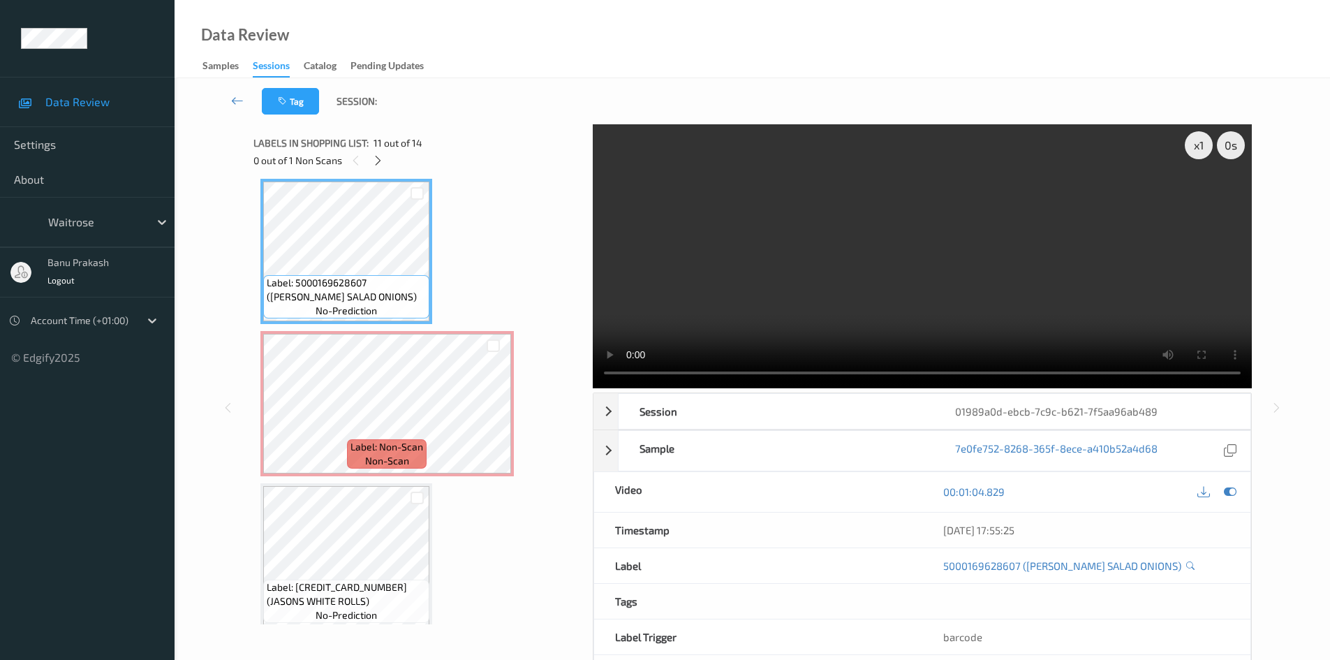
click at [849, 251] on video at bounding box center [922, 256] width 659 height 264
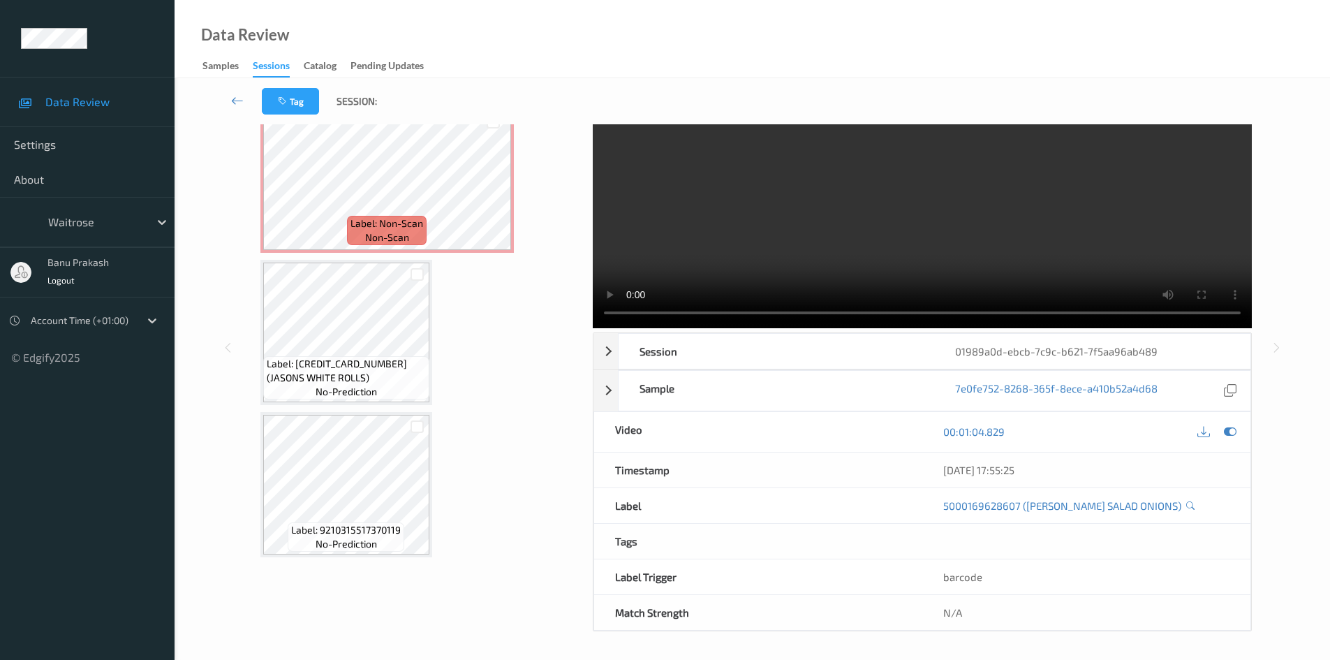
scroll to position [1413, 0]
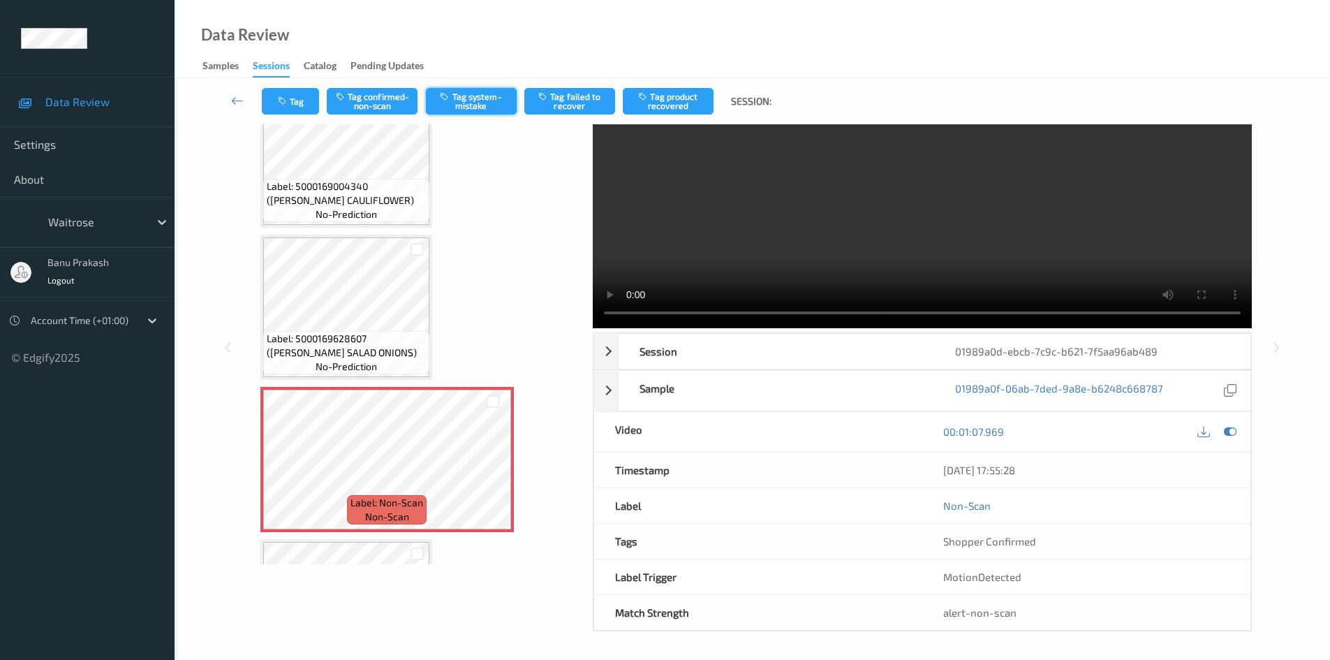
click at [468, 95] on button "Tag system-mistake" at bounding box center [471, 101] width 91 height 27
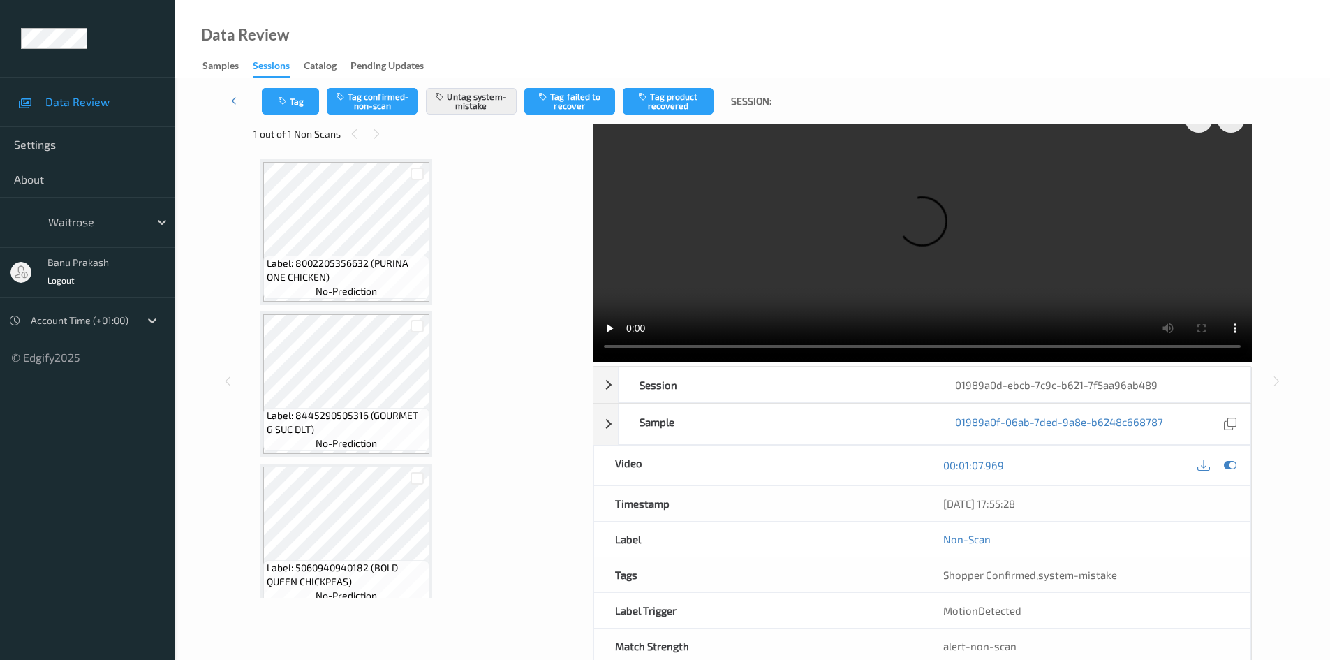
scroll to position [0, 0]
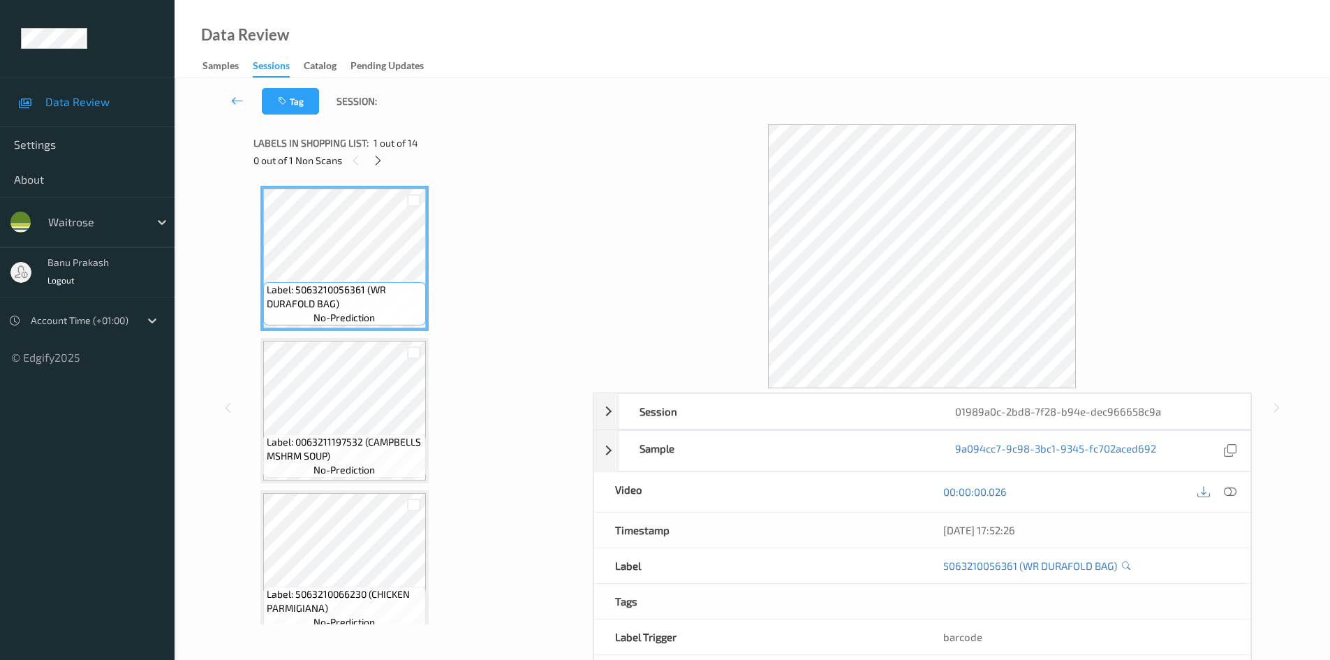
click at [1234, 497] on icon at bounding box center [1230, 491] width 13 height 13
click at [1219, 487] on div at bounding box center [1216, 491] width 45 height 19
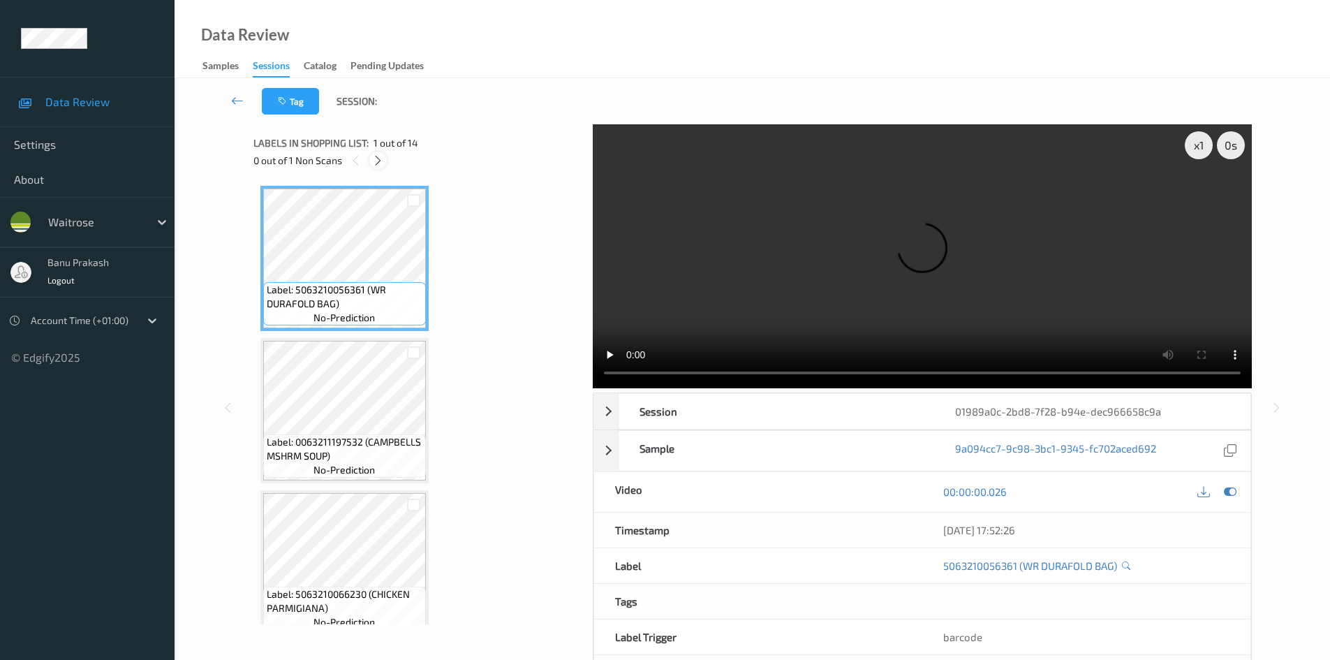
click at [381, 161] on icon at bounding box center [378, 160] width 12 height 13
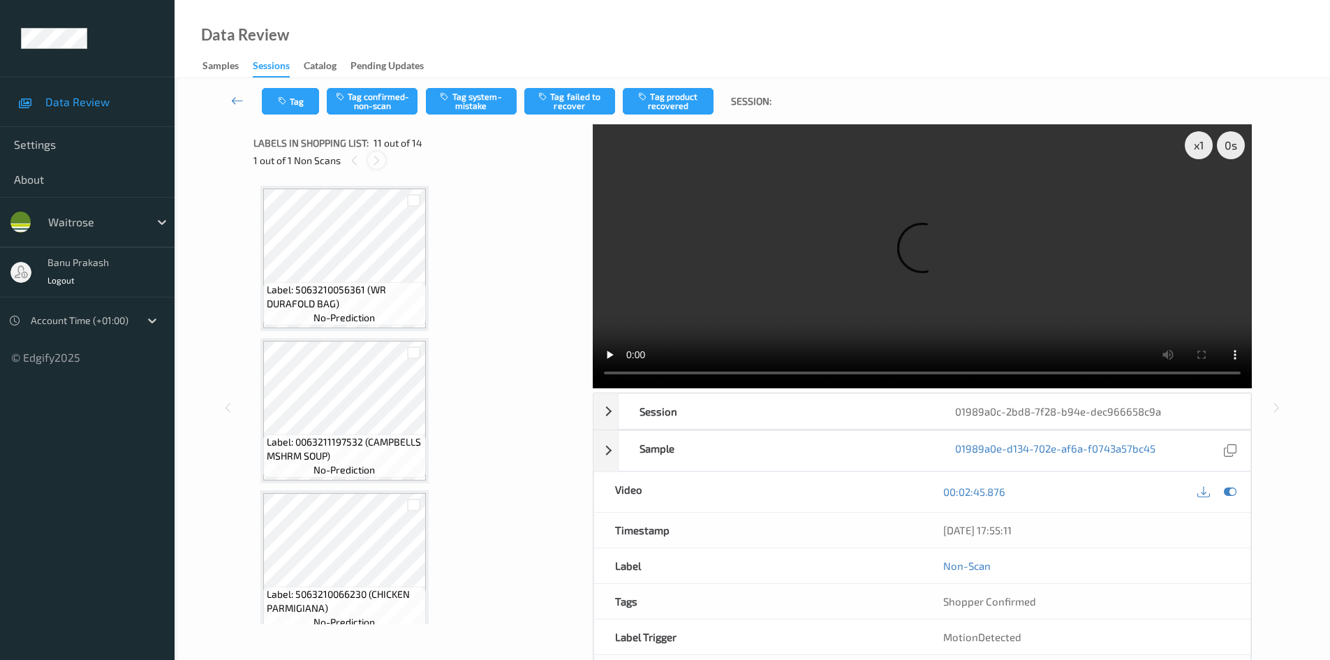
scroll to position [1377, 0]
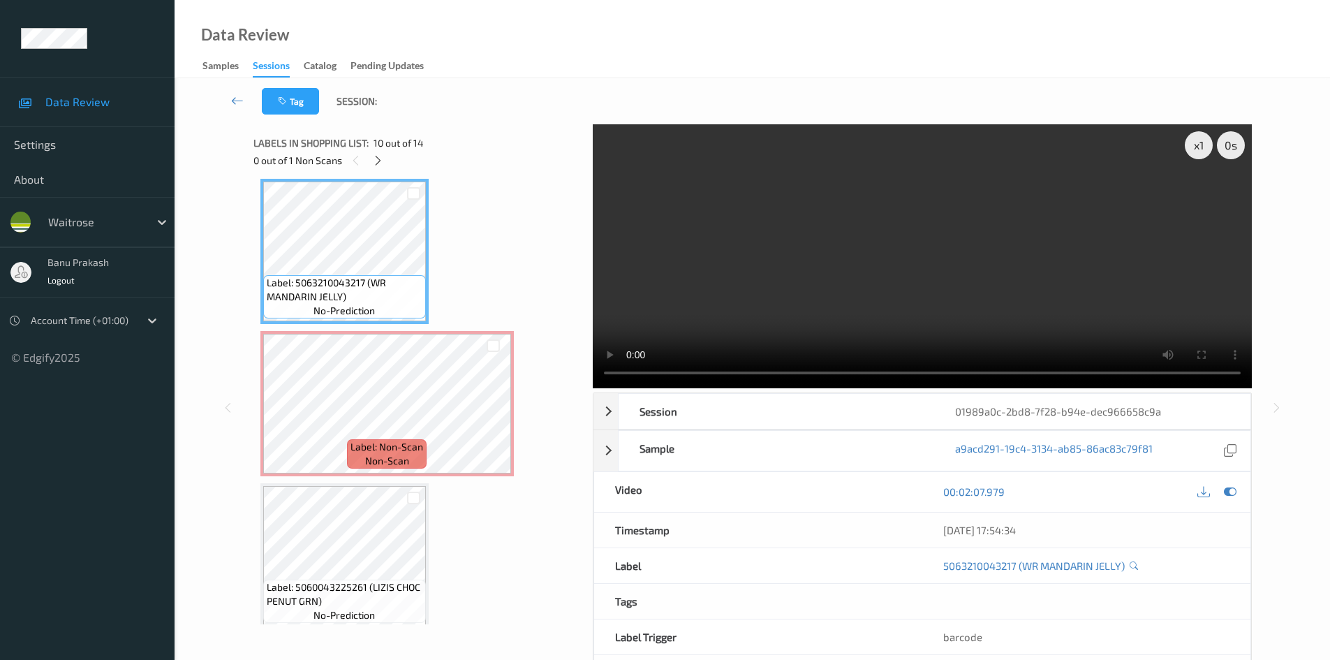
click at [824, 325] on video at bounding box center [922, 256] width 659 height 264
click at [972, 299] on video at bounding box center [922, 256] width 659 height 264
click at [489, 411] on icon at bounding box center [493, 415] width 12 height 13
click at [1062, 292] on video at bounding box center [922, 256] width 659 height 264
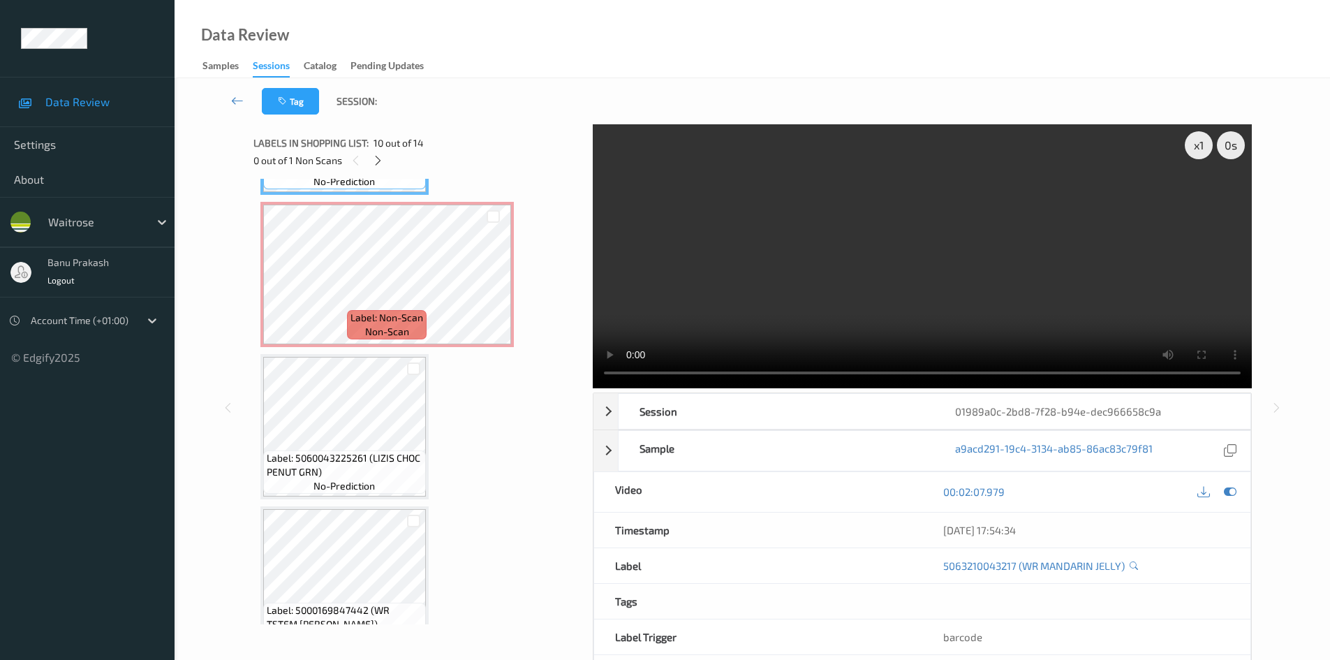
scroll to position [1516, 0]
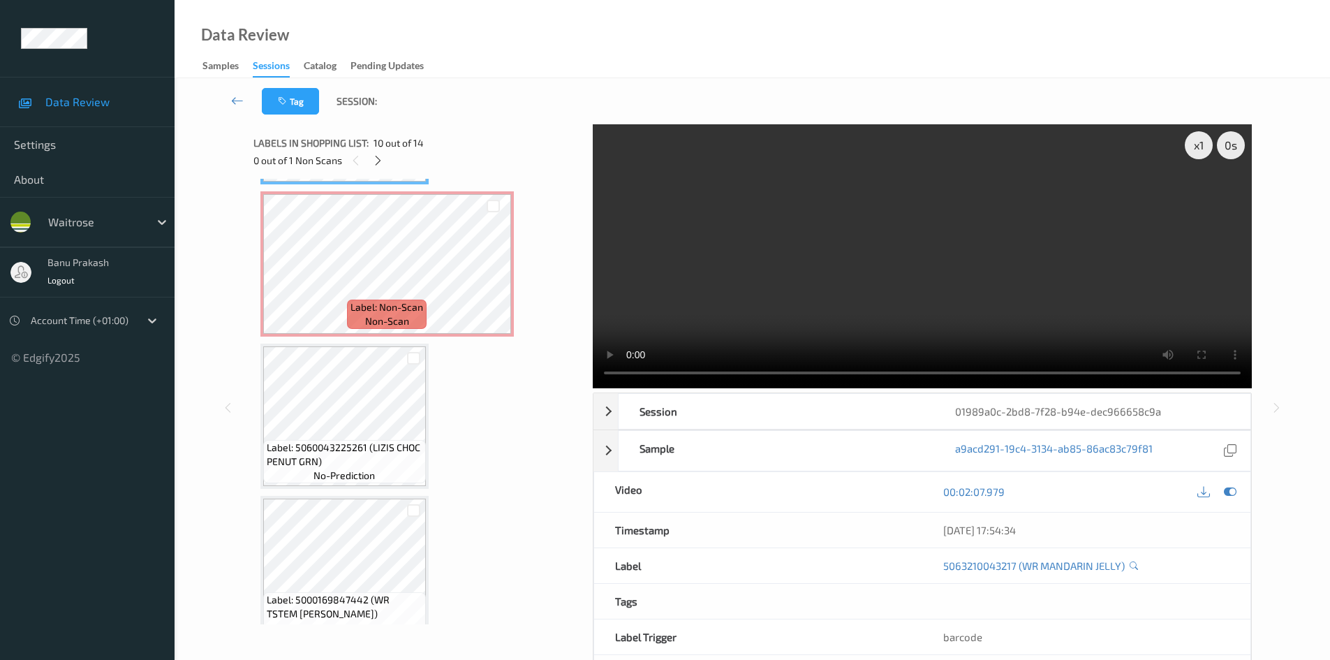
click at [989, 313] on video at bounding box center [922, 256] width 659 height 264
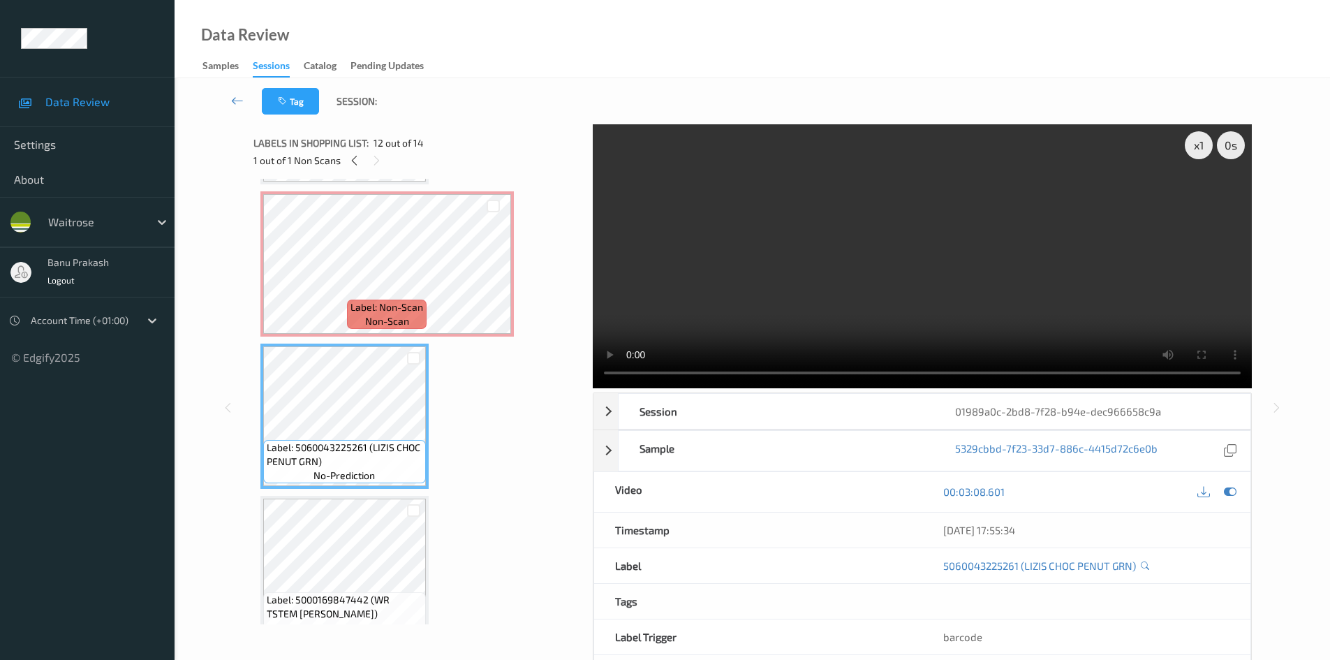
click at [861, 311] on video at bounding box center [922, 256] width 659 height 264
click at [783, 265] on video at bounding box center [922, 256] width 659 height 264
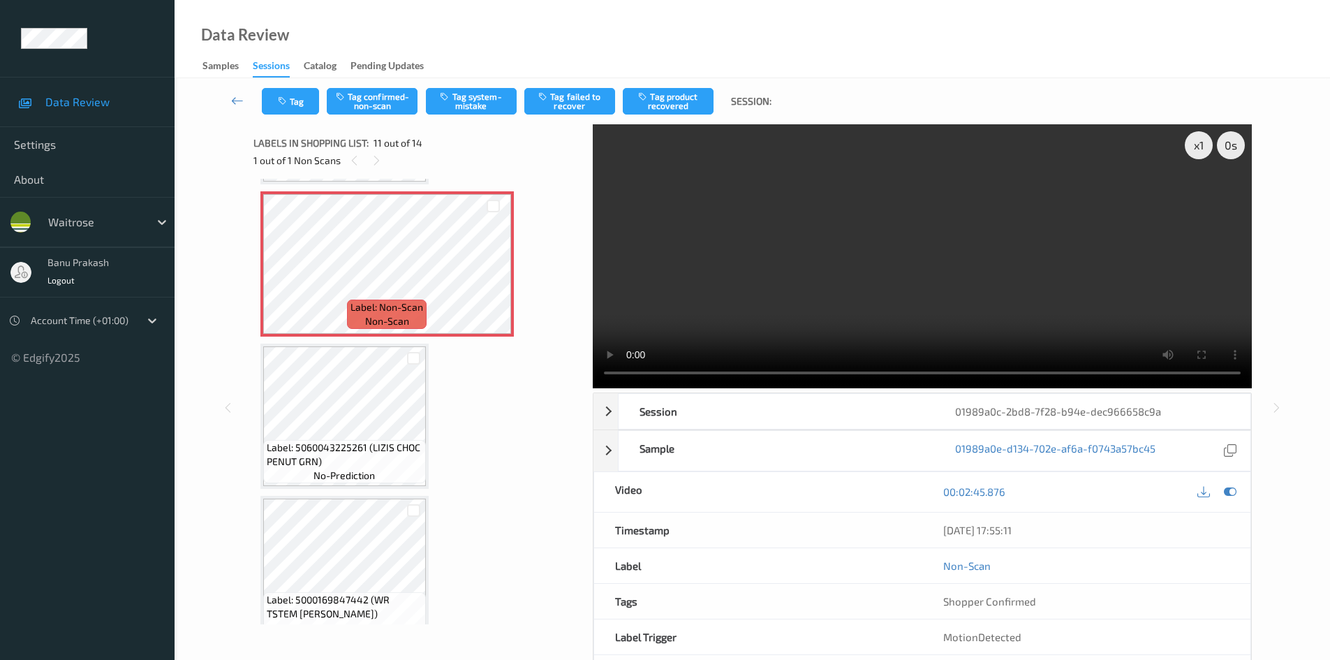
click at [367, 117] on div "Tag Tag confirmed-non-scan Tag system-mistake Tag failed to recover Tag product…" at bounding box center [752, 101] width 1098 height 46
click at [373, 105] on button "Tag confirmed-non-scan" at bounding box center [372, 101] width 91 height 27
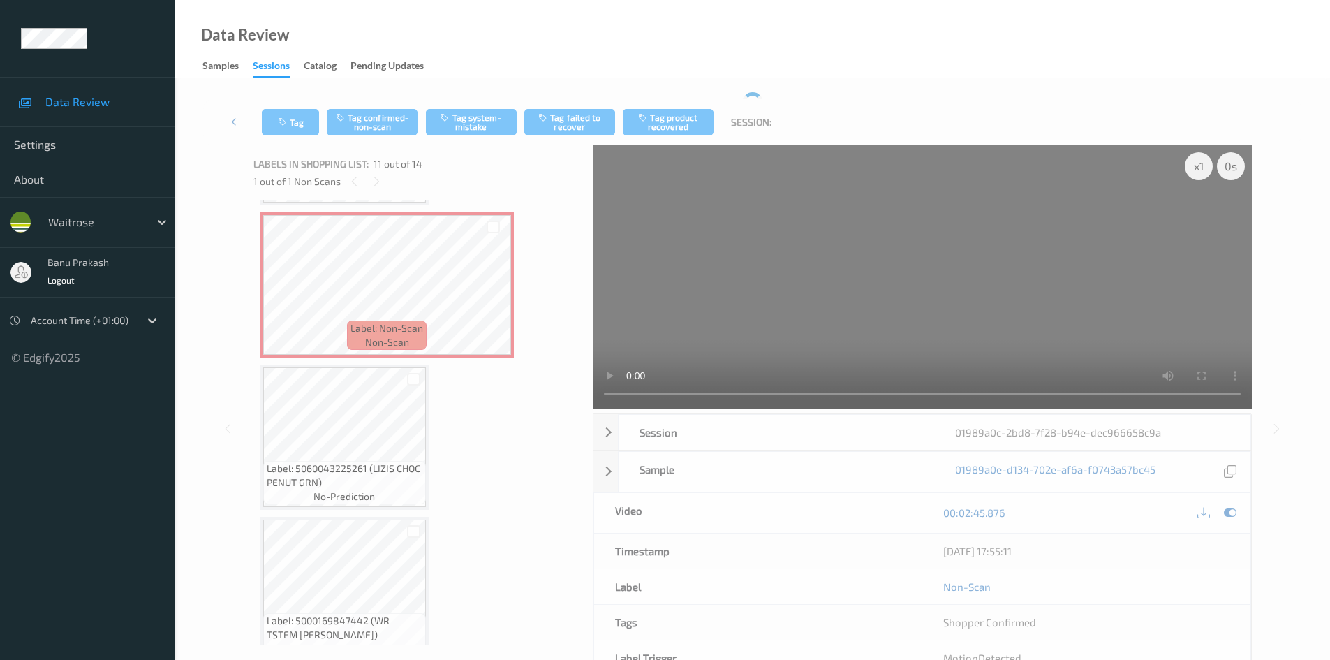
click at [666, 107] on div "Tag Tag confirmed-non-scan Tag system-mistake Tag failed to recover Tag product…" at bounding box center [752, 122] width 1098 height 46
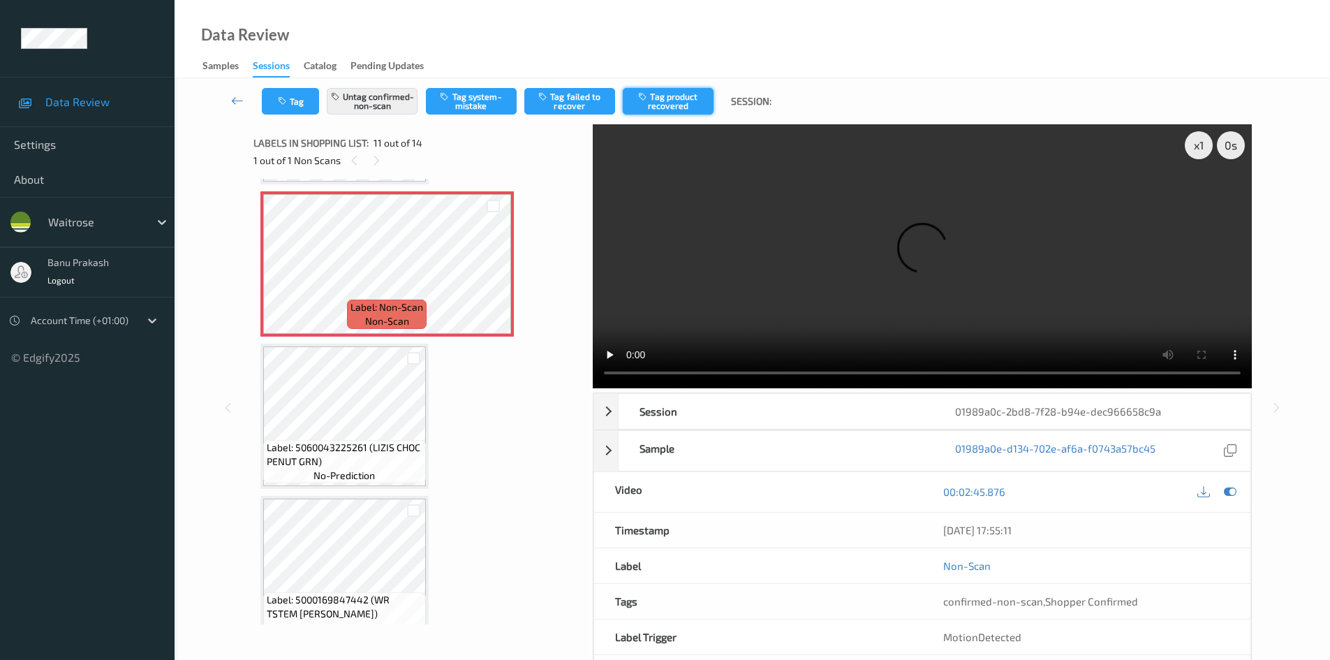
click at [656, 103] on button "Tag product recovered" at bounding box center [668, 101] width 91 height 27
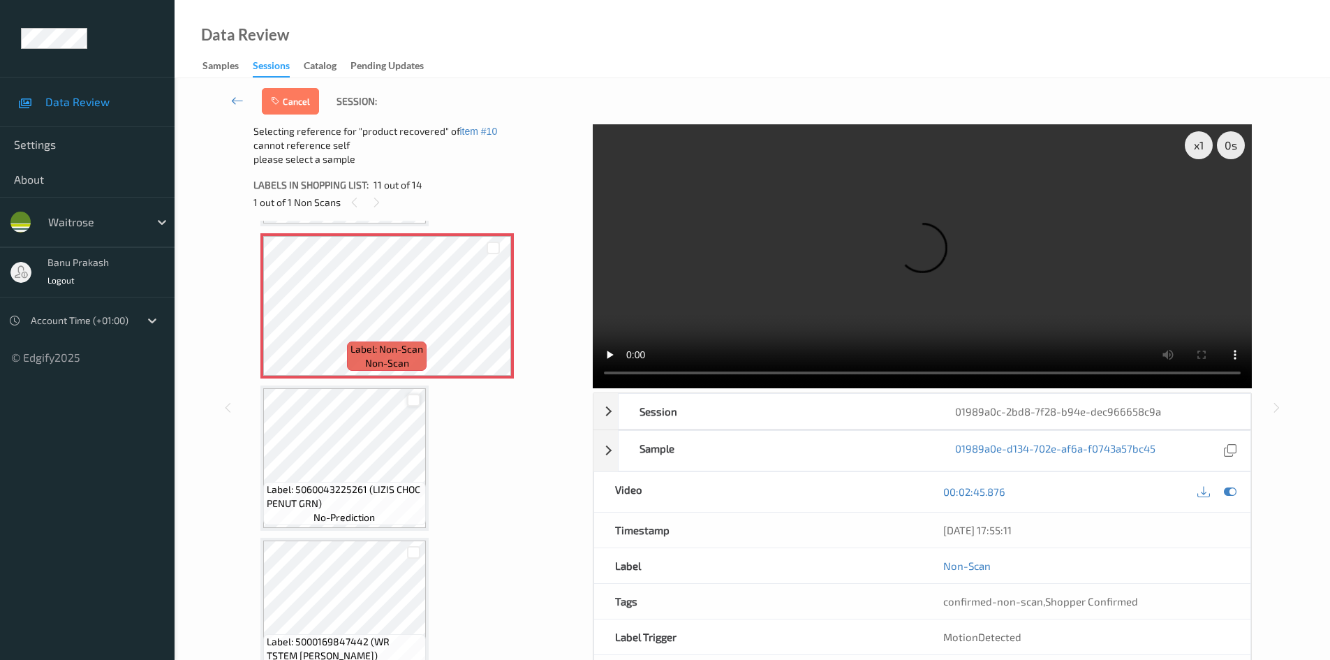
click at [420, 398] on div at bounding box center [413, 400] width 13 height 13
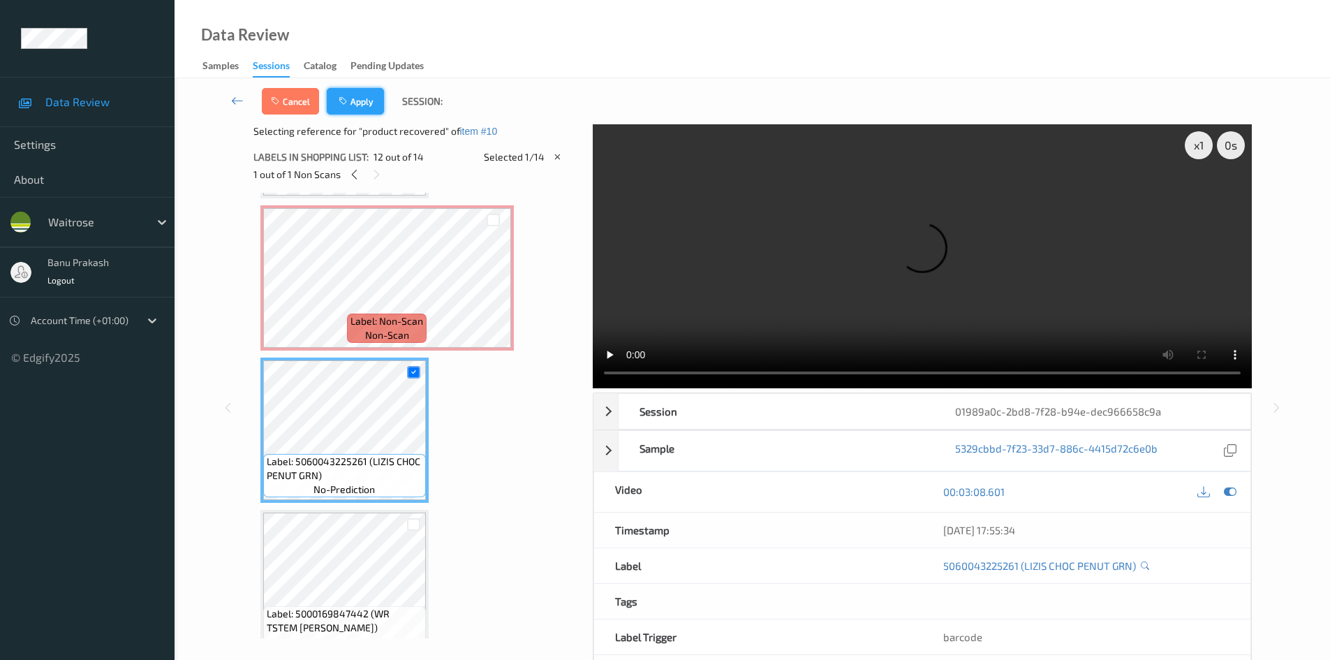
click at [366, 103] on button "Apply" at bounding box center [355, 101] width 57 height 27
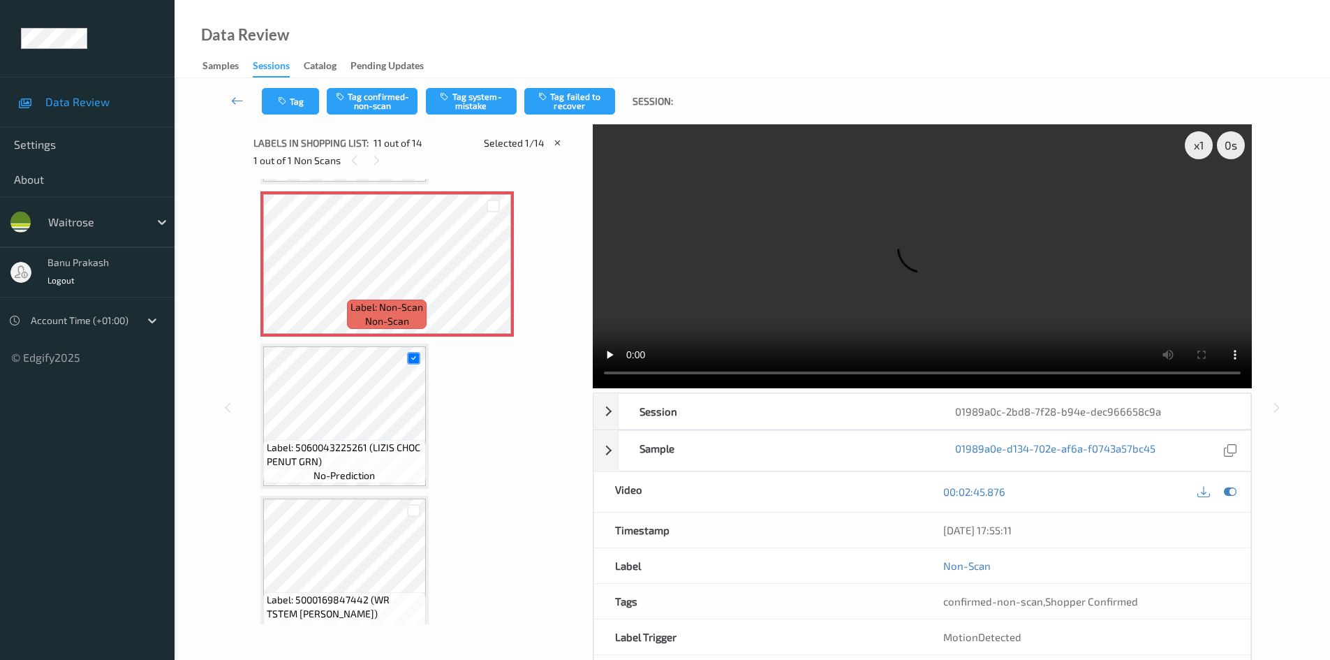
scroll to position [1377, 0]
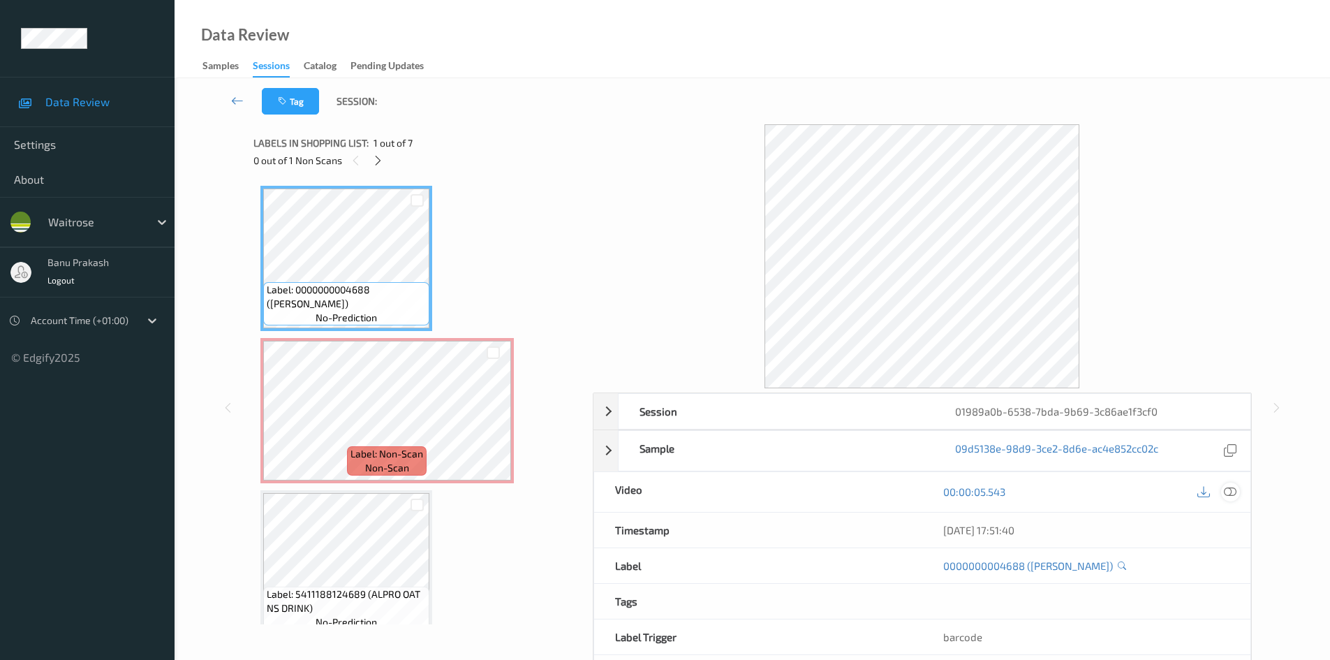
click at [1225, 494] on icon at bounding box center [1230, 491] width 13 height 13
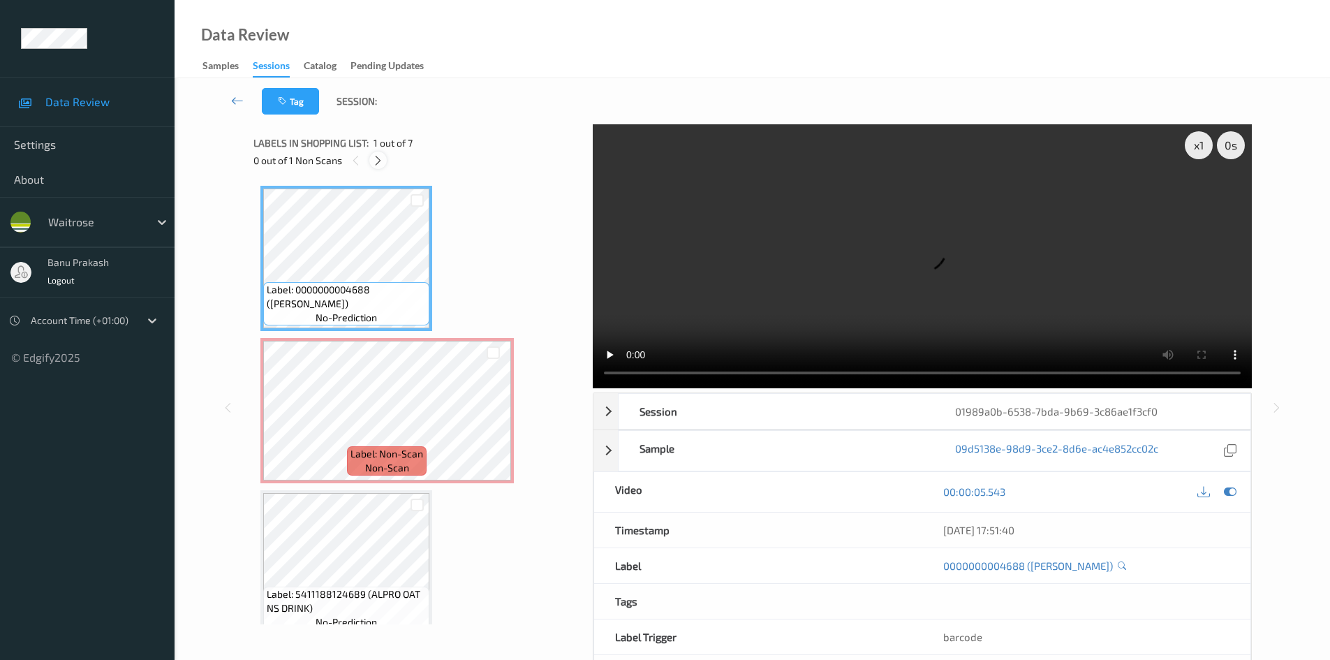
click at [378, 165] on icon at bounding box center [378, 160] width 12 height 13
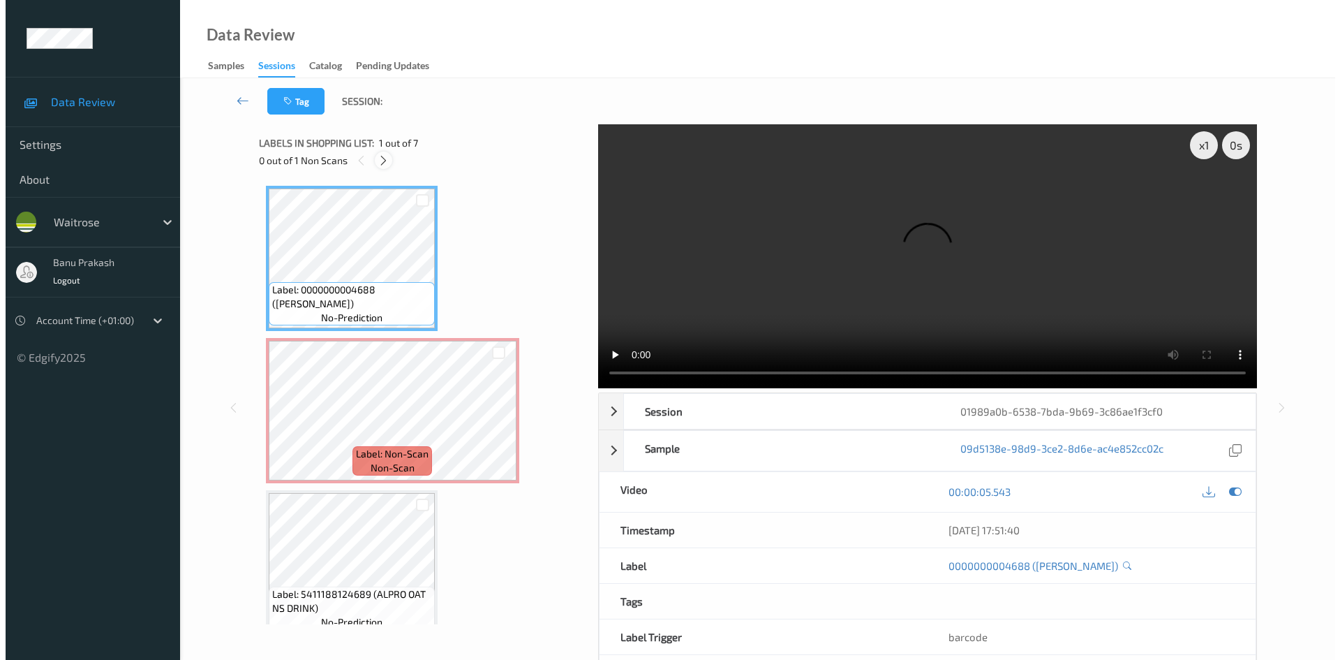
scroll to position [7, 0]
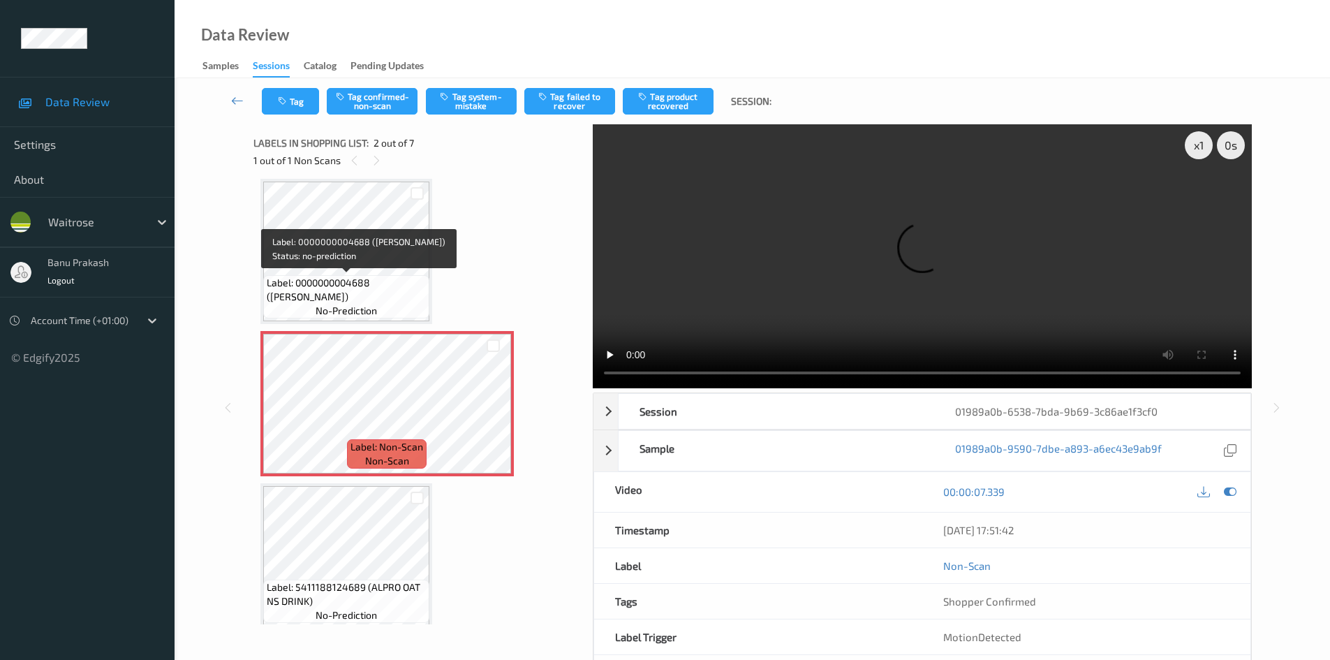
click at [341, 285] on span "Label: 0000000004688 ([PERSON_NAME])" at bounding box center [346, 290] width 159 height 28
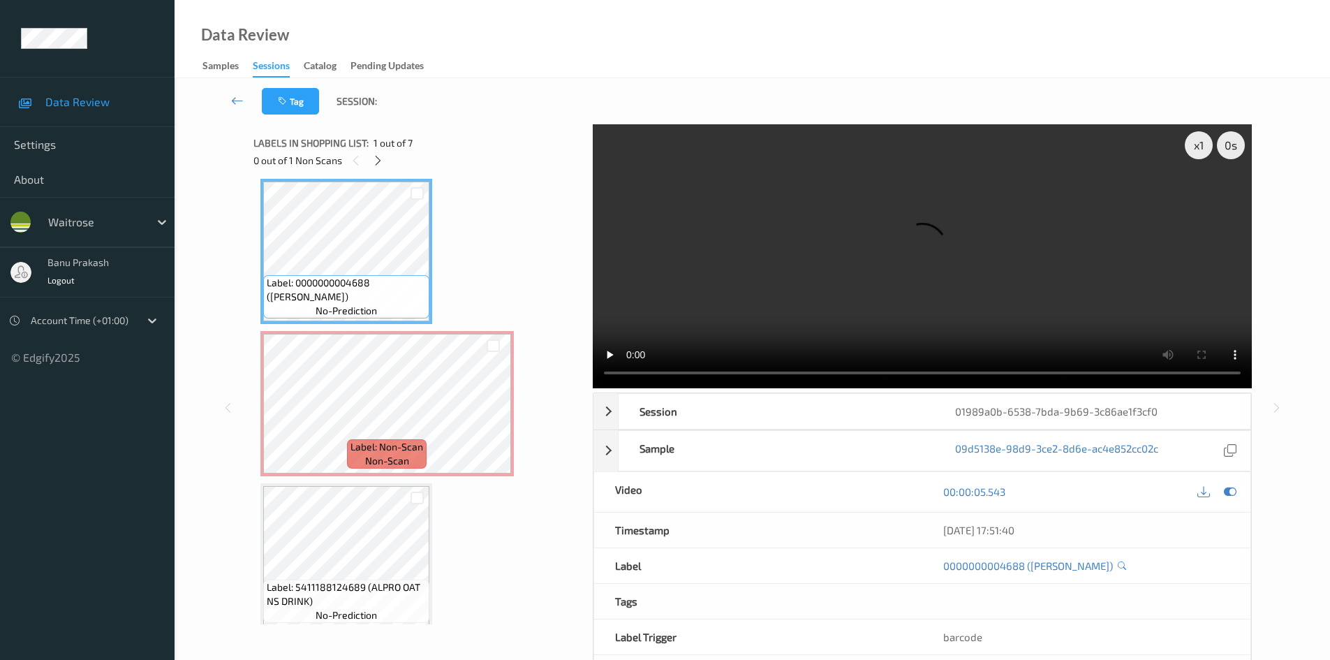
click at [831, 283] on video at bounding box center [922, 256] width 659 height 264
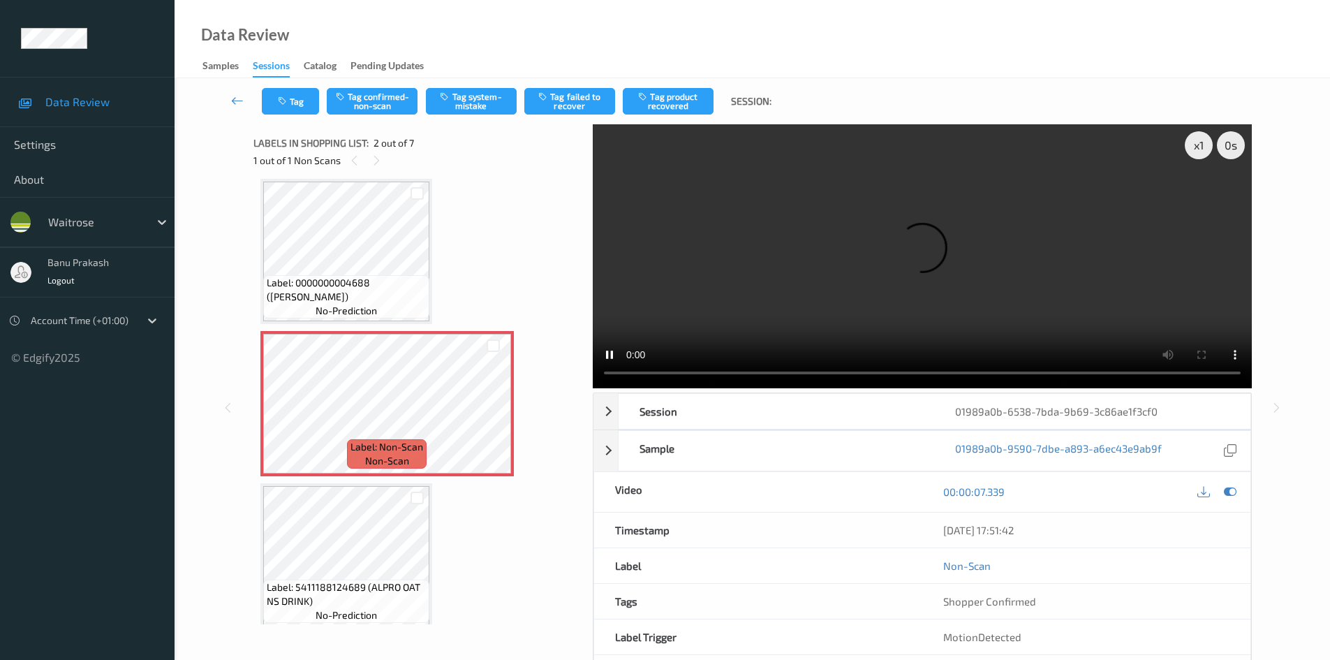
click at [466, 86] on div "Tag Tag confirmed-non-scan Tag system-mistake Tag failed to recover Tag product…" at bounding box center [752, 101] width 1098 height 46
click at [466, 93] on button "Tag system-mistake" at bounding box center [471, 101] width 91 height 27
click at [293, 108] on button "Tag" at bounding box center [290, 101] width 57 height 27
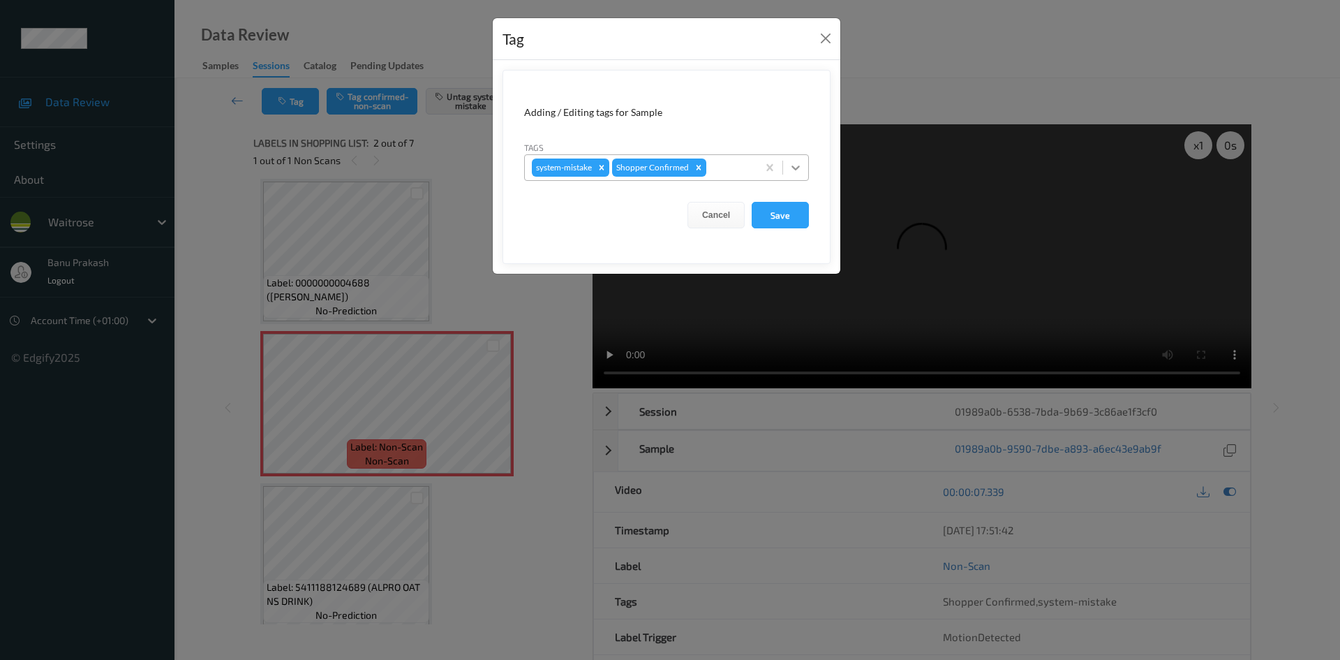
click at [792, 167] on icon at bounding box center [796, 167] width 8 height 5
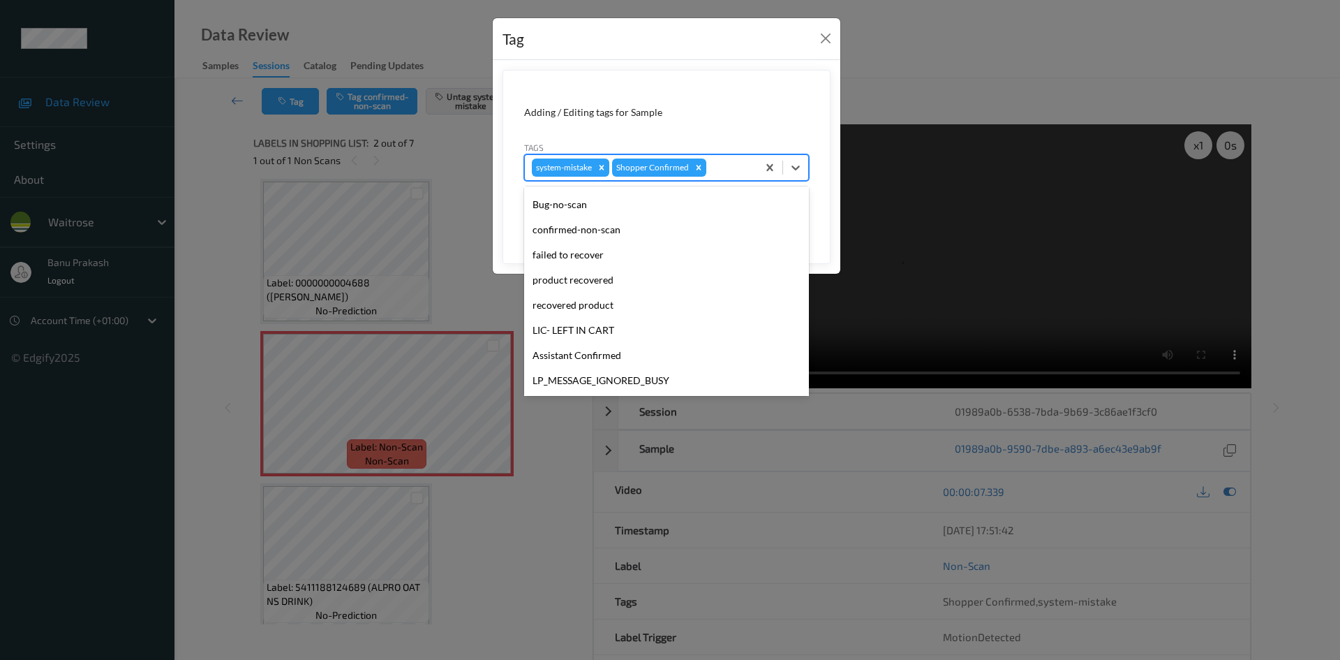
scroll to position [209, 0]
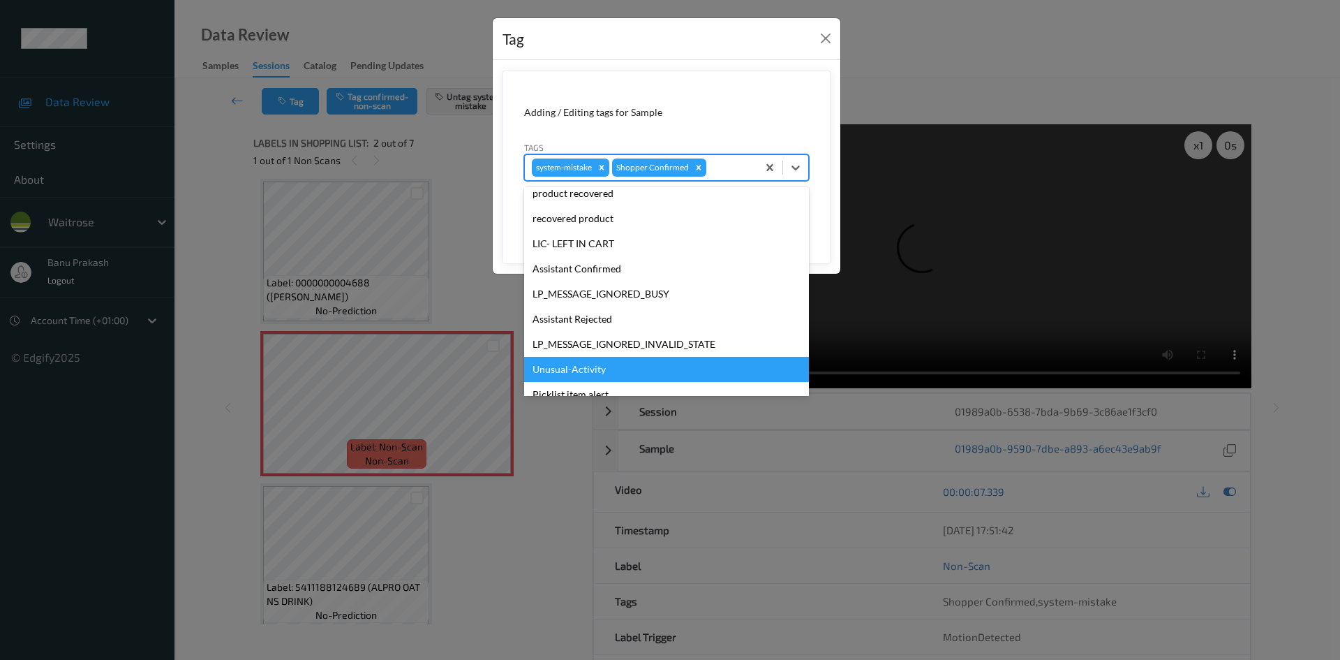
click at [640, 364] on div "Unusual-Activity" at bounding box center [666, 369] width 285 height 25
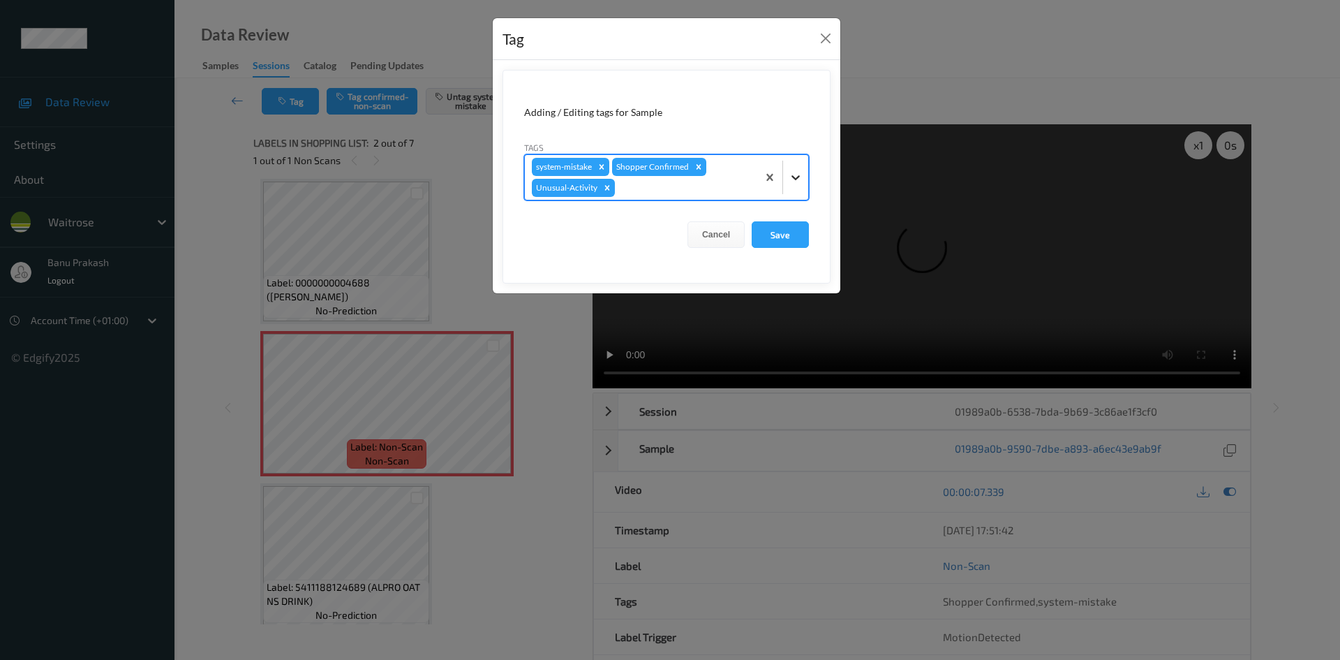
click at [801, 189] on div at bounding box center [795, 177] width 25 height 25
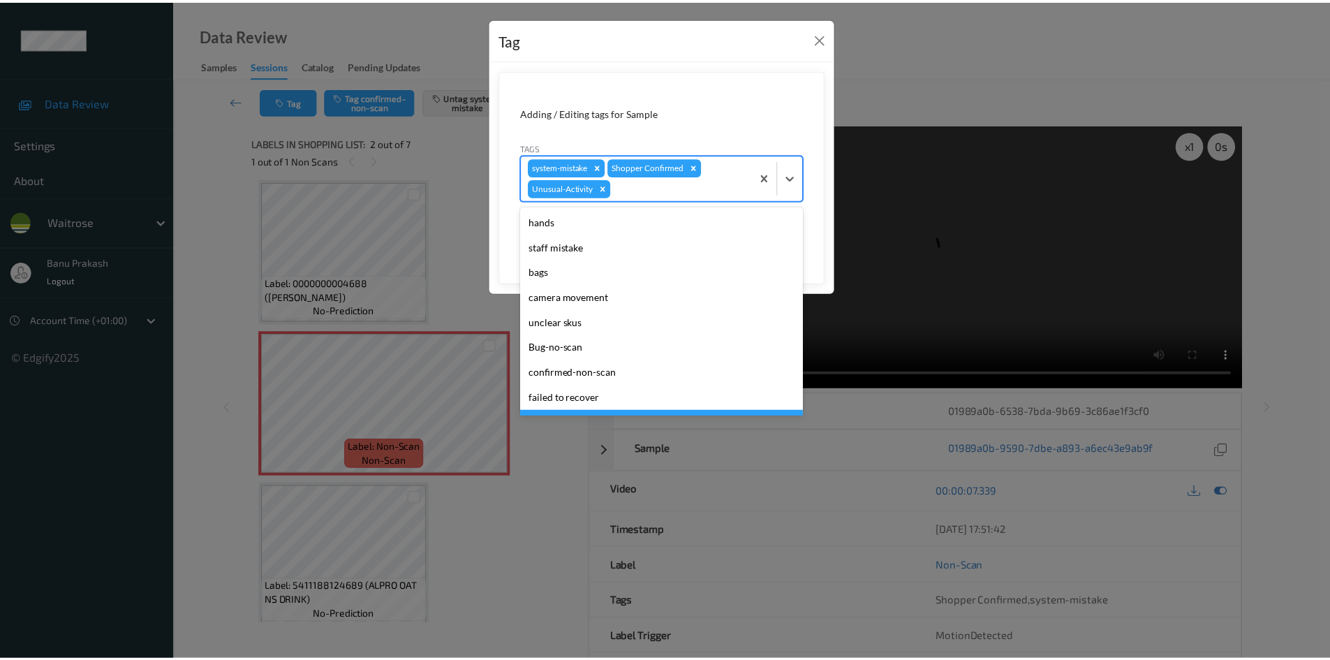
scroll to position [249, 0]
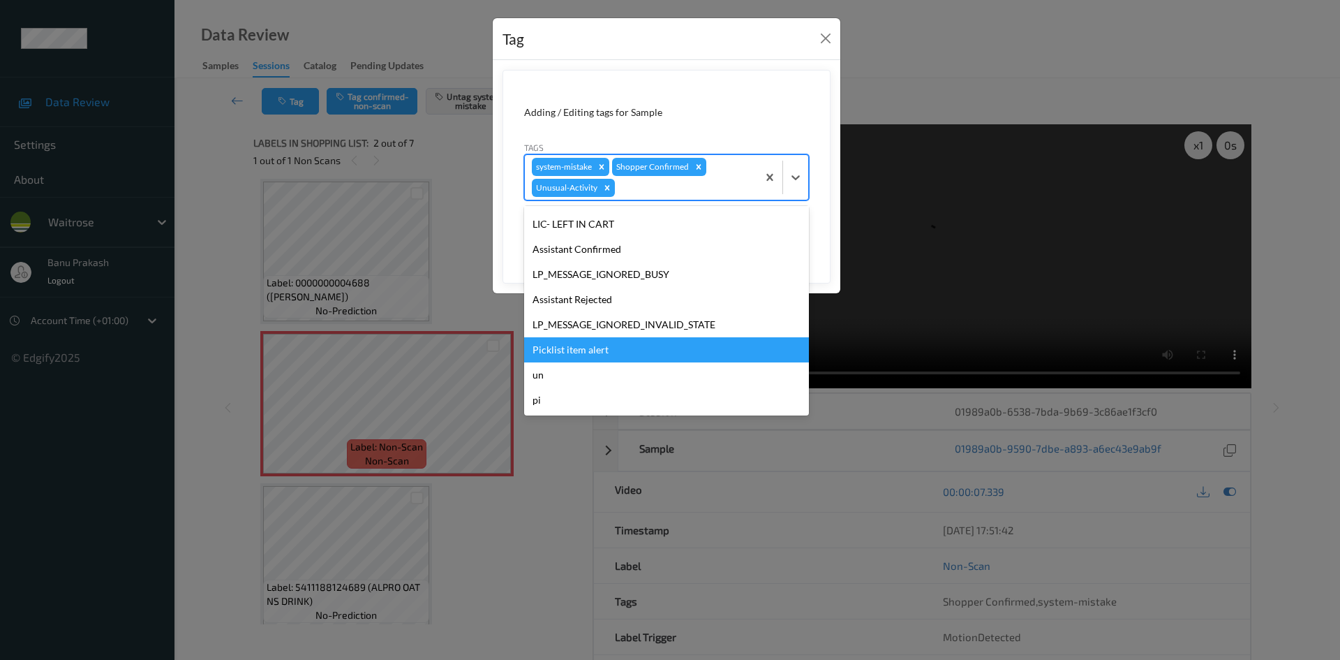
click at [616, 356] on div "Picklist item alert" at bounding box center [666, 349] width 285 height 25
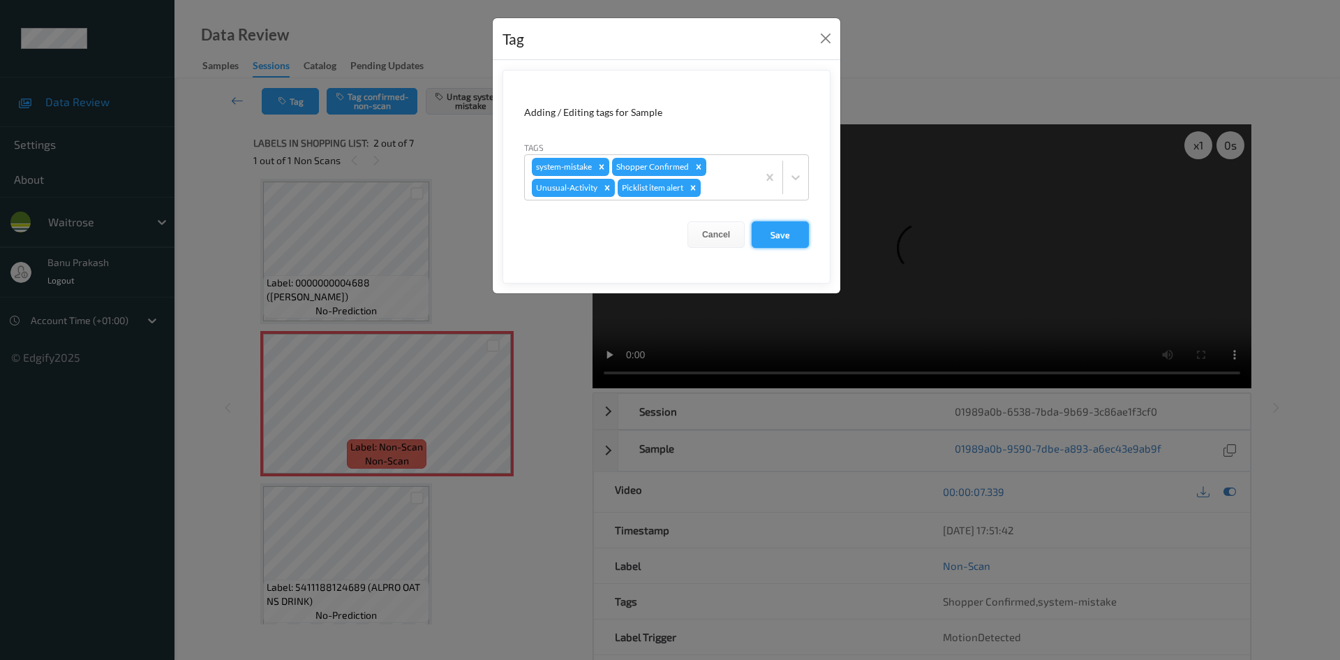
click at [778, 238] on button "Save" at bounding box center [780, 234] width 57 height 27
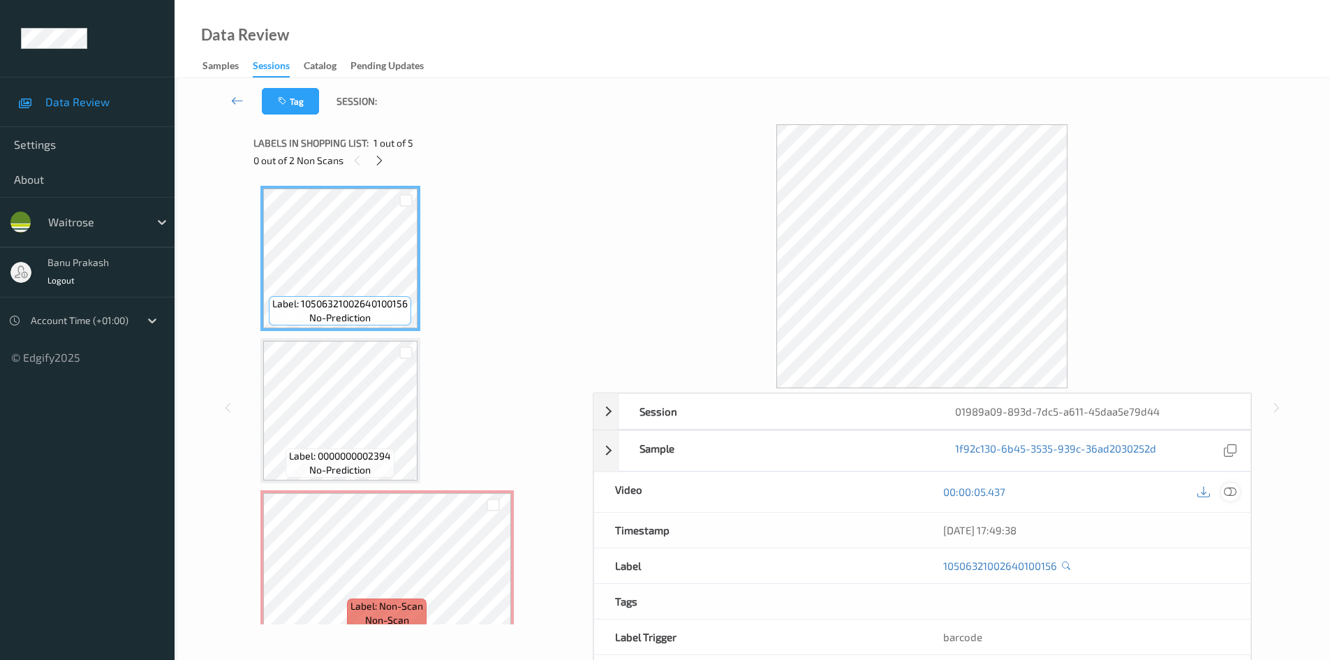
click at [1225, 491] on icon at bounding box center [1230, 491] width 13 height 13
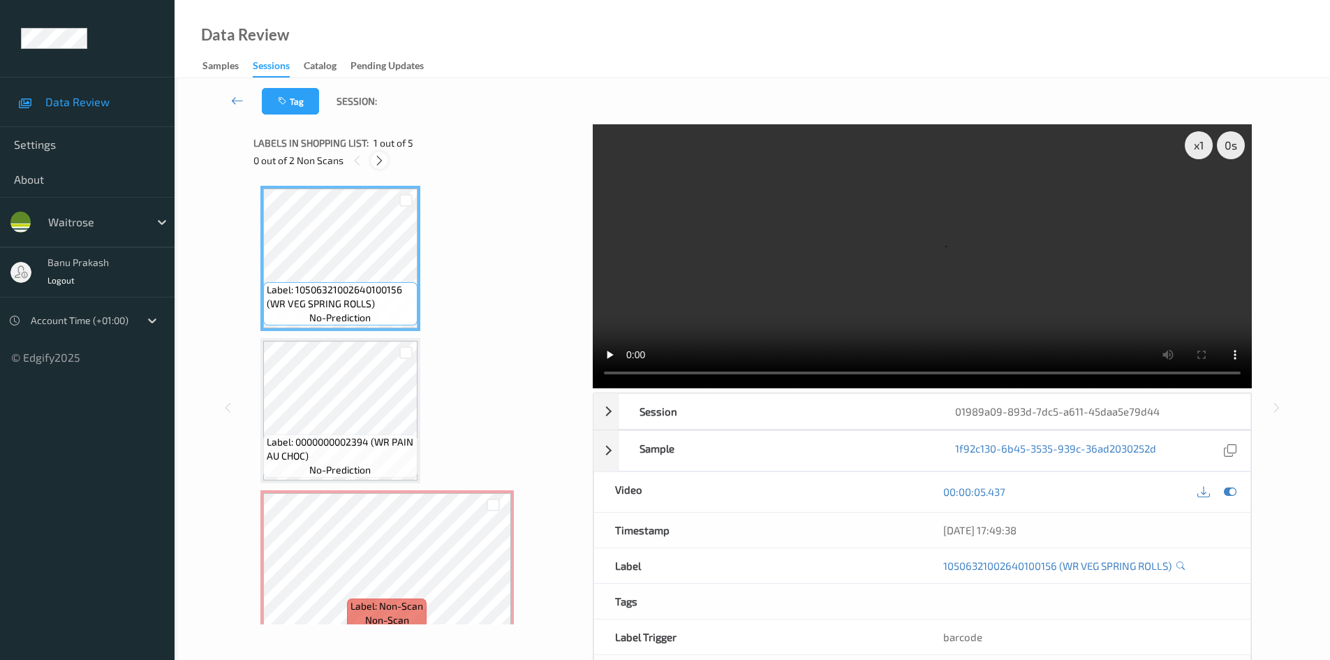
click at [375, 154] on icon at bounding box center [379, 160] width 12 height 13
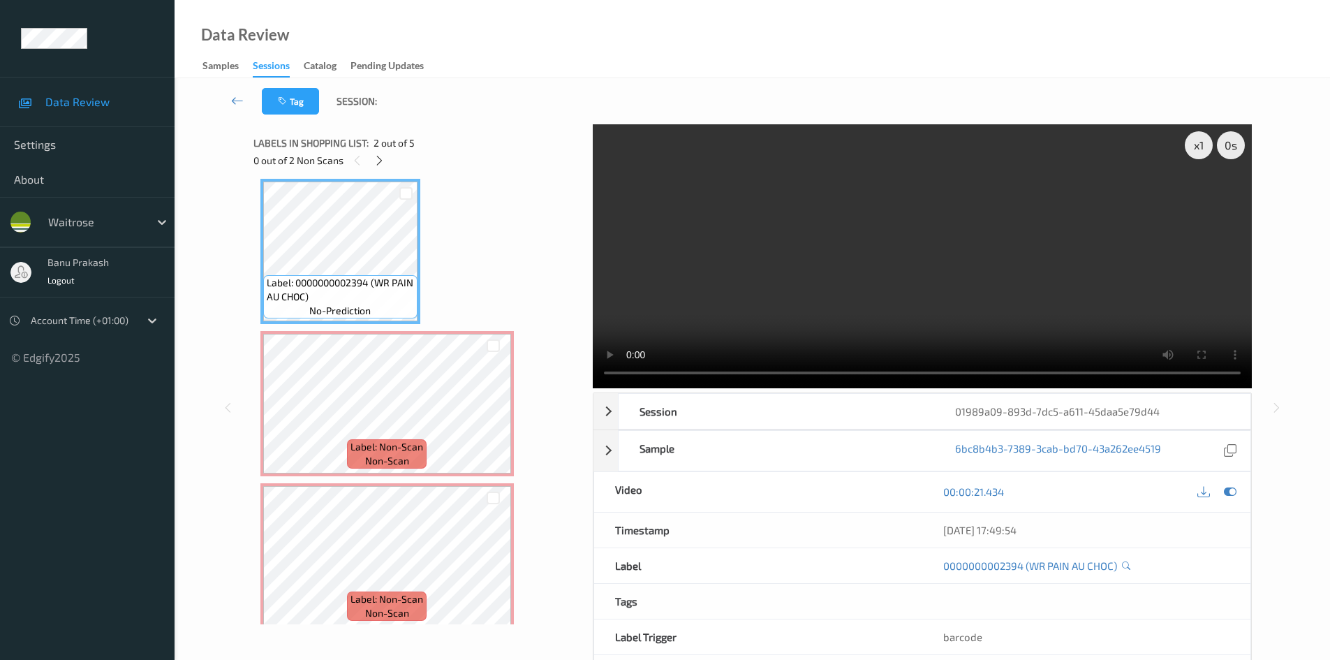
click at [887, 216] on video at bounding box center [922, 256] width 659 height 264
click at [799, 295] on video at bounding box center [922, 256] width 659 height 264
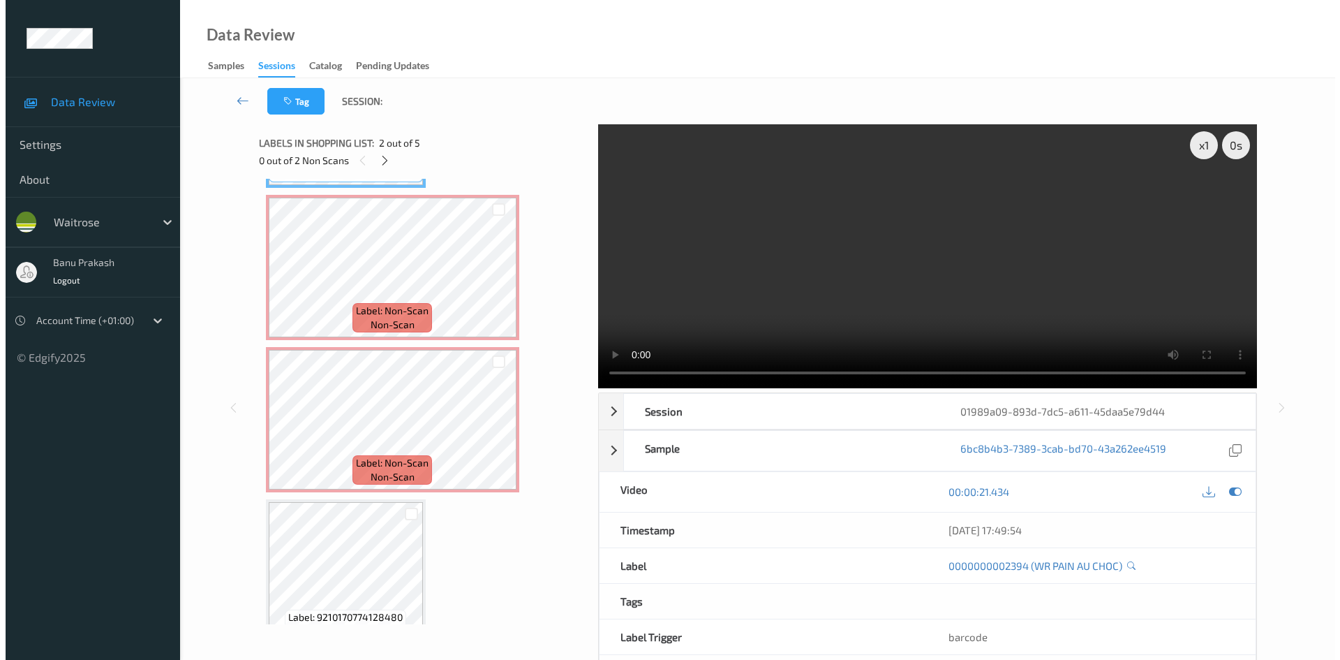
scroll to position [299, 0]
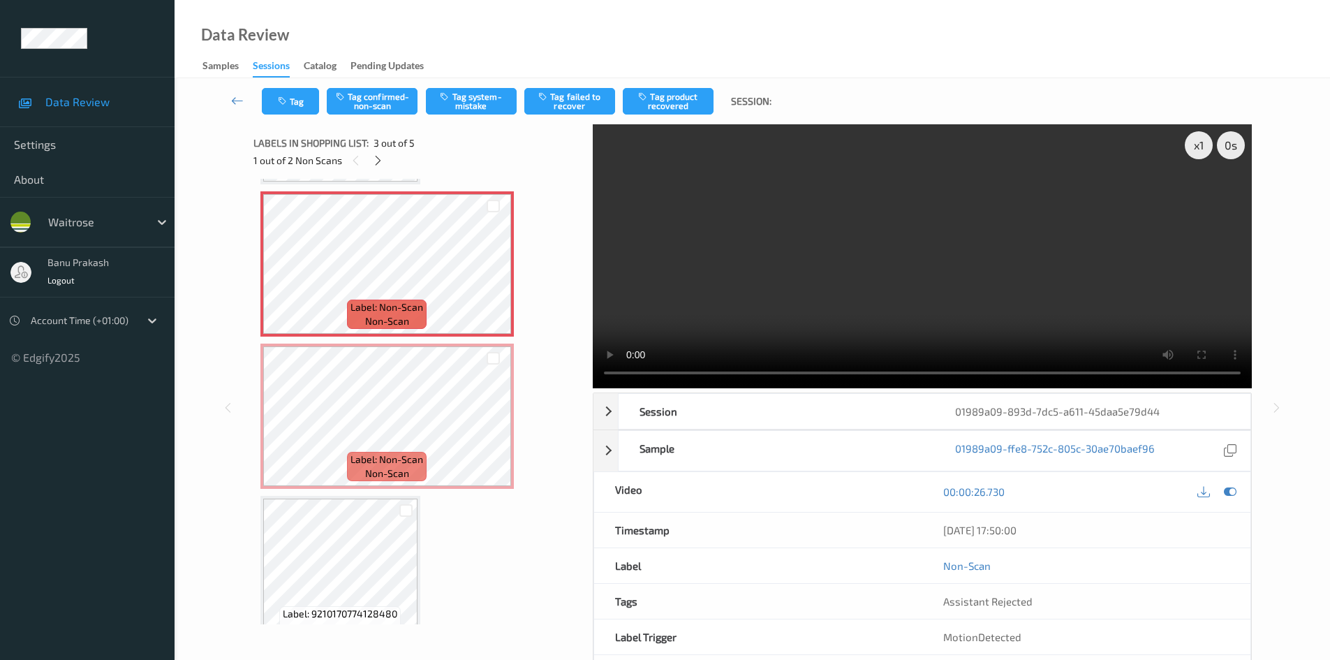
click at [731, 288] on video at bounding box center [922, 256] width 659 height 264
click at [748, 332] on video at bounding box center [922, 256] width 659 height 264
click at [480, 87] on div "Tag Tag confirmed-non-scan Tag system-mistake Tag failed to recover Tag product…" at bounding box center [752, 101] width 1098 height 46
click at [477, 98] on button "Tag system-mistake" at bounding box center [471, 101] width 91 height 27
click at [302, 102] on button "Tag" at bounding box center [290, 101] width 57 height 27
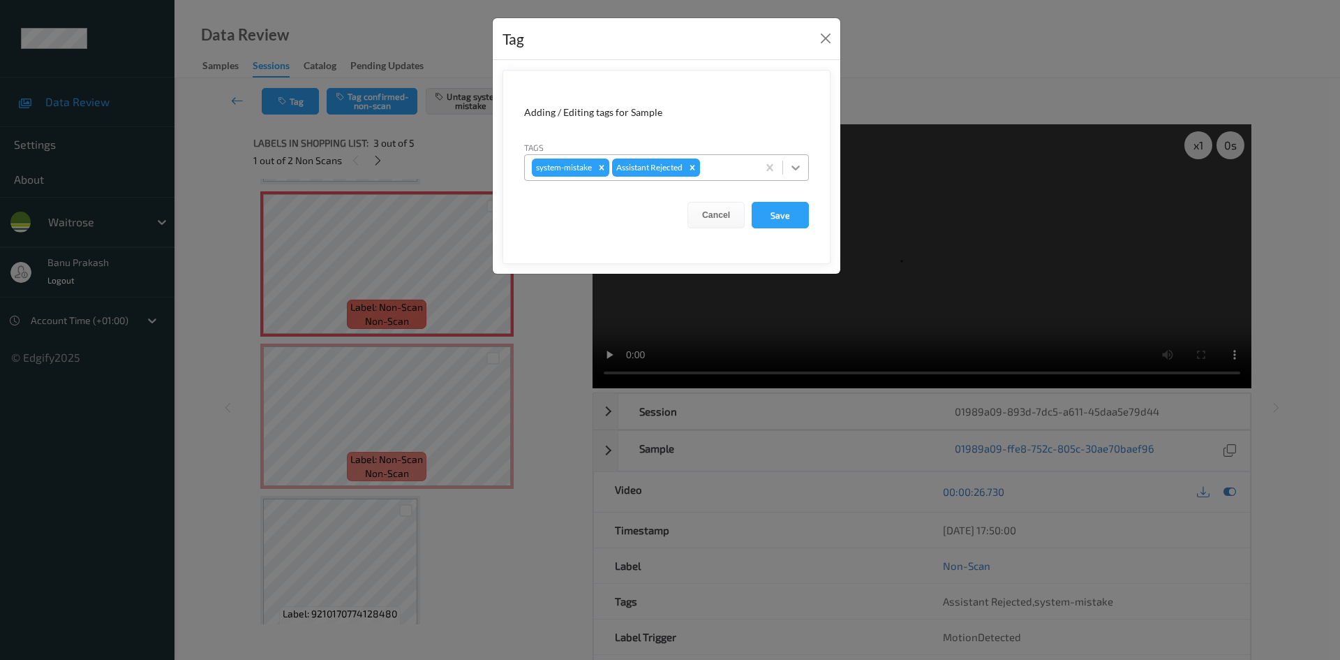
click at [793, 171] on icon at bounding box center [796, 168] width 14 height 14
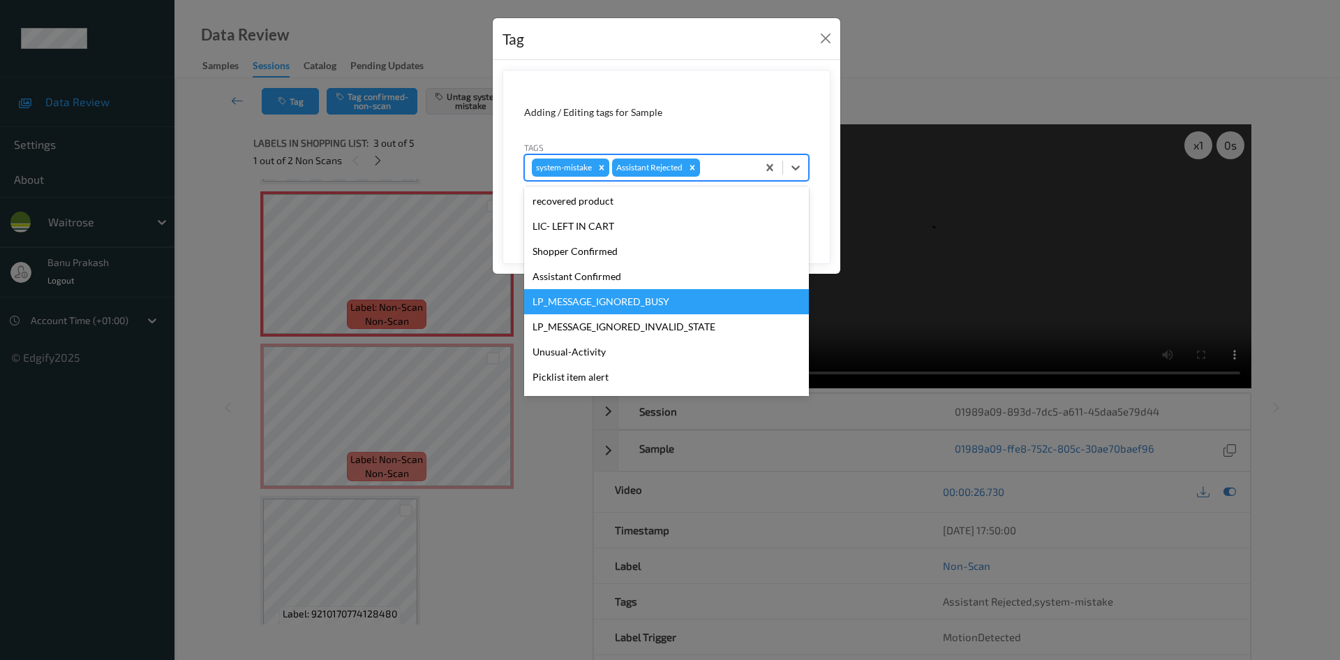
scroll to position [274, 0]
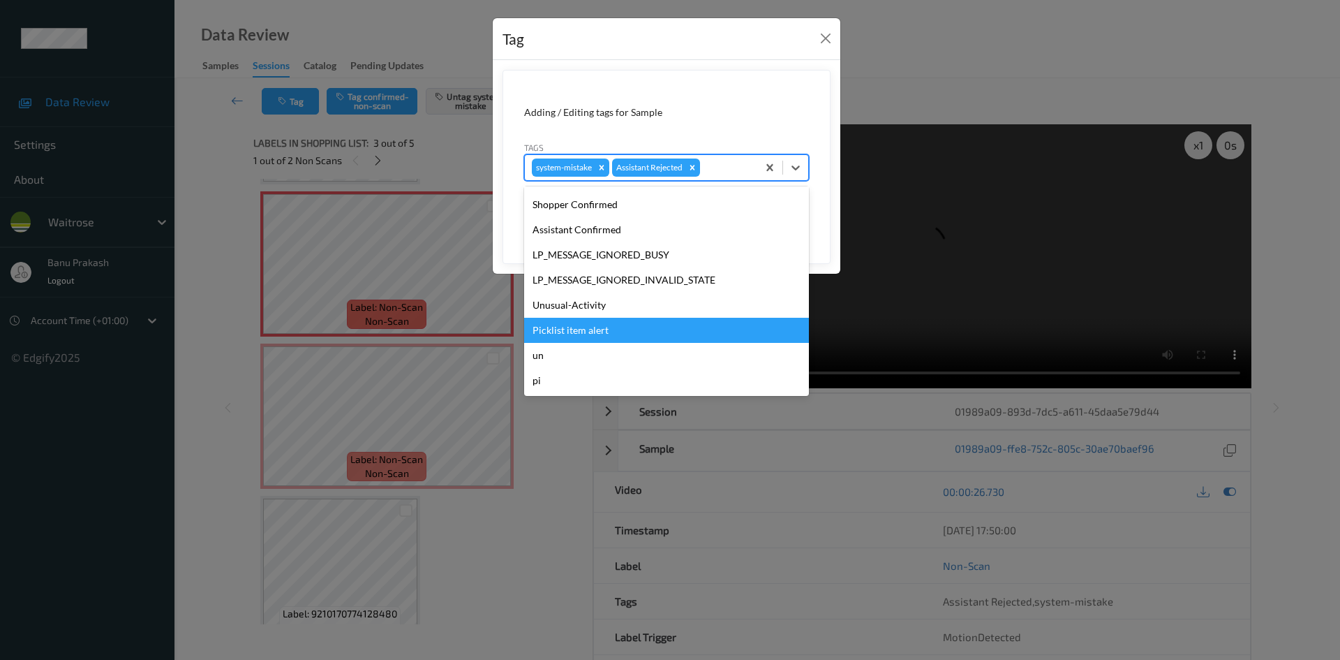
click at [663, 324] on div "Picklist item alert" at bounding box center [666, 330] width 285 height 25
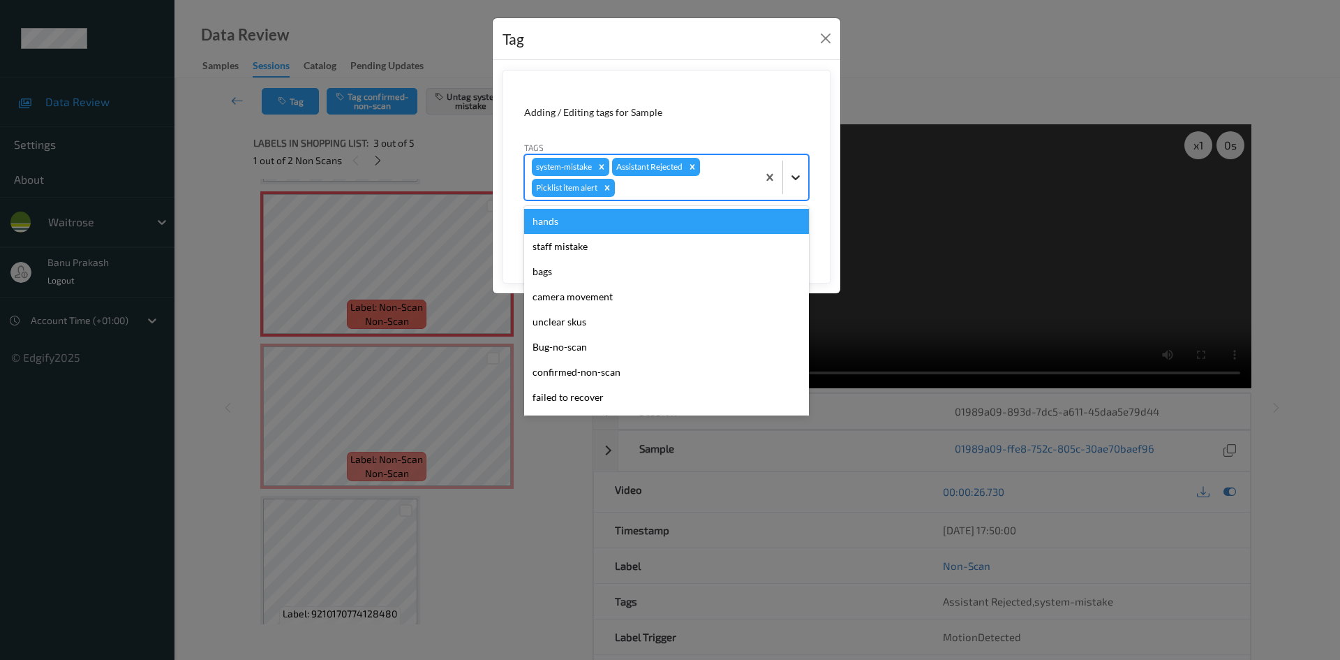
click at [793, 175] on icon at bounding box center [796, 177] width 14 height 14
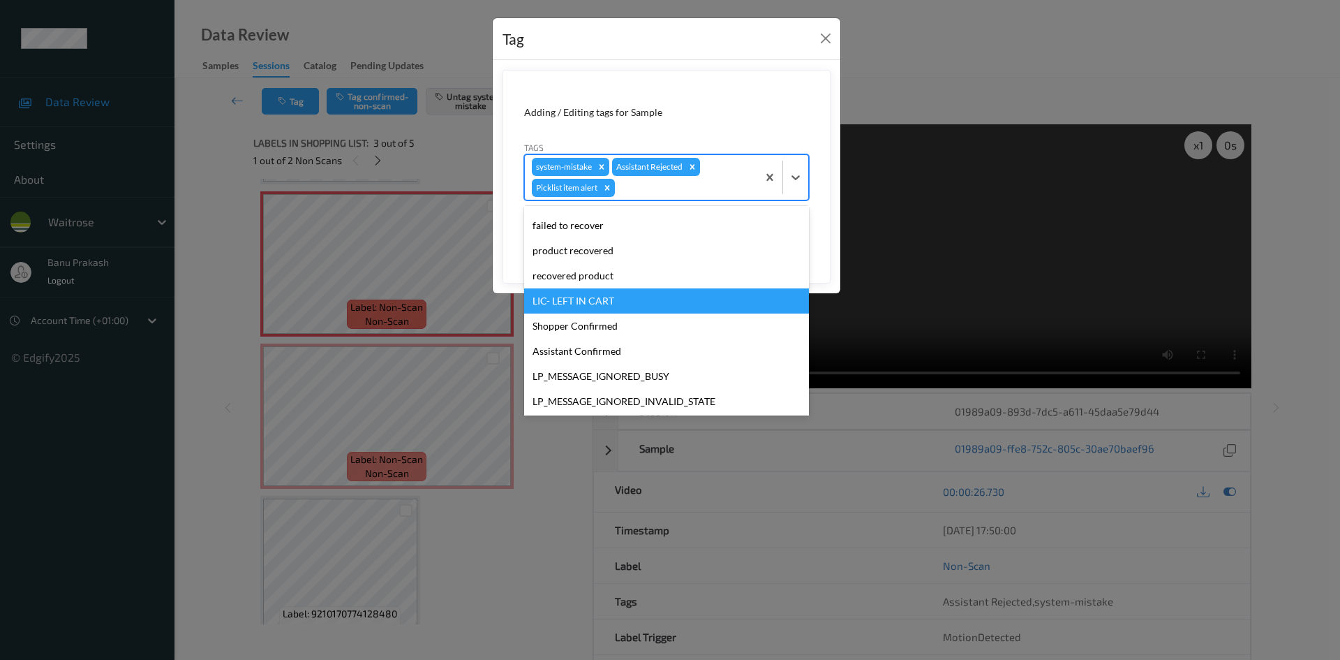
scroll to position [249, 0]
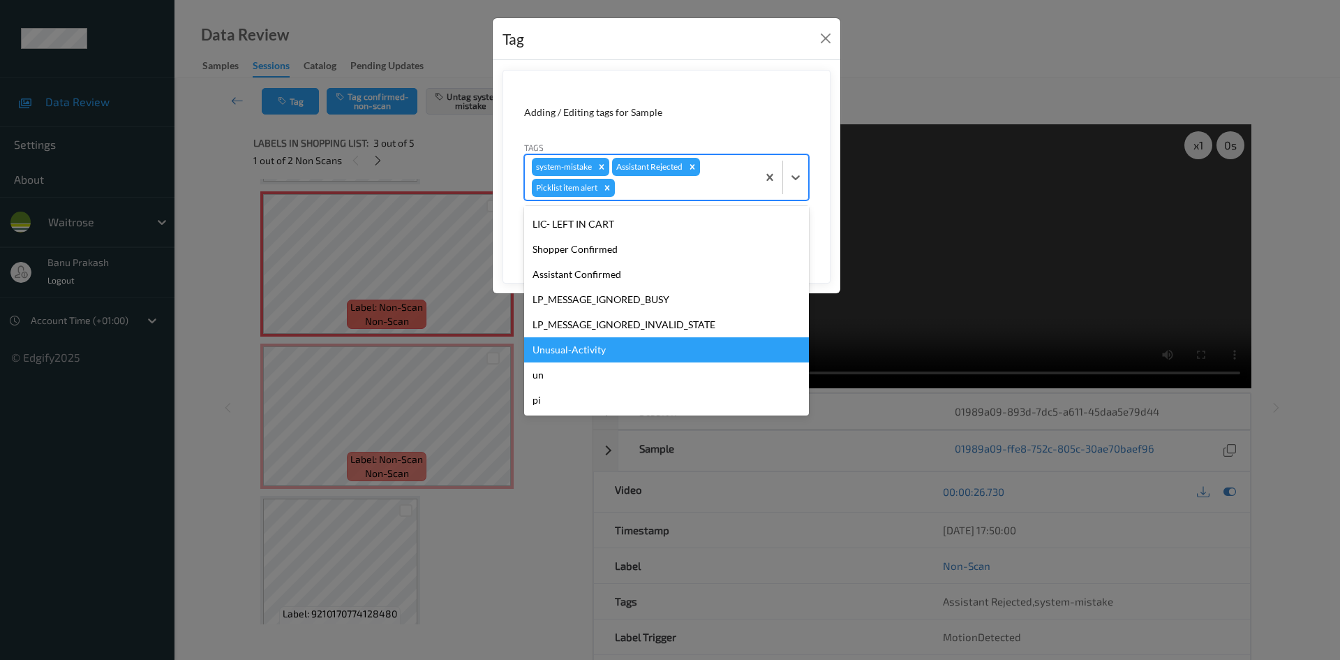
click at [627, 340] on div "Unusual-Activity" at bounding box center [666, 349] width 285 height 25
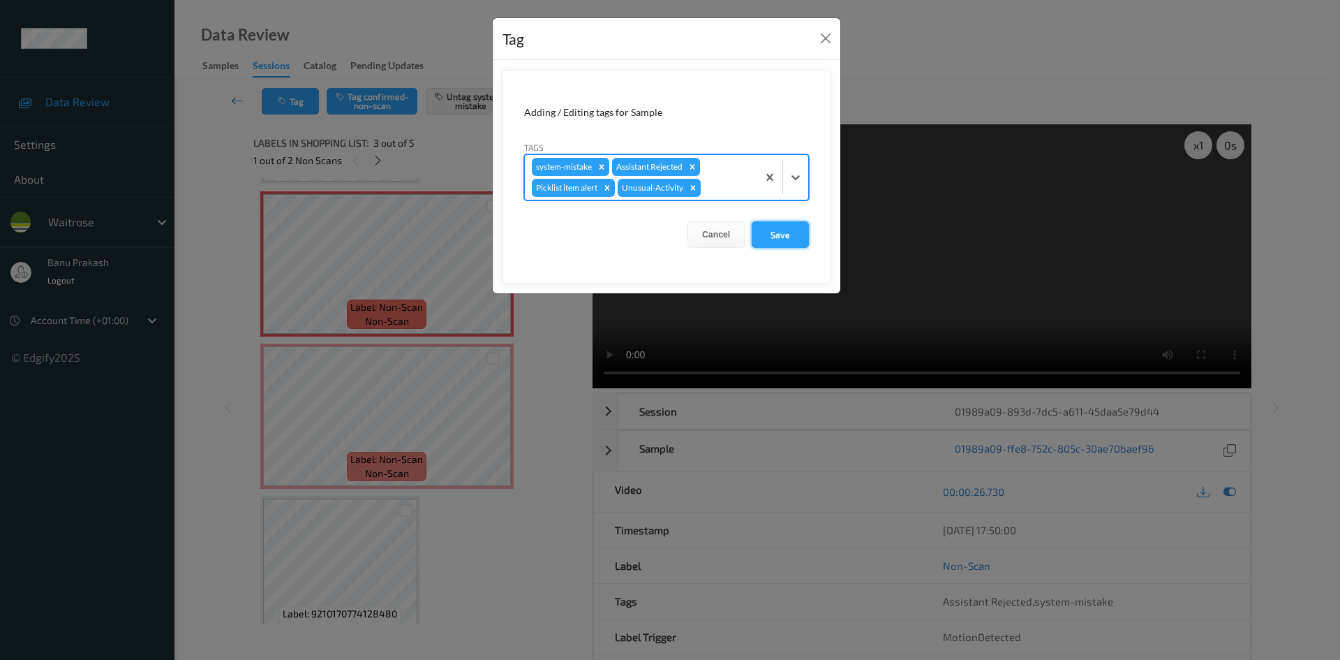
click at [772, 233] on button "Save" at bounding box center [780, 234] width 57 height 27
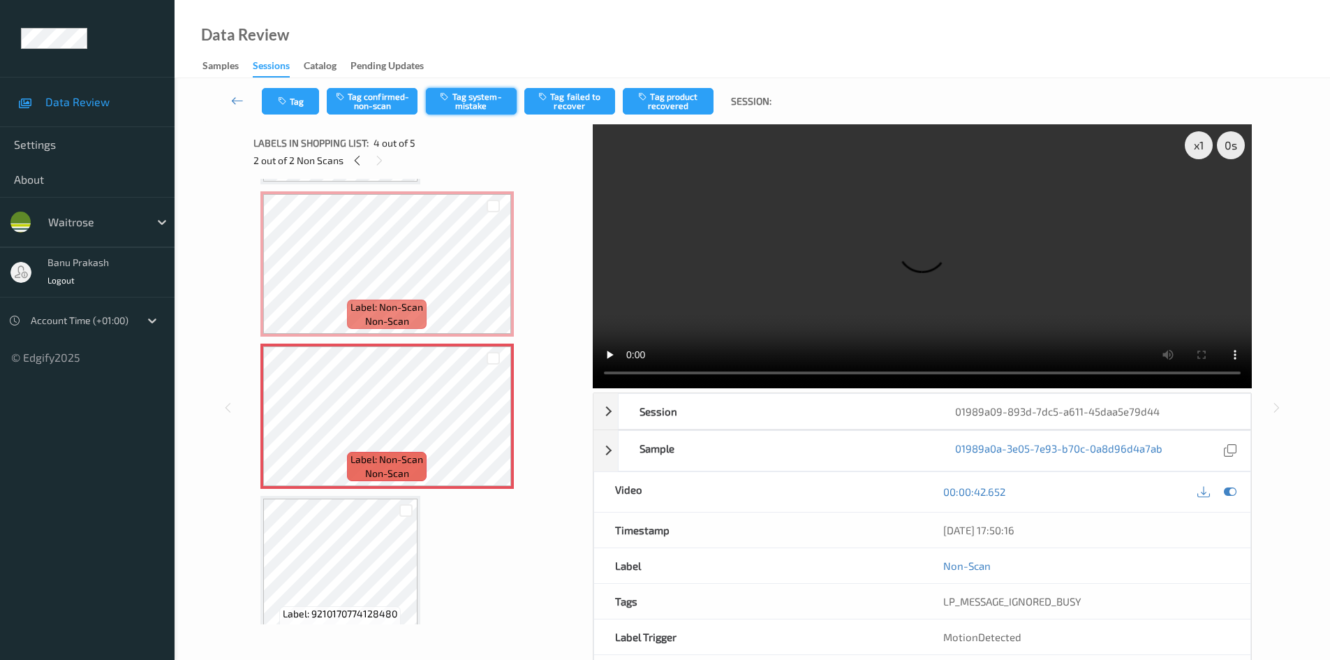
click at [457, 92] on button "Tag system-mistake" at bounding box center [471, 101] width 91 height 27
click at [304, 105] on button "Tag" at bounding box center [290, 101] width 57 height 27
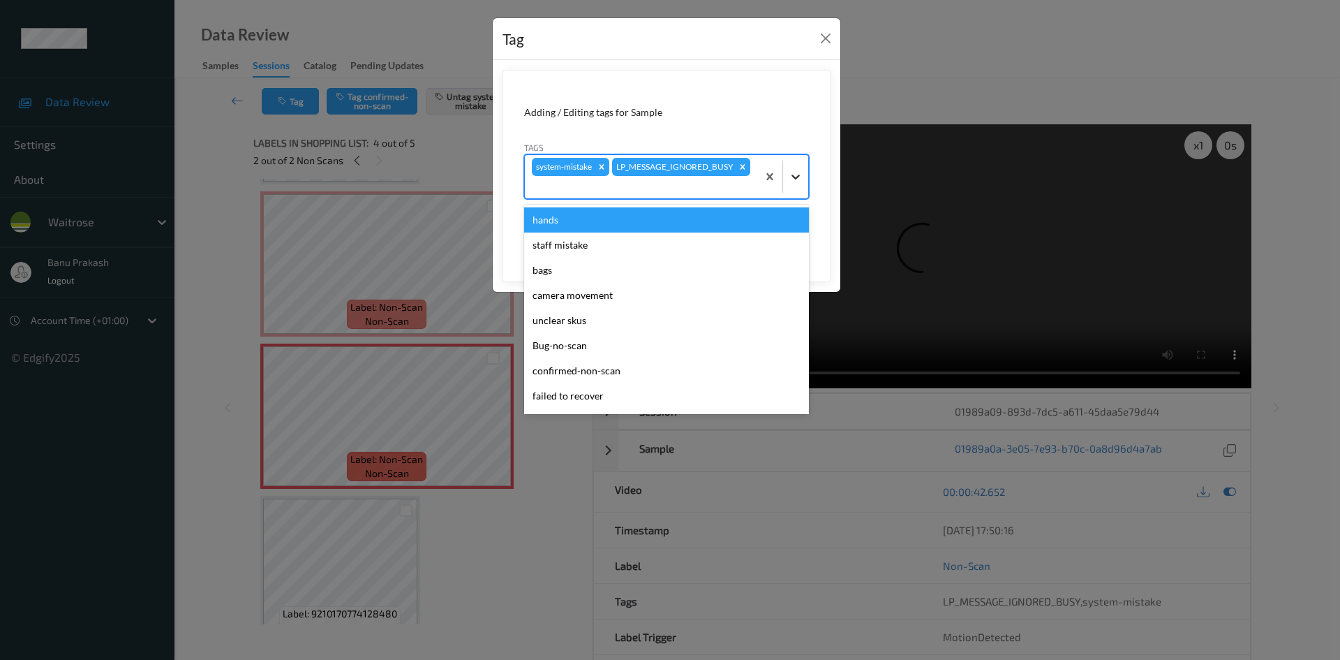
click at [795, 177] on icon at bounding box center [796, 177] width 14 height 14
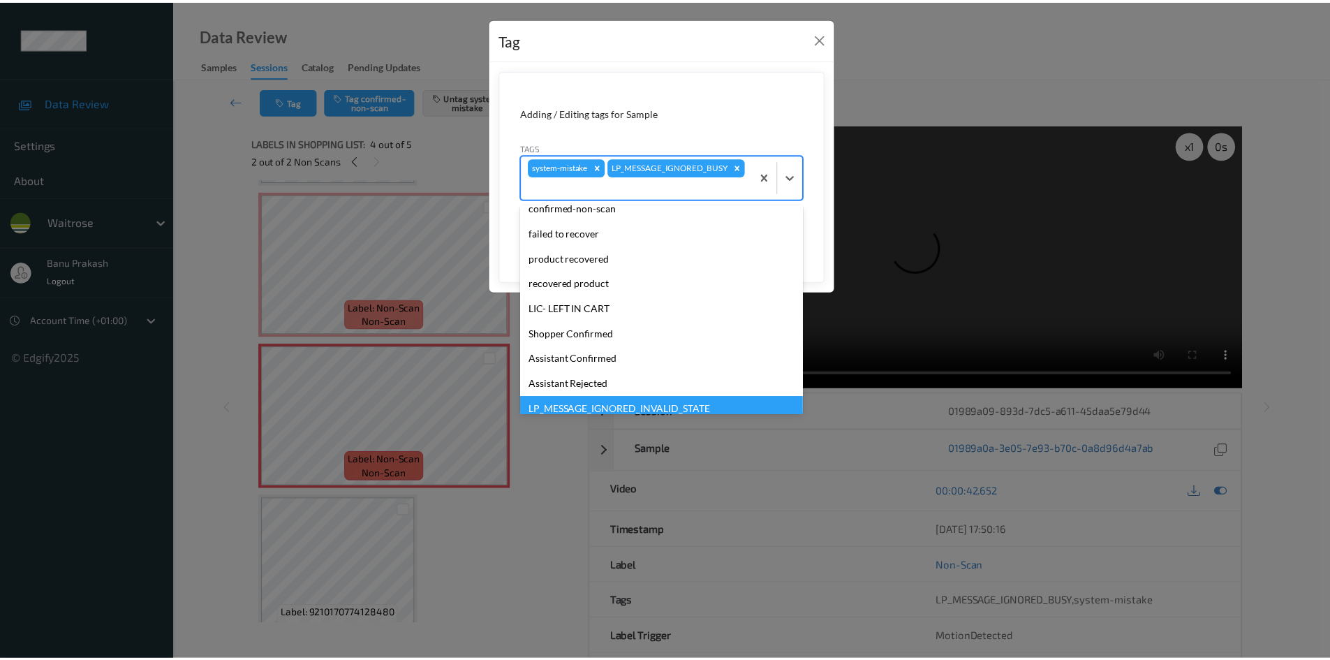
scroll to position [209, 0]
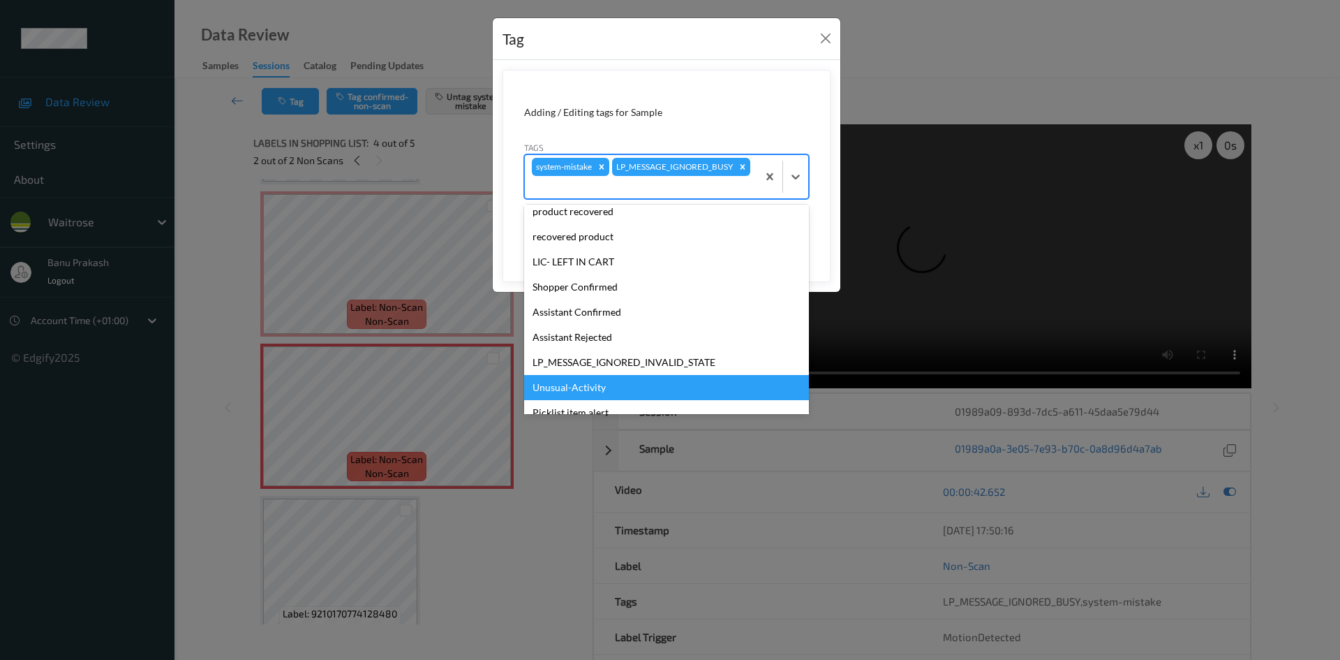
click at [593, 386] on div "Unusual-Activity" at bounding box center [666, 387] width 285 height 25
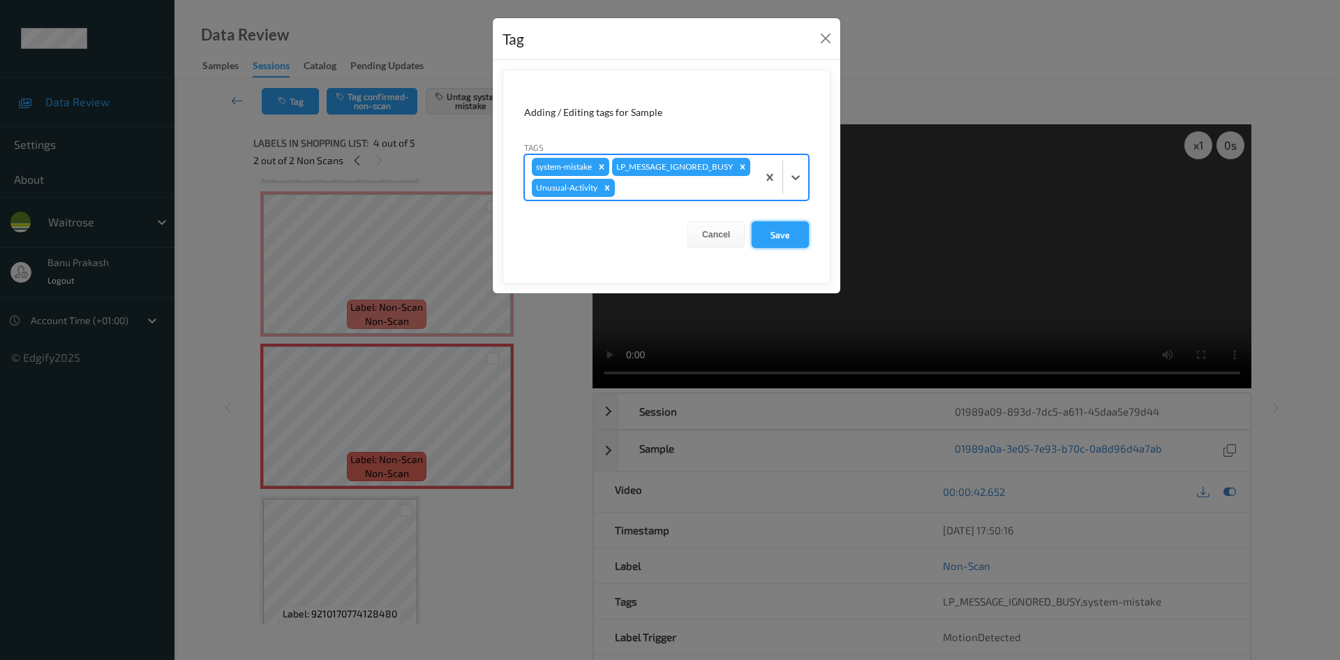
click at [776, 248] on button "Save" at bounding box center [780, 234] width 57 height 27
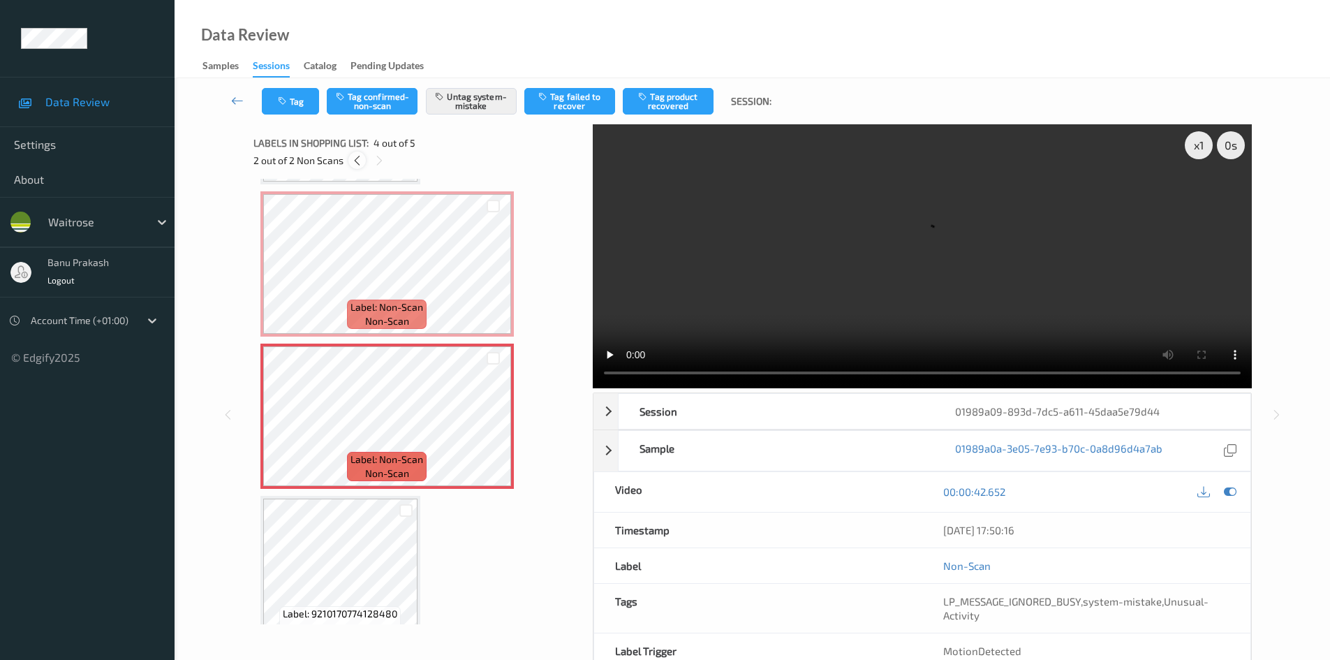
click at [358, 158] on icon at bounding box center [357, 160] width 12 height 13
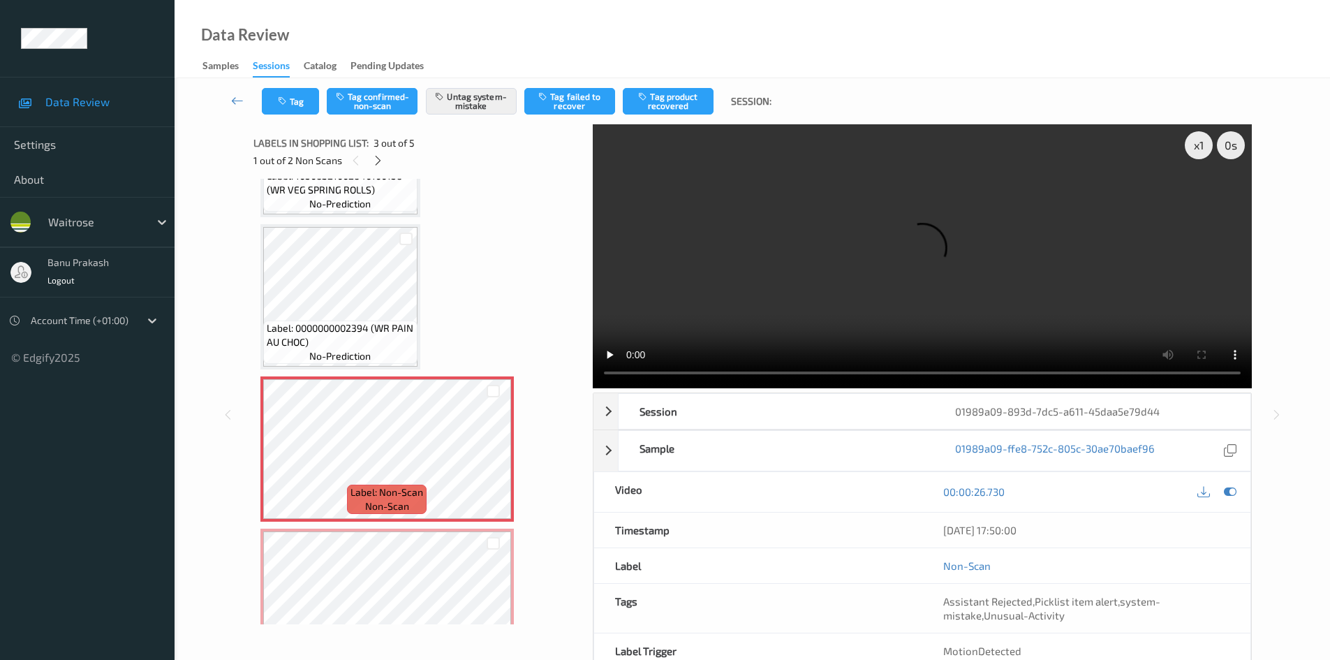
scroll to position [89, 0]
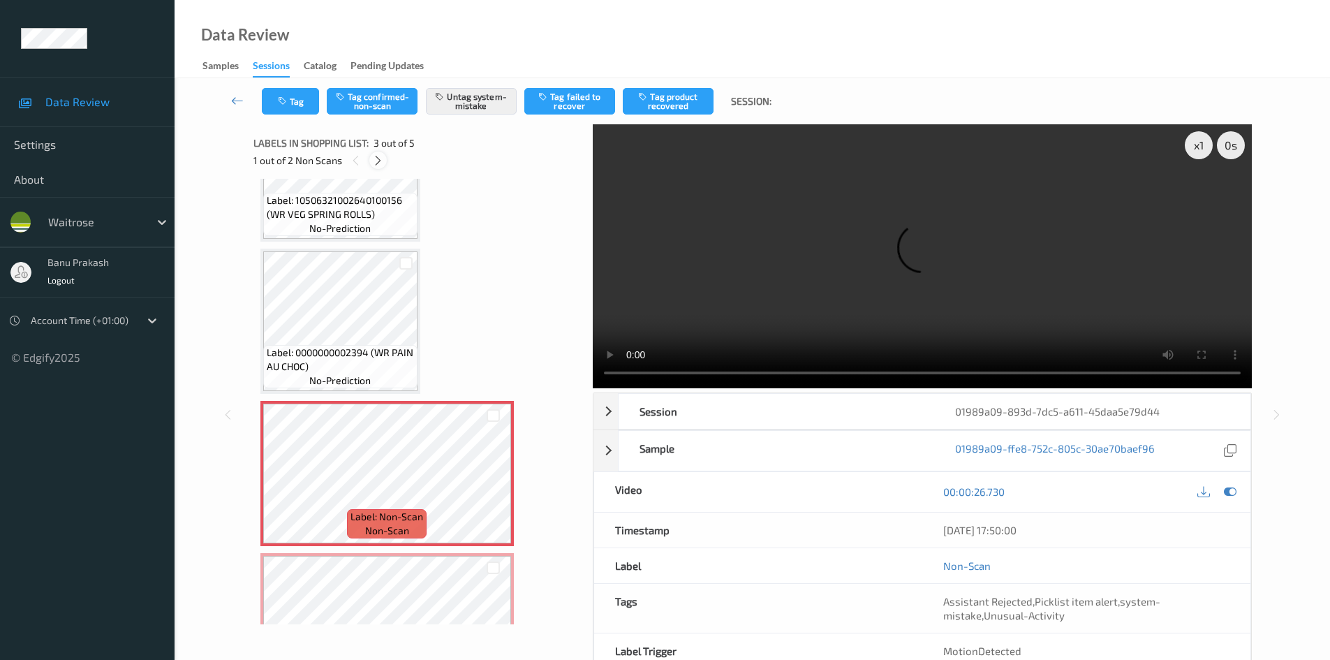
click at [378, 158] on icon at bounding box center [378, 160] width 12 height 13
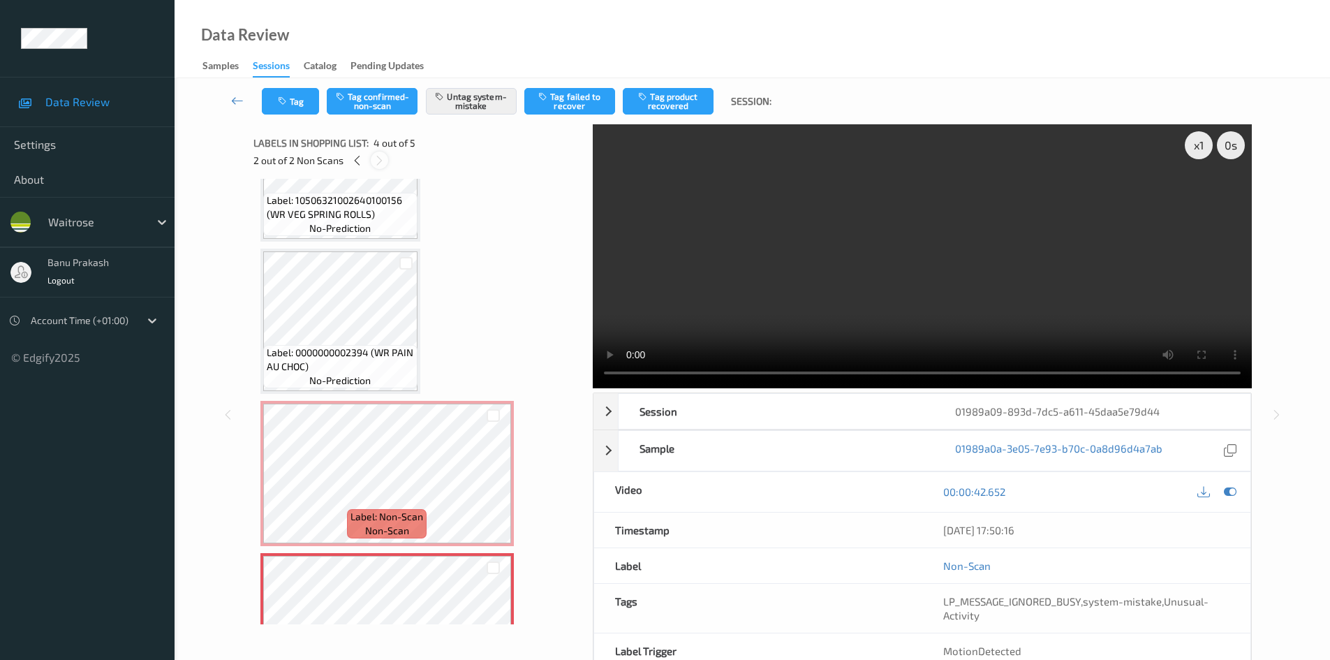
scroll to position [311, 0]
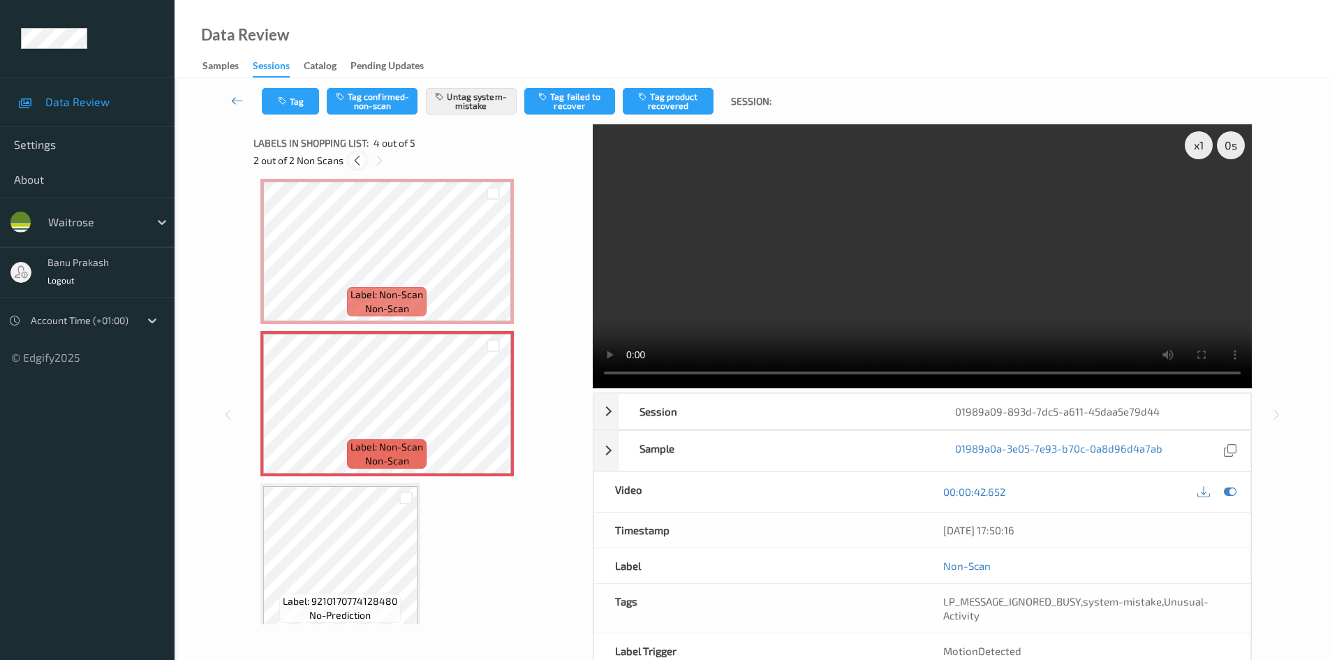
click at [355, 156] on icon at bounding box center [357, 160] width 12 height 13
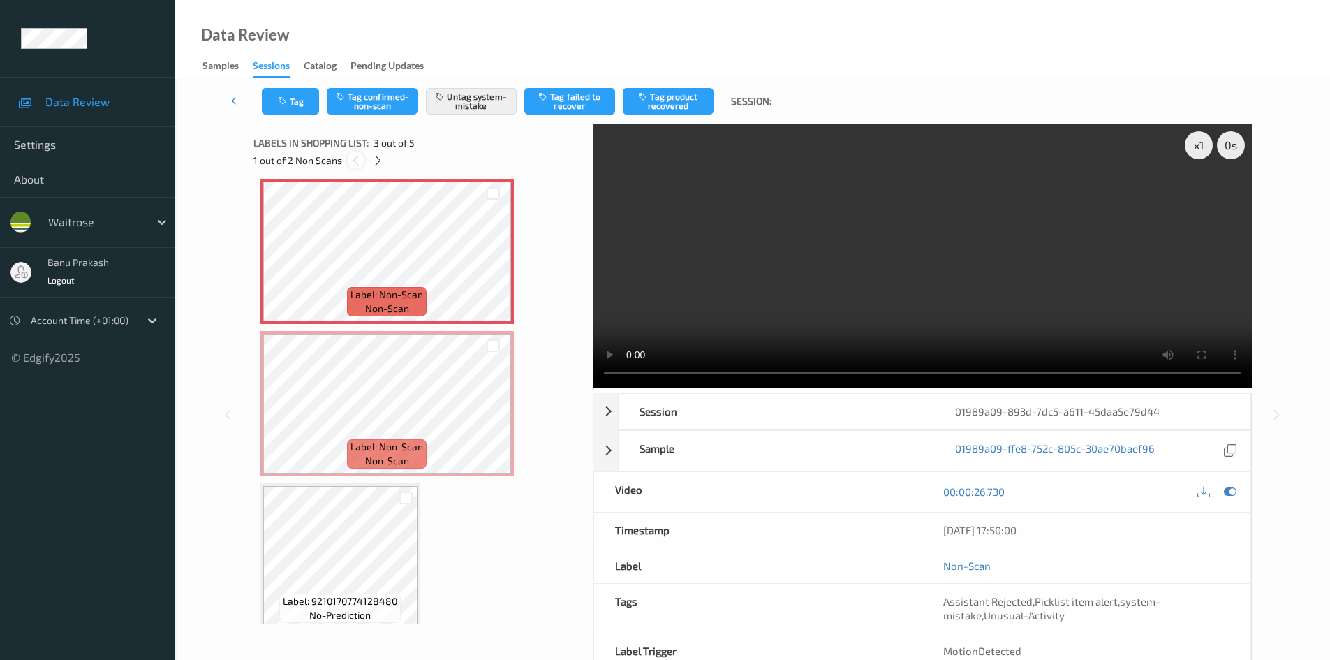
scroll to position [159, 0]
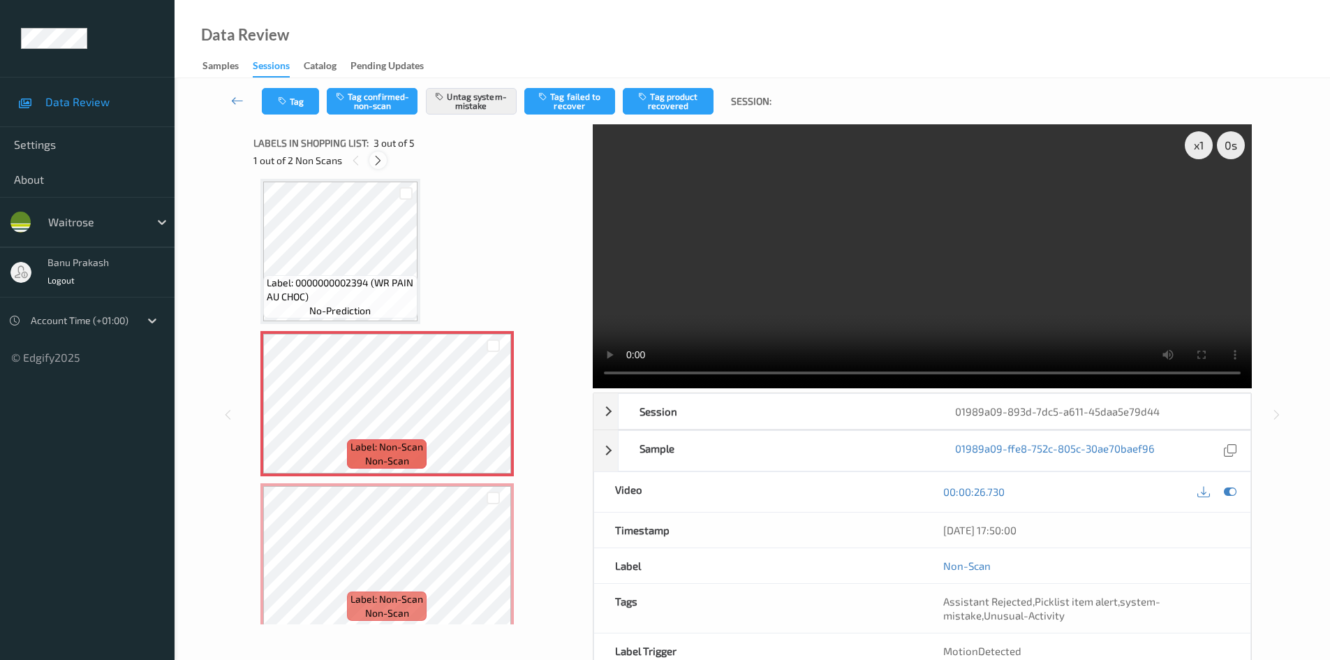
click at [375, 160] on icon at bounding box center [378, 160] width 12 height 13
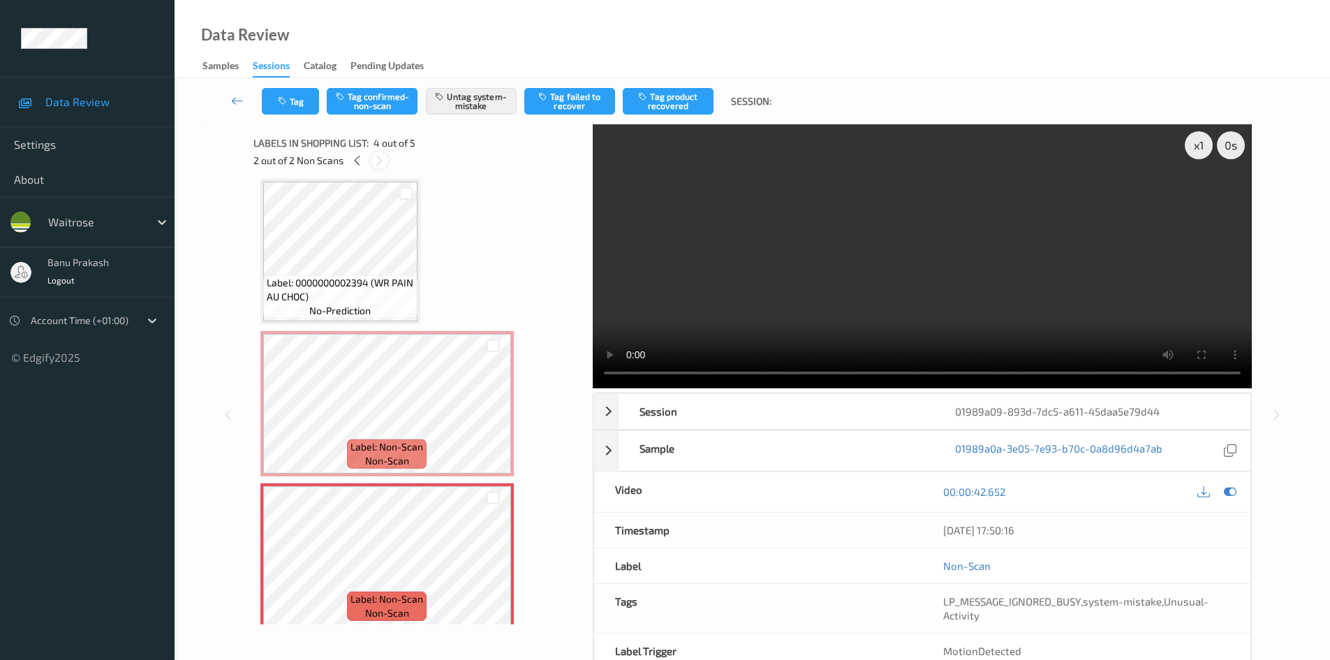
scroll to position [311, 0]
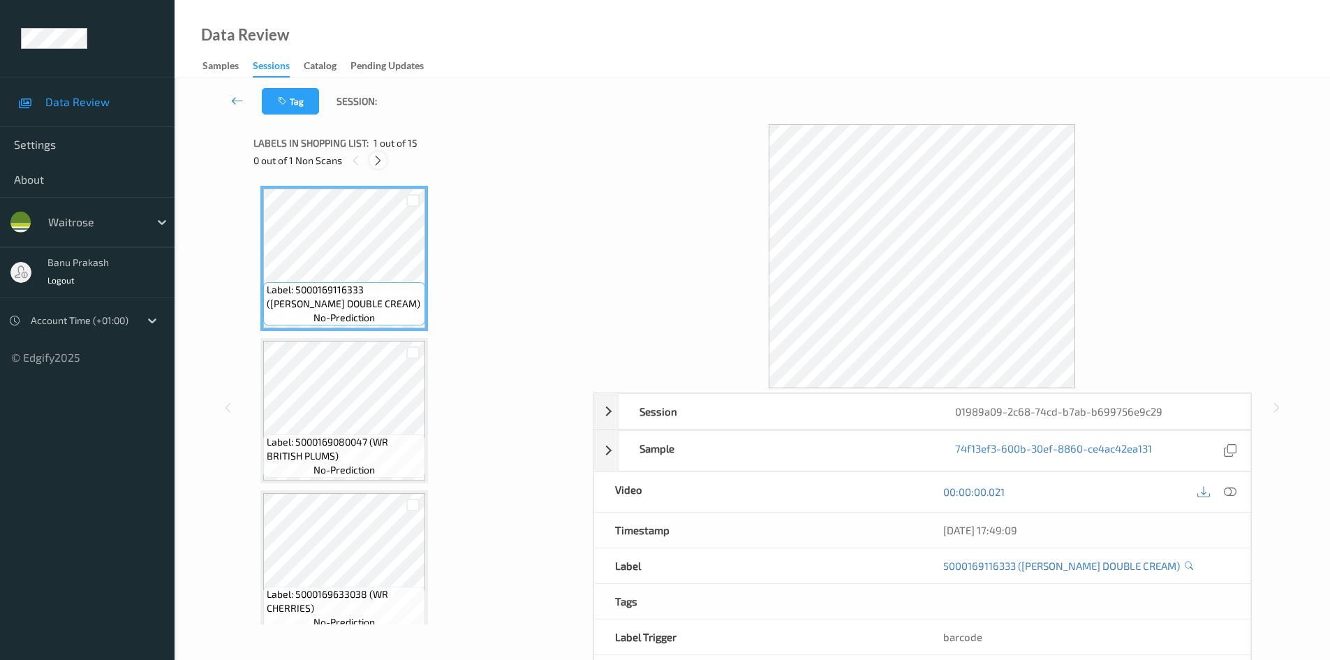
click at [376, 164] on icon at bounding box center [378, 160] width 12 height 13
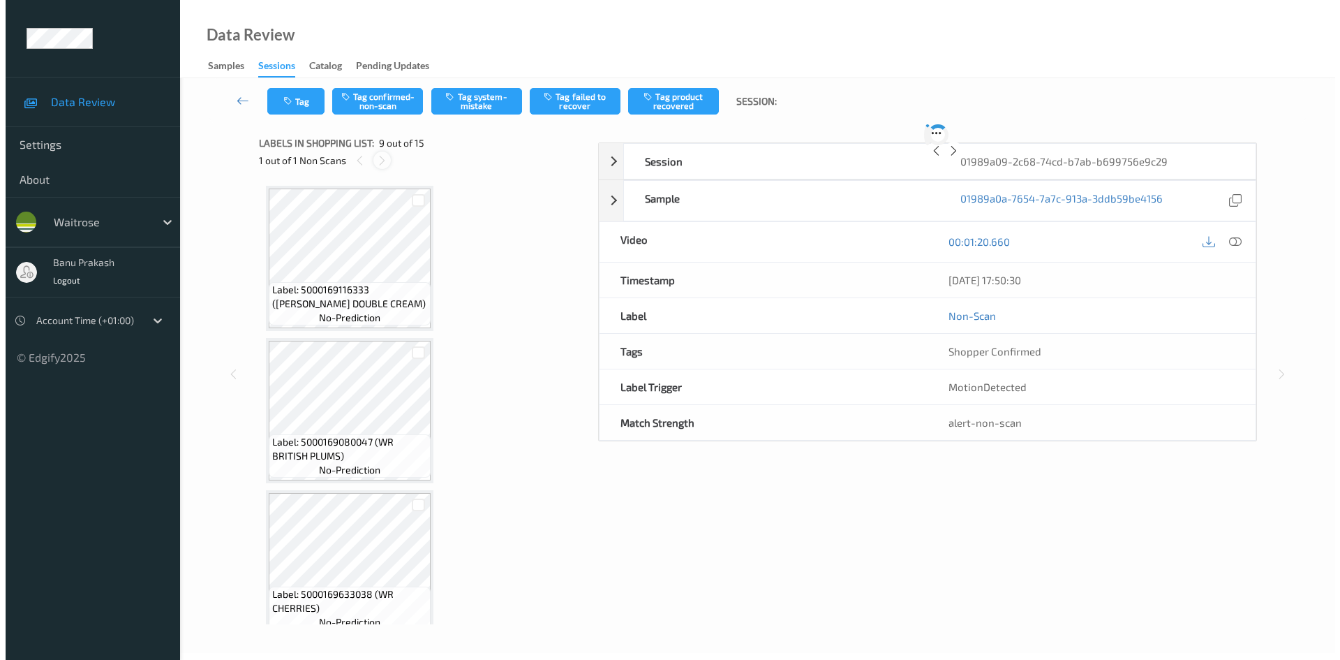
scroll to position [1072, 0]
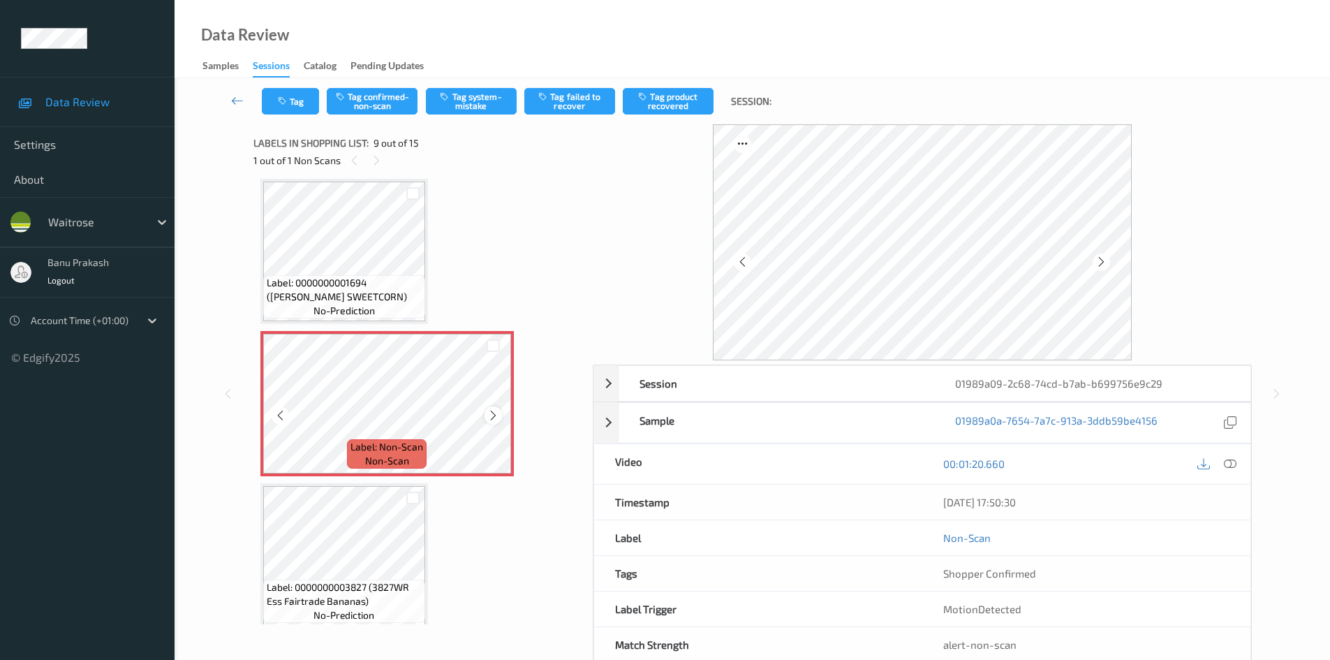
click at [490, 414] on icon at bounding box center [493, 415] width 12 height 13
click at [1234, 468] on icon at bounding box center [1230, 463] width 13 height 13
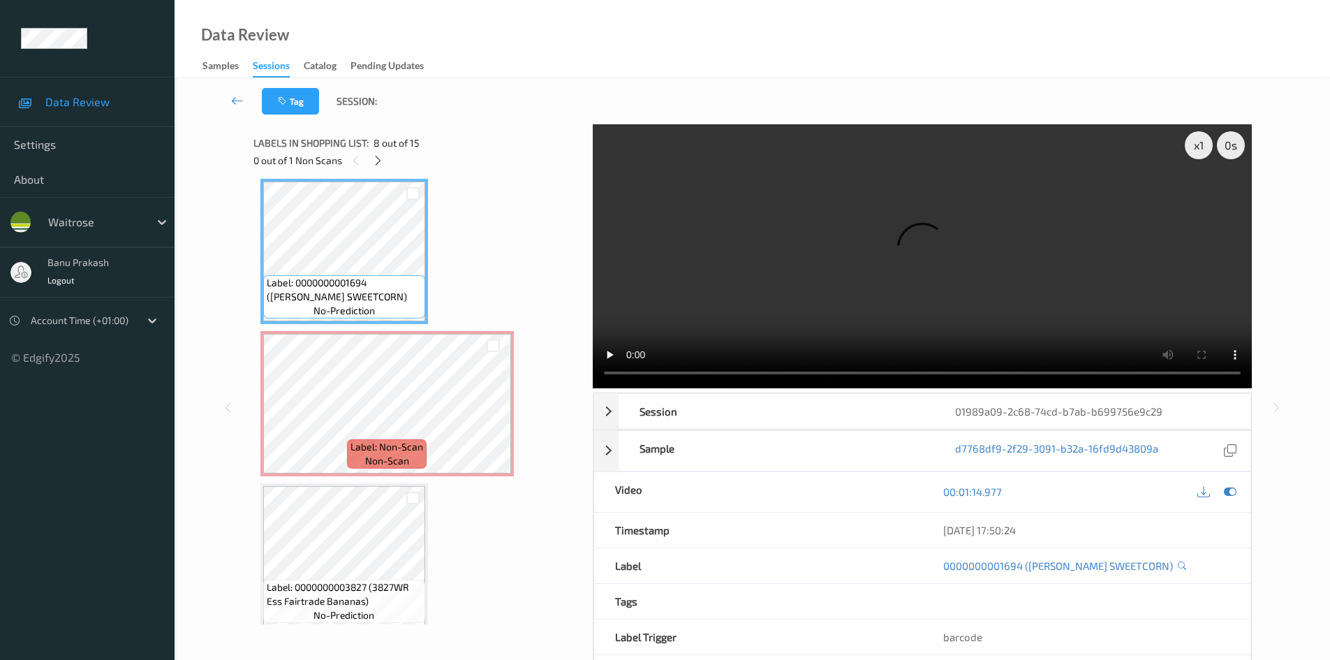
click at [748, 257] on video at bounding box center [922, 256] width 659 height 264
click at [774, 274] on video at bounding box center [922, 256] width 659 height 264
click at [620, 306] on video at bounding box center [922, 256] width 659 height 264
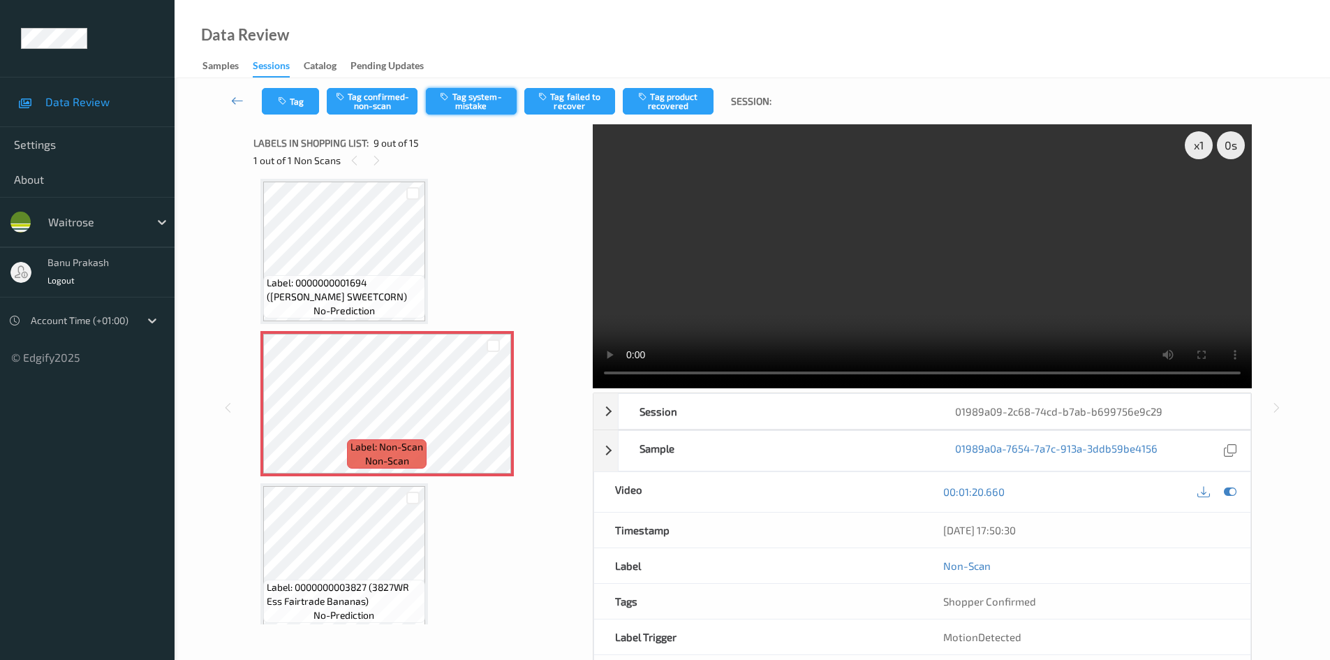
click at [488, 106] on button "Tag system-mistake" at bounding box center [471, 101] width 91 height 27
click at [305, 98] on button "Tag" at bounding box center [290, 101] width 57 height 27
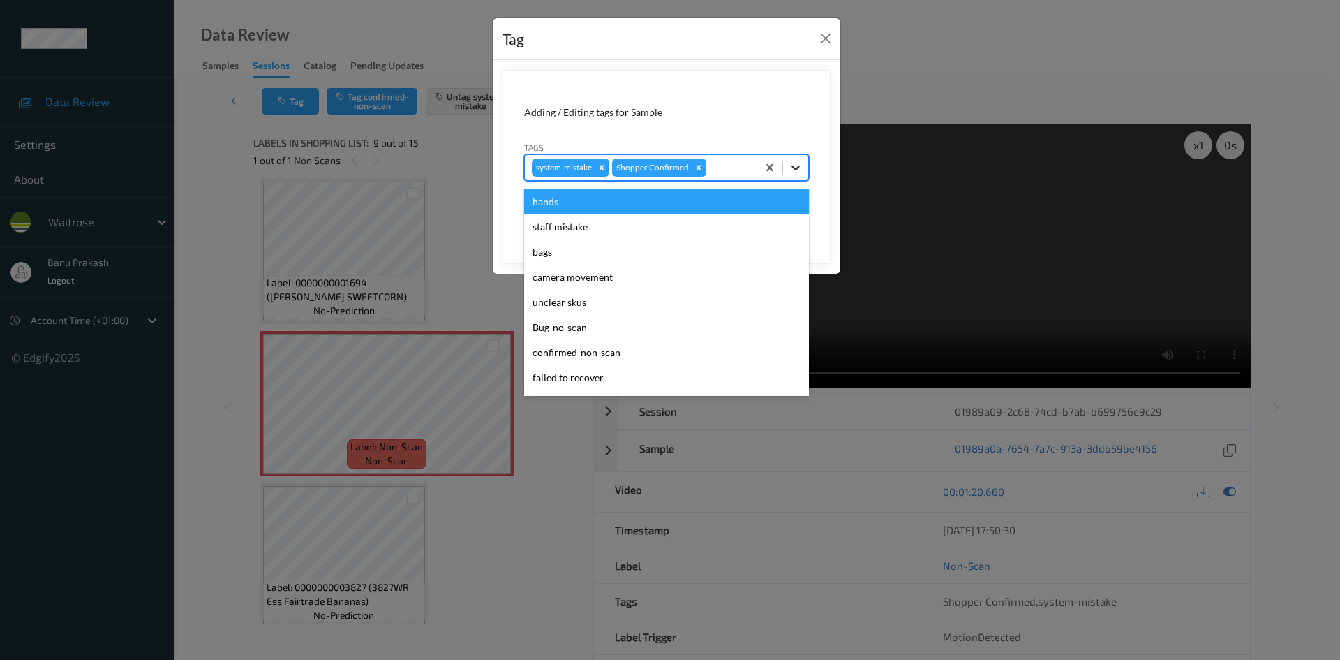
click at [794, 159] on div at bounding box center [795, 167] width 25 height 25
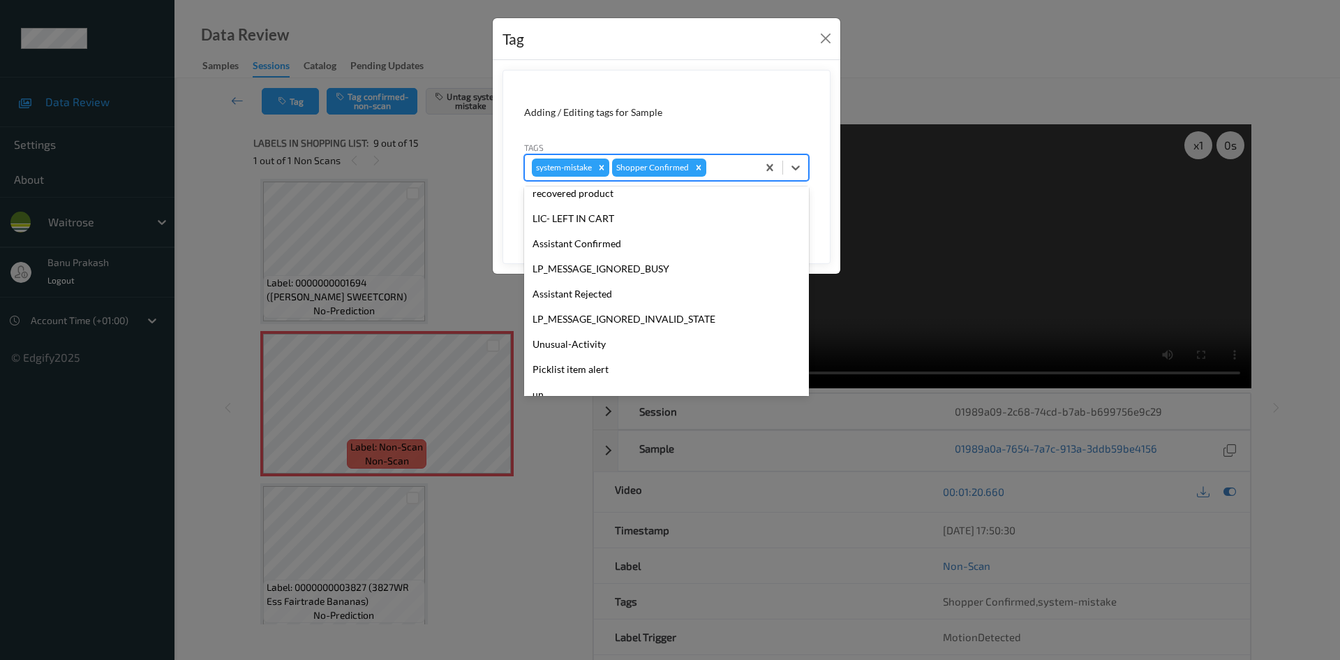
scroll to position [274, 0]
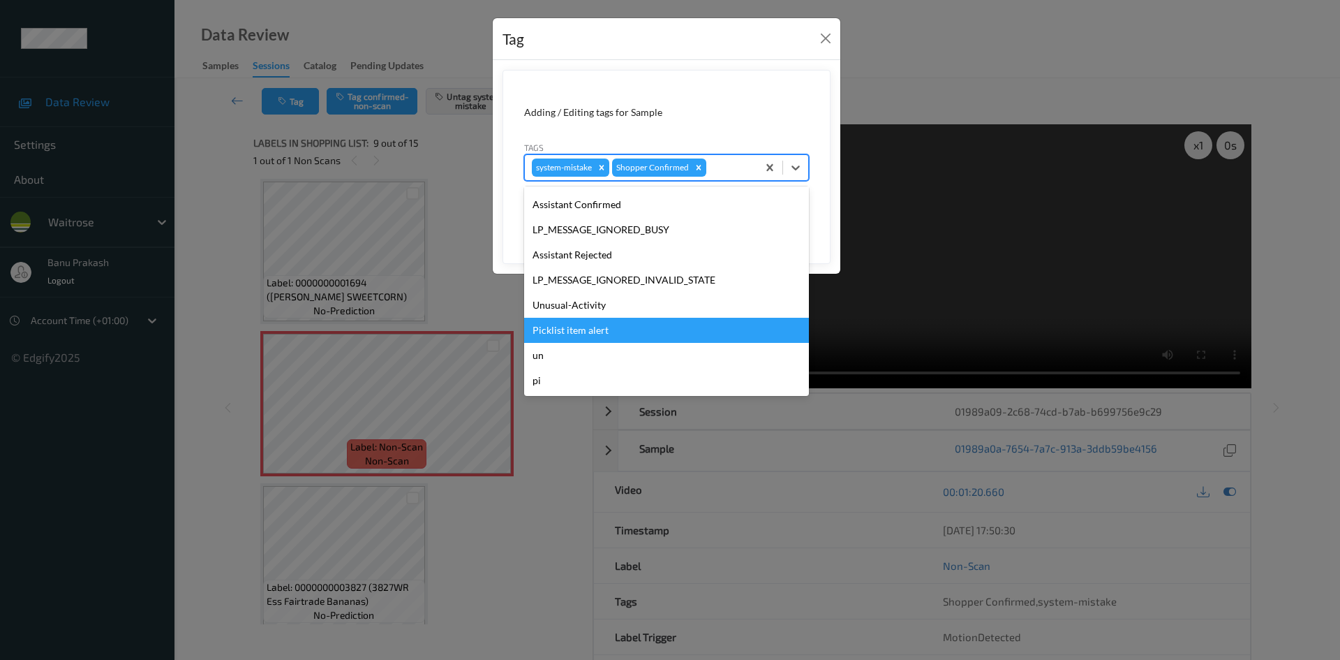
click at [598, 331] on div "Picklist item alert" at bounding box center [666, 330] width 285 height 25
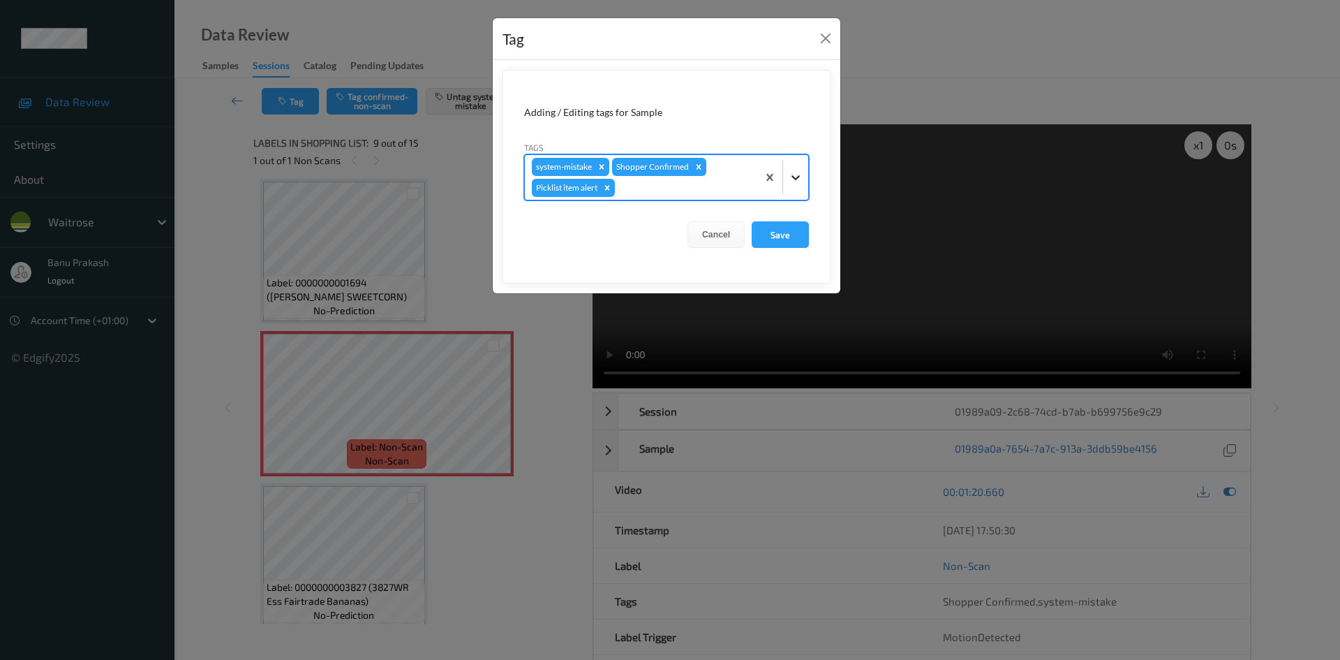
click at [793, 178] on icon at bounding box center [796, 177] width 14 height 14
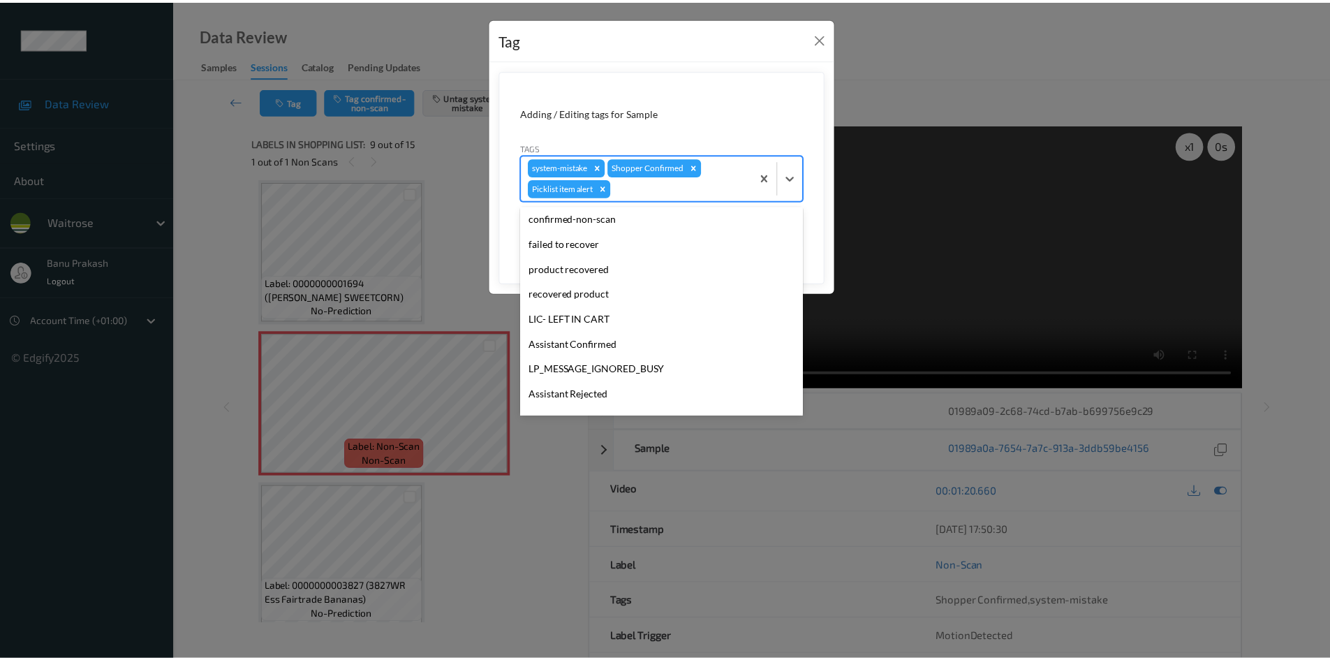
scroll to position [249, 0]
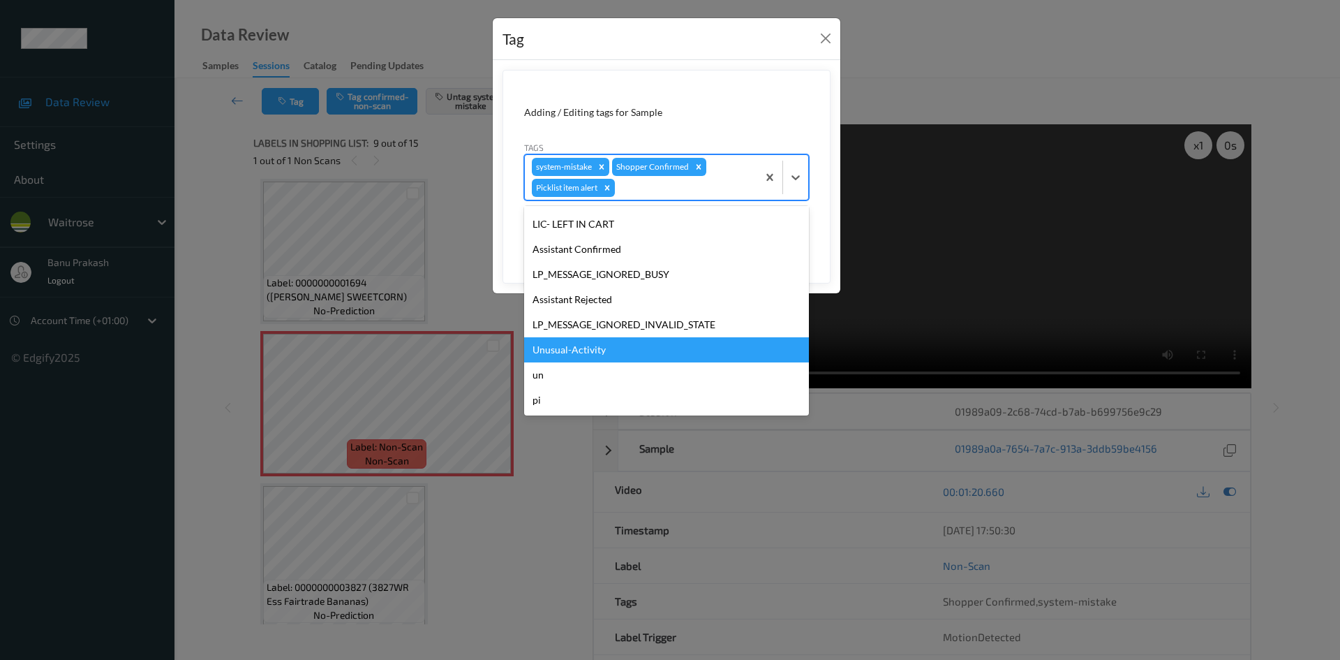
click at [680, 342] on div "Unusual-Activity" at bounding box center [666, 349] width 285 height 25
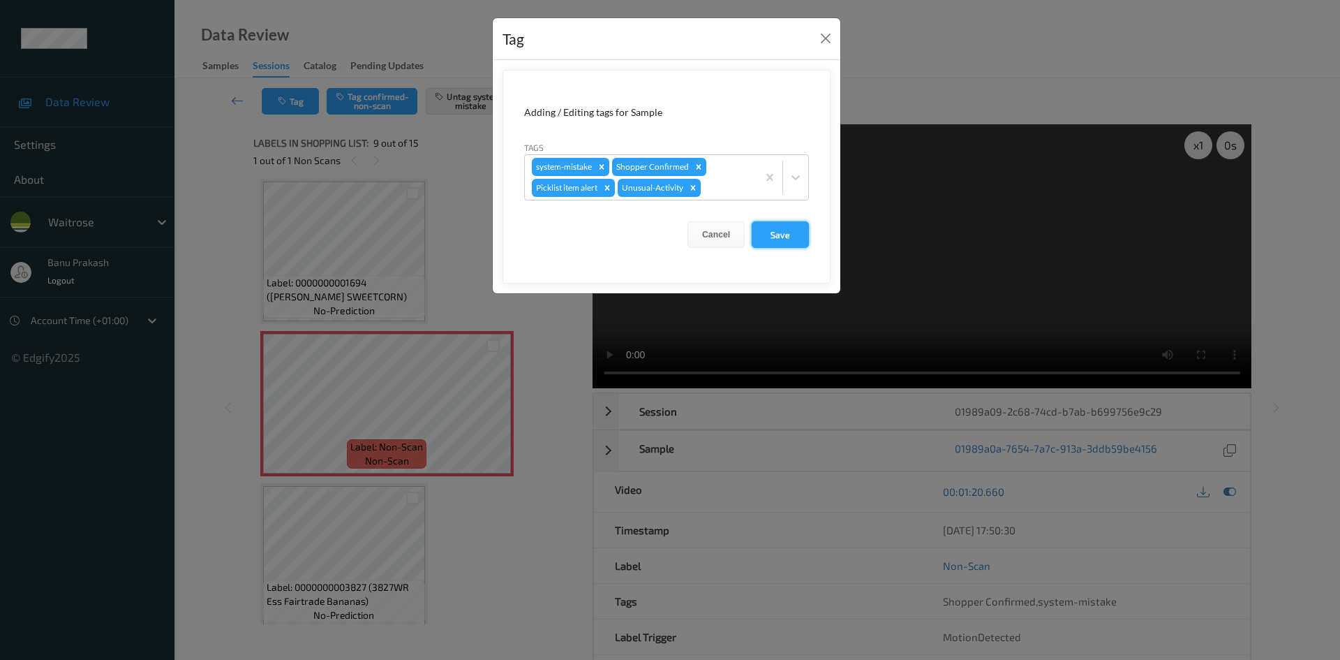
click at [785, 230] on button "Save" at bounding box center [780, 234] width 57 height 27
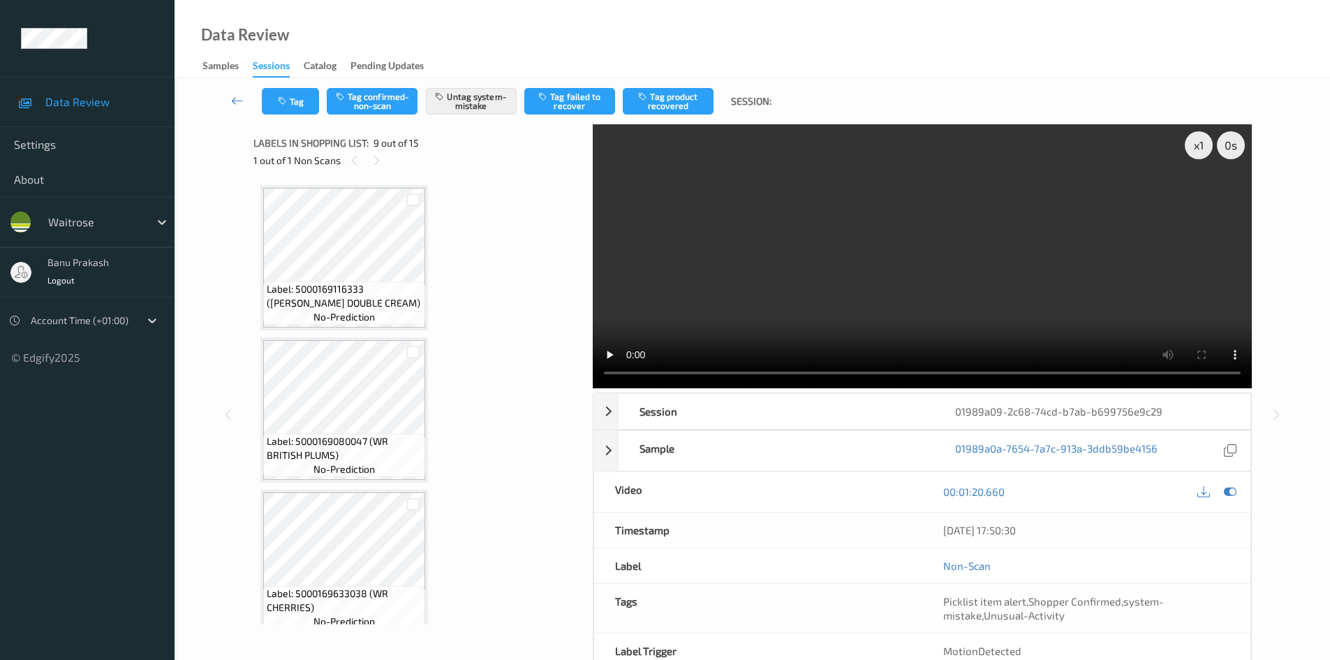
scroll to position [0, 0]
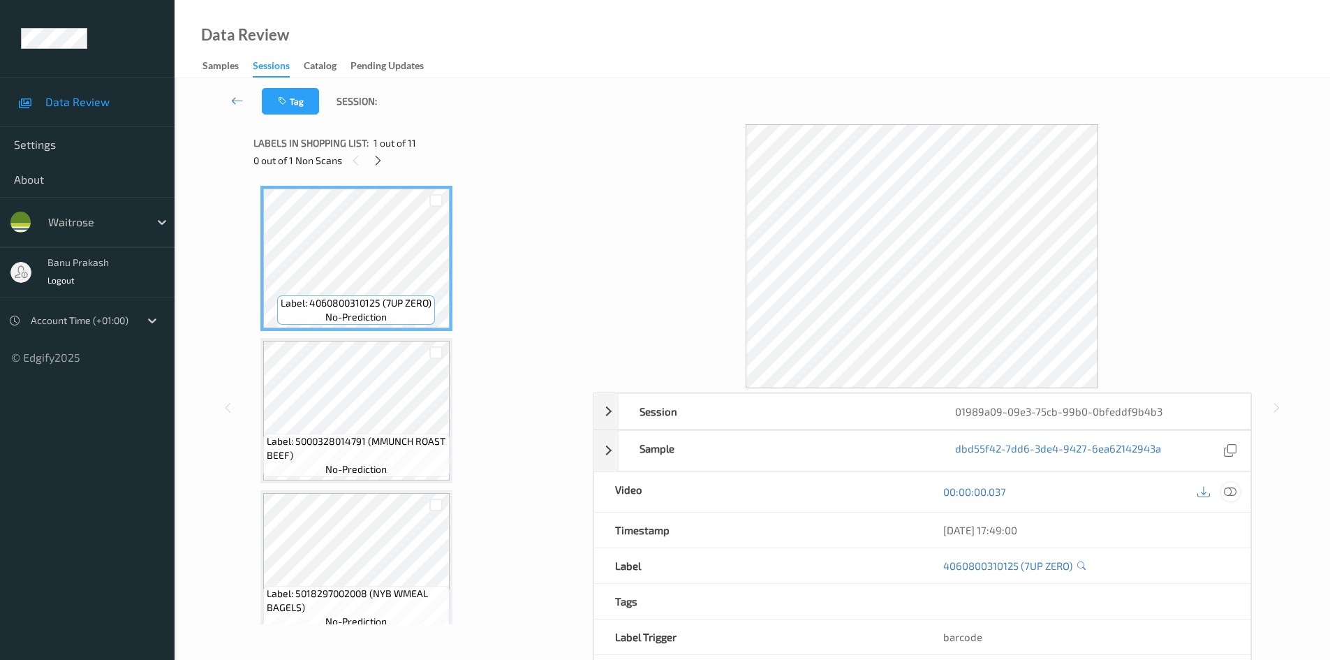
click at [1233, 489] on icon at bounding box center [1230, 491] width 13 height 13
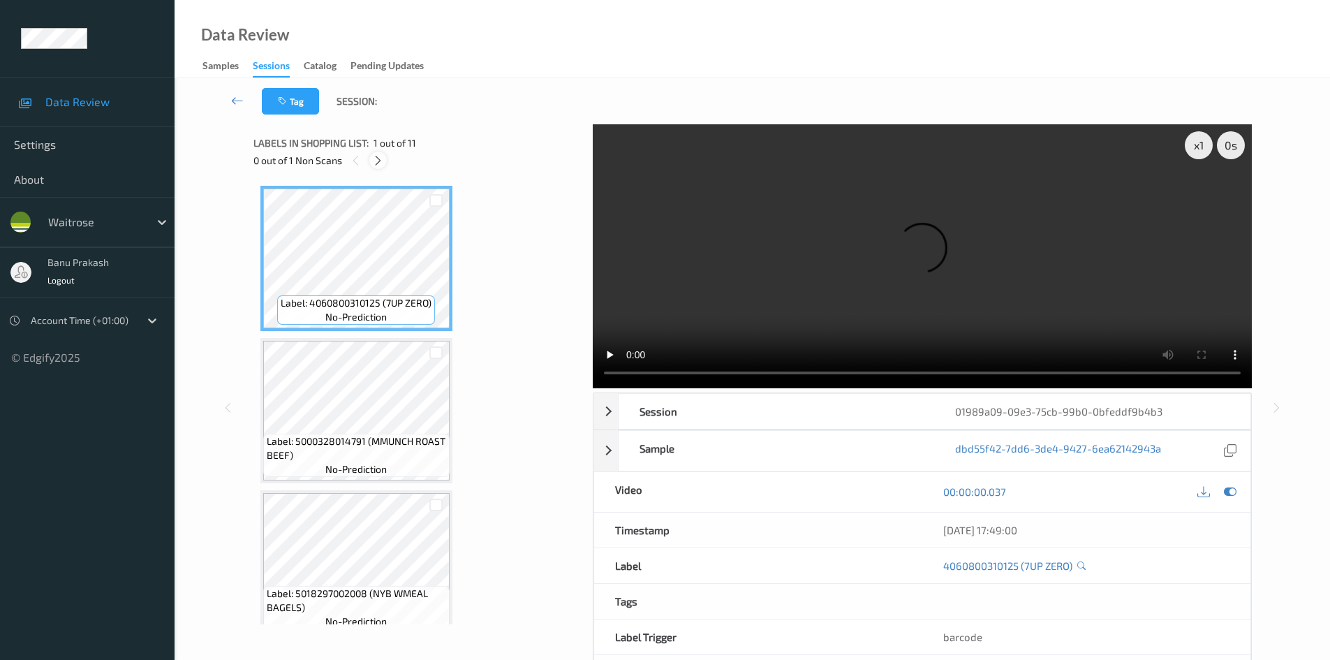
click at [378, 163] on icon at bounding box center [378, 160] width 12 height 13
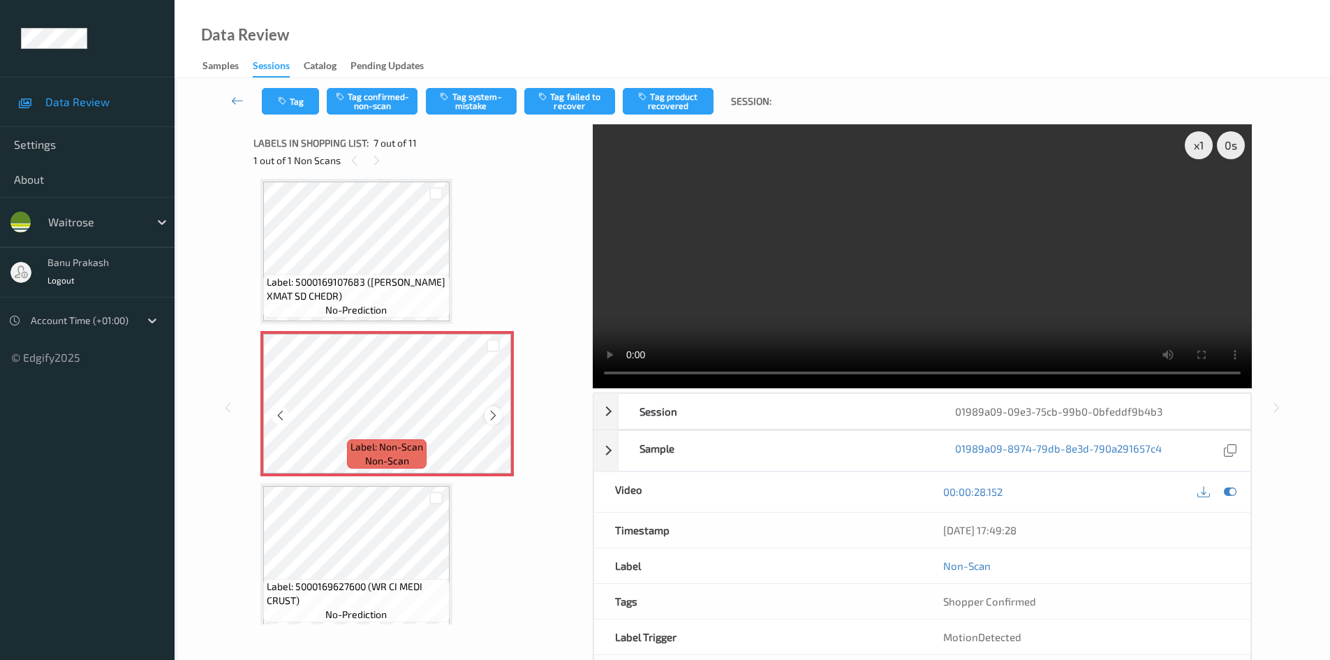
click at [490, 416] on icon at bounding box center [493, 415] width 12 height 13
click at [491, 413] on icon at bounding box center [493, 415] width 12 height 13
click at [492, 413] on icon at bounding box center [493, 415] width 12 height 13
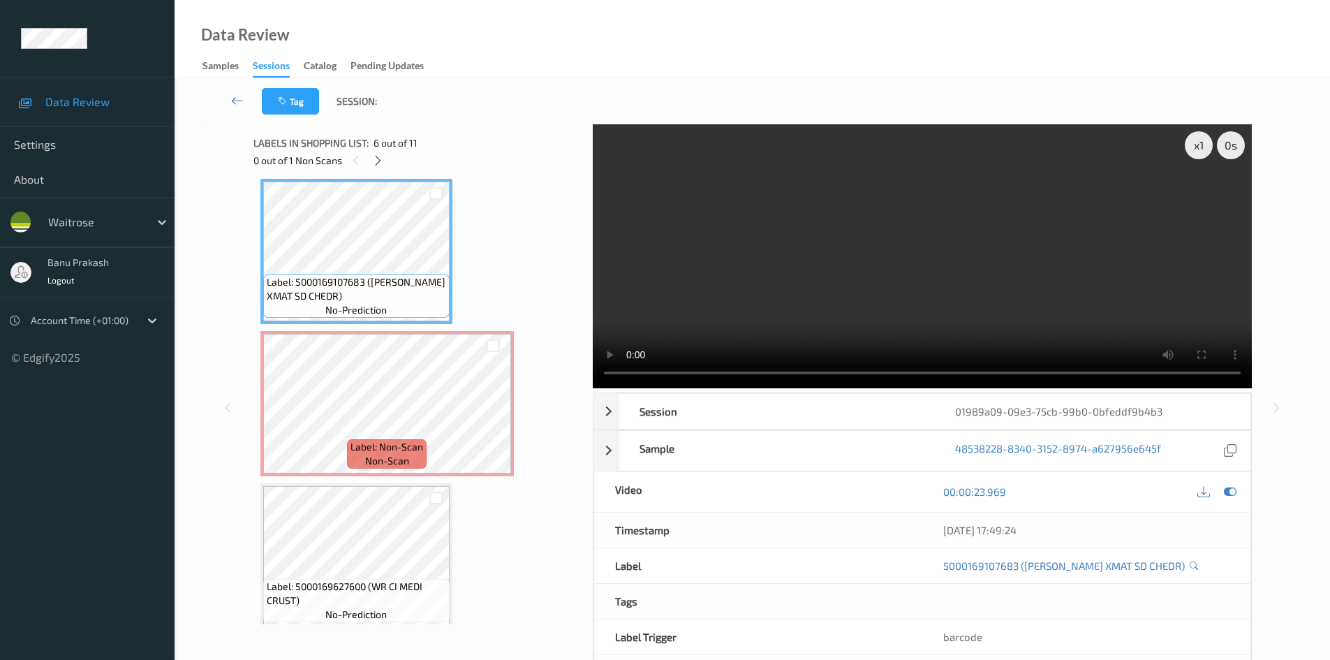
click at [737, 274] on video at bounding box center [922, 256] width 659 height 264
click at [829, 371] on video at bounding box center [922, 256] width 659 height 264
click at [956, 274] on video at bounding box center [922, 256] width 659 height 264
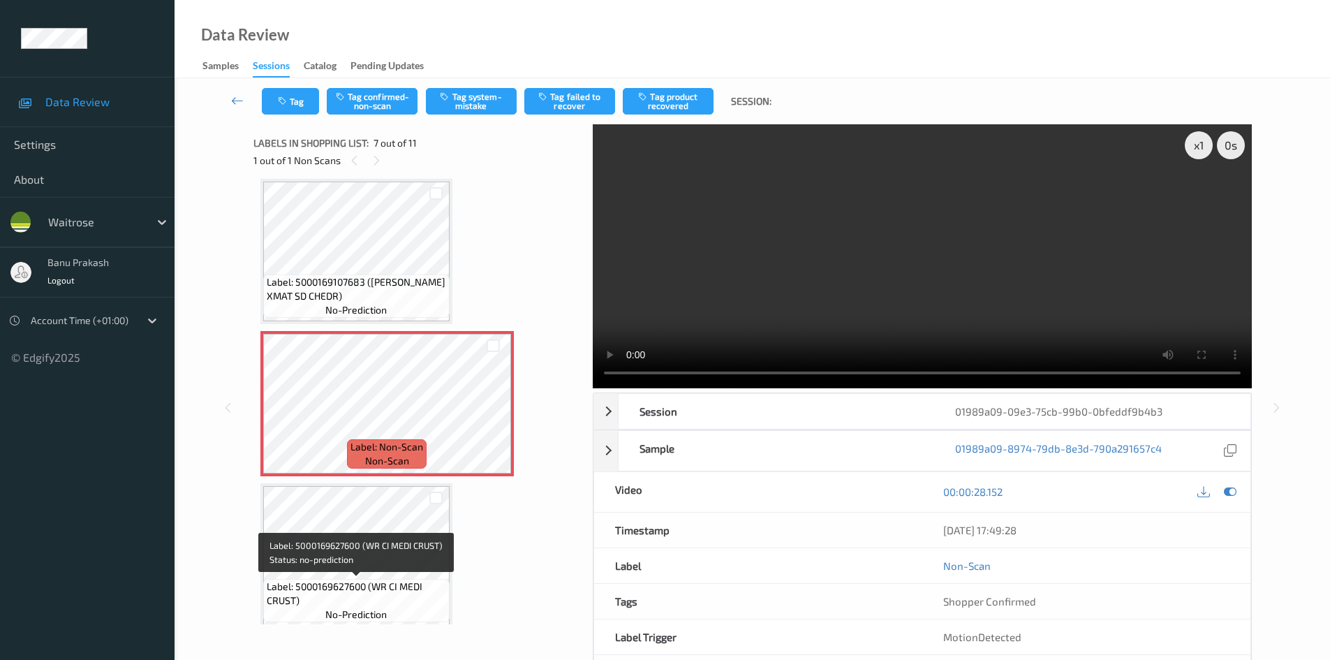
click at [403, 595] on span "Label: 5000169627600 (WR CI MEDI CRUST)" at bounding box center [356, 593] width 179 height 28
click at [868, 286] on video at bounding box center [922, 256] width 659 height 264
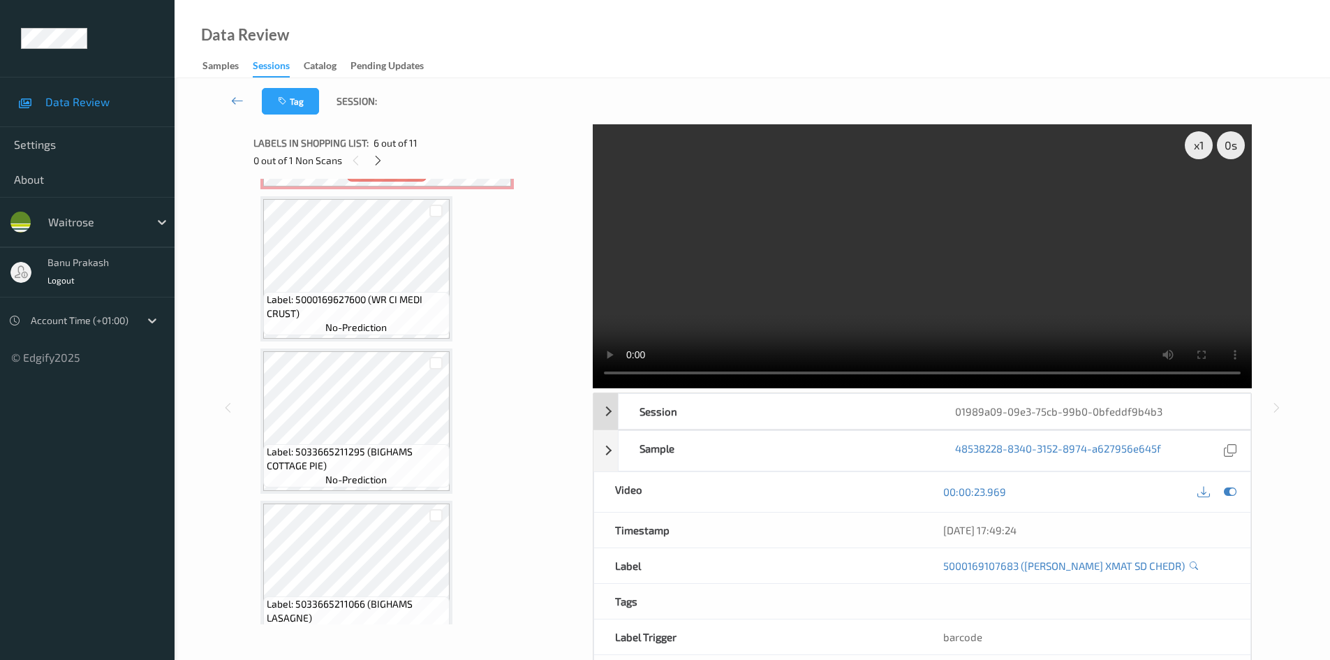
scroll to position [1026, 0]
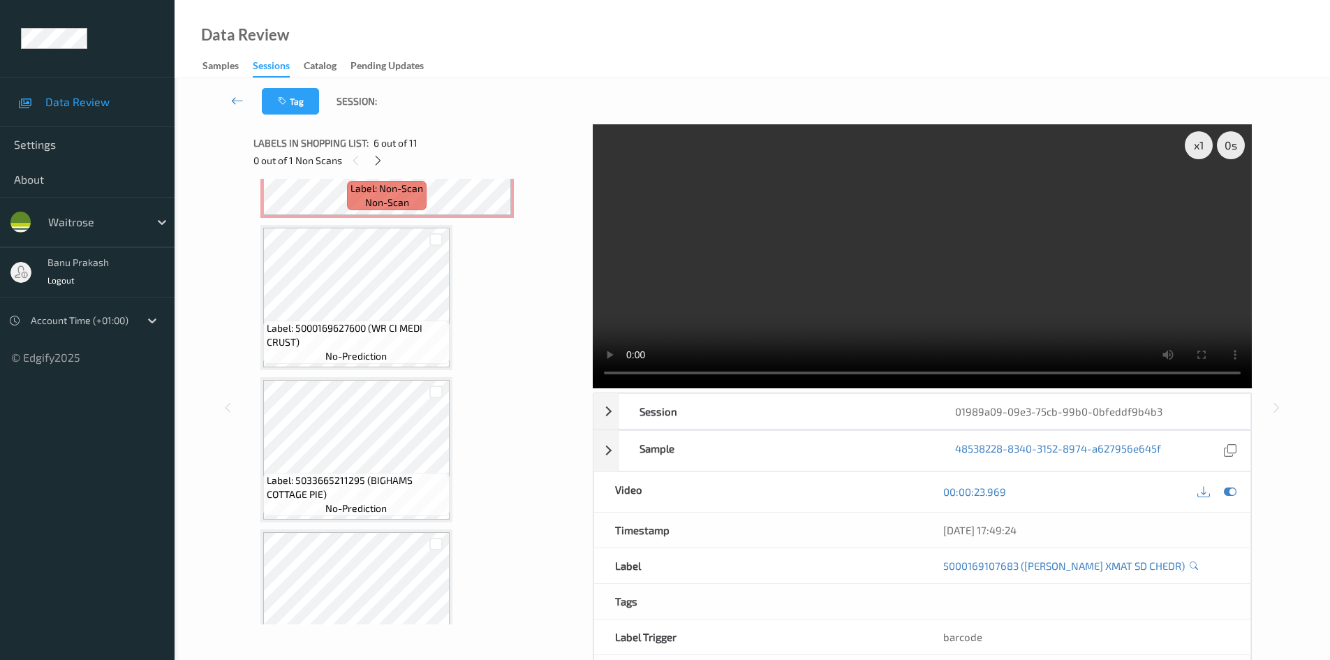
click at [721, 294] on video at bounding box center [922, 256] width 659 height 264
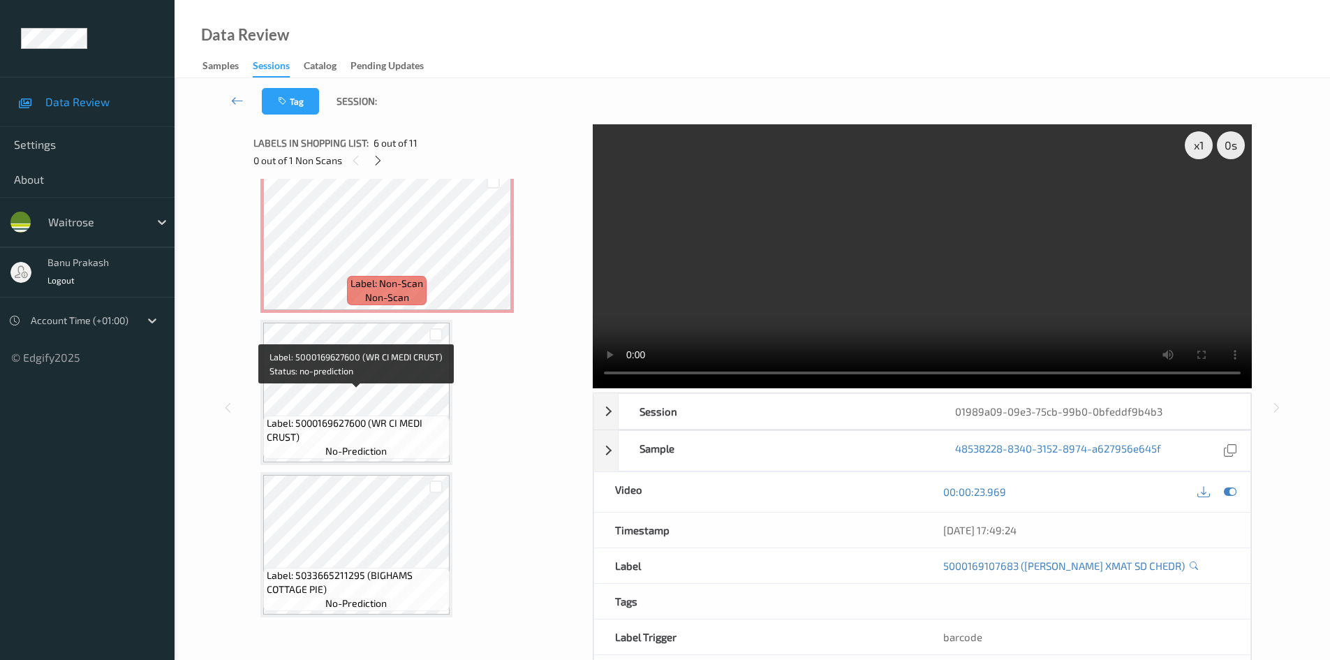
scroll to position [887, 0]
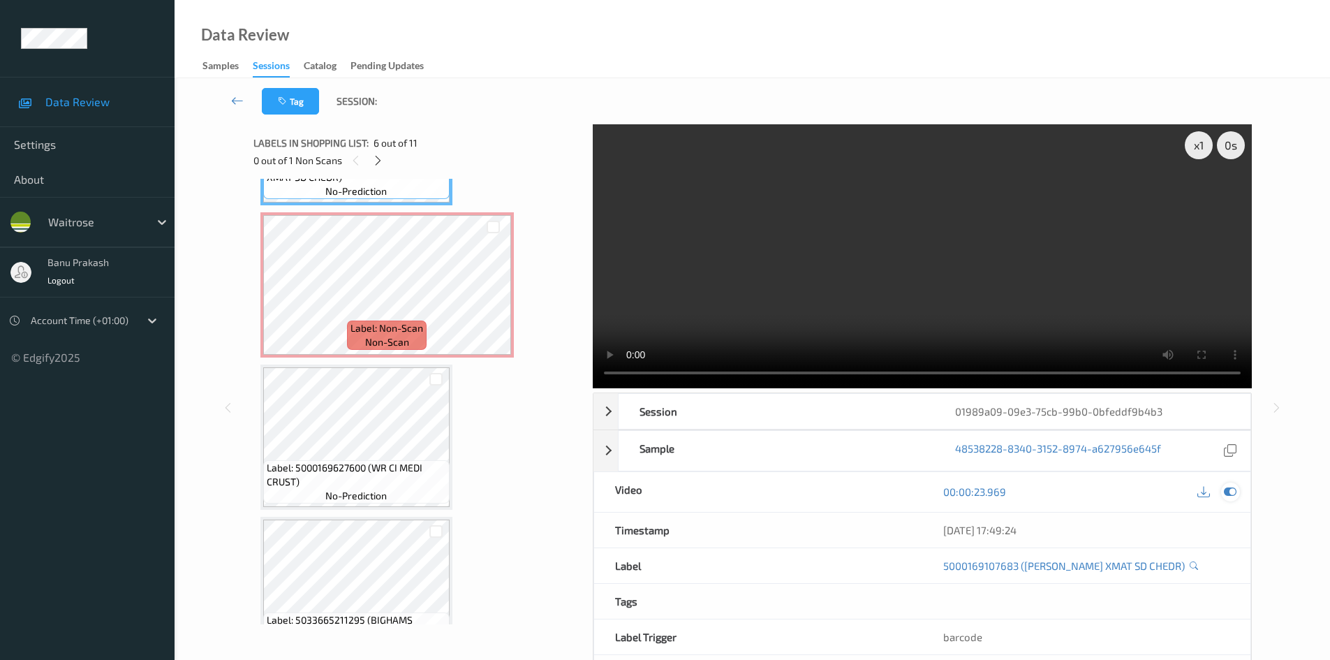
click at [1230, 487] on icon at bounding box center [1230, 491] width 13 height 13
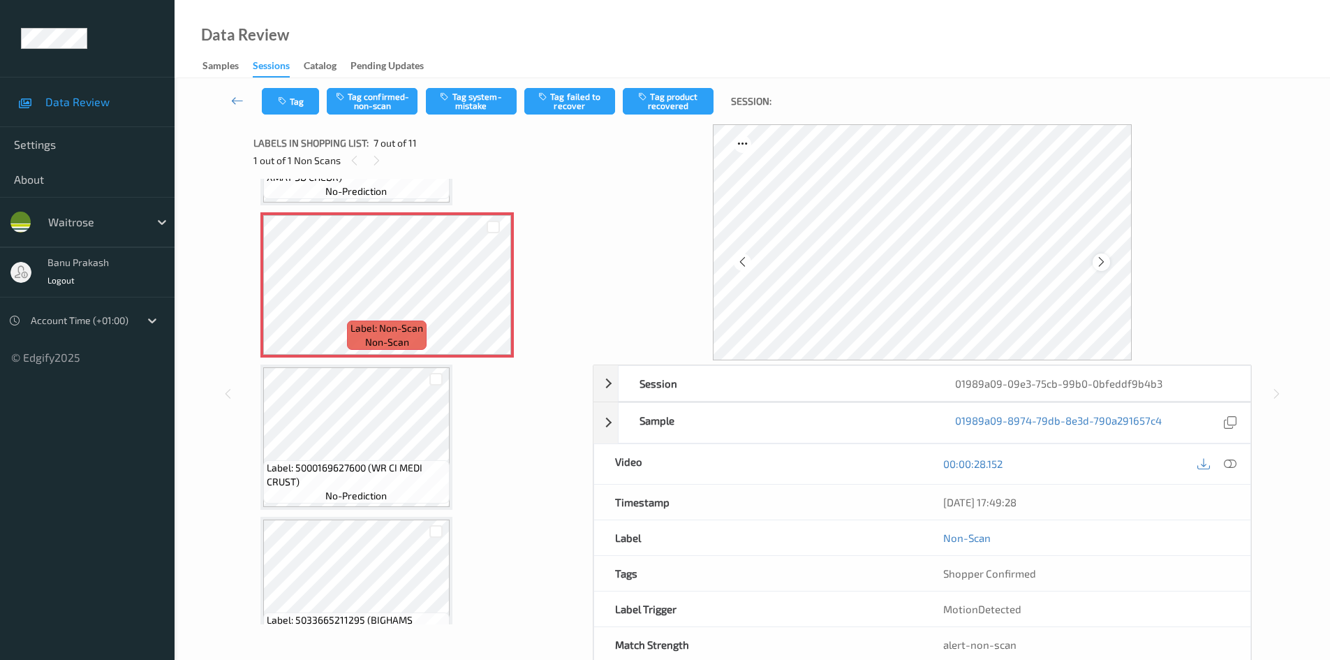
click at [1102, 256] on icon at bounding box center [1101, 262] width 12 height 13
click at [1102, 255] on div at bounding box center [1101, 261] width 17 height 17
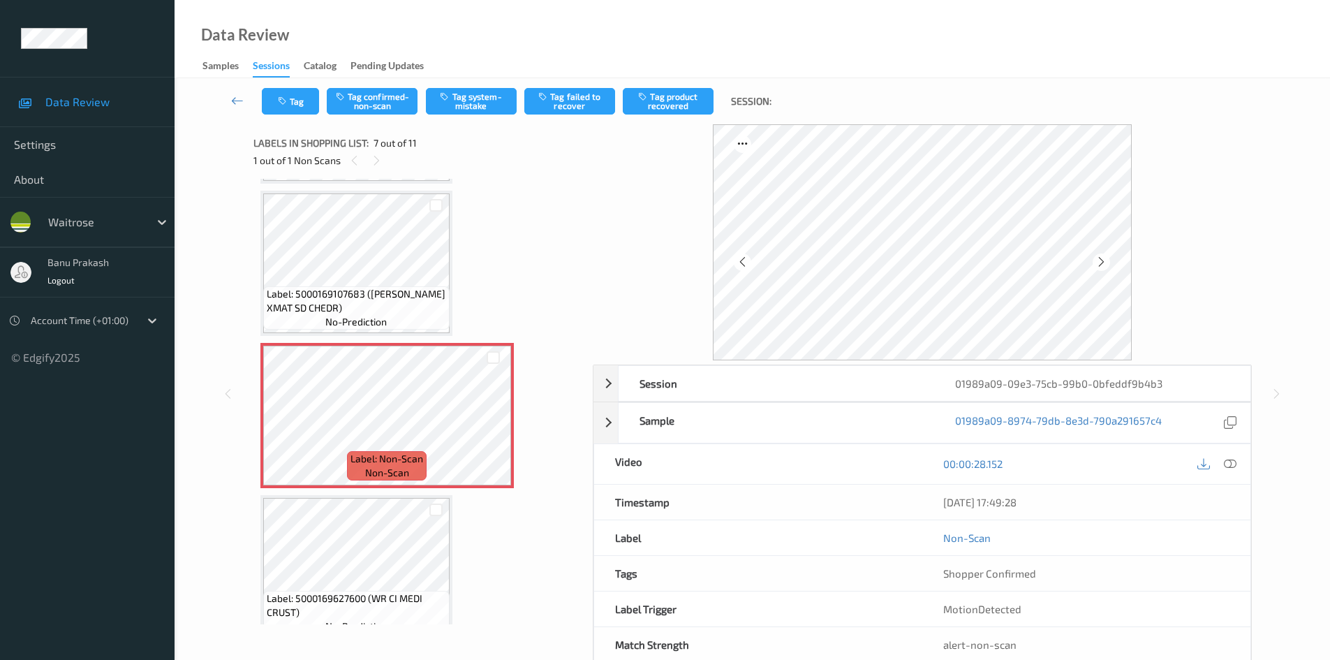
scroll to position [747, 0]
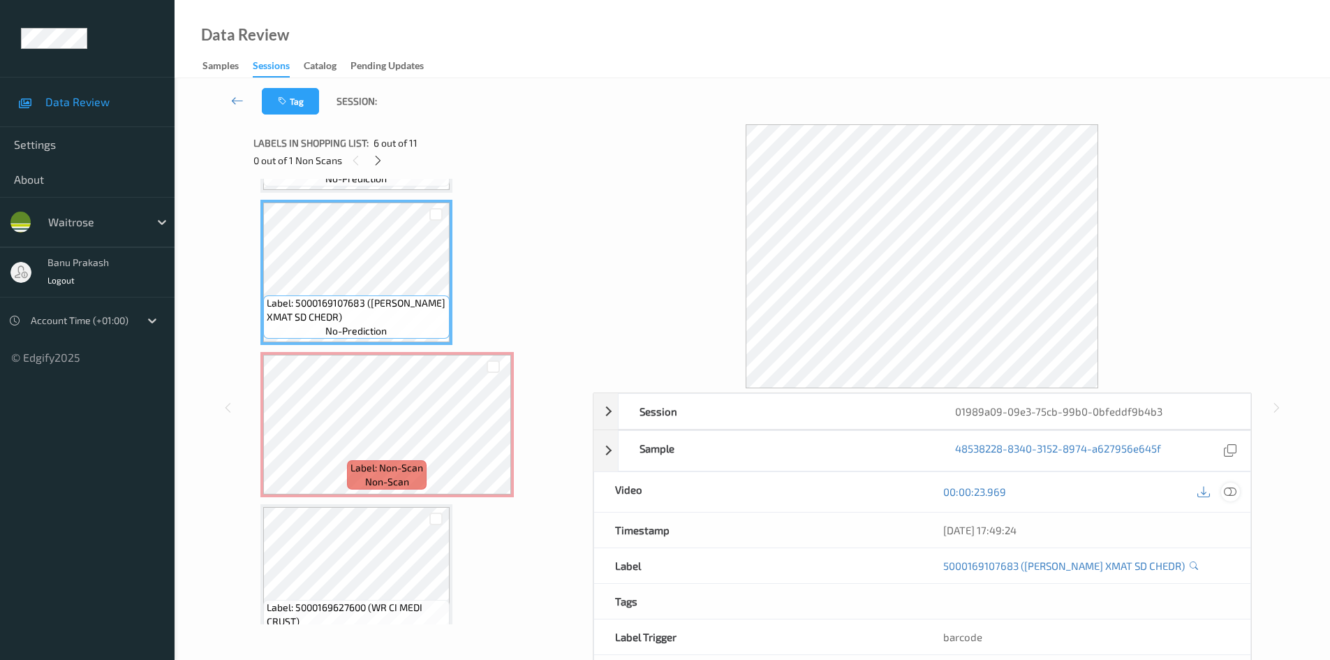
click at [1224, 493] on icon at bounding box center [1230, 491] width 13 height 13
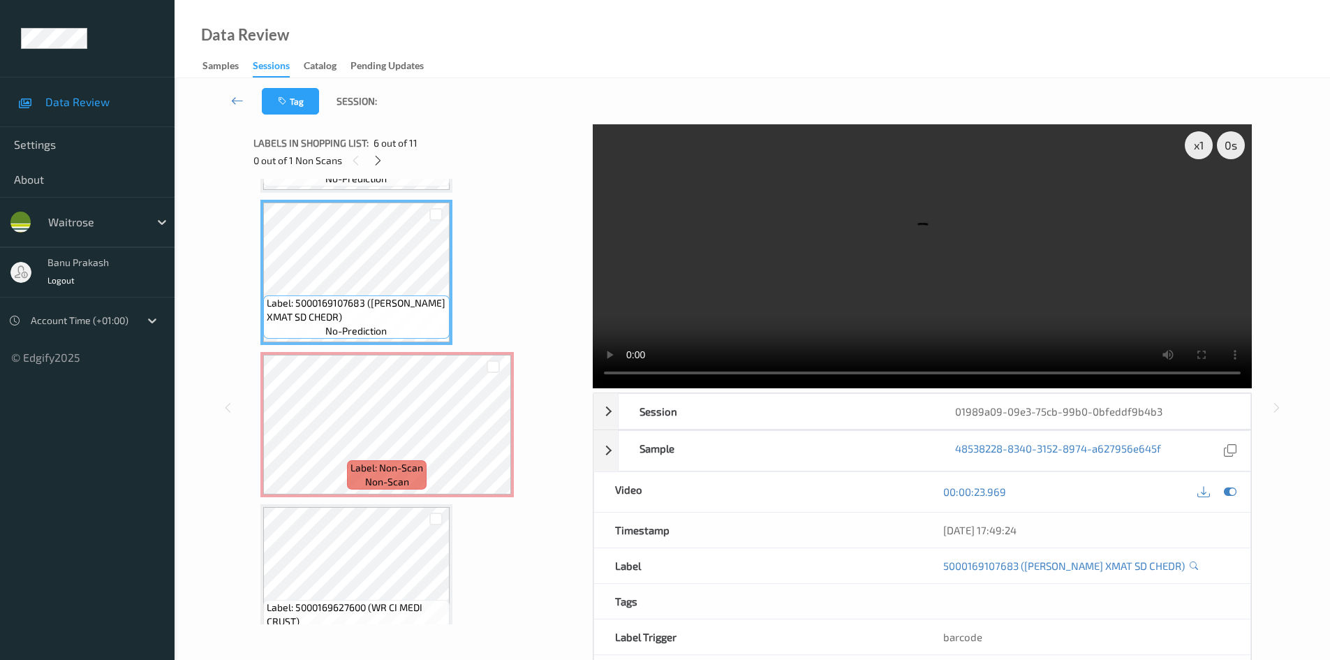
click at [903, 315] on video at bounding box center [922, 256] width 659 height 264
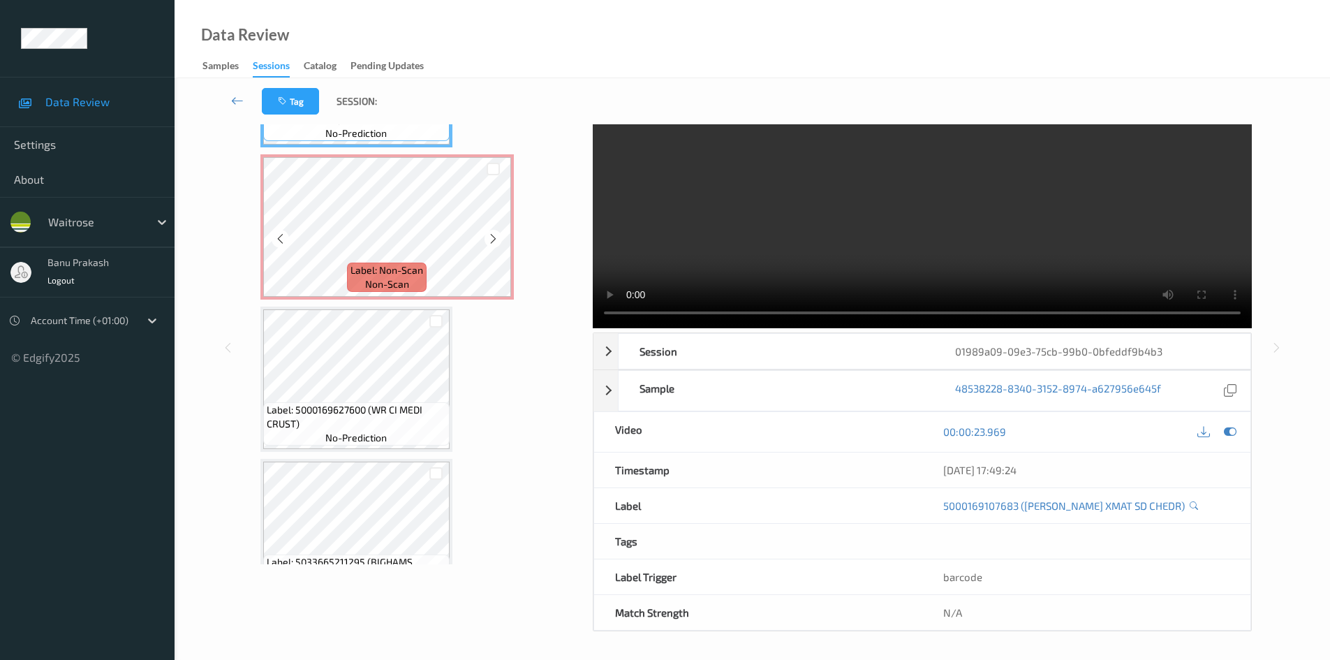
scroll to position [817, 0]
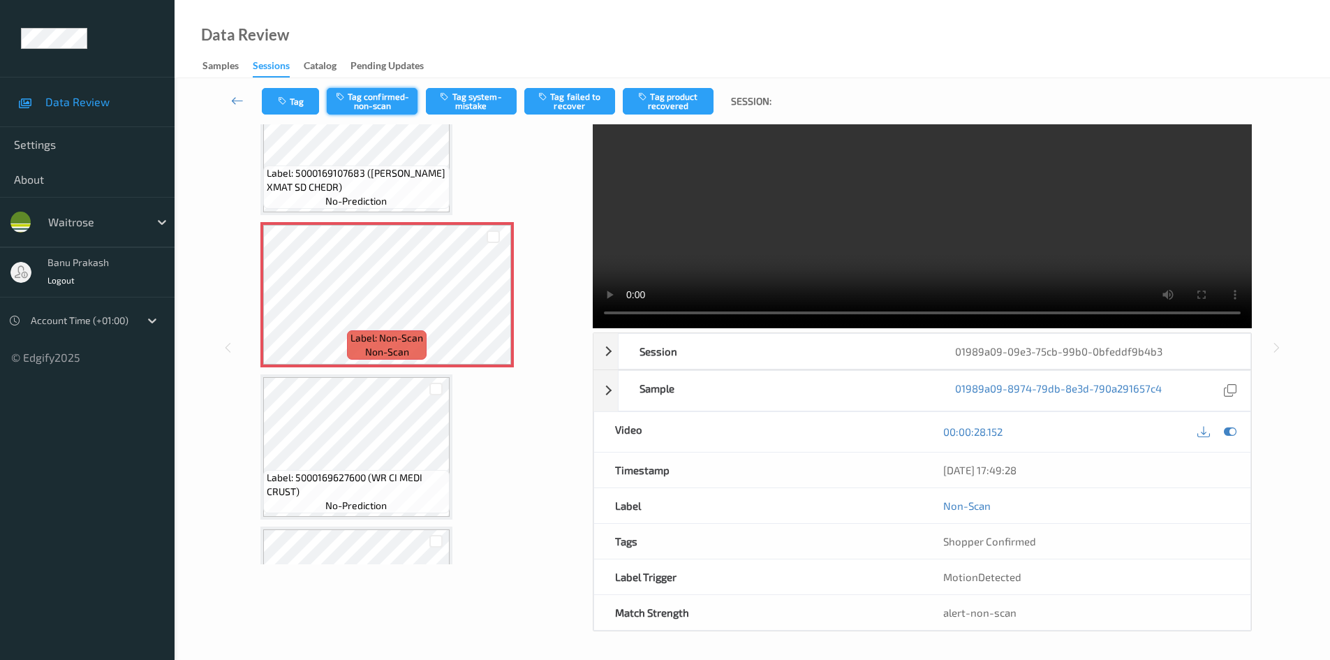
click at [383, 96] on button "Tag confirmed-non-scan" at bounding box center [372, 101] width 91 height 27
click at [660, 103] on button "Tag product recovered" at bounding box center [668, 101] width 91 height 27
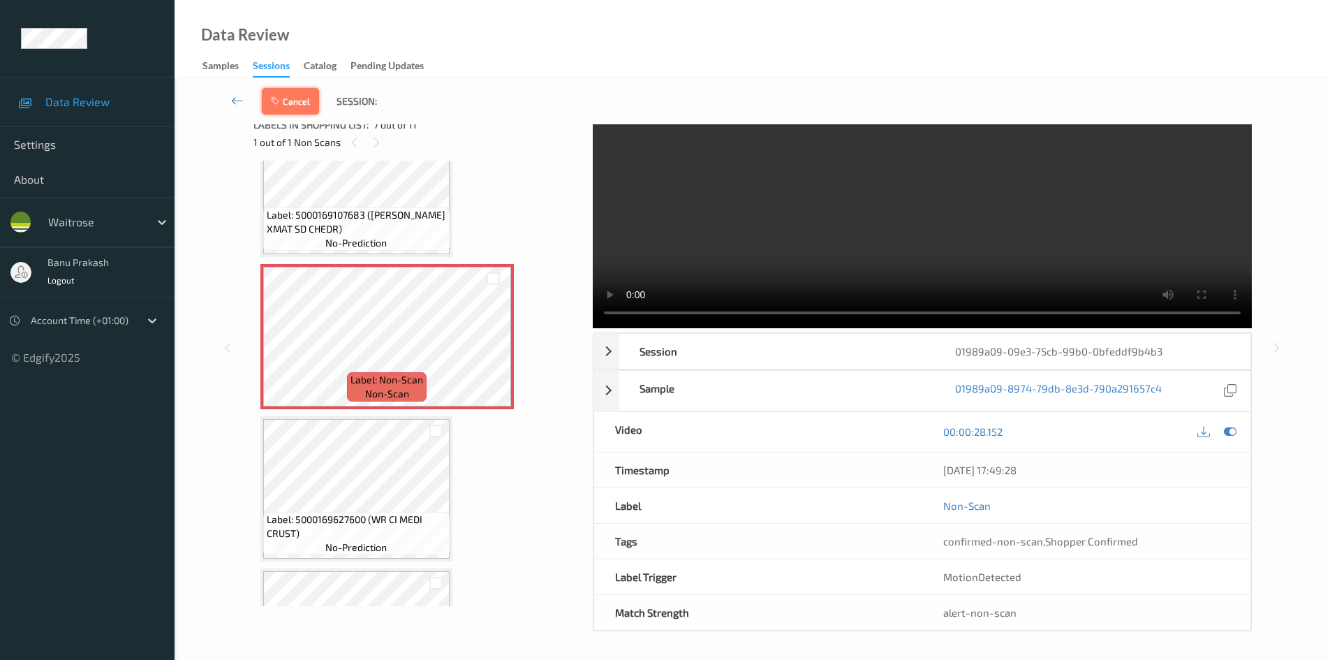
click at [280, 103] on icon "button" at bounding box center [277, 101] width 12 height 10
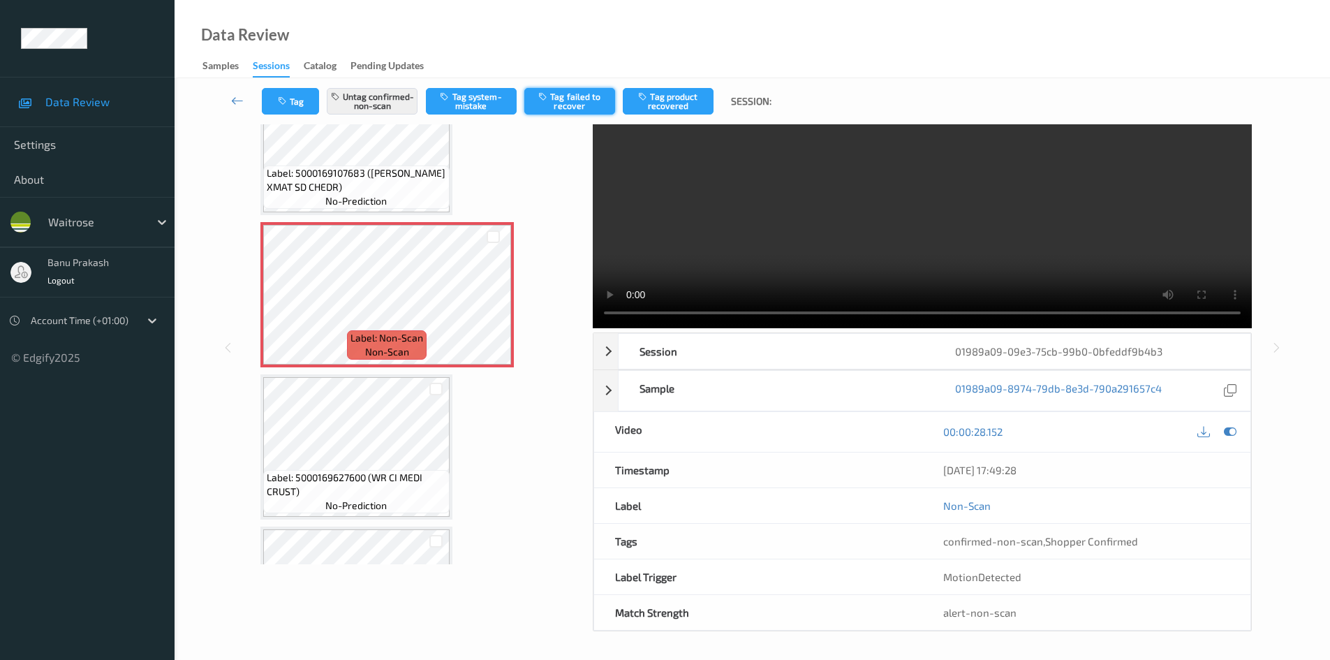
click at [582, 95] on button "Tag failed to recover" at bounding box center [569, 101] width 91 height 27
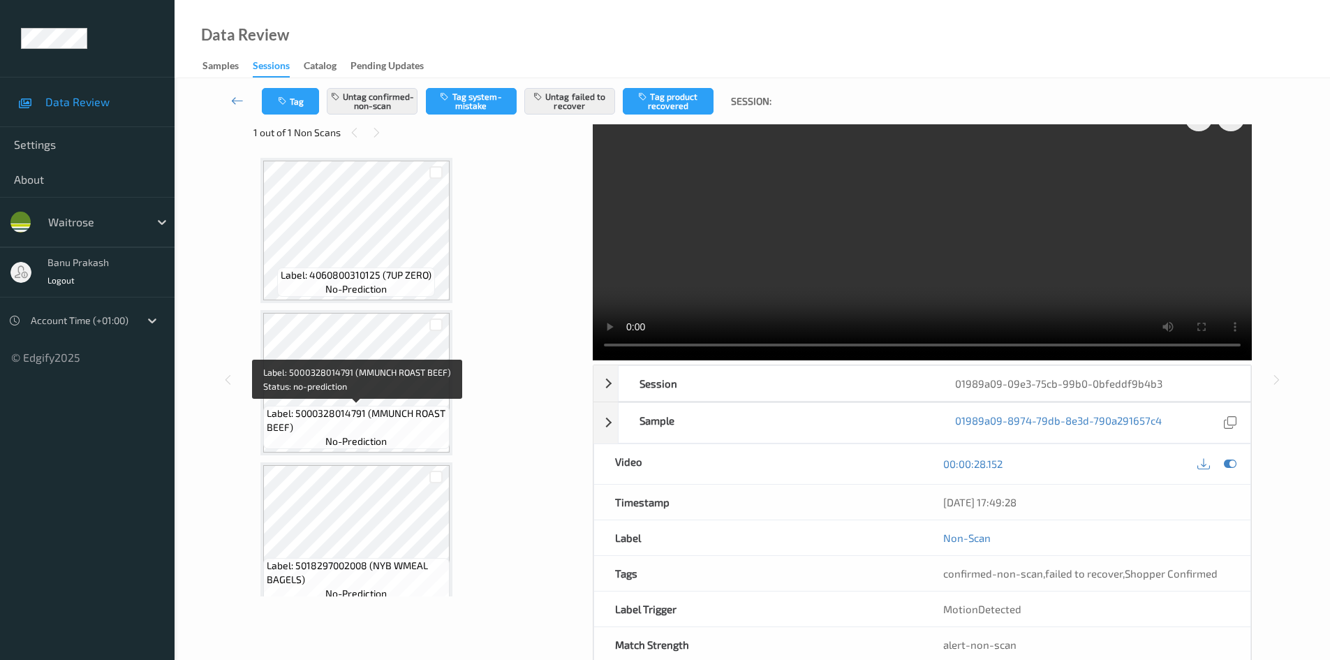
scroll to position [0, 0]
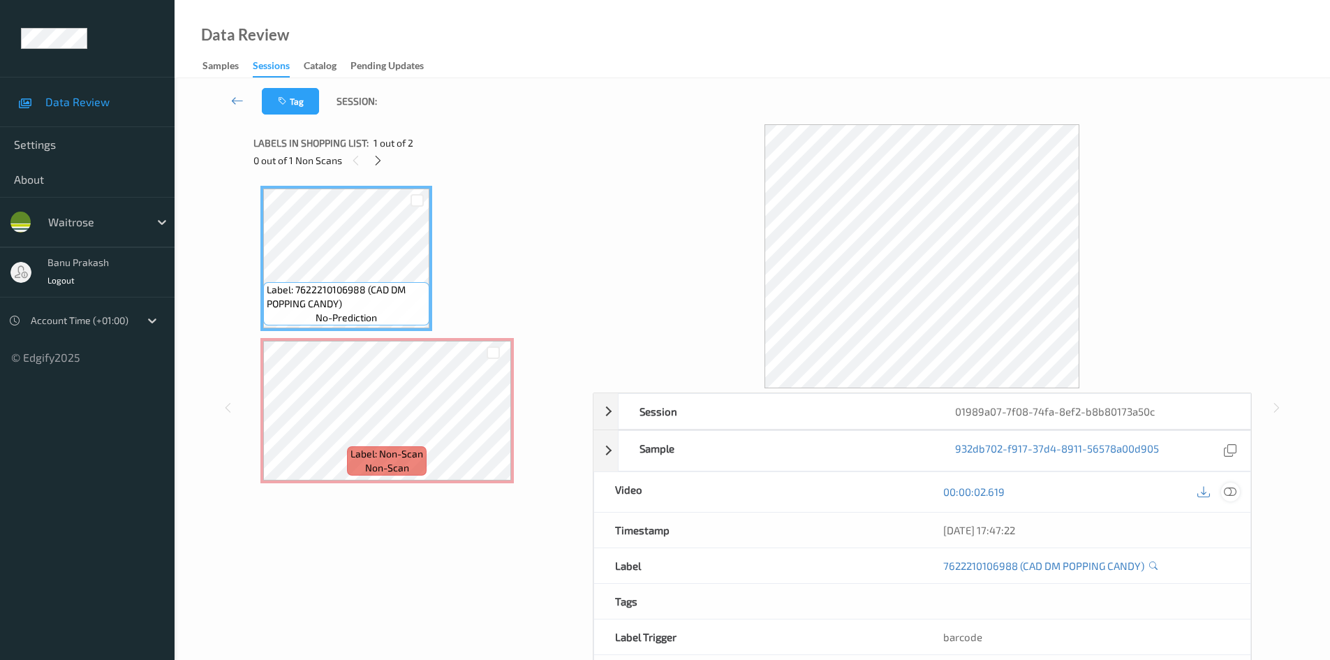
click at [1229, 489] on icon at bounding box center [1230, 491] width 13 height 13
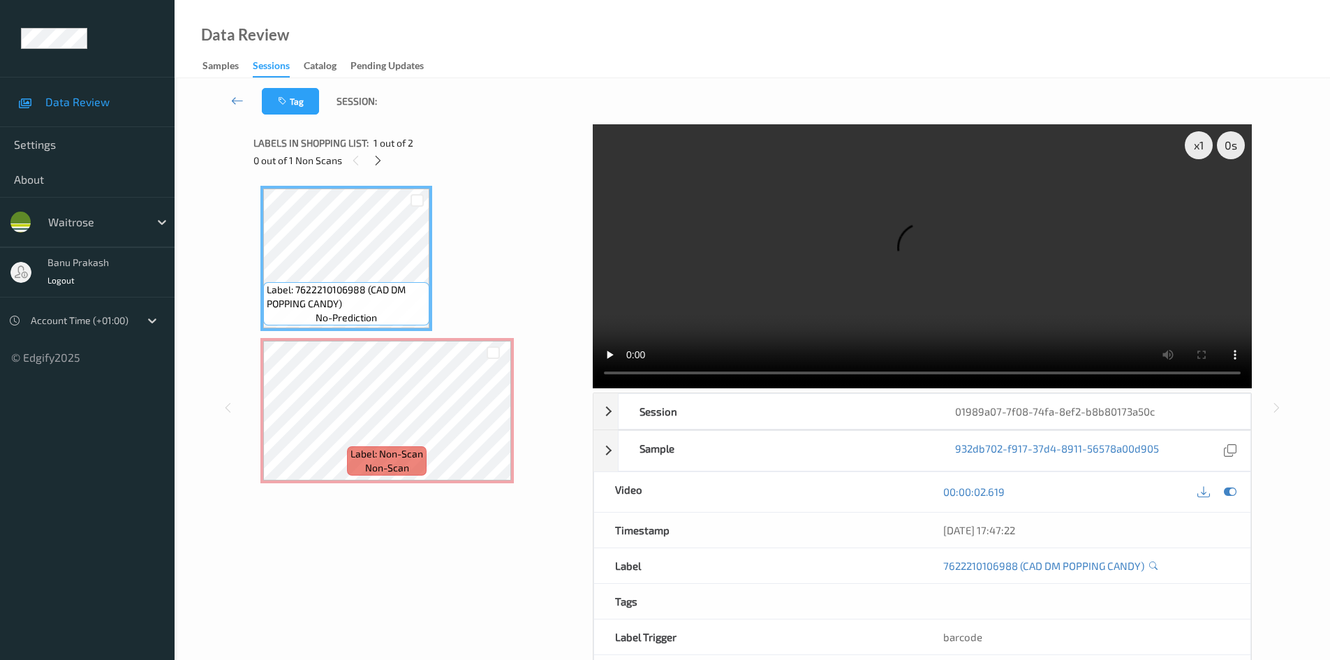
click at [794, 302] on video at bounding box center [922, 256] width 659 height 264
click at [989, 304] on video at bounding box center [922, 256] width 659 height 264
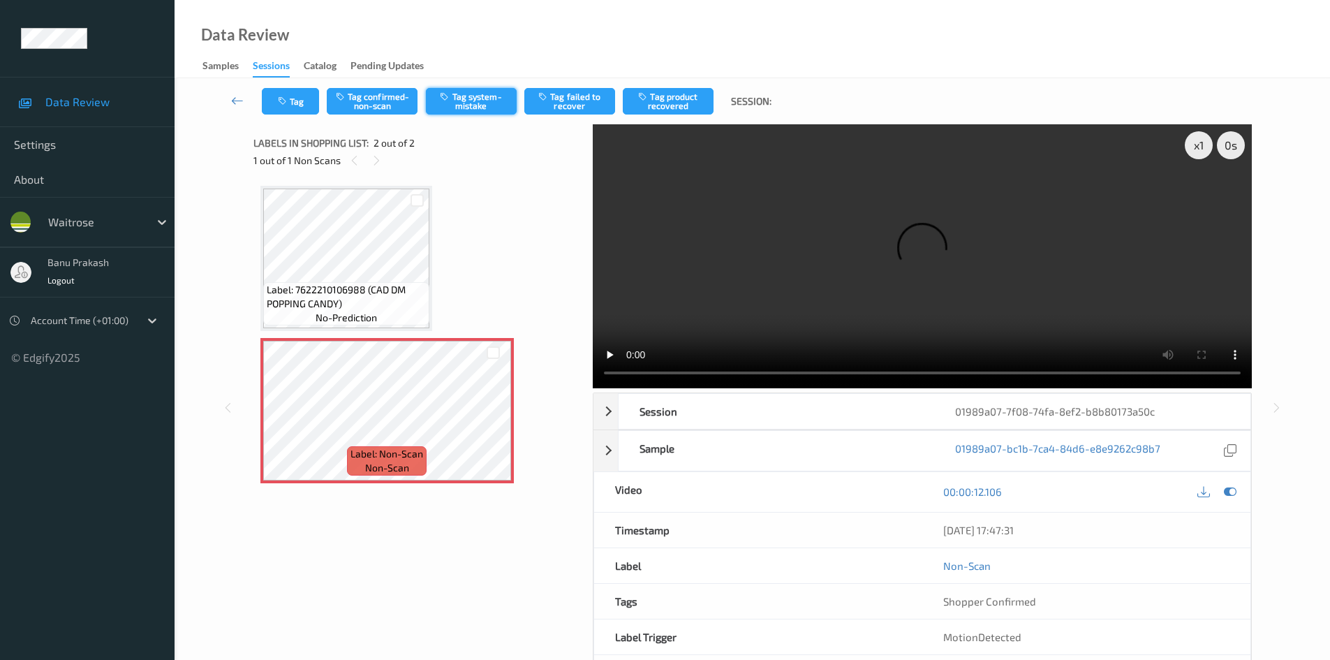
click at [470, 100] on button "Tag system-mistake" at bounding box center [471, 101] width 91 height 27
click at [309, 101] on button "Tag" at bounding box center [290, 101] width 57 height 27
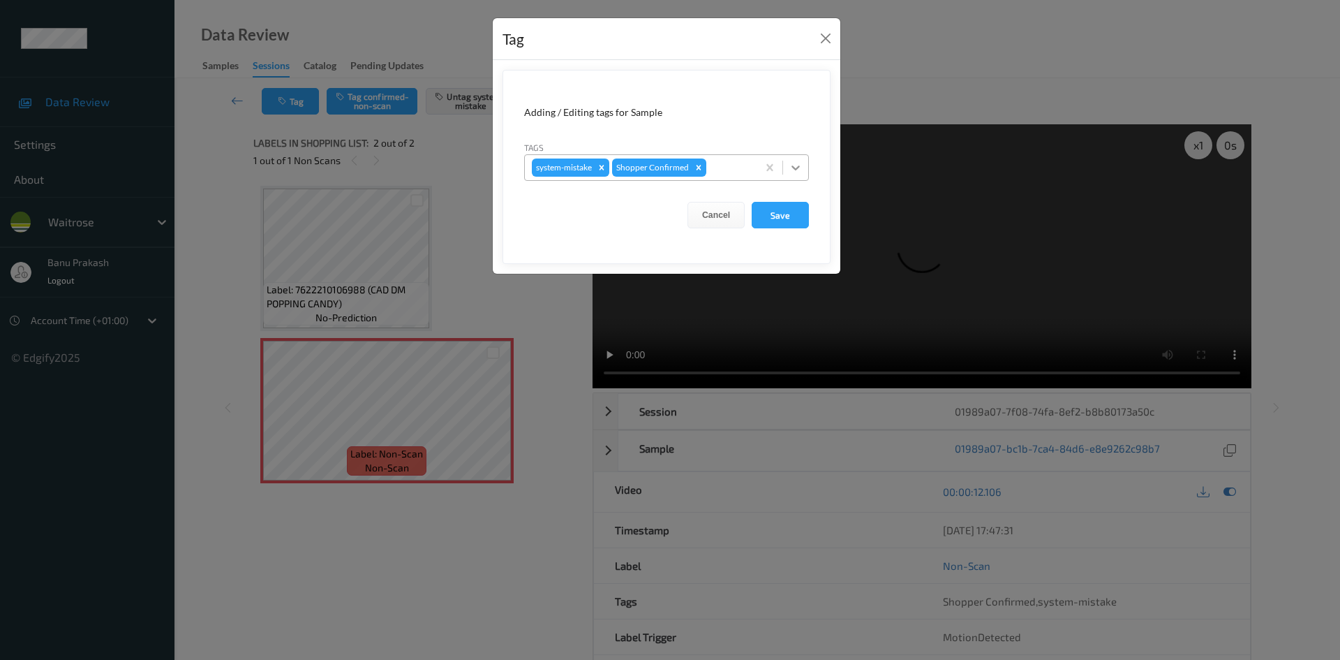
drag, startPoint x: 792, startPoint y: 164, endPoint x: 806, endPoint y: 179, distance: 20.7
click at [799, 170] on icon at bounding box center [796, 168] width 14 height 14
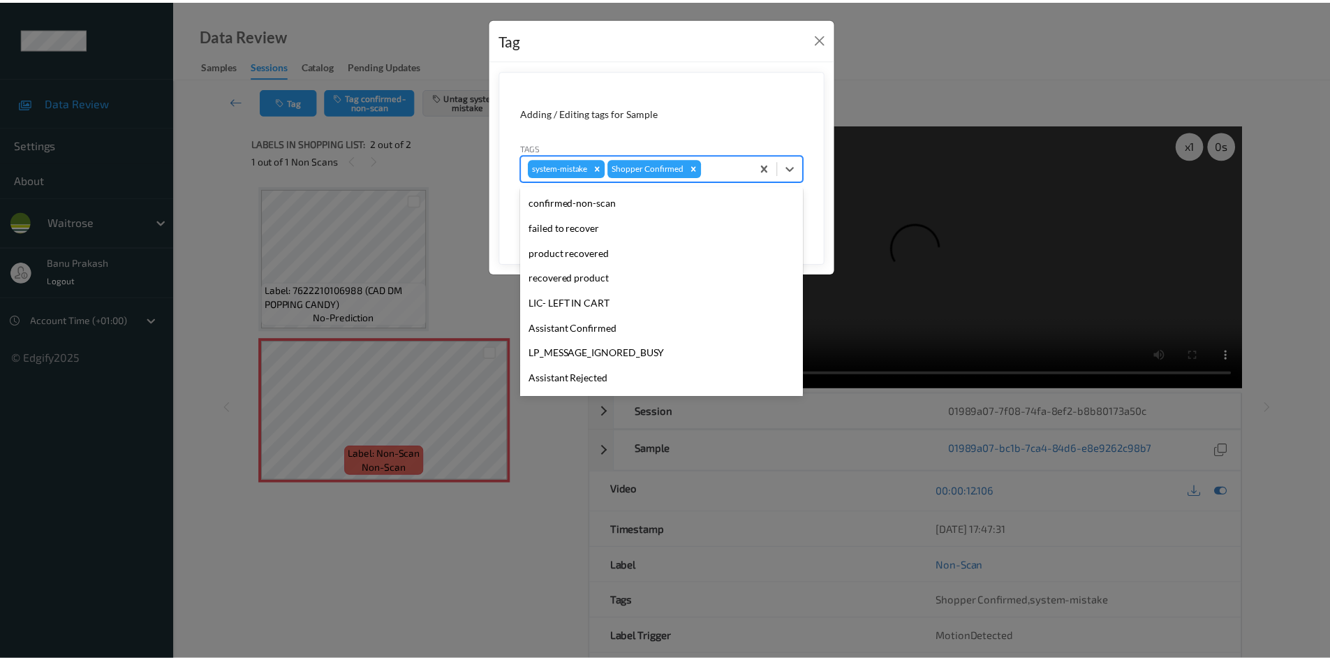
scroll to position [274, 0]
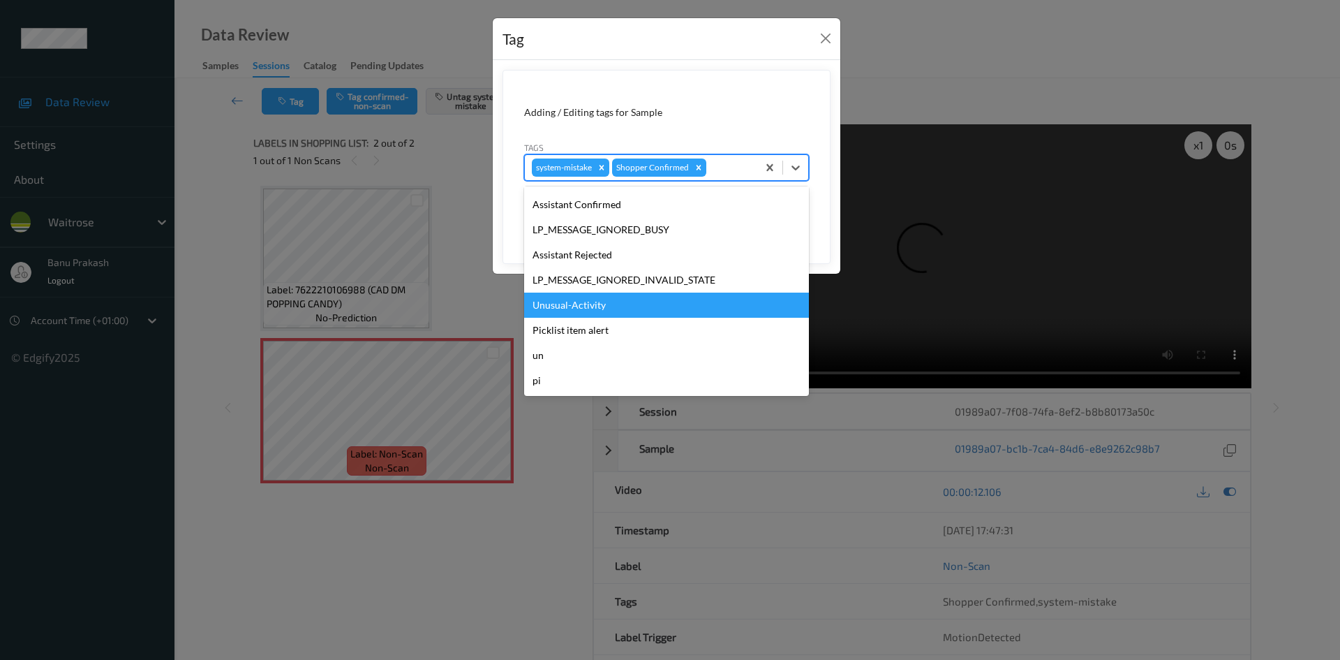
click at [640, 305] on div "Unusual-Activity" at bounding box center [666, 305] width 285 height 25
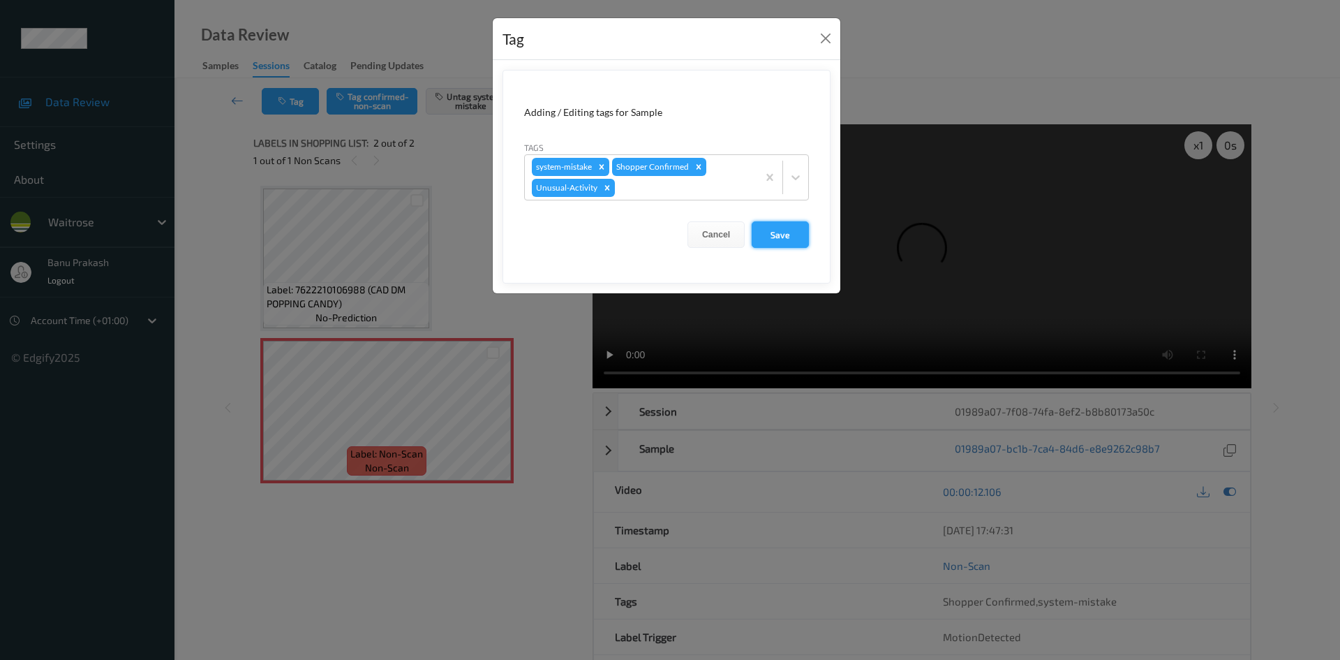
click at [779, 232] on button "Save" at bounding box center [780, 234] width 57 height 27
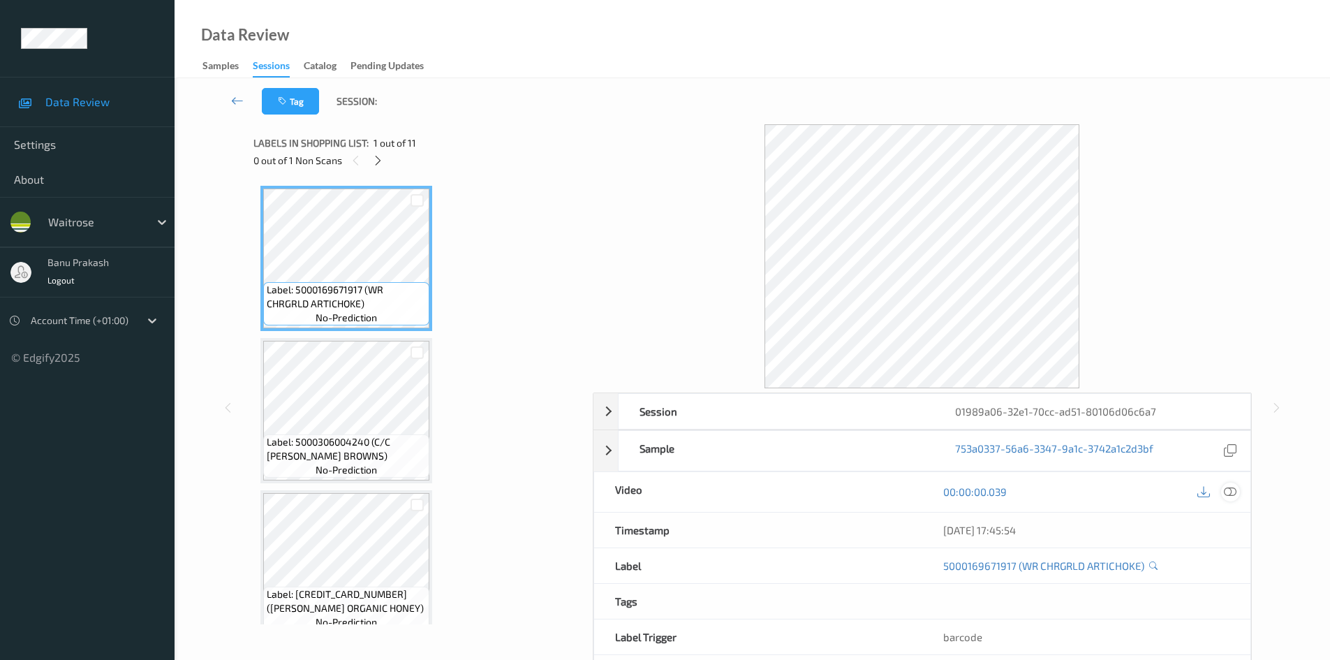
click at [1233, 490] on icon at bounding box center [1230, 491] width 13 height 13
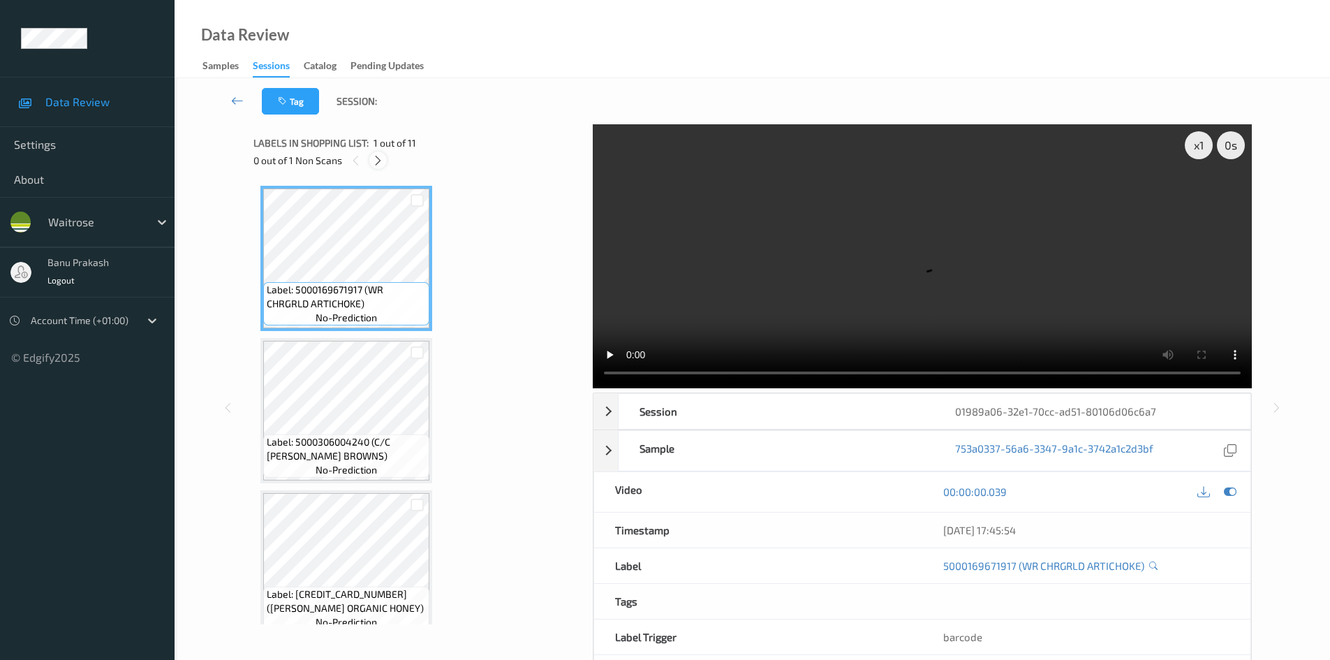
click at [383, 161] on icon at bounding box center [378, 160] width 12 height 13
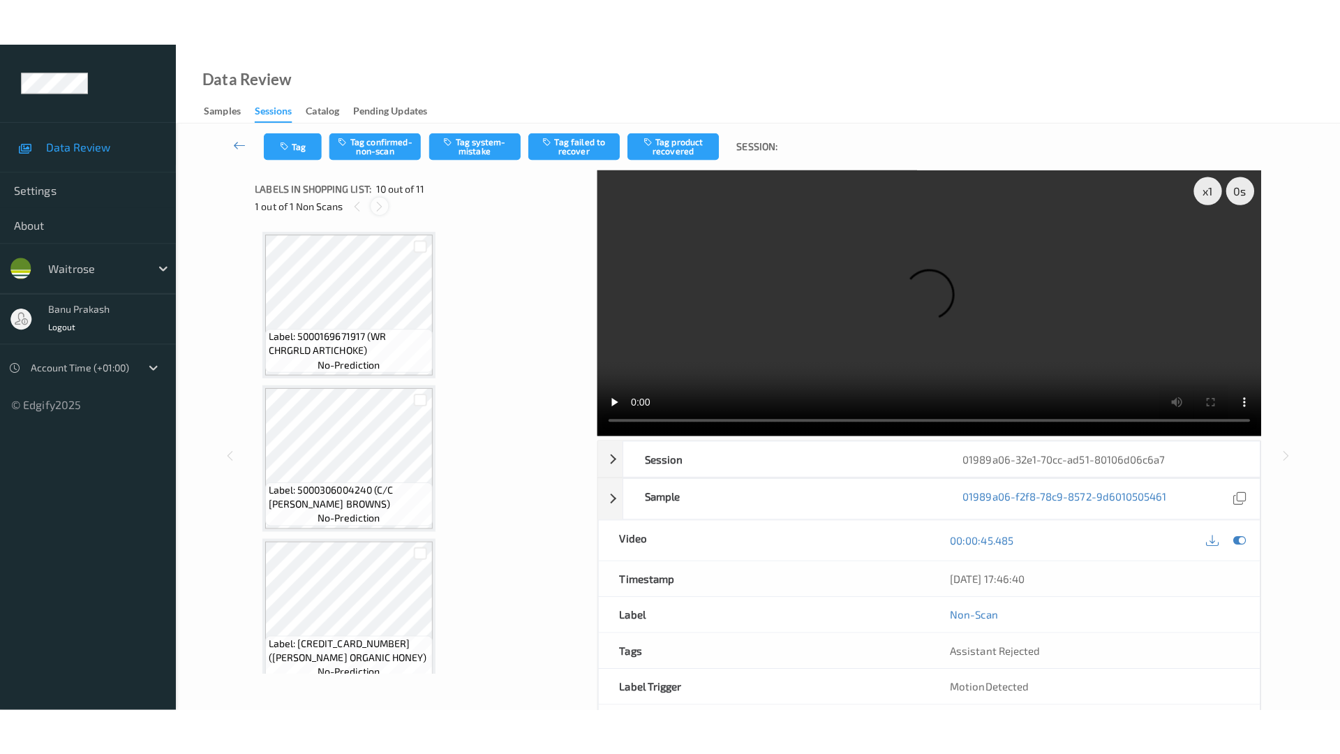
scroll to position [1224, 0]
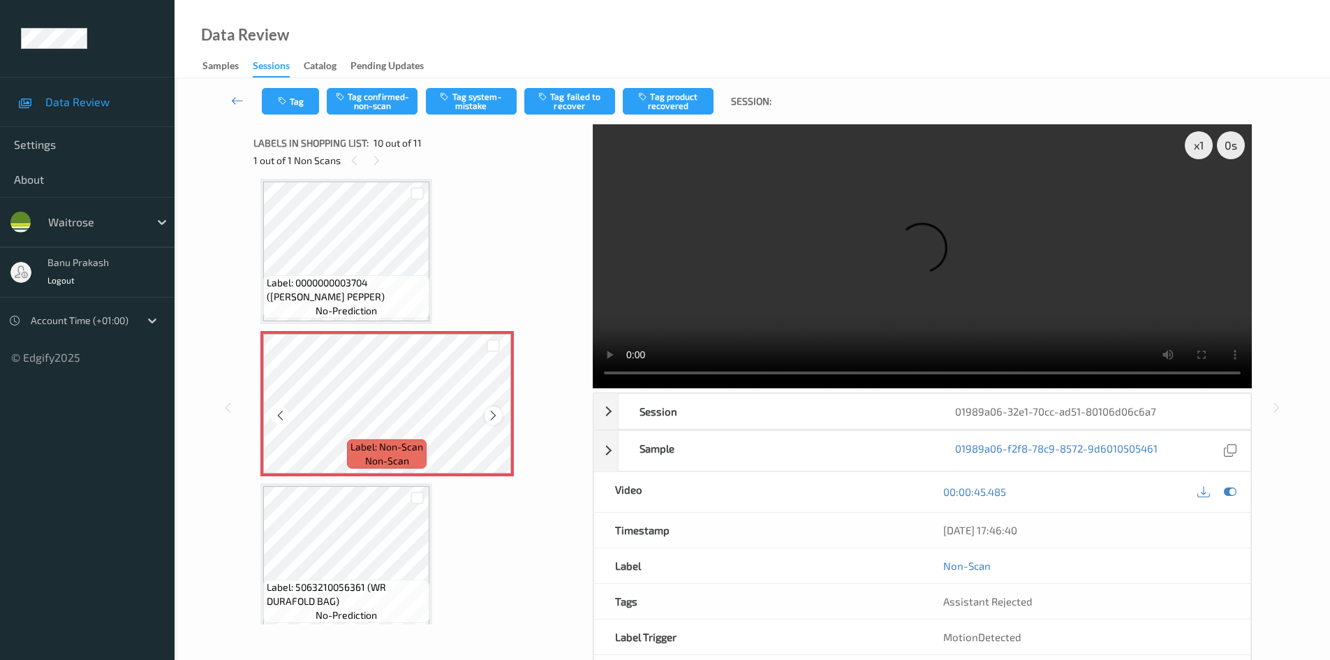
click at [491, 414] on icon at bounding box center [493, 415] width 12 height 13
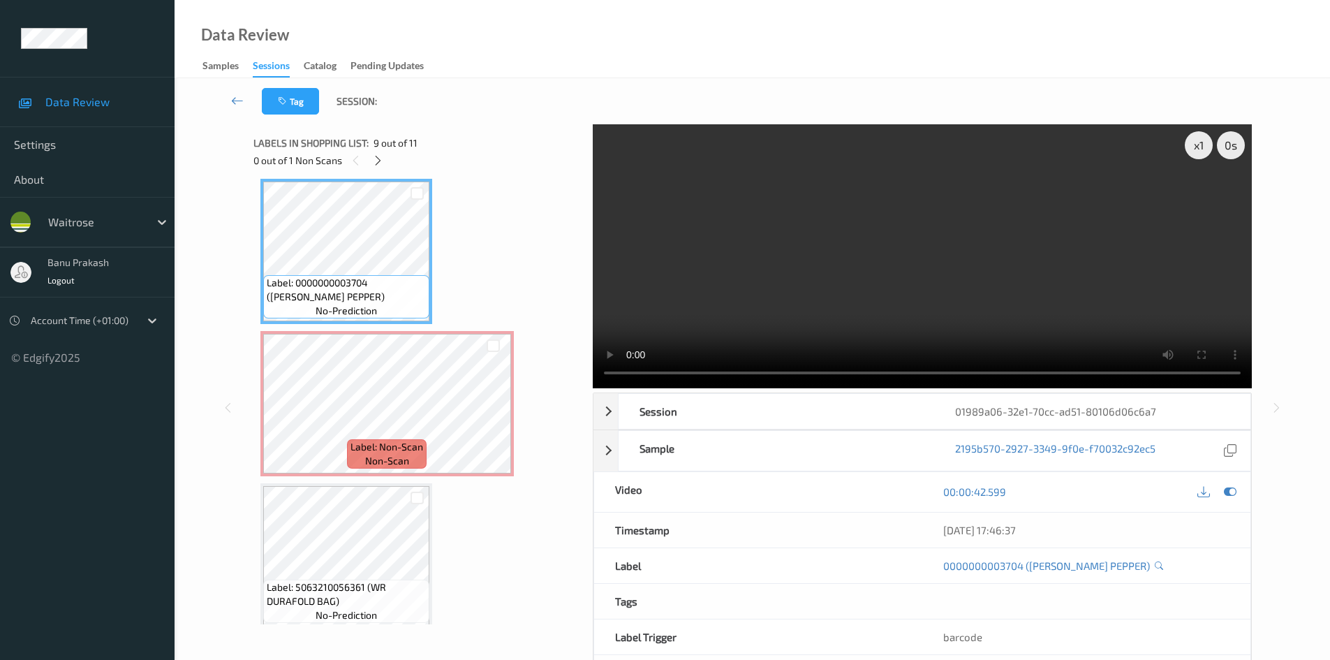
click at [805, 252] on video at bounding box center [922, 256] width 659 height 264
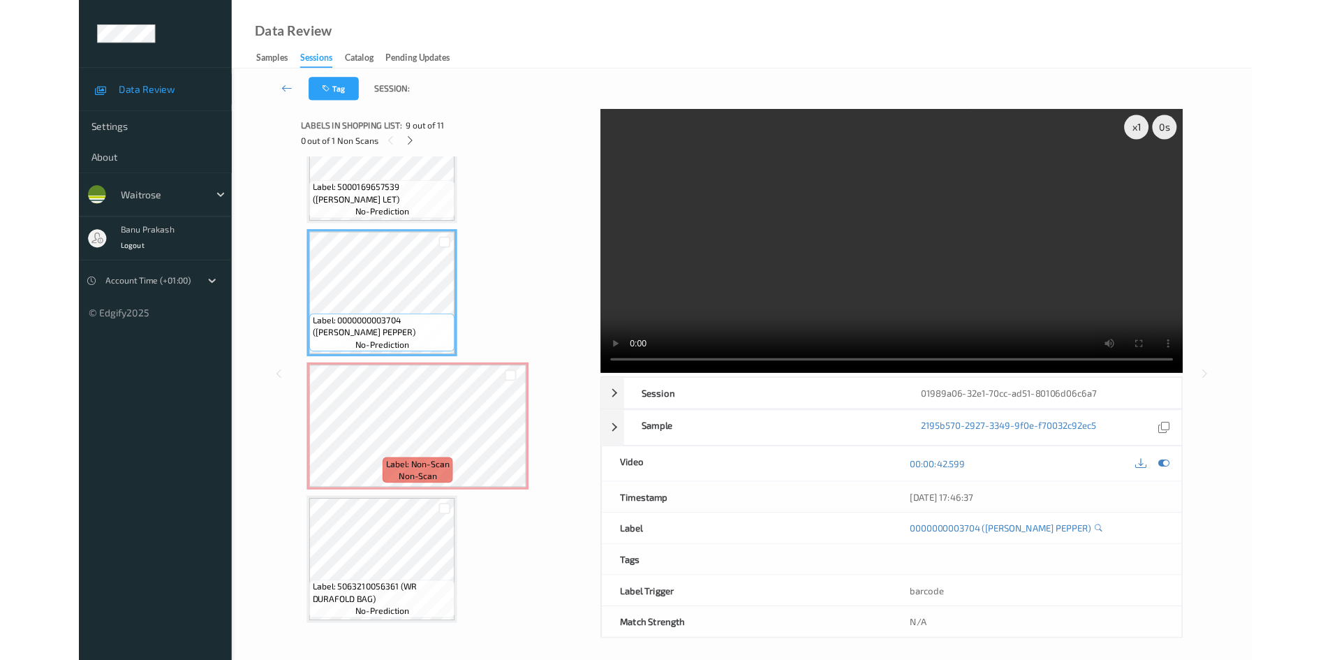
scroll to position [1141, 0]
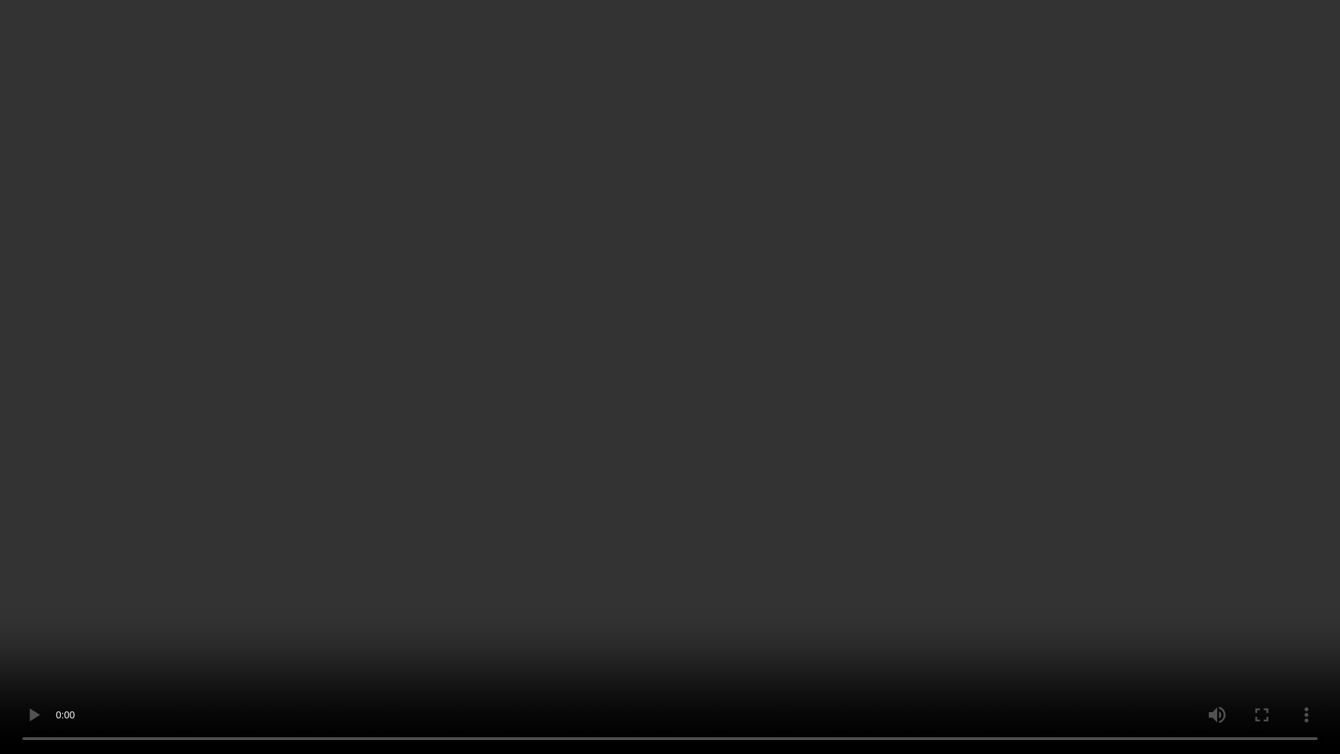
click at [889, 531] on video at bounding box center [670, 377] width 1340 height 754
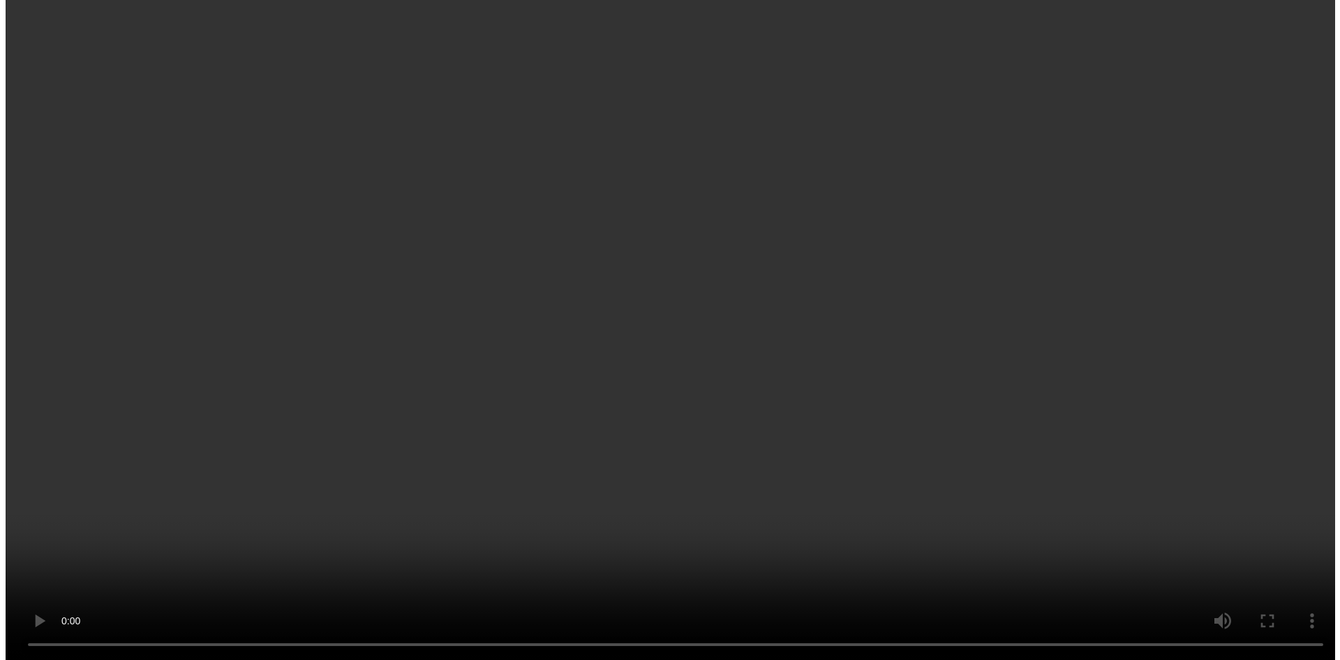
scroll to position [1236, 0]
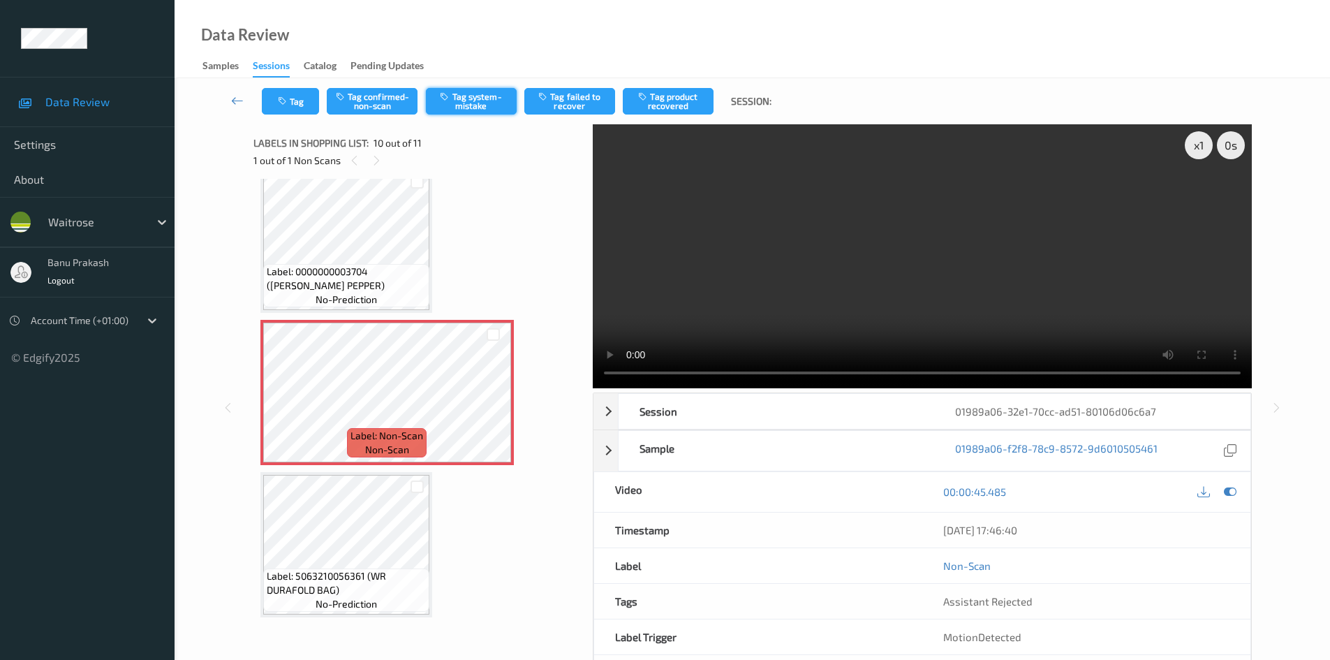
click at [455, 94] on button "Tag system-mistake" at bounding box center [471, 101] width 91 height 27
click at [272, 117] on div "Tag Tag confirmed-non-scan Untag system-mistake Tag failed to recover Tag produ…" at bounding box center [752, 101] width 1098 height 46
click at [299, 98] on button "Tag" at bounding box center [290, 101] width 57 height 27
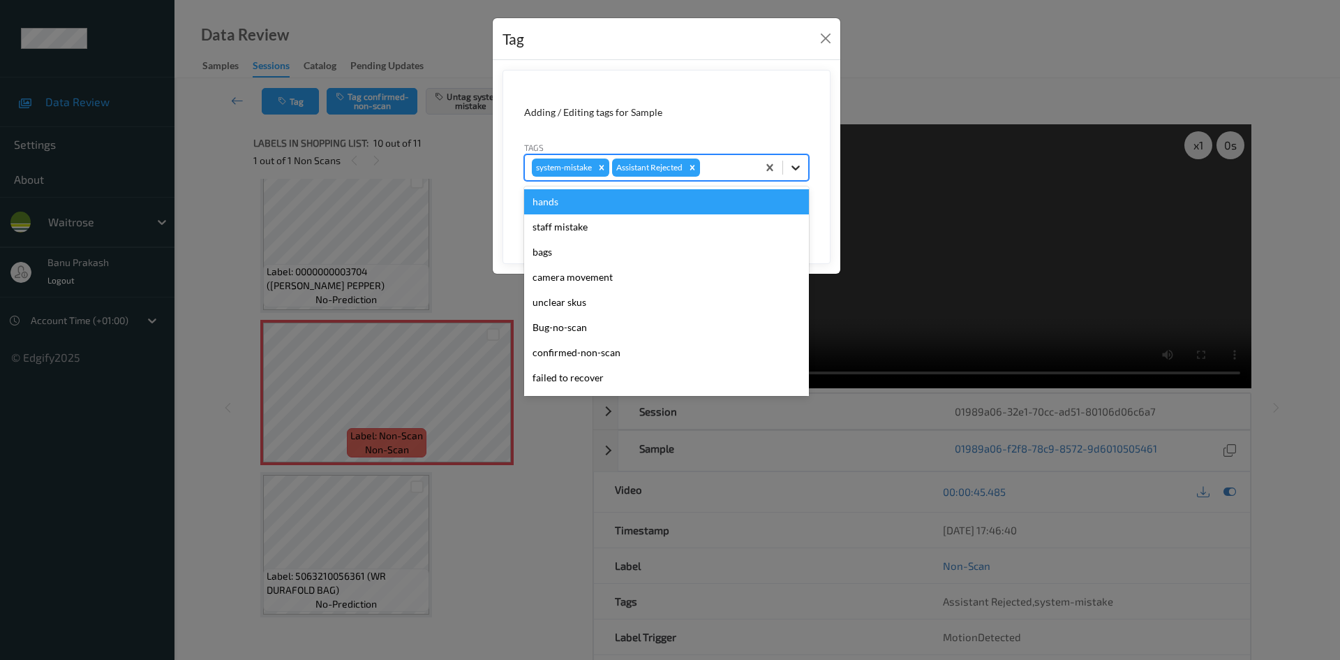
click at [803, 169] on div at bounding box center [795, 167] width 25 height 25
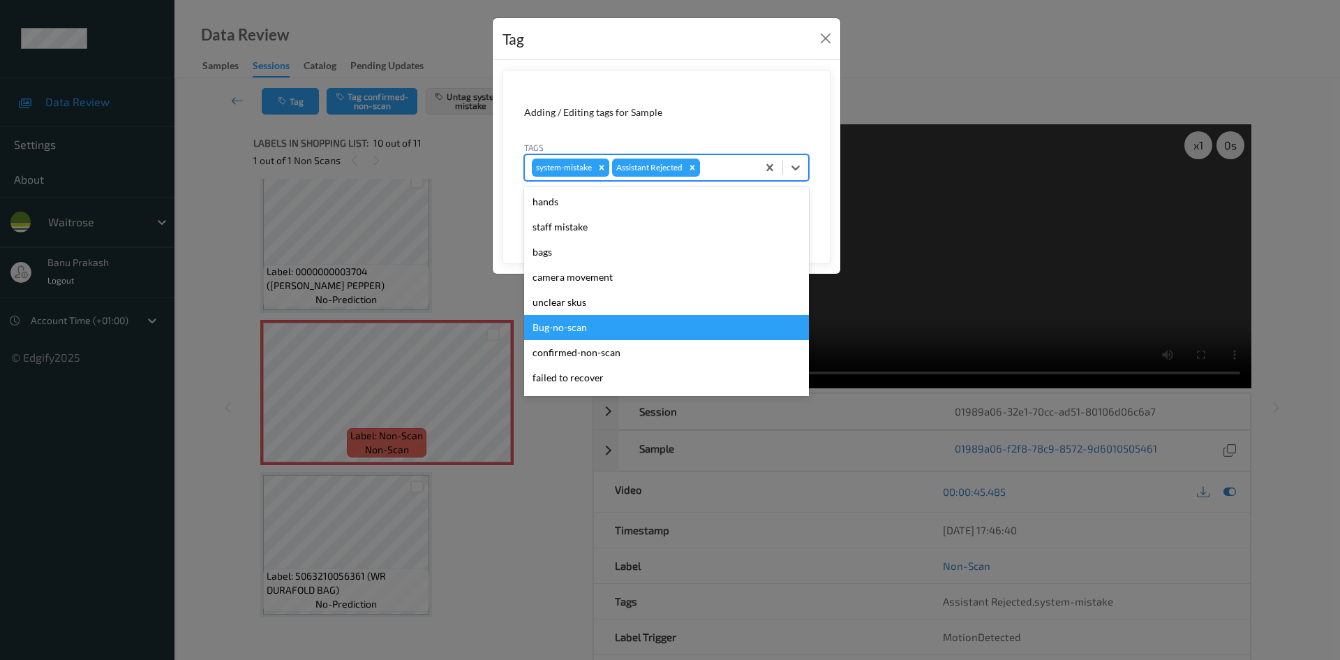
scroll to position [274, 0]
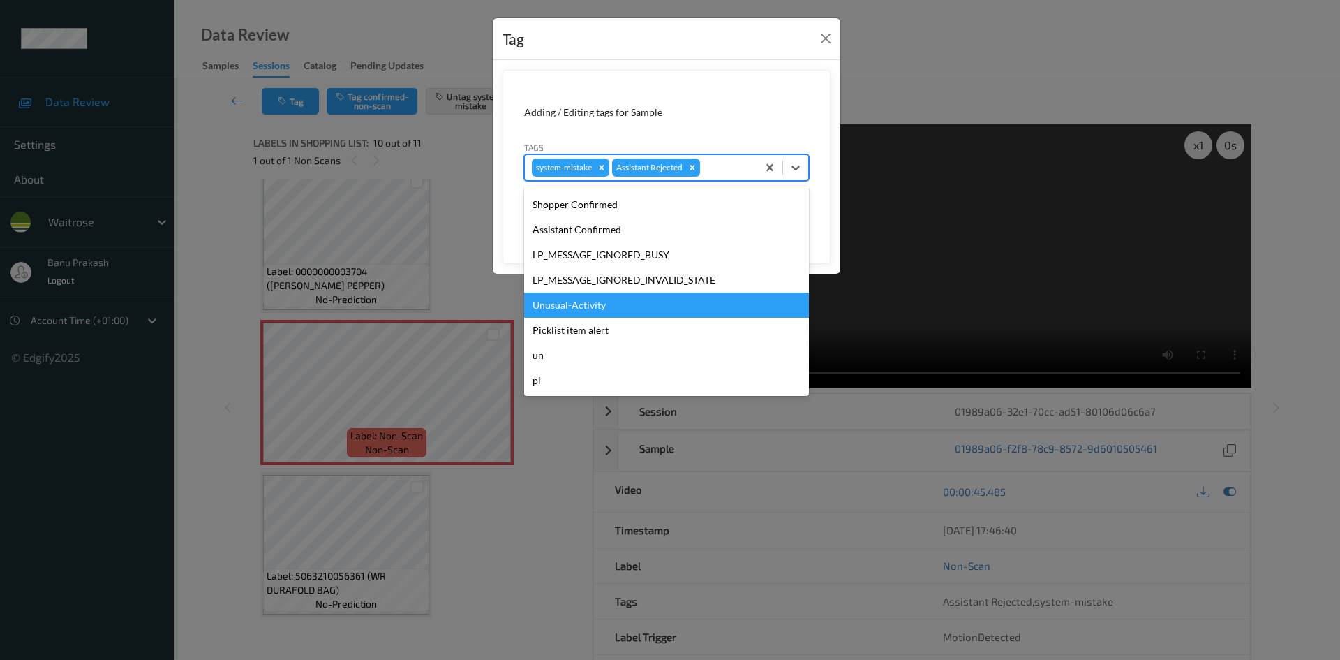
click at [600, 309] on div "Unusual-Activity" at bounding box center [666, 305] width 285 height 25
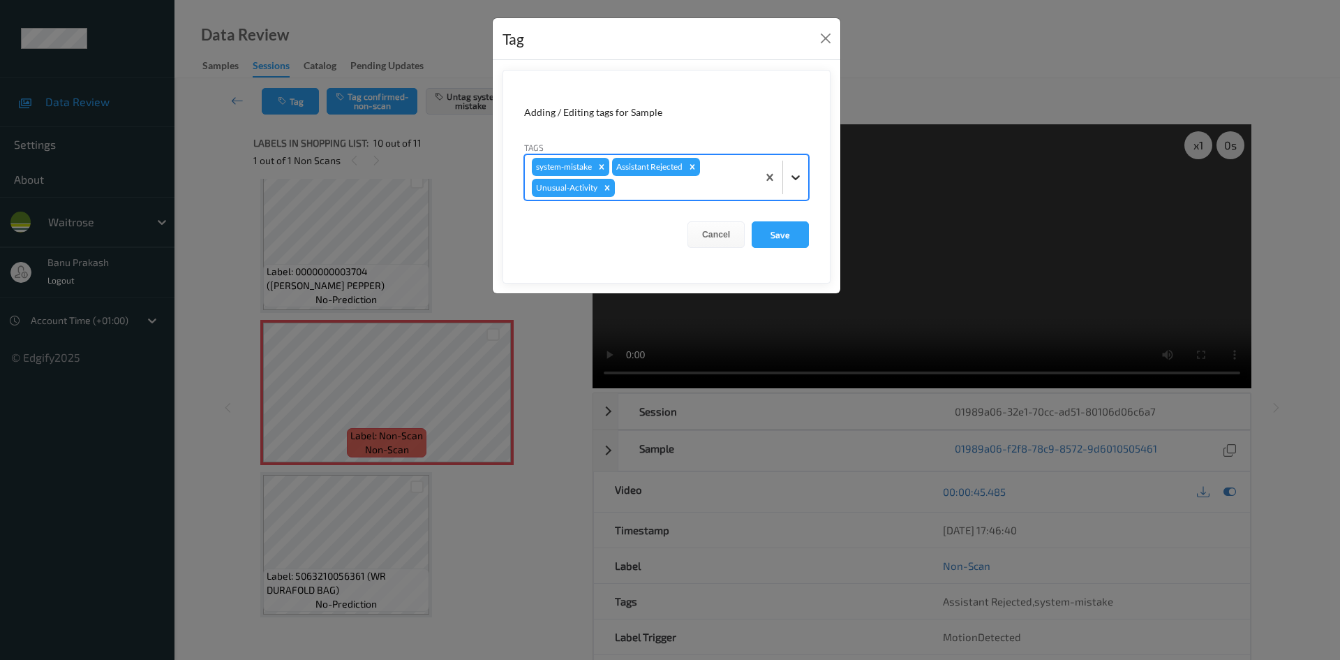
click at [792, 184] on div at bounding box center [795, 177] width 25 height 25
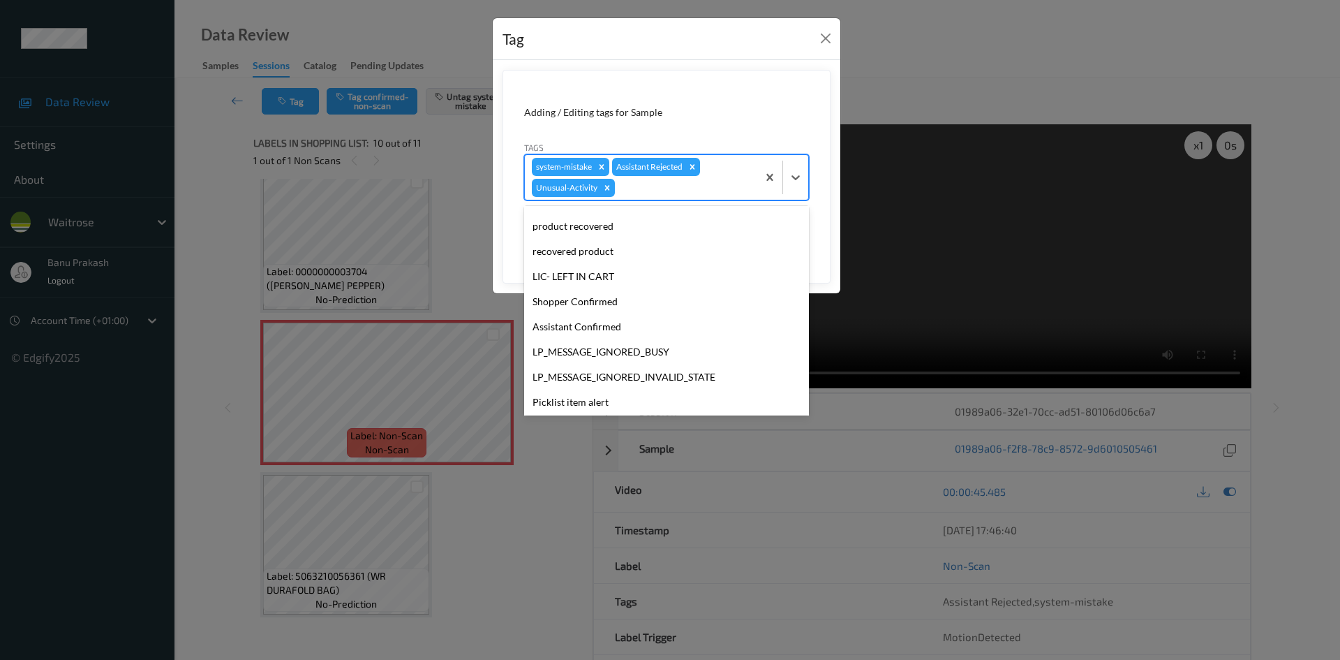
scroll to position [249, 0]
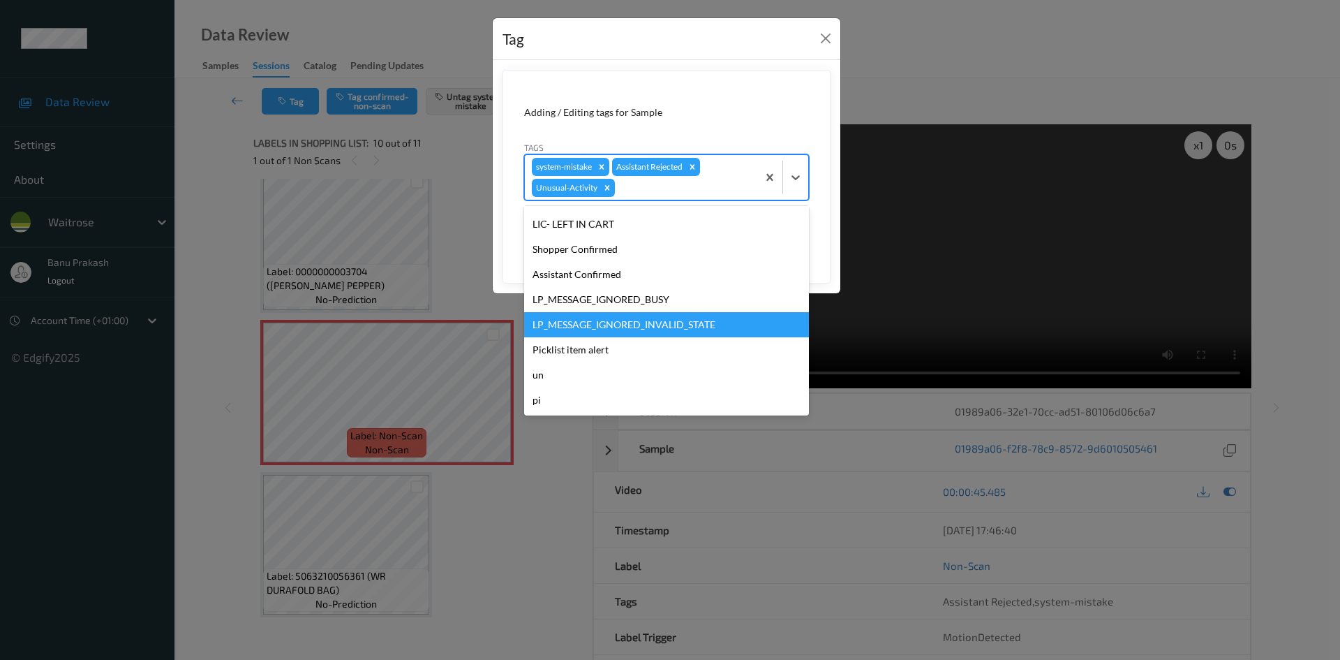
click at [630, 336] on div "LP_MESSAGE_IGNORED_INVALID_STATE" at bounding box center [666, 324] width 285 height 25
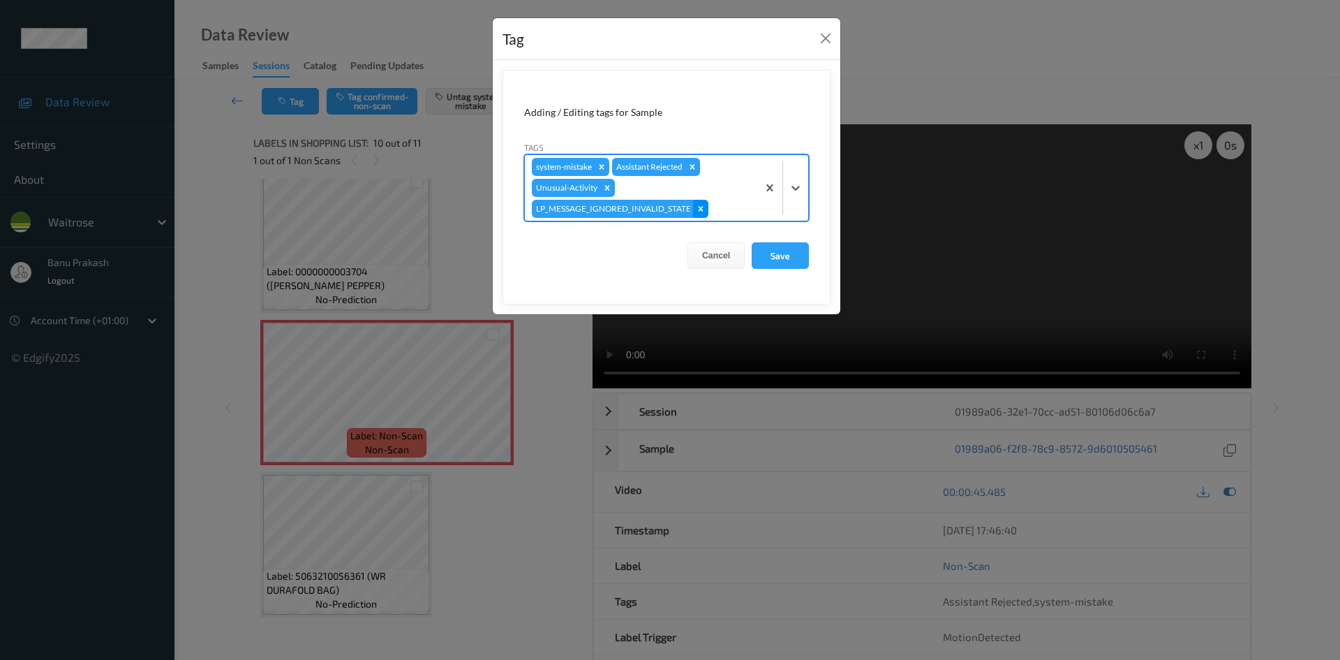
click at [699, 208] on icon "Remove LP_MESSAGE_IGNORED_INVALID_STATE" at bounding box center [701, 209] width 10 height 10
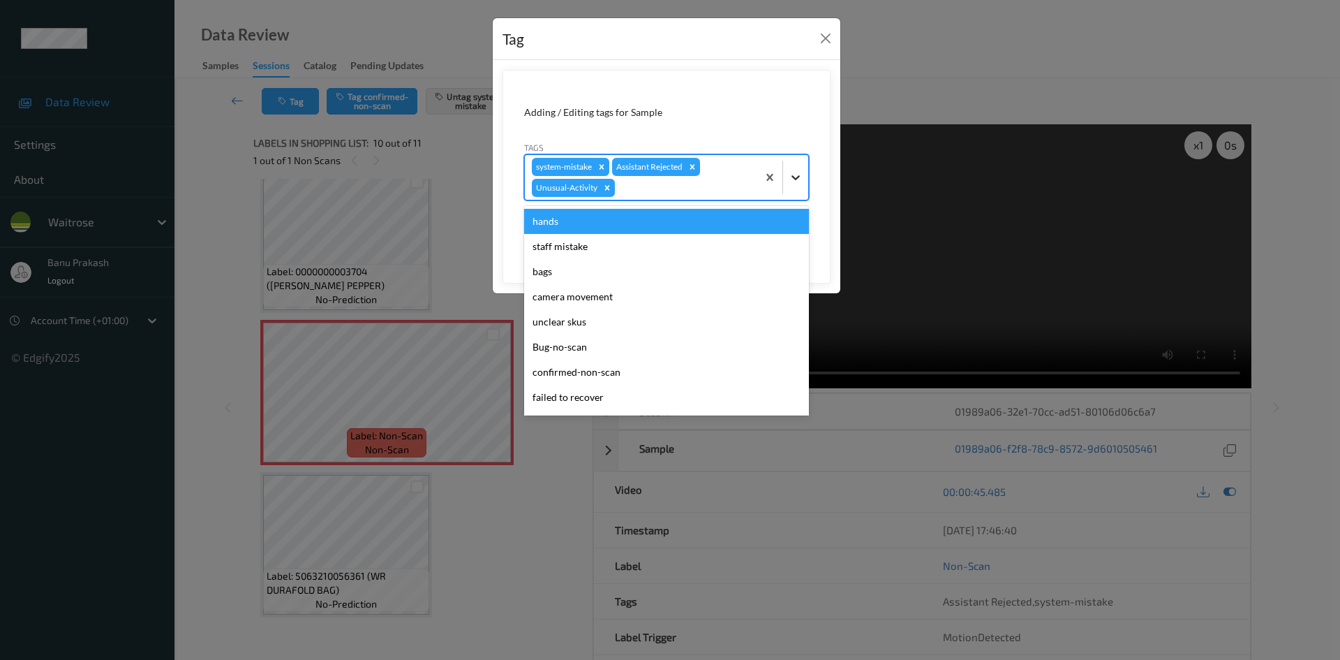
click at [792, 173] on icon at bounding box center [796, 177] width 14 height 14
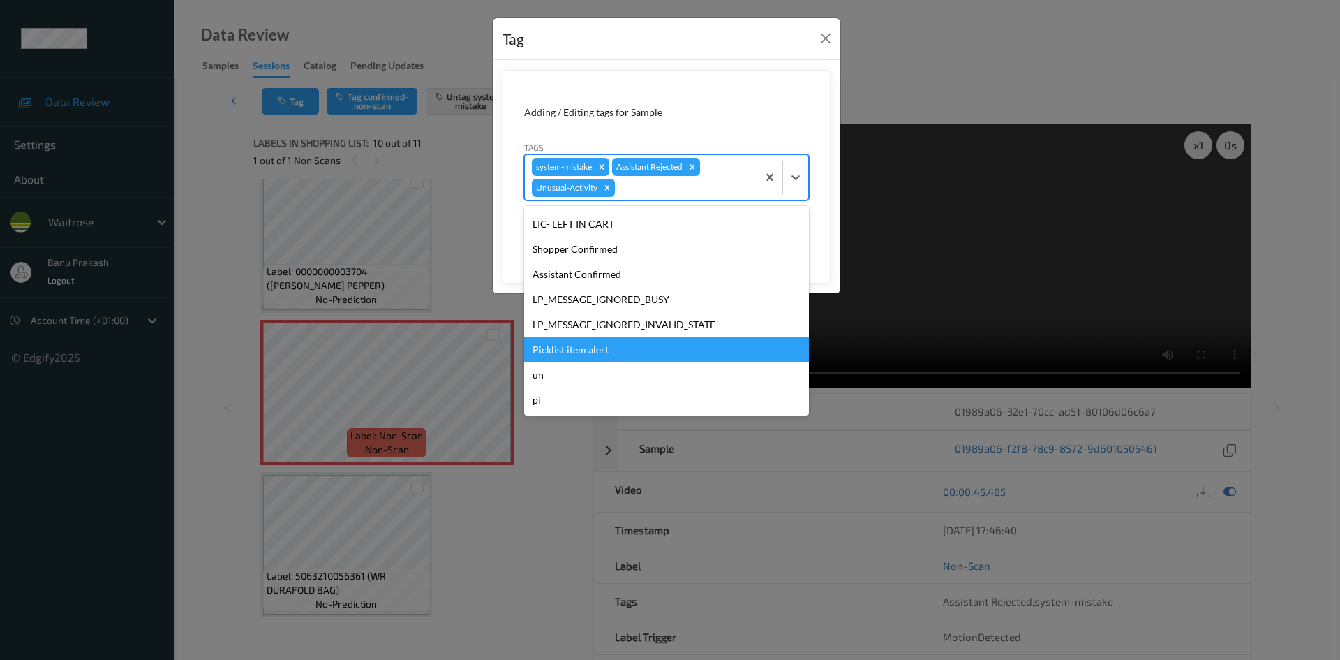
click at [626, 351] on div "Picklist item alert" at bounding box center [666, 349] width 285 height 25
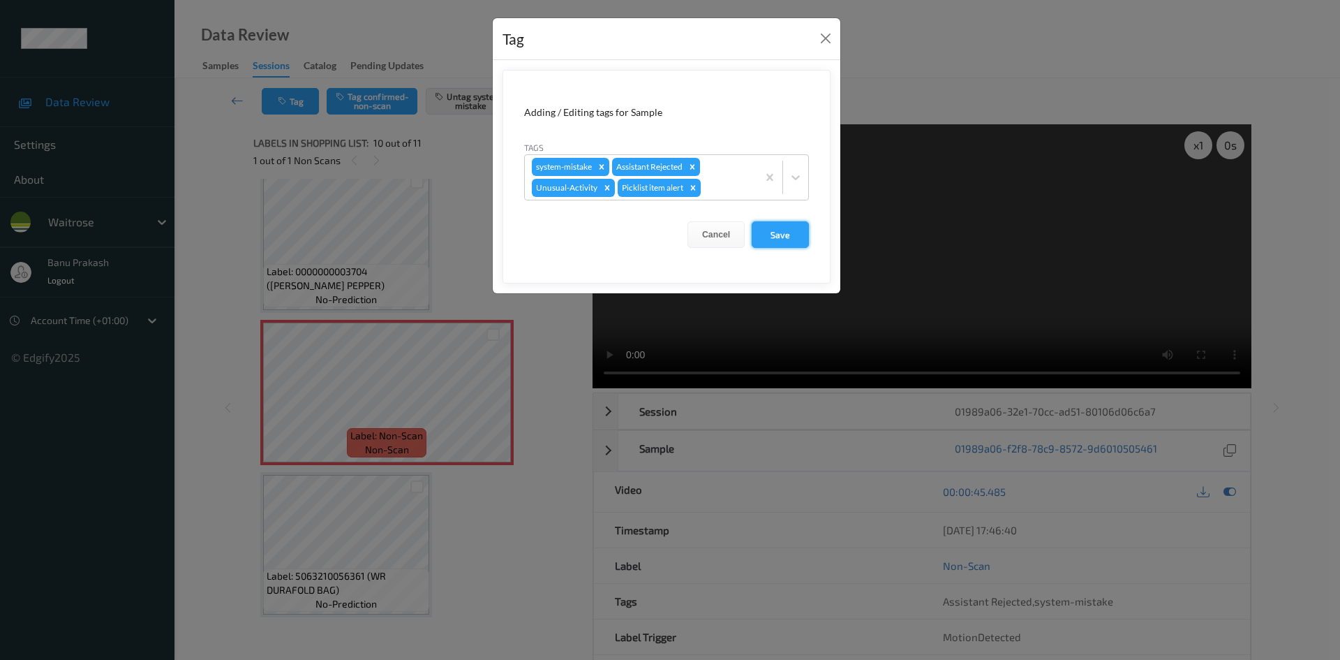
click at [781, 234] on button "Save" at bounding box center [780, 234] width 57 height 27
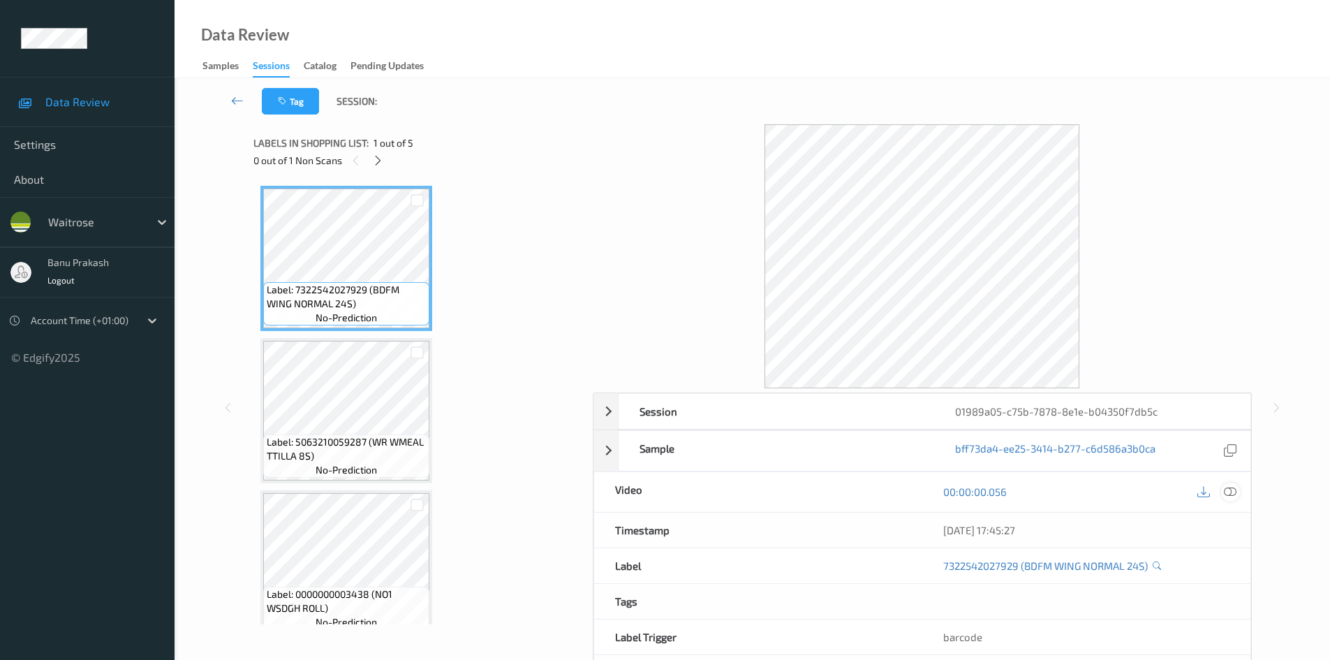
click at [1231, 498] on div at bounding box center [1230, 491] width 19 height 19
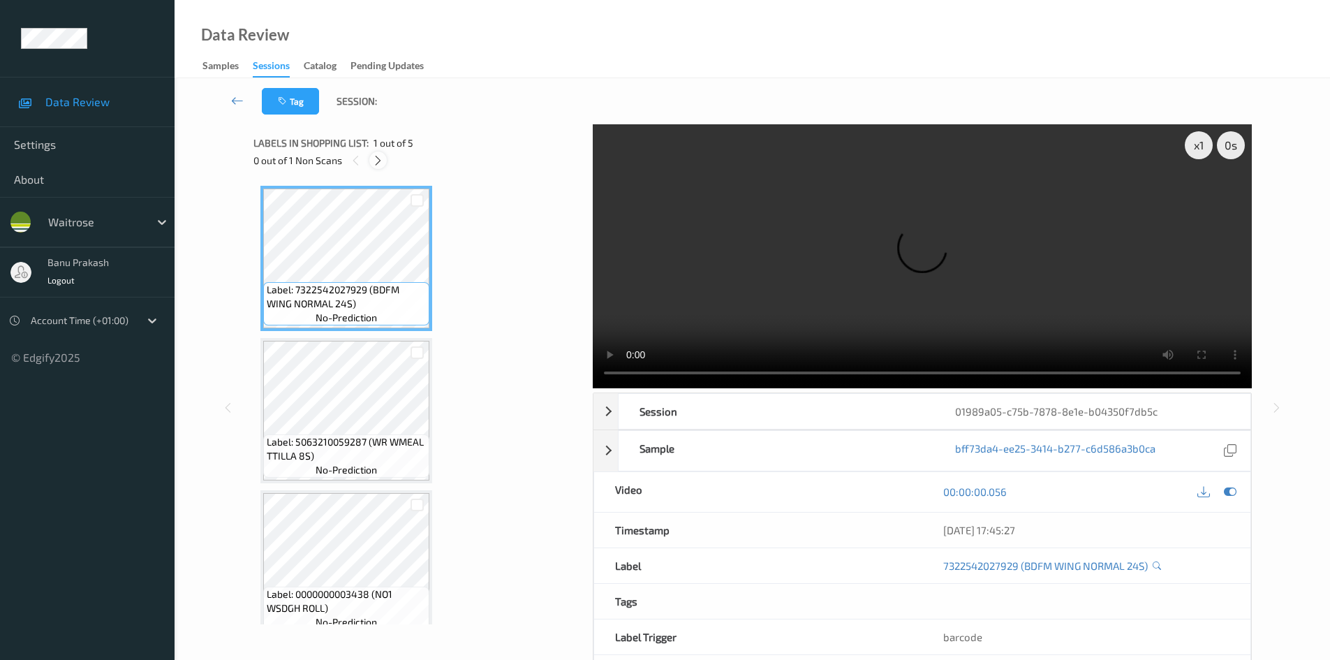
click at [375, 153] on div at bounding box center [377, 159] width 17 height 17
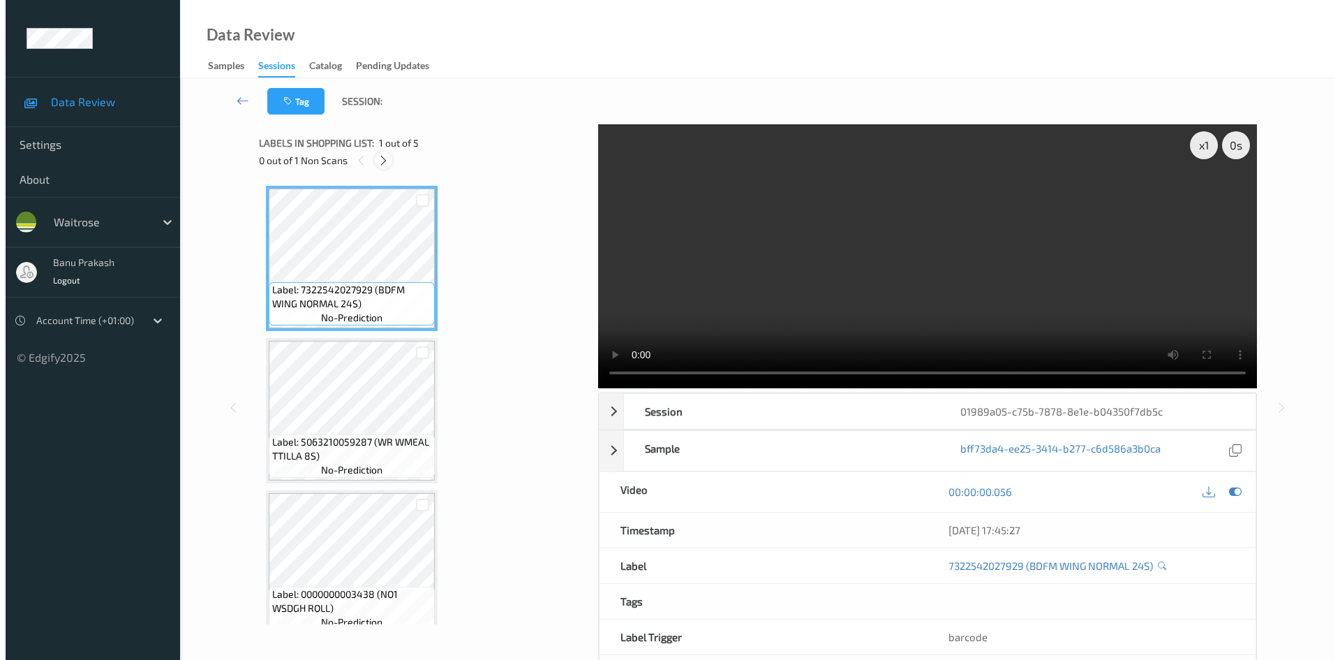
scroll to position [323, 0]
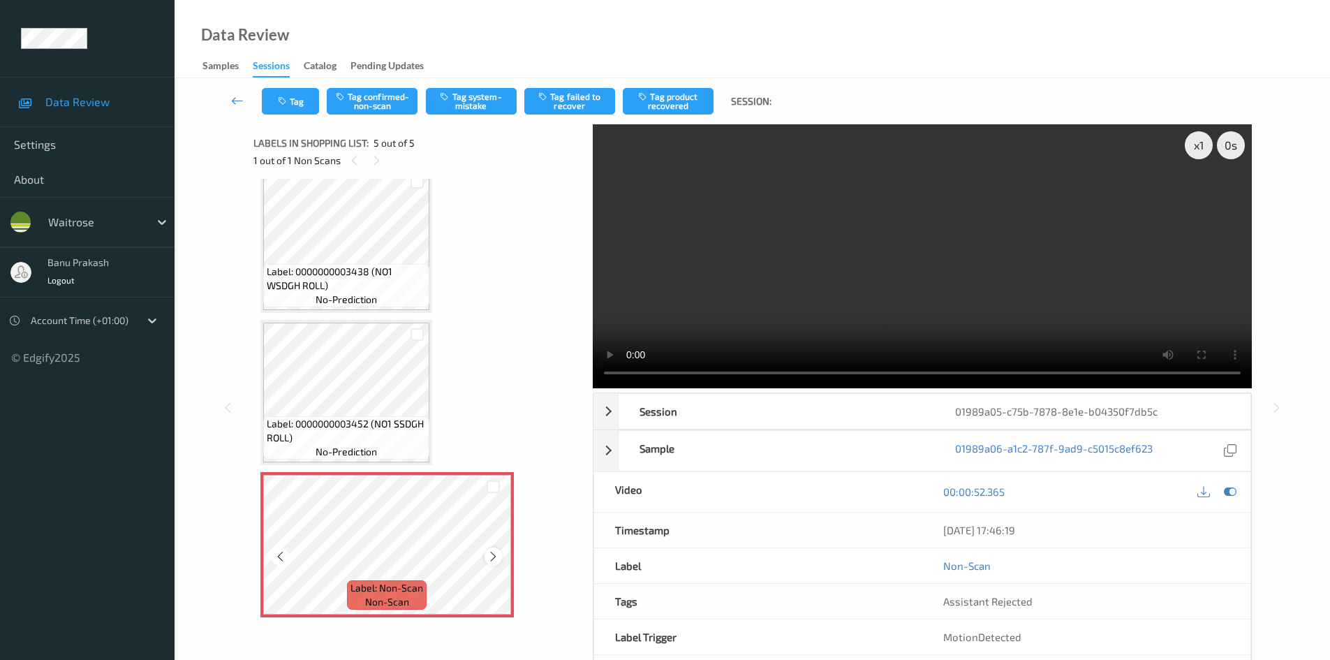
click at [491, 559] on icon at bounding box center [493, 556] width 12 height 13
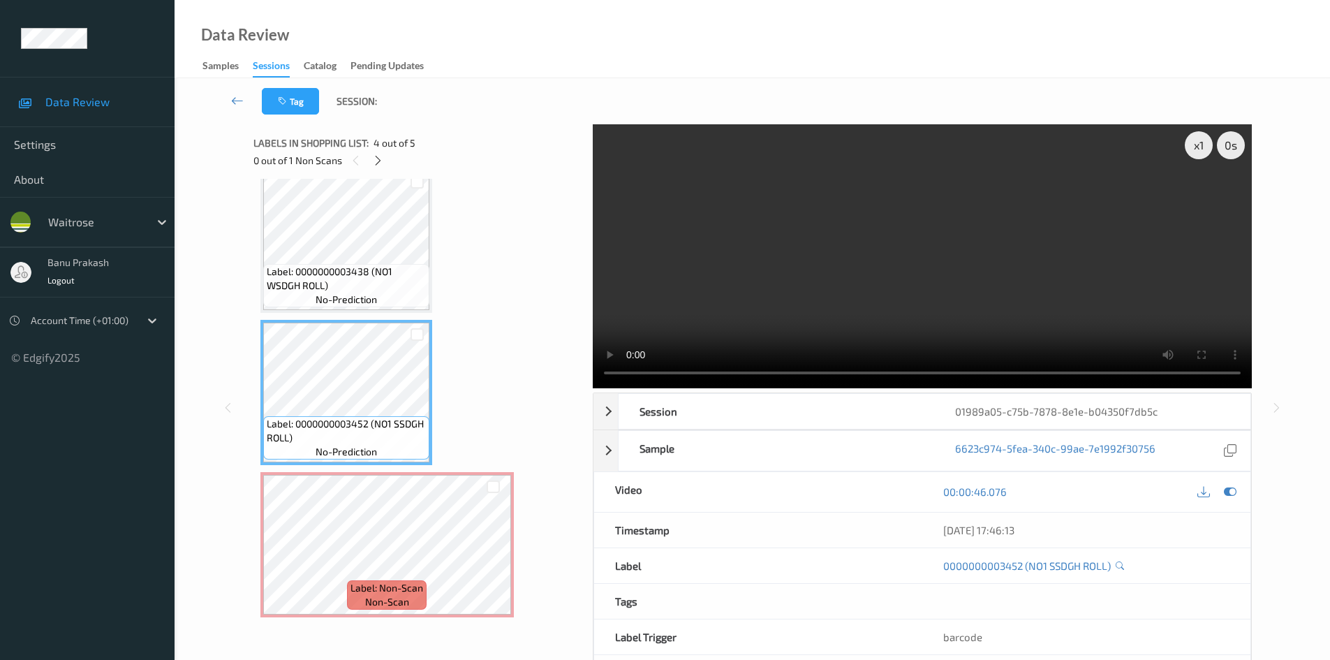
click at [765, 269] on video at bounding box center [922, 256] width 659 height 264
click at [859, 268] on video at bounding box center [922, 256] width 659 height 264
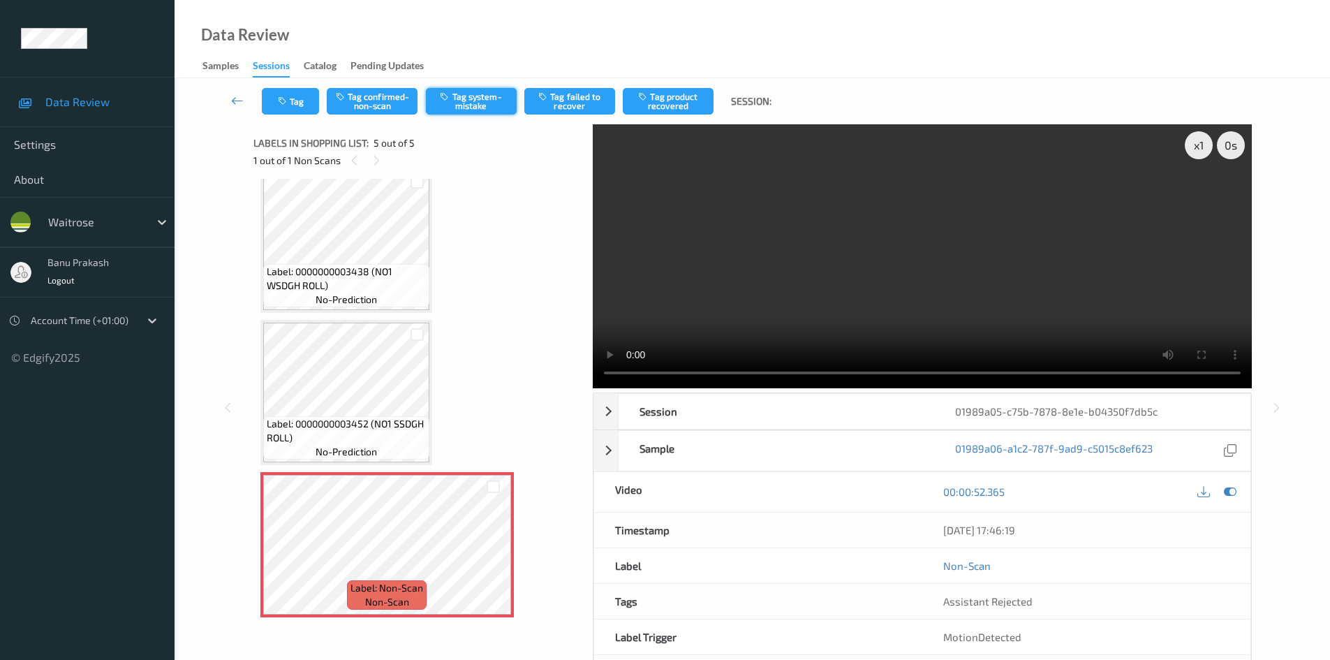
click at [480, 105] on button "Tag system-mistake" at bounding box center [471, 101] width 91 height 27
click at [288, 101] on icon "button" at bounding box center [284, 101] width 12 height 10
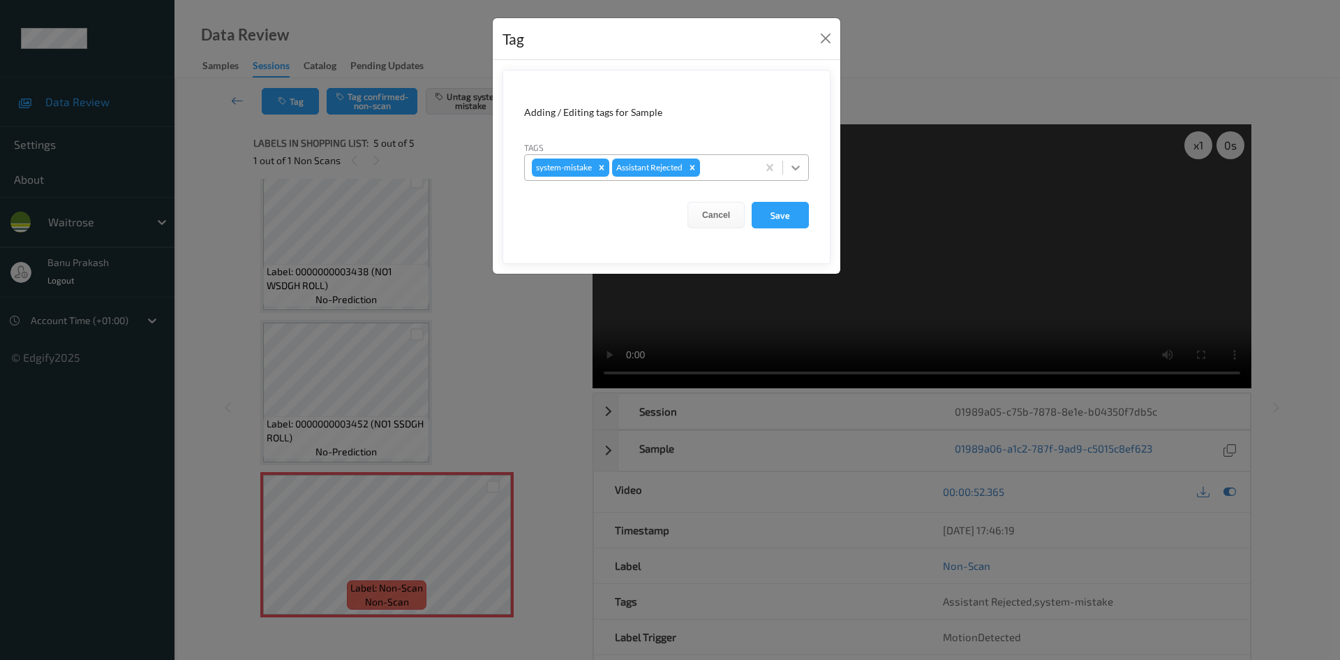
click at [795, 157] on div at bounding box center [795, 167] width 25 height 25
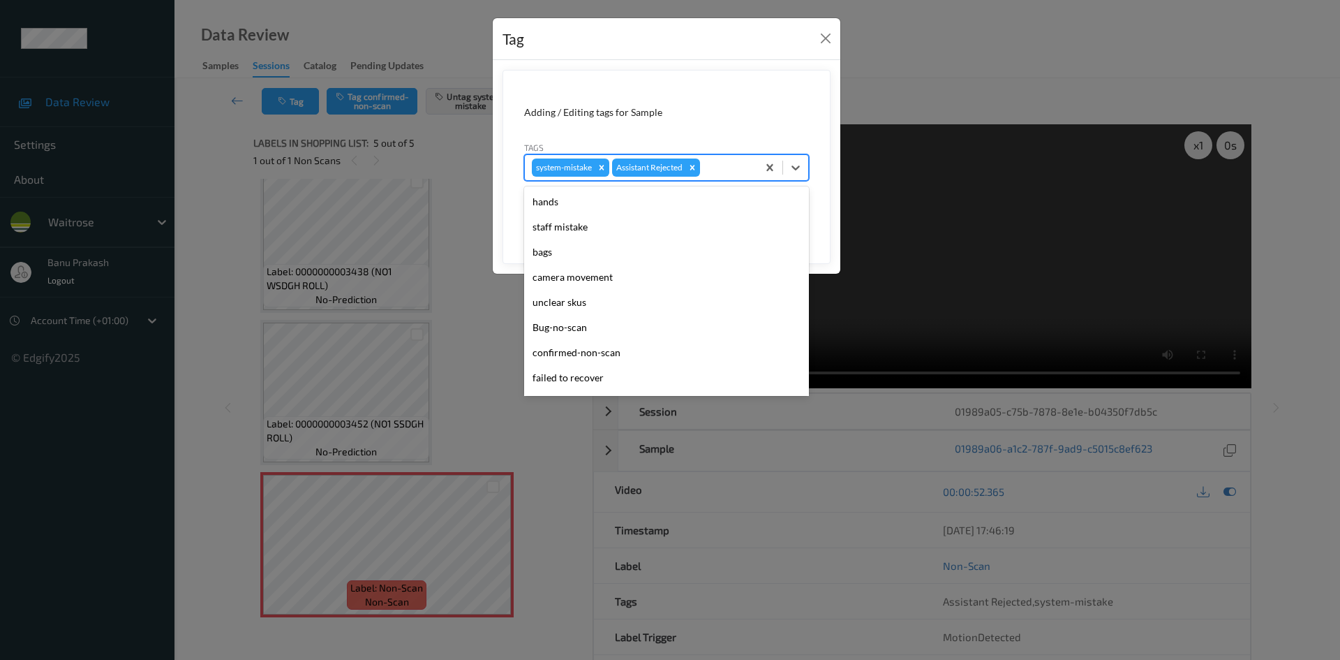
scroll to position [274, 0]
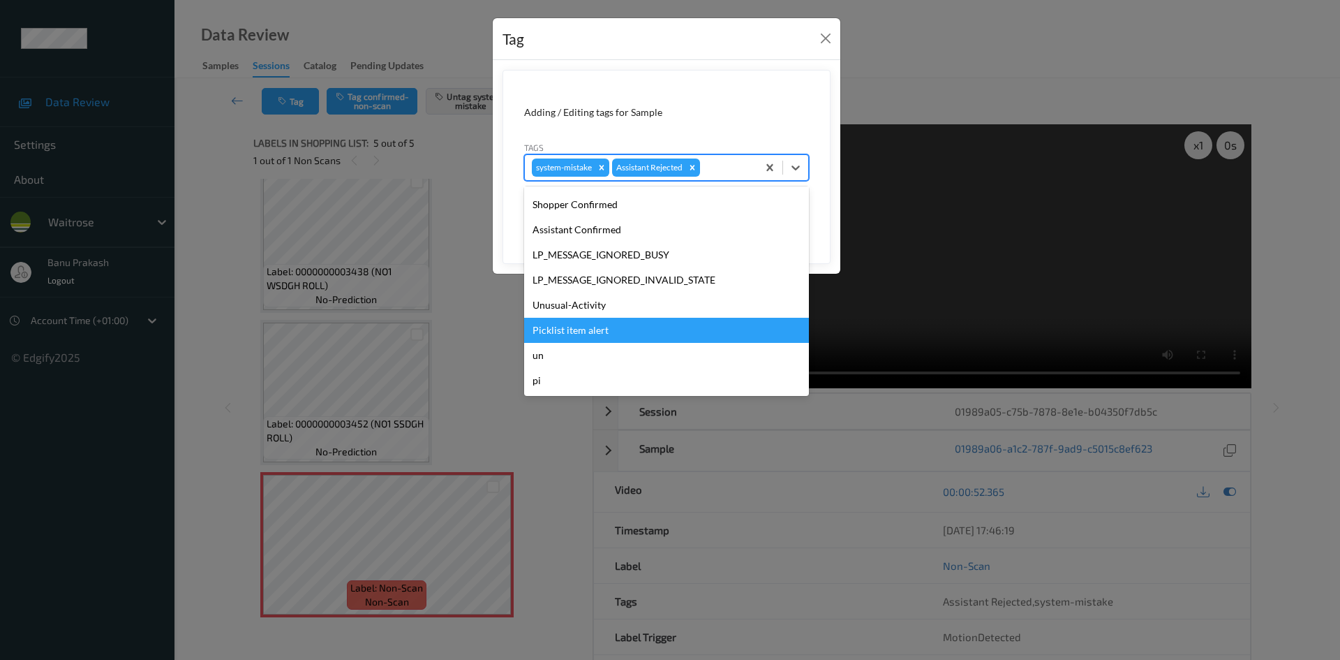
click at [633, 335] on div "Picklist item alert" at bounding box center [666, 330] width 285 height 25
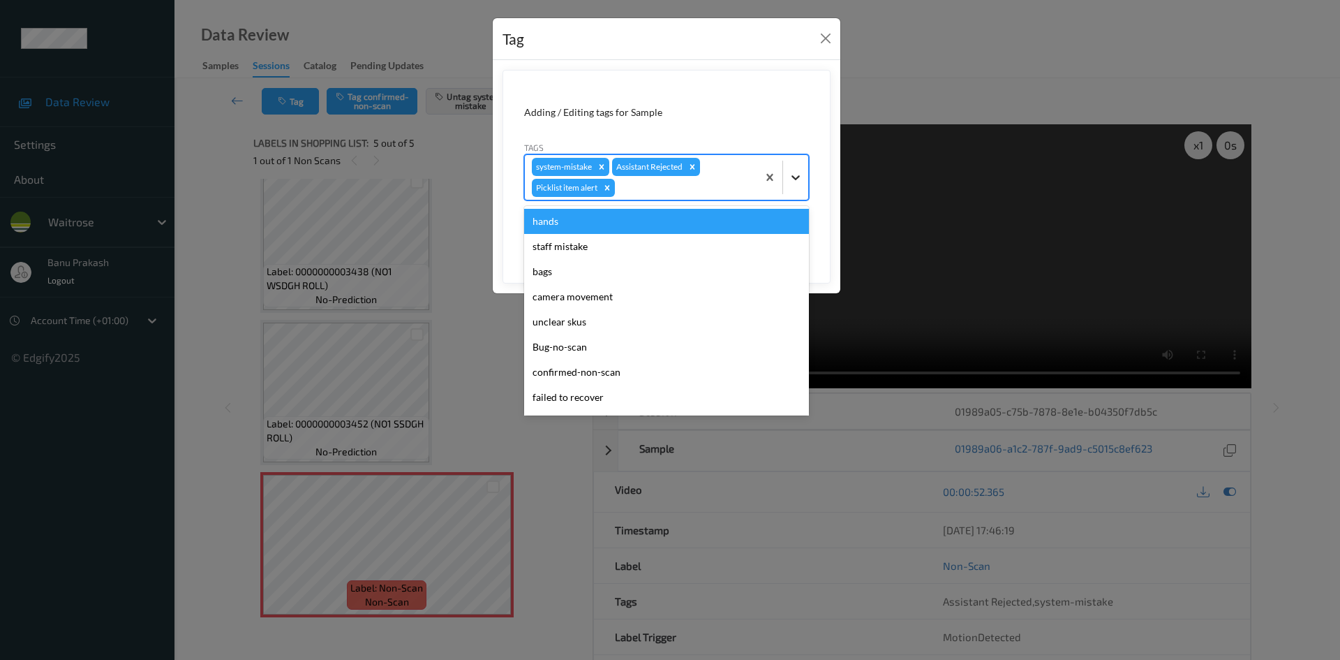
click at [800, 177] on icon at bounding box center [796, 177] width 14 height 14
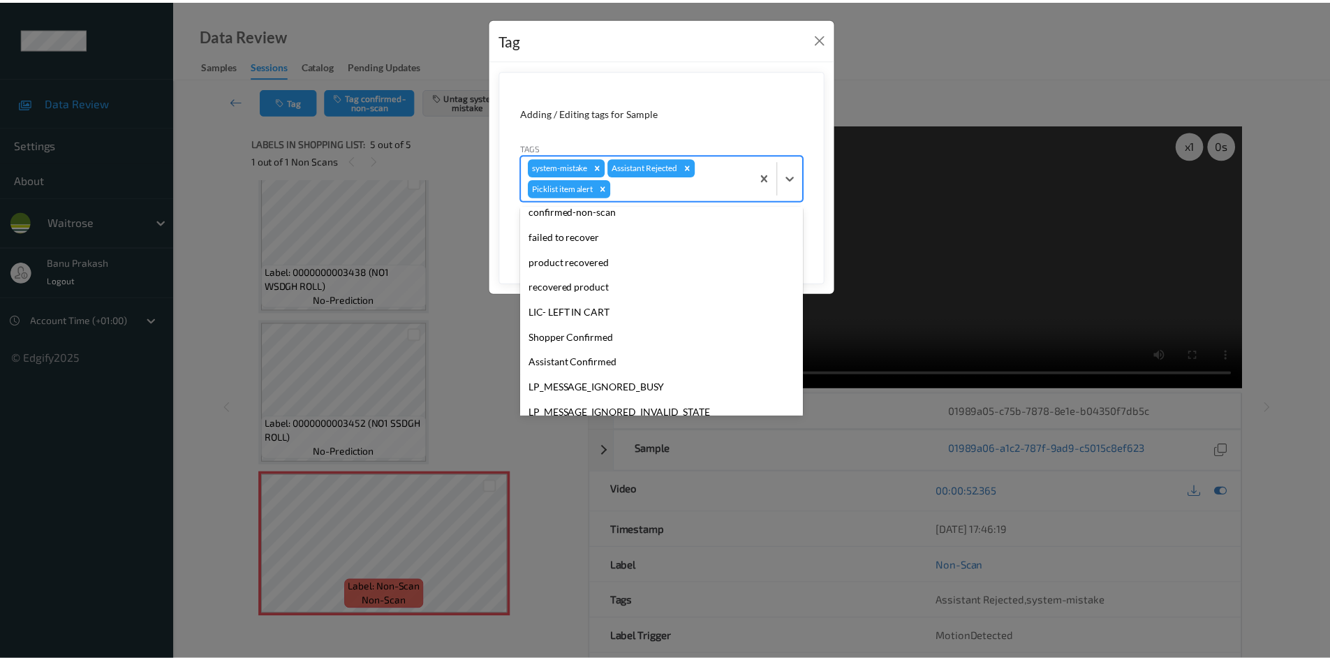
scroll to position [249, 0]
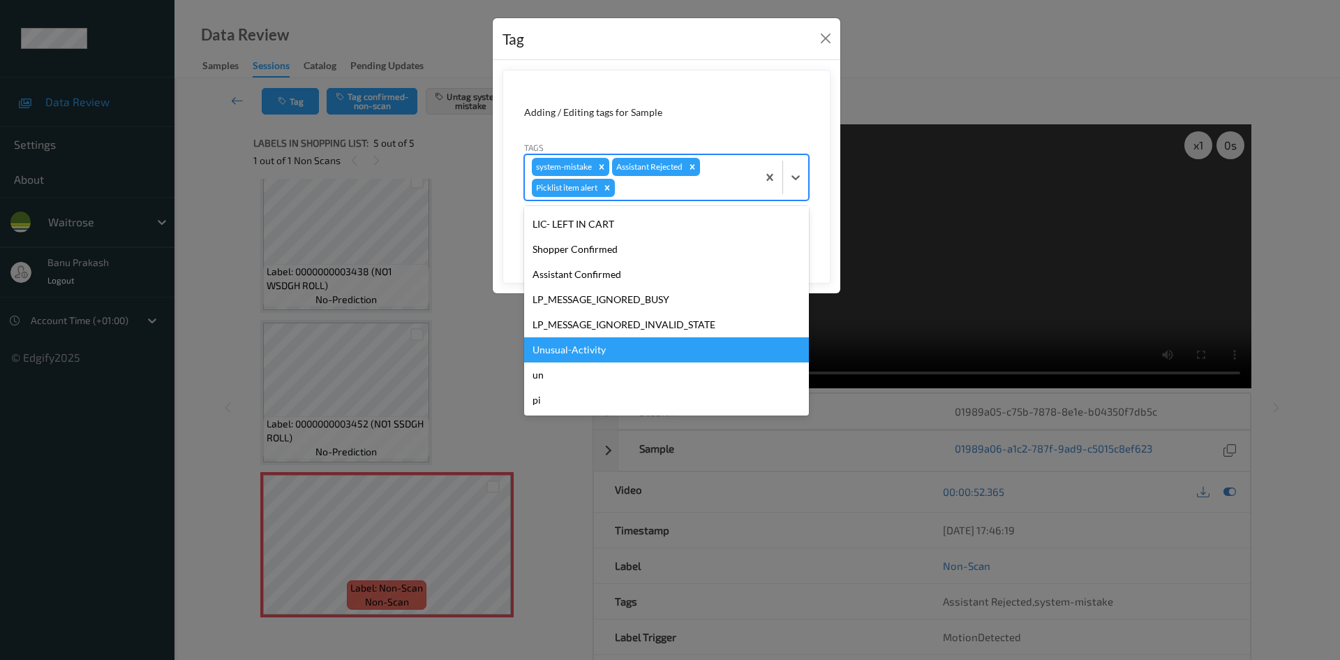
click at [634, 345] on div "Unusual-Activity" at bounding box center [666, 349] width 285 height 25
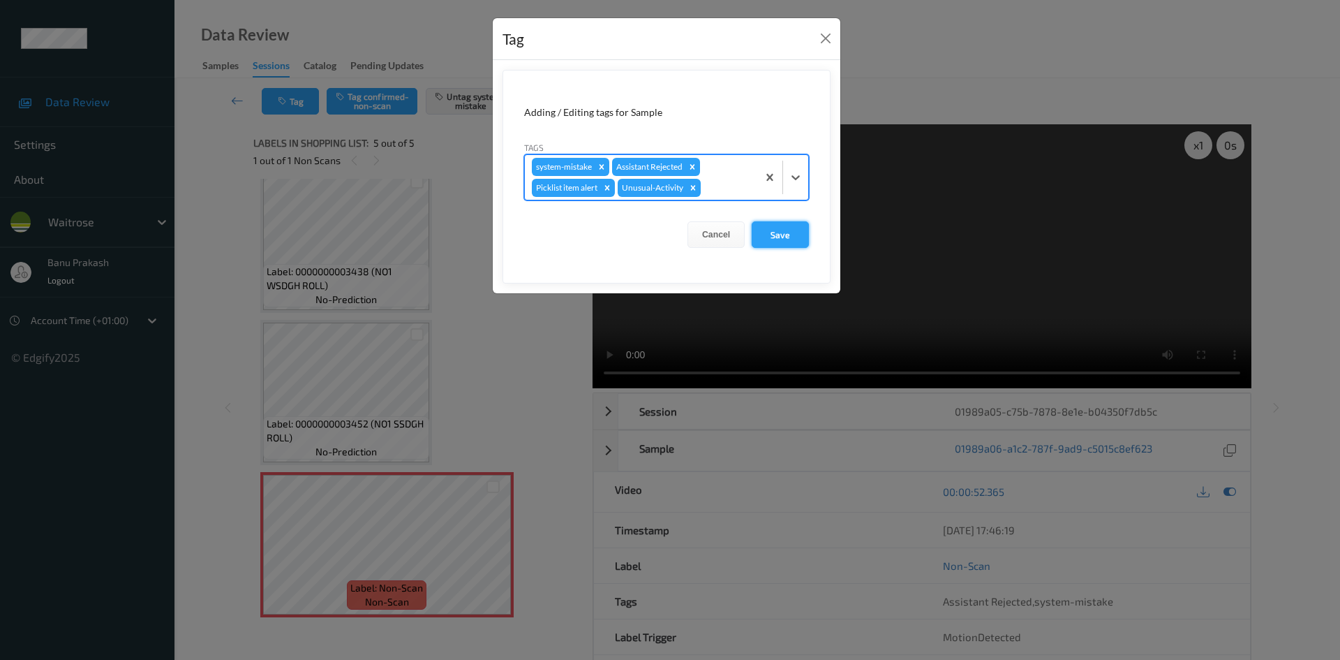
click at [765, 238] on button "Save" at bounding box center [780, 234] width 57 height 27
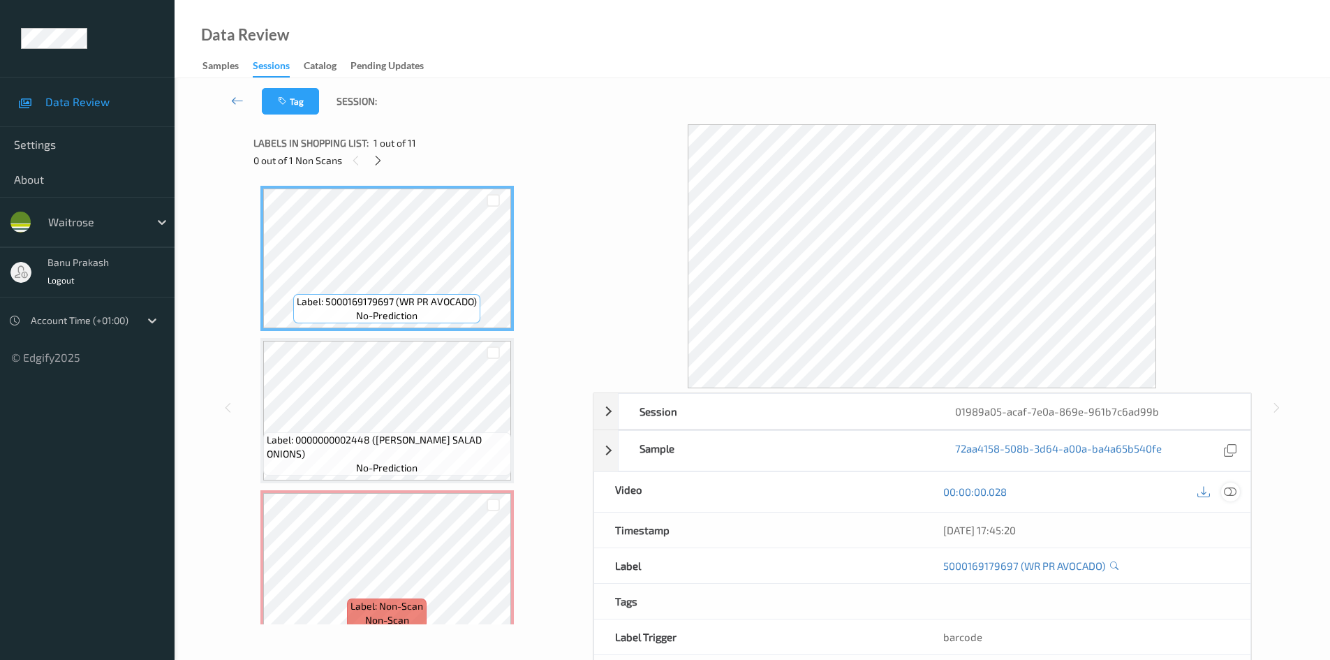
click at [1227, 489] on icon at bounding box center [1230, 491] width 13 height 13
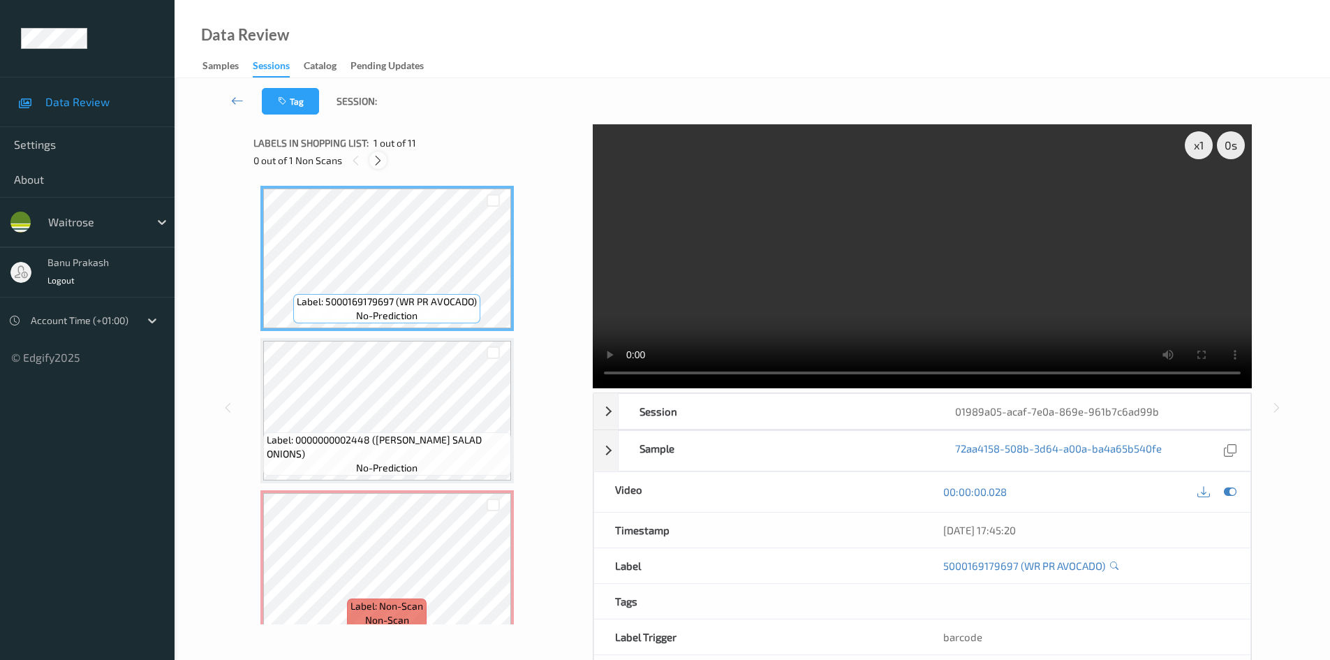
click at [380, 160] on icon at bounding box center [378, 160] width 12 height 13
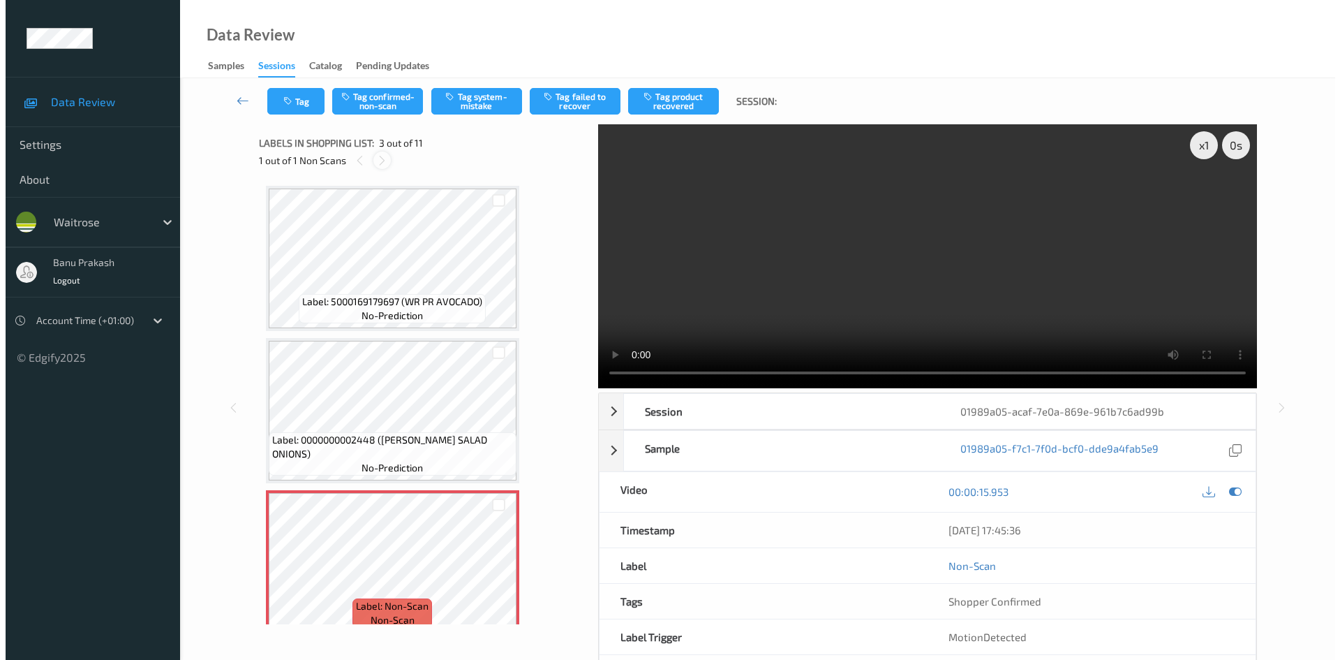
scroll to position [159, 0]
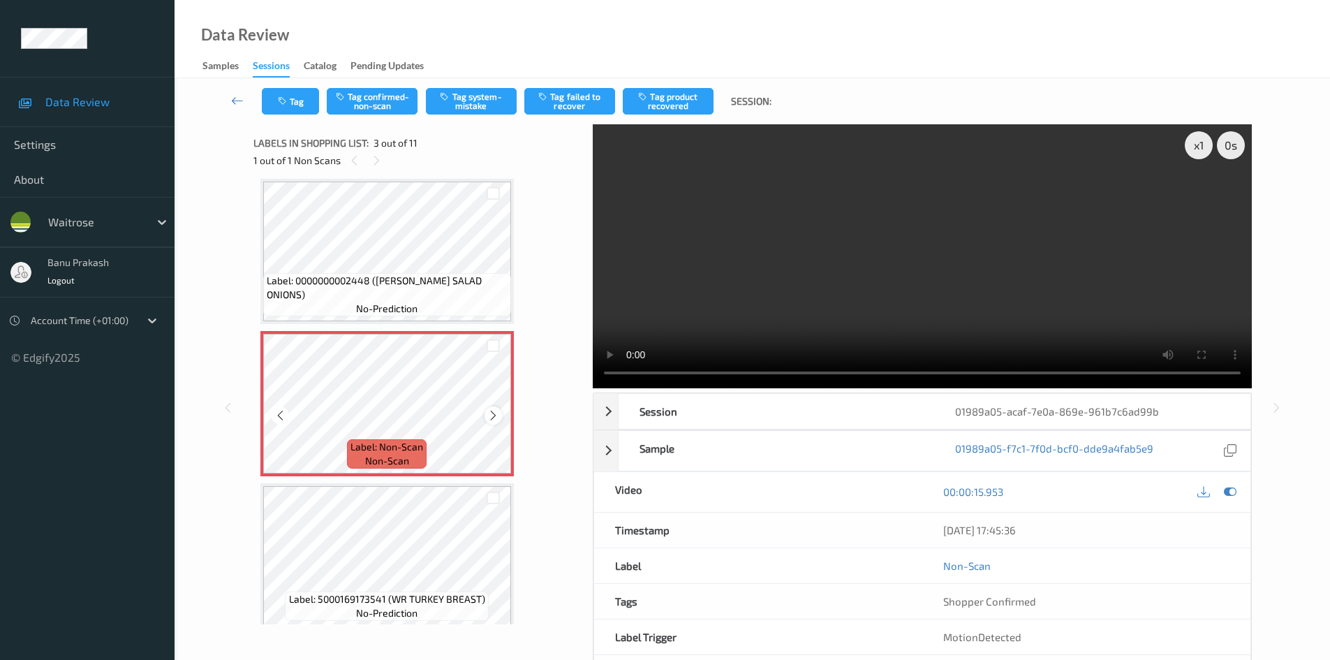
click at [488, 420] on icon at bounding box center [493, 415] width 12 height 13
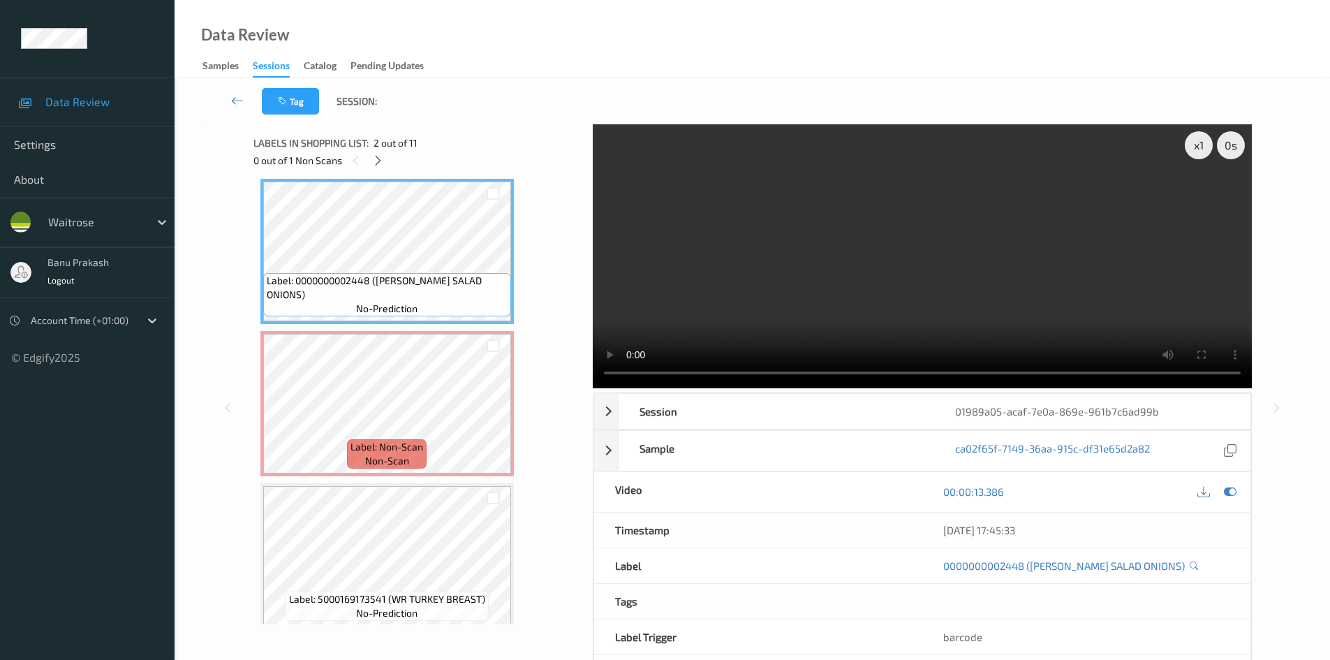
click at [838, 301] on video at bounding box center [922, 256] width 659 height 264
click at [839, 262] on video at bounding box center [922, 256] width 659 height 264
click at [773, 260] on video at bounding box center [922, 256] width 659 height 264
click at [786, 334] on video at bounding box center [922, 256] width 659 height 264
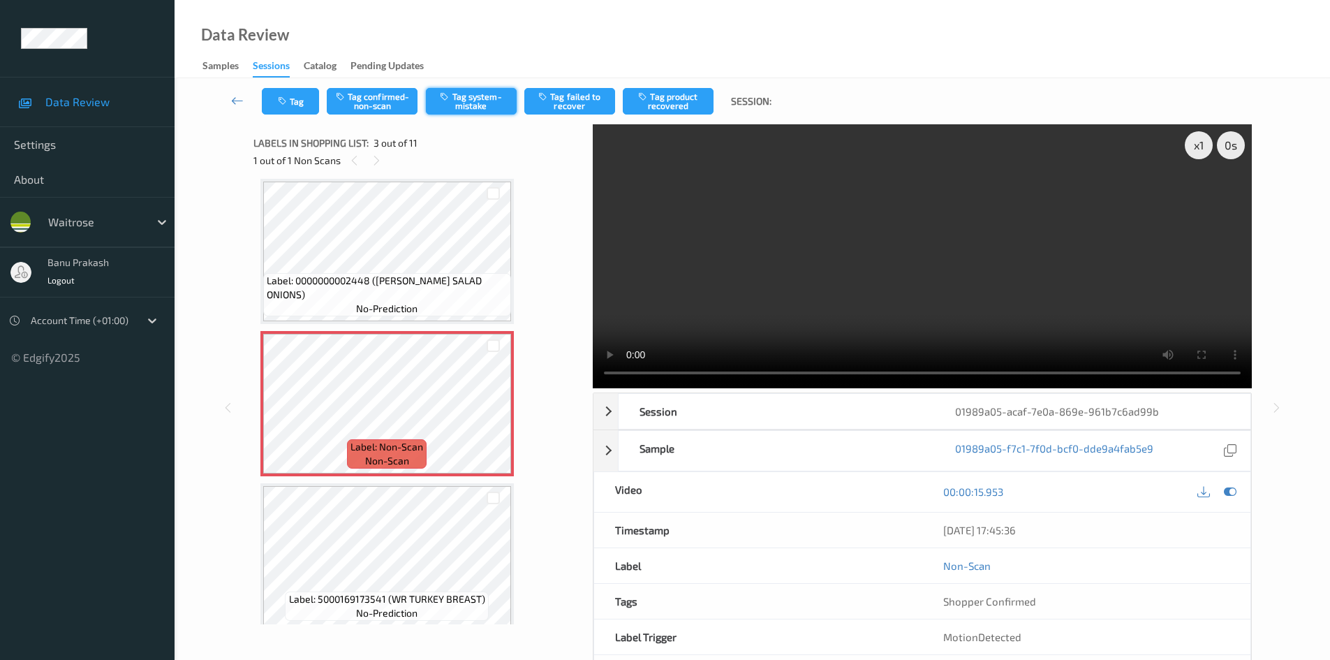
click at [479, 94] on button "Tag system-mistake" at bounding box center [471, 101] width 91 height 27
click at [297, 103] on button "Tag" at bounding box center [290, 101] width 57 height 27
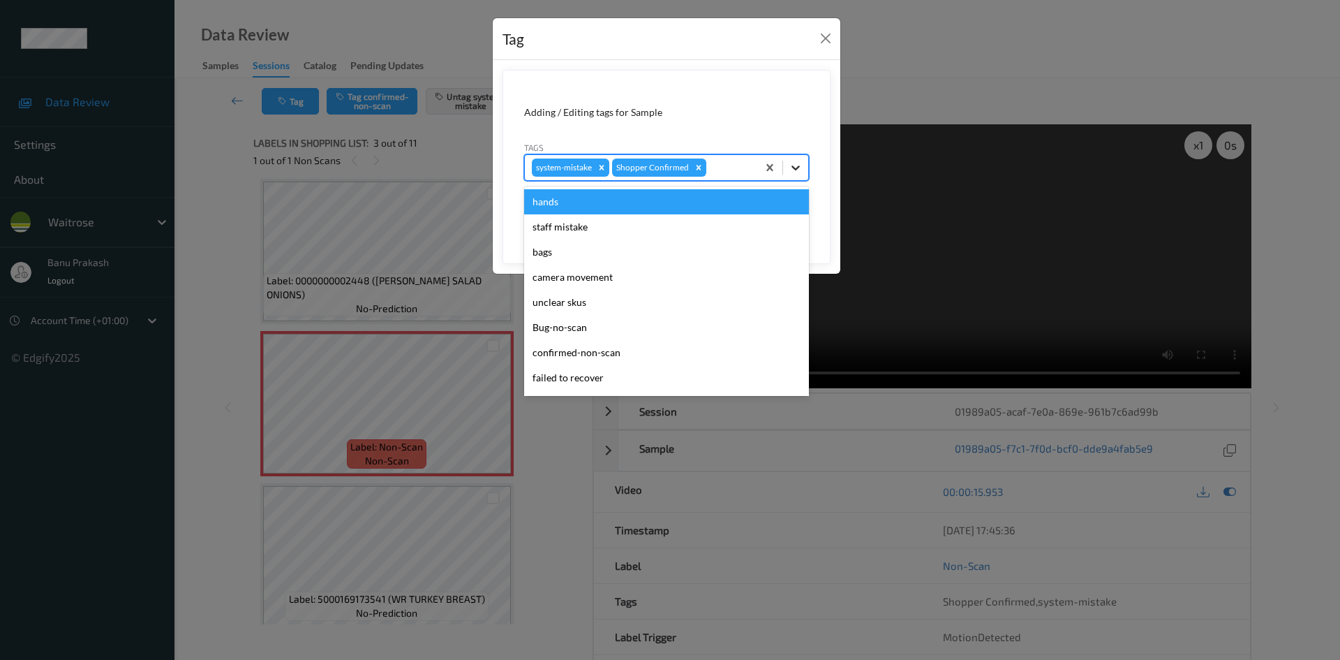
click at [808, 171] on div at bounding box center [795, 167] width 25 height 25
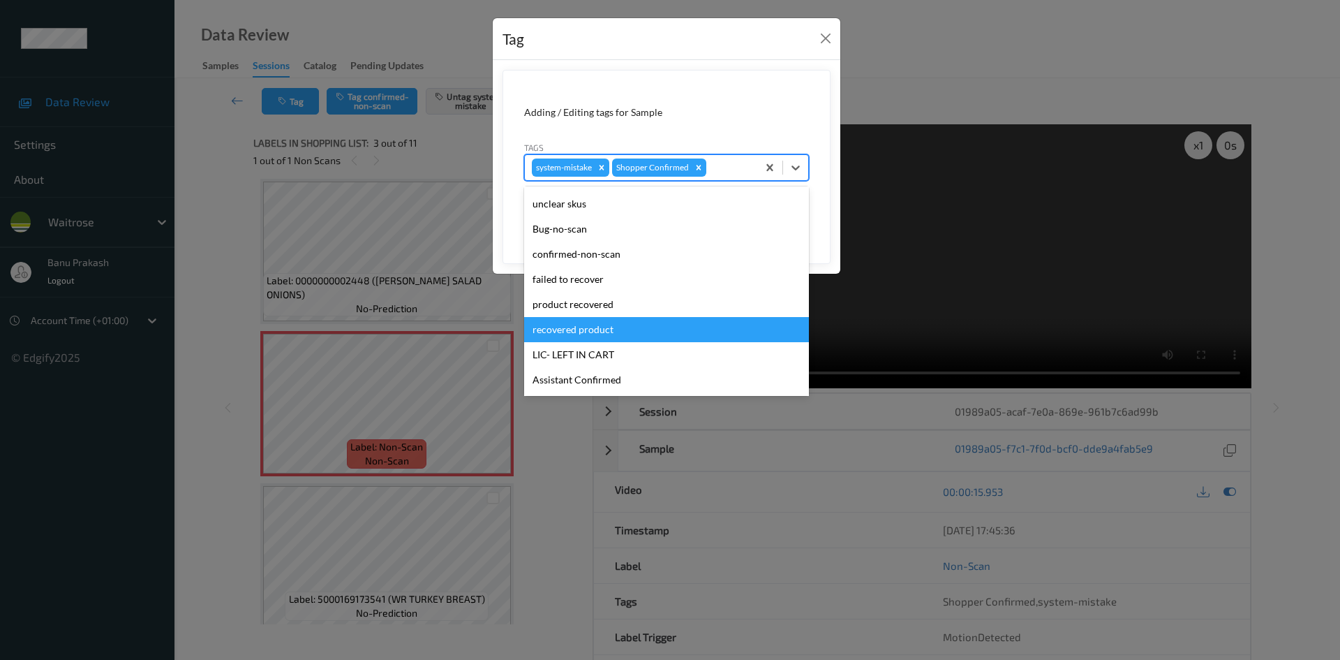
scroll to position [209, 0]
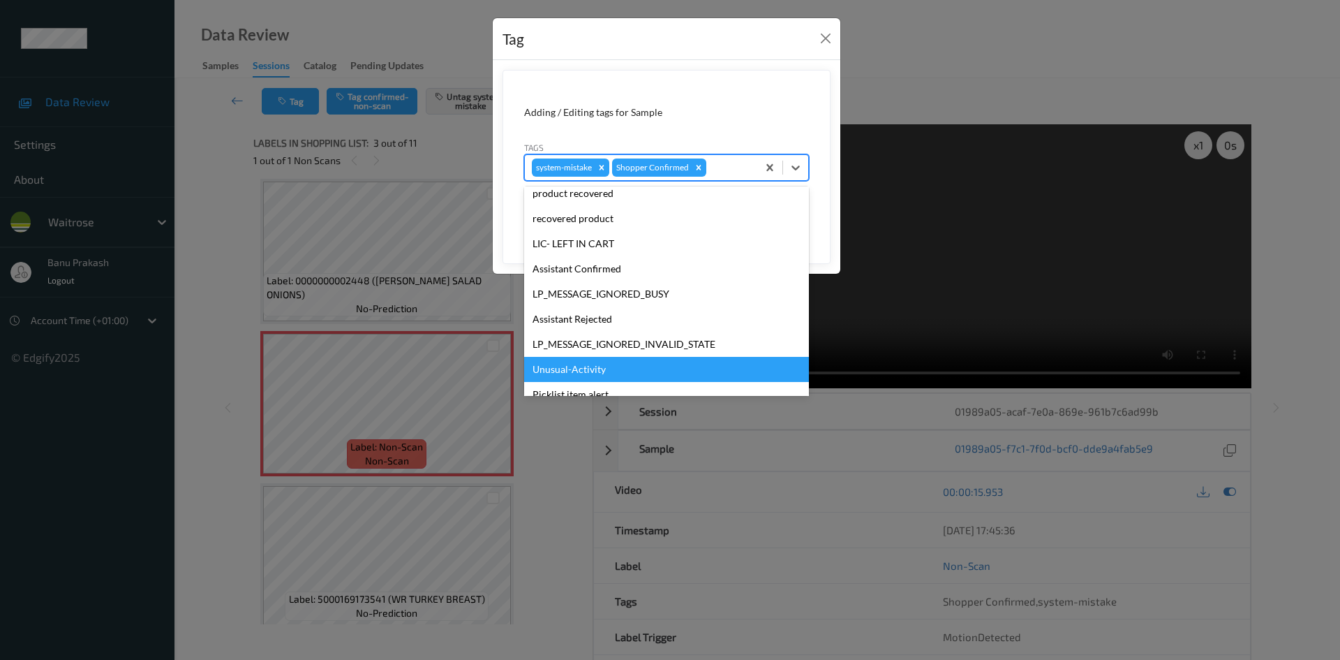
click at [612, 362] on div "Unusual-Activity" at bounding box center [666, 369] width 285 height 25
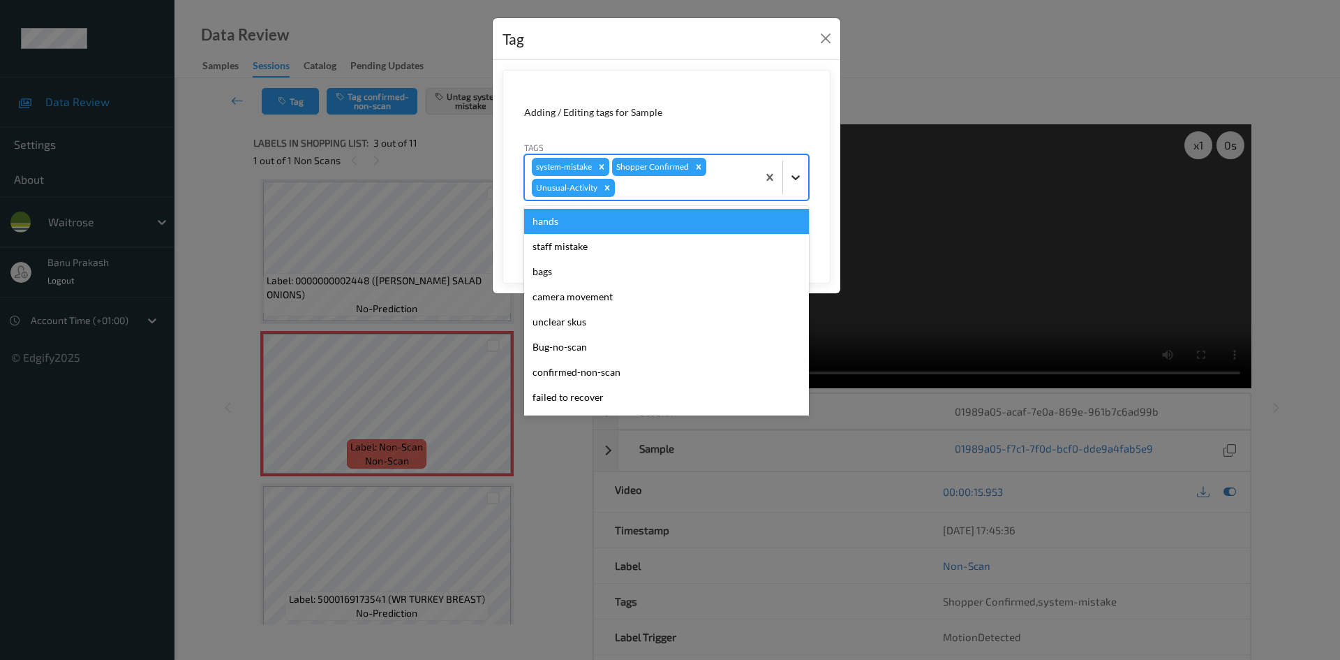
click at [799, 177] on icon at bounding box center [796, 177] width 14 height 14
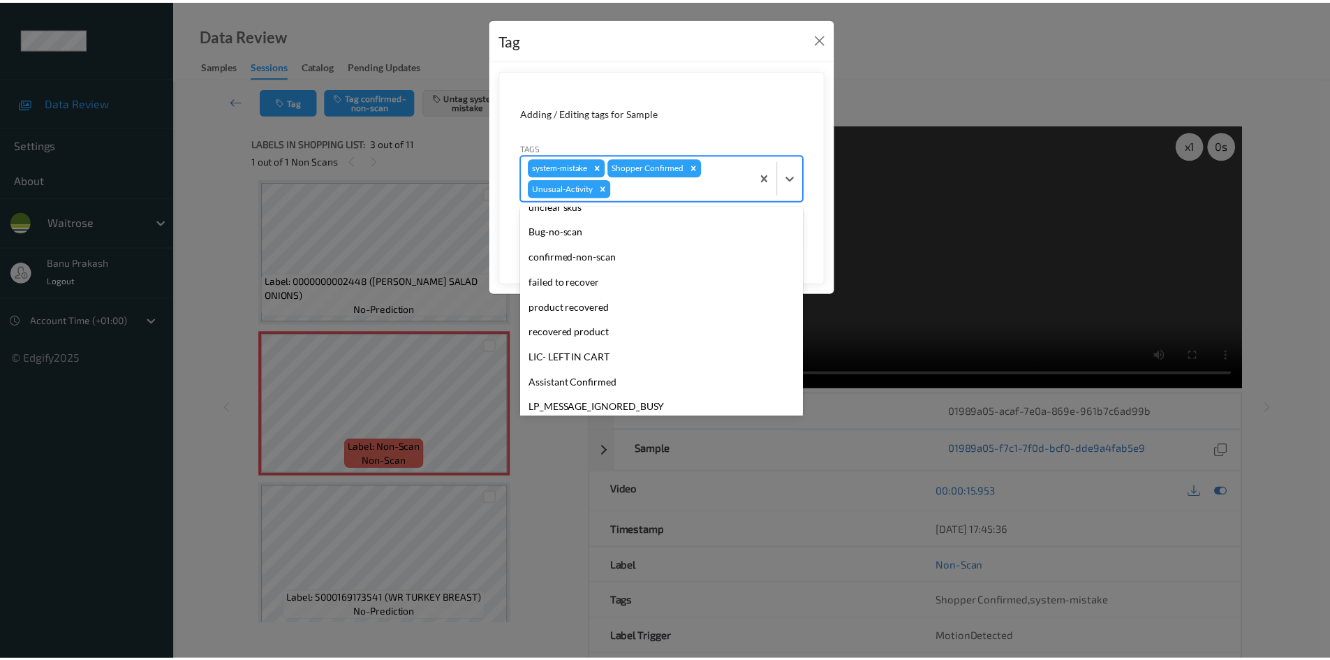
scroll to position [249, 0]
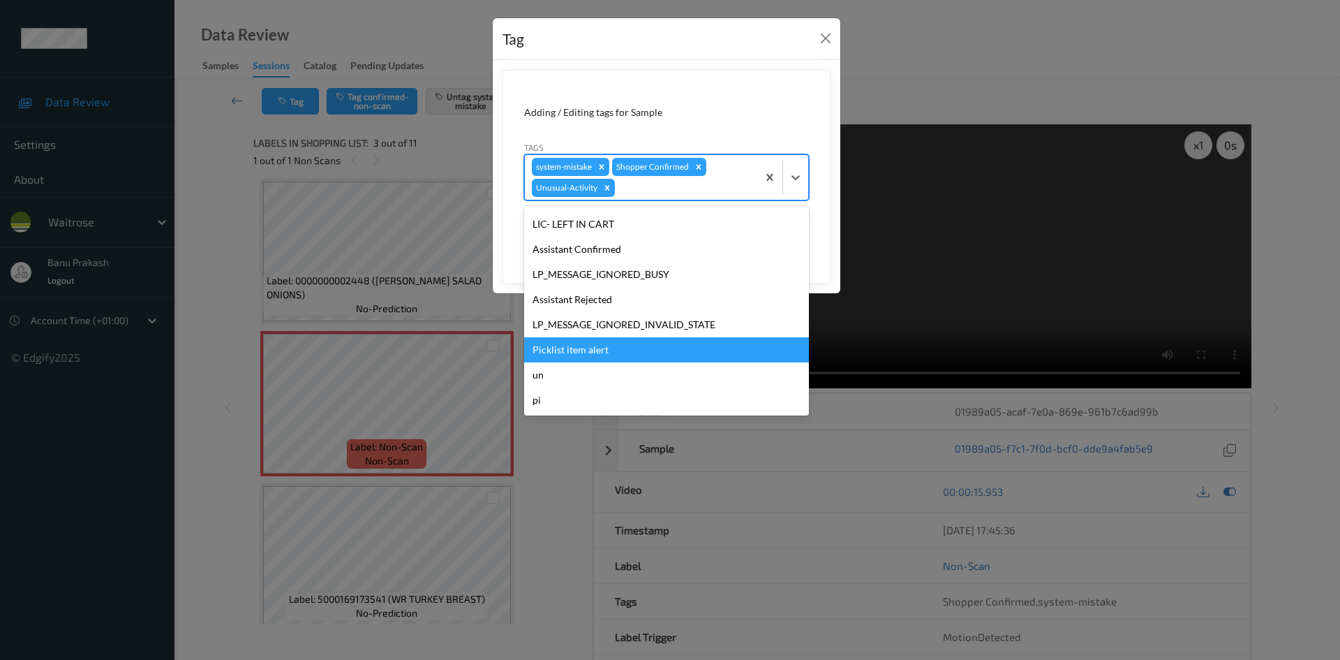
click at [607, 360] on div "Picklist item alert" at bounding box center [666, 349] width 285 height 25
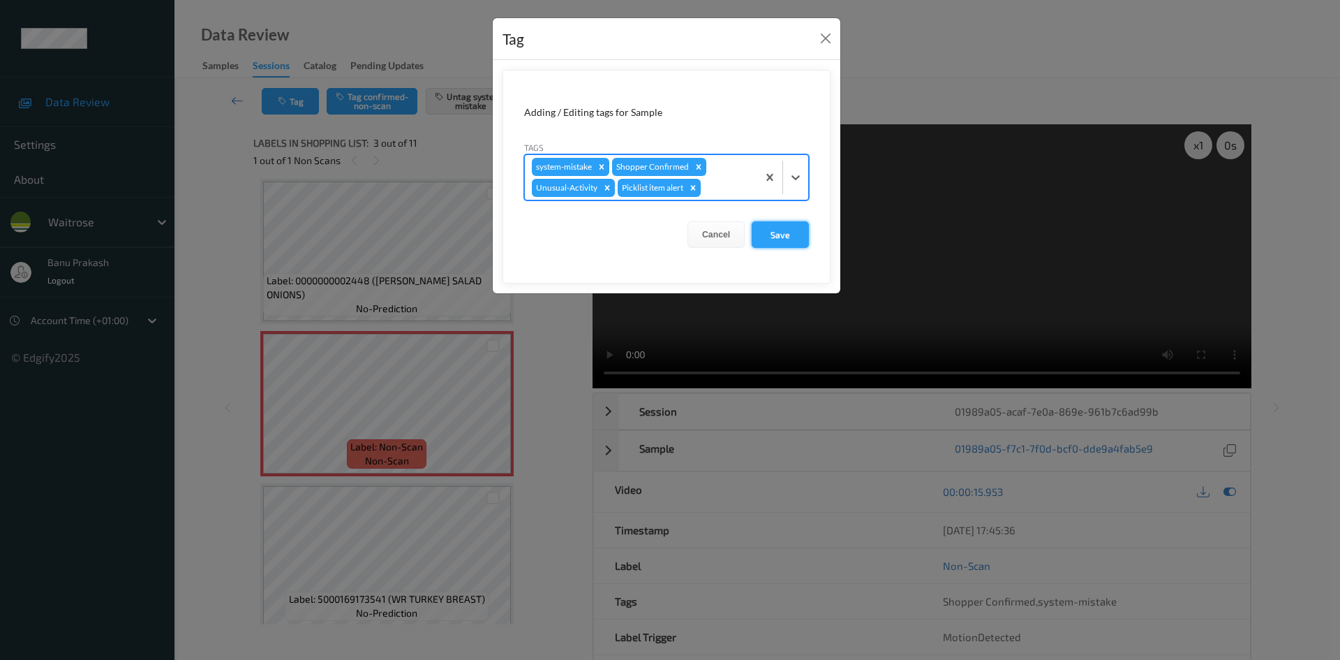
click at [783, 227] on button "Save" at bounding box center [780, 234] width 57 height 27
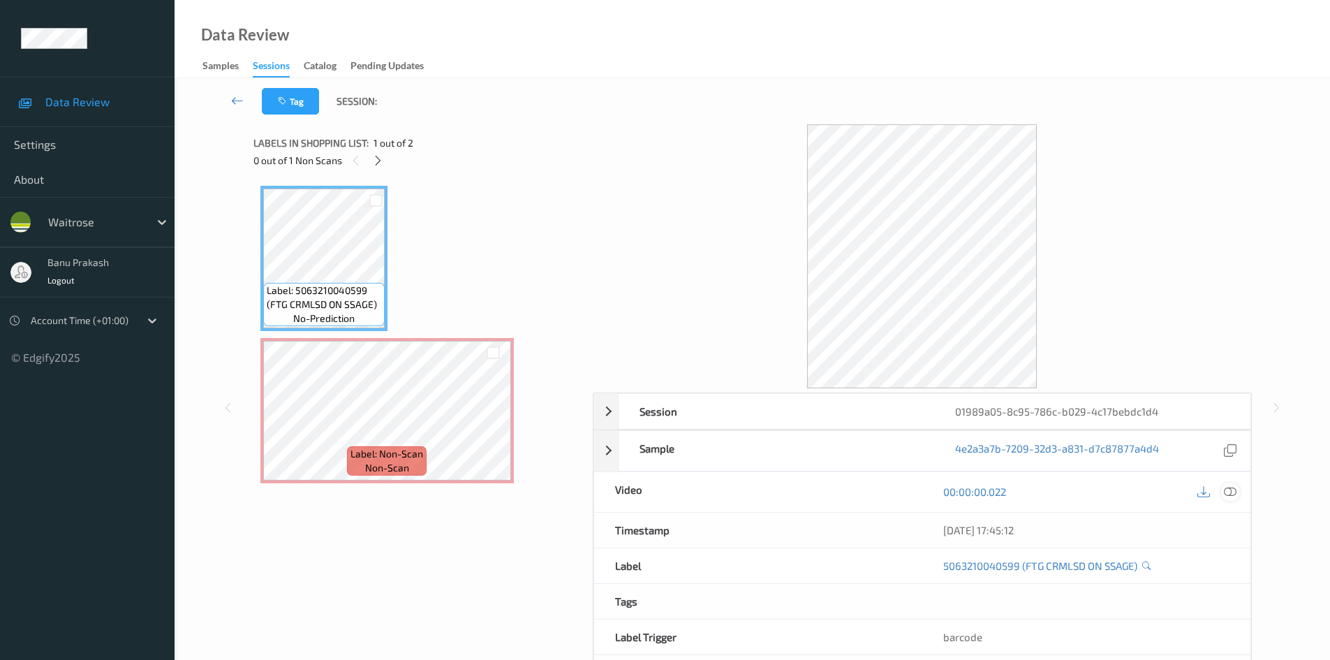
click at [1232, 489] on icon at bounding box center [1230, 491] width 13 height 13
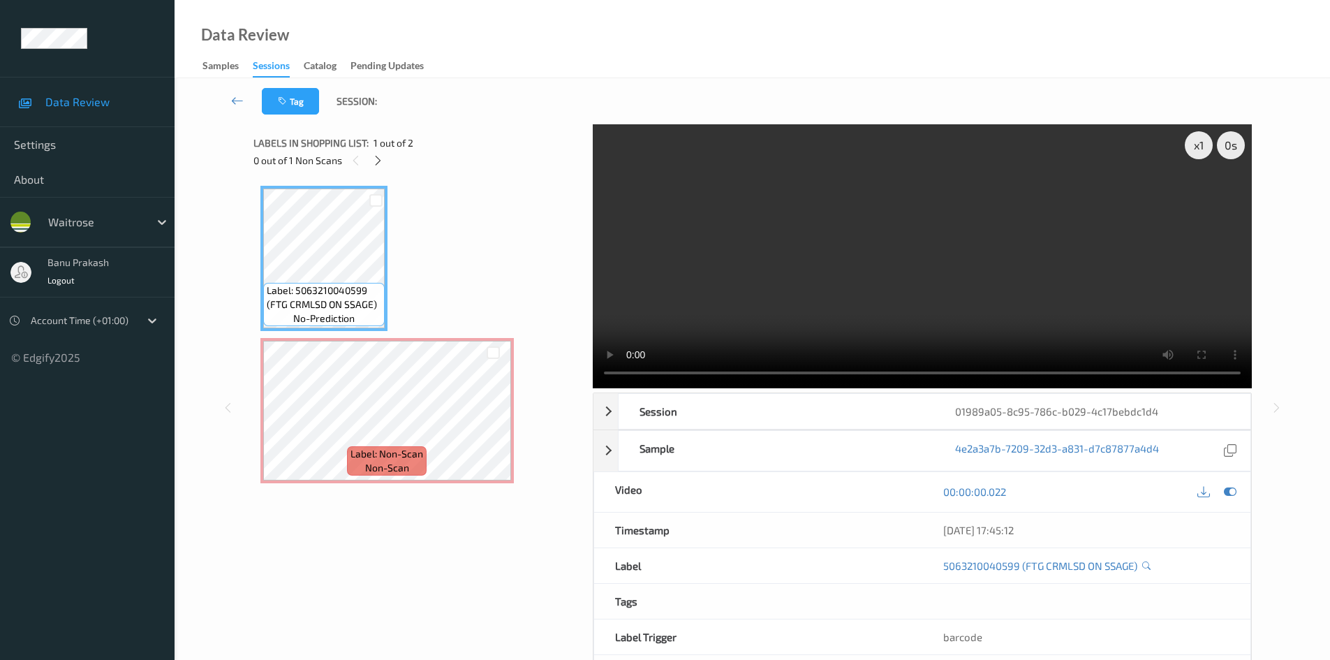
click at [845, 306] on video at bounding box center [922, 256] width 659 height 264
click at [760, 295] on video at bounding box center [922, 256] width 659 height 264
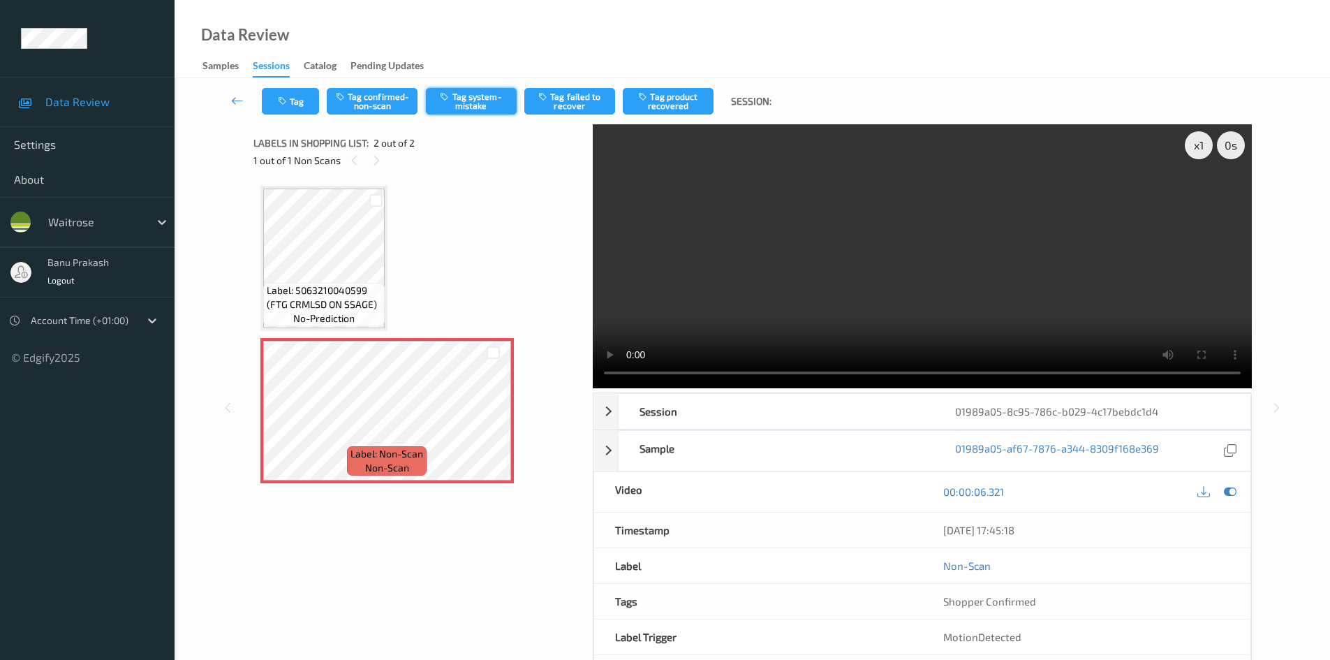
click at [453, 97] on button "Tag system-mistake" at bounding box center [471, 101] width 91 height 27
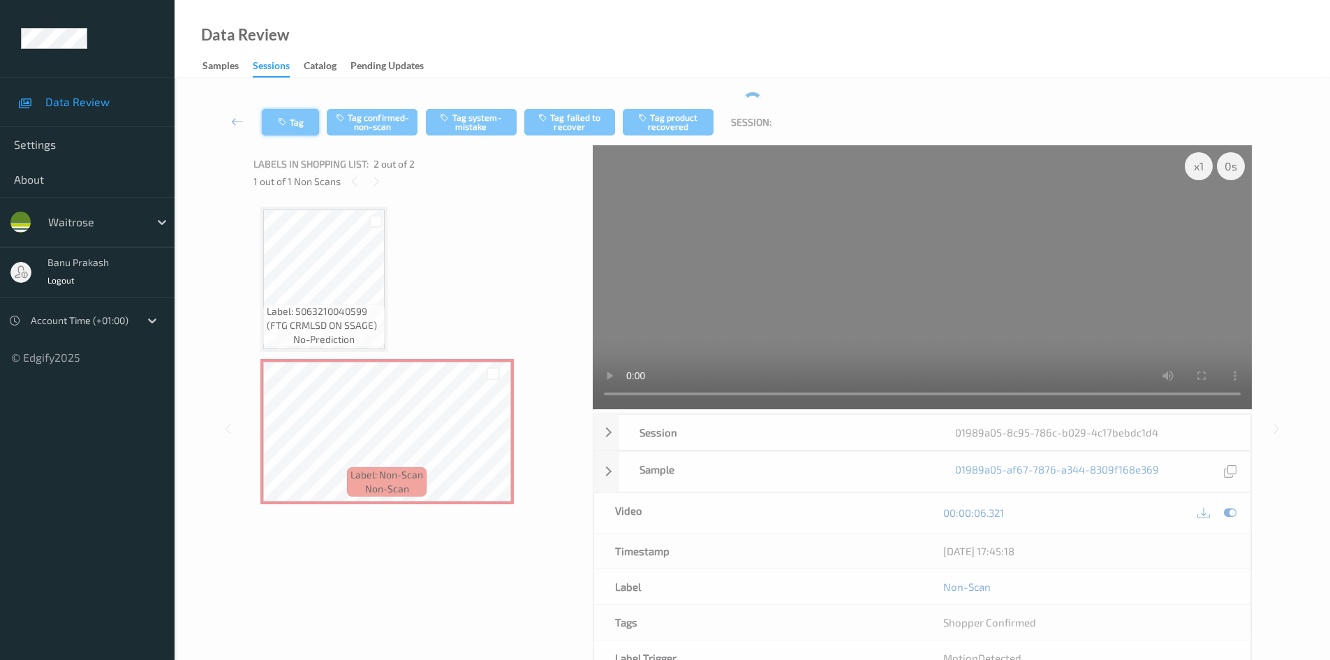
click at [288, 98] on div "Tag Tag confirmed-non-scan Tag system-mistake Tag failed to recover Tag product…" at bounding box center [752, 402] width 1098 height 620
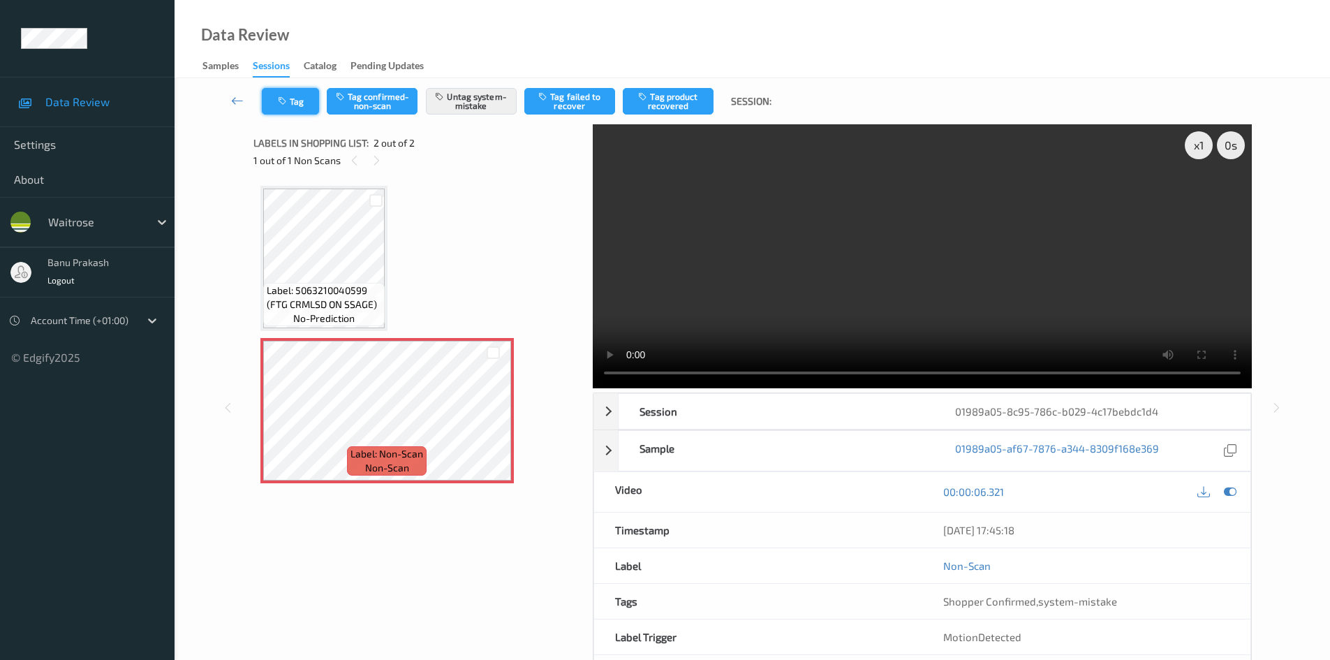
click at [294, 108] on button "Tag" at bounding box center [290, 101] width 57 height 27
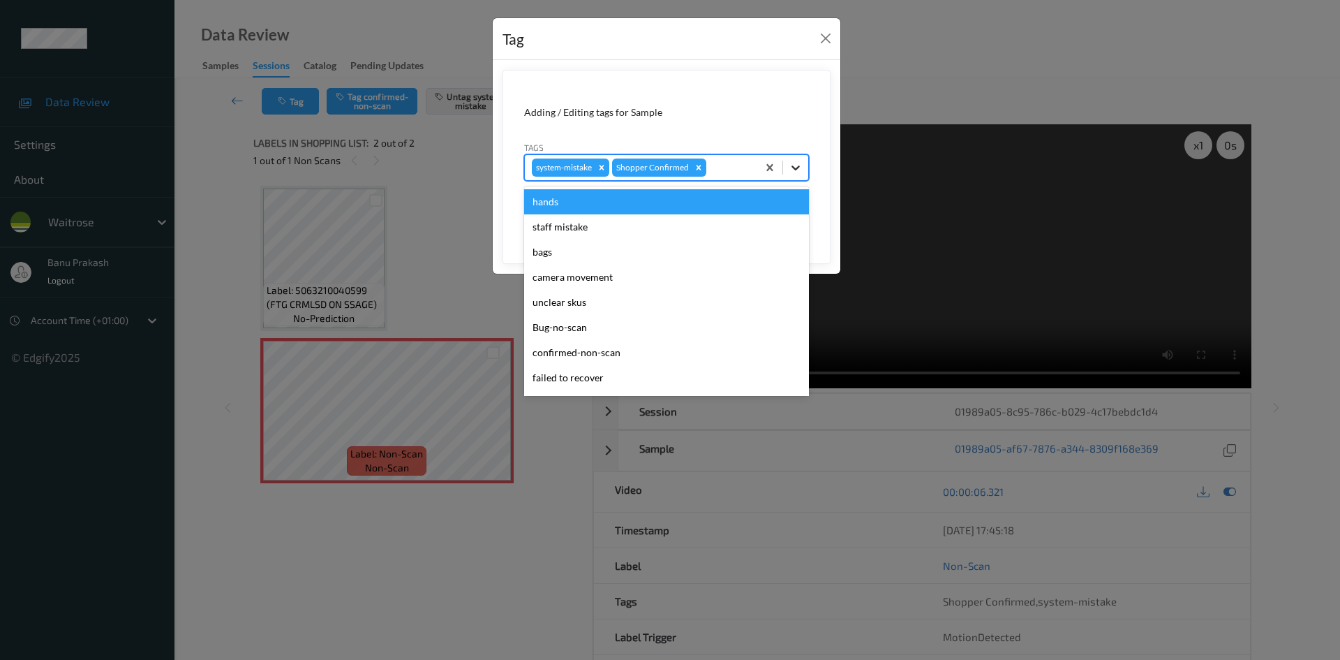
click at [797, 165] on icon at bounding box center [796, 168] width 14 height 14
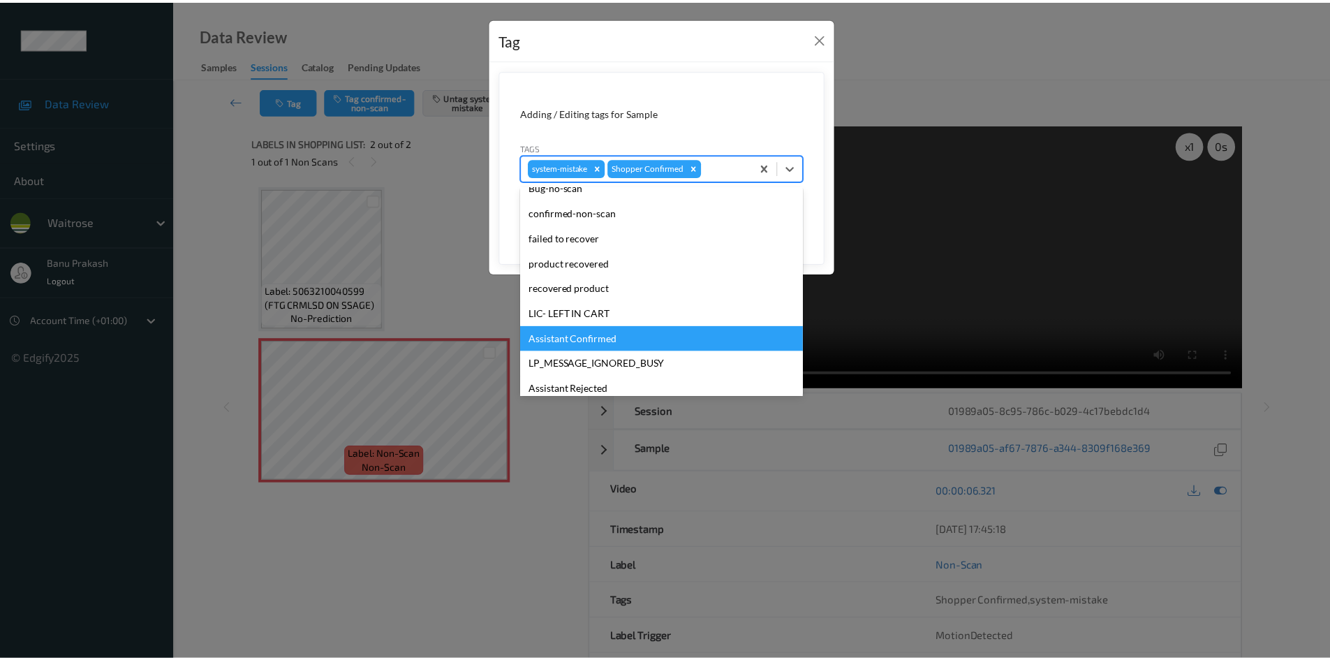
scroll to position [274, 0]
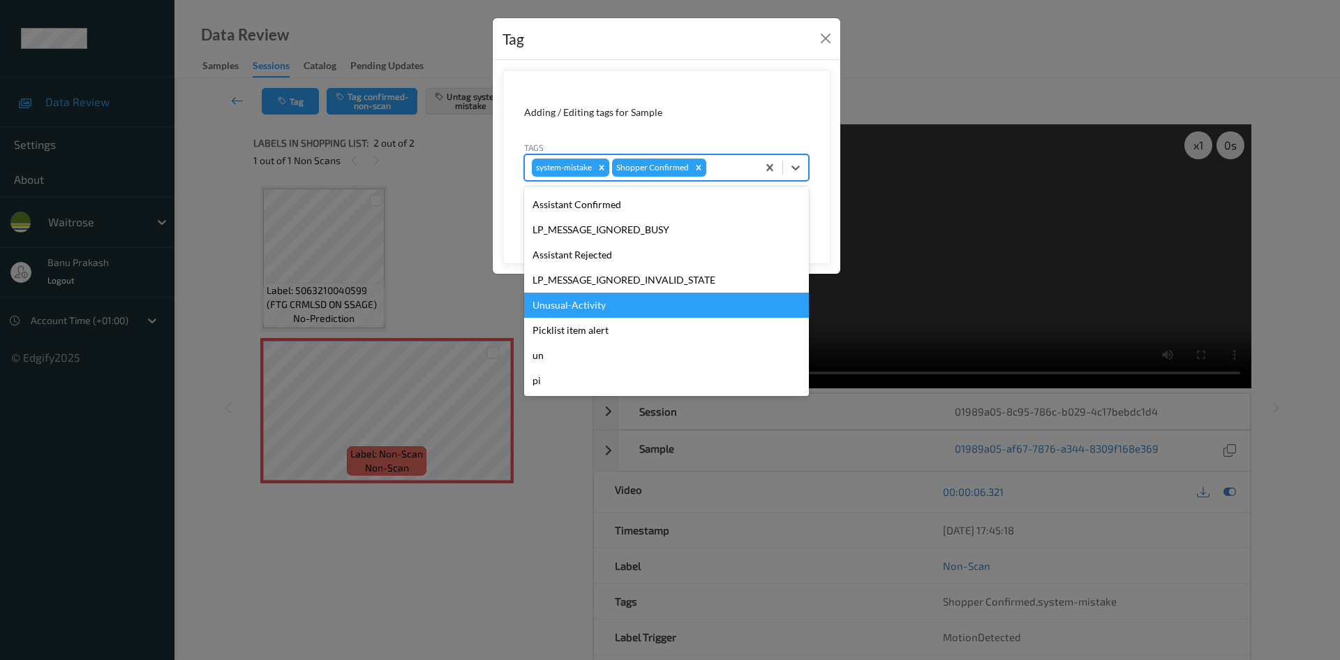
click at [650, 304] on div "Unusual-Activity" at bounding box center [666, 305] width 285 height 25
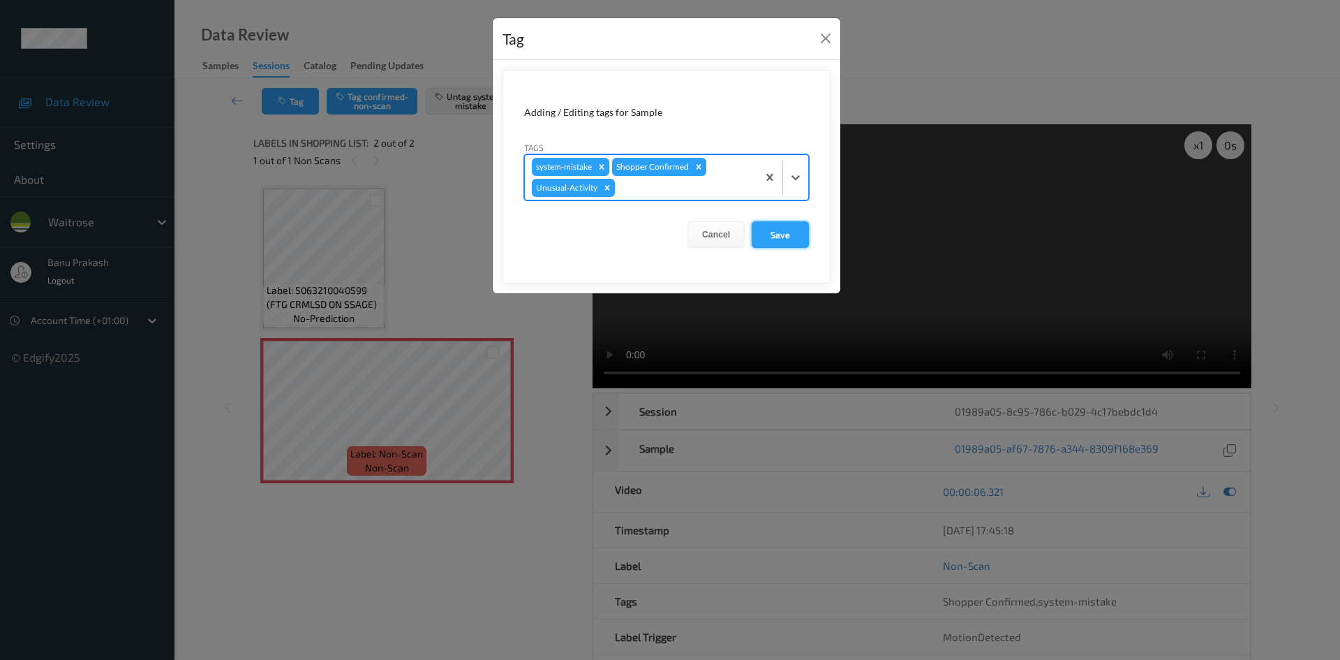
click at [778, 233] on button "Save" at bounding box center [780, 234] width 57 height 27
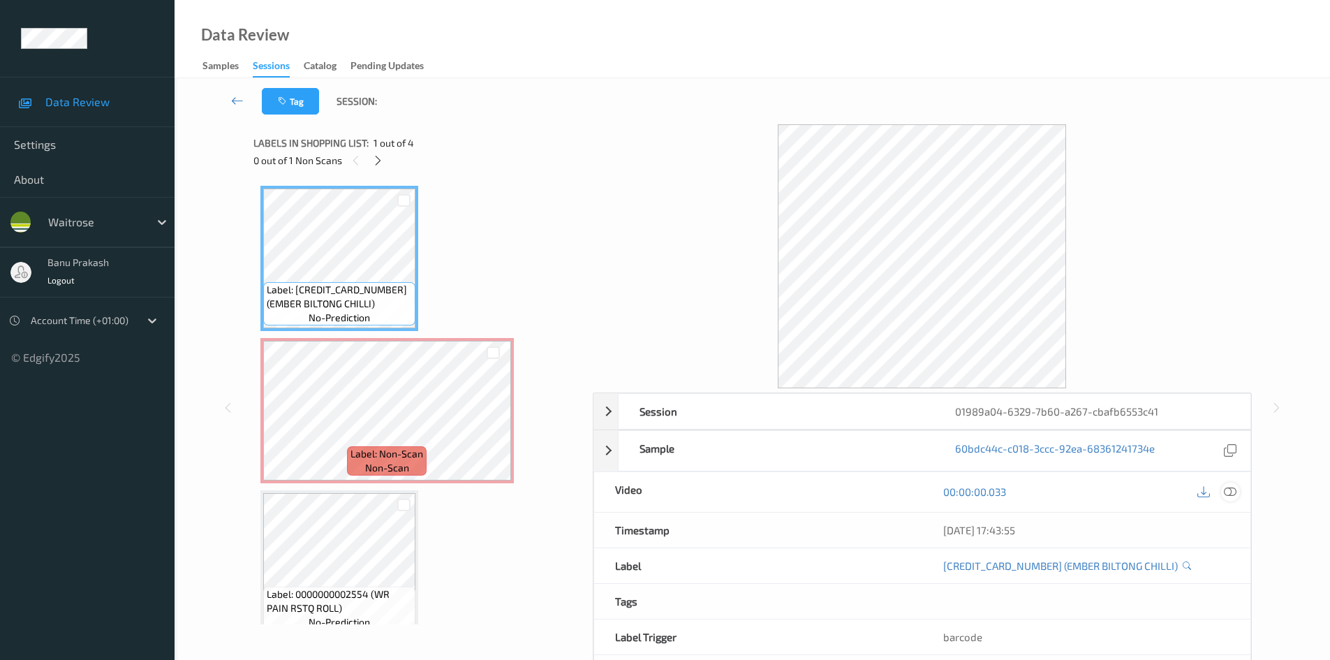
click at [1225, 485] on icon at bounding box center [1230, 491] width 13 height 13
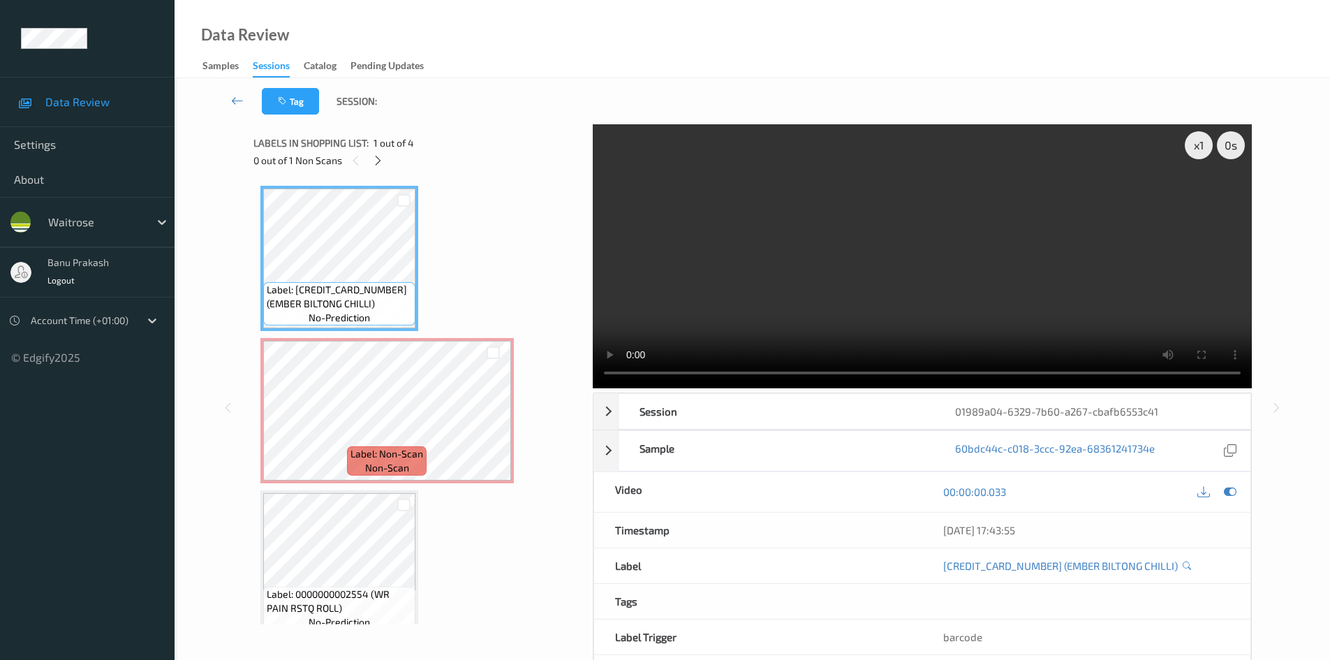
click at [746, 284] on video at bounding box center [922, 256] width 659 height 264
click at [1252, 360] on div "x 1 0 s Session 01989a04-6329-7b60-a267-cbafb6553c41 Session ID 01989a04-6329-7…" at bounding box center [752, 407] width 1098 height 567
click at [767, 290] on video at bounding box center [922, 256] width 659 height 264
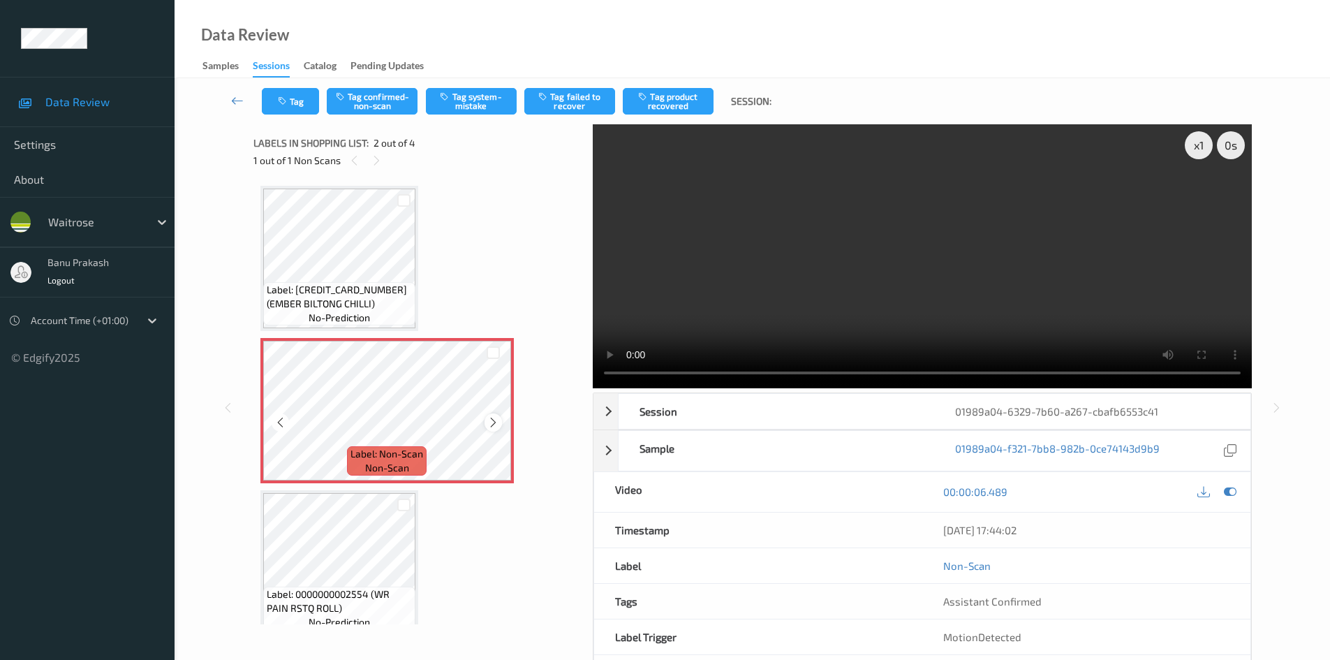
click at [491, 419] on icon at bounding box center [493, 422] width 12 height 13
click at [861, 324] on video at bounding box center [922, 256] width 659 height 264
click at [894, 242] on video at bounding box center [922, 256] width 659 height 264
click at [492, 104] on button "Tag system-mistake" at bounding box center [471, 101] width 91 height 27
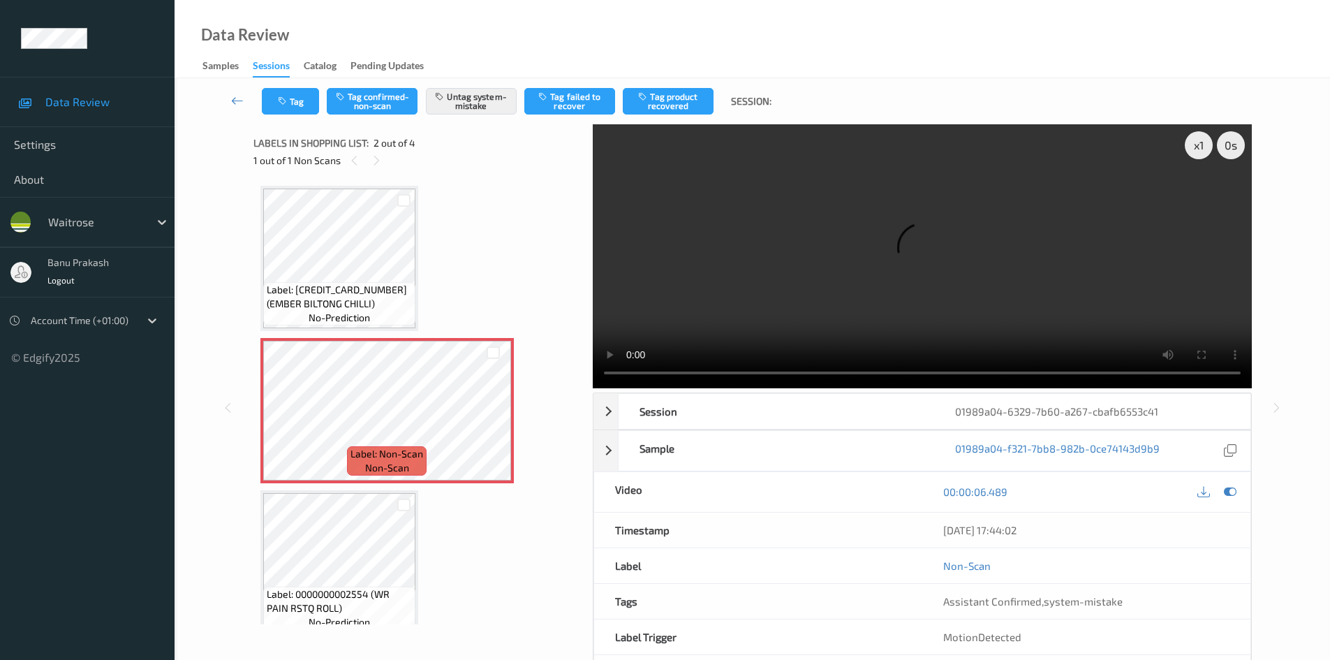
click at [286, 115] on div "Tag Tag confirmed-non-scan Untag system-mistake Tag failed to recover Tag produ…" at bounding box center [752, 101] width 1098 height 46
click at [296, 101] on button "Tag" at bounding box center [290, 101] width 57 height 27
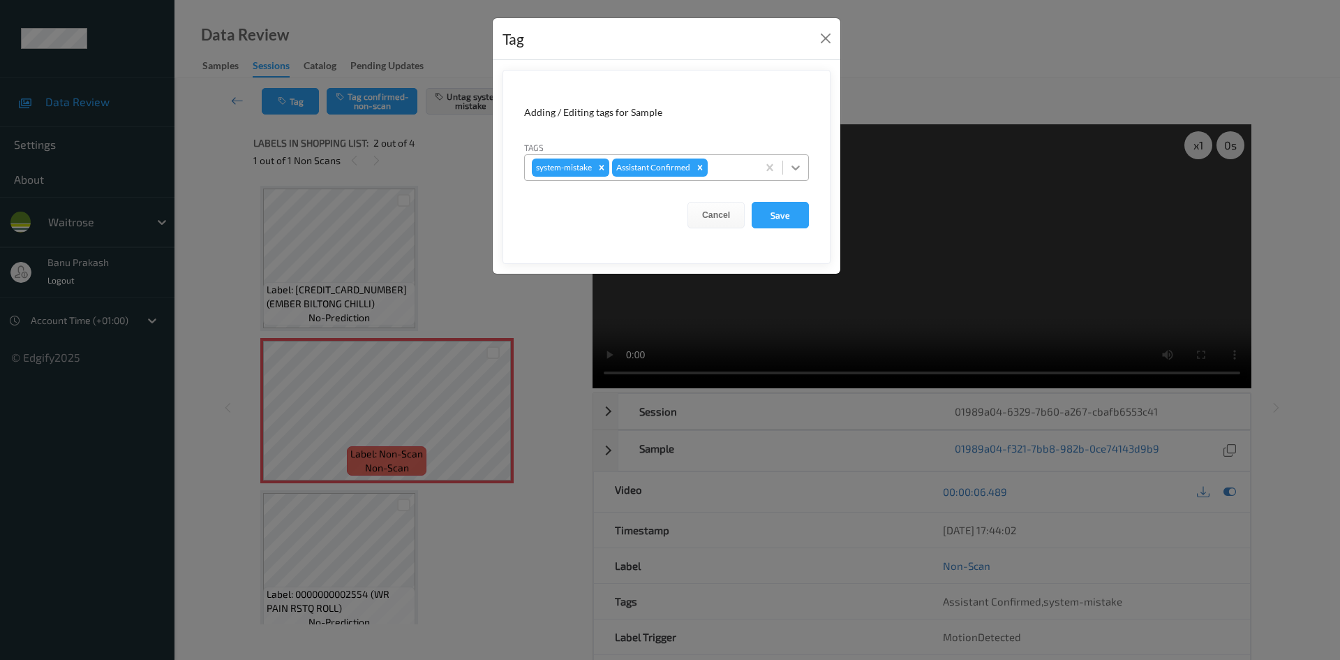
click at [802, 165] on icon at bounding box center [796, 168] width 14 height 14
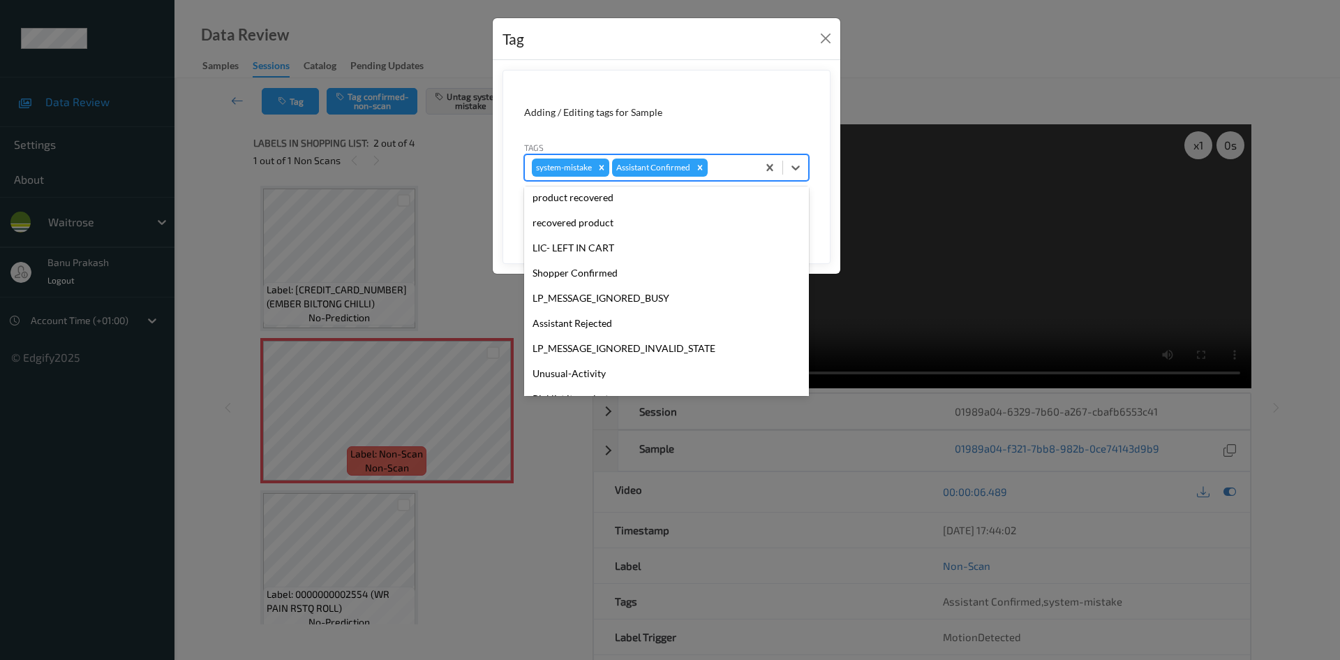
scroll to position [274, 0]
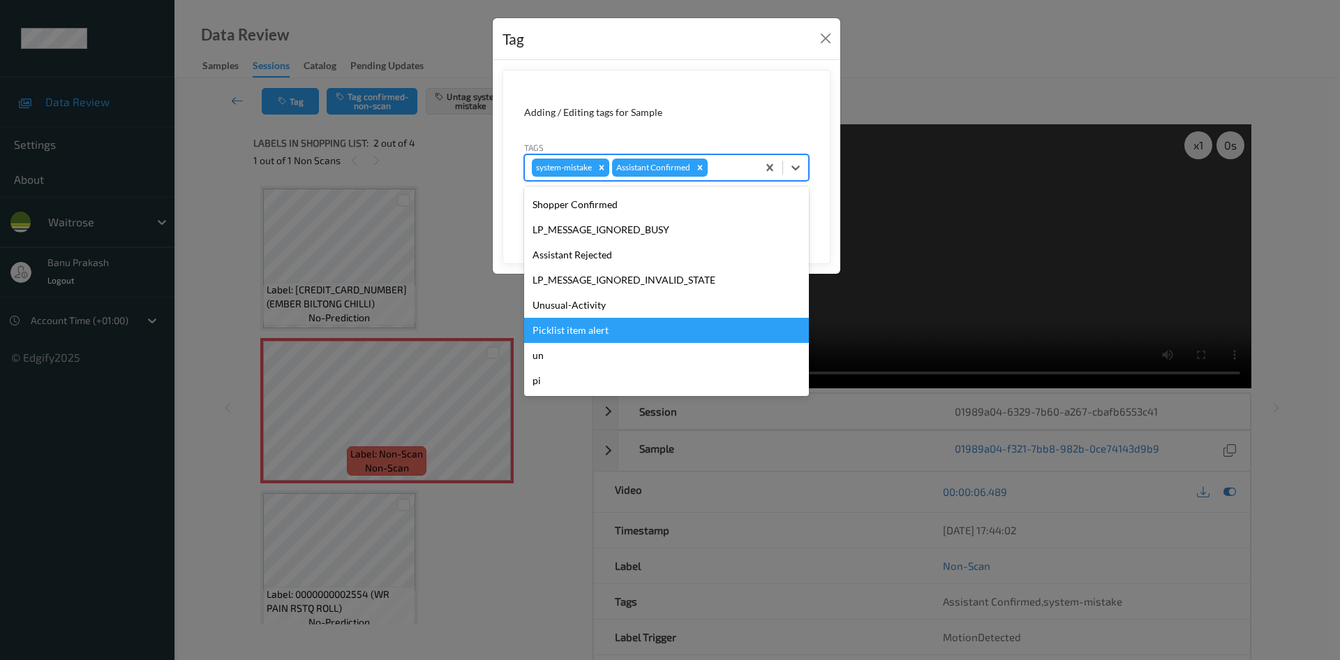
click at [577, 329] on div "Picklist item alert" at bounding box center [666, 330] width 285 height 25
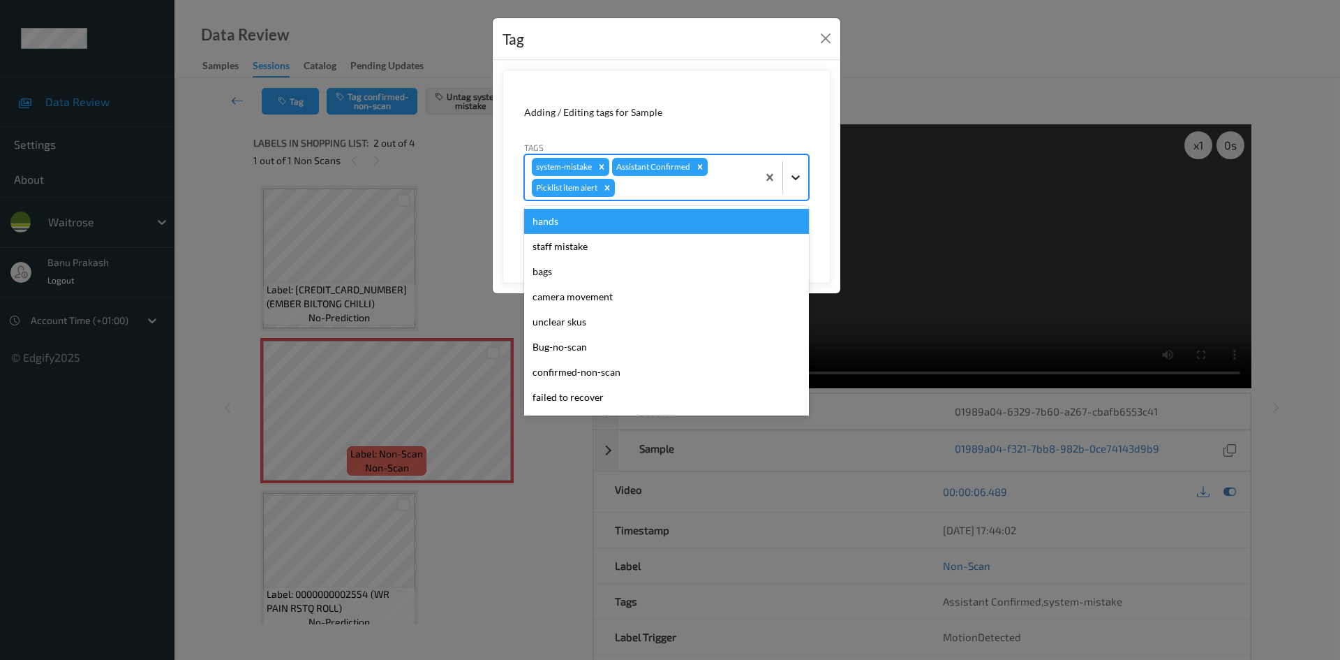
click at [804, 177] on div at bounding box center [795, 177] width 25 height 25
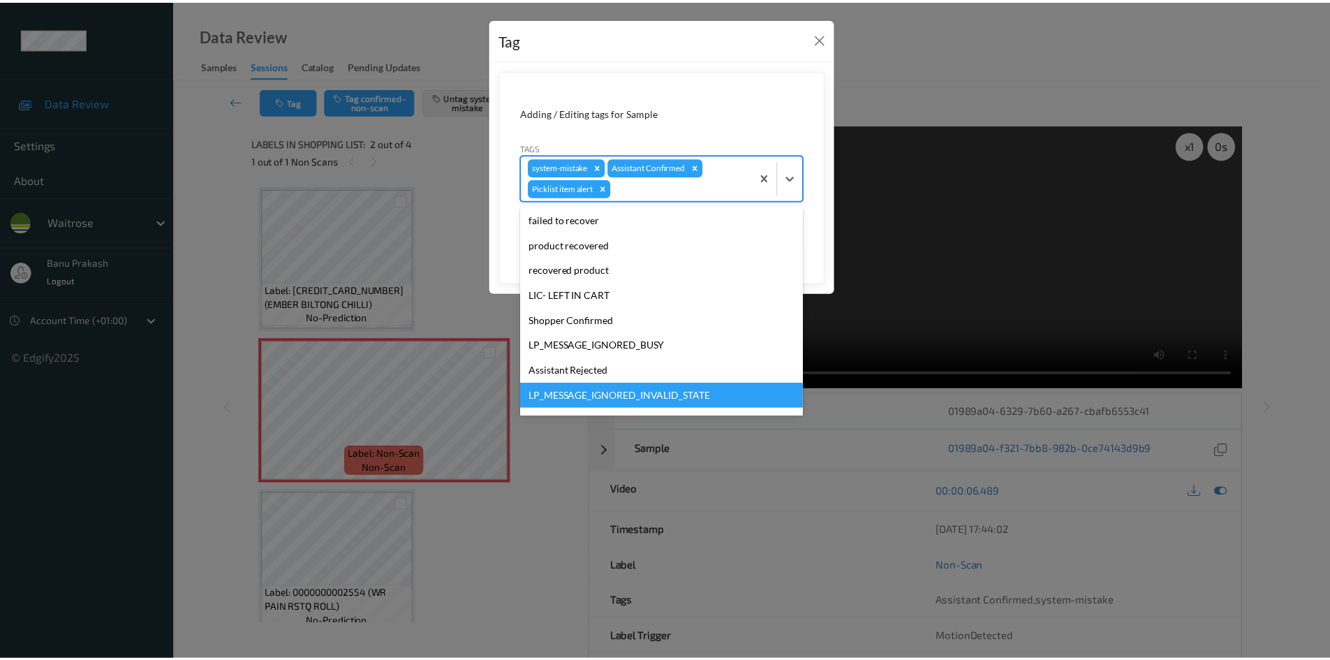
scroll to position [249, 0]
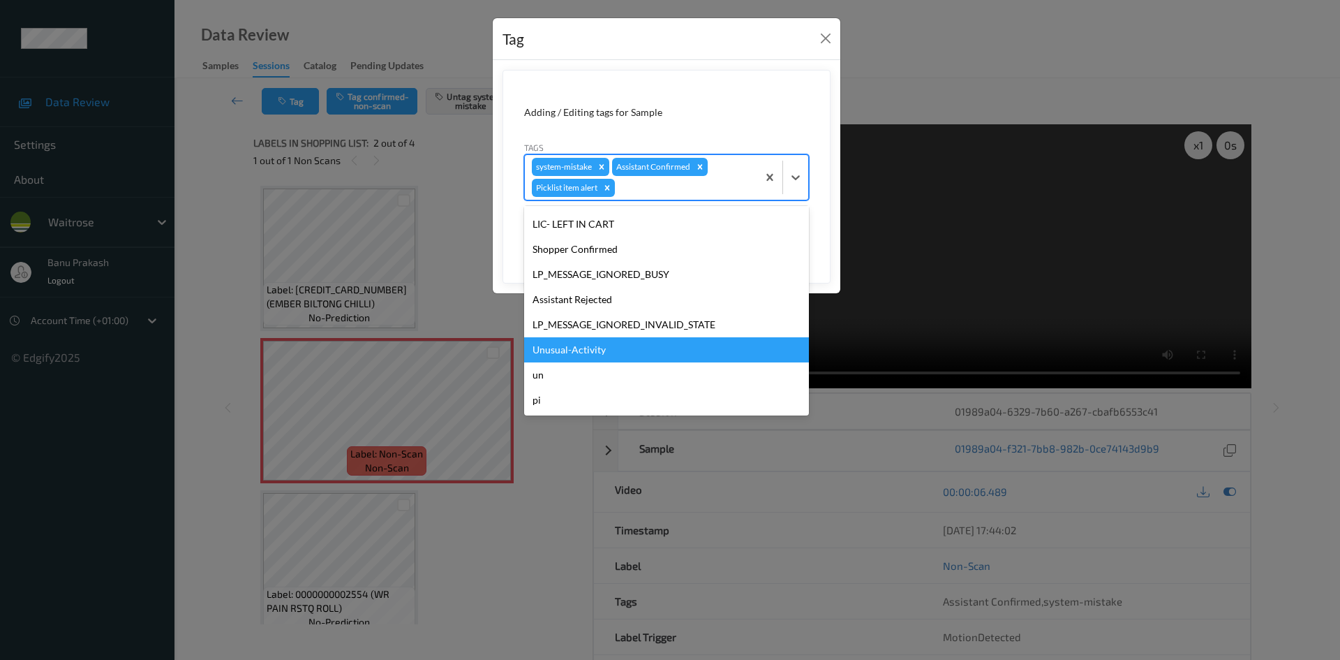
click at [594, 351] on div "Unusual-Activity" at bounding box center [666, 349] width 285 height 25
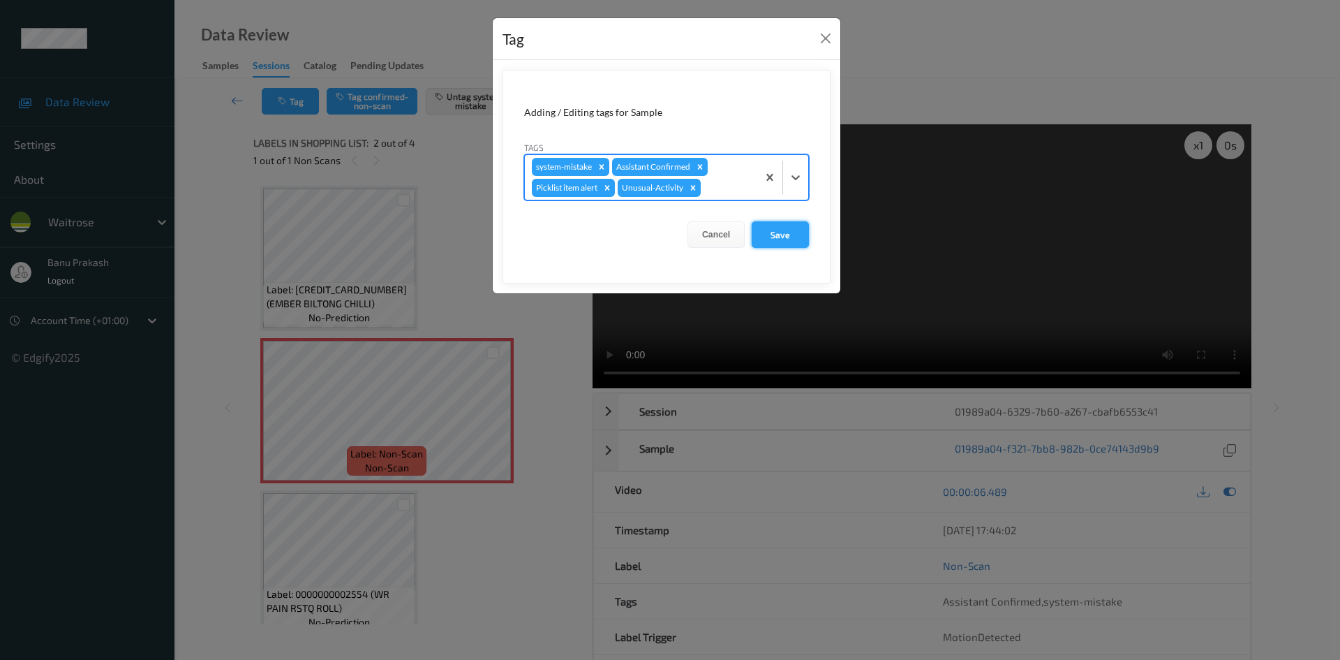
click at [760, 228] on button "Save" at bounding box center [780, 234] width 57 height 27
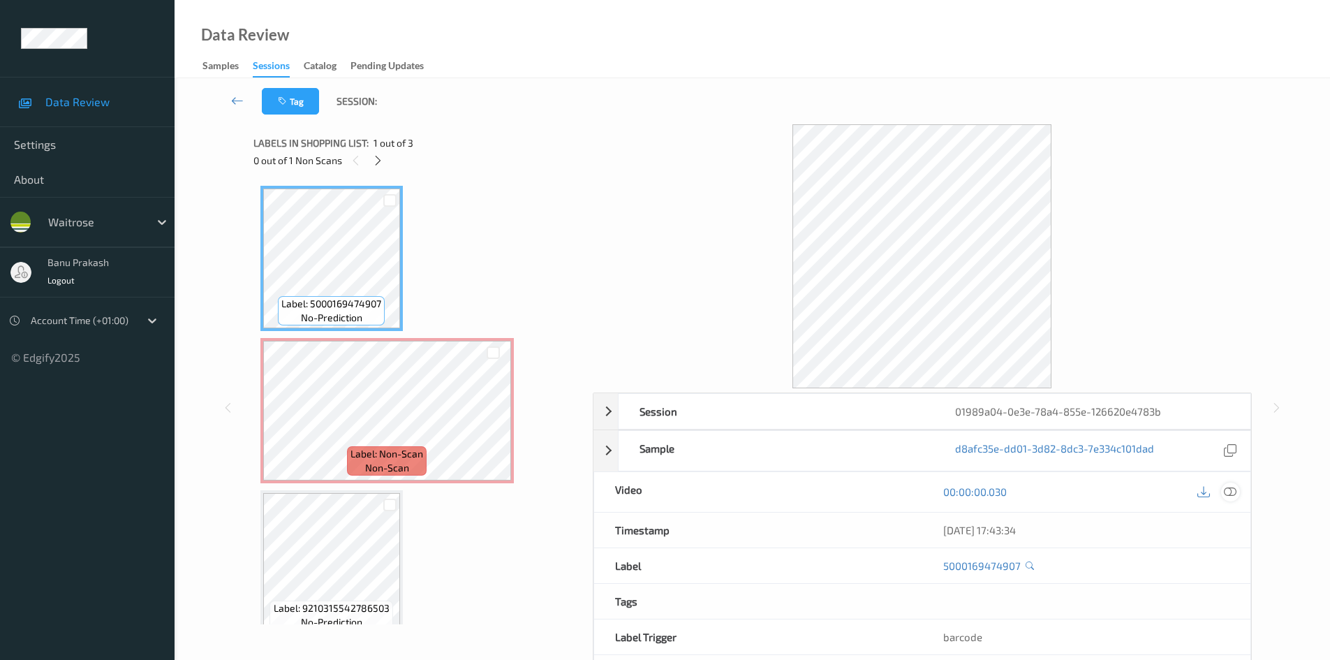
click at [1229, 489] on icon at bounding box center [1230, 491] width 13 height 13
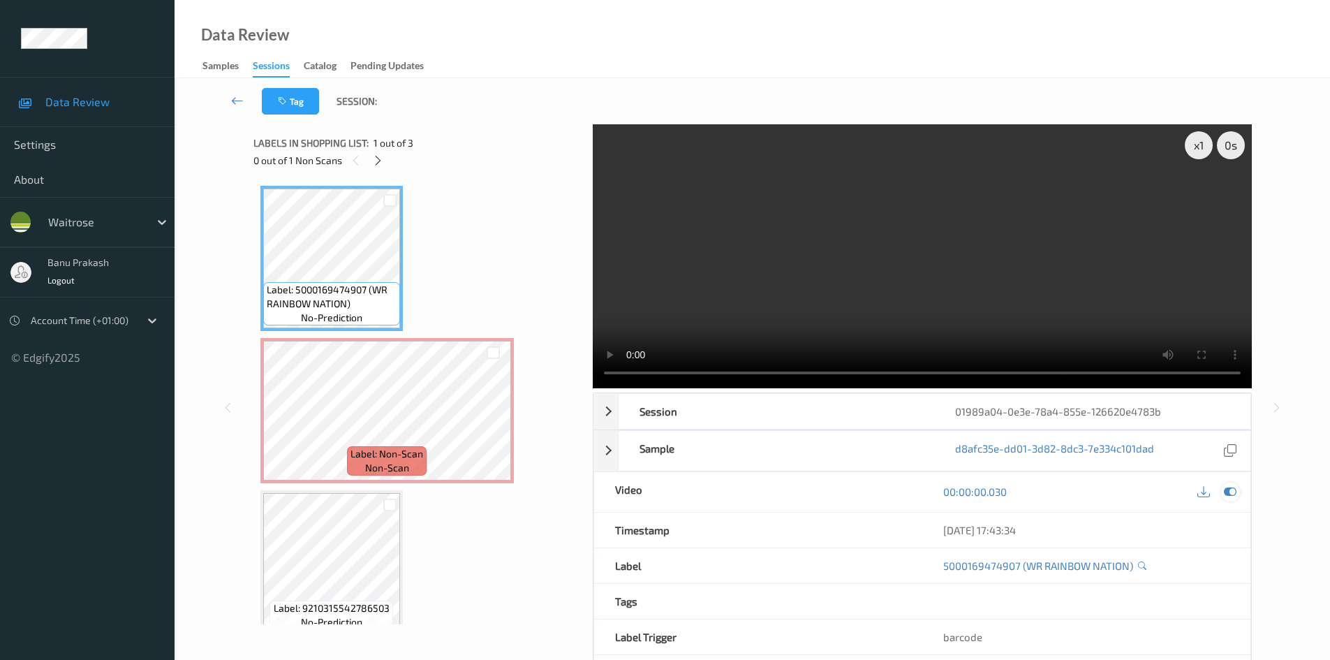
click at [1225, 487] on icon at bounding box center [1230, 491] width 13 height 13
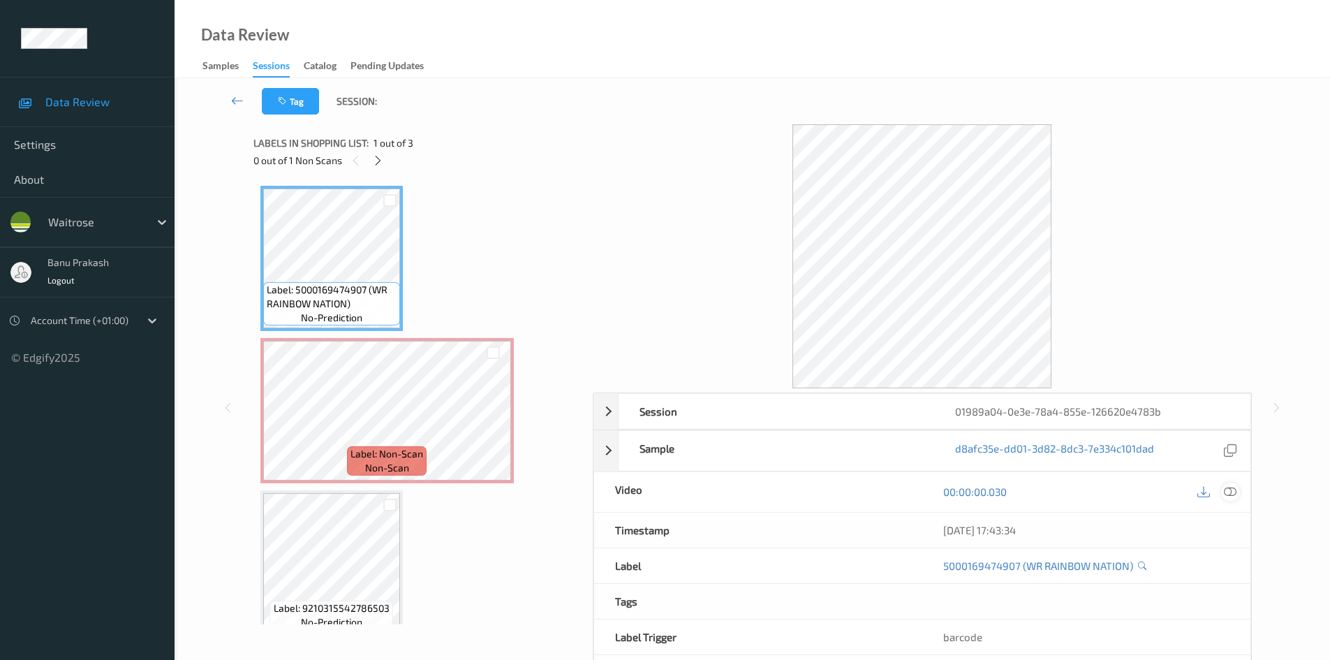
click at [1225, 489] on icon at bounding box center [1230, 491] width 13 height 13
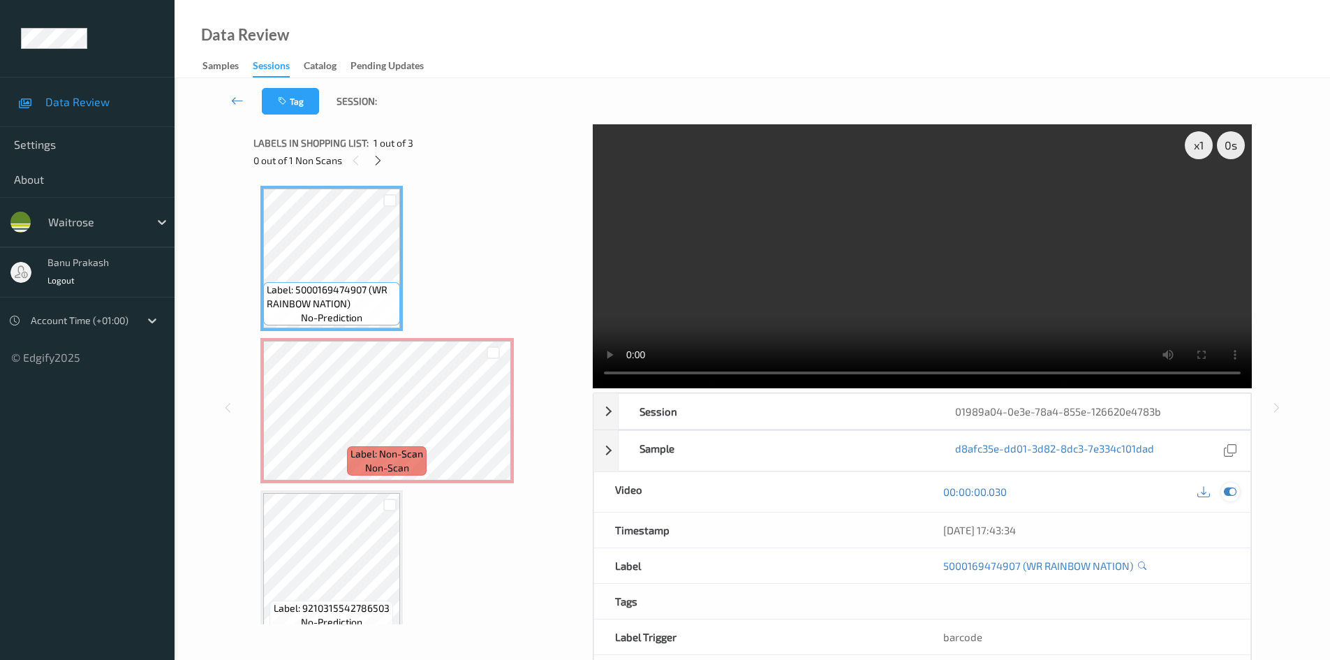
click at [1231, 491] on icon at bounding box center [1230, 491] width 13 height 13
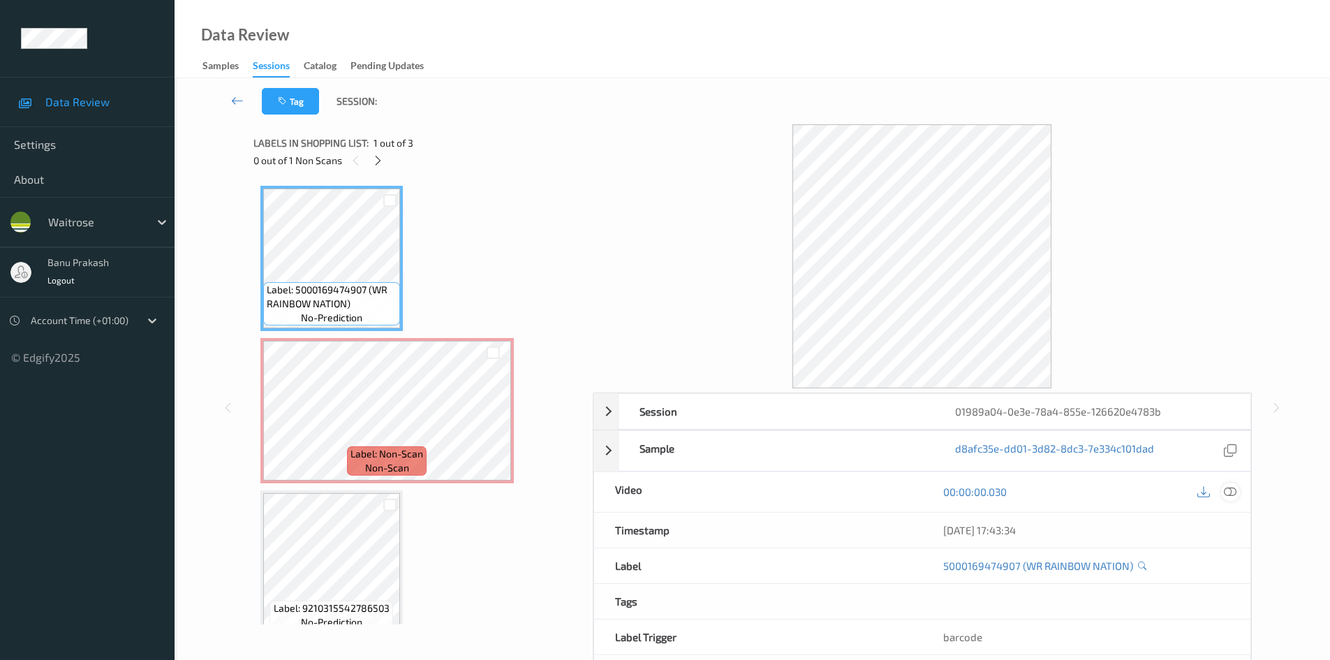
click at [1234, 493] on icon at bounding box center [1230, 491] width 13 height 13
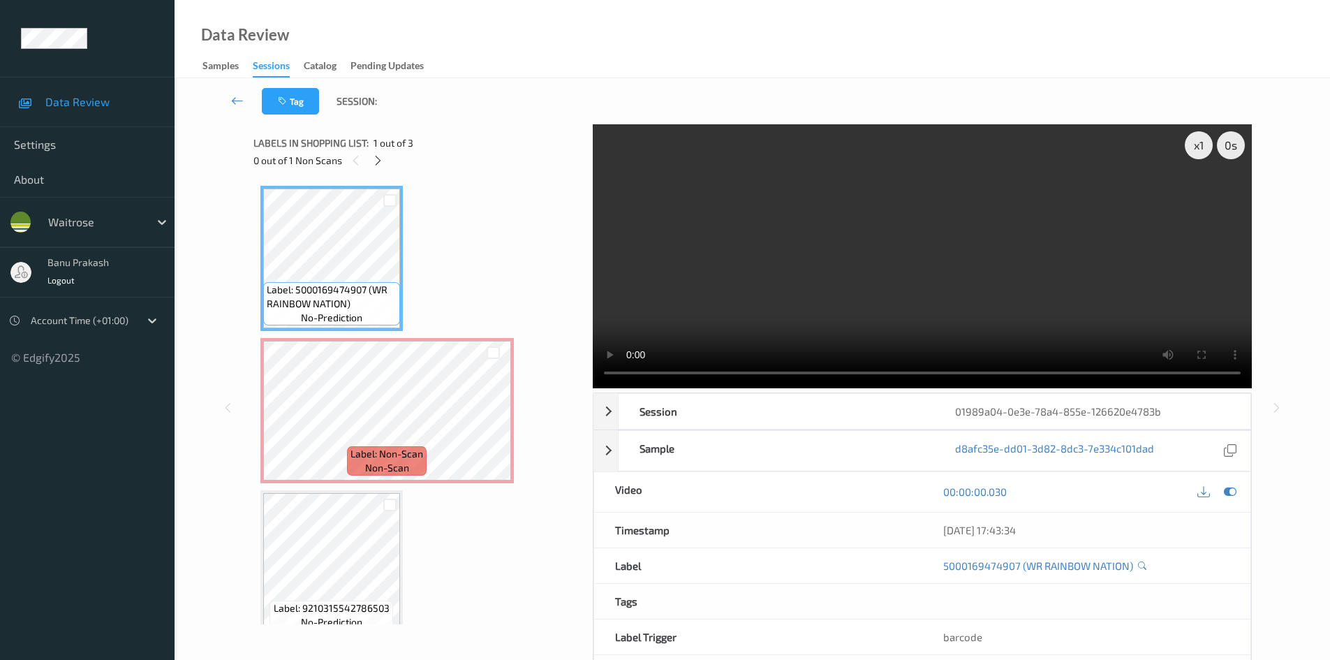
click at [866, 297] on video at bounding box center [922, 256] width 659 height 264
click at [413, 453] on span "Label: Non-Scan" at bounding box center [386, 454] width 73 height 14
click at [769, 273] on video at bounding box center [922, 256] width 659 height 264
click at [852, 310] on video at bounding box center [922, 256] width 659 height 264
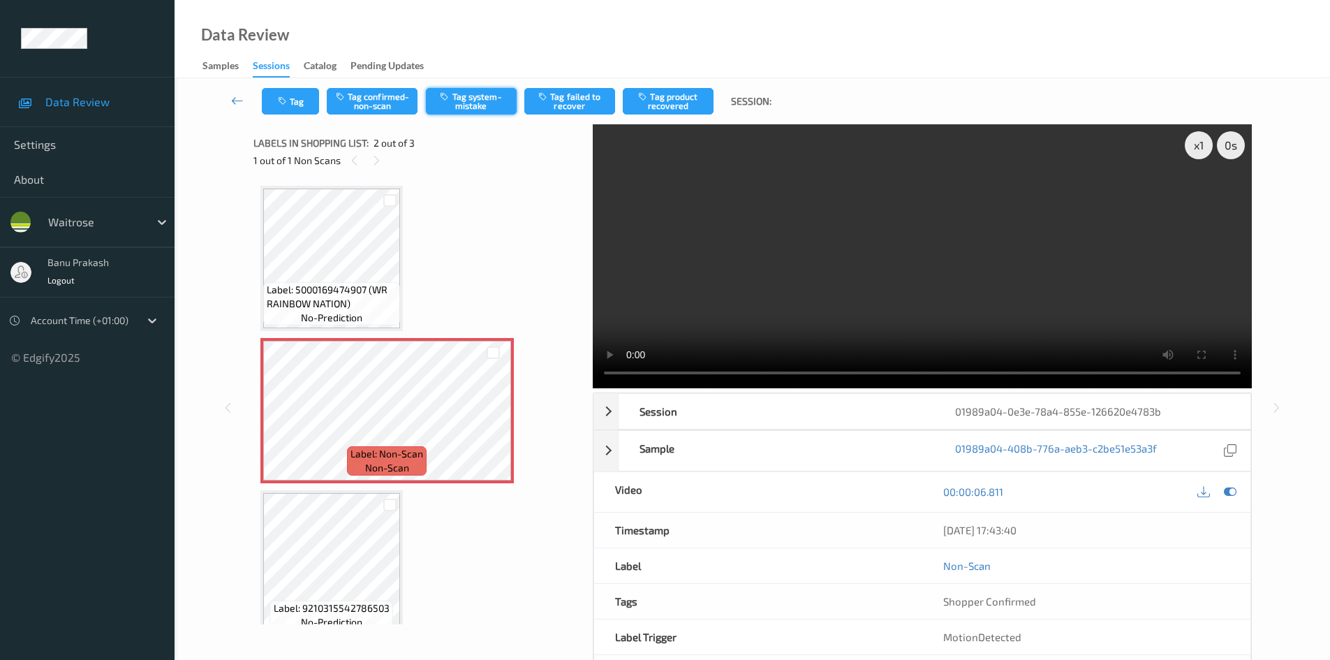
click at [466, 110] on button "Tag system-mistake" at bounding box center [471, 101] width 91 height 27
click at [279, 96] on icon "button" at bounding box center [284, 101] width 12 height 10
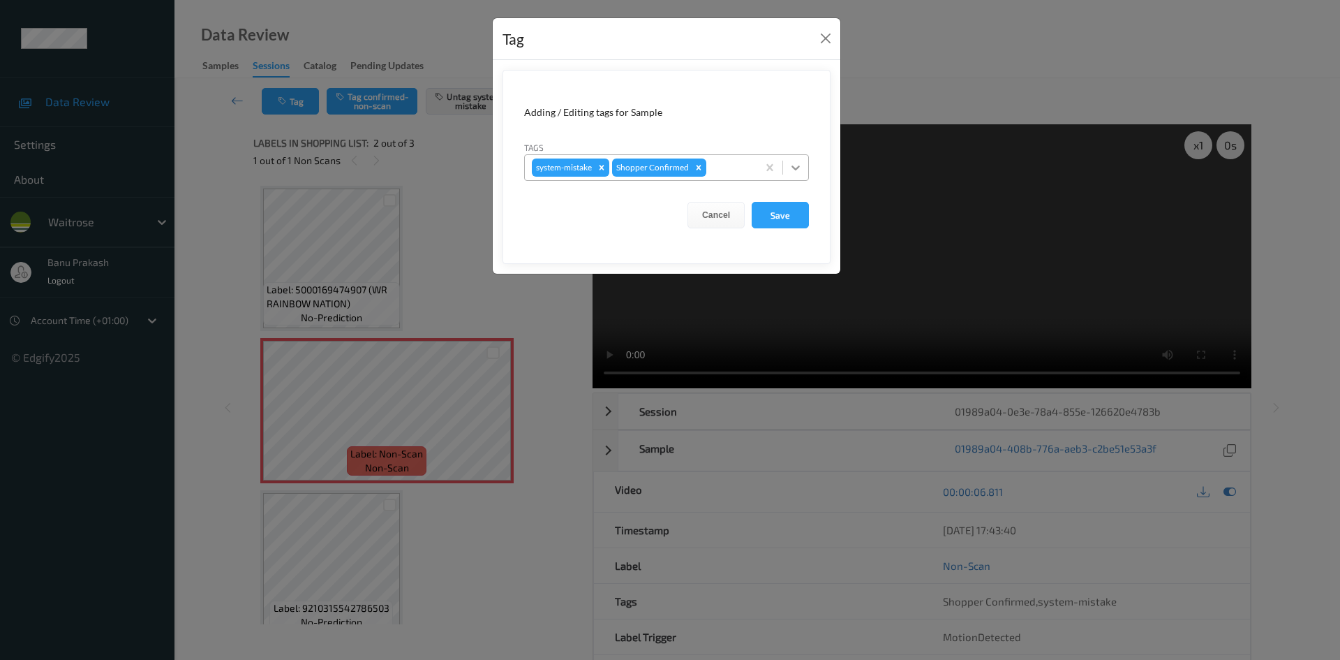
click at [793, 166] on icon at bounding box center [796, 167] width 8 height 5
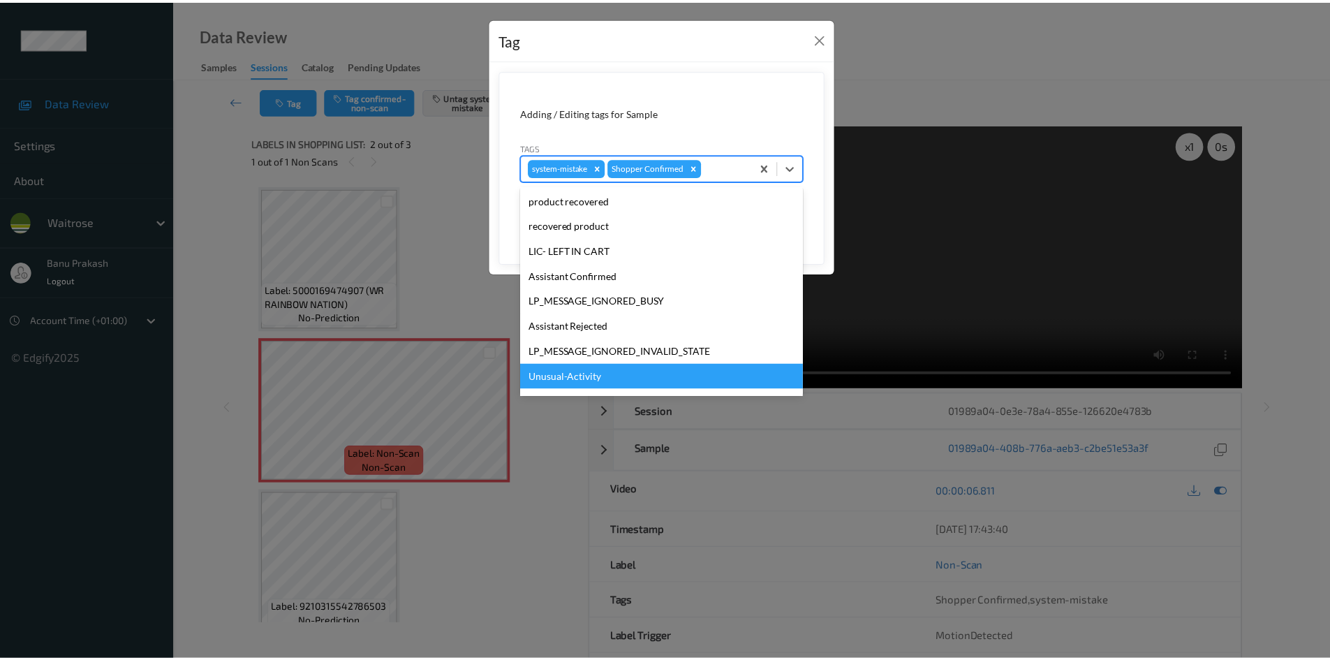
scroll to position [209, 0]
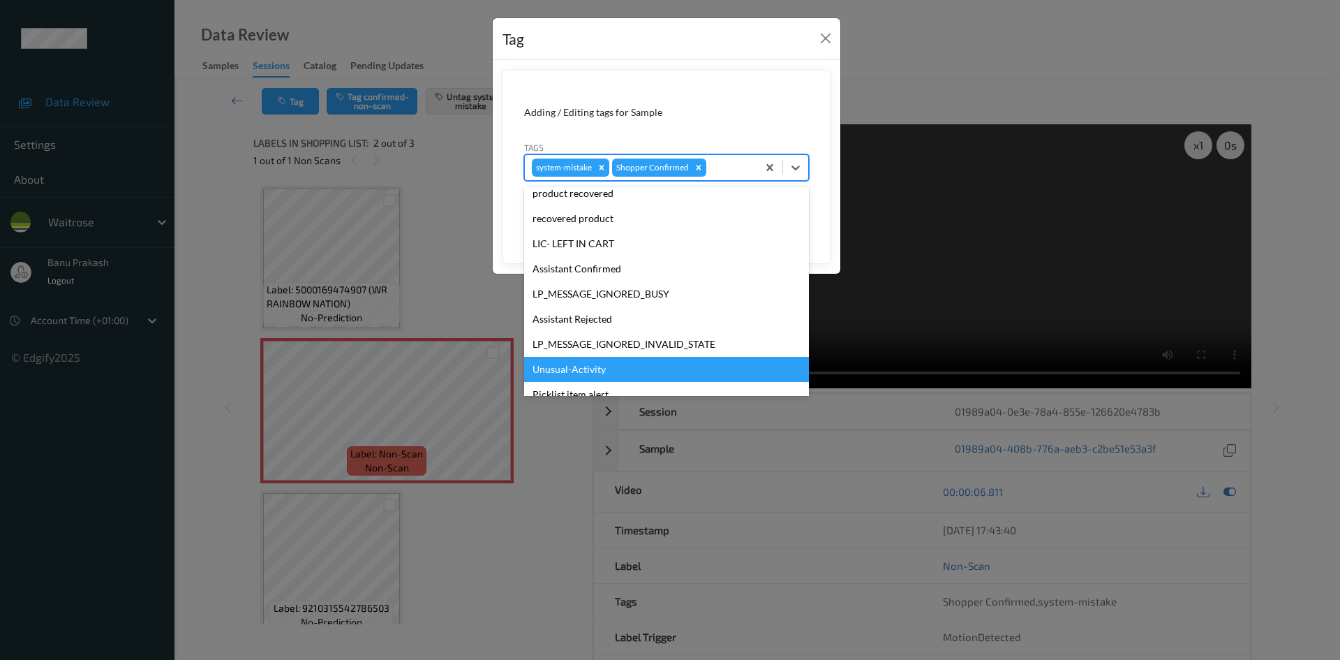
click at [605, 359] on div "Unusual-Activity" at bounding box center [666, 369] width 285 height 25
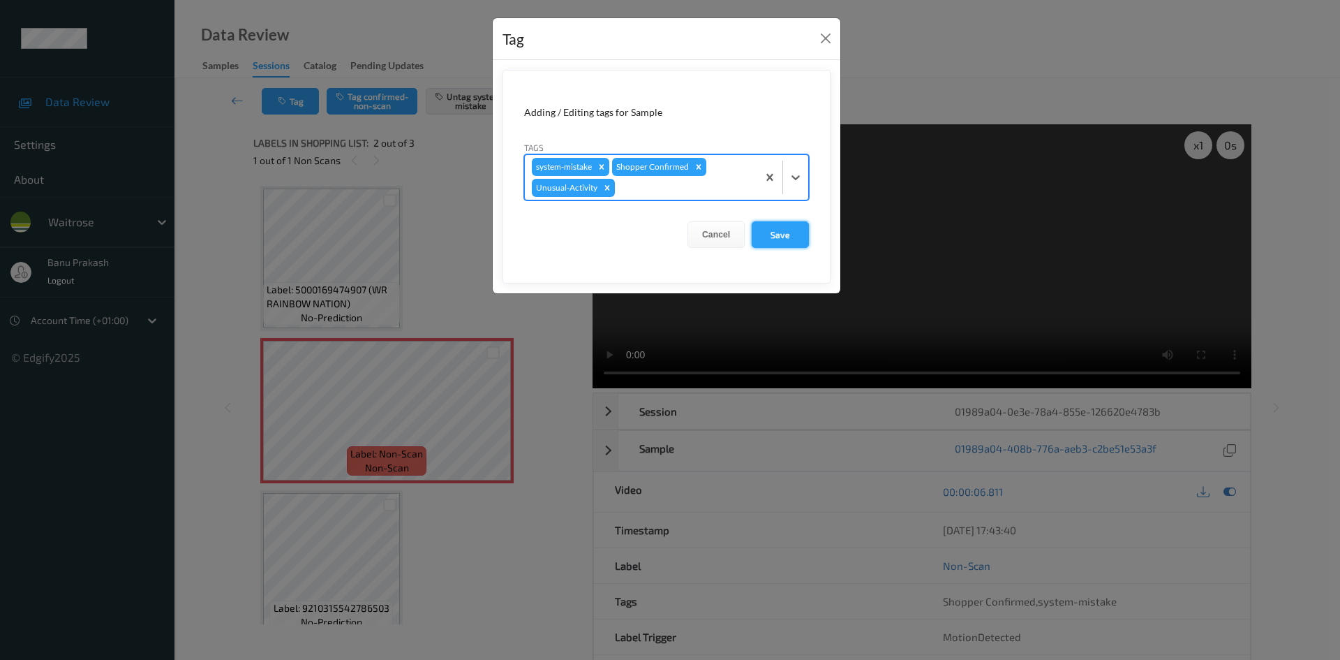
click at [792, 225] on button "Save" at bounding box center [780, 234] width 57 height 27
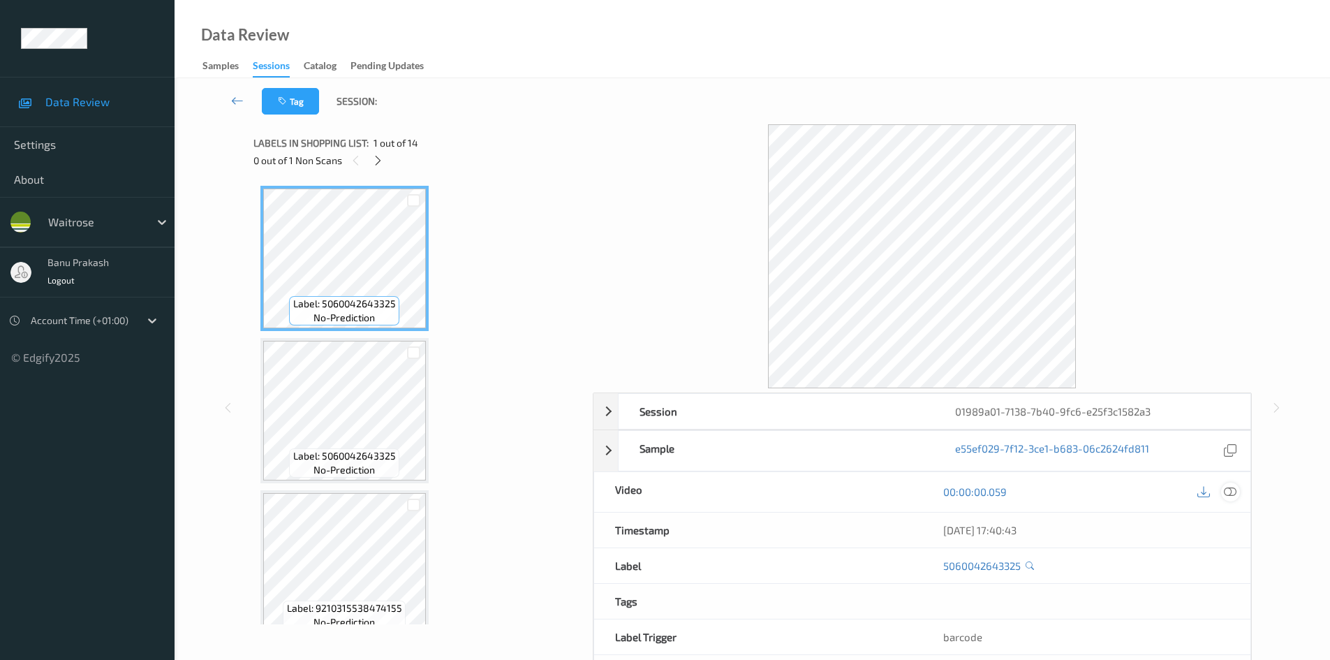
drag, startPoint x: 1229, startPoint y: 479, endPoint x: 1232, endPoint y: 485, distance: 7.2
click at [1231, 483] on div "00:00:00.059" at bounding box center [1086, 492] width 328 height 40
click at [1230, 491] on icon at bounding box center [1230, 491] width 13 height 13
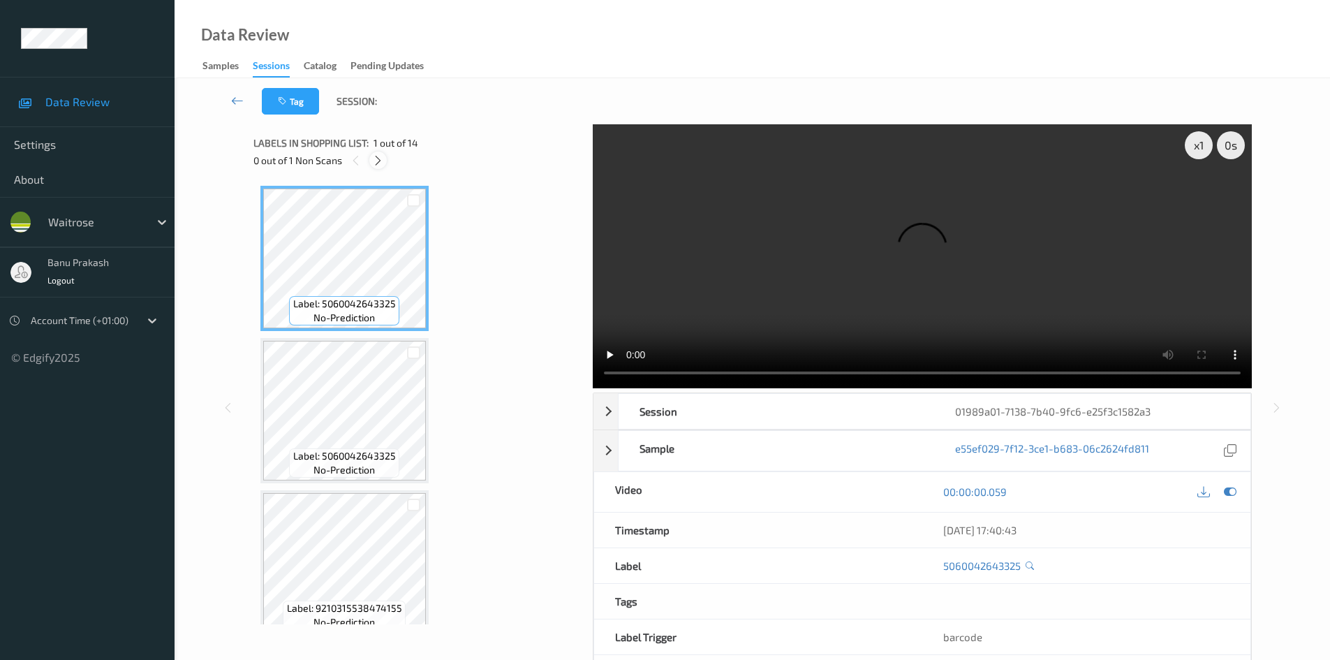
click at [369, 163] on div at bounding box center [377, 159] width 17 height 17
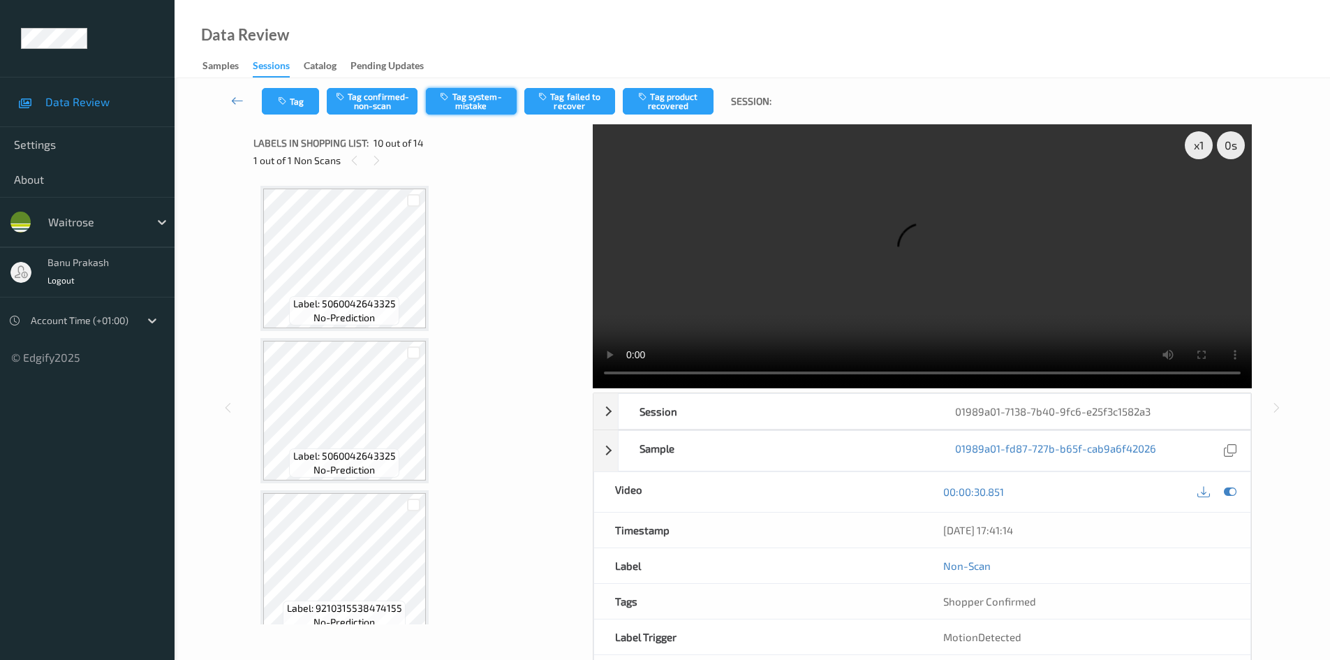
scroll to position [1224, 0]
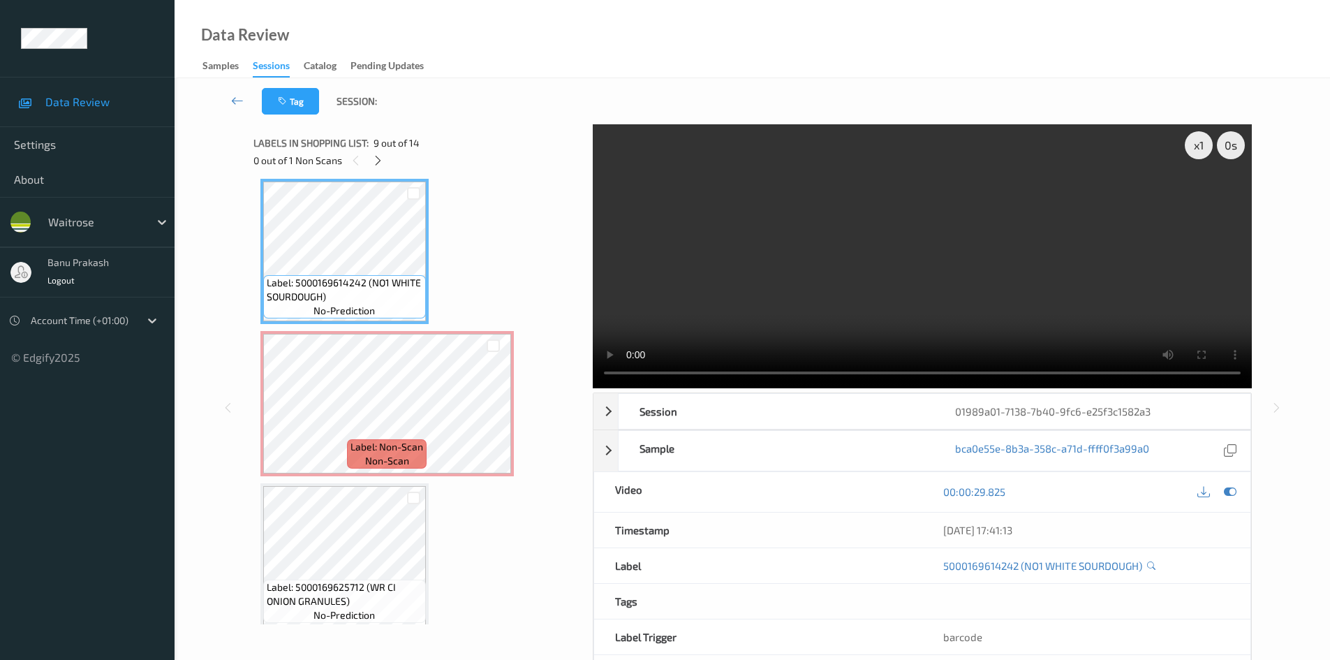
click at [741, 287] on video at bounding box center [922, 256] width 659 height 264
click at [969, 272] on video at bounding box center [922, 256] width 659 height 264
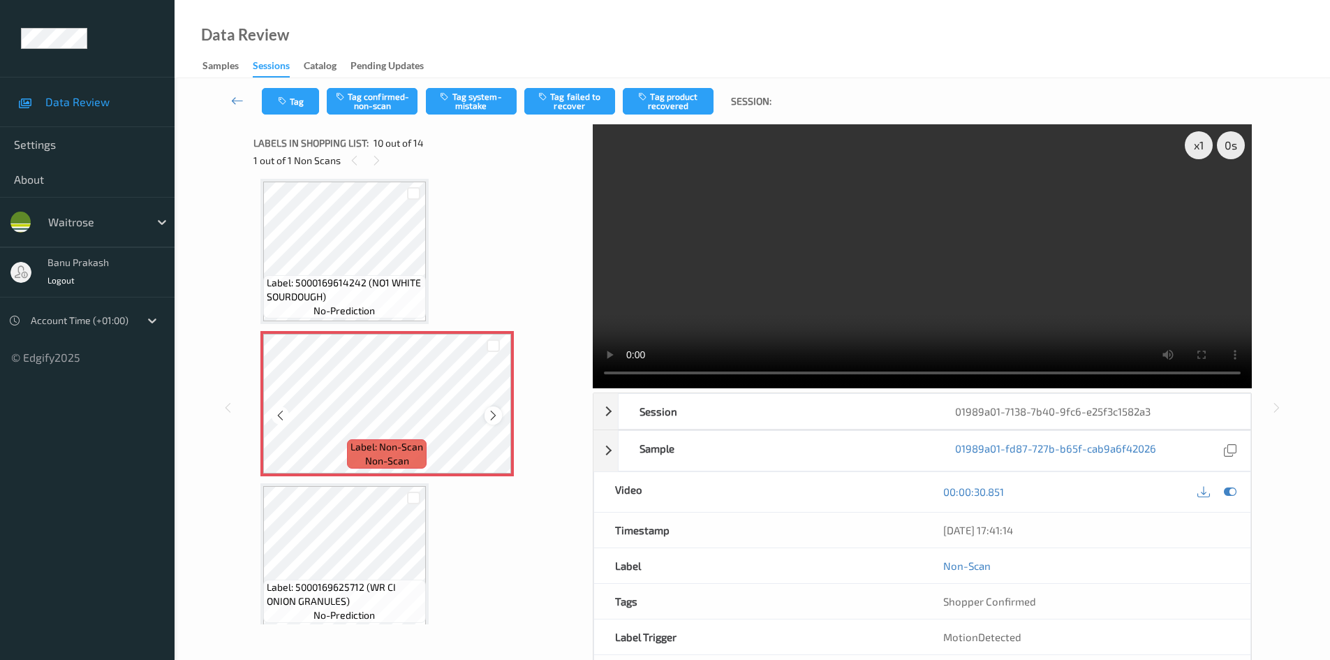
click at [496, 410] on icon at bounding box center [493, 415] width 12 height 13
click at [497, 414] on icon at bounding box center [493, 415] width 12 height 13
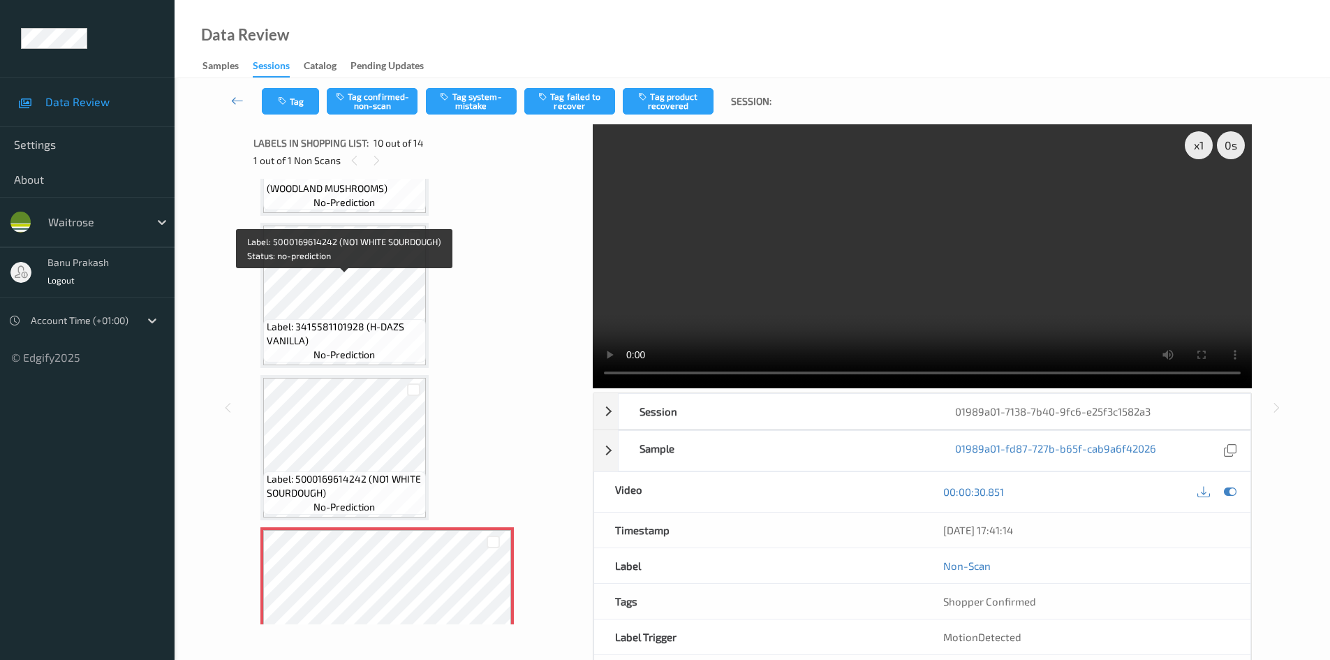
scroll to position [1015, 0]
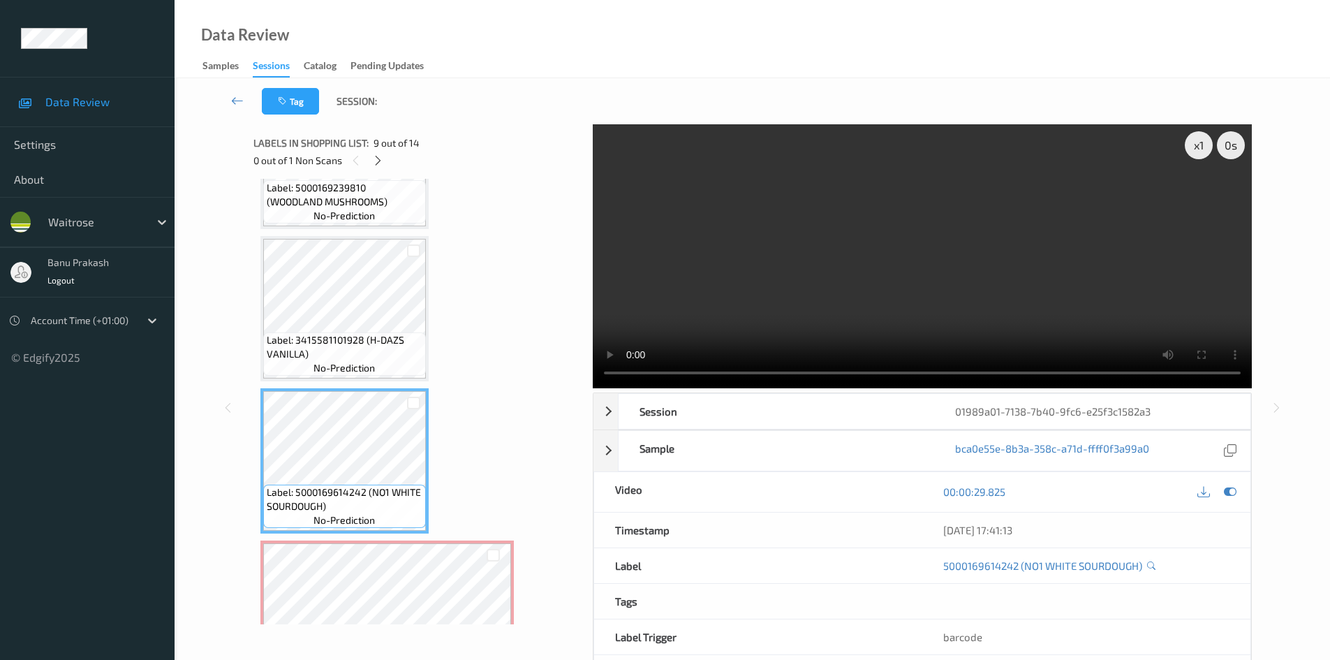
click at [882, 265] on video at bounding box center [922, 256] width 659 height 264
click at [875, 292] on video at bounding box center [922, 256] width 659 height 264
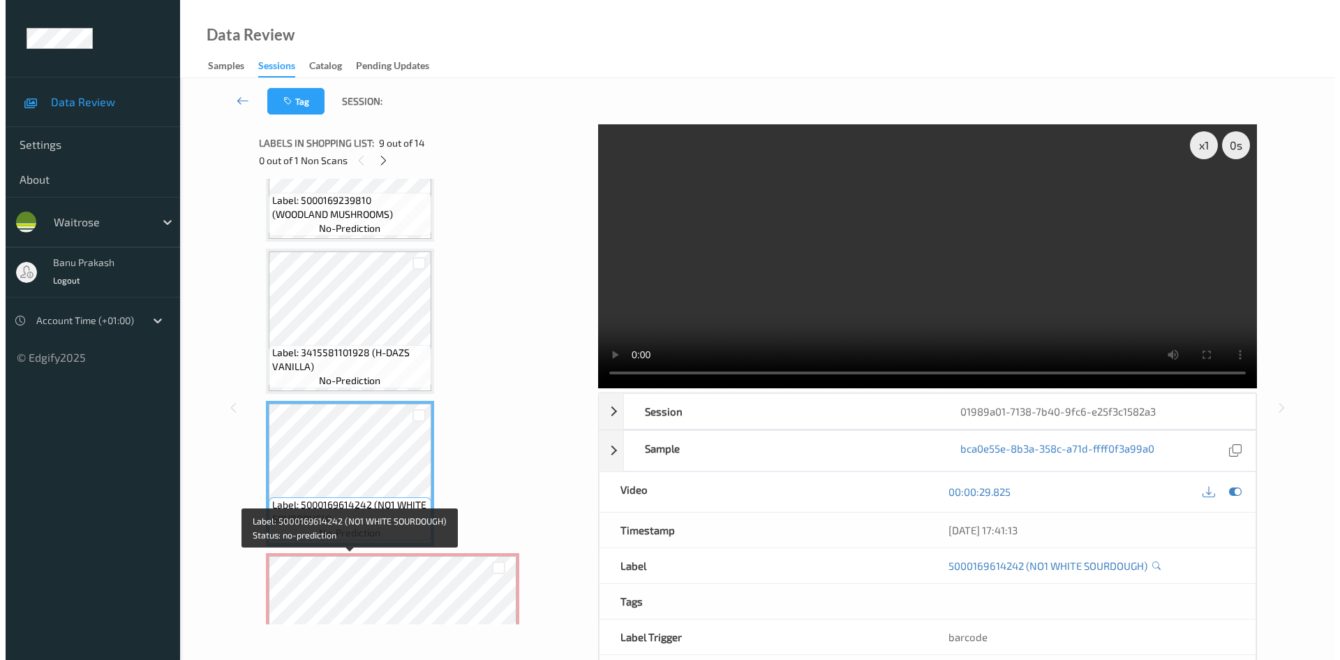
scroll to position [1085, 0]
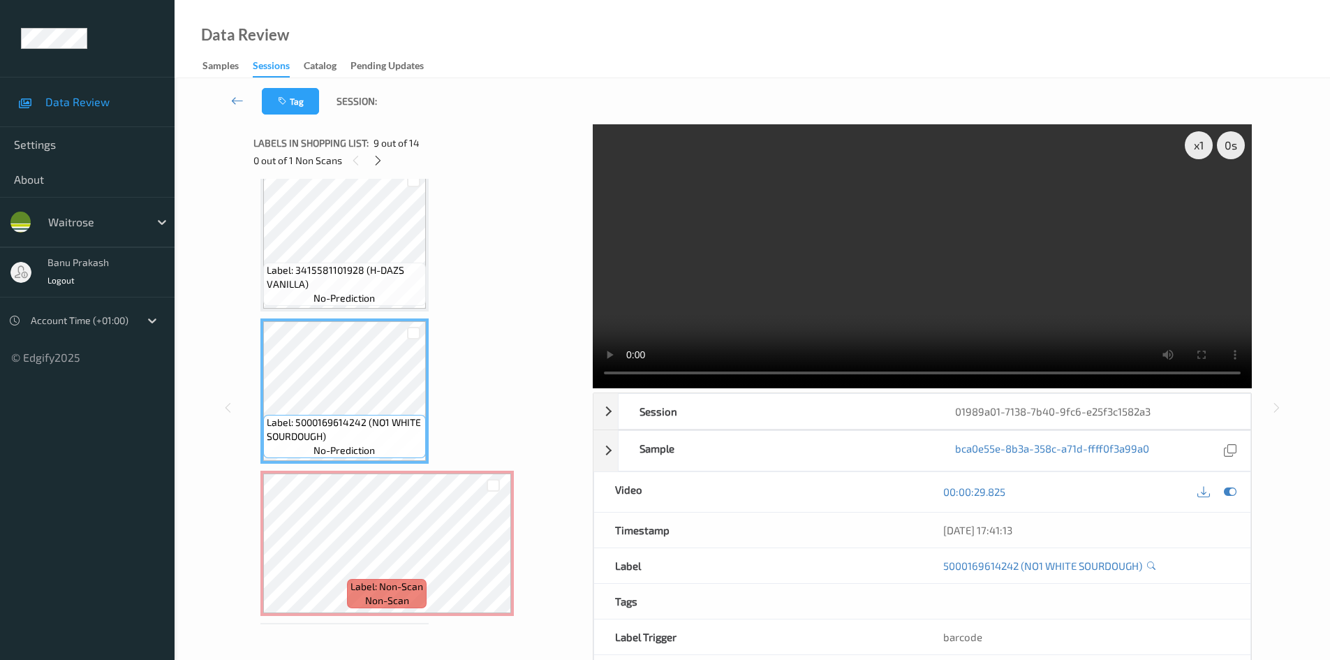
click at [794, 216] on video at bounding box center [922, 256] width 659 height 264
click at [779, 252] on video at bounding box center [922, 256] width 659 height 264
click at [852, 265] on video at bounding box center [922, 256] width 659 height 264
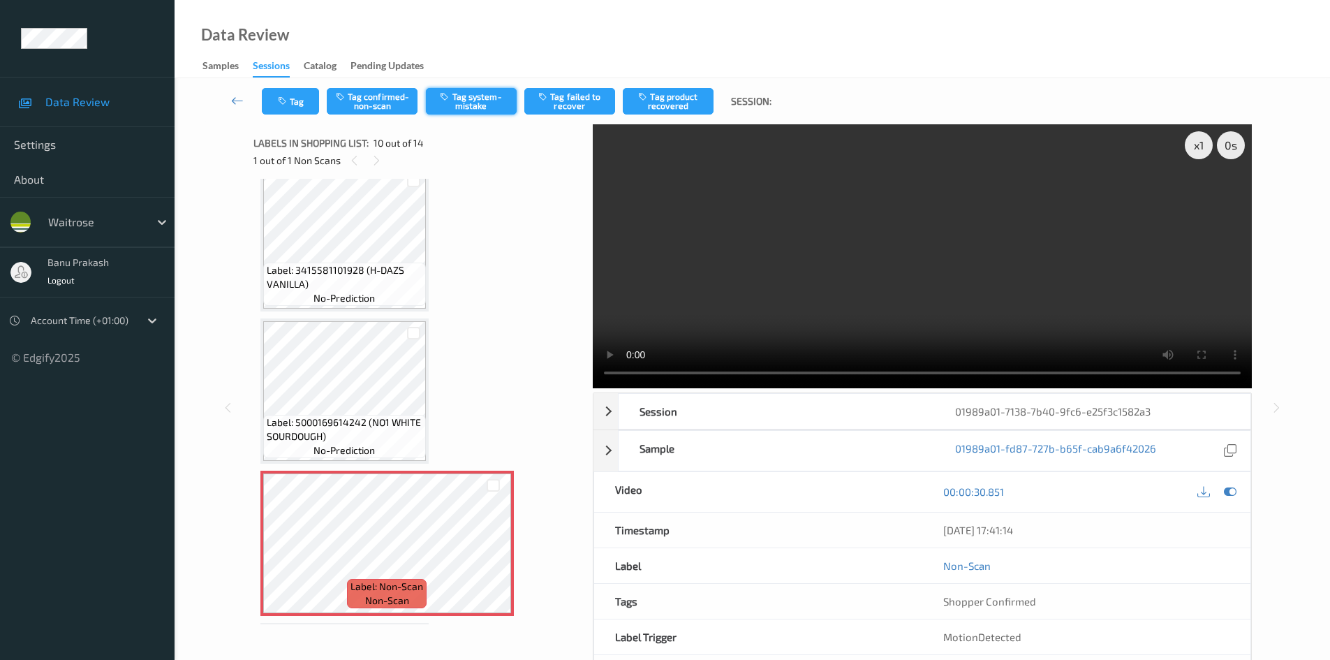
click at [494, 96] on button "Tag system-mistake" at bounding box center [471, 101] width 91 height 27
click at [288, 105] on icon "button" at bounding box center [284, 101] width 12 height 10
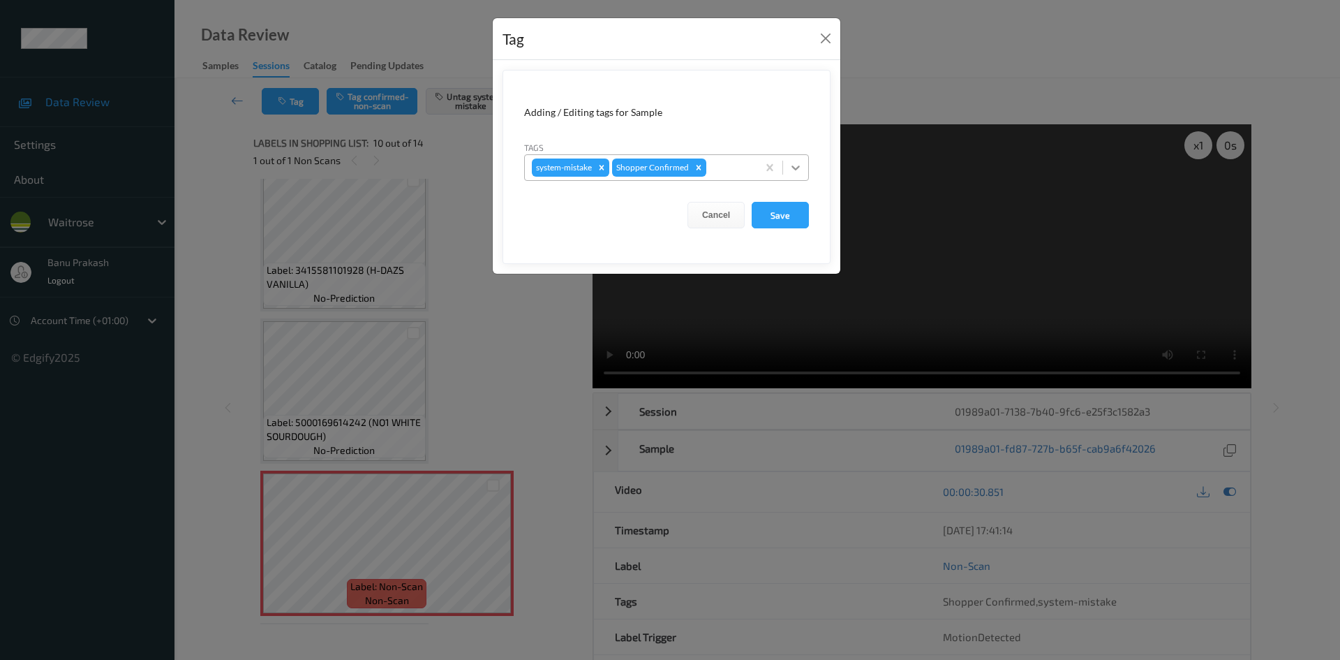
click at [799, 170] on icon at bounding box center [796, 168] width 14 height 14
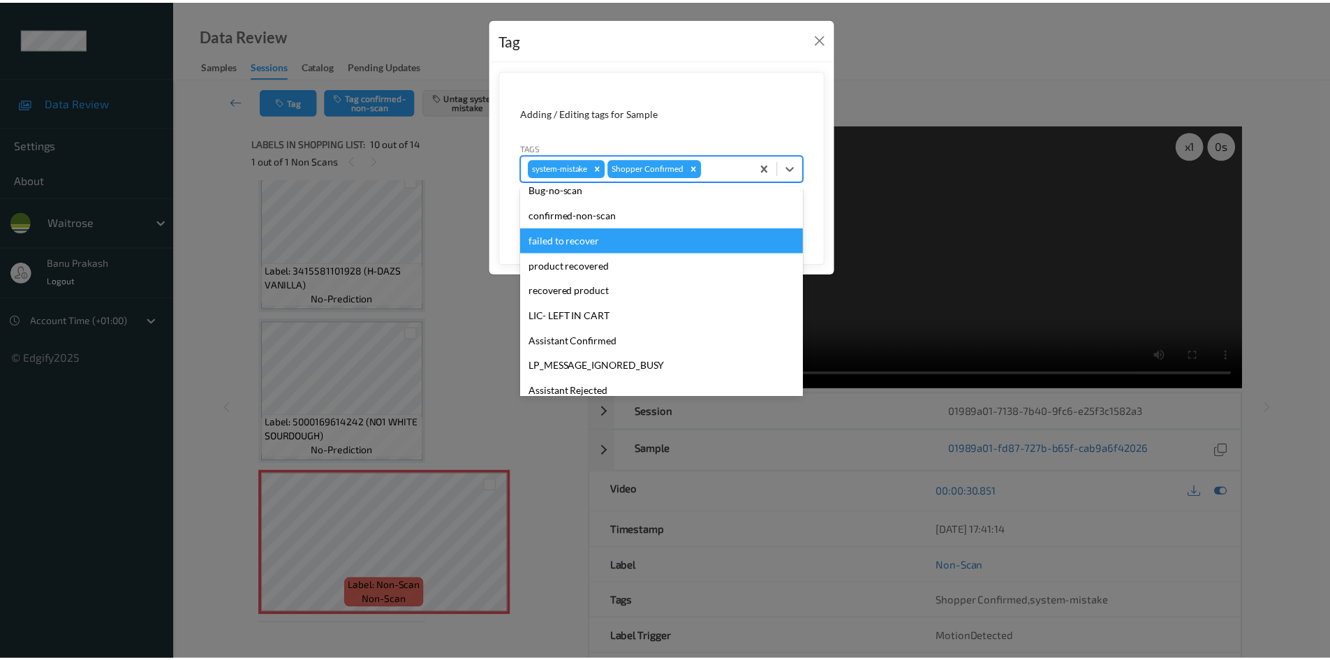
scroll to position [274, 0]
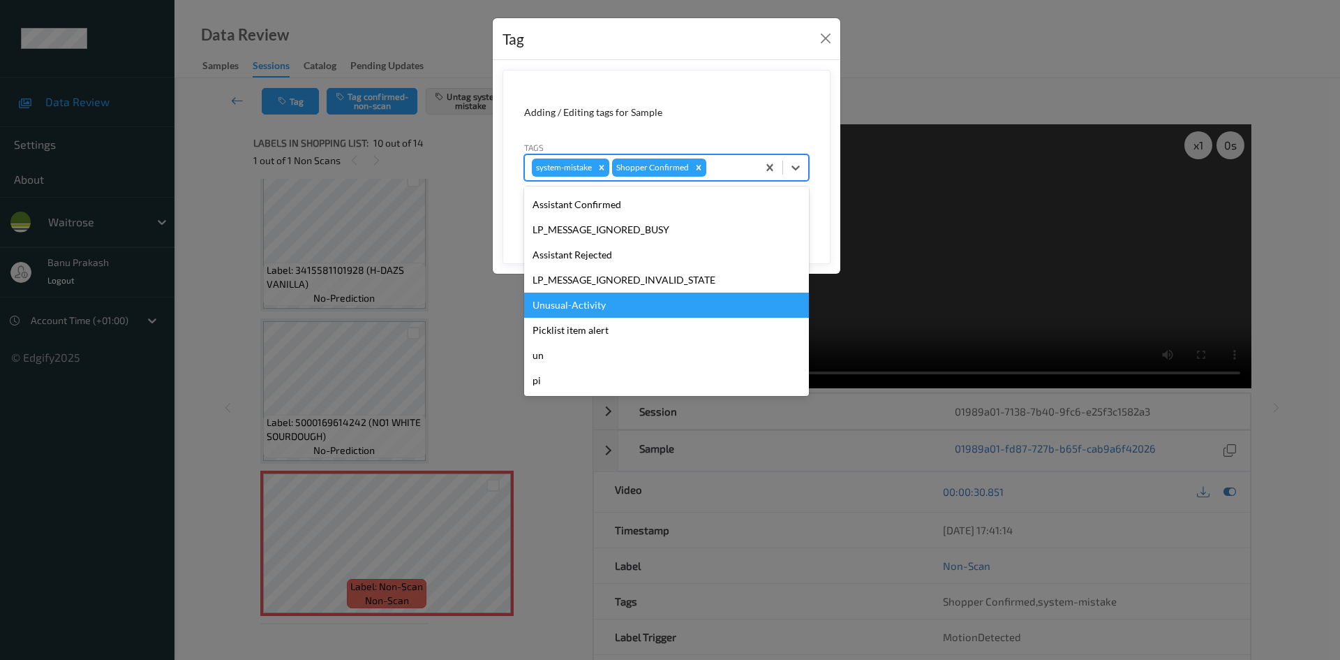
click at [638, 299] on div "Unusual-Activity" at bounding box center [666, 305] width 285 height 25
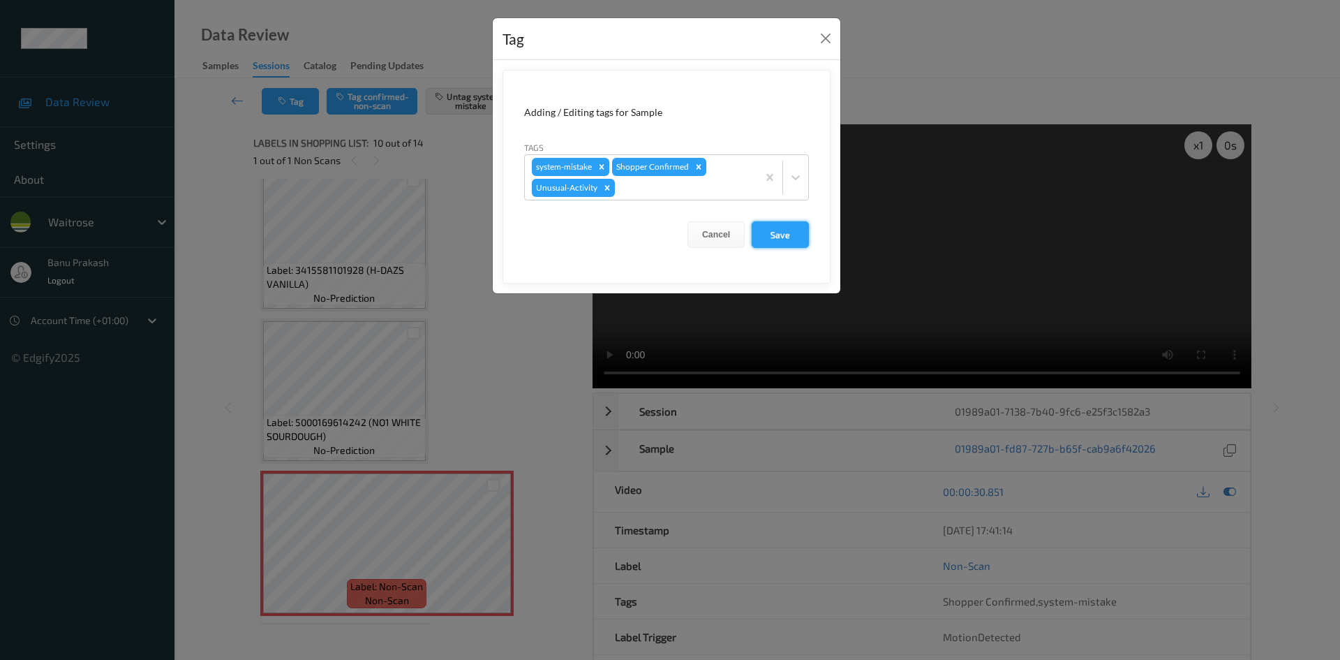
click at [785, 227] on button "Save" at bounding box center [780, 234] width 57 height 27
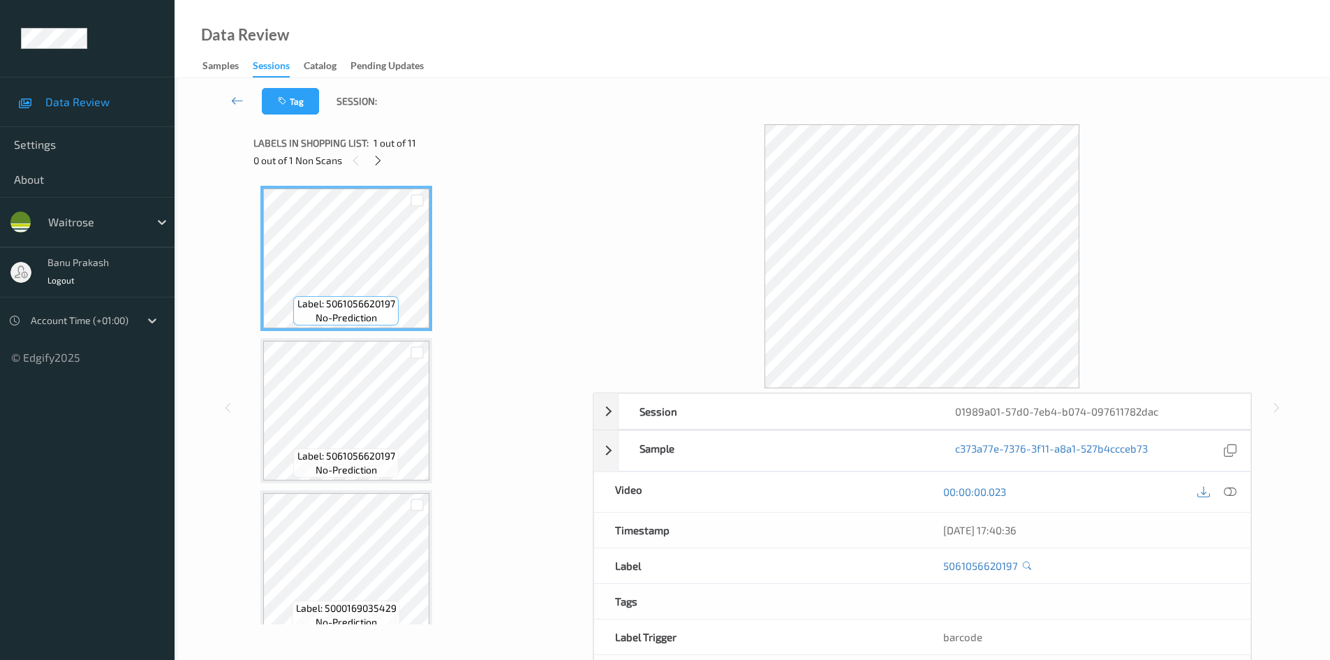
click at [1220, 494] on div at bounding box center [1216, 491] width 45 height 19
click at [1229, 491] on icon at bounding box center [1230, 491] width 13 height 13
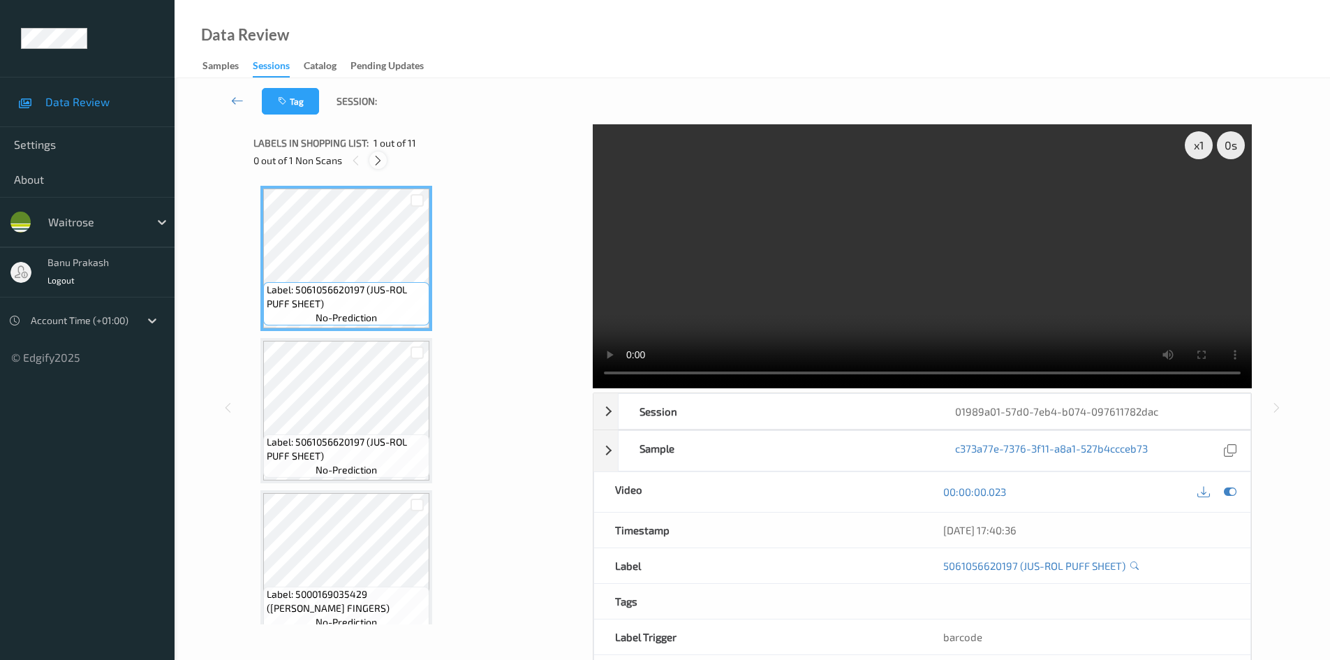
click at [380, 162] on icon at bounding box center [378, 160] width 12 height 13
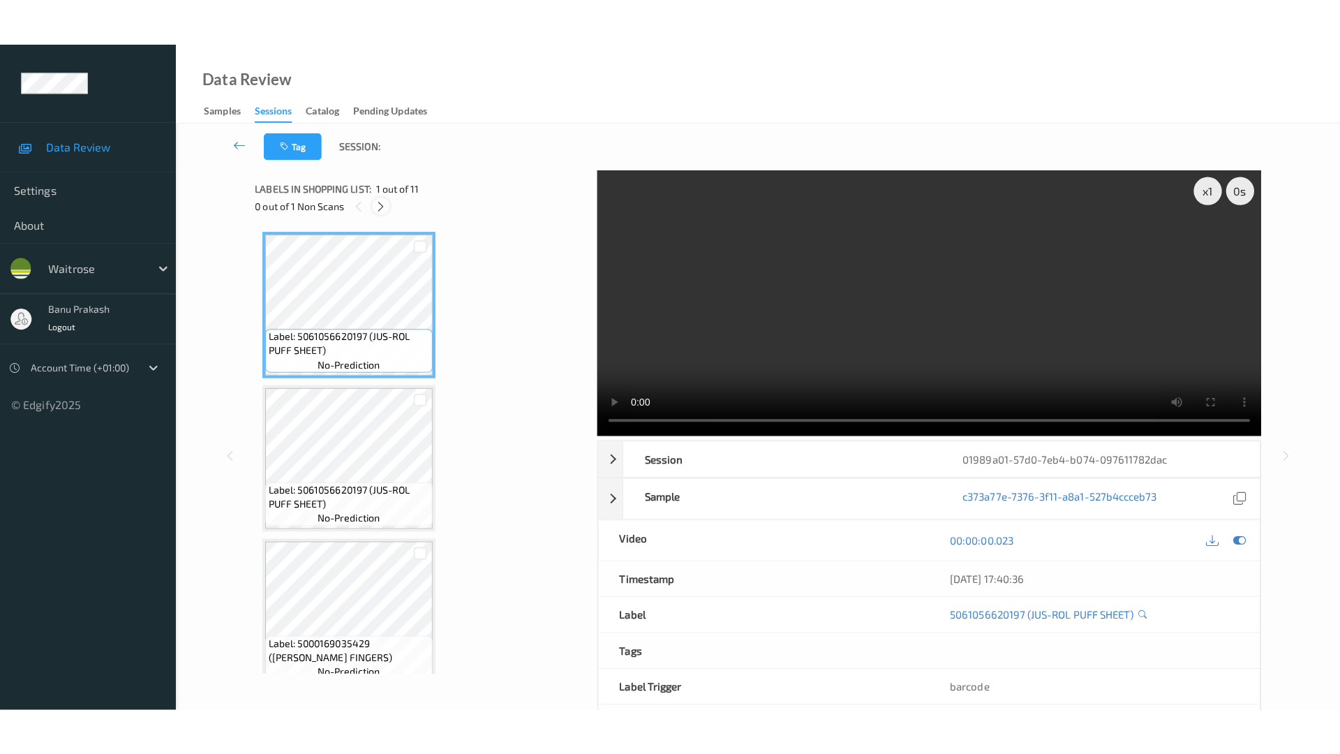
scroll to position [1224, 0]
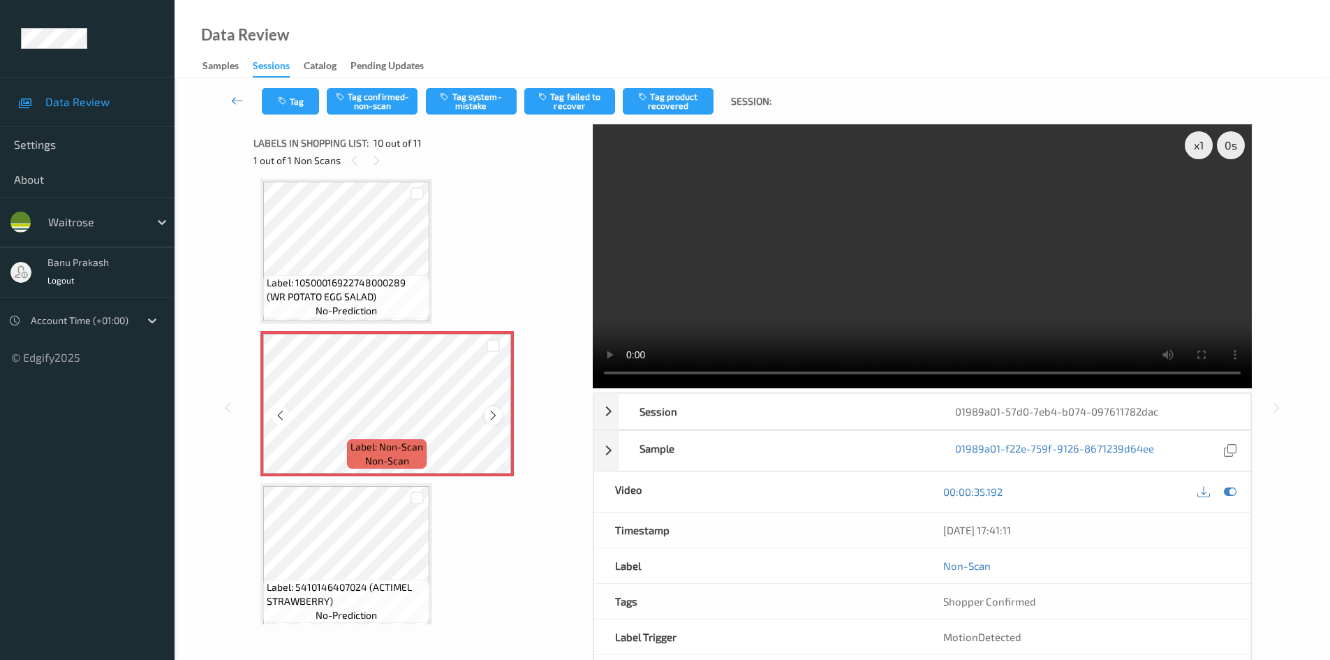
click at [493, 415] on icon at bounding box center [493, 415] width 12 height 13
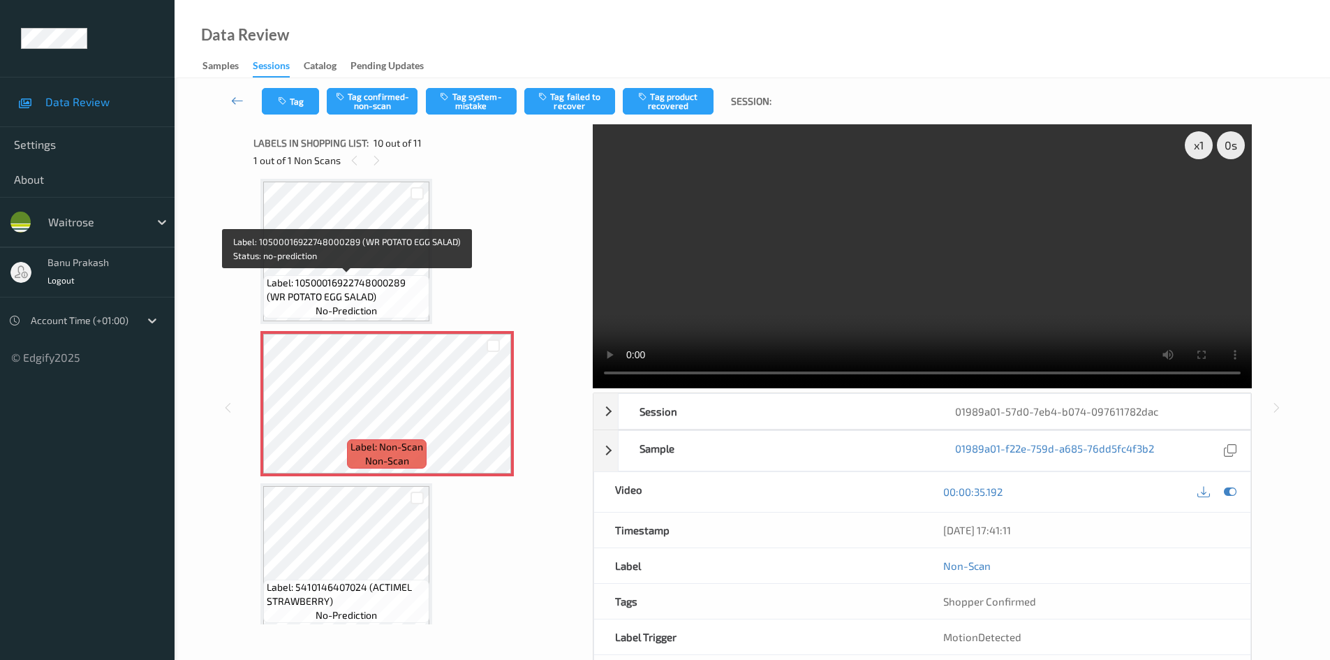
click at [381, 283] on span "Label: 10500016922748000289 (WR POTATO EGG SALAD)" at bounding box center [346, 290] width 159 height 28
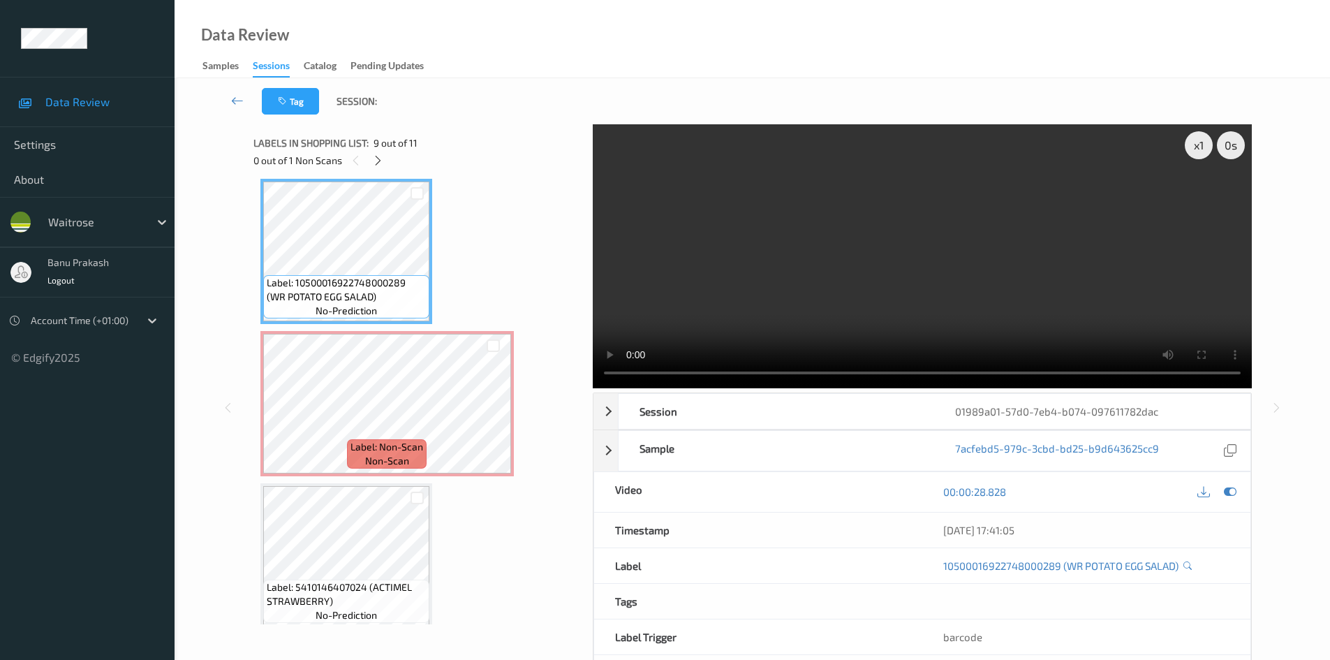
click at [788, 275] on video at bounding box center [922, 256] width 659 height 264
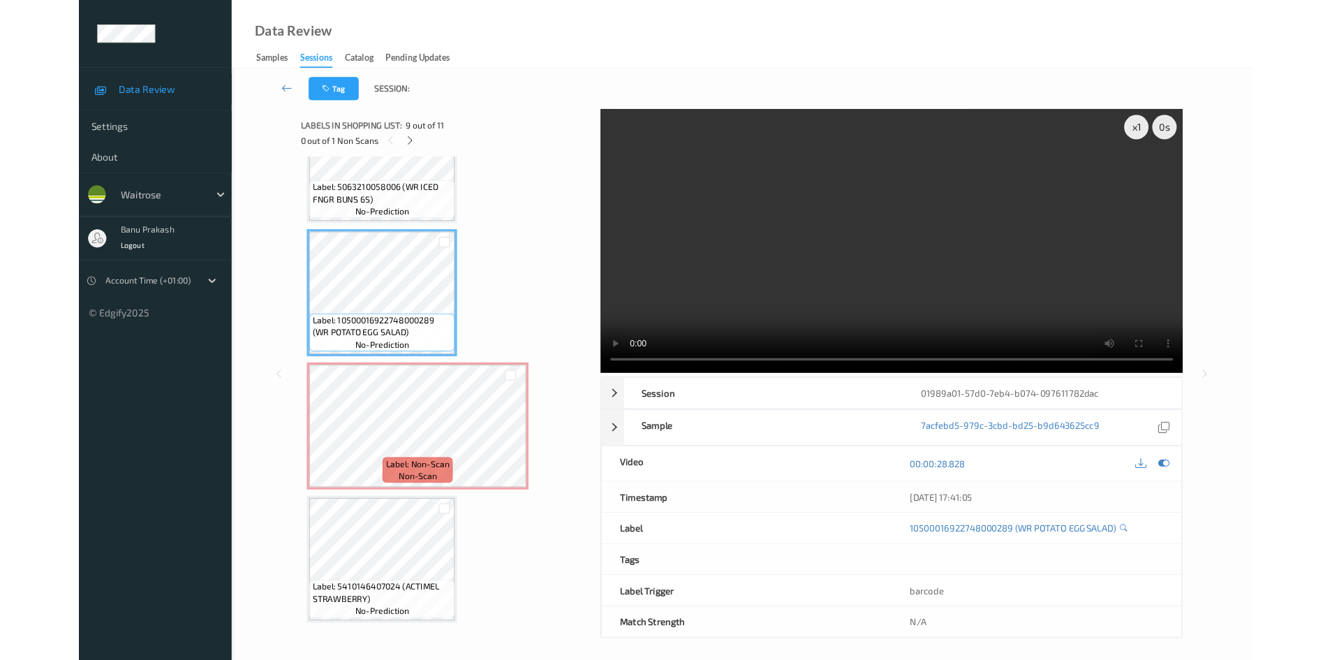
scroll to position [1141, 0]
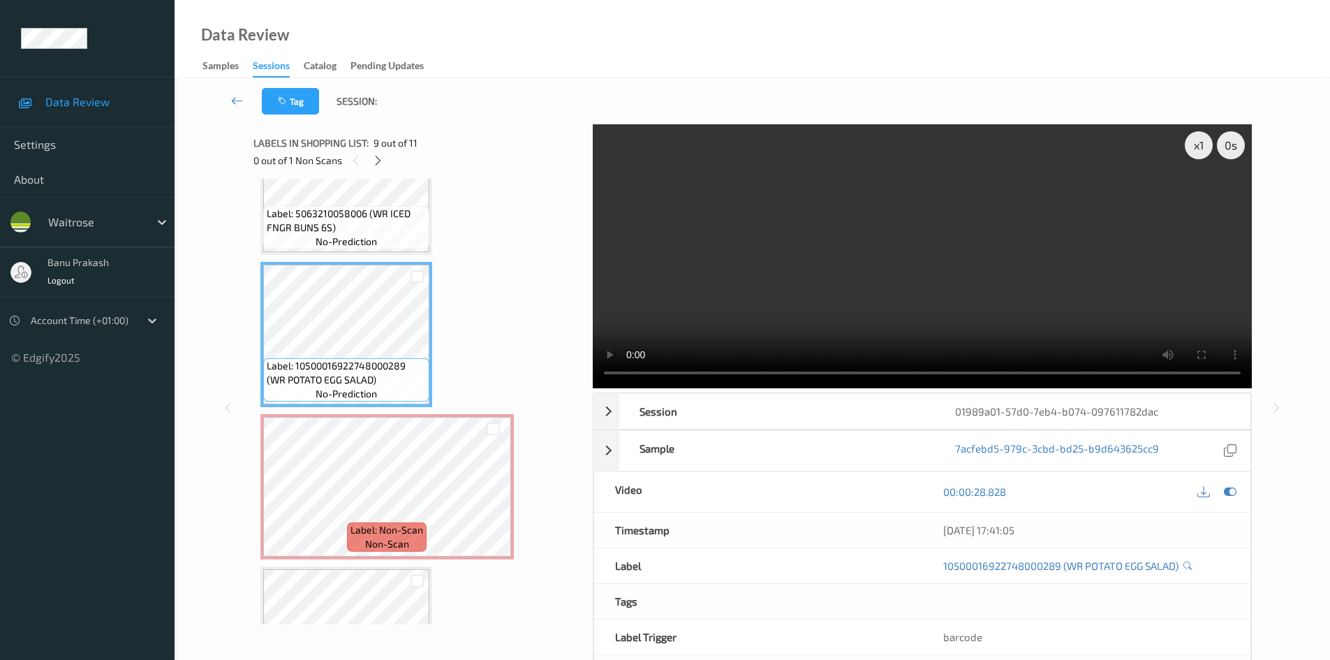
click at [636, 304] on video at bounding box center [922, 256] width 659 height 264
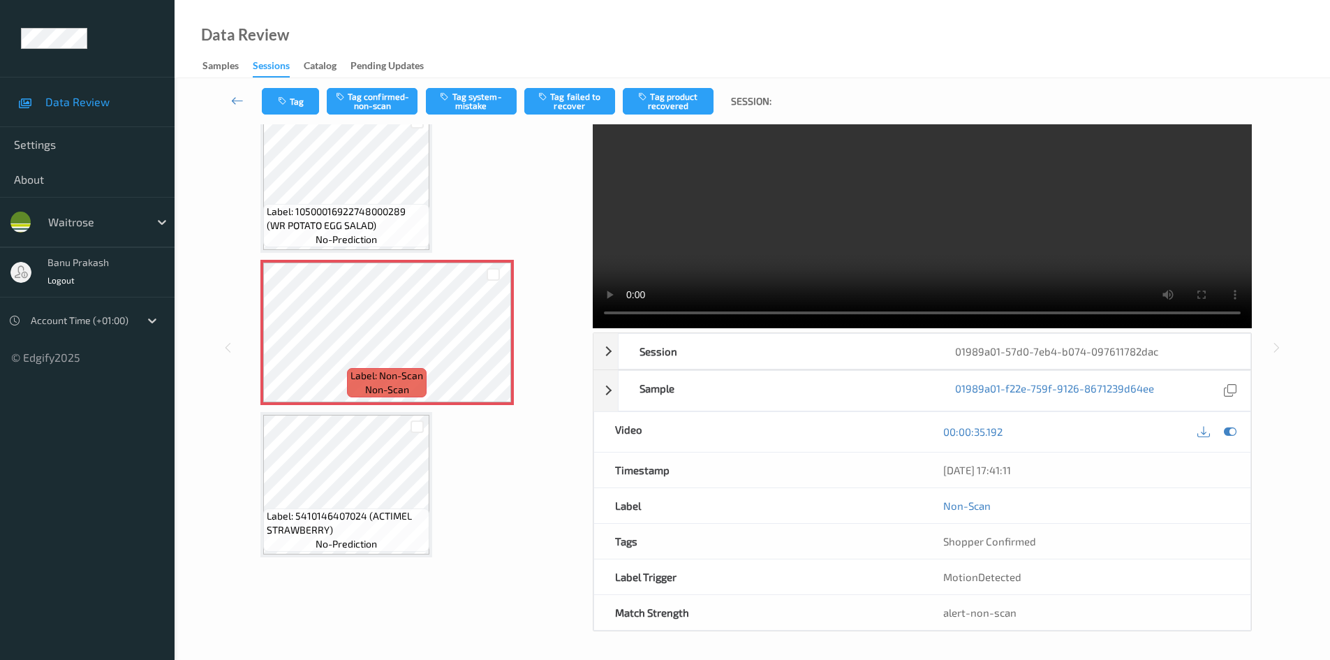
scroll to position [1166, 0]
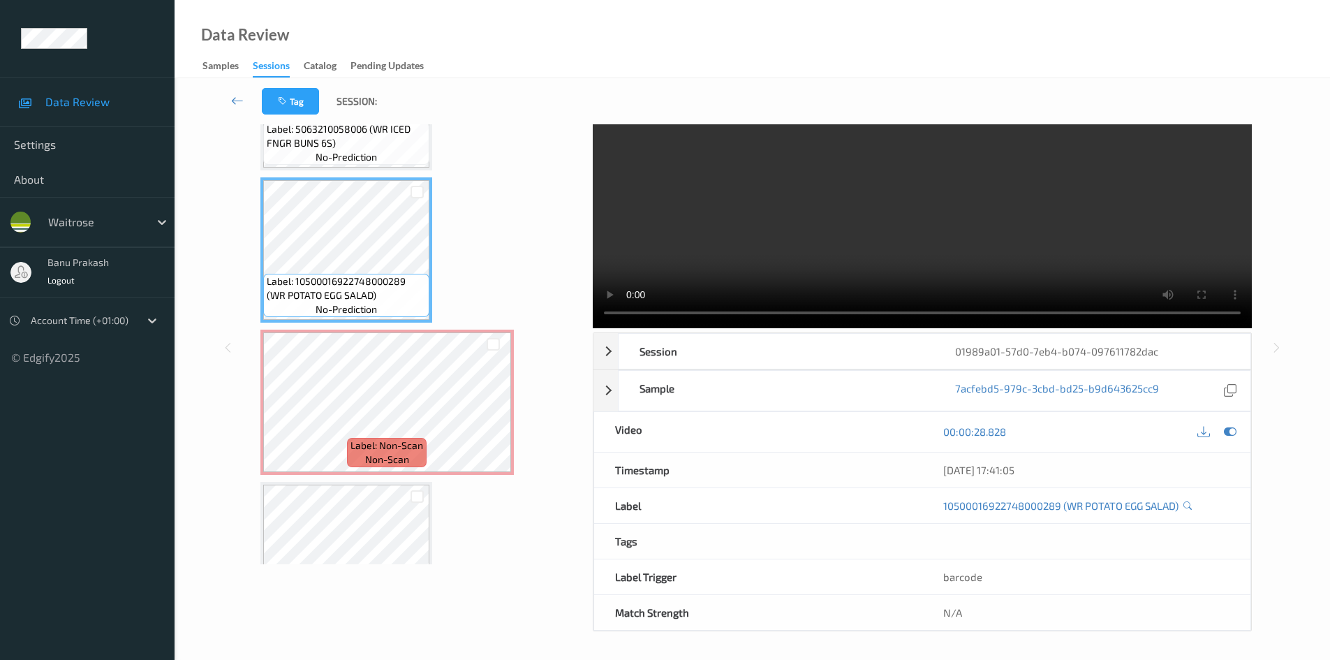
click at [822, 232] on video at bounding box center [922, 196] width 659 height 264
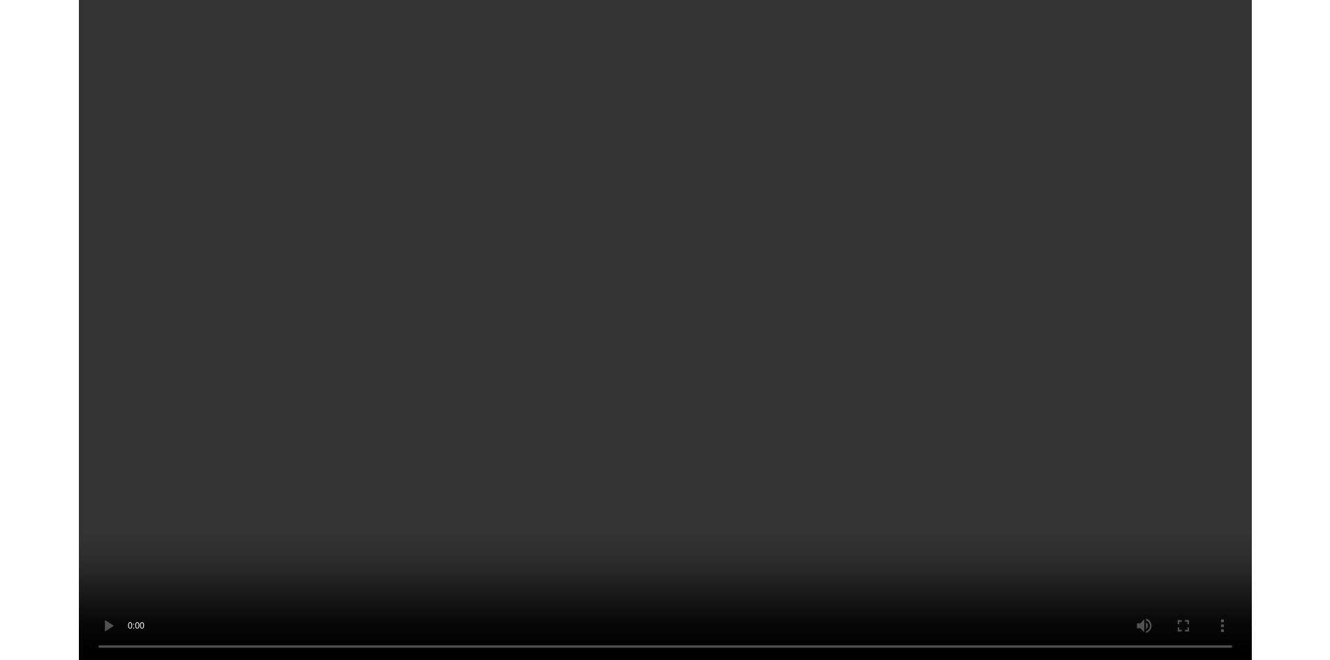
scroll to position [1141, 0]
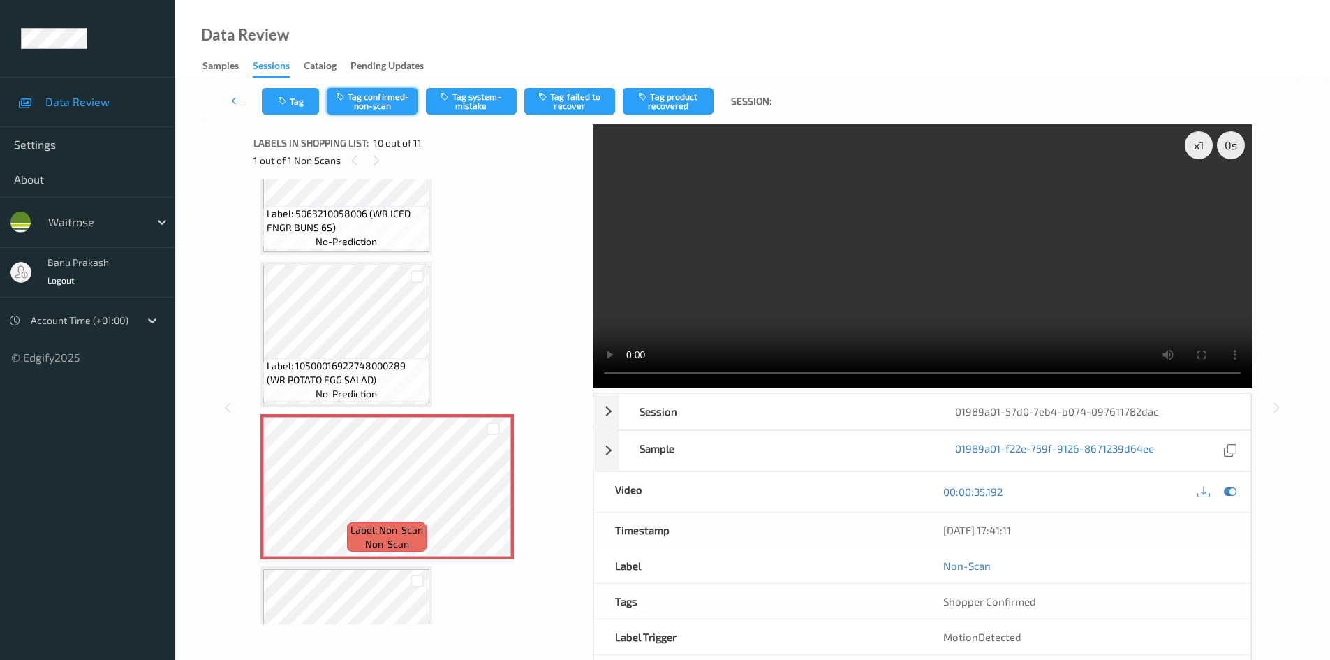
click at [369, 97] on button "Tag confirmed-non-scan" at bounding box center [372, 101] width 91 height 27
click at [578, 110] on button "Tag failed to recover" at bounding box center [569, 101] width 91 height 27
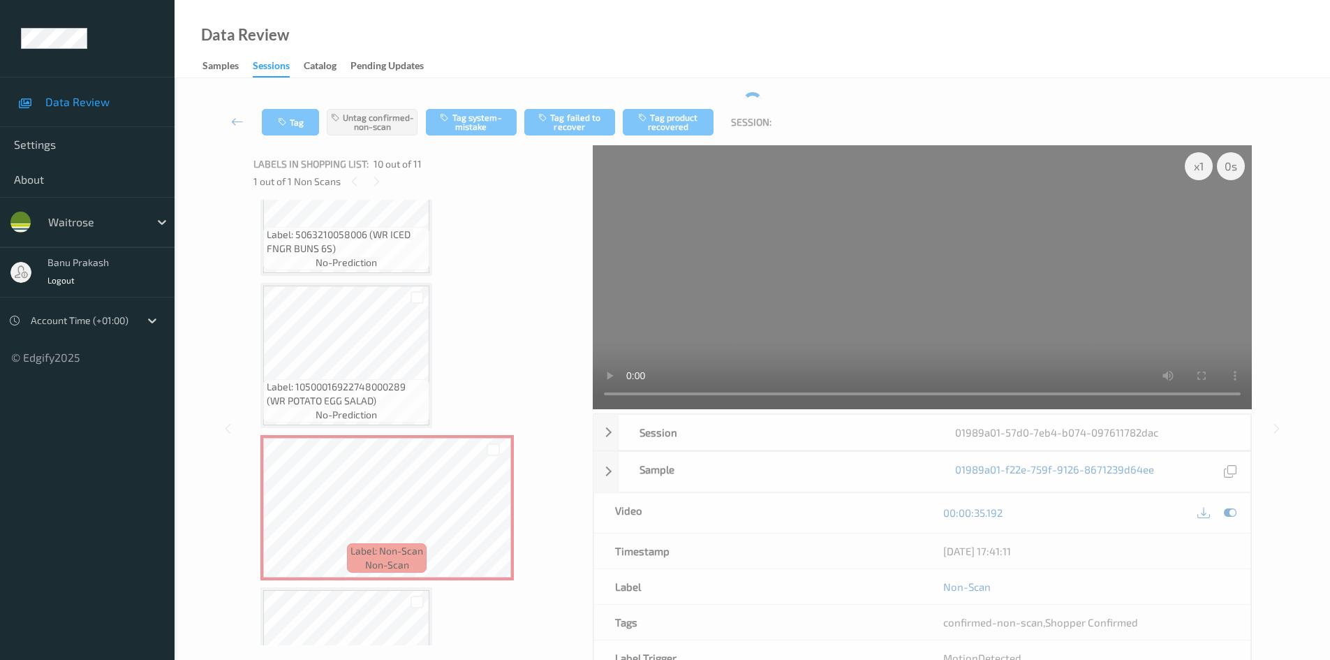
click at [578, 95] on div "Tag Untag confirmed-non-scan Tag system-mistake Tag failed to recover Tag produ…" at bounding box center [752, 402] width 1098 height 620
